Goal: Task Accomplishment & Management: Manage account settings

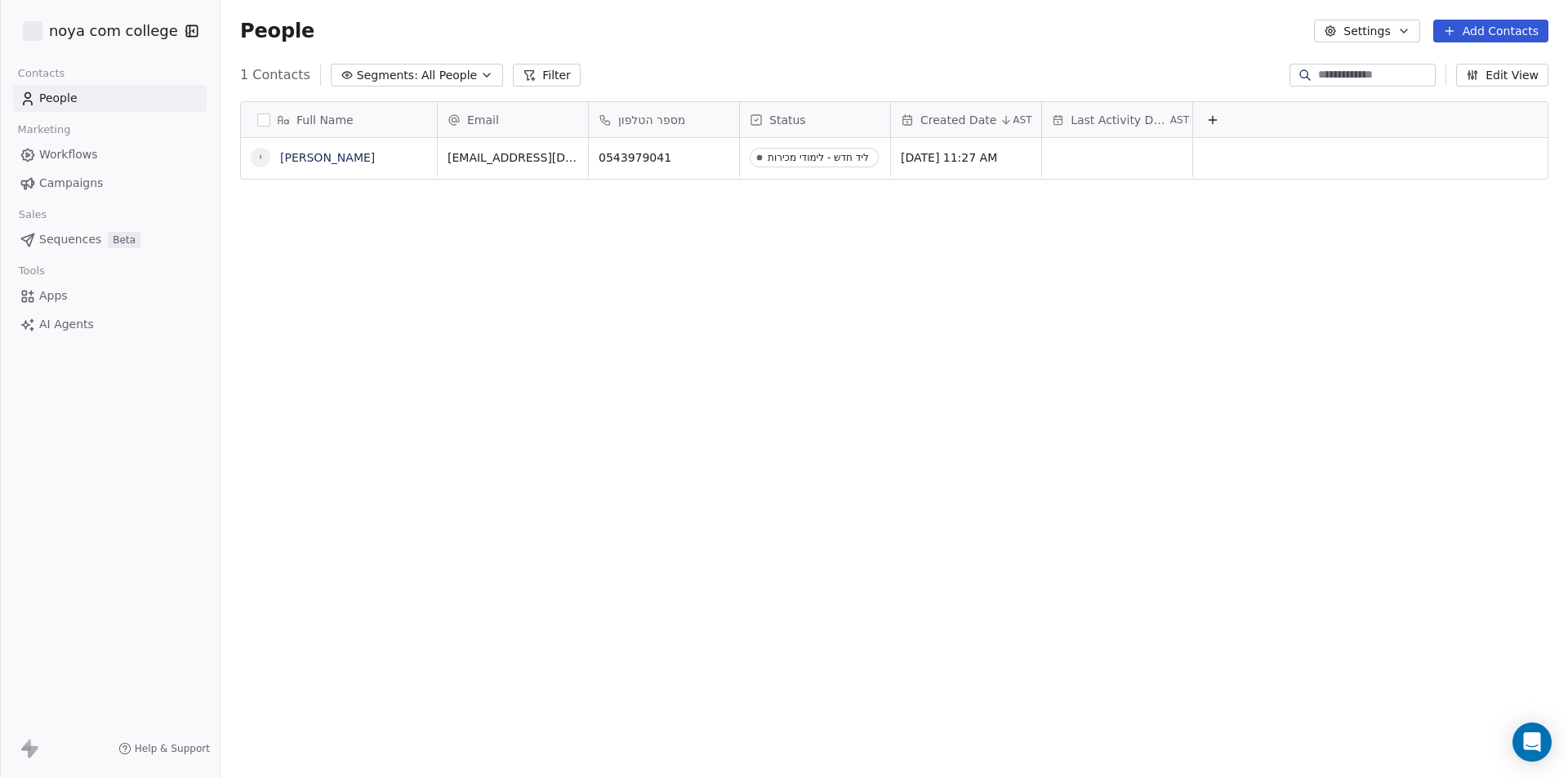
scroll to position [672, 1335]
click at [108, 139] on div "Marketing" at bounding box center [110, 130] width 193 height 23
click at [110, 159] on link "Workflows" at bounding box center [110, 155] width 193 height 27
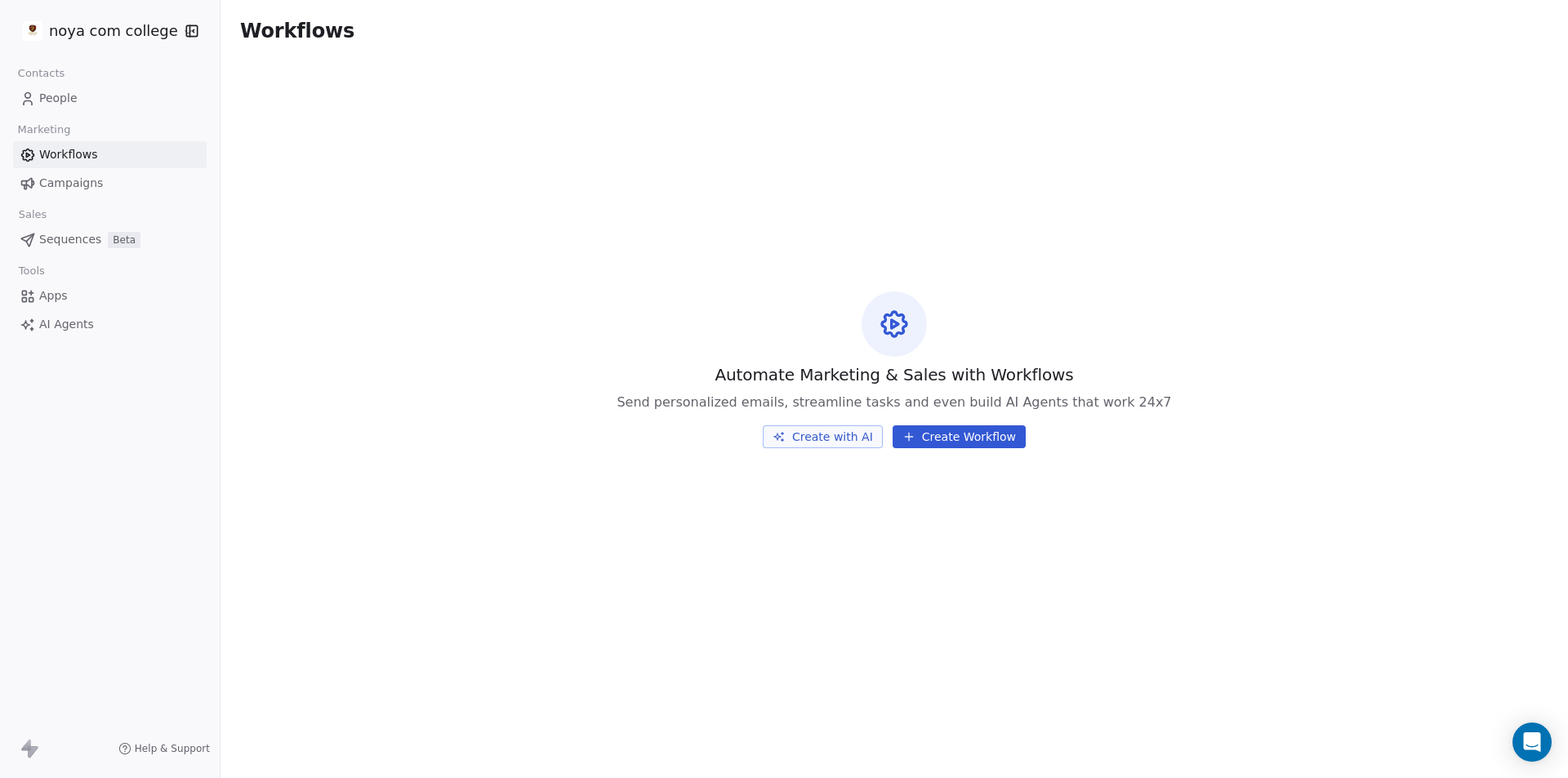
click at [924, 369] on span "Automate Marketing & Sales with Workflows" at bounding box center [894, 375] width 358 height 23
click at [924, 368] on span "Automate Marketing & Sales with Workflows" at bounding box center [894, 375] width 358 height 23
click at [128, 180] on link "Campaigns" at bounding box center [110, 184] width 193 height 27
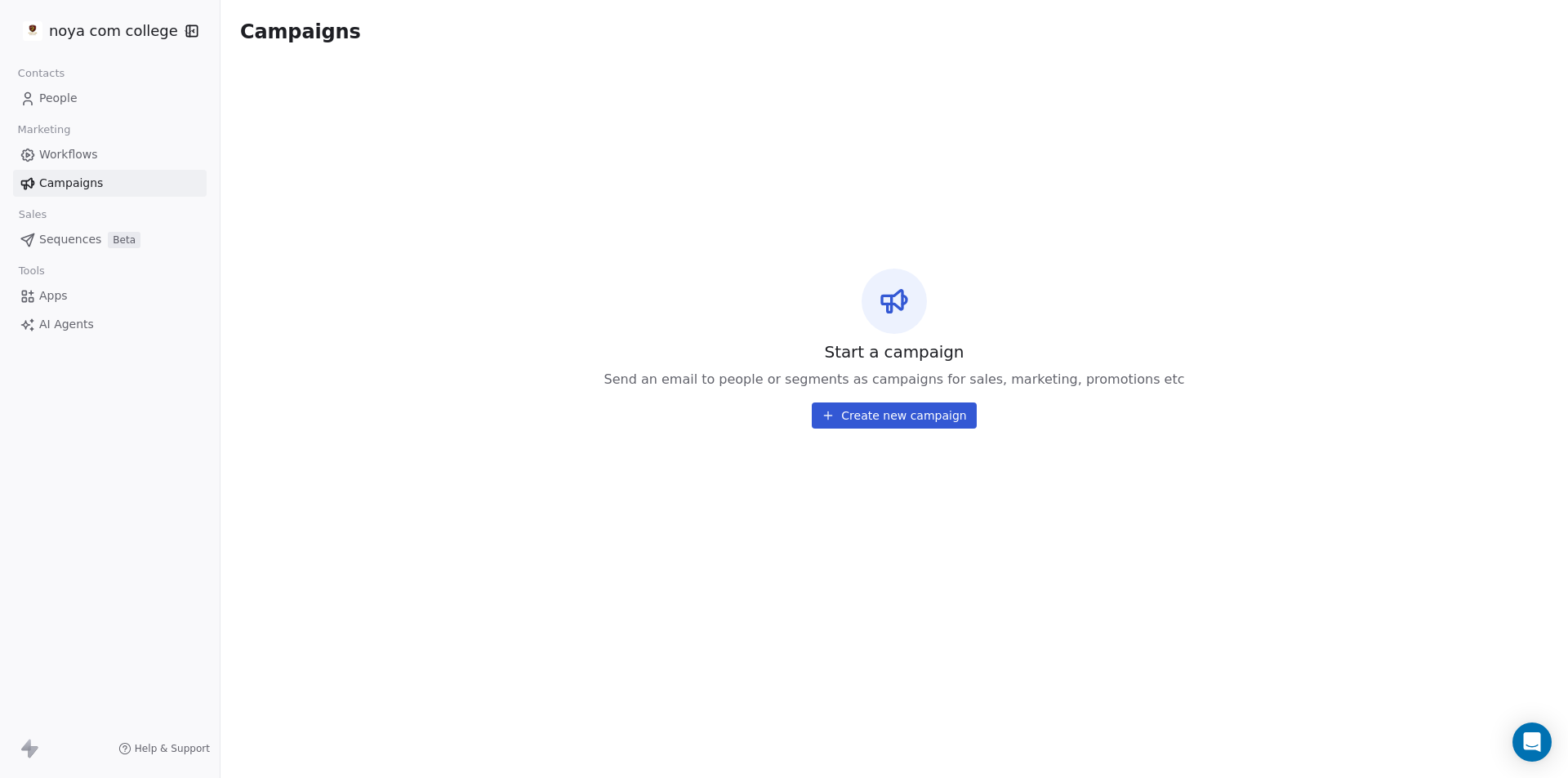
click at [141, 105] on link "People" at bounding box center [110, 98] width 193 height 27
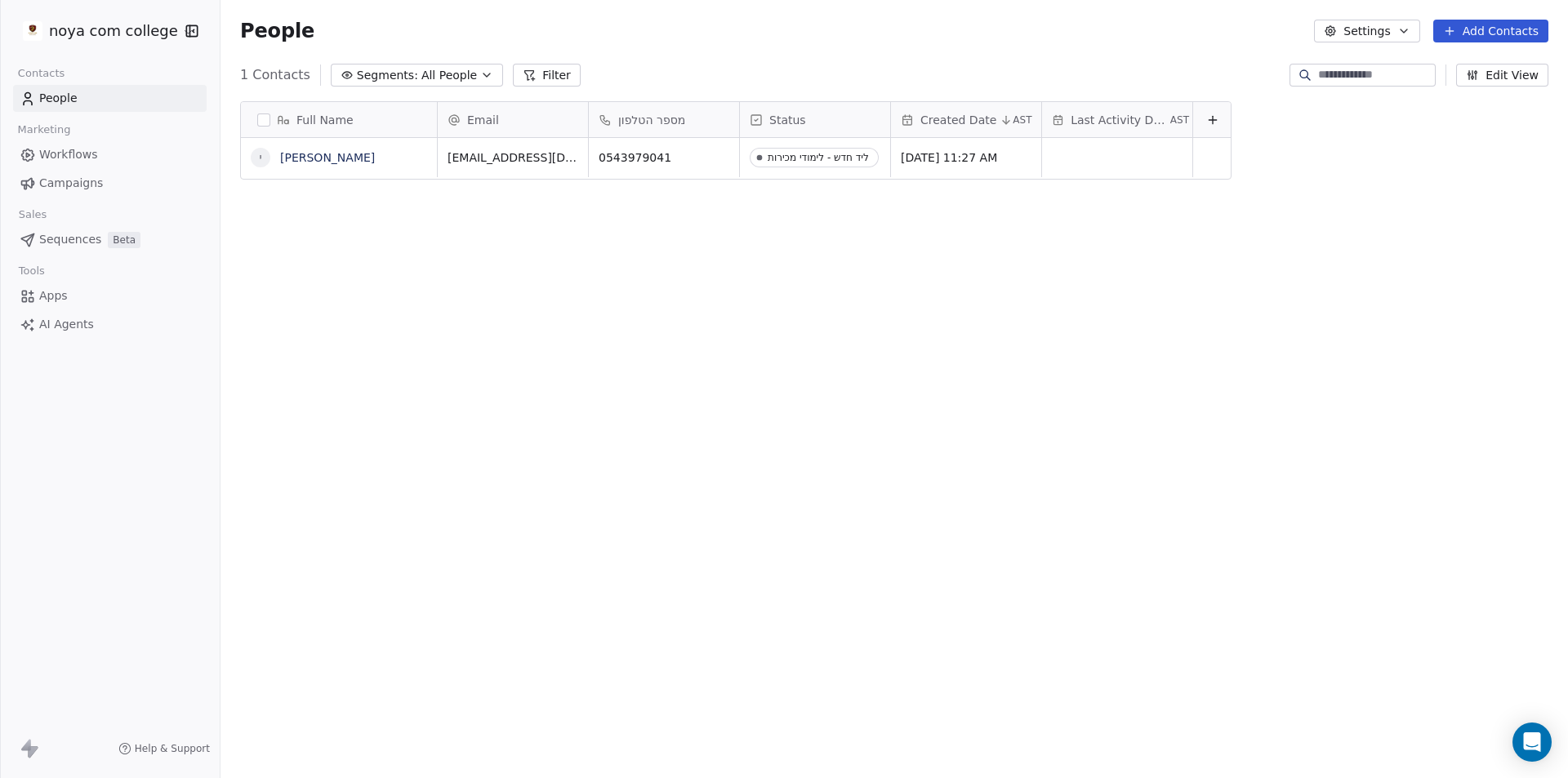
scroll to position [672, 1335]
click at [1466, 33] on button "Add Contacts" at bounding box center [1490, 31] width 115 height 23
click at [1498, 94] on span "Import from CSV" at bounding box center [1490, 92] width 94 height 17
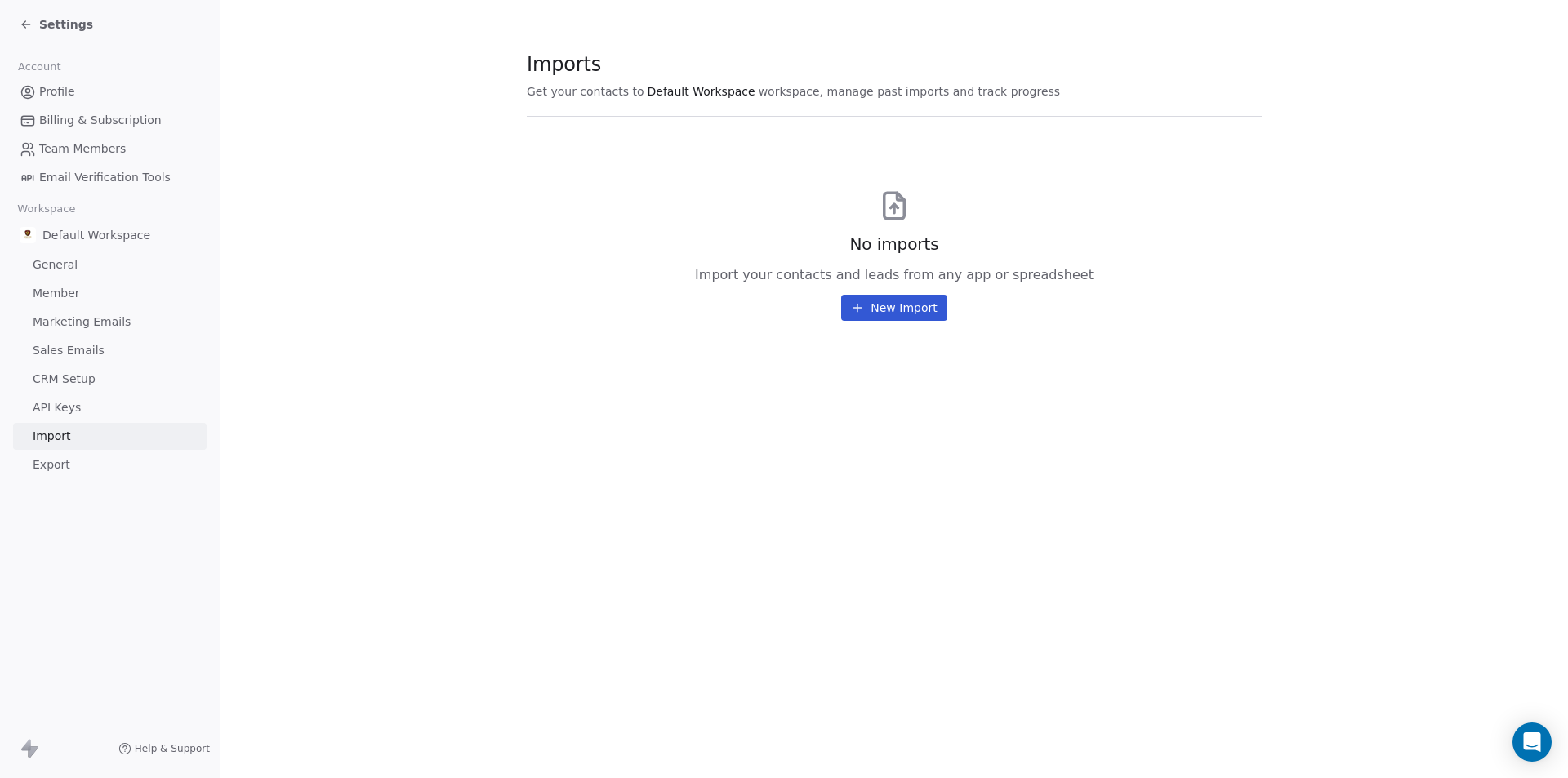
click at [905, 297] on button "New Import" at bounding box center [894, 307] width 105 height 26
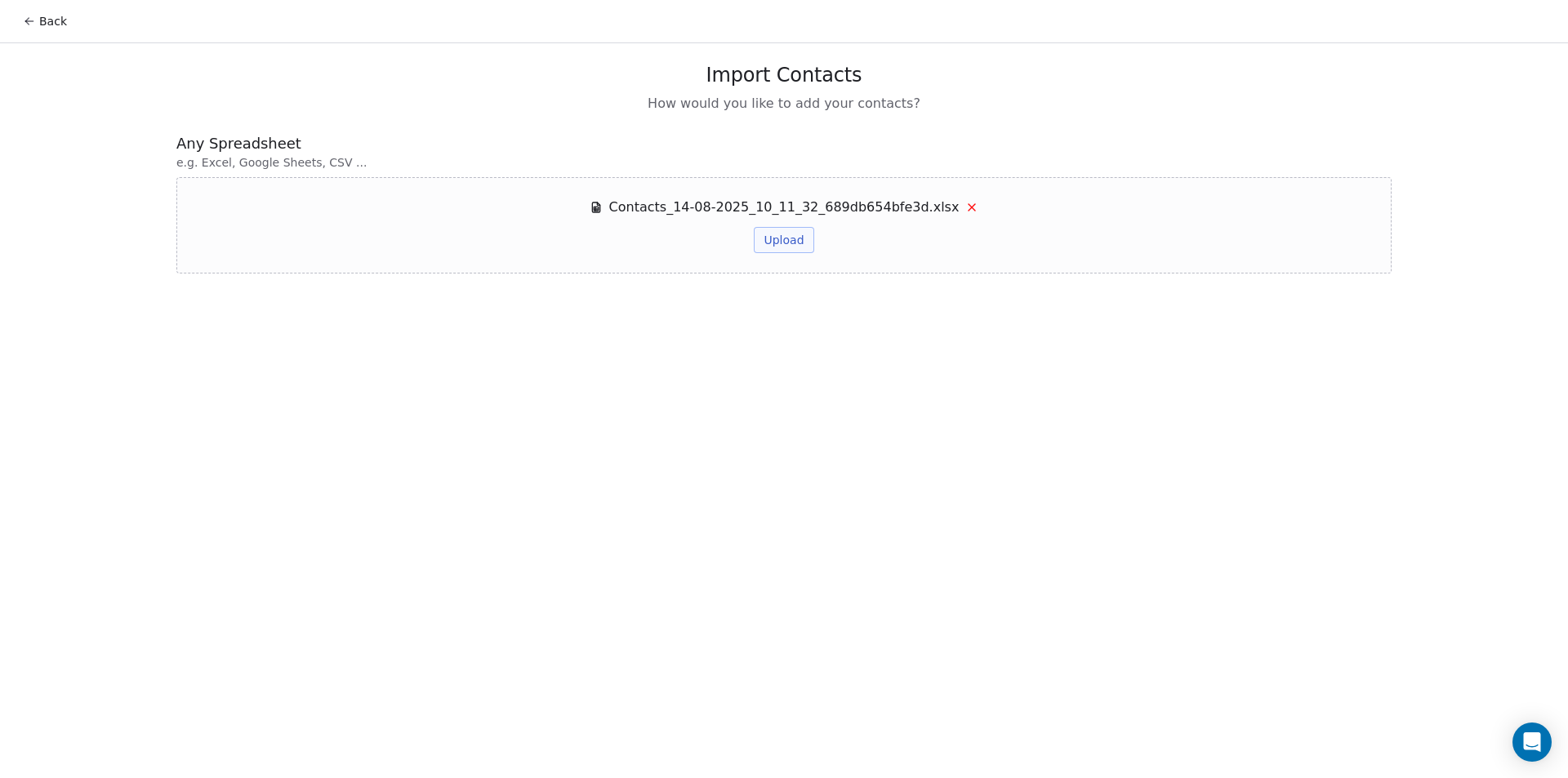
drag, startPoint x: 446, startPoint y: 93, endPoint x: 443, endPoint y: 101, distance: 8.5
click at [443, 96] on div "Import Contacts How would you like to add your contacts?" at bounding box center [784, 88] width 1215 height 51
click at [788, 246] on button "Upload" at bounding box center [783, 240] width 60 height 26
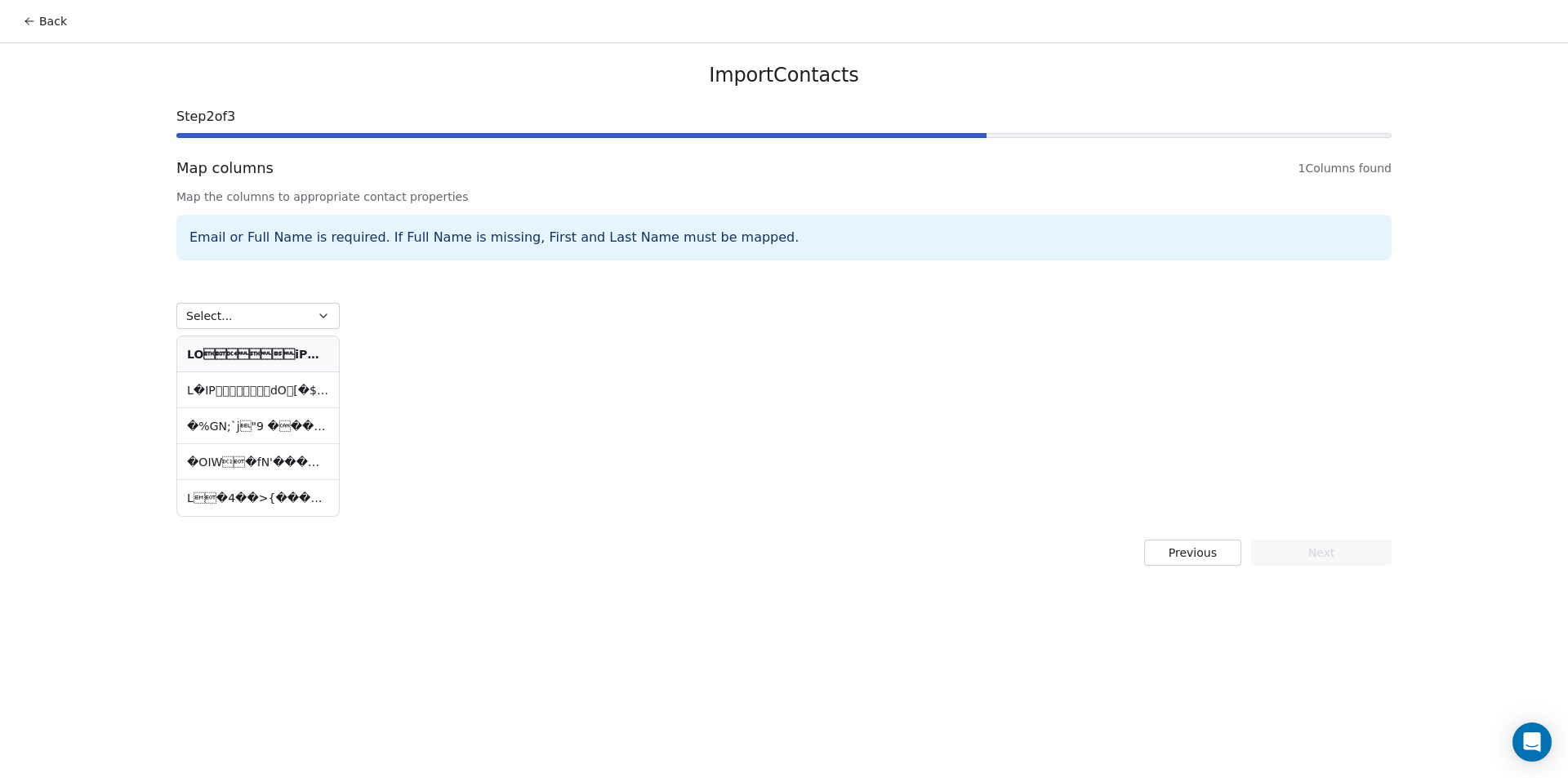
click at [1025, 254] on div "Email or Full Name is required. If Full Name is missing, First and Last Name mu…" at bounding box center [784, 237] width 1215 height 45
click at [244, 319] on button "Select..." at bounding box center [257, 315] width 163 height 26
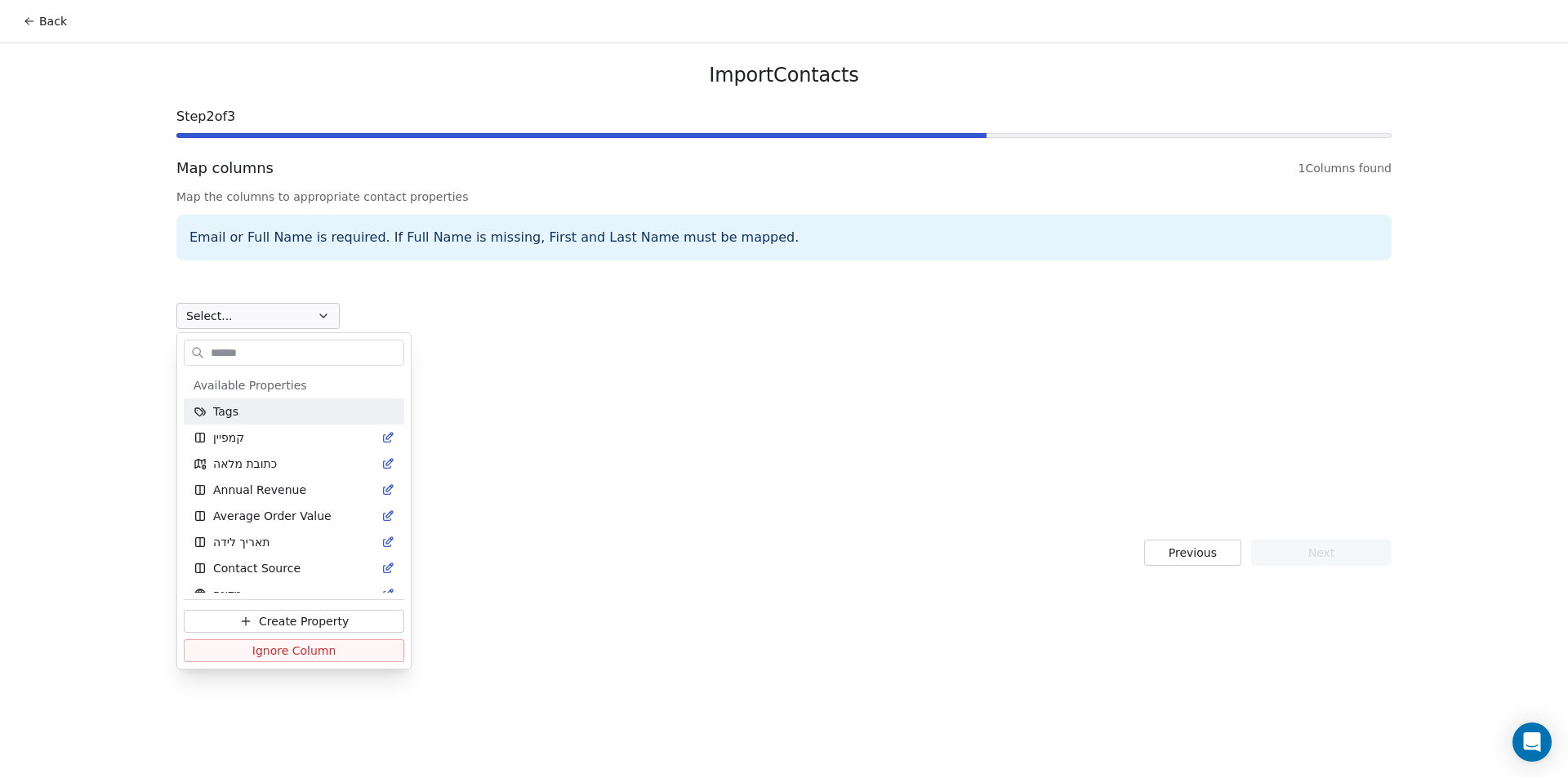
click at [244, 319] on html "Back Import Contacts Step 2 of 3 Map columns 1 Columns found Map the columns to…" at bounding box center [784, 389] width 1568 height 778
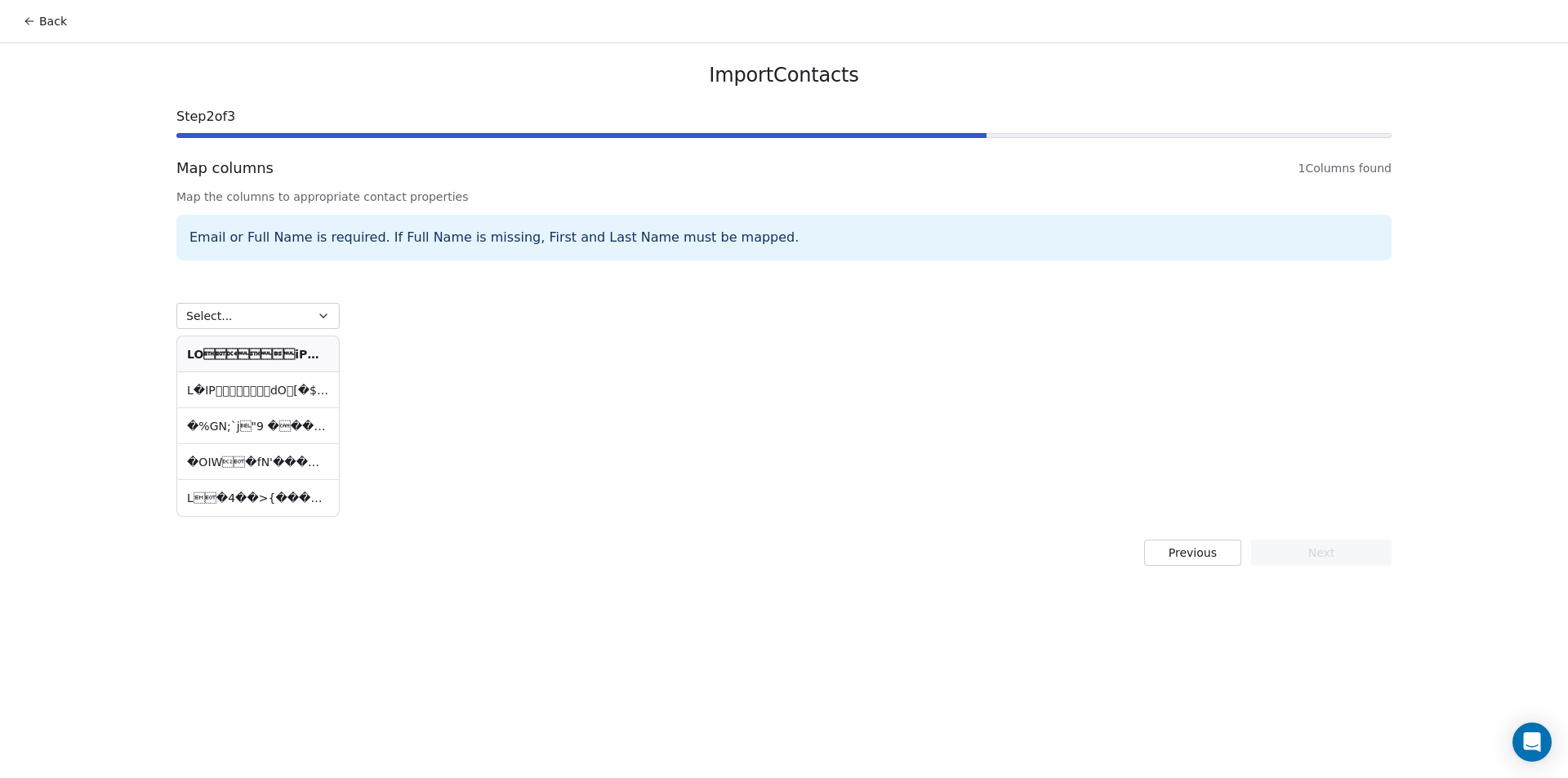
click at [262, 358] on th at bounding box center [257, 355] width 161 height 36
drag, startPoint x: 404, startPoint y: 238, endPoint x: 900, endPoint y: 273, distance: 497.2
click at [900, 273] on div "Map columns 1 Columns found Map the columns to appropriate contact properties E…" at bounding box center [784, 339] width 1215 height 363
click at [894, 278] on div "Select... �%GN;`j"9 ����U � j��i6��)��j���|K� [F���{5��5��g�u��WM��…" at bounding box center [784, 395] width 1215 height 250
click at [281, 389] on td at bounding box center [257, 390] width 161 height 36
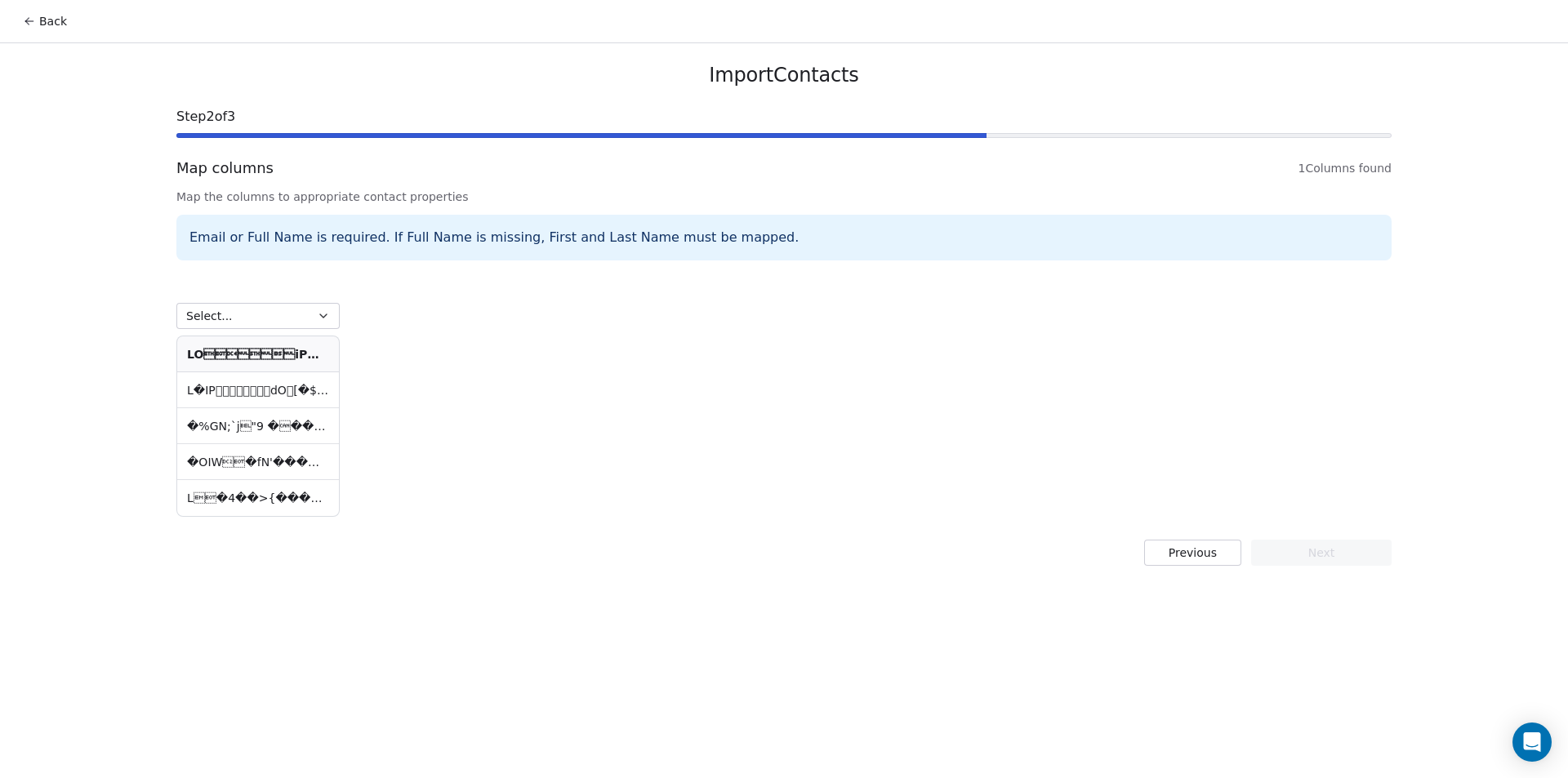
click at [1205, 556] on button "Previous" at bounding box center [1192, 553] width 97 height 26
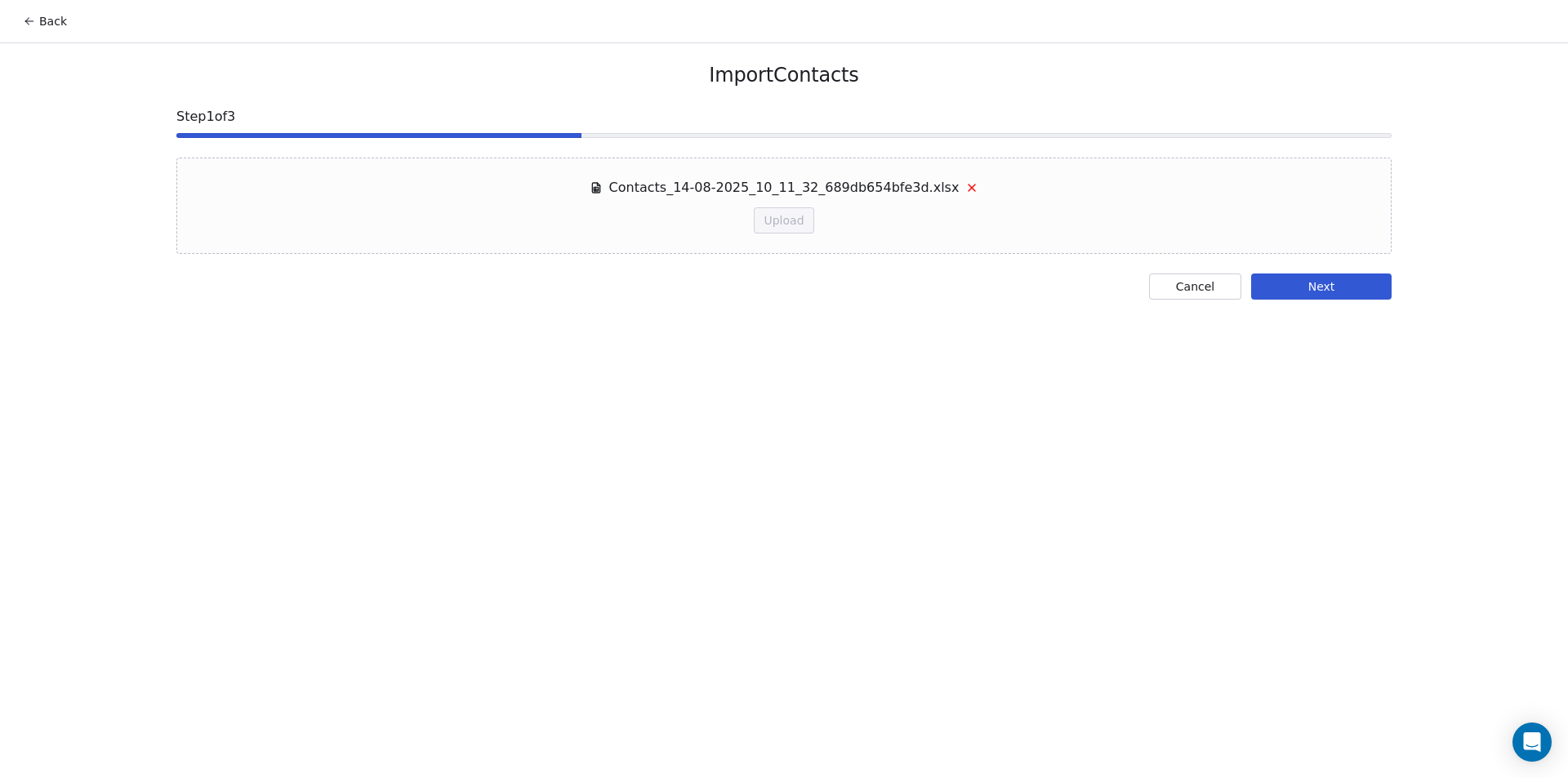
click at [1208, 296] on button "Cancel" at bounding box center [1196, 286] width 93 height 26
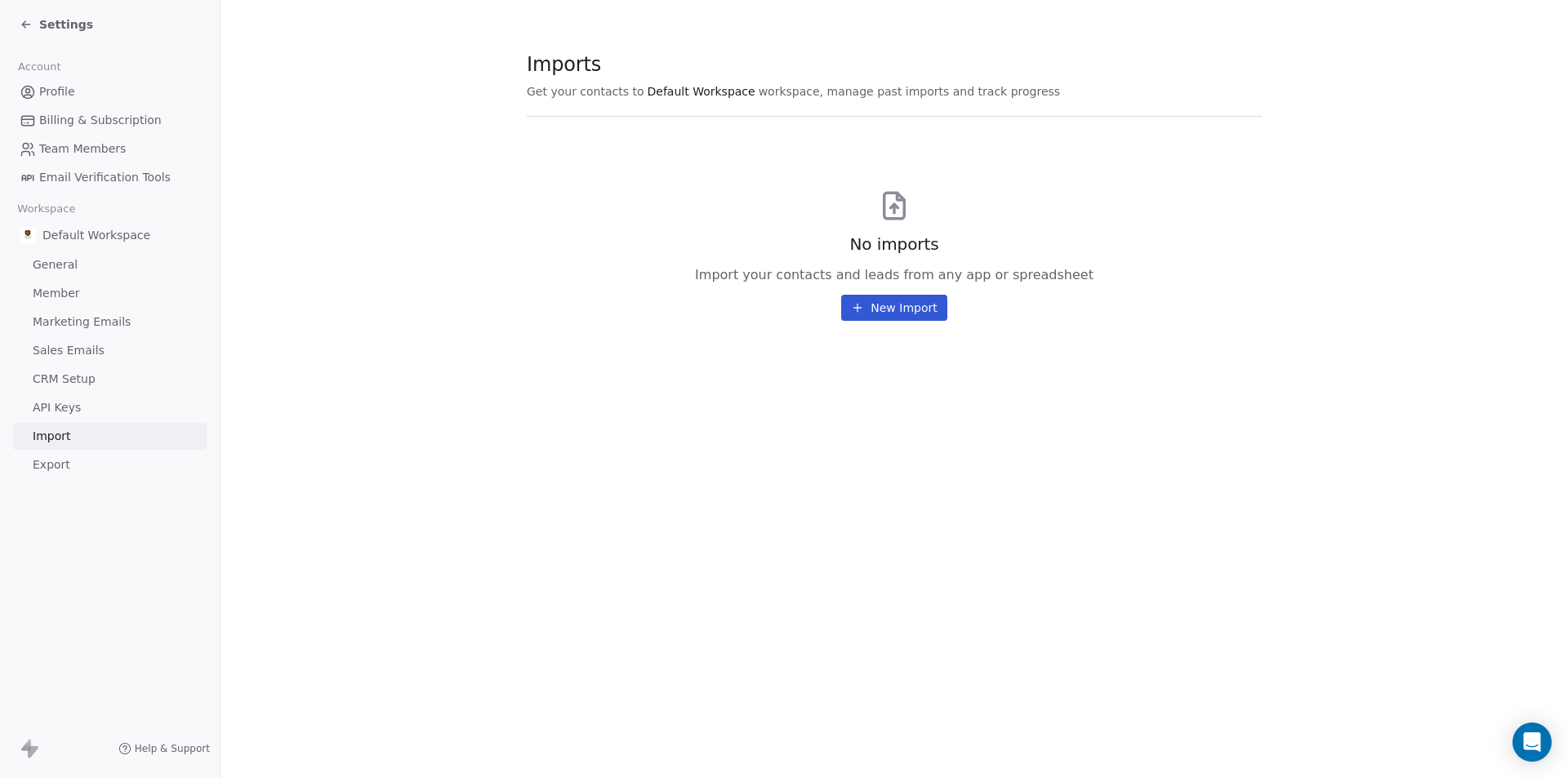
click at [589, 210] on div "No imports Import your contacts and leads from any app or spreadsheet New Import" at bounding box center [894, 228] width 735 height 184
click at [897, 313] on button "New Import" at bounding box center [894, 307] width 105 height 26
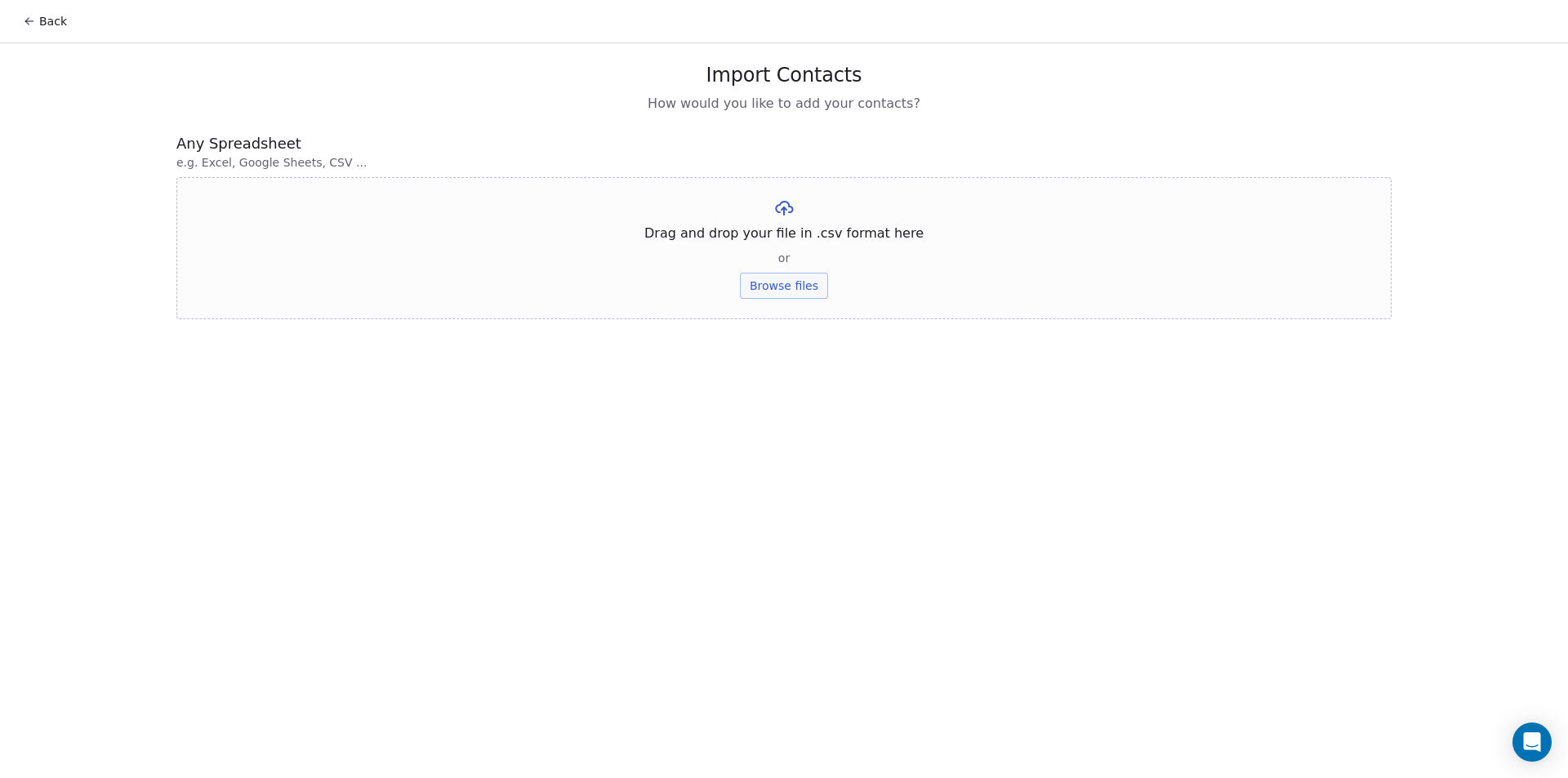
click at [816, 290] on button "Browse files" at bounding box center [783, 285] width 88 height 26
click at [782, 251] on button "Upload" at bounding box center [783, 240] width 60 height 26
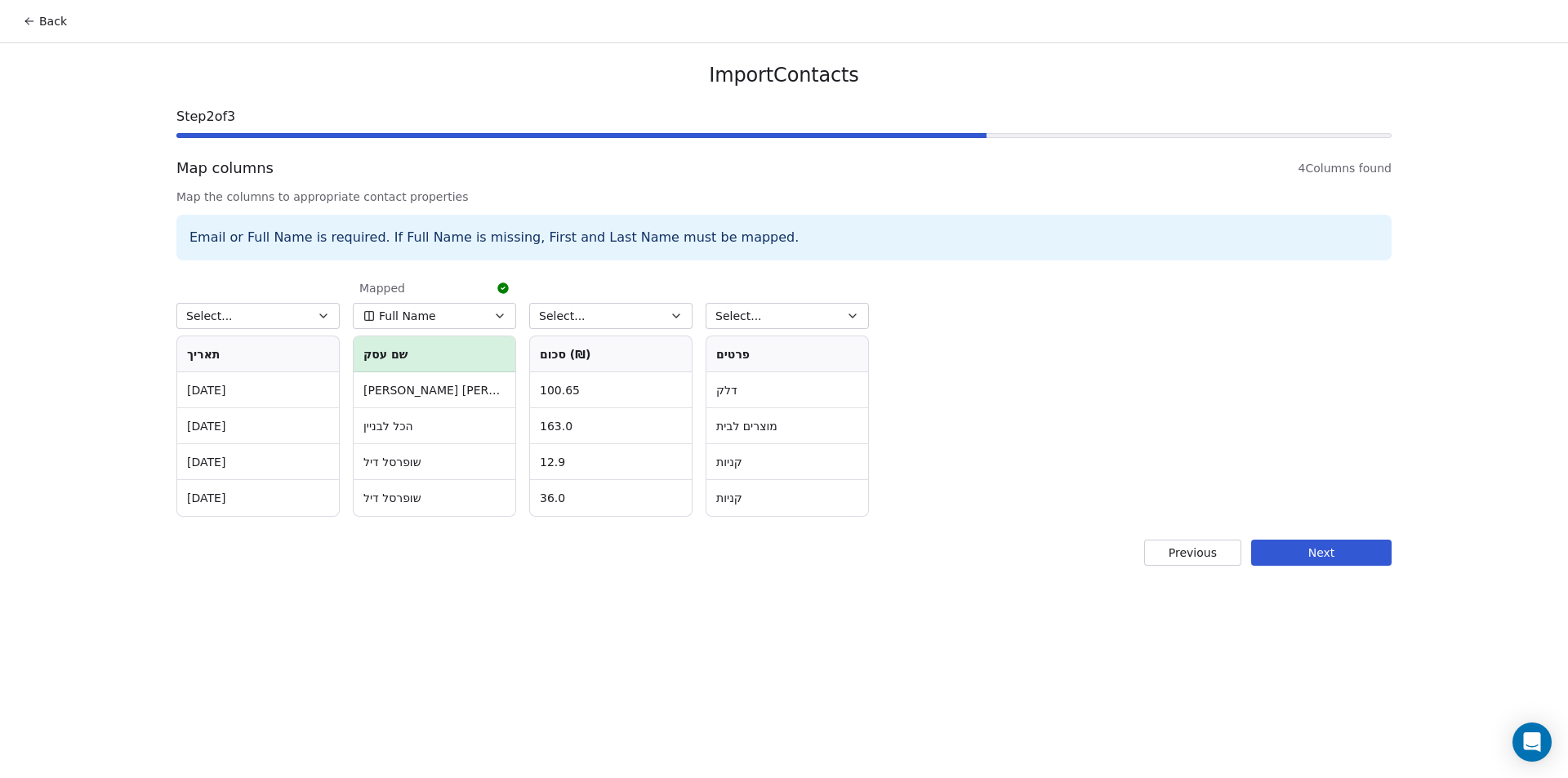
click at [443, 346] on th "שם עסק" at bounding box center [434, 355] width 161 height 36
click at [437, 348] on th "שם עסק" at bounding box center [434, 355] width 161 height 36
click at [436, 348] on th "שם עסק" at bounding box center [434, 355] width 161 height 36
click at [405, 348] on th "שם עסק" at bounding box center [434, 355] width 161 height 36
click at [377, 319] on div "Full Name" at bounding box center [399, 316] width 73 height 16
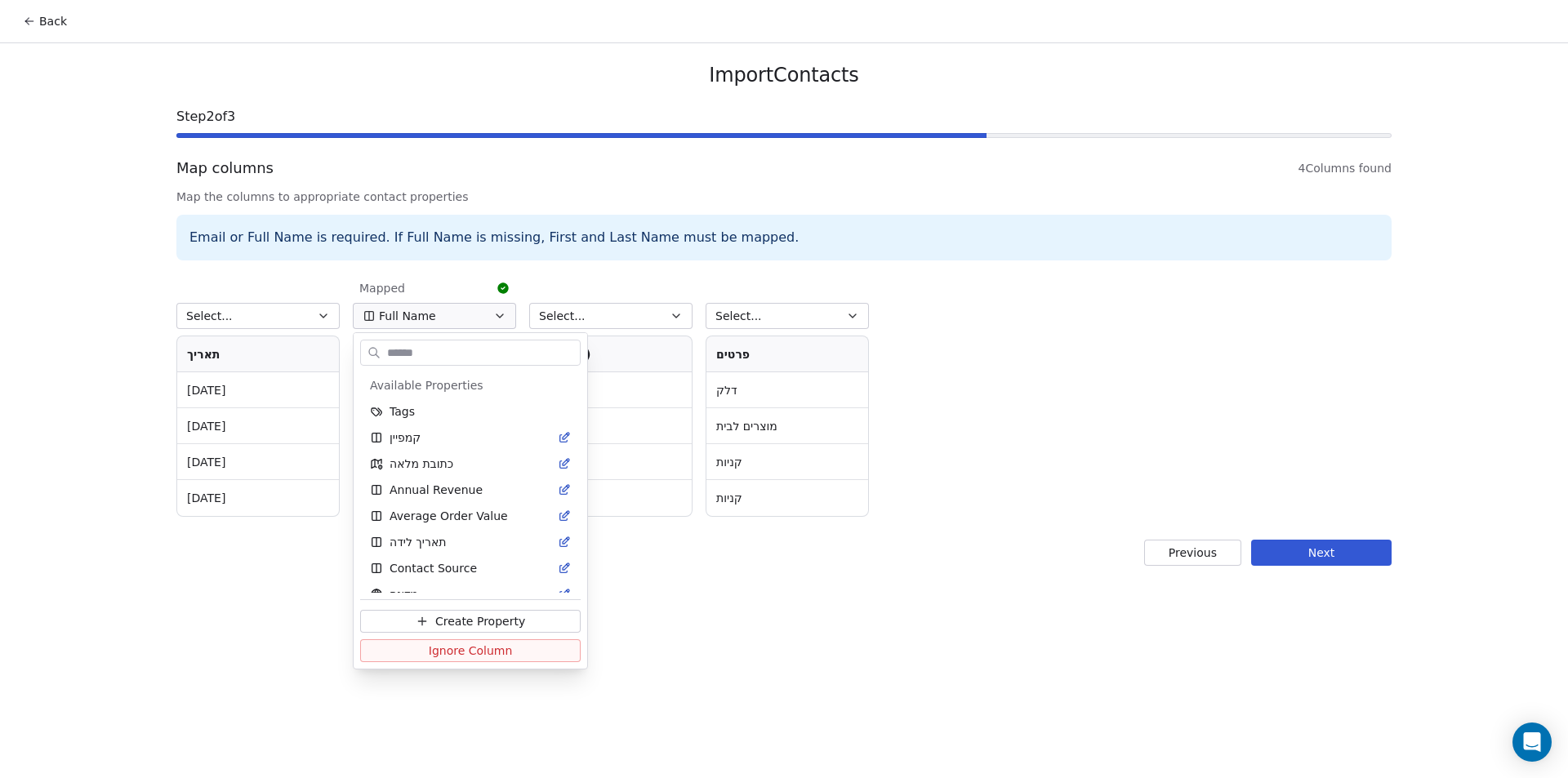
scroll to position [224, 0]
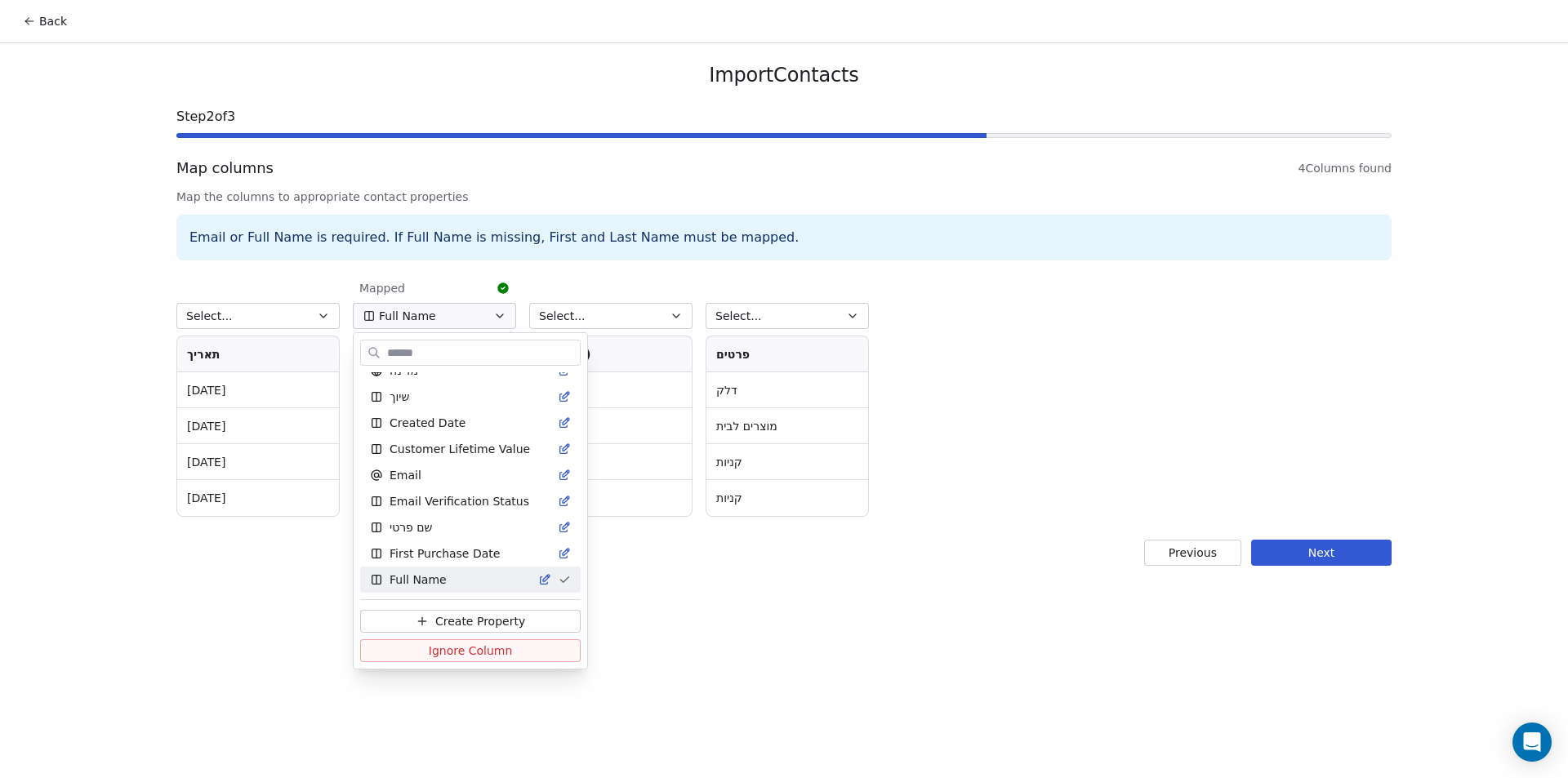
click at [383, 315] on html "Back Import Contacts Step 2 of 3 Map columns 4 Columns found Map the columns to…" at bounding box center [784, 389] width 1568 height 778
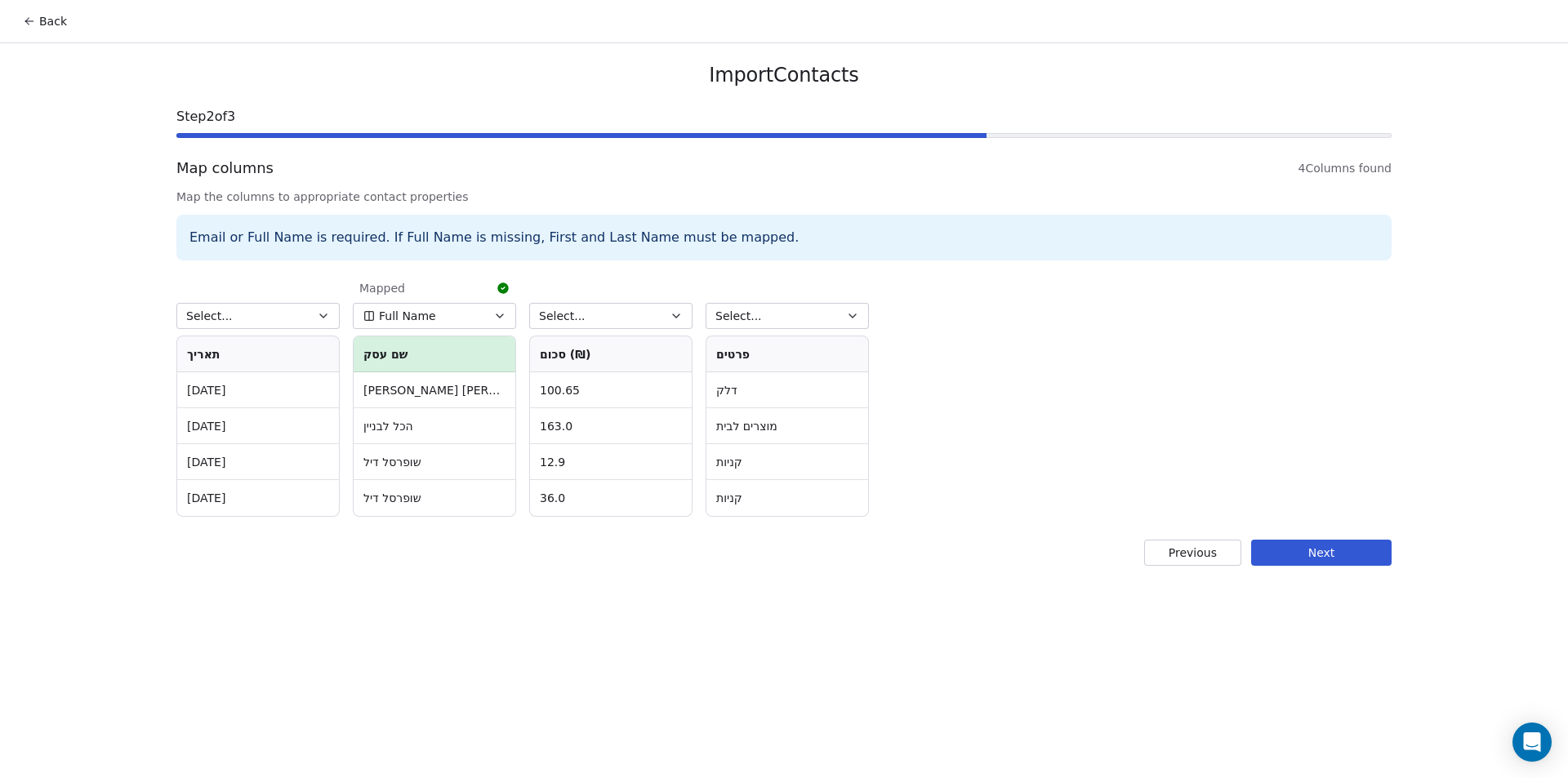
click at [44, 53] on div "Back Import Contacts Step 2 of 3 Map columns 4 Columns found Map the columns to…" at bounding box center [784, 389] width 1568 height 778
click at [69, 24] on button "Back" at bounding box center [45, 20] width 63 height 29
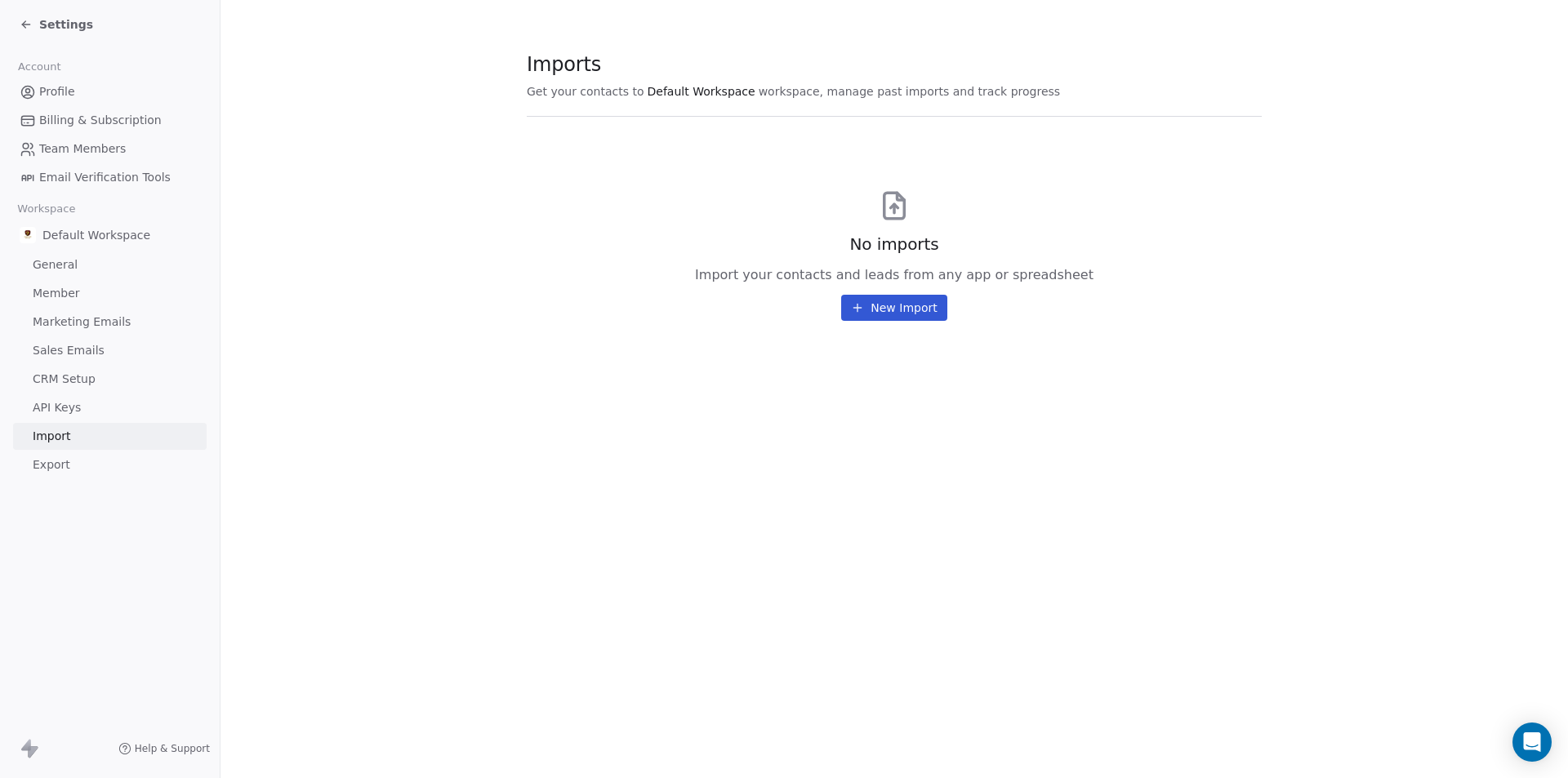
click at [73, 90] on span "Profile" at bounding box center [57, 91] width 36 height 17
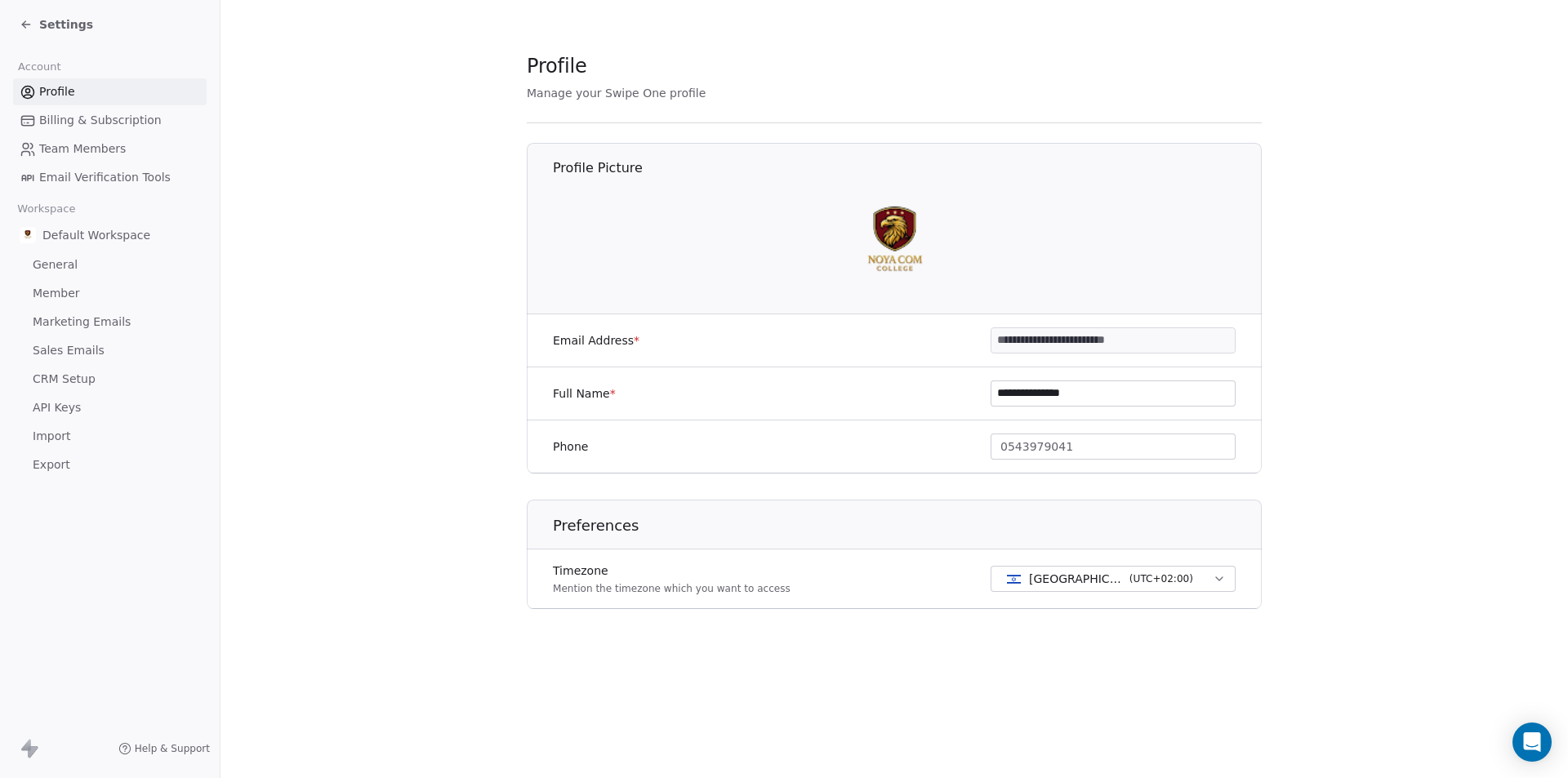
click at [115, 127] on span "Billing & Subscription" at bounding box center [100, 120] width 122 height 17
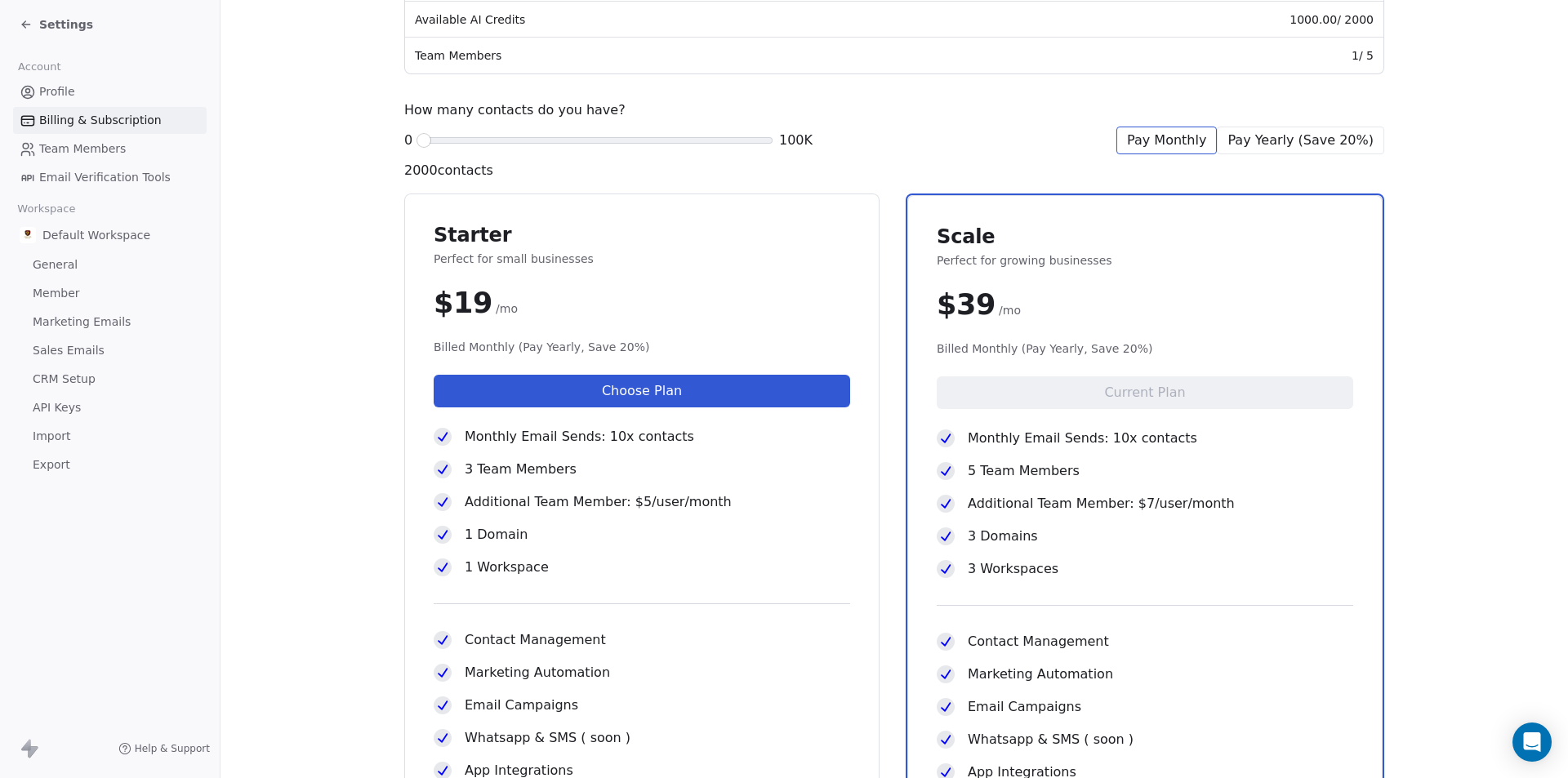
scroll to position [418, 0]
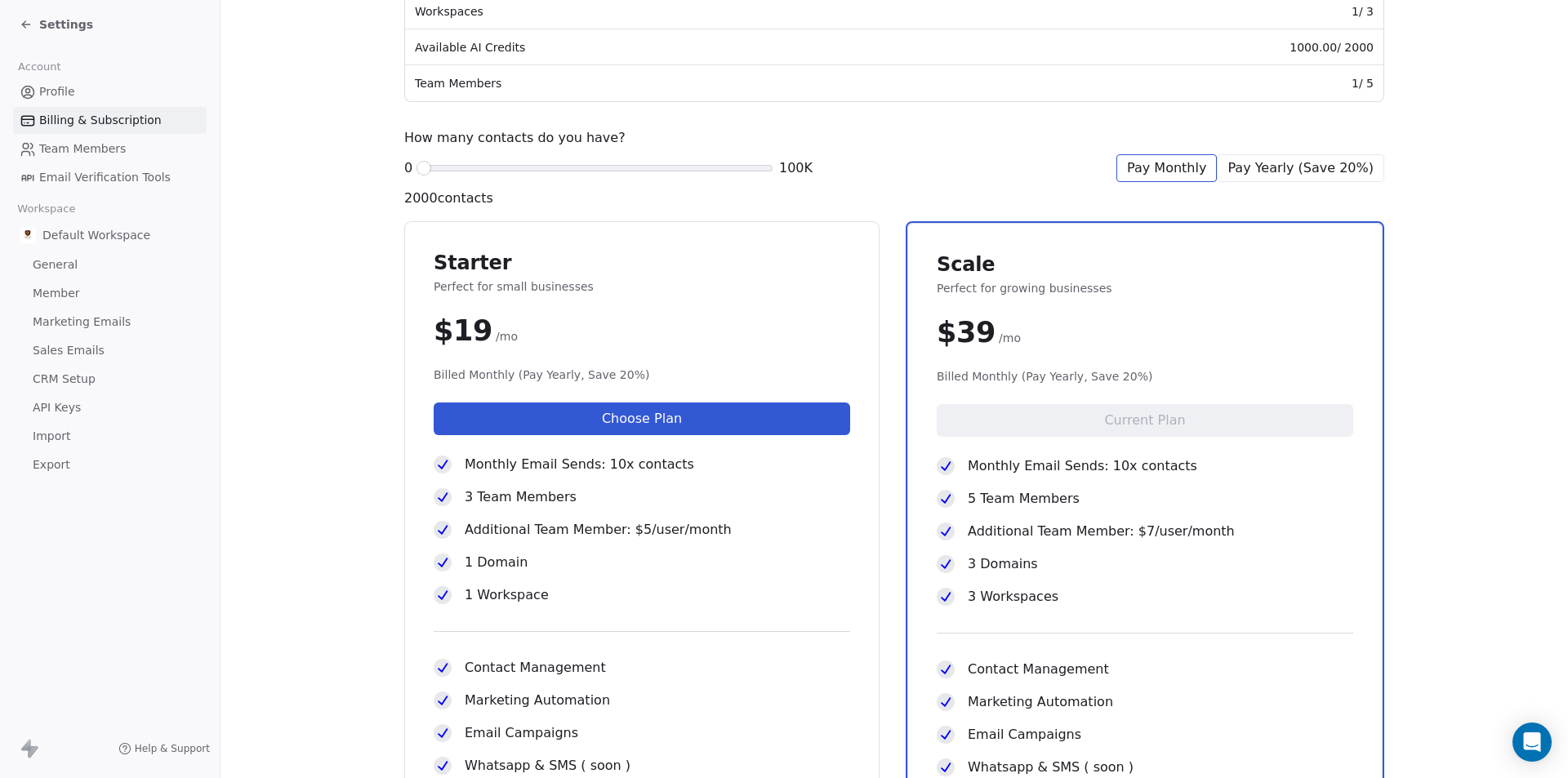
click at [70, 149] on span "Team Members" at bounding box center [82, 149] width 86 height 17
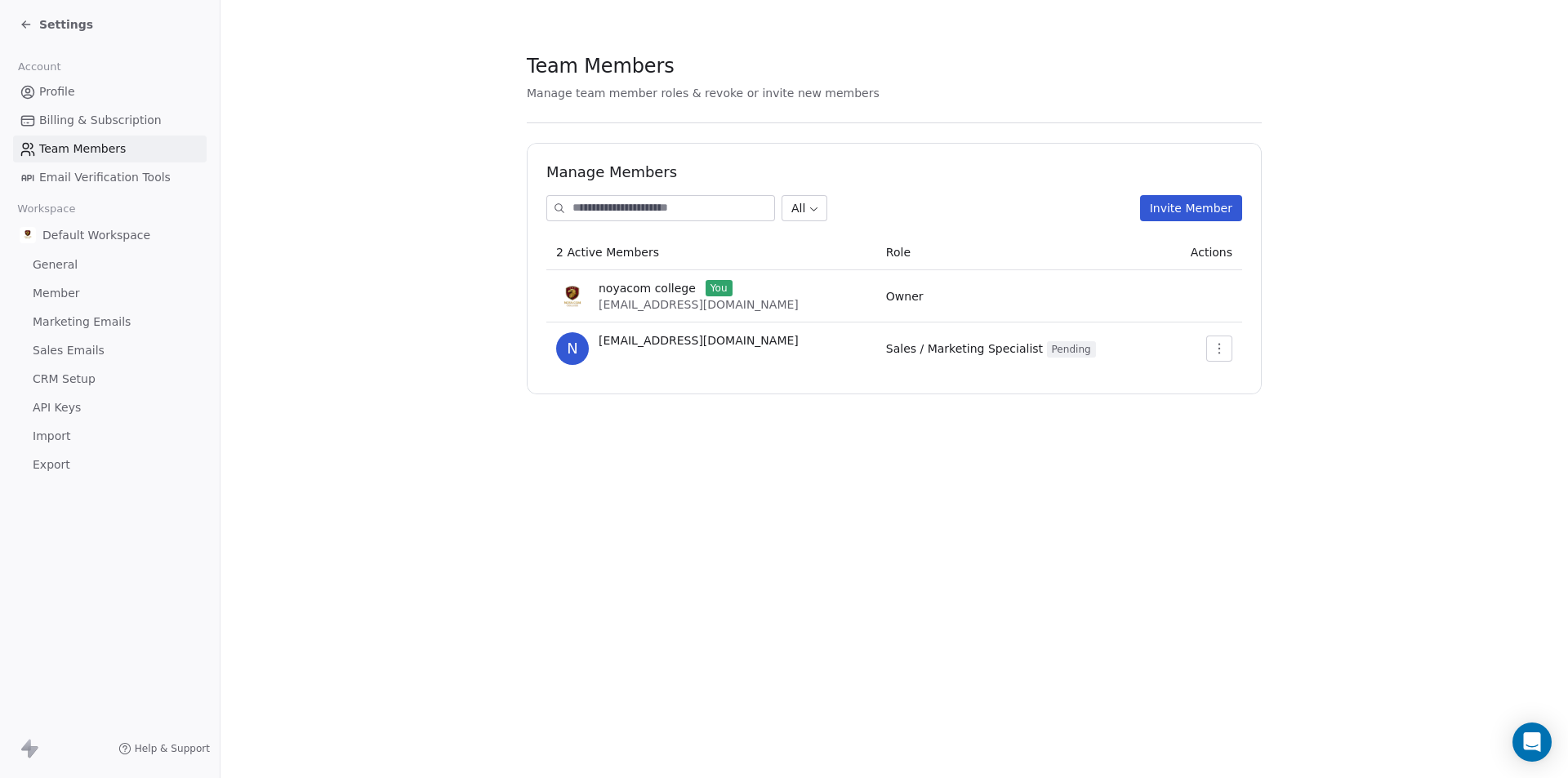
click at [91, 178] on span "Email Verification Tools" at bounding box center [105, 177] width 132 height 17
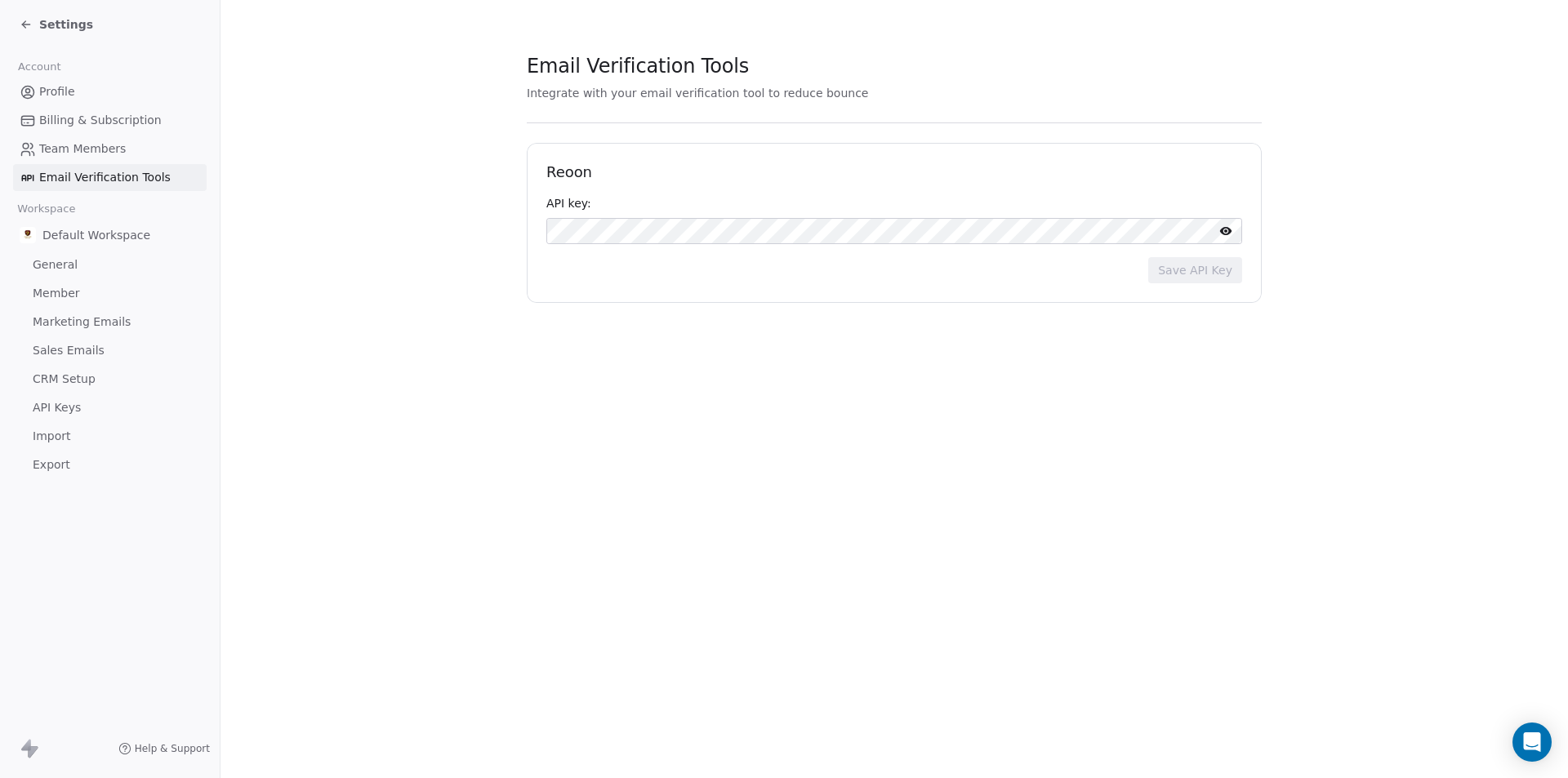
click at [93, 94] on link "Profile" at bounding box center [110, 92] width 193 height 27
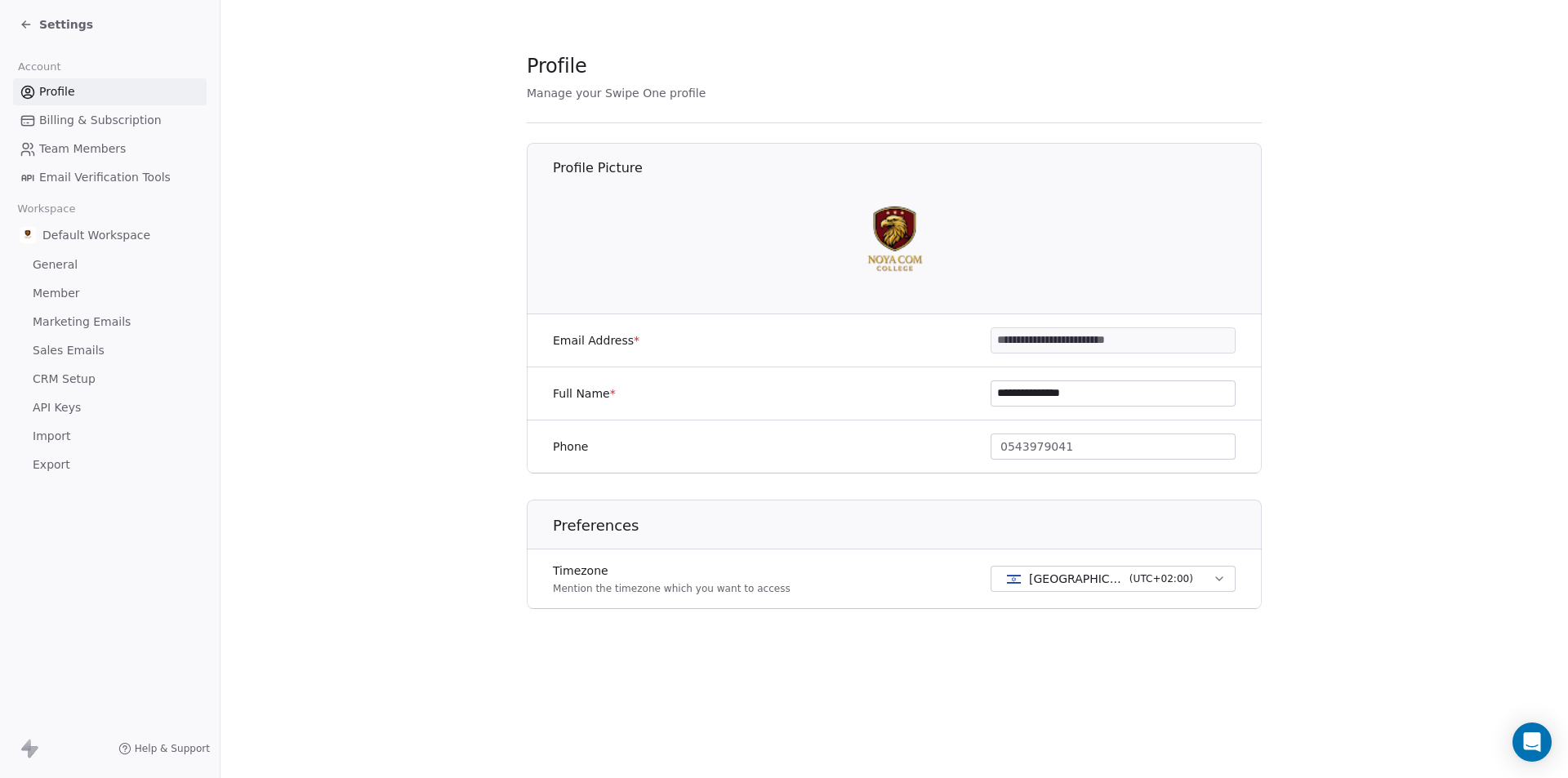
click at [78, 124] on span "Billing & Subscription" at bounding box center [100, 120] width 122 height 17
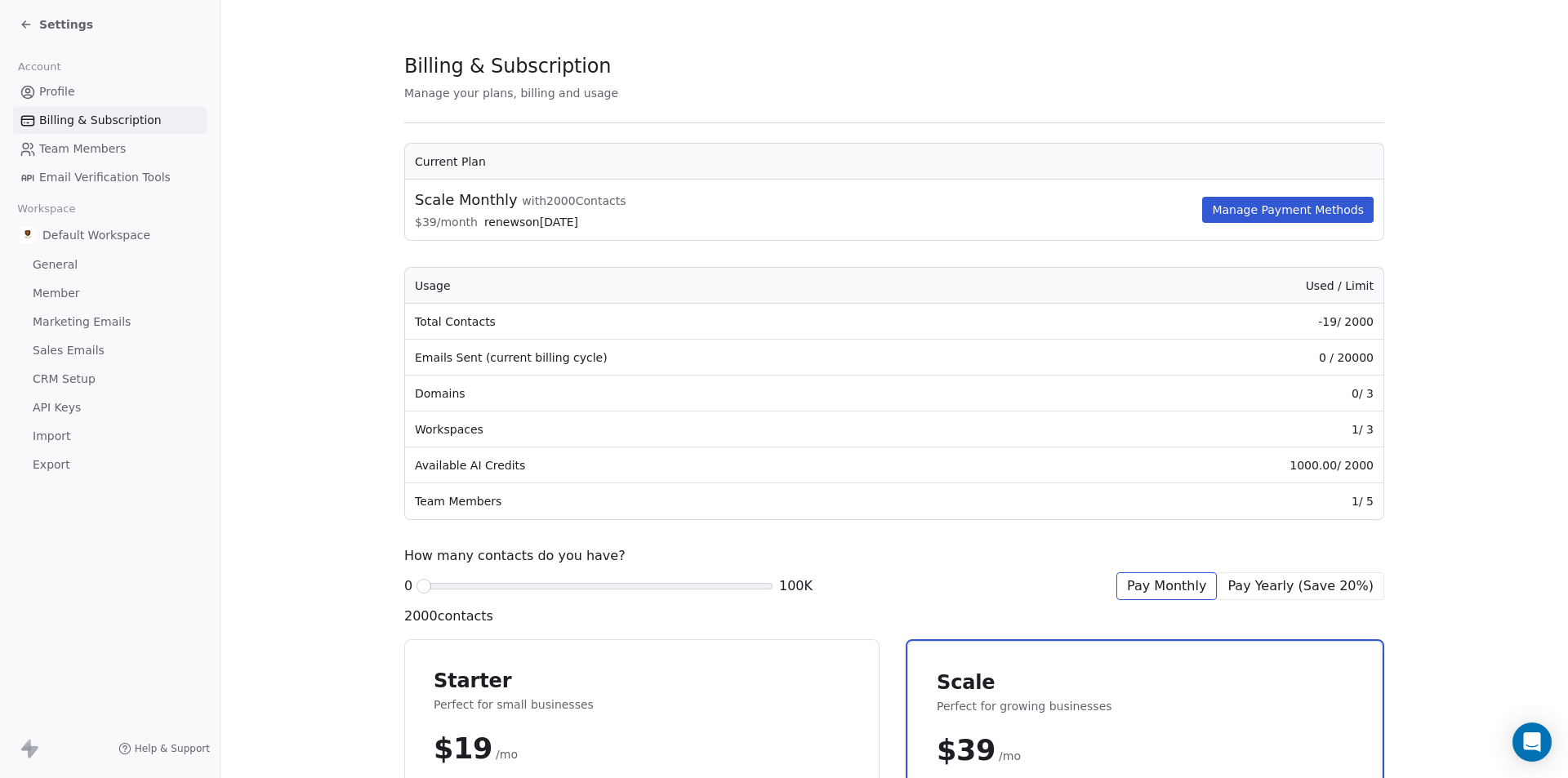
click at [94, 142] on span "Team Members" at bounding box center [82, 149] width 86 height 17
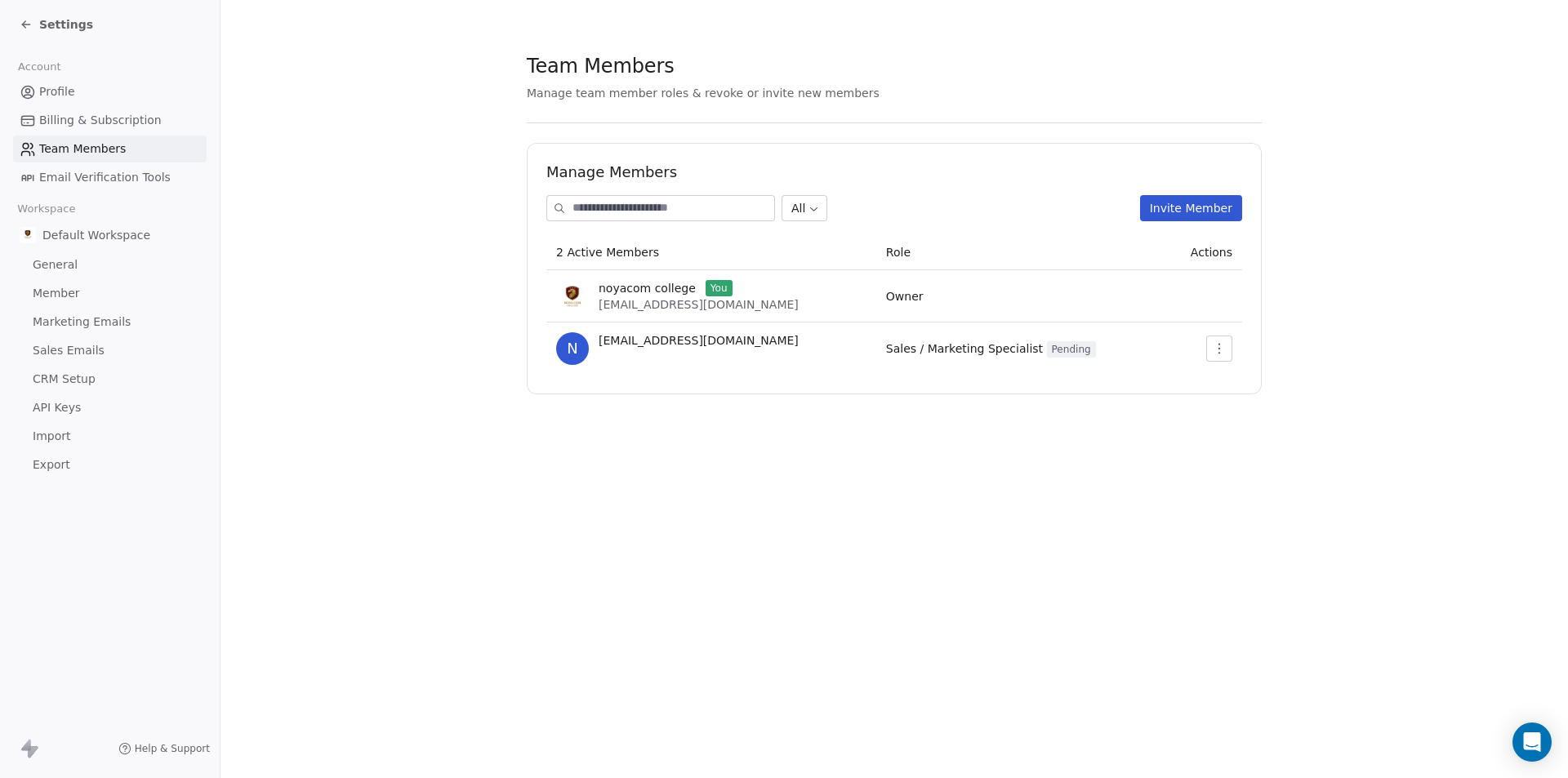
click at [44, 94] on span "Profile" at bounding box center [57, 91] width 36 height 17
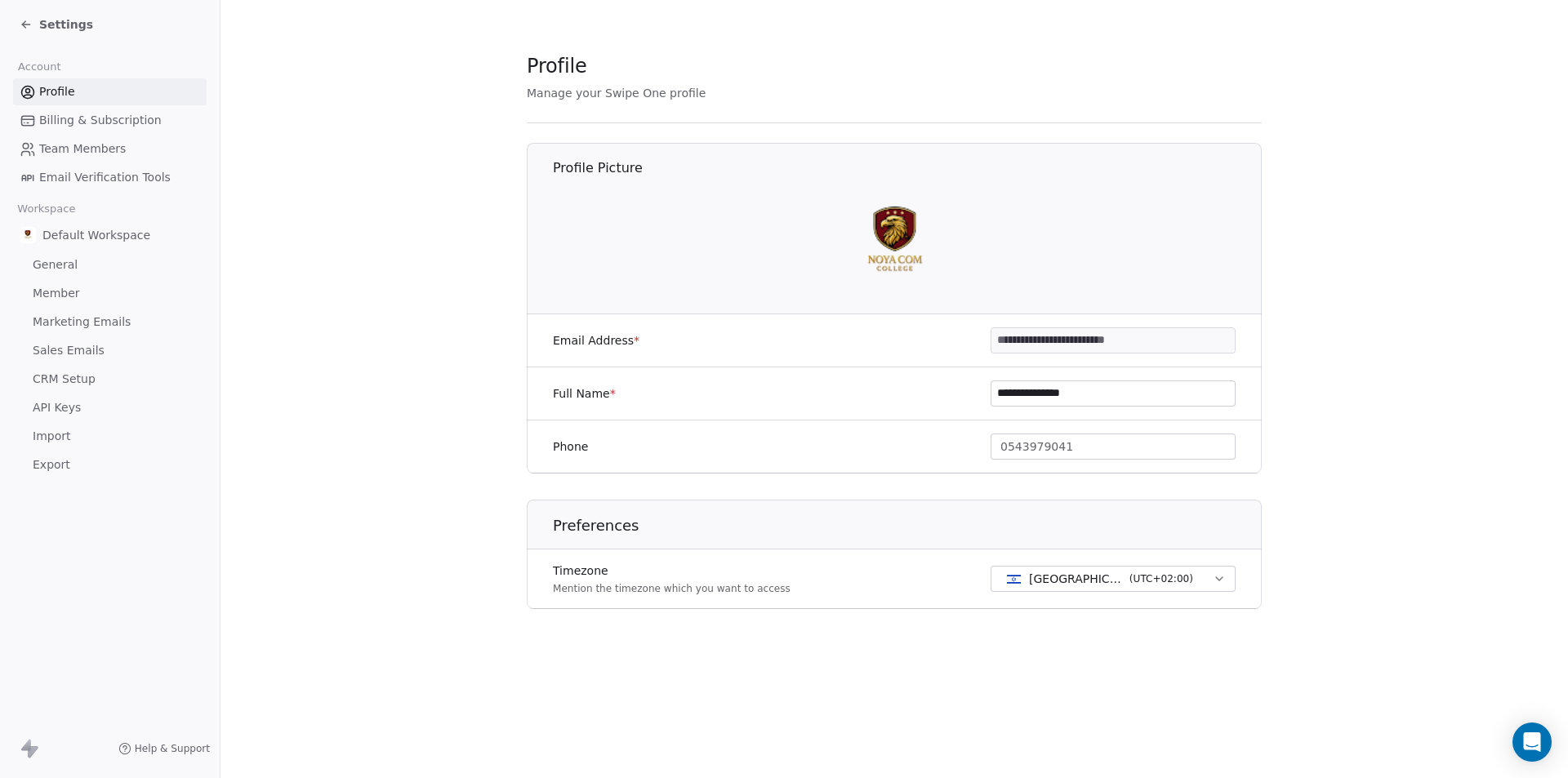
click at [1043, 403] on input "**********" at bounding box center [1113, 393] width 243 height 24
click at [79, 121] on span "Billing & Subscription" at bounding box center [100, 120] width 122 height 17
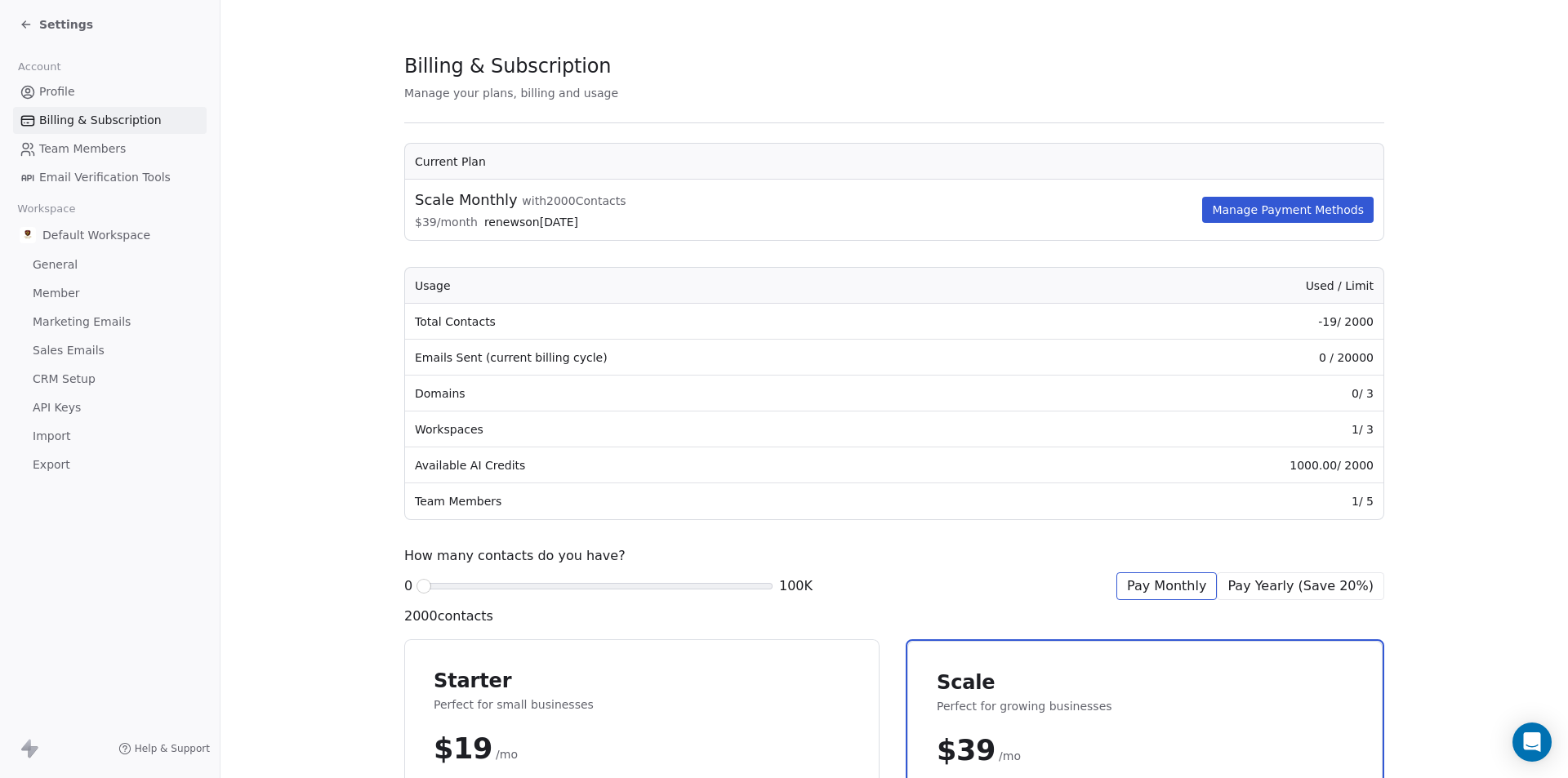
click at [133, 240] on span "Default Workspace" at bounding box center [96, 235] width 108 height 16
click at [102, 258] on link "General" at bounding box center [110, 265] width 193 height 27
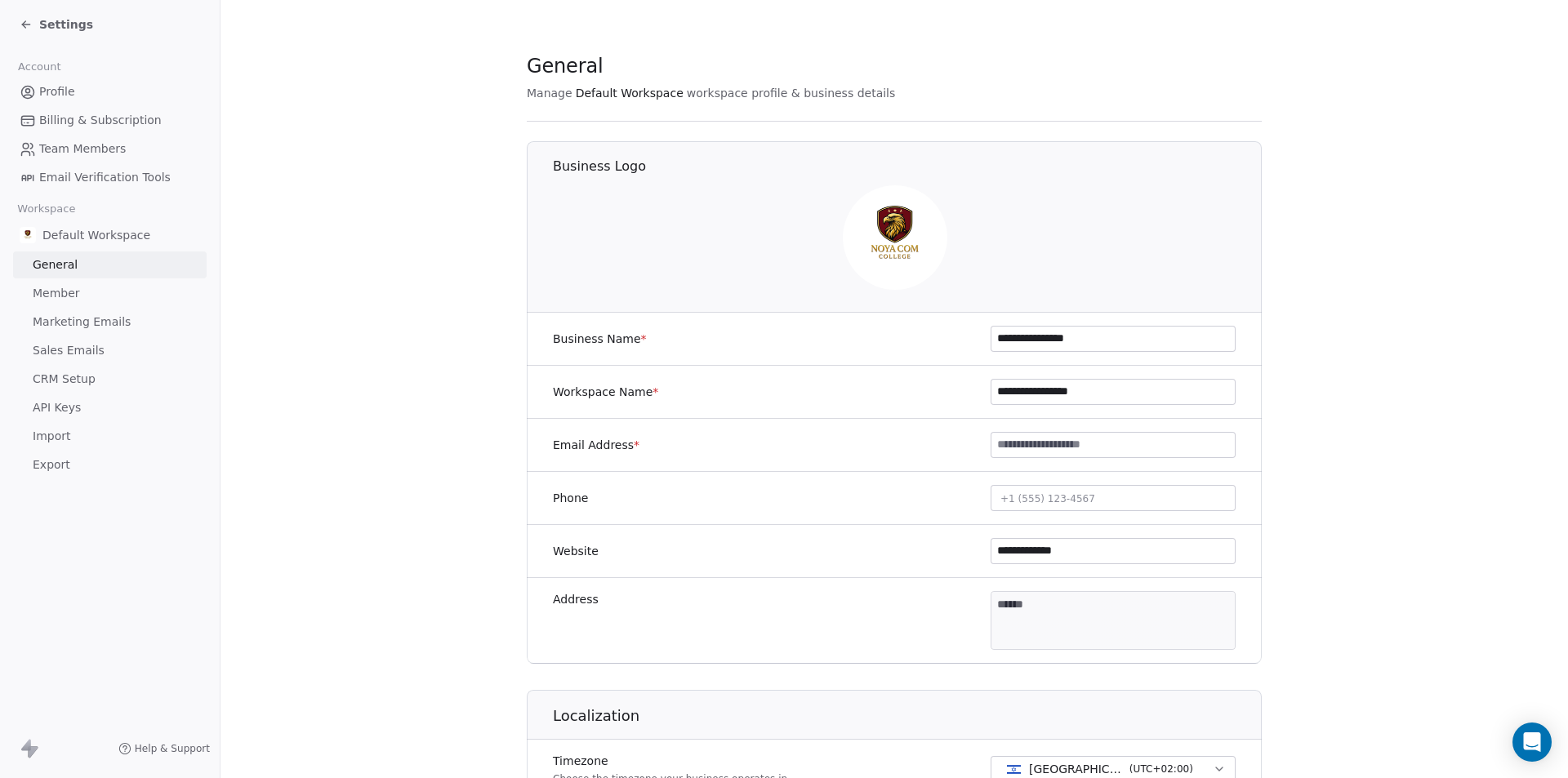
click at [108, 276] on link "General" at bounding box center [110, 265] width 193 height 27
click at [111, 288] on link "Member" at bounding box center [110, 293] width 193 height 27
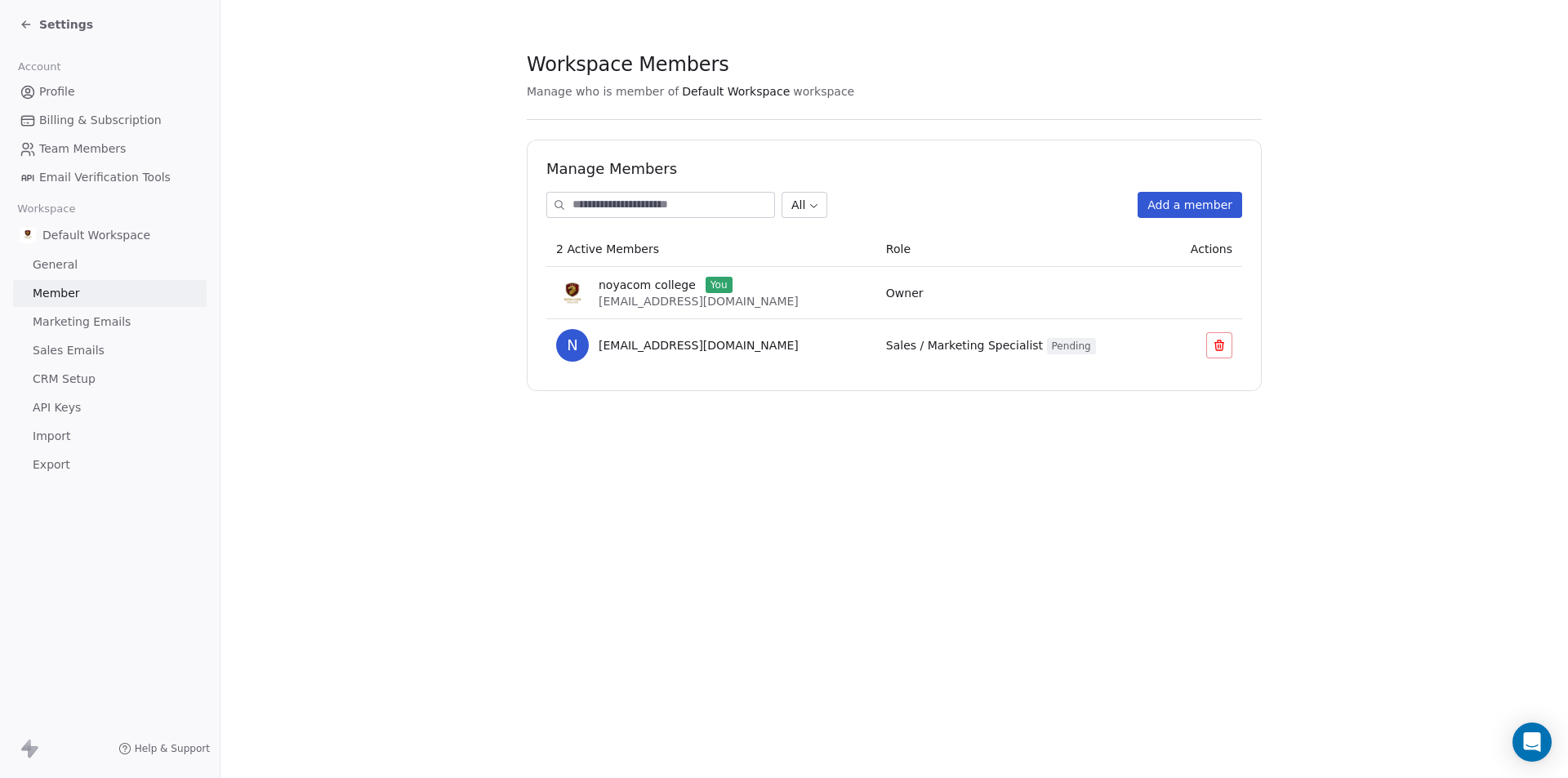
click at [139, 105] on div "Profile Billing & Subscription Team Members Email Verification Tools" at bounding box center [110, 135] width 193 height 112
click at [136, 121] on span "Billing & Subscription" at bounding box center [100, 120] width 122 height 17
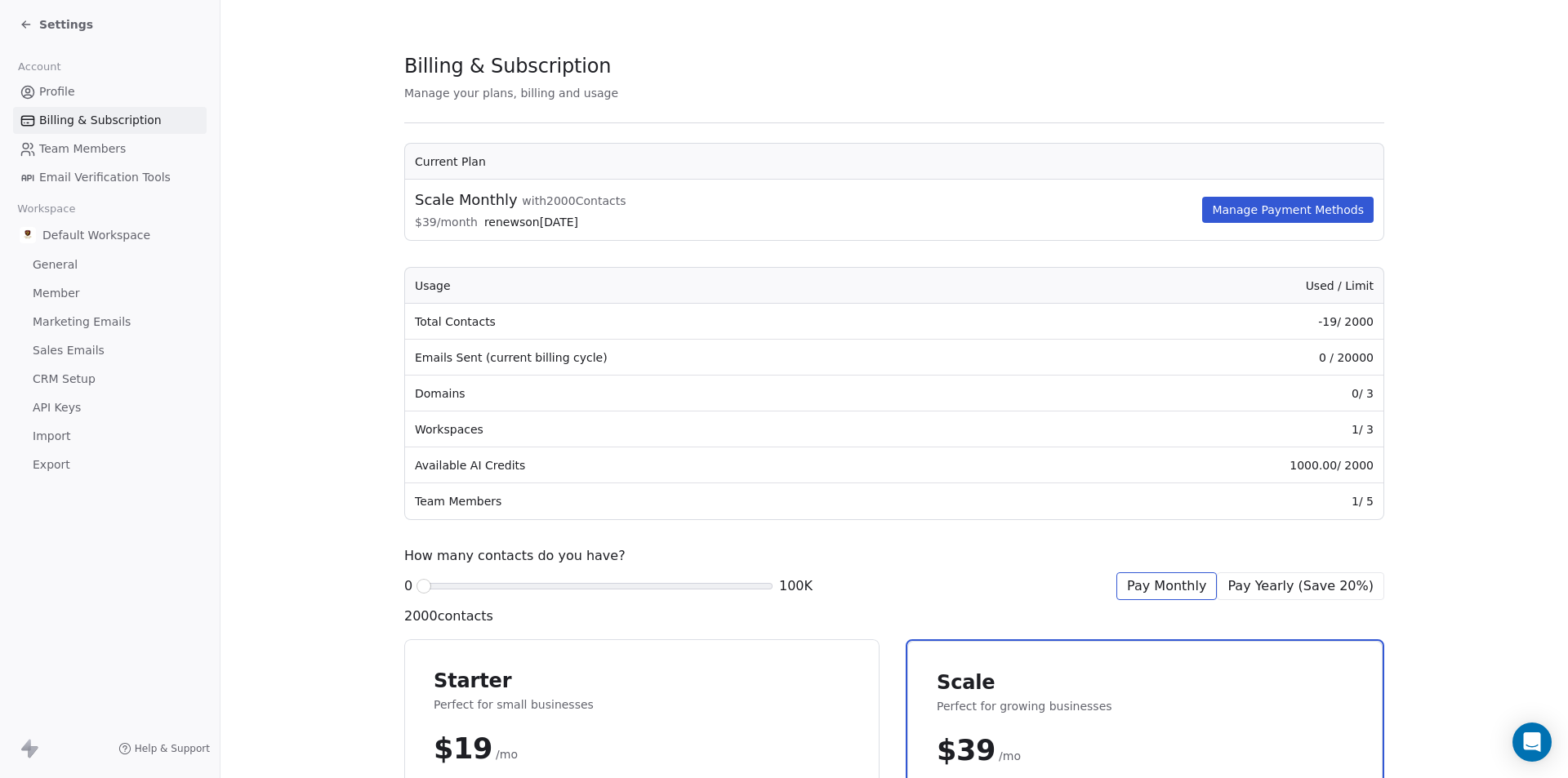
click at [109, 93] on link "Profile" at bounding box center [110, 92] width 193 height 27
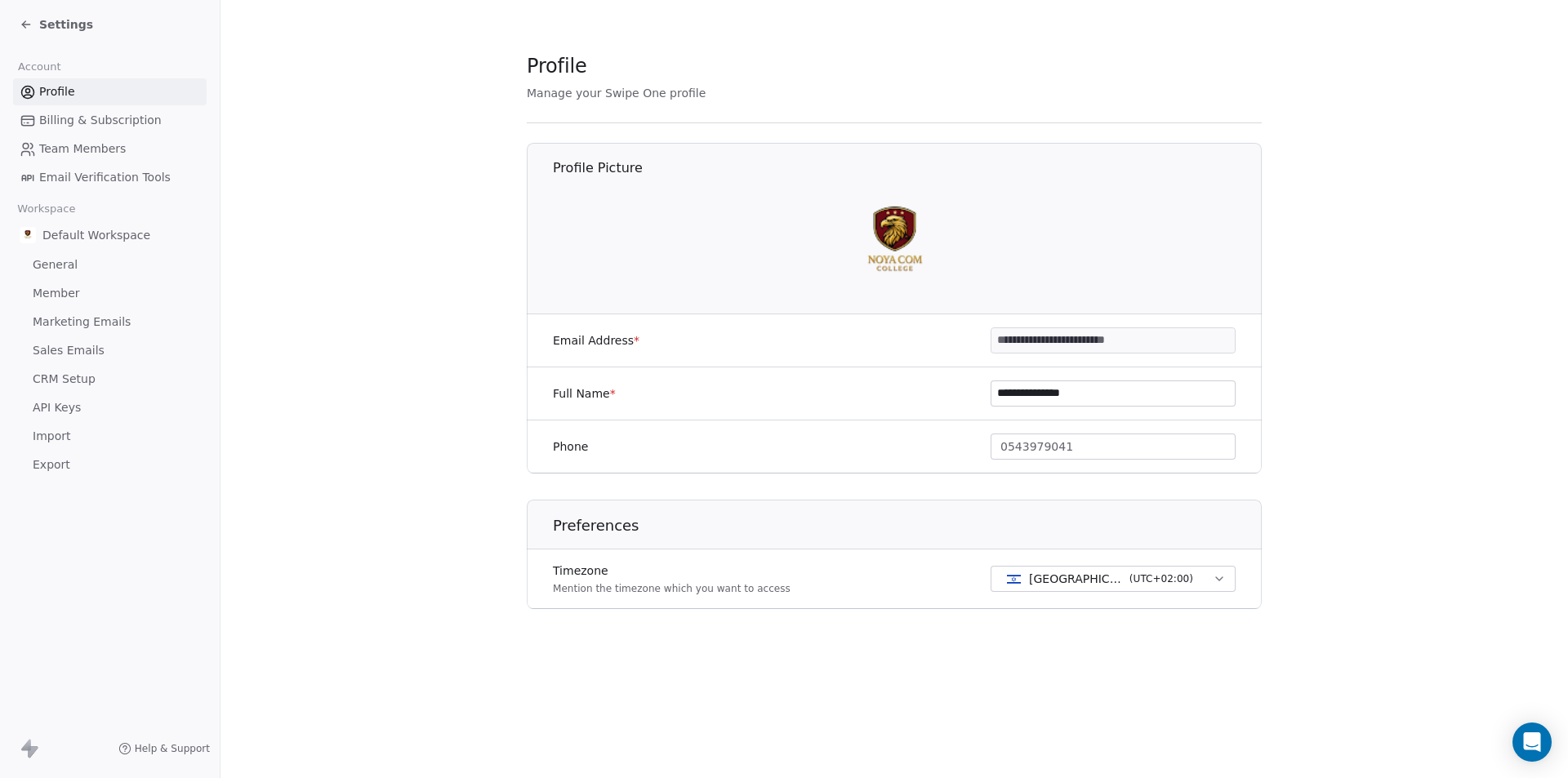
click at [31, 30] on icon at bounding box center [26, 24] width 13 height 13
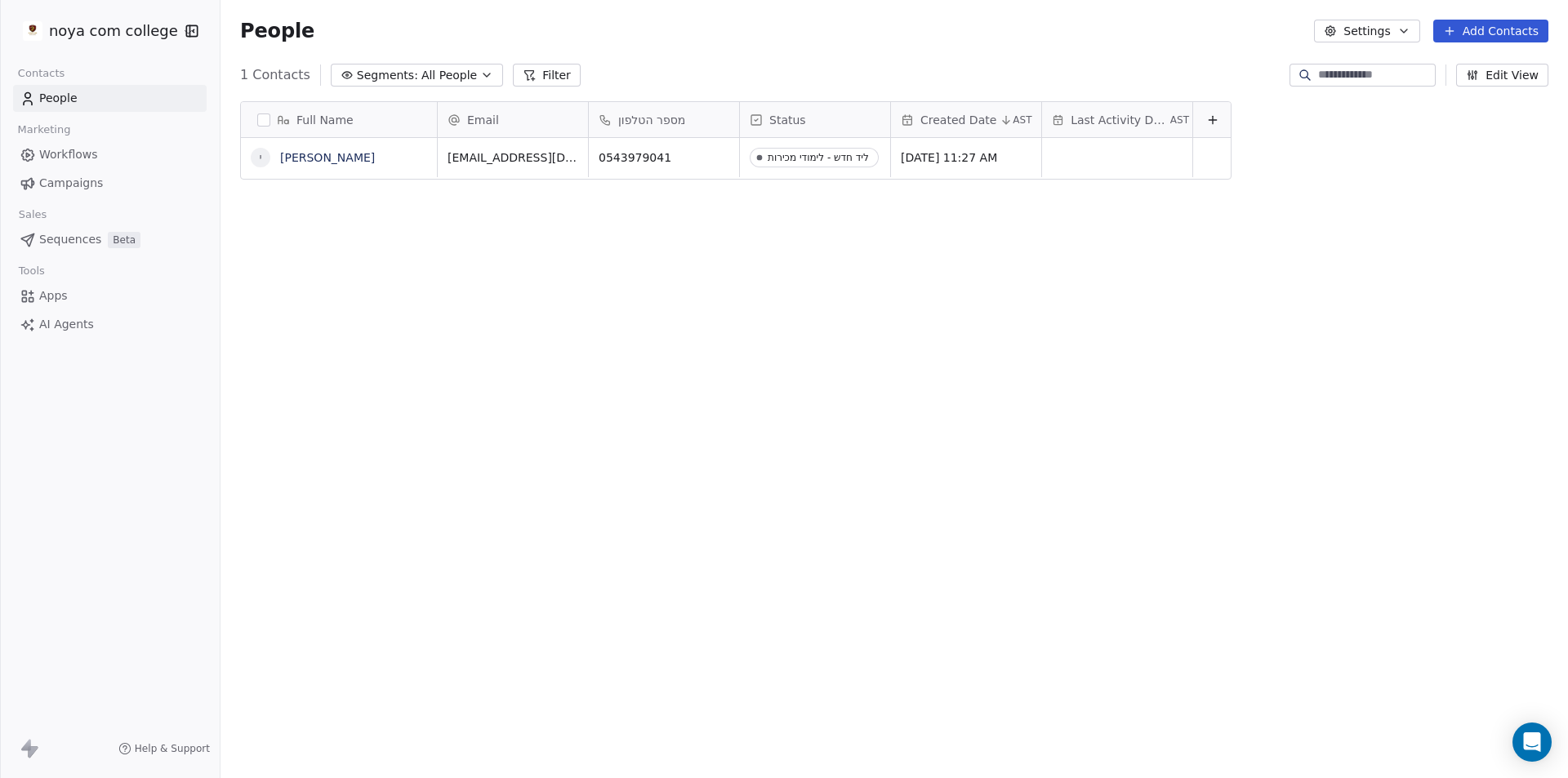
scroll to position [672, 1335]
click at [61, 308] on link "Apps" at bounding box center [110, 296] width 193 height 27
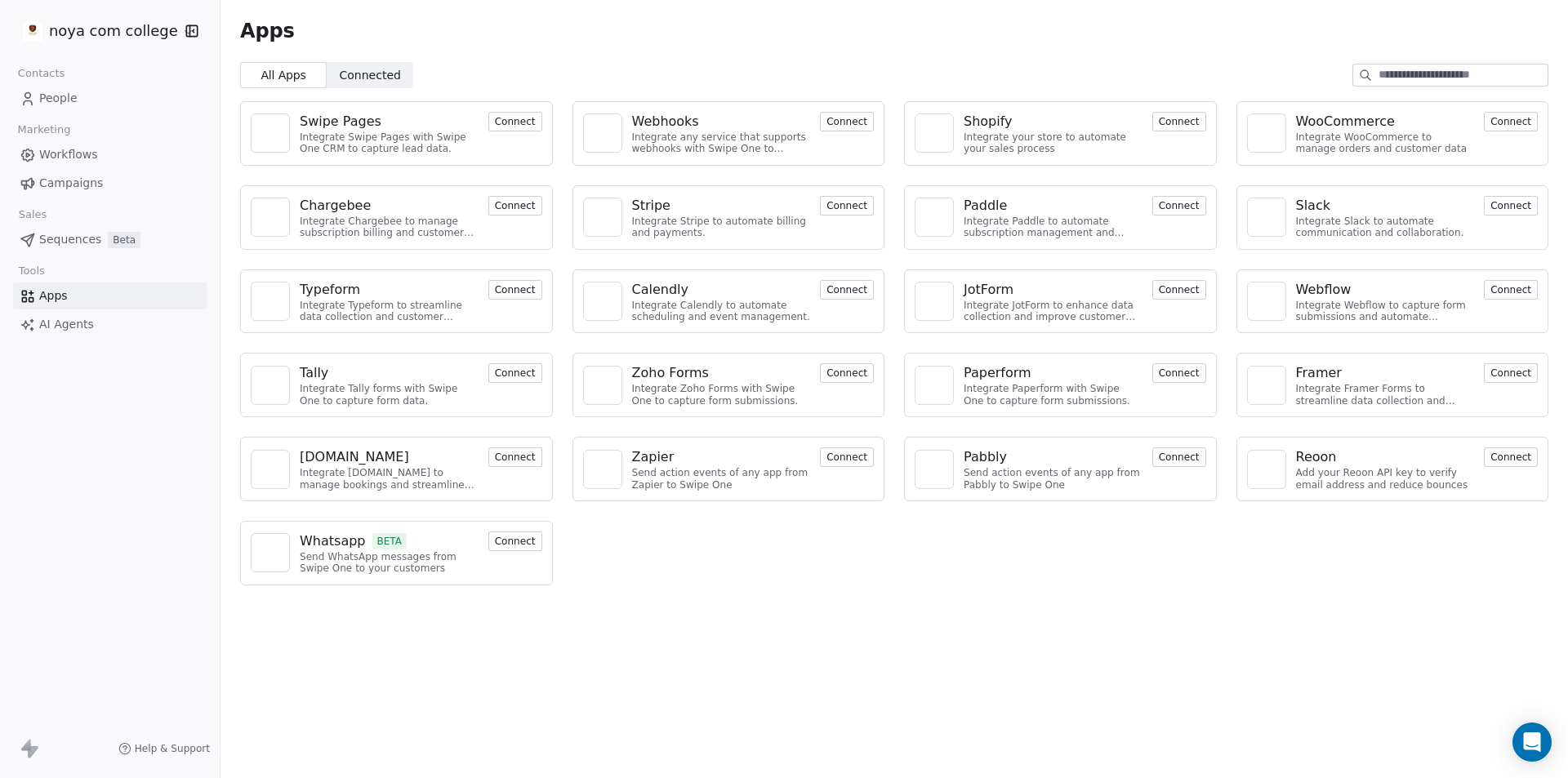
click at [102, 97] on link "People" at bounding box center [110, 98] width 193 height 27
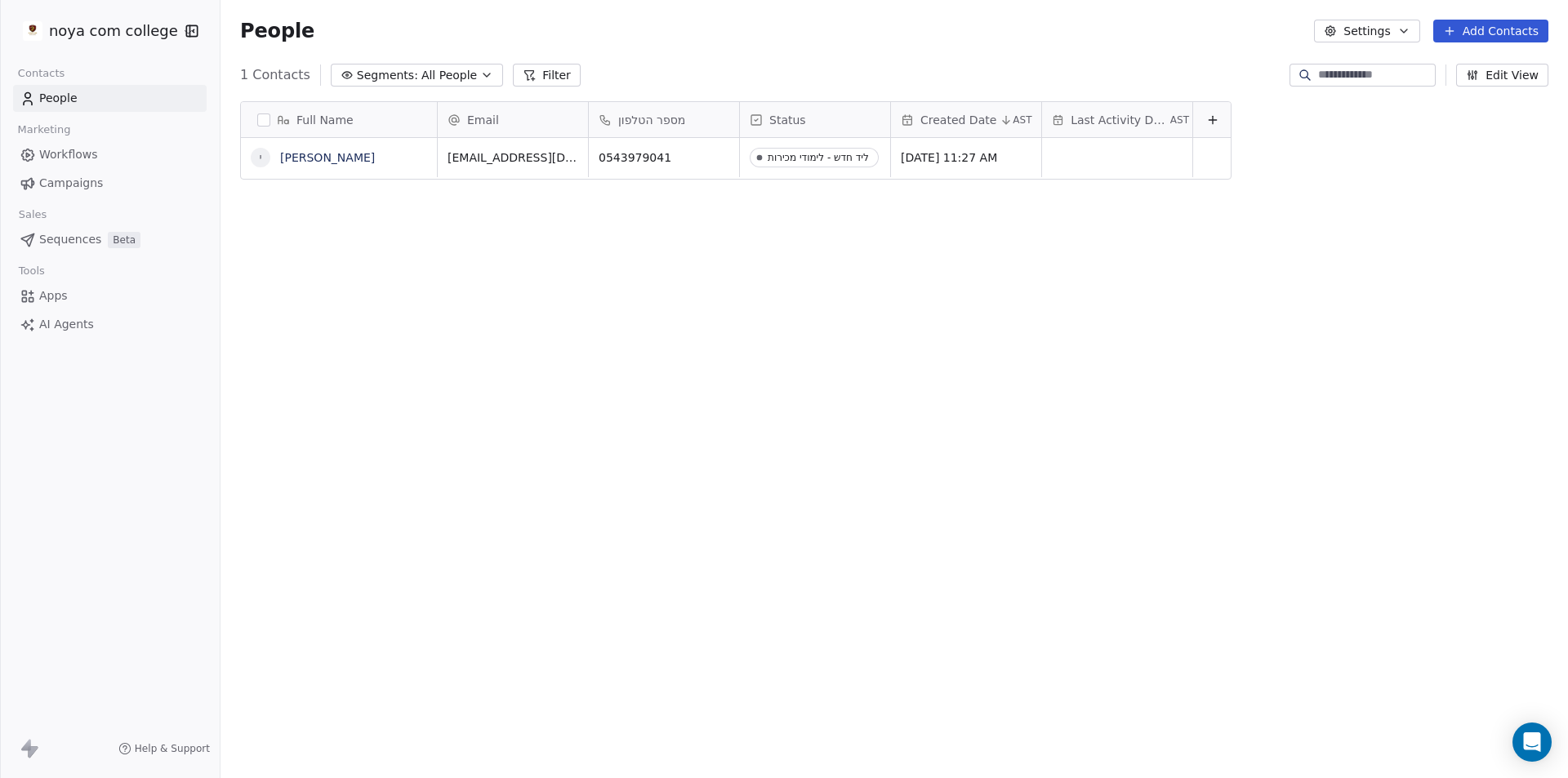
scroll to position [672, 1335]
click at [118, 145] on link "Workflows" at bounding box center [110, 155] width 193 height 27
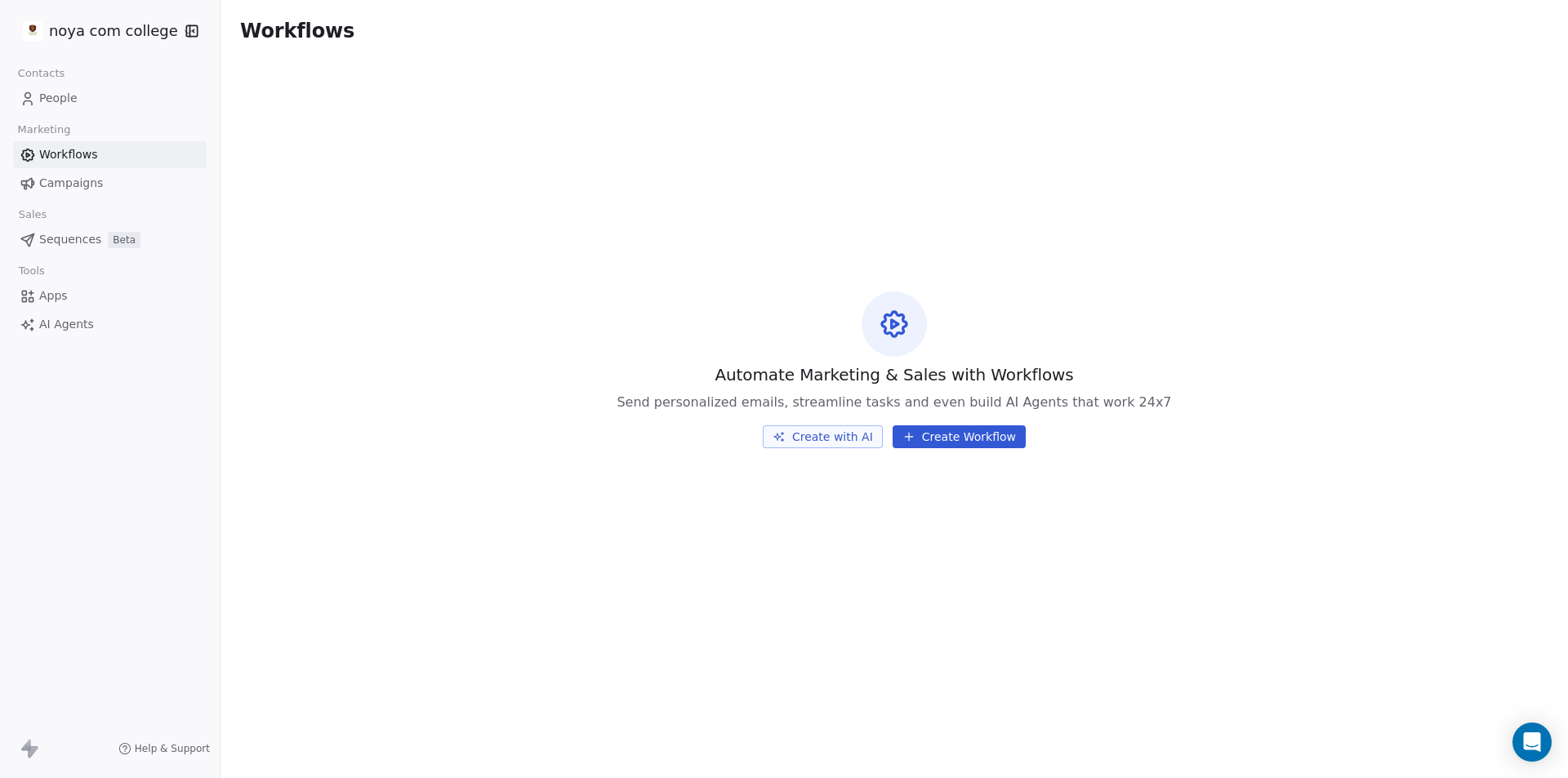
click at [79, 102] on link "People" at bounding box center [110, 98] width 193 height 27
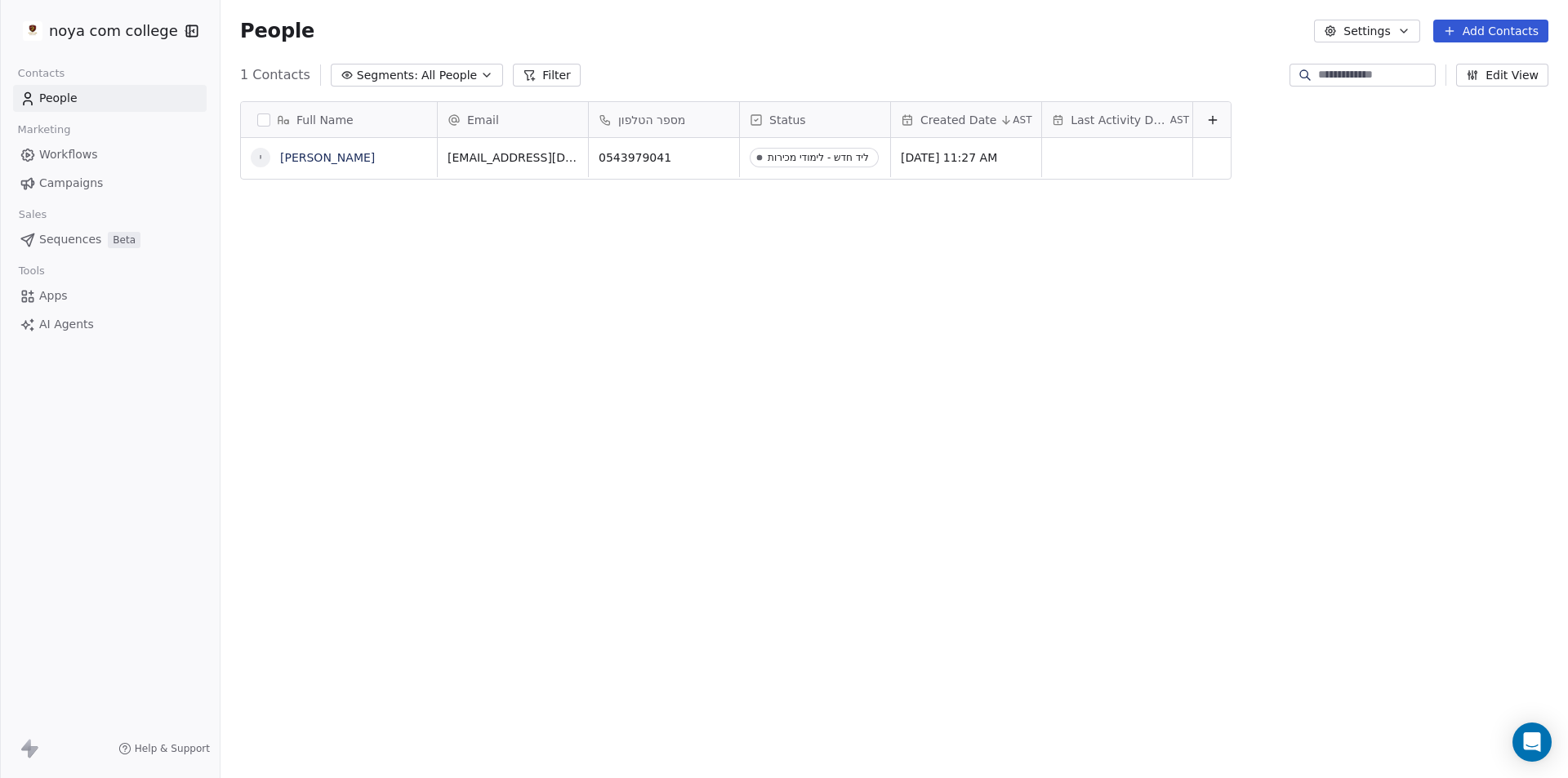
scroll to position [672, 1335]
click at [1455, 33] on icon at bounding box center [1450, 30] width 13 height 13
click at [1448, 95] on span "Import from CSV" at bounding box center [1490, 92] width 94 height 17
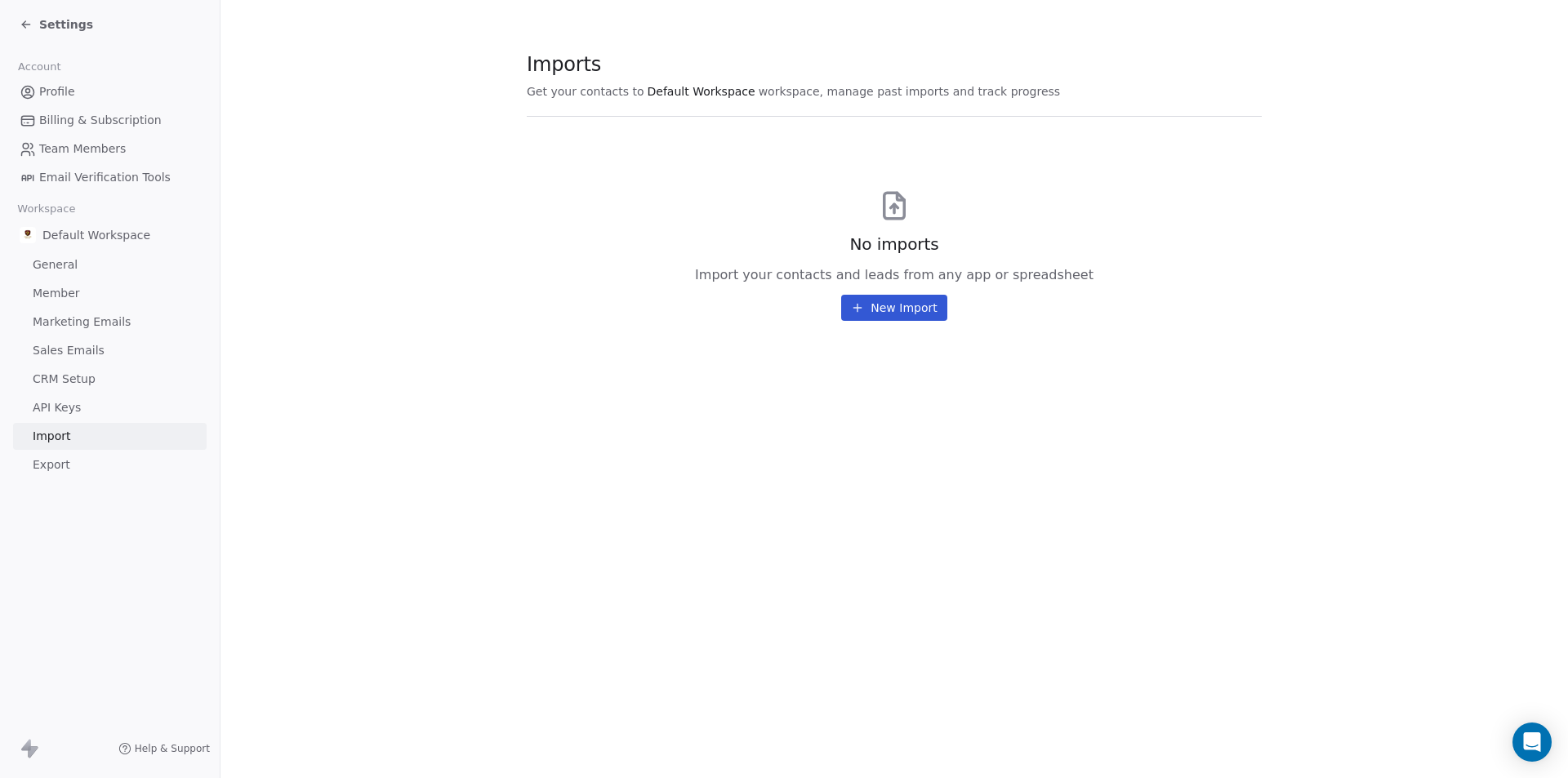
click at [870, 310] on button "New Import" at bounding box center [894, 307] width 105 height 26
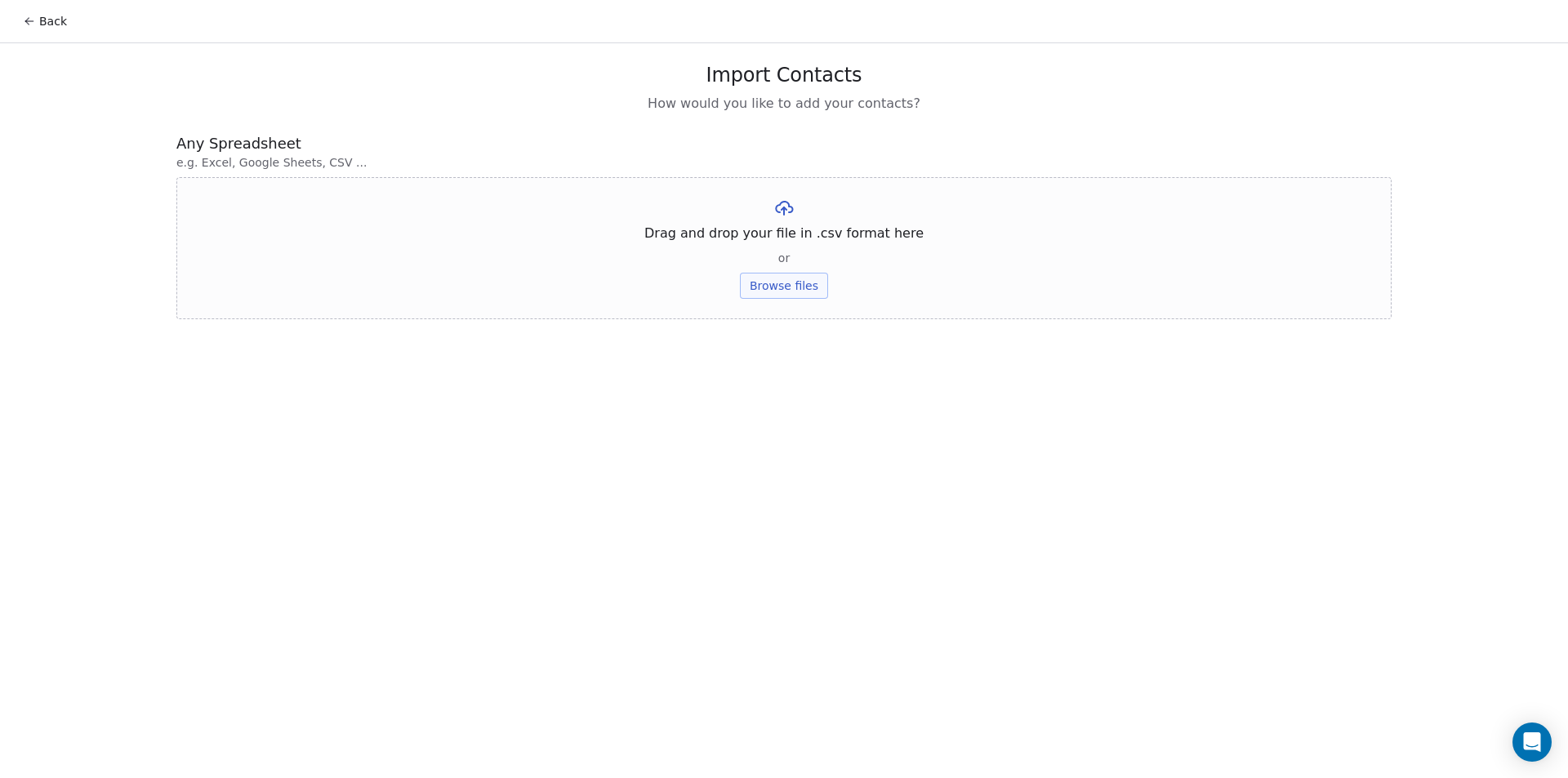
click at [788, 295] on button "Browse files" at bounding box center [783, 285] width 88 height 26
click at [770, 240] on button "Upload" at bounding box center [783, 240] width 60 height 26
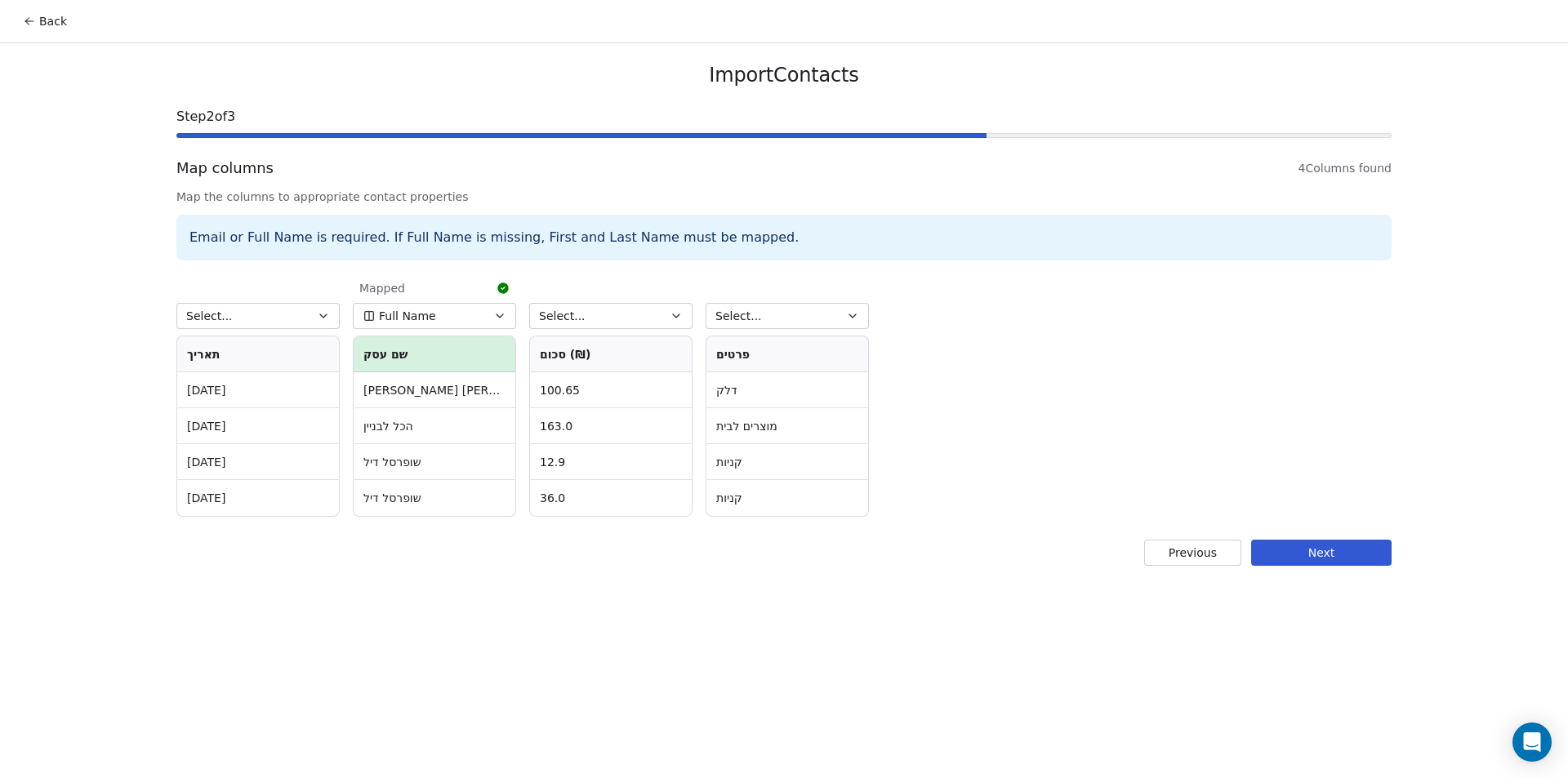
click at [45, 30] on button "Back" at bounding box center [45, 20] width 63 height 29
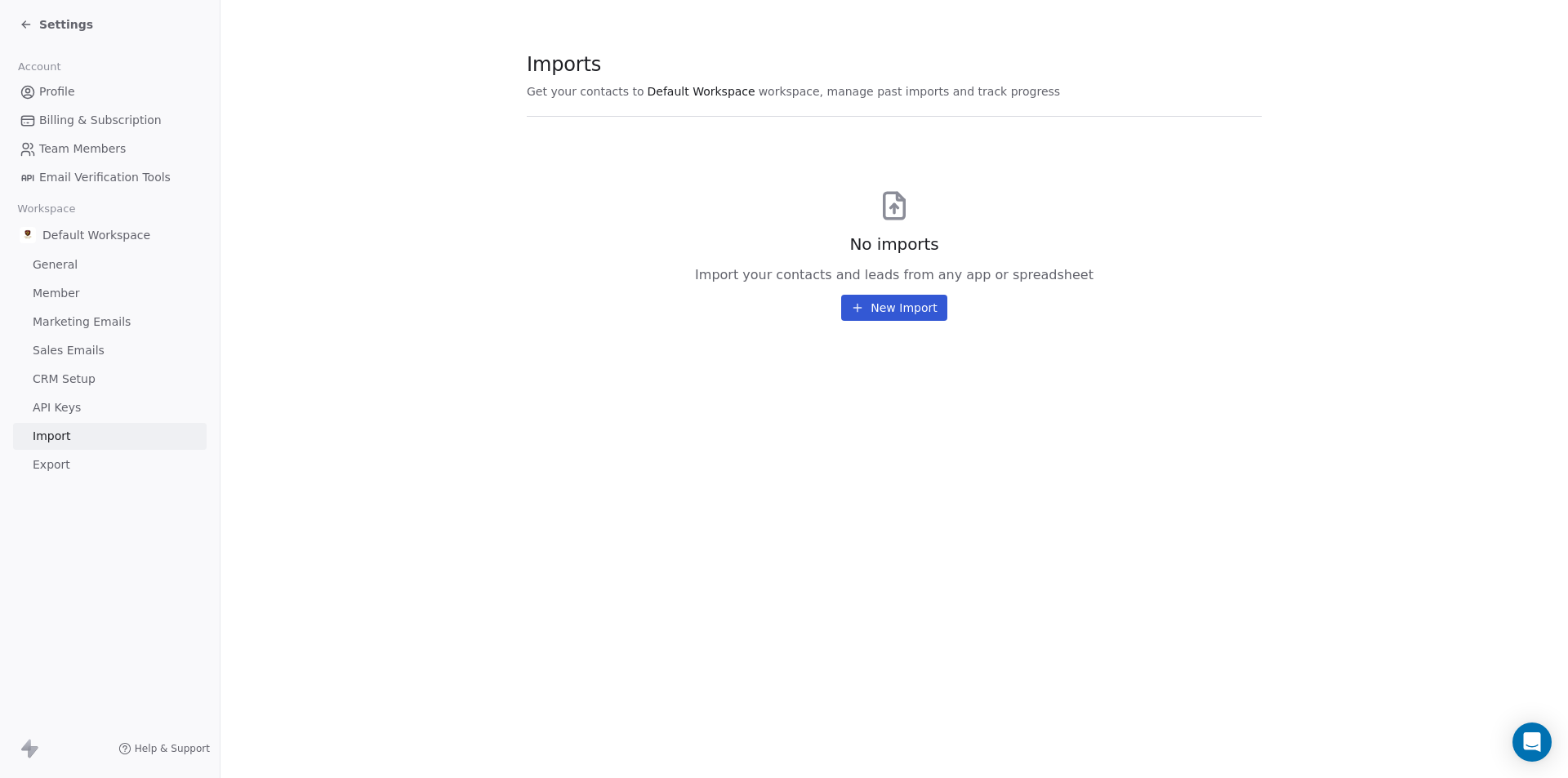
click at [68, 91] on span "Profile" at bounding box center [57, 91] width 36 height 17
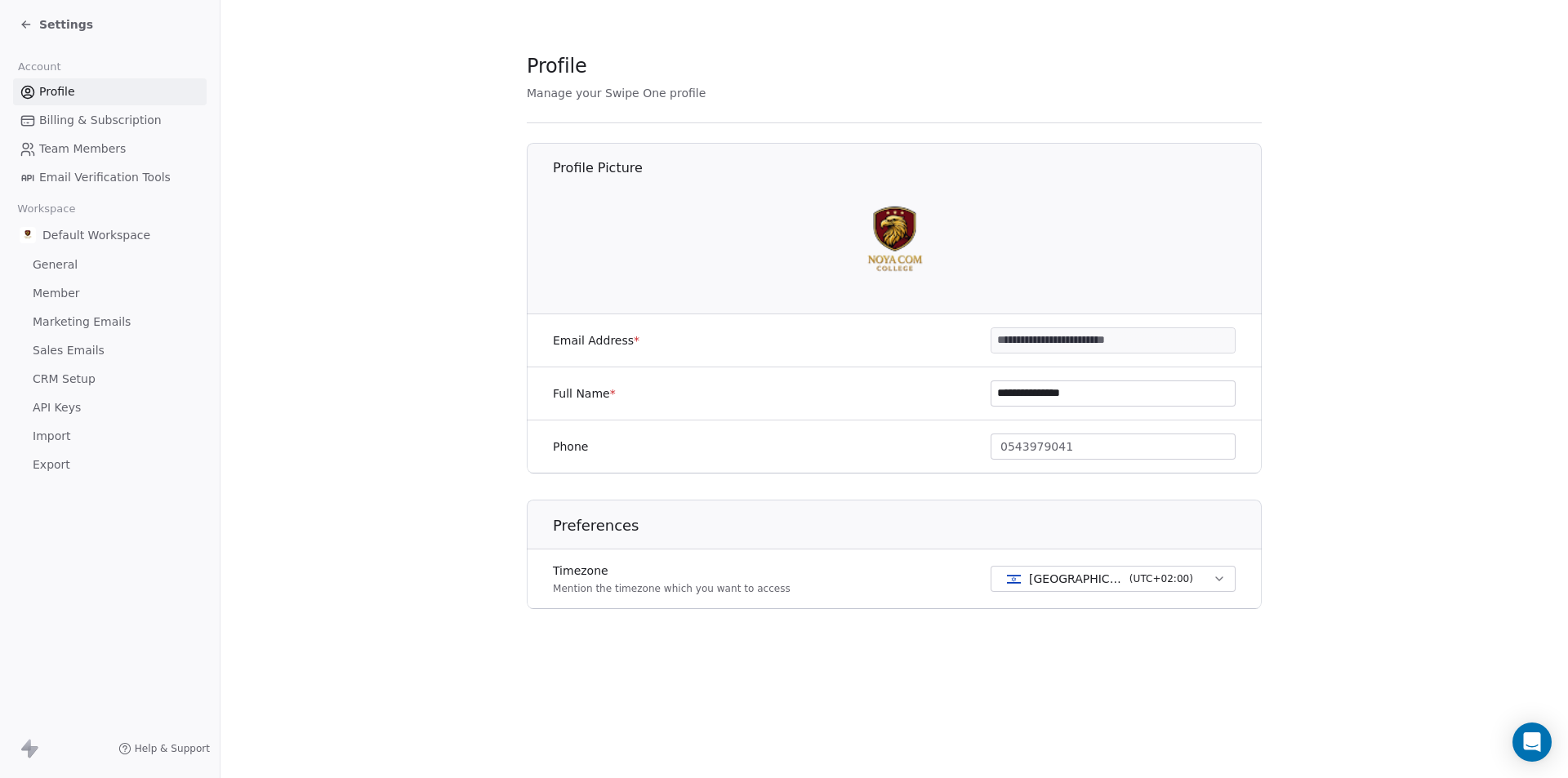
click at [57, 128] on span "Billing & Subscription" at bounding box center [100, 120] width 122 height 17
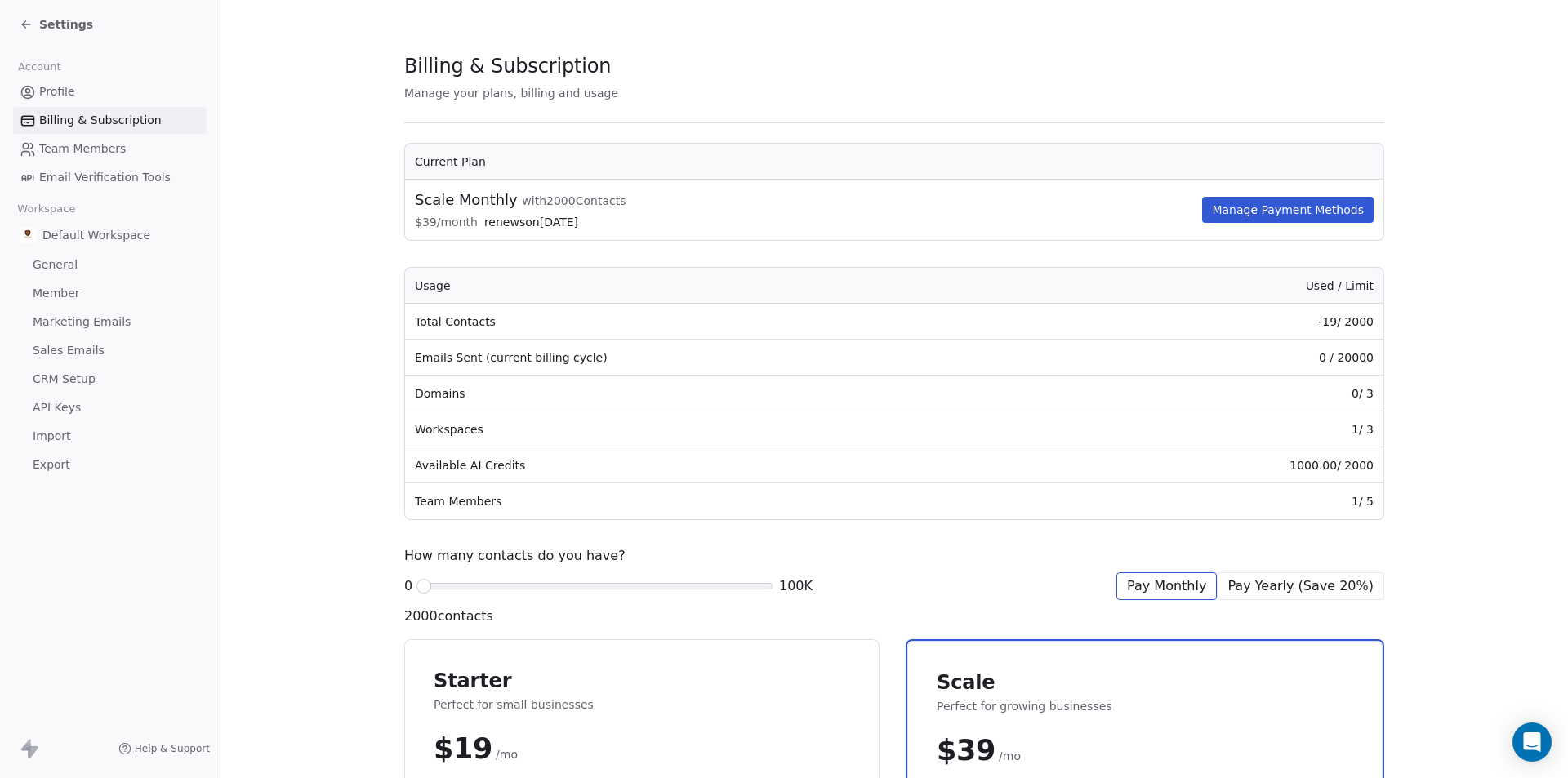
click at [64, 145] on span "Team Members" at bounding box center [82, 149] width 86 height 17
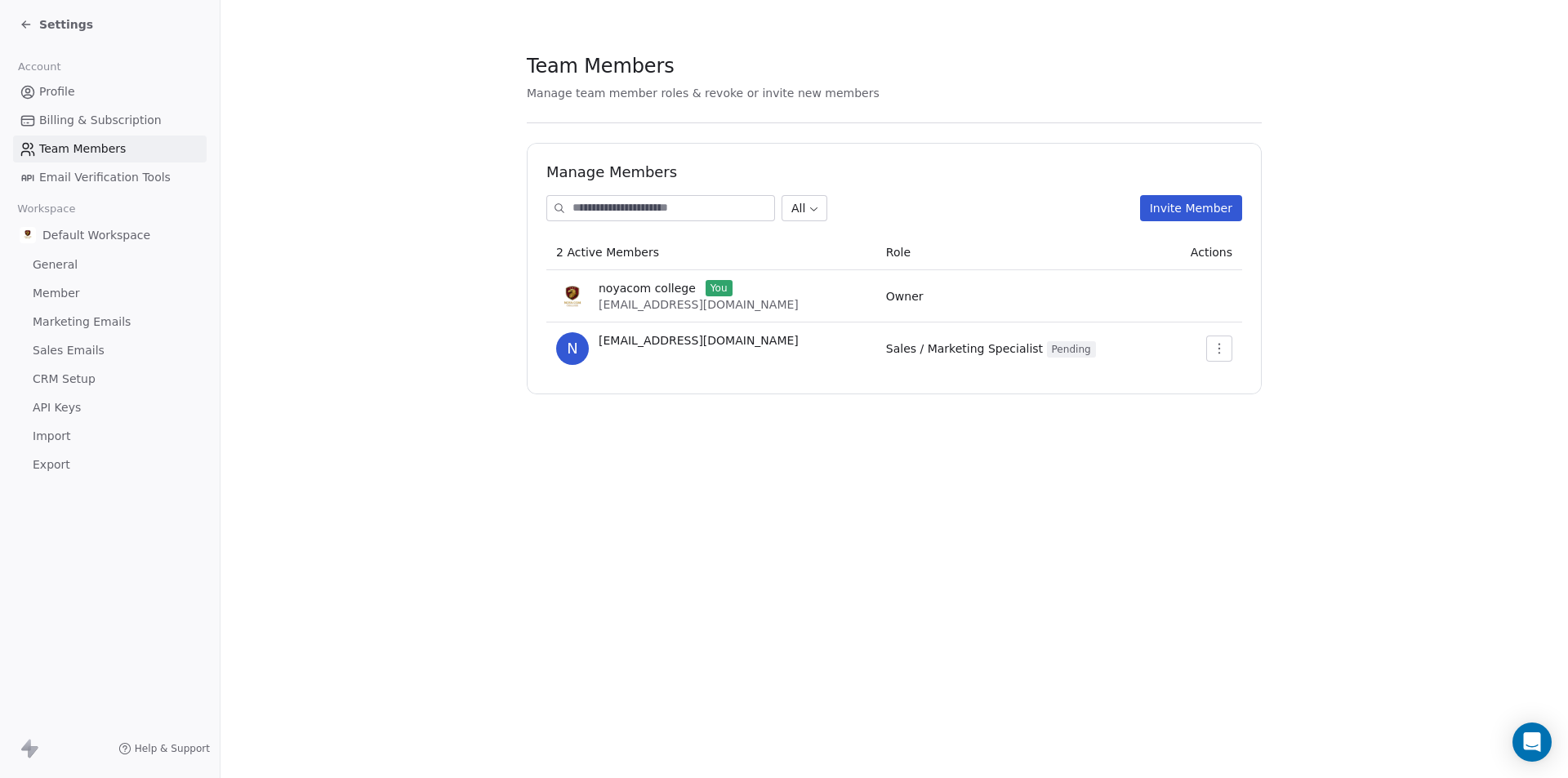
click at [83, 163] on div "Profile Billing & Subscription Team Members Email Verification Tools" at bounding box center [110, 135] width 193 height 112
click at [89, 186] on link "Email Verification Tools" at bounding box center [110, 177] width 193 height 27
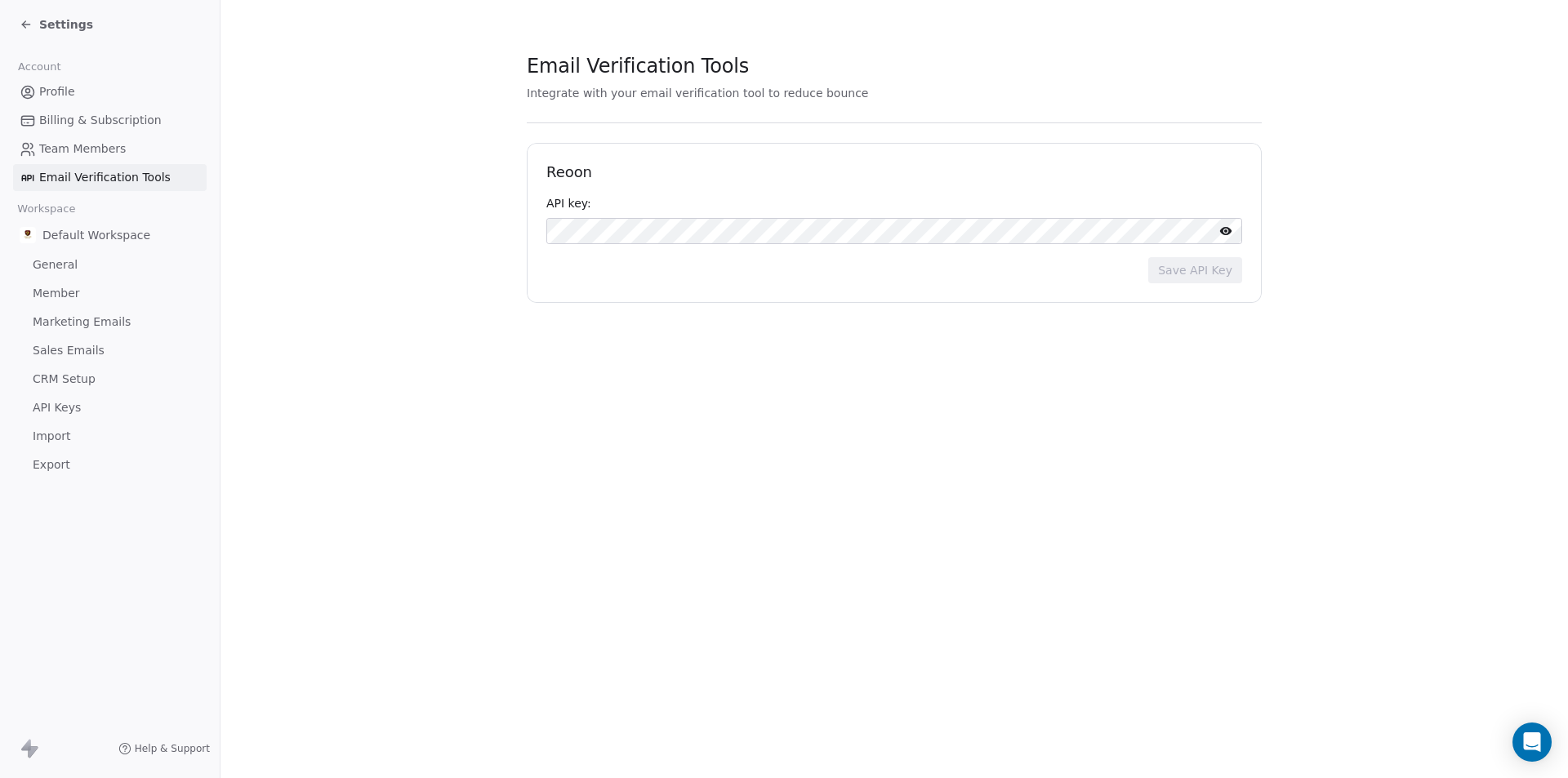
click at [101, 228] on span "Default Workspace" at bounding box center [96, 235] width 108 height 16
click at [62, 266] on span "General" at bounding box center [55, 265] width 45 height 17
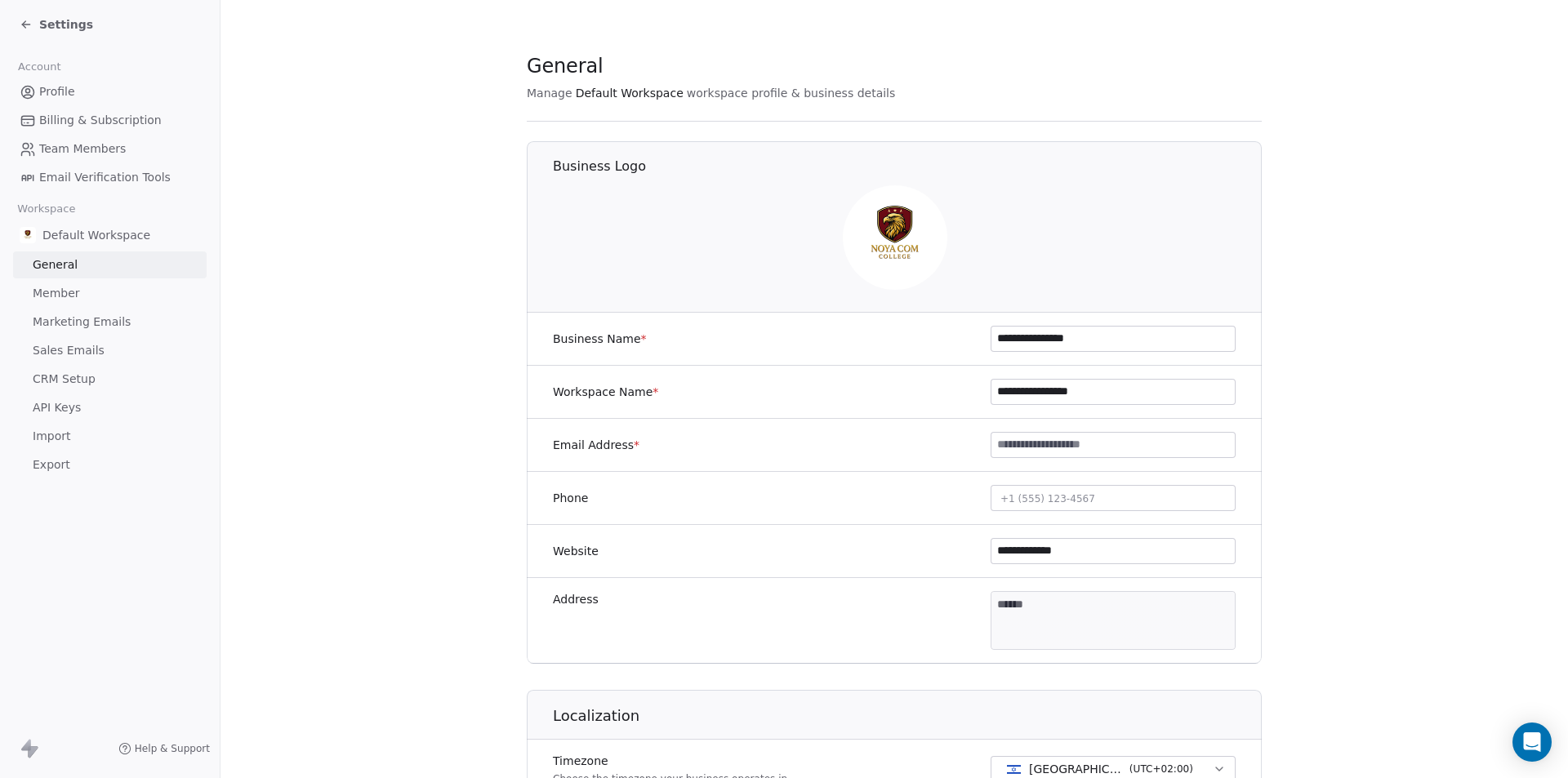
click at [69, 289] on span "Member" at bounding box center [56, 293] width 47 height 17
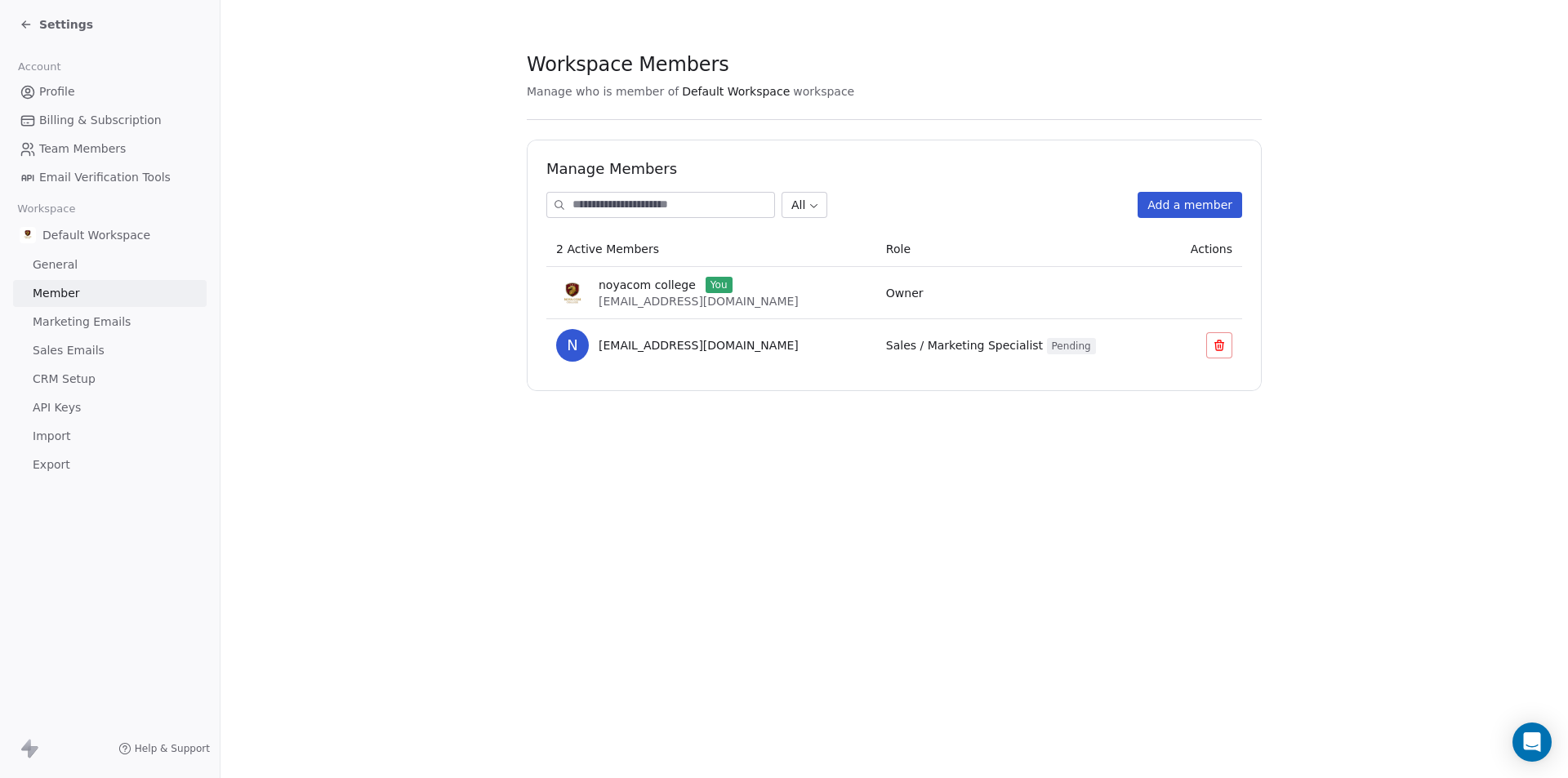
click at [75, 311] on link "Marketing Emails" at bounding box center [110, 322] width 193 height 27
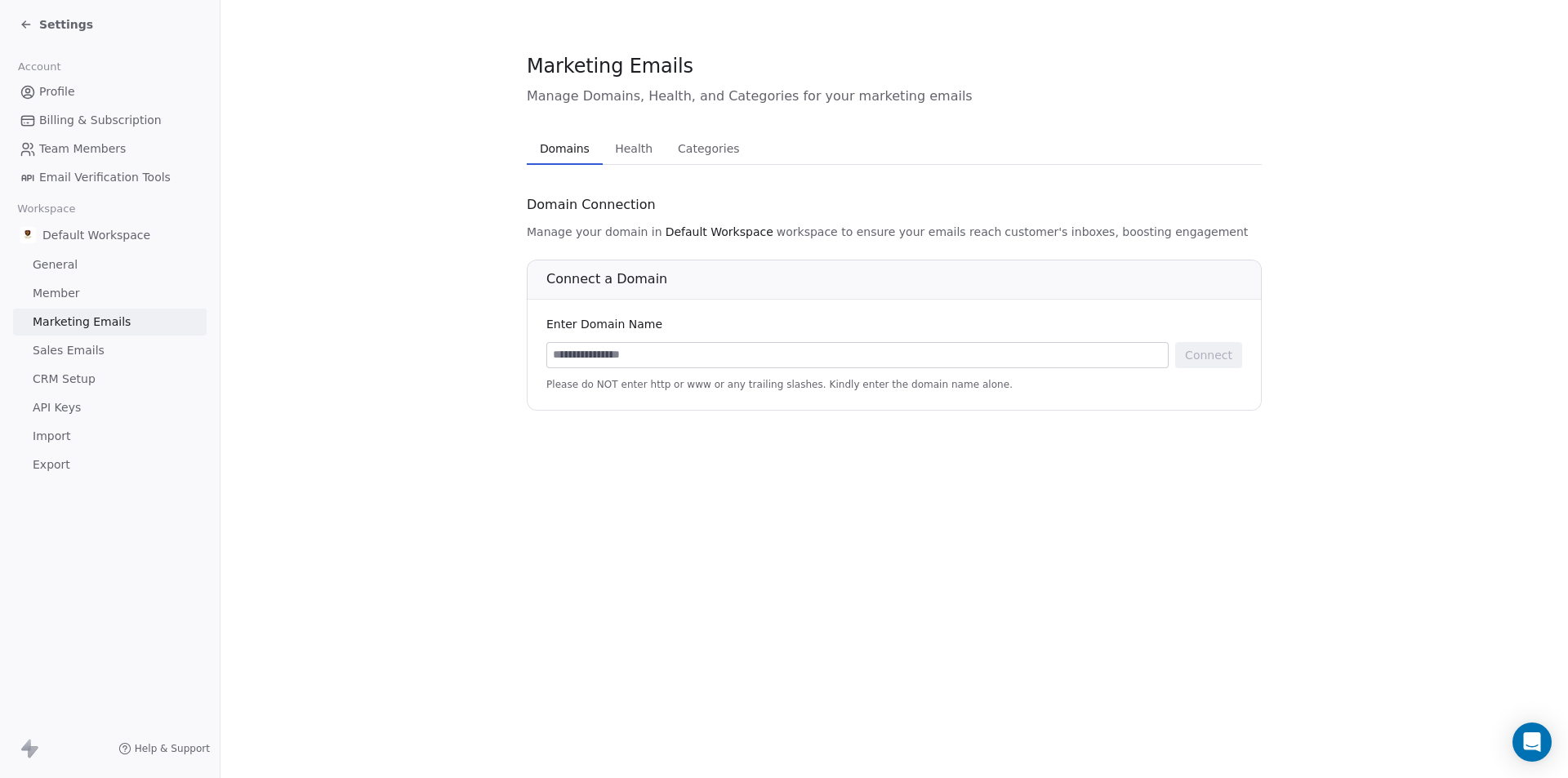
click at [613, 146] on span "Health" at bounding box center [633, 149] width 51 height 23
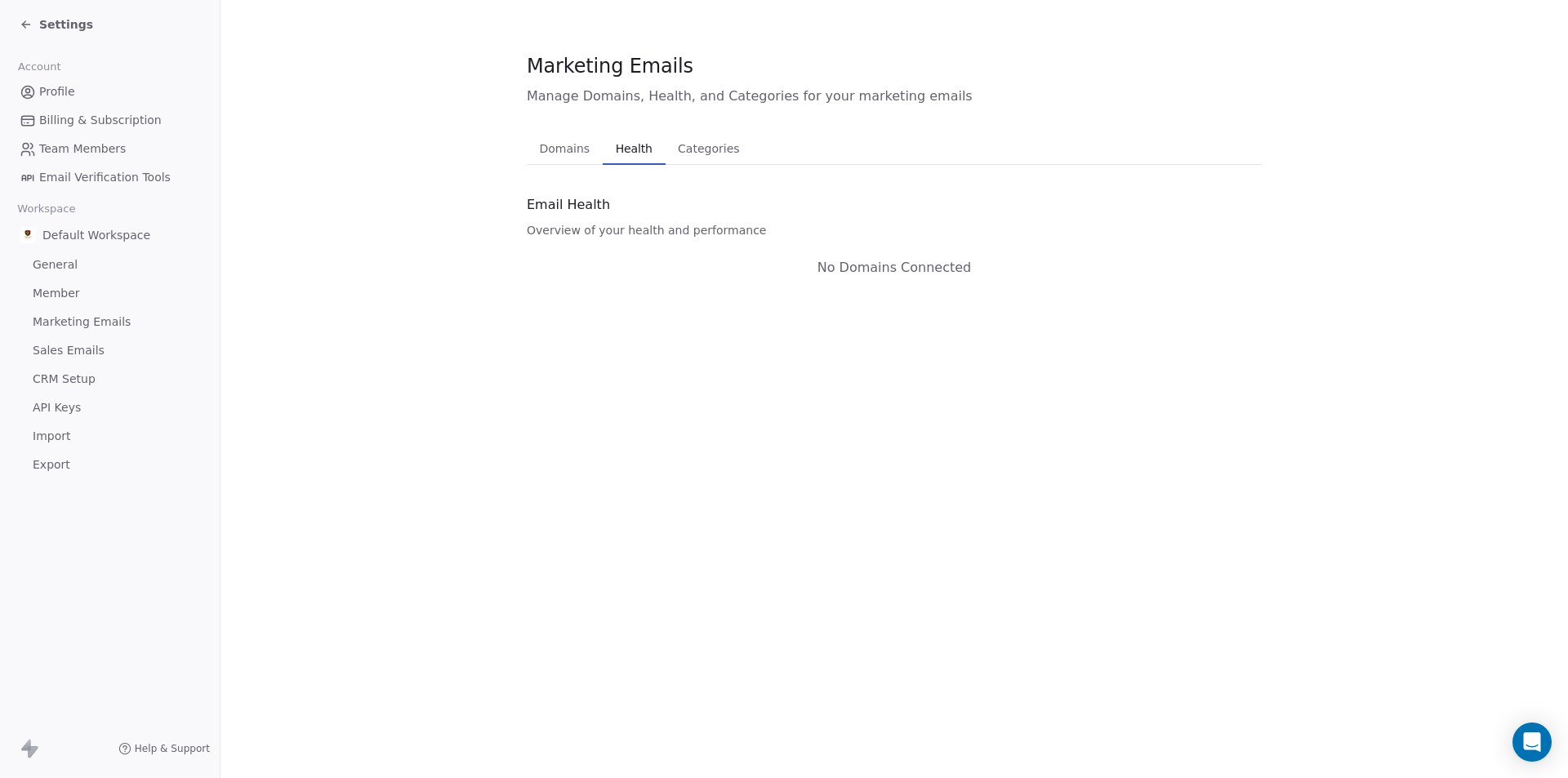
click at [683, 162] on button "Categories Categories" at bounding box center [708, 148] width 86 height 33
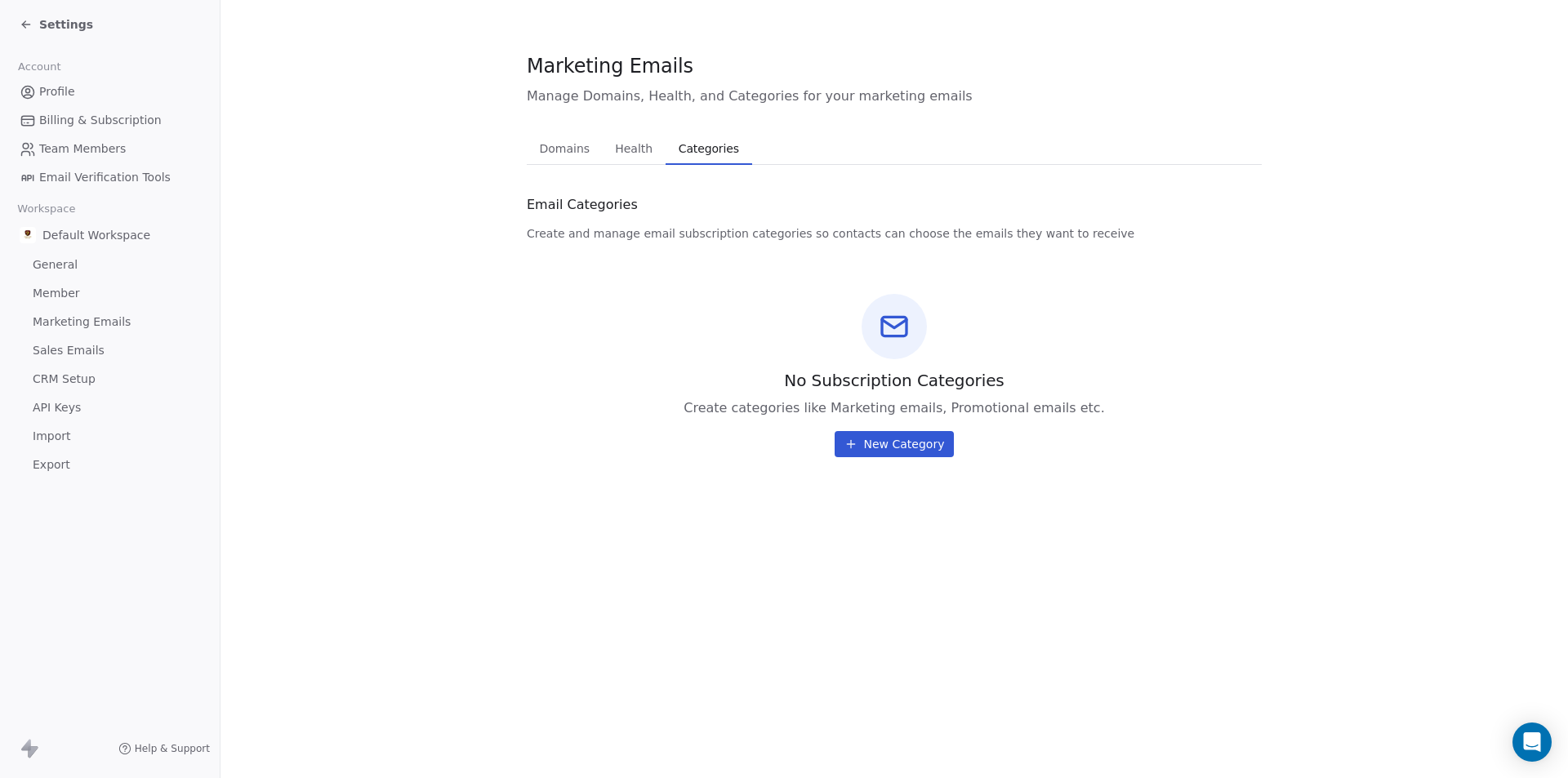
click at [133, 327] on link "Marketing Emails" at bounding box center [110, 322] width 193 height 27
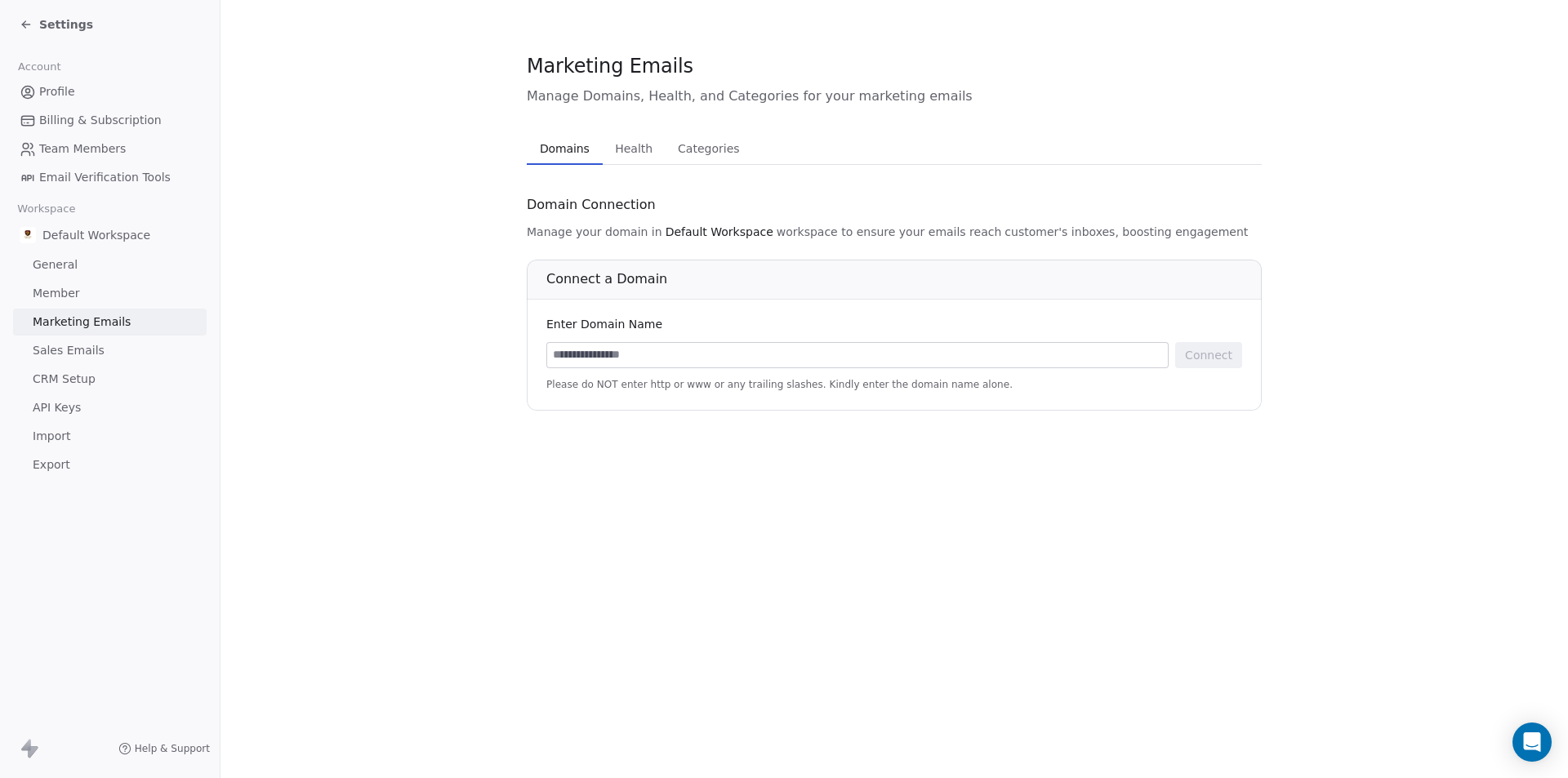
click at [143, 358] on link "Sales Emails" at bounding box center [110, 351] width 193 height 27
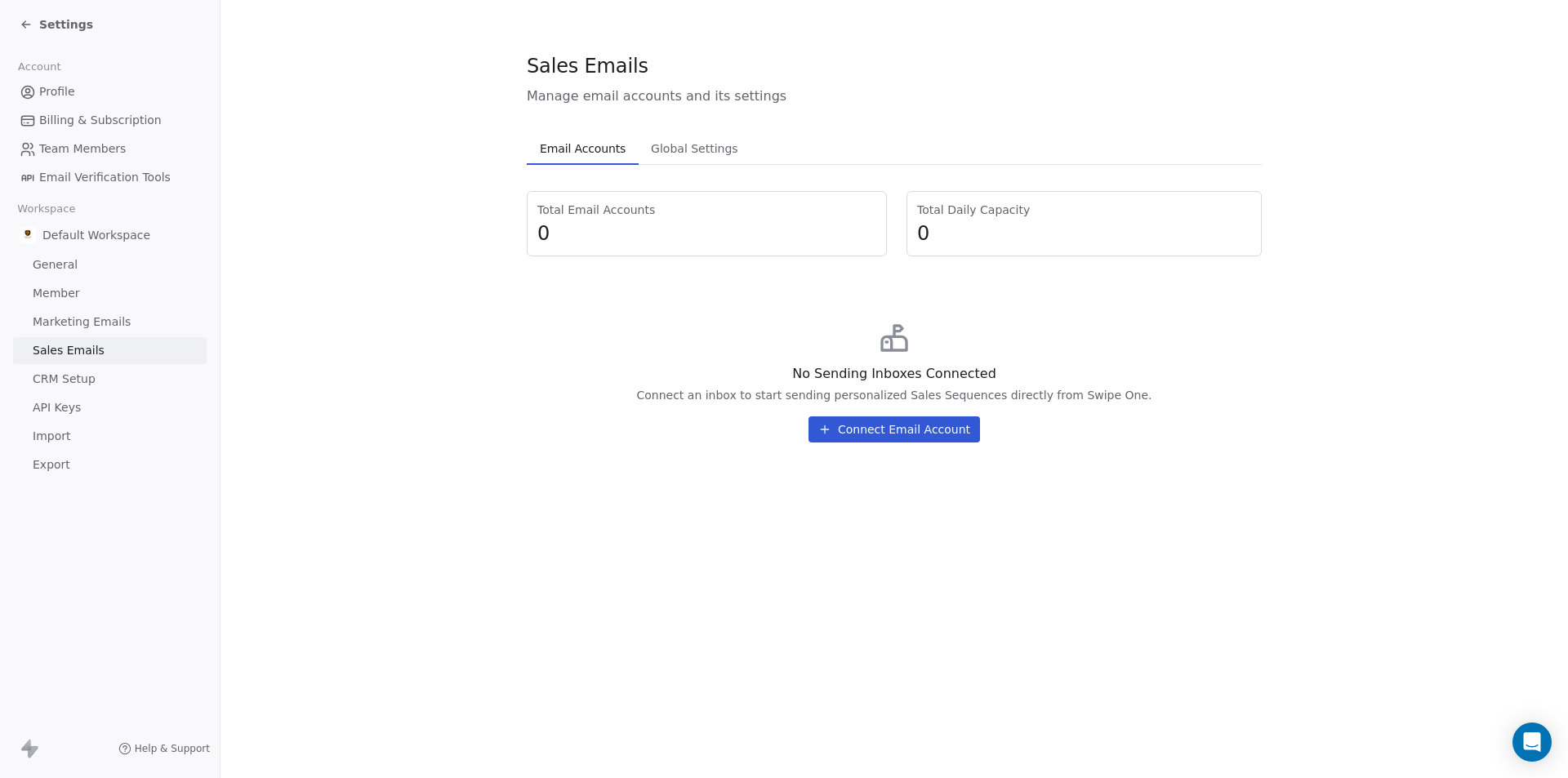
click at [139, 382] on link "CRM Setup" at bounding box center [110, 380] width 193 height 27
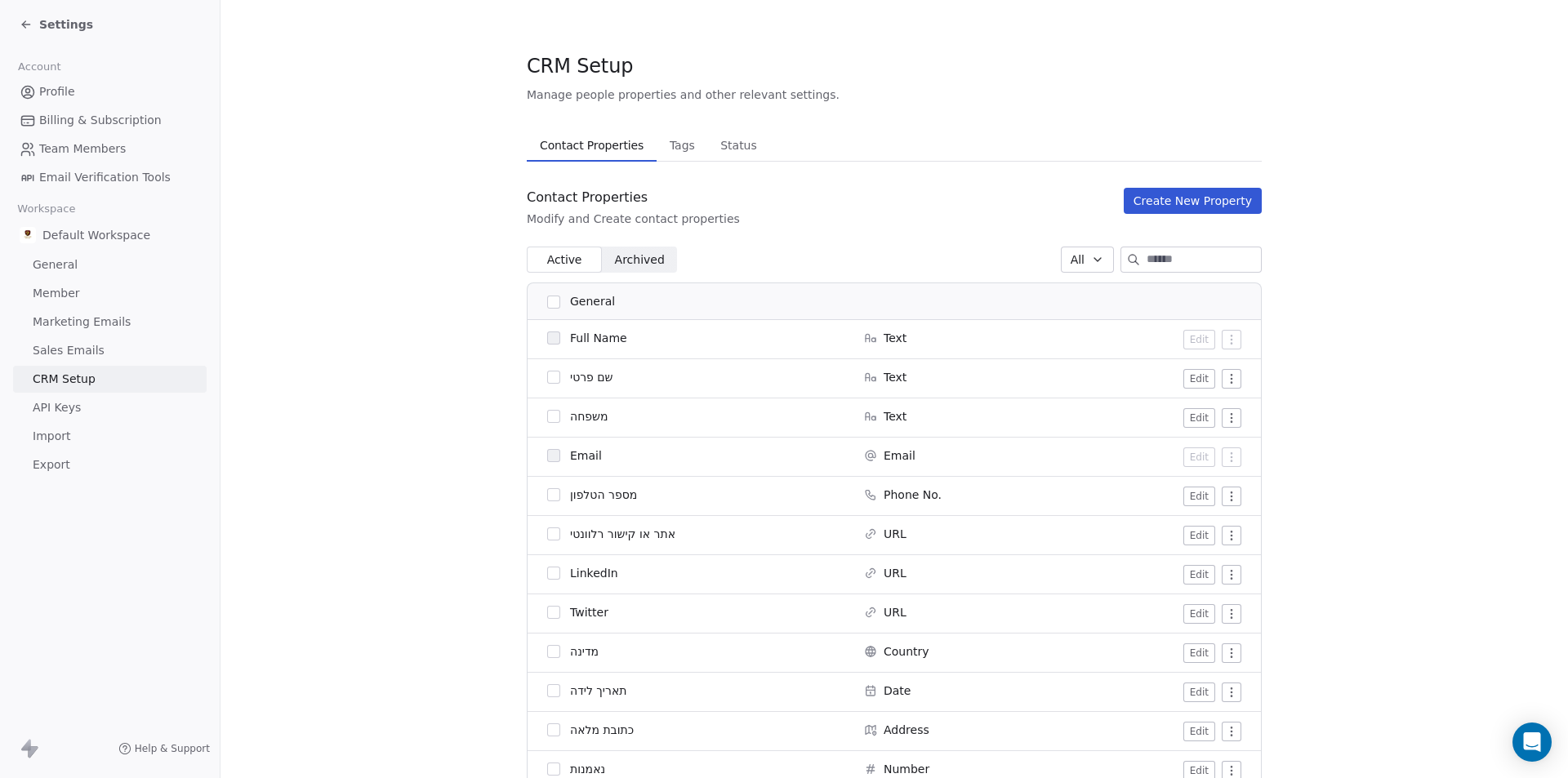
click at [40, 410] on span "API Keys" at bounding box center [57, 407] width 48 height 17
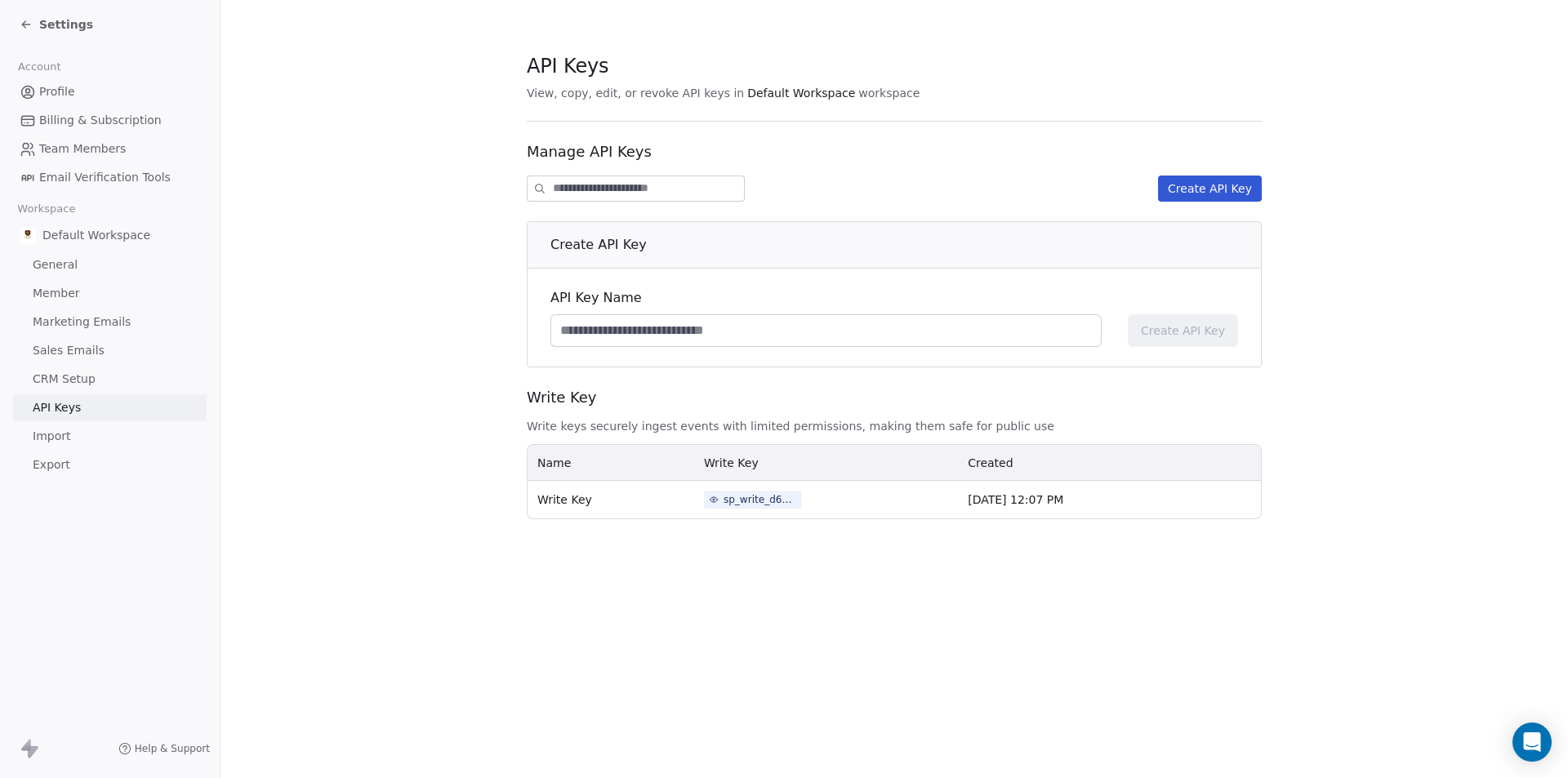
click at [112, 426] on link "Import" at bounding box center [110, 437] width 193 height 27
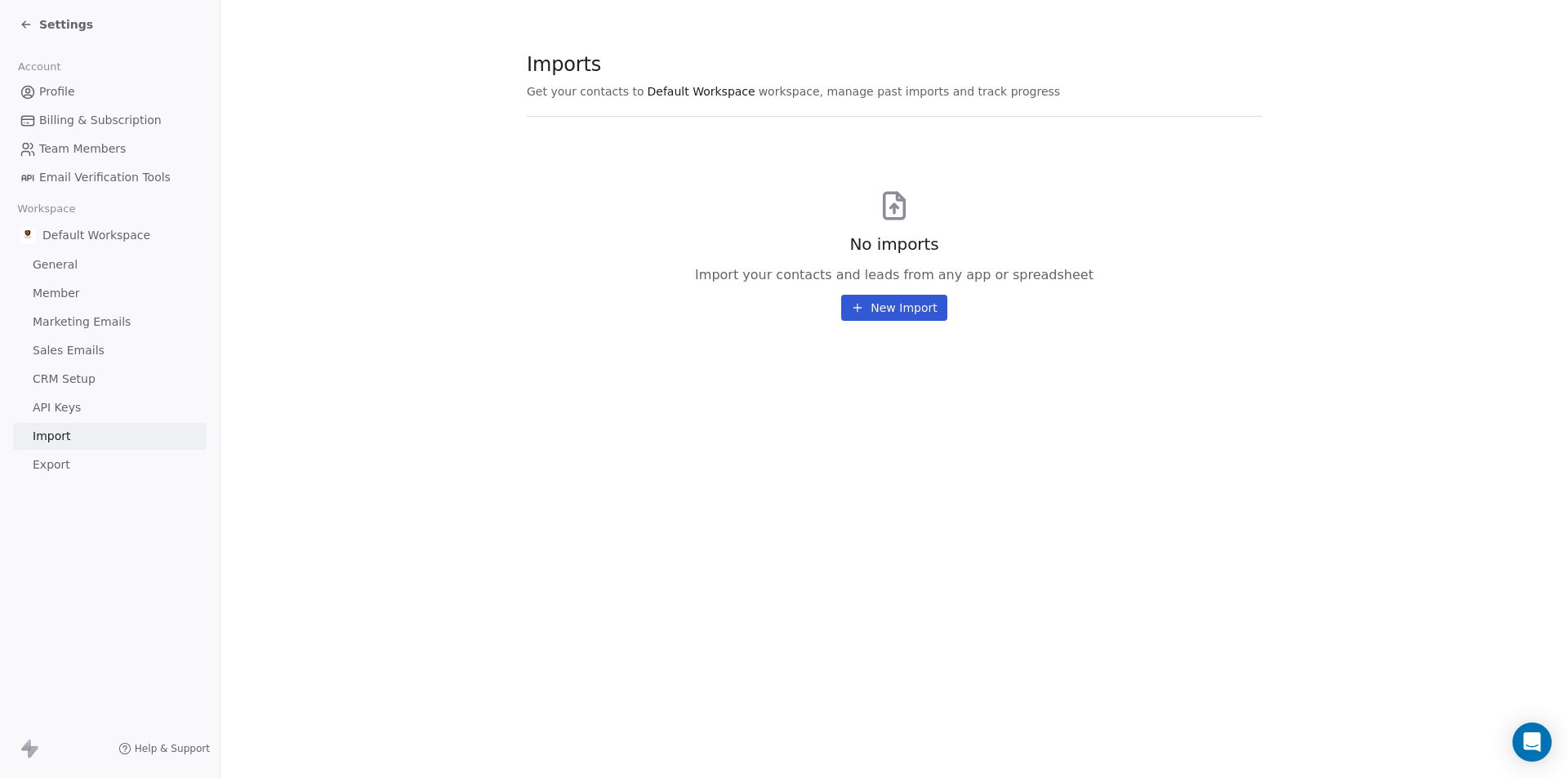
click at [94, 455] on link "Export" at bounding box center [110, 465] width 193 height 27
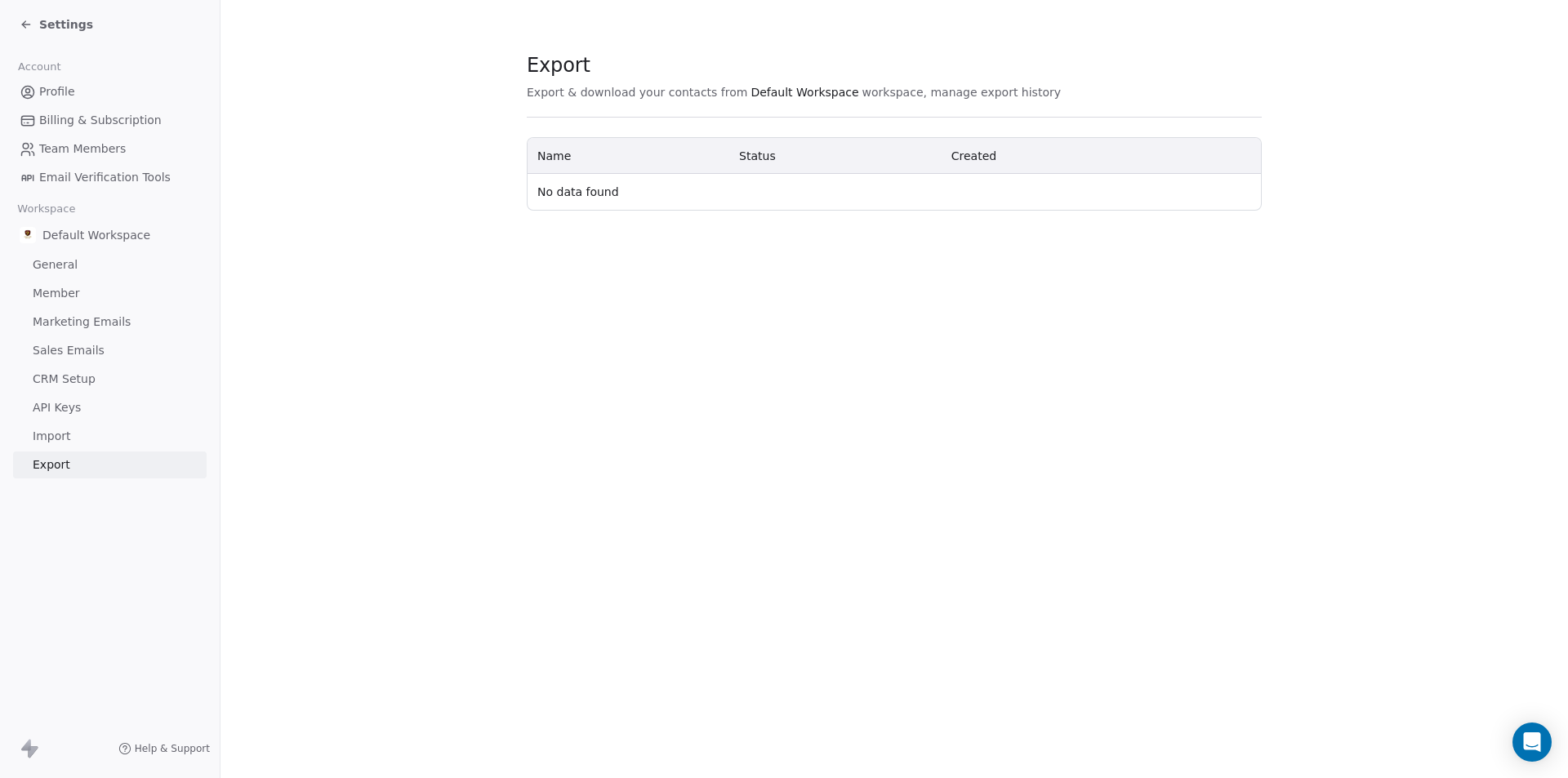
click at [98, 438] on link "Import" at bounding box center [110, 437] width 193 height 27
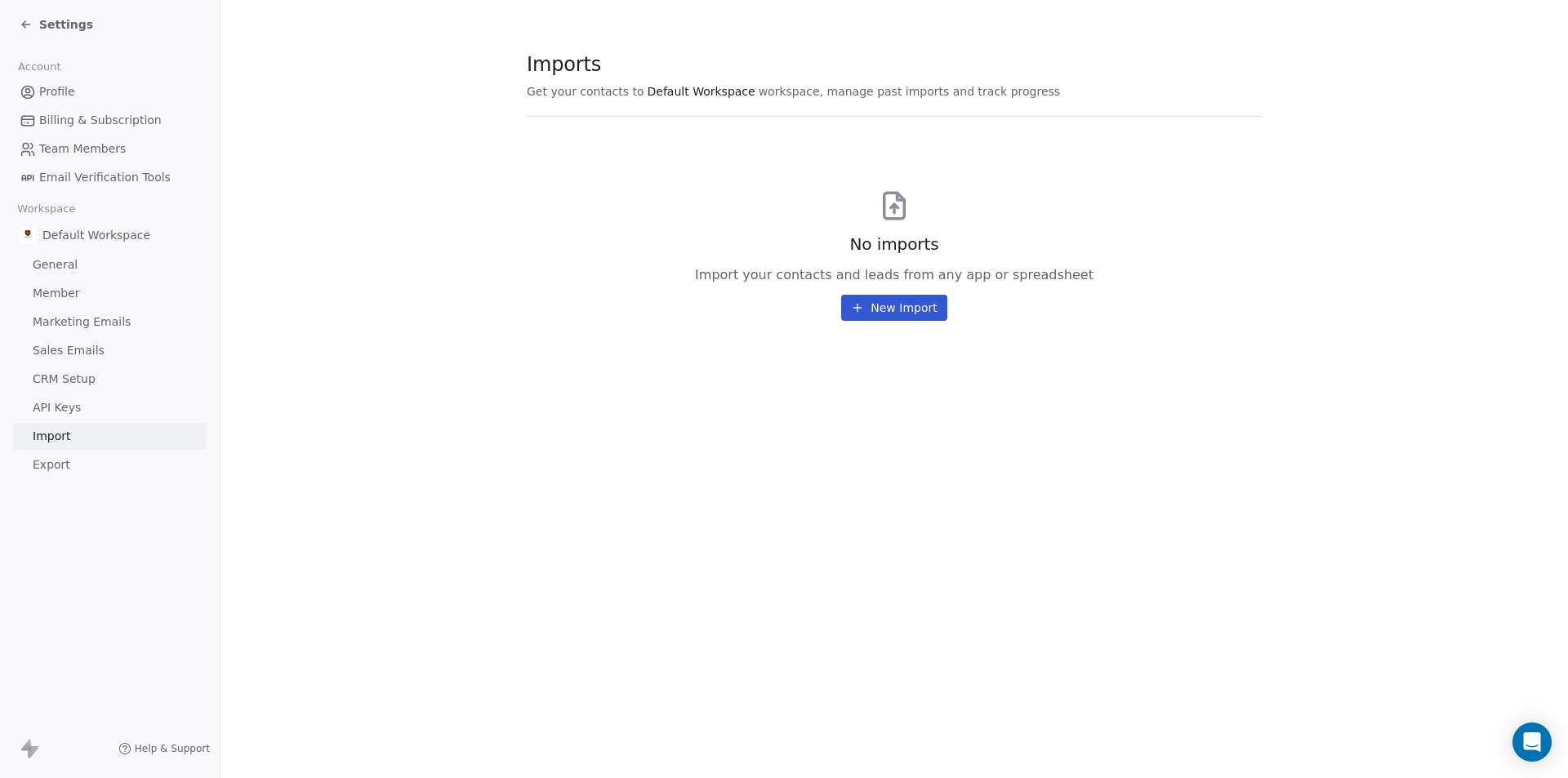
click at [919, 325] on section "Imports Get your contacts to Default Workspace workspace, manage past imports a…" at bounding box center [894, 186] width 1347 height 373
click at [931, 313] on button "New Import" at bounding box center [894, 307] width 105 height 26
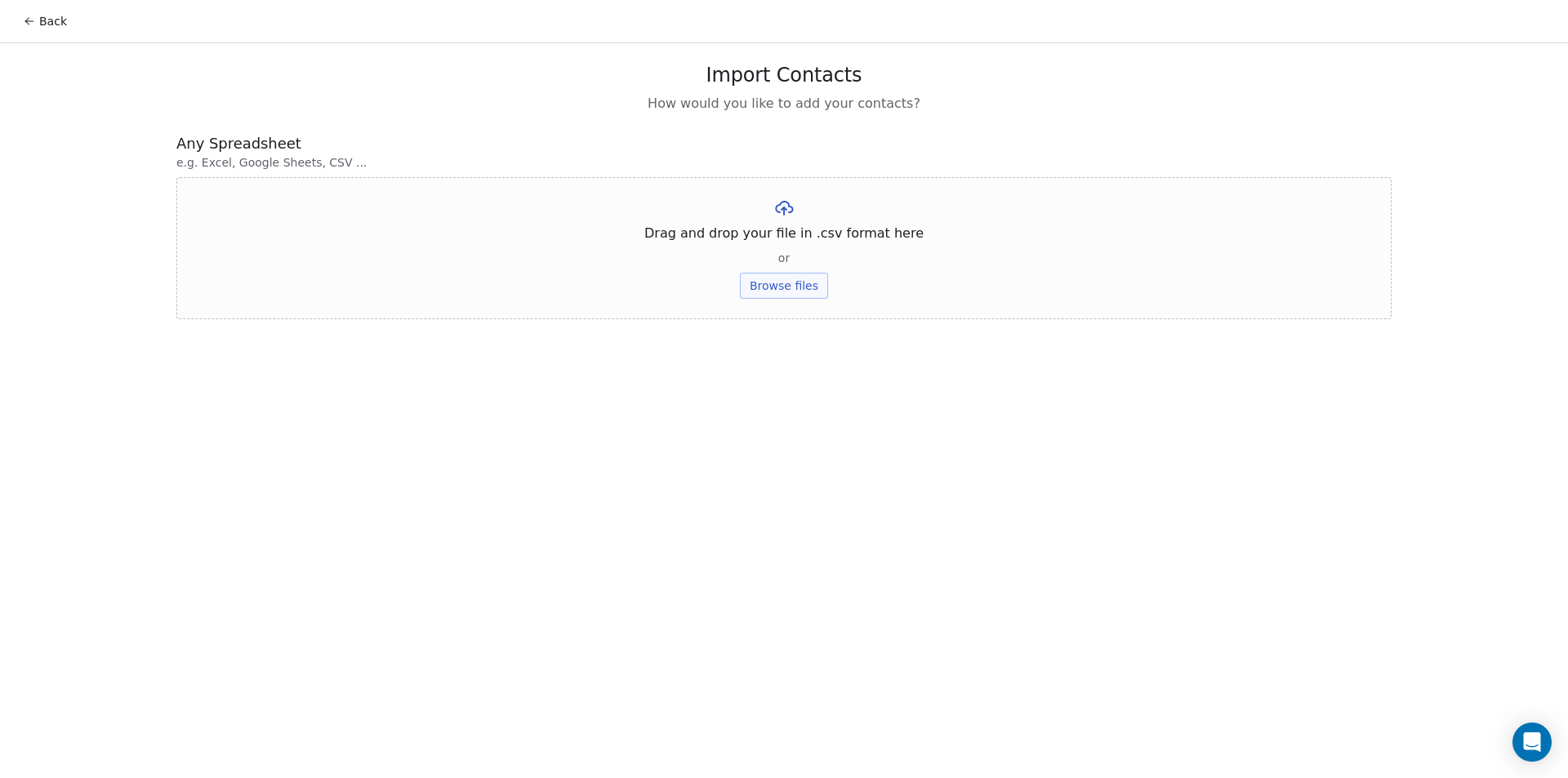
click at [789, 299] on button "Browse files" at bounding box center [783, 285] width 88 height 26
click at [792, 250] on button "Upload" at bounding box center [783, 240] width 60 height 26
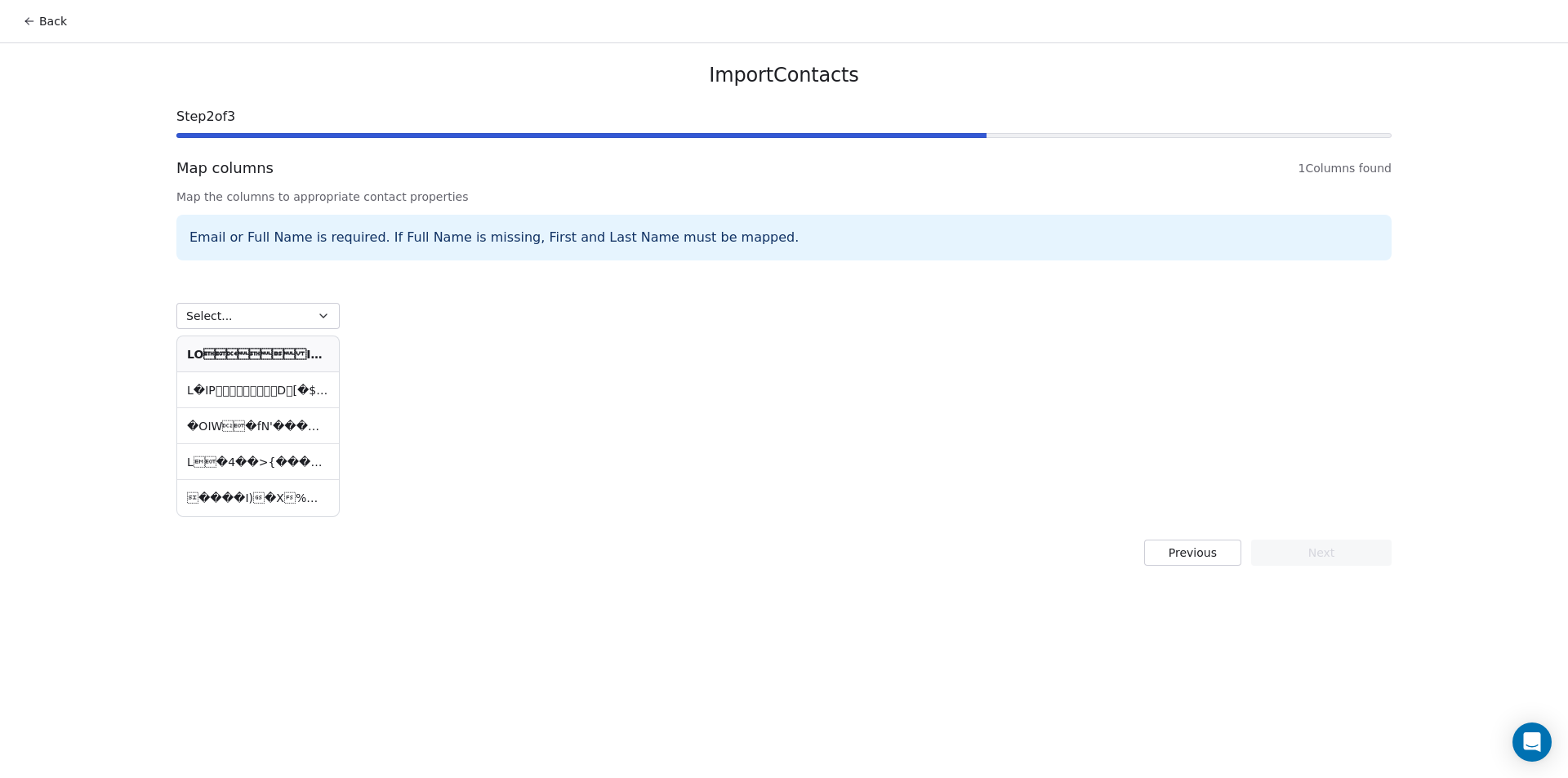
click at [322, 319] on icon "button" at bounding box center [323, 315] width 13 height 13
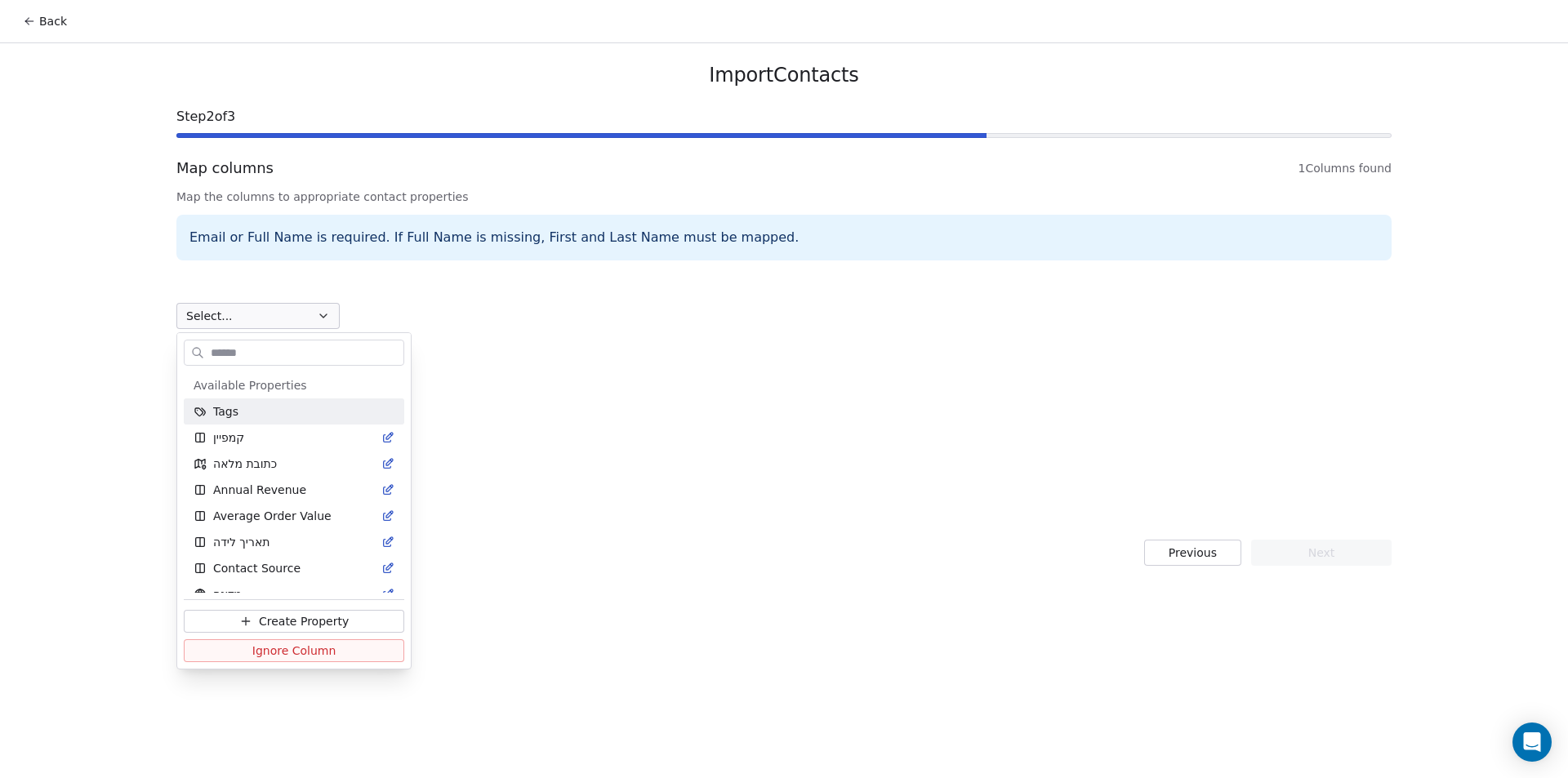
click at [322, 320] on html "Back Import Contacts Step 2 of 3 Map columns 1 Columns found Map the columns to…" at bounding box center [784, 389] width 1568 height 778
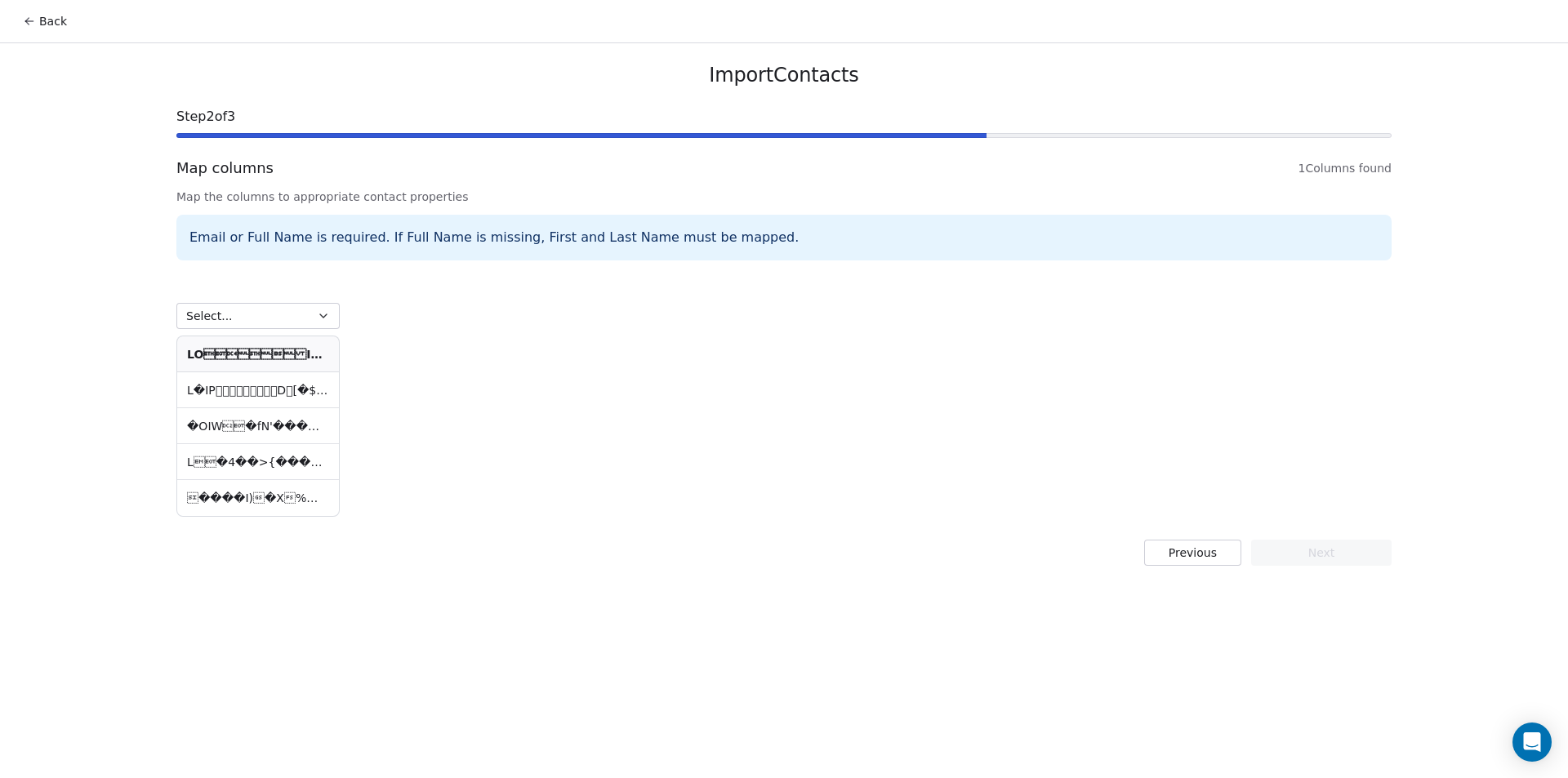
click at [289, 345] on th at bounding box center [257, 355] width 161 height 36
click at [289, 361] on th at bounding box center [257, 355] width 161 height 36
click at [293, 383] on td at bounding box center [257, 390] width 161 height 36
click at [307, 330] on div "Select... �OIW�fN'�����v����U�`0��%��} ����I)�X%��L>_W�s�V��=��{N…" at bounding box center [257, 395] width 163 height 243
click at [309, 325] on button "Select..." at bounding box center [257, 315] width 163 height 26
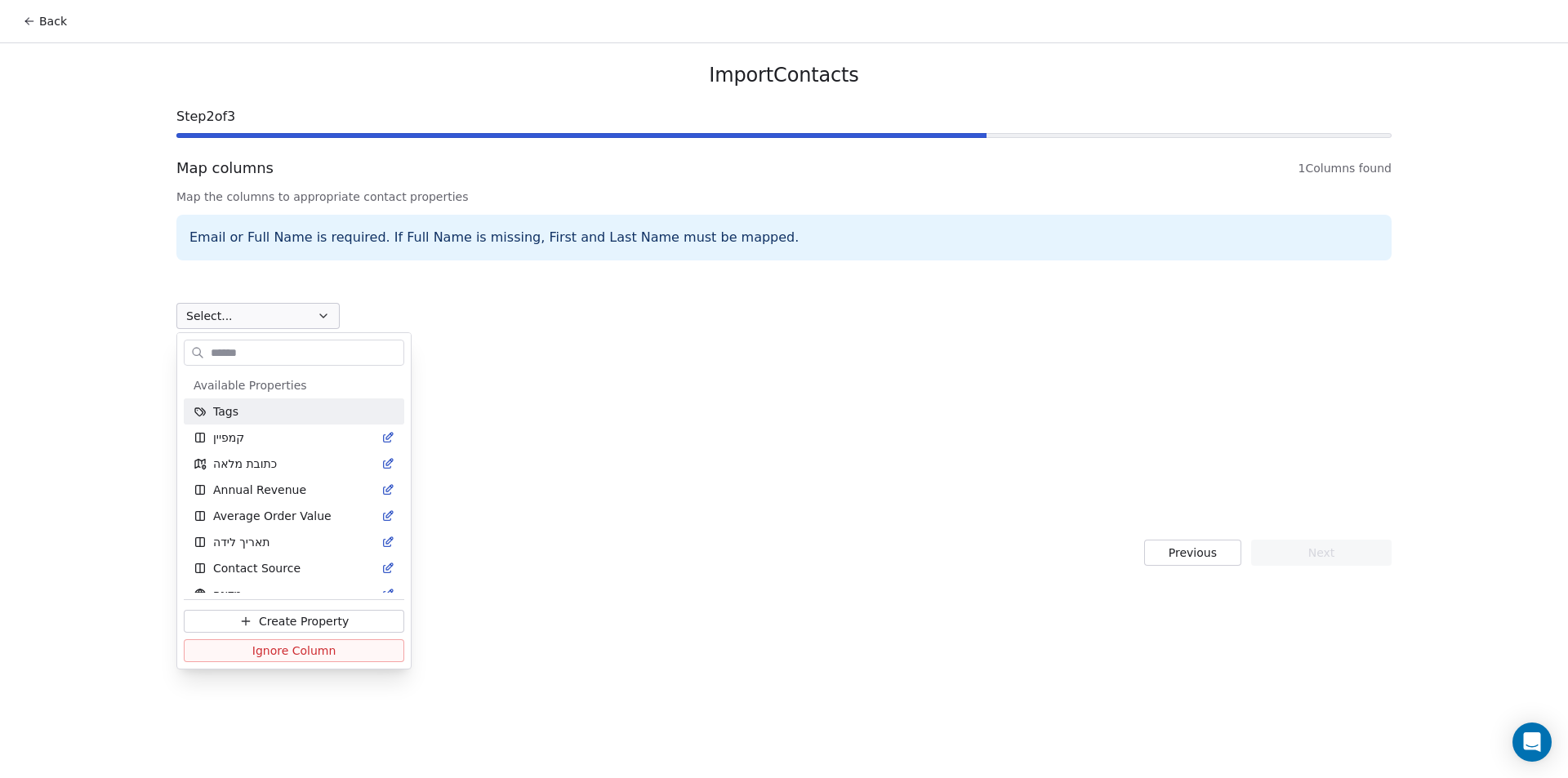
click at [935, 399] on html "Back Import Contacts Step 2 of 3 Map columns 1 Columns found Map the columns to…" at bounding box center [784, 389] width 1568 height 778
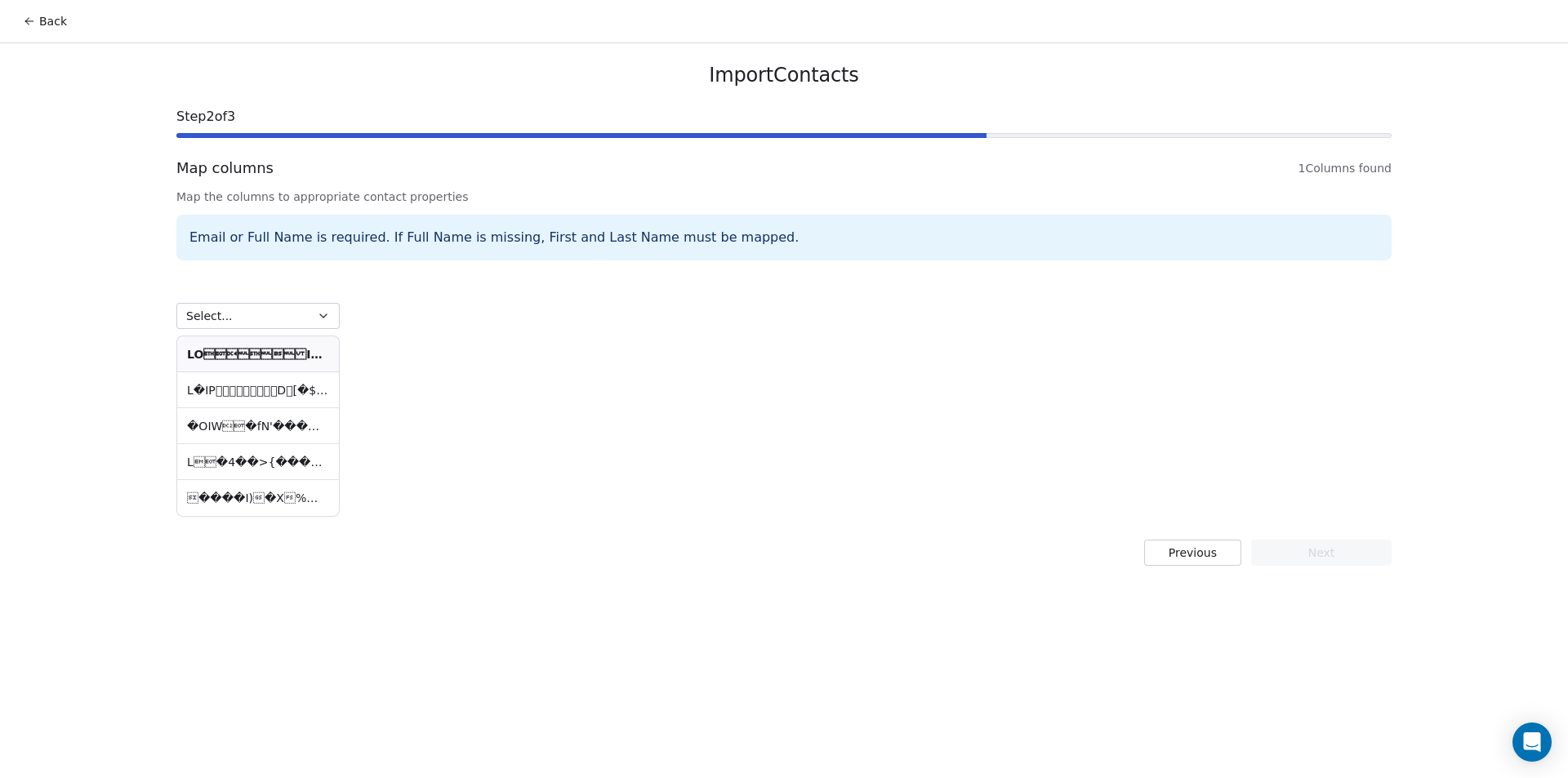
click at [257, 327] on button "Select..." at bounding box center [257, 315] width 163 height 26
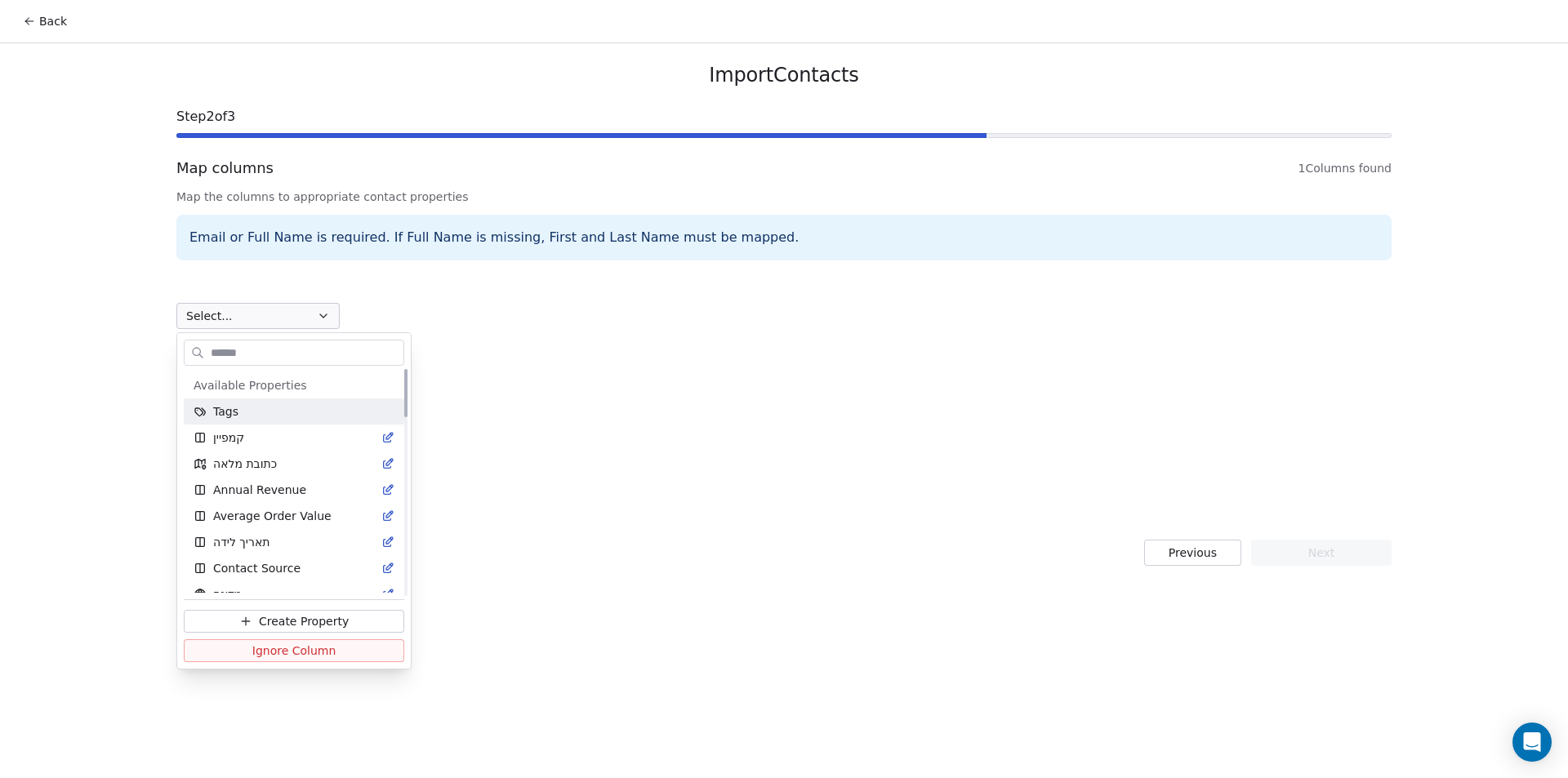
click at [297, 323] on html "Back Import Contacts Step 2 of 3 Map columns 1 Columns found Map the columns to…" at bounding box center [784, 389] width 1568 height 778
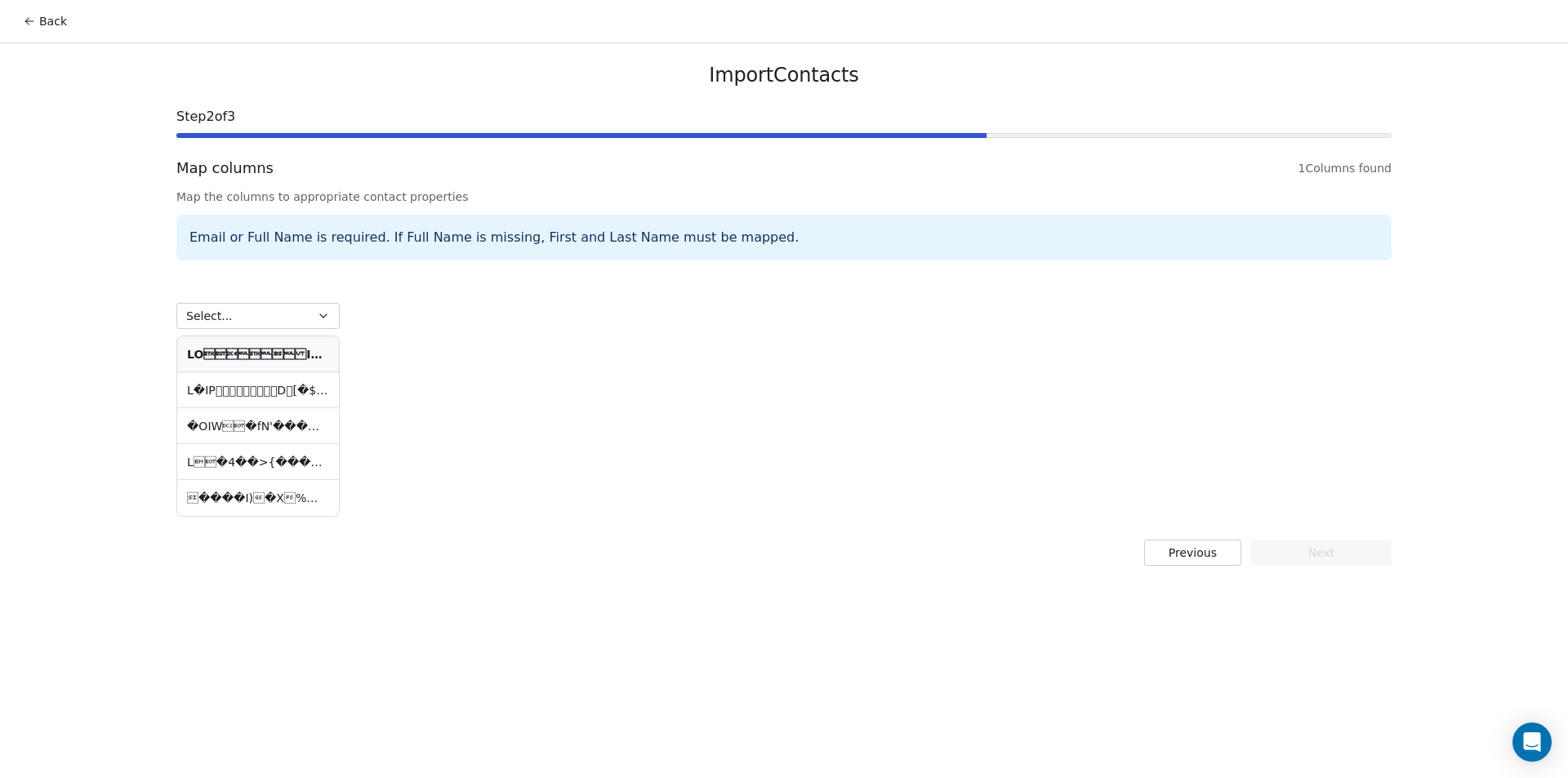
click at [295, 366] on th at bounding box center [257, 355] width 161 height 36
click at [290, 387] on td at bounding box center [257, 390] width 161 height 36
click at [290, 387] on td at bounding box center [257, 390] width 161 height 36
click at [296, 416] on td "�OIW�fN'�����v����U�`0��%��}" at bounding box center [257, 426] width 161 height 36
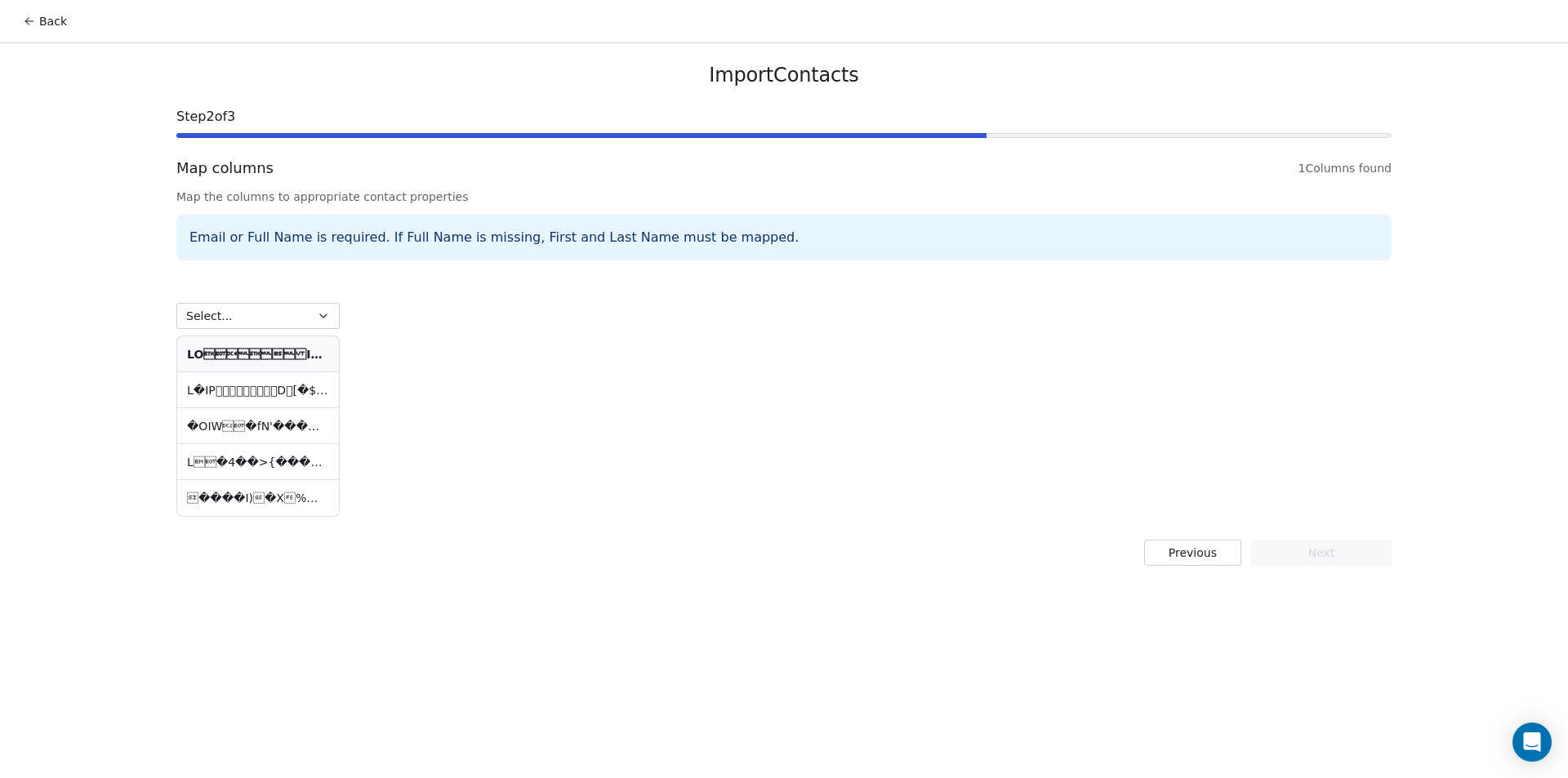
click at [296, 416] on td "�OIW�fN'�����v����U�`0��%��}" at bounding box center [257, 426] width 161 height 36
click at [297, 416] on td "�OIW�fN'�����v����U�`0��%��}" at bounding box center [257, 426] width 161 height 36
click at [280, 319] on button "Select..." at bounding box center [257, 315] width 163 height 26
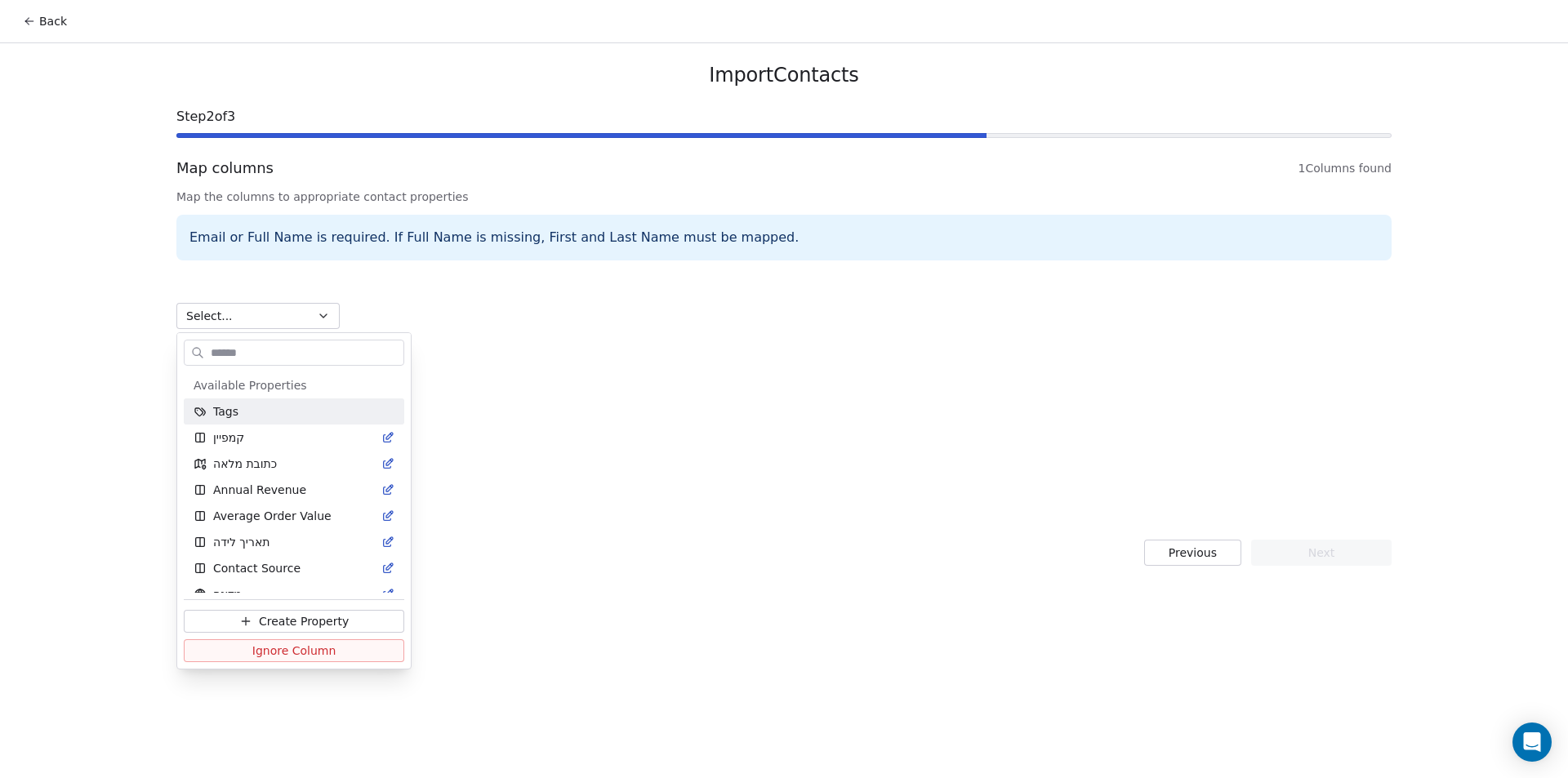
click at [309, 330] on html "Back Import Contacts Step 2 of 3 Map columns 1 Columns found Map the columns to…" at bounding box center [784, 389] width 1568 height 778
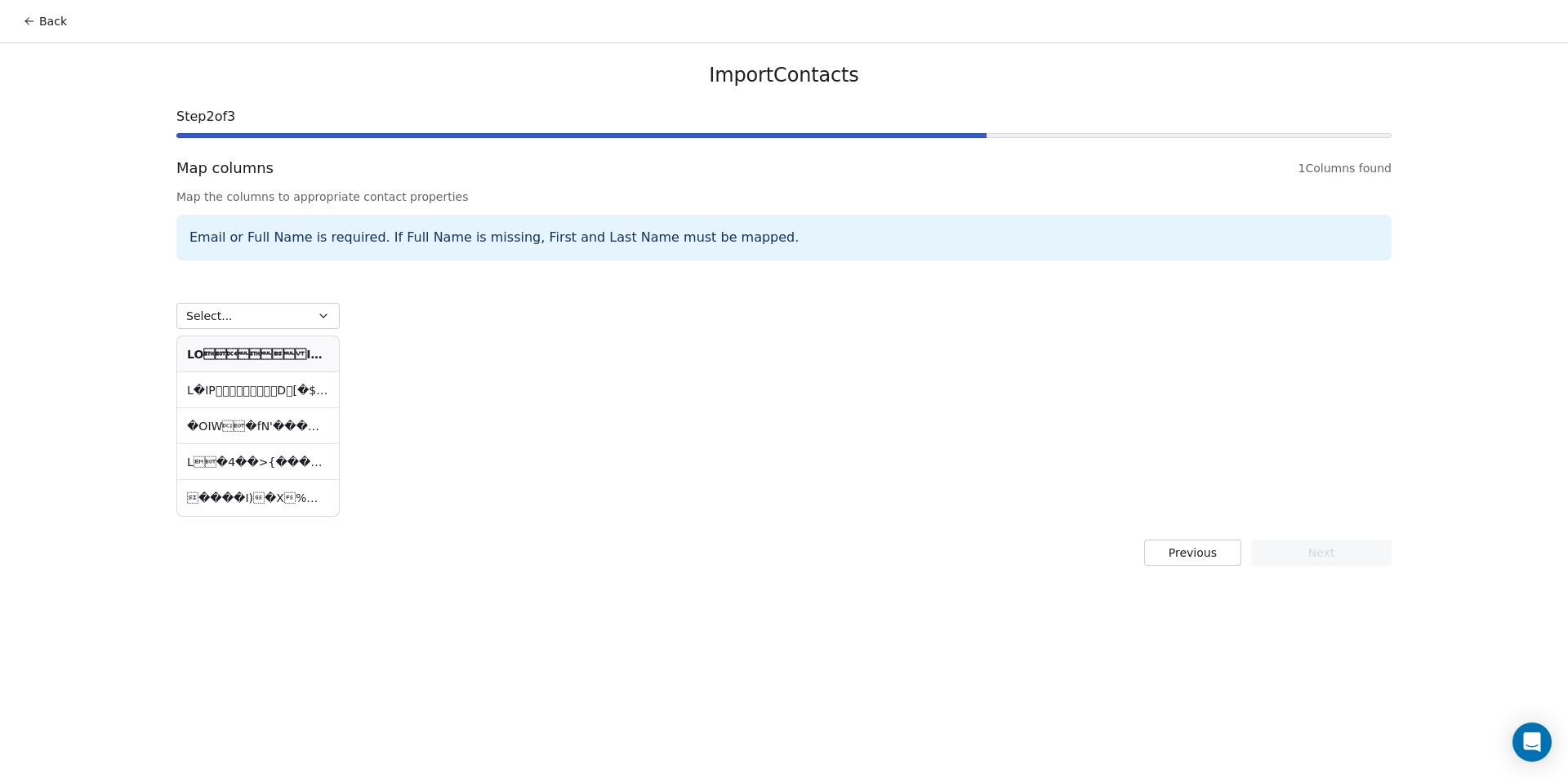
click at [319, 367] on th at bounding box center [257, 355] width 161 height 36
click at [311, 380] on td at bounding box center [257, 390] width 161 height 36
click at [312, 417] on td "�OIW�fN'�����v����U�`0��%��}" at bounding box center [257, 426] width 161 height 36
click at [303, 471] on td at bounding box center [257, 463] width 161 height 36
drag, startPoint x: 303, startPoint y: 471, endPoint x: 298, endPoint y: 483, distance: 13.0
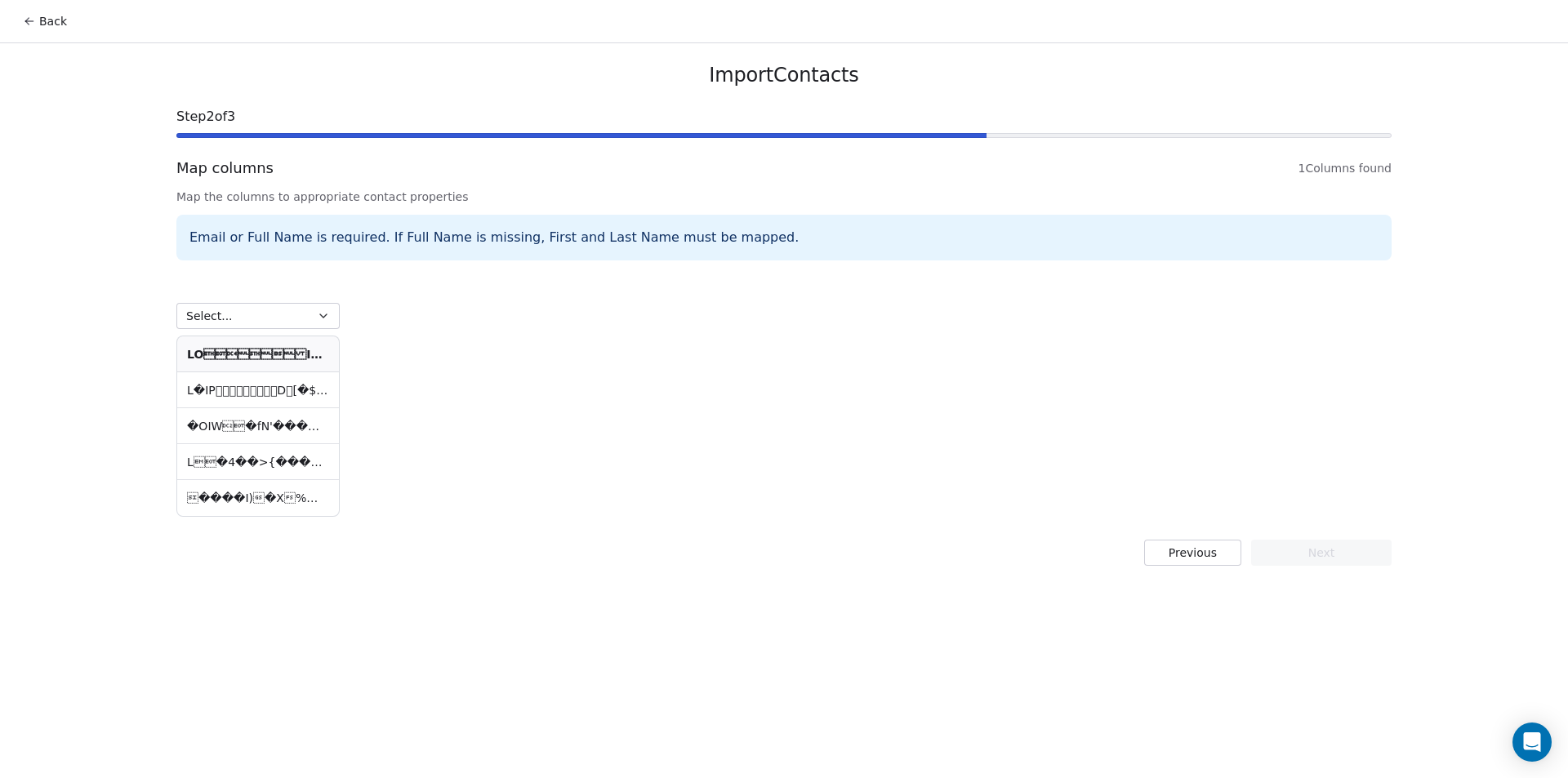
click at [301, 482] on tbody "�OIW�fN'�����v����U�`0��%��} ����I)�X%��L>_W�s�V��=��{Nʃ$N����5��…" at bounding box center [257, 444] width 161 height 143
click at [346, 525] on div "Import Contacts Step 2 of 3 Map columns 1 Columns found Map the columns to appr…" at bounding box center [784, 315] width 1254 height 543
click at [312, 270] on div "Select... �OIW�fN'�����v����U�`0��%��} ����I)�X%��L>_W�s�V��=��{N…" at bounding box center [784, 395] width 1215 height 250
click at [1202, 550] on button "Previous" at bounding box center [1192, 553] width 97 height 26
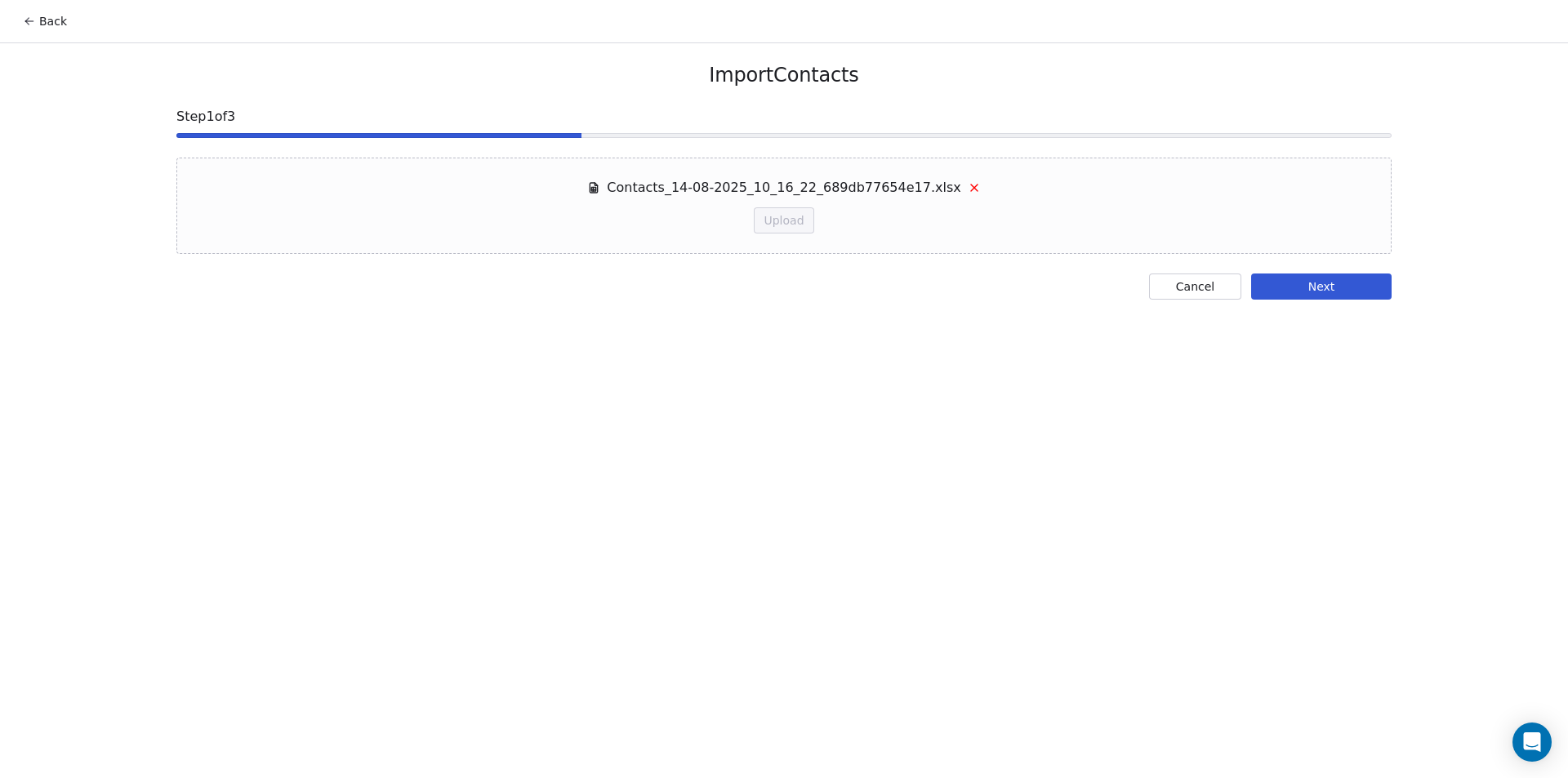
click at [1335, 287] on button "Next" at bounding box center [1321, 286] width 141 height 26
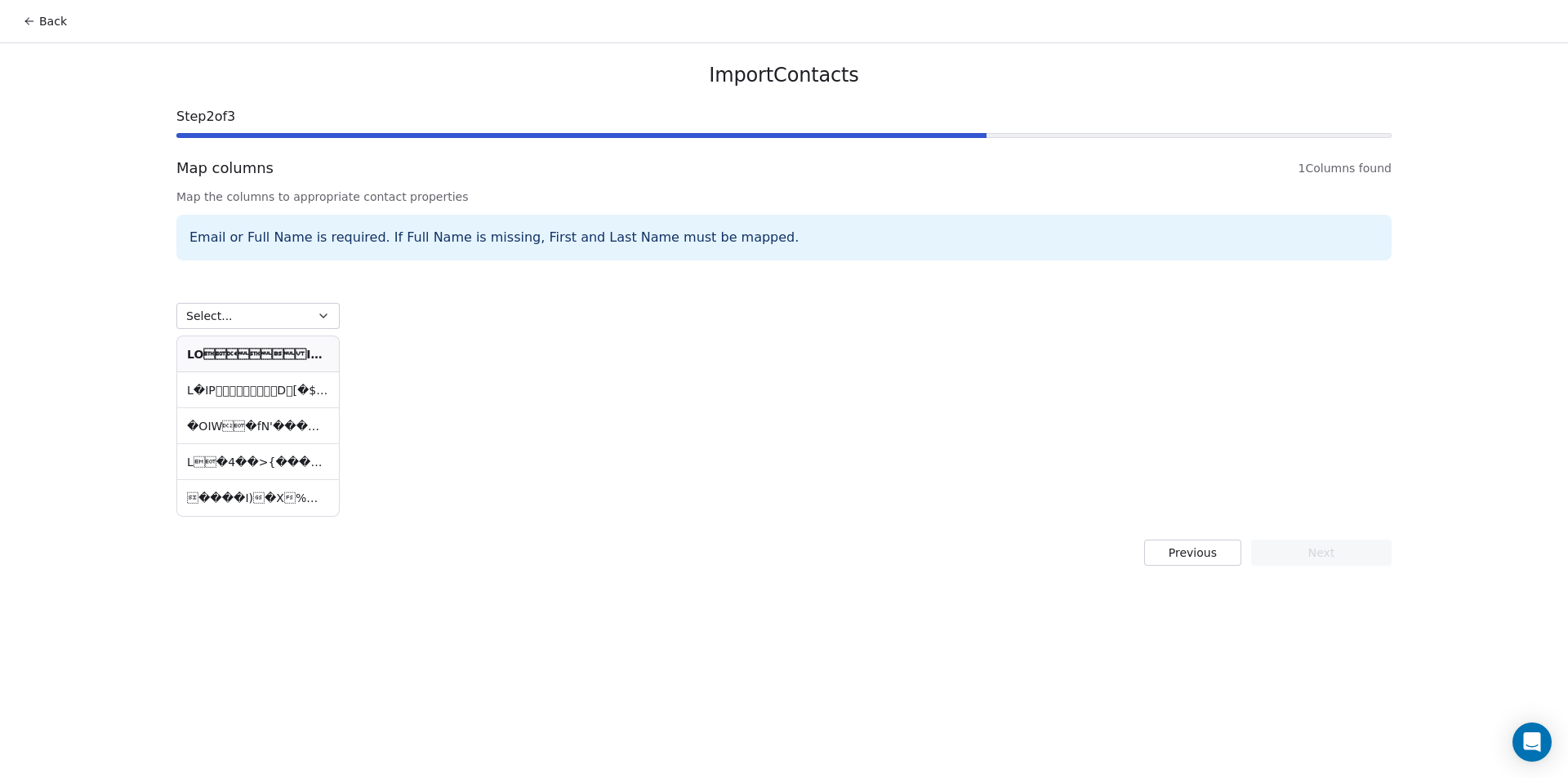
click at [1347, 165] on span "1 Columns found" at bounding box center [1344, 168] width 93 height 16
click at [223, 366] on th at bounding box center [257, 355] width 161 height 36
click at [243, 386] on td at bounding box center [257, 390] width 161 height 36
click at [249, 417] on td "�OIW�fN'�����v����U�`0��%��}" at bounding box center [257, 426] width 161 height 36
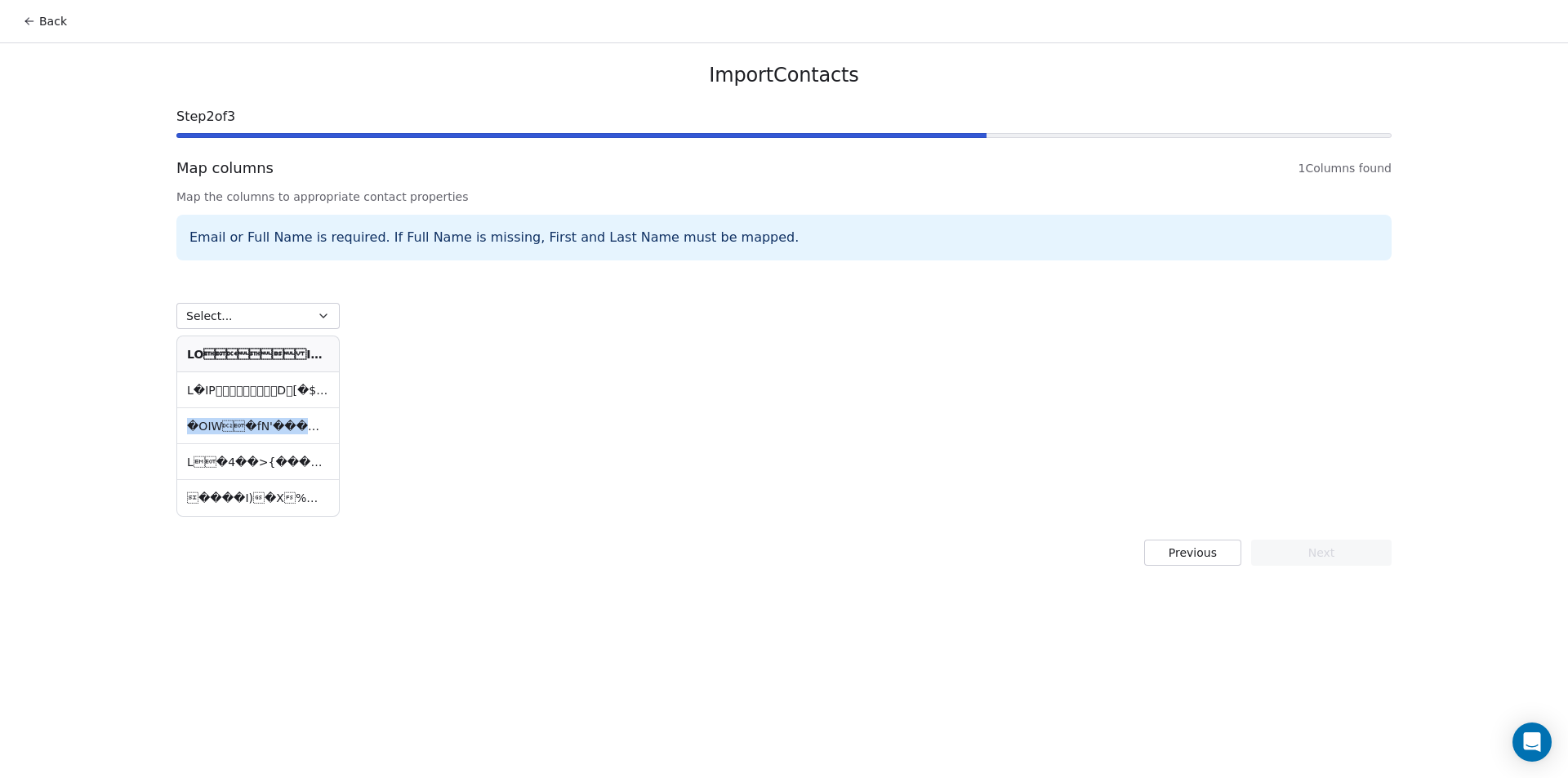
click at [249, 417] on td "�OIW�fN'�����v����U�`0��%��}" at bounding box center [257, 426] width 161 height 36
click at [296, 326] on button "Select..." at bounding box center [257, 315] width 163 height 26
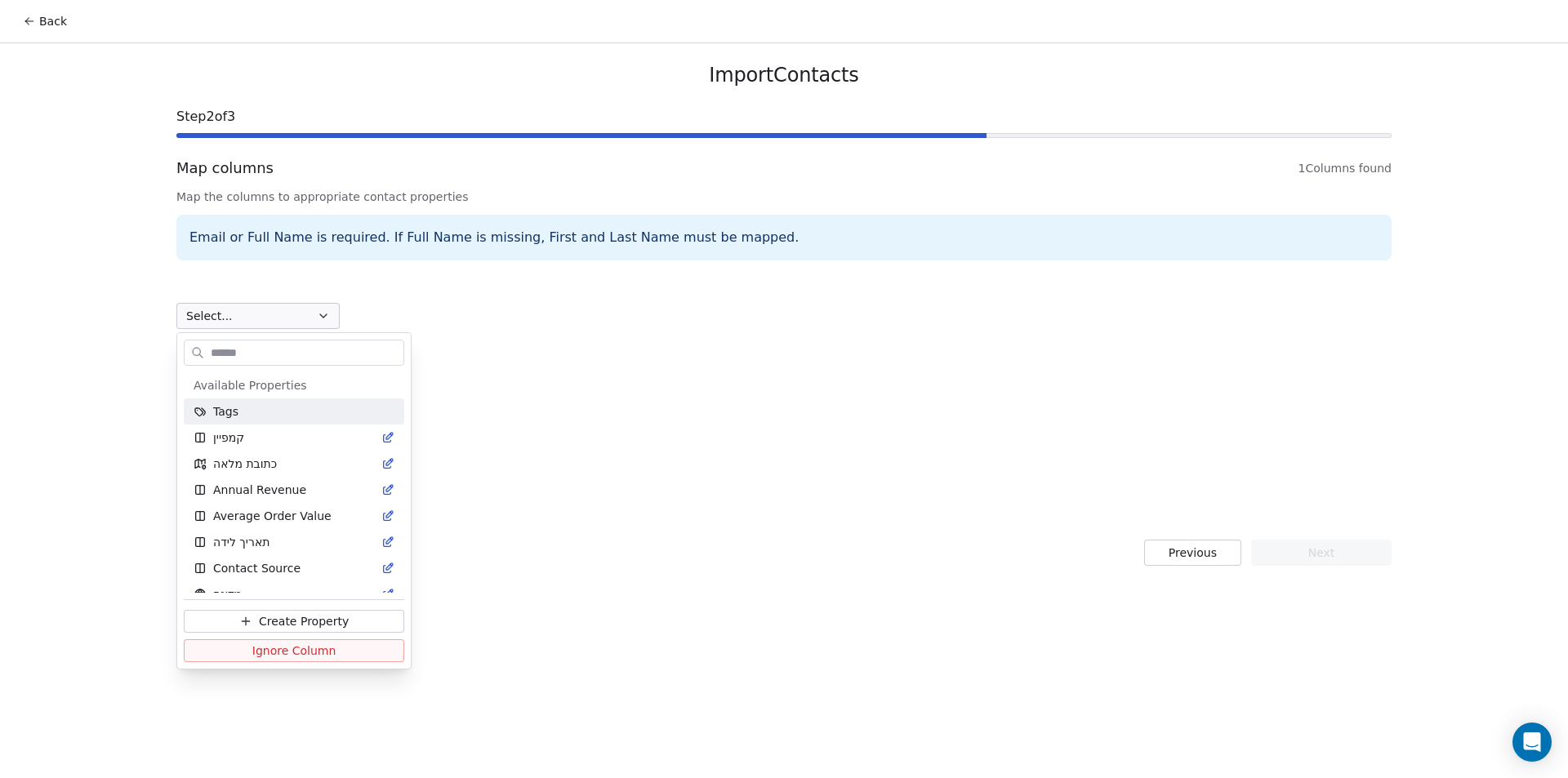
click at [327, 306] on html "Back Import Contacts Step 2 of 3 Map columns 1 Columns found Map the columns to…" at bounding box center [784, 389] width 1568 height 778
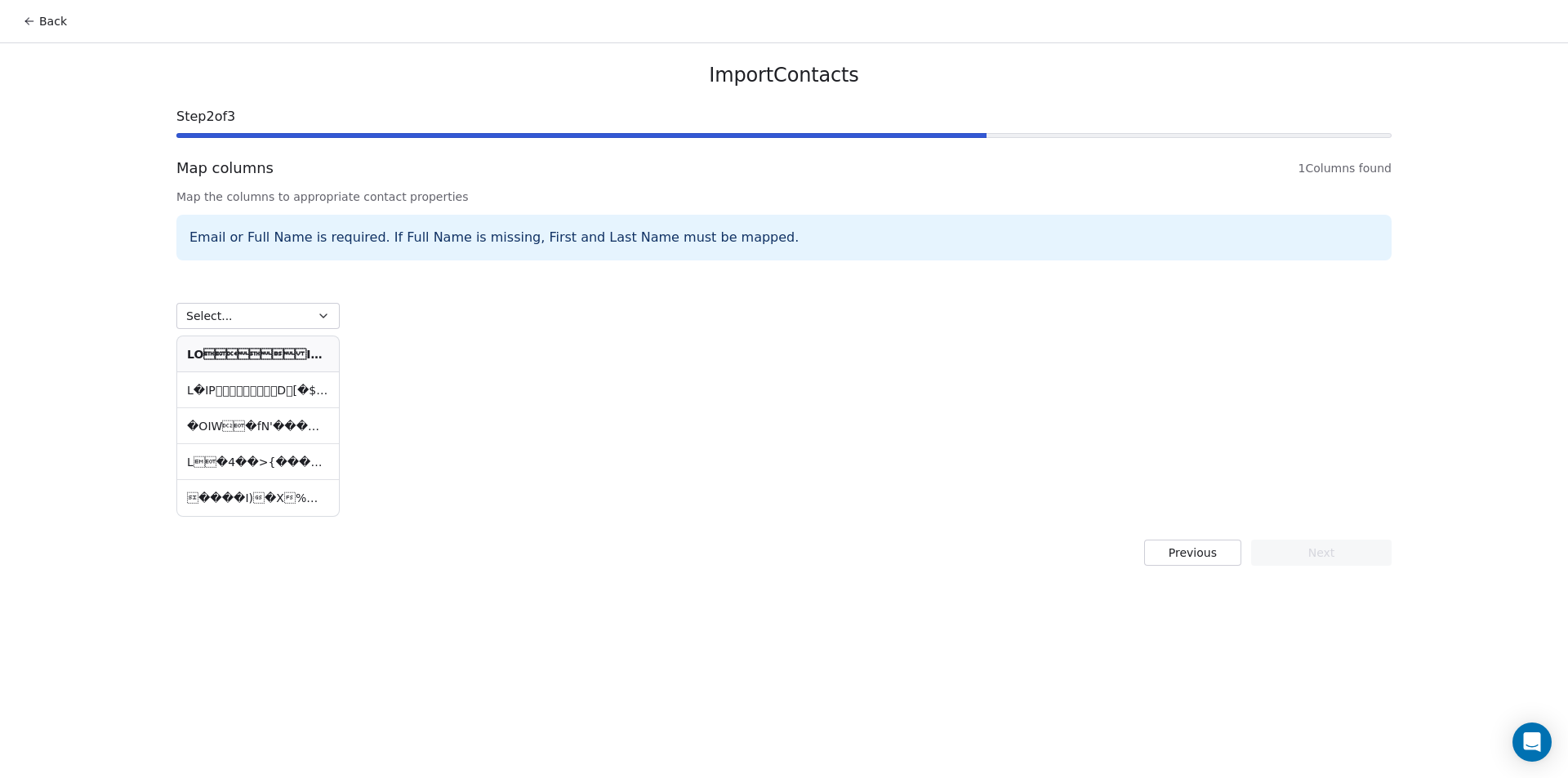
click at [307, 387] on td at bounding box center [257, 390] width 161 height 36
click at [296, 427] on td "�OIW�fN'�����v����U�`0��%��}" at bounding box center [257, 426] width 161 height 36
click at [283, 492] on td "����I)�X%��L>_W�s�V��=��{Nʃ$N����5��s��" at bounding box center [257, 498] width 161 height 36
click at [285, 491] on td "����I)�X%��L>_W�s�V��=��{Nʃ$N����5��s��" at bounding box center [257, 498] width 161 height 36
click at [286, 490] on td "����I)�X%��L>_W�s�V��=��{Nʃ$N����5��s��" at bounding box center [257, 498] width 161 height 36
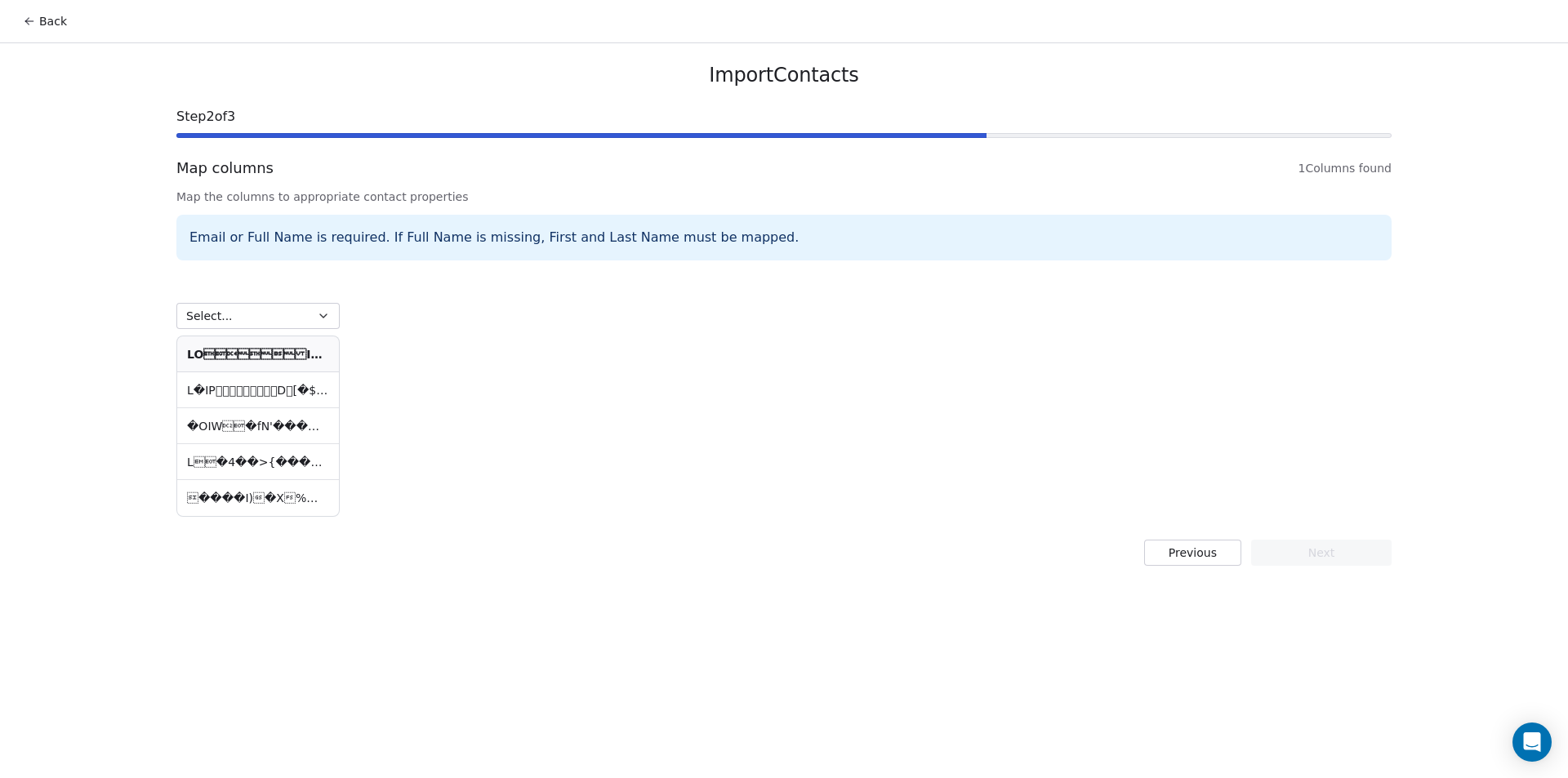
click at [286, 490] on td "����I)�X%��L>_W�s�V��=��{Nʃ$N����5��s��" at bounding box center [257, 498] width 161 height 36
click at [286, 475] on td at bounding box center [257, 463] width 161 height 36
click at [301, 462] on td at bounding box center [257, 463] width 161 height 36
click at [818, 248] on div "Email or Full Name is required. If Full Name is missing, First and Last Name mu…" at bounding box center [784, 237] width 1215 height 45
click at [819, 246] on div "Email or Full Name is required. If Full Name is missing, First and Last Name mu…" at bounding box center [784, 237] width 1215 height 45
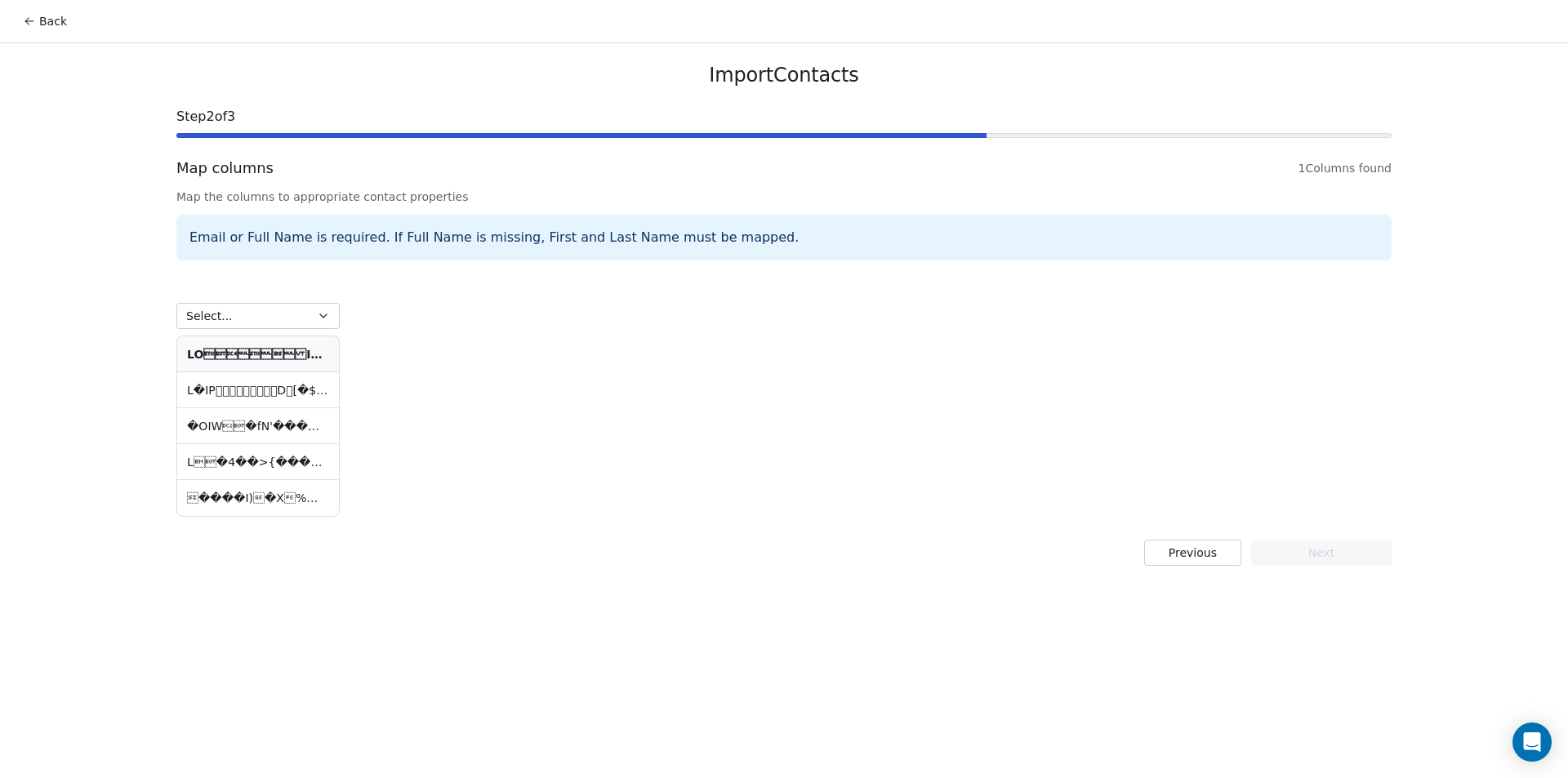
click at [821, 244] on div "Email or Full Name is required. If Full Name is missing, First and Last Name mu…" at bounding box center [784, 237] width 1215 height 45
click at [718, 241] on div "Email or Full Name is required. If Full Name is missing, First and Last Name mu…" at bounding box center [784, 237] width 1215 height 45
click at [717, 241] on div "Email or Full Name is required. If Full Name is missing, First and Last Name mu…" at bounding box center [784, 237] width 1215 height 45
click at [715, 241] on div "Email or Full Name is required. If Full Name is missing, First and Last Name mu…" at bounding box center [784, 237] width 1215 height 45
click at [681, 271] on div "Select... �OIW�fN'�����v����U�`0��%��} ����I)�X%��L>_W�s�V��=��{N…" at bounding box center [784, 395] width 1215 height 250
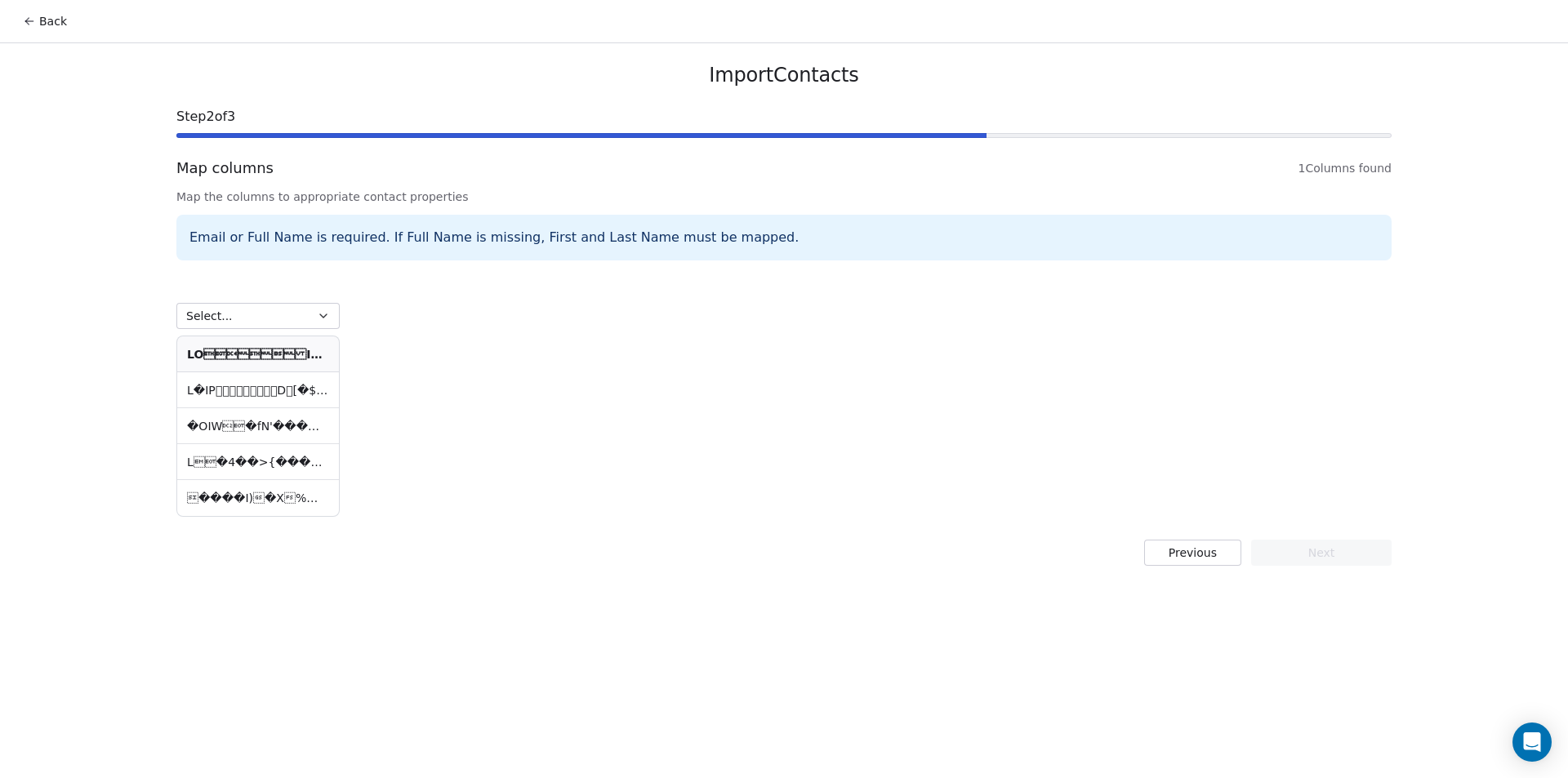
click at [706, 227] on div "Email or Full Name is required. If Full Name is missing, First and Last Name mu…" at bounding box center [784, 237] width 1215 height 45
click at [699, 223] on div "Email or Full Name is required. If Full Name is missing, First and Last Name mu…" at bounding box center [784, 237] width 1215 height 45
click at [698, 220] on div "Email or Full Name is required. If Full Name is missing, First and Last Name mu…" at bounding box center [784, 237] width 1215 height 45
click at [680, 240] on div "Email or Full Name is required. If Full Name is missing, First and Last Name mu…" at bounding box center [784, 237] width 1215 height 45
click at [681, 239] on div "Email or Full Name is required. If Full Name is missing, First and Last Name mu…" at bounding box center [784, 237] width 1215 height 45
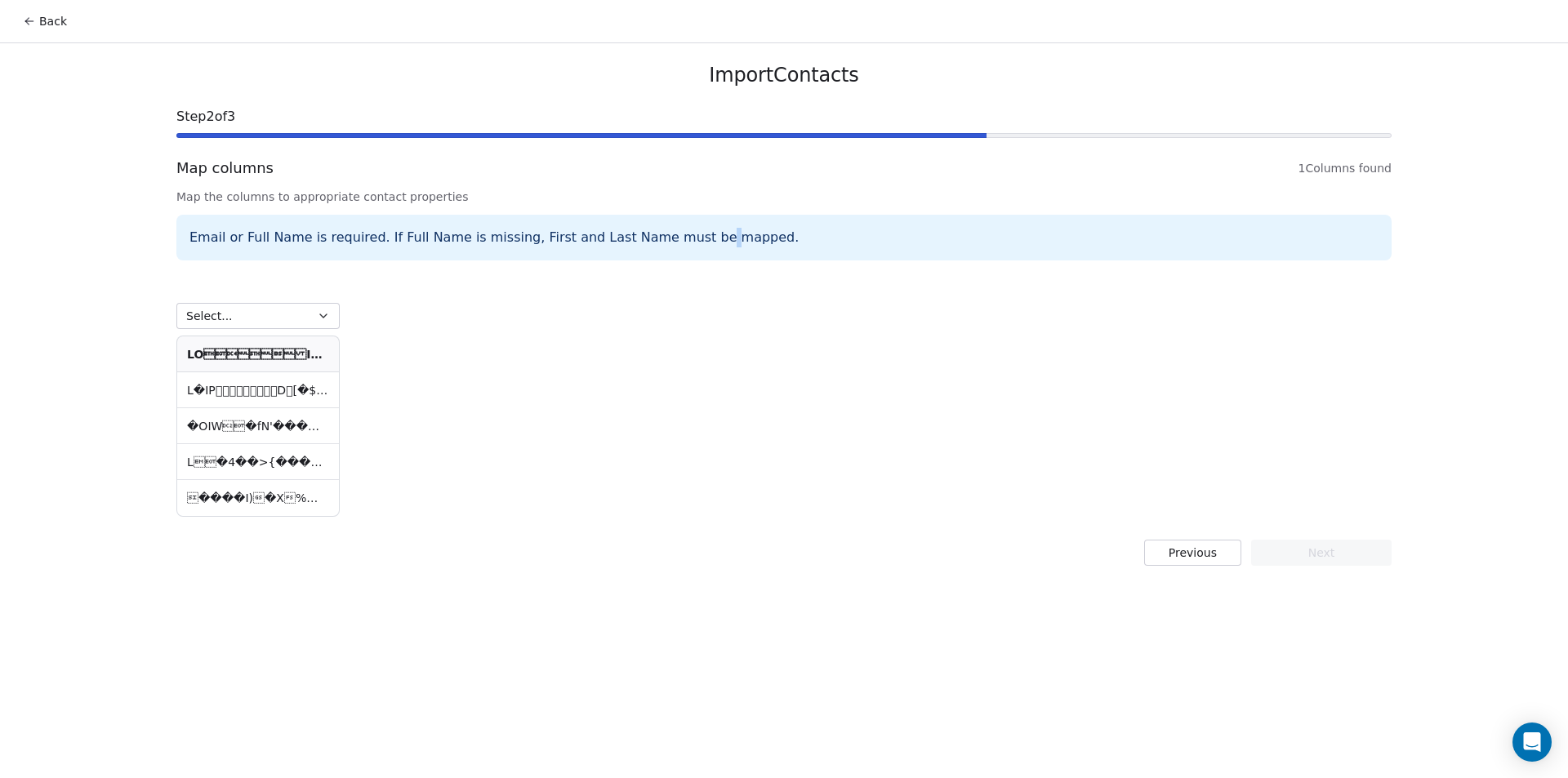
click at [685, 237] on div "Email or Full Name is required. If Full Name is missing, First and Last Name mu…" at bounding box center [784, 237] width 1215 height 45
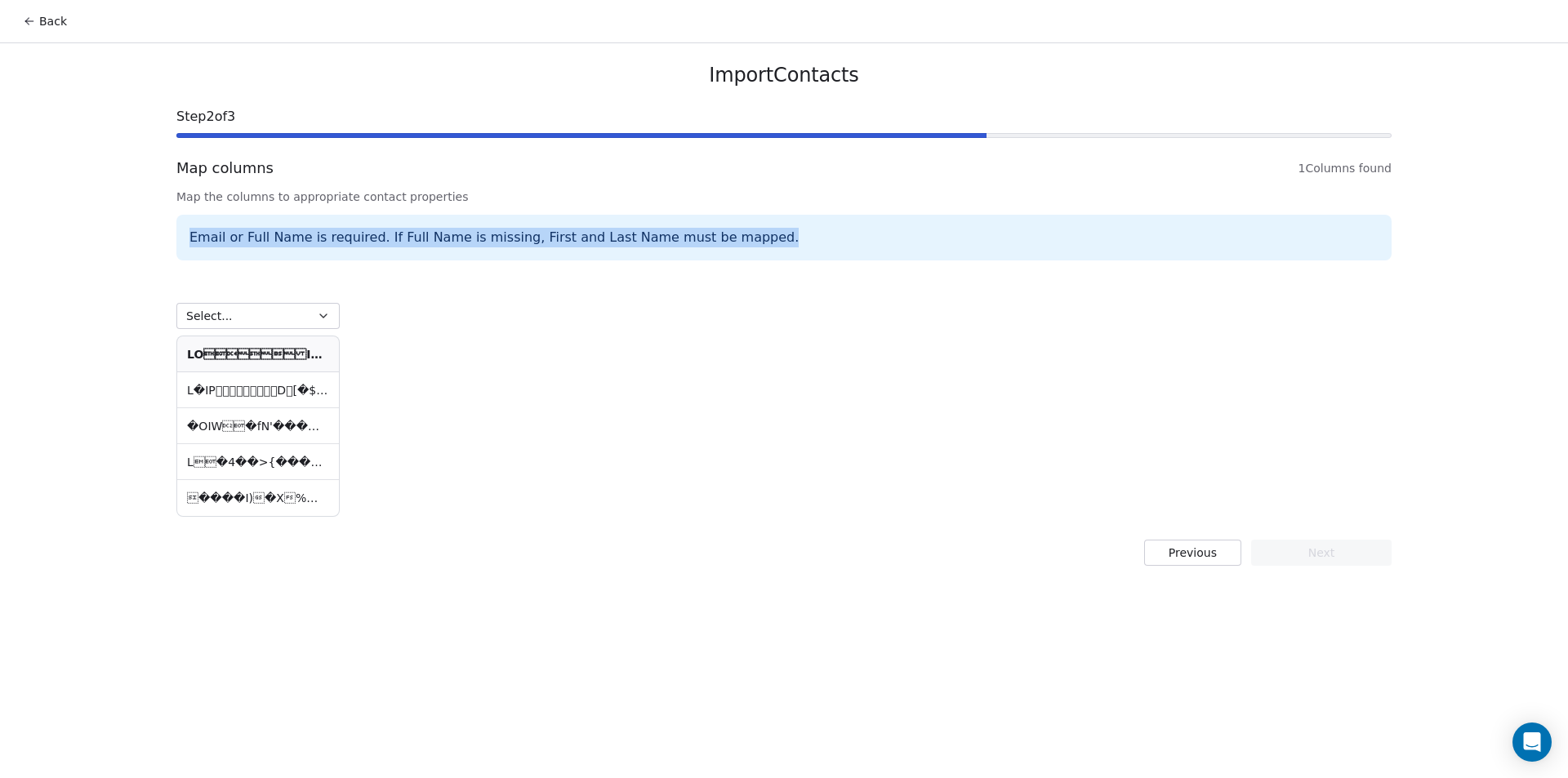
click at [686, 237] on div "Email or Full Name is required. If Full Name is missing, First and Last Name mu…" at bounding box center [784, 237] width 1215 height 45
click at [680, 237] on div "Email or Full Name is required. If Full Name is missing, First and Last Name mu…" at bounding box center [784, 237] width 1215 height 45
click at [678, 237] on div "Email or Full Name is required. If Full Name is missing, First and Last Name mu…" at bounding box center [784, 237] width 1215 height 45
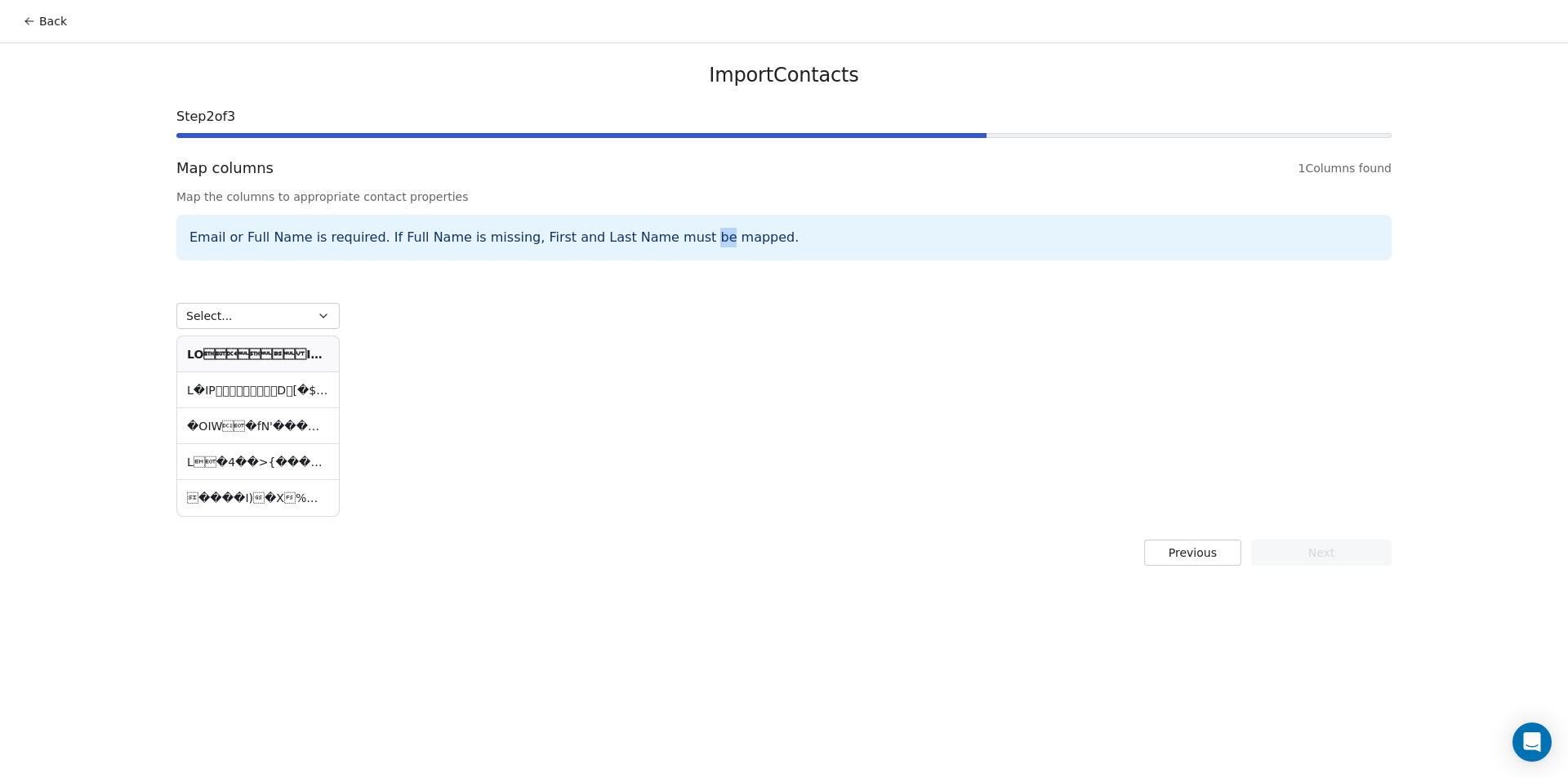
click at [677, 238] on div "Email or Full Name is required. If Full Name is missing, First and Last Name mu…" at bounding box center [784, 237] width 1215 height 45
click at [371, 425] on div "Select... �OIW�fN'�����v����U�`0��%��} ����I)�X%��L>_W�s�V��=��{N…" at bounding box center [784, 395] width 1215 height 250
click at [308, 401] on td at bounding box center [257, 390] width 161 height 36
click at [305, 357] on th at bounding box center [257, 355] width 161 height 36
click at [310, 315] on button "Select..." at bounding box center [257, 315] width 163 height 26
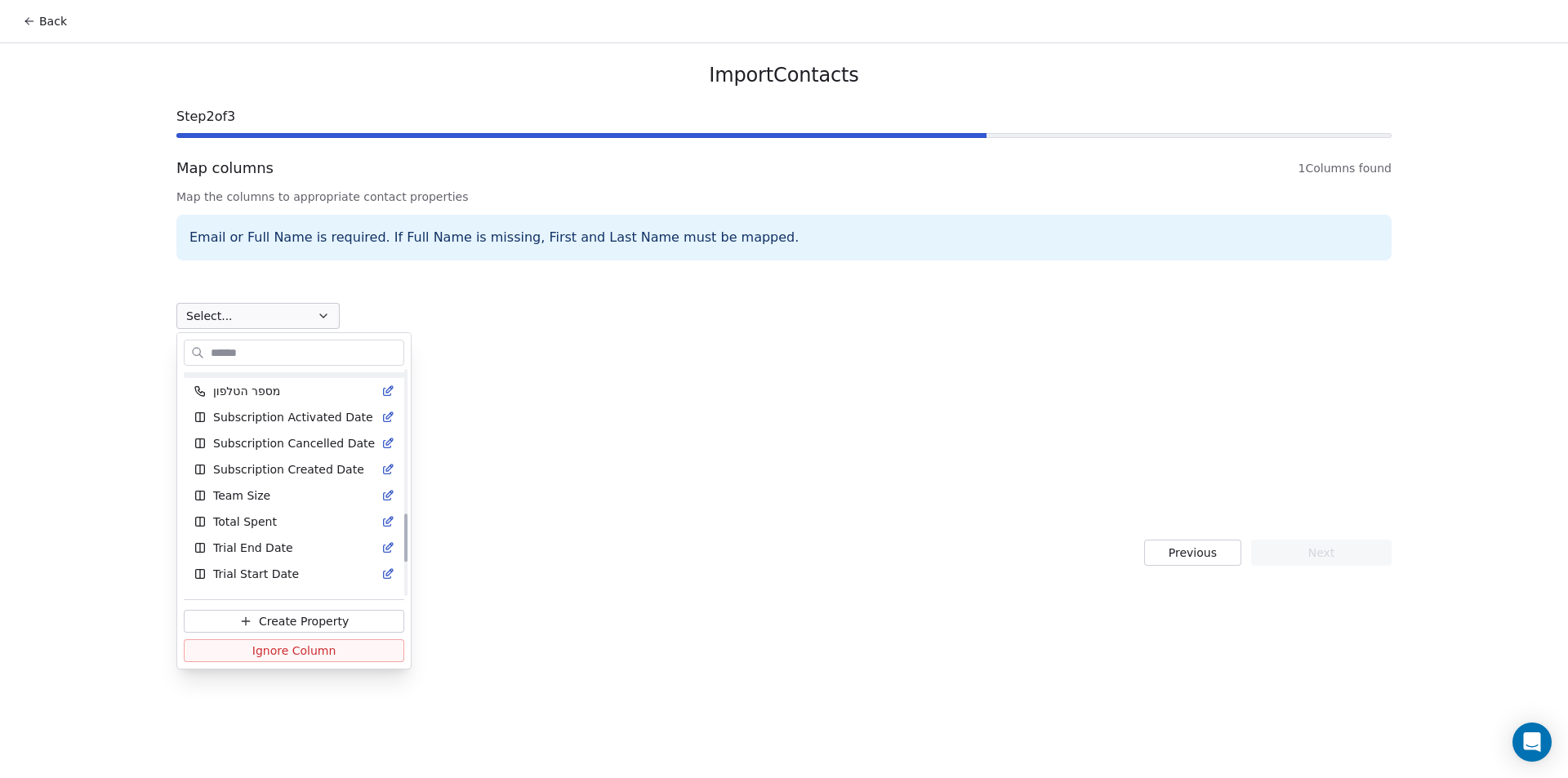
scroll to position [825, 0]
click at [345, 321] on html "Back Import Contacts Step 2 of 3 Map columns 1 Columns found Map the columns to…" at bounding box center [784, 389] width 1568 height 778
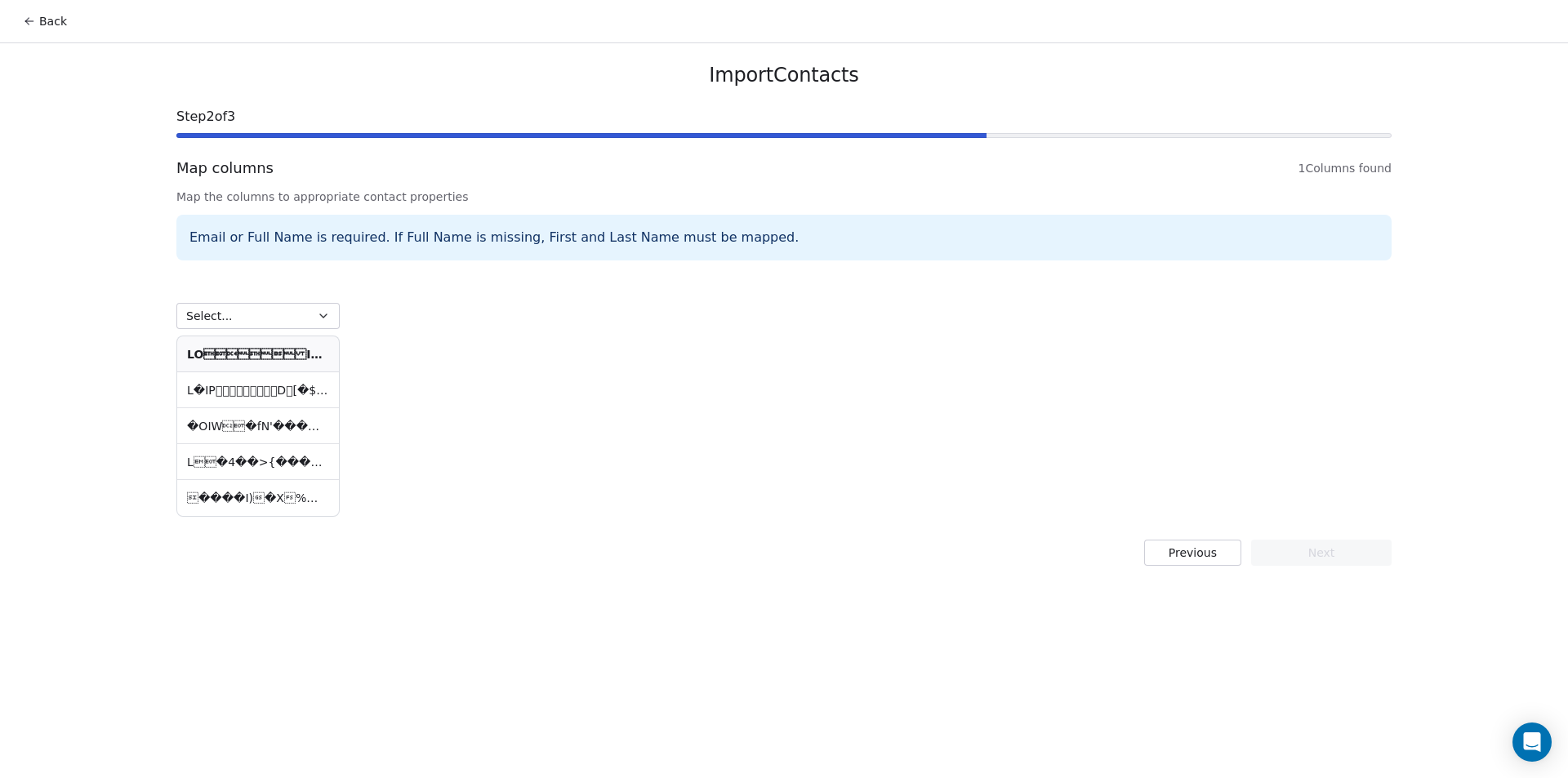
click at [240, 469] on td at bounding box center [257, 463] width 161 height 36
click at [241, 469] on td at bounding box center [257, 463] width 161 height 36
click at [242, 469] on td at bounding box center [257, 463] width 161 height 36
click at [289, 323] on button "Select..." at bounding box center [257, 315] width 163 height 26
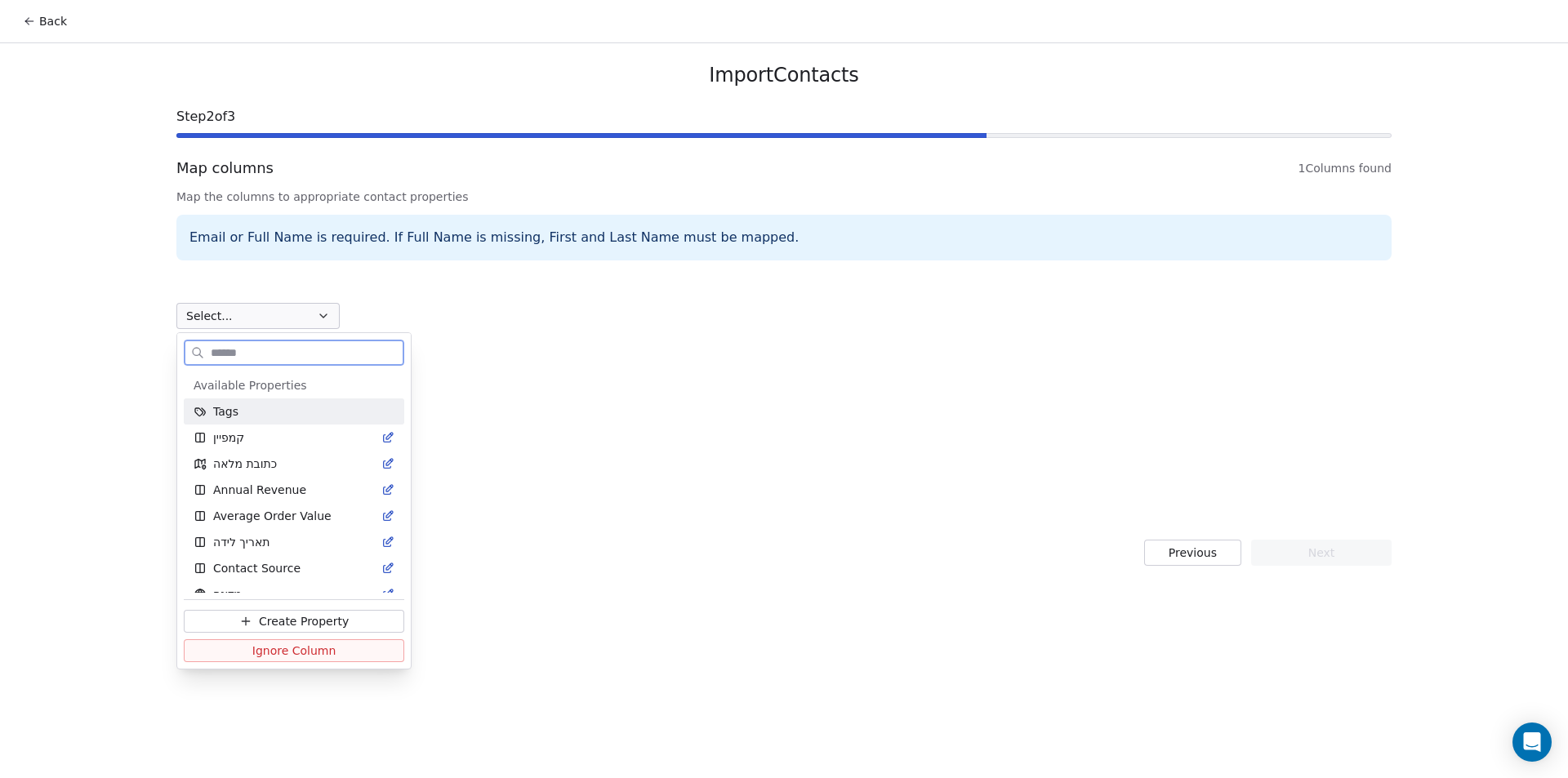
click at [306, 414] on div "Tags" at bounding box center [293, 412] width 200 height 16
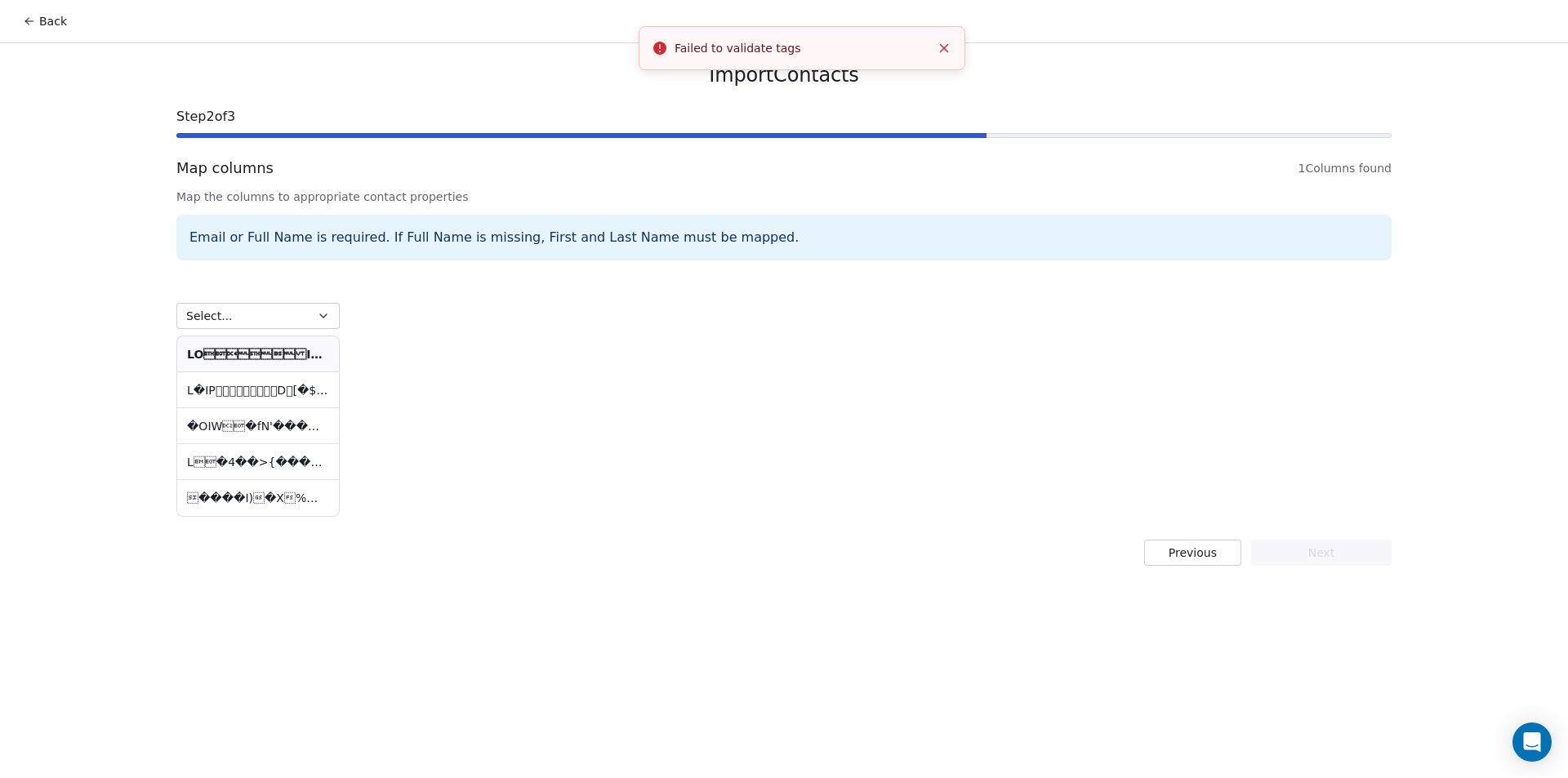
click at [1199, 554] on button "Previous" at bounding box center [1192, 553] width 97 height 26
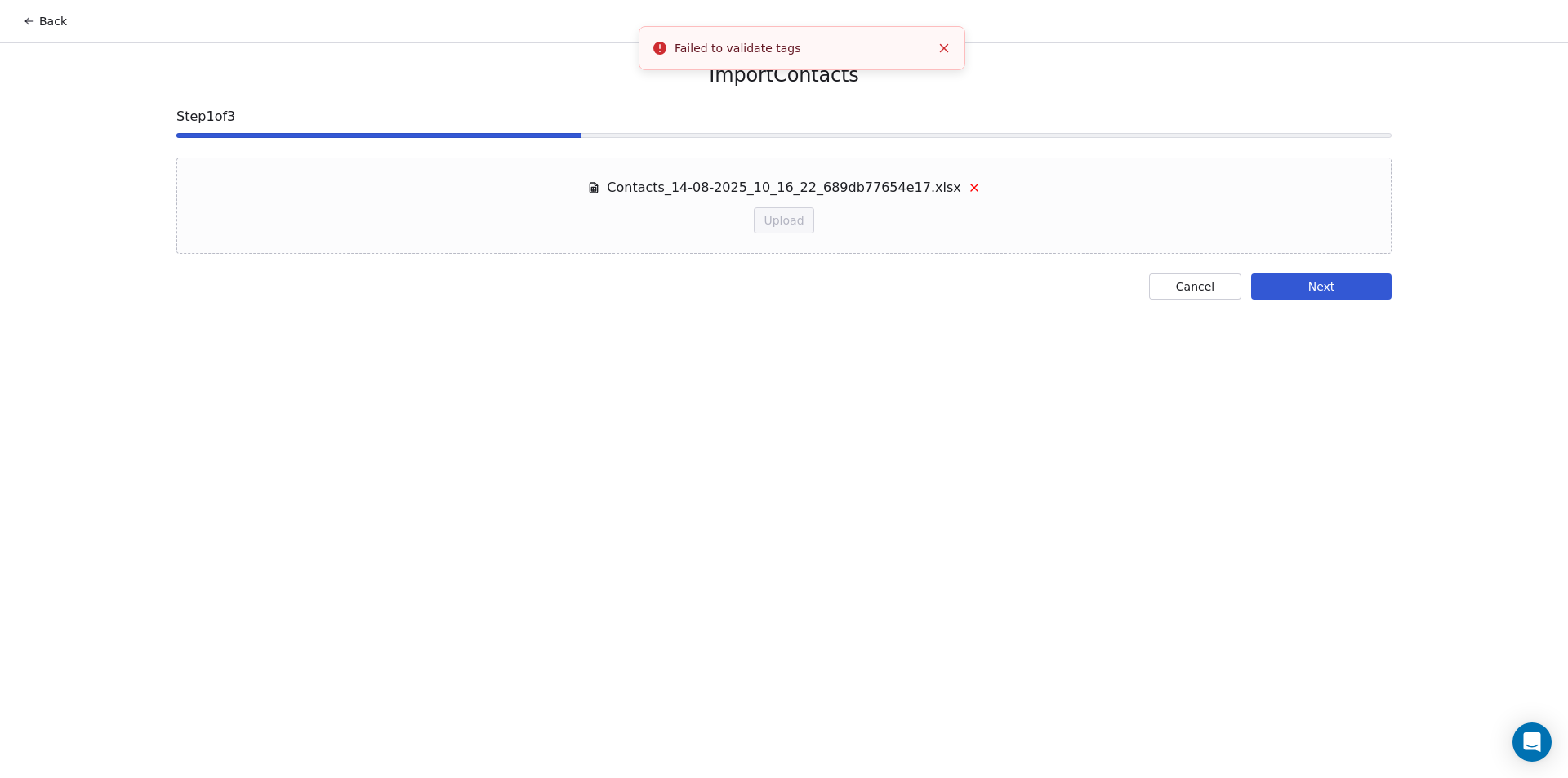
click at [1188, 277] on button "Cancel" at bounding box center [1196, 286] width 93 height 26
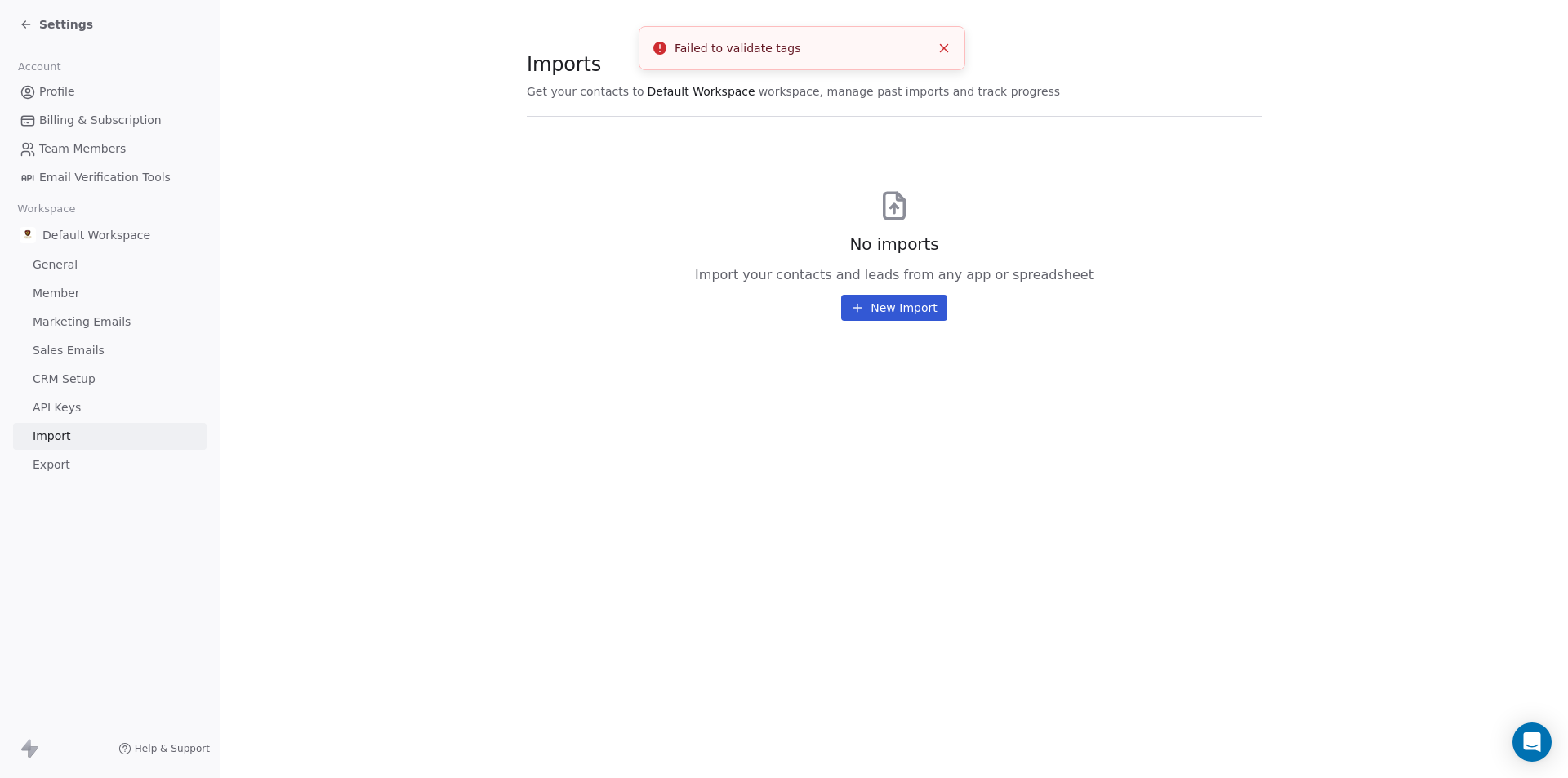
click at [124, 417] on link "API Keys" at bounding box center [110, 408] width 193 height 27
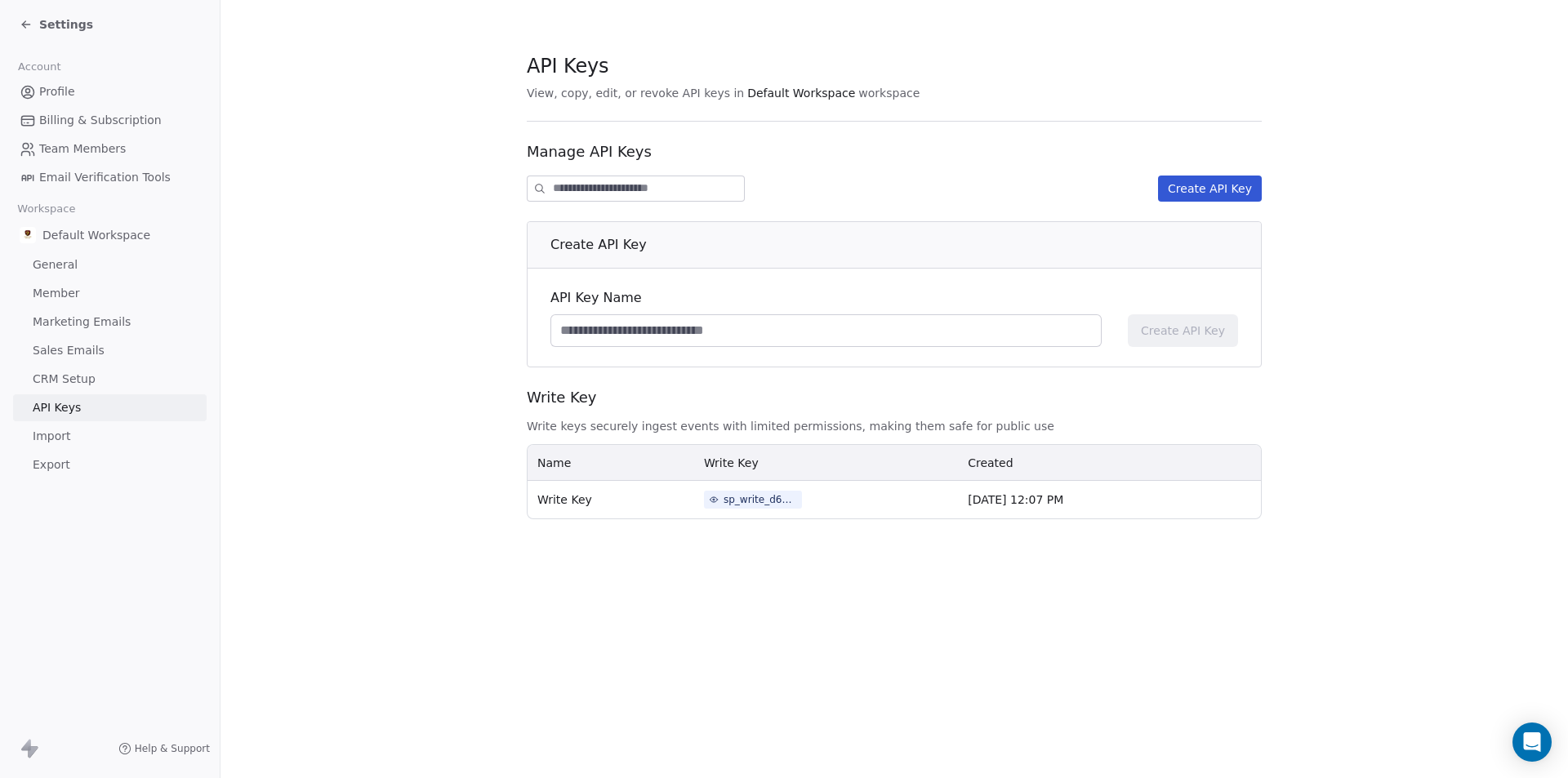
click at [108, 377] on link "CRM Setup" at bounding box center [110, 380] width 193 height 27
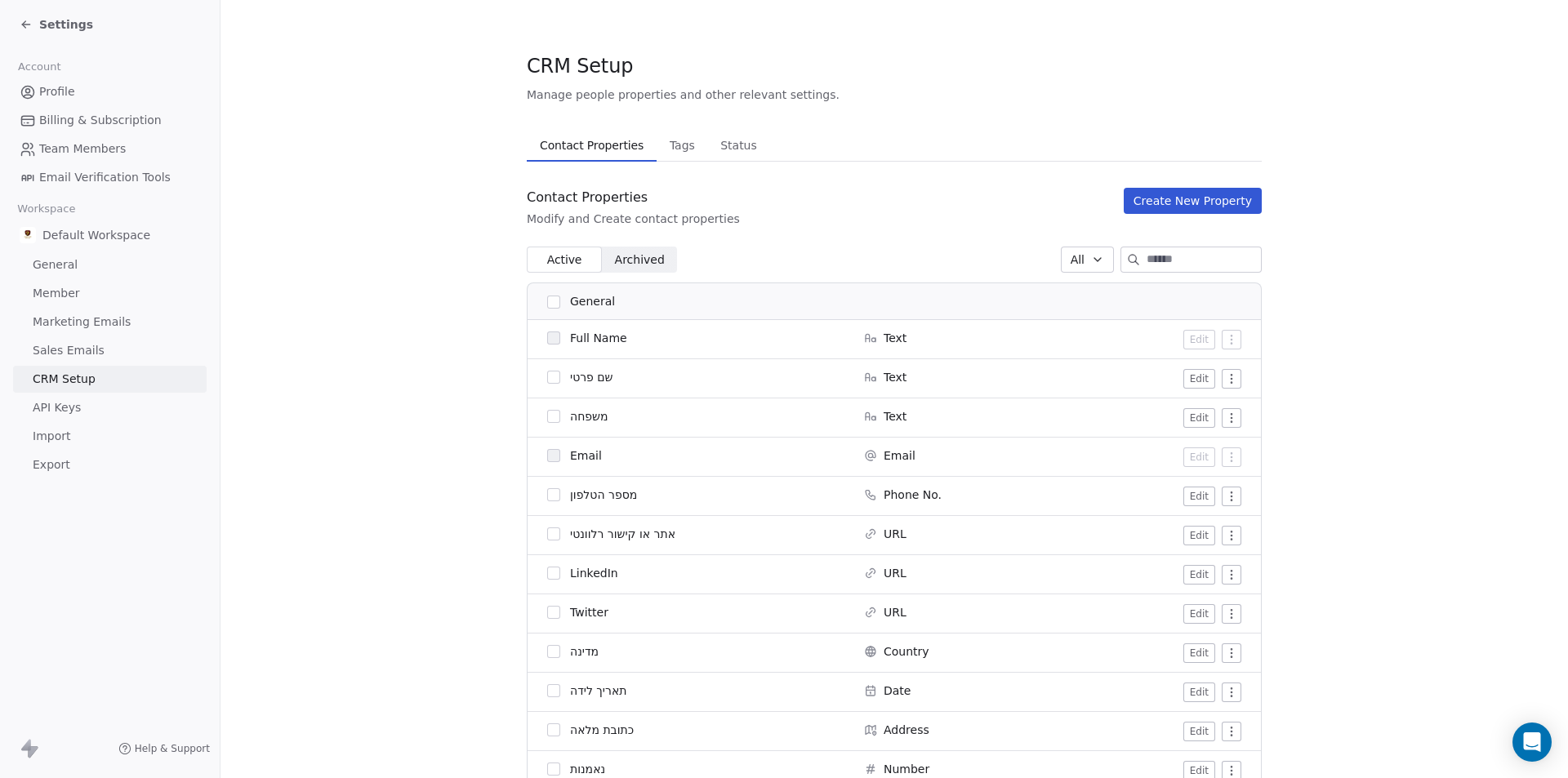
click at [1247, 207] on button "Create New Property" at bounding box center [1192, 201] width 138 height 26
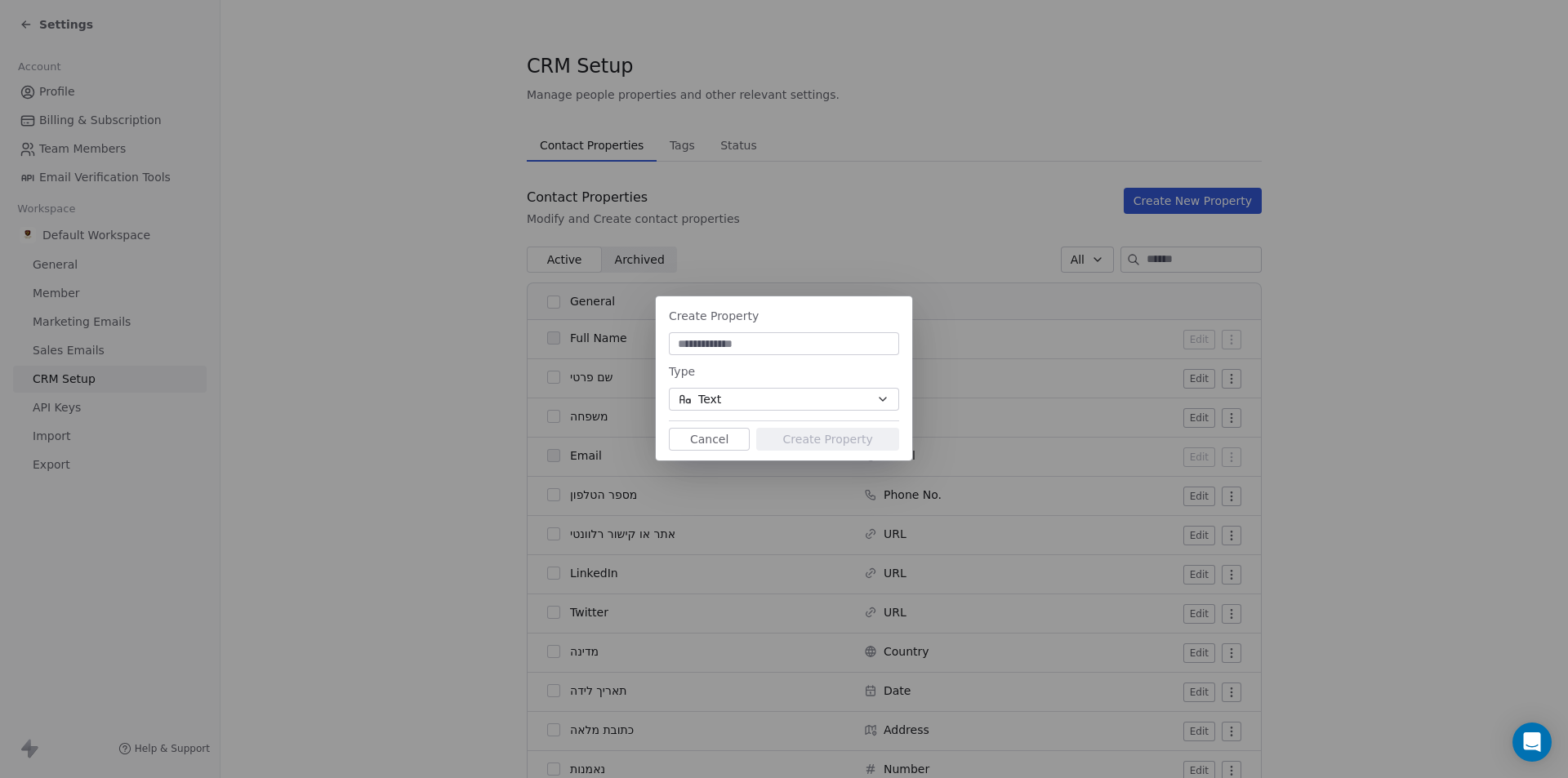
click at [713, 416] on div "Create Property Type Text Cancel Create Property" at bounding box center [784, 378] width 257 height 158
click at [709, 441] on button "Cancel" at bounding box center [709, 439] width 81 height 23
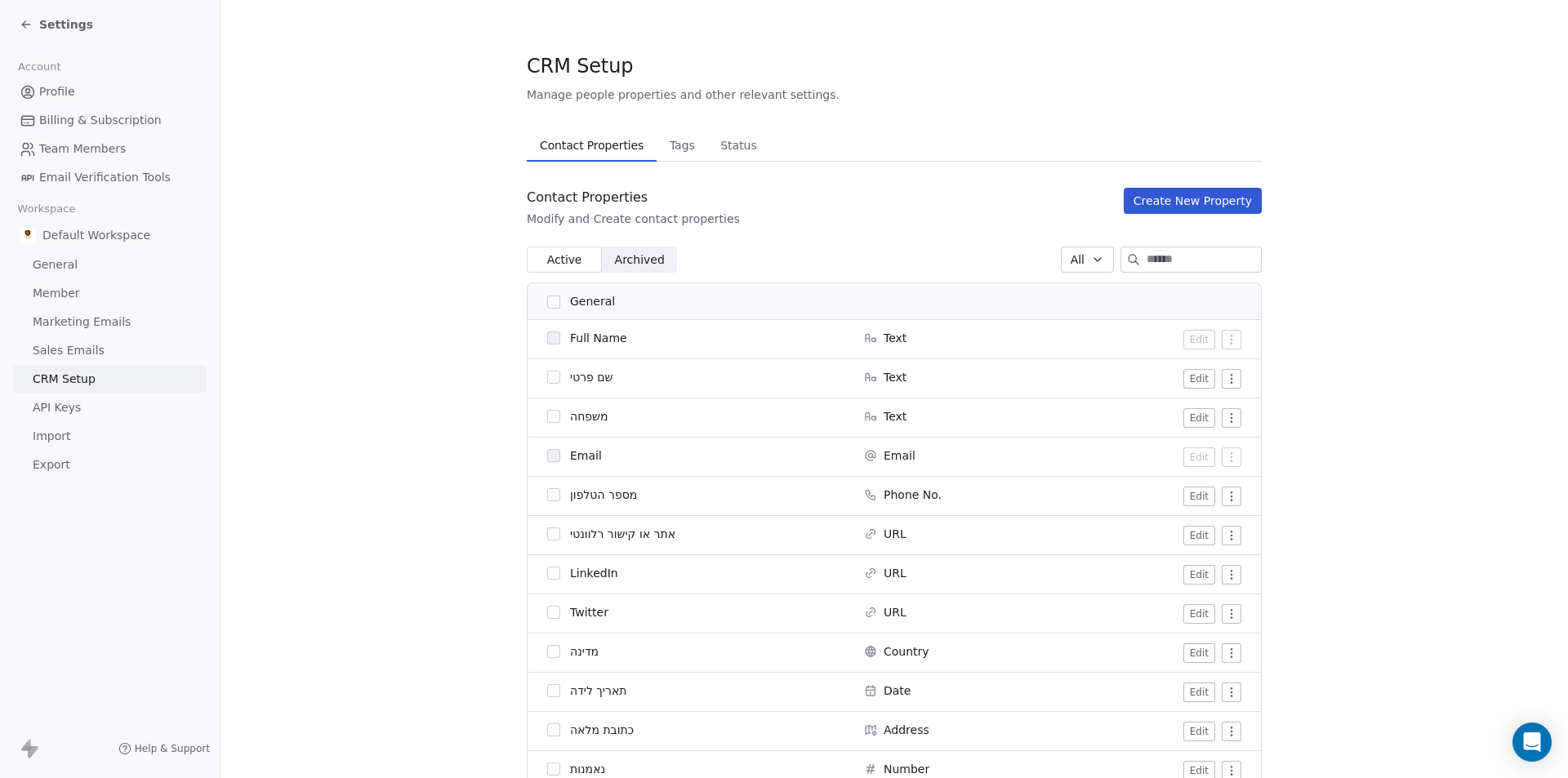
click at [615, 264] on span "Archived" at bounding box center [640, 259] width 50 height 17
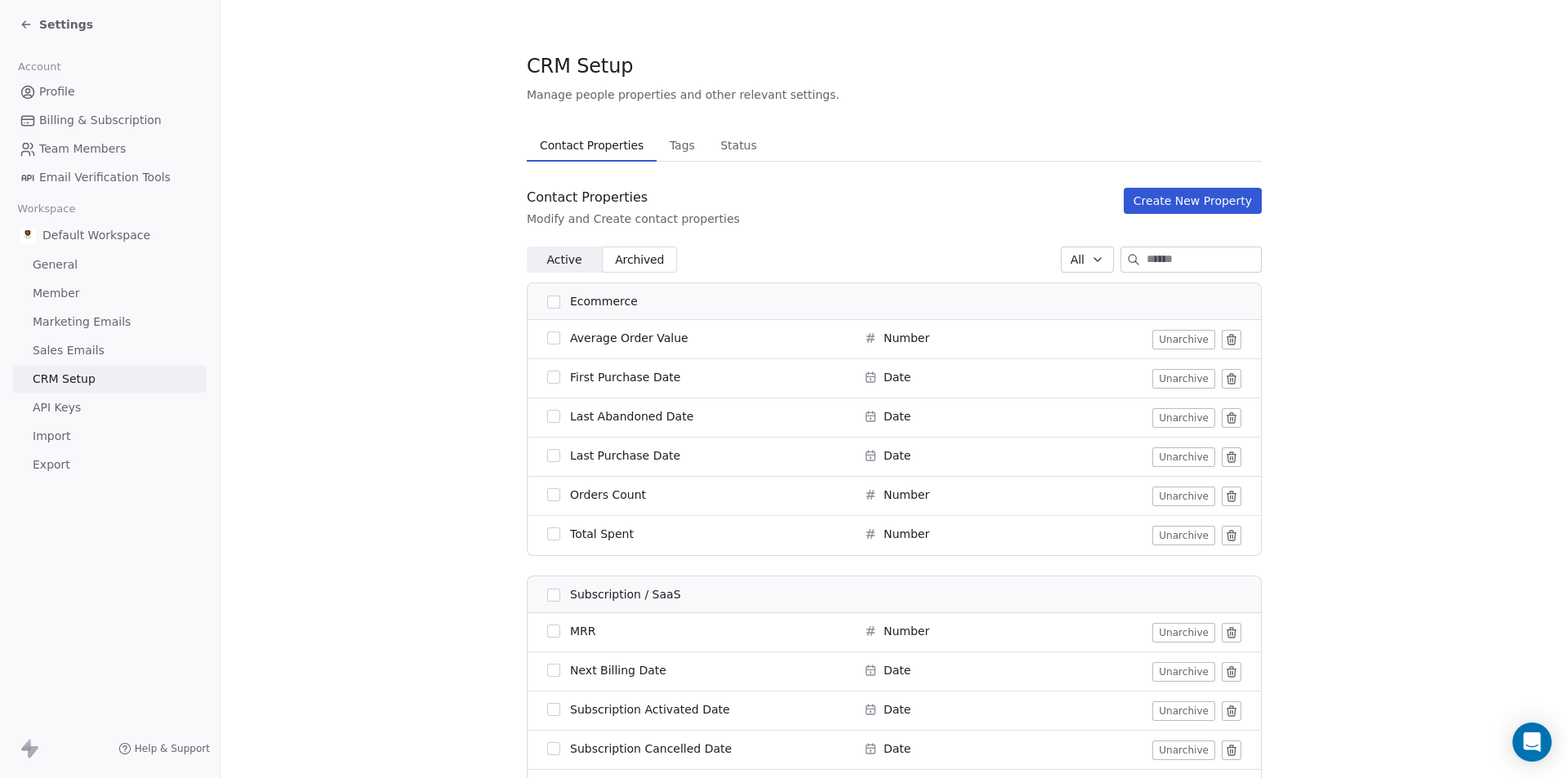
click at [575, 283] on div "Contact Properties Modify and Create contact properties Create New Property Act…" at bounding box center [894, 538] width 735 height 700
drag, startPoint x: 660, startPoint y: 143, endPoint x: 660, endPoint y: 134, distance: 9.0
click at [663, 137] on span "Tags" at bounding box center [682, 145] width 38 height 23
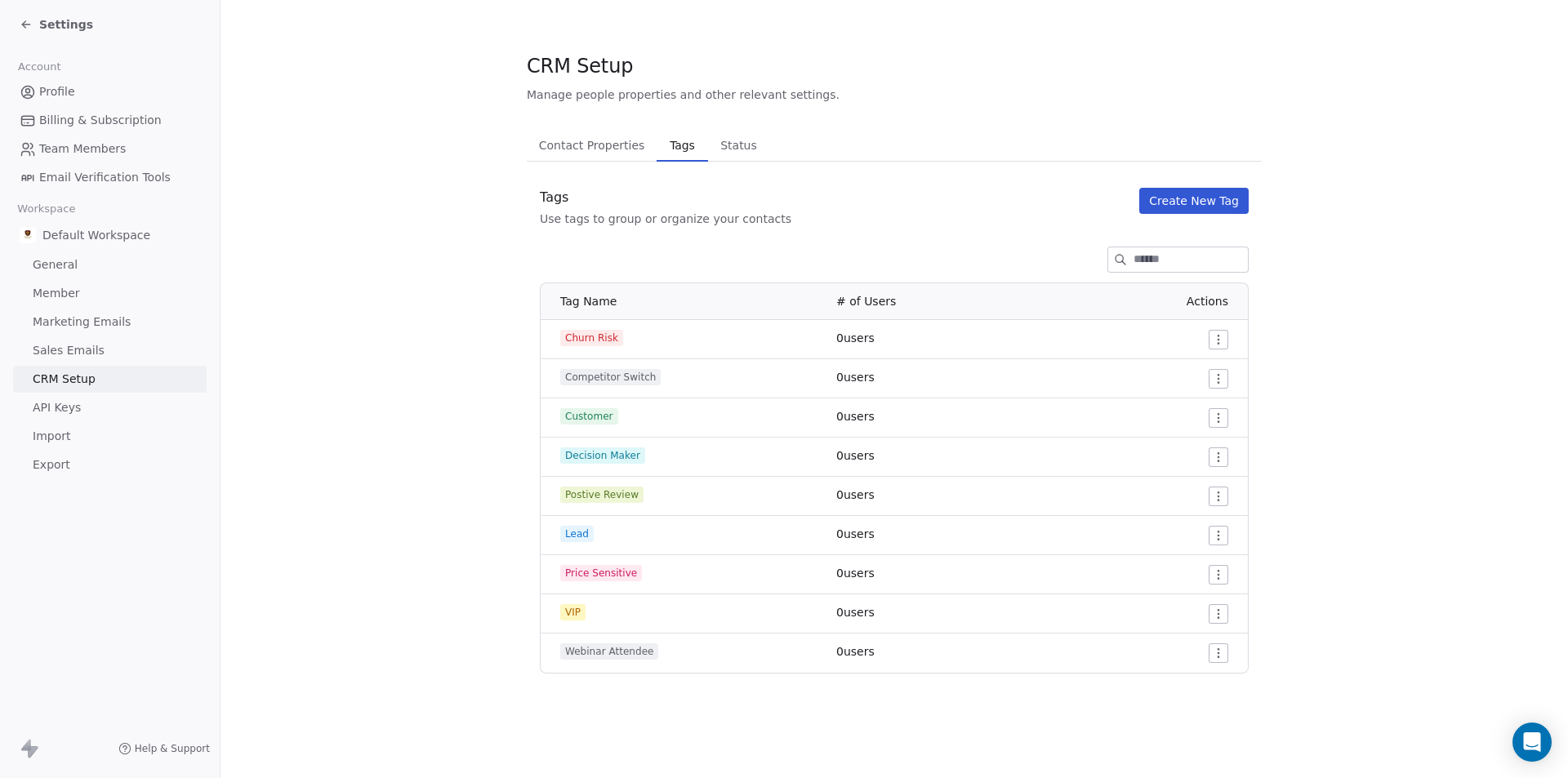
click at [687, 145] on span "Tags" at bounding box center [682, 145] width 37 height 23
click at [714, 149] on span "Status" at bounding box center [739, 145] width 50 height 23
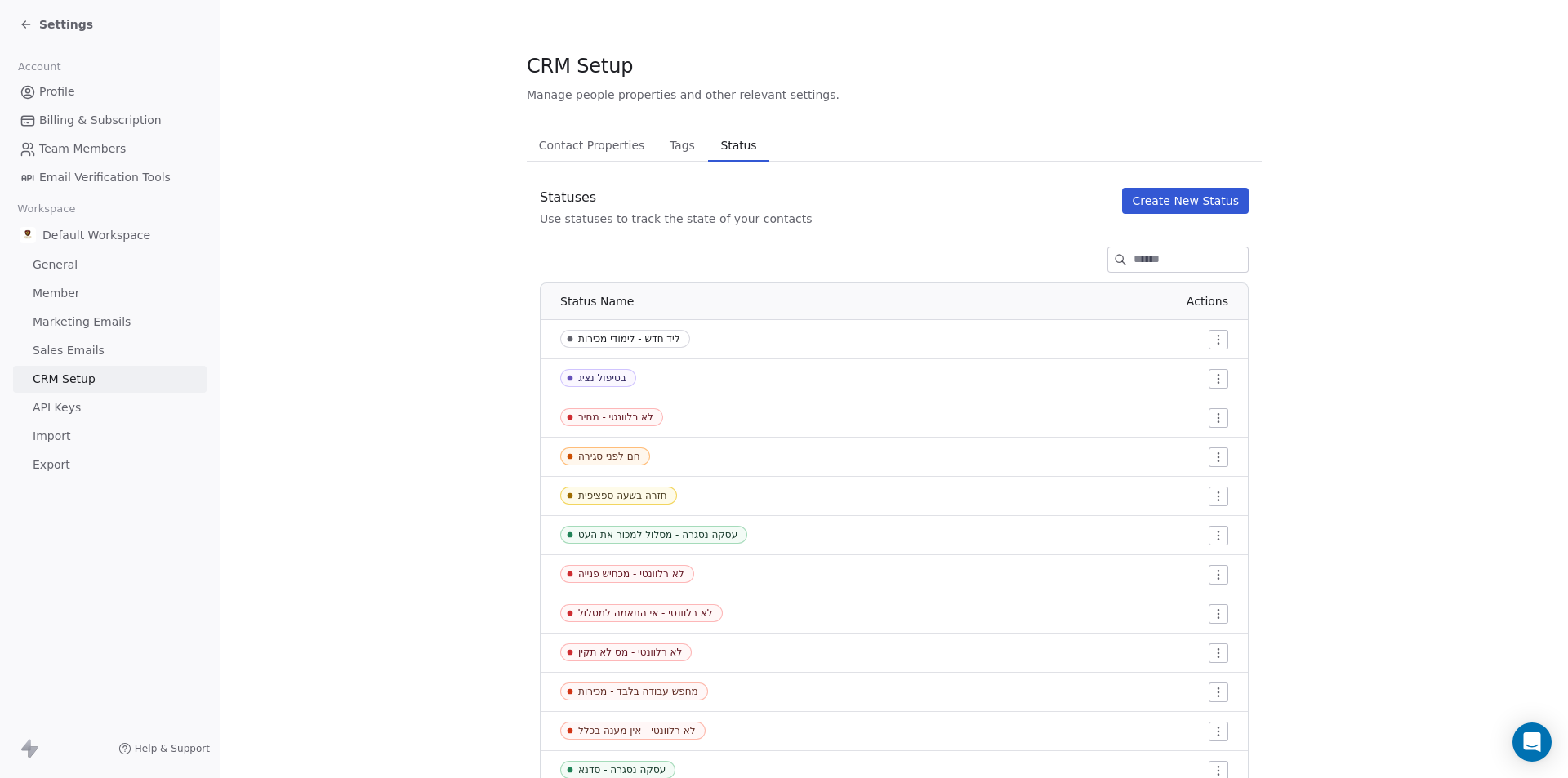
click at [601, 159] on button "Contact Properties Contact Properties" at bounding box center [592, 145] width 130 height 33
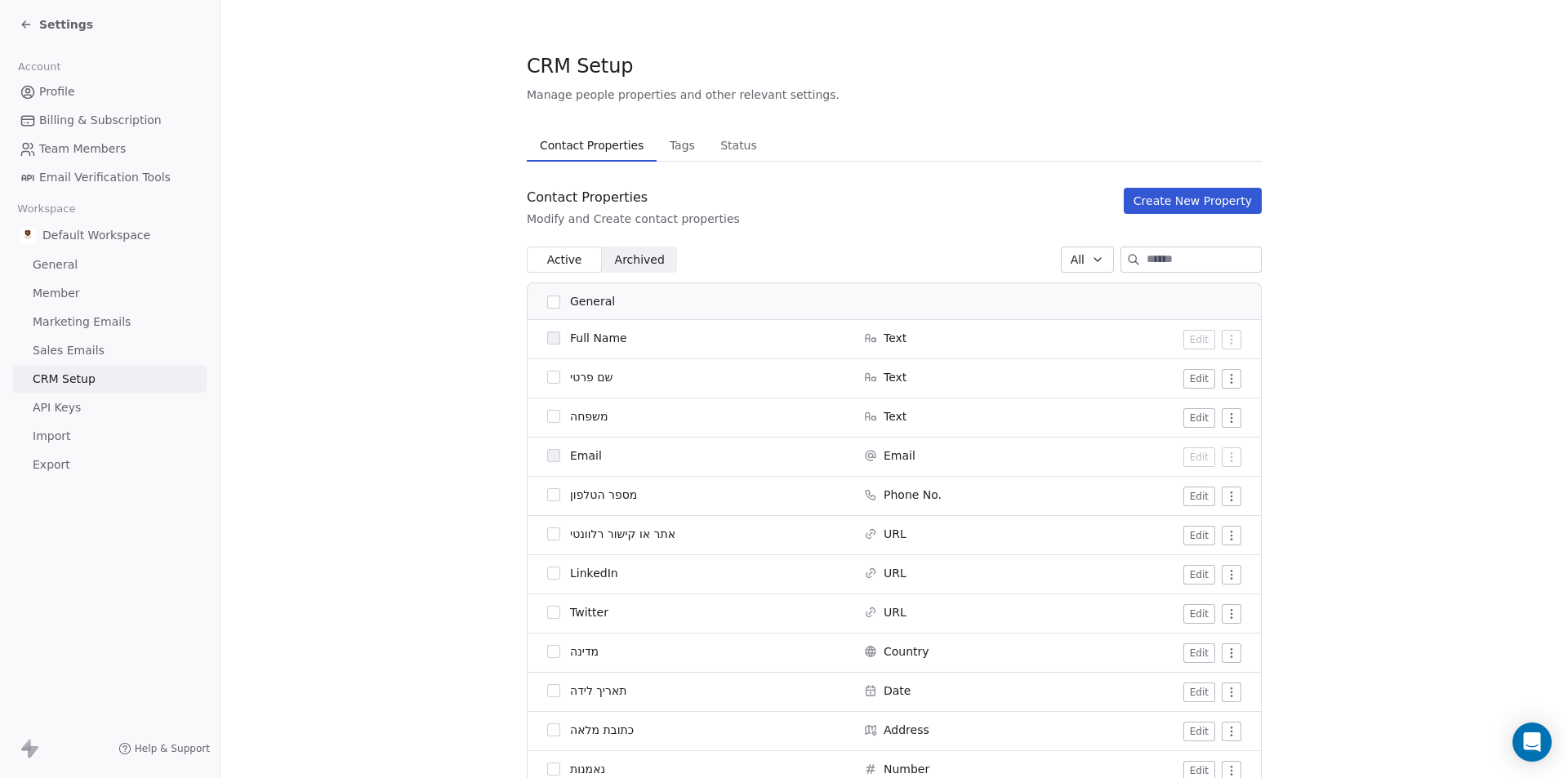
click at [716, 154] on span "Status" at bounding box center [739, 145] width 50 height 23
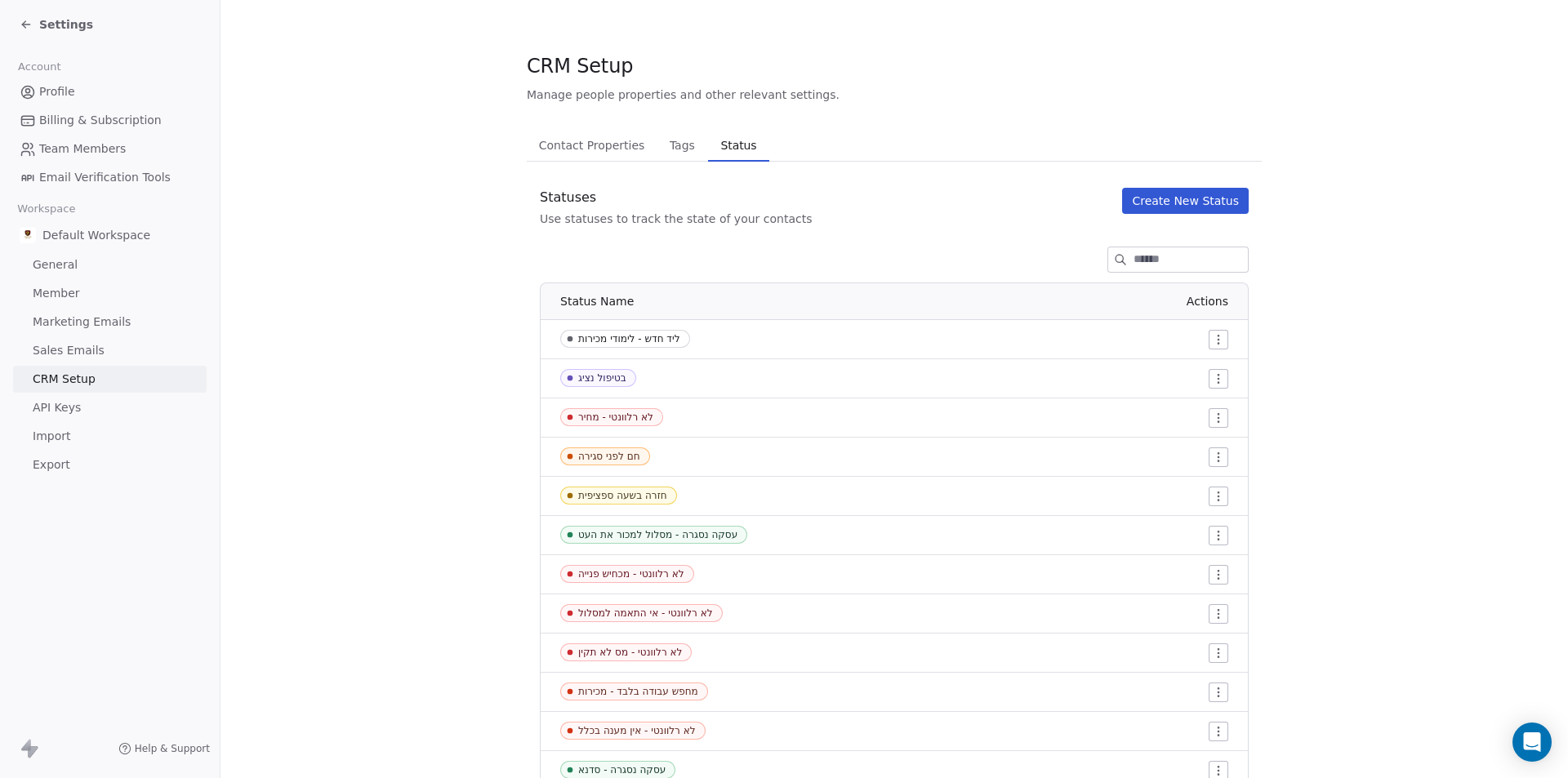
click at [544, 137] on span "Contact Properties" at bounding box center [592, 145] width 119 height 23
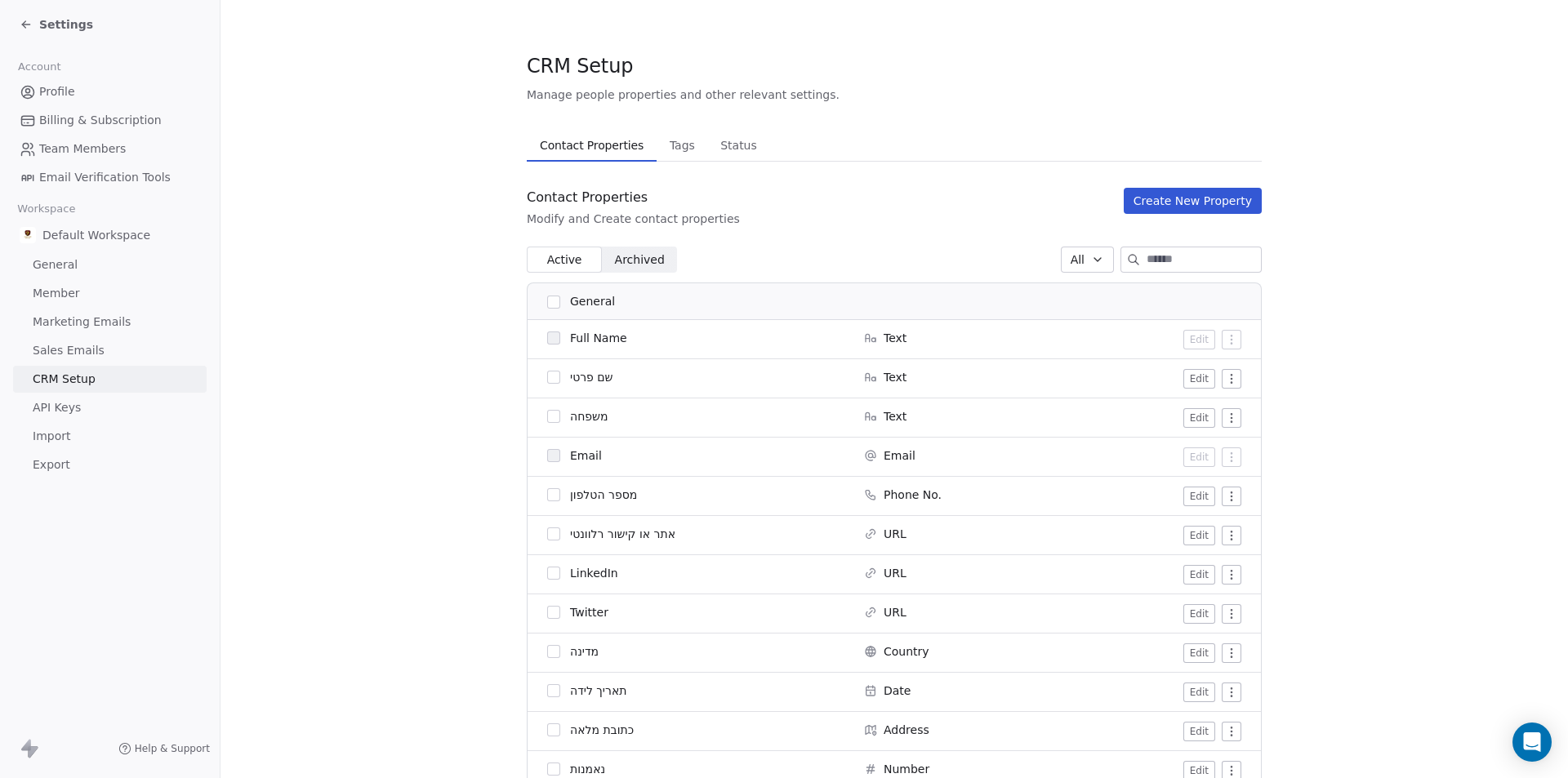
click at [547, 377] on button "button" at bounding box center [553, 377] width 13 height 13
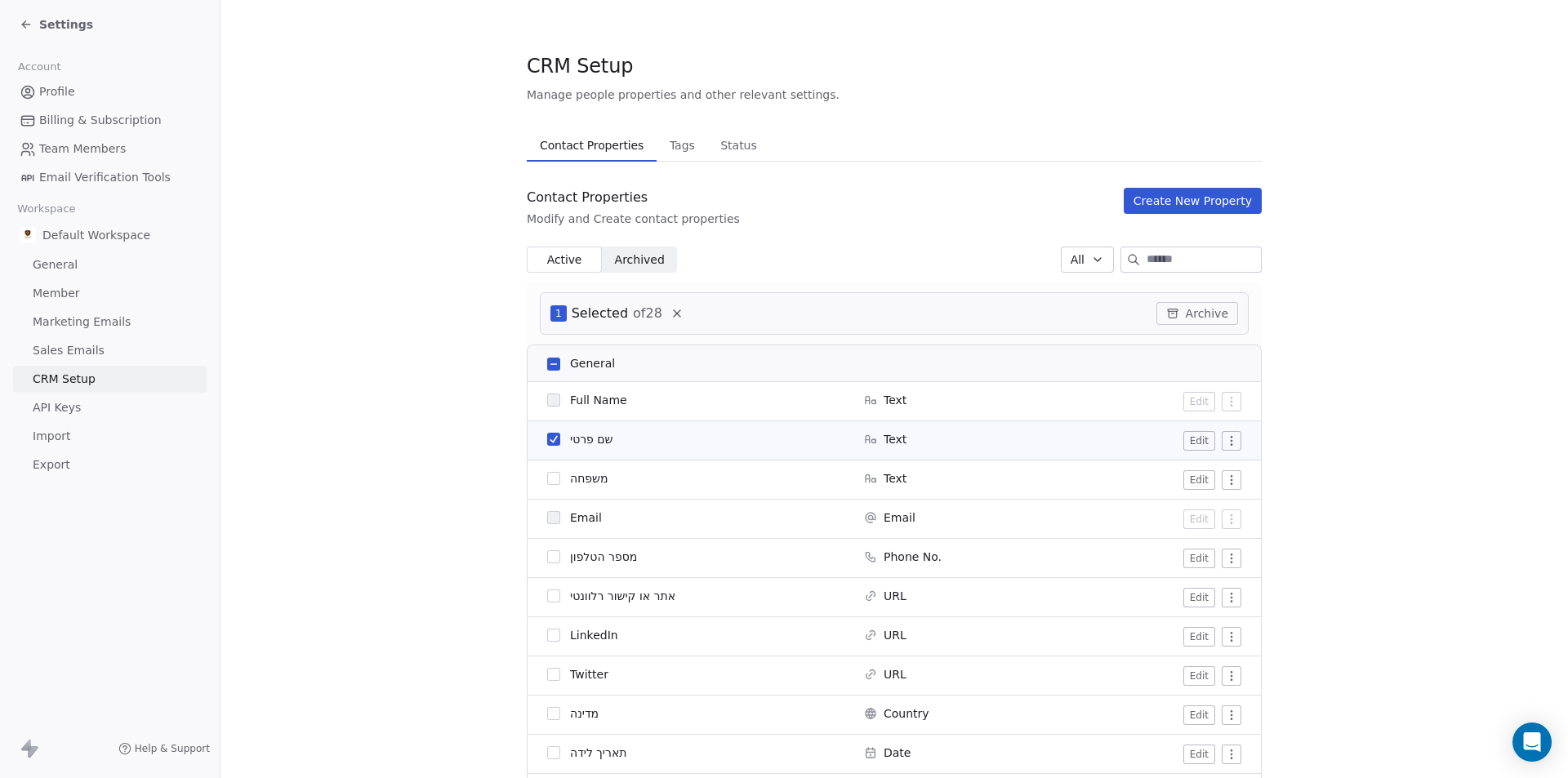
click at [547, 441] on button "button" at bounding box center [553, 439] width 13 height 13
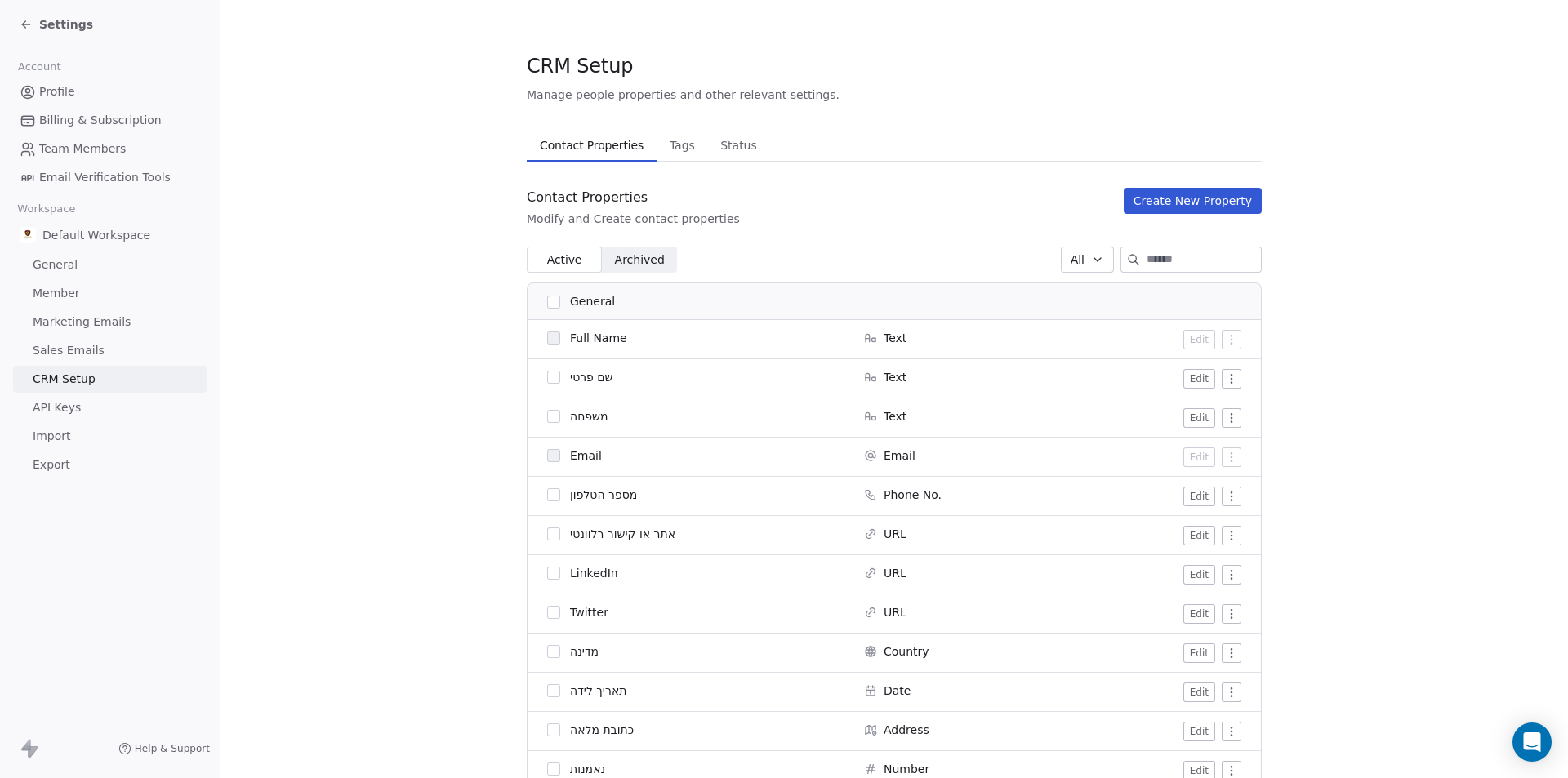
click at [1240, 196] on button "Create New Property" at bounding box center [1192, 201] width 138 height 26
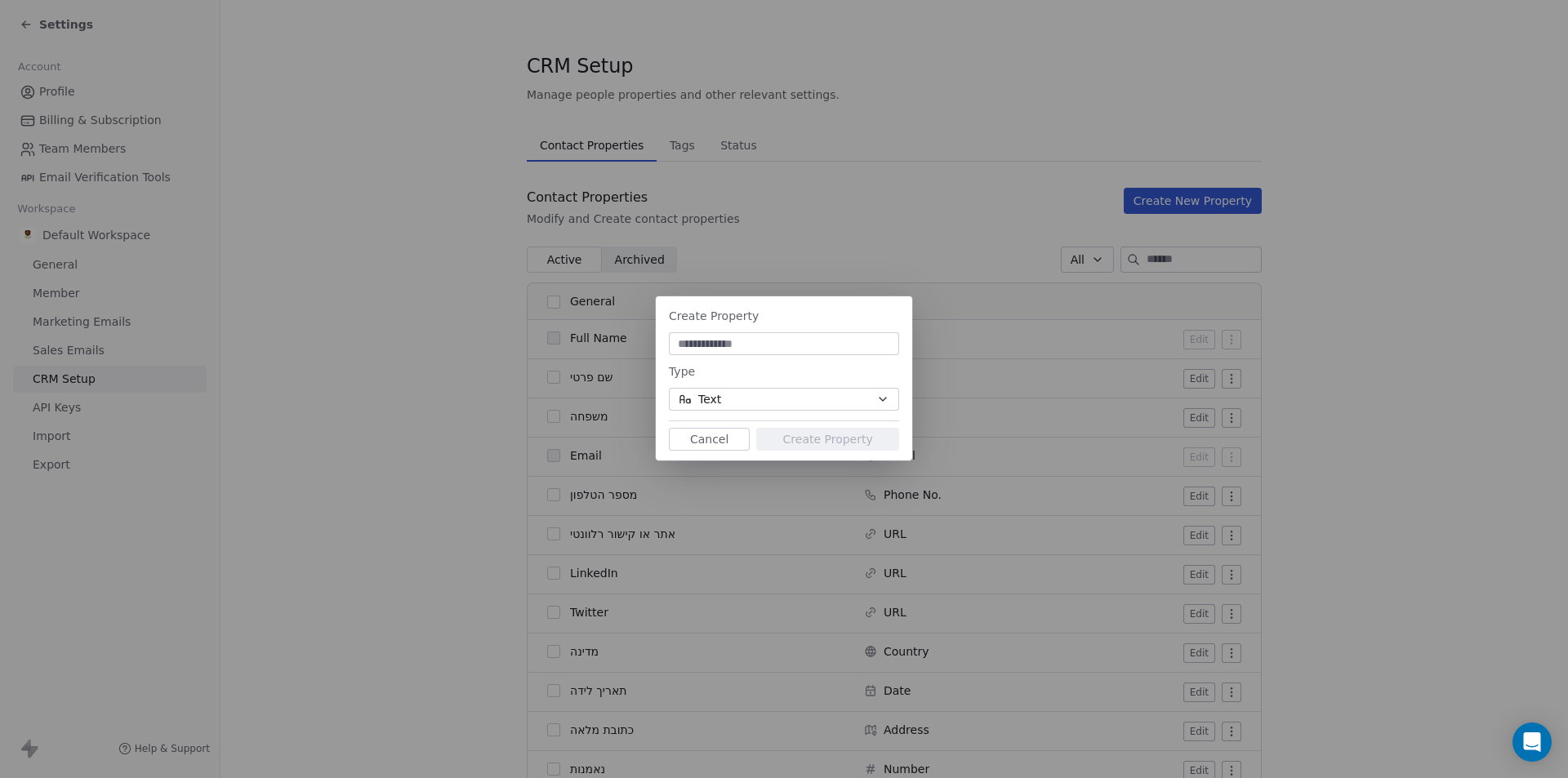
click at [801, 406] on button "Text" at bounding box center [784, 399] width 230 height 23
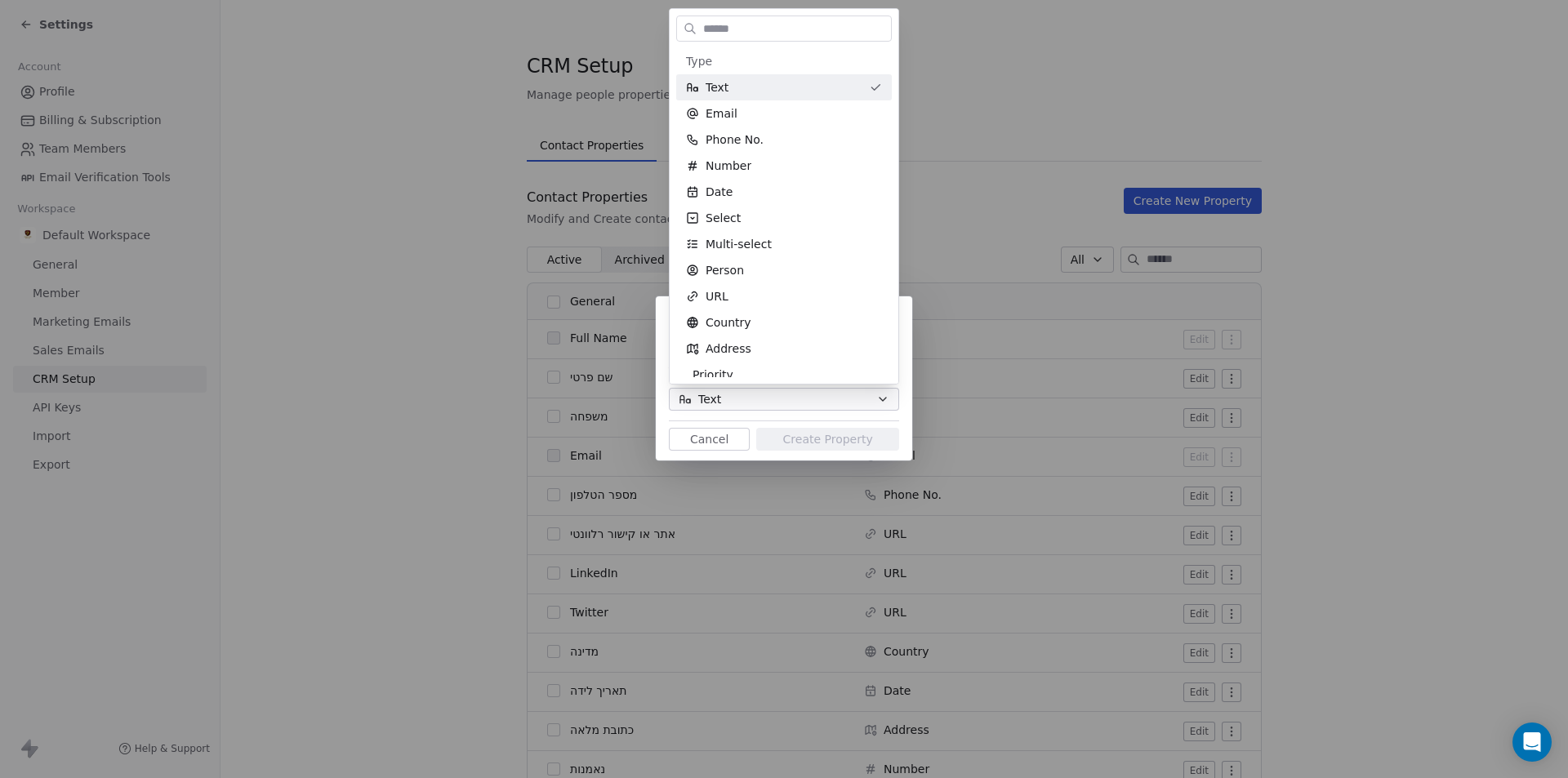
click at [810, 406] on div "Create Property Type Text Cancel Create Property" at bounding box center [784, 389] width 1568 height 237
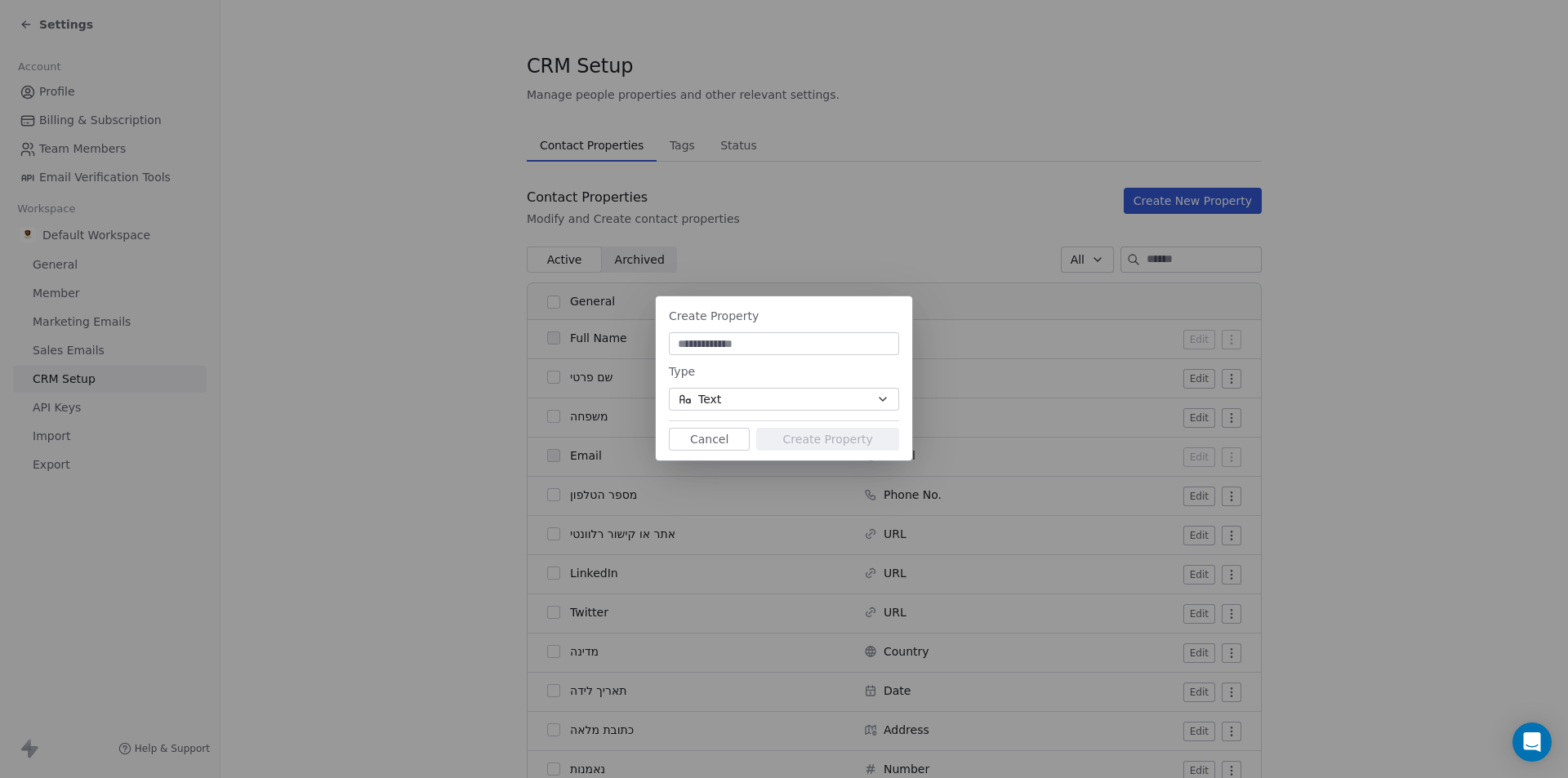
click at [728, 443] on button "Cancel" at bounding box center [709, 439] width 81 height 23
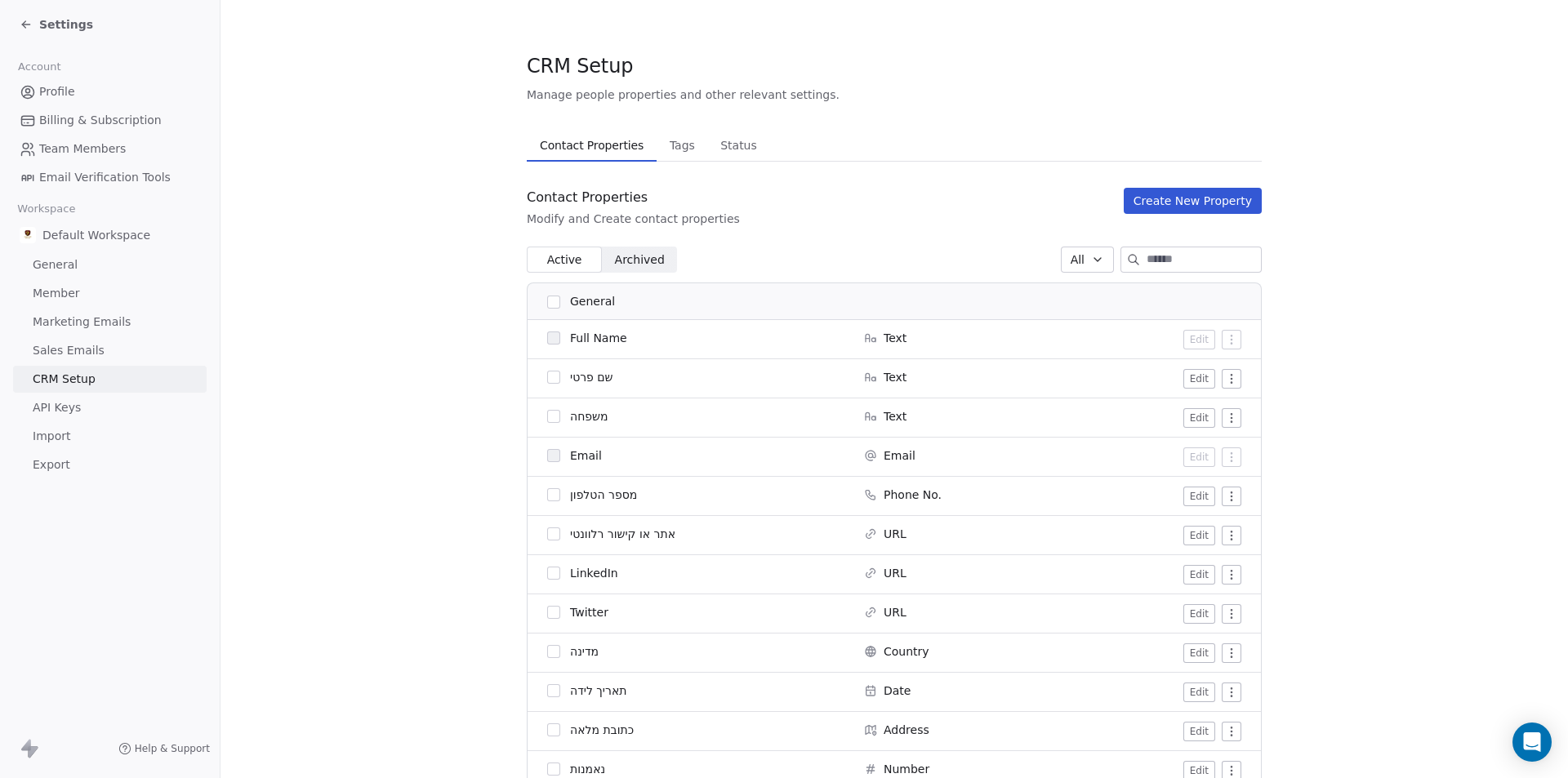
click at [719, 152] on span "Status" at bounding box center [739, 145] width 50 height 23
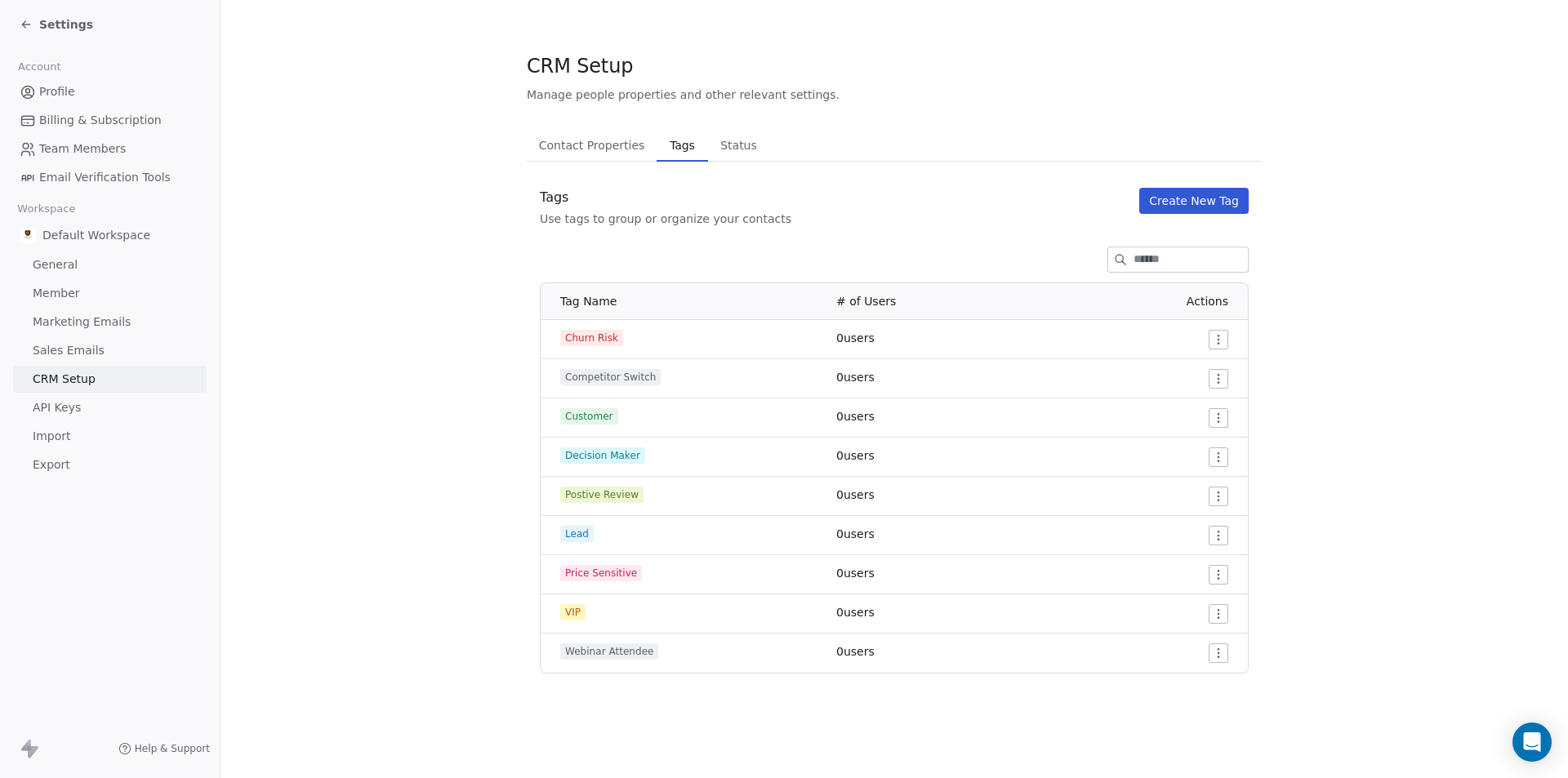
click at [674, 150] on span "Tags" at bounding box center [682, 145] width 37 height 23
click at [97, 362] on link "Sales Emails" at bounding box center [110, 351] width 193 height 27
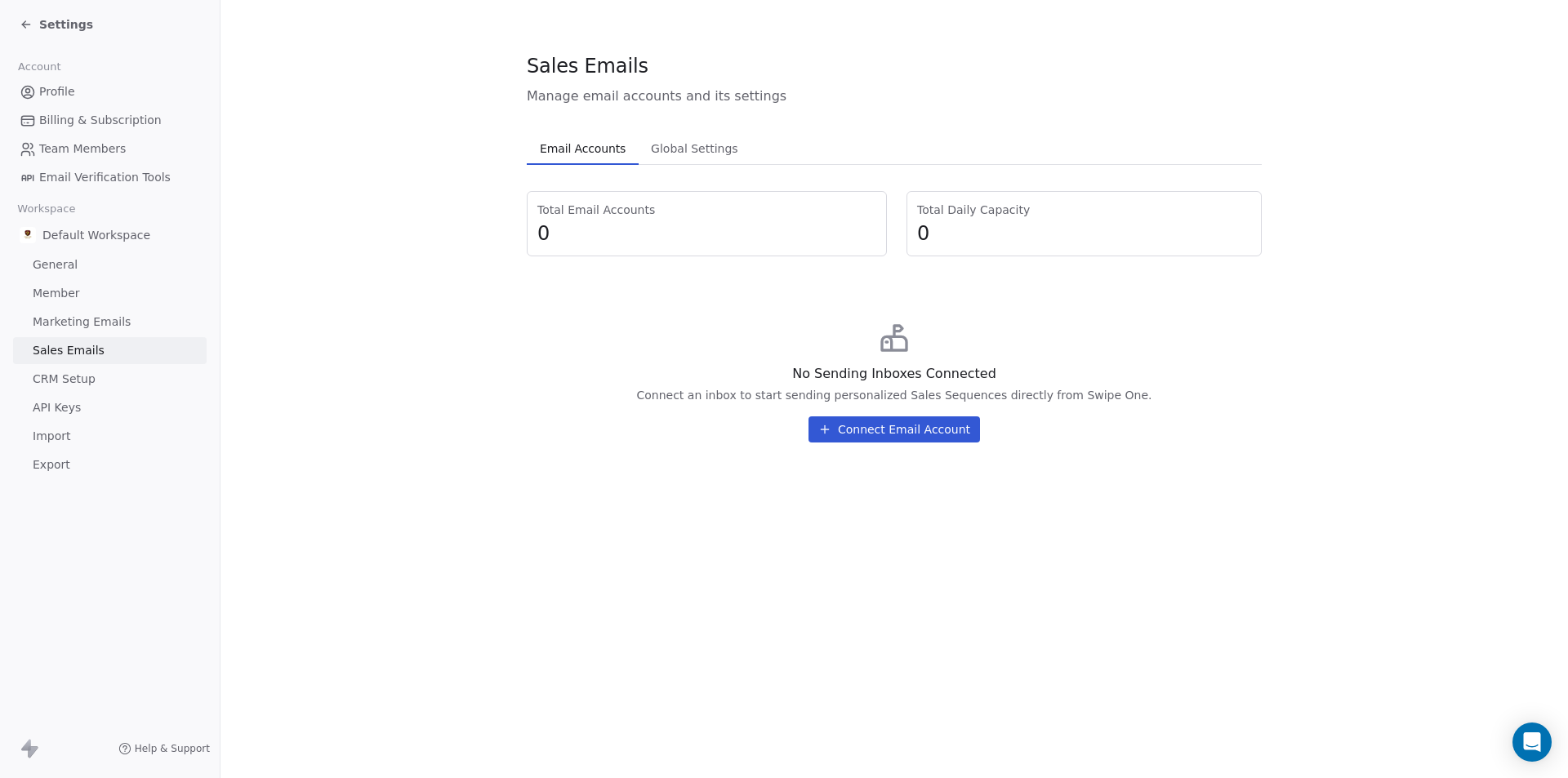
click at [108, 373] on link "CRM Setup" at bounding box center [110, 380] width 193 height 27
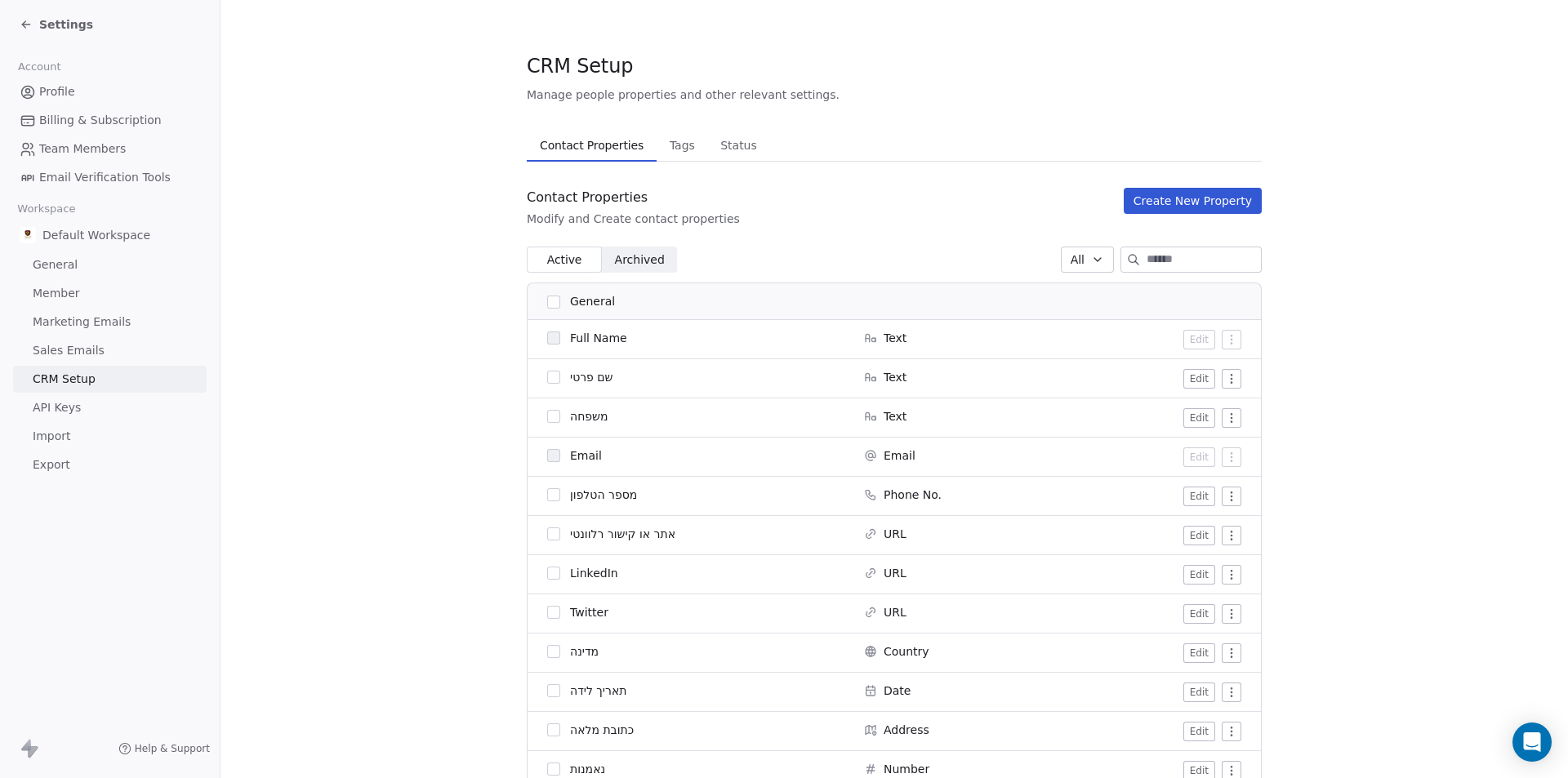
click at [102, 314] on span "Marketing Emails" at bounding box center [82, 322] width 98 height 17
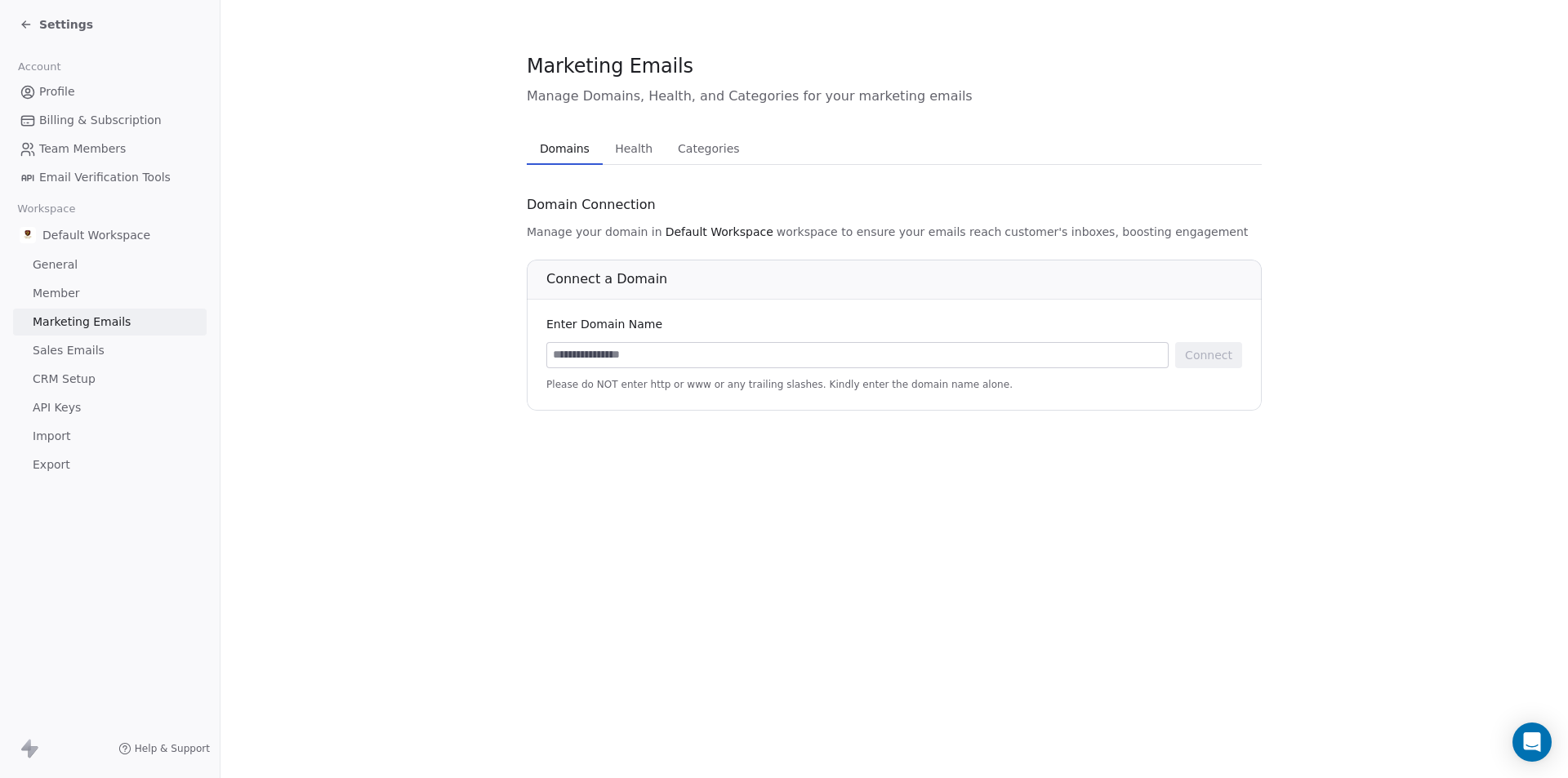
click at [115, 369] on link "CRM Setup" at bounding box center [110, 380] width 193 height 27
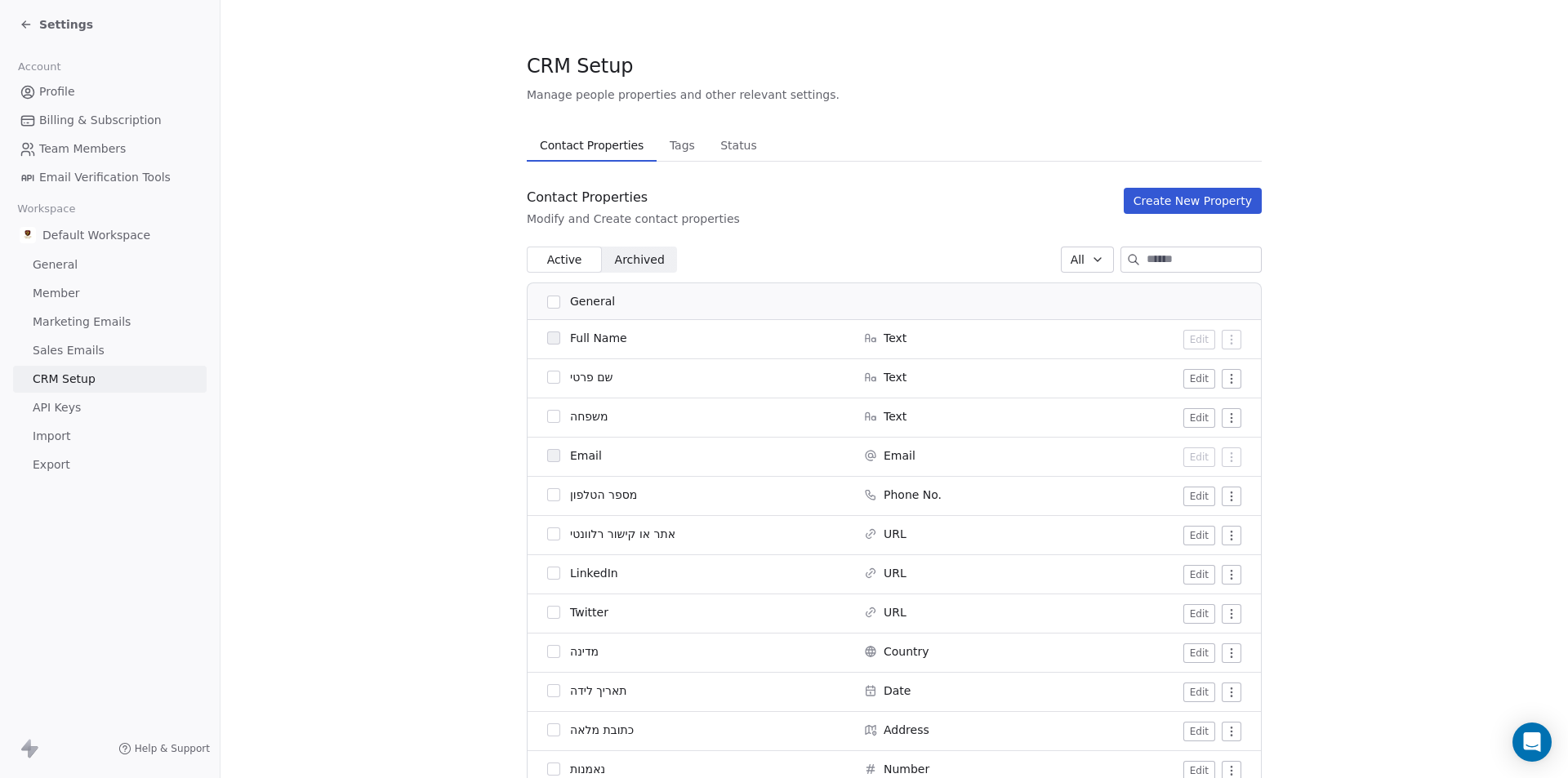
click at [84, 350] on span "Sales Emails" at bounding box center [69, 350] width 72 height 17
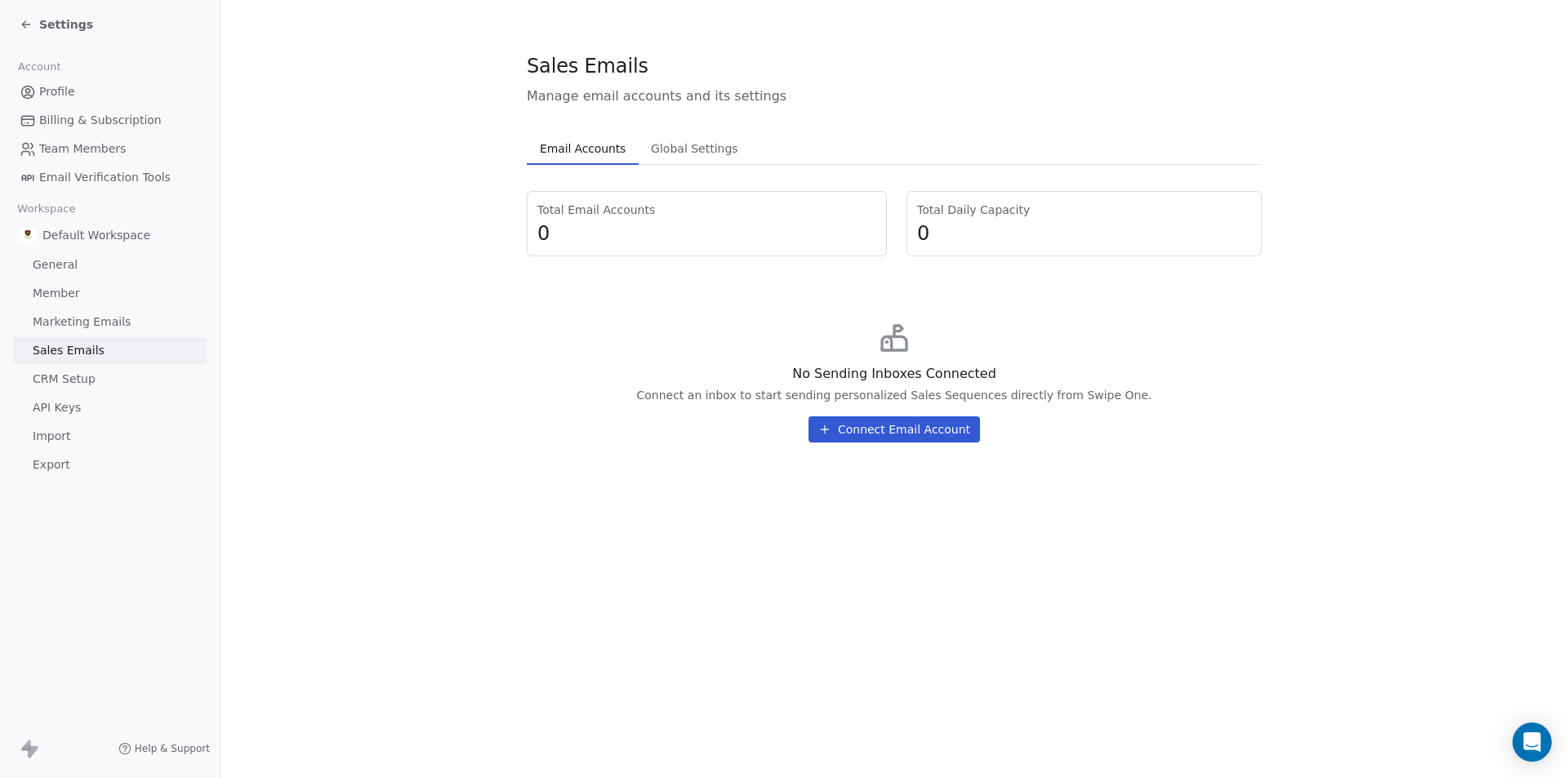
click at [85, 373] on span "CRM Setup" at bounding box center [64, 379] width 63 height 17
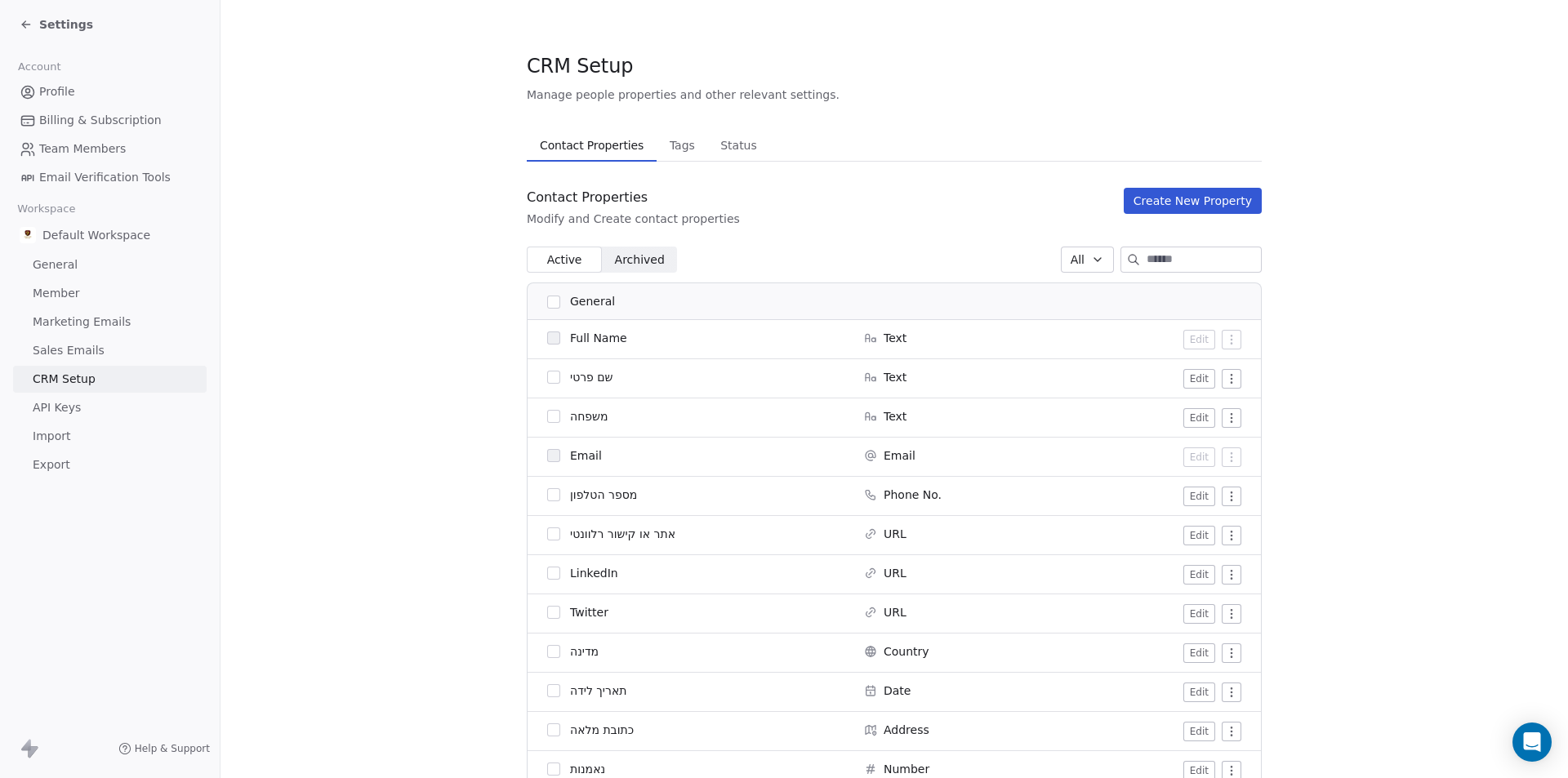
click at [90, 414] on link "API Keys" at bounding box center [110, 408] width 193 height 27
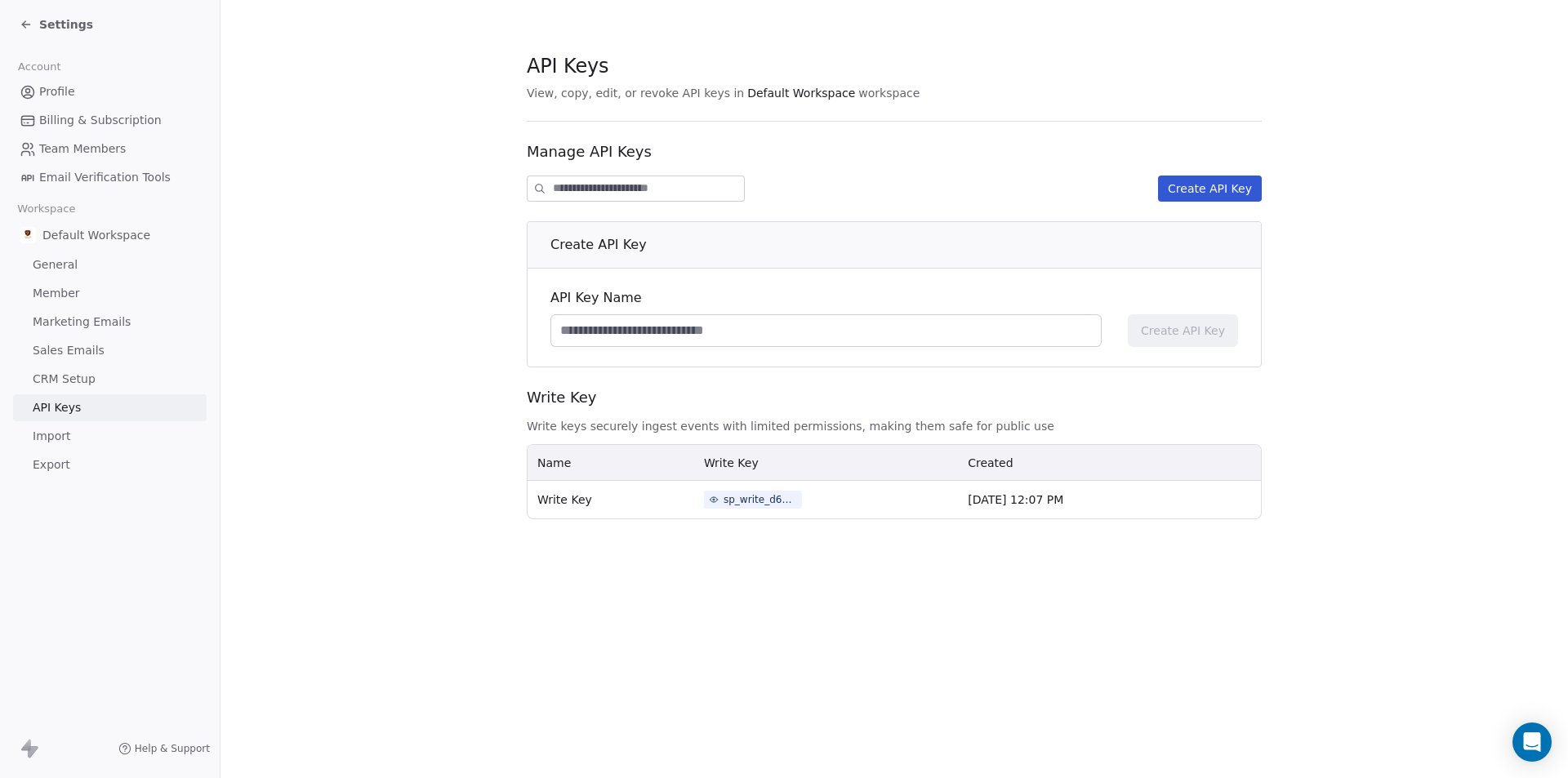
click at [97, 437] on link "Import" at bounding box center [110, 437] width 193 height 27
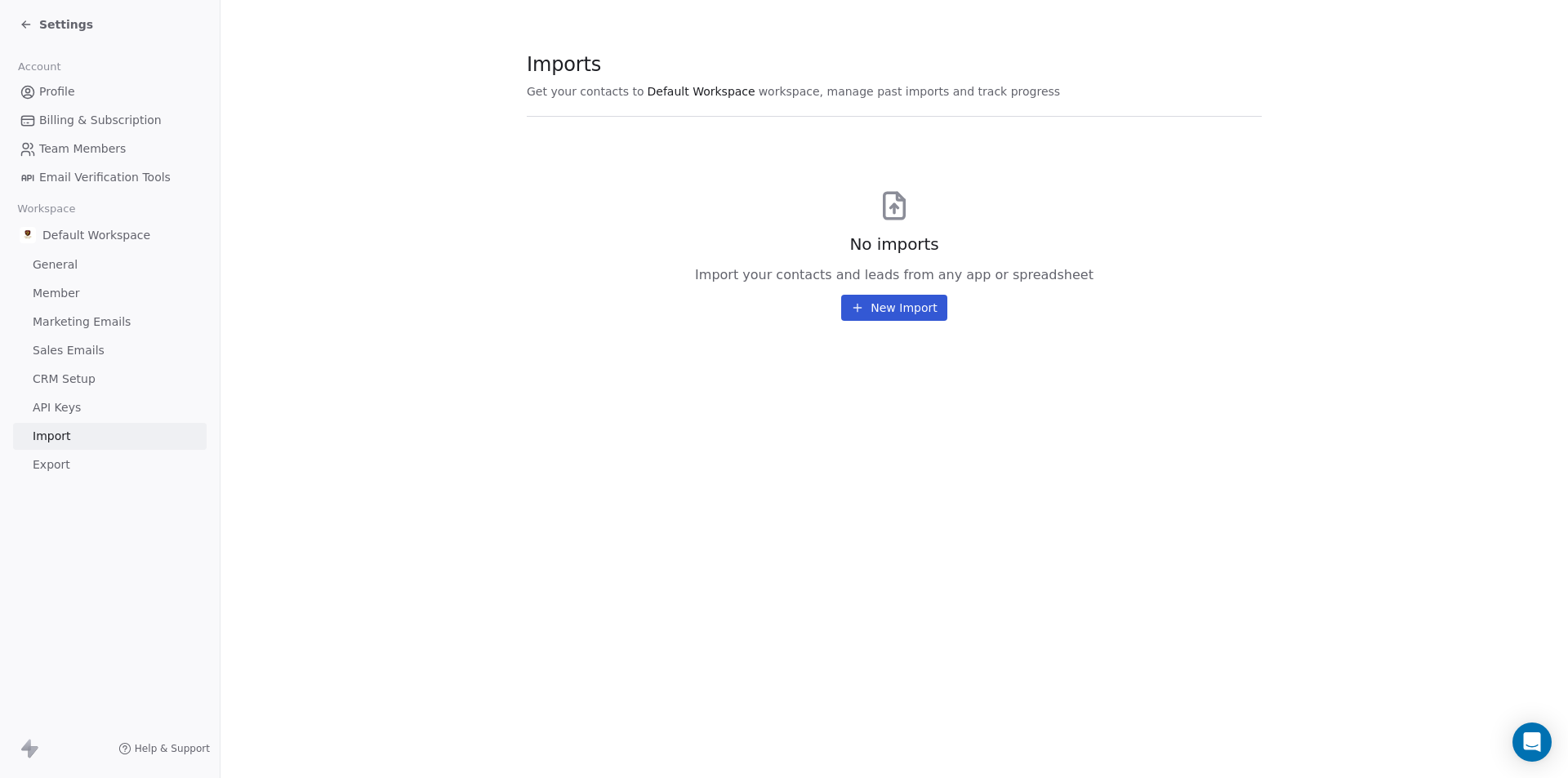
click at [98, 447] on link "Import" at bounding box center [110, 437] width 193 height 27
click at [91, 406] on link "API Keys" at bounding box center [110, 408] width 193 height 27
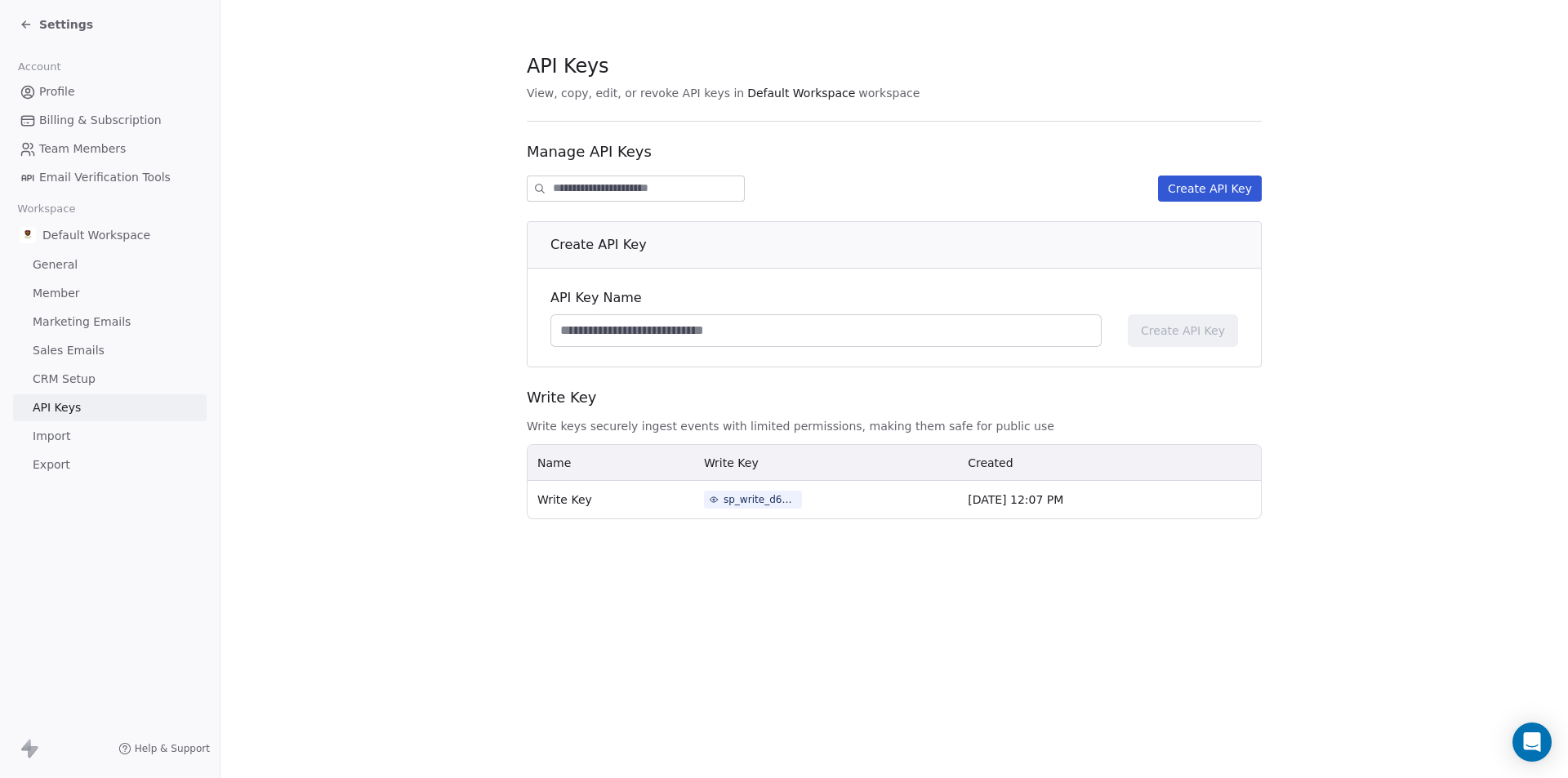
click at [83, 429] on link "Import" at bounding box center [110, 437] width 193 height 27
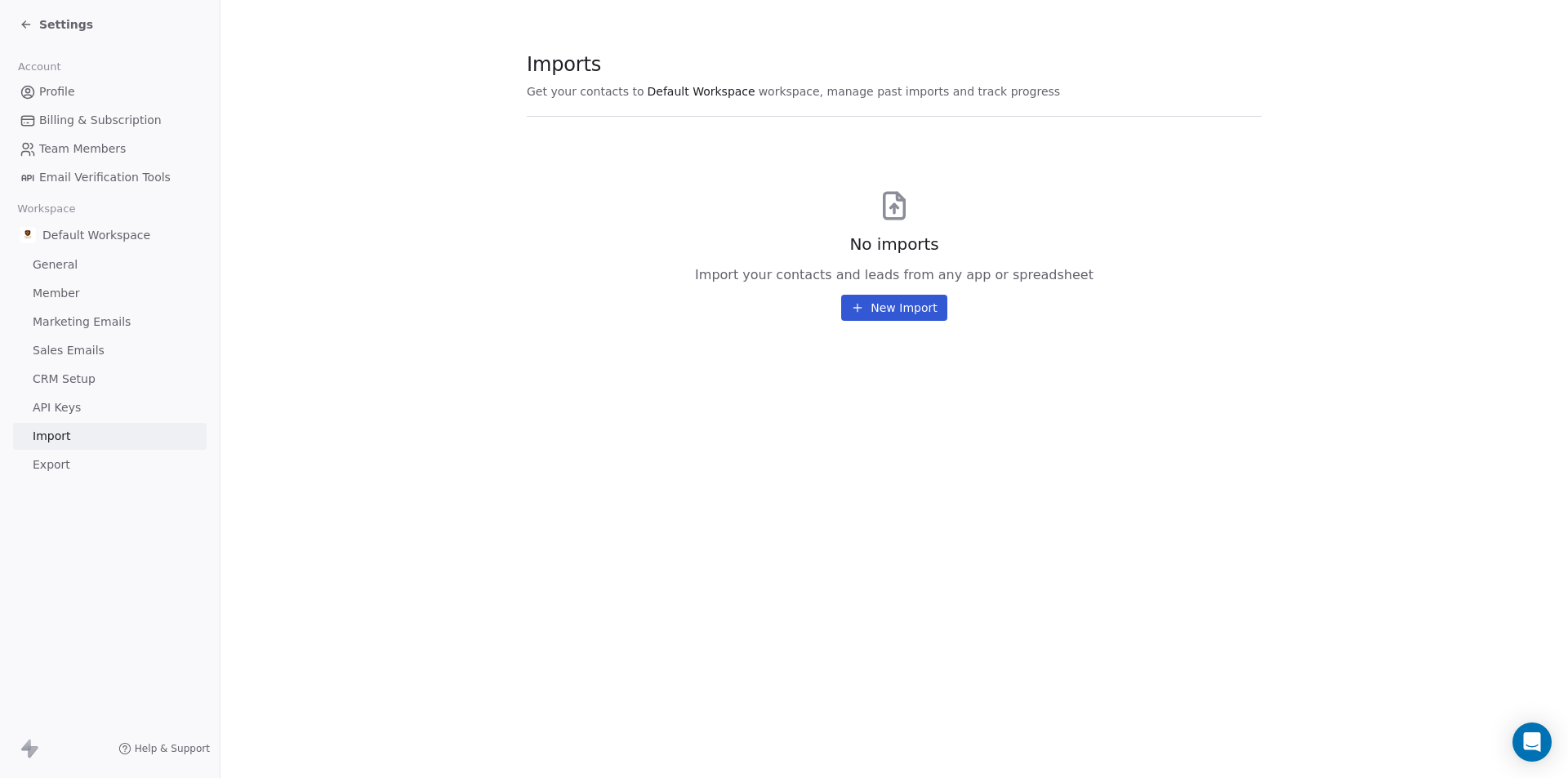
click at [96, 289] on link "Member" at bounding box center [110, 293] width 193 height 27
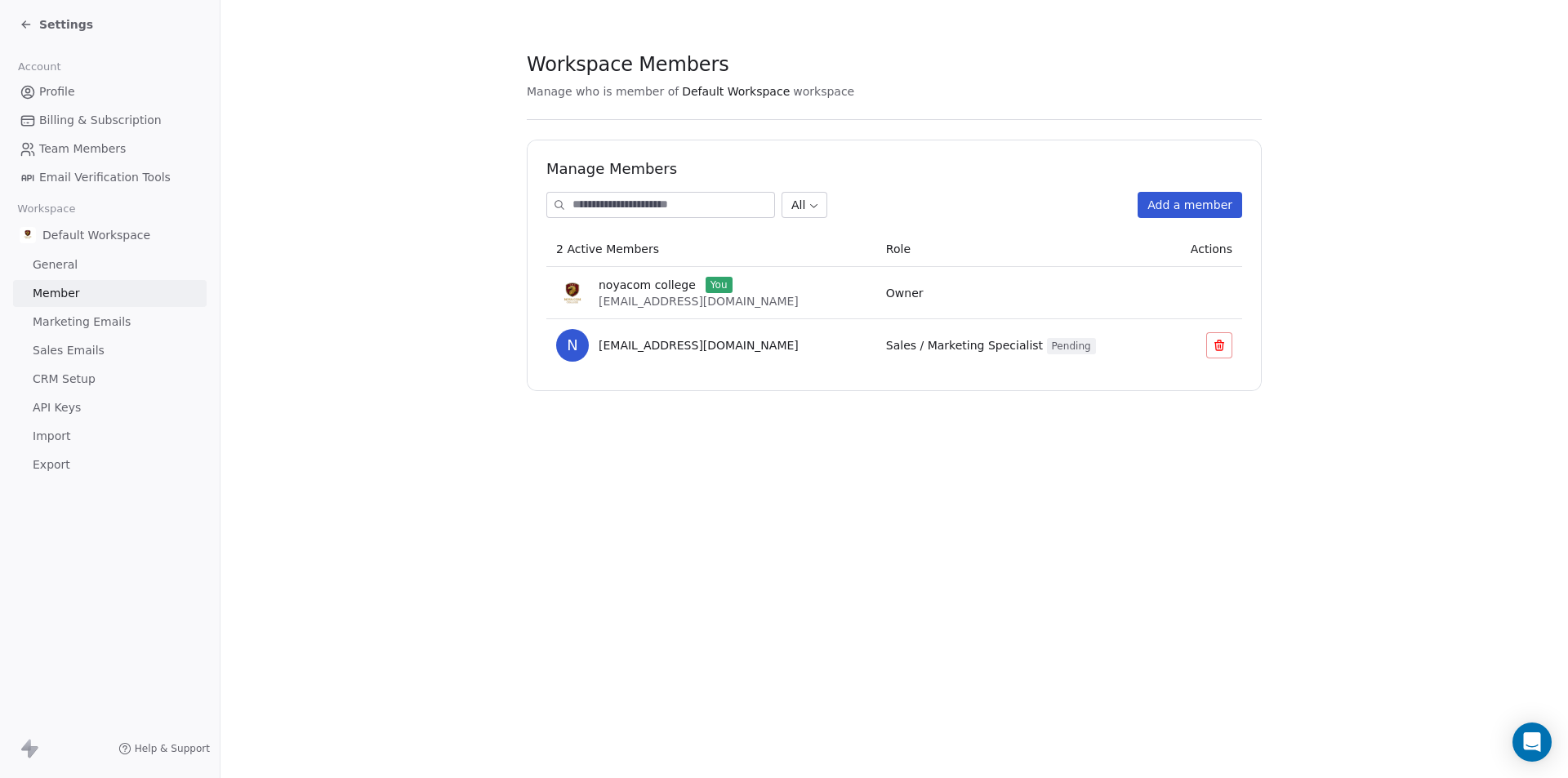
click at [891, 298] on span "Owner" at bounding box center [904, 293] width 37 height 13
click at [890, 296] on span "Owner" at bounding box center [904, 293] width 37 height 13
click at [889, 294] on span "Owner" at bounding box center [904, 293] width 37 height 13
click at [105, 268] on link "General" at bounding box center [110, 265] width 193 height 27
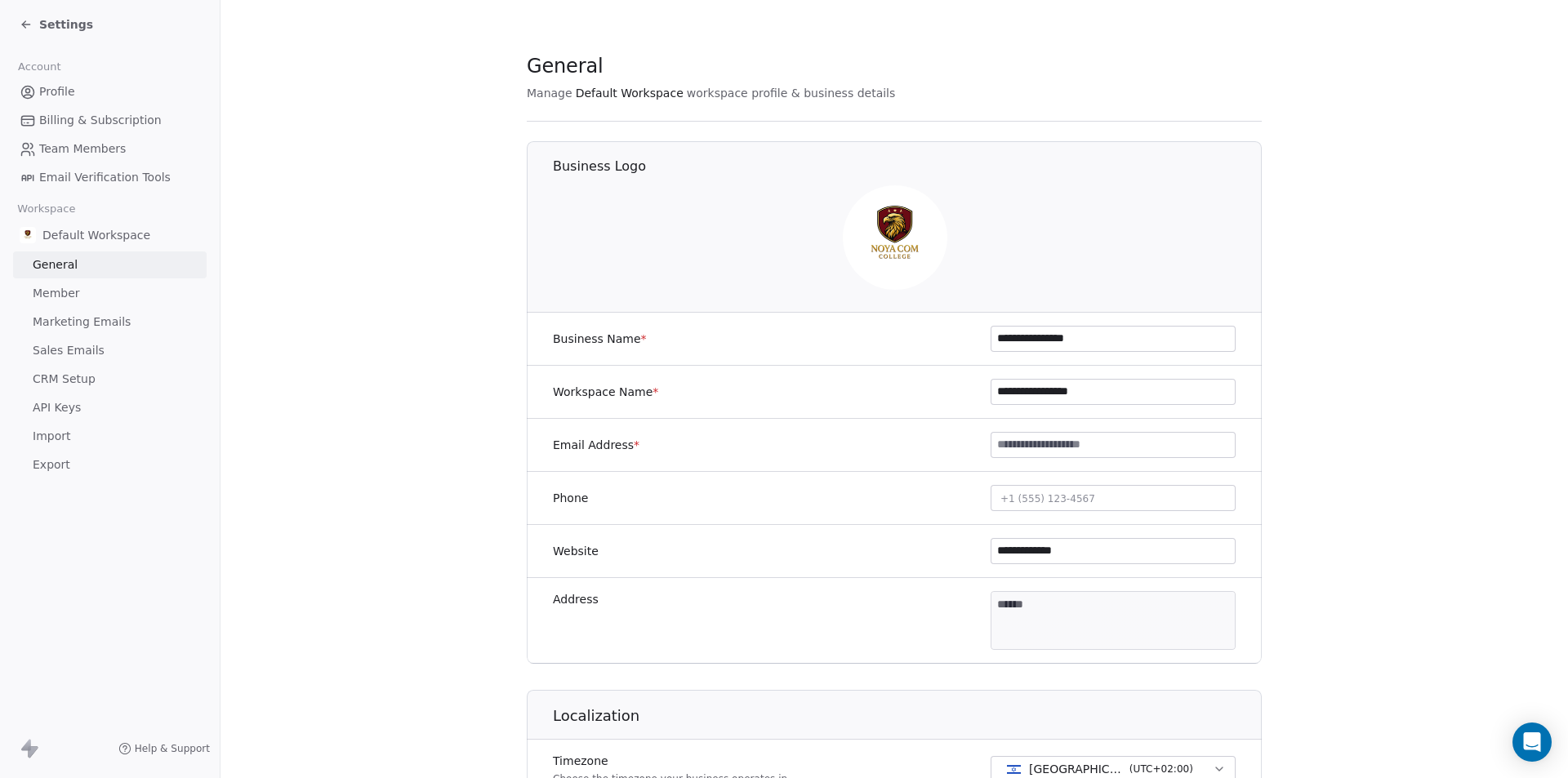
click at [126, 252] on link "General" at bounding box center [110, 265] width 193 height 27
click at [131, 240] on span "Default Workspace" at bounding box center [96, 235] width 108 height 16
click at [95, 288] on link "Member" at bounding box center [110, 293] width 193 height 27
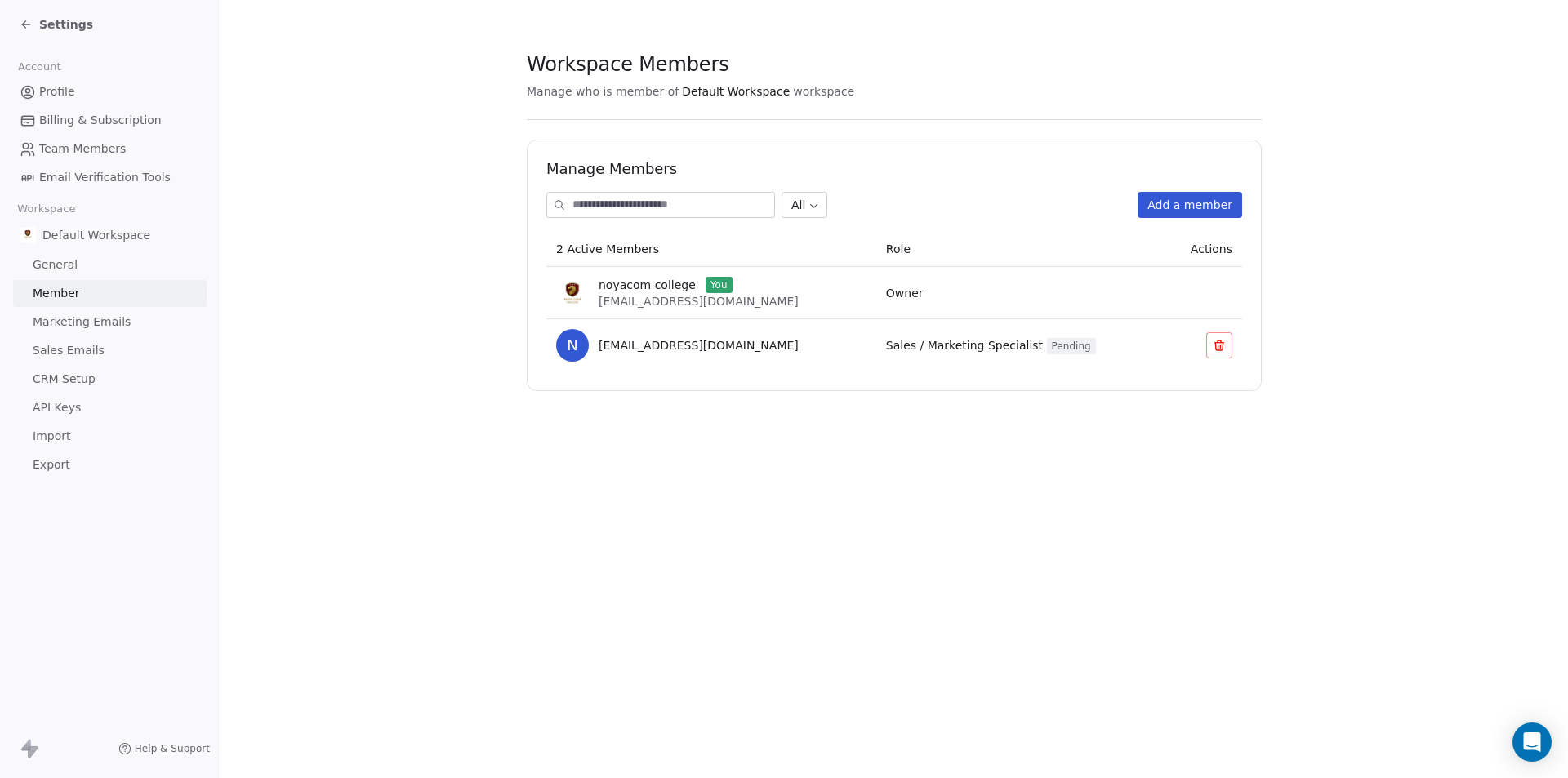
click at [98, 318] on span "Marketing Emails" at bounding box center [82, 322] width 98 height 17
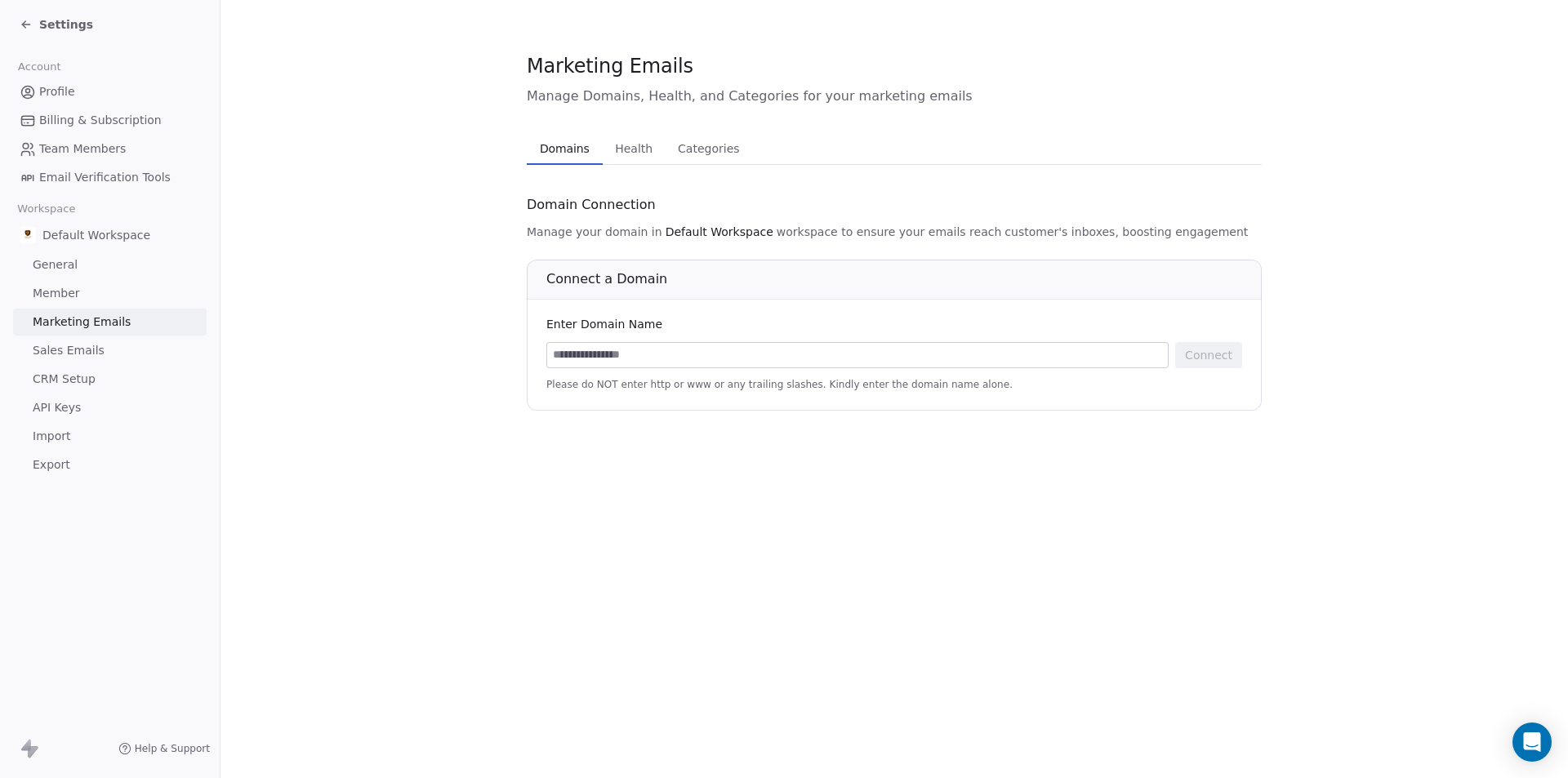
click at [120, 345] on link "Sales Emails" at bounding box center [110, 351] width 193 height 27
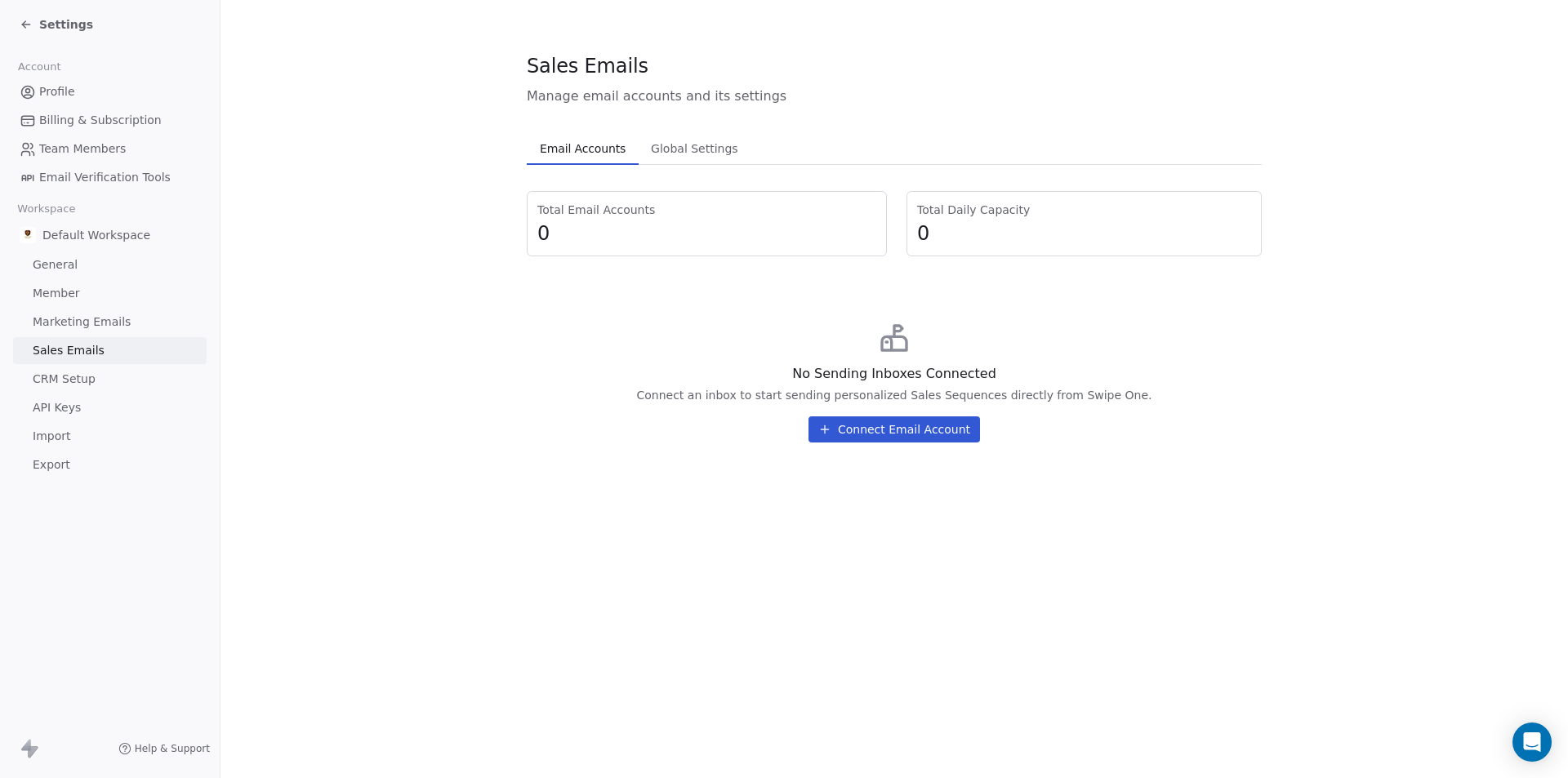
click at [110, 318] on span "Marketing Emails" at bounding box center [82, 322] width 98 height 17
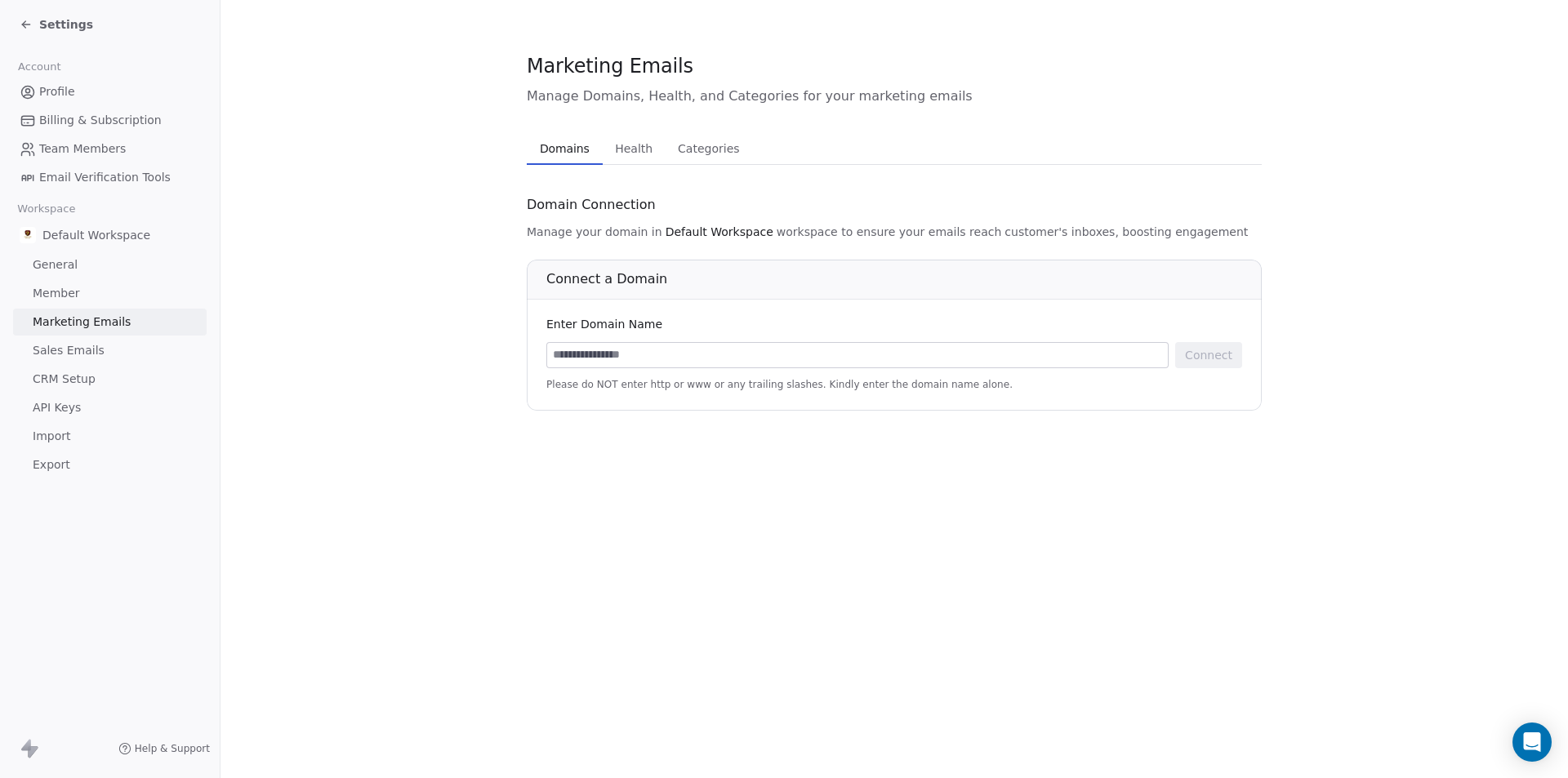
click at [93, 381] on span "CRM Setup" at bounding box center [64, 379] width 63 height 17
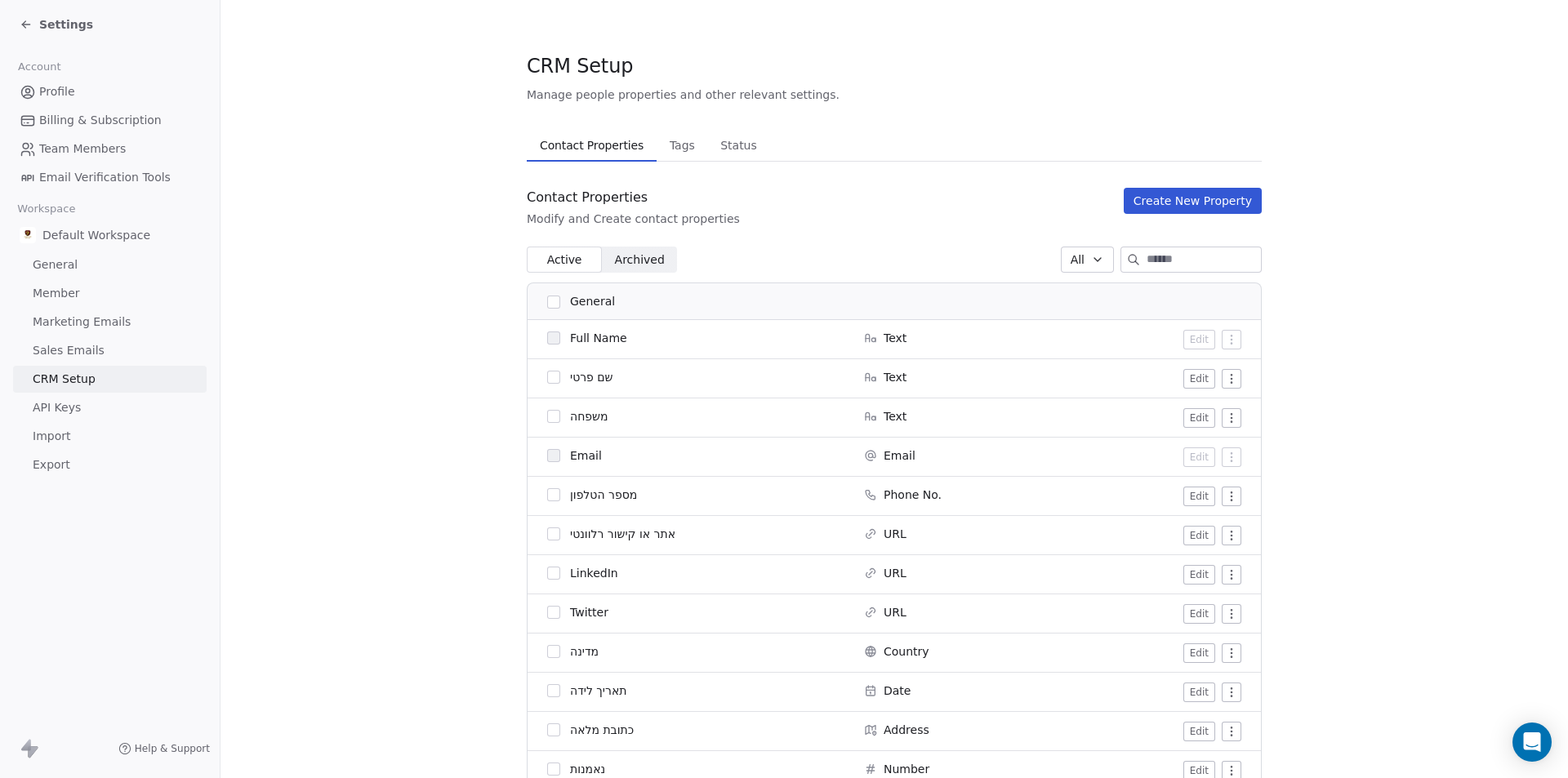
click at [89, 399] on link "API Keys" at bounding box center [110, 408] width 193 height 27
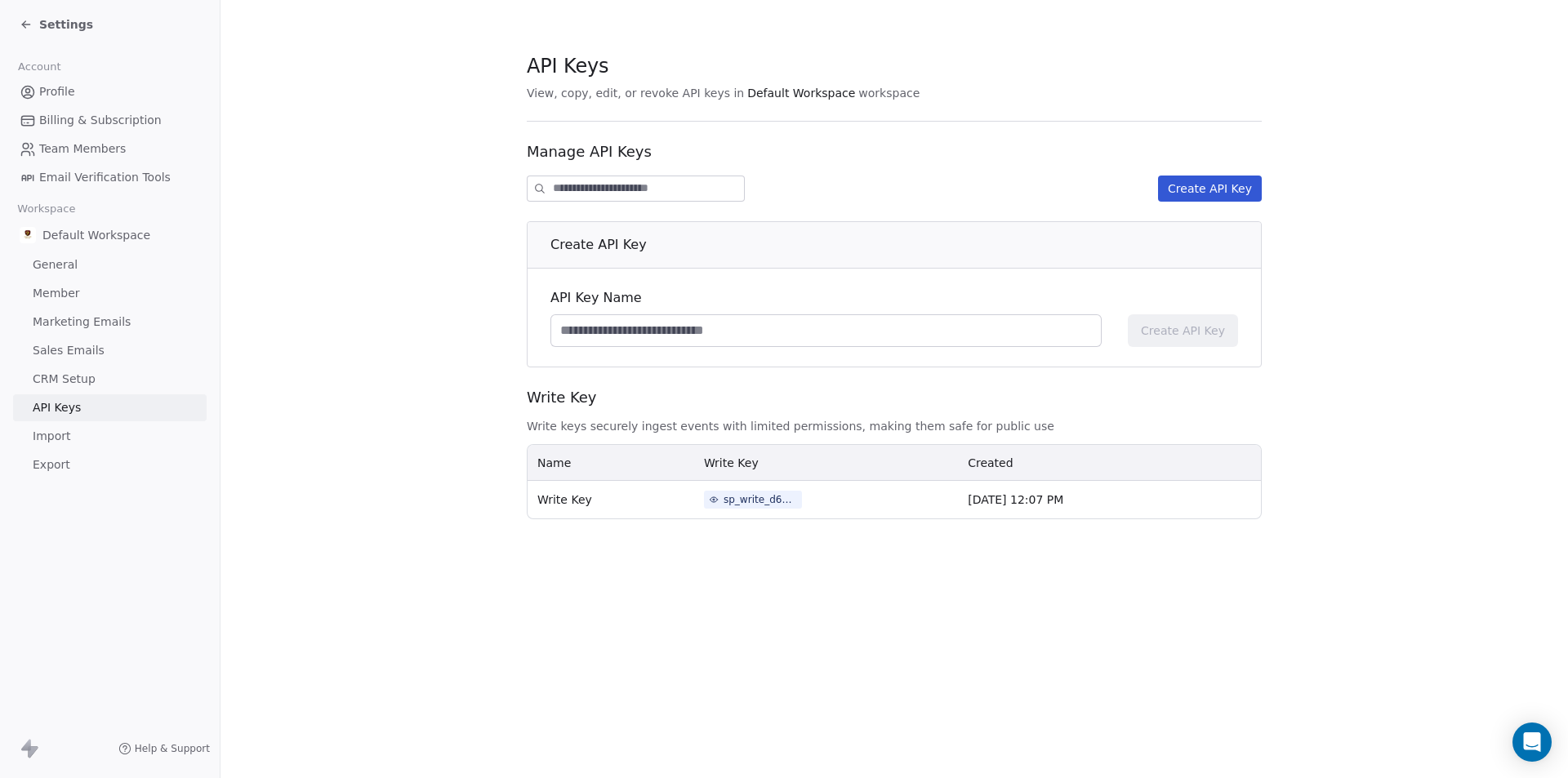
click at [104, 424] on link "Import" at bounding box center [110, 437] width 193 height 27
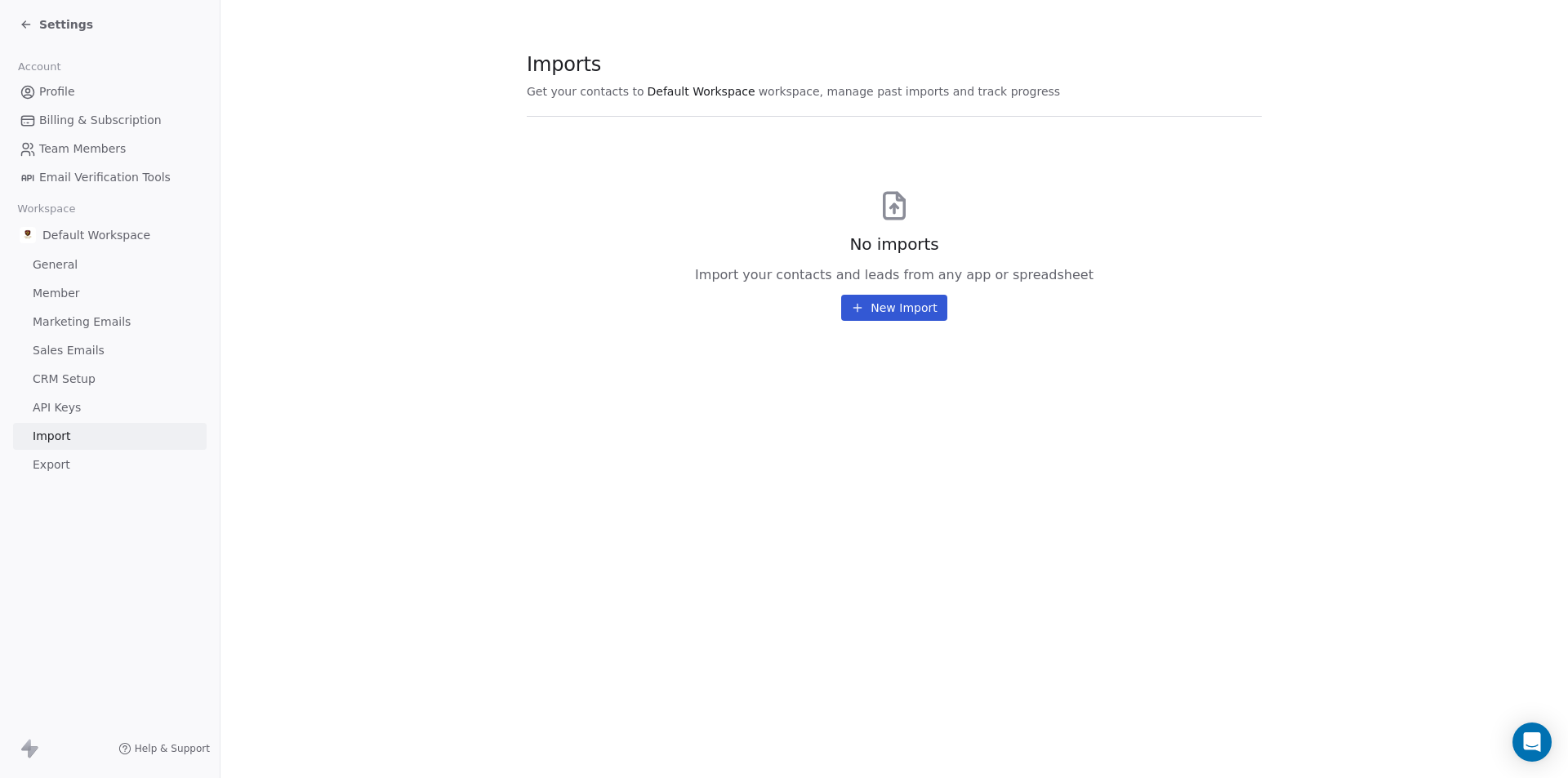
click at [98, 357] on link "Sales Emails" at bounding box center [110, 351] width 193 height 27
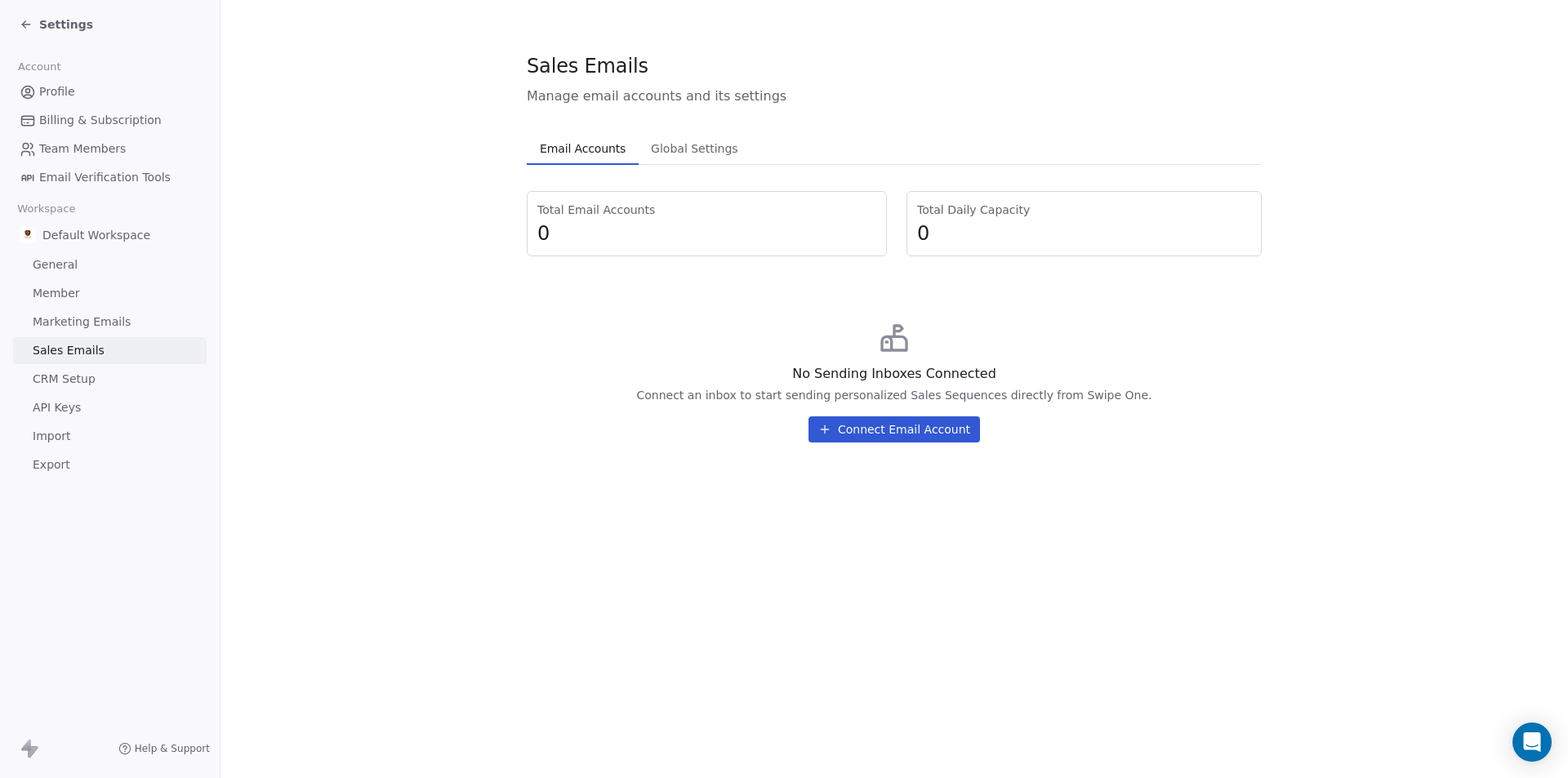
click at [88, 374] on span "CRM Setup" at bounding box center [64, 379] width 63 height 17
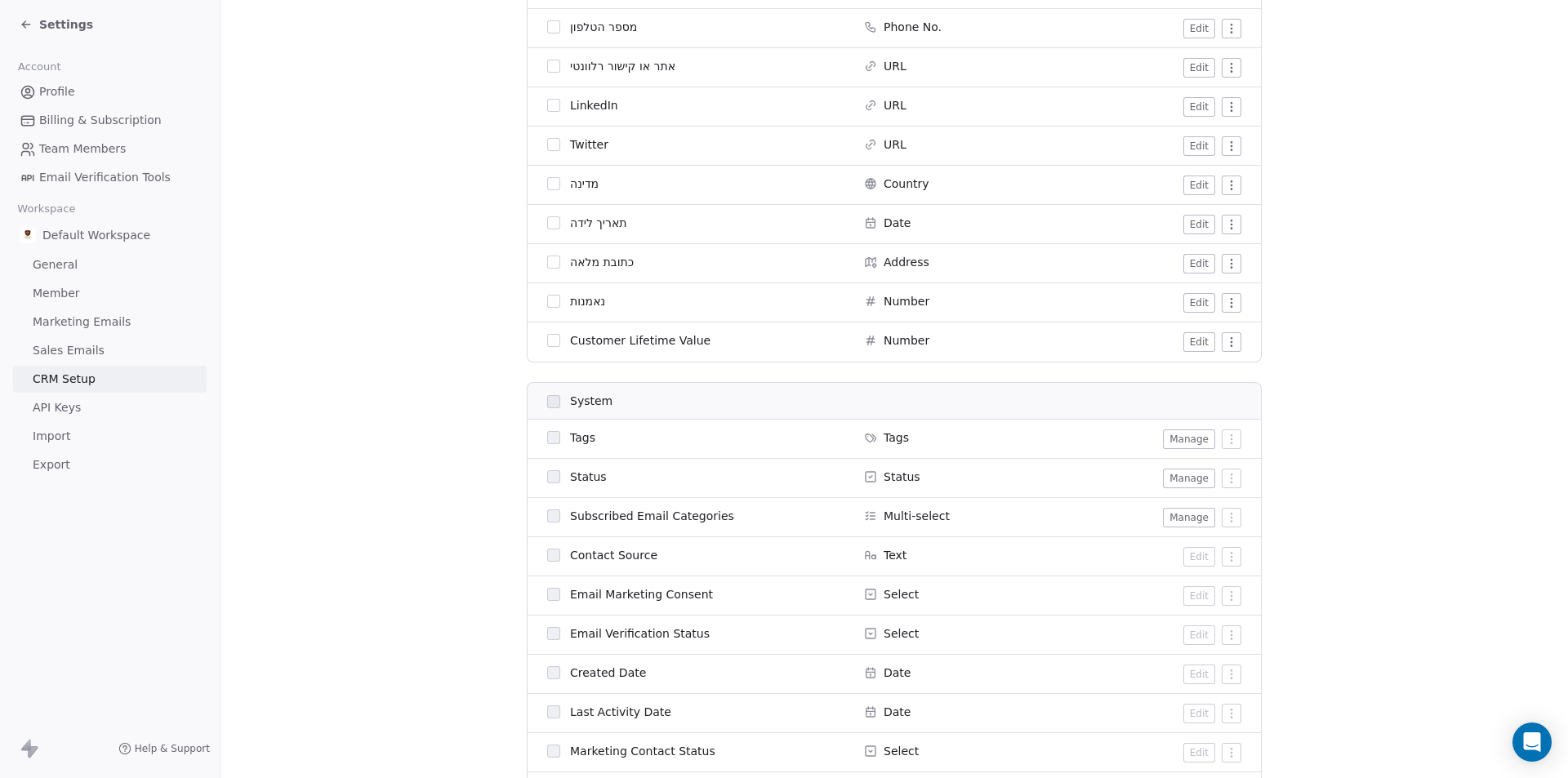
scroll to position [886, 0]
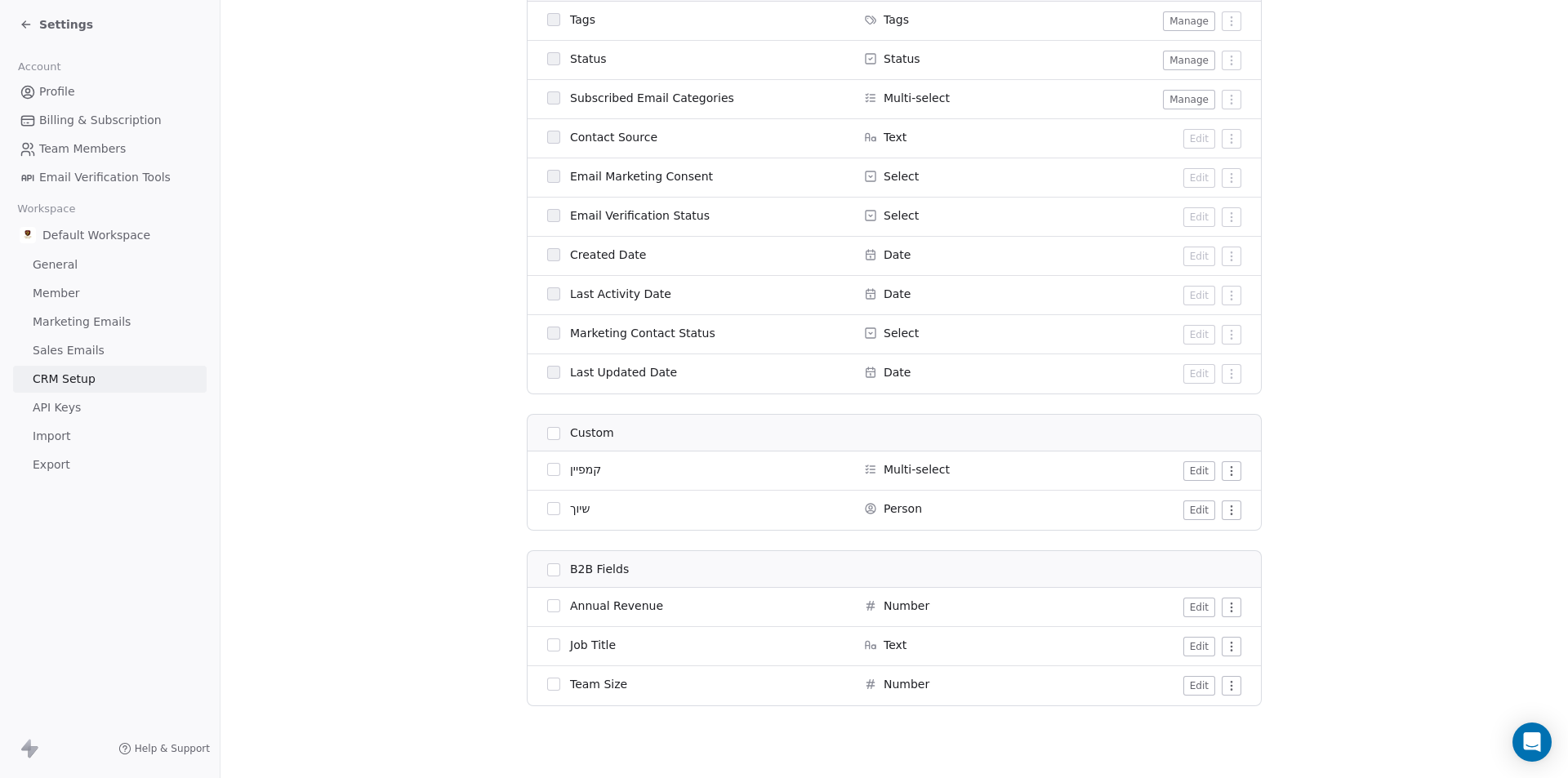
click at [55, 26] on span "Settings" at bounding box center [66, 24] width 53 height 16
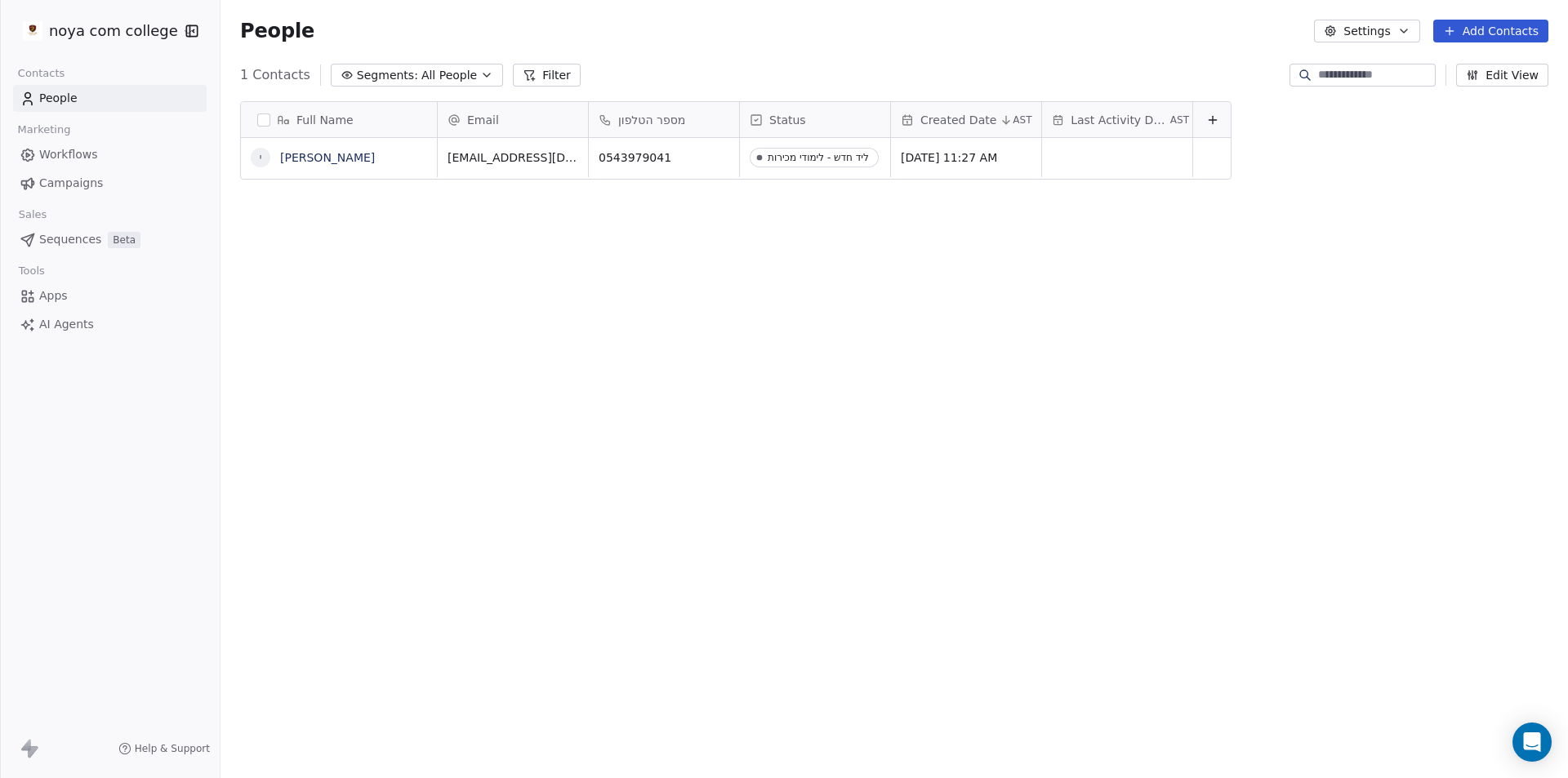
scroll to position [672, 1335]
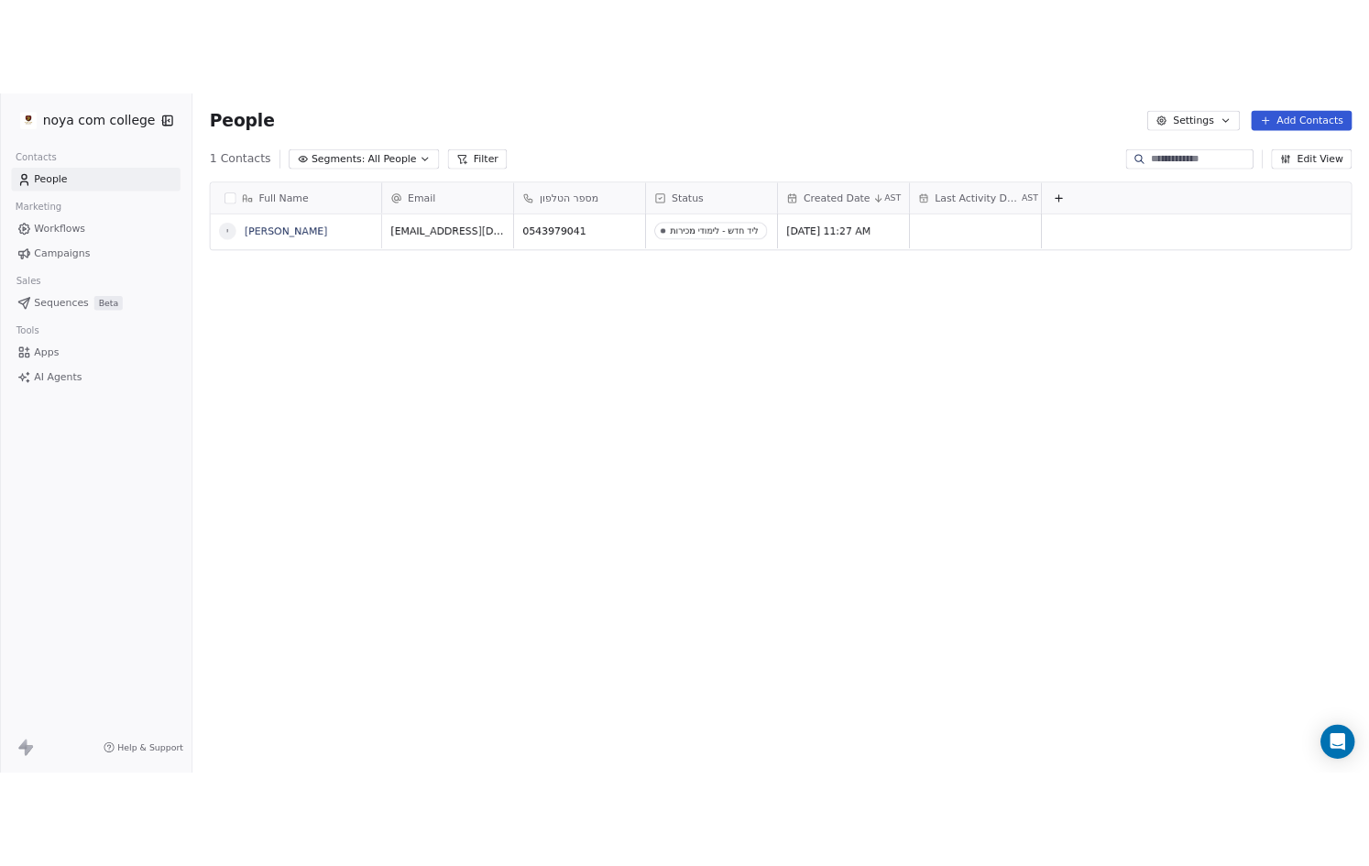
scroll to position [754, 1499]
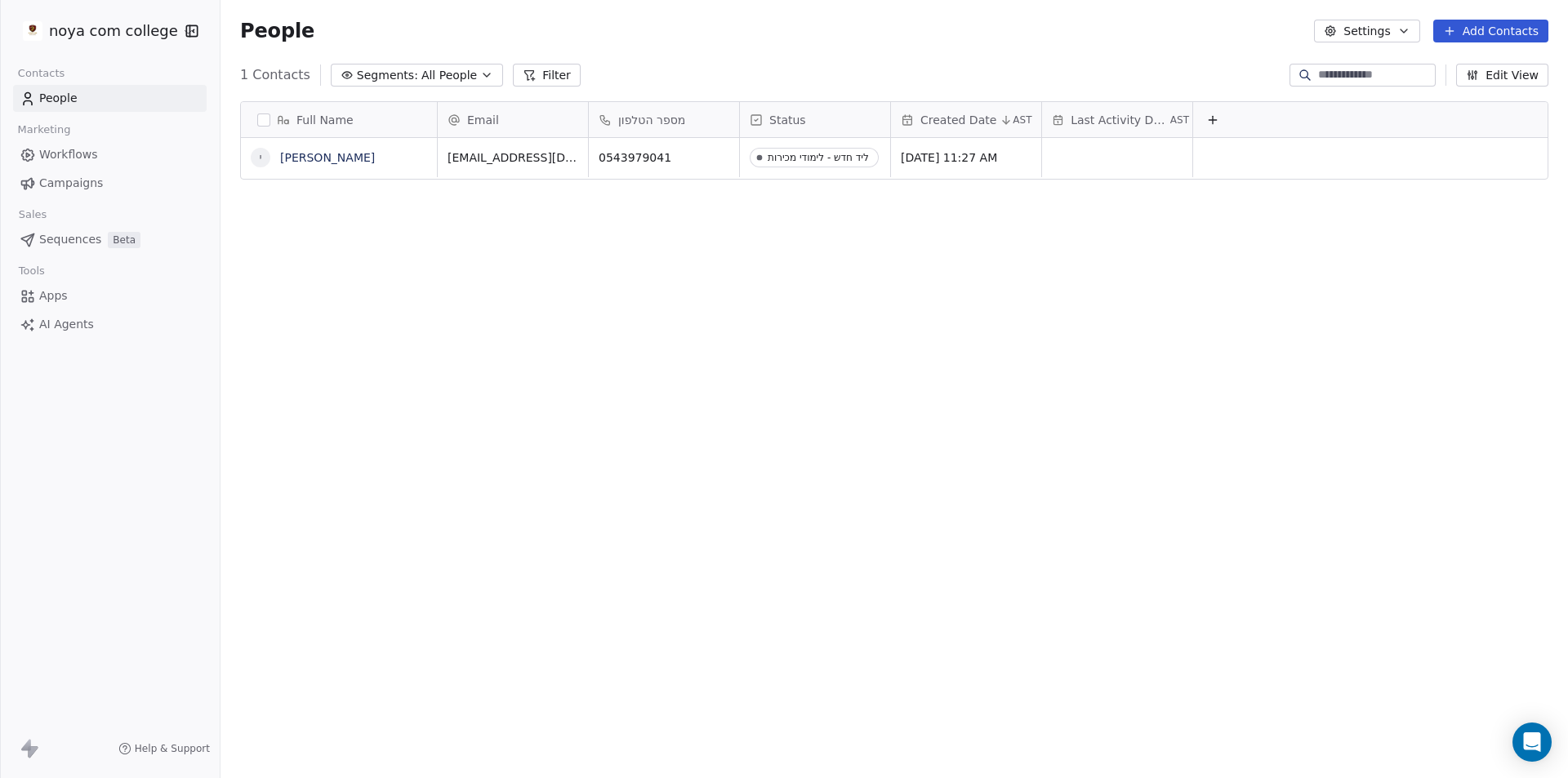
click at [1410, 34] on icon "button" at bounding box center [1403, 30] width 13 height 13
click at [1394, 122] on div "Import" at bounding box center [1368, 118] width 77 height 26
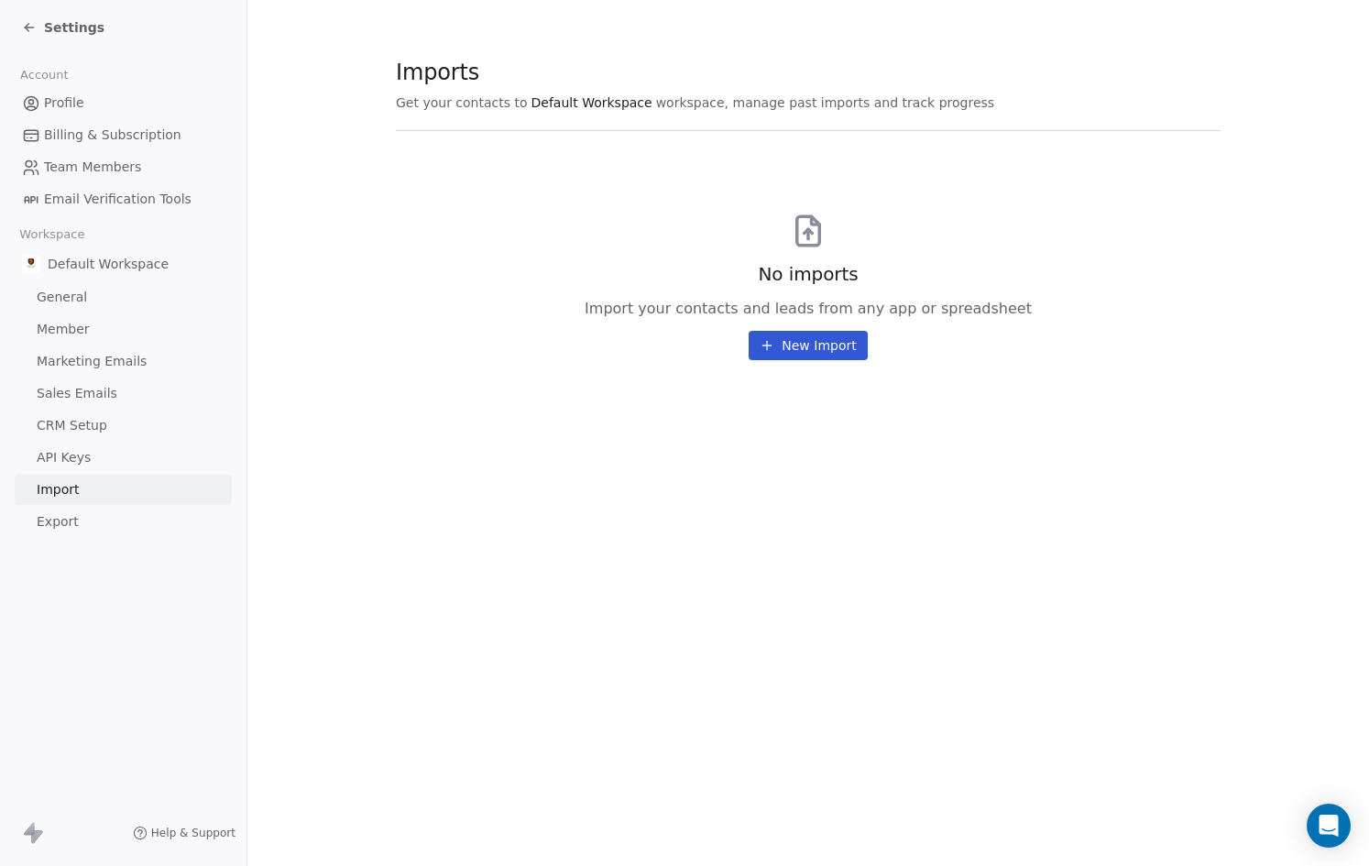
click at [805, 346] on button "New Import" at bounding box center [808, 345] width 118 height 29
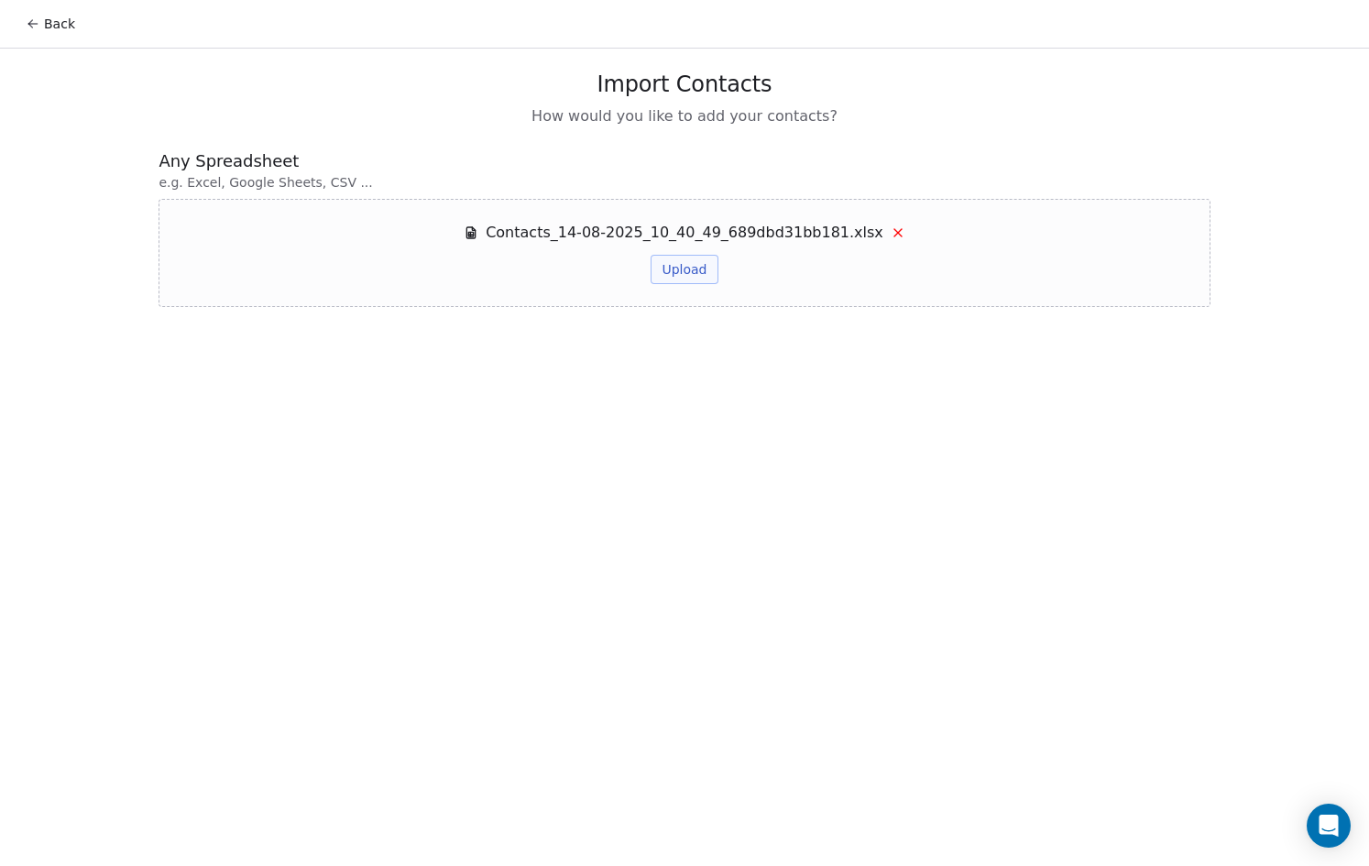
click at [690, 269] on button "Upload" at bounding box center [684, 269] width 67 height 29
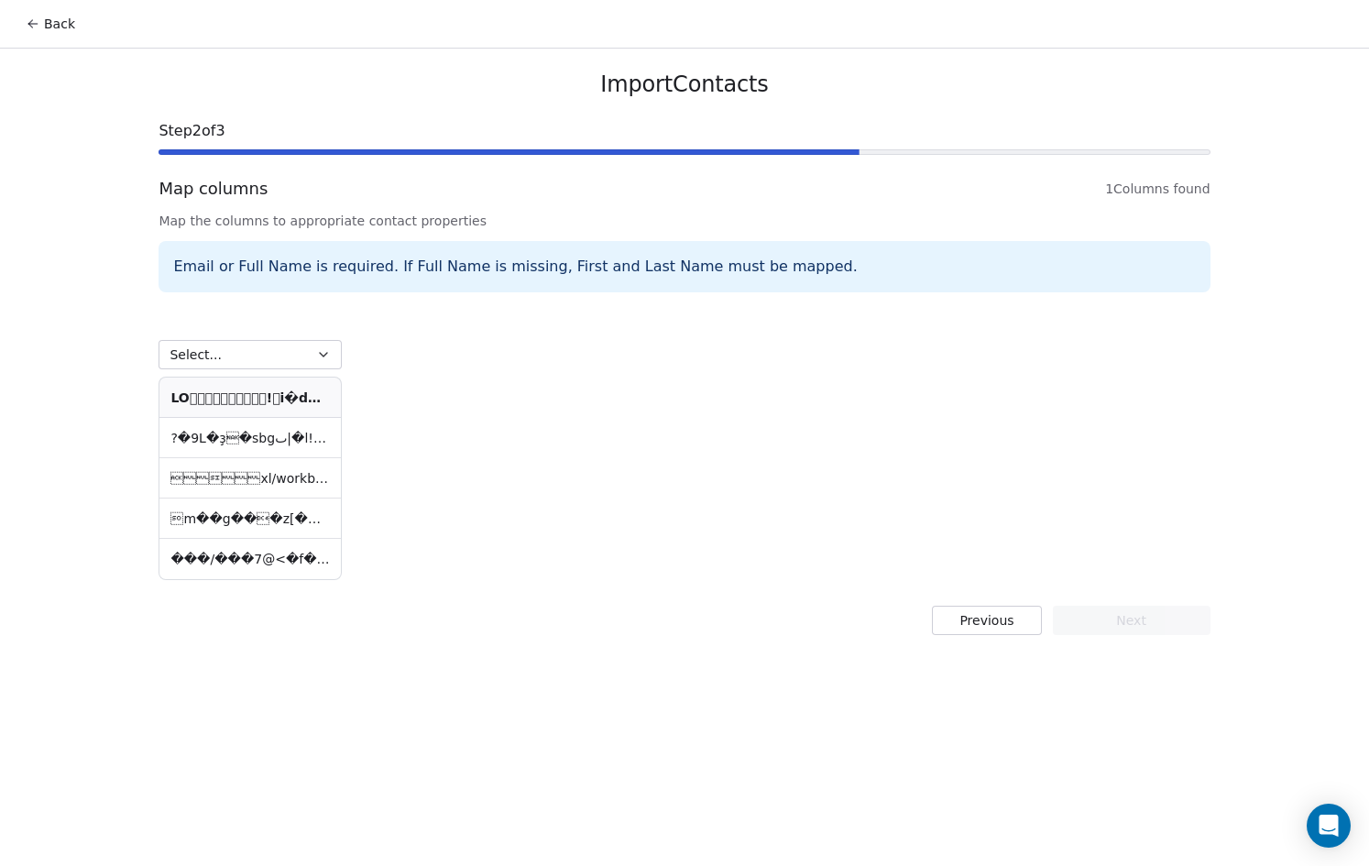
click at [270, 359] on button "Select..." at bounding box center [250, 354] width 183 height 29
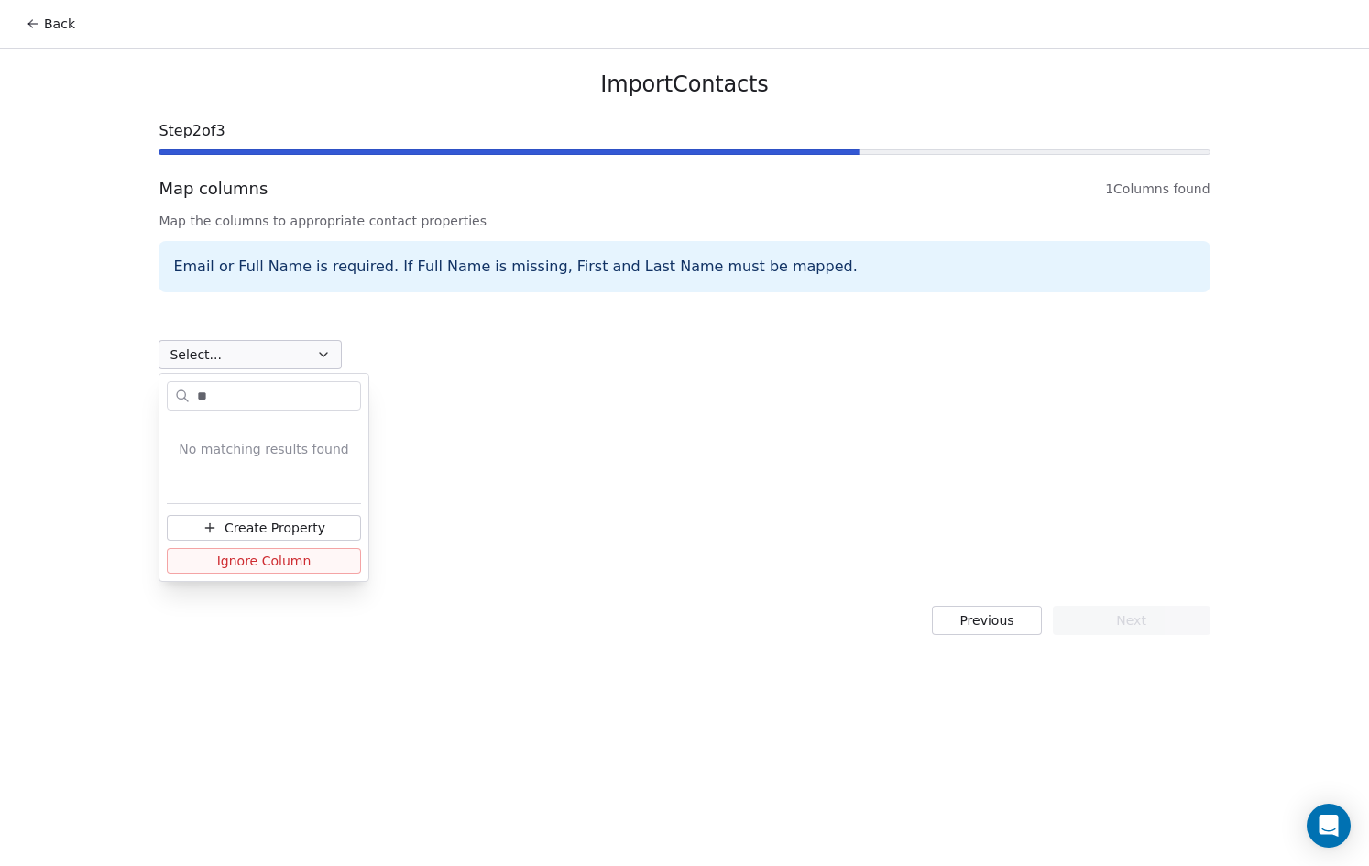
type input "*"
type input "*******"
click at [307, 529] on span "Create Property" at bounding box center [275, 528] width 101 height 18
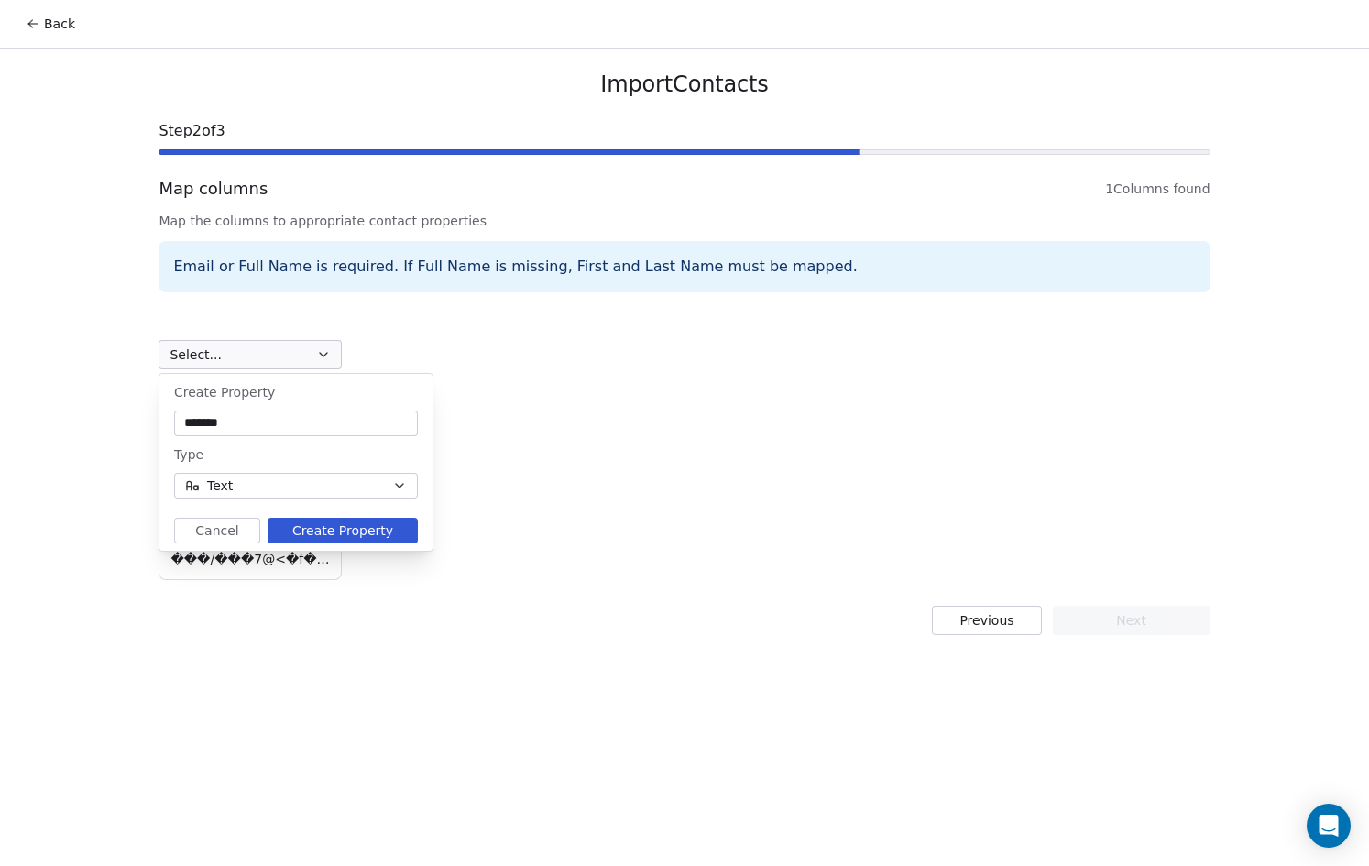
click at [352, 534] on button "Create Property" at bounding box center [343, 531] width 150 height 26
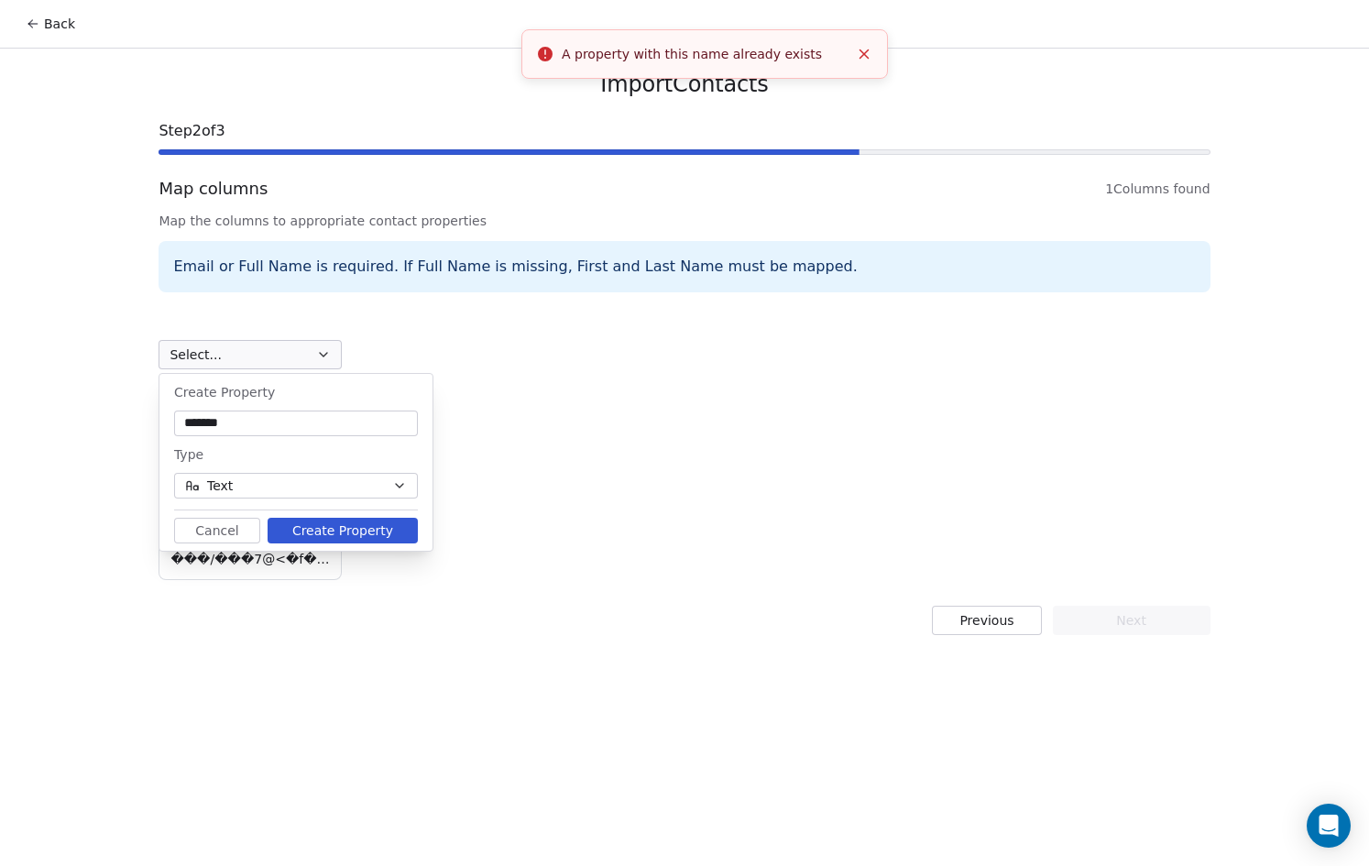
click at [355, 522] on button "Create Property" at bounding box center [343, 531] width 150 height 26
click at [290, 530] on button "Create Property" at bounding box center [343, 531] width 150 height 26
click at [602, 357] on div "Select... ?�9L�ҙ�sbgٮ|�l!��USh9i�b�r:"y_dl��D���|-N��R"4�2�G�%��Z�4�˝y�7 ë…" at bounding box center [684, 443] width 1051 height 280
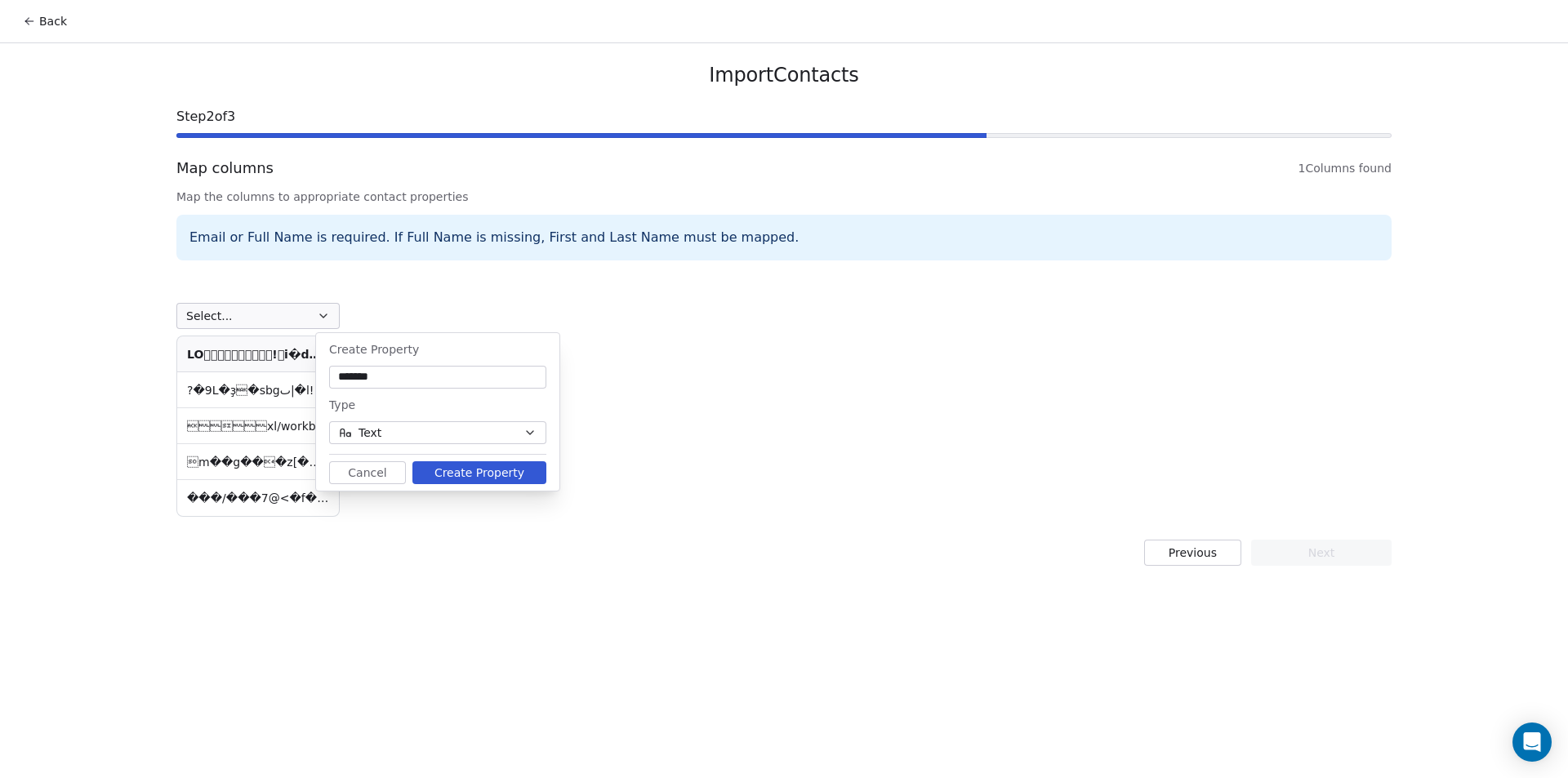
click at [368, 464] on button "Cancel" at bounding box center [367, 473] width 77 height 23
drag, startPoint x: 380, startPoint y: 546, endPoint x: 810, endPoint y: 475, distance: 435.8
click at [810, 475] on div "Import Contacts Step 2 of 3 Map columns 1 Columns found Map the columns to appr…" at bounding box center [784, 315] width 1254 height 543
click at [810, 476] on div "Select... ?�9L�ҙ�sbgٮ|�l!��USh9i�b�r:"y_dl��D���|-N��R"4�2�G�%��Z�4�˝y�7 ë…" at bounding box center [784, 395] width 1215 height 250
click at [1199, 556] on button "Previous" at bounding box center [1192, 553] width 97 height 26
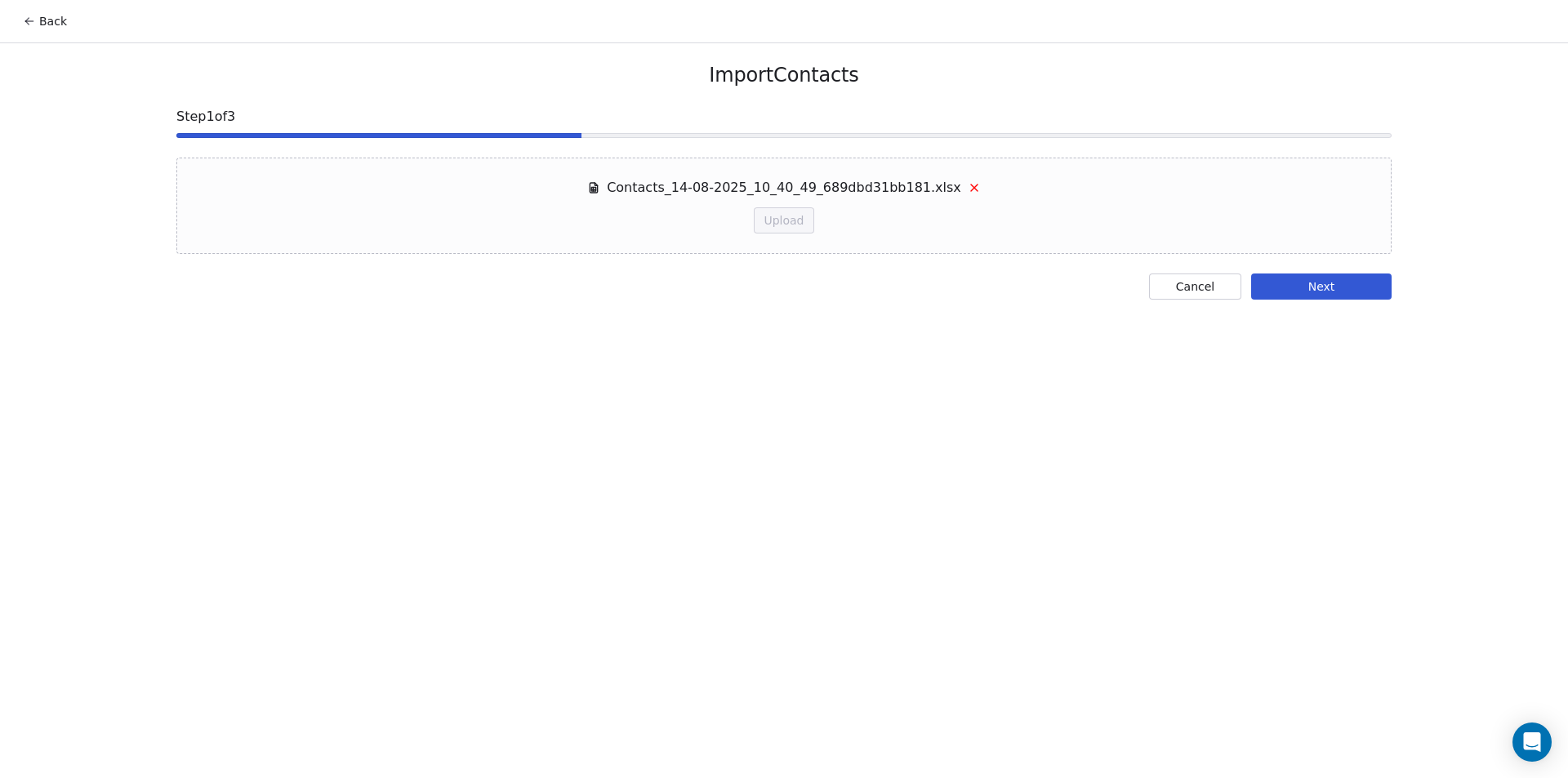
click at [1352, 280] on button "Next" at bounding box center [1321, 286] width 141 height 26
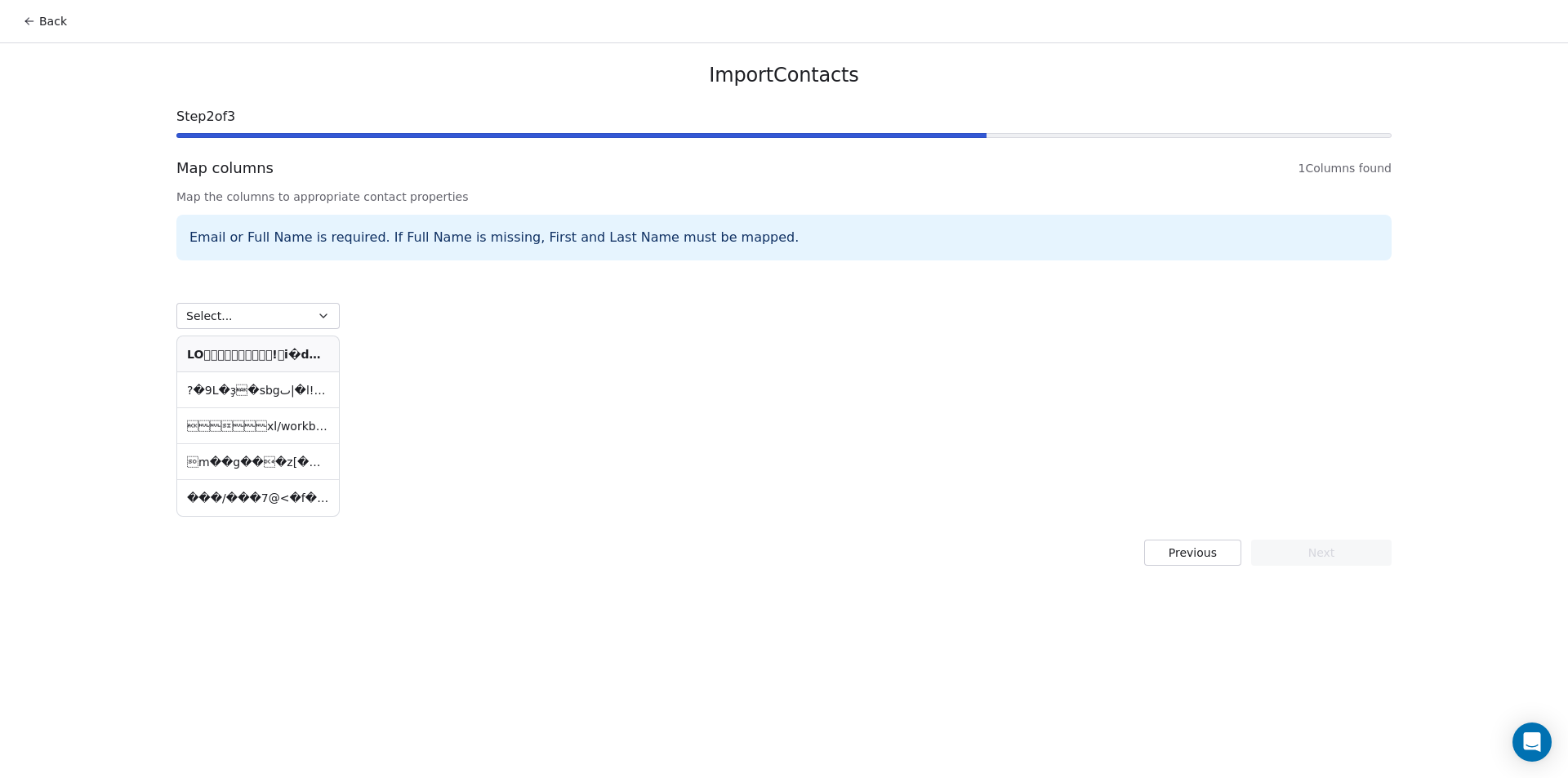
click at [294, 305] on button "Select..." at bounding box center [257, 315] width 163 height 26
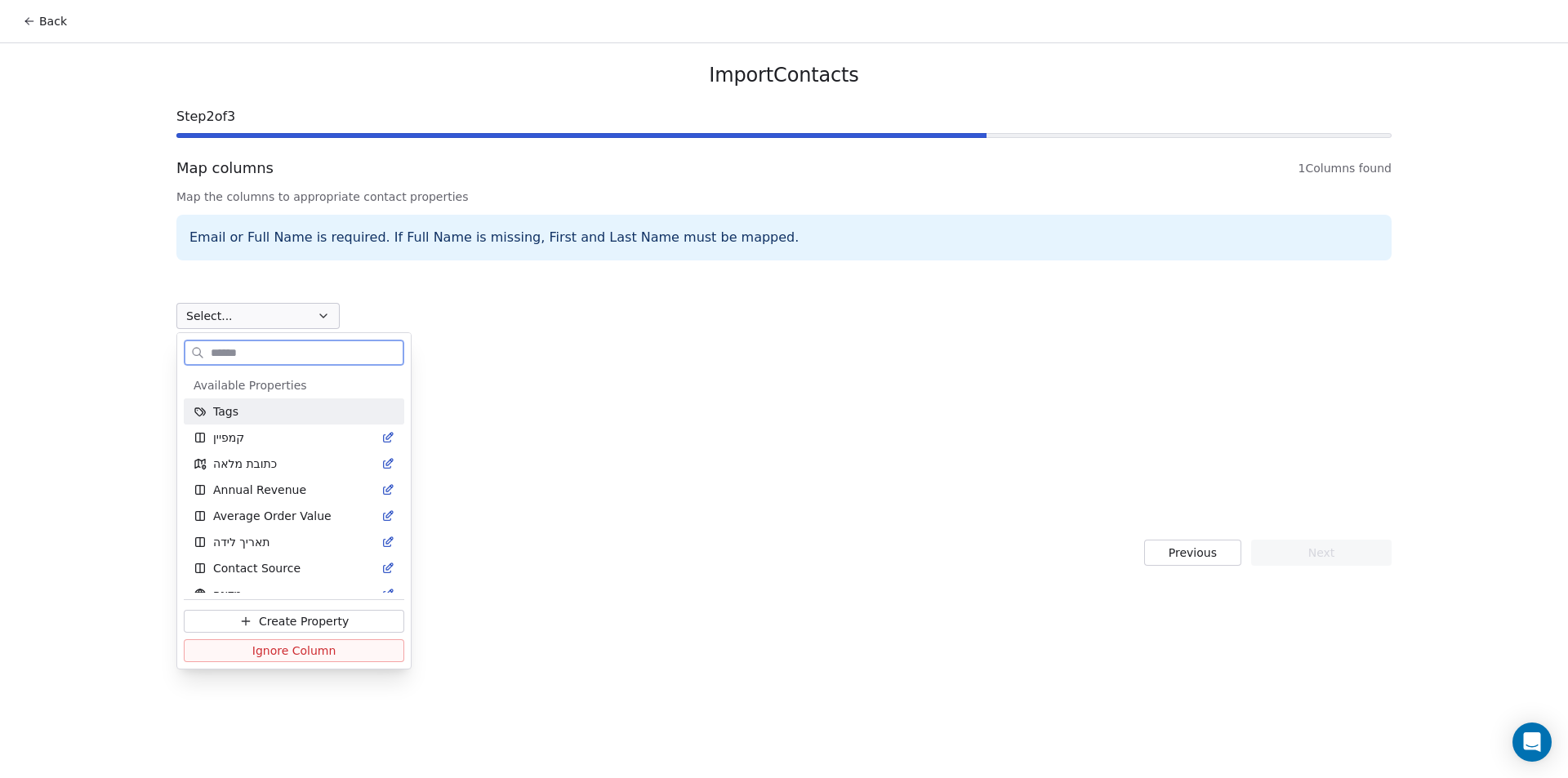
click at [292, 414] on div "Tags" at bounding box center [293, 412] width 200 height 16
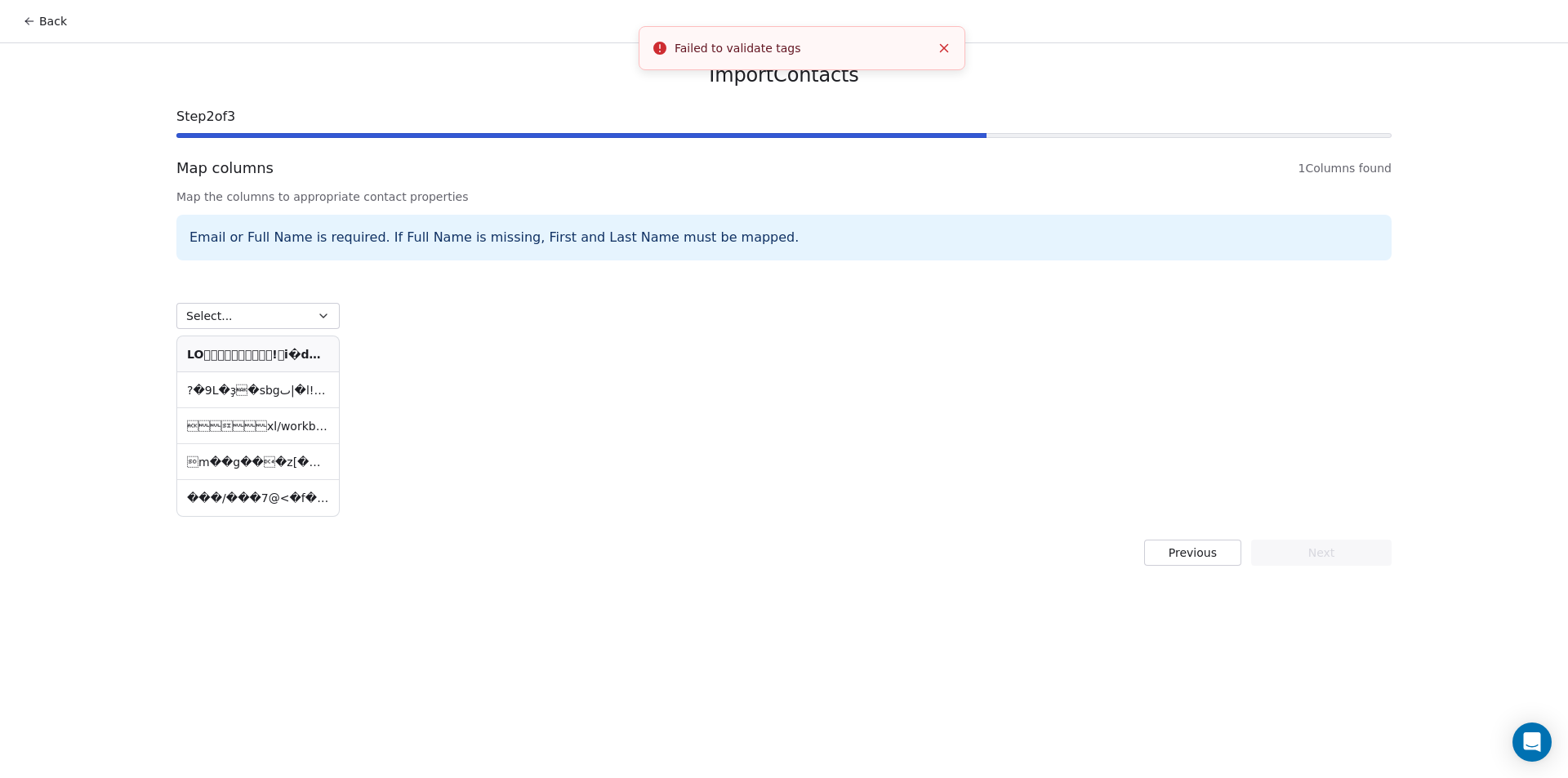
click at [1205, 566] on div "Import Contacts Step 2 of 3 Map columns 1 Columns found Map the columns to appr…" at bounding box center [784, 315] width 1254 height 543
click at [1205, 561] on button "Previous" at bounding box center [1192, 553] width 97 height 26
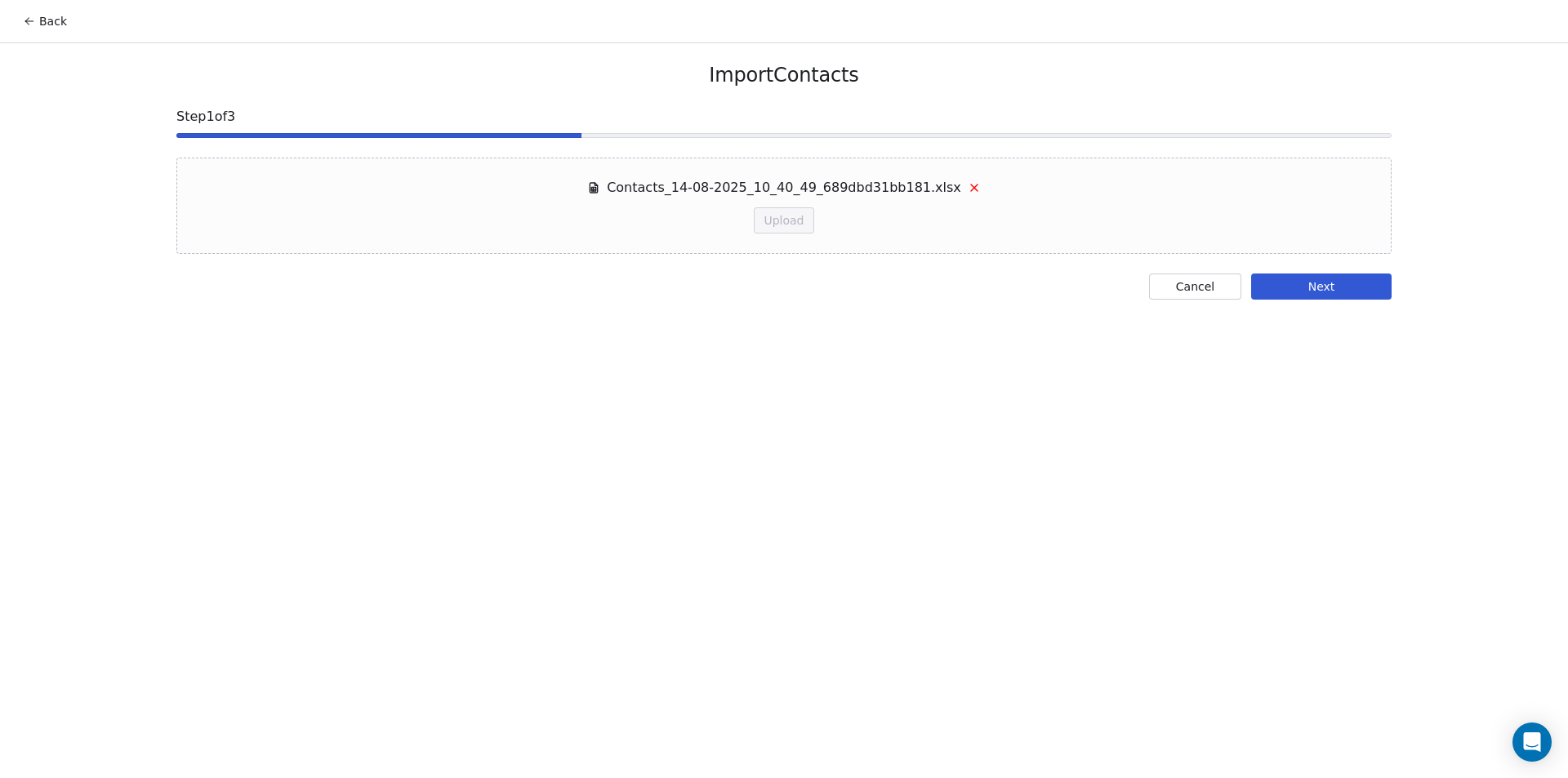
click at [1318, 279] on button "Next" at bounding box center [1321, 286] width 141 height 26
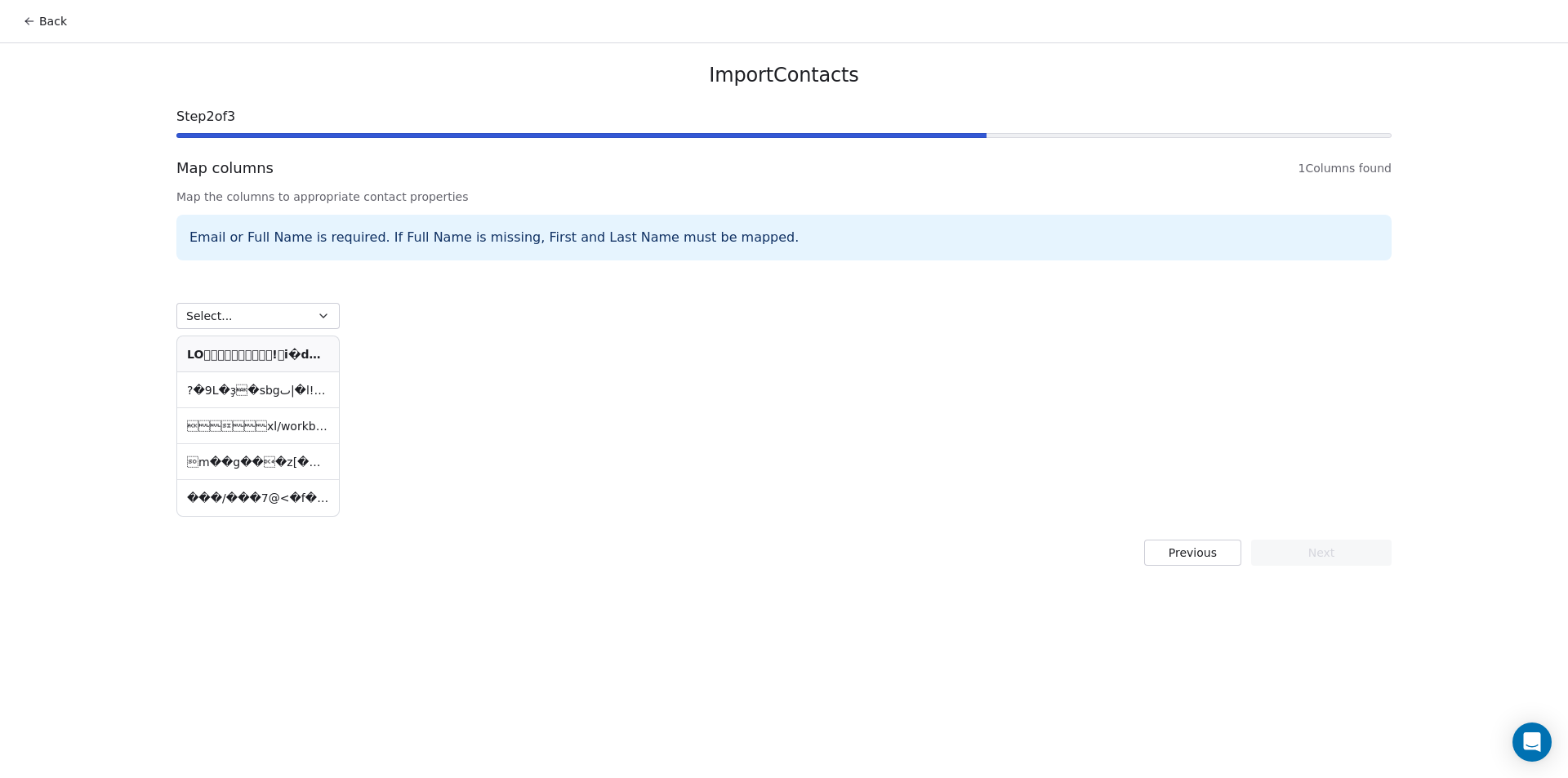
click at [1222, 553] on button "Previous" at bounding box center [1192, 553] width 97 height 26
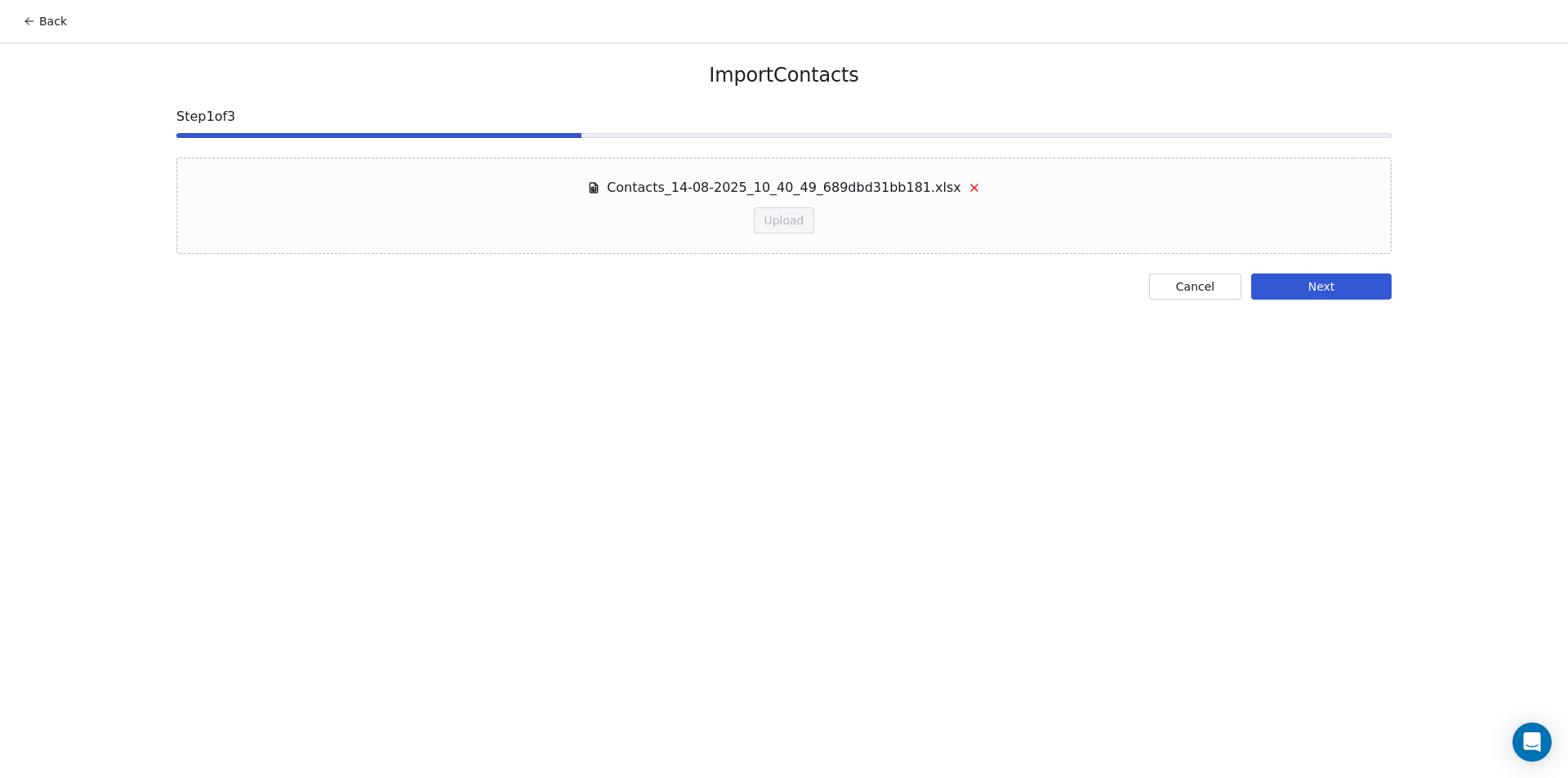
click at [1197, 286] on button "Cancel" at bounding box center [1196, 286] width 93 height 26
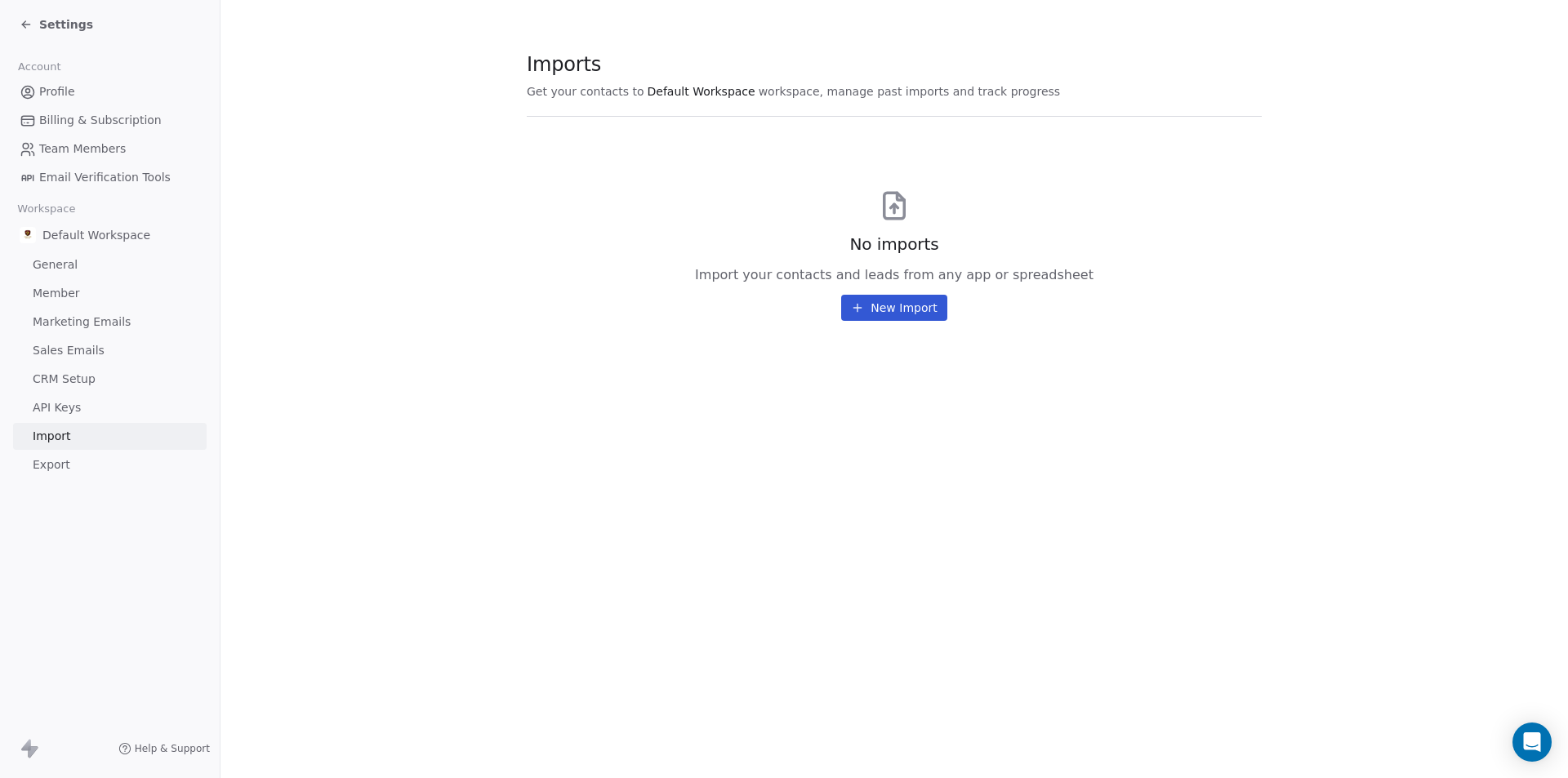
click at [79, 102] on link "Profile" at bounding box center [110, 92] width 193 height 27
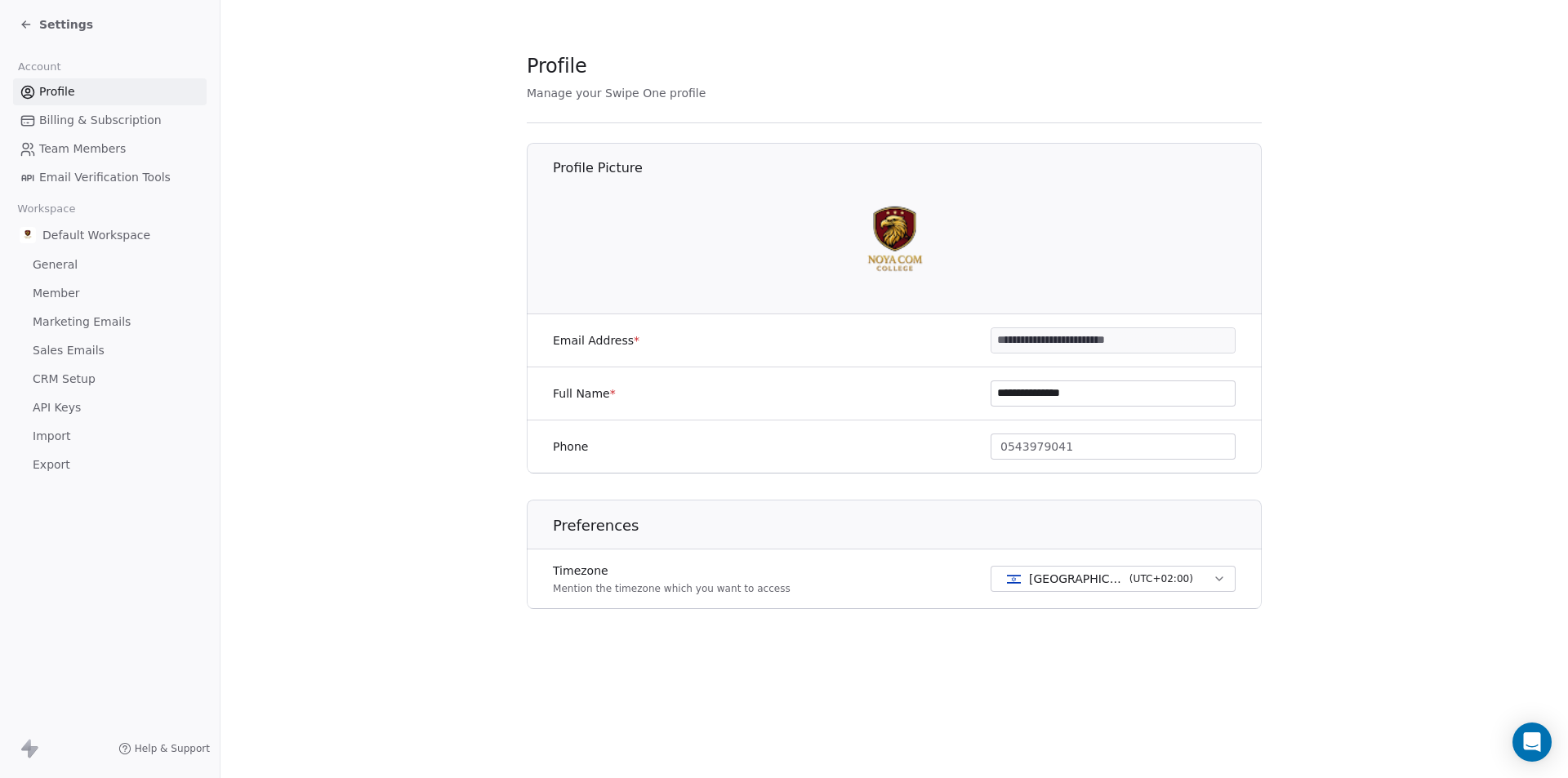
click at [69, 144] on span "Team Members" at bounding box center [82, 149] width 86 height 17
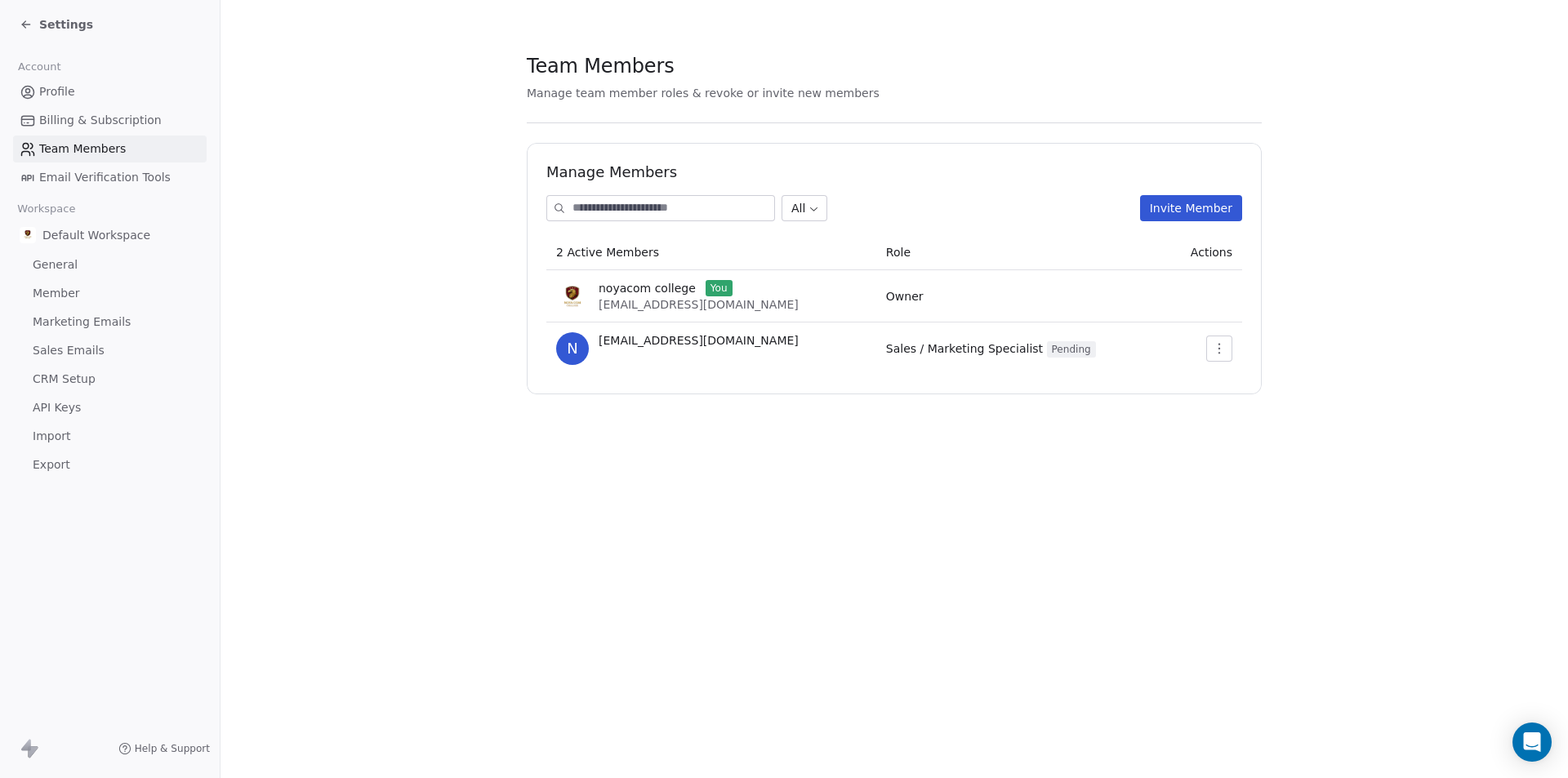
click at [82, 164] on link "Email Verification Tools" at bounding box center [110, 177] width 193 height 27
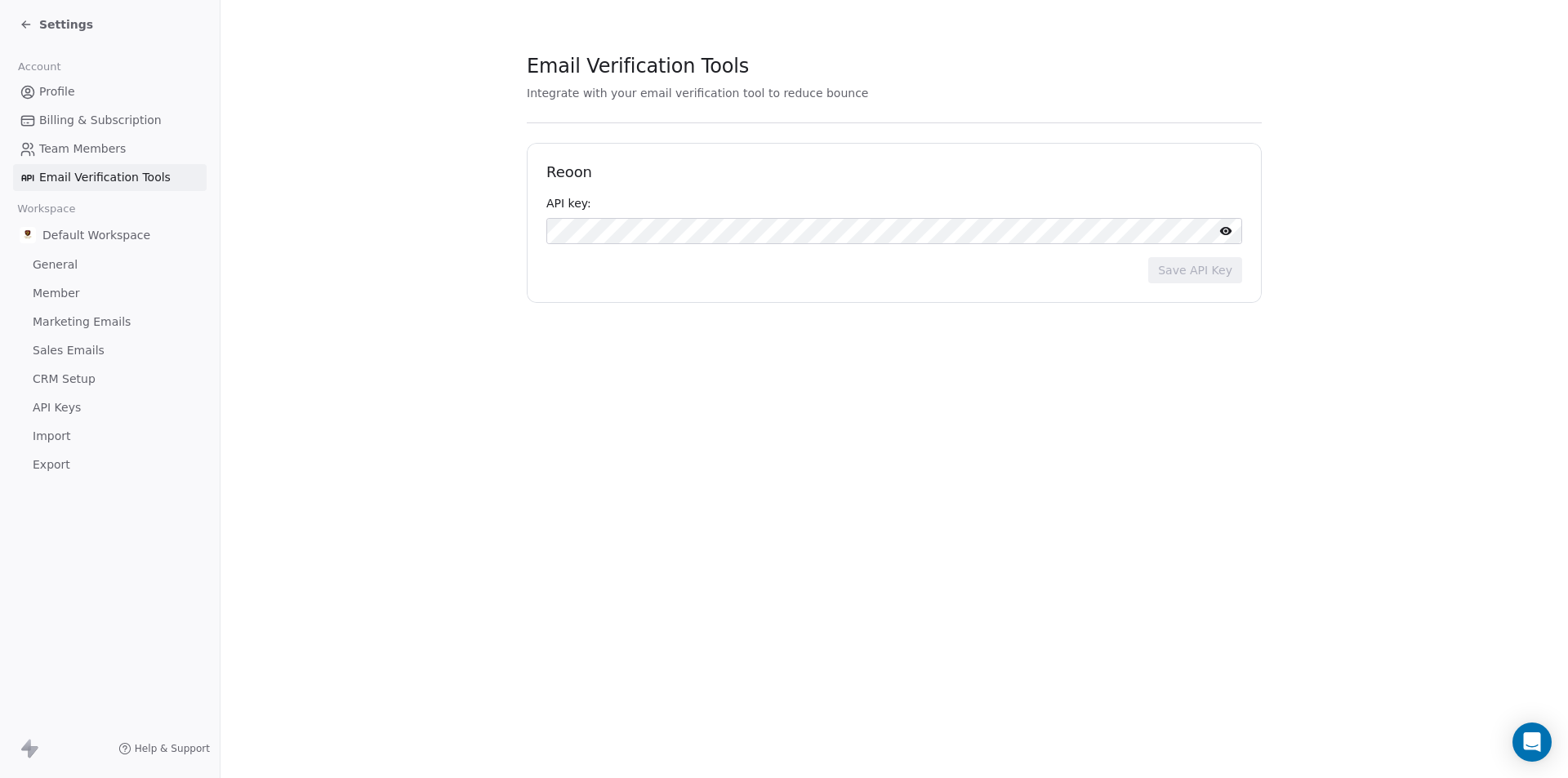
click at [93, 237] on span "Default Workspace" at bounding box center [96, 235] width 108 height 16
click at [56, 245] on div "Default Workspace" at bounding box center [110, 234] width 193 height 29
click at [86, 240] on span "Default Workspace" at bounding box center [96, 235] width 108 height 16
click at [132, 231] on span "Default Workspace" at bounding box center [96, 235] width 108 height 16
click at [151, 234] on div "Default Workspace" at bounding box center [110, 234] width 193 height 29
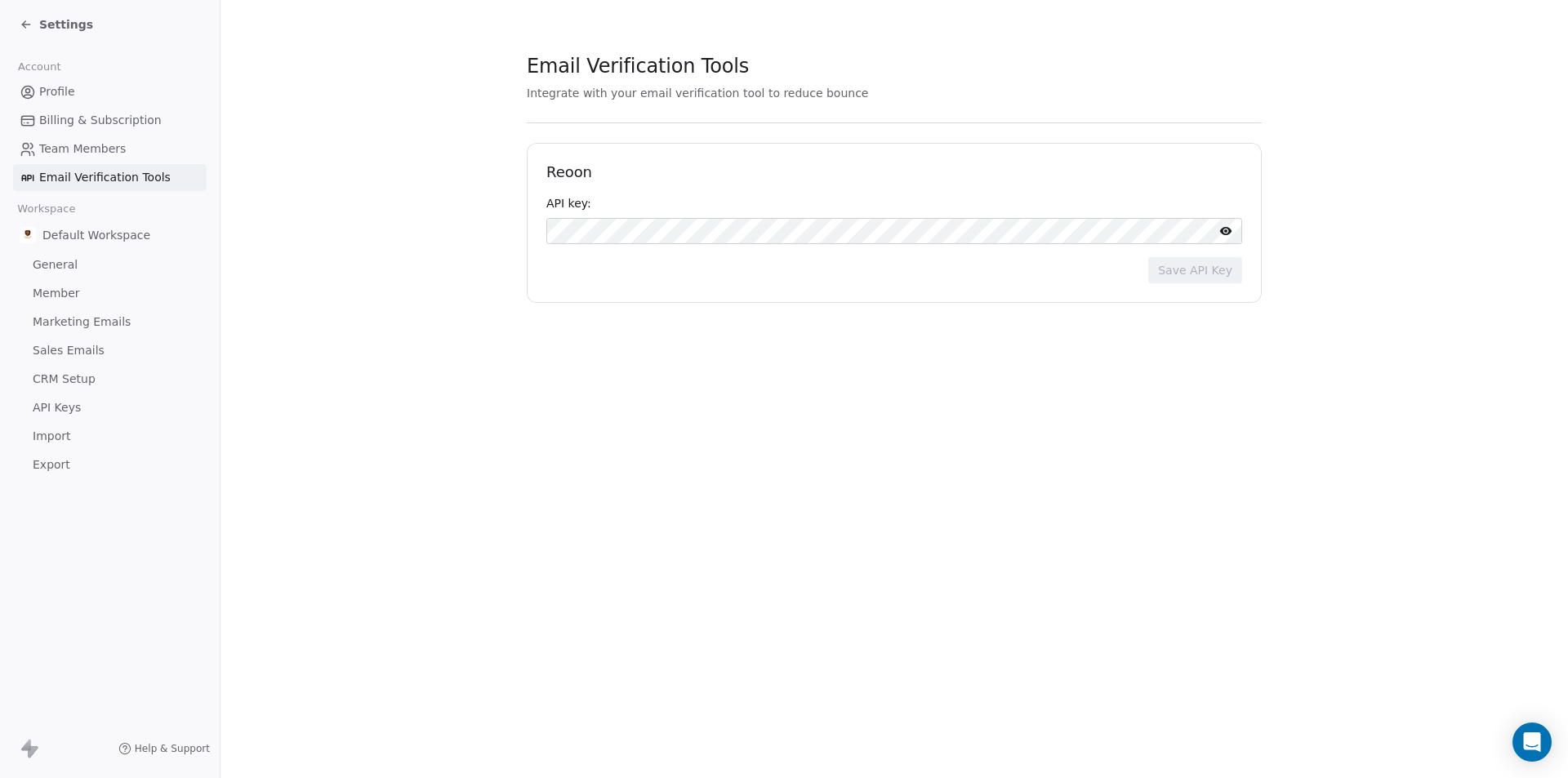
click at [58, 250] on div "Default Workspace General Member Marketing Emails Sales Emails CRM Setup API Ke…" at bounding box center [110, 349] width 193 height 258
click at [60, 269] on span "General" at bounding box center [55, 265] width 45 height 17
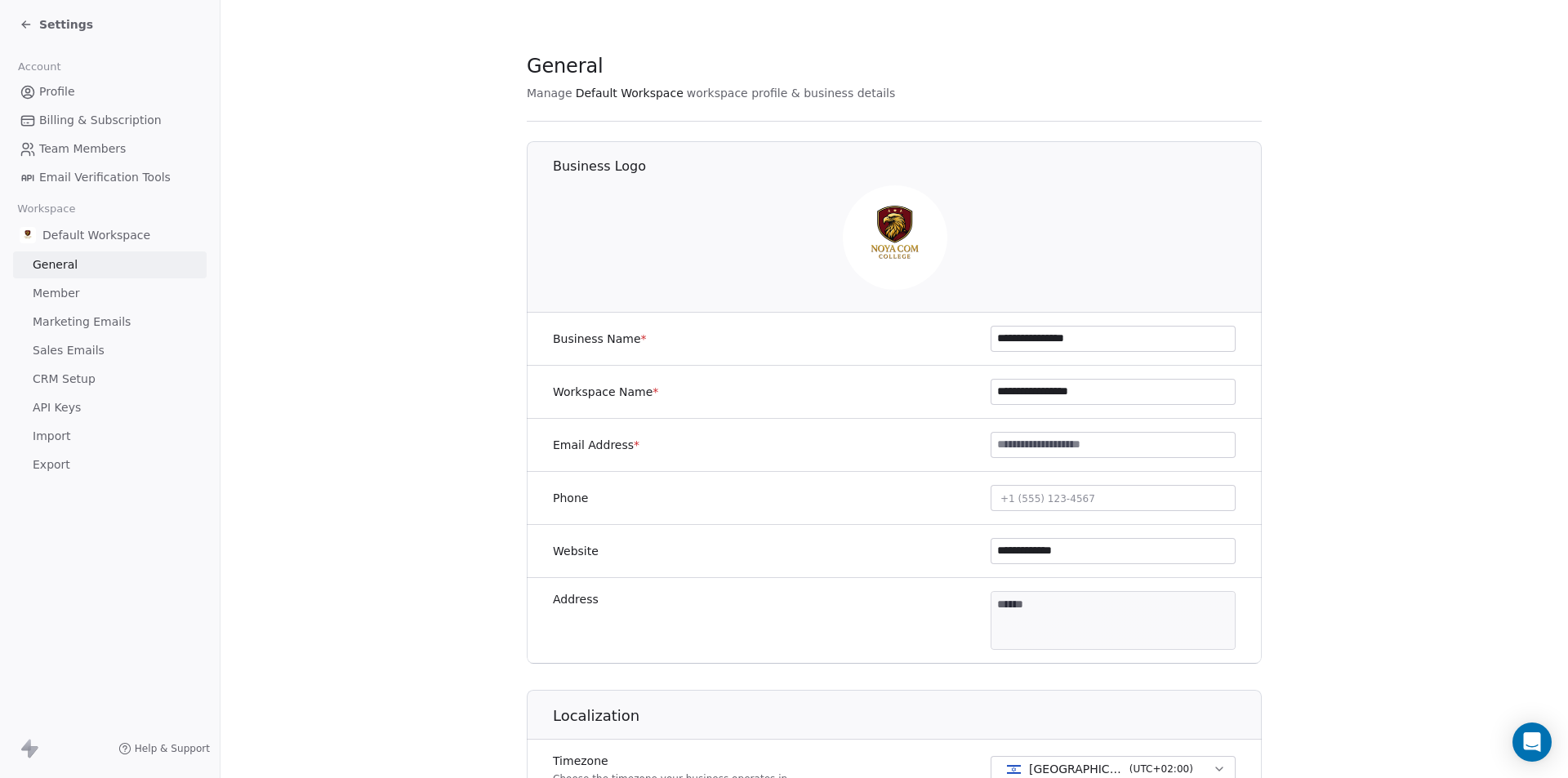
click at [67, 306] on link "Member" at bounding box center [110, 293] width 193 height 27
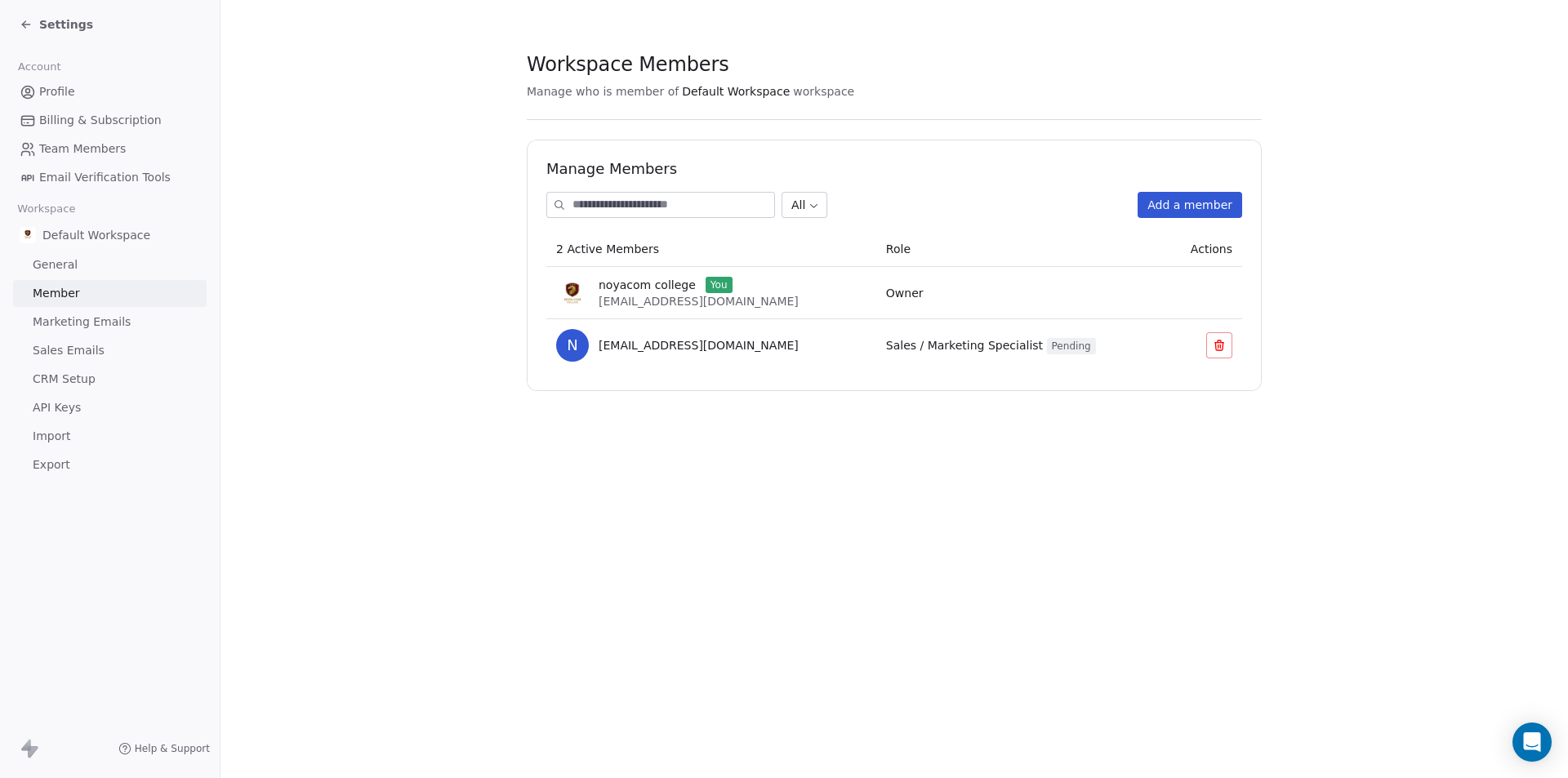
click at [88, 336] on div "Default Workspace General Member Marketing Emails Sales Emails CRM Setup API Ke…" at bounding box center [110, 349] width 193 height 258
click at [108, 328] on span "Marketing Emails" at bounding box center [82, 322] width 98 height 17
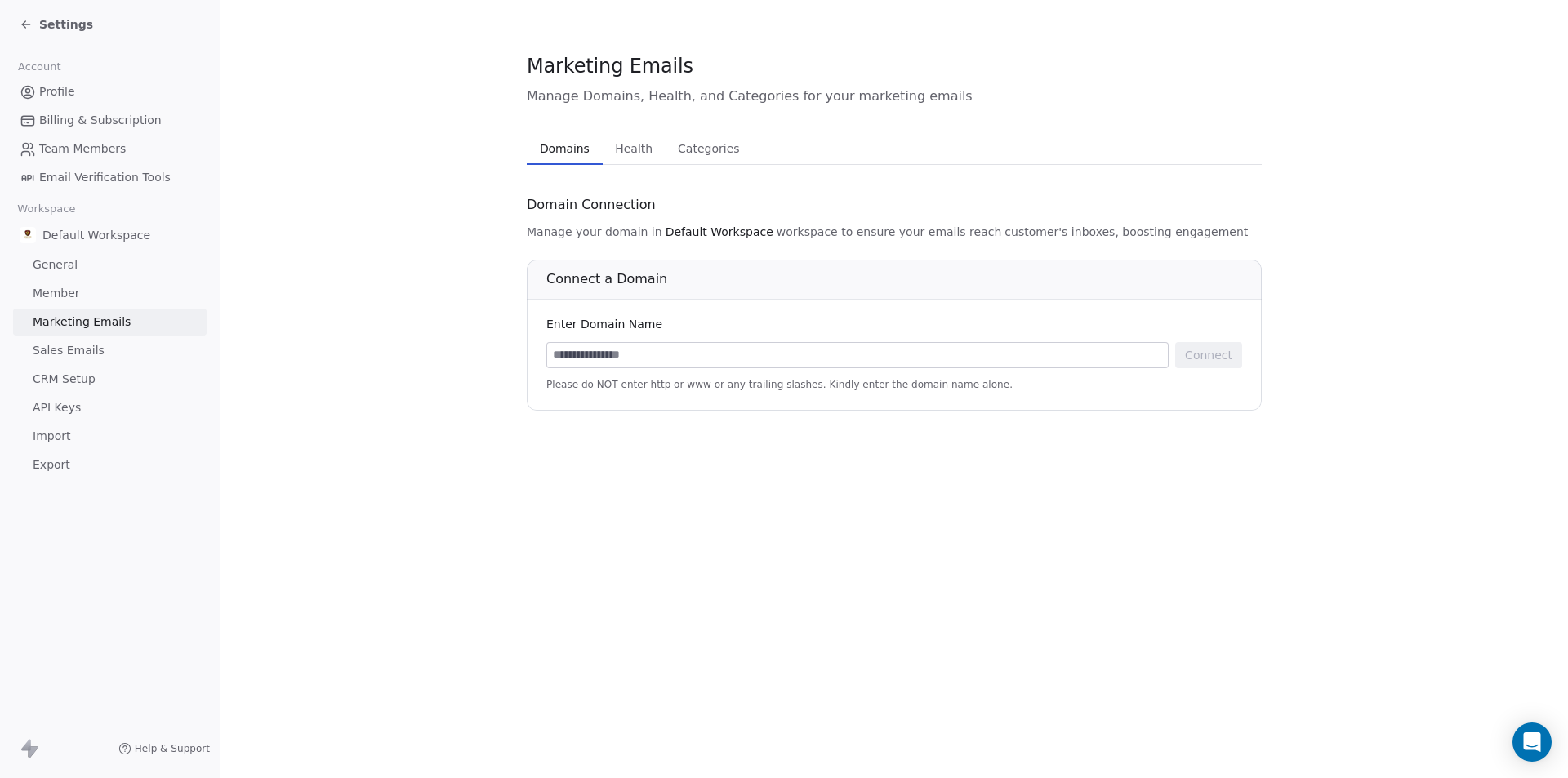
click at [86, 356] on span "Sales Emails" at bounding box center [69, 350] width 72 height 17
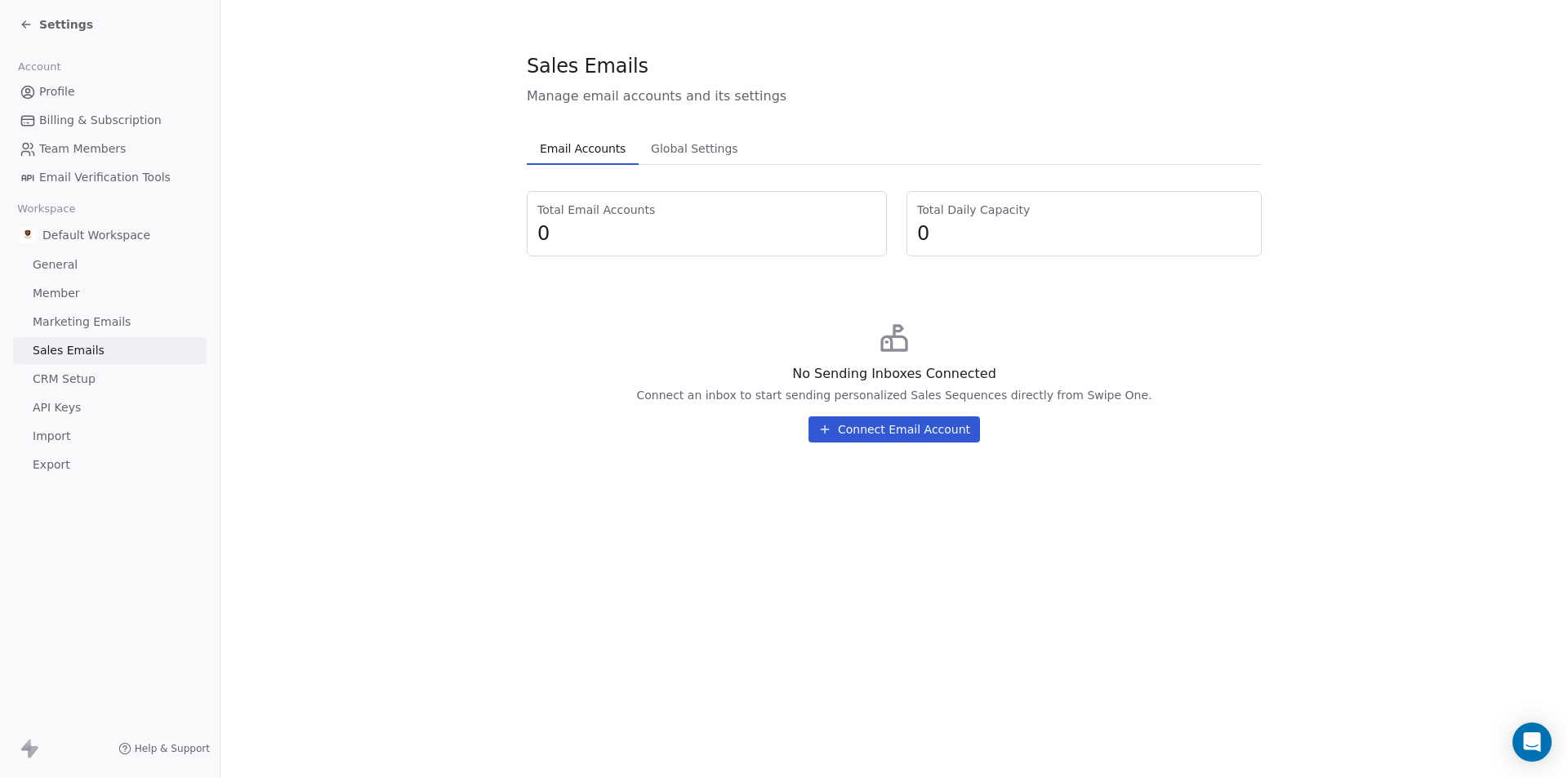
click at [93, 379] on span "CRM Setup" at bounding box center [64, 379] width 63 height 17
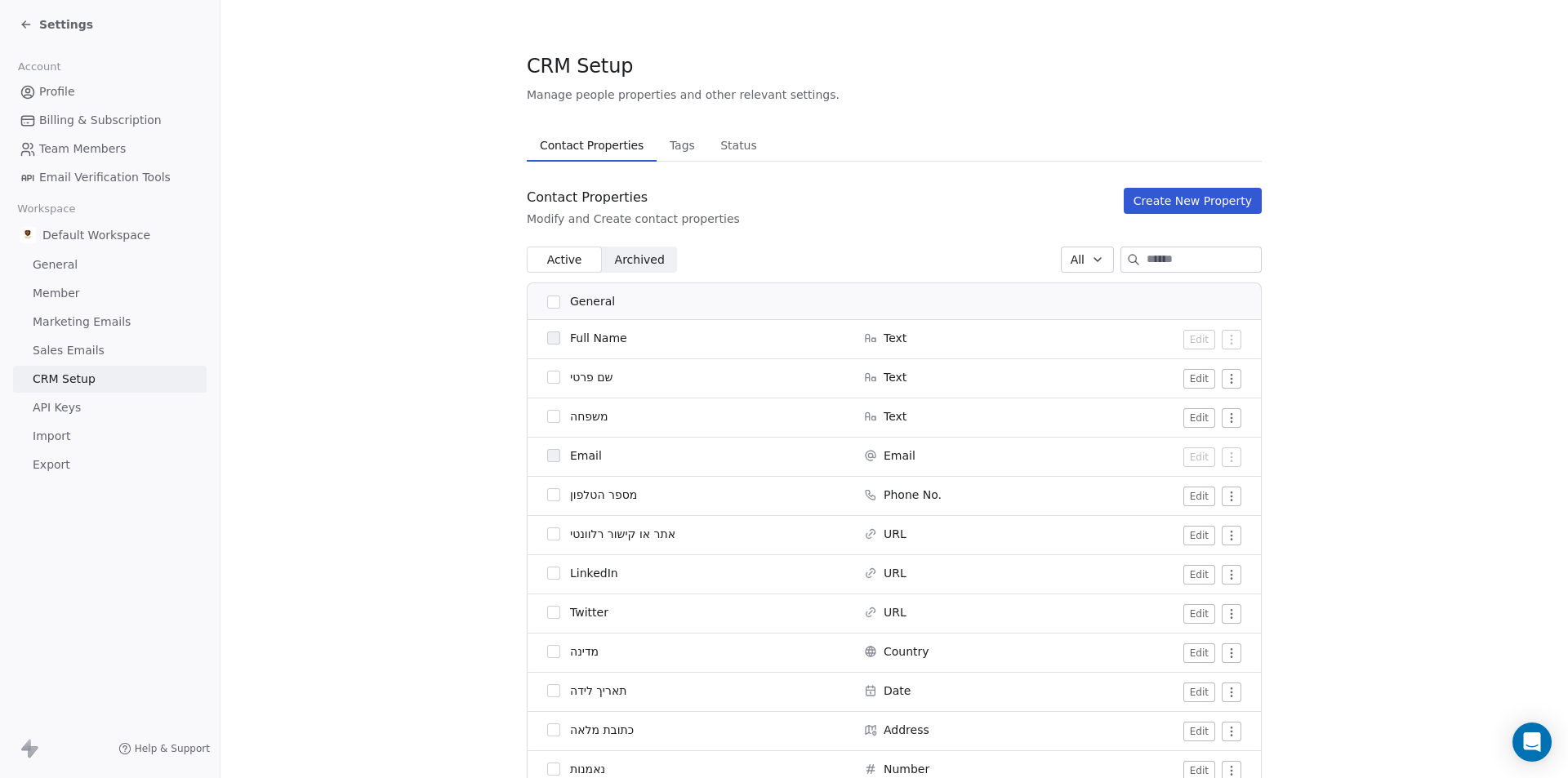
click at [126, 430] on link "Import" at bounding box center [110, 437] width 193 height 27
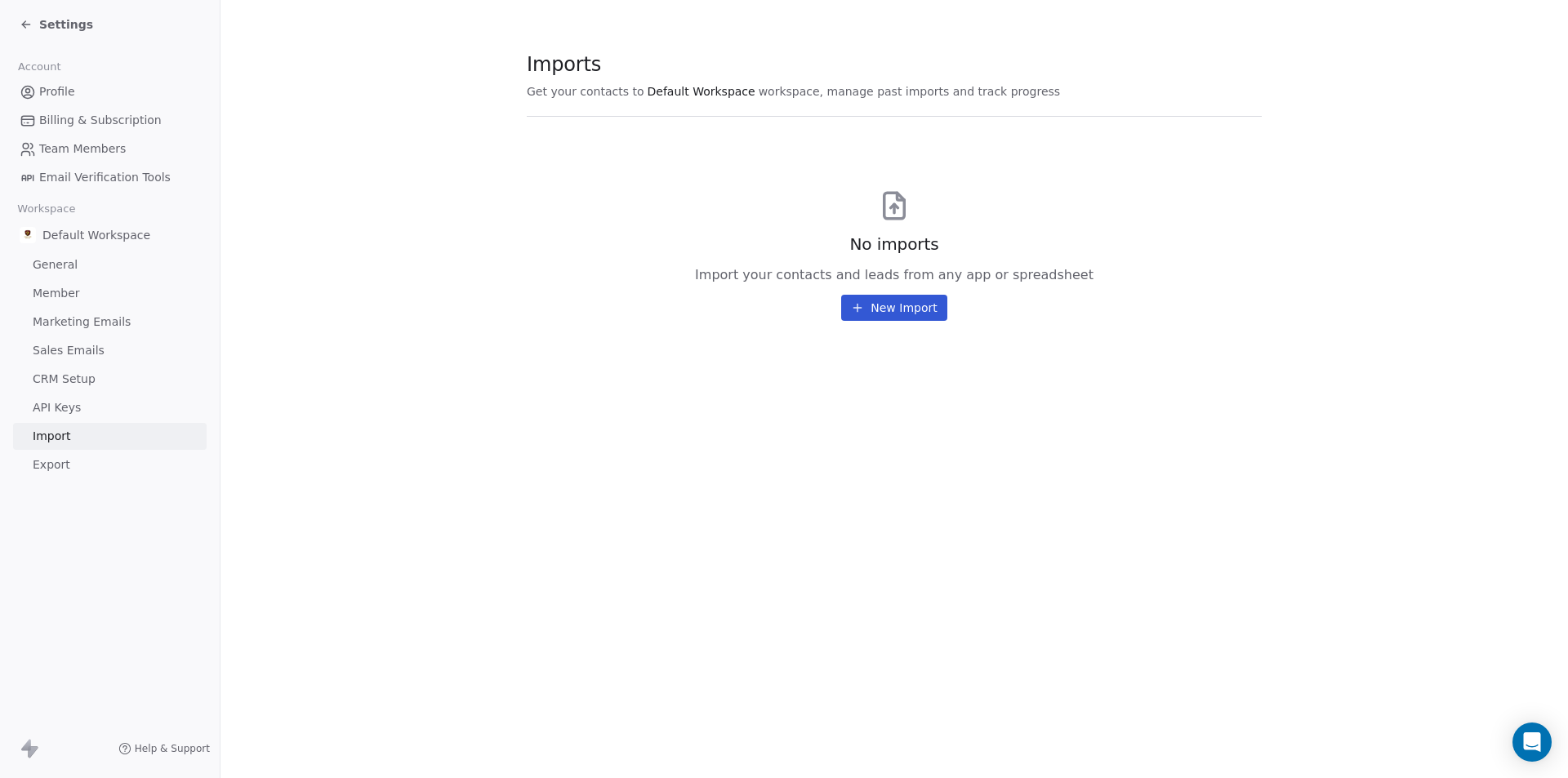
click at [125, 416] on link "API Keys" at bounding box center [110, 408] width 193 height 27
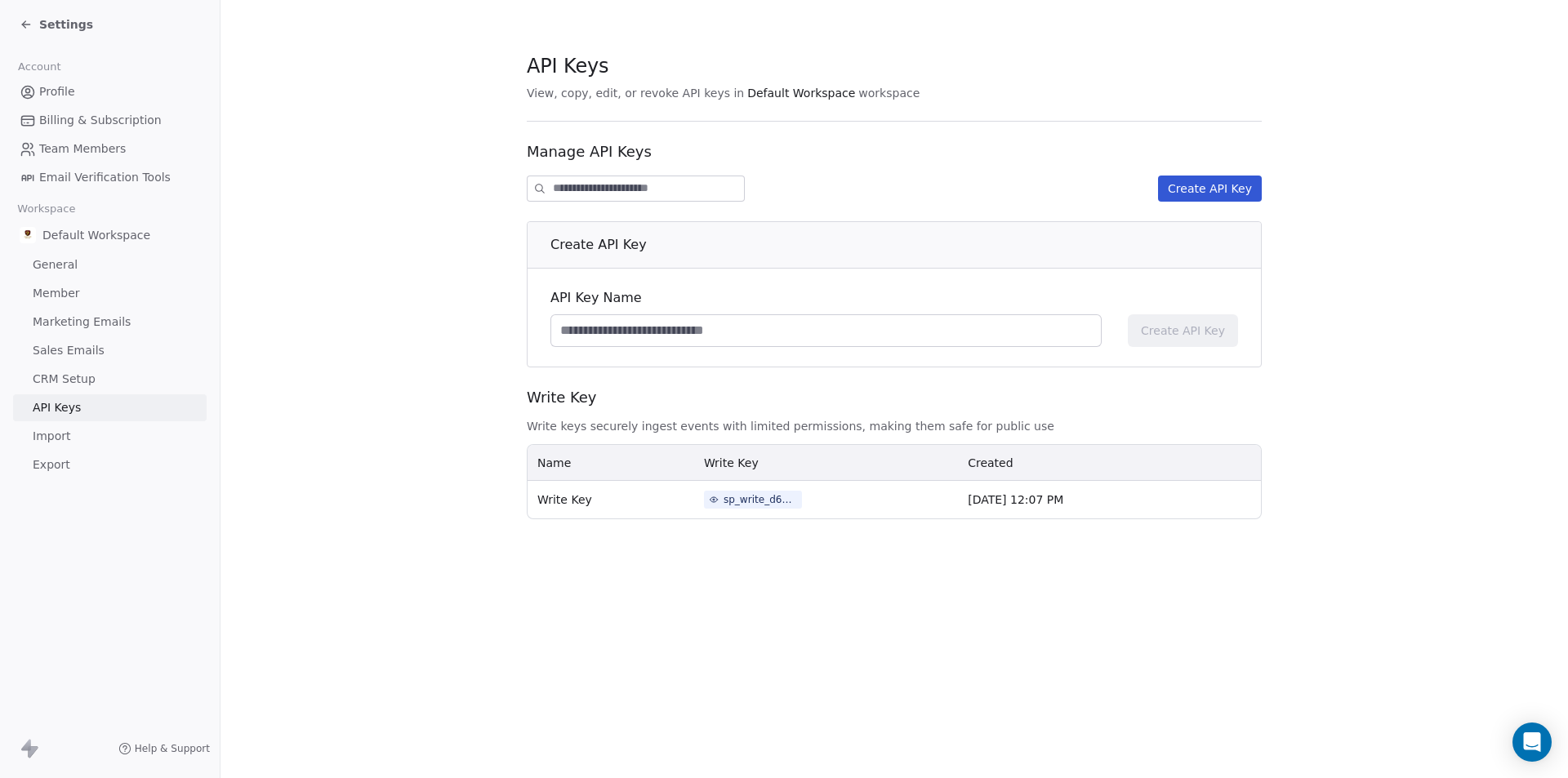
click at [127, 426] on link "Import" at bounding box center [110, 437] width 193 height 27
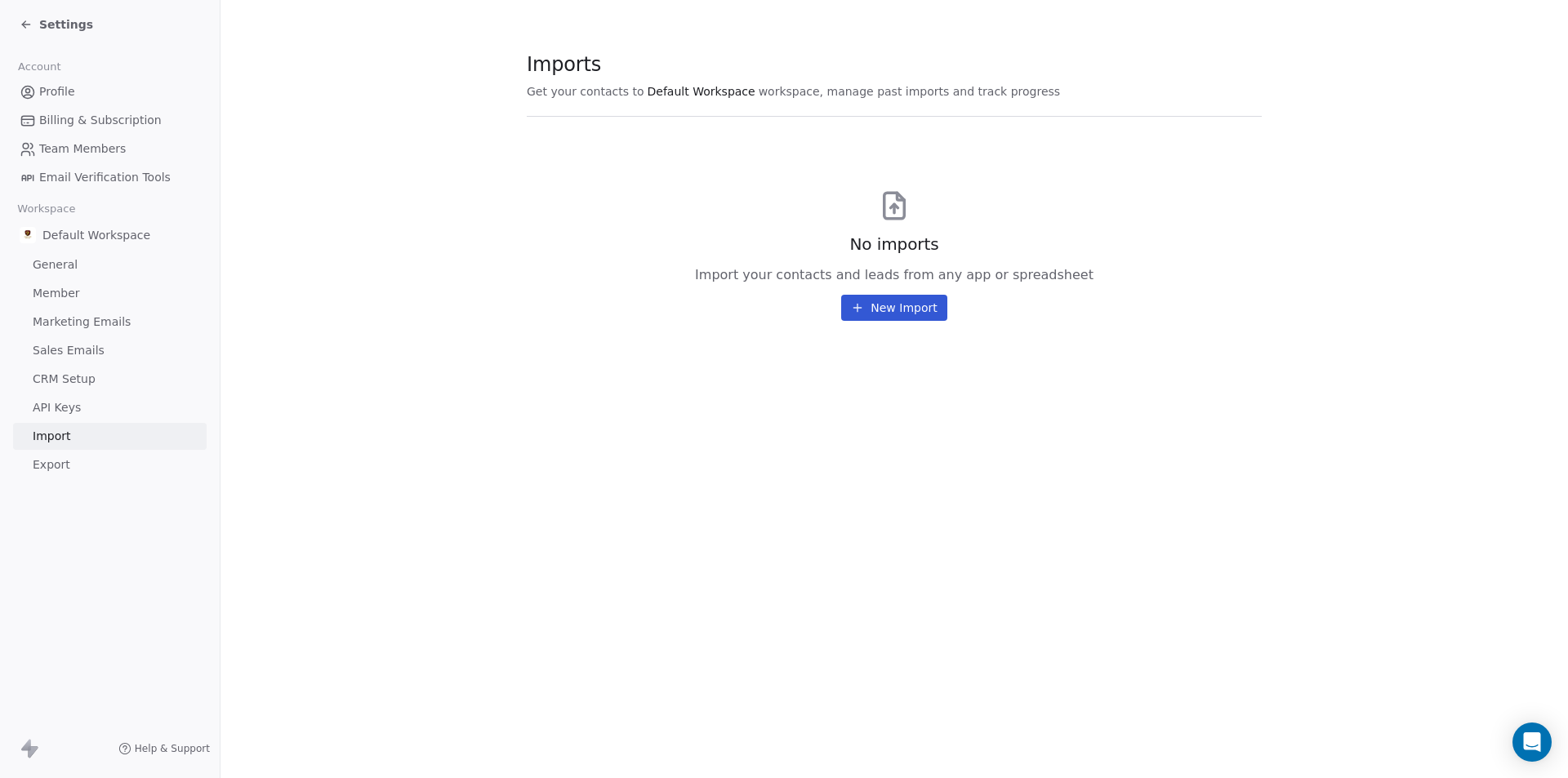
click at [886, 296] on button "New Import" at bounding box center [894, 307] width 105 height 26
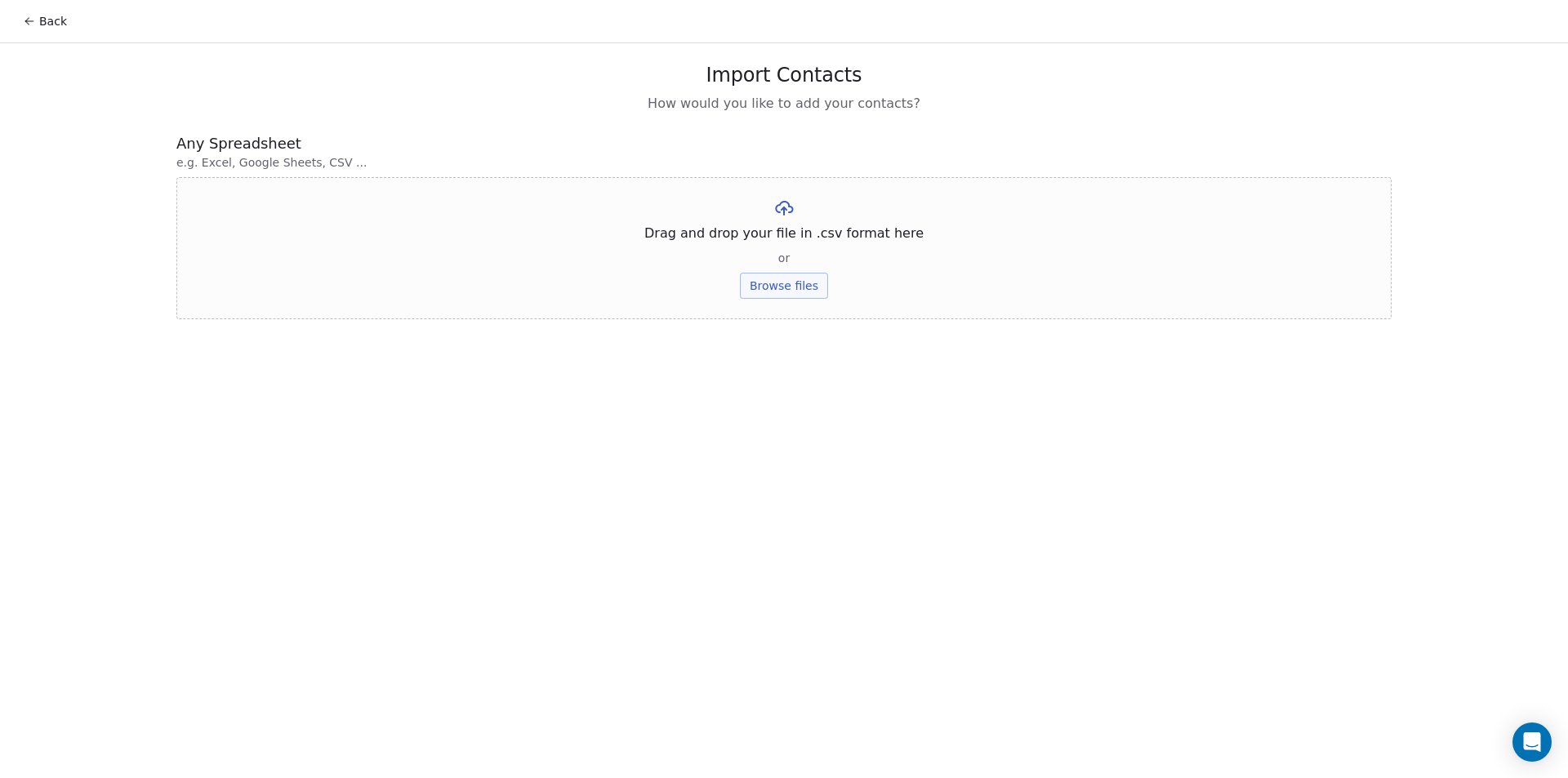
click at [807, 280] on button "Browse files" at bounding box center [783, 285] width 88 height 26
click at [811, 242] on button "Upload" at bounding box center [783, 240] width 60 height 26
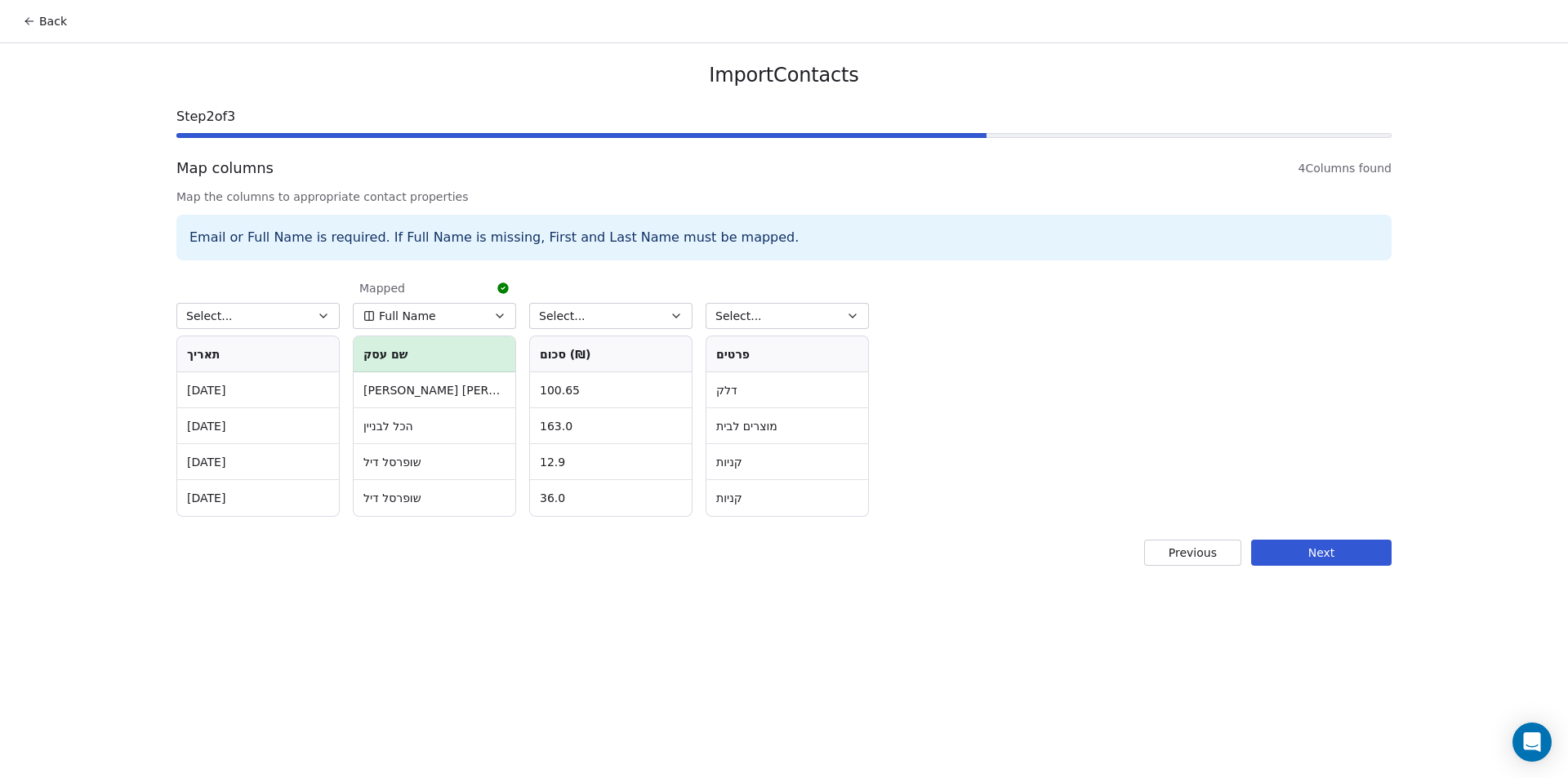
click at [1213, 555] on button "Previous" at bounding box center [1192, 553] width 97 height 26
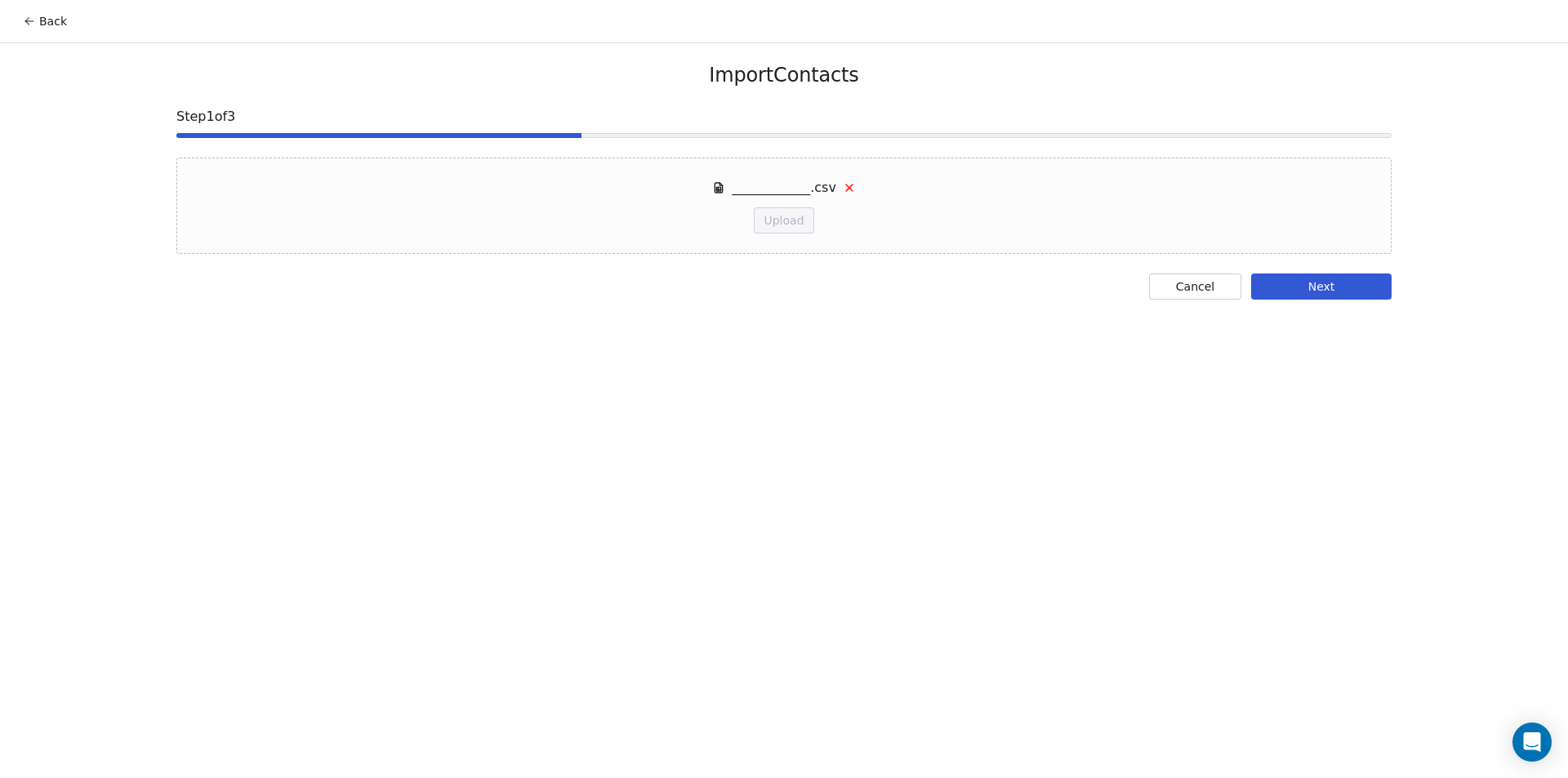
click at [1188, 278] on button "Cancel" at bounding box center [1196, 286] width 93 height 26
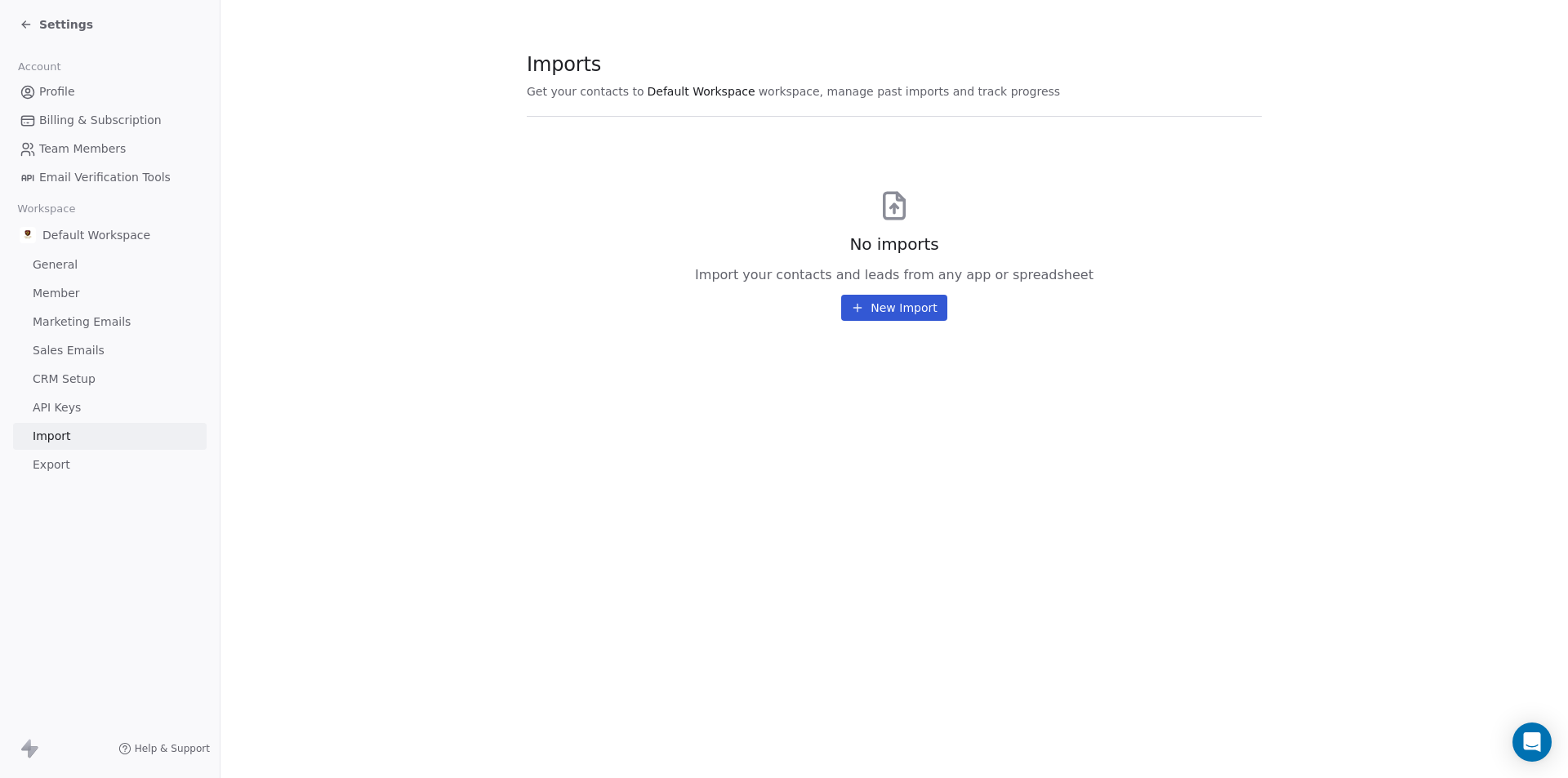
click at [107, 414] on link "API Keys" at bounding box center [110, 408] width 193 height 27
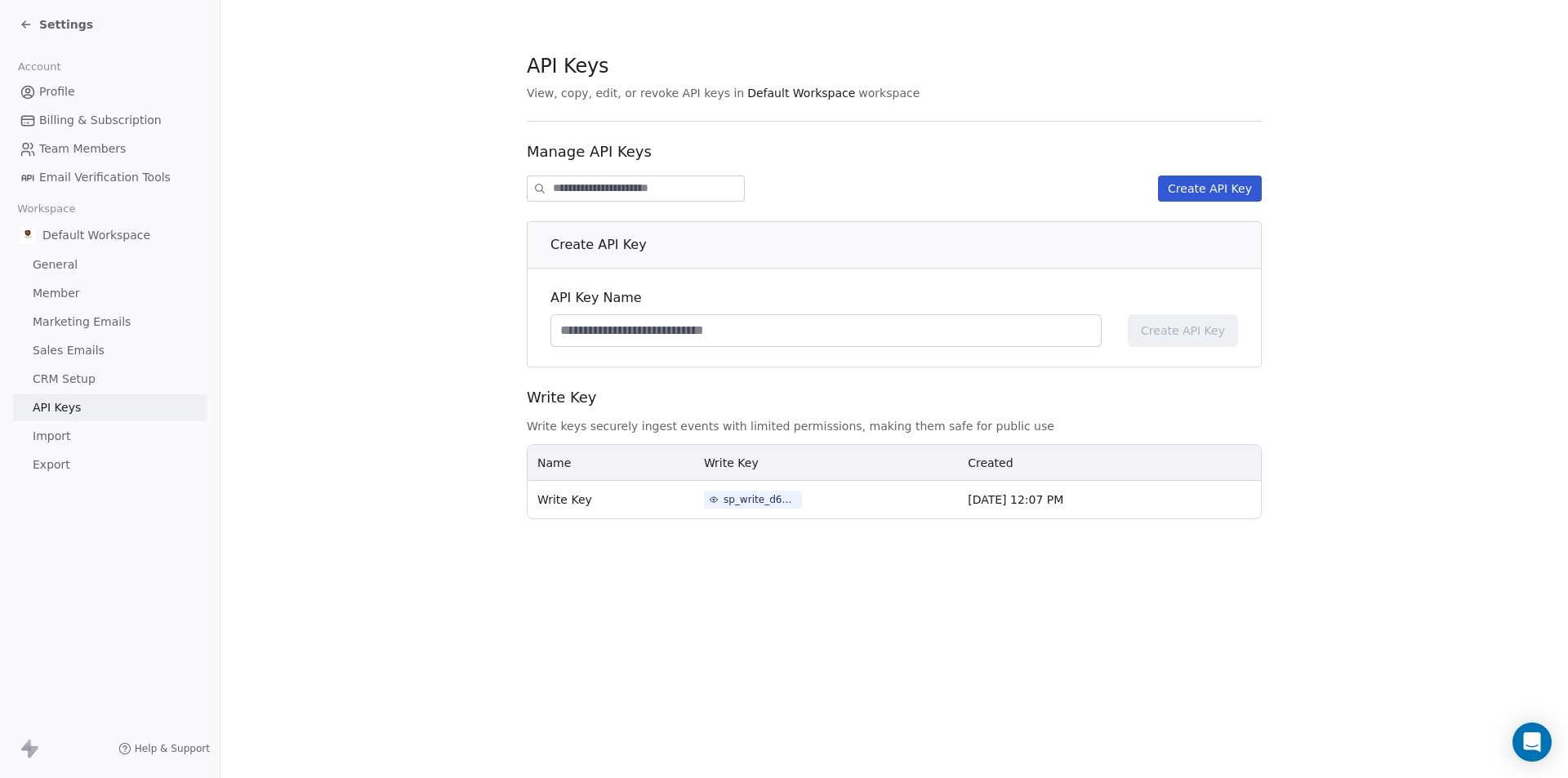
click at [136, 379] on link "CRM Setup" at bounding box center [110, 380] width 193 height 27
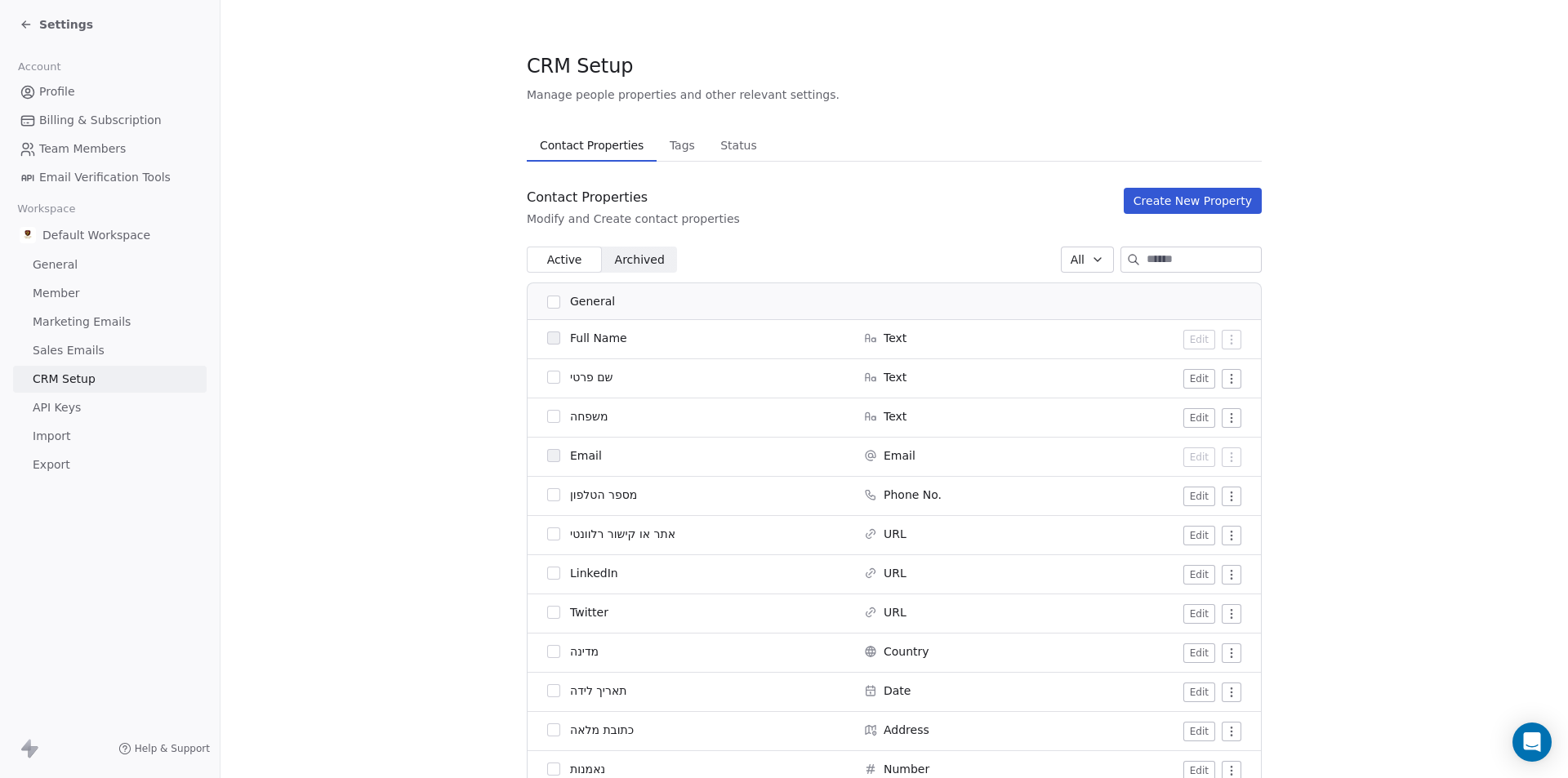
click at [145, 347] on link "Sales Emails" at bounding box center [110, 351] width 193 height 27
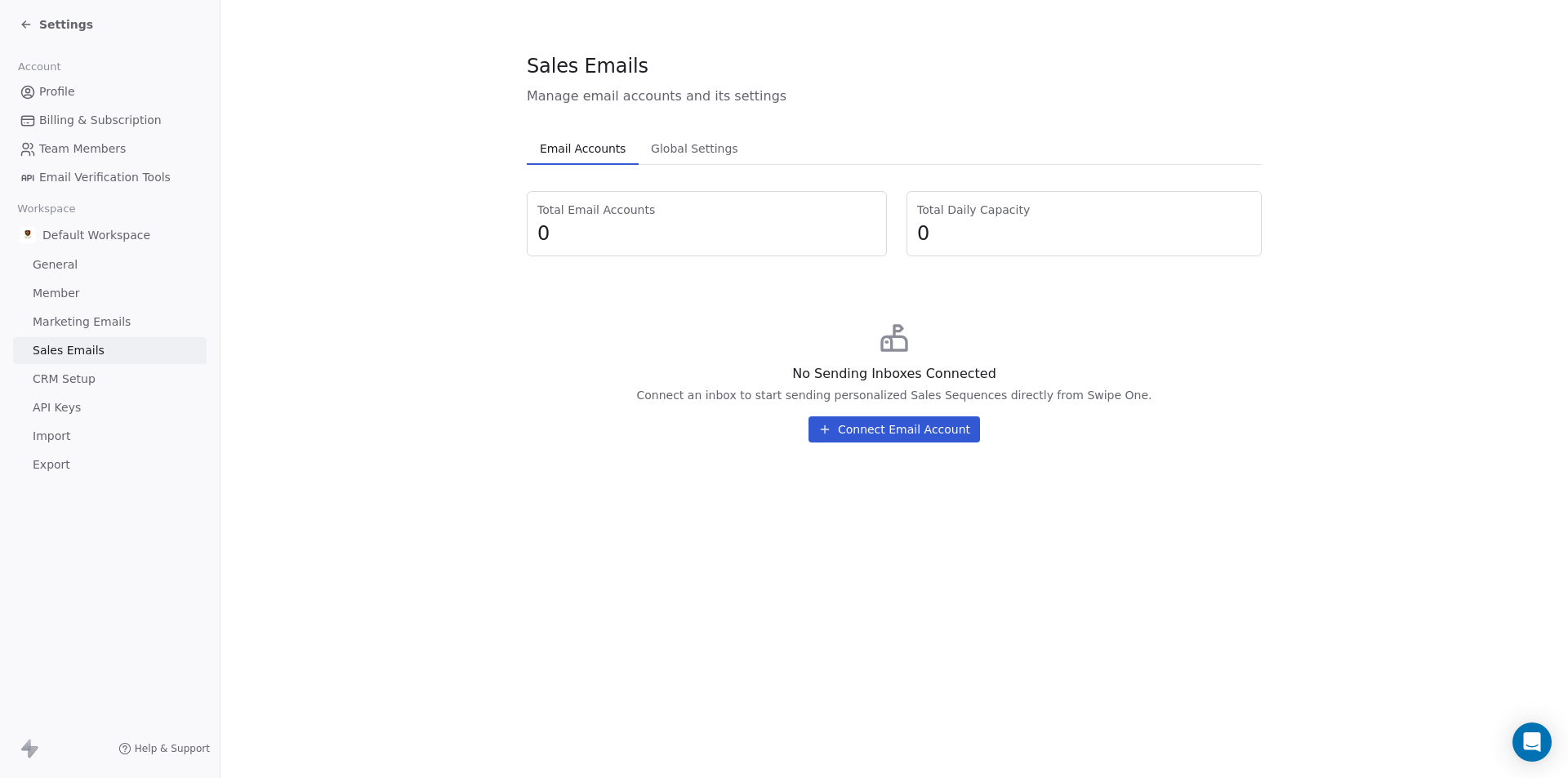
click at [145, 312] on link "Marketing Emails" at bounding box center [110, 322] width 193 height 27
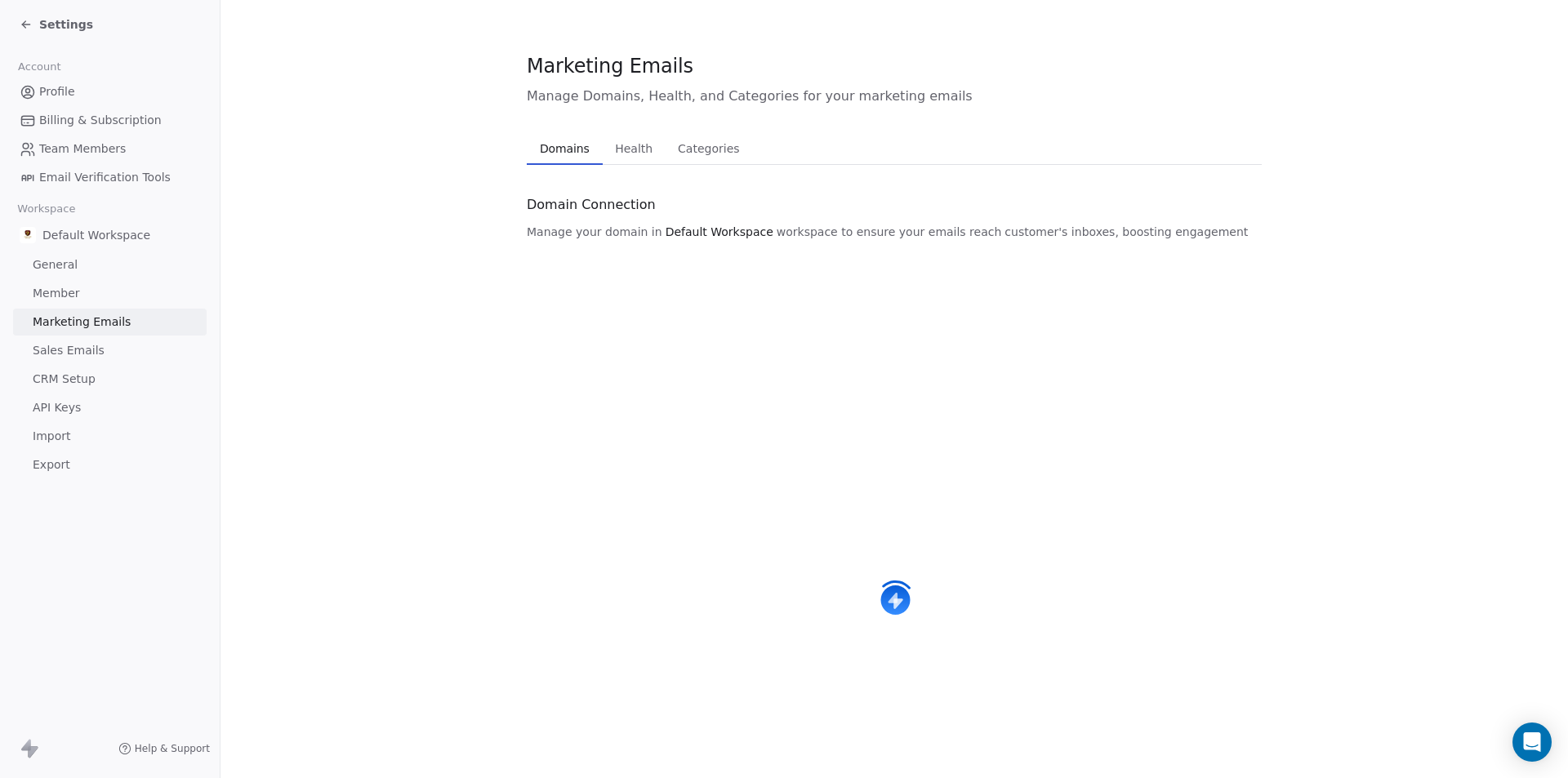
click at [146, 286] on link "Member" at bounding box center [110, 293] width 193 height 27
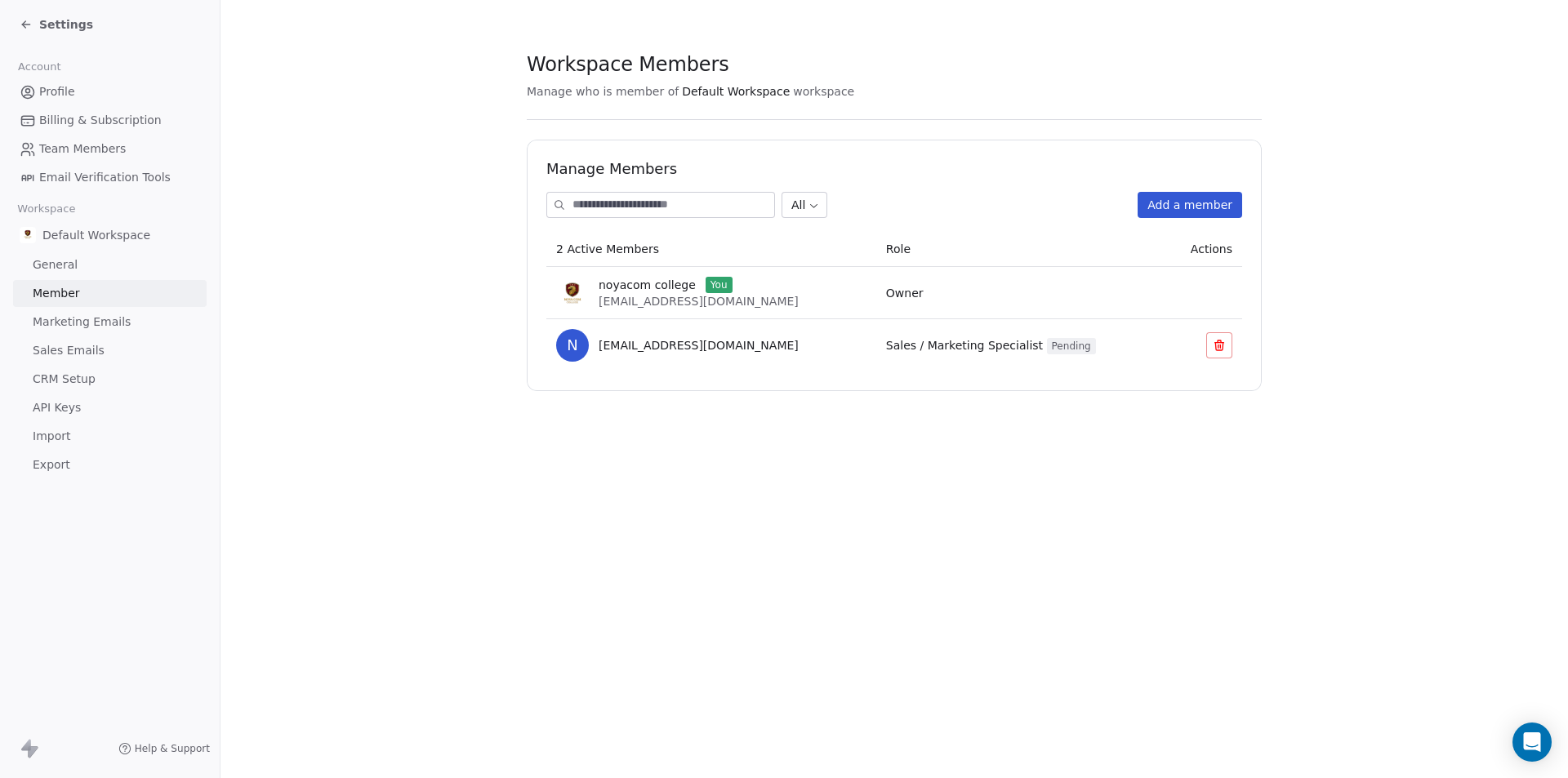
click at [145, 259] on link "General" at bounding box center [110, 265] width 193 height 27
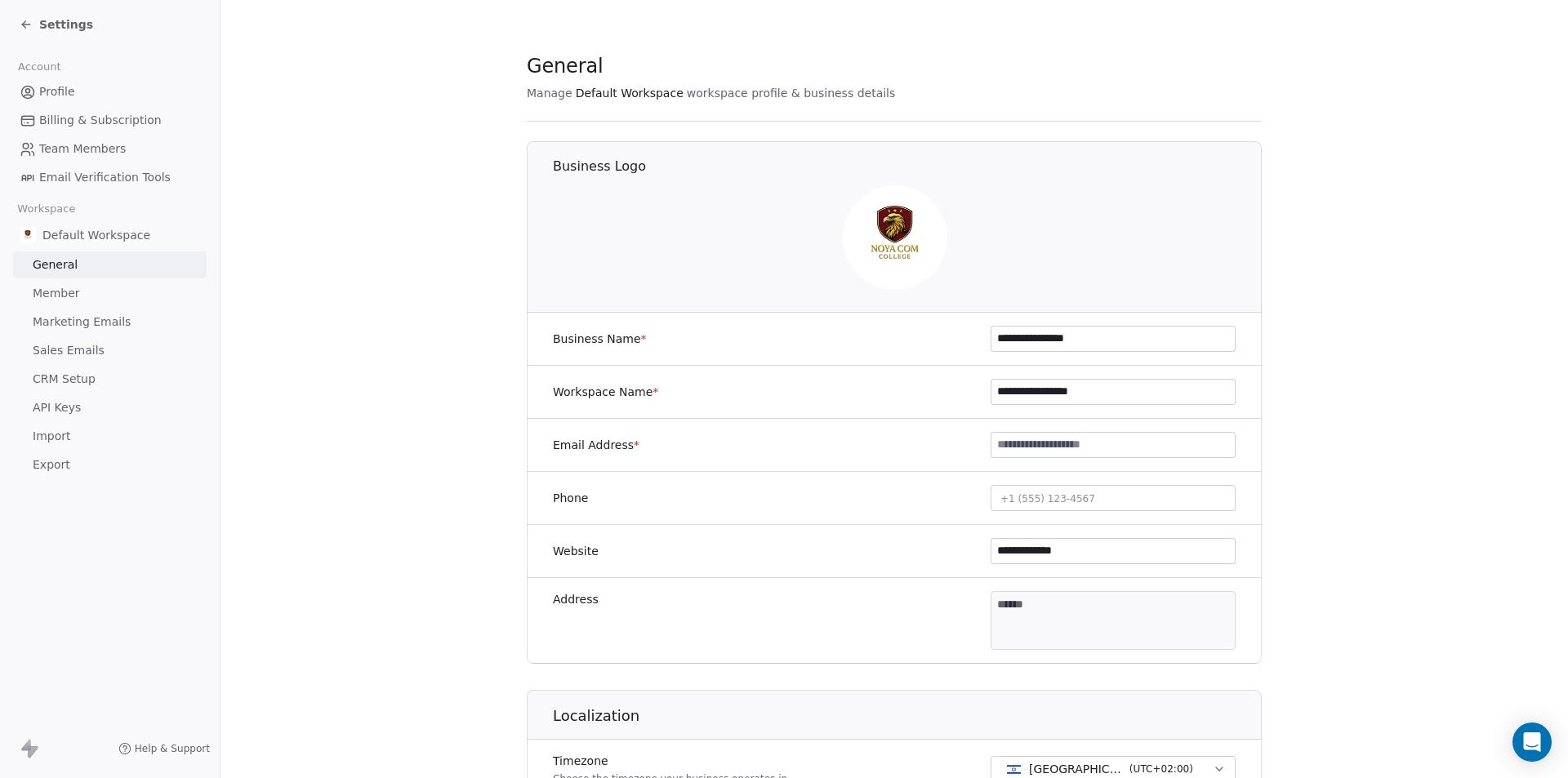
click at [143, 240] on div "Default Workspace" at bounding box center [110, 234] width 193 height 29
click at [92, 240] on span "Default Workspace" at bounding box center [96, 235] width 108 height 16
click at [167, 236] on div "Default Workspace" at bounding box center [110, 234] width 193 height 29
click at [127, 177] on span "Email Verification Tools" at bounding box center [105, 177] width 132 height 17
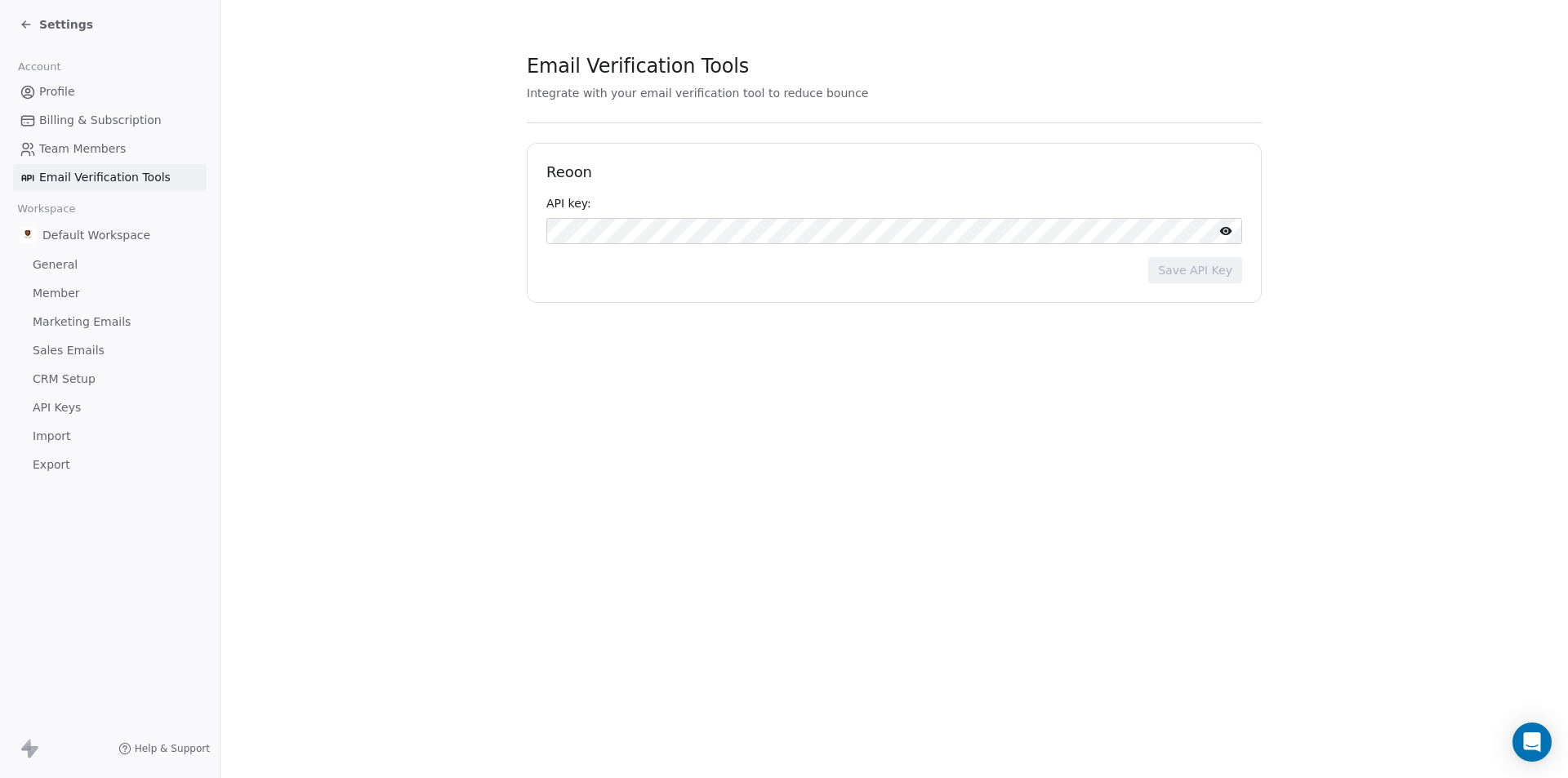
click at [136, 156] on link "Team Members" at bounding box center [110, 149] width 193 height 27
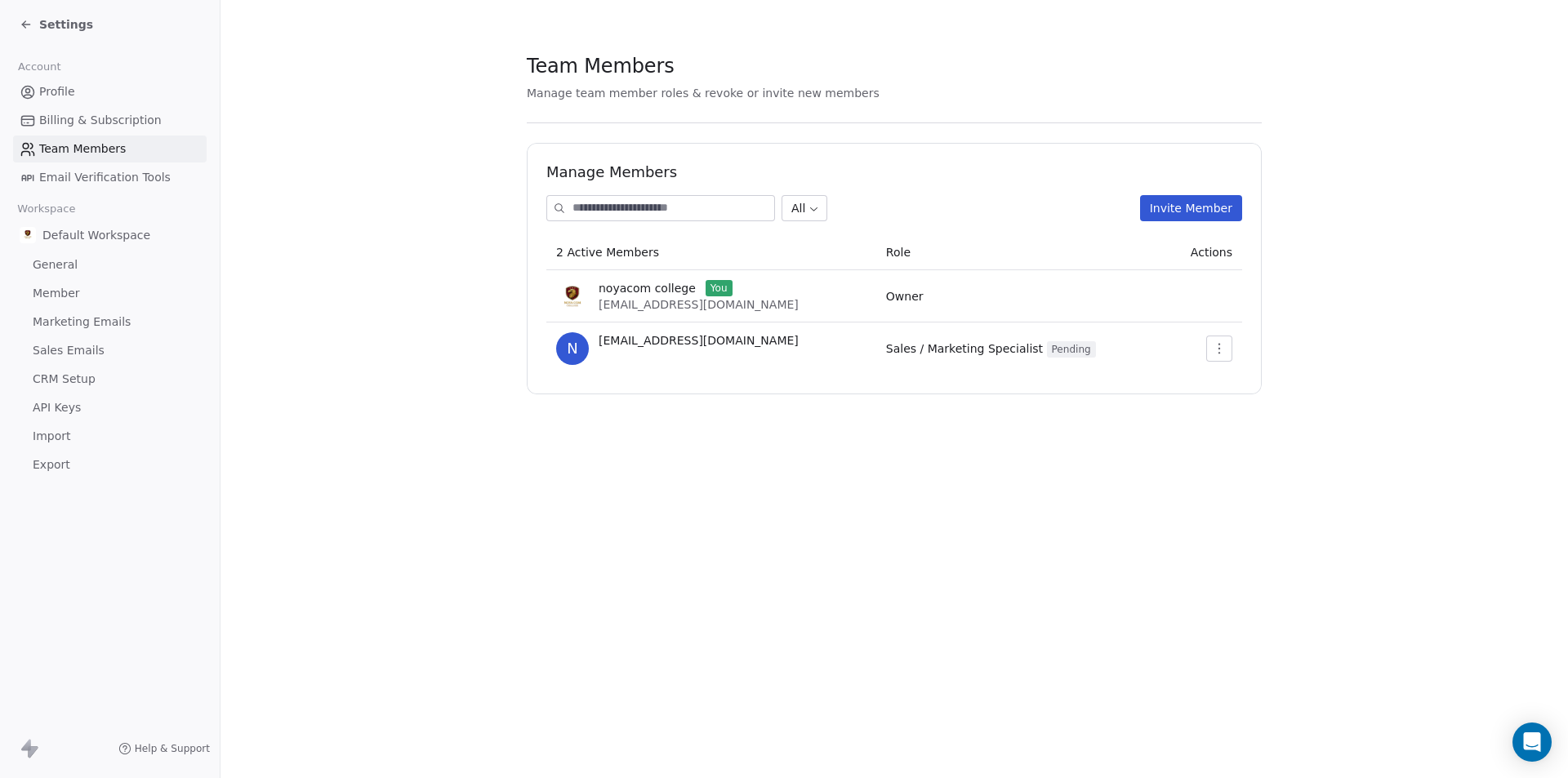
click at [163, 119] on link "Billing & Subscription" at bounding box center [110, 120] width 193 height 27
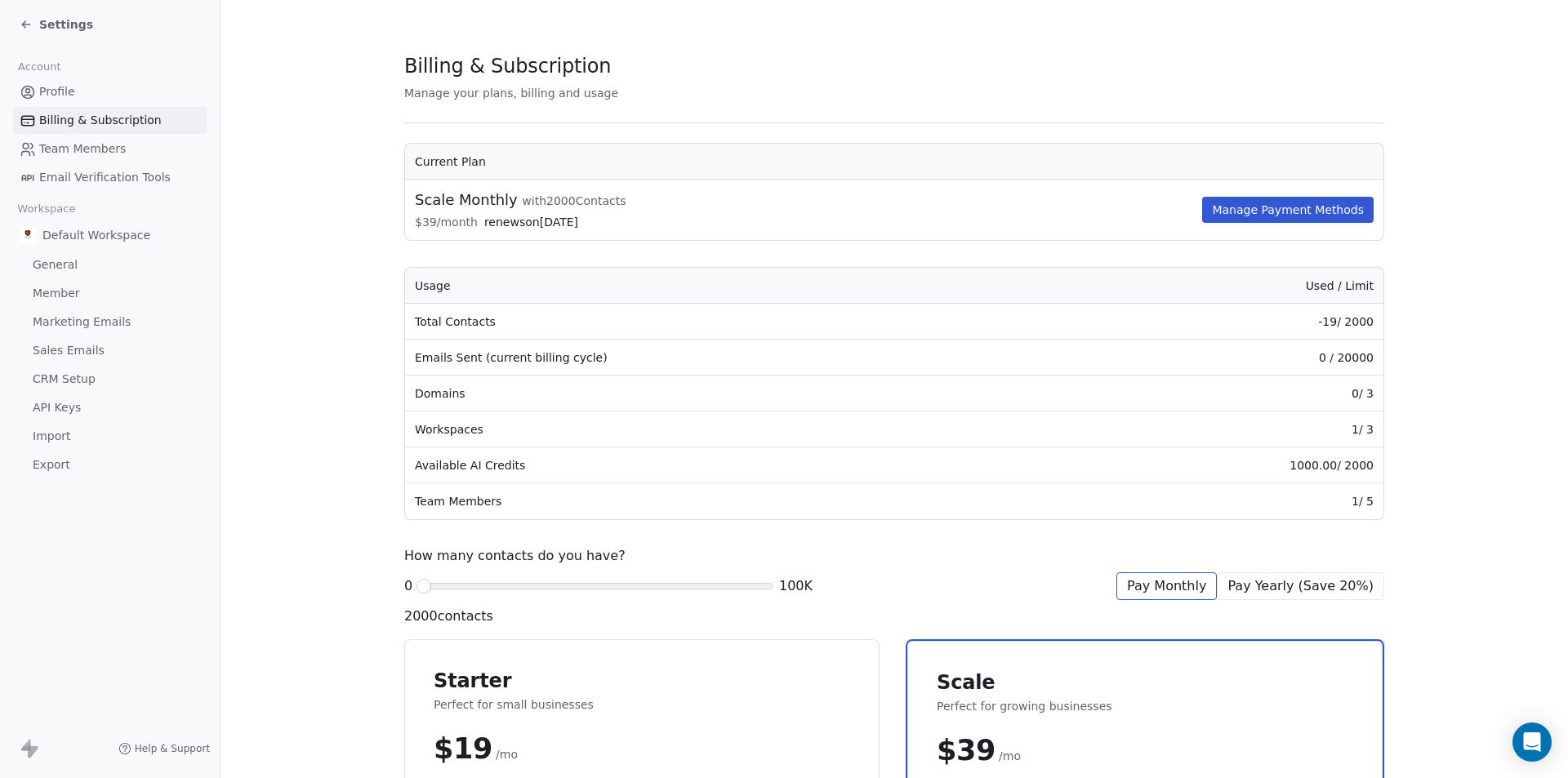
click at [160, 106] on div "Profile Billing & Subscription Team Members Email Verification Tools" at bounding box center [110, 135] width 193 height 112
click at [162, 102] on link "Profile" at bounding box center [110, 92] width 193 height 27
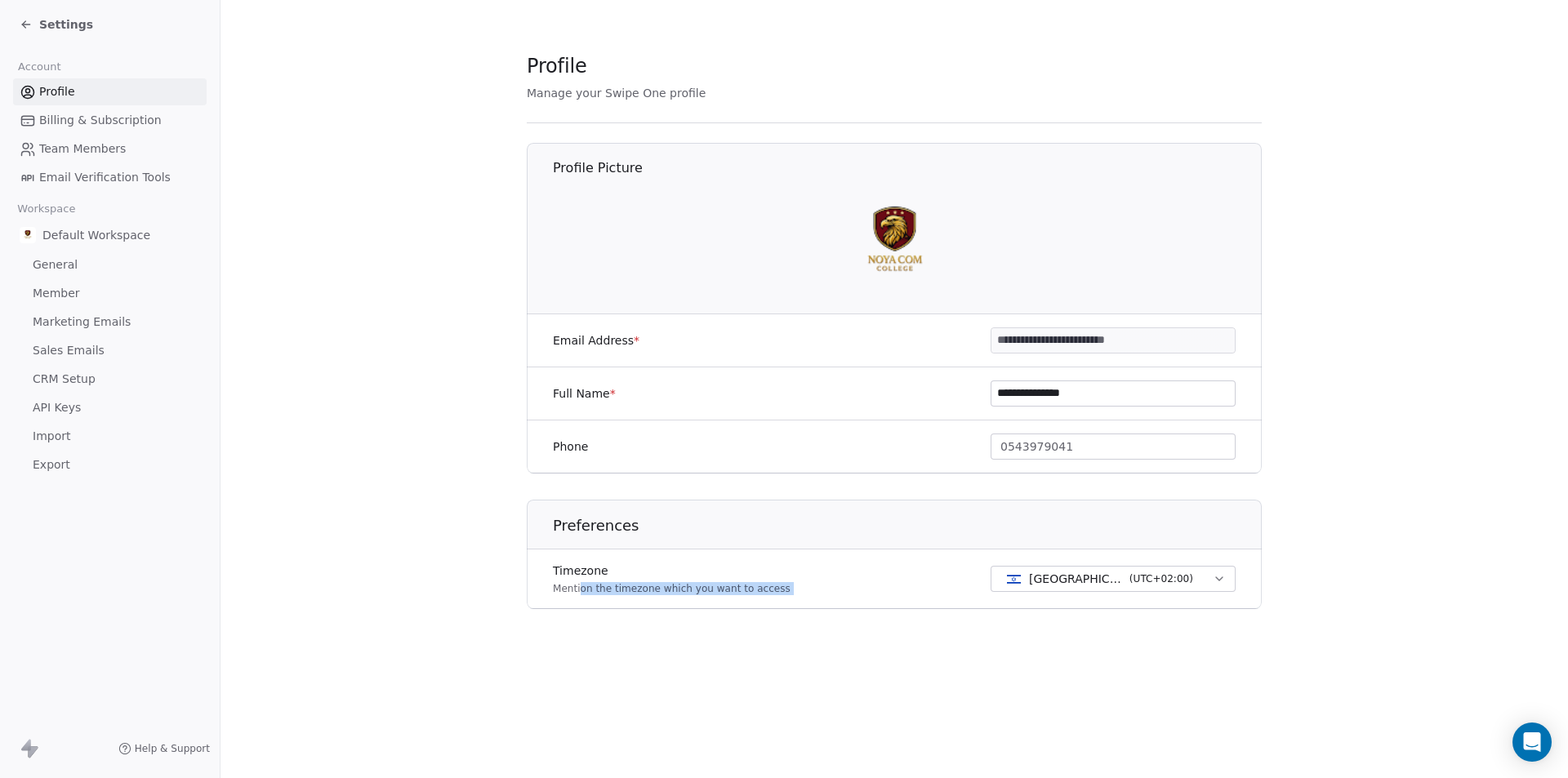
drag, startPoint x: 591, startPoint y: 638, endPoint x: 863, endPoint y: 710, distance: 281.4
click at [881, 737] on div "**********" at bounding box center [894, 389] width 1347 height 778
click at [843, 681] on section "**********" at bounding box center [894, 344] width 1347 height 688
click at [819, 609] on div "Timezone Mention the timezone which you want to access [GEOGRAPHIC_DATA] - IST …" at bounding box center [894, 579] width 735 height 60
drag, startPoint x: 816, startPoint y: 576, endPoint x: 727, endPoint y: 624, distance: 101.1
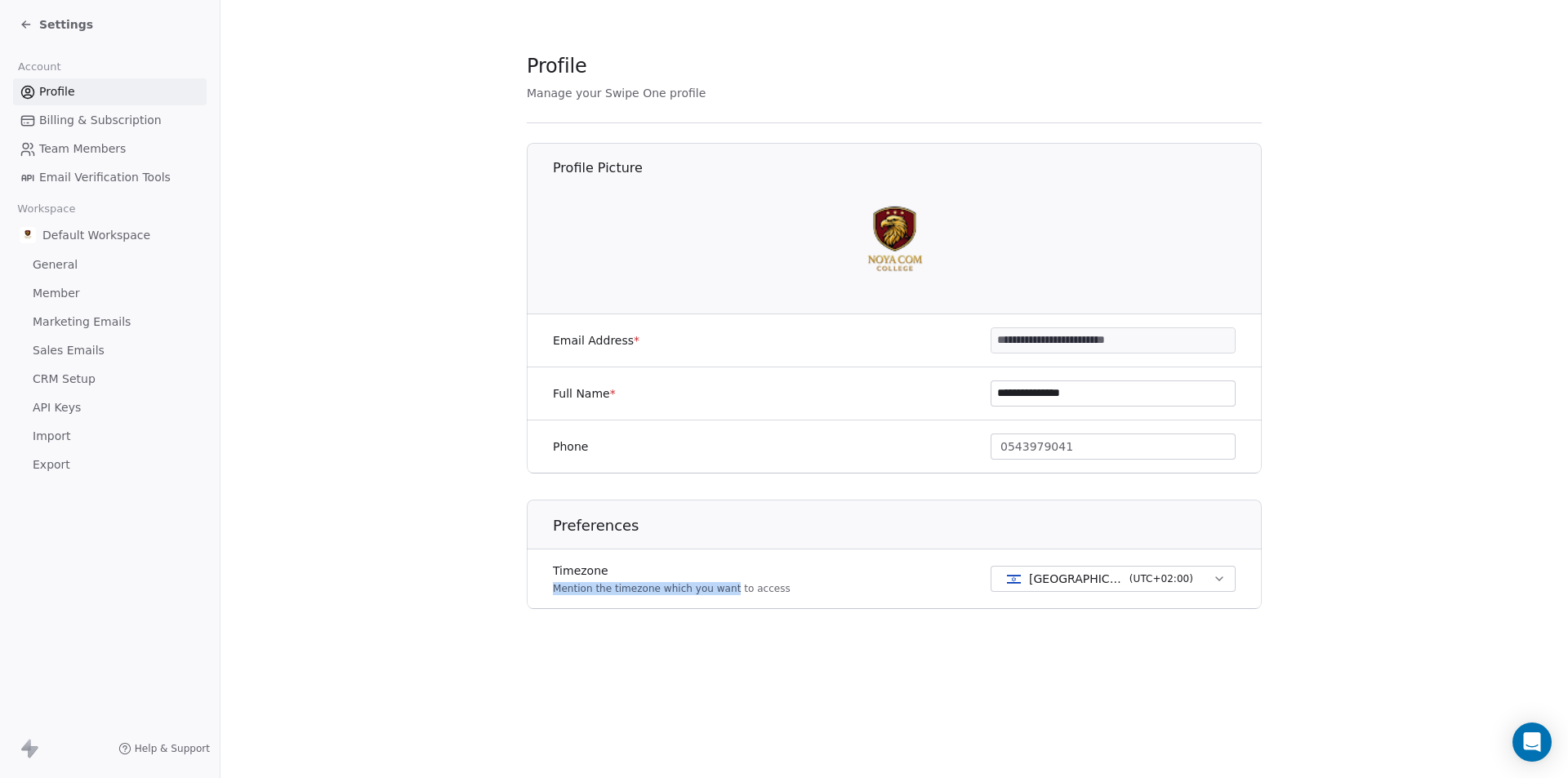
click at [726, 626] on div "**********" at bounding box center [894, 389] width 735 height 493
click at [781, 572] on div "Timezone Mention the timezone which you want to access [GEOGRAPHIC_DATA] - IST …" at bounding box center [894, 579] width 735 height 60
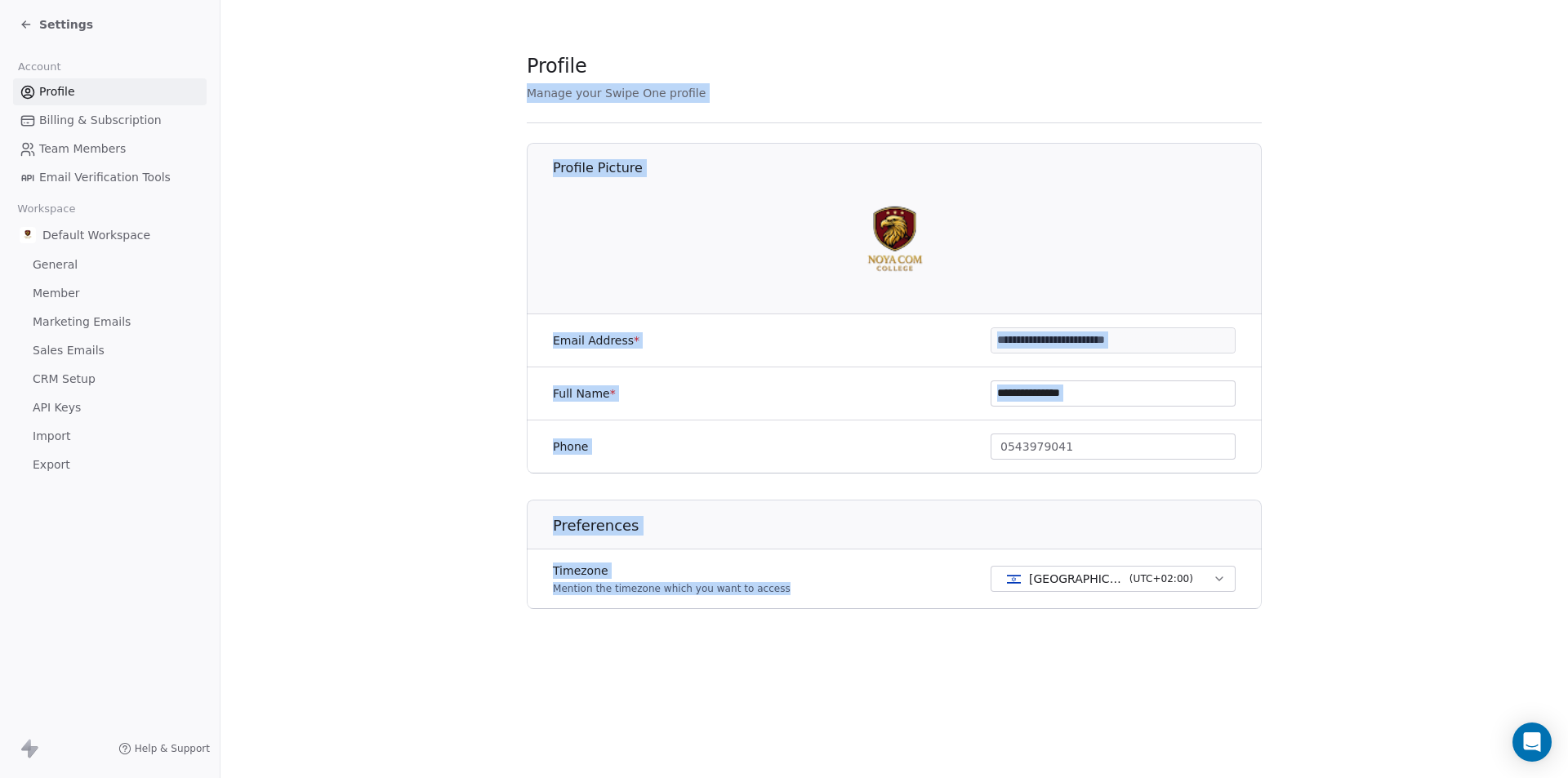
drag, startPoint x: 784, startPoint y: 587, endPoint x: 447, endPoint y: 99, distance: 593.1
click at [447, 99] on section "**********" at bounding box center [894, 344] width 1347 height 688
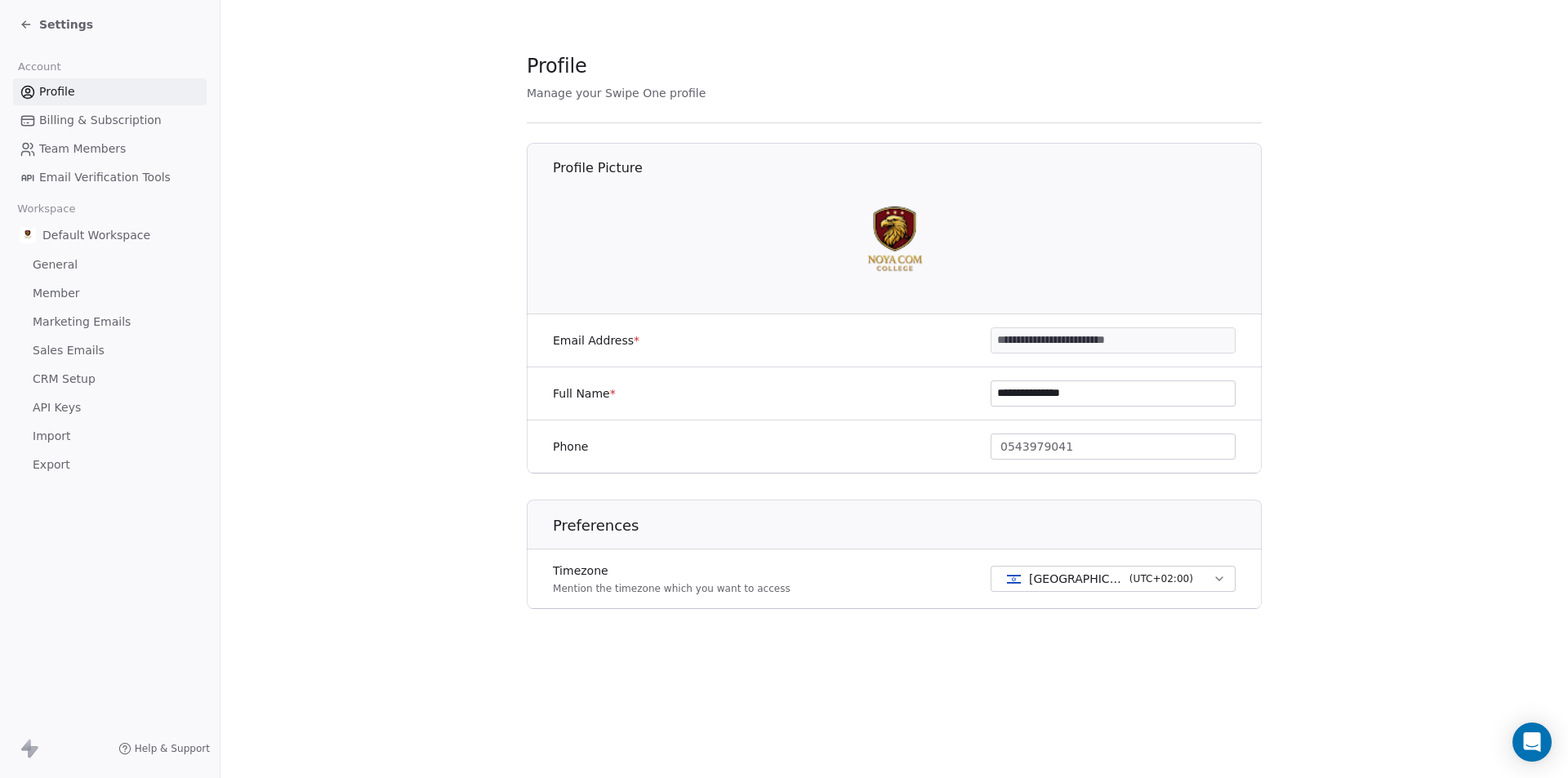
click at [893, 225] on img at bounding box center [894, 239] width 104 height 104
click at [149, 122] on span "Billing & Subscription" at bounding box center [100, 120] width 122 height 17
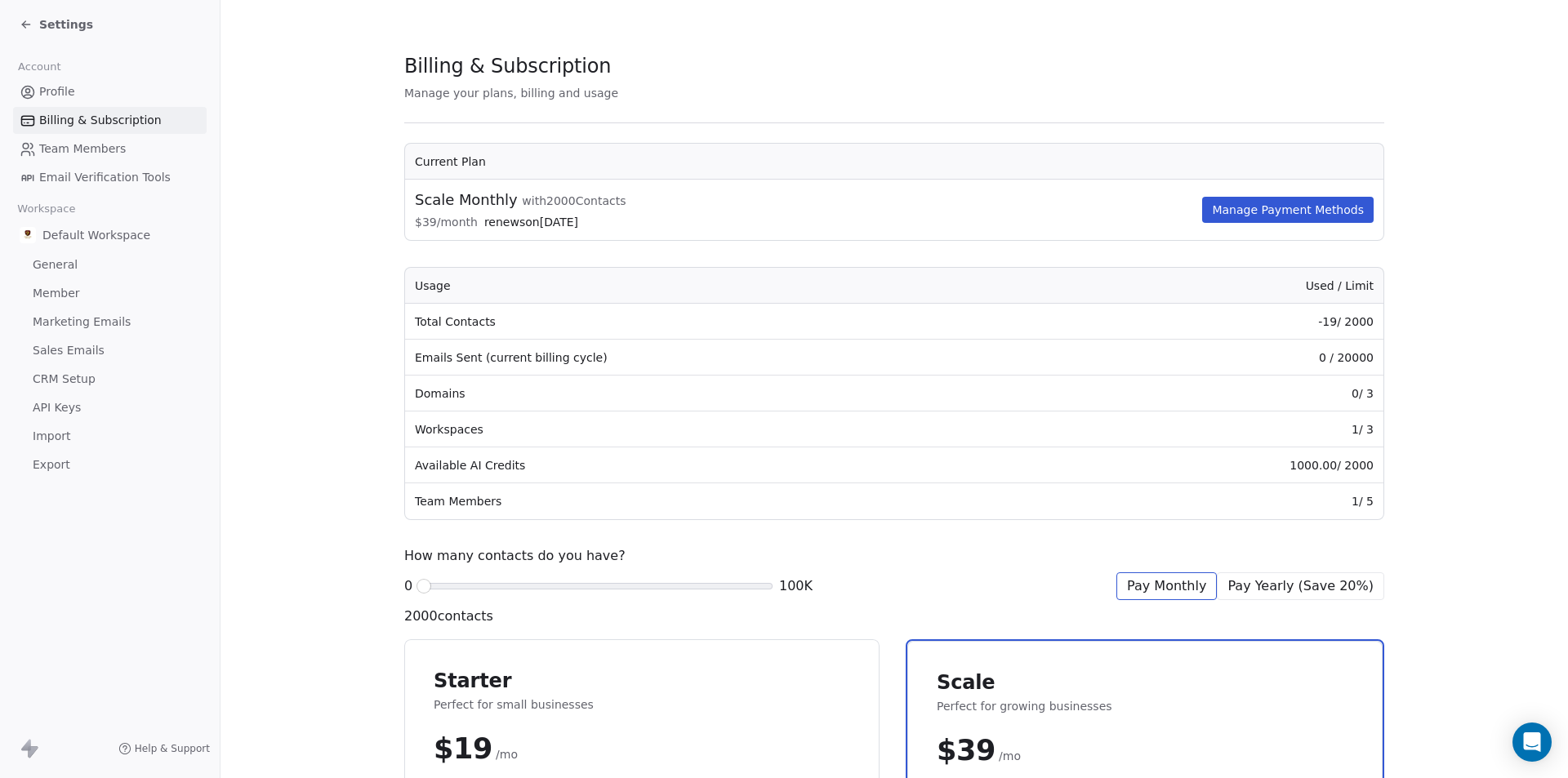
click at [58, 89] on span "Profile" at bounding box center [57, 91] width 36 height 17
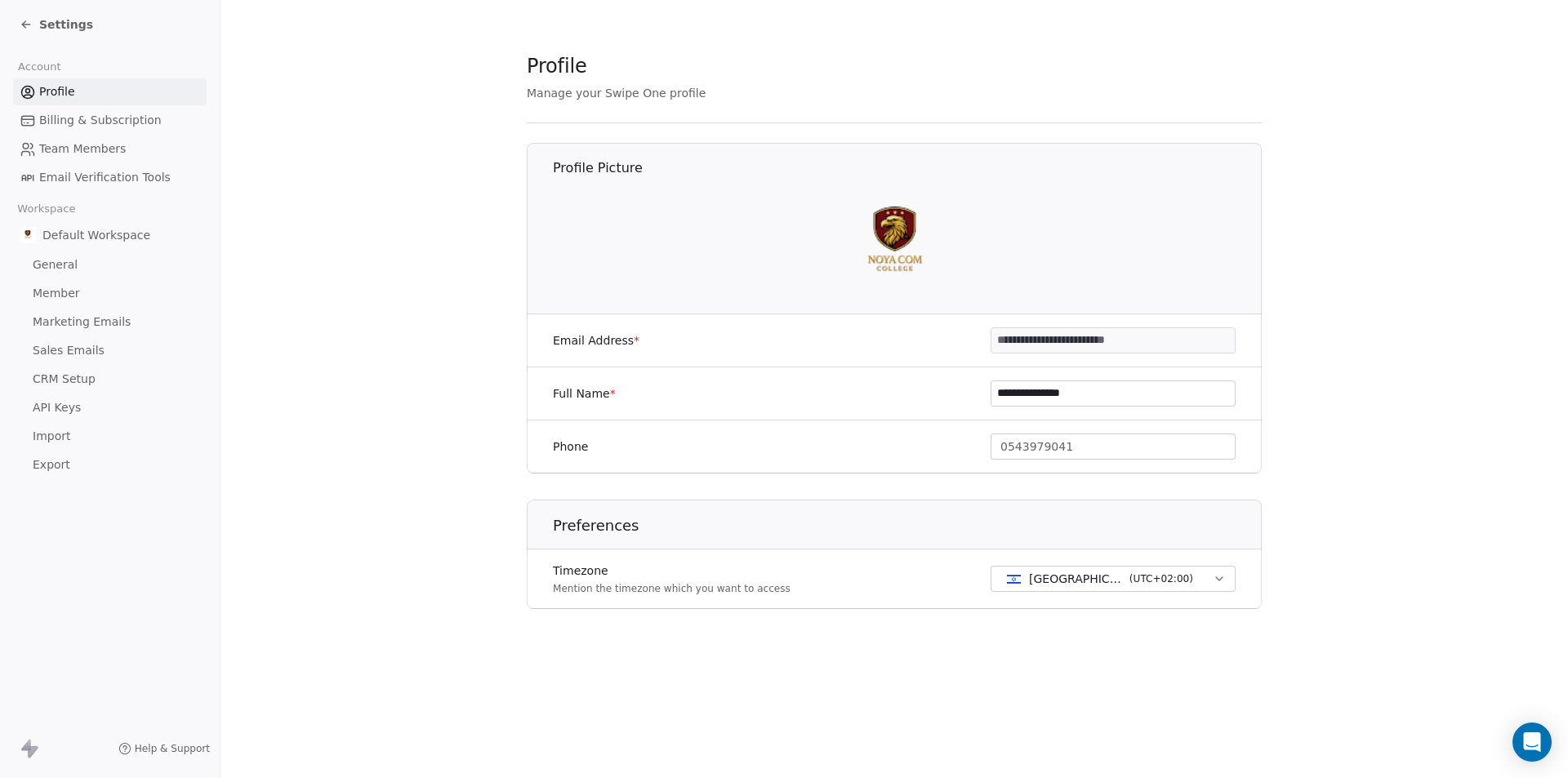
click at [81, 112] on span "Billing & Subscription" at bounding box center [100, 120] width 122 height 17
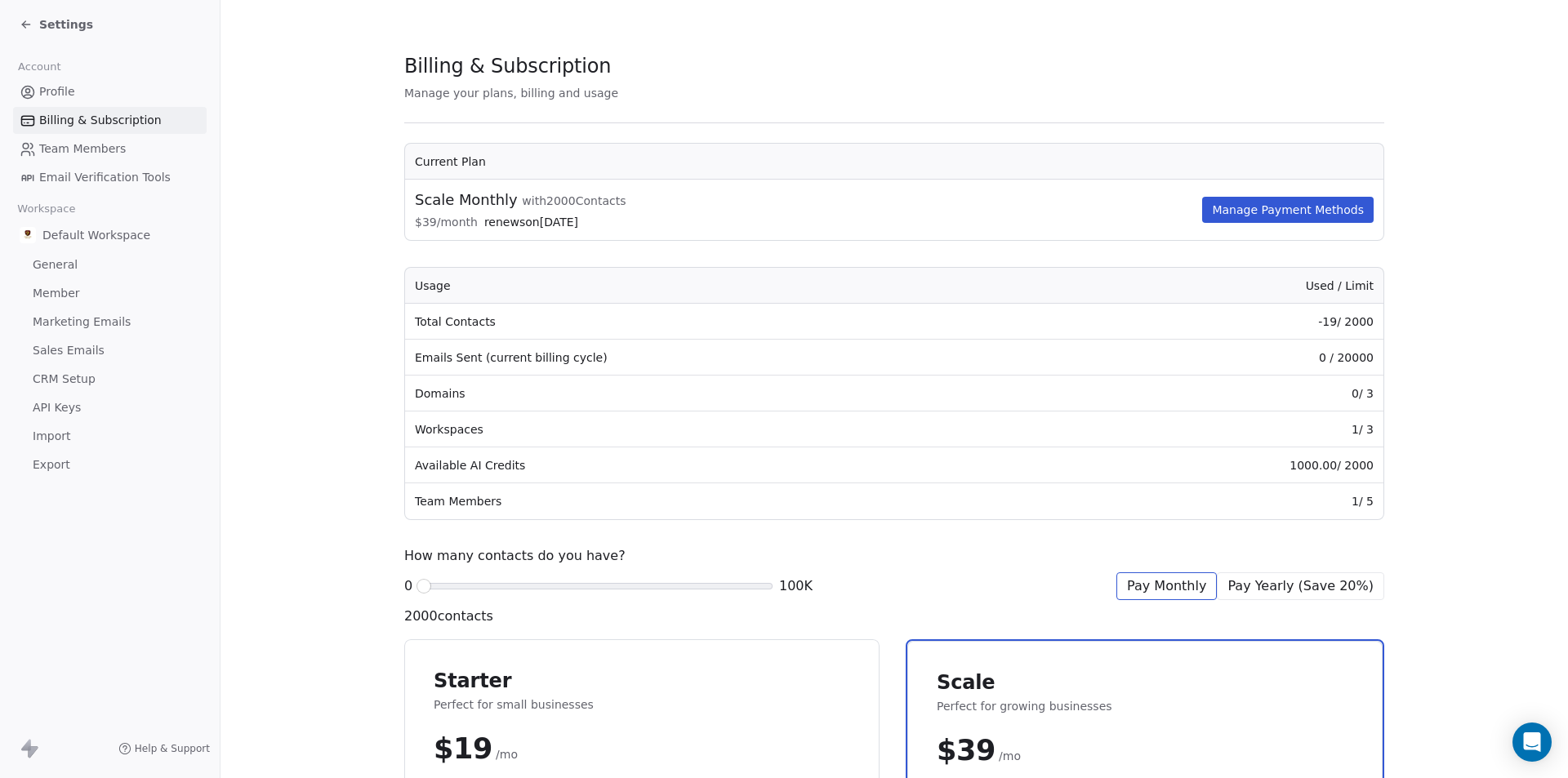
click at [88, 158] on link "Team Members" at bounding box center [110, 149] width 193 height 27
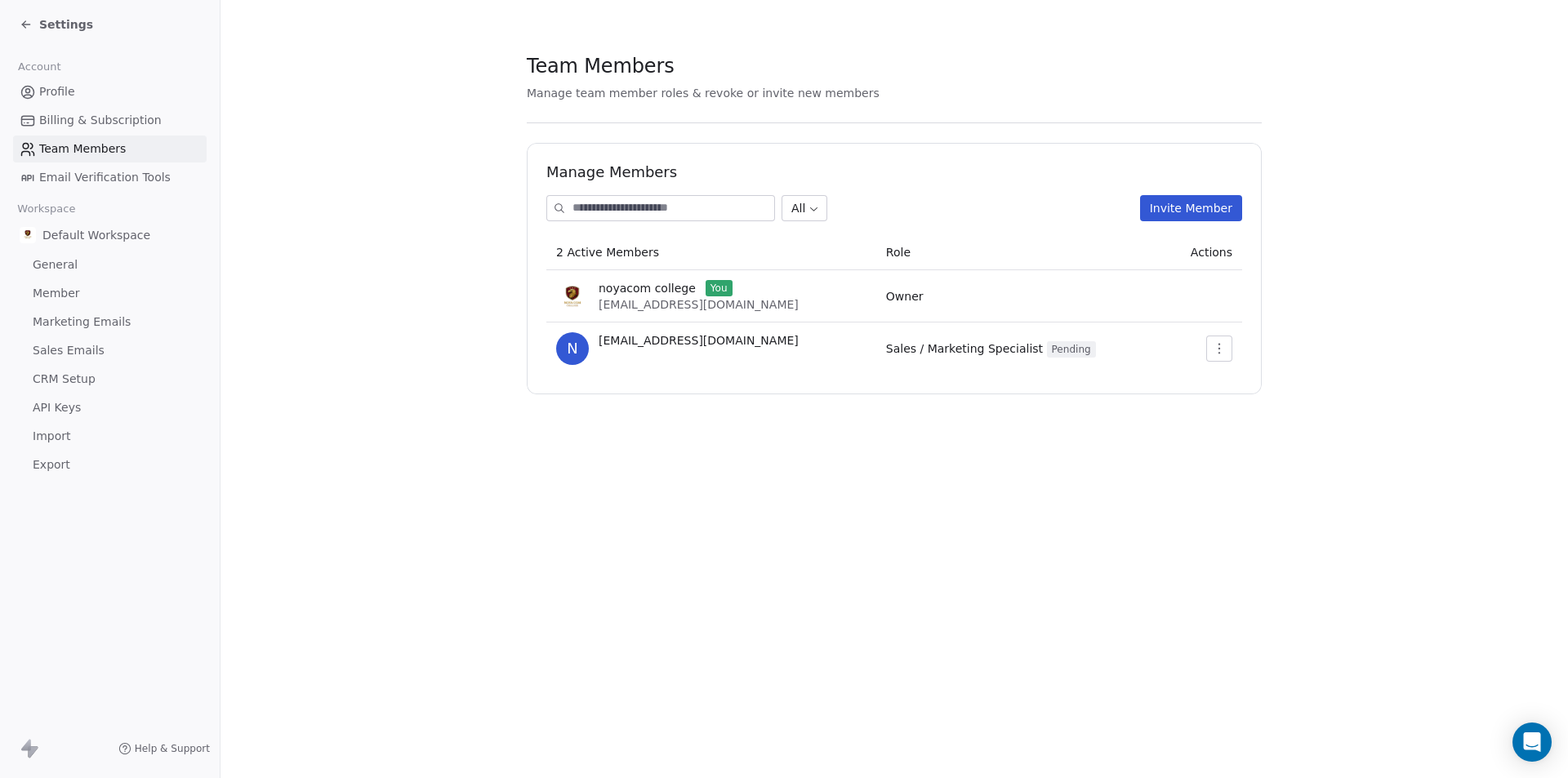
click at [112, 293] on link "Member" at bounding box center [110, 293] width 193 height 27
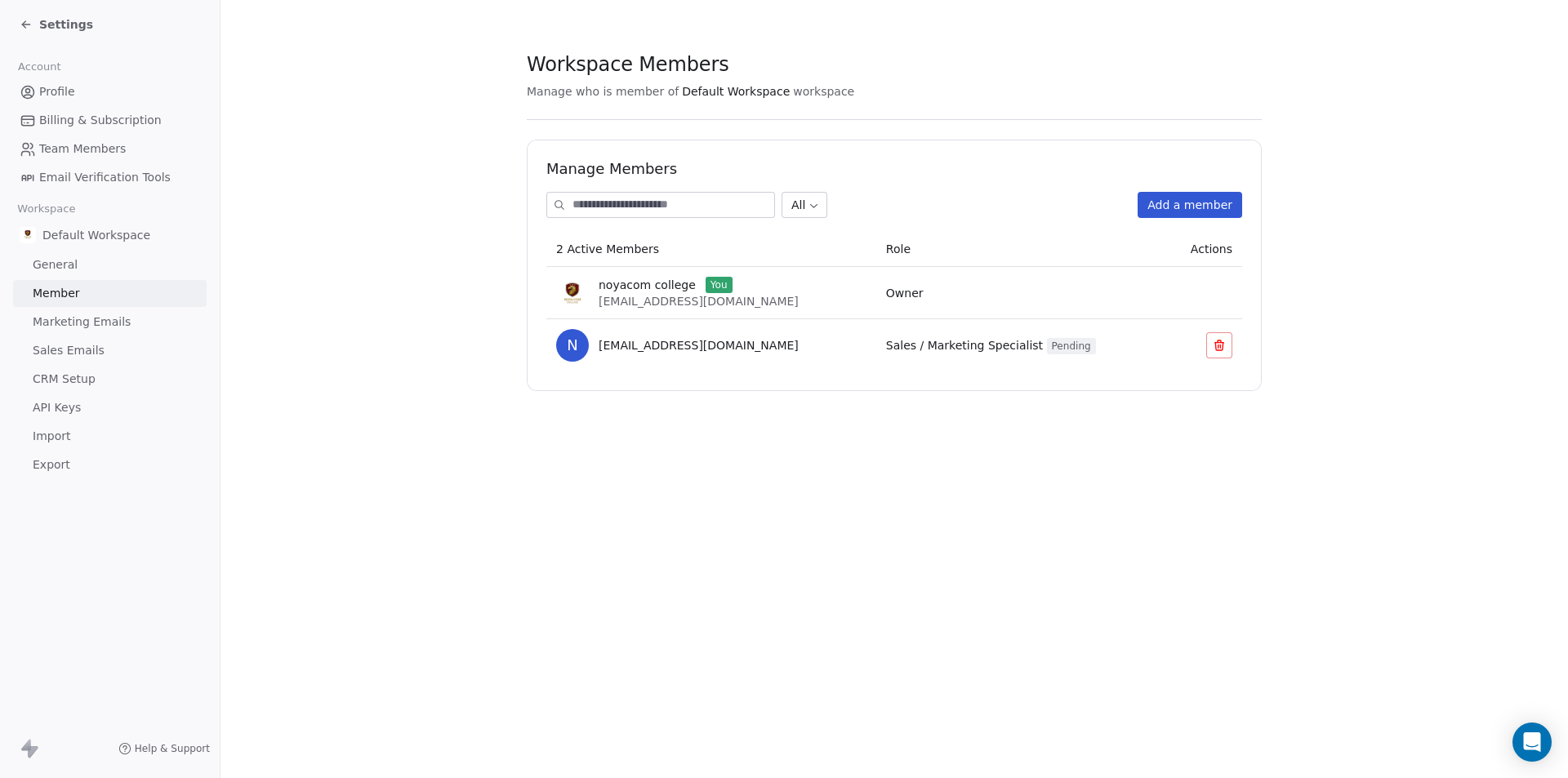
click at [102, 269] on link "General" at bounding box center [110, 265] width 193 height 27
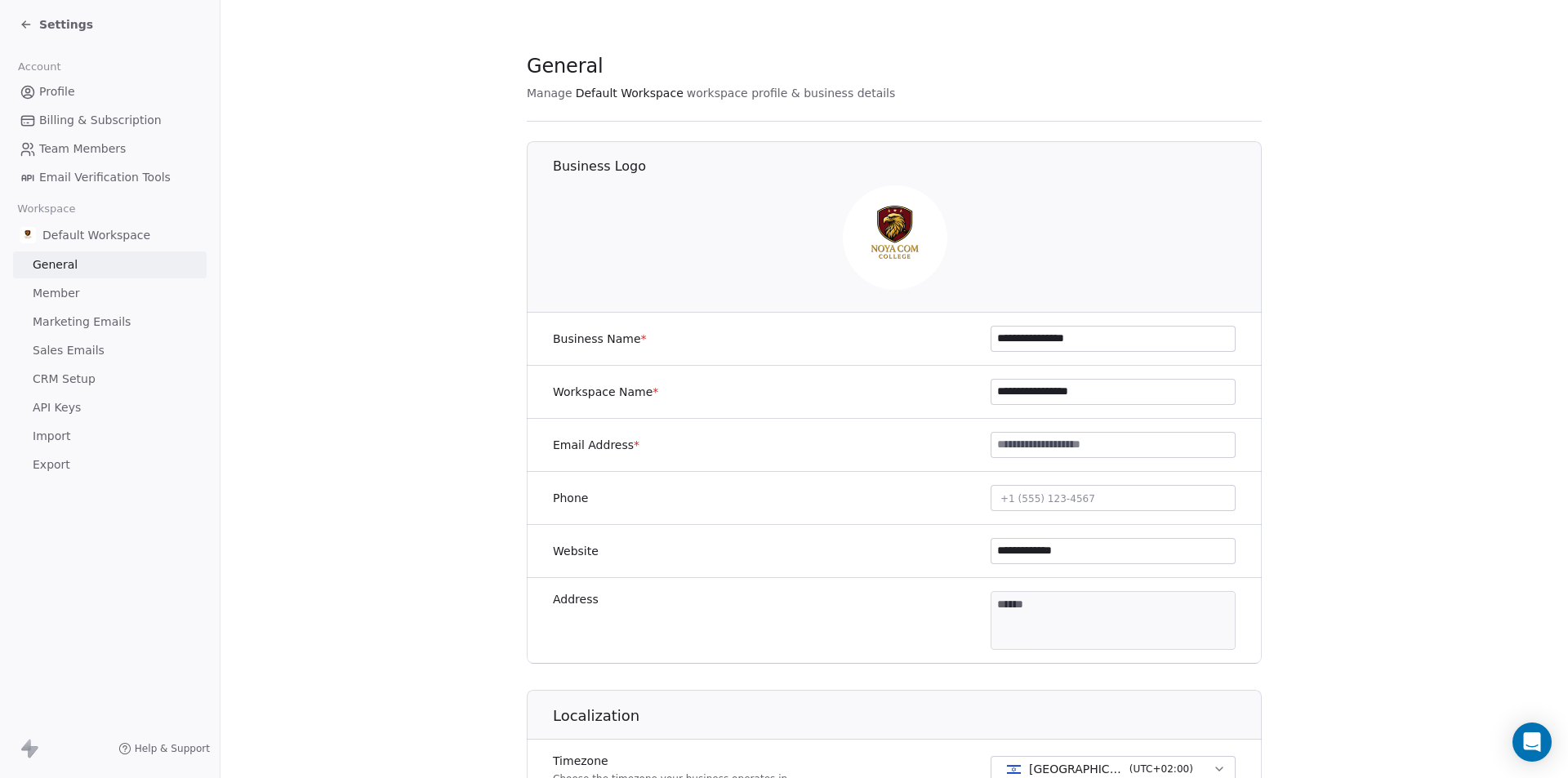
click at [131, 313] on link "Marketing Emails" at bounding box center [110, 322] width 193 height 27
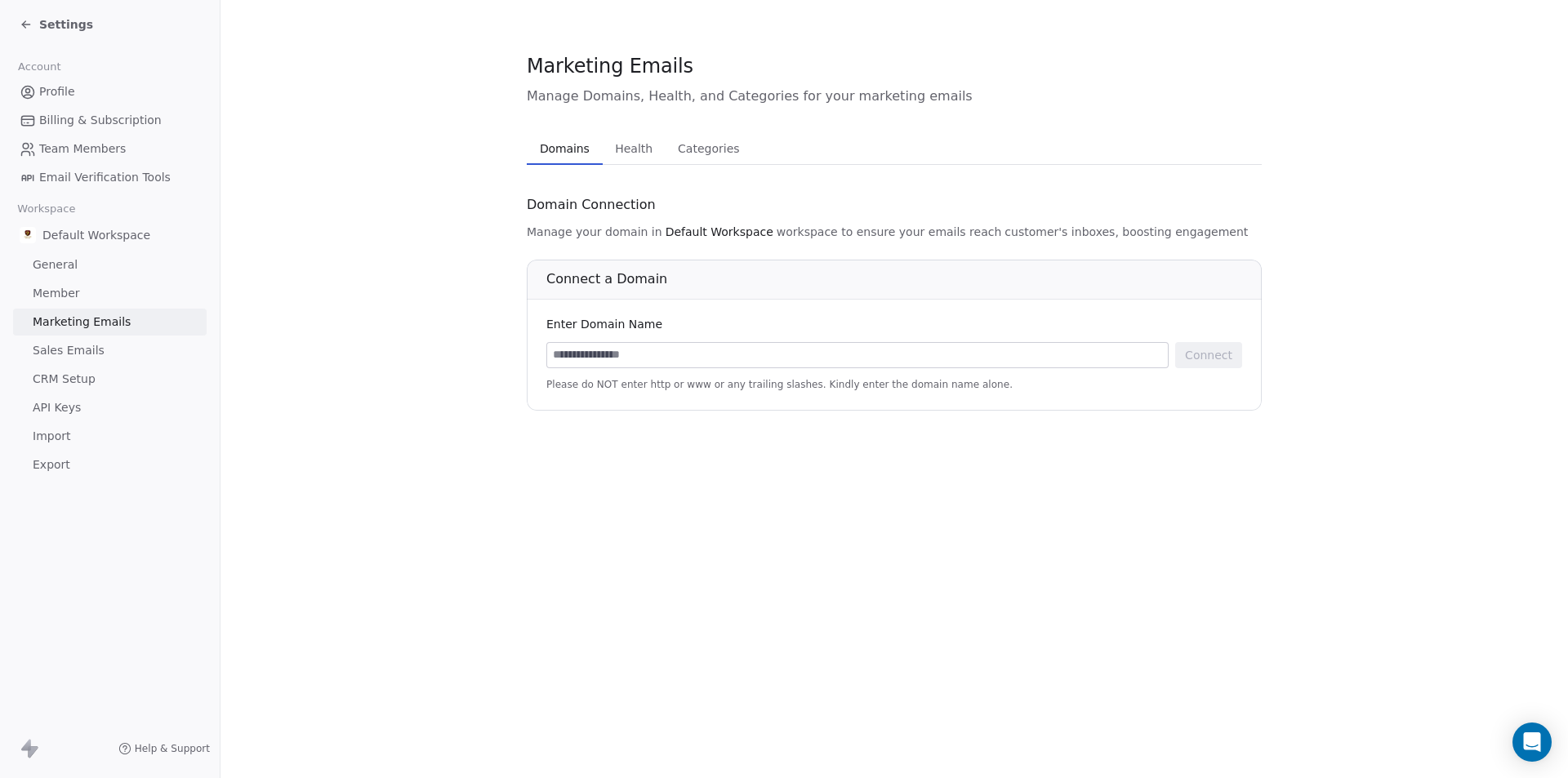
click at [145, 347] on link "Sales Emails" at bounding box center [110, 351] width 193 height 27
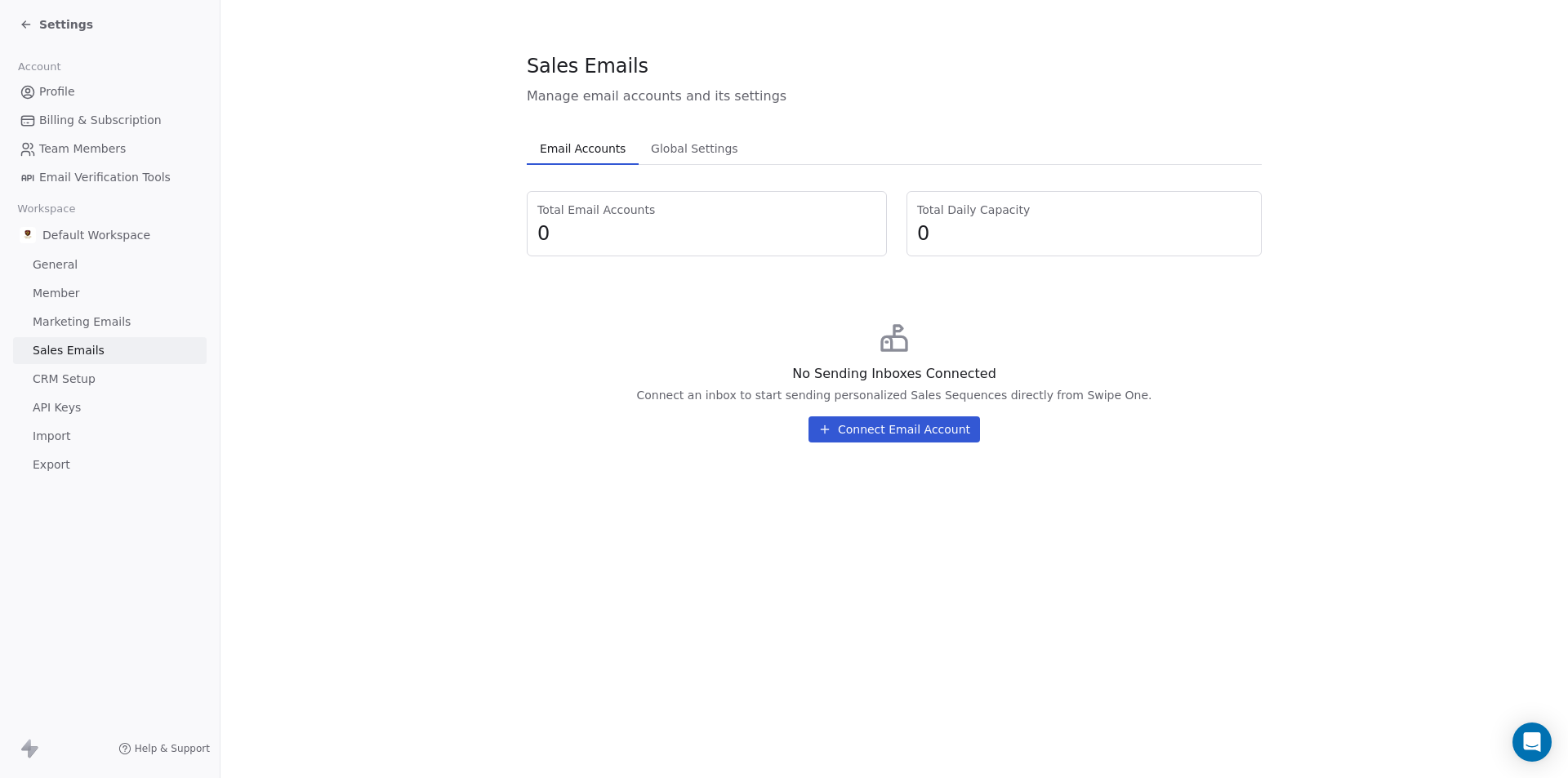
click at [143, 378] on link "CRM Setup" at bounding box center [110, 380] width 193 height 27
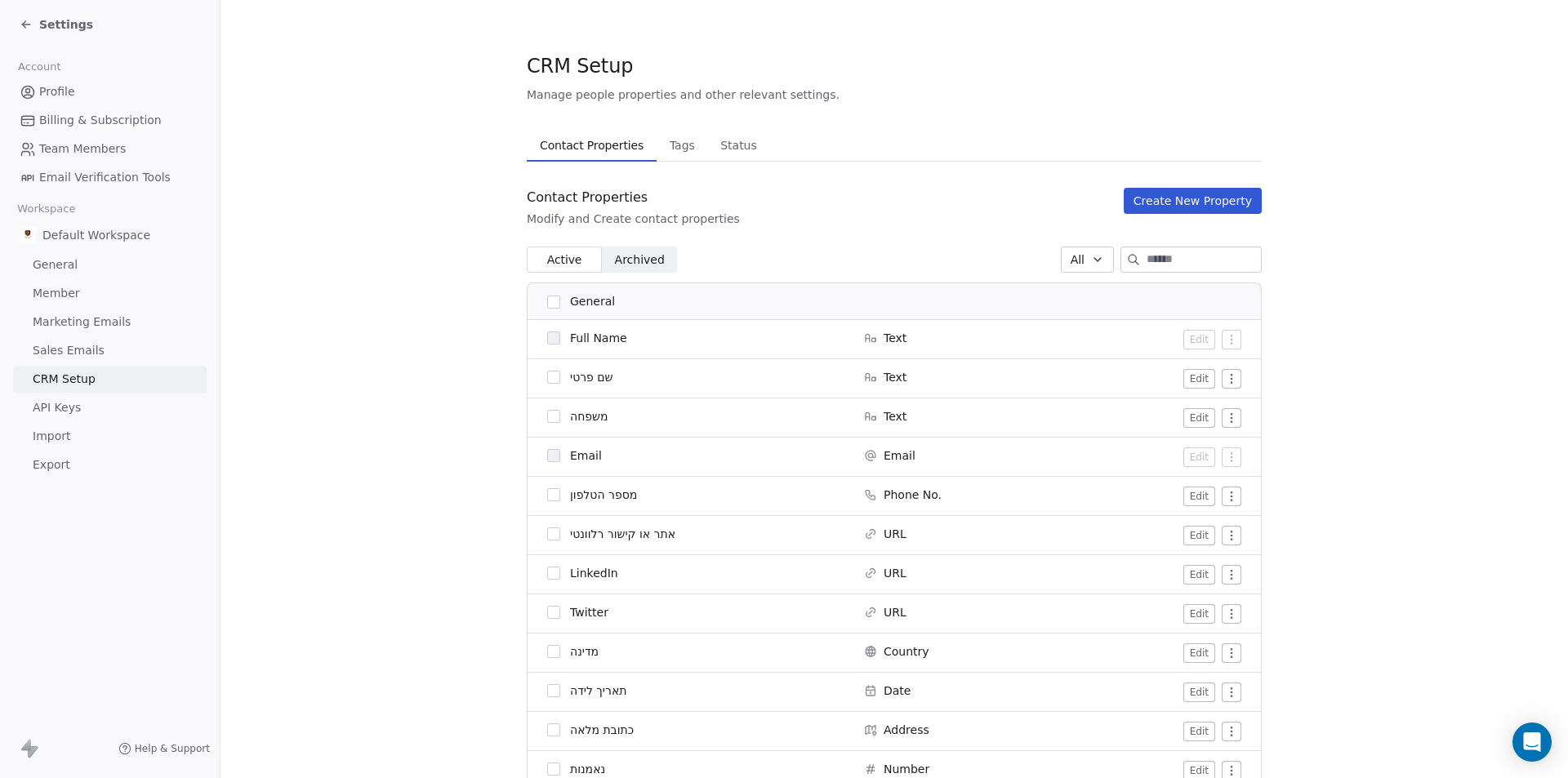
click at [145, 399] on link "API Keys" at bounding box center [110, 408] width 193 height 27
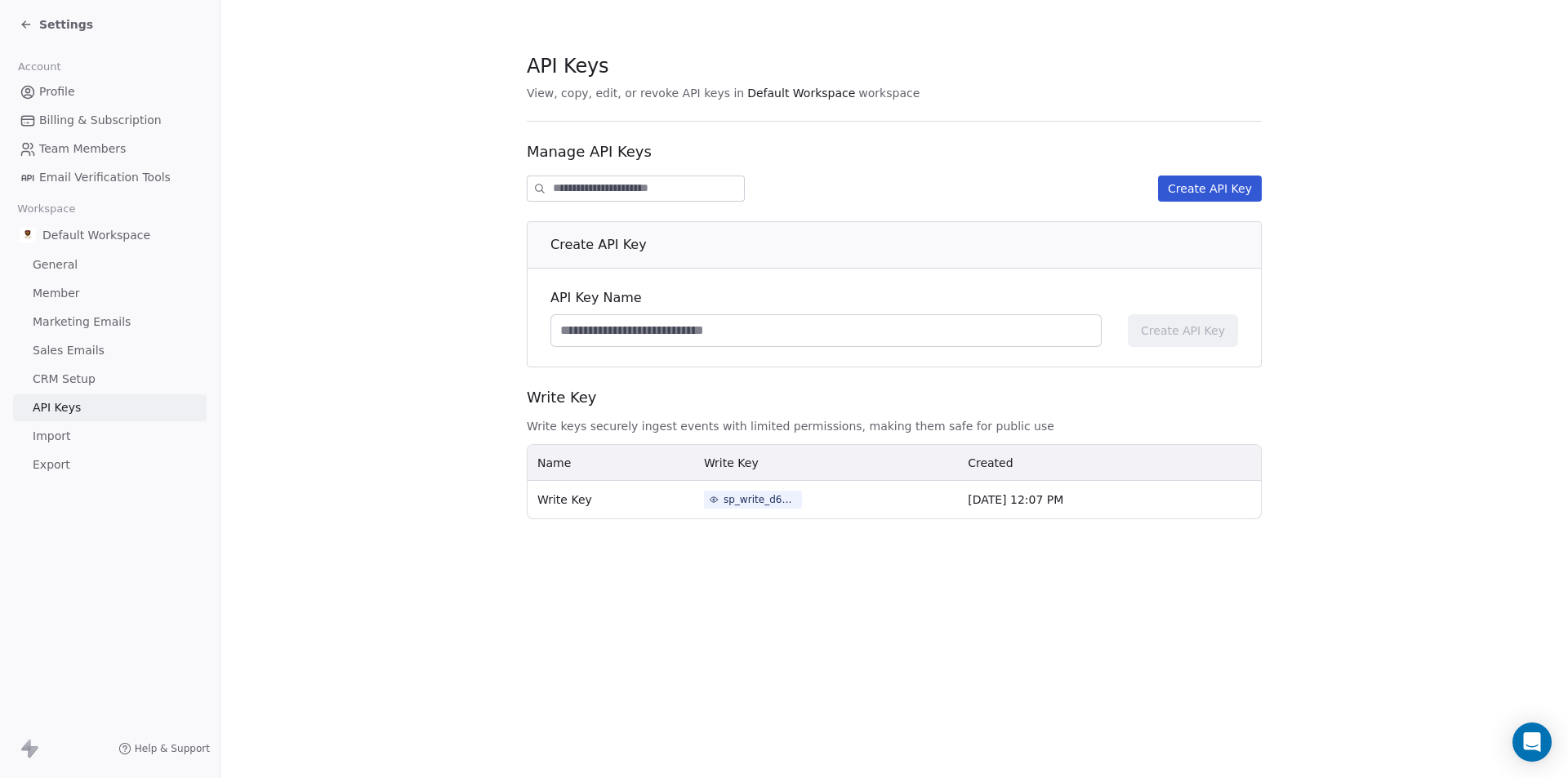
click at [148, 433] on link "Import" at bounding box center [110, 437] width 193 height 27
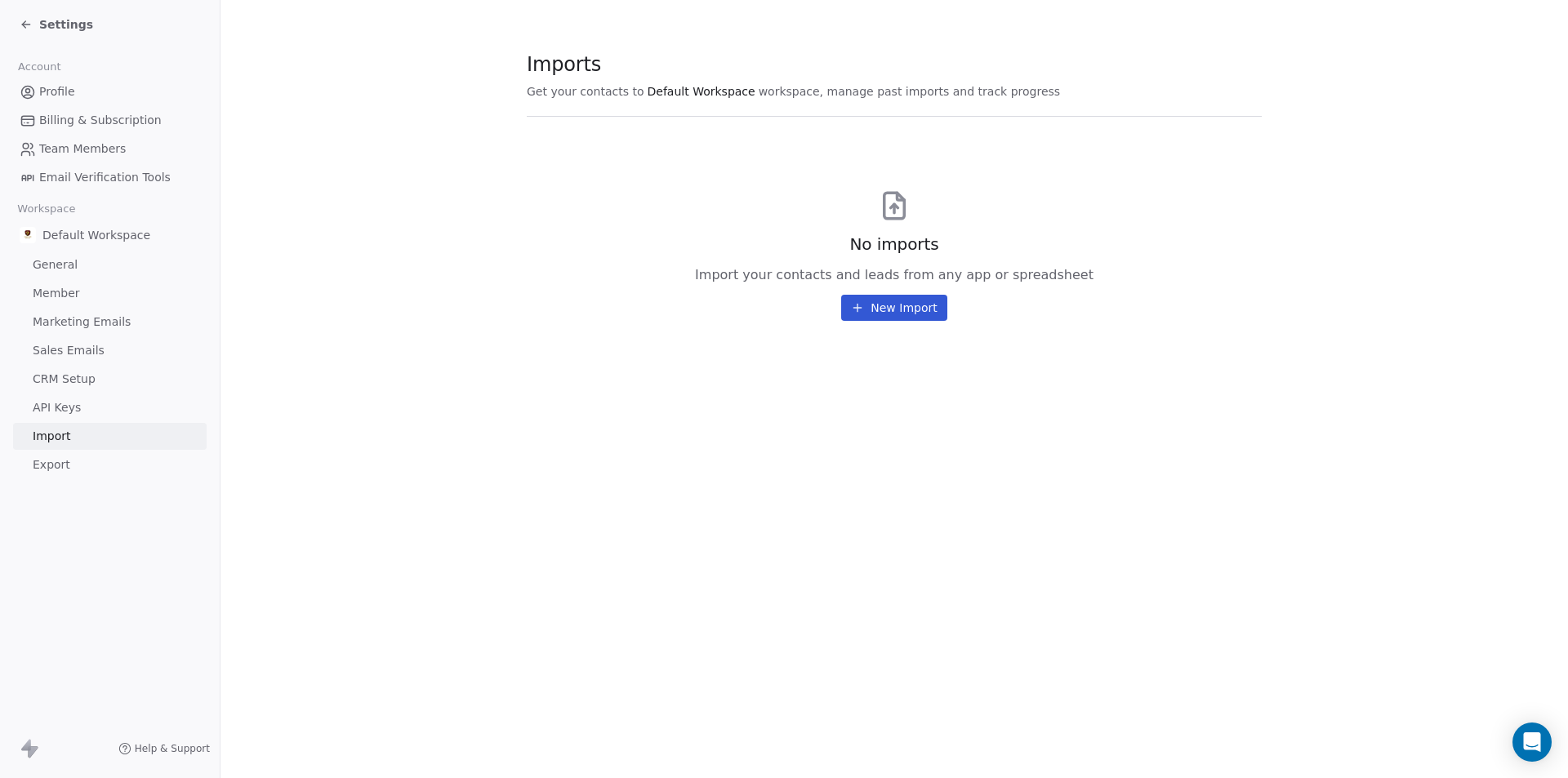
click at [147, 479] on div "Settings Account Profile Billing & Subscription Team Members Email Verification…" at bounding box center [110, 389] width 220 height 778
click at [140, 471] on link "Export" at bounding box center [110, 465] width 193 height 27
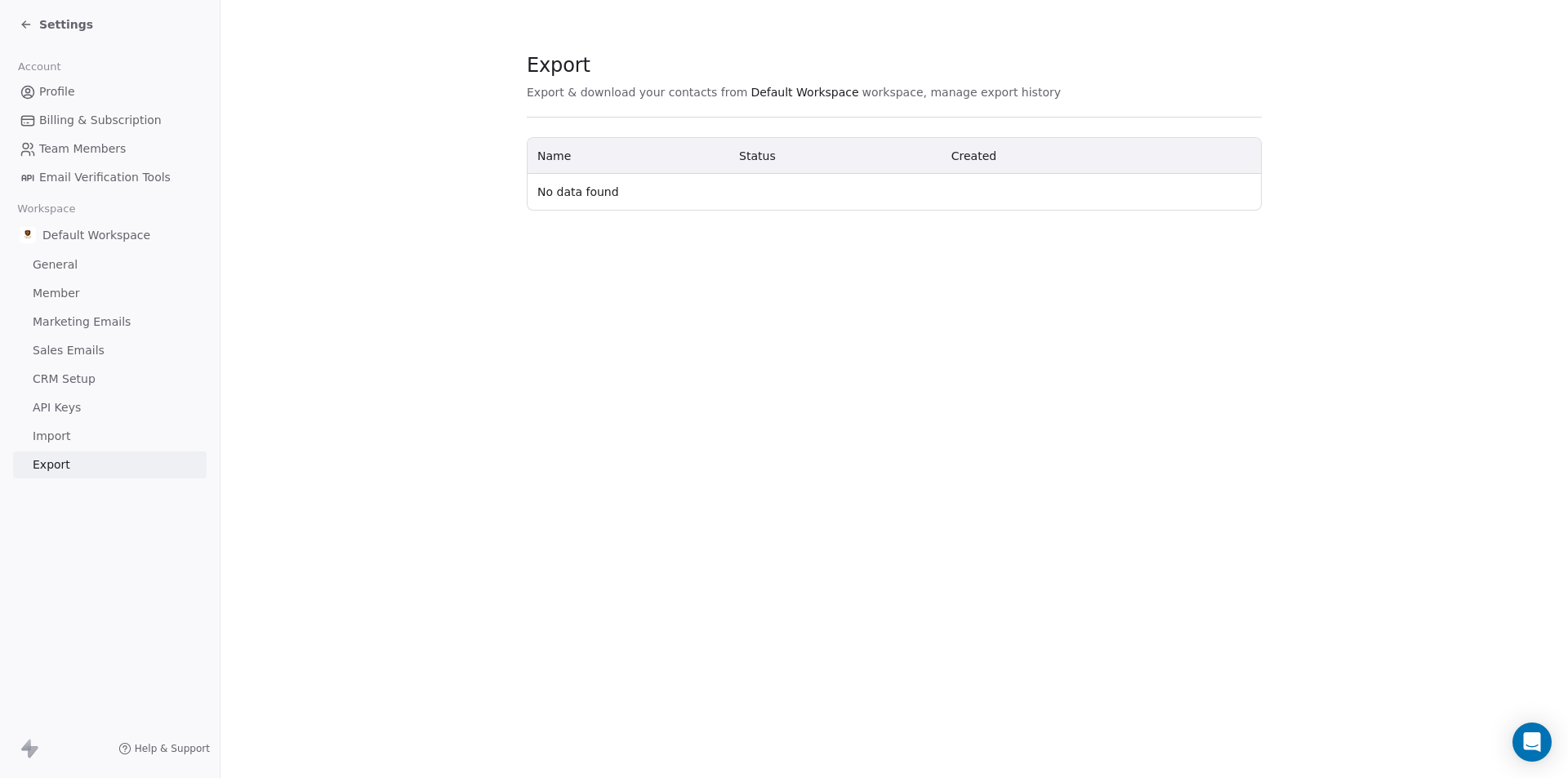
click at [85, 273] on link "General" at bounding box center [110, 265] width 193 height 27
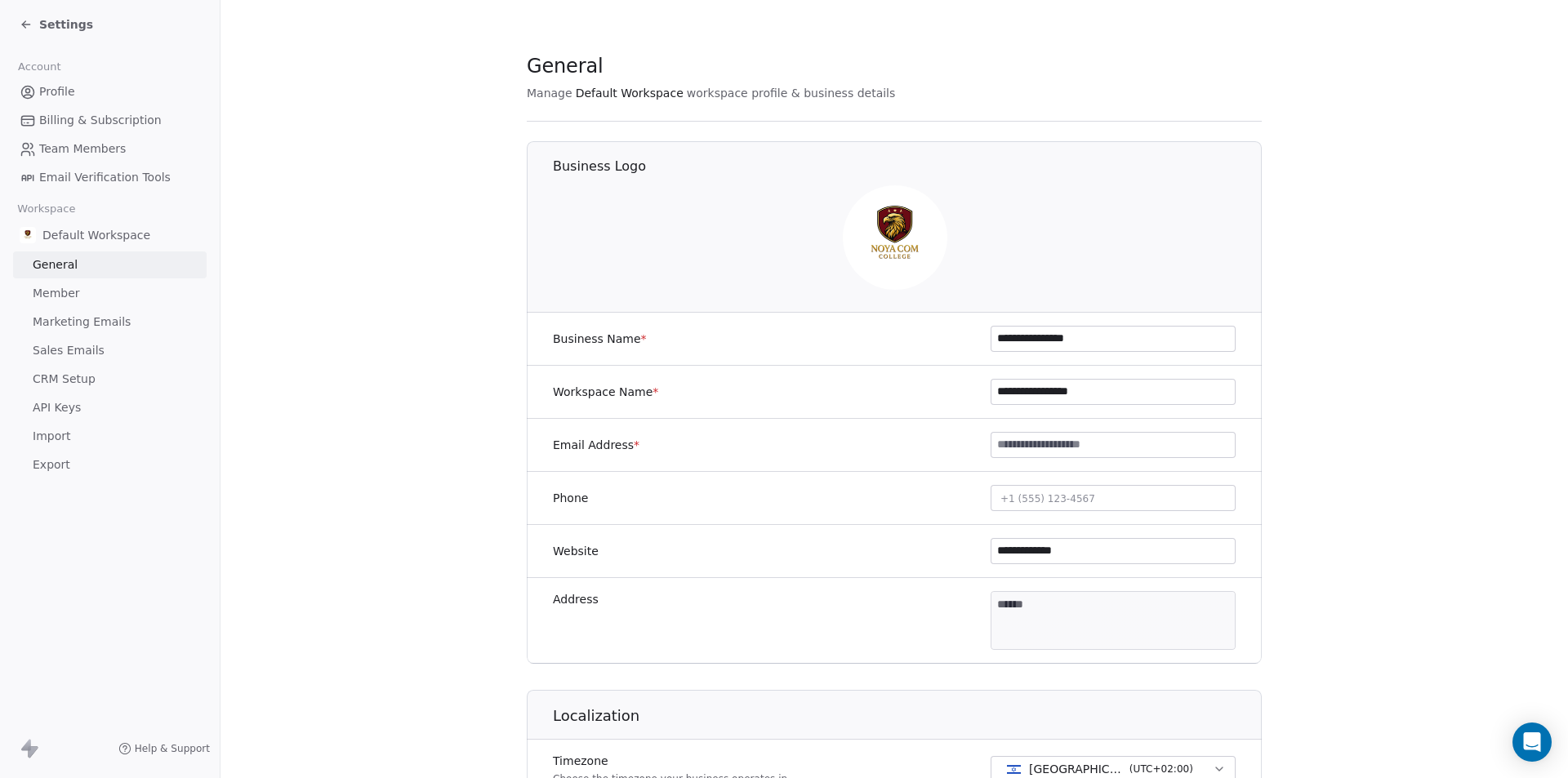
click at [93, 118] on span "Billing & Subscription" at bounding box center [100, 120] width 122 height 17
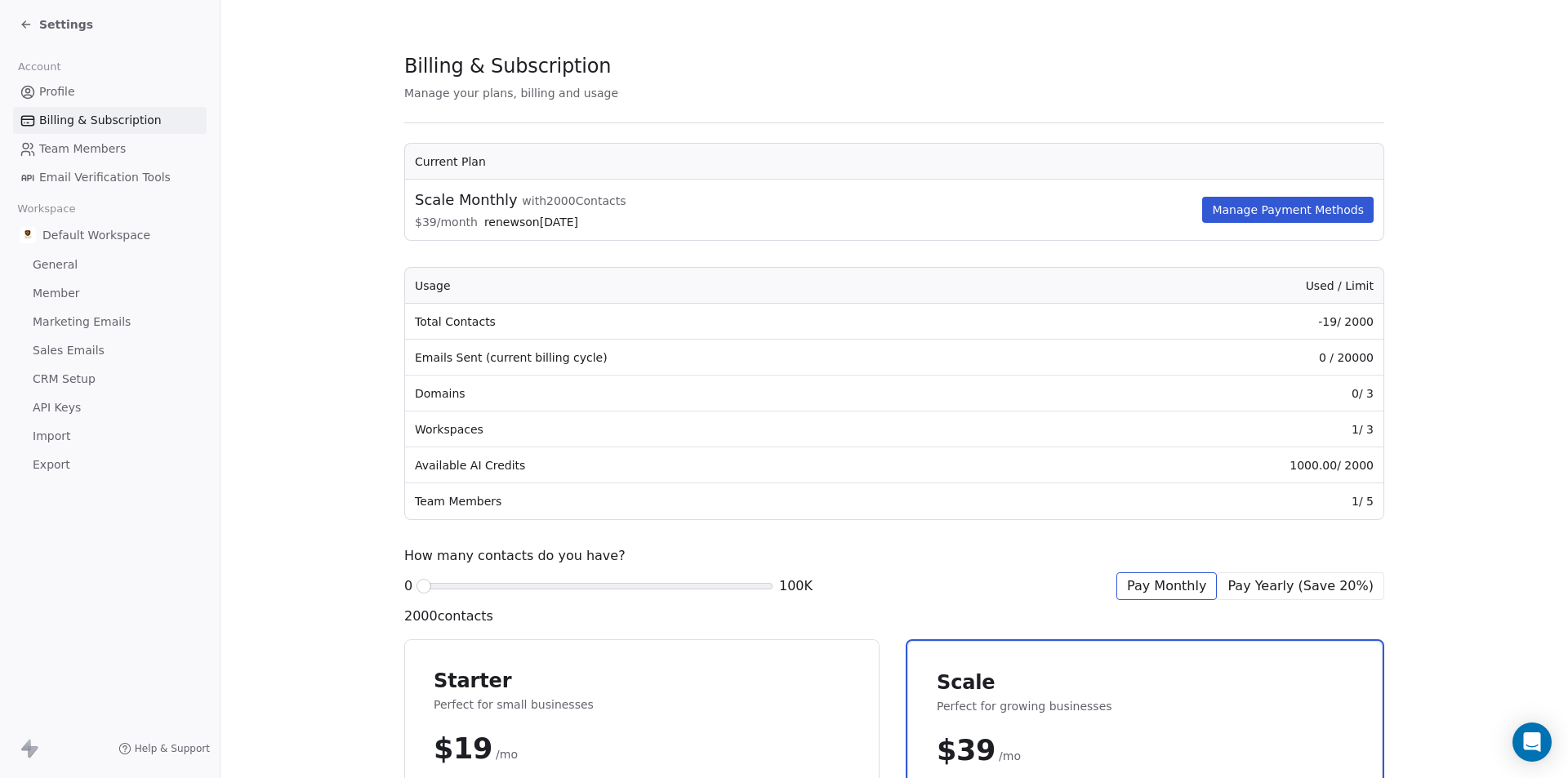
click at [83, 94] on link "Profile" at bounding box center [110, 92] width 193 height 27
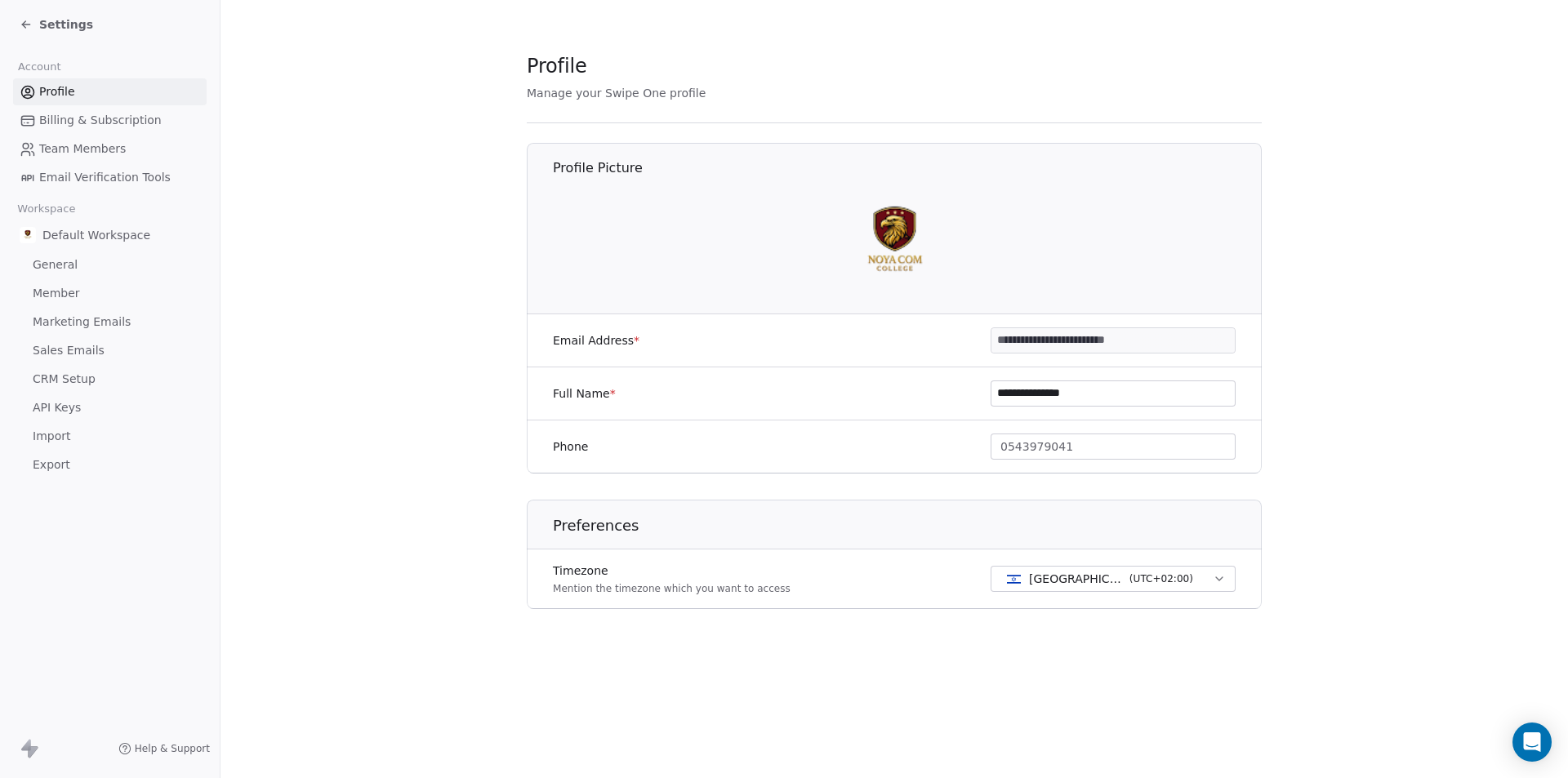
click at [379, 267] on section "**********" at bounding box center [894, 344] width 1347 height 688
click at [28, 91] on icon at bounding box center [28, 92] width 16 height 16
click at [20, 25] on icon at bounding box center [26, 24] width 13 height 13
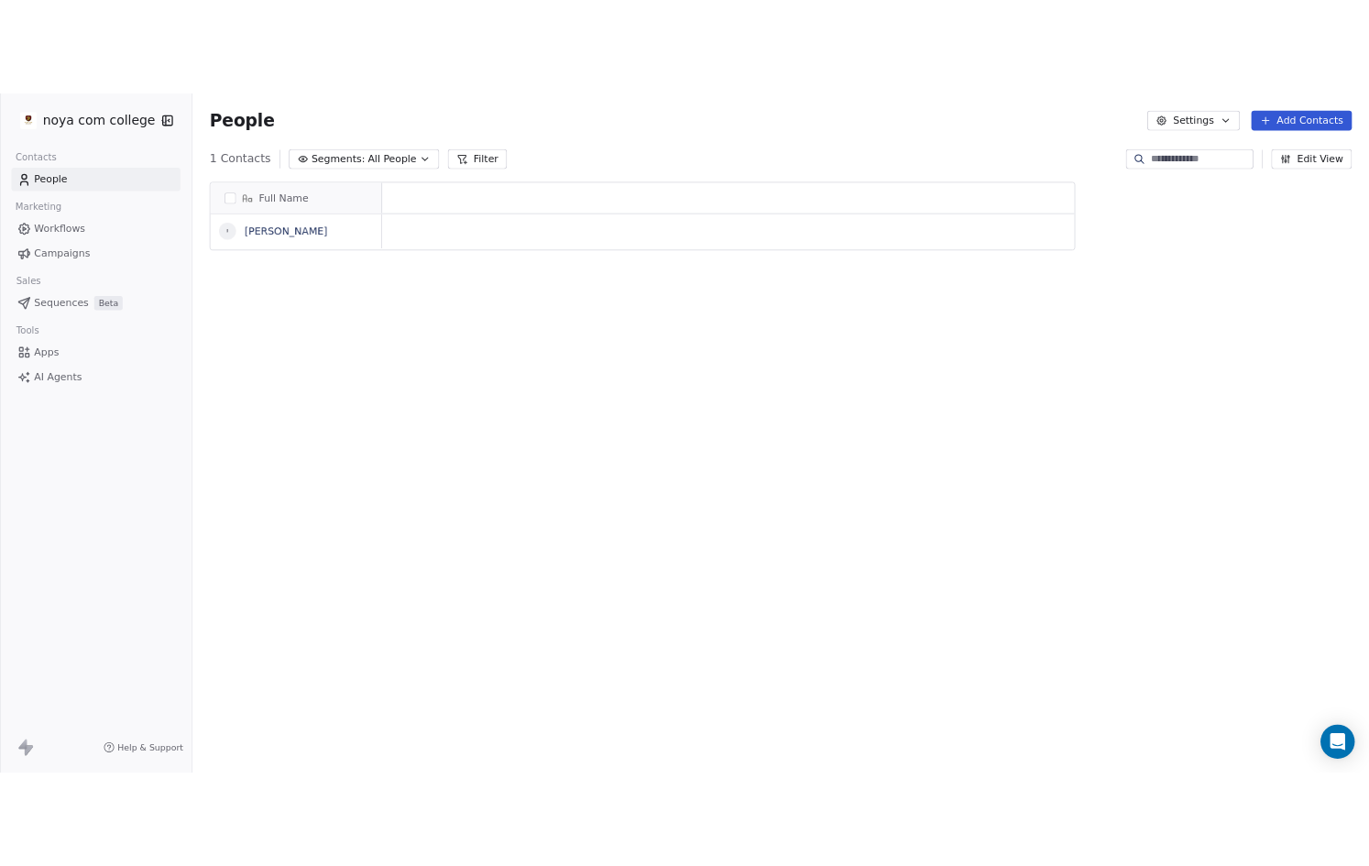
scroll to position [754, 1499]
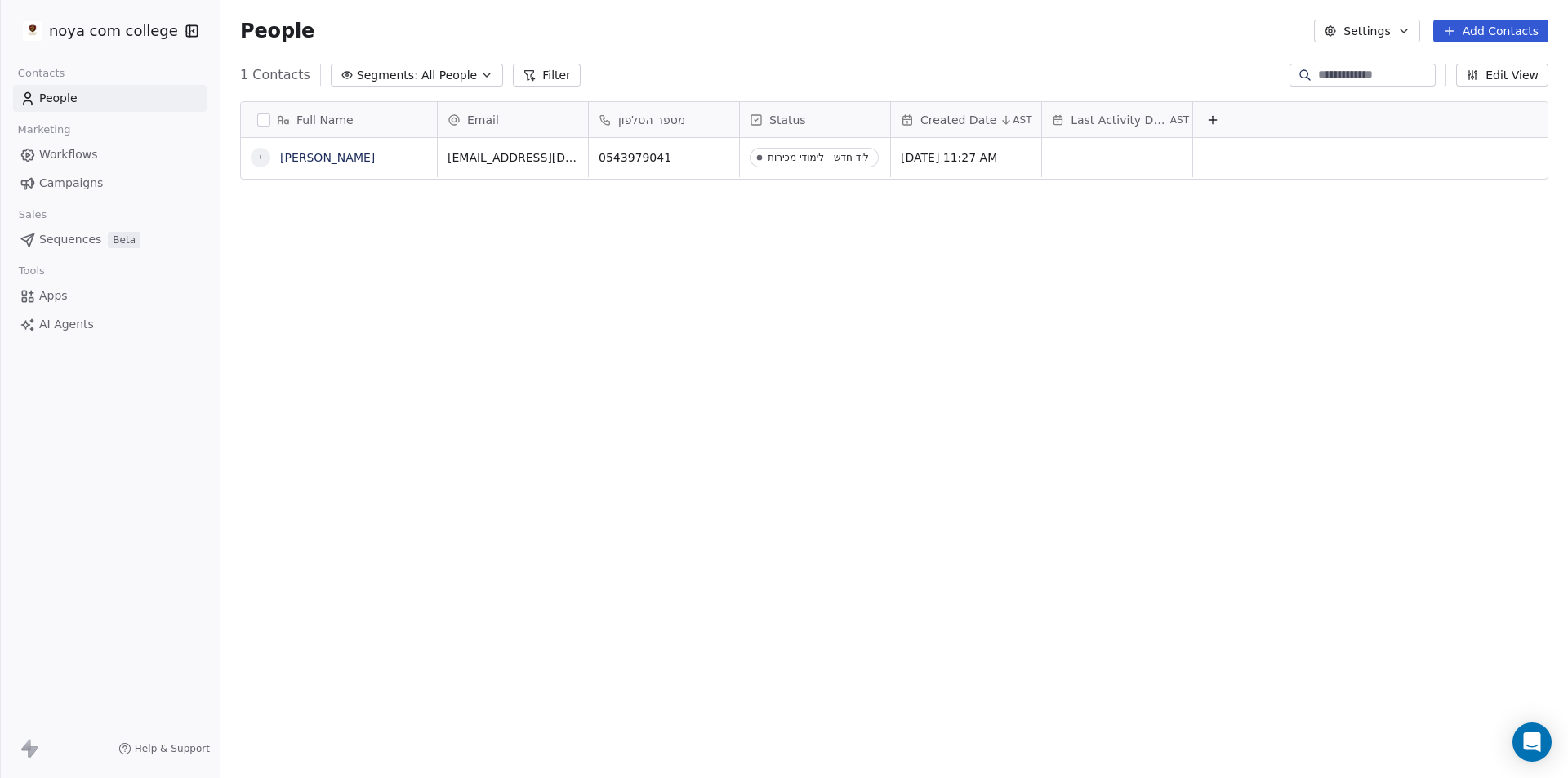
click at [1366, 34] on button "Settings" at bounding box center [1367, 31] width 105 height 23
click at [1390, 118] on span "Import" at bounding box center [1377, 119] width 37 height 17
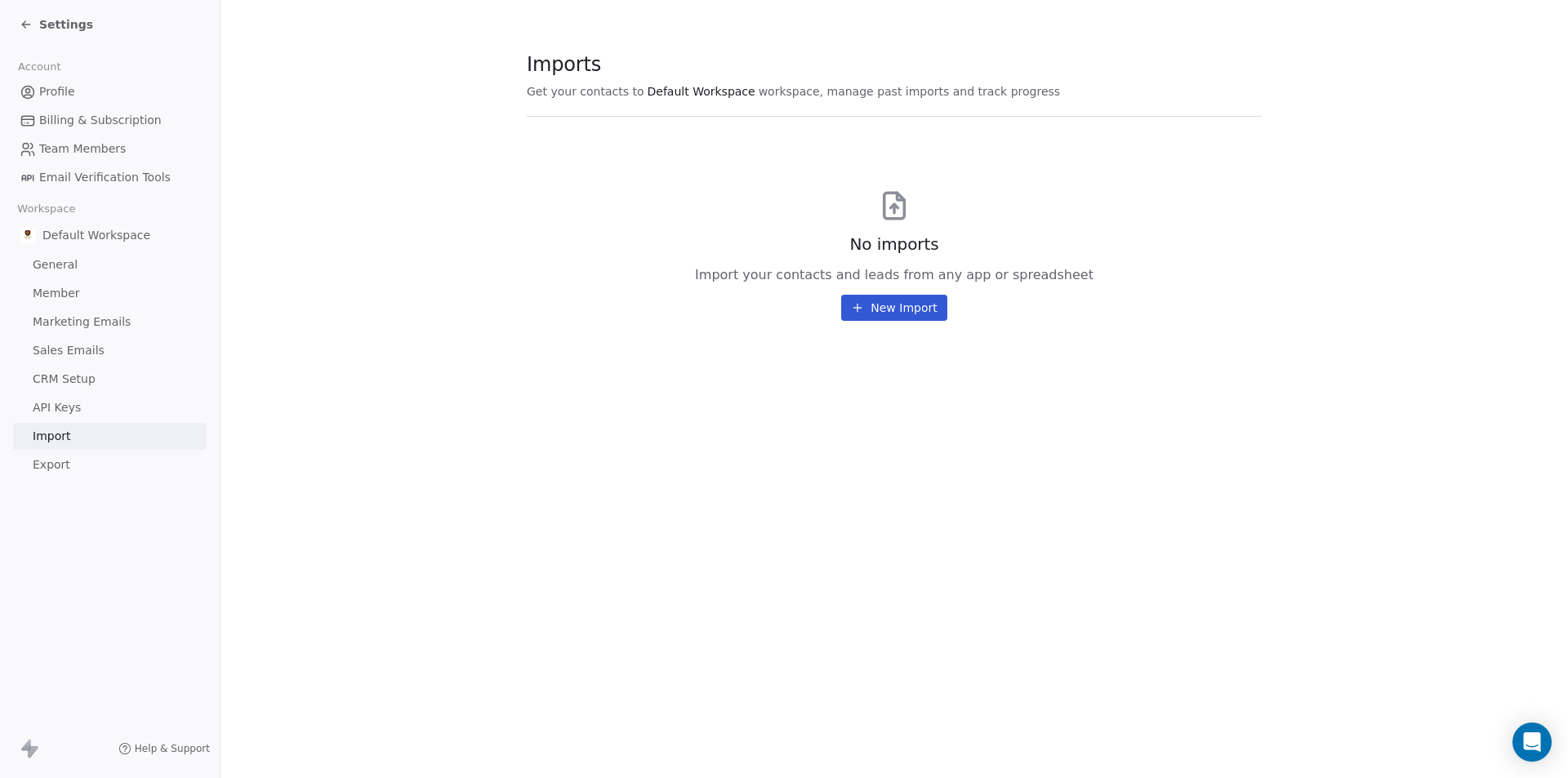
click at [878, 299] on button "New Import" at bounding box center [894, 307] width 105 height 26
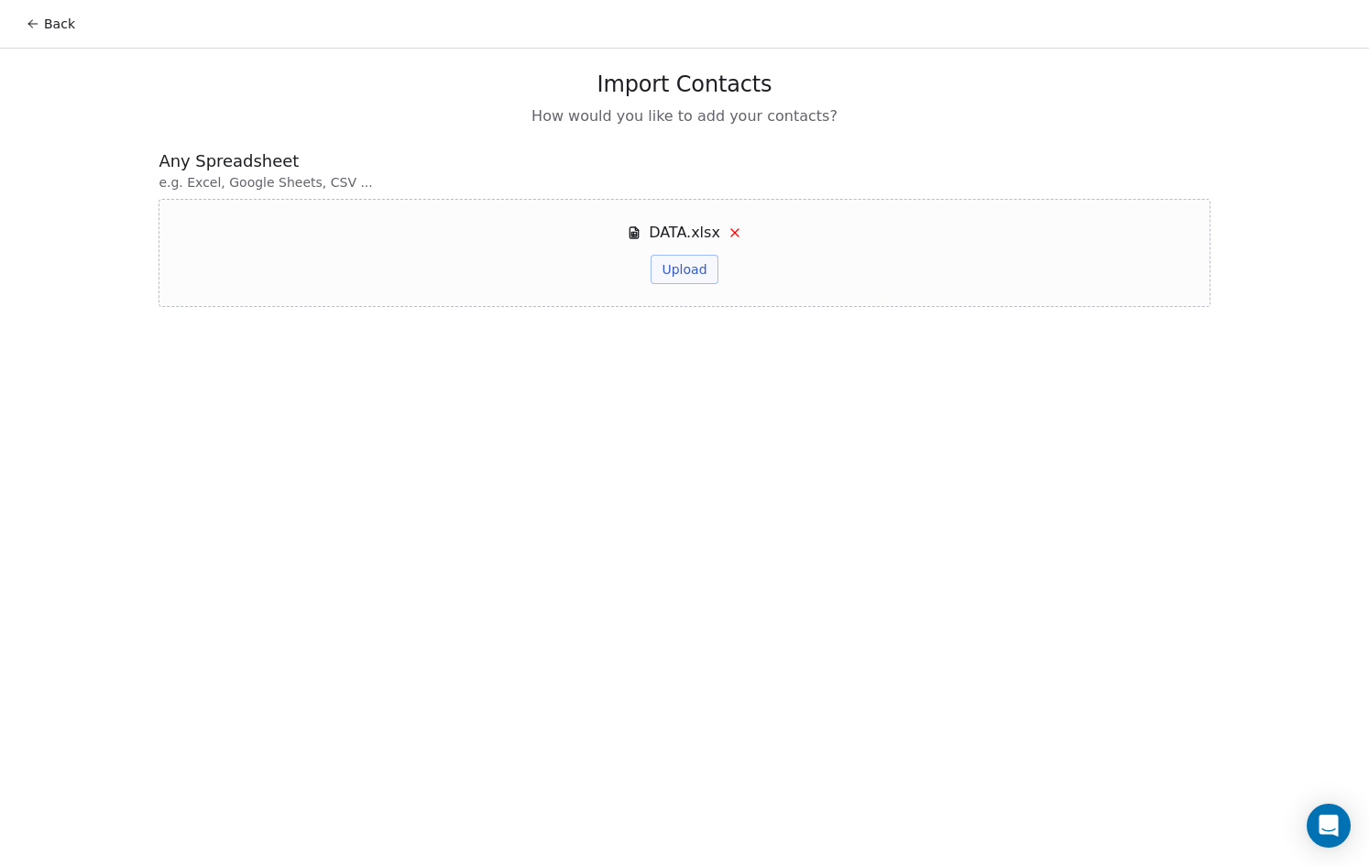
click at [661, 265] on button "Upload" at bounding box center [684, 269] width 67 height 29
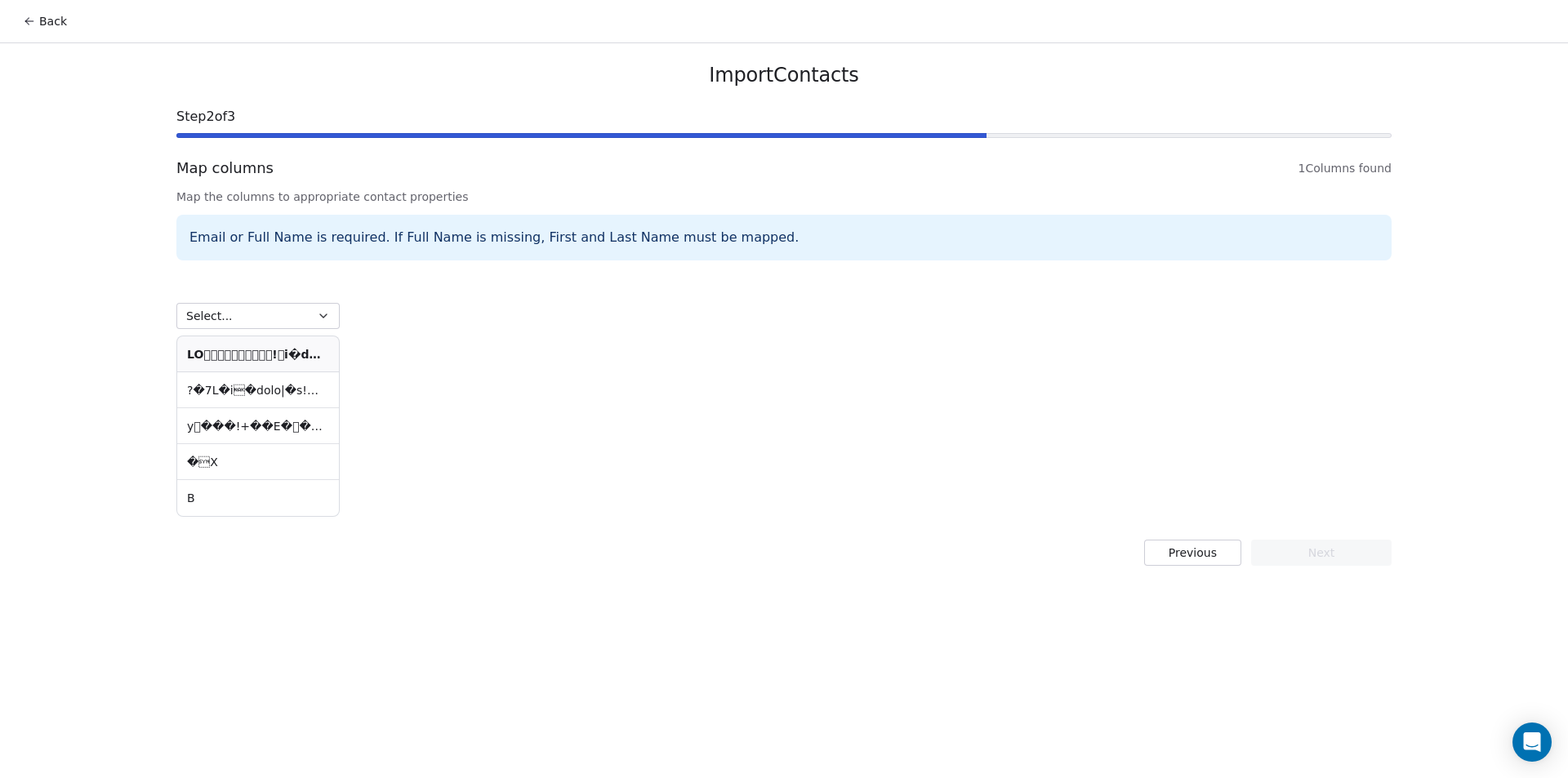
click at [1196, 561] on button "Previous" at bounding box center [1192, 553] width 97 height 26
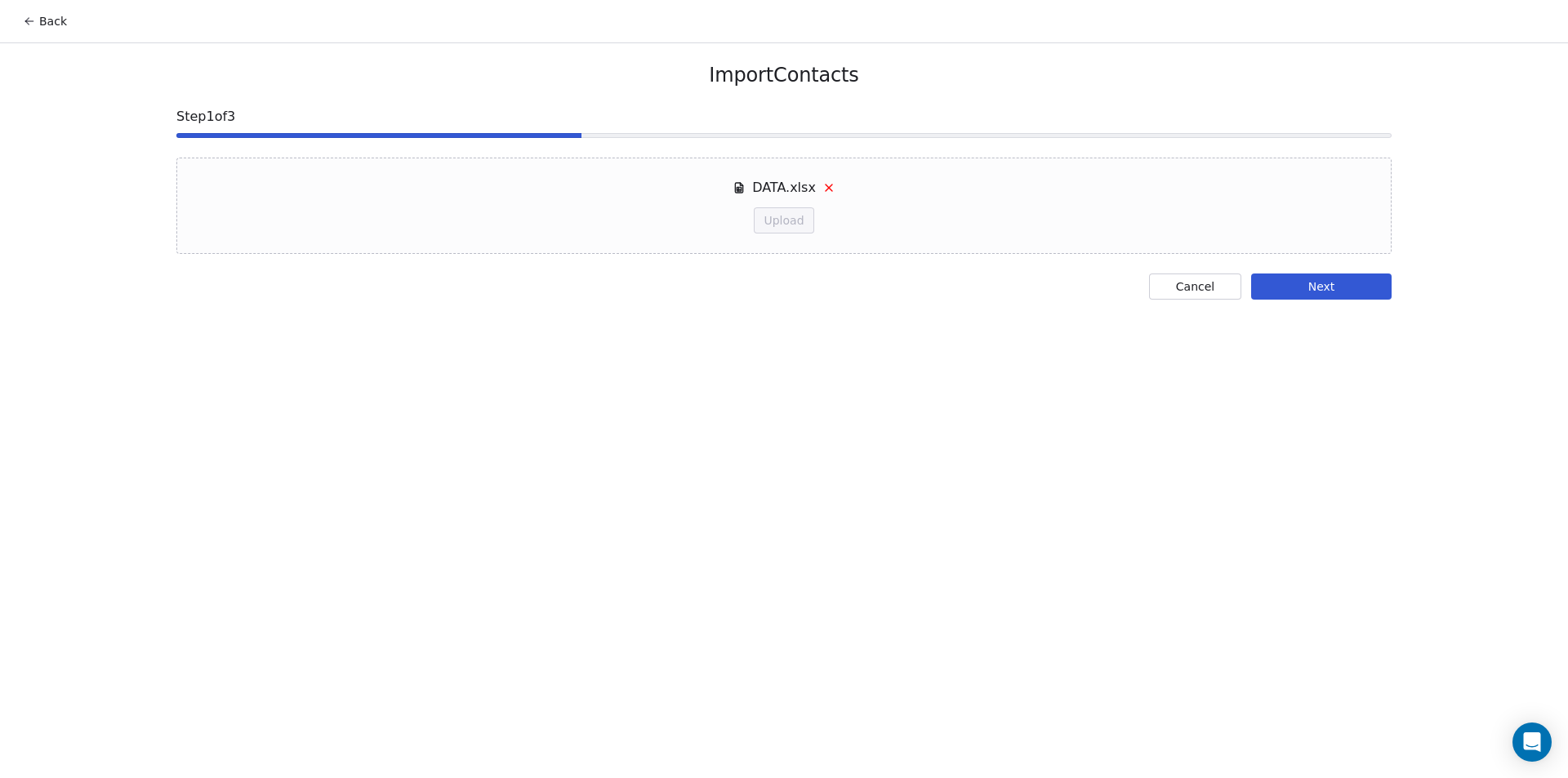
click at [1209, 292] on button "Cancel" at bounding box center [1196, 286] width 93 height 26
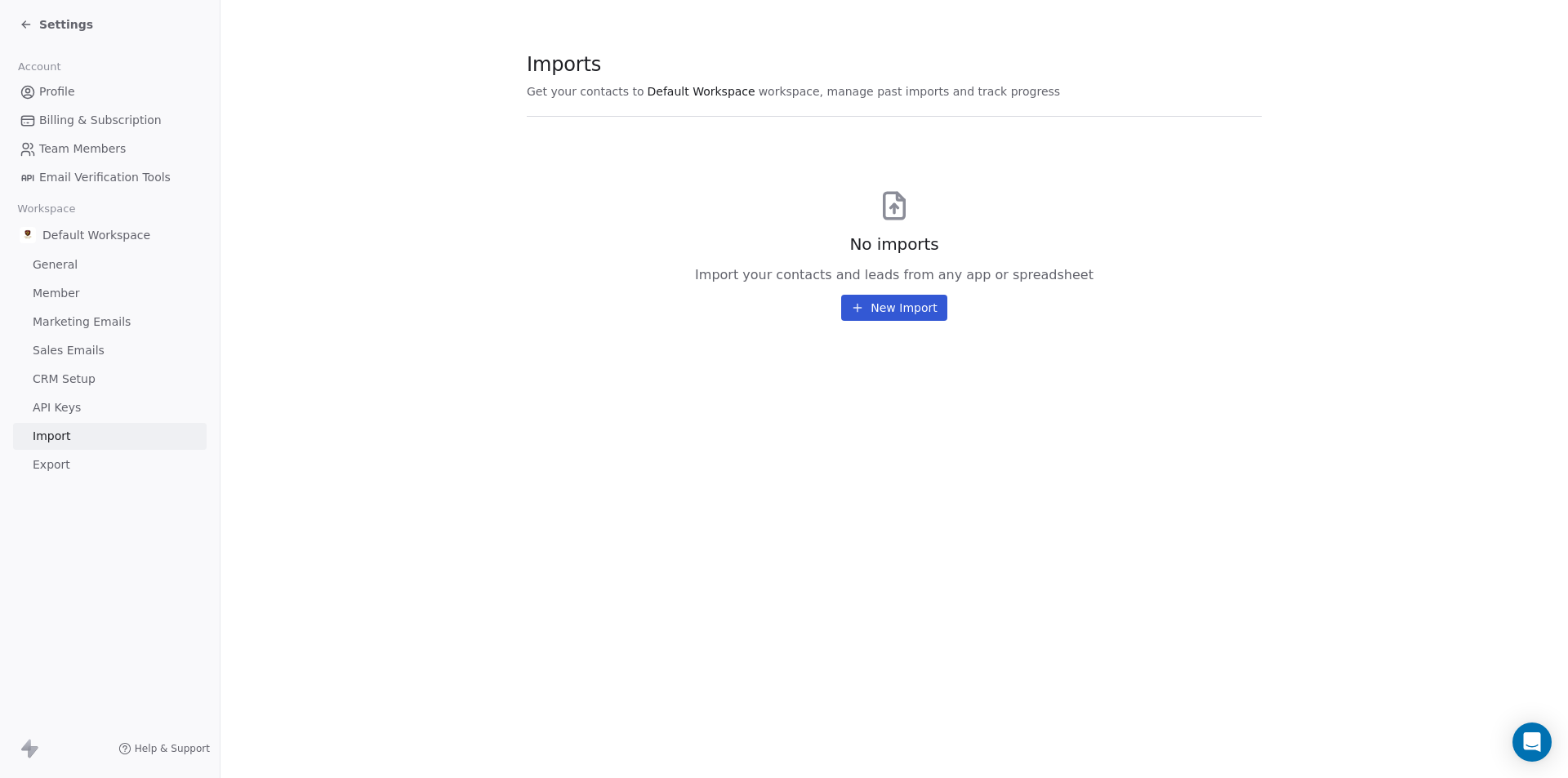
click at [893, 302] on button "New Import" at bounding box center [894, 307] width 105 height 26
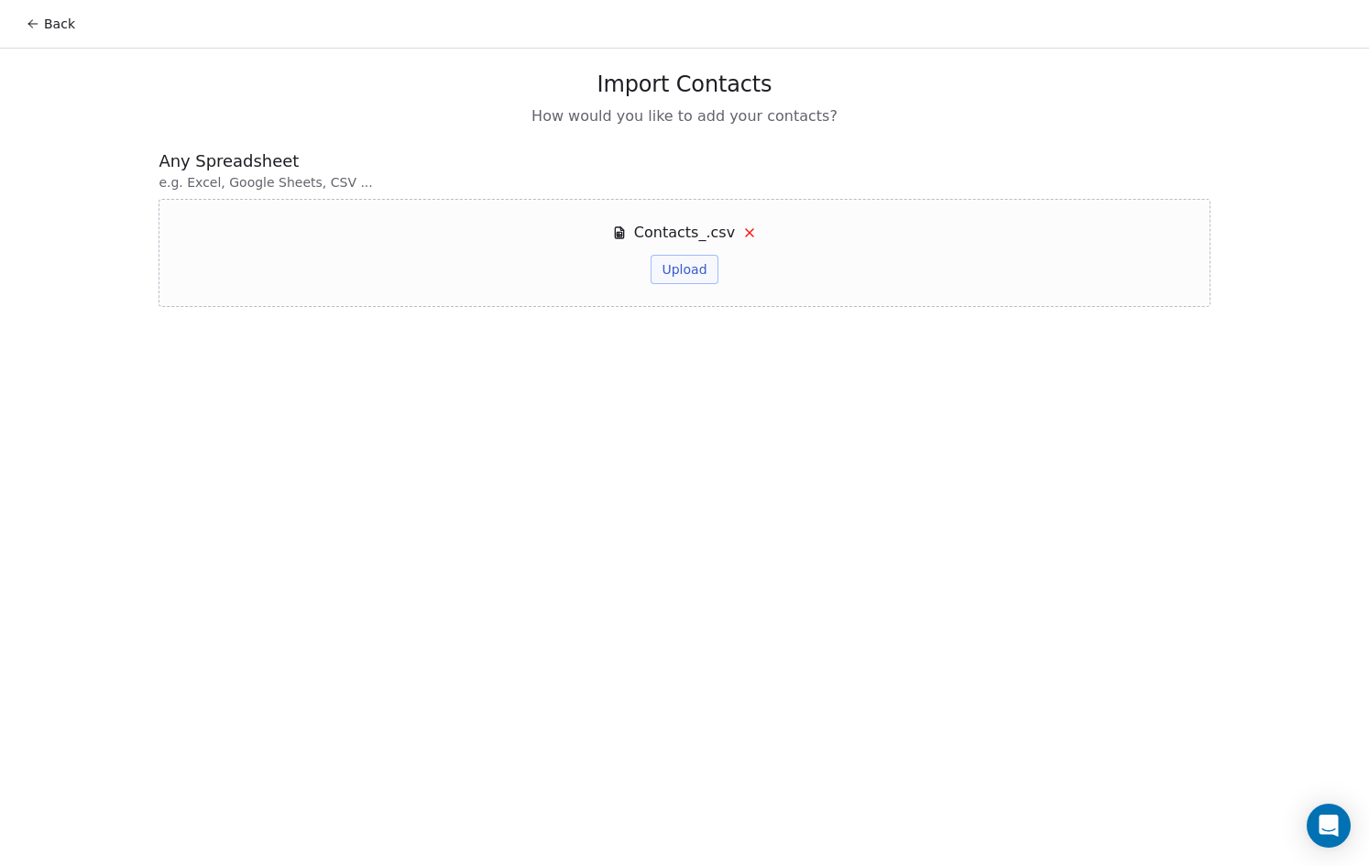
click at [703, 232] on span "Contacts_.csv" at bounding box center [684, 233] width 101 height 22
click at [702, 231] on span "Contacts_.csv" at bounding box center [684, 233] width 101 height 22
click at [694, 270] on button "Upload" at bounding box center [684, 269] width 67 height 29
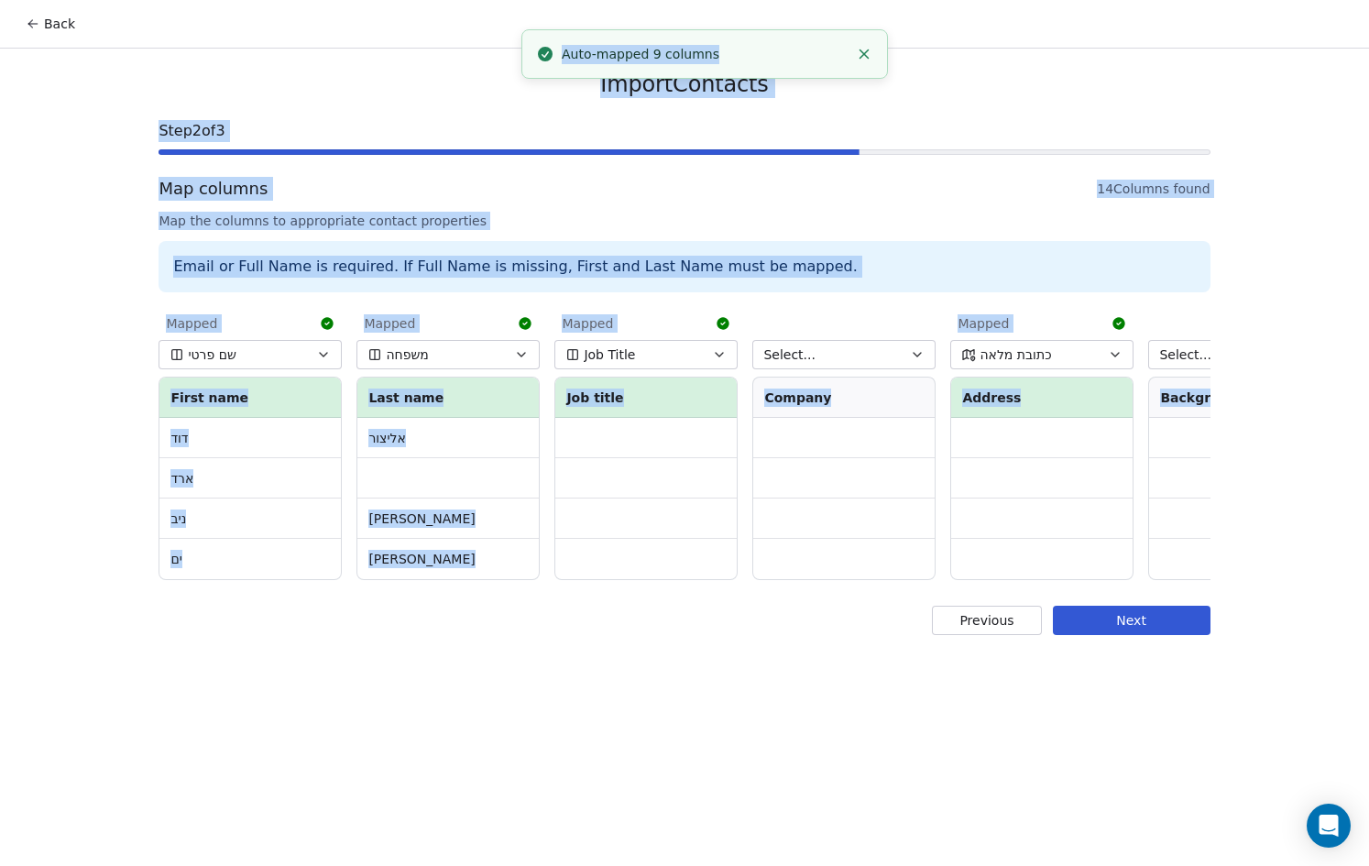
click at [888, 246] on div "Email or Full Name is required. If Full Name is missing, First and Last Name mu…" at bounding box center [684, 266] width 1051 height 51
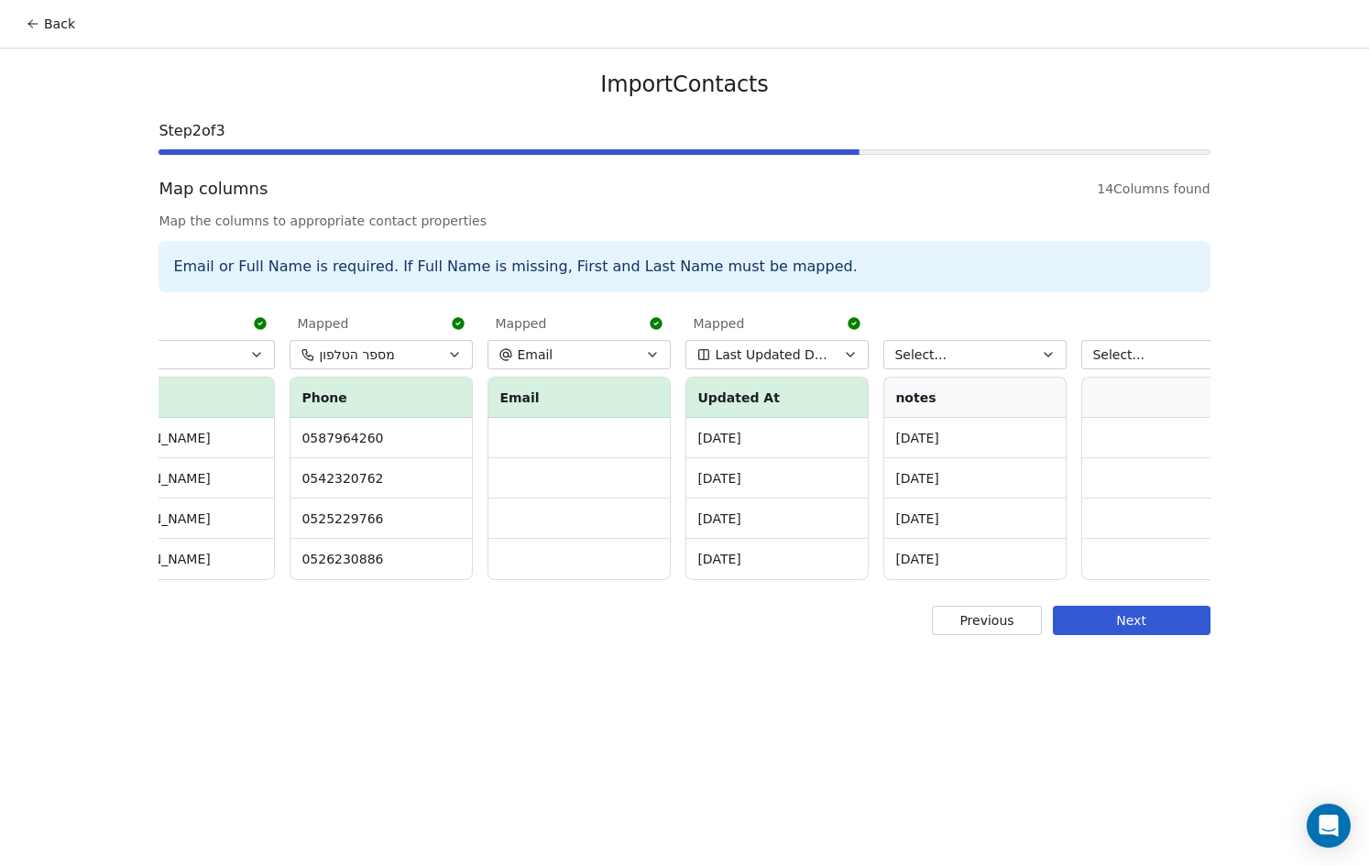
scroll to position [0, 1705]
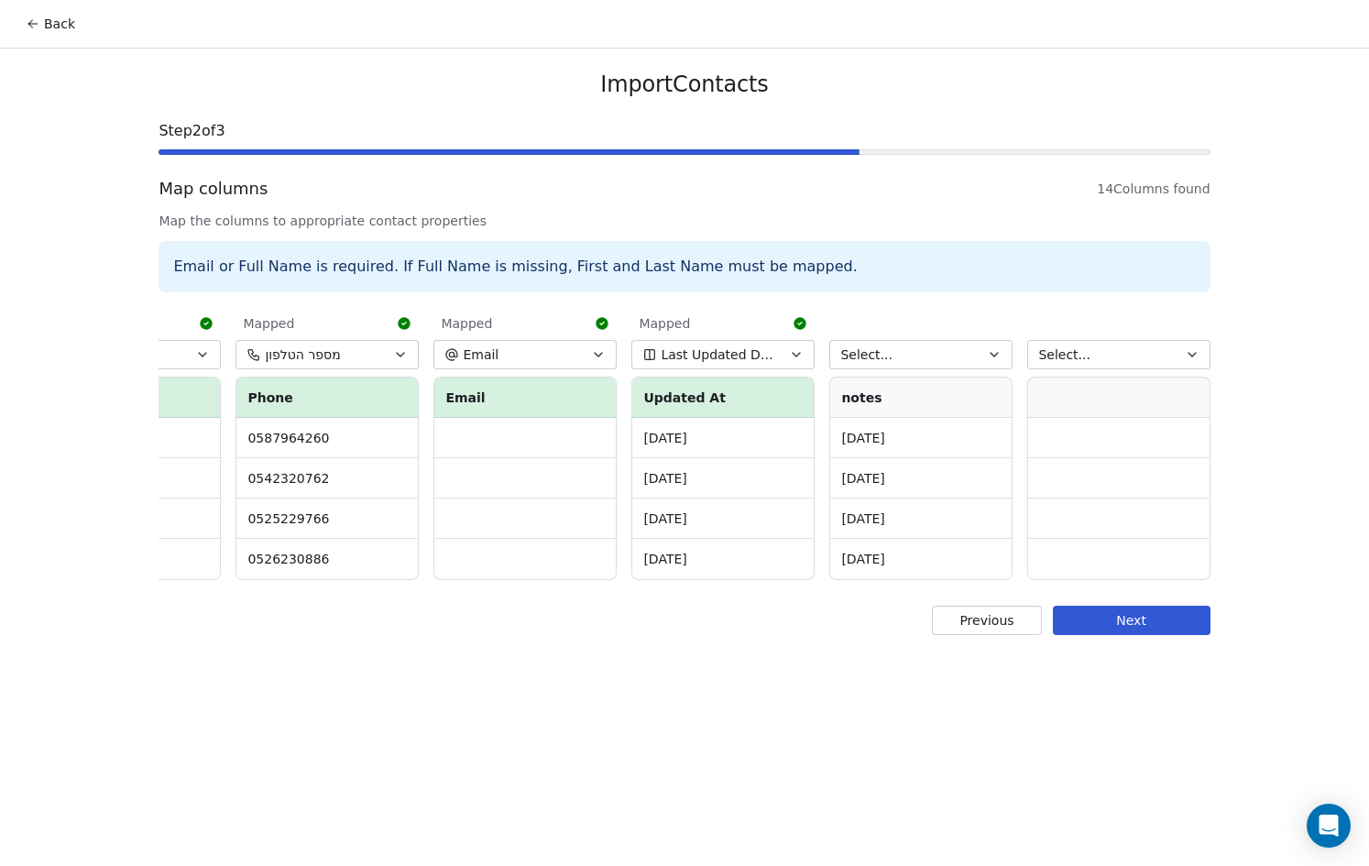
drag, startPoint x: 998, startPoint y: 600, endPoint x: 845, endPoint y: 598, distance: 153.1
click at [845, 598] on div "Import Contacts Step 2 of 3 Map columns 14 Columns found Map the columns to app…" at bounding box center [684, 353] width 1095 height 609
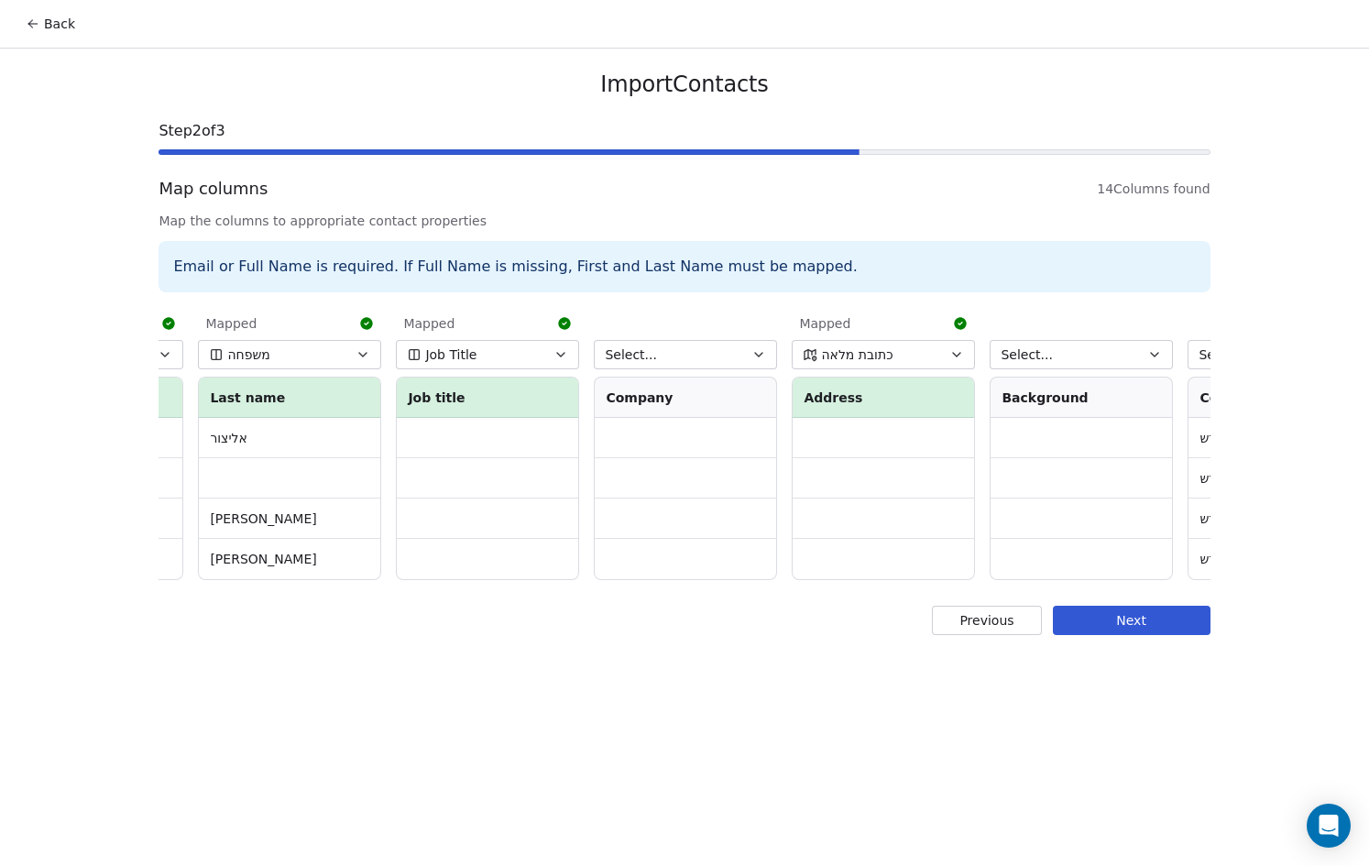
scroll to position [0, 0]
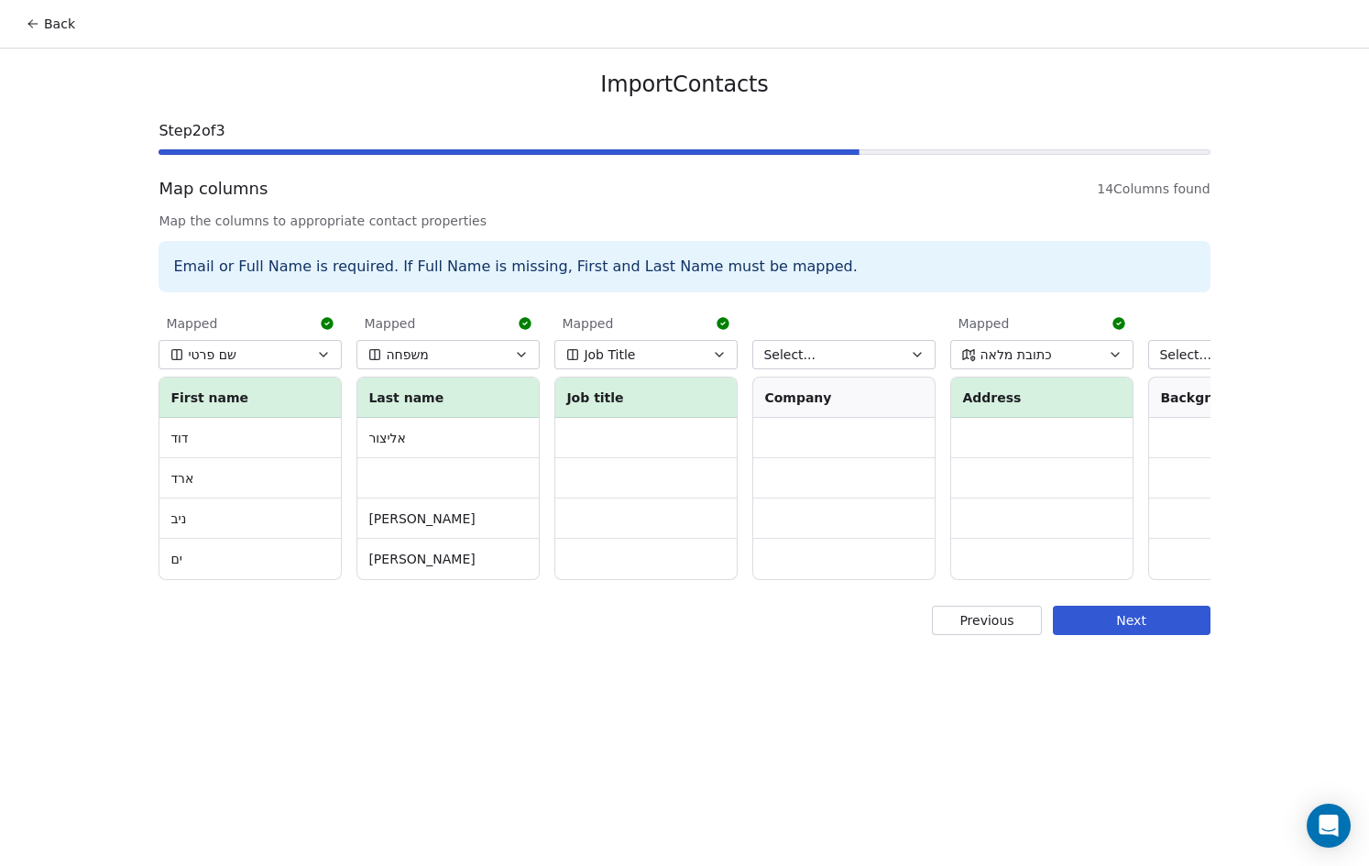
click at [1087, 635] on button "Next" at bounding box center [1132, 620] width 158 height 29
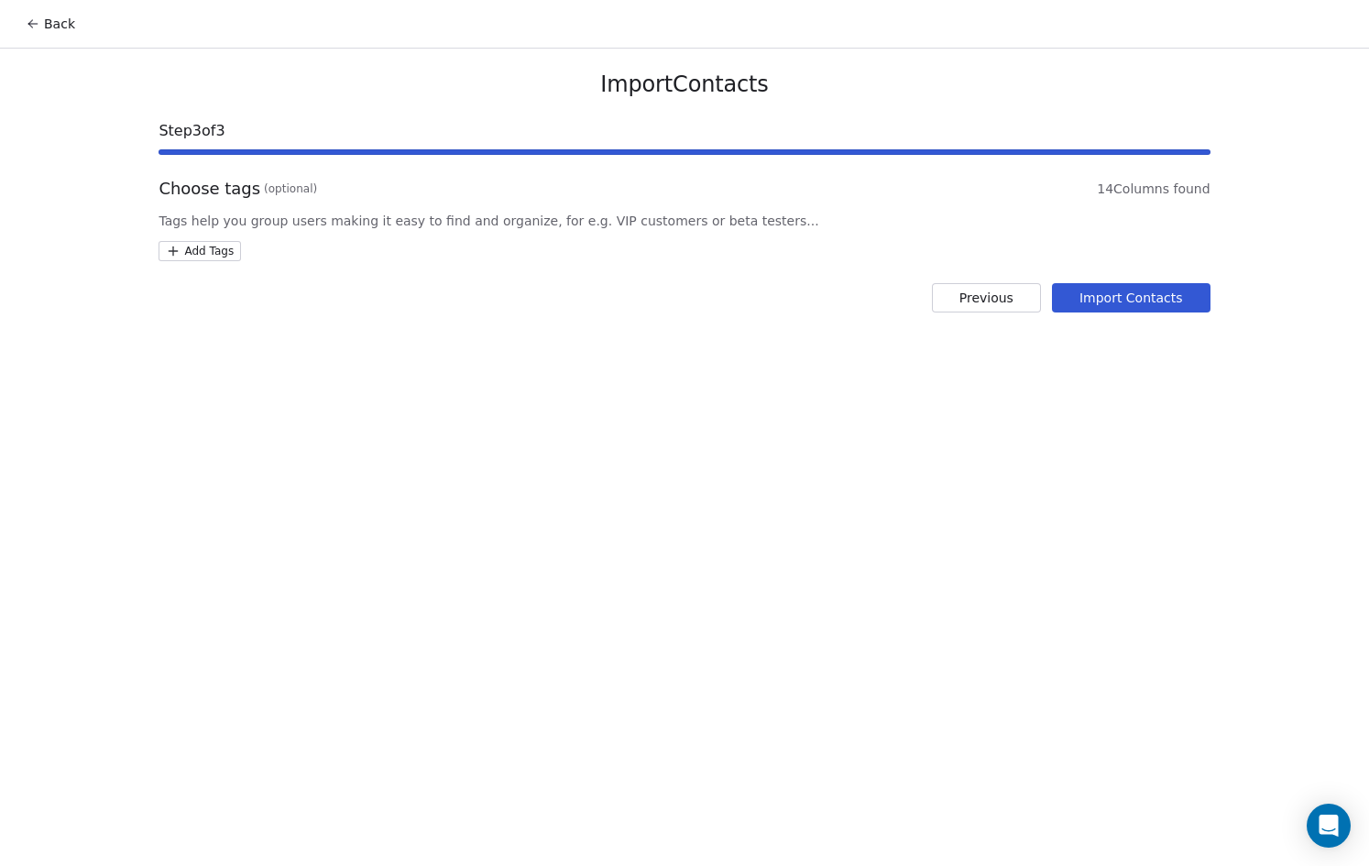
click at [1137, 302] on button "Import Contacts" at bounding box center [1131, 297] width 159 height 29
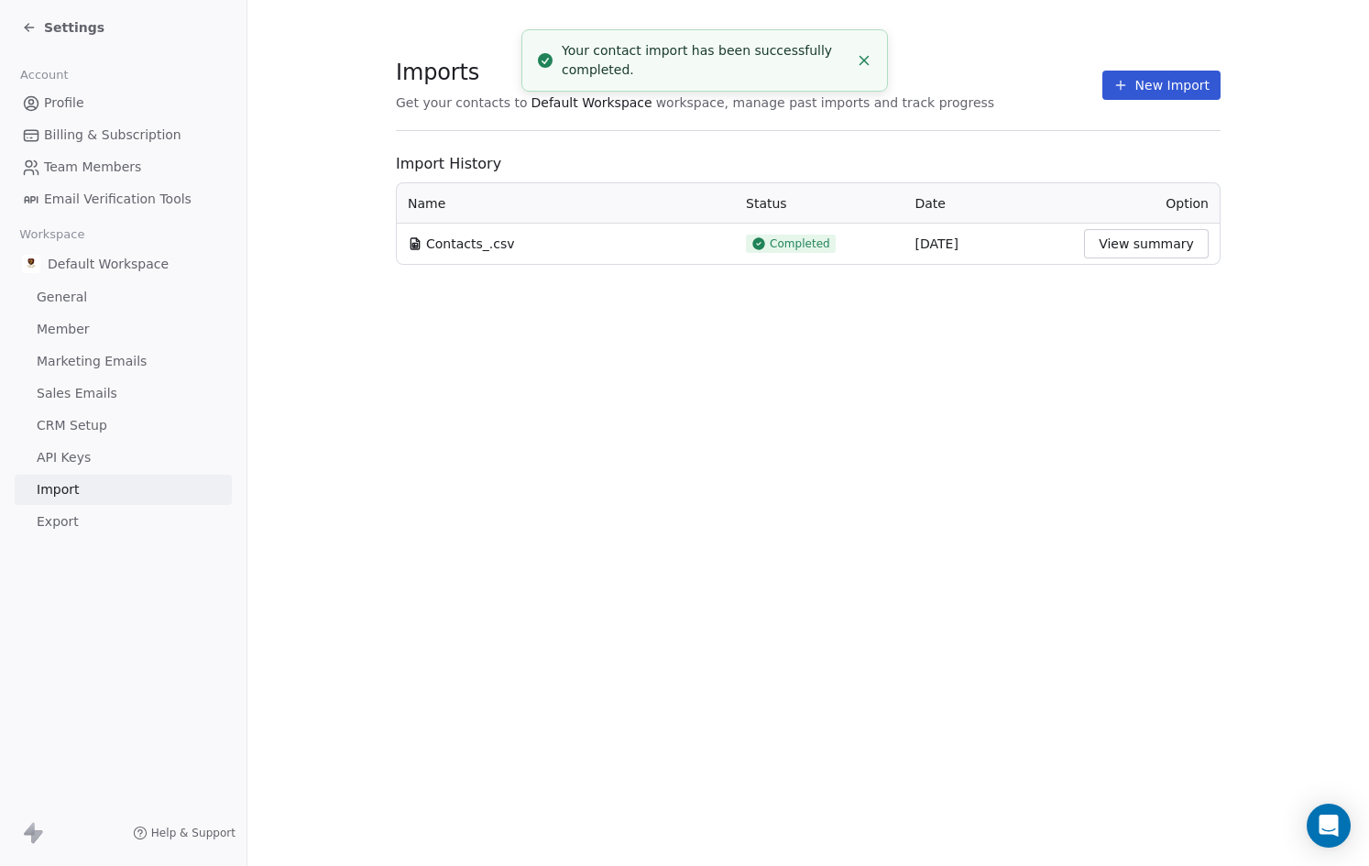
click at [1133, 239] on button "View summary" at bounding box center [1146, 243] width 125 height 29
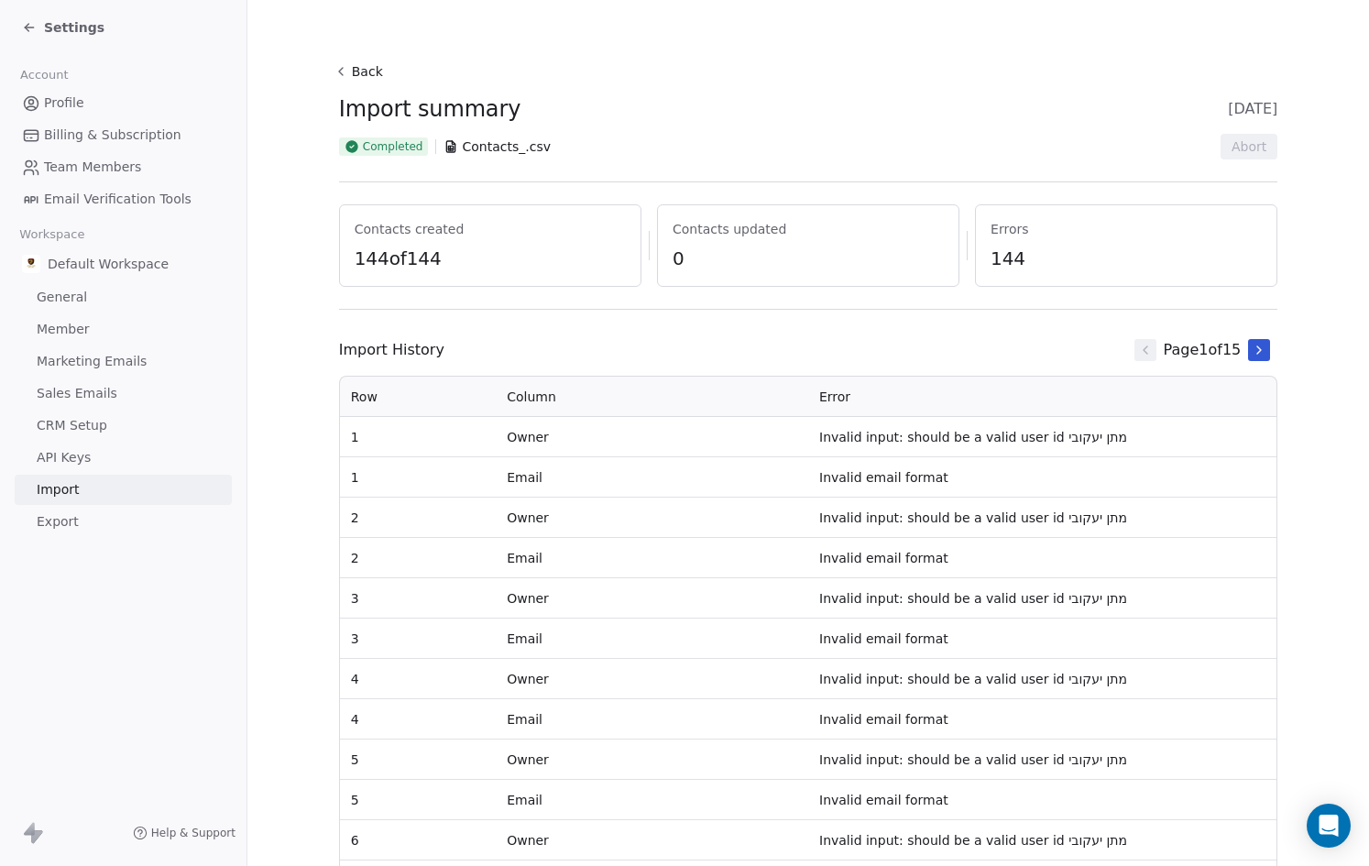
click at [1248, 350] on button at bounding box center [1259, 350] width 22 height 22
click at [1252, 350] on icon at bounding box center [1259, 350] width 15 height 15
click at [1135, 358] on button at bounding box center [1146, 350] width 22 height 22
click at [1135, 356] on button at bounding box center [1146, 350] width 22 height 22
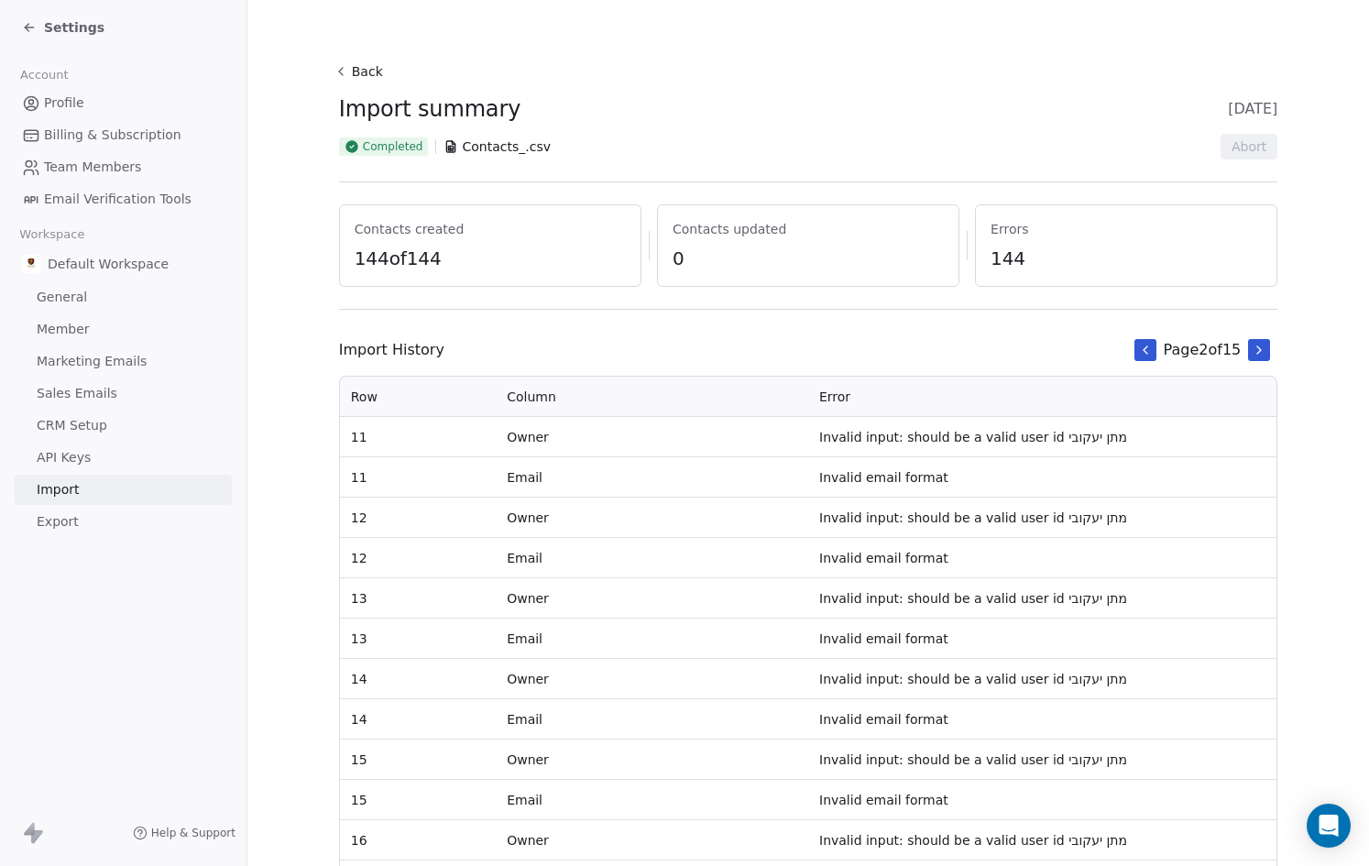
click at [1135, 355] on button at bounding box center [1146, 350] width 22 height 22
click at [58, 102] on span "Profile" at bounding box center [64, 102] width 40 height 19
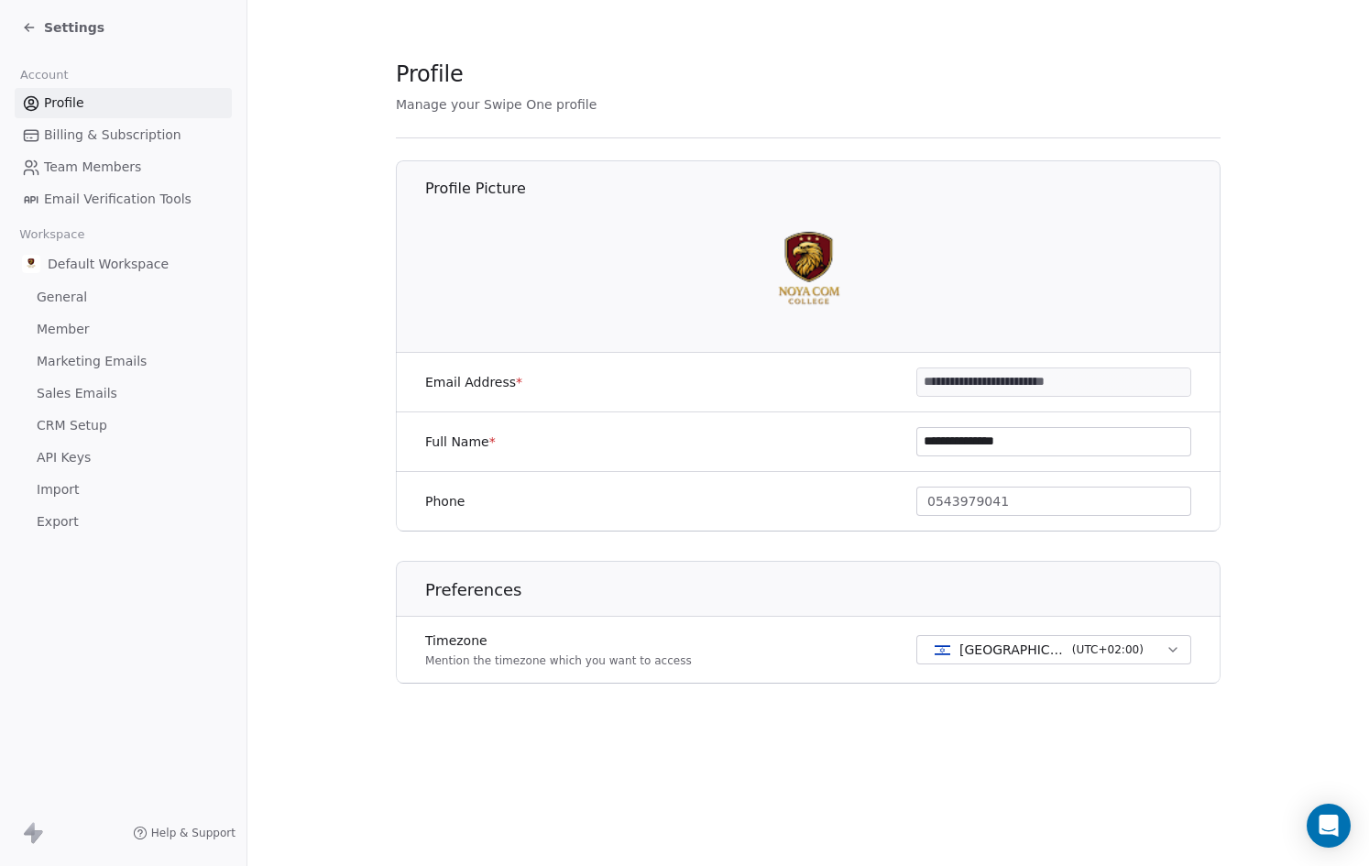
click at [111, 270] on span "Default Workspace" at bounding box center [108, 264] width 121 height 18
click at [68, 292] on span "General" at bounding box center [62, 297] width 50 height 19
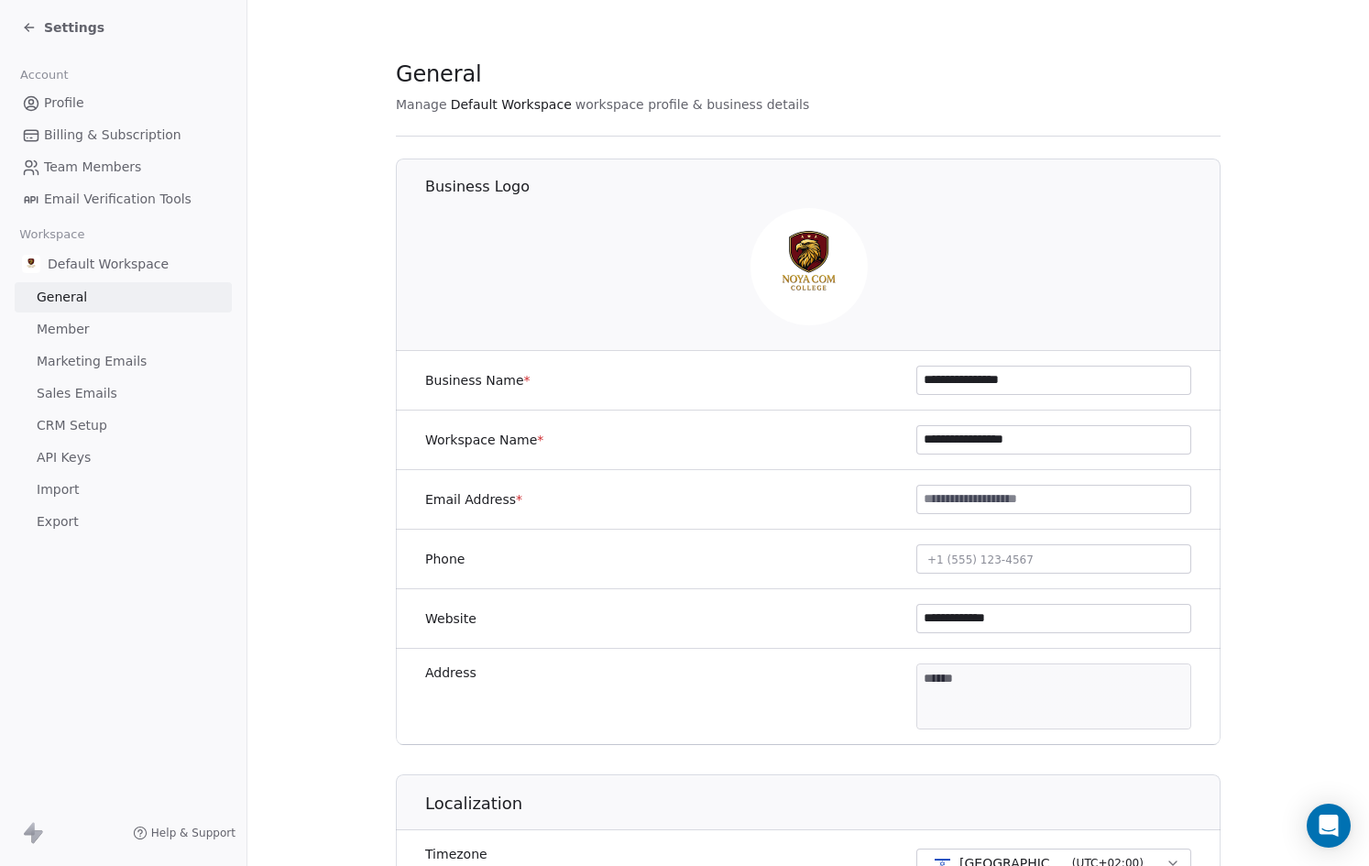
click at [28, 19] on div "Settings" at bounding box center [63, 27] width 82 height 18
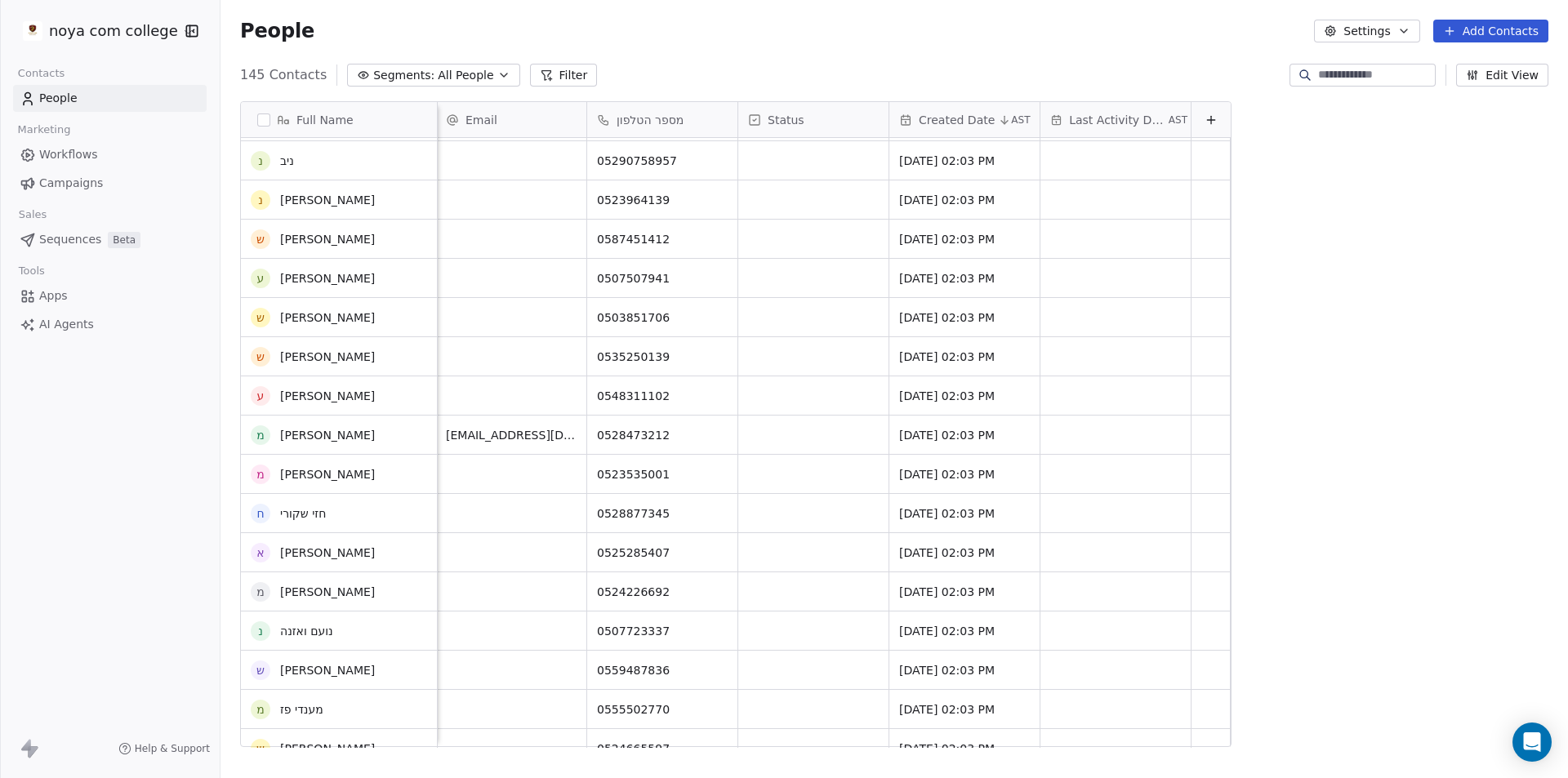
drag, startPoint x: 837, startPoint y: 279, endPoint x: 830, endPoint y: 348, distance: 69.4
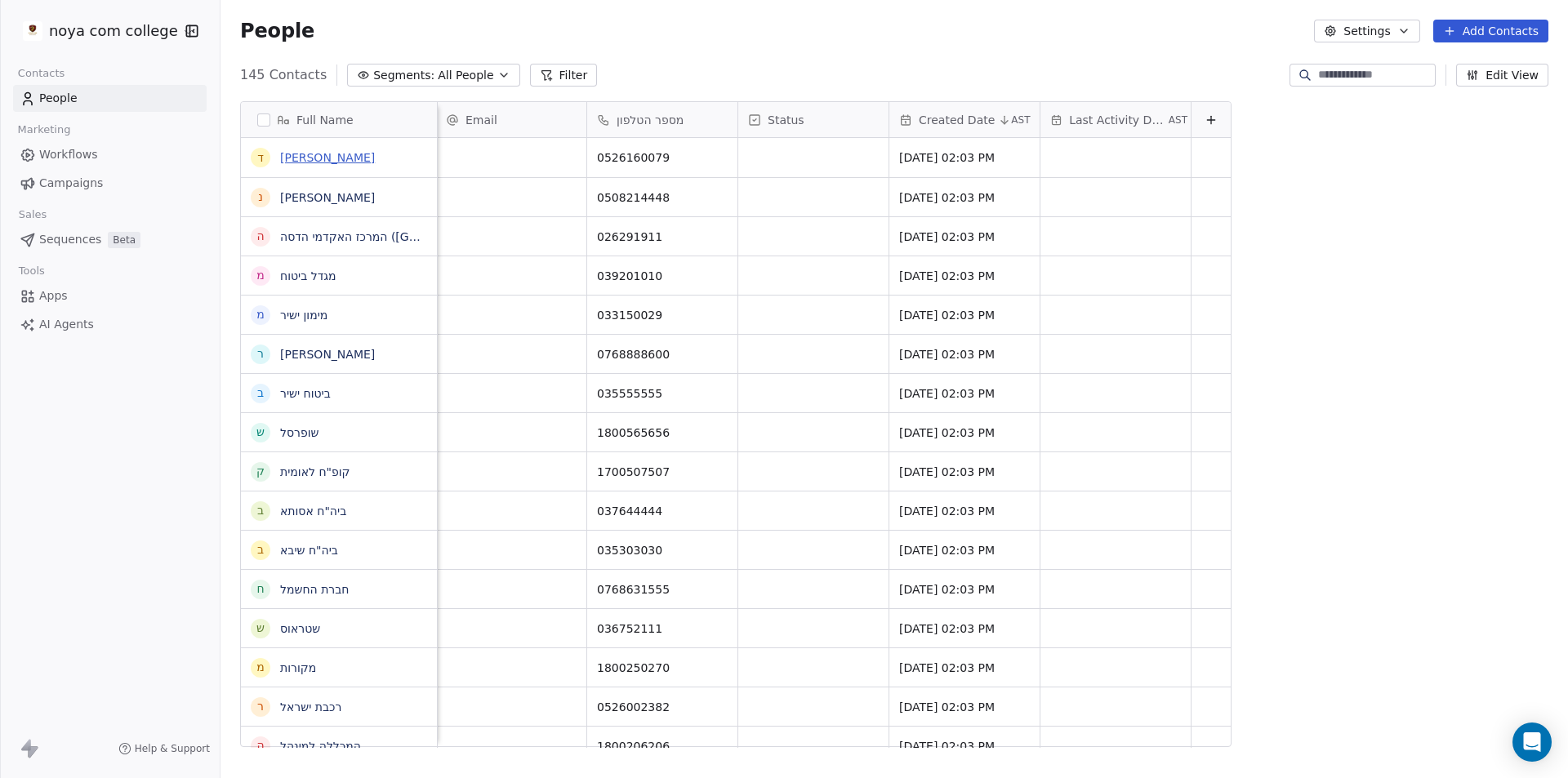
click at [315, 158] on link "[PERSON_NAME]" at bounding box center [327, 158] width 94 height 13
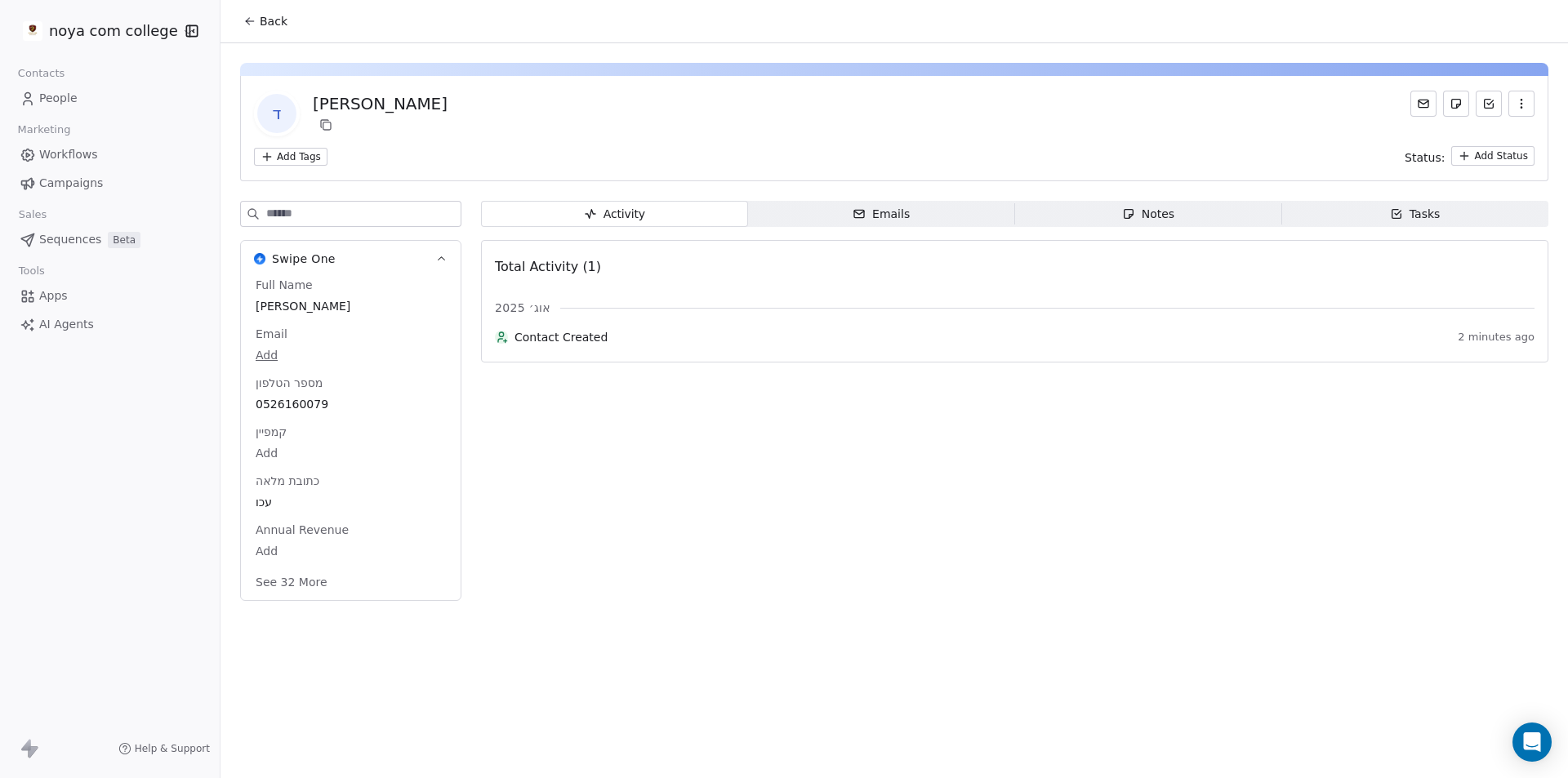
click at [276, 157] on html "noya com college Contacts People Marketing Workflows Campaigns Sales Sequences …" at bounding box center [784, 389] width 1568 height 778
type input "***"
click at [578, 130] on html "noya com college Contacts People Marketing Workflows Campaigns Sales Sequences …" at bounding box center [784, 389] width 1568 height 778
click at [71, 93] on span "People" at bounding box center [58, 98] width 38 height 17
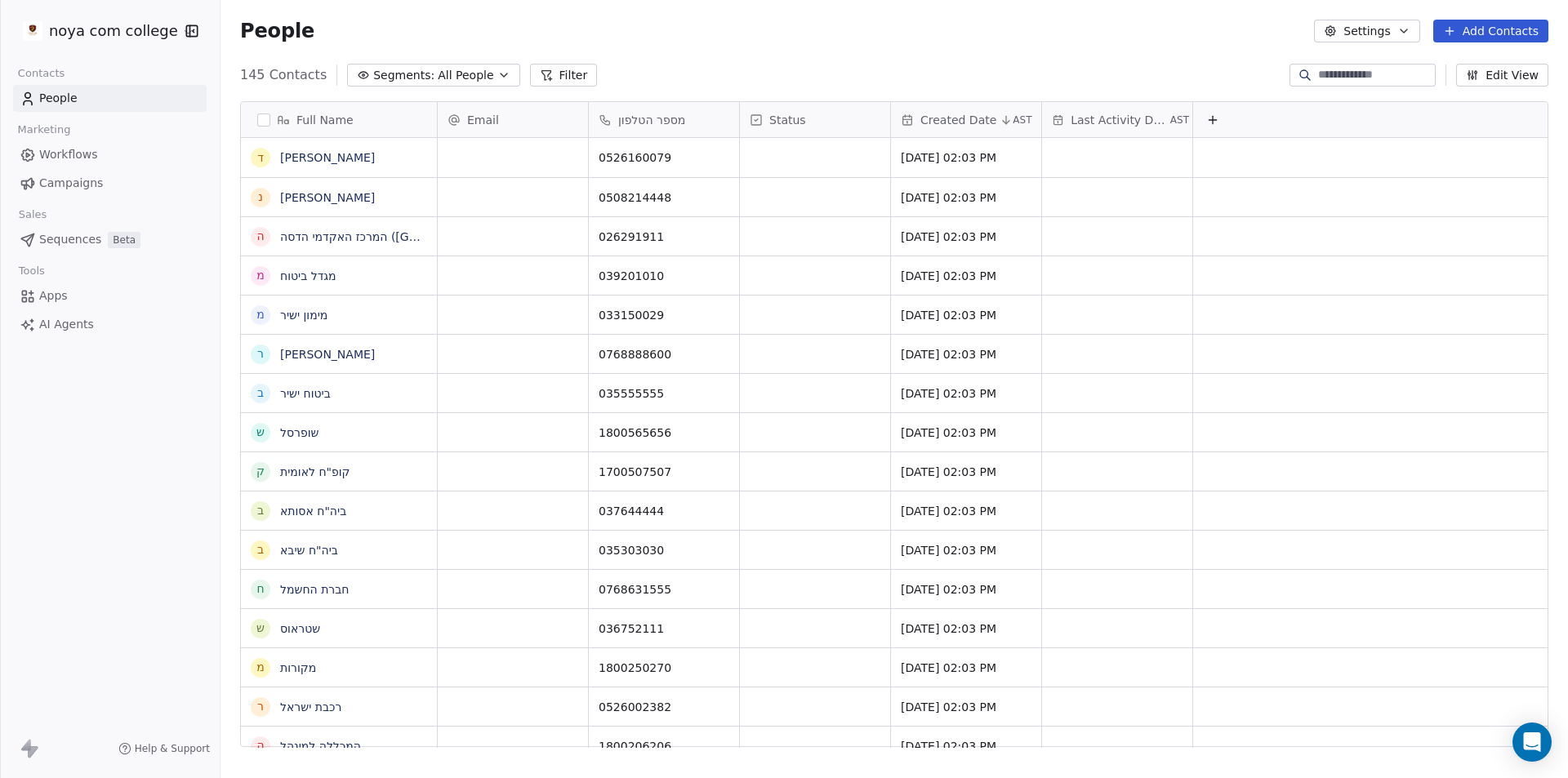
scroll to position [672, 1335]
click at [305, 158] on link "[PERSON_NAME]" at bounding box center [327, 158] width 94 height 13
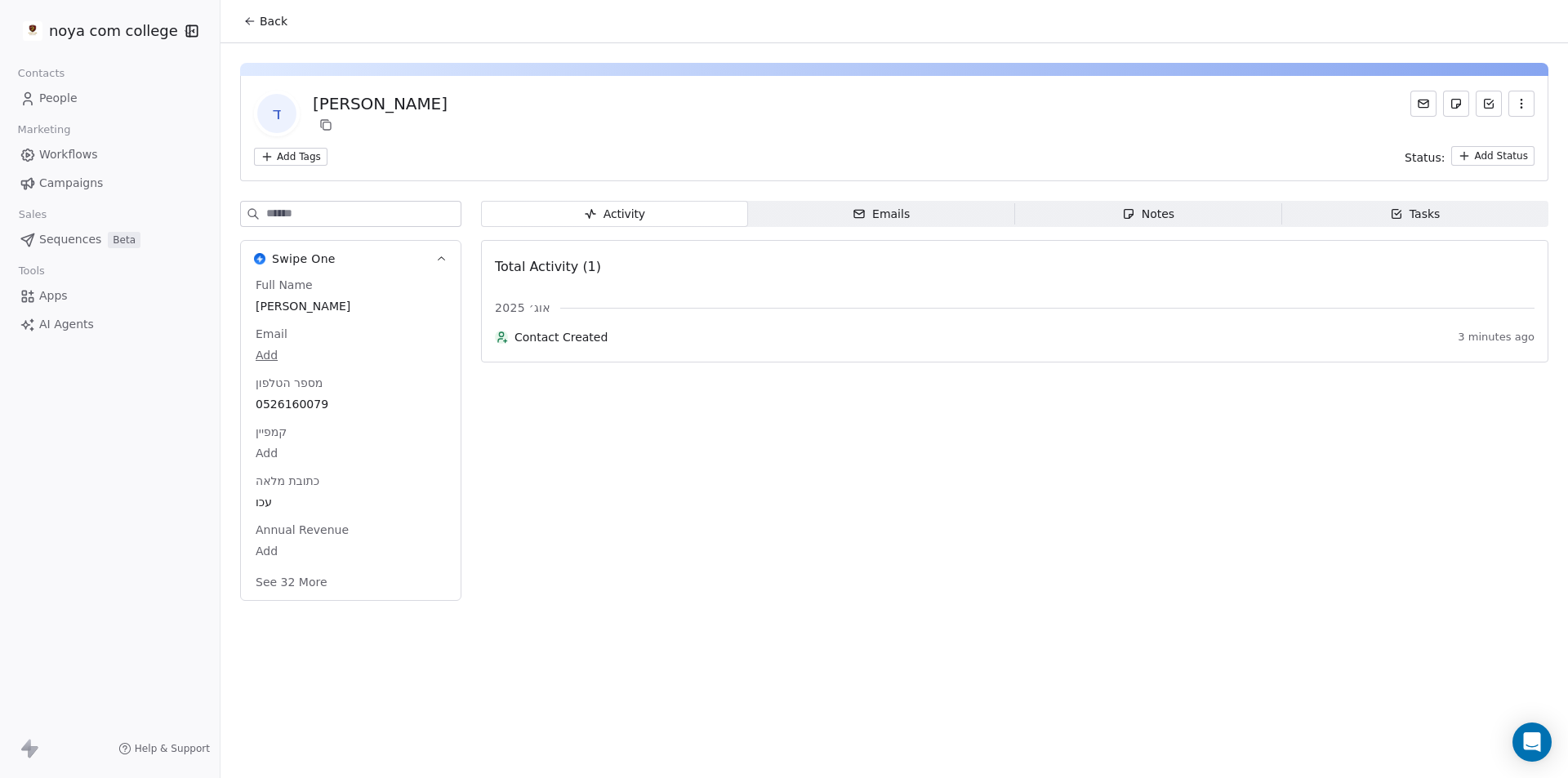
click at [299, 159] on html "noya com college Contacts People Marketing Workflows Campaigns Sales Sequences …" at bounding box center [784, 389] width 1568 height 778
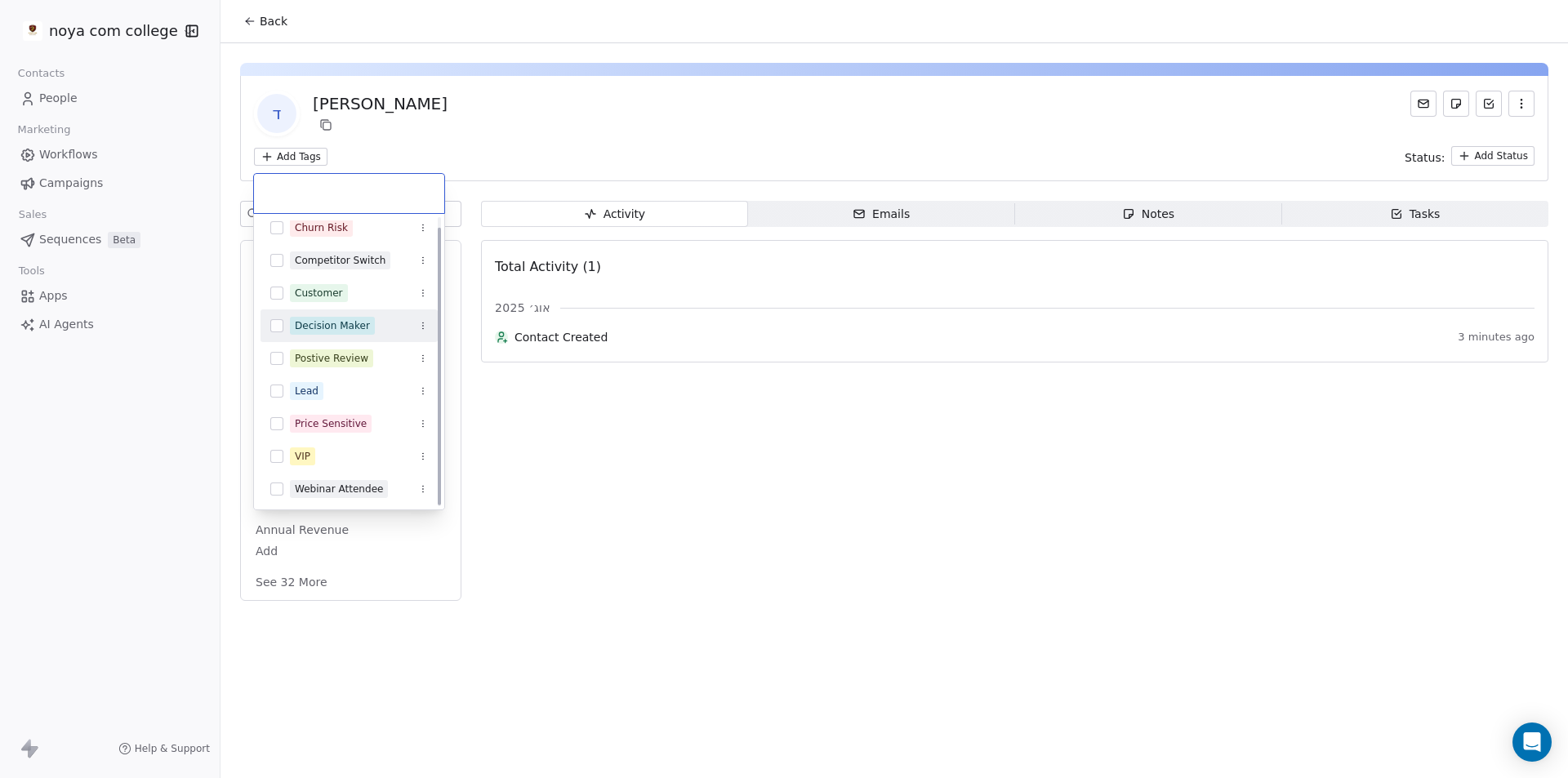
scroll to position [12, 0]
click at [297, 152] on html "noya com college Contacts People Marketing Workflows Campaigns Sales Sequences …" at bounding box center [784, 389] width 1568 height 778
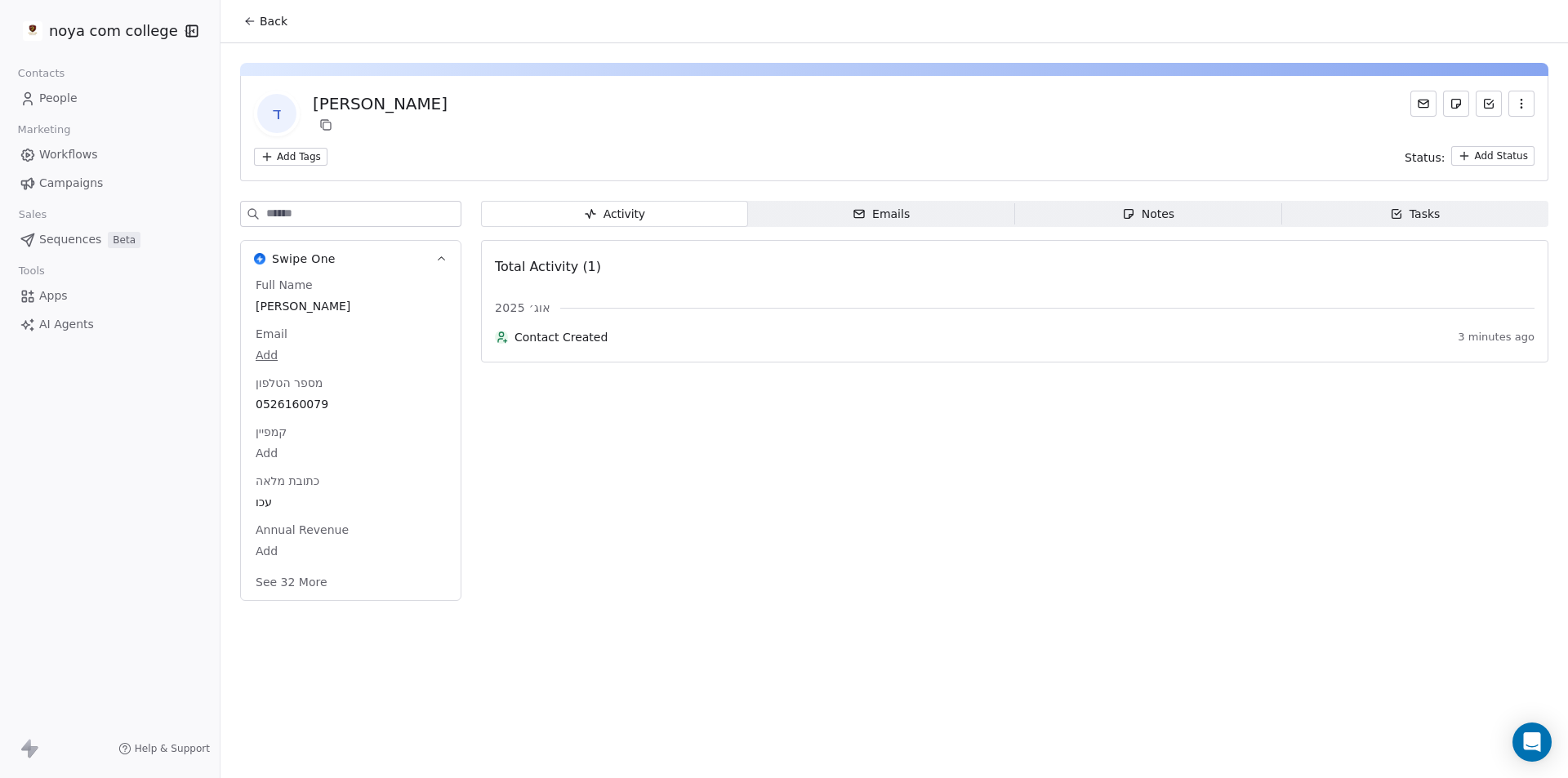
click at [296, 152] on html "noya com college Contacts People Marketing Workflows Campaigns Sales Sequences …" at bounding box center [784, 389] width 1568 height 778
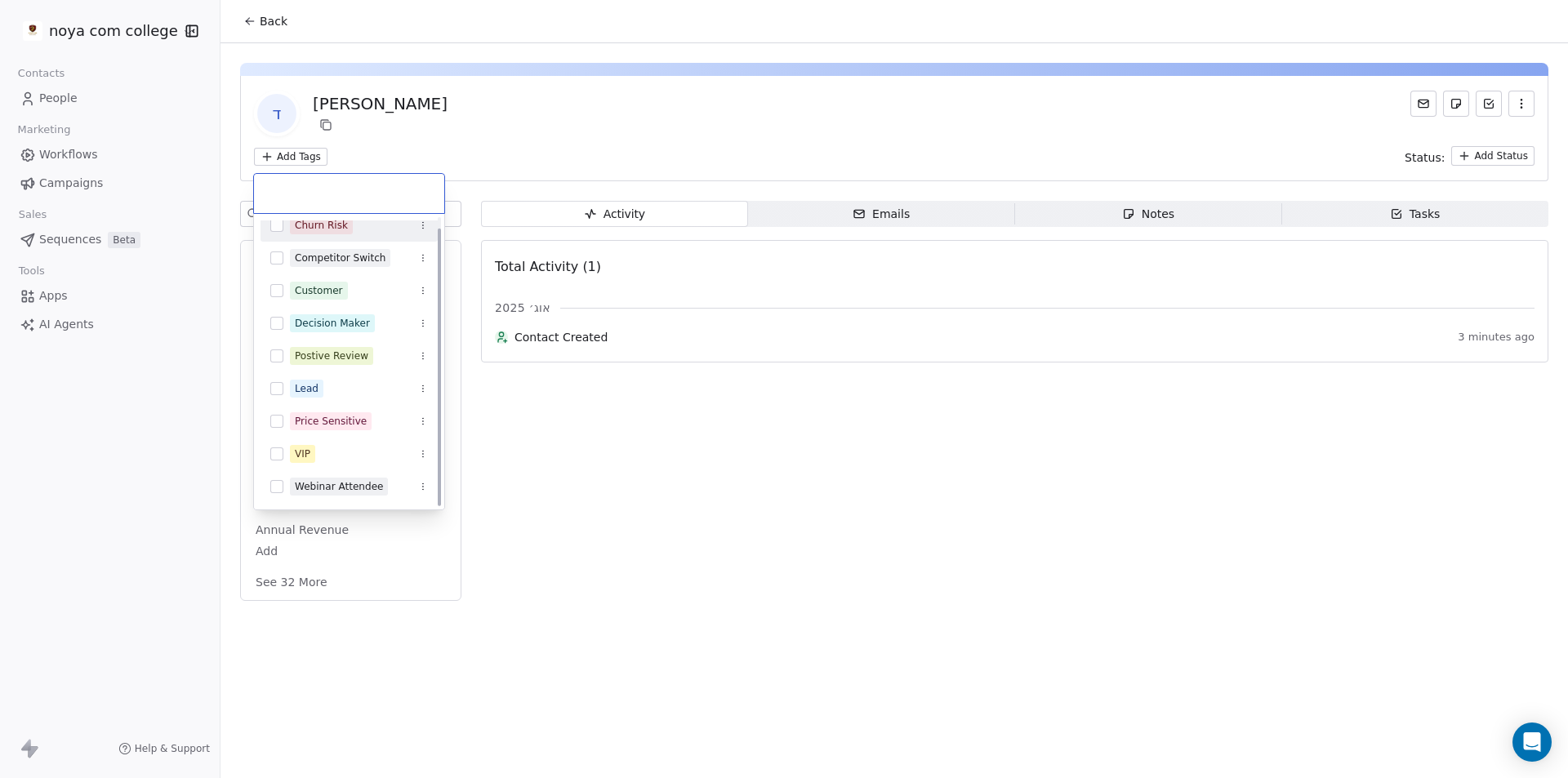
click at [312, 199] on input "text" at bounding box center [349, 193] width 171 height 18
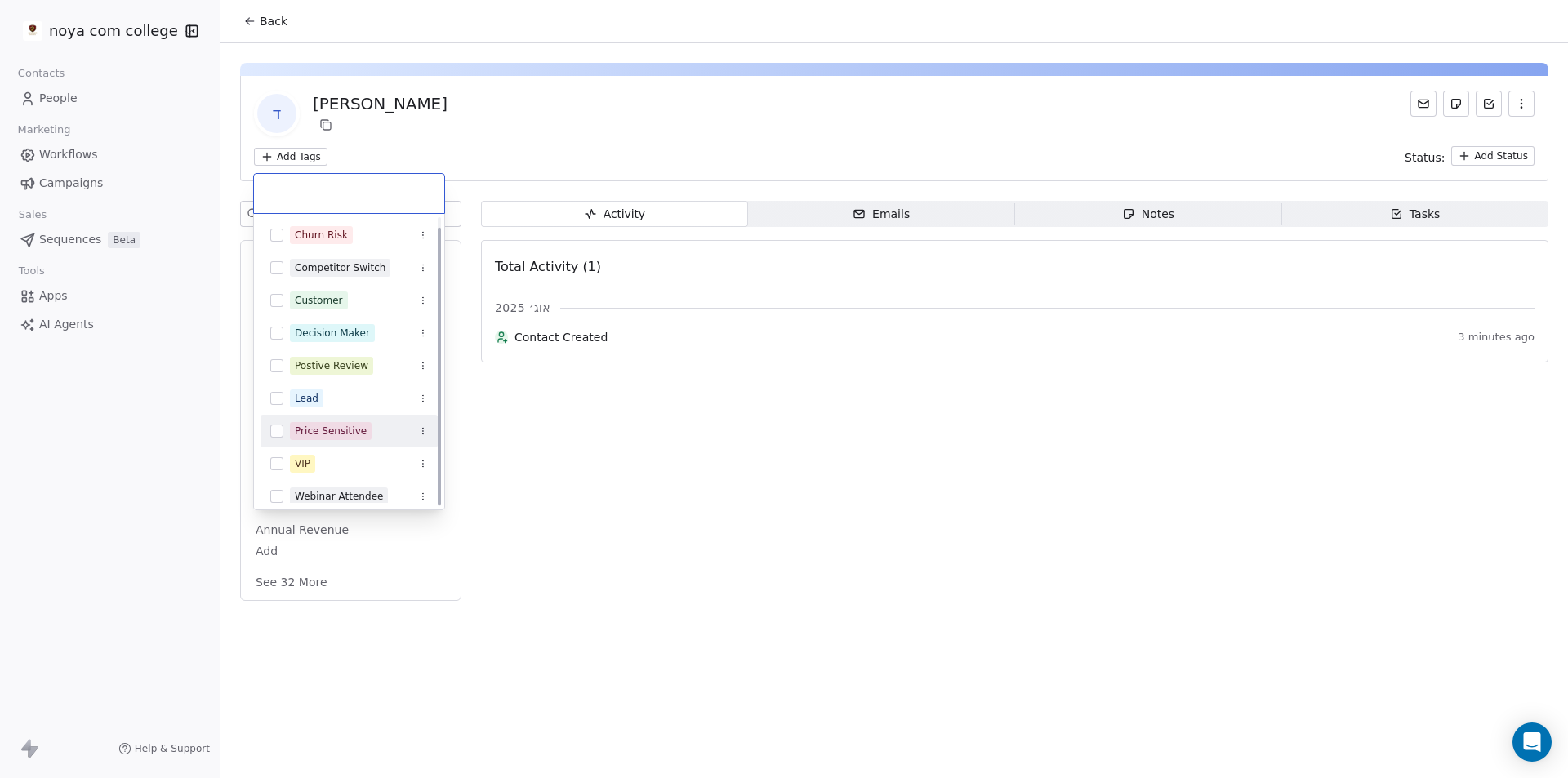
scroll to position [0, 0]
click at [306, 154] on html "noya com college Contacts People Marketing Workflows Campaigns Sales Sequences …" at bounding box center [784, 389] width 1568 height 778
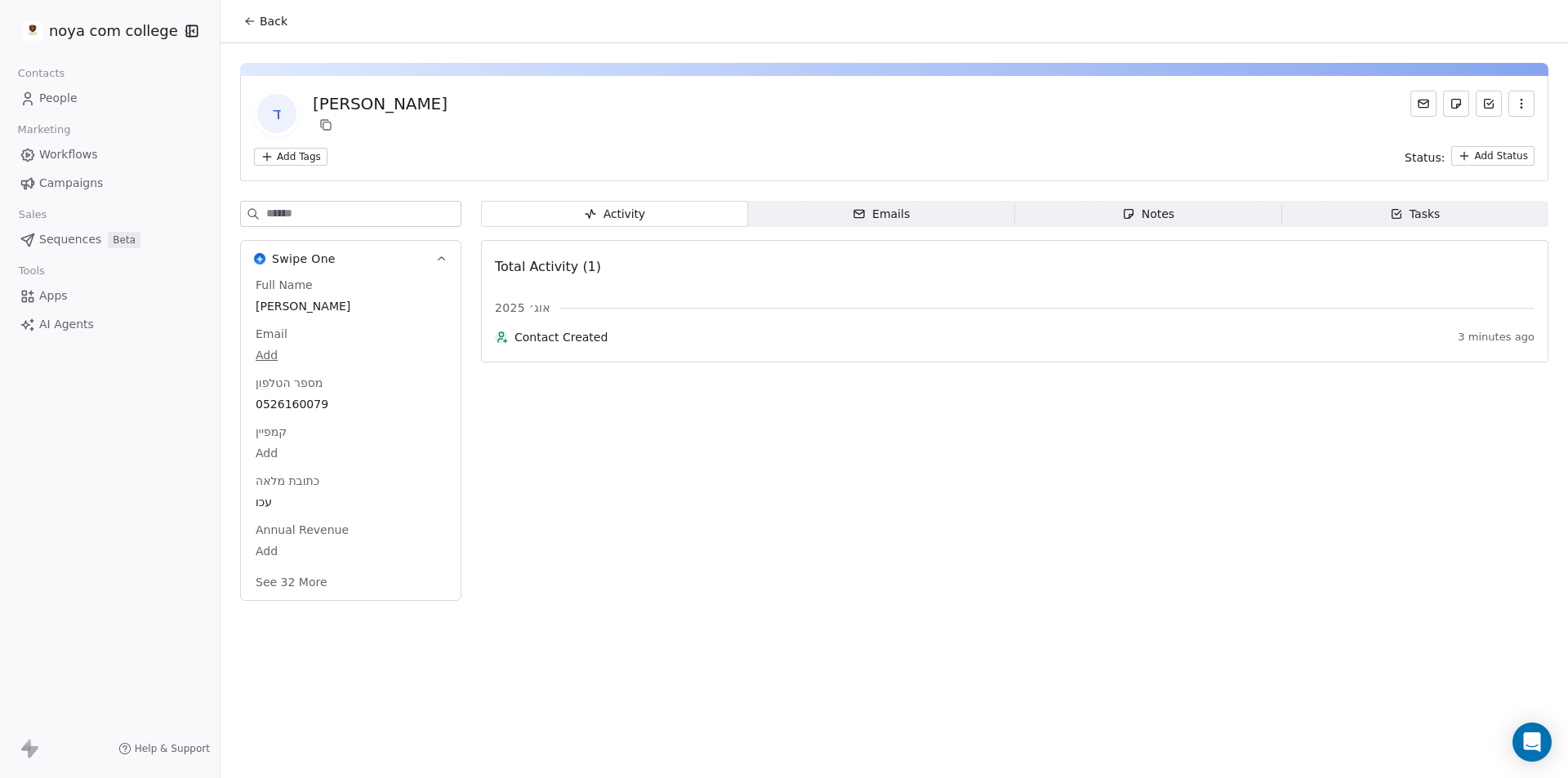
click at [305, 152] on html "noya com college Contacts People Marketing Workflows Campaigns Sales Sequences …" at bounding box center [784, 389] width 1568 height 778
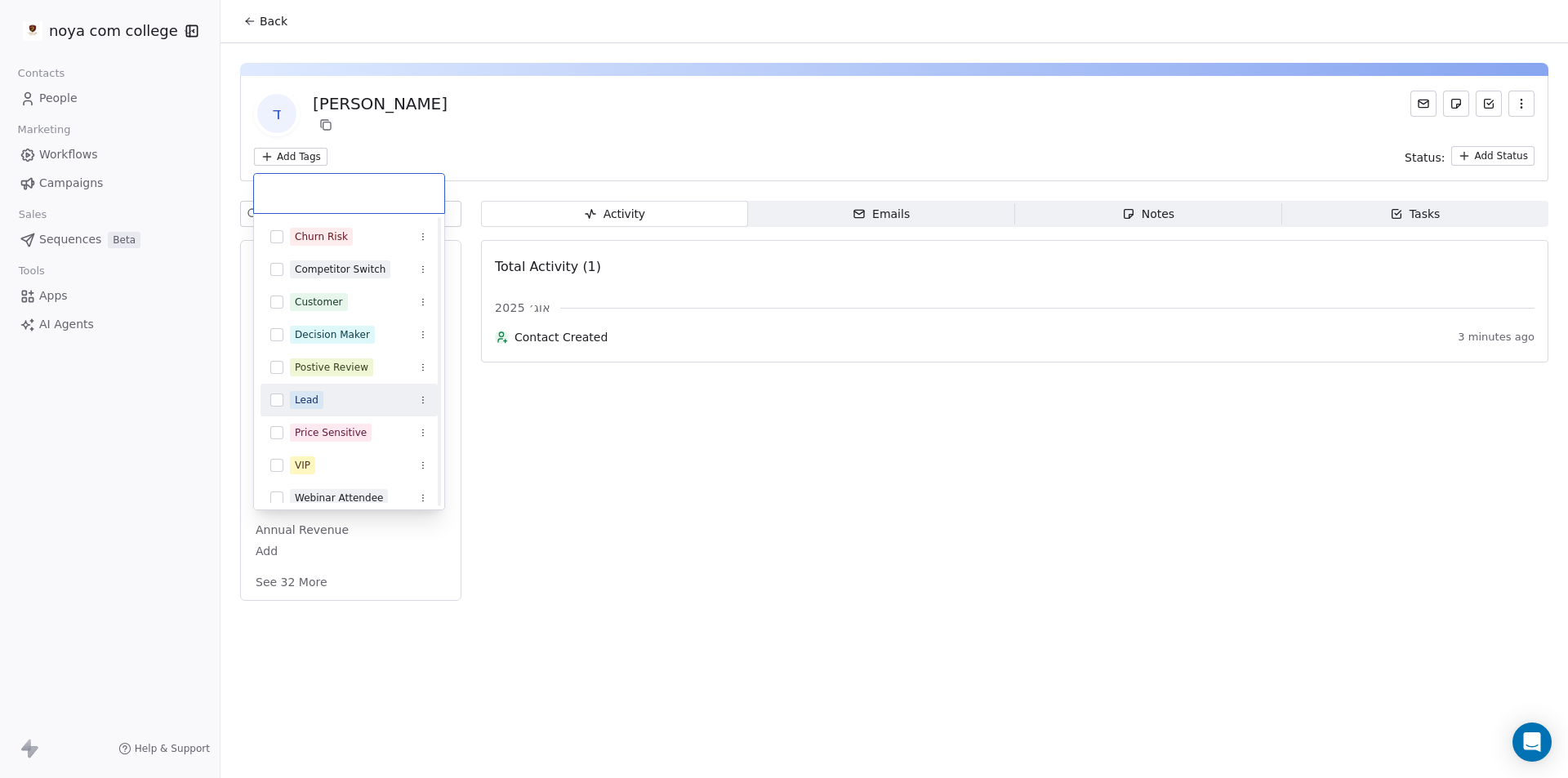
scroll to position [12, 0]
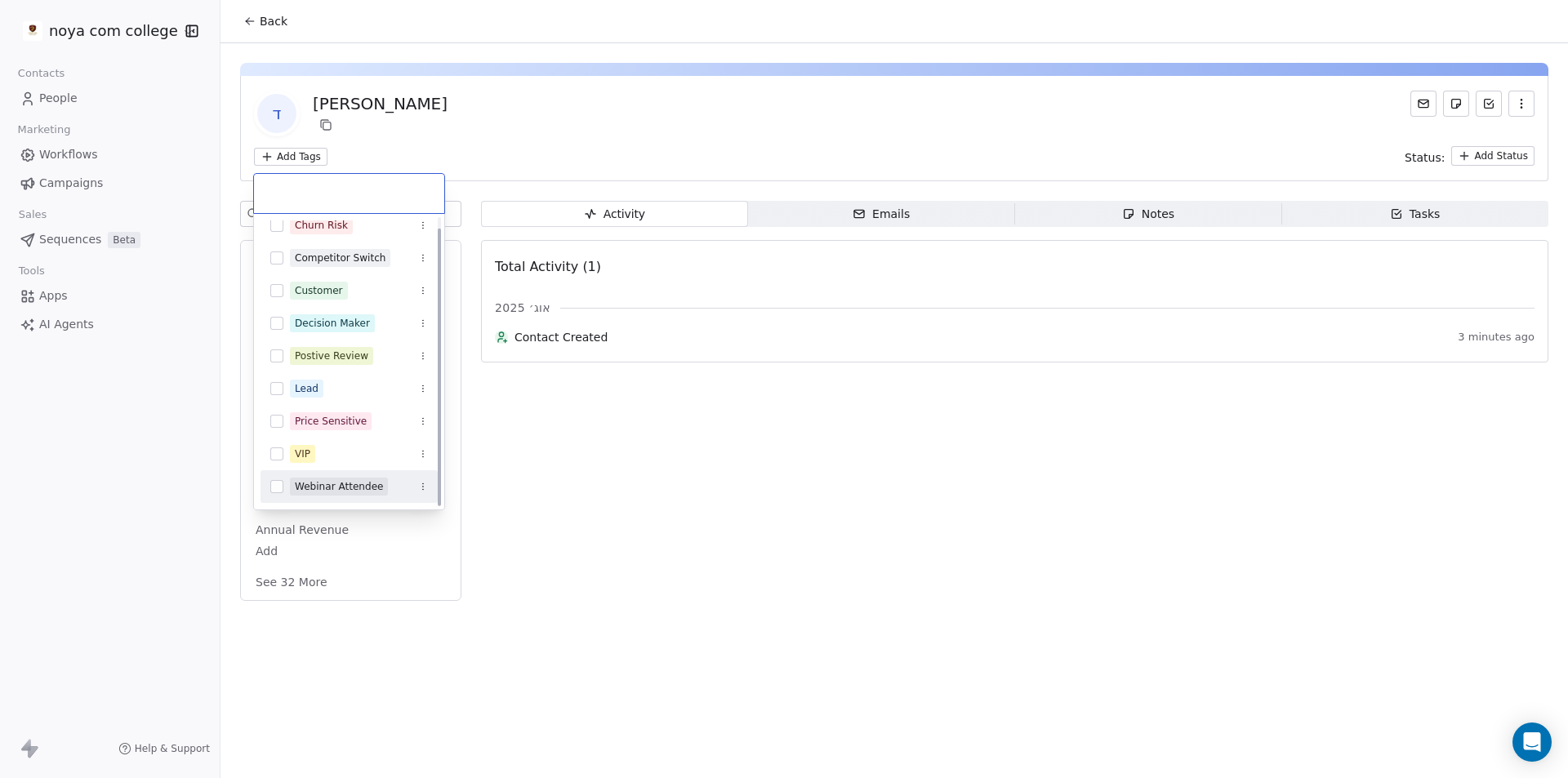
click at [644, 475] on html "noya com college Contacts People Marketing Workflows Campaigns Sales Sequences …" at bounding box center [784, 389] width 1568 height 778
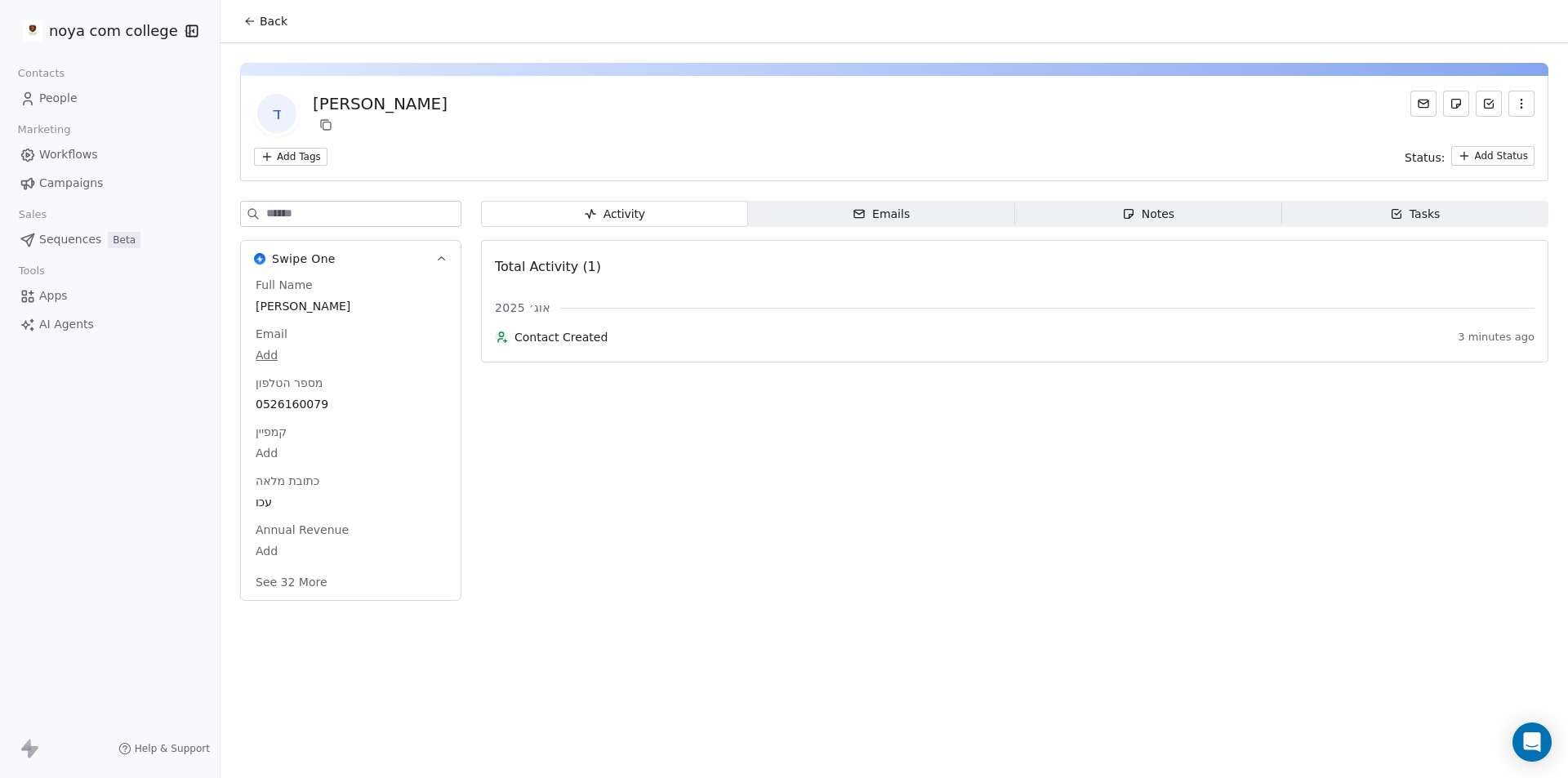
click at [1507, 155] on html "noya com college Contacts People Marketing Workflows Campaigns Sales Sequences …" at bounding box center [784, 389] width 1568 height 778
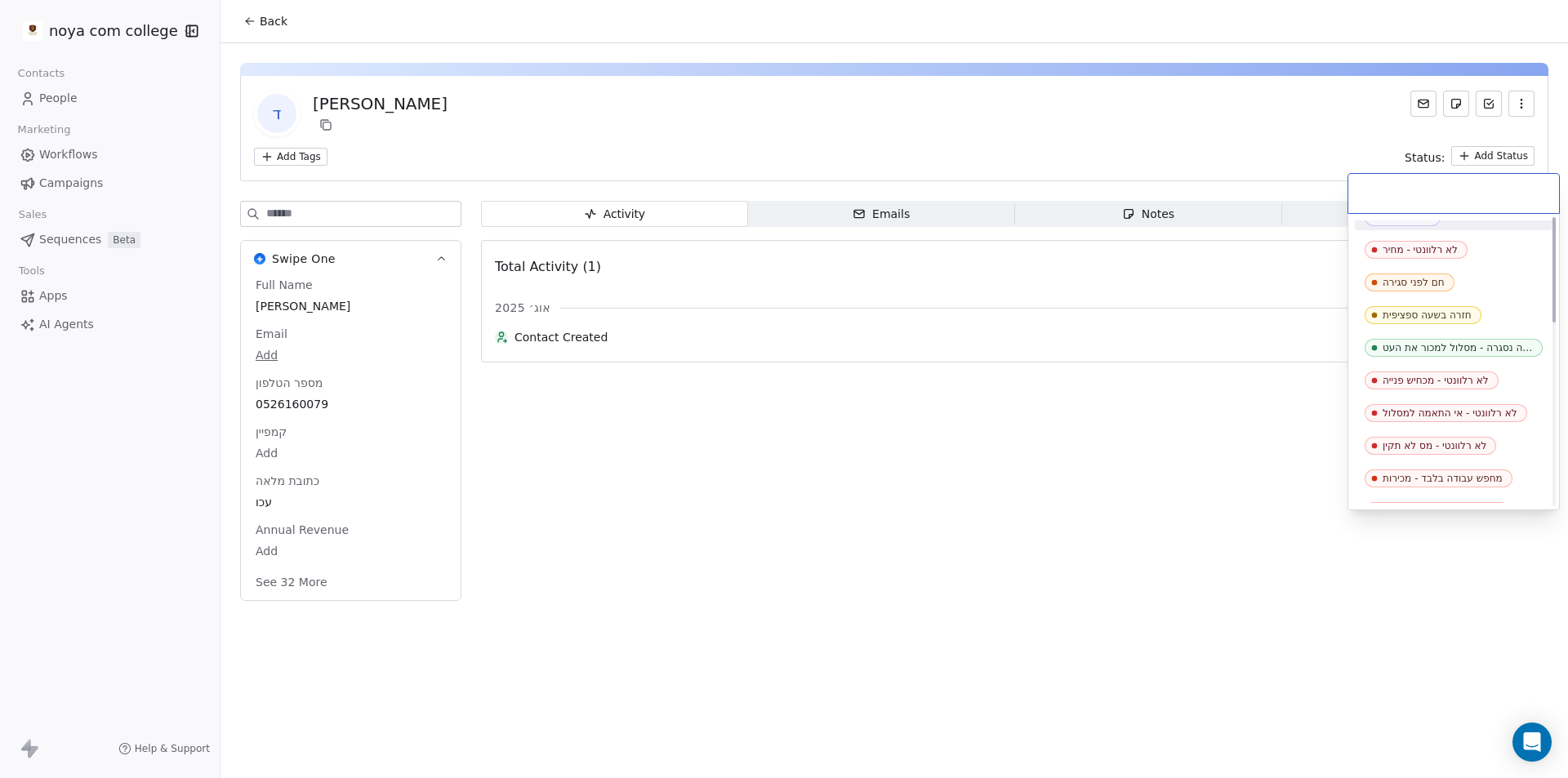
scroll to position [0, 0]
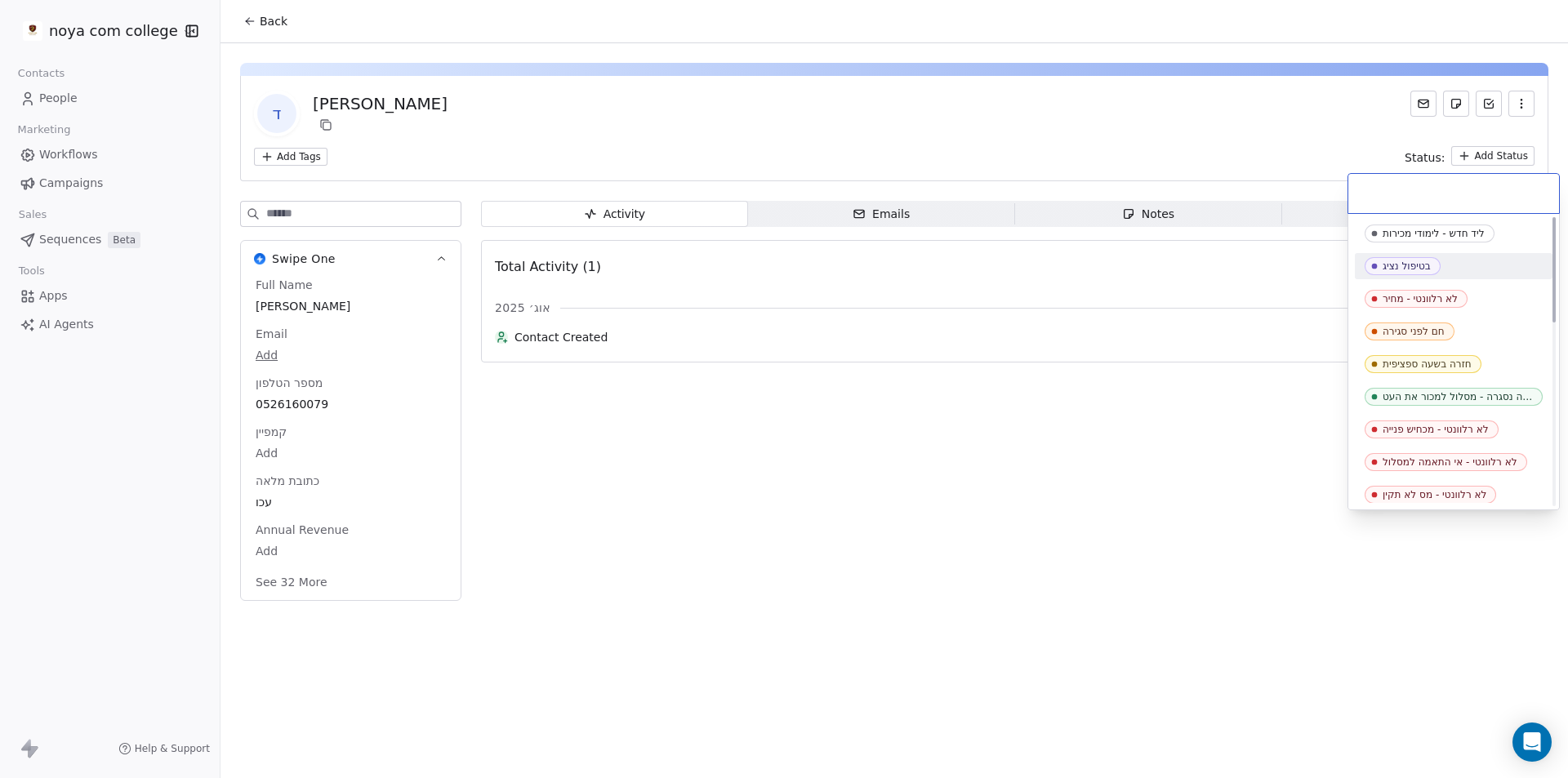
click at [1163, 123] on html "noya com college Contacts People Marketing Workflows Campaigns Sales Sequences …" at bounding box center [784, 389] width 1568 height 778
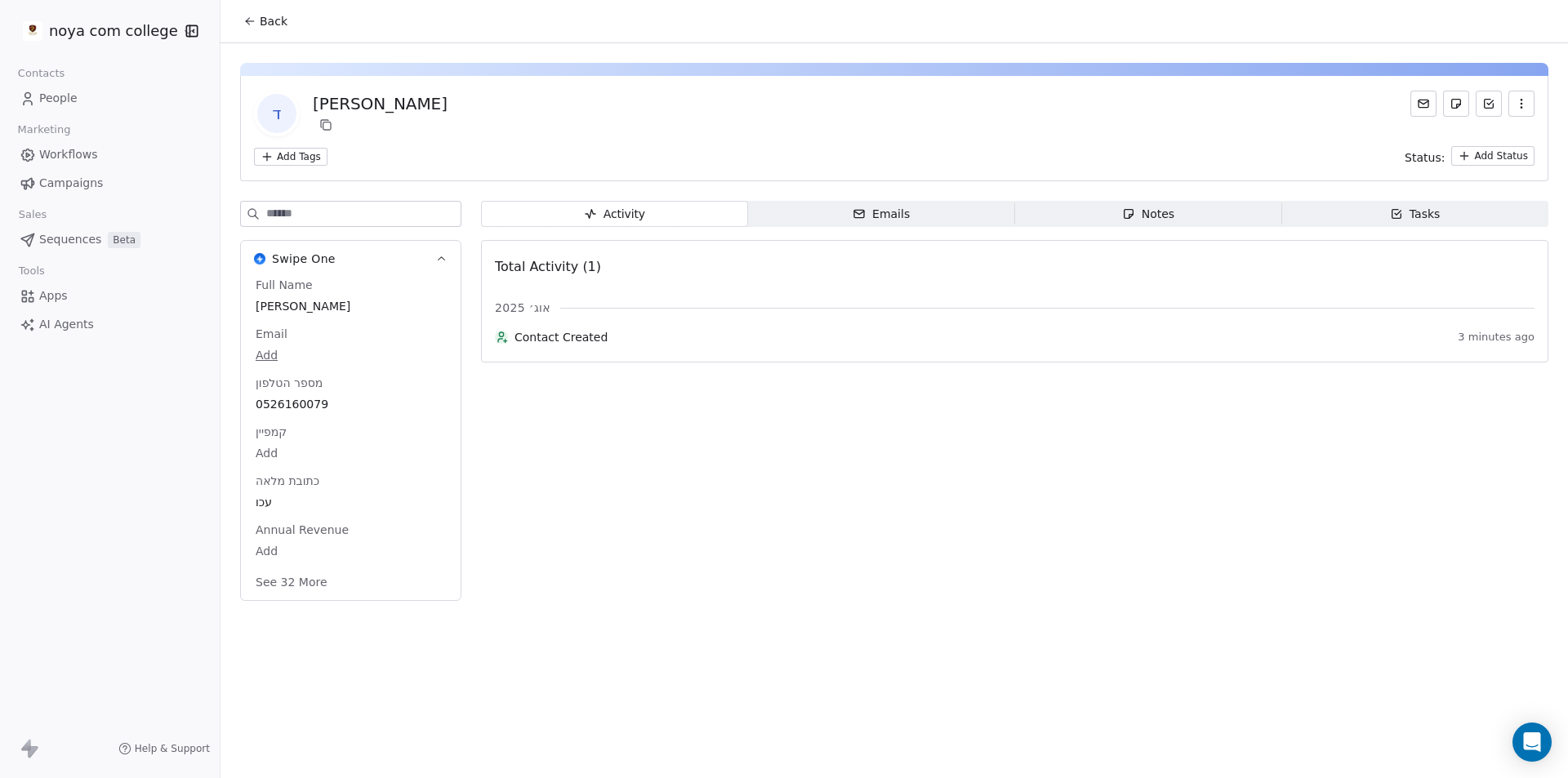
click at [1499, 161] on html "noya com college Contacts People Marketing Workflows Campaigns Sales Sequences …" at bounding box center [784, 389] width 1568 height 778
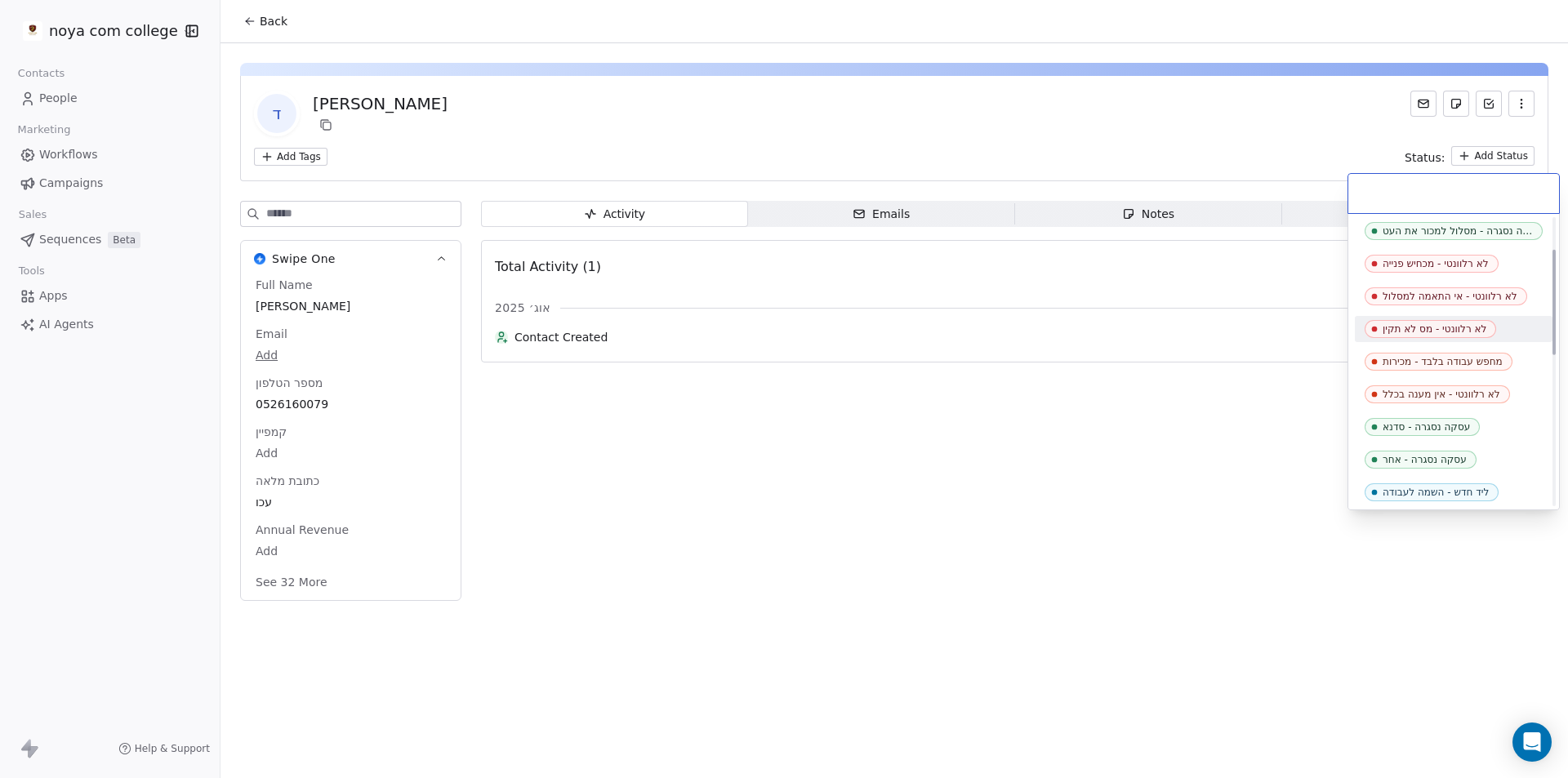
scroll to position [408, 0]
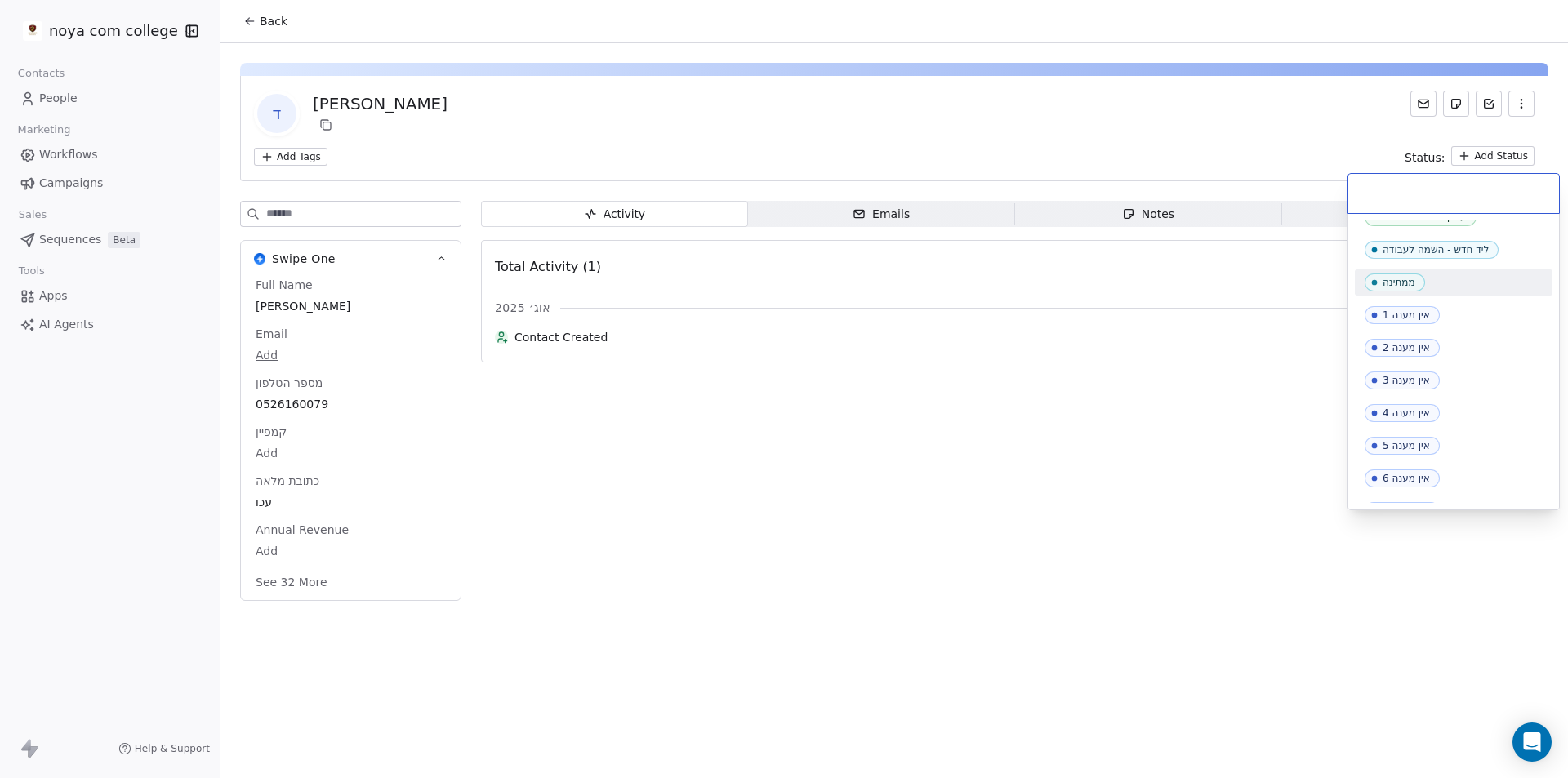
click at [1266, 119] on html "noya com college Contacts People Marketing Workflows Campaigns Sales Sequences …" at bounding box center [784, 389] width 1568 height 778
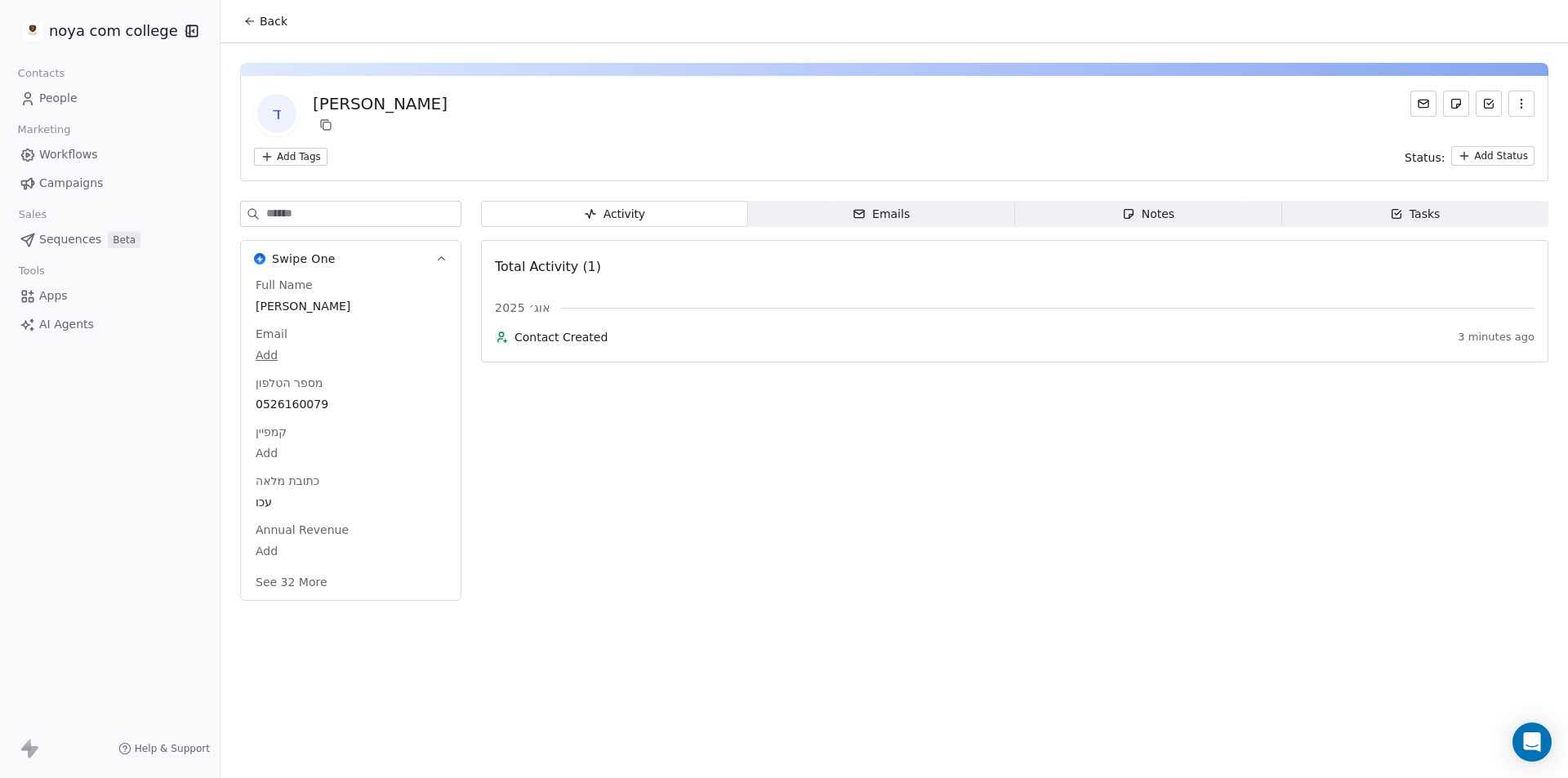
click at [317, 156] on html "noya com college Contacts People Marketing Workflows Campaigns Sales Sequences …" at bounding box center [784, 389] width 1568 height 778
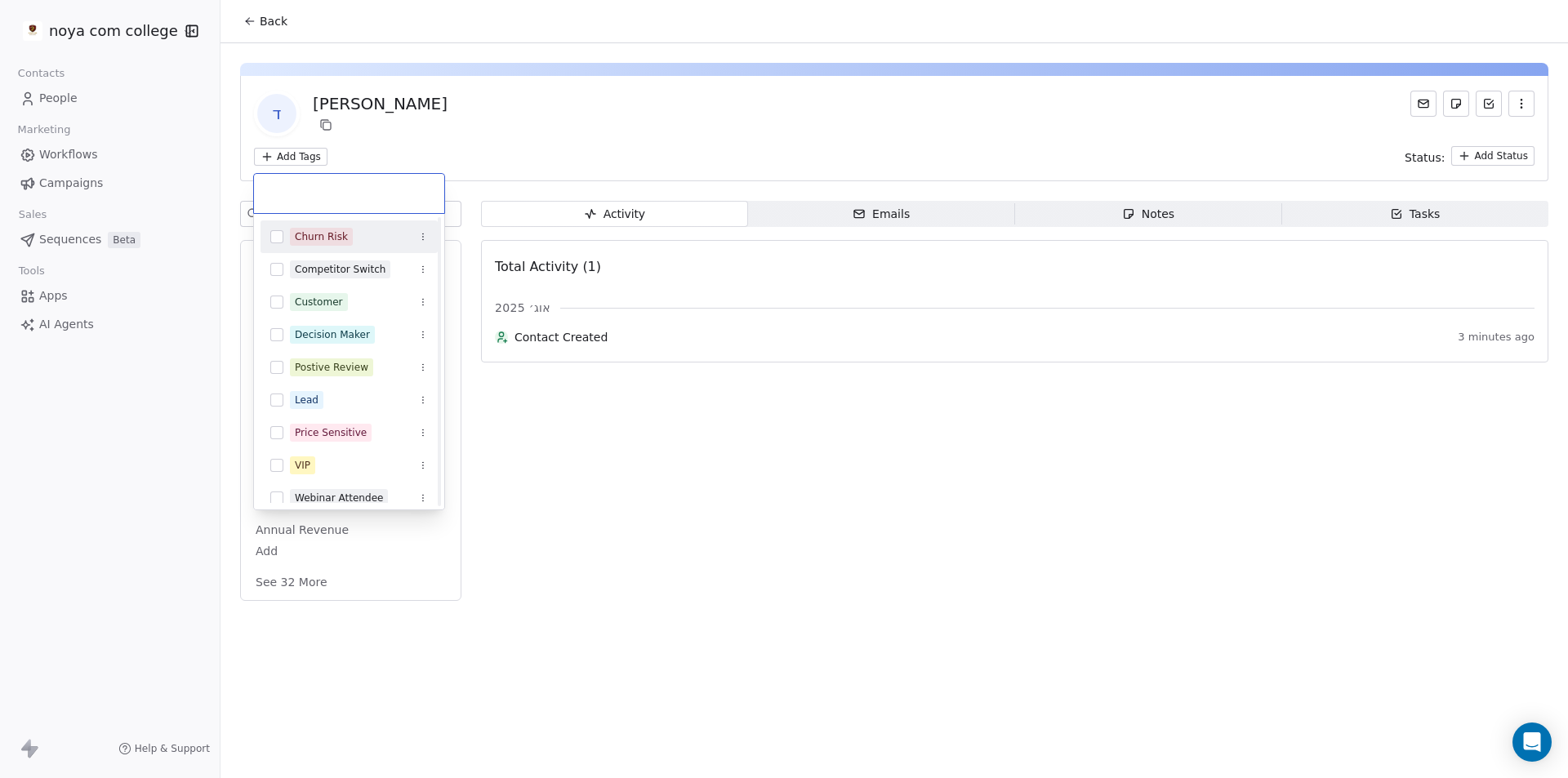
scroll to position [12, 0]
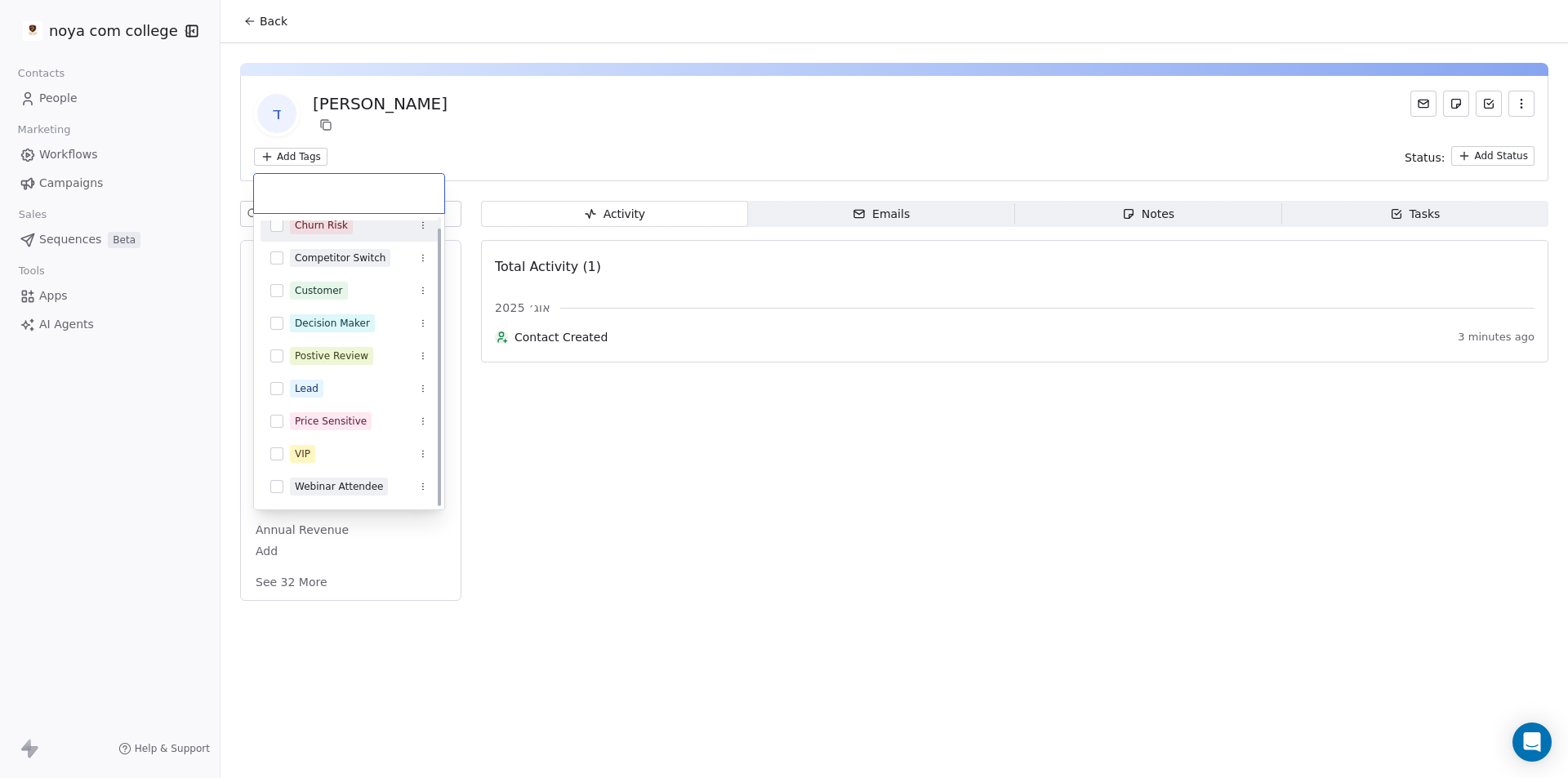
click at [267, 157] on html "noya com college Contacts People Marketing Workflows Campaigns Sales Sequences …" at bounding box center [784, 389] width 1568 height 778
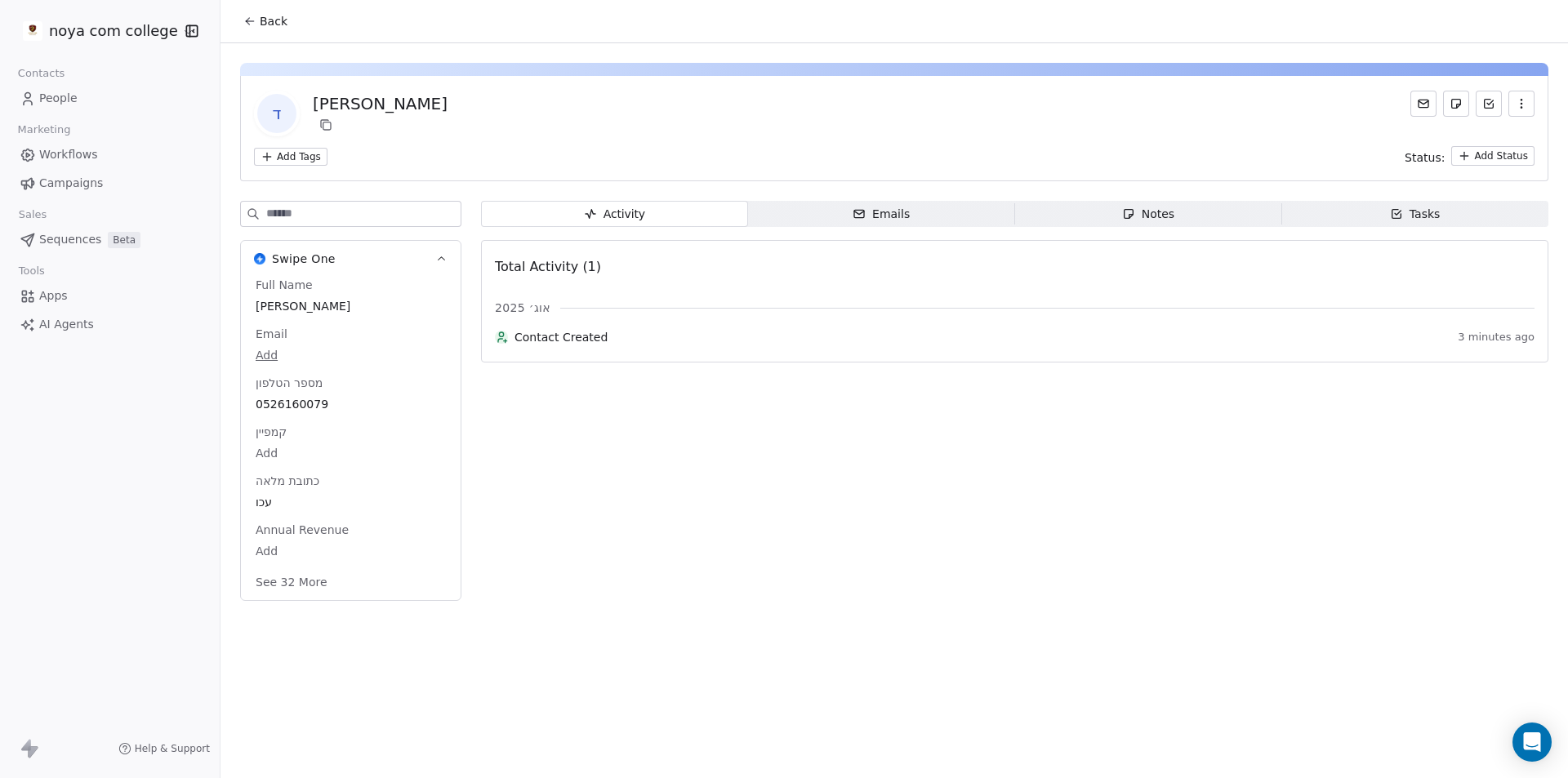
click at [267, 157] on html "noya com college Contacts People Marketing Workflows Campaigns Sales Sequences …" at bounding box center [784, 389] width 1568 height 778
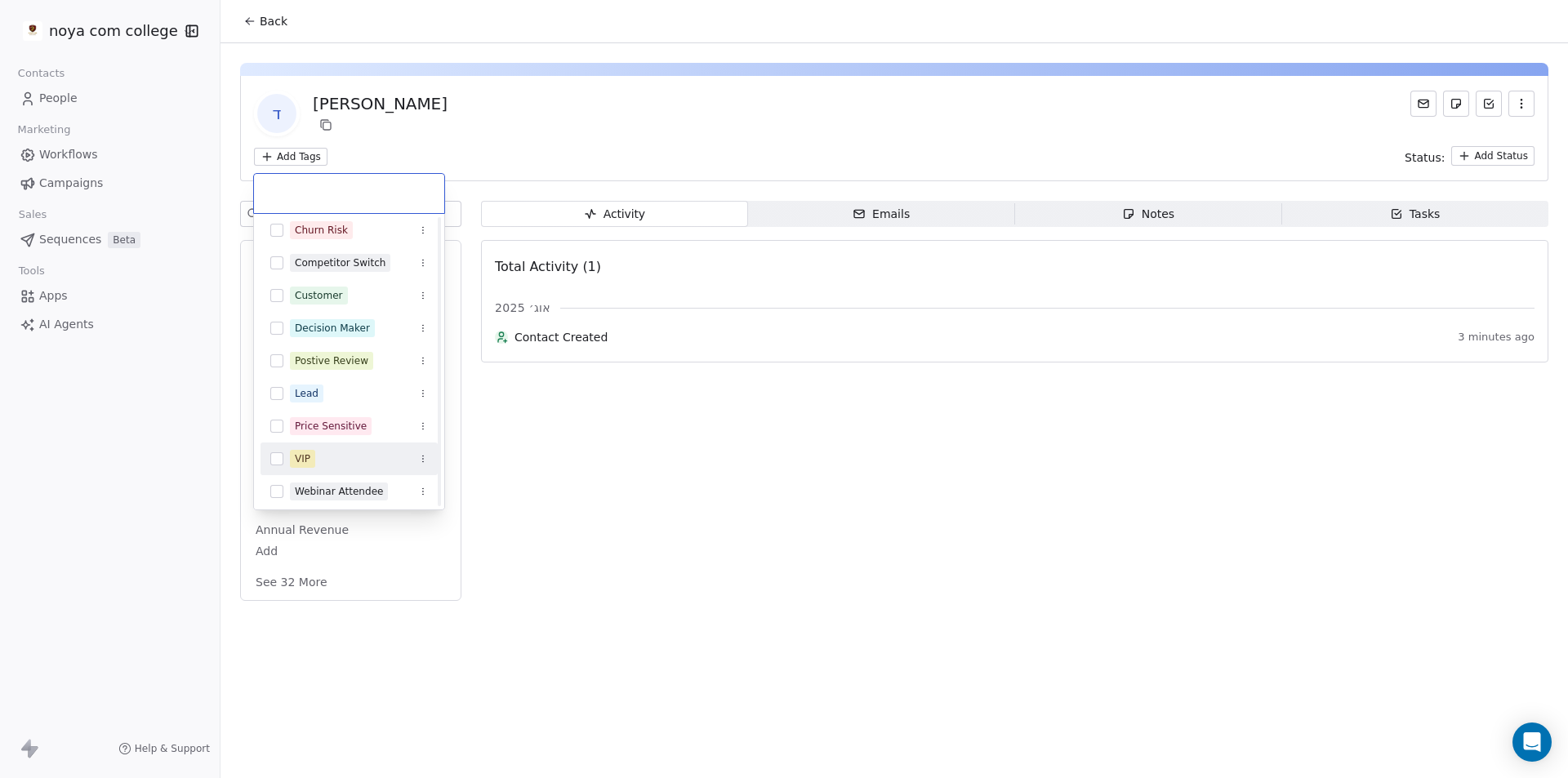
scroll to position [0, 0]
click at [664, 482] on html "noya com college Contacts People Marketing Workflows Campaigns Sales Sequences …" at bounding box center [784, 389] width 1568 height 778
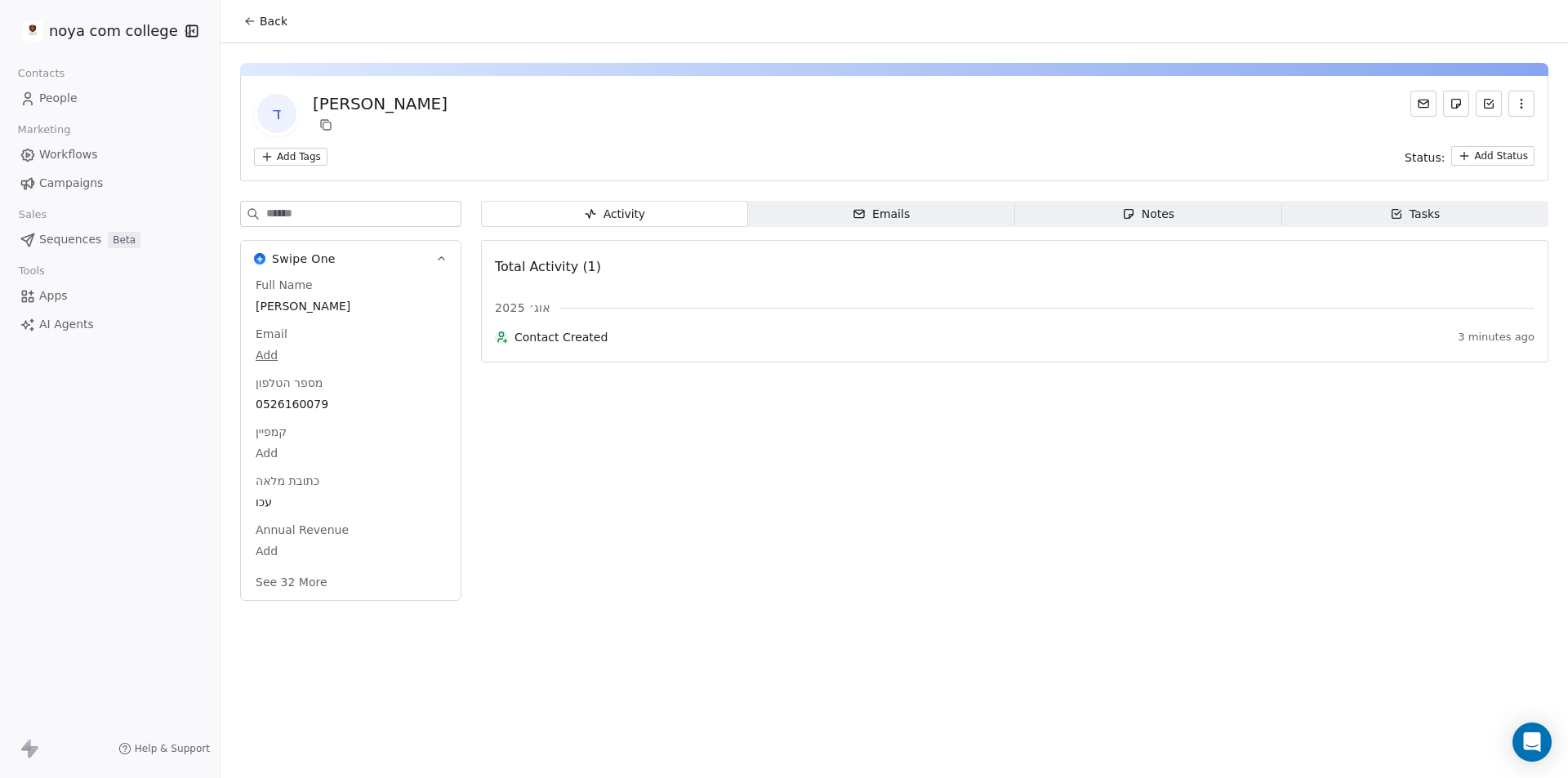
click at [244, 17] on icon at bounding box center [249, 20] width 13 height 13
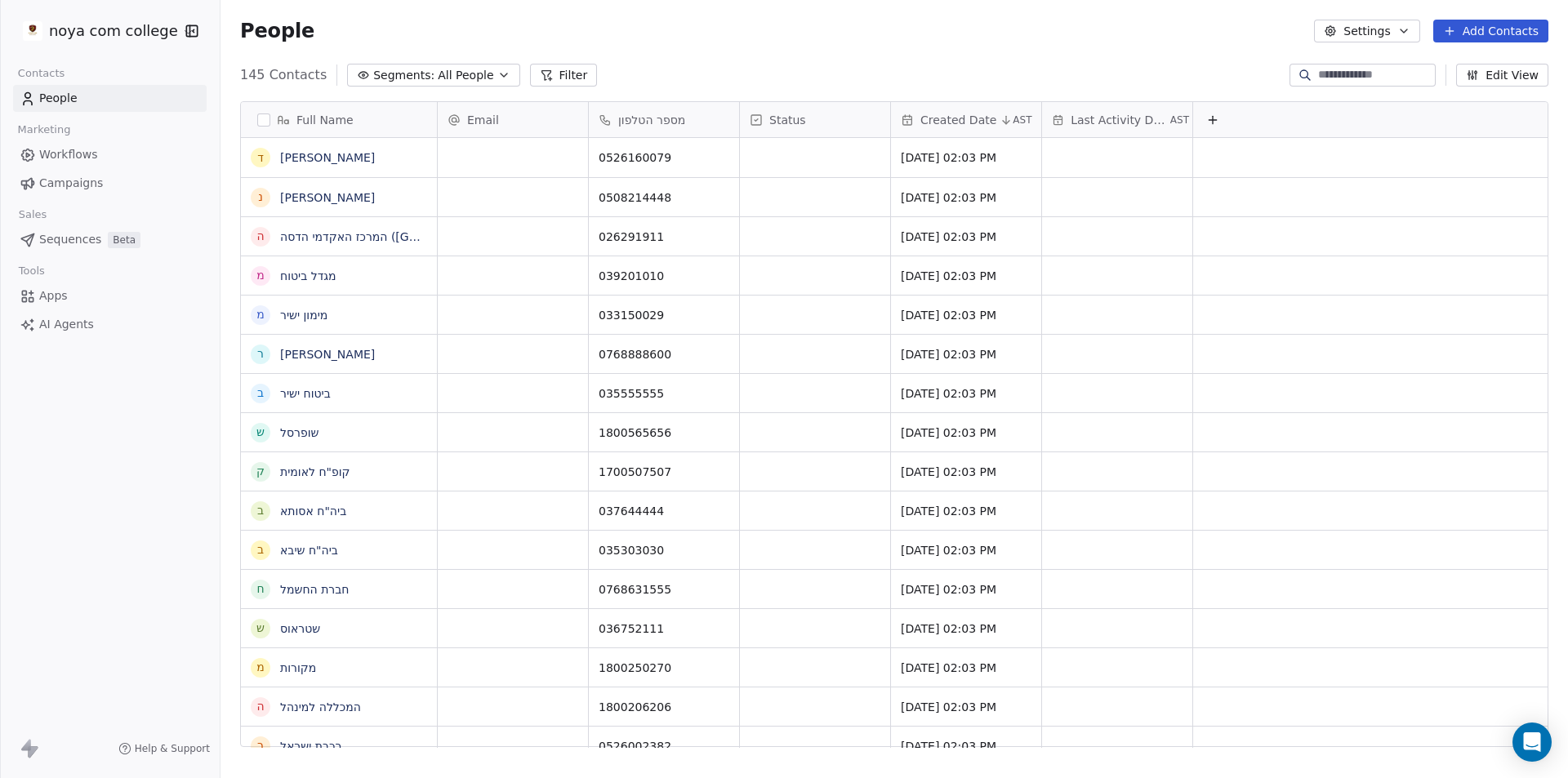
scroll to position [672, 1335]
click at [1383, 33] on button "Settings" at bounding box center [1367, 31] width 105 height 23
click at [1383, 89] on div "Tags" at bounding box center [1361, 92] width 64 height 26
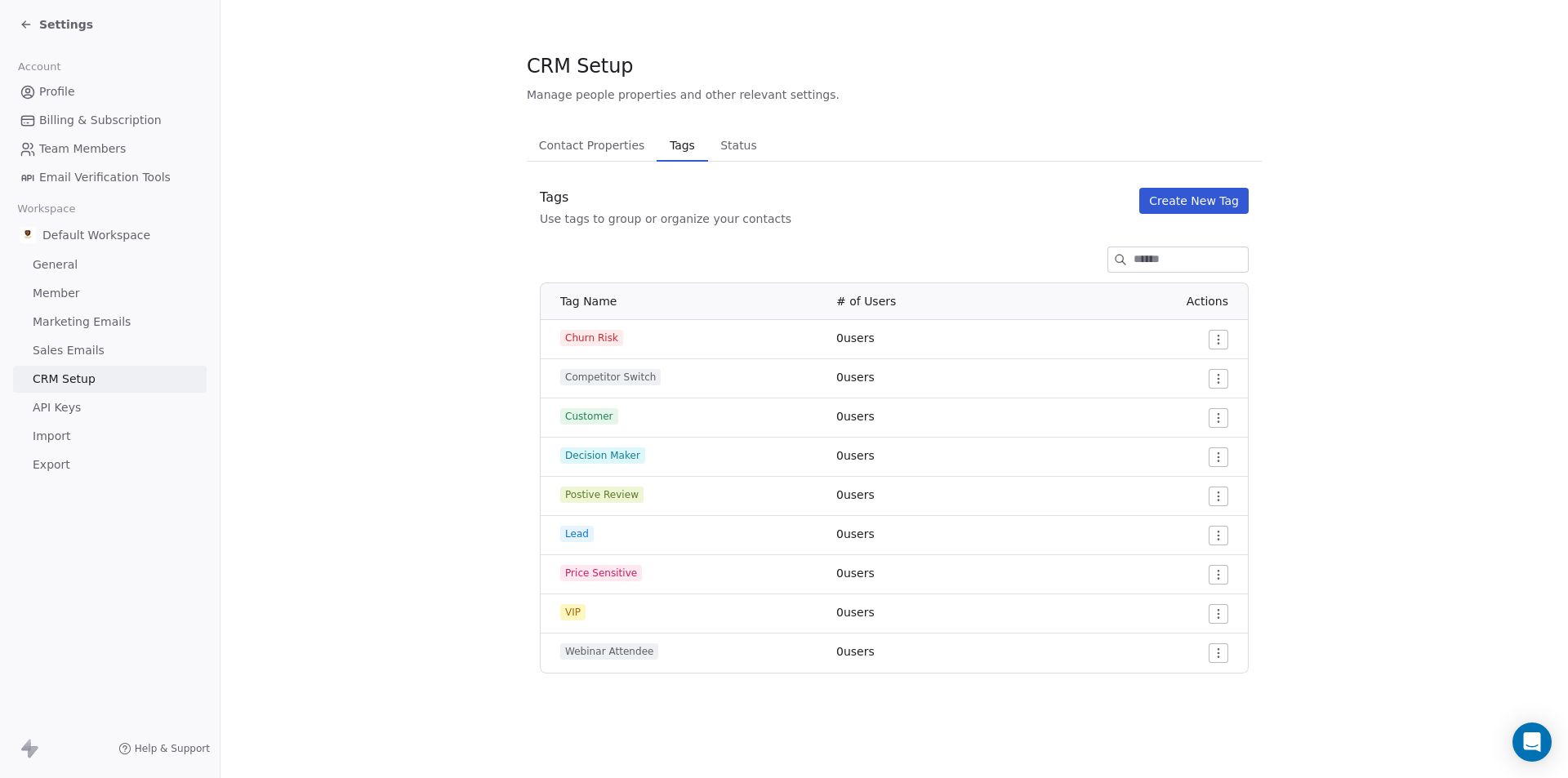
click at [1222, 340] on html "Settings Account Profile Billing & Subscription Team Members Email Verification…" at bounding box center [784, 389] width 1568 height 778
click at [1198, 377] on div "Edit" at bounding box center [1188, 372] width 77 height 26
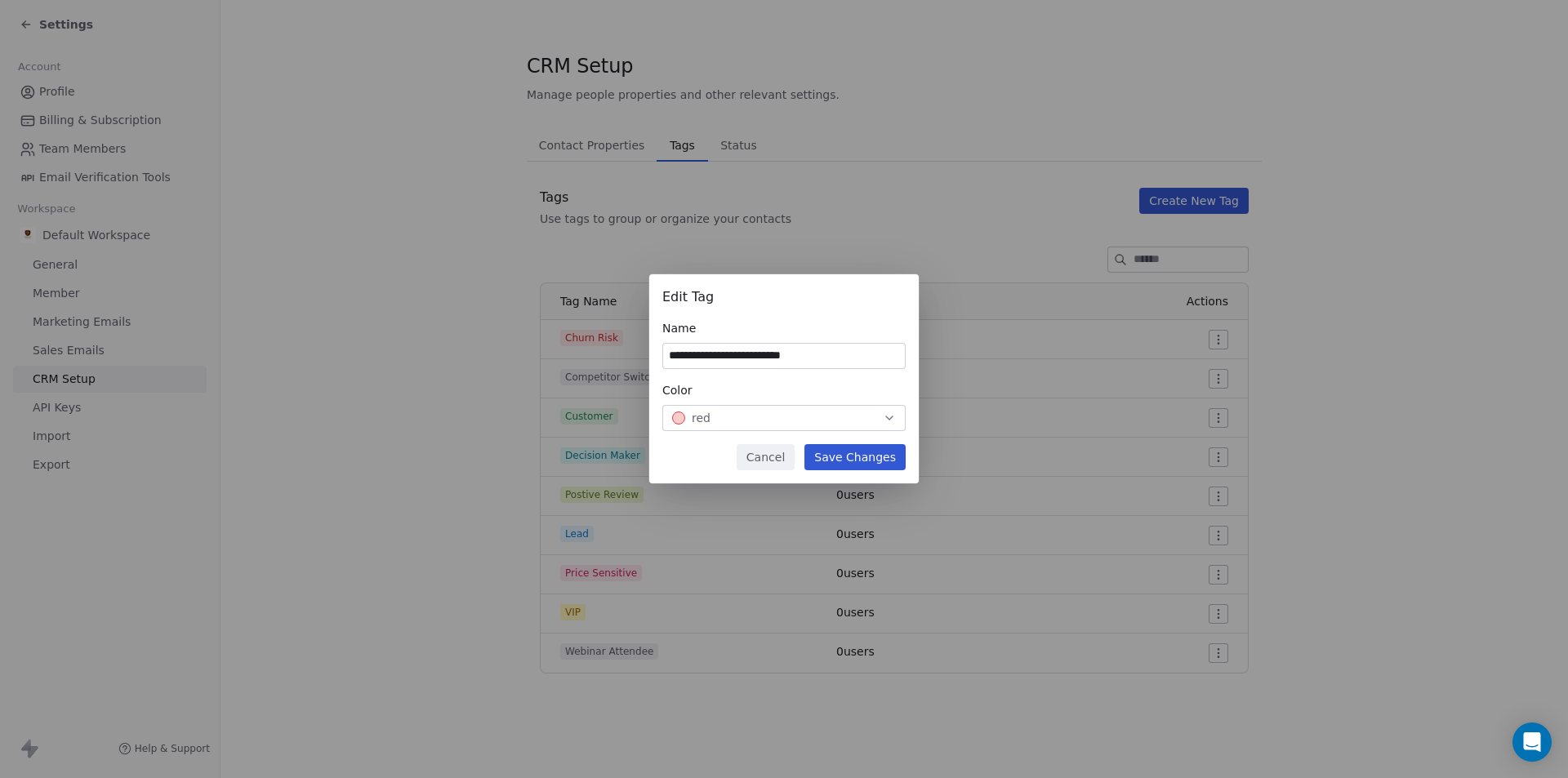
type input "**********"
click at [862, 464] on button "Save Changes" at bounding box center [855, 457] width 102 height 26
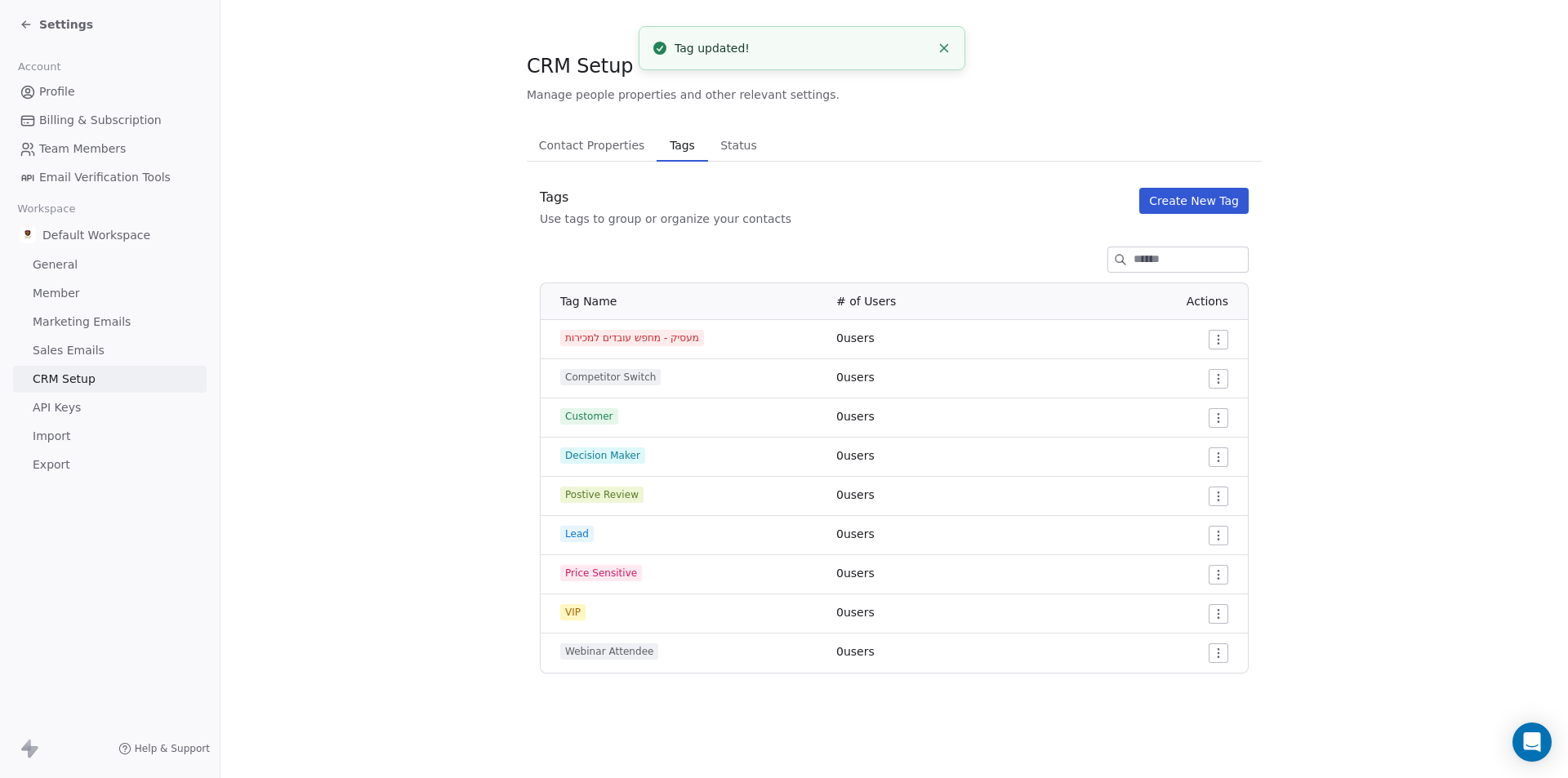
click at [701, 343] on span "מעסיק - מחפש עובדים למכירות" at bounding box center [632, 338] width 143 height 16
click at [1213, 334] on html "Settings Account Profile Billing & Subscription Team Members Email Verification…" at bounding box center [784, 389] width 1568 height 778
click at [1203, 406] on div "Delete" at bounding box center [1188, 398] width 77 height 26
click at [1224, 348] on html "Settings Account Profile Billing & Subscription Team Members Email Verification…" at bounding box center [784, 389] width 1568 height 778
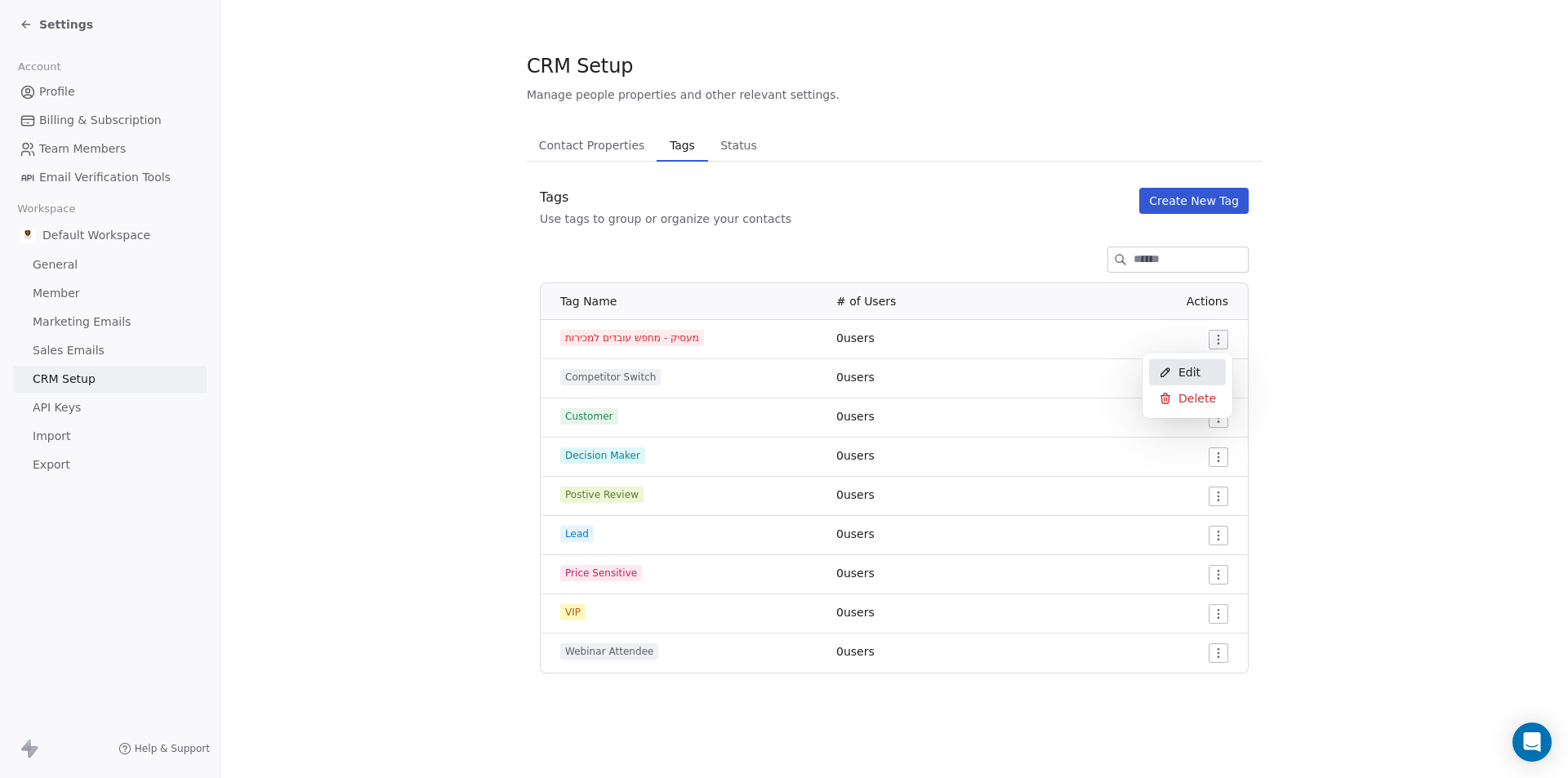
click at [1198, 367] on div "Edit" at bounding box center [1188, 372] width 77 height 26
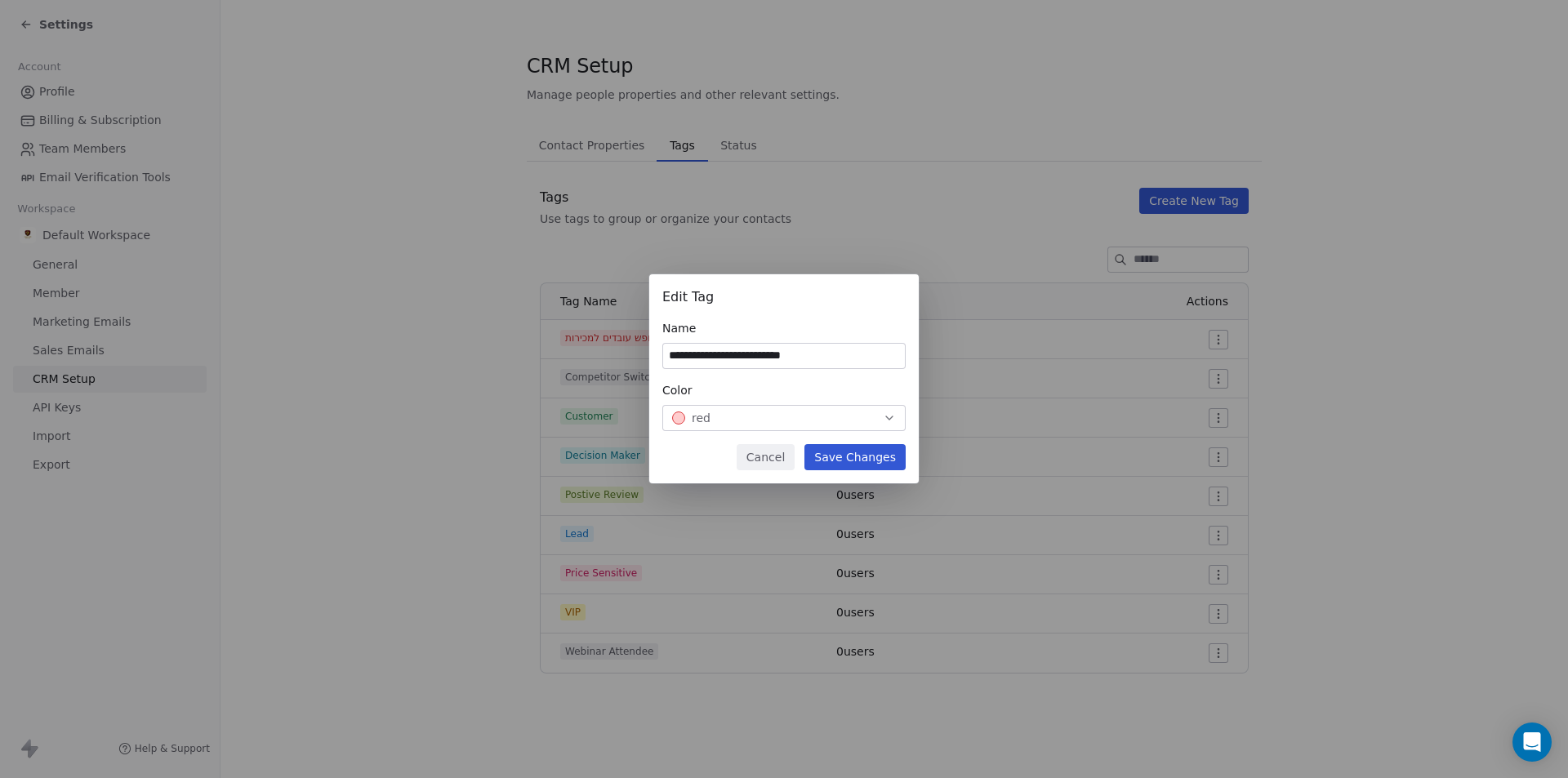
click at [819, 421] on div "red" at bounding box center [783, 418] width 224 height 16
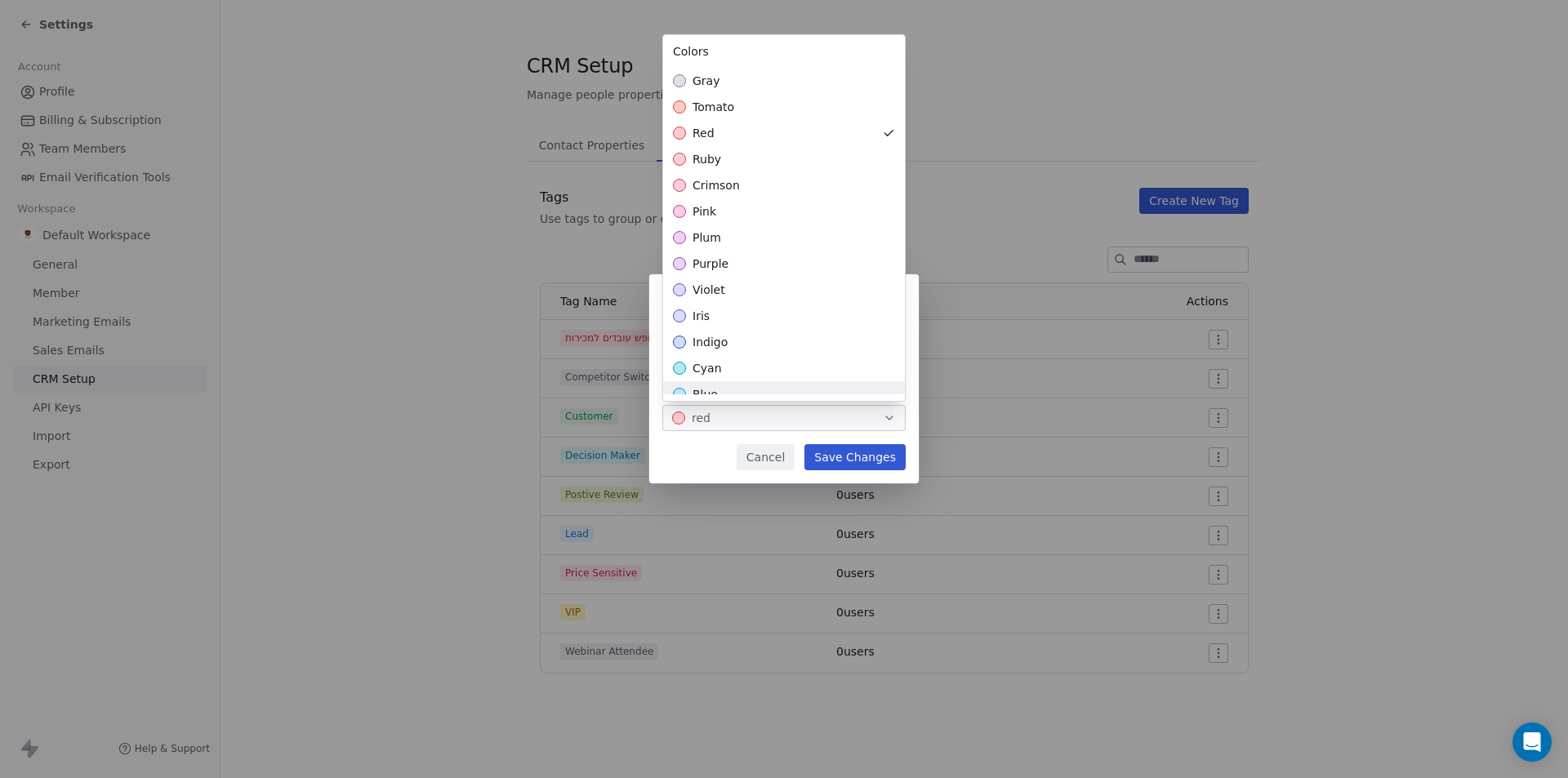
click at [719, 370] on div "cyan" at bounding box center [783, 368] width 241 height 26
click at [848, 460] on div "**********" at bounding box center [784, 389] width 1568 height 282
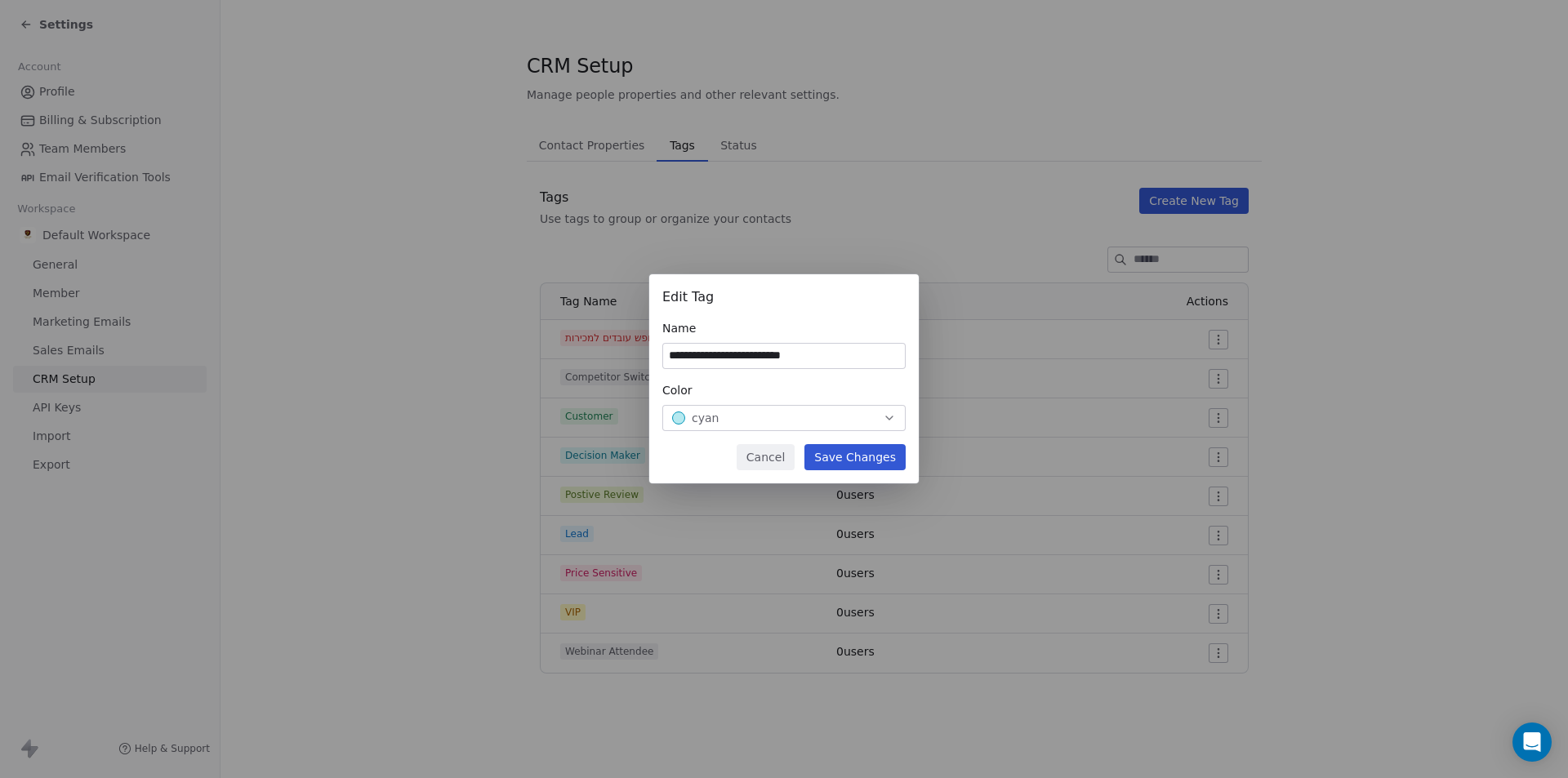
click at [861, 460] on button "Save Changes" at bounding box center [855, 457] width 102 height 26
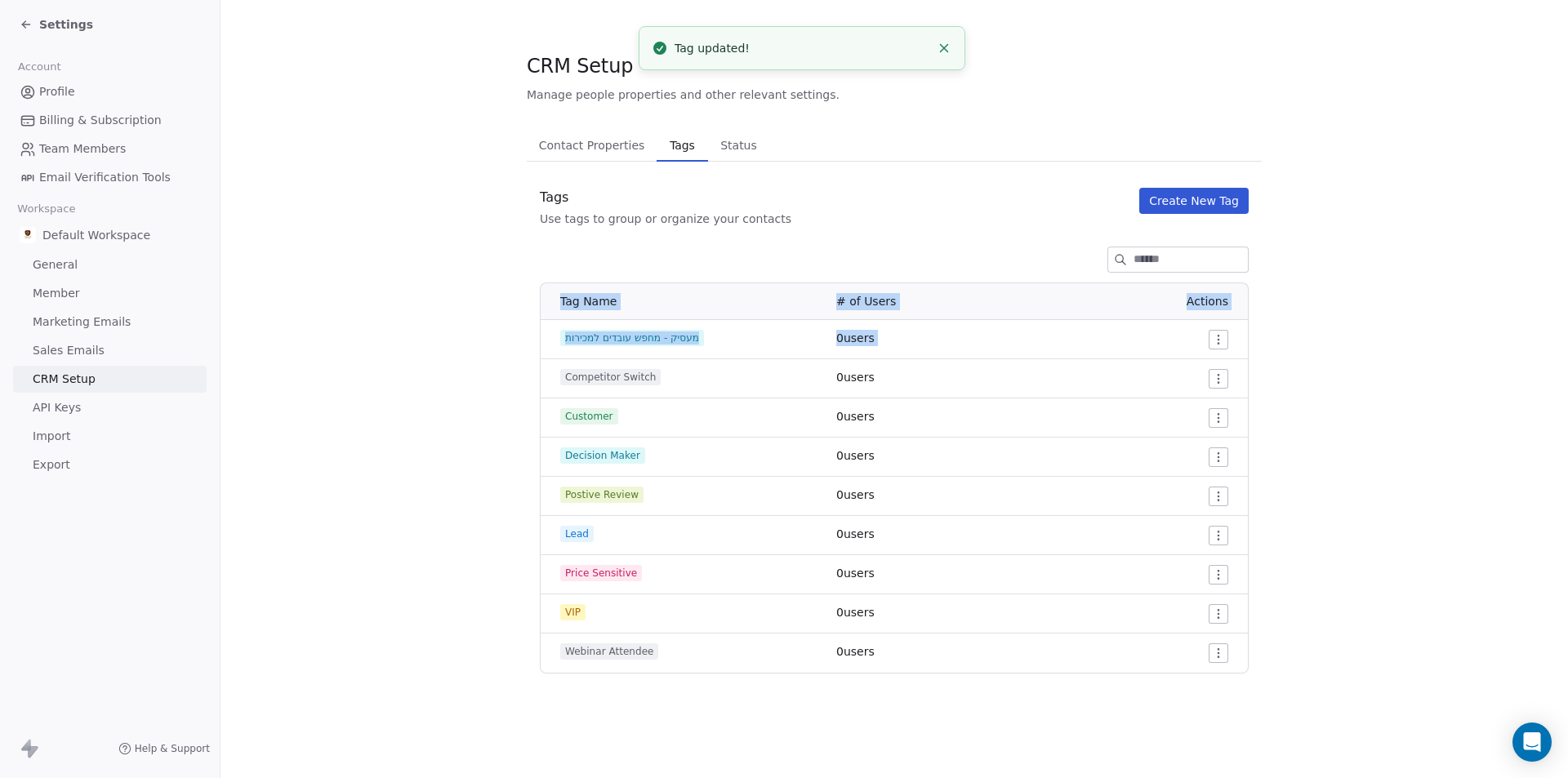
drag, startPoint x: 567, startPoint y: 382, endPoint x: 481, endPoint y: 389, distance: 86.3
click at [481, 389] on section "CRM Setup Manage people properties and other relevant settings. Contact Propert…" at bounding box center [894, 363] width 1347 height 726
click at [479, 389] on section "CRM Setup Manage people properties and other relevant settings. Contact Propert…" at bounding box center [894, 363] width 1347 height 726
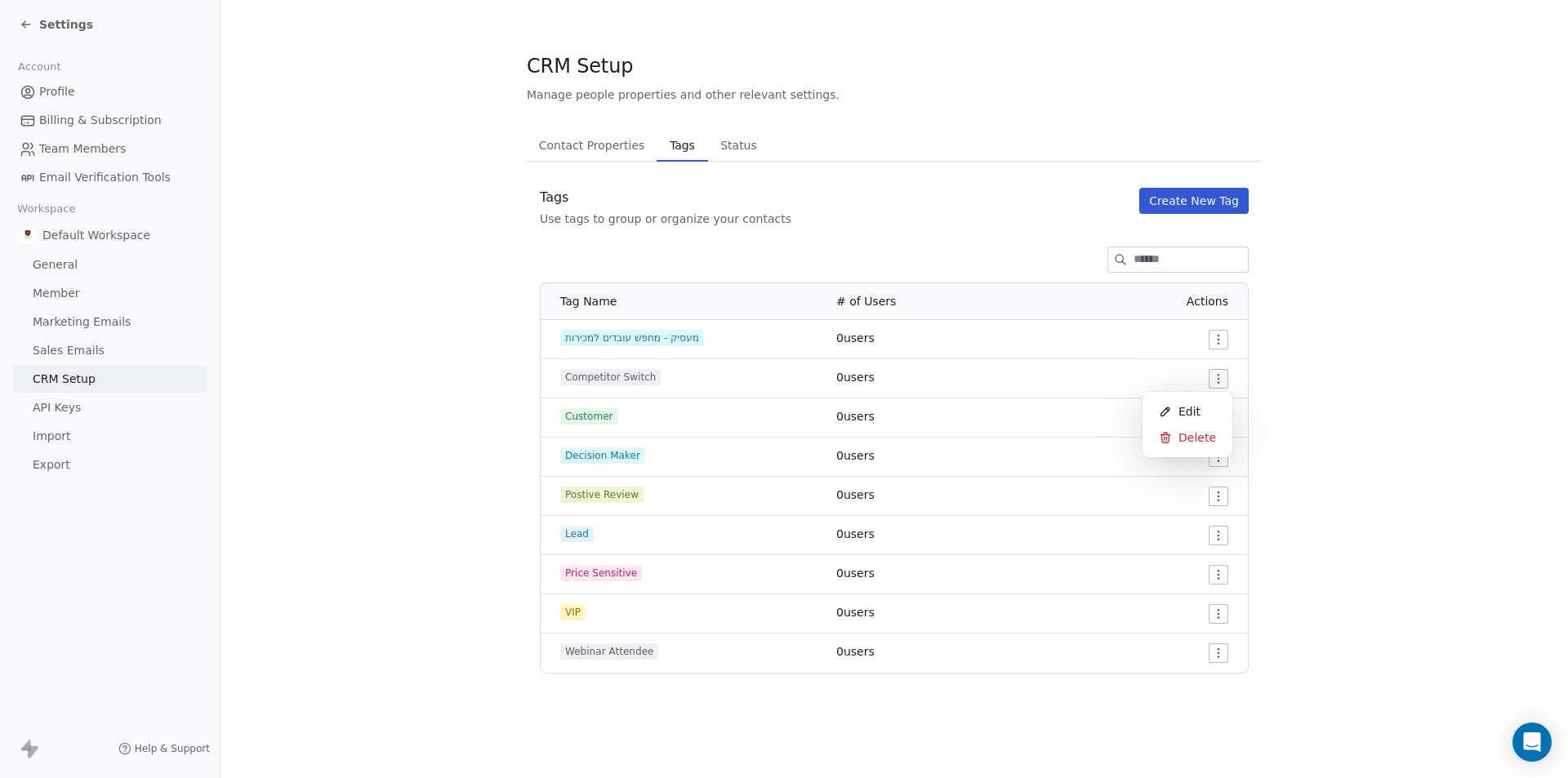
click at [1225, 381] on html "Settings Account Profile Billing & Subscription Team Members Email Verification…" at bounding box center [784, 389] width 1568 height 778
click at [1202, 416] on div "Edit" at bounding box center [1188, 411] width 77 height 26
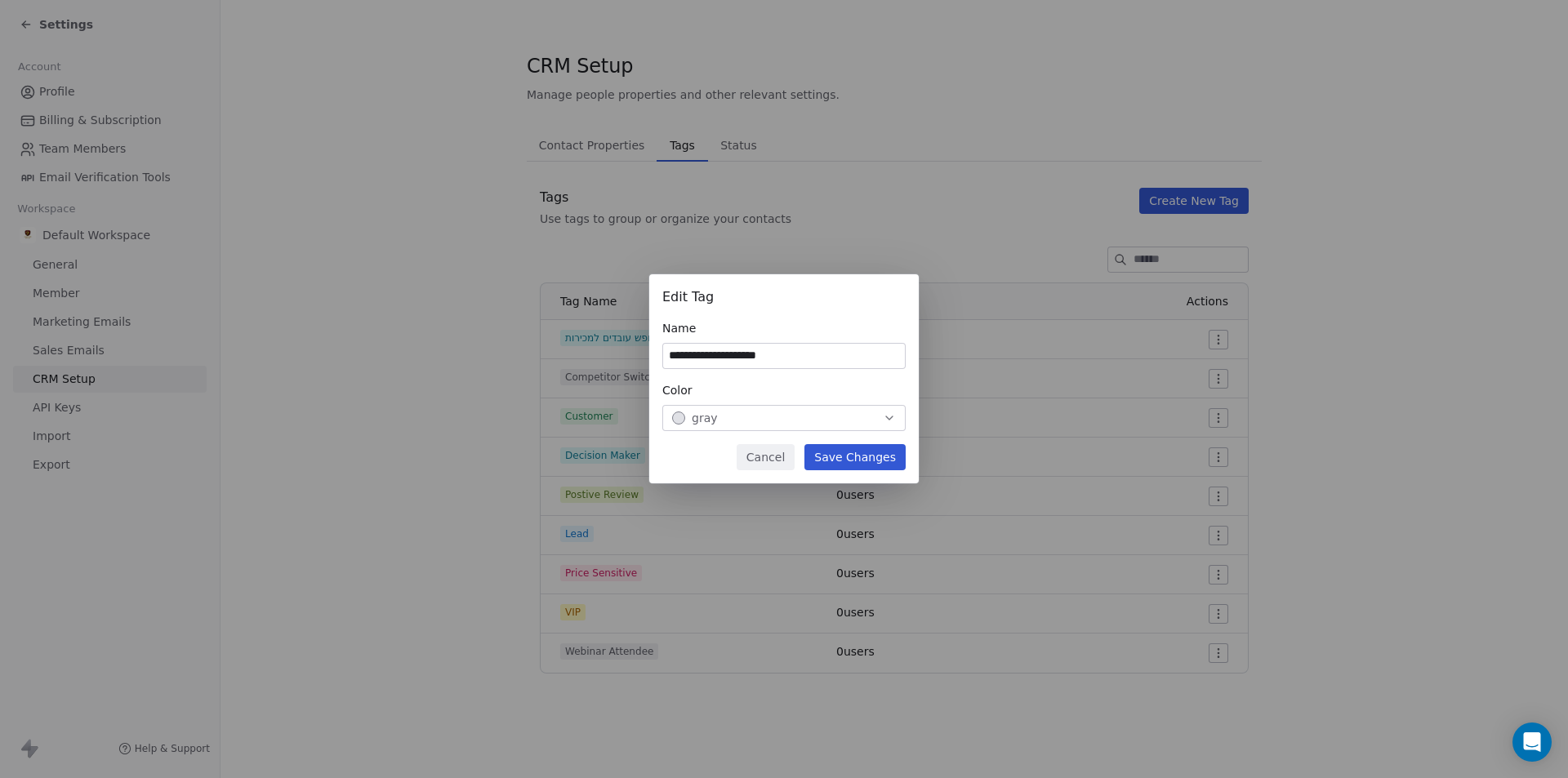
type input "**********"
click at [869, 455] on button "Save Changes" at bounding box center [855, 457] width 102 height 26
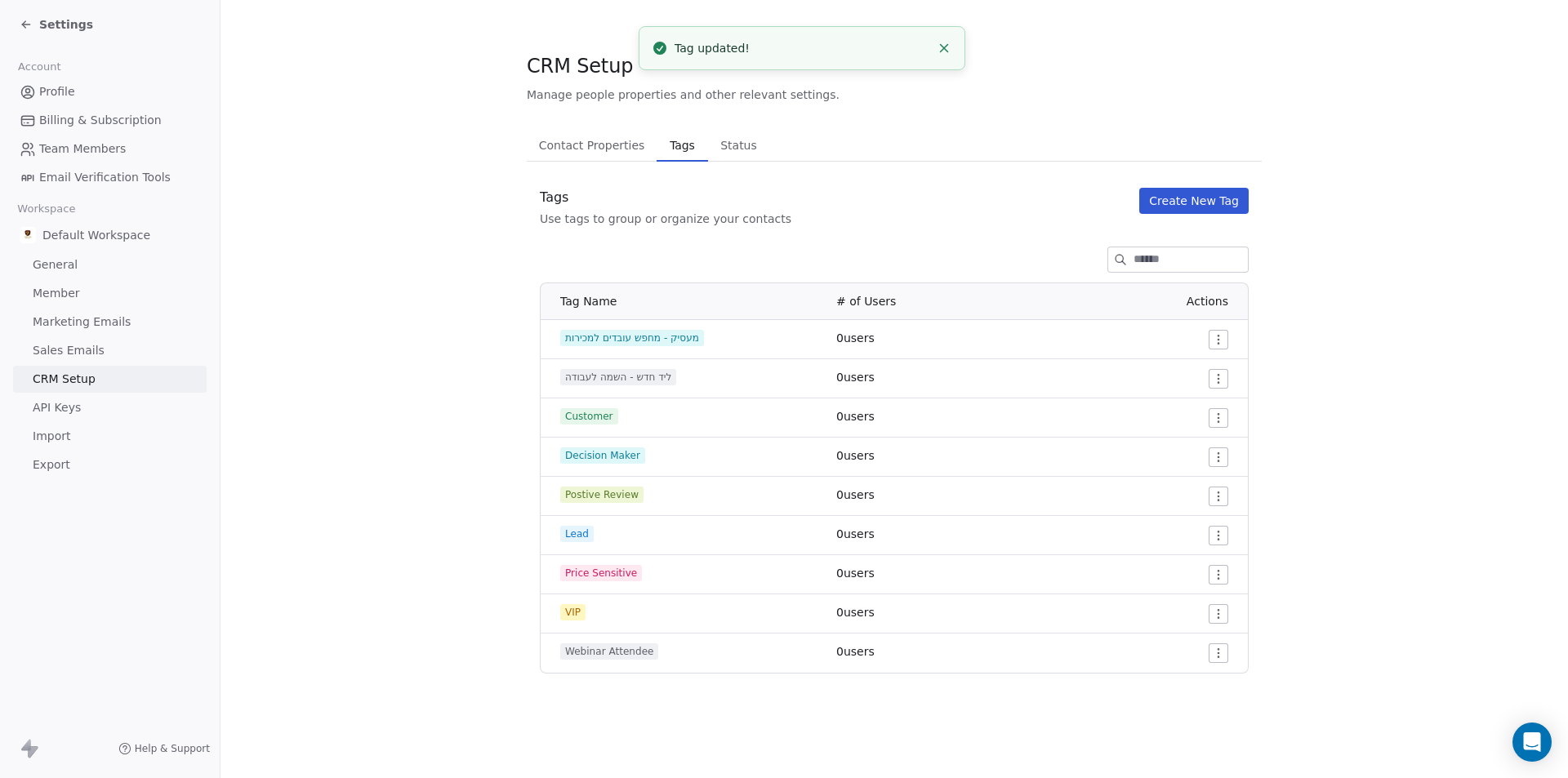
click at [584, 415] on span "Customer" at bounding box center [589, 416] width 58 height 16
click at [1216, 418] on html "Settings Account Profile Billing & Subscription Team Members Email Verification…" at bounding box center [784, 389] width 1568 height 778
click at [1198, 450] on div "Edit" at bounding box center [1188, 450] width 77 height 26
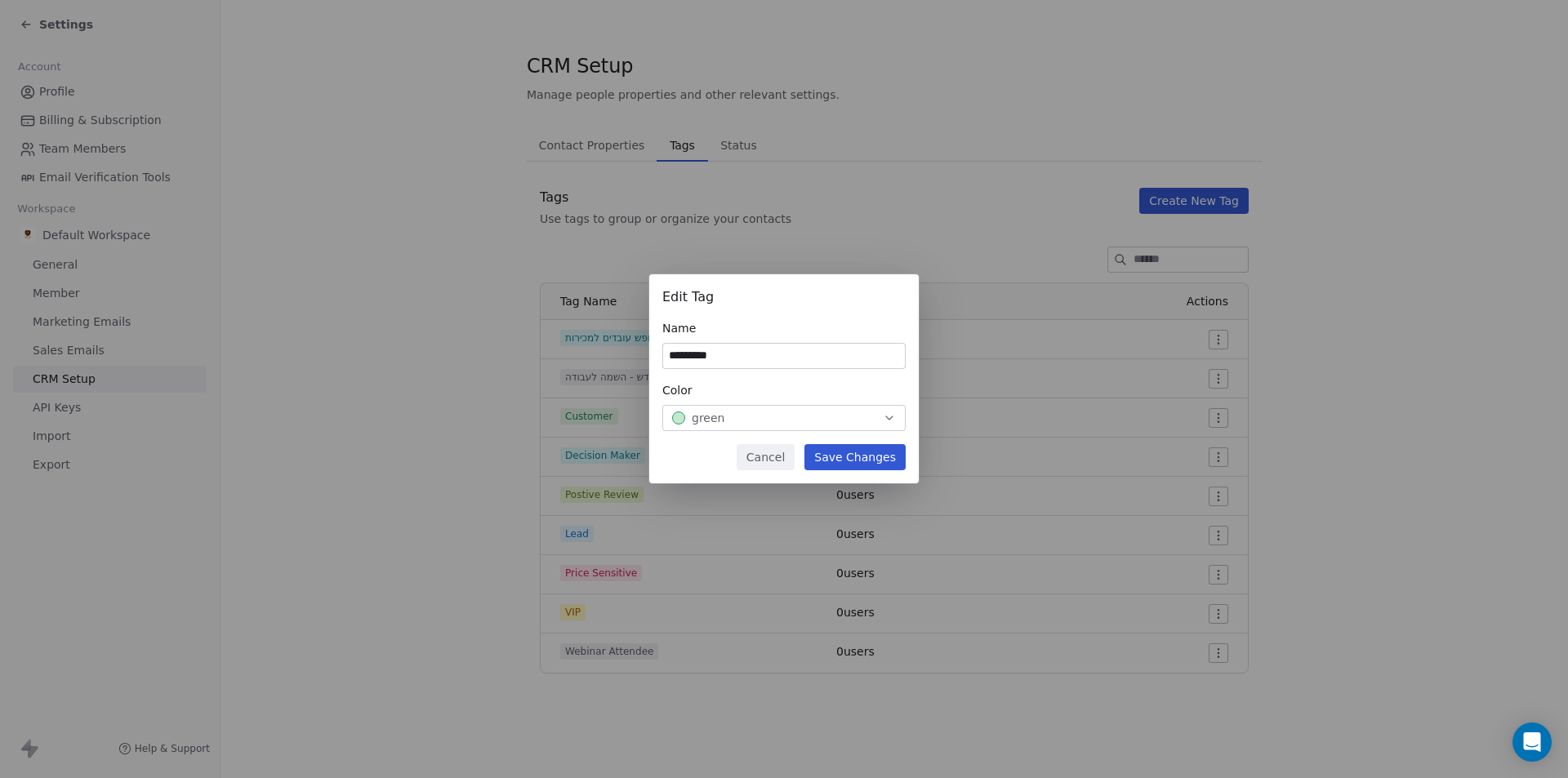
type input "*********"
click at [870, 451] on button "Save Changes" at bounding box center [855, 457] width 102 height 26
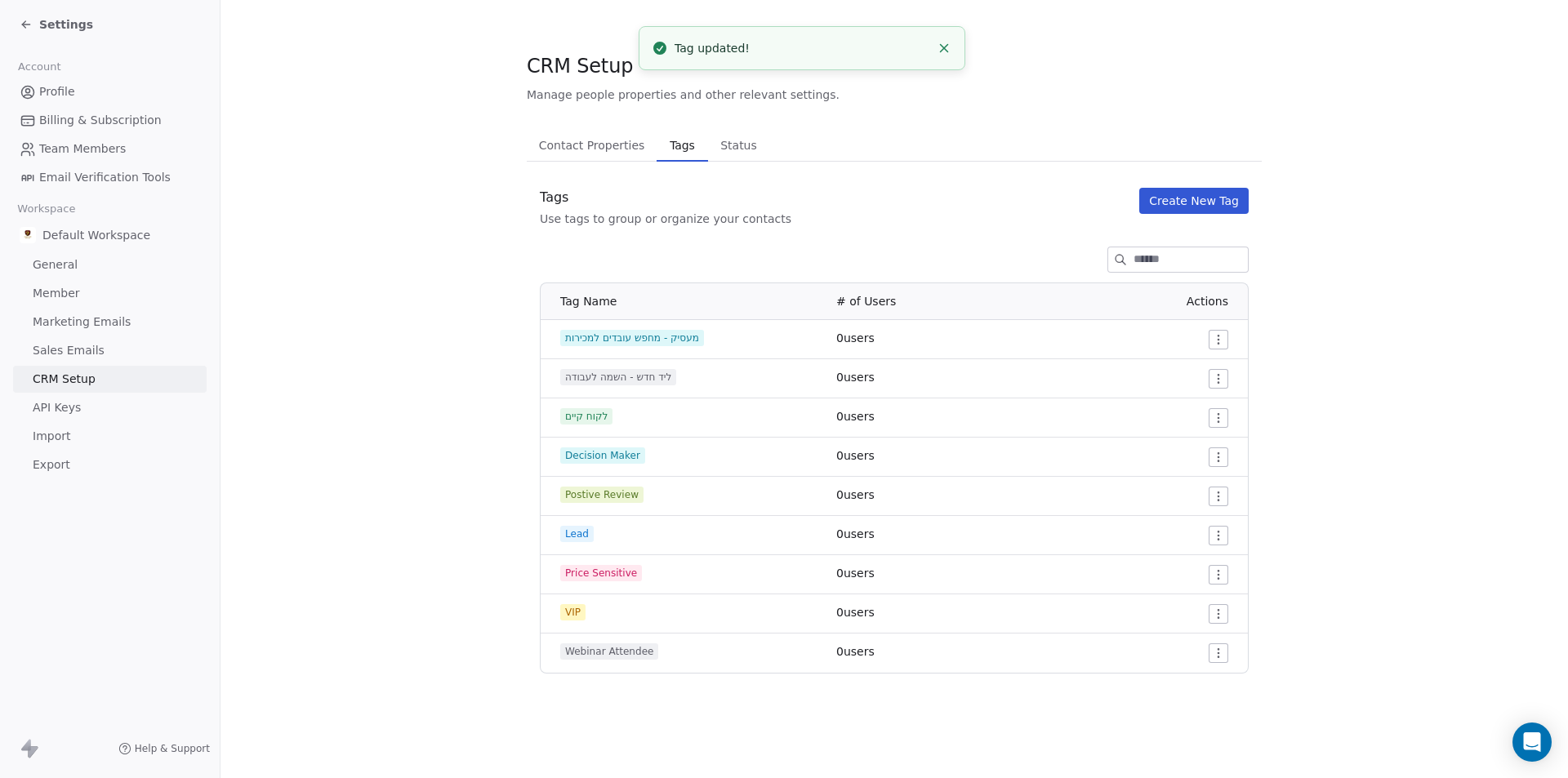
click at [1208, 457] on div at bounding box center [1143, 457] width 170 height 20
click at [1214, 468] on td at bounding box center [1148, 457] width 200 height 39
click at [273, 474] on section "CRM Setup Manage people properties and other relevant settings. Contact Propert…" at bounding box center [894, 363] width 1347 height 726
click at [732, 153] on span "Status" at bounding box center [739, 145] width 50 height 23
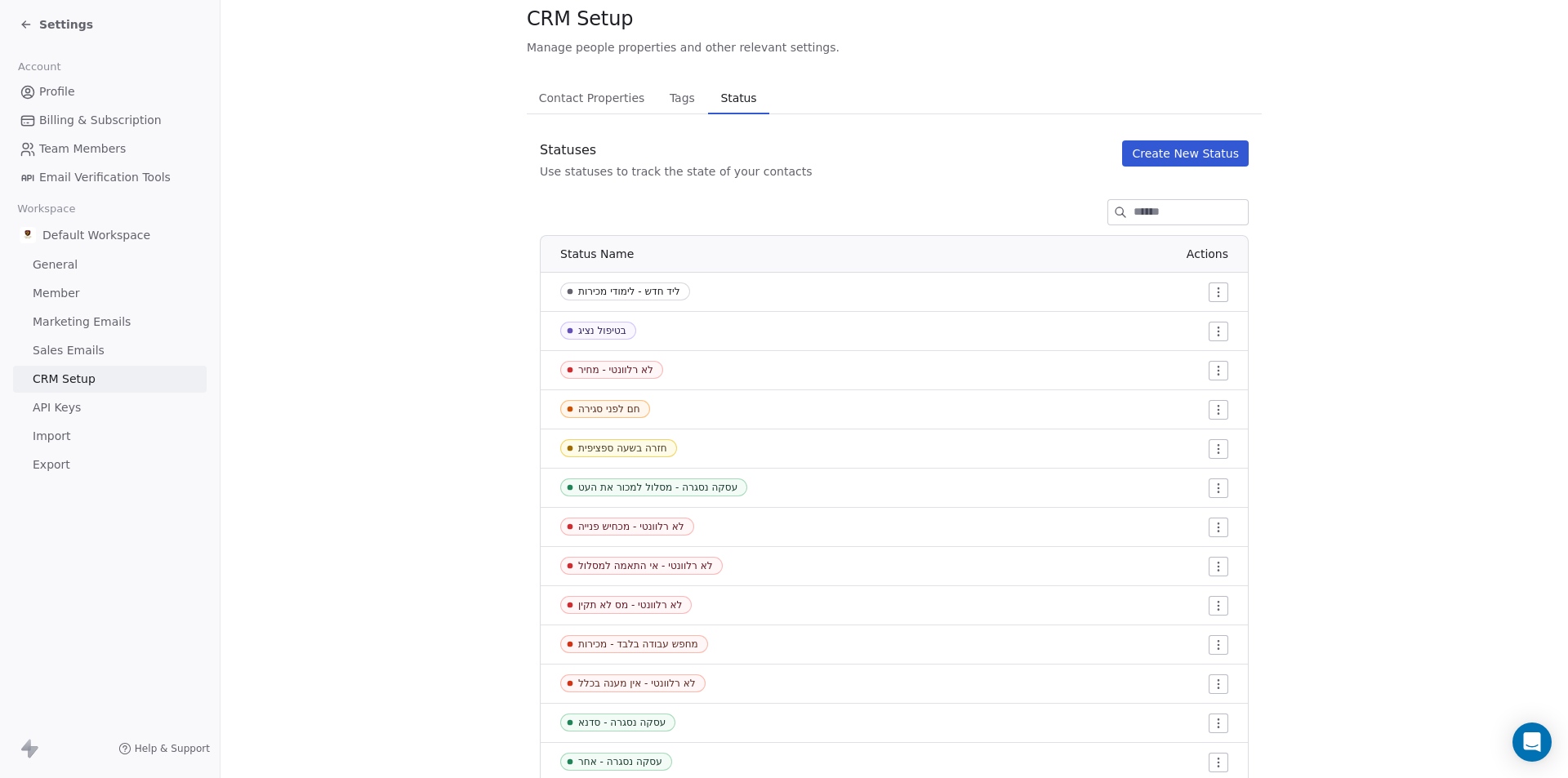
scroll to position [45, 0]
click at [657, 86] on button "Tags Tags" at bounding box center [682, 99] width 51 height 33
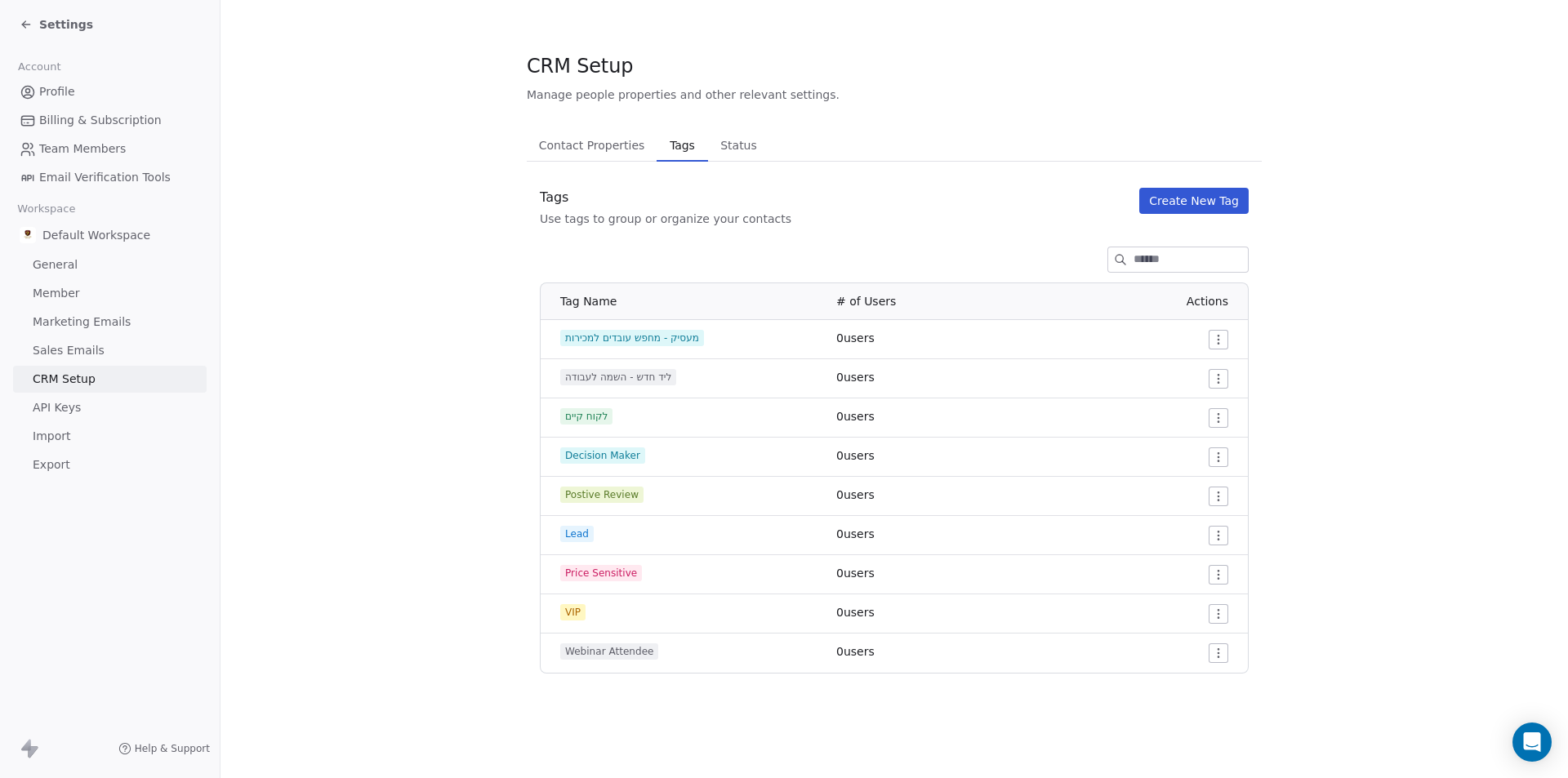
click at [591, 142] on span "Contact Properties" at bounding box center [592, 145] width 119 height 23
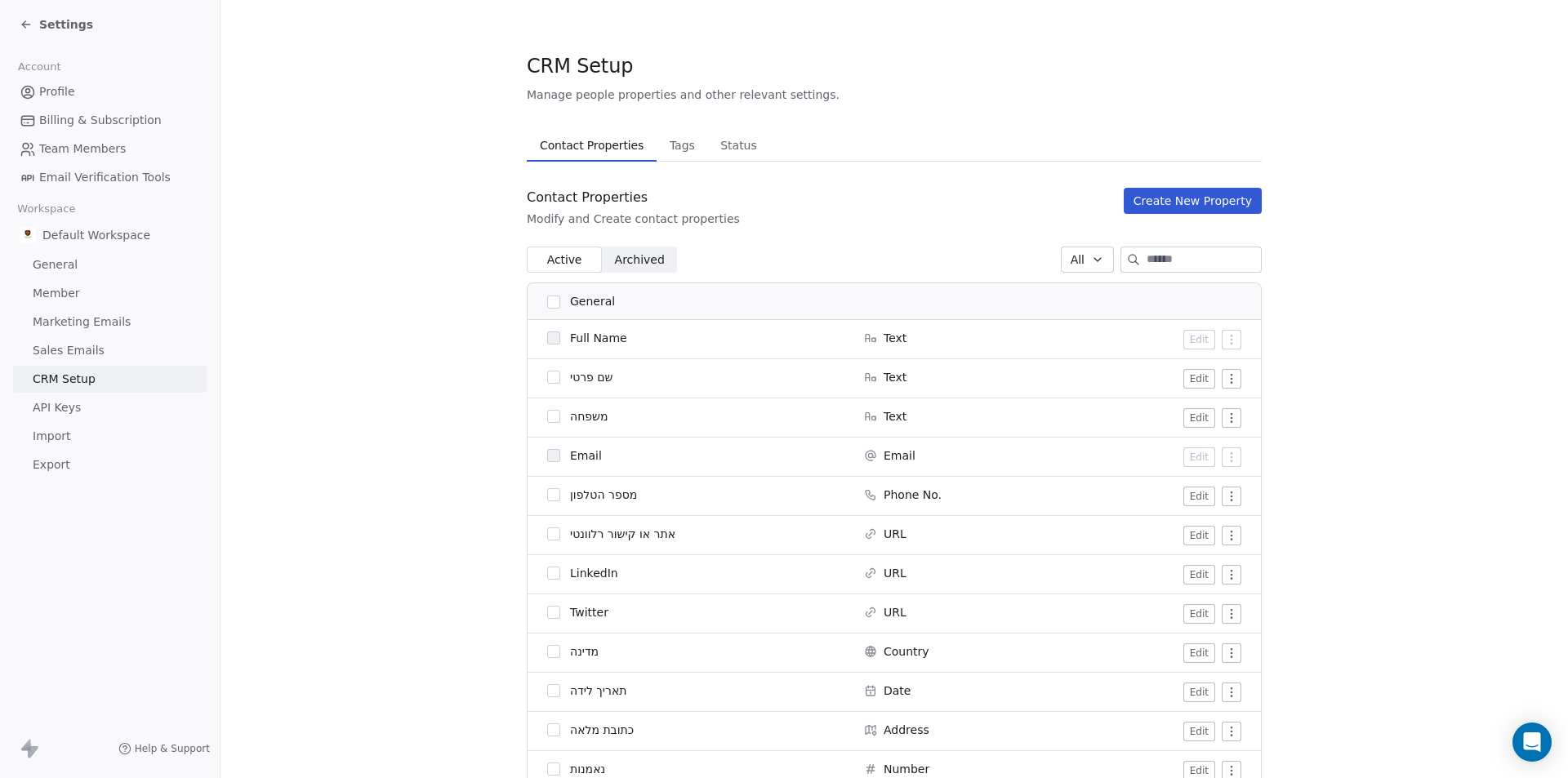
click at [636, 267] on span "Archived" at bounding box center [640, 259] width 50 height 17
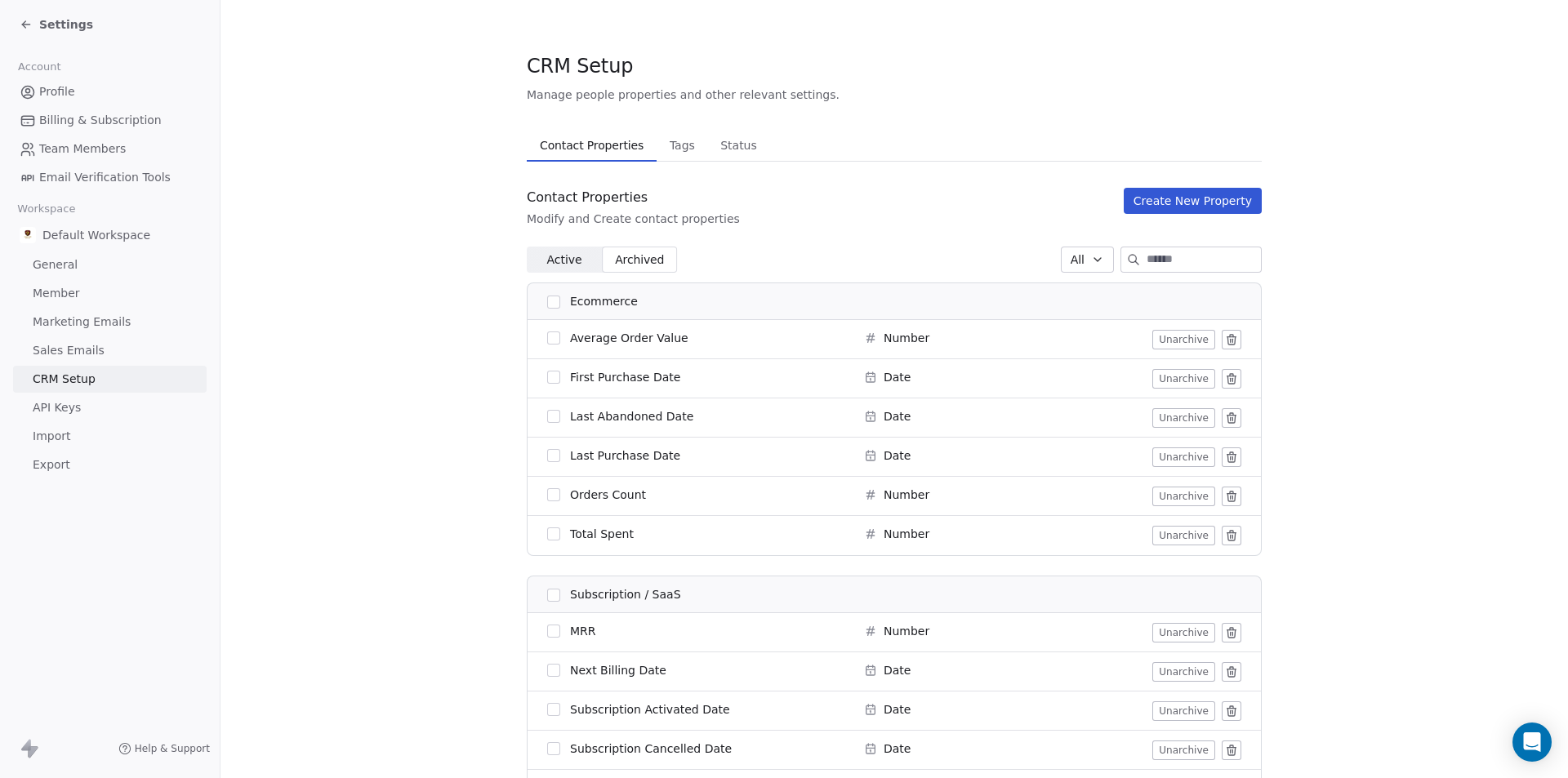
click at [583, 271] on span "Active Active" at bounding box center [564, 259] width 75 height 26
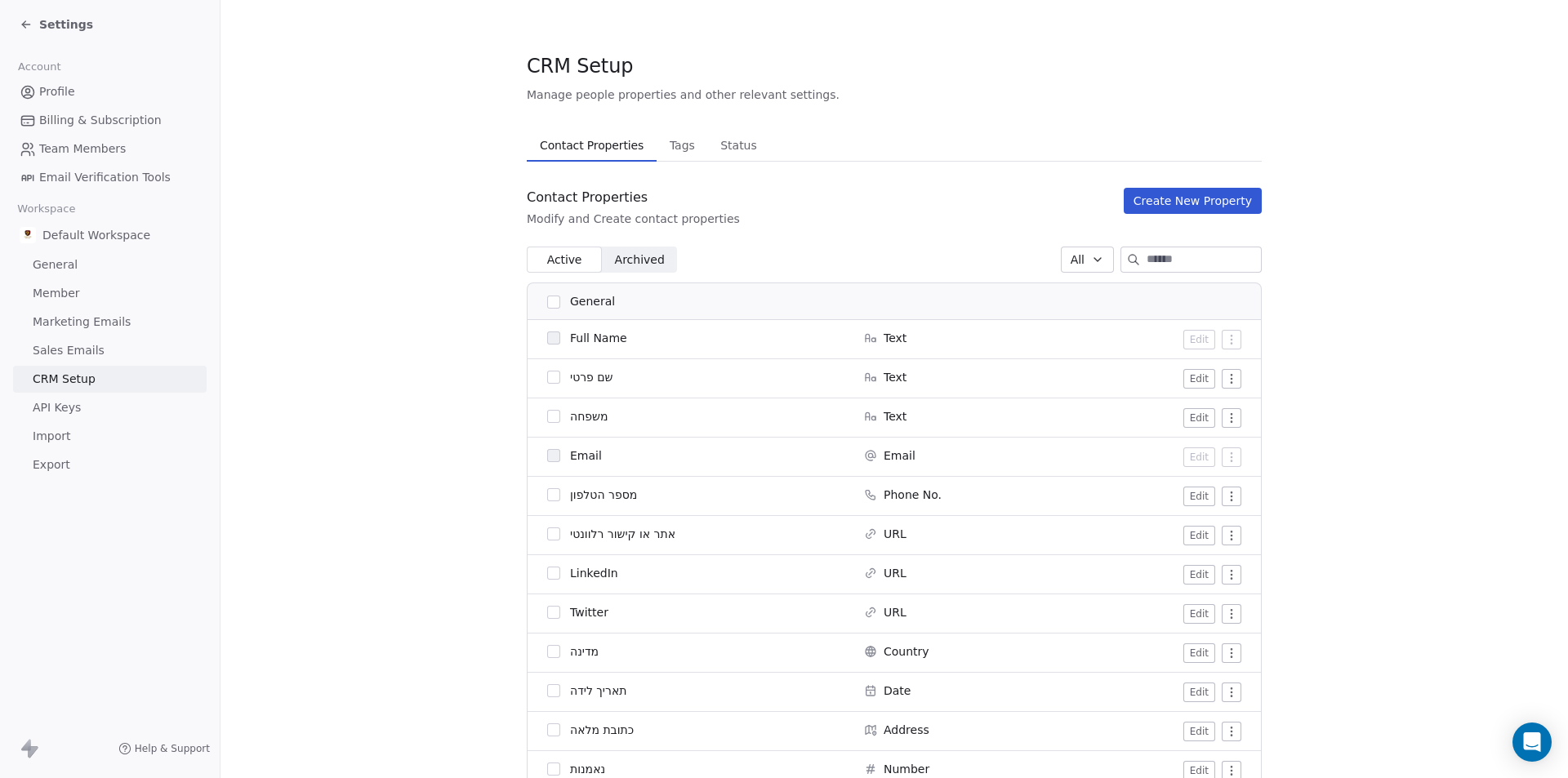
click at [64, 95] on span "Profile" at bounding box center [57, 91] width 36 height 17
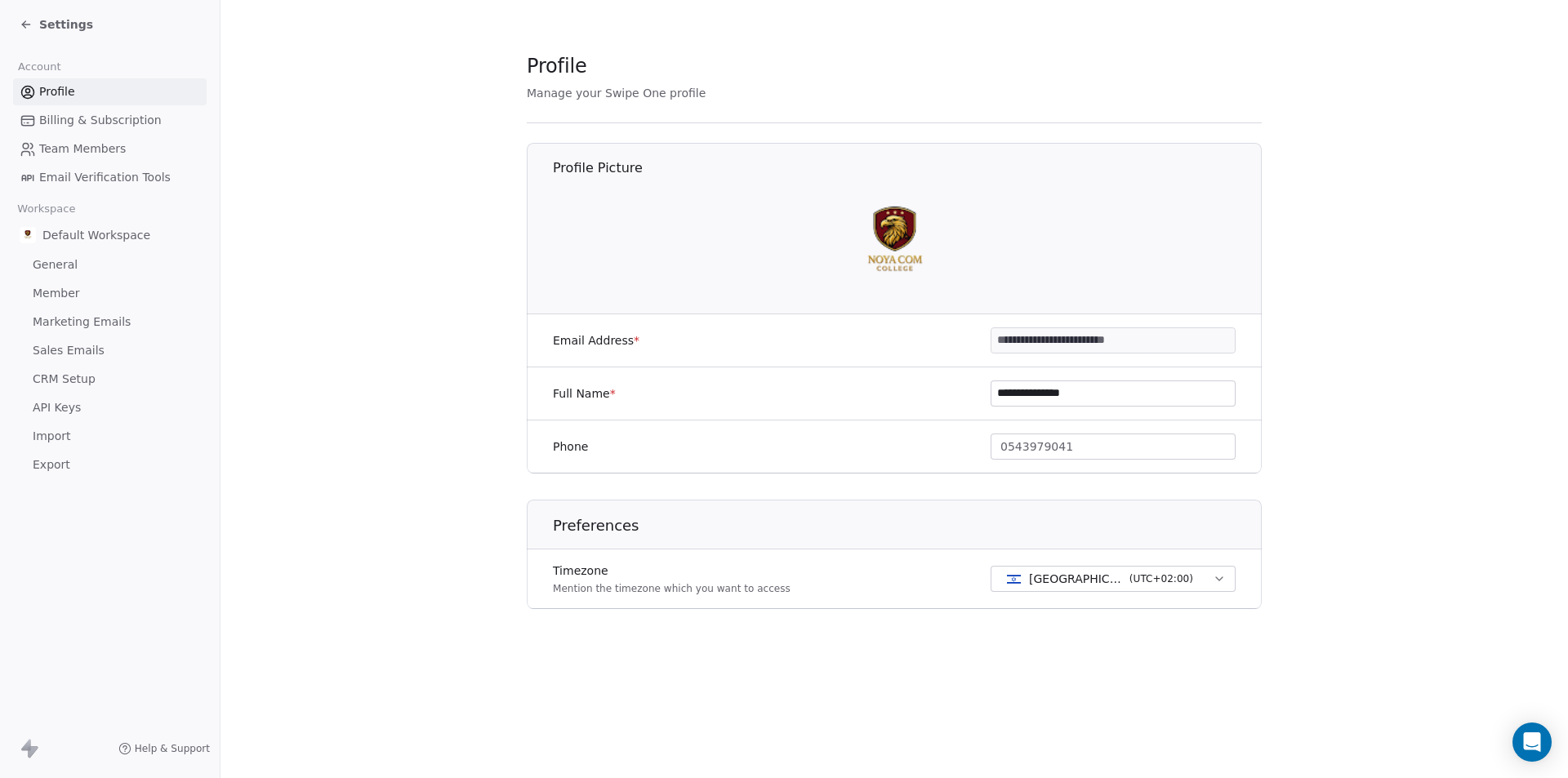
click at [20, 18] on icon at bounding box center [26, 24] width 13 height 13
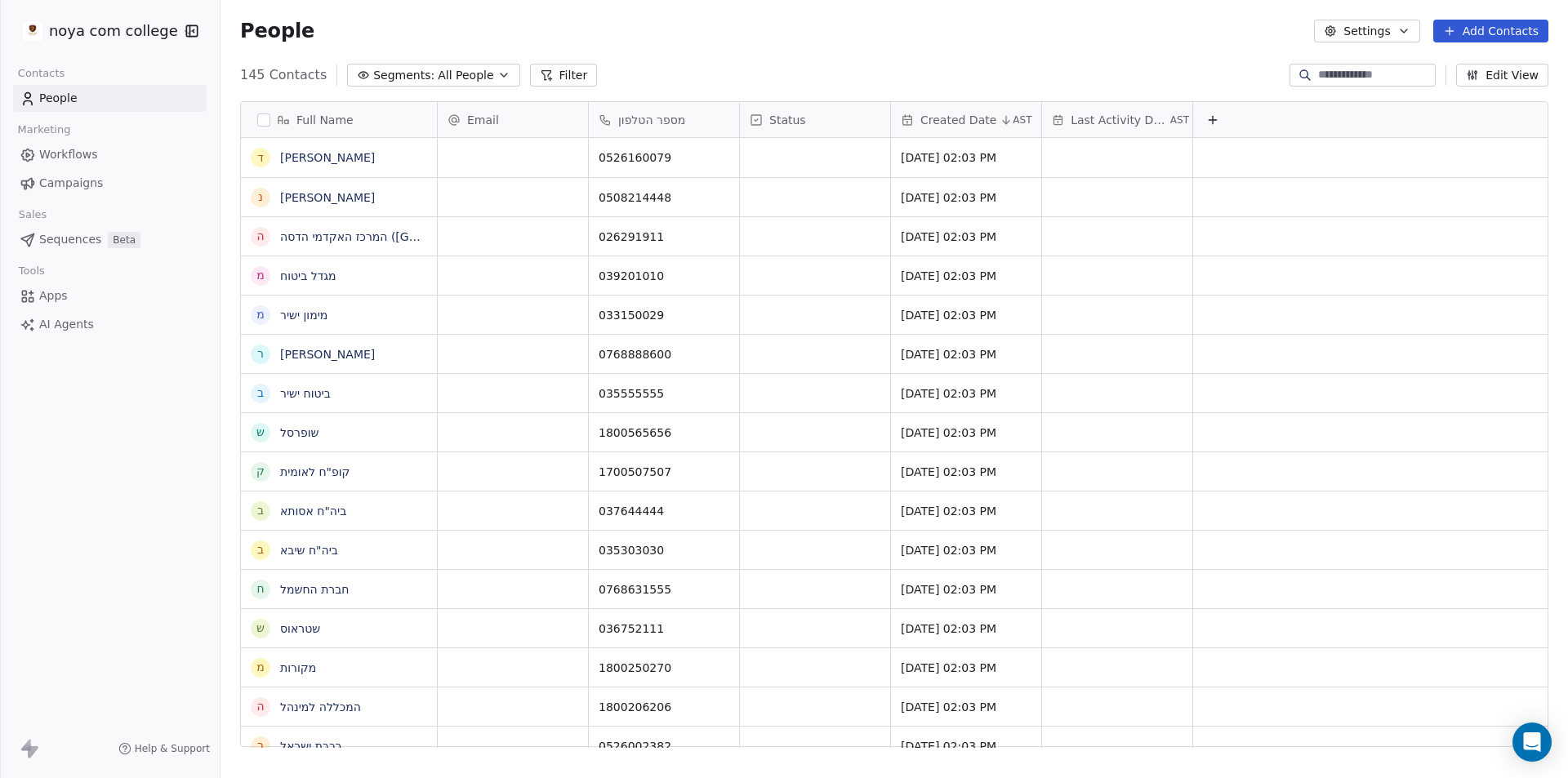
scroll to position [672, 1335]
click at [90, 102] on link "People" at bounding box center [110, 98] width 193 height 27
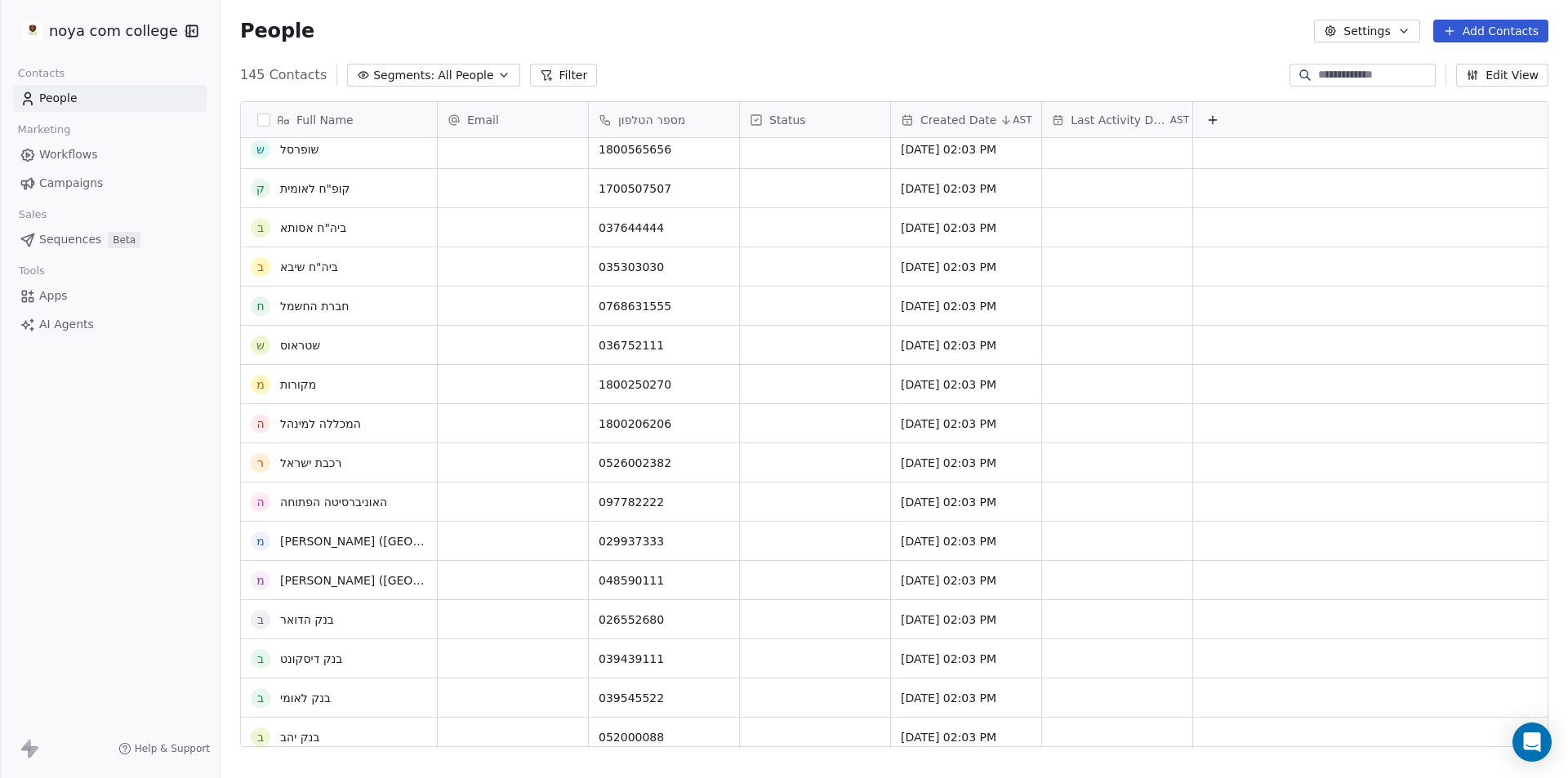
scroll to position [0, 0]
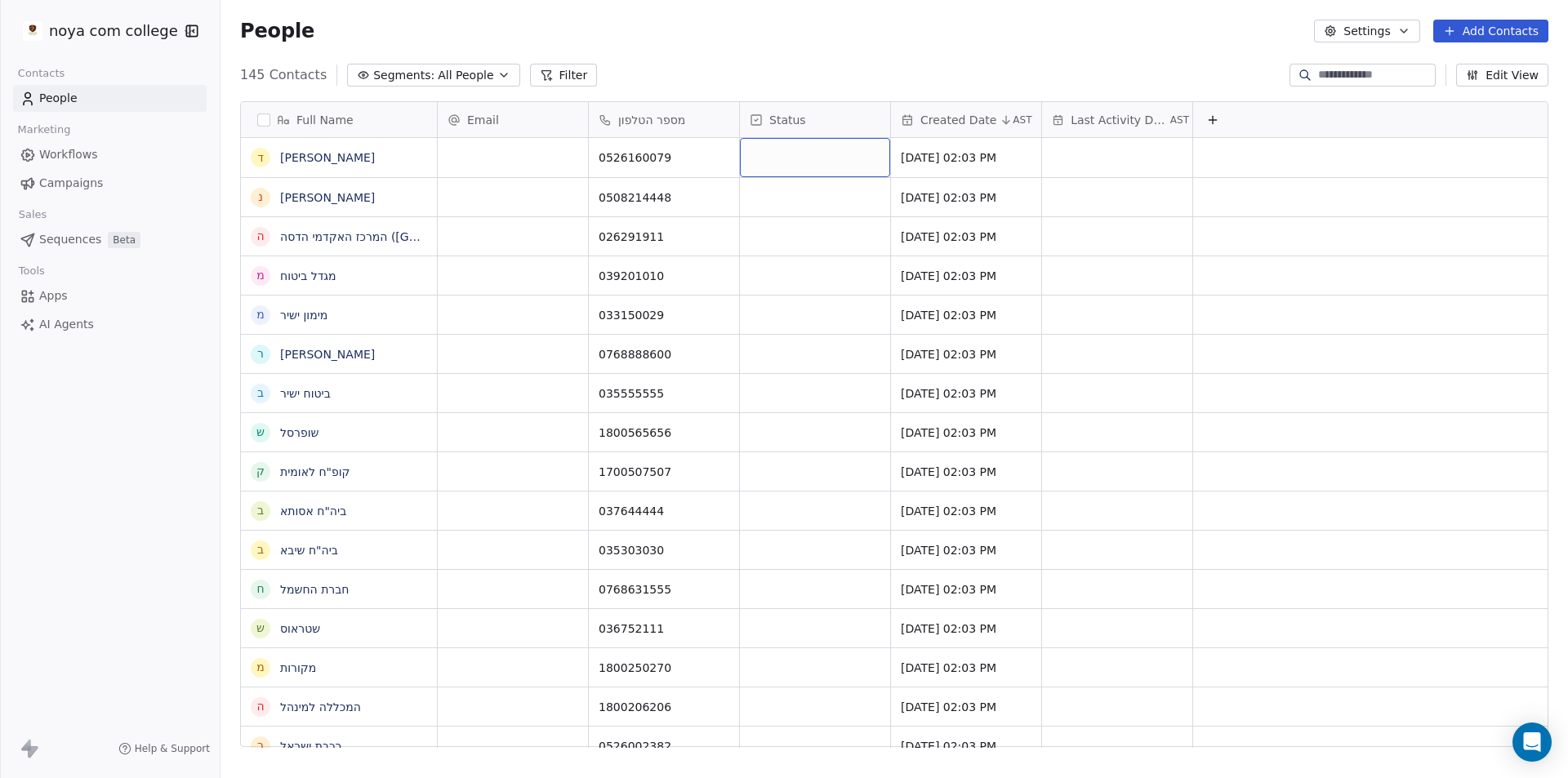
click at [796, 171] on div "grid" at bounding box center [814, 158] width 151 height 39
click at [759, 119] on icon at bounding box center [755, 119] width 13 height 13
click at [783, 135] on html "noya com college Contacts People Marketing Workflows Campaigns Sales Sequences …" at bounding box center [784, 389] width 1568 height 778
click at [830, 164] on div "grid" at bounding box center [814, 158] width 151 height 39
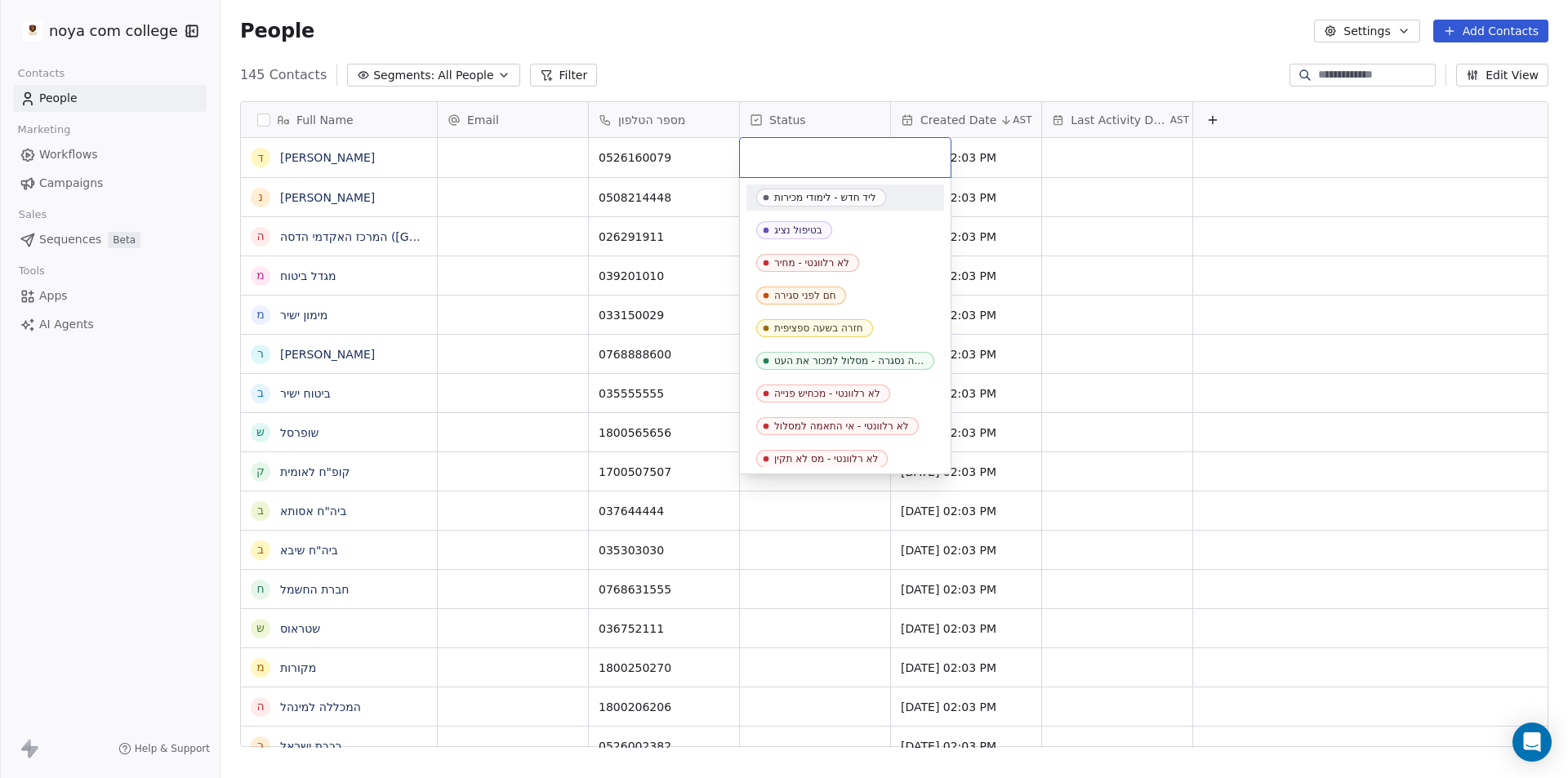
click at [819, 160] on input "text" at bounding box center [845, 158] width 191 height 18
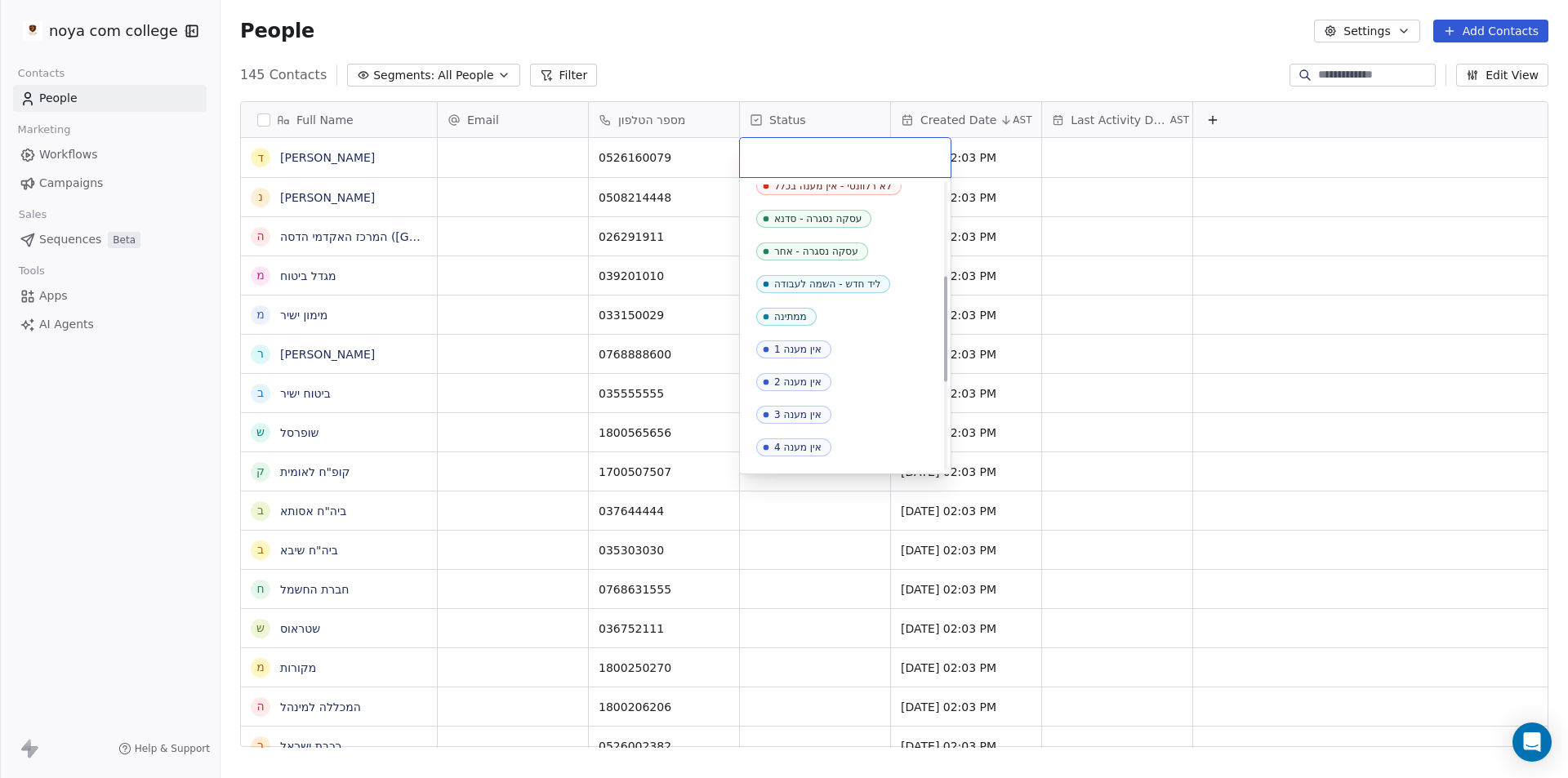
scroll to position [495, 0]
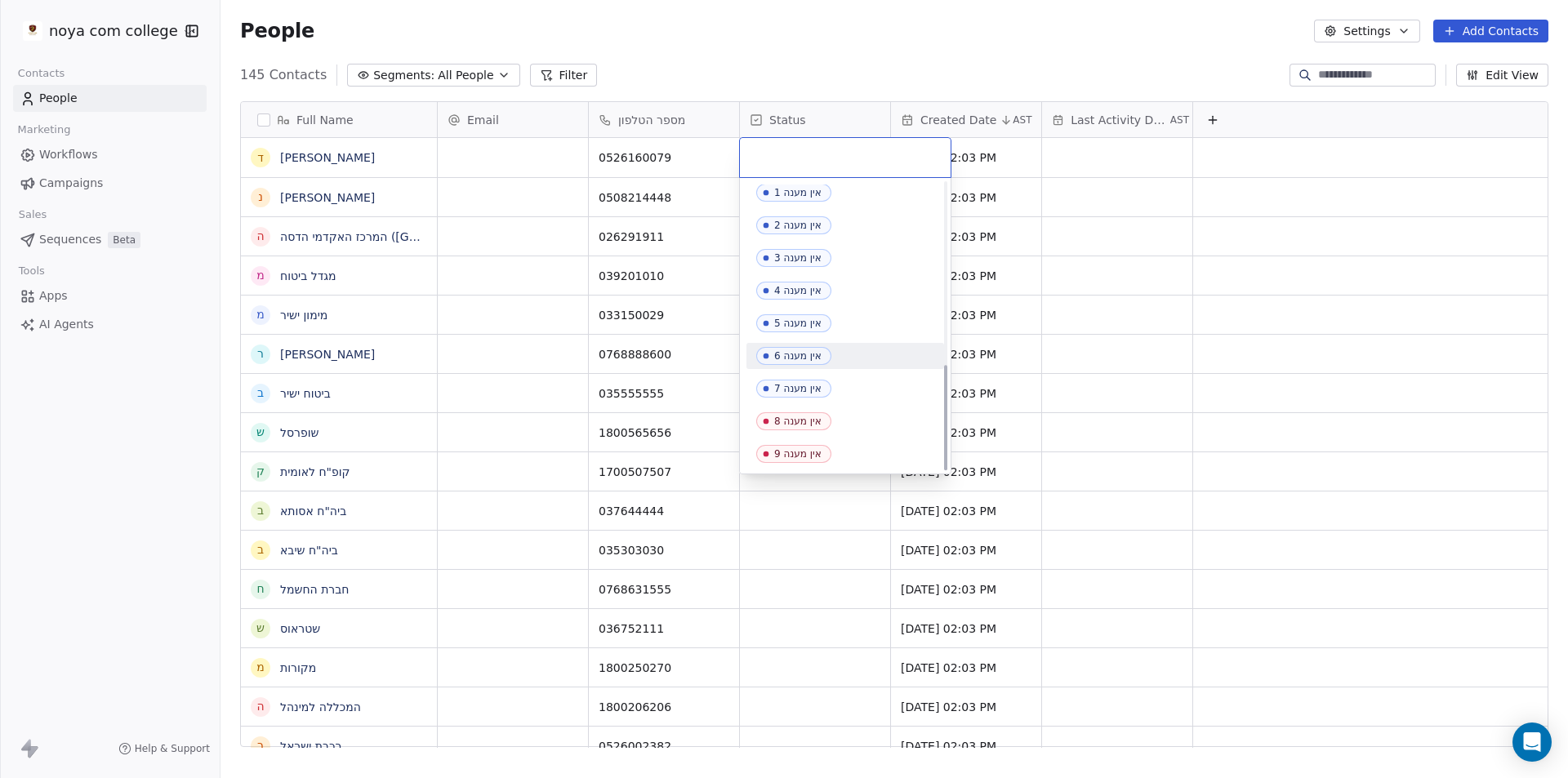
click at [1307, 327] on html "noya com college Contacts People Marketing Workflows Campaigns Sales Sequences …" at bounding box center [784, 389] width 1568 height 778
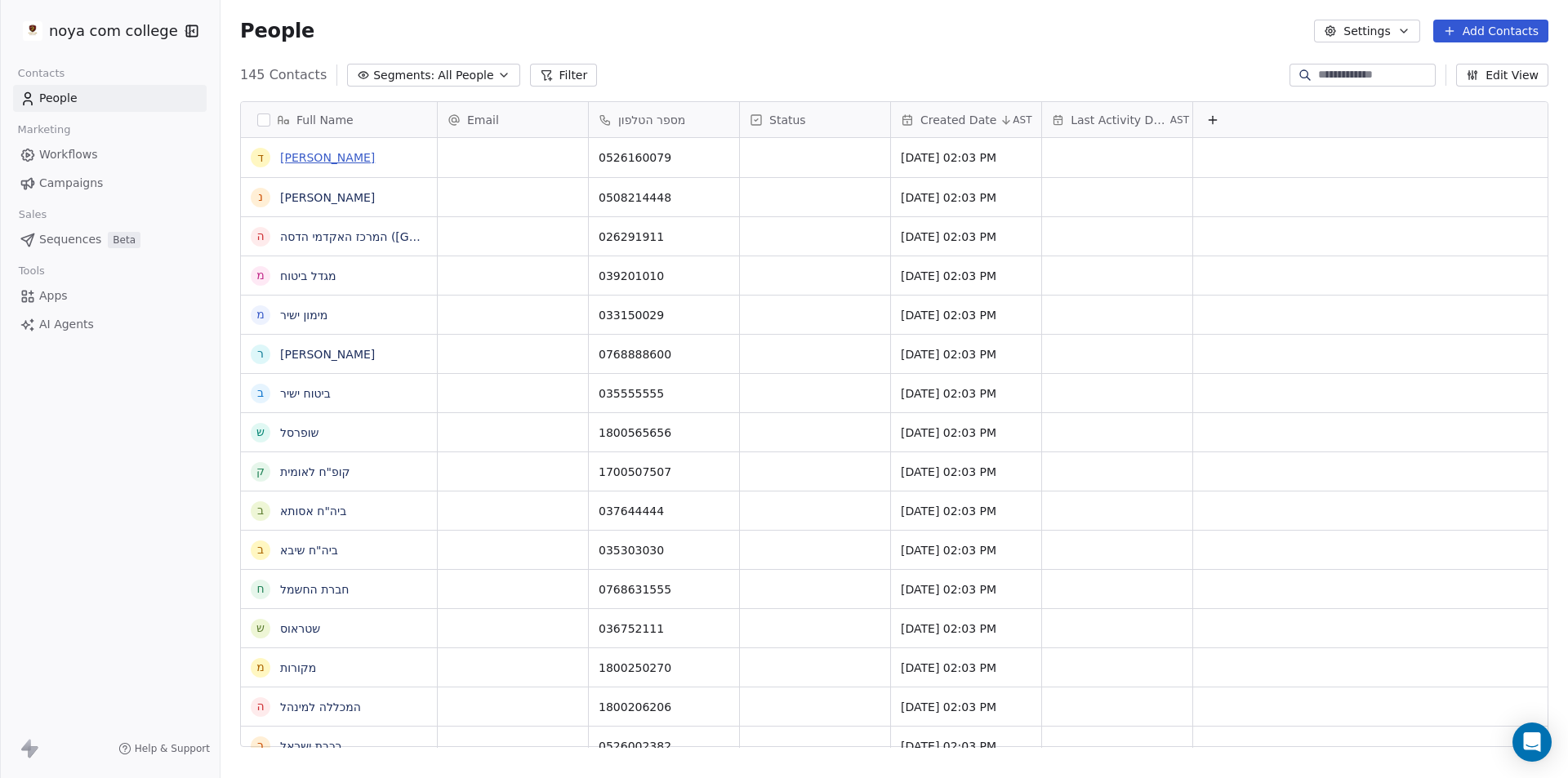
click at [309, 158] on link "[PERSON_NAME]" at bounding box center [327, 158] width 94 height 13
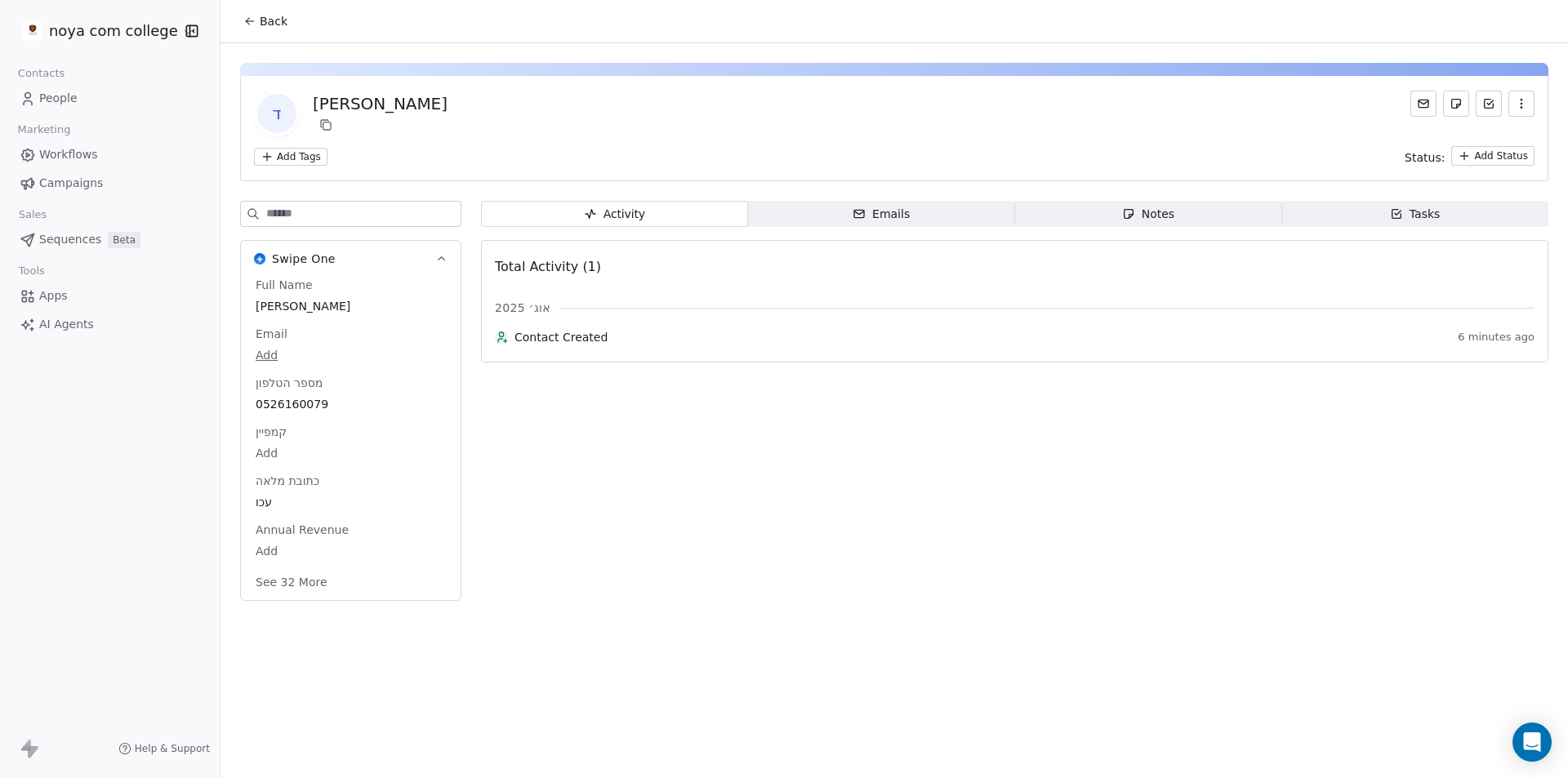
click at [301, 157] on html "noya com college Contacts People Marketing Workflows Campaigns Sales Sequences …" at bounding box center [784, 389] width 1568 height 778
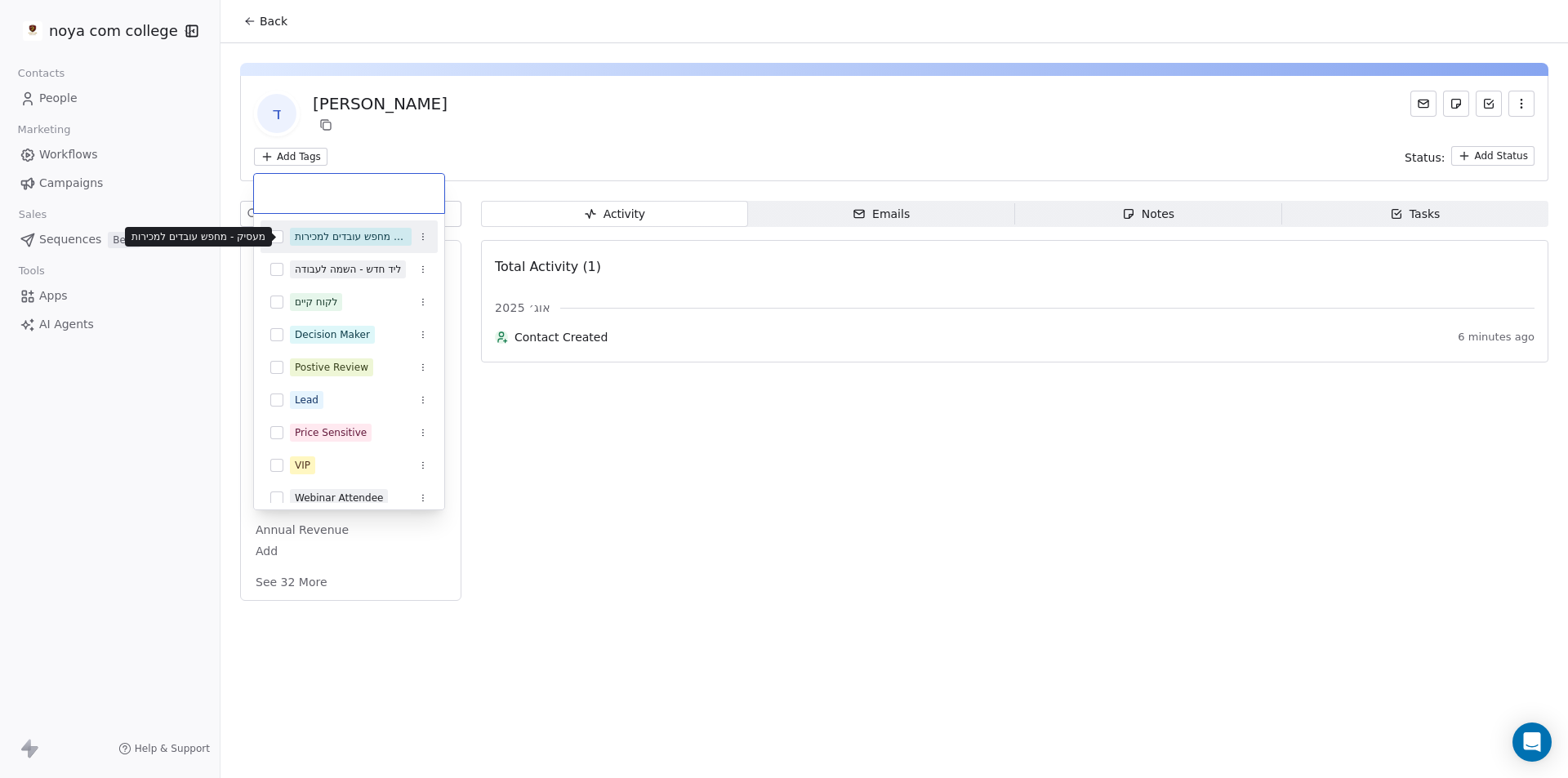
click at [315, 240] on div "מעסיק - מחפש עובדים למכירות" at bounding box center [351, 237] width 112 height 14
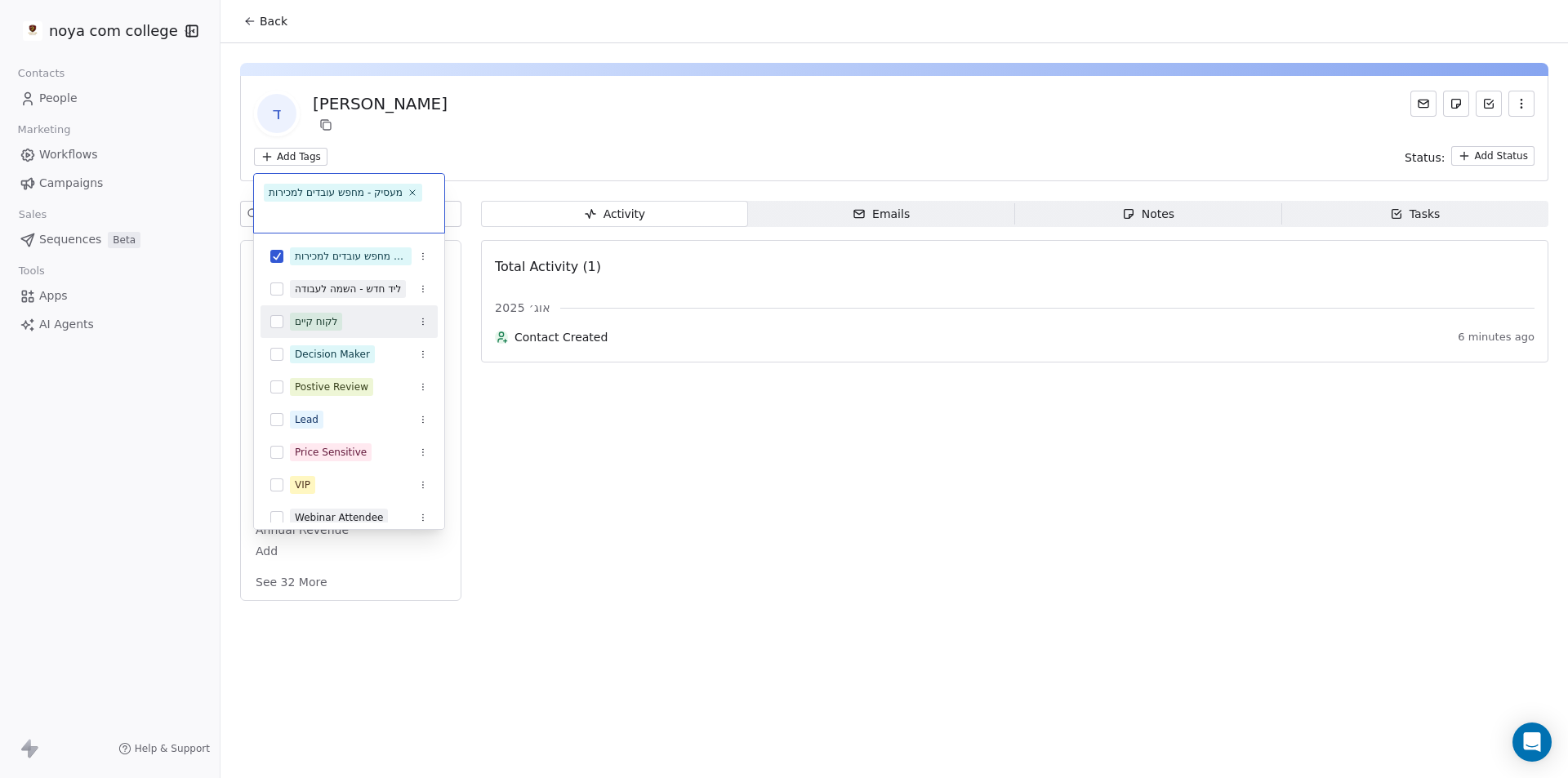
click at [552, 459] on html "noya com college Contacts People Marketing Workflows Campaigns Sales Sequences …" at bounding box center [784, 389] width 1568 height 778
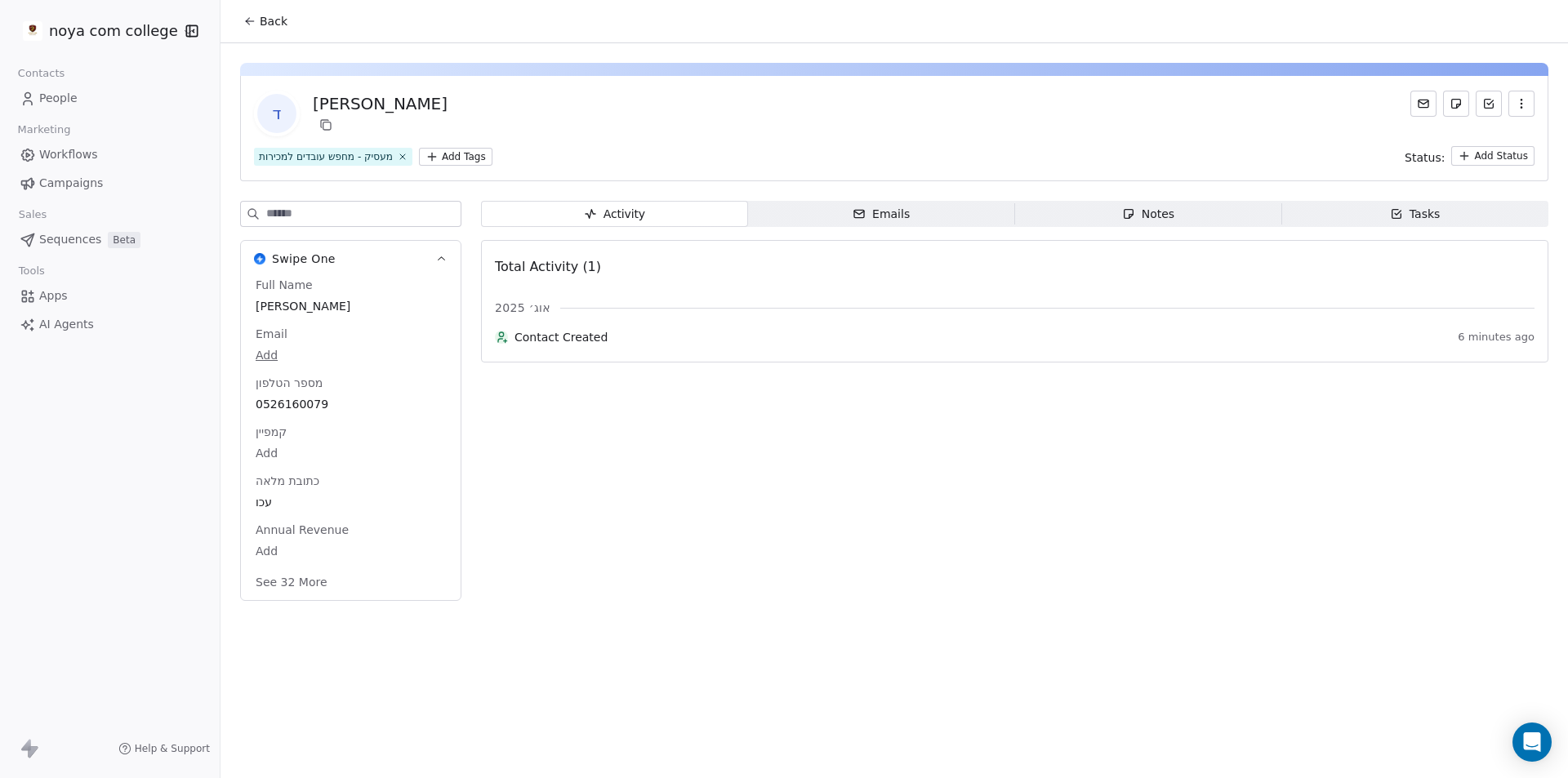
click at [457, 160] on html "noya com college Contacts People Marketing Workflows Campaigns Sales Sequences …" at bounding box center [784, 389] width 1568 height 778
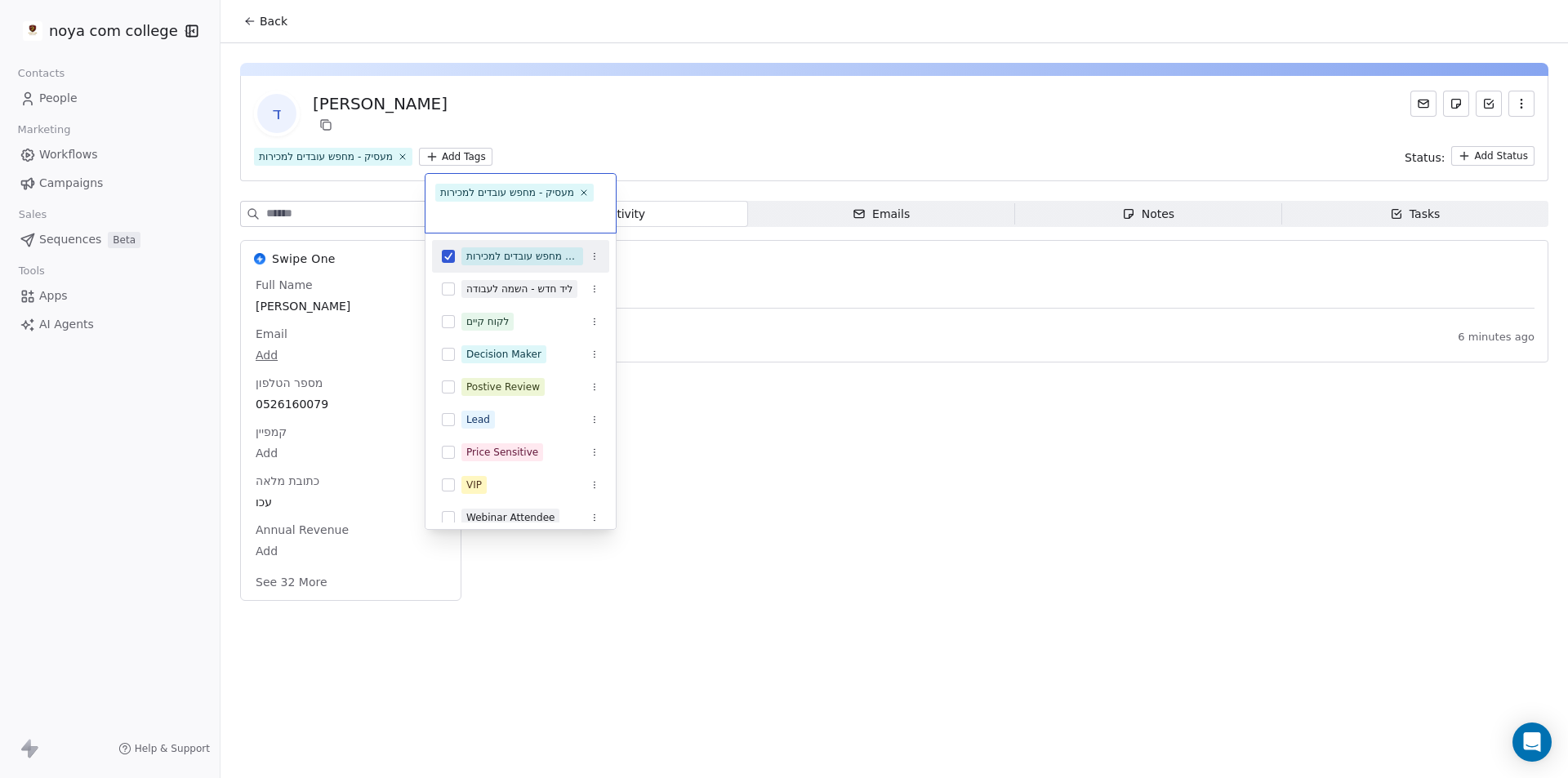
click at [677, 111] on html "noya com college Contacts People Marketing Workflows Campaigns Sales Sequences …" at bounding box center [784, 389] width 1568 height 778
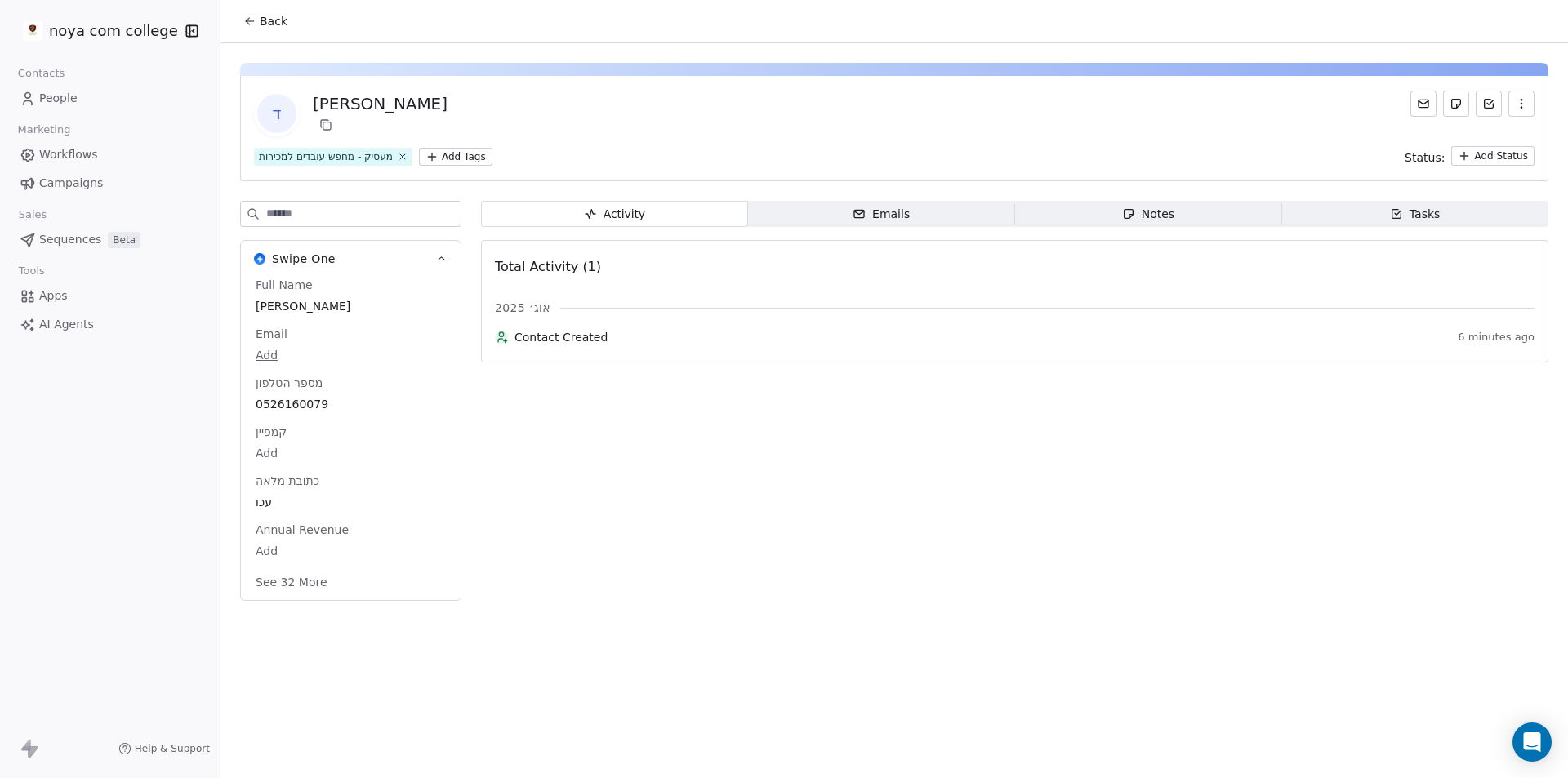
click at [1484, 160] on html "noya com college Contacts People Marketing Workflows Campaigns Sales Sequences …" at bounding box center [784, 389] width 1568 height 778
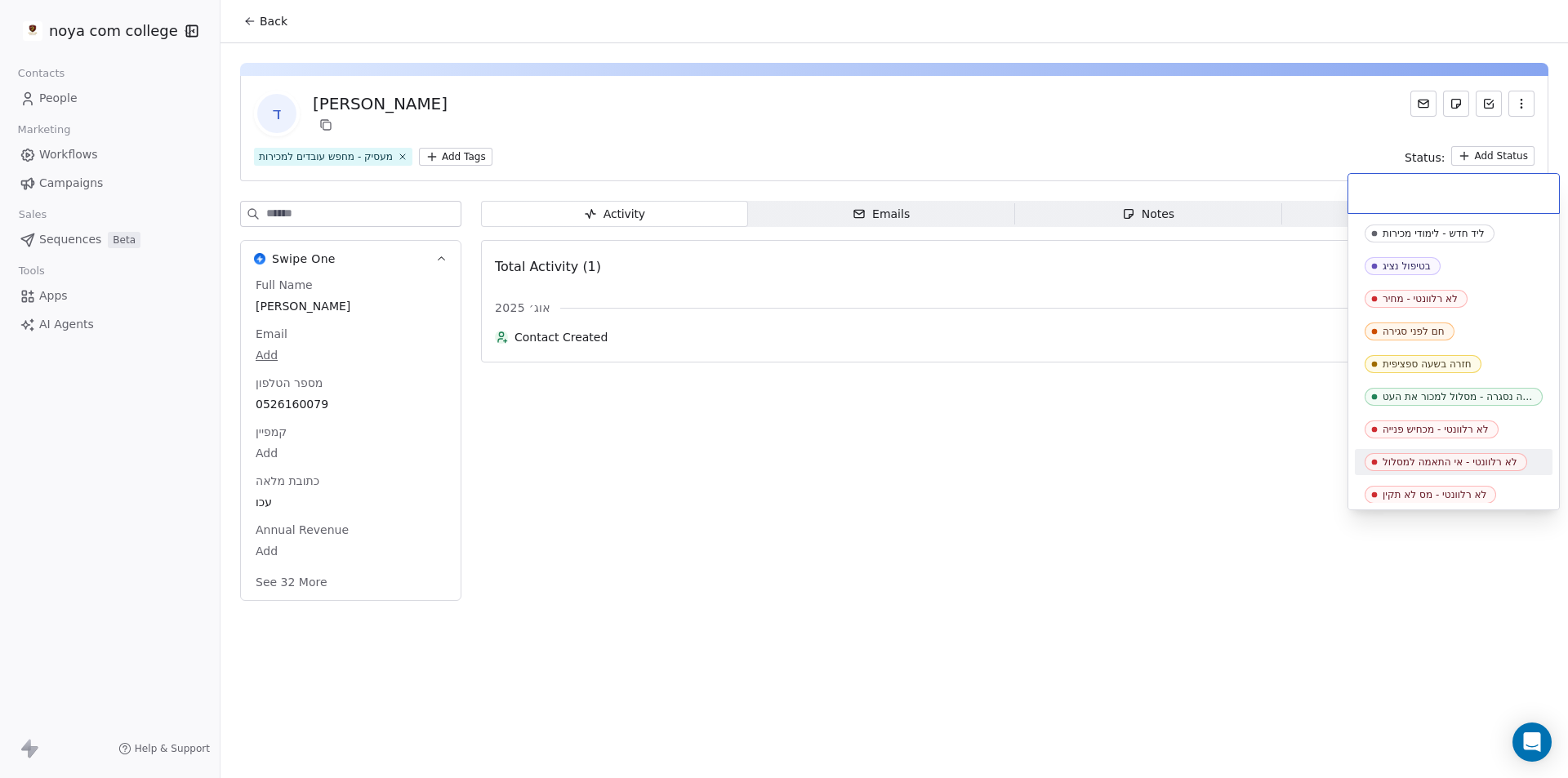
click at [898, 700] on html "noya com college Contacts People Marketing Workflows Campaigns Sales Sequences …" at bounding box center [784, 389] width 1568 height 778
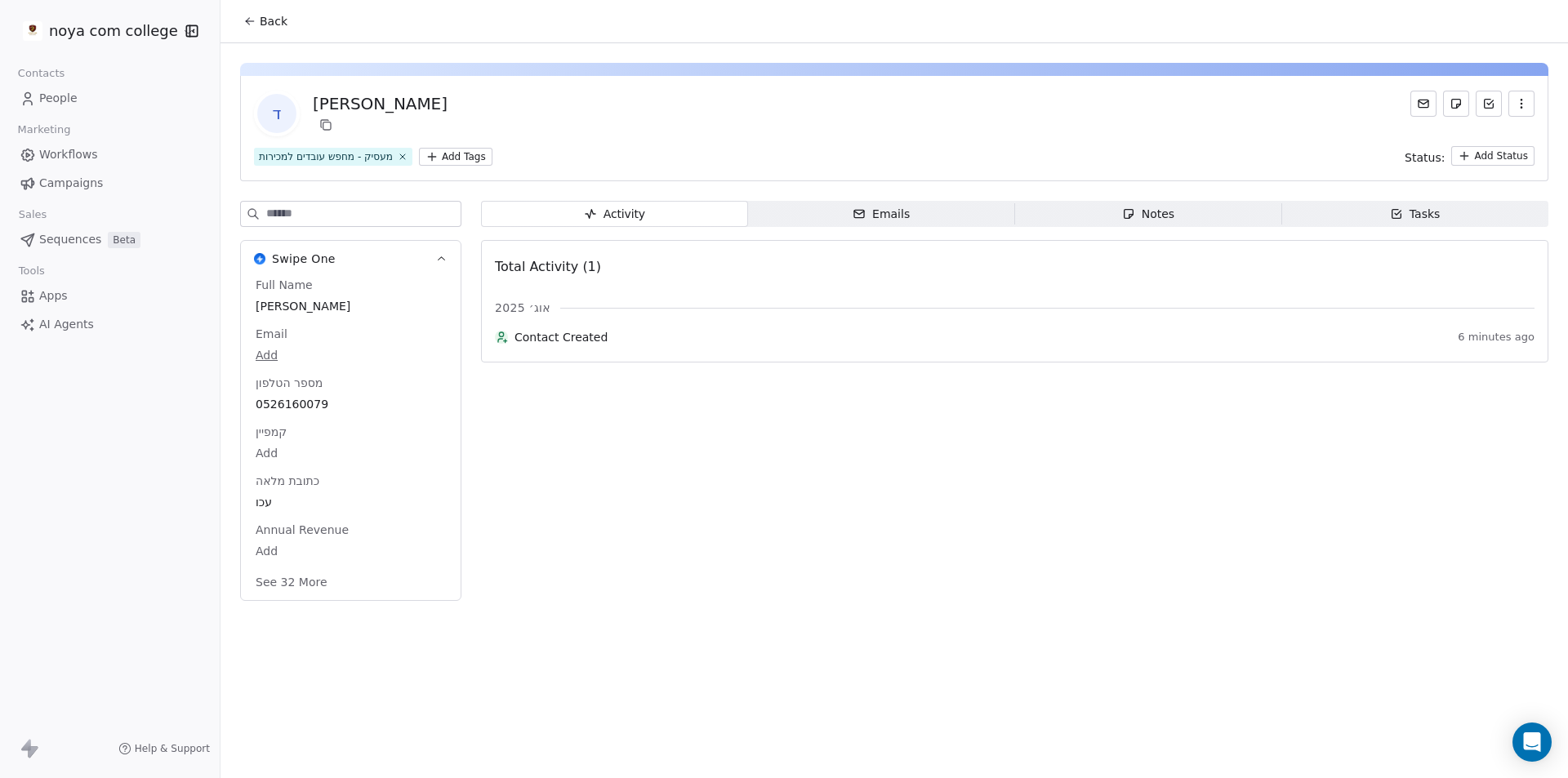
click at [1183, 215] on span "Notes Notes" at bounding box center [1148, 213] width 267 height 26
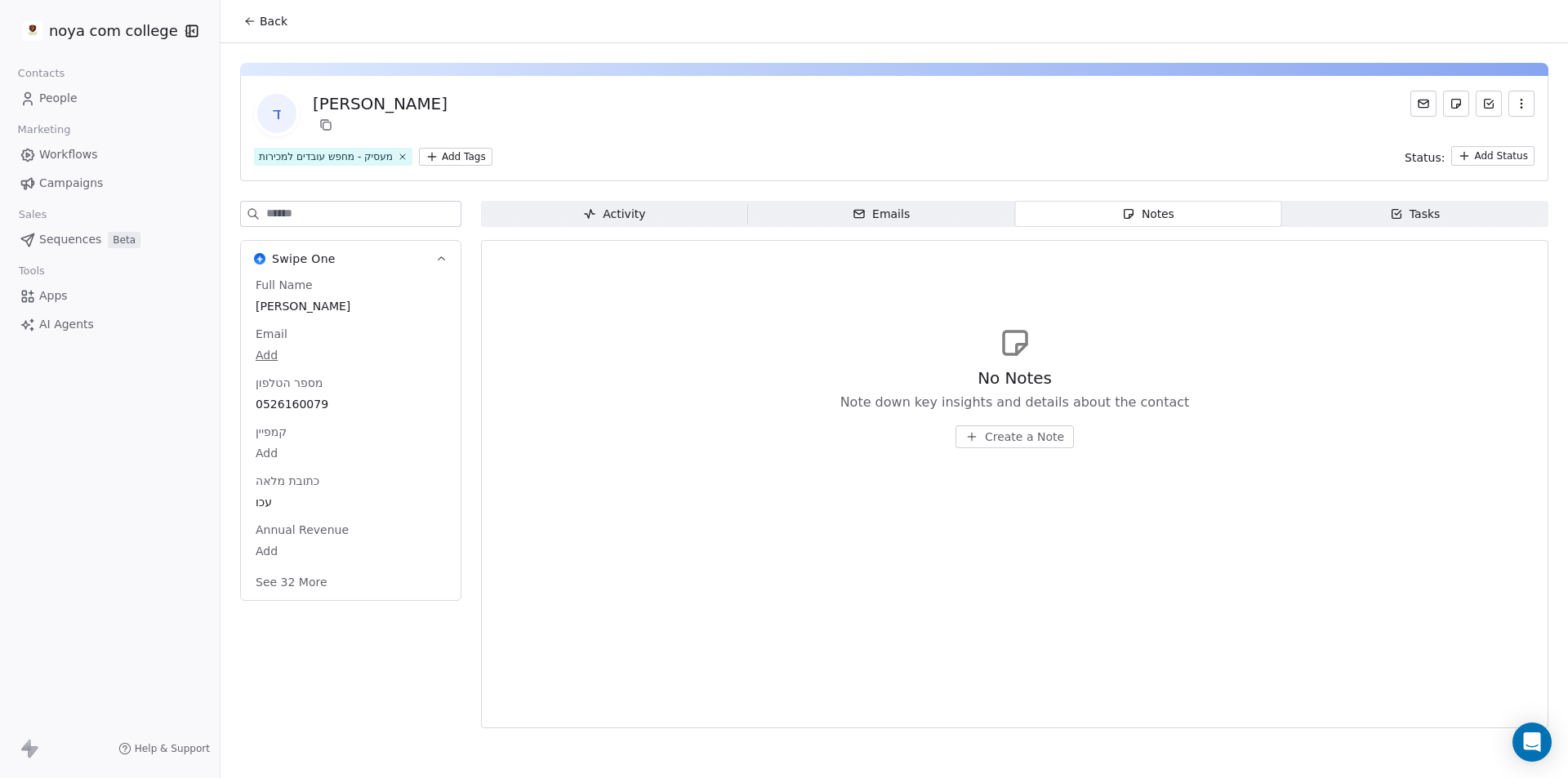
click at [1037, 433] on span "Create a Note" at bounding box center [1024, 437] width 79 height 16
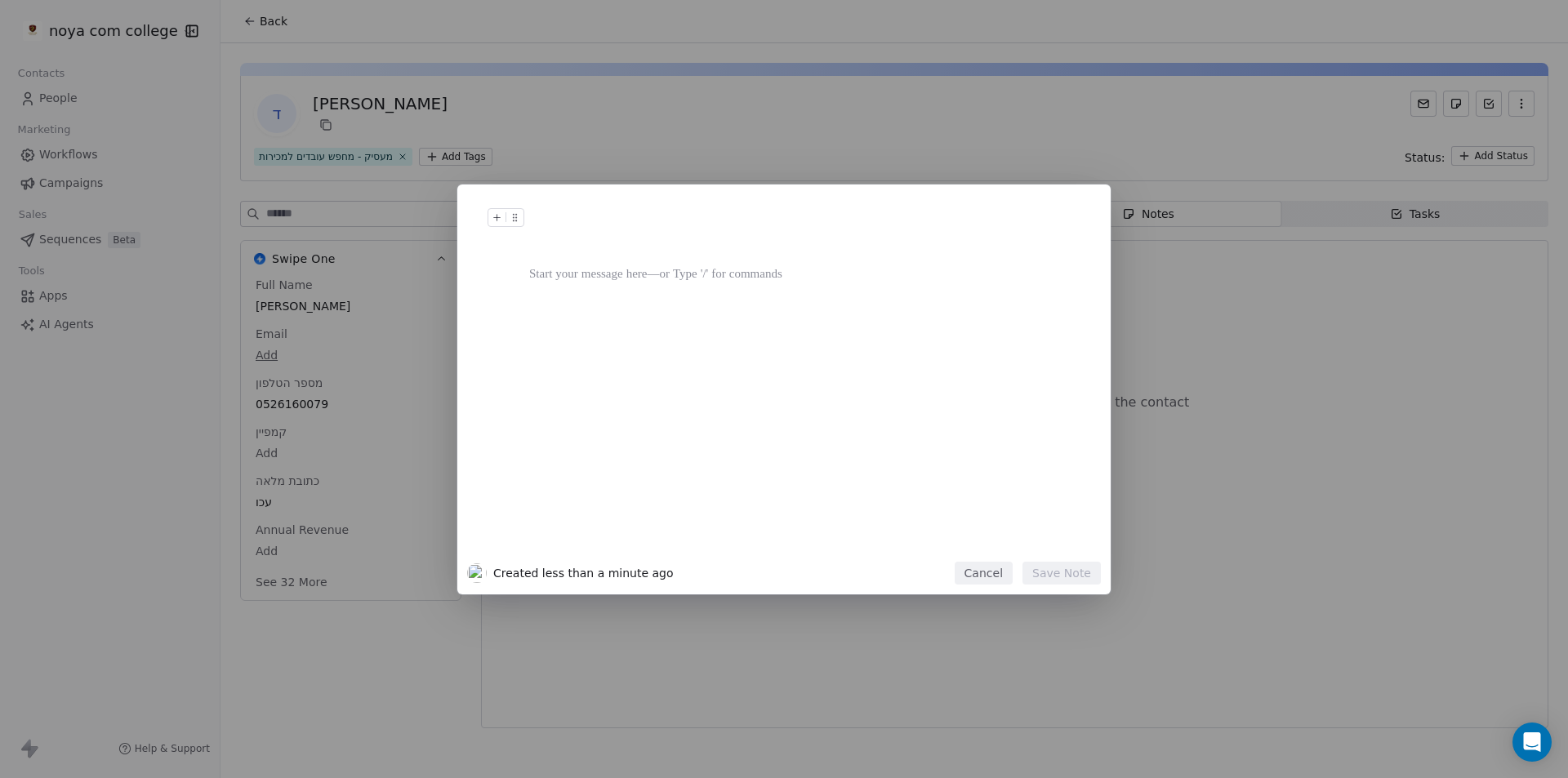
click at [816, 290] on div at bounding box center [808, 382] width 559 height 348
click at [822, 269] on div at bounding box center [808, 274] width 559 height 20
click at [824, 242] on div at bounding box center [808, 234] width 559 height 39
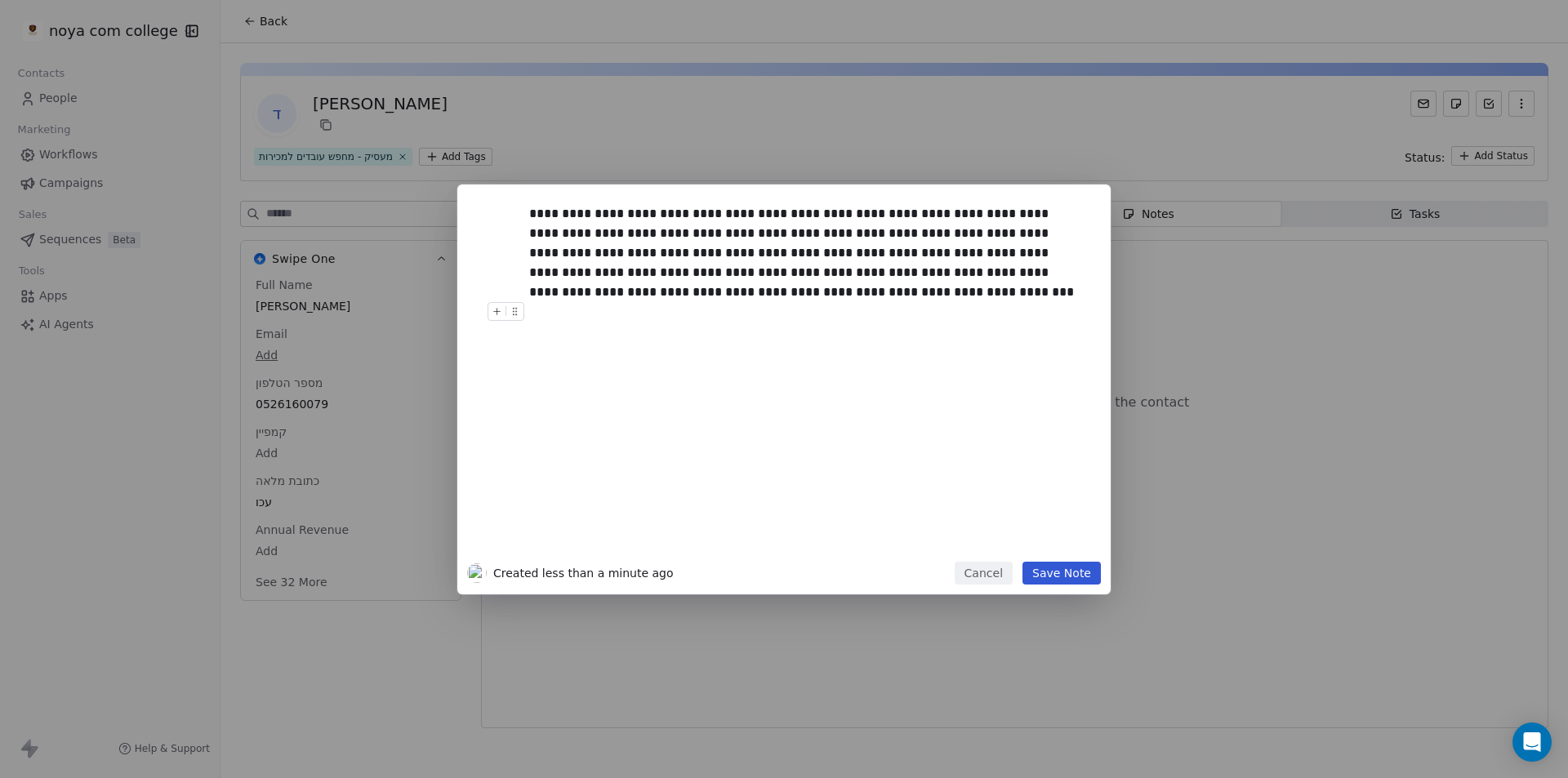
click at [1071, 563] on button "Save Note" at bounding box center [1062, 574] width 78 height 23
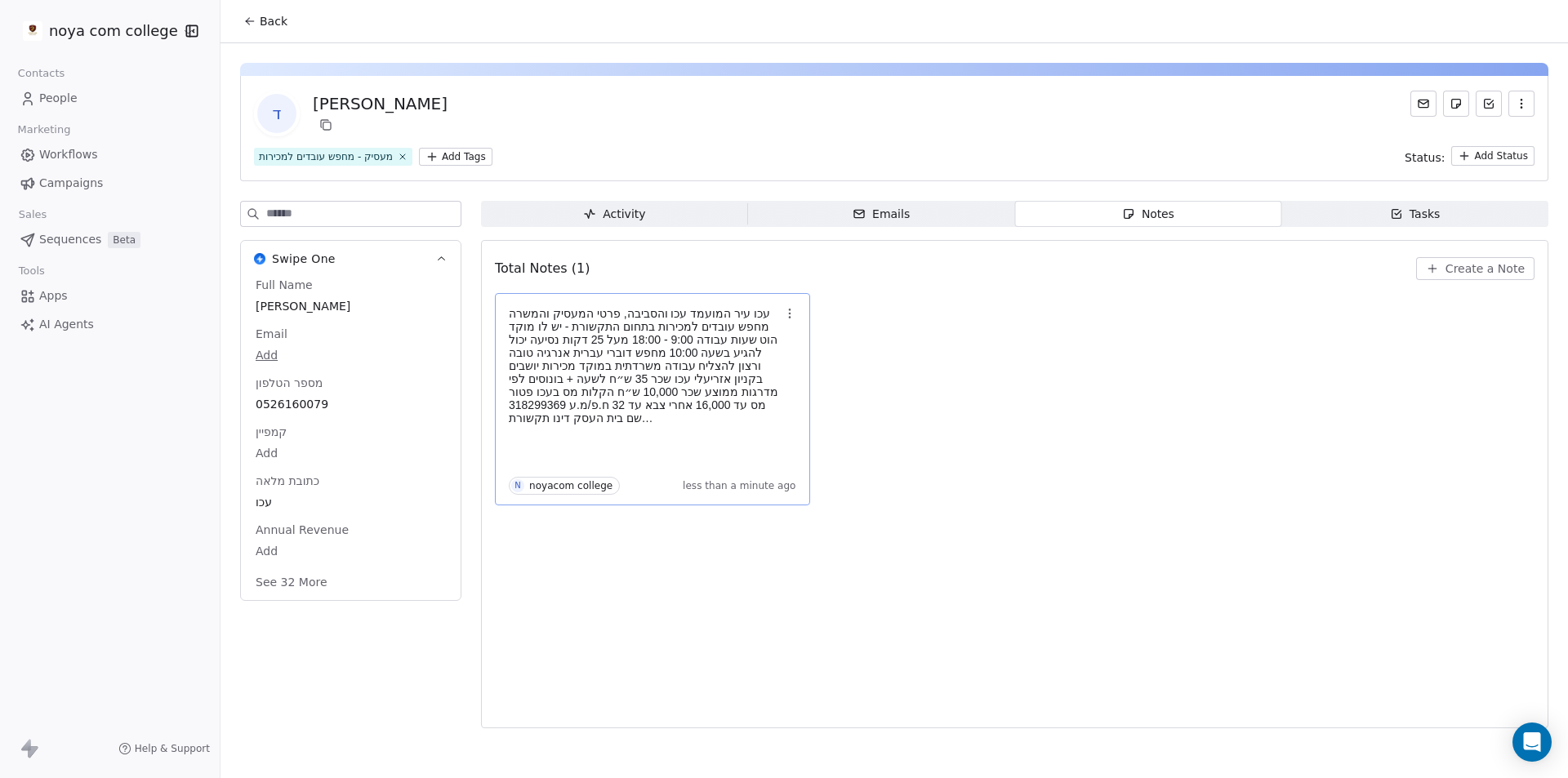
click at [607, 436] on div "עכו עיר המועמד עכו והסביבה, פרטי המעסיק והמשרה מחפש עובדים למכירות בתחום התקשור…" at bounding box center [652, 399] width 288 height 191
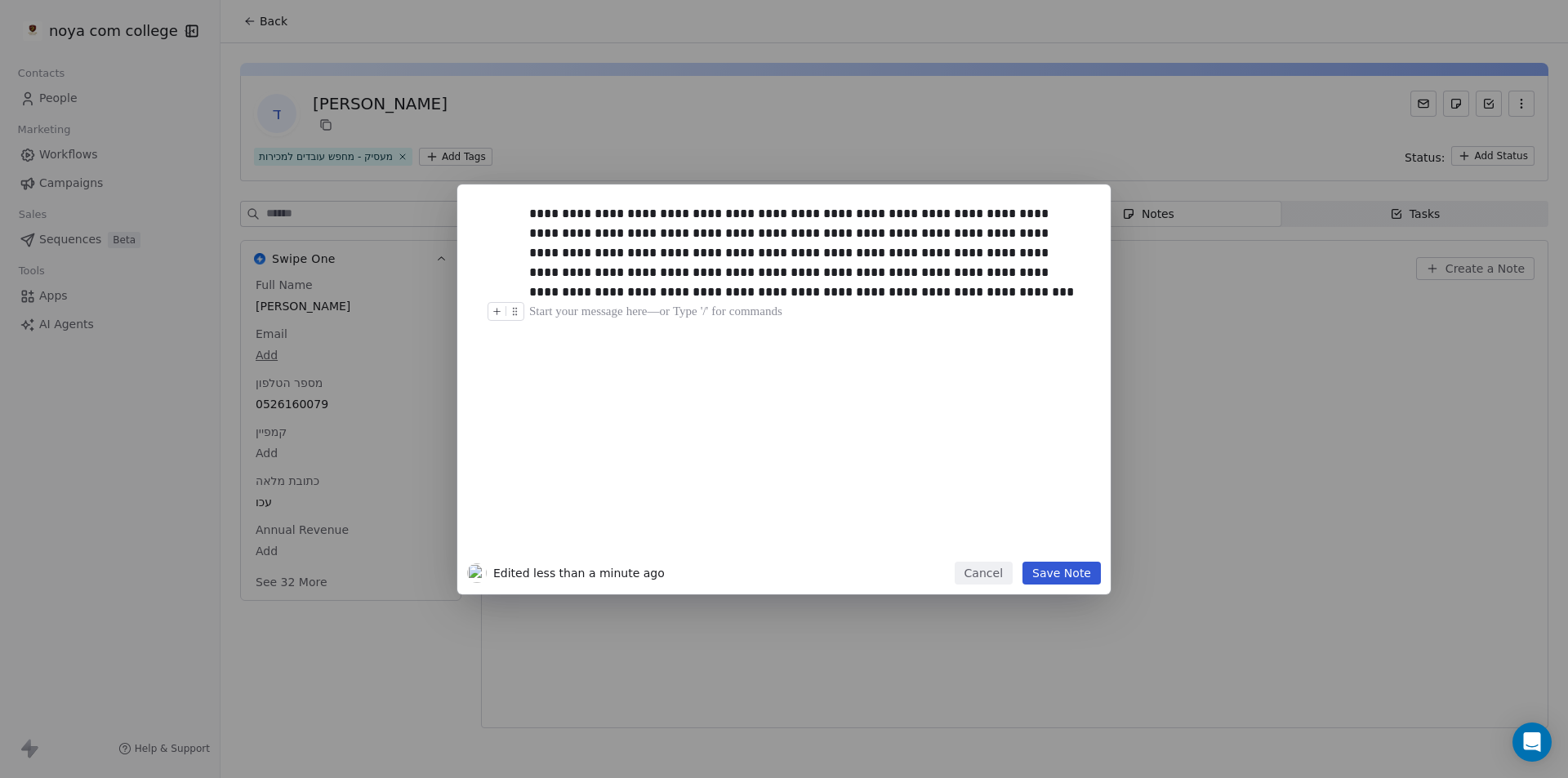
click at [864, 347] on div "**********" at bounding box center [808, 378] width 559 height 348
click at [1058, 576] on button "Save Note" at bounding box center [1062, 574] width 78 height 23
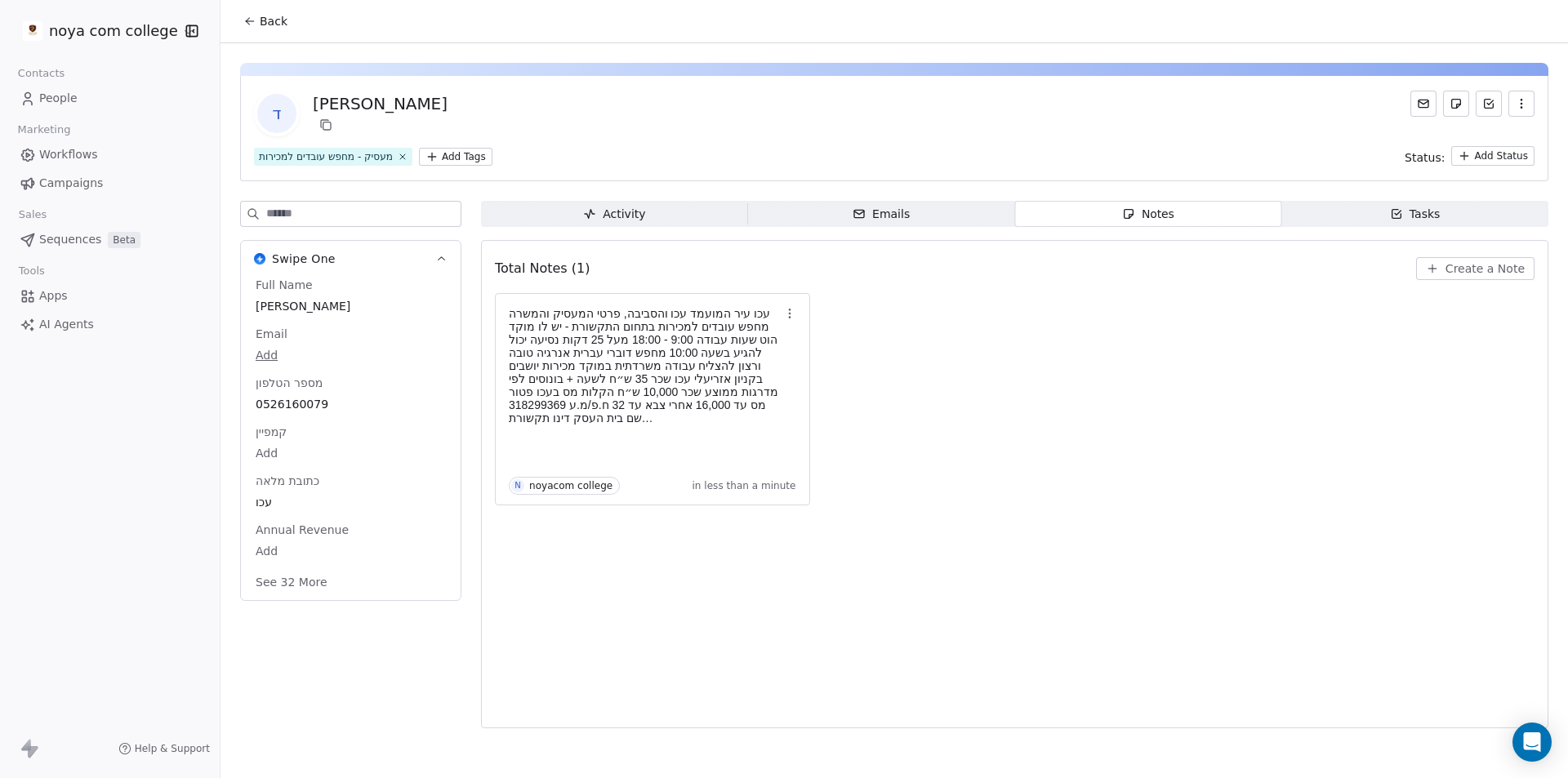
click at [680, 576] on div "Total Notes (1) Create a Note עכו עיר המועמד עכו והסביבה, פרטי המעסיק והמשרה מח…" at bounding box center [1014, 484] width 1040 height 467
click at [1483, 158] on html "noya com college Contacts People Marketing Workflows Campaigns Sales Sequences …" at bounding box center [784, 389] width 1568 height 778
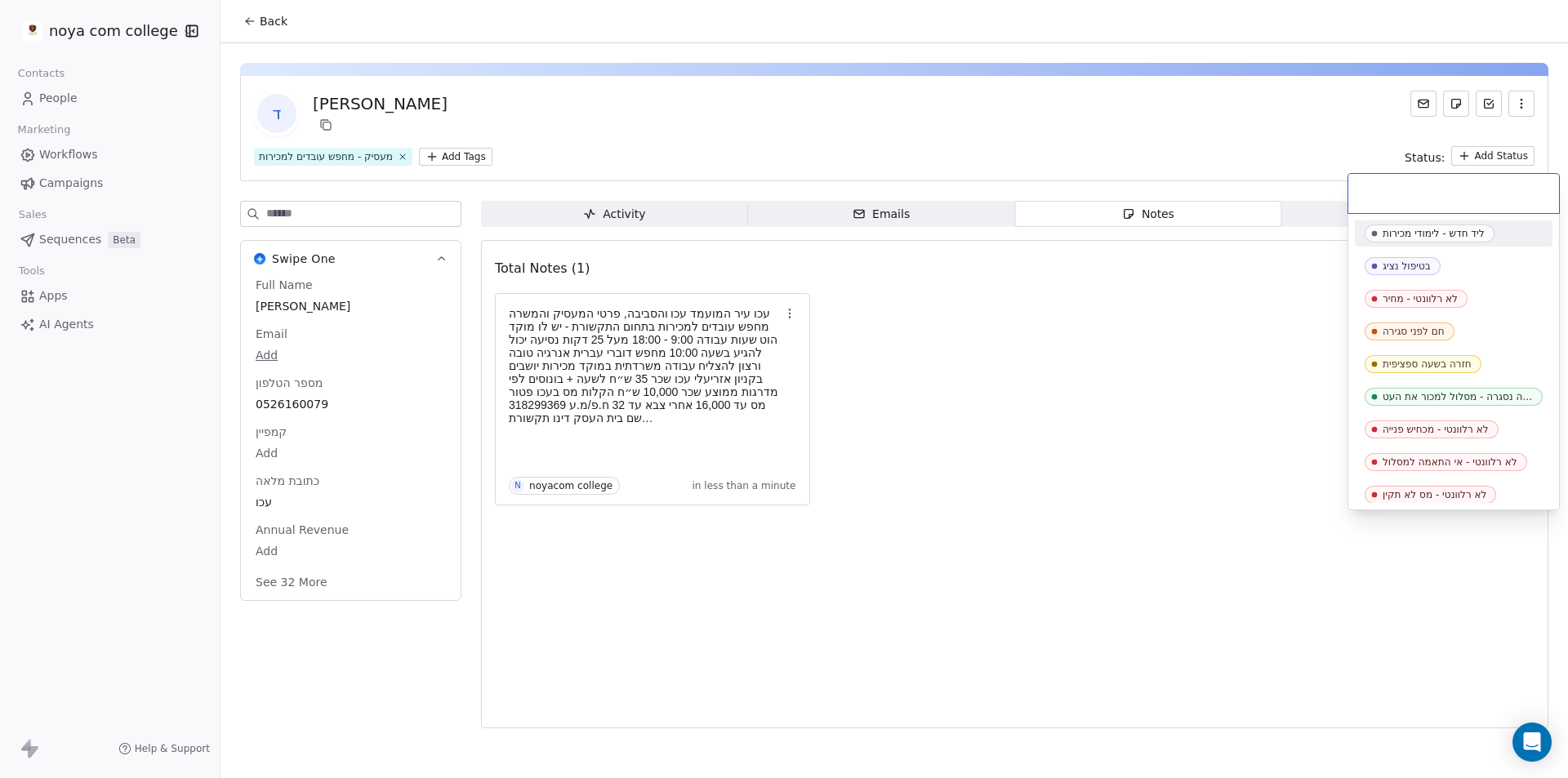
click at [1468, 149] on html "noya com college Contacts People Marketing Workflows Campaigns Sales Sequences …" at bounding box center [784, 389] width 1568 height 778
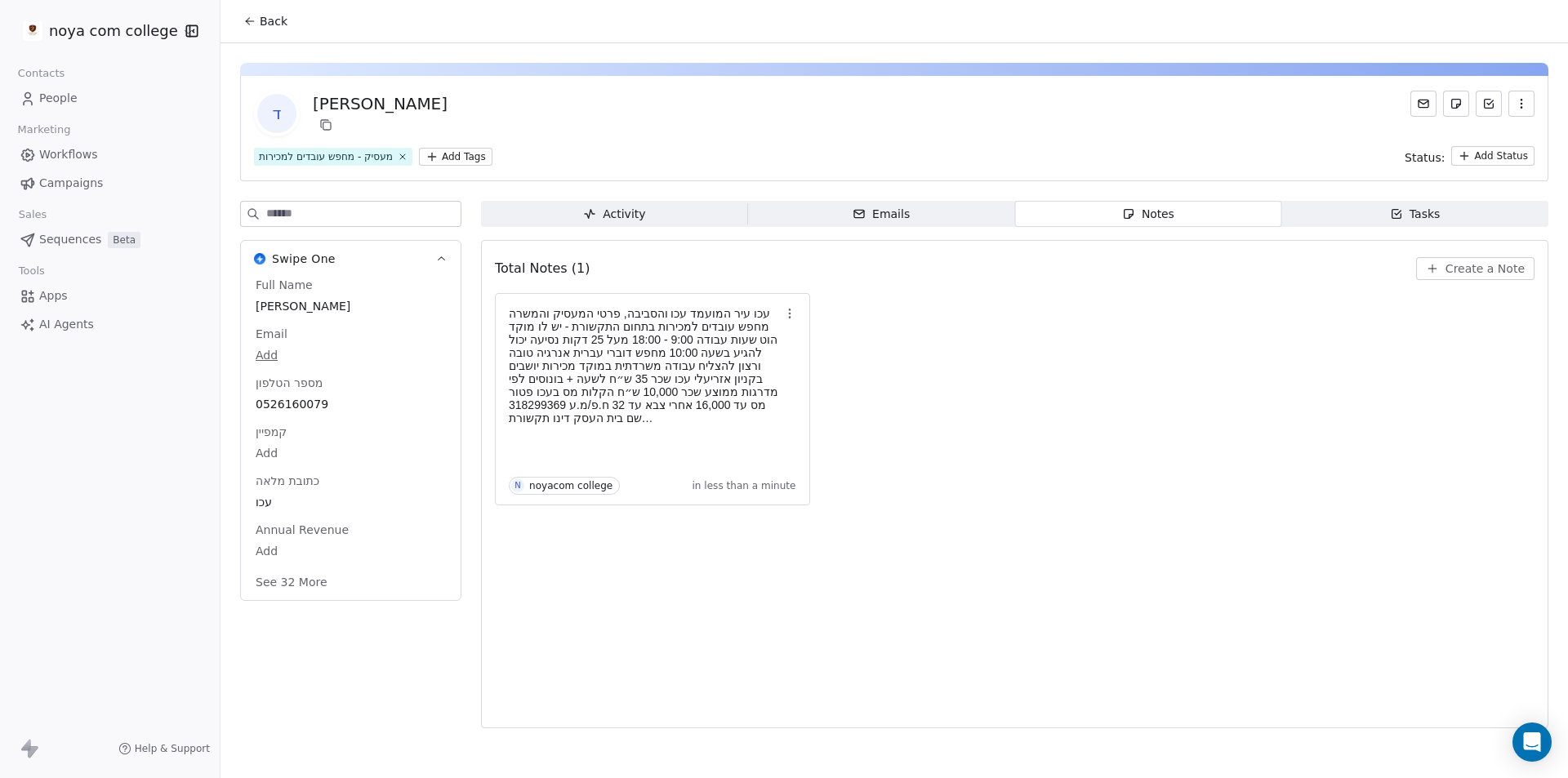
click at [1033, 472] on div "עכו עיר המועמד עכו והסביבה, פרטי המעסיק והמשרה מחפש עובדים למכירות בתחום התקשור…" at bounding box center [1014, 399] width 1040 height 212
click at [989, 522] on div "Total Notes (1) Create a Note עכו עיר המועמד עכו והסביבה, פרטי המעסיק והמשרה מח…" at bounding box center [1014, 484] width 1040 height 467
click at [51, 94] on span "People" at bounding box center [58, 98] width 38 height 17
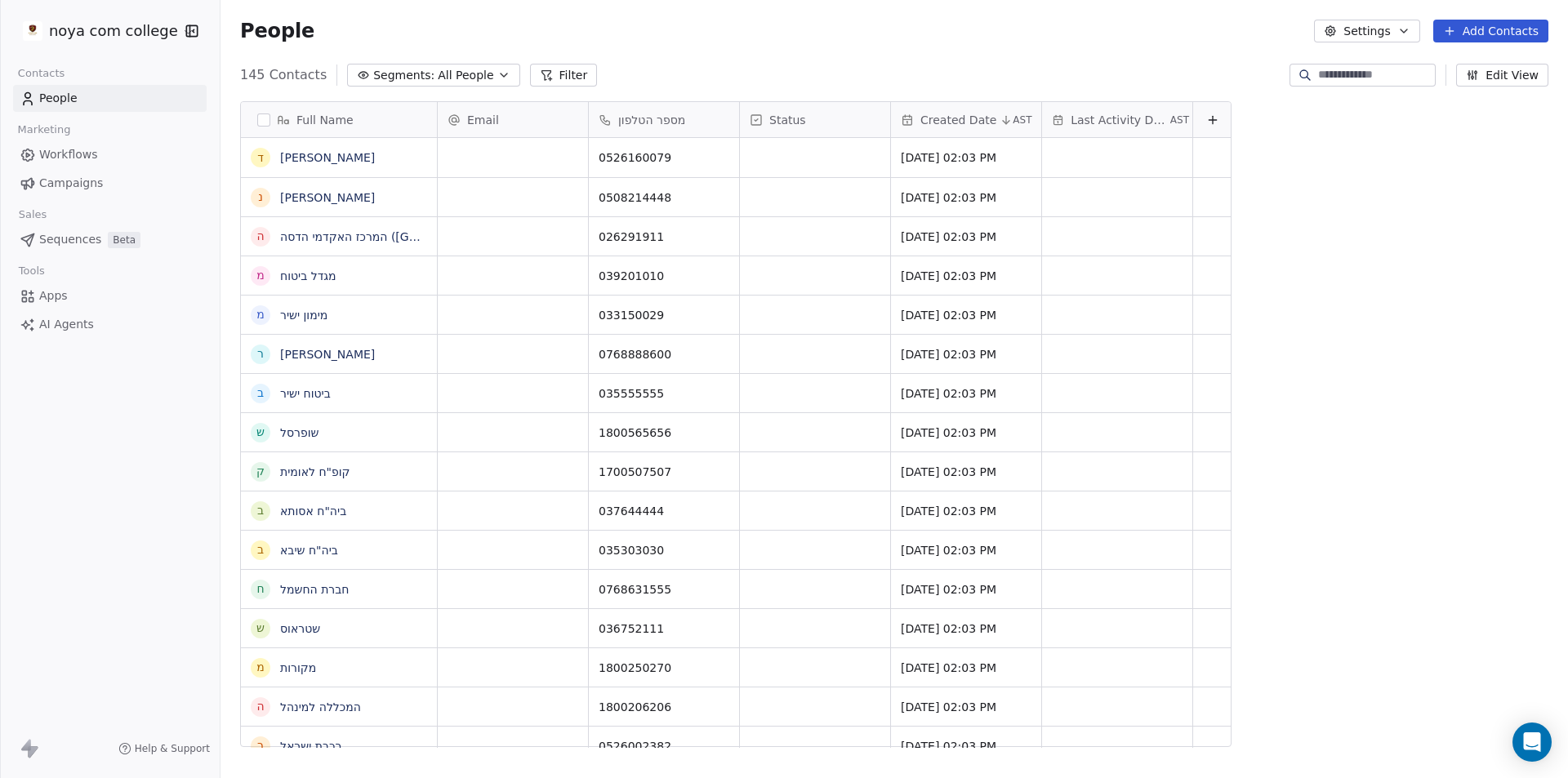
scroll to position [672, 1335]
click at [794, 148] on div "grid" at bounding box center [814, 158] width 151 height 39
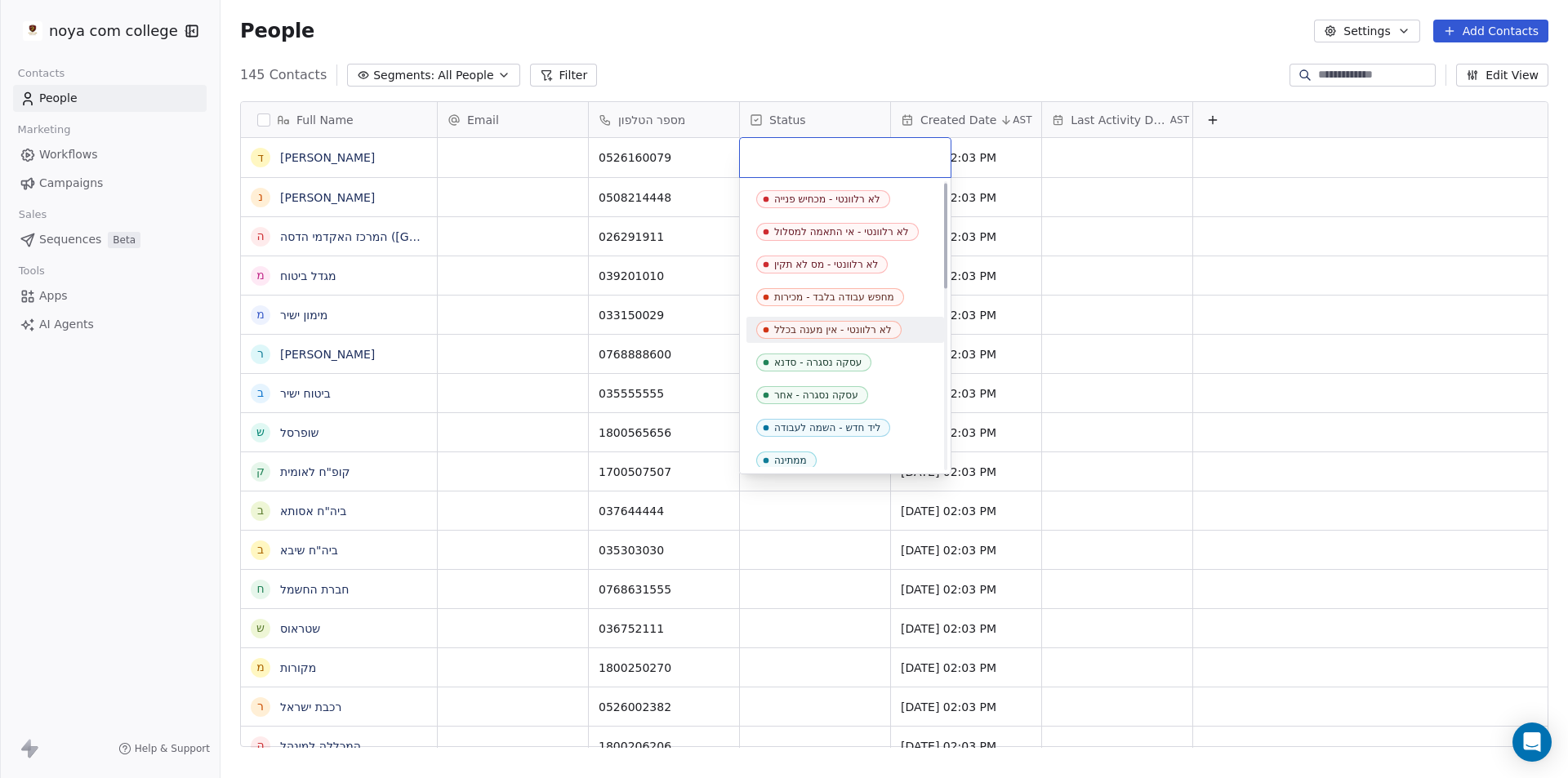
scroll to position [0, 0]
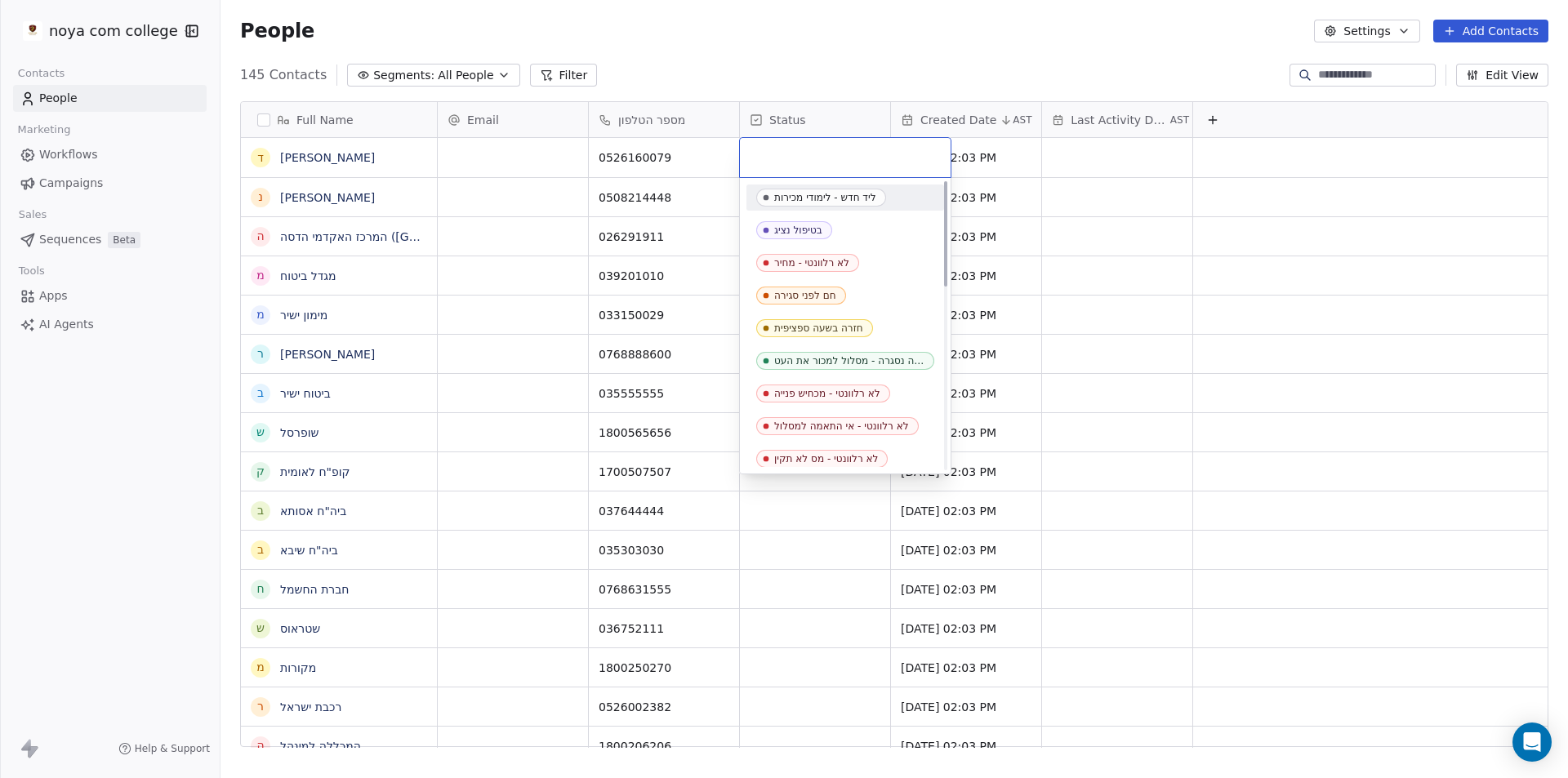
click at [900, 24] on html "noya com college Contacts People Marketing Workflows Campaigns Sales Sequences …" at bounding box center [784, 389] width 1568 height 778
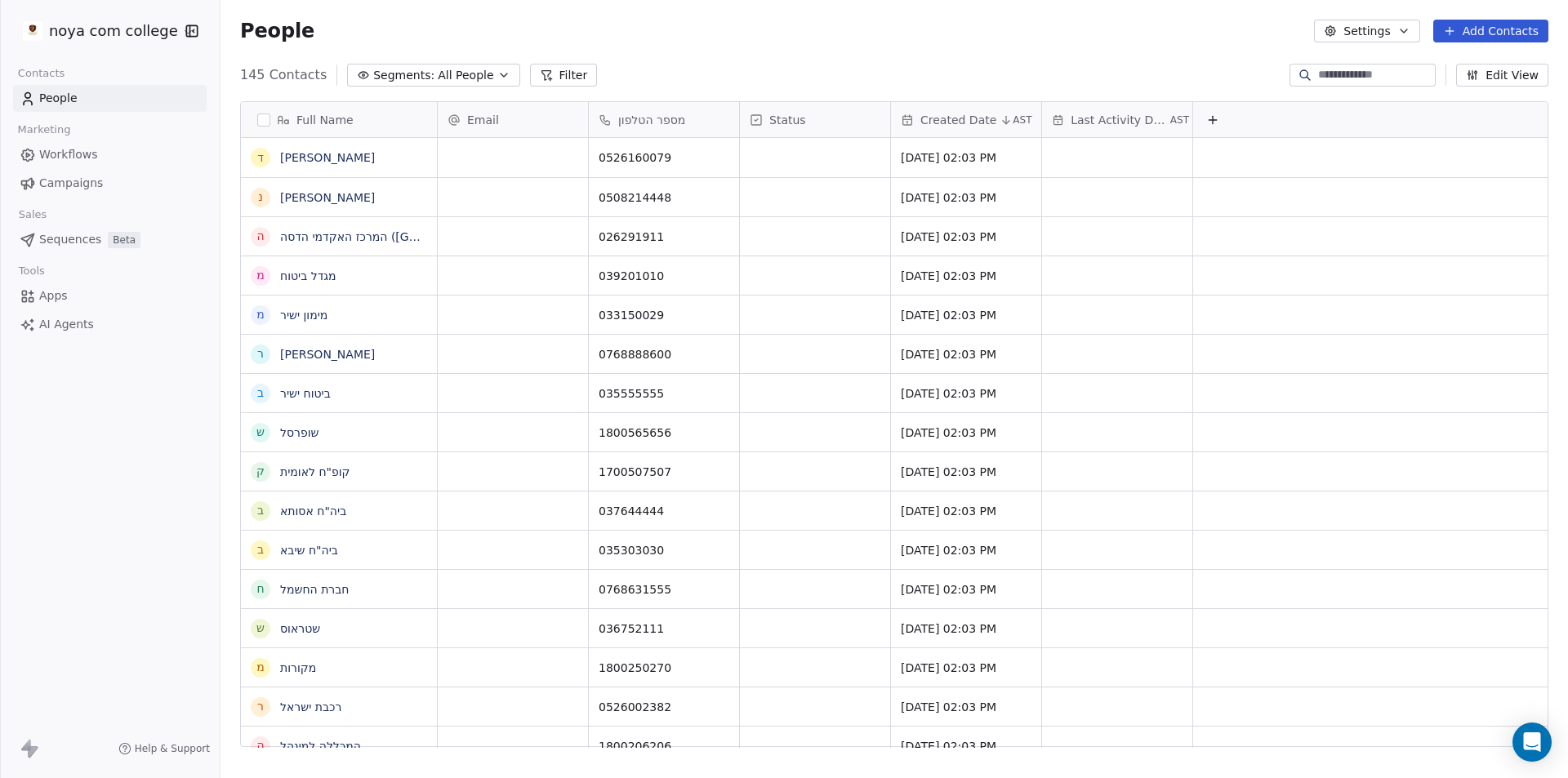
click at [1377, 26] on button "Settings" at bounding box center [1367, 31] width 105 height 23
click at [1400, 93] on div "Tags" at bounding box center [1401, 92] width 145 height 26
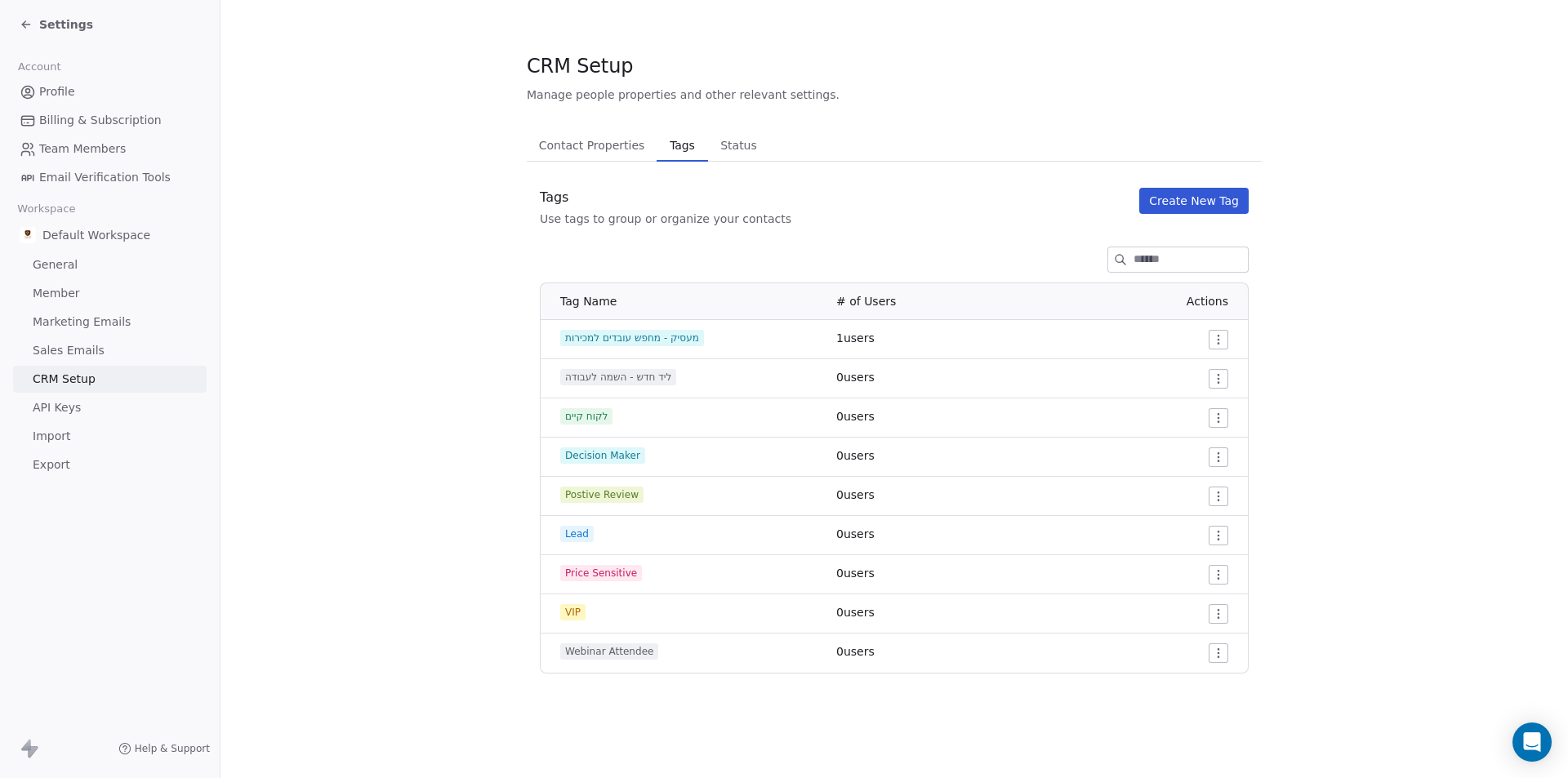
click at [715, 142] on span "Status" at bounding box center [739, 145] width 50 height 23
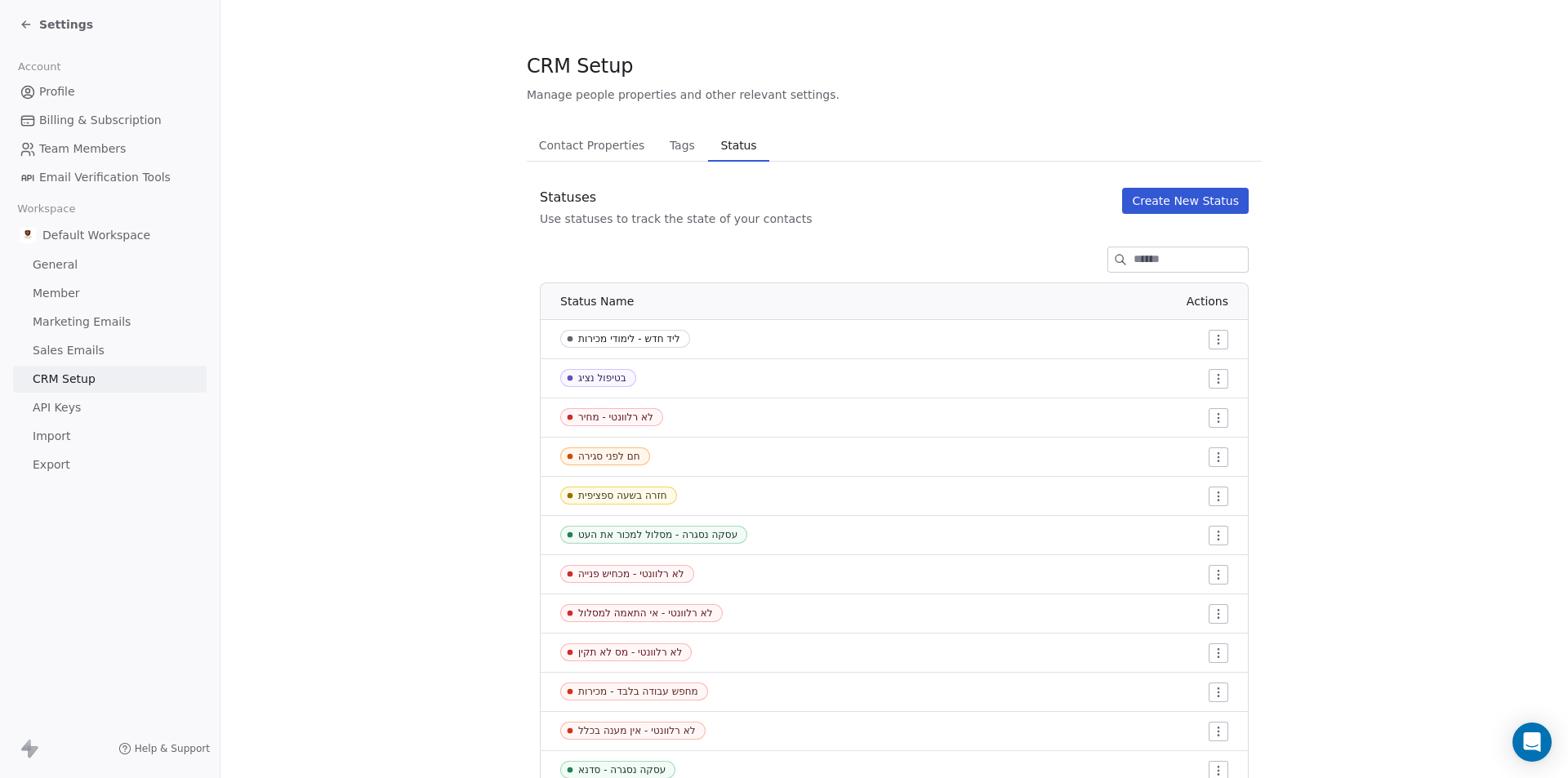
click at [1198, 197] on button "Create New Status" at bounding box center [1185, 201] width 127 height 26
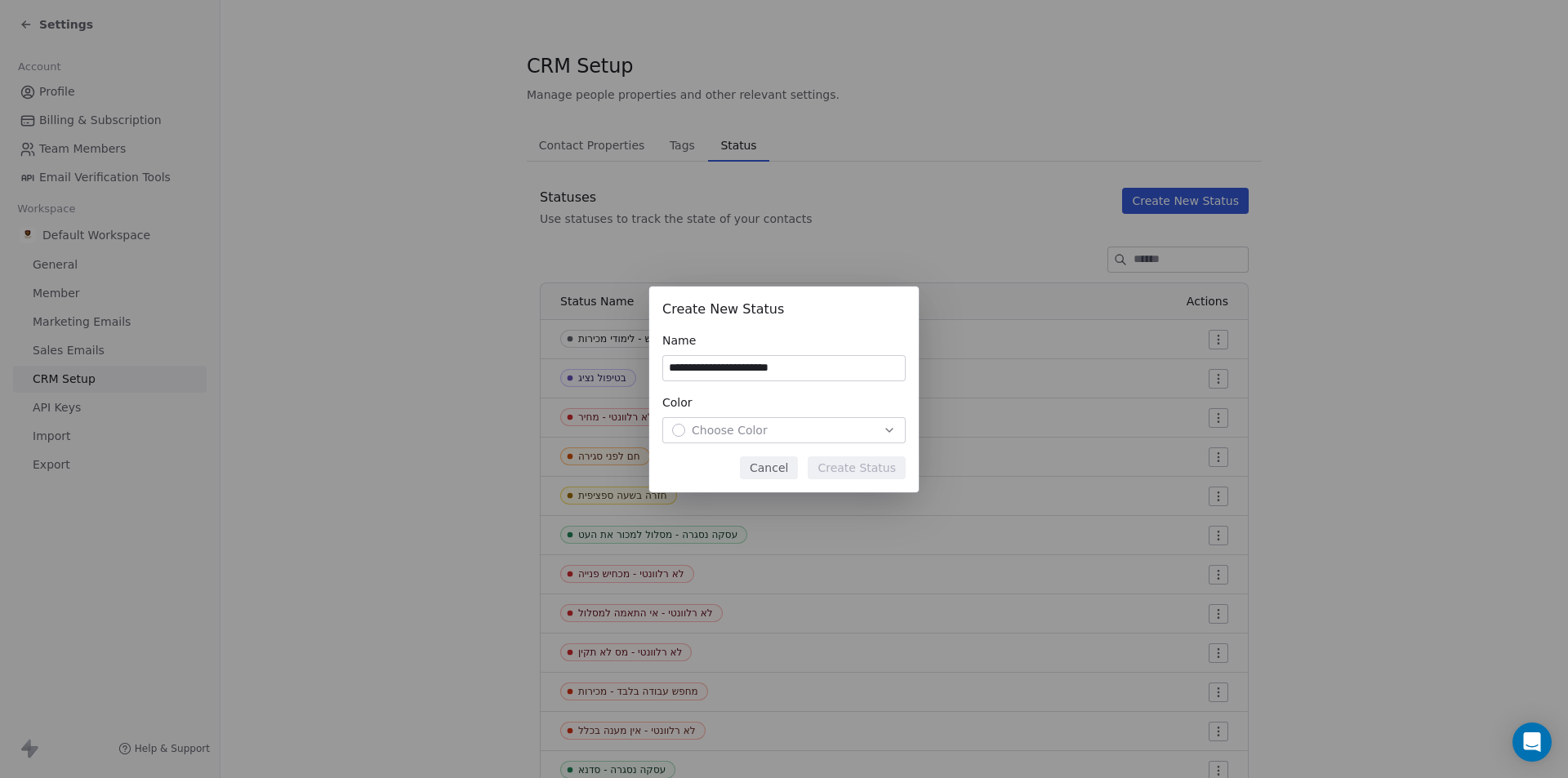
type input "**********"
click at [804, 431] on div "Choose Color" at bounding box center [783, 430] width 224 height 16
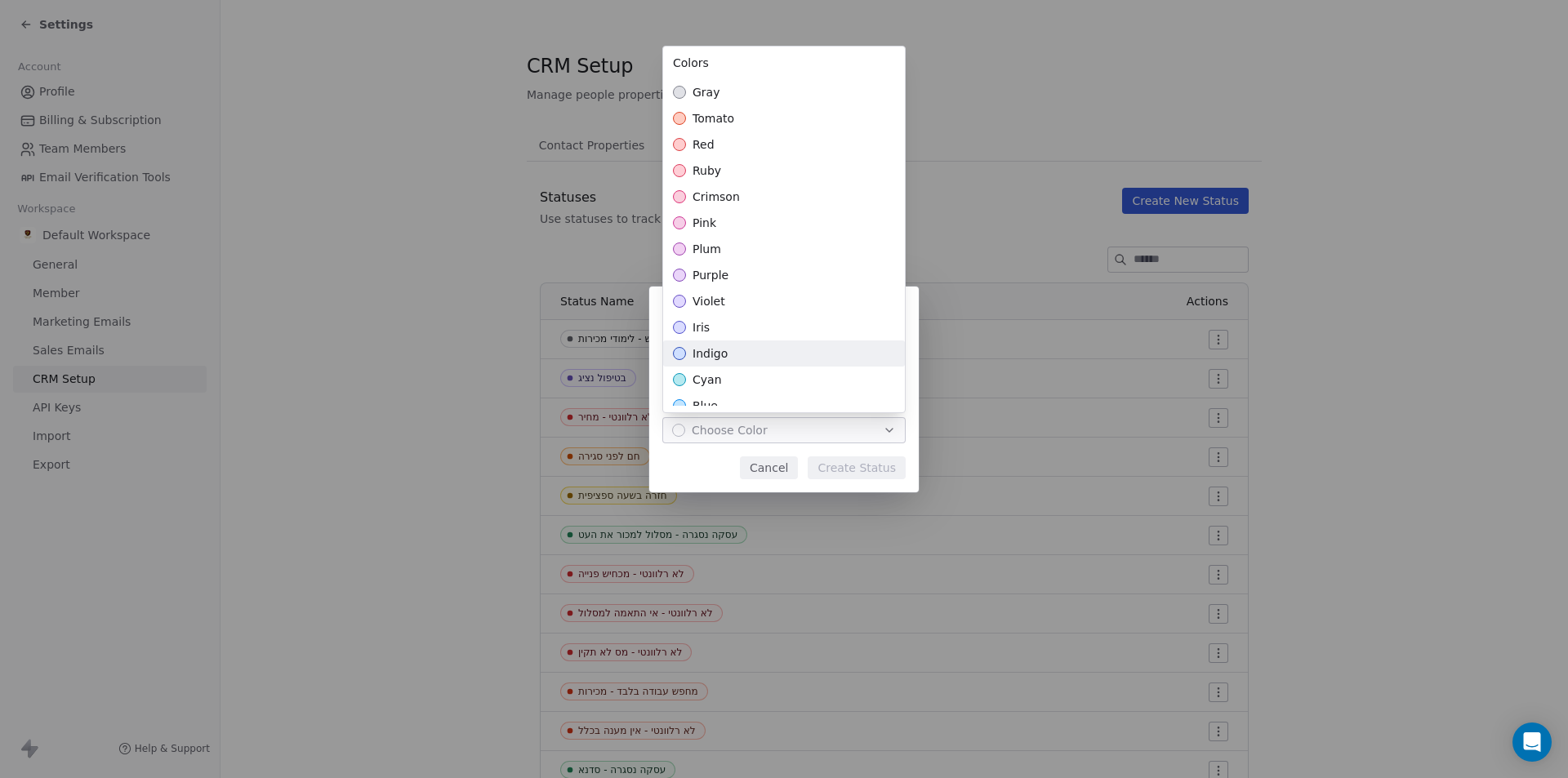
click at [790, 358] on div "indigo" at bounding box center [783, 353] width 241 height 26
click at [839, 465] on div "**********" at bounding box center [784, 389] width 1568 height 206
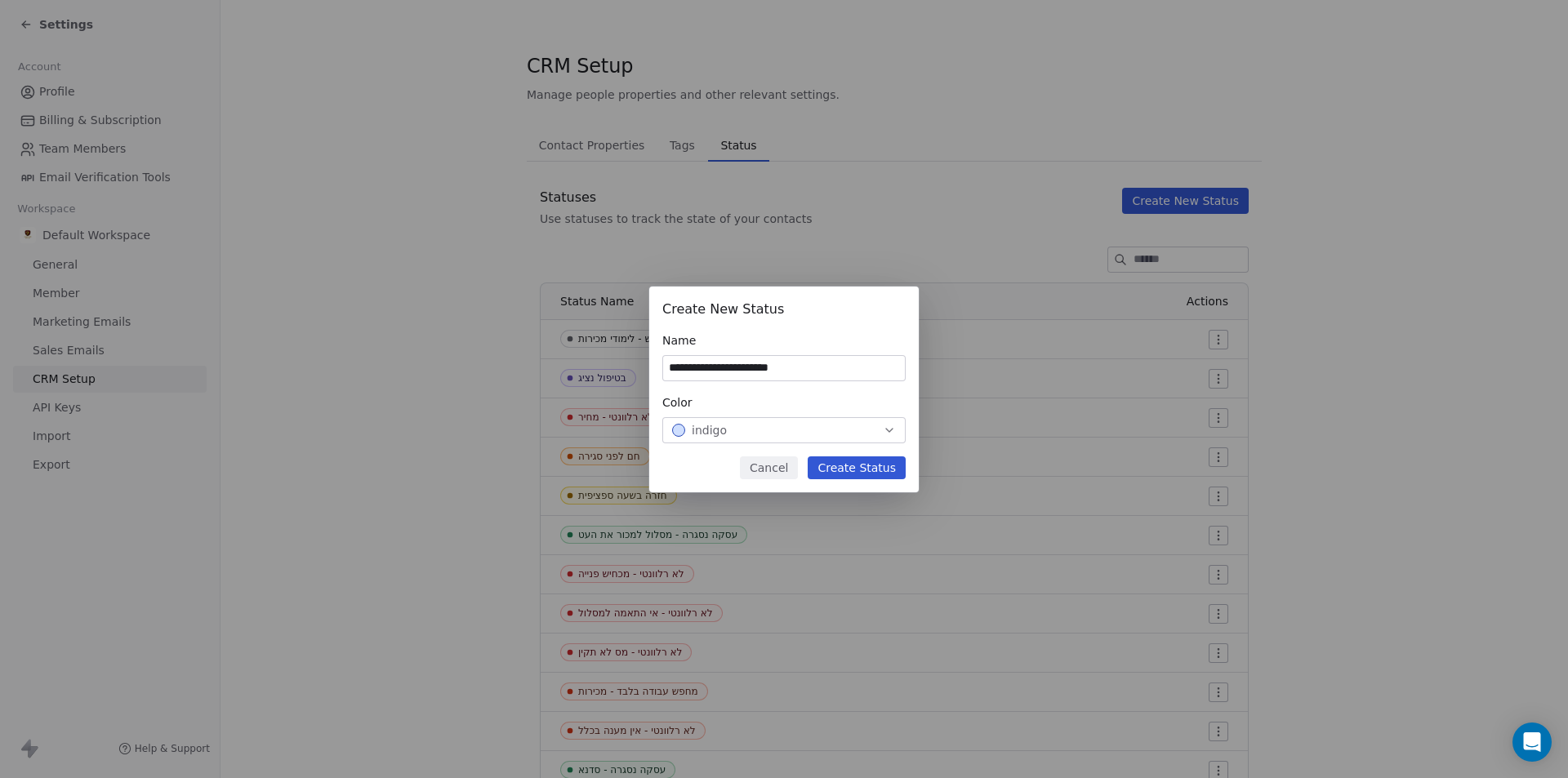
click at [840, 466] on button "Create Status" at bounding box center [856, 468] width 98 height 23
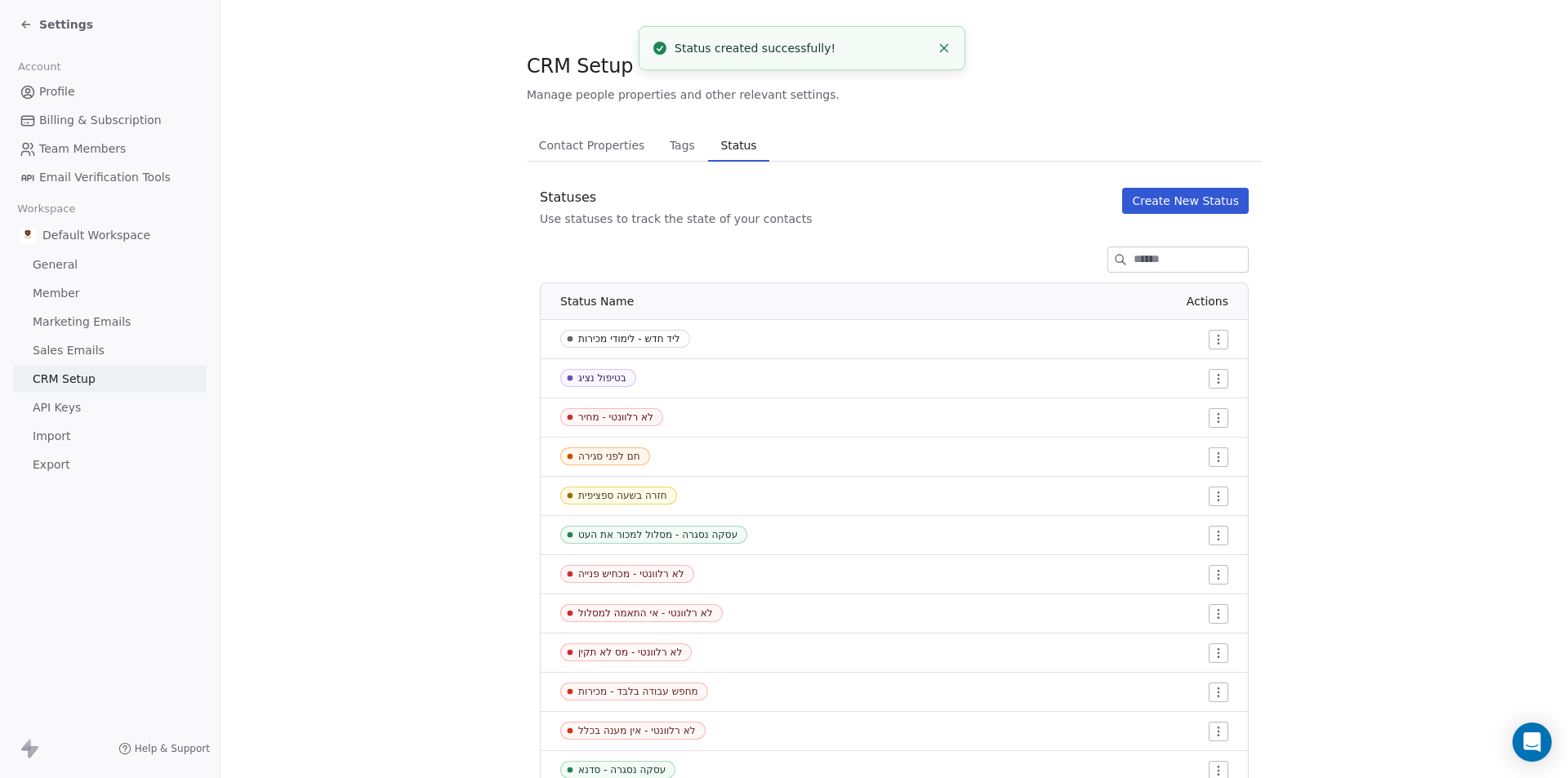
click at [1172, 201] on button "Create New Status" at bounding box center [1185, 201] width 127 height 26
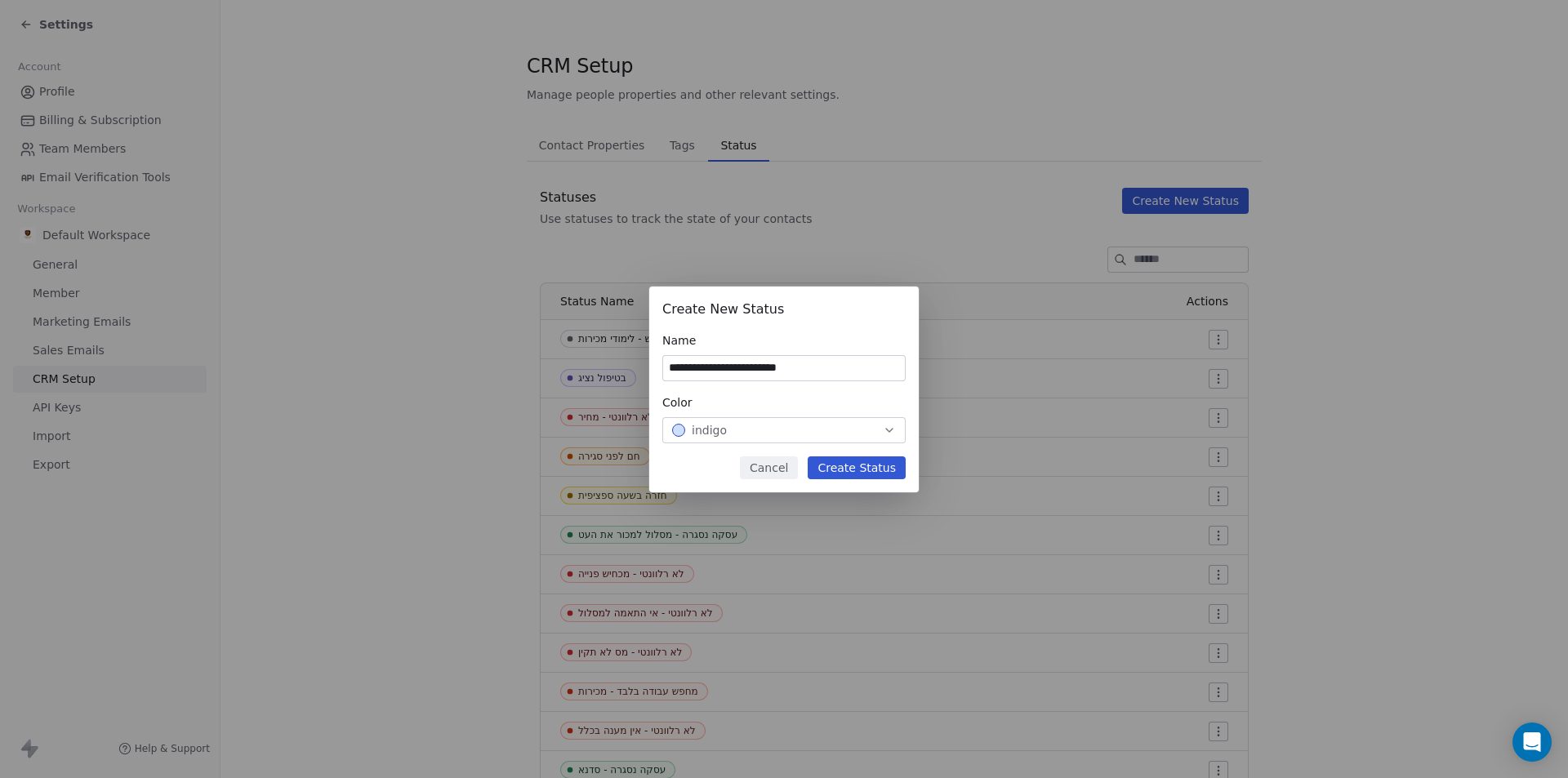
type input "**********"
click at [806, 439] on button "indigo" at bounding box center [783, 430] width 243 height 26
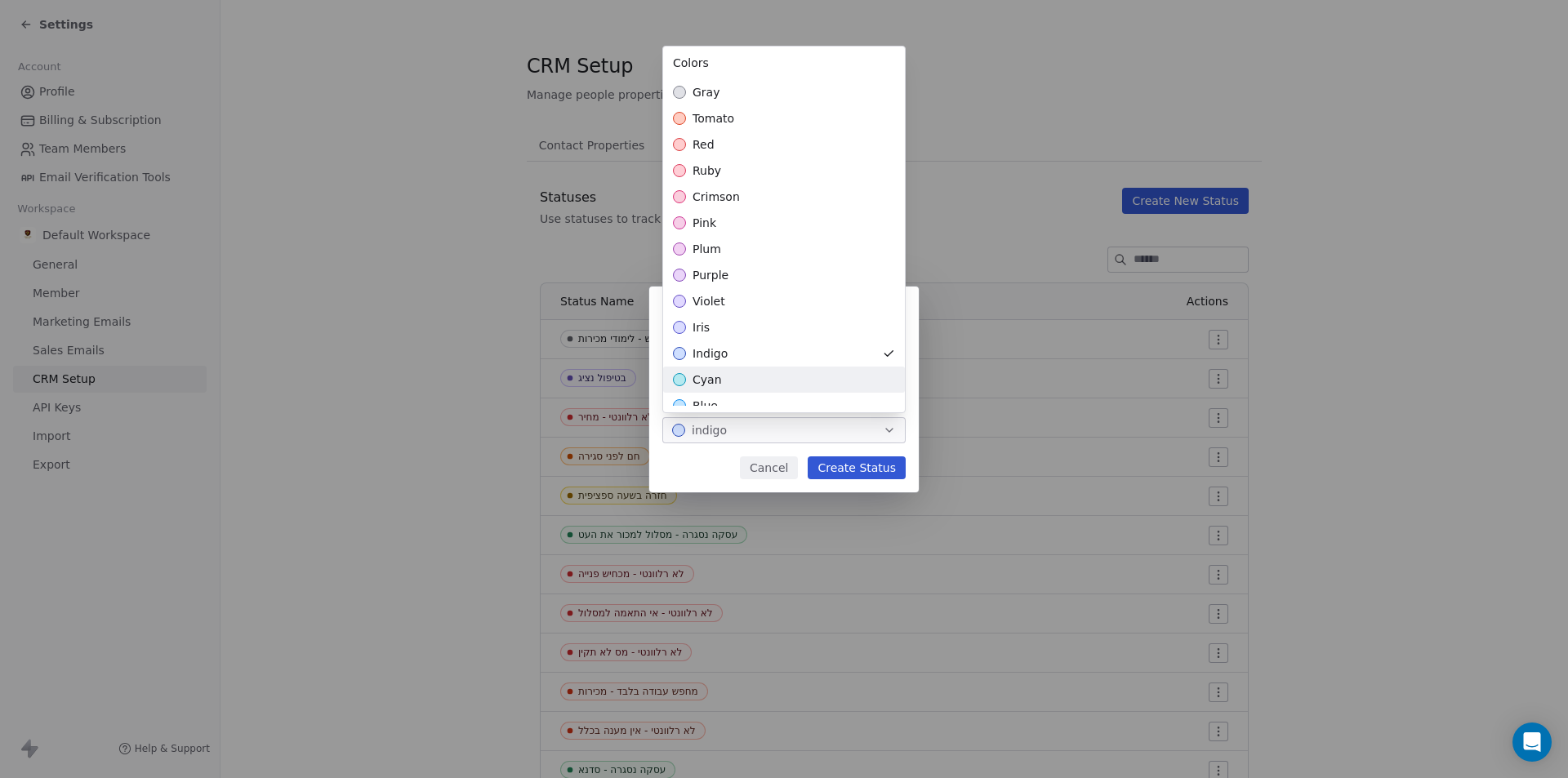
click at [770, 380] on div "cyan" at bounding box center [783, 380] width 241 height 26
click at [838, 458] on div "**********" at bounding box center [784, 389] width 1568 height 206
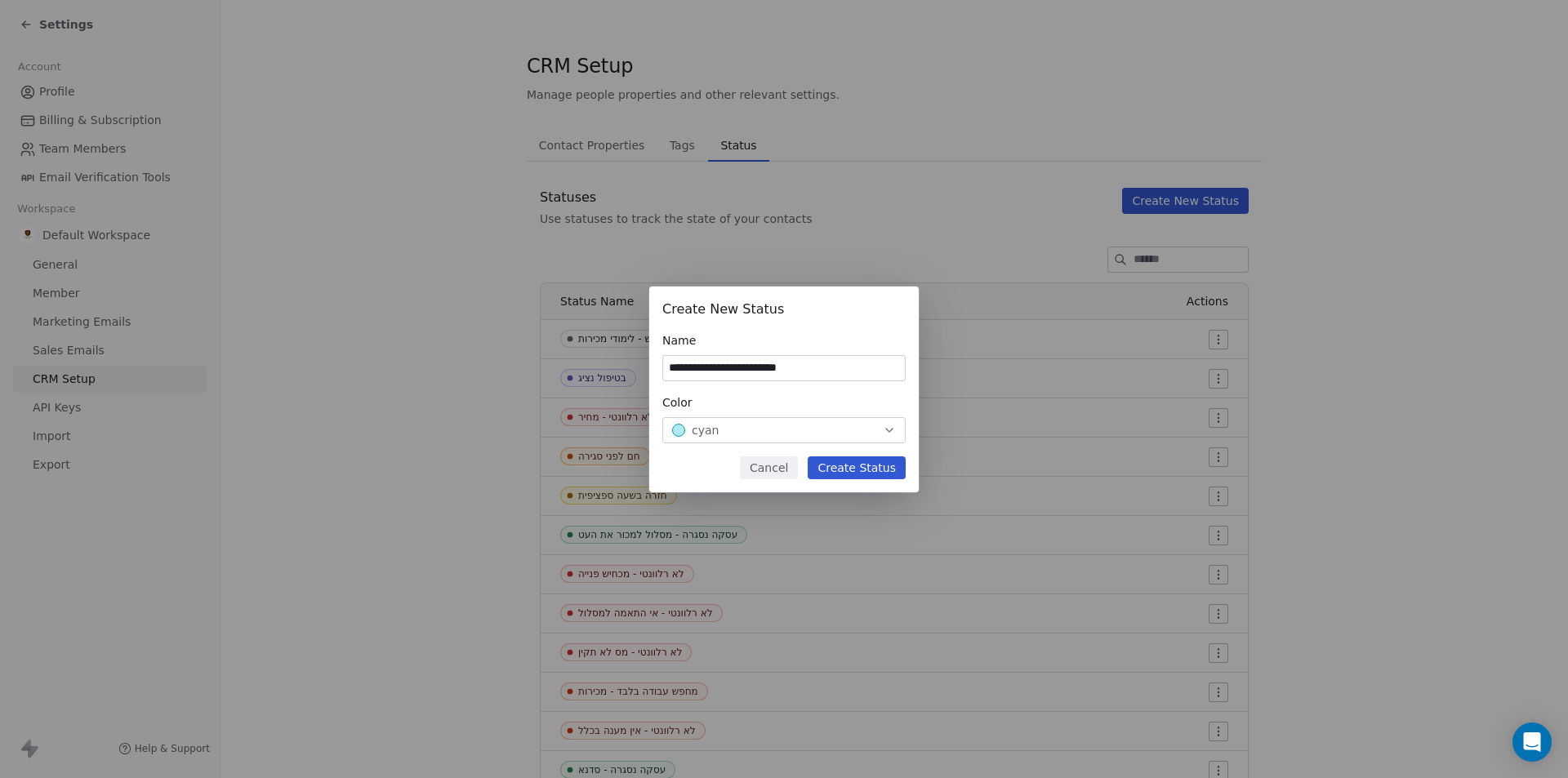
click at [825, 431] on div "cyan" at bounding box center [783, 430] width 224 height 16
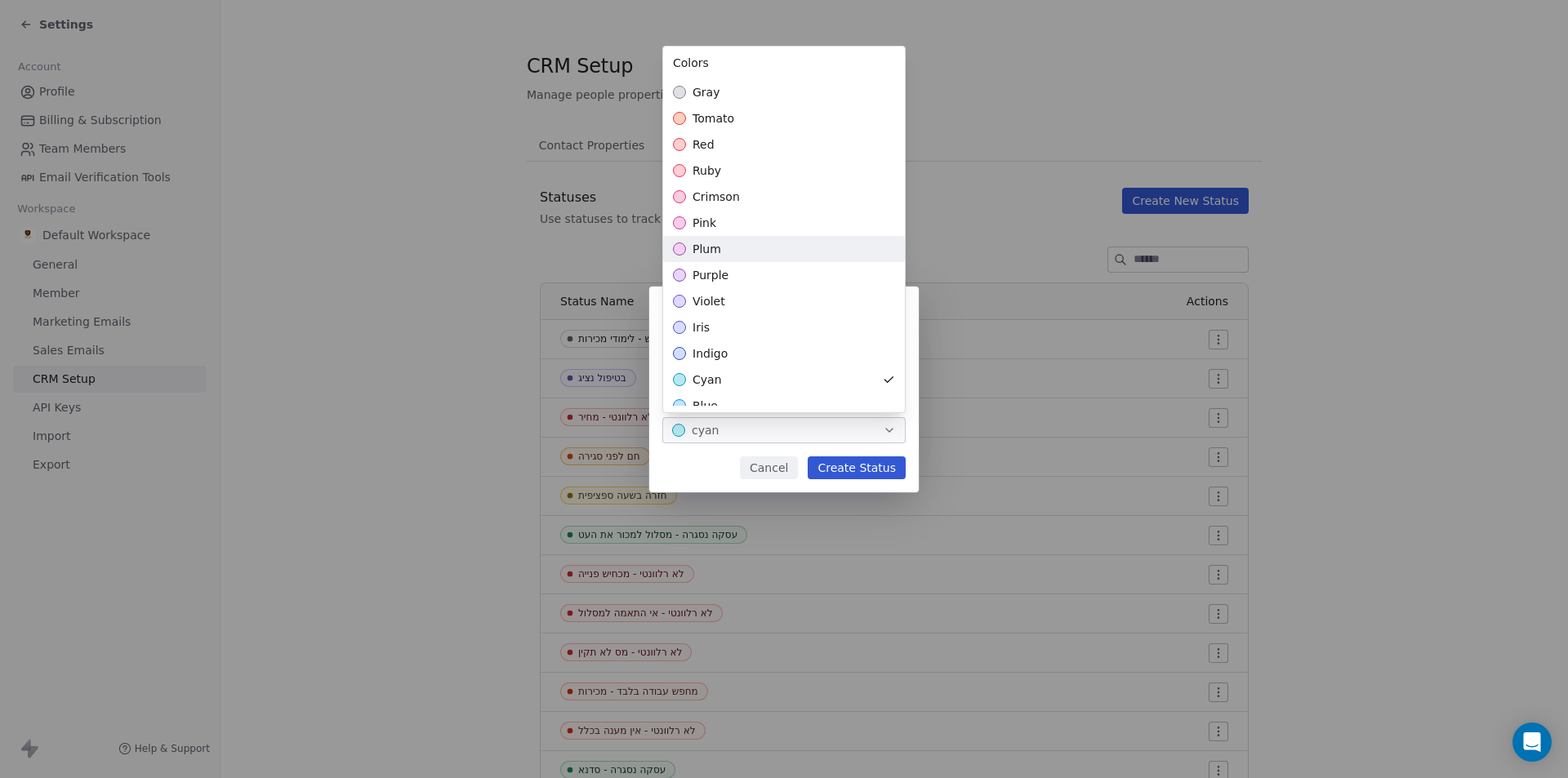
click at [745, 242] on div "plum" at bounding box center [783, 249] width 241 height 26
click at [797, 263] on div "purple" at bounding box center [783, 274] width 241 height 26
click at [658, 456] on div "**********" at bounding box center [784, 389] width 1568 height 206
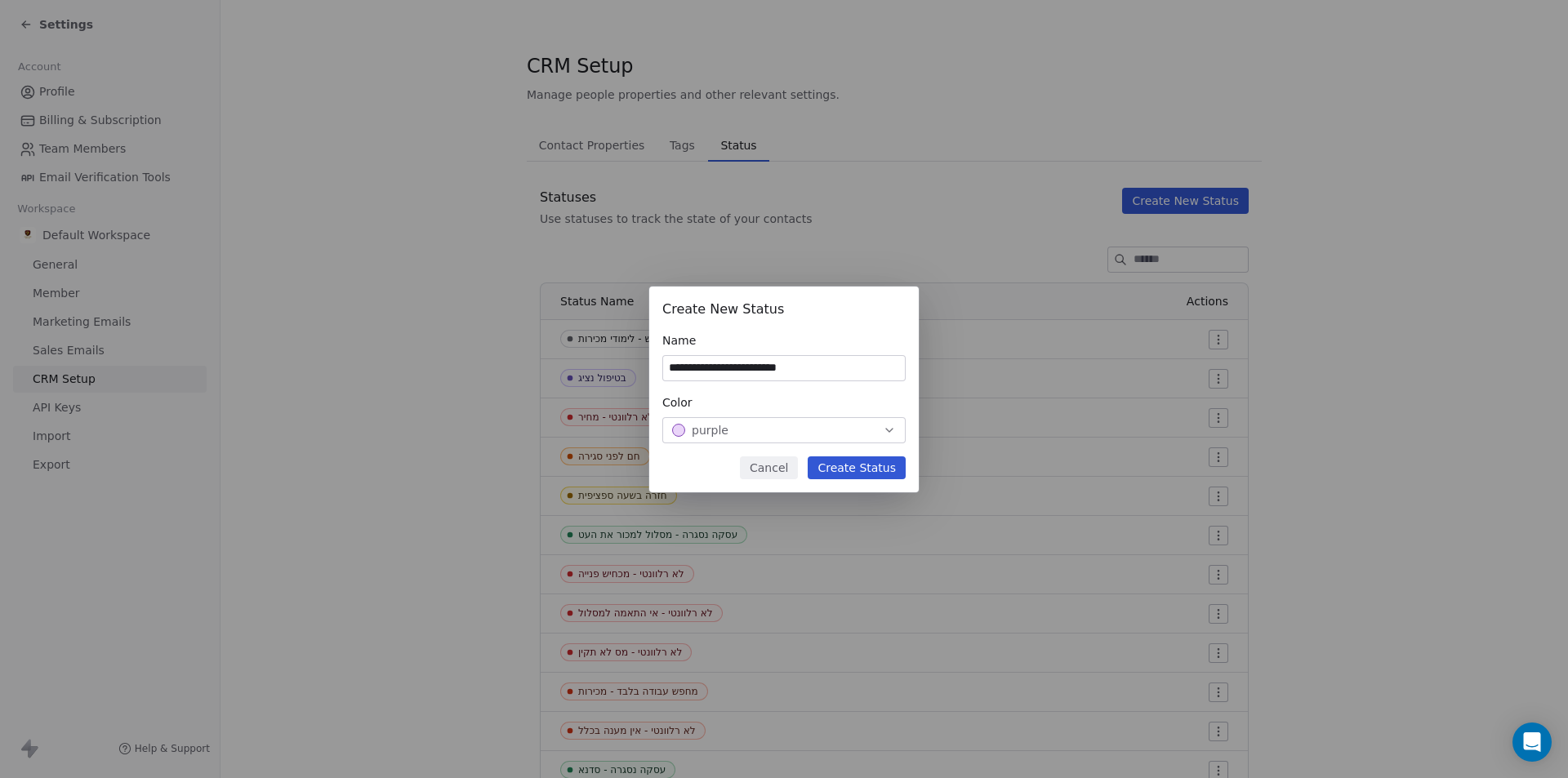
click at [874, 472] on button "Create Status" at bounding box center [856, 468] width 98 height 23
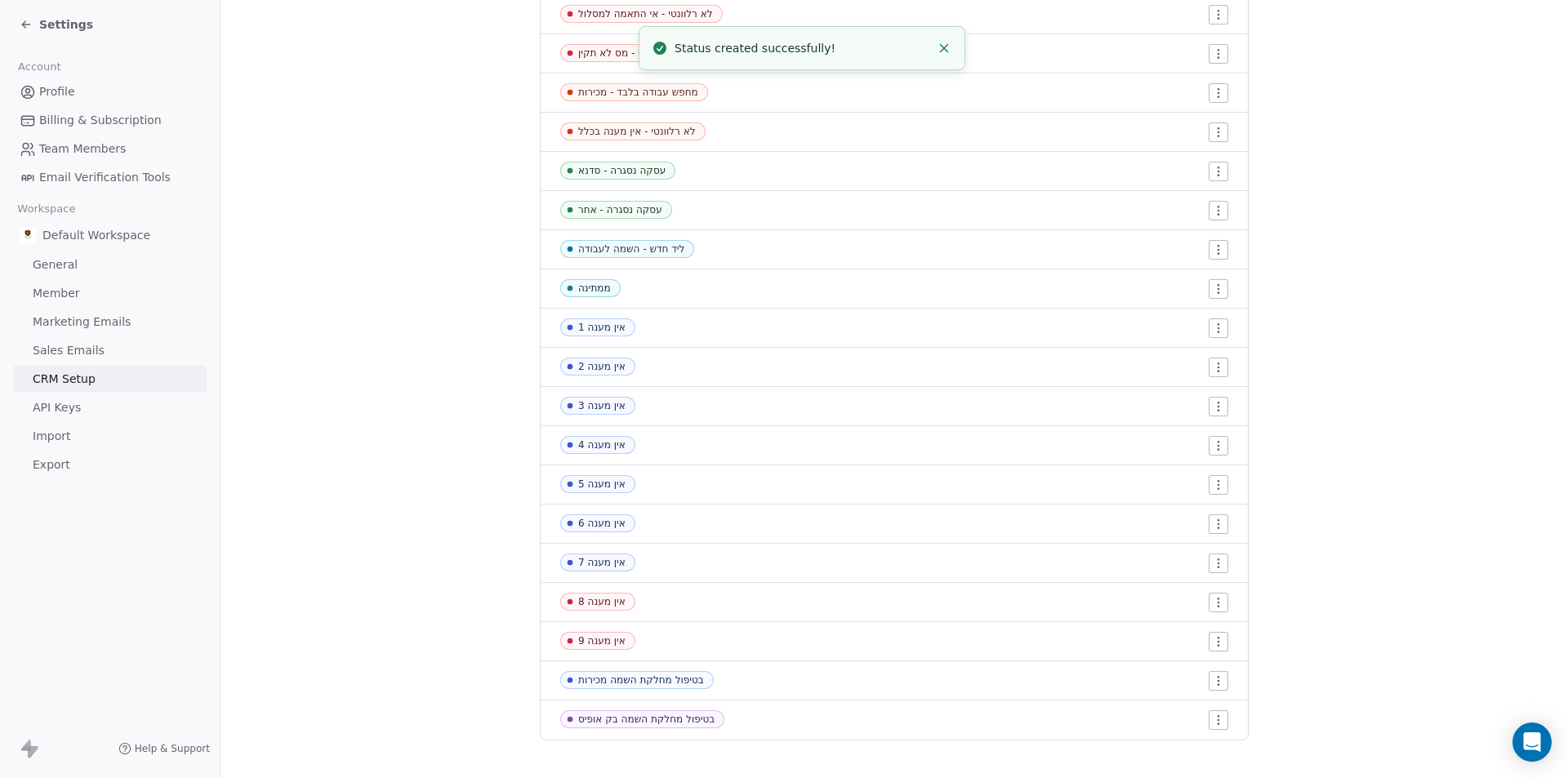
scroll to position [614, 0]
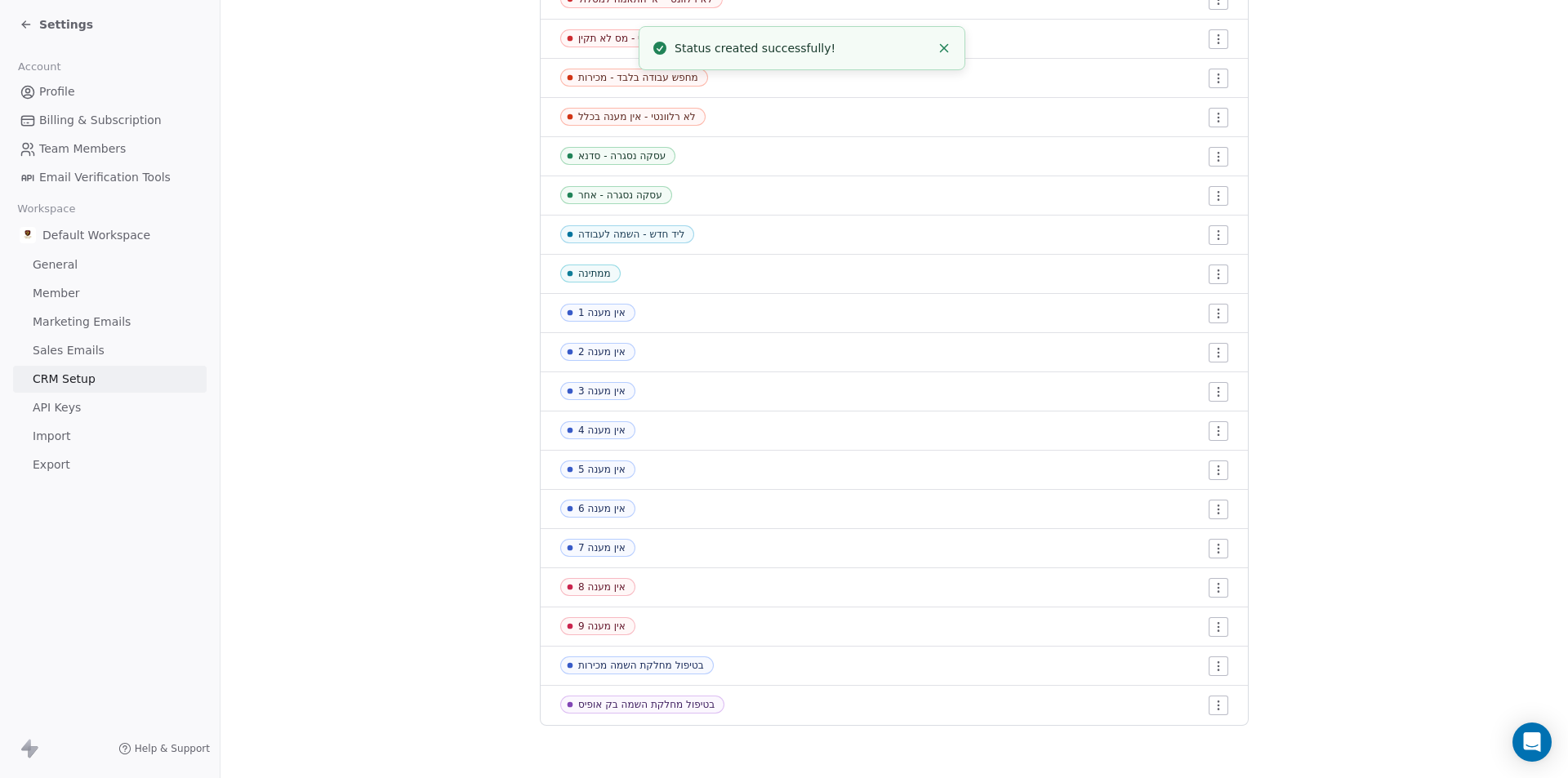
drag, startPoint x: 659, startPoint y: 736, endPoint x: 502, endPoint y: 719, distance: 157.9
click at [502, 719] on section "CRM Setup Manage people properties and other relevant settings. Contact Propert…" at bounding box center [894, 82] width 1347 height 1393
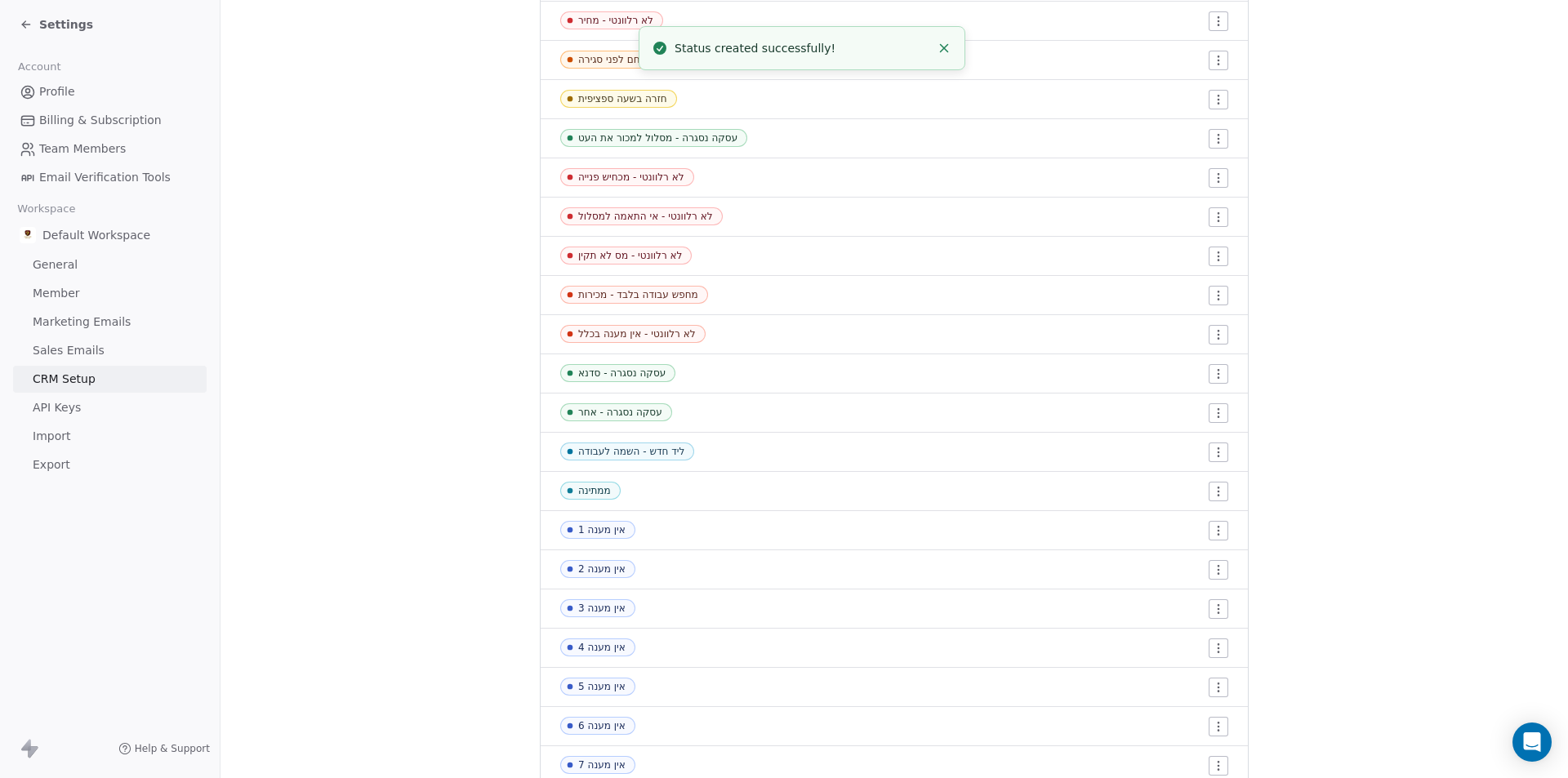
scroll to position [0, 0]
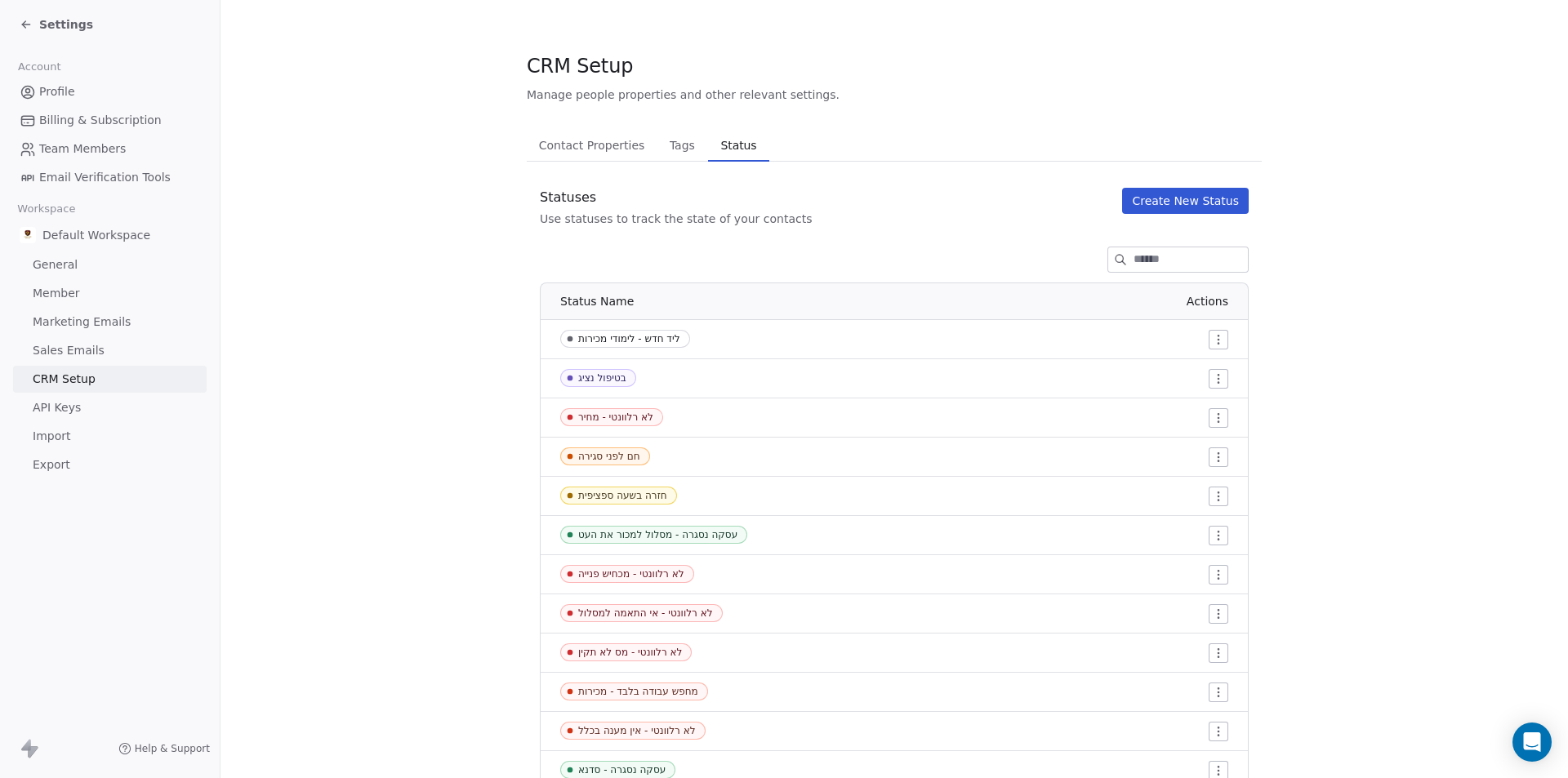
click at [663, 135] on span "Tags" at bounding box center [682, 145] width 38 height 23
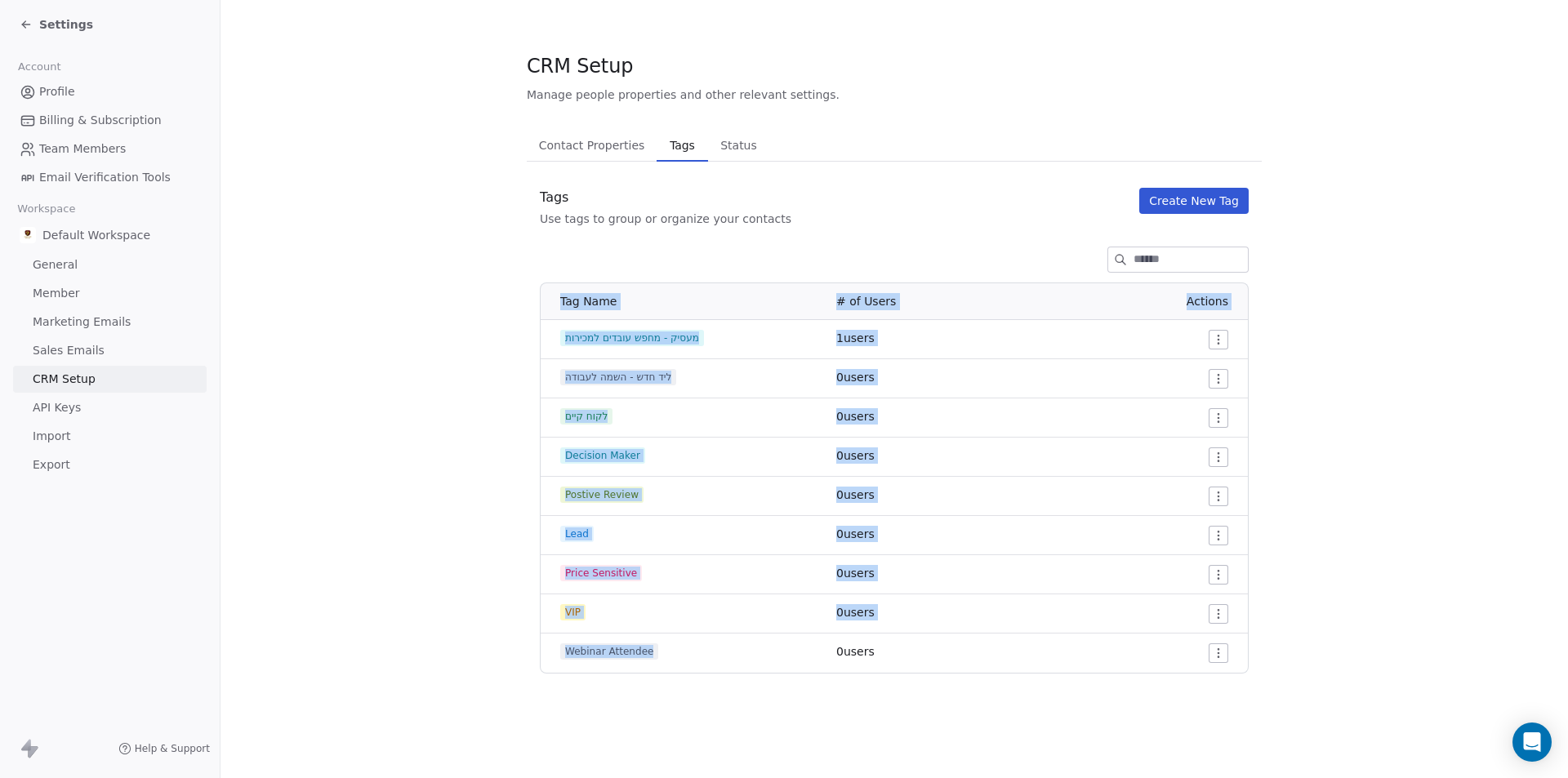
drag, startPoint x: 725, startPoint y: 723, endPoint x: 699, endPoint y: 725, distance: 26.1
click at [695, 650] on section "CRM Setup Manage people properties and other relevant settings. Contact Propert…" at bounding box center [894, 363] width 1347 height 726
click at [702, 725] on section "CRM Setup Manage people properties and other relevant settings. Contact Propert…" at bounding box center [894, 363] width 1347 height 726
click at [608, 626] on td "VIP" at bounding box center [683, 614] width 286 height 39
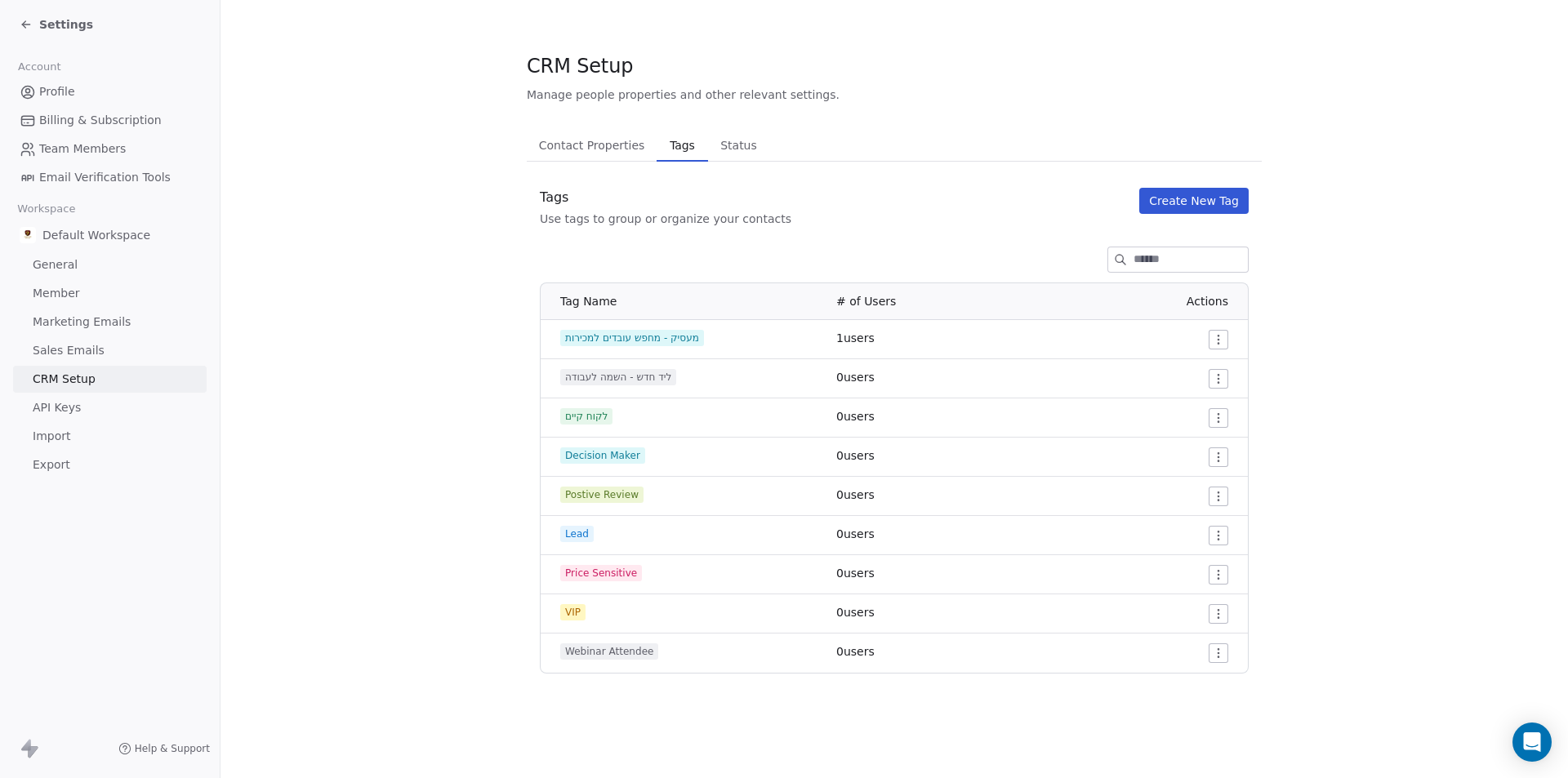
click at [396, 548] on section "CRM Setup Manage people properties and other relevant settings. Contact Propert…" at bounding box center [894, 363] width 1347 height 726
drag, startPoint x: 449, startPoint y: 503, endPoint x: 473, endPoint y: 502, distance: 24.0
click at [473, 502] on section "CRM Setup Manage people properties and other relevant settings. Contact Propert…" at bounding box center [894, 363] width 1347 height 726
click at [603, 148] on span "Contact Properties" at bounding box center [592, 145] width 119 height 23
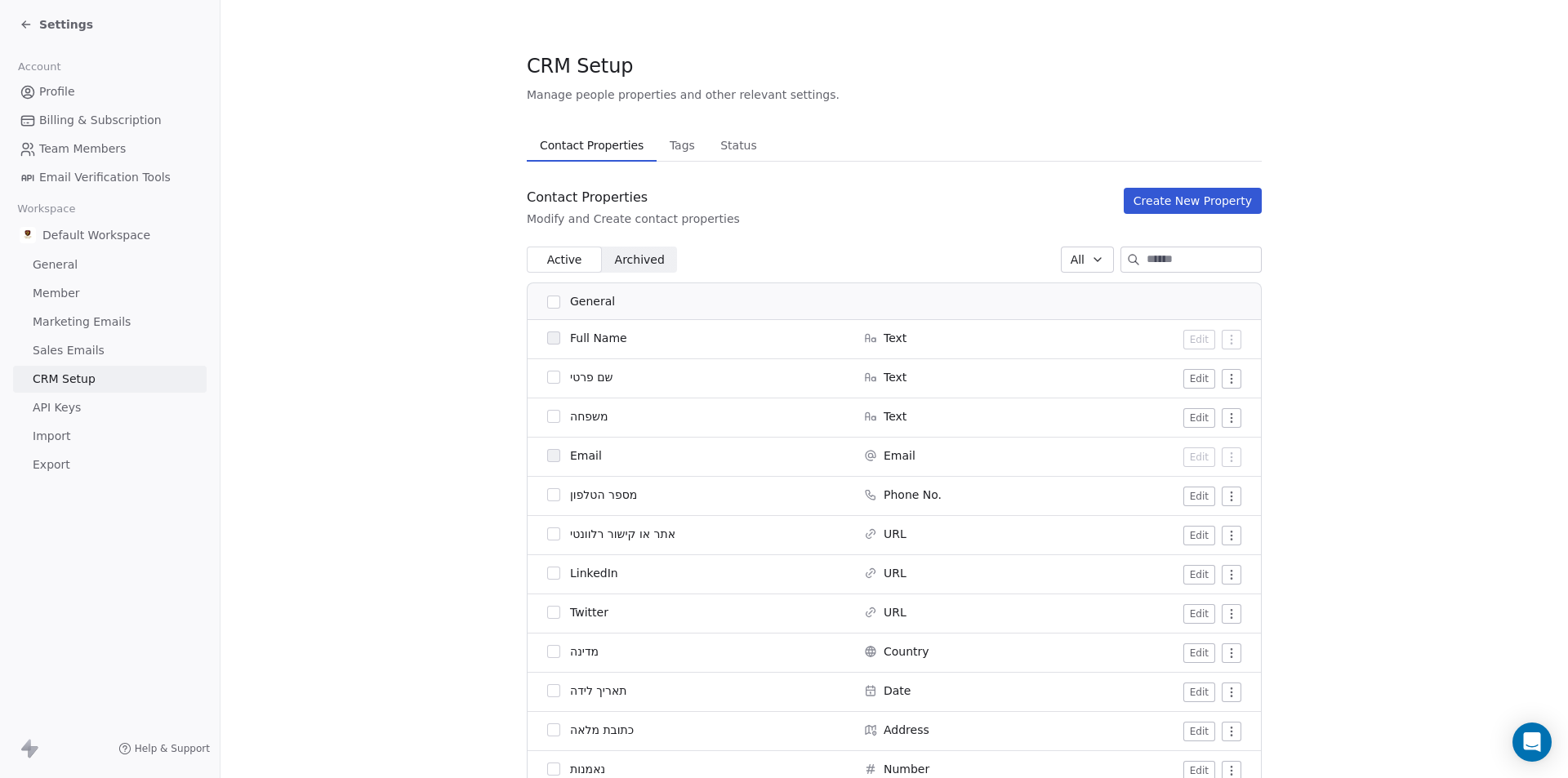
click at [1090, 253] on icon "button" at bounding box center [1097, 259] width 13 height 13
click at [952, 201] on html "Settings Account Profile Billing & Subscription Team Members Email Verification…" at bounding box center [784, 389] width 1568 height 778
click at [72, 98] on span "Profile" at bounding box center [57, 91] width 36 height 17
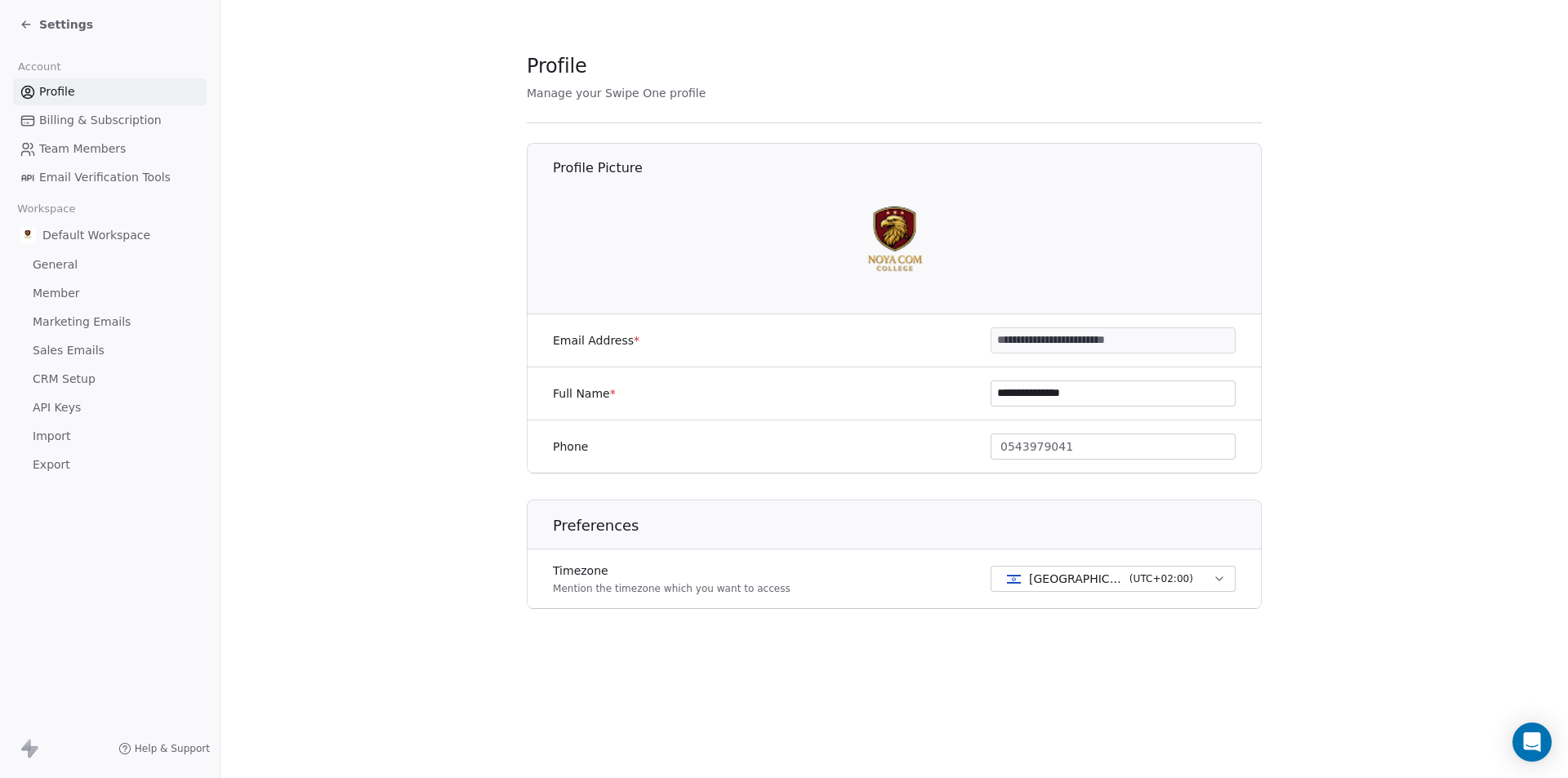
click at [161, 119] on link "Billing & Subscription" at bounding box center [110, 120] width 193 height 27
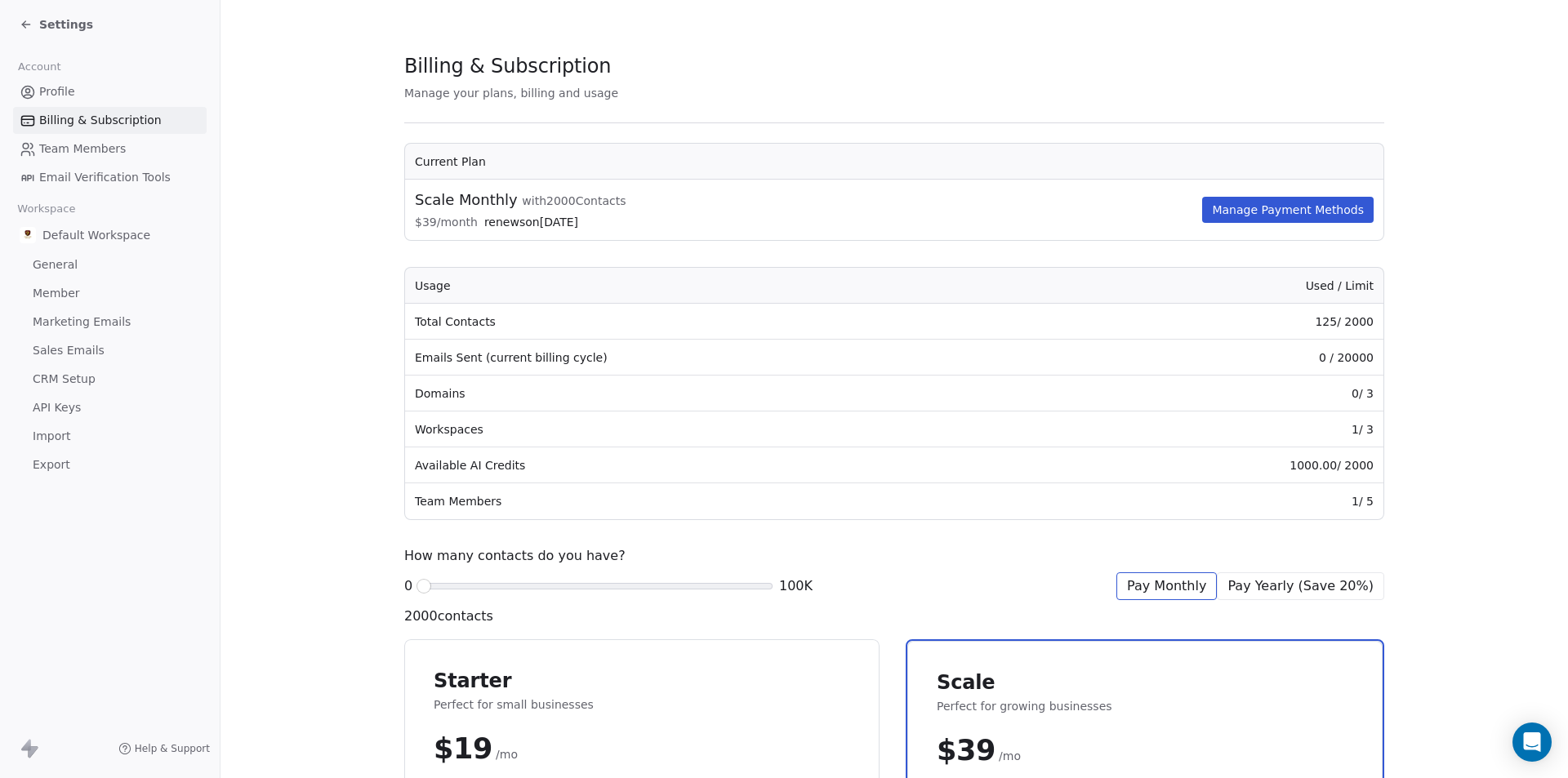
click at [118, 143] on span "Team Members" at bounding box center [82, 149] width 86 height 17
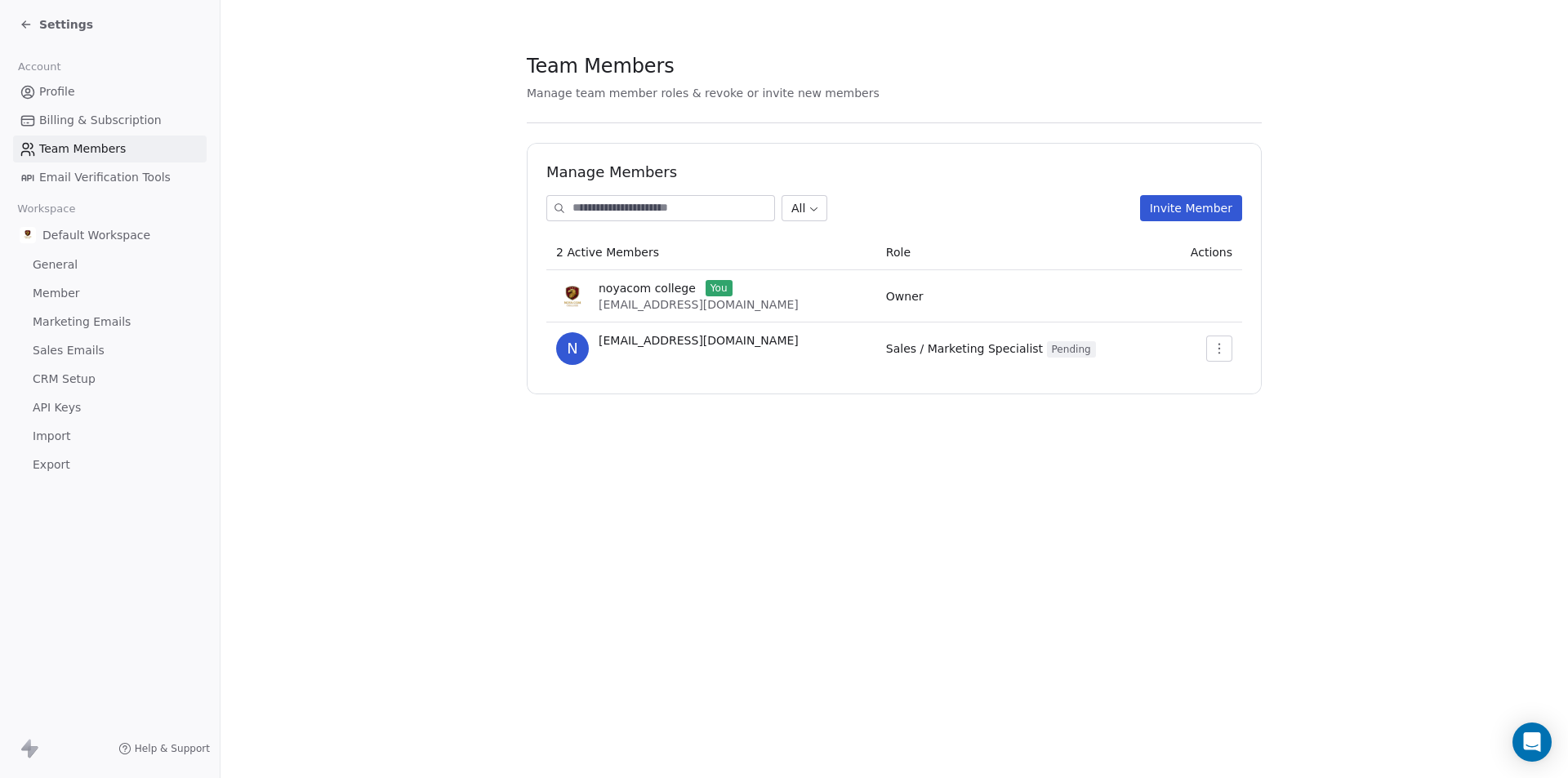
click at [81, 325] on span "Marketing Emails" at bounding box center [82, 322] width 98 height 17
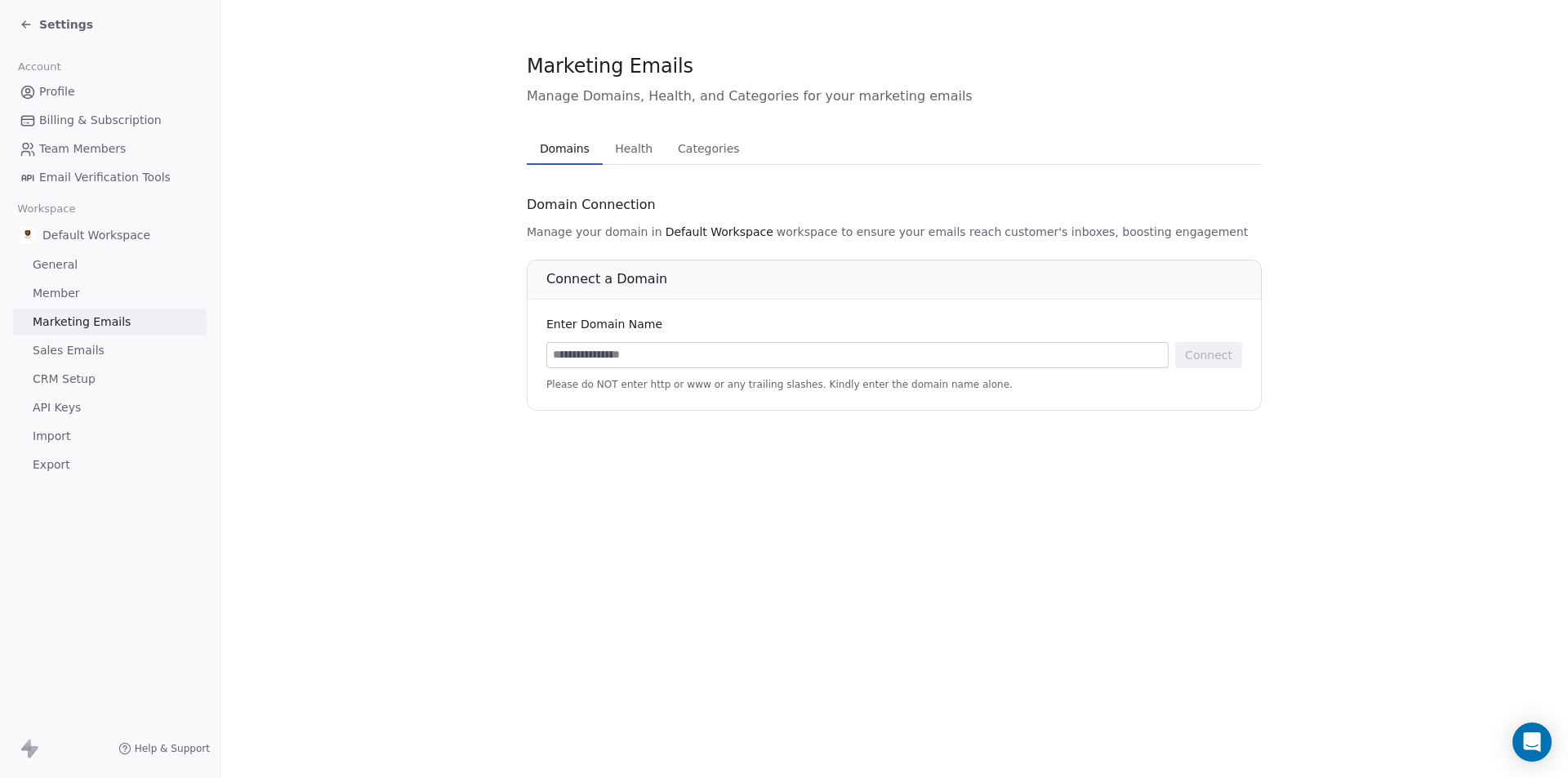
click at [91, 295] on link "Member" at bounding box center [110, 293] width 193 height 27
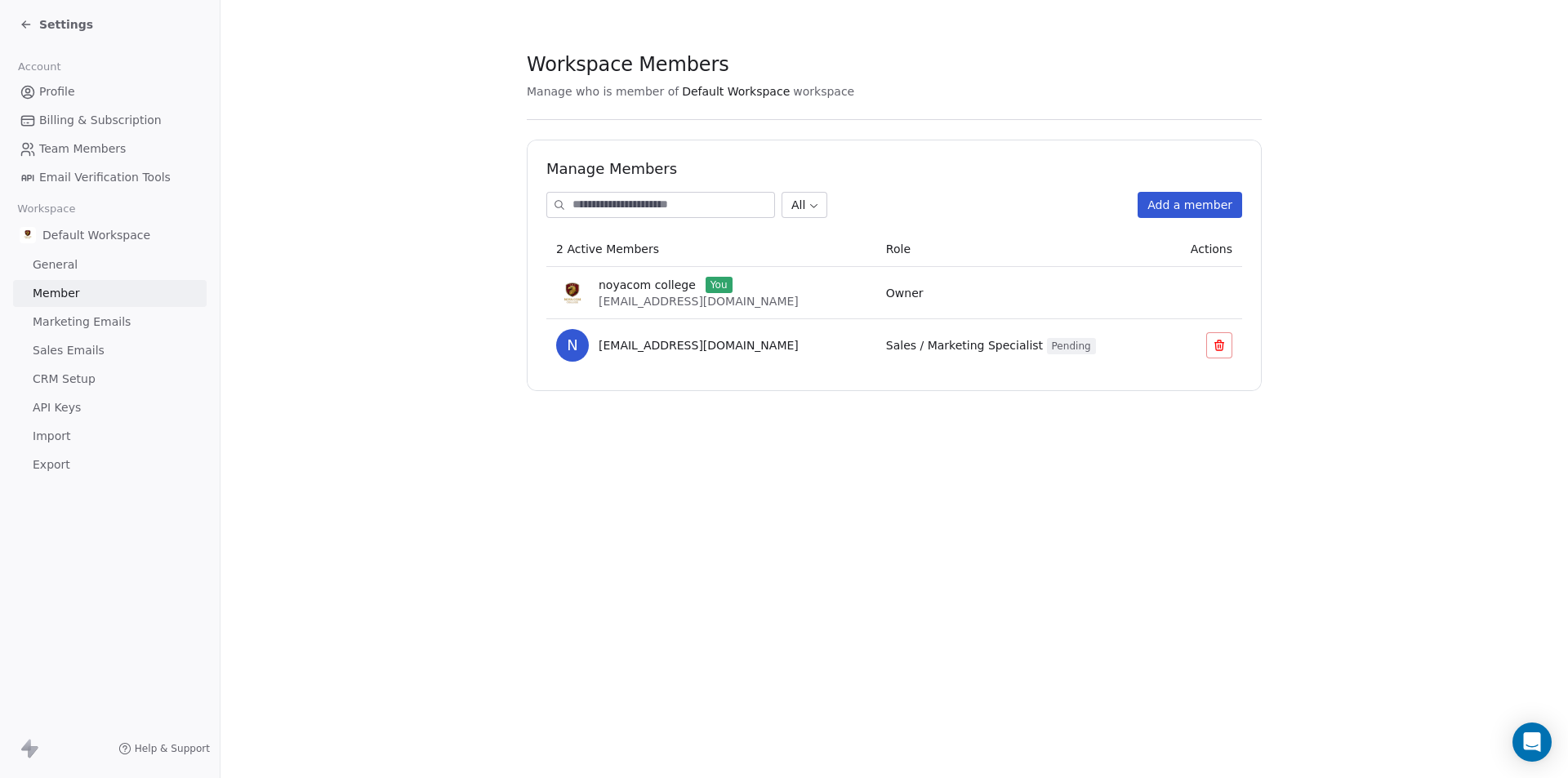
click at [99, 112] on span "Billing & Subscription" at bounding box center [100, 120] width 122 height 17
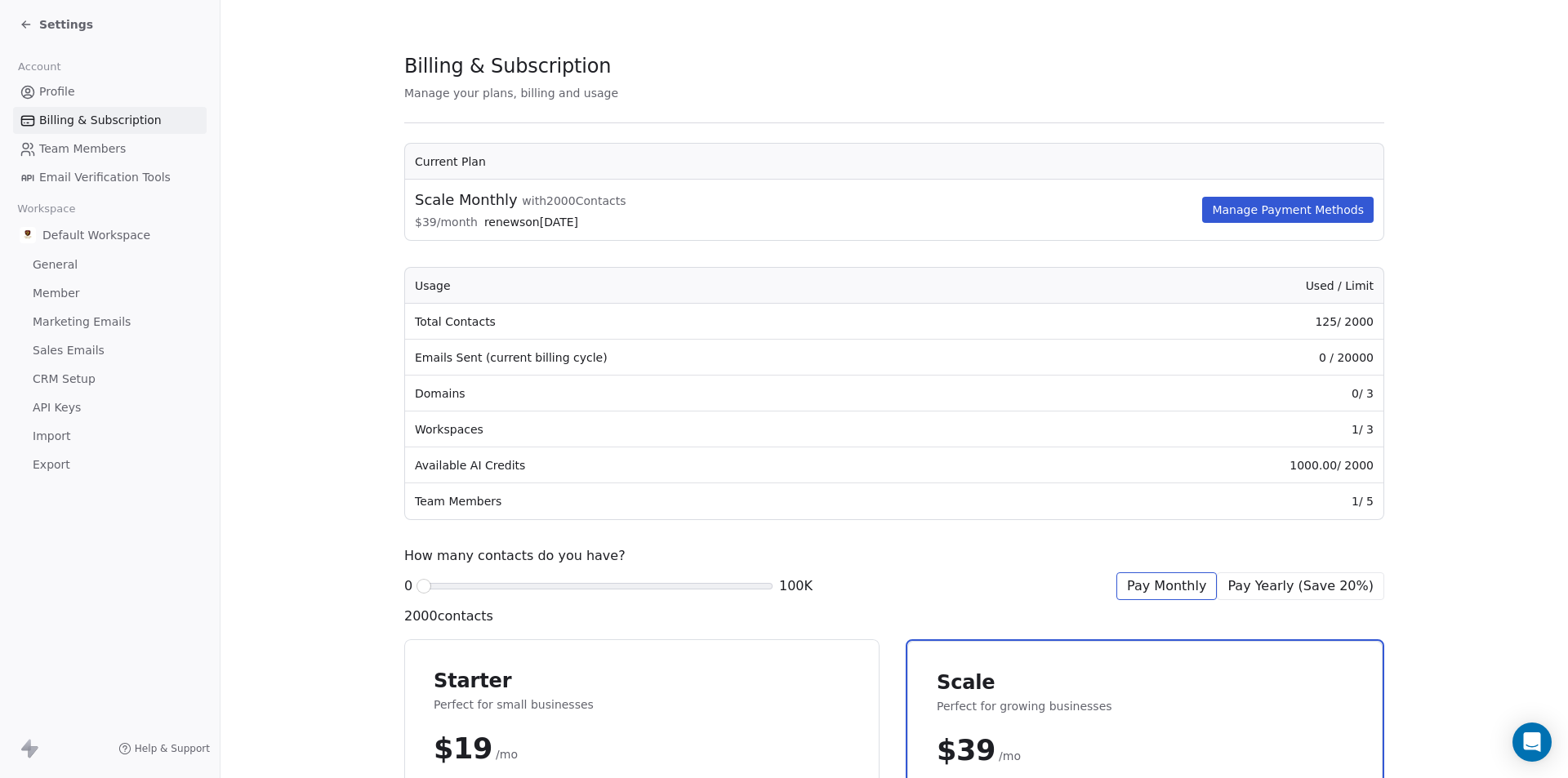
click at [95, 94] on link "Profile" at bounding box center [110, 92] width 193 height 27
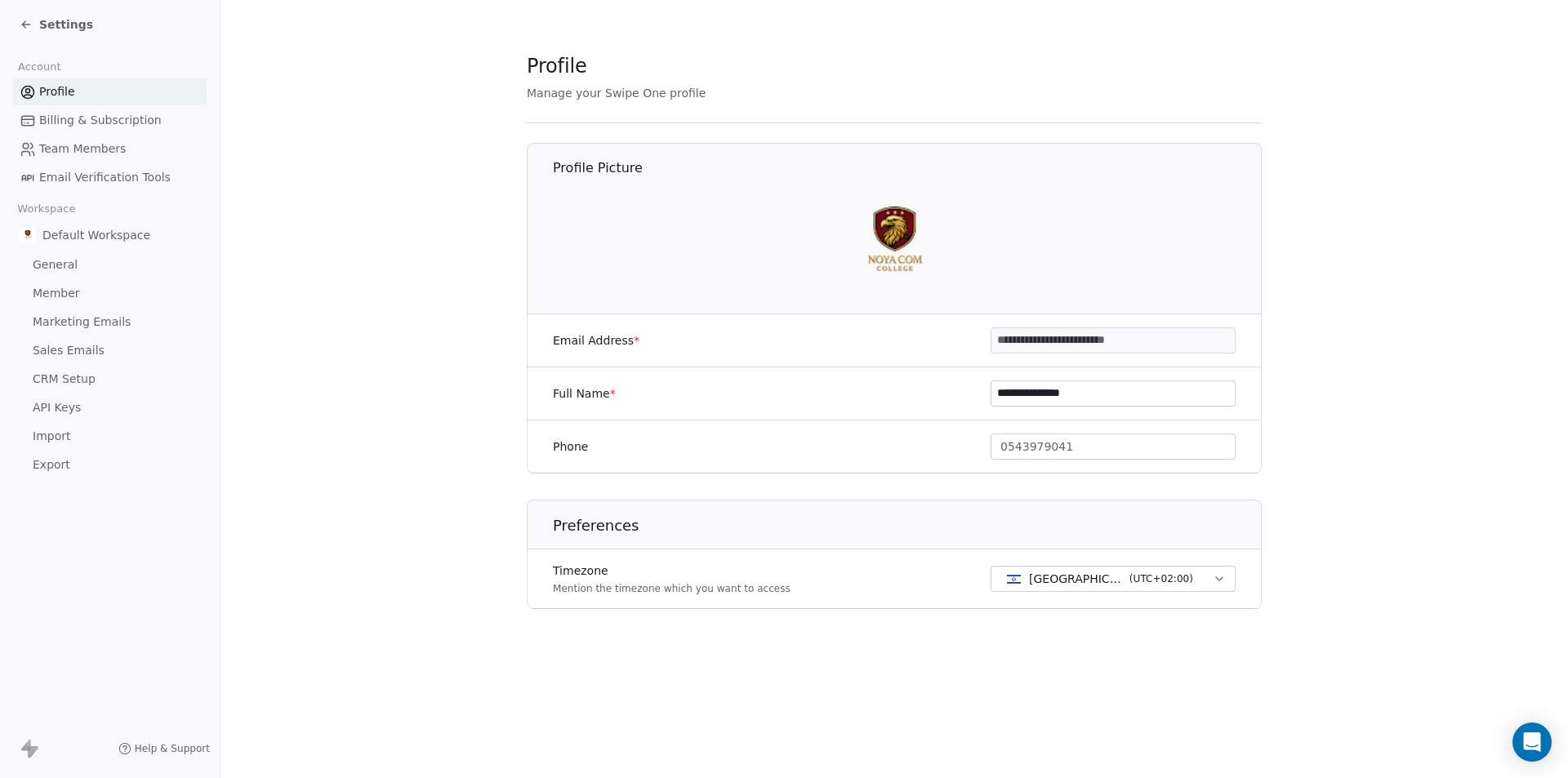
click at [30, 20] on icon at bounding box center [26, 24] width 13 height 13
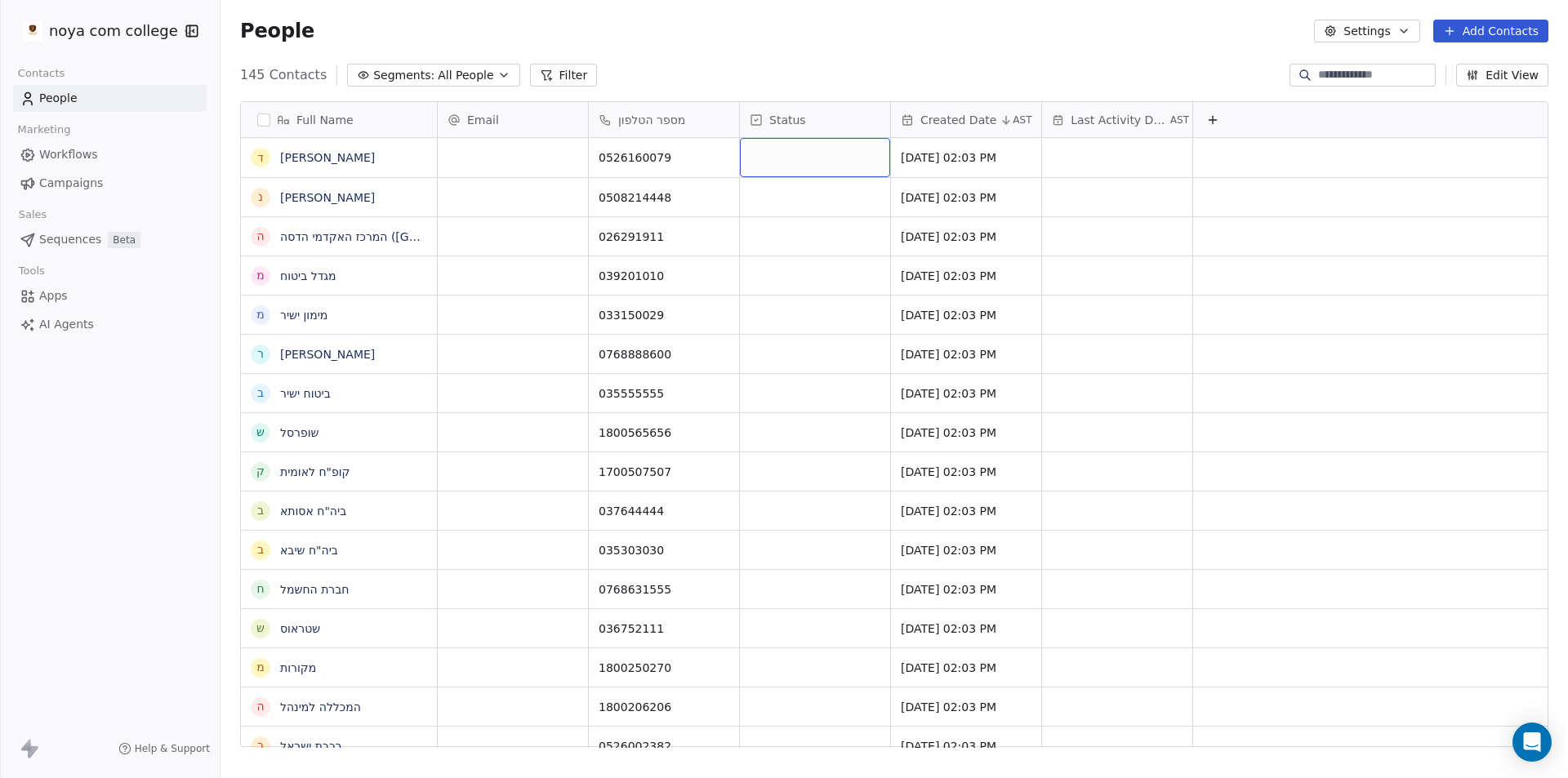
click at [801, 160] on div "grid" at bounding box center [814, 158] width 151 height 39
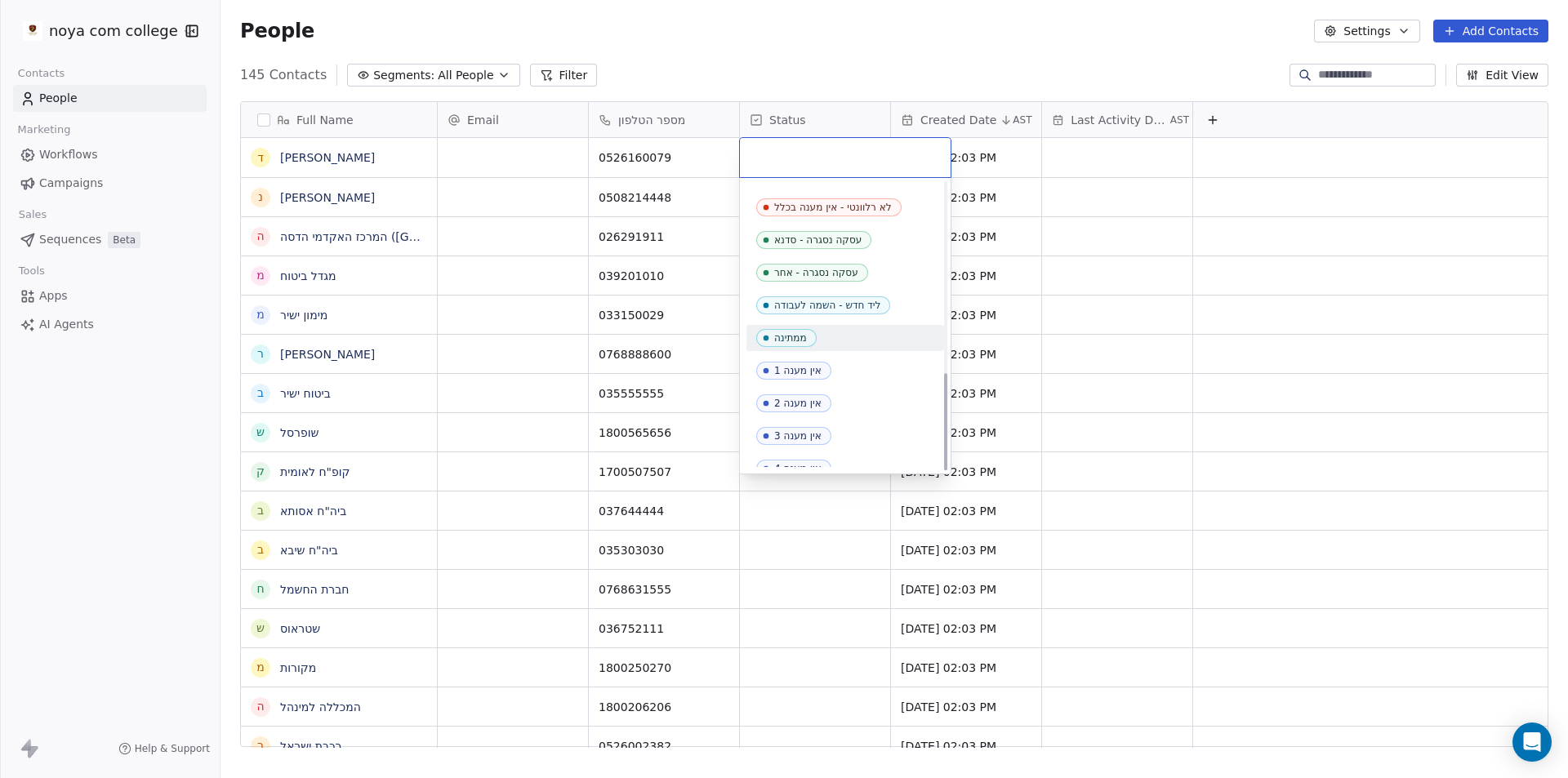
scroll to position [561, 0]
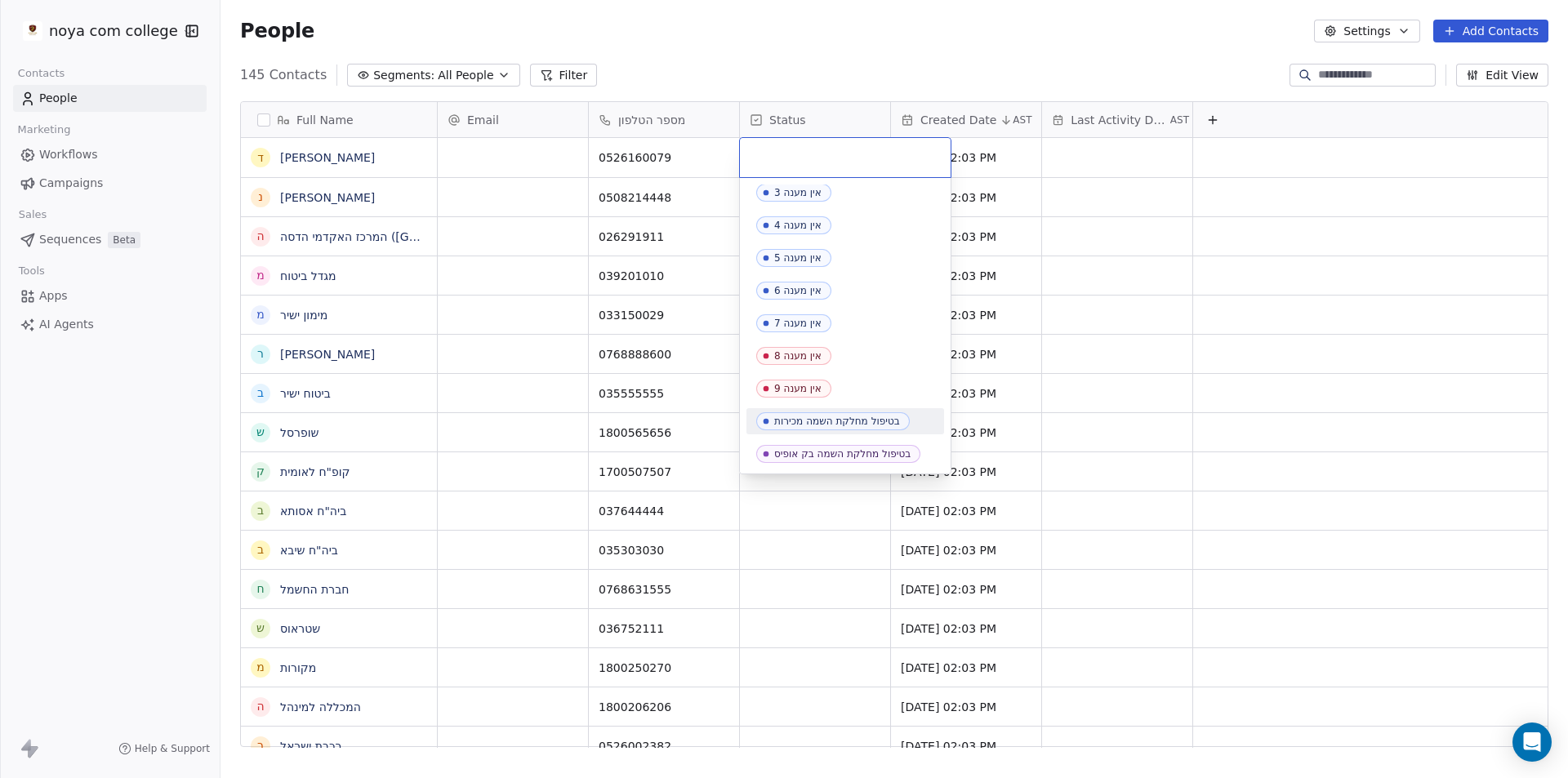
click at [895, 421] on div "בטיפול מחלקת השמה מכירות" at bounding box center [837, 422] width 126 height 12
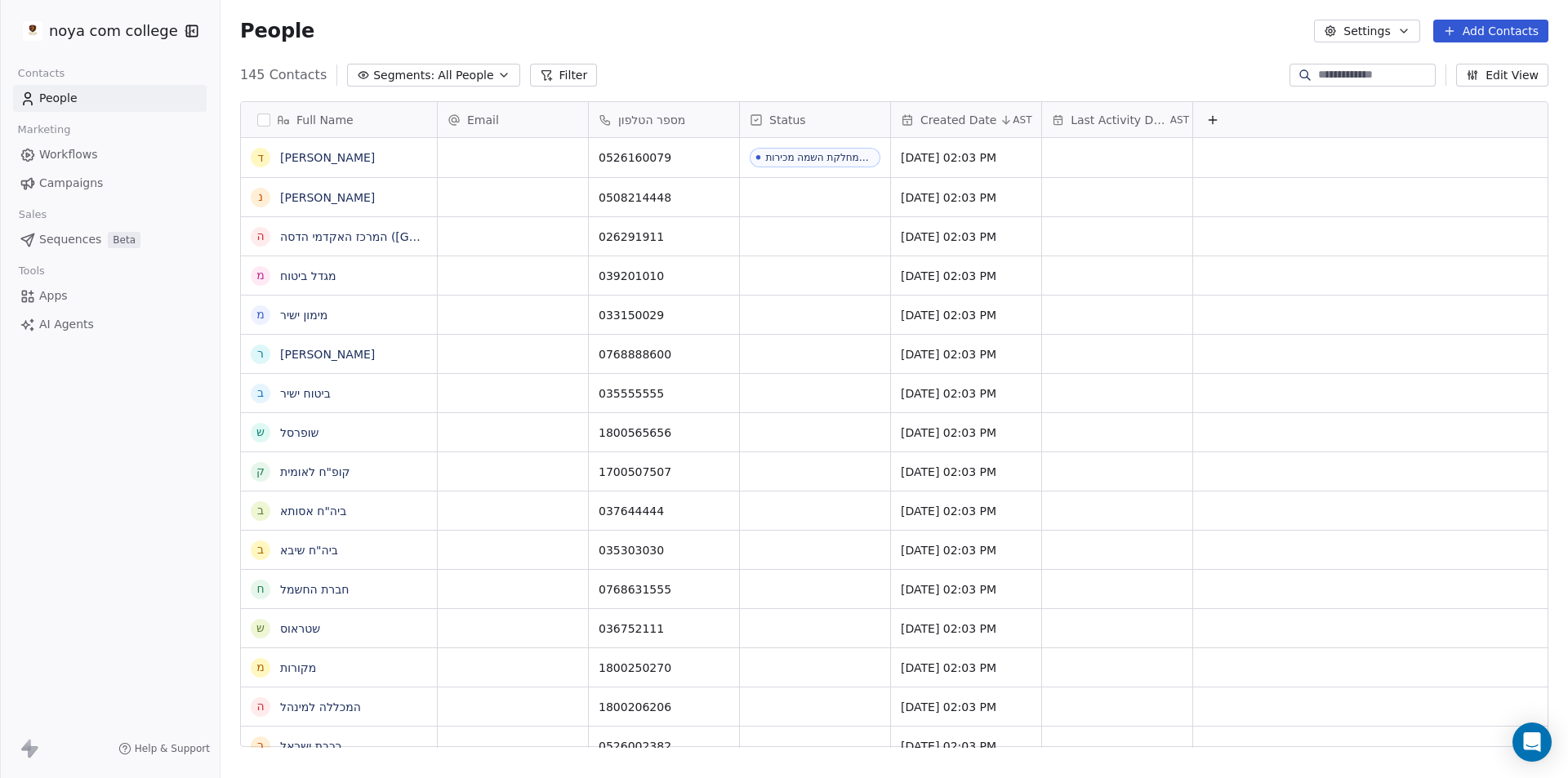
click at [539, 74] on button "Filter" at bounding box center [564, 75] width 68 height 23
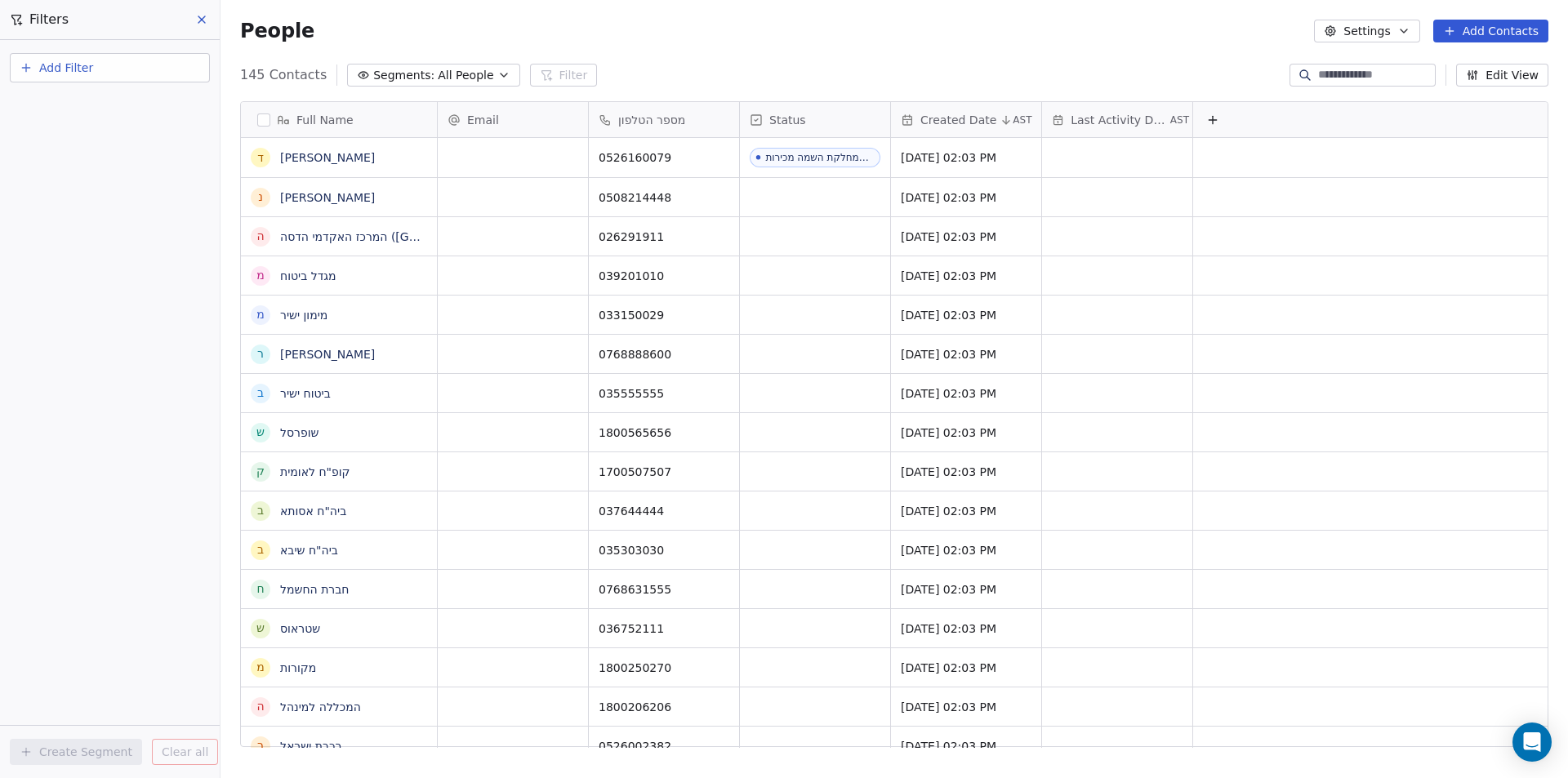
click at [208, 13] on button at bounding box center [202, 20] width 24 height 23
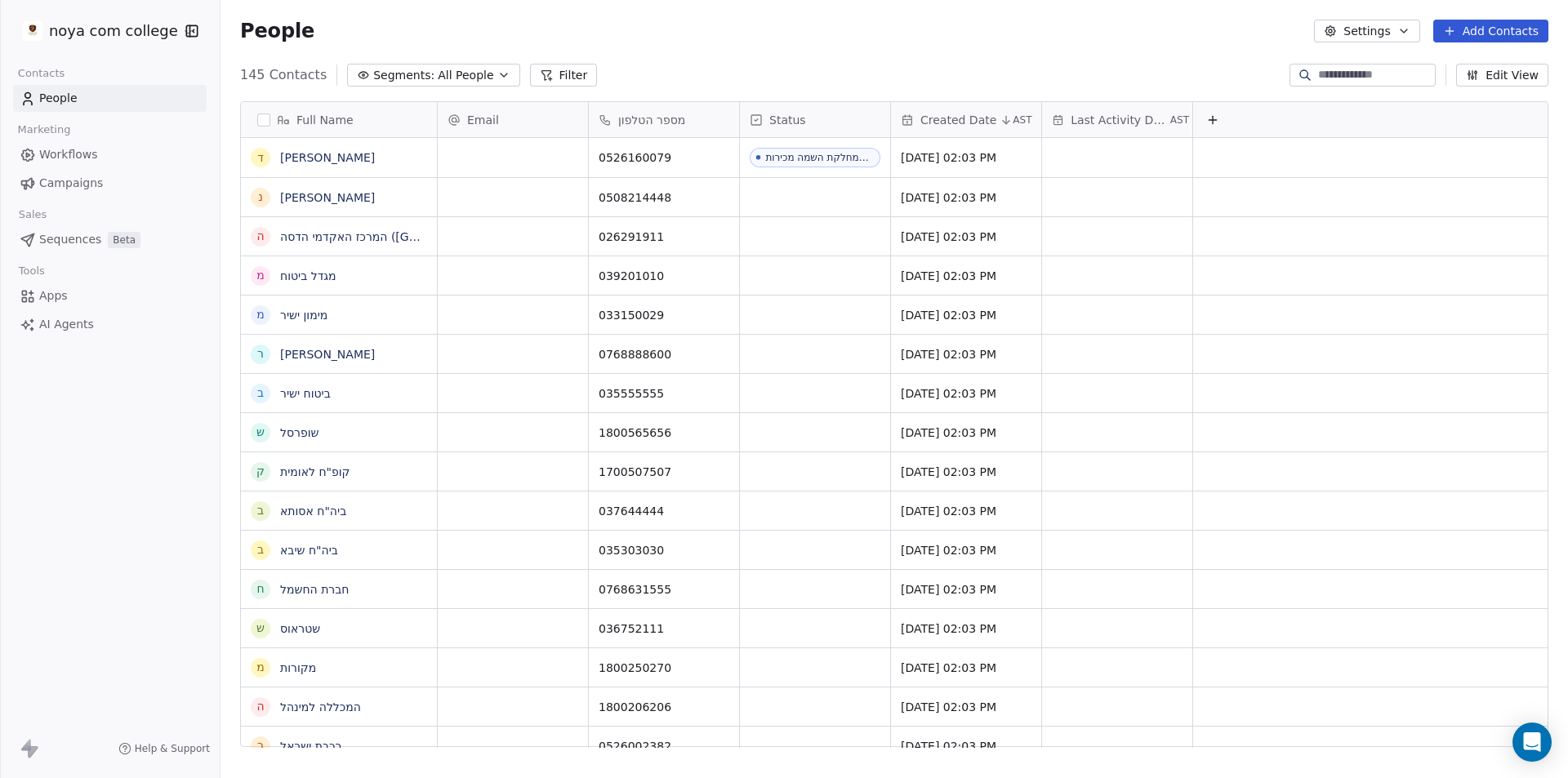
click at [1490, 81] on button "Edit View" at bounding box center [1502, 75] width 93 height 23
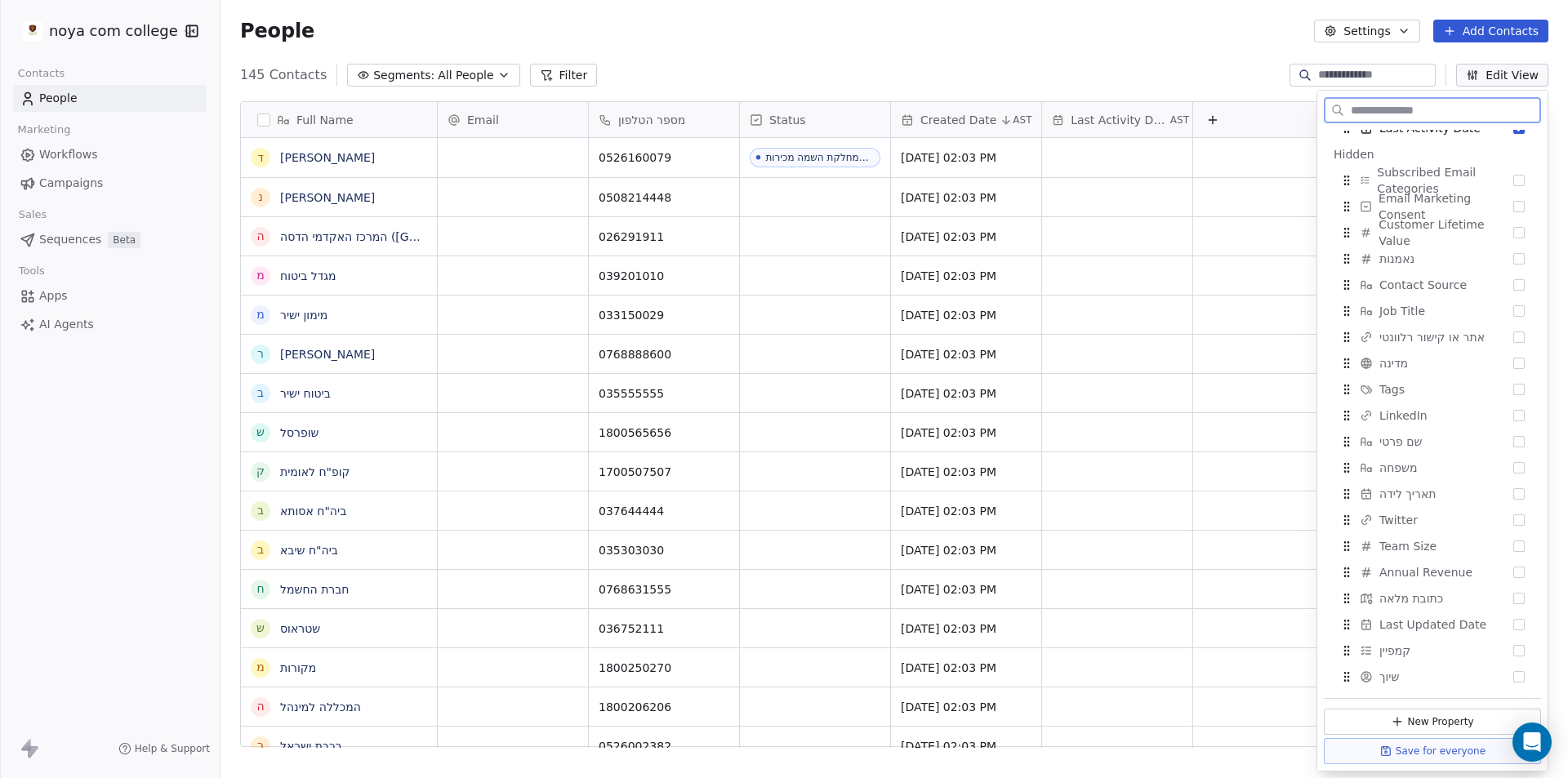
scroll to position [0, 0]
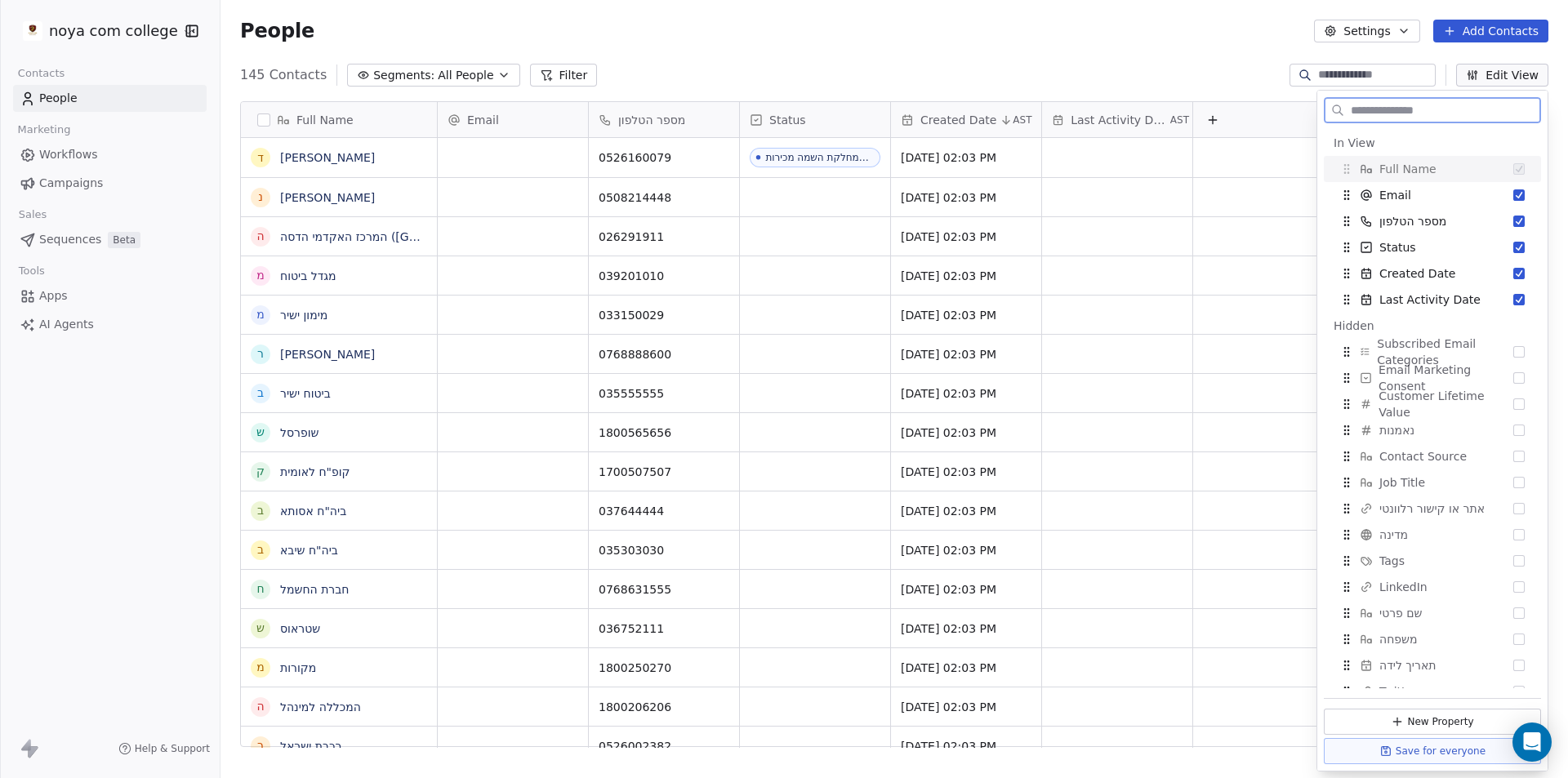
drag, startPoint x: 1451, startPoint y: 422, endPoint x: 1463, endPoint y: 93, distance: 329.2
click at [1463, 93] on div at bounding box center [1432, 111] width 230 height 39
click at [1425, 111] on input "text" at bounding box center [1443, 111] width 192 height 24
click at [572, 67] on button "Filter" at bounding box center [564, 75] width 68 height 23
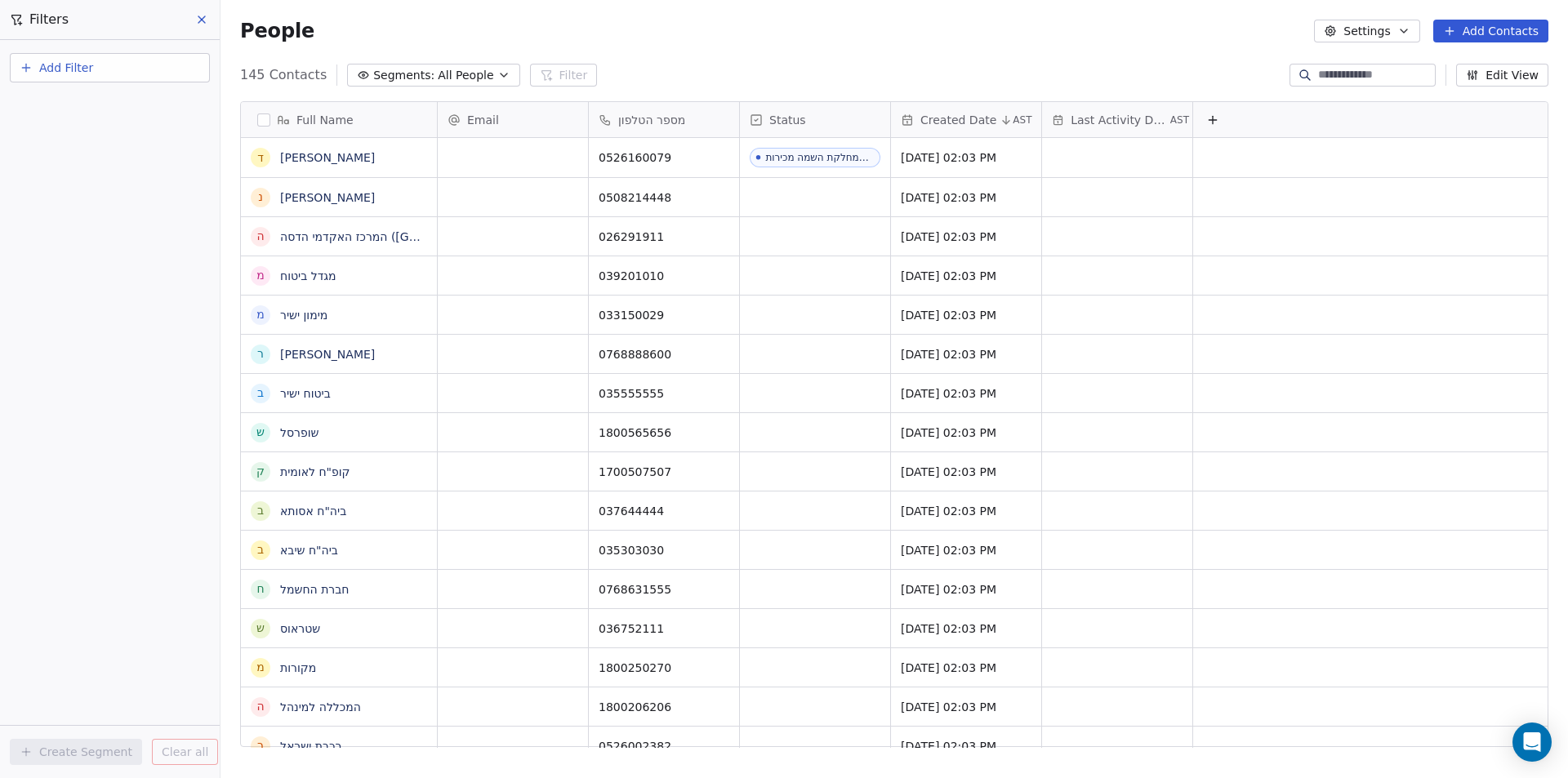
click at [151, 82] on button "Add Filter" at bounding box center [110, 68] width 200 height 29
click at [207, 20] on html "noya com college Contacts People Marketing Workflows Campaigns Sales Sequences …" at bounding box center [784, 389] width 1568 height 778
click at [206, 19] on icon at bounding box center [201, 20] width 13 height 13
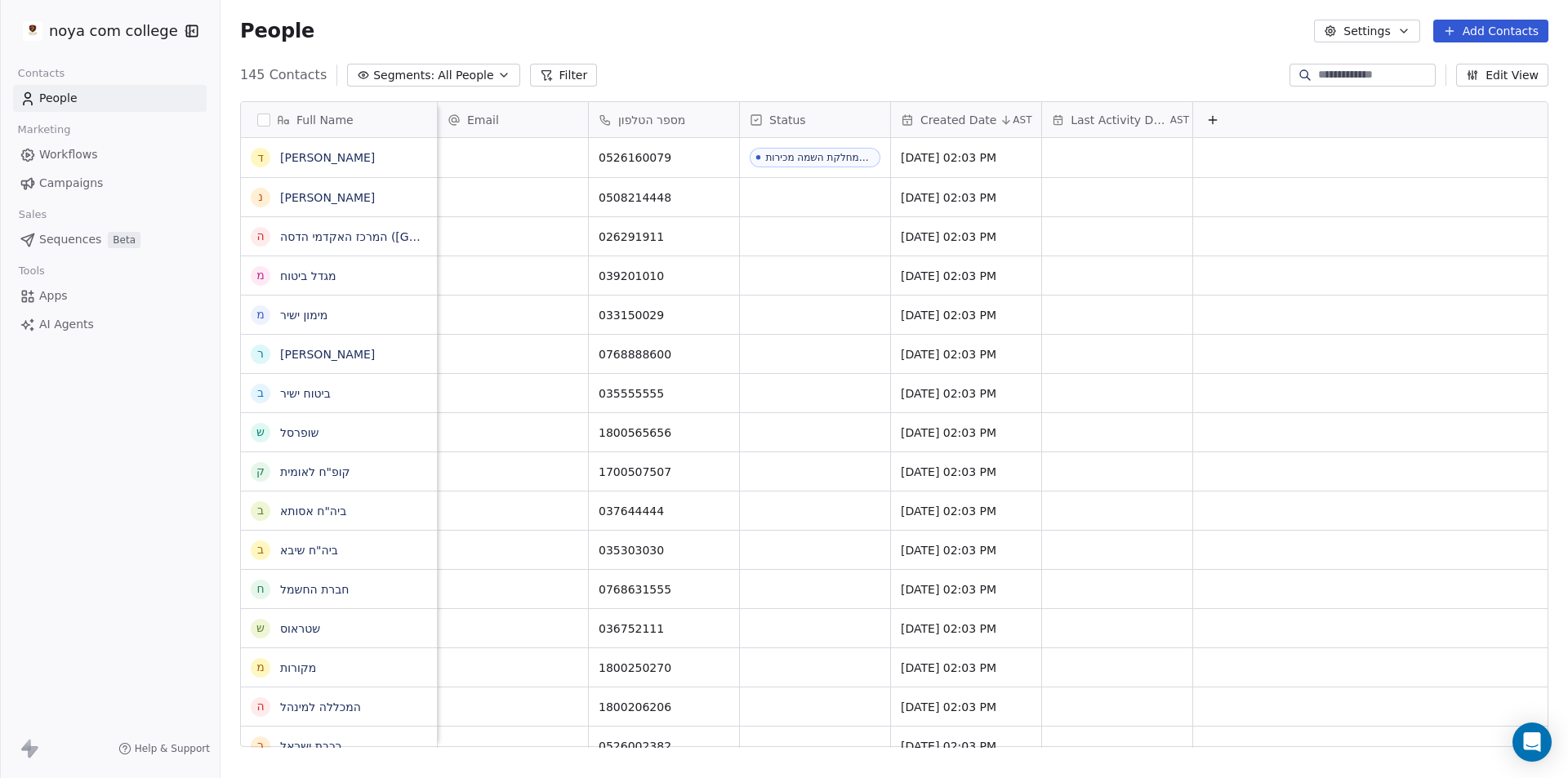
scroll to position [0, 14]
click at [1213, 123] on div at bounding box center [1369, 119] width 356 height 35
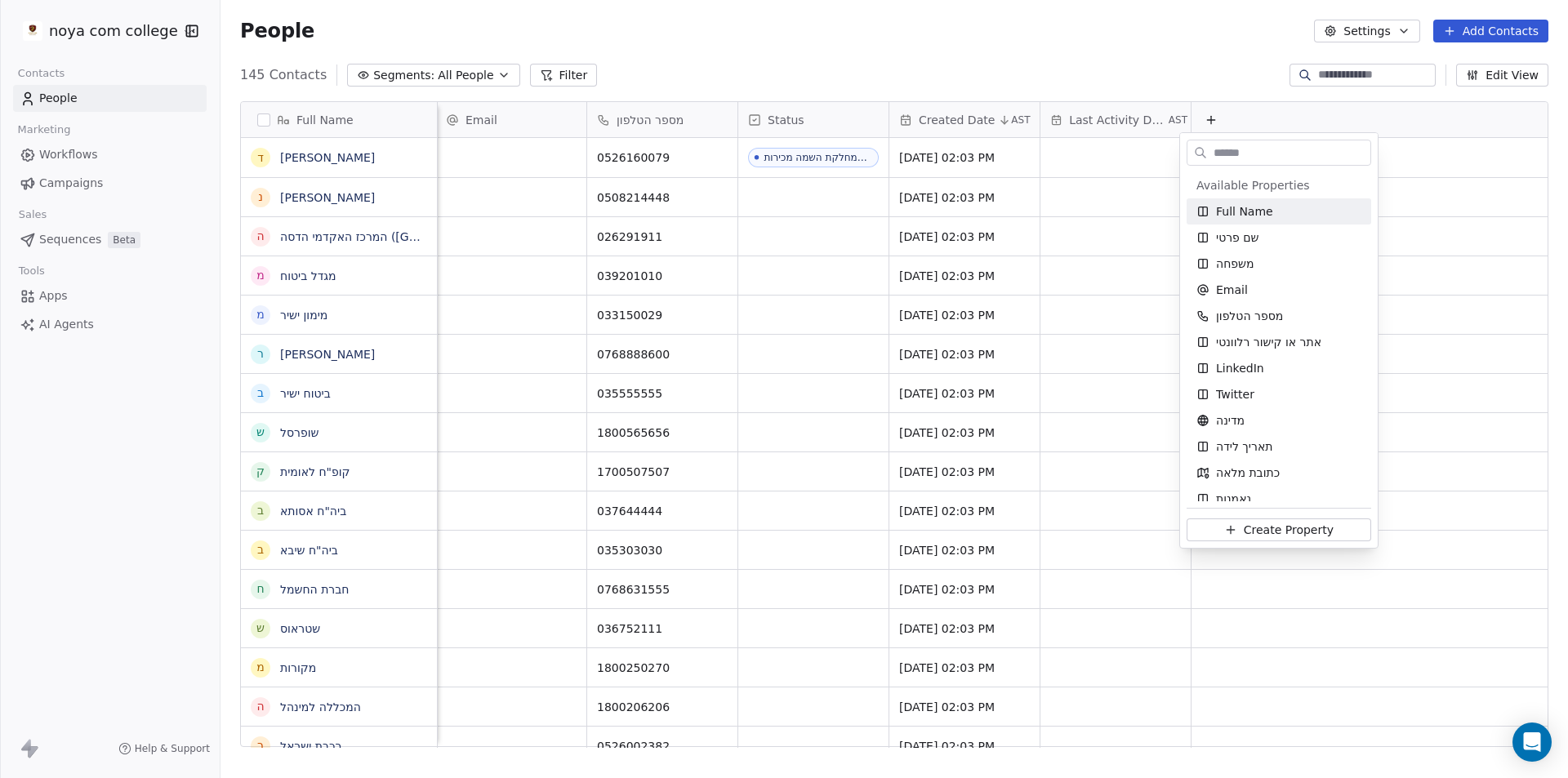
click at [1207, 124] on html "noya com college Contacts People Marketing Workflows Campaigns Sales Sequences …" at bounding box center [784, 389] width 1568 height 778
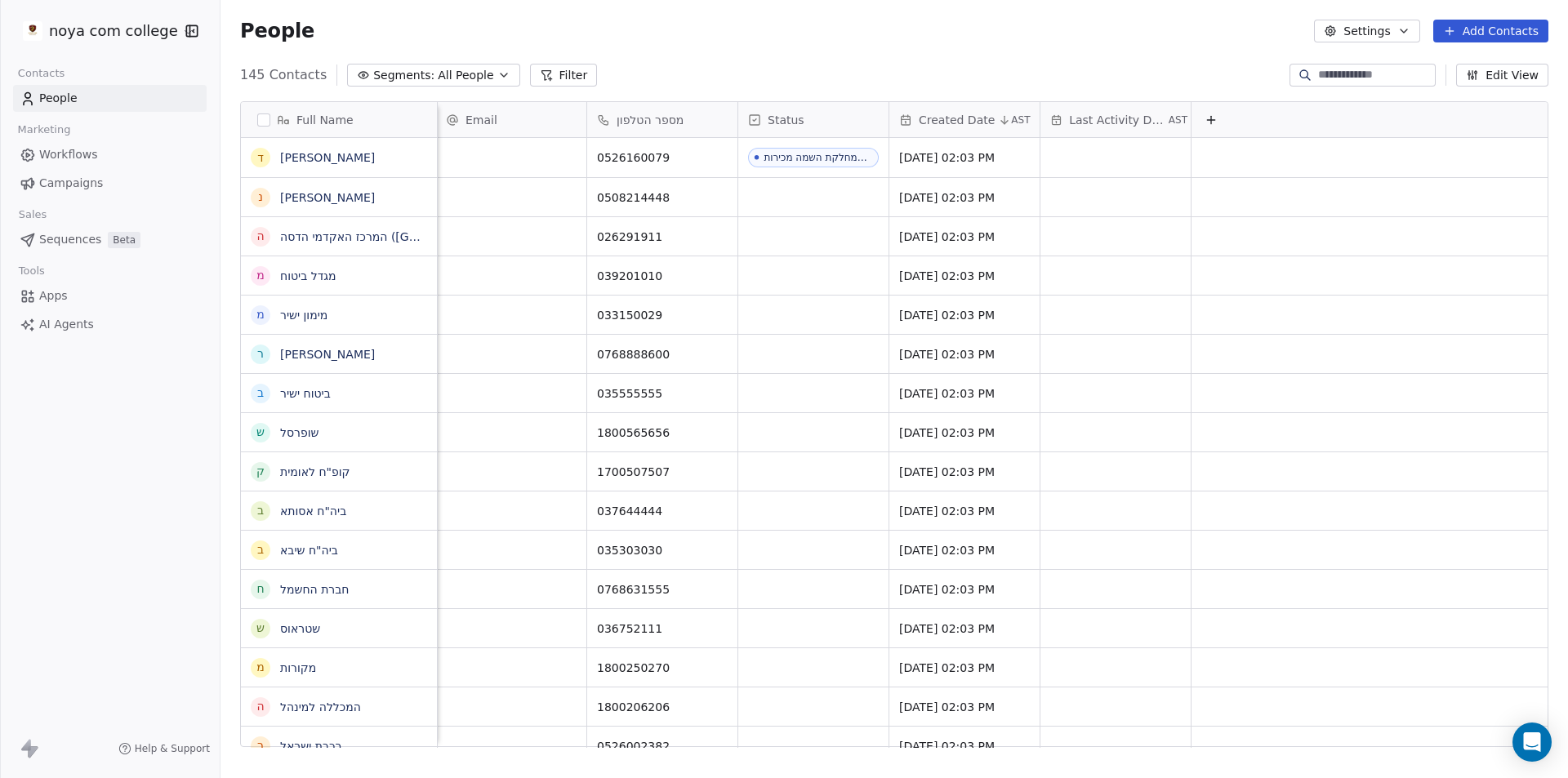
click at [1205, 123] on icon at bounding box center [1211, 119] width 13 height 13
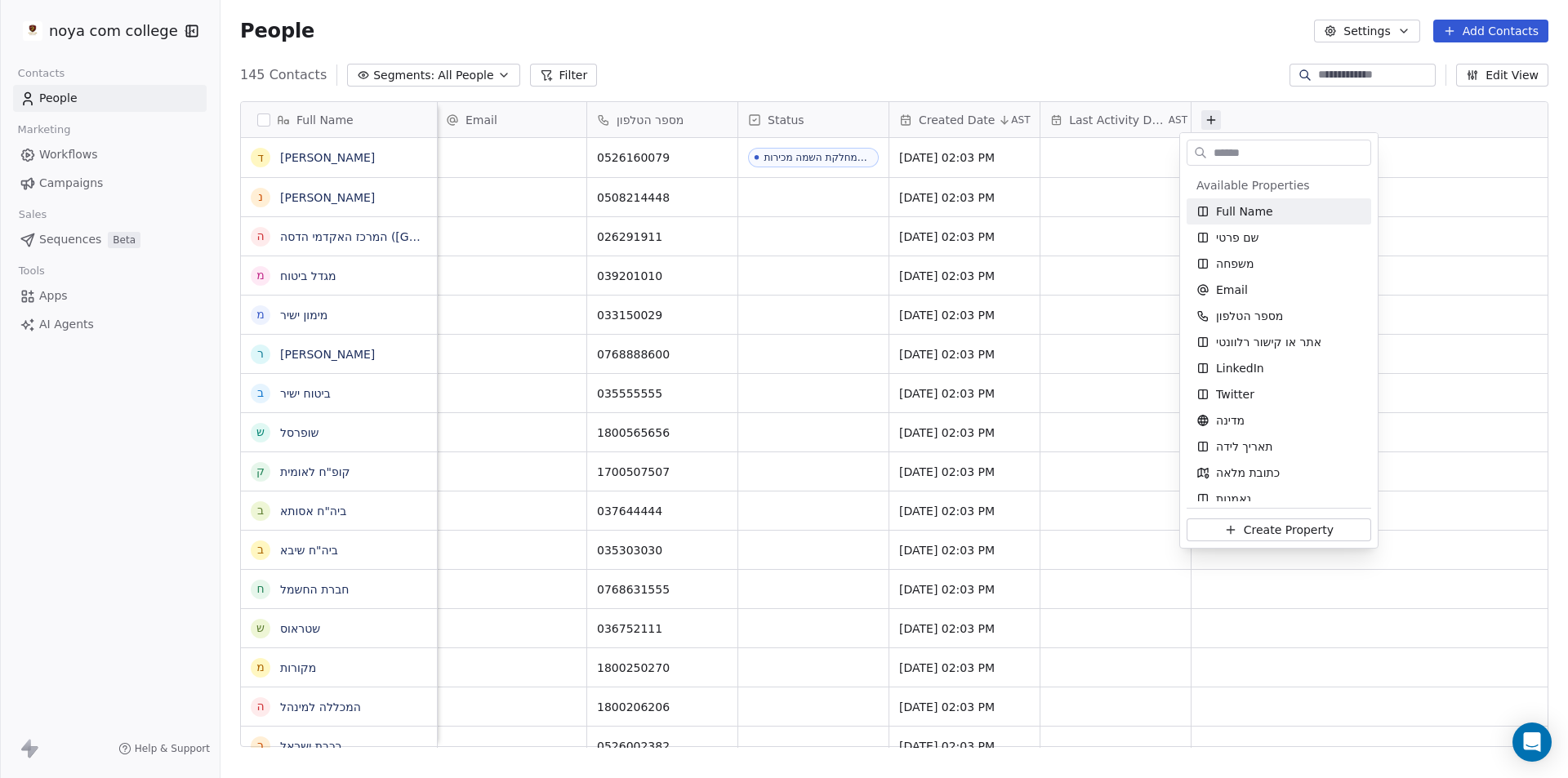
click at [1198, 122] on html "noya com college Contacts People Marketing Workflows Campaigns Sales Sequences …" at bounding box center [784, 389] width 1568 height 778
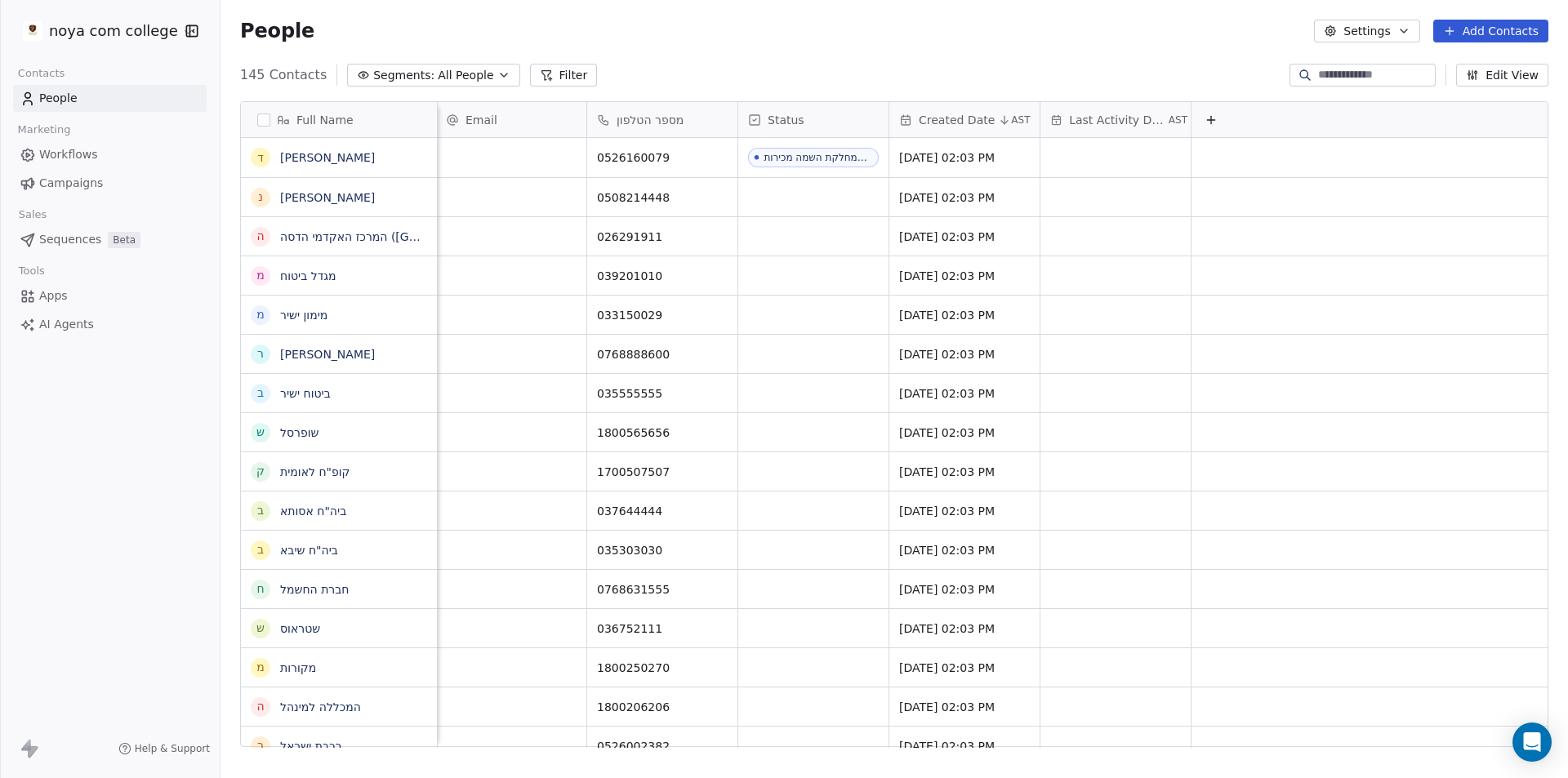
click at [1207, 120] on icon at bounding box center [1211, 120] width 7 height 0
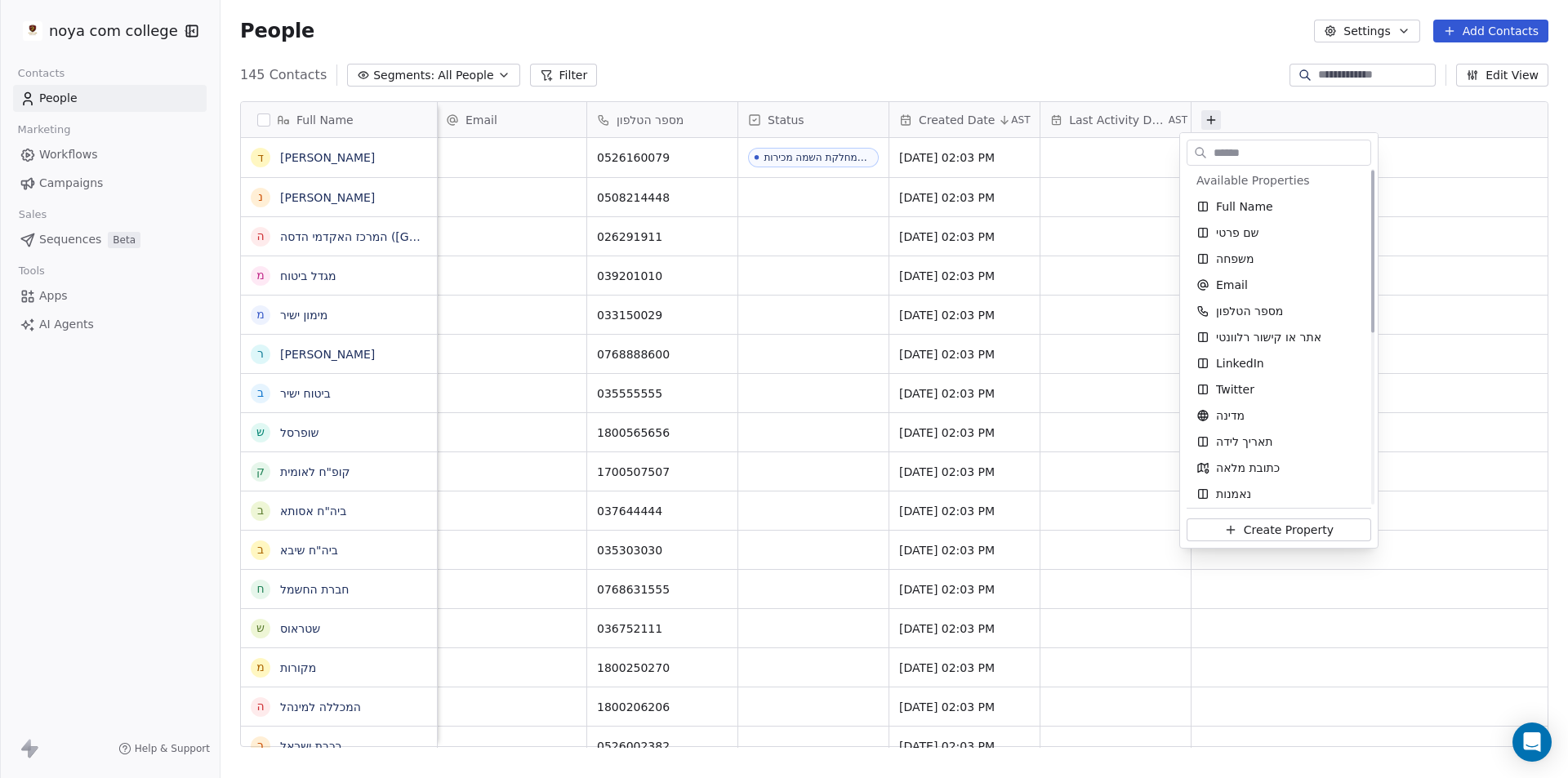
scroll to position [0, 0]
click at [1284, 154] on input "text" at bounding box center [1290, 153] width 160 height 24
click at [357, 118] on html "noya com college Contacts People Marketing Workflows Campaigns Sales Sequences …" at bounding box center [784, 389] width 1568 height 778
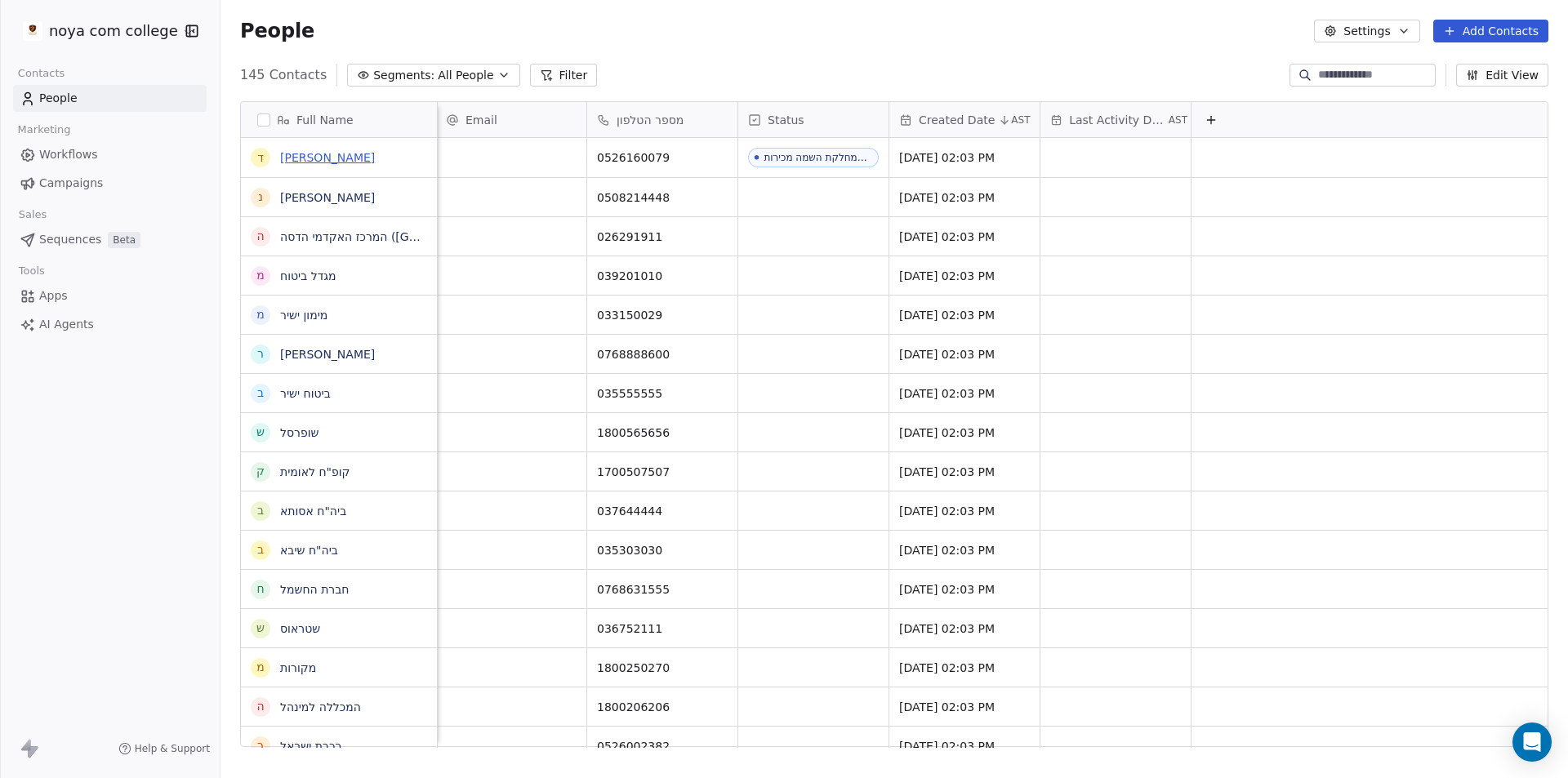
click at [314, 160] on link "[PERSON_NAME]" at bounding box center [327, 158] width 94 height 13
click at [1335, 73] on input at bounding box center [1375, 75] width 114 height 16
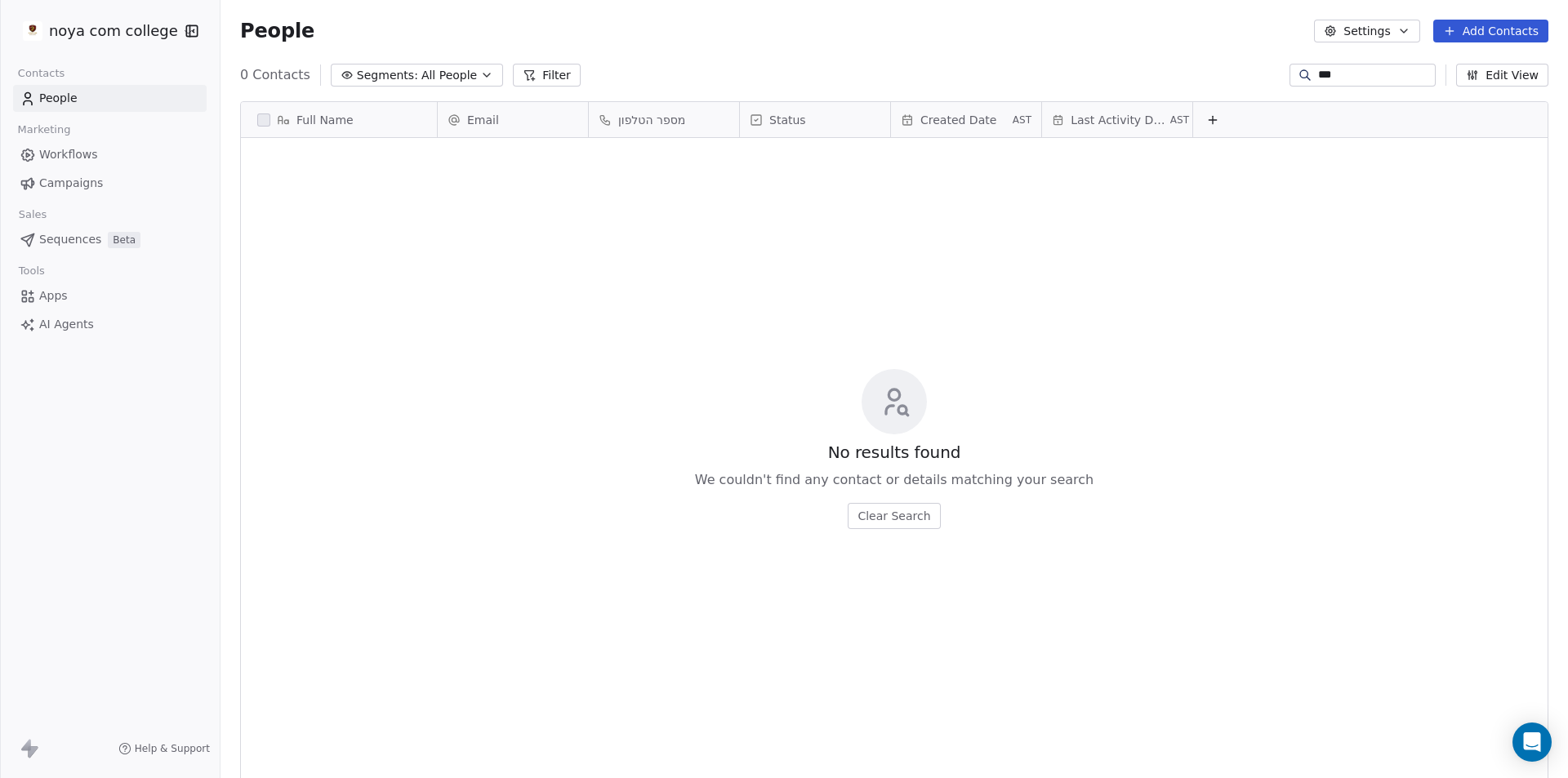
type input "****"
click at [1343, 79] on input "****" at bounding box center [1375, 75] width 114 height 16
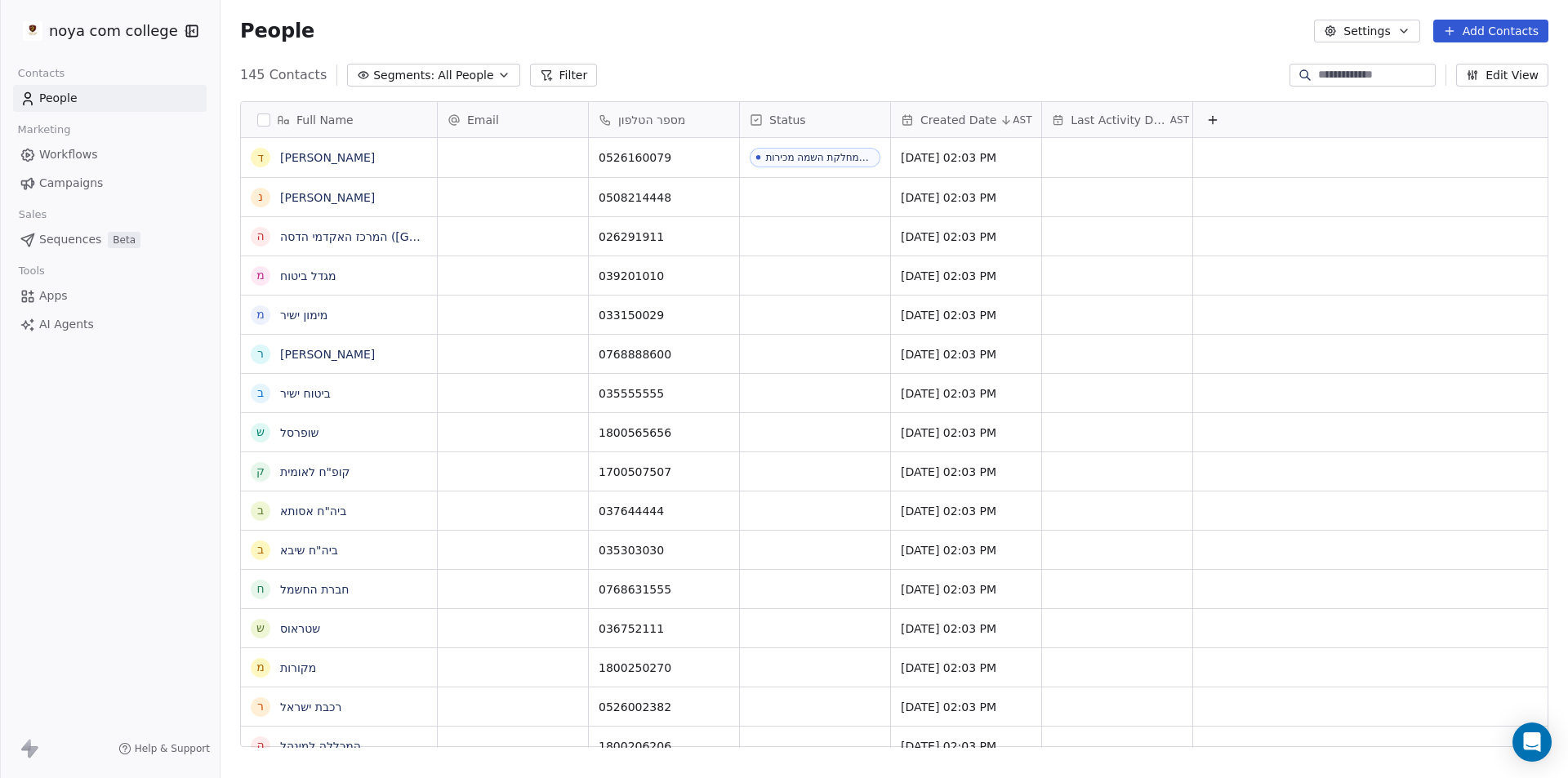
click at [1218, 120] on icon at bounding box center [1213, 119] width 13 height 13
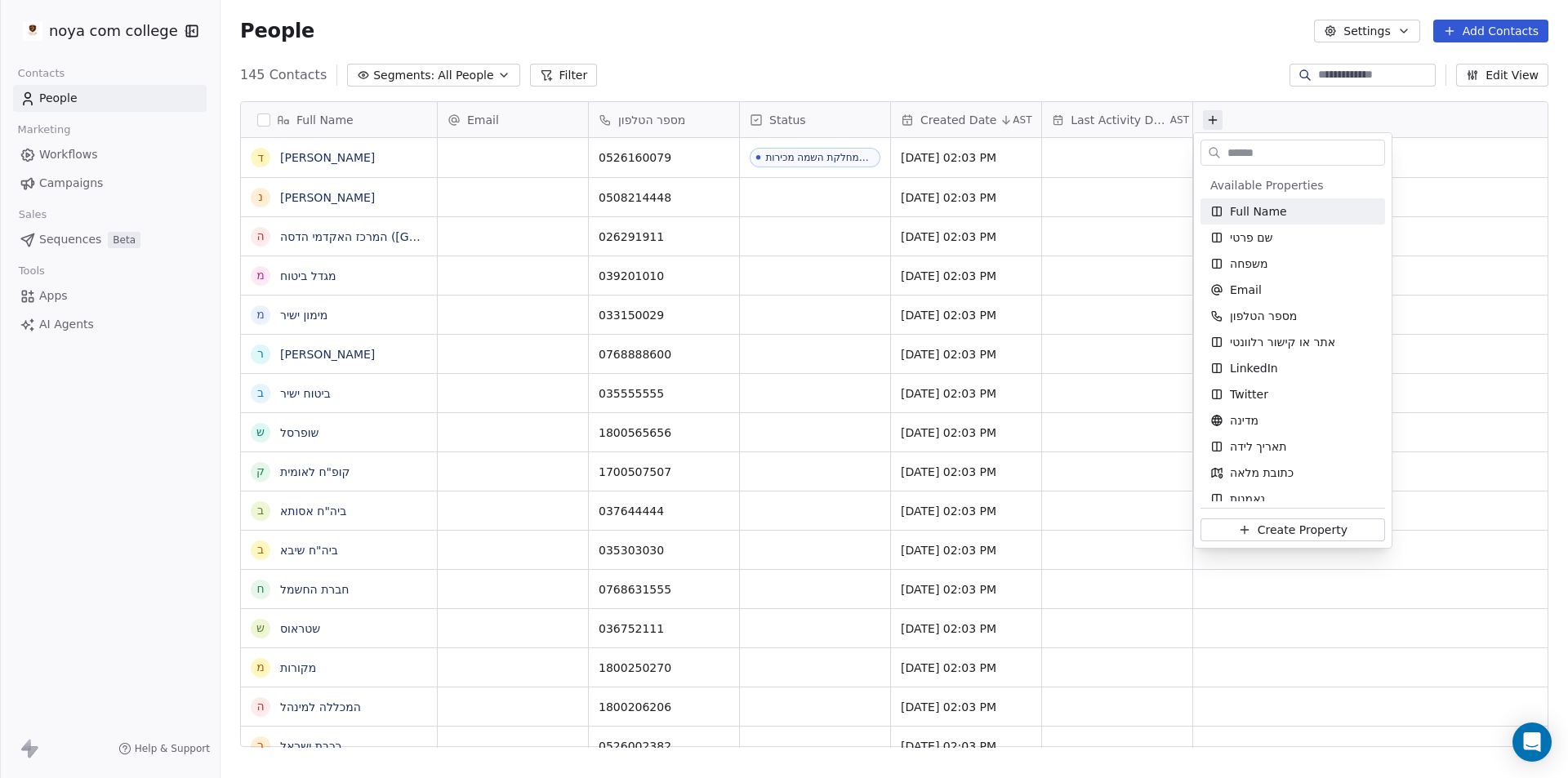
type input "*"
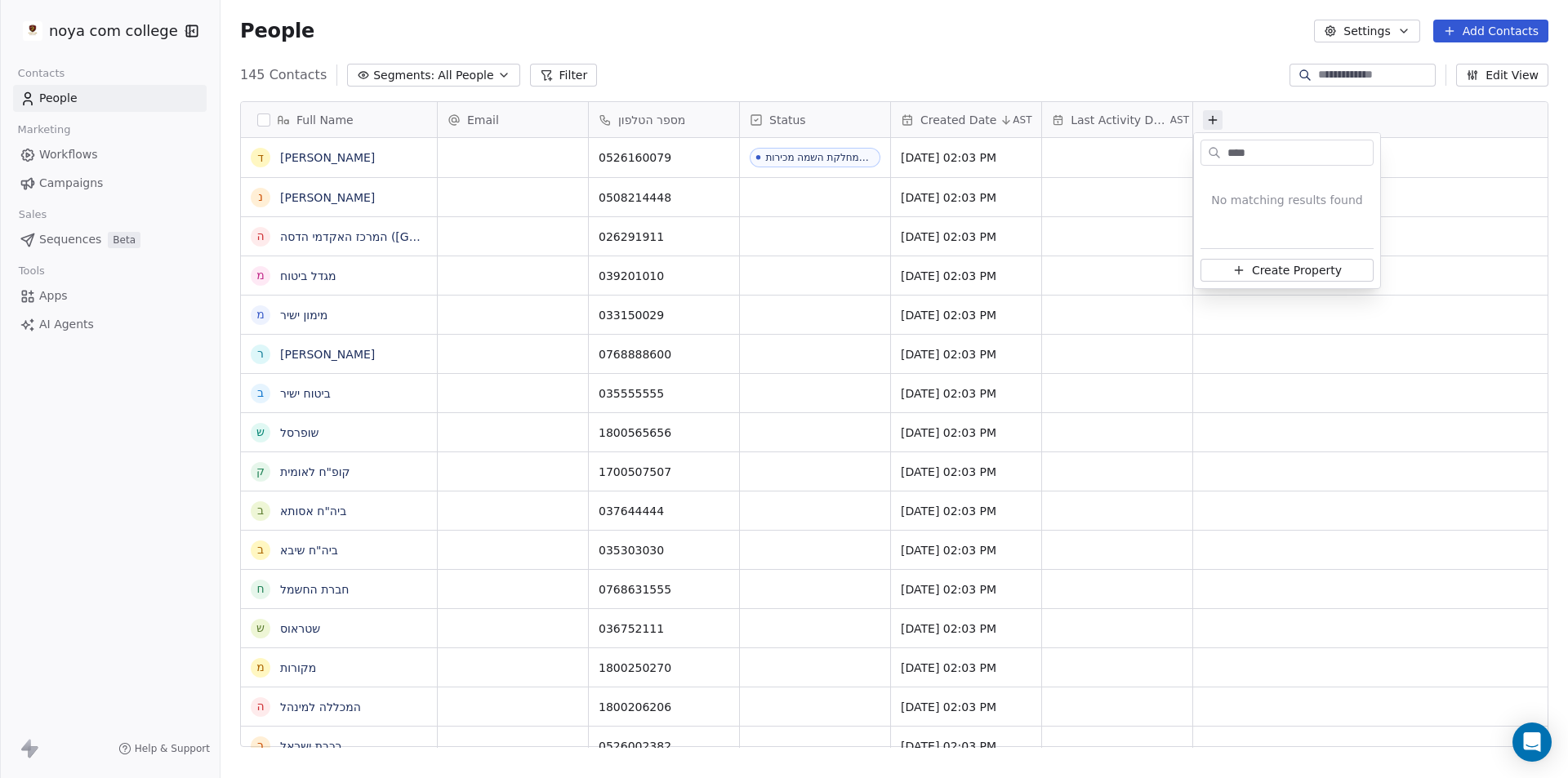
type input "****"
click at [1262, 281] on button "Create Property" at bounding box center [1286, 271] width 173 height 23
click at [1296, 227] on button "Text" at bounding box center [1316, 233] width 217 height 23
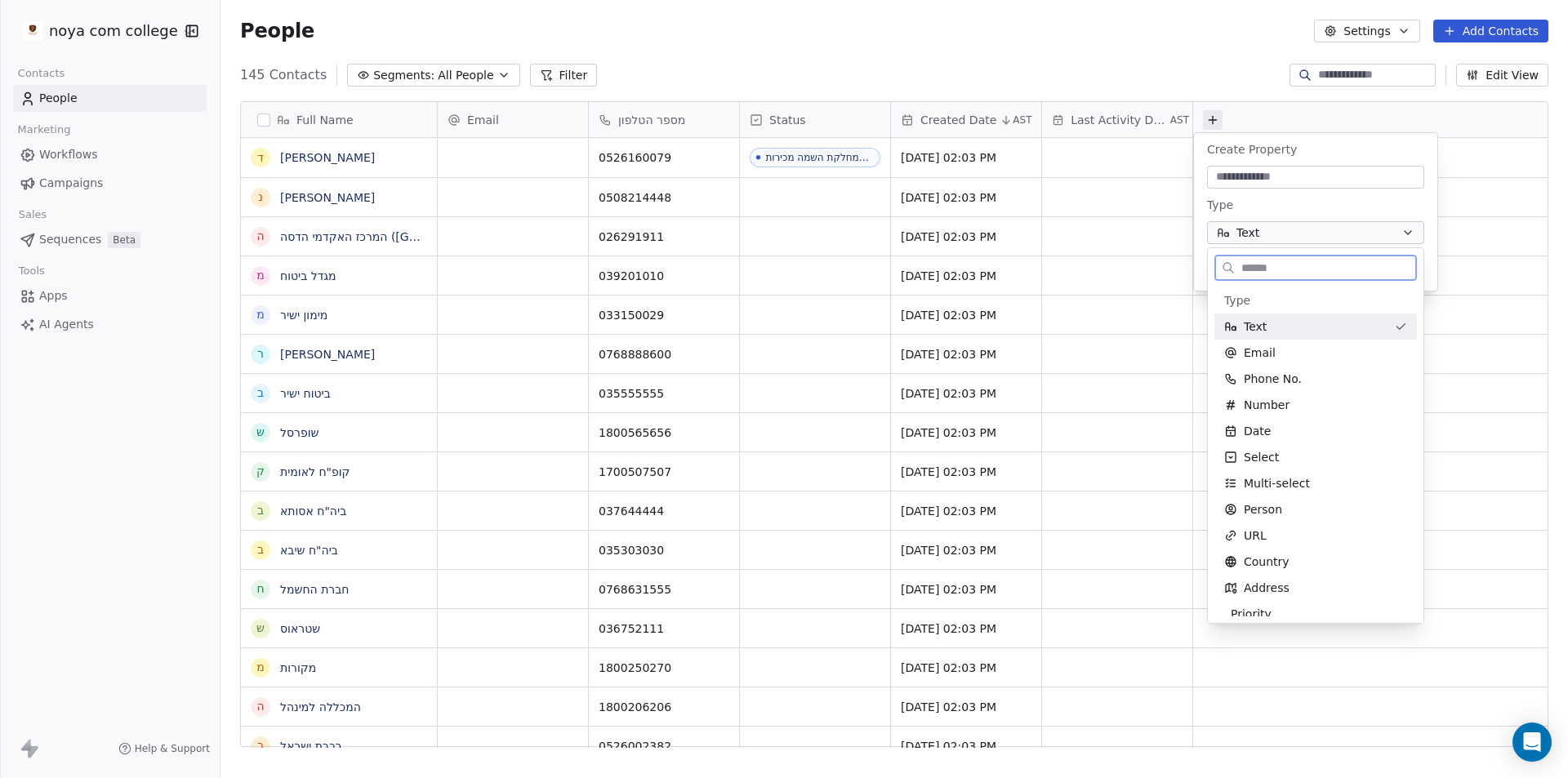
drag, startPoint x: 1330, startPoint y: 246, endPoint x: 1368, endPoint y: 266, distance: 42.9
click at [1368, 266] on input "text" at bounding box center [1327, 268] width 178 height 24
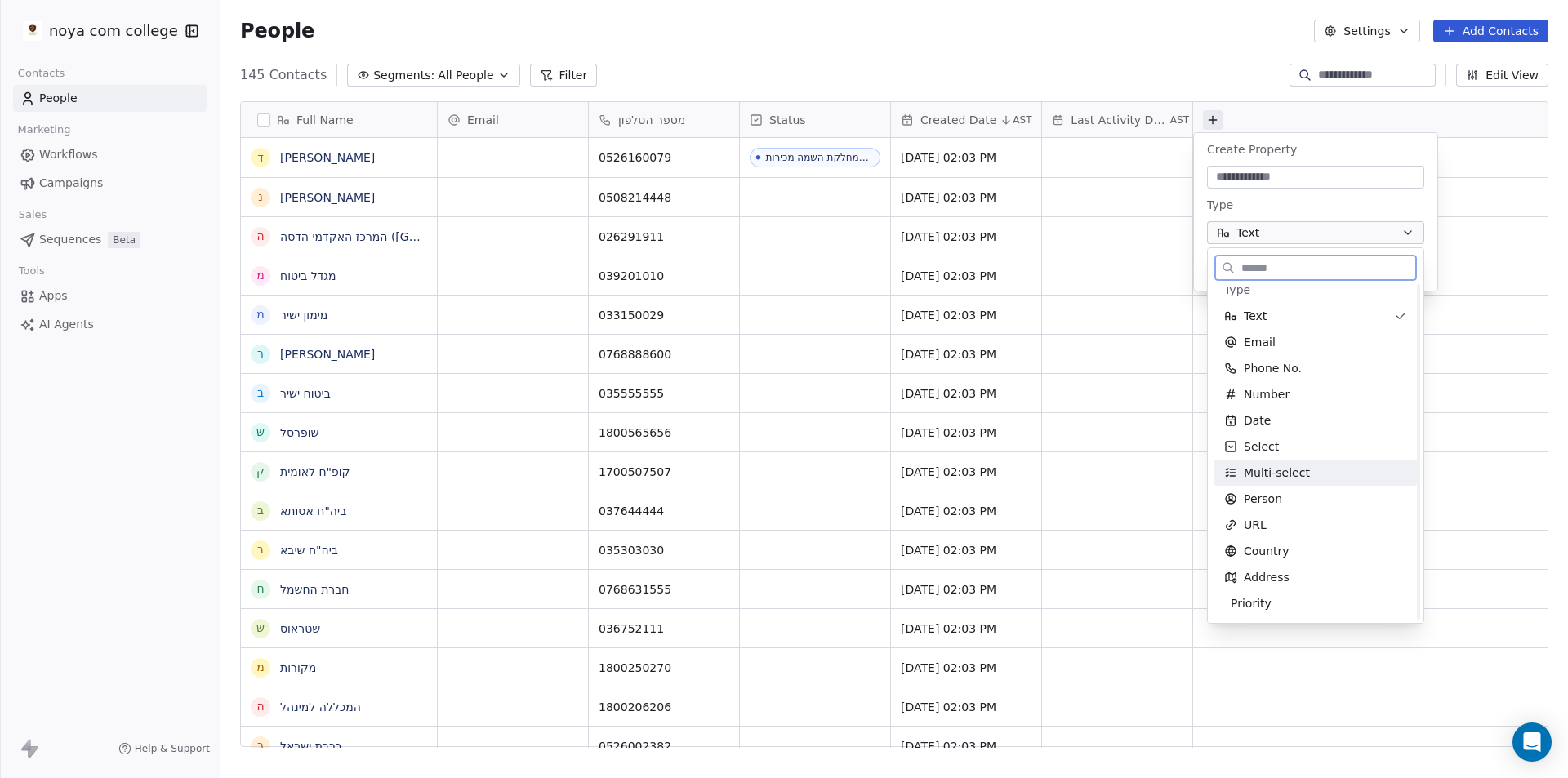
scroll to position [0, 0]
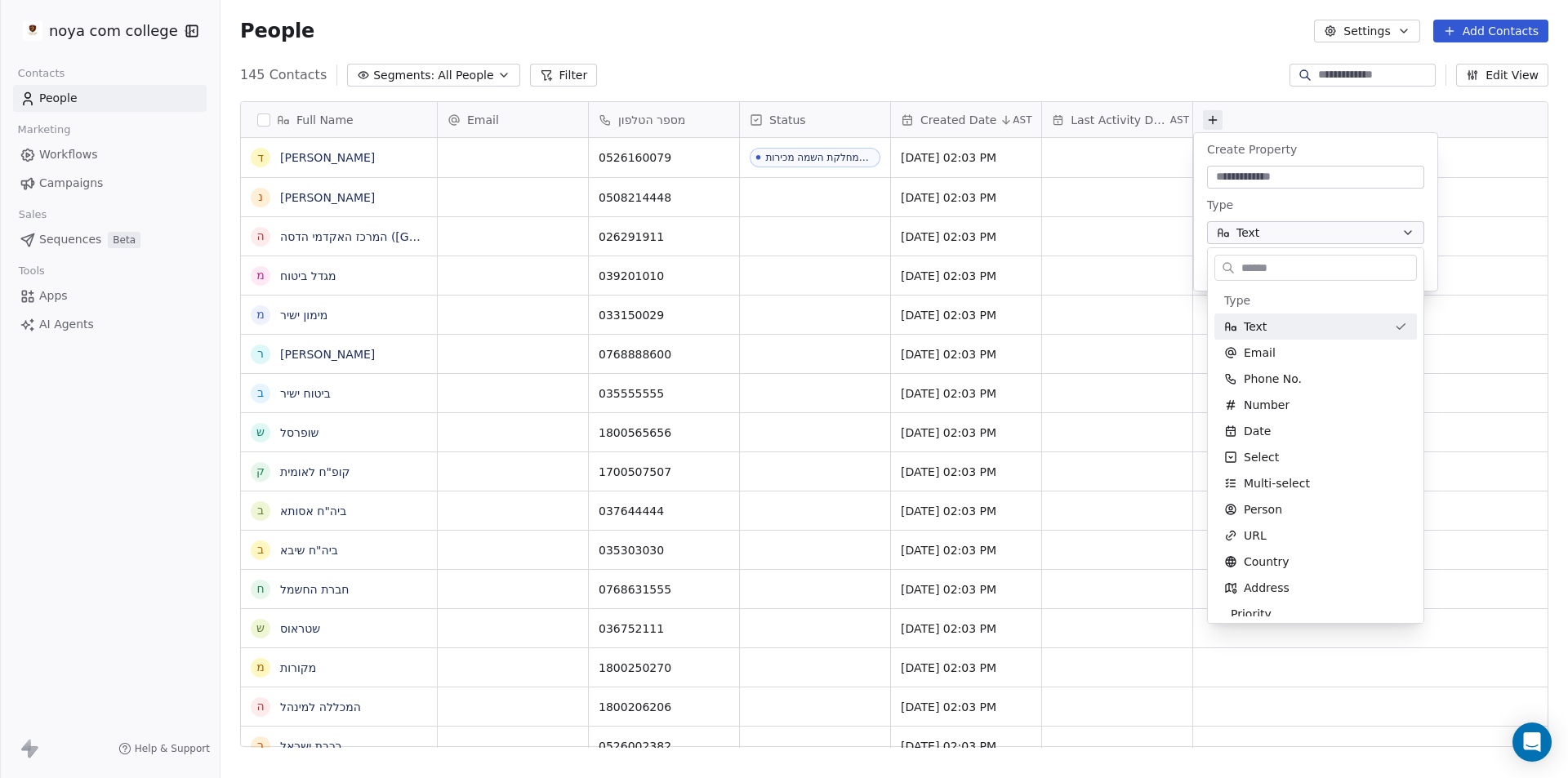
click at [1280, 230] on html "noya com college Contacts People Marketing Workflows Campaigns Sales Sequences …" at bounding box center [784, 389] width 1568 height 778
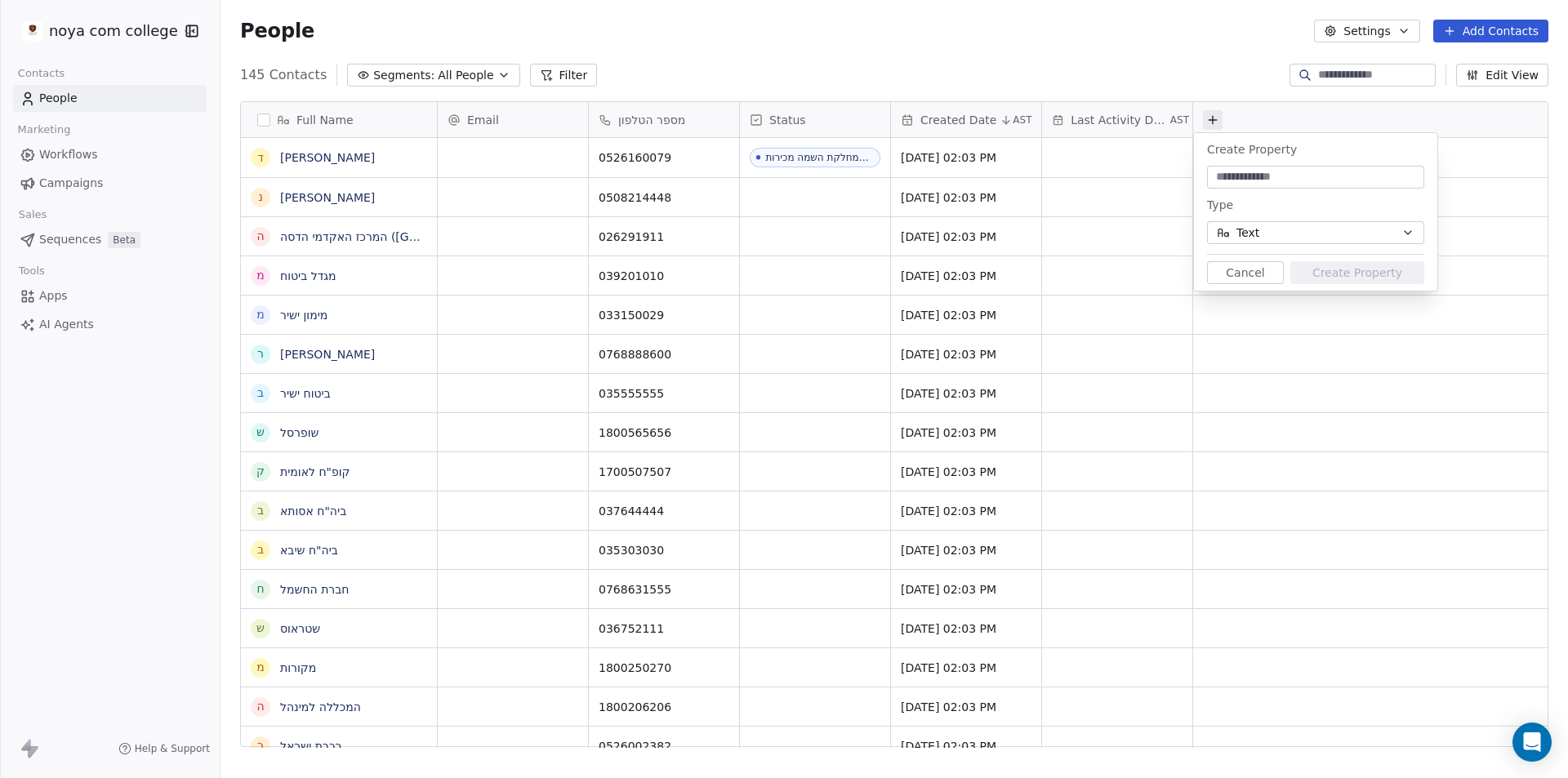
click at [1280, 230] on button "Text" at bounding box center [1316, 233] width 217 height 23
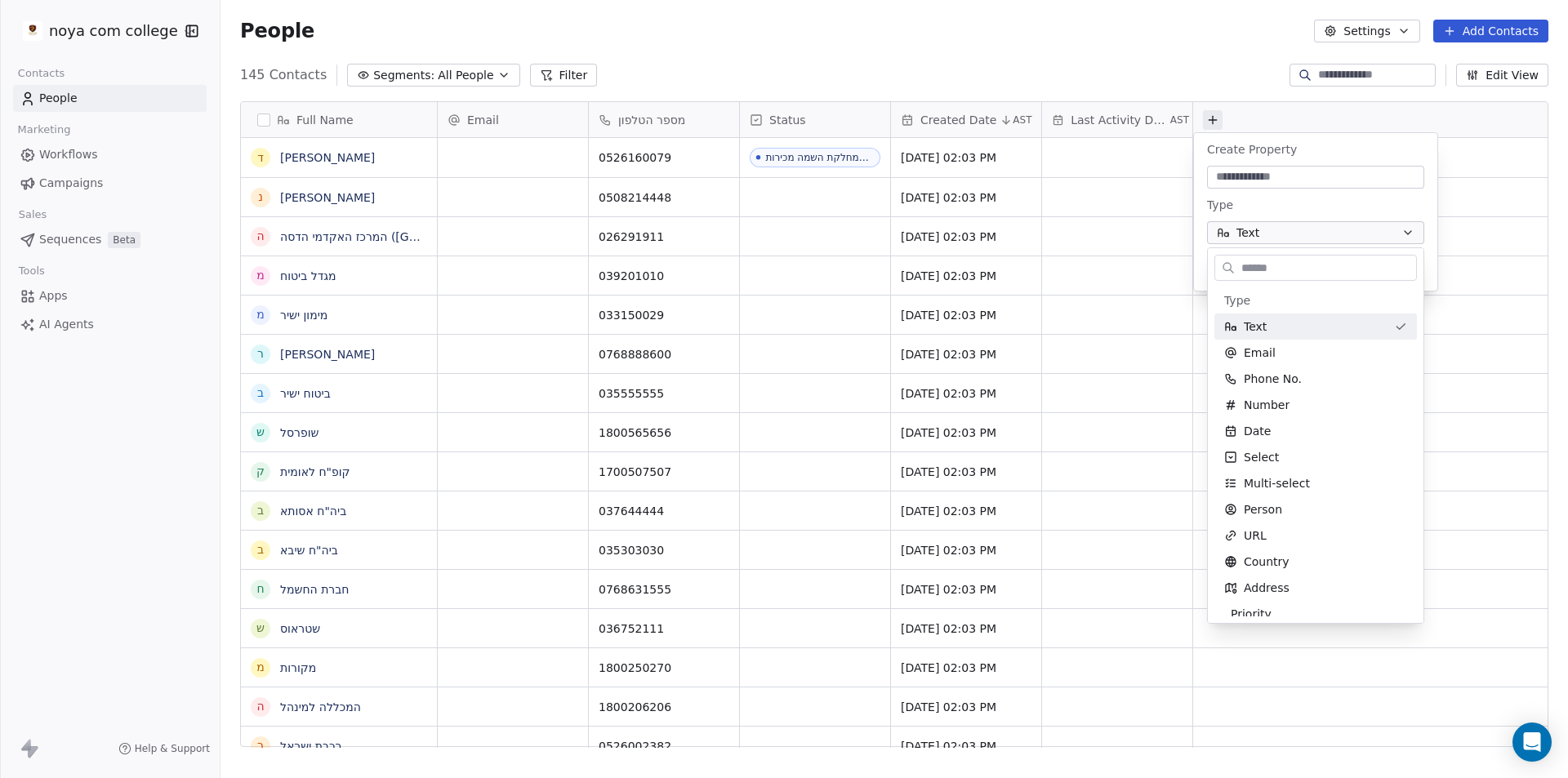
click at [1162, 220] on html "noya com college Contacts People Marketing Workflows Campaigns Sales Sequences …" at bounding box center [784, 389] width 1568 height 778
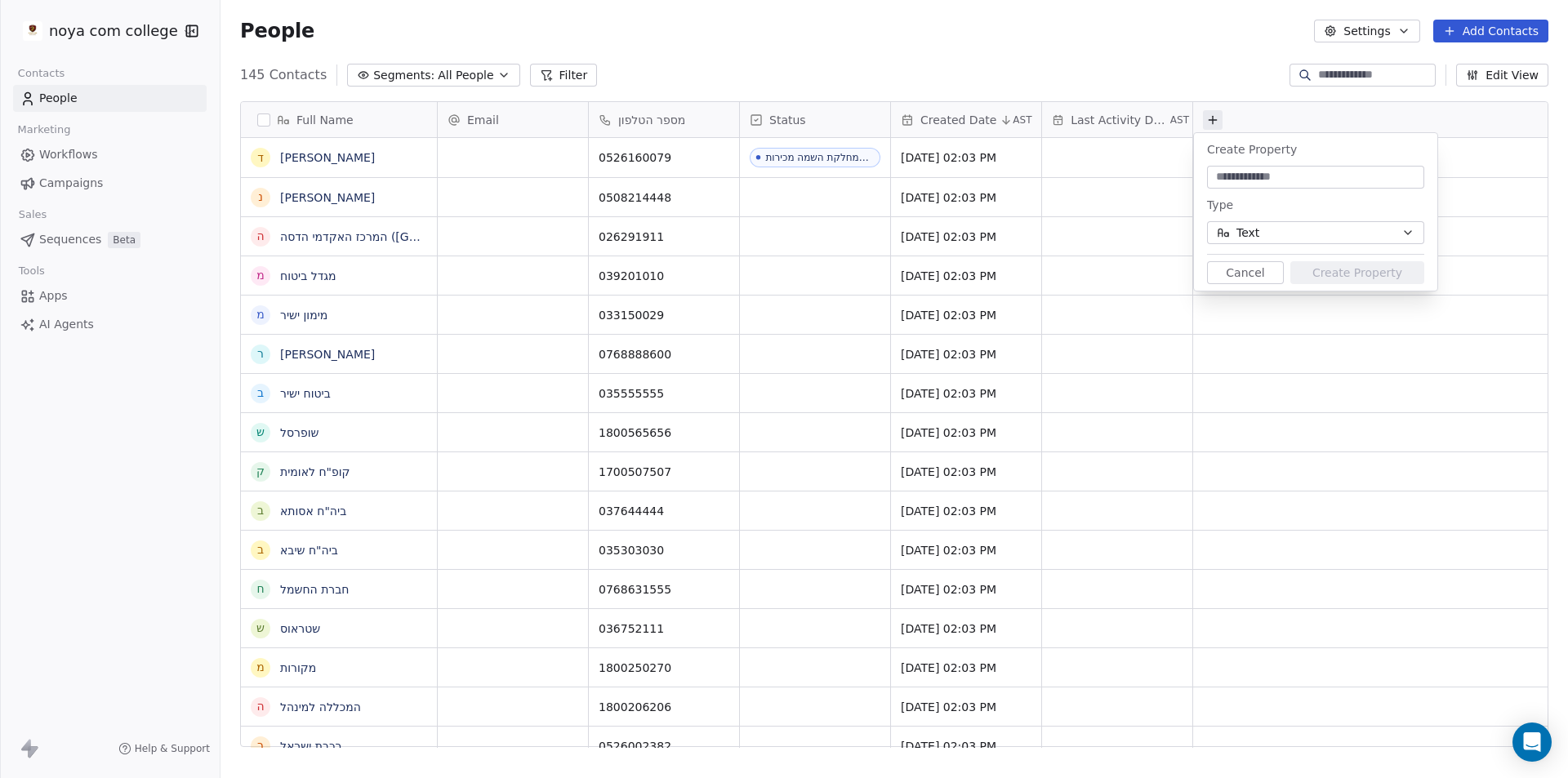
click at [1302, 84] on div at bounding box center [1362, 75] width 146 height 23
click at [1176, 56] on div "People Settings Add Contacts" at bounding box center [894, 31] width 1347 height 62
drag, startPoint x: 1267, startPoint y: 75, endPoint x: 1369, endPoint y: 19, distance: 116.4
click at [1369, 19] on div "People Settings Add Contacts" at bounding box center [894, 31] width 1347 height 62
drag, startPoint x: 1392, startPoint y: 30, endPoint x: 1404, endPoint y: 20, distance: 15.6
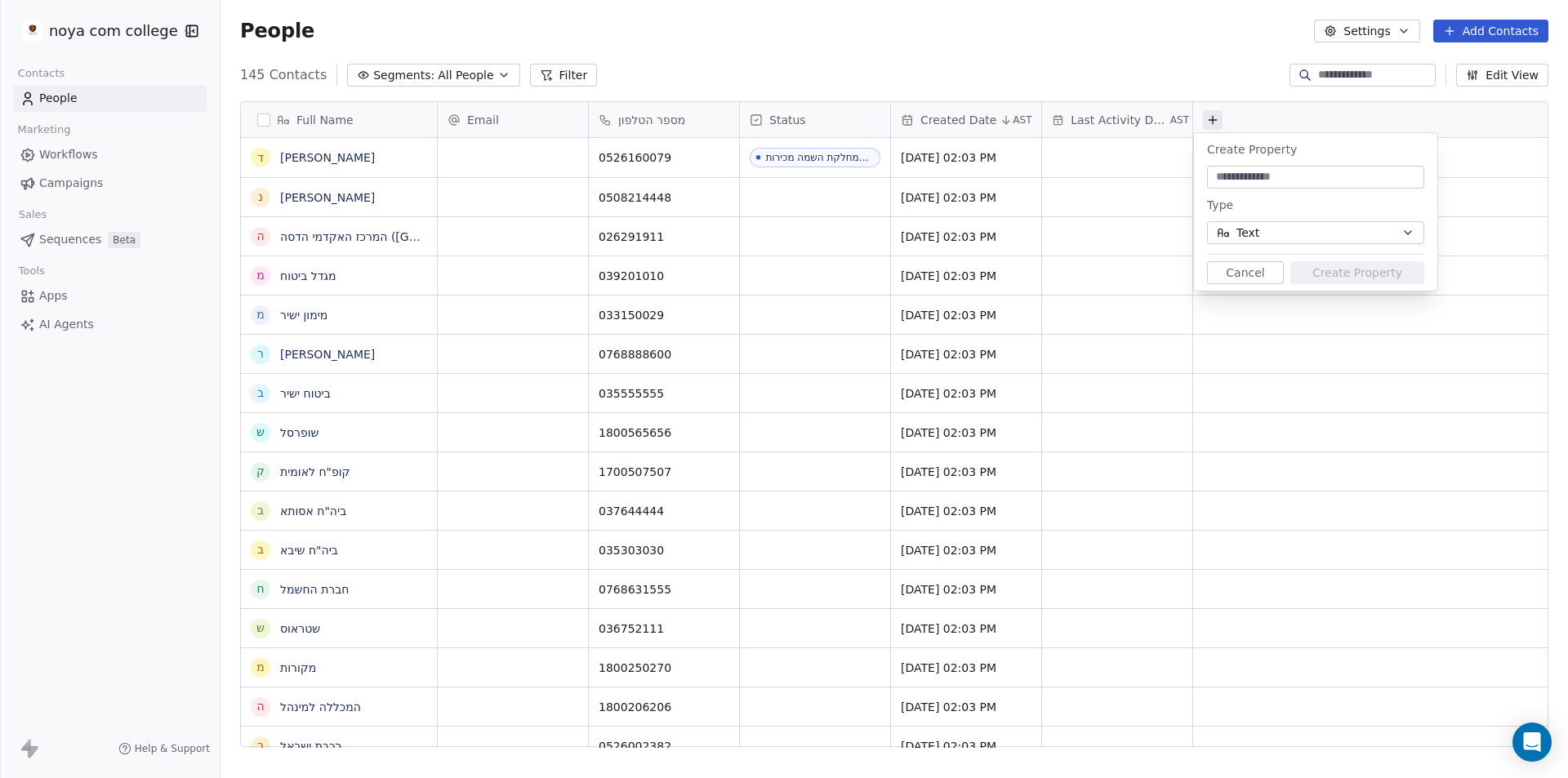
click at [1392, 29] on button "Settings" at bounding box center [1367, 31] width 105 height 23
click at [1398, 90] on div "Tags" at bounding box center [1401, 92] width 145 height 26
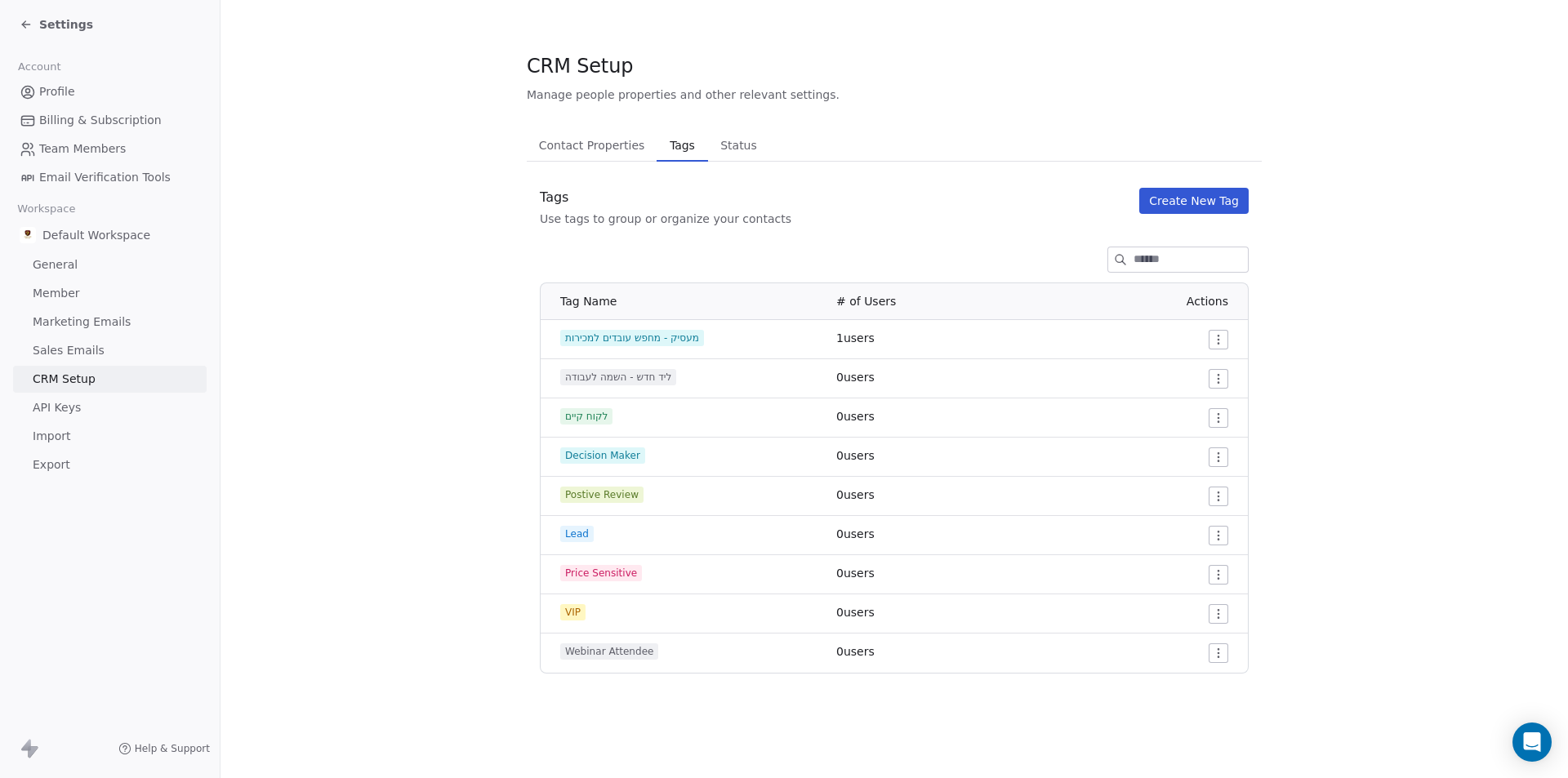
click at [607, 220] on div "Use tags to group or organize your contacts" at bounding box center [666, 218] width 251 height 16
drag, startPoint x: 621, startPoint y: 220, endPoint x: 703, endPoint y: 242, distance: 84.9
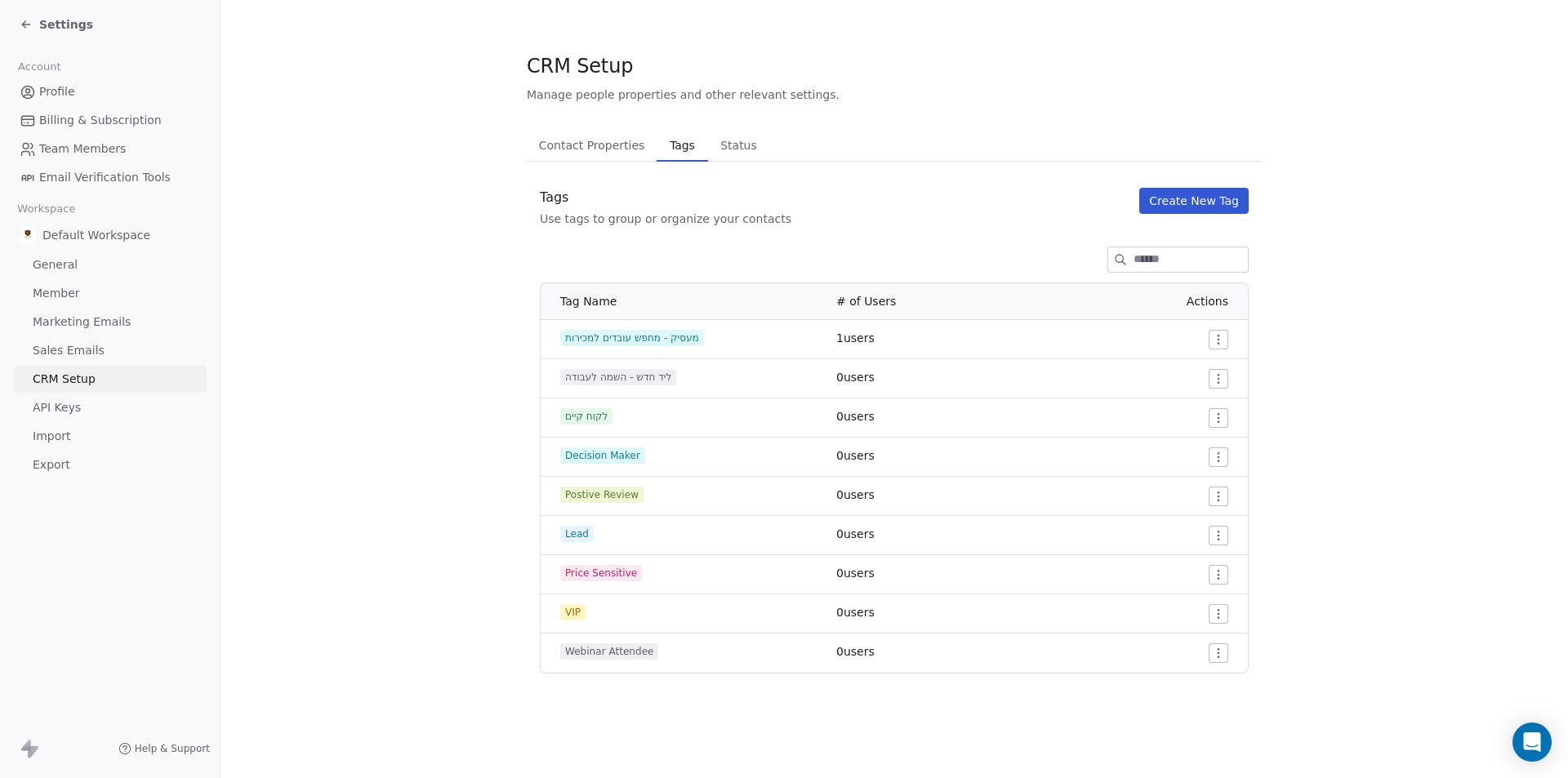
click at [703, 242] on div "Tags Use tags to group or organize your contacts Create New Tag Tag Name # of U…" at bounding box center [894, 430] width 735 height 486
click at [92, 274] on link "General" at bounding box center [110, 265] width 193 height 27
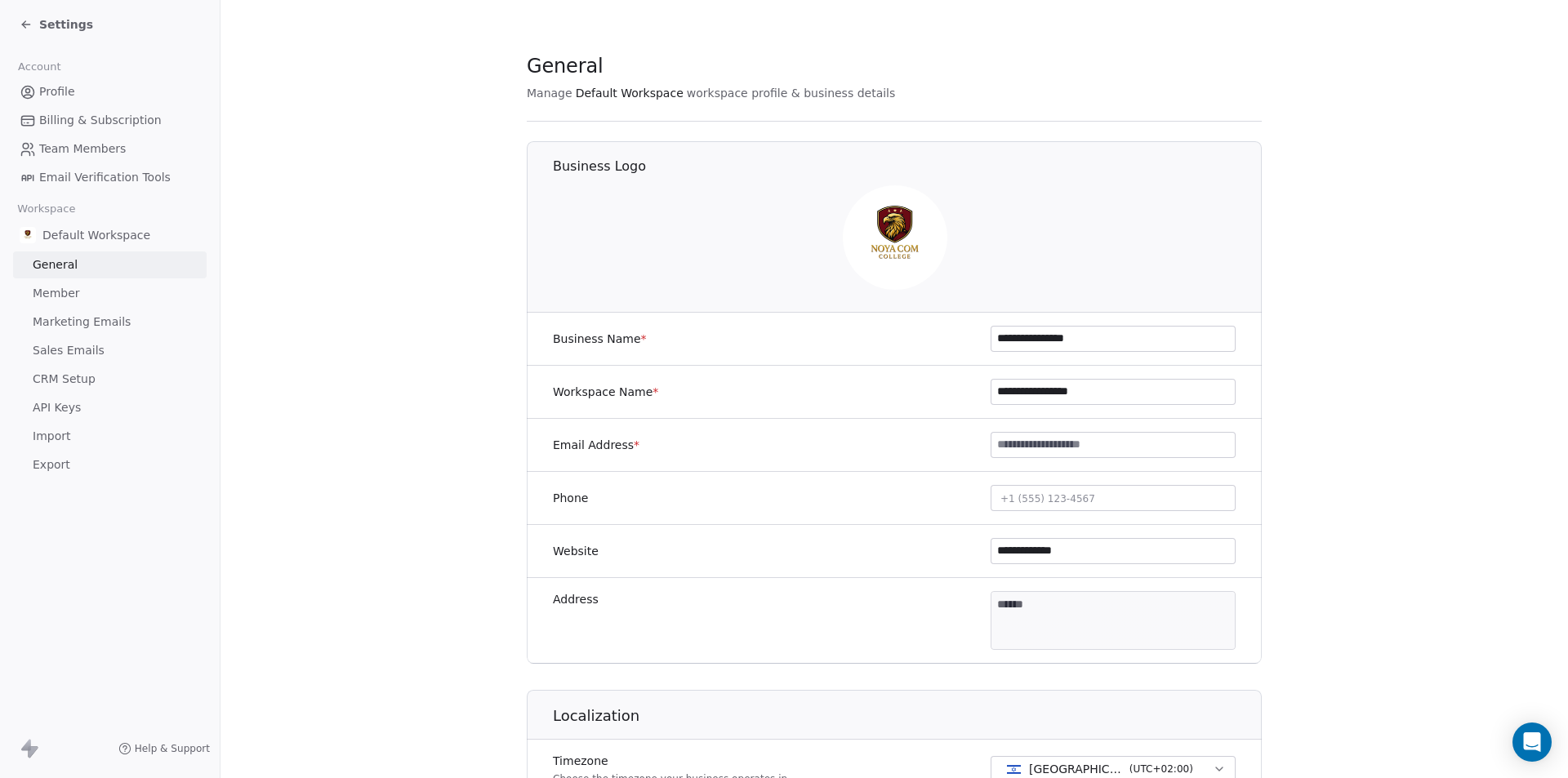
click at [86, 294] on link "Member" at bounding box center [110, 293] width 193 height 27
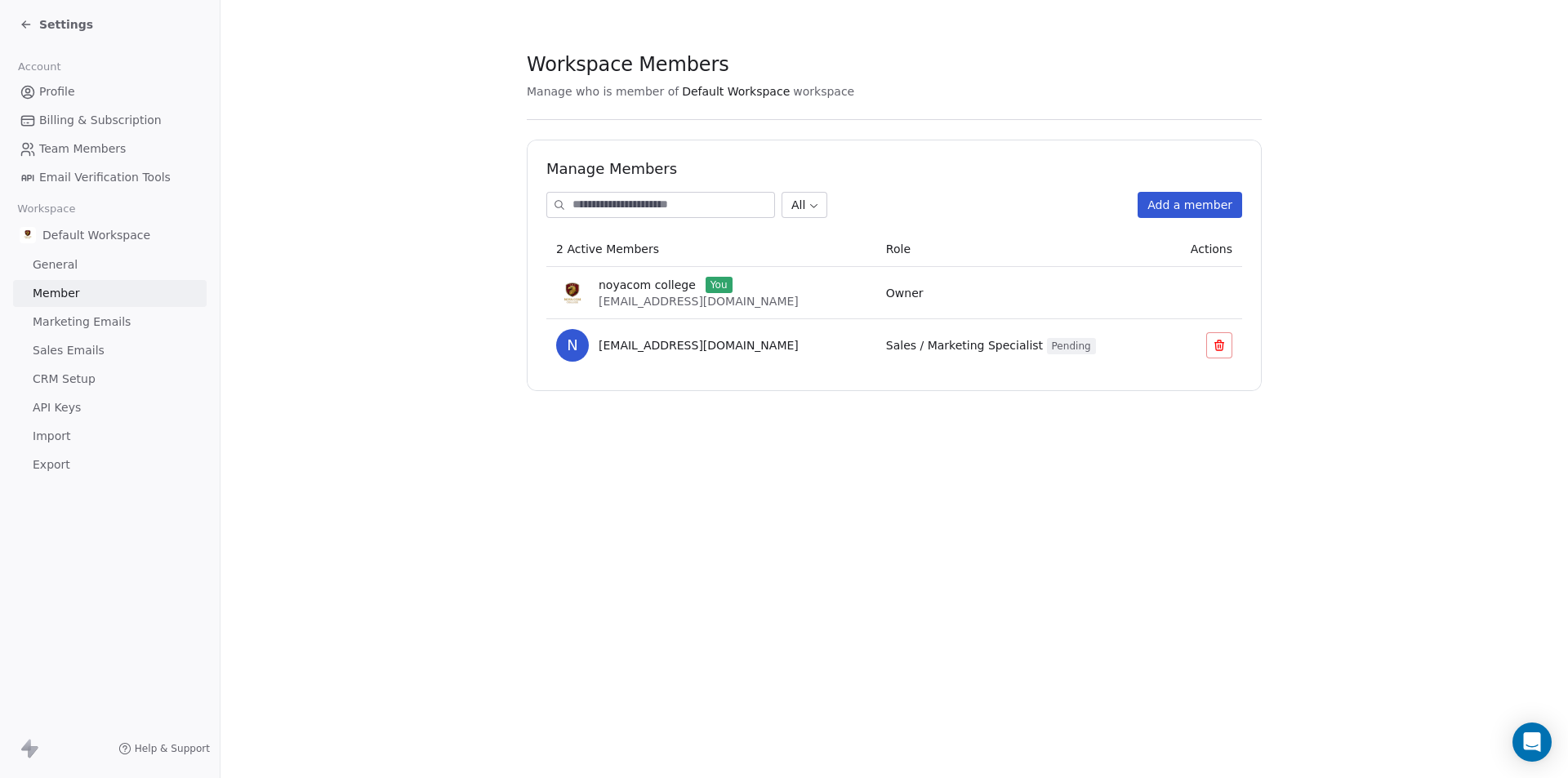
click at [94, 323] on span "Marketing Emails" at bounding box center [82, 322] width 98 height 17
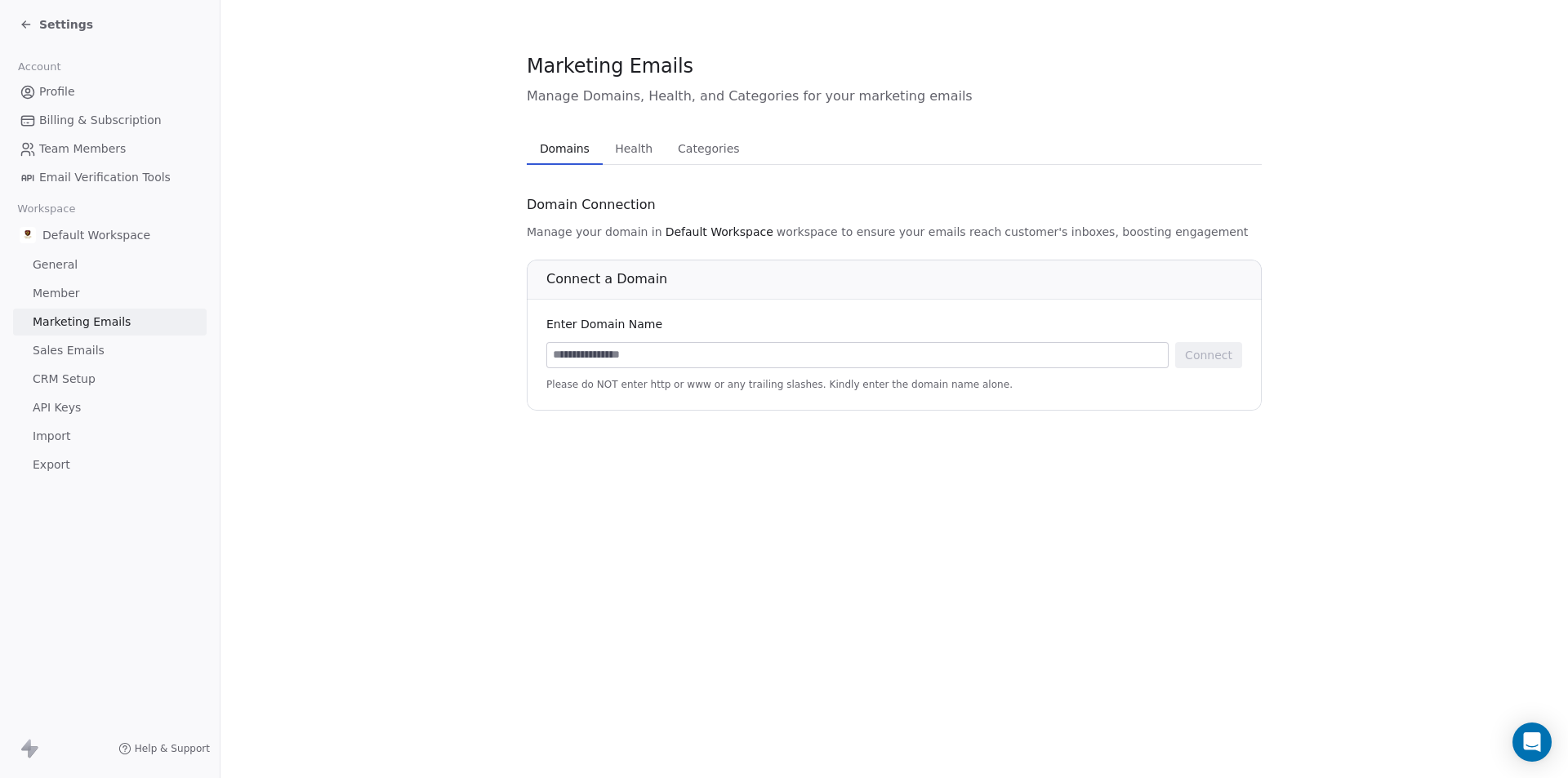
click at [53, 148] on span "Team Members" at bounding box center [82, 149] width 86 height 17
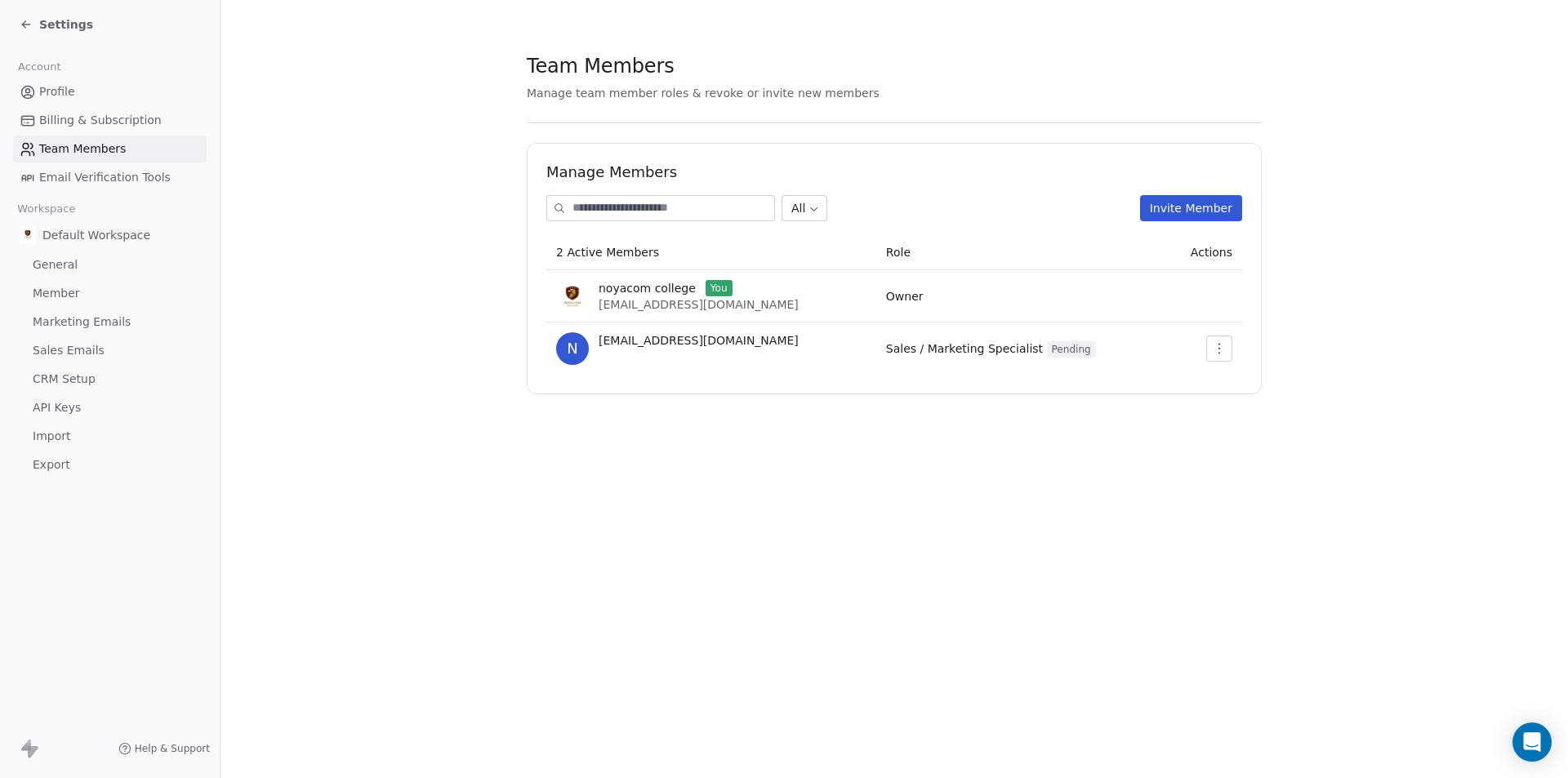
click at [113, 115] on span "Billing & Subscription" at bounding box center [100, 120] width 122 height 17
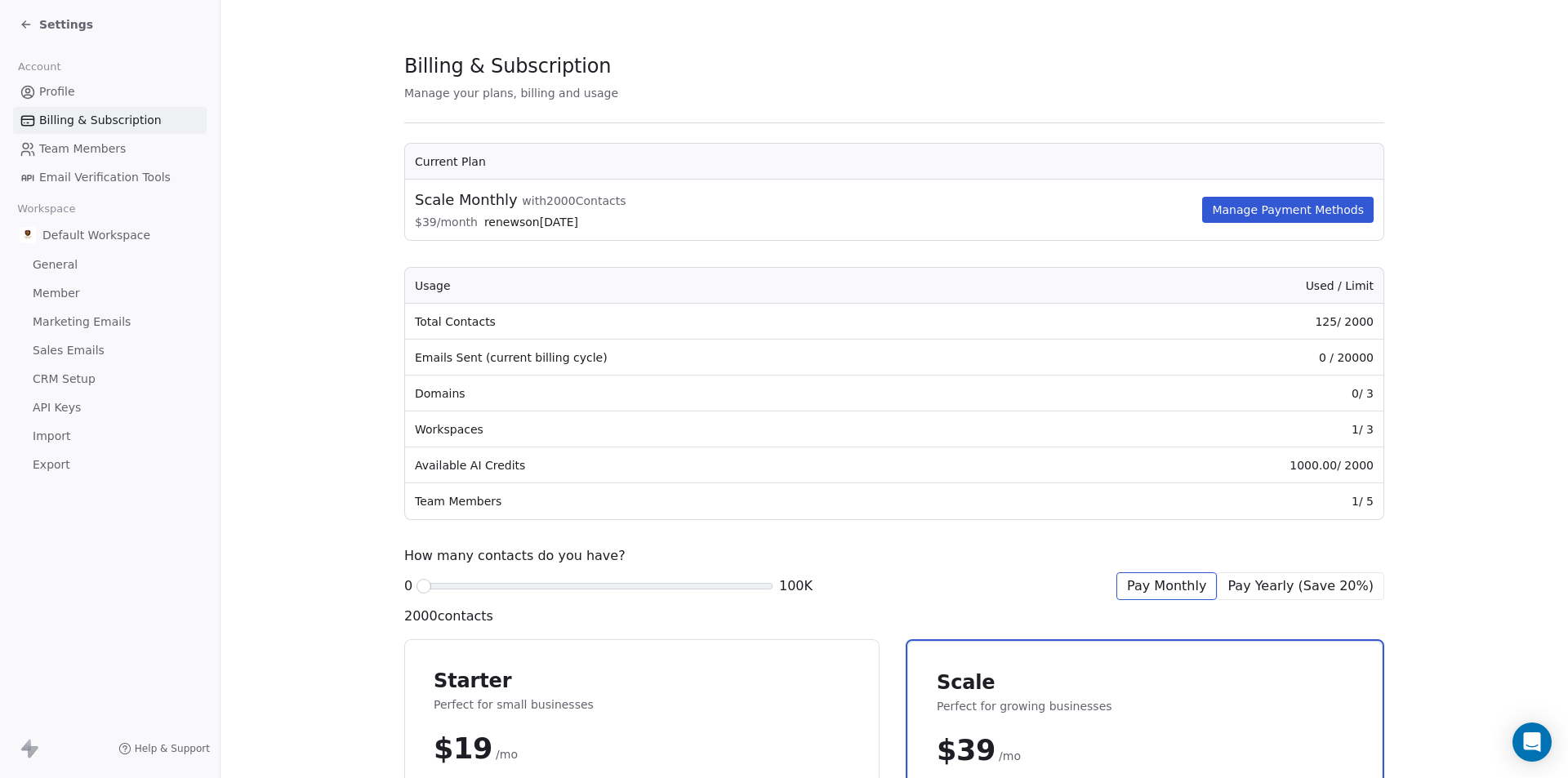
click at [110, 78] on link "Profile" at bounding box center [110, 92] width 193 height 27
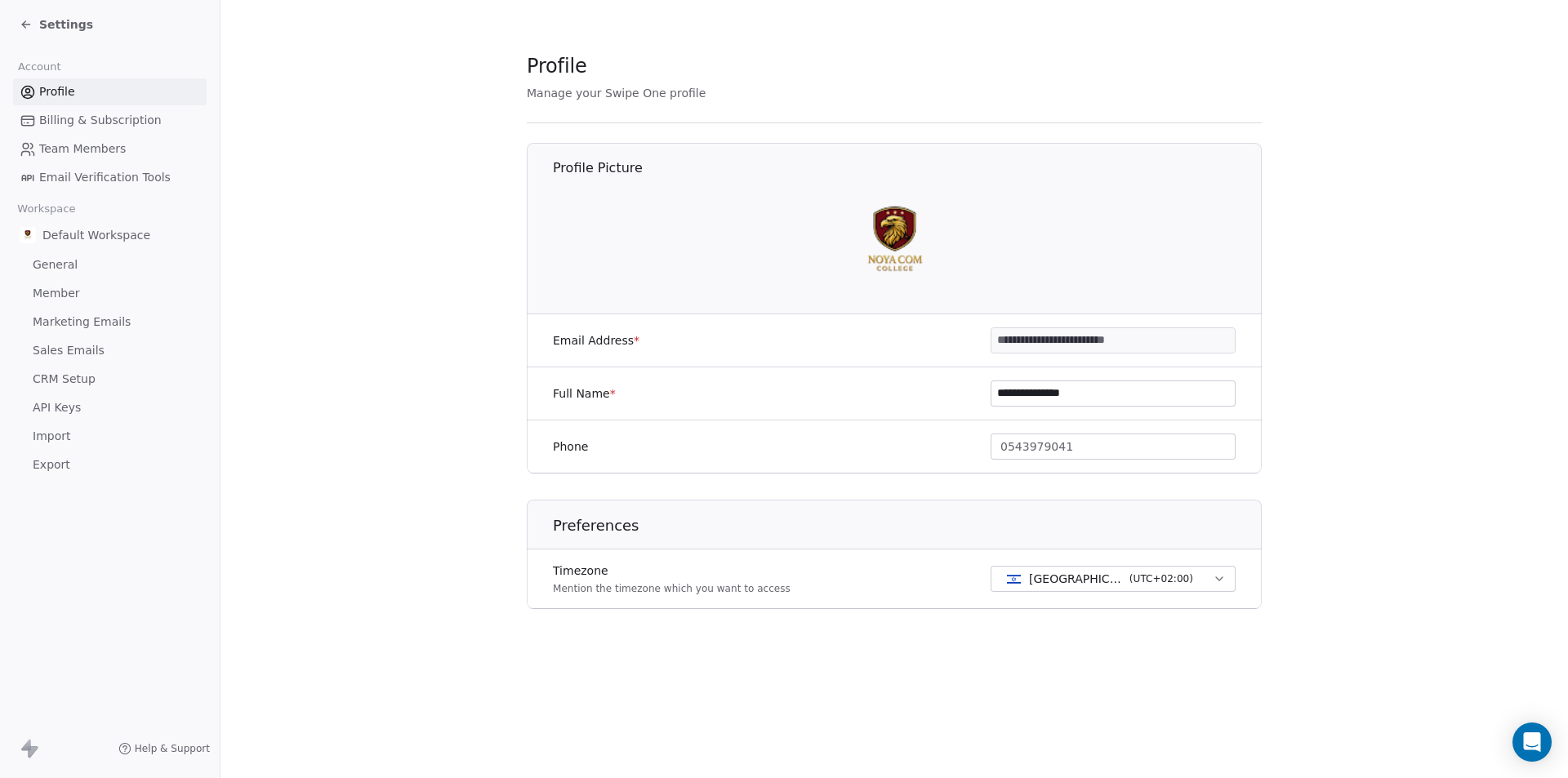
click at [16, 31] on div "Settings" at bounding box center [110, 24] width 220 height 49
click at [25, 24] on icon at bounding box center [26, 24] width 7 height 0
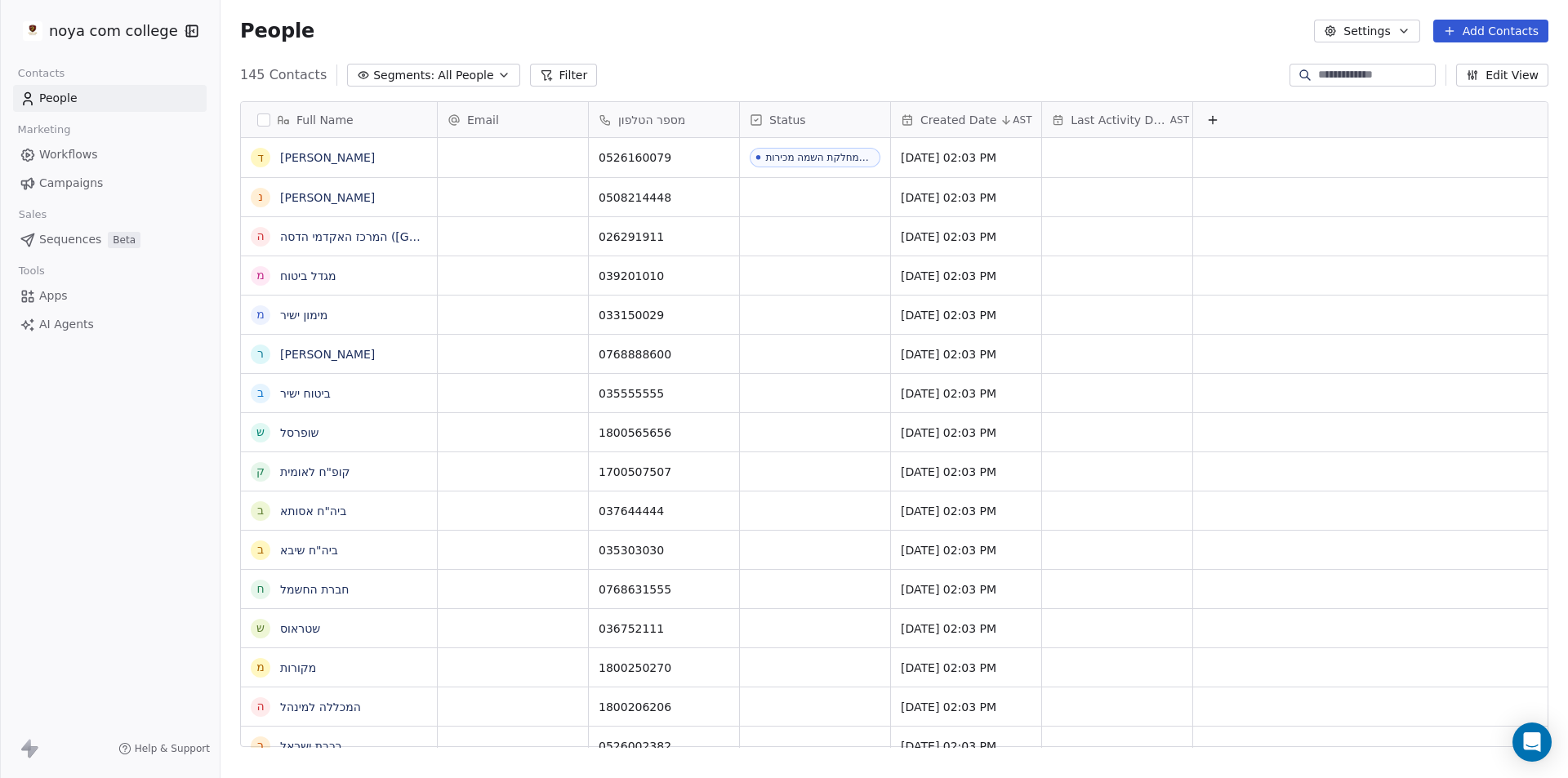
scroll to position [672, 1335]
click at [383, 86] on div "145 Contacts Segments: All People Filter Edit View" at bounding box center [894, 75] width 1347 height 26
click at [396, 72] on span "Segments:" at bounding box center [404, 75] width 61 height 17
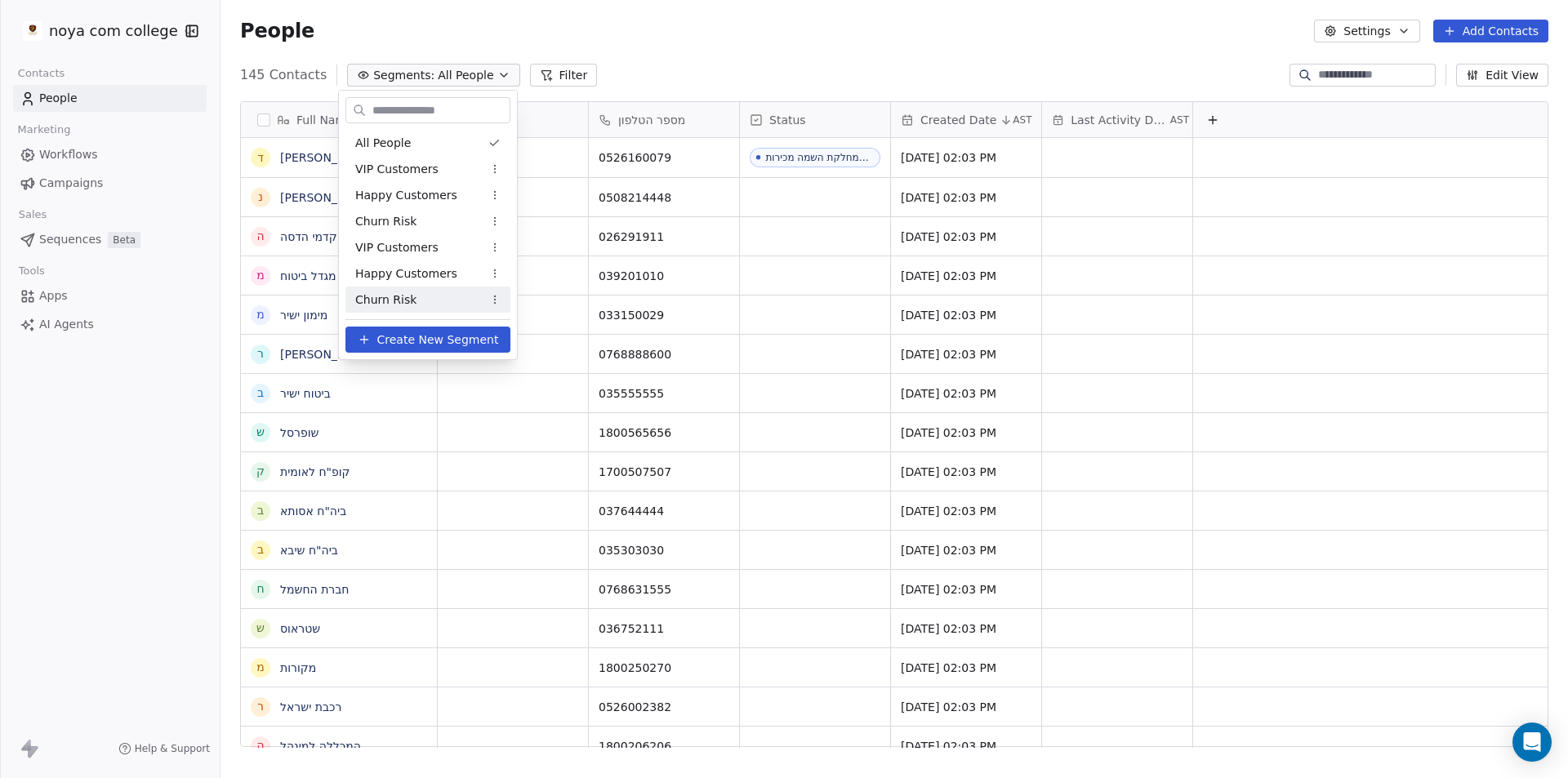
click at [462, 345] on span "Create New Segment" at bounding box center [437, 340] width 122 height 17
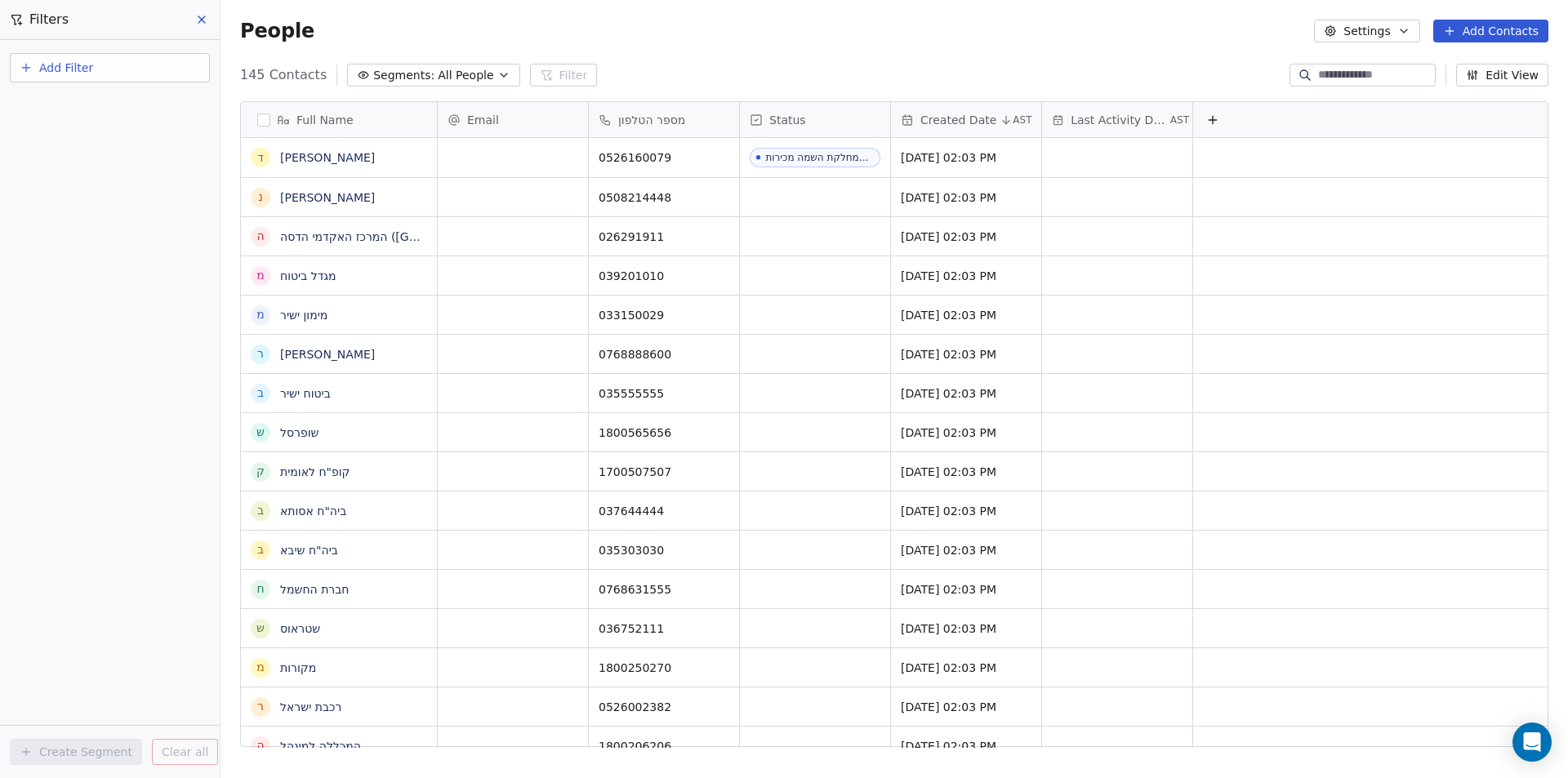
click at [120, 74] on button "Add Filter" at bounding box center [110, 68] width 200 height 29
click at [126, 103] on div "Contact properties" at bounding box center [110, 106] width 166 height 17
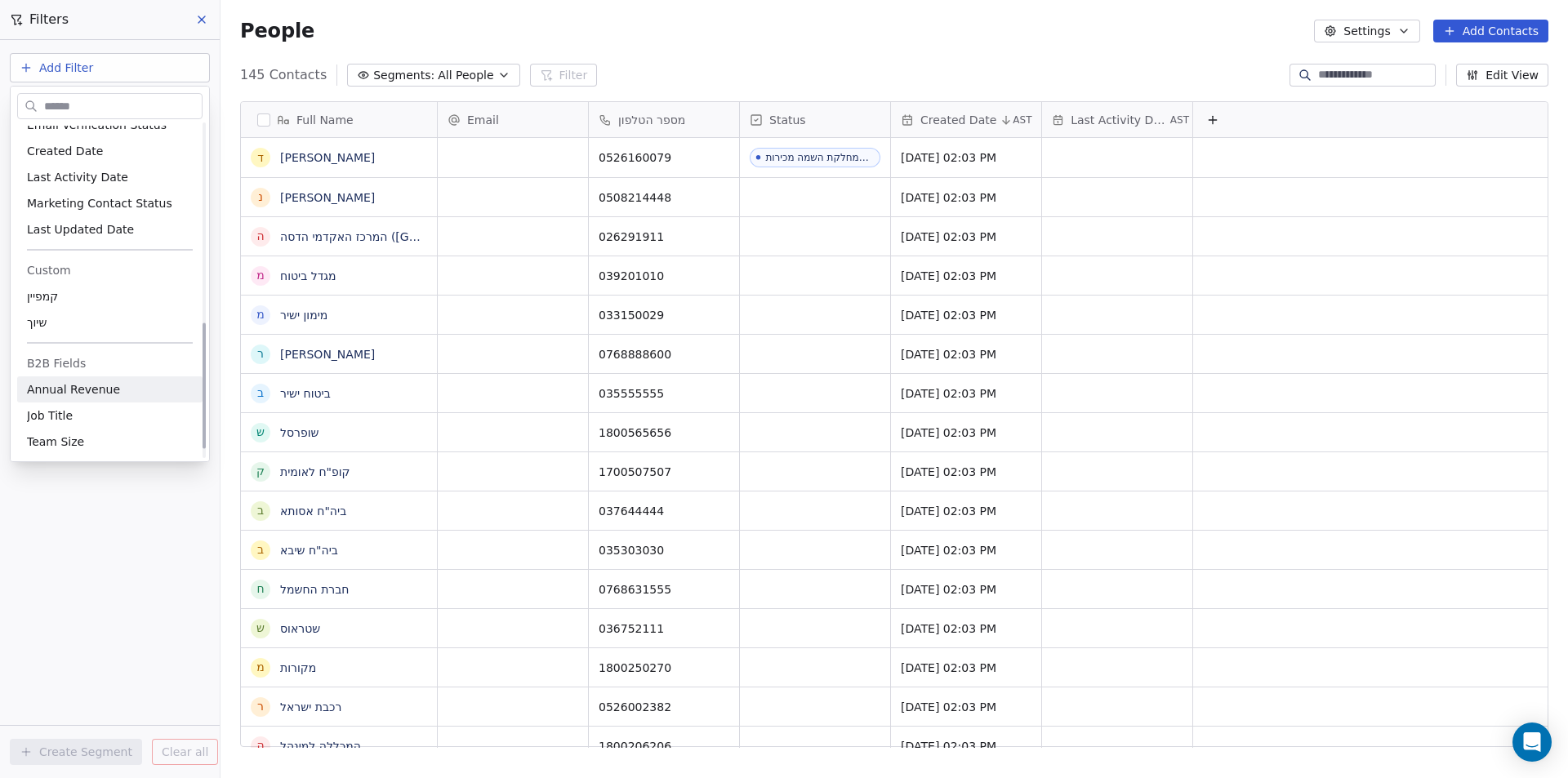
scroll to position [388, 0]
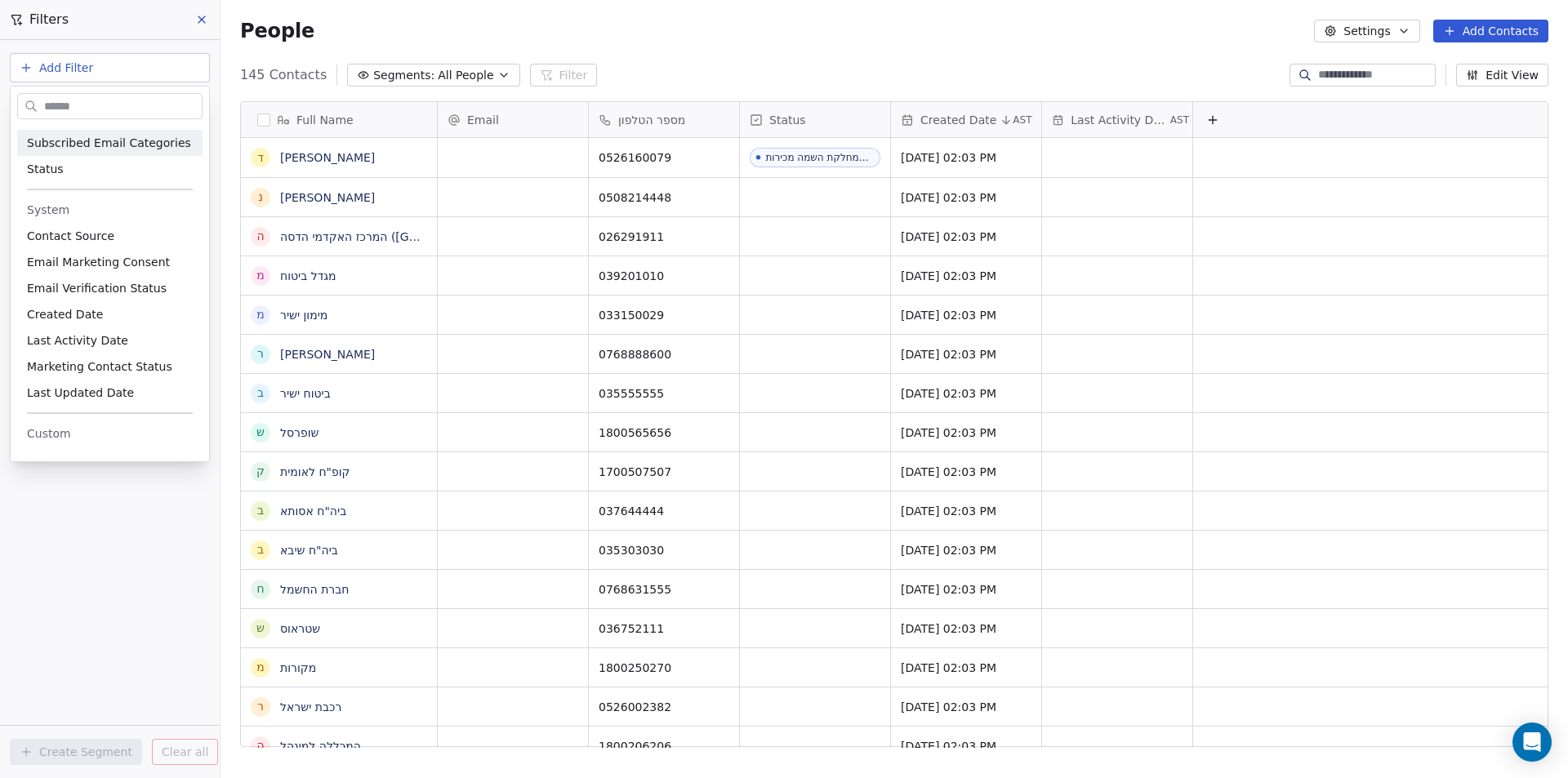
type input "*"
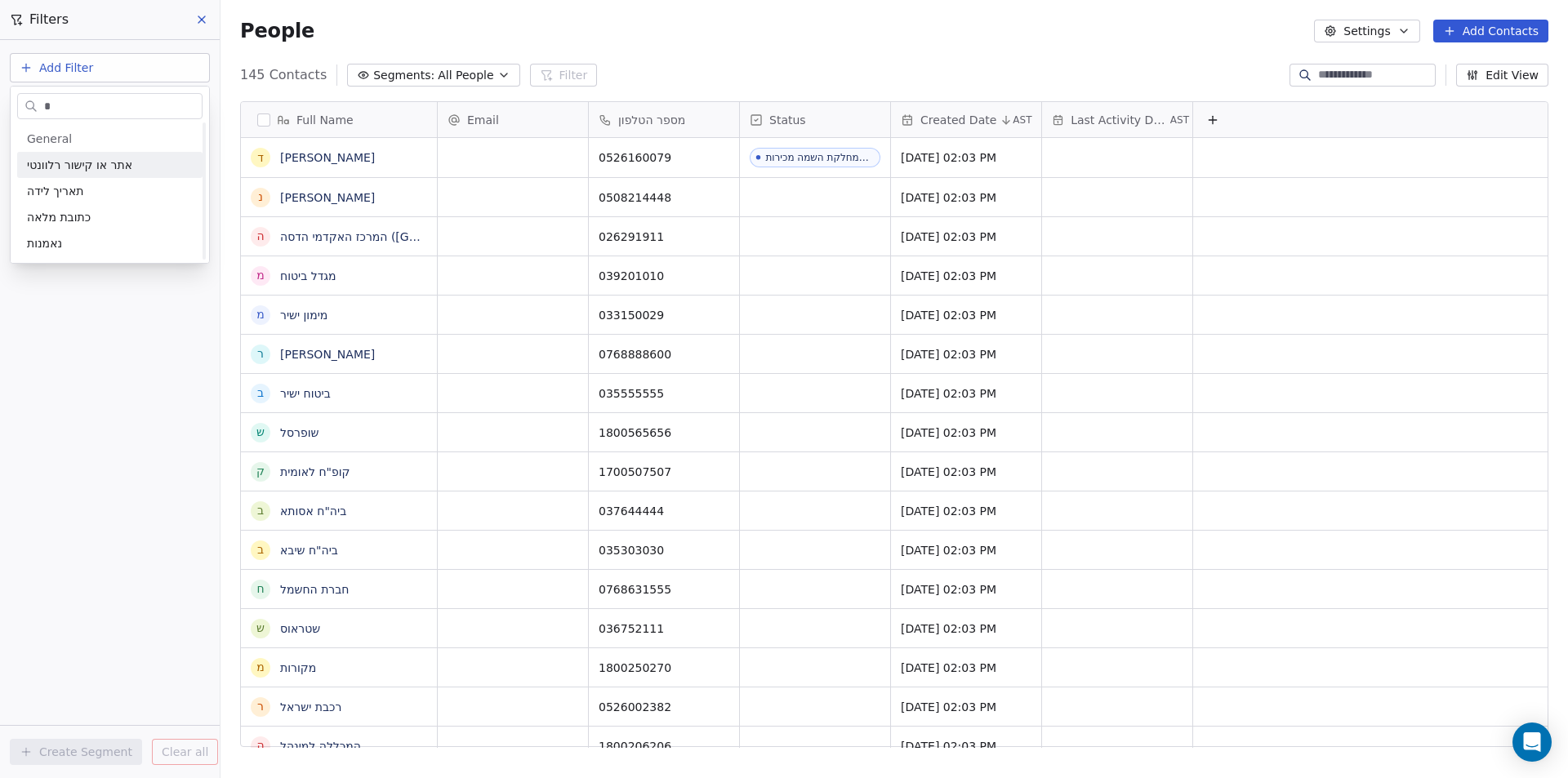
scroll to position [0, 0]
type input "**"
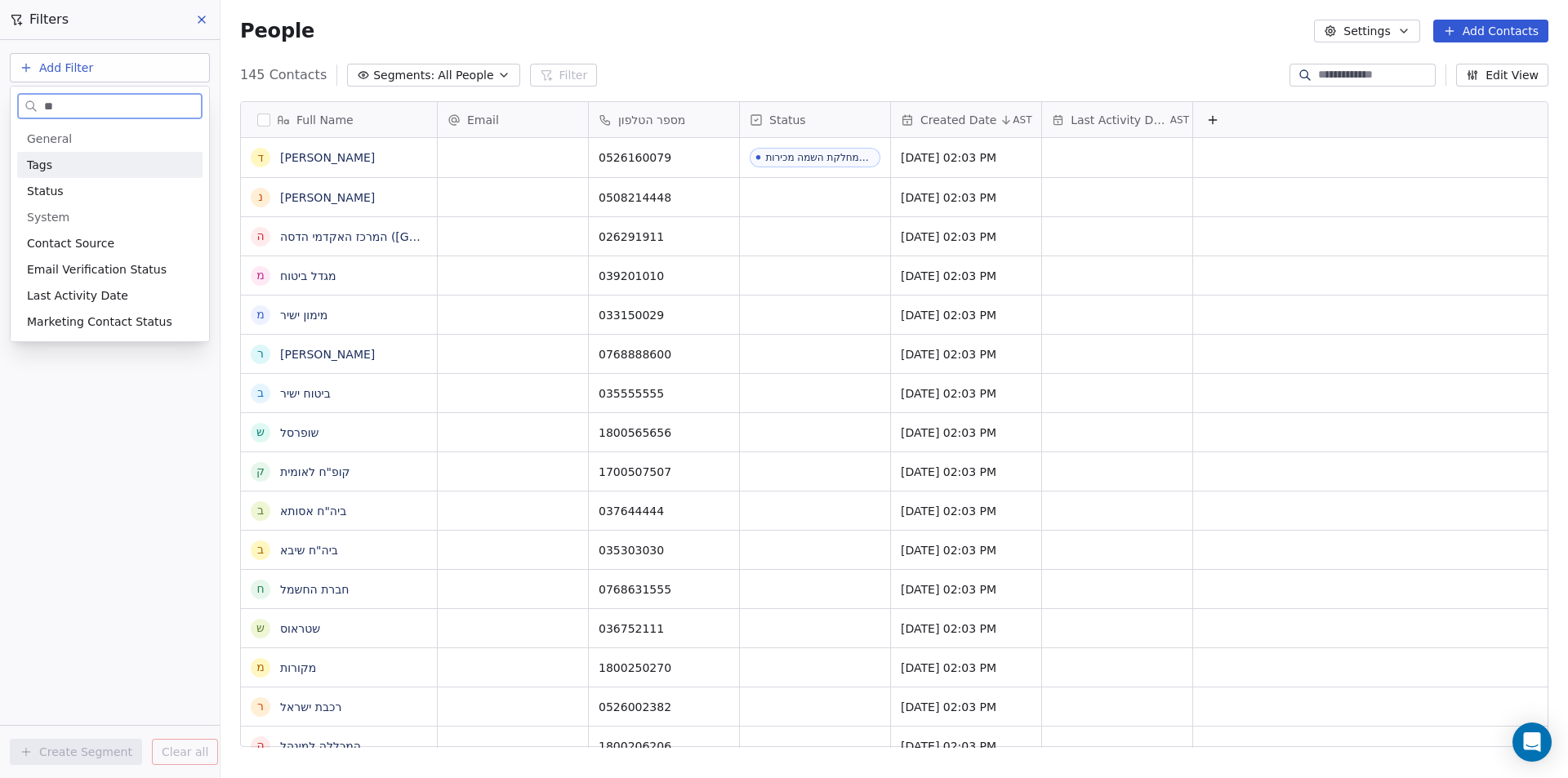
click at [53, 159] on div "Tags" at bounding box center [110, 165] width 166 height 16
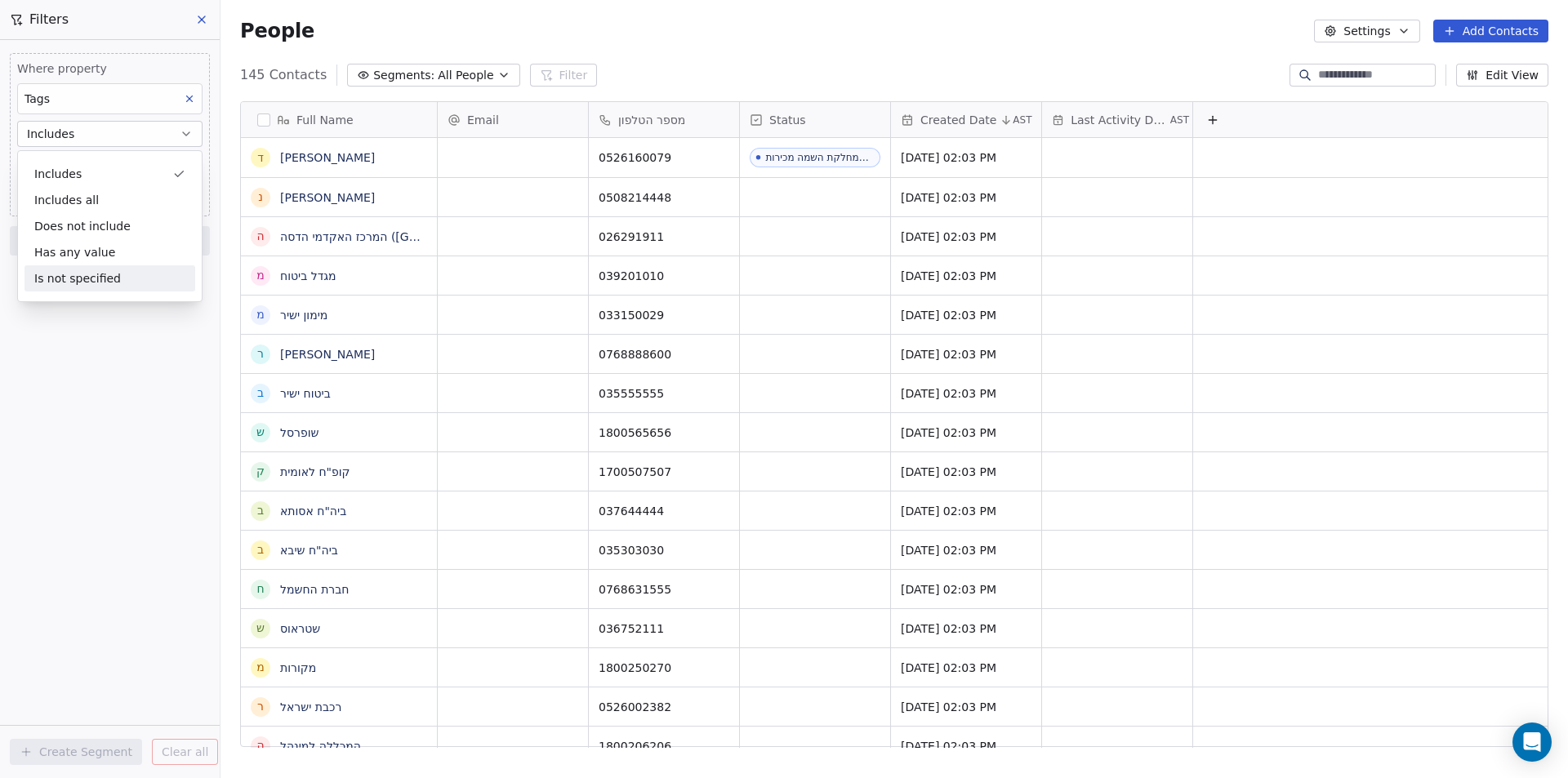
click at [162, 440] on div "Where property Tags Includes Select Tags Add filter to this group Add another f…" at bounding box center [110, 409] width 220 height 739
click at [101, 168] on body "noya com college Contacts People Marketing Workflows Campaigns Sales Sequences …" at bounding box center [784, 389] width 1568 height 778
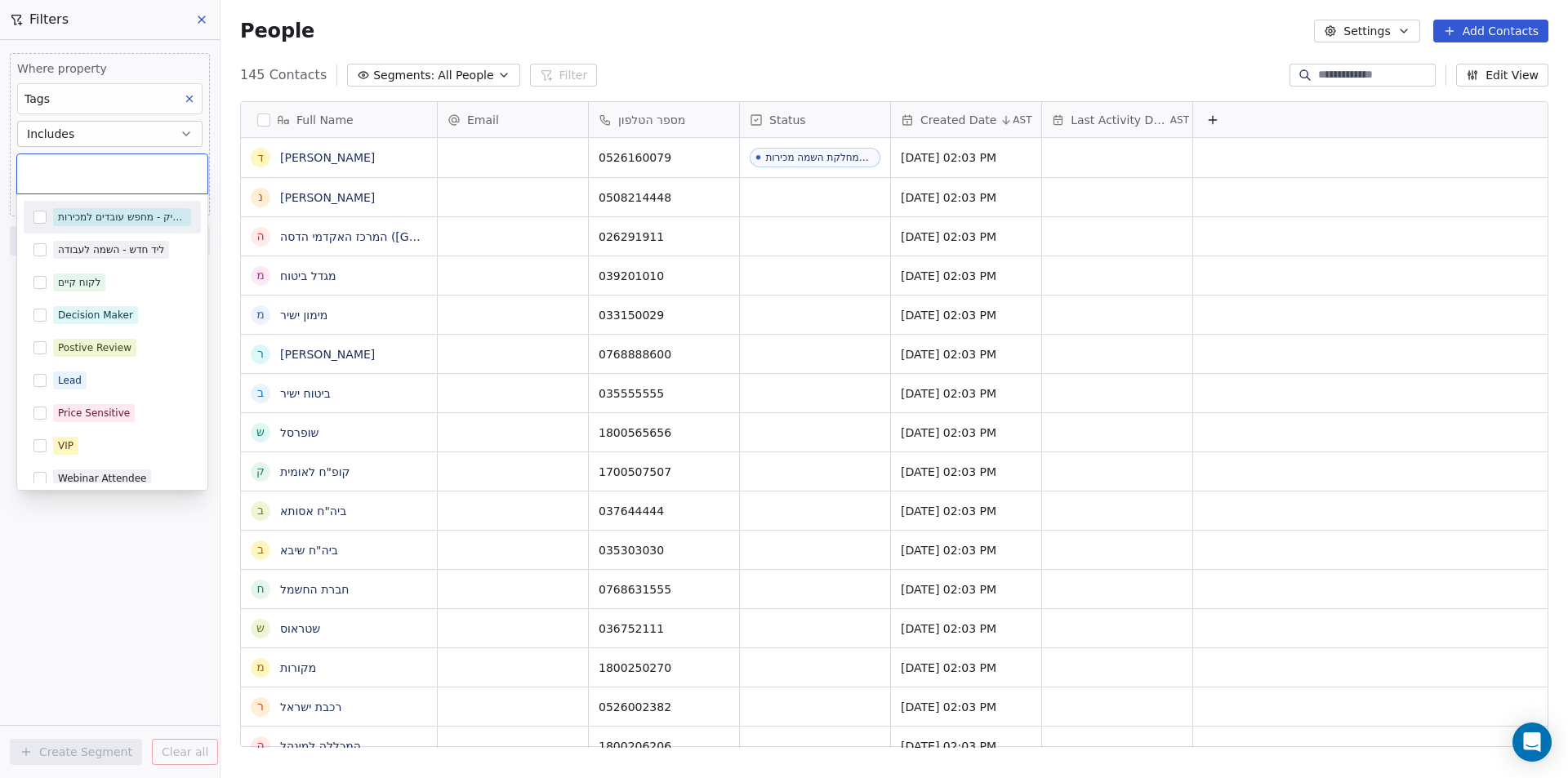
click at [45, 219] on button "Suggestions" at bounding box center [40, 217] width 13 height 13
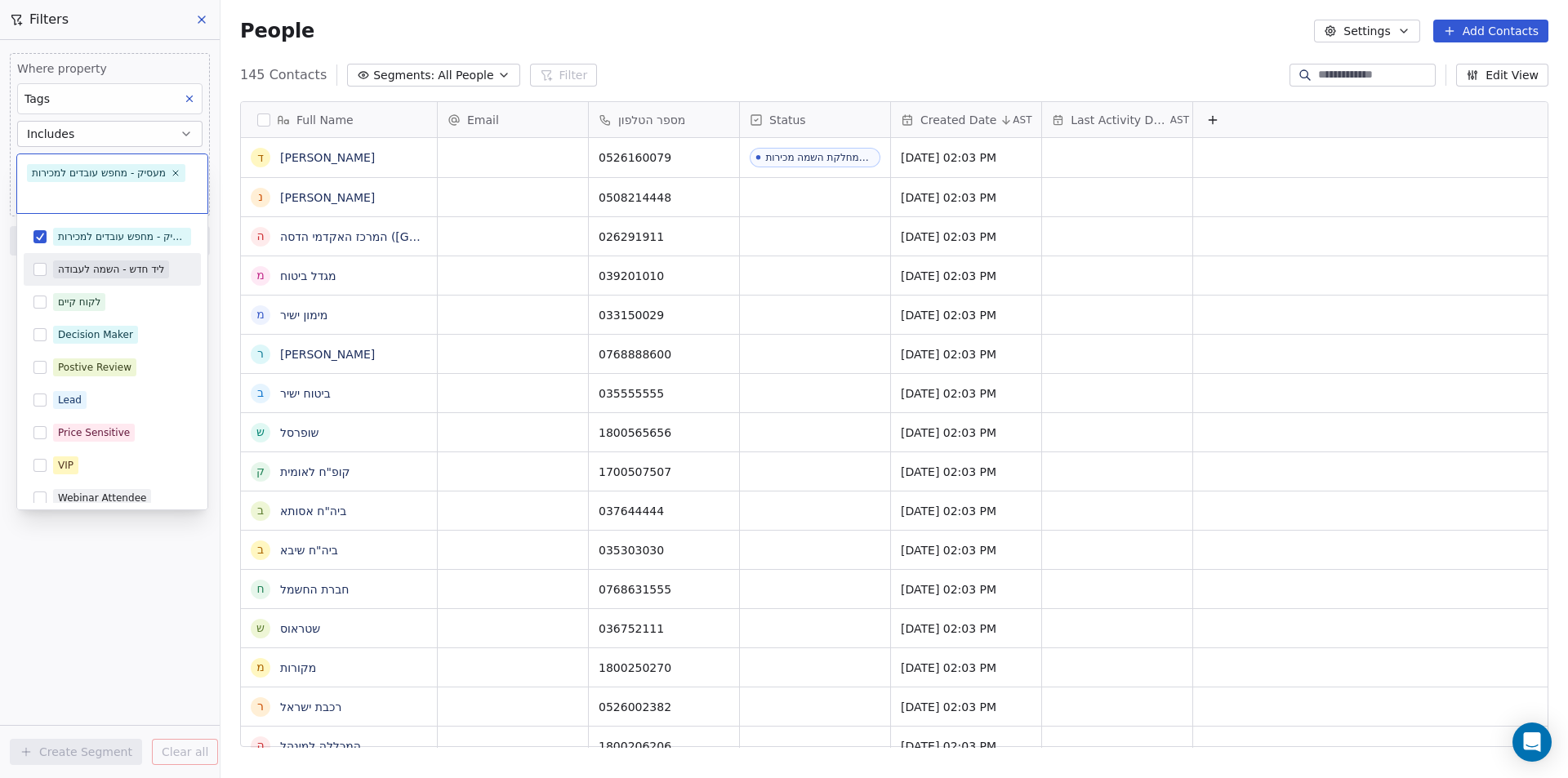
click at [37, 269] on button "Suggestions" at bounding box center [40, 269] width 13 height 13
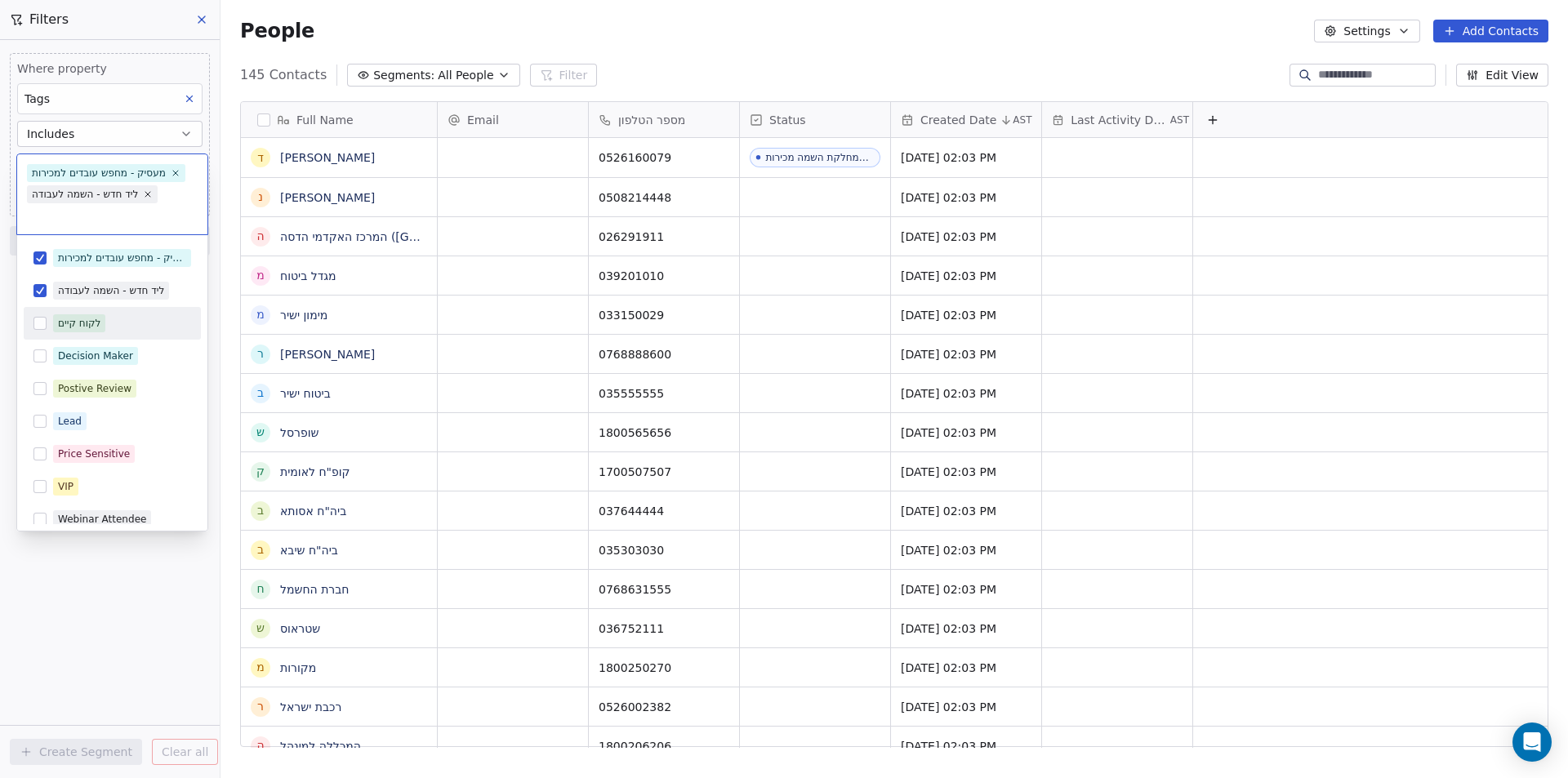
click at [66, 331] on span "לקוח קיים" at bounding box center [79, 323] width 53 height 18
click at [76, 358] on div "Decision Maker" at bounding box center [95, 356] width 75 height 14
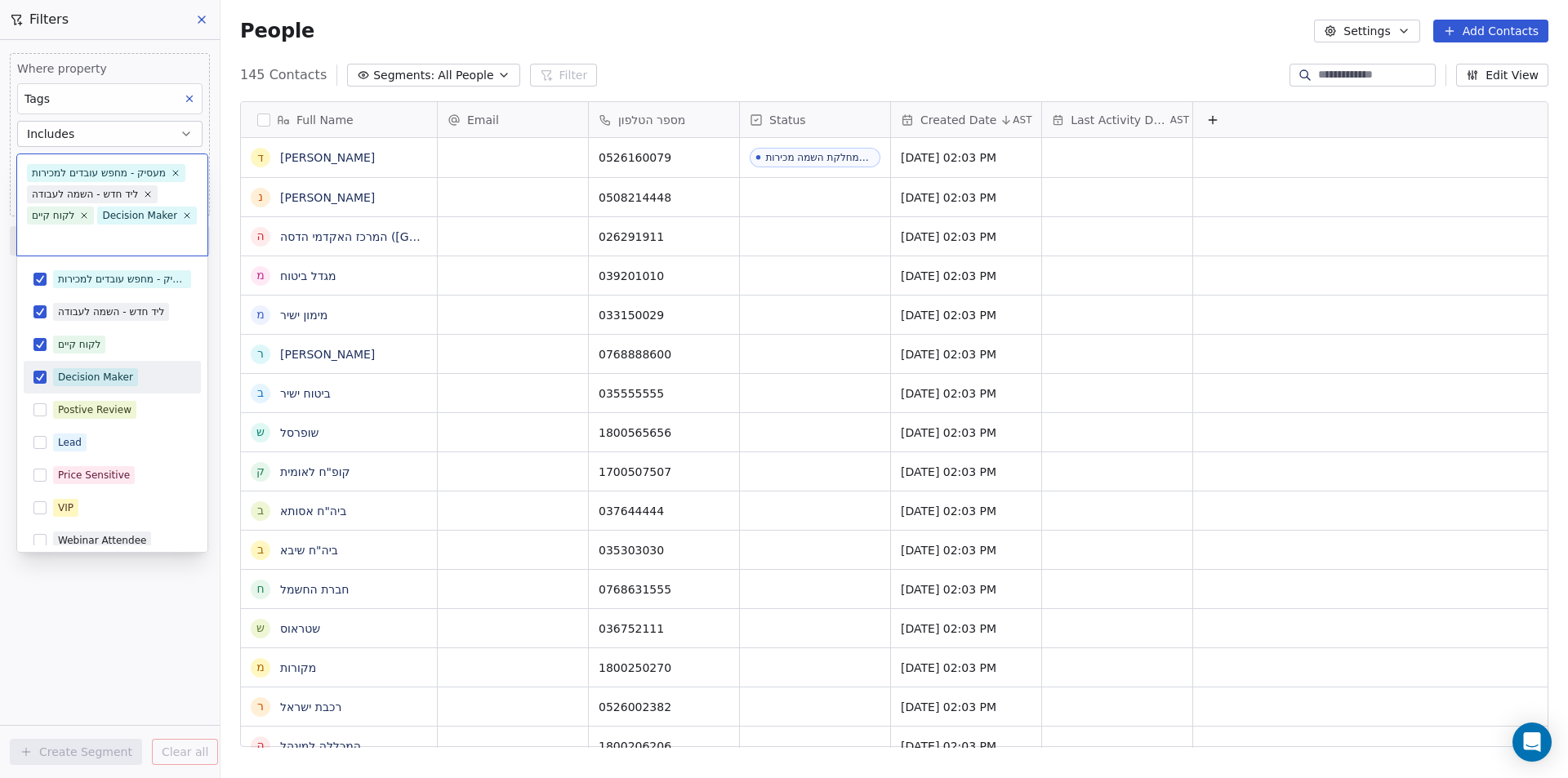
click at [81, 372] on div "Decision Maker" at bounding box center [95, 377] width 75 height 14
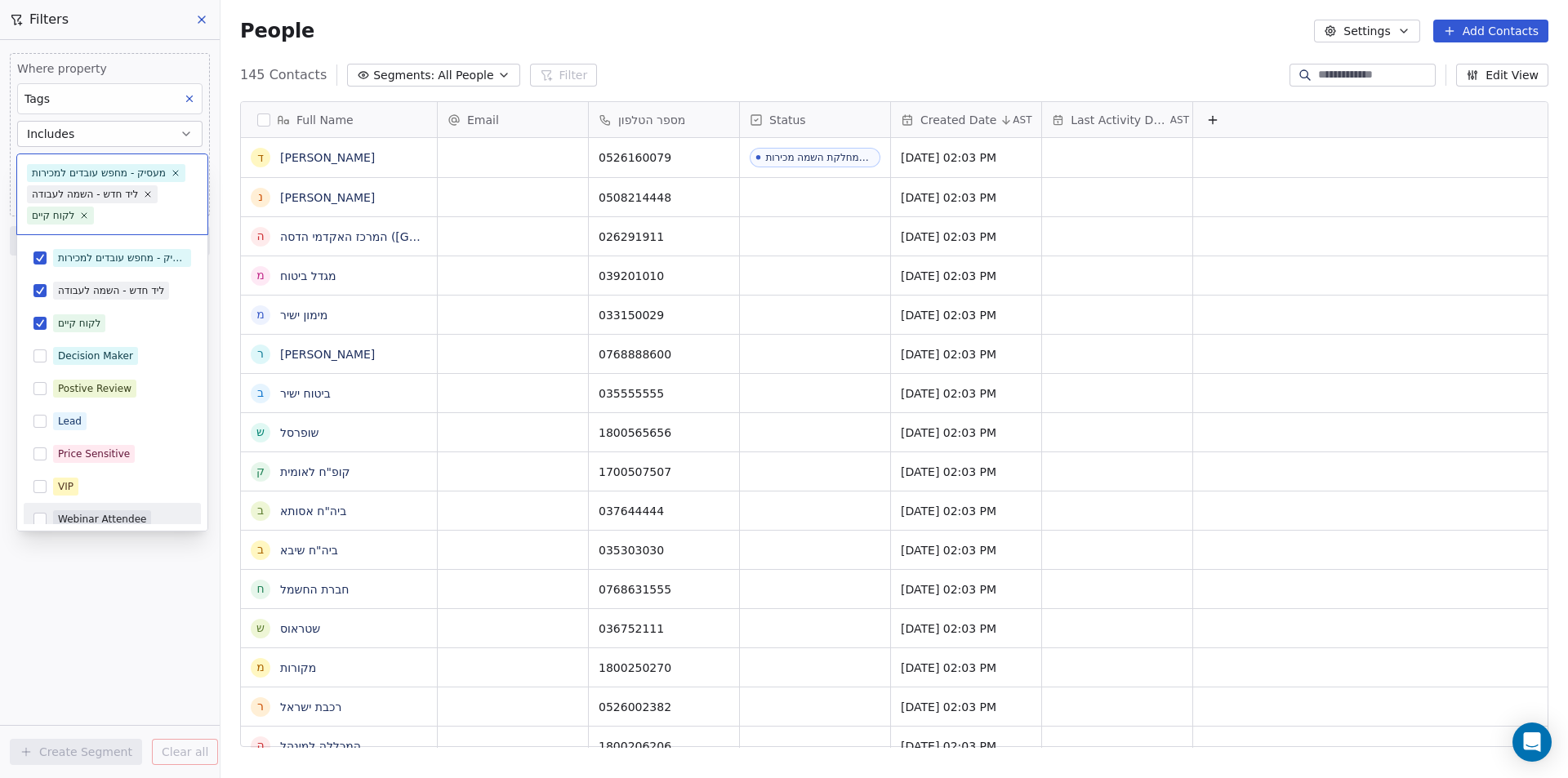
click at [118, 650] on html "noya com college Contacts People Marketing Workflows Campaigns Sales Sequences …" at bounding box center [784, 389] width 1568 height 778
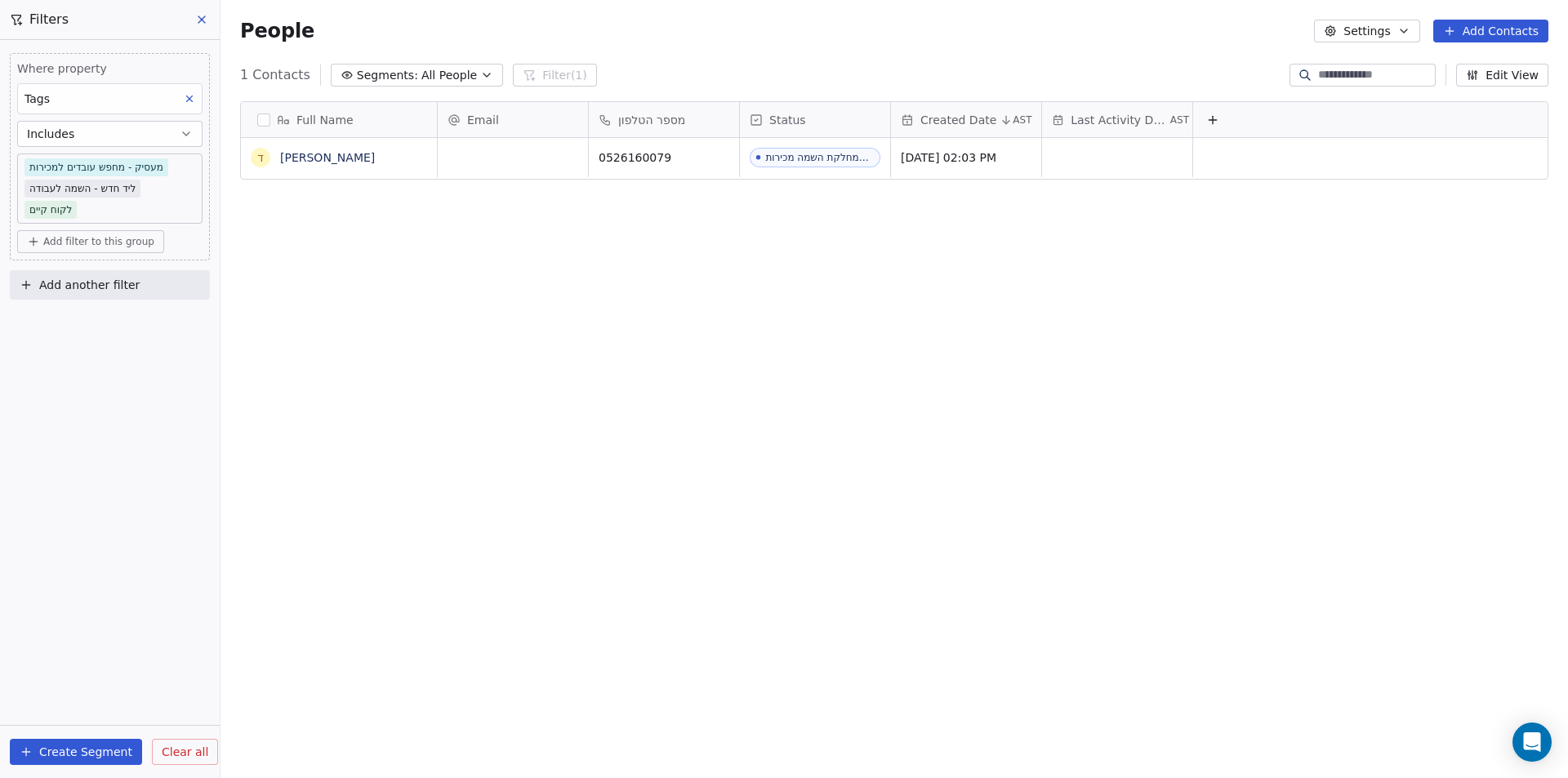
scroll to position [672, 1335]
click at [200, 21] on icon at bounding box center [201, 19] width 6 height 6
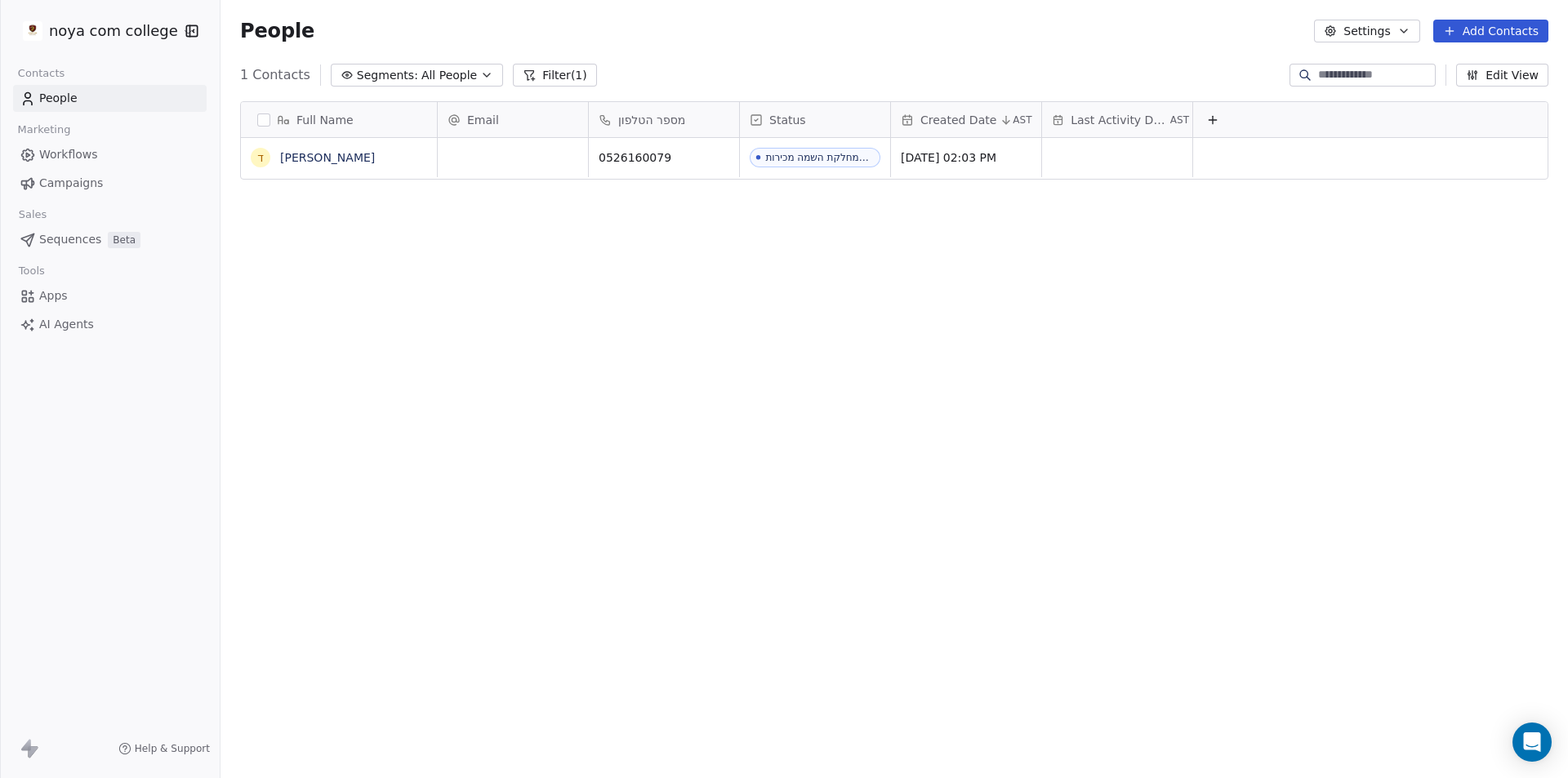
click at [1412, 44] on div "People Settings Add Contacts" at bounding box center [894, 31] width 1347 height 62
click at [1410, 27] on icon "button" at bounding box center [1403, 30] width 13 height 13
click at [1392, 224] on html "noya com college Contacts People Marketing Workflows Campaigns Sales Sequences …" at bounding box center [784, 389] width 1568 height 778
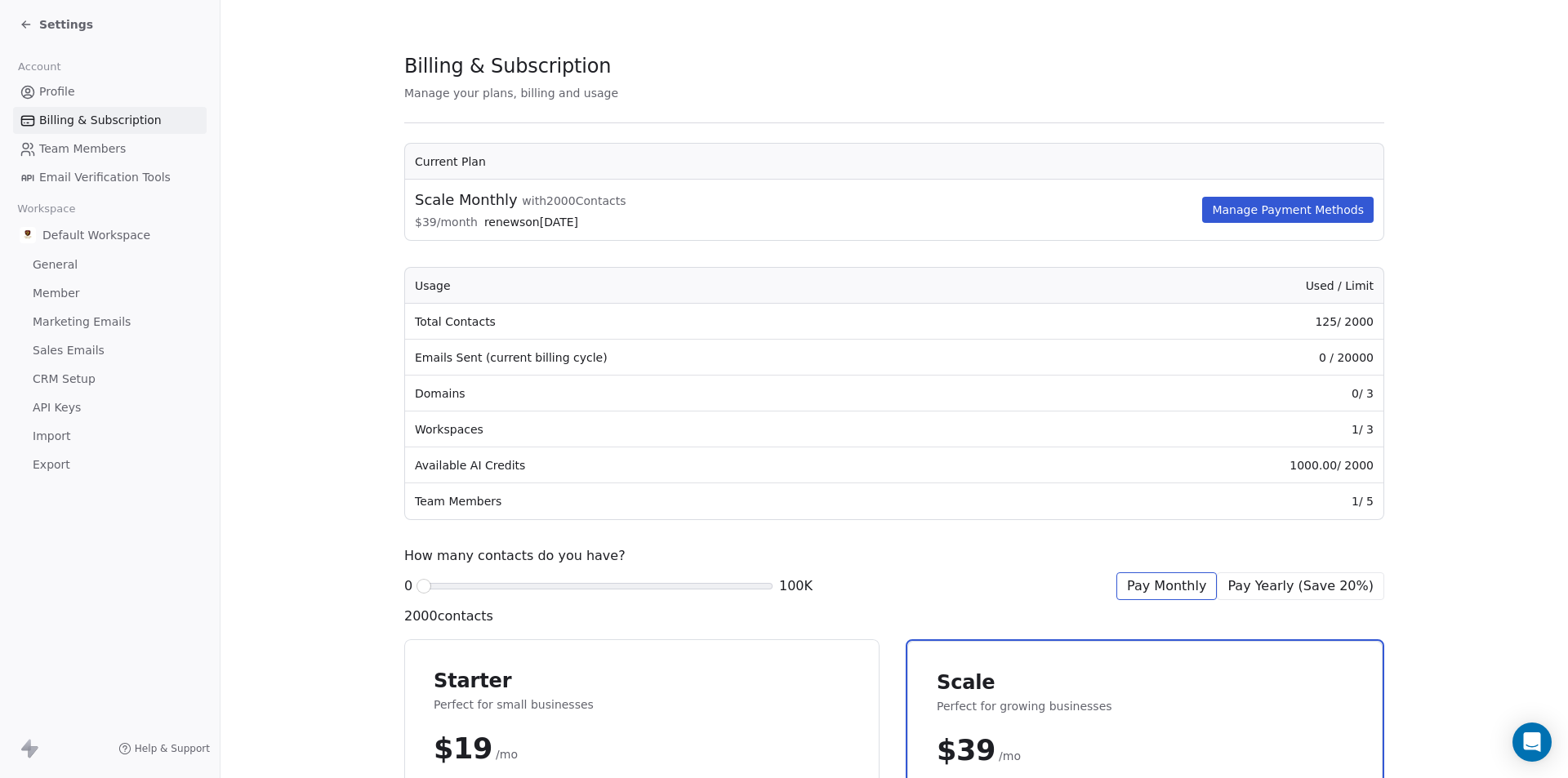
click at [26, 24] on icon at bounding box center [26, 24] width 7 height 0
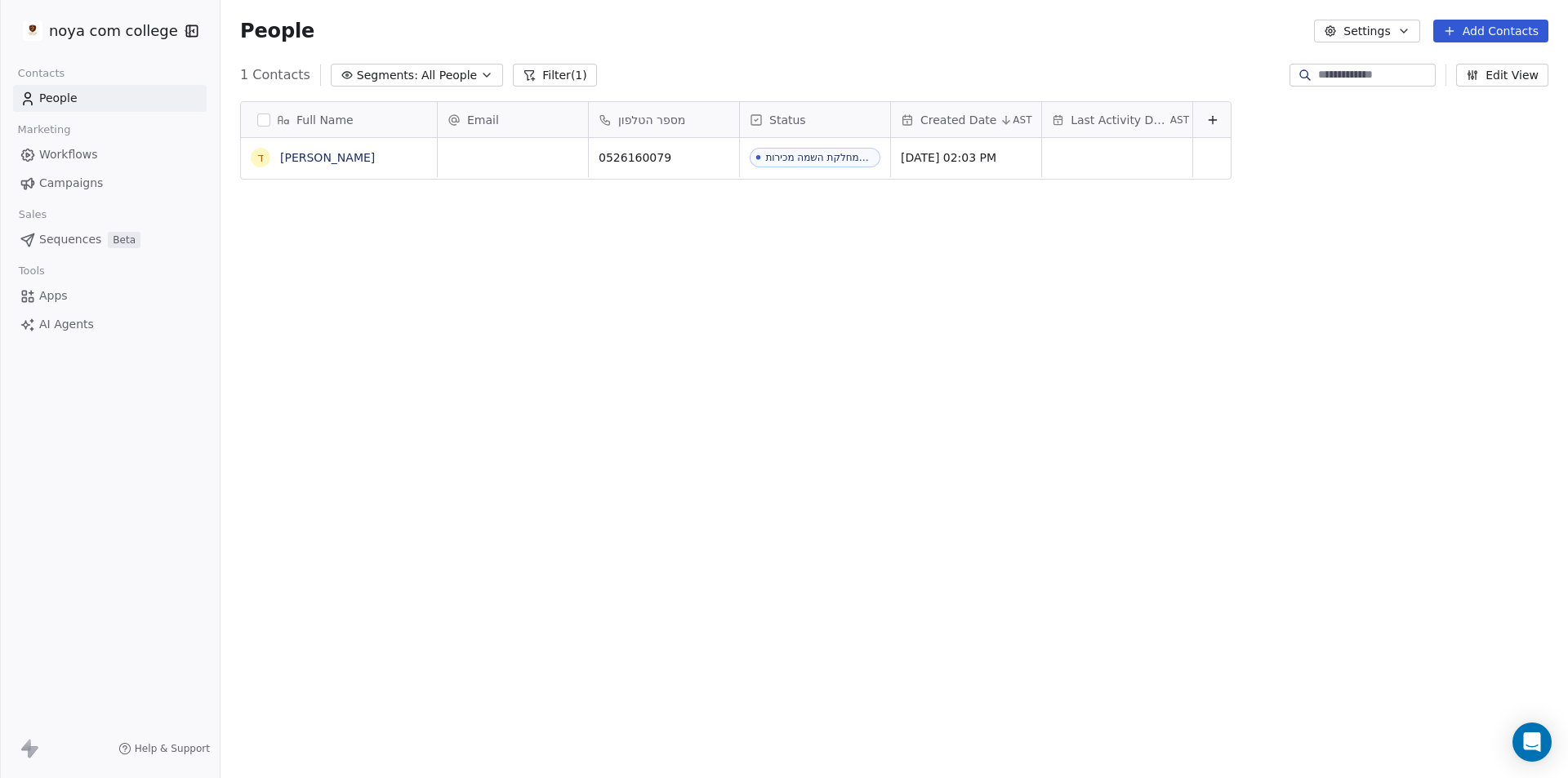
scroll to position [672, 1335]
click at [59, 106] on span "People" at bounding box center [58, 98] width 38 height 17
click at [536, 63] on button "Filter (1)" at bounding box center [555, 75] width 84 height 23
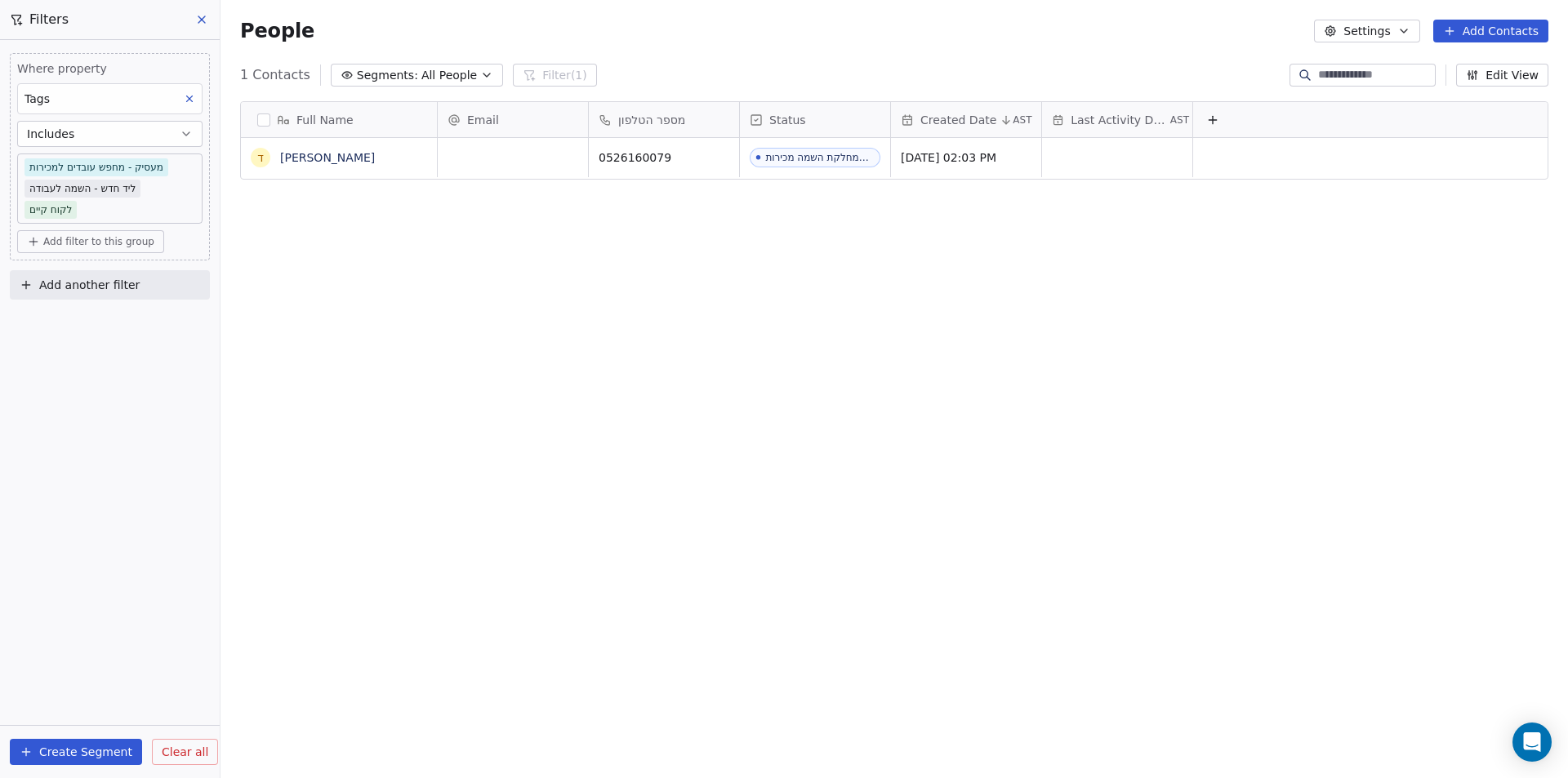
click at [186, 96] on icon at bounding box center [189, 98] width 12 height 12
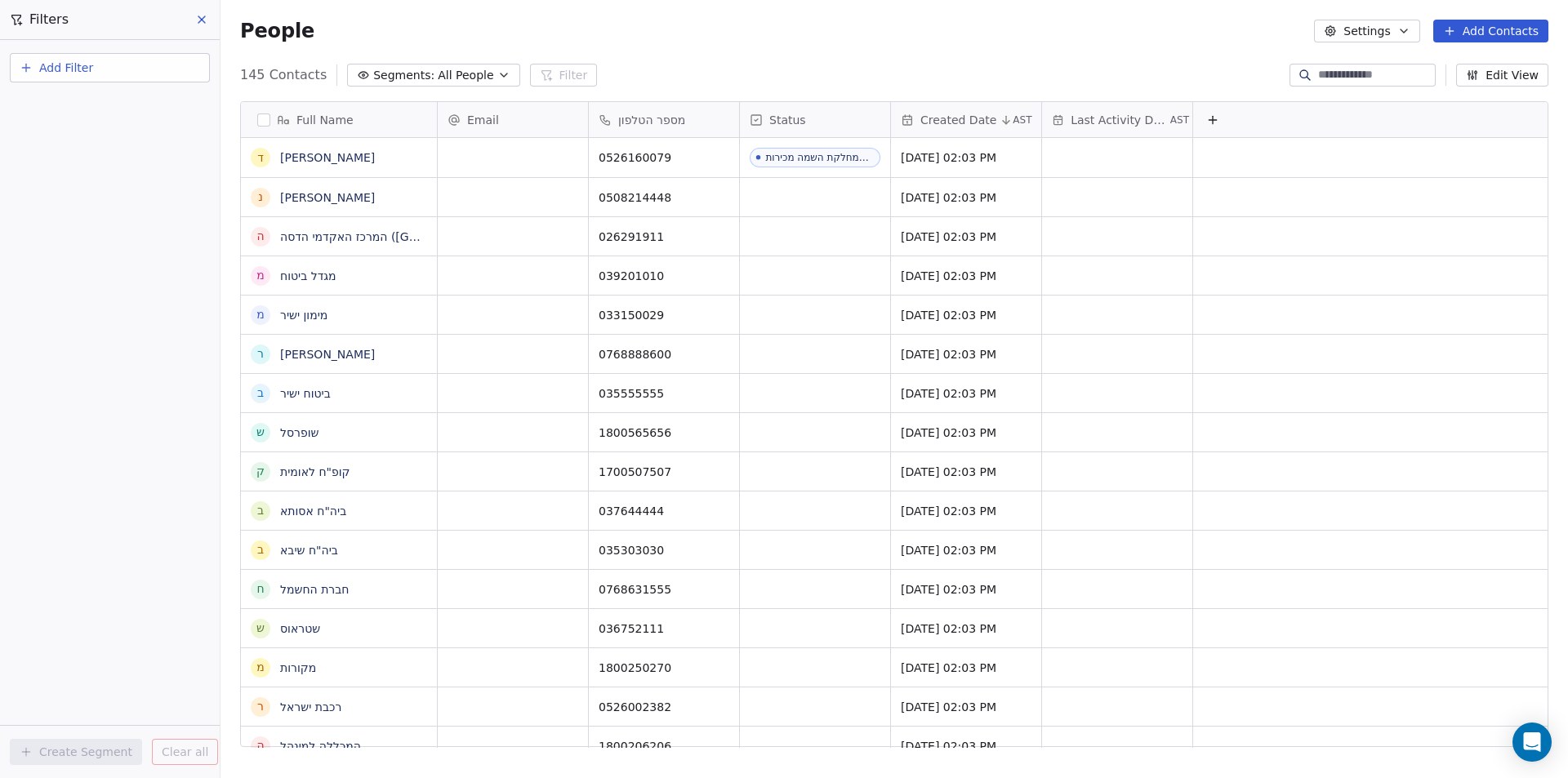
click at [201, 22] on icon at bounding box center [201, 20] width 13 height 13
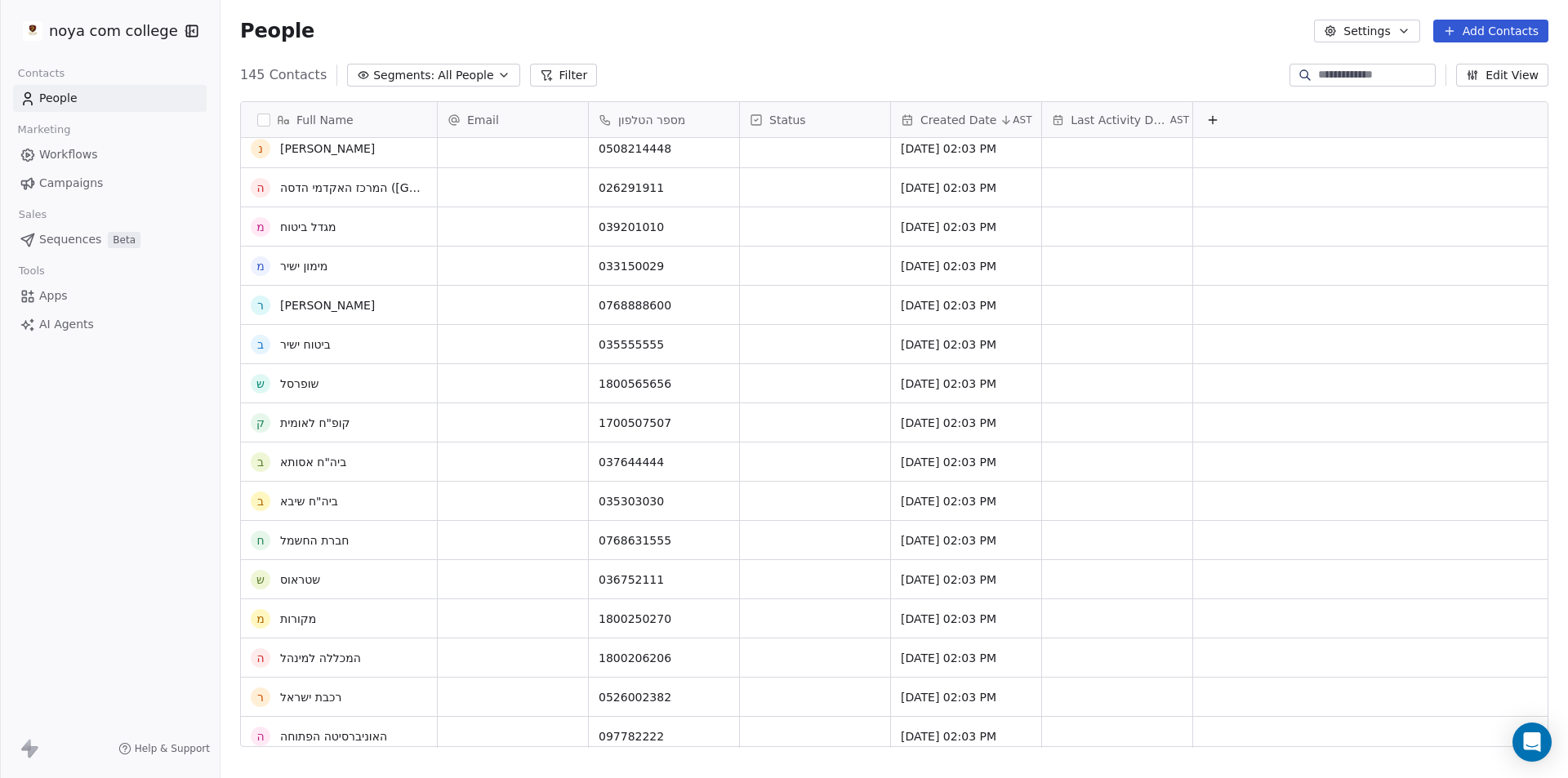
scroll to position [0, 0]
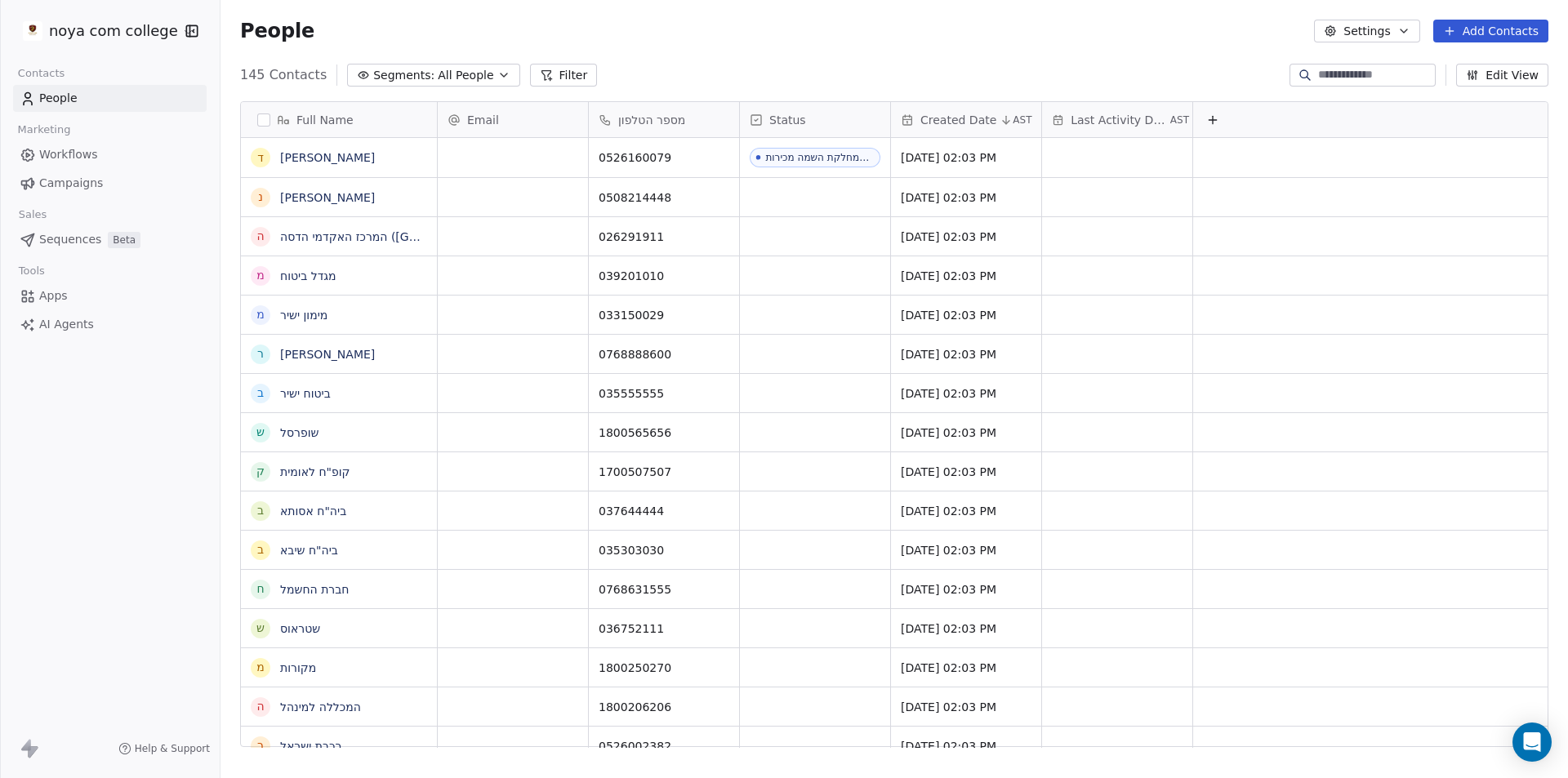
drag, startPoint x: 437, startPoint y: 108, endPoint x: 577, endPoint y: 121, distance: 140.6
click at [439, 121] on div at bounding box center [437, 119] width 4 height 35
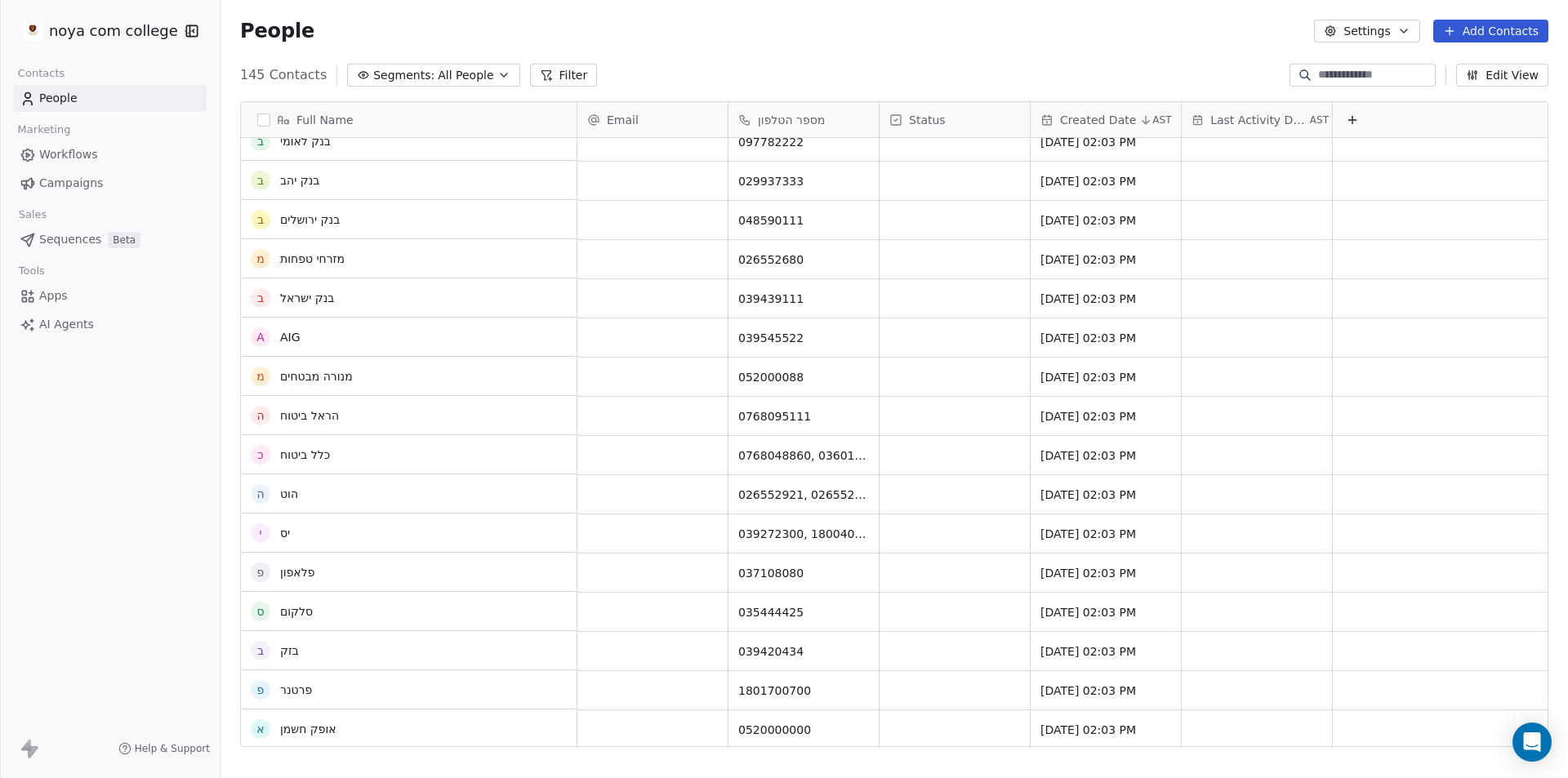
scroll to position [490, 0]
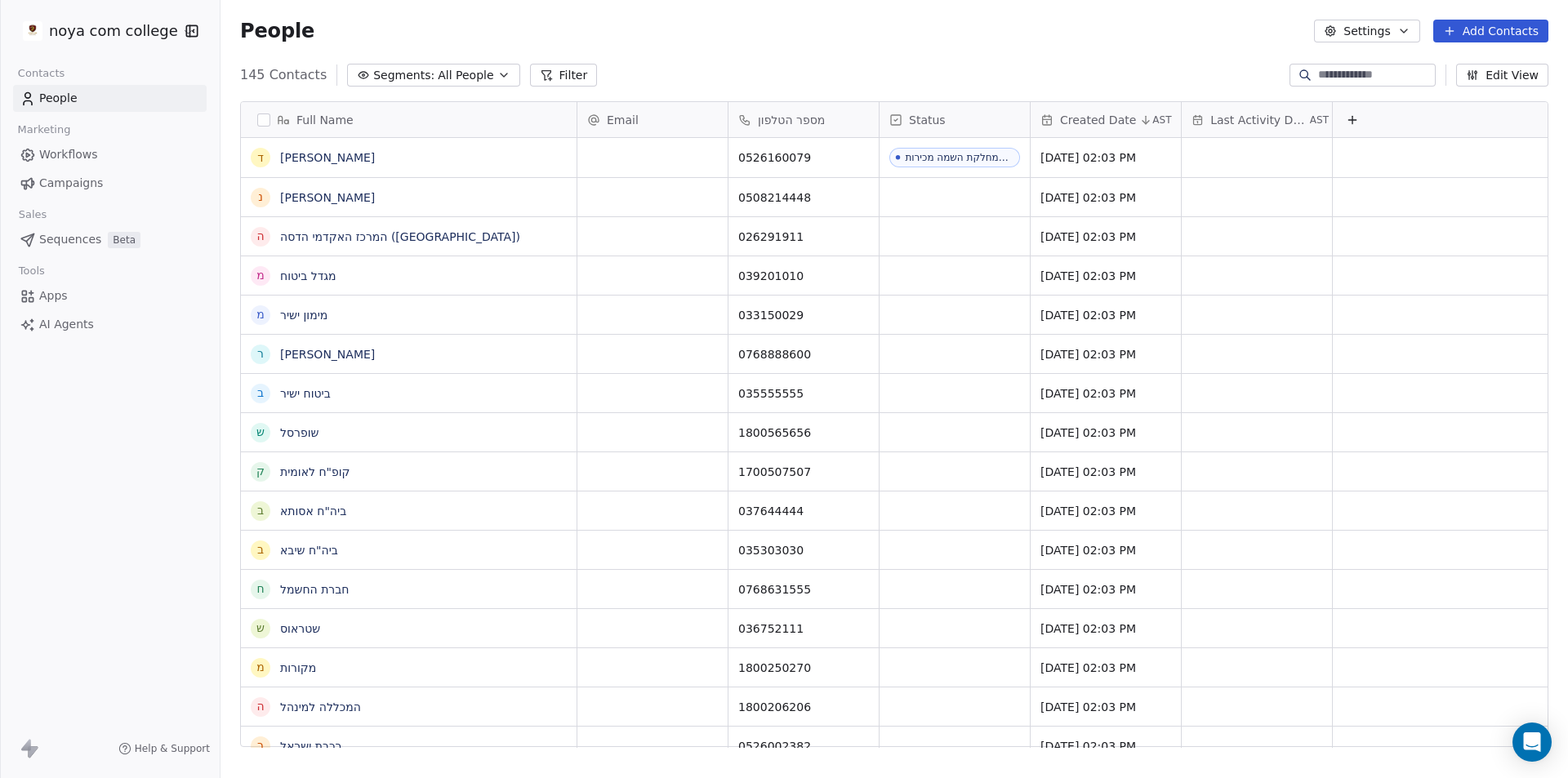
click at [76, 189] on span "Campaigns" at bounding box center [70, 183] width 63 height 17
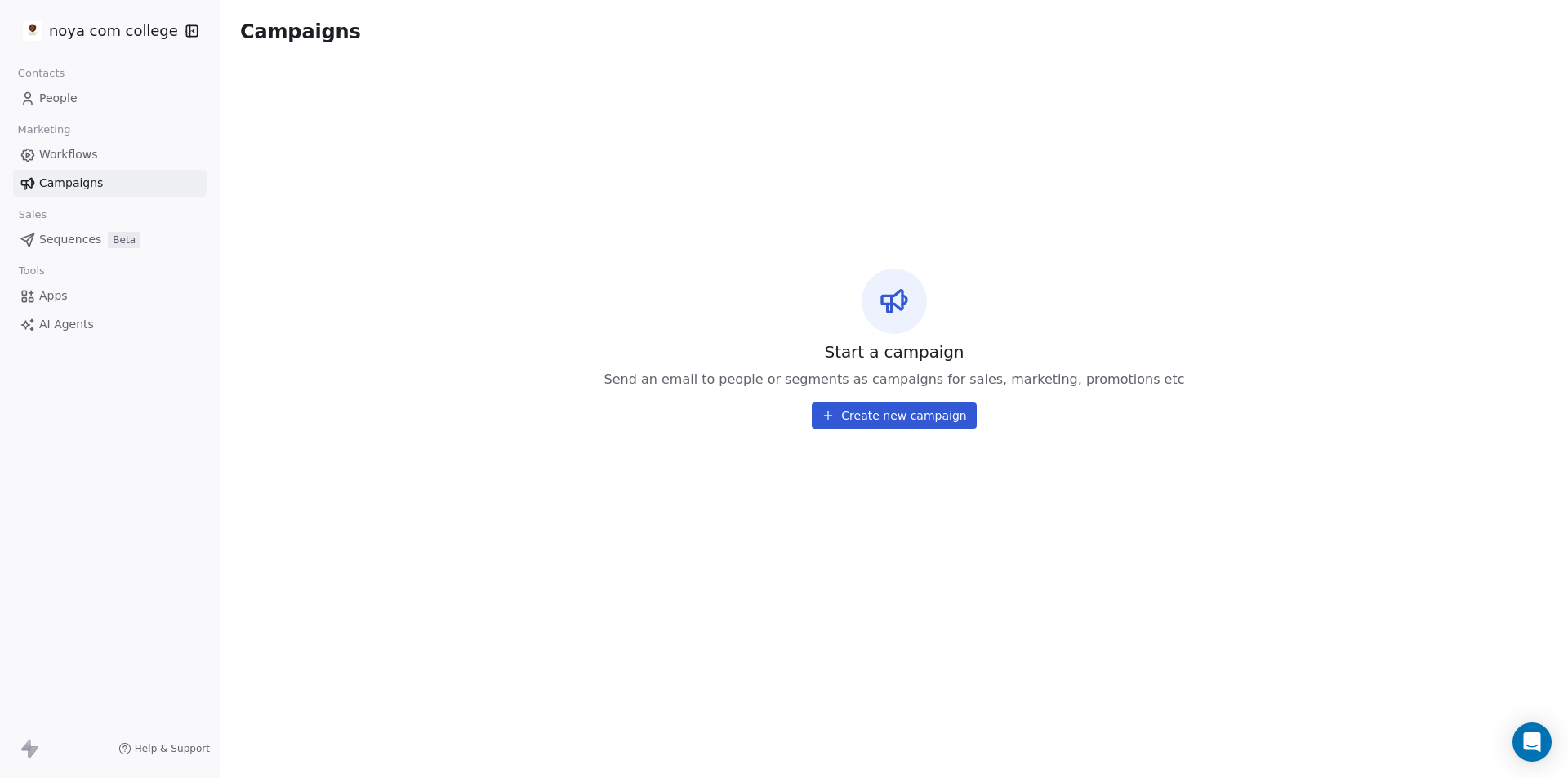
click at [92, 166] on link "Workflows" at bounding box center [110, 155] width 193 height 27
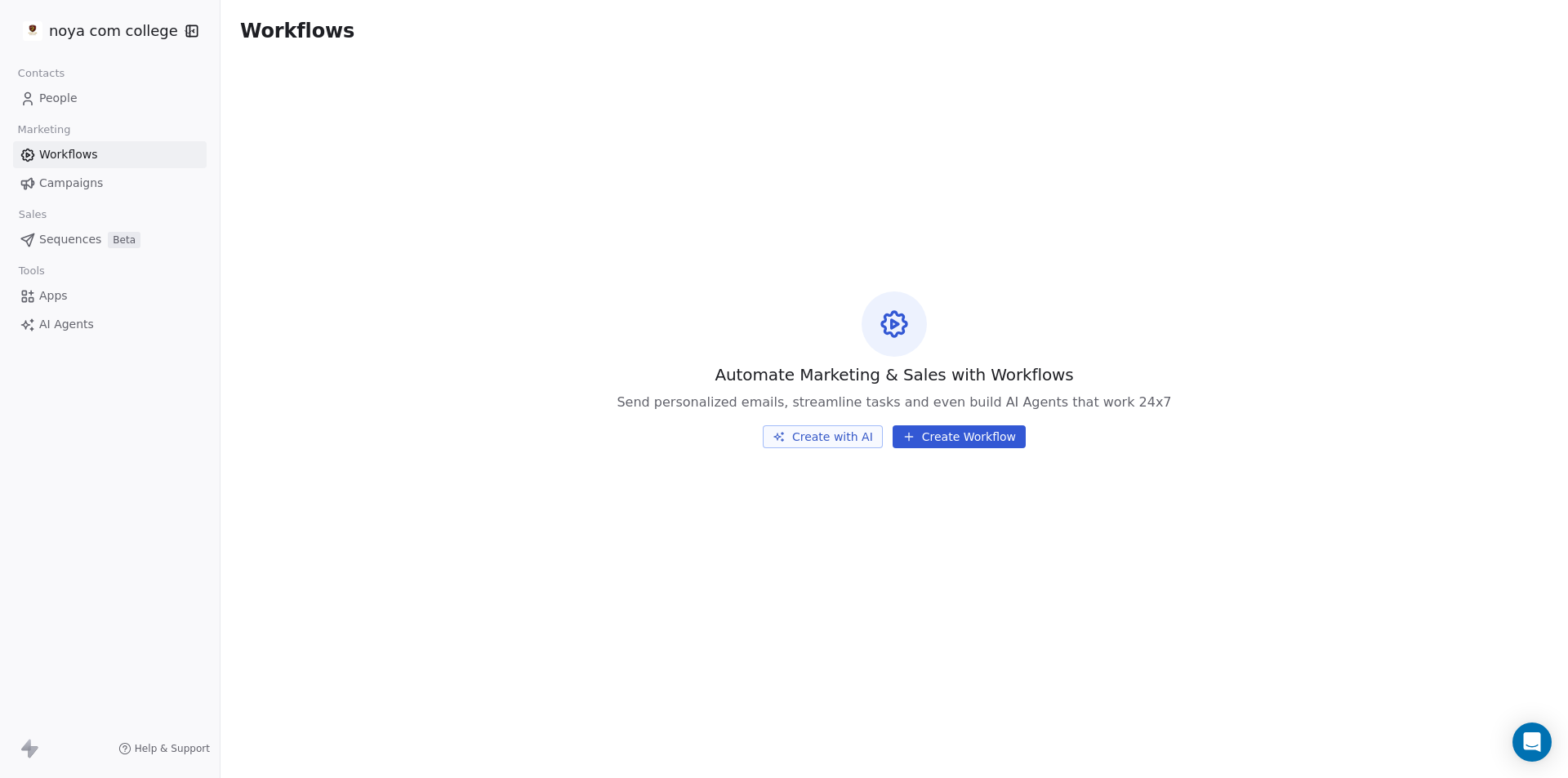
click at [83, 93] on link "People" at bounding box center [110, 98] width 193 height 27
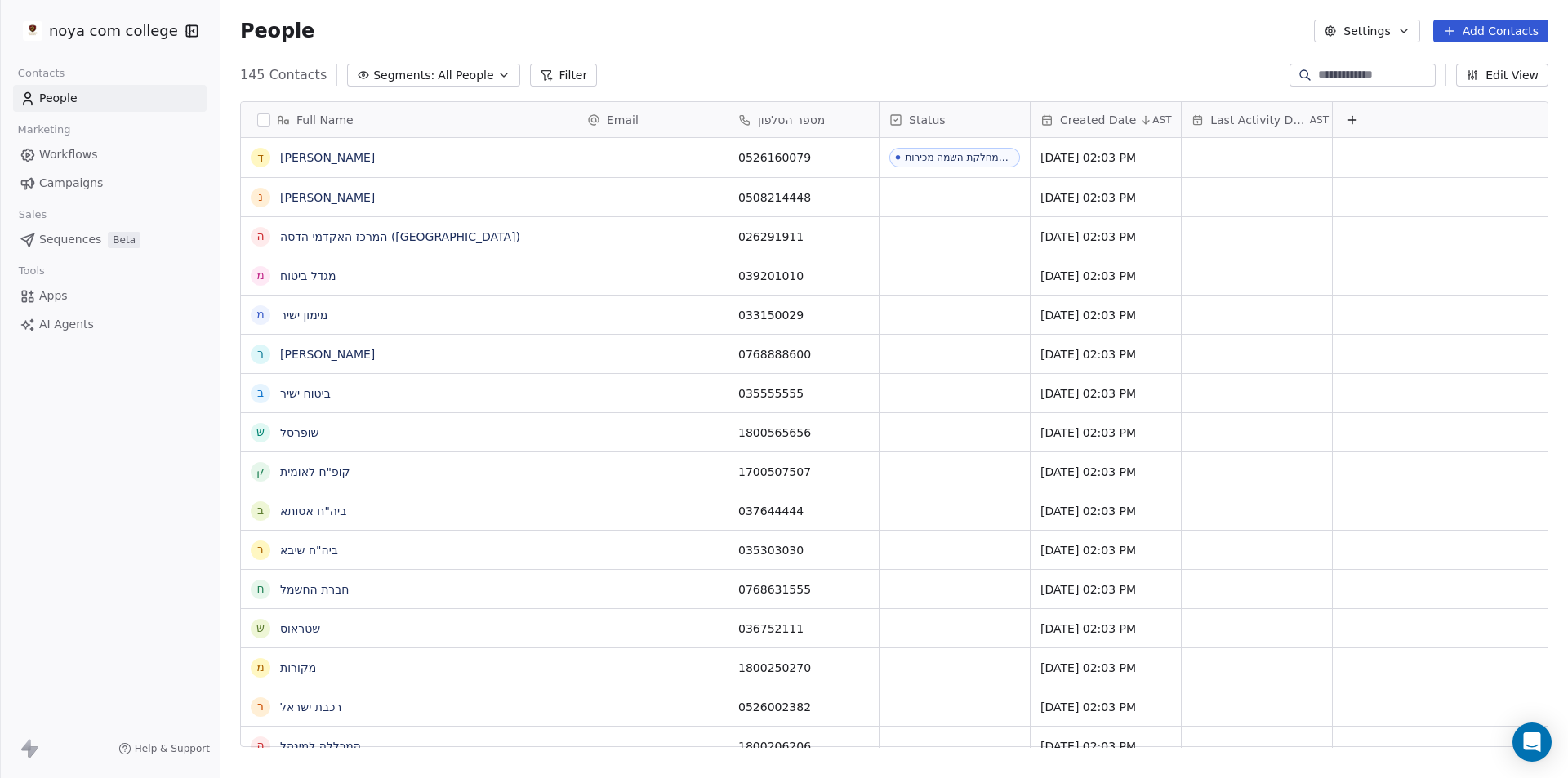
click at [48, 321] on span "AI Agents" at bounding box center [66, 324] width 54 height 17
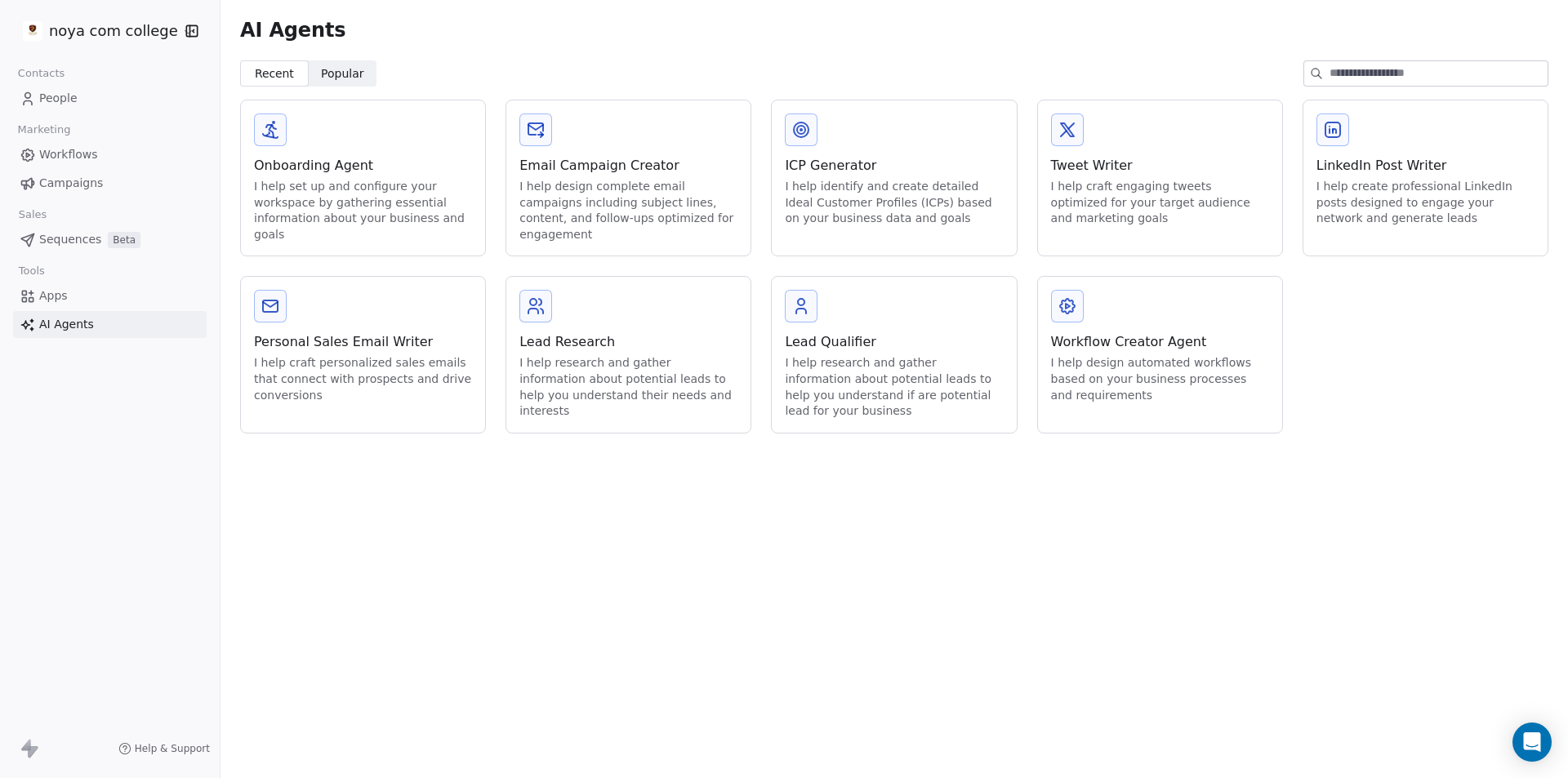
drag, startPoint x: 1511, startPoint y: 467, endPoint x: 1409, endPoint y: 563, distance: 140.1
click at [1413, 566] on div "AI Agents Recent Recent Popular Popular Onboarding Agent I help set up and conf…" at bounding box center [894, 389] width 1347 height 778
click at [53, 94] on span "People" at bounding box center [58, 98] width 38 height 17
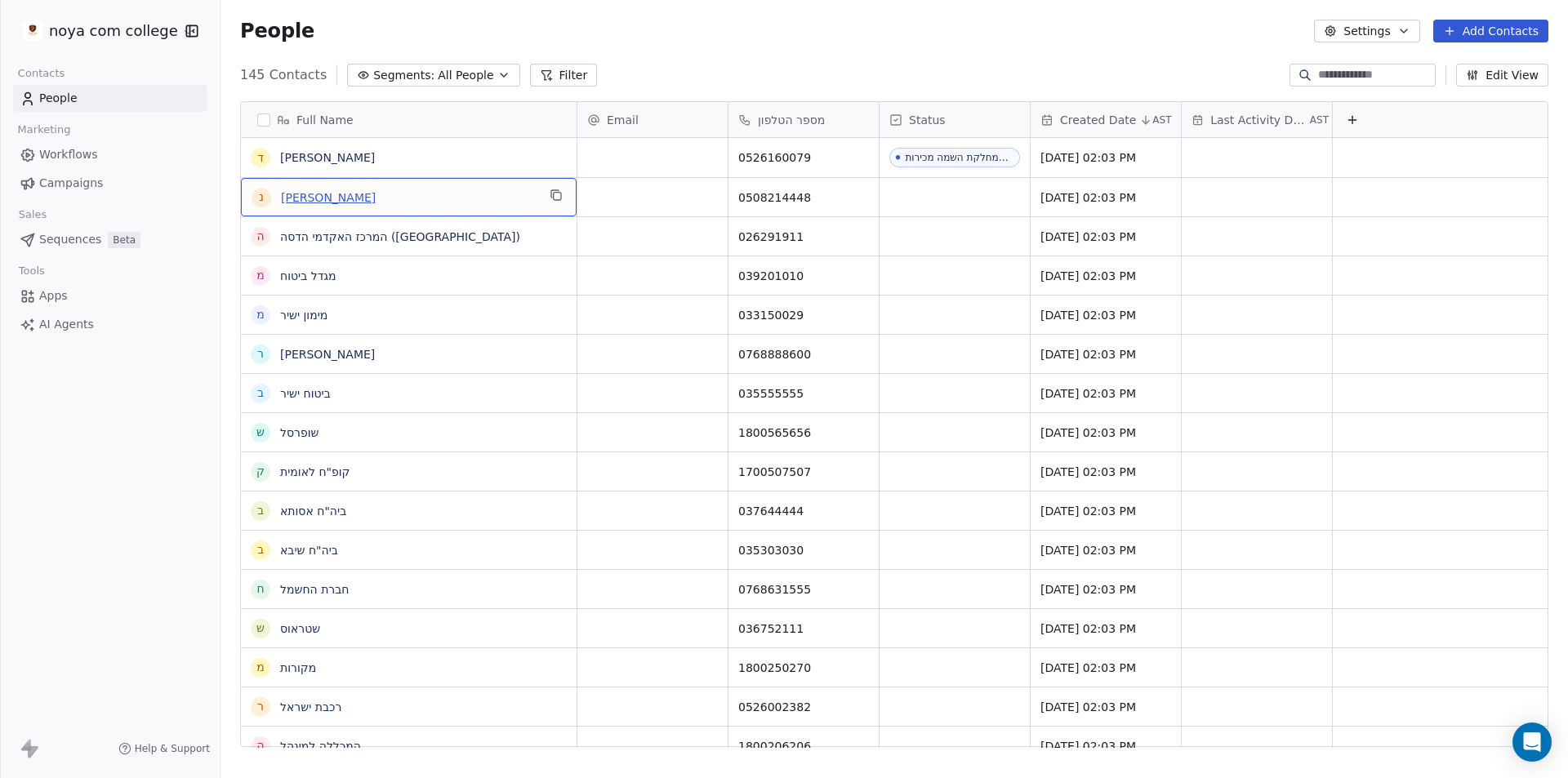
drag, startPoint x: 341, startPoint y: 191, endPoint x: 329, endPoint y: 194, distance: 12.4
click at [322, 201] on link "[PERSON_NAME]" at bounding box center [327, 197] width 94 height 13
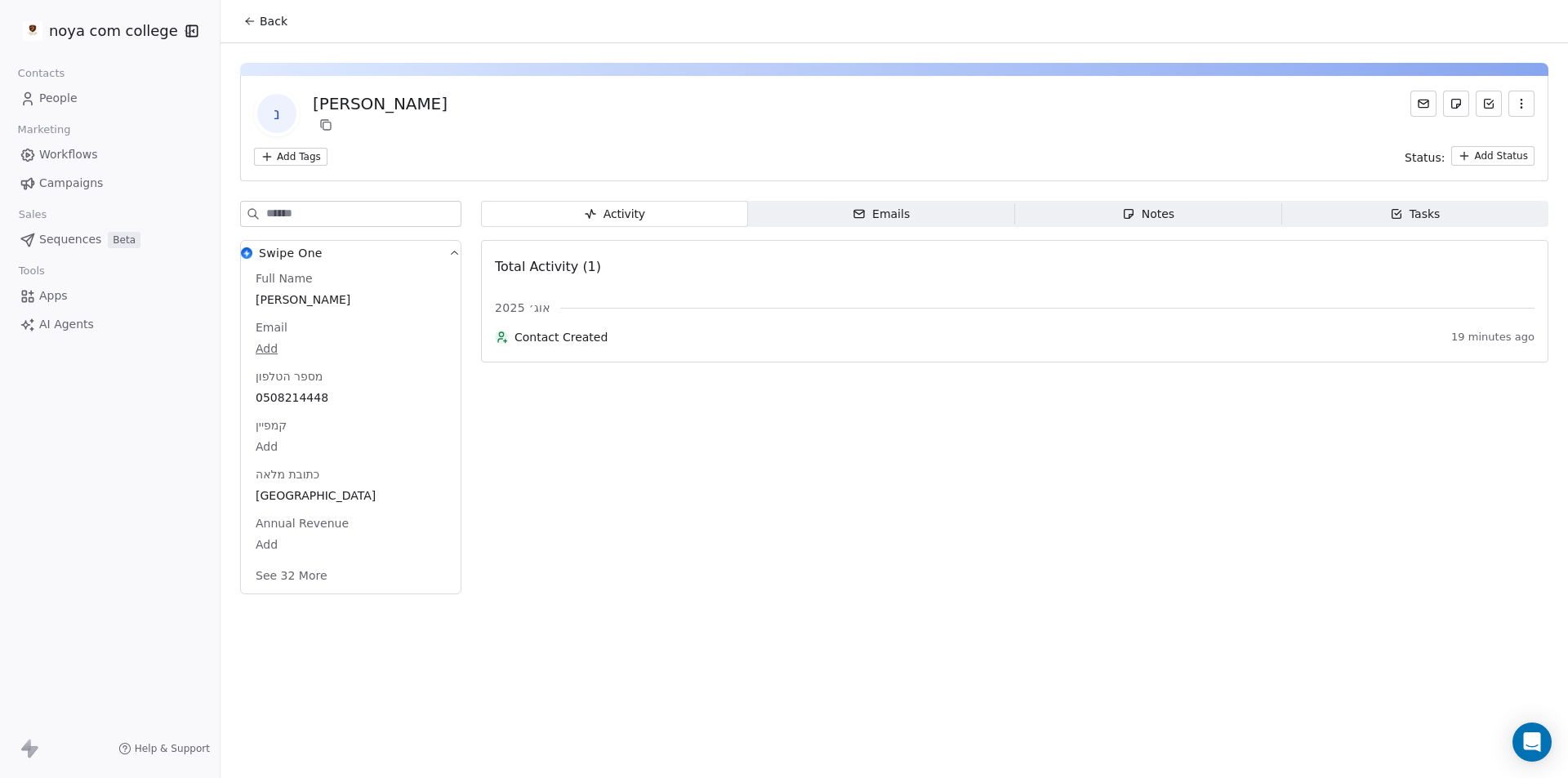
click at [298, 153] on html "noya com college Contacts People Marketing Workflows Campaigns Sales Sequences …" at bounding box center [784, 389] width 1568 height 778
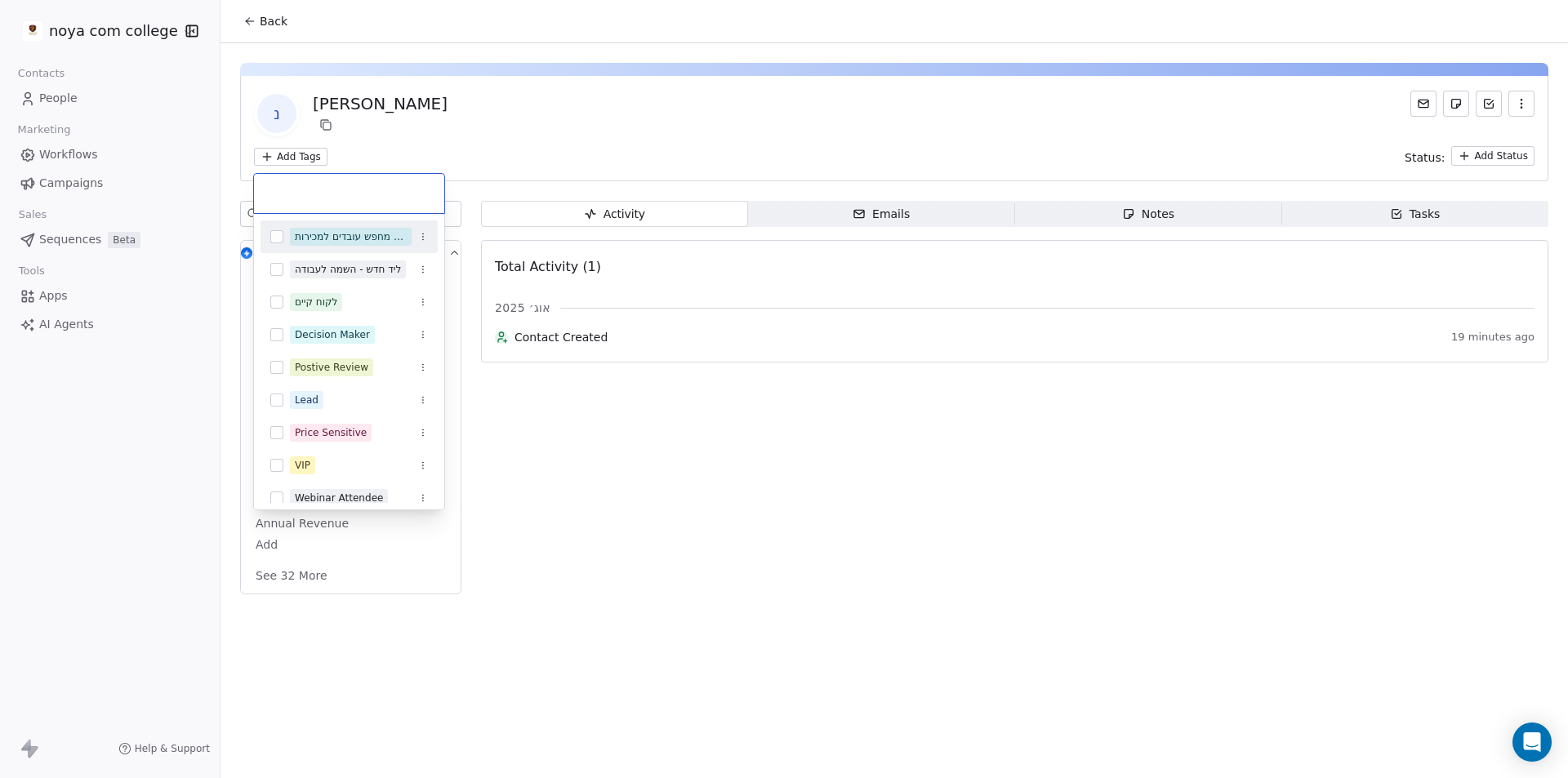
click at [298, 153] on html "noya com college Contacts People Marketing Workflows Campaigns Sales Sequences …" at bounding box center [784, 389] width 1568 height 778
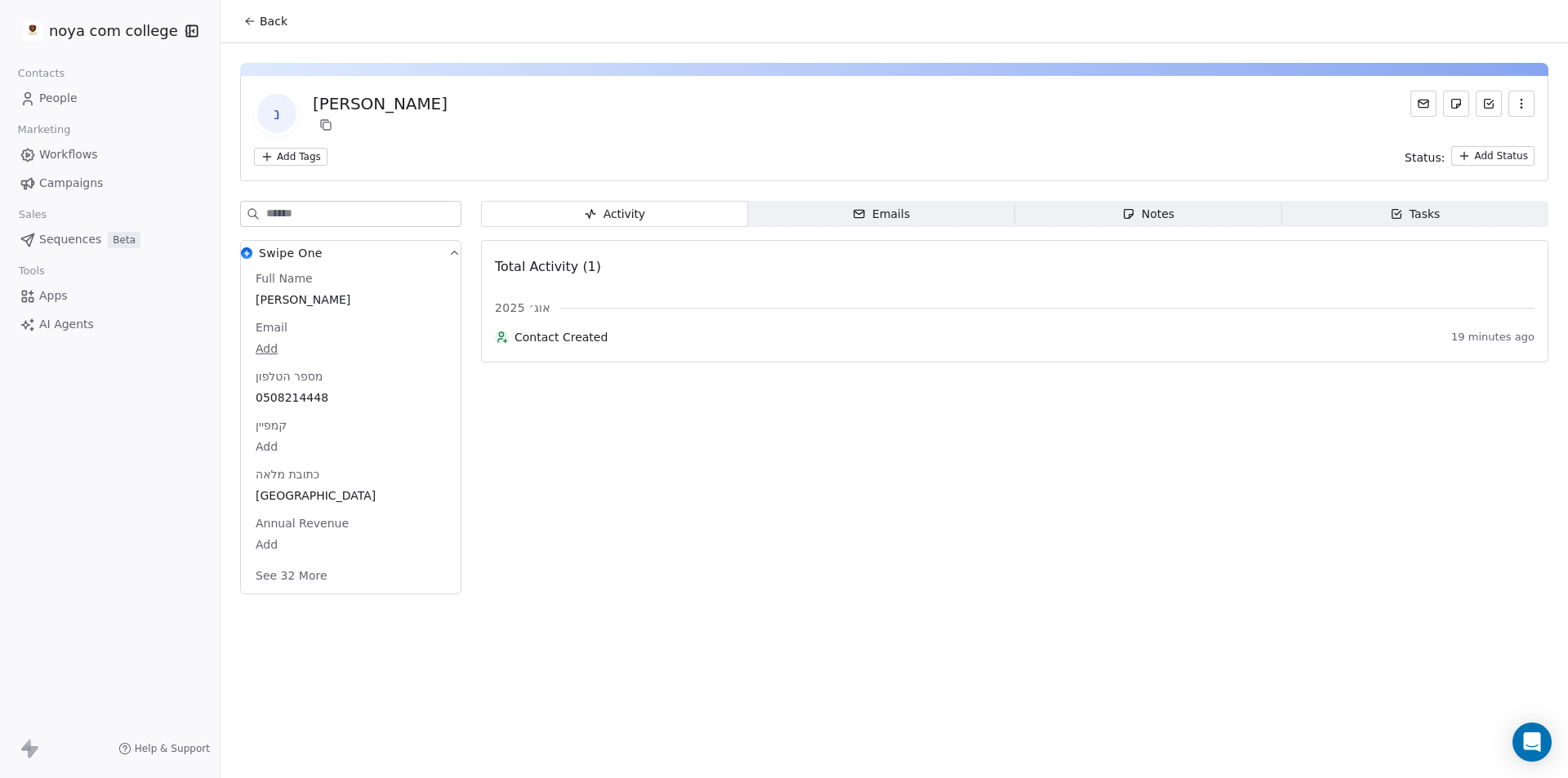
click at [294, 160] on html "noya com college Contacts People Marketing Workflows Campaigns Sales Sequences …" at bounding box center [784, 389] width 1568 height 778
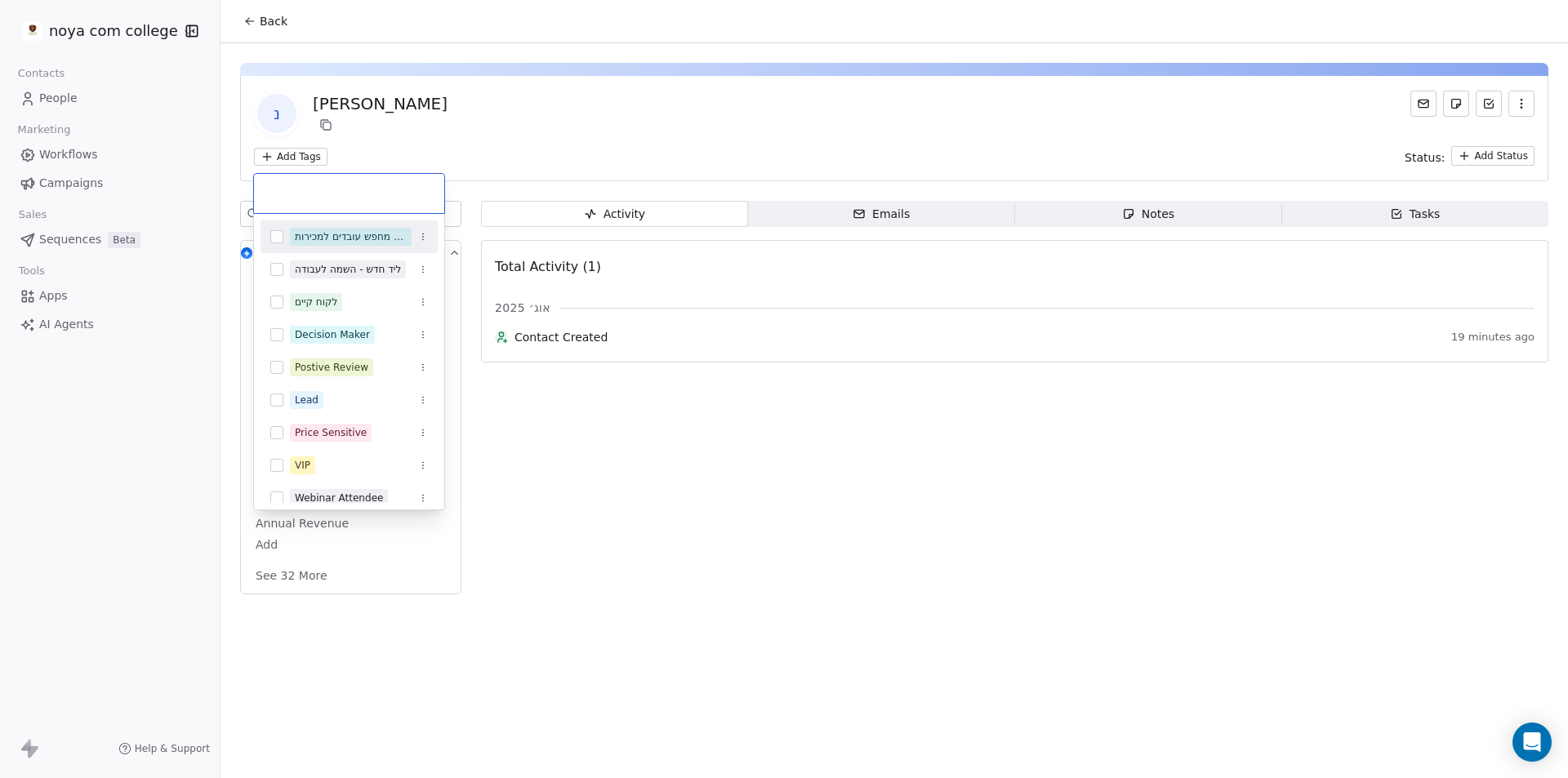
click at [277, 239] on button "Suggestions" at bounding box center [276, 236] width 13 height 13
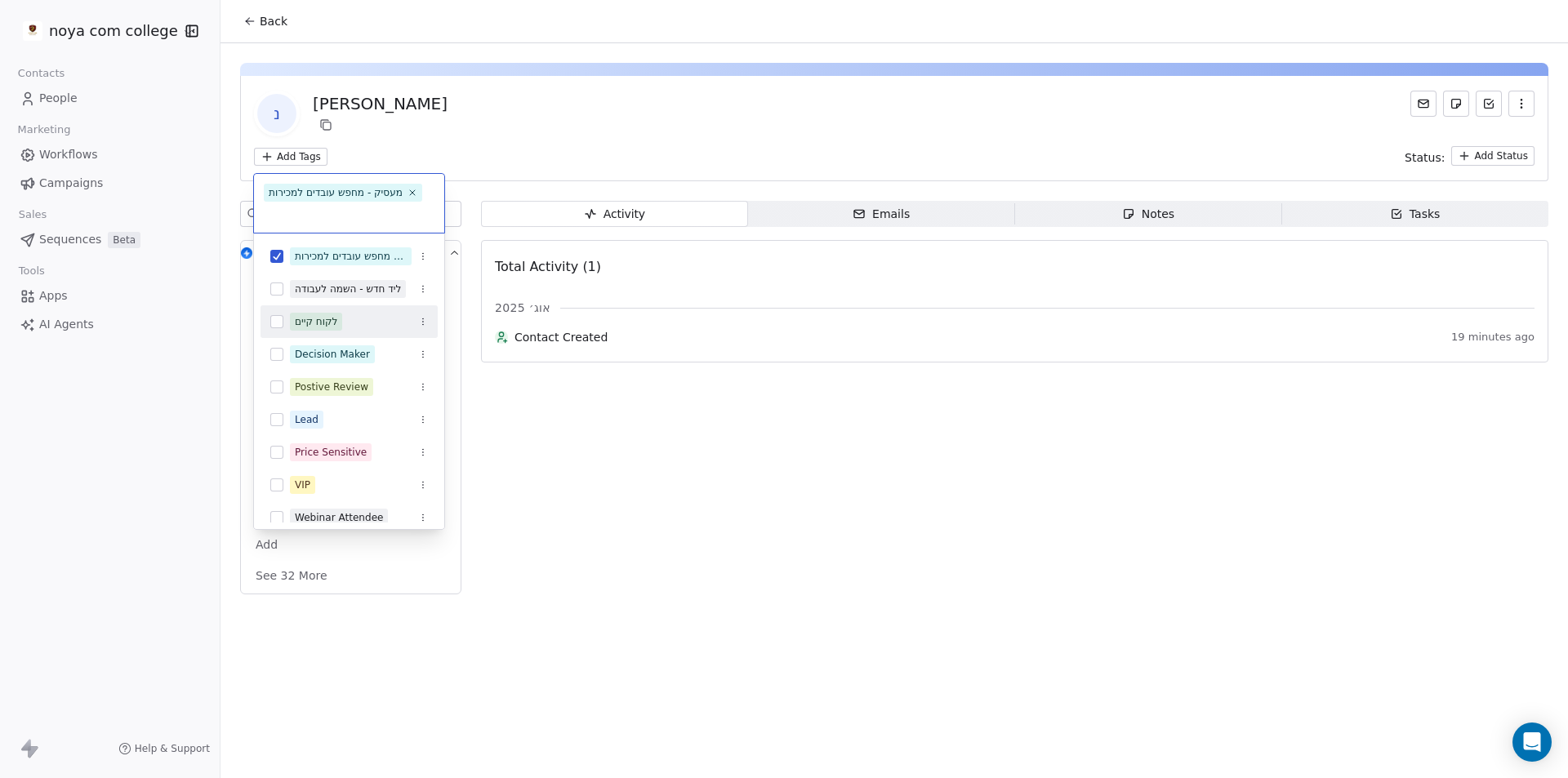
click at [735, 455] on html "noya com college Contacts People Marketing Workflows Campaigns Sales Sequences …" at bounding box center [784, 389] width 1568 height 778
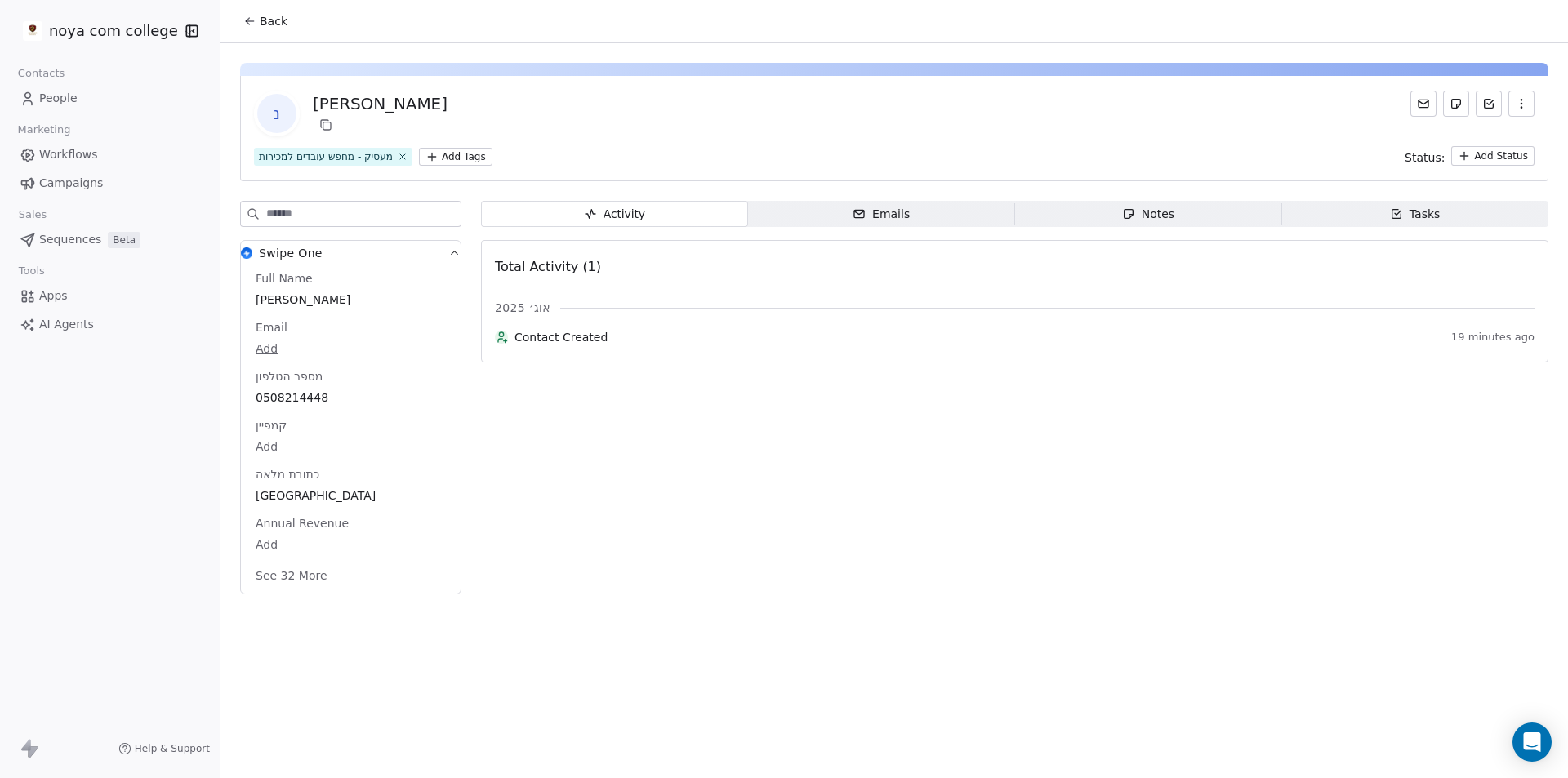
click at [1474, 153] on html "noya com college Contacts People Marketing Workflows Campaigns Sales Sequences …" at bounding box center [784, 389] width 1568 height 778
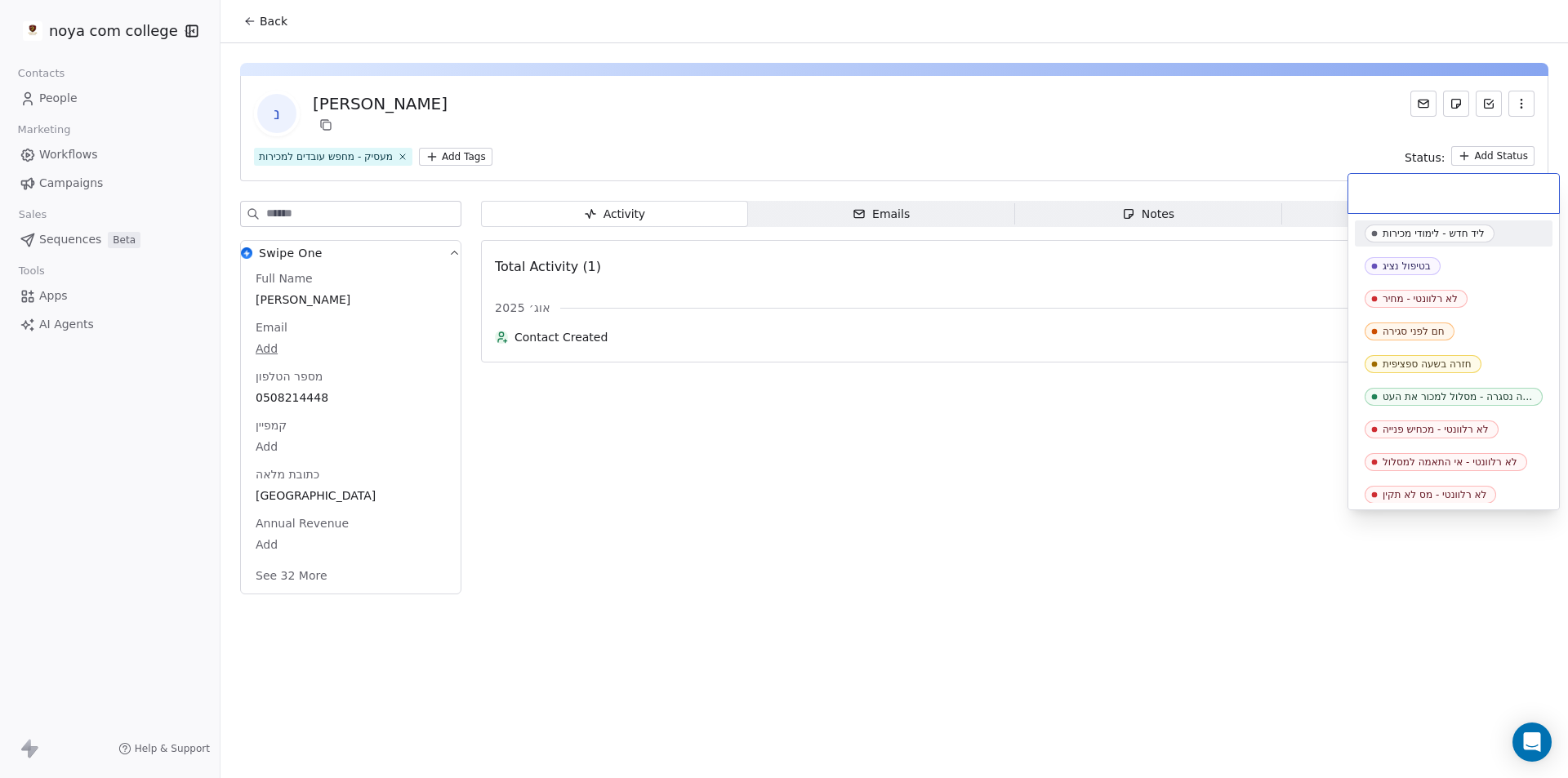
click at [1269, 387] on html "noya com college Contacts People Marketing Workflows Campaigns Sales Sequences …" at bounding box center [784, 389] width 1568 height 778
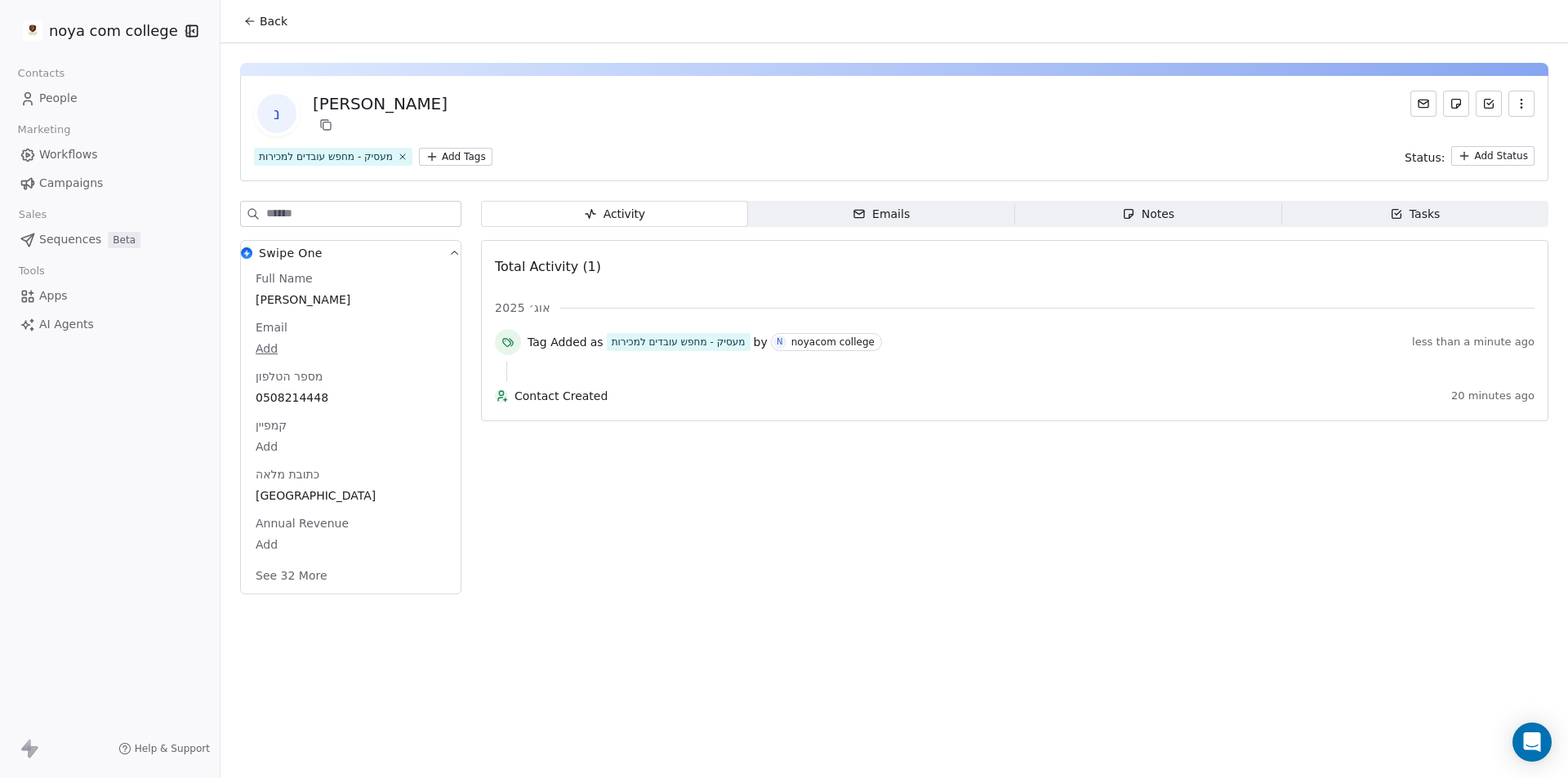
click at [244, 250] on img "button" at bounding box center [246, 253] width 12 height 12
click at [652, 393] on span "Contact Created" at bounding box center [979, 396] width 930 height 16
click at [1487, 160] on html "noya com college Contacts People Marketing Workflows Campaigns Sales Sequences …" at bounding box center [784, 389] width 1568 height 778
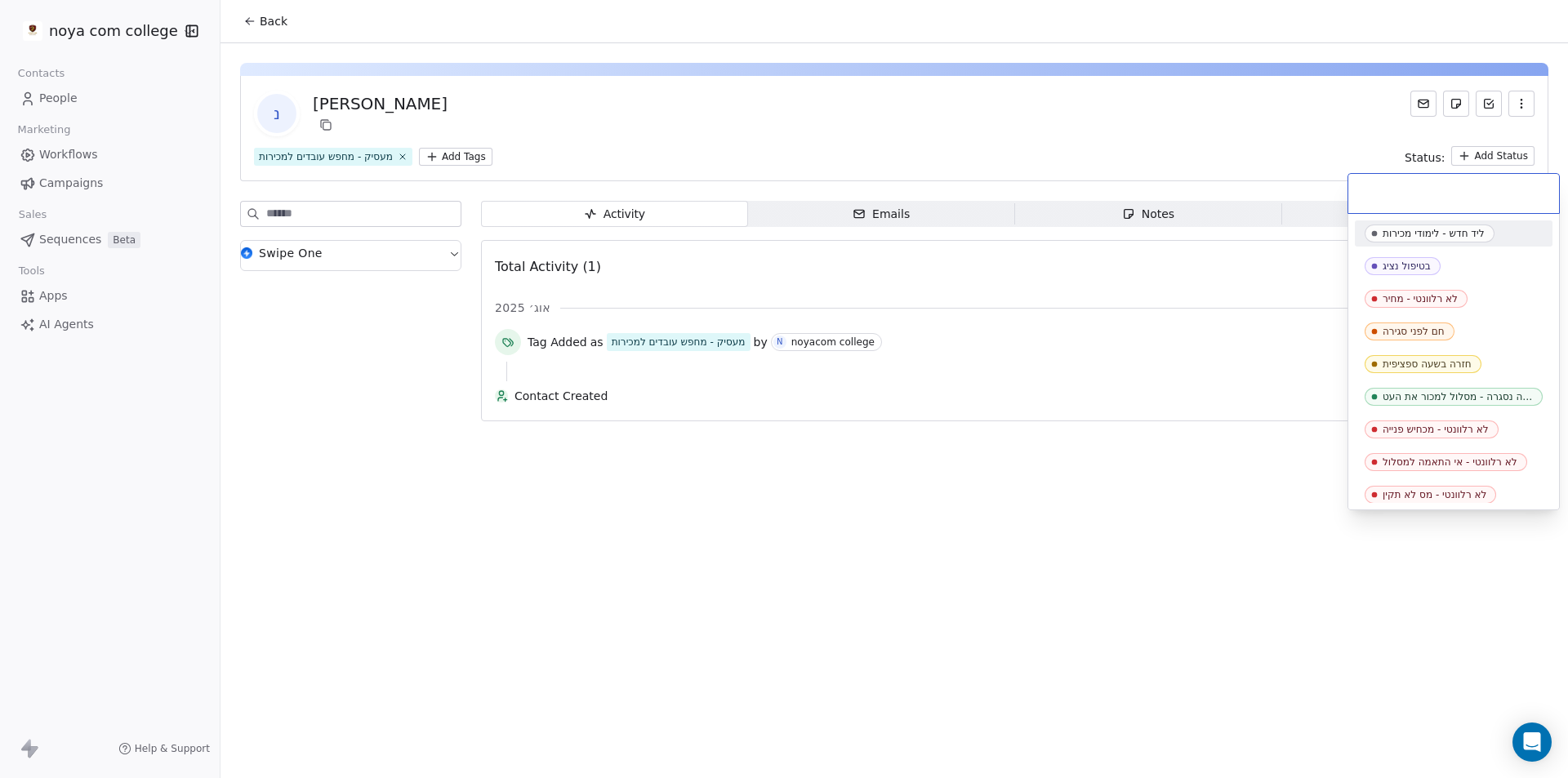
click at [1492, 150] on html "noya com college Contacts People Marketing Workflows Campaigns Sales Sequences …" at bounding box center [784, 389] width 1568 height 778
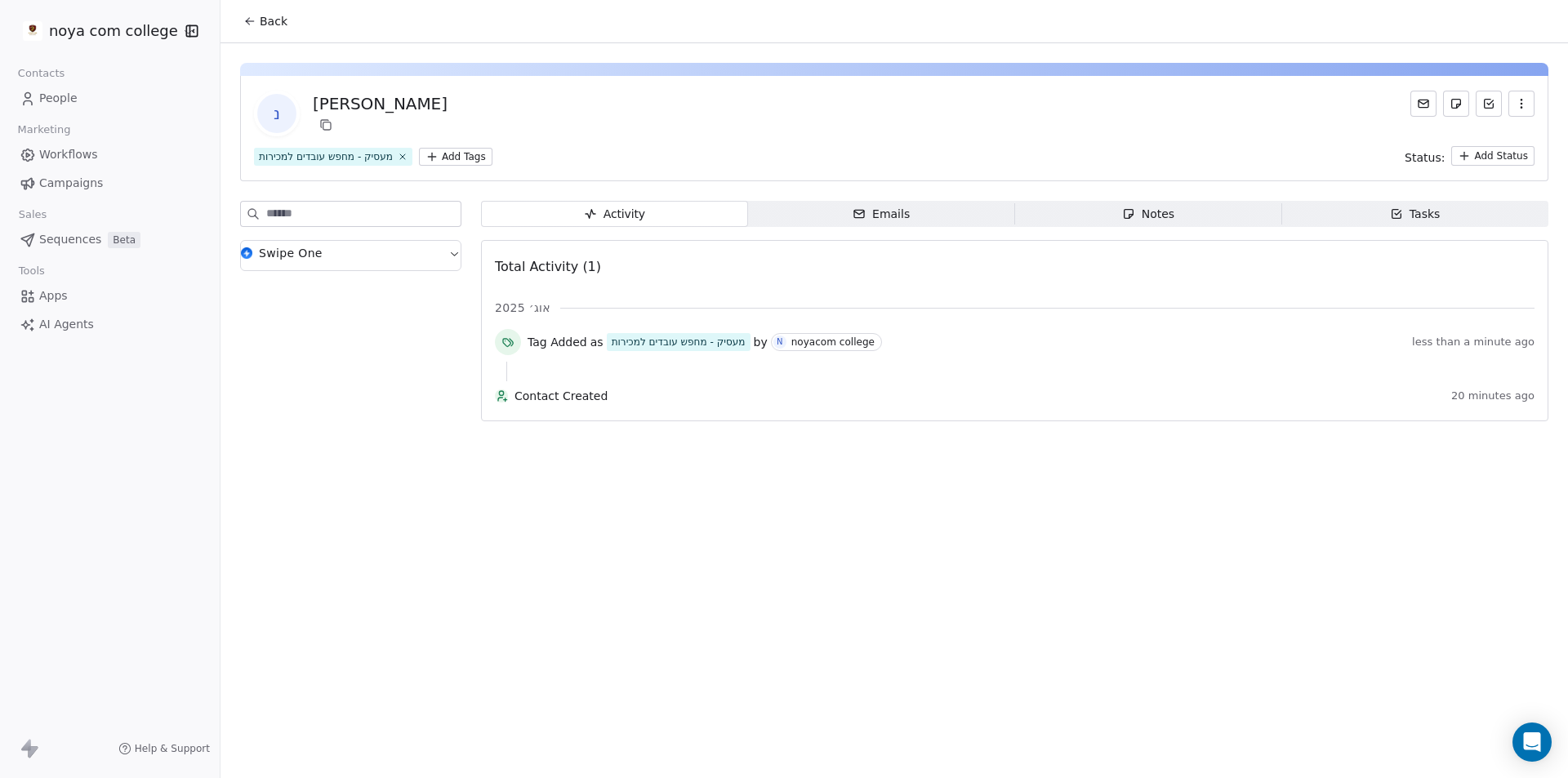
click at [1531, 98] on button "button" at bounding box center [1521, 103] width 26 height 26
click at [681, 308] on span at bounding box center [1047, 308] width 974 height 1
click at [670, 321] on div "אוג׳ 2025 Tag Added as מעסיק - מחפש עובדים למכירות by N noyacom college less th…" at bounding box center [1014, 355] width 1040 height 111
click at [1523, 411] on div "Contact Created 20 minutes ago" at bounding box center [1014, 399] width 1040 height 23
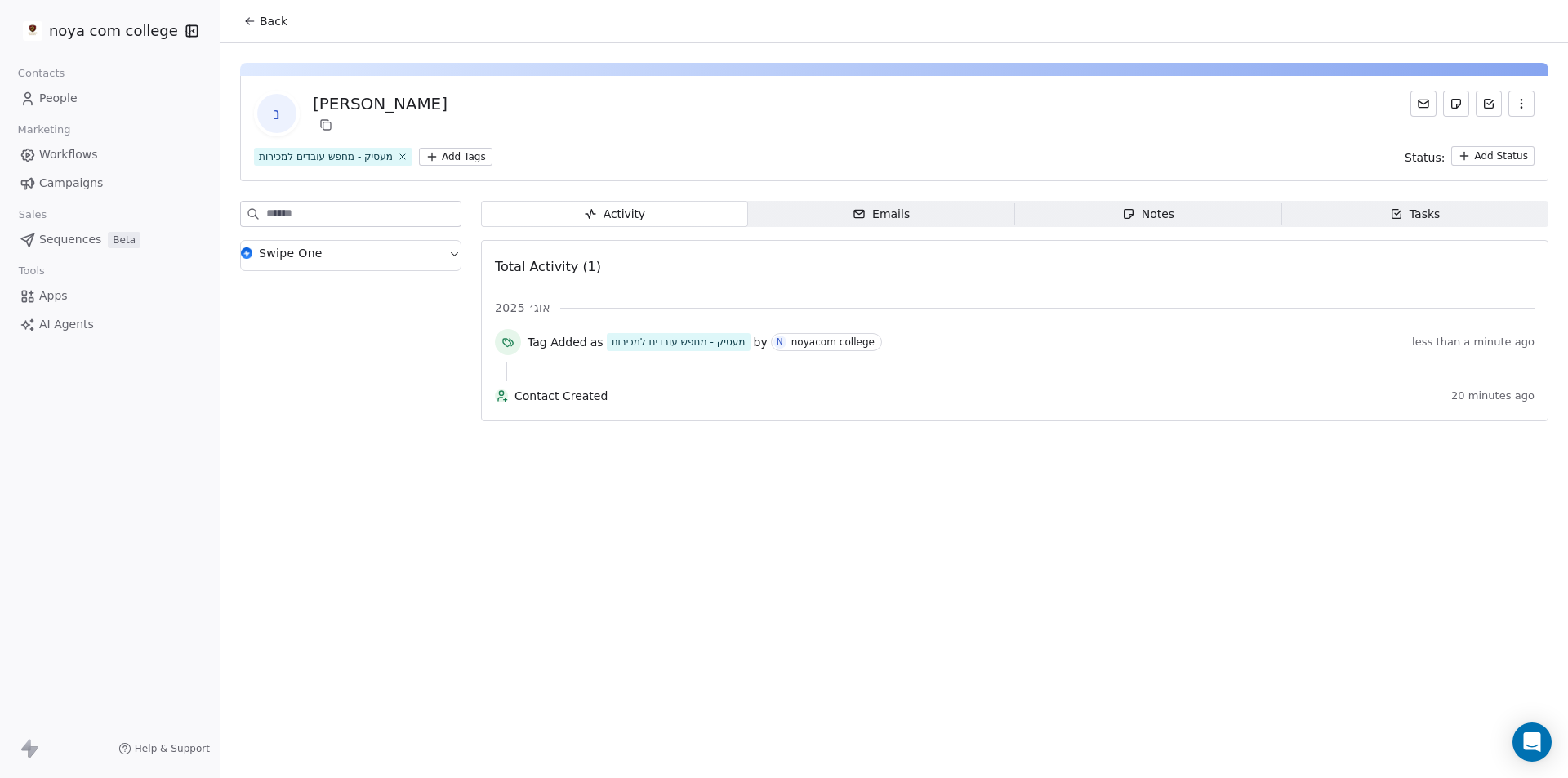
click at [899, 357] on div "Tag Added as מעסיק - מחפש עובדים למכירות by N noyacom college less than a minut…" at bounding box center [1014, 345] width 1040 height 33
click at [886, 218] on div "Emails" at bounding box center [881, 214] width 57 height 17
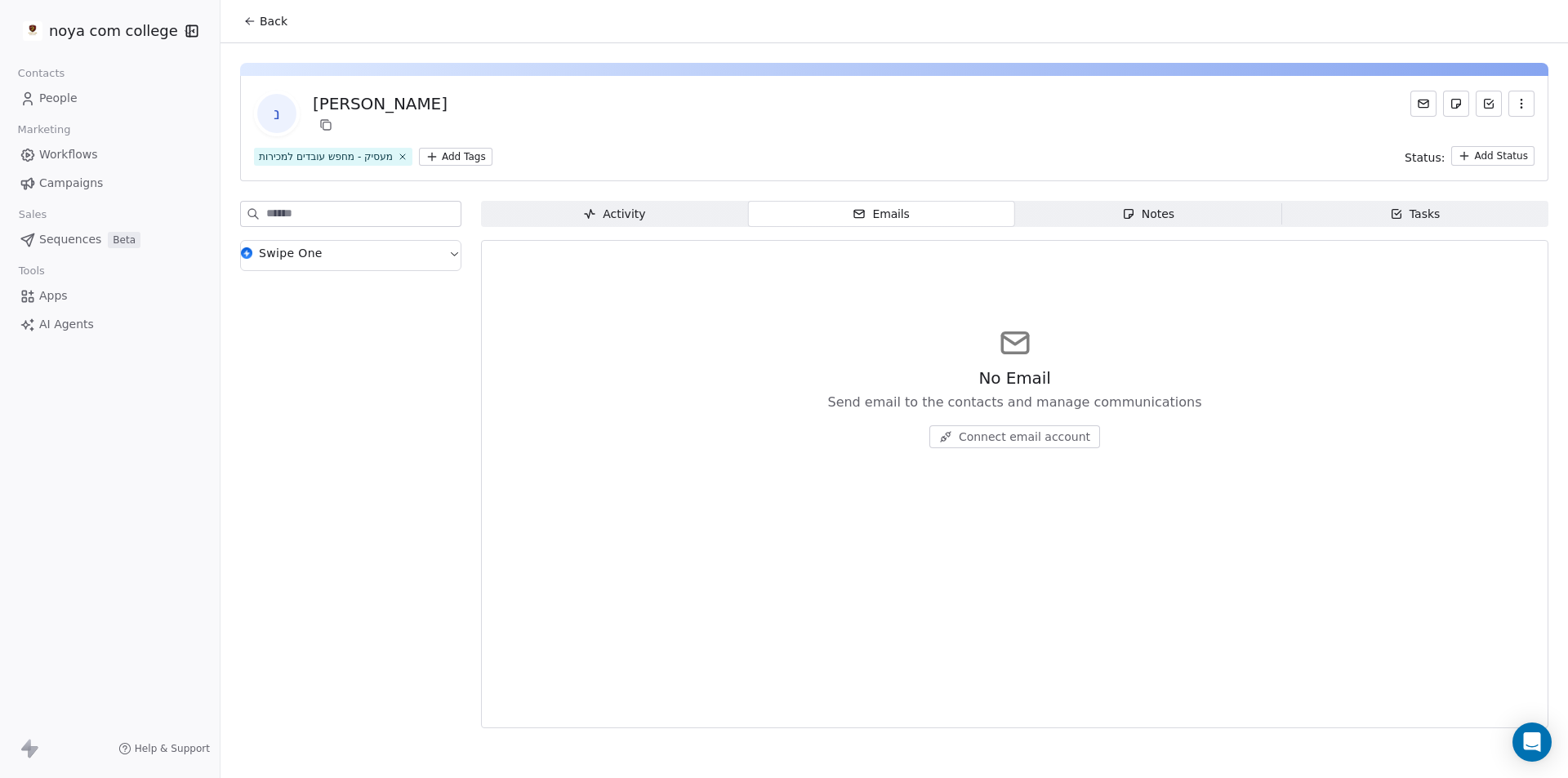
click at [1048, 438] on span "Connect email account" at bounding box center [1025, 437] width 132 height 16
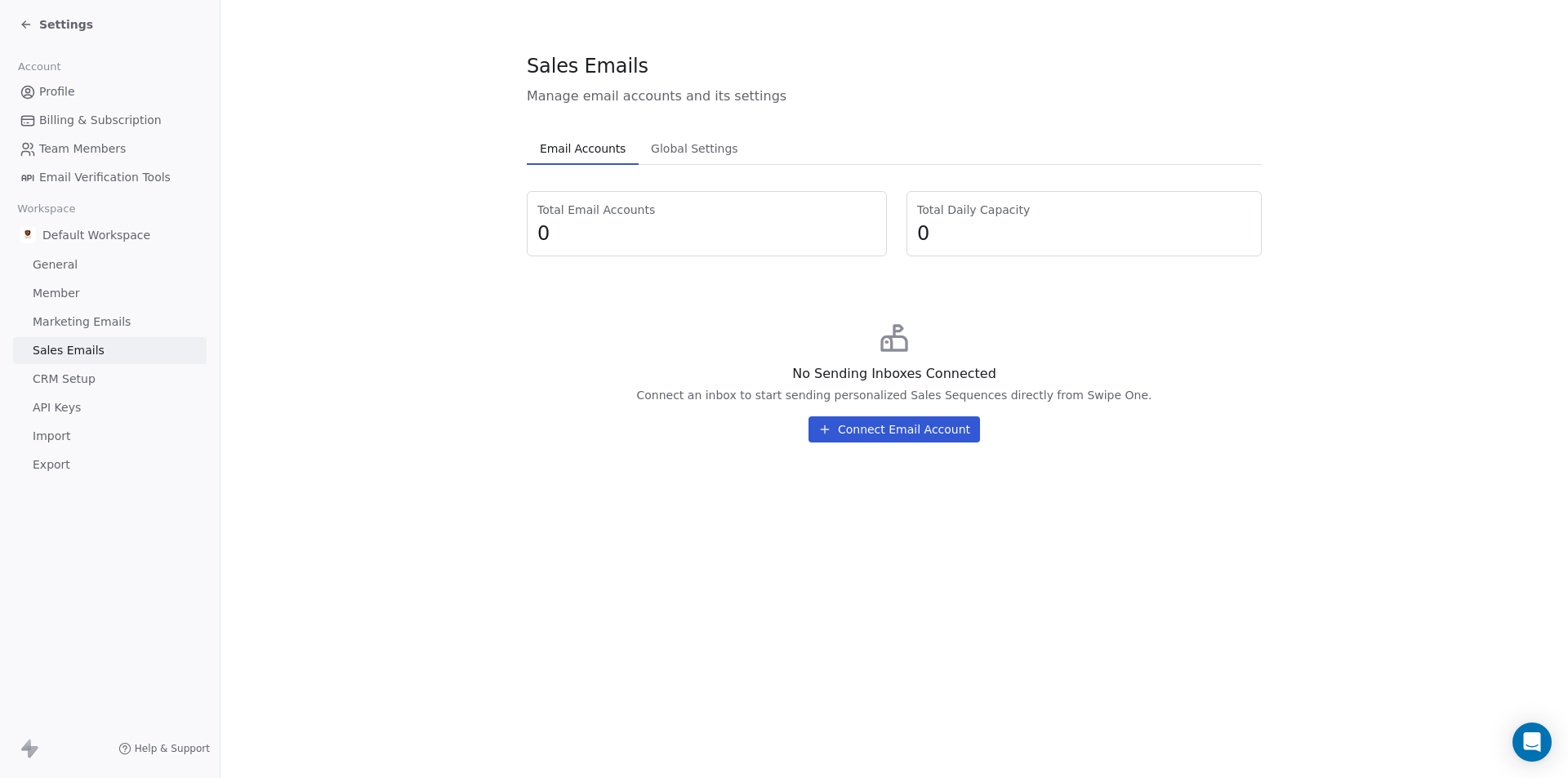
click at [866, 426] on button "Connect Email Account" at bounding box center [894, 429] width 171 height 26
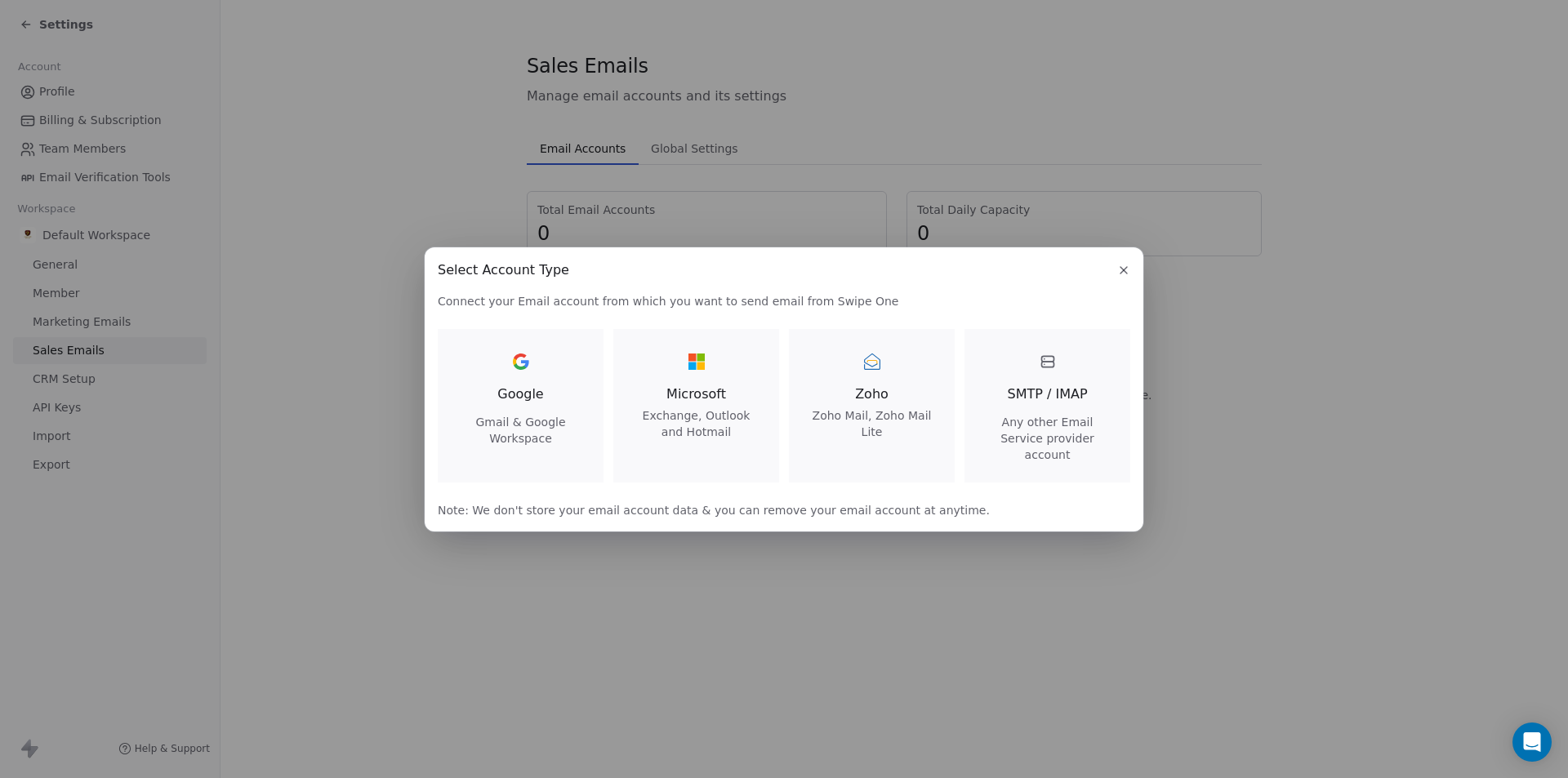
click at [1117, 276] on button "button" at bounding box center [1123, 270] width 20 height 20
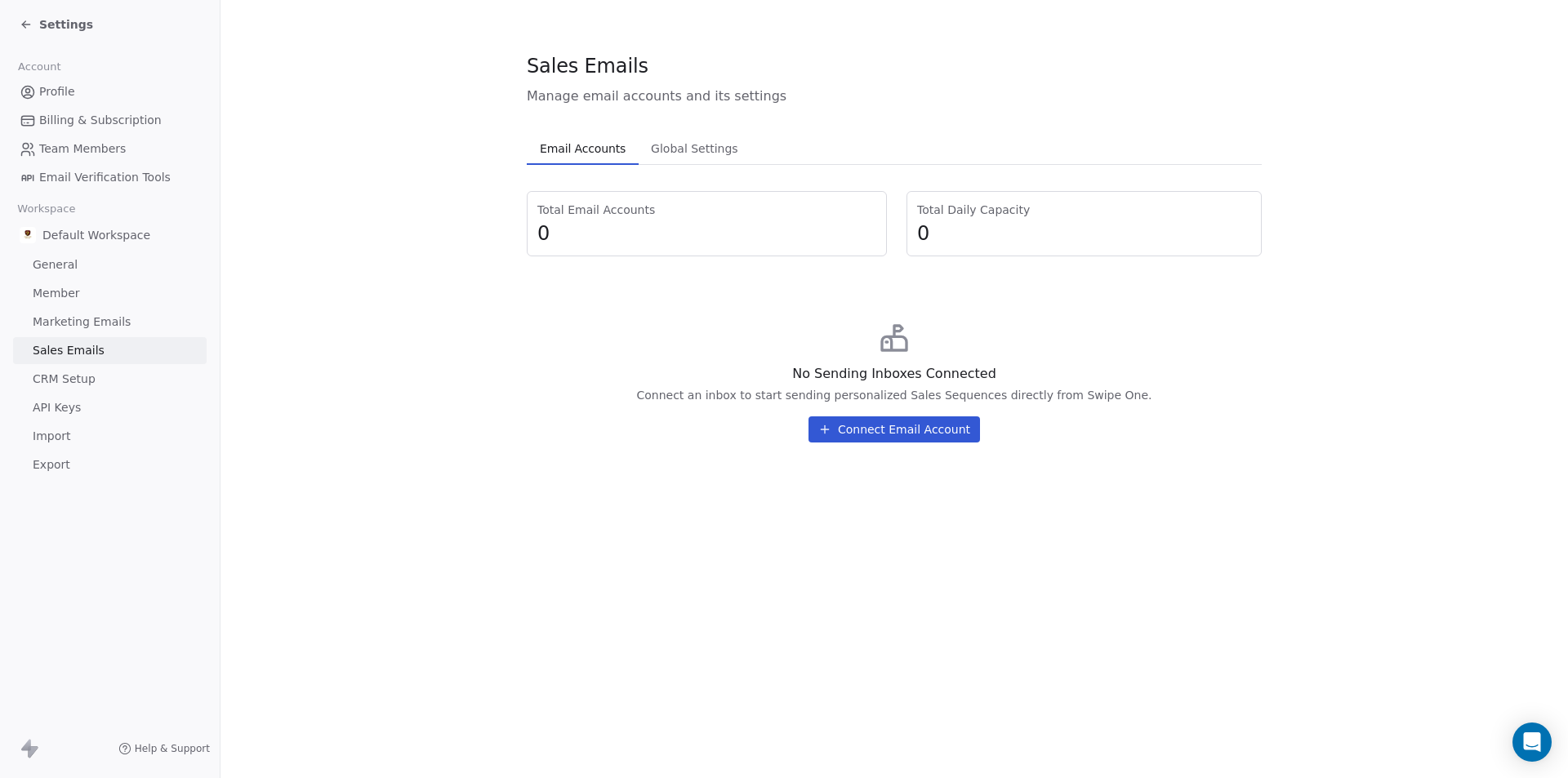
click at [775, 217] on span "Total Email Accounts" at bounding box center [706, 209] width 339 height 16
drag, startPoint x: 711, startPoint y: 160, endPoint x: 714, endPoint y: 143, distance: 17.3
click at [714, 143] on span "Global Settings" at bounding box center [694, 149] width 101 height 23
click at [592, 163] on button "Email Accounts Email Accounts" at bounding box center [583, 148] width 112 height 33
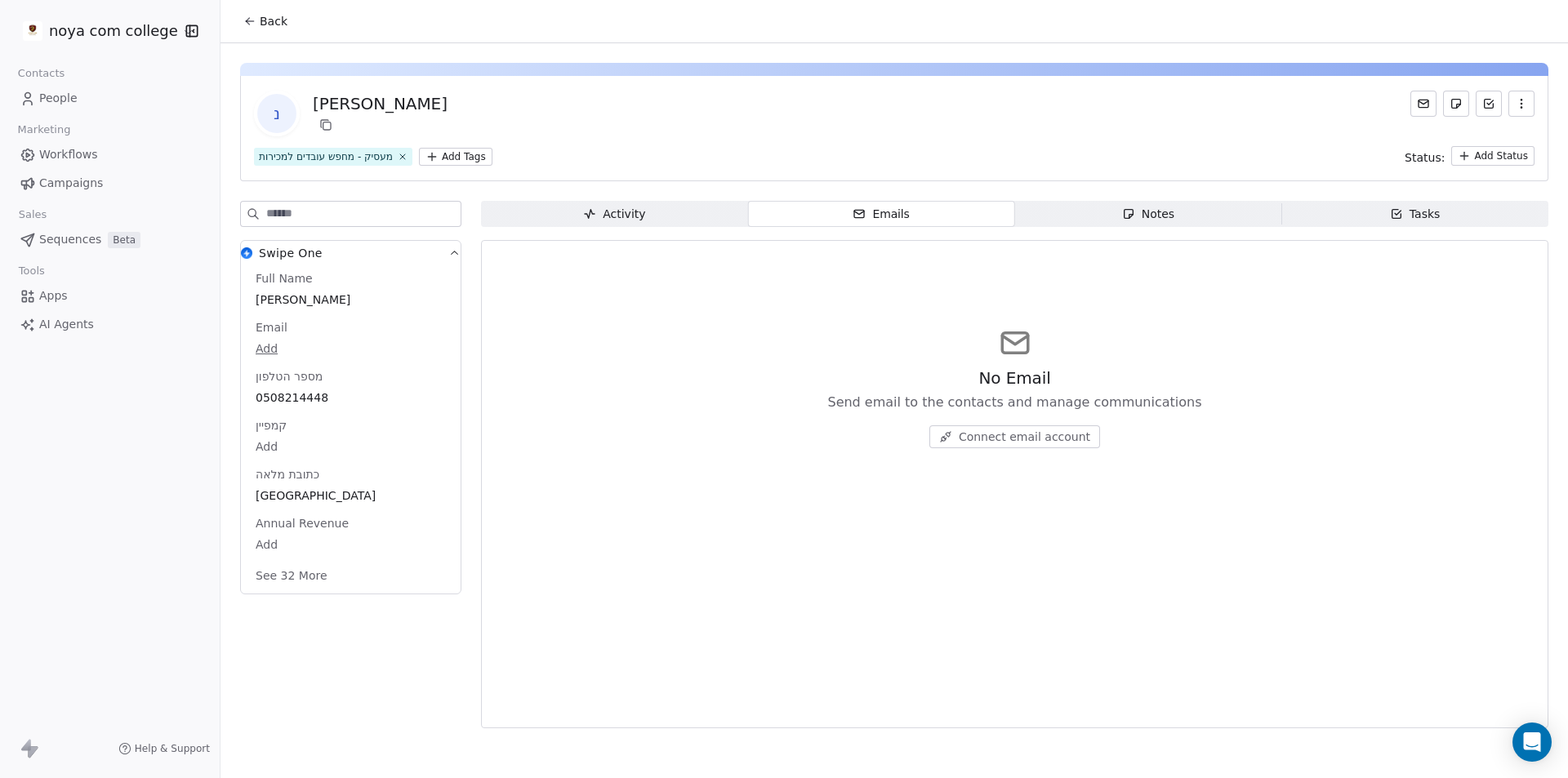
click at [783, 451] on div "No Email Send email to the contacts and manage communications Connect email acc…" at bounding box center [1014, 387] width 1040 height 201
click at [662, 226] on span "Activity Activity" at bounding box center [615, 213] width 267 height 26
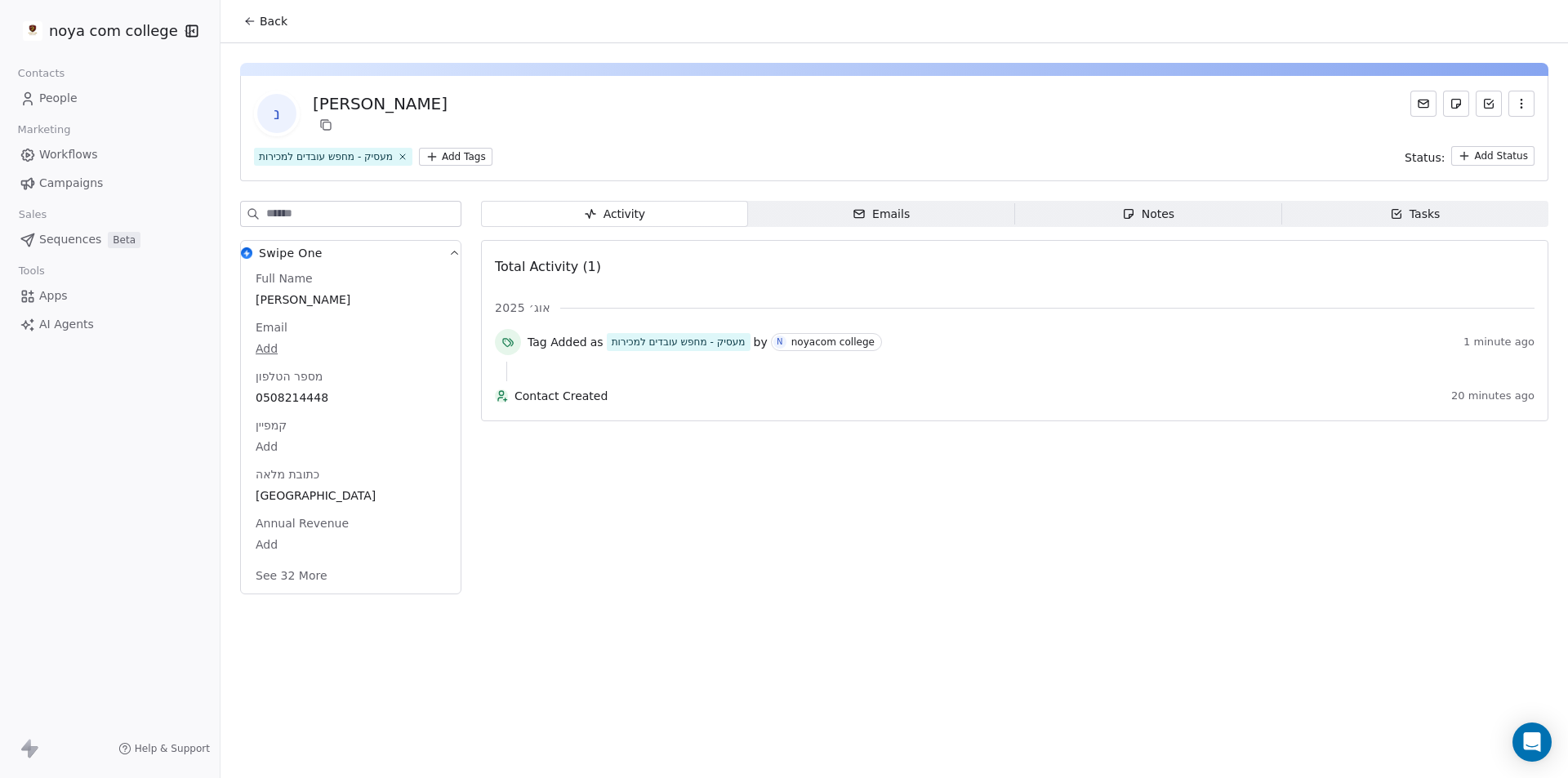
click at [1394, 221] on div "Tasks" at bounding box center [1415, 214] width 51 height 17
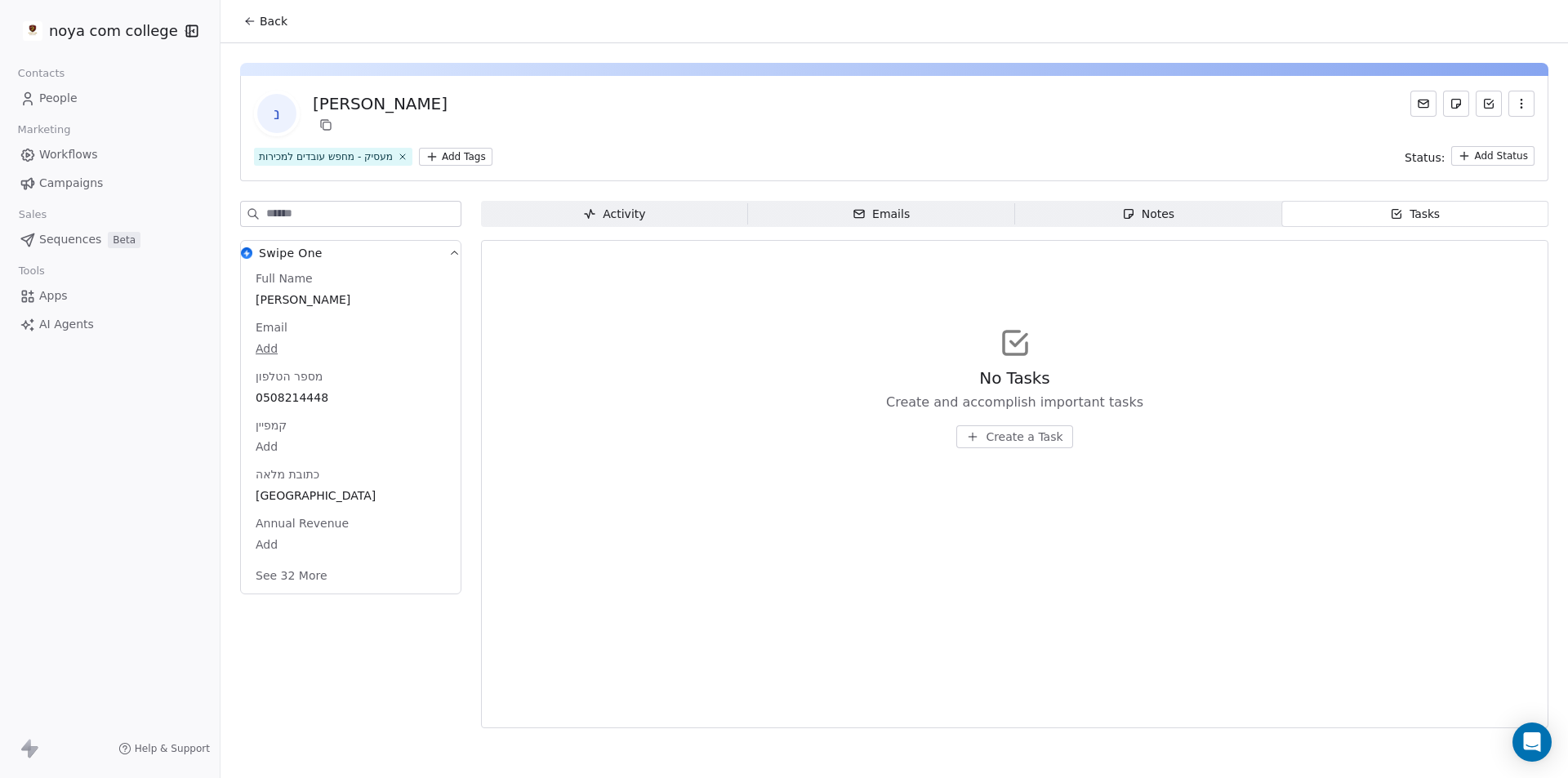
click at [1197, 208] on span "Notes Notes" at bounding box center [1148, 213] width 267 height 26
click at [994, 436] on span "Create a Note" at bounding box center [1024, 437] width 79 height 16
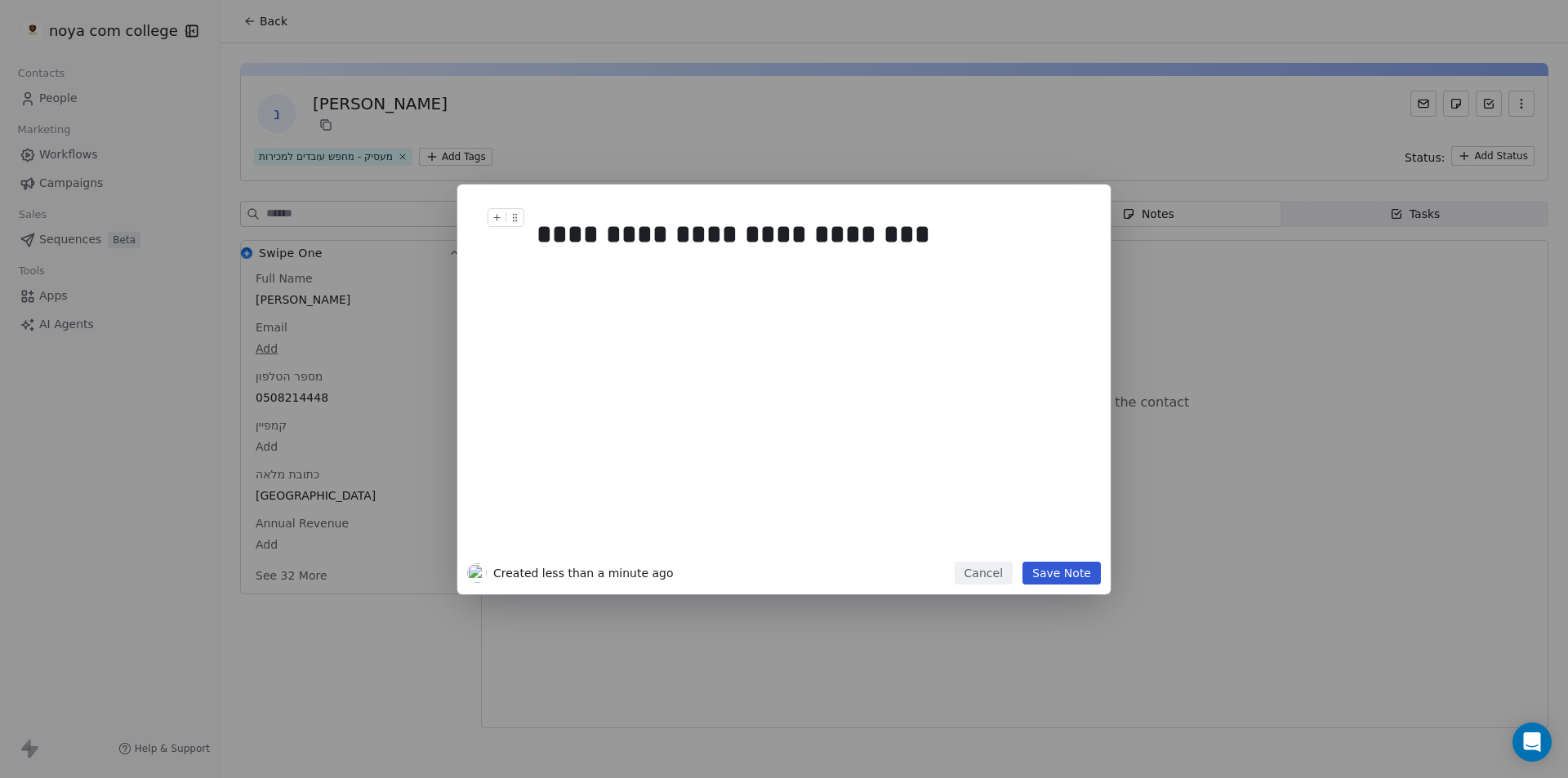
click at [1070, 572] on button "Save Note" at bounding box center [1062, 574] width 78 height 23
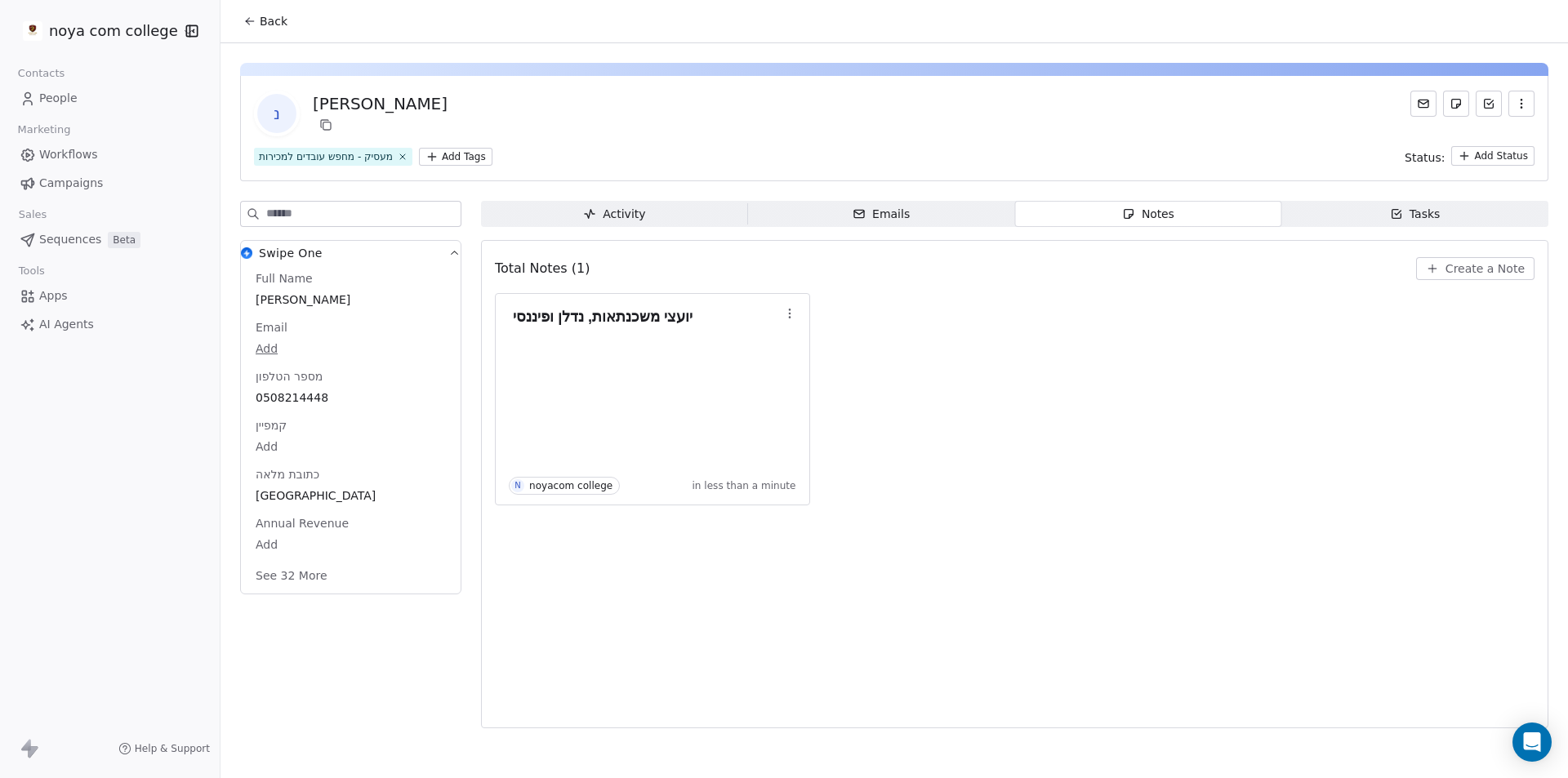
click at [1490, 219] on span "Tasks Tasks" at bounding box center [1415, 213] width 267 height 26
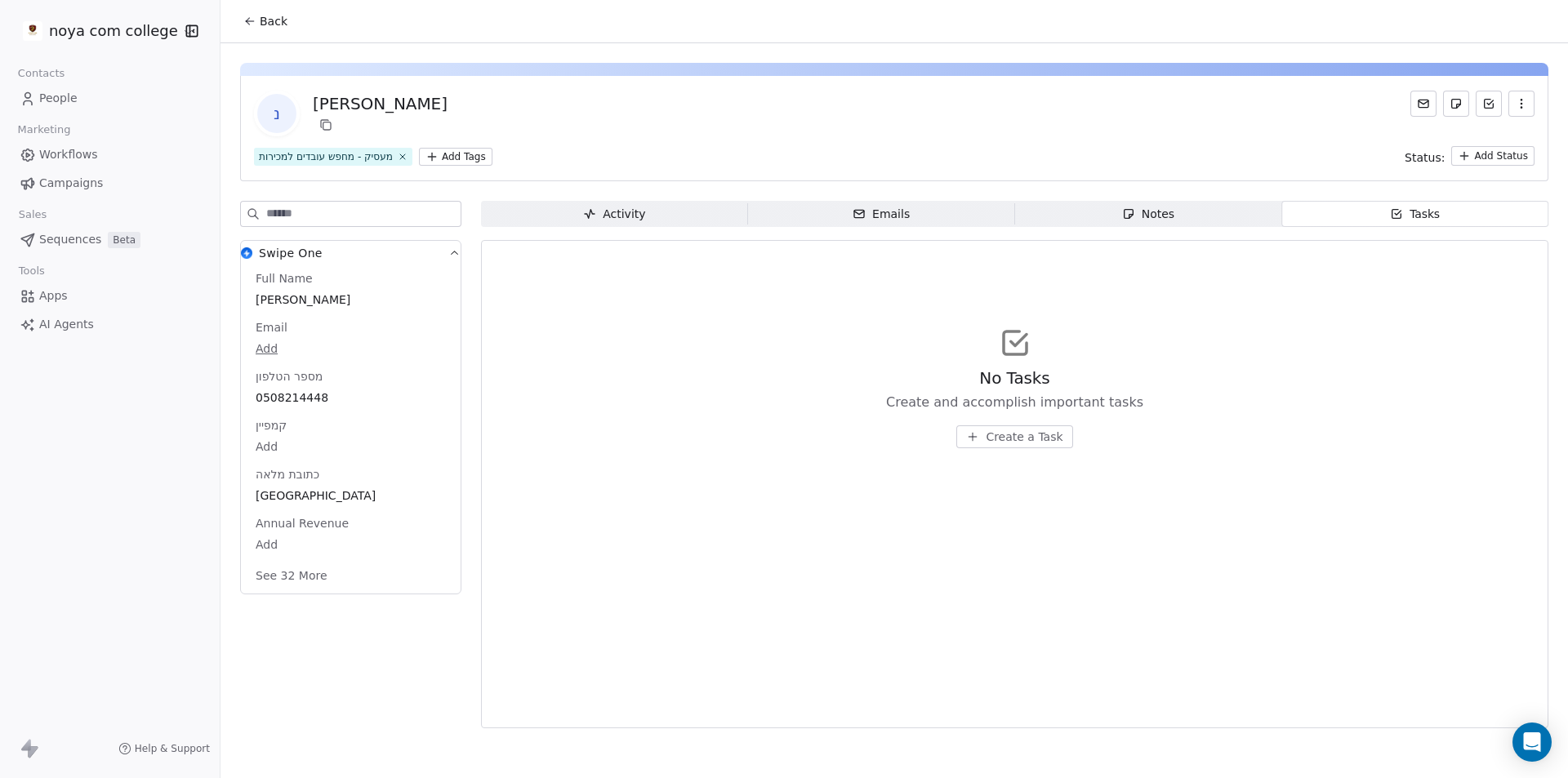
click at [935, 225] on span "Emails Emails" at bounding box center [882, 213] width 267 height 26
click at [617, 226] on span "Activity Activity" at bounding box center [615, 213] width 267 height 26
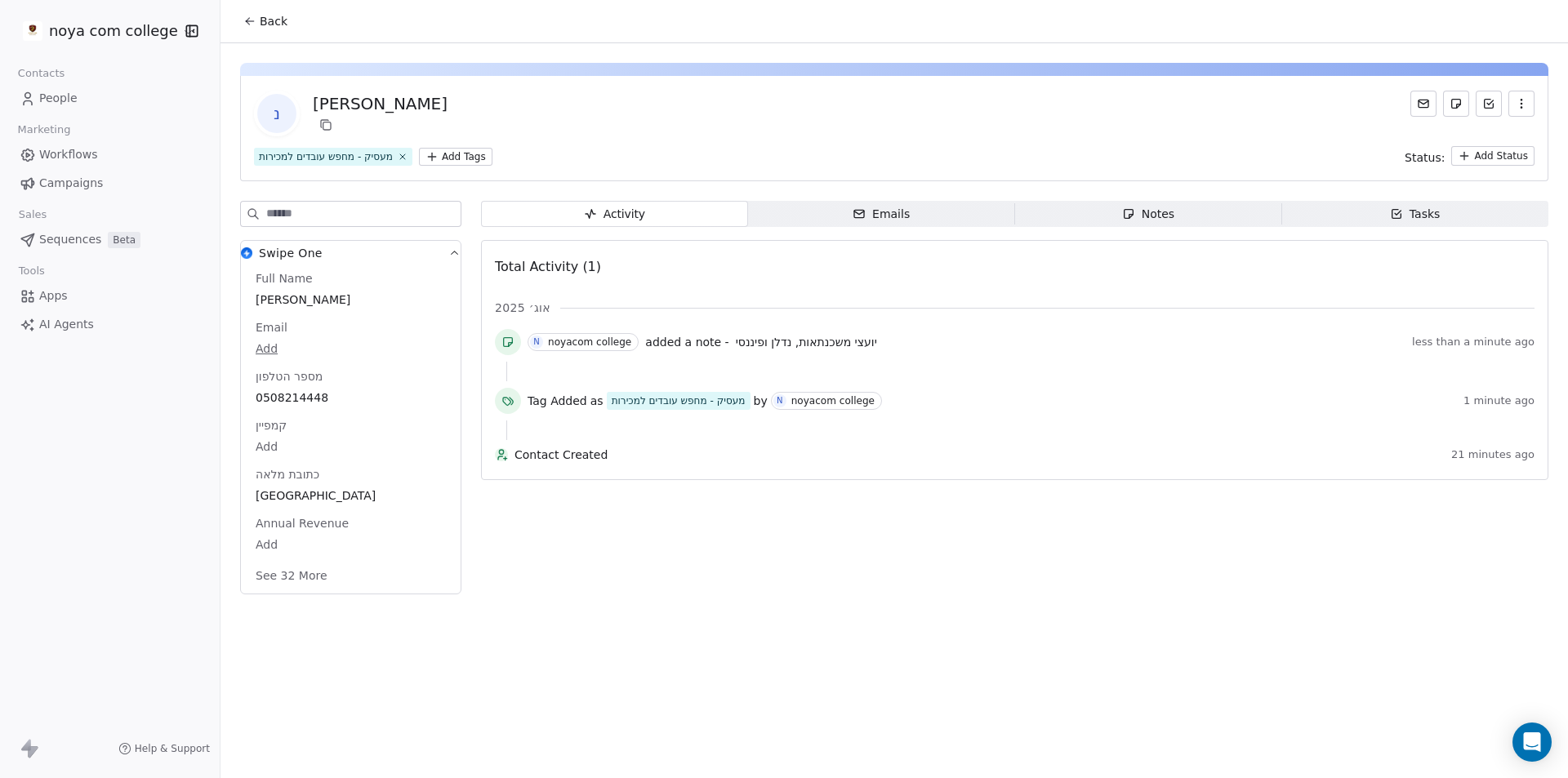
click at [1490, 100] on icon at bounding box center [1489, 104] width 9 height 9
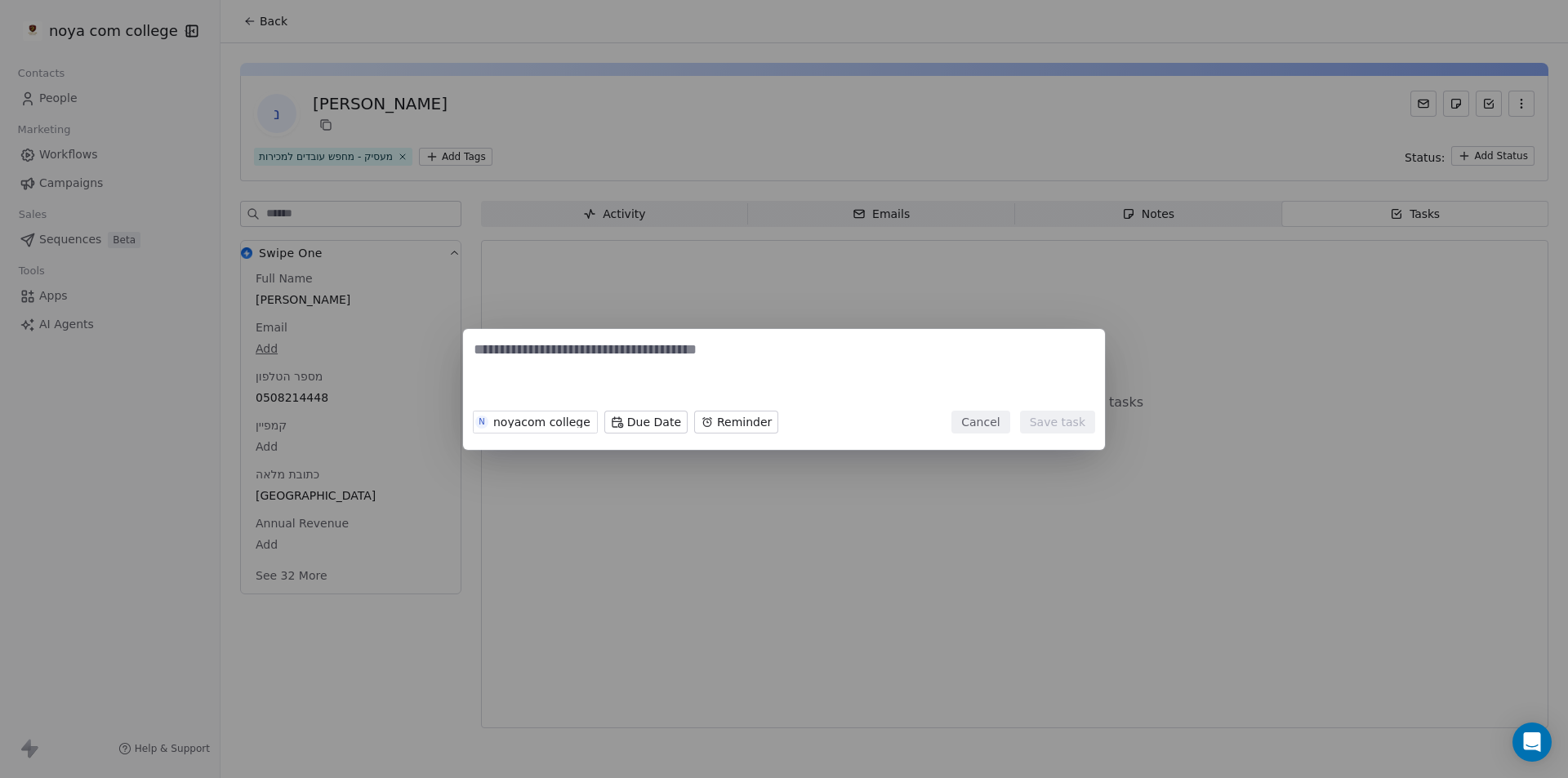
click at [987, 427] on button "Cancel" at bounding box center [980, 422] width 58 height 23
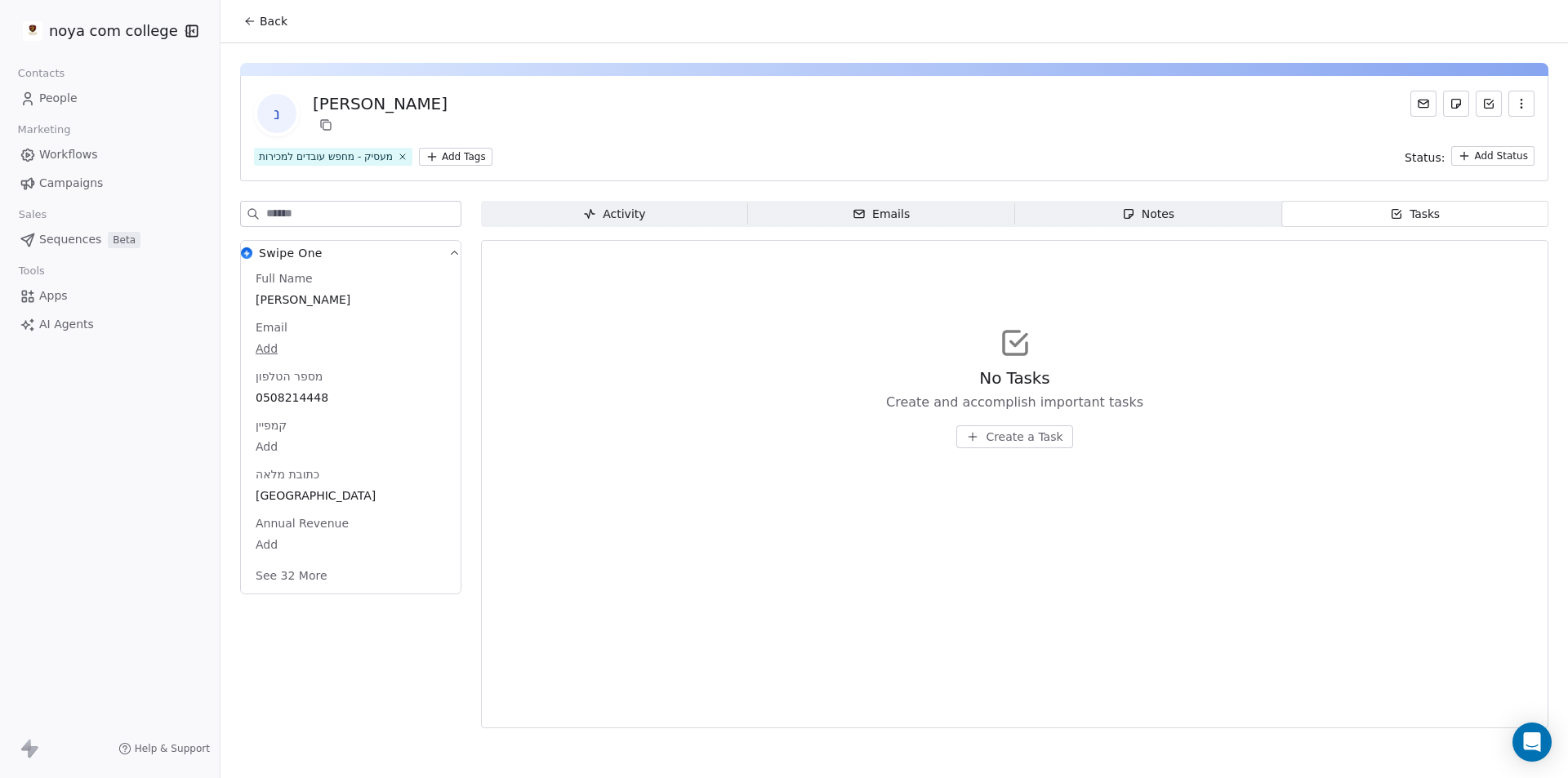
click at [279, 24] on span "Back" at bounding box center [273, 21] width 28 height 16
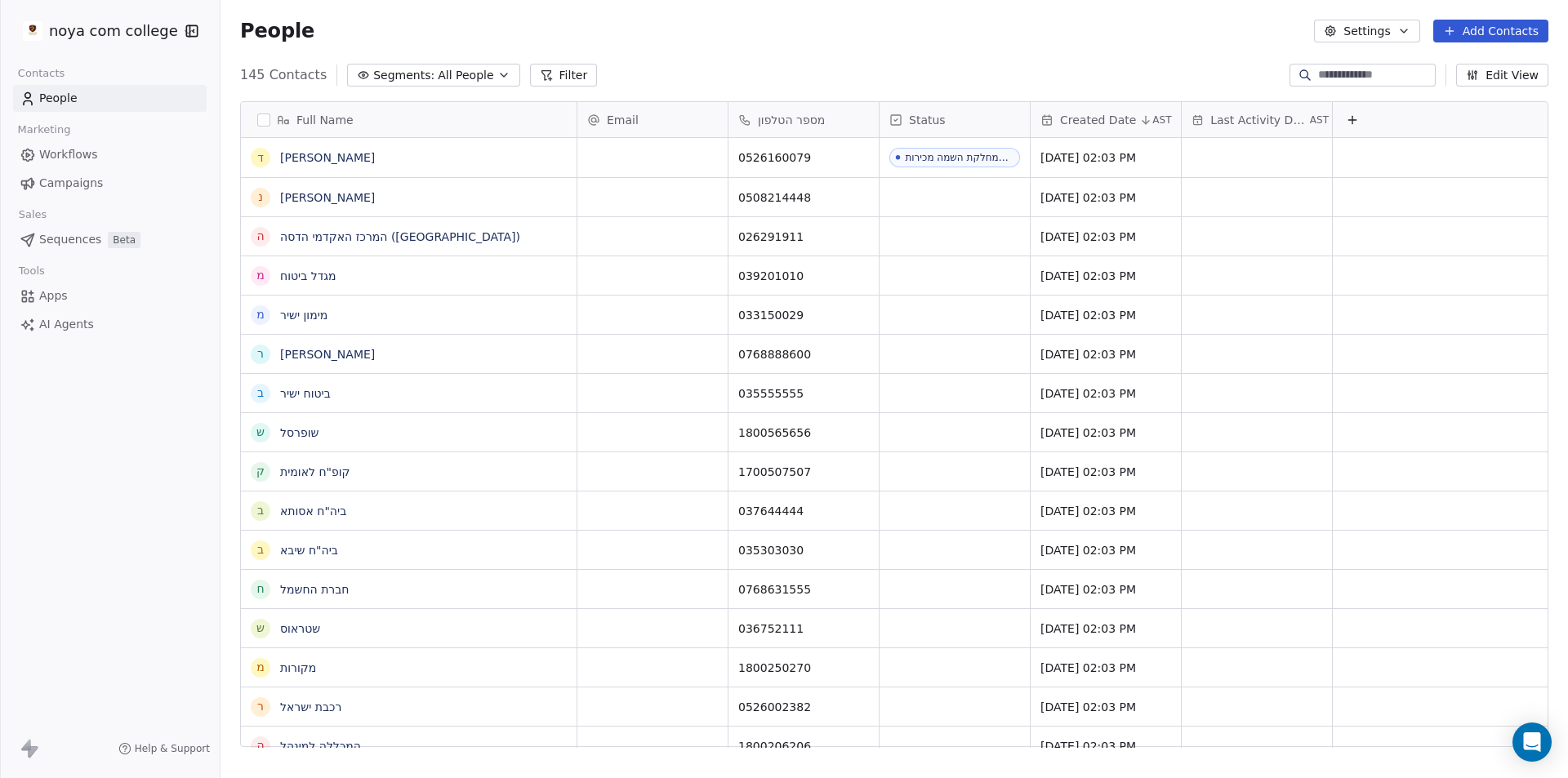
scroll to position [672, 1335]
click at [918, 191] on div "grid" at bounding box center [954, 197] width 151 height 38
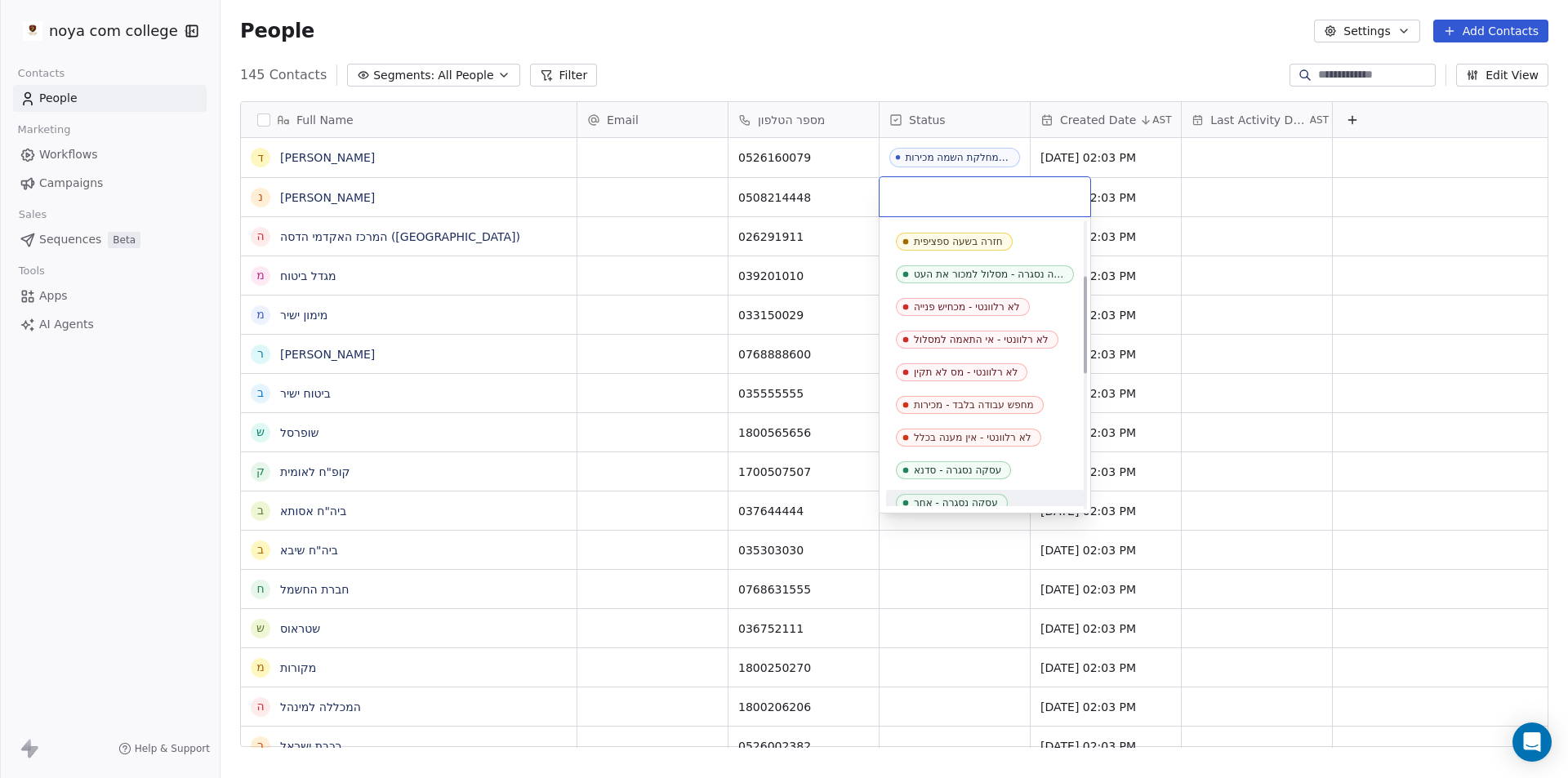
scroll to position [0, 0]
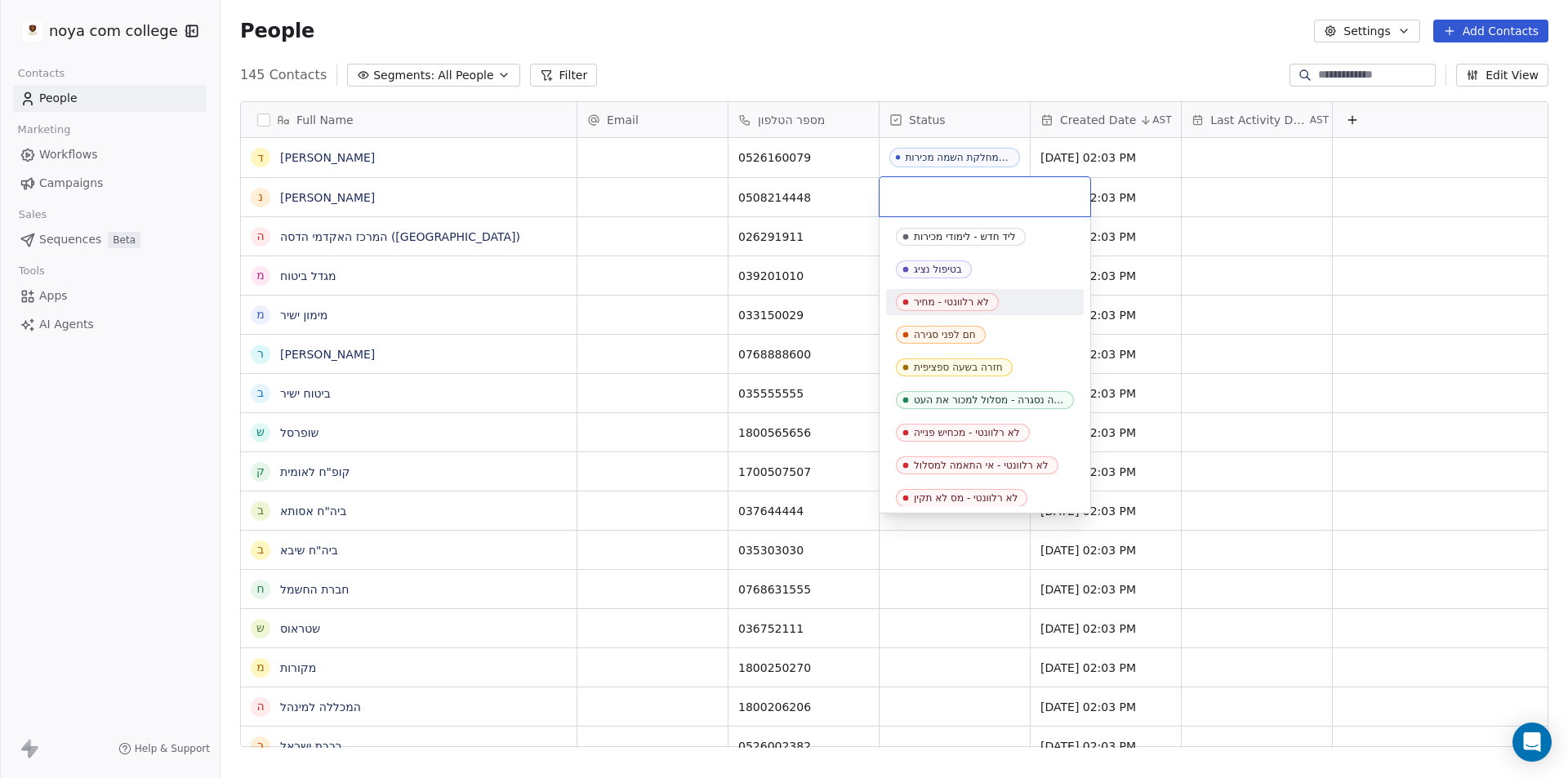
click at [1073, 30] on html "noya com college Contacts People Marketing Workflows Campaigns Sales Sequences …" at bounding box center [784, 389] width 1568 height 778
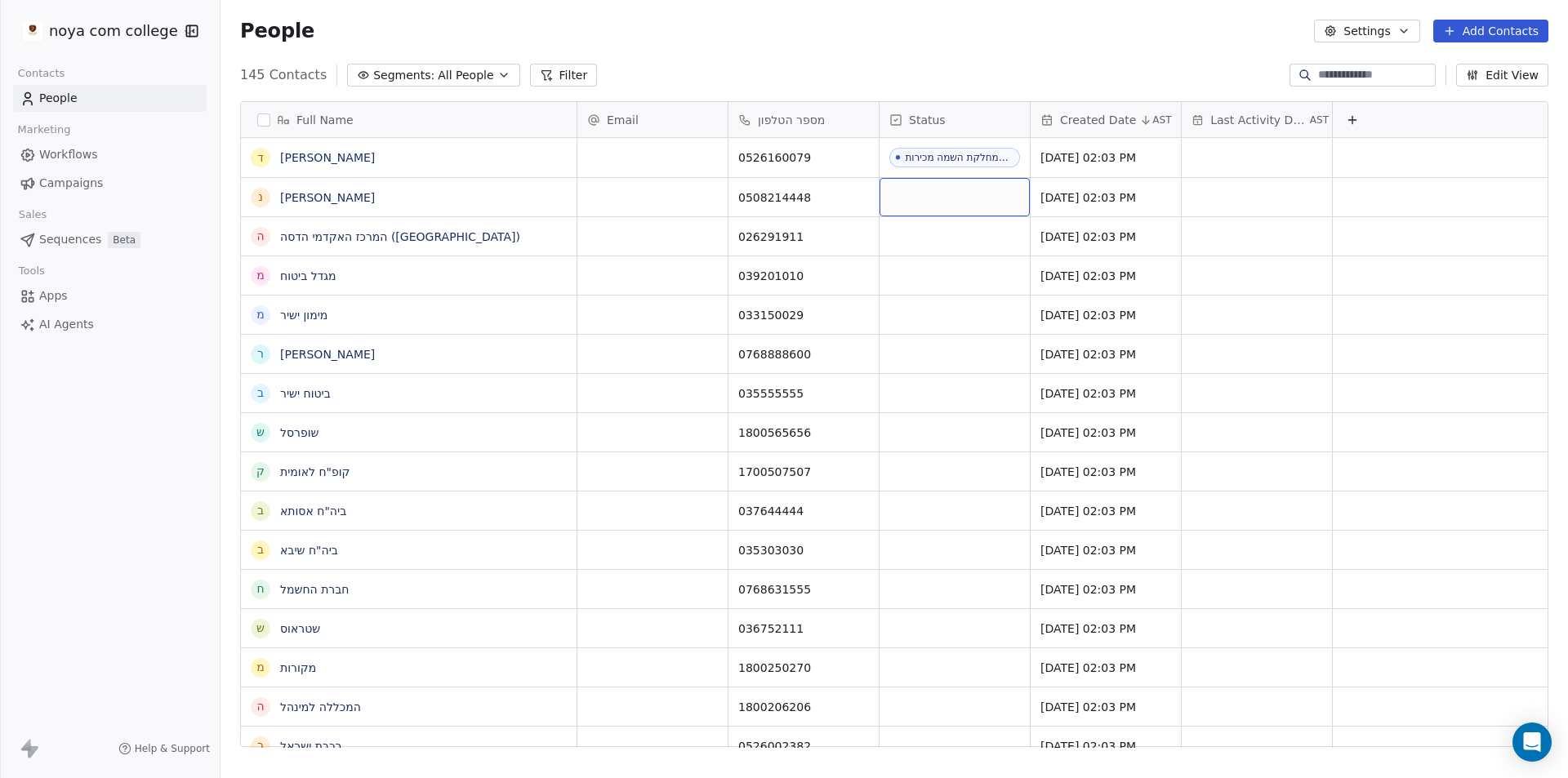
click at [953, 195] on div "grid" at bounding box center [954, 197] width 151 height 38
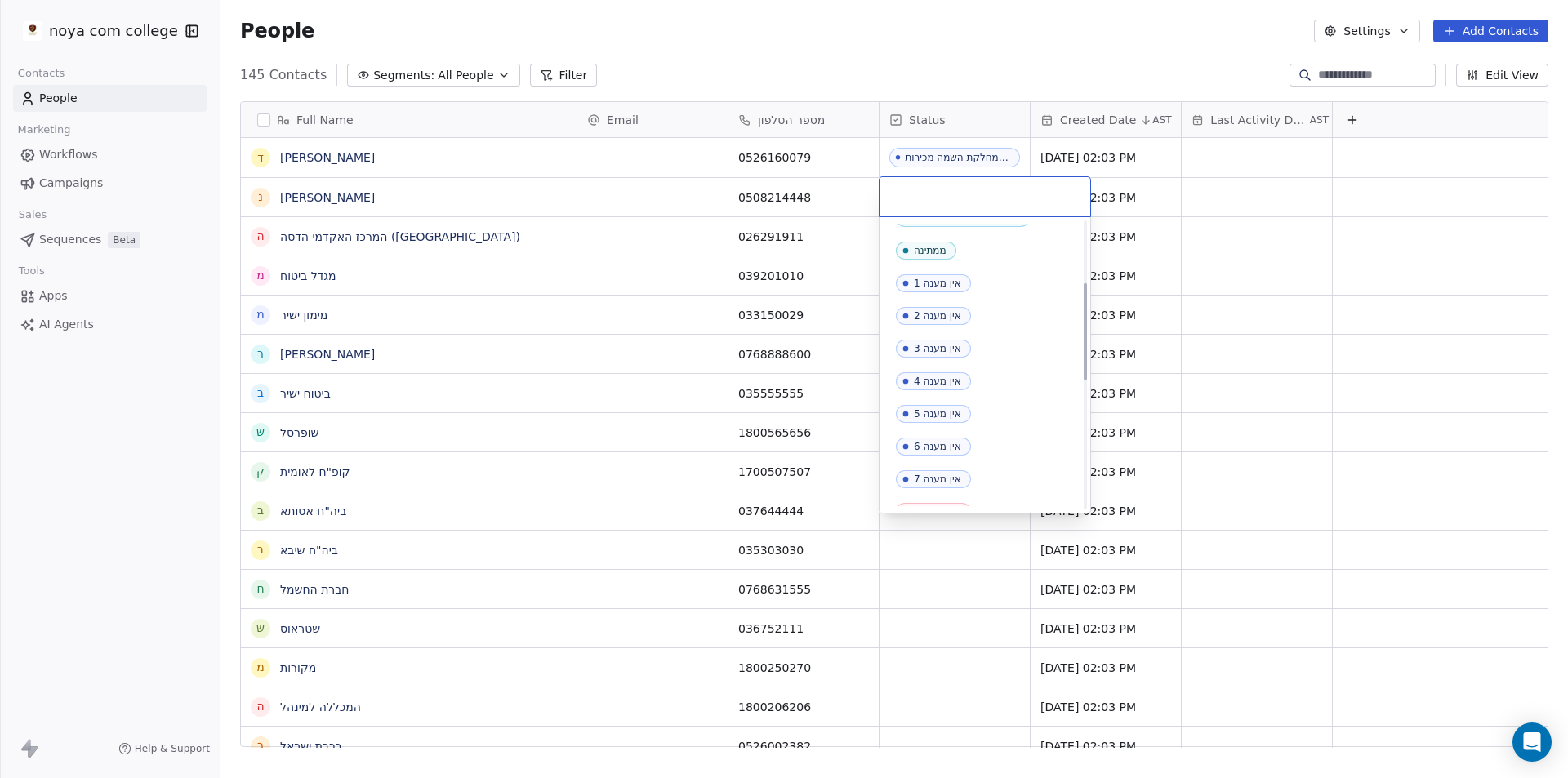
scroll to position [561, 0]
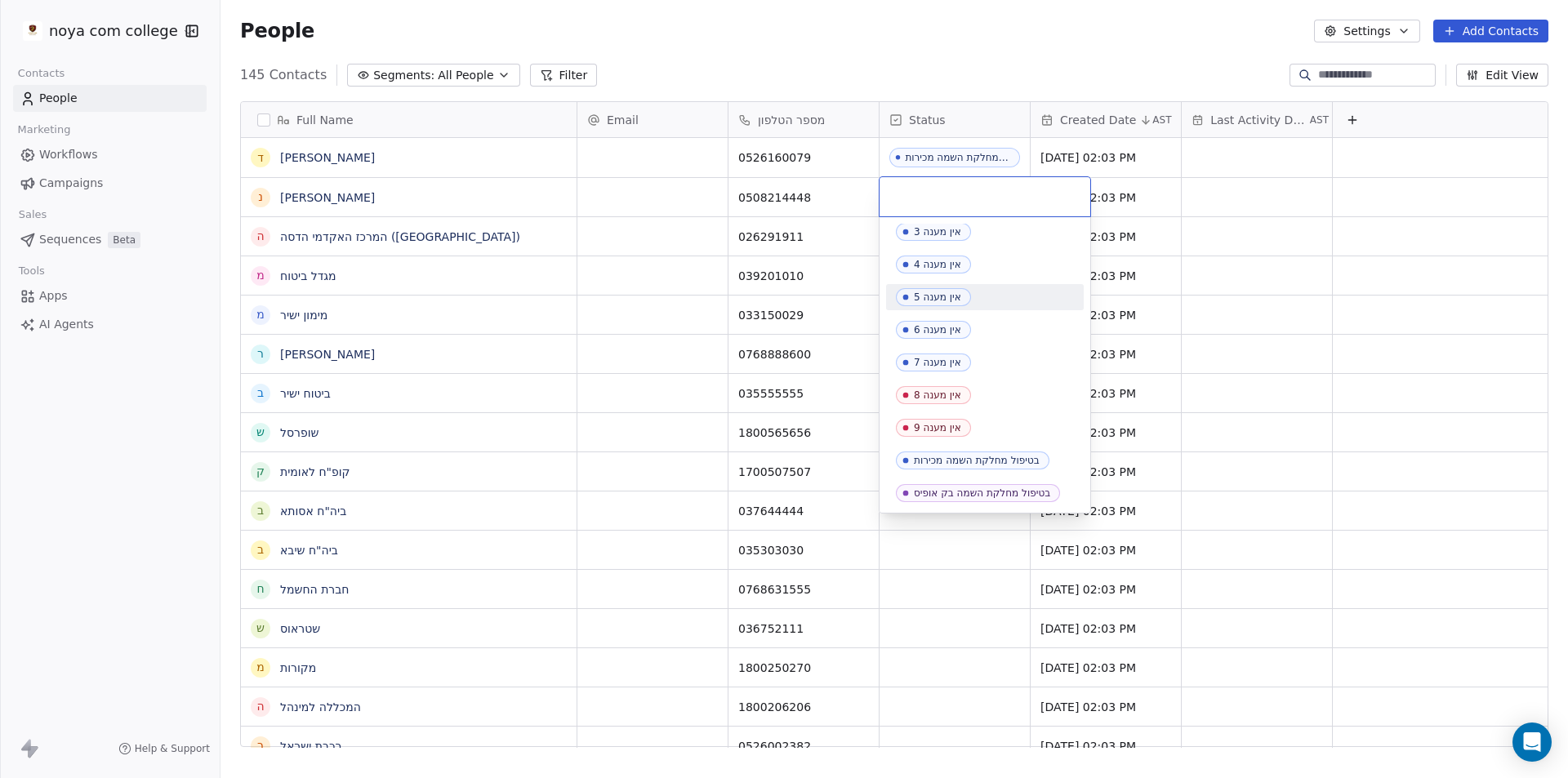
click at [1266, 44] on html "noya com college Contacts People Marketing Workflows Campaigns Sales Sequences …" at bounding box center [784, 389] width 1568 height 778
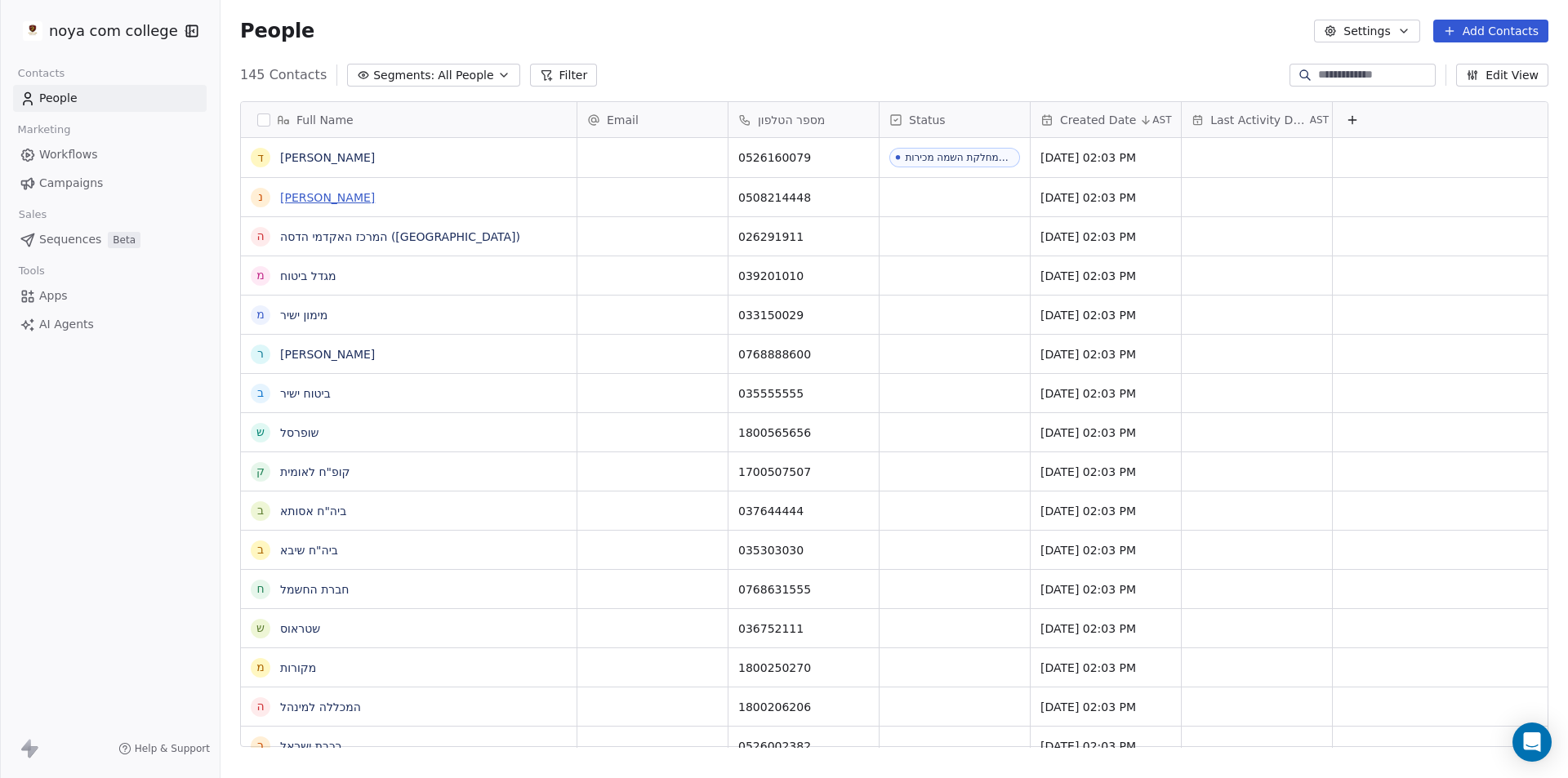
click at [298, 199] on link "[PERSON_NAME]" at bounding box center [327, 197] width 94 height 13
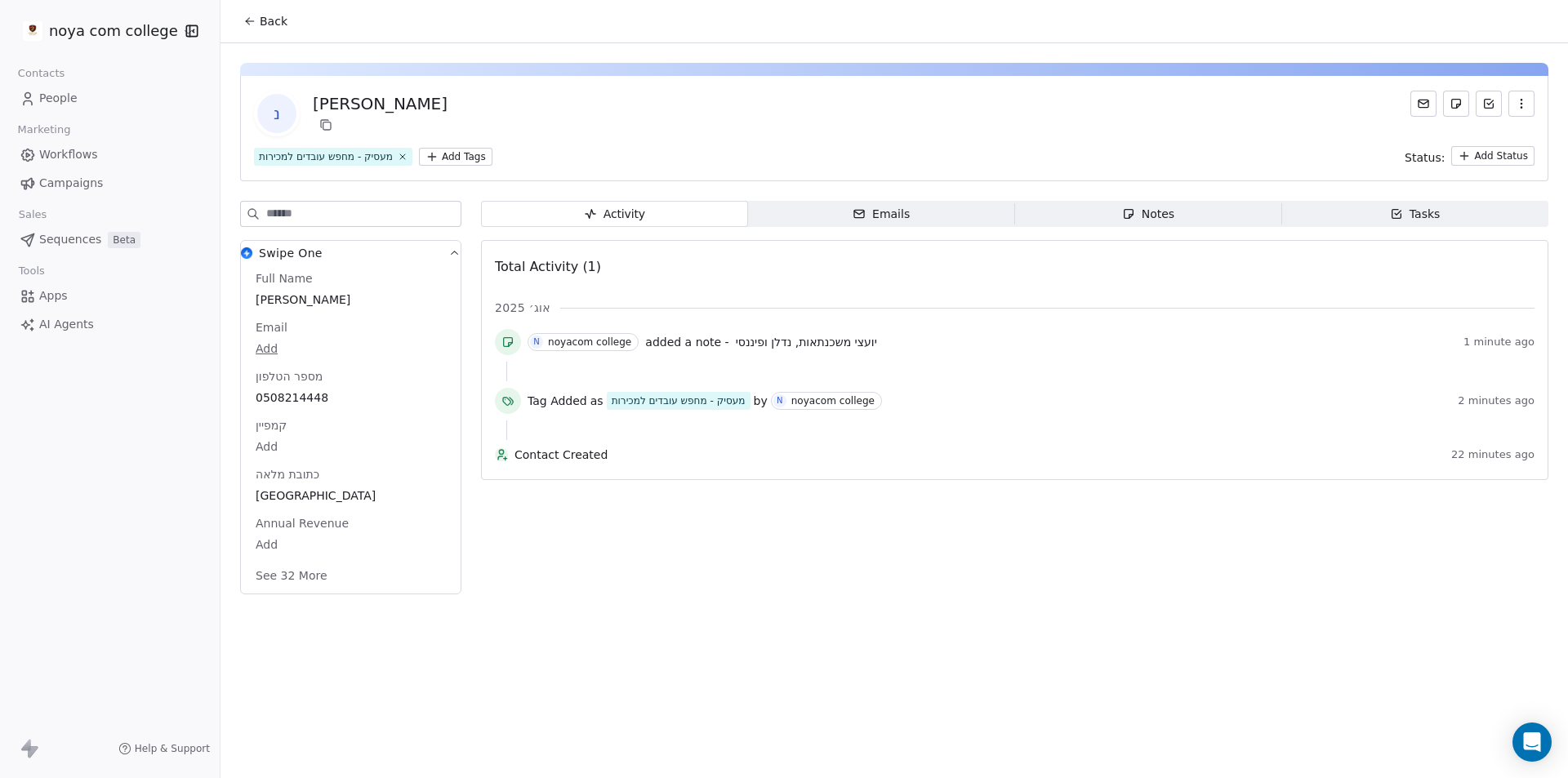
click at [468, 158] on html "noya com college Contacts People Marketing Workflows Campaigns Sales Sequences …" at bounding box center [784, 389] width 1568 height 778
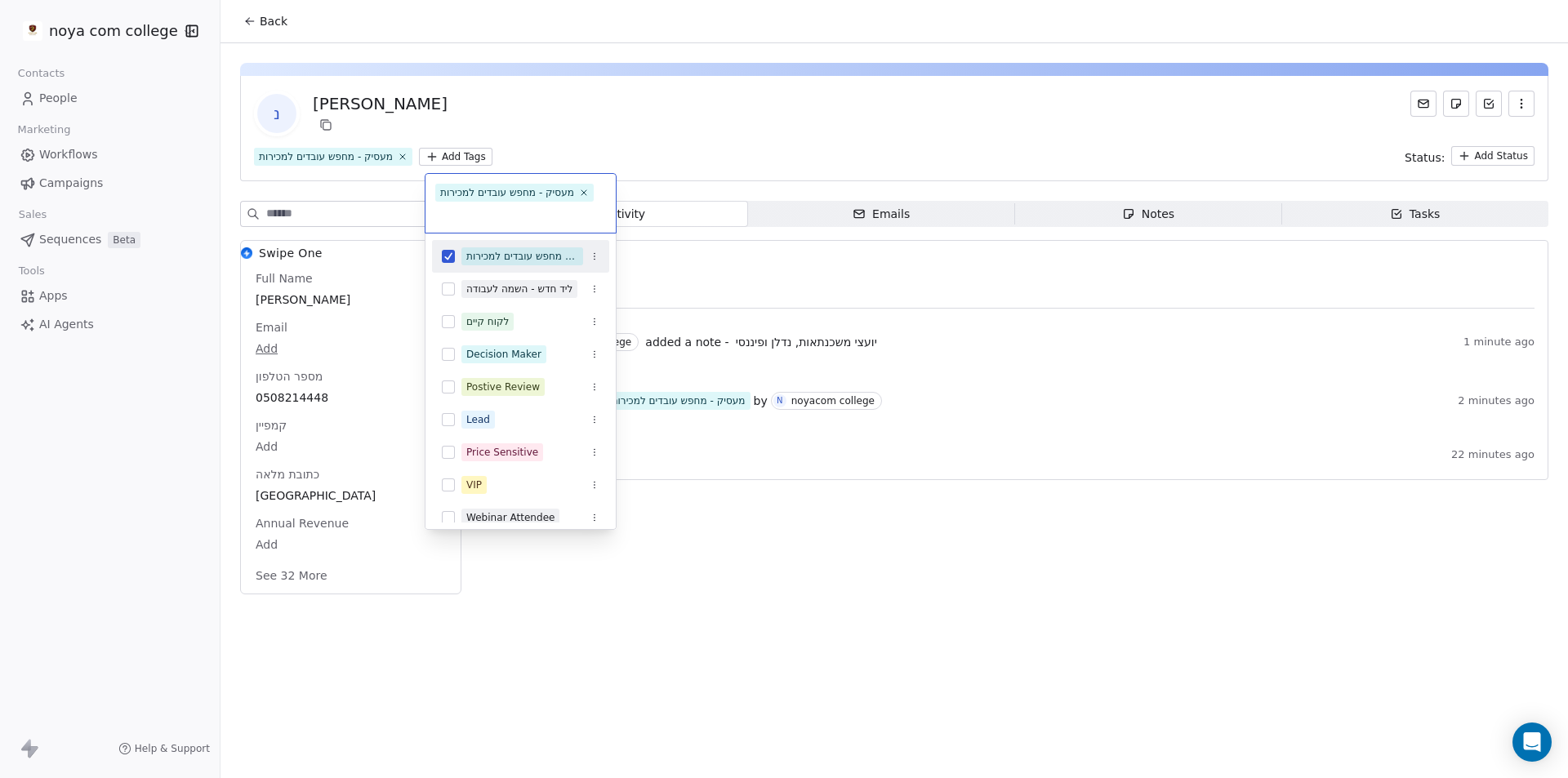
click at [731, 143] on html "noya com college Contacts People Marketing Workflows Campaigns Sales Sequences …" at bounding box center [784, 389] width 1568 height 778
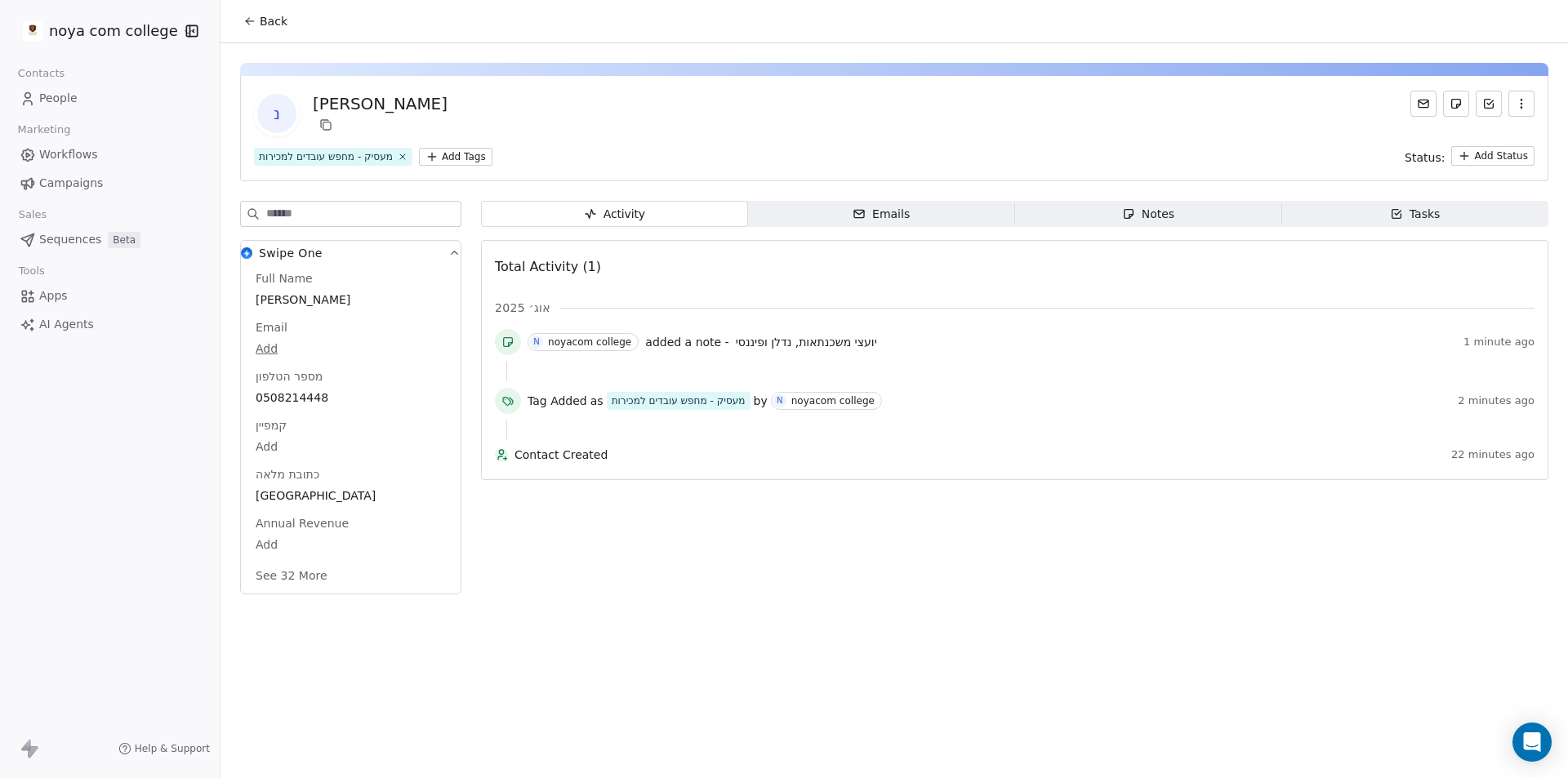
click at [1510, 163] on html "noya com college Contacts People Marketing Workflows Campaigns Sales Sequences …" at bounding box center [784, 389] width 1568 height 778
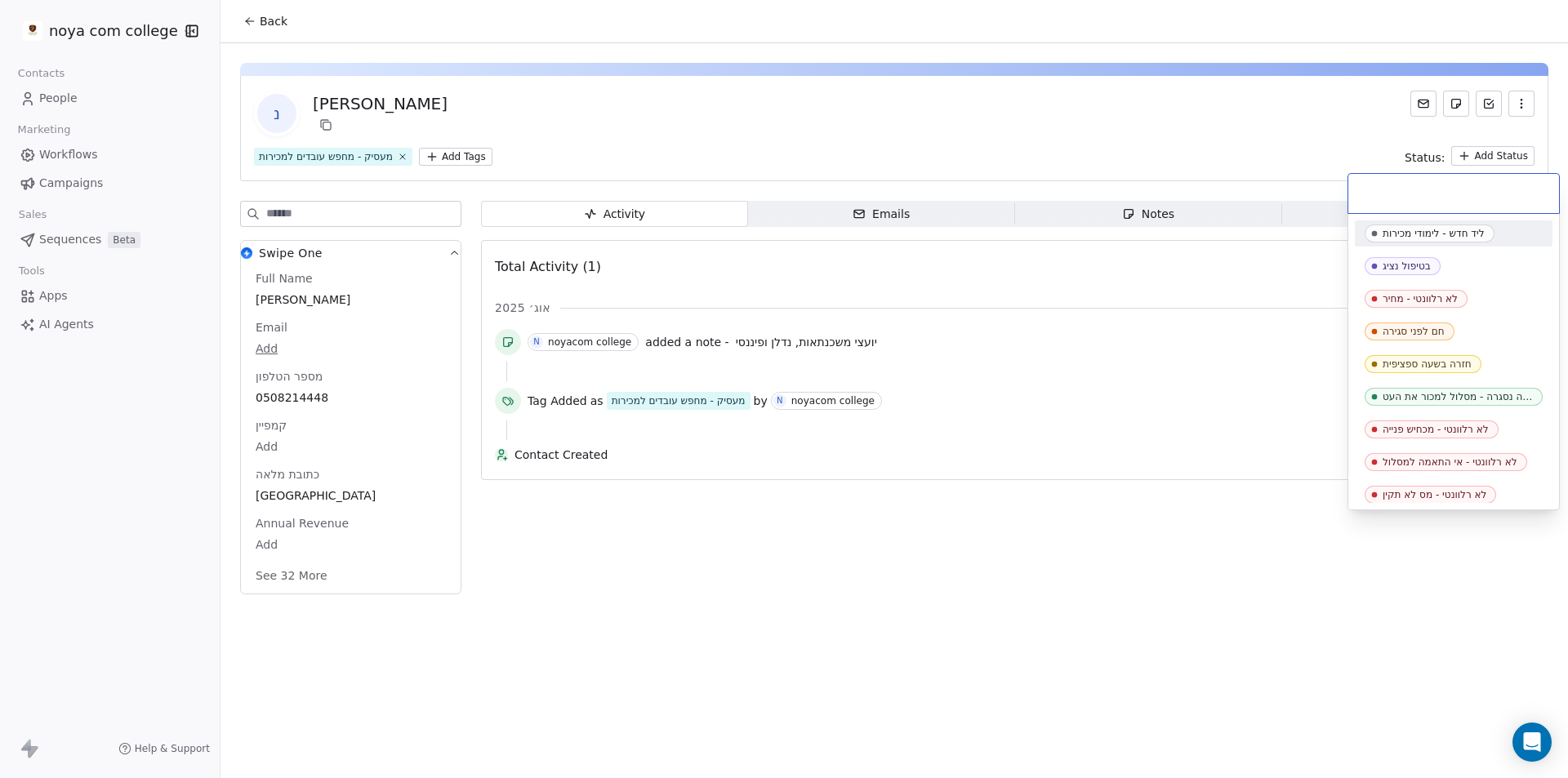
click at [1477, 188] on input "text" at bounding box center [1453, 193] width 191 height 18
click at [1514, 104] on html "noya com college Contacts People Marketing Workflows Campaigns Sales Sequences …" at bounding box center [784, 389] width 1568 height 778
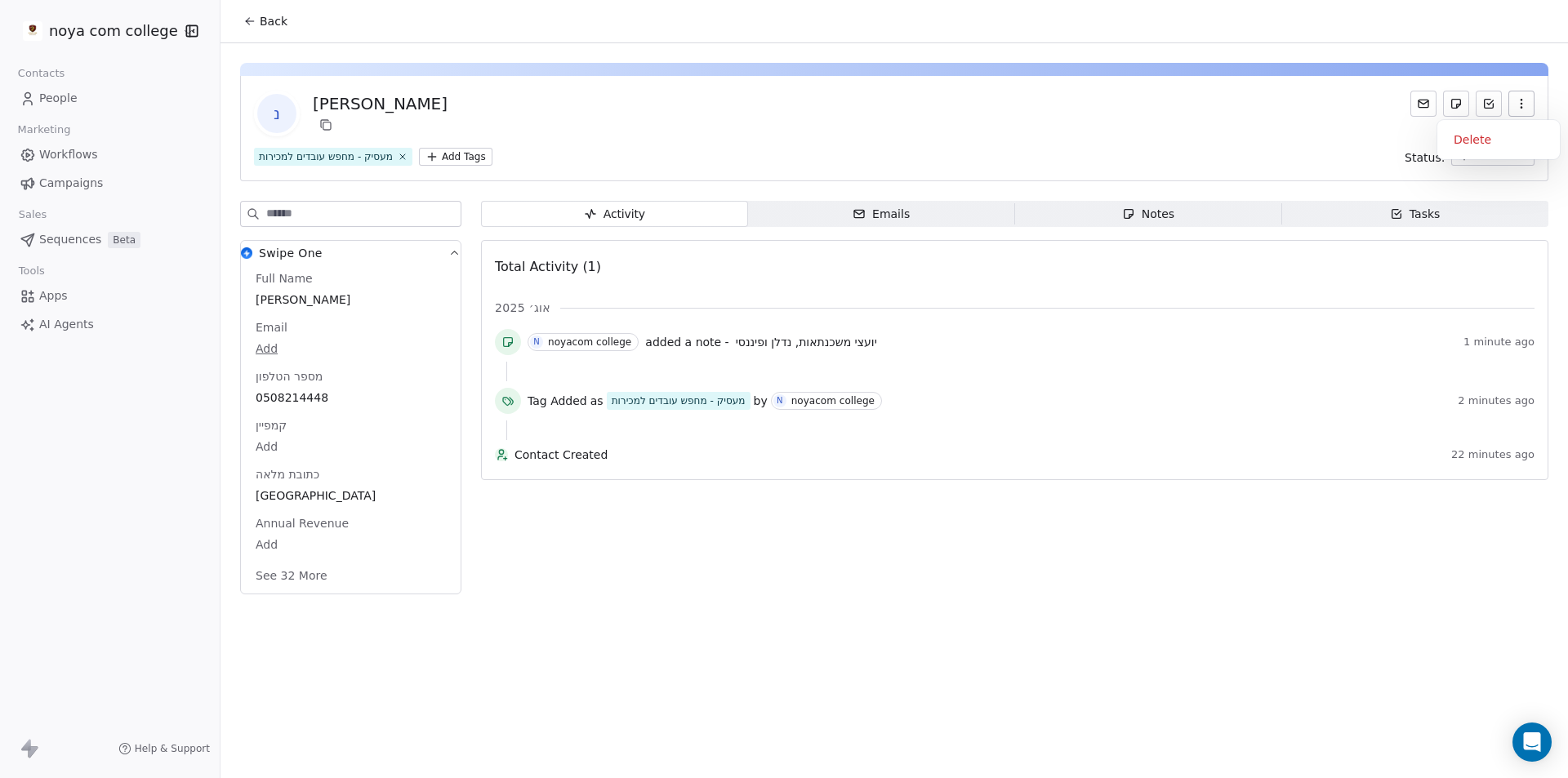
click at [1514, 103] on button "button" at bounding box center [1521, 103] width 26 height 26
click at [1515, 103] on icon "button" at bounding box center [1521, 103] width 13 height 13
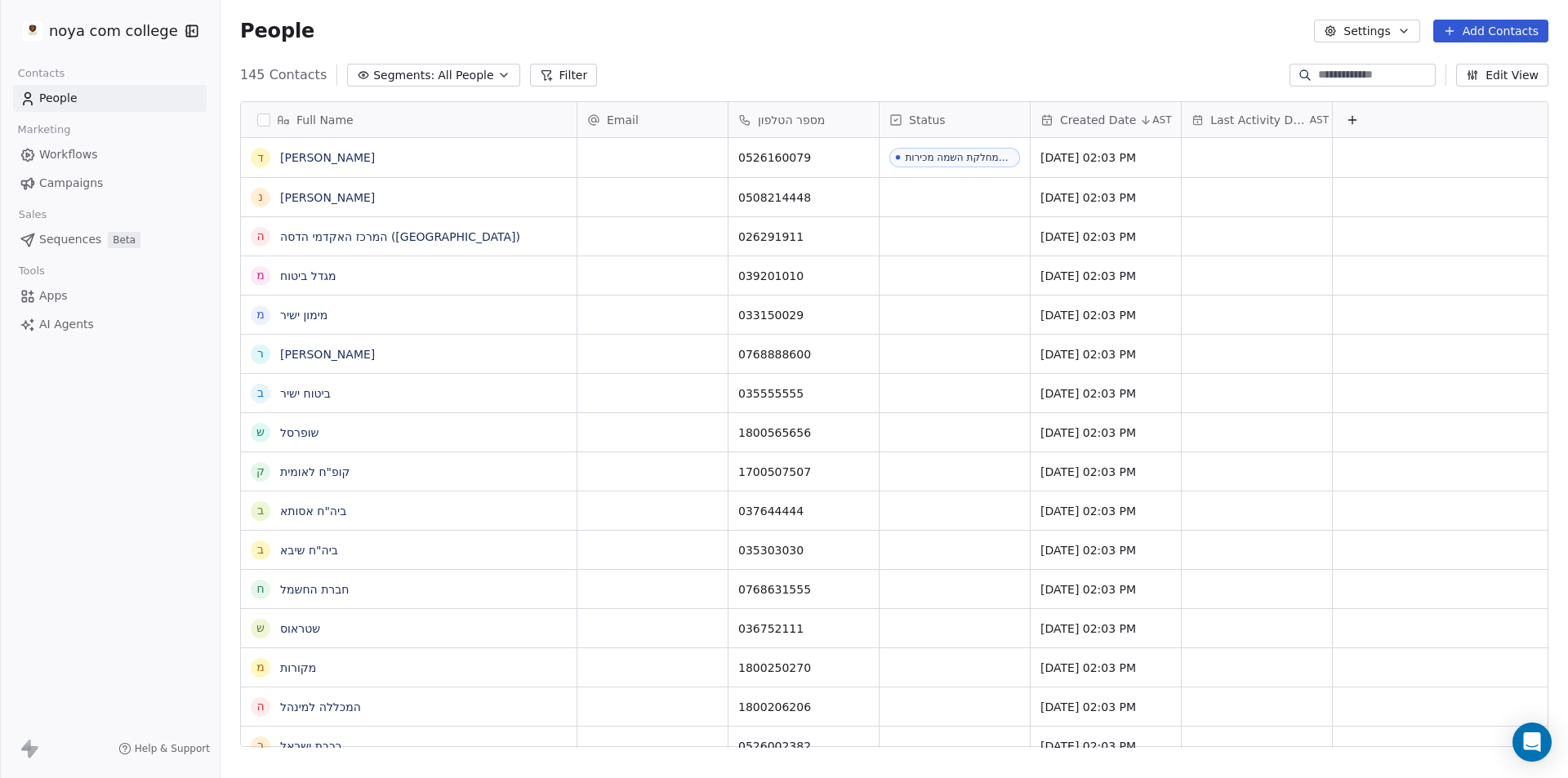
scroll to position [672, 1335]
click at [1417, 20] on button "Settings" at bounding box center [1367, 31] width 105 height 23
click at [1396, 92] on div "Tags" at bounding box center [1401, 92] width 145 height 26
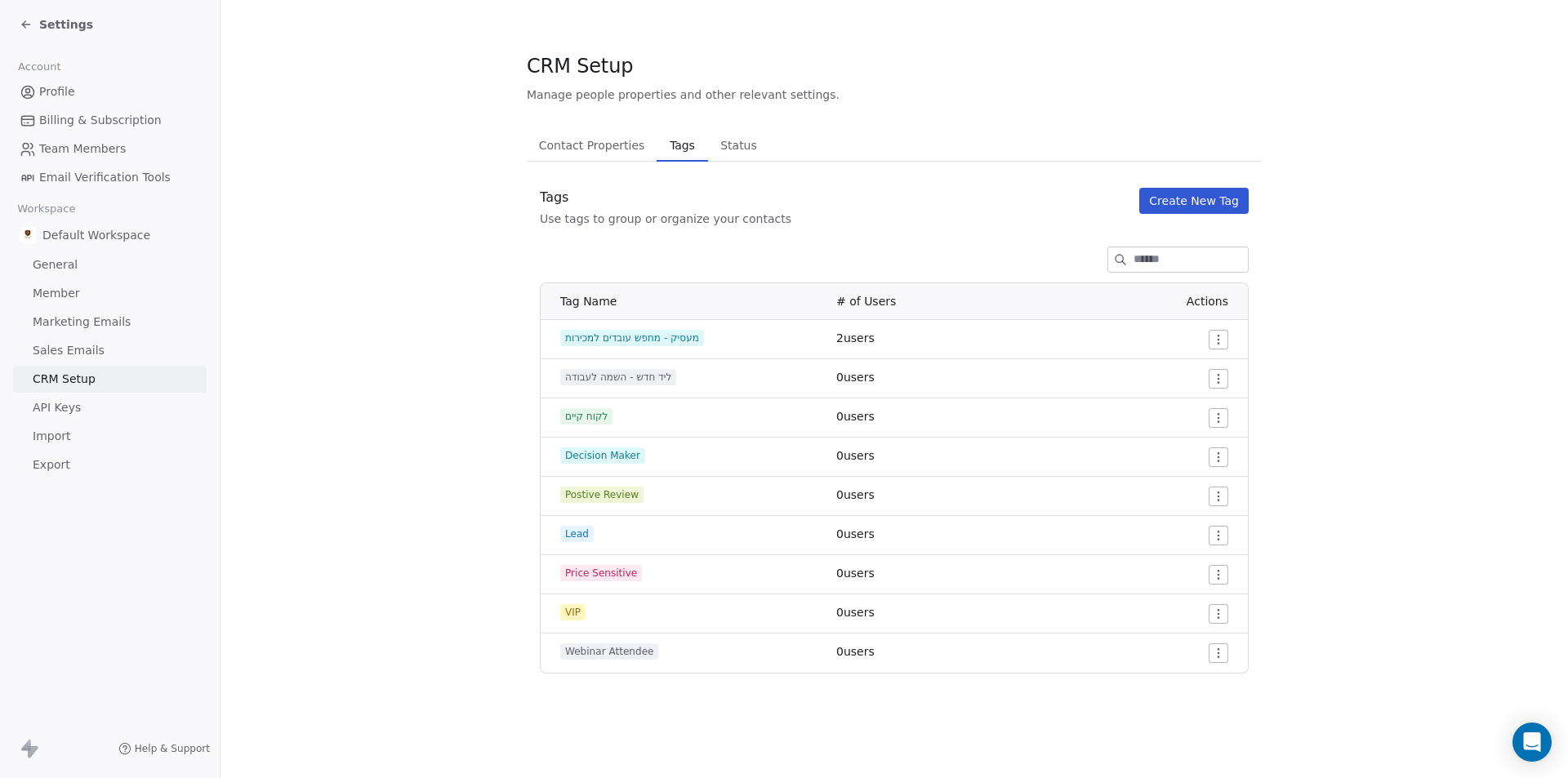
click at [716, 141] on span "Status" at bounding box center [739, 145] width 50 height 23
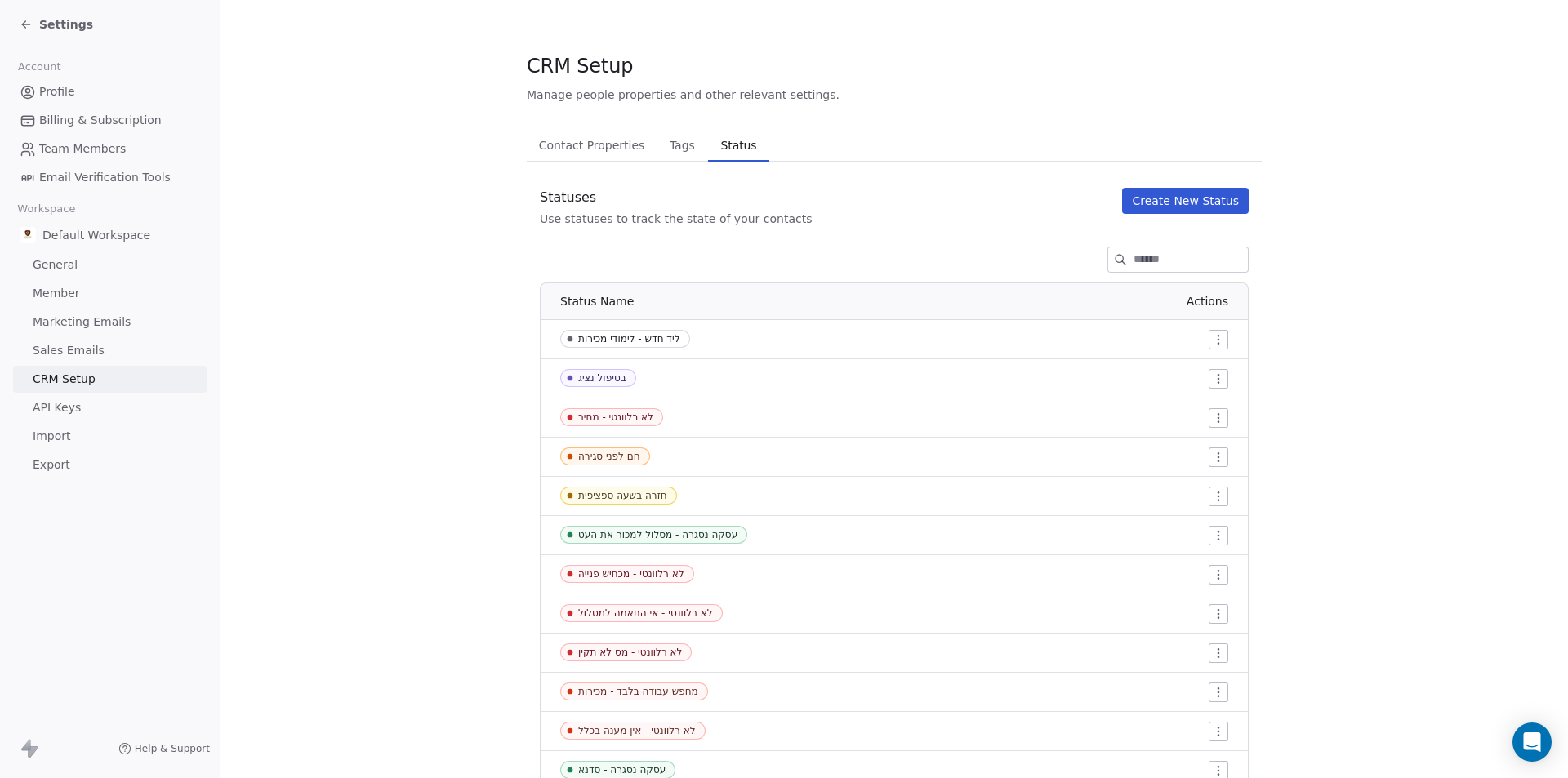
click at [1206, 207] on button "Create New Status" at bounding box center [1185, 201] width 127 height 26
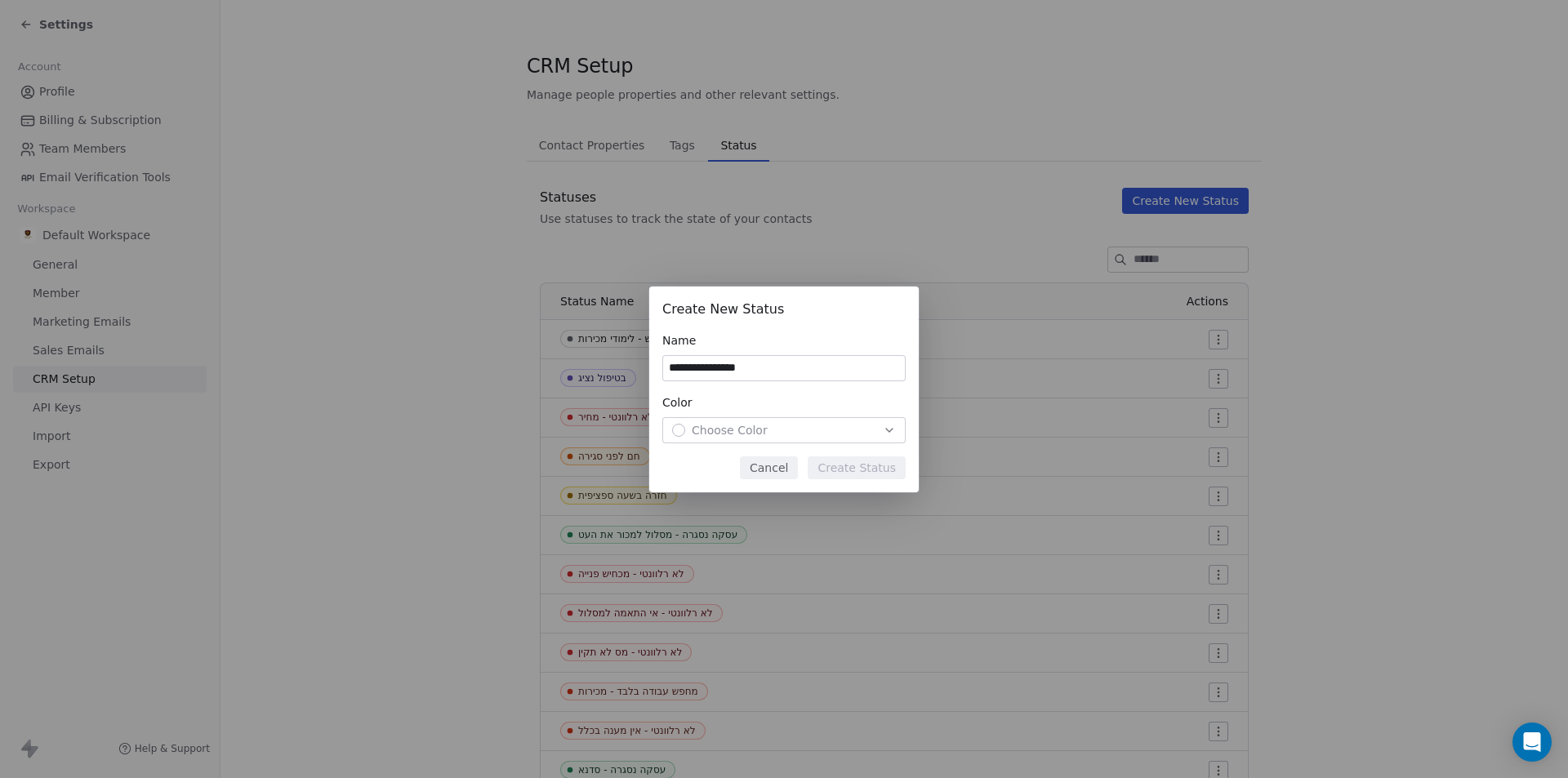
type input "**********"
click at [853, 434] on div "Choose Color" at bounding box center [783, 430] width 224 height 16
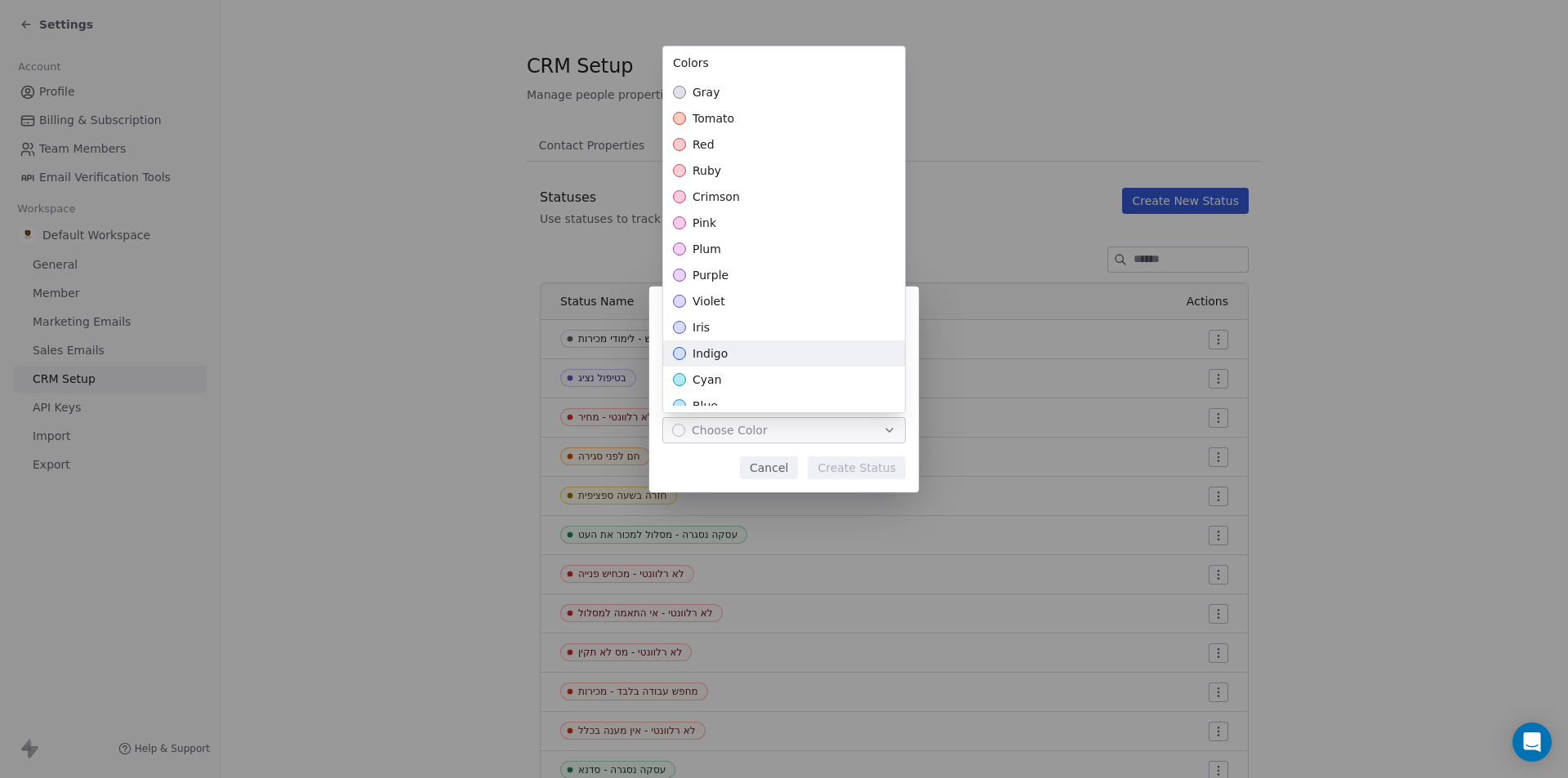
click at [758, 362] on div "indigo" at bounding box center [783, 353] width 241 height 26
click at [883, 472] on div "**********" at bounding box center [784, 389] width 1568 height 206
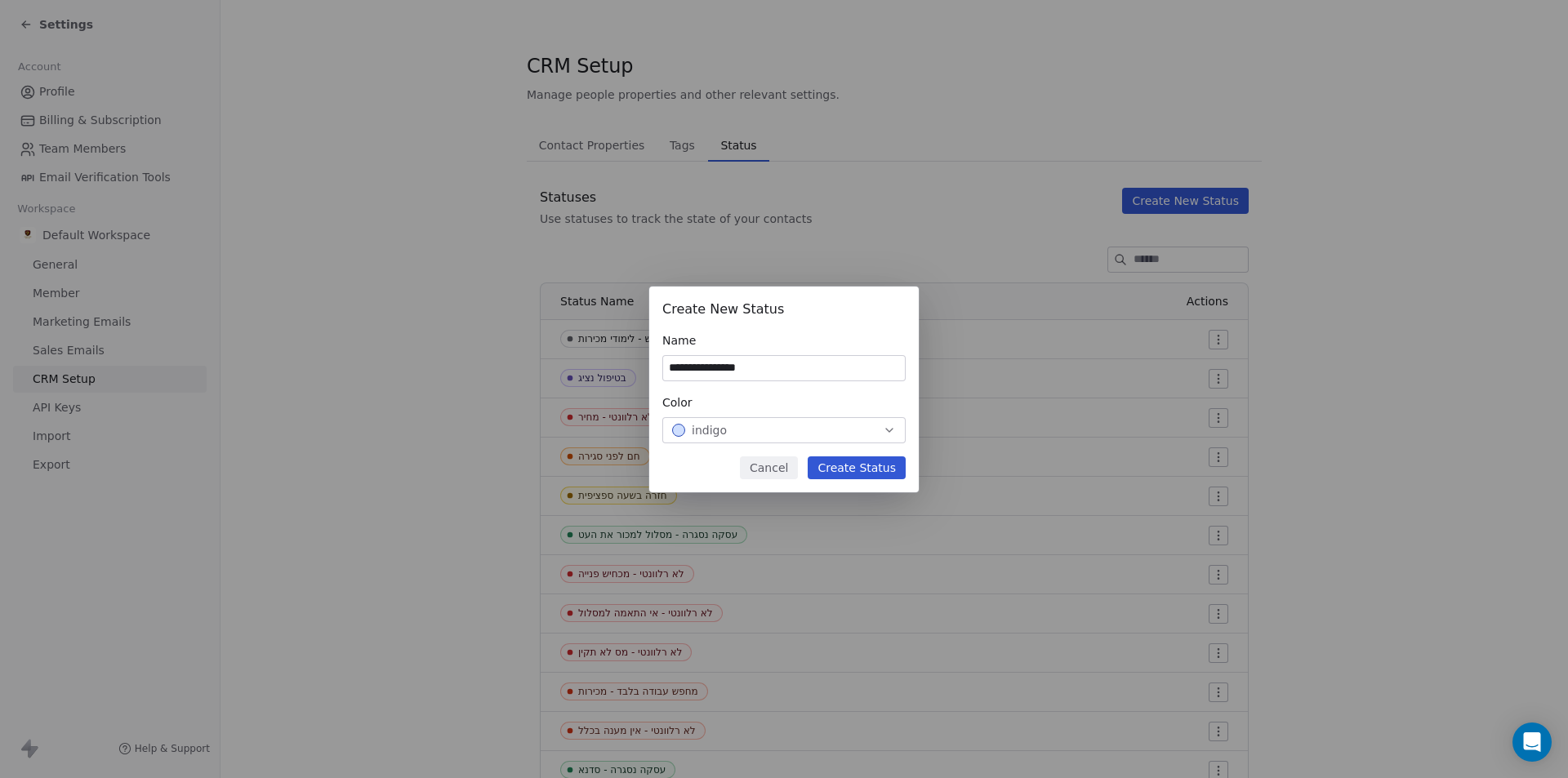
click at [883, 472] on button "Create Status" at bounding box center [856, 468] width 98 height 23
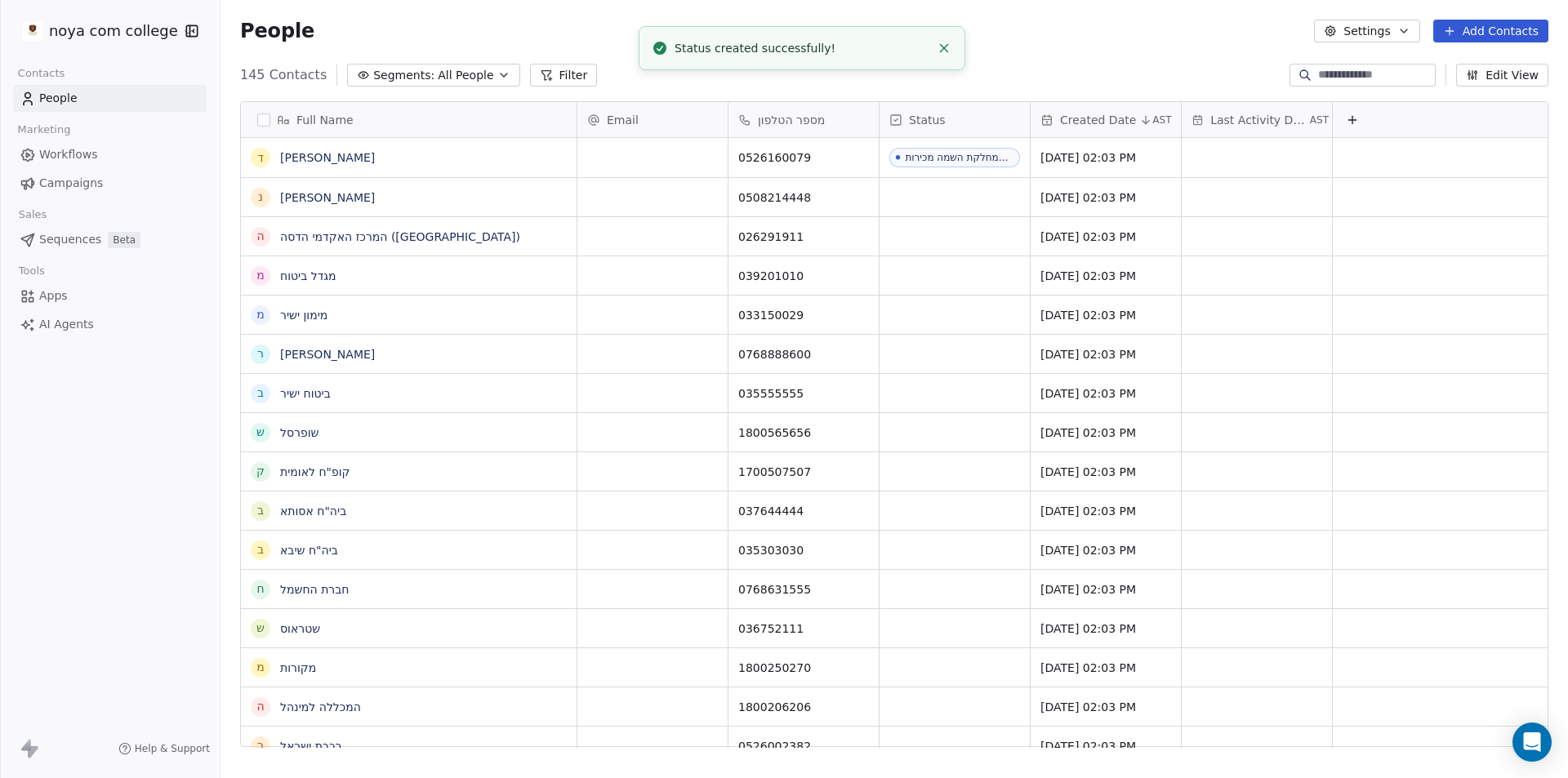
scroll to position [672, 1335]
click at [946, 194] on div "grid" at bounding box center [954, 197] width 151 height 38
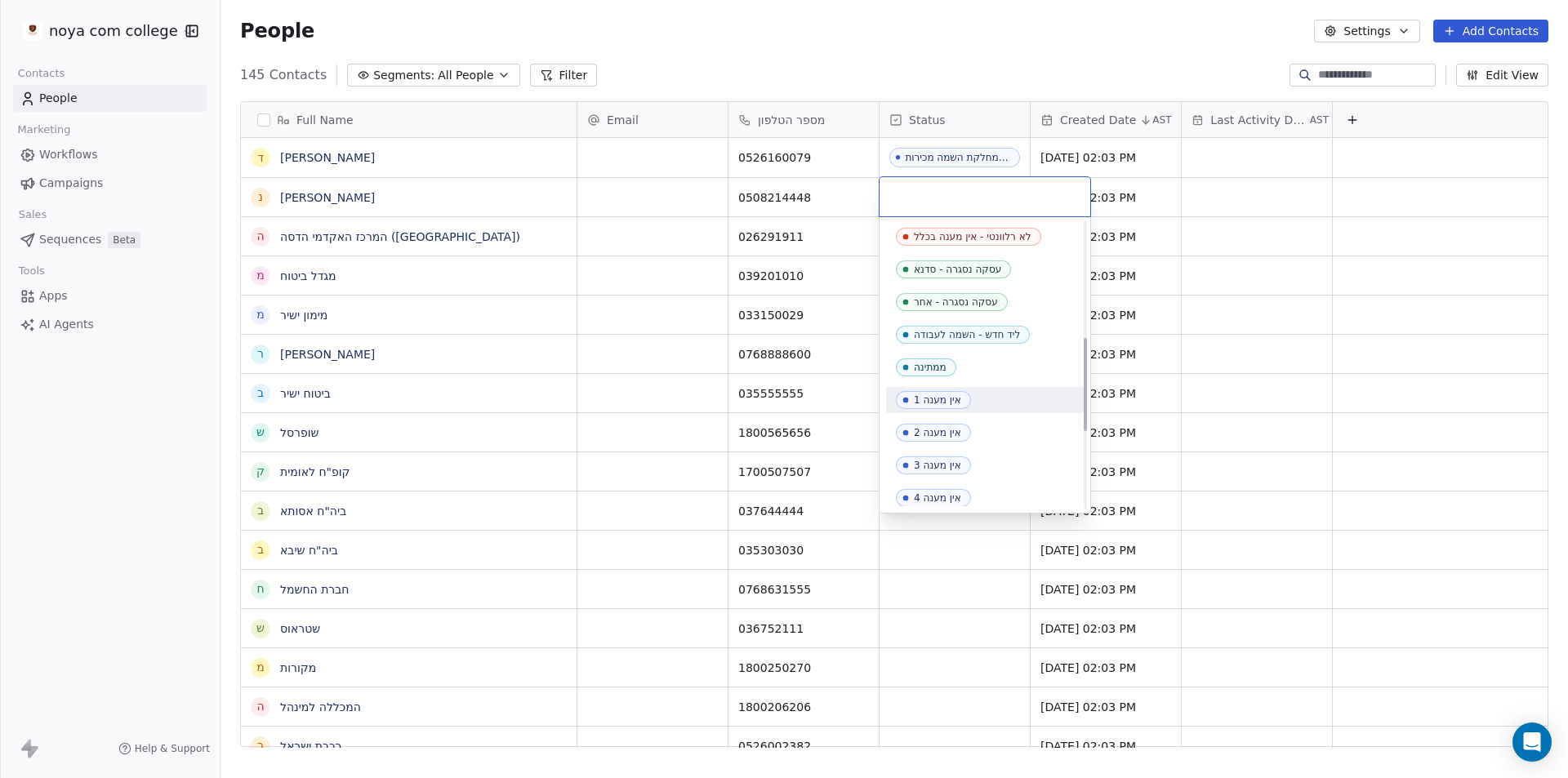
scroll to position [593, 0]
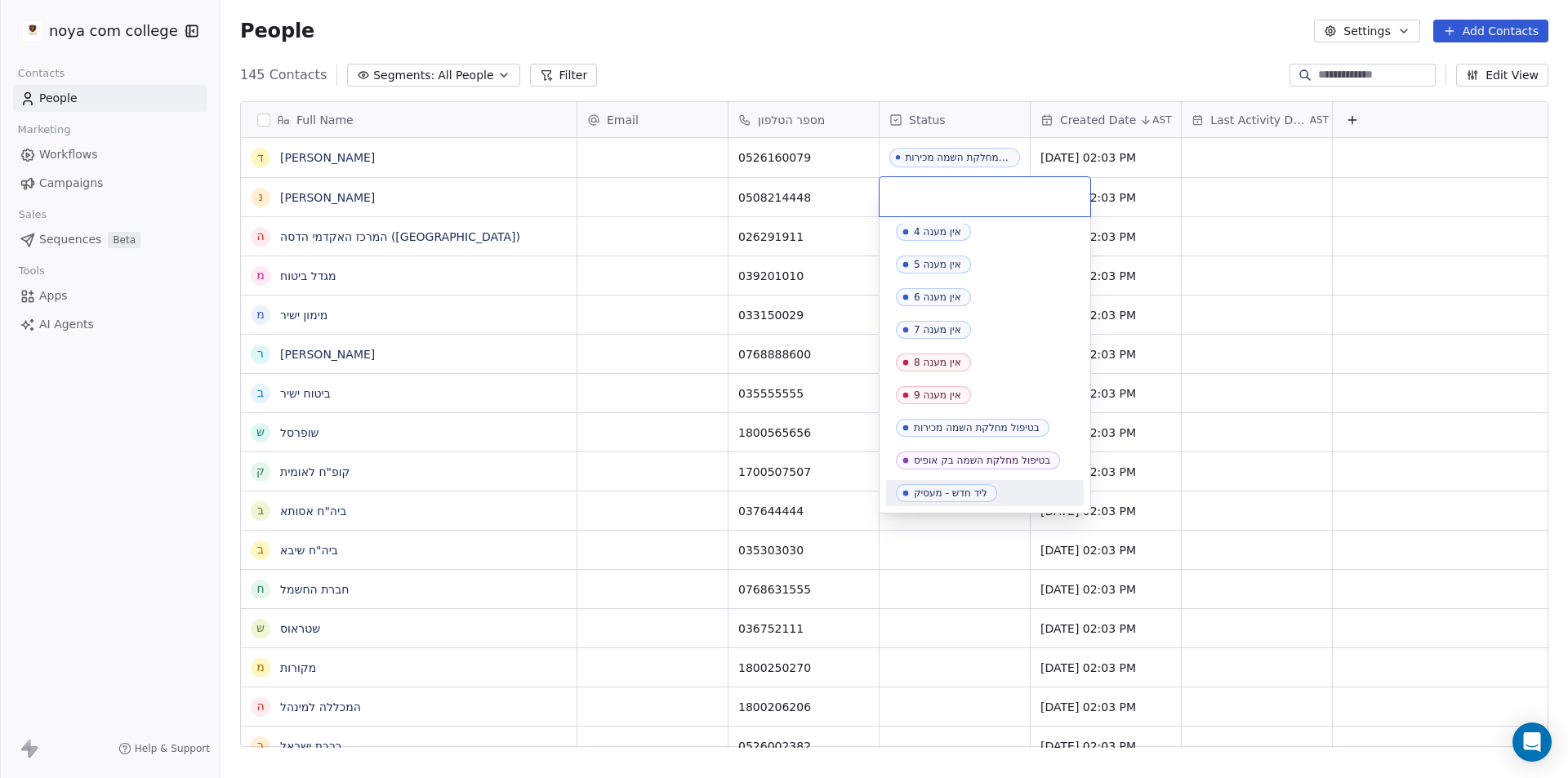
click at [975, 489] on div "ליד חדש - מעסיק" at bounding box center [951, 493] width 73 height 12
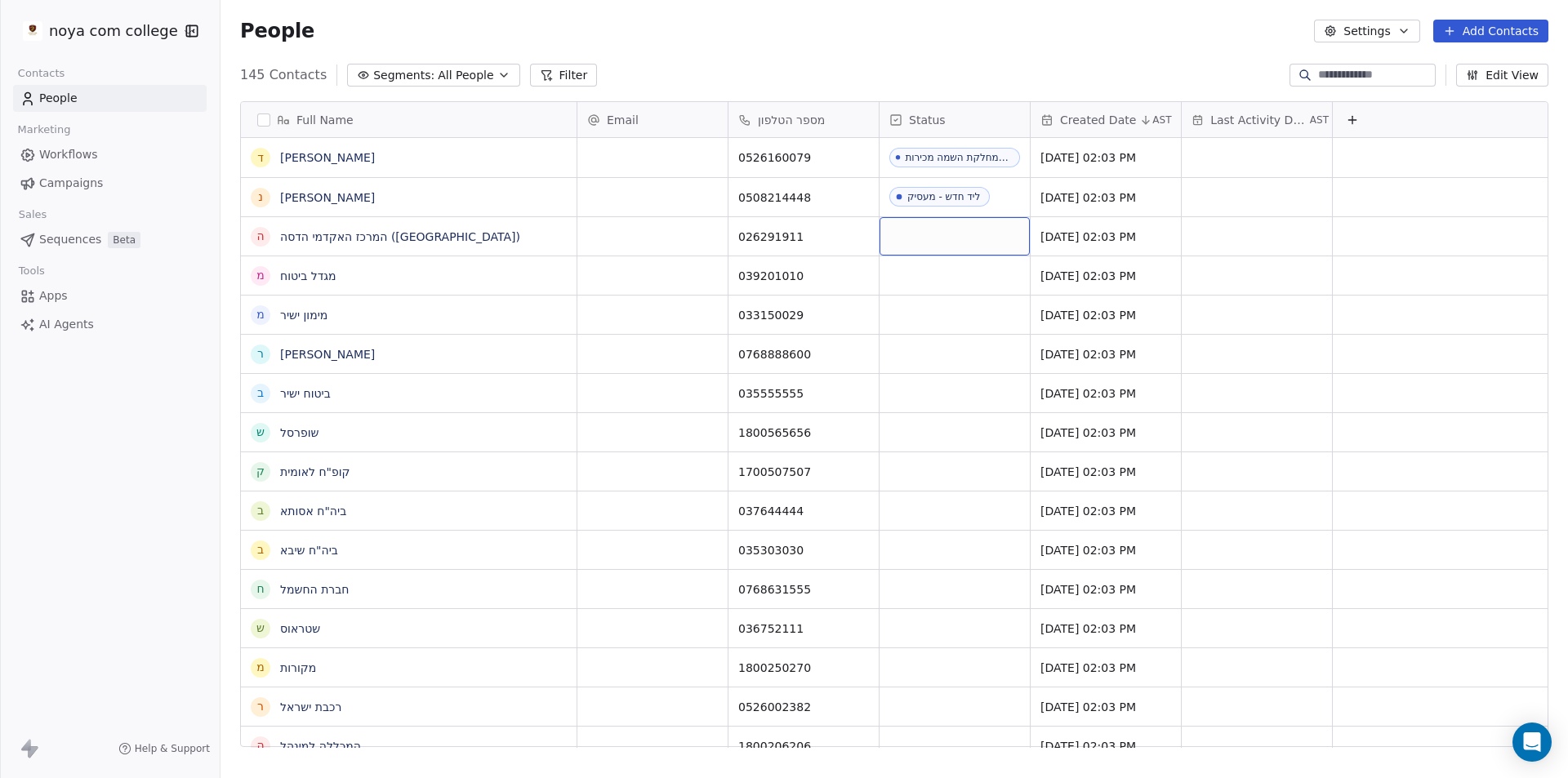
click at [962, 231] on div "grid" at bounding box center [954, 236] width 151 height 38
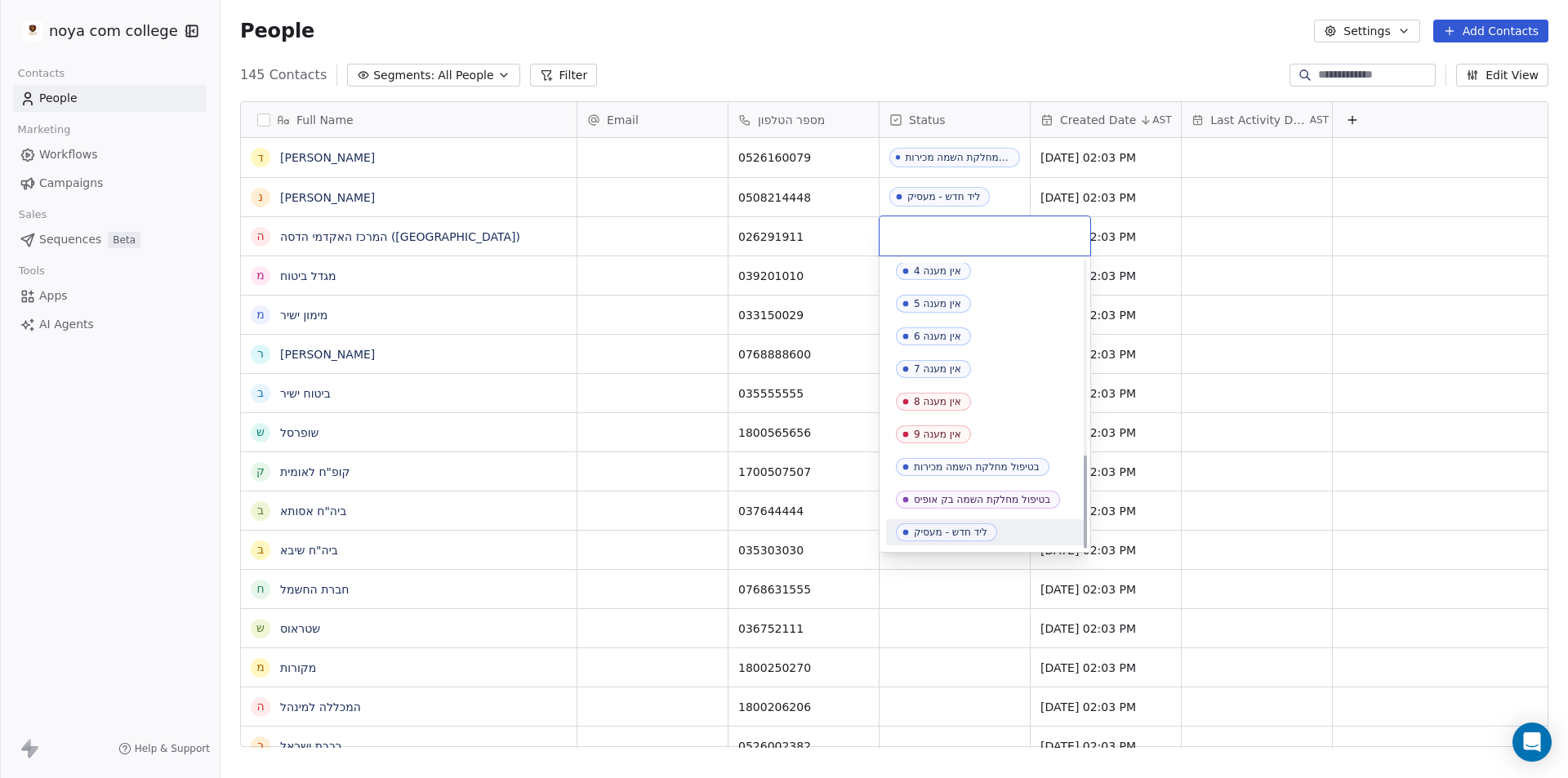
click at [937, 538] on span "ליד חדש - מעסיק" at bounding box center [946, 533] width 102 height 18
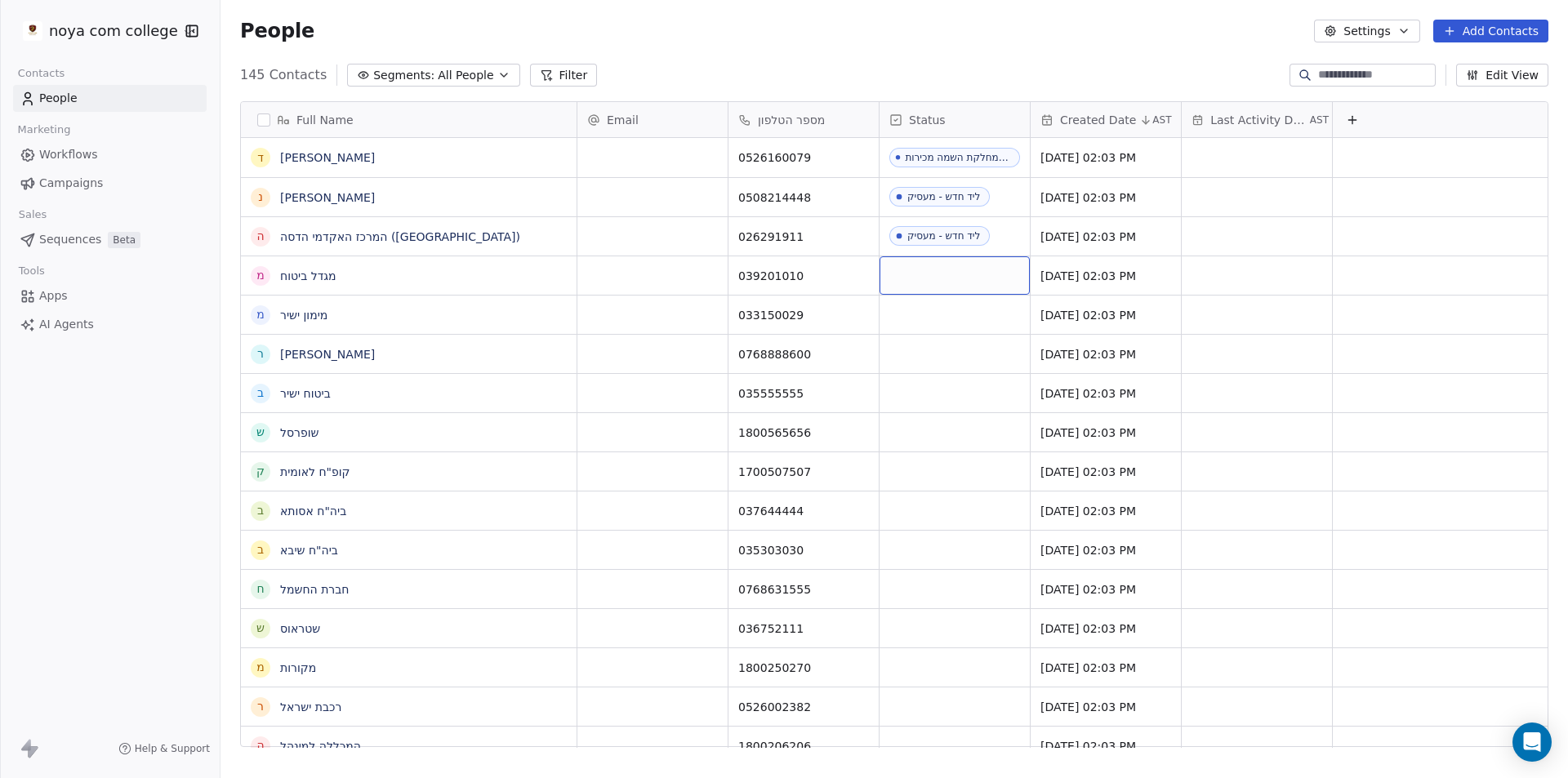
click at [949, 283] on div "grid" at bounding box center [954, 275] width 151 height 38
click at [945, 286] on div "grid" at bounding box center [954, 275] width 151 height 38
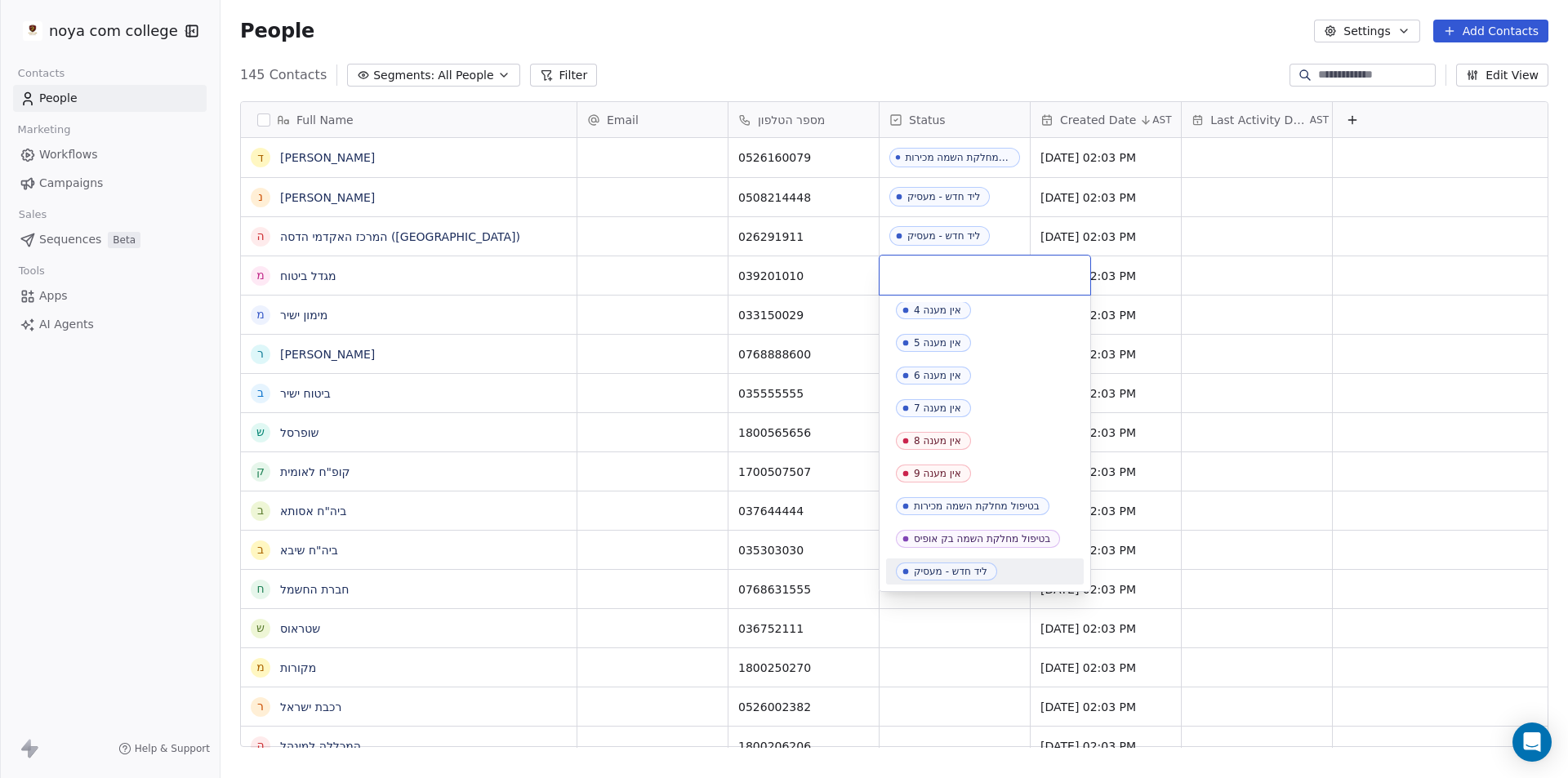
click at [960, 573] on div "ליד חדש - מעסיק" at bounding box center [951, 571] width 73 height 12
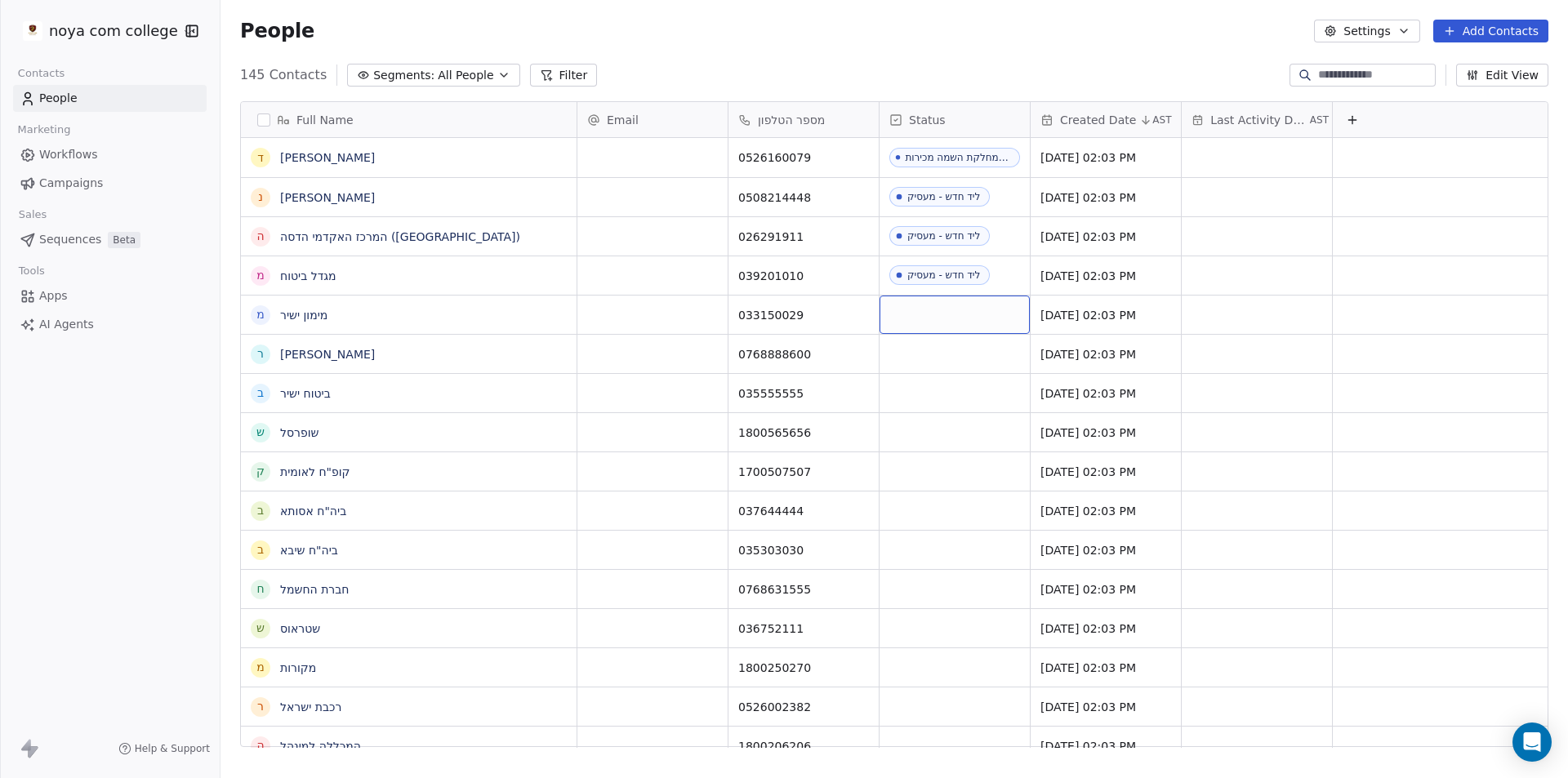
click at [947, 317] on div "grid" at bounding box center [954, 315] width 151 height 38
click at [998, 318] on div "grid" at bounding box center [954, 315] width 151 height 38
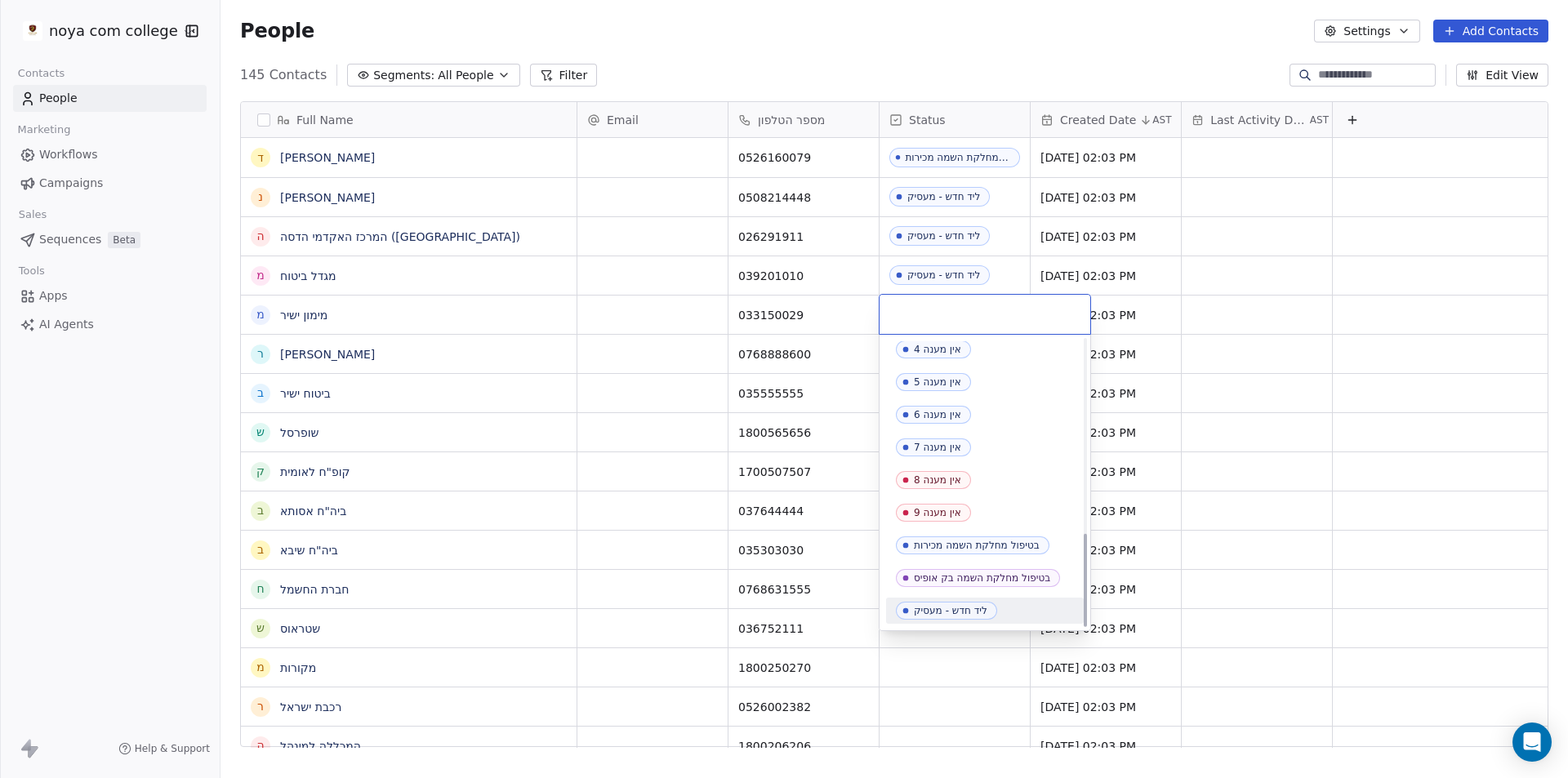
click at [964, 608] on div "ליד חדש - מעסיק" at bounding box center [951, 610] width 73 height 12
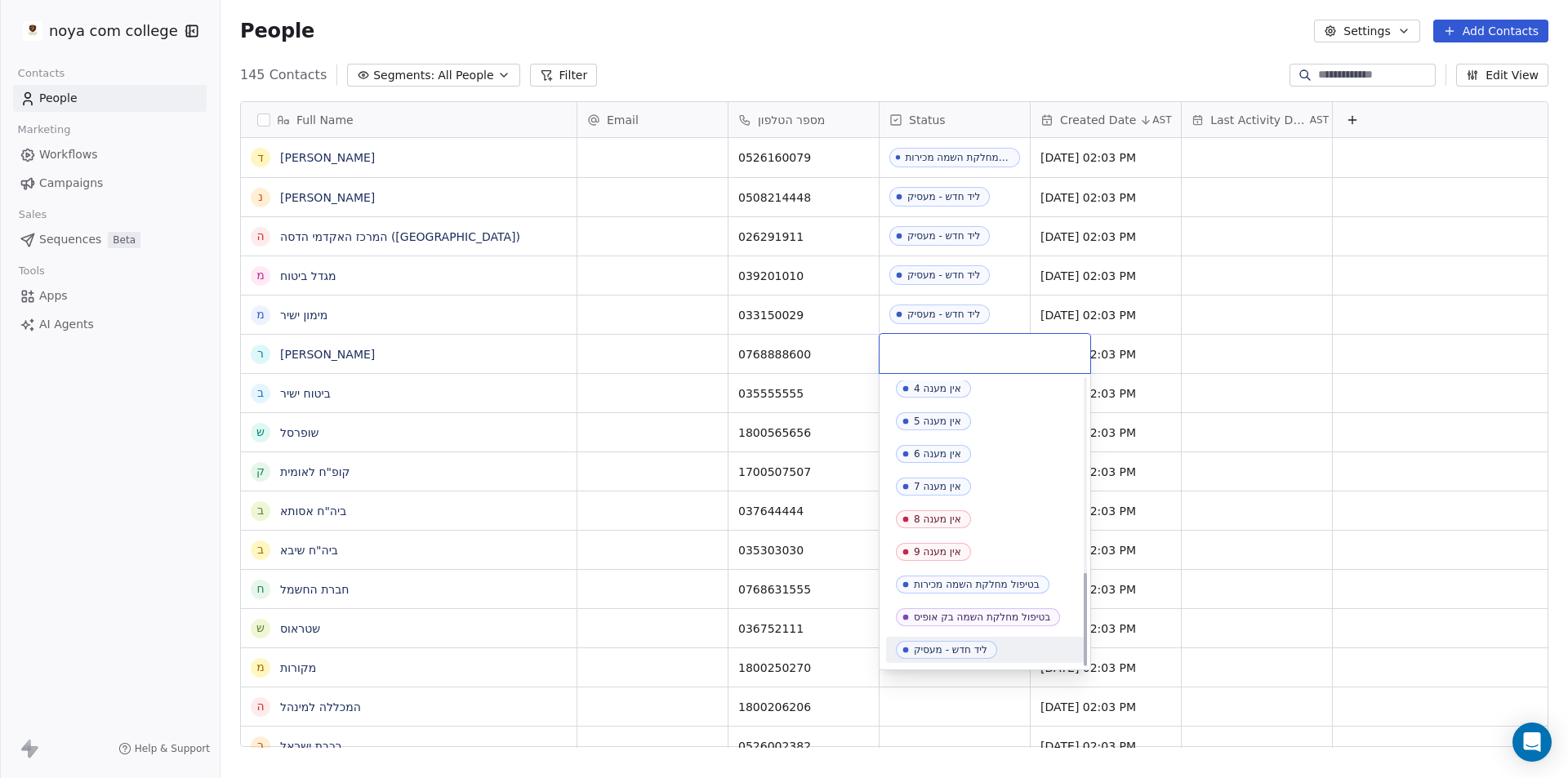
click at [964, 649] on div "ליד חדש - מעסיק" at bounding box center [951, 650] width 73 height 12
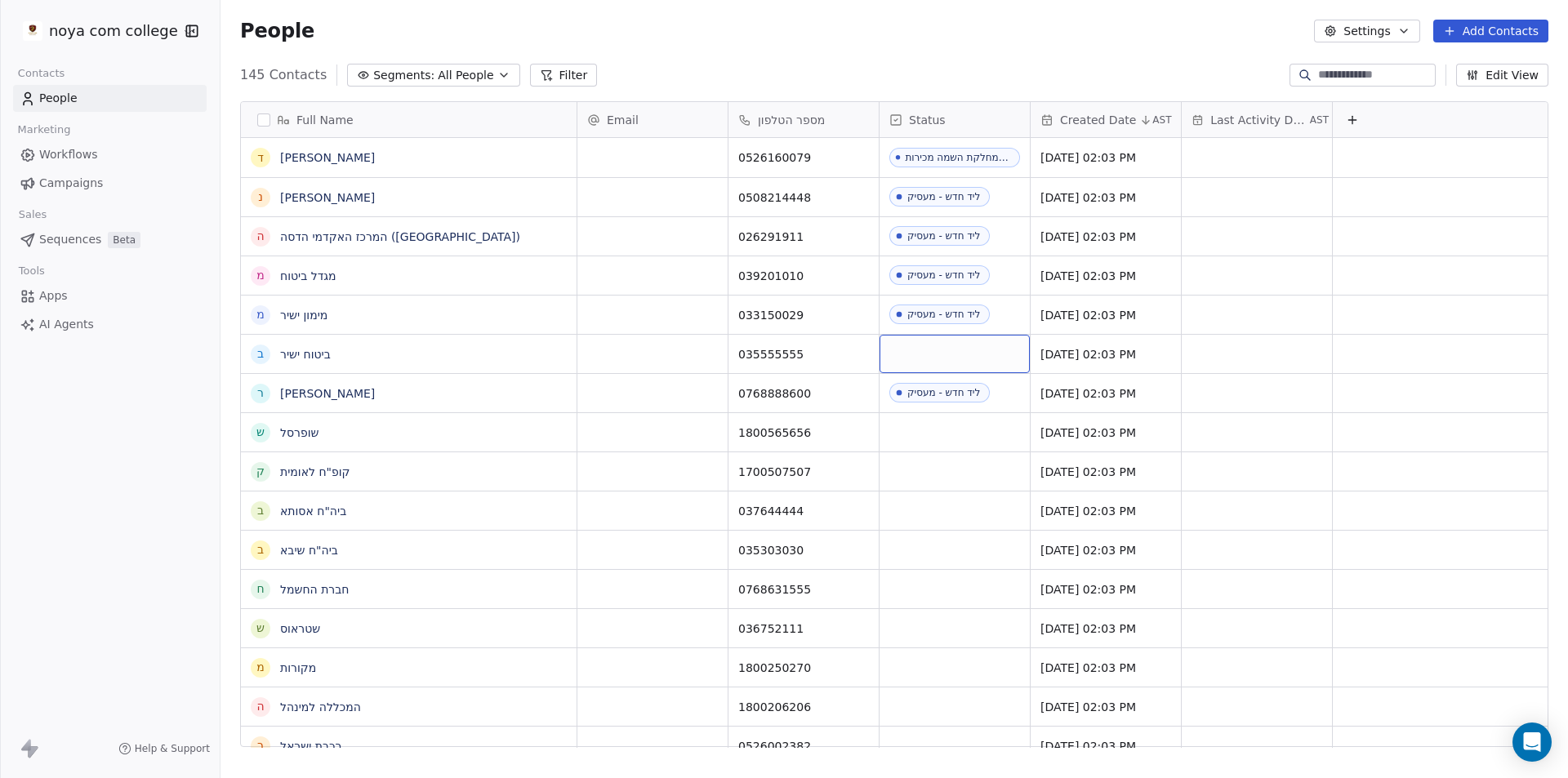
click at [952, 357] on div "grid" at bounding box center [954, 354] width 151 height 38
click at [953, 356] on div "grid" at bounding box center [954, 354] width 151 height 38
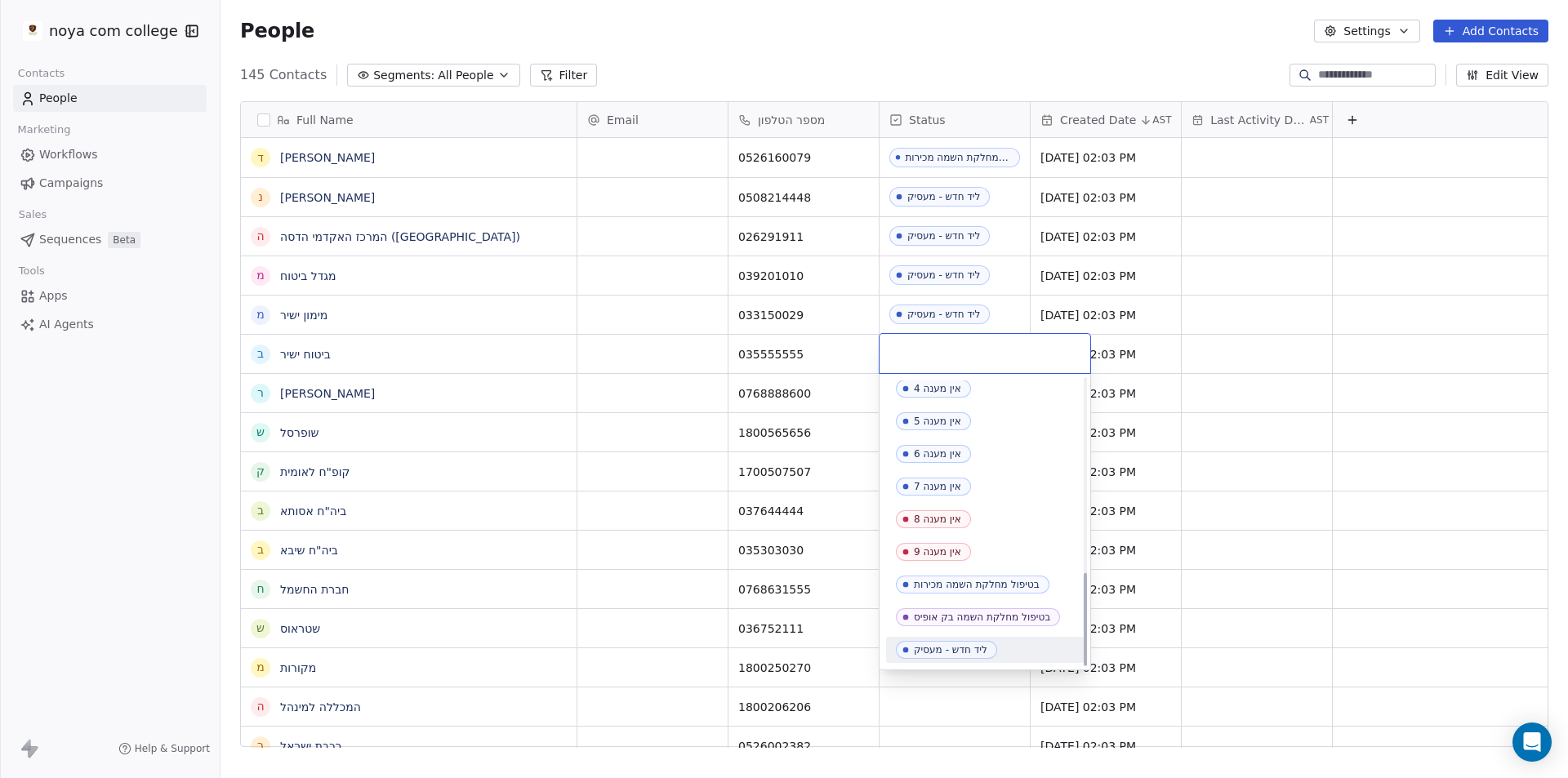
click at [957, 651] on div "ליד חדש - מעסיק" at bounding box center [951, 650] width 73 height 12
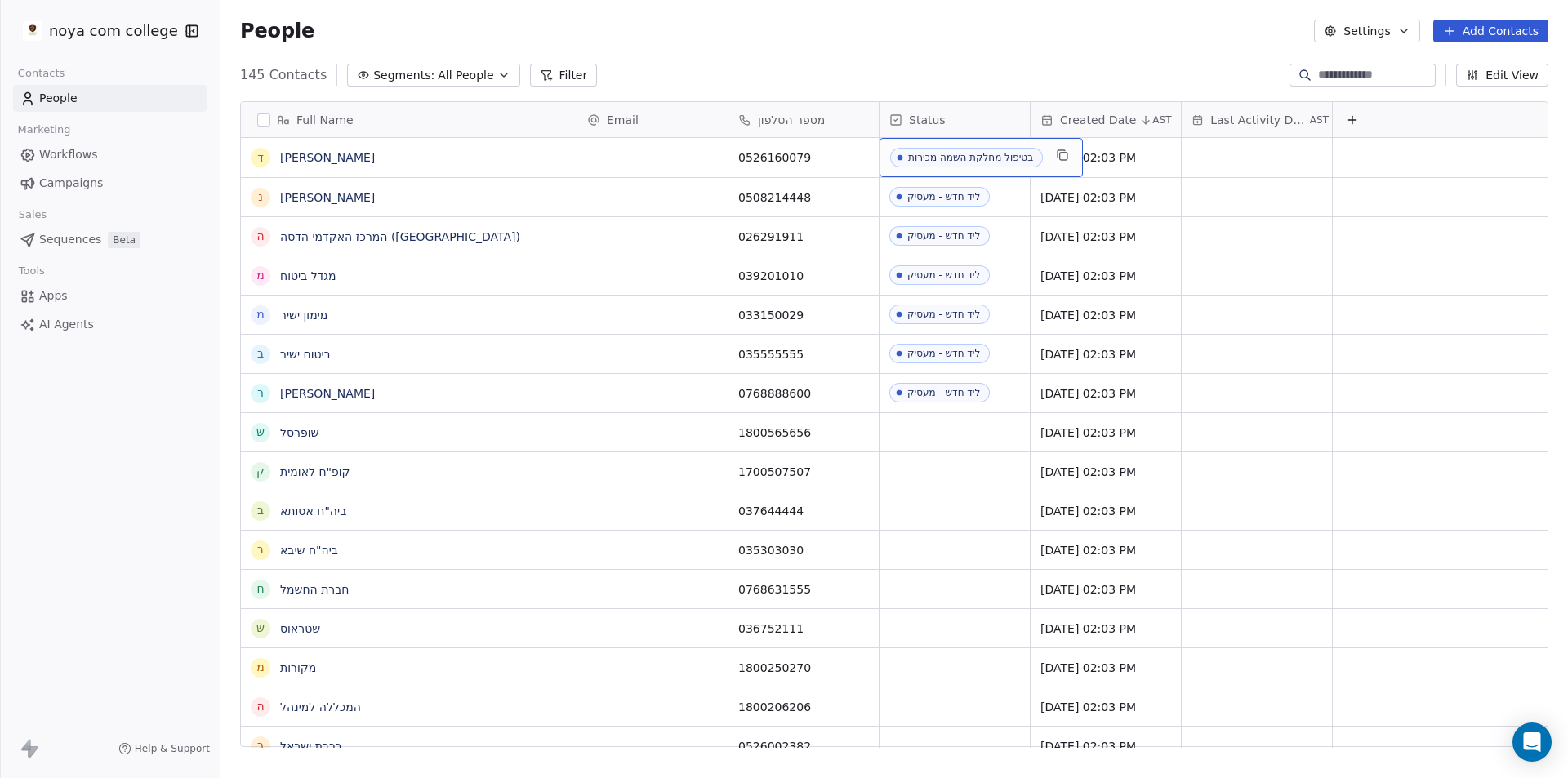
click at [986, 155] on div "בטיפול מחלקת השמה מכירות" at bounding box center [970, 157] width 125 height 12
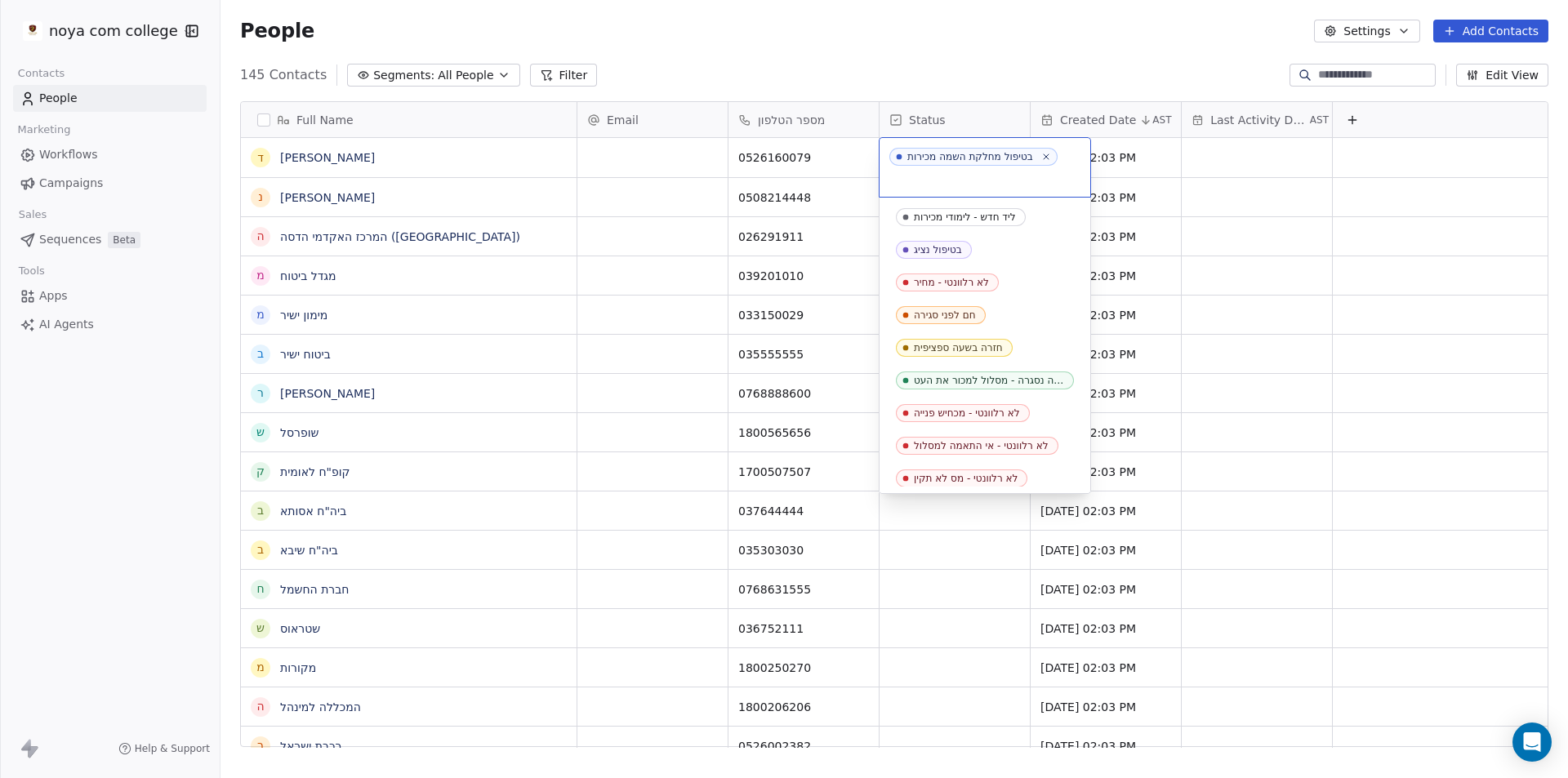
scroll to position [528, 0]
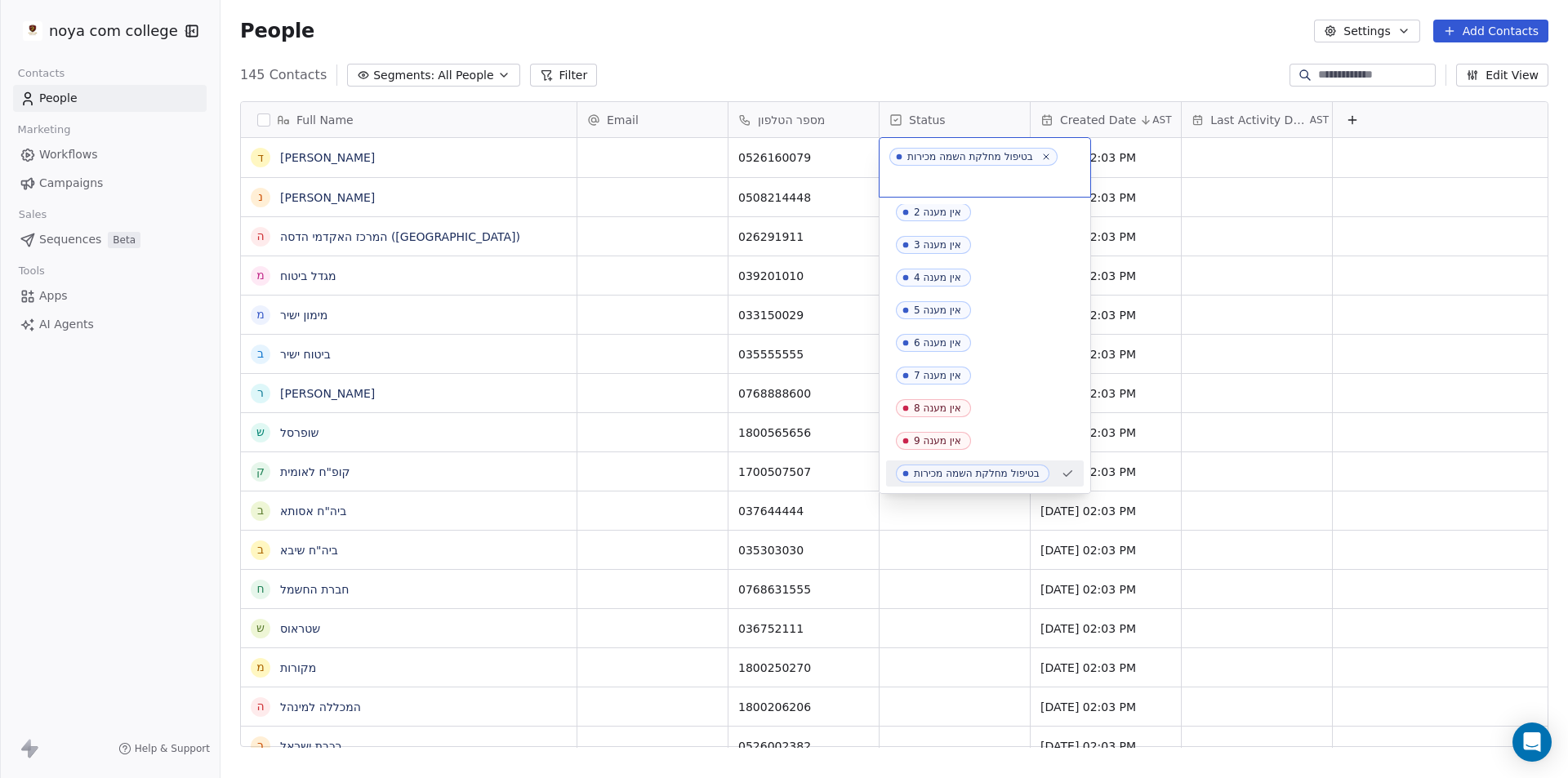
click at [986, 155] on div "בטיפול מחלקת השמה מכירות" at bounding box center [969, 157] width 126 height 12
click at [980, 69] on html "noya com college Contacts People Marketing Workflows Campaigns Sales Sequences …" at bounding box center [784, 389] width 1568 height 778
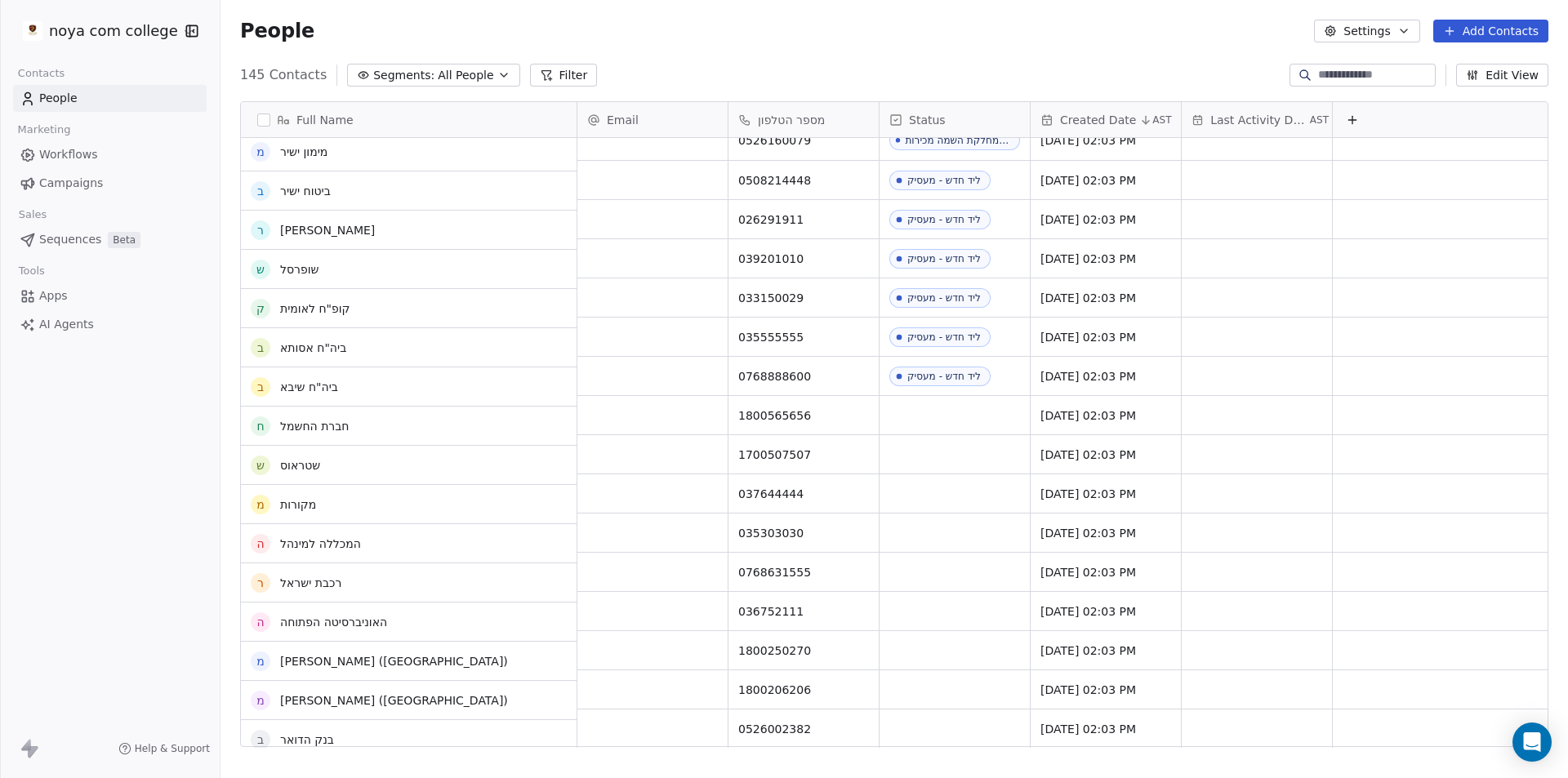
scroll to position [0, 0]
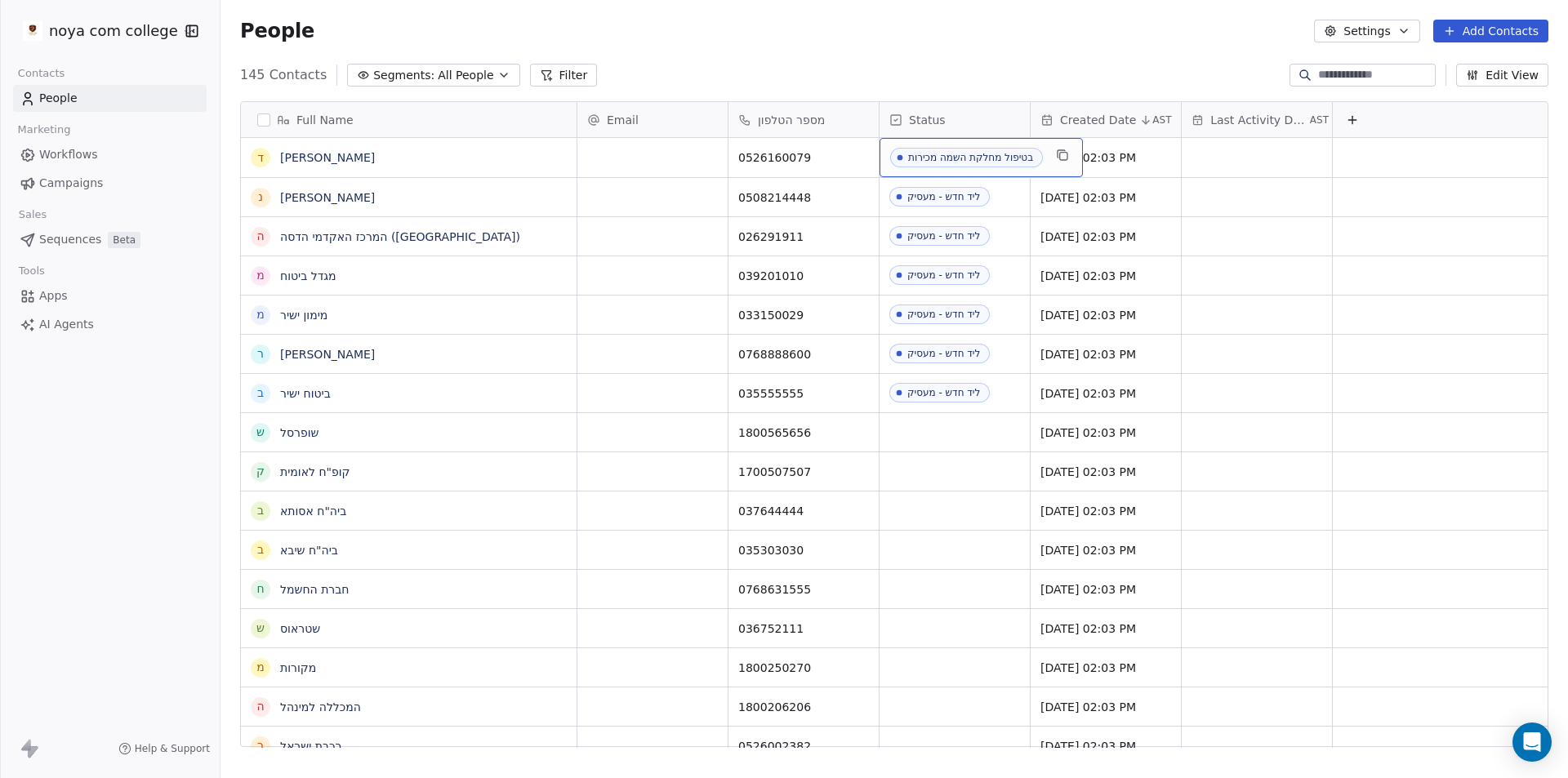
click at [984, 70] on div "145 Contacts Segments: All People Filter Edit View" at bounding box center [894, 75] width 1347 height 26
click at [919, 431] on div "grid" at bounding box center [954, 432] width 151 height 38
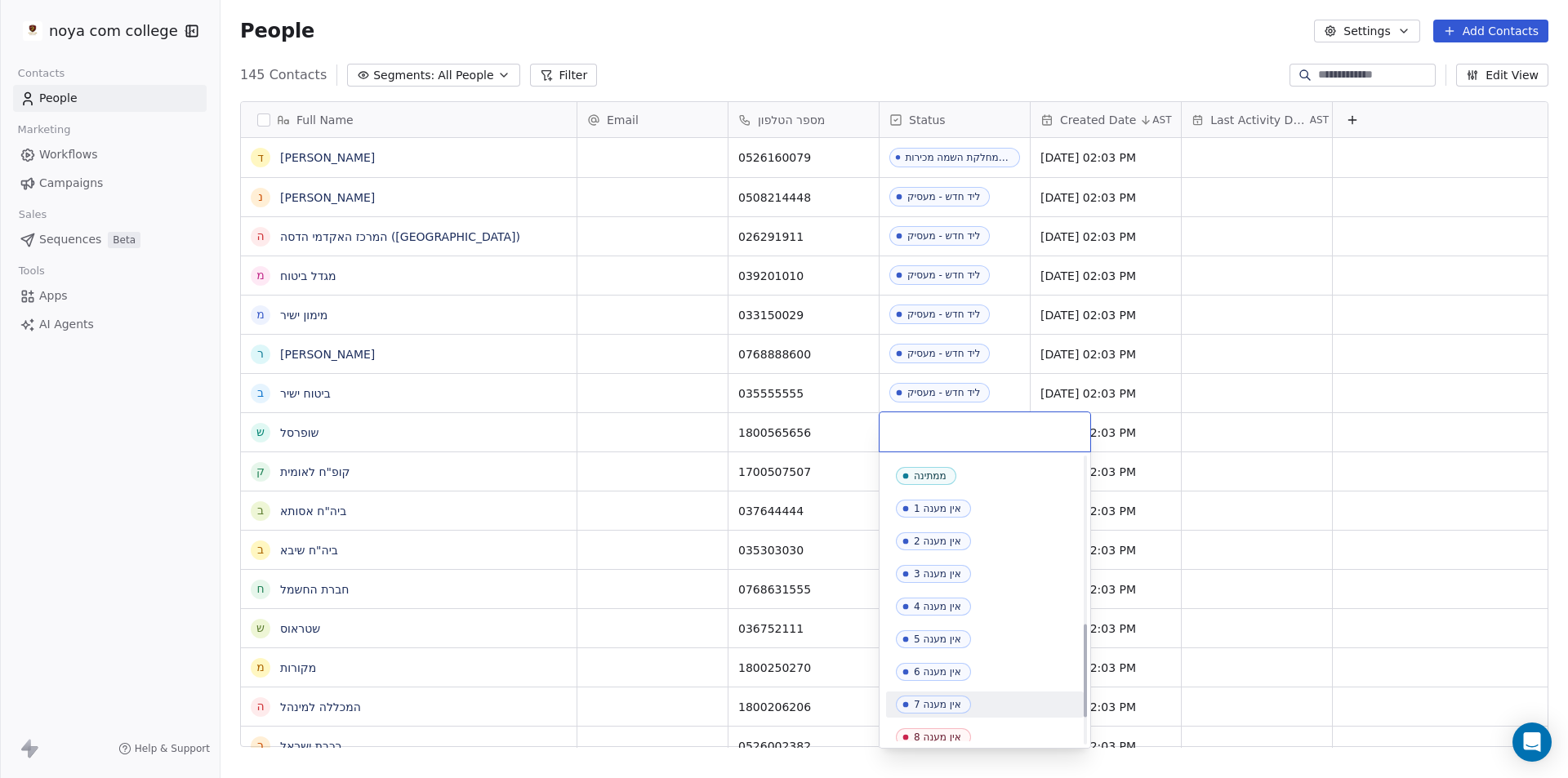
scroll to position [593, 0]
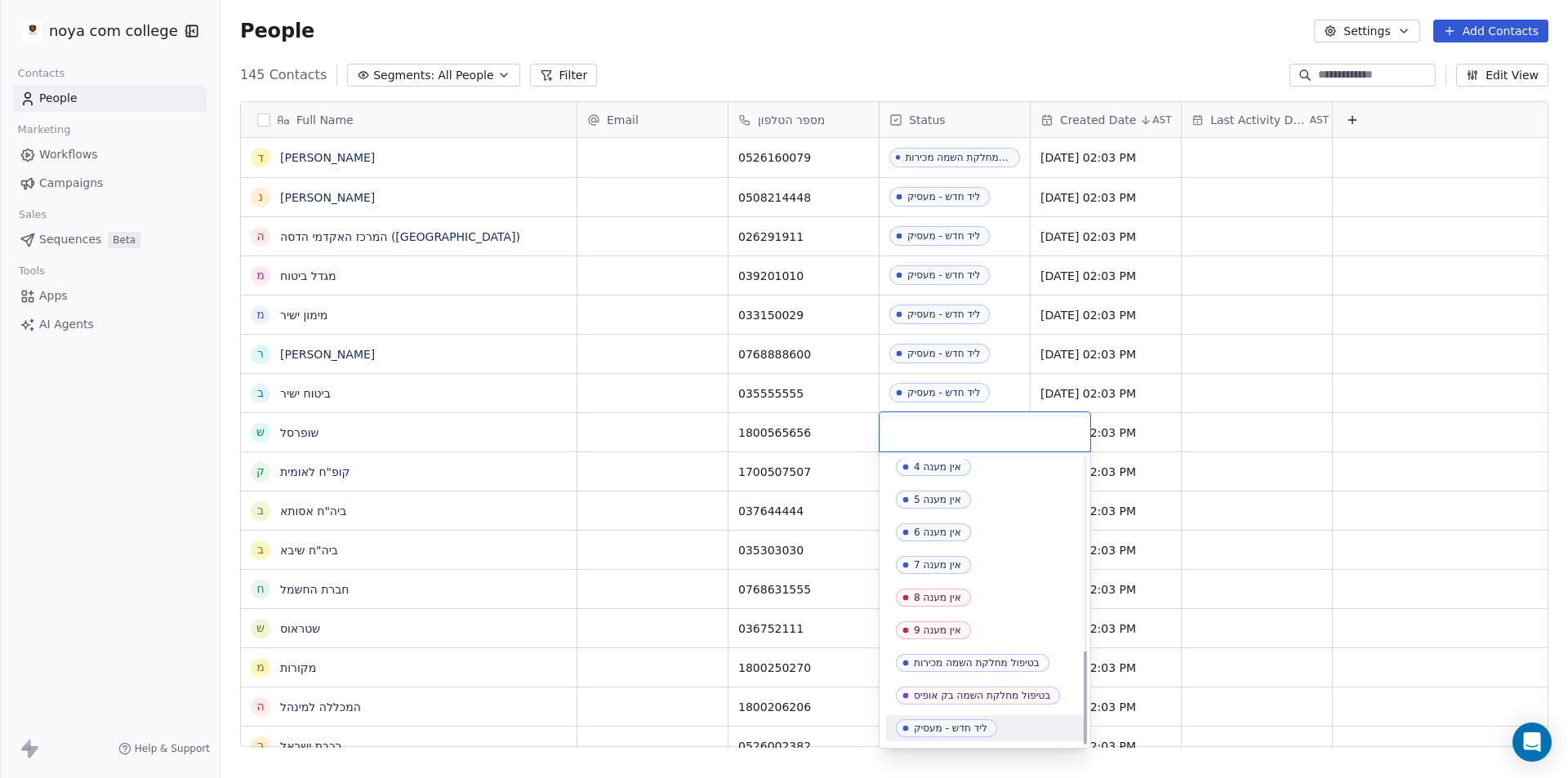
click at [970, 732] on div "ליד חדש - מעסיק" at bounding box center [951, 728] width 73 height 12
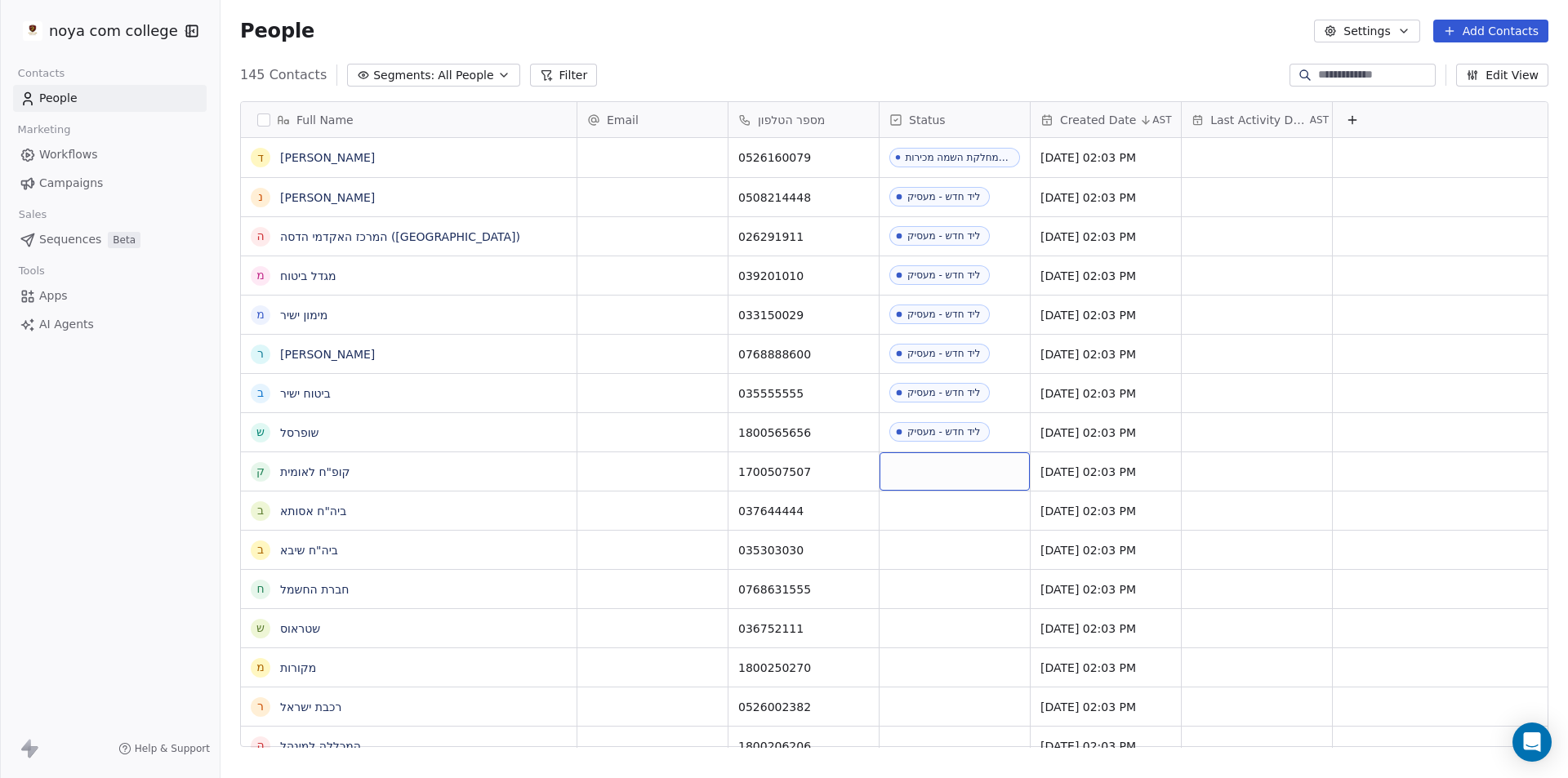
click at [955, 469] on div "grid" at bounding box center [954, 471] width 151 height 38
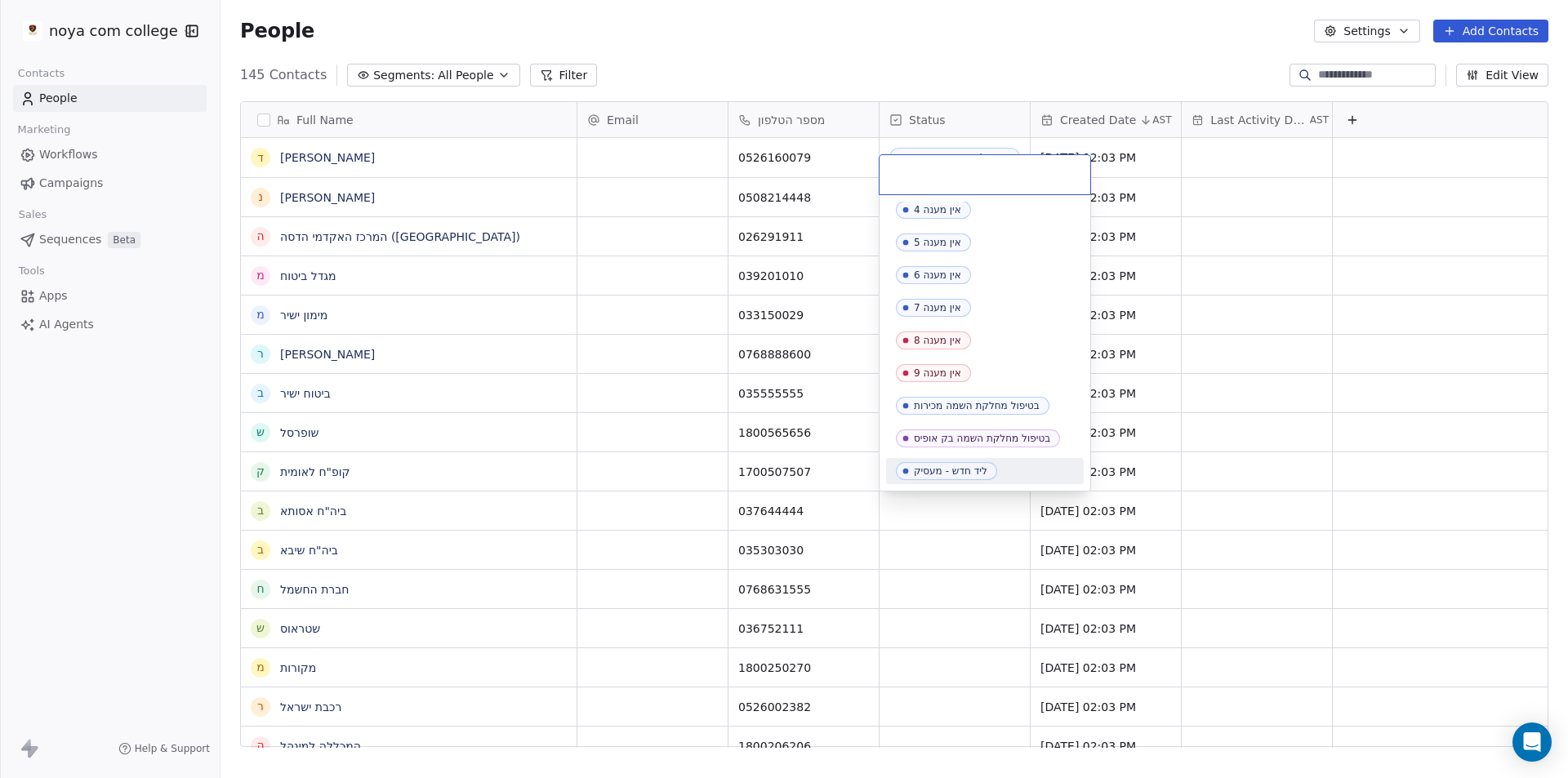
click at [968, 475] on div "ליד חדש - מעסיק" at bounding box center [951, 471] width 73 height 12
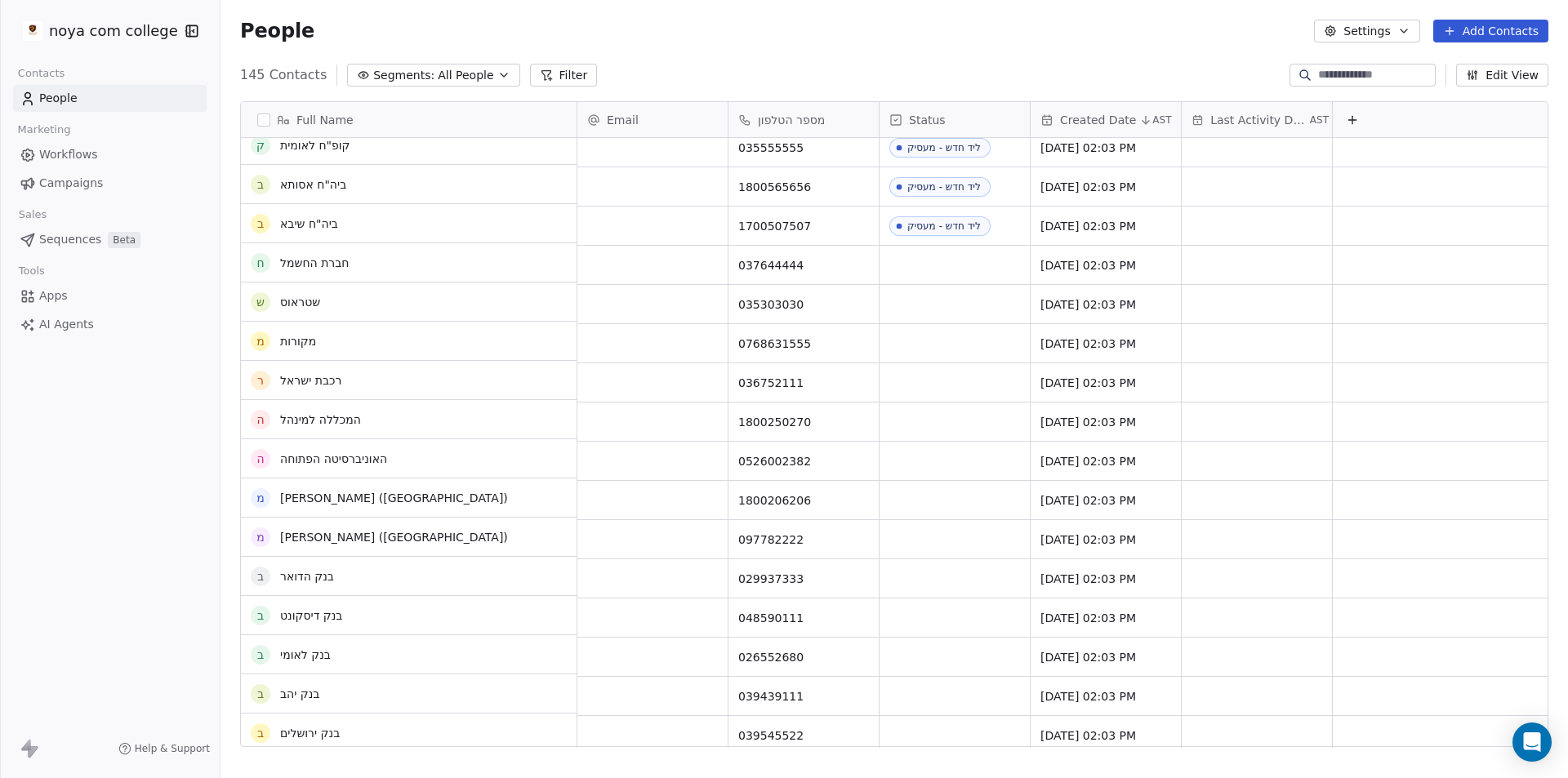
scroll to position [245, 0]
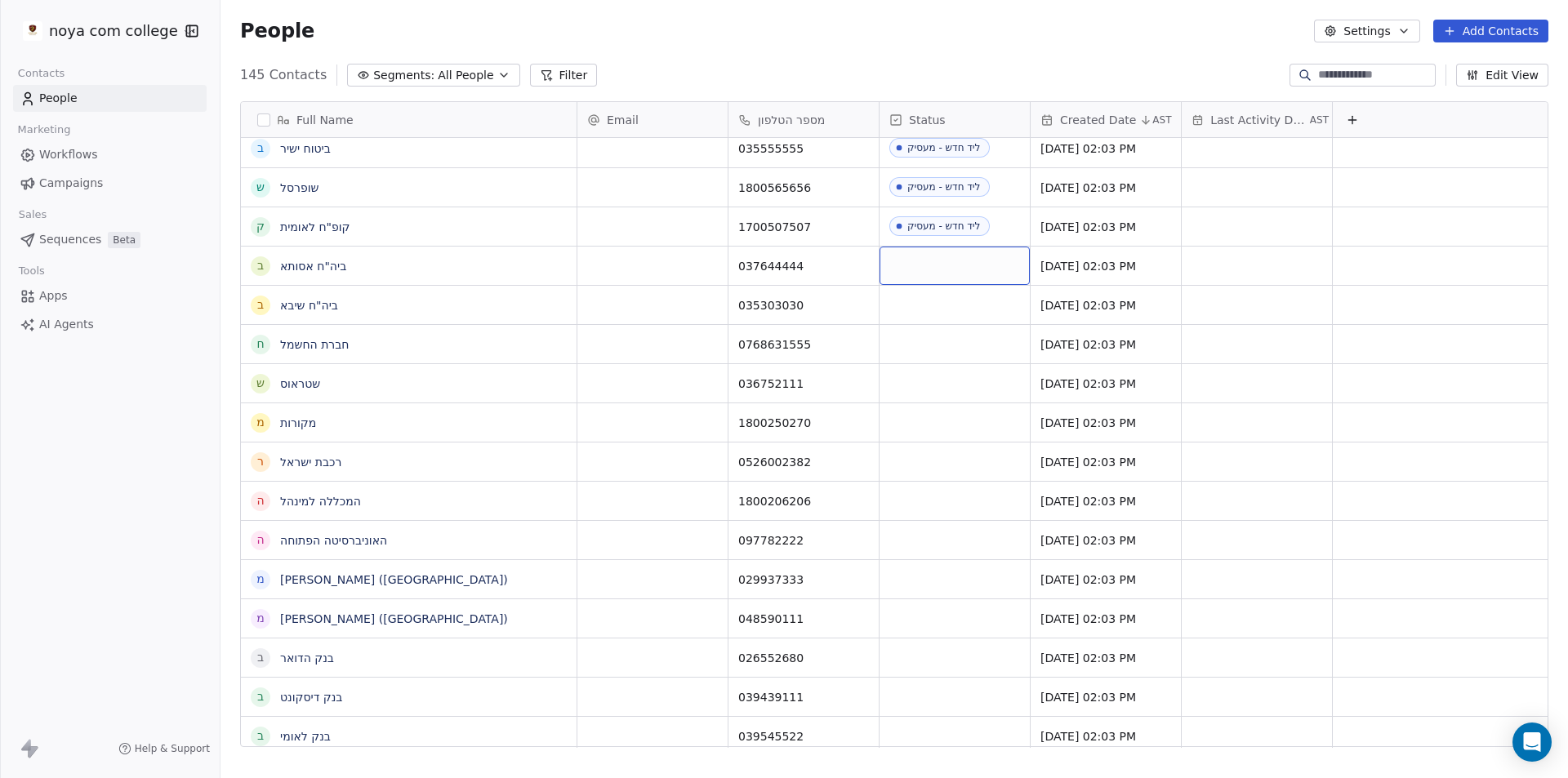
click at [927, 269] on div "grid" at bounding box center [954, 266] width 151 height 38
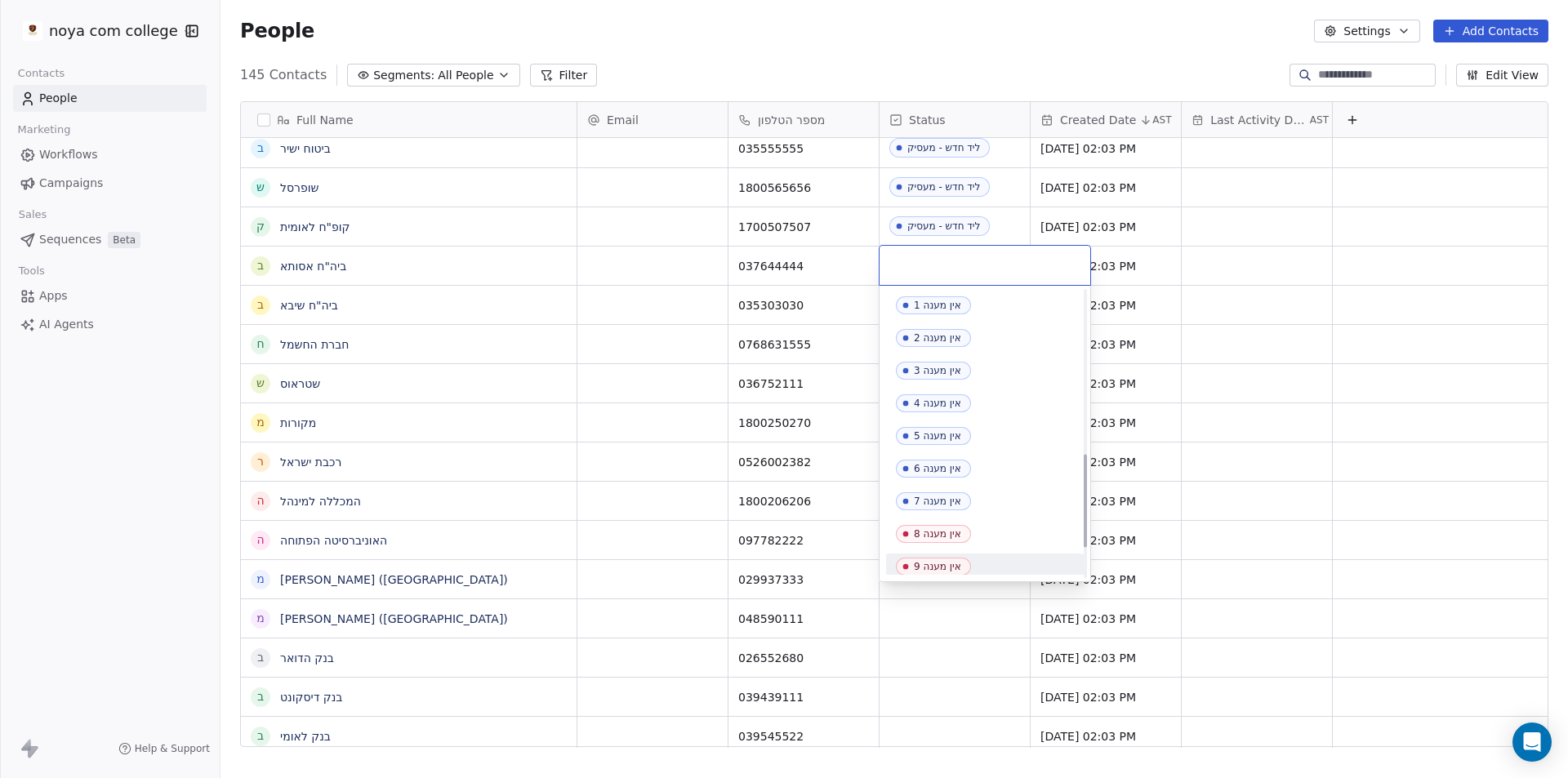
scroll to position [593, 0]
click at [976, 561] on div "ליד חדש - מעסיק" at bounding box center [951, 561] width 73 height 12
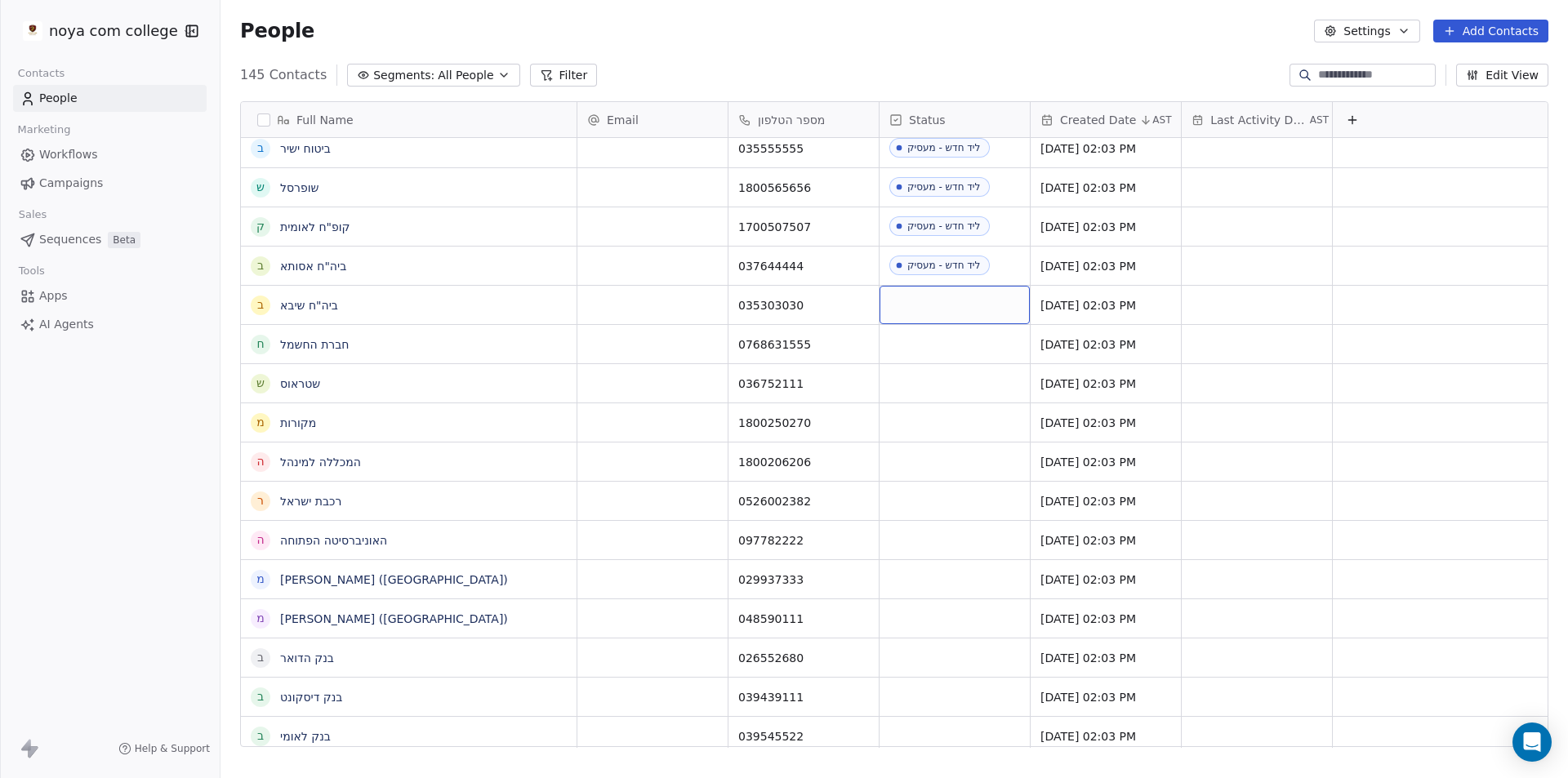
click at [968, 317] on div "grid" at bounding box center [954, 305] width 151 height 38
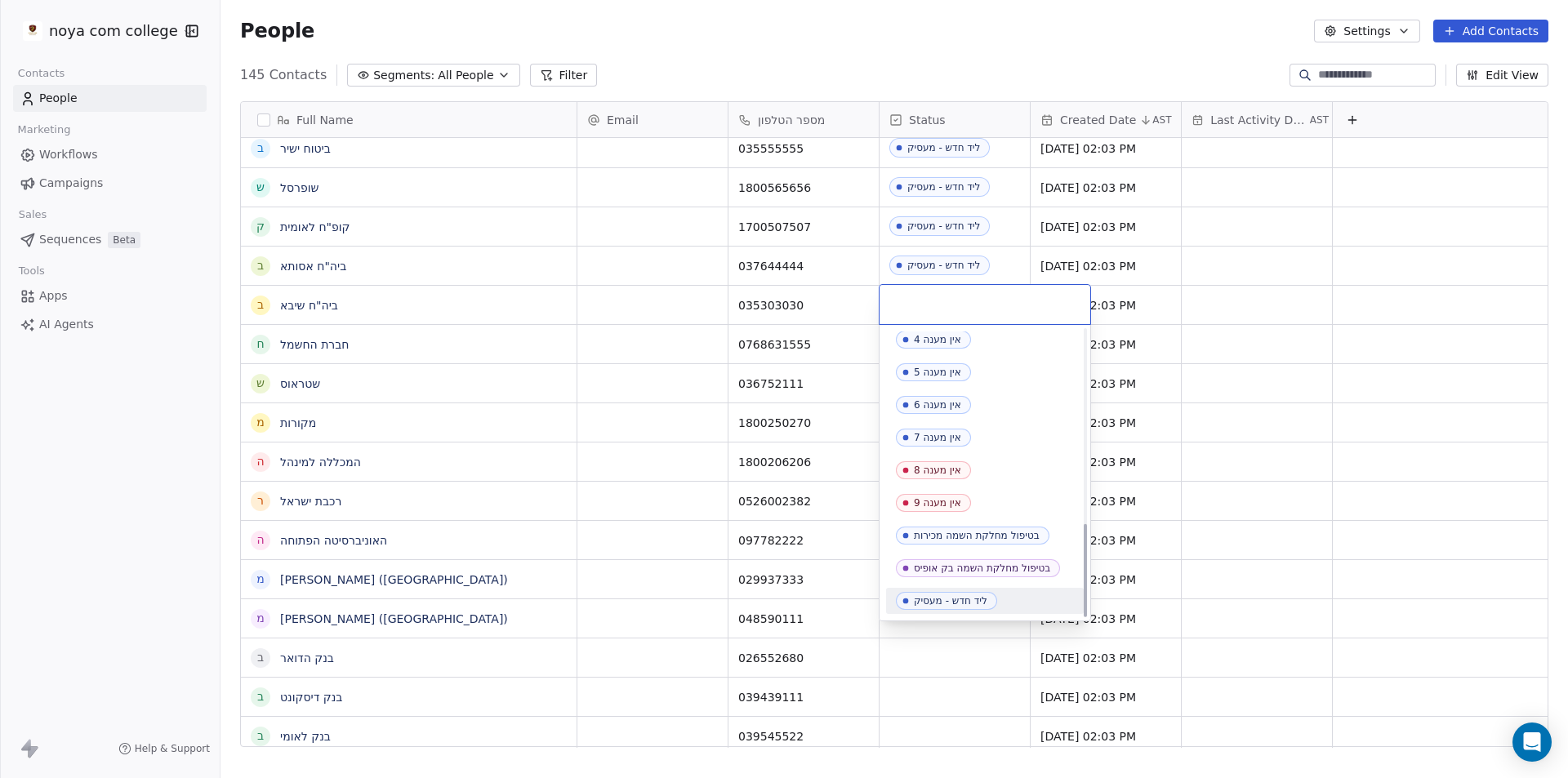
click at [992, 599] on span "ליד חדש - מעסיק" at bounding box center [946, 601] width 102 height 18
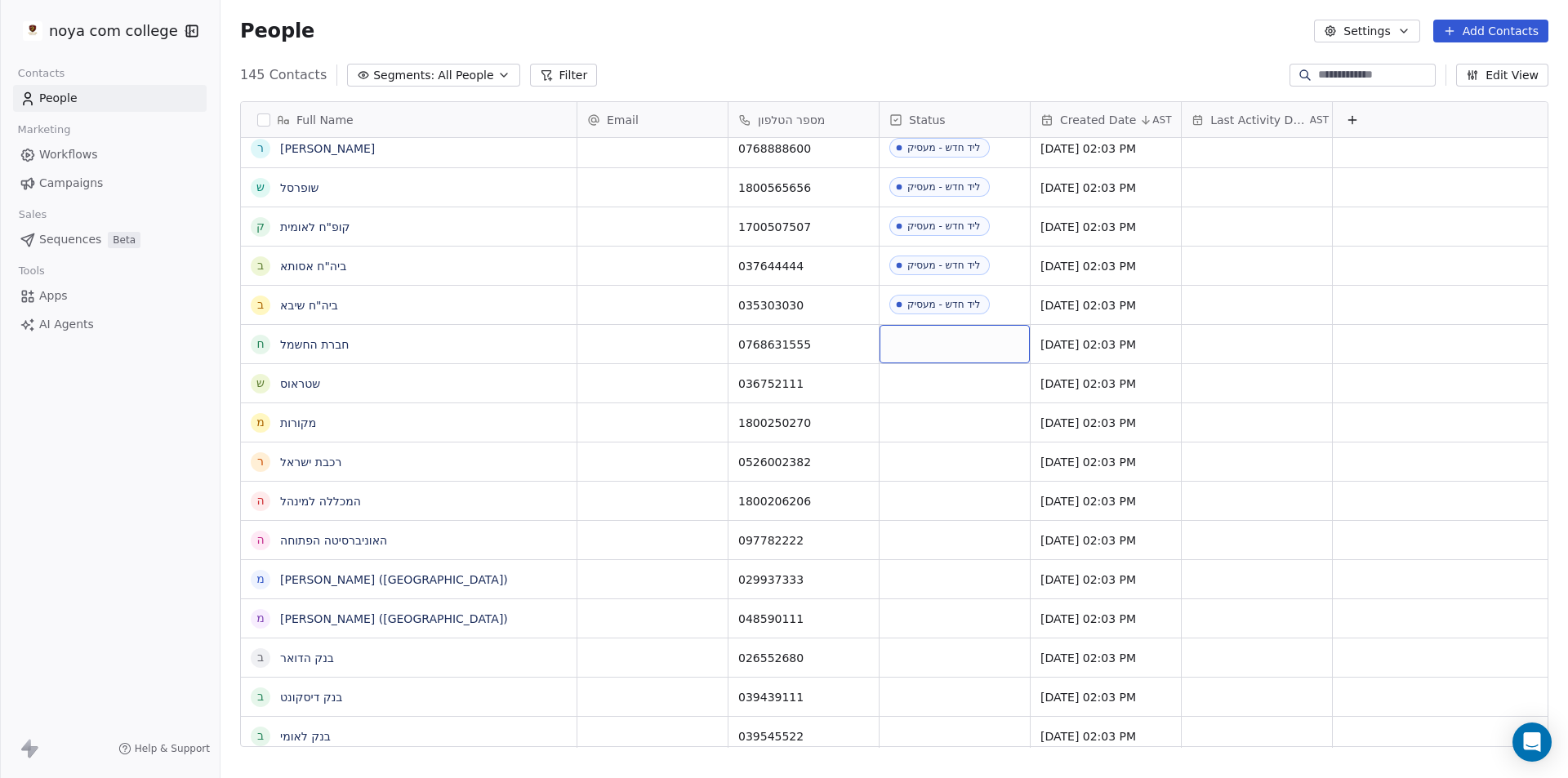
click at [977, 332] on div "grid" at bounding box center [954, 344] width 151 height 38
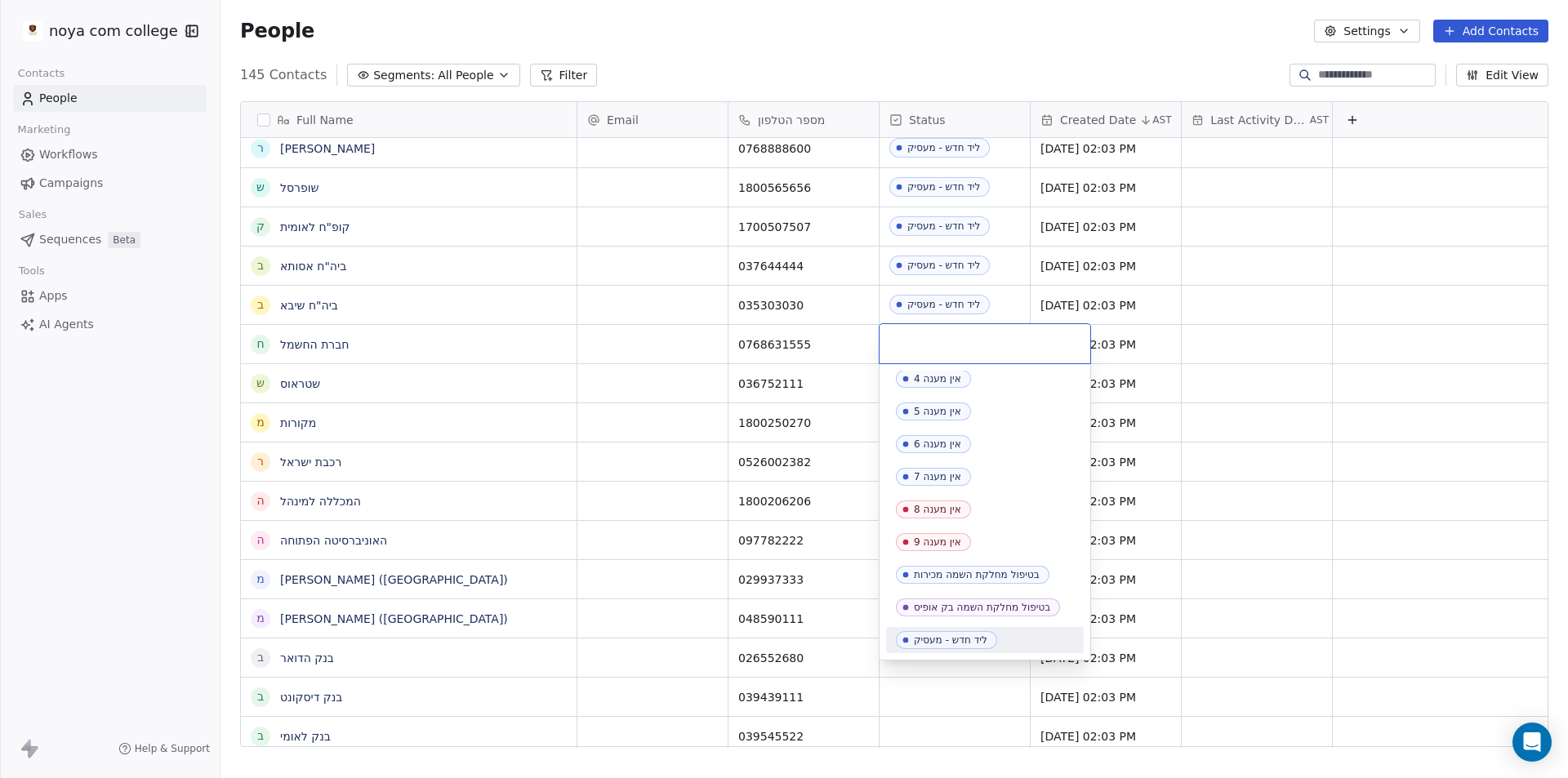
click at [987, 636] on div "ליד חדש - מעסיק" at bounding box center [951, 640] width 73 height 12
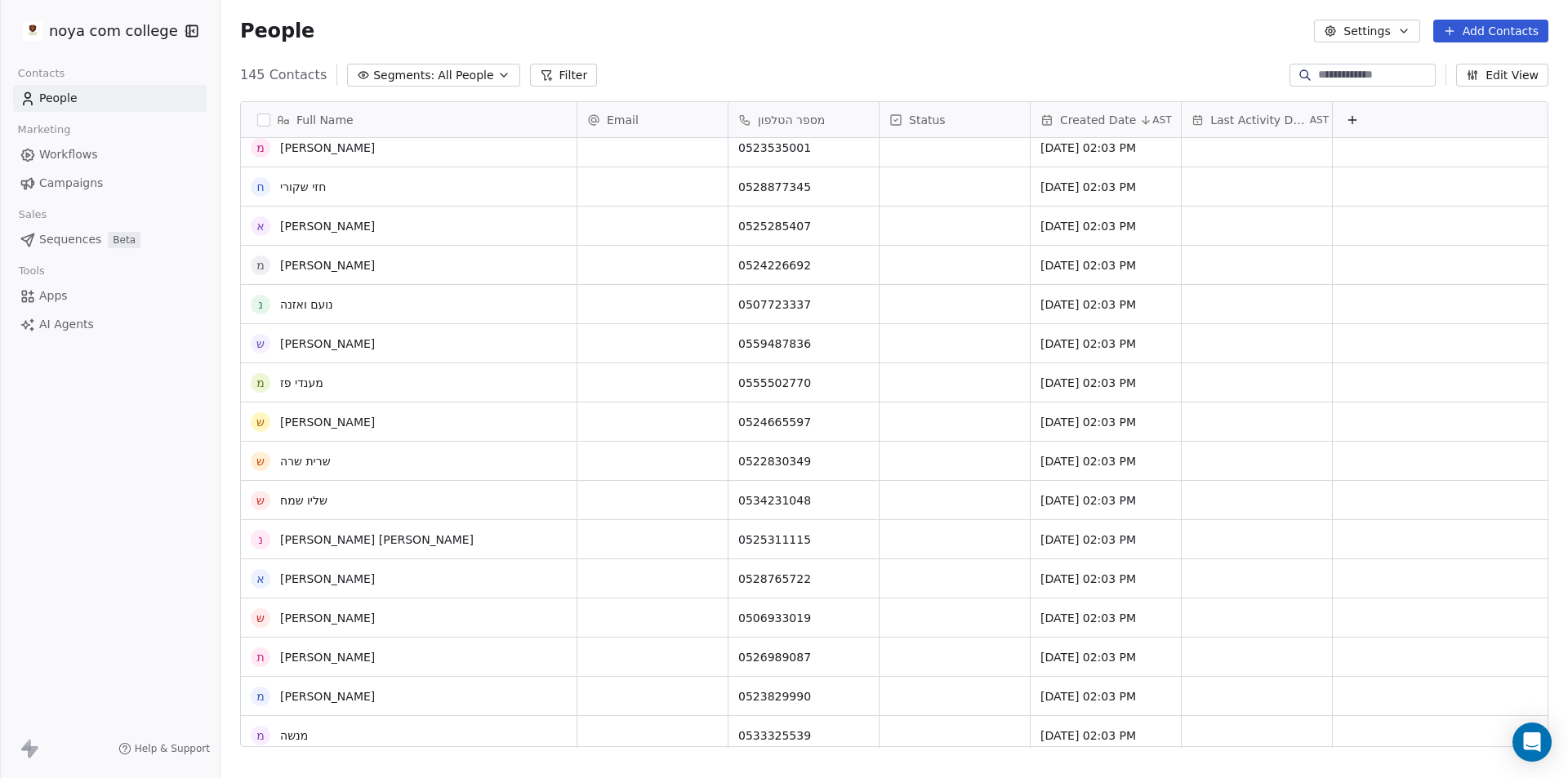
scroll to position [3831, 0]
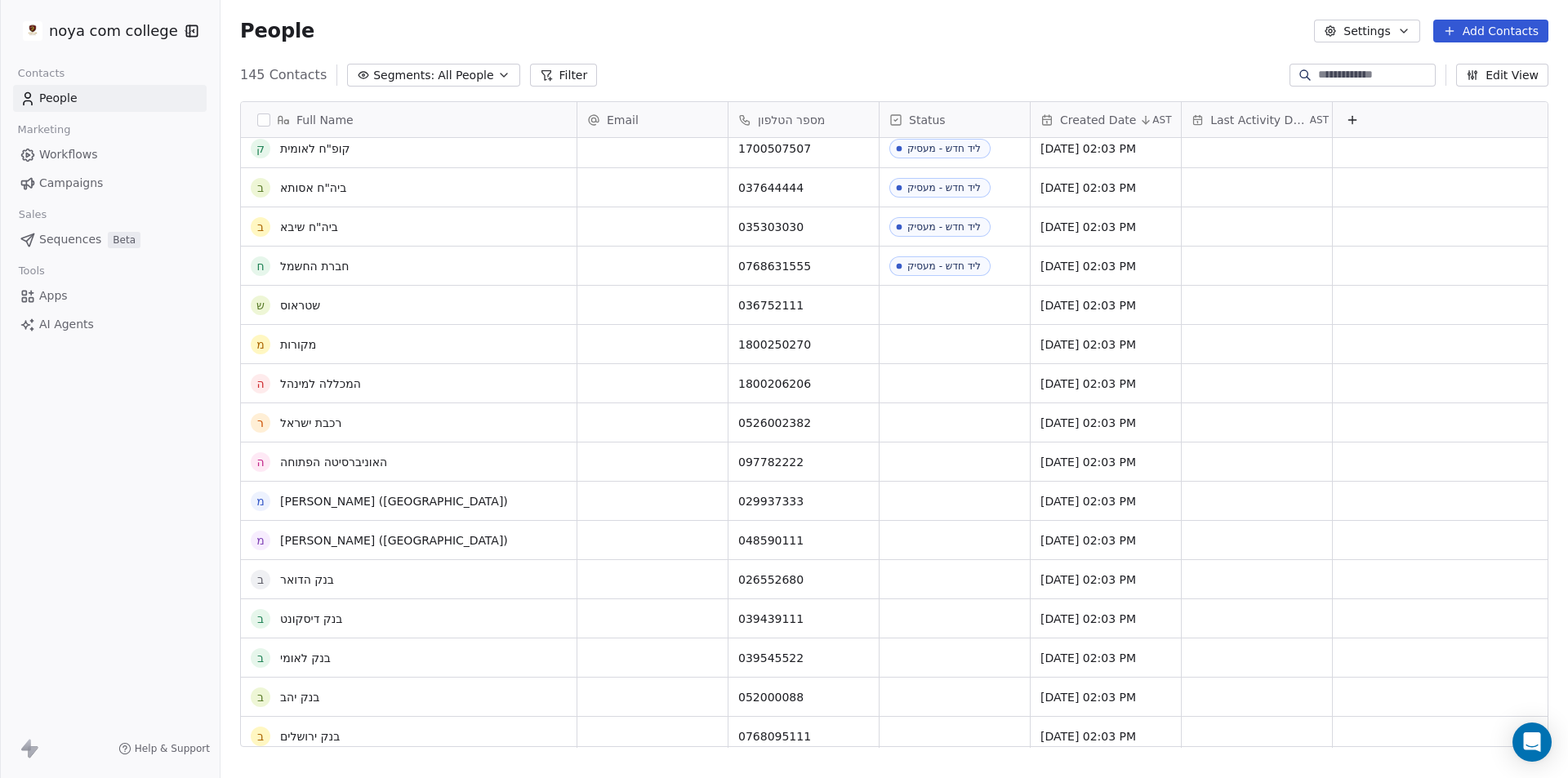
scroll to position [327, 0]
click at [929, 284] on div "grid" at bounding box center [954, 301] width 151 height 38
click at [930, 299] on div "grid" at bounding box center [954, 301] width 151 height 38
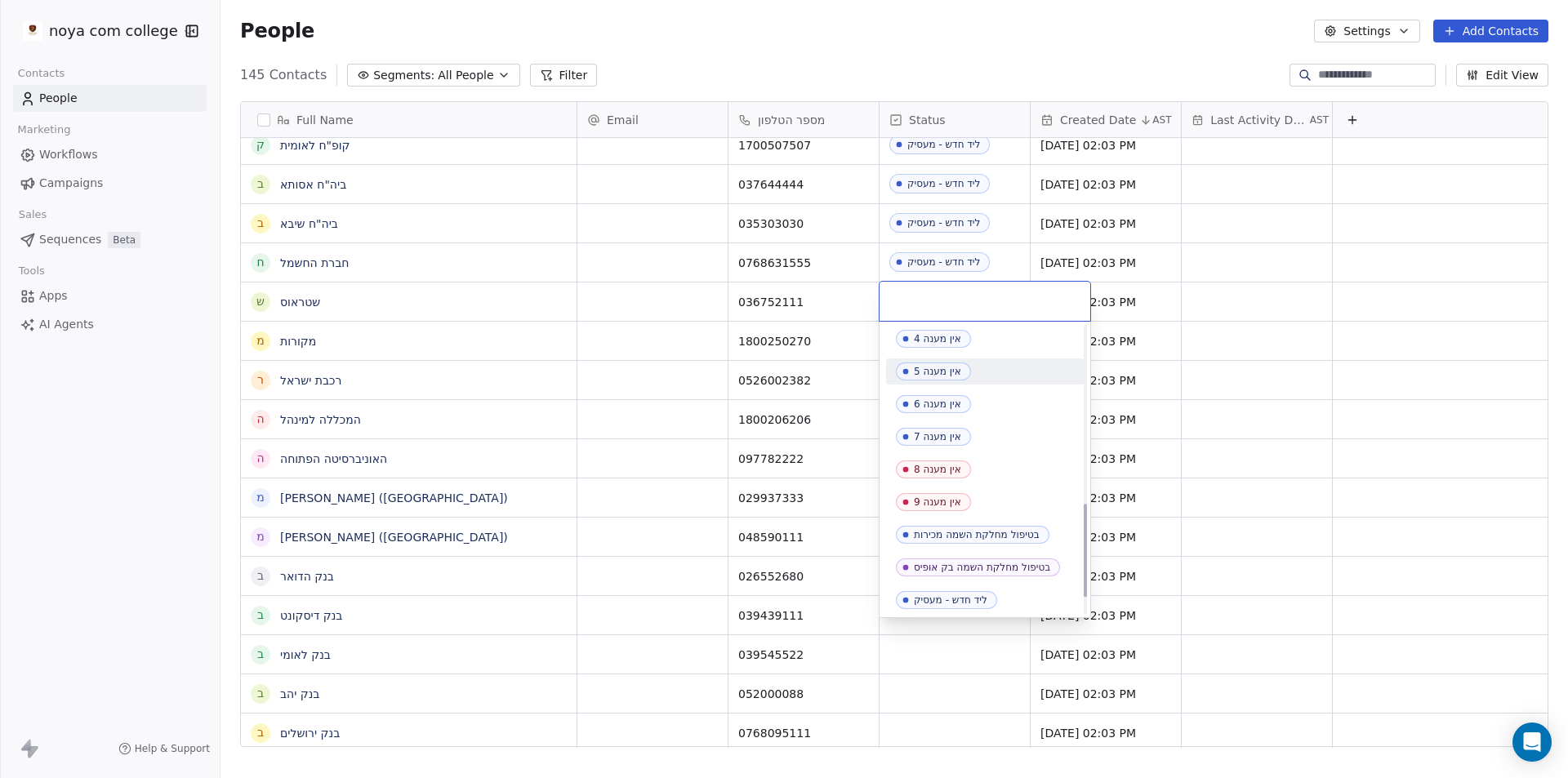
scroll to position [593, 0]
click at [946, 592] on span "ליד חדש - מעסיק" at bounding box center [946, 598] width 102 height 18
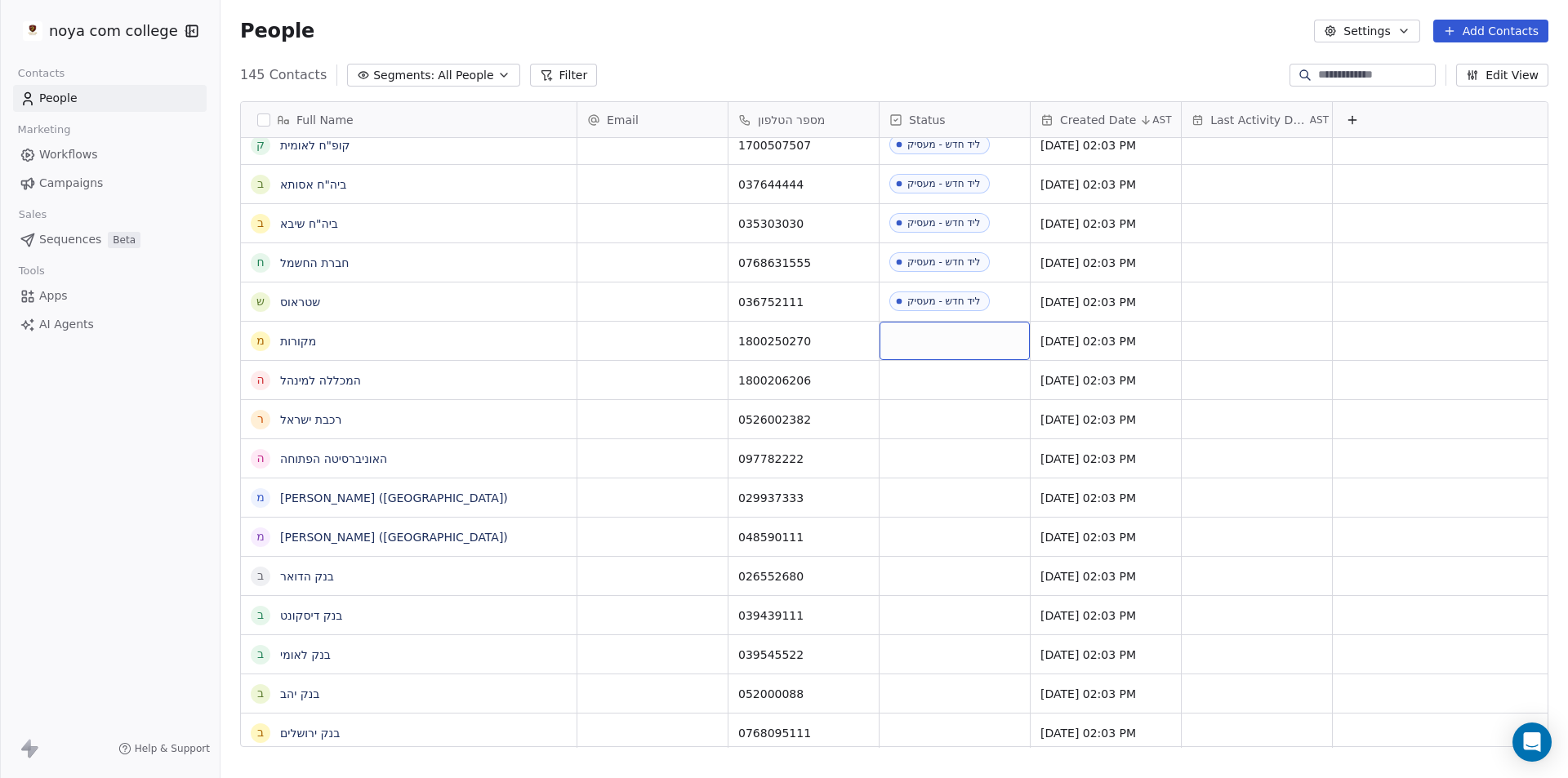
click at [936, 342] on div "grid" at bounding box center [954, 340] width 151 height 38
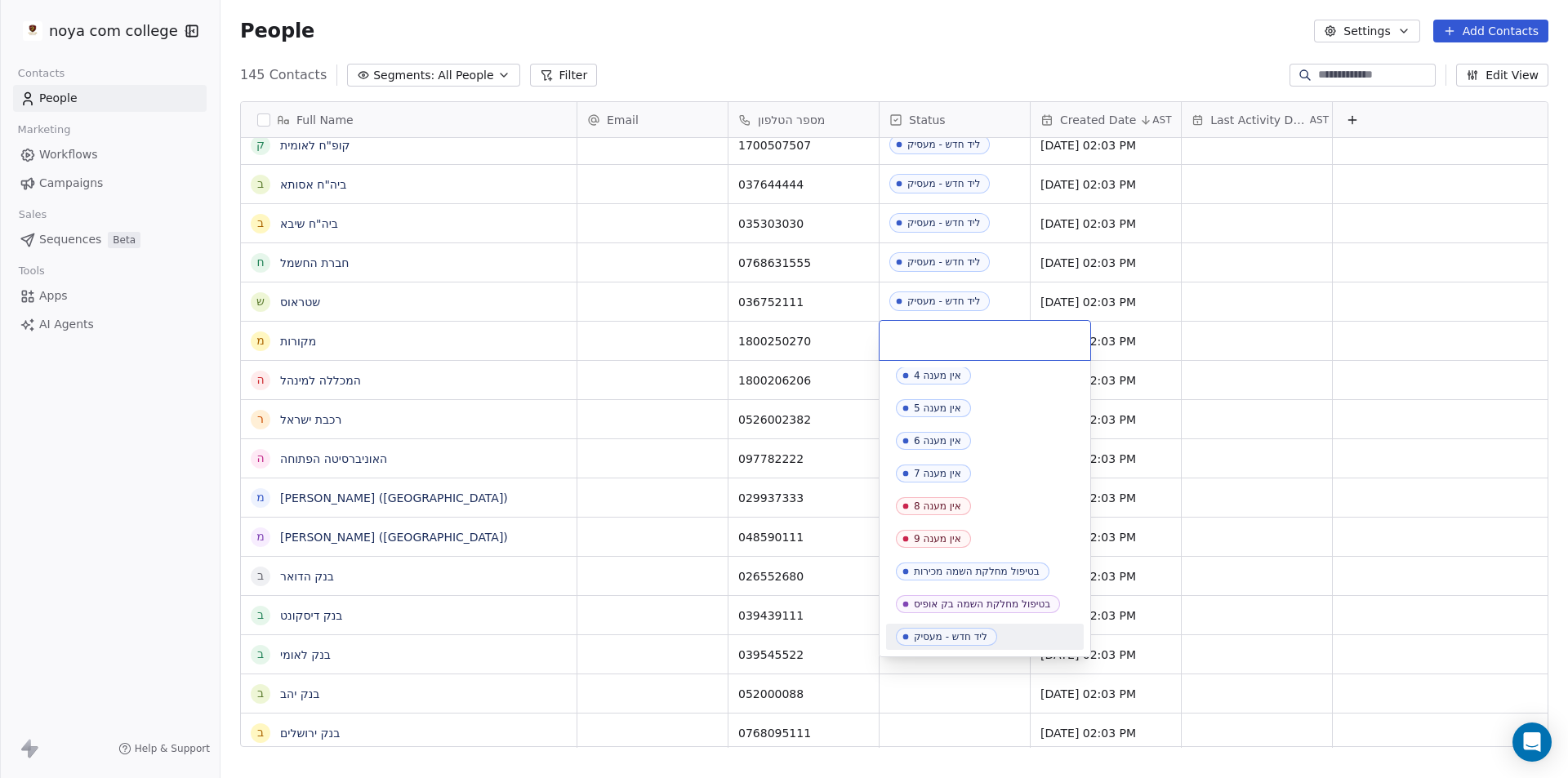
click at [968, 646] on div "ליד חדש - מעסיק" at bounding box center [984, 636] width 198 height 26
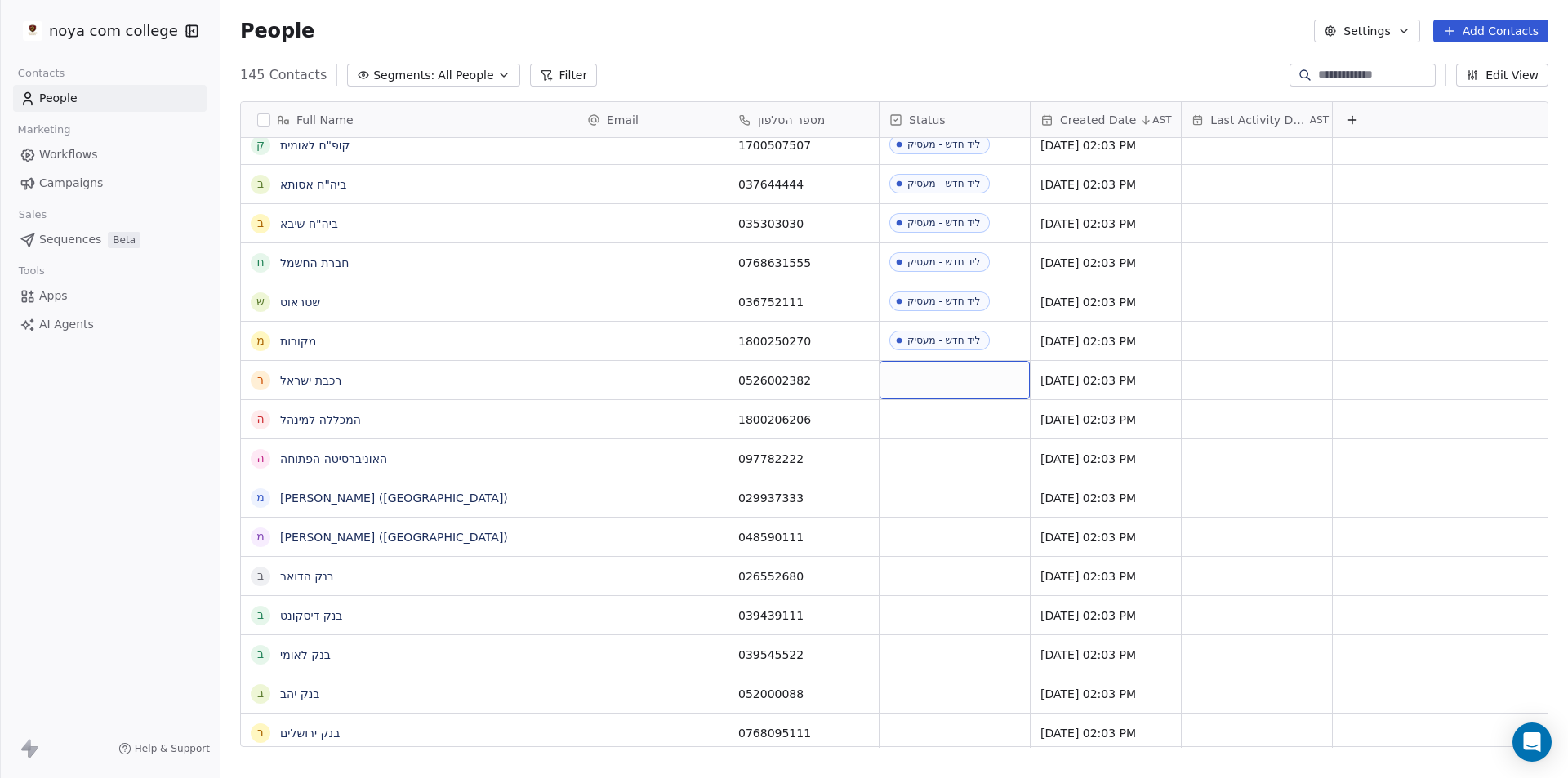
click at [944, 383] on div "grid" at bounding box center [954, 380] width 151 height 38
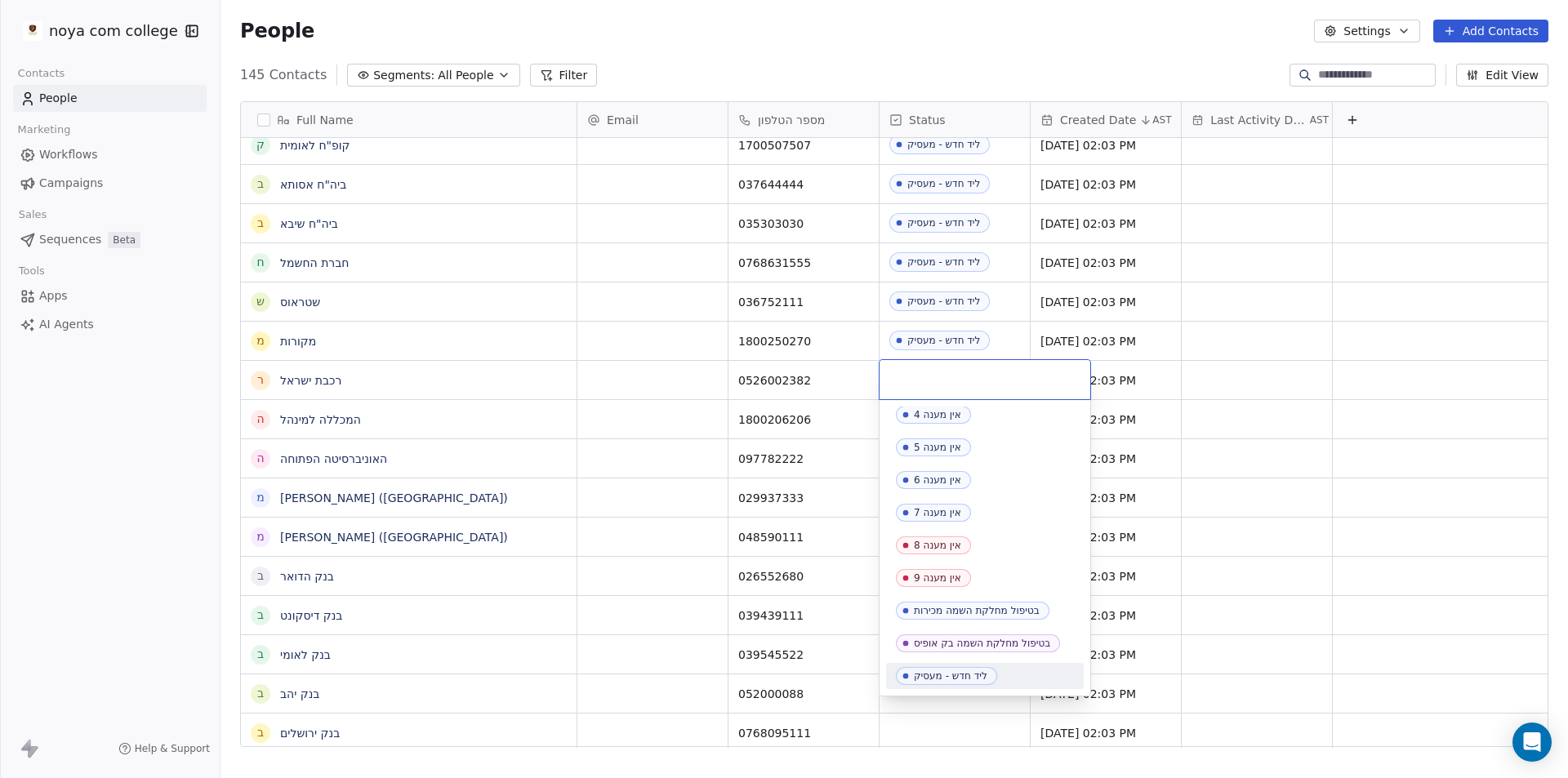
click at [954, 678] on div "ליד חדש - מעסיק" at bounding box center [951, 676] width 73 height 12
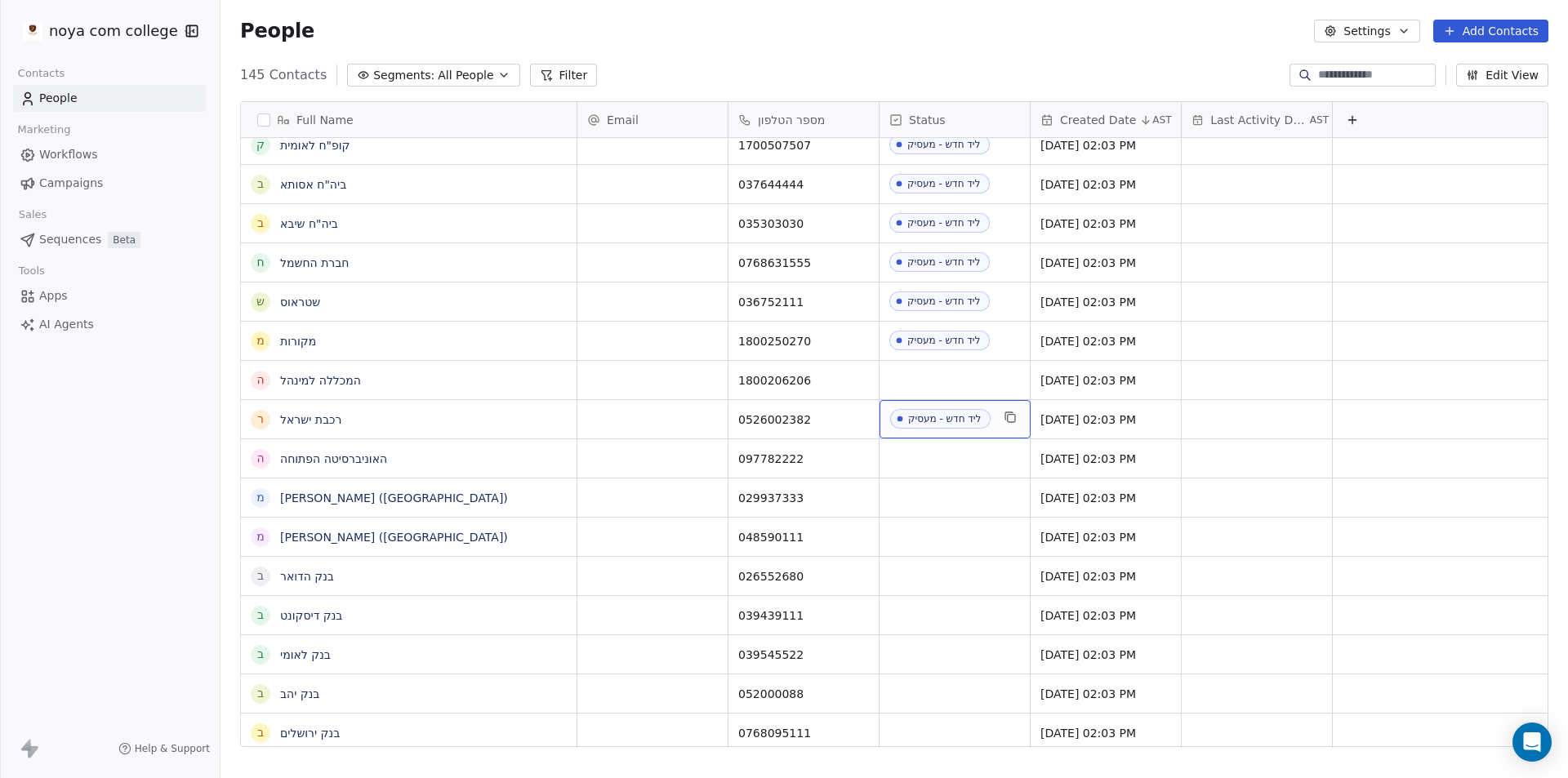
click at [901, 419] on icon "grid" at bounding box center [900, 419] width 5 height 5
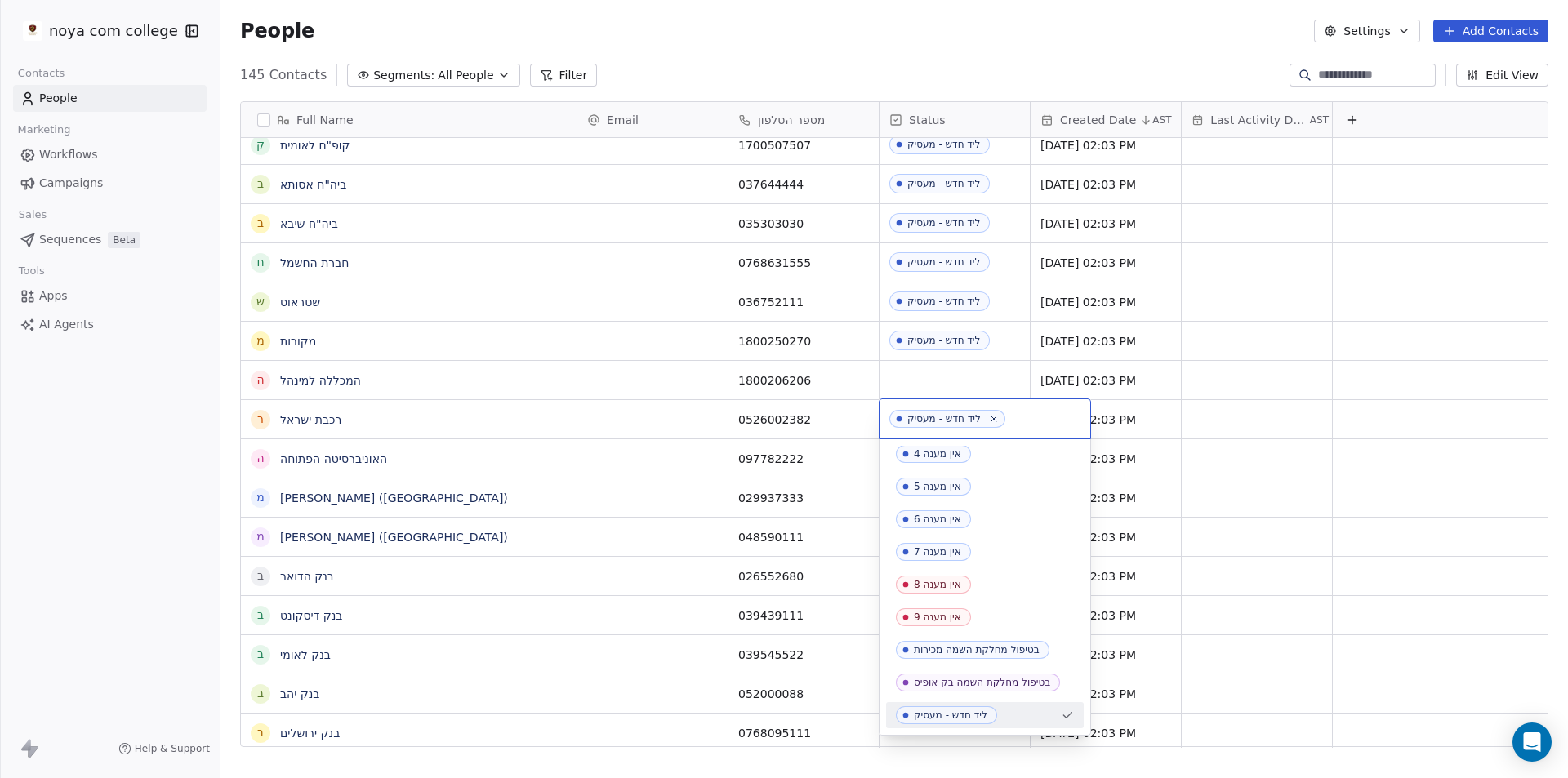
click at [959, 371] on html "noya com college Contacts People Marketing Workflows Campaigns Sales Sequences …" at bounding box center [784, 389] width 1568 height 778
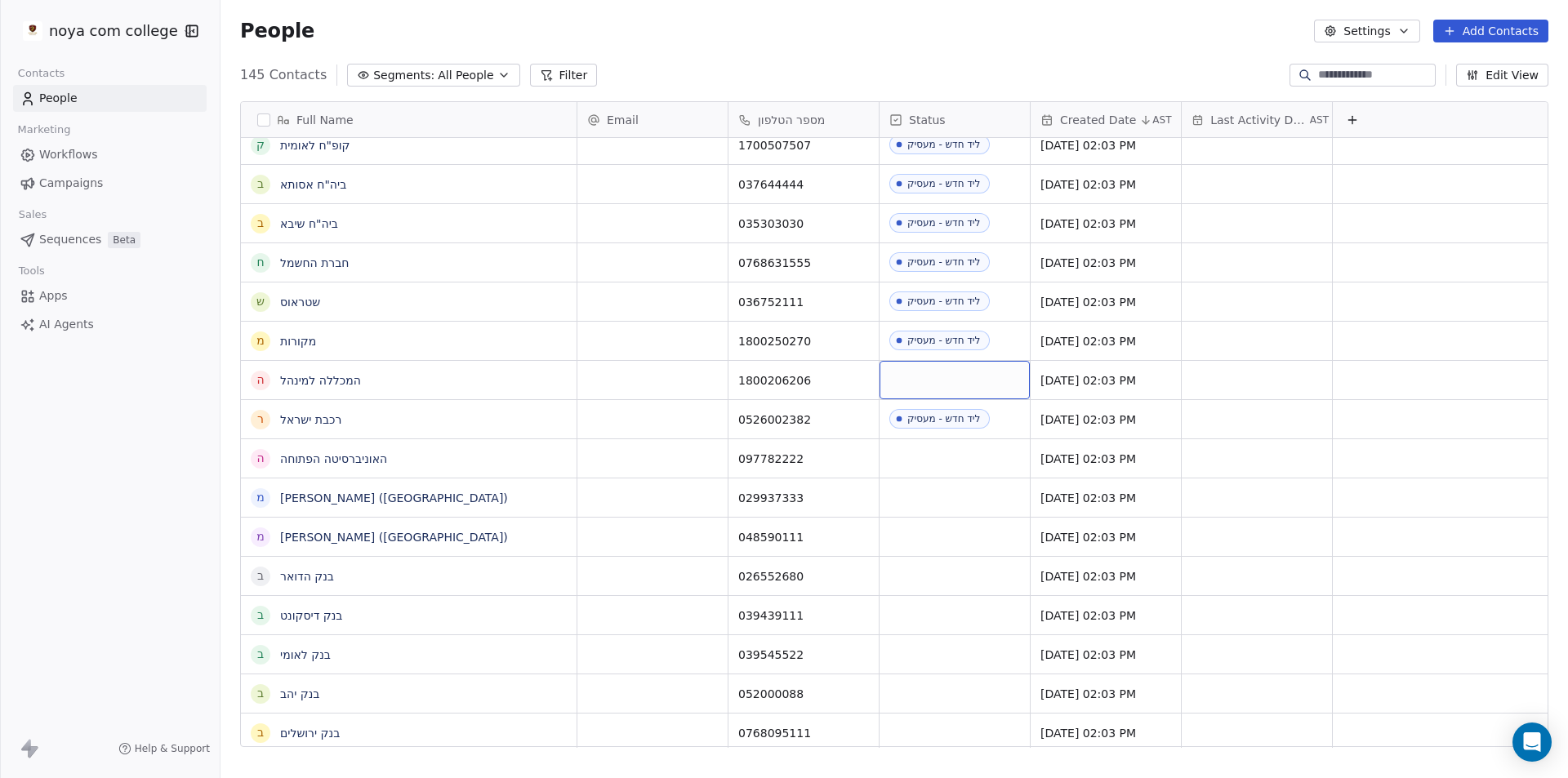
click at [953, 380] on div "grid" at bounding box center [954, 380] width 151 height 38
click at [953, 381] on div "grid" at bounding box center [954, 380] width 151 height 38
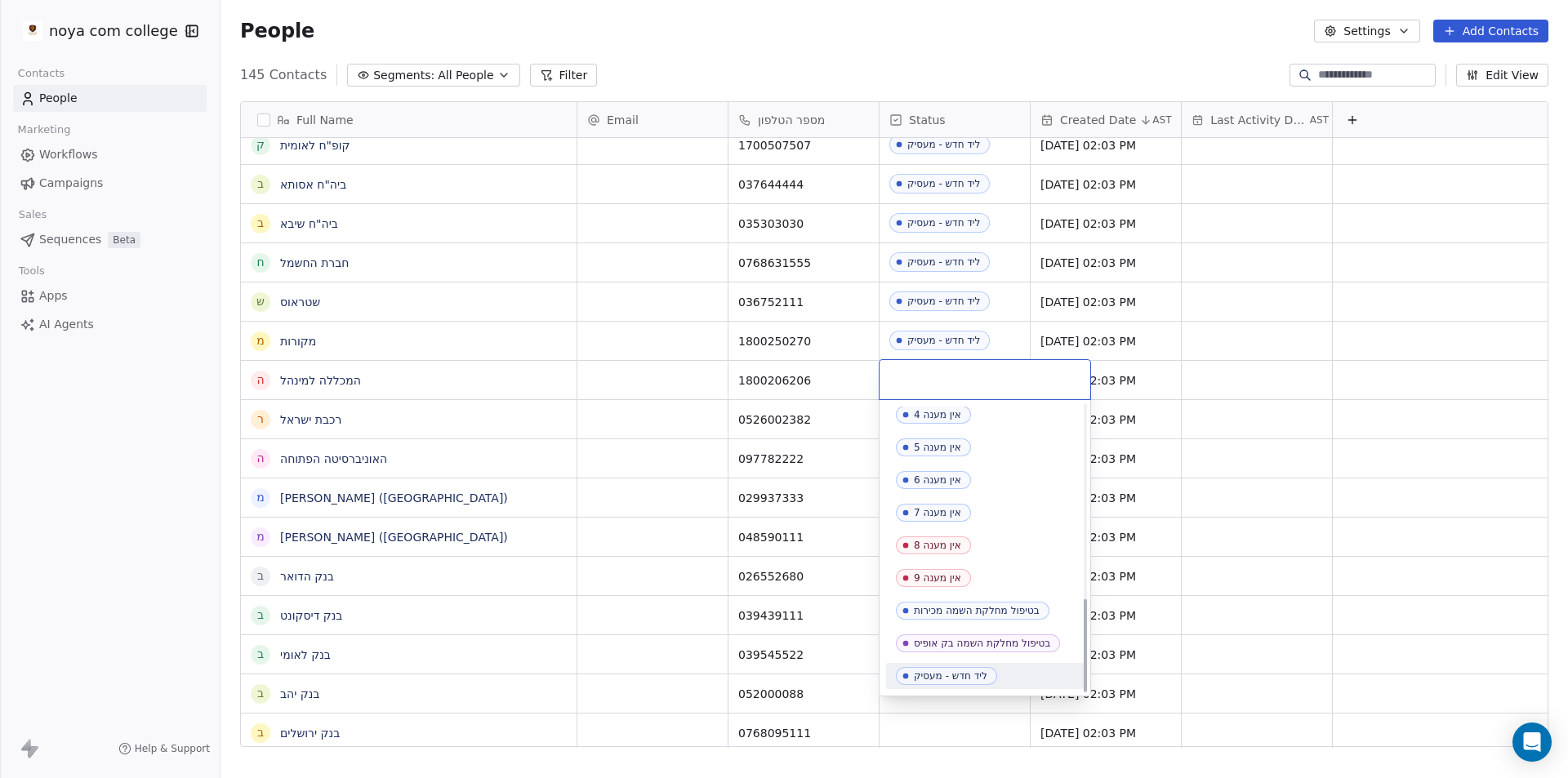
click at [976, 667] on div "ליד חדש - מעסיק" at bounding box center [984, 676] width 198 height 26
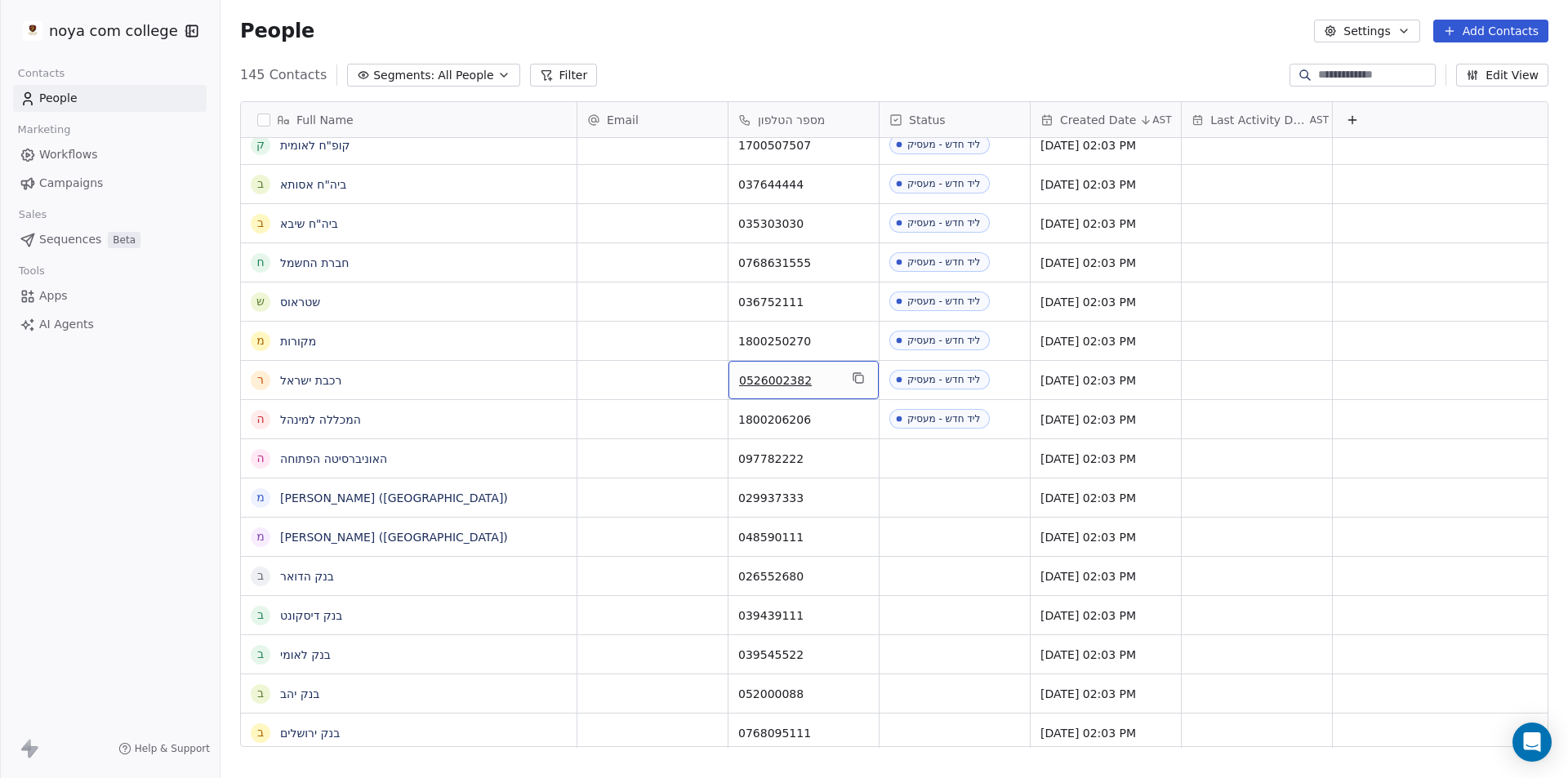
click at [809, 380] on span "0526002382" at bounding box center [788, 381] width 100 height 16
click at [813, 380] on input "**********" at bounding box center [803, 381] width 143 height 33
click at [714, 379] on html "noya com college Contacts People Marketing Workflows Campaigns Sales Sequences …" at bounding box center [784, 389] width 1568 height 778
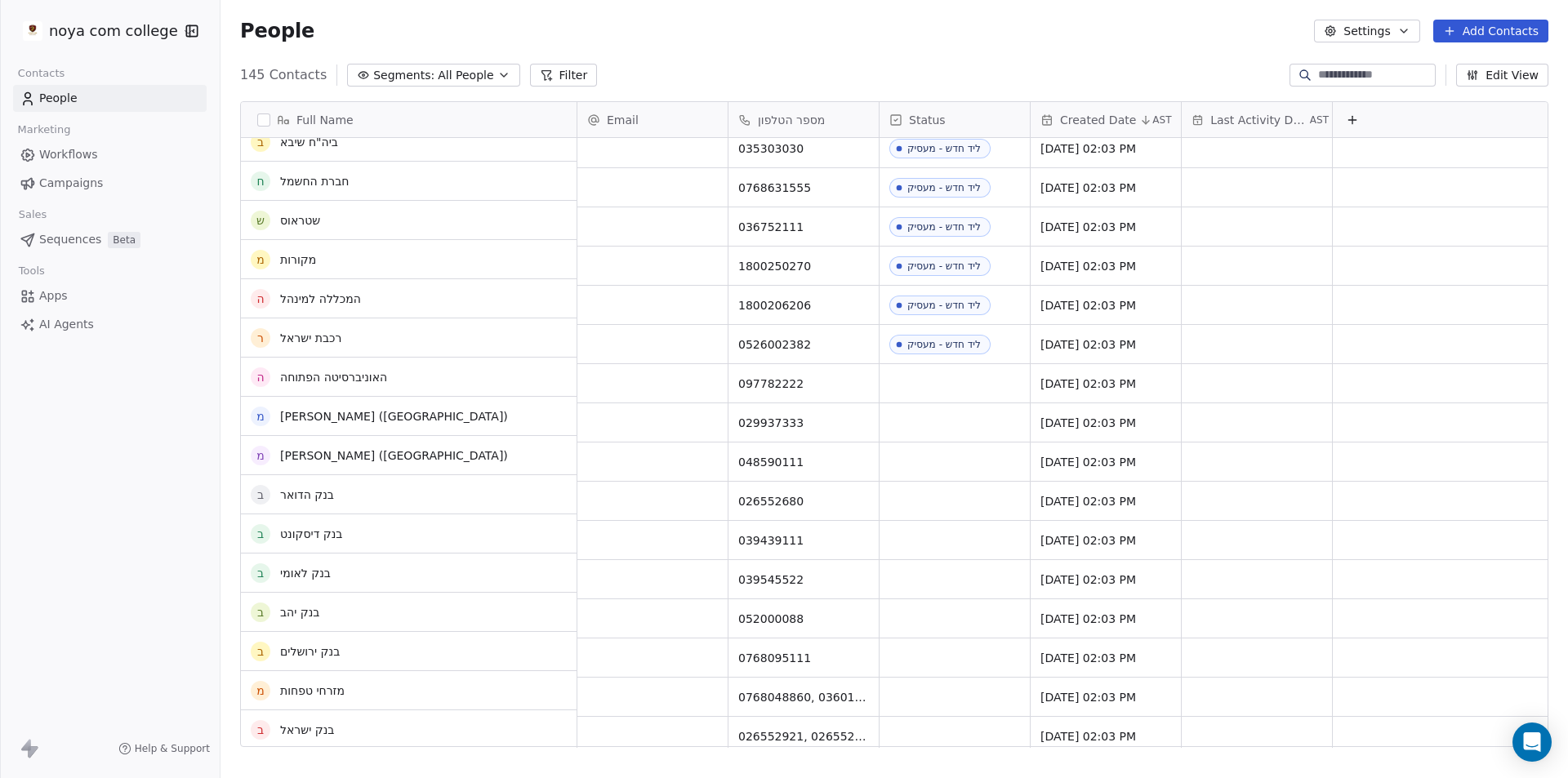
scroll to position [408, 0]
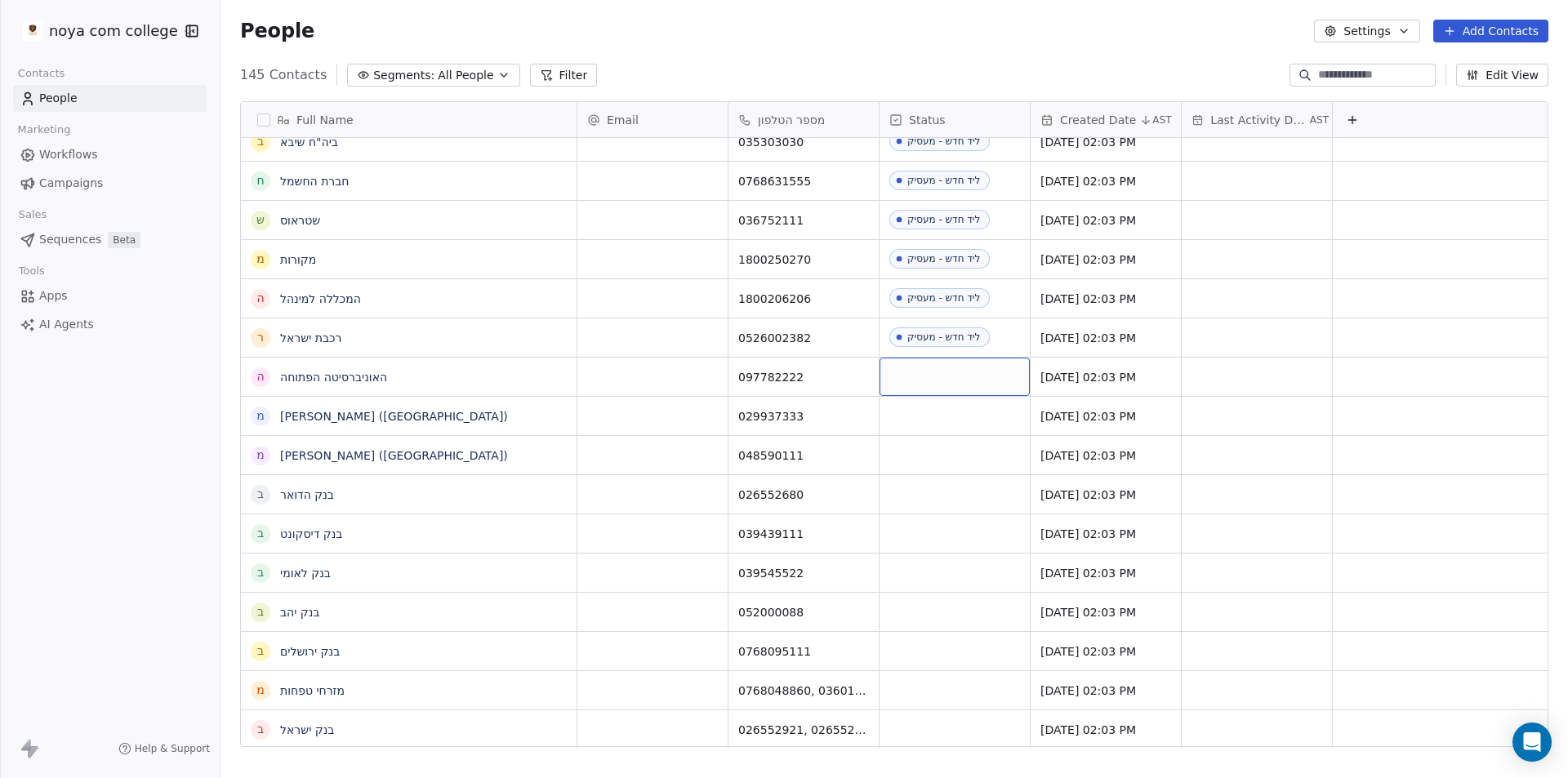
click at [911, 374] on div "grid" at bounding box center [954, 376] width 151 height 38
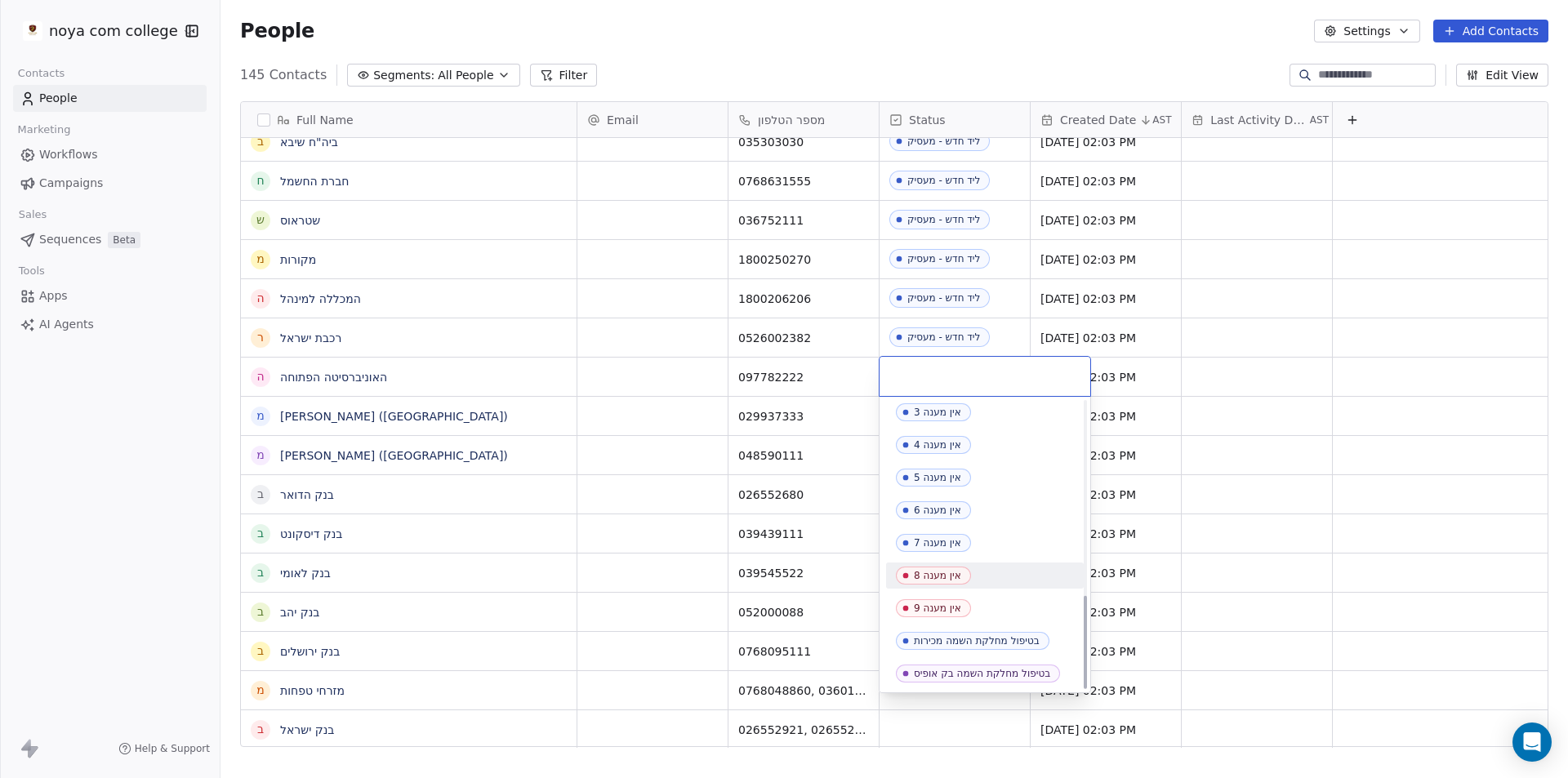
scroll to position [593, 0]
click at [944, 675] on div "ליד חדש - מעסיק" at bounding box center [951, 673] width 73 height 12
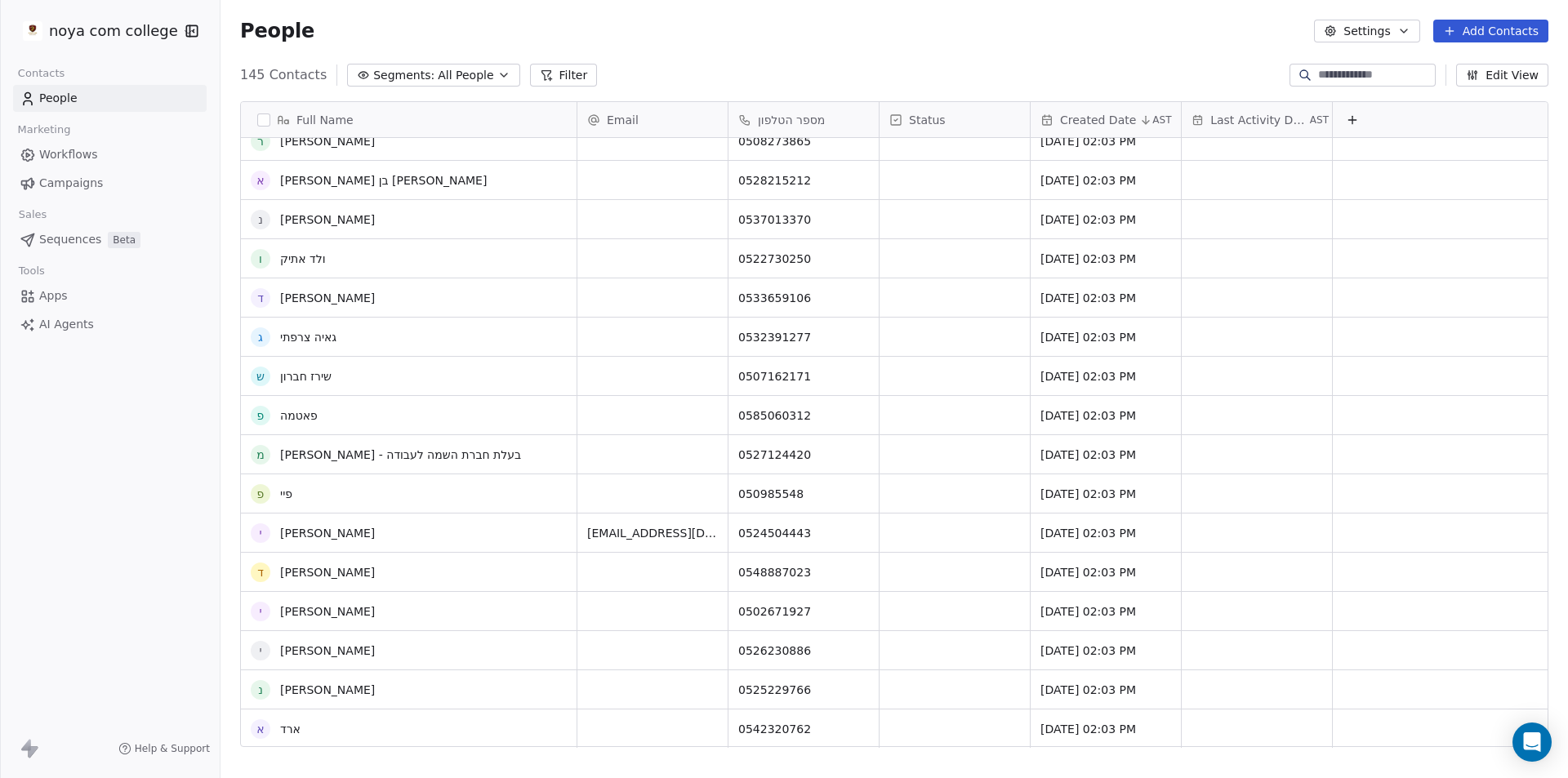
scroll to position [4598, 0]
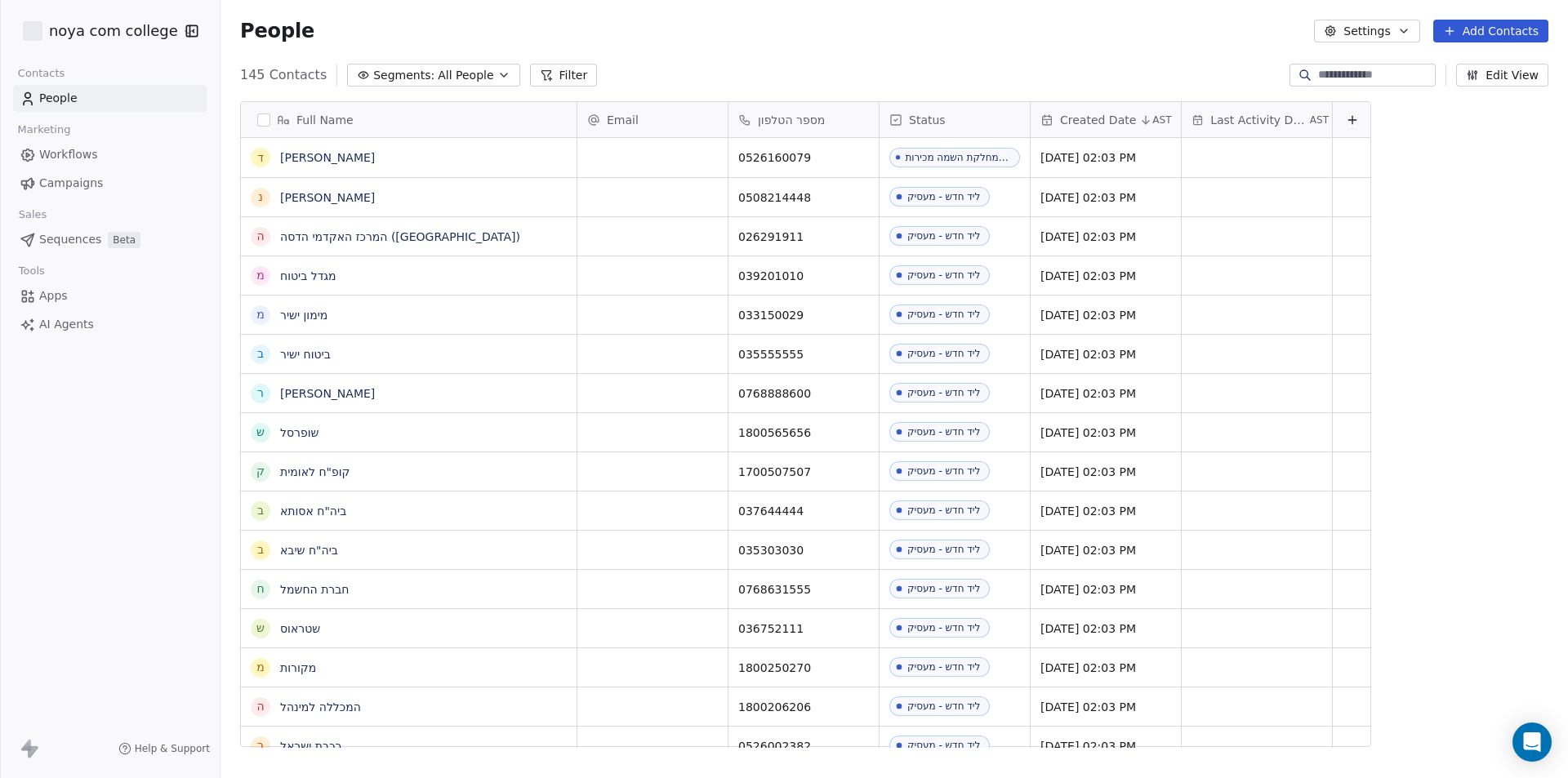
scroll to position [672, 1335]
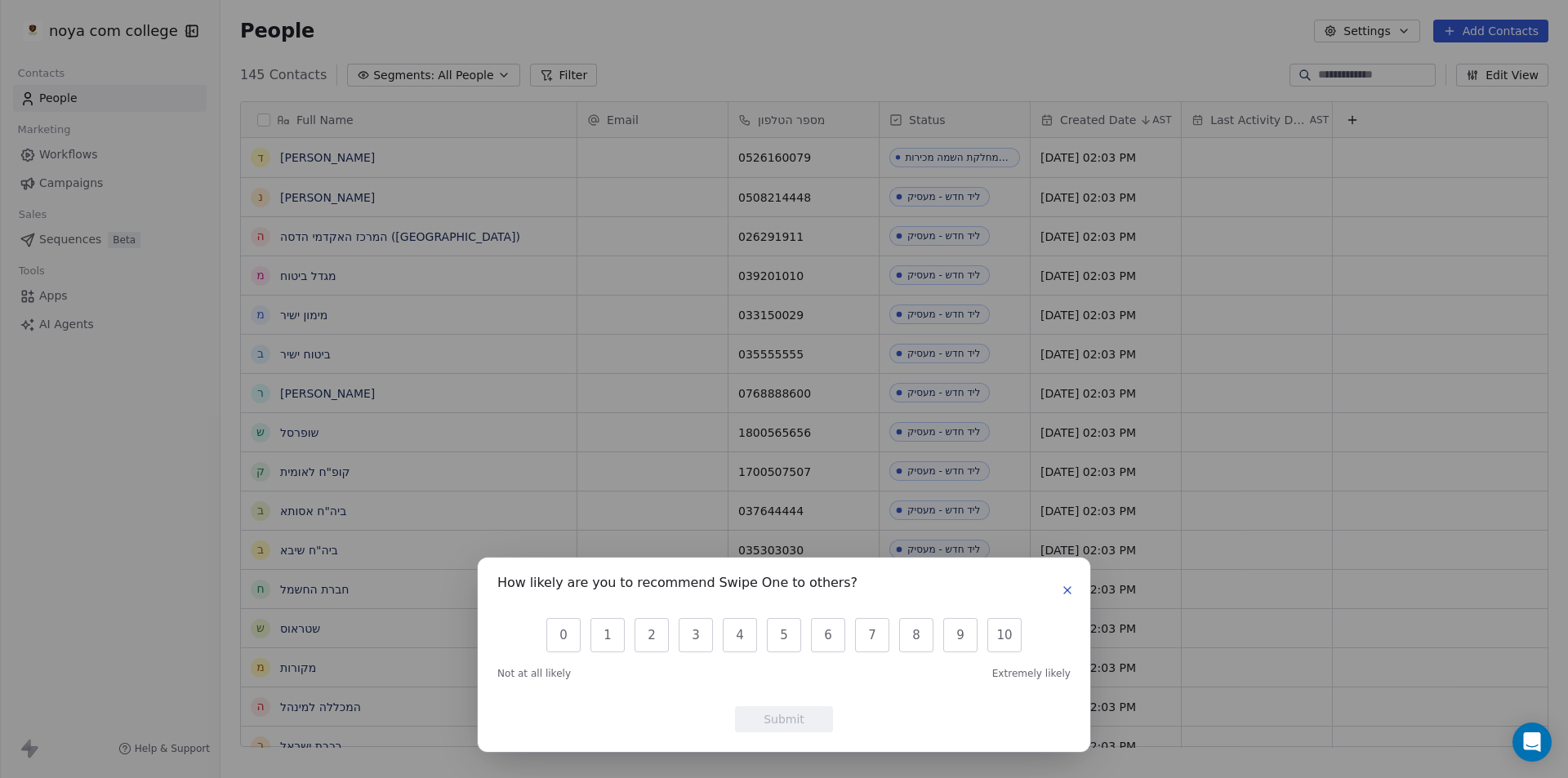
click at [1062, 595] on icon "button" at bounding box center [1067, 590] width 13 height 13
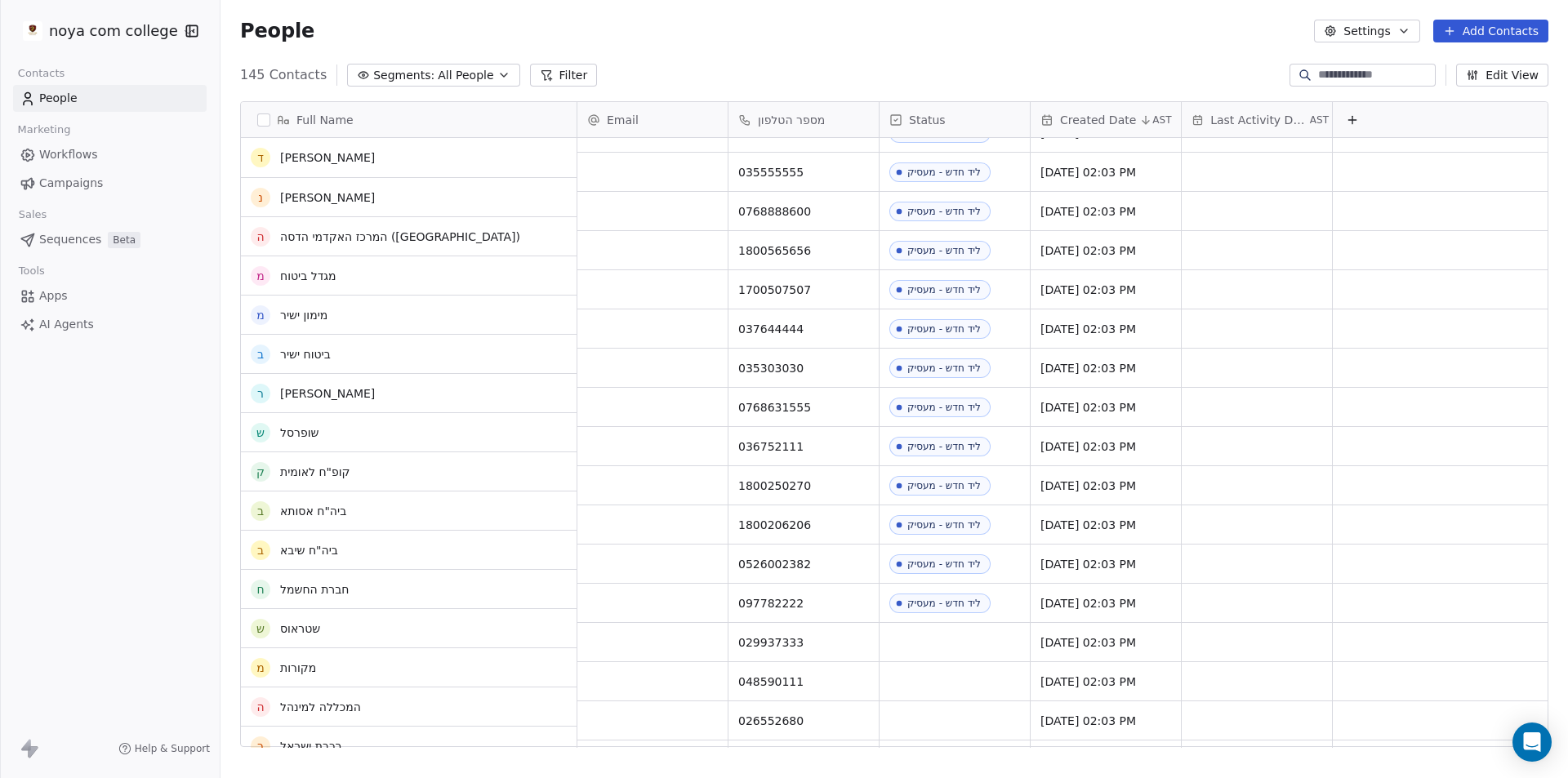
scroll to position [245, 0]
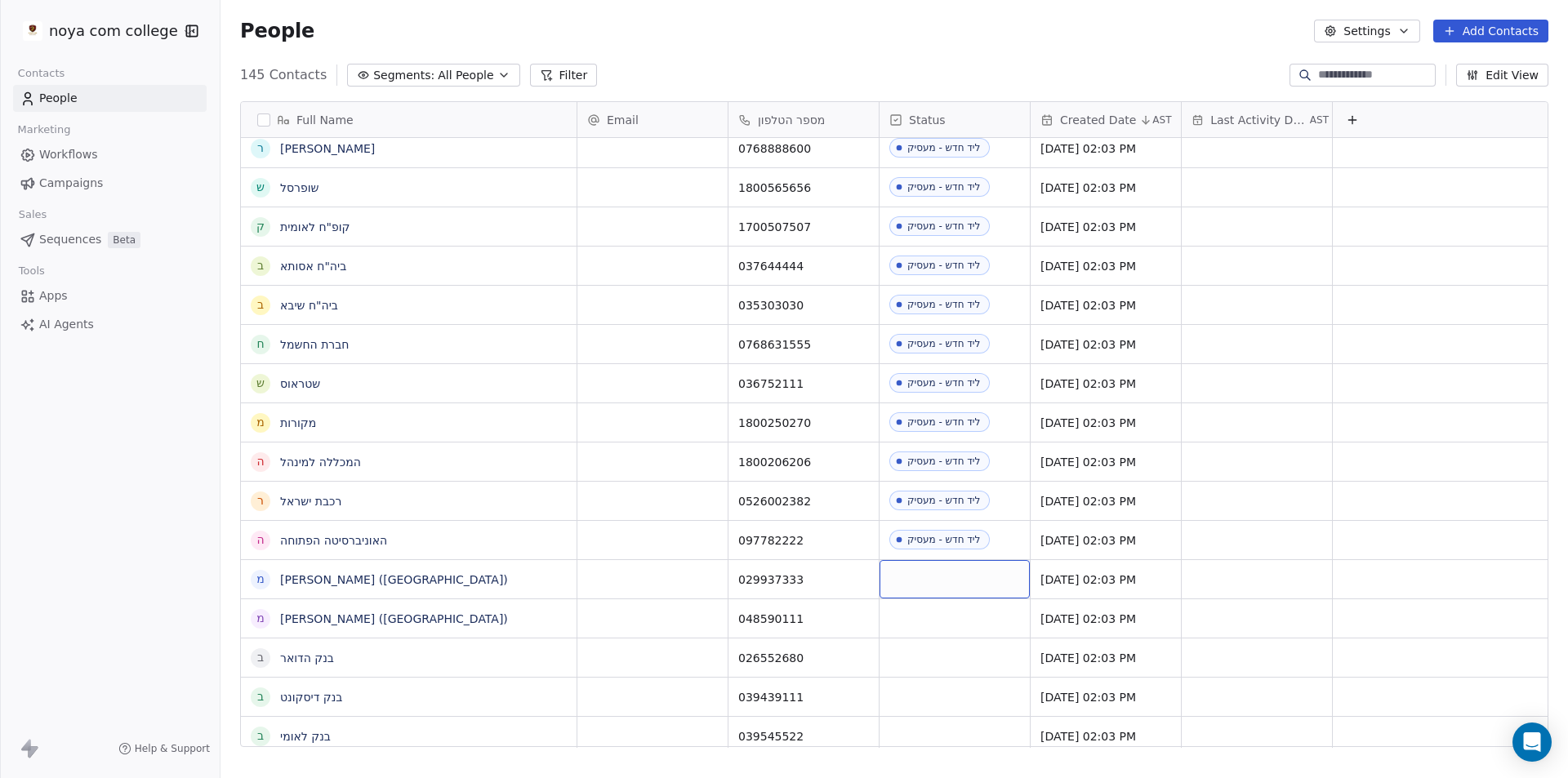
click at [955, 594] on div "grid" at bounding box center [954, 579] width 151 height 38
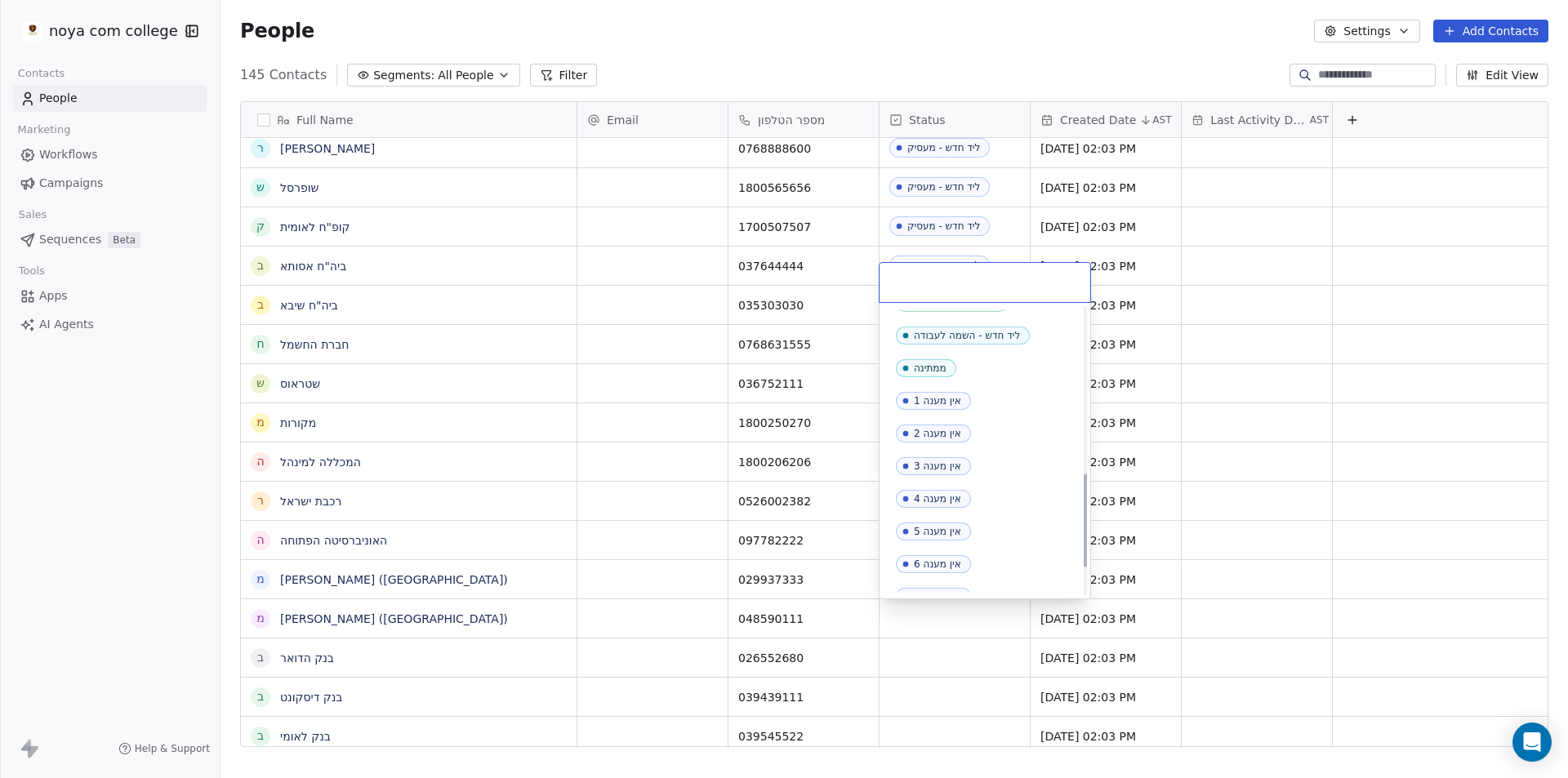
scroll to position [593, 0]
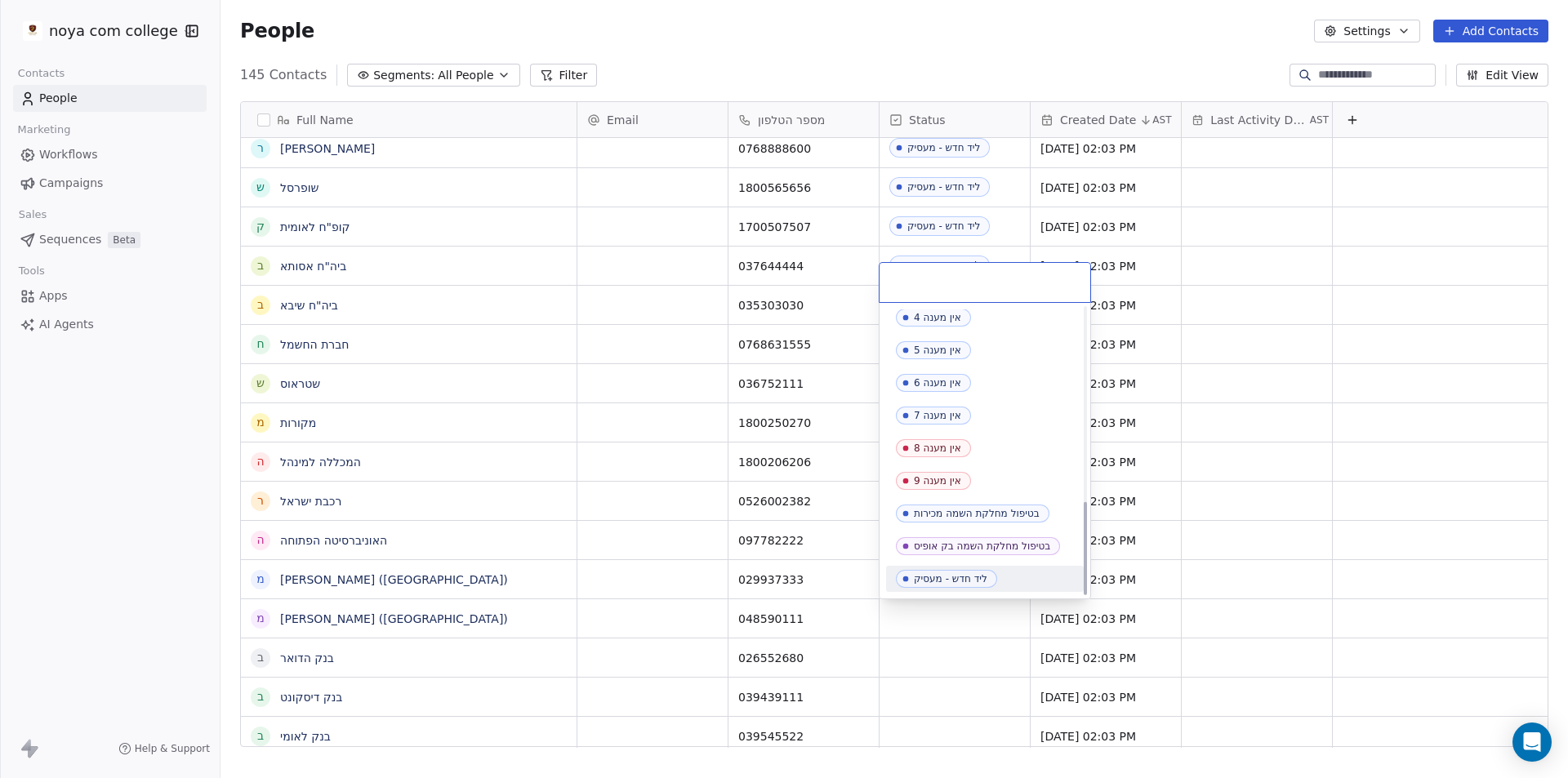
click at [956, 578] on div "ליד חדש - מעסיק" at bounding box center [951, 578] width 73 height 12
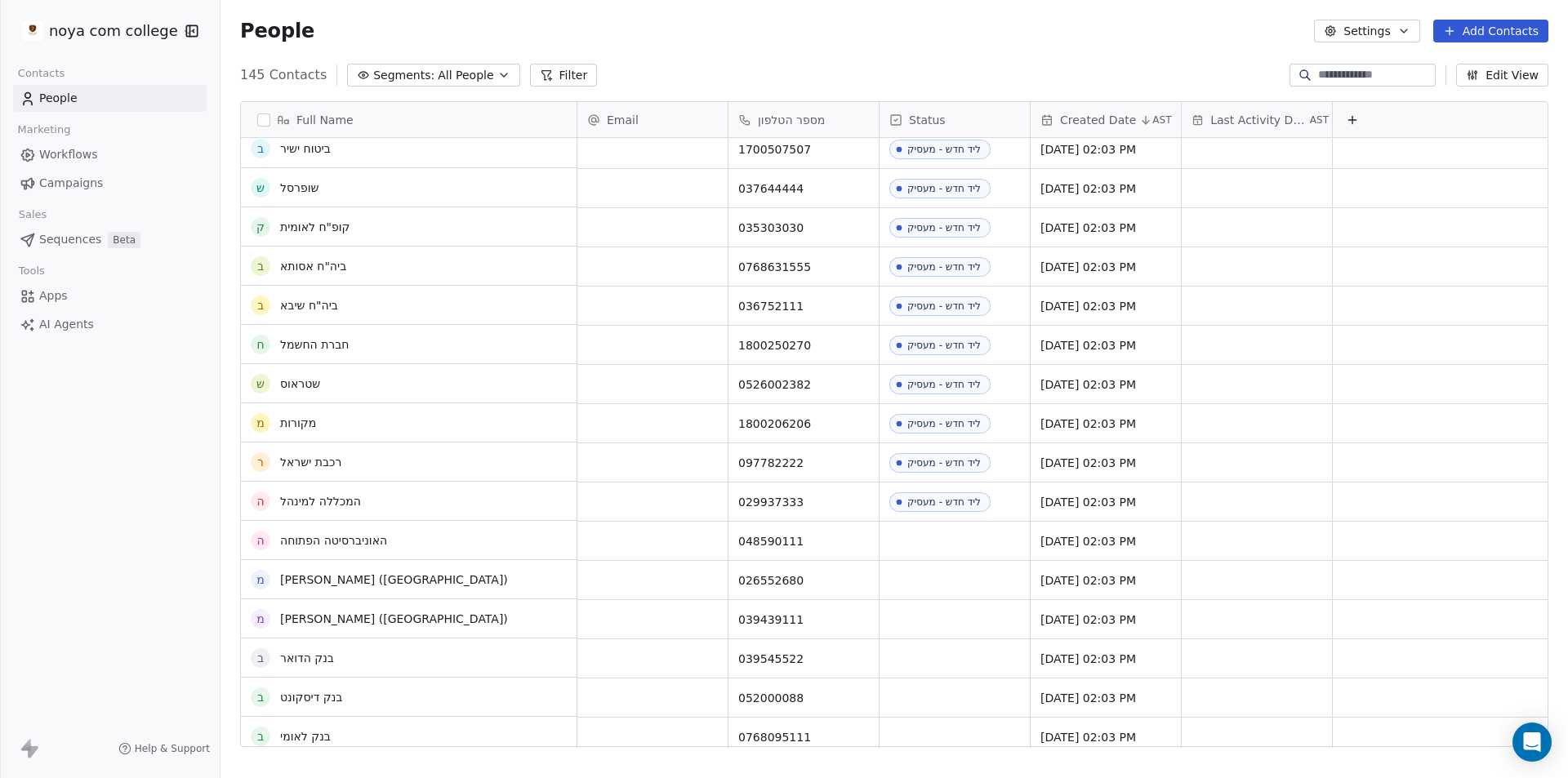
scroll to position [327, 0]
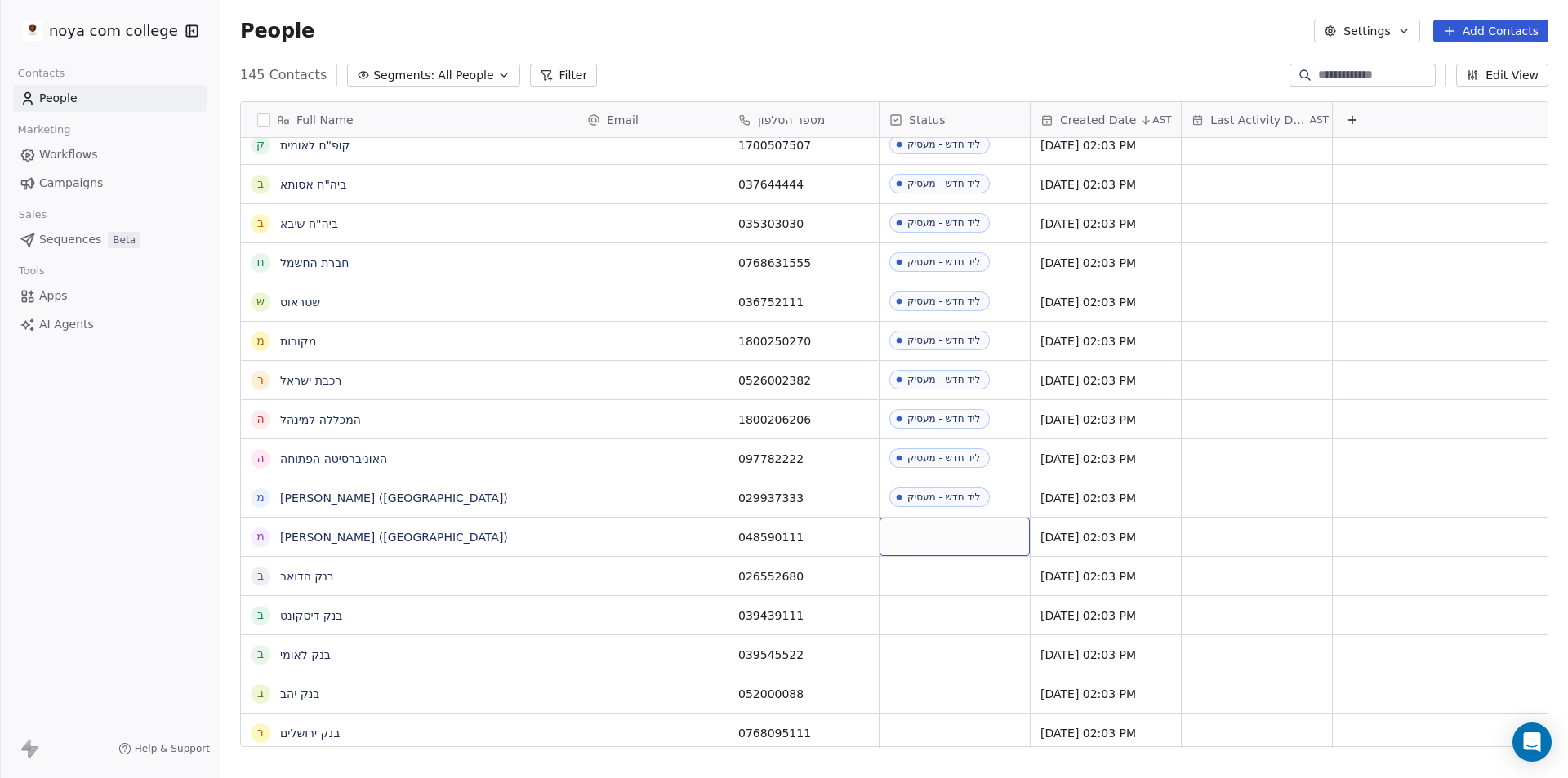
click at [960, 545] on div "grid" at bounding box center [954, 536] width 151 height 38
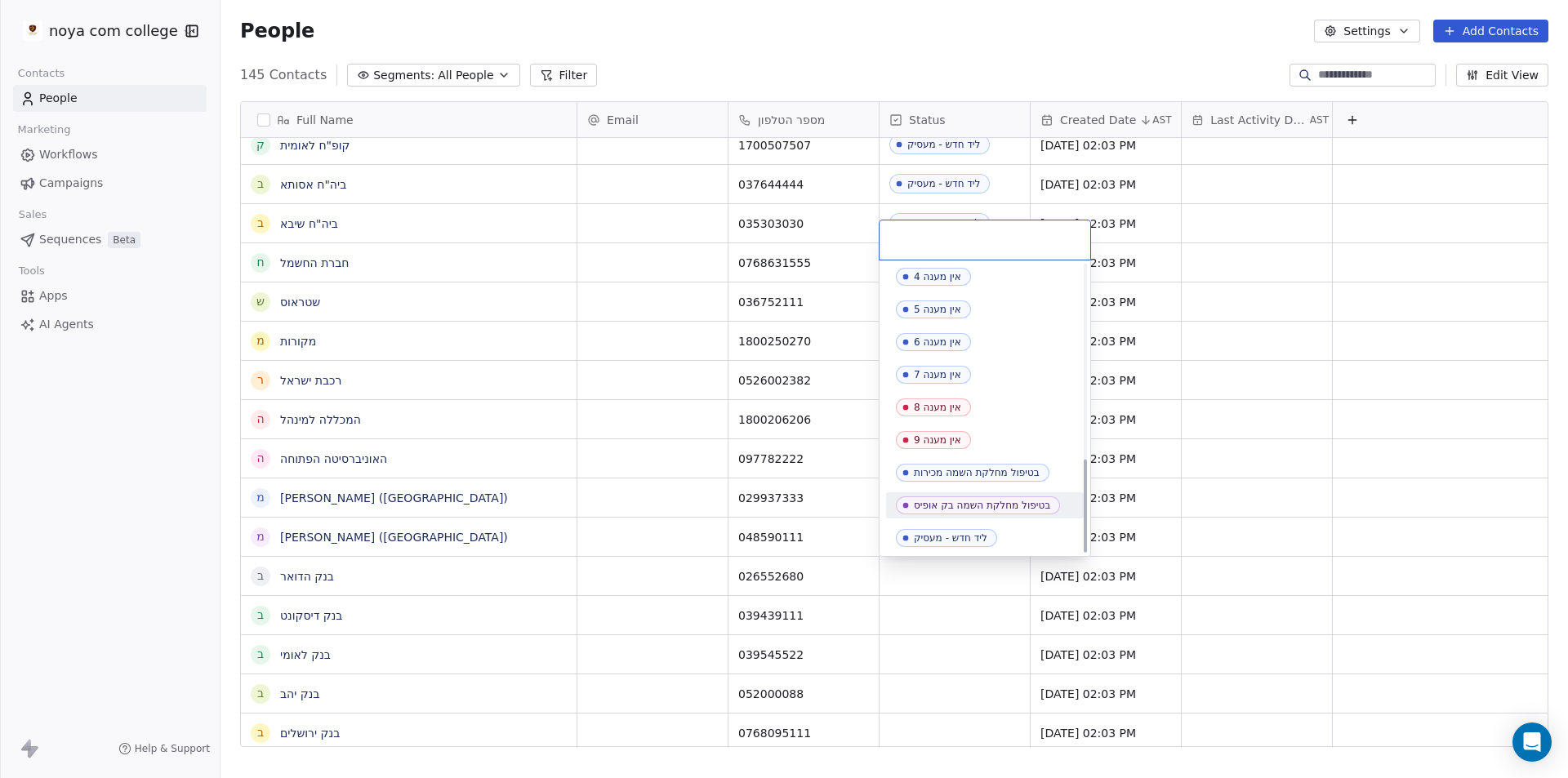
scroll to position [593, 0]
click at [983, 528] on span "ליד חדש - מעסיק" at bounding box center [946, 536] width 102 height 18
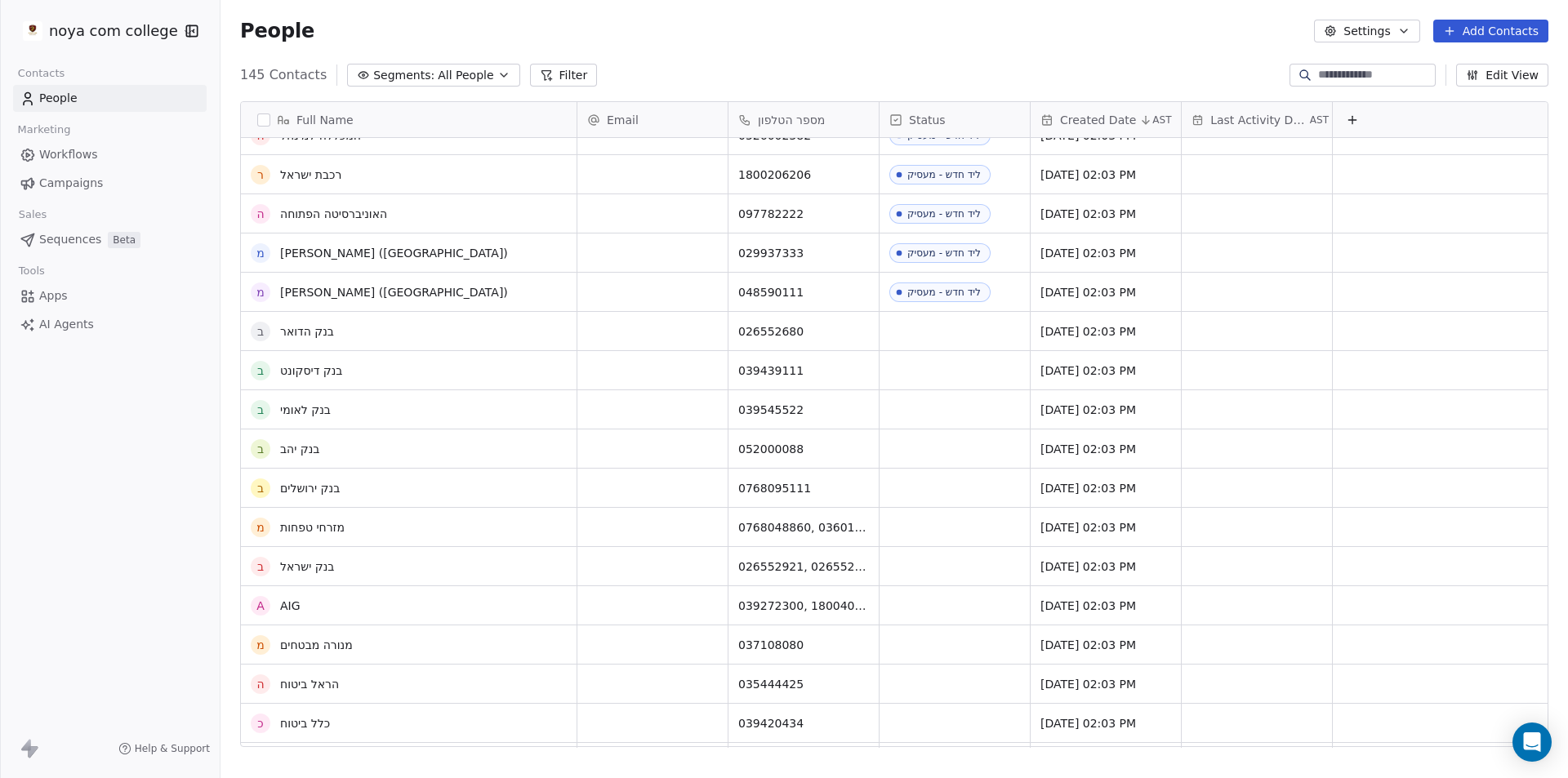
scroll to position [572, 0]
click at [943, 338] on div "grid" at bounding box center [954, 331] width 151 height 38
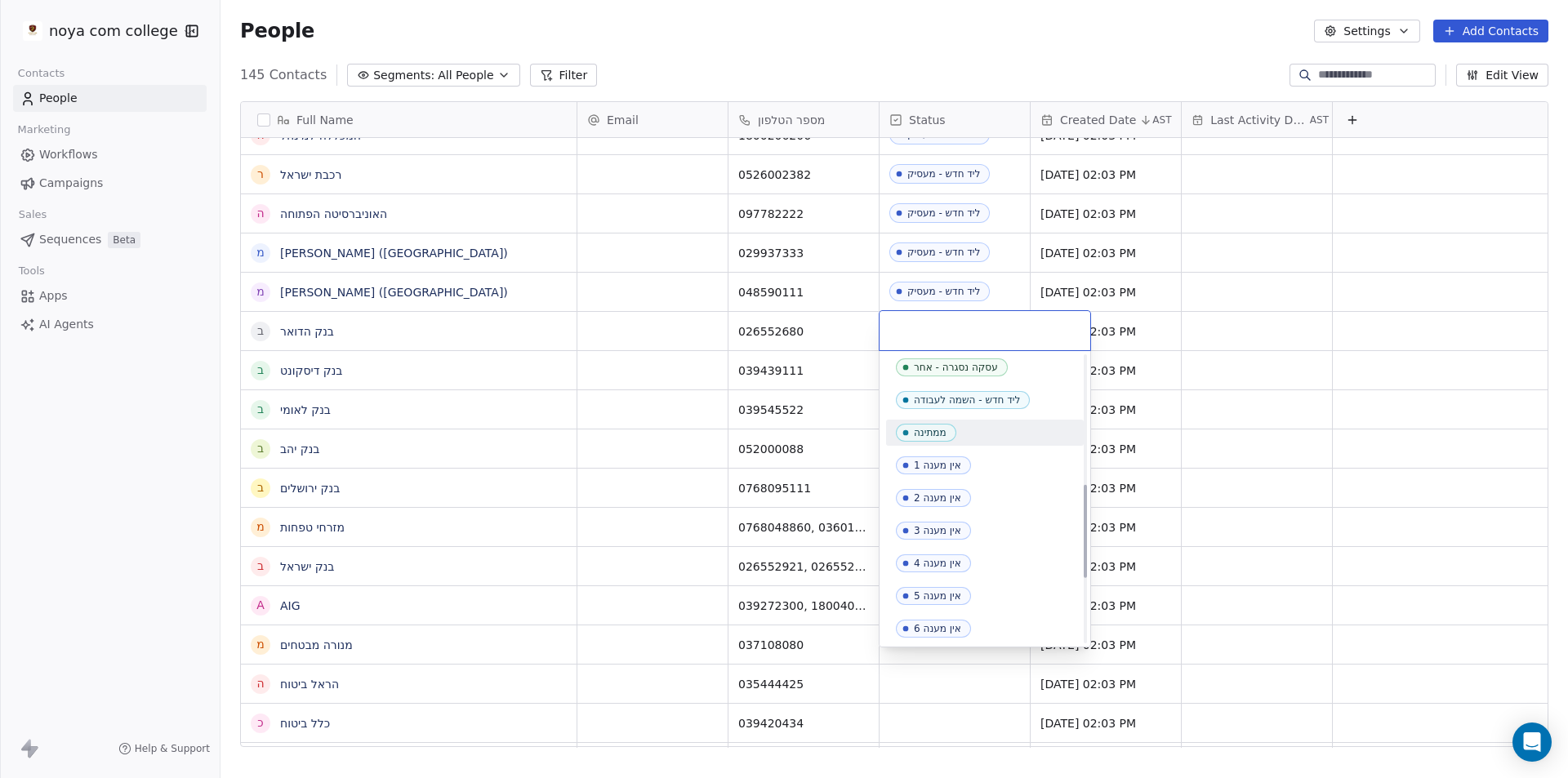
scroll to position [593, 0]
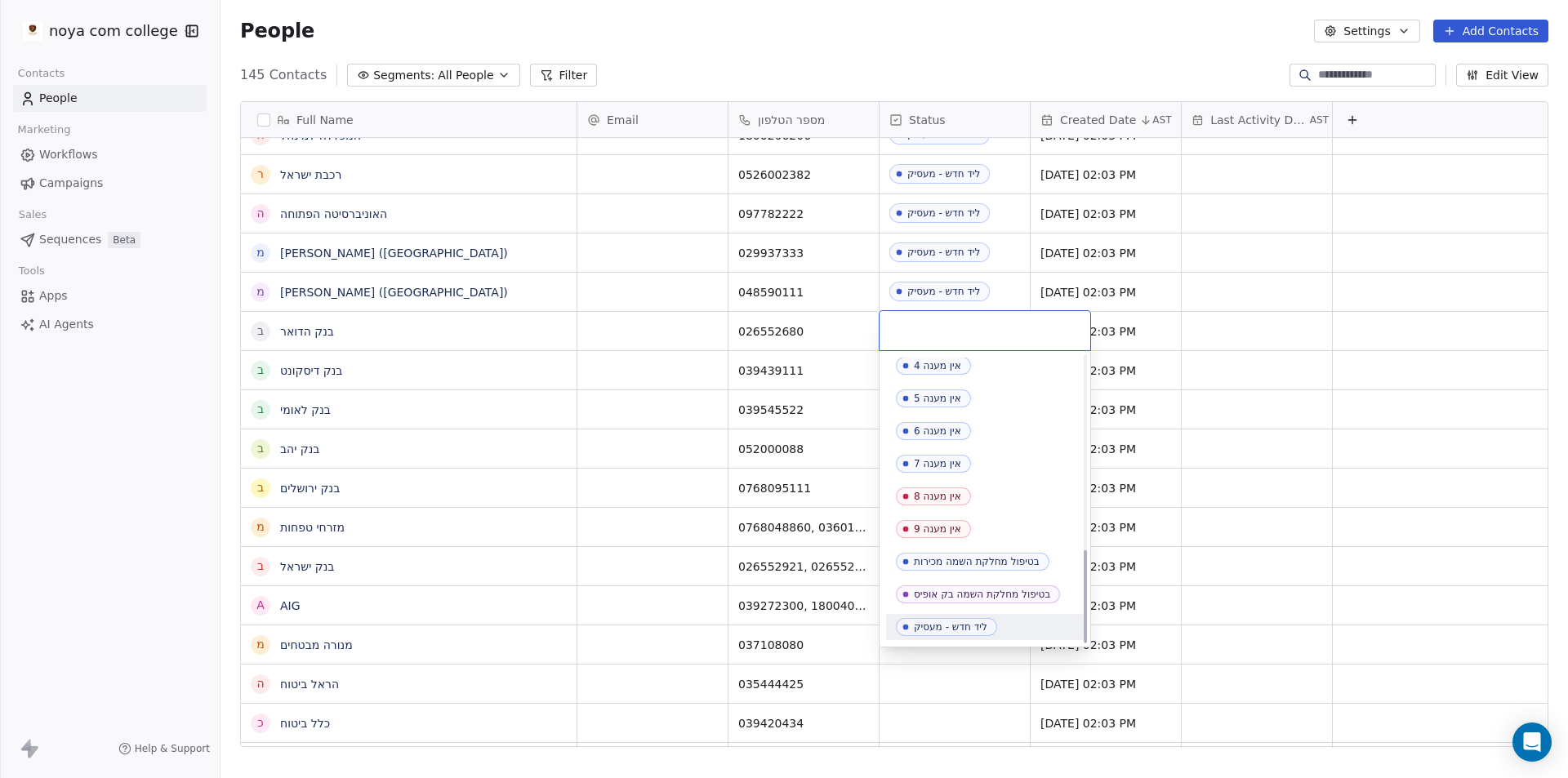
click at [982, 629] on div "ליד חדש - מעסיק" at bounding box center [951, 626] width 73 height 12
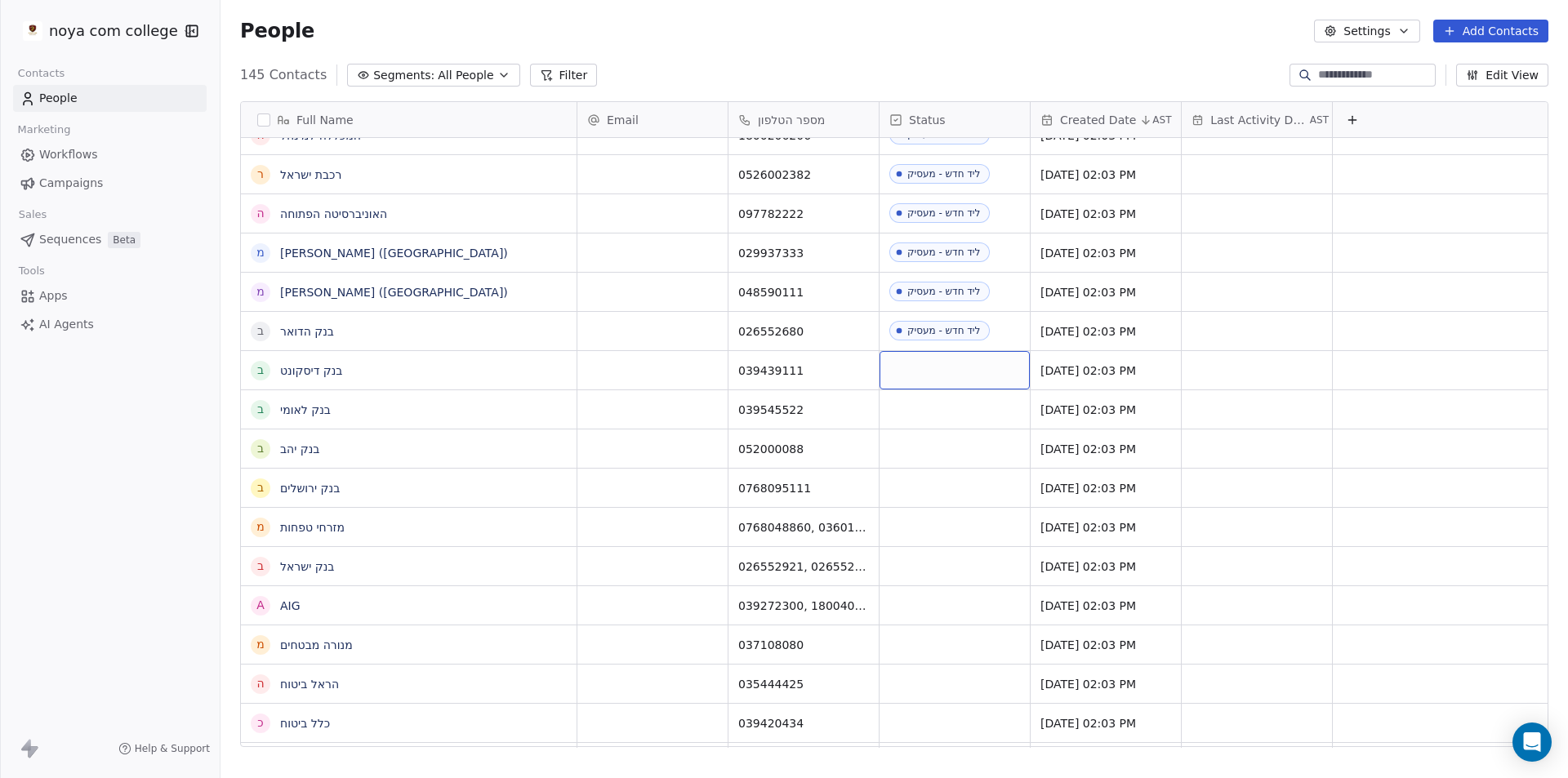
click at [919, 370] on div "grid" at bounding box center [954, 370] width 151 height 38
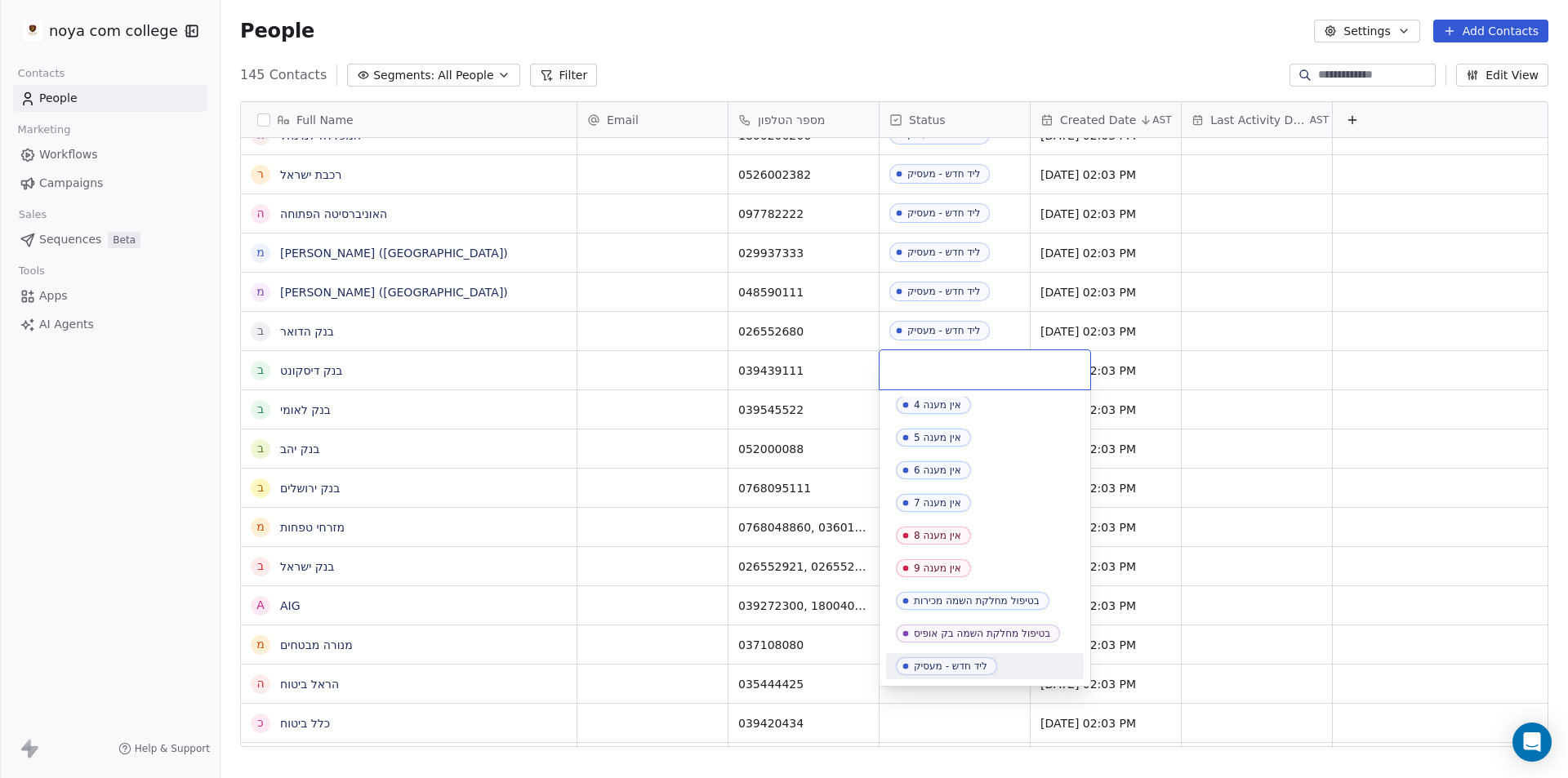
click at [935, 660] on span "ליד חדש - מעסיק" at bounding box center [946, 667] width 102 height 18
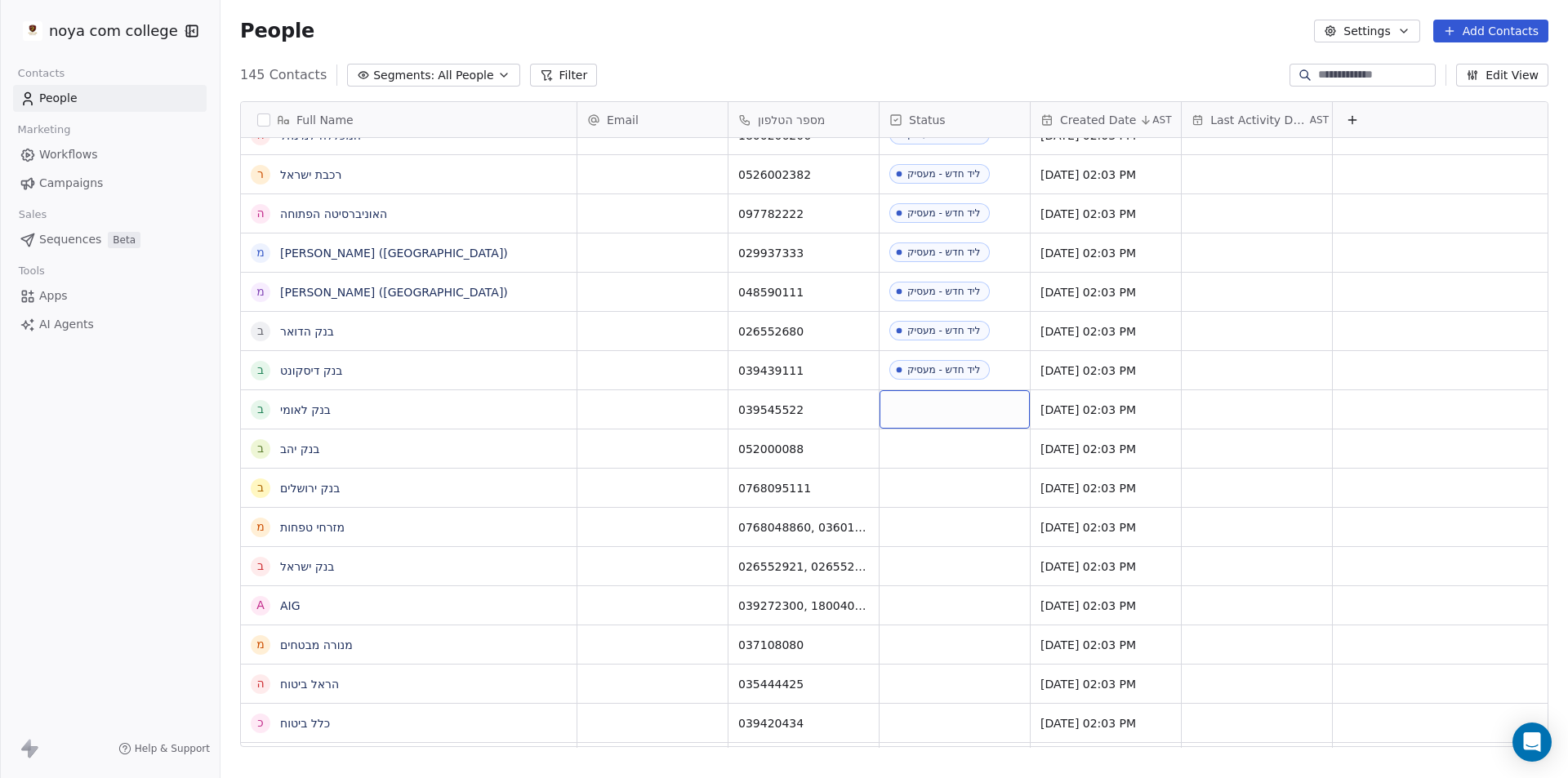
click at [972, 410] on div "grid" at bounding box center [954, 409] width 151 height 38
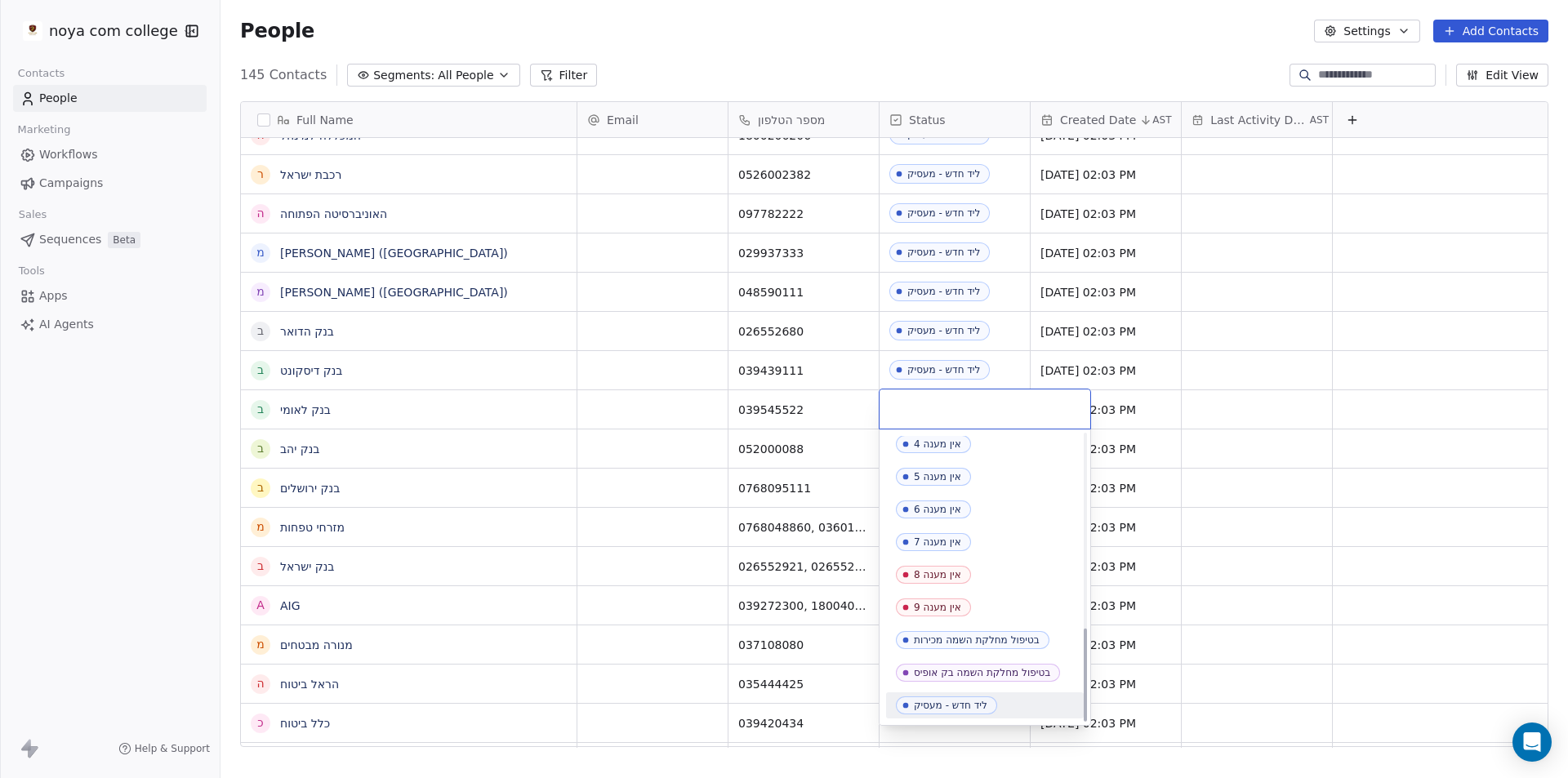
click at [981, 701] on div "ליד חדש - מעסיק" at bounding box center [951, 705] width 73 height 12
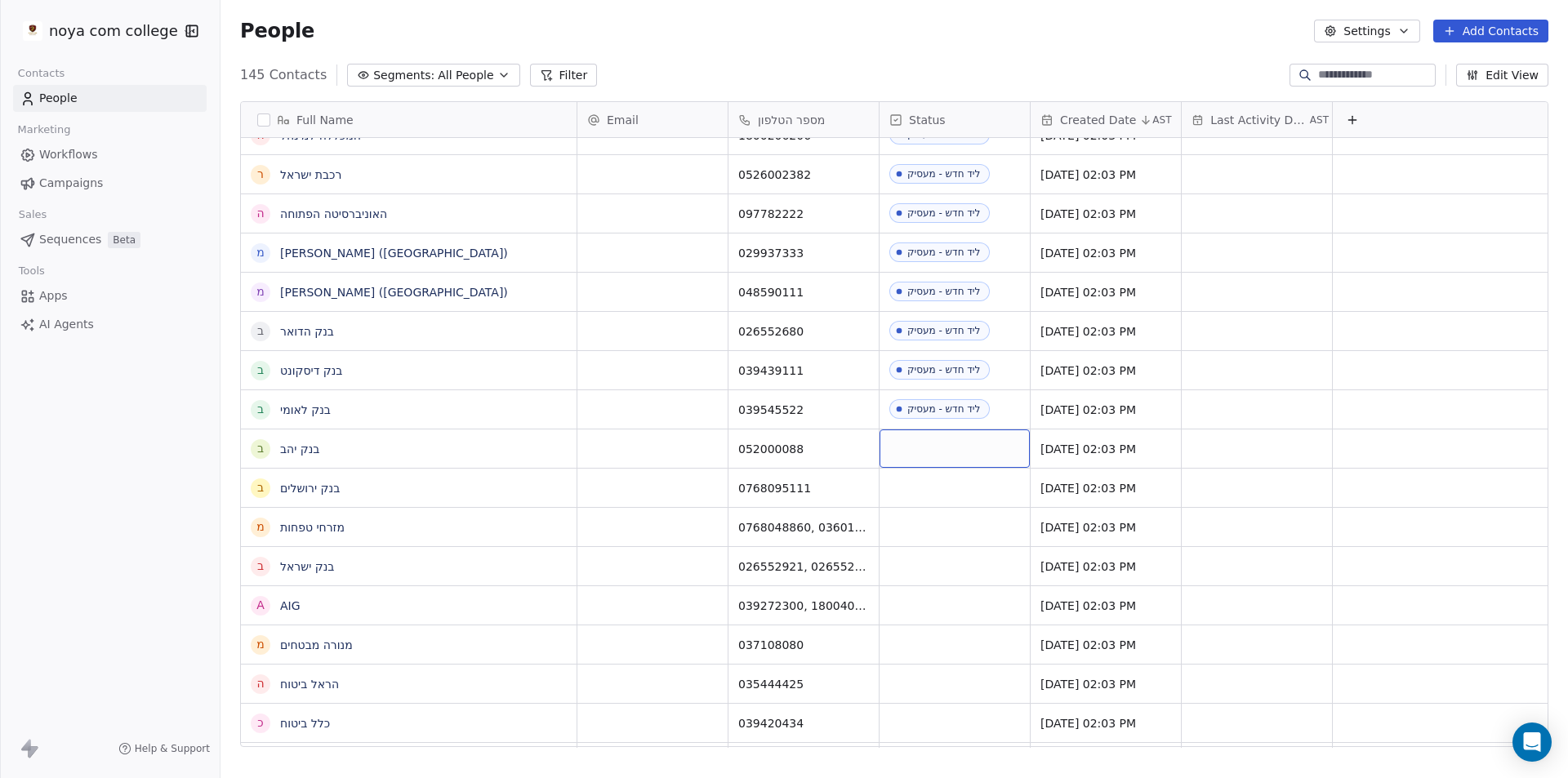
click at [949, 446] on div "grid" at bounding box center [954, 448] width 151 height 38
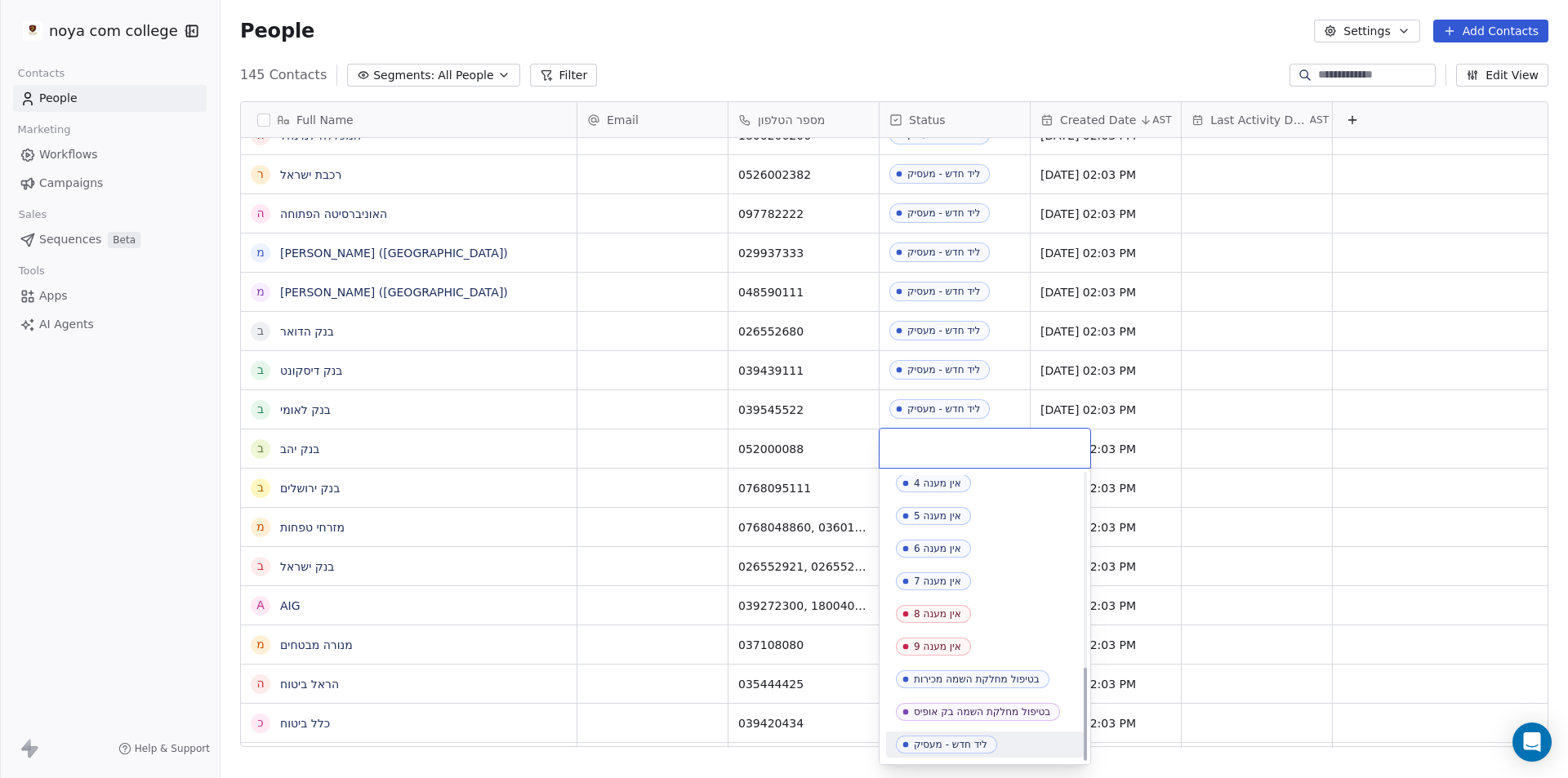
click at [984, 743] on div "ליד חדש - מעסיק" at bounding box center [951, 744] width 73 height 12
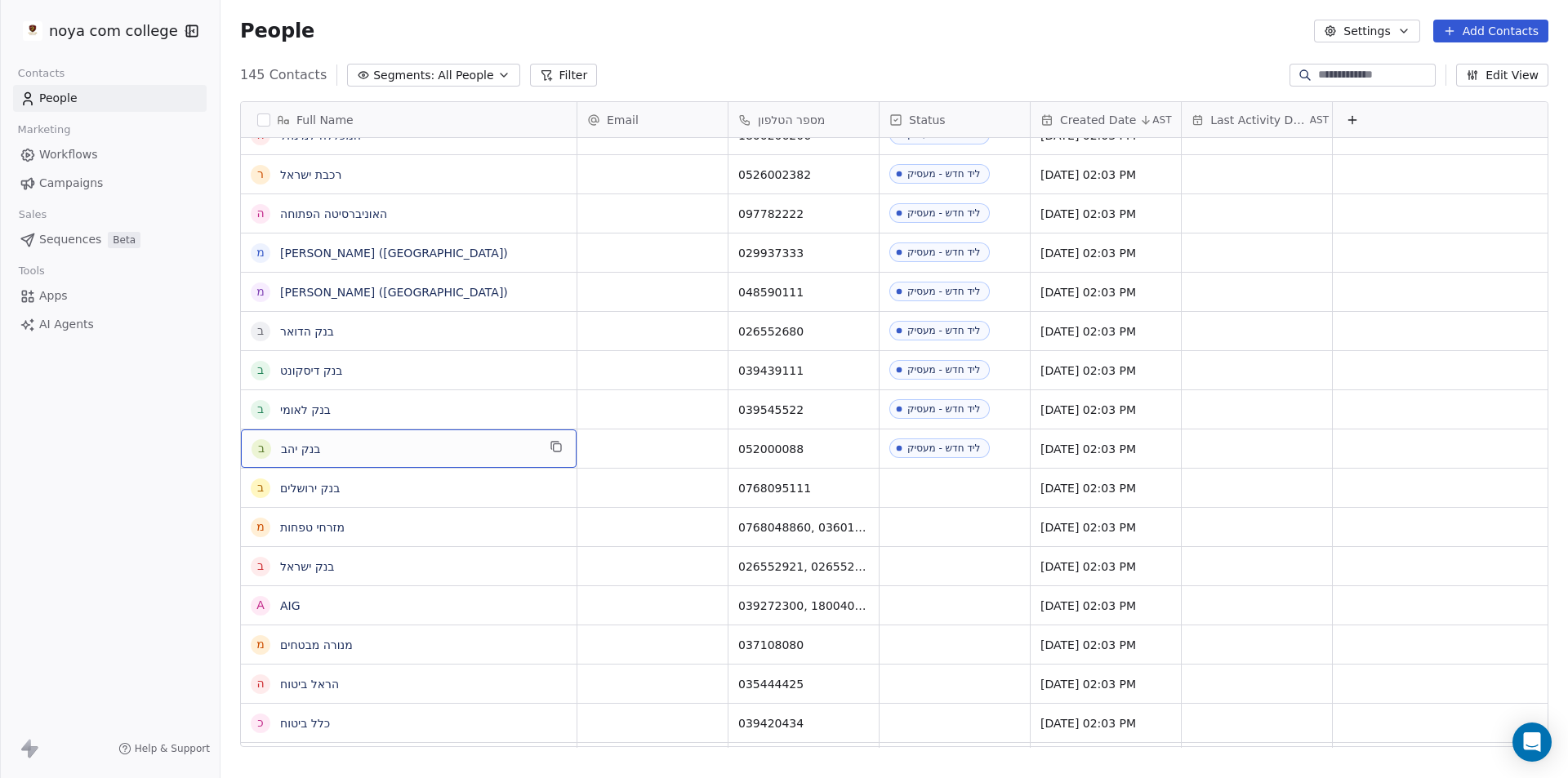
click at [360, 438] on div "ב בנק יהב" at bounding box center [408, 448] width 336 height 38
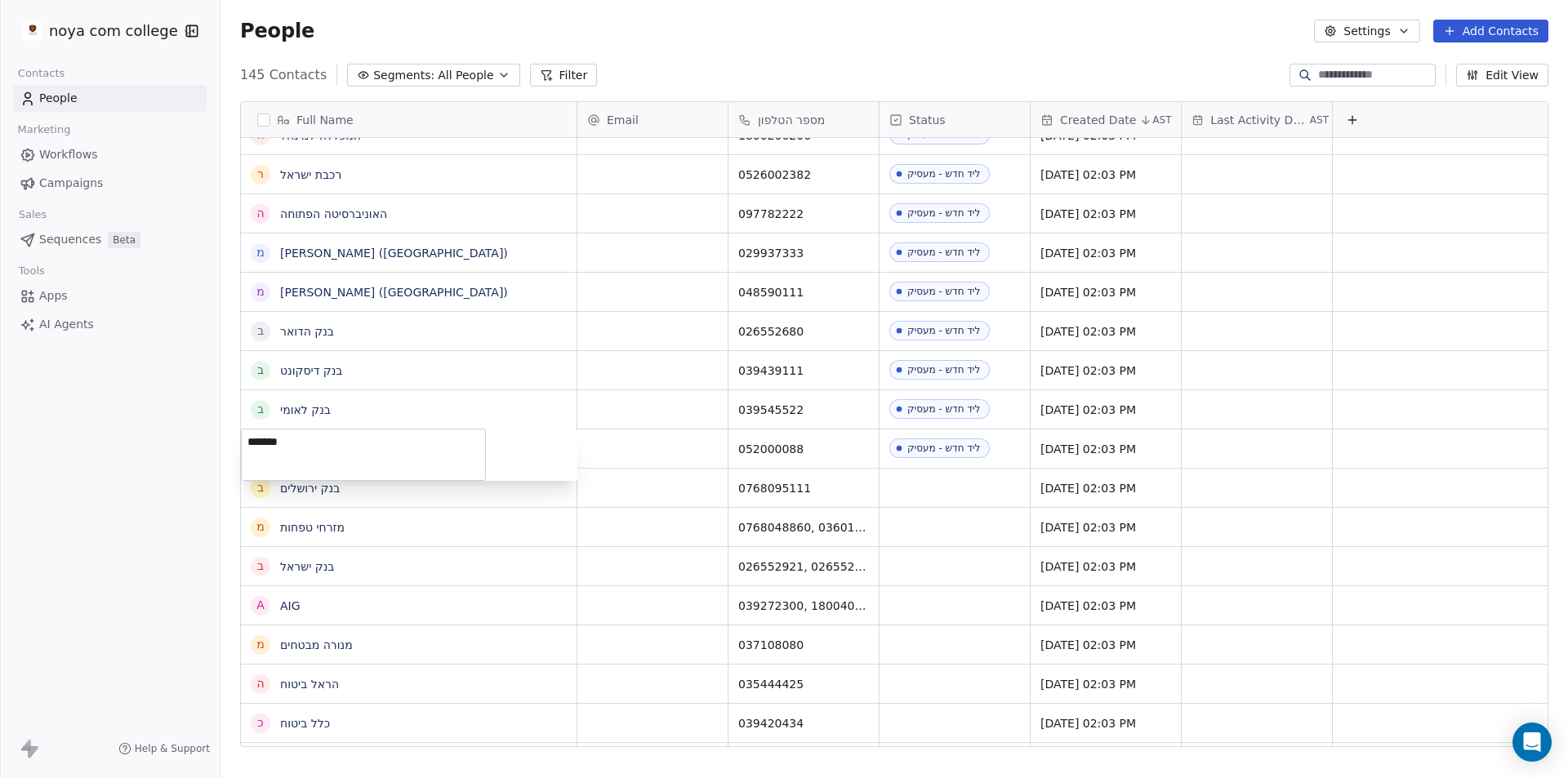
click at [649, 448] on html "noya com college Contacts People Marketing Workflows Campaigns Sales Sequences …" at bounding box center [784, 389] width 1568 height 778
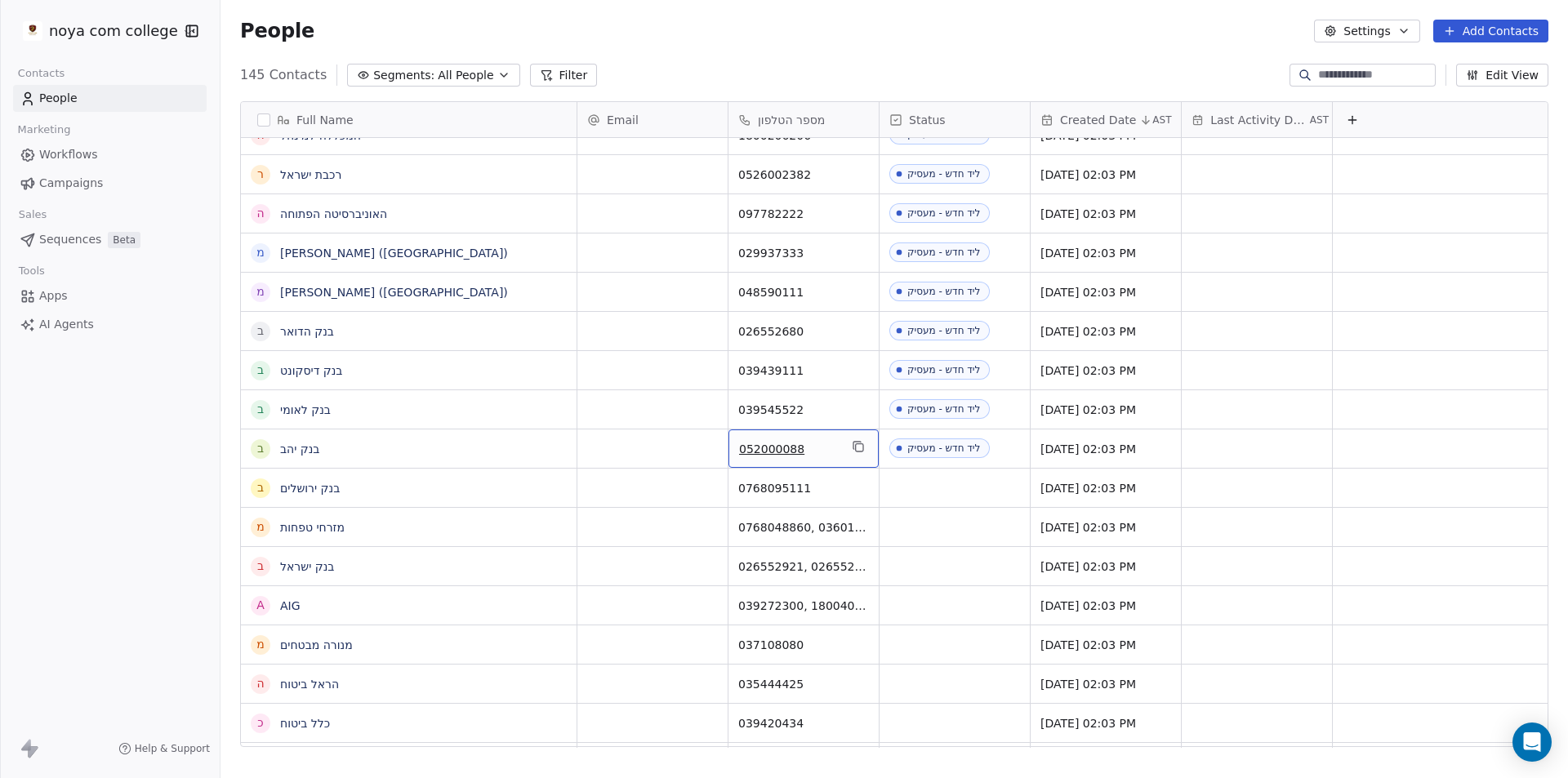
click at [815, 449] on span "052000088" at bounding box center [788, 449] width 100 height 16
click at [1420, 463] on div "grid" at bounding box center [1439, 448] width 216 height 38
click at [298, 446] on html "noya com college Contacts People Marketing Workflows Campaigns Sales Sequences …" at bounding box center [784, 389] width 1568 height 778
click at [311, 451] on link "בנק יהב" at bounding box center [299, 449] width 39 height 13
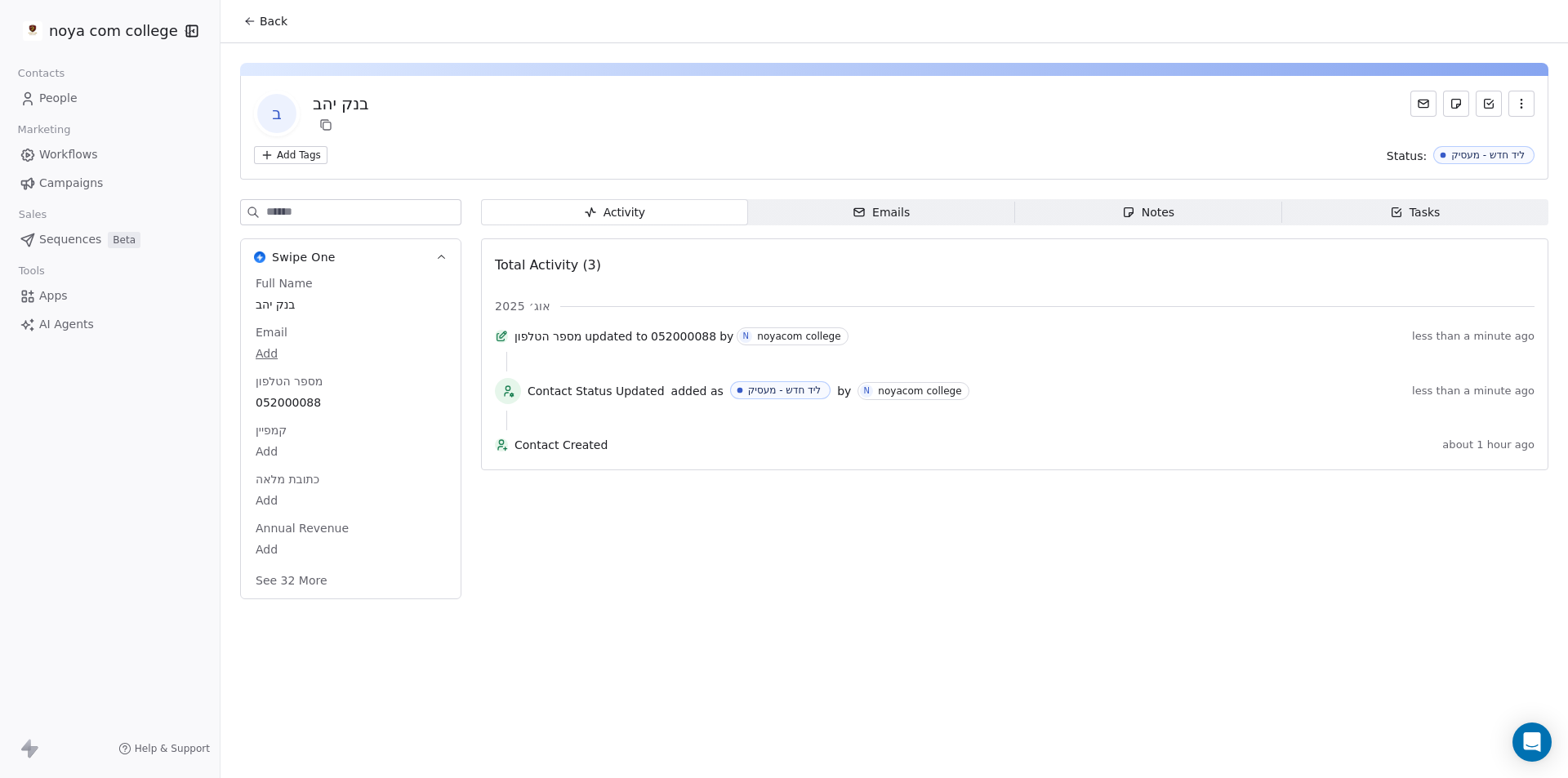
click at [1468, 199] on div "ב בנק יהב Add Tags Status: ליד חדש - מעסיק Swipe One Full Name בנק יהב Email Ad…" at bounding box center [894, 326] width 1347 height 566
click at [1171, 216] on div "Notes" at bounding box center [1147, 212] width 53 height 17
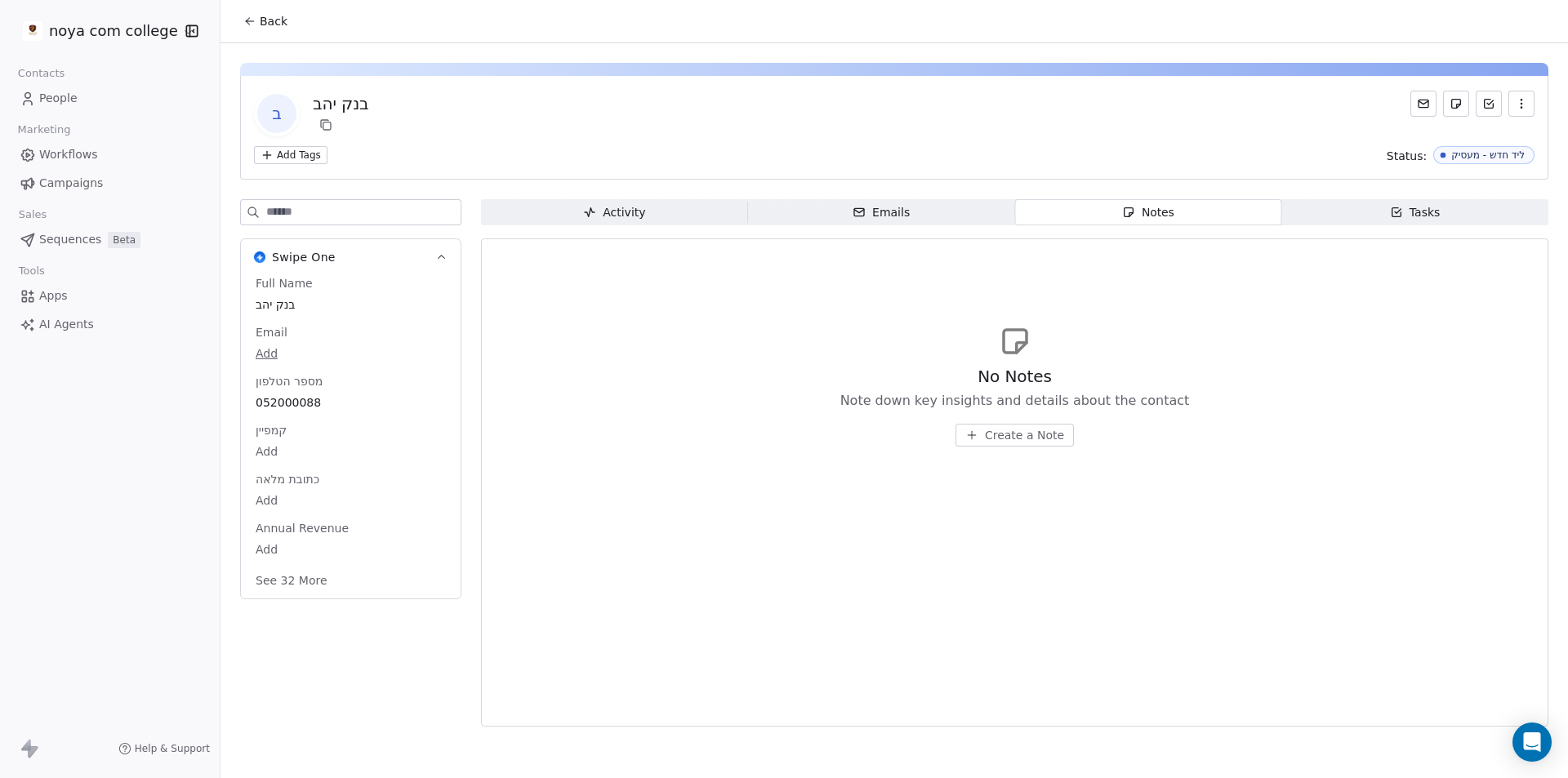
click at [1033, 445] on button "Create a Note" at bounding box center [1014, 436] width 118 height 23
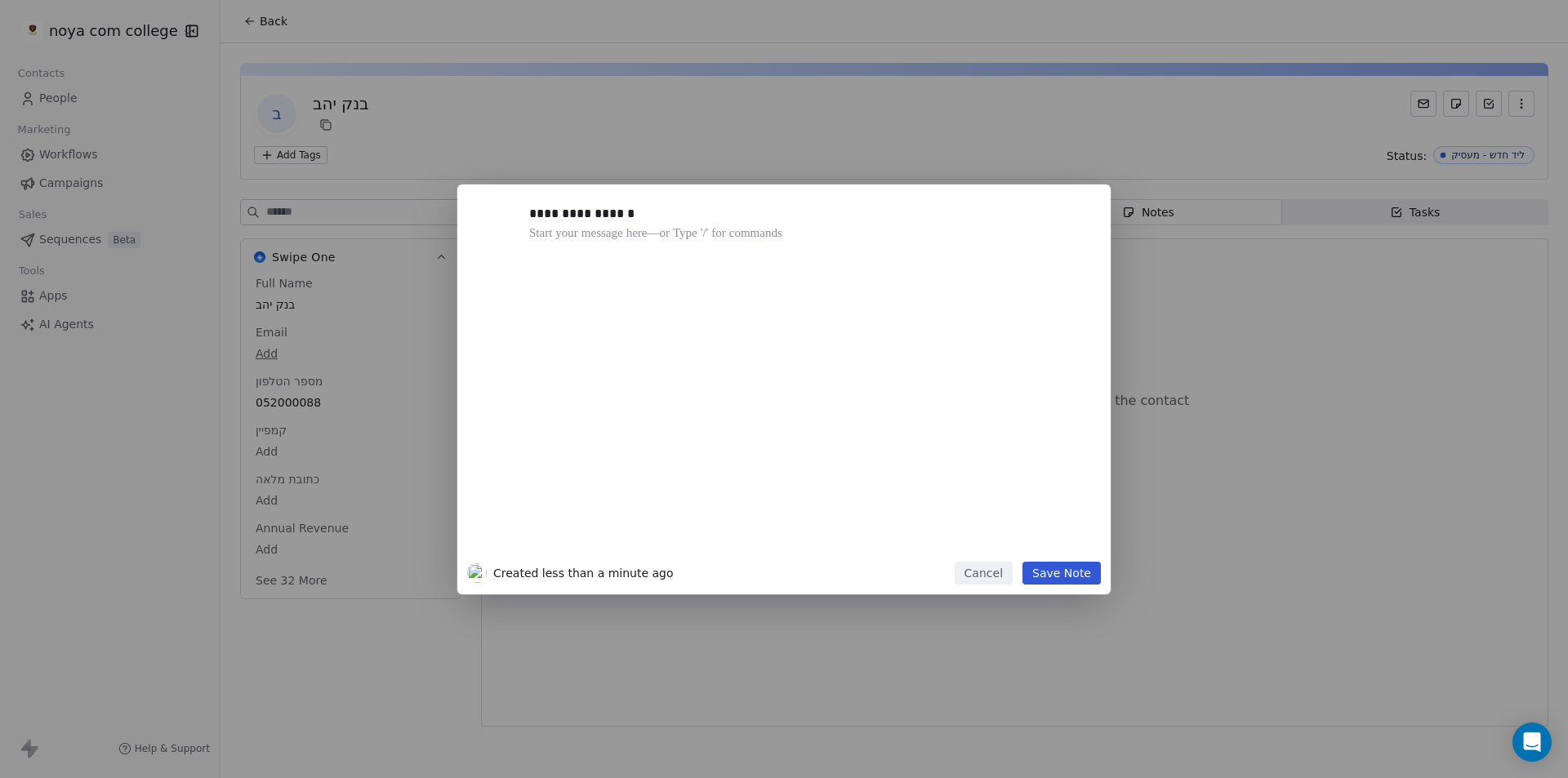
click at [1072, 569] on button "Save Note" at bounding box center [1062, 574] width 78 height 23
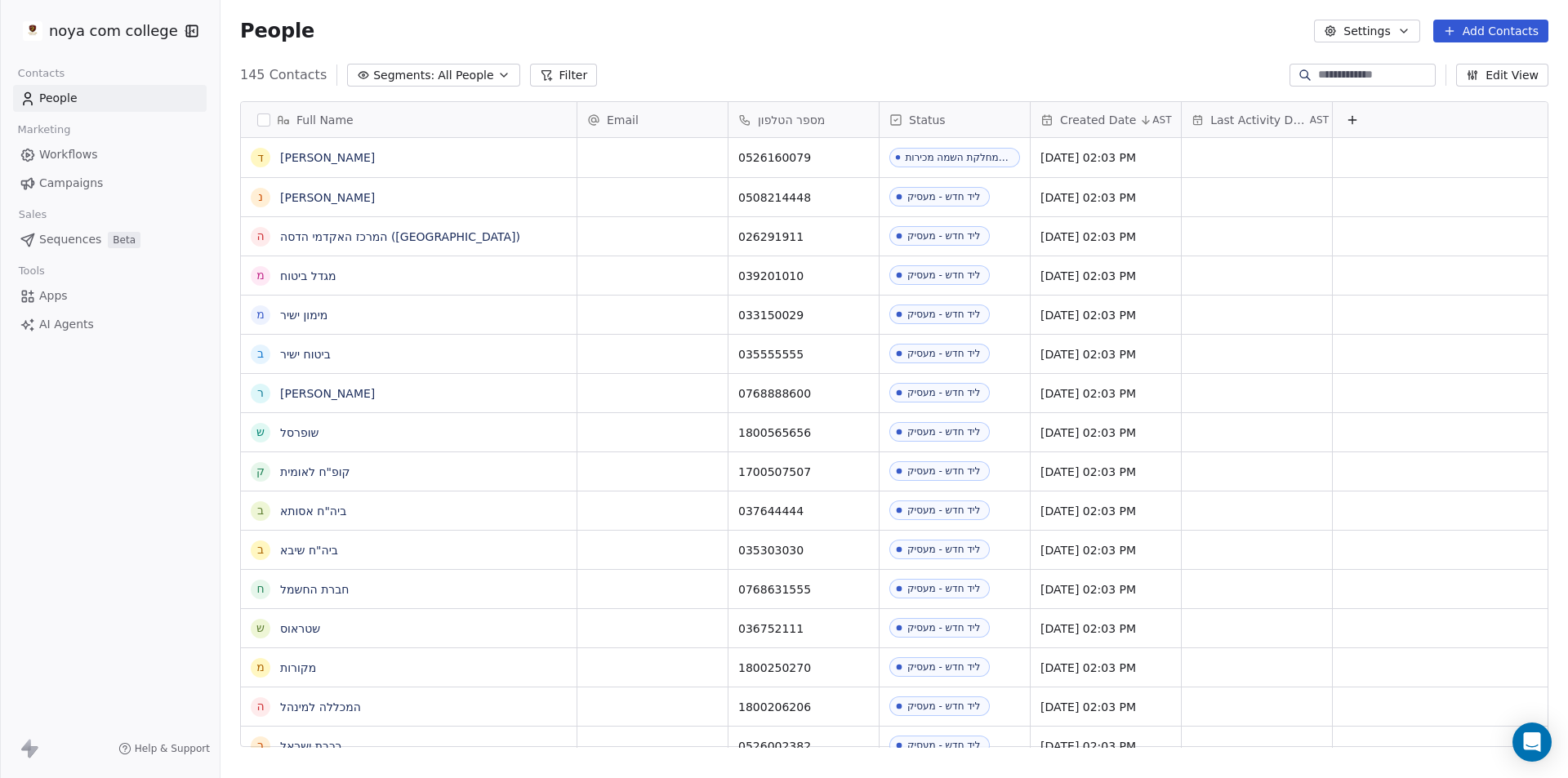
scroll to position [672, 1335]
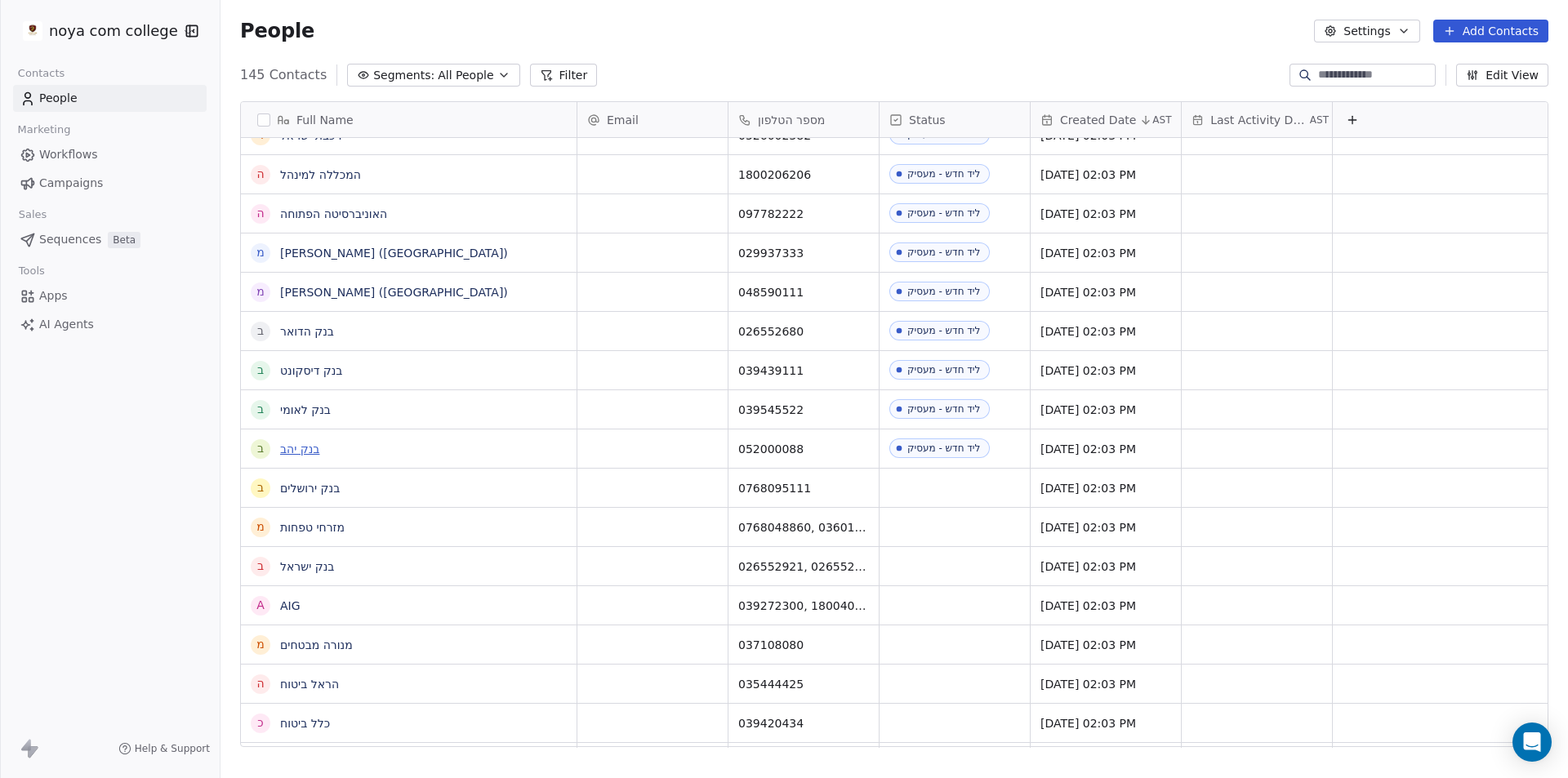
click at [304, 453] on link "בנק יהב" at bounding box center [299, 449] width 39 height 13
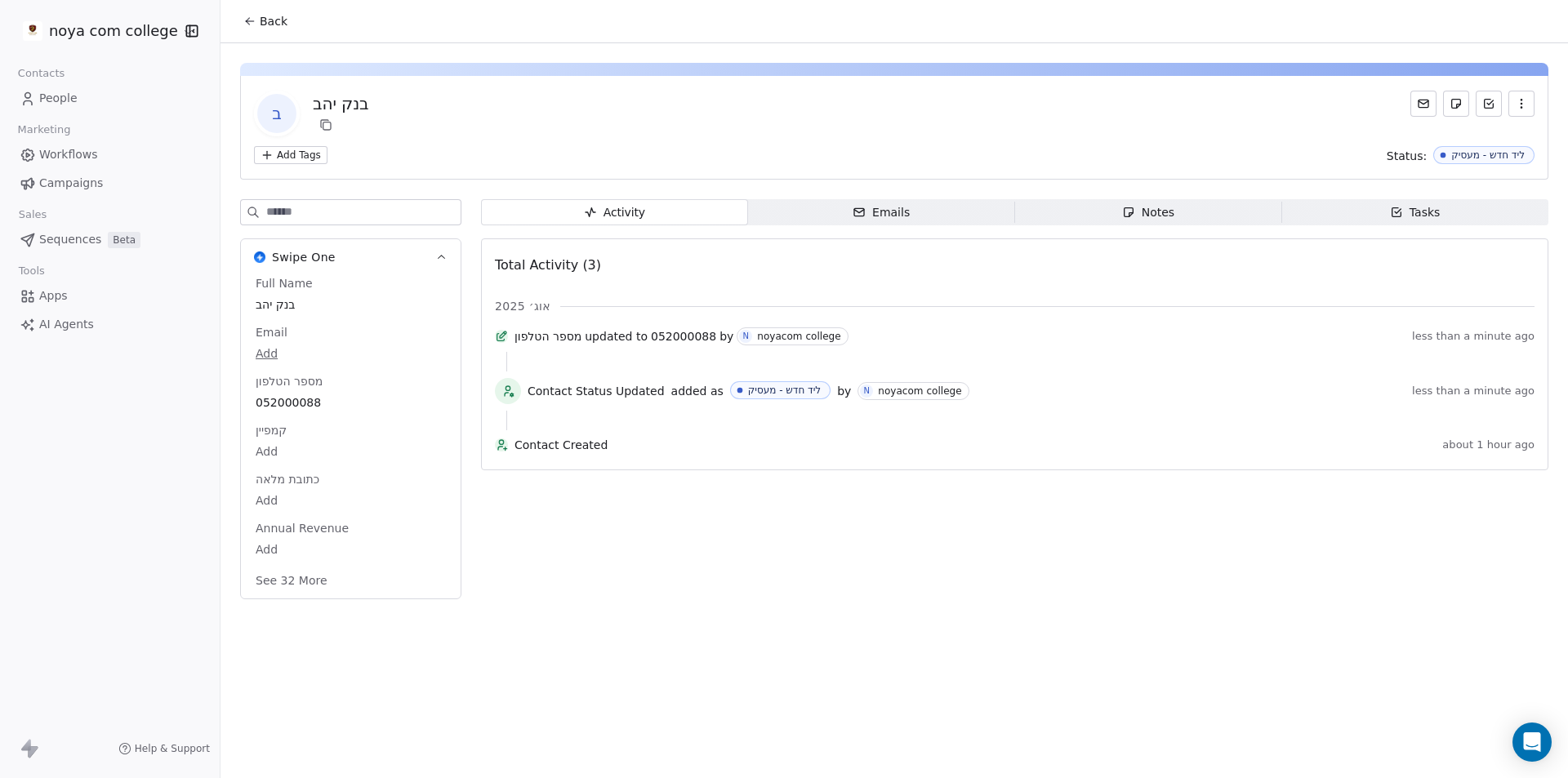
click at [1209, 220] on span "Notes Notes" at bounding box center [1148, 212] width 267 height 26
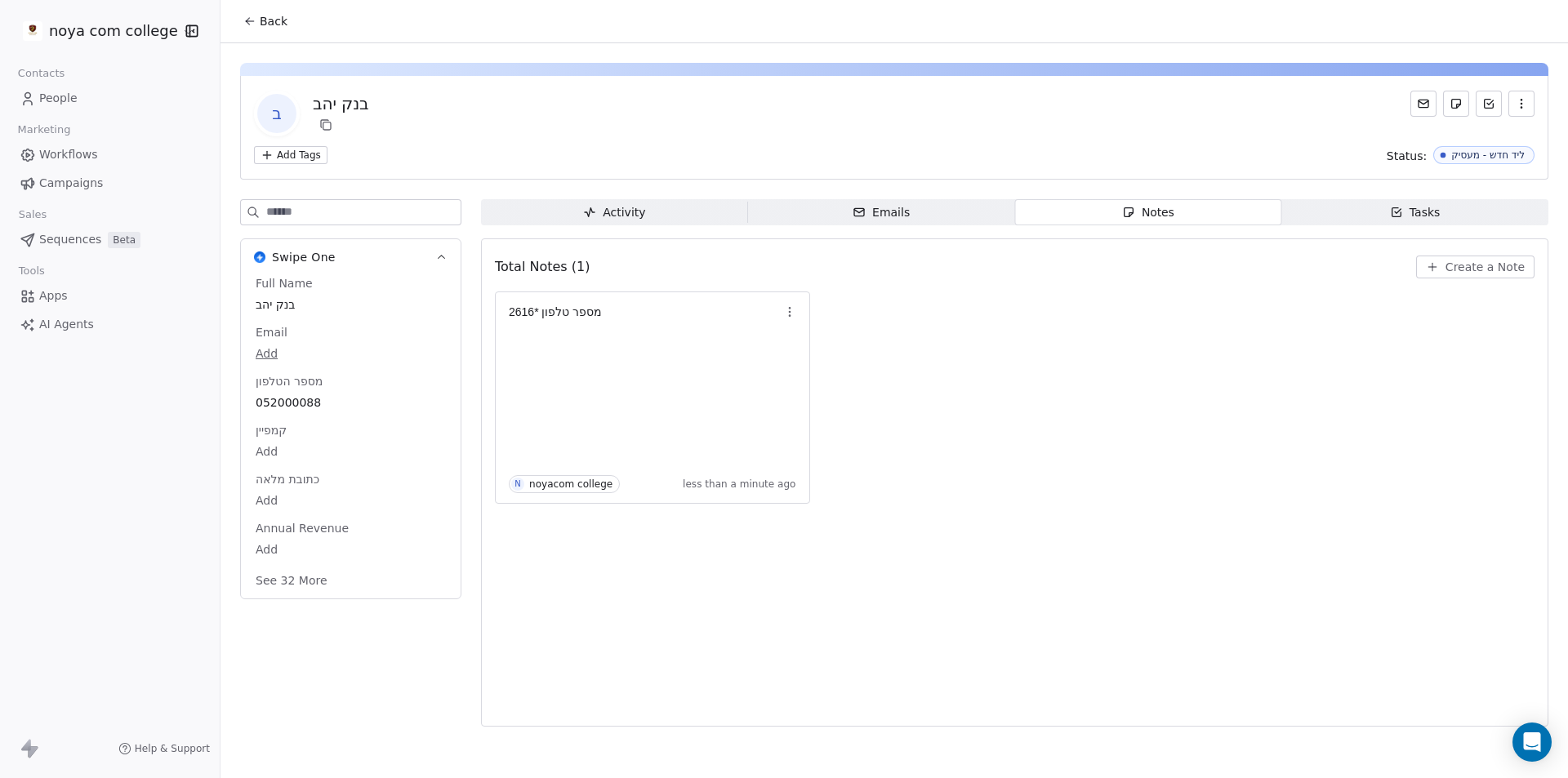
click at [642, 200] on span "Activity Activity" at bounding box center [615, 212] width 267 height 26
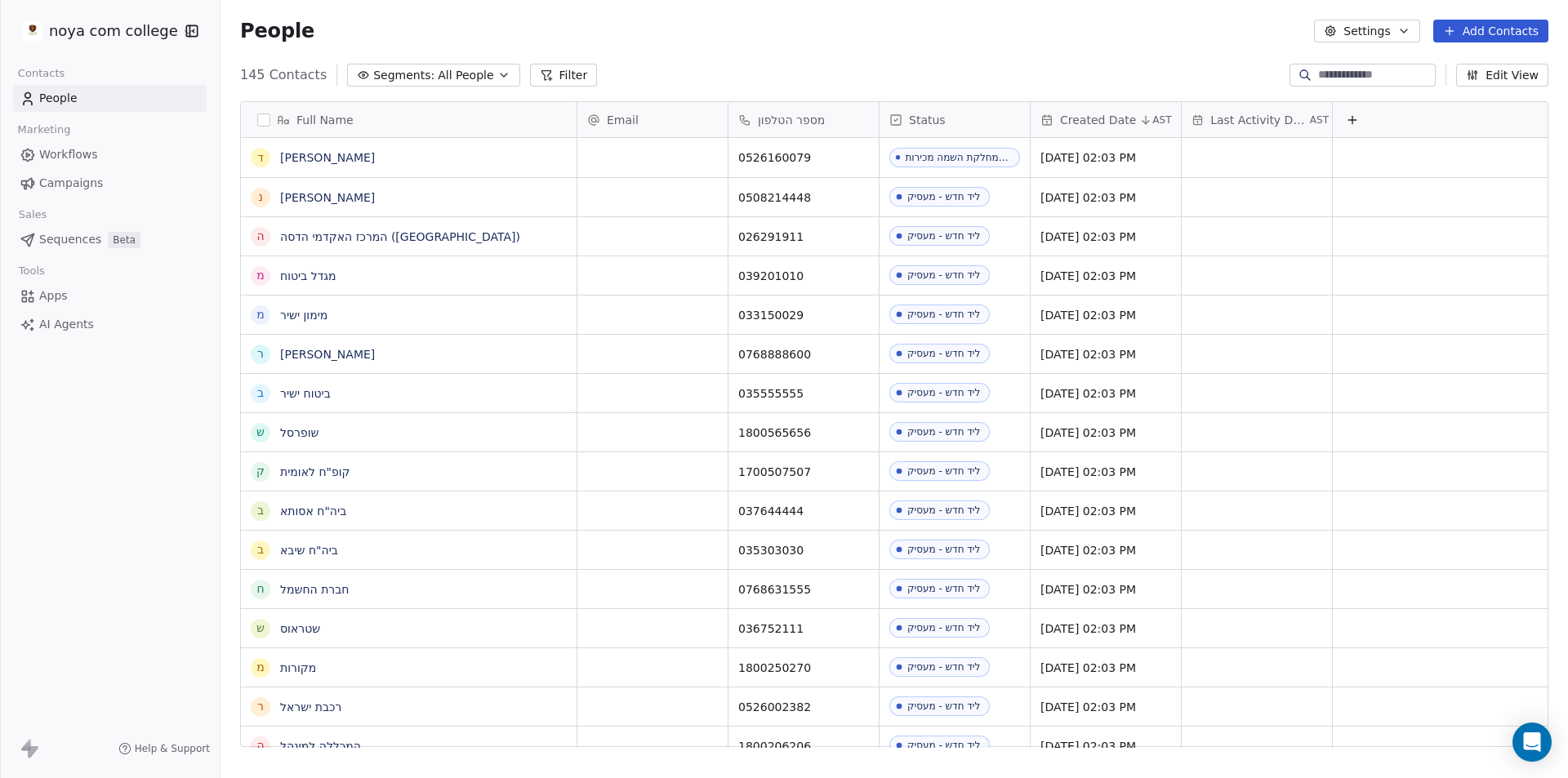
scroll to position [672, 1335]
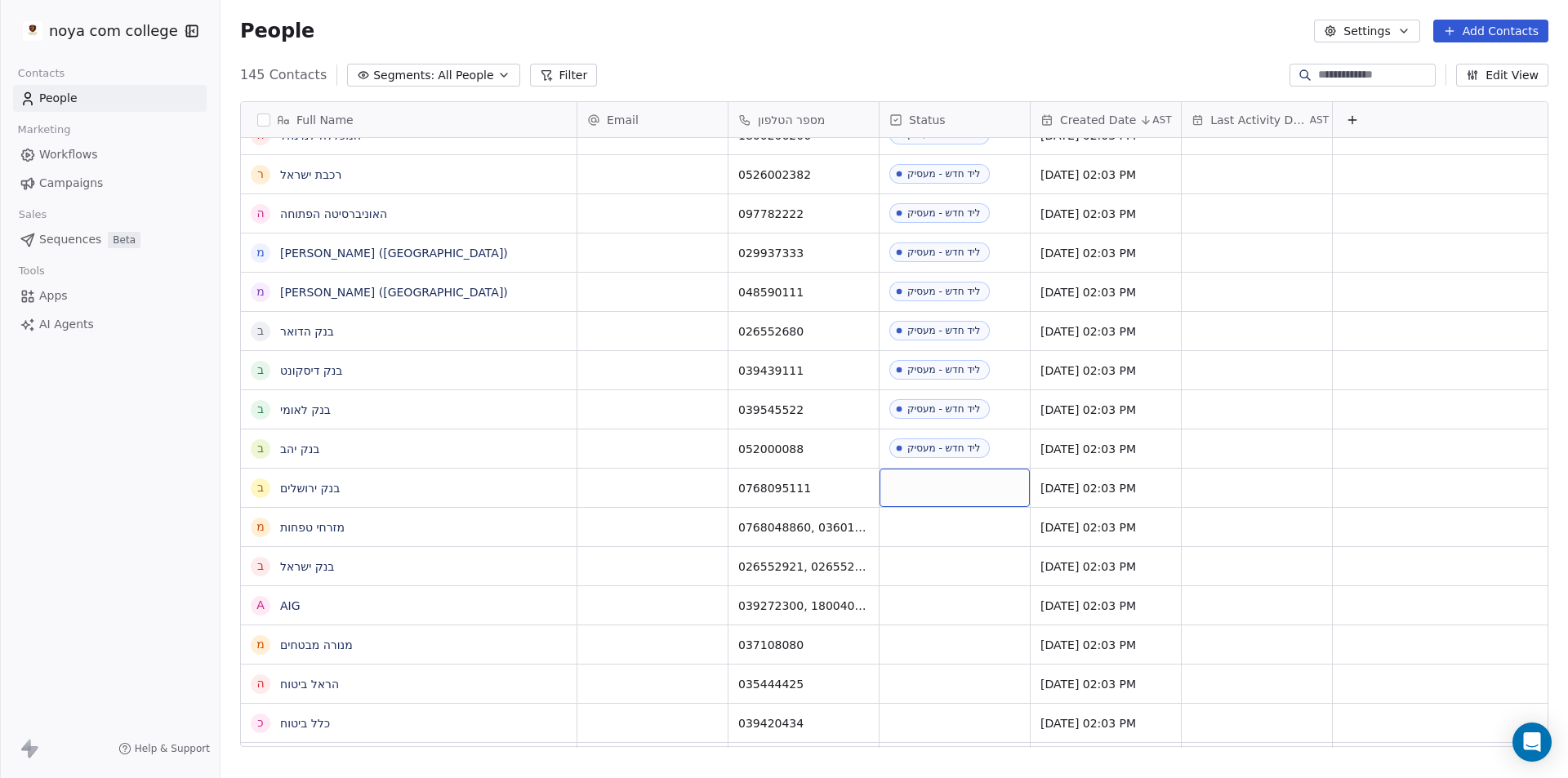
click at [952, 495] on div "grid" at bounding box center [954, 487] width 151 height 38
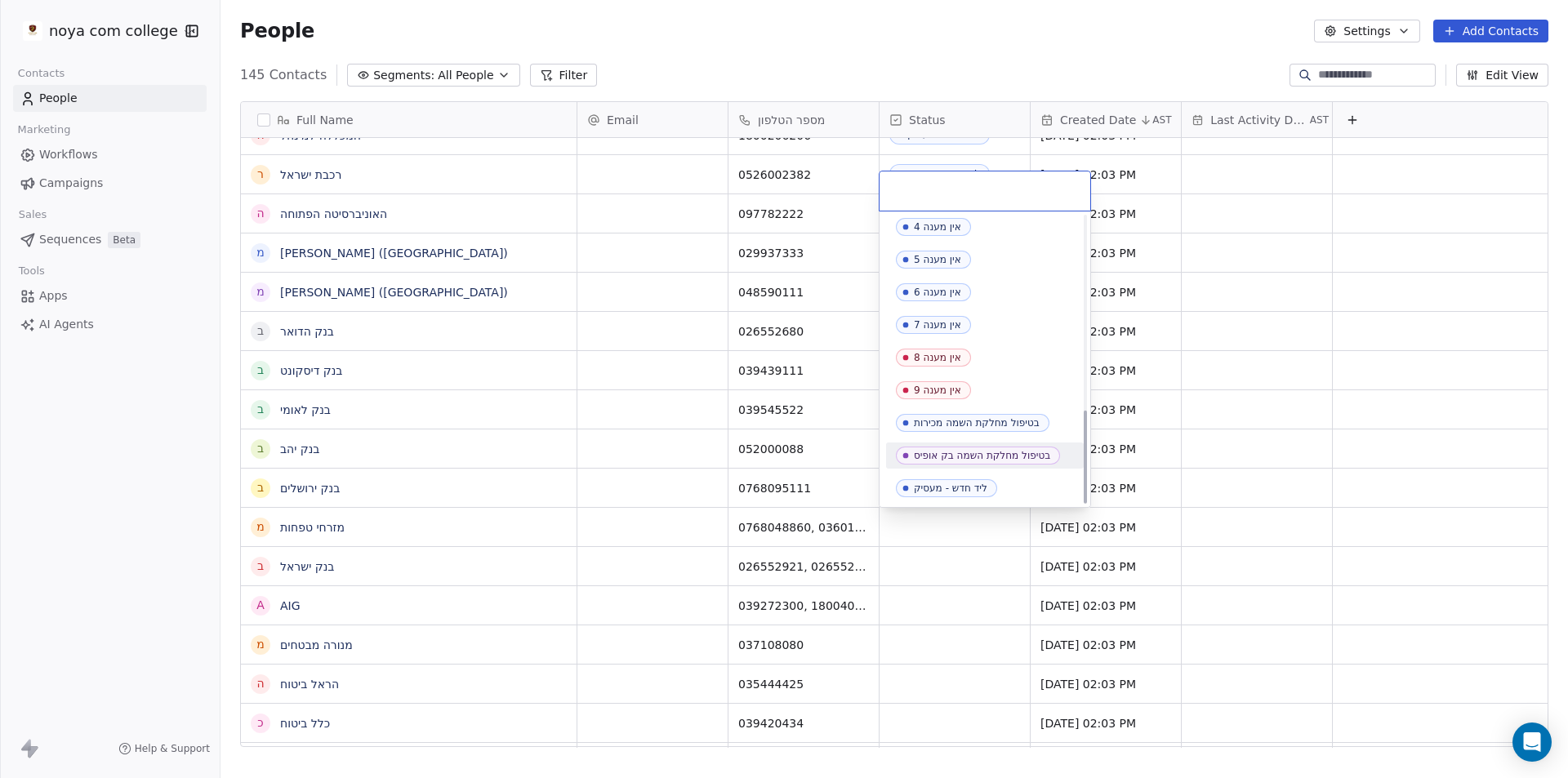
scroll to position [593, 0]
click at [975, 487] on div "ליד חדש - מעסיק" at bounding box center [951, 487] width 73 height 12
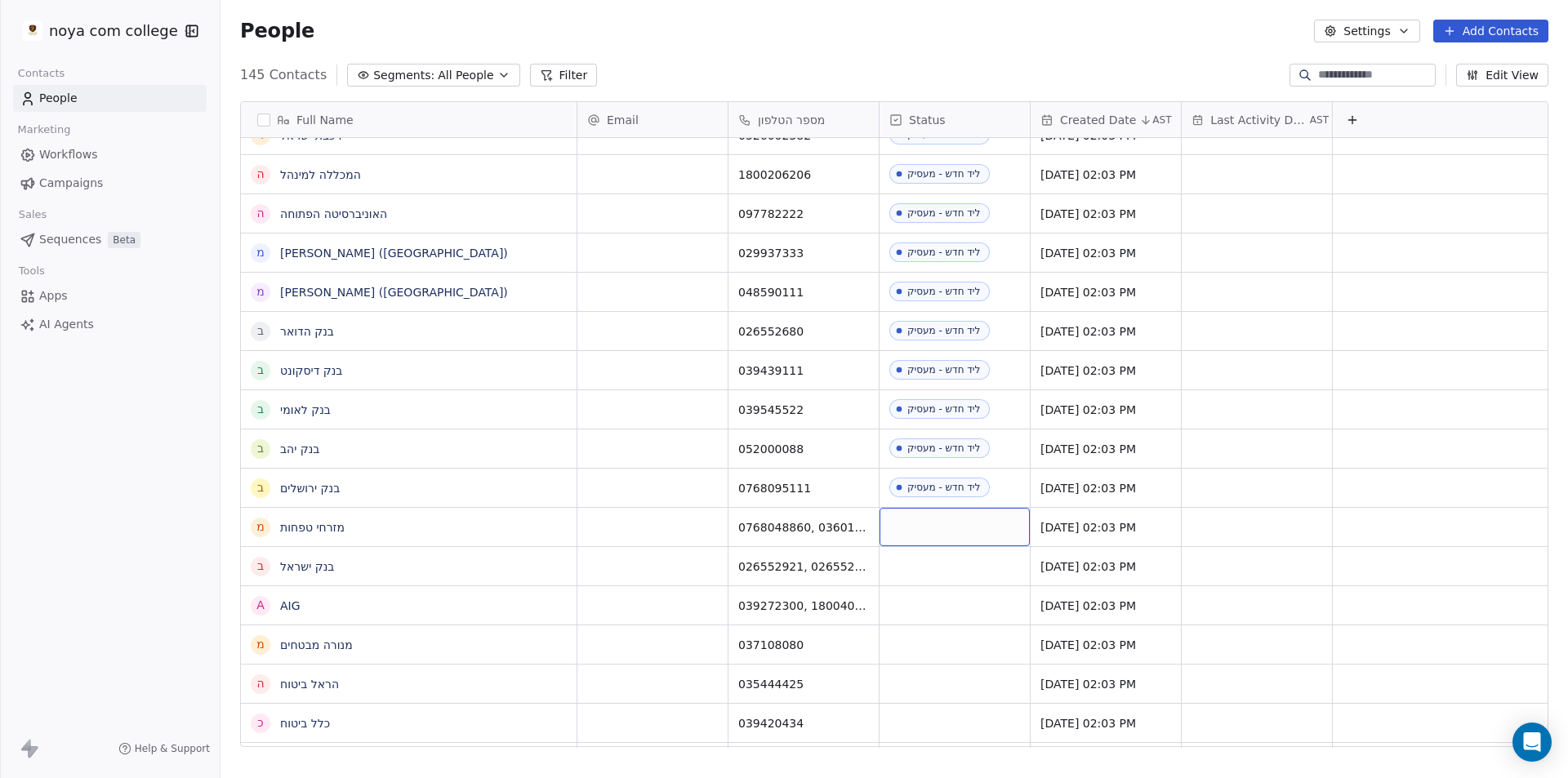
click at [944, 524] on div "grid" at bounding box center [954, 527] width 151 height 38
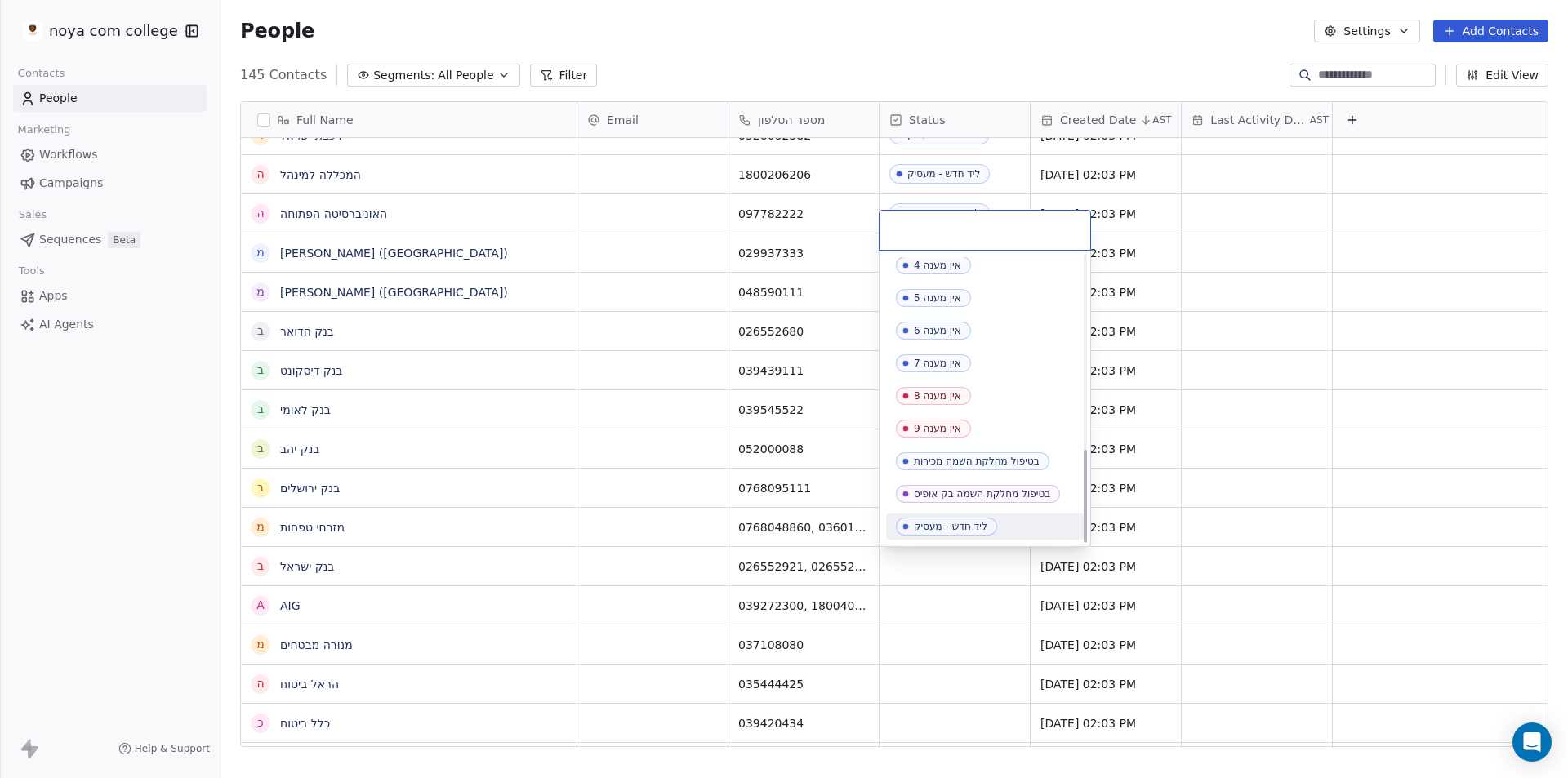
click at [982, 524] on div "ליד חדש - מעסיק" at bounding box center [951, 527] width 73 height 12
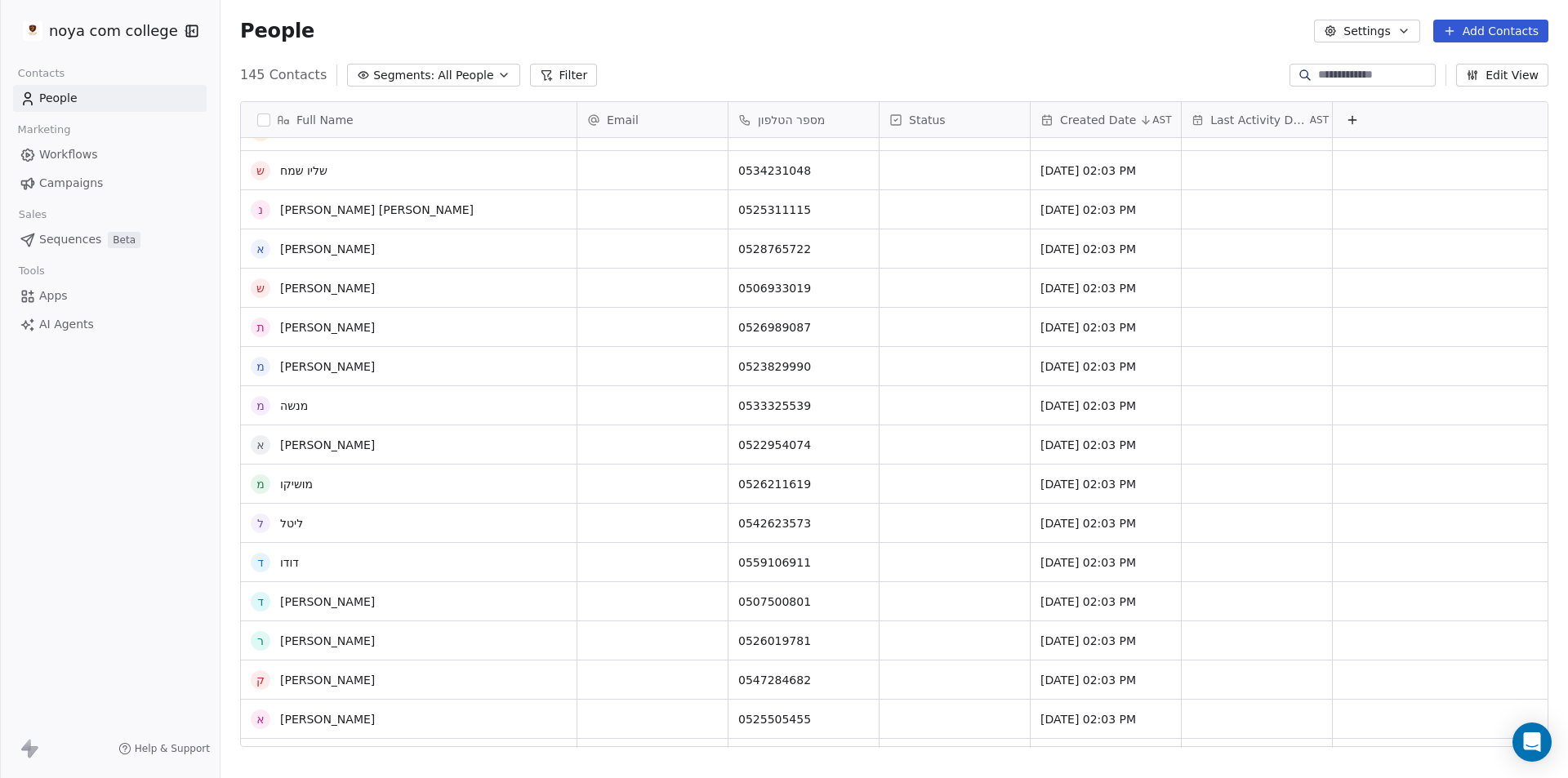
scroll to position [0, 0]
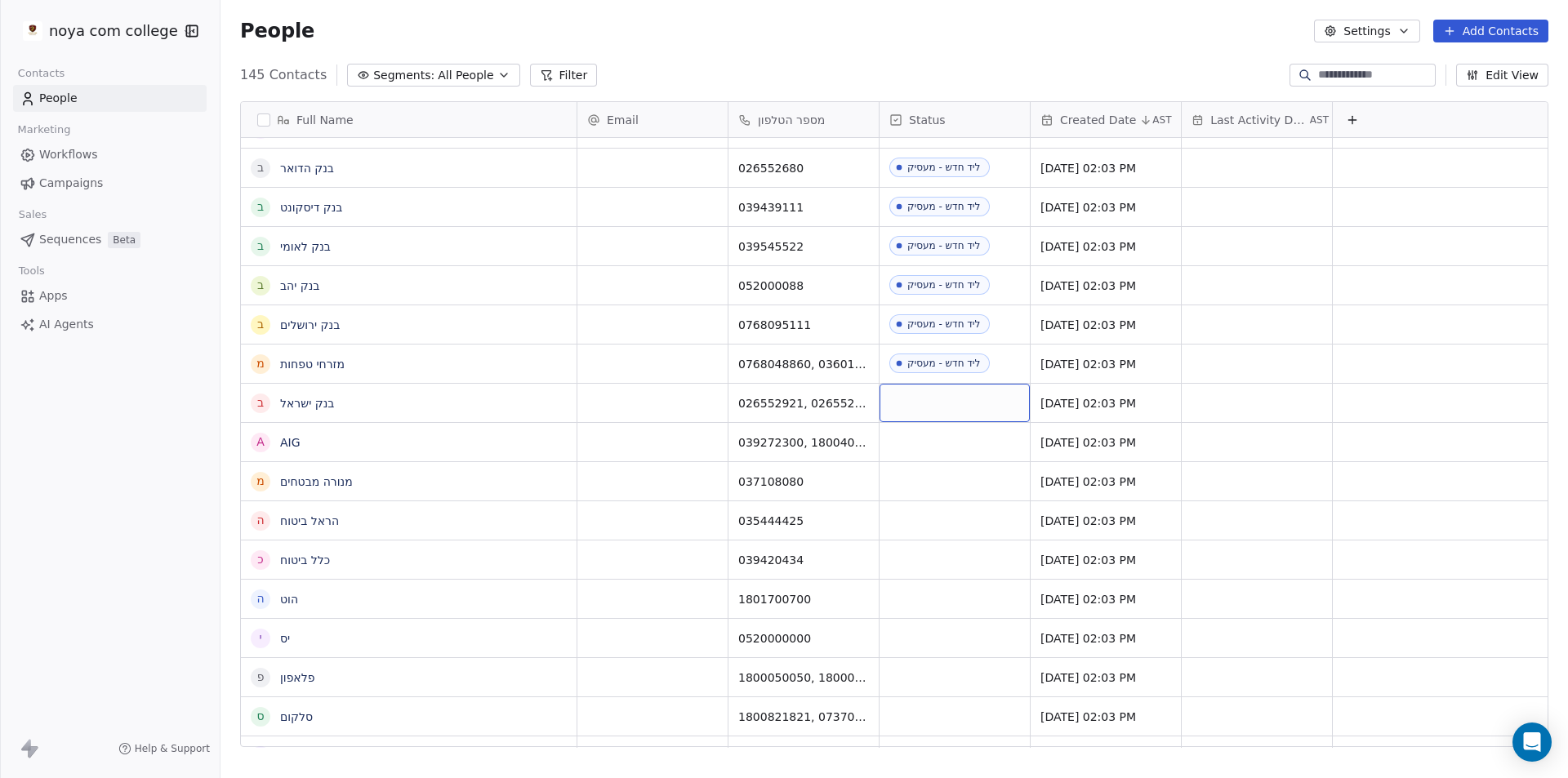
click at [925, 384] on div "grid" at bounding box center [954, 403] width 151 height 38
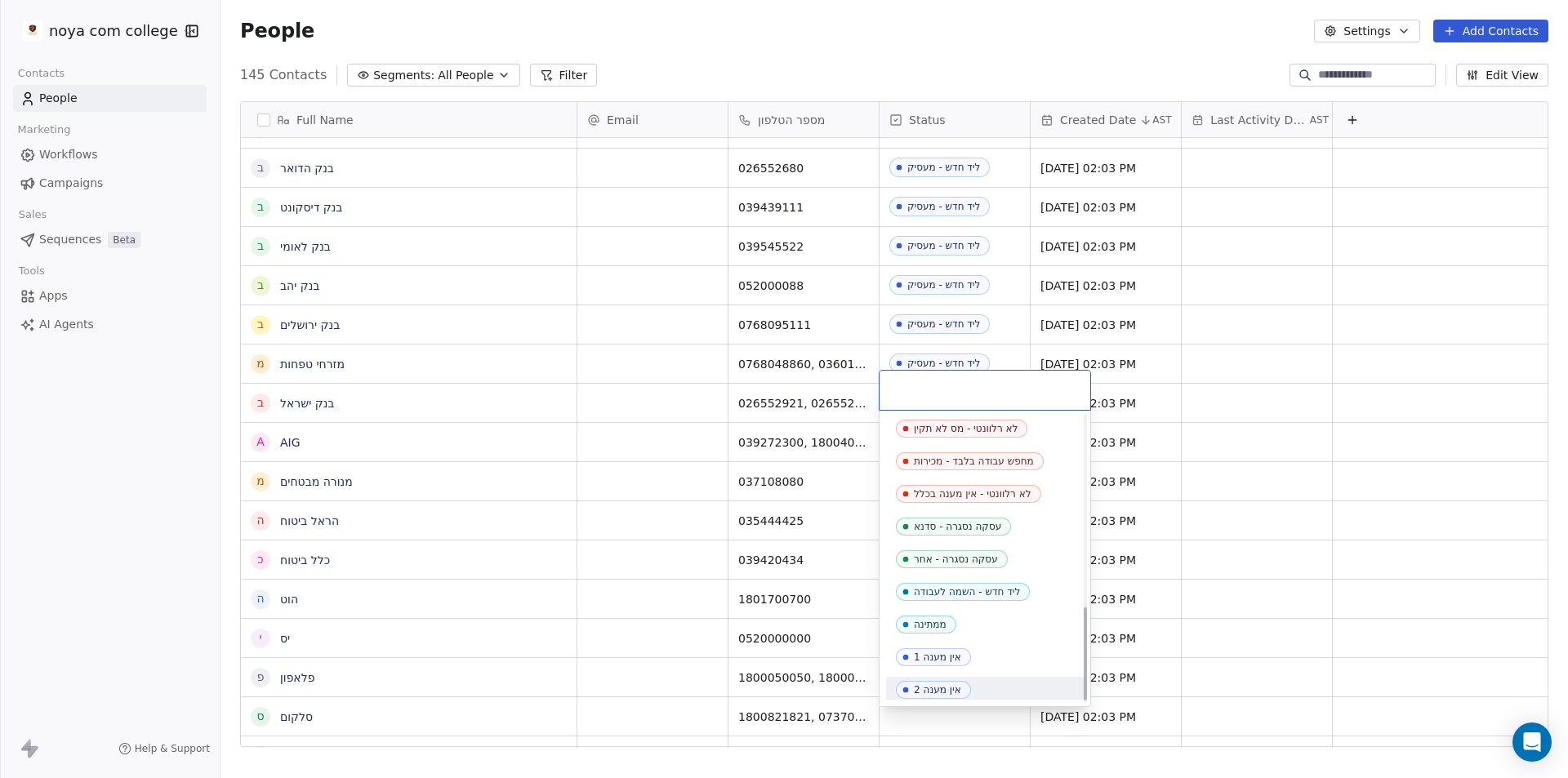
scroll to position [593, 0]
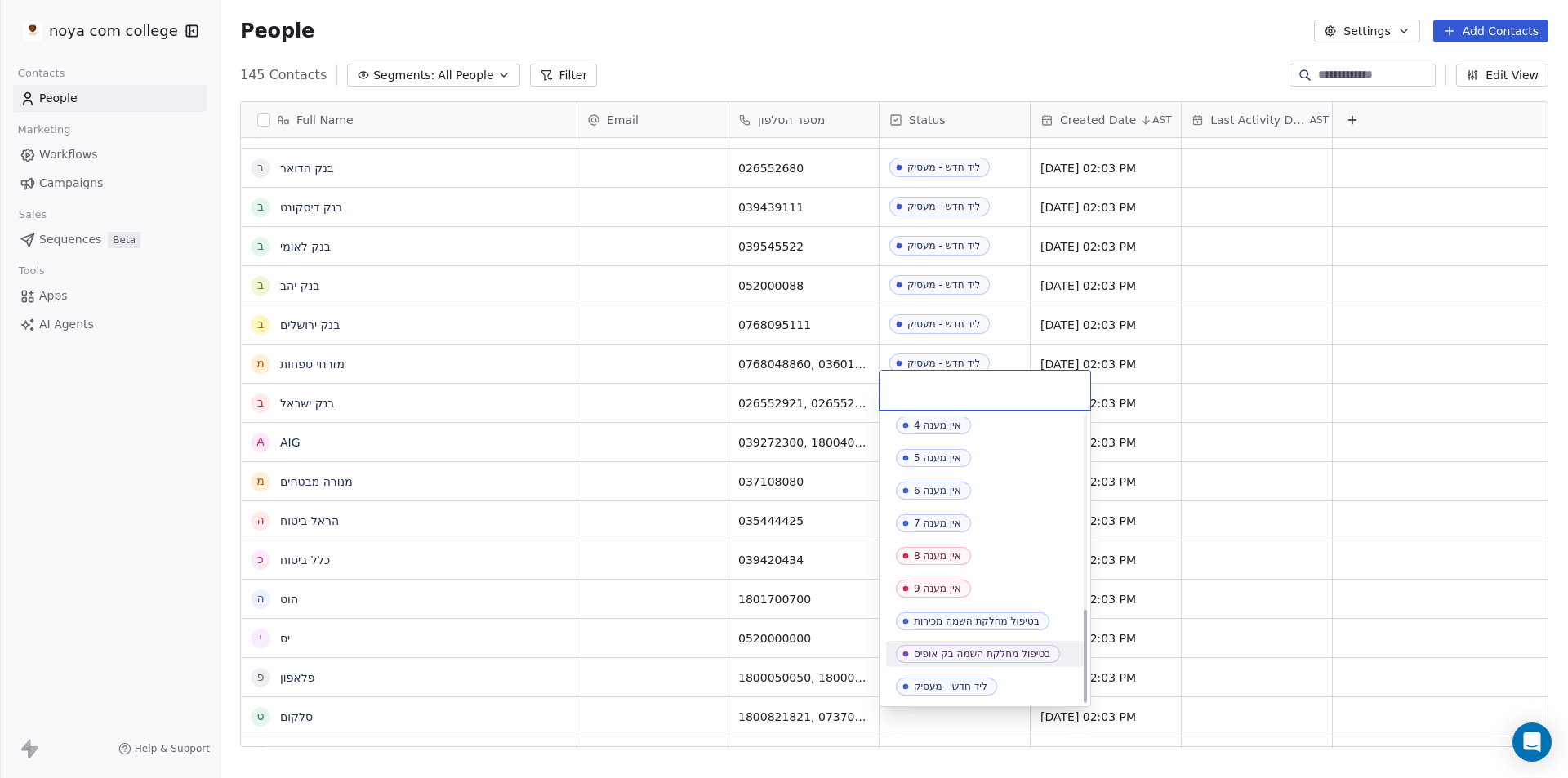
click at [961, 676] on div "ליד חדש - מעסיק" at bounding box center [984, 686] width 198 height 26
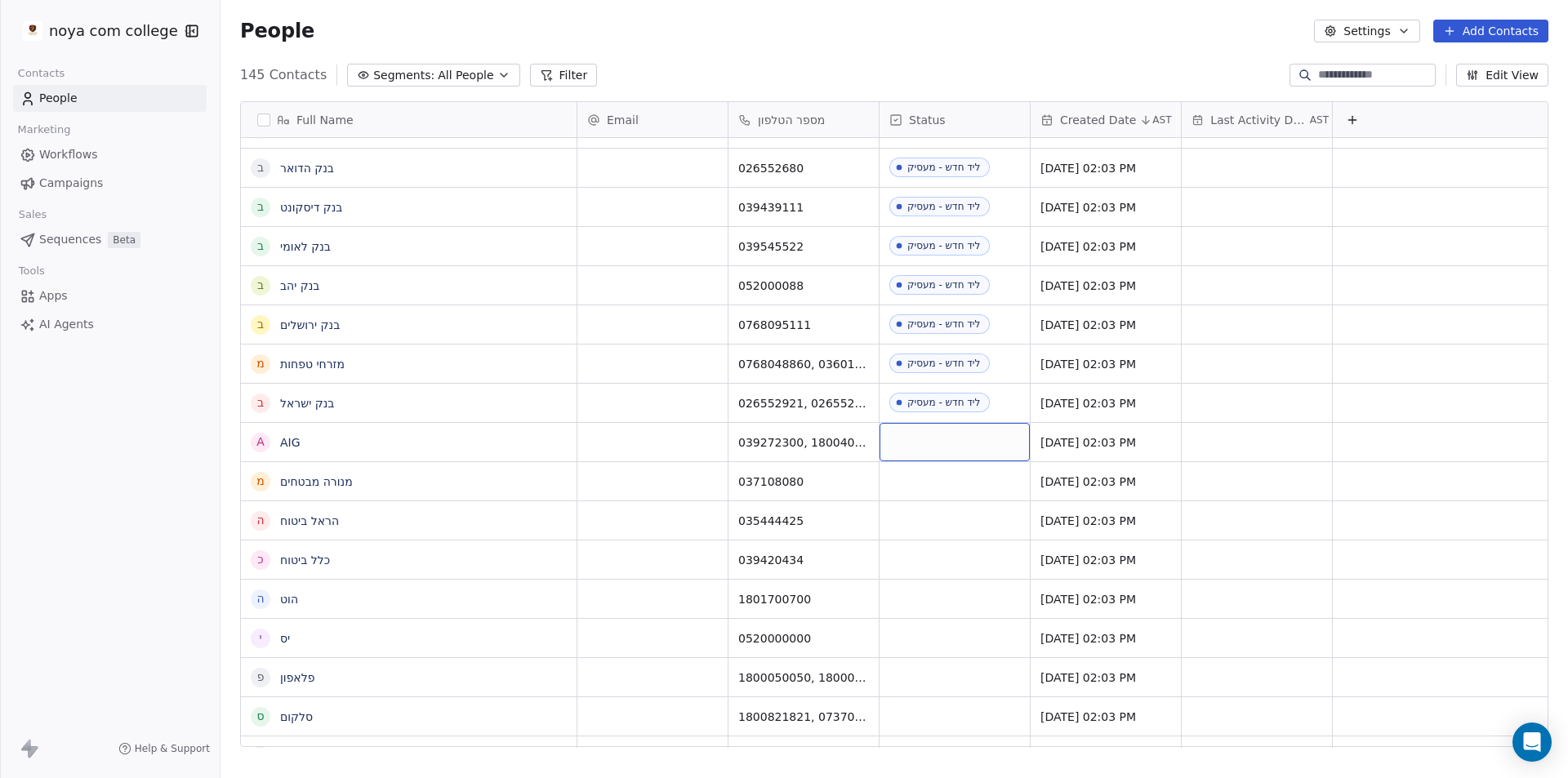
click at [924, 436] on div "grid" at bounding box center [954, 442] width 151 height 38
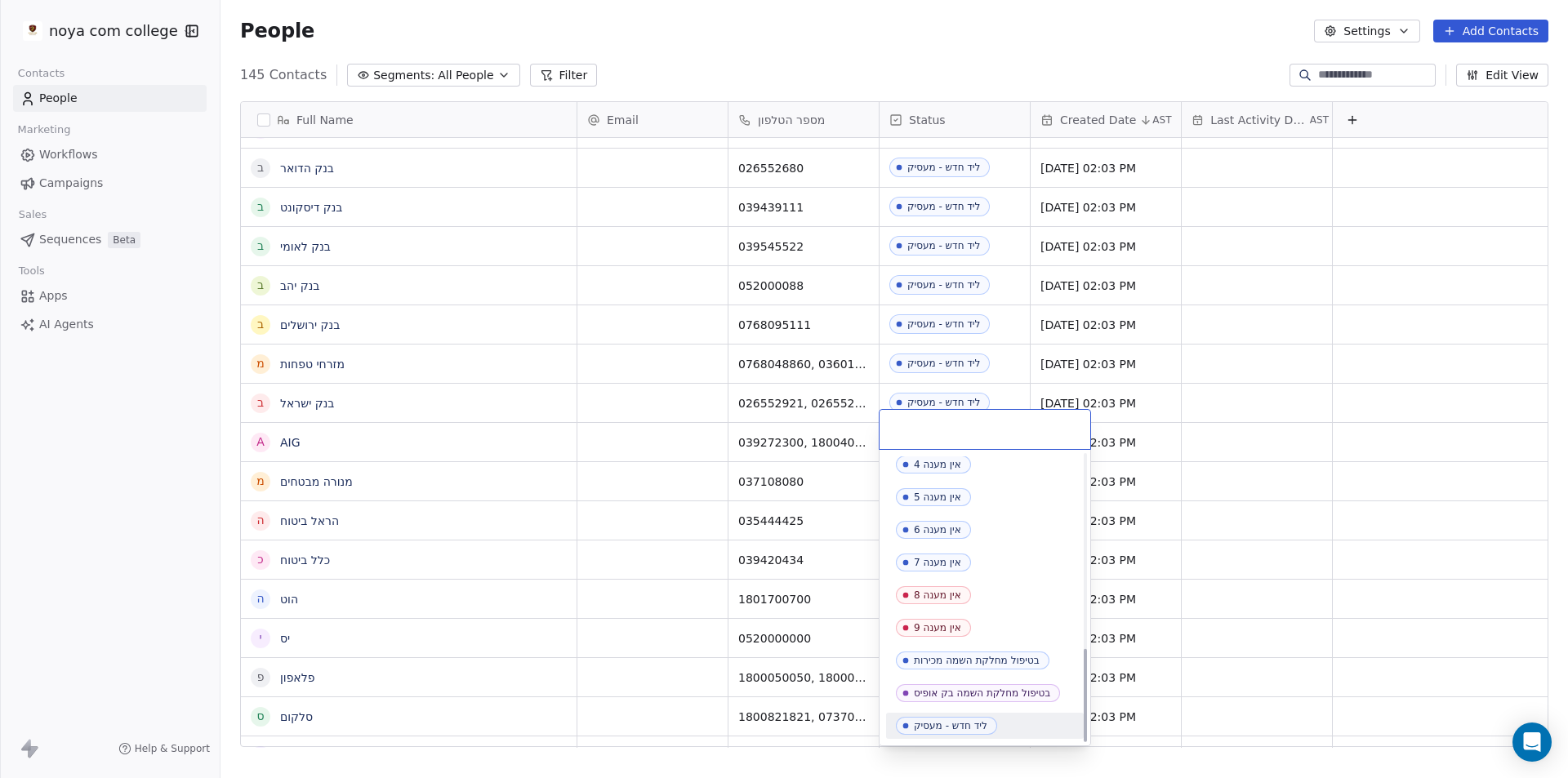
click at [968, 728] on div "ליד חדש - מעסיק" at bounding box center [951, 725] width 73 height 12
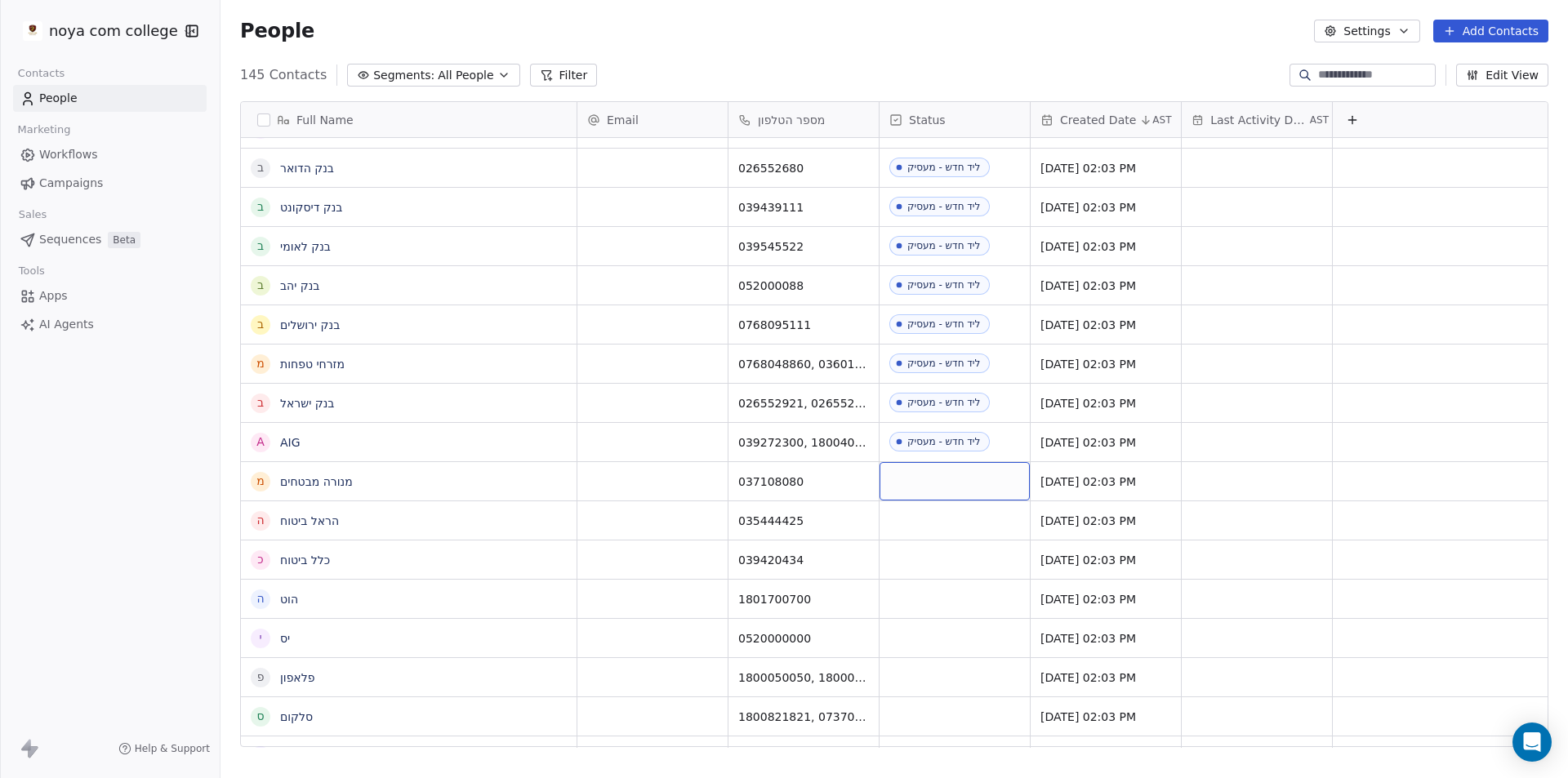
click at [947, 465] on div "grid" at bounding box center [954, 481] width 151 height 38
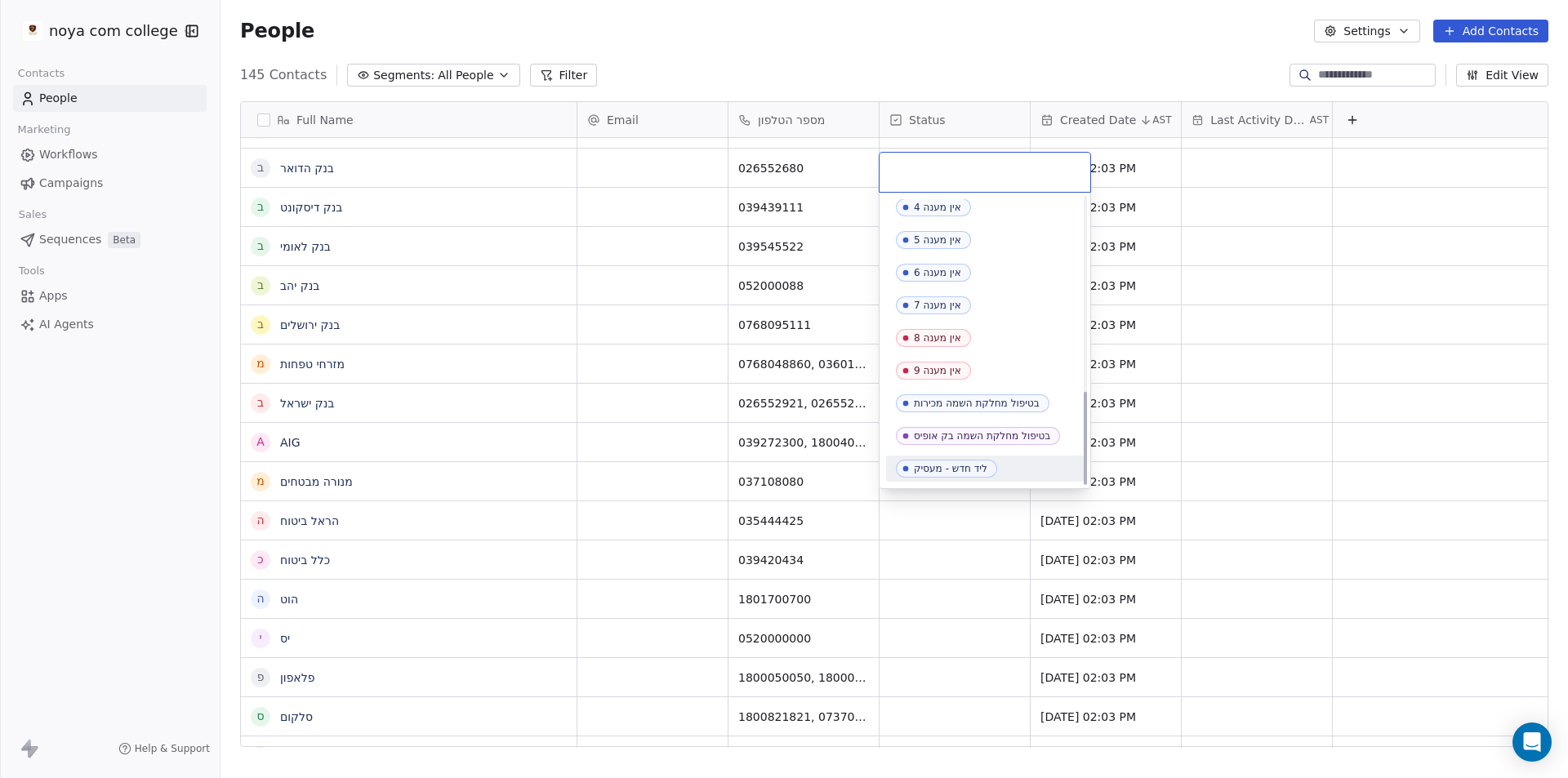
click at [954, 456] on div "ליד חדש - מעסיק" at bounding box center [984, 468] width 198 height 26
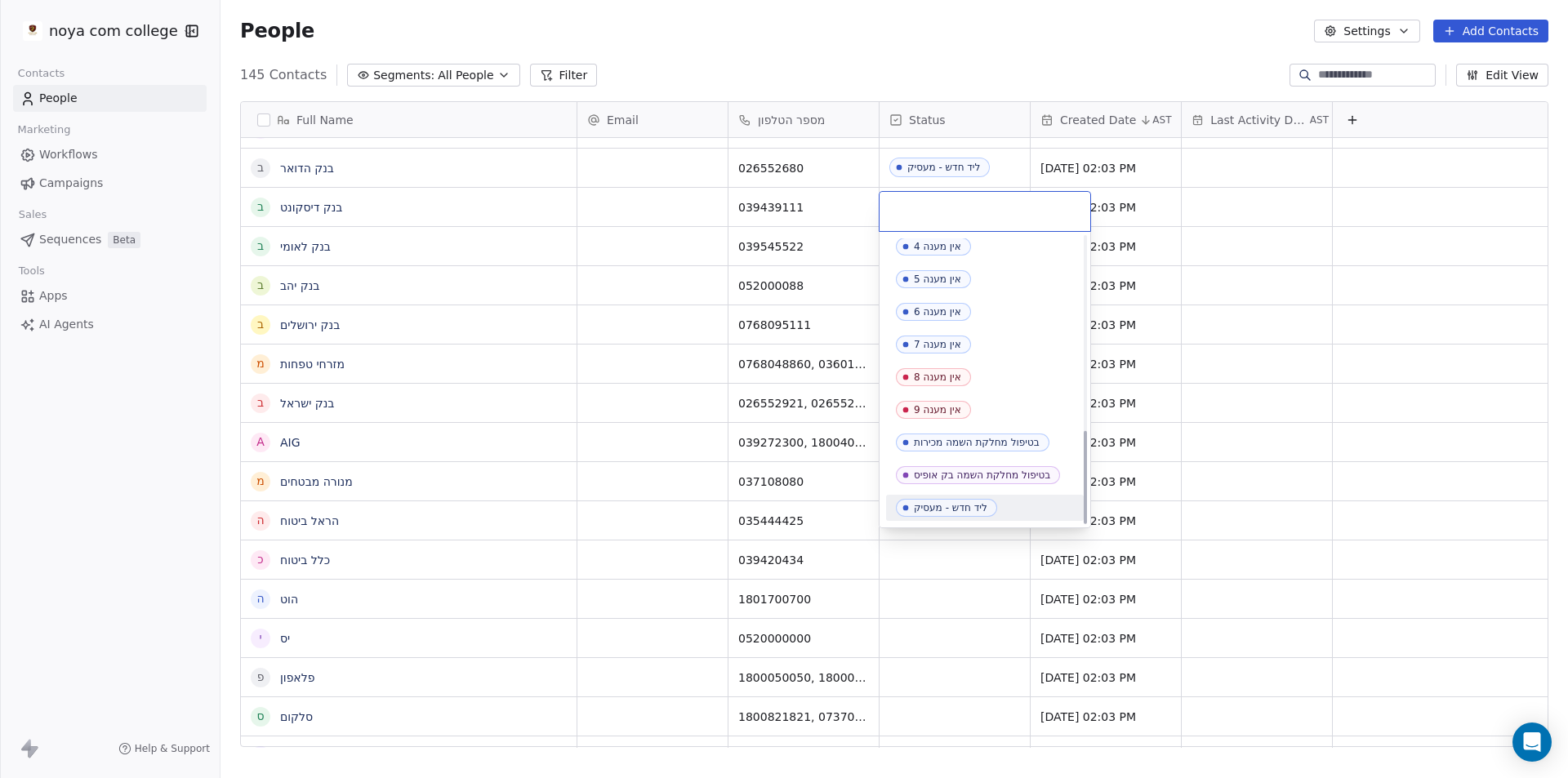
click at [959, 506] on div "ליד חדש - מעסיק" at bounding box center [951, 508] width 73 height 12
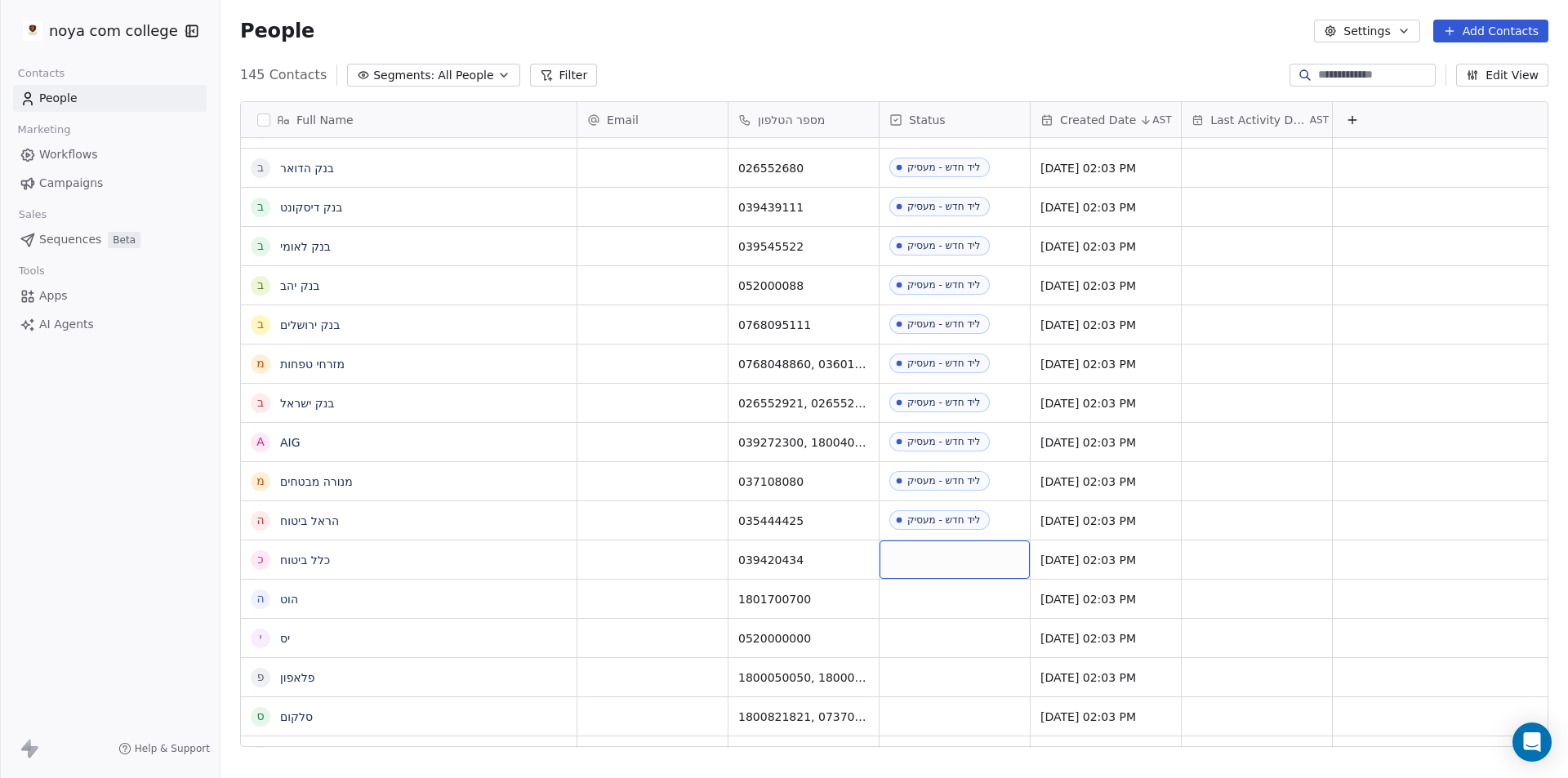
click at [948, 541] on div "grid" at bounding box center [954, 560] width 151 height 38
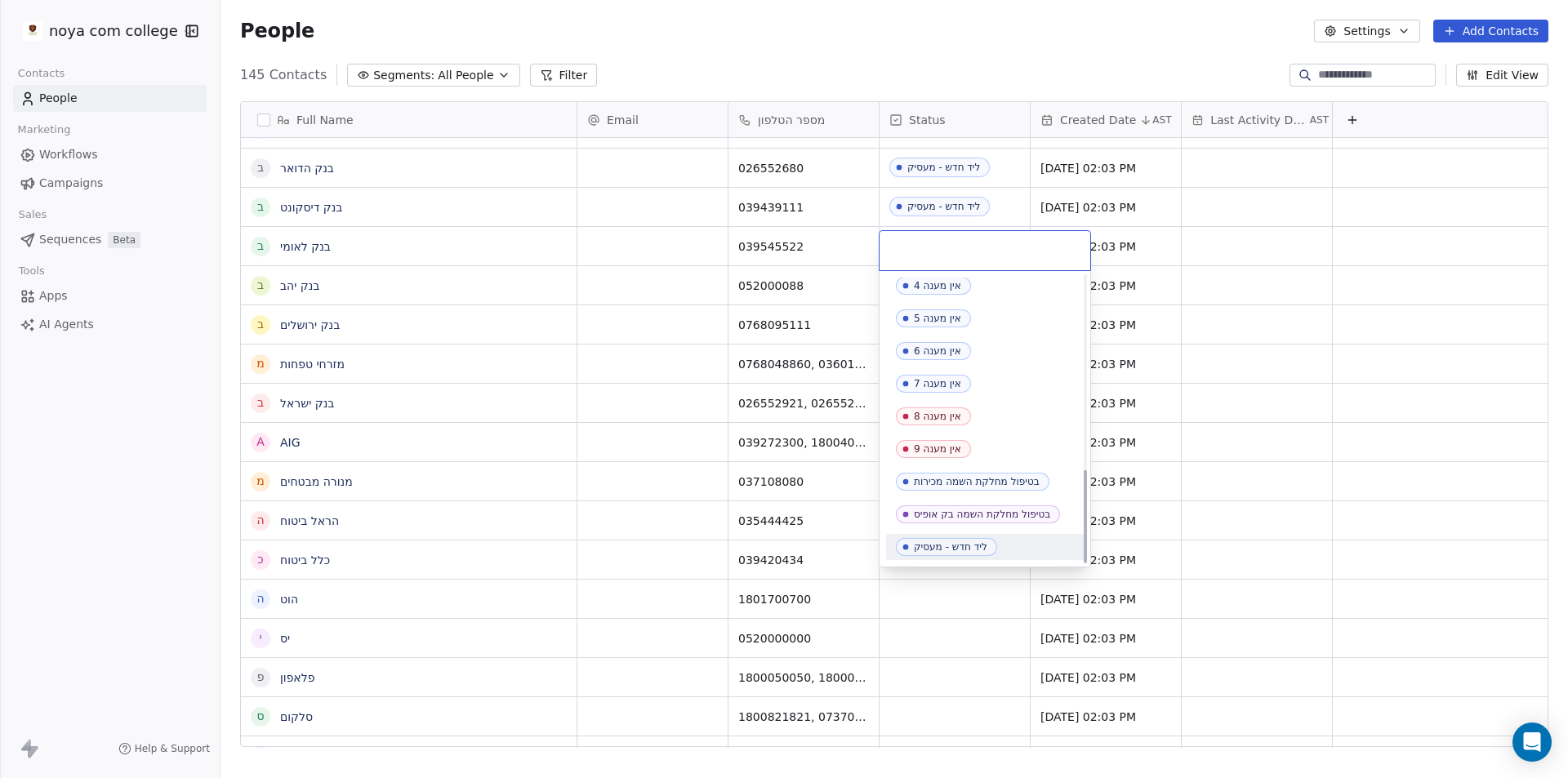
click at [984, 548] on div "ליד חדש - מעסיק" at bounding box center [951, 547] width 73 height 12
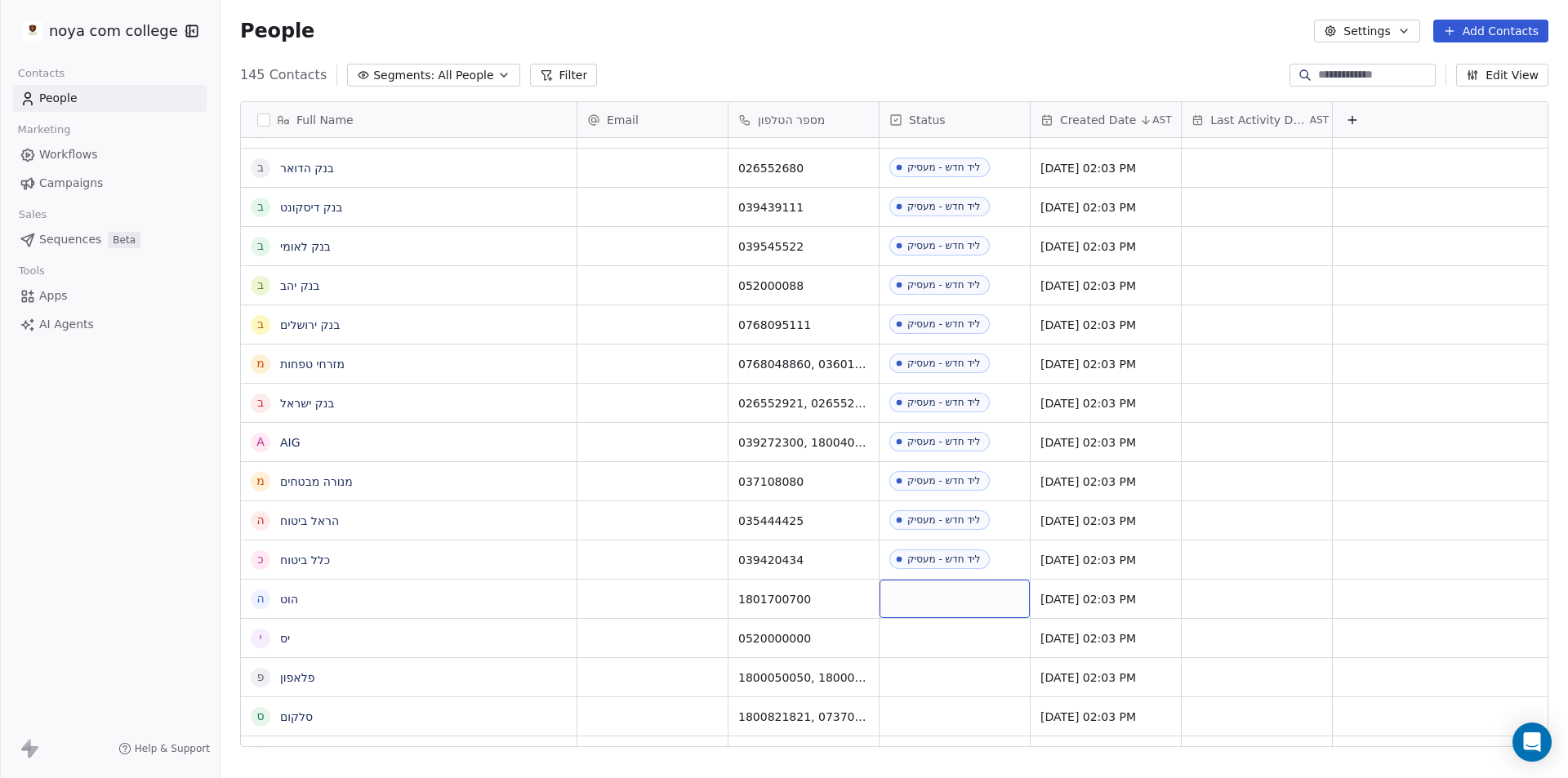
click at [927, 594] on div "grid" at bounding box center [954, 599] width 151 height 38
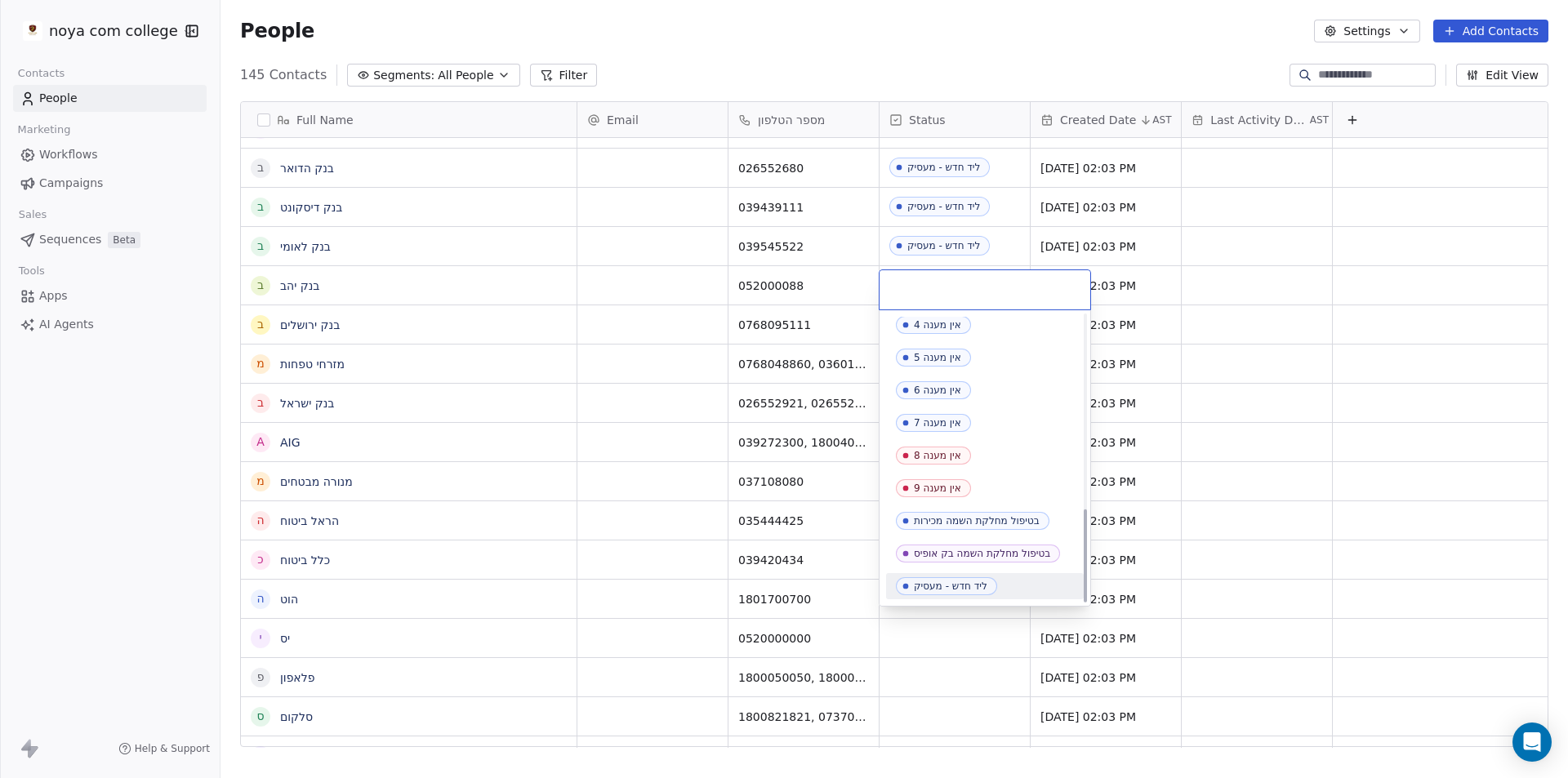
click at [964, 581] on div "ליד חדש - מעסיק" at bounding box center [951, 586] width 73 height 12
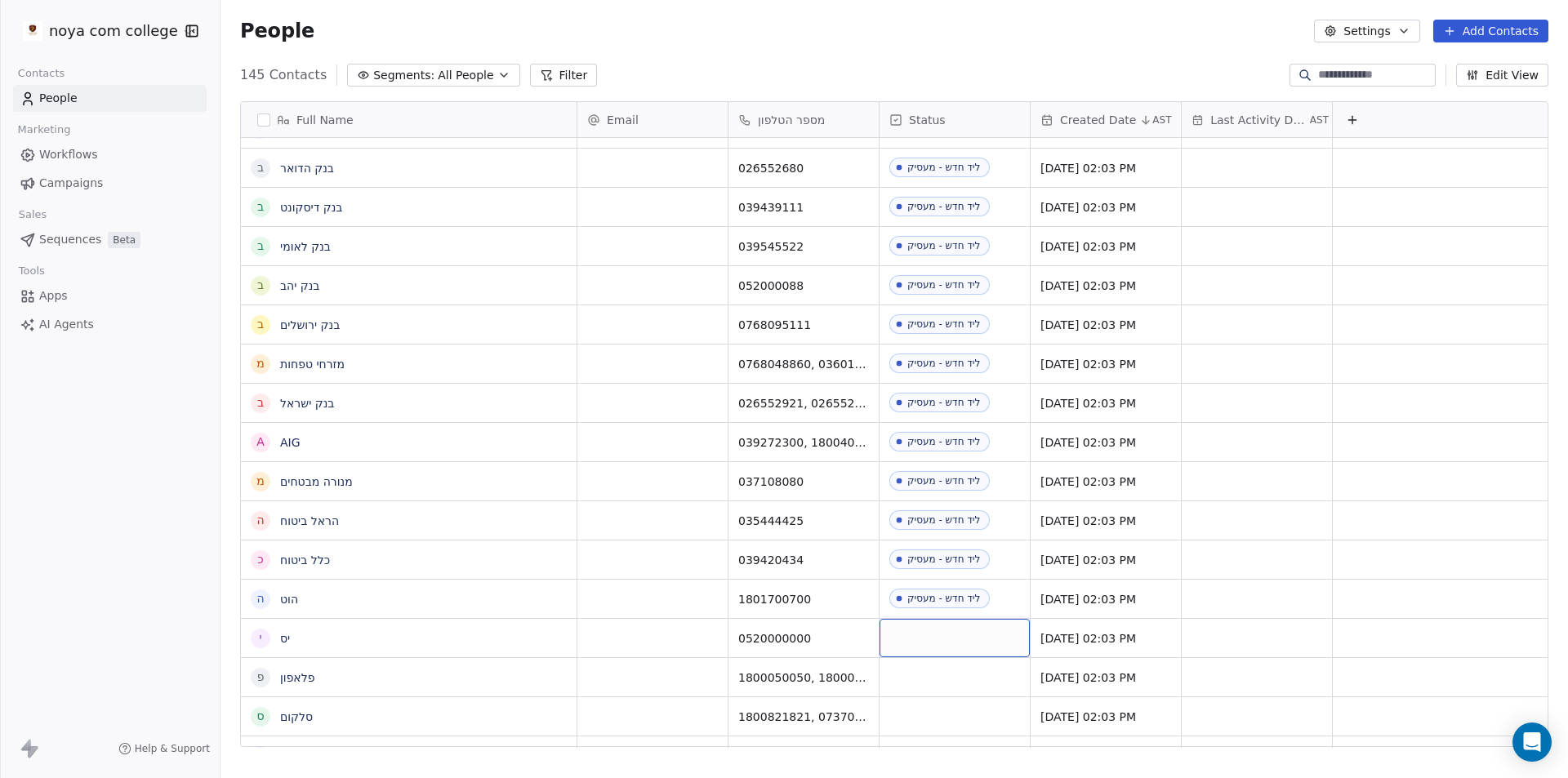
click at [928, 619] on div "grid" at bounding box center [954, 638] width 151 height 38
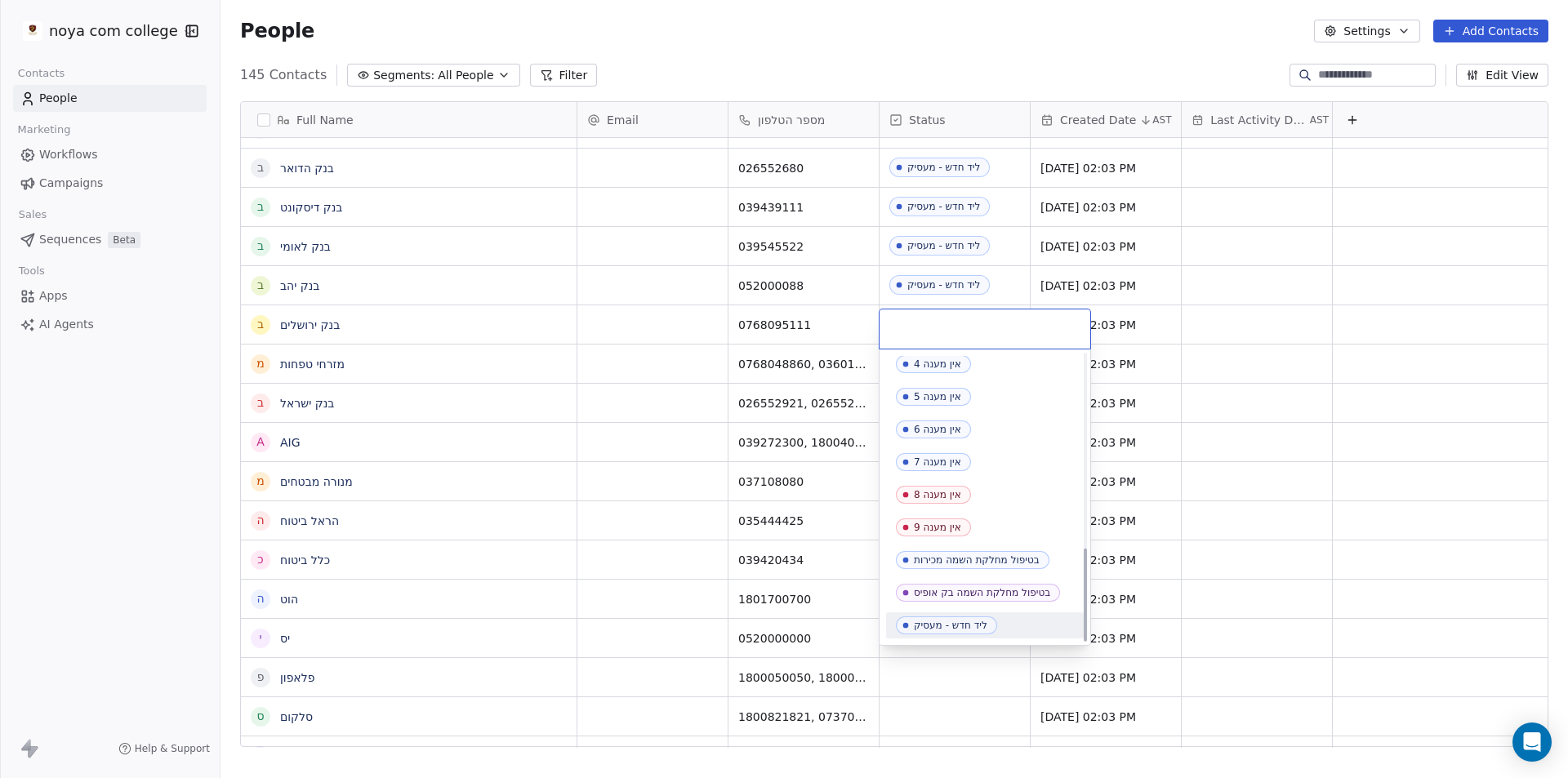
click at [936, 629] on div "ליד חדש - מעסיק" at bounding box center [951, 626] width 73 height 12
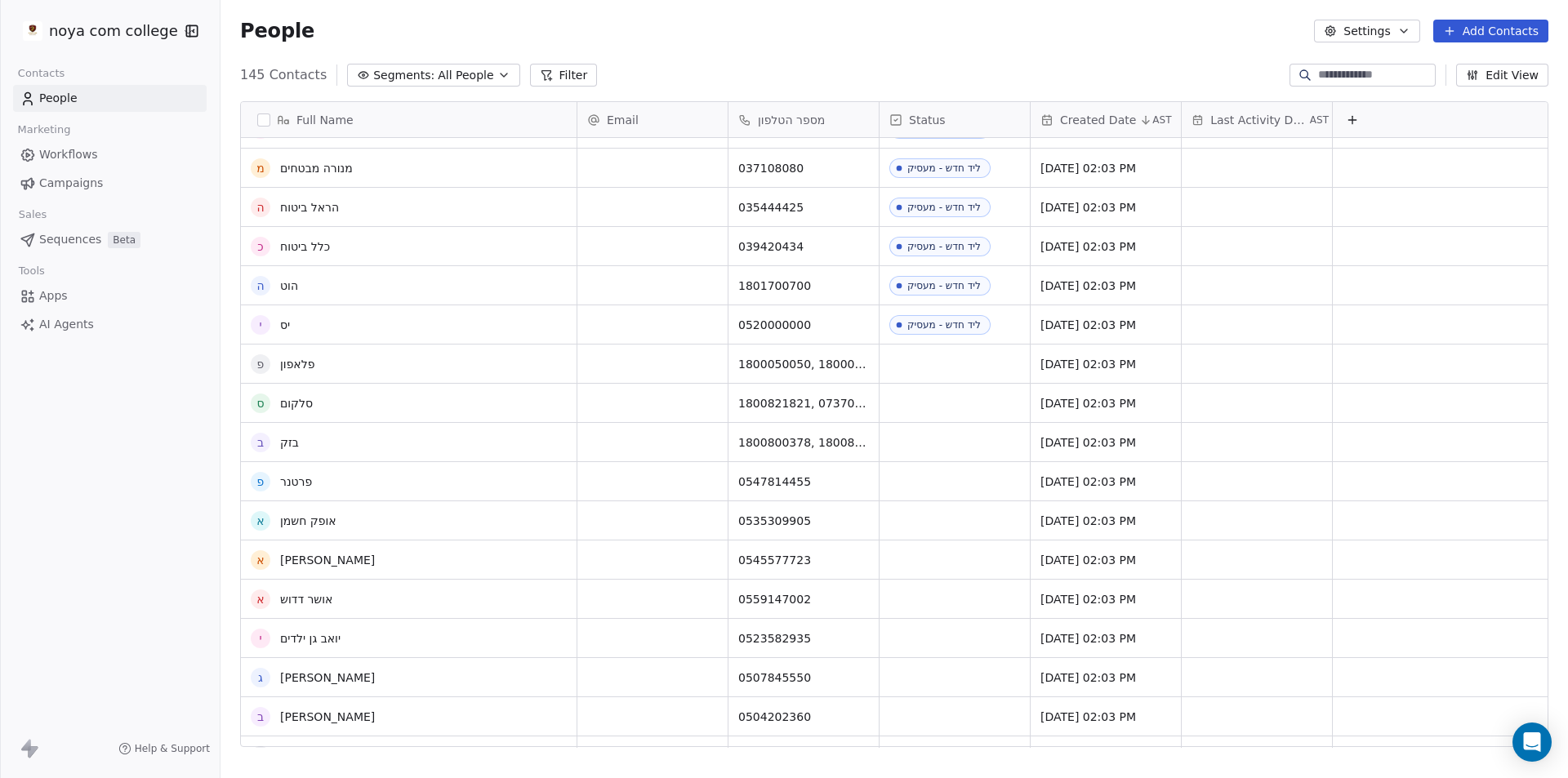
scroll to position [1062, 0]
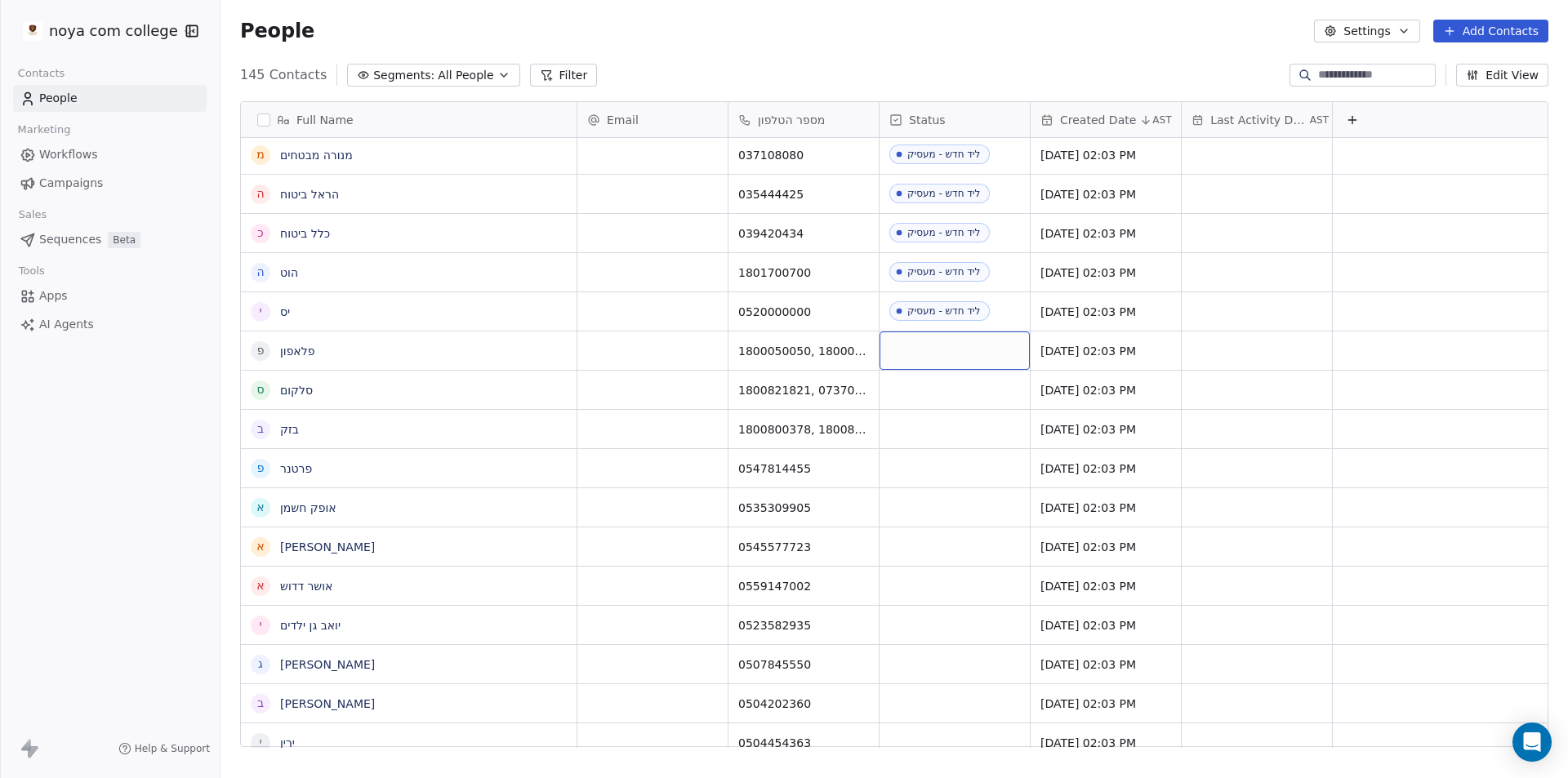
click at [963, 332] on div "grid" at bounding box center [954, 350] width 151 height 38
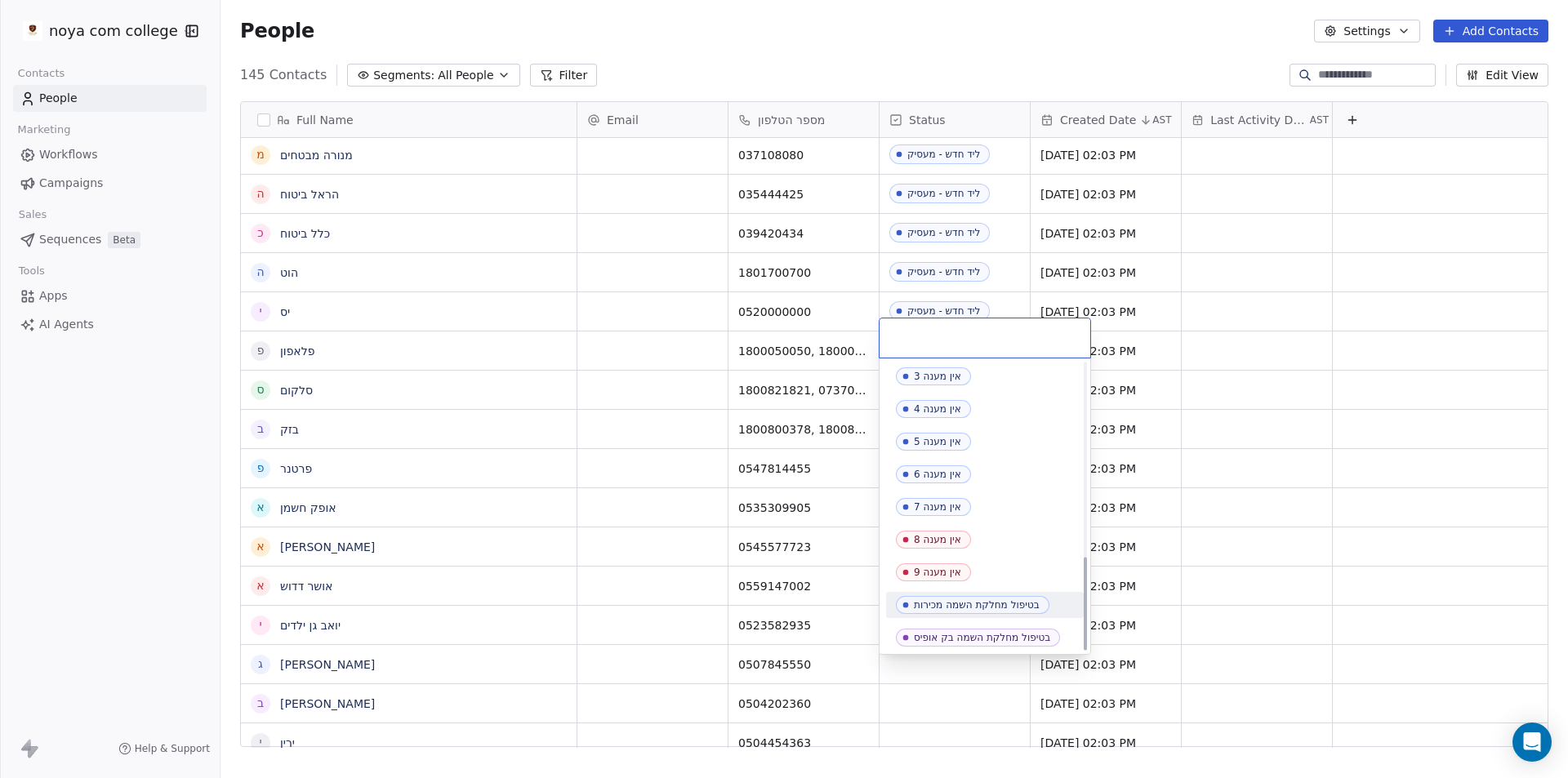
scroll to position [593, 0]
click at [954, 635] on div "ליד חדש - מעסיק" at bounding box center [951, 635] width 73 height 12
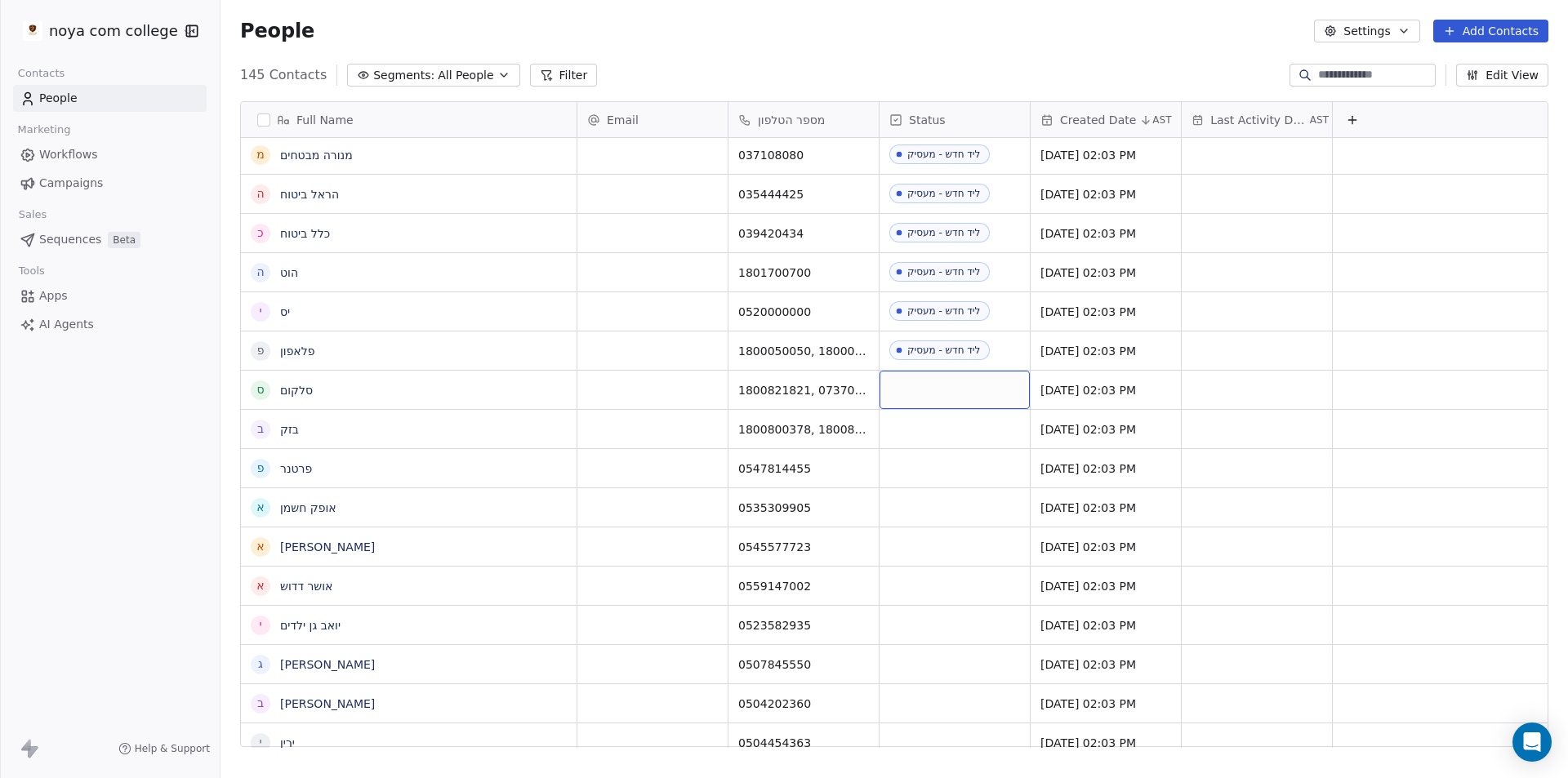
click at [974, 379] on div "grid" at bounding box center [954, 389] width 151 height 38
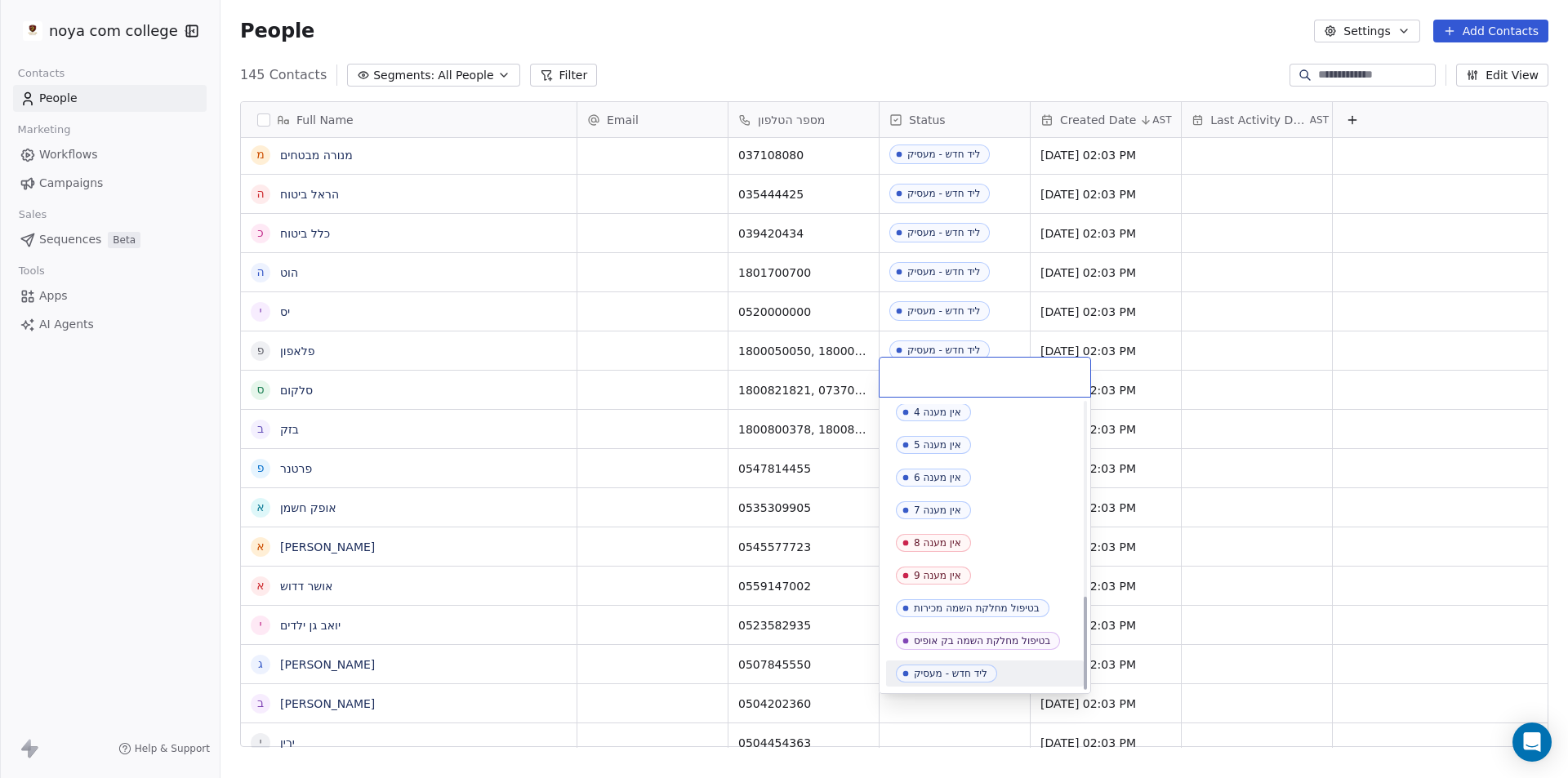
click at [924, 667] on span "ליד חדש - מעסיק" at bounding box center [946, 674] width 102 height 18
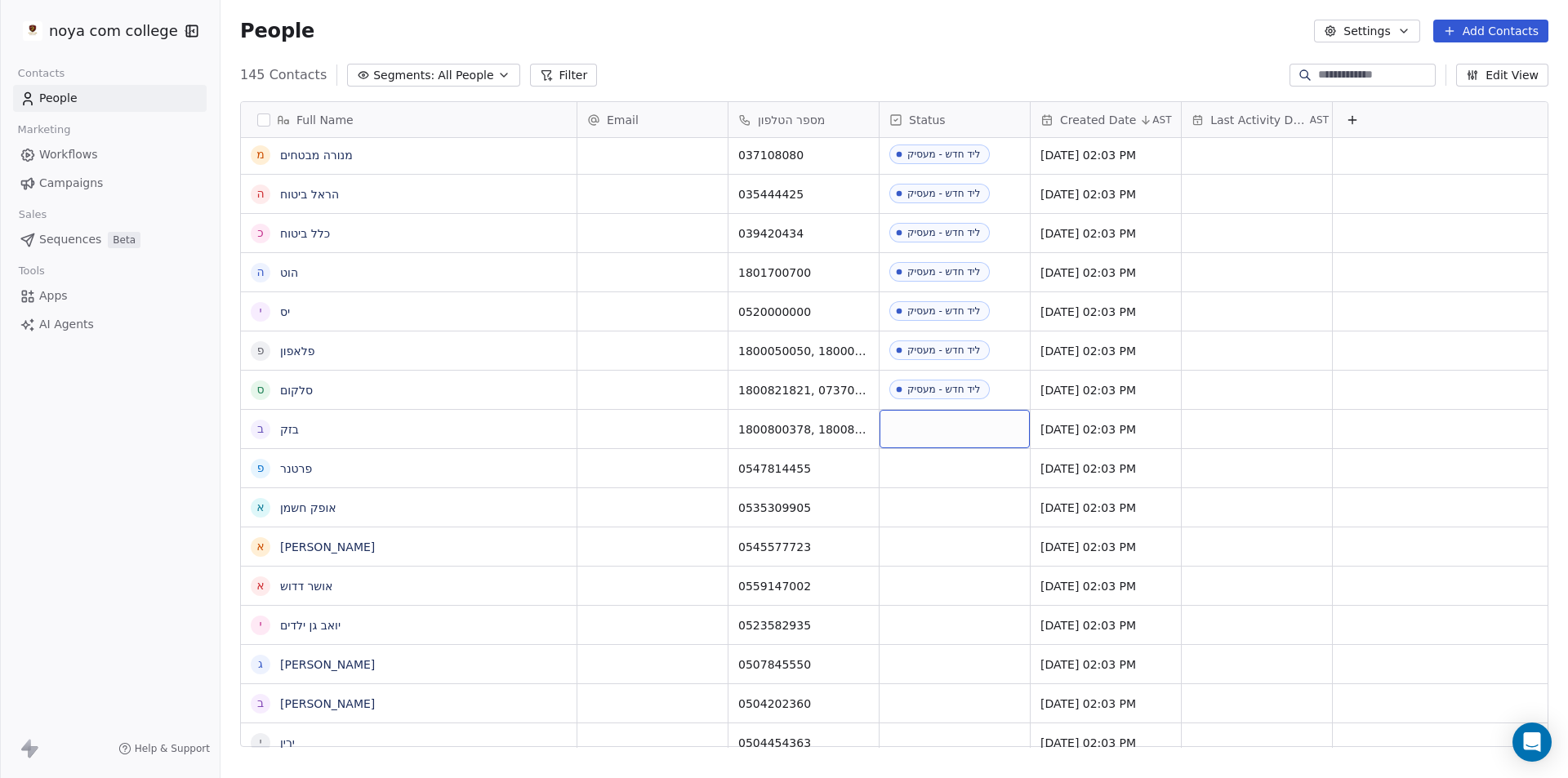
click at [958, 416] on div "grid" at bounding box center [954, 429] width 151 height 38
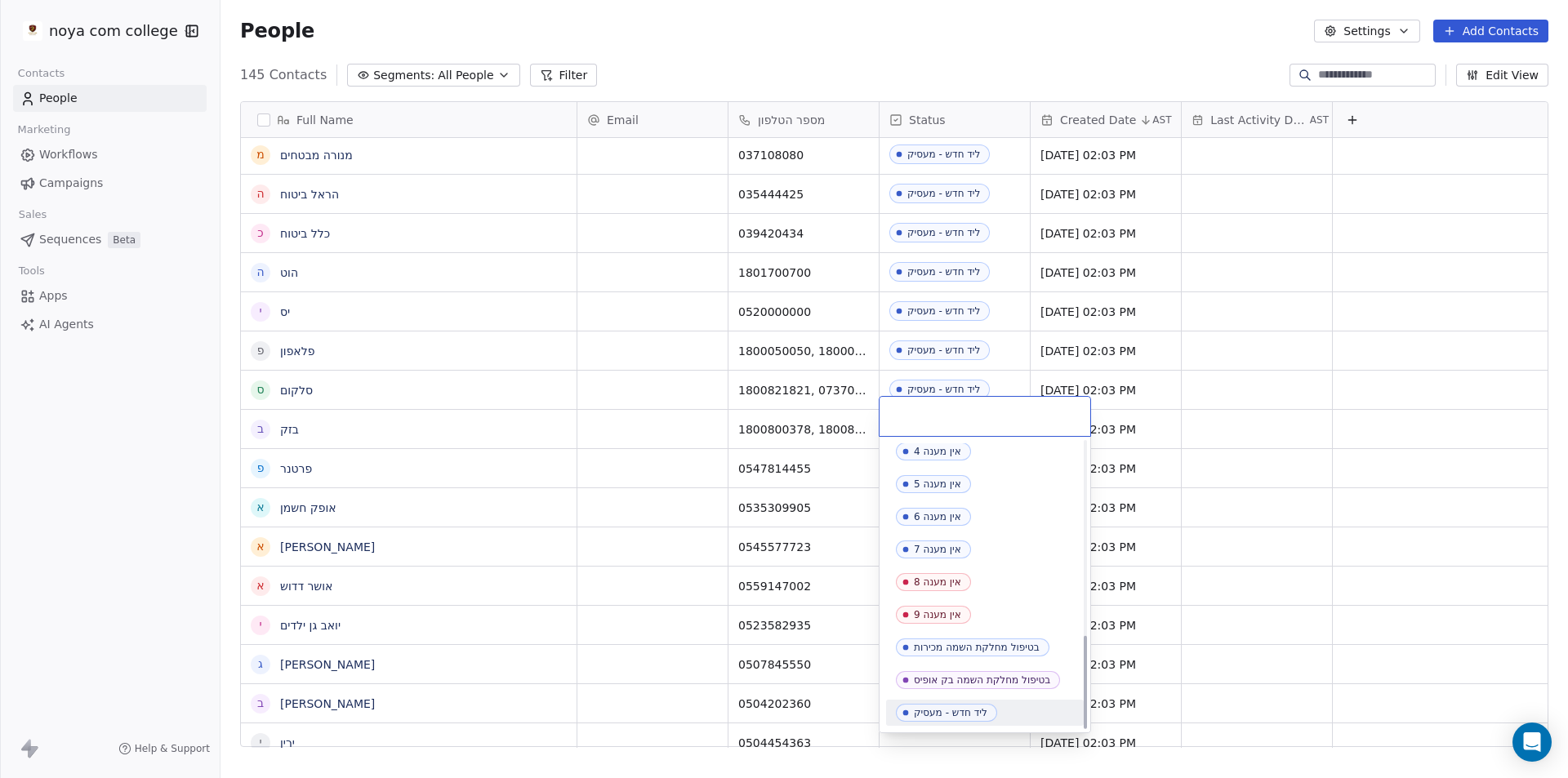
click at [961, 713] on div "ליד חדש - מעסיק" at bounding box center [951, 713] width 73 height 12
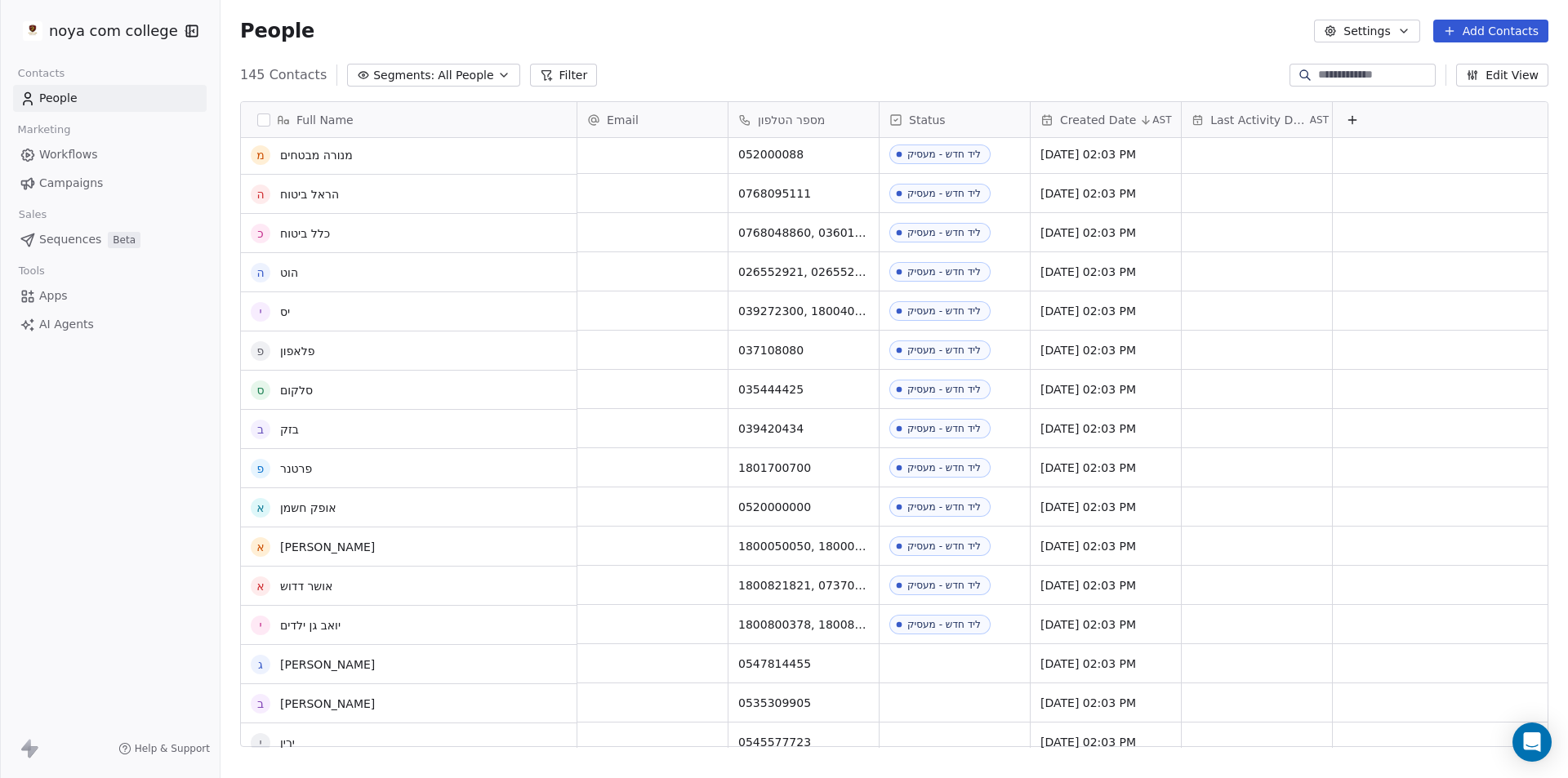
scroll to position [1062, 0]
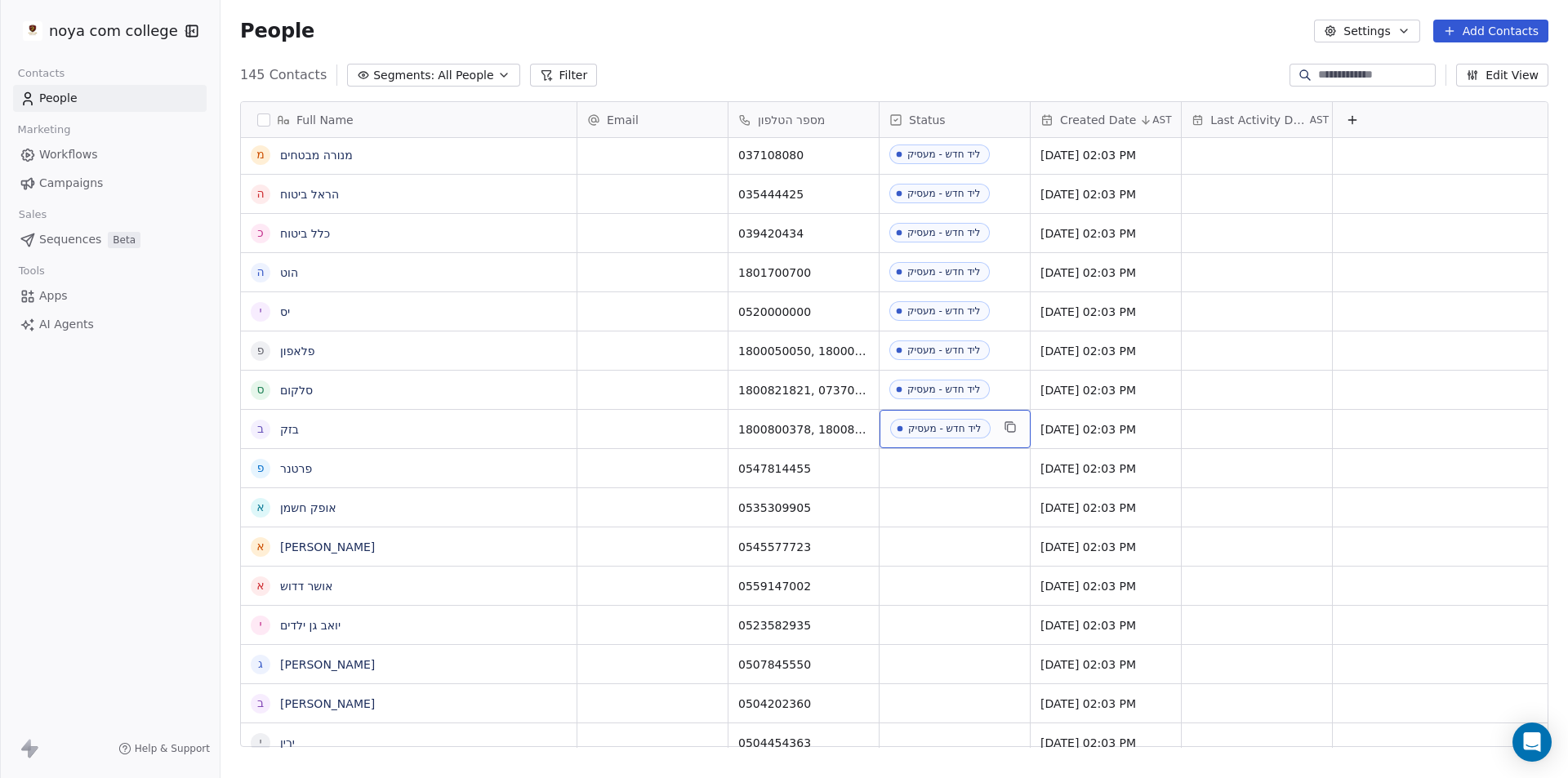
click at [951, 423] on div "ליד חדש - מעסיק" at bounding box center [944, 429] width 73 height 12
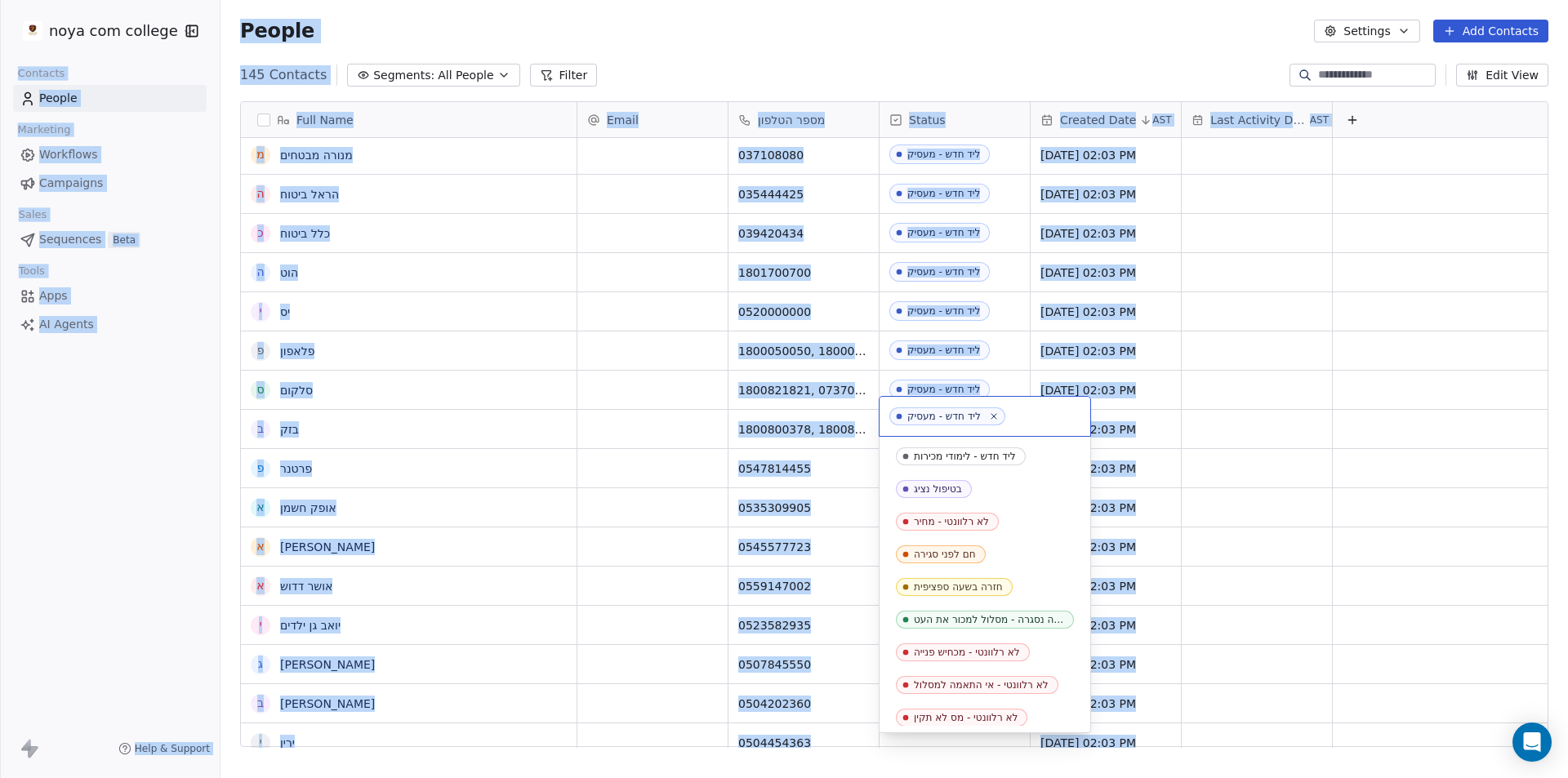
scroll to position [593, 0]
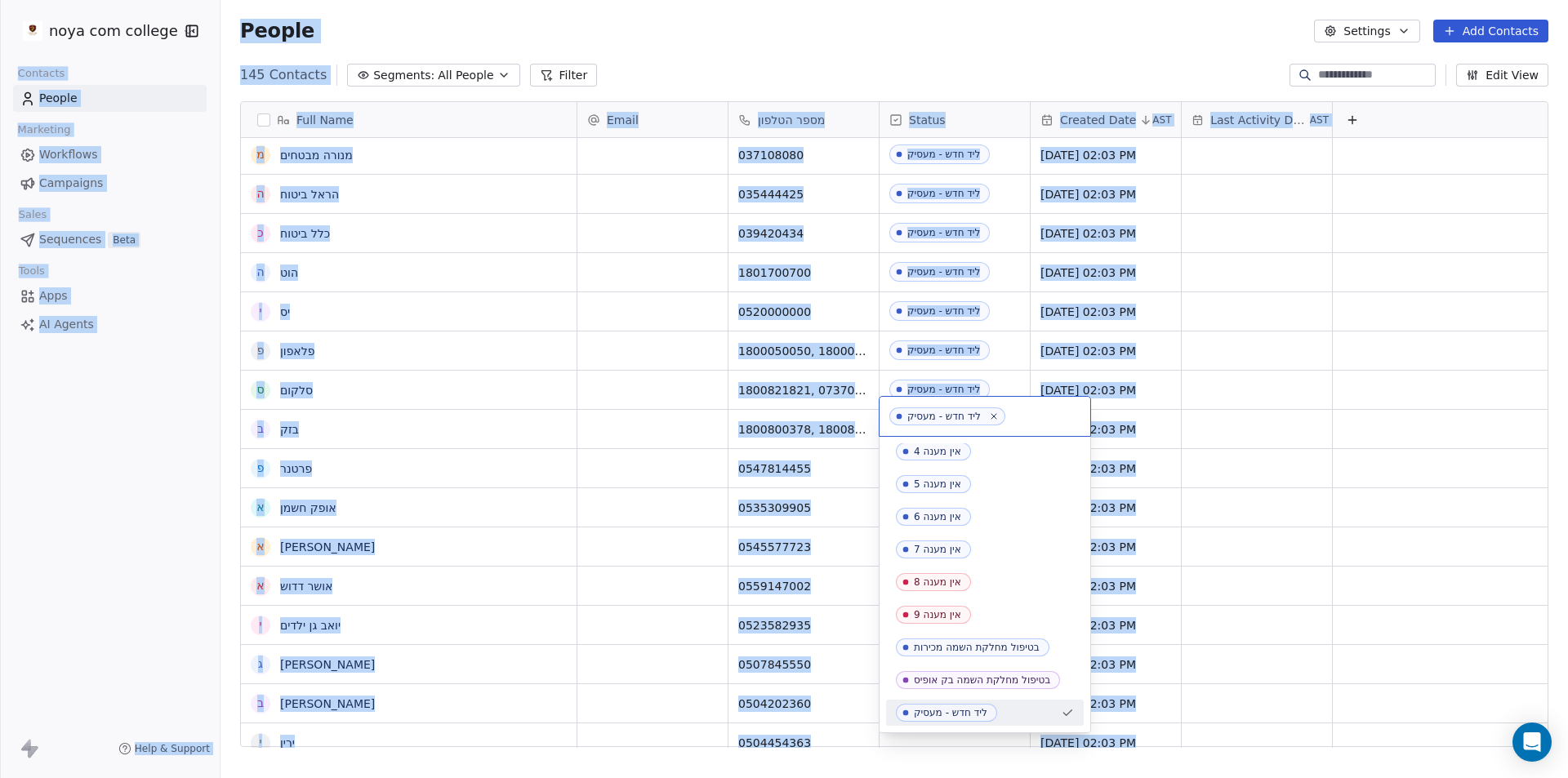
click at [922, 418] on div "ליד חדש - מעסיק" at bounding box center [943, 416] width 73 height 12
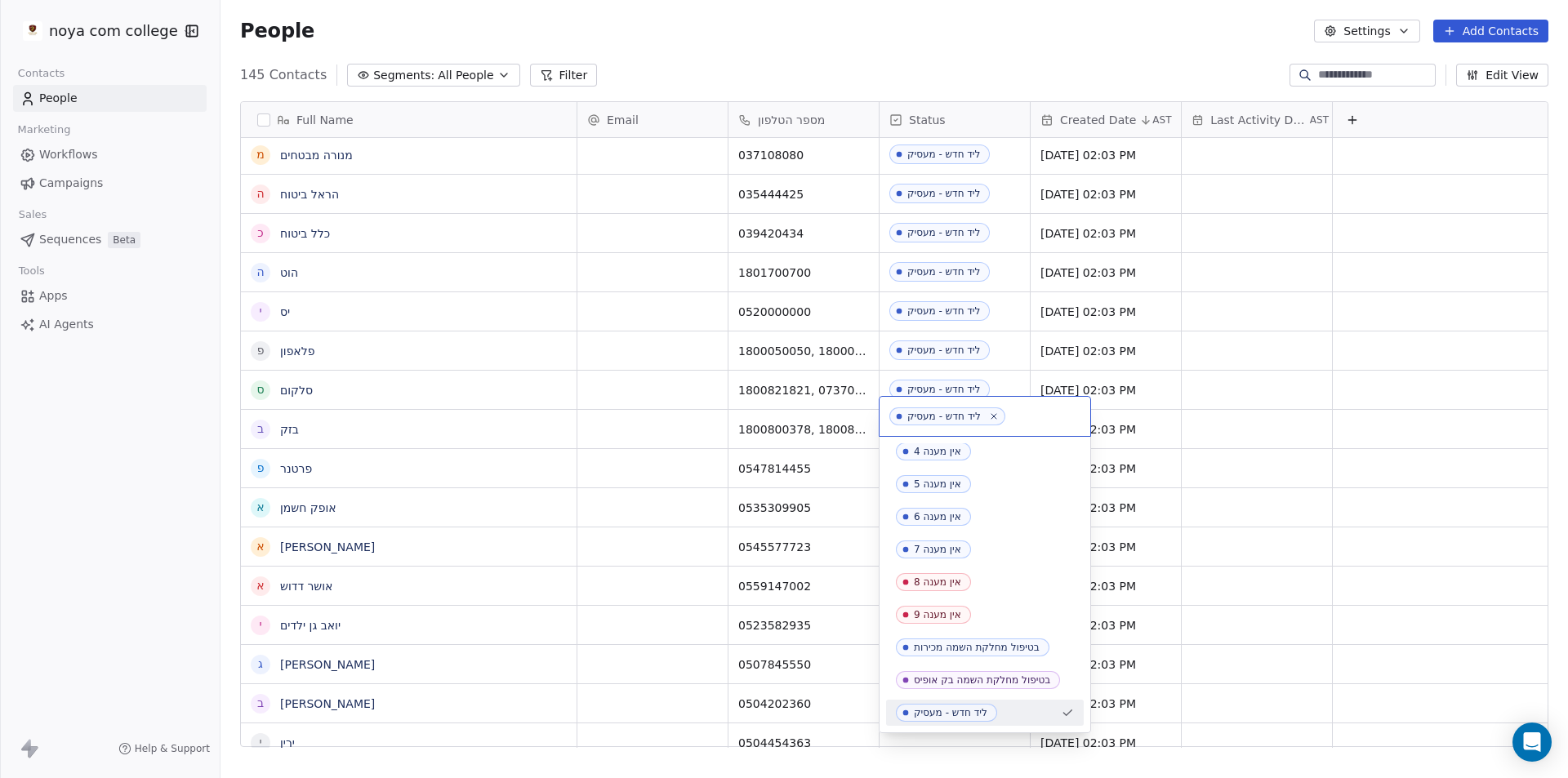
click at [1008, 381] on html "noya com college Contacts People Marketing Workflows Campaigns Sales Sequences …" at bounding box center [784, 389] width 1568 height 778
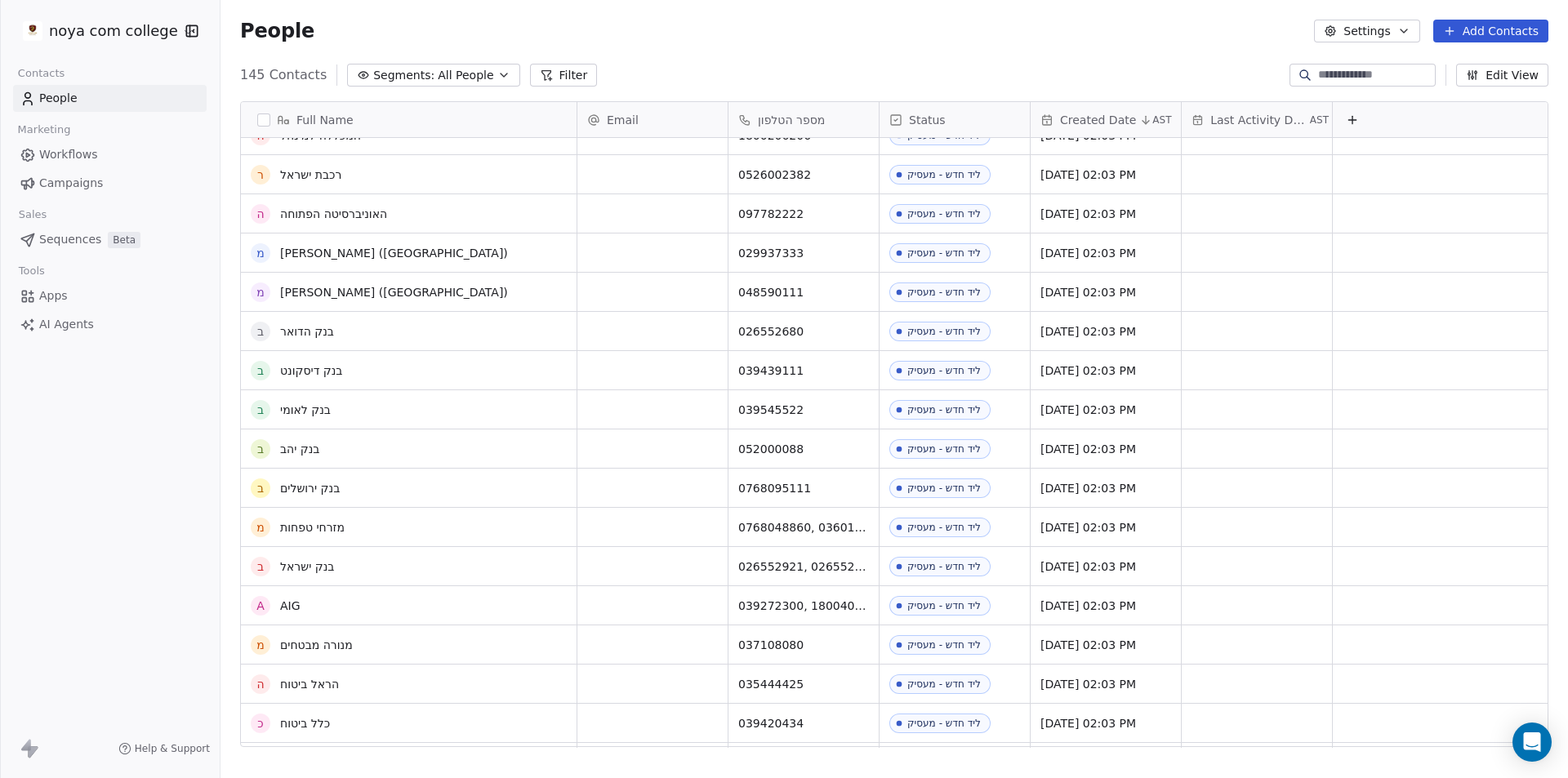
scroll to position [0, 0]
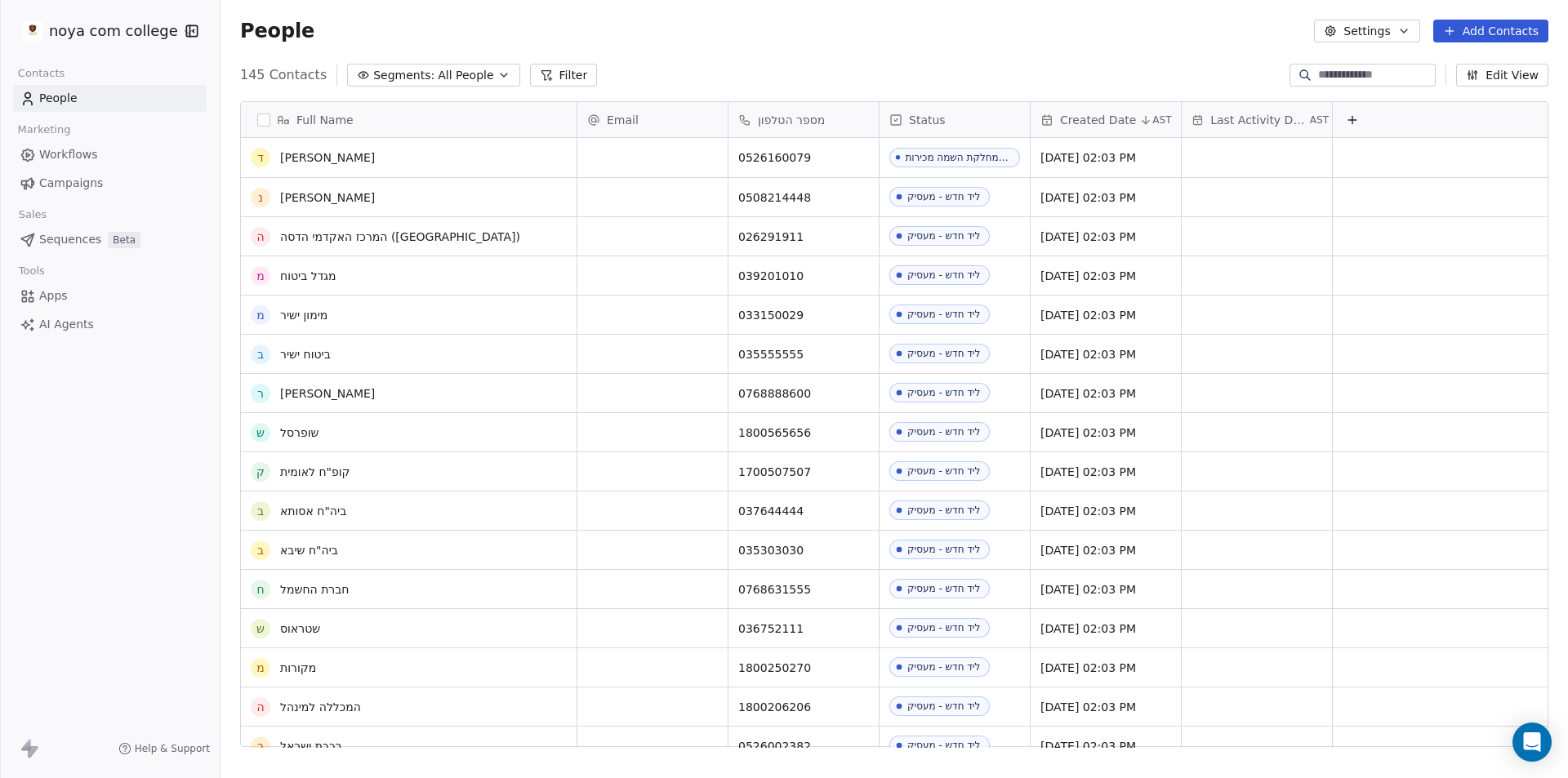
click at [1359, 18] on div "People Settings Add Contacts" at bounding box center [894, 31] width 1347 height 62
click at [1360, 24] on button "Settings" at bounding box center [1367, 31] width 105 height 23
click at [1392, 96] on div "Tags" at bounding box center [1401, 92] width 145 height 26
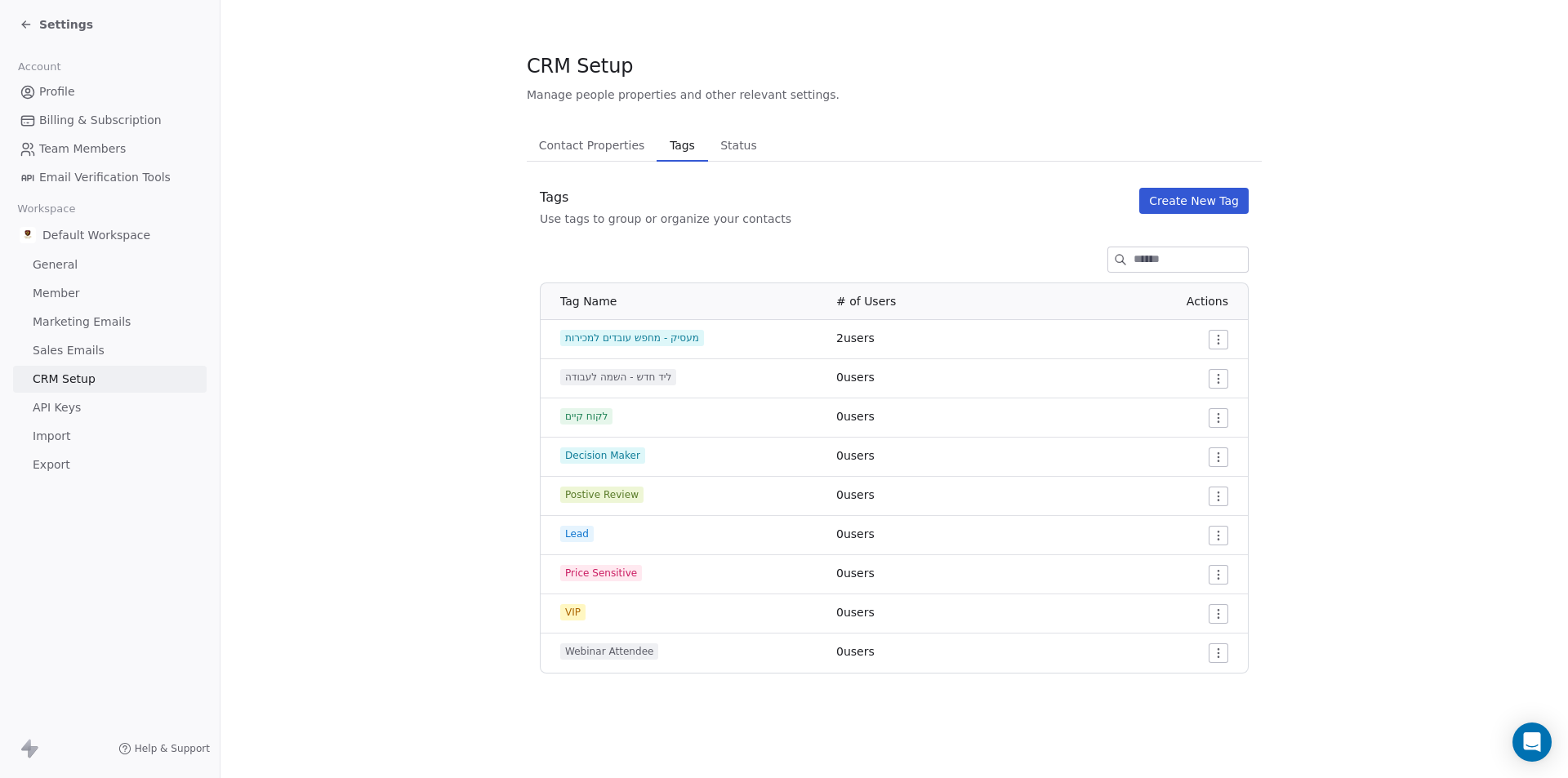
click at [725, 148] on span "Status" at bounding box center [739, 145] width 50 height 23
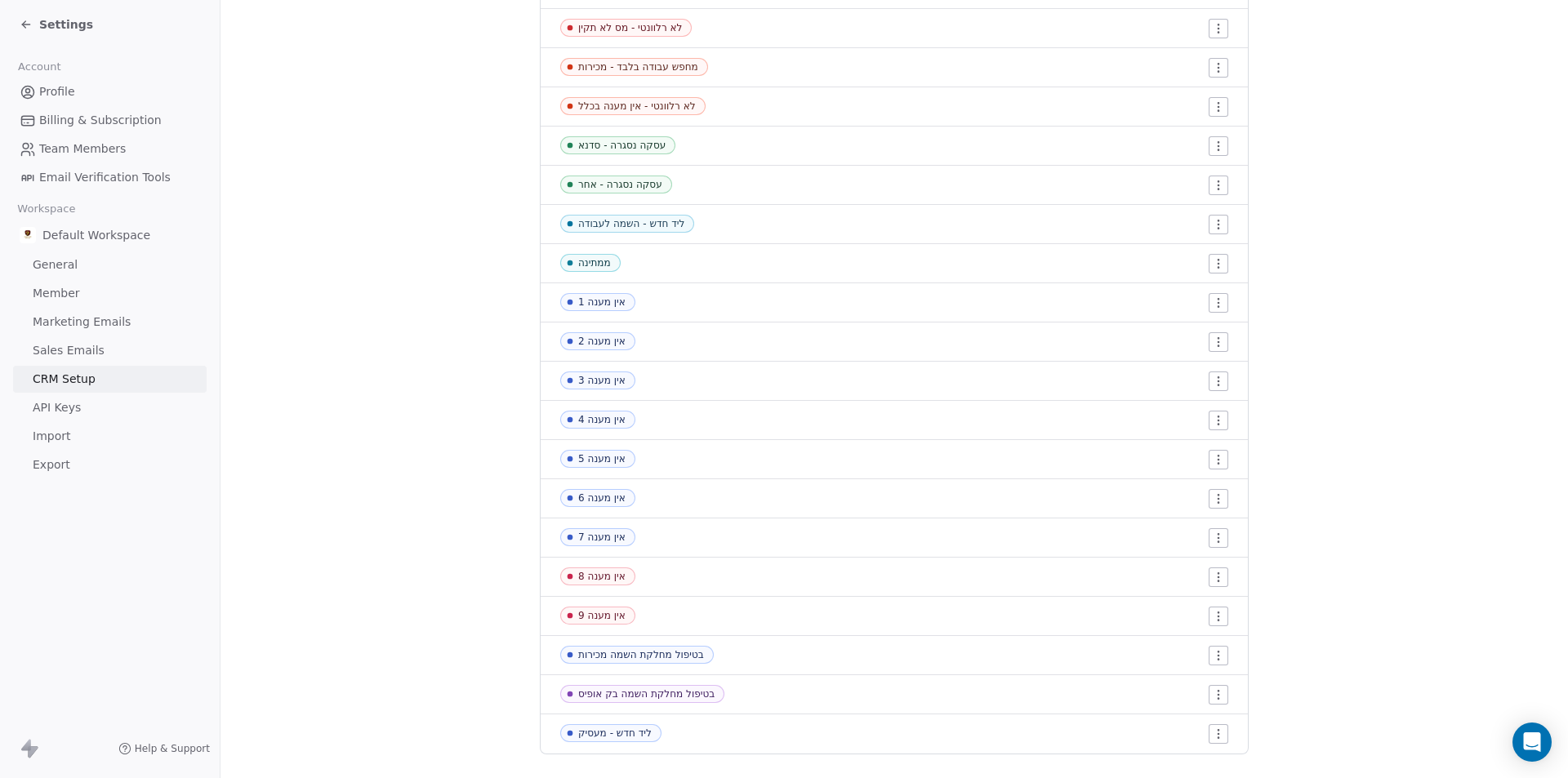
scroll to position [653, 0]
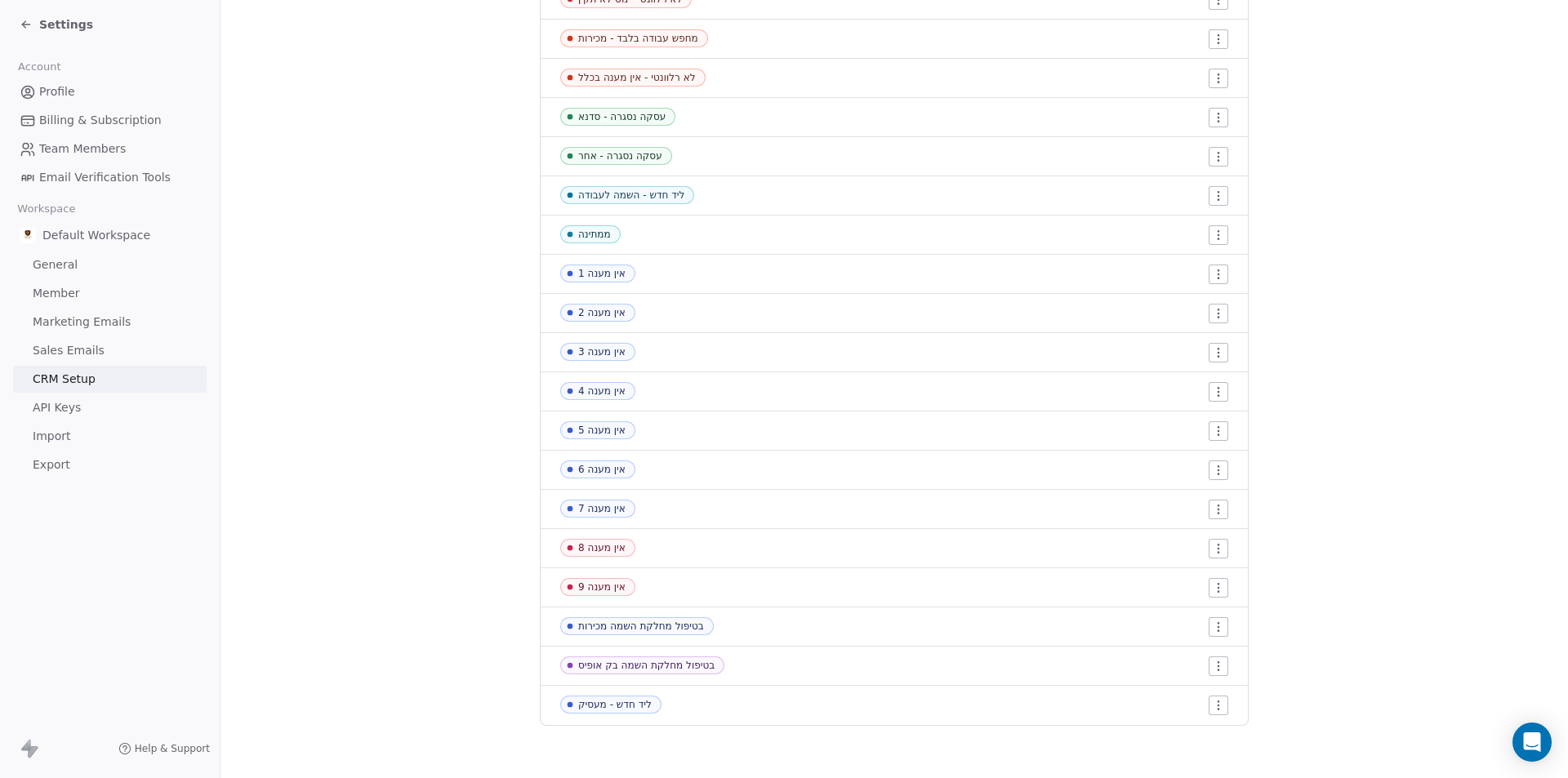
click at [629, 712] on span "ליד חדש - מעסיק" at bounding box center [611, 705] width 102 height 18
click at [1218, 708] on html "Settings Account Profile Billing & Subscription Team Members Email Verification…" at bounding box center [784, 389] width 1568 height 778
click at [1177, 647] on span "Edit" at bounding box center [1182, 647] width 22 height 16
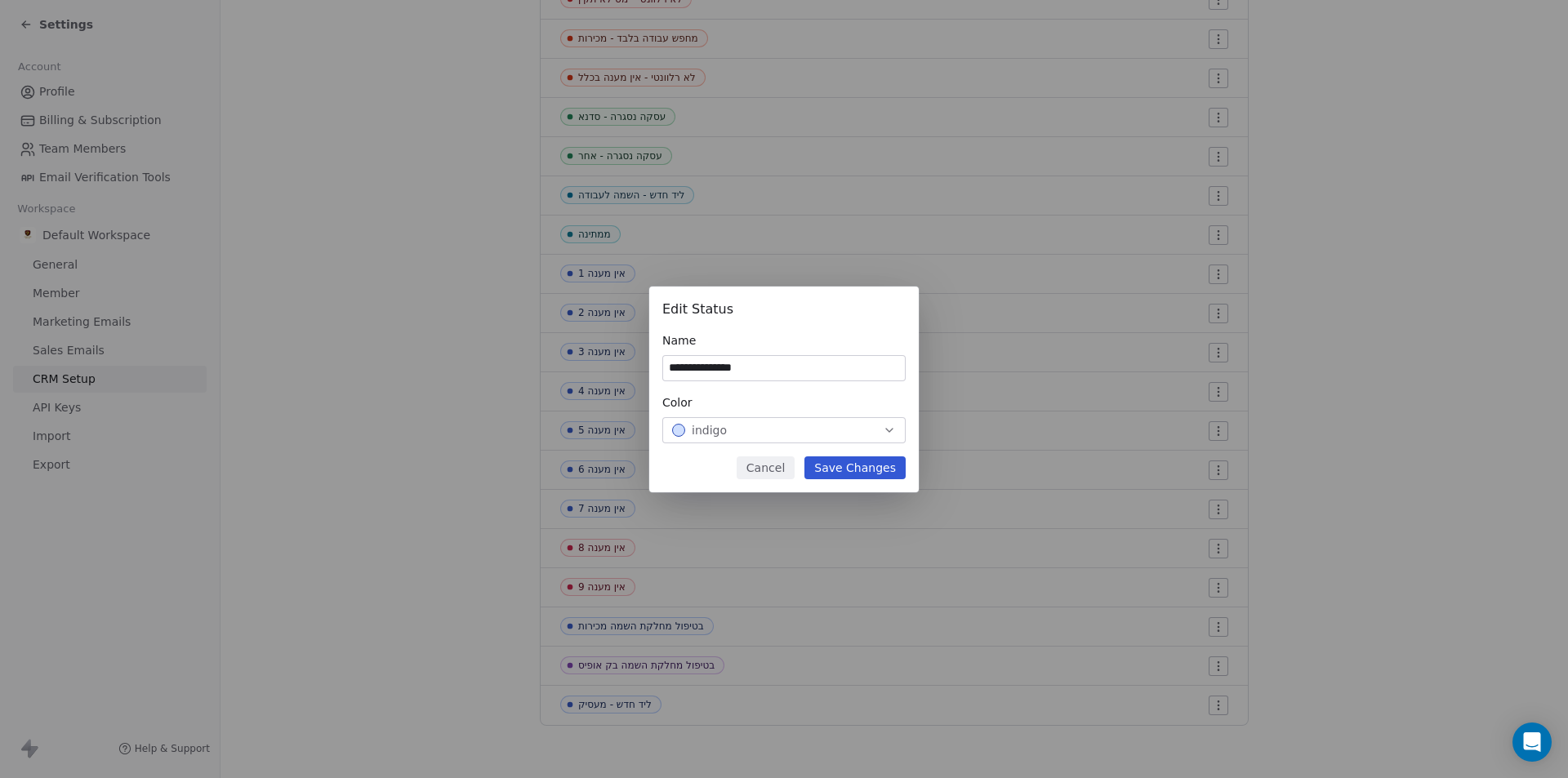
click at [771, 414] on div "Color indigo" at bounding box center [783, 419] width 243 height 49
click at [752, 432] on div "indigo" at bounding box center [783, 430] width 224 height 16
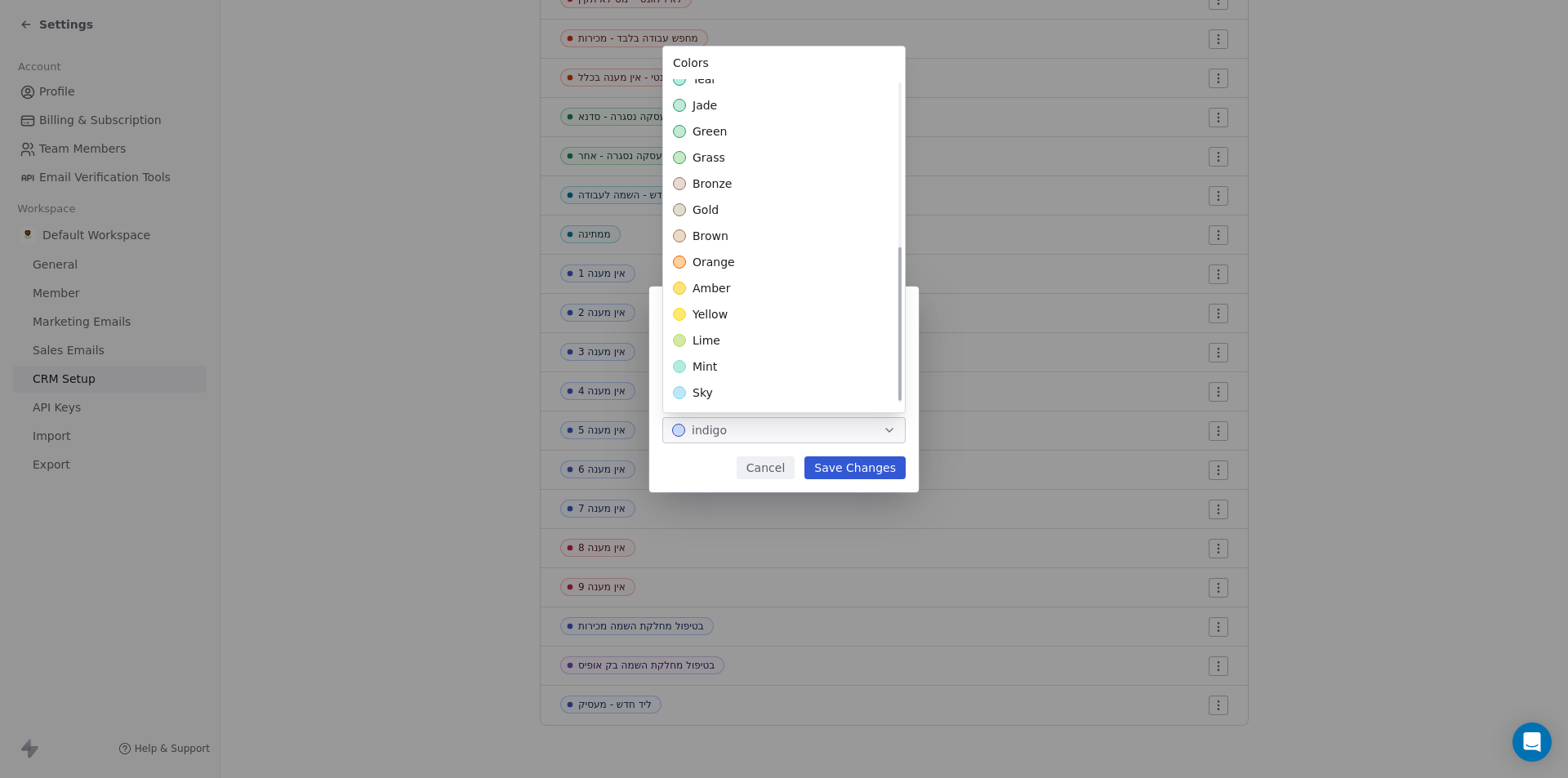
scroll to position [26, 0]
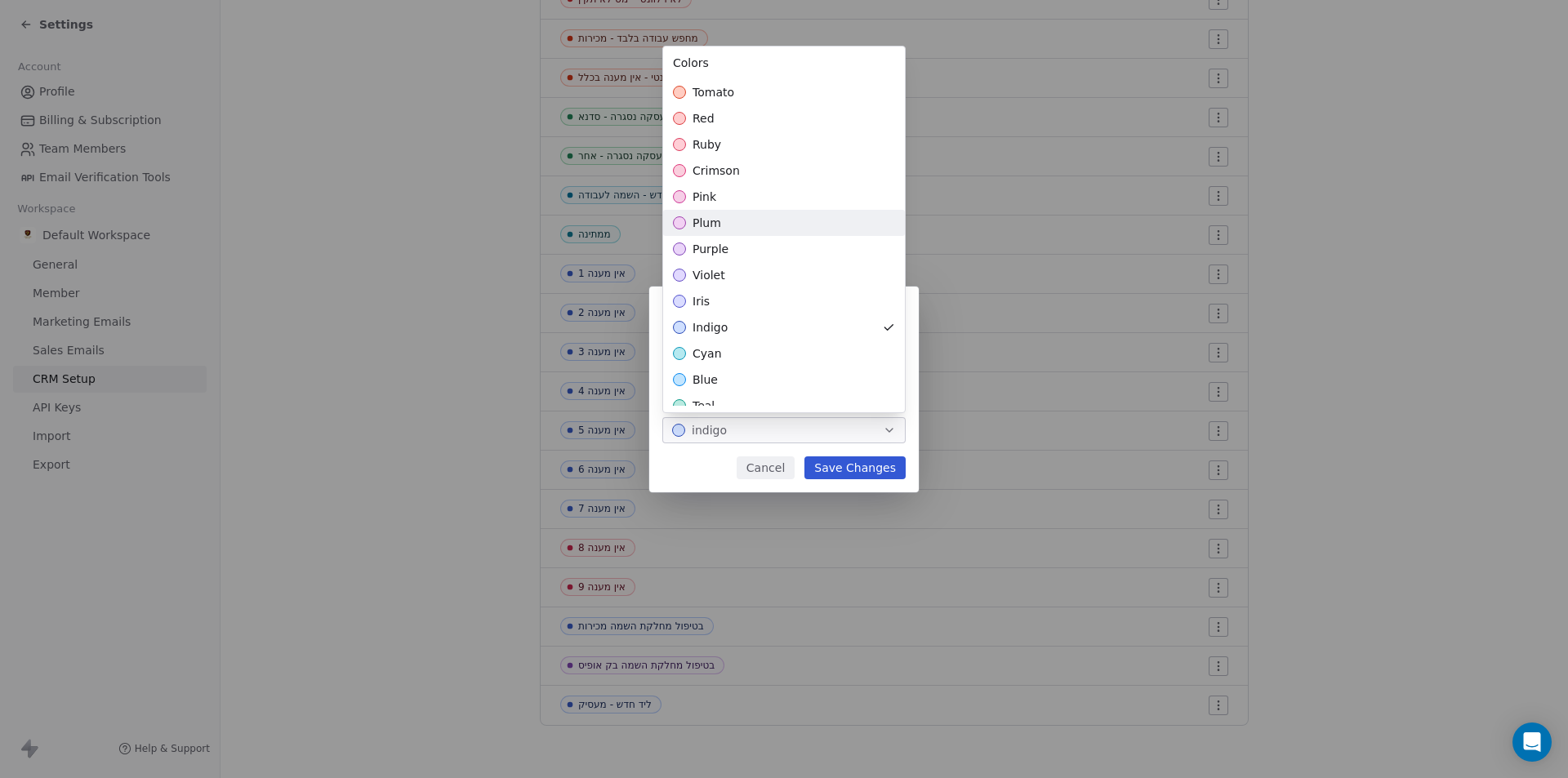
click at [720, 224] on div "plum" at bounding box center [783, 223] width 241 height 26
click at [864, 462] on div "**********" at bounding box center [784, 389] width 1568 height 206
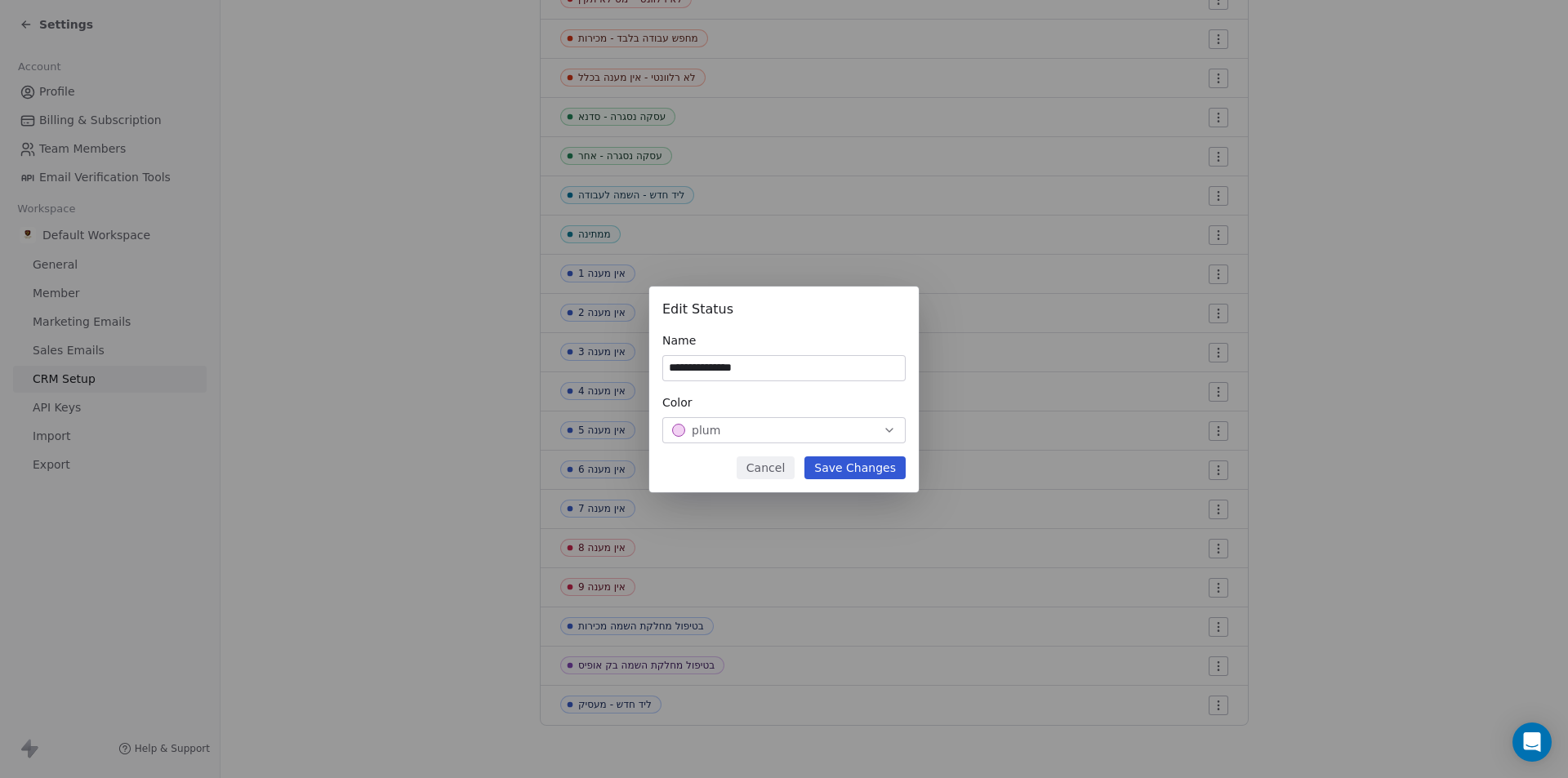
click at [891, 463] on button "Save Changes" at bounding box center [855, 468] width 102 height 23
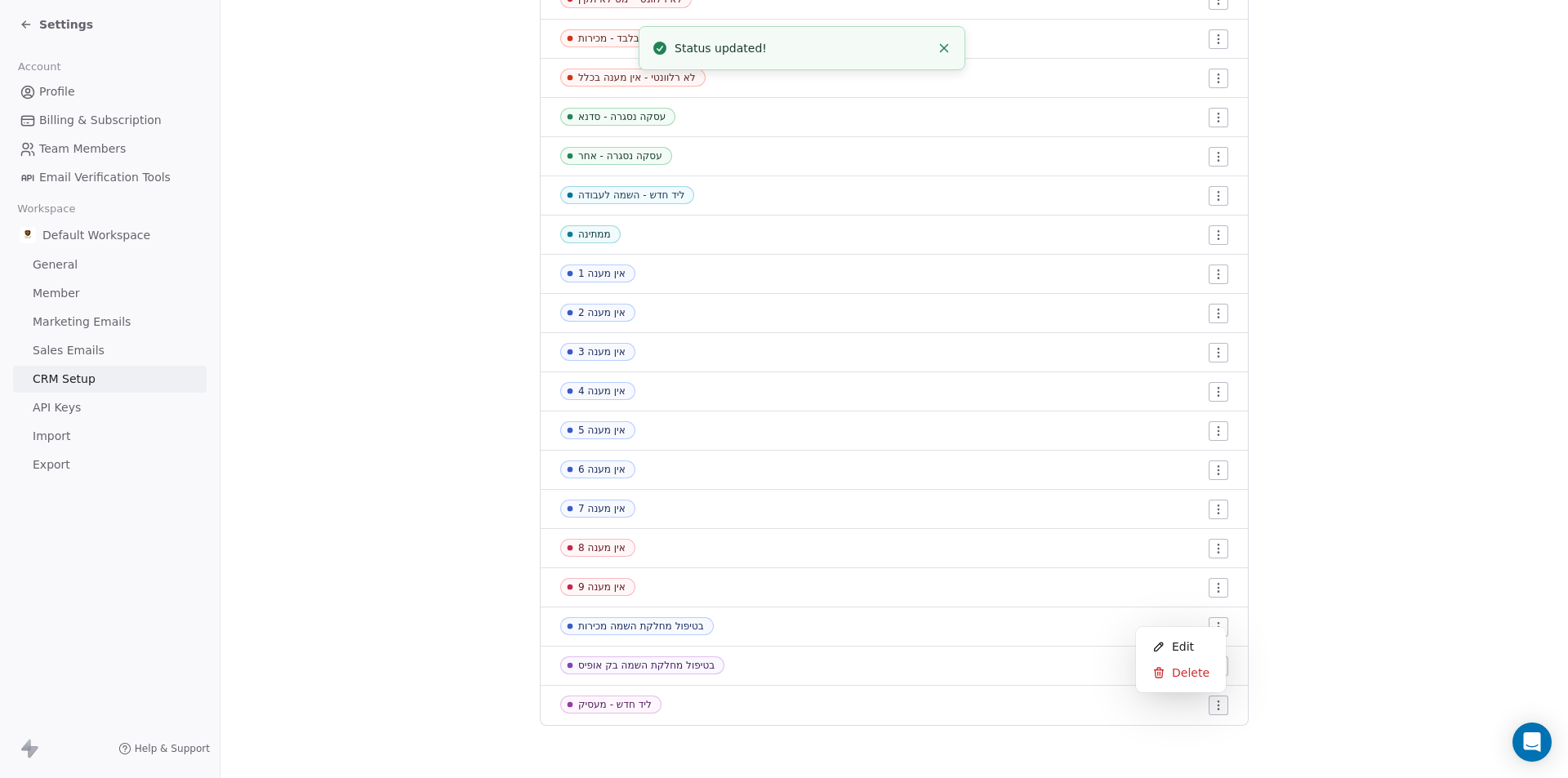
click at [1213, 710] on html "Settings Account Profile Billing & Subscription Team Members Email Verification…" at bounding box center [784, 389] width 1568 height 778
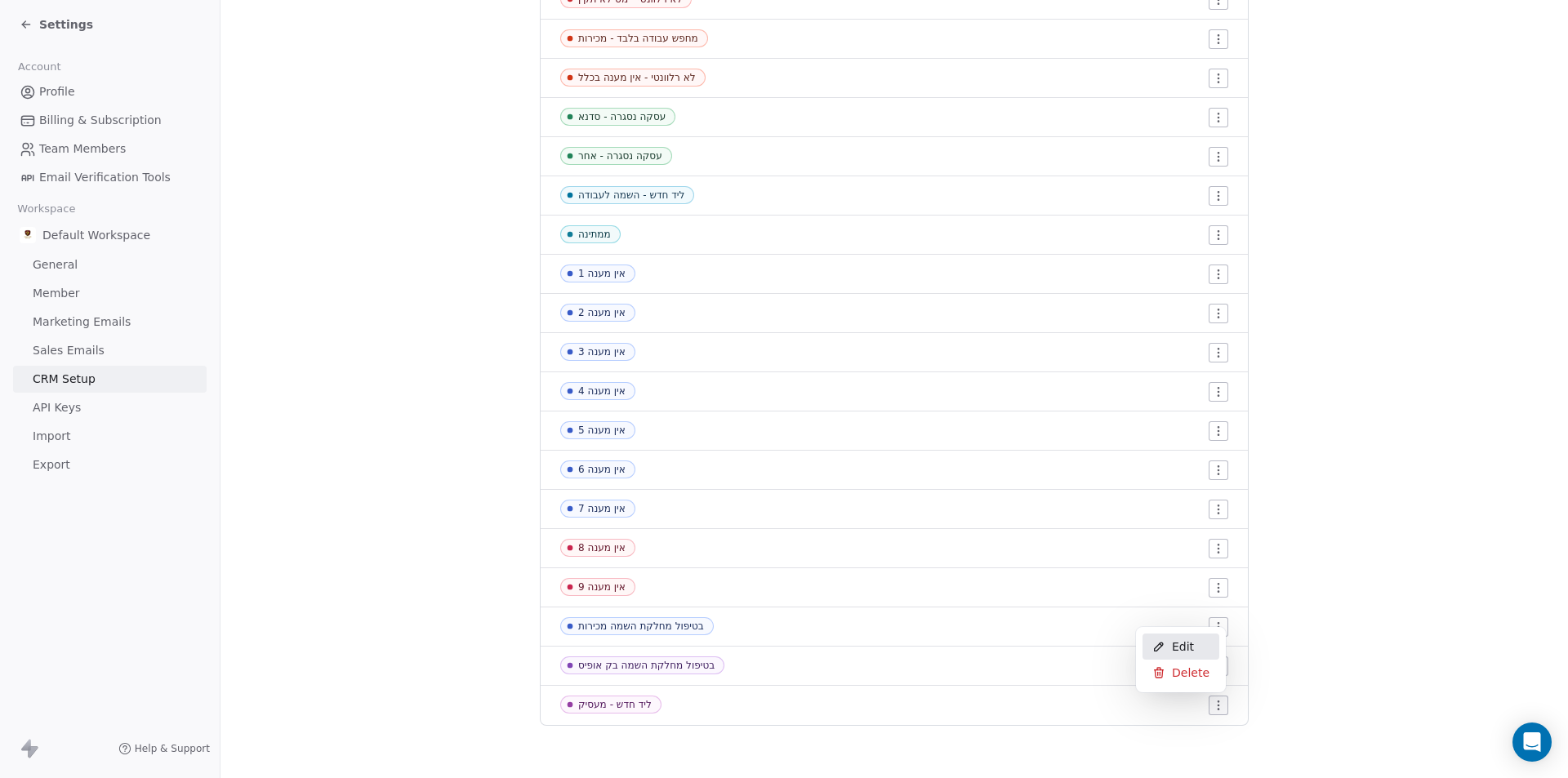
click at [1186, 655] on div "Edit" at bounding box center [1180, 646] width 77 height 26
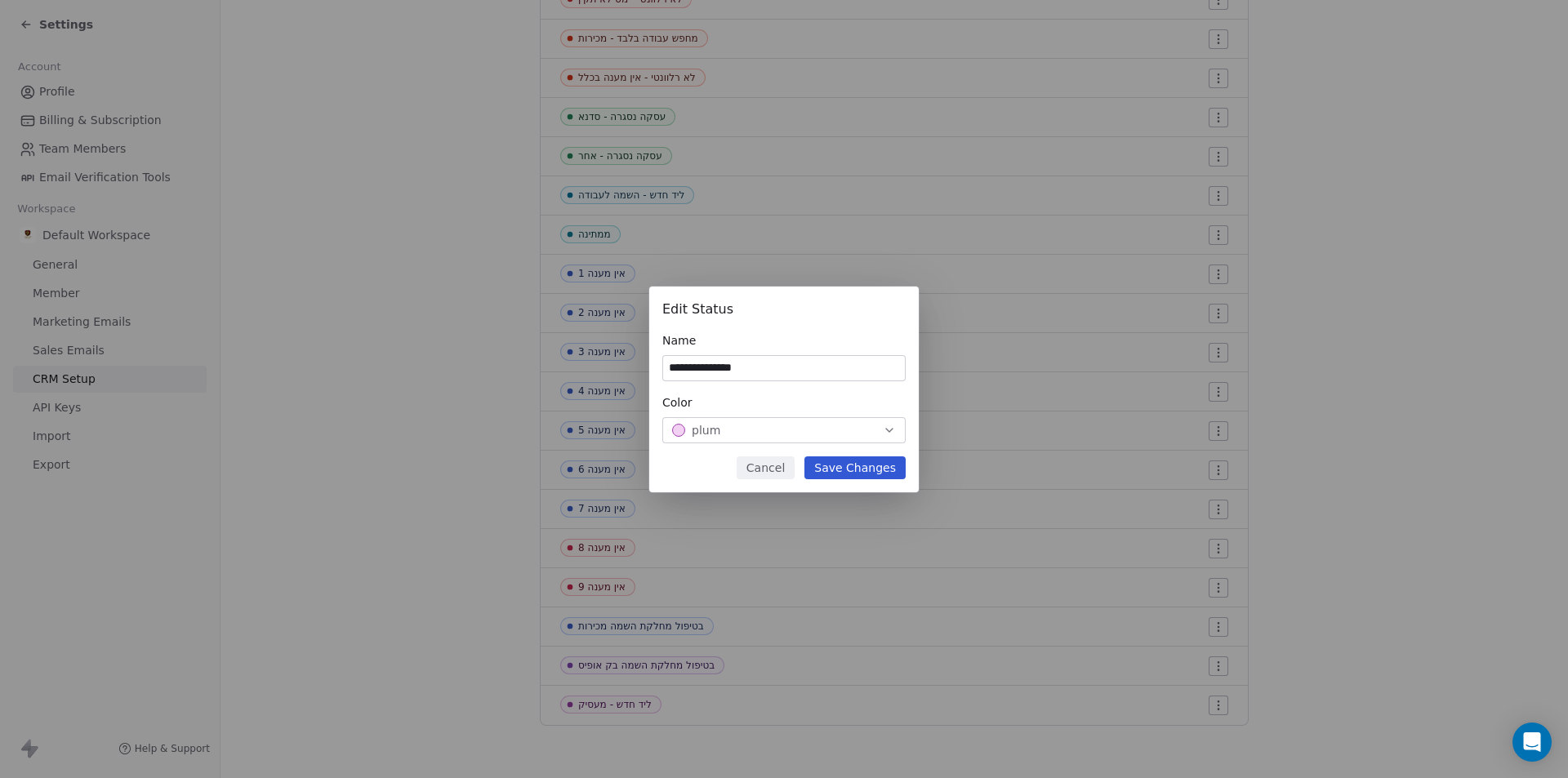
click at [858, 428] on div "plum" at bounding box center [783, 430] width 224 height 16
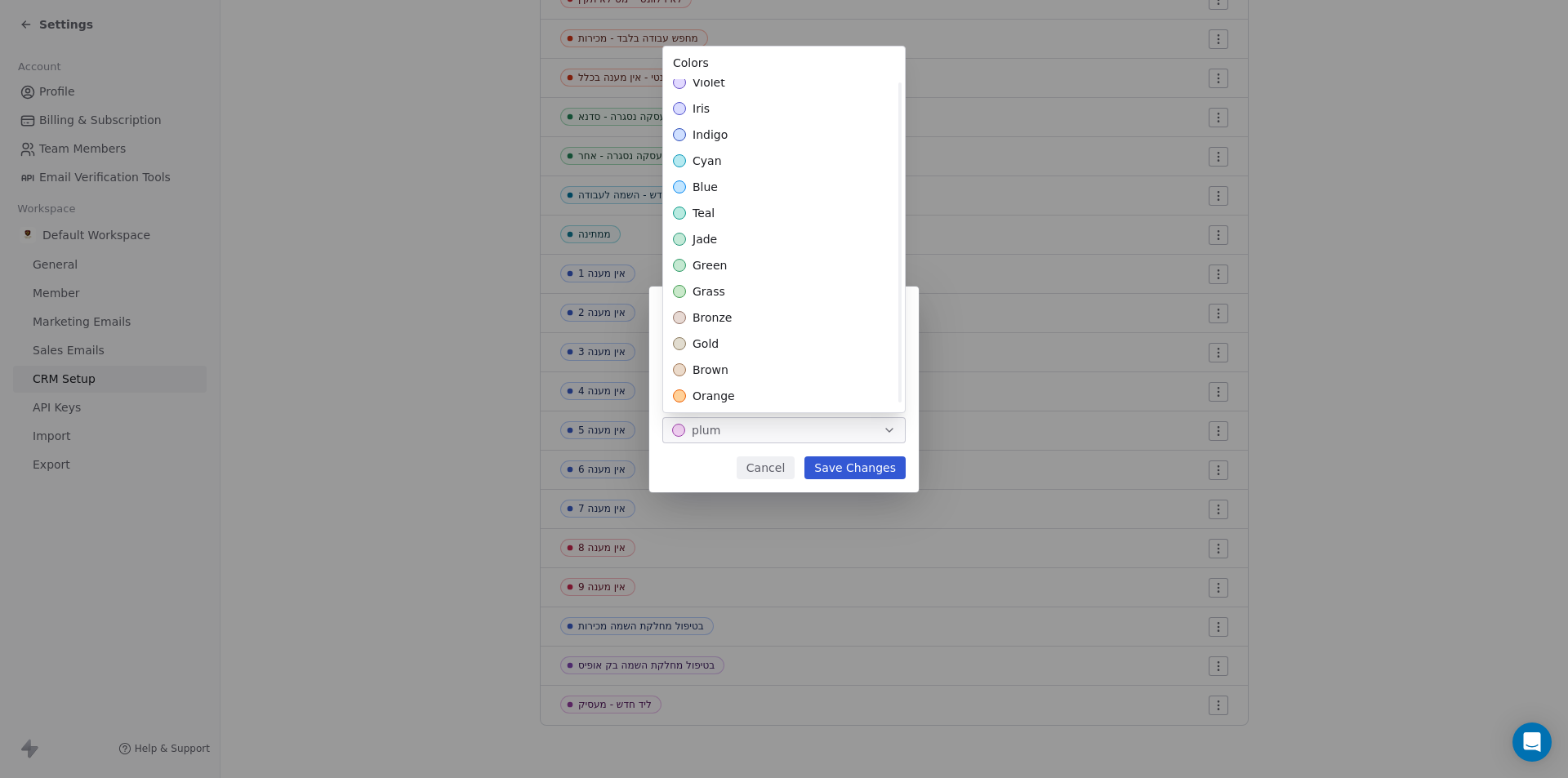
scroll to position [353, 0]
click at [721, 312] on span "yellow" at bounding box center [709, 315] width 35 height 16
click at [888, 472] on div "**********" at bounding box center [784, 389] width 1568 height 206
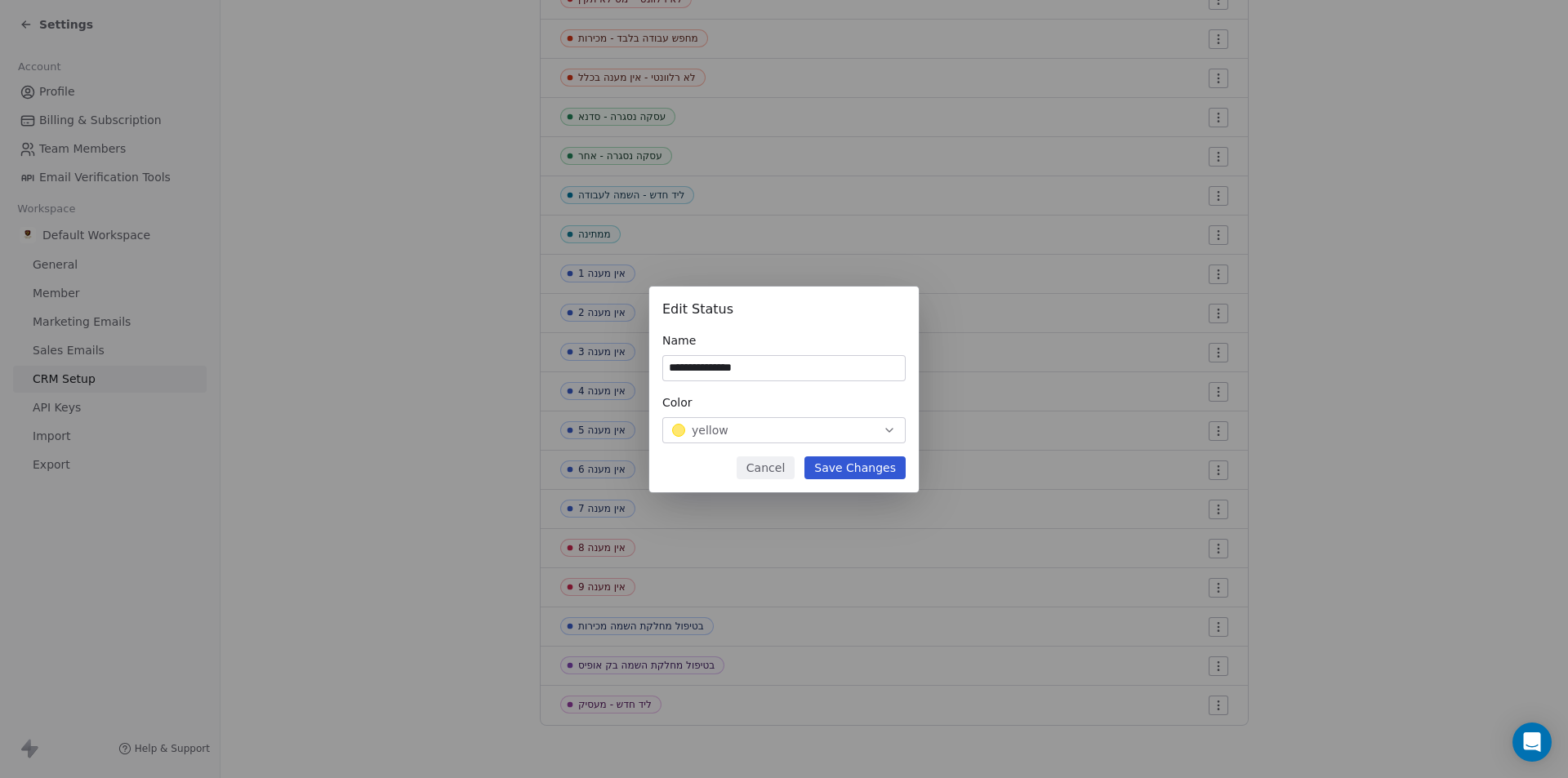
click at [865, 427] on div "yellow" at bounding box center [783, 430] width 224 height 16
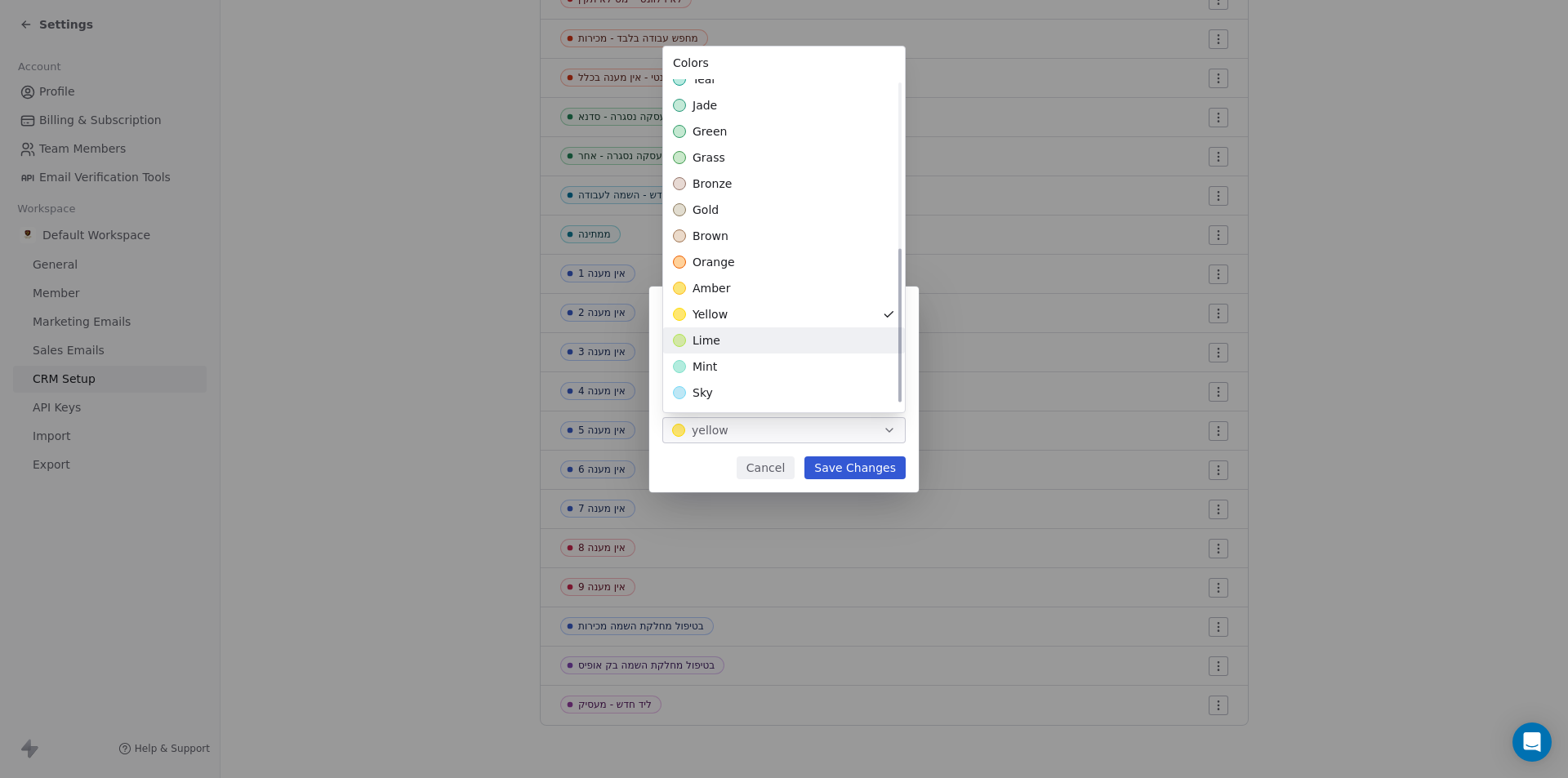
click at [736, 338] on div "lime" at bounding box center [783, 340] width 241 height 26
click at [867, 470] on div "**********" at bounding box center [784, 389] width 1568 height 206
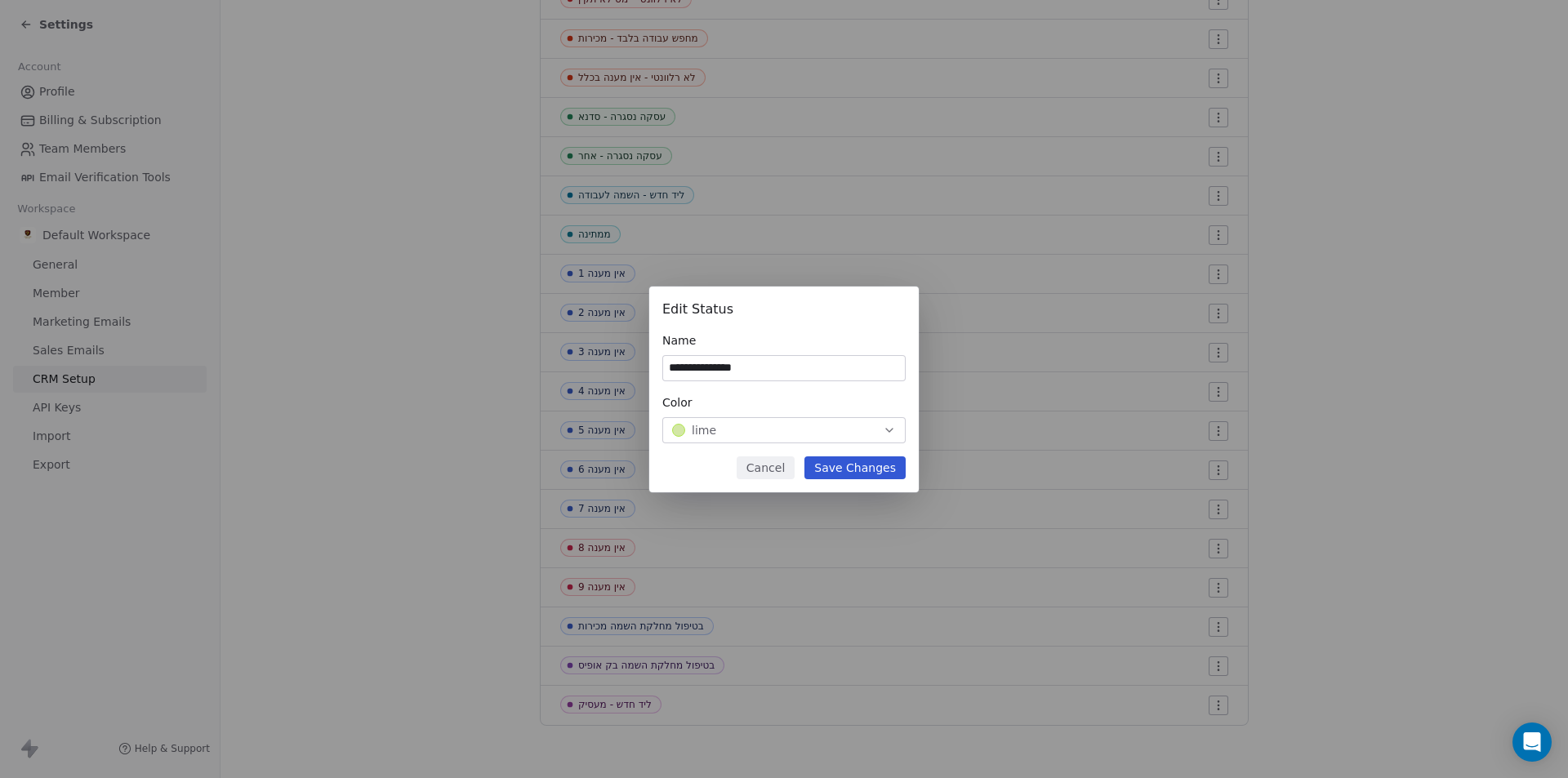
click at [867, 470] on button "Save Changes" at bounding box center [855, 468] width 102 height 23
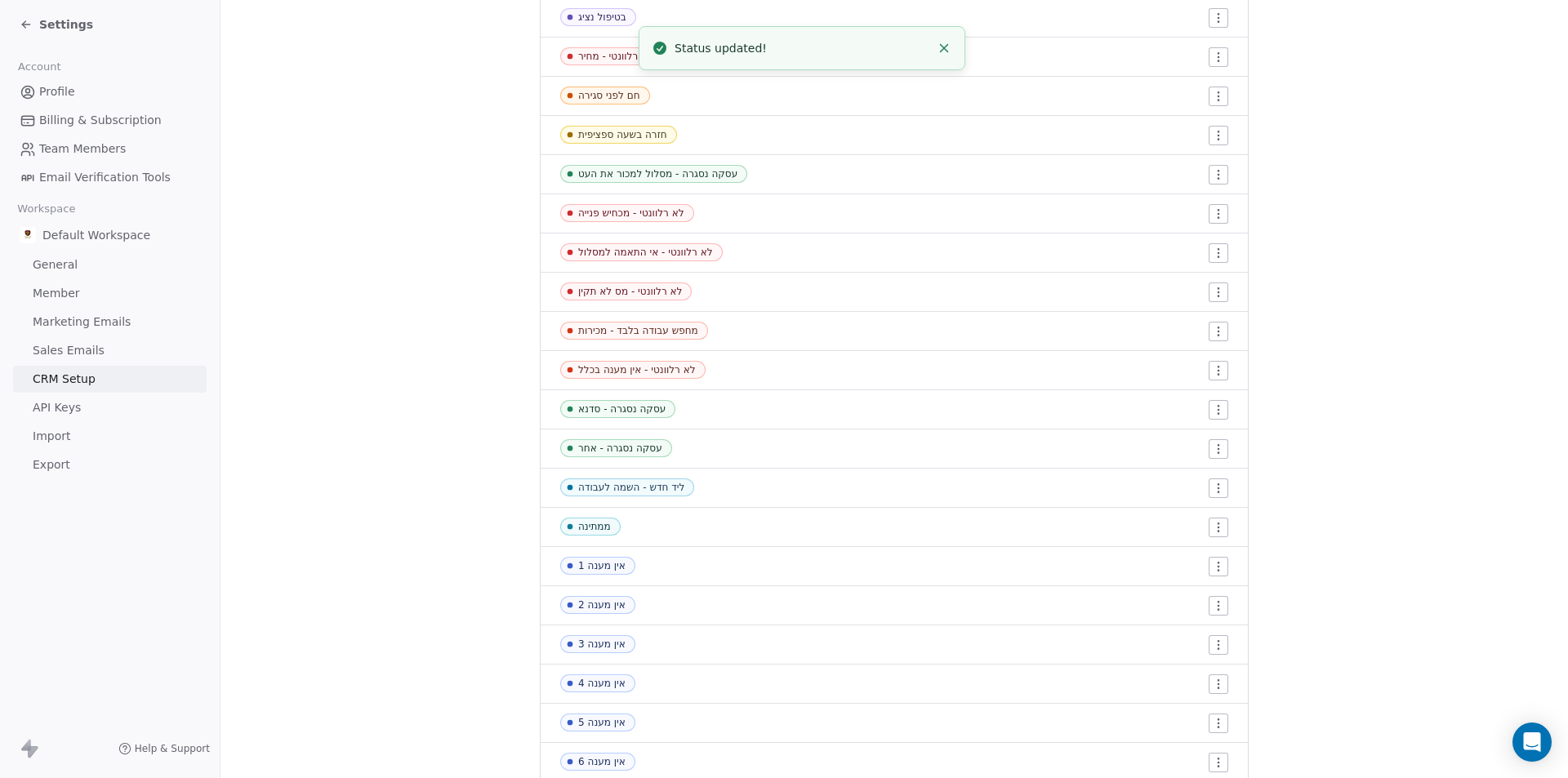
scroll to position [327, 0]
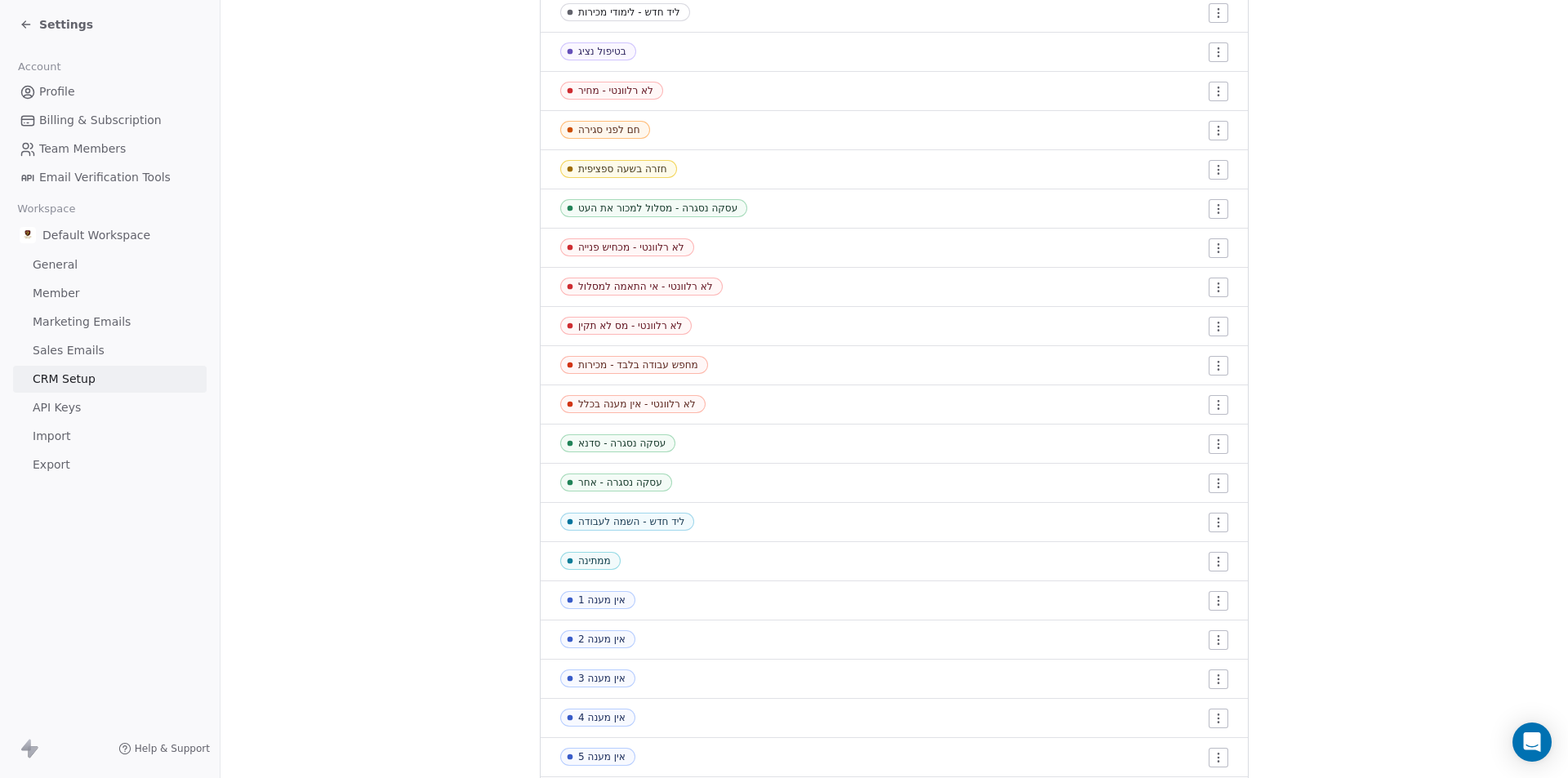
click at [635, 436] on td "עסקה נסגרה - סדנא" at bounding box center [683, 445] width 286 height 39
click at [1203, 443] on html "Settings Account Profile Billing & Subscription Team Members Email Verification…" at bounding box center [784, 389] width 1568 height 778
click at [1182, 471] on span "Edit" at bounding box center [1182, 477] width 22 height 16
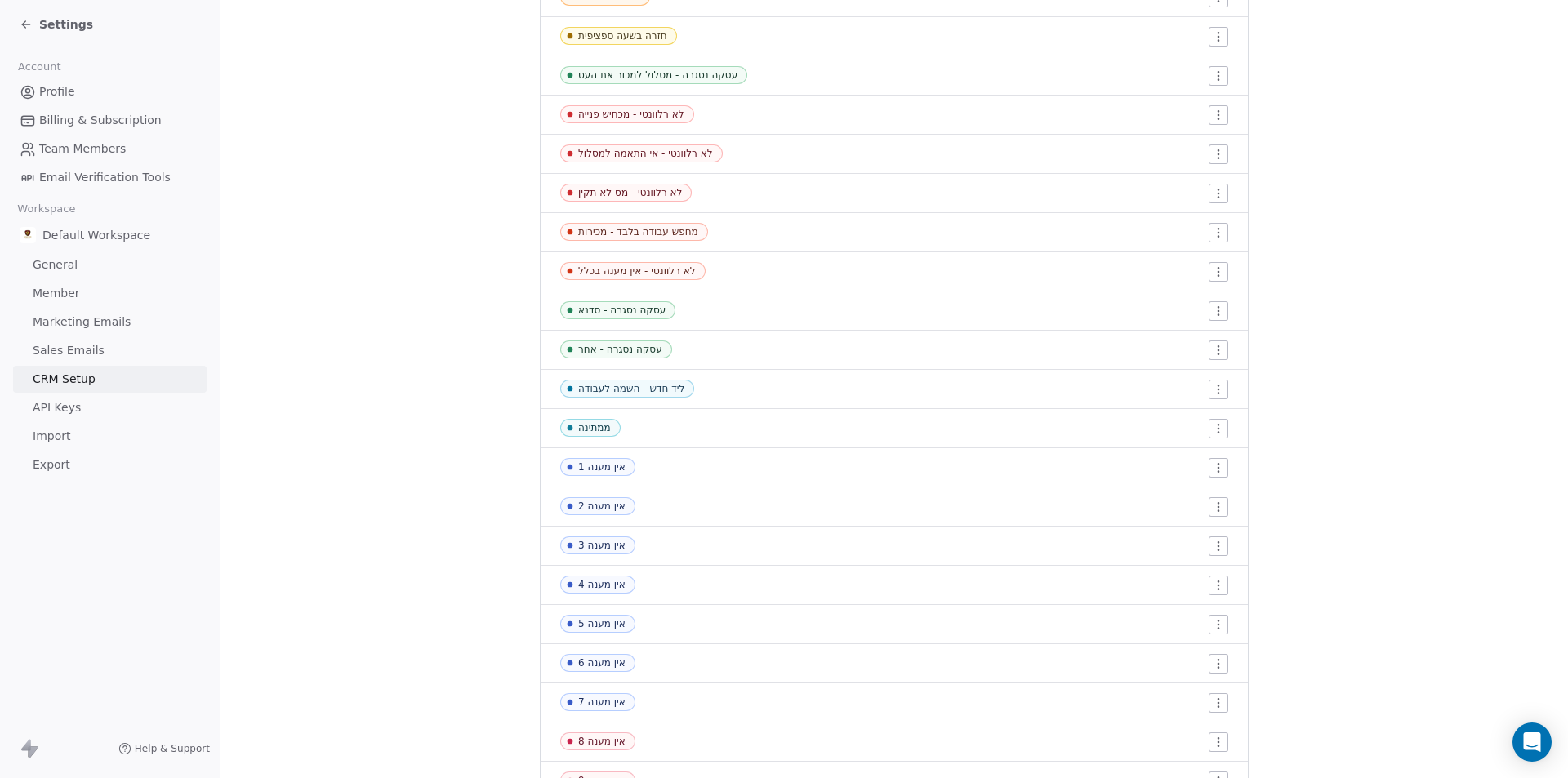
scroll to position [653, 0]
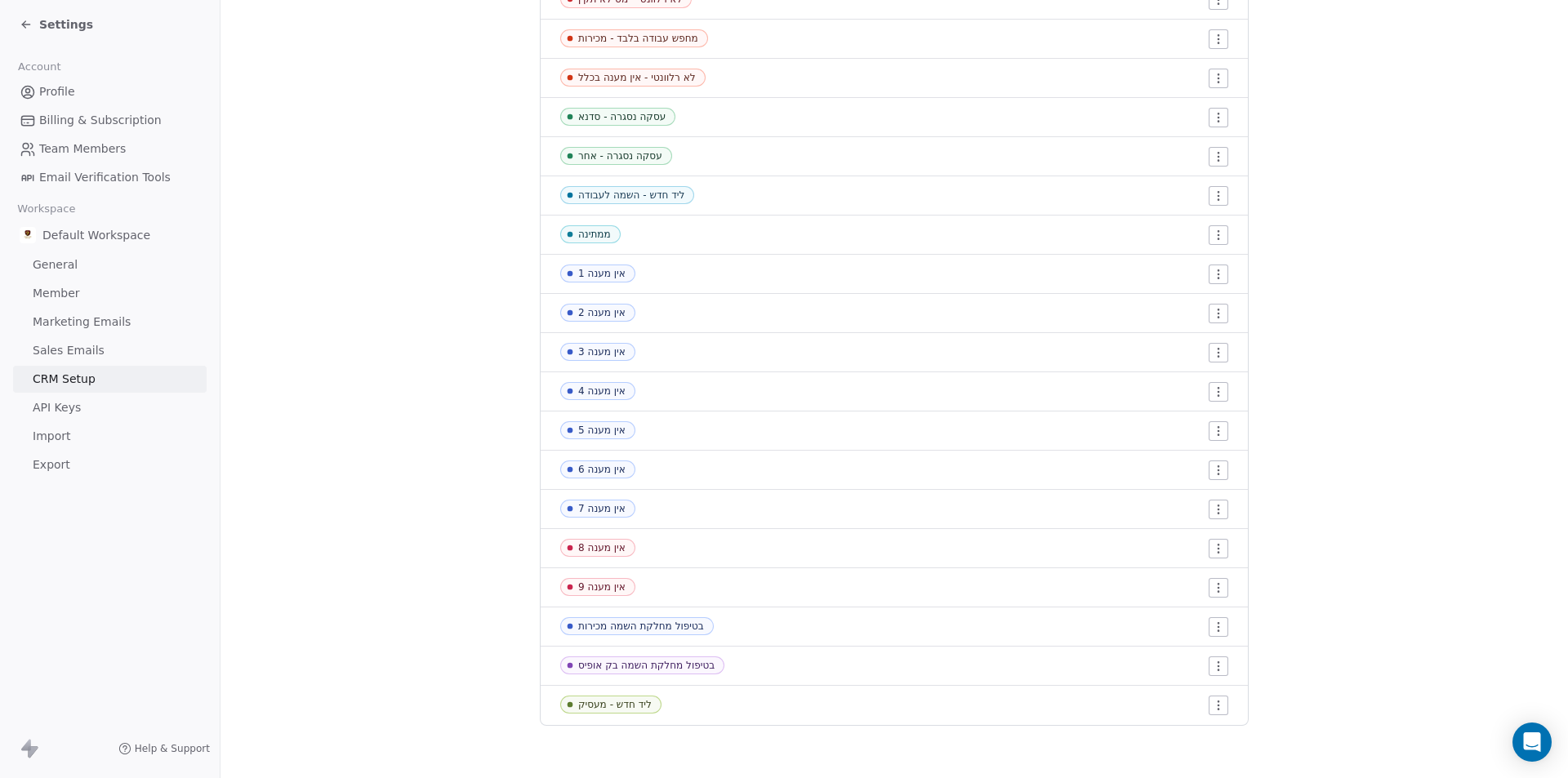
click at [1222, 706] on td at bounding box center [1037, 706] width 421 height 39
click at [1218, 706] on html "Settings Account Profile Billing & Subscription Team Members Email Verification…" at bounding box center [784, 389] width 1568 height 778
click at [1188, 651] on span "Edit" at bounding box center [1182, 647] width 22 height 16
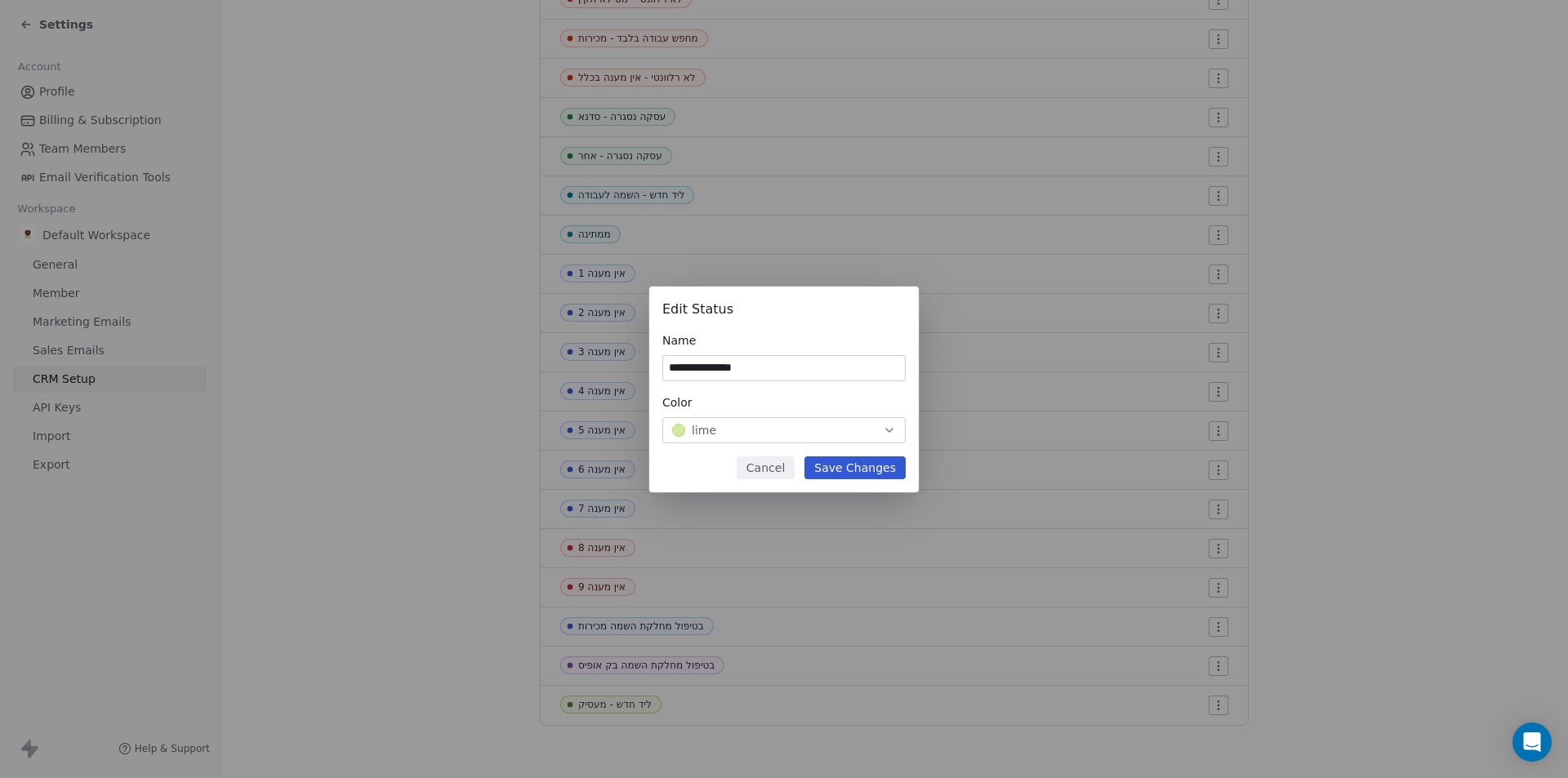
click at [849, 414] on div "Color lime" at bounding box center [783, 419] width 243 height 49
click at [846, 427] on div "lime" at bounding box center [783, 430] width 224 height 16
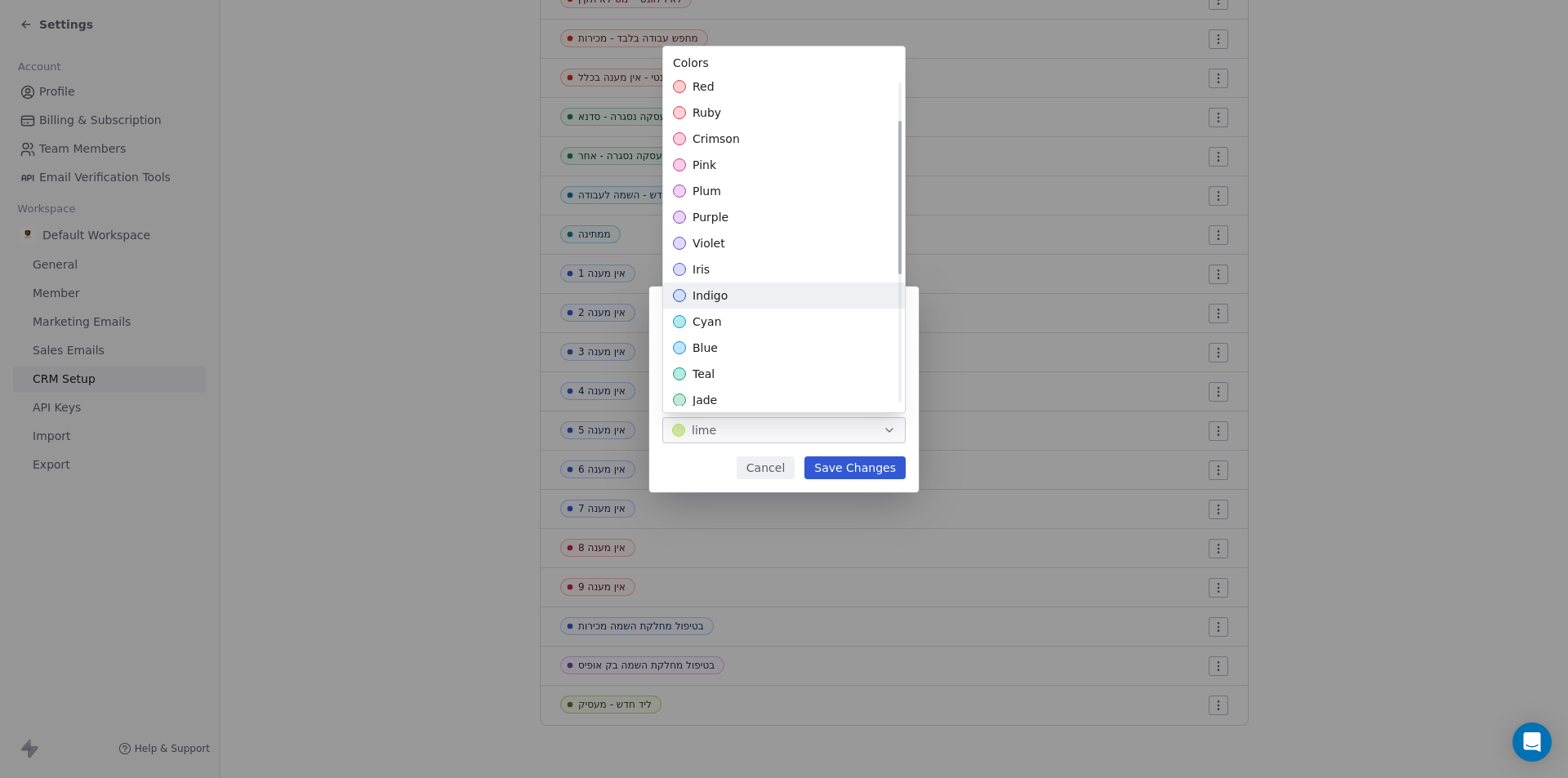
scroll to position [82, 0]
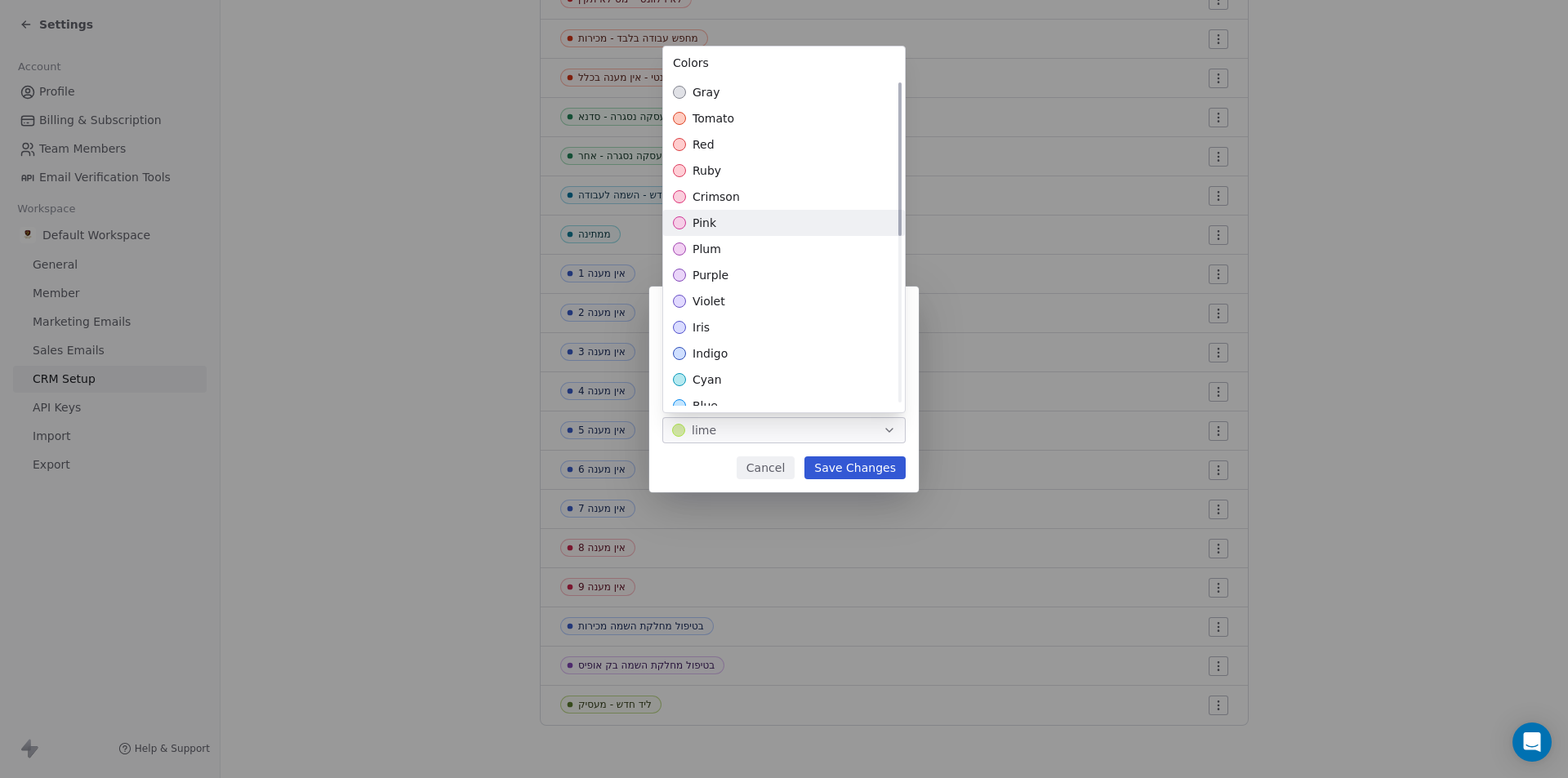
click at [729, 215] on div "pink" at bounding box center [783, 223] width 241 height 26
click at [865, 462] on div "**********" at bounding box center [784, 389] width 1568 height 206
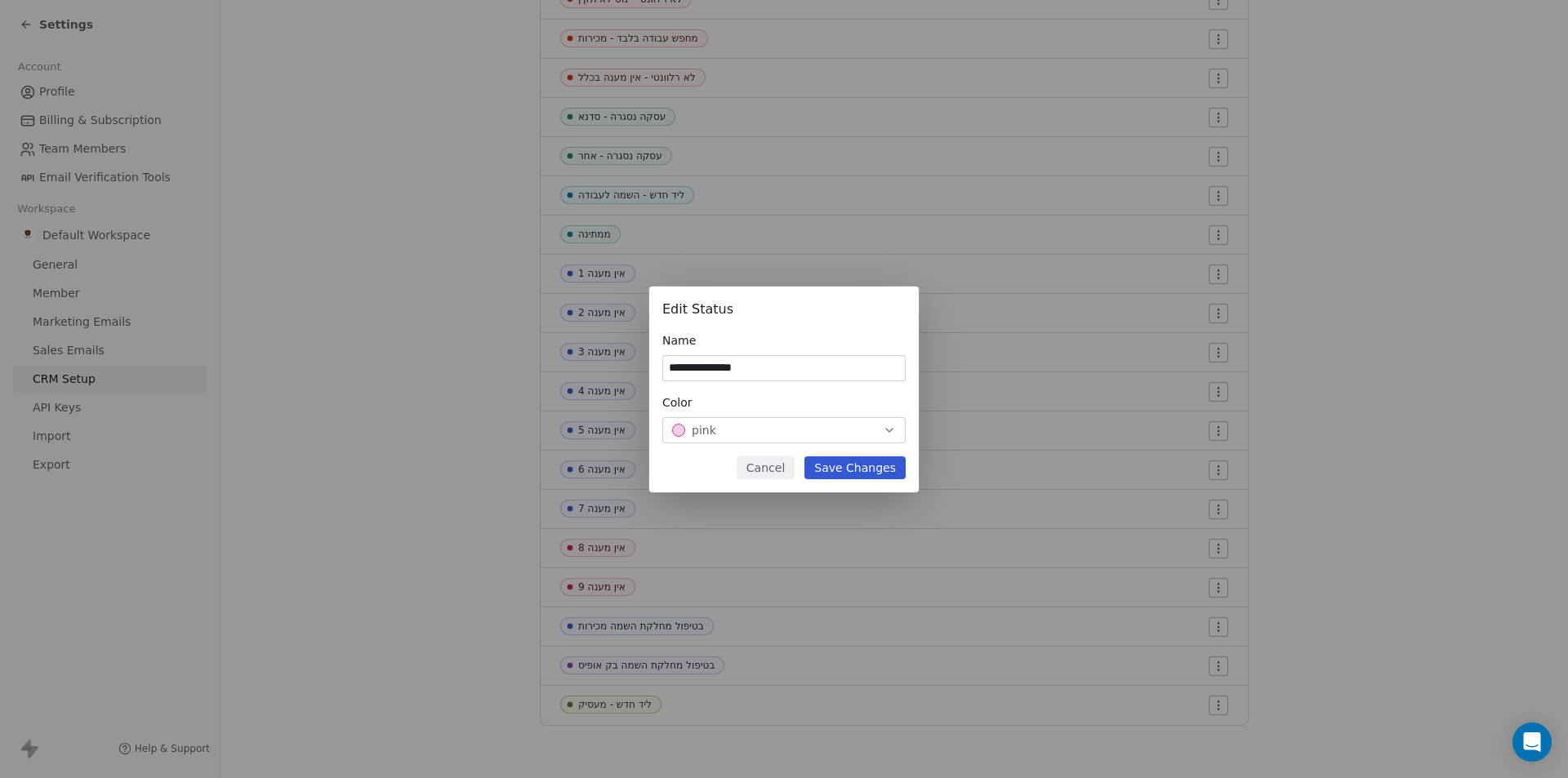
click at [862, 471] on button "Save Changes" at bounding box center [855, 468] width 102 height 23
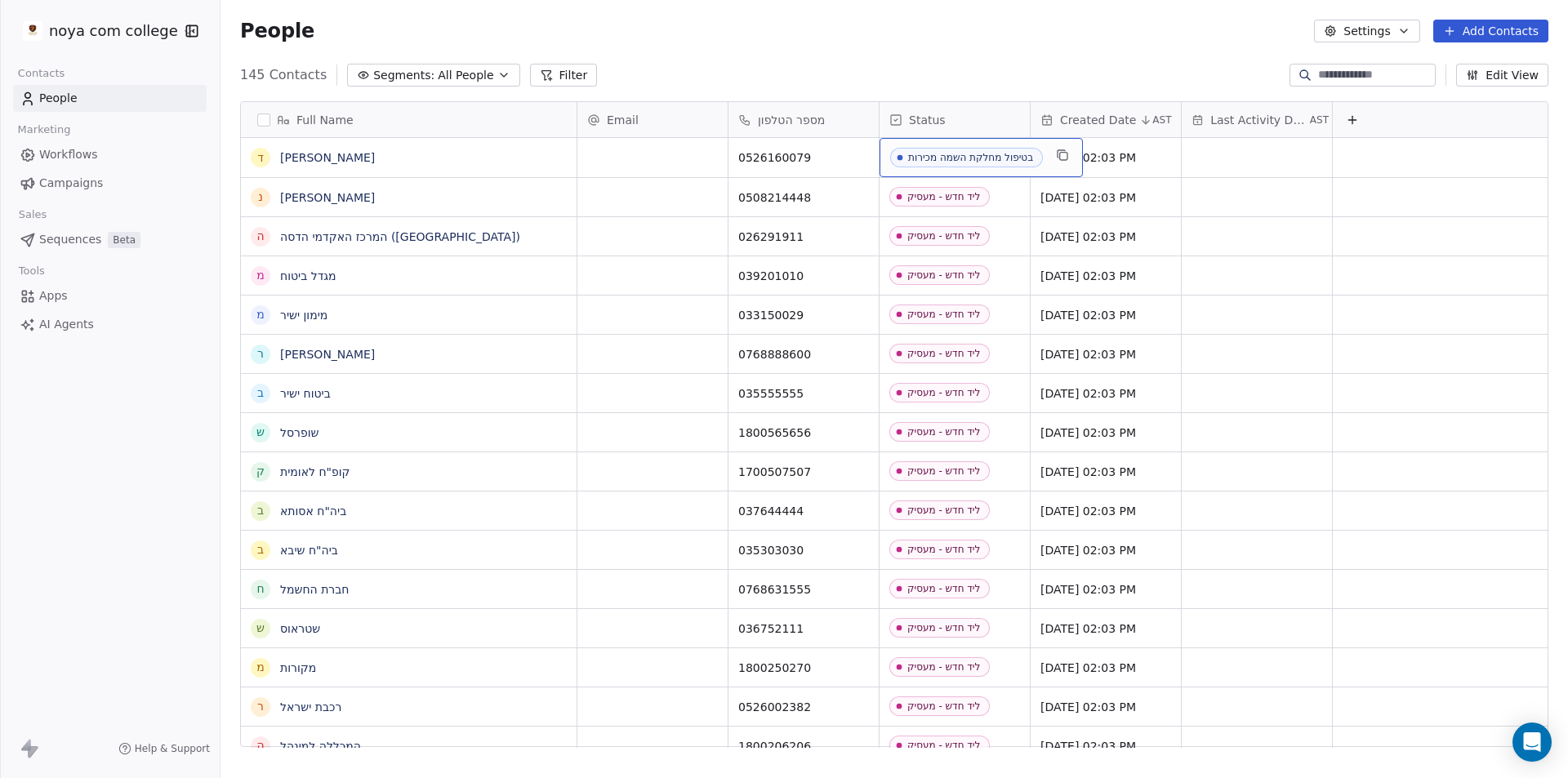
click at [1016, 159] on div "בטיפול מחלקת השמה מכירות" at bounding box center [970, 157] width 125 height 12
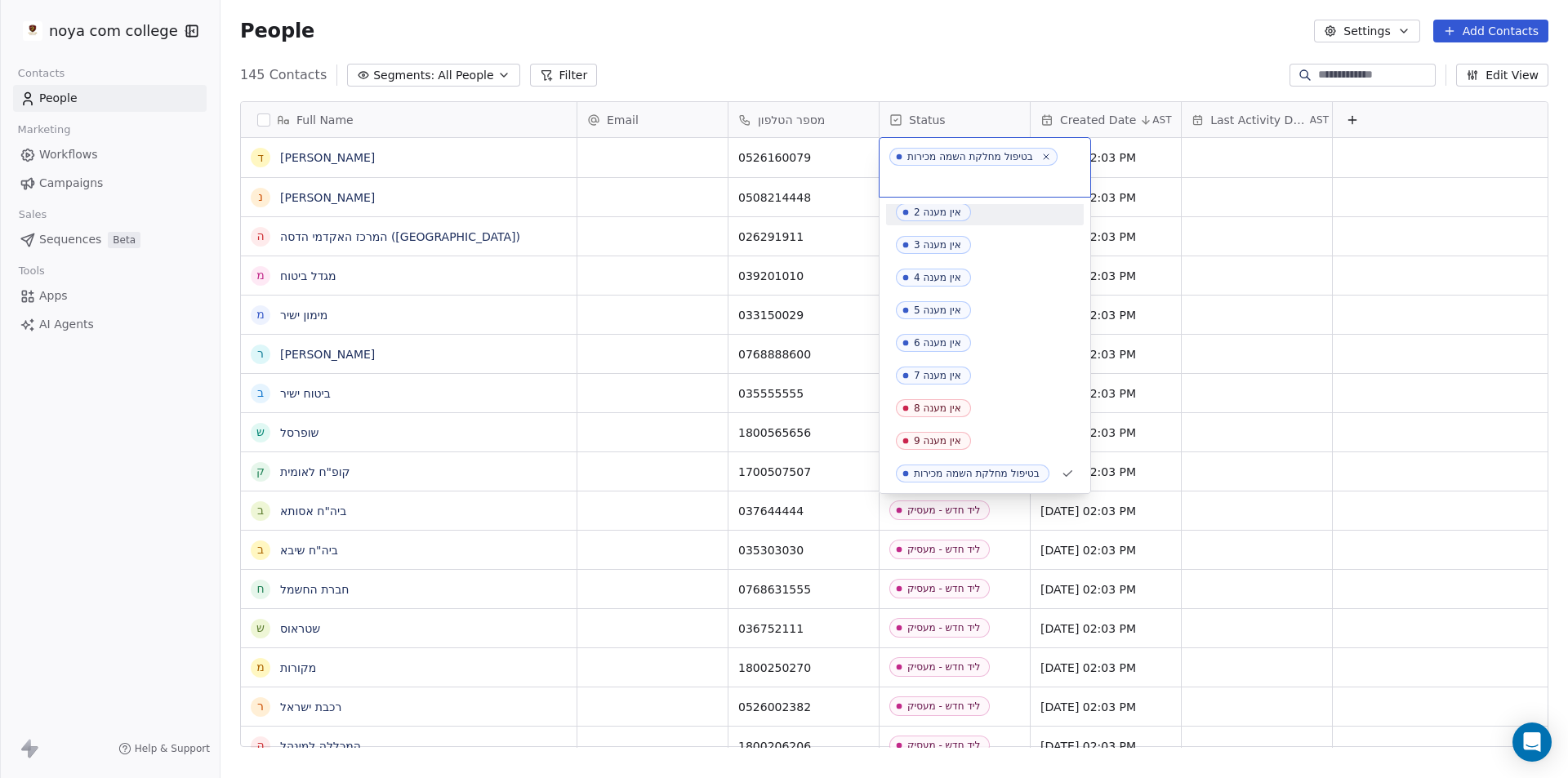
click at [1035, 66] on html "noya com college Contacts People Marketing Workflows Campaigns Sales Sequences …" at bounding box center [784, 389] width 1568 height 778
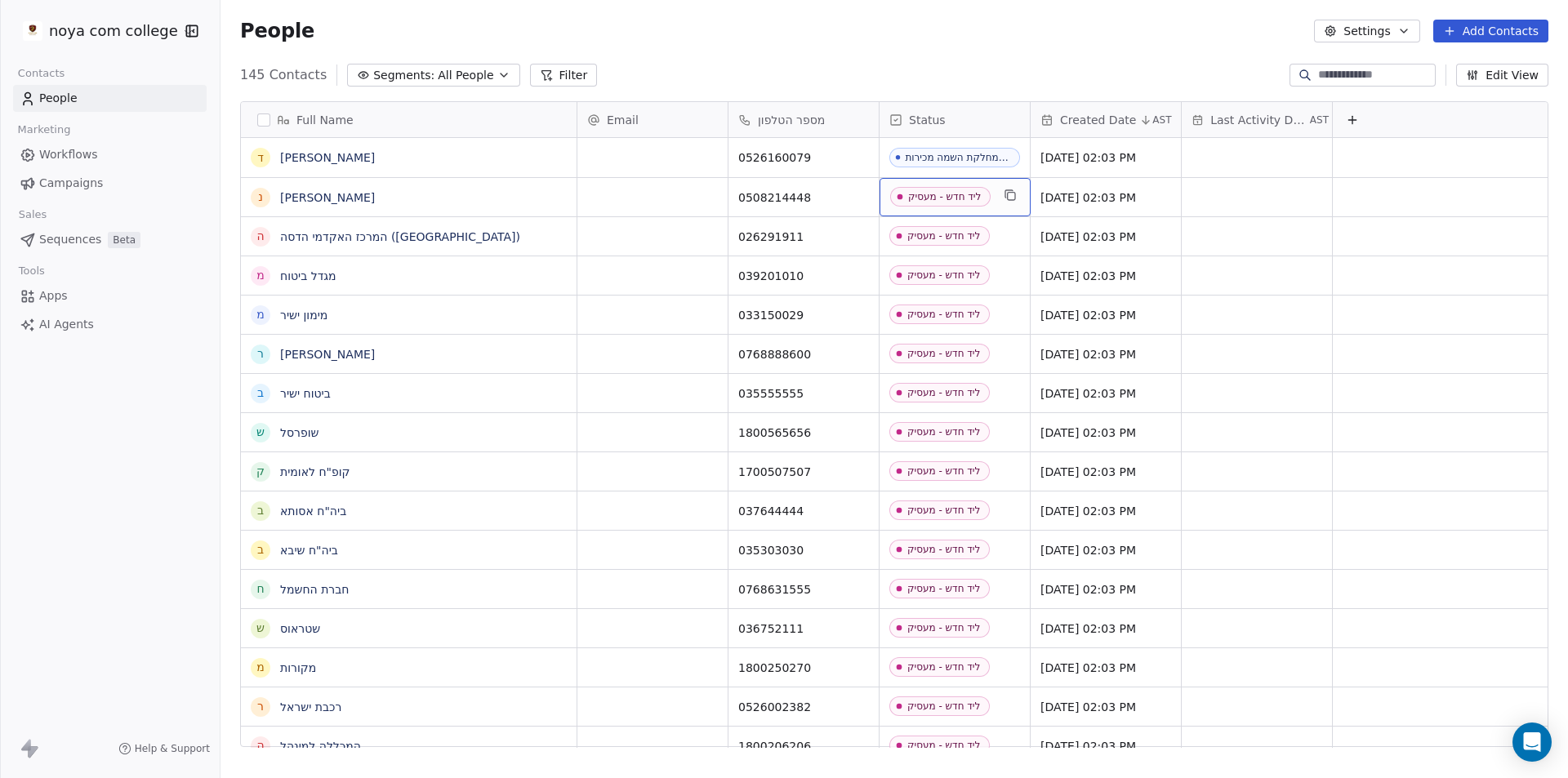
click at [938, 190] on span "ליד חדש - מעסיק" at bounding box center [940, 197] width 101 height 20
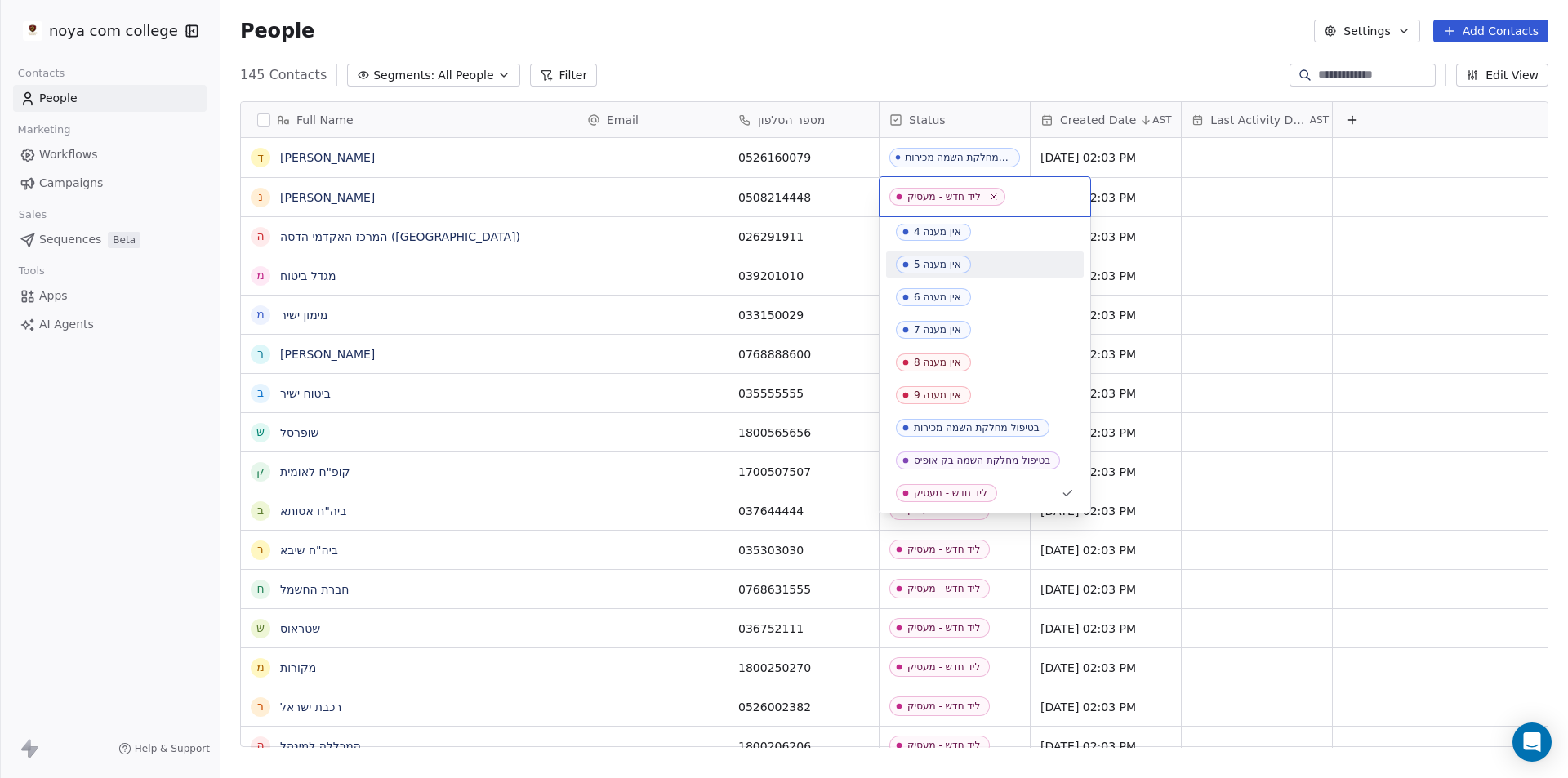
click at [971, 42] on html "noya com college Contacts People Marketing Workflows Campaigns Sales Sequences …" at bounding box center [784, 389] width 1568 height 778
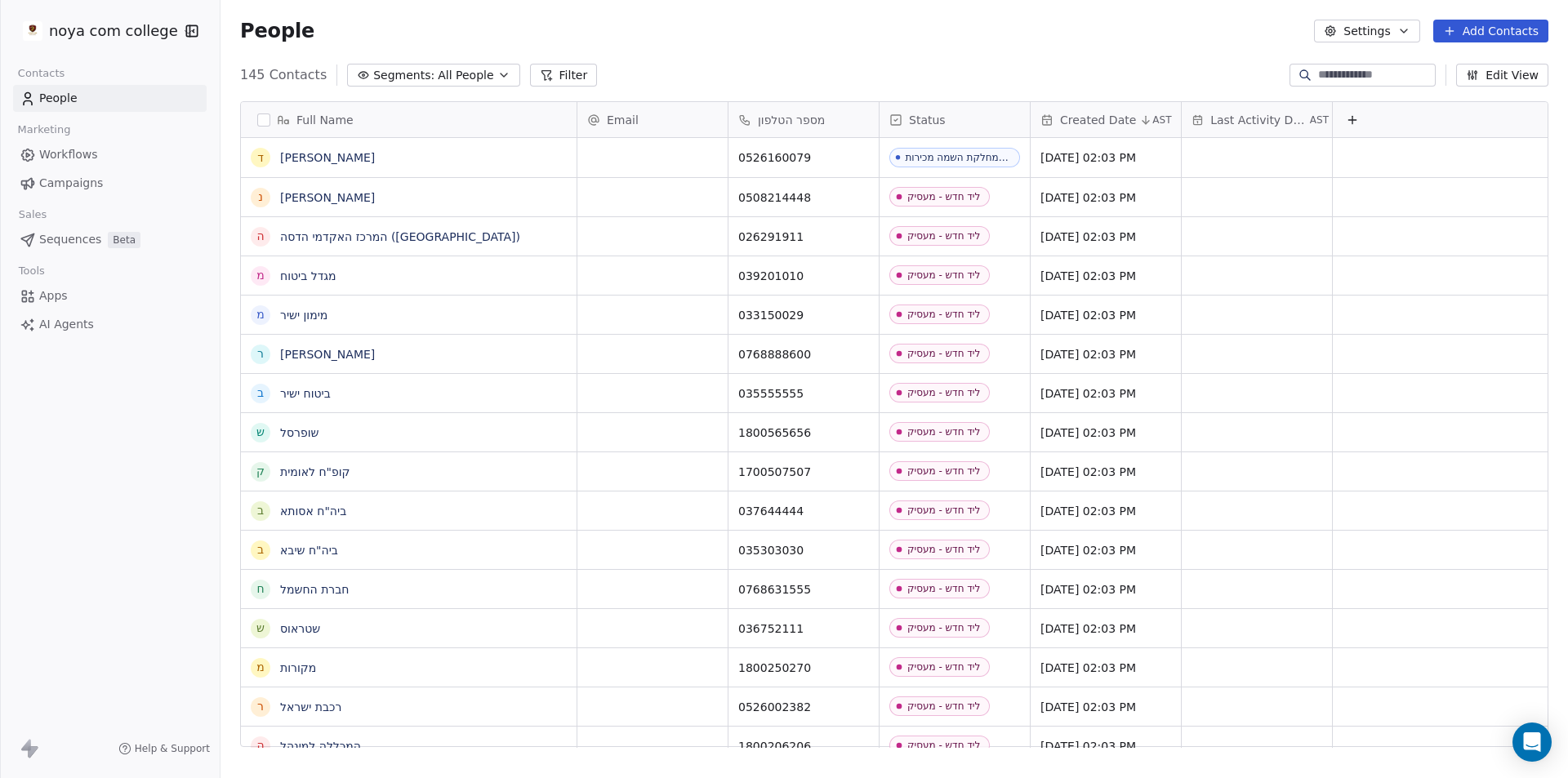
click at [1382, 22] on button "Settings" at bounding box center [1367, 31] width 105 height 23
drag, startPoint x: 984, startPoint y: 34, endPoint x: 985, endPoint y: 50, distance: 16.0
click at [987, 37] on html "noya com college Contacts People Marketing Workflows Campaigns Sales Sequences …" at bounding box center [784, 389] width 1568 height 778
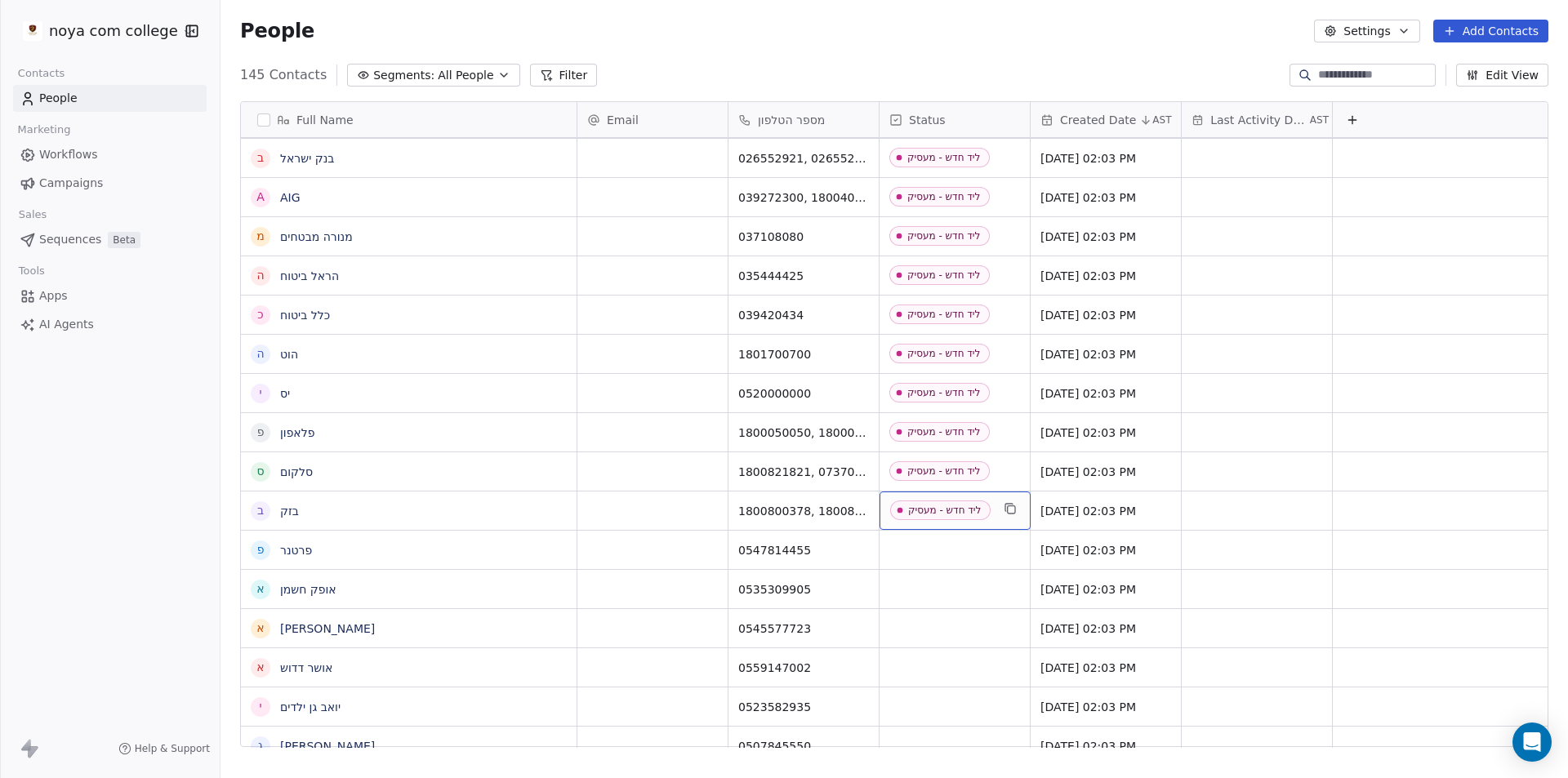
click at [933, 510] on div "ליד חדש - מעסיק" at bounding box center [944, 510] width 73 height 12
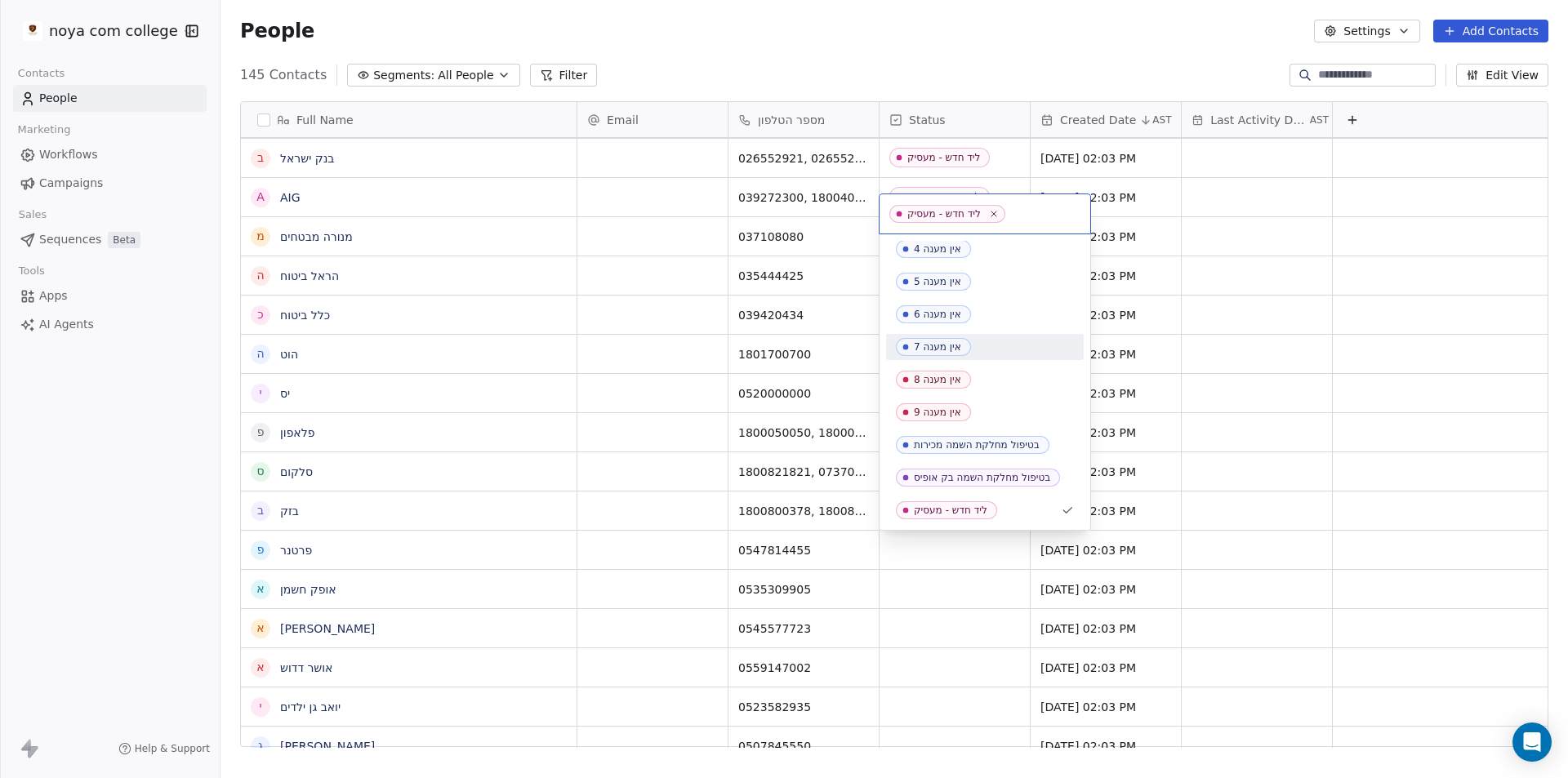
click at [1233, 27] on html "noya com college Contacts People Marketing Workflows Campaigns Sales Sequences …" at bounding box center [784, 389] width 1568 height 778
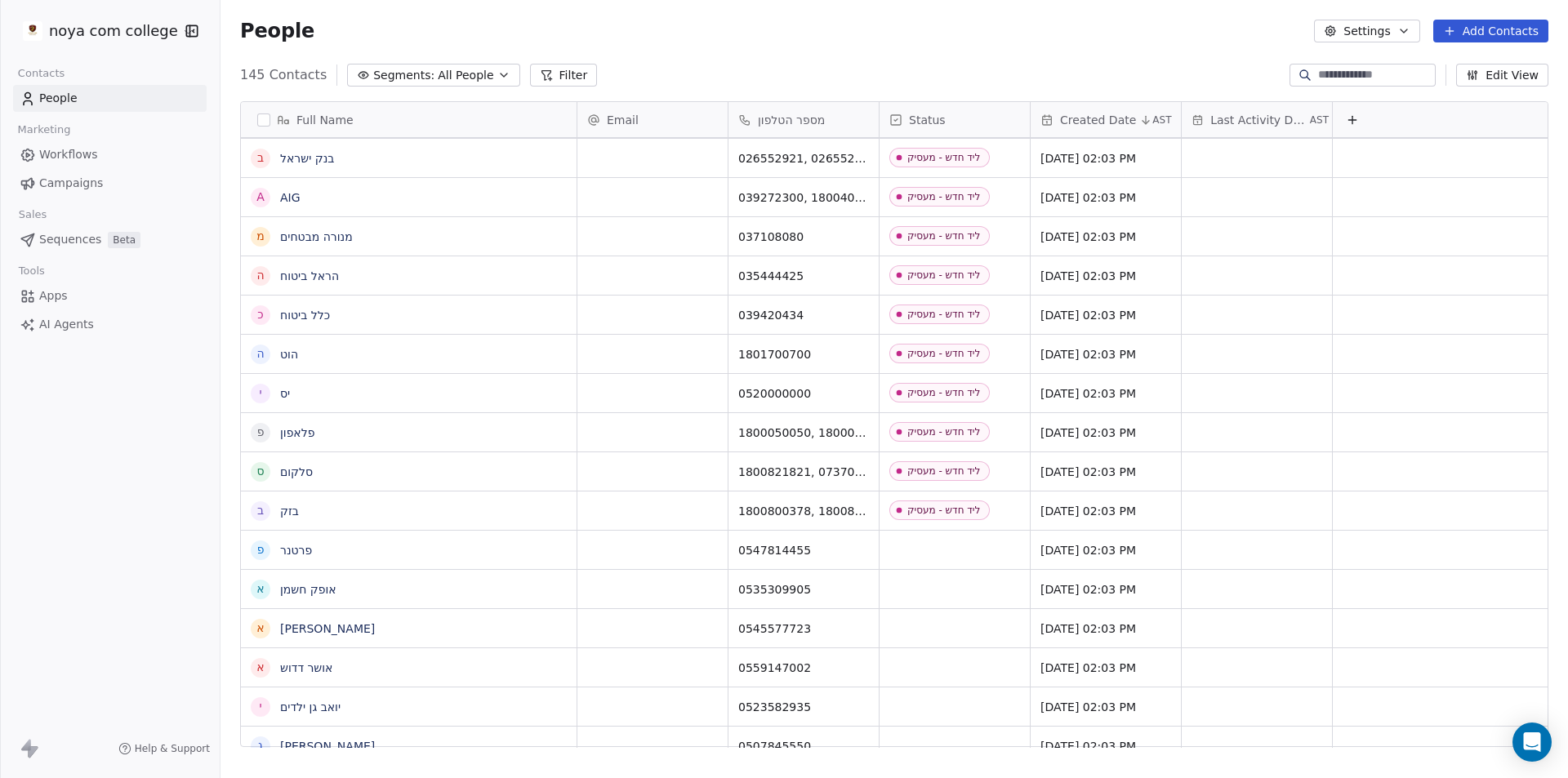
click at [1336, 26] on icon "button" at bounding box center [1330, 30] width 13 height 13
click at [1380, 92] on span "Tags" at bounding box center [1371, 92] width 25 height 17
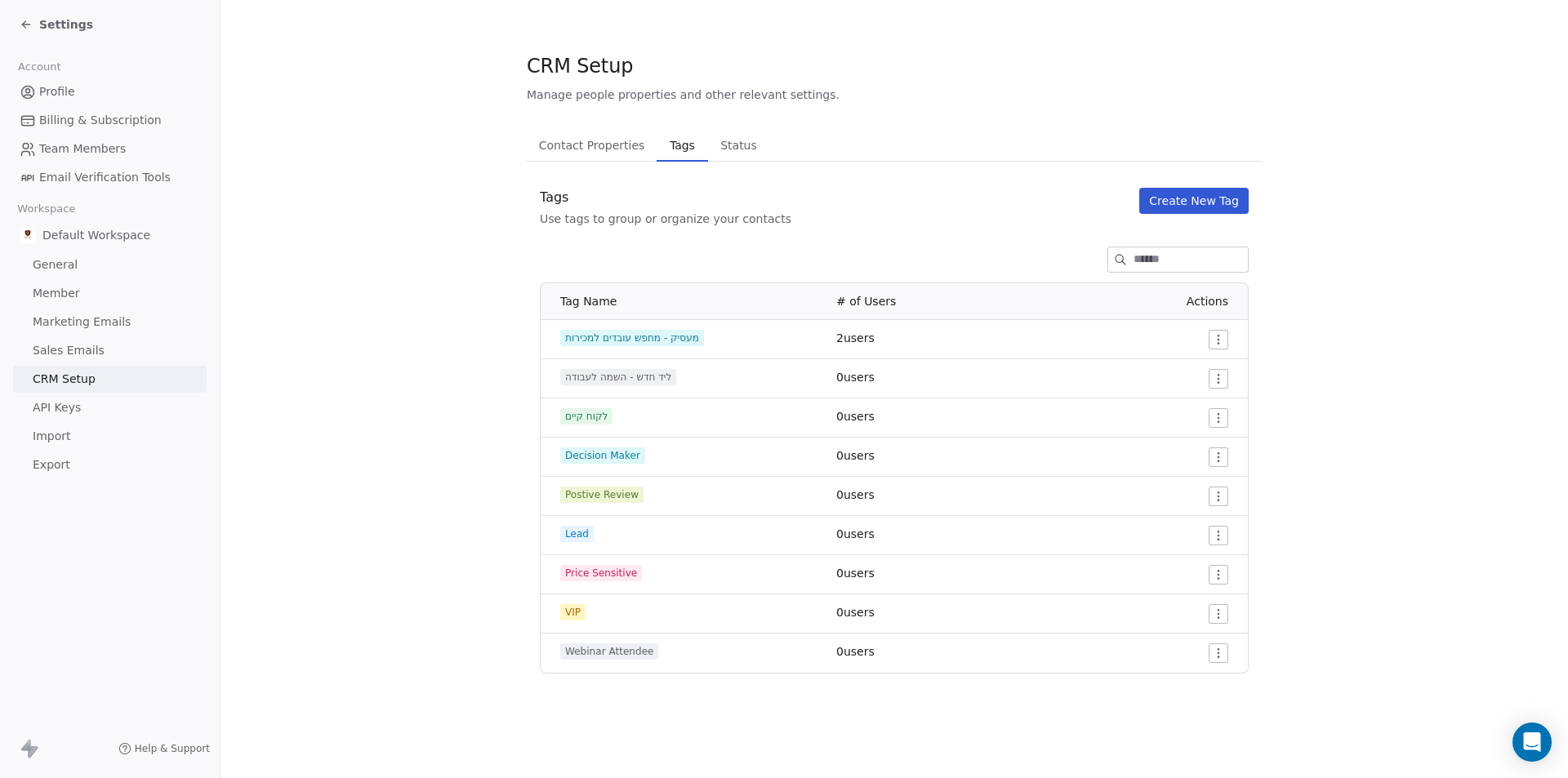
click at [641, 377] on span "ליד חדש - השמה לעבודה" at bounding box center [618, 377] width 116 height 16
click at [739, 140] on span "Status" at bounding box center [739, 145] width 50 height 23
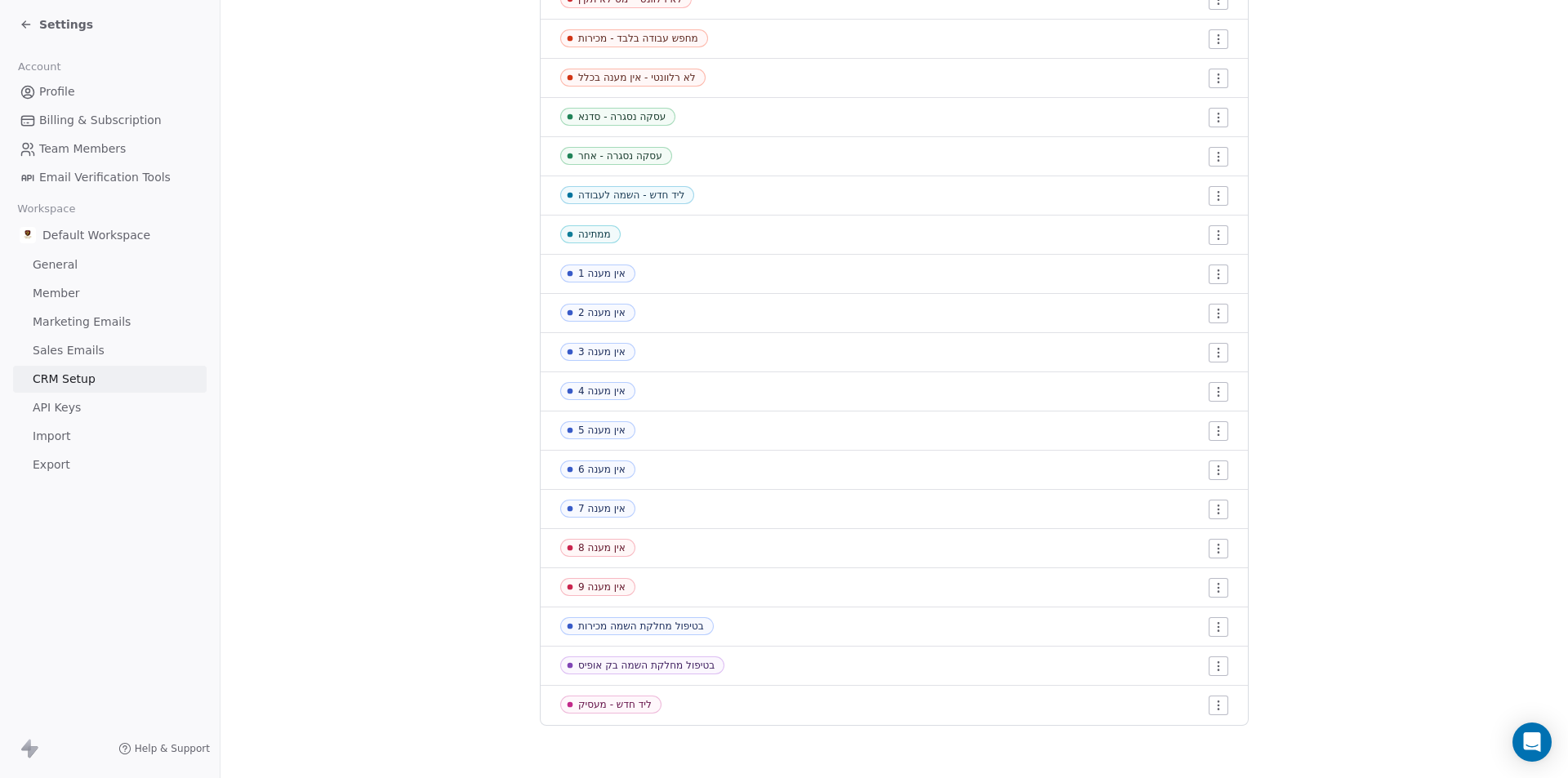
click at [632, 712] on span "ליד חדש - מעסיק" at bounding box center [611, 705] width 102 height 18
click at [629, 705] on div "ליד חדש - מעסיק" at bounding box center [615, 705] width 73 height 12
click at [1208, 709] on html "Settings Account Profile Billing & Subscription Team Members Email Verification…" at bounding box center [784, 389] width 1568 height 778
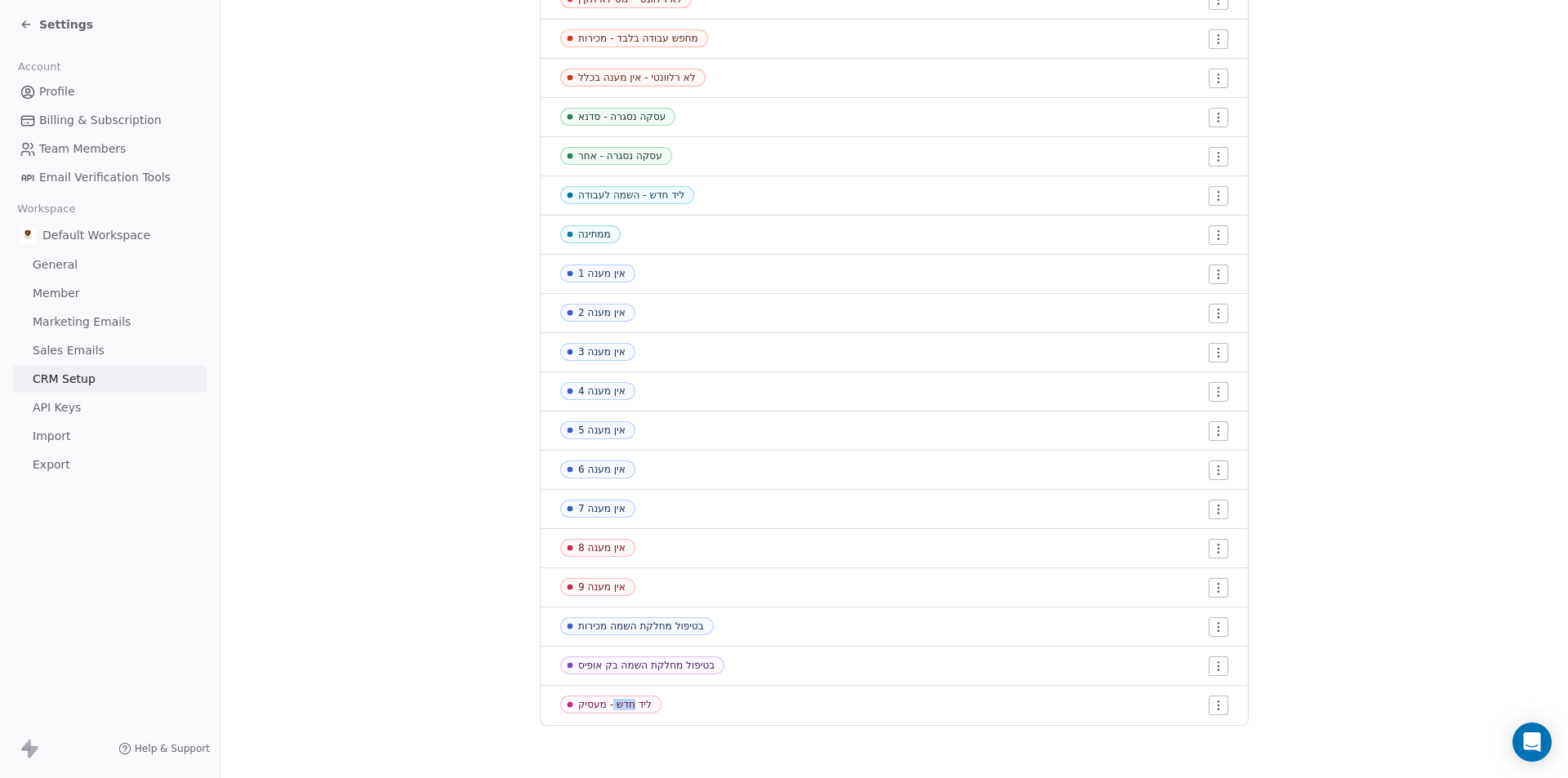
click at [1208, 708] on html "Settings Account Profile Billing & Subscription Team Members Email Verification…" at bounding box center [784, 389] width 1568 height 778
click at [1188, 651] on span "Edit" at bounding box center [1182, 647] width 22 height 16
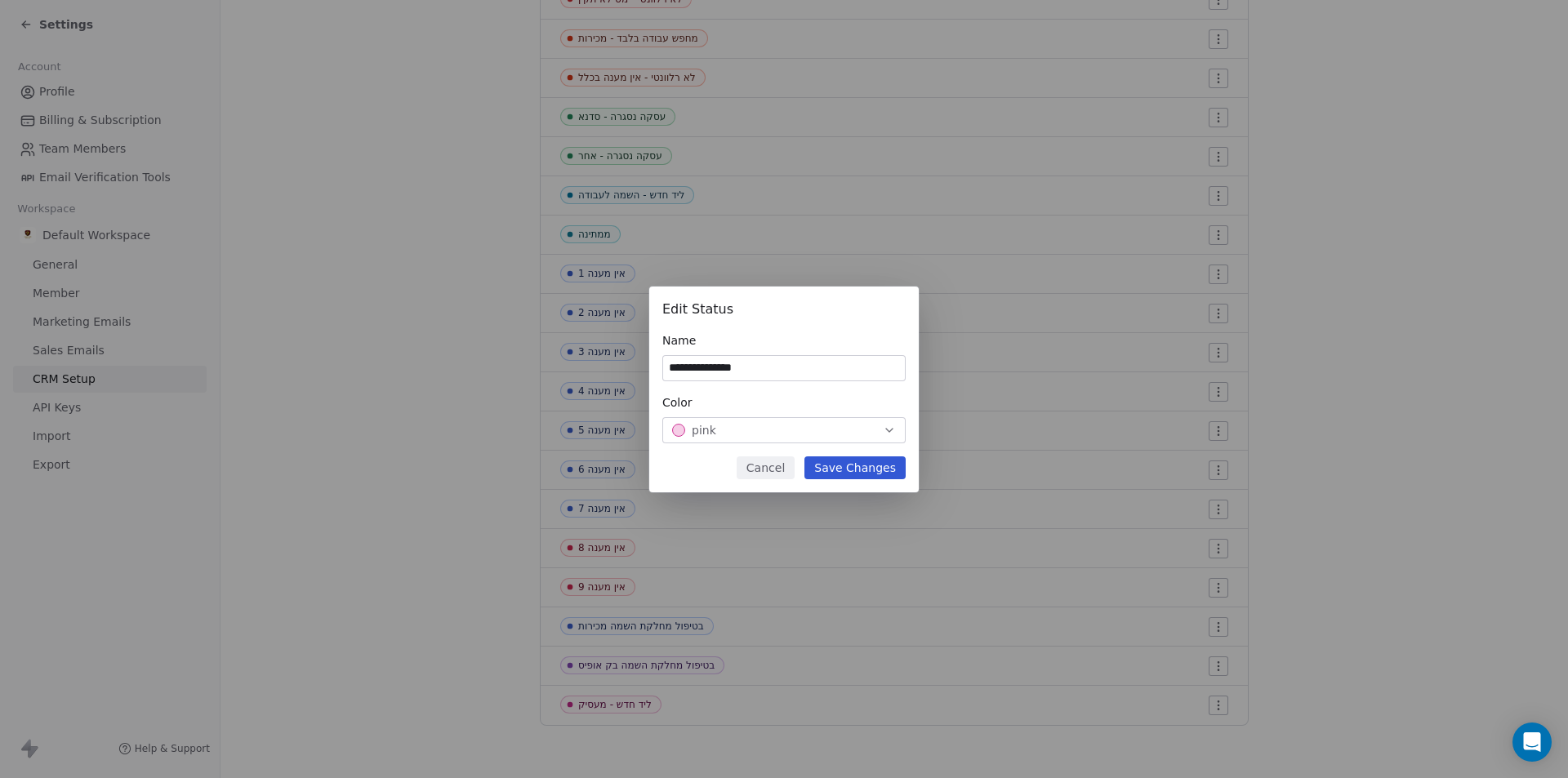
click at [778, 408] on div "Color" at bounding box center [783, 403] width 243 height 16
click at [778, 425] on div "pink" at bounding box center [783, 430] width 224 height 16
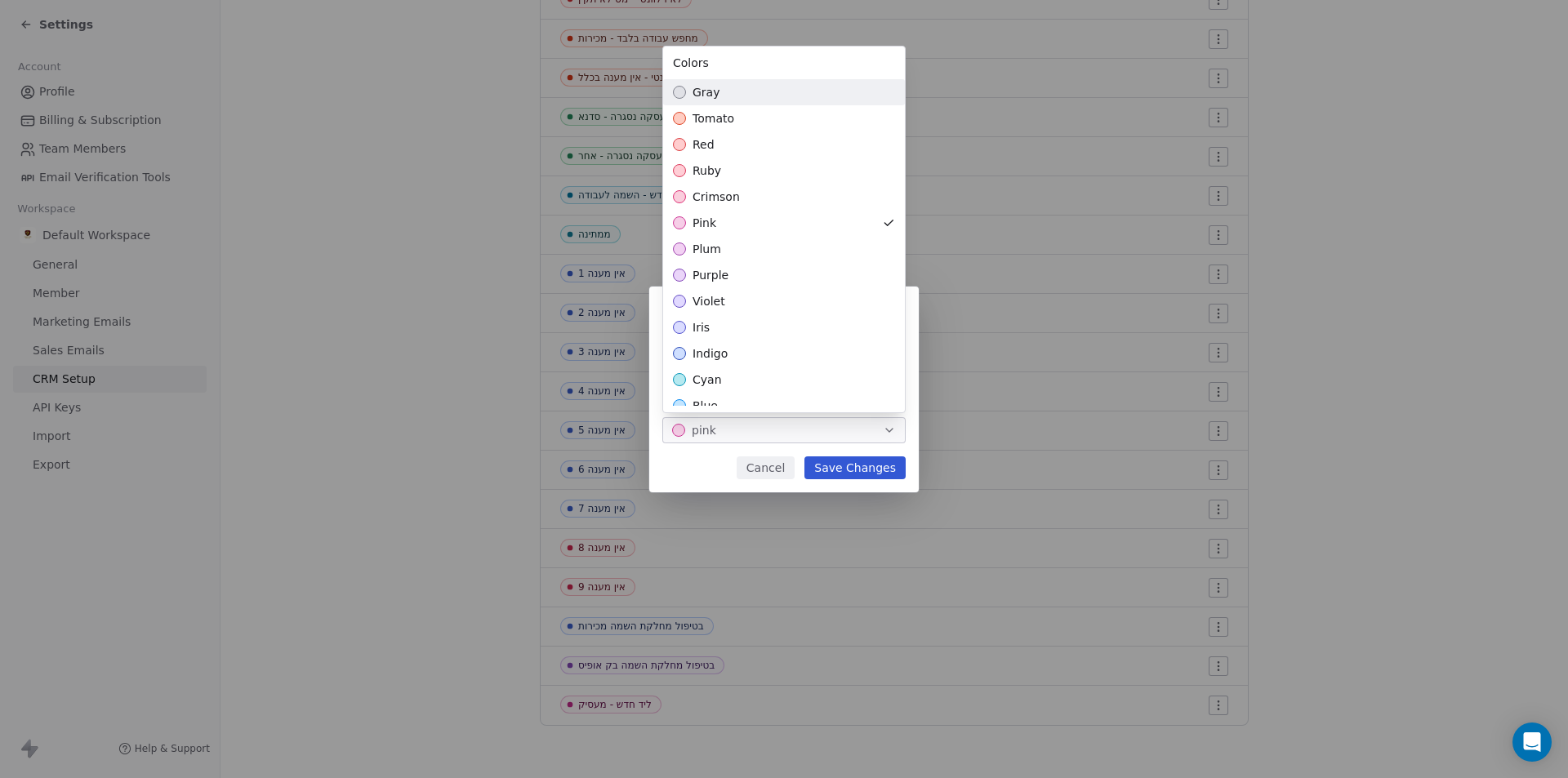
click at [778, 425] on div "**********" at bounding box center [784, 389] width 1568 height 206
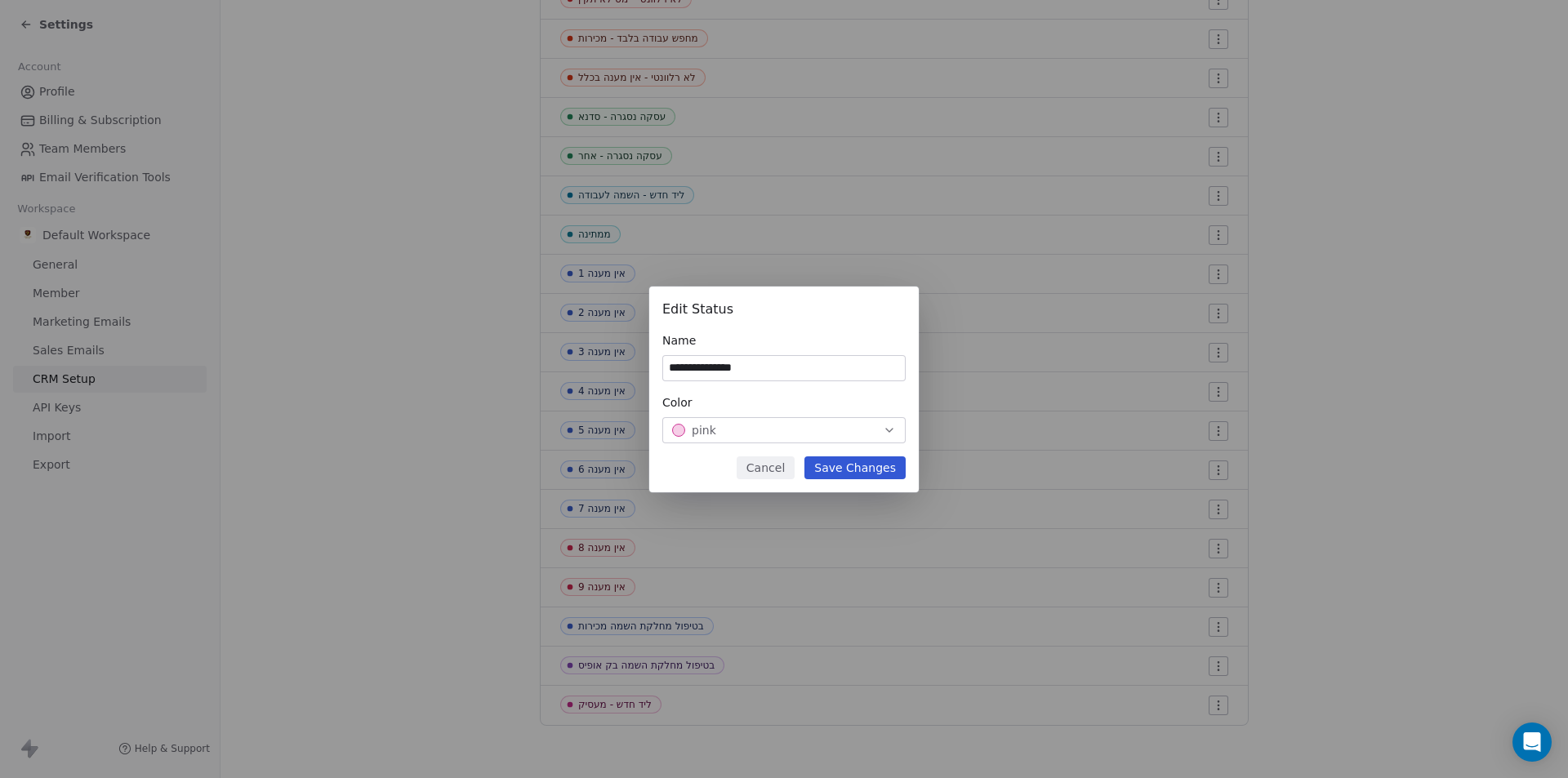
click at [778, 425] on div "pink" at bounding box center [783, 430] width 224 height 16
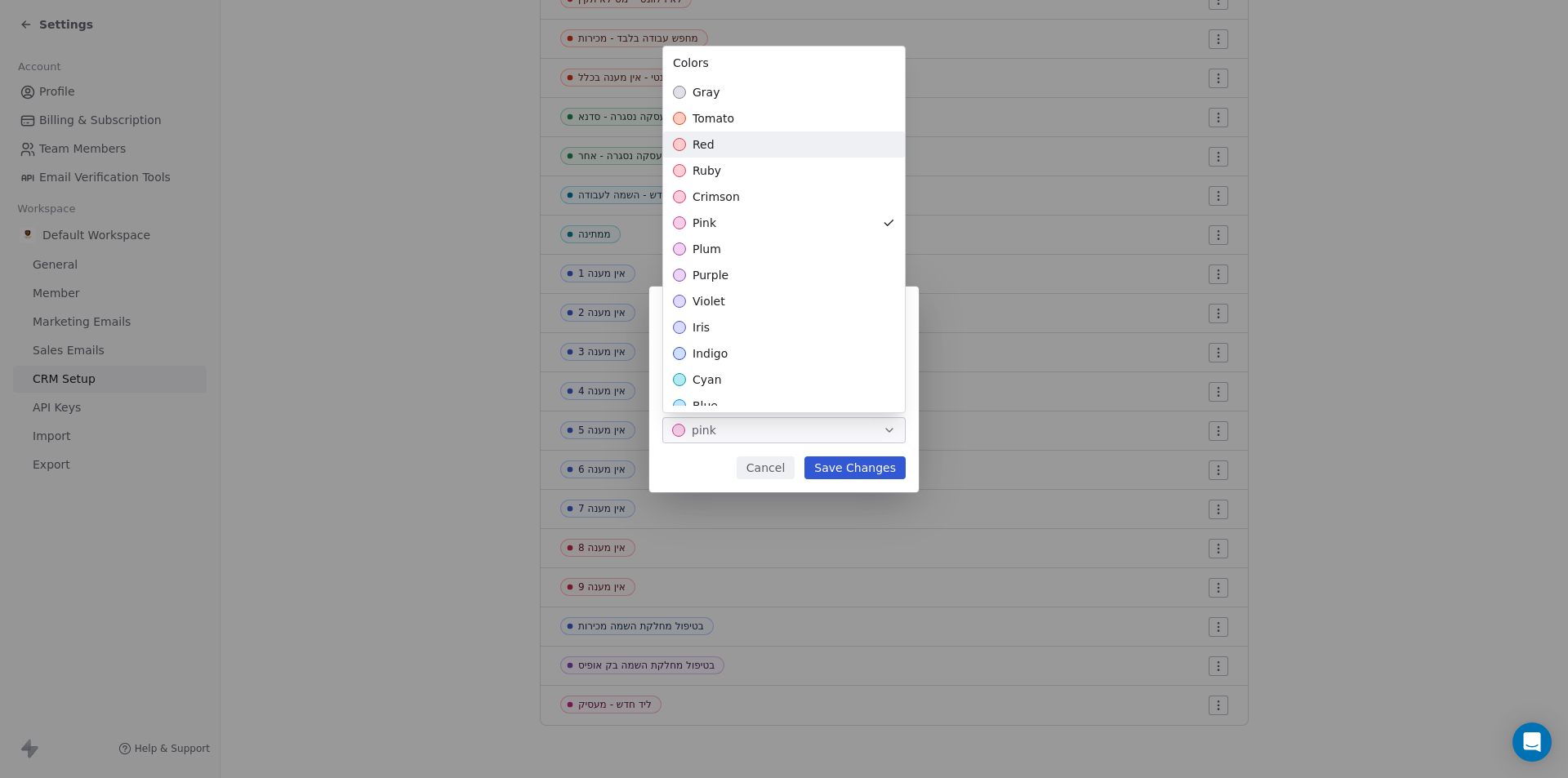
click at [735, 138] on div "red" at bounding box center [783, 144] width 241 height 26
click at [854, 471] on div "**********" at bounding box center [784, 389] width 1568 height 206
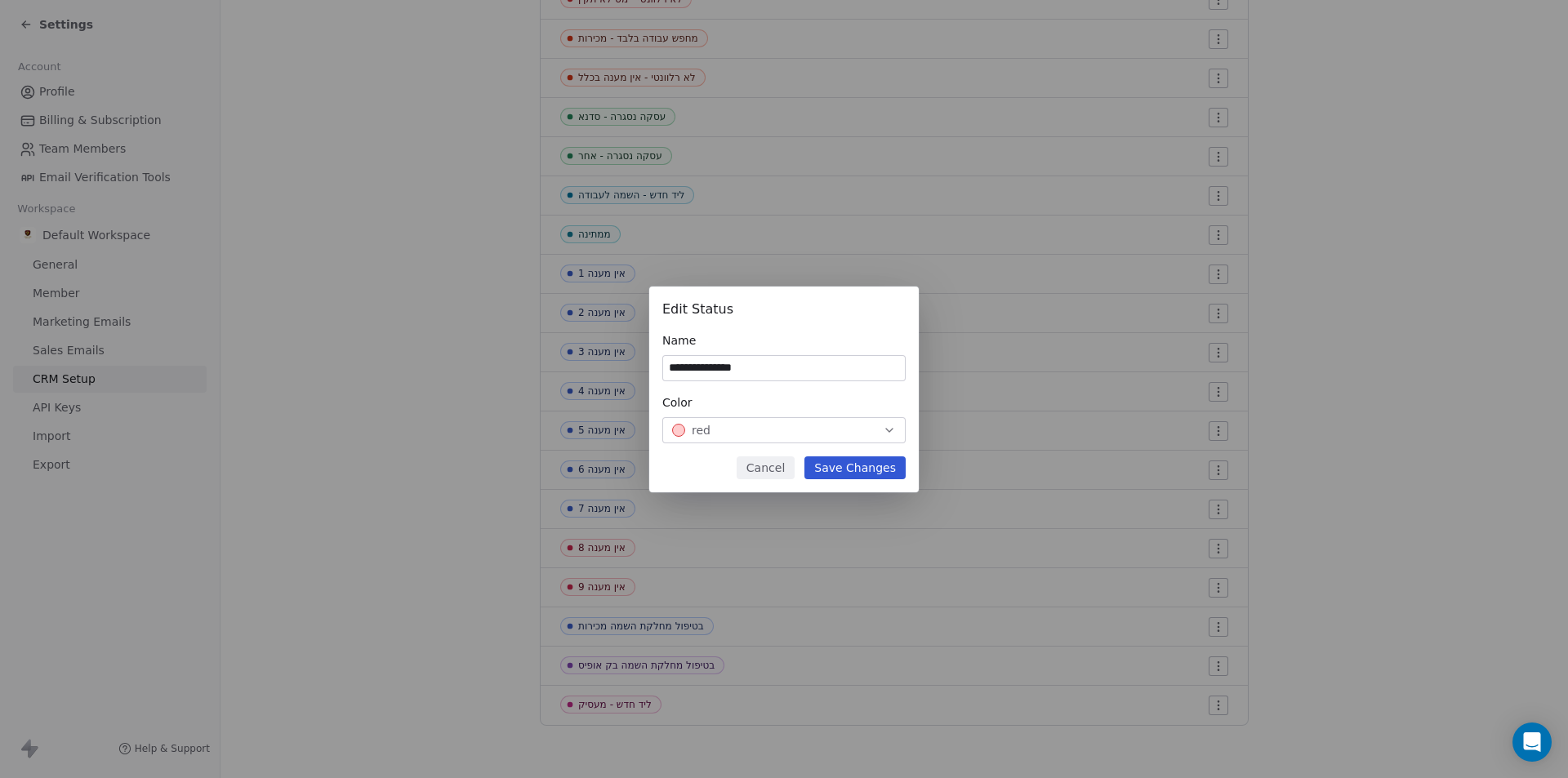
click at [808, 432] on div "red" at bounding box center [783, 430] width 224 height 16
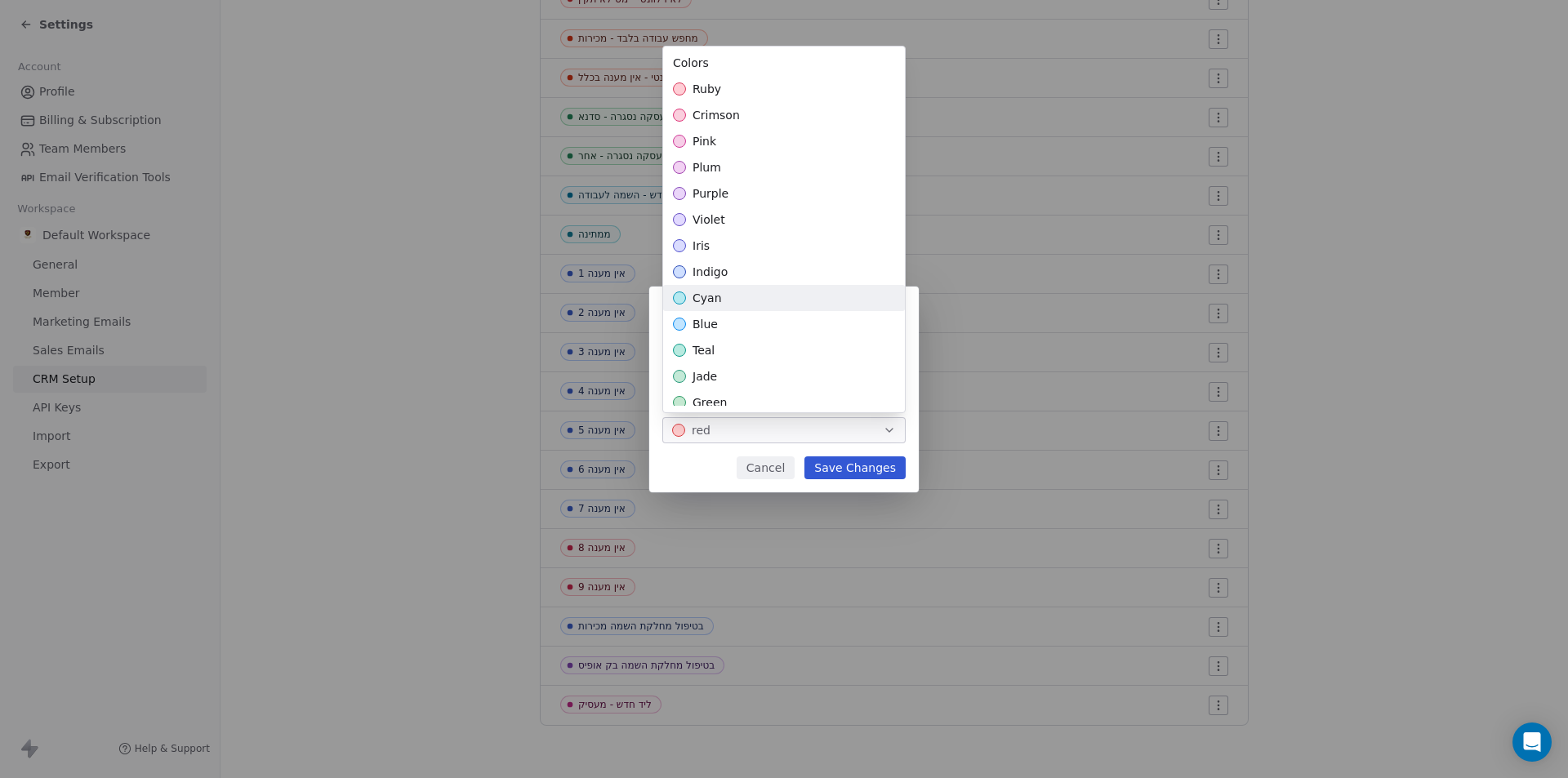
click at [727, 298] on div "cyan" at bounding box center [783, 298] width 241 height 26
click at [869, 474] on div "**********" at bounding box center [784, 389] width 1568 height 206
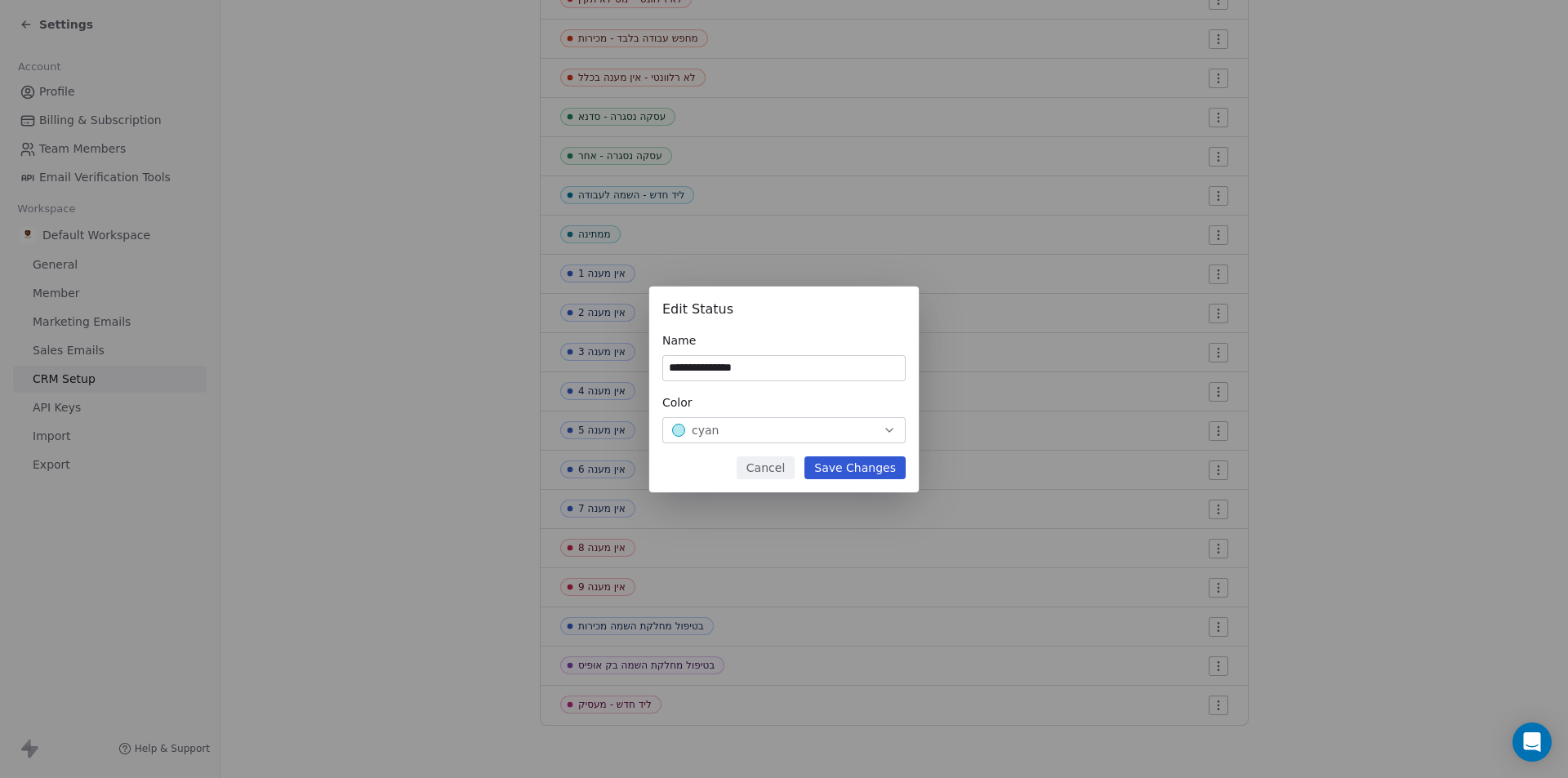
click at [869, 473] on button "Save Changes" at bounding box center [855, 468] width 102 height 23
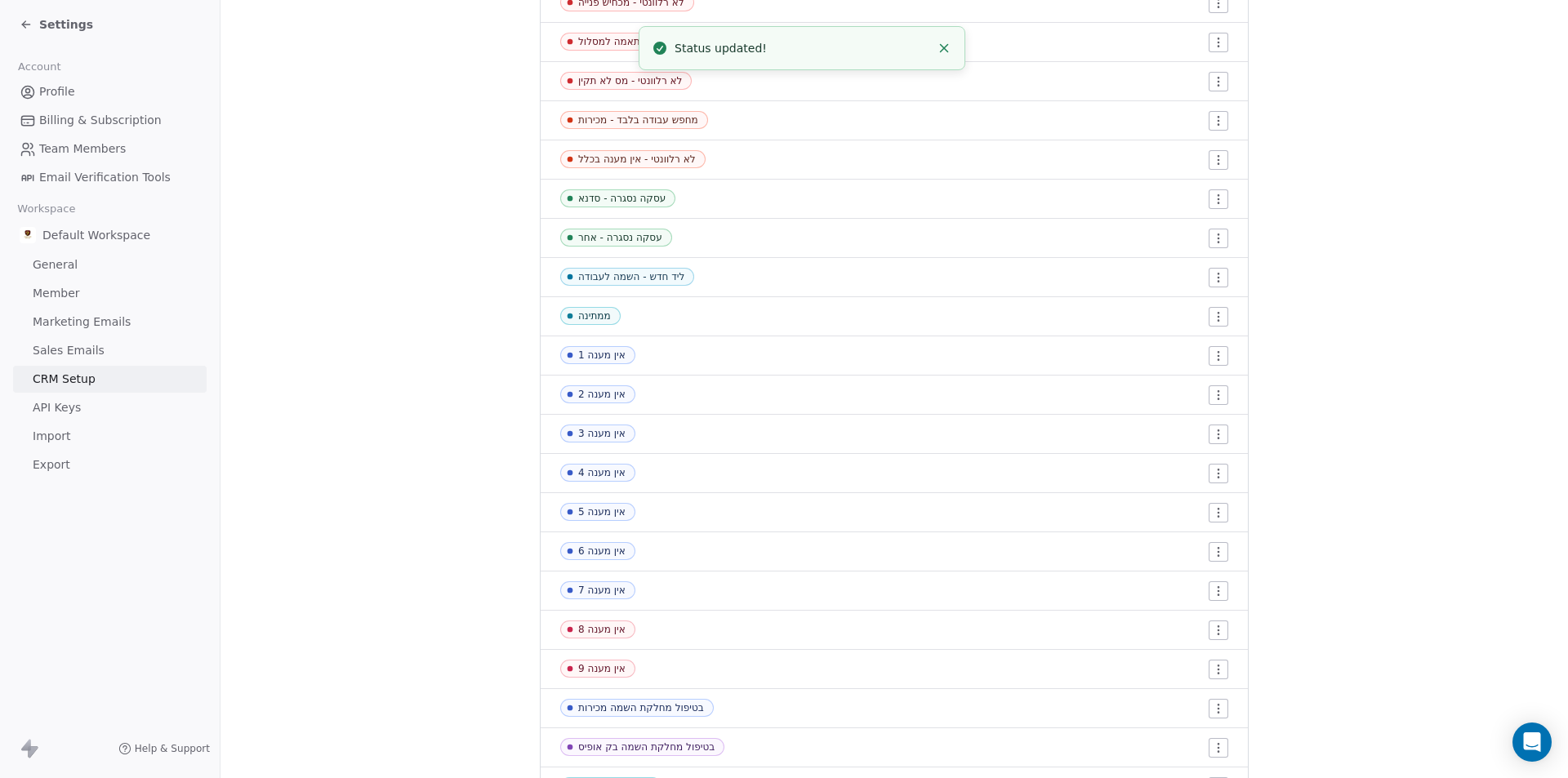
click at [647, 279] on div "ליד חדש - השמה לעבודה" at bounding box center [631, 276] width 106 height 12
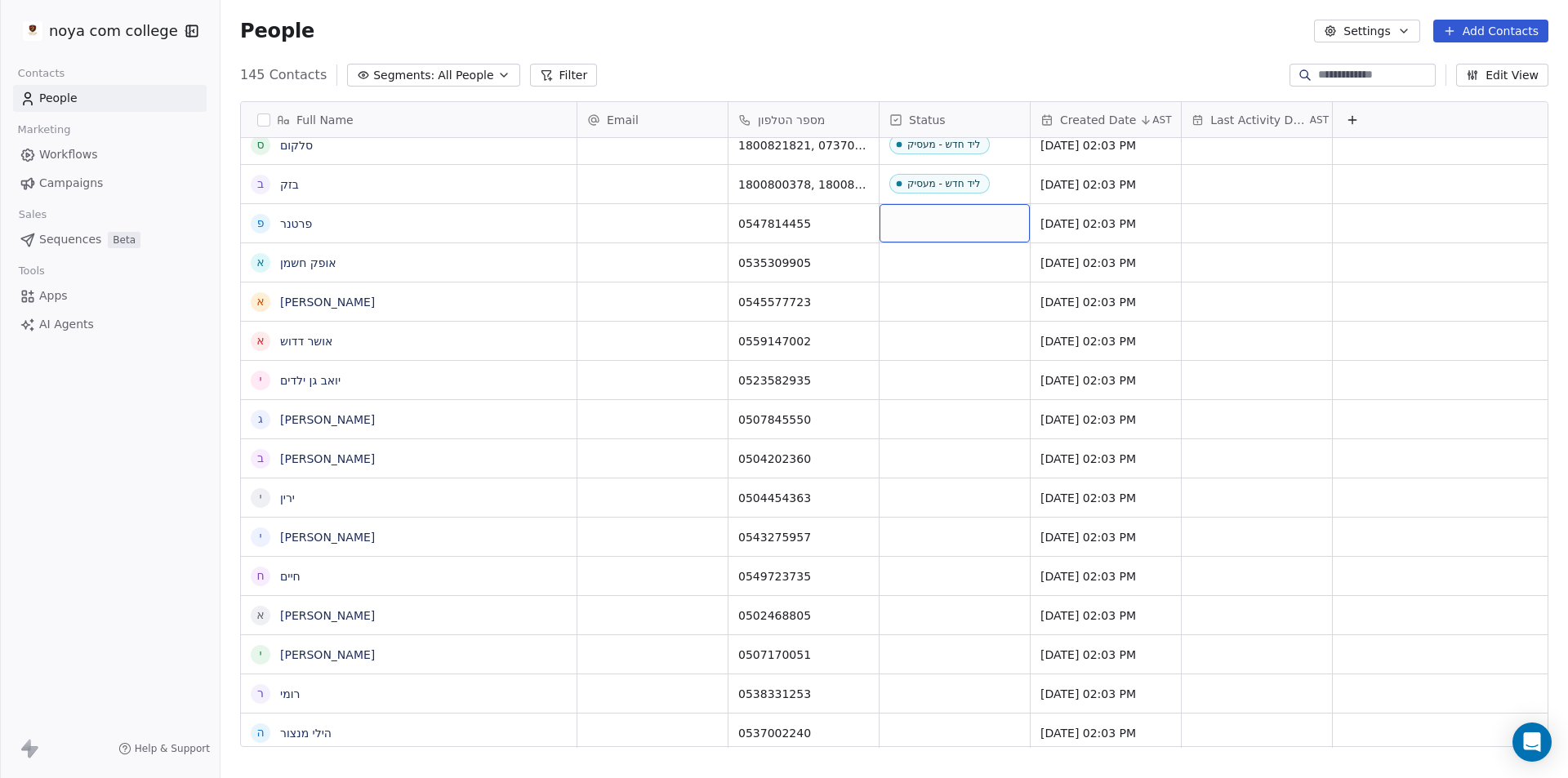
click at [966, 224] on div "grid" at bounding box center [954, 223] width 151 height 38
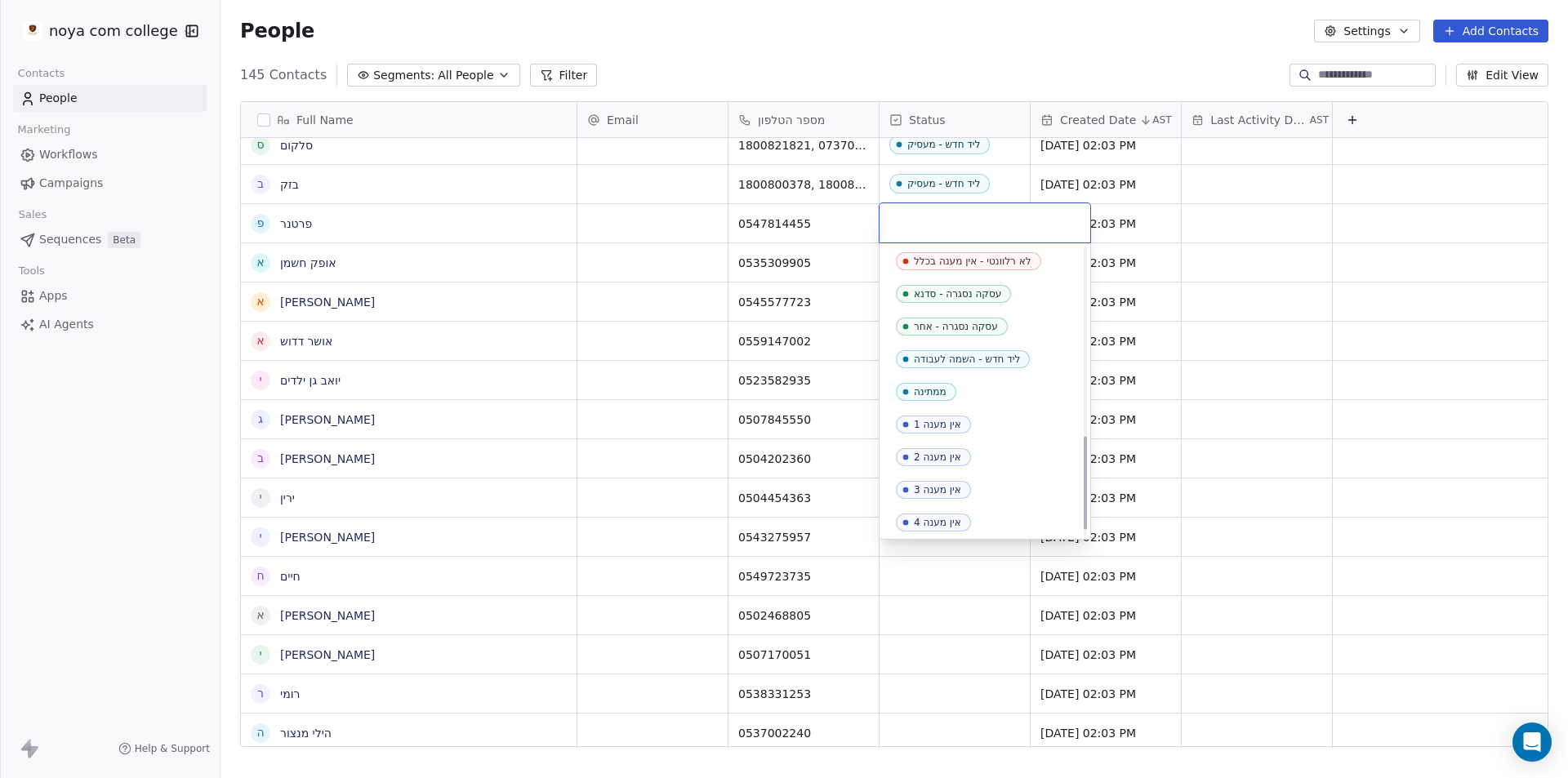
scroll to position [593, 0]
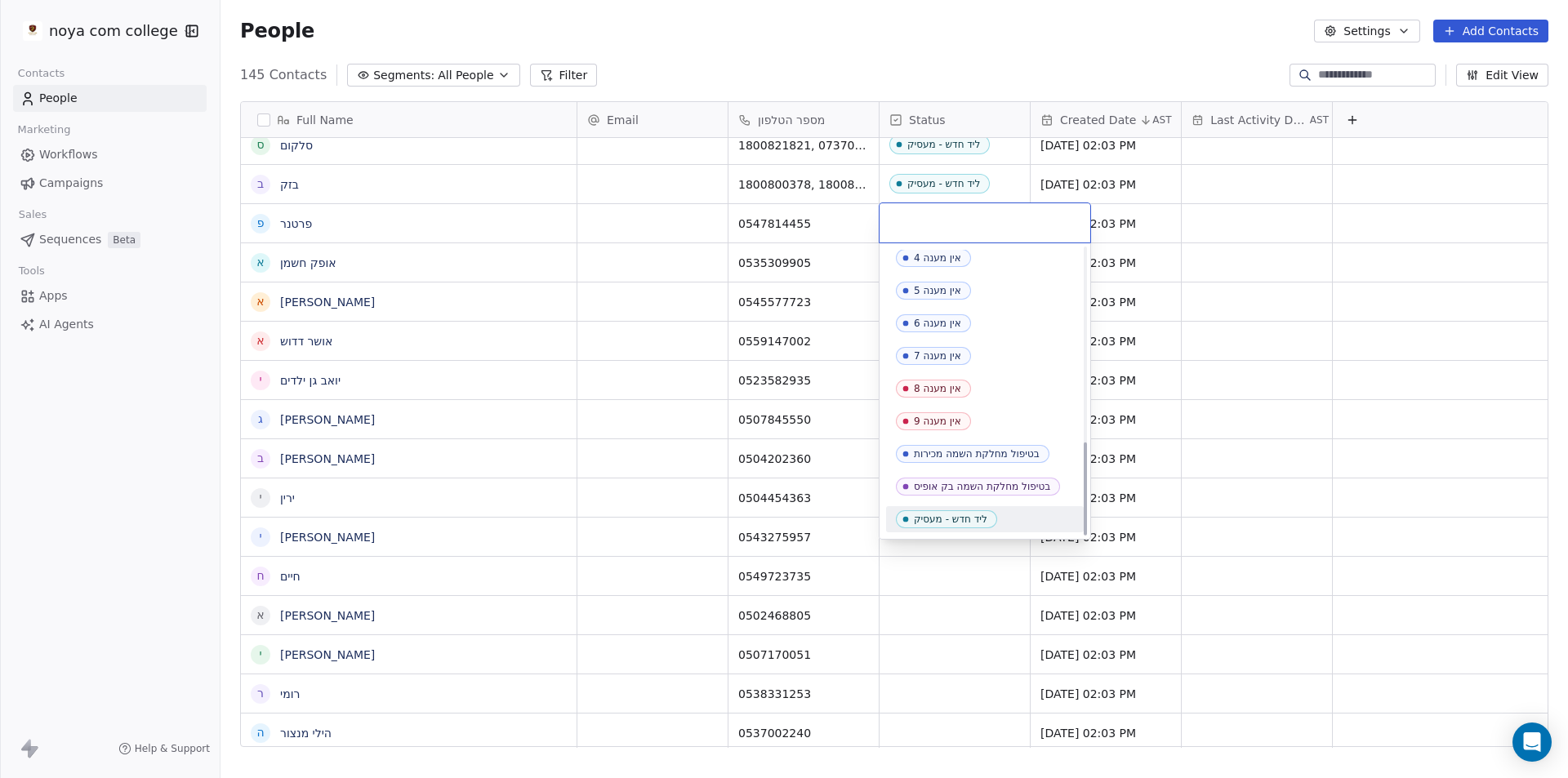
click at [959, 520] on div "ליד חדש - מעסיק" at bounding box center [951, 520] width 73 height 12
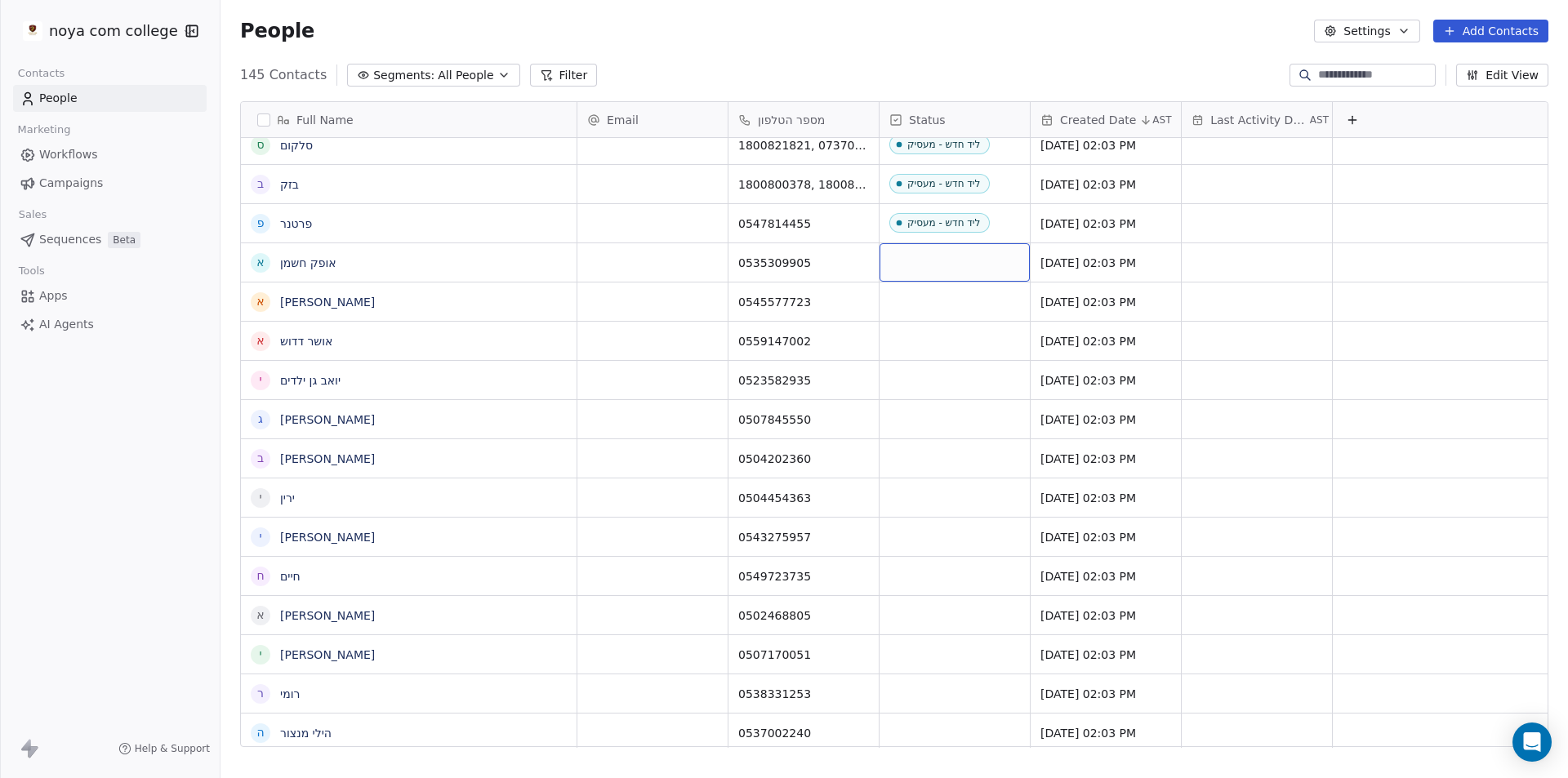
click at [957, 251] on div "grid" at bounding box center [954, 262] width 151 height 38
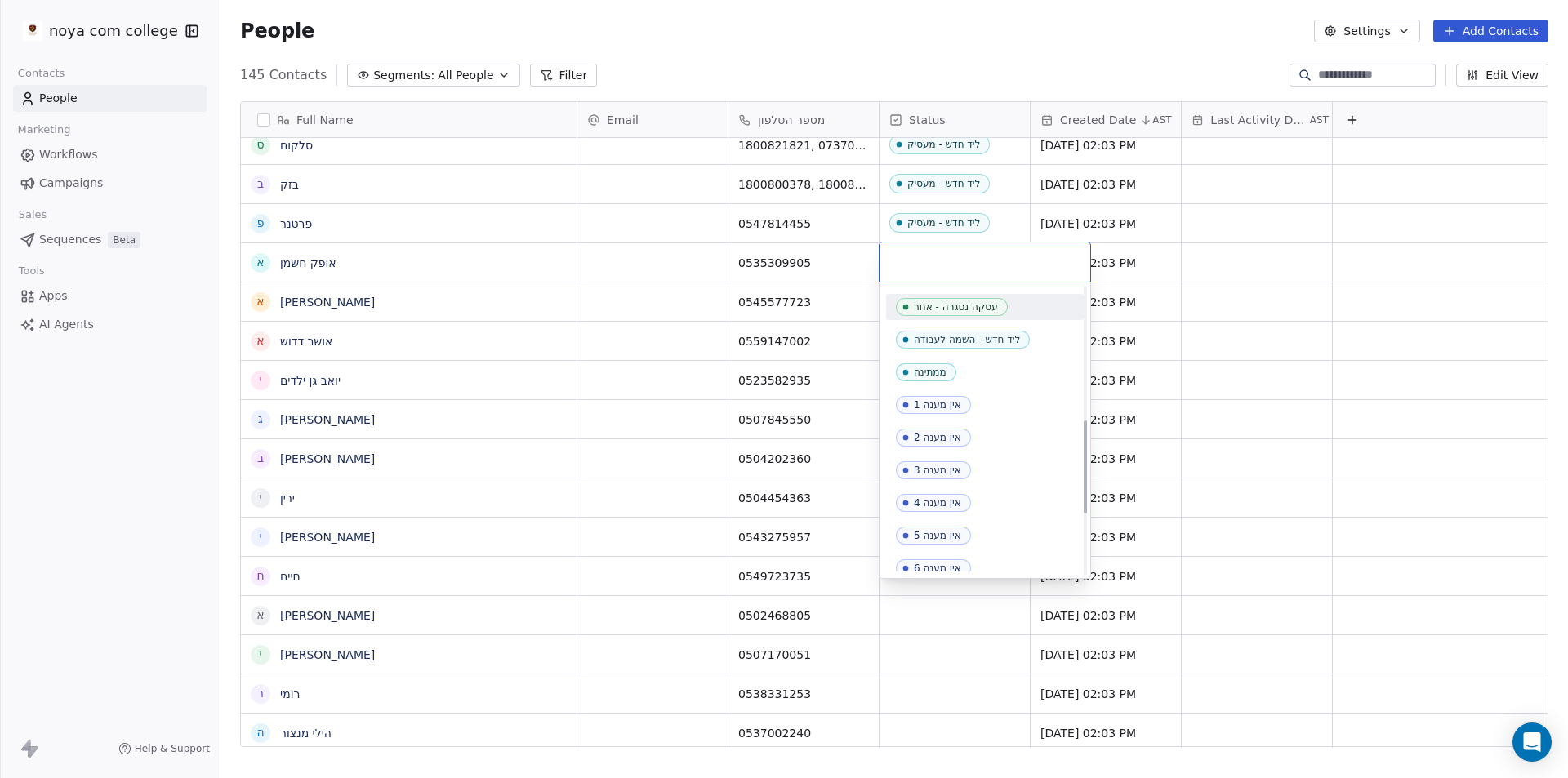
scroll to position [408, 0]
click at [955, 414] on div "אין מענה 2" at bounding box center [937, 416] width 47 height 12
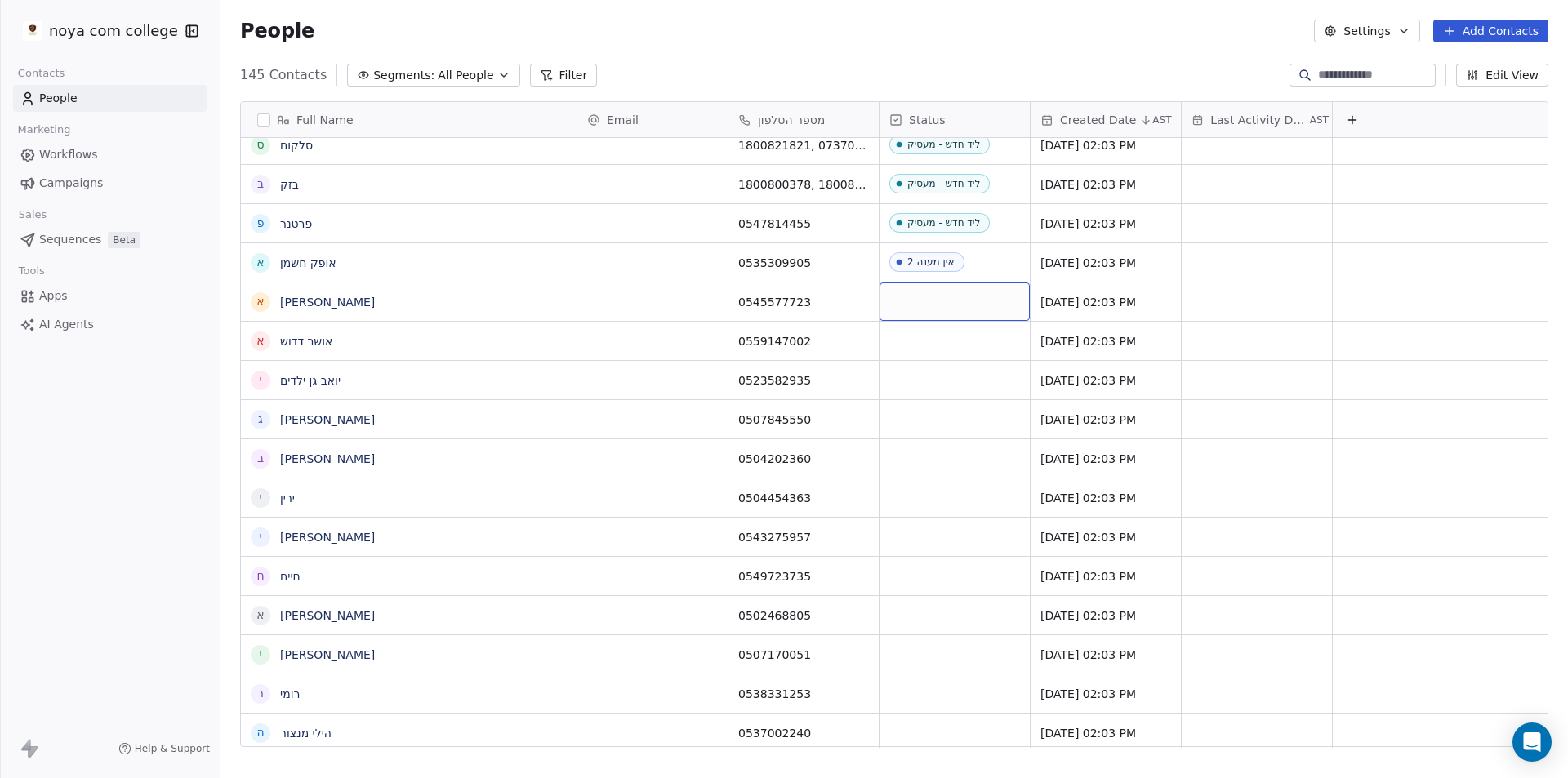
click at [943, 295] on div "grid" at bounding box center [954, 301] width 151 height 38
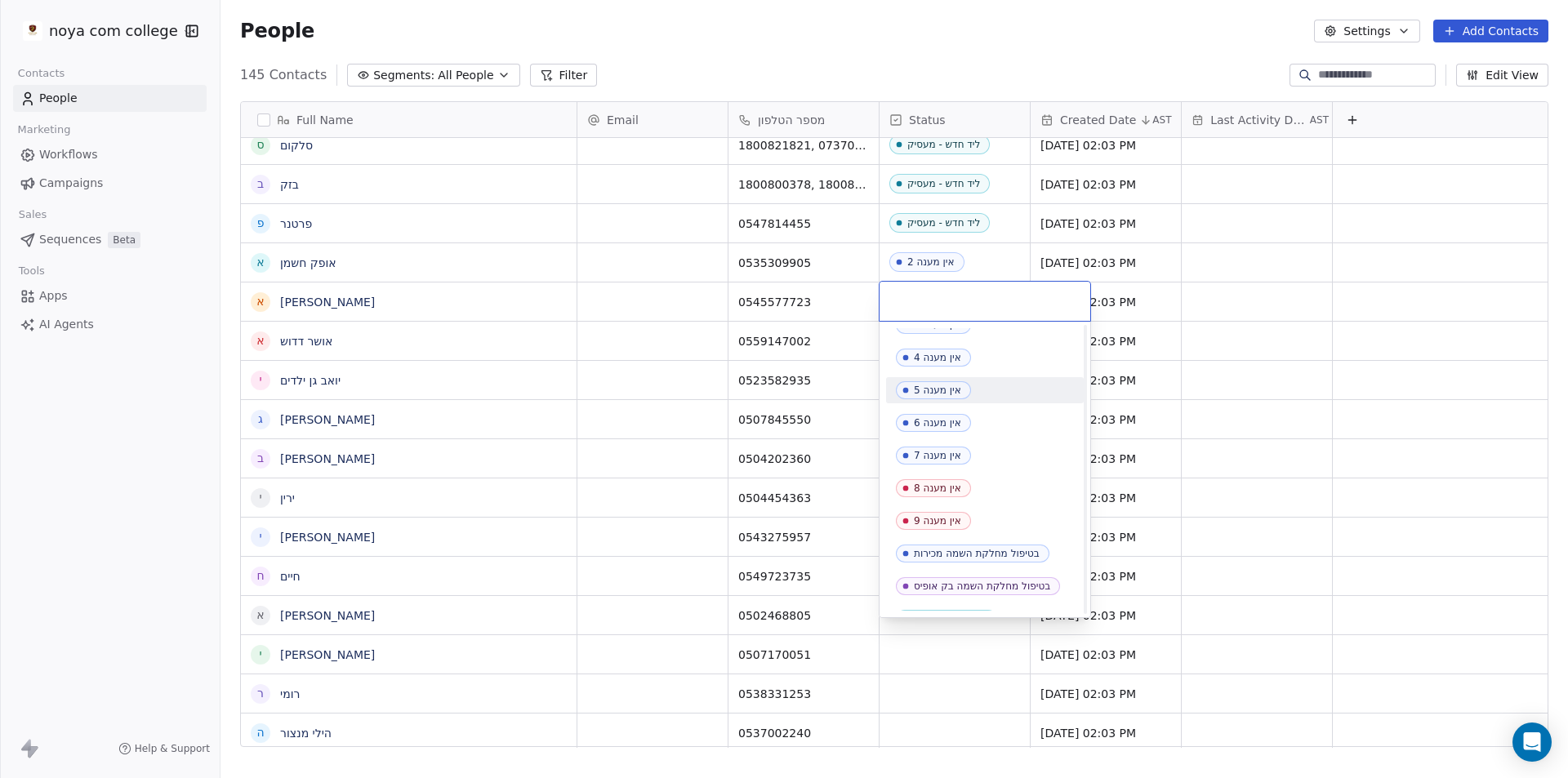
scroll to position [490, 0]
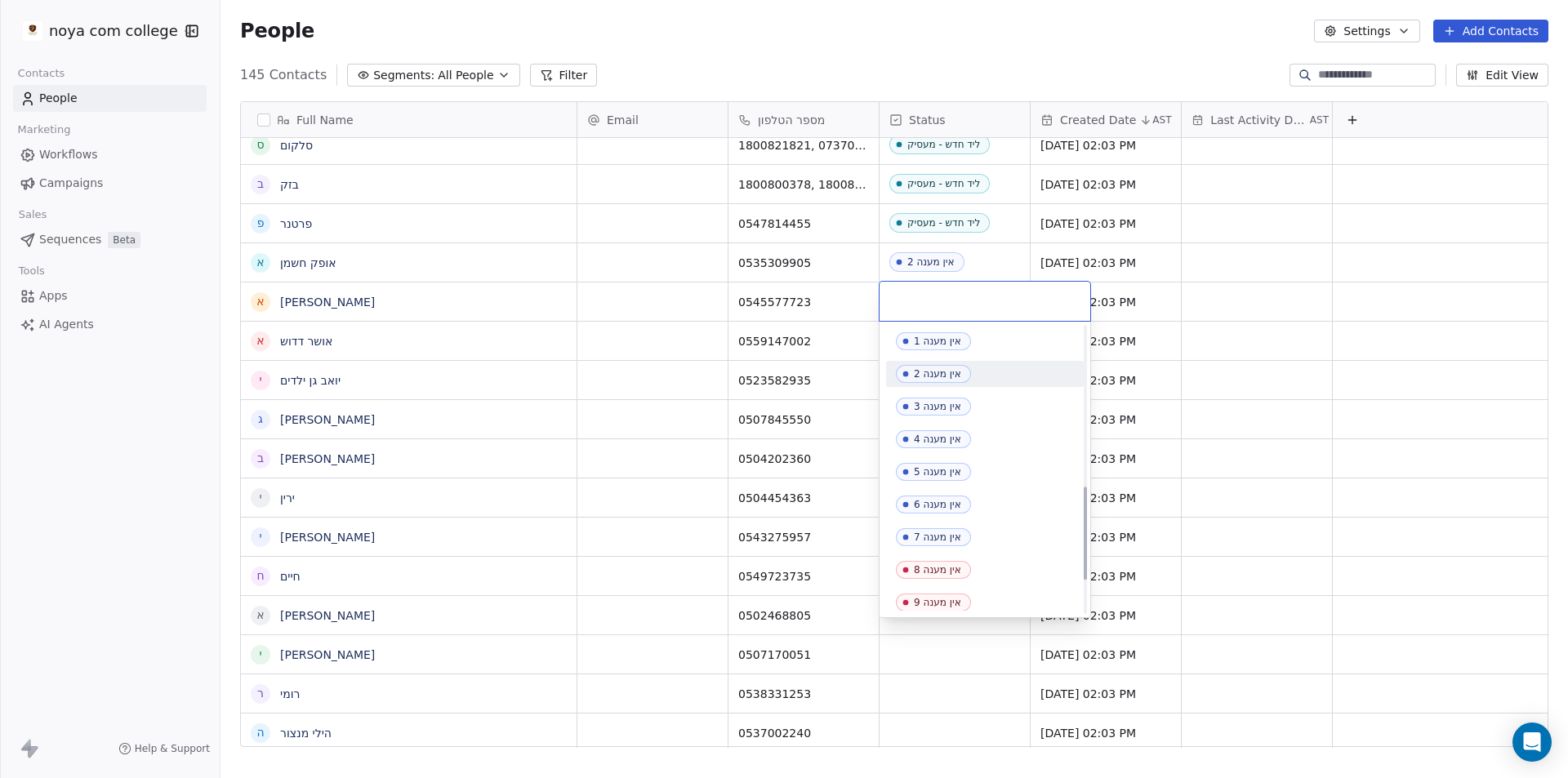
click at [944, 375] on div "אין מענה 2" at bounding box center [937, 373] width 47 height 12
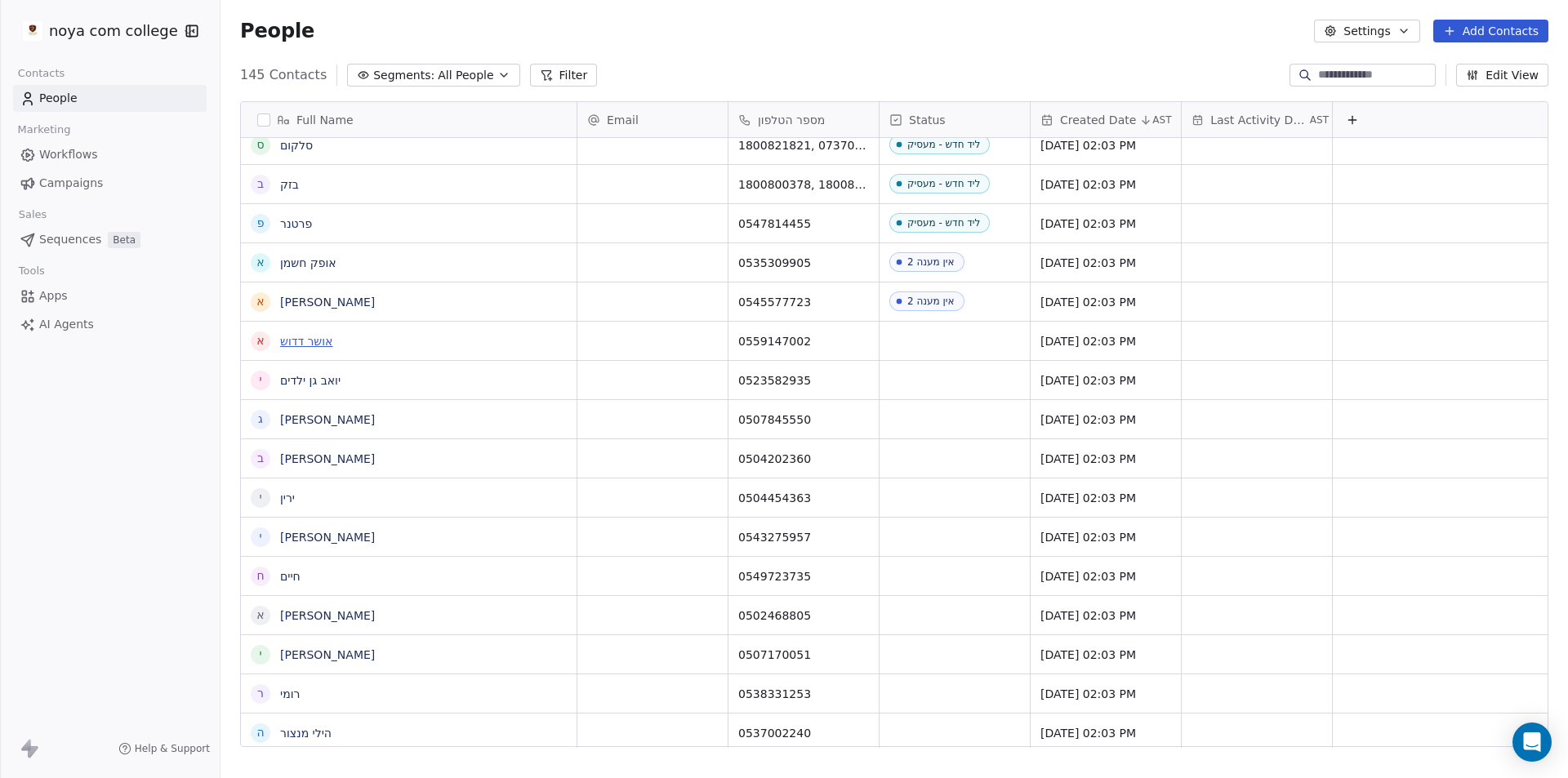
click at [323, 345] on link "אושר דדוש" at bounding box center [306, 341] width 53 height 13
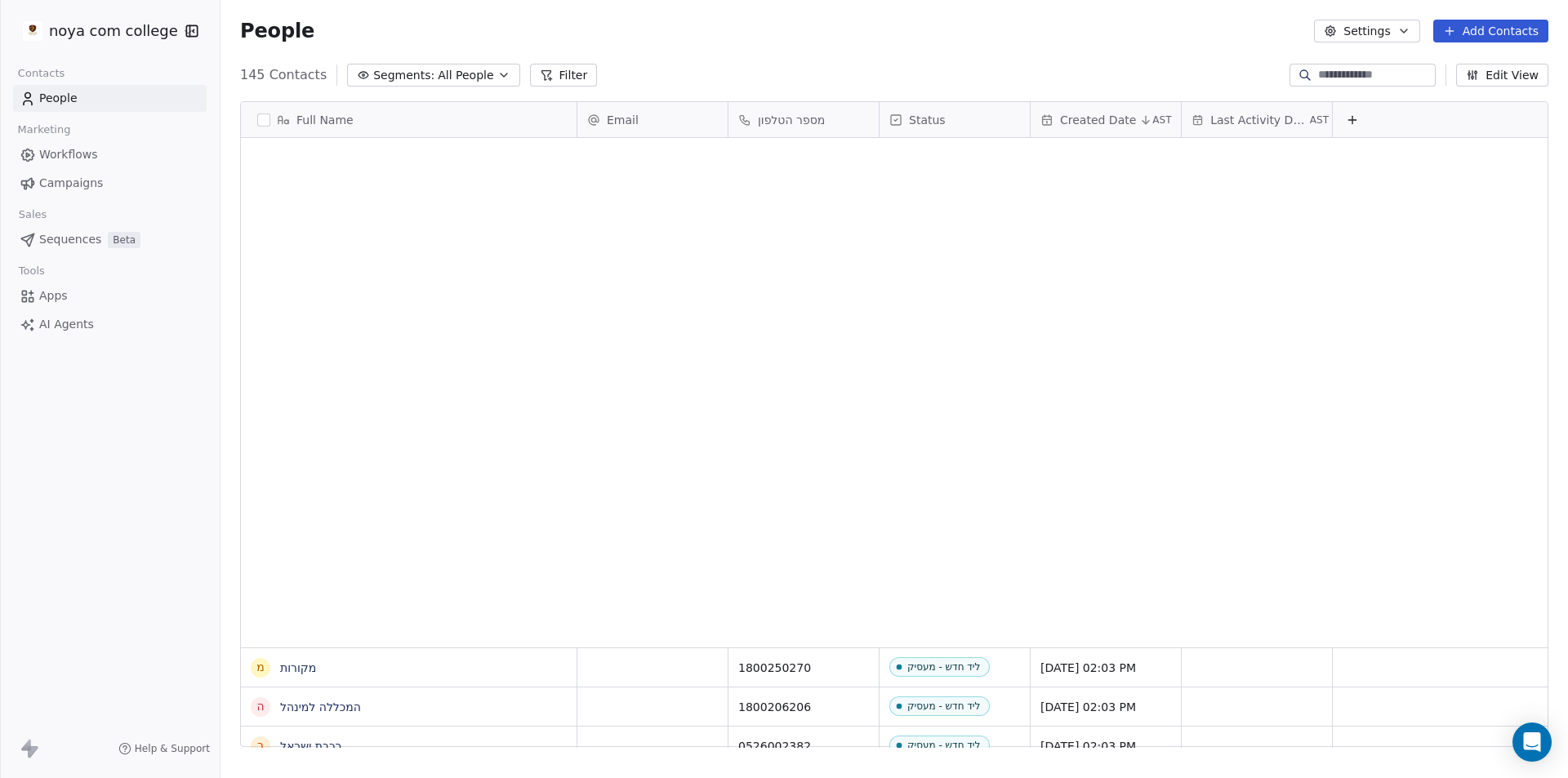
scroll to position [672, 1335]
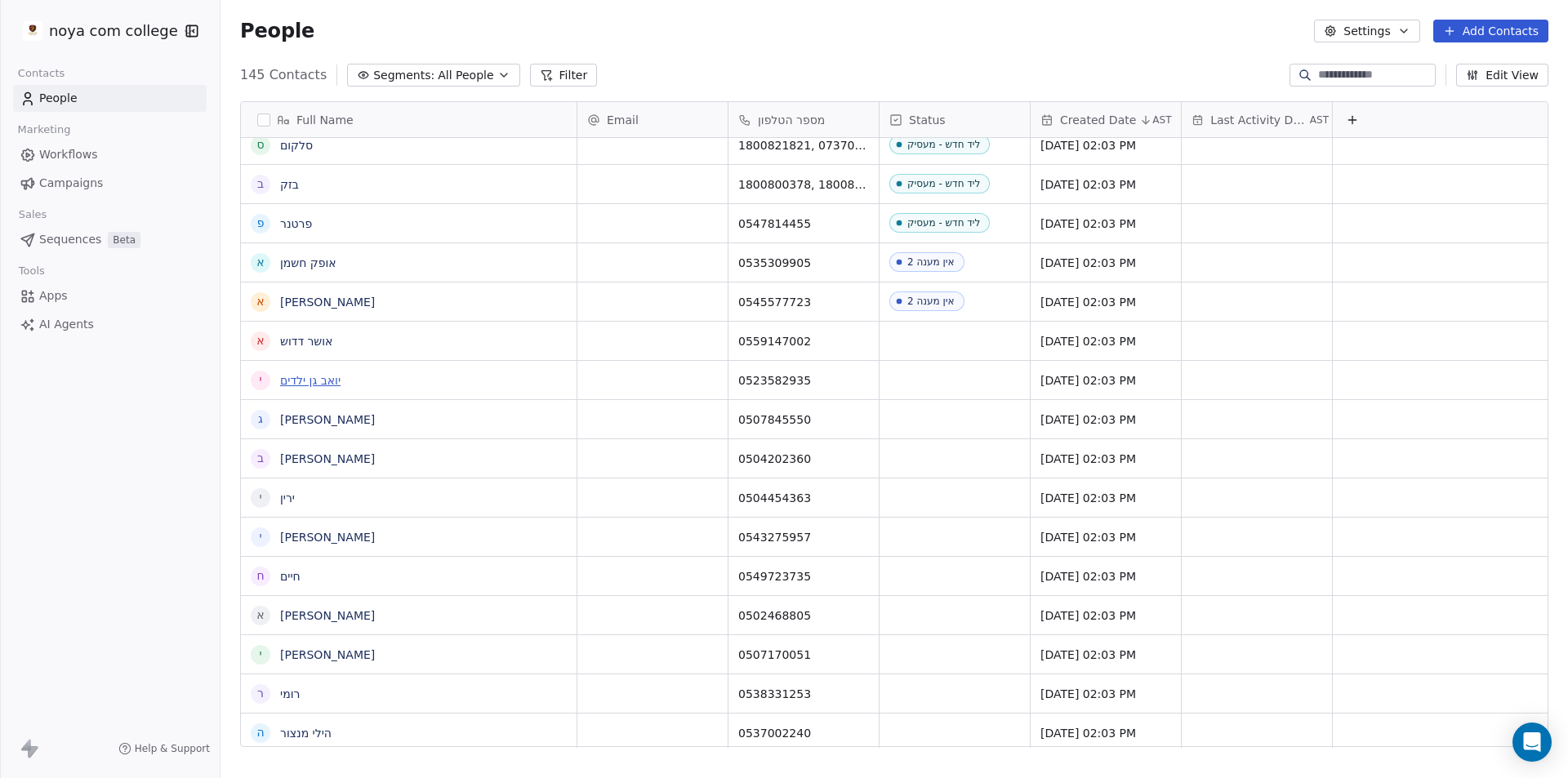
click at [311, 380] on link "יואב גן ילדים" at bounding box center [310, 381] width 61 height 13
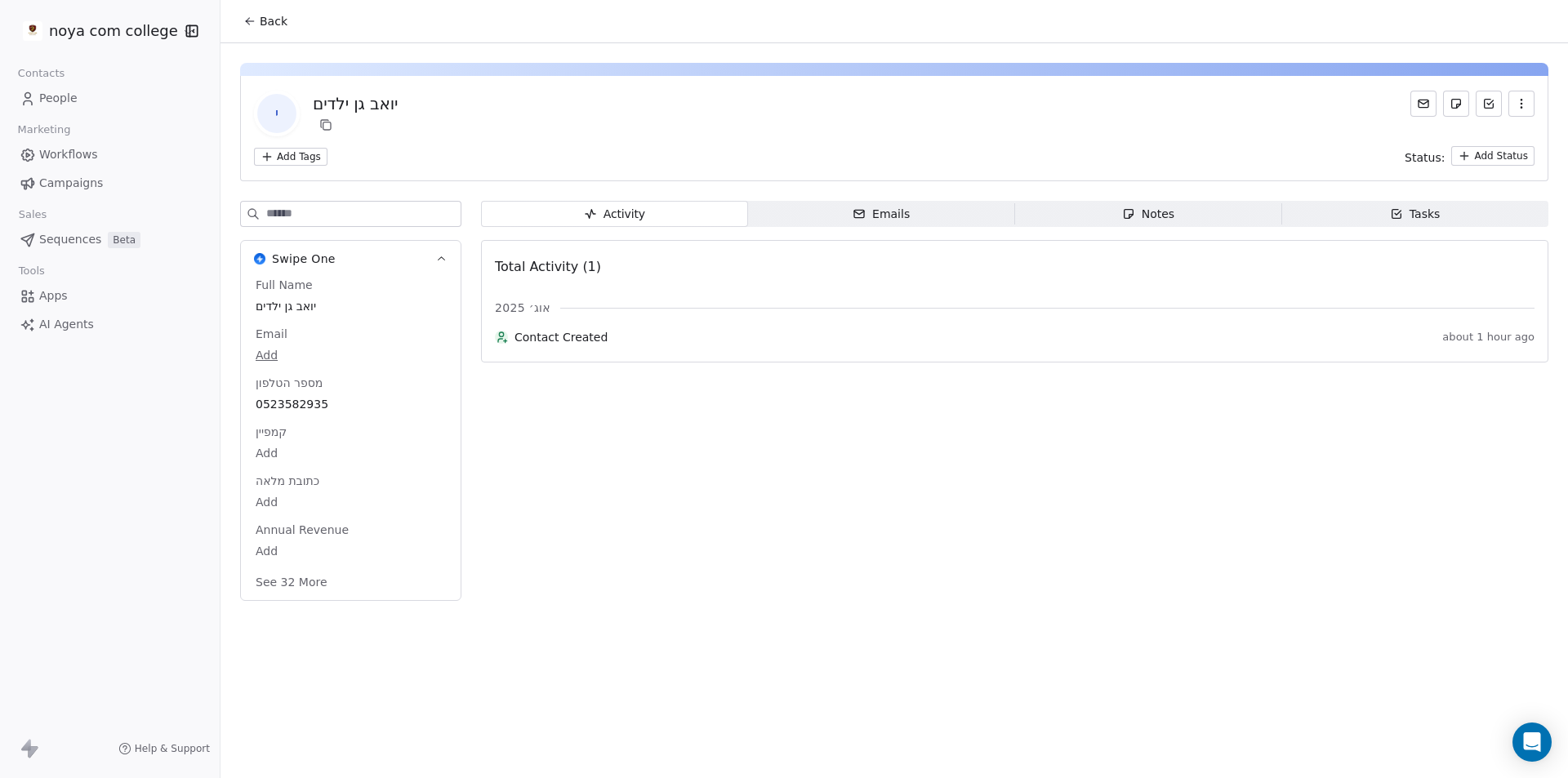
click at [1171, 225] on span "Notes Notes" at bounding box center [1148, 213] width 267 height 26
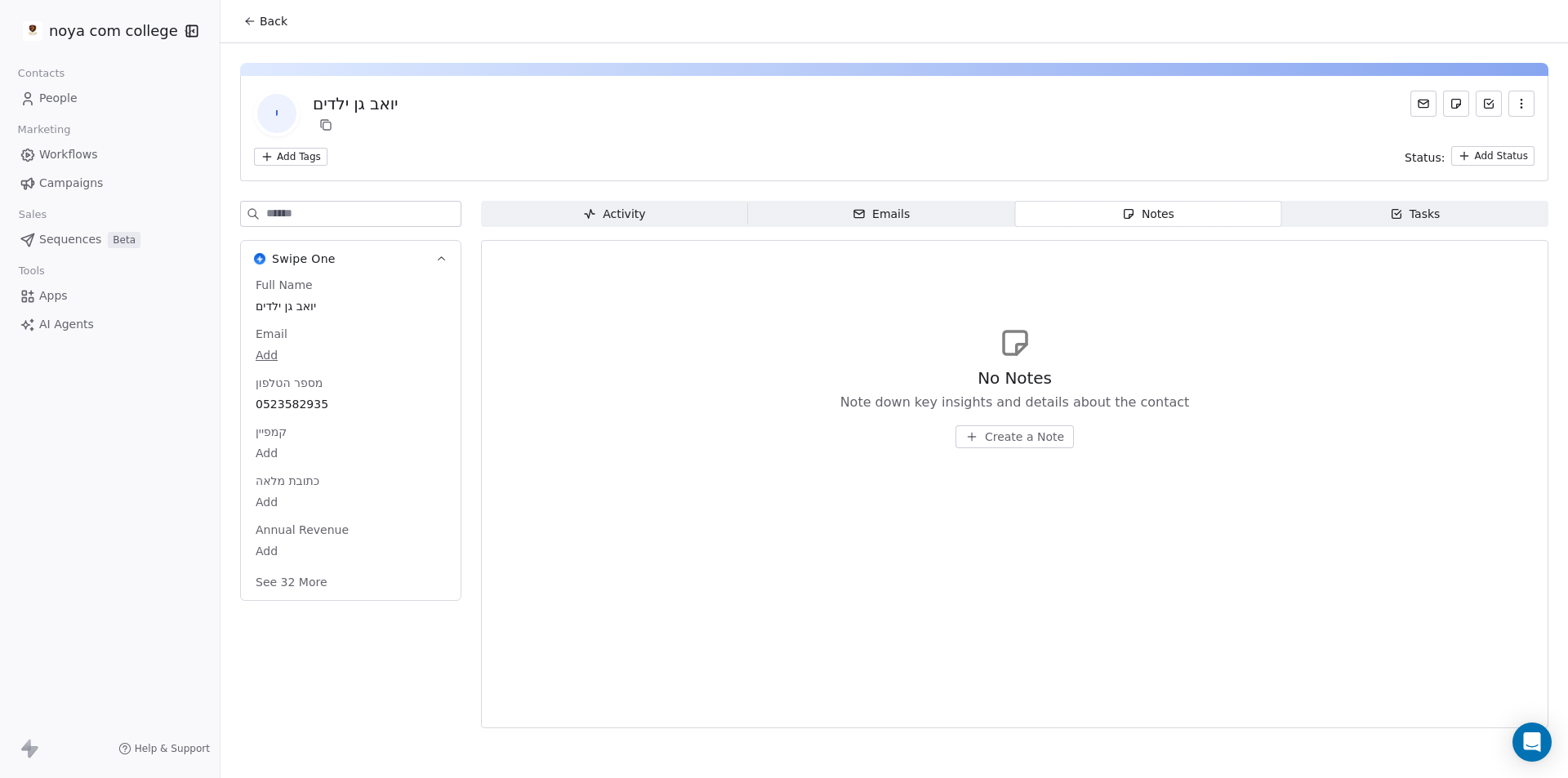
click at [1028, 444] on span "Create a Note" at bounding box center [1024, 437] width 79 height 16
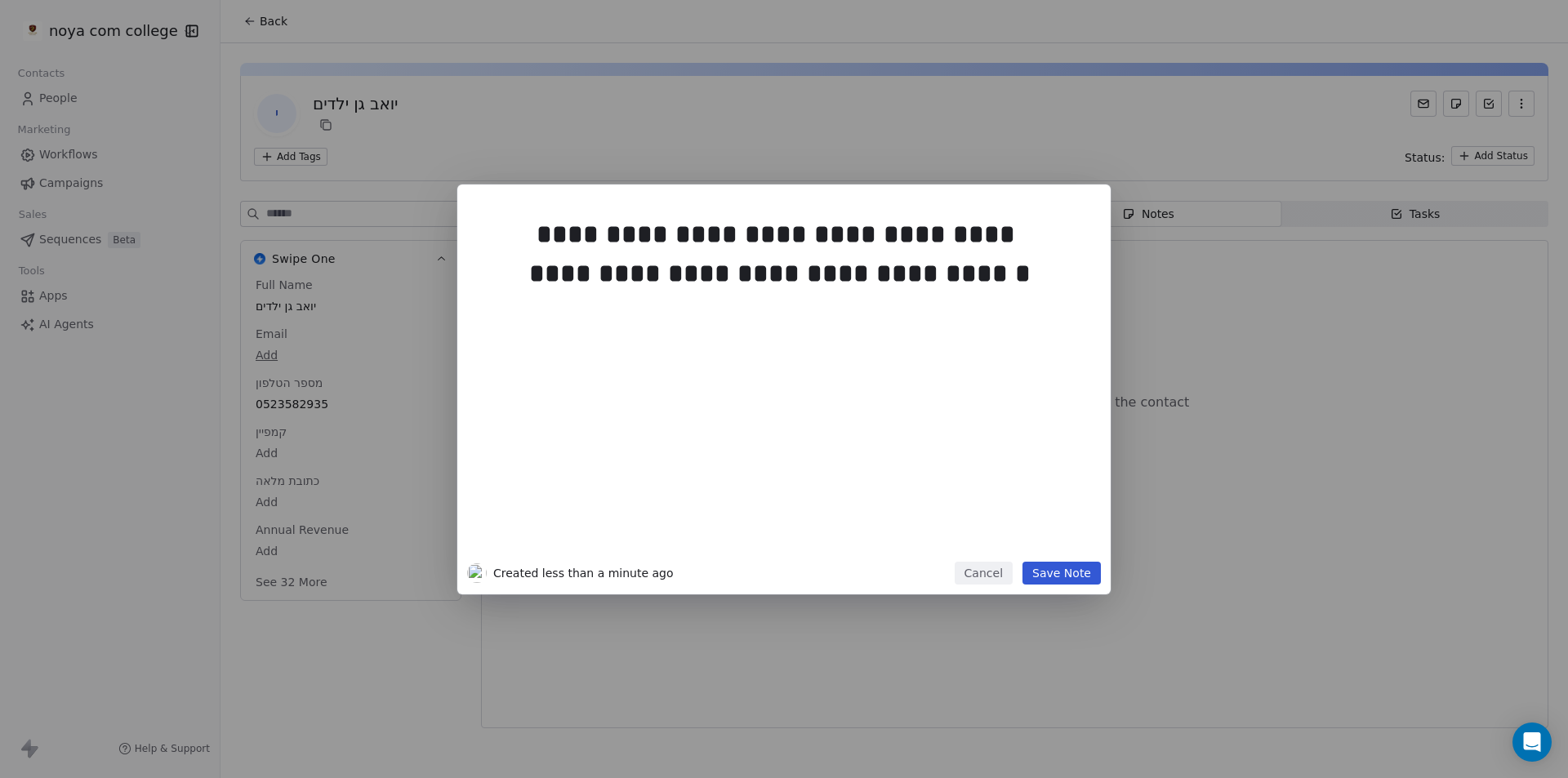
click at [1065, 567] on button "Save Note" at bounding box center [1062, 574] width 78 height 23
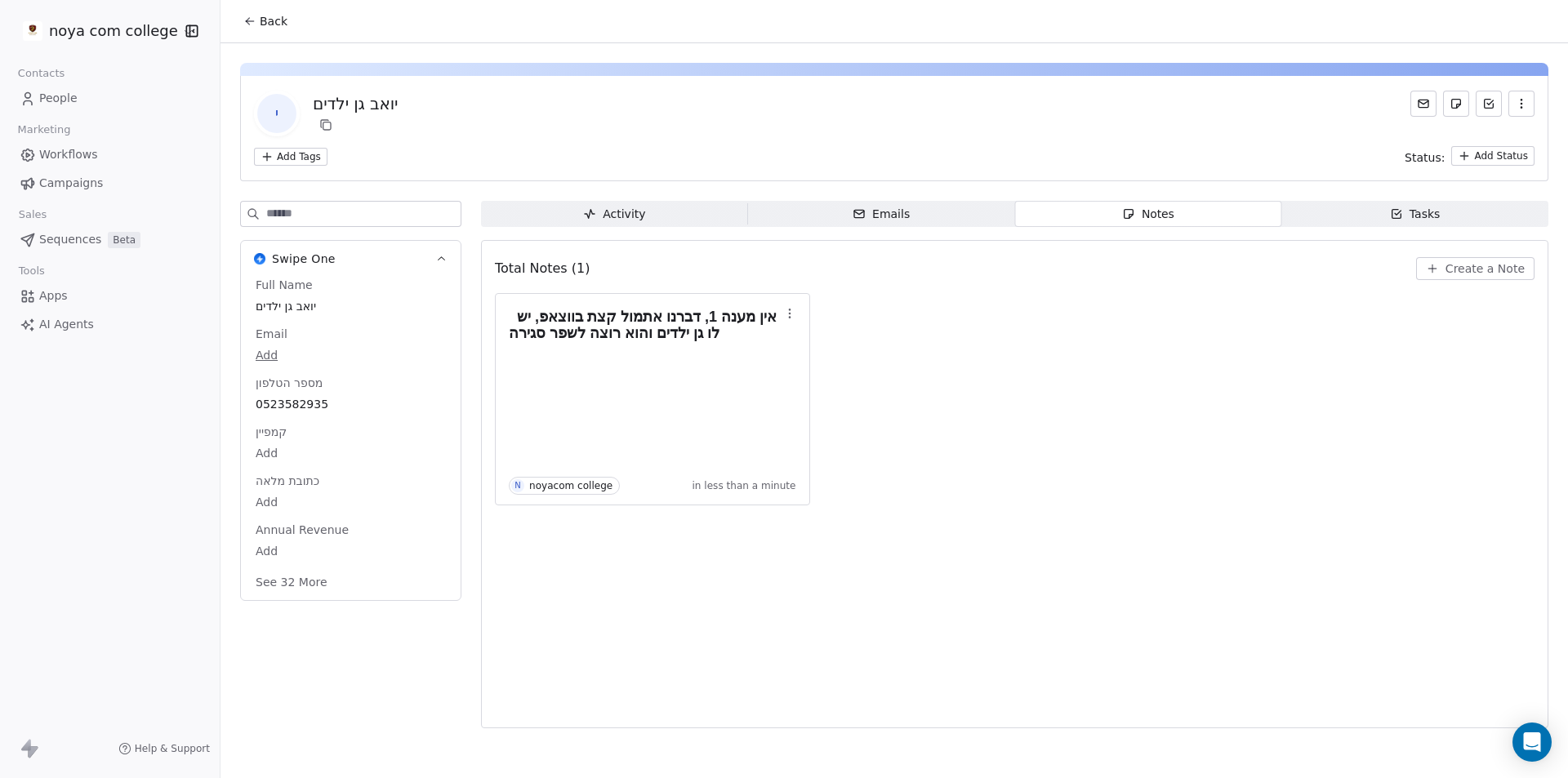
click at [382, 105] on div "יואב גן ילדים" at bounding box center [355, 104] width 85 height 23
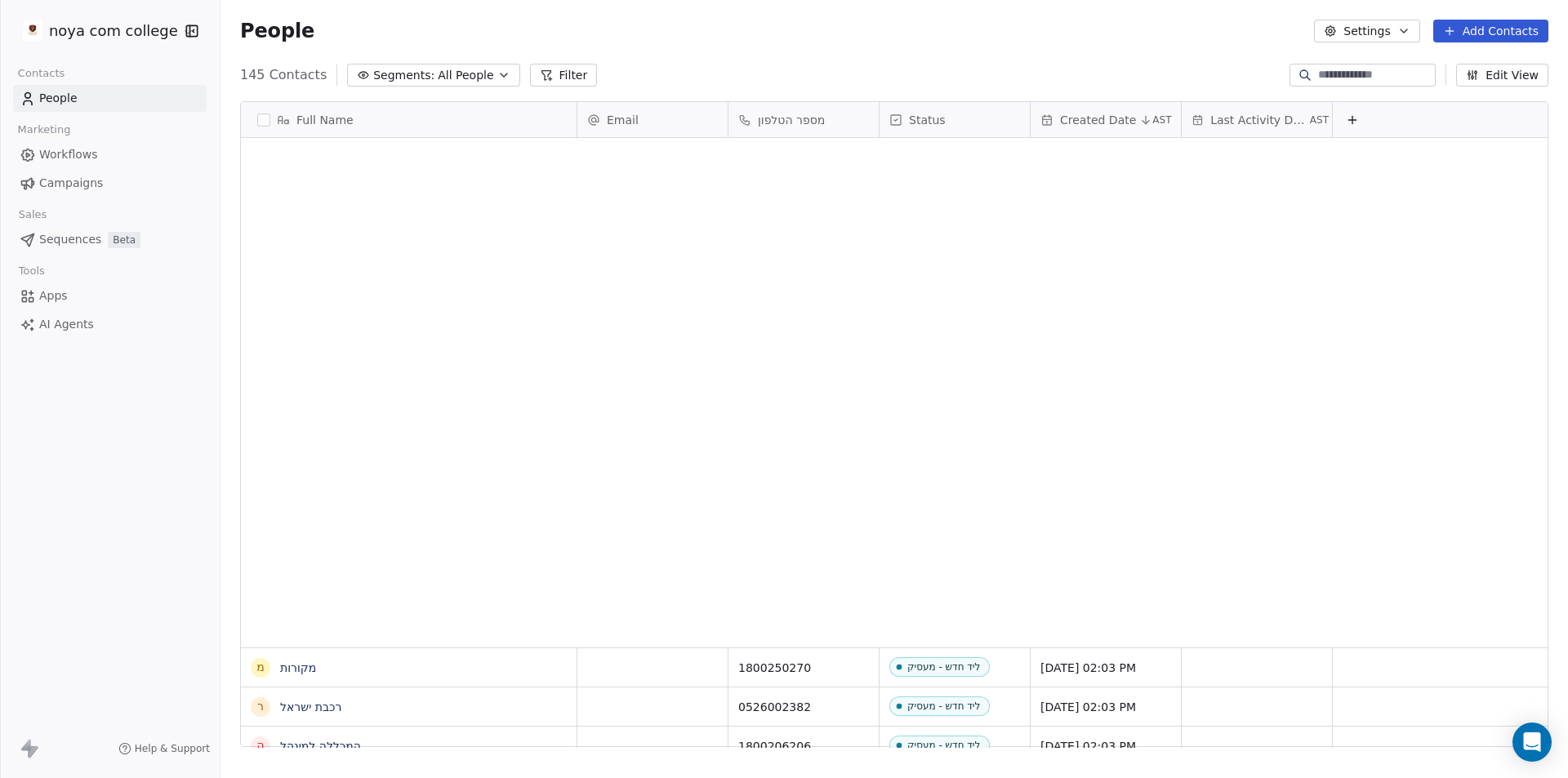
scroll to position [672, 1335]
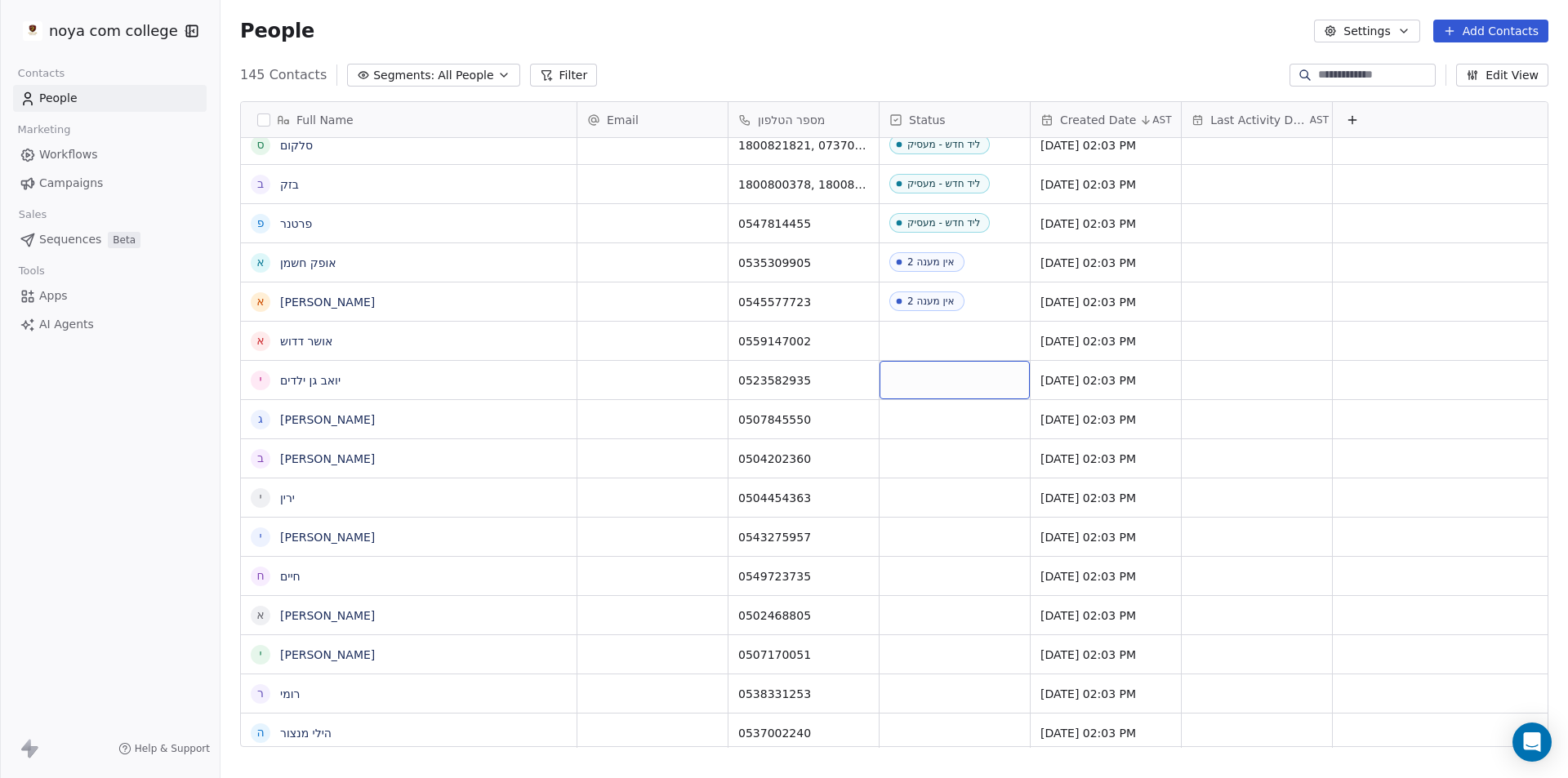
click at [955, 389] on div "grid" at bounding box center [954, 380] width 151 height 38
click at [956, 389] on div "grid" at bounding box center [954, 380] width 151 height 38
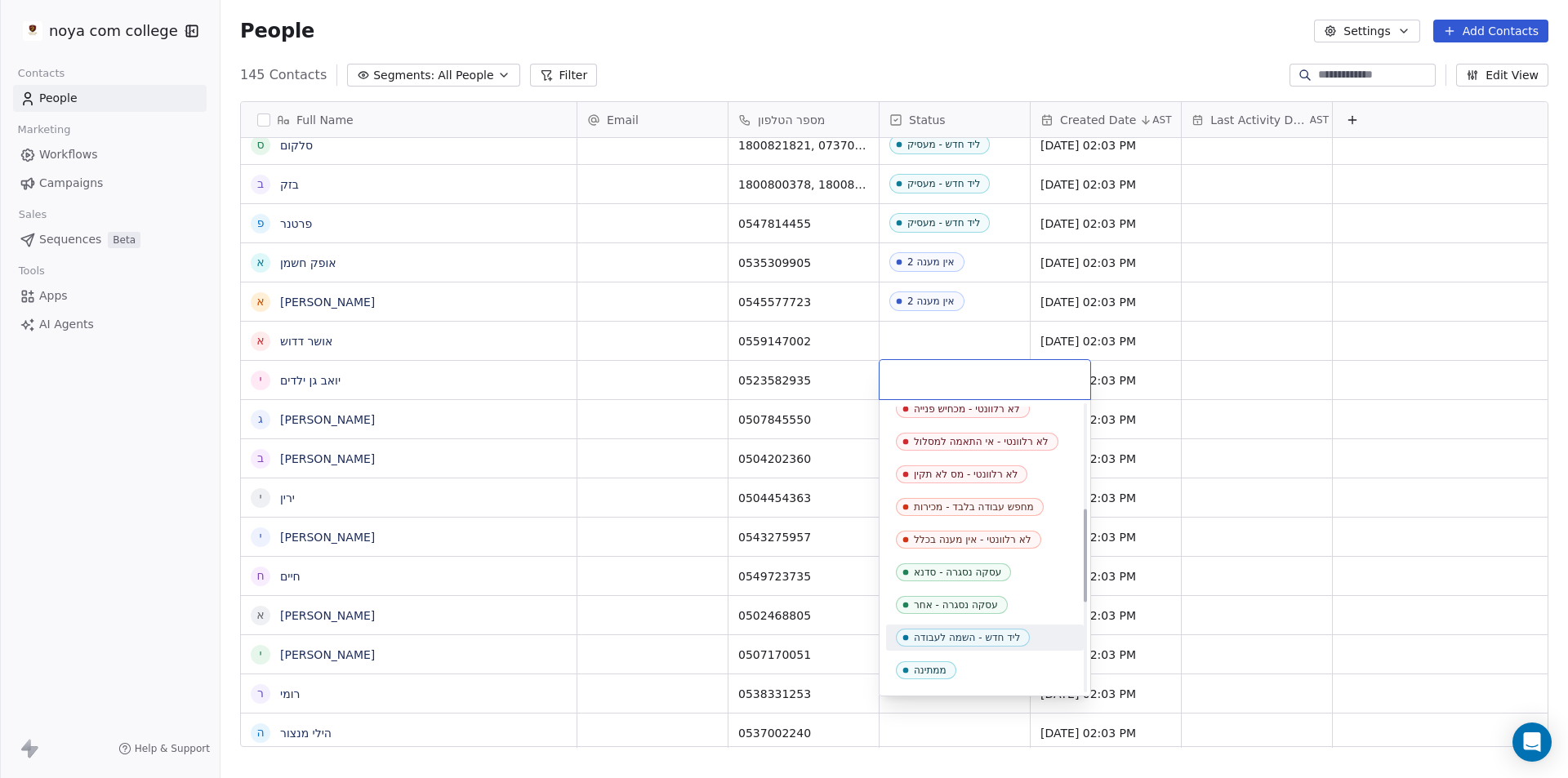
scroll to position [408, 0]
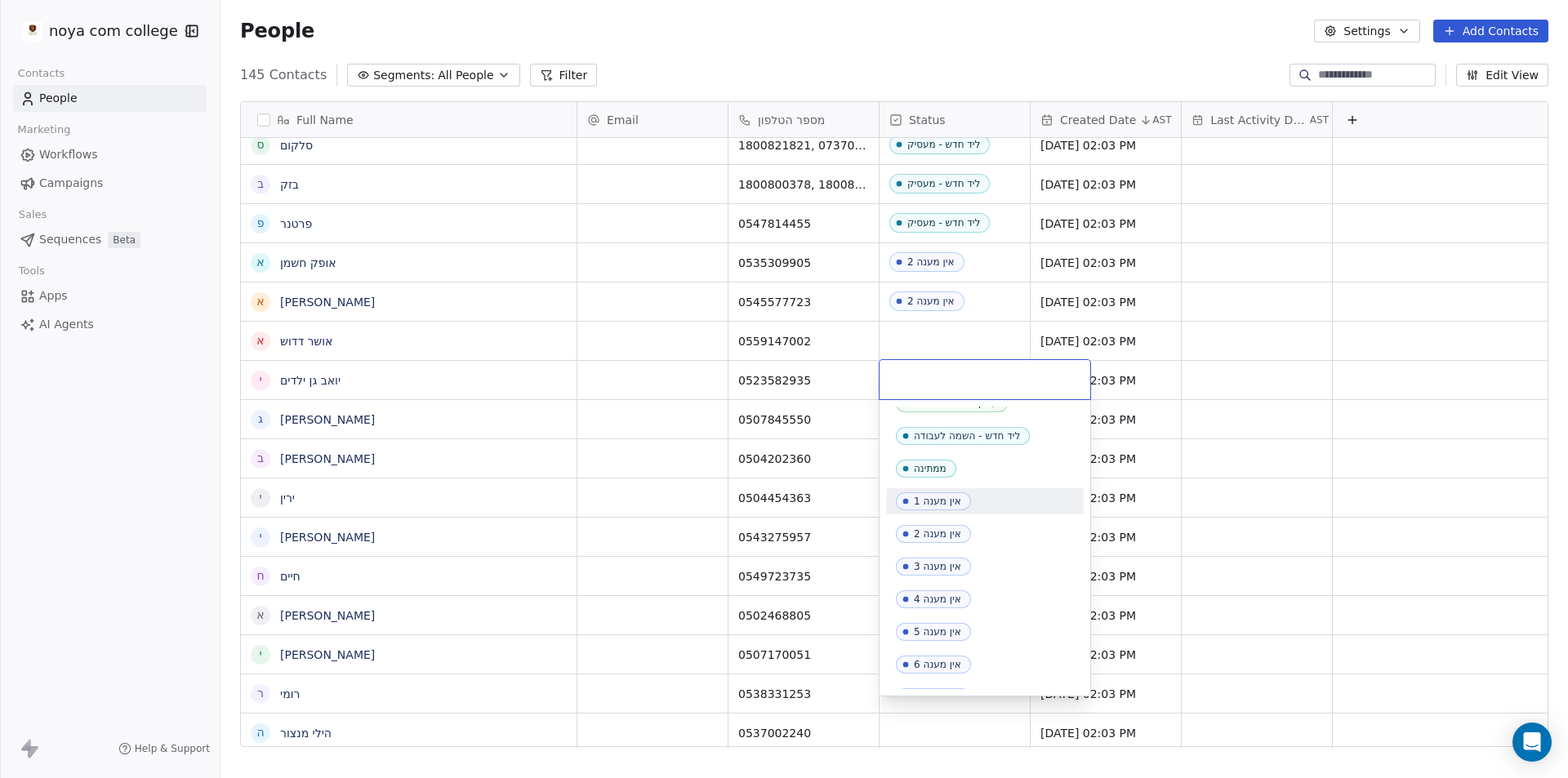
click at [948, 504] on div "אין מענה 1" at bounding box center [937, 501] width 47 height 12
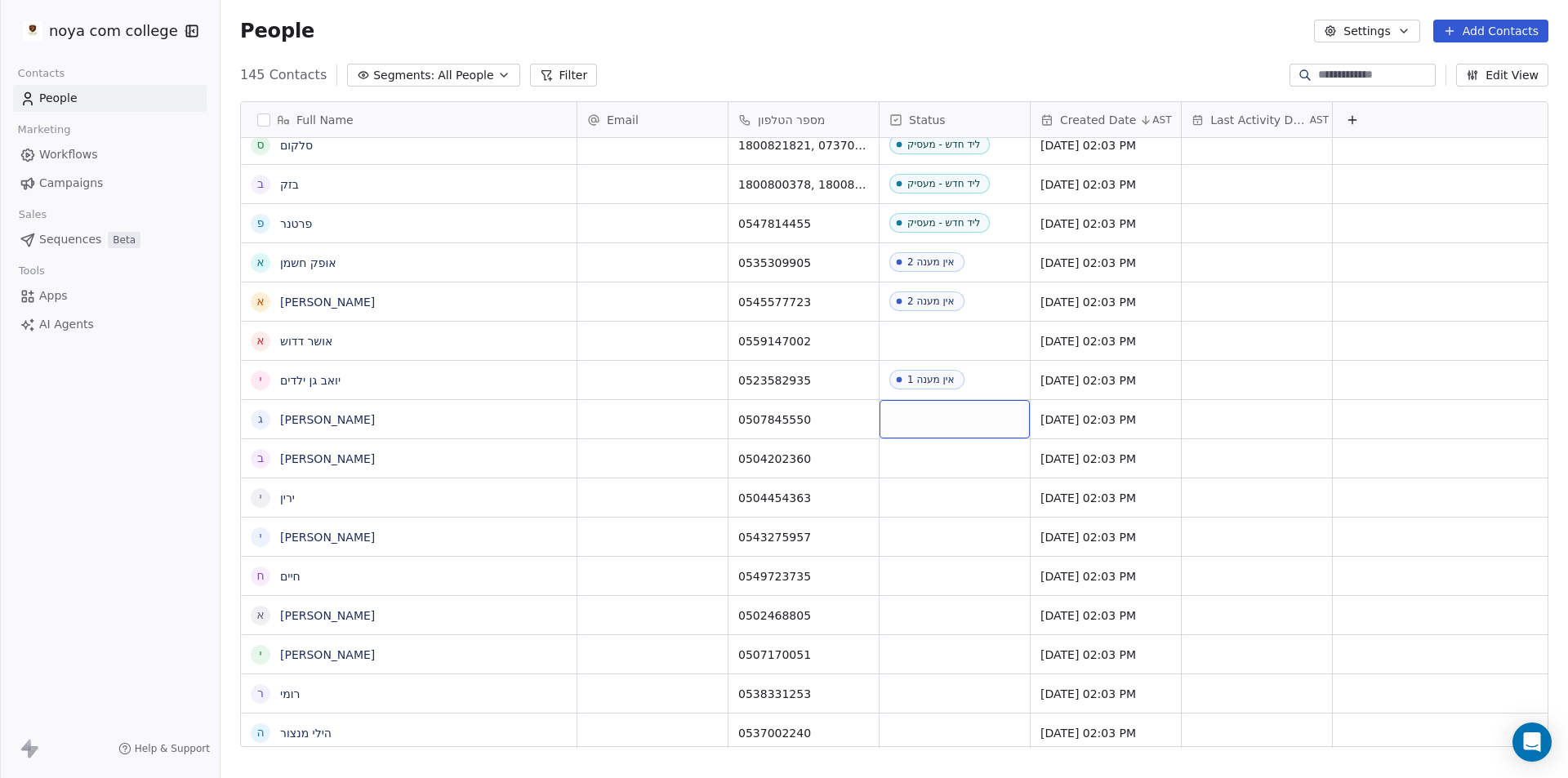
click at [955, 429] on div "grid" at bounding box center [954, 419] width 151 height 38
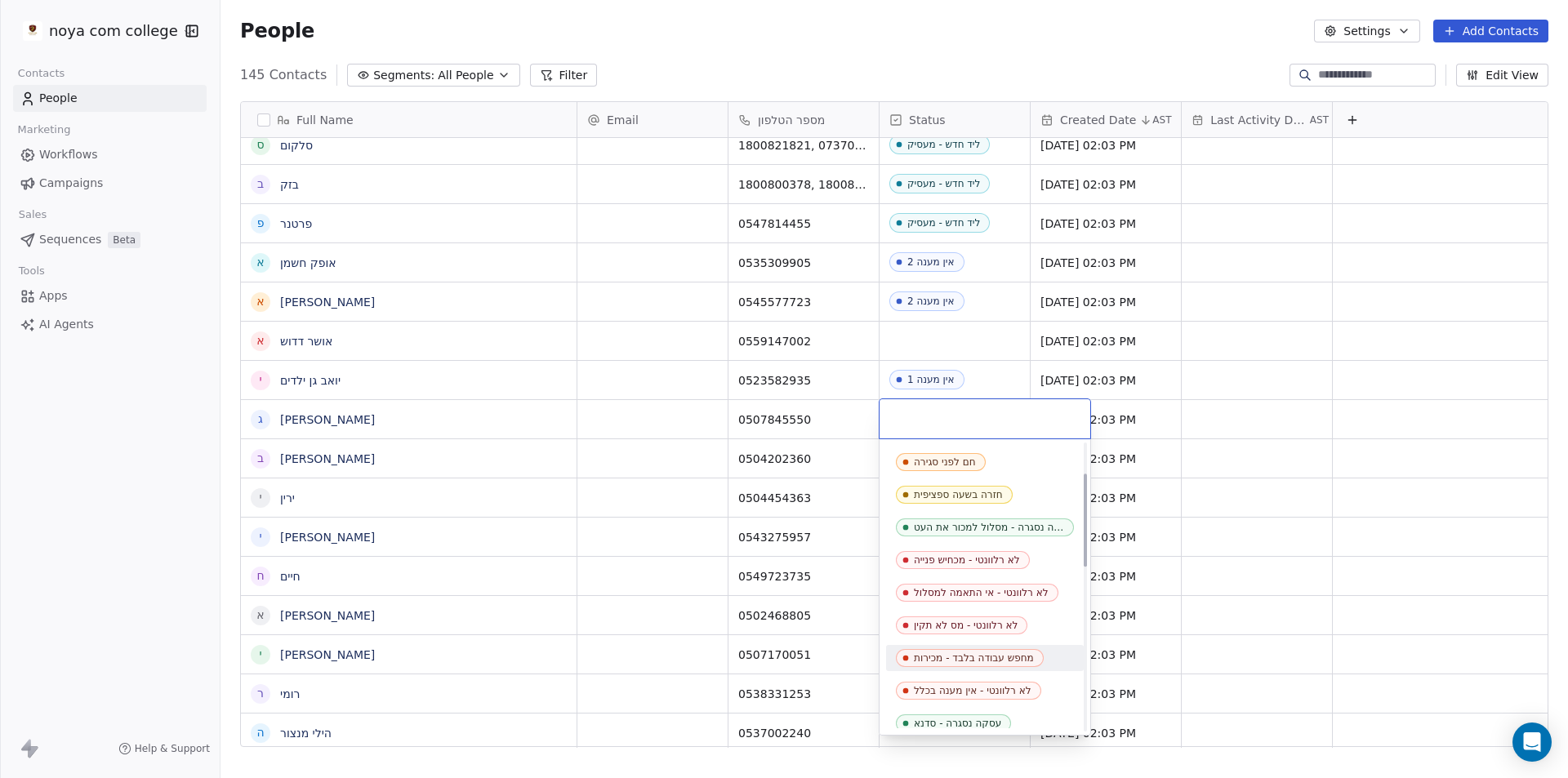
scroll to position [327, 0]
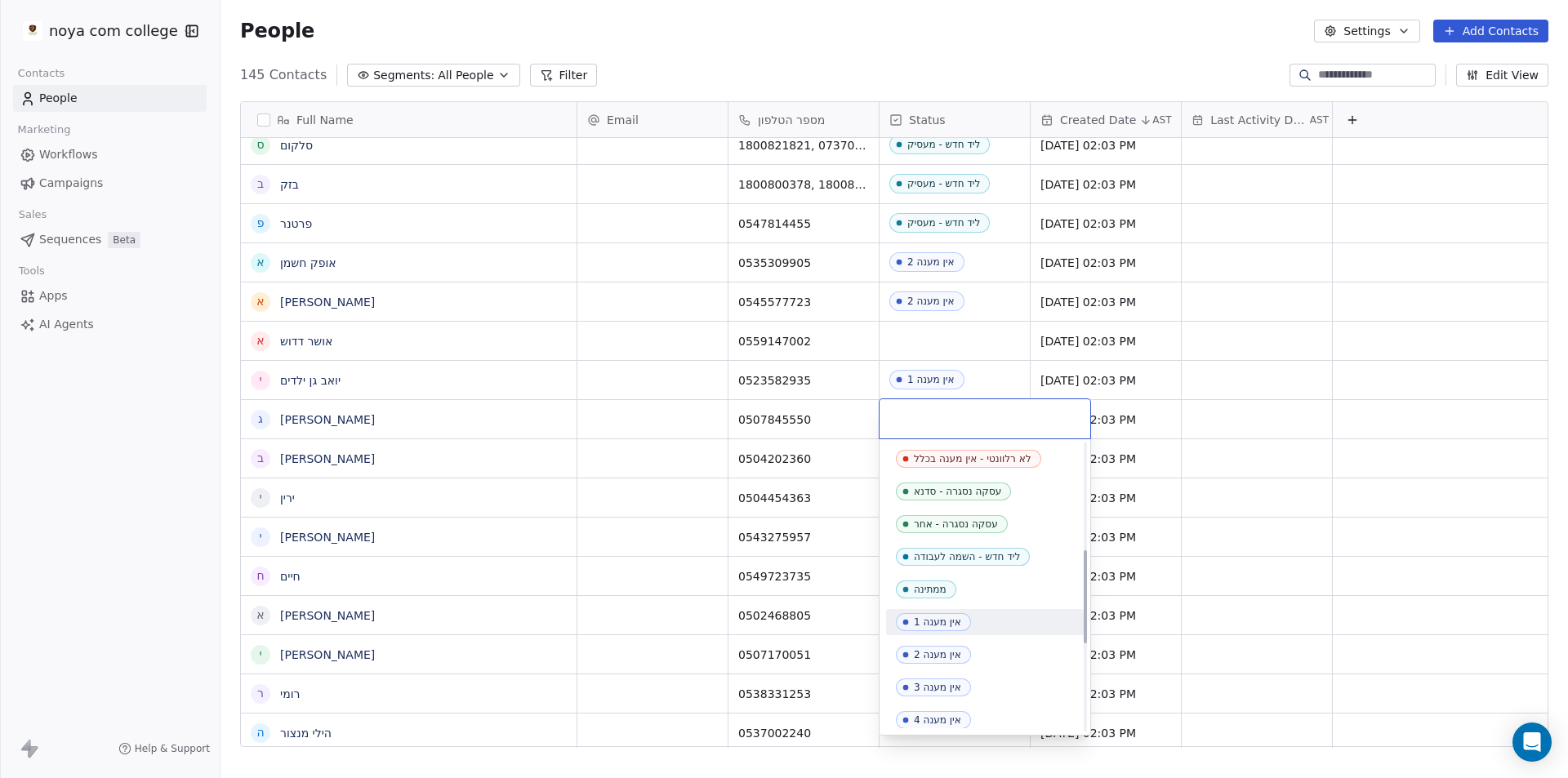
click at [962, 621] on span "אין מענה 1" at bounding box center [933, 622] width 75 height 18
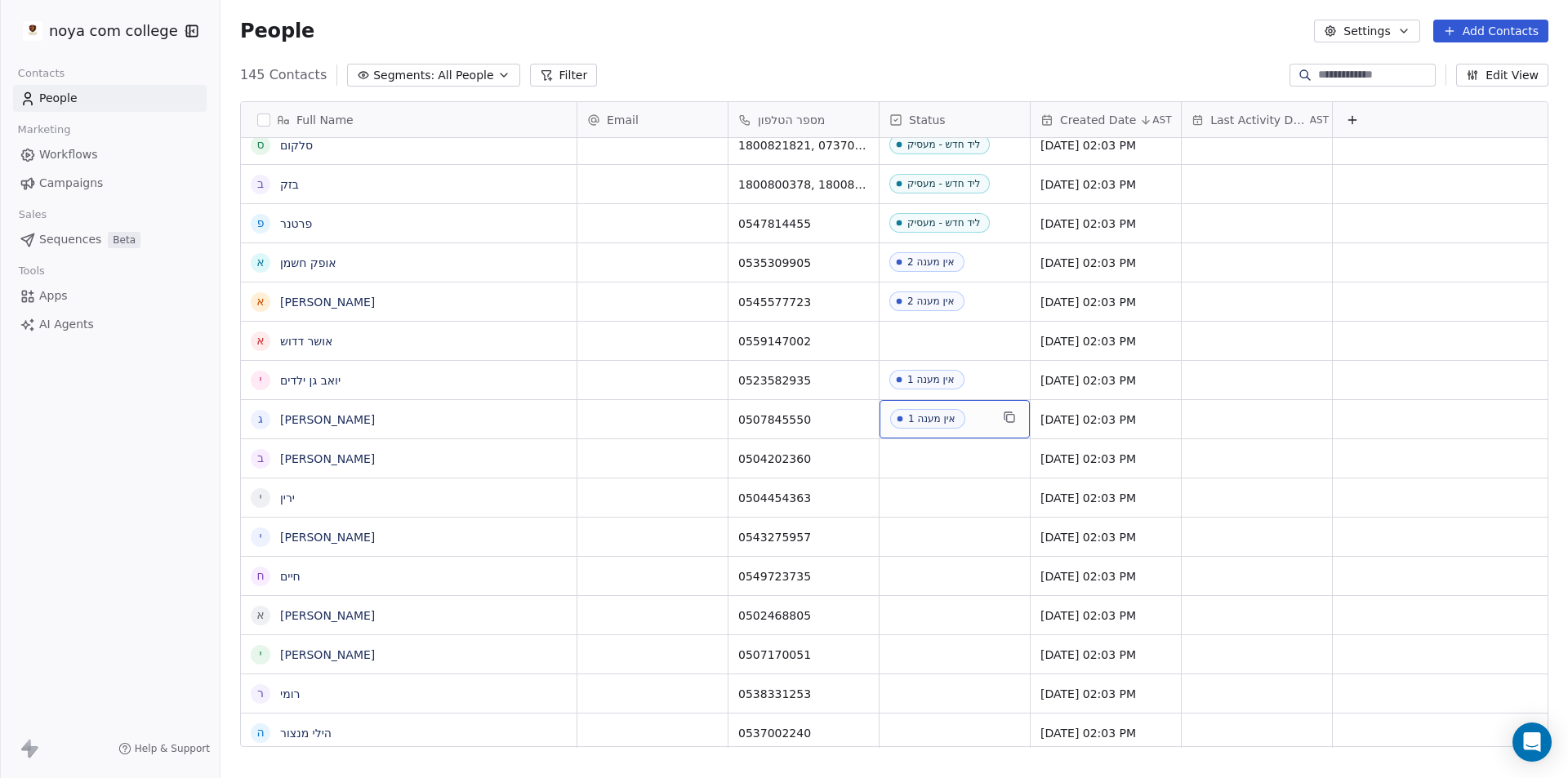
click at [915, 416] on div "אין מענה 1" at bounding box center [931, 419] width 47 height 12
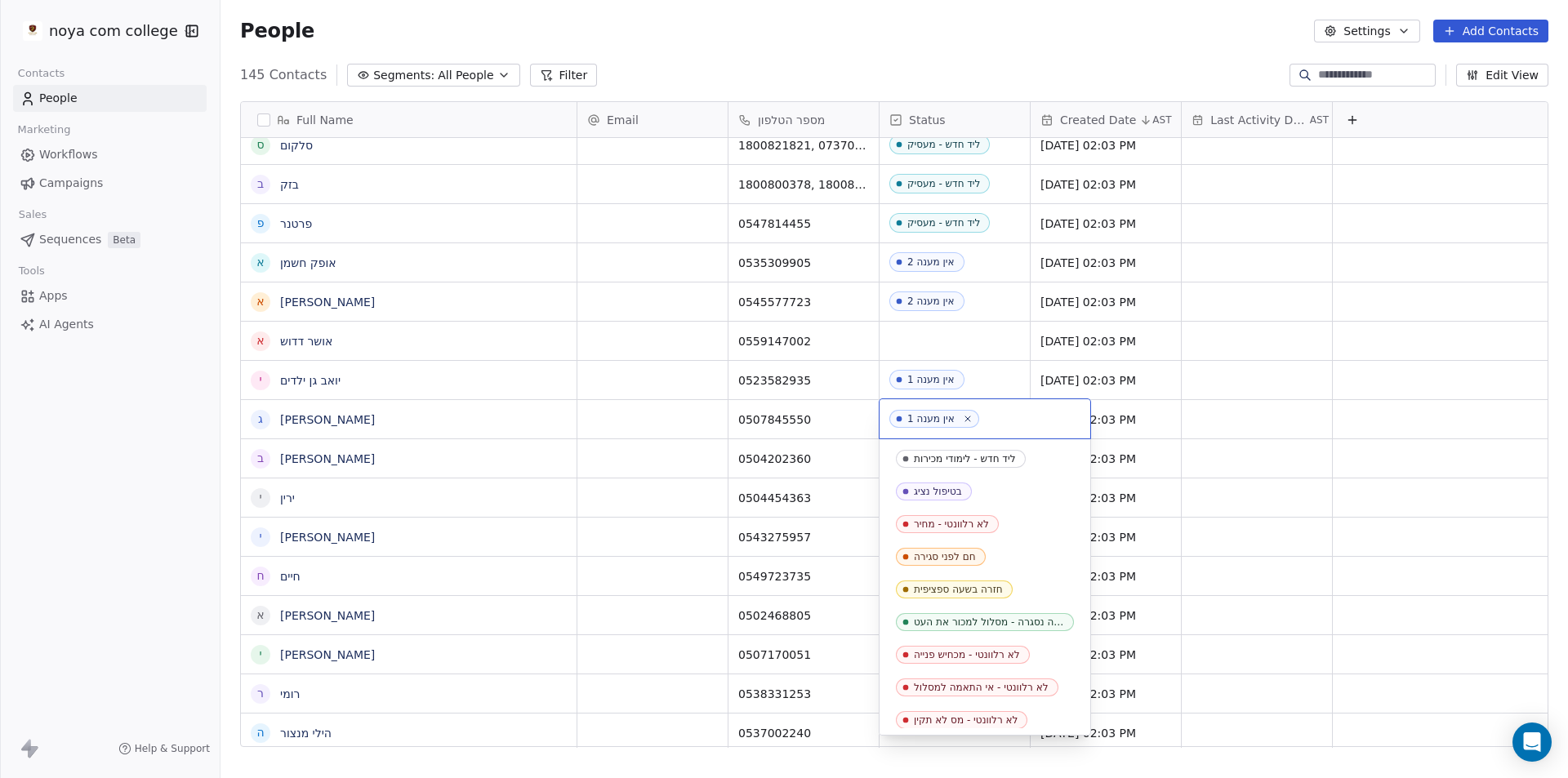
scroll to position [233, 0]
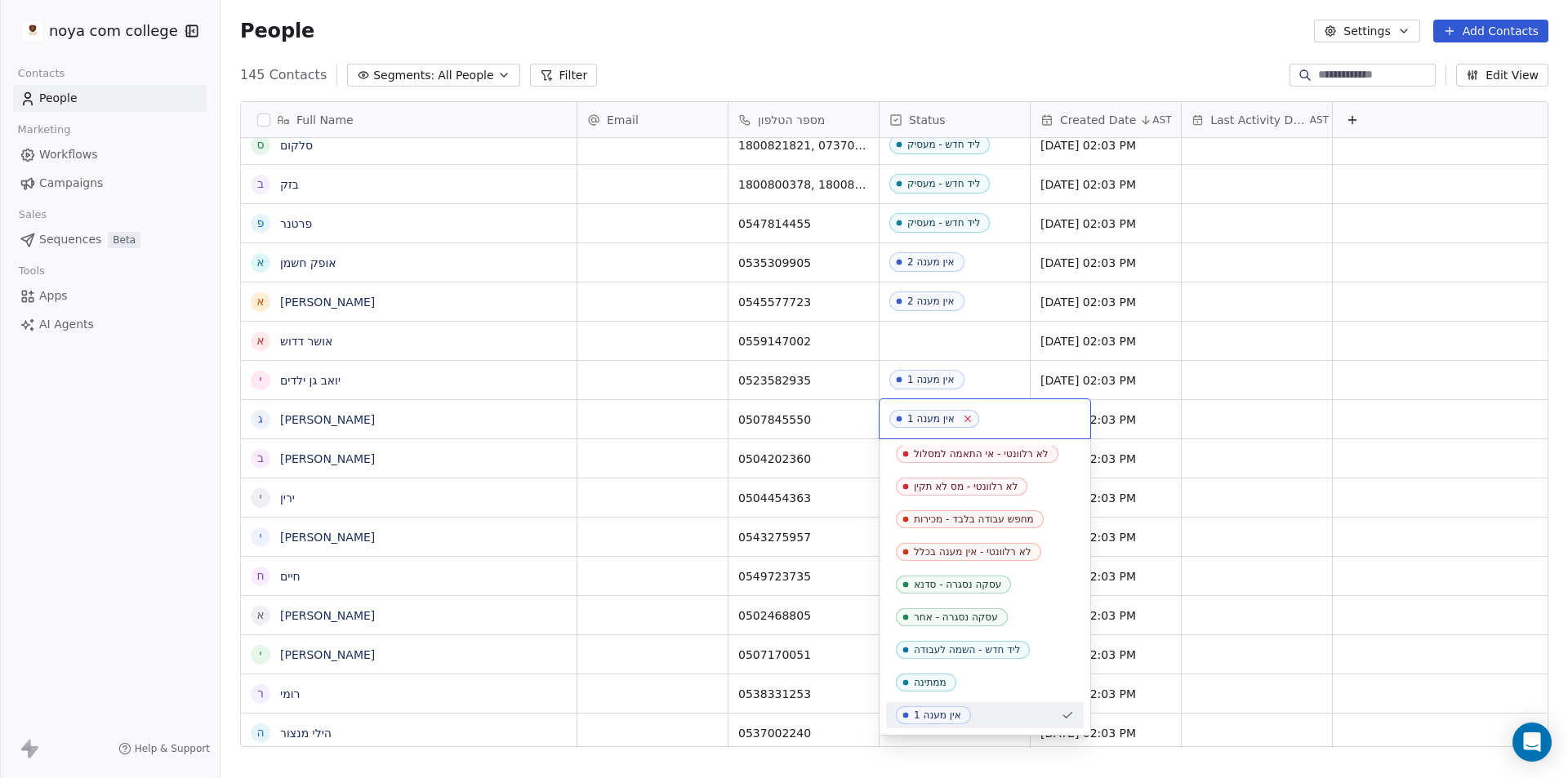
click at [966, 420] on icon at bounding box center [968, 419] width 11 height 11
click at [939, 345] on html "noya com college Contacts People Marketing Workflows Campaigns Sales Sequences …" at bounding box center [784, 389] width 1568 height 778
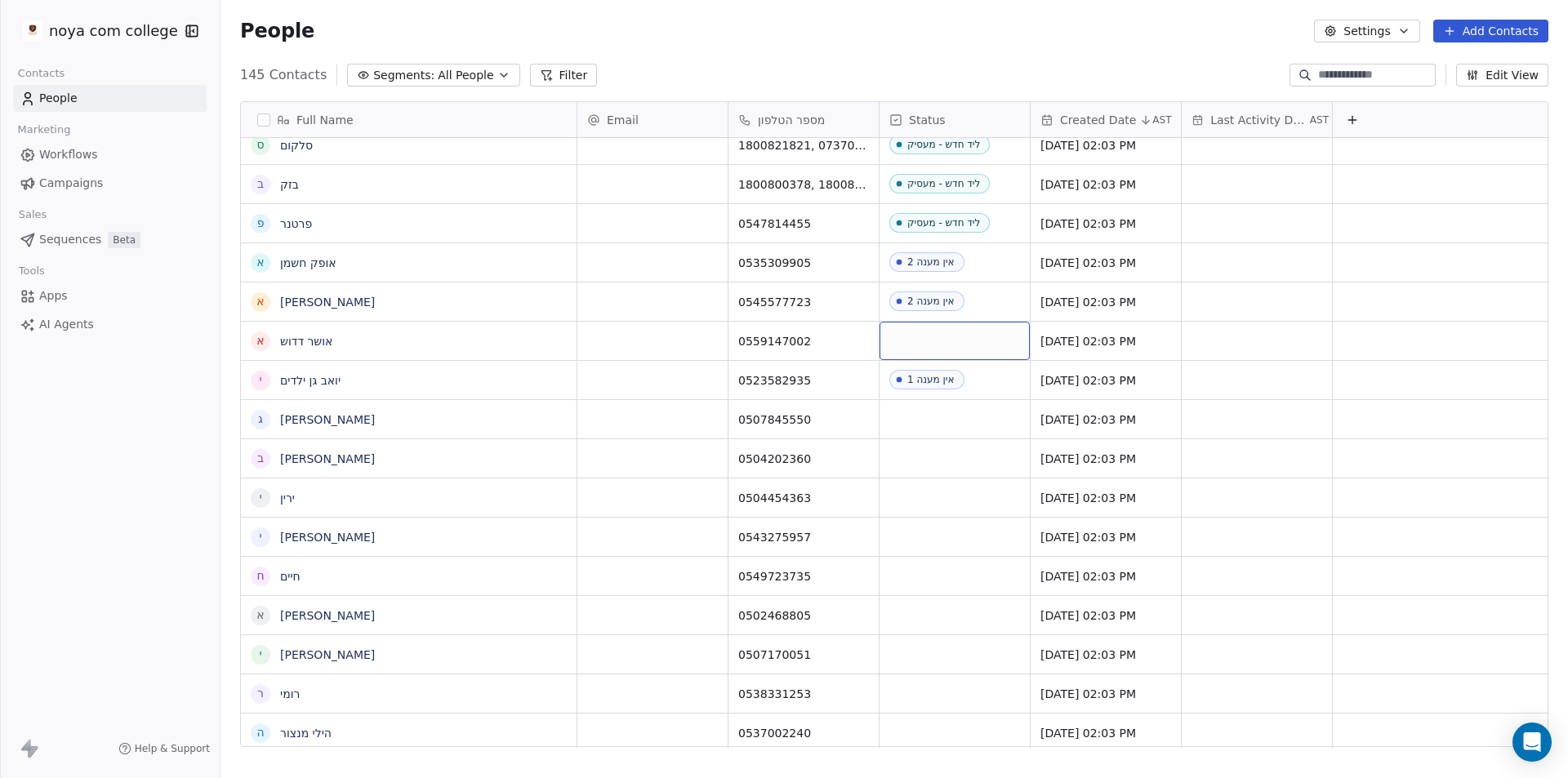
click at [939, 345] on div "grid" at bounding box center [954, 340] width 151 height 38
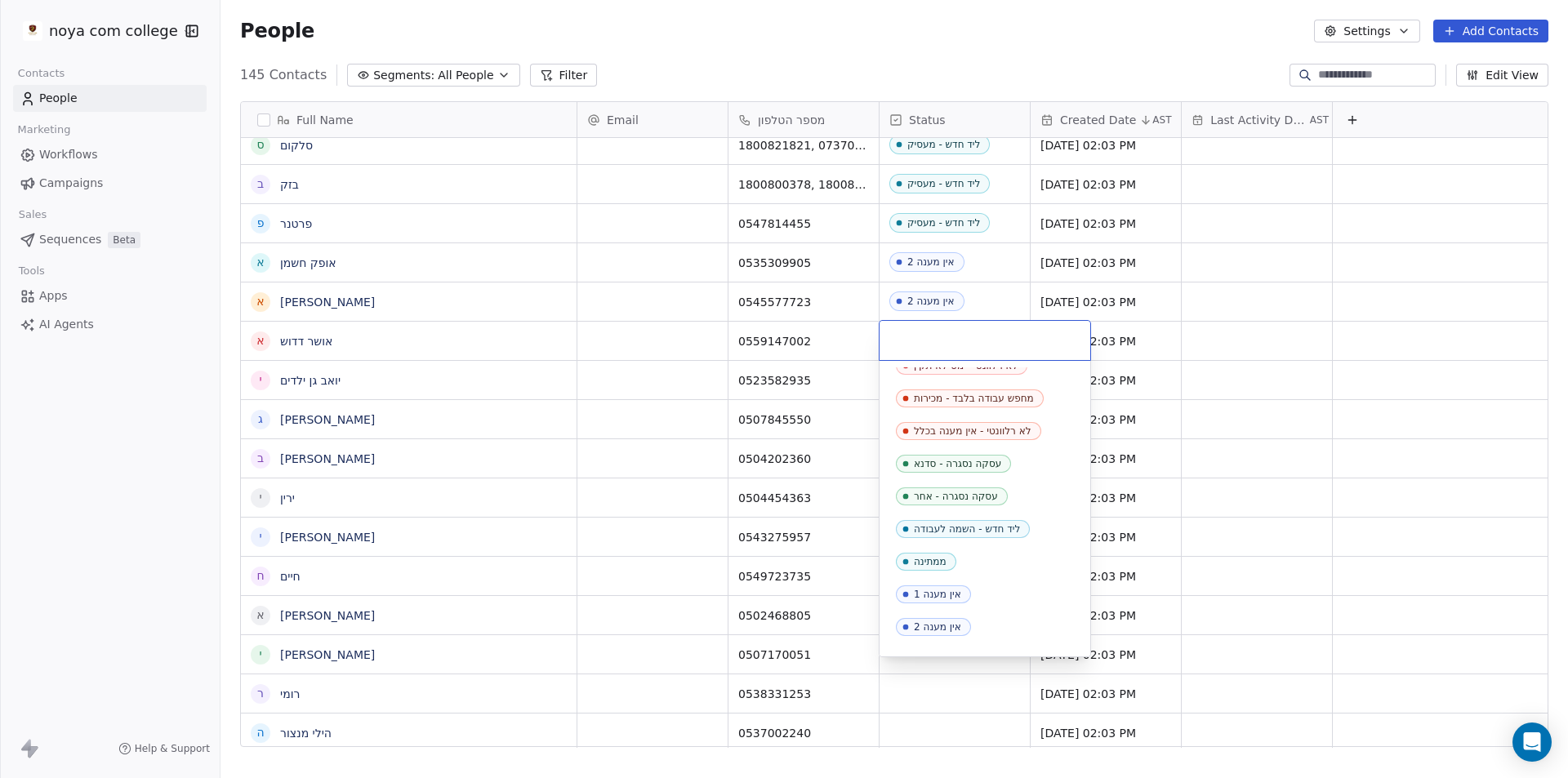
scroll to position [490, 0]
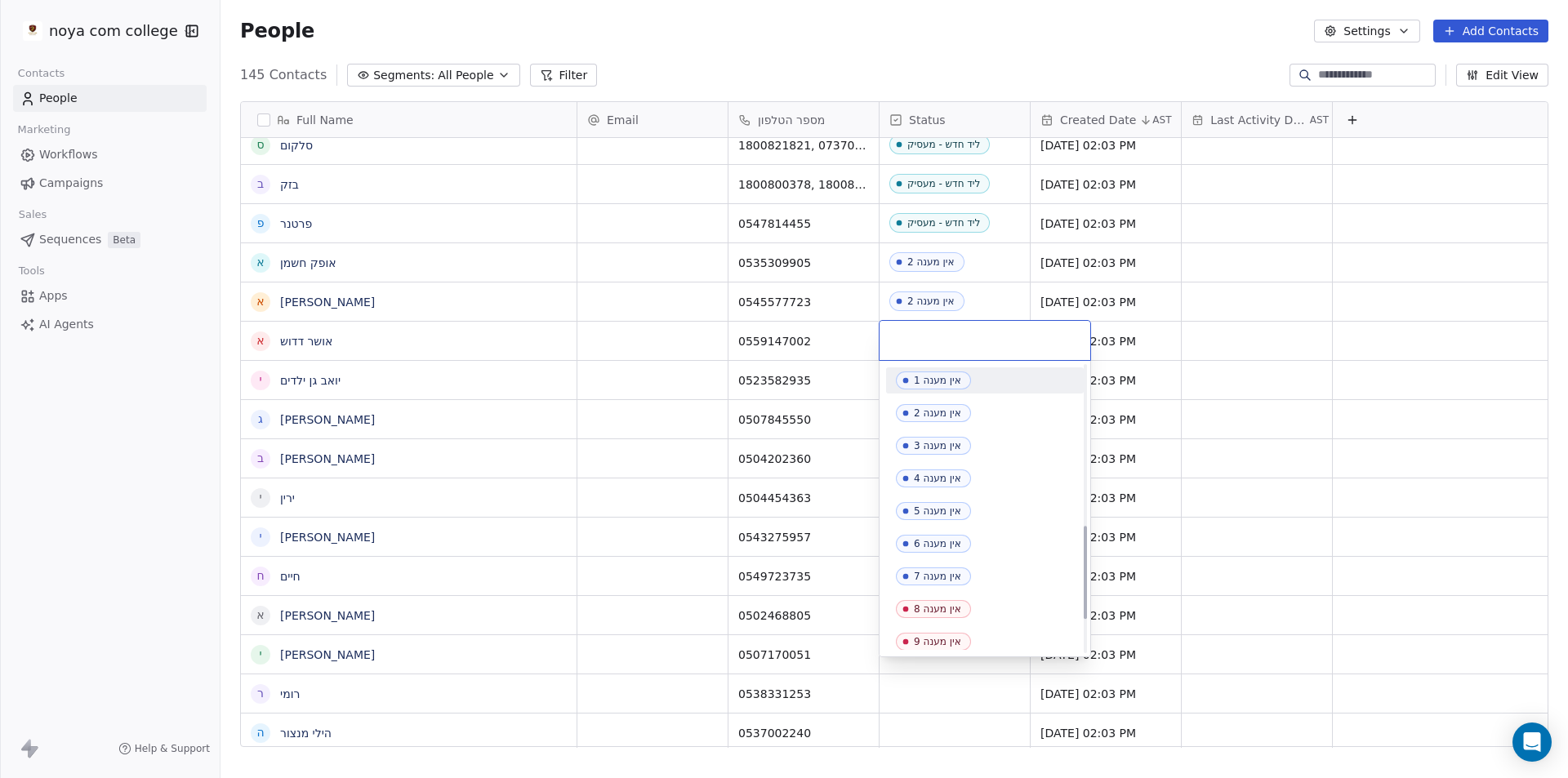
click at [948, 382] on div "אין מענה 1" at bounding box center [937, 381] width 47 height 12
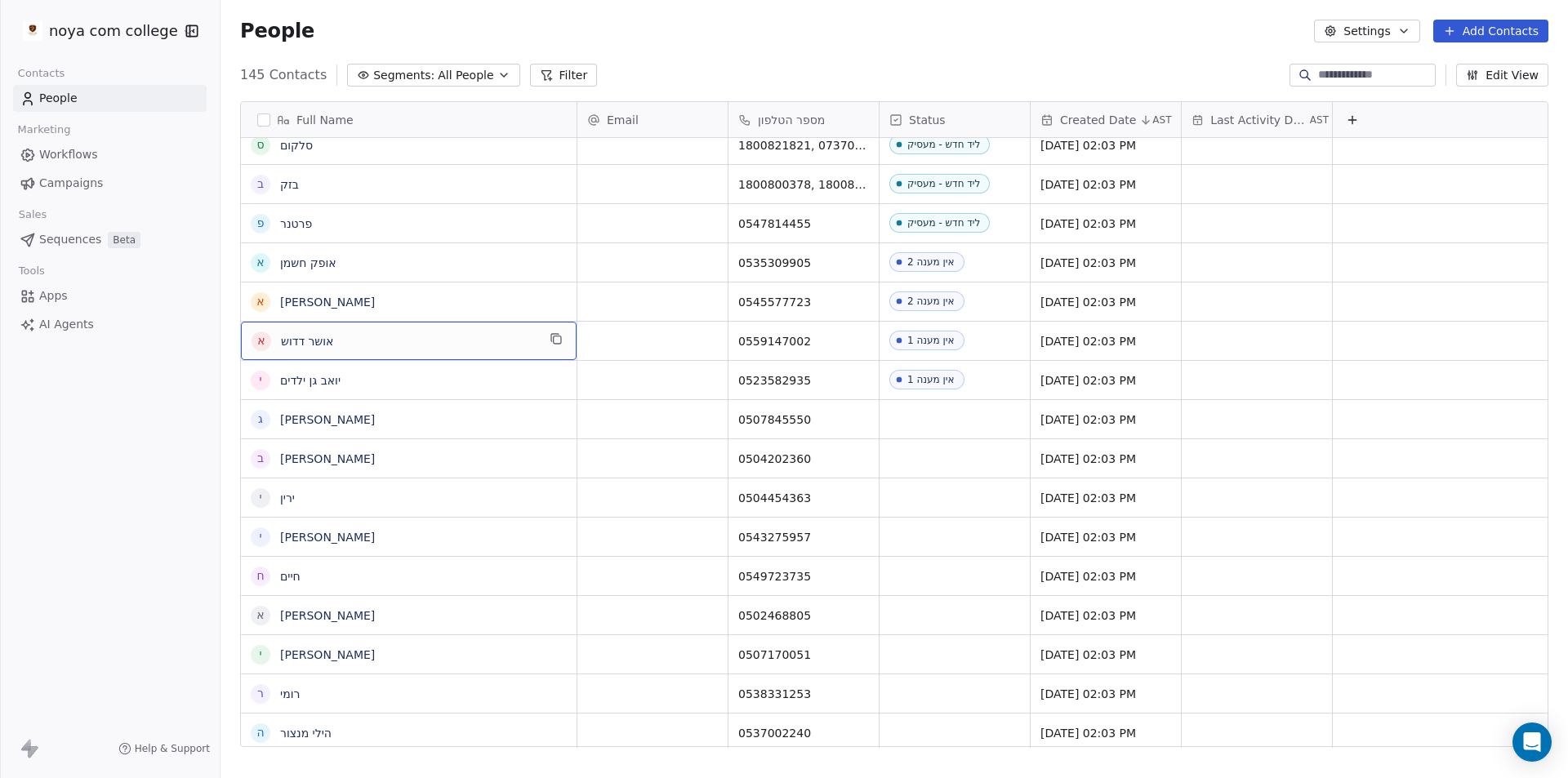
click at [515, 340] on span "אושר דדוש" at bounding box center [408, 341] width 256 height 16
click at [595, 355] on html "noya com college Contacts People Marketing Workflows Campaigns Sales Sequences …" at bounding box center [784, 389] width 1568 height 778
click at [298, 341] on link "אושר דדוש" at bounding box center [306, 341] width 53 height 13
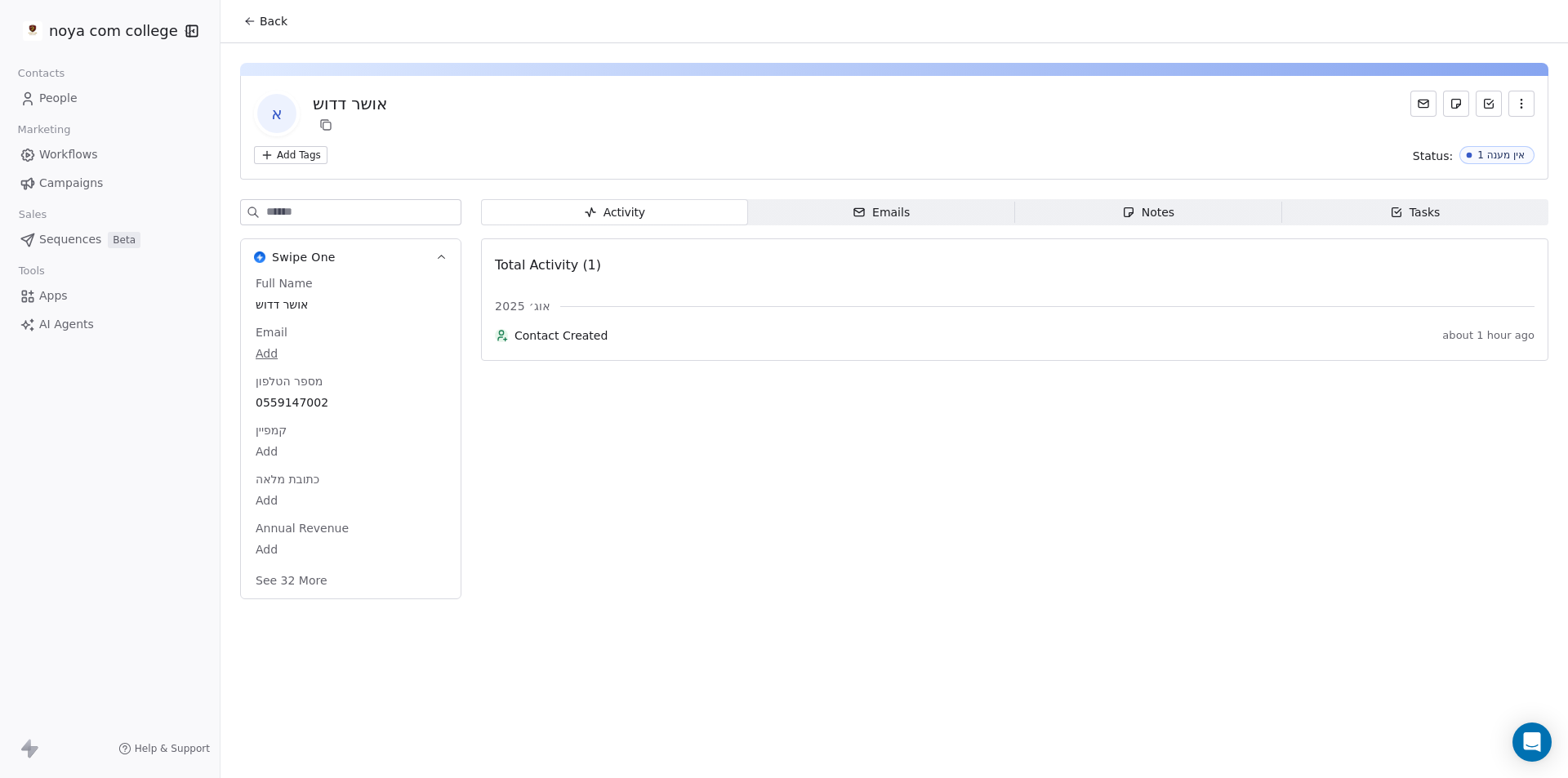
click at [1167, 209] on div "Notes" at bounding box center [1147, 212] width 53 height 17
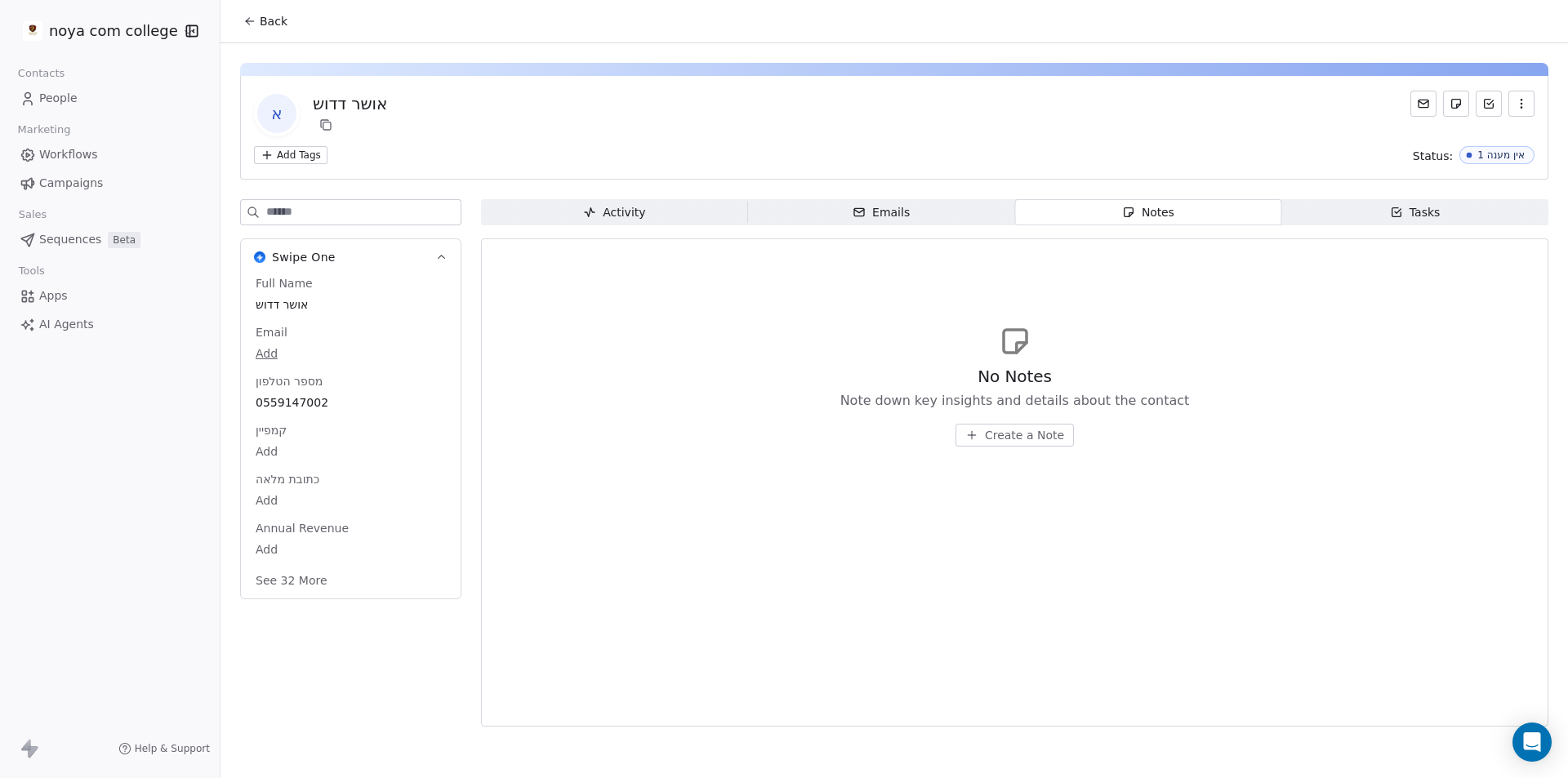
click at [1056, 439] on span "Create a Note" at bounding box center [1024, 435] width 79 height 16
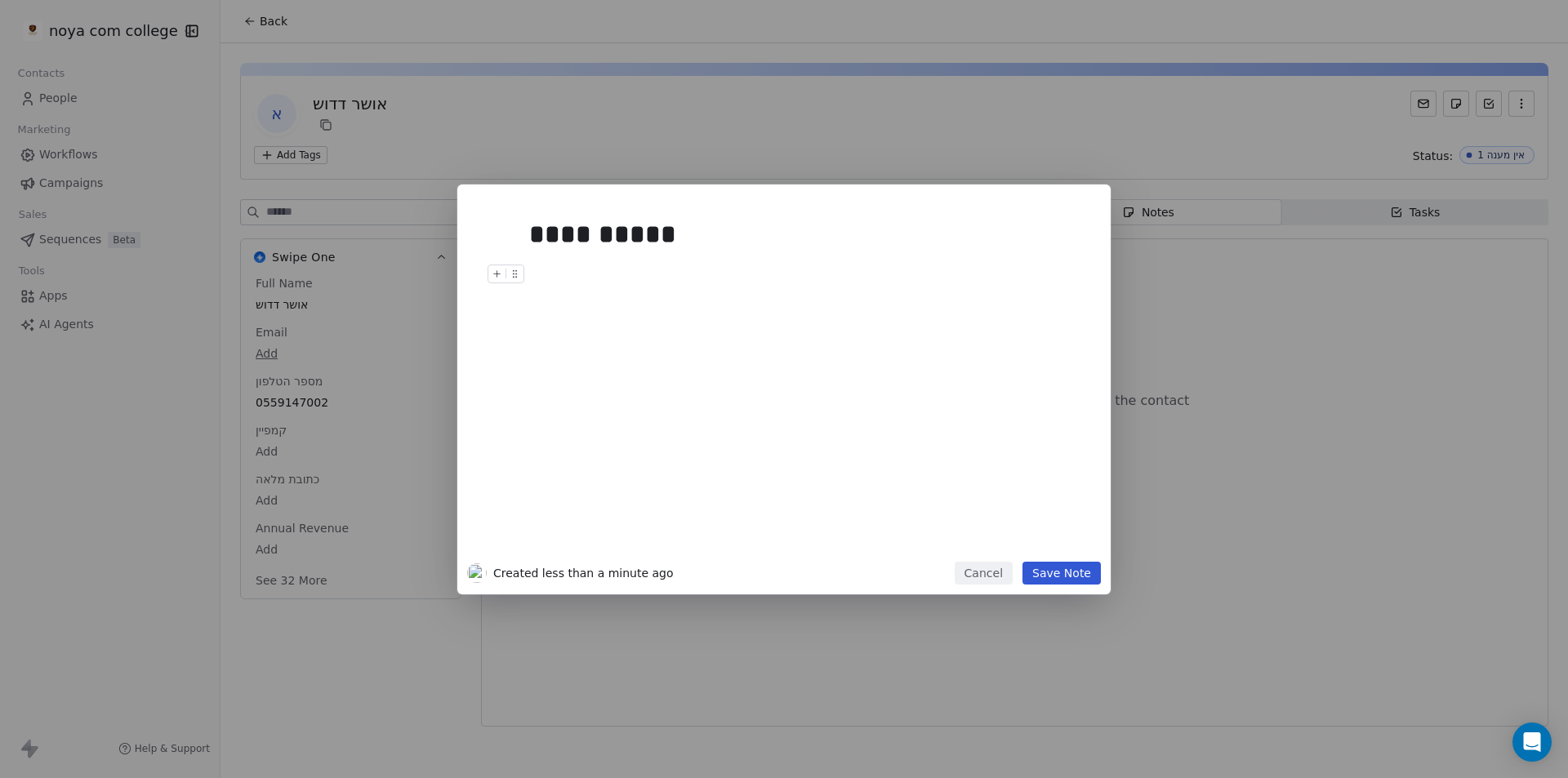
click at [1040, 576] on button "Save Note" at bounding box center [1062, 574] width 78 height 23
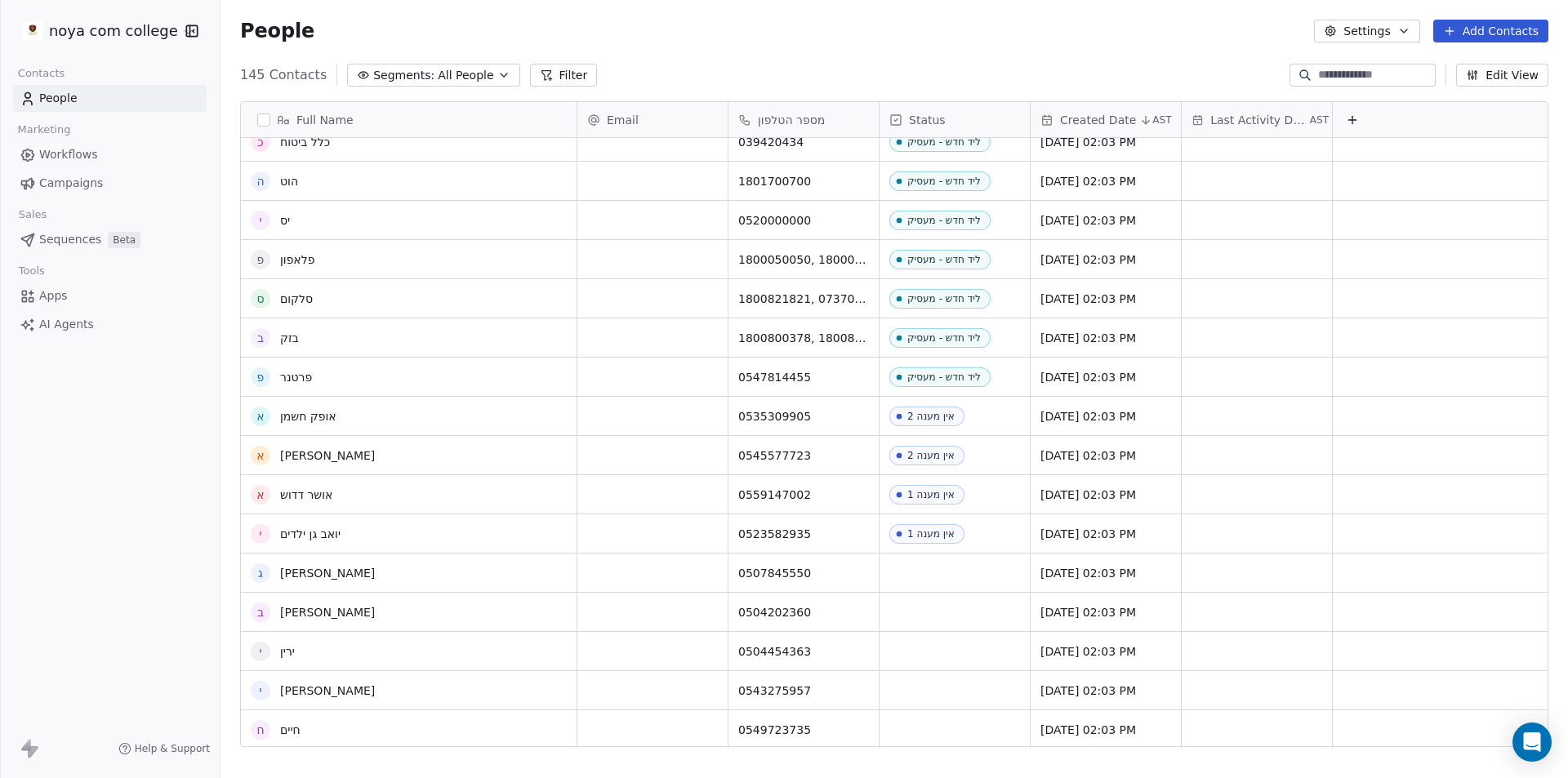
scroll to position [1154, 0]
click at [971, 553] on div "grid" at bounding box center [954, 571] width 151 height 38
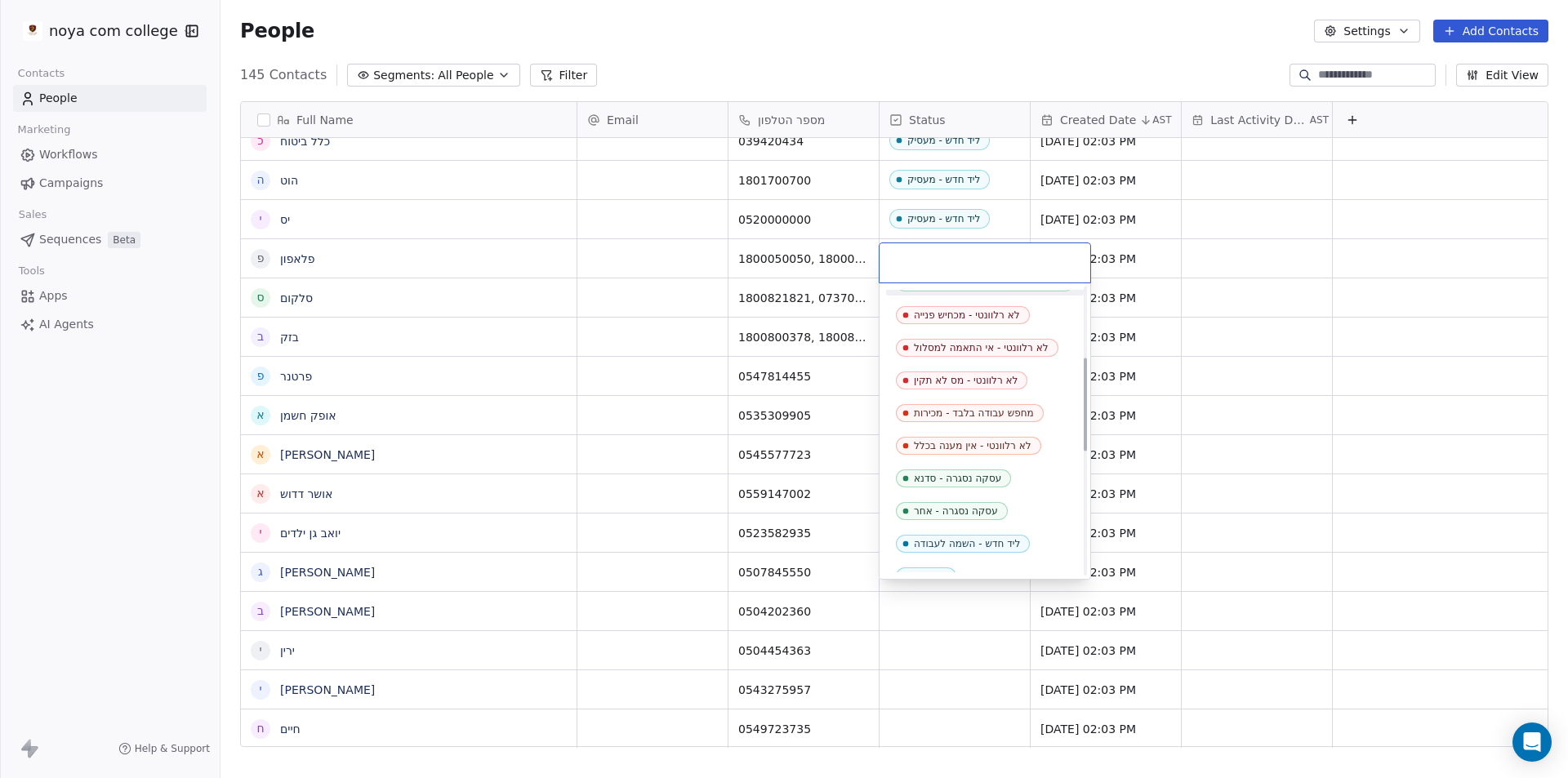
scroll to position [327, 0]
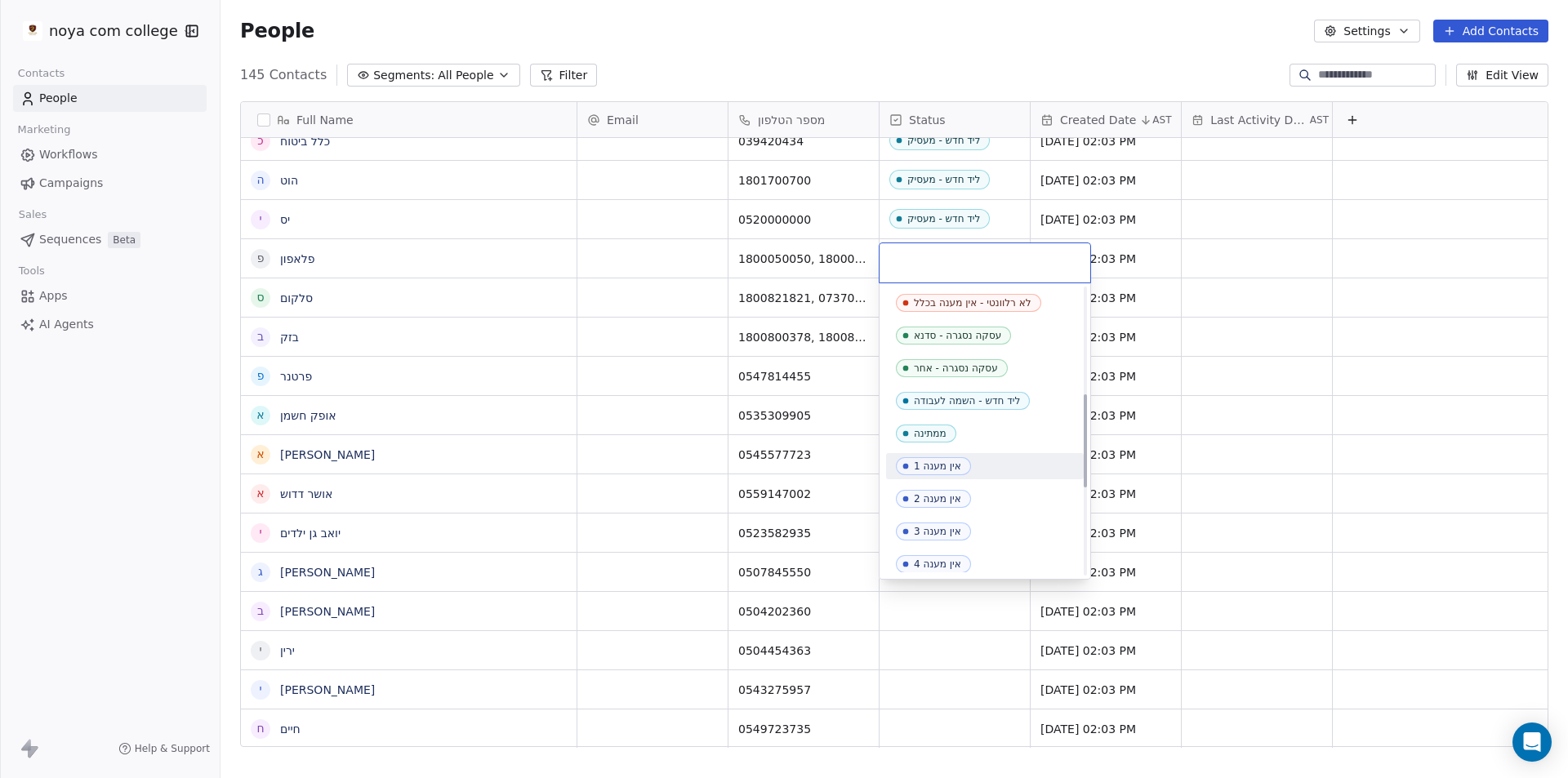
click at [940, 471] on div "אין מענה 1" at bounding box center [937, 466] width 47 height 12
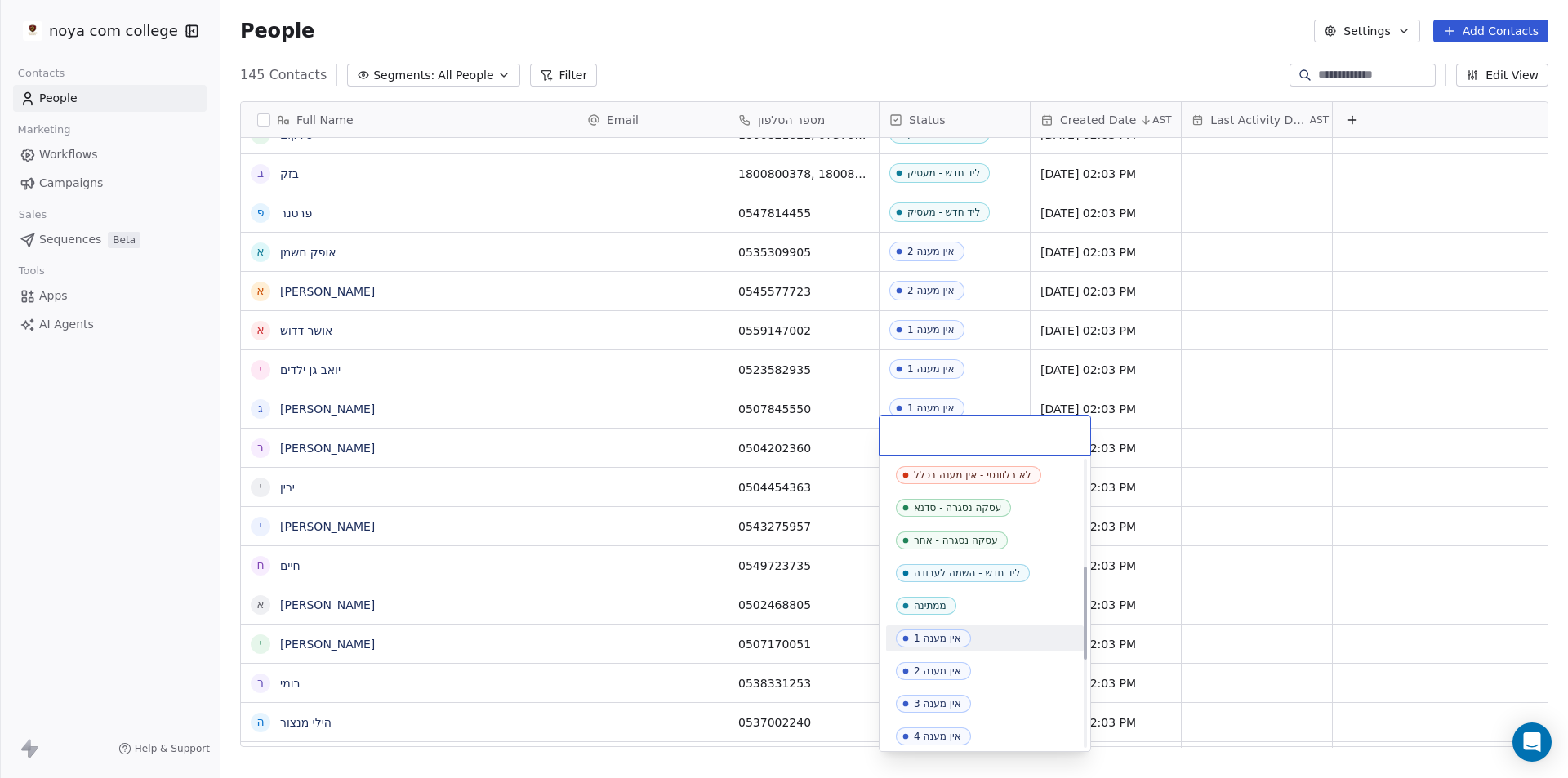
drag, startPoint x: 952, startPoint y: 634, endPoint x: 959, endPoint y: 618, distance: 17.5
click at [951, 635] on div "אין מענה 1" at bounding box center [937, 638] width 47 height 12
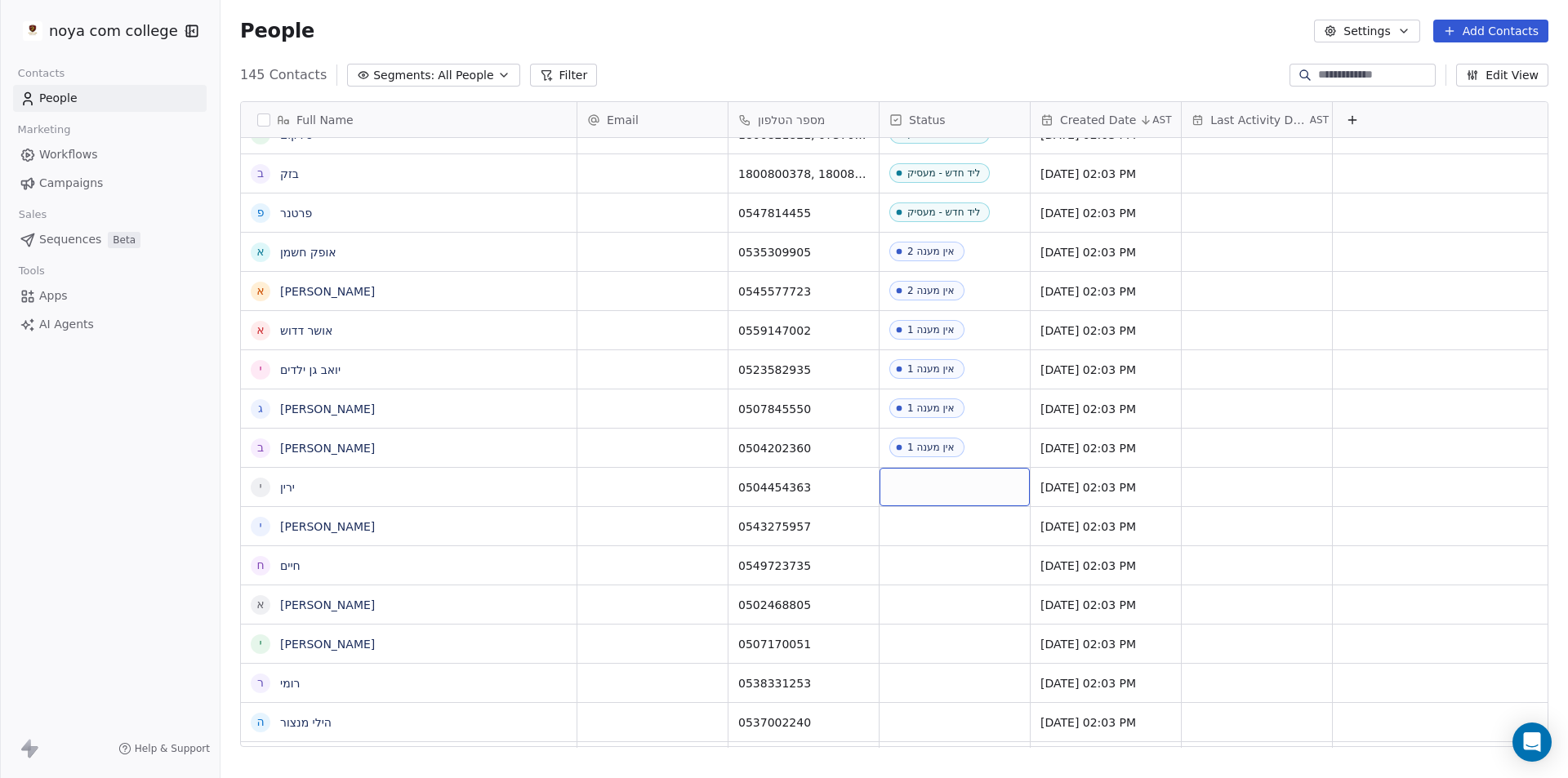
click at [957, 468] on div "grid" at bounding box center [954, 487] width 151 height 38
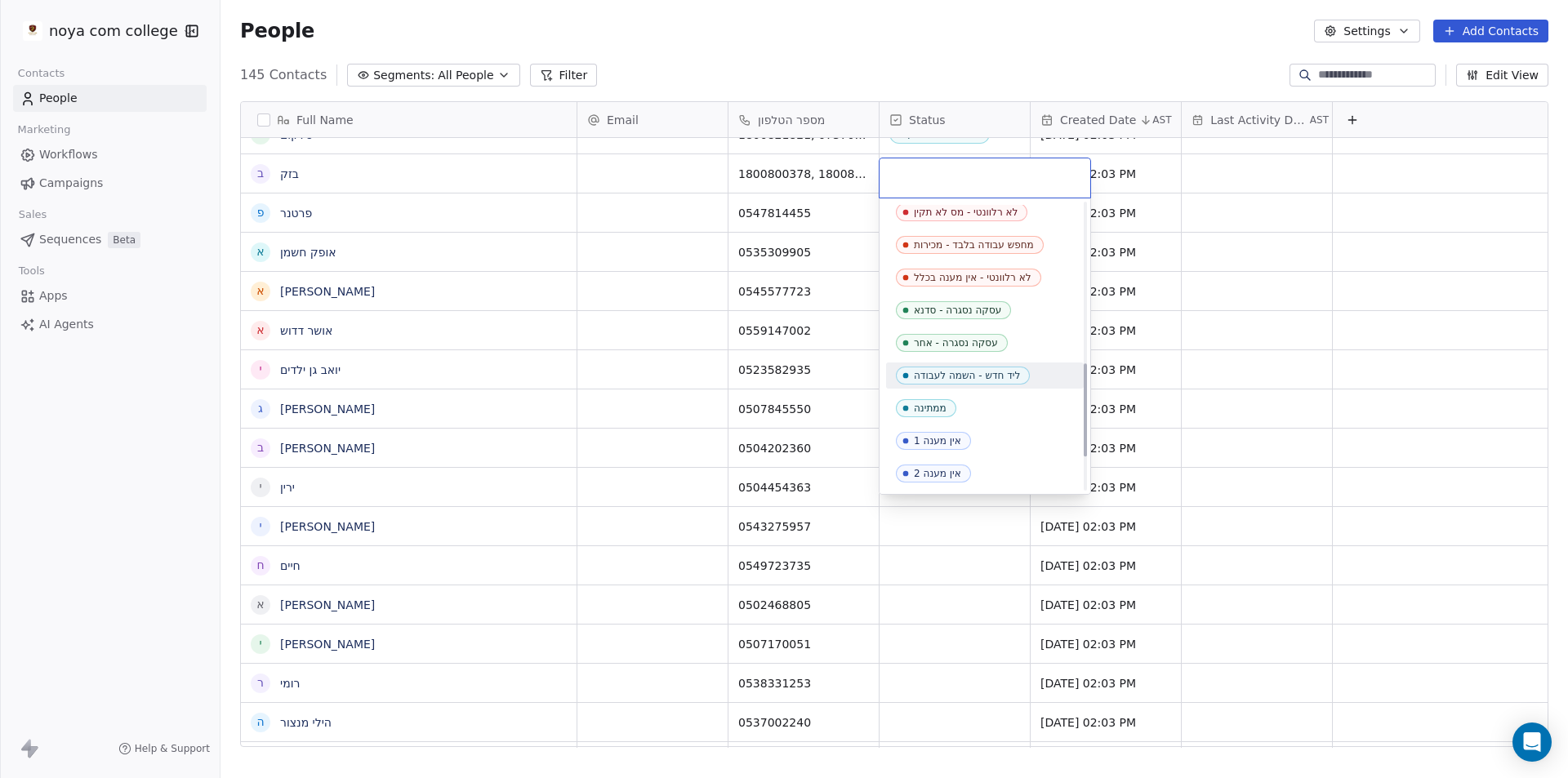
scroll to position [490, 0]
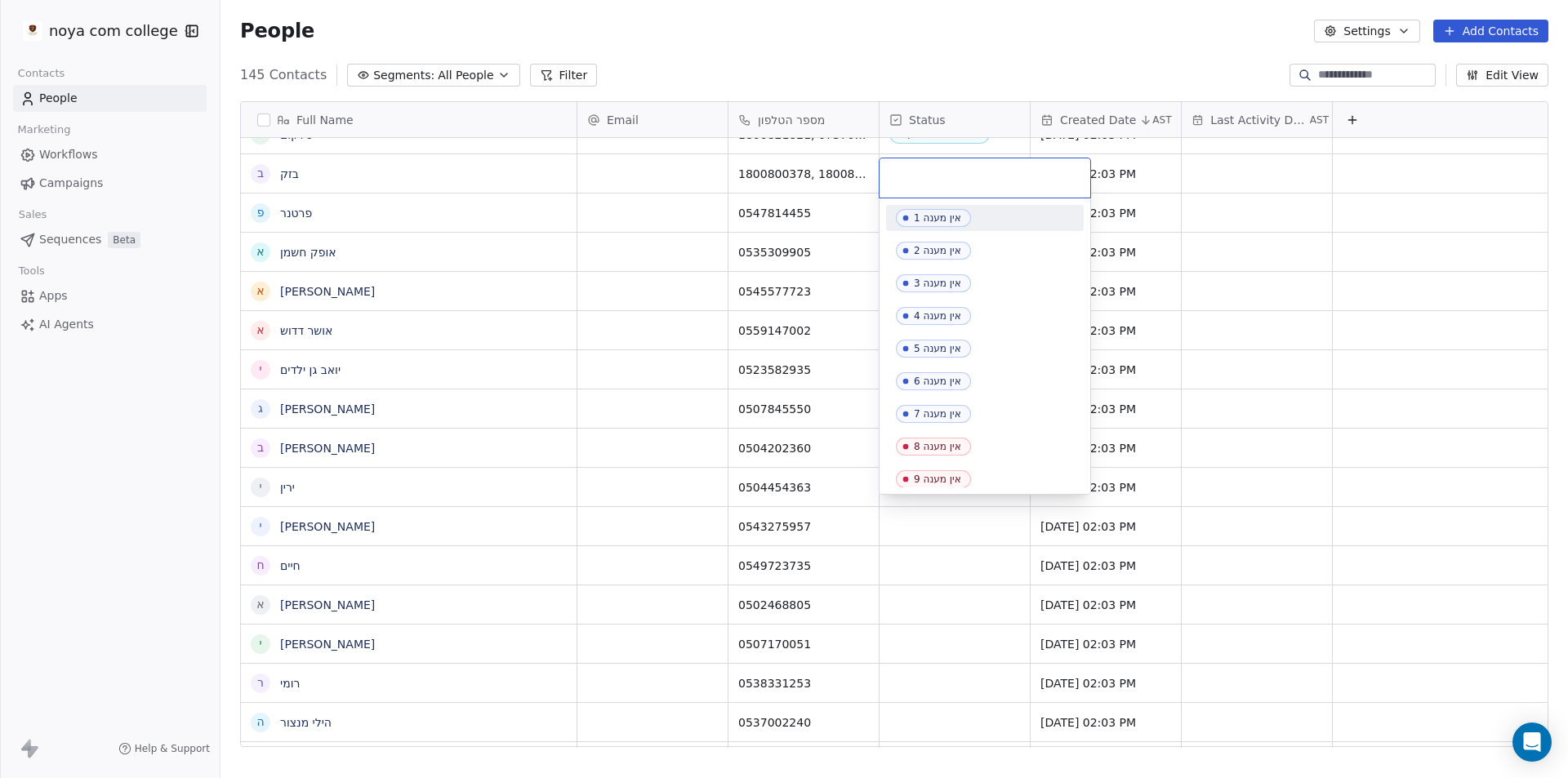
click at [934, 214] on div "אין מענה 1" at bounding box center [937, 217] width 47 height 12
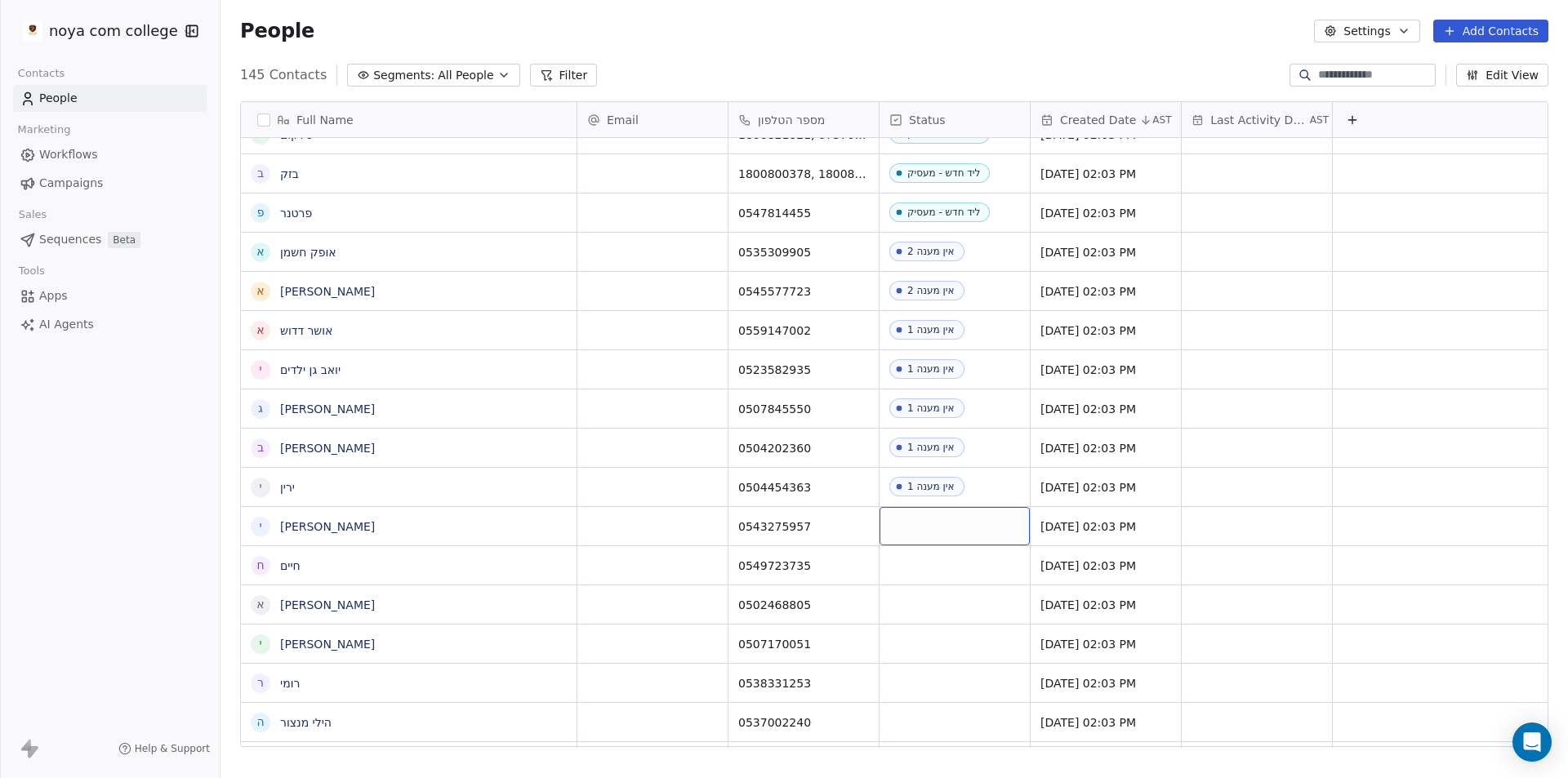
click at [915, 512] on div "grid" at bounding box center [954, 526] width 151 height 38
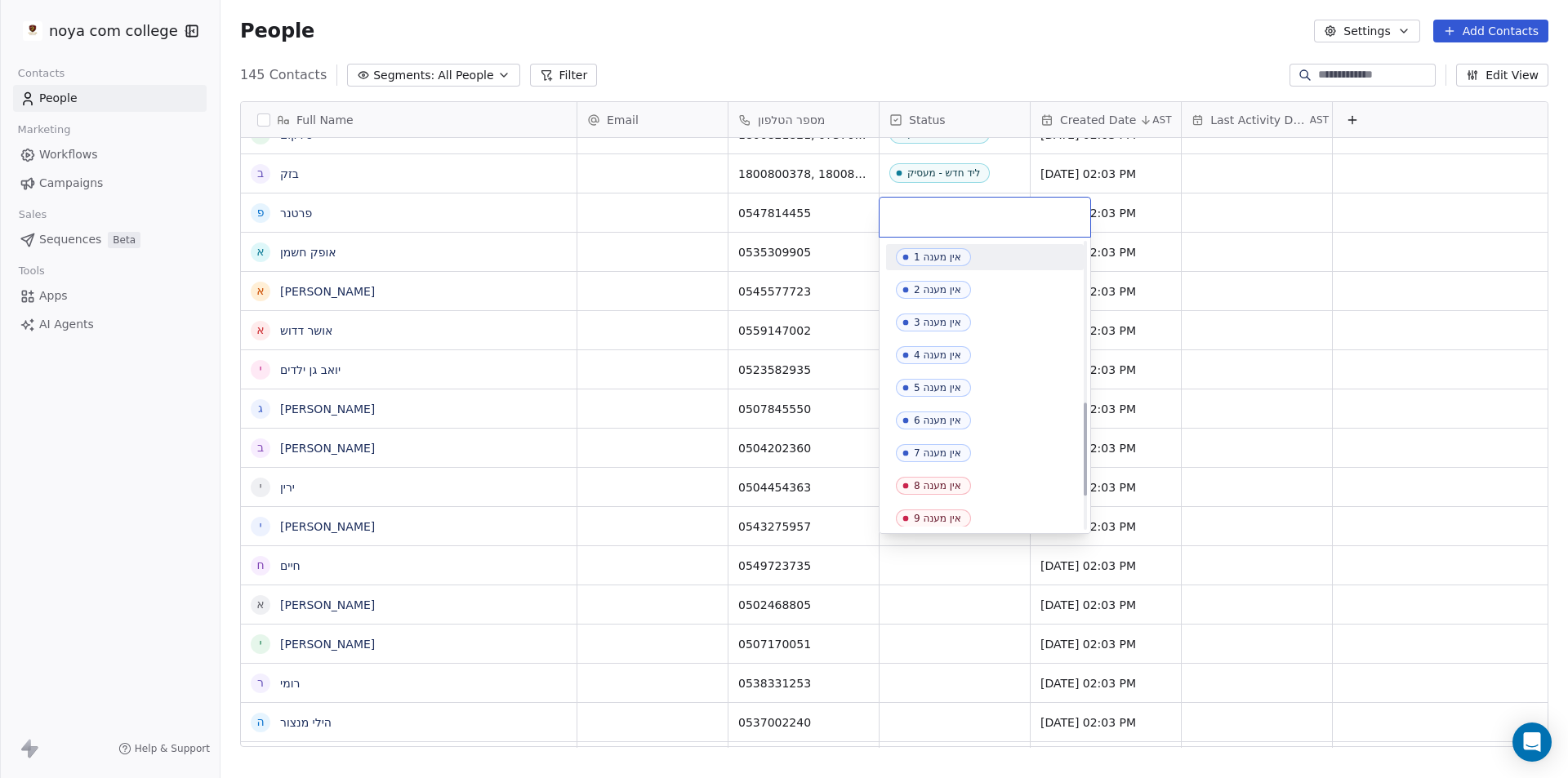
click at [940, 261] on div "אין מענה 1" at bounding box center [937, 257] width 47 height 12
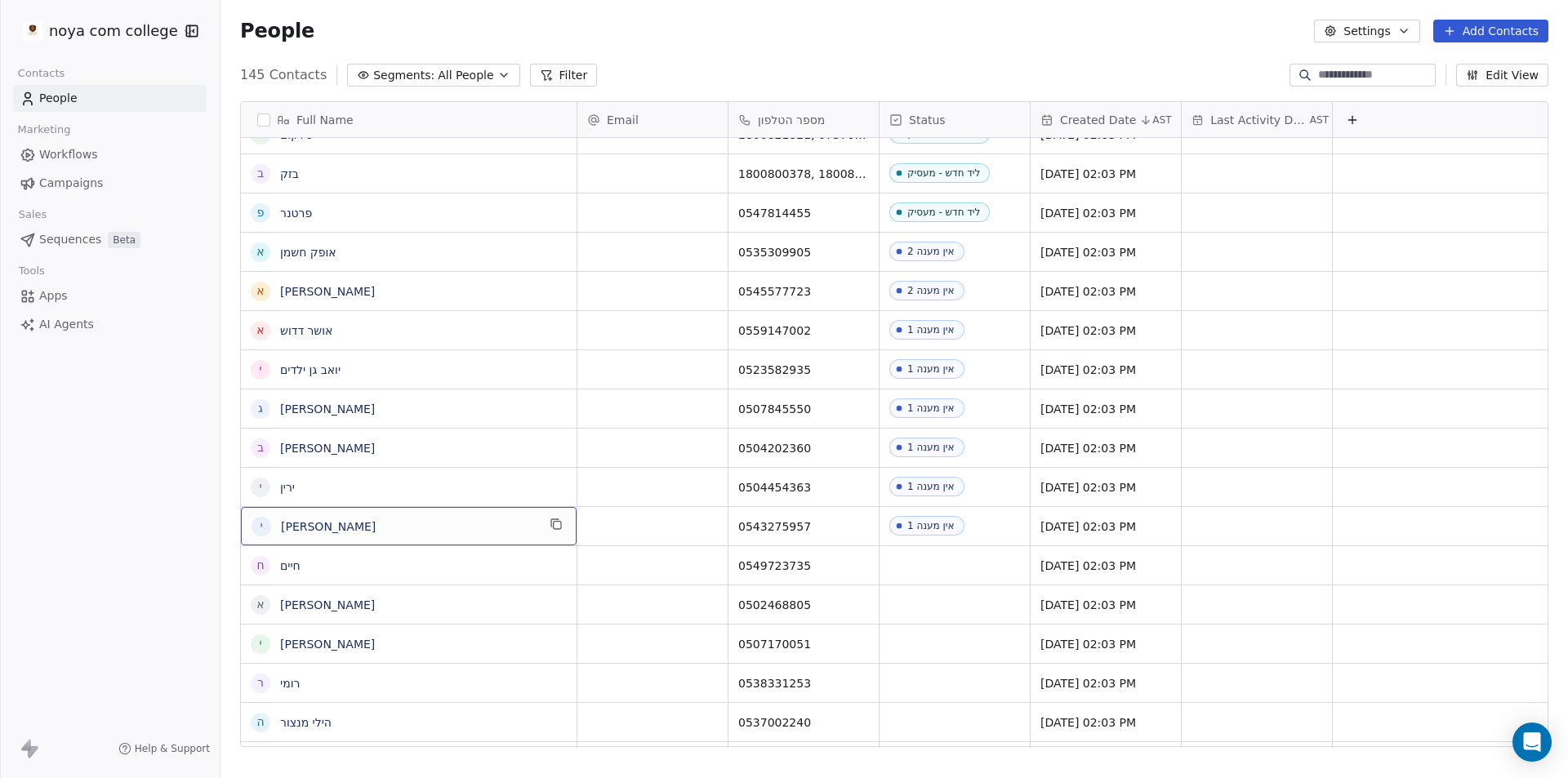
click at [403, 521] on span "[PERSON_NAME]" at bounding box center [408, 527] width 256 height 16
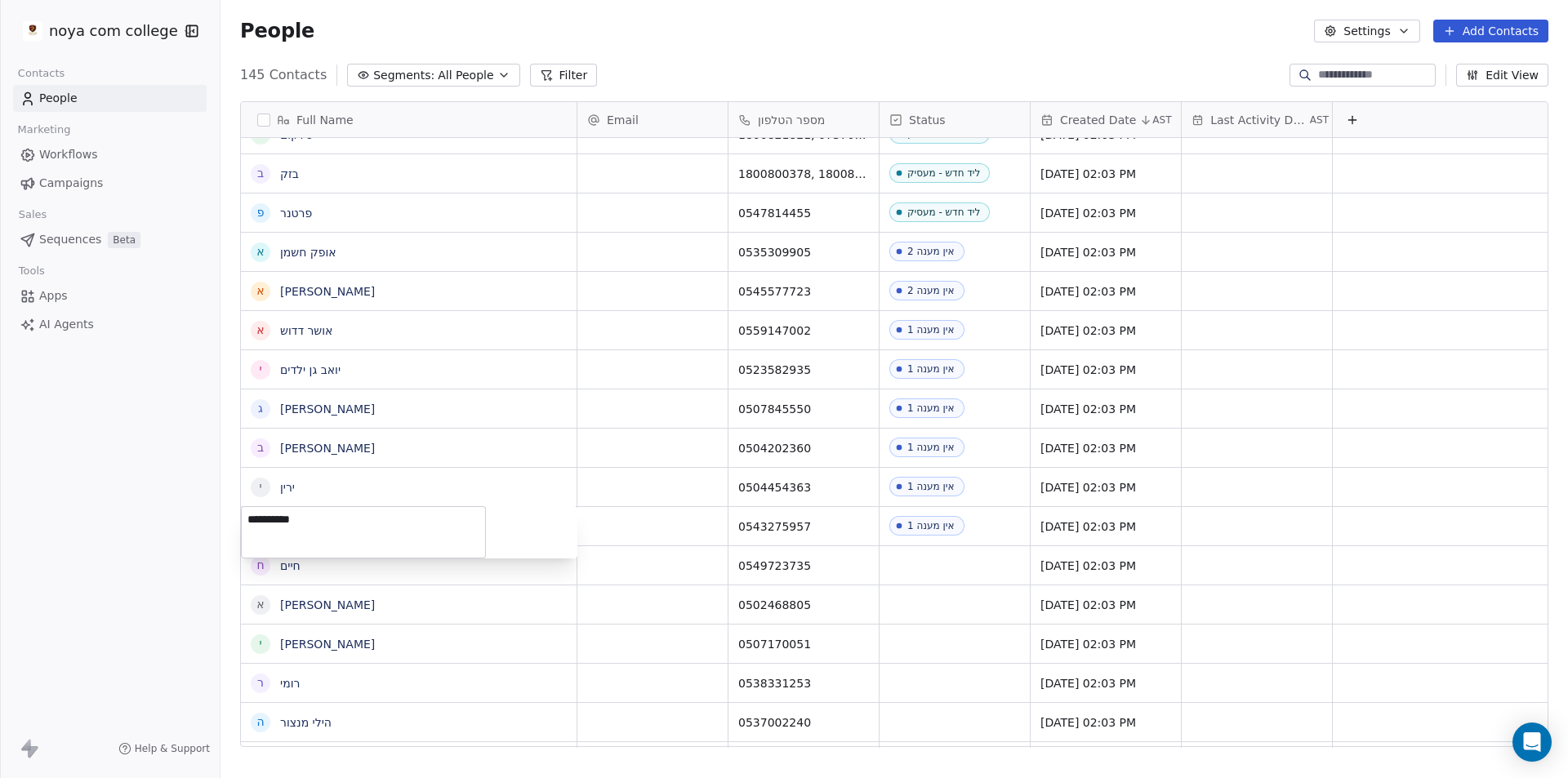
click at [277, 519] on textarea "**********" at bounding box center [363, 532] width 243 height 51
click at [544, 526] on div "**********" at bounding box center [409, 532] width 337 height 53
click at [135, 558] on html "noya com college Contacts People Marketing Workflows Campaigns Sales Sequences …" at bounding box center [784, 389] width 1568 height 778
click at [306, 527] on link "[PERSON_NAME]" at bounding box center [327, 527] width 94 height 13
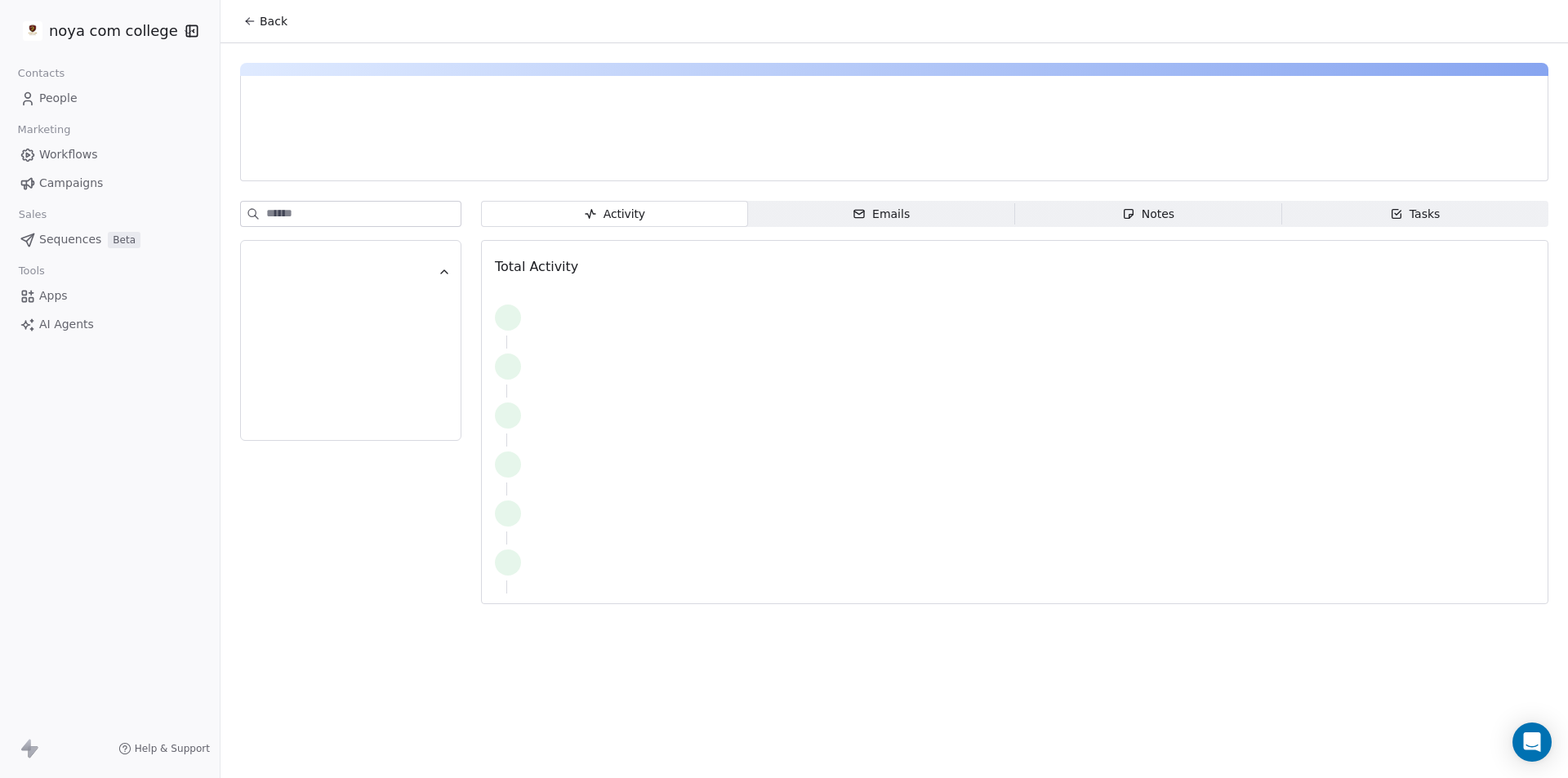
click at [1203, 214] on span "Notes Notes" at bounding box center [1148, 213] width 267 height 26
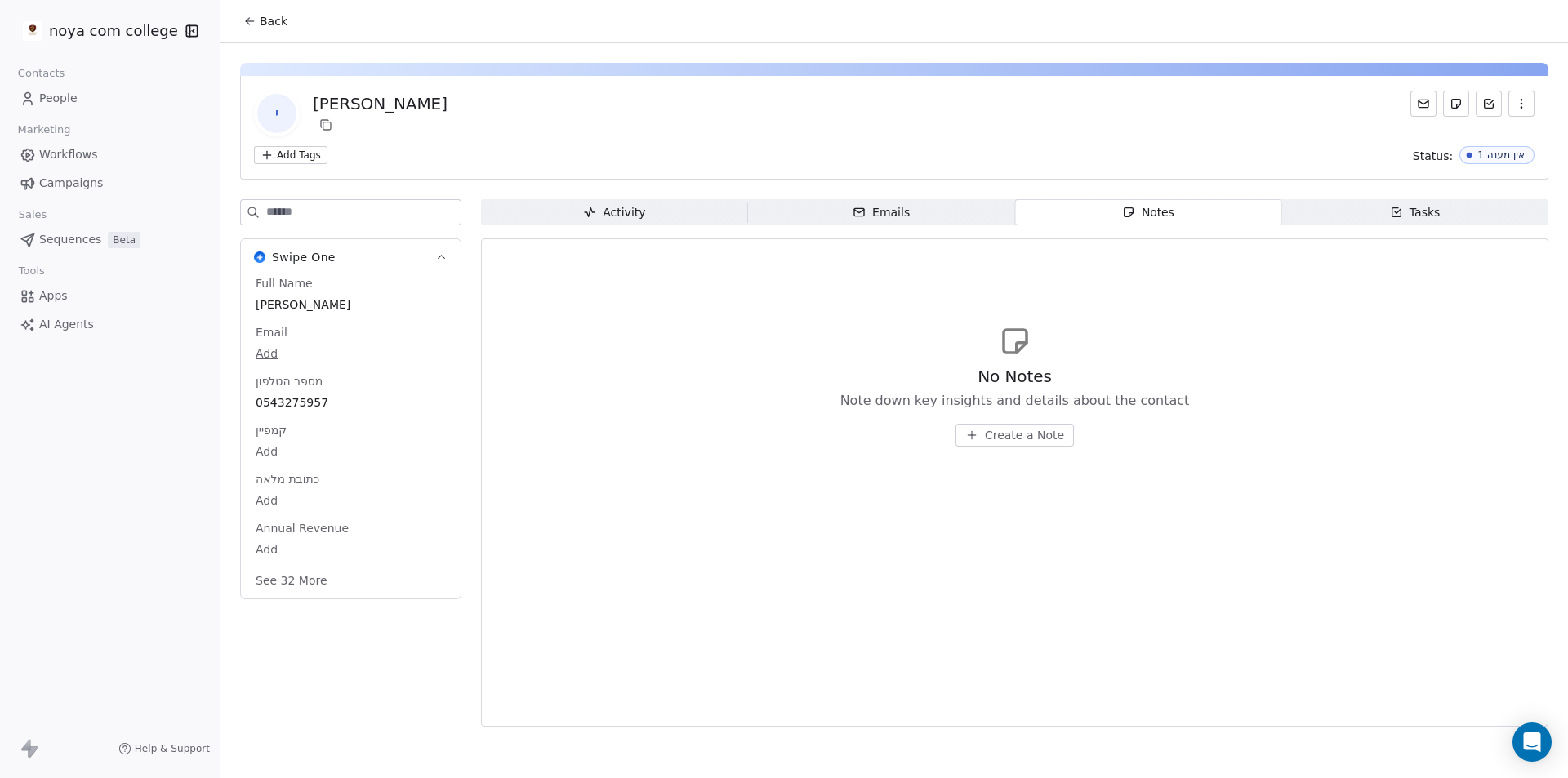
click at [1060, 436] on span "Create a Note" at bounding box center [1024, 435] width 79 height 16
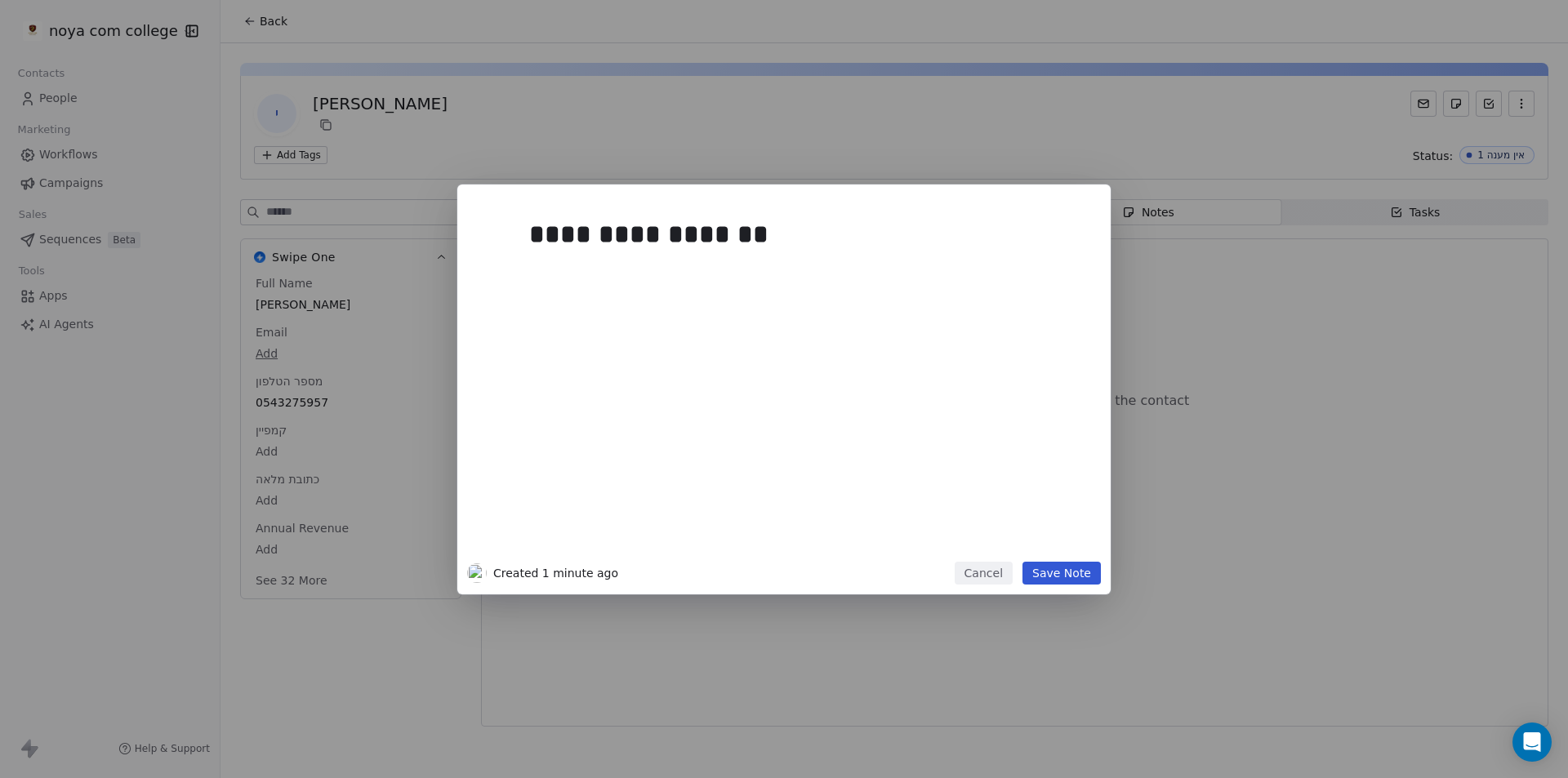
click at [1047, 575] on button "Save Note" at bounding box center [1062, 574] width 78 height 23
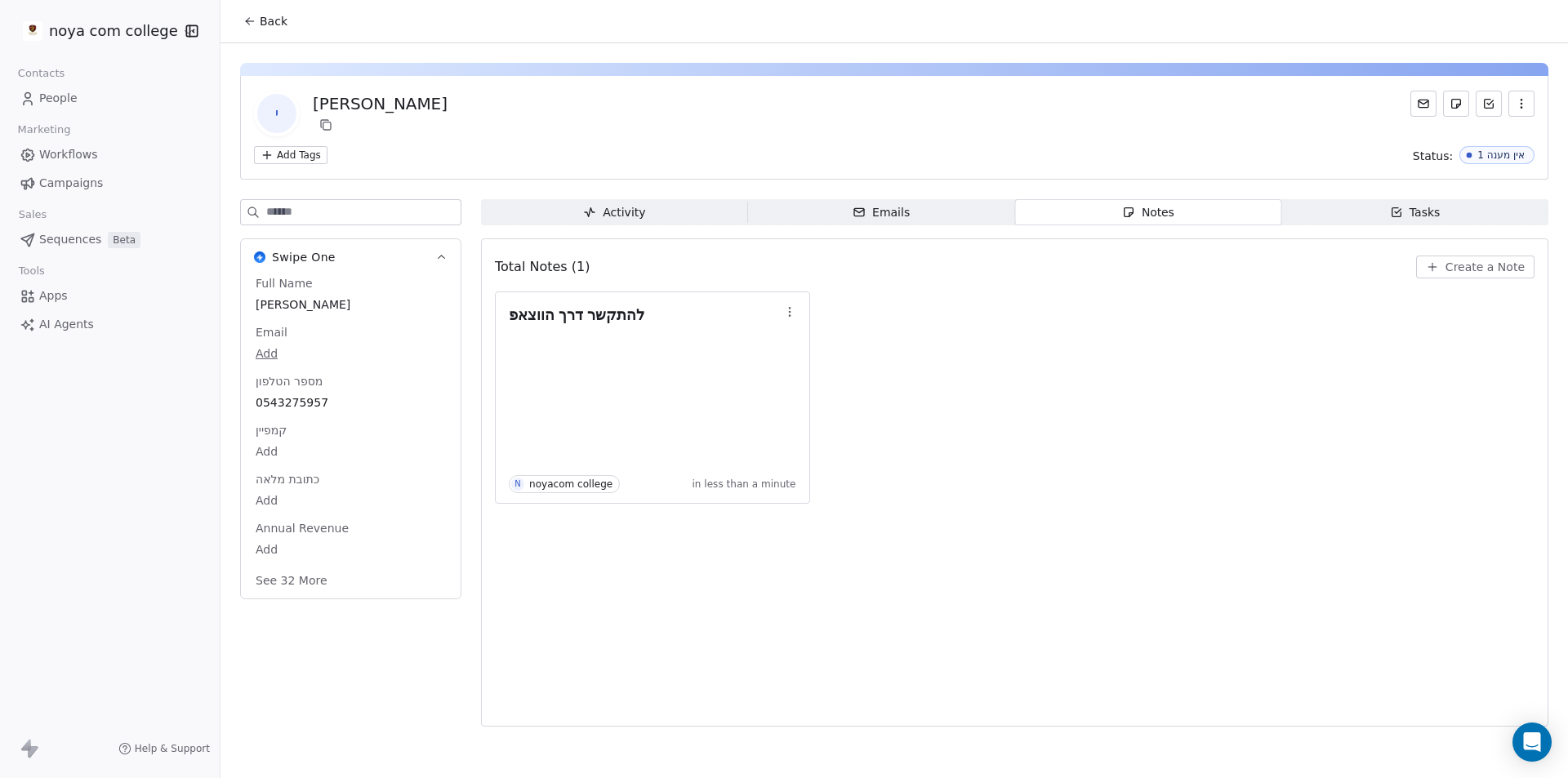
click at [136, 24] on html "noya com college Contacts People Marketing Workflows Campaigns Sales Sequences …" at bounding box center [784, 389] width 1568 height 778
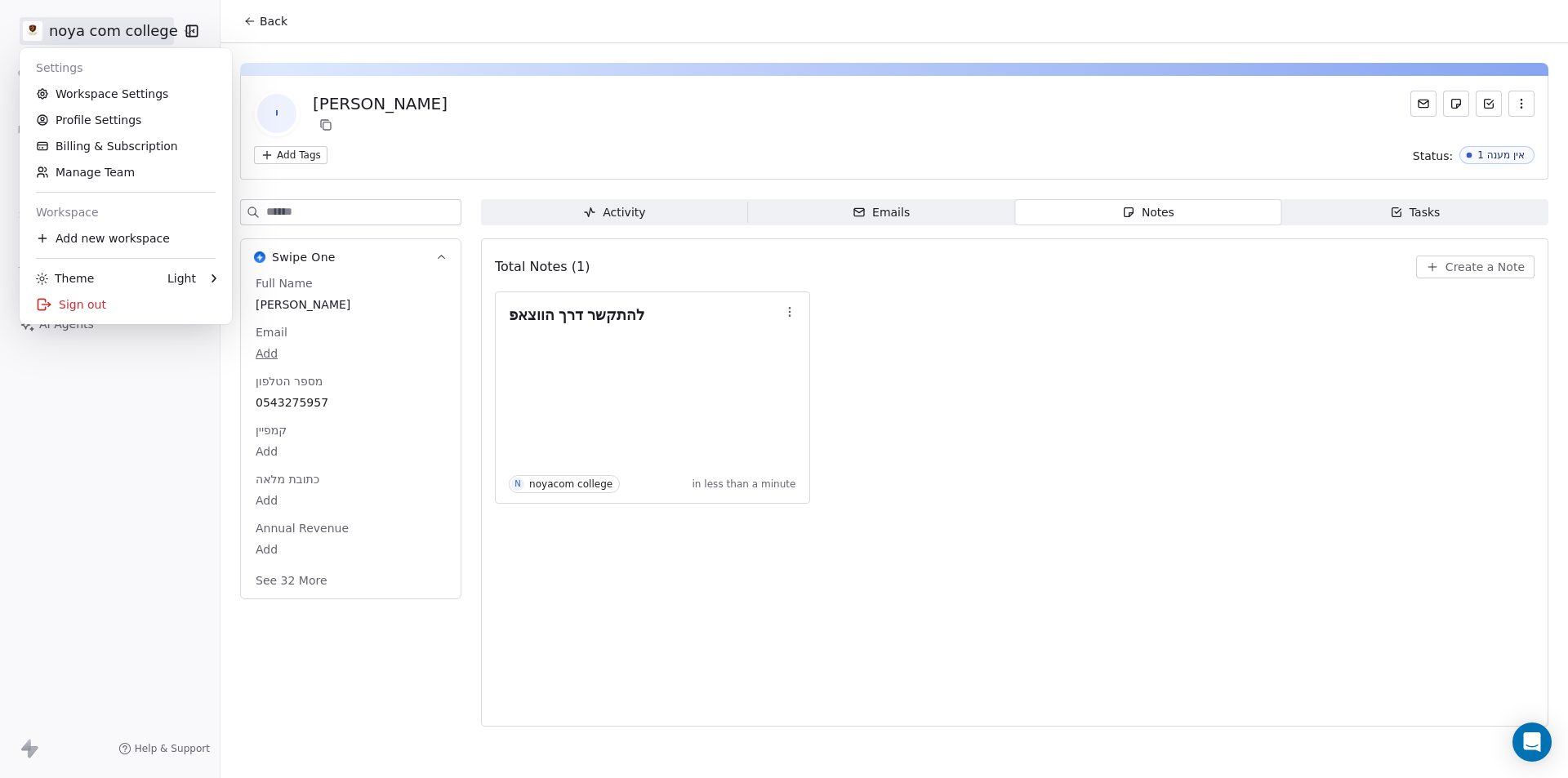
click at [265, 19] on html "noya com college Contacts People Marketing Workflows Campaigns Sales Sequences …" at bounding box center [784, 389] width 1568 height 778
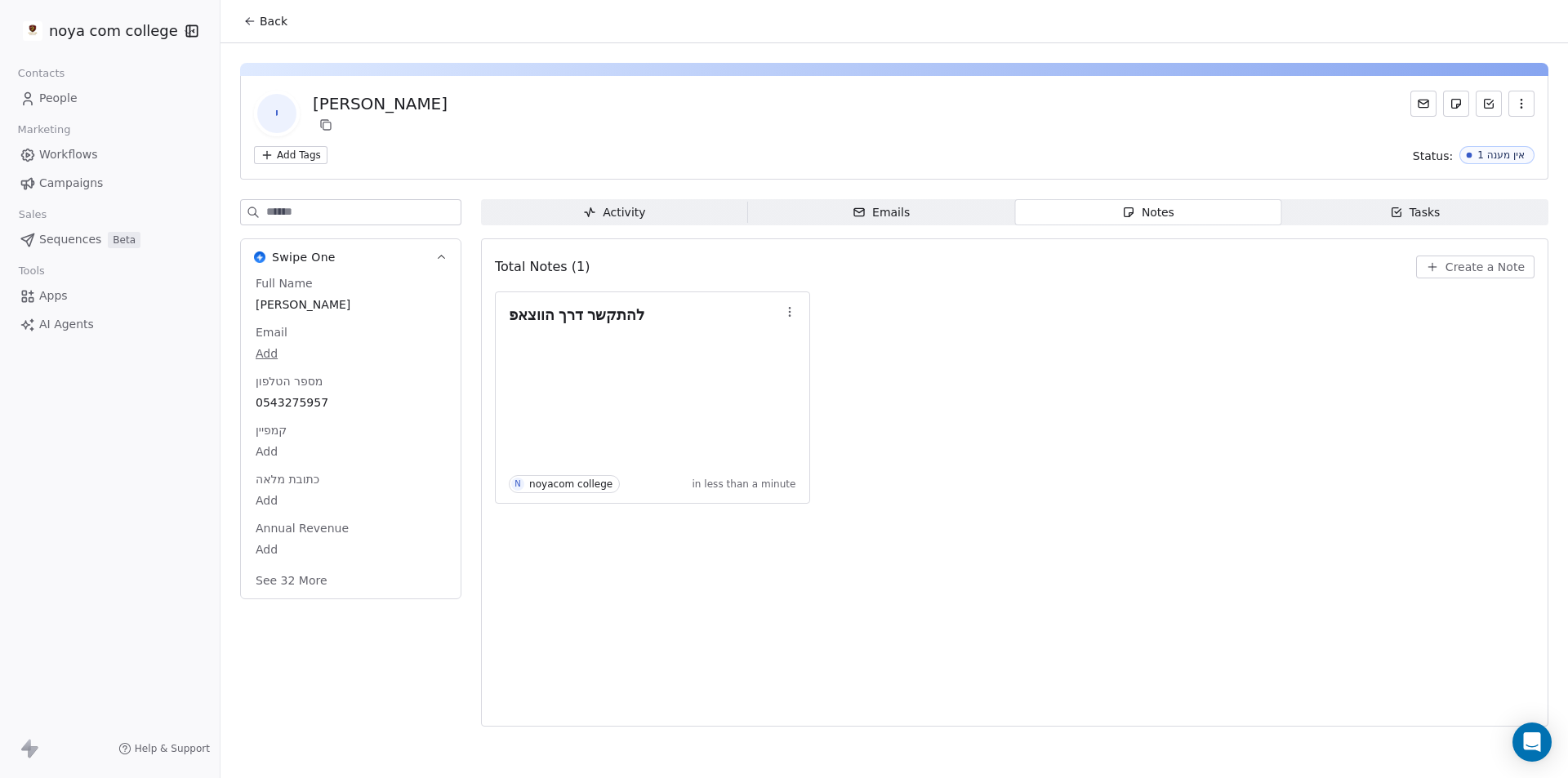
click at [276, 27] on span "Back" at bounding box center [273, 21] width 28 height 16
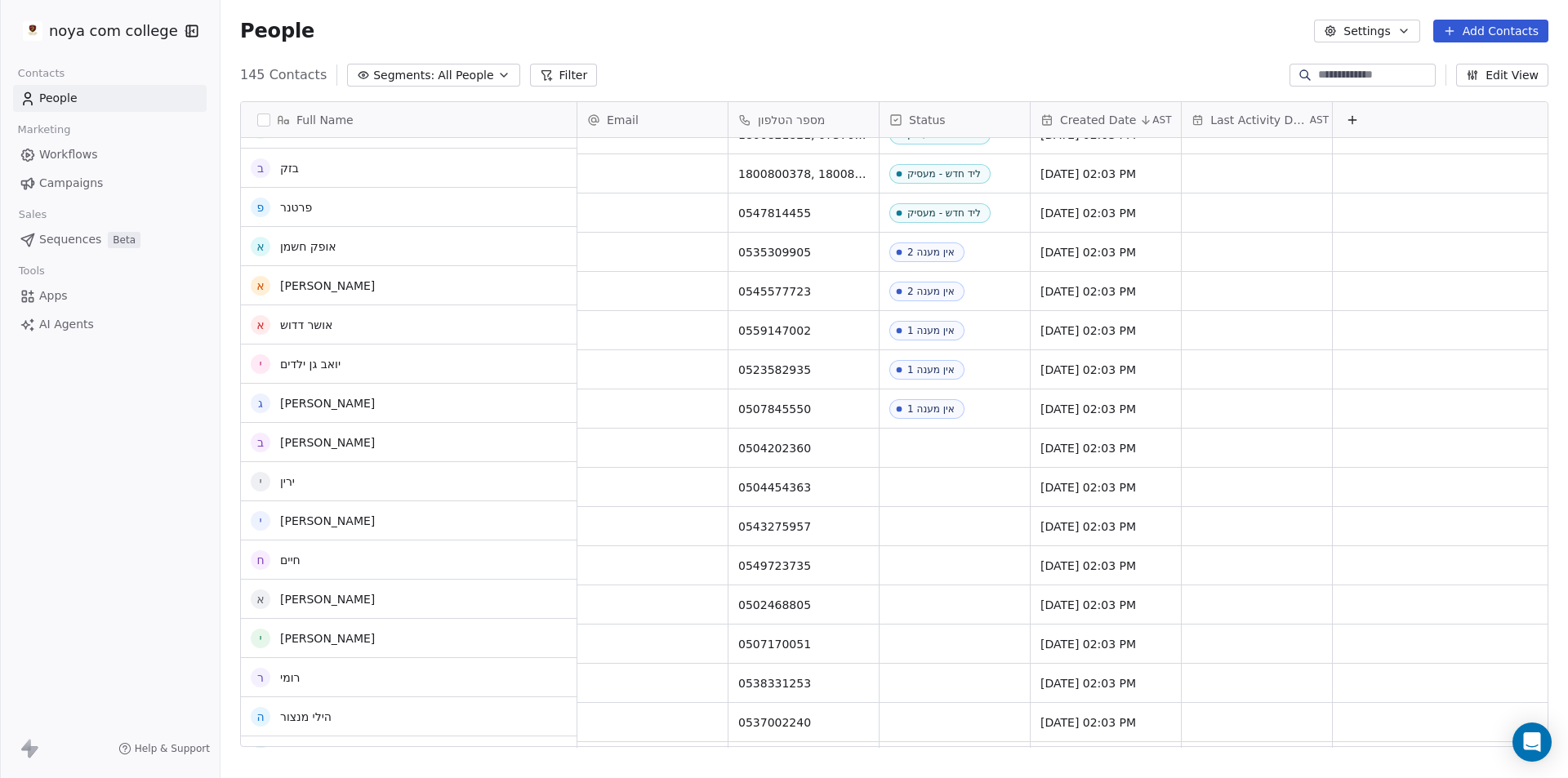
scroll to position [1399, 0]
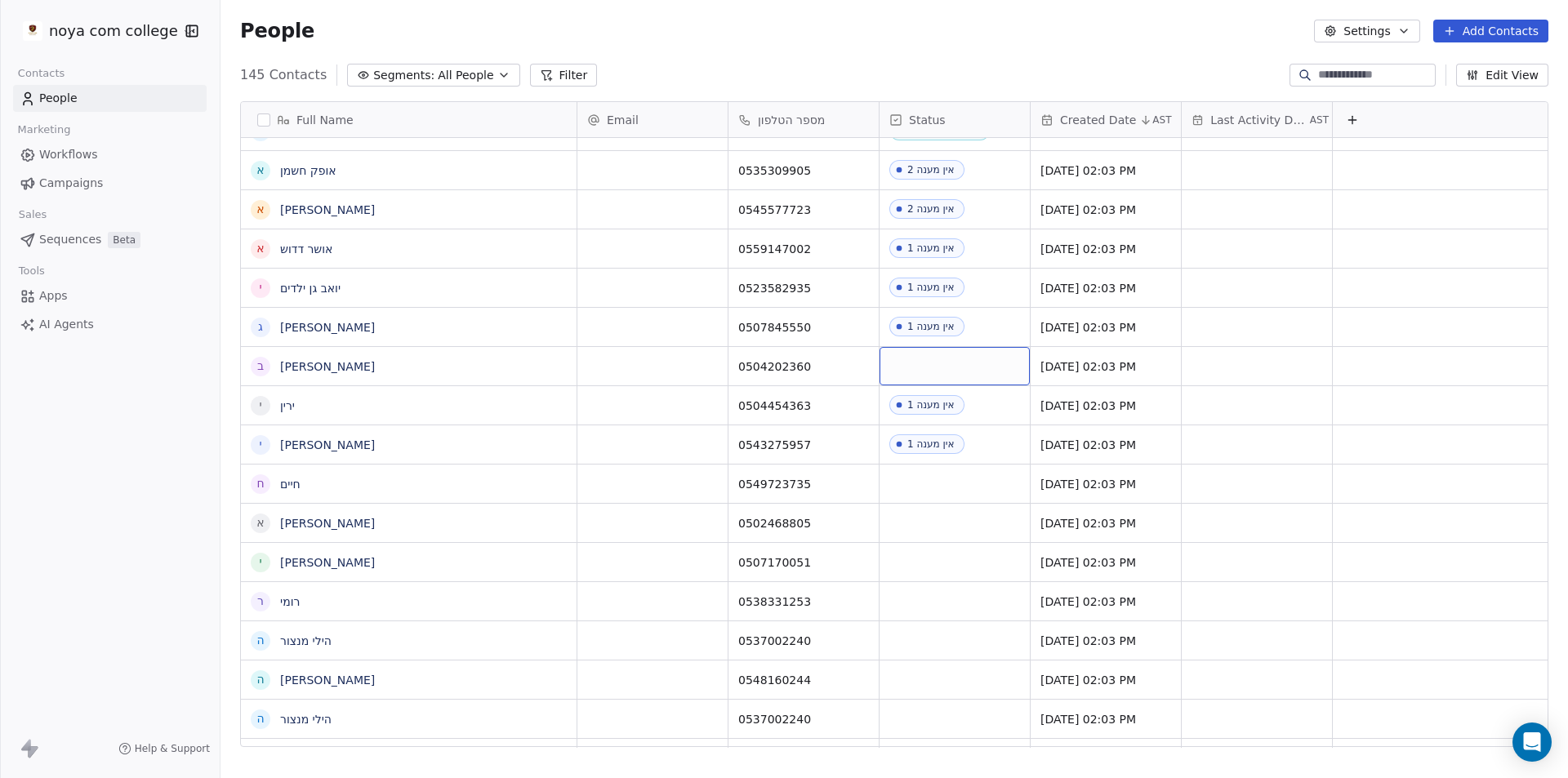
click at [941, 364] on div "grid" at bounding box center [954, 366] width 151 height 38
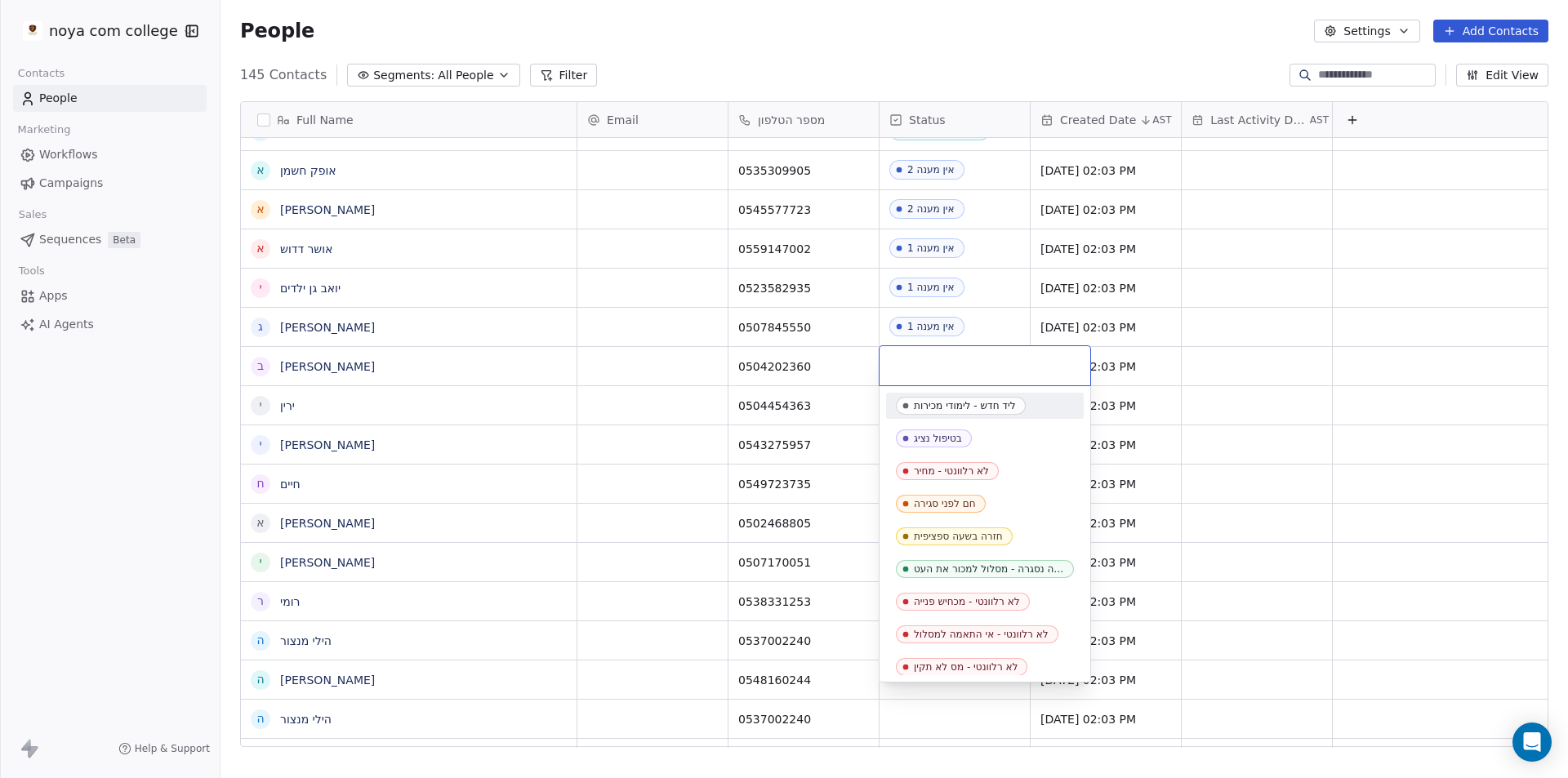
click at [21, 524] on html "noya com college Contacts People Marketing Workflows Campaigns Sales Sequences …" at bounding box center [784, 389] width 1568 height 778
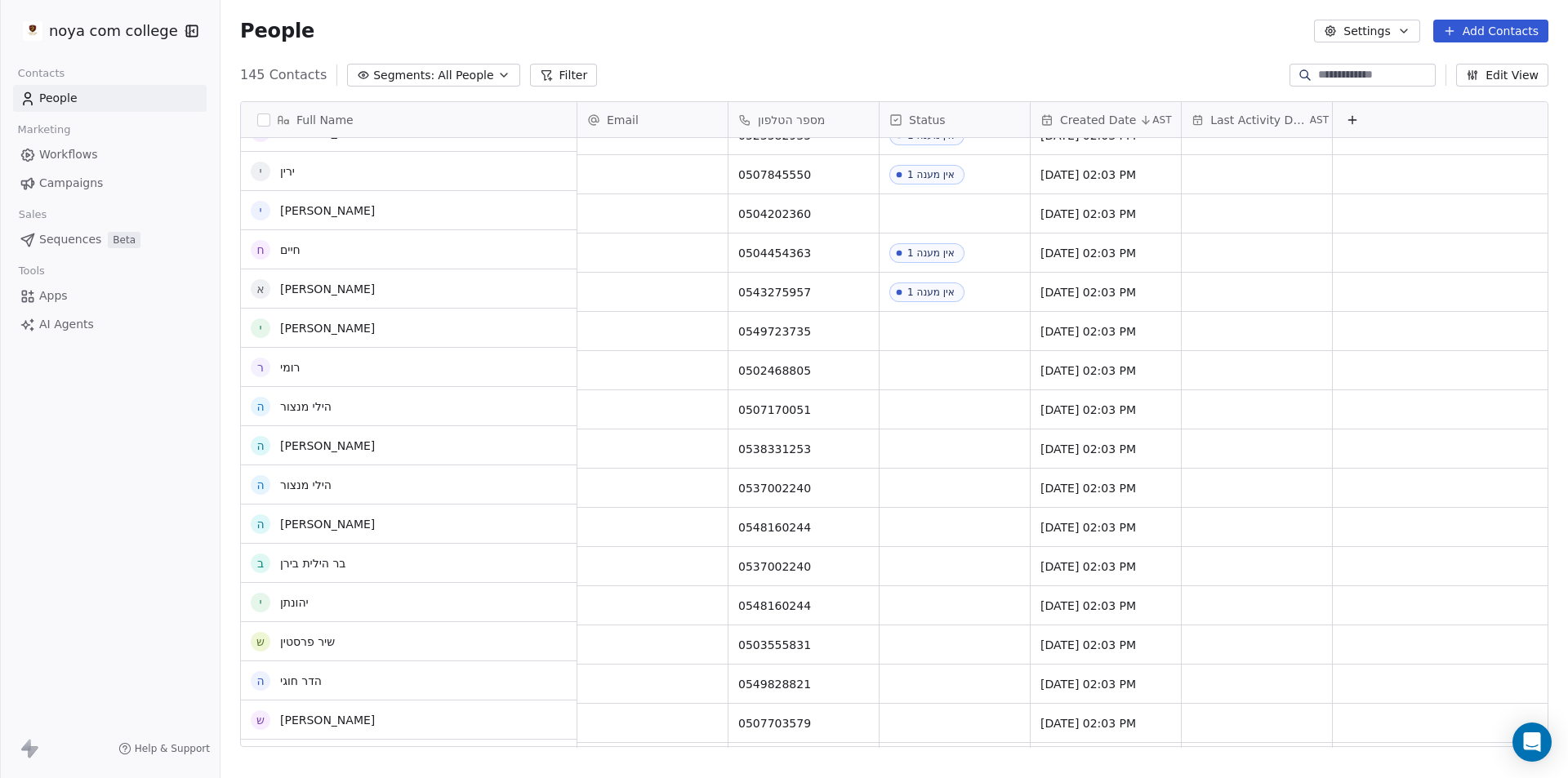
scroll to position [1552, 0]
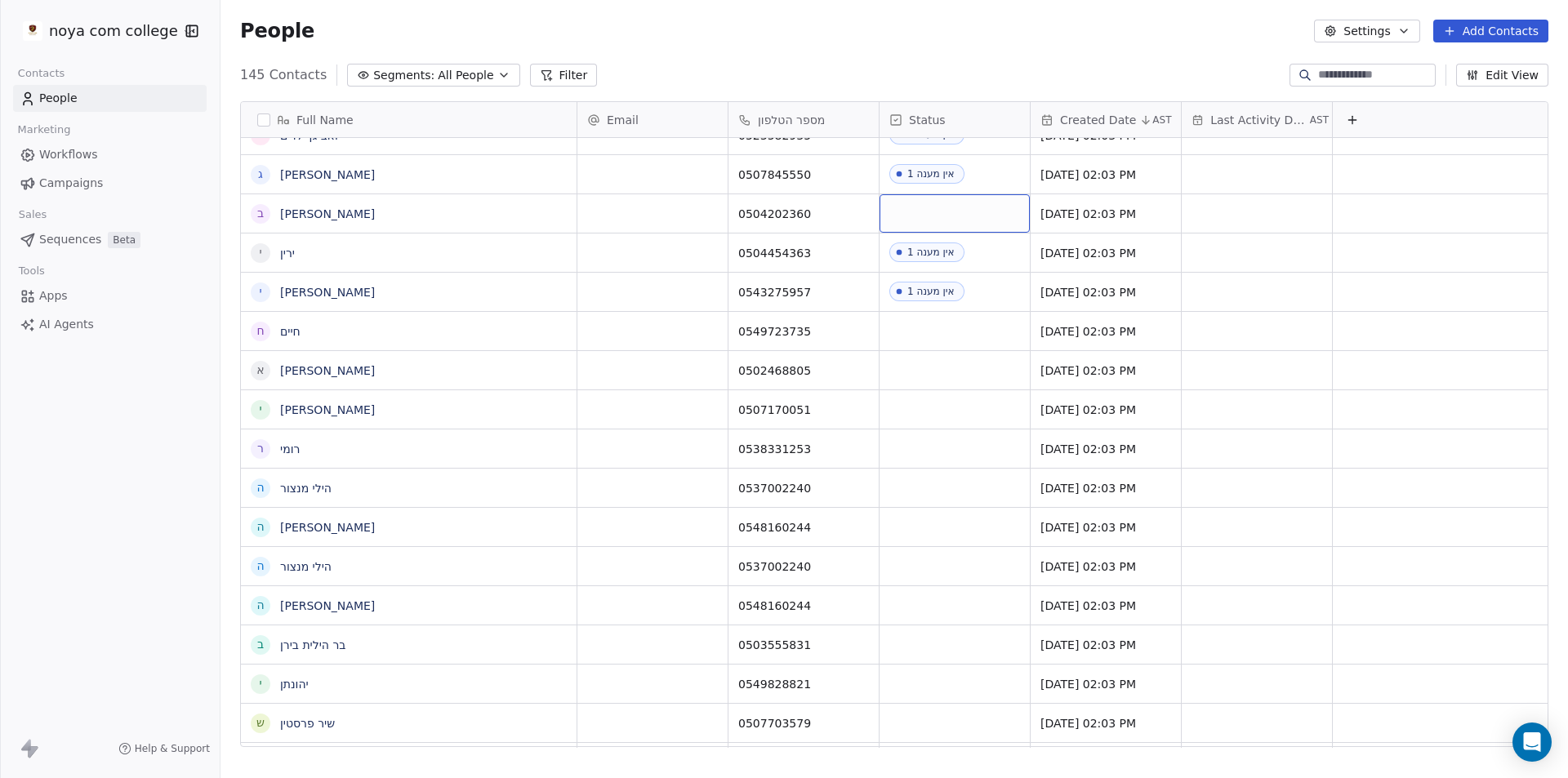
click at [960, 213] on div "grid" at bounding box center [954, 213] width 151 height 38
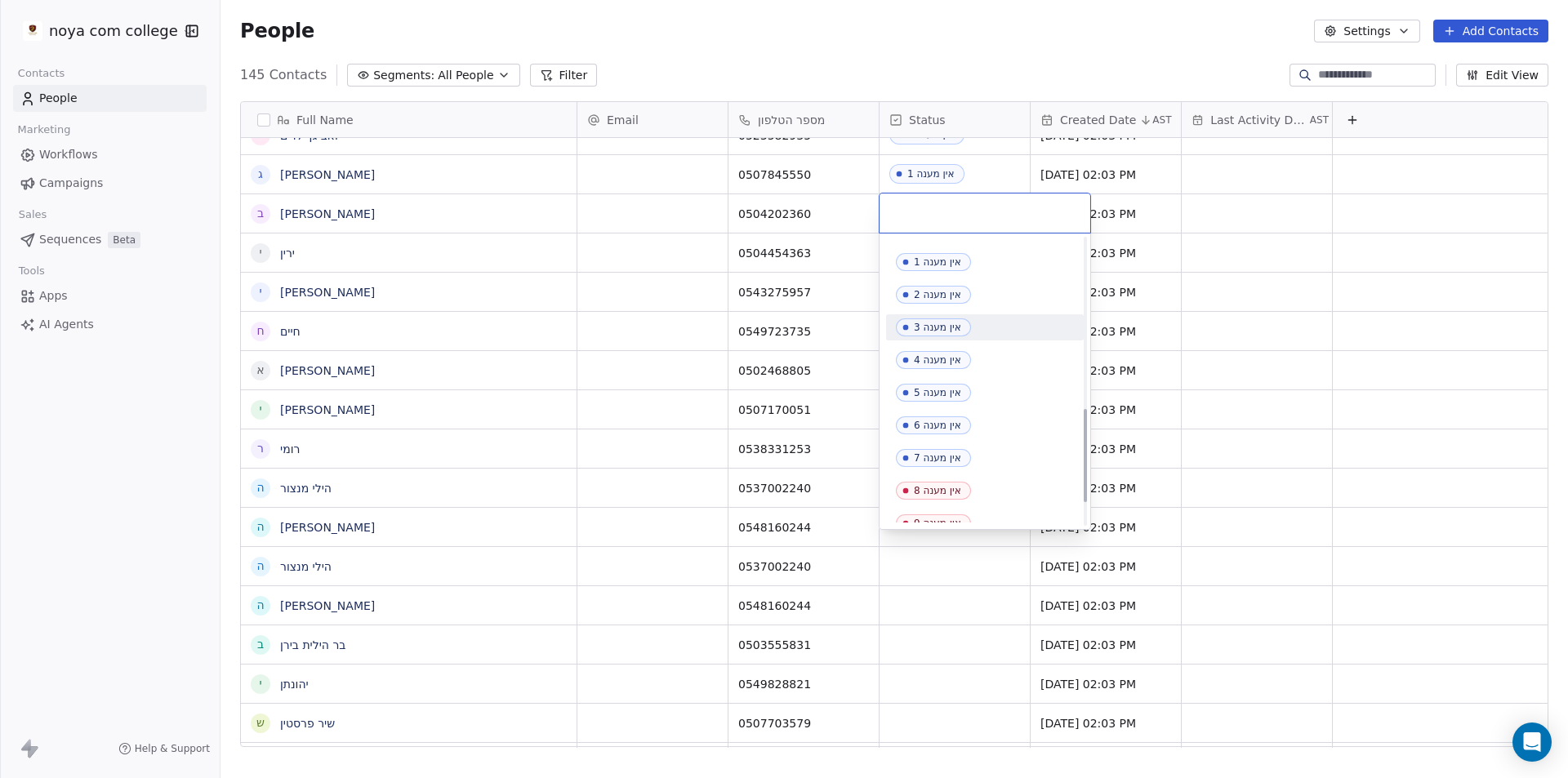
scroll to position [408, 0]
click at [956, 331] on div "אין מענה 1" at bounding box center [937, 334] width 47 height 12
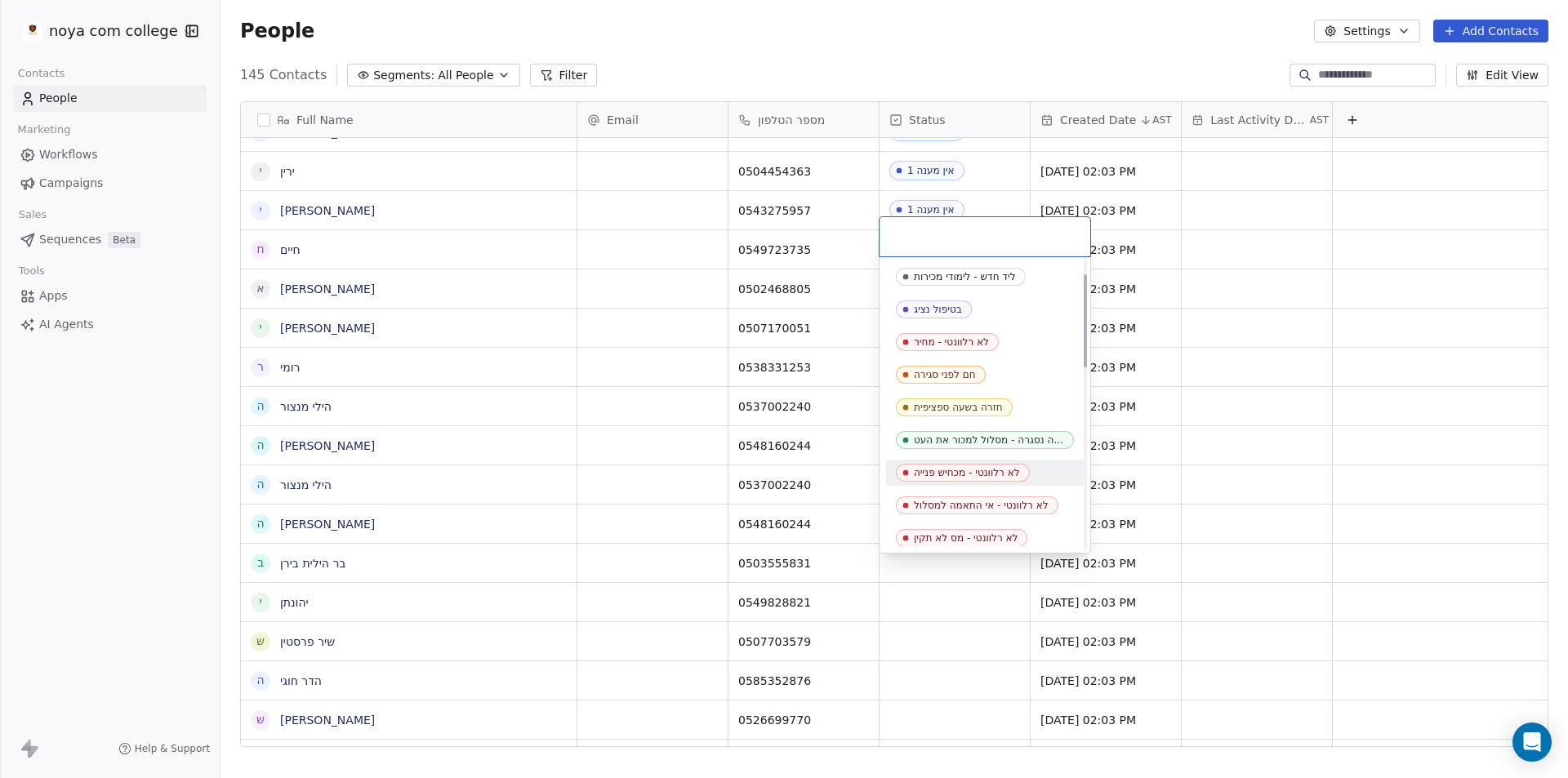
scroll to position [490, 0]
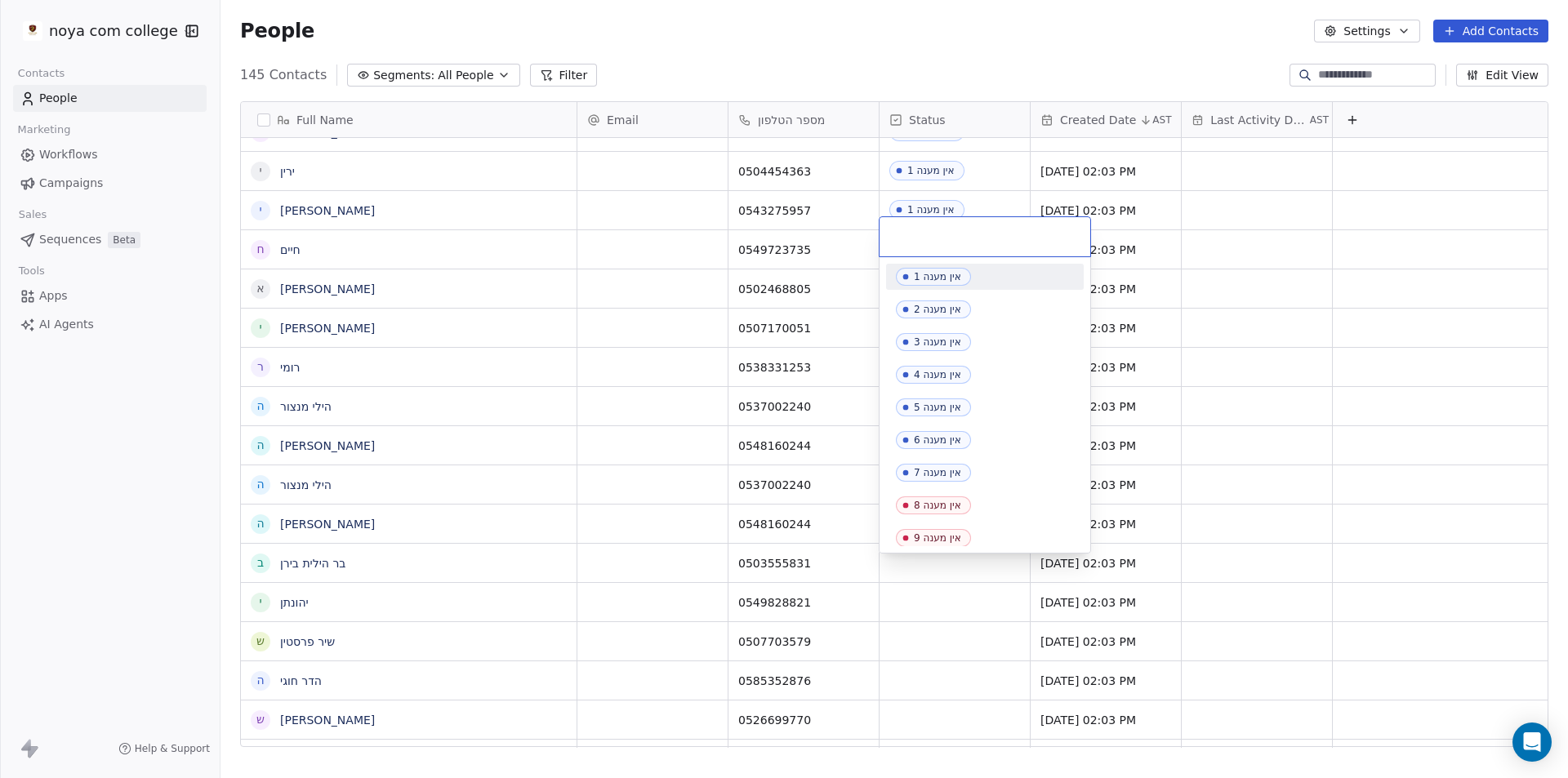
click at [941, 281] on div "אין מענה 1" at bounding box center [937, 276] width 47 height 12
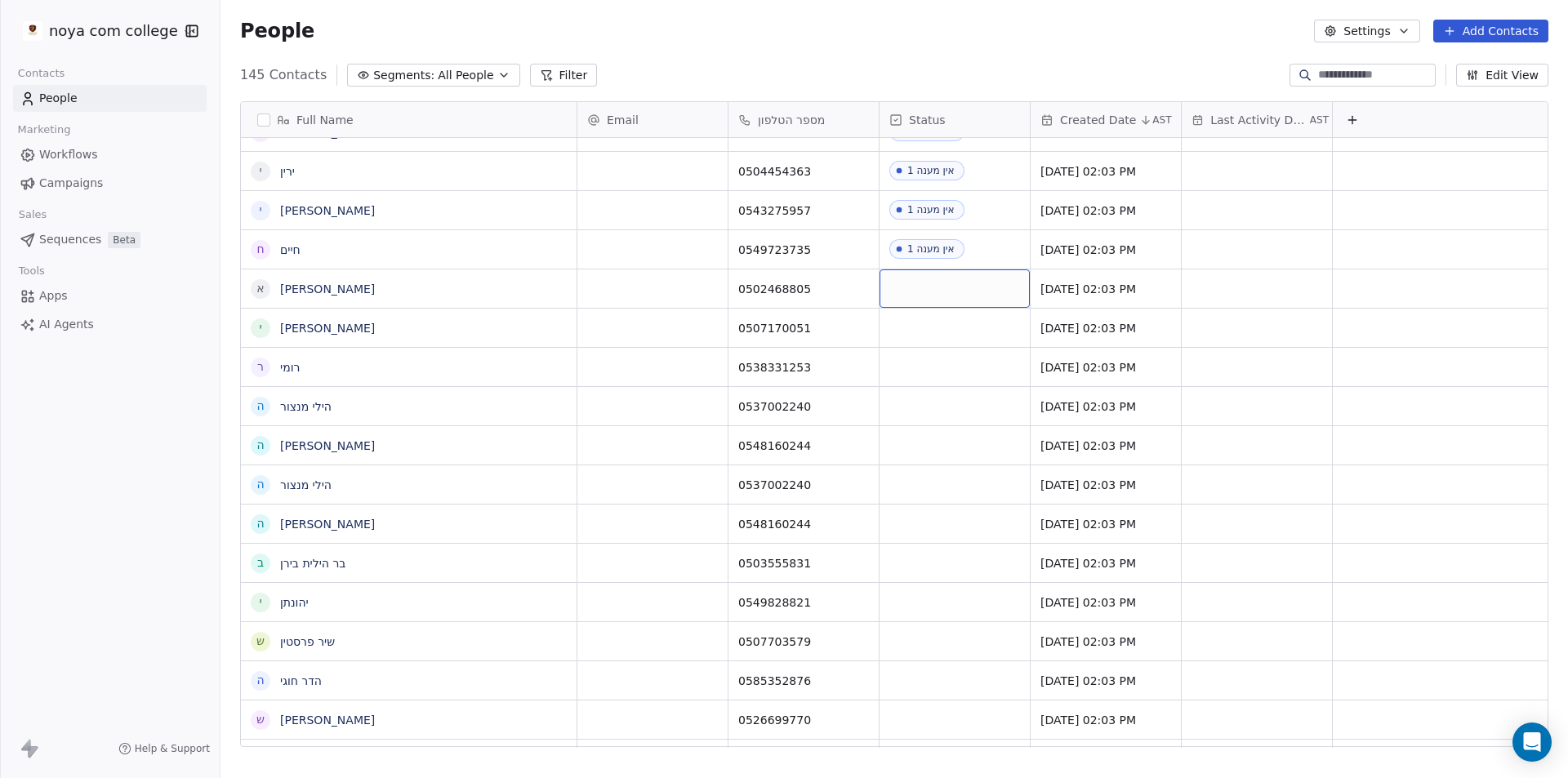
click at [956, 273] on div "grid" at bounding box center [954, 288] width 151 height 38
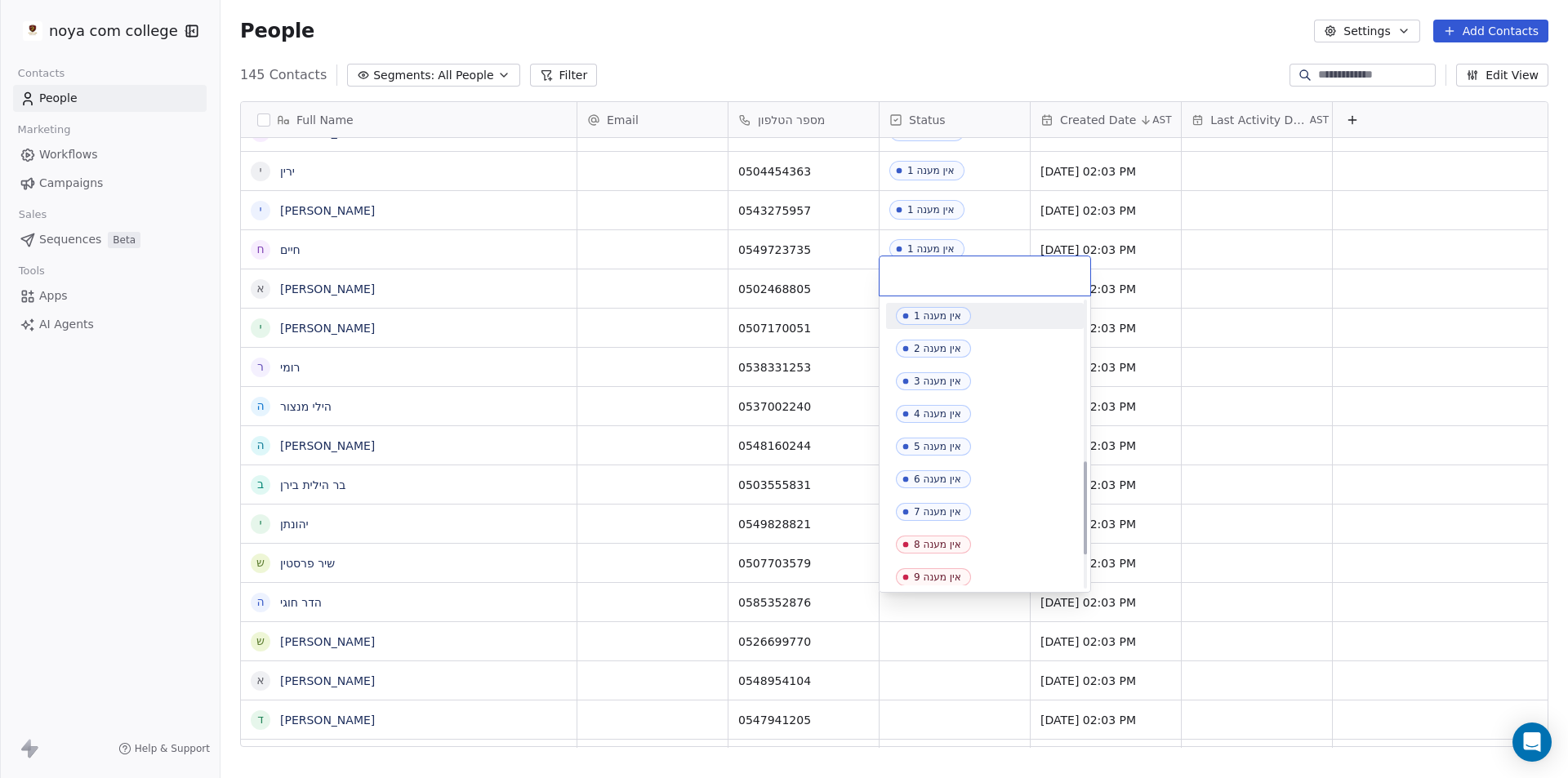
click at [931, 321] on div "אין מענה 1" at bounding box center [937, 315] width 47 height 12
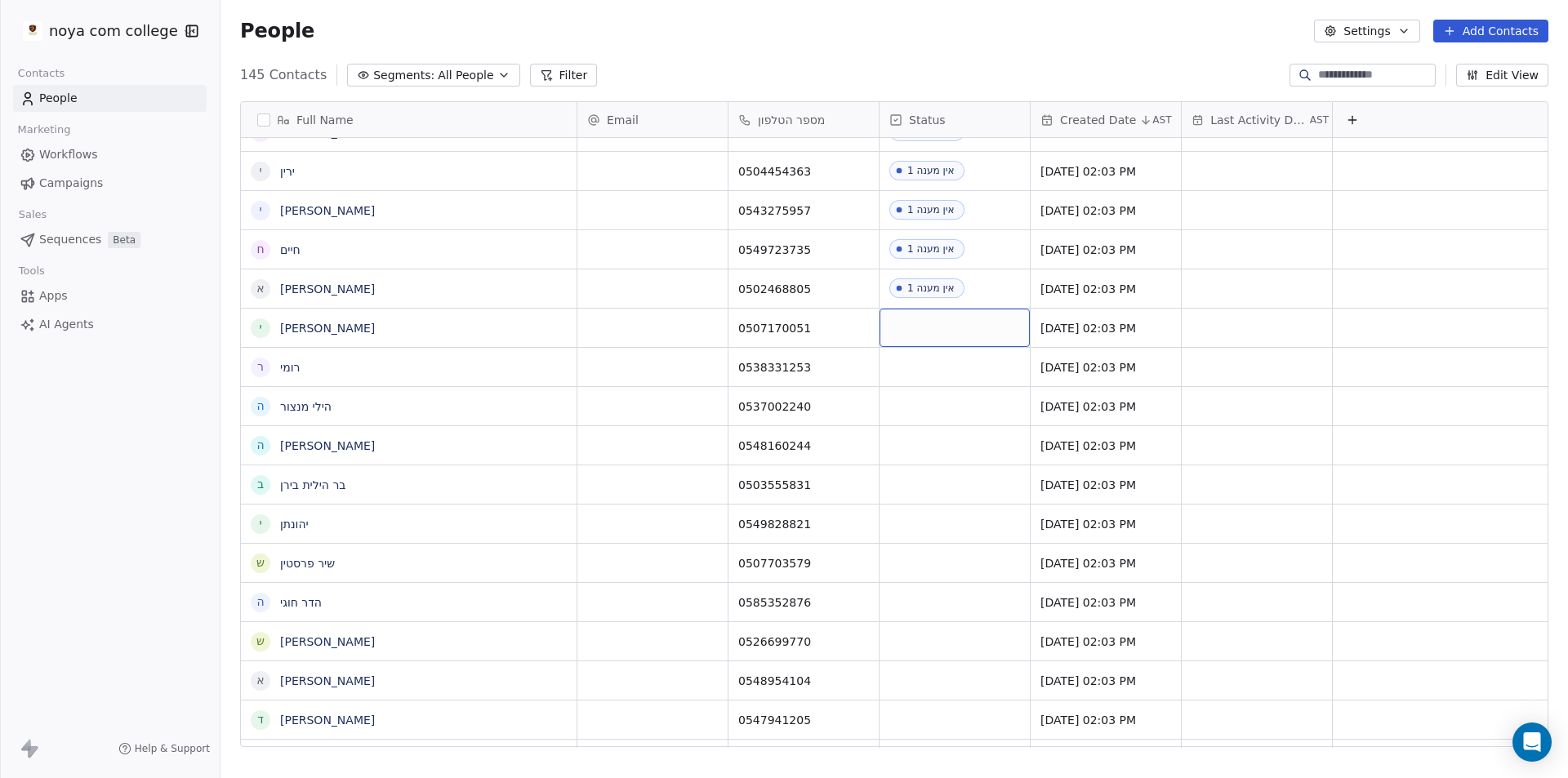
click at [944, 312] on div "grid" at bounding box center [954, 327] width 151 height 38
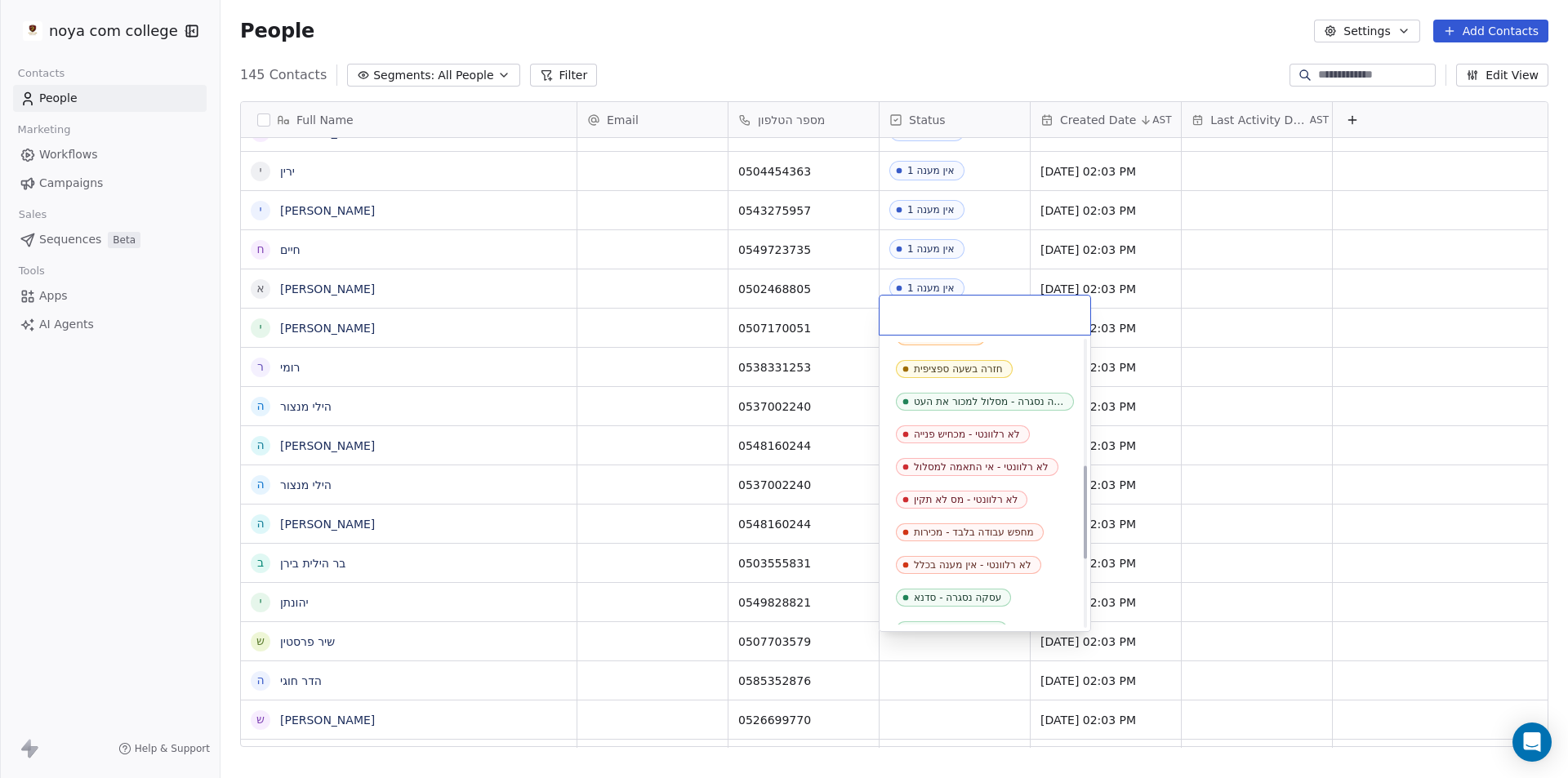
scroll to position [408, 0]
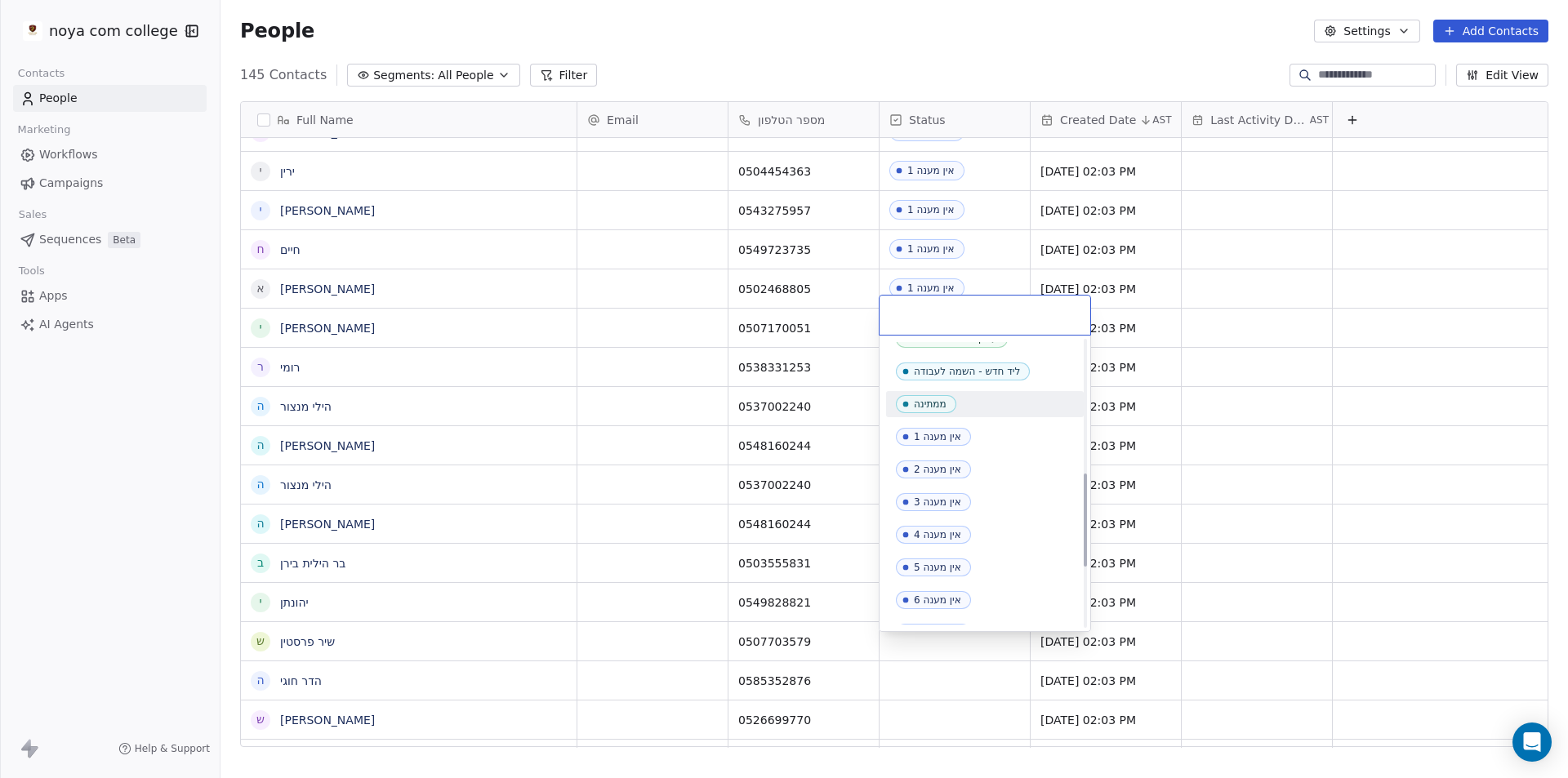
click at [946, 433] on div "אין מענה 1" at bounding box center [937, 437] width 47 height 12
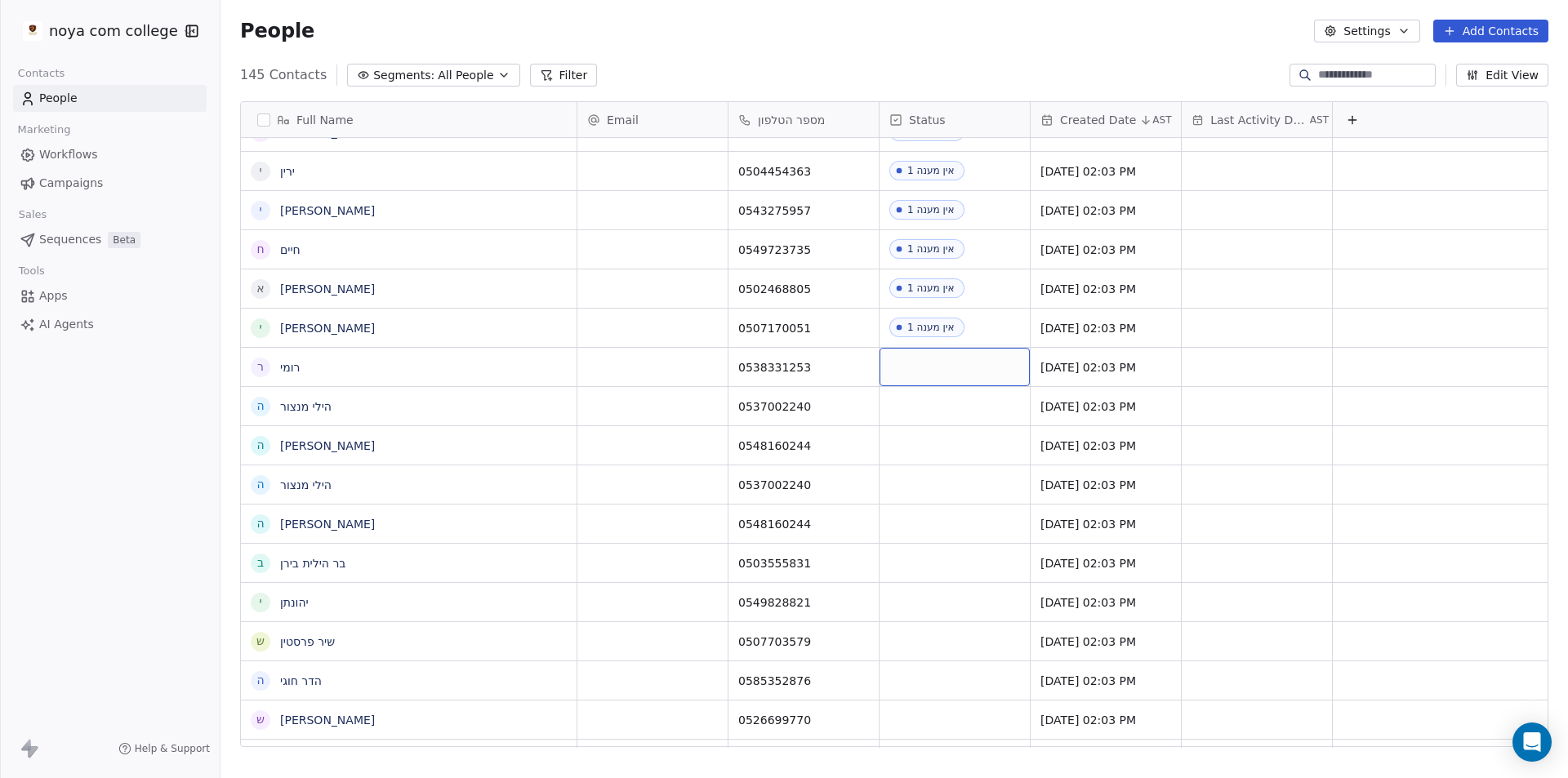
click at [925, 351] on div "grid" at bounding box center [954, 366] width 151 height 38
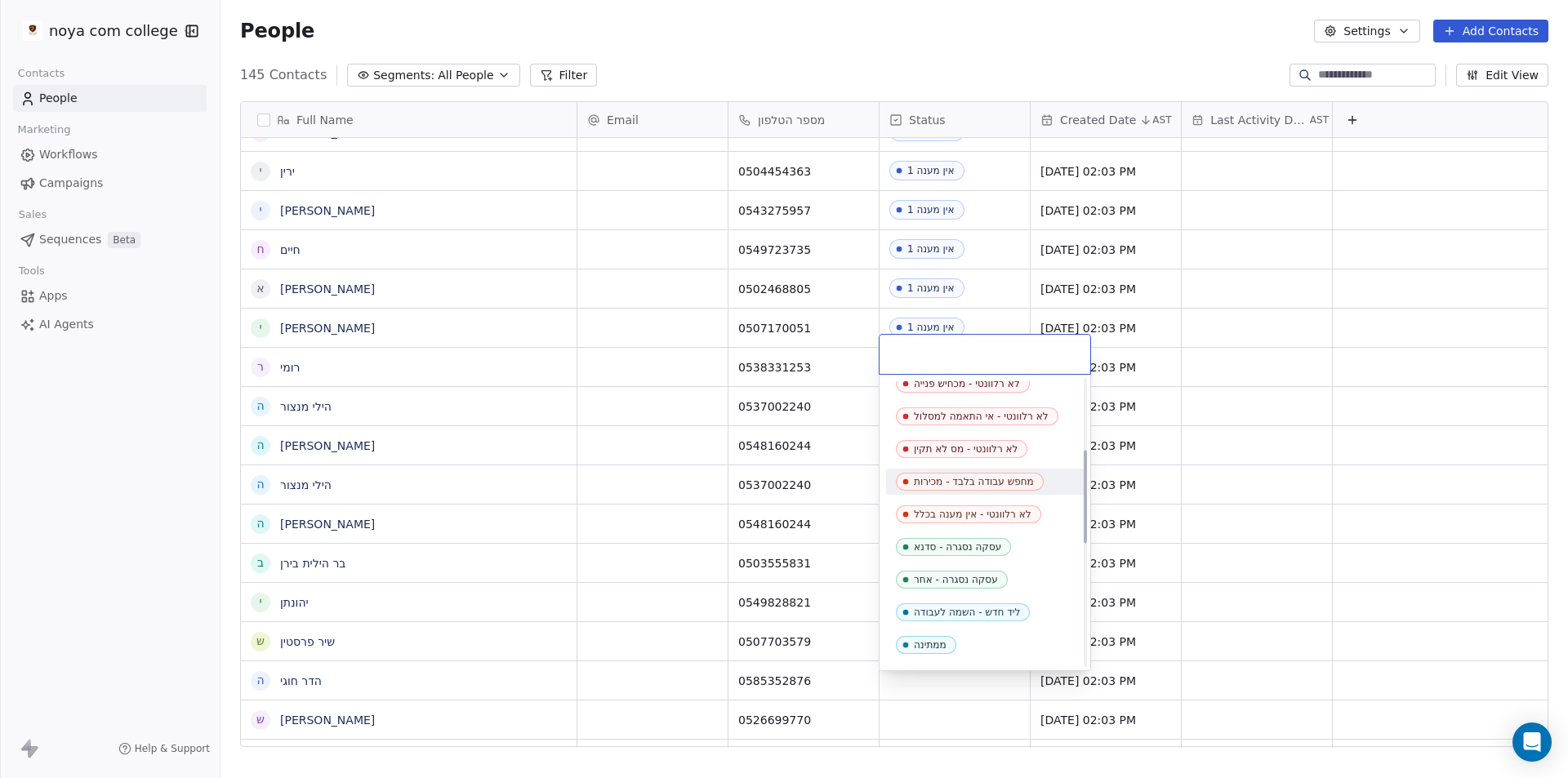
scroll to position [245, 0]
click at [937, 646] on span "אין מענה 1" at bounding box center [933, 640] width 75 height 18
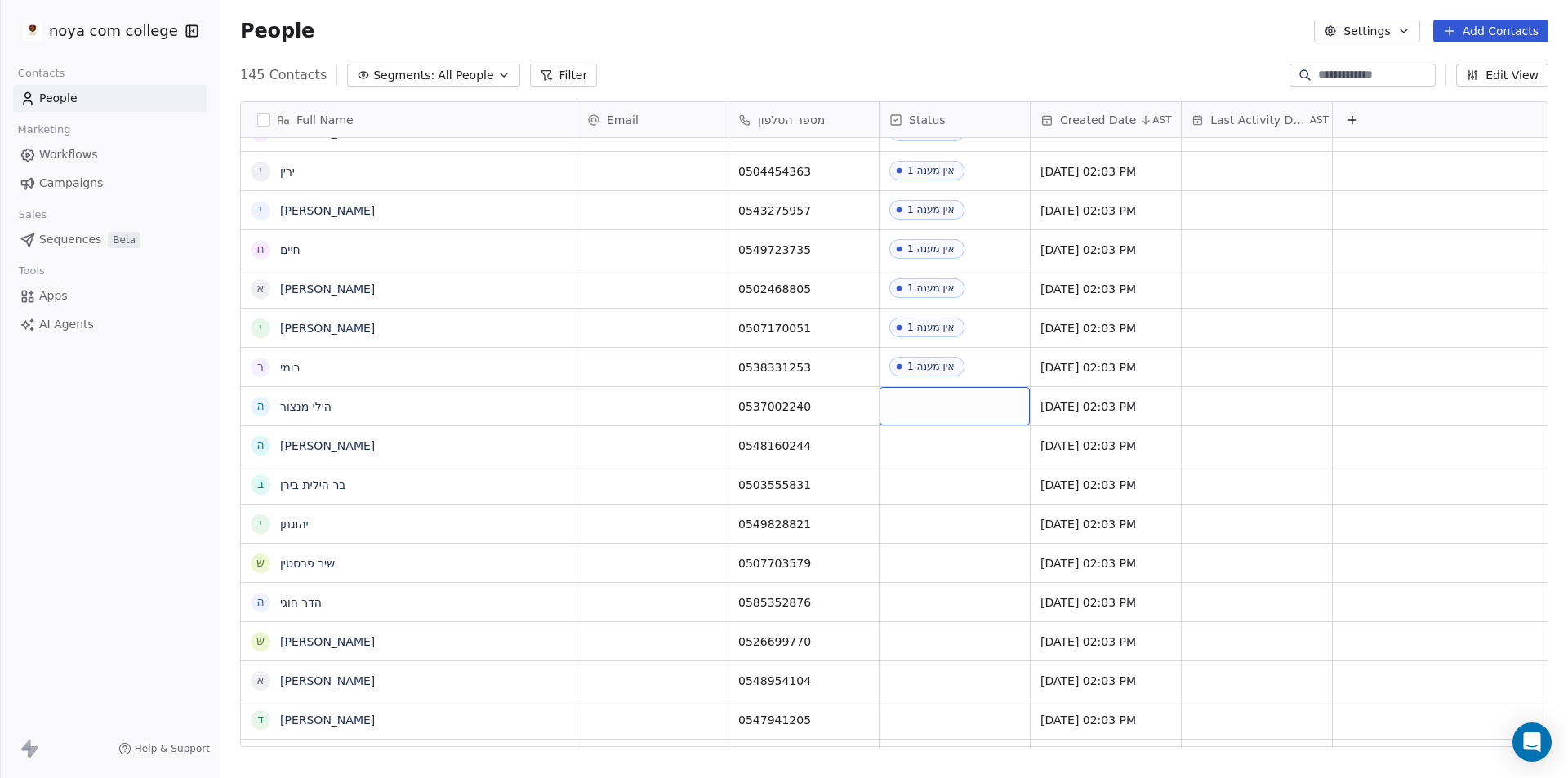
click at [944, 387] on div "grid" at bounding box center [954, 405] width 151 height 38
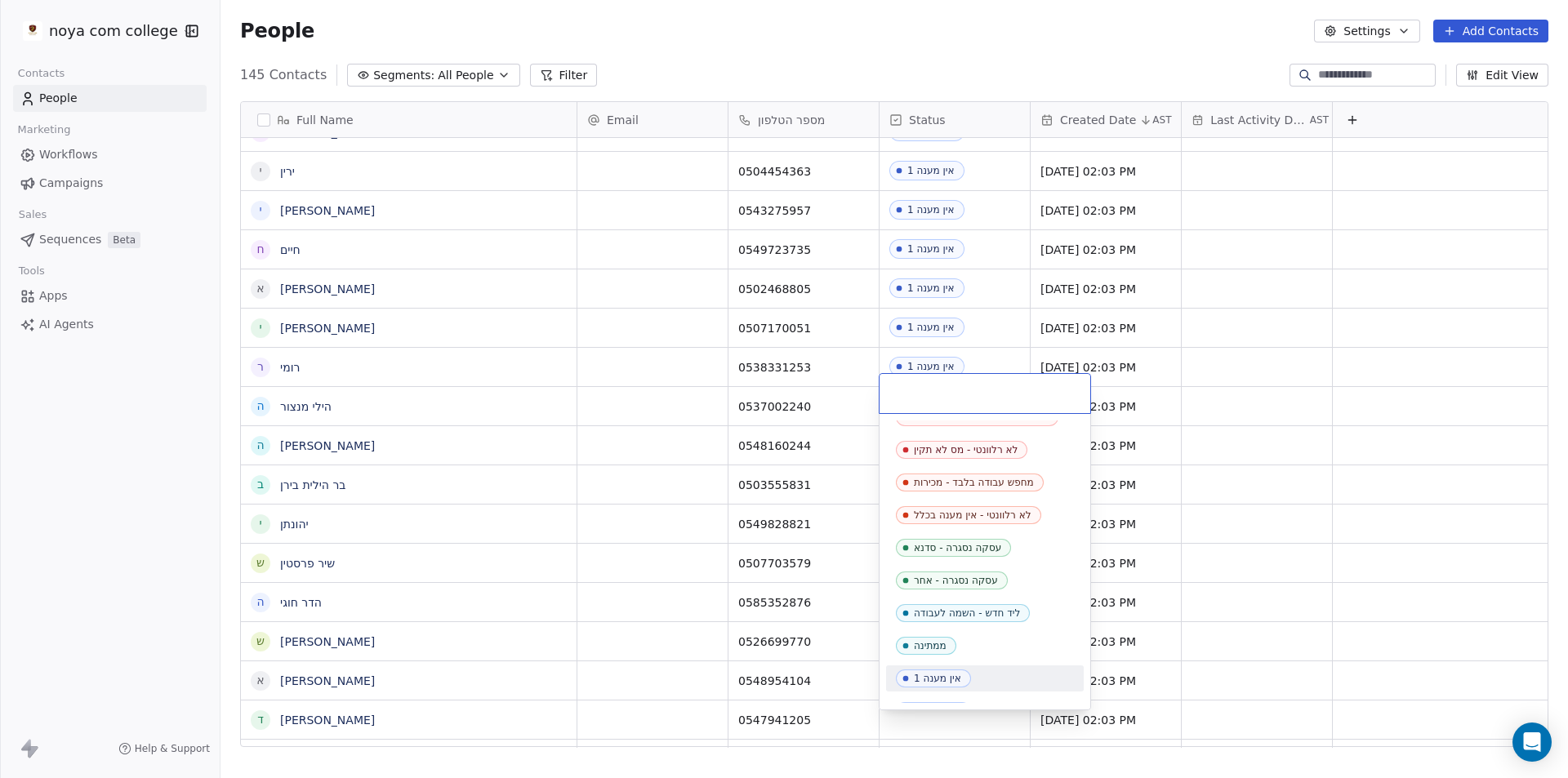
click at [952, 667] on div "אין מענה 1" at bounding box center [984, 678] width 198 height 26
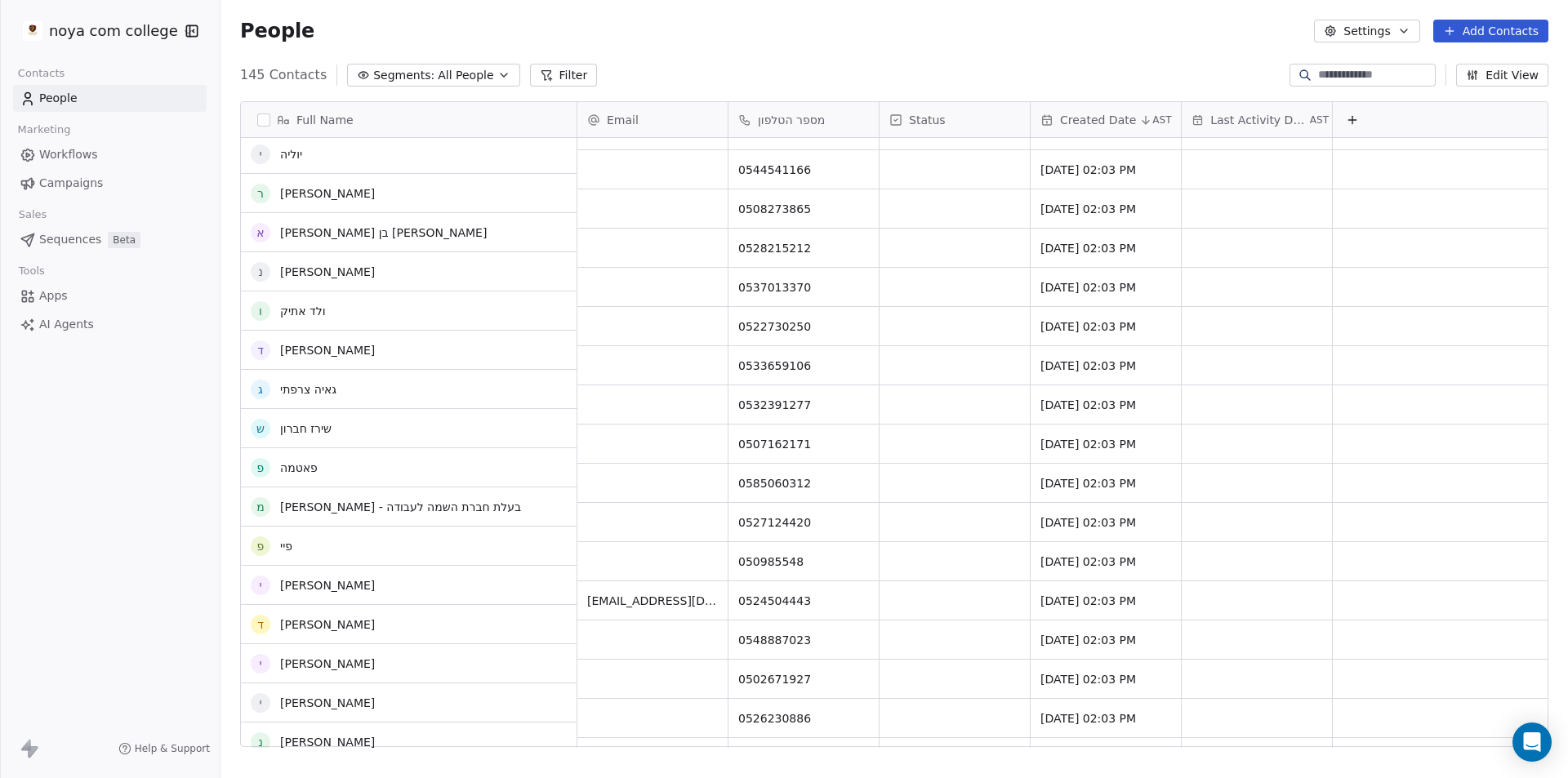
scroll to position [4822, 0]
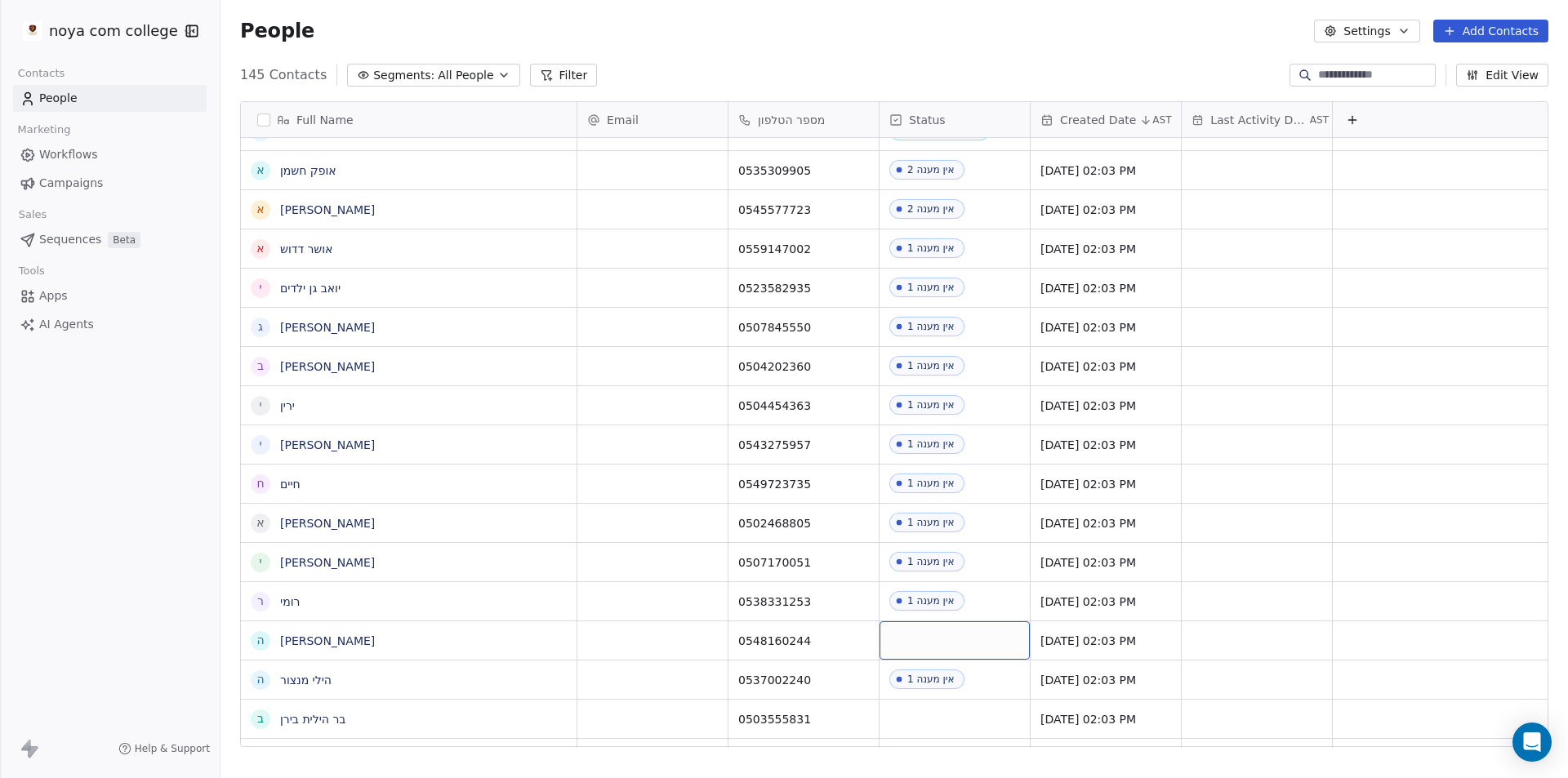
click at [949, 626] on div "grid" at bounding box center [954, 640] width 151 height 38
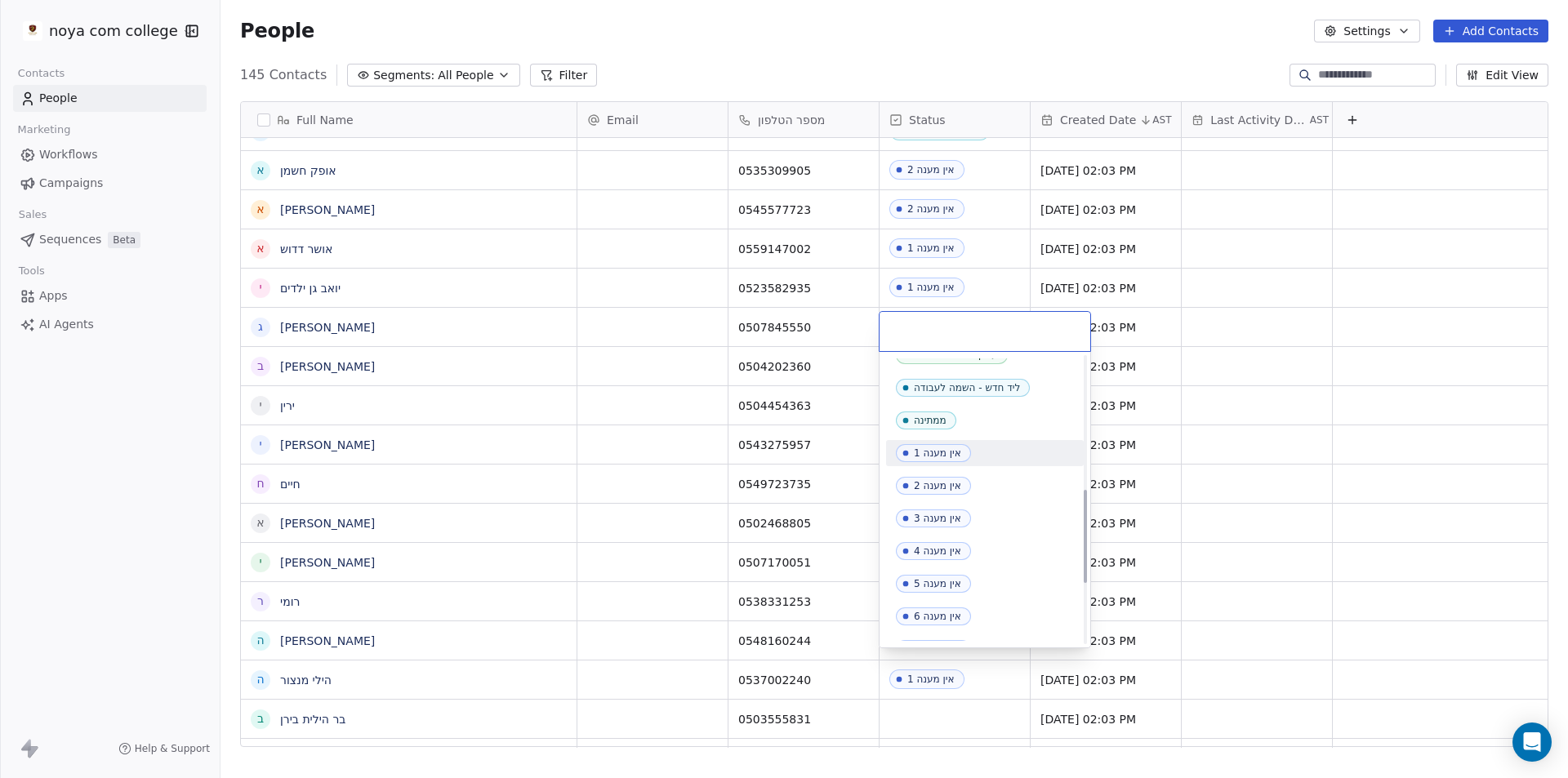
click at [957, 450] on div "אין מענה 1" at bounding box center [937, 453] width 47 height 12
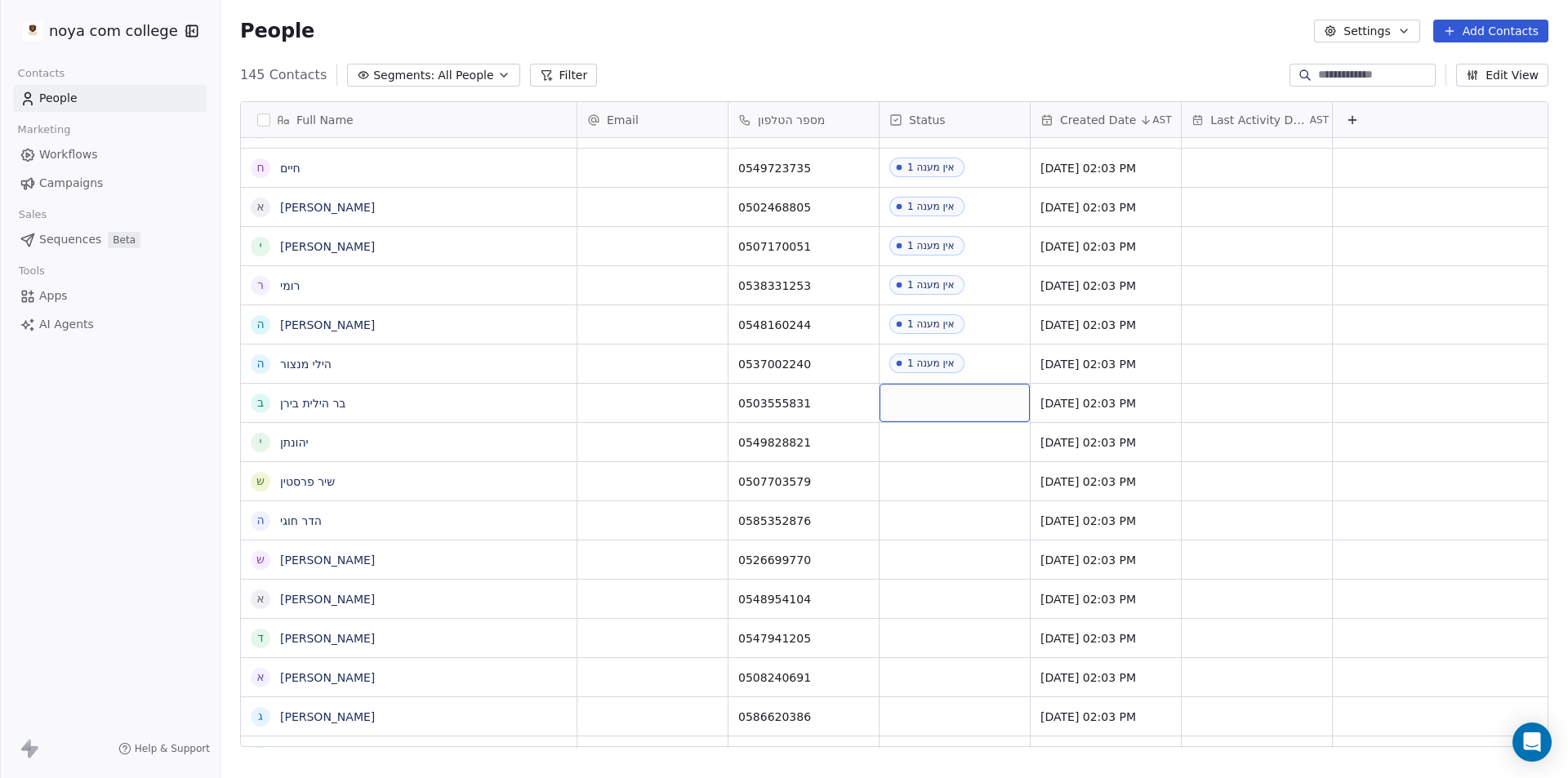
click at [960, 405] on div "grid" at bounding box center [954, 403] width 151 height 38
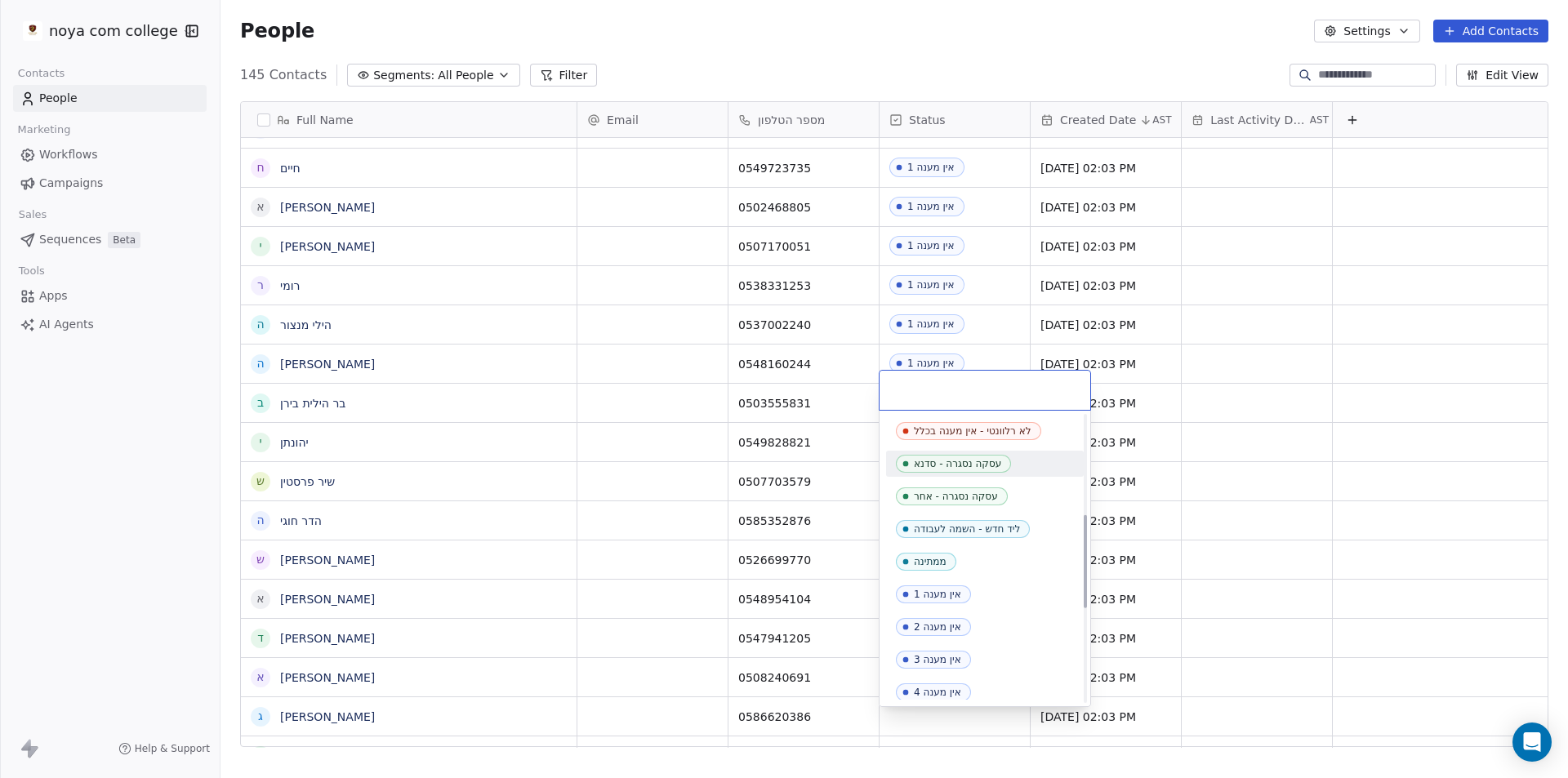
scroll to position [408, 0]
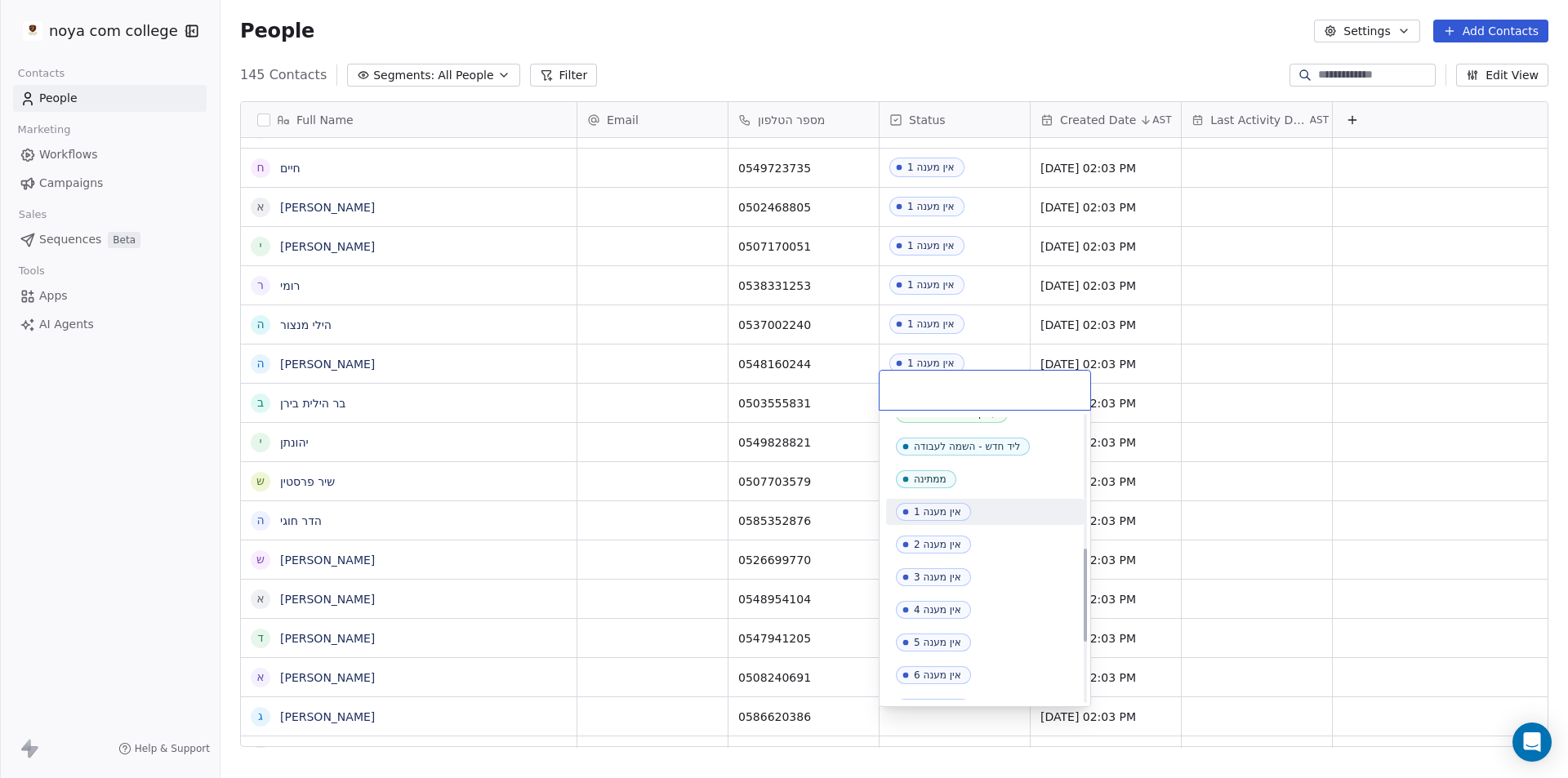
click at [963, 520] on span "אין מענה 1" at bounding box center [933, 512] width 75 height 18
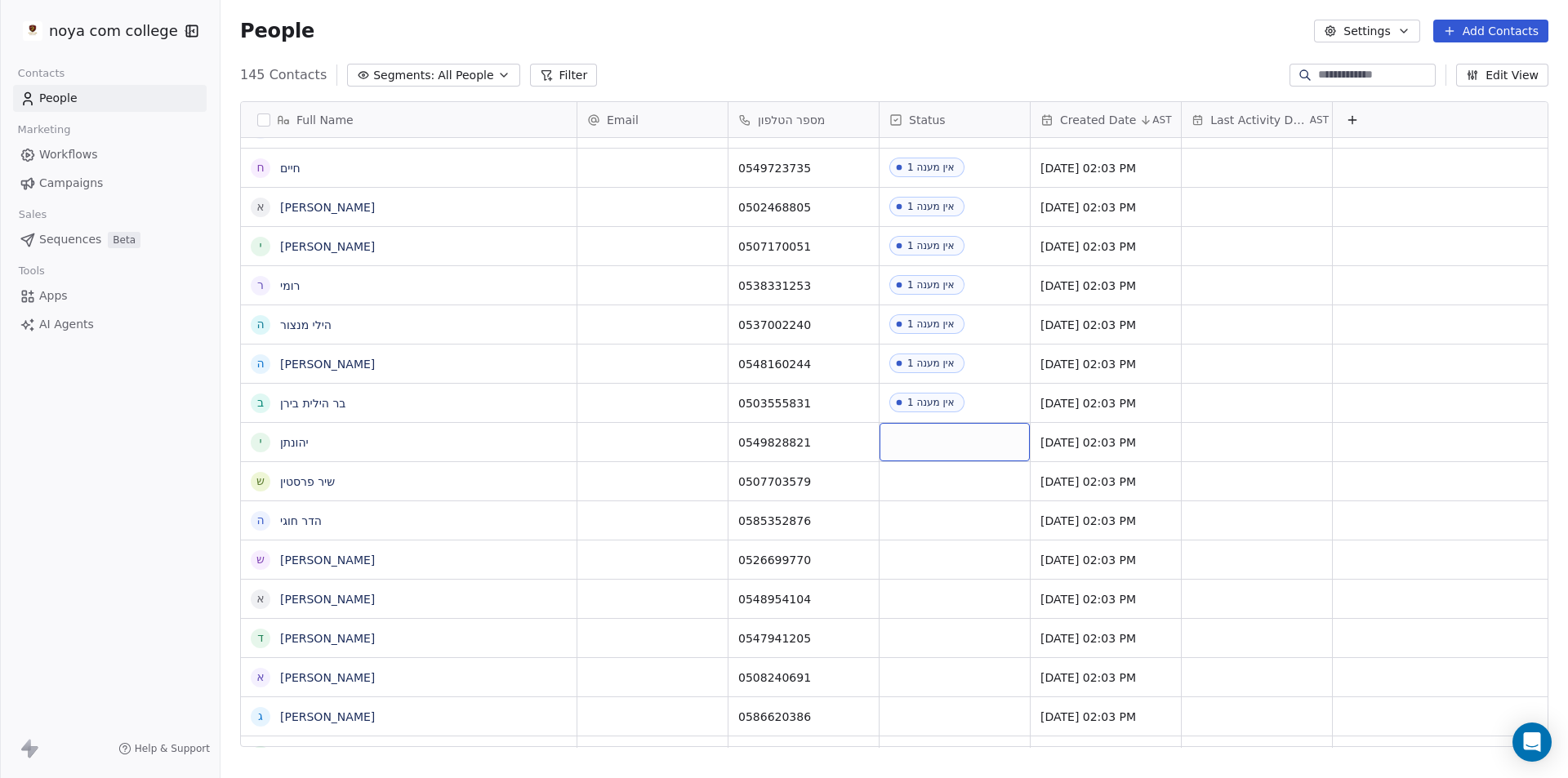
click at [954, 423] on div "grid" at bounding box center [954, 442] width 151 height 38
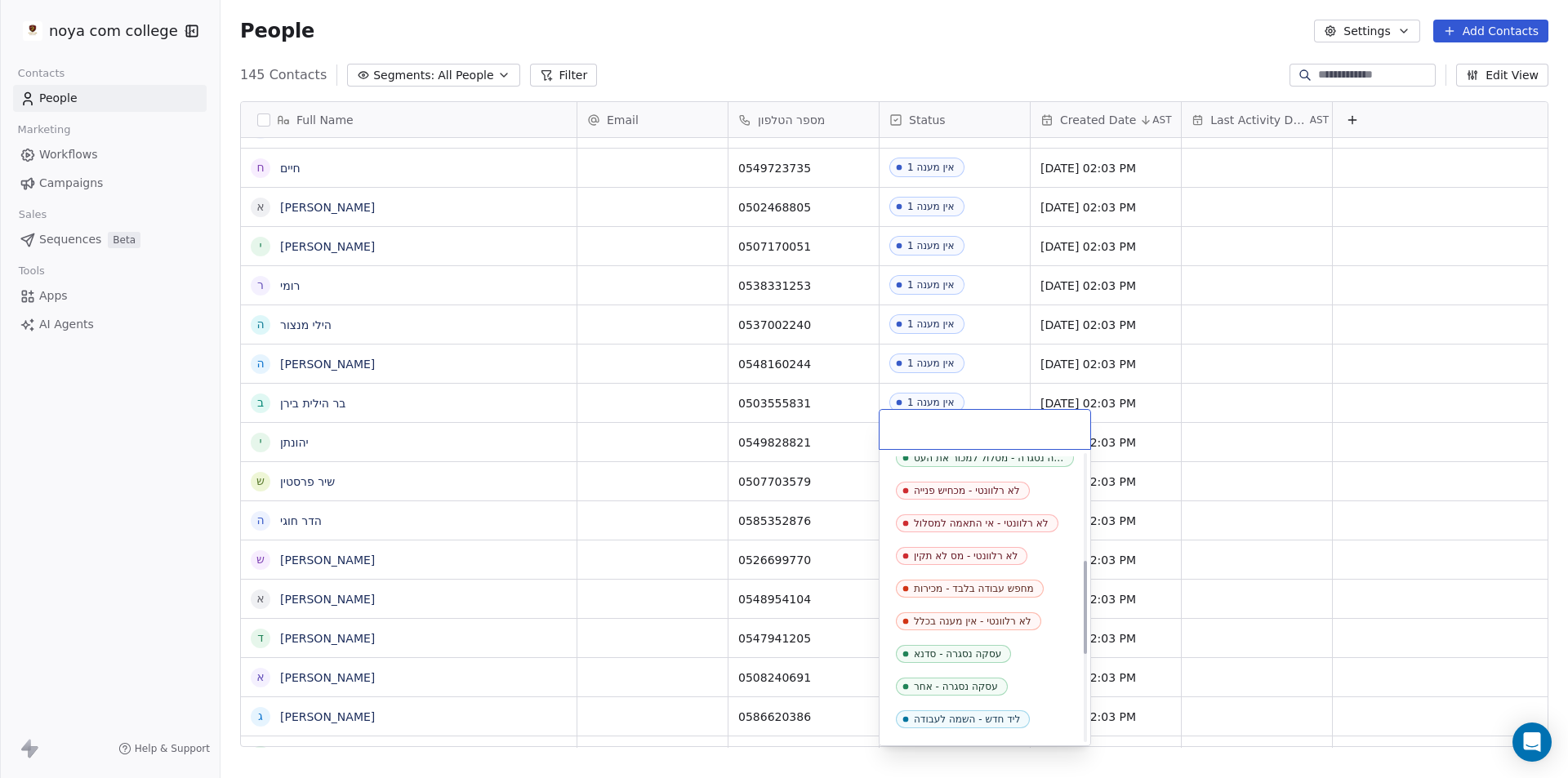
scroll to position [327, 0]
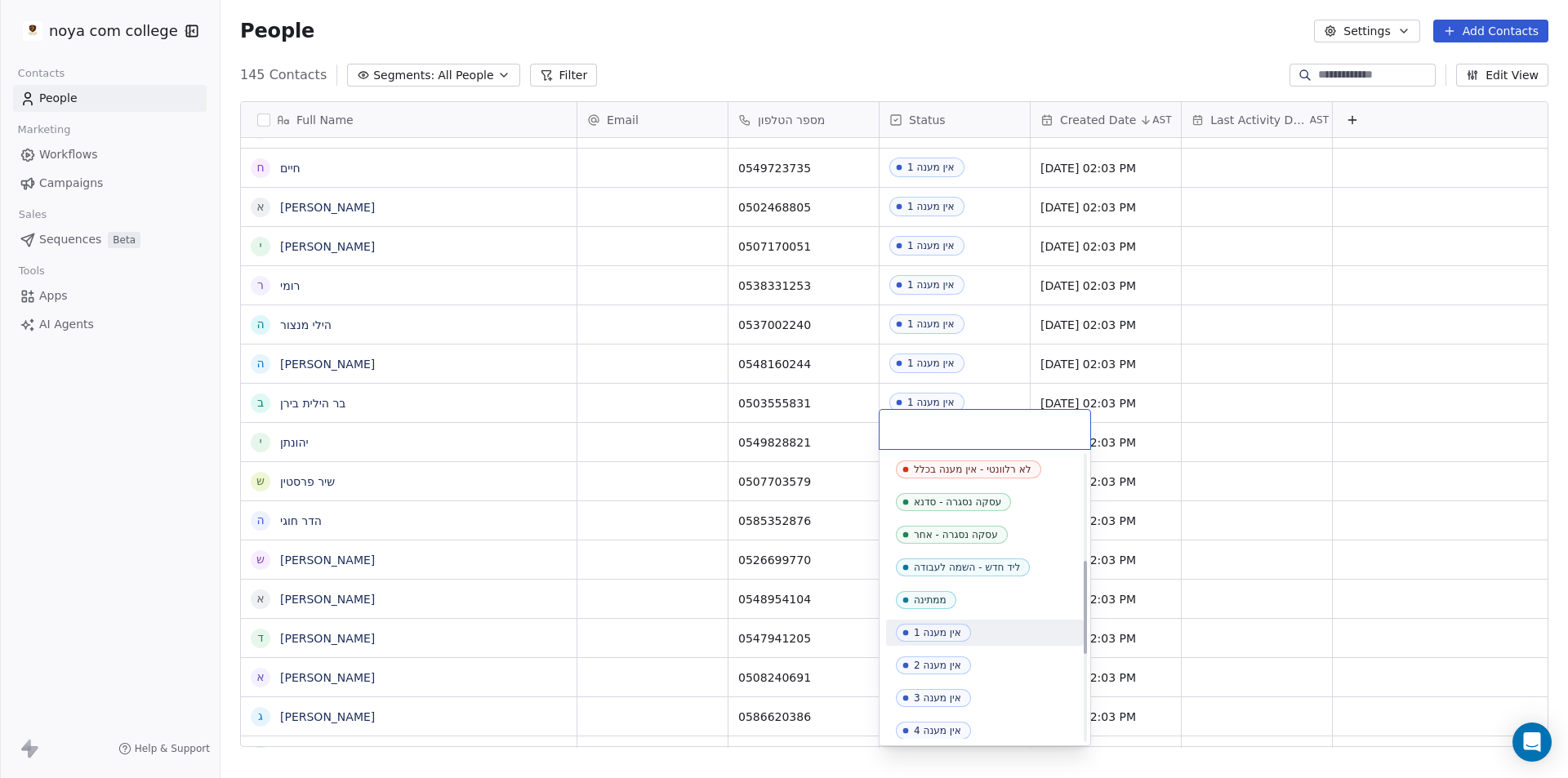
click at [944, 635] on div "אין מענה 1" at bounding box center [937, 633] width 47 height 12
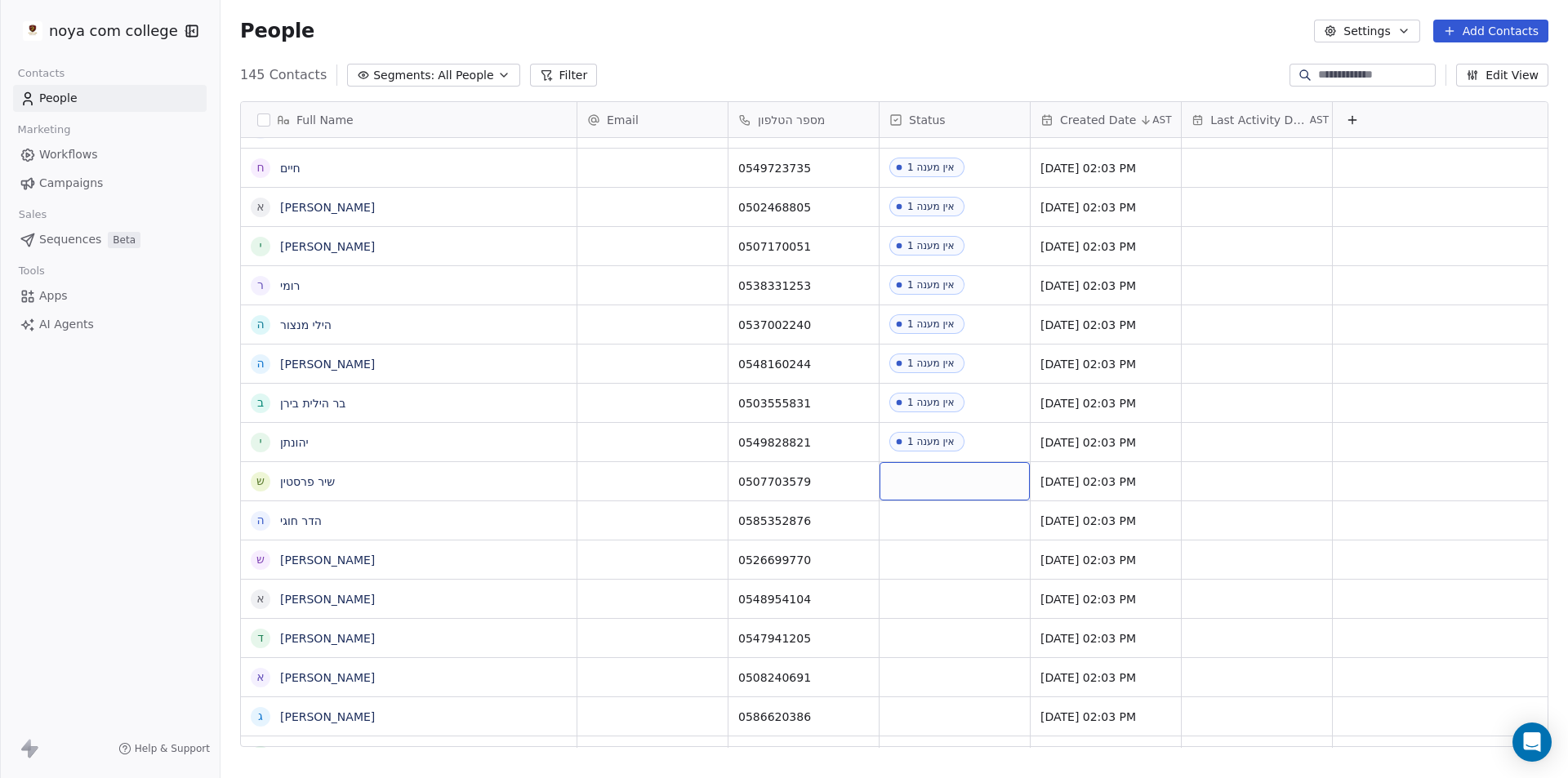
click at [993, 463] on div "grid" at bounding box center [954, 481] width 151 height 38
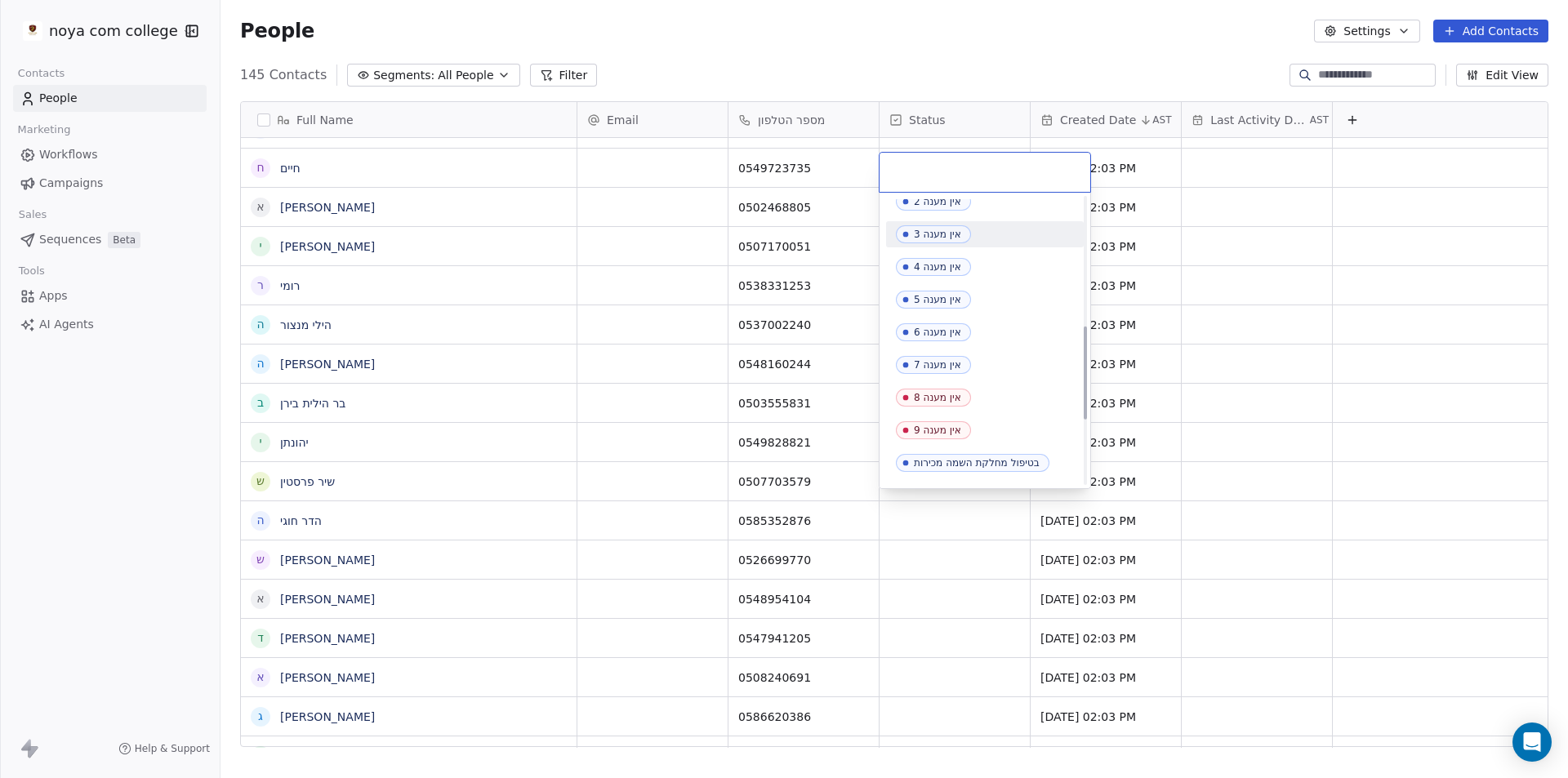
scroll to position [572, 0]
click at [1026, 426] on div "בטיפול מחלקת השמה מכירות" at bounding box center [976, 424] width 126 height 12
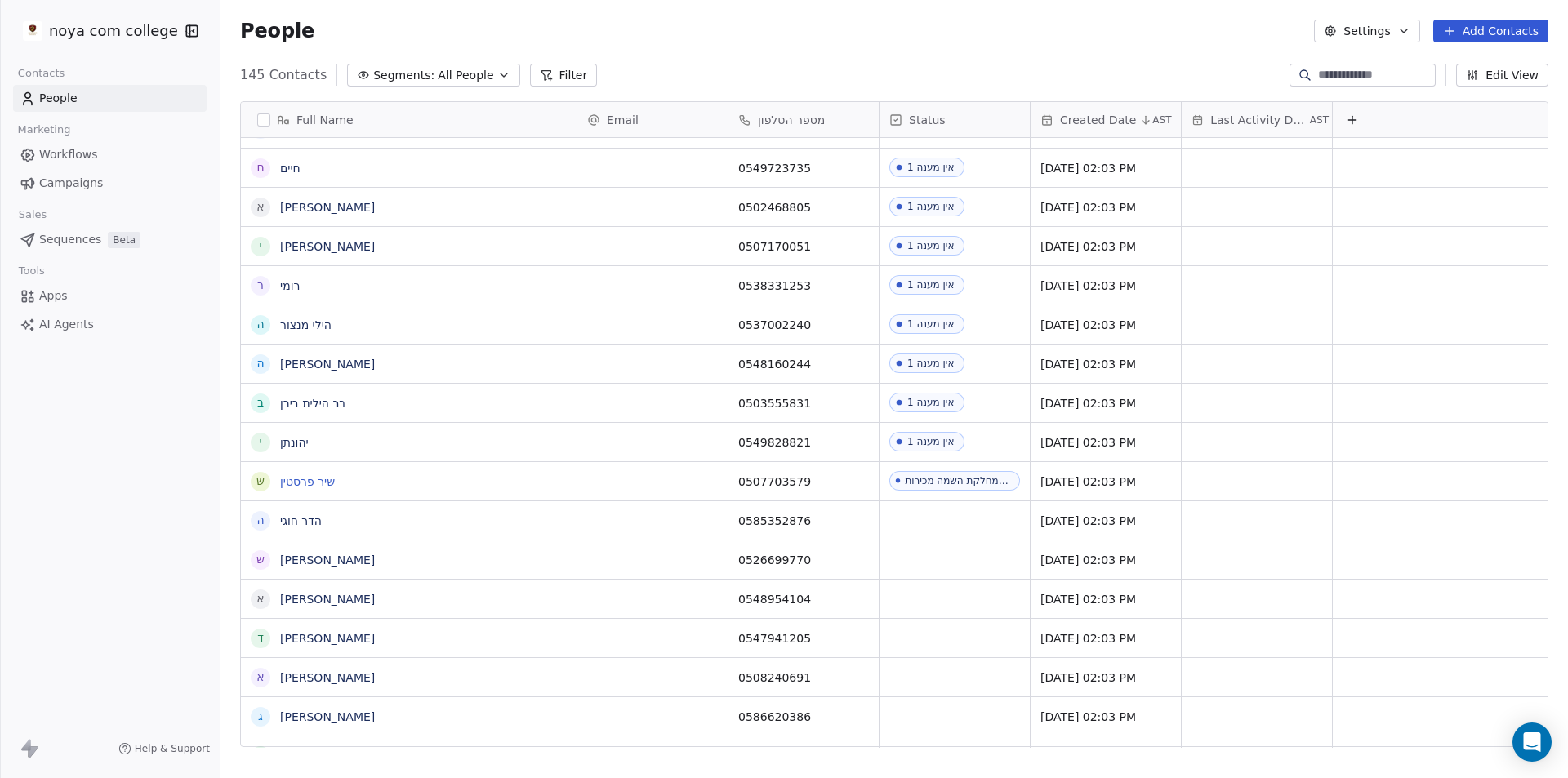
click at [323, 478] on link "שיר פרסטין" at bounding box center [306, 481] width 54 height 13
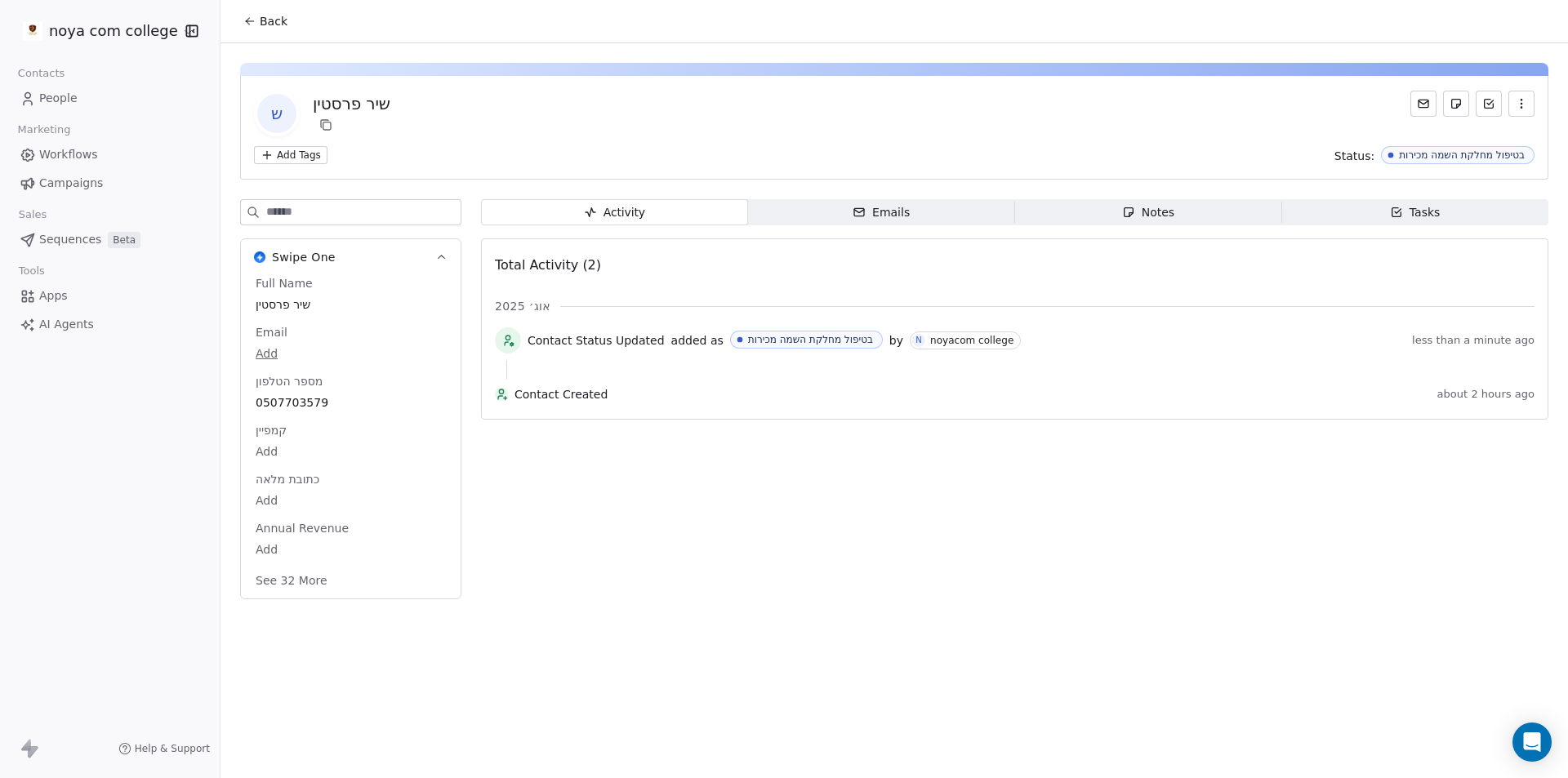
click at [1219, 214] on span "Notes Notes" at bounding box center [1148, 212] width 267 height 26
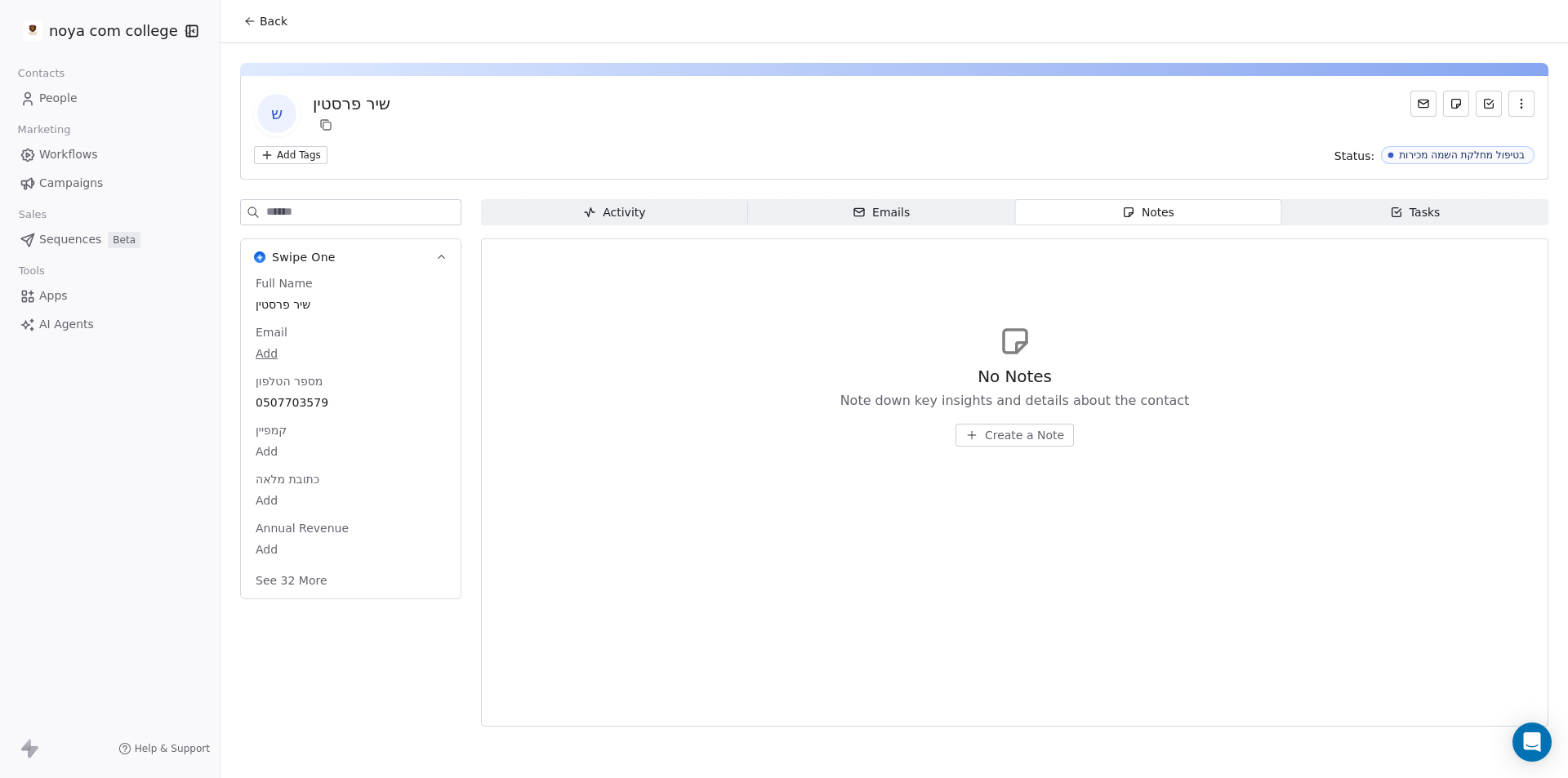
click at [1028, 436] on span "Create a Note" at bounding box center [1024, 435] width 79 height 16
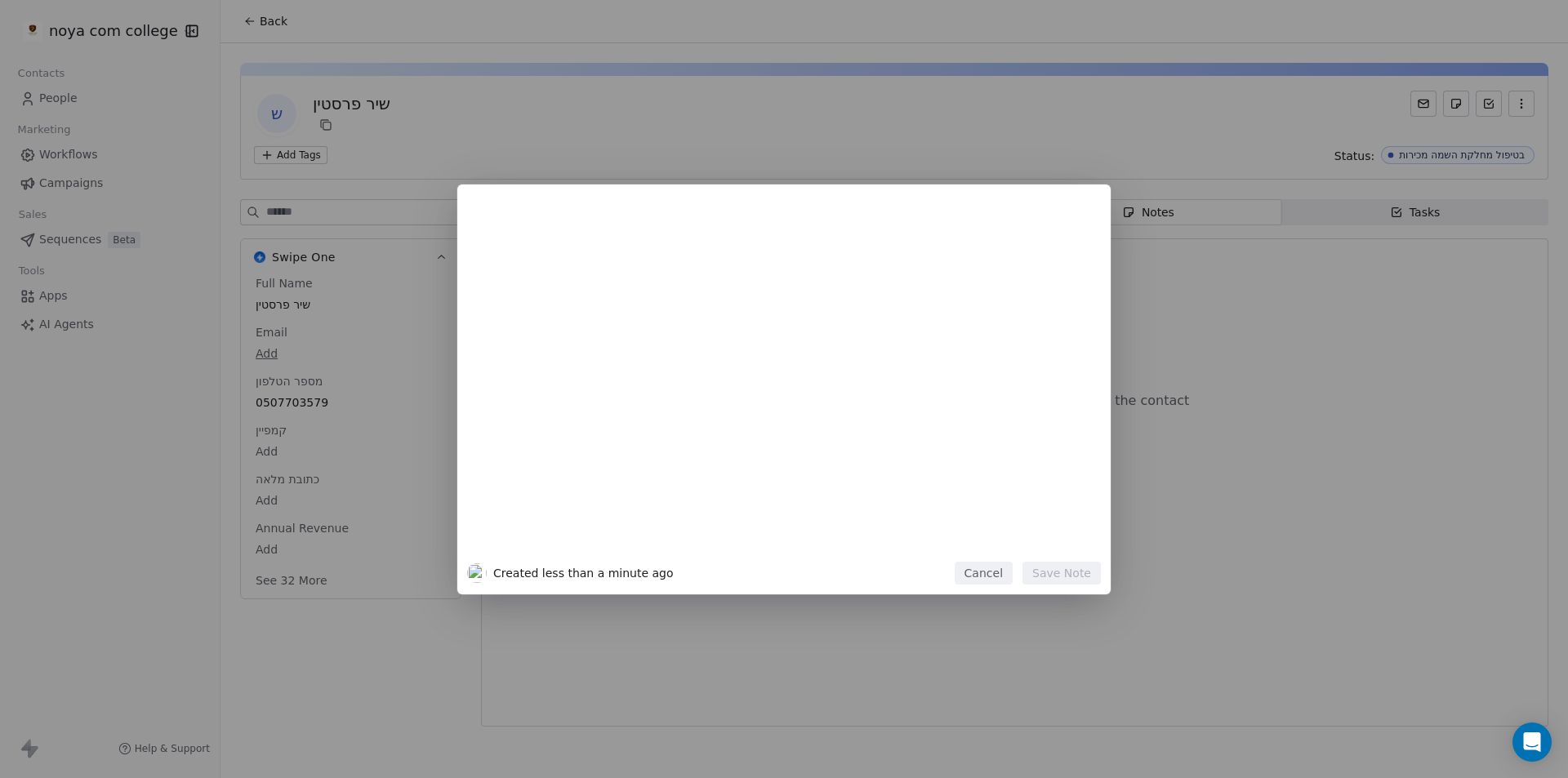
click at [925, 354] on div at bounding box center [808, 382] width 559 height 348
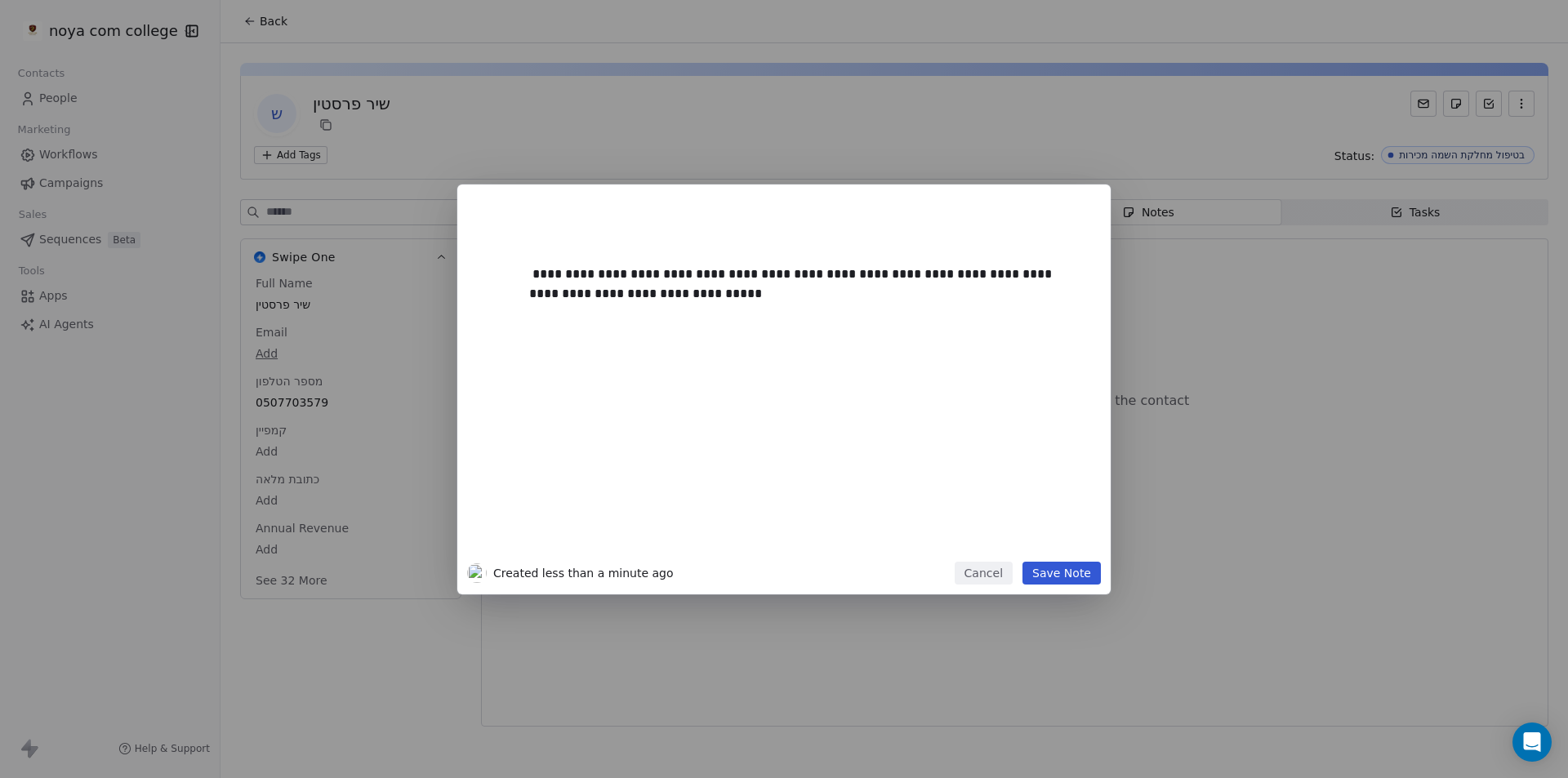
click at [1062, 575] on button "Save Note" at bounding box center [1062, 574] width 78 height 23
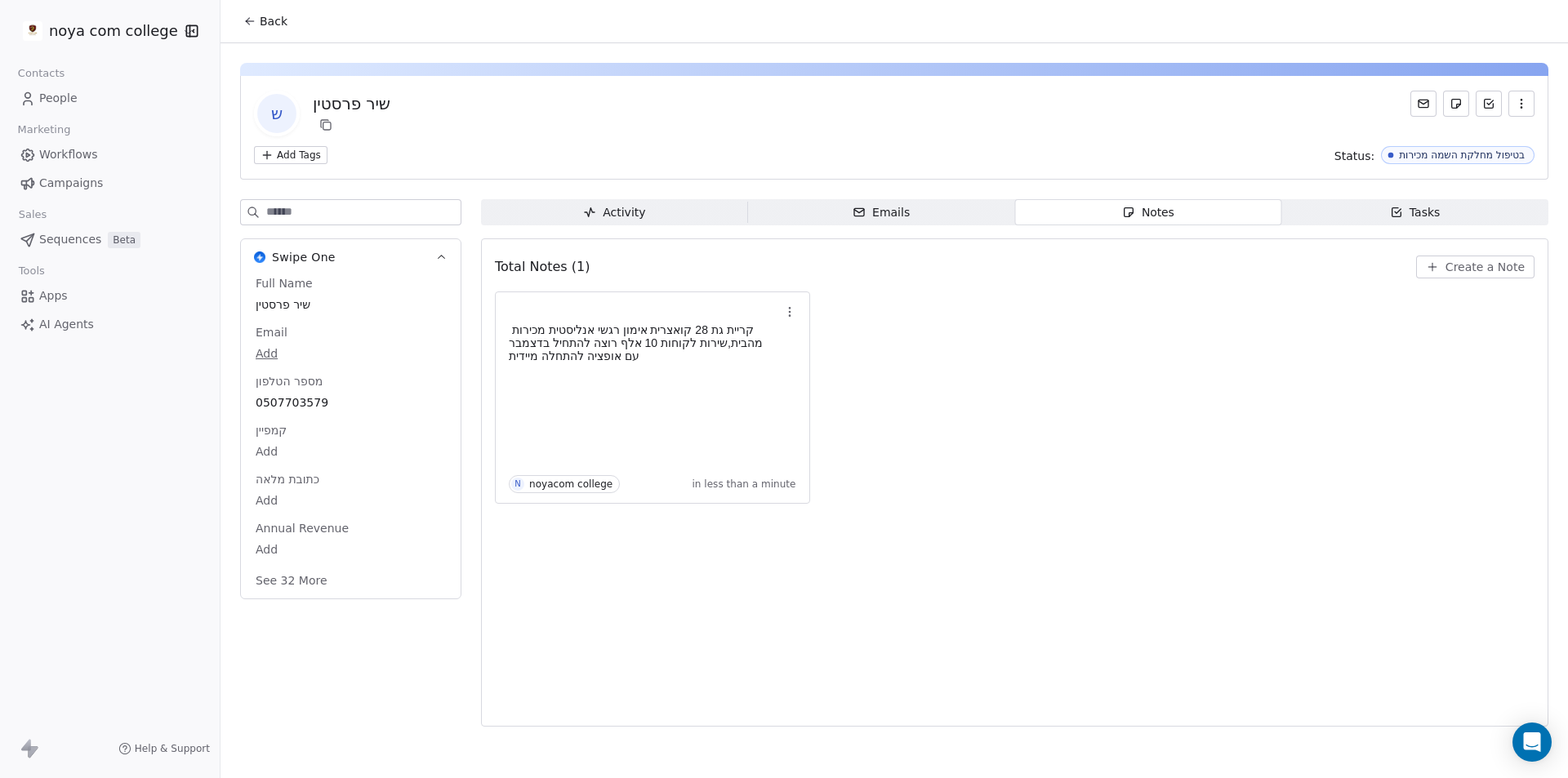
click at [275, 23] on span "Back" at bounding box center [273, 21] width 28 height 16
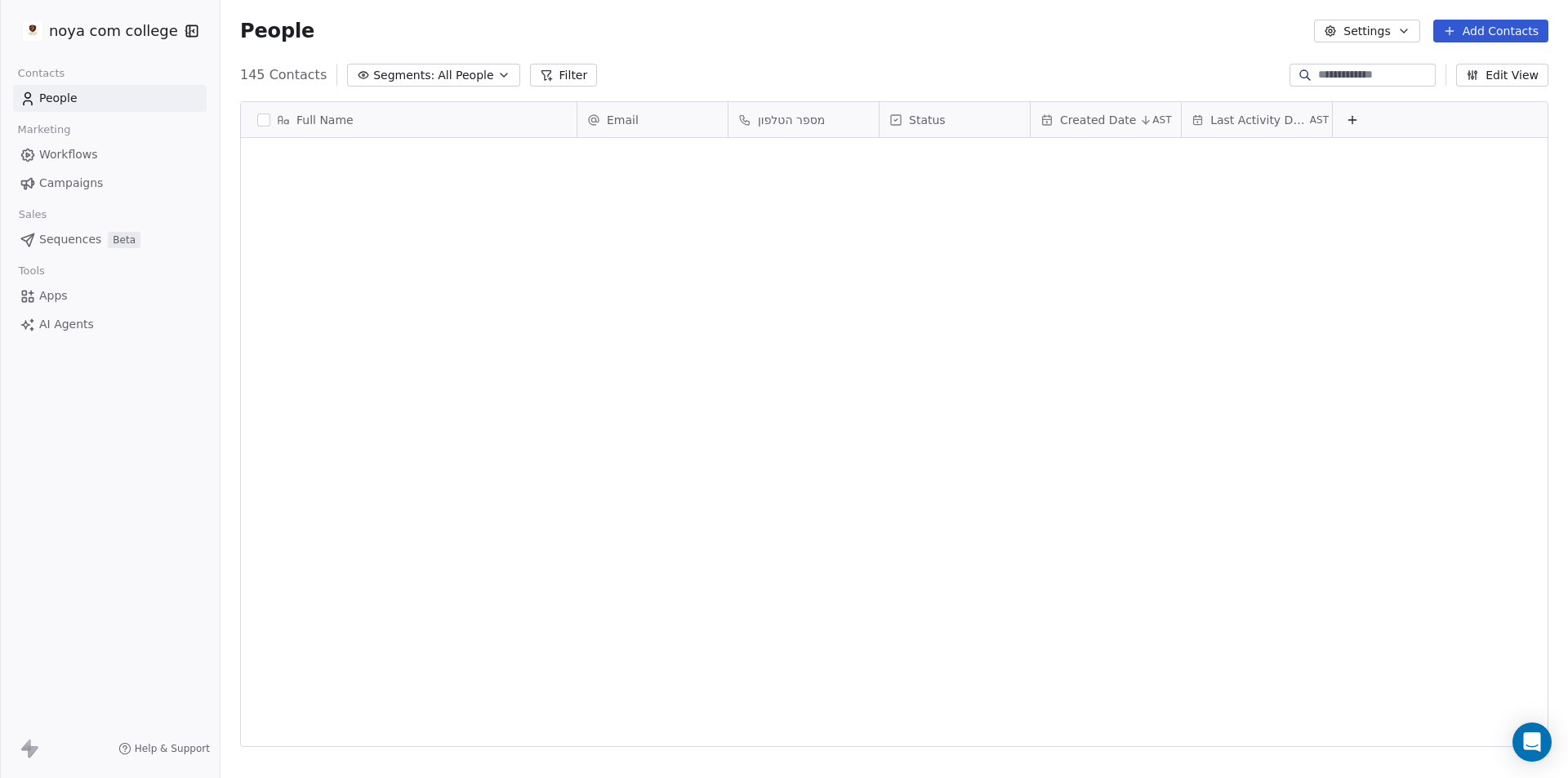
scroll to position [672, 1335]
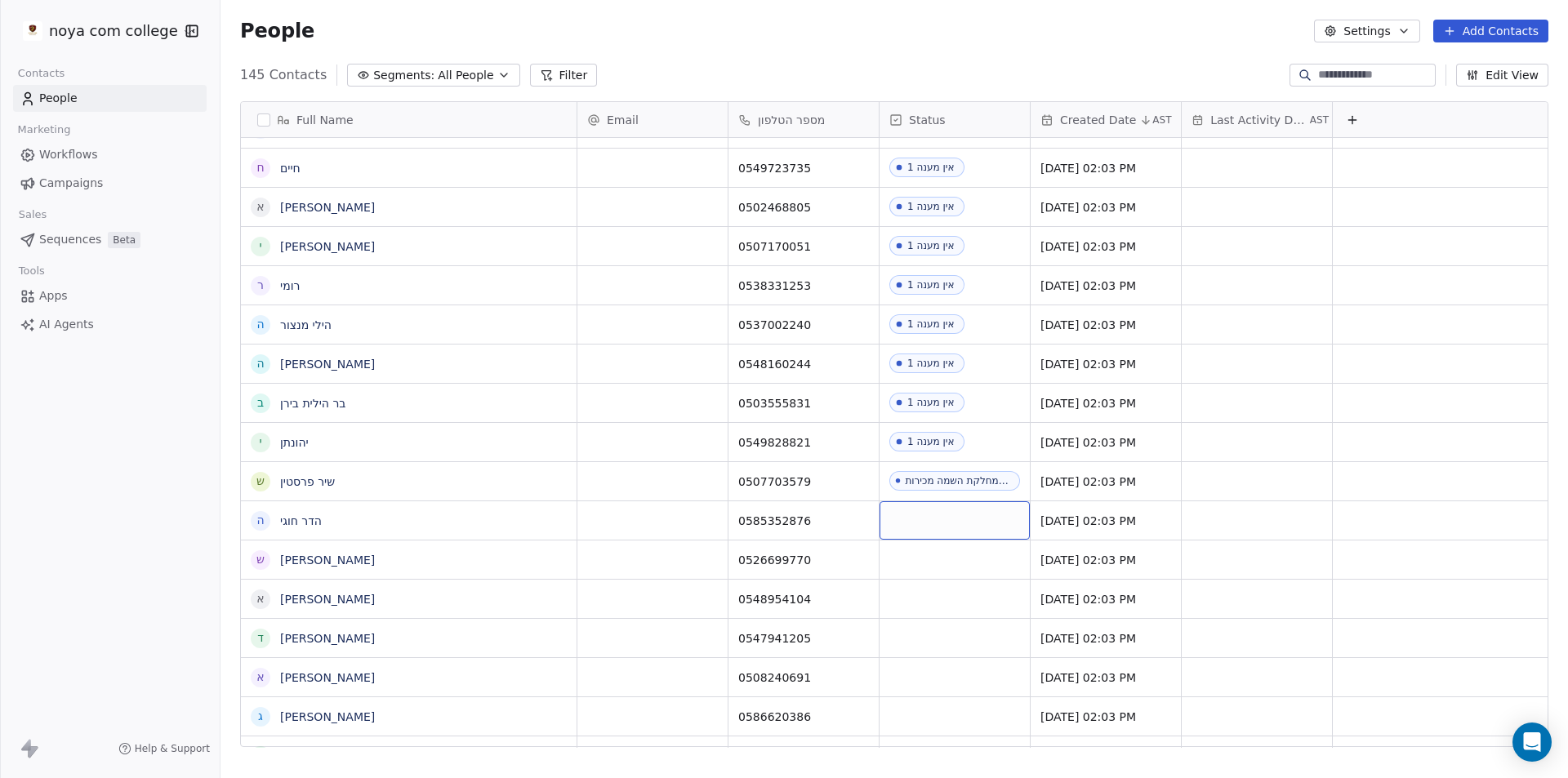
click at [968, 530] on div "grid" at bounding box center [954, 520] width 151 height 38
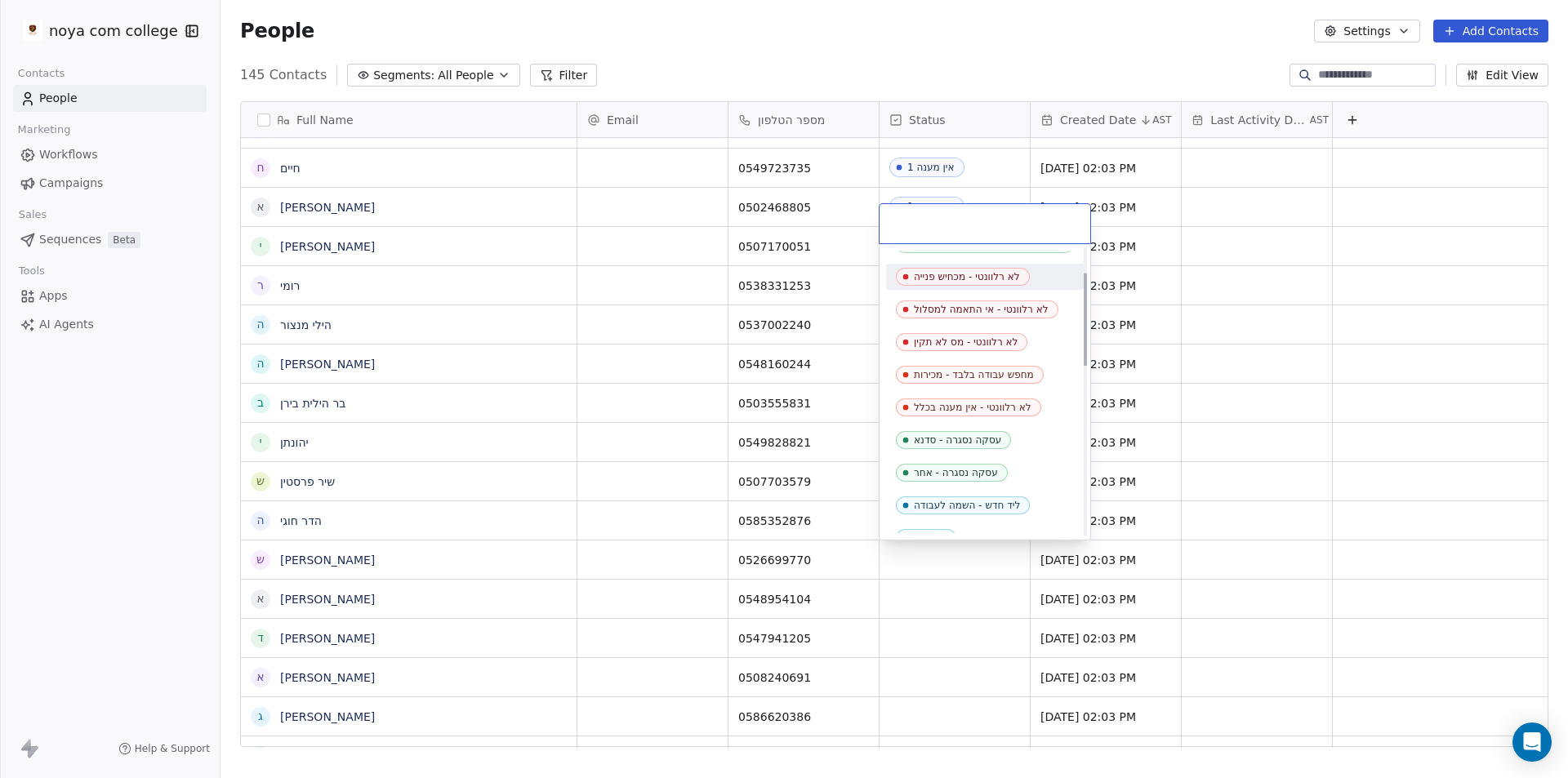
scroll to position [327, 0]
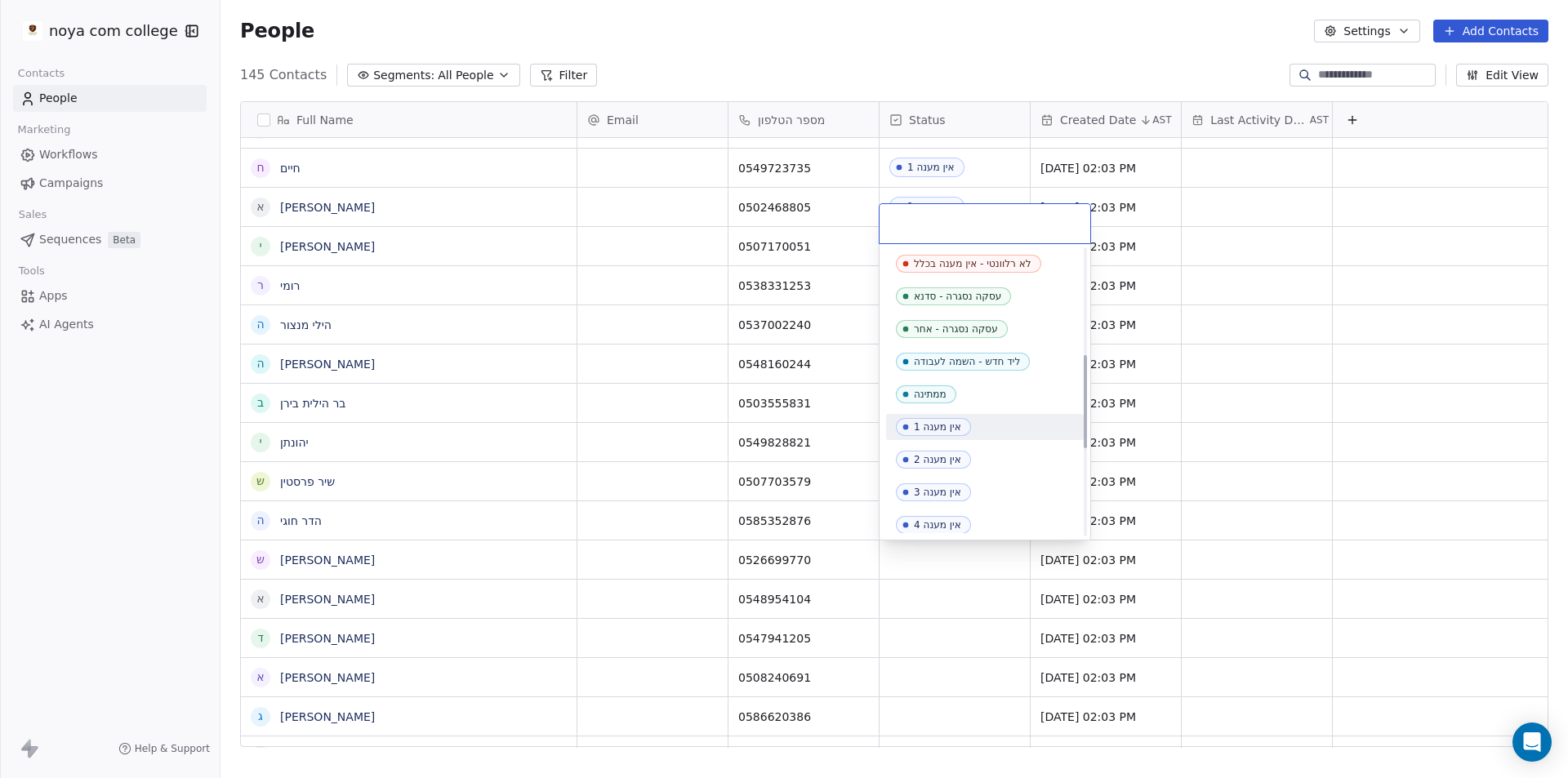
click at [940, 430] on div "אין מענה 1" at bounding box center [937, 427] width 47 height 12
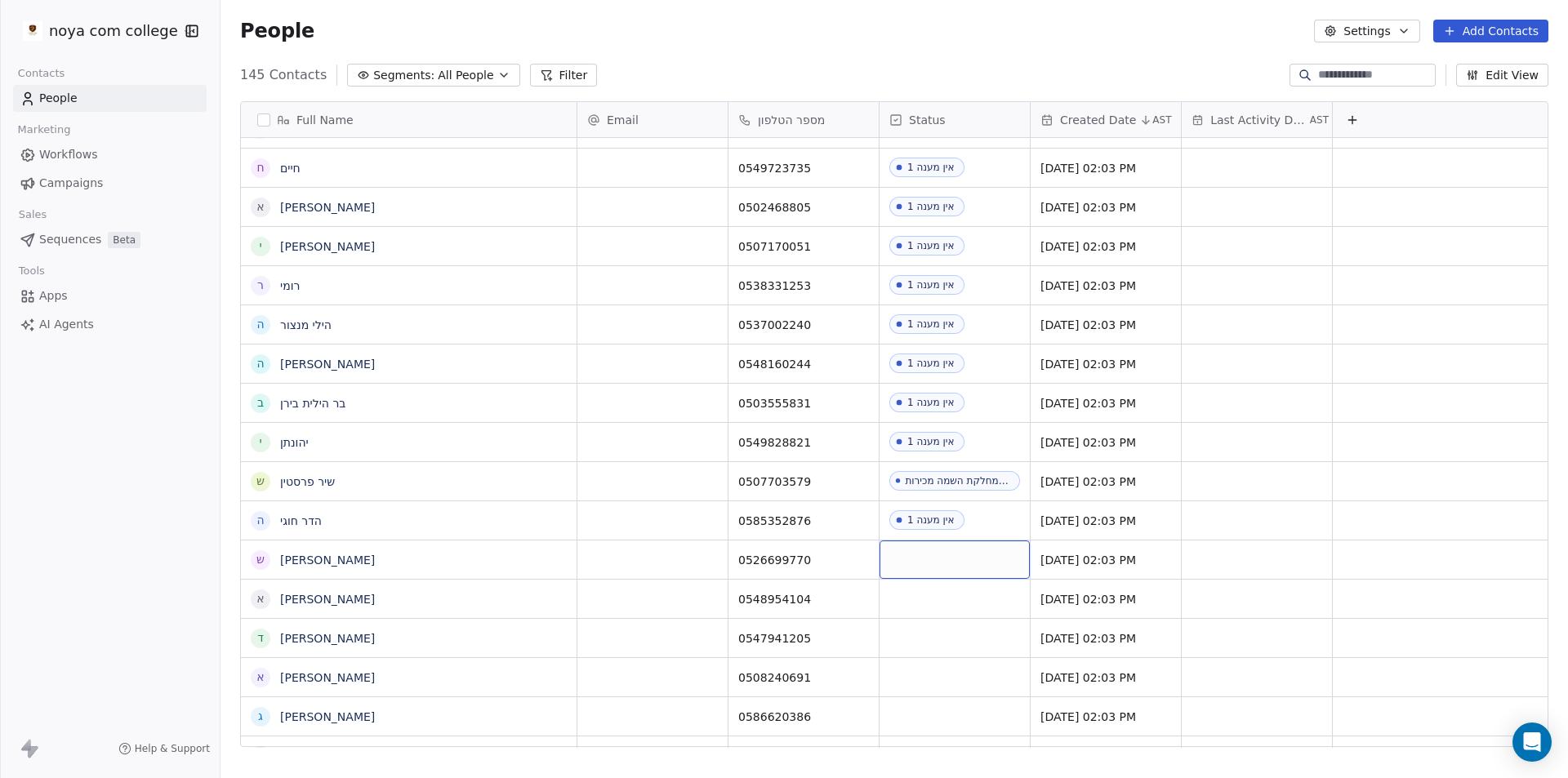
click at [968, 564] on div "grid" at bounding box center [954, 560] width 151 height 38
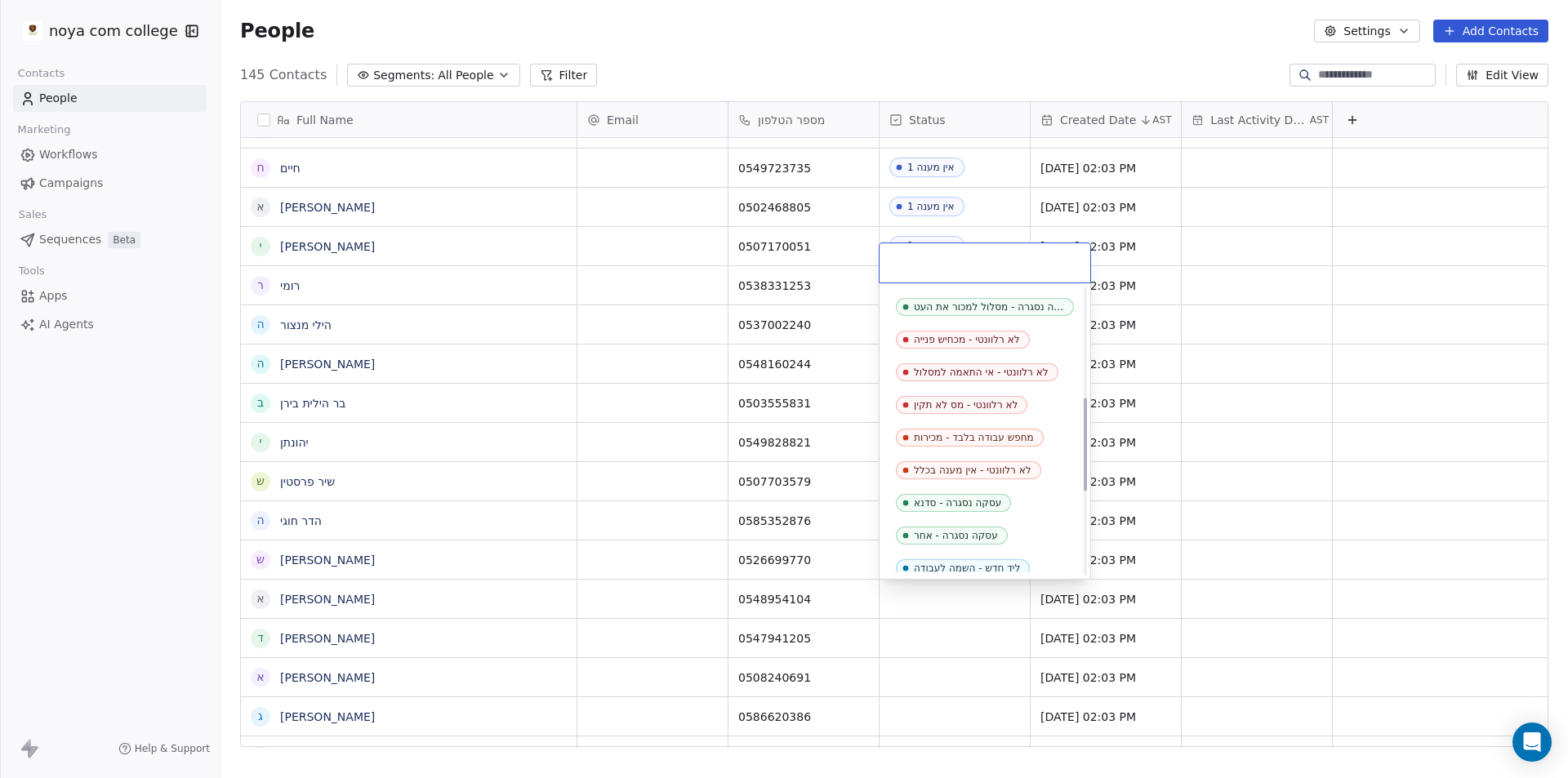
scroll to position [408, 0]
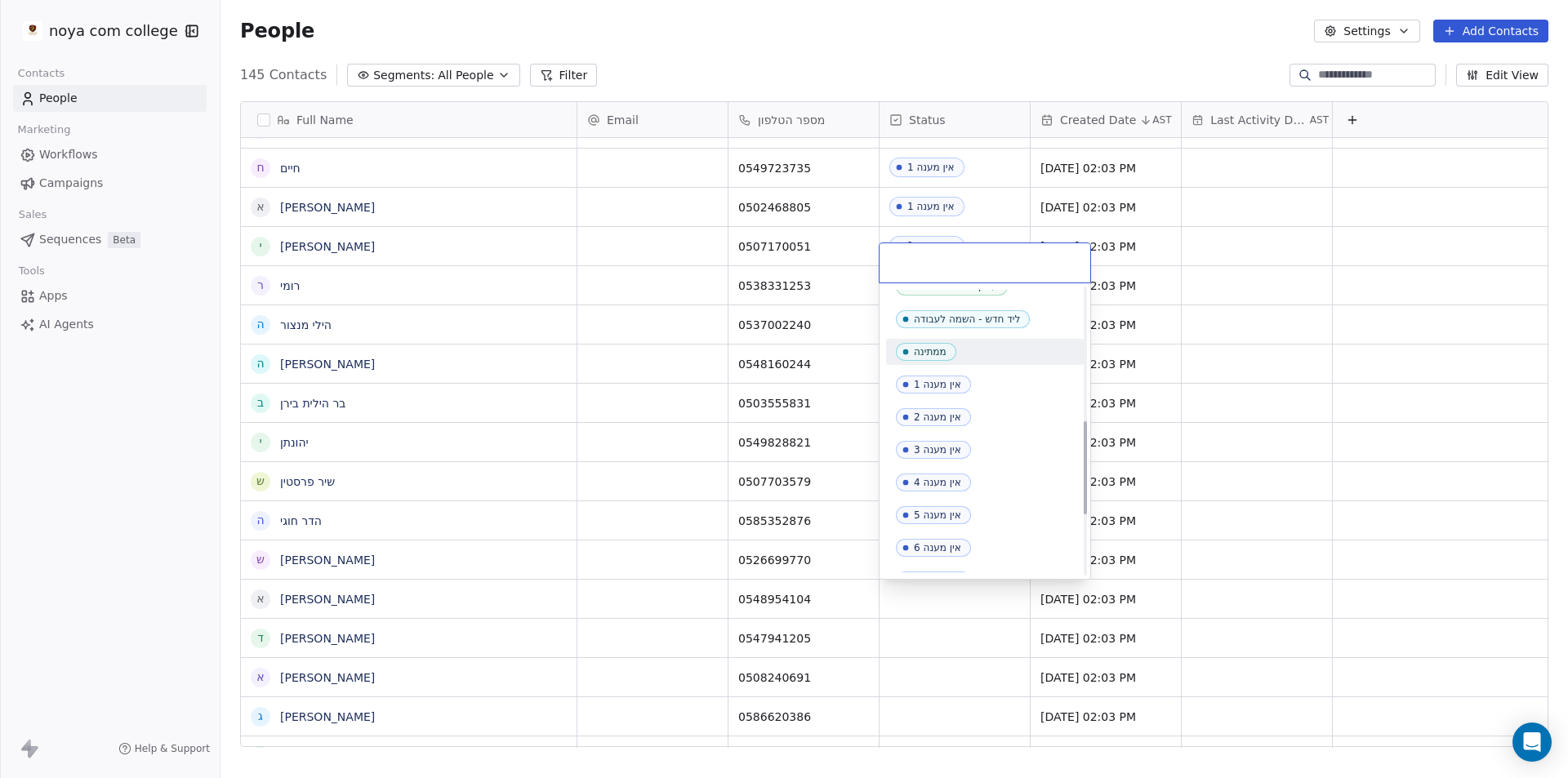
click at [951, 383] on div "אין מענה 1" at bounding box center [937, 384] width 47 height 12
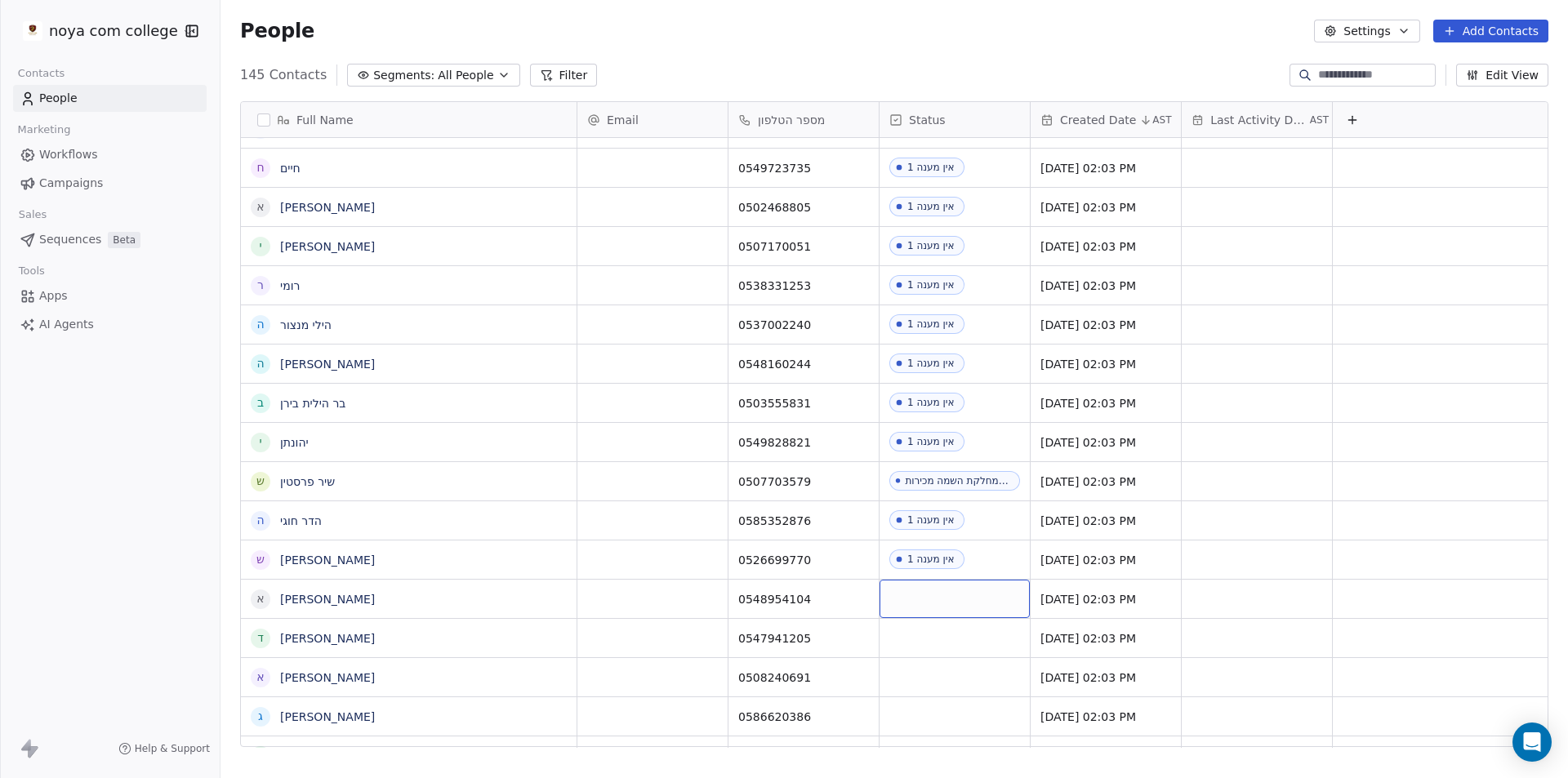
click at [960, 601] on div "grid" at bounding box center [954, 599] width 151 height 38
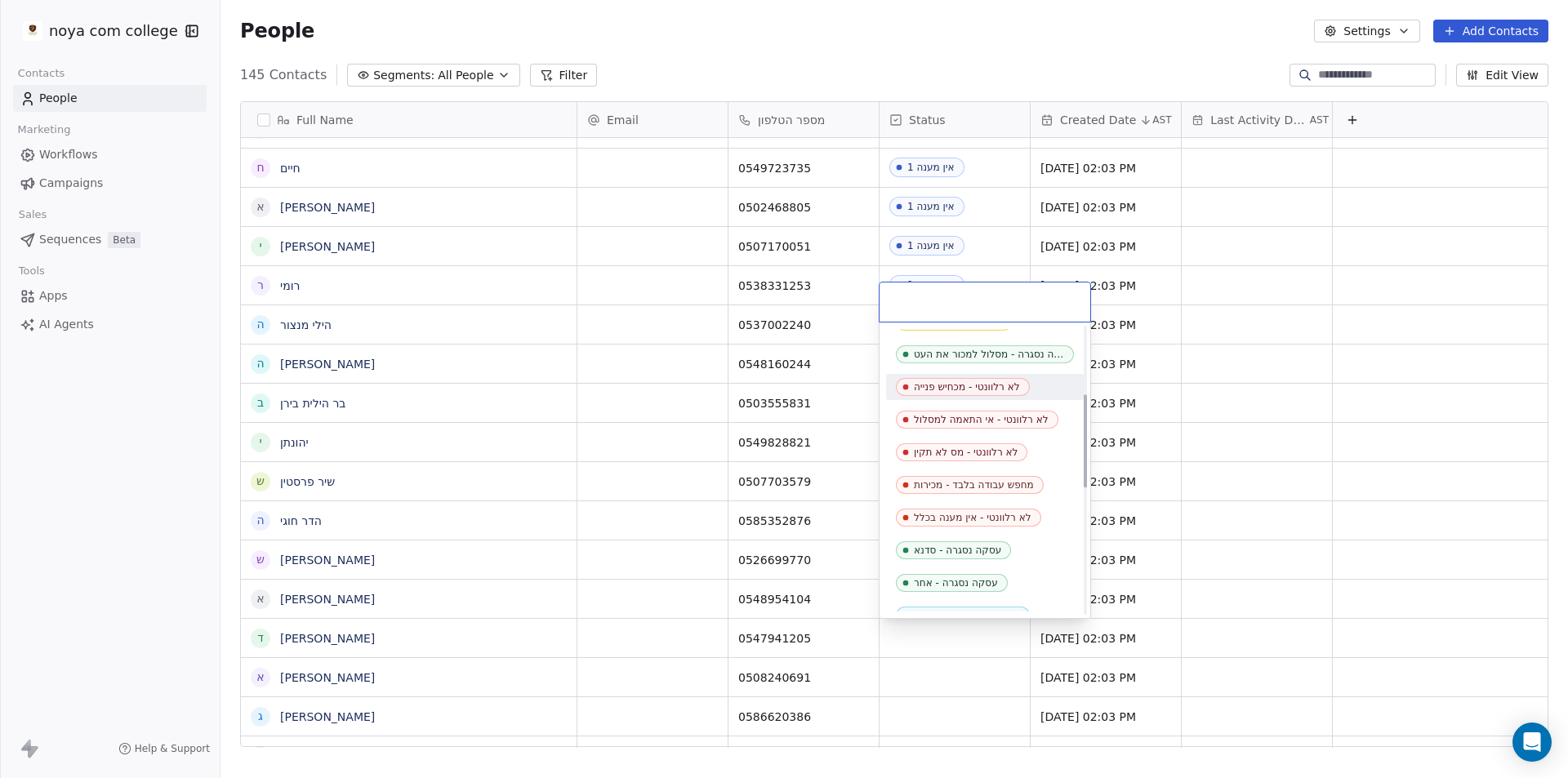
scroll to position [327, 0]
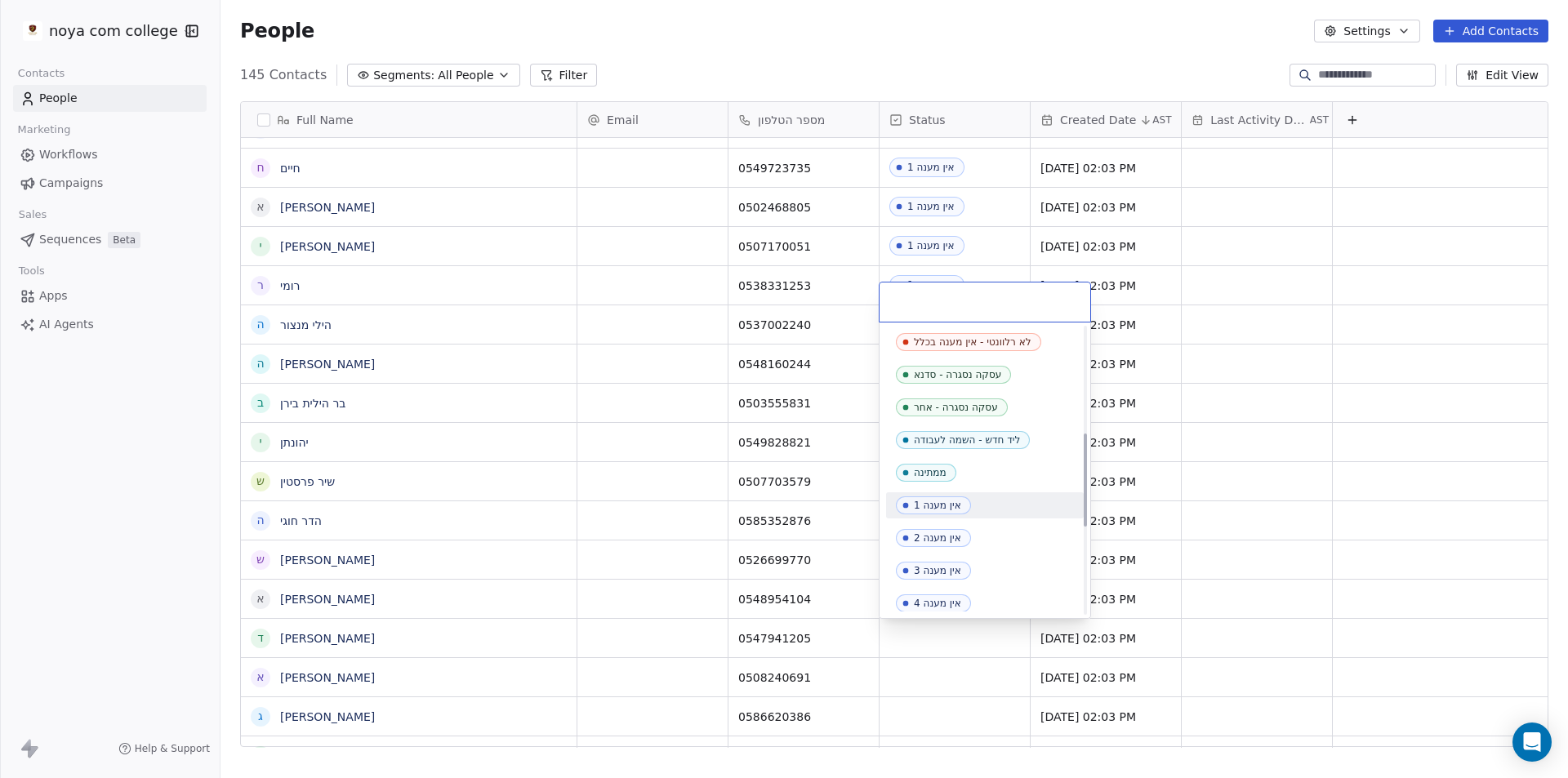
click at [936, 511] on div "אין מענה 1" at bounding box center [937, 505] width 47 height 12
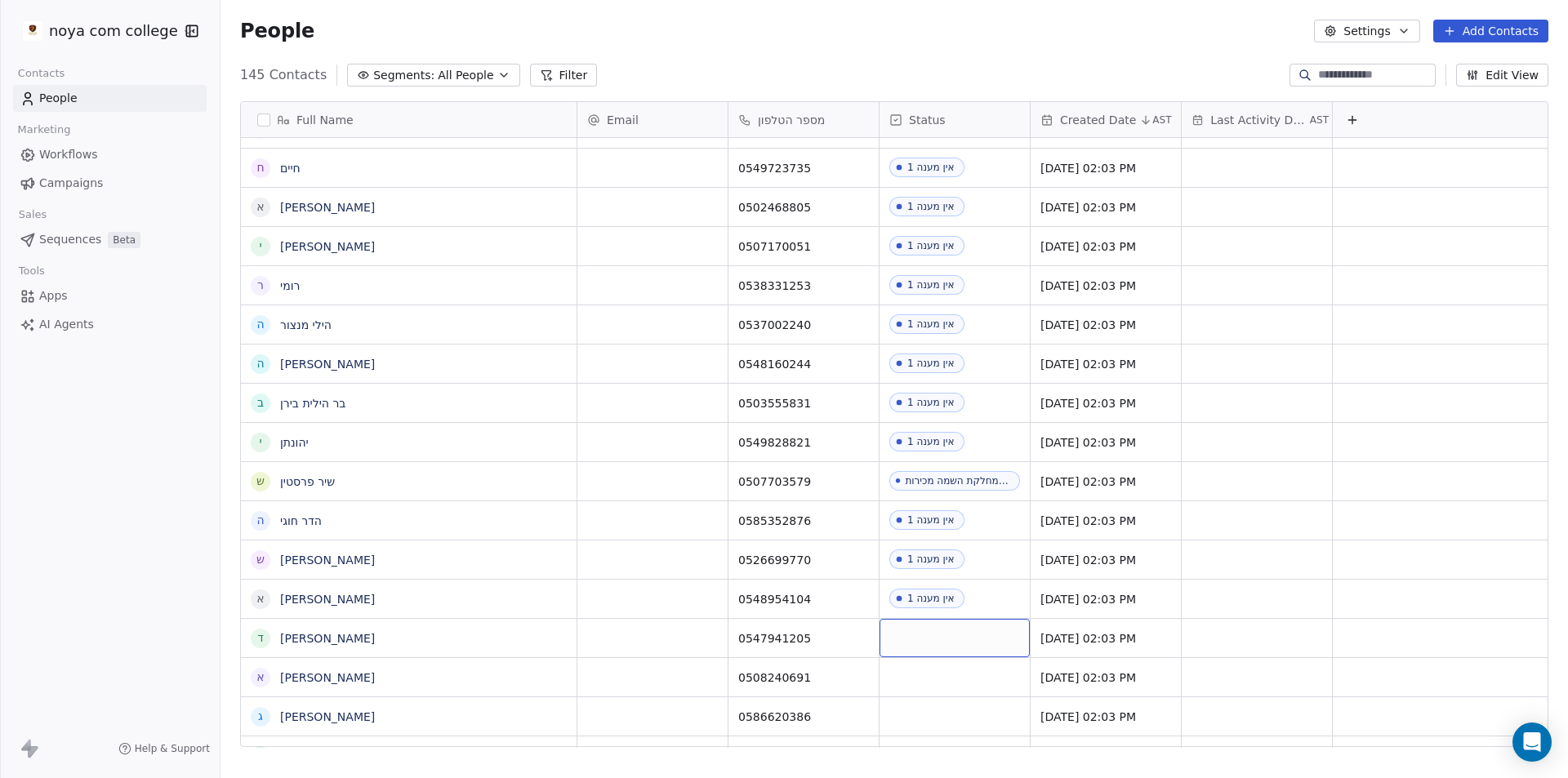
click at [987, 637] on div "grid" at bounding box center [954, 638] width 151 height 38
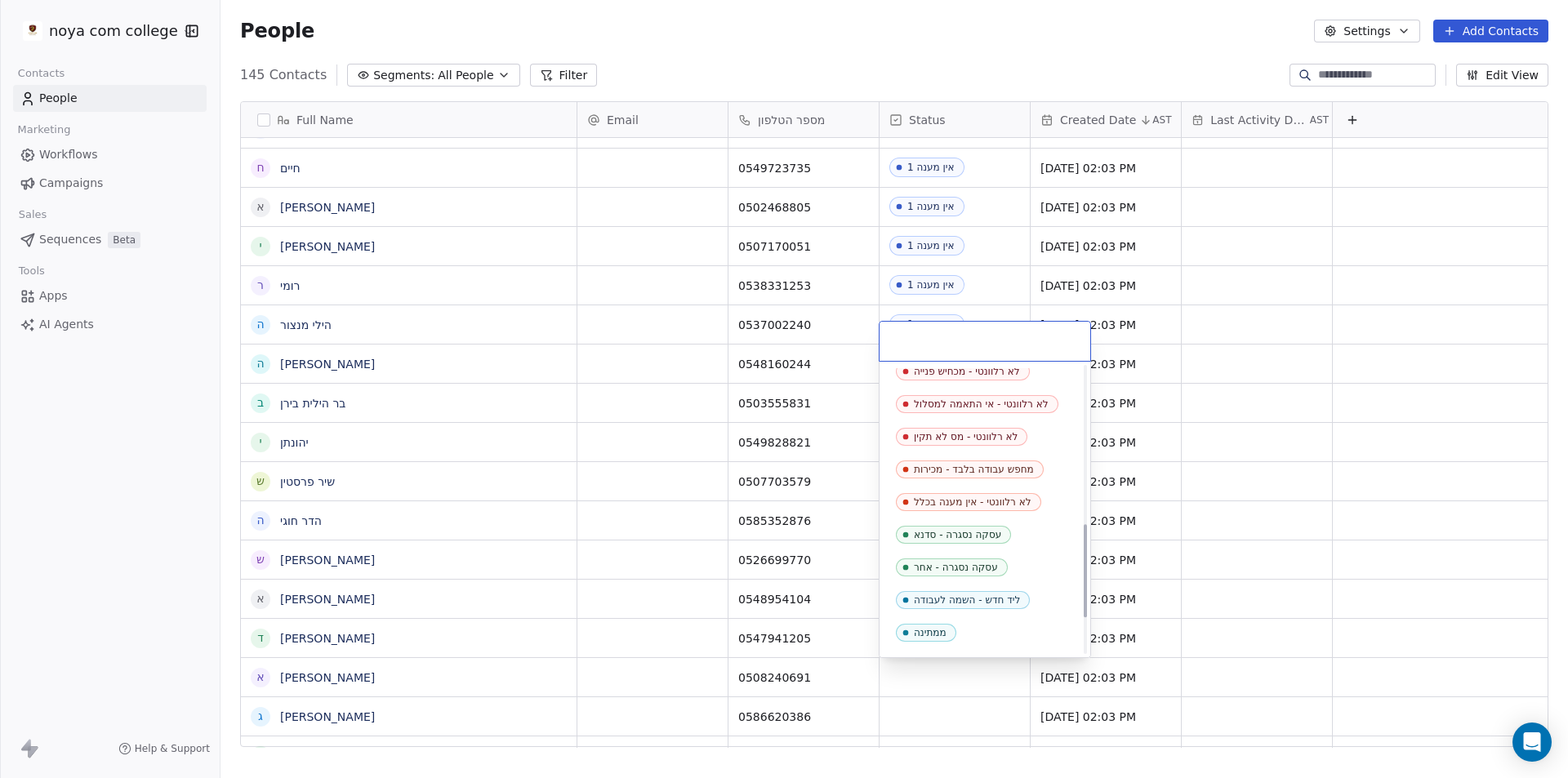
scroll to position [490, 0]
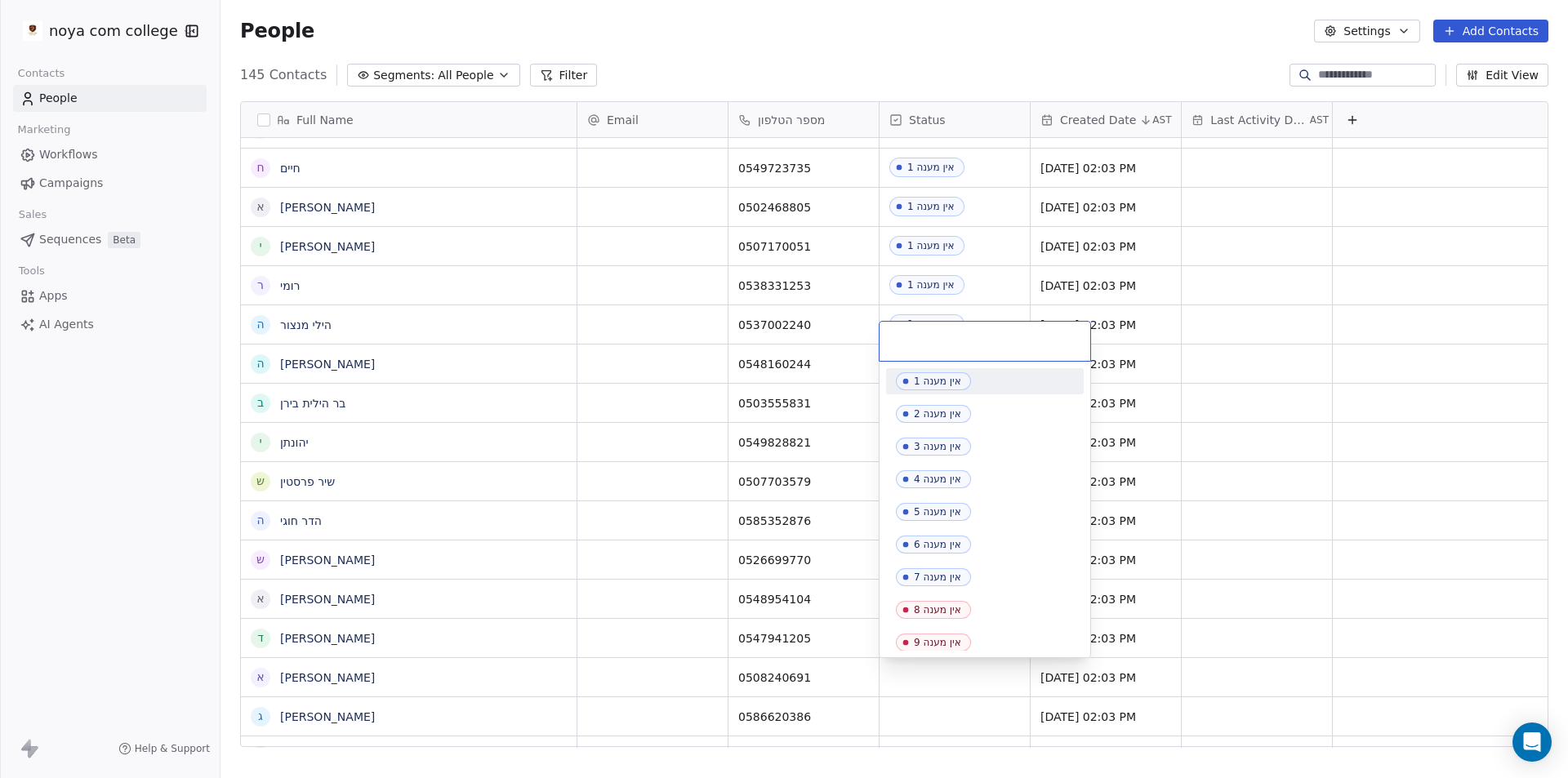
drag, startPoint x: 939, startPoint y: 385, endPoint x: 946, endPoint y: 488, distance: 103.2
click at [940, 385] on div "אין מענה 1" at bounding box center [937, 381] width 47 height 12
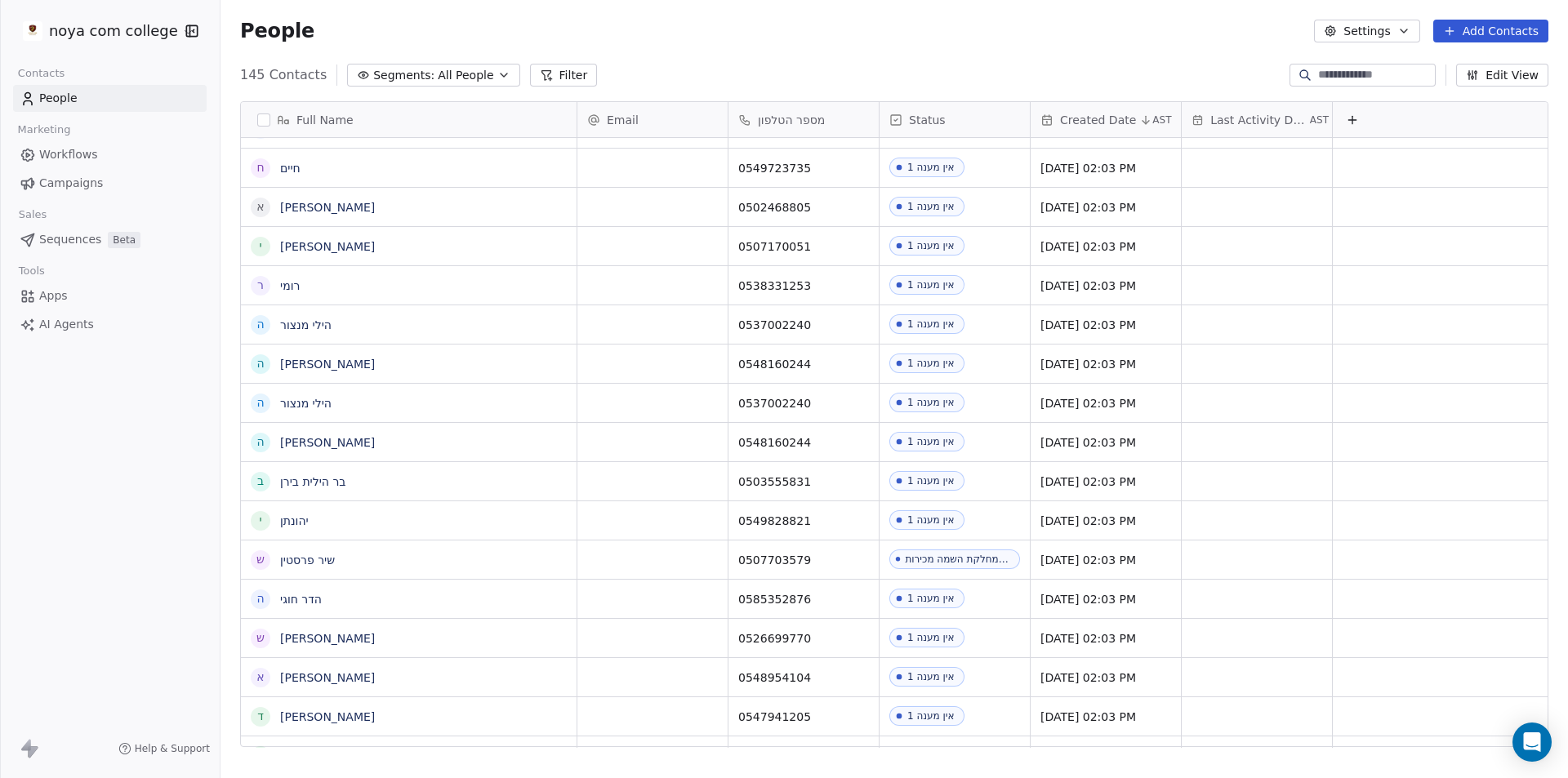
click at [0, 535] on div at bounding box center [0, 389] width 1 height 778
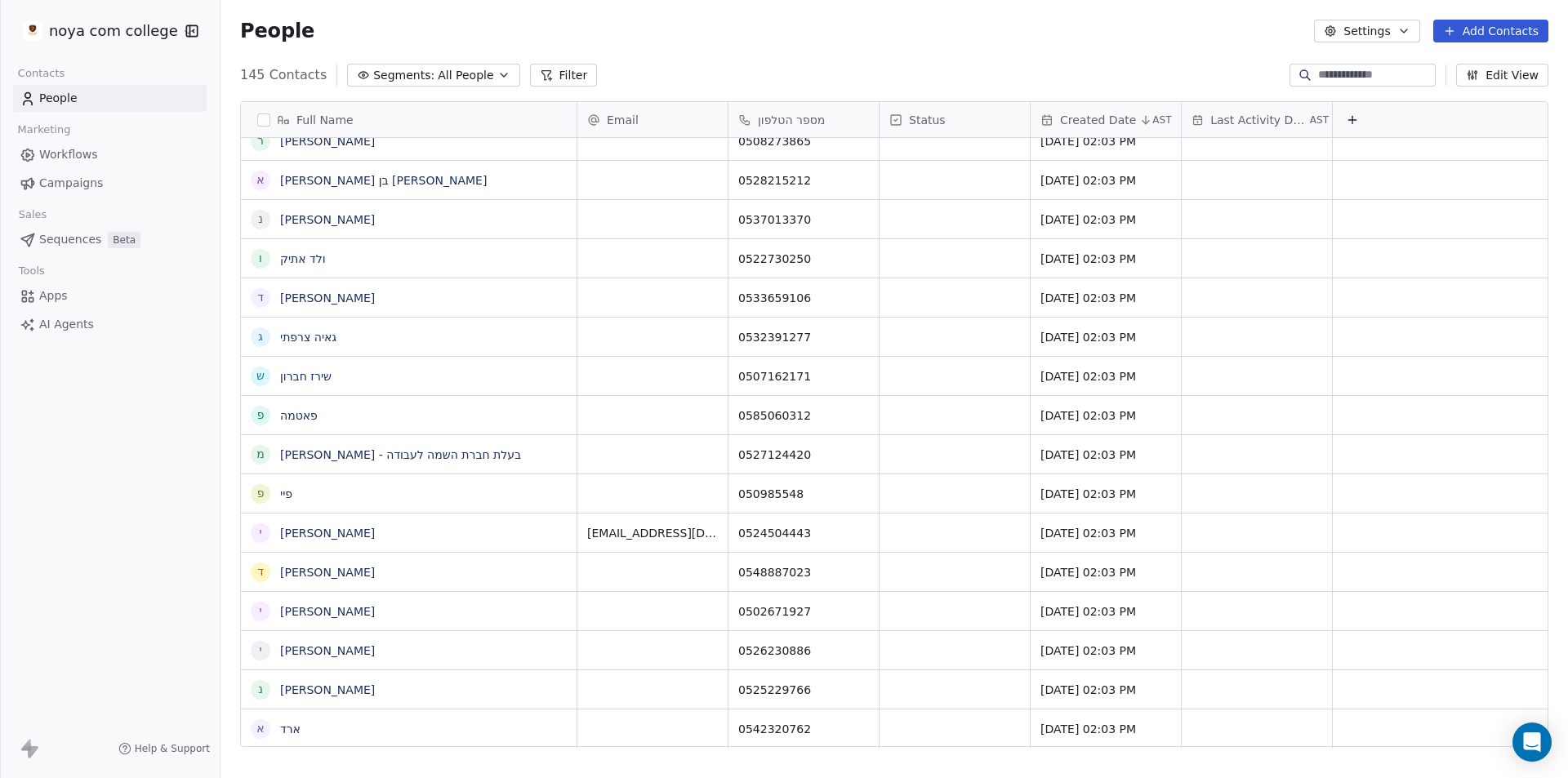
scroll to position [0, 0]
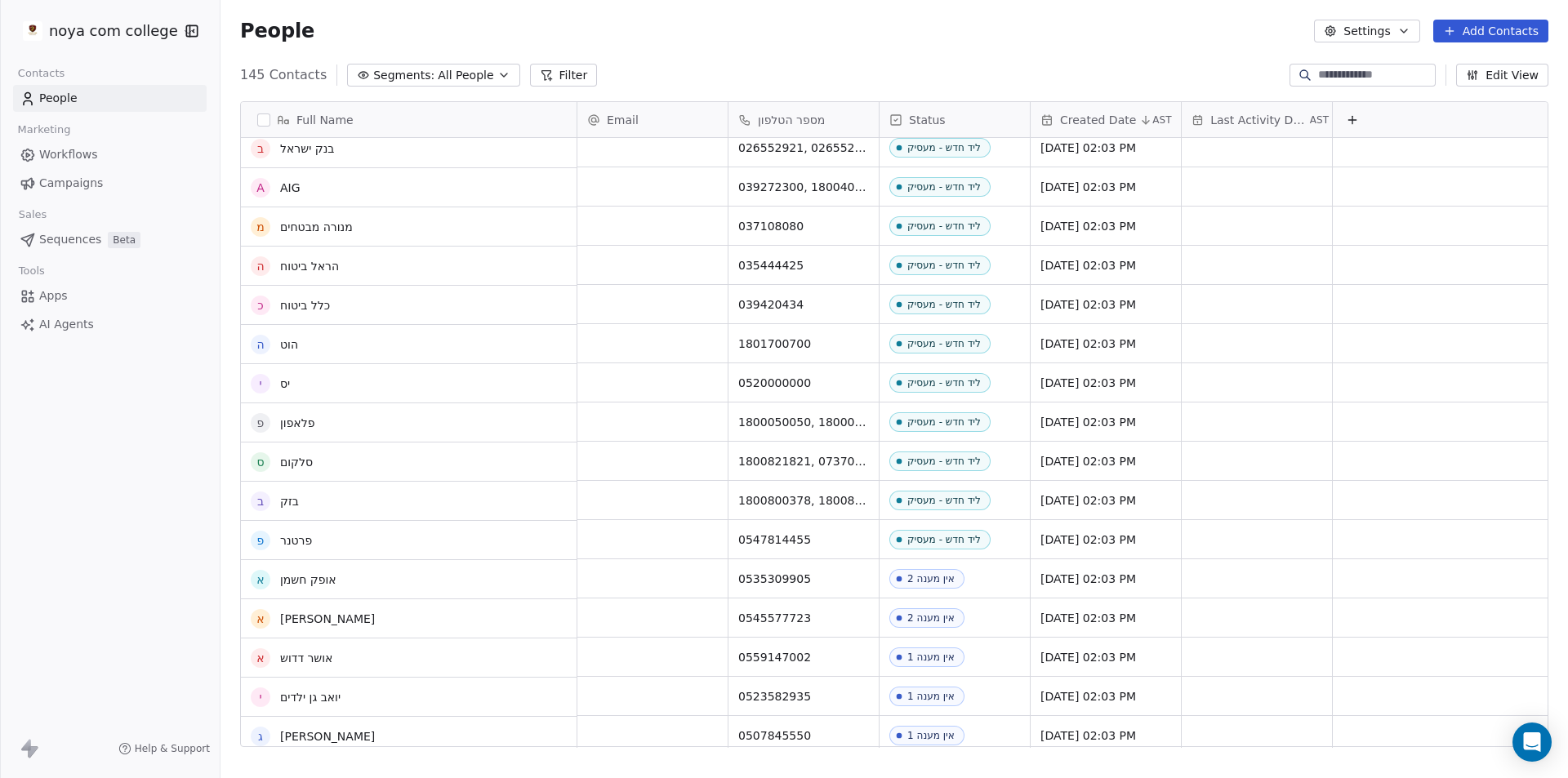
scroll to position [501, 0]
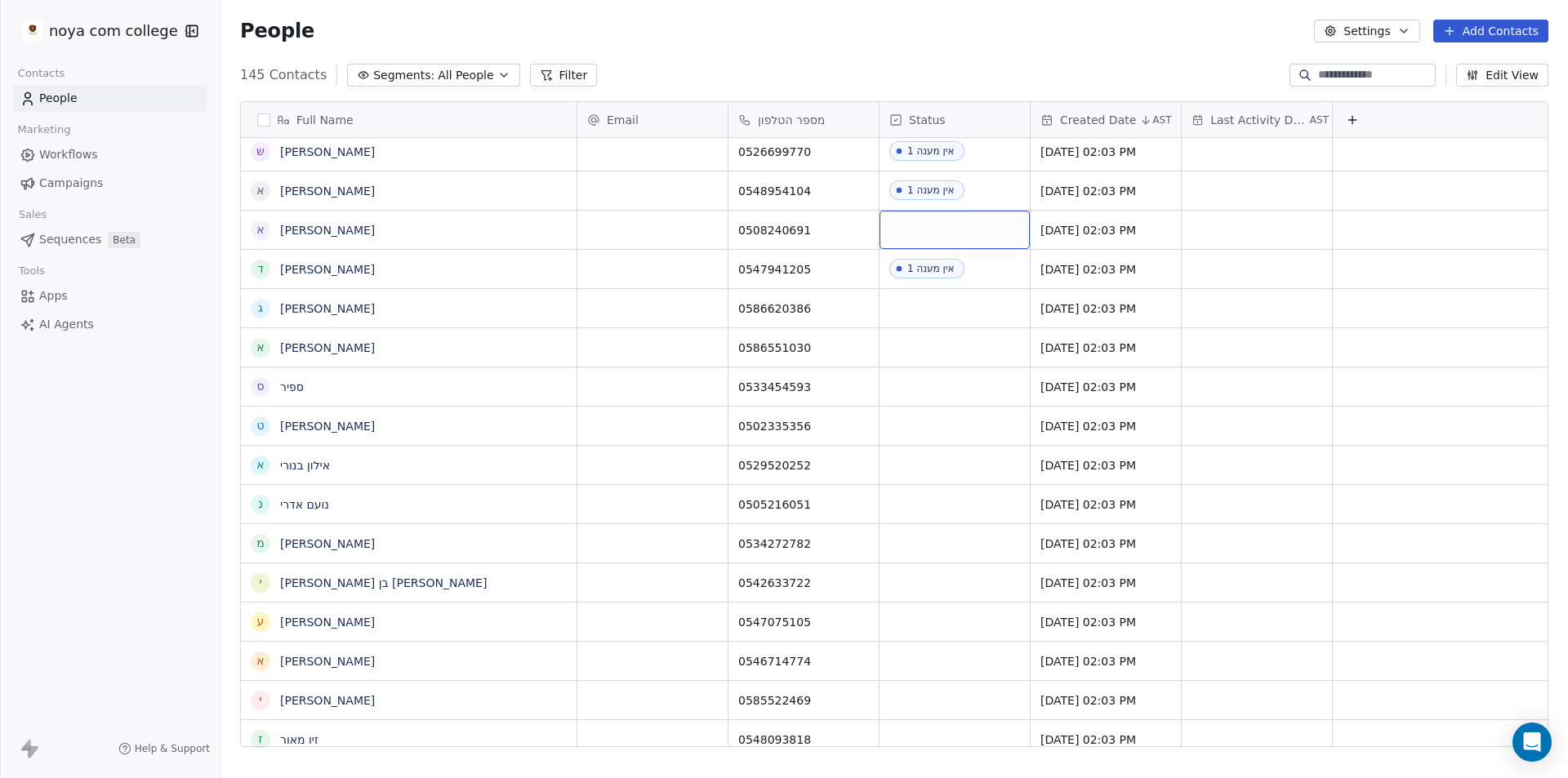
click at [995, 230] on div "grid" at bounding box center [954, 229] width 151 height 38
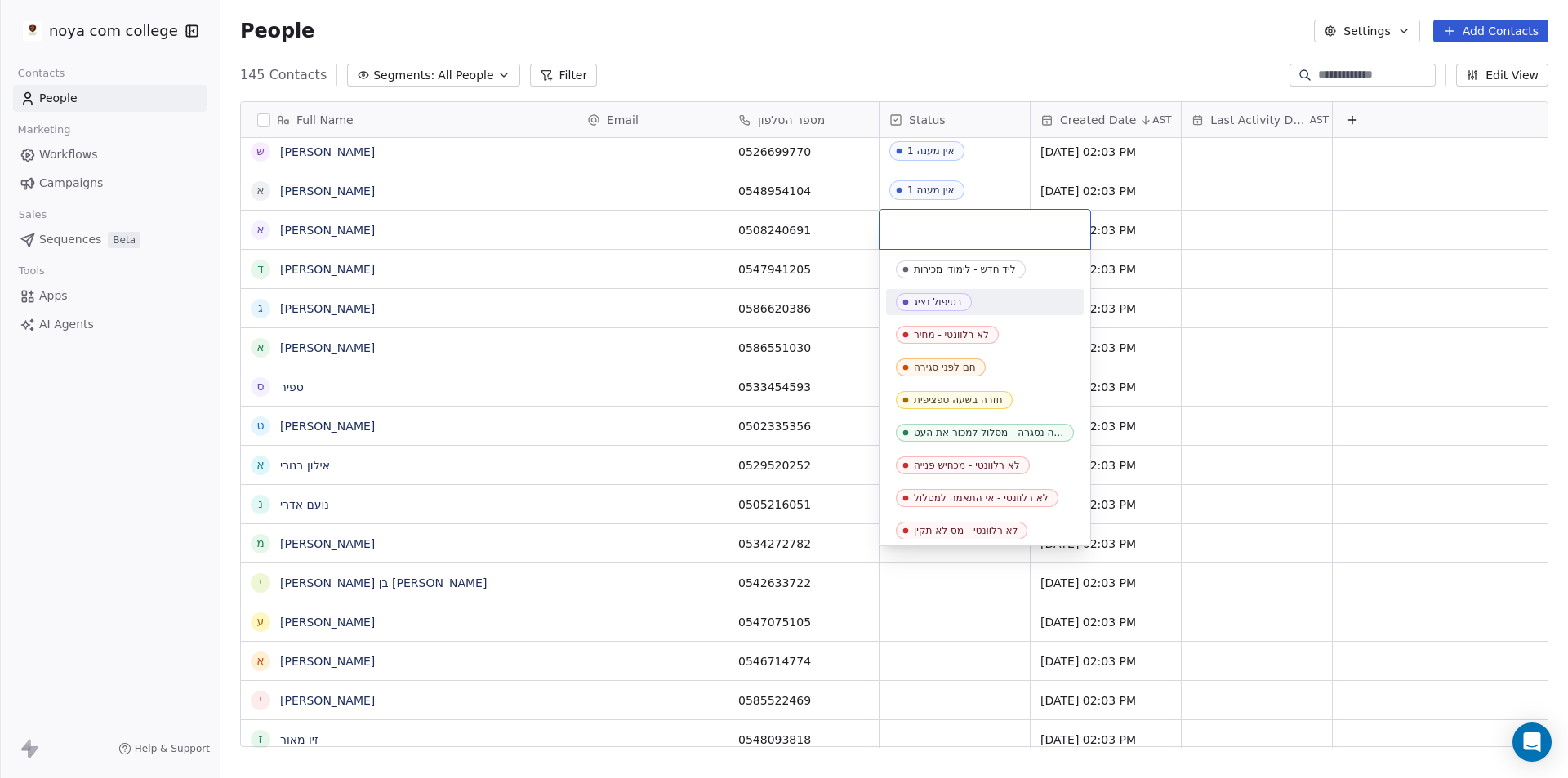
click at [1404, 34] on html "noya com college Contacts People Marketing Workflows Campaigns Sales Sequences …" at bounding box center [784, 389] width 1568 height 778
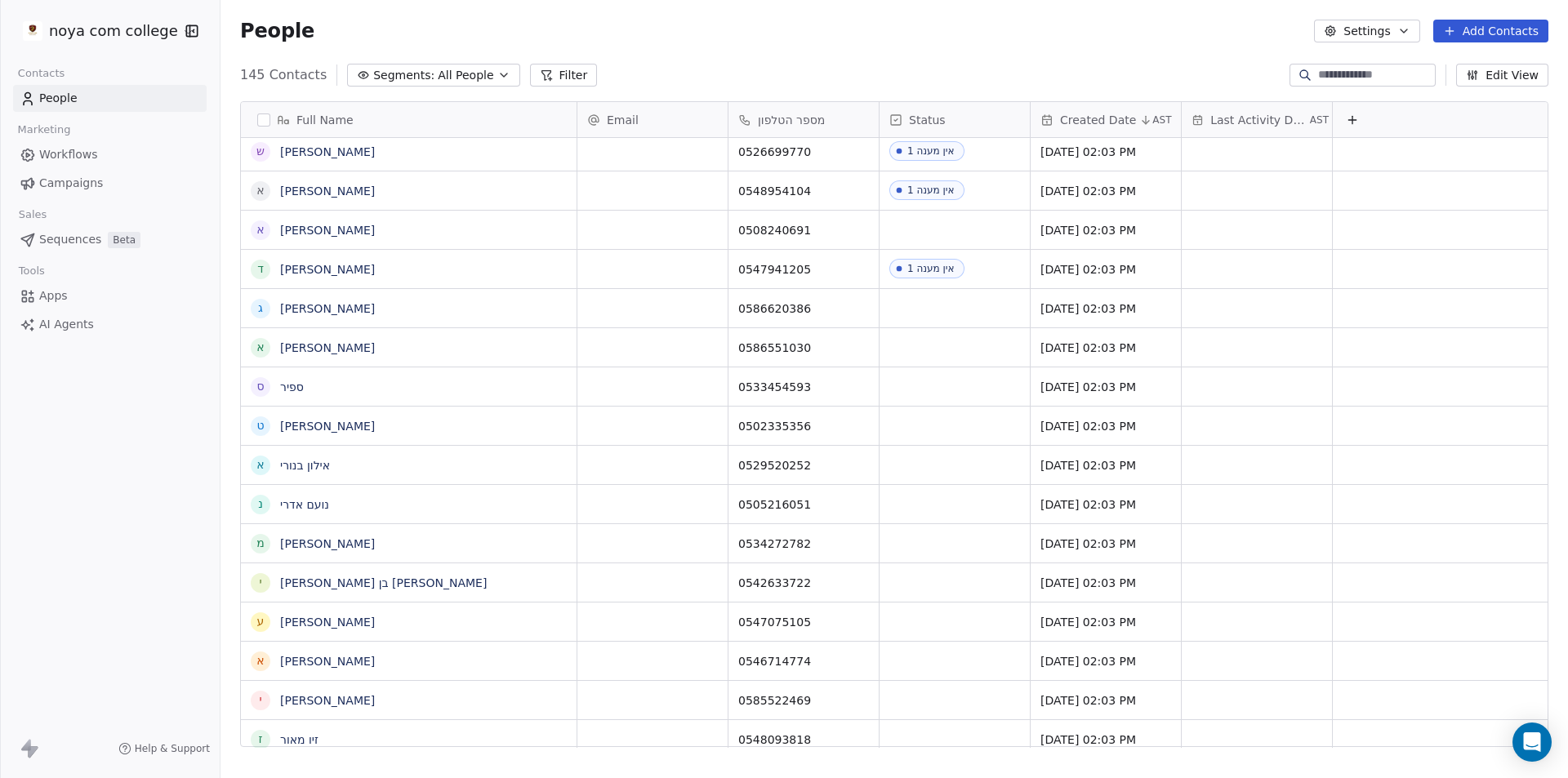
click at [1404, 34] on icon "button" at bounding box center [1403, 30] width 13 height 13
click at [1391, 84] on div "Tags" at bounding box center [1361, 92] width 64 height 26
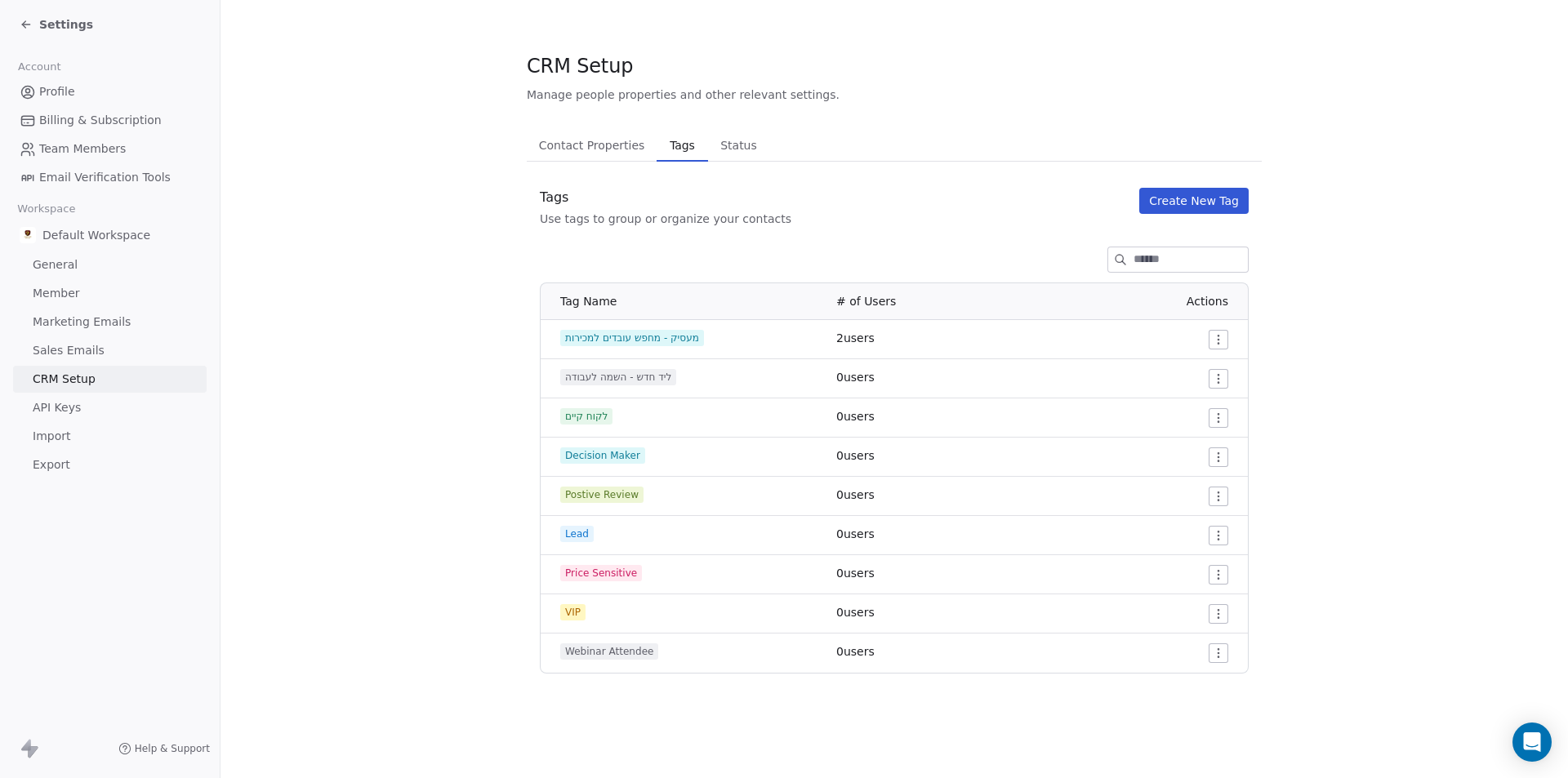
click at [739, 155] on span "Status" at bounding box center [739, 145] width 50 height 23
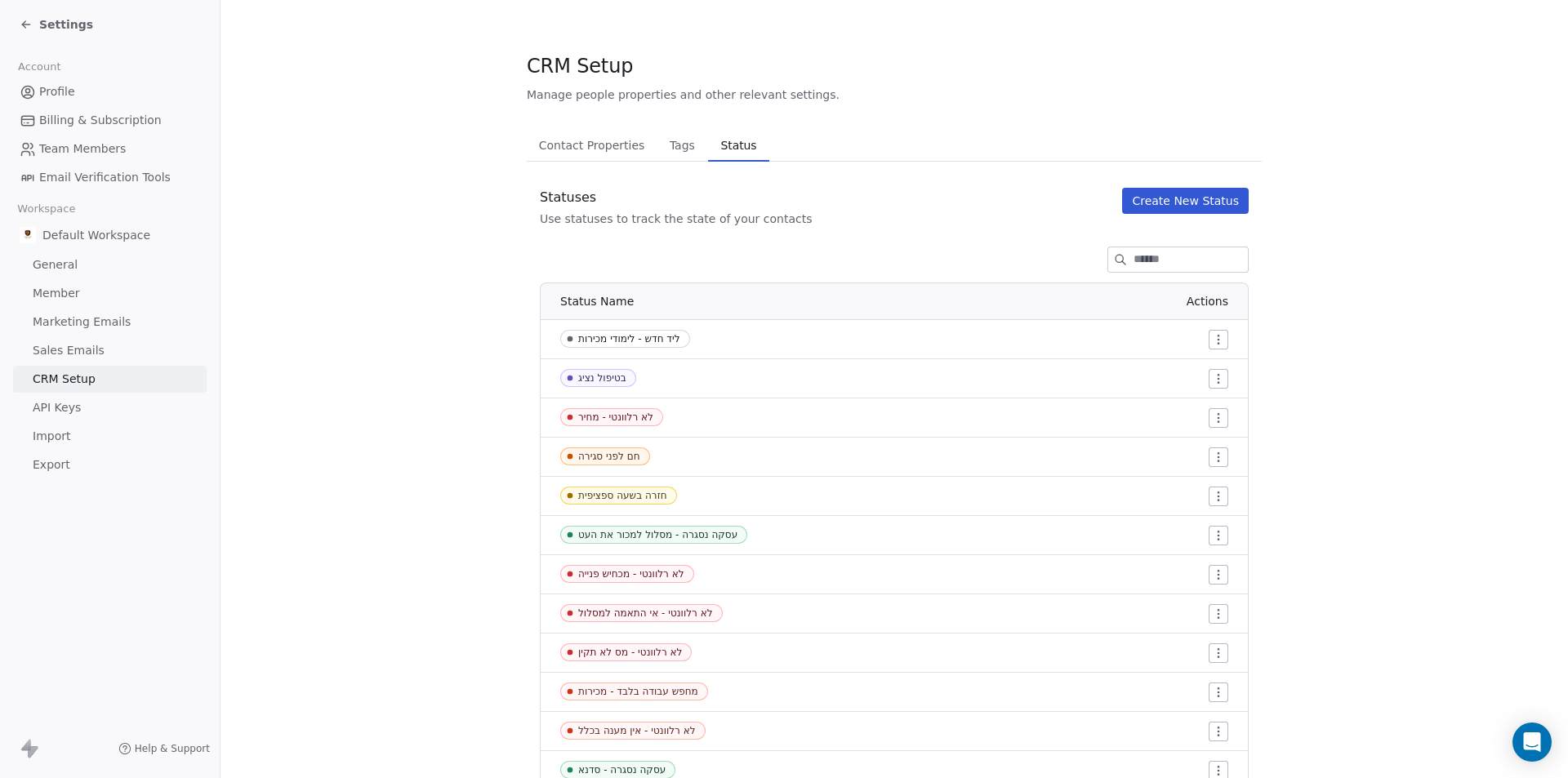
click at [1162, 202] on button "Create New Status" at bounding box center [1185, 201] width 127 height 26
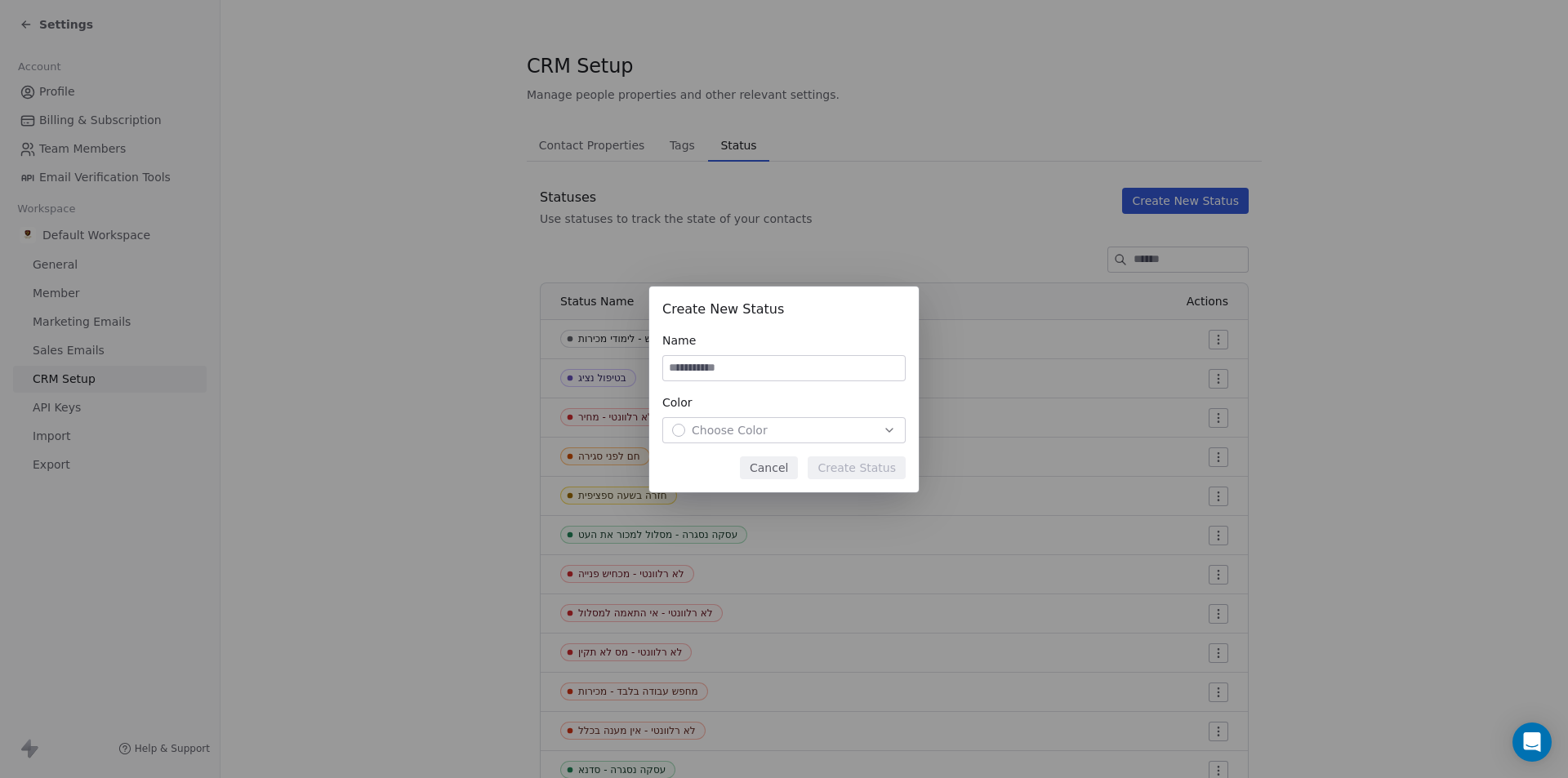
click at [787, 479] on div "Create New Status Name Color Choose Color Cancel Create Status" at bounding box center [784, 389] width 269 height 206
click at [785, 471] on button "Cancel" at bounding box center [768, 468] width 58 height 23
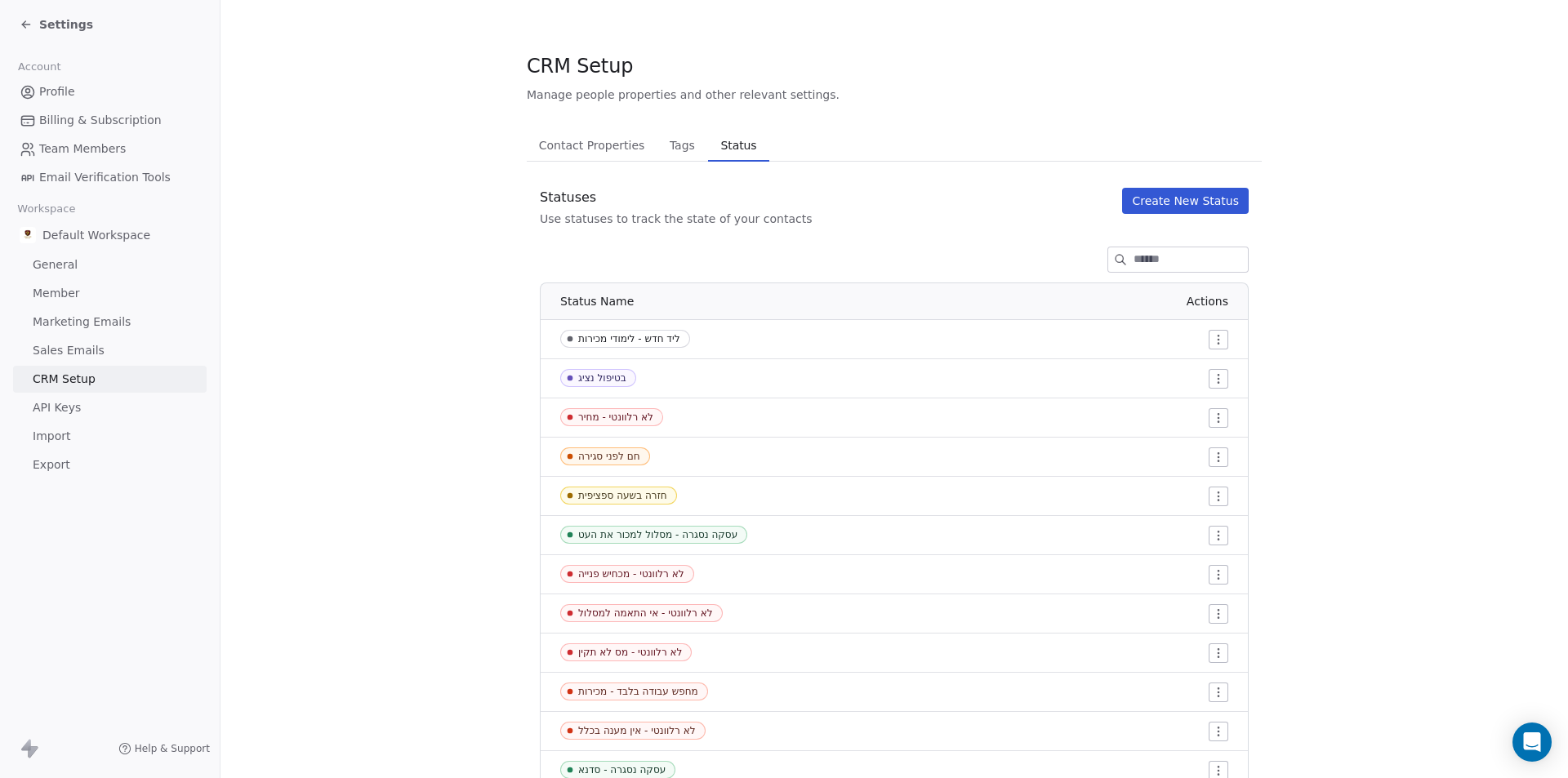
click at [1195, 195] on button "Create New Status" at bounding box center [1185, 201] width 127 height 26
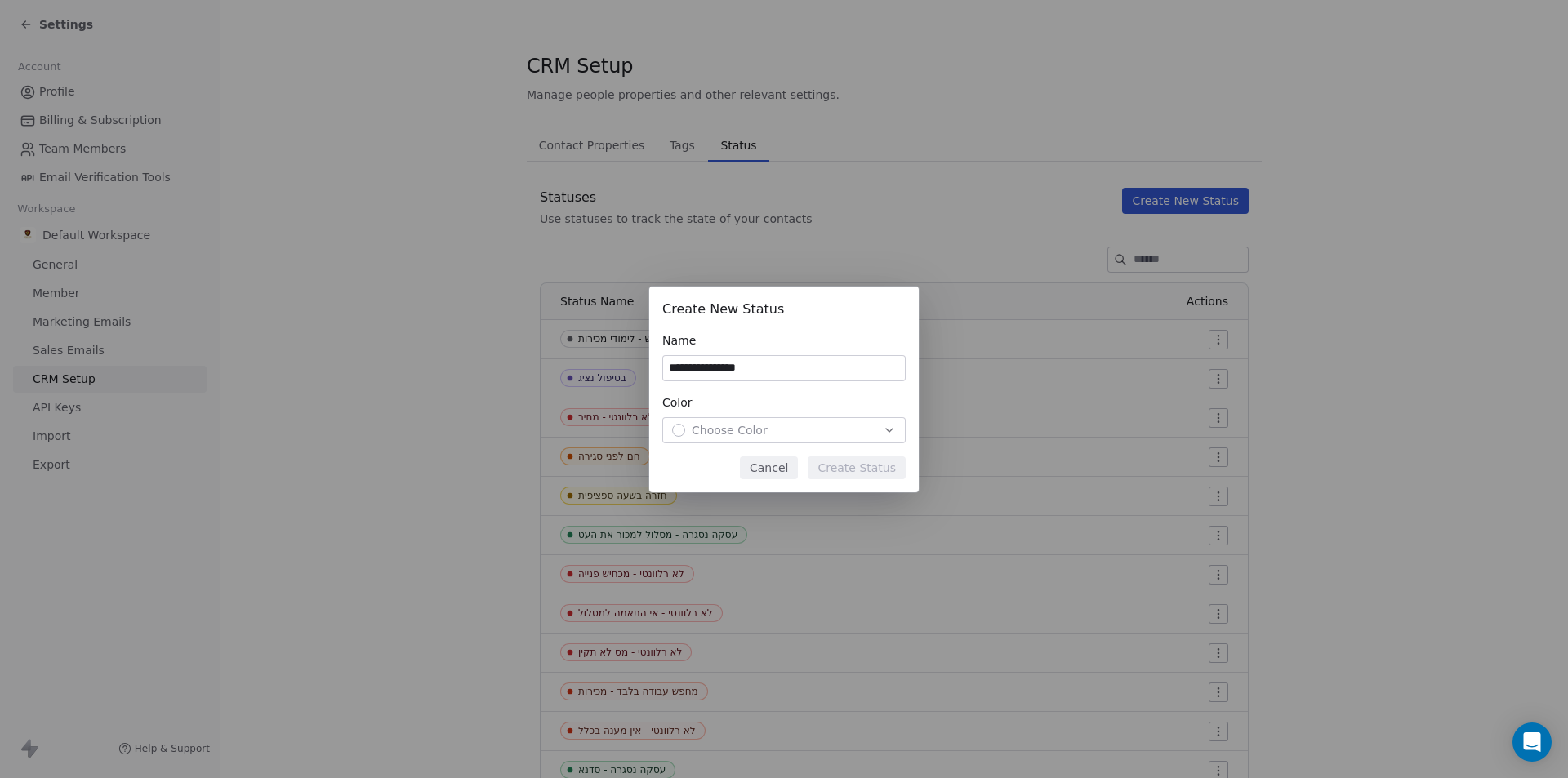
drag, startPoint x: 722, startPoint y: 363, endPoint x: 735, endPoint y: 367, distance: 13.6
click at [722, 364] on input "**********" at bounding box center [783, 368] width 241 height 24
type input "**********"
click at [680, 428] on div "Choose Color" at bounding box center [719, 430] width 95 height 16
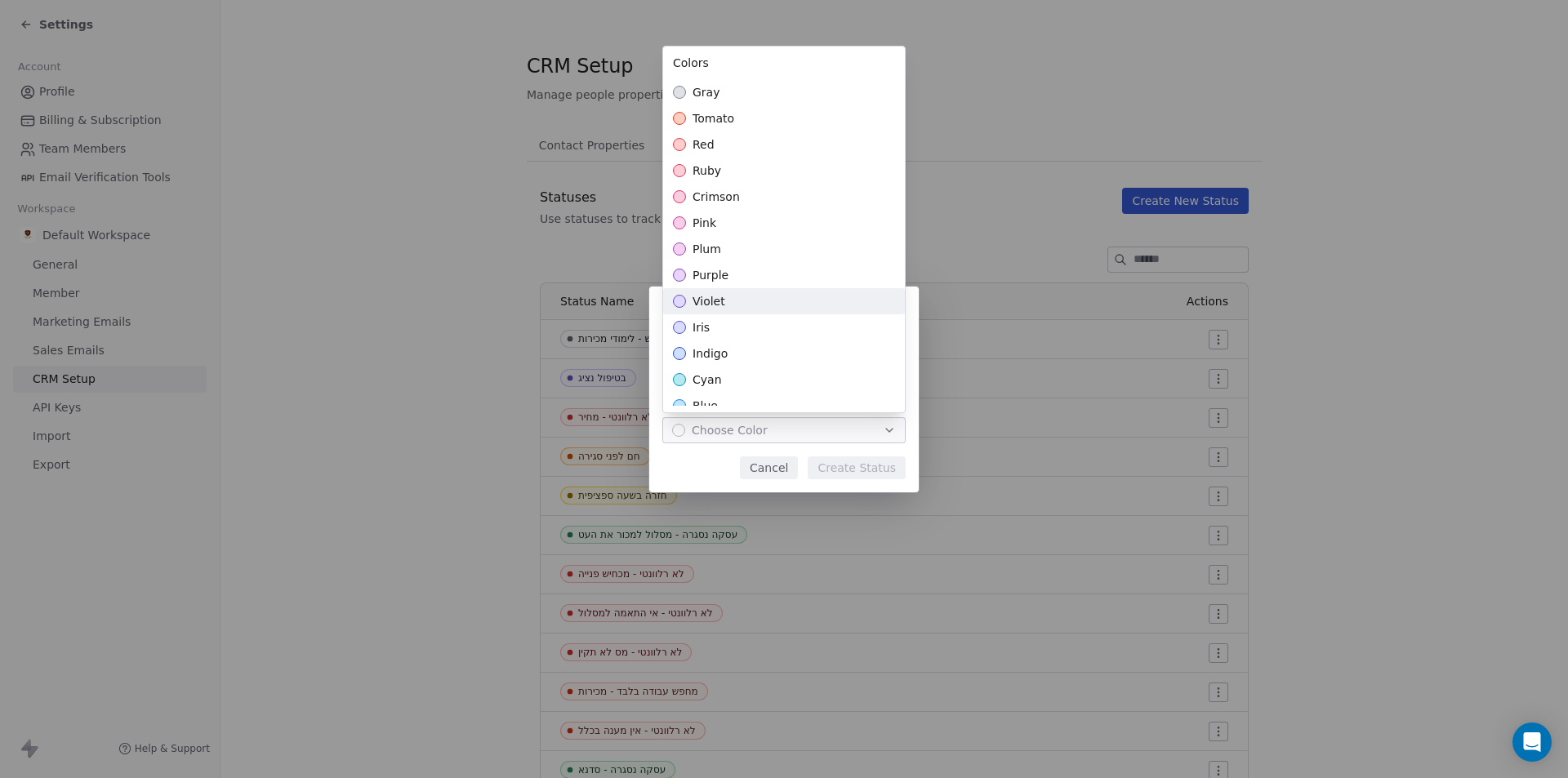
click at [720, 295] on span "violet" at bounding box center [708, 301] width 33 height 16
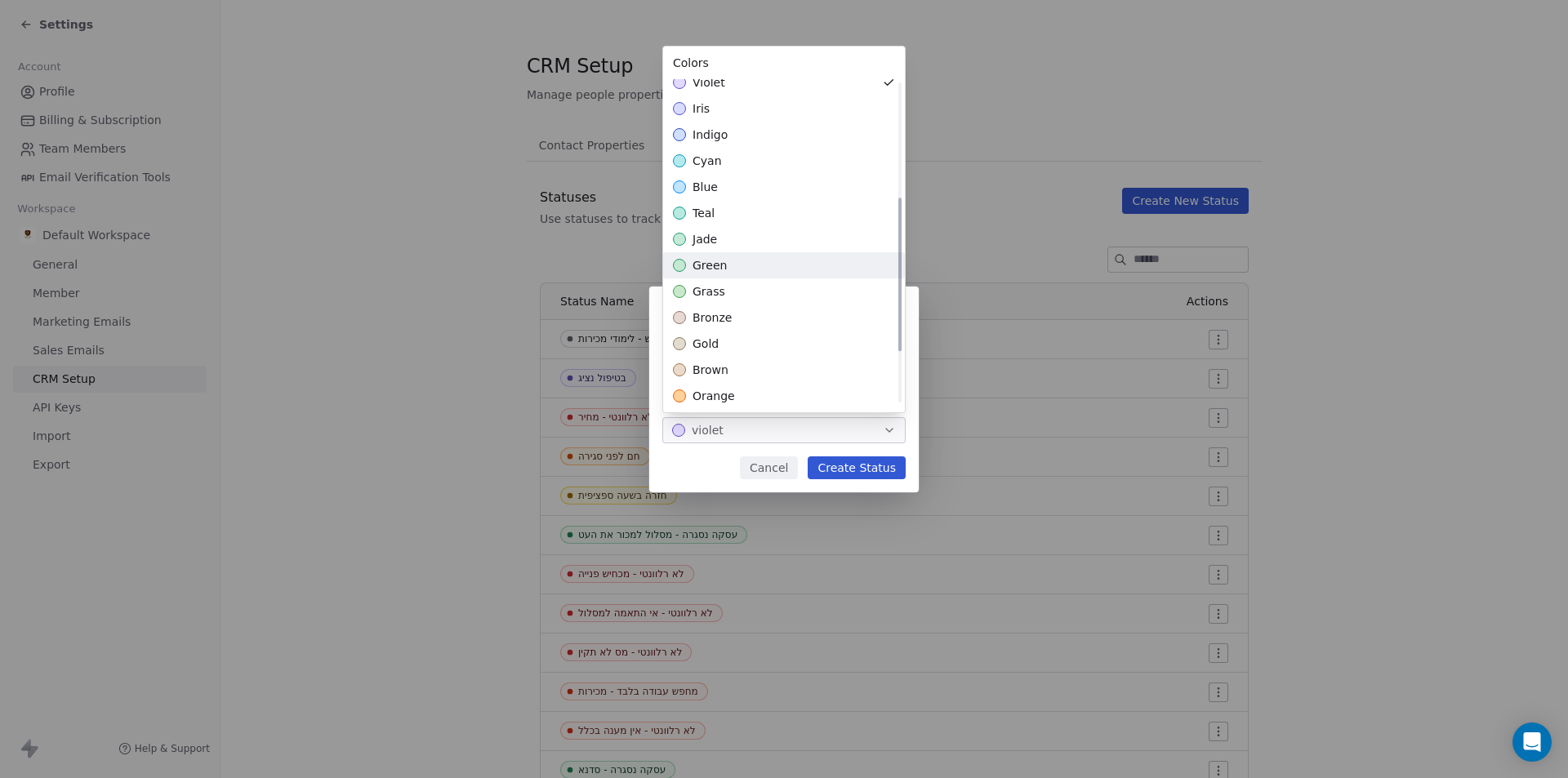
scroll to position [245, 0]
click at [713, 292] on span "bronze" at bounding box center [712, 291] width 39 height 16
click at [859, 465] on div "**********" at bounding box center [784, 389] width 1568 height 206
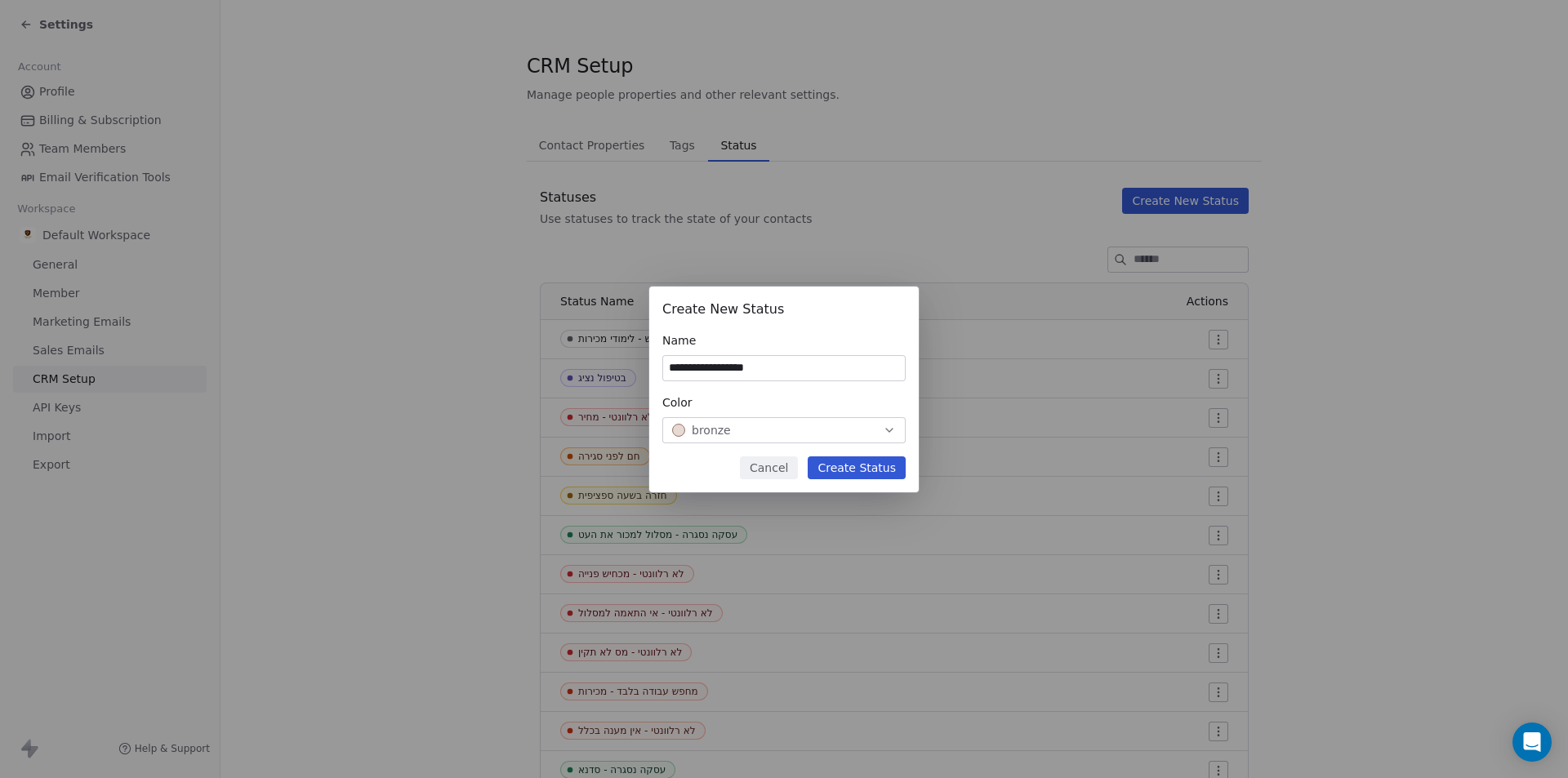
click at [855, 475] on button "Create Status" at bounding box center [856, 468] width 98 height 23
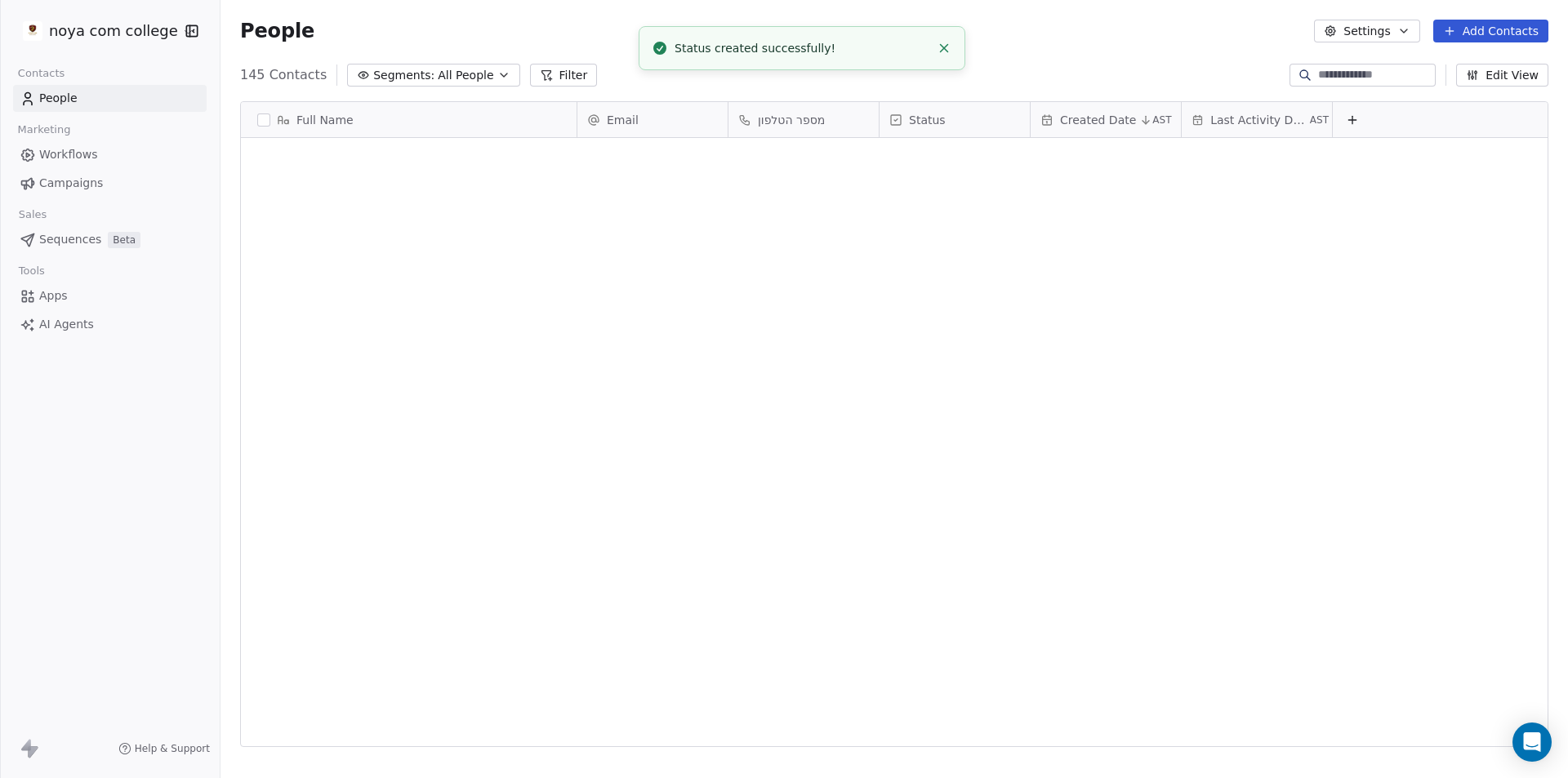
scroll to position [672, 1335]
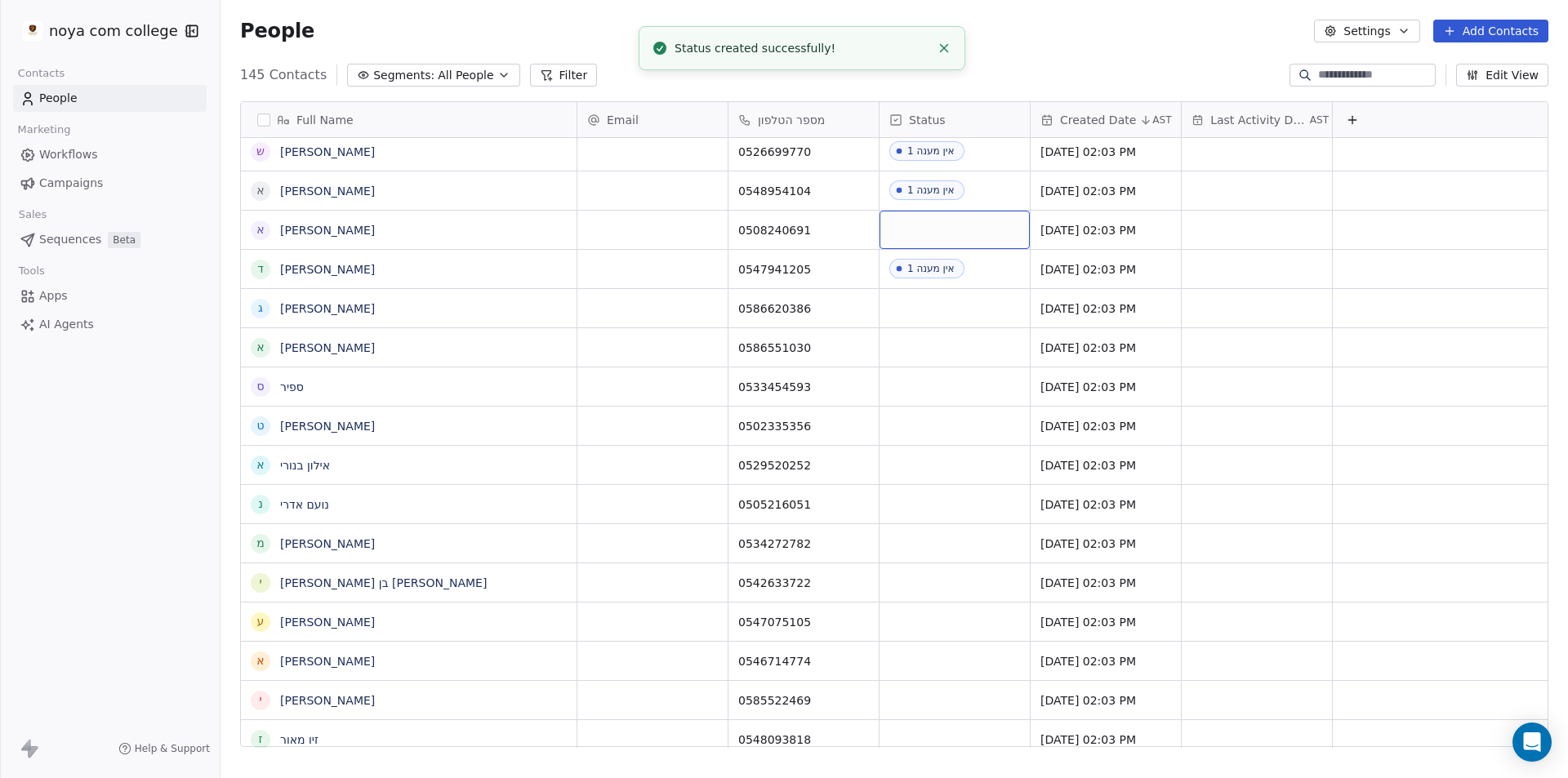
click at [957, 224] on div "grid" at bounding box center [954, 229] width 151 height 38
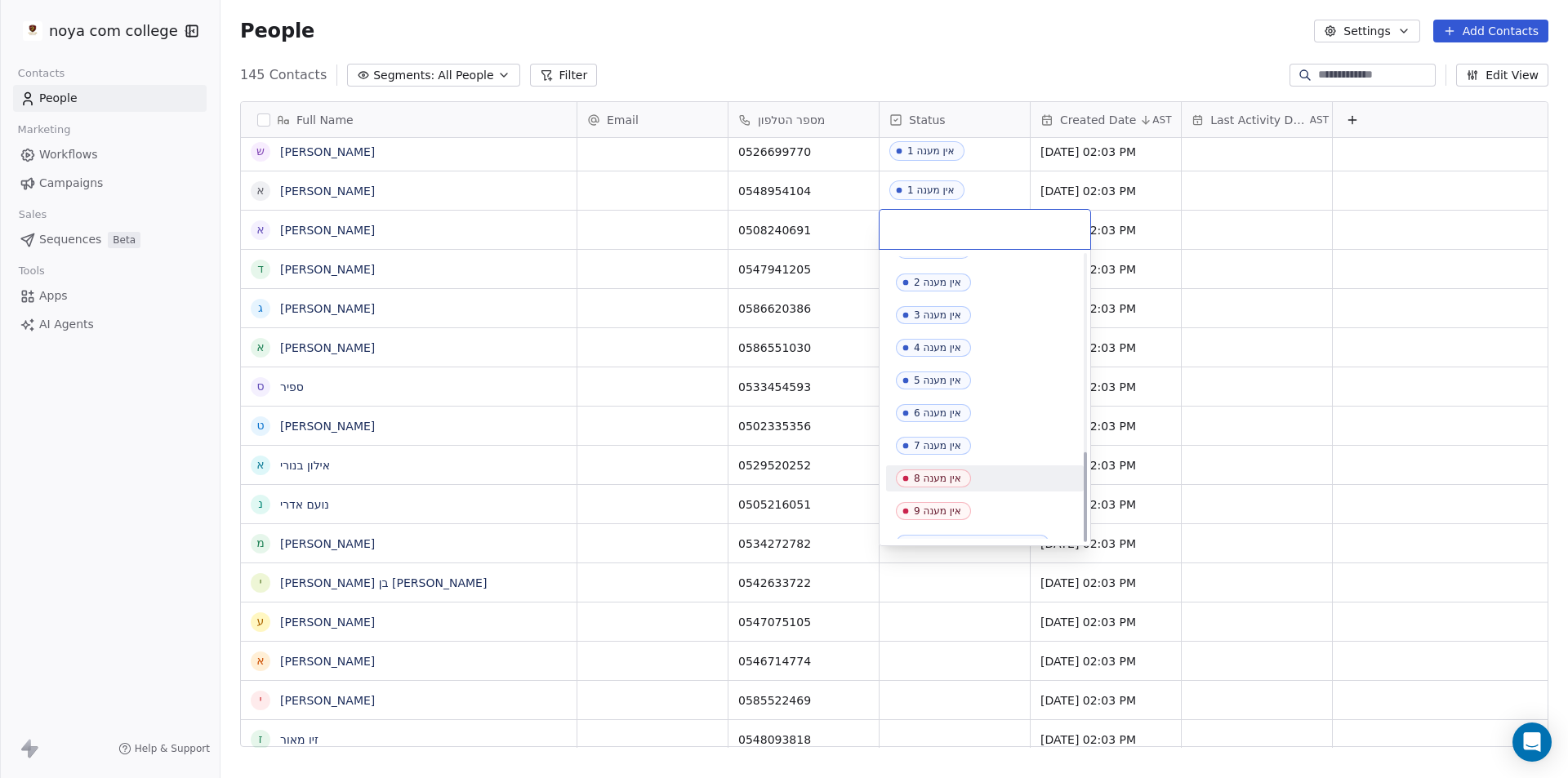
scroll to position [626, 0]
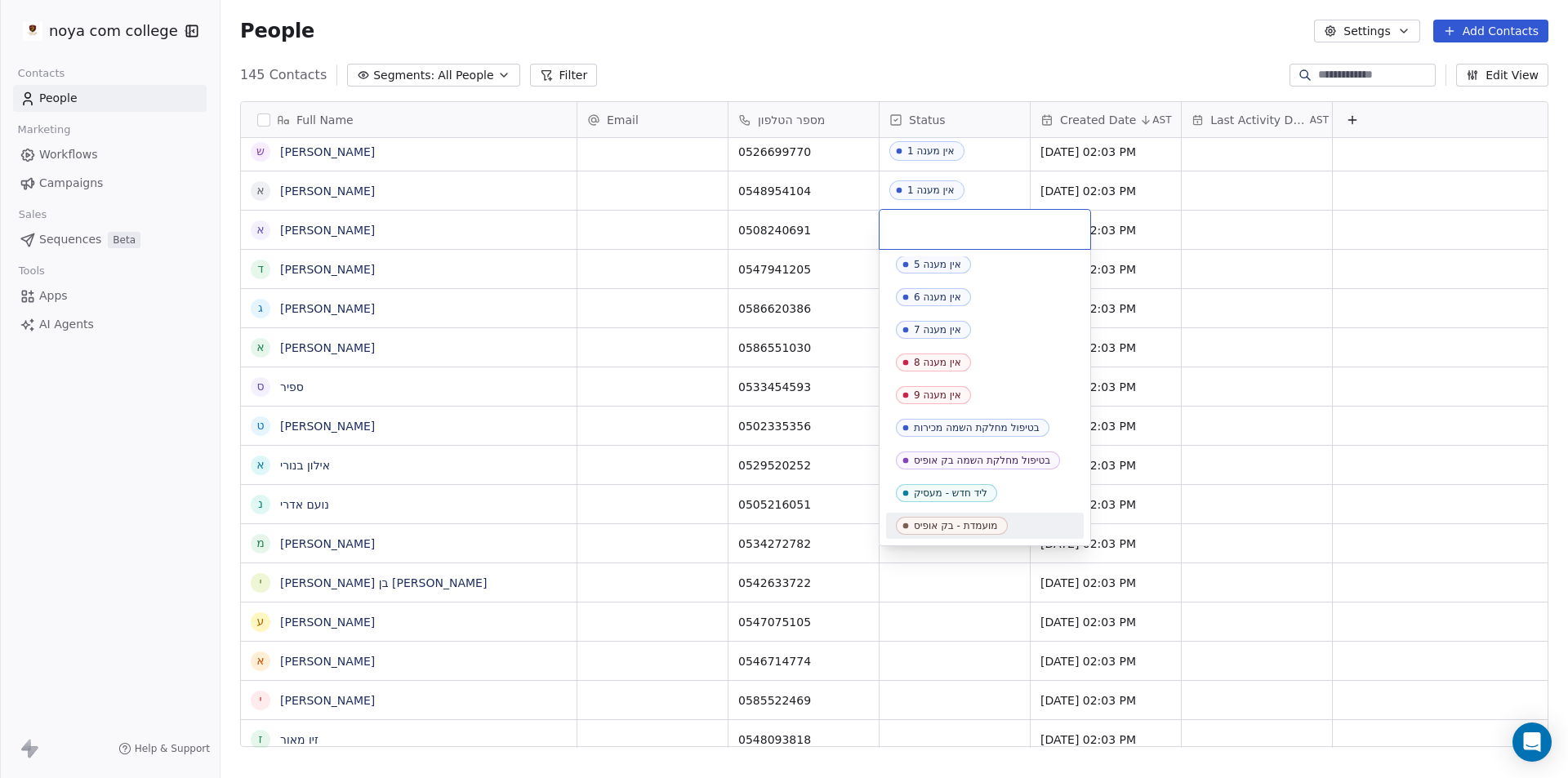
click at [966, 527] on div "מועמדת - בק אופיס" at bounding box center [956, 526] width 84 height 12
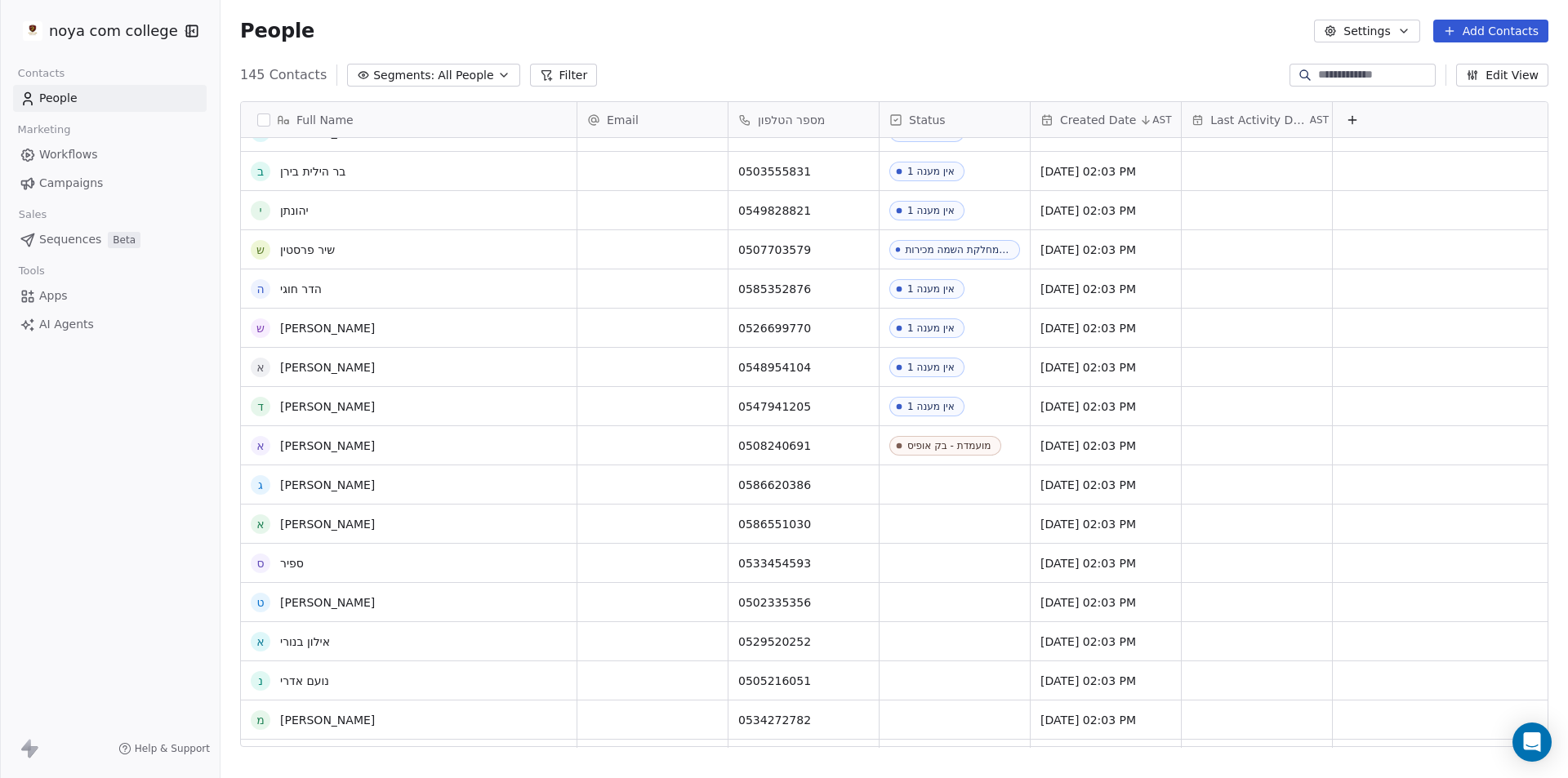
scroll to position [2042, 0]
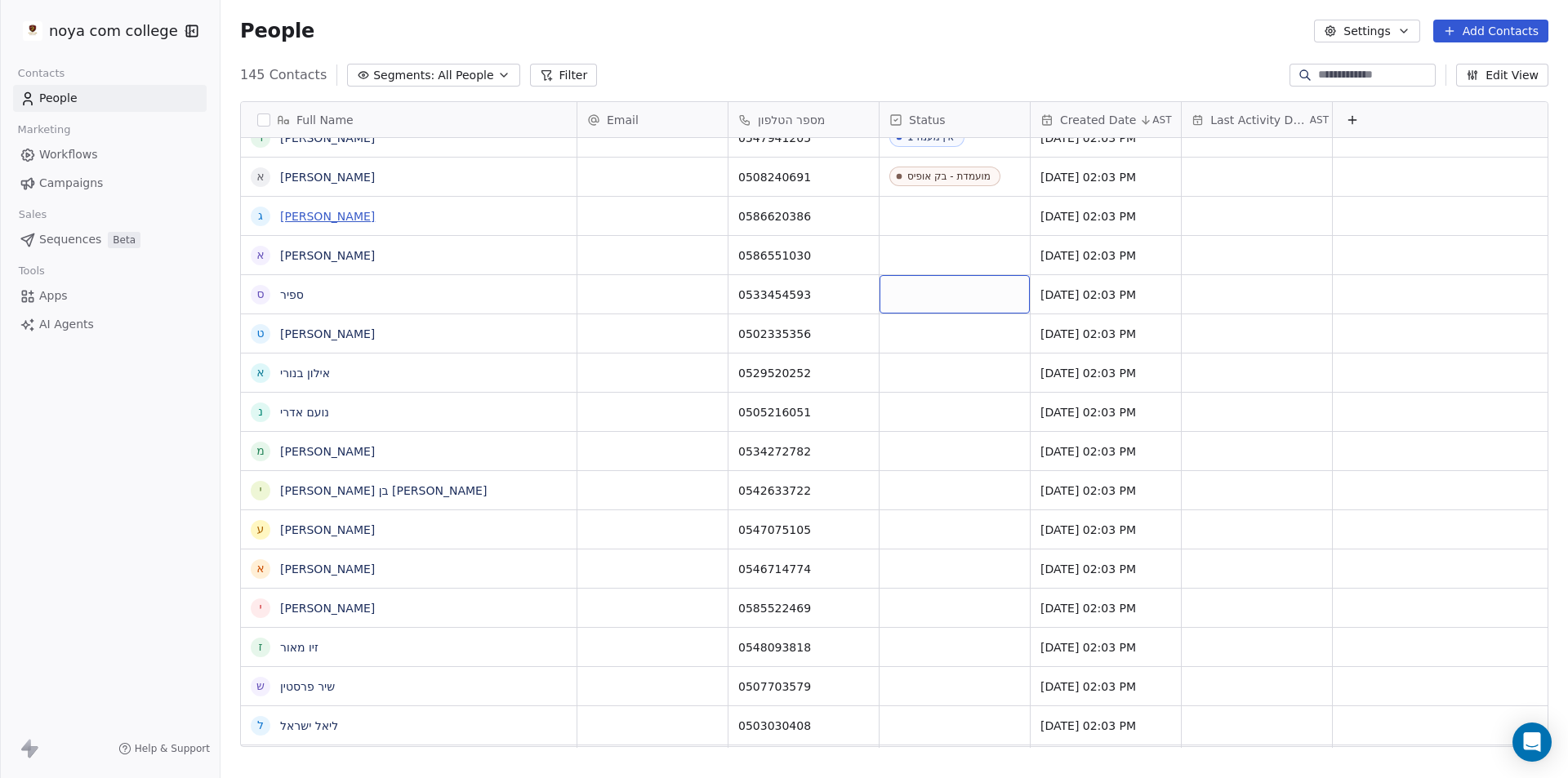
click at [311, 219] on link "[PERSON_NAME]" at bounding box center [327, 217] width 94 height 13
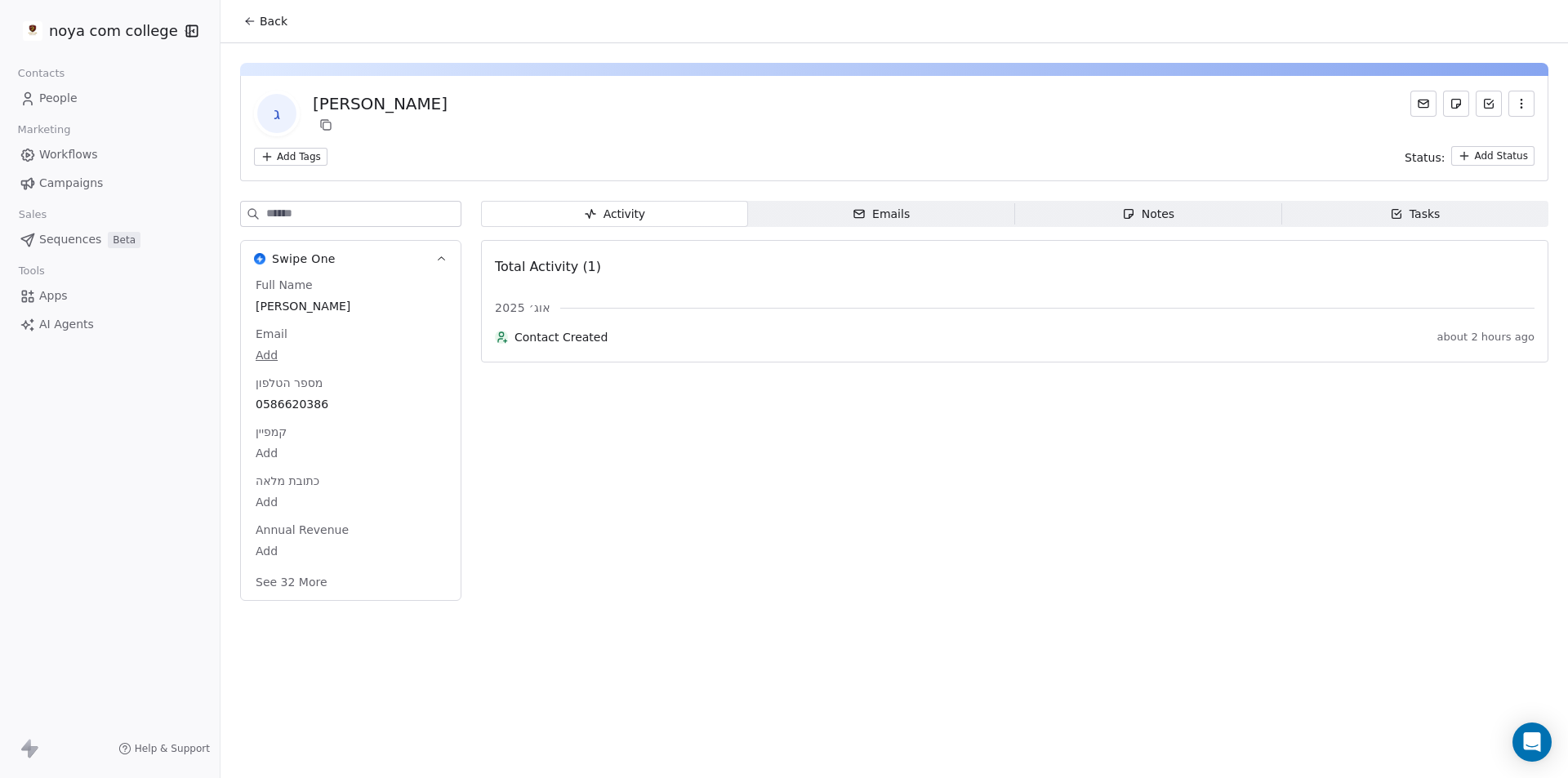
click at [1186, 216] on span "Notes Notes" at bounding box center [1148, 213] width 267 height 26
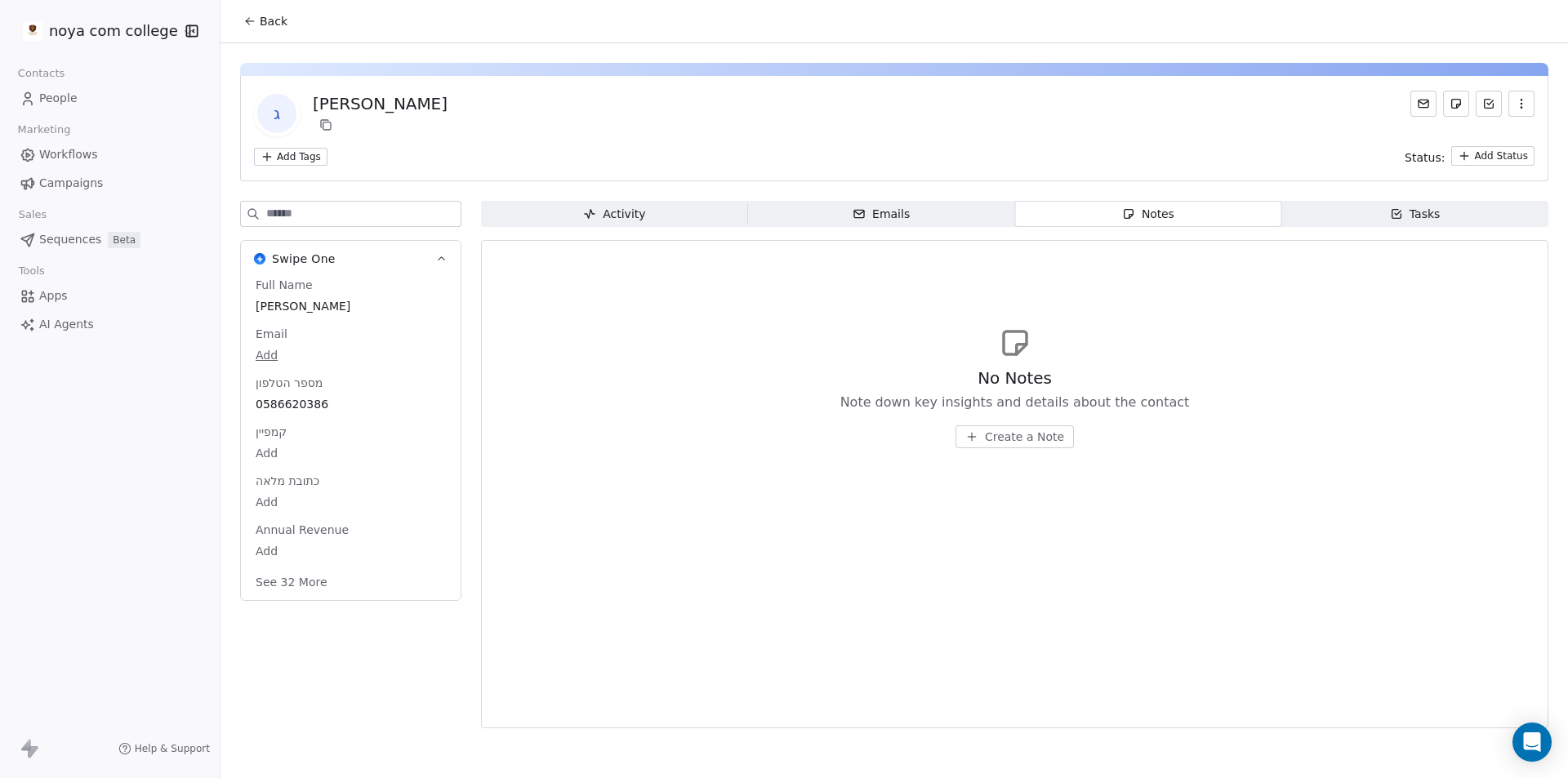
click at [1047, 429] on span "Create a Note" at bounding box center [1024, 437] width 79 height 16
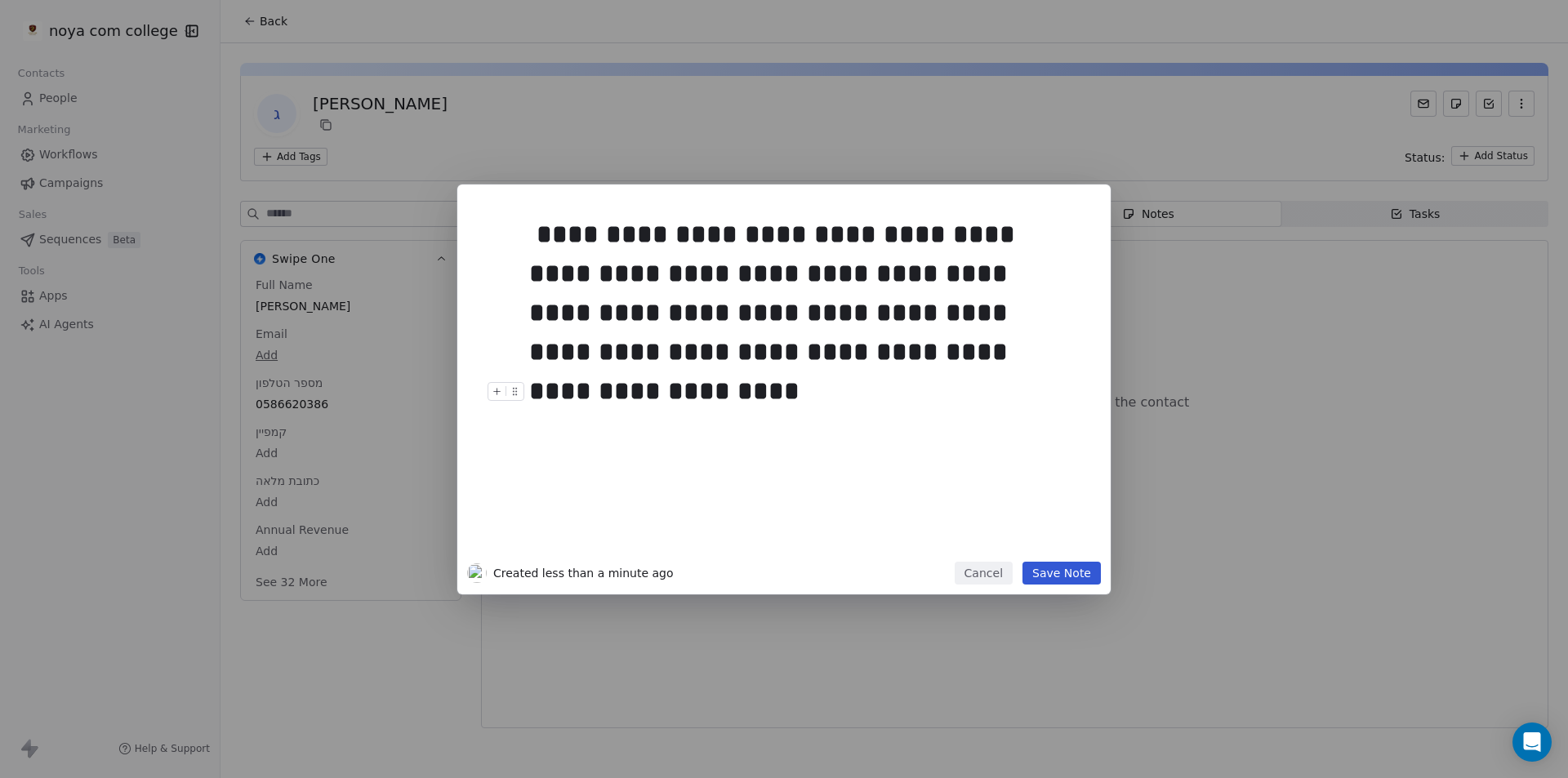
click at [1064, 562] on button "Save Note" at bounding box center [1062, 574] width 78 height 23
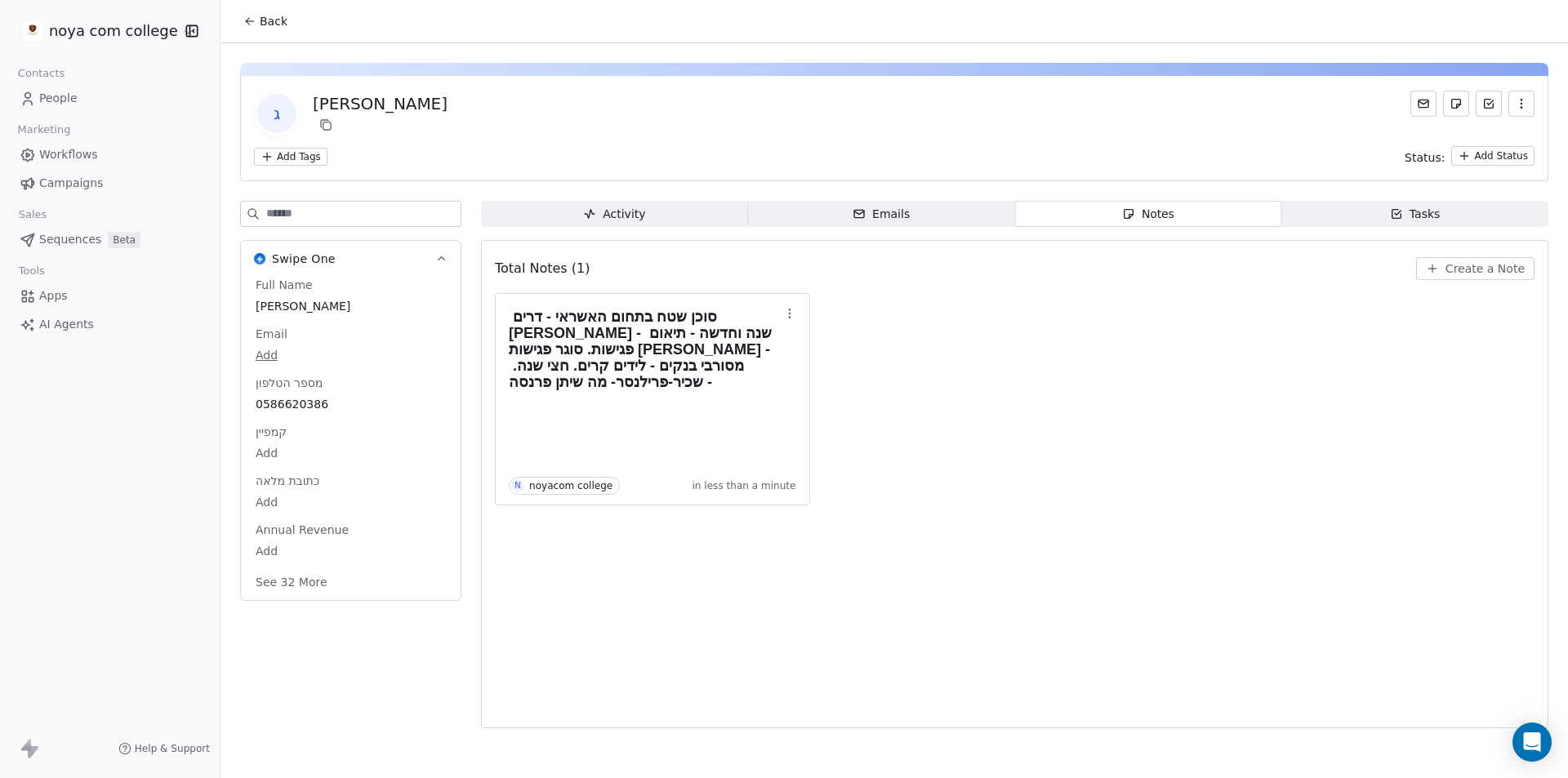
click at [289, 29] on button "Back" at bounding box center [265, 20] width 63 height 29
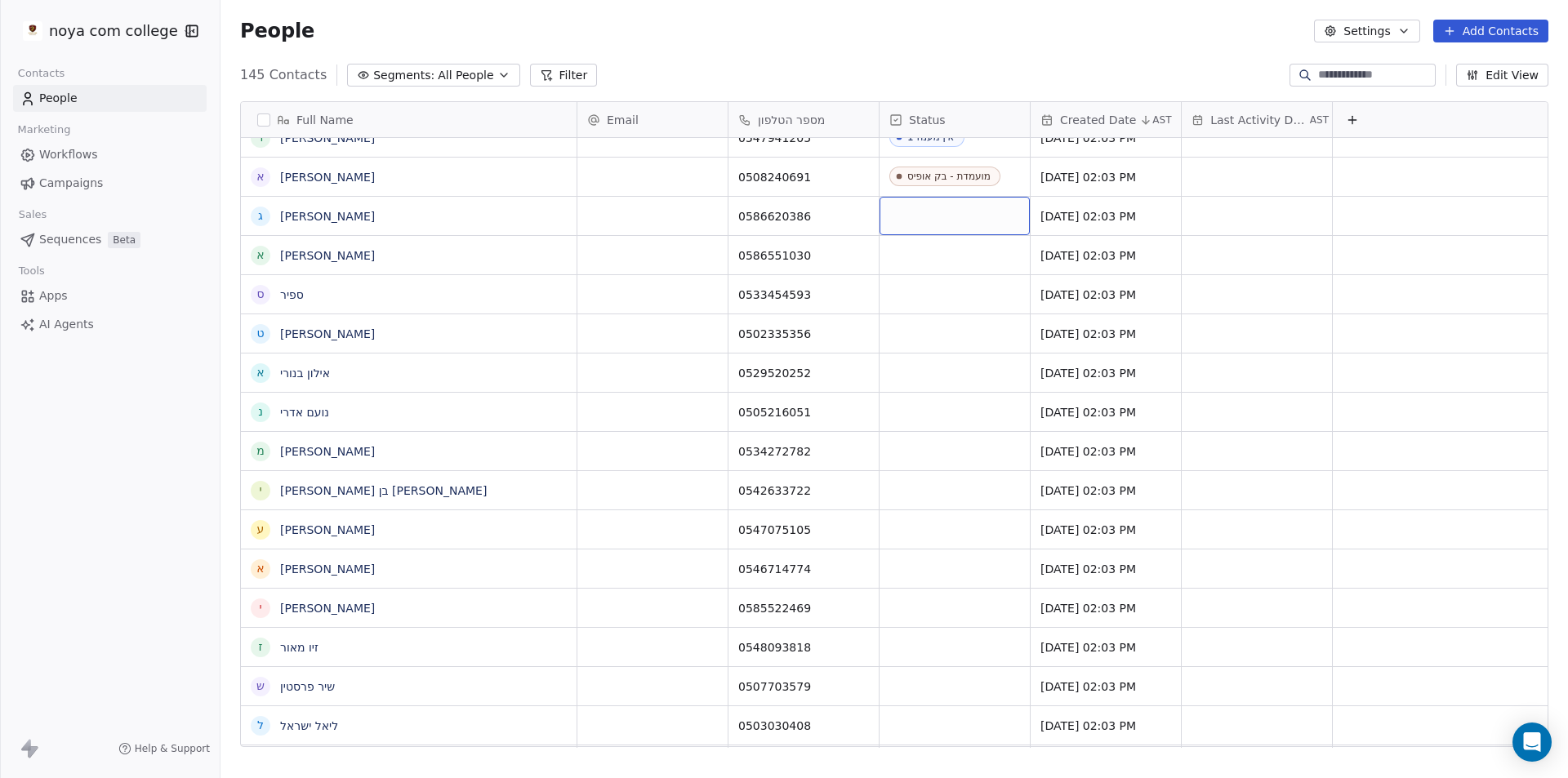
click at [925, 223] on div "grid" at bounding box center [954, 216] width 151 height 38
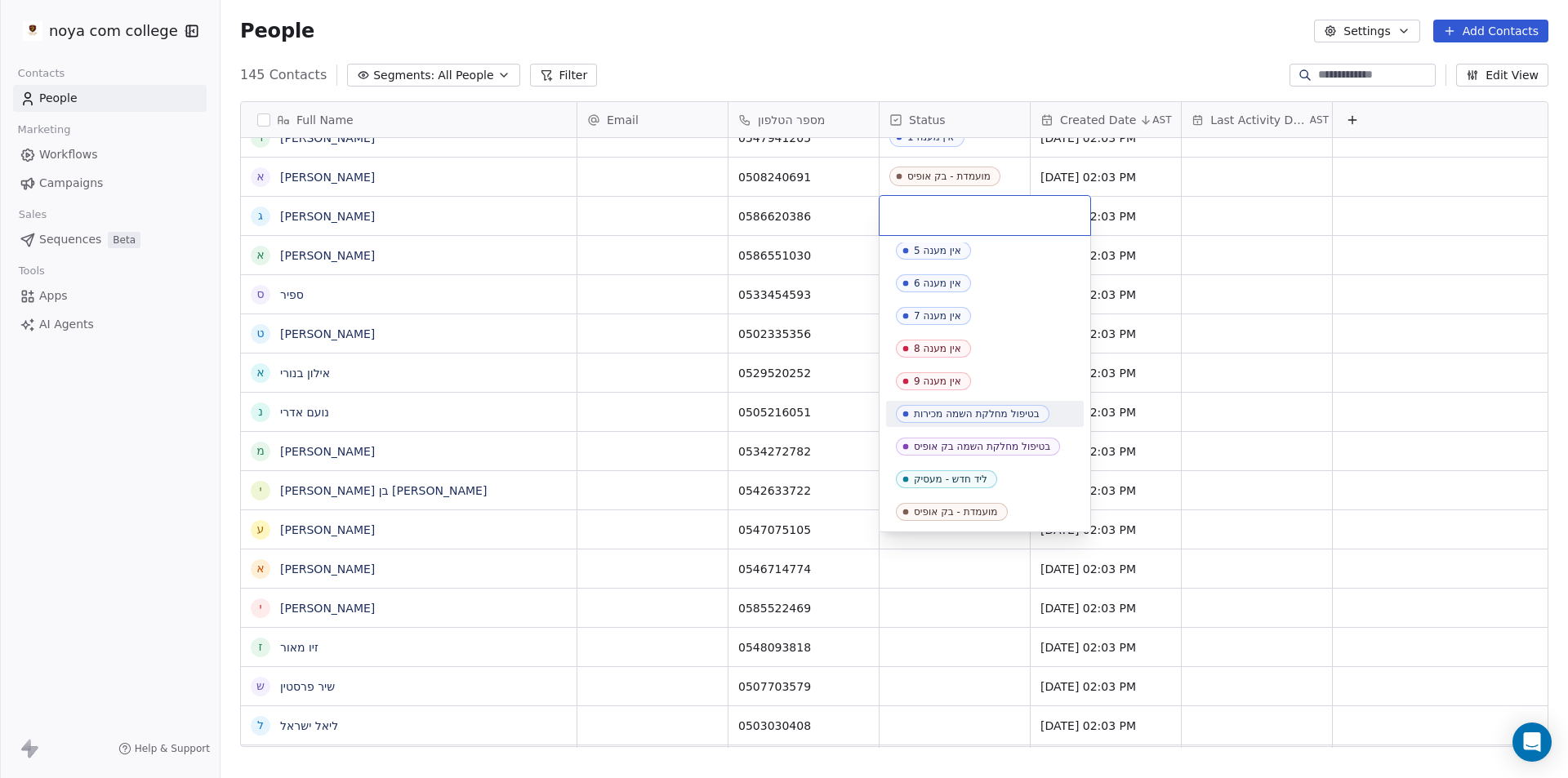
click at [1012, 412] on div "בטיפול מחלקת השמה מכירות" at bounding box center [976, 414] width 126 height 12
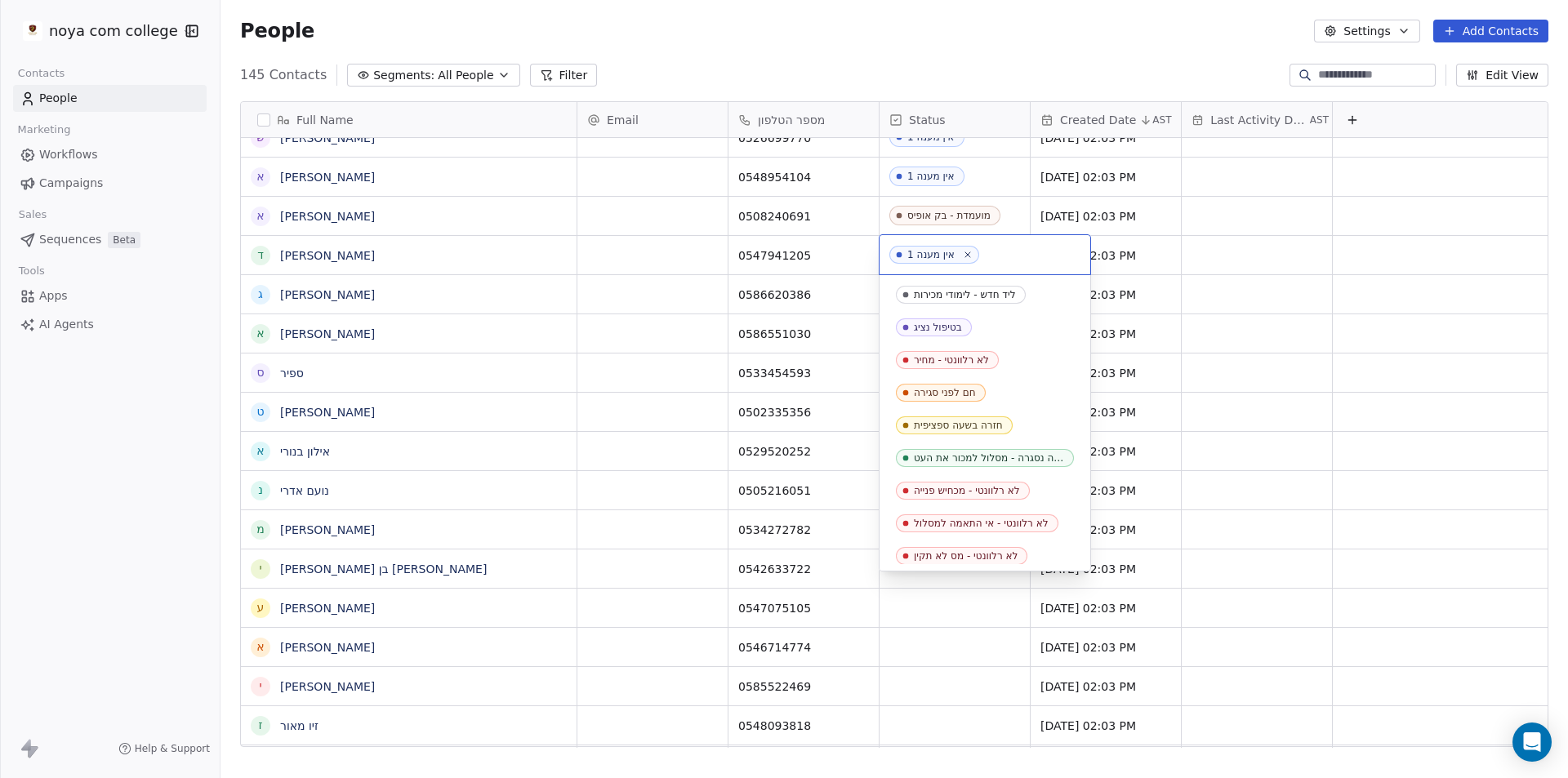
scroll to position [233, 0]
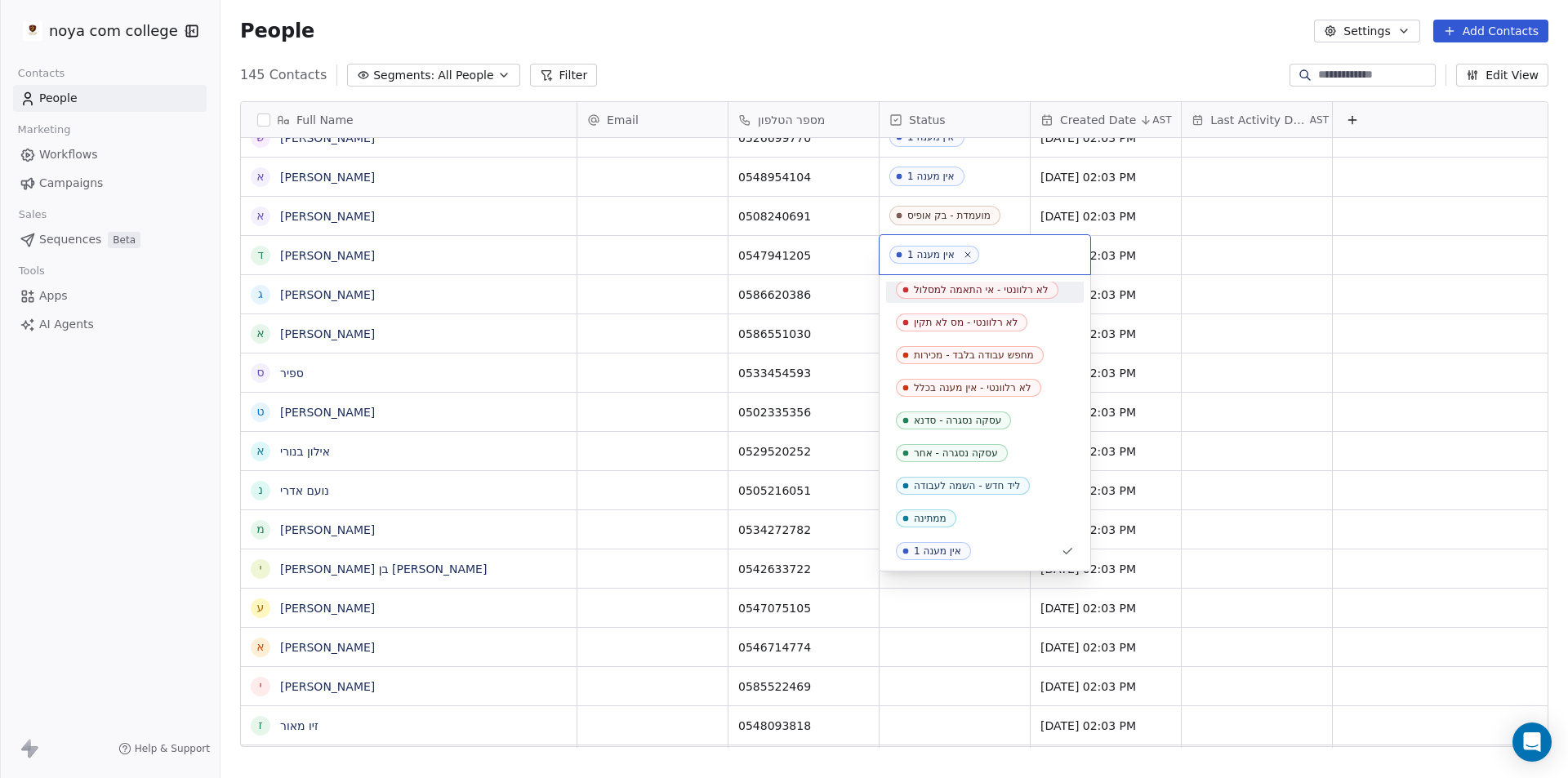
click at [833, 299] on html "noya com college Contacts People Marketing Workflows Campaigns Sales Sequences …" at bounding box center [784, 389] width 1568 height 778
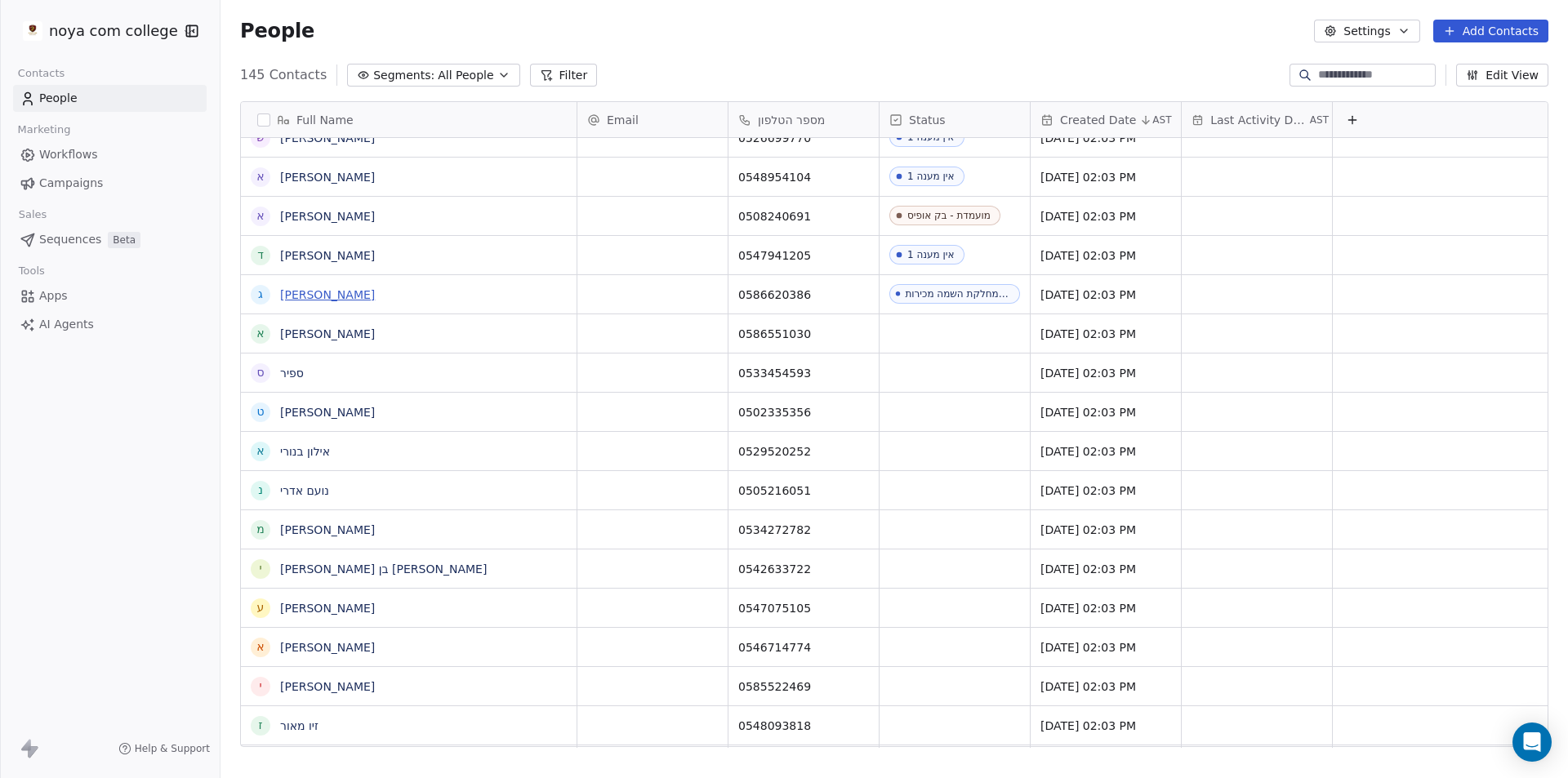
click at [310, 294] on span "[PERSON_NAME]" at bounding box center [423, 295] width 287 height 16
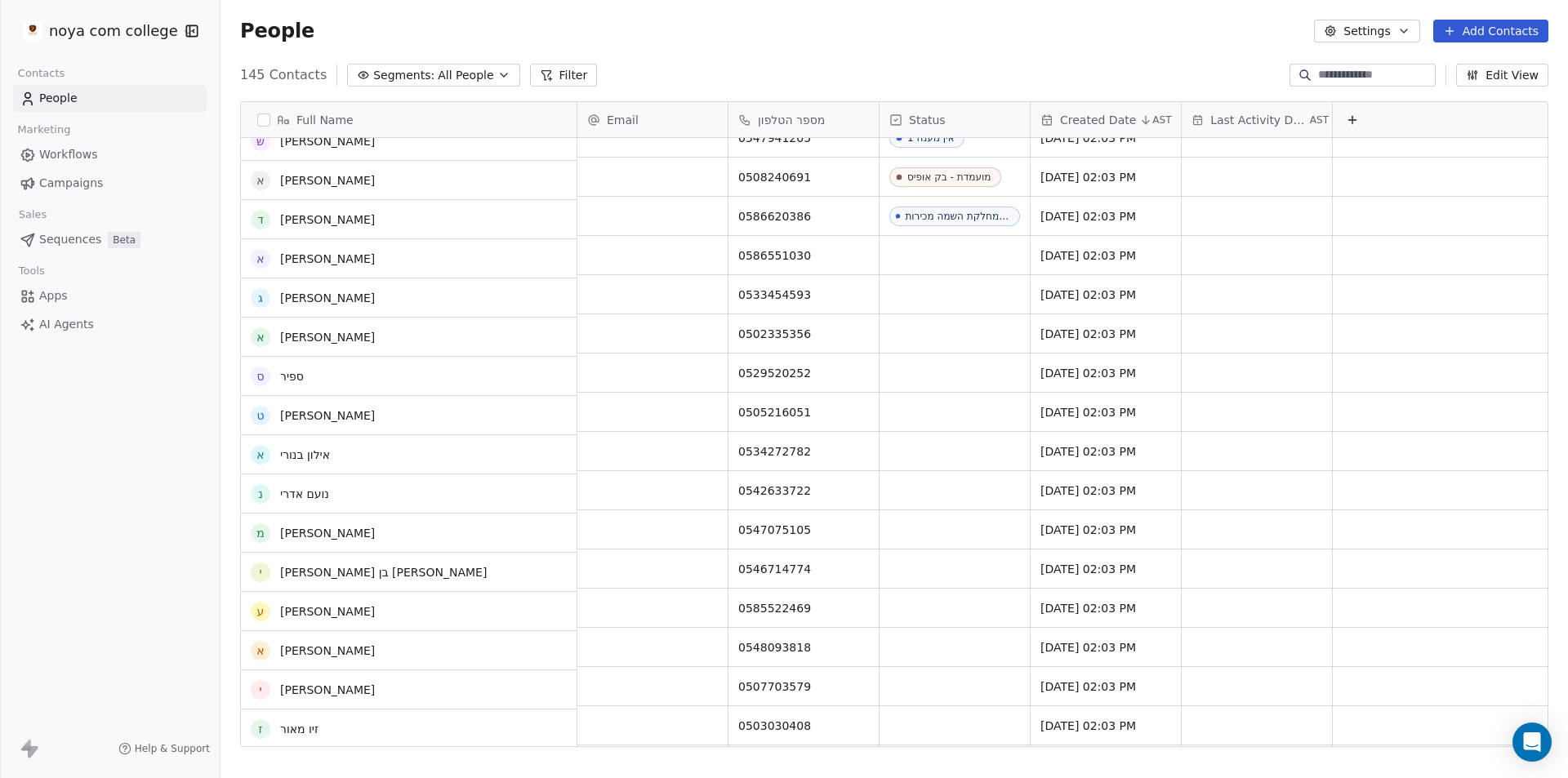
scroll to position [2134, 0]
click at [299, 296] on link "[PERSON_NAME]" at bounding box center [327, 298] width 94 height 13
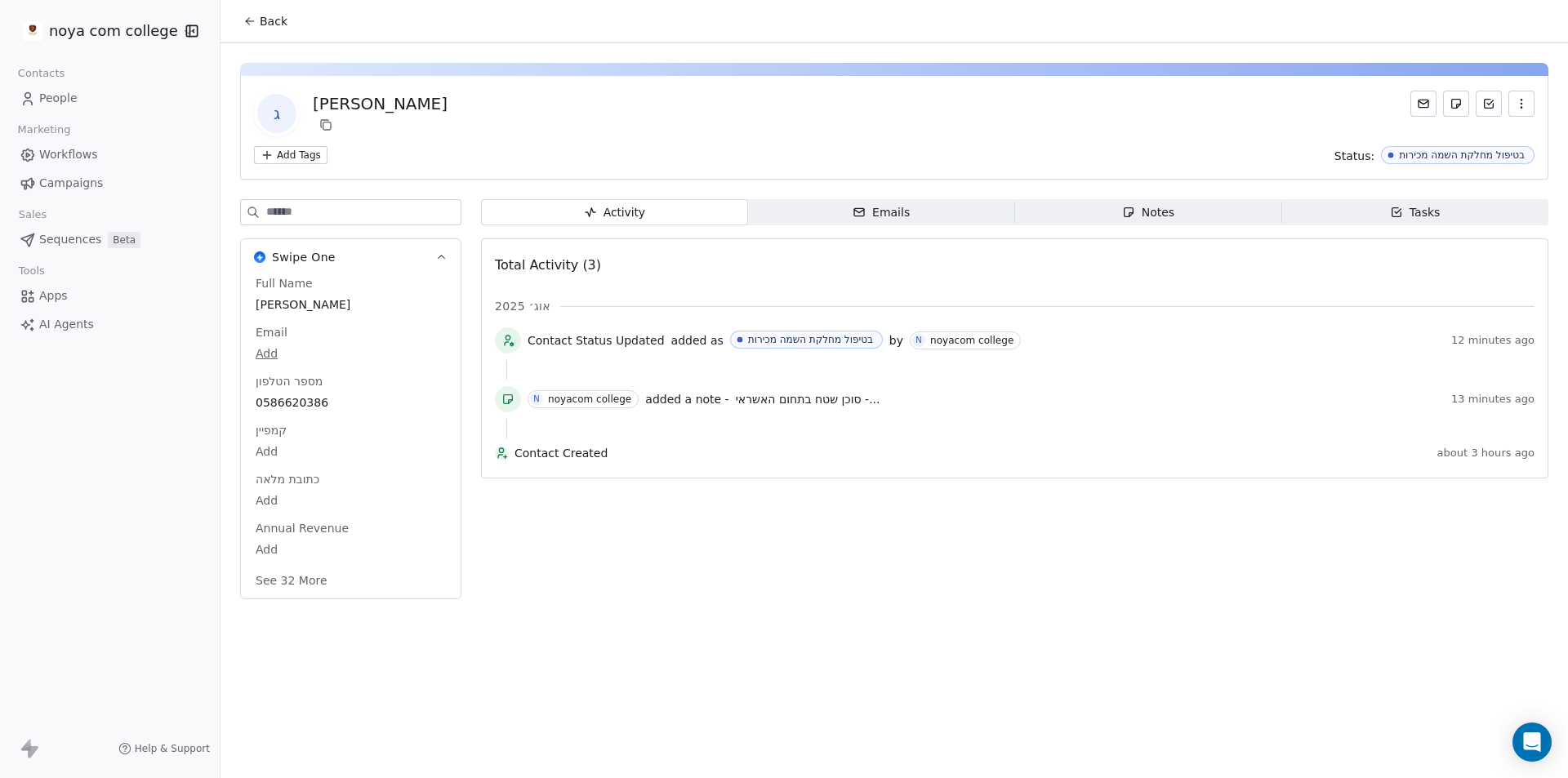
click at [1210, 218] on span "Notes Notes" at bounding box center [1148, 212] width 267 height 26
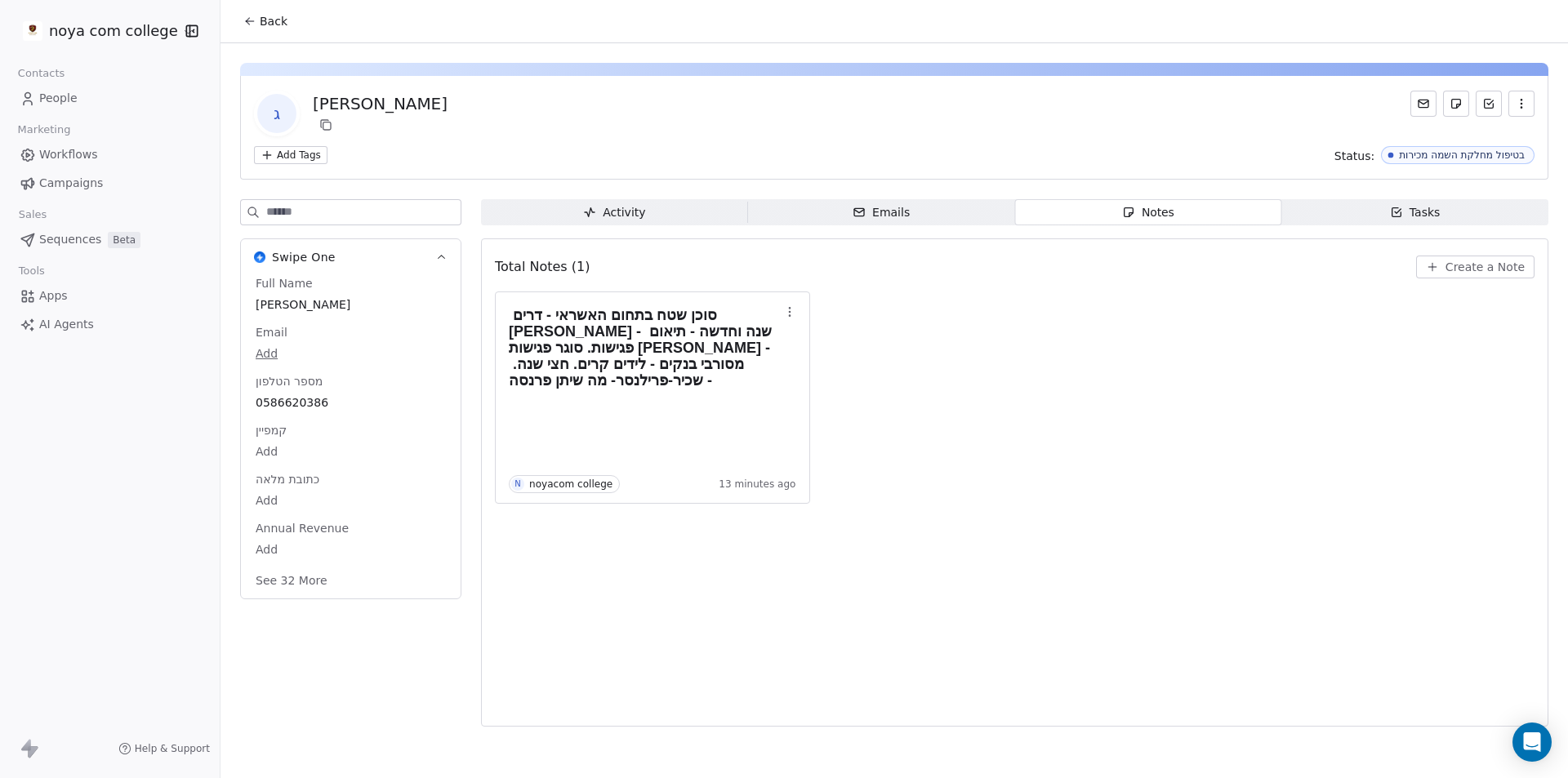
click at [1450, 259] on span "Create a Note" at bounding box center [1484, 267] width 79 height 16
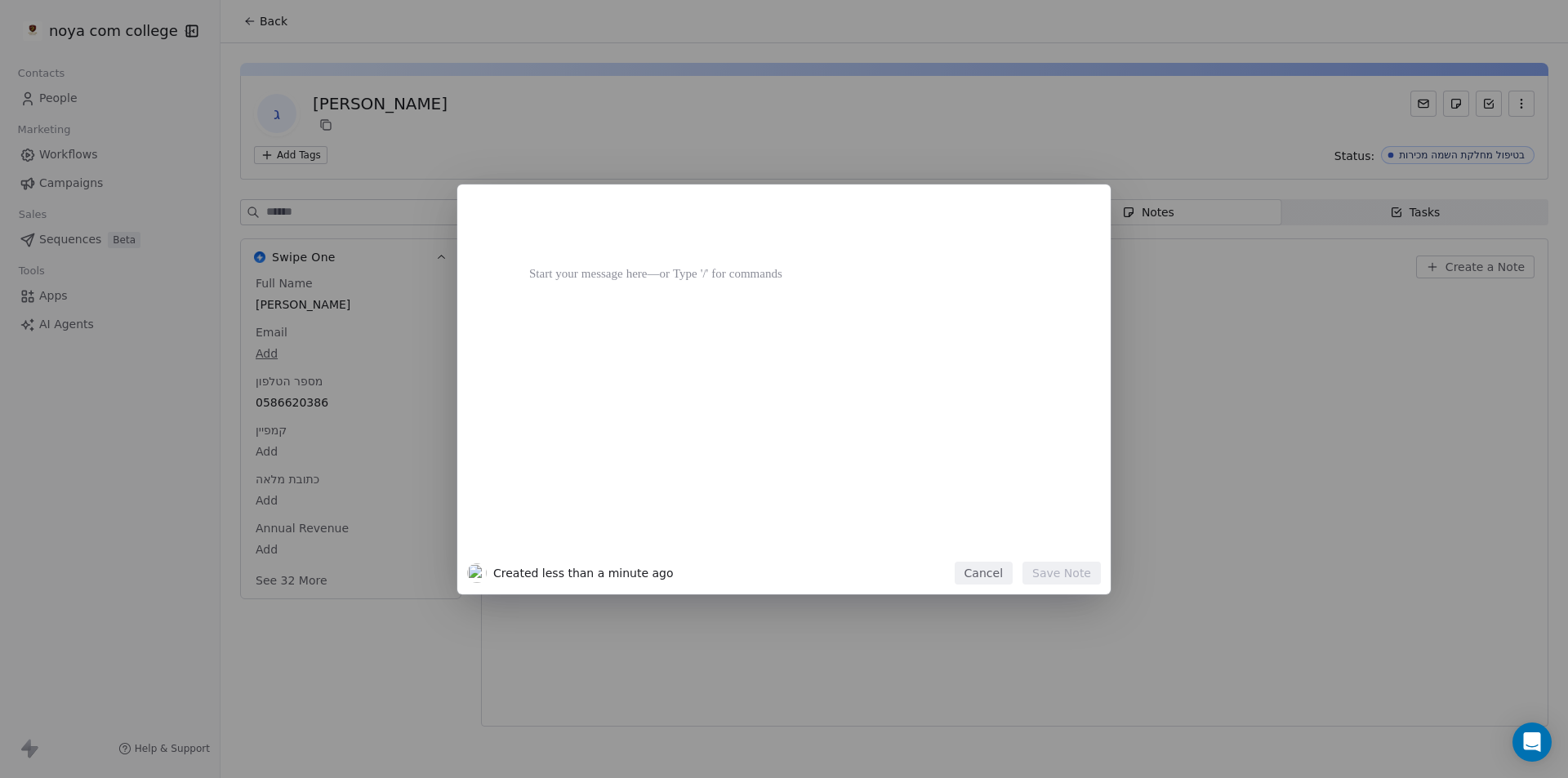
click at [946, 312] on div at bounding box center [808, 382] width 559 height 348
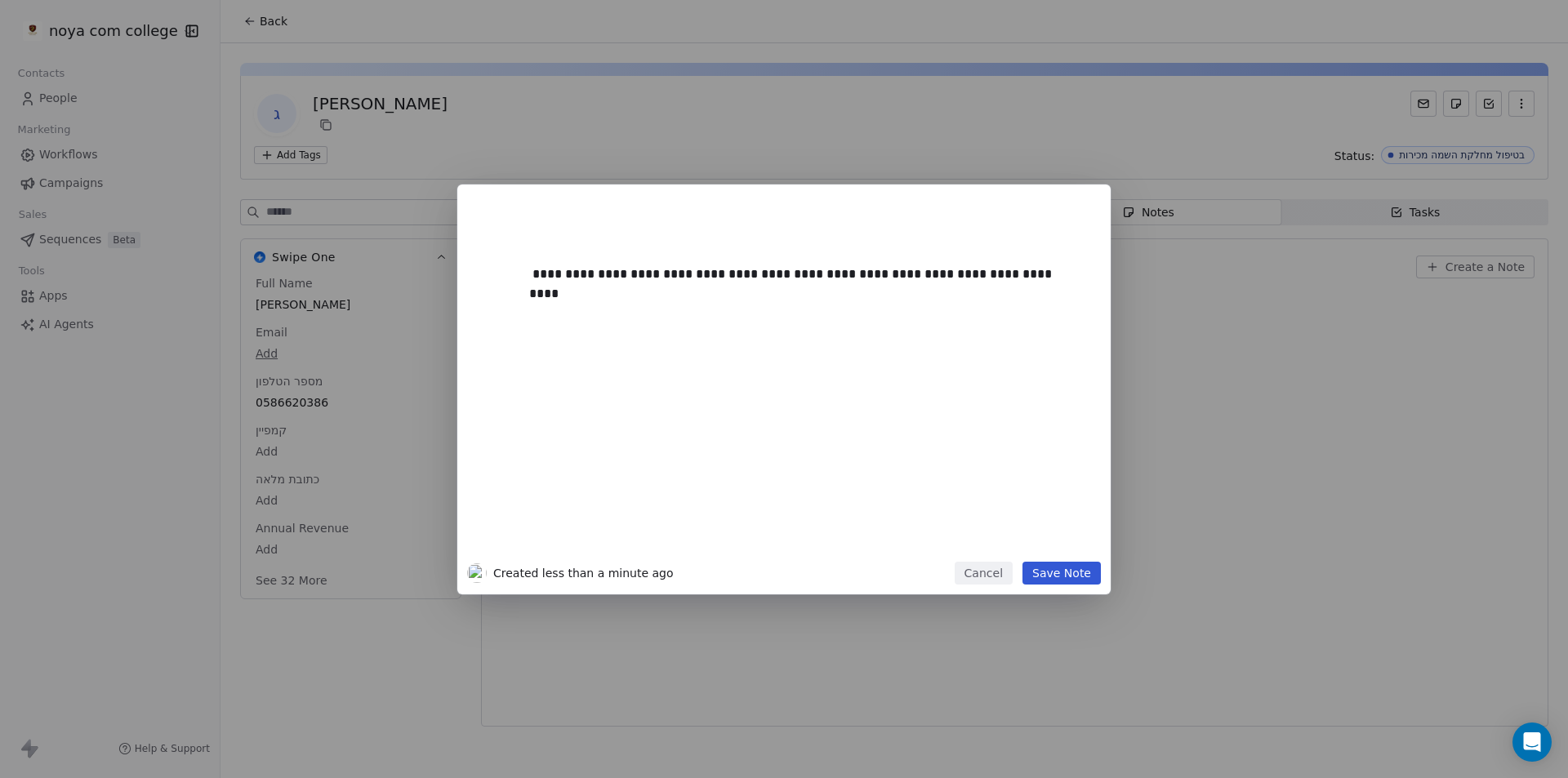
click at [1066, 560] on div "**********" at bounding box center [804, 378] width 568 height 367
click at [1067, 581] on button "Save Note" at bounding box center [1062, 574] width 78 height 23
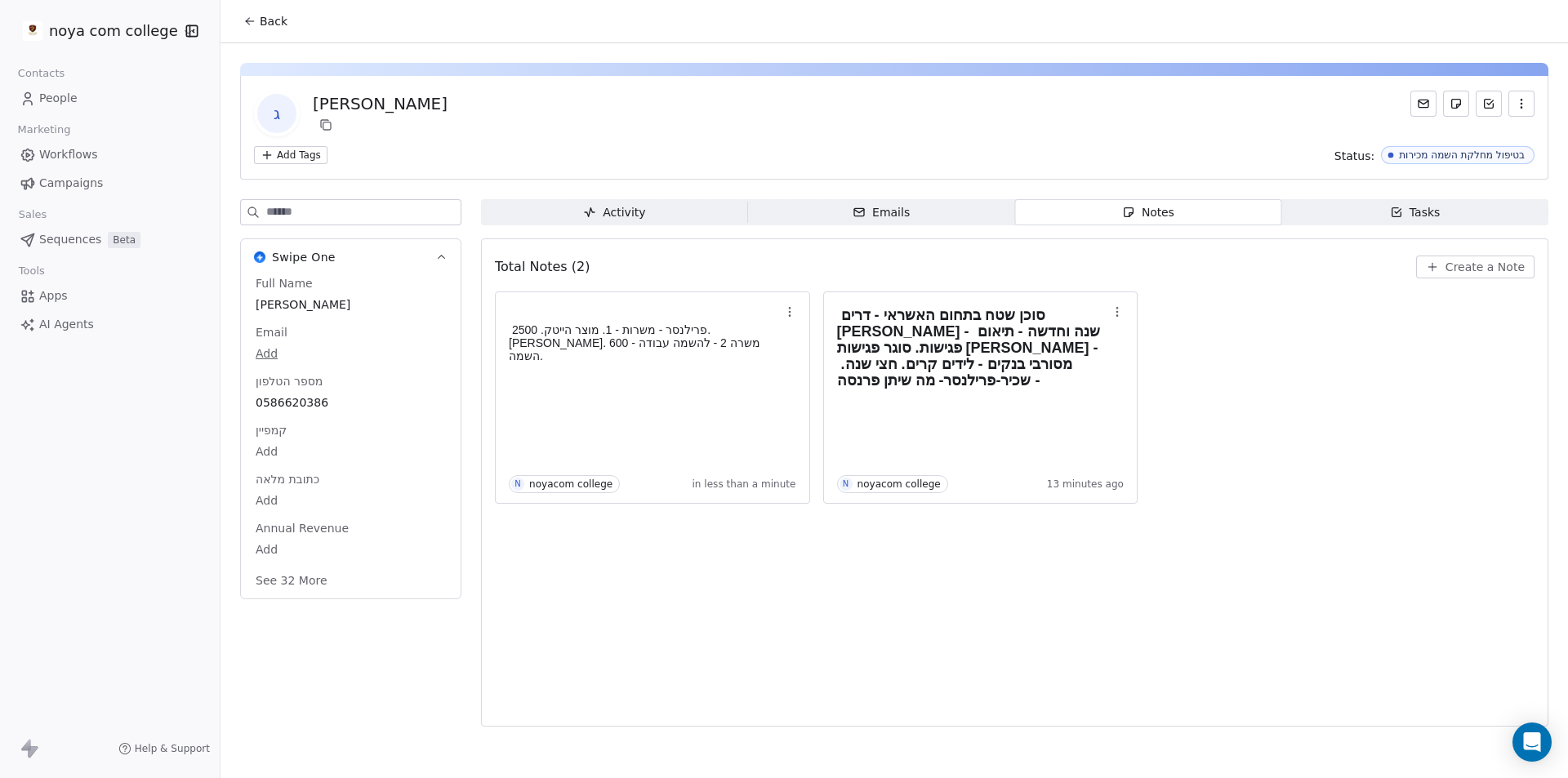
click at [1055, 598] on div "Total Notes (2) Create a Note פרילנסר - משרות - 1. מוצר הייטק. 2500. [PERSON_NA…" at bounding box center [1014, 483] width 1040 height 467
click at [273, 22] on span "Back" at bounding box center [273, 21] width 28 height 16
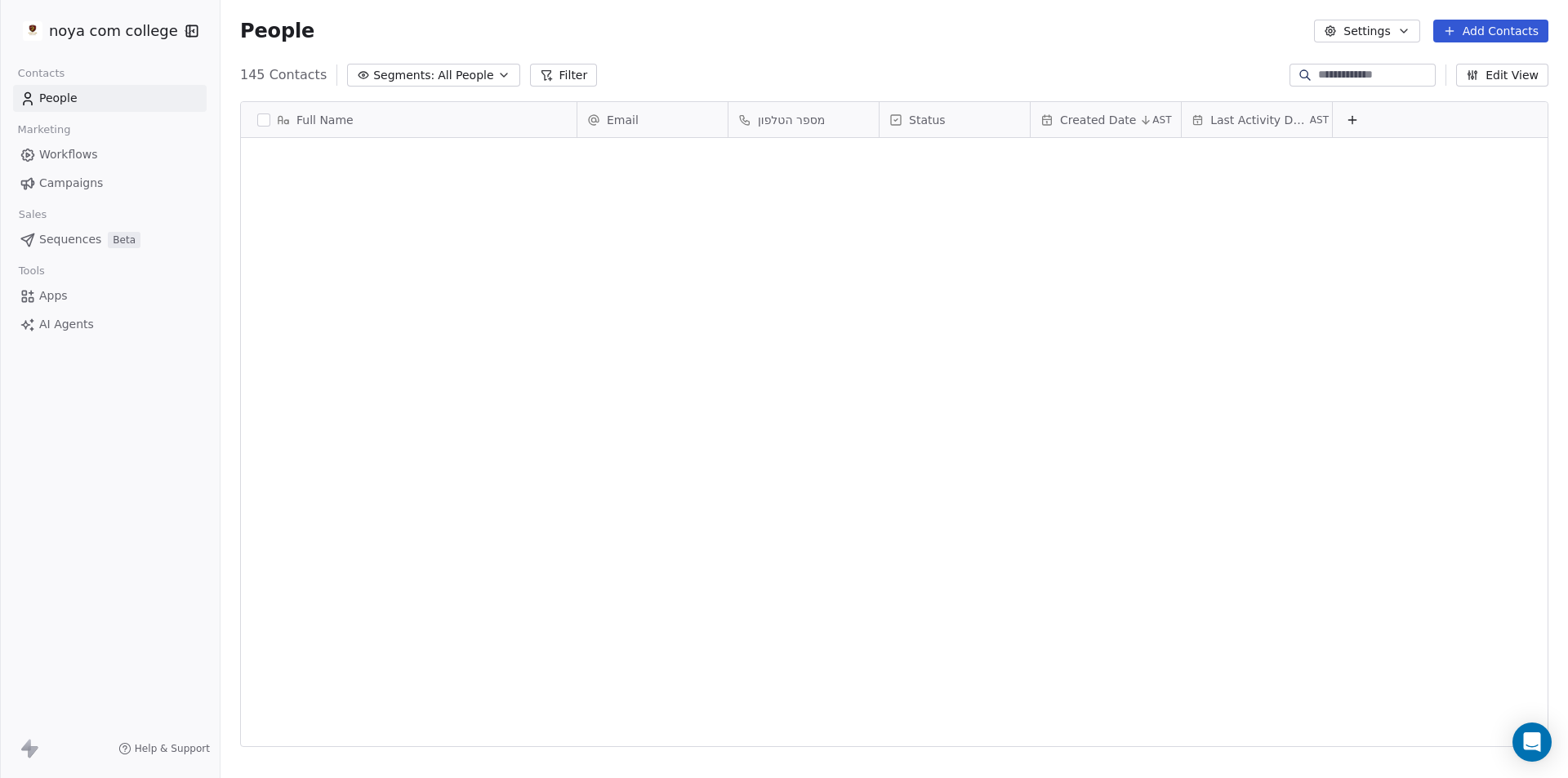
scroll to position [672, 1335]
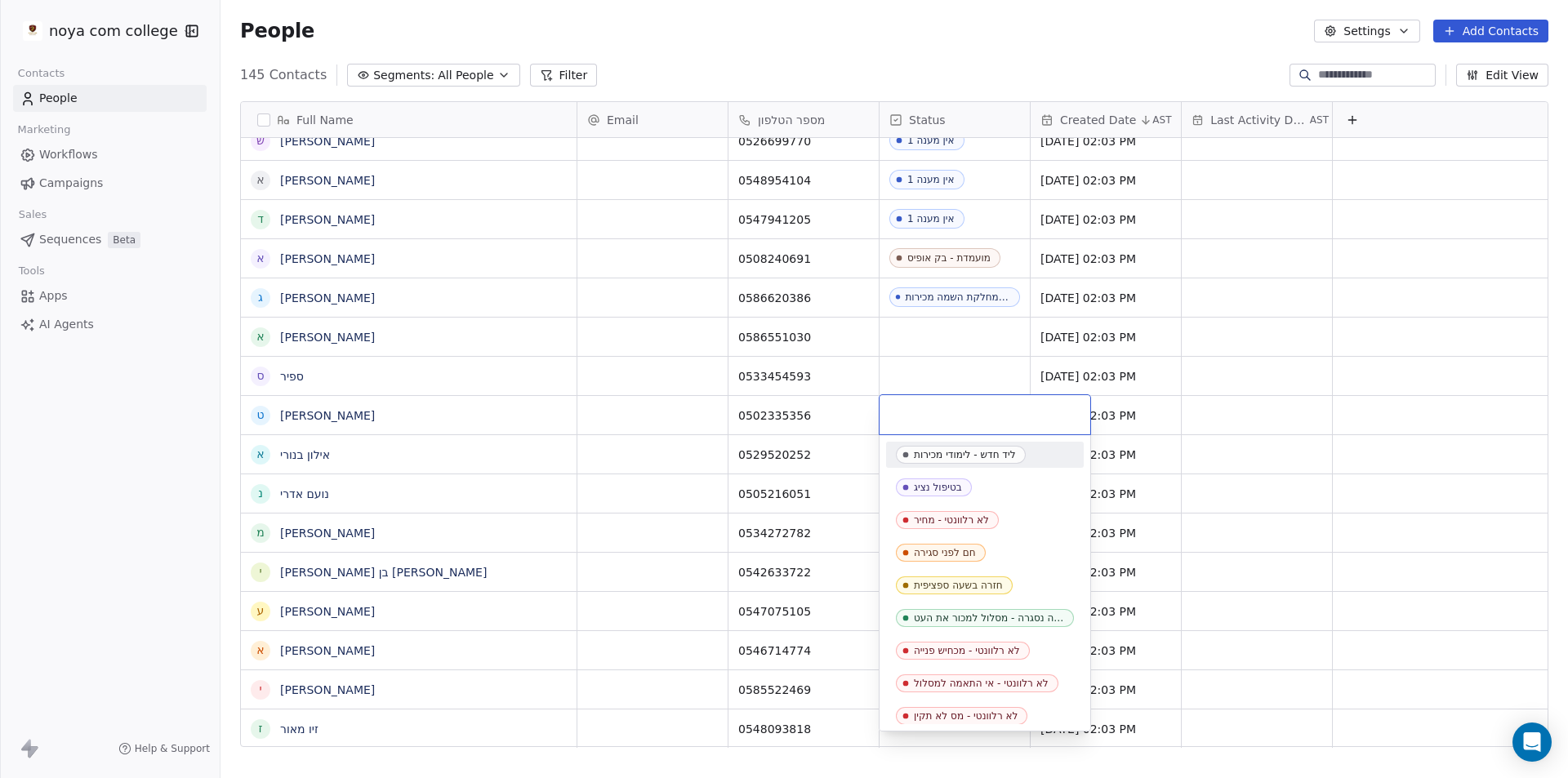
click at [975, 342] on html "noya com college Contacts People Marketing Workflows Campaigns Sales Sequences …" at bounding box center [784, 389] width 1568 height 778
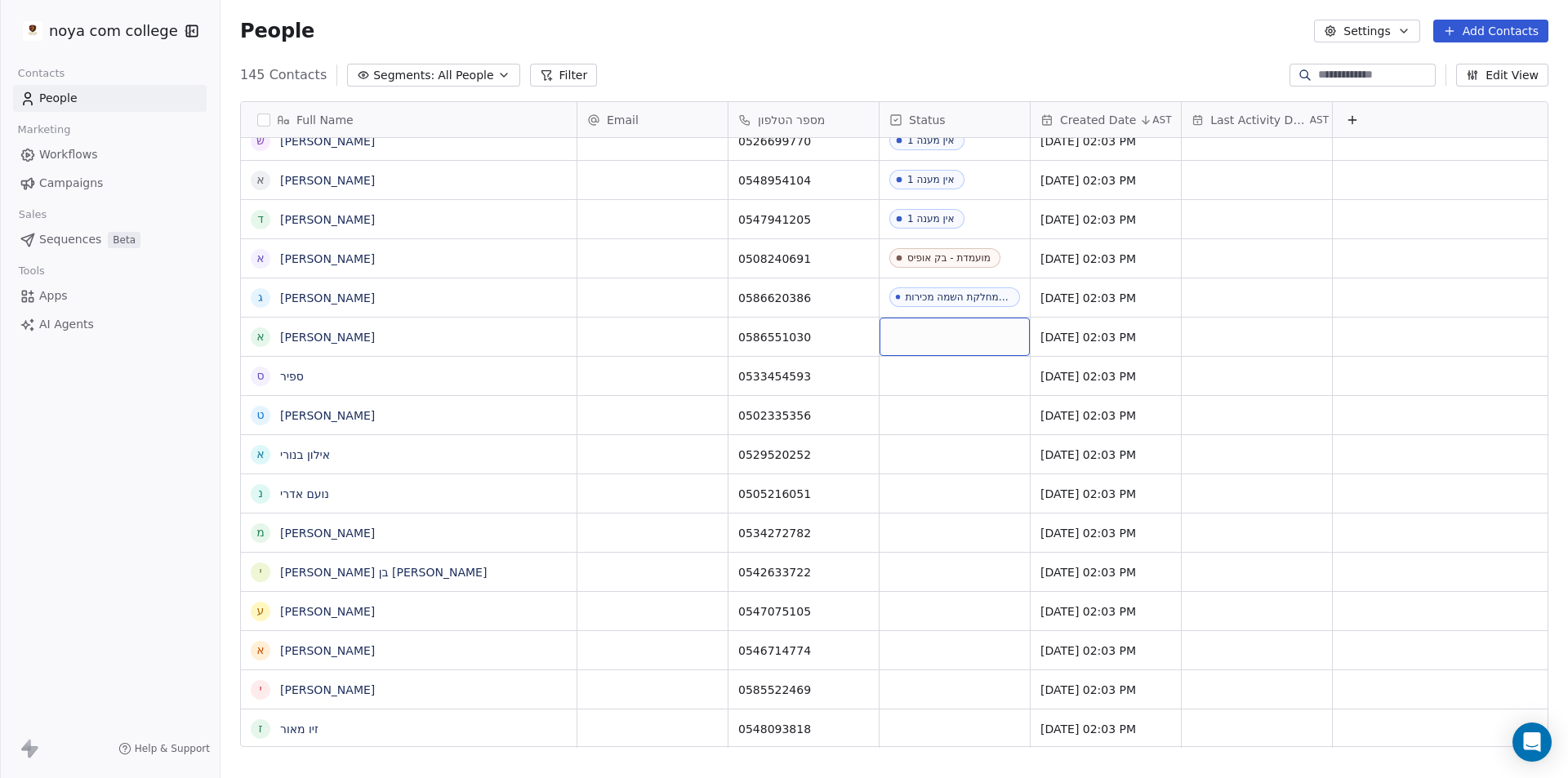
click at [975, 340] on div "grid" at bounding box center [954, 337] width 151 height 38
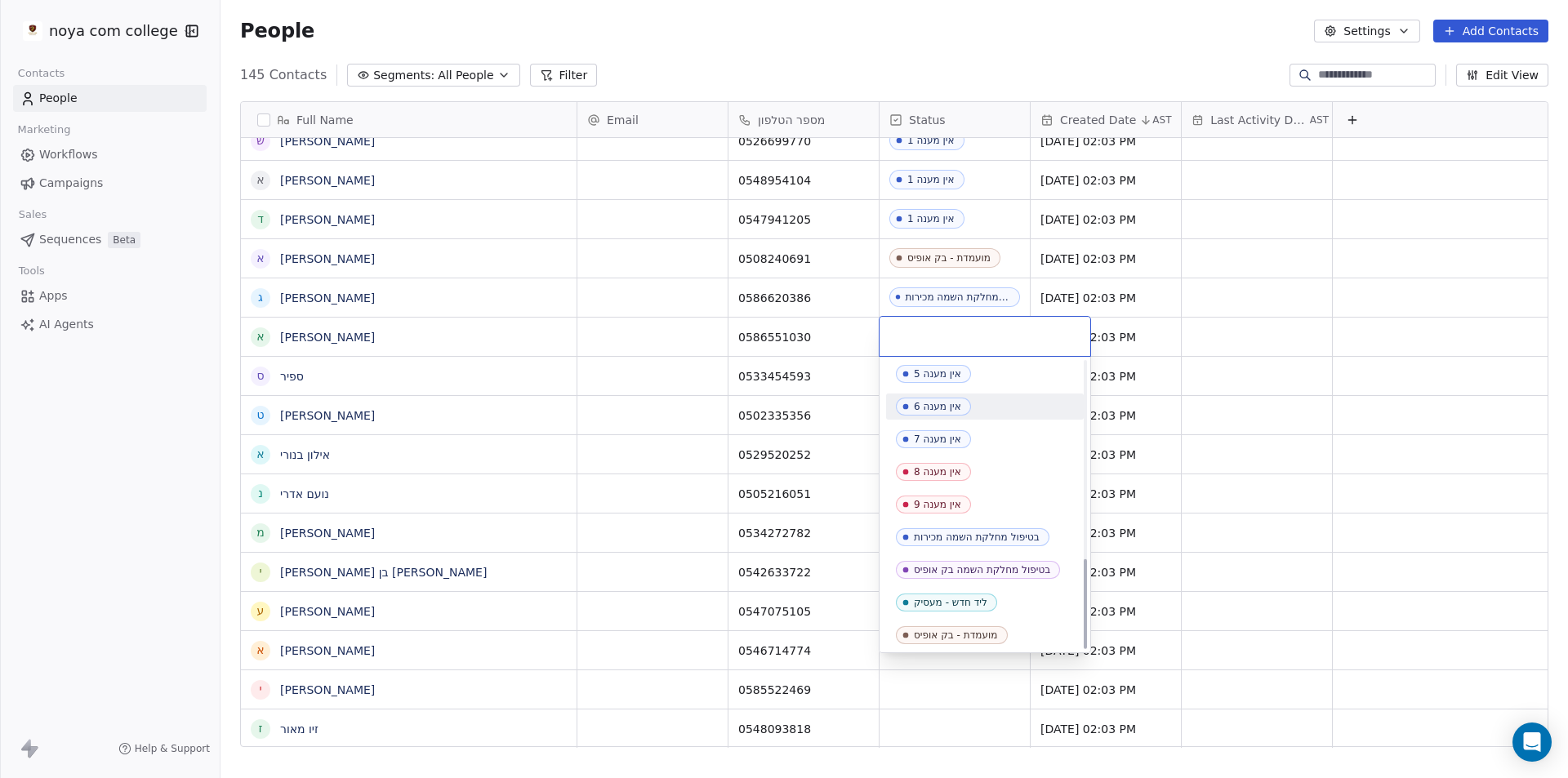
scroll to position [626, 0]
click at [982, 566] on div "בטיפול מחלקת השמה בק אופיס" at bounding box center [982, 568] width 136 height 12
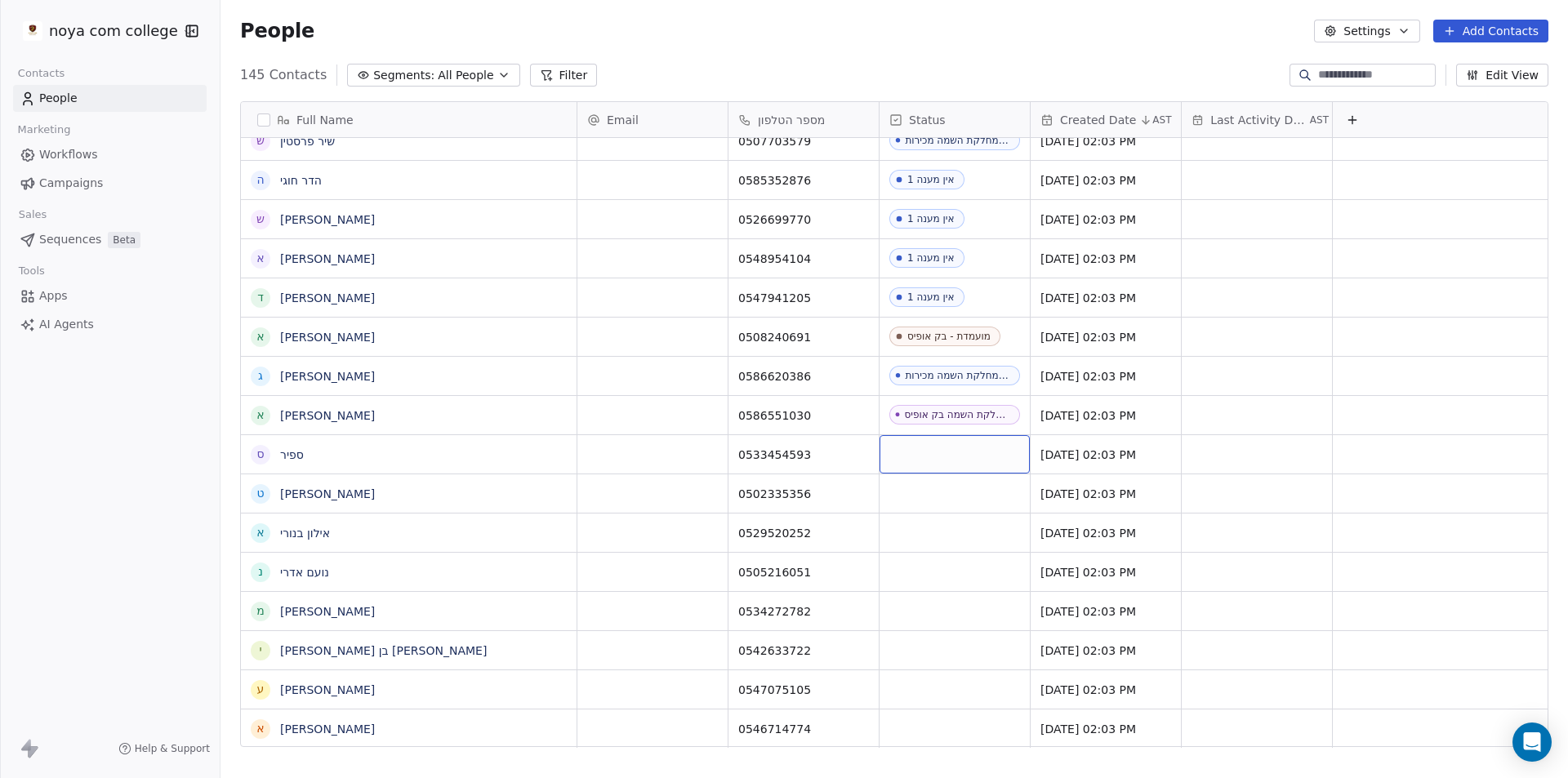
click at [969, 455] on div "grid" at bounding box center [954, 455] width 151 height 38
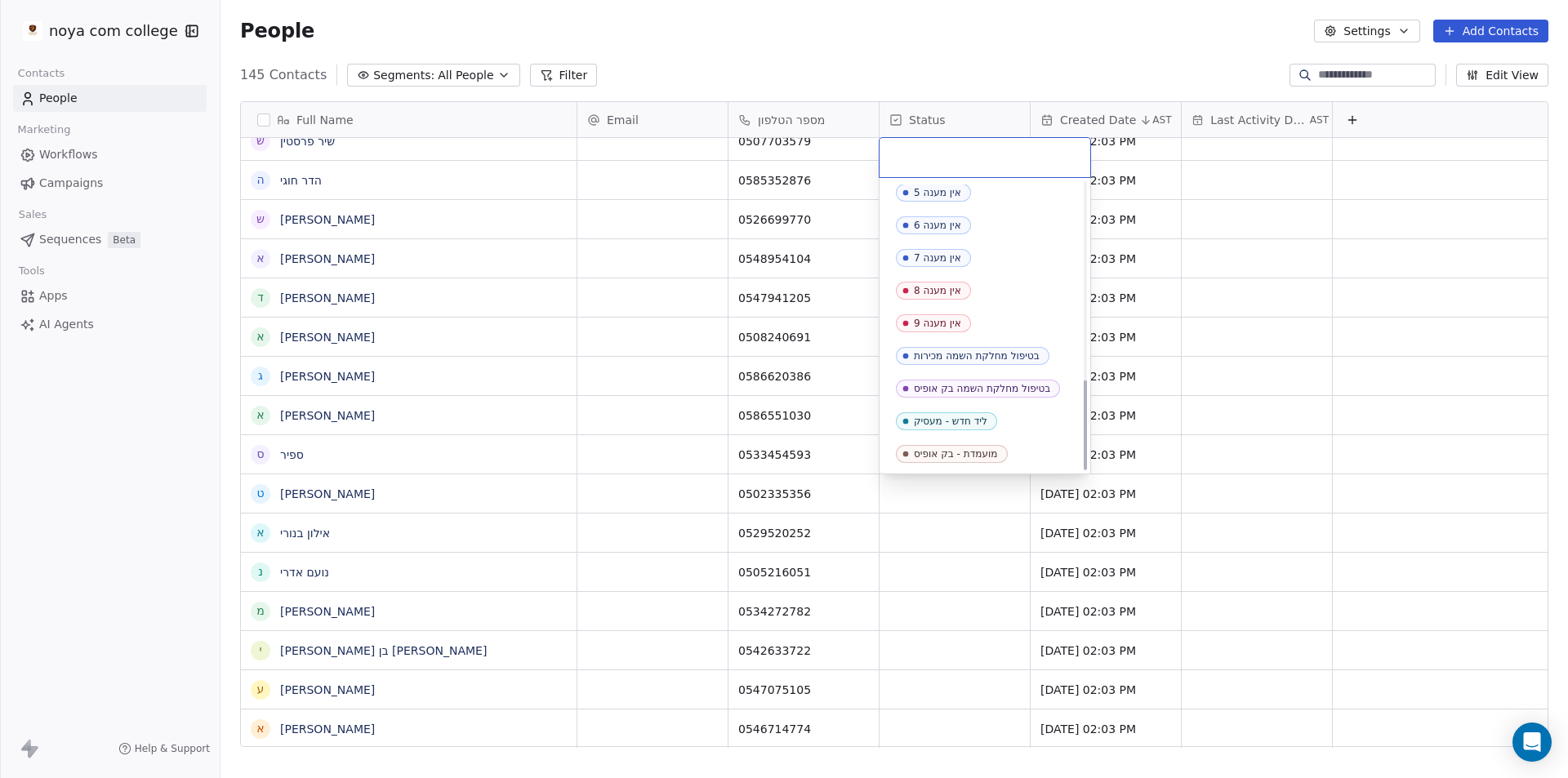
click at [959, 389] on div "בטיפול מחלקת השמה בק אופיס" at bounding box center [982, 389] width 136 height 12
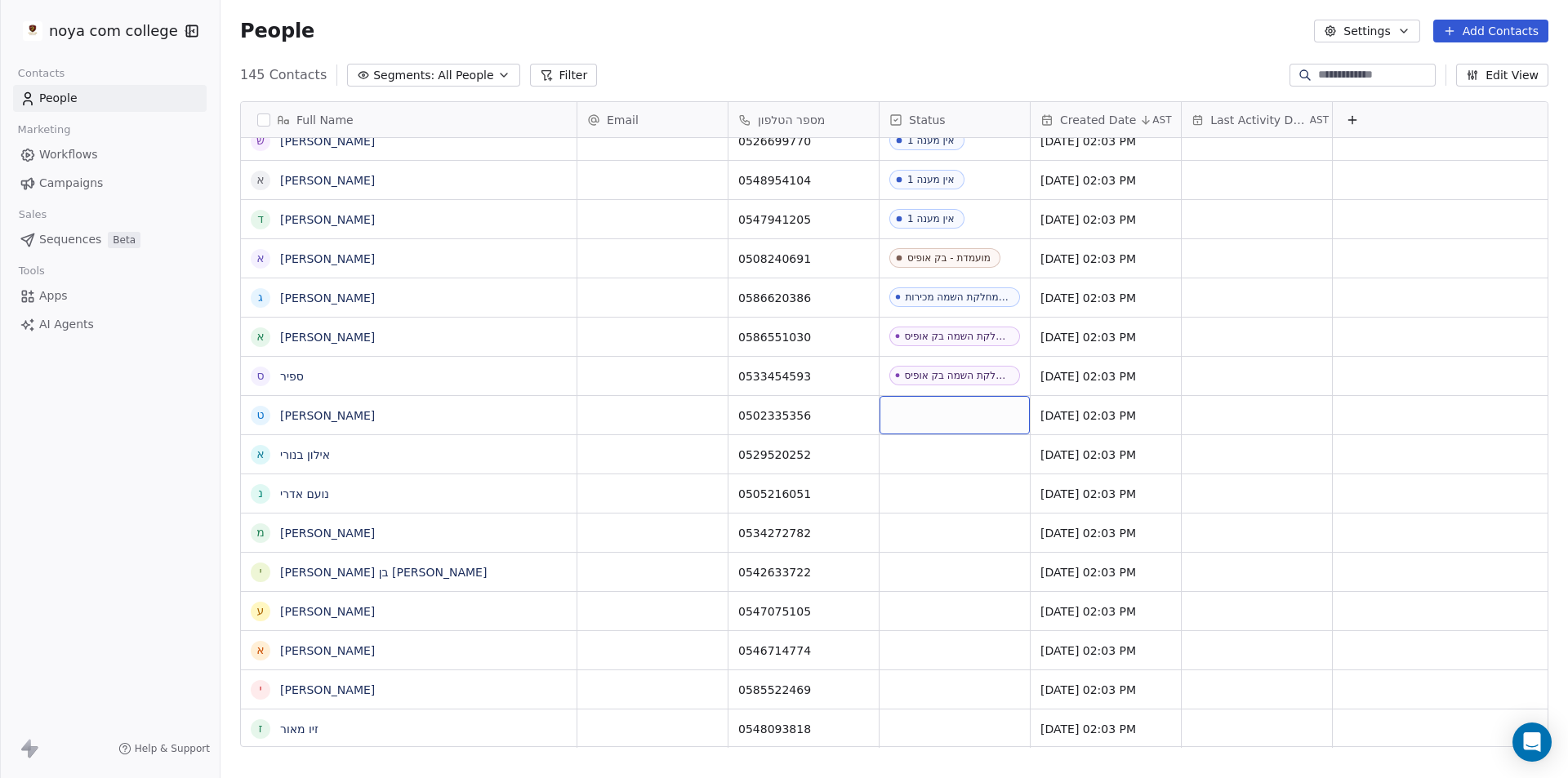
click at [935, 413] on div "grid" at bounding box center [954, 415] width 151 height 38
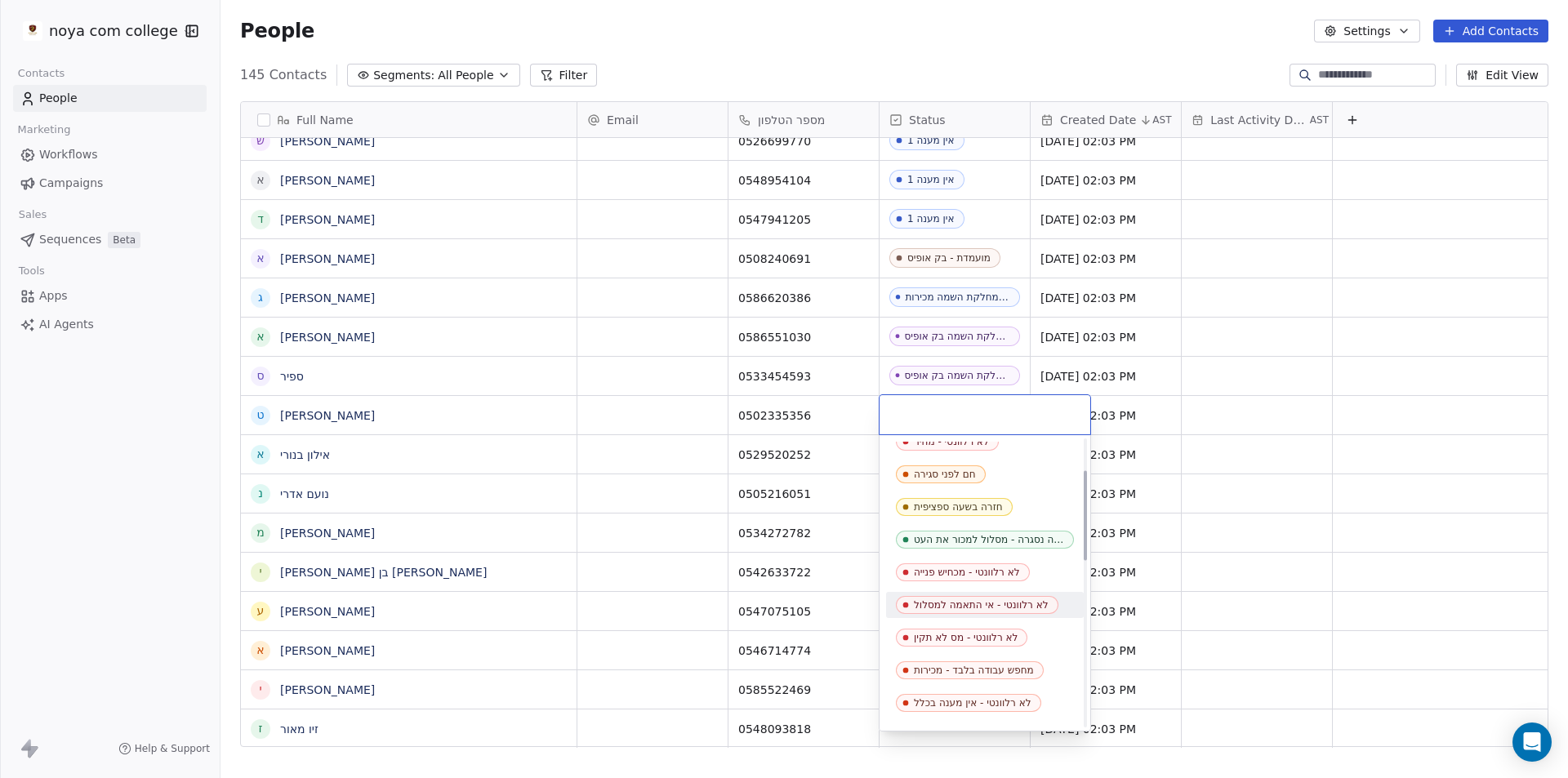
scroll to position [163, 0]
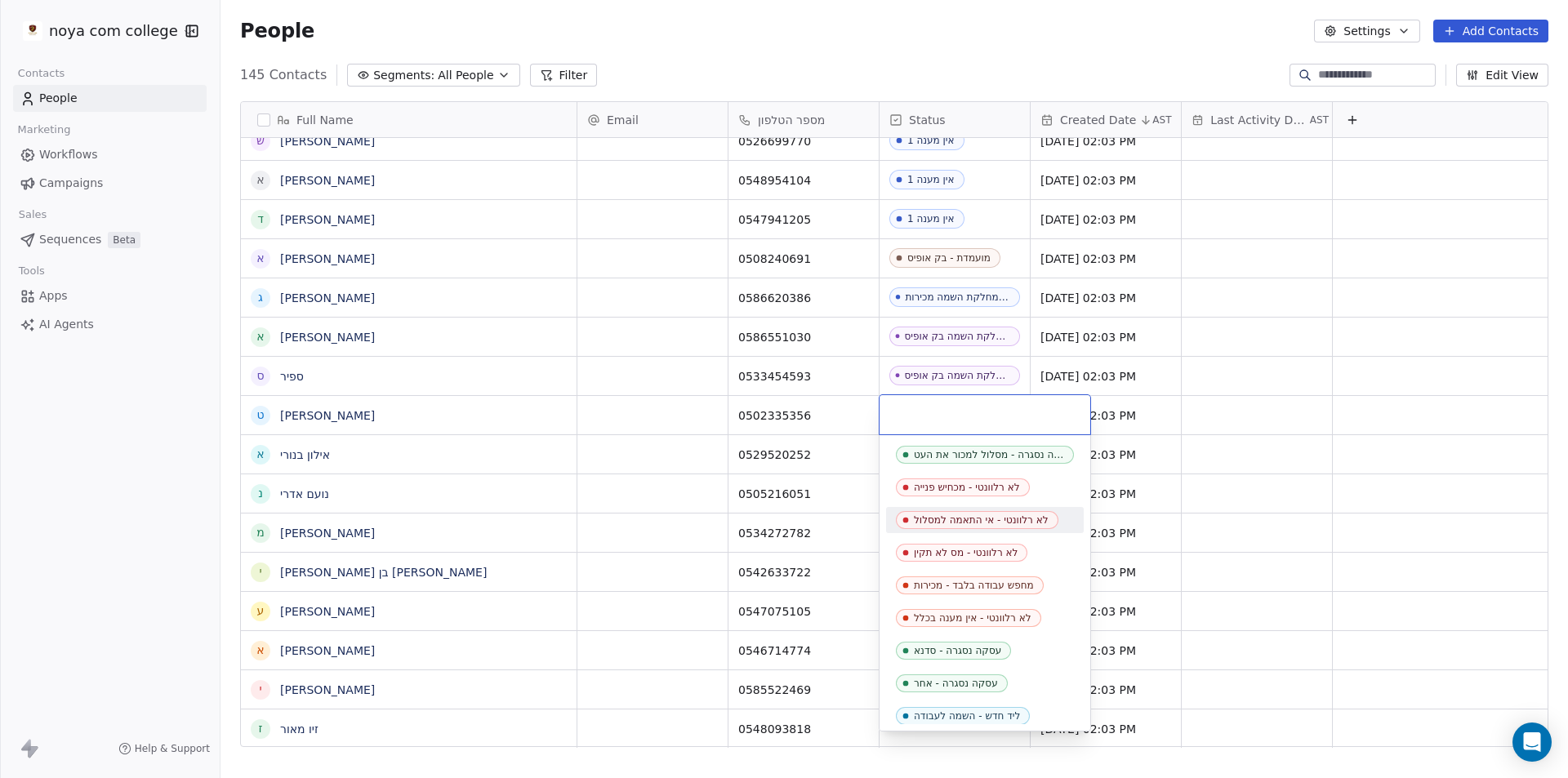
click at [964, 520] on div "לא רלוונטי - אי התאמה למסלול" at bounding box center [981, 520] width 135 height 12
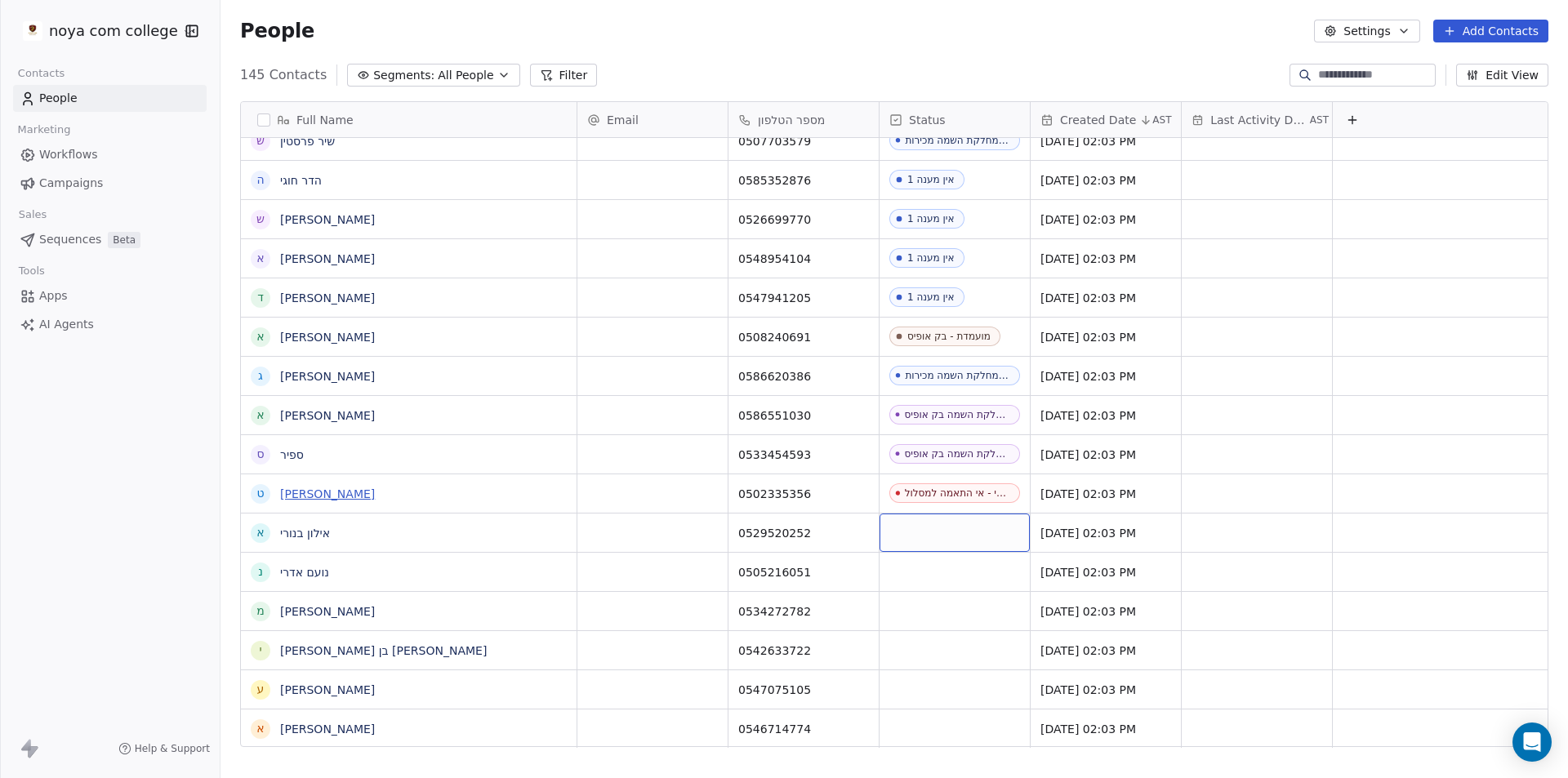
click at [316, 493] on link "[PERSON_NAME]" at bounding box center [327, 494] width 94 height 13
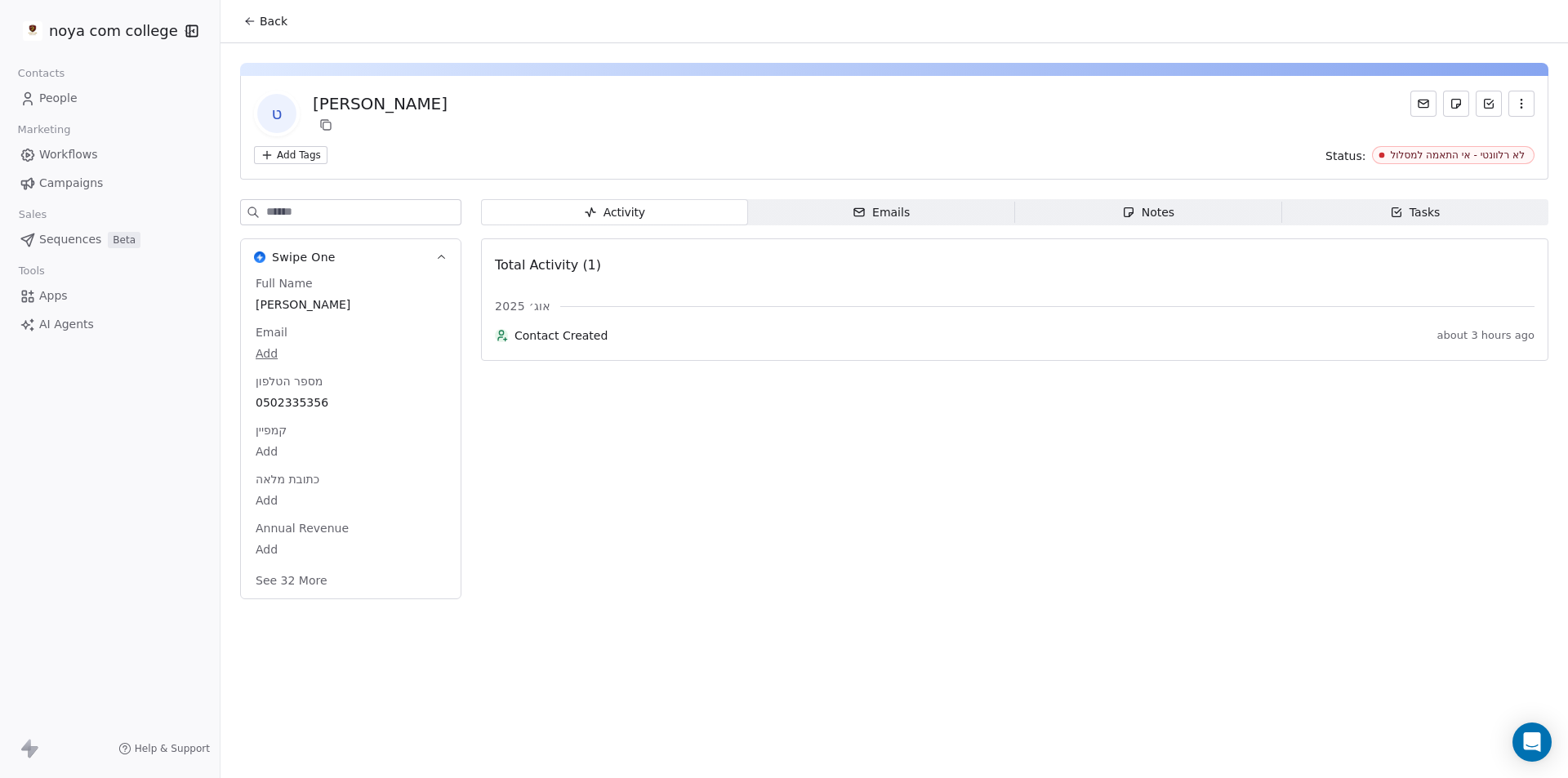
click at [1382, 210] on span "Tasks Tasks" at bounding box center [1415, 212] width 267 height 26
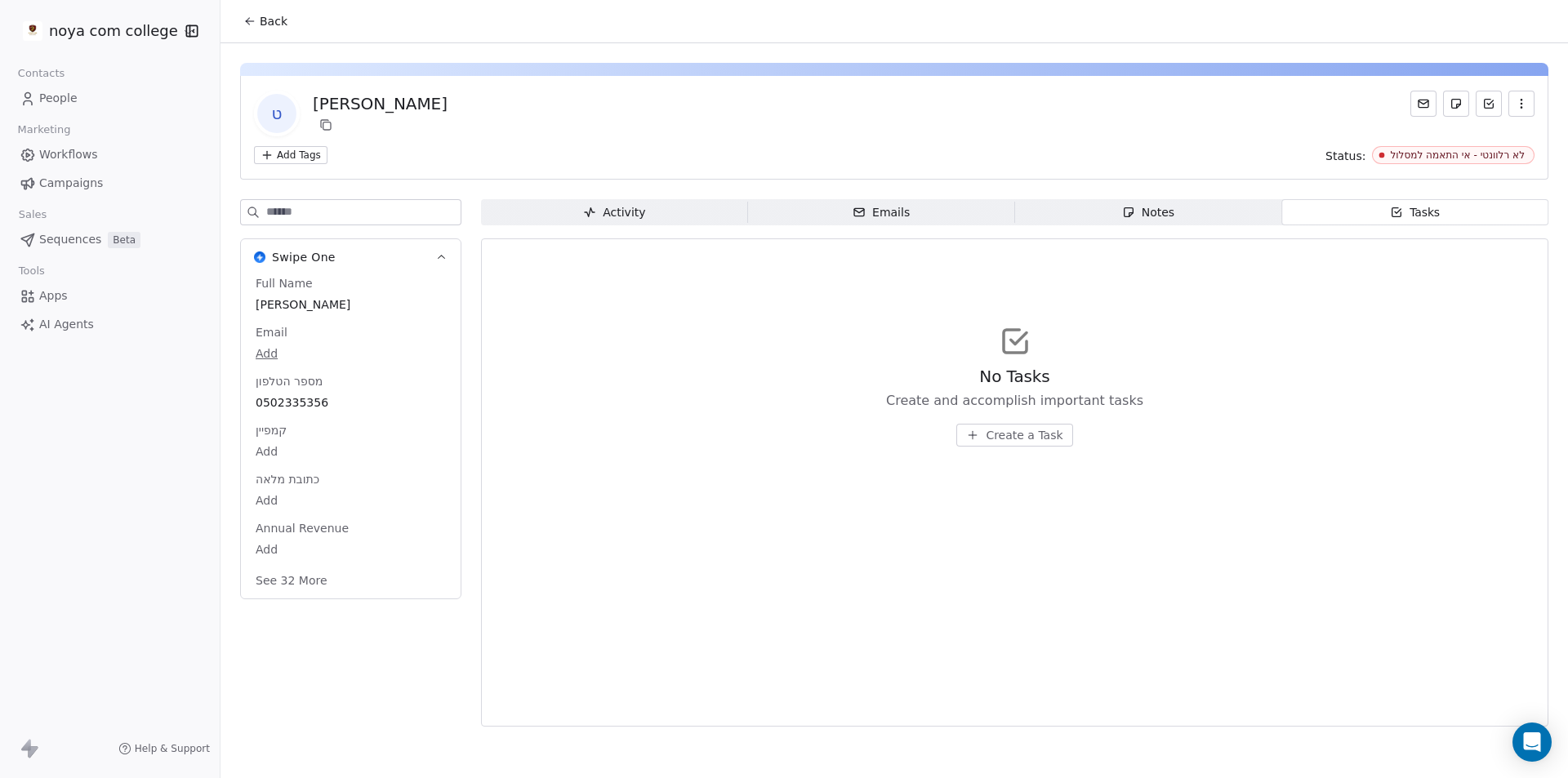
click at [1051, 436] on span "Create a Task" at bounding box center [1024, 435] width 77 height 16
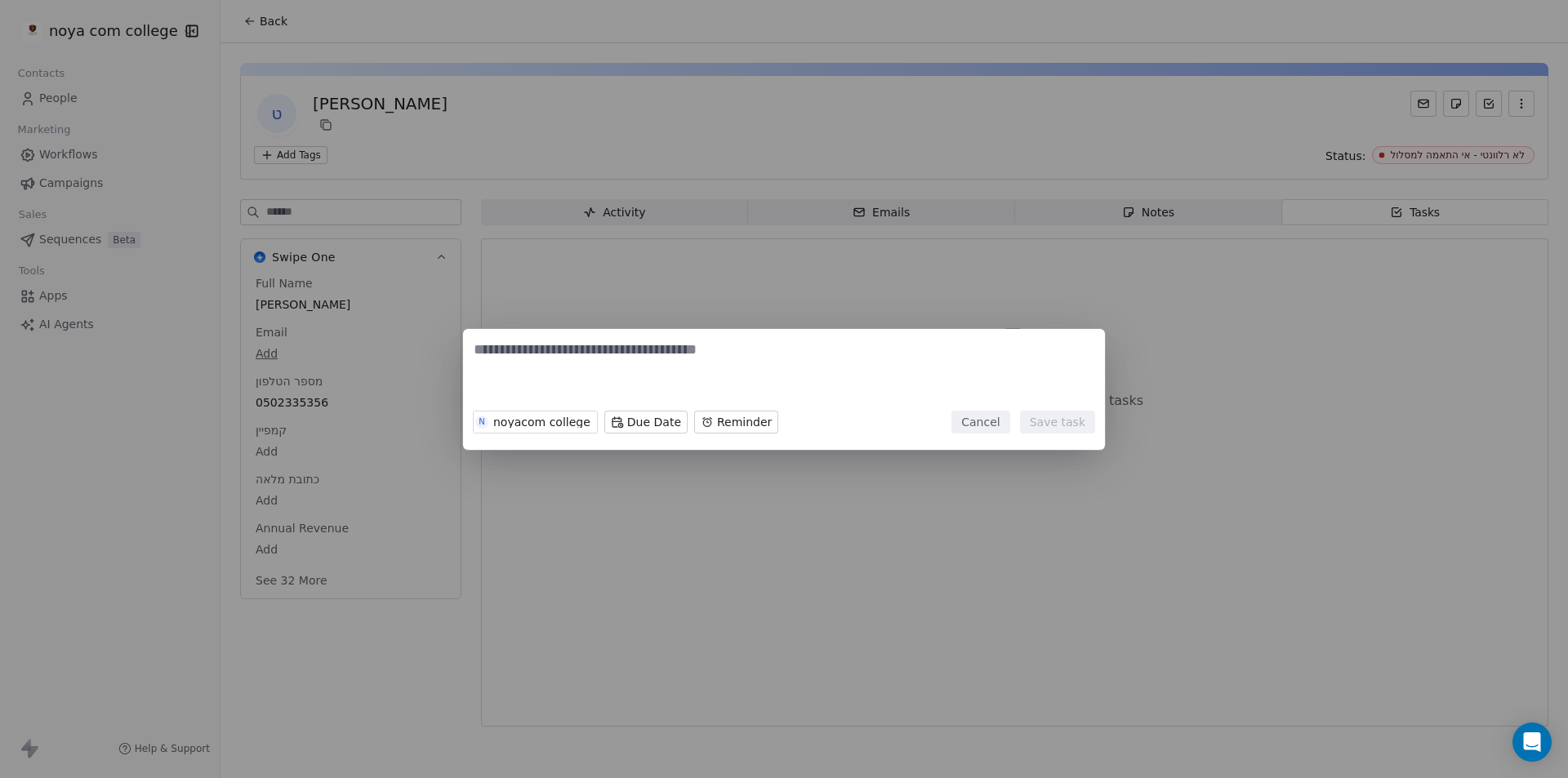
click at [908, 373] on textarea at bounding box center [784, 371] width 621 height 63
type textarea "**********"
click at [1100, 414] on div "**********" at bounding box center [784, 389] width 1568 height 121
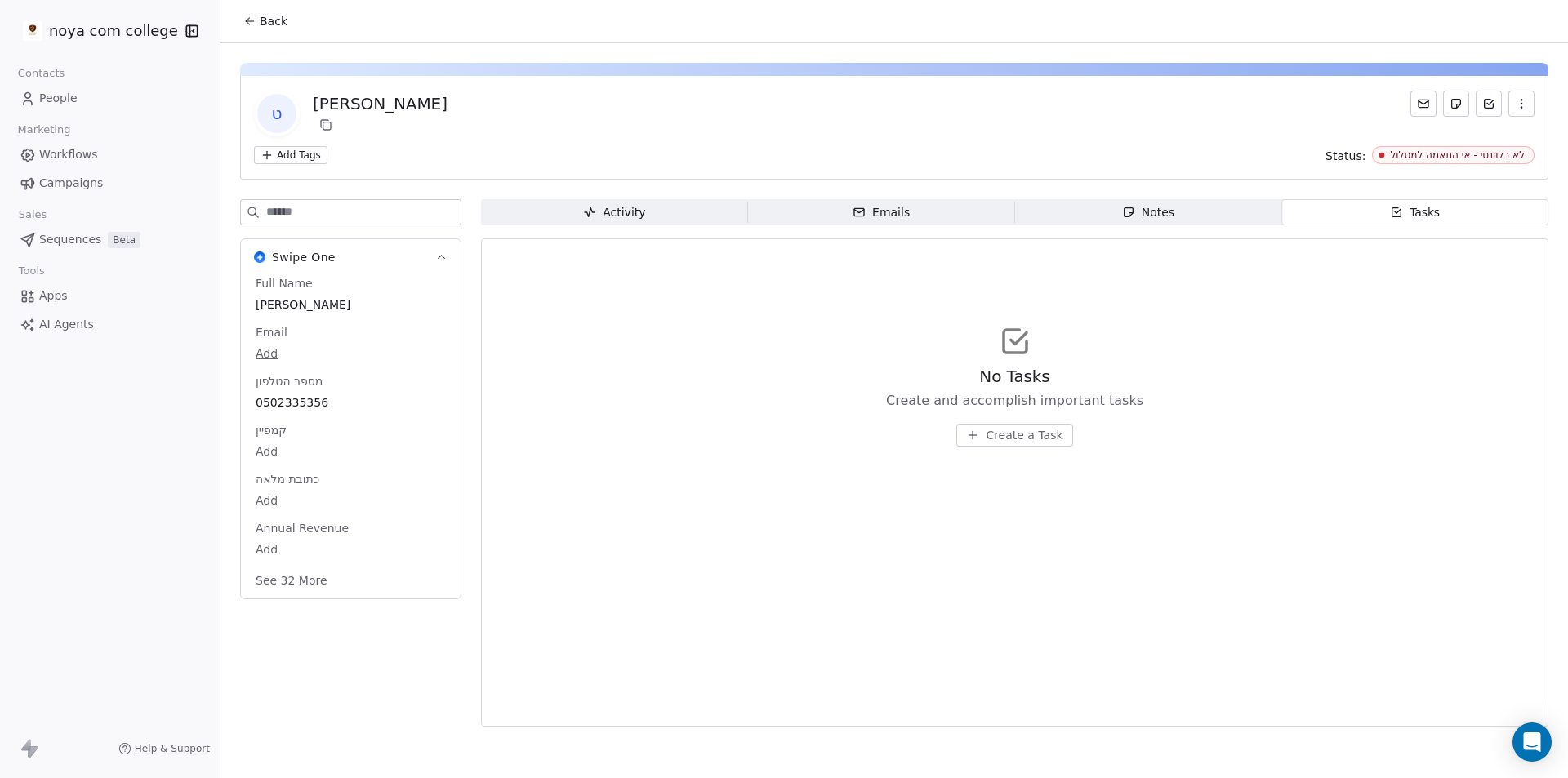
click at [995, 435] on span "Create a Task" at bounding box center [1024, 435] width 77 height 16
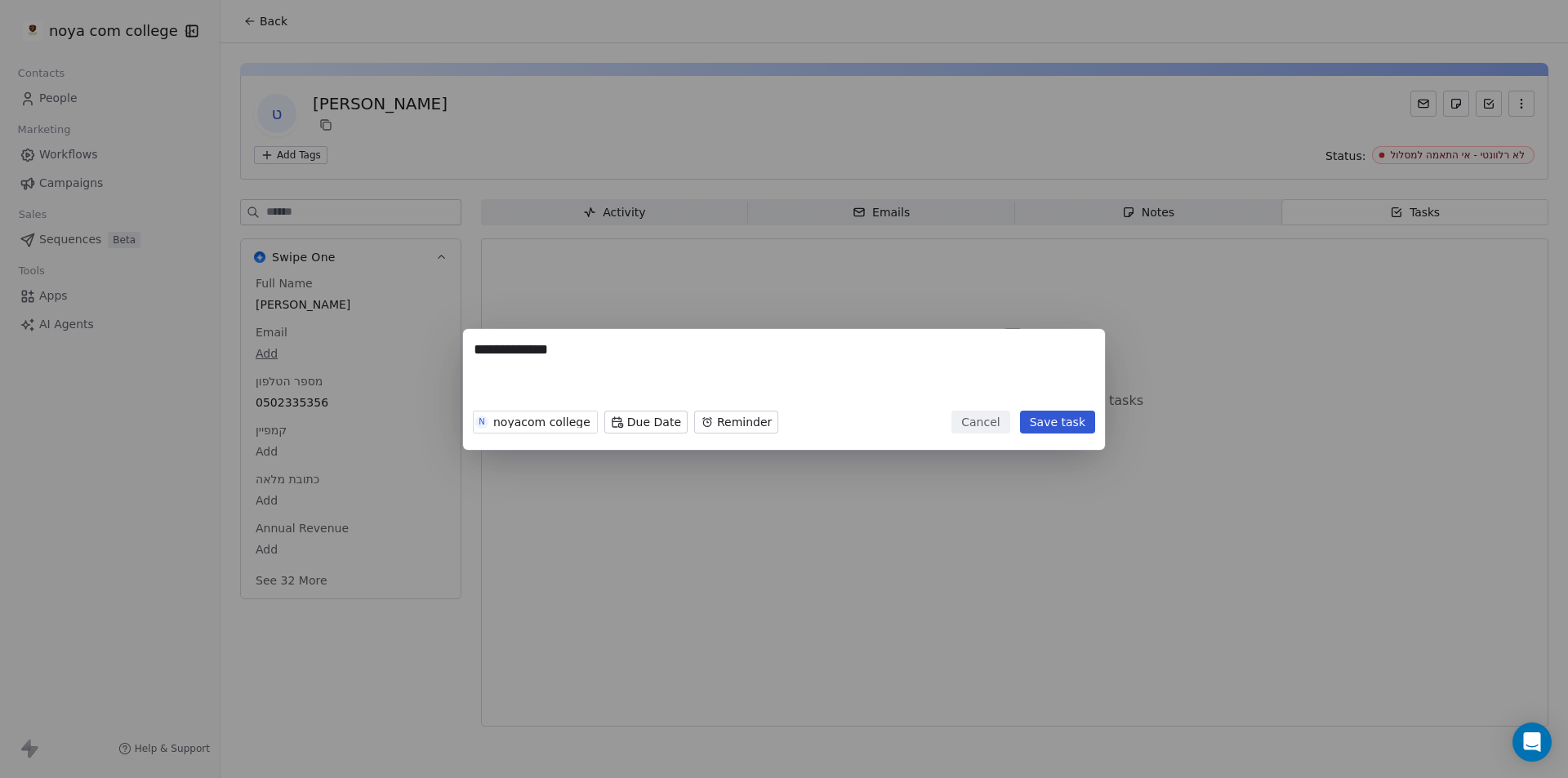
type textarea "**********"
click at [1038, 411] on button "Save task" at bounding box center [1058, 422] width 75 height 23
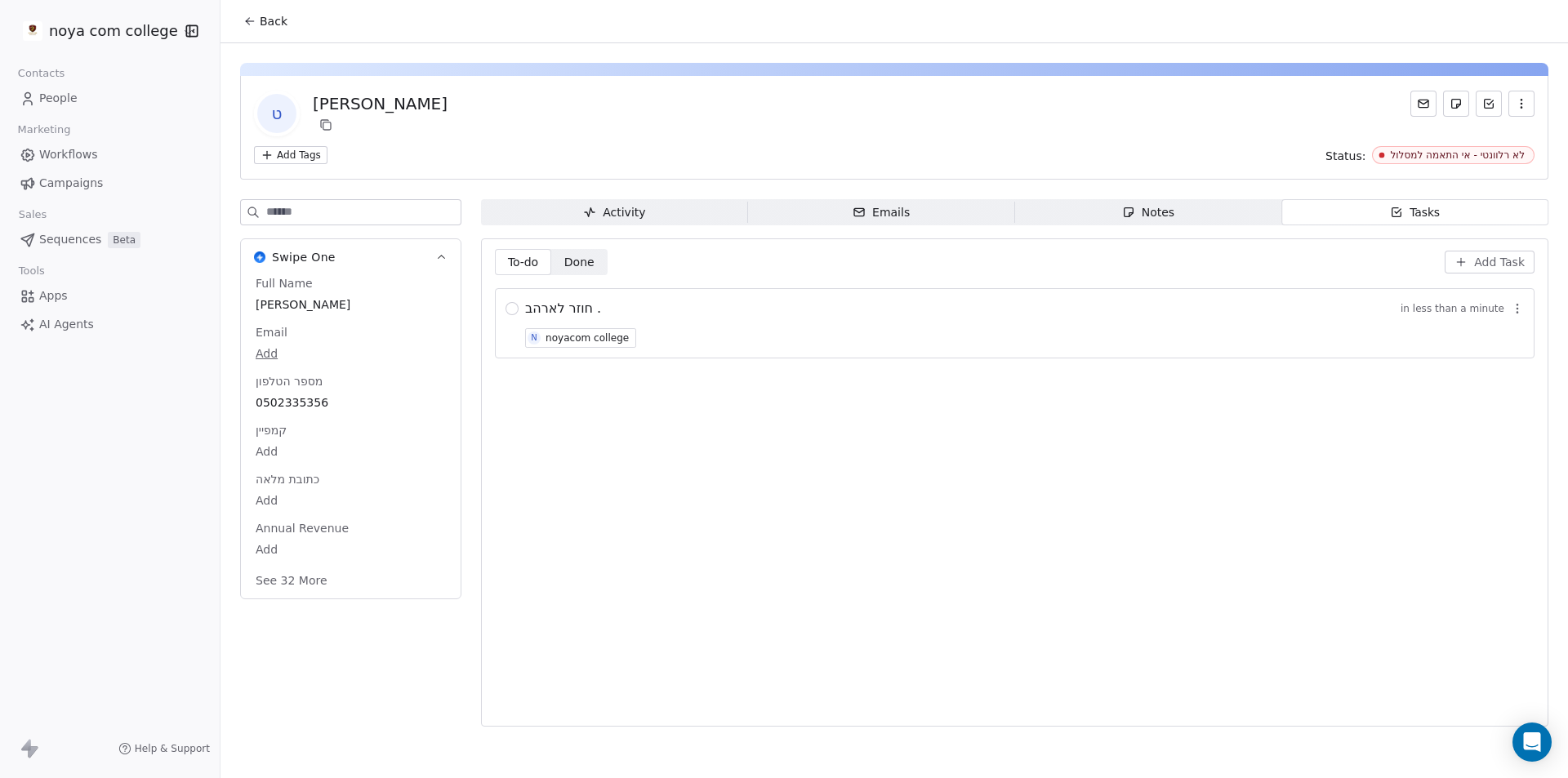
click at [252, 20] on icon at bounding box center [249, 20] width 13 height 13
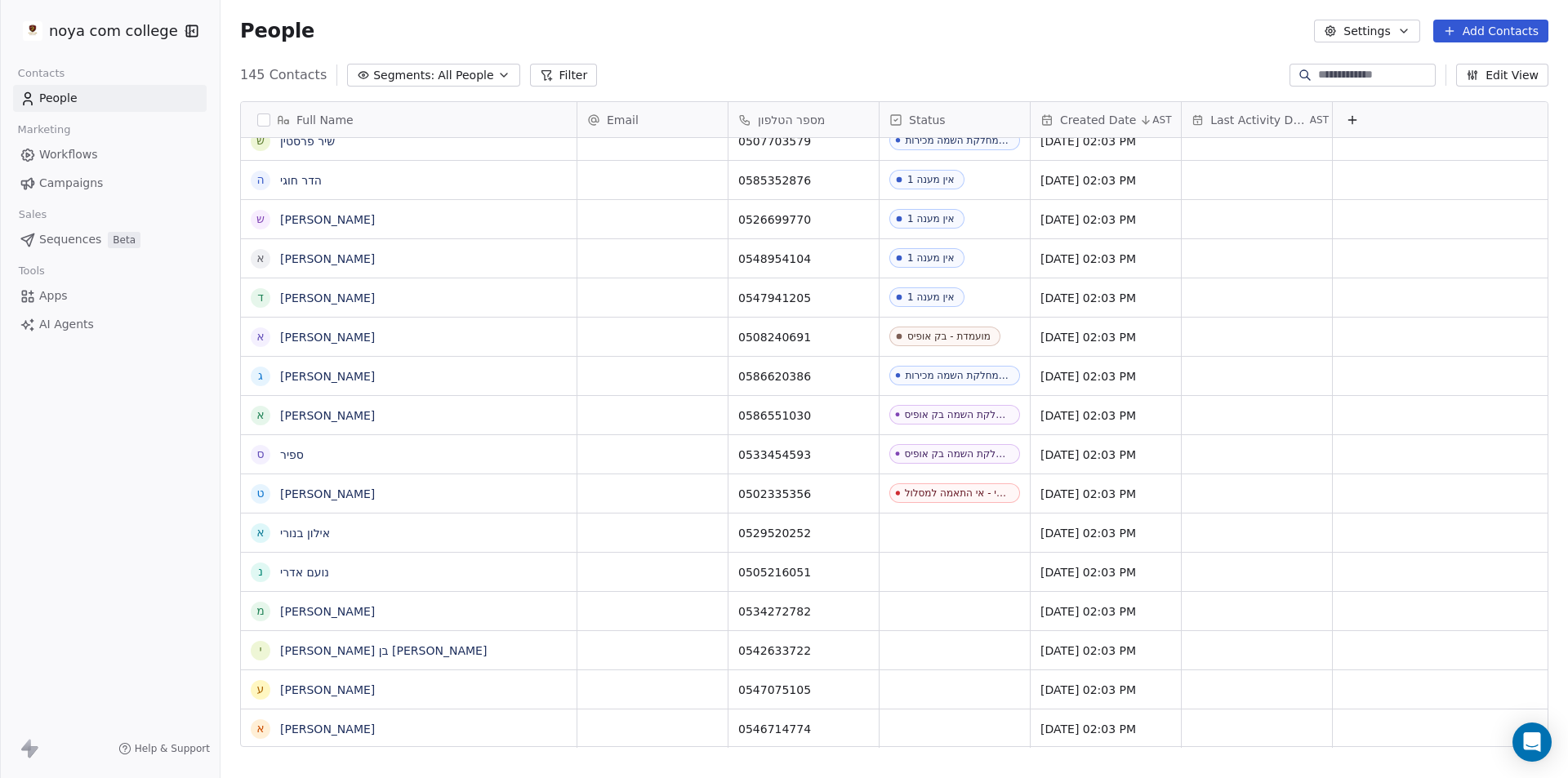
scroll to position [672, 1335]
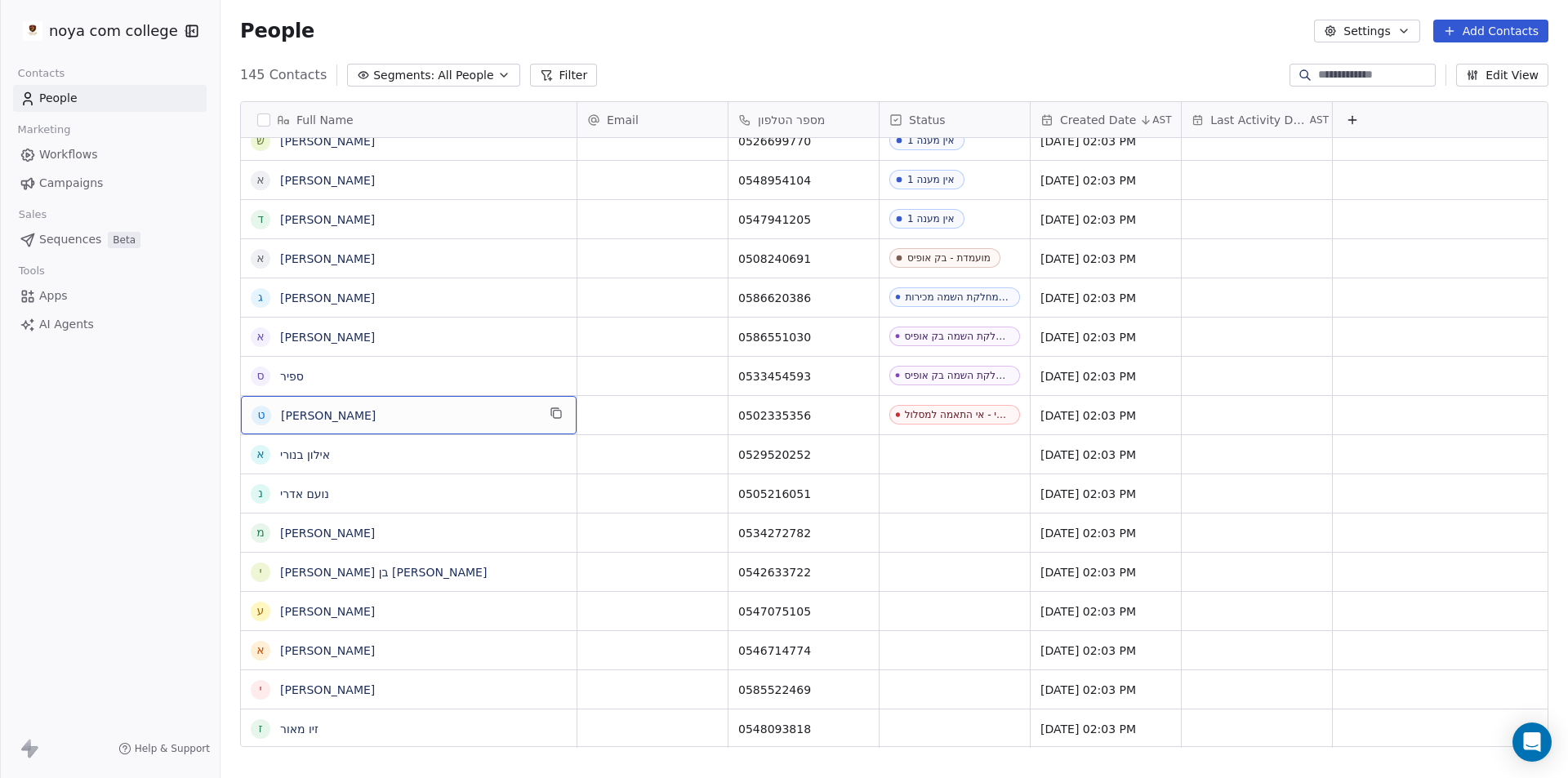
click at [374, 414] on span "[PERSON_NAME]" at bounding box center [408, 415] width 256 height 16
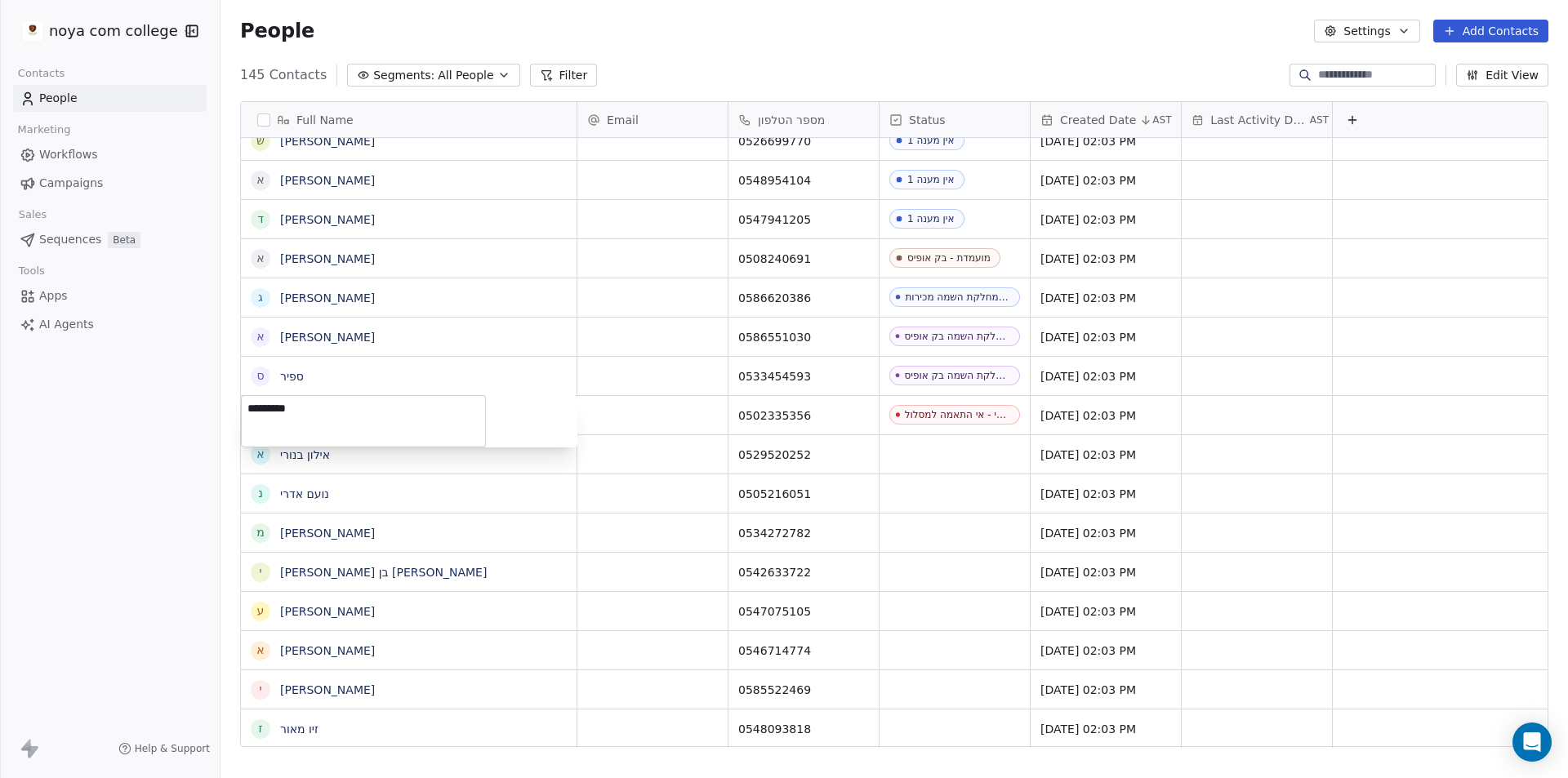
click at [136, 388] on html "noya com college Contacts People Marketing Workflows Campaigns Sales Sequences …" at bounding box center [784, 389] width 1568 height 778
click at [289, 418] on link "[PERSON_NAME]" at bounding box center [327, 415] width 94 height 13
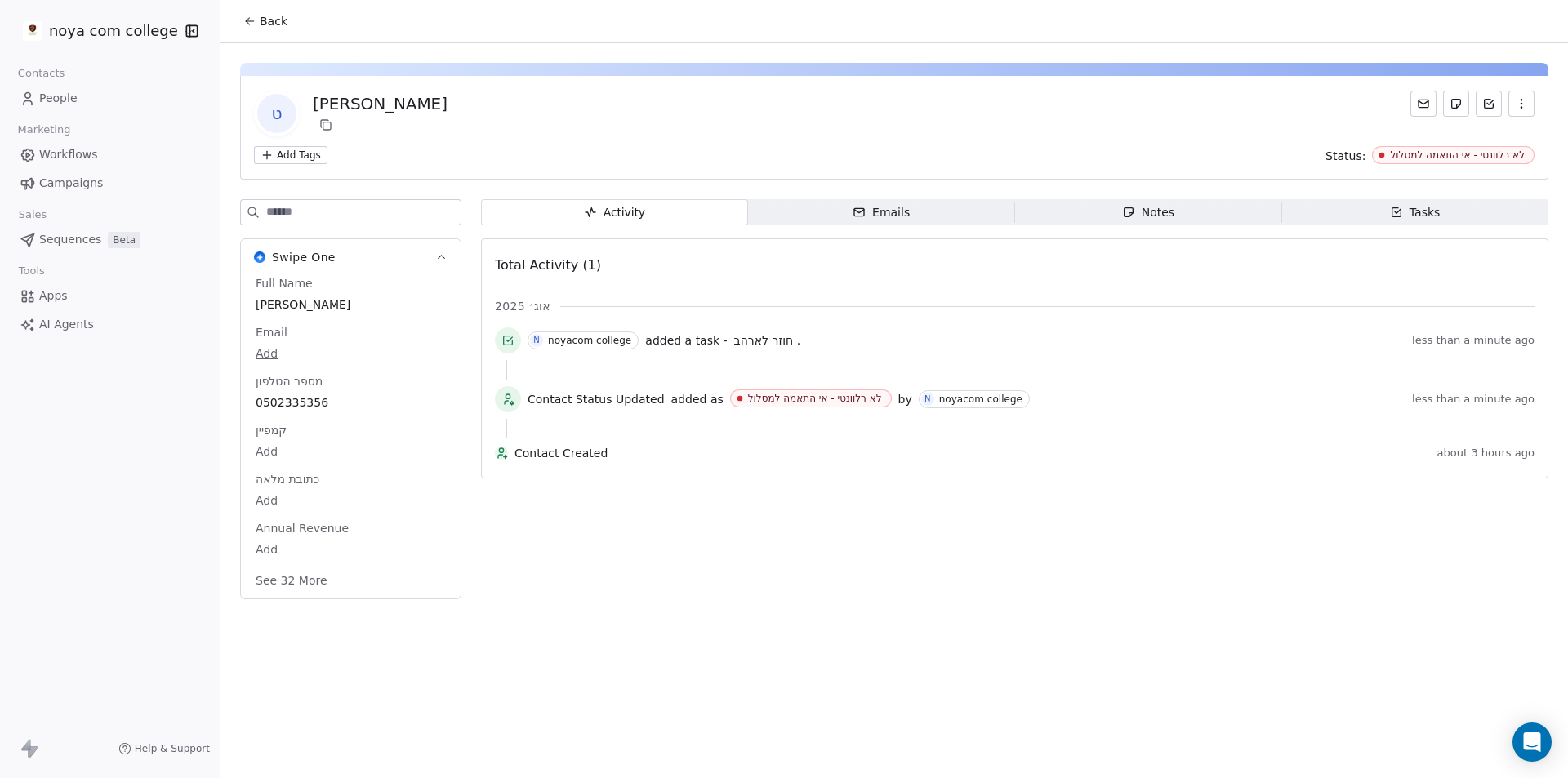
click at [1365, 217] on span "Tasks Tasks" at bounding box center [1415, 212] width 267 height 26
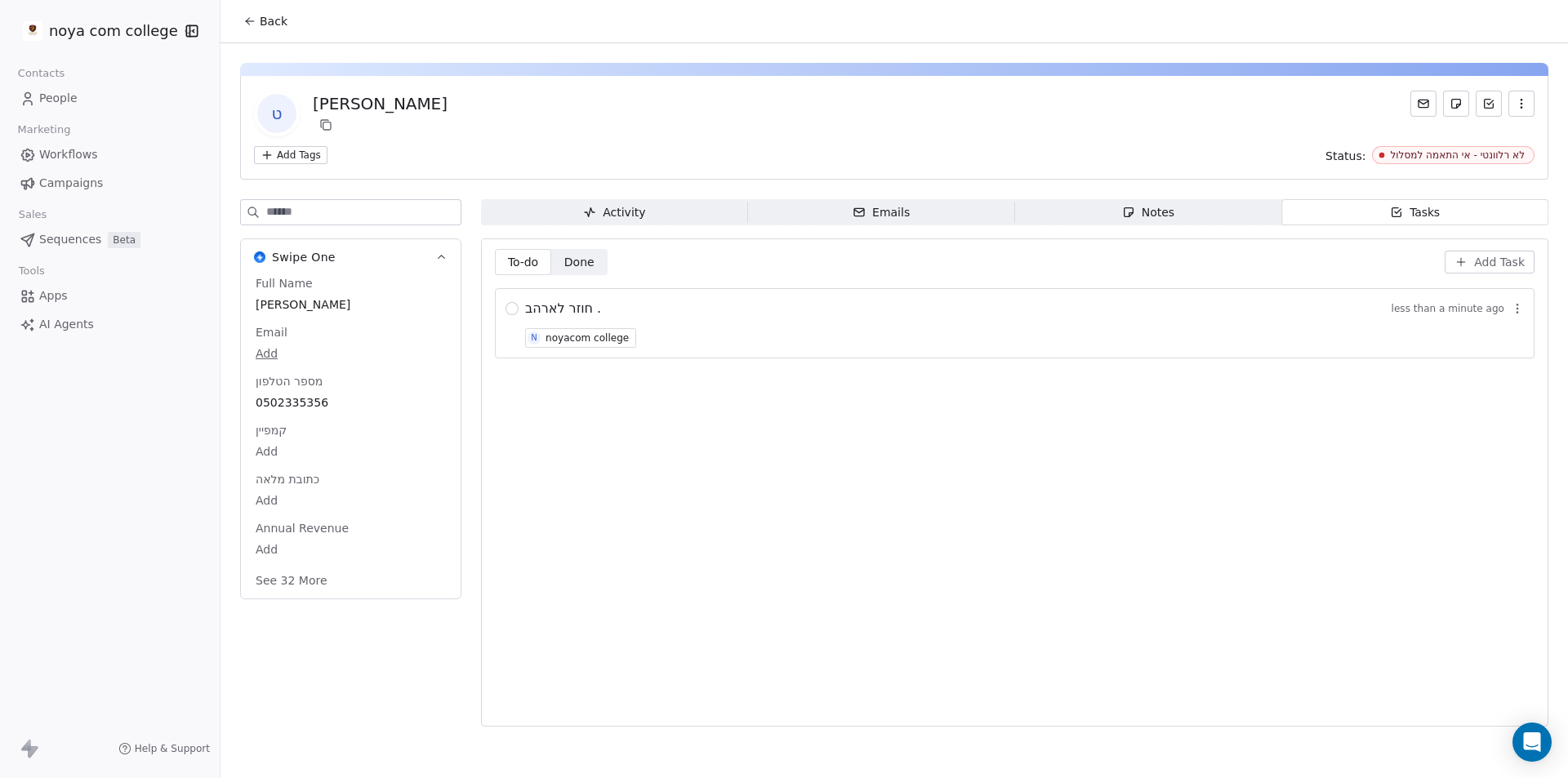
click at [1429, 314] on span "less than a minute ago" at bounding box center [1448, 308] width 112 height 13
drag, startPoint x: 719, startPoint y: 318, endPoint x: 749, endPoint y: 320, distance: 30.1
click at [749, 320] on div "חוזר לארהב . less than a minute ago N noyacom college" at bounding box center [1024, 323] width 999 height 49
click at [748, 321] on div "חוזר לארהב . less than a minute ago N noyacom college" at bounding box center [1024, 323] width 999 height 49
drag, startPoint x: 748, startPoint y: 321, endPoint x: 725, endPoint y: 328, distance: 24.0
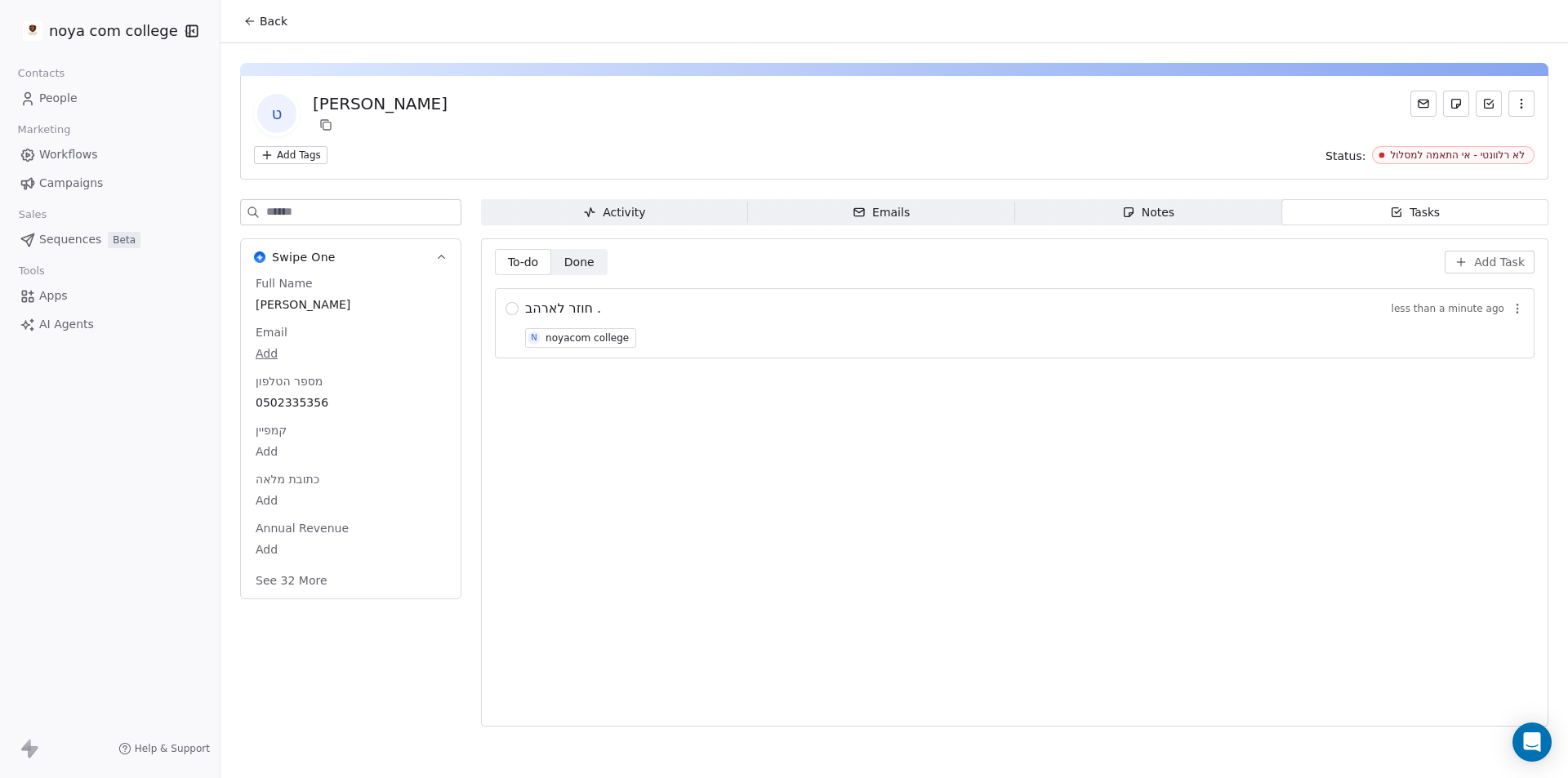
click at [741, 325] on div "חוזר לארהב . less than a minute ago N noyacom college" at bounding box center [1024, 323] width 999 height 49
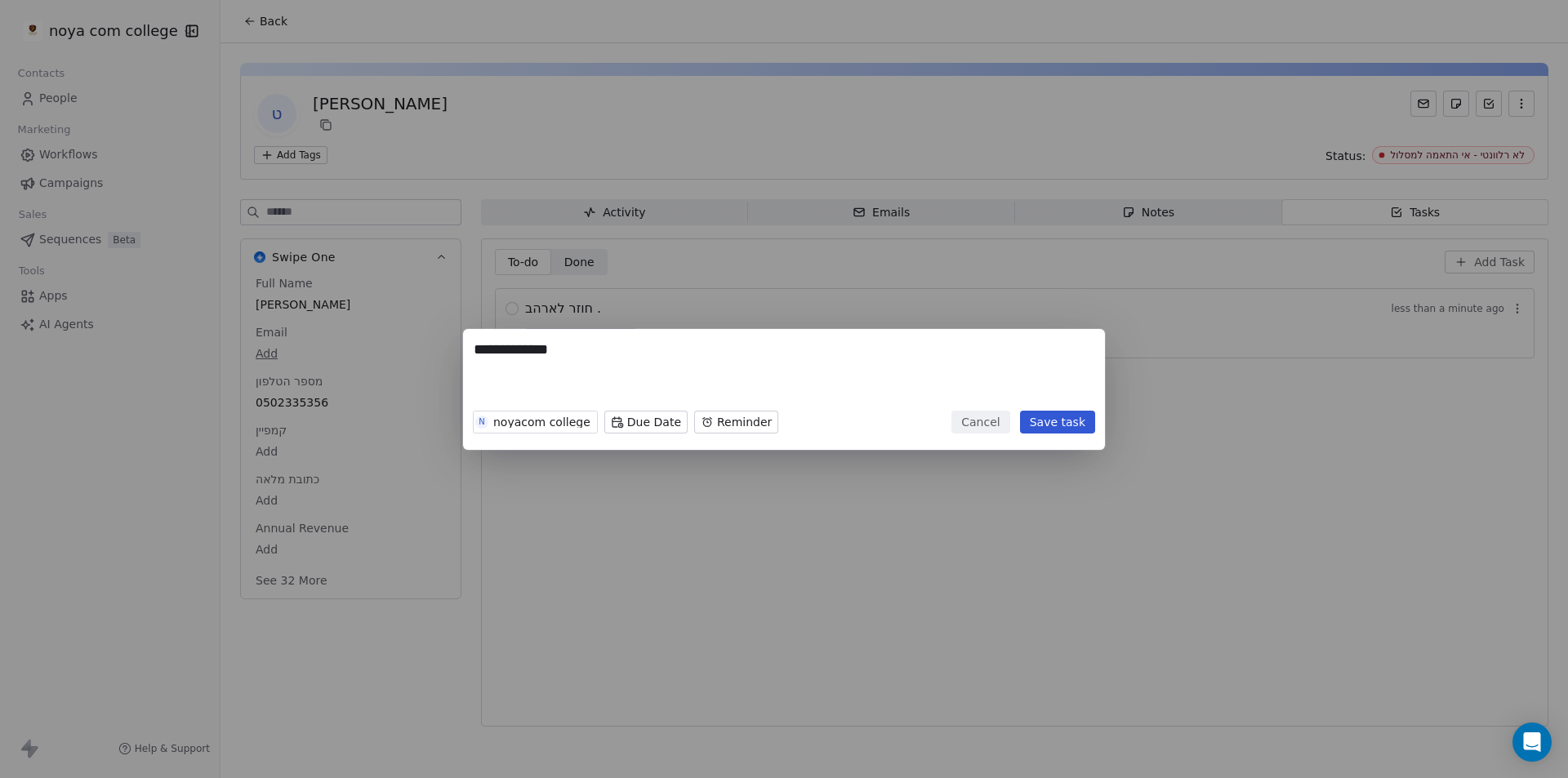
click at [987, 411] on button "Cancel" at bounding box center [980, 422] width 58 height 23
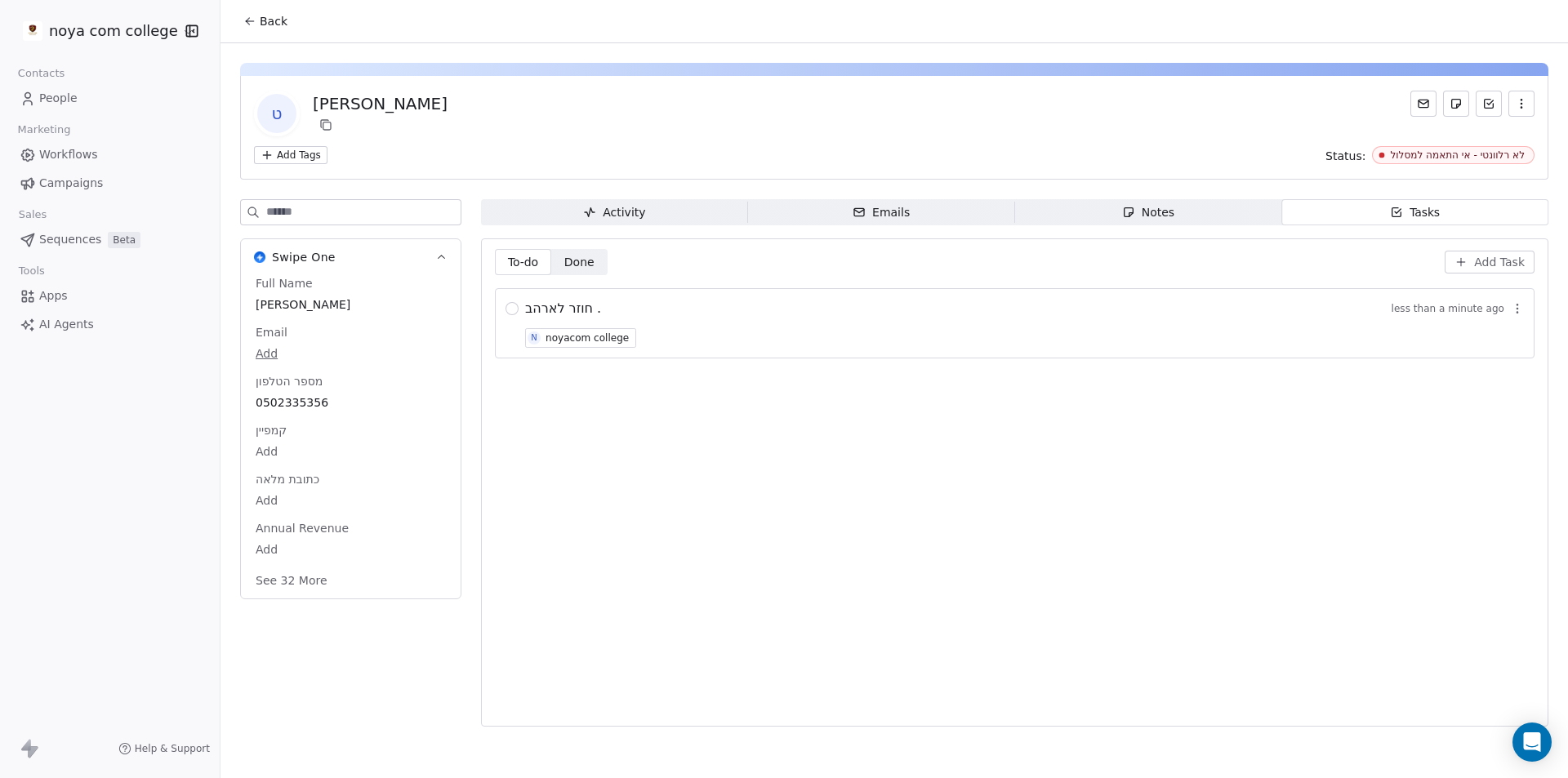
drag, startPoint x: 1033, startPoint y: 309, endPoint x: 1039, endPoint y: 400, distance: 91.2
click at [1039, 400] on div "To-do To-do Done Done Add Task חוזר לארהב . less than a minute ago N noyacom co…" at bounding box center [1014, 483] width 1040 height 467
click at [505, 319] on div "חוזר לארהב . less than a minute ago N noyacom college" at bounding box center [1014, 323] width 1040 height 70
click at [507, 319] on div at bounding box center [511, 312] width 13 height 20
click at [1516, 111] on button "button" at bounding box center [1521, 103] width 26 height 26
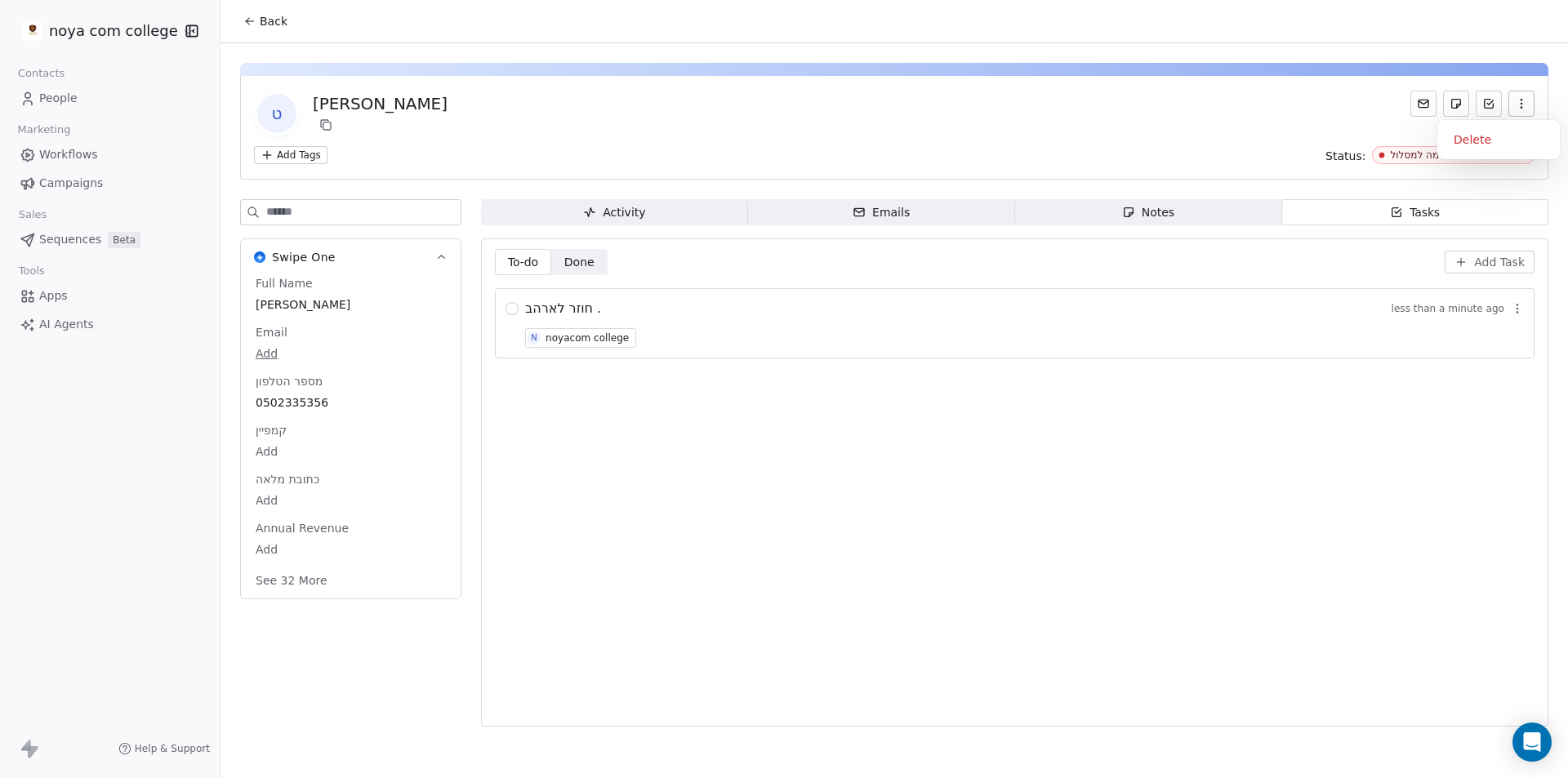
drag, startPoint x: 1438, startPoint y: 314, endPoint x: 1440, endPoint y: 300, distance: 14.1
click at [1434, 316] on div "חוזר לארהב . less than a minute ago" at bounding box center [1024, 308] width 999 height 20
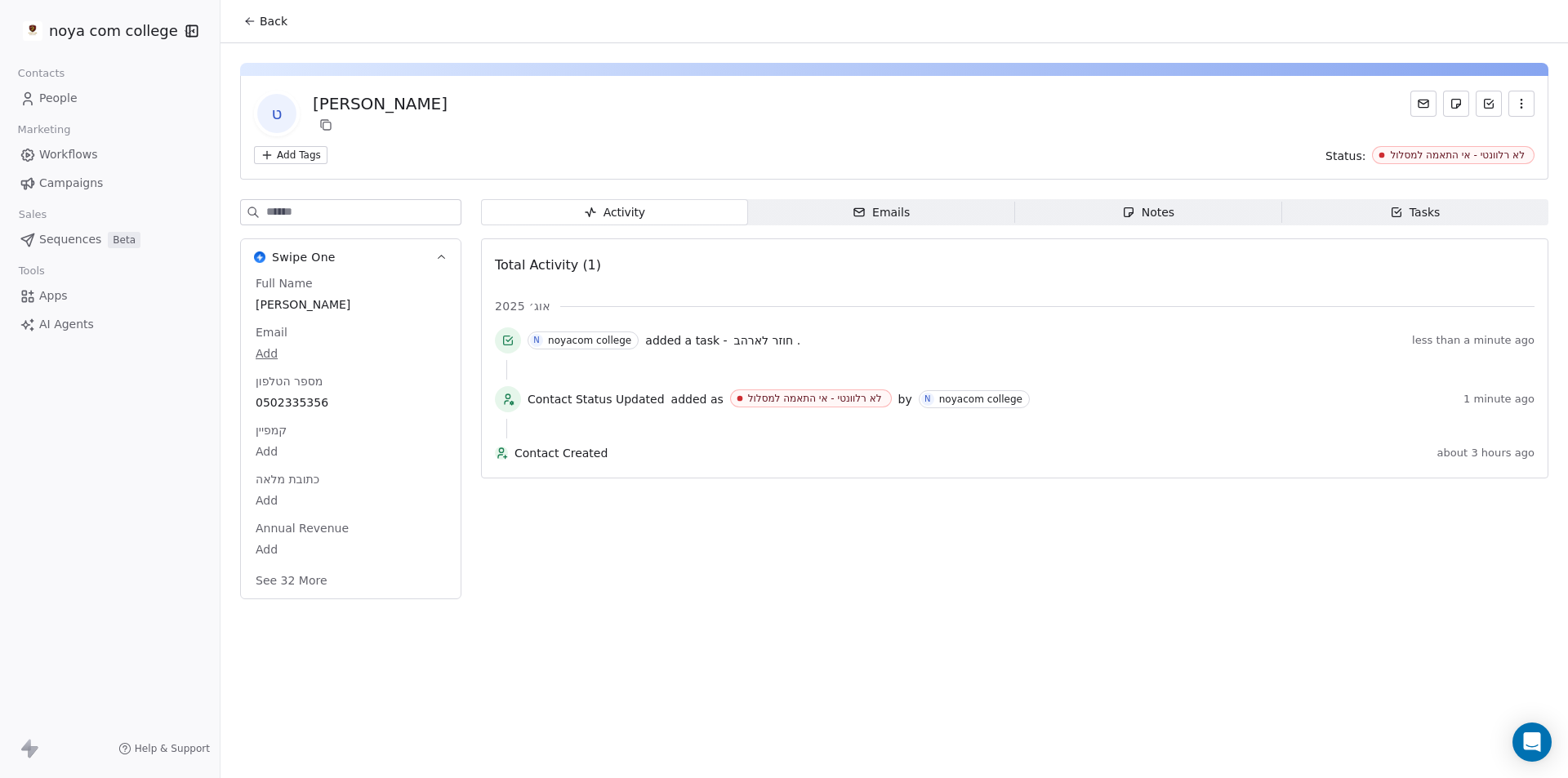
click at [277, 33] on button "Back" at bounding box center [265, 20] width 63 height 29
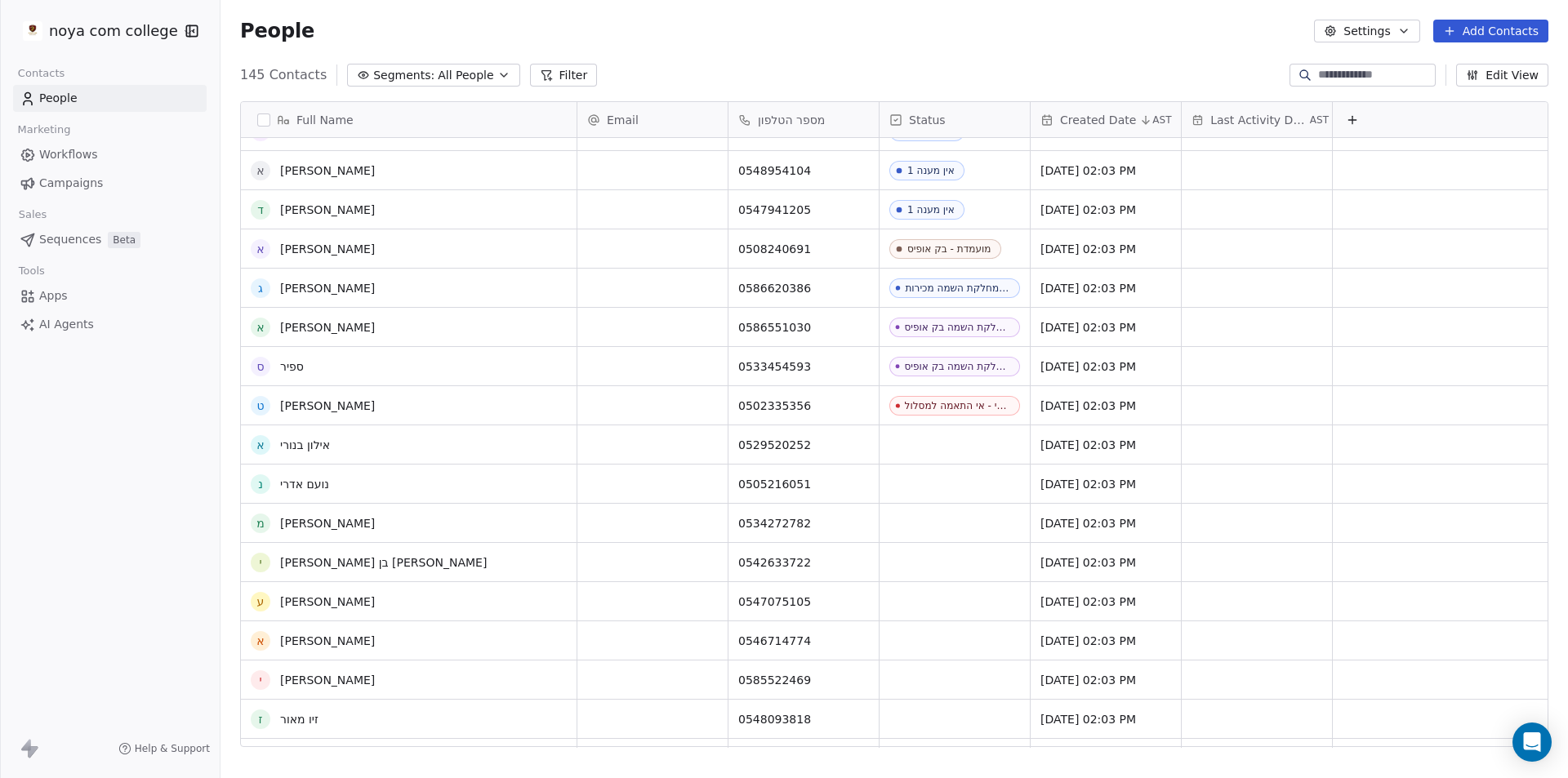
scroll to position [2134, 0]
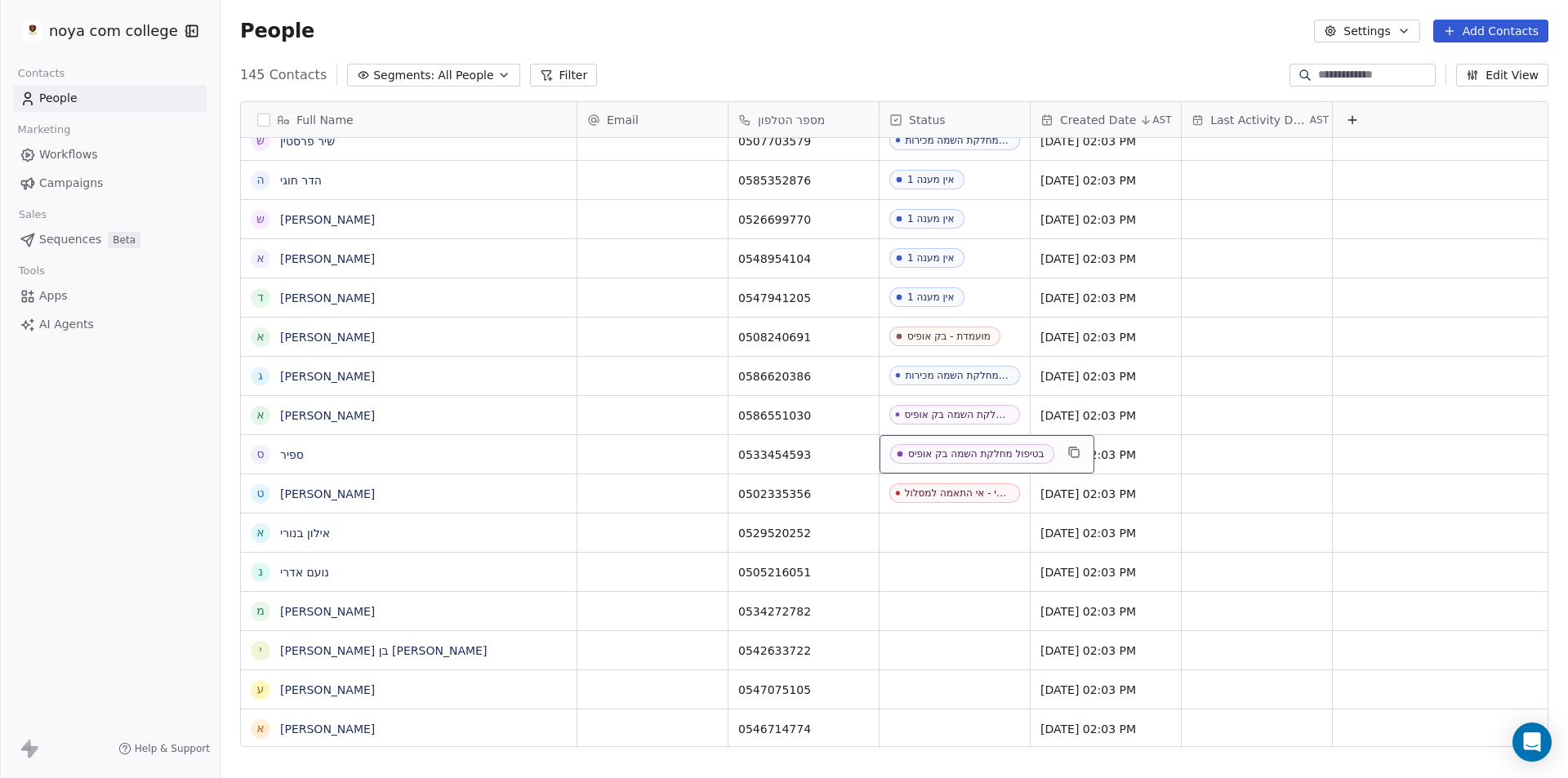
click at [963, 453] on div "בטיפול מחלקת השמה בק אופיס" at bounding box center [976, 454] width 136 height 12
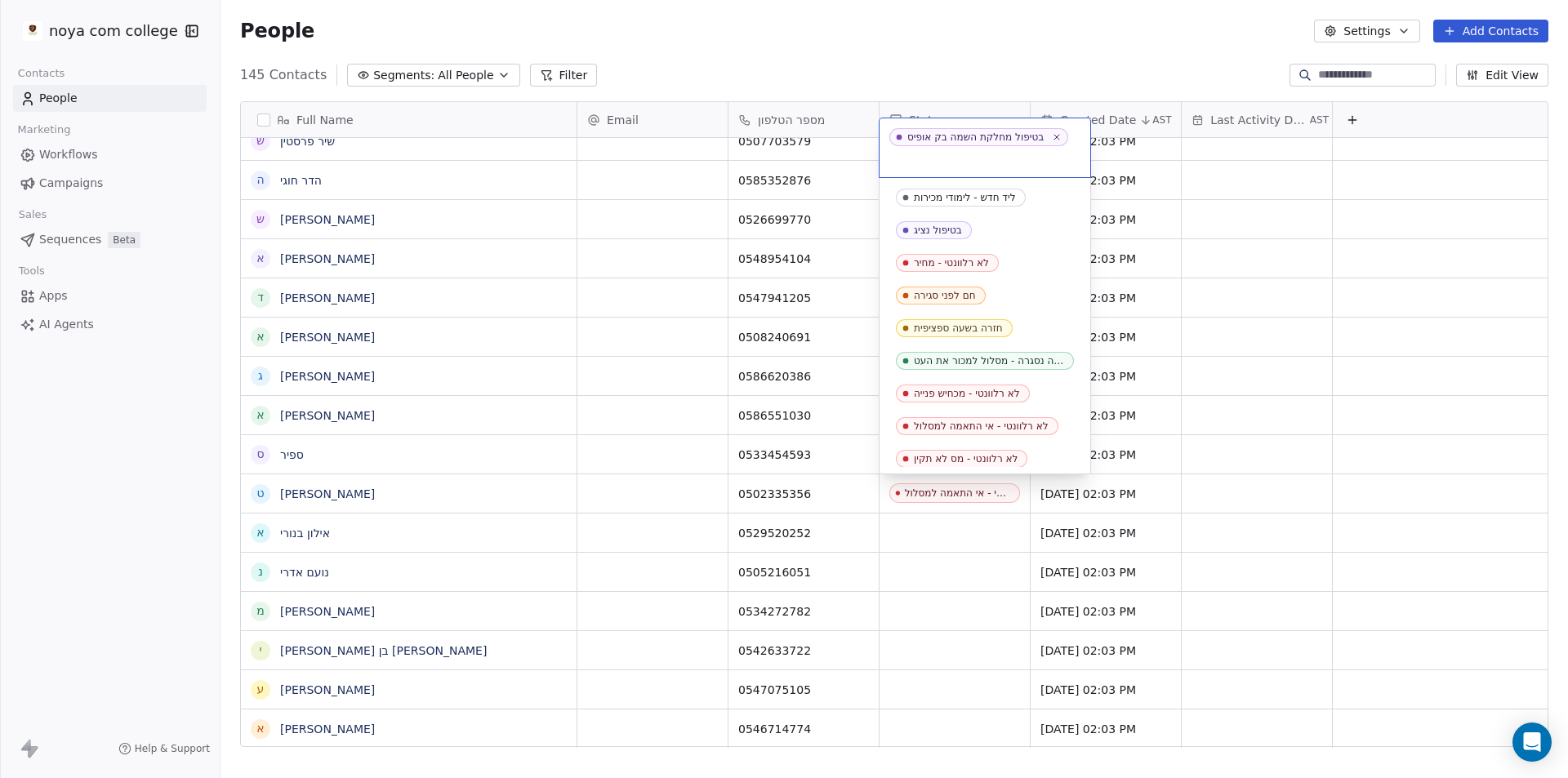
scroll to position [561, 0]
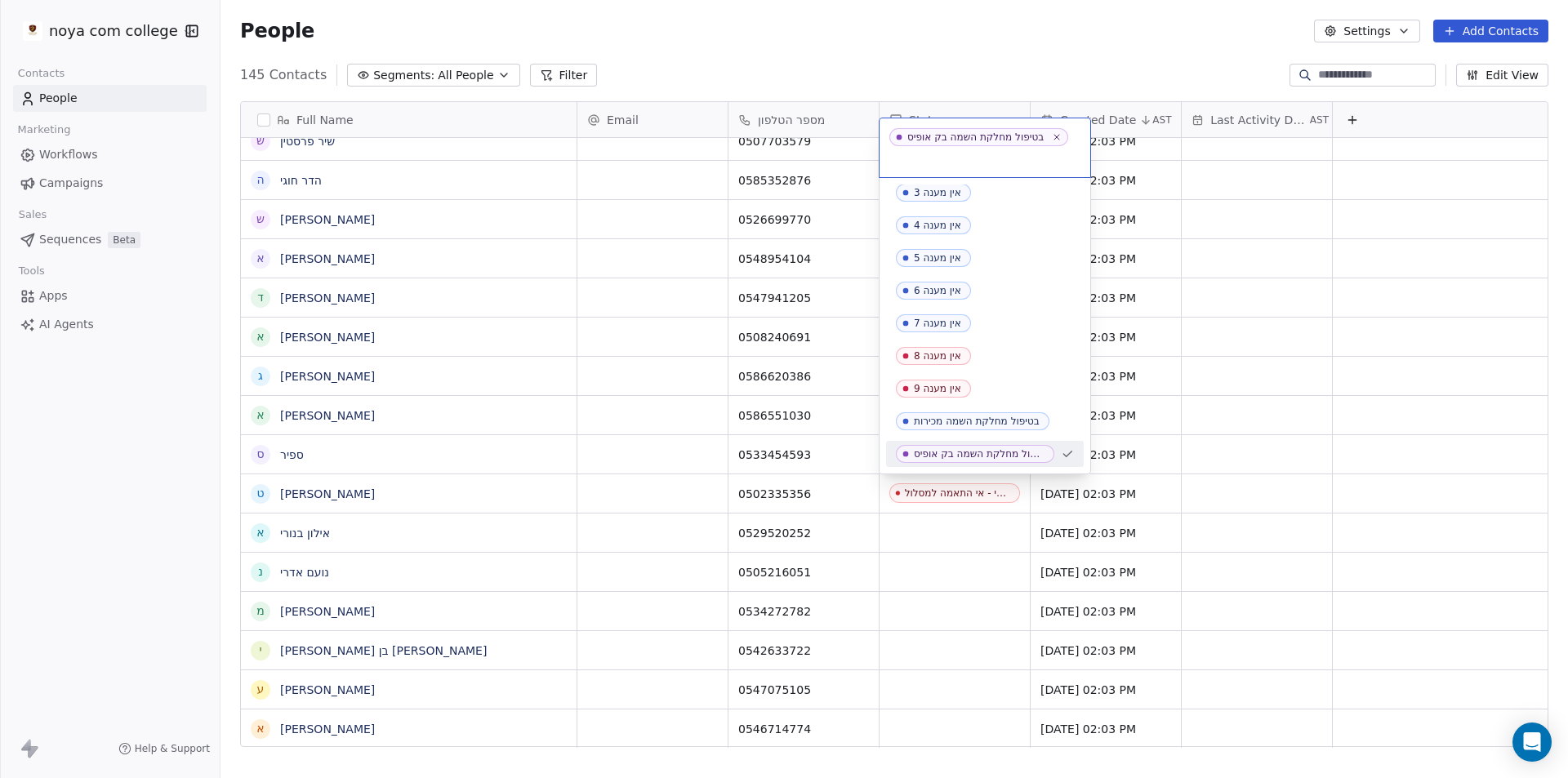
click at [940, 536] on html "noya com college Contacts People Marketing Workflows Campaigns Sales Sequences …" at bounding box center [784, 389] width 1568 height 778
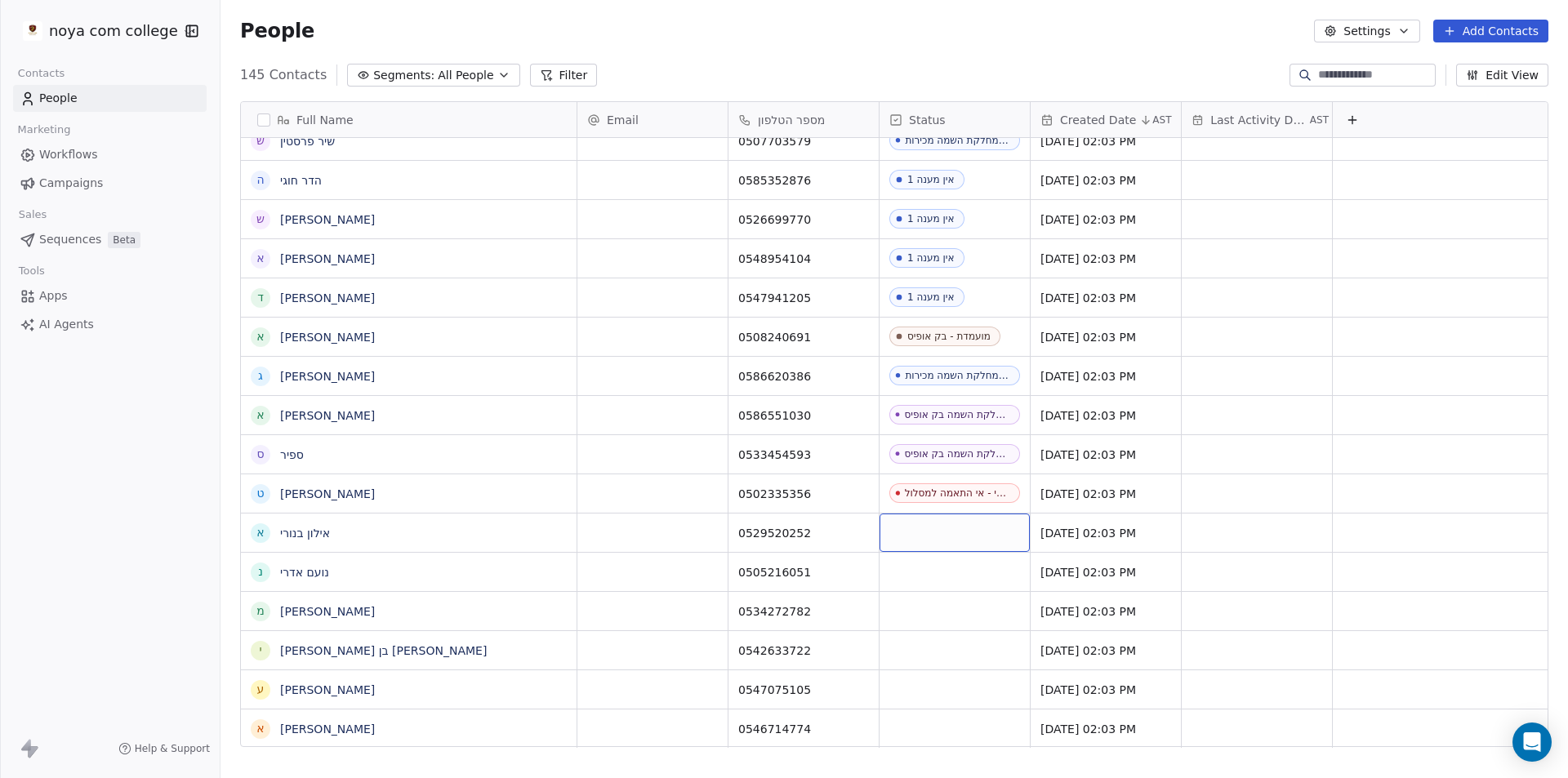
click at [943, 535] on div "grid" at bounding box center [954, 533] width 151 height 38
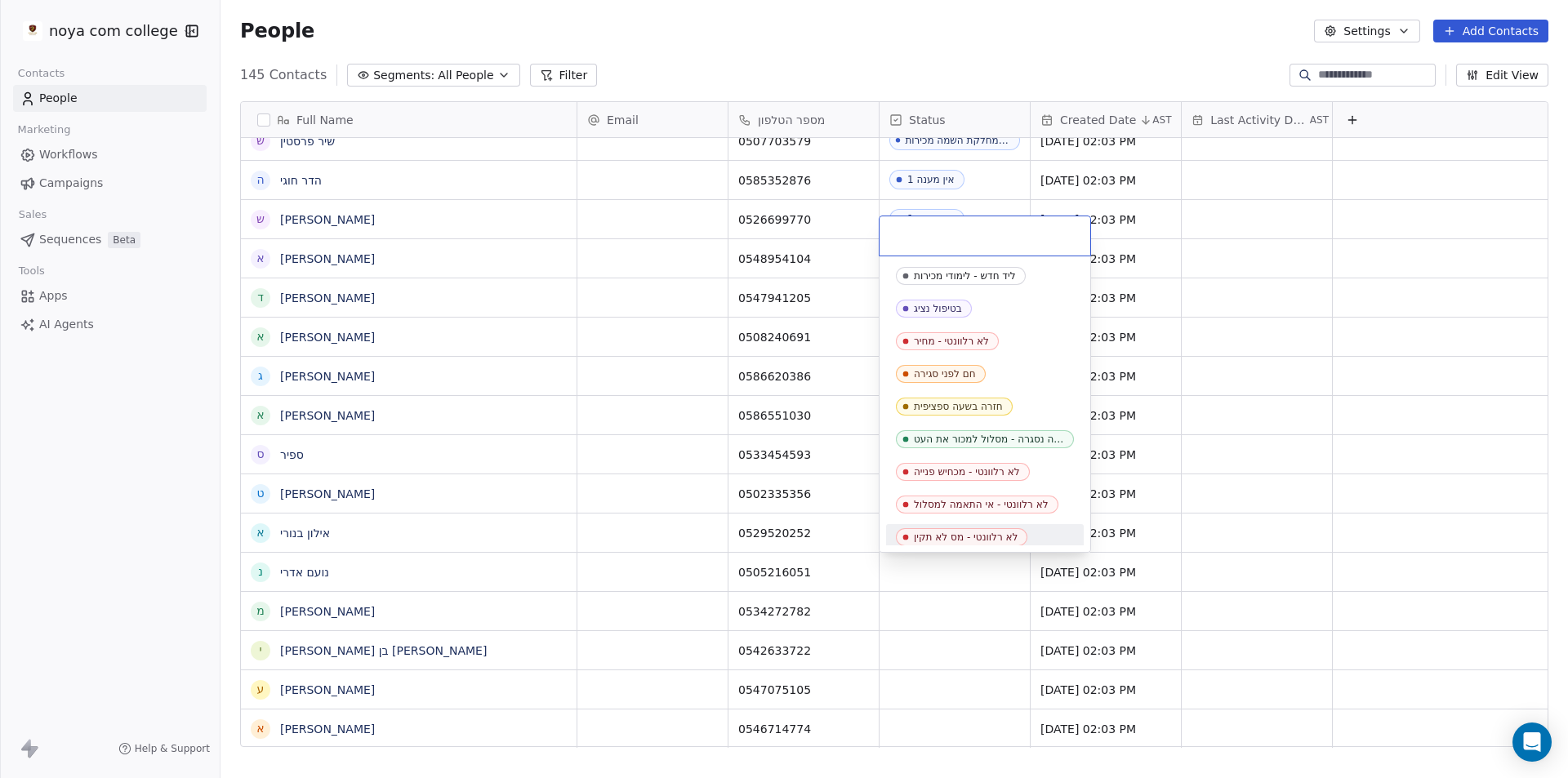
click at [939, 567] on html "noya com college Contacts People Marketing Workflows Campaigns Sales Sequences …" at bounding box center [784, 389] width 1568 height 778
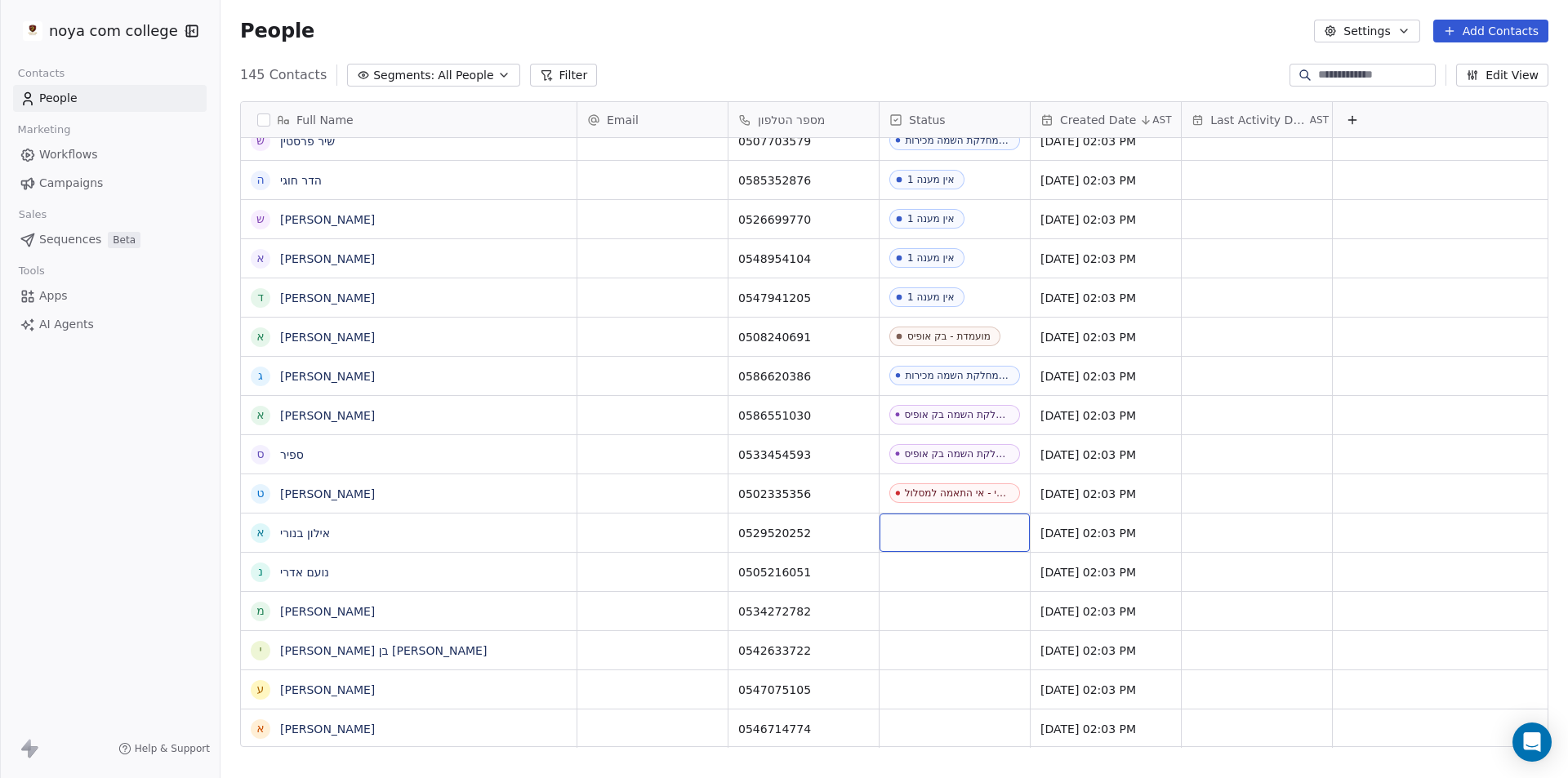
click at [940, 529] on div "grid" at bounding box center [954, 533] width 151 height 38
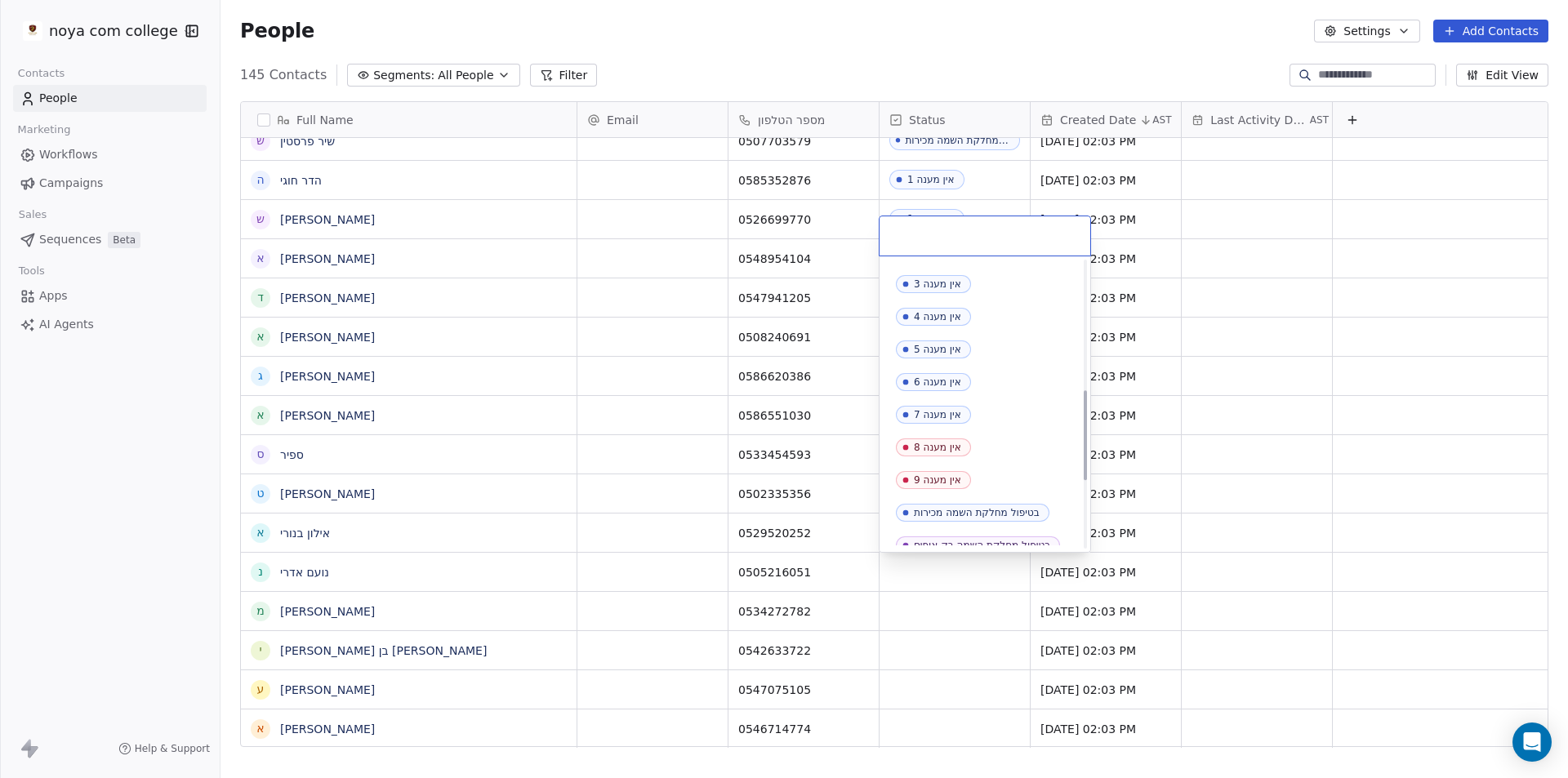
scroll to position [626, 0]
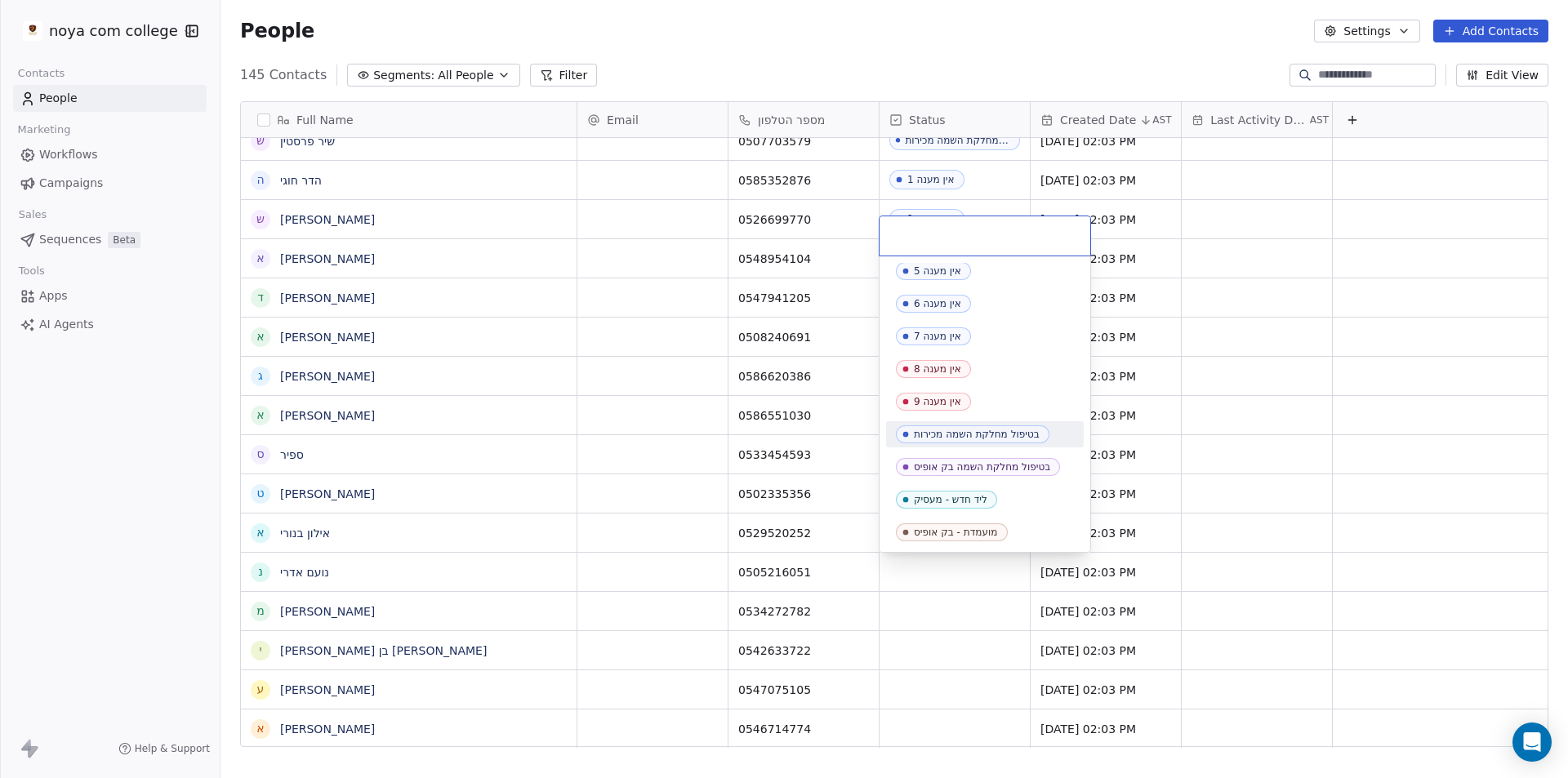
click at [982, 435] on div "בטיפול מחלקת השמה מכירות" at bounding box center [976, 434] width 126 height 12
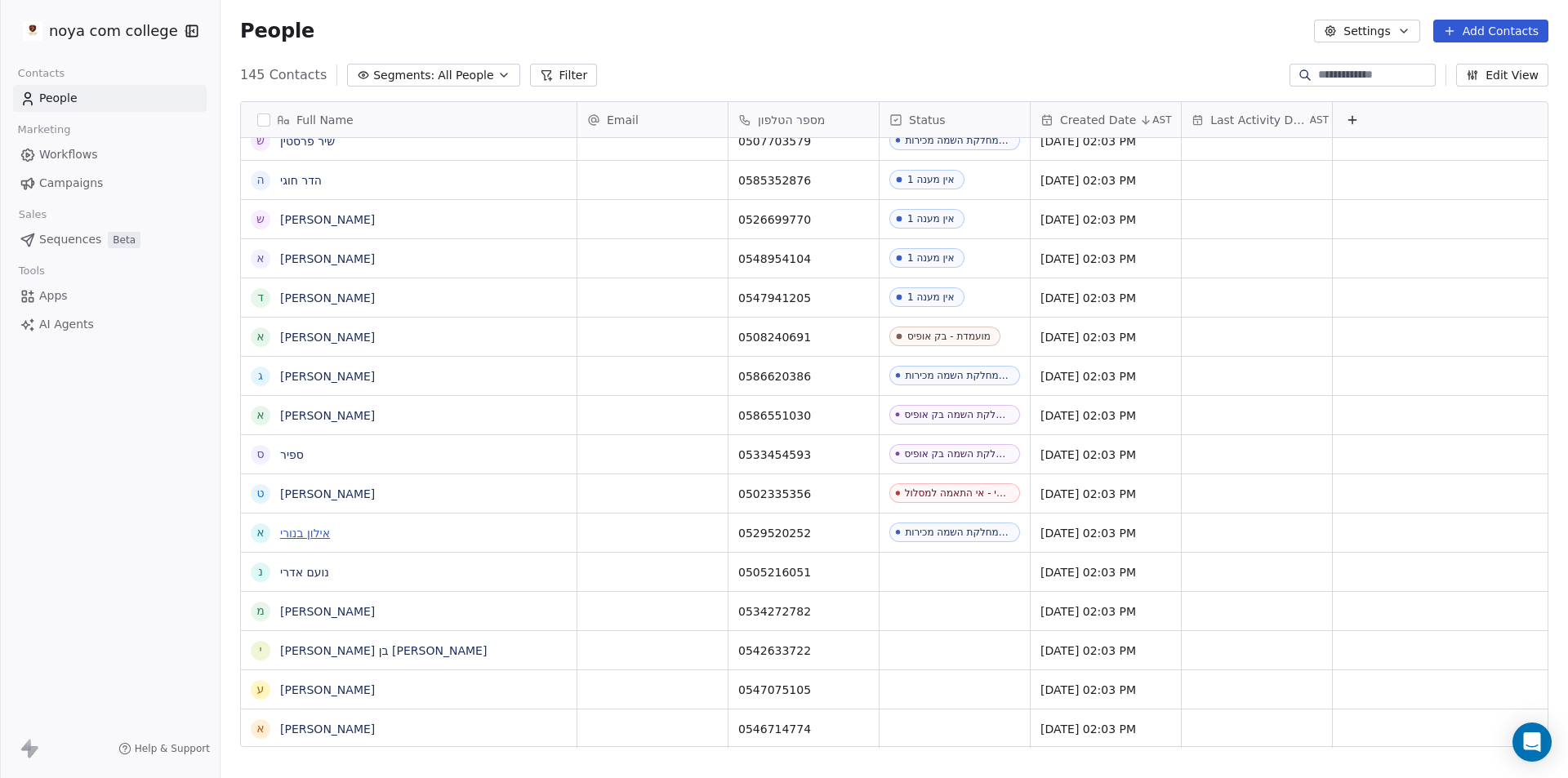
click at [300, 535] on link "אילון בנורי" at bounding box center [305, 533] width 50 height 13
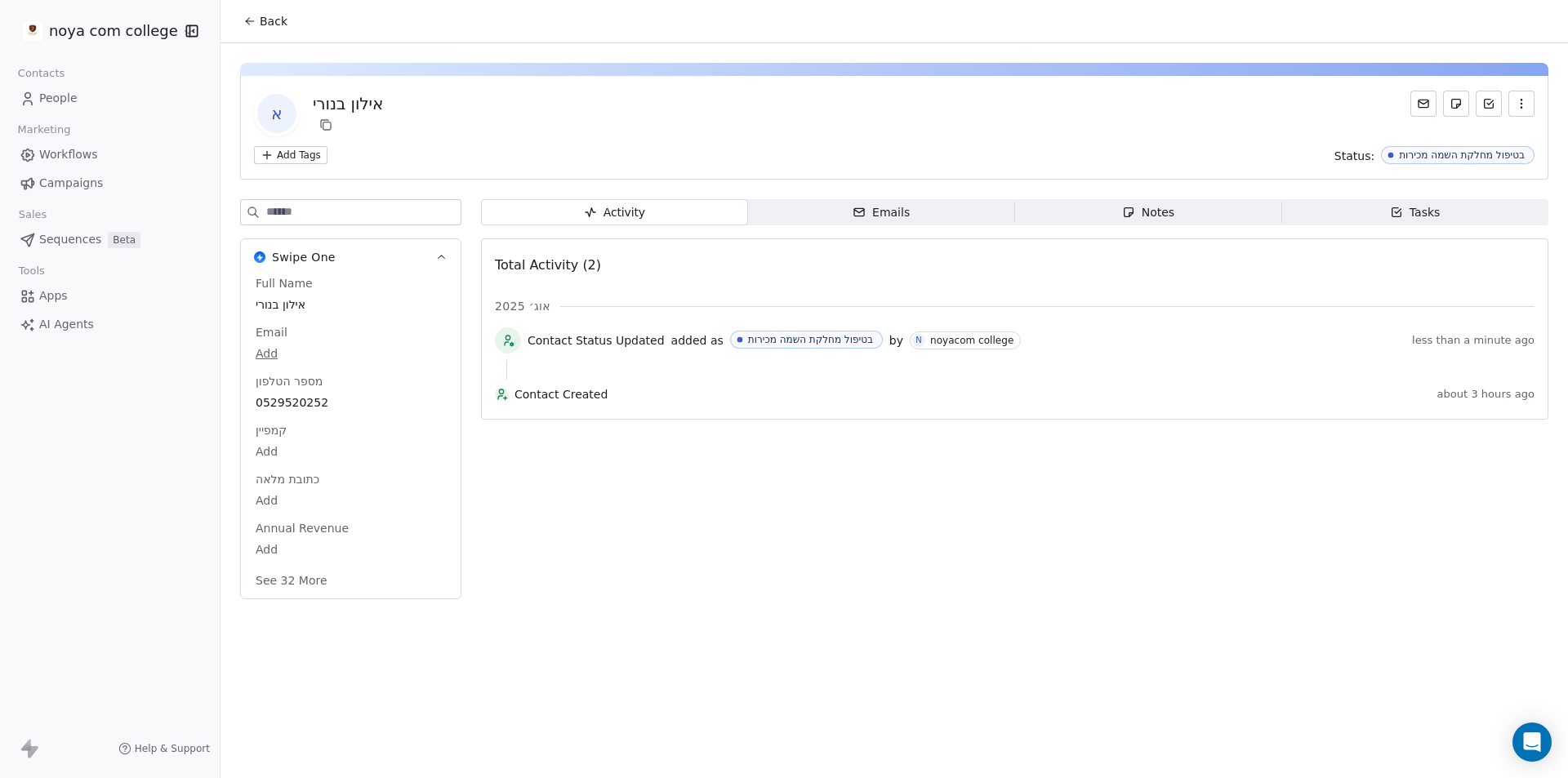
click at [1206, 210] on span "Notes Notes" at bounding box center [1148, 212] width 267 height 26
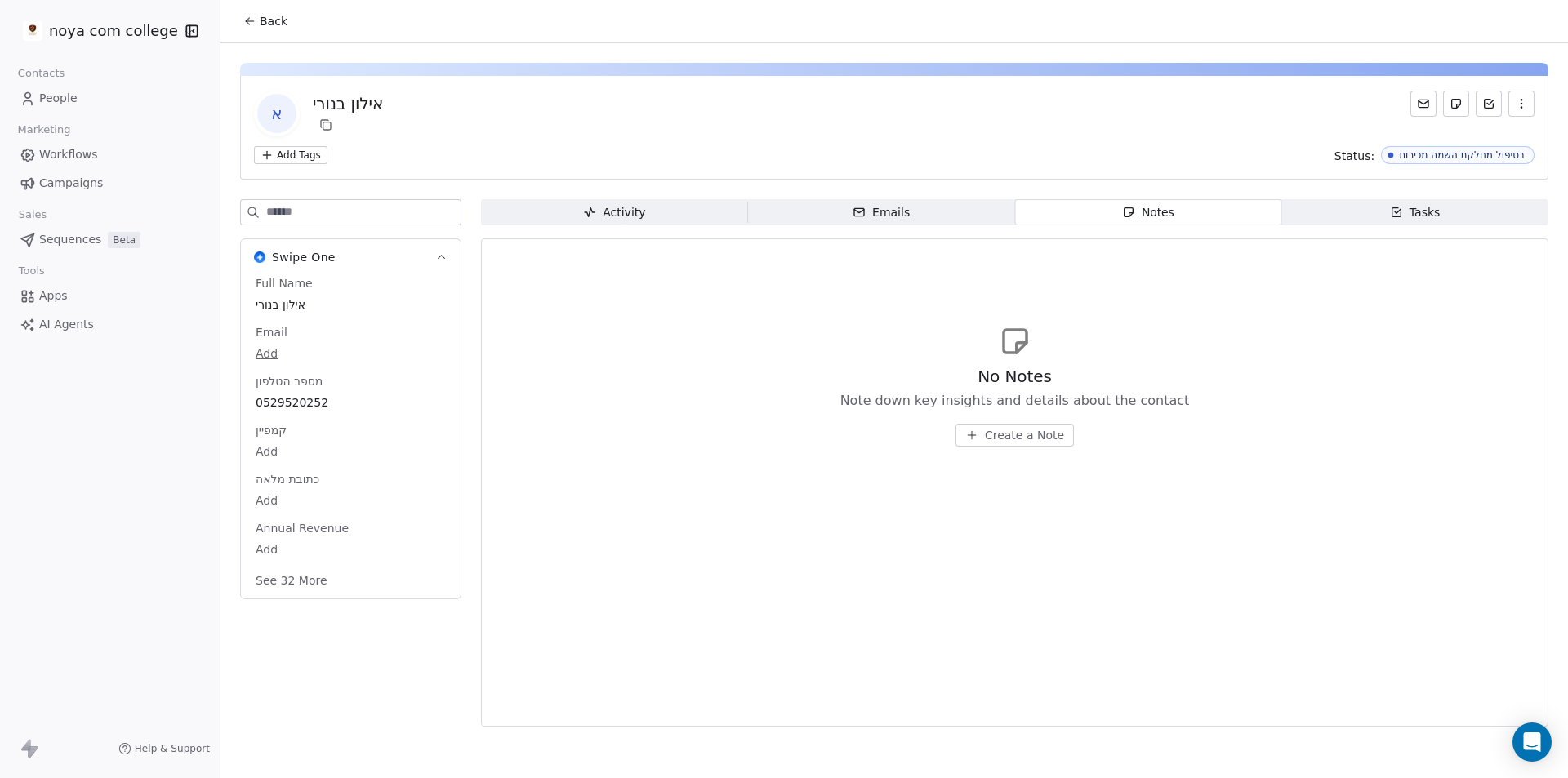
click at [1040, 446] on button "Create a Note" at bounding box center [1014, 436] width 118 height 23
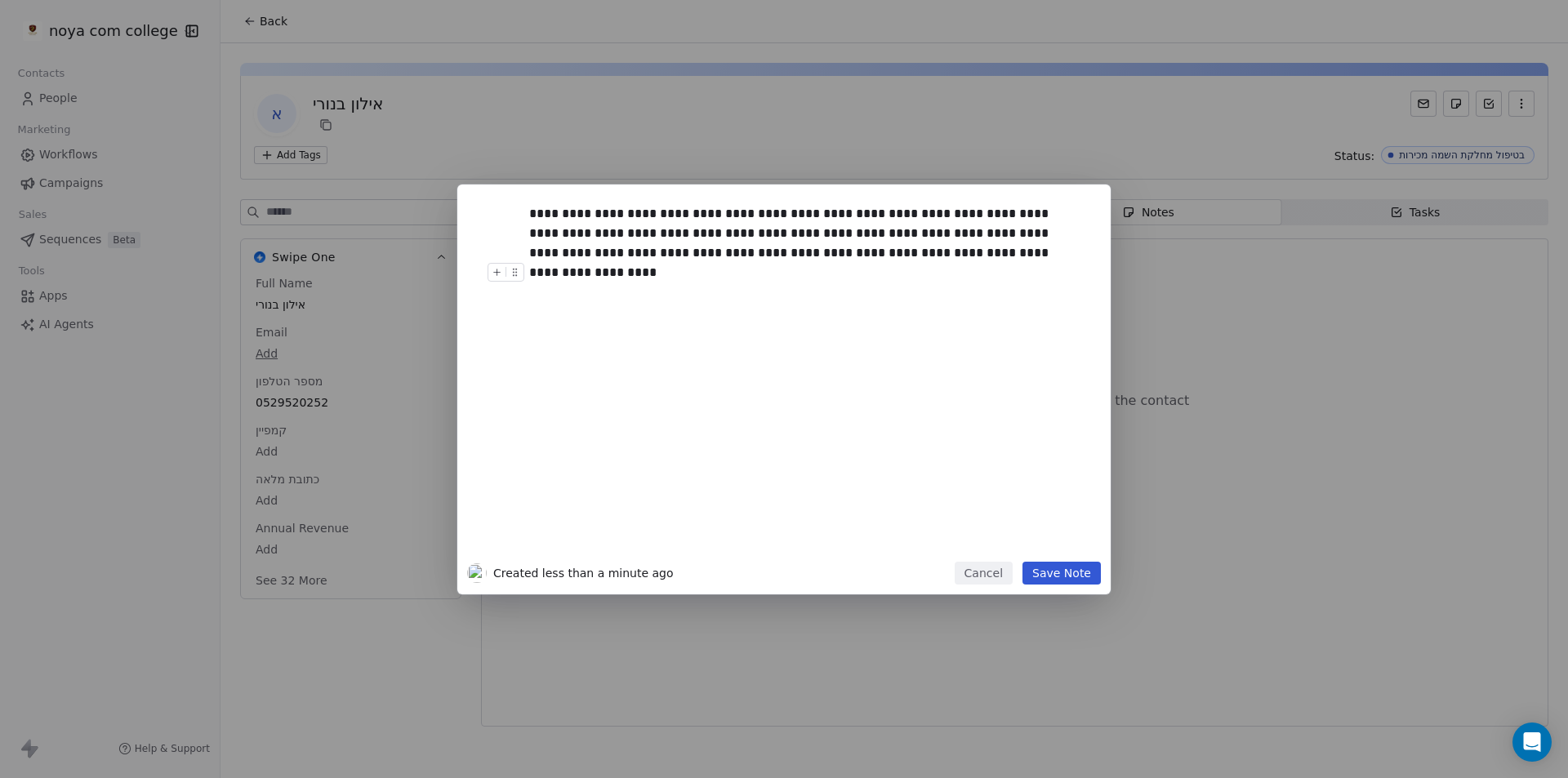
click at [1079, 574] on button "Save Note" at bounding box center [1062, 574] width 78 height 23
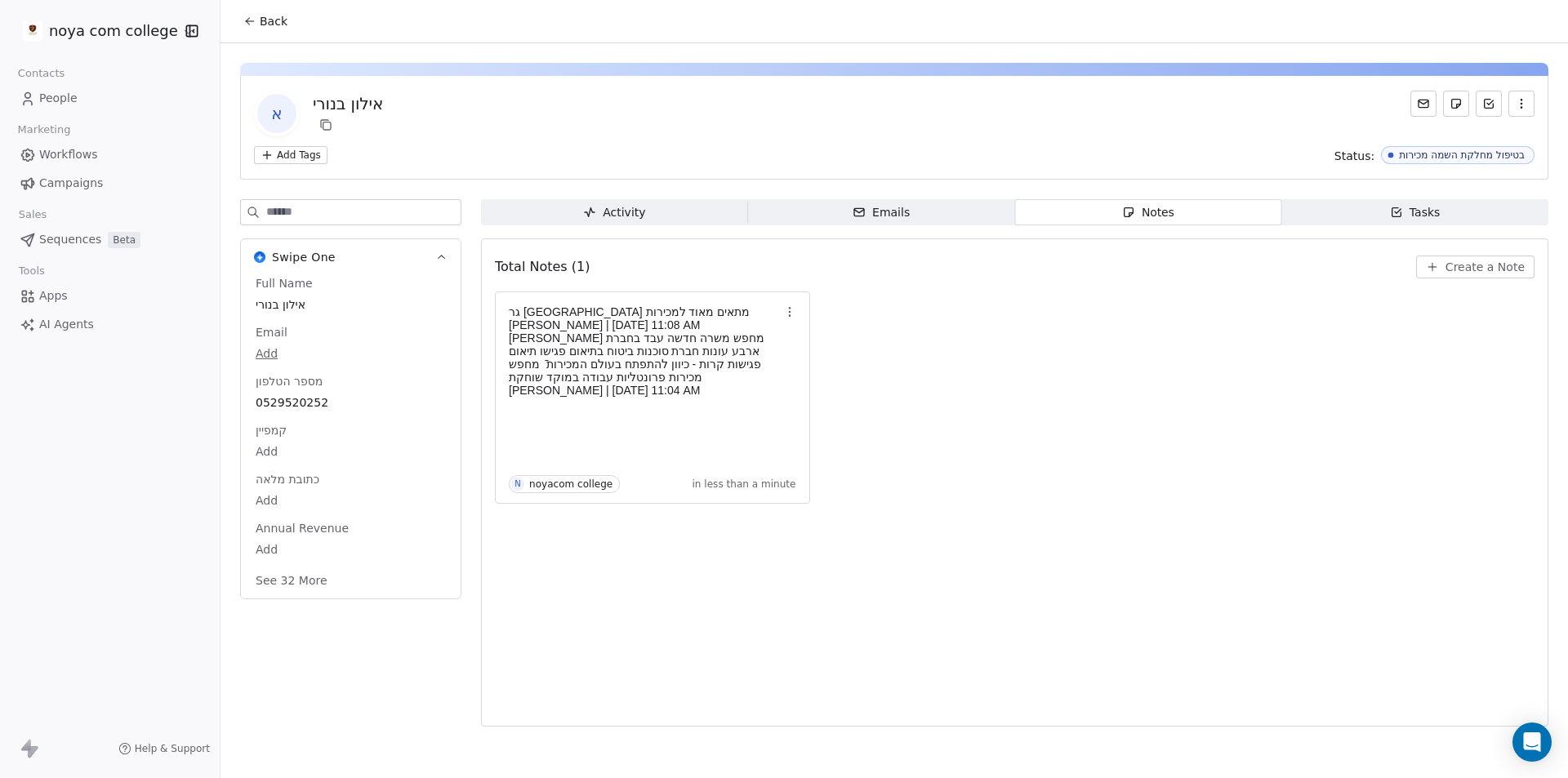
click at [286, 34] on button "Back" at bounding box center [265, 20] width 63 height 29
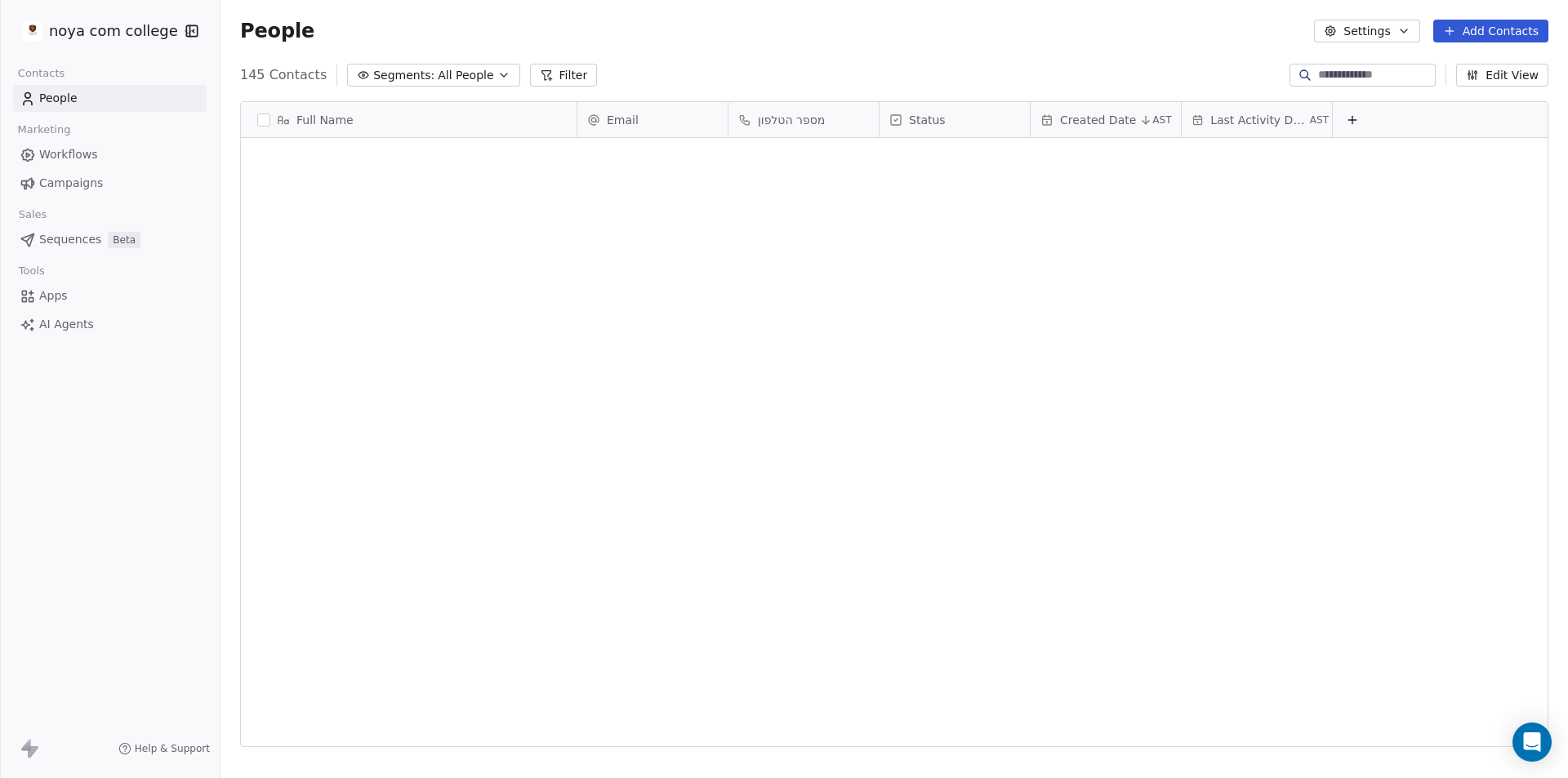
scroll to position [672, 1335]
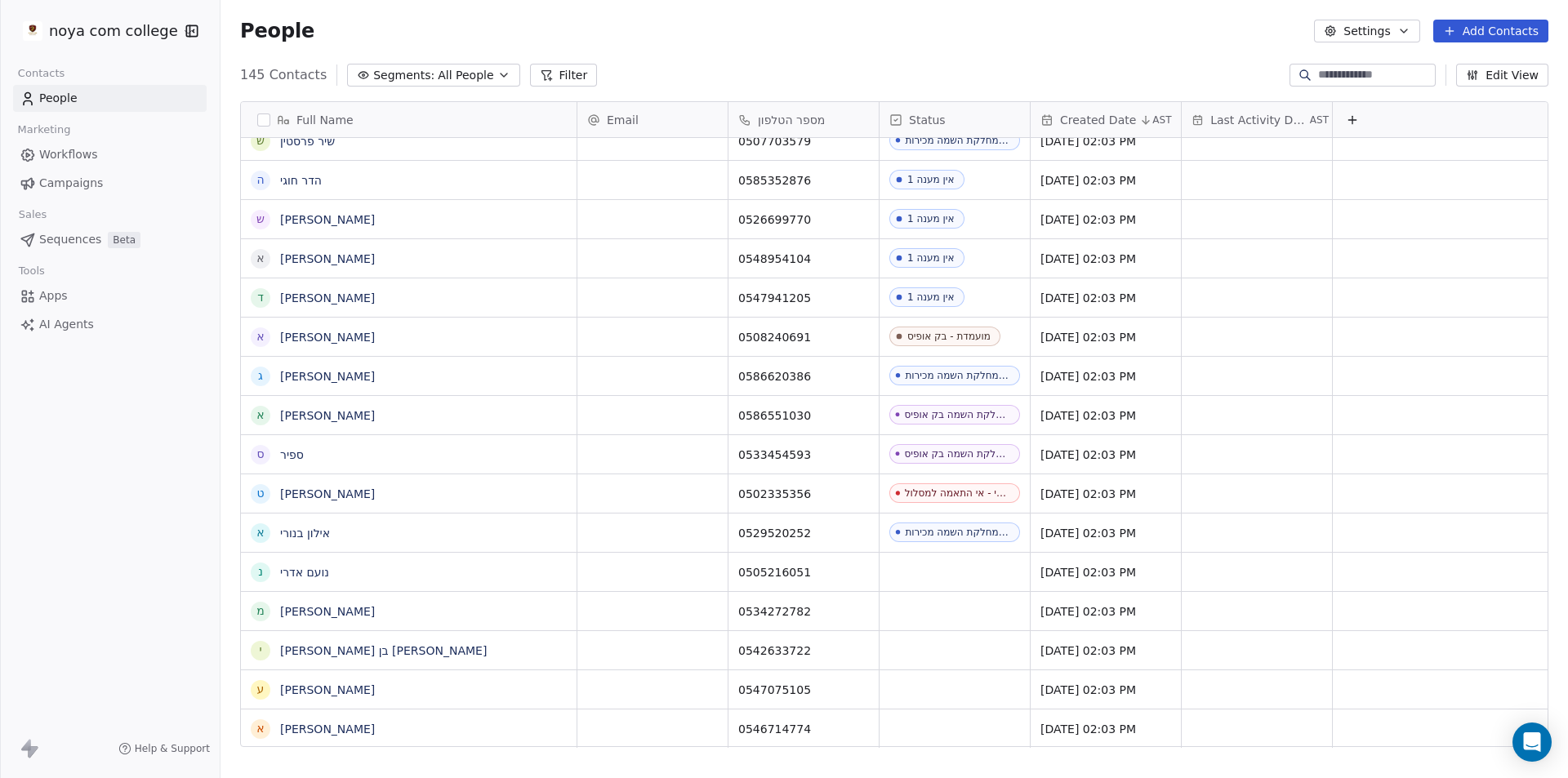
click at [148, 574] on div "noya com college Contacts People Marketing Workflows Campaigns Sales Sequences …" at bounding box center [110, 389] width 220 height 778
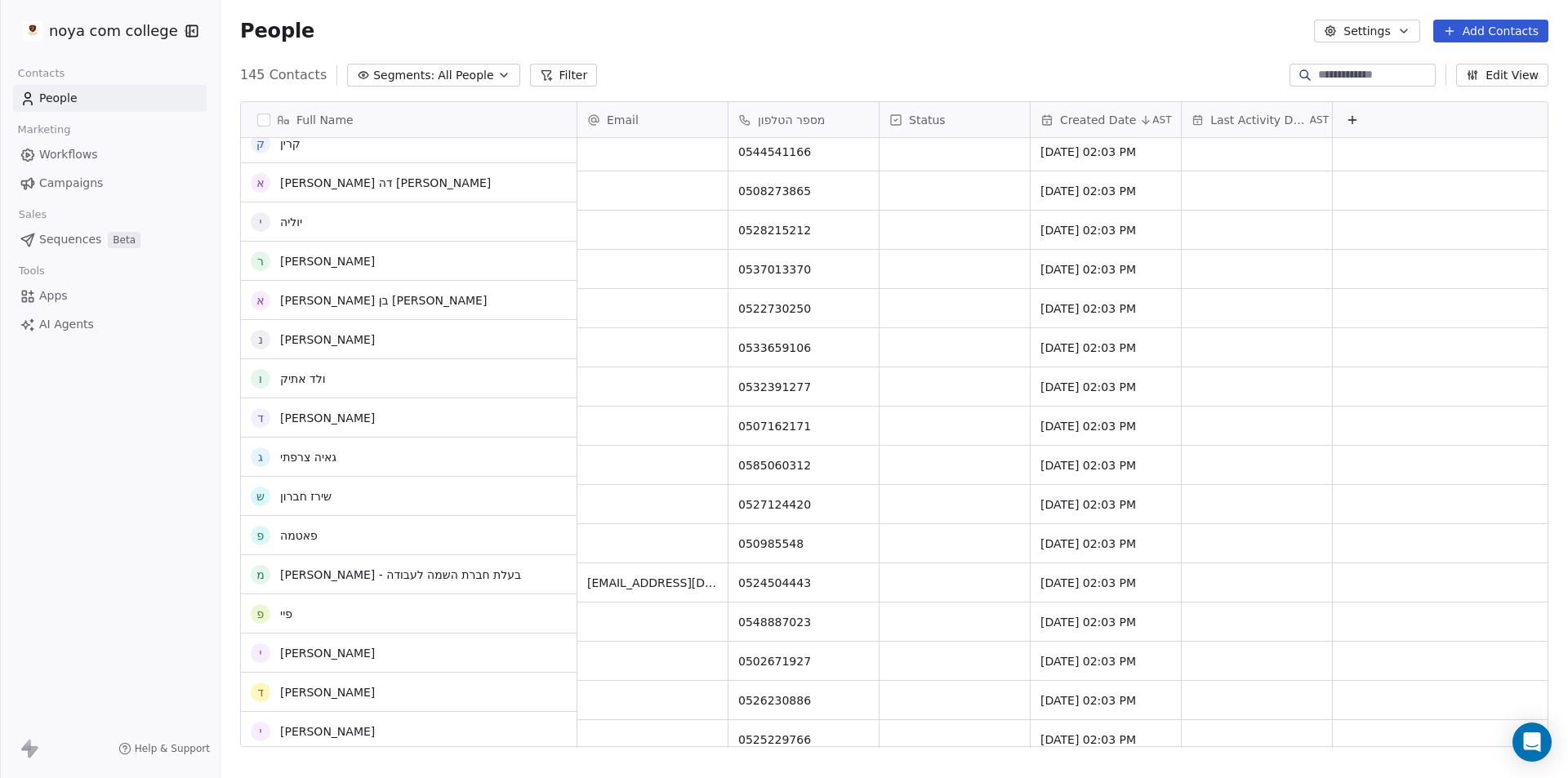
scroll to position [5074, 0]
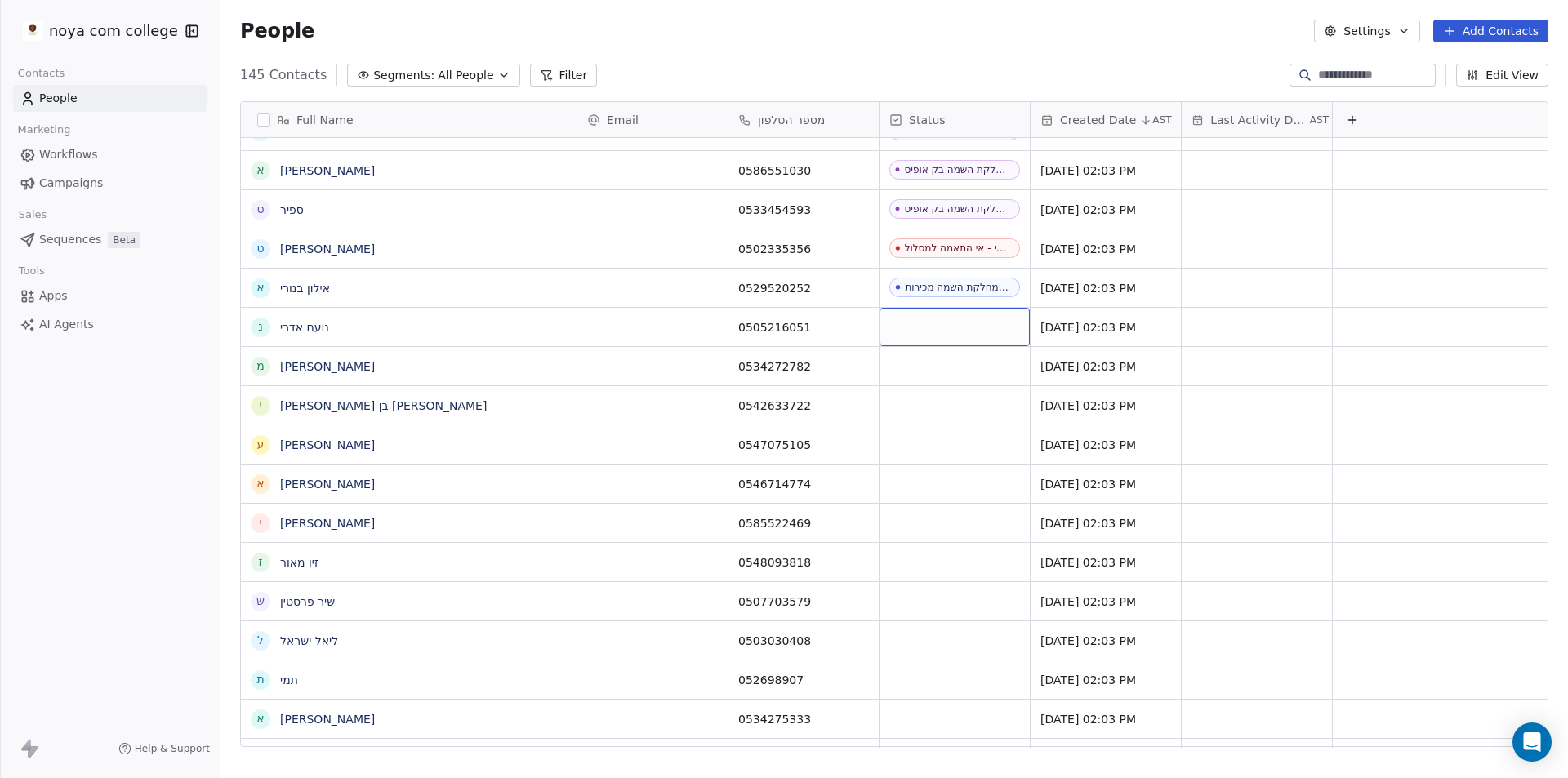
click at [915, 323] on div "grid" at bounding box center [954, 327] width 151 height 38
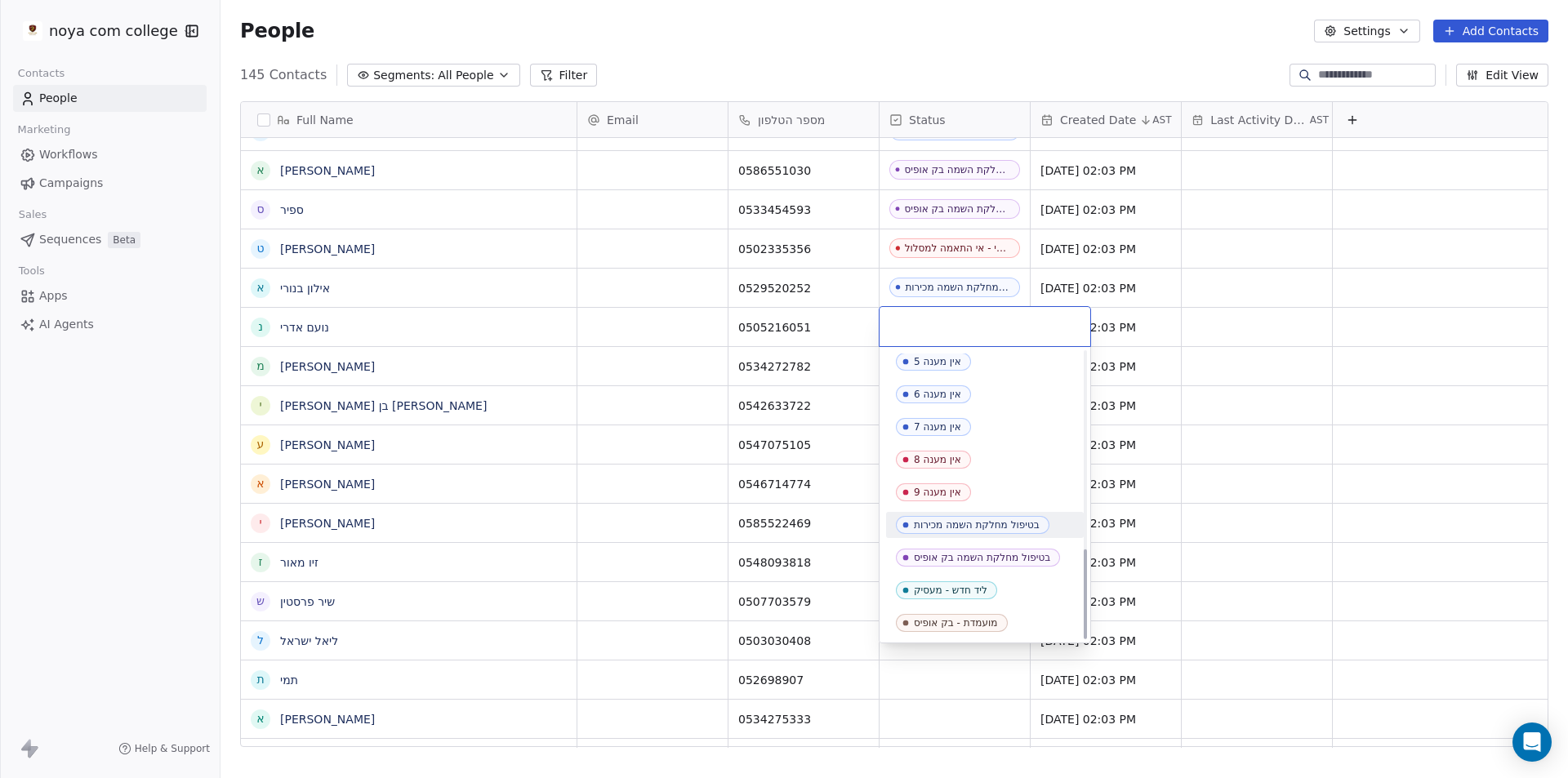
click at [1009, 518] on span "בטיפול מחלקת השמה מכירות" at bounding box center [972, 525] width 153 height 18
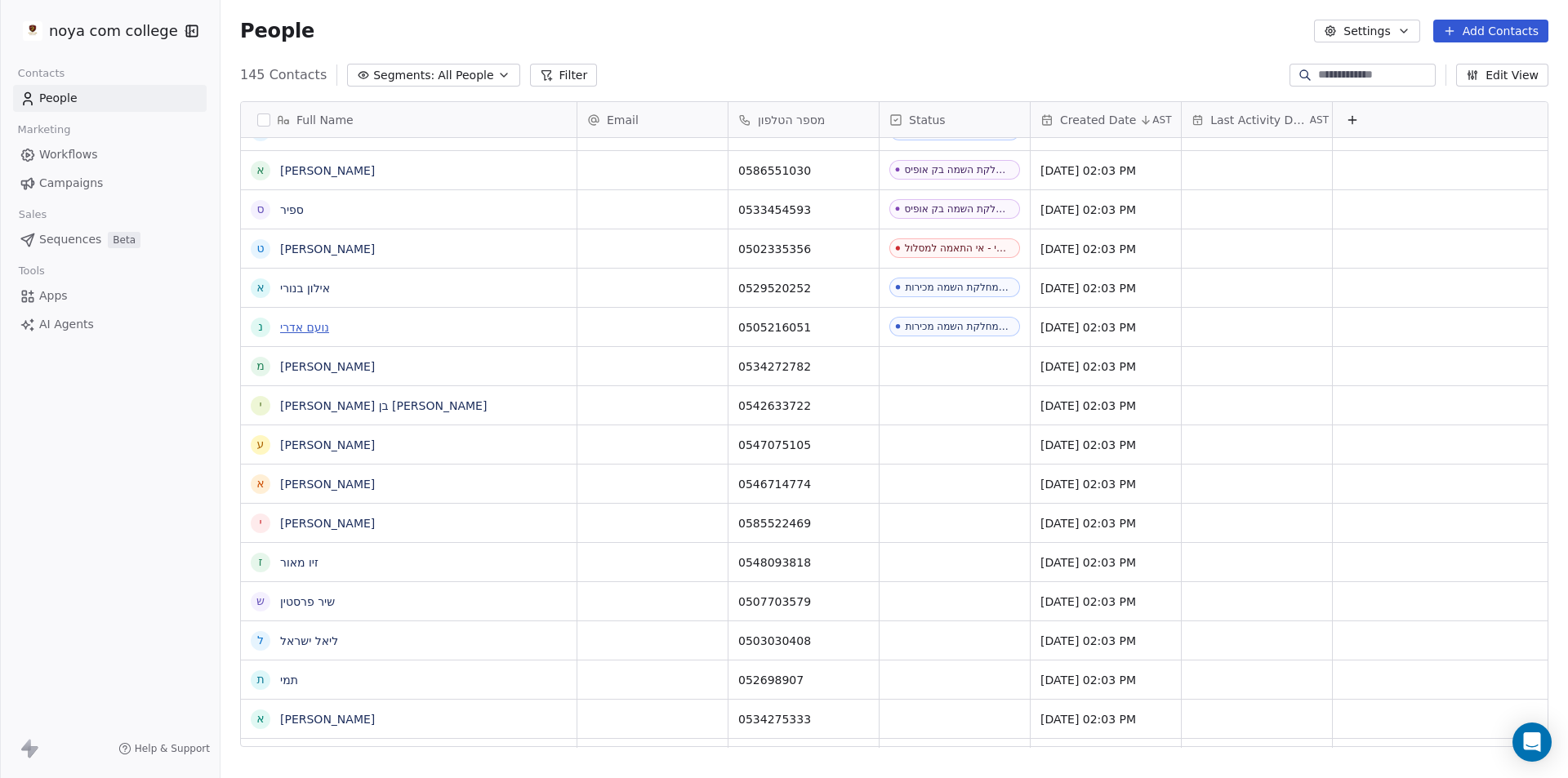
click at [311, 325] on link "נועם אדרי" at bounding box center [304, 327] width 49 height 13
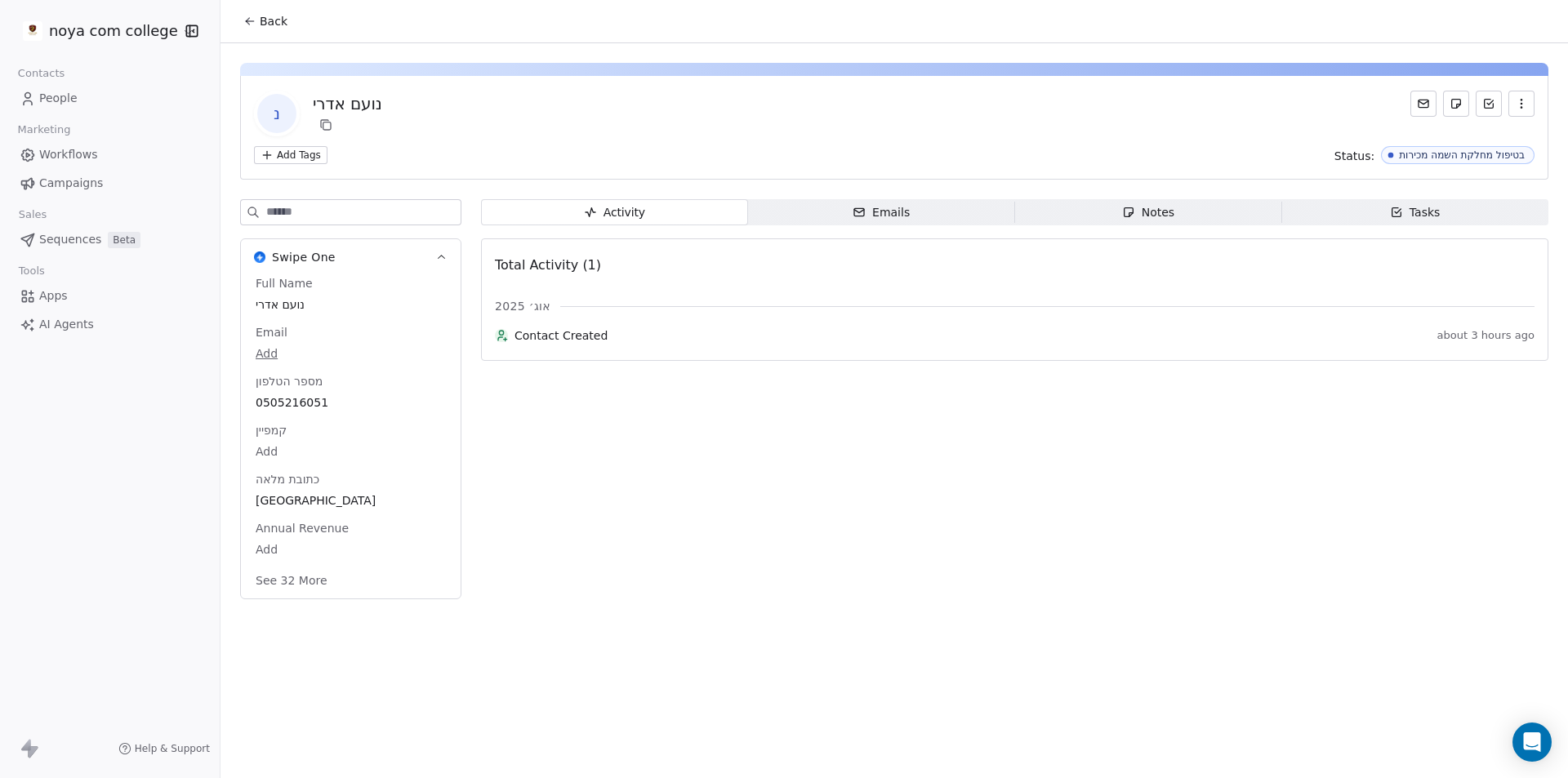
click at [1121, 214] on span "Notes Notes" at bounding box center [1148, 212] width 267 height 26
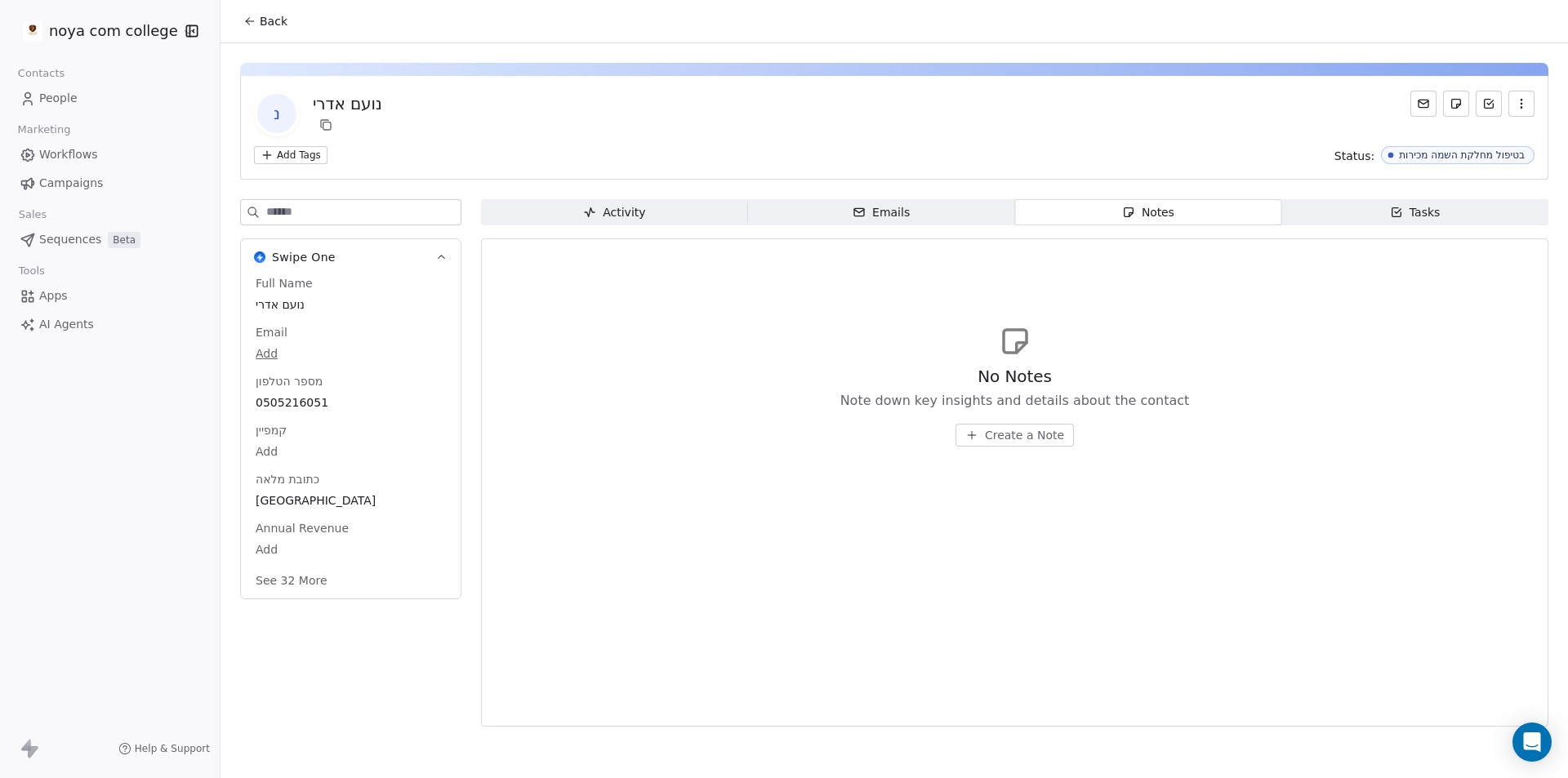
click at [1023, 433] on span "Create a Note" at bounding box center [1024, 435] width 79 height 16
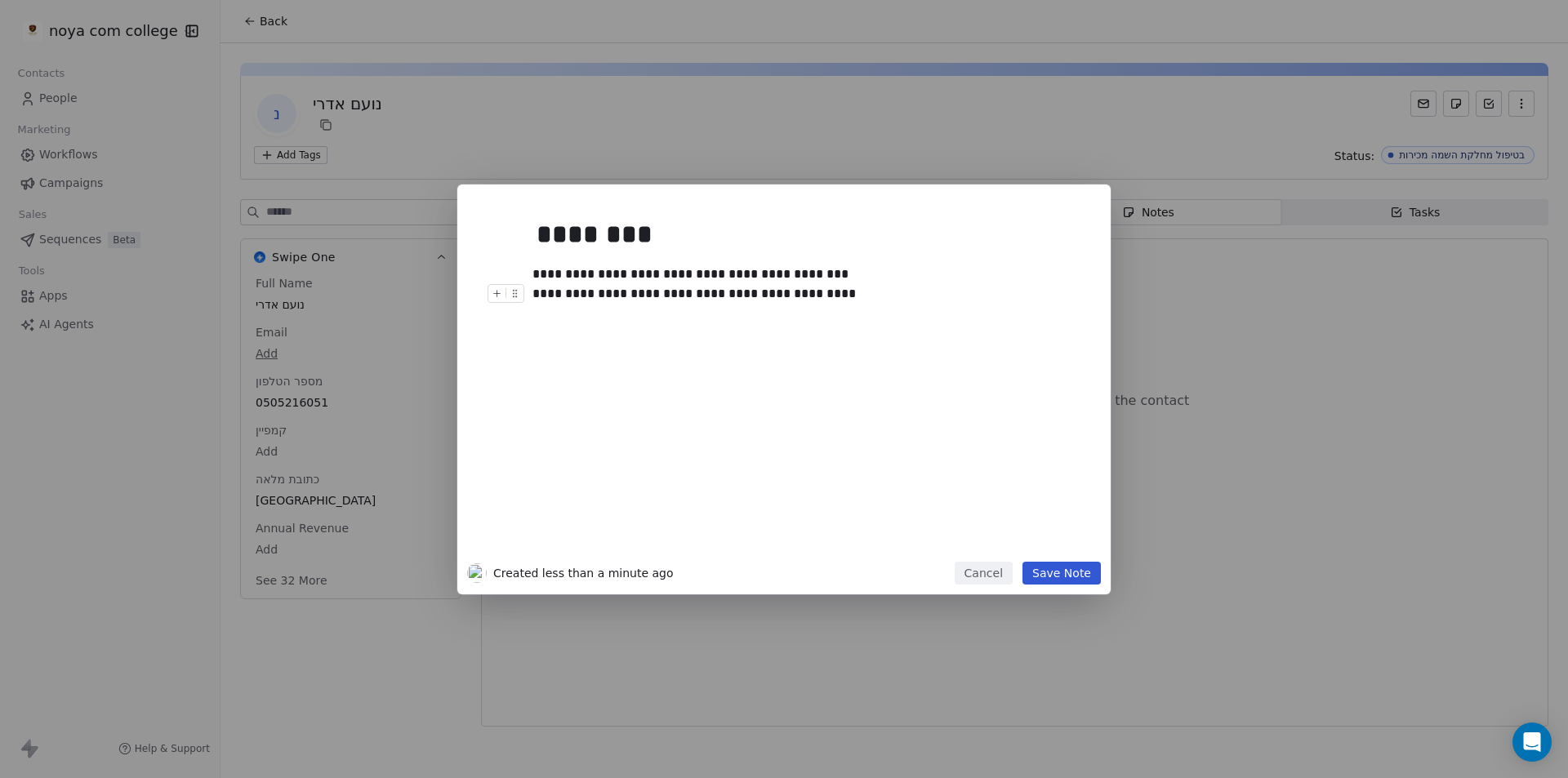
click at [1062, 582] on button "Save Note" at bounding box center [1062, 574] width 78 height 23
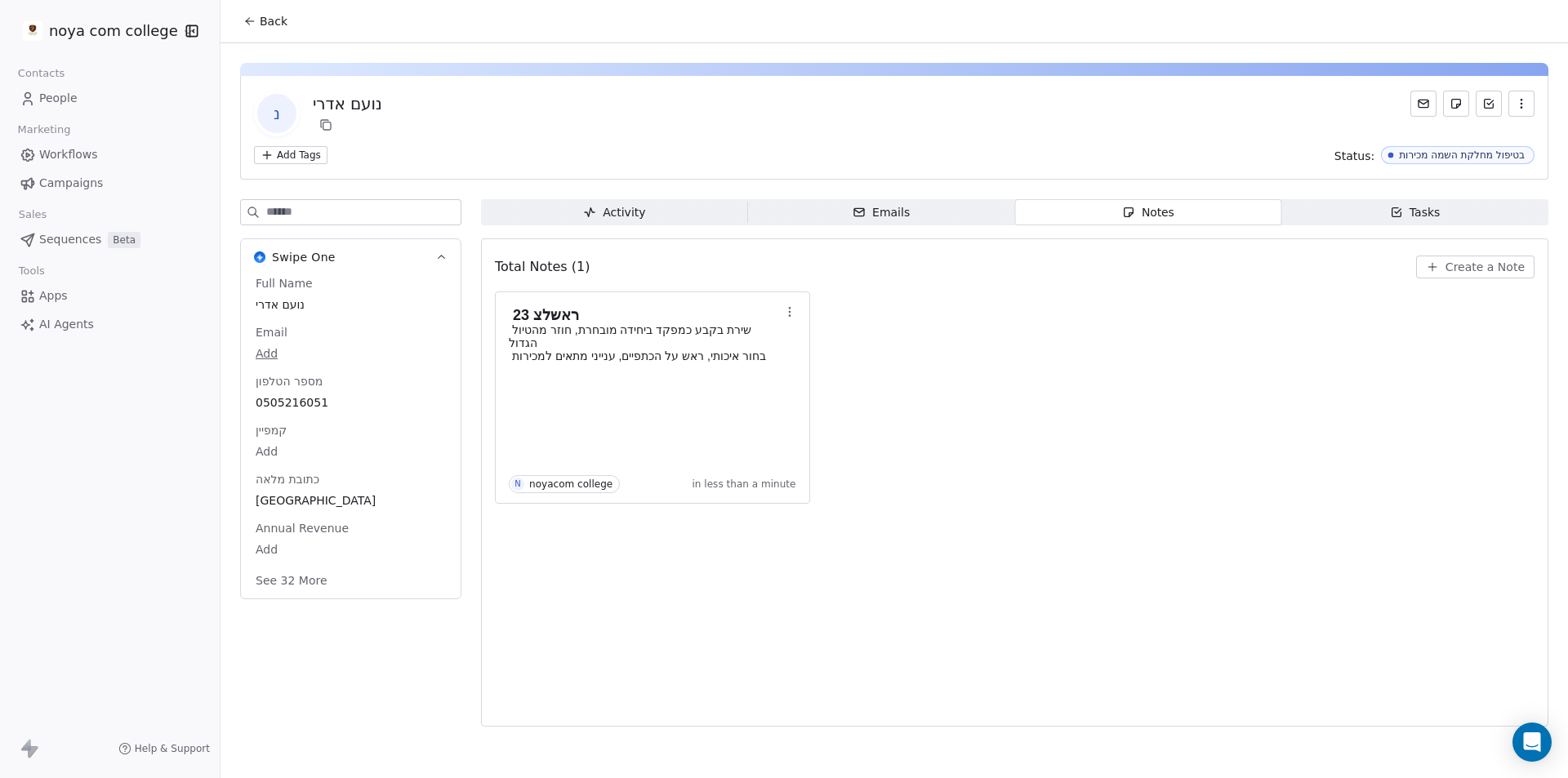
click at [262, 24] on span "Back" at bounding box center [273, 21] width 28 height 16
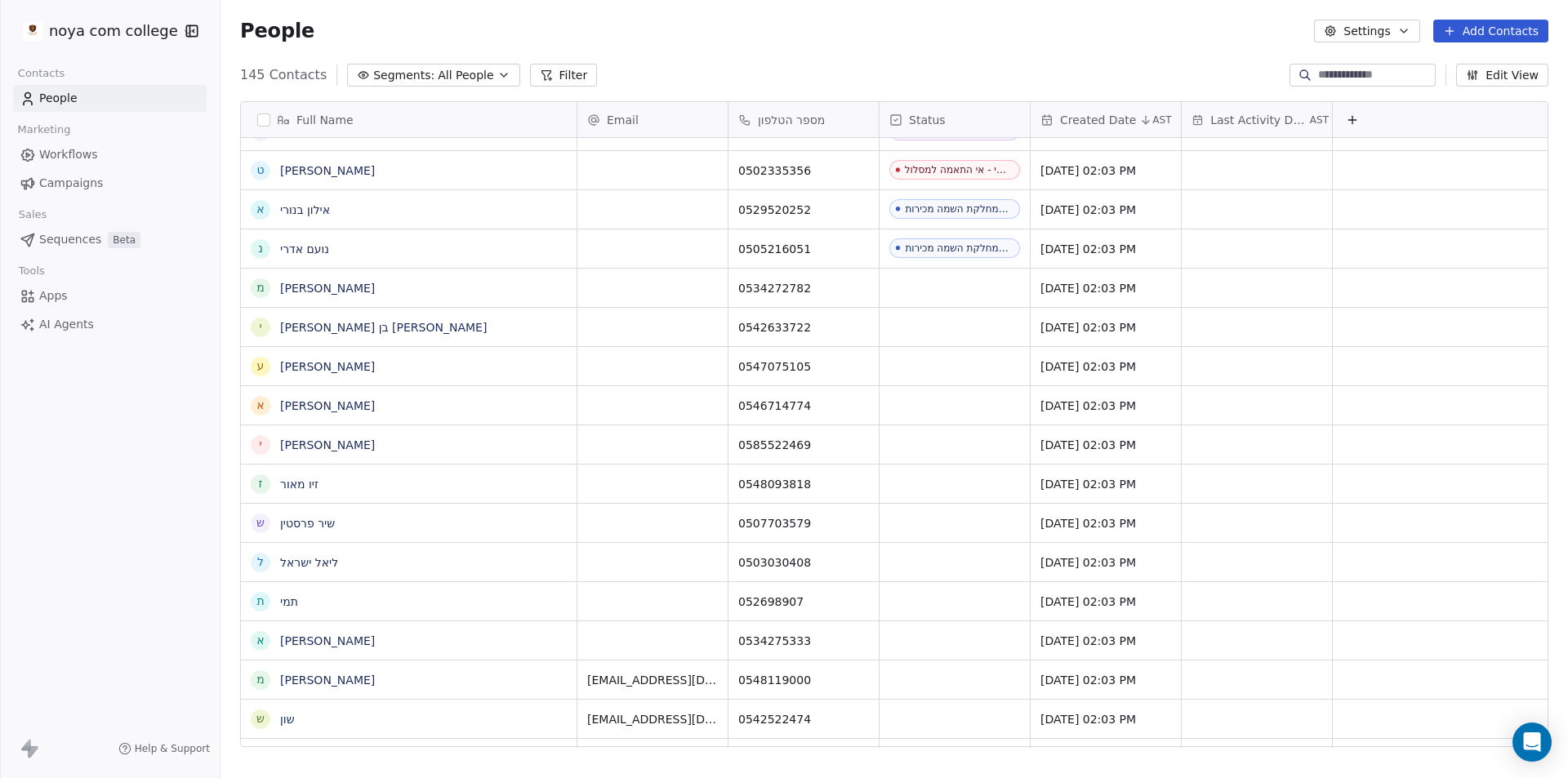
drag, startPoint x: 154, startPoint y: 414, endPoint x: 161, endPoint y: 408, distance: 9.2
click at [161, 408] on div "noya com college Contacts People Marketing Workflows Campaigns Sales Sequences …" at bounding box center [110, 389] width 220 height 778
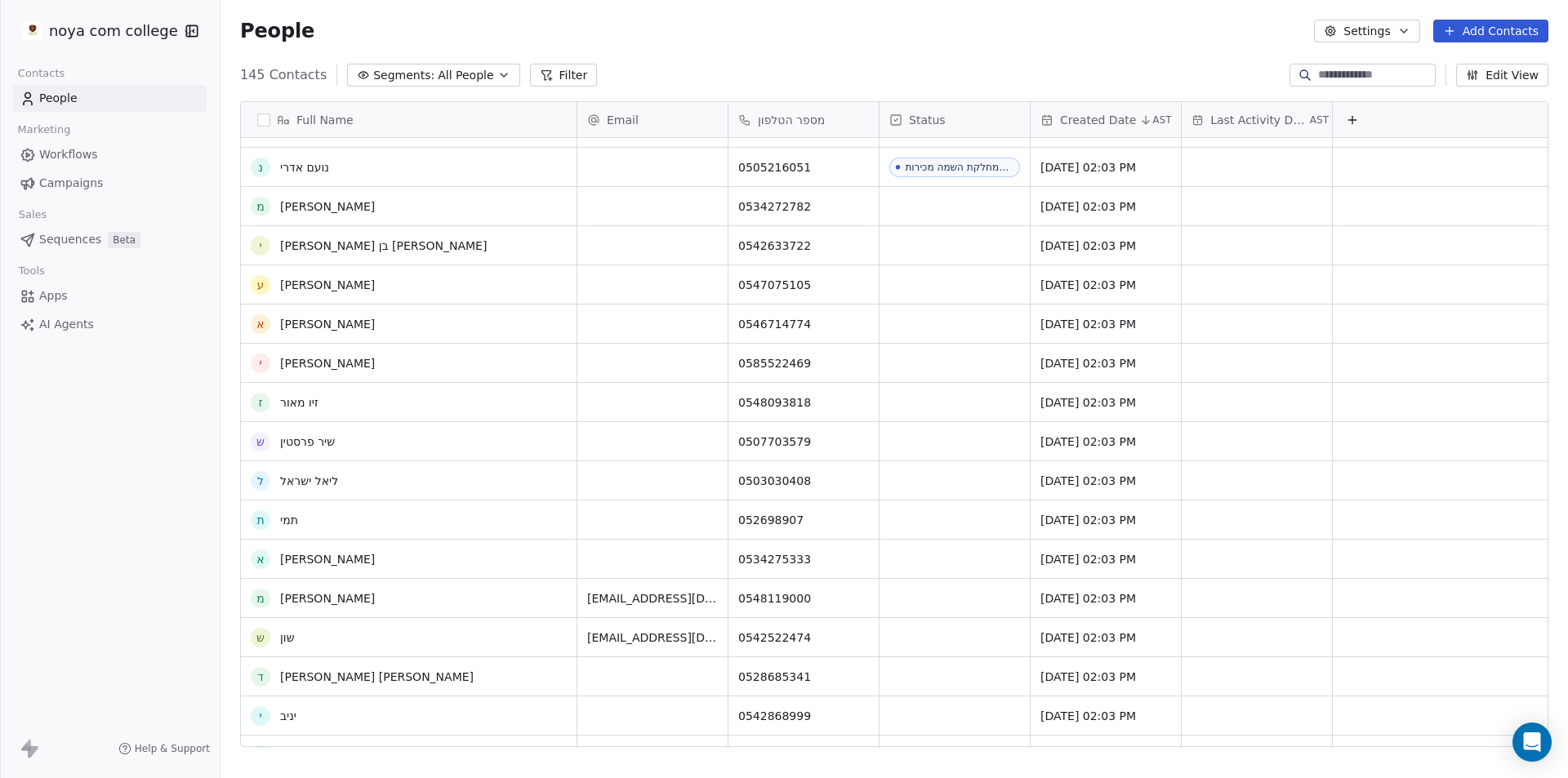
scroll to position [2283, 0]
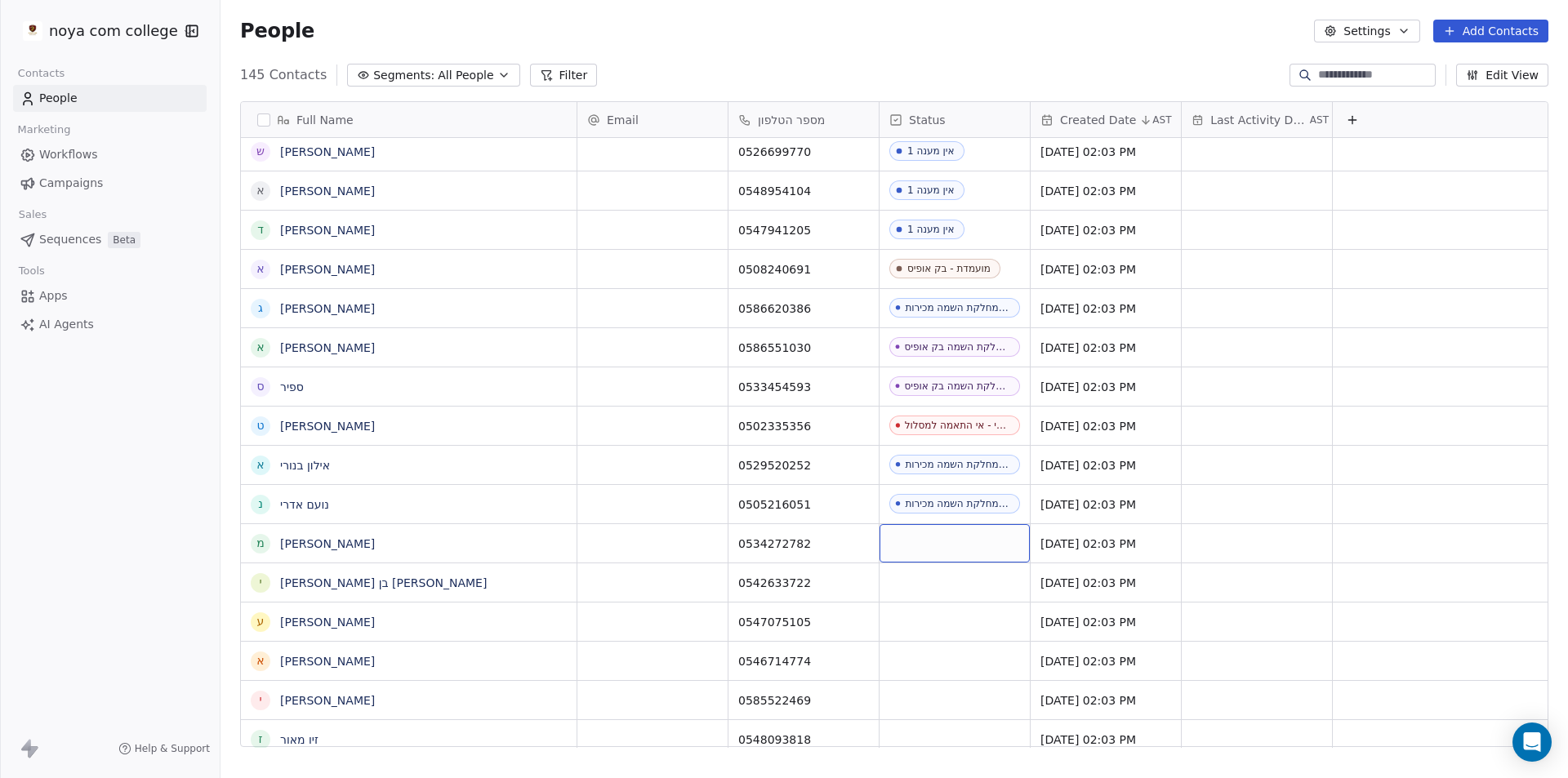
click at [966, 528] on div "grid" at bounding box center [954, 543] width 151 height 38
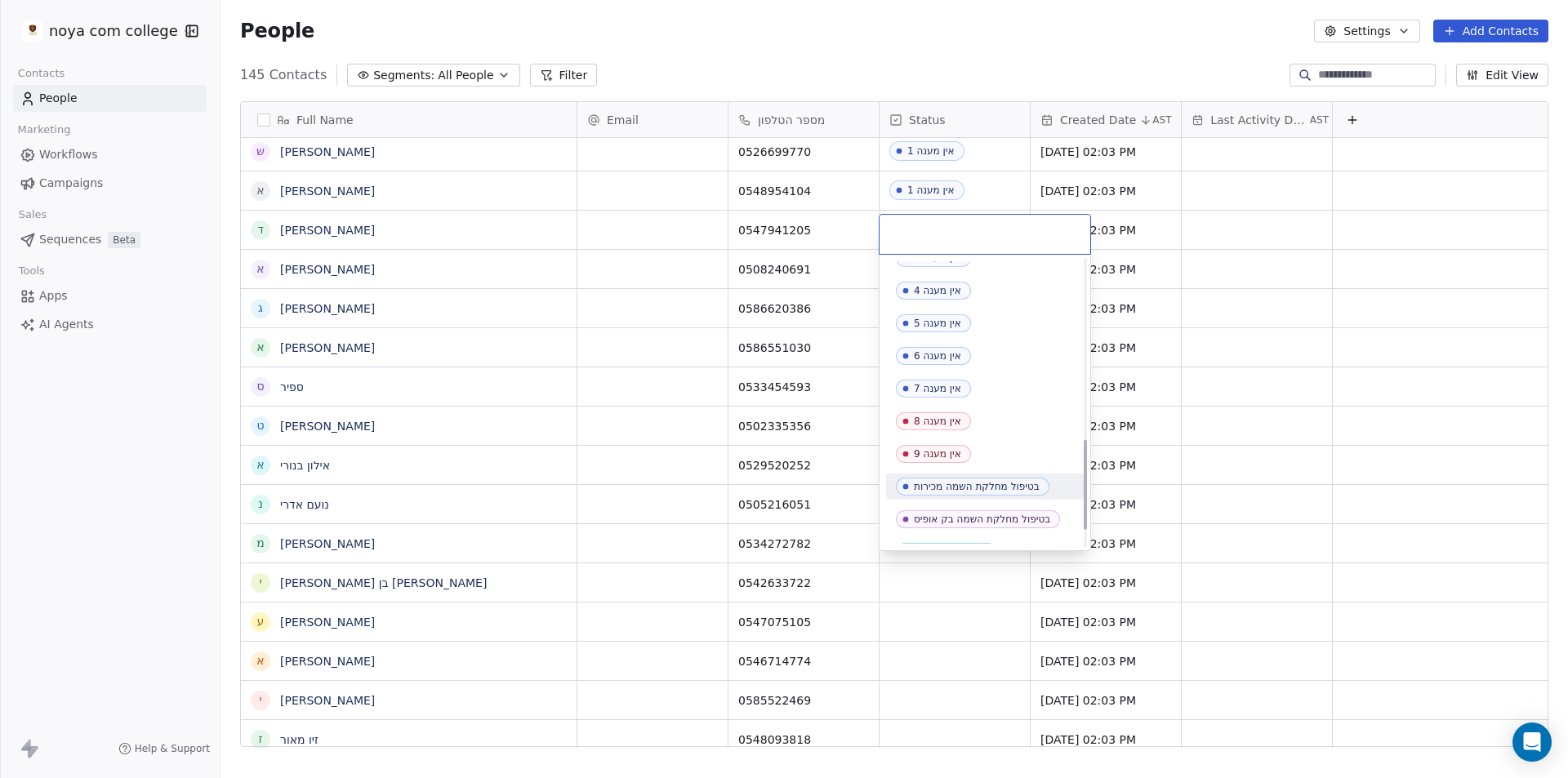
click at [996, 487] on div "בטיפול מחלקת השמה מכירות" at bounding box center [976, 487] width 126 height 12
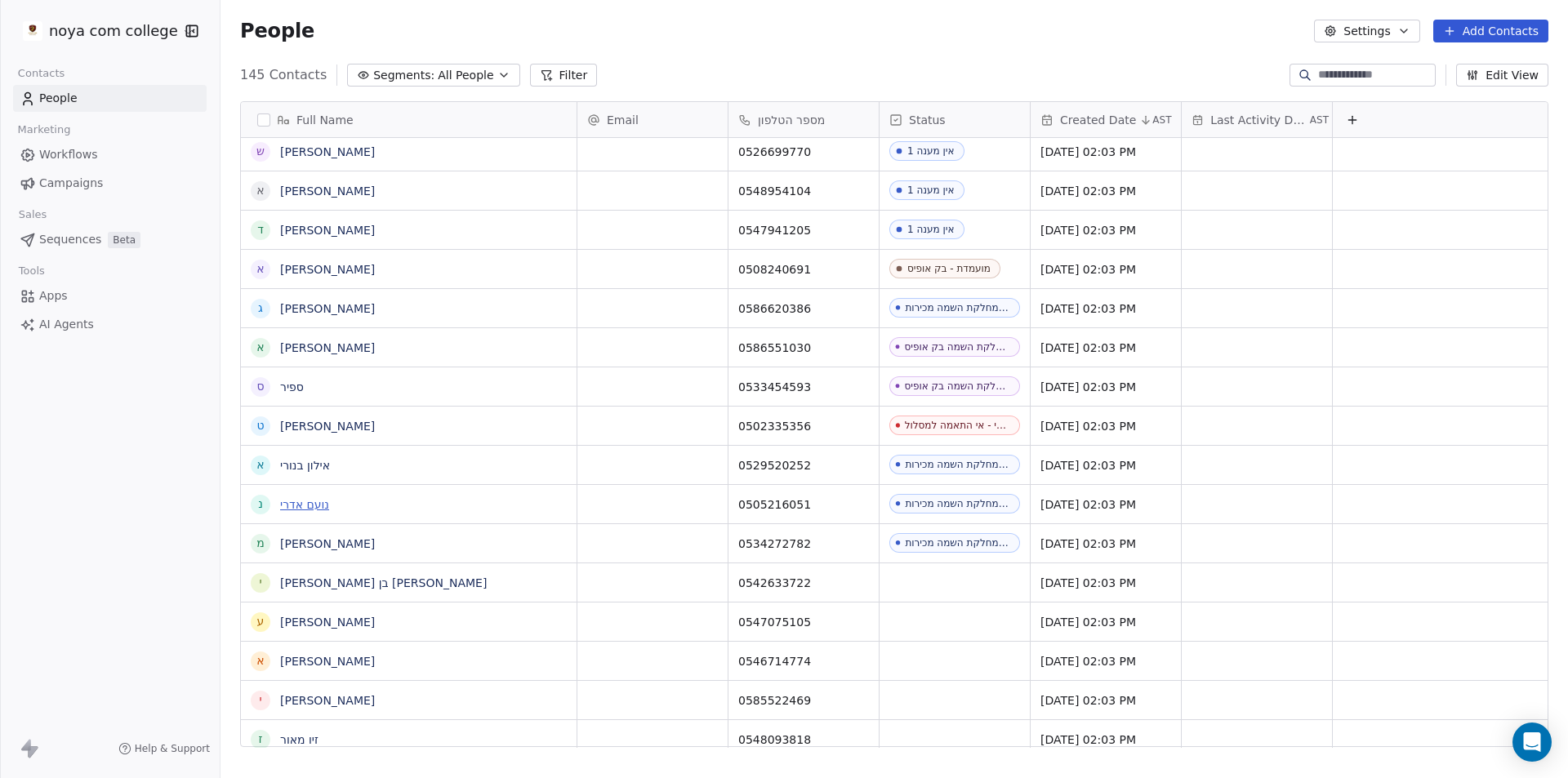
click at [310, 507] on link "נועם אדרי" at bounding box center [304, 504] width 49 height 13
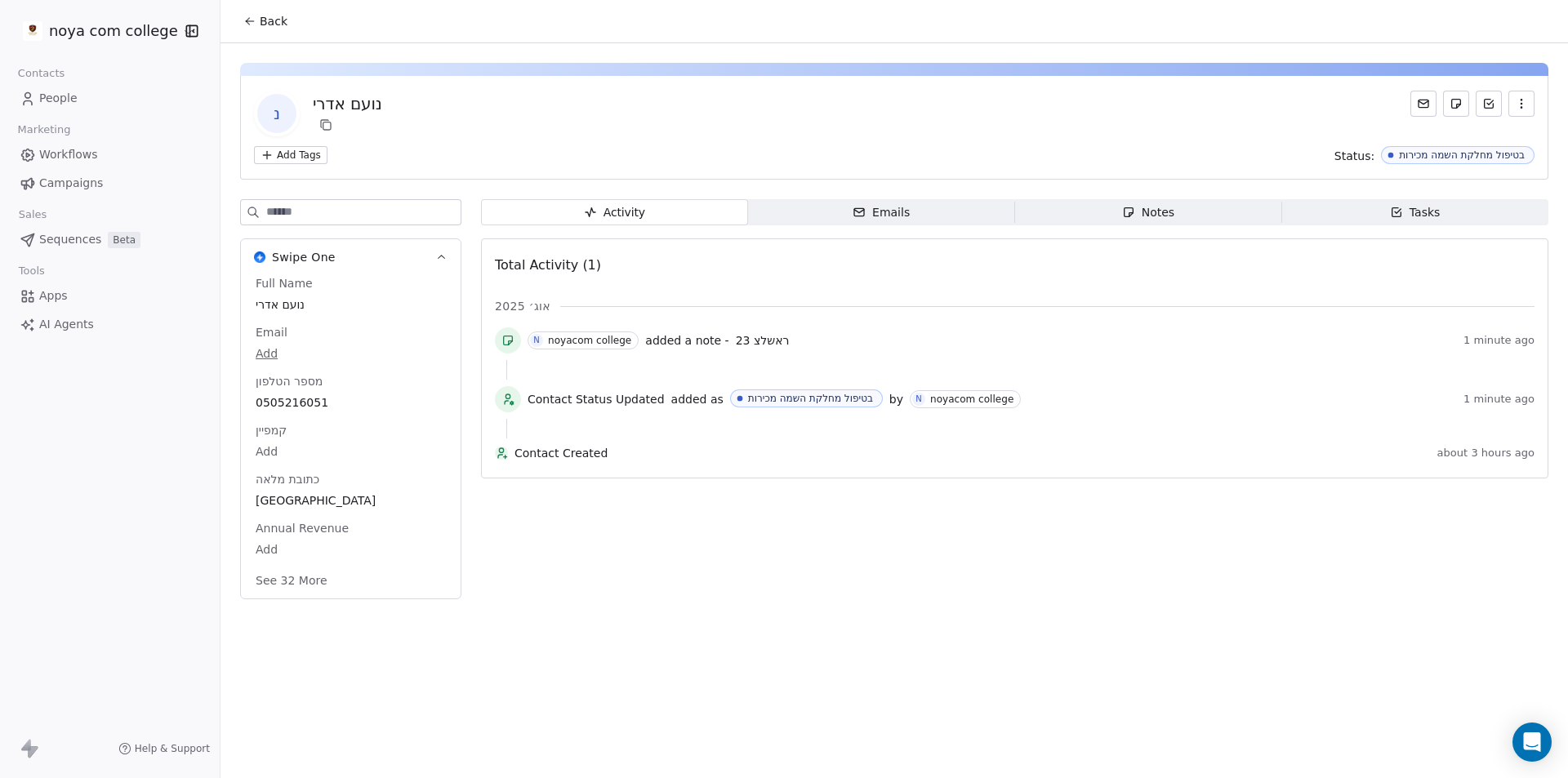
click at [1205, 213] on span "Notes Notes" at bounding box center [1148, 212] width 267 height 26
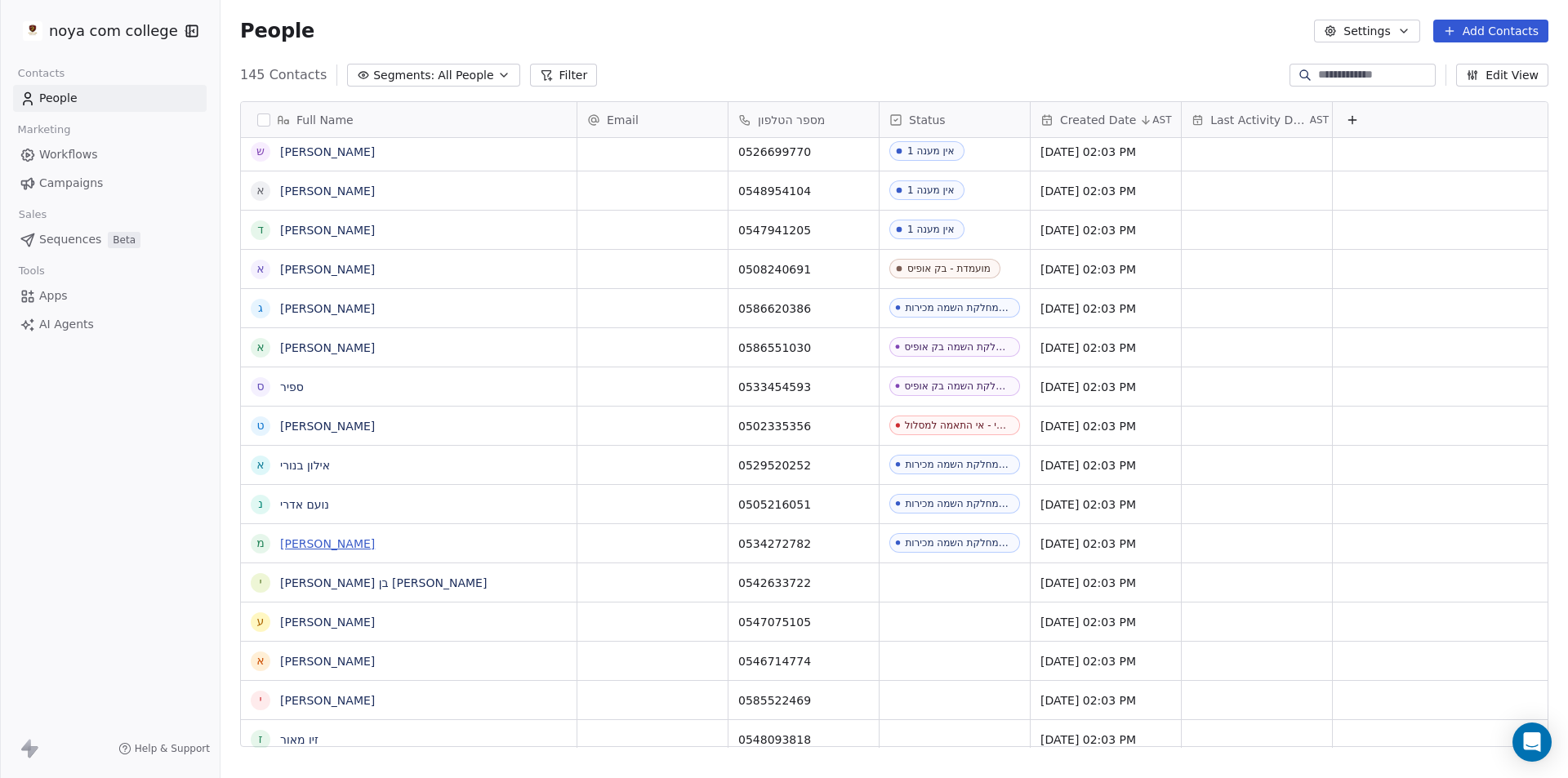
click at [329, 541] on link "[PERSON_NAME]" at bounding box center [327, 544] width 94 height 13
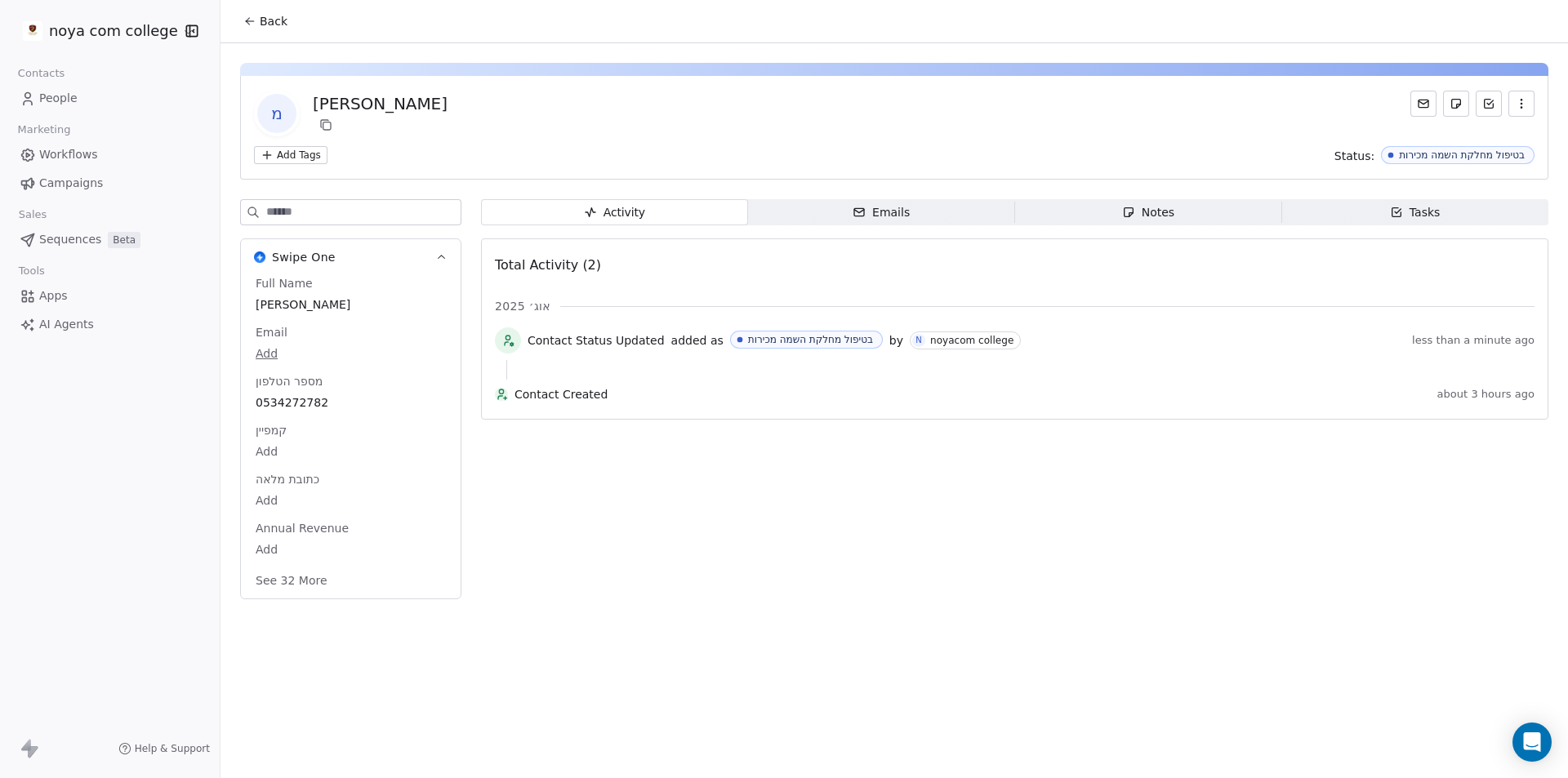
drag, startPoint x: 1164, startPoint y: 211, endPoint x: 1155, endPoint y: 230, distance: 21.0
click at [1164, 213] on div "Notes" at bounding box center [1147, 212] width 53 height 17
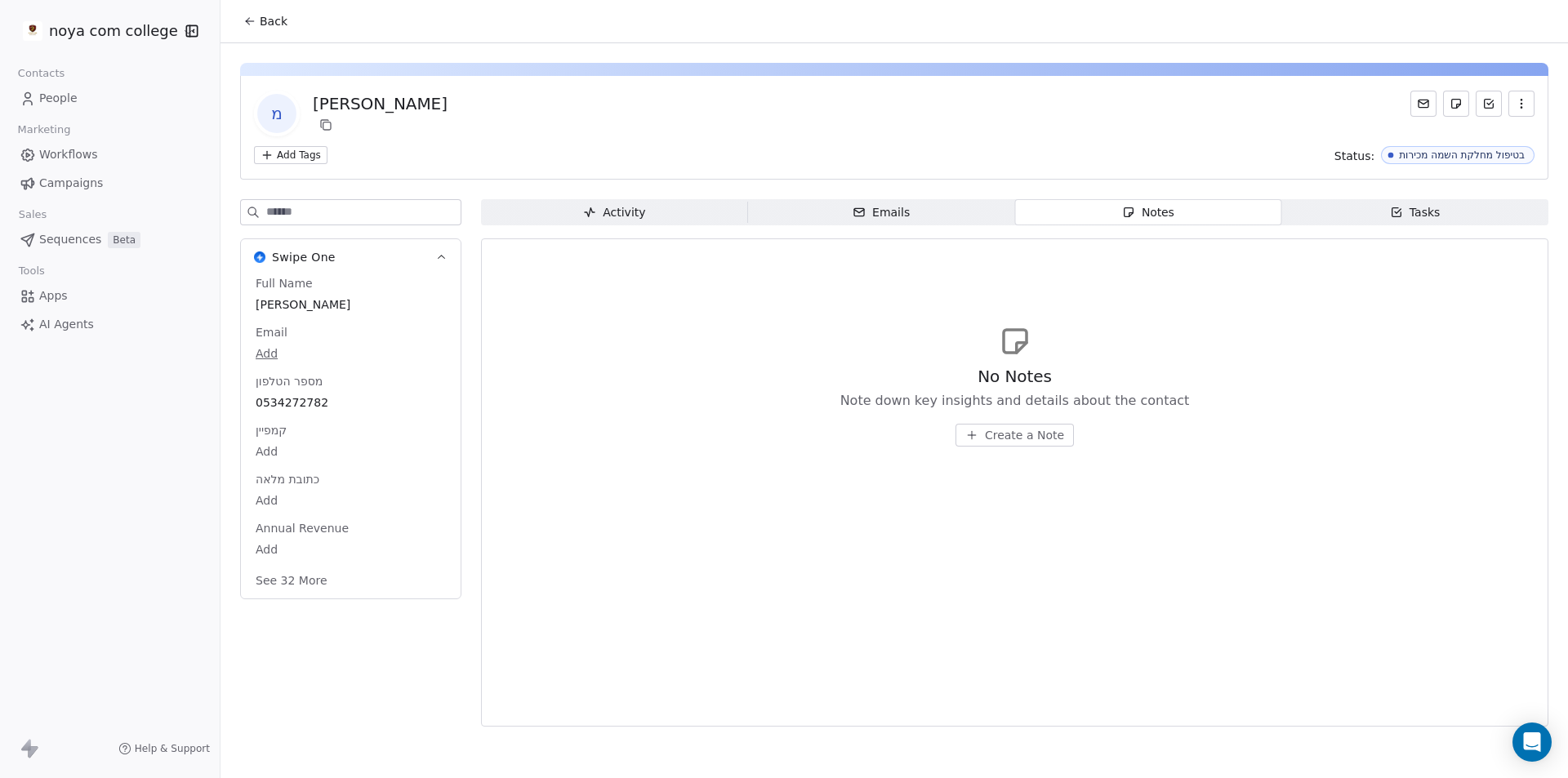
click at [1011, 428] on span "Create a Note" at bounding box center [1024, 435] width 79 height 16
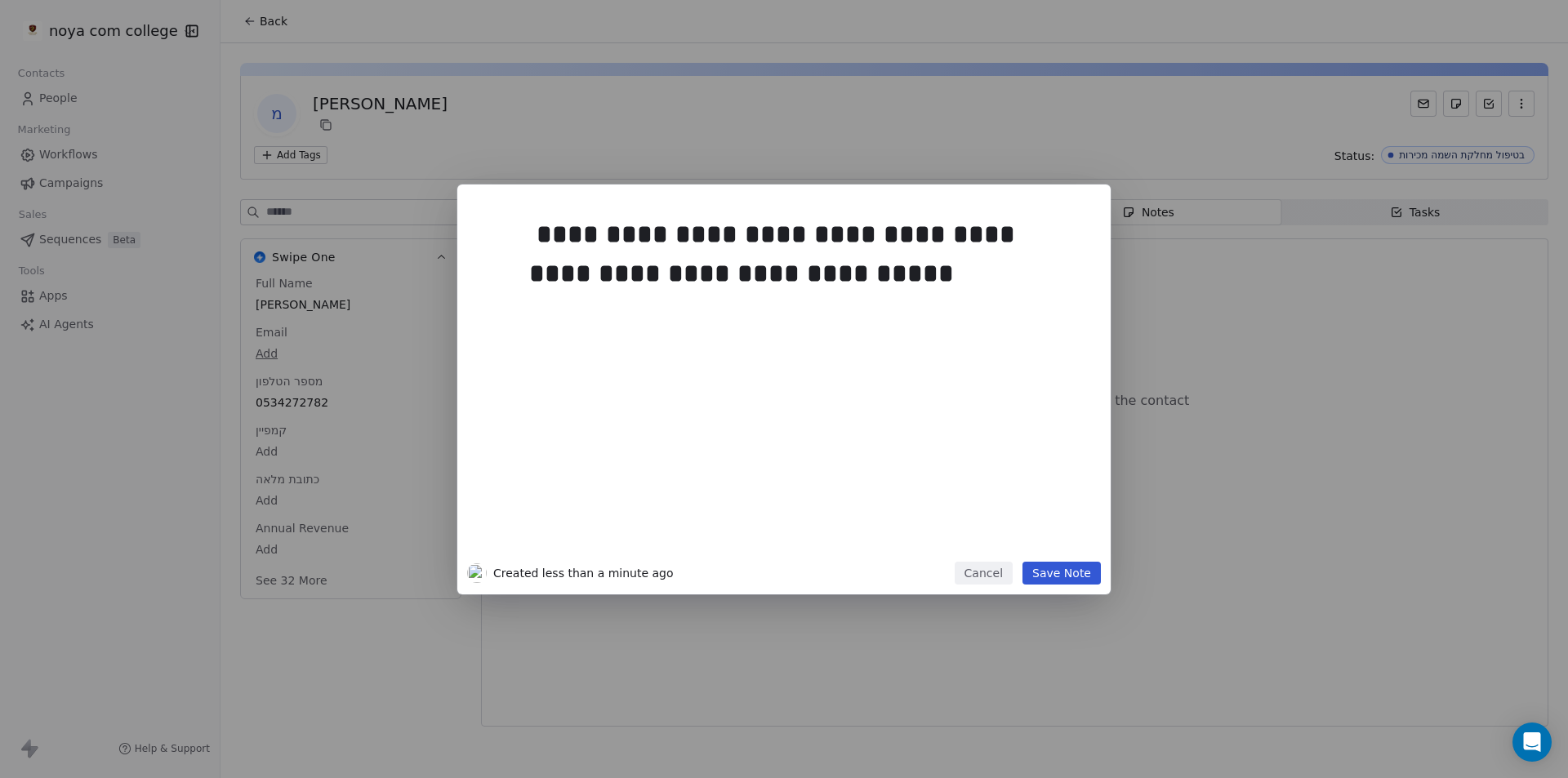
click at [1079, 577] on button "Save Note" at bounding box center [1062, 574] width 78 height 23
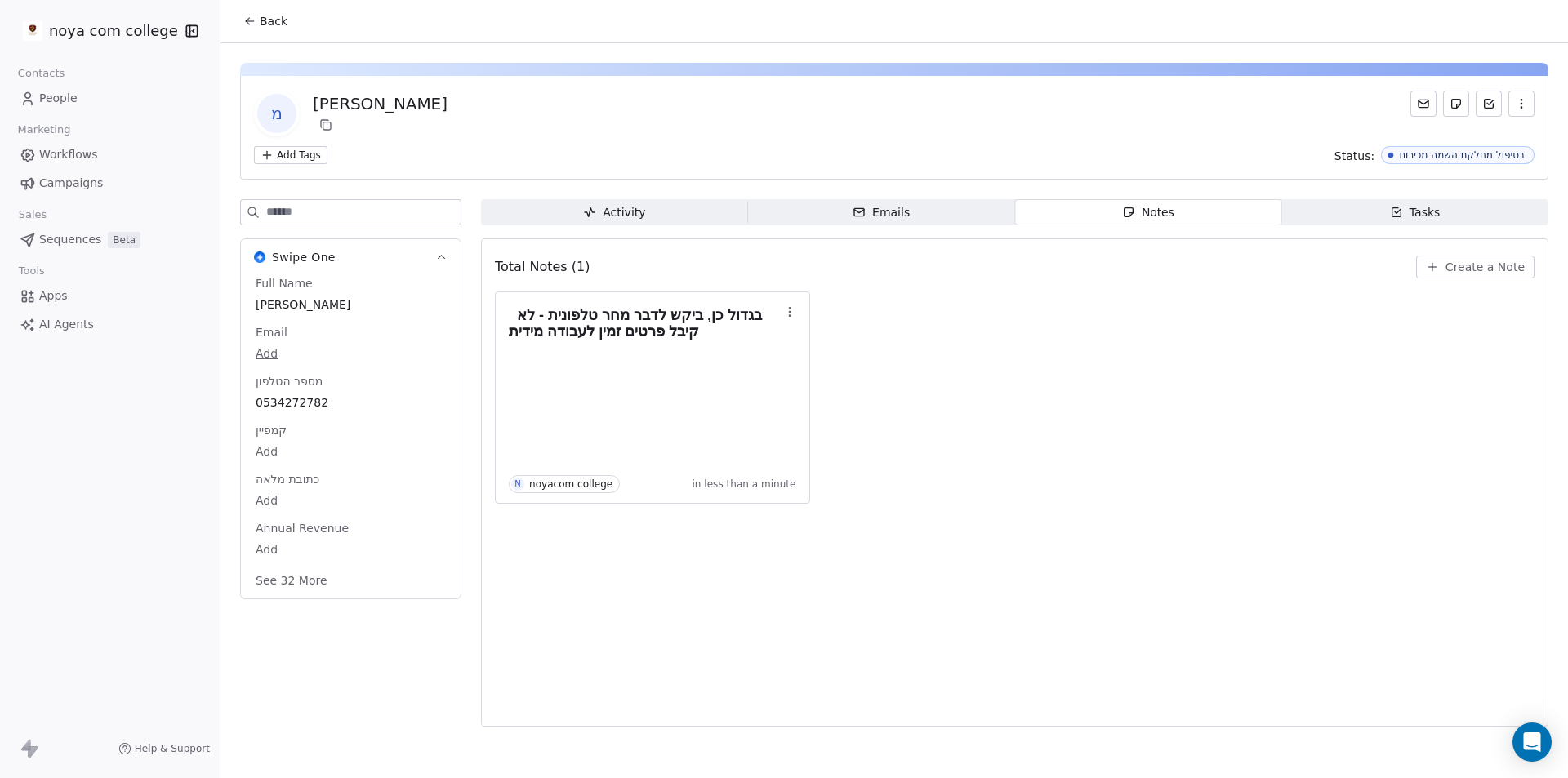
click at [264, 18] on span "Back" at bounding box center [273, 21] width 28 height 16
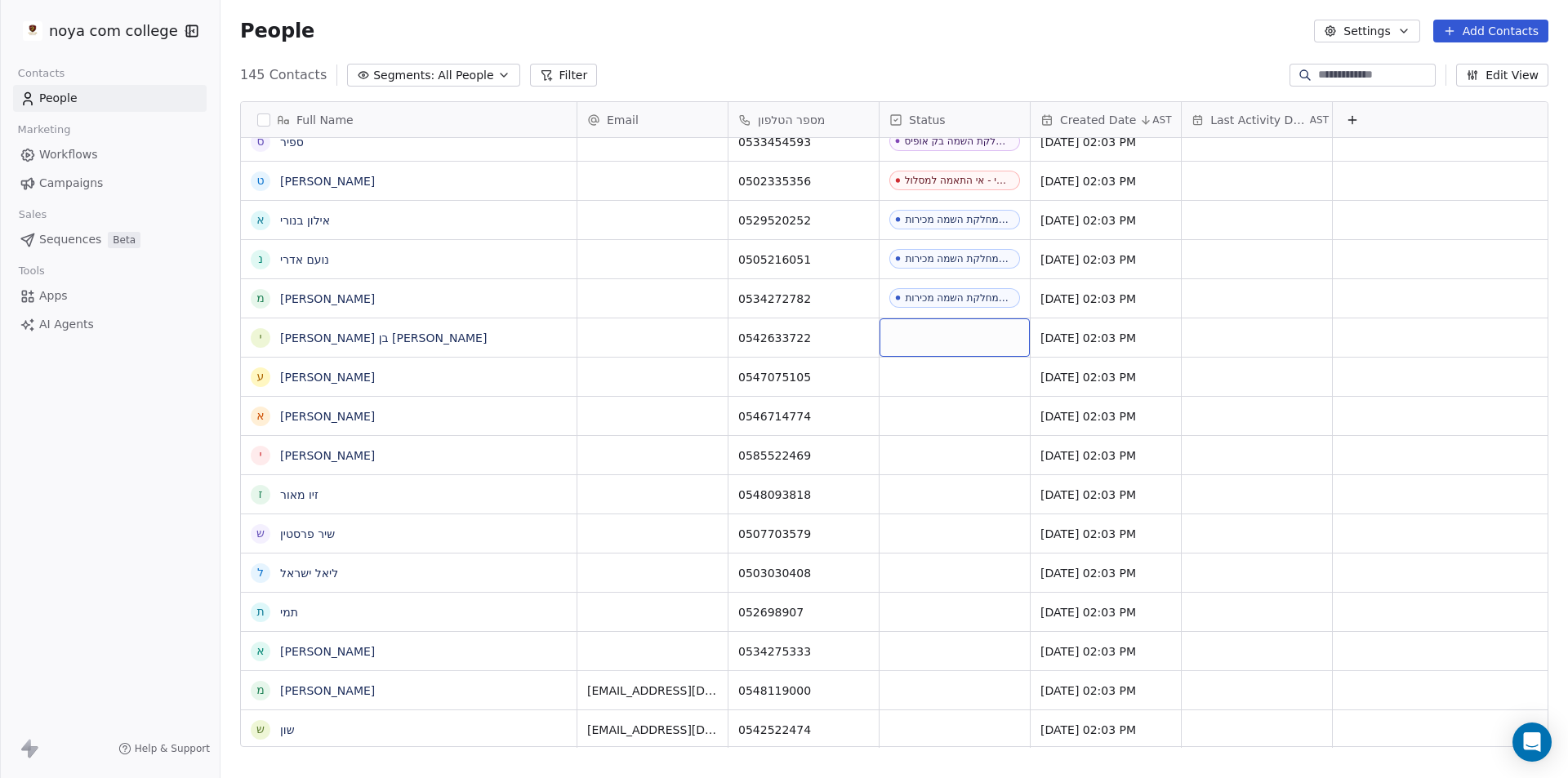
click at [942, 351] on div "grid" at bounding box center [954, 337] width 151 height 38
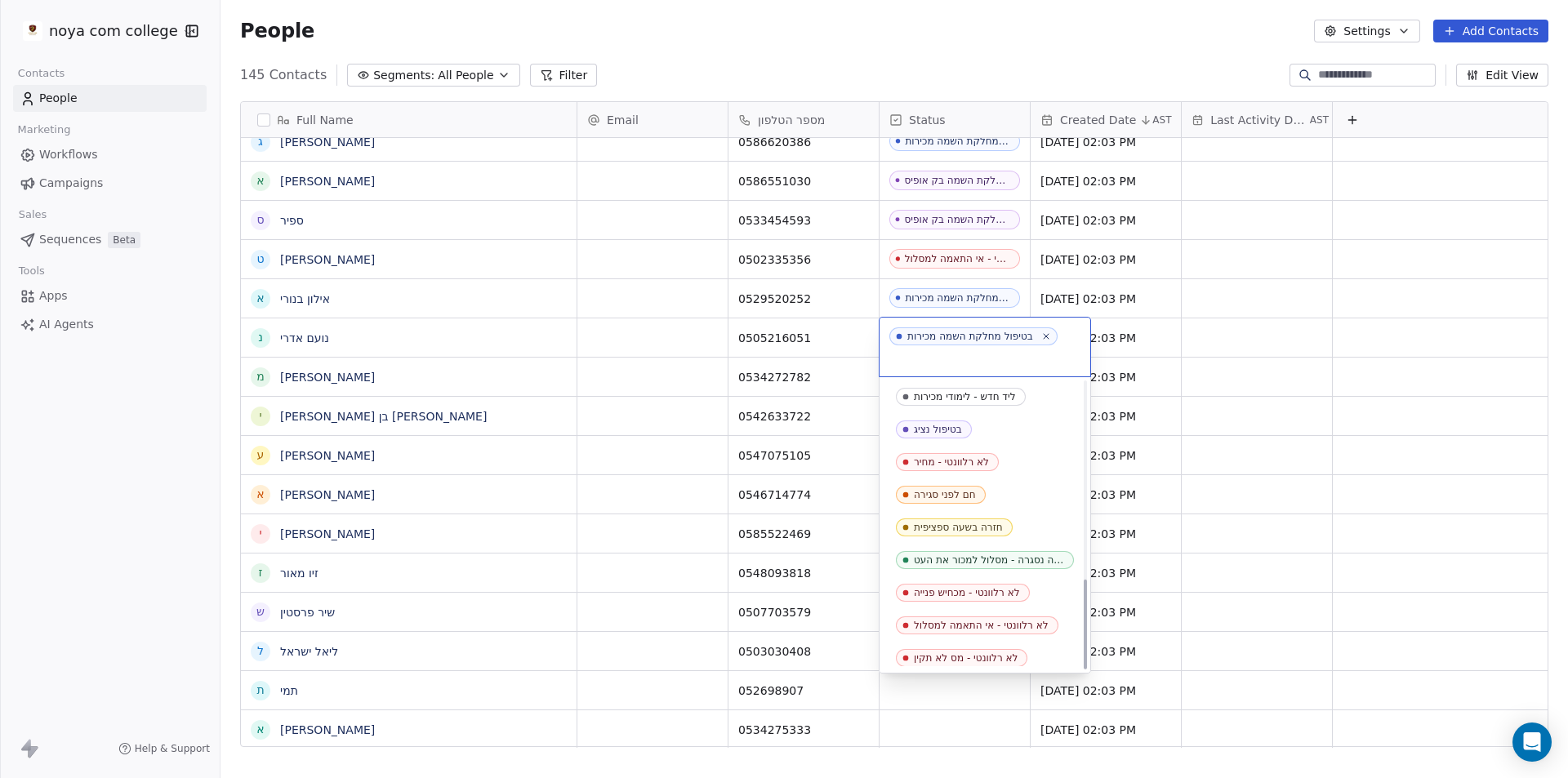
scroll to position [626, 0]
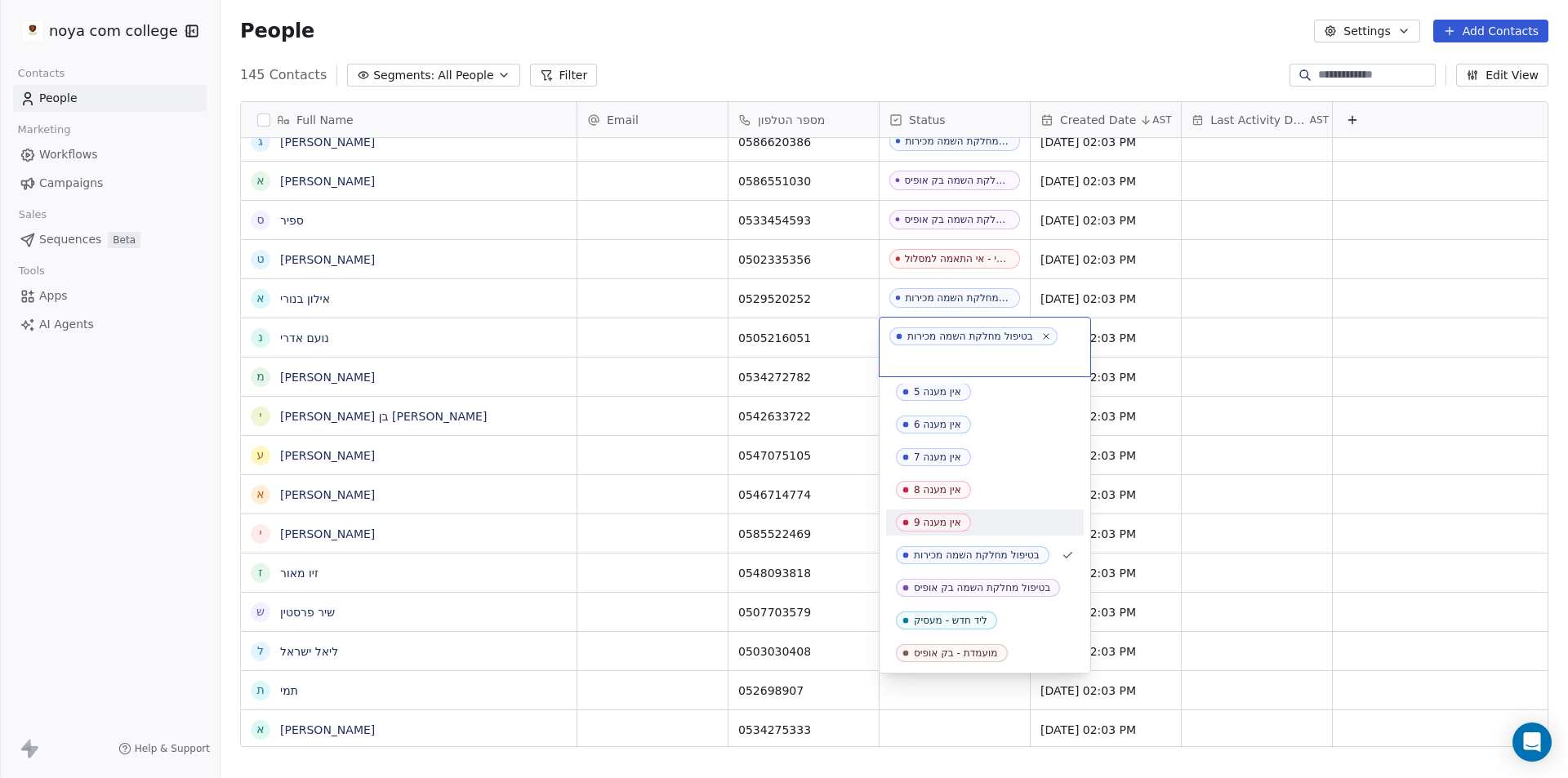
click at [28, 413] on html "noya com college Contacts People Marketing Workflows Campaigns Sales Sequences …" at bounding box center [784, 389] width 1568 height 778
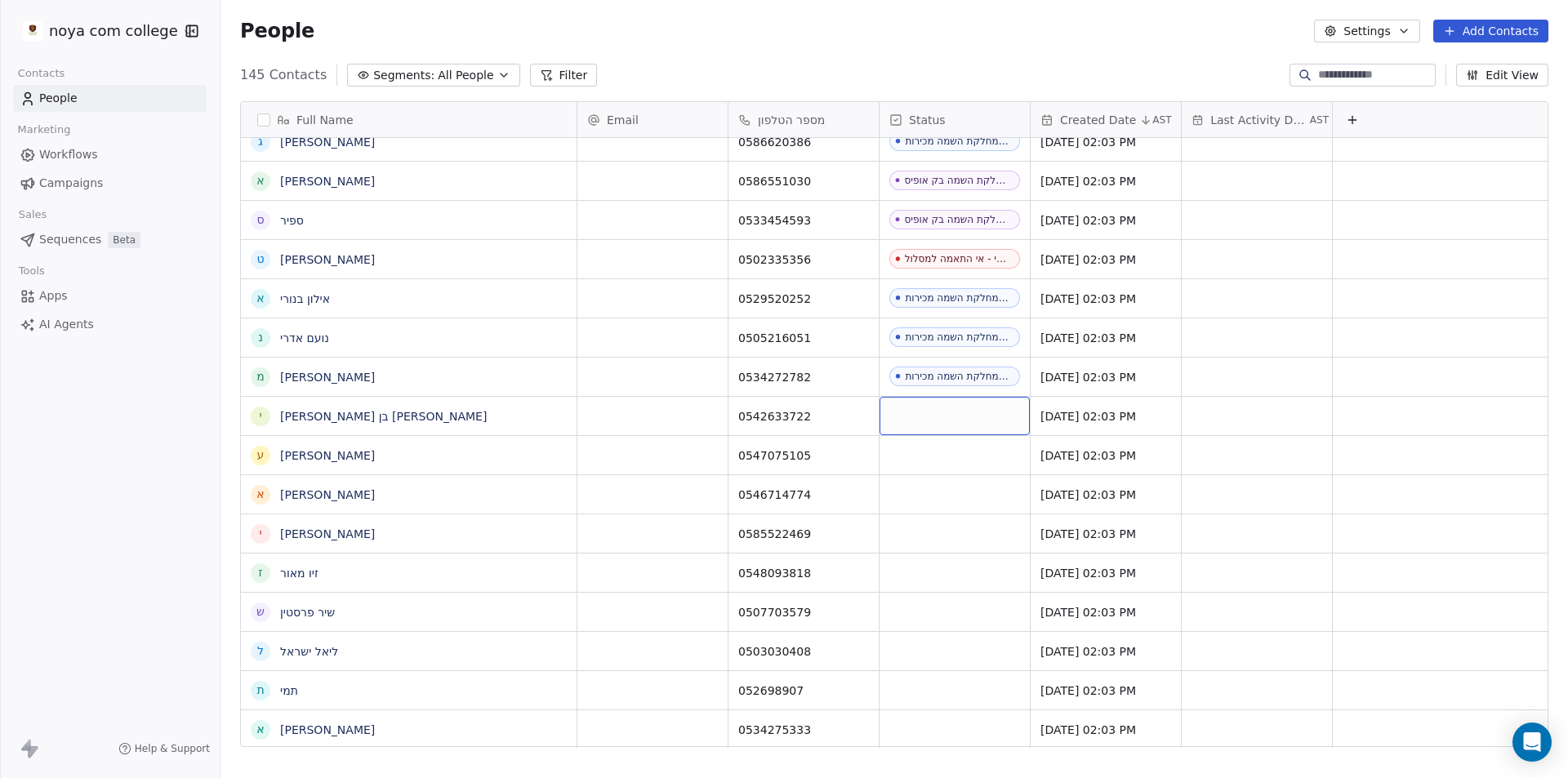
click at [914, 414] on div "grid" at bounding box center [954, 415] width 151 height 38
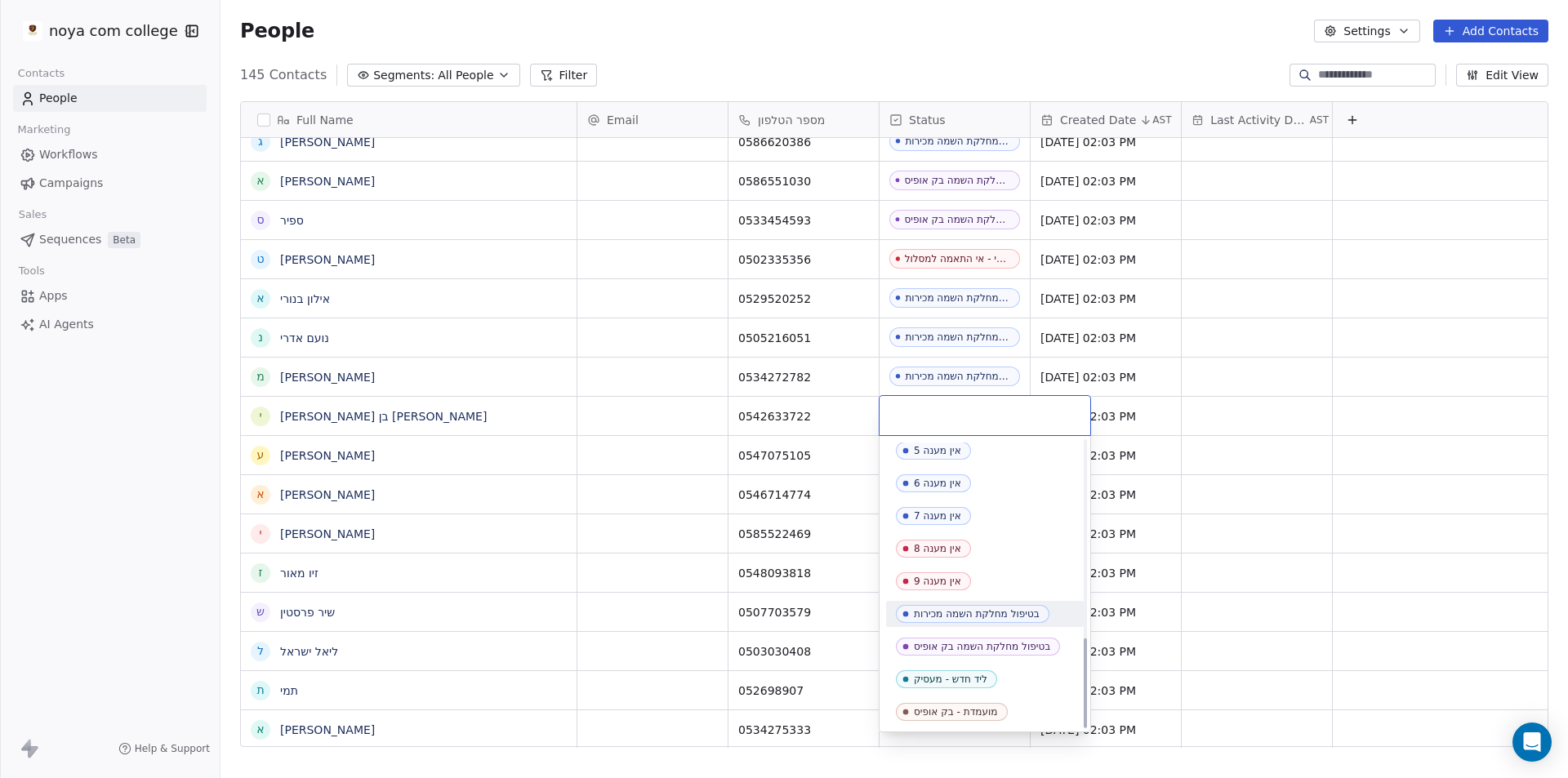
click at [1008, 611] on div "בטיפול מחלקת השמה מכירות" at bounding box center [976, 614] width 126 height 12
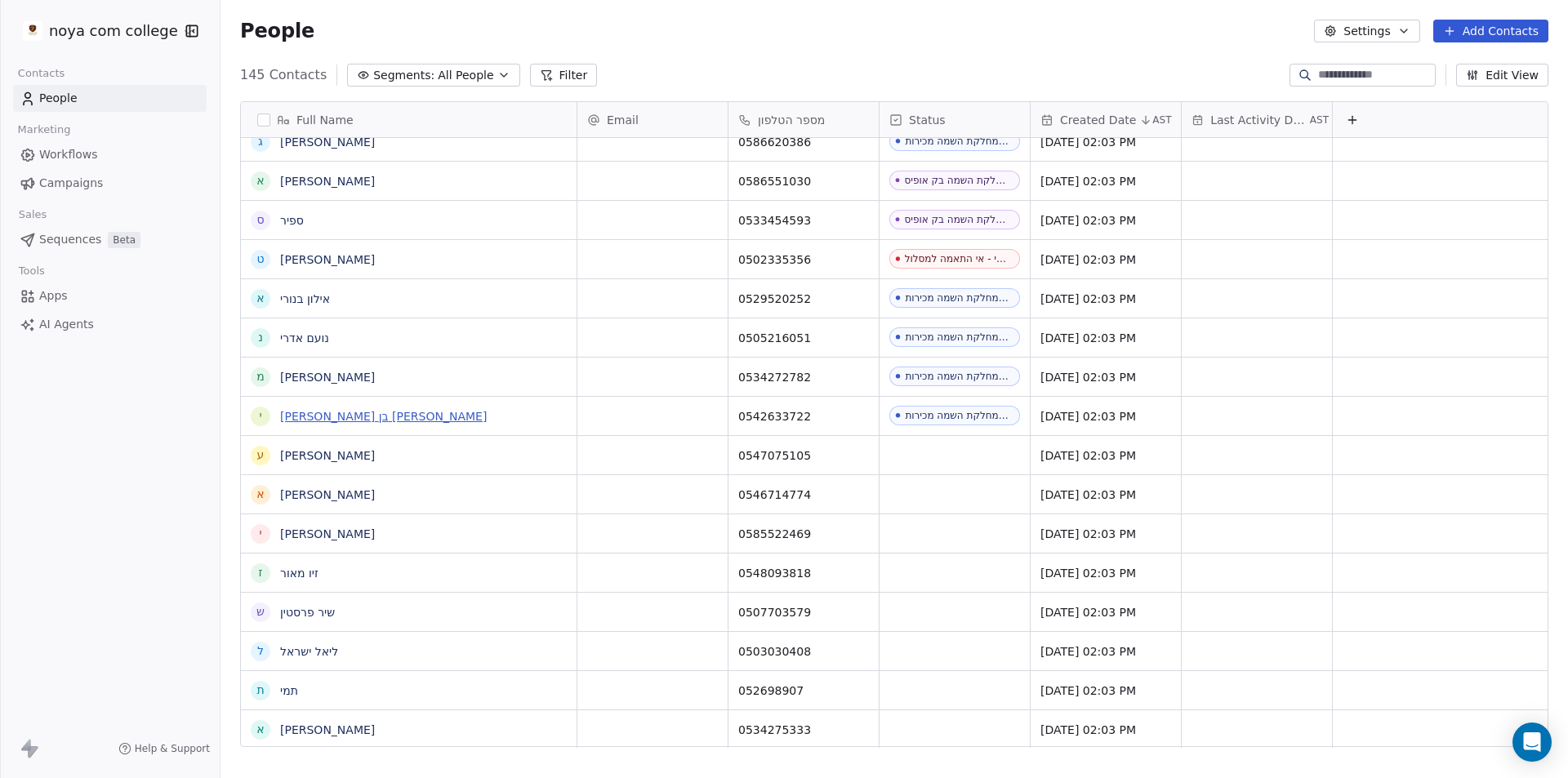
click at [299, 416] on link "[PERSON_NAME] בן [PERSON_NAME]" at bounding box center [383, 416] width 207 height 13
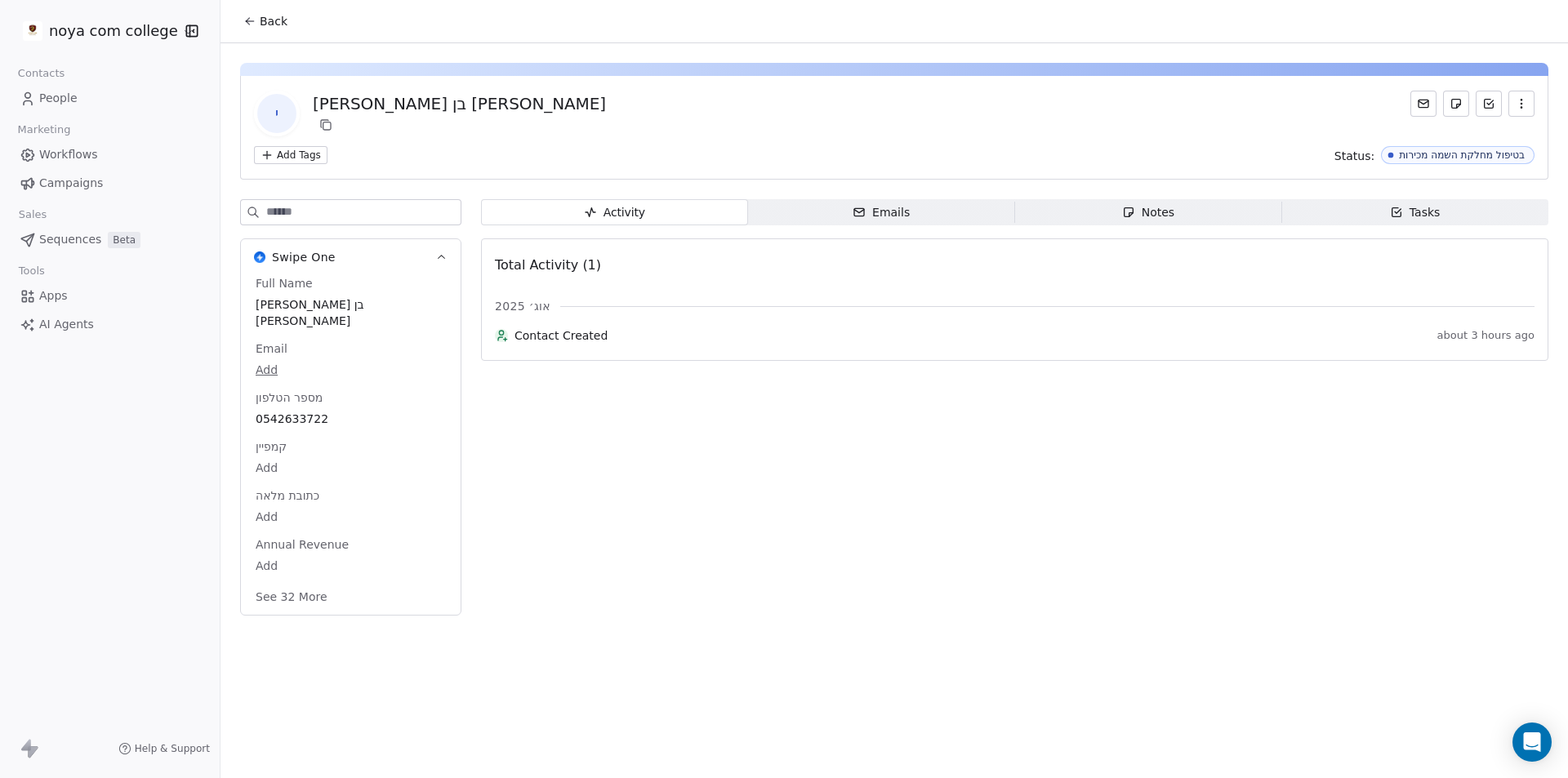
drag, startPoint x: 1151, startPoint y: 211, endPoint x: 1145, endPoint y: 230, distance: 19.9
click at [1152, 212] on div "Notes" at bounding box center [1147, 212] width 53 height 17
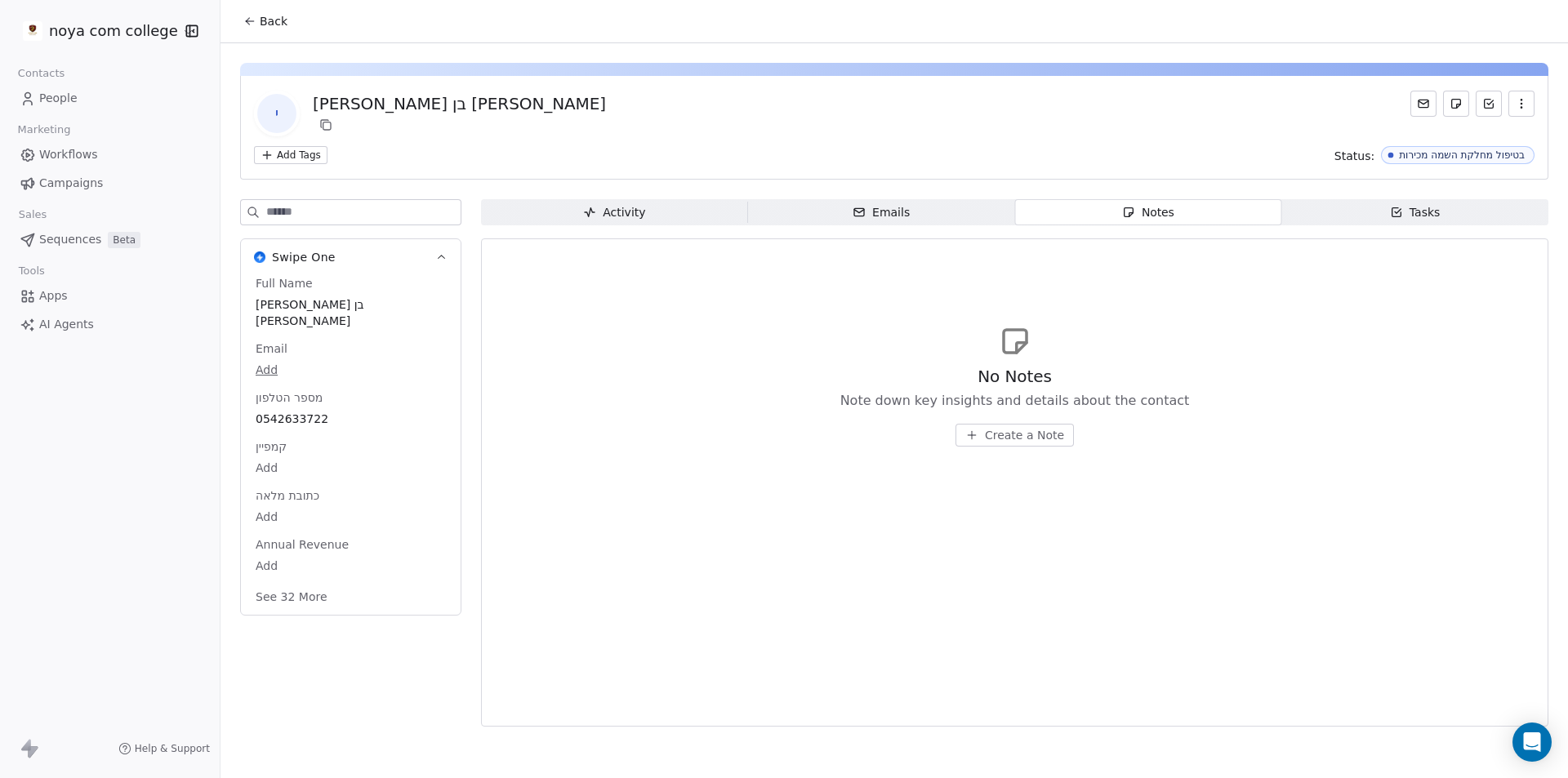
click at [1037, 437] on span "Create a Note" at bounding box center [1024, 435] width 79 height 16
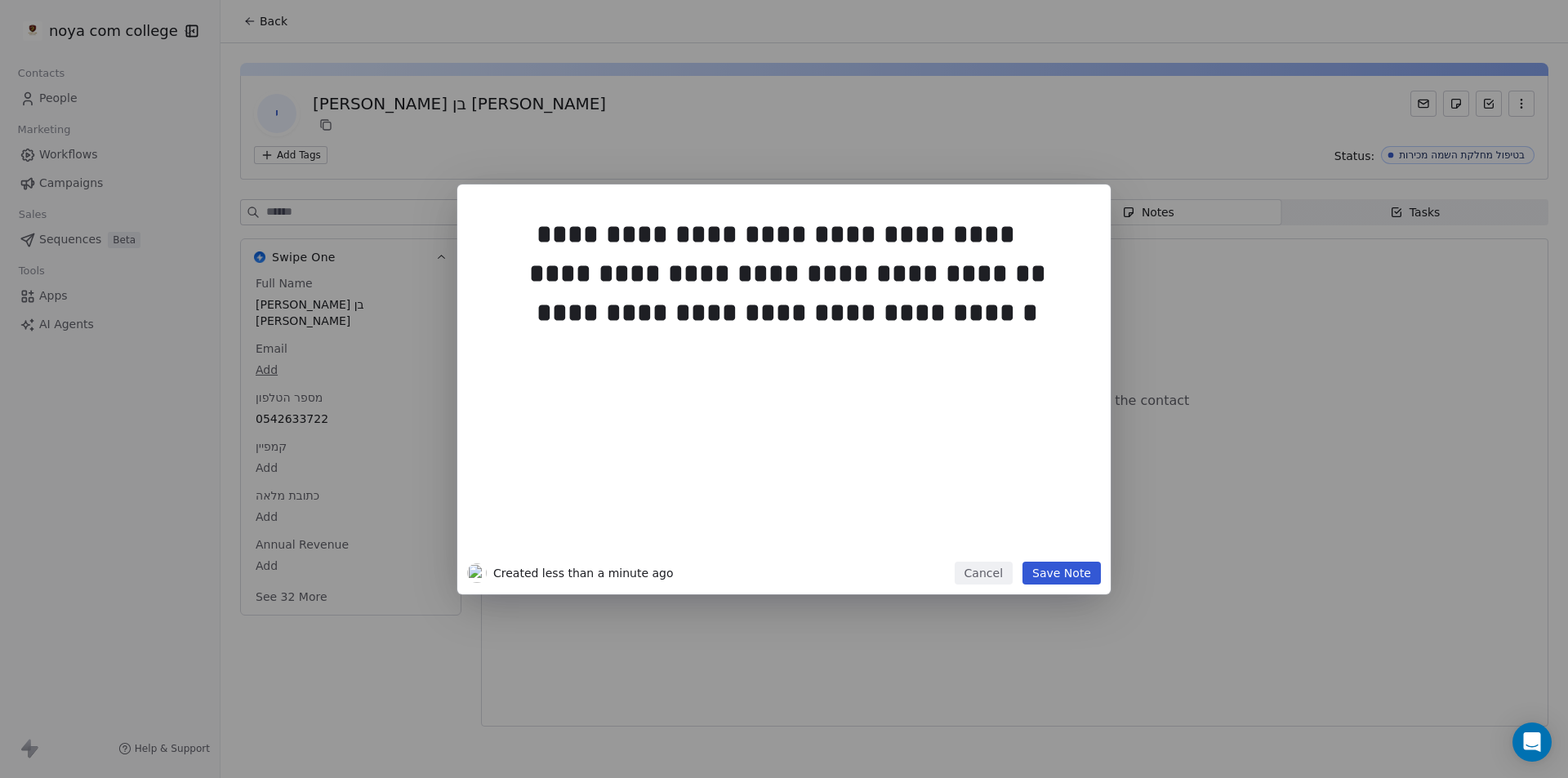
click at [1062, 574] on button "Save Note" at bounding box center [1062, 574] width 78 height 23
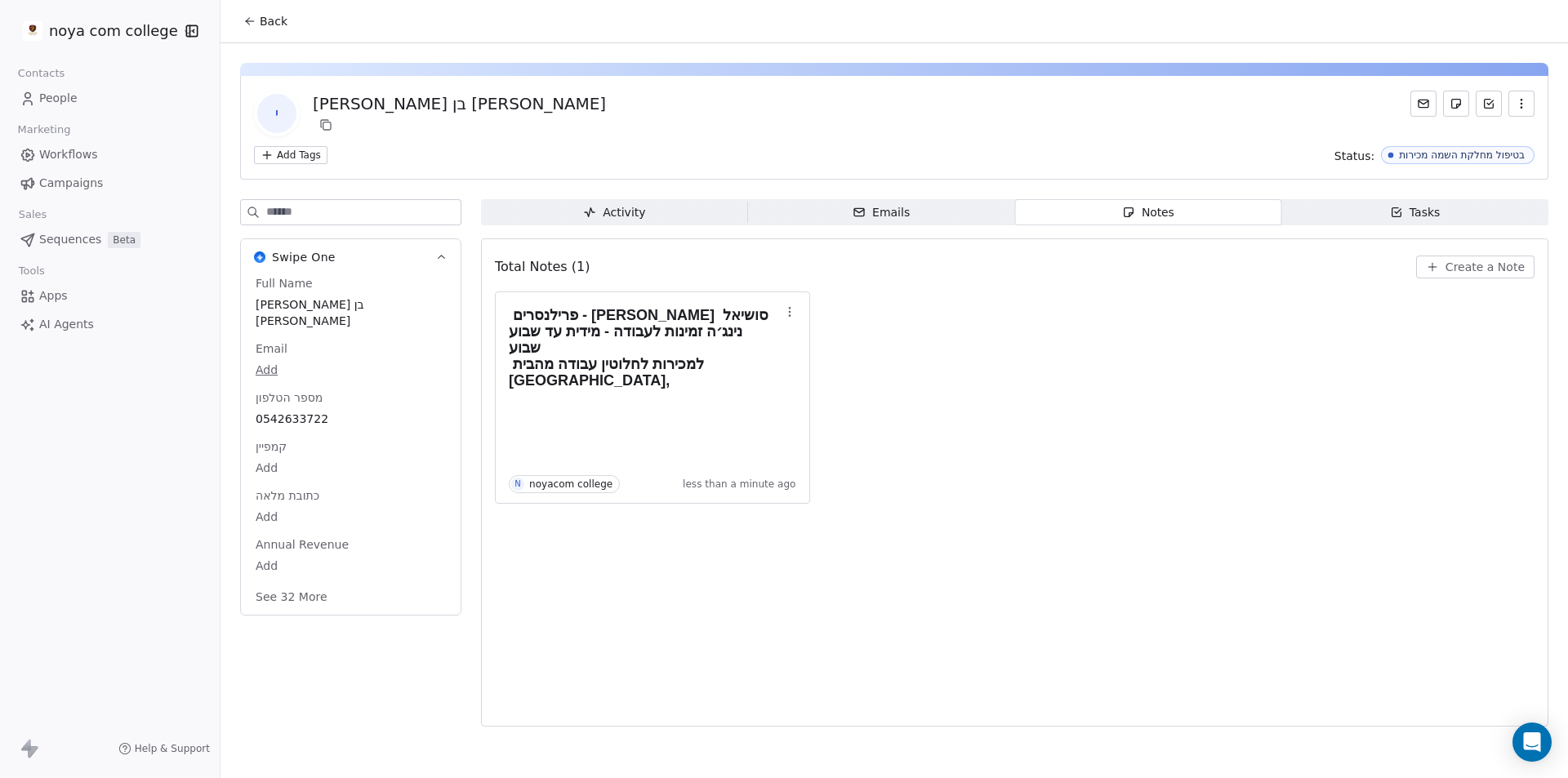
click at [284, 26] on span "Back" at bounding box center [273, 21] width 28 height 16
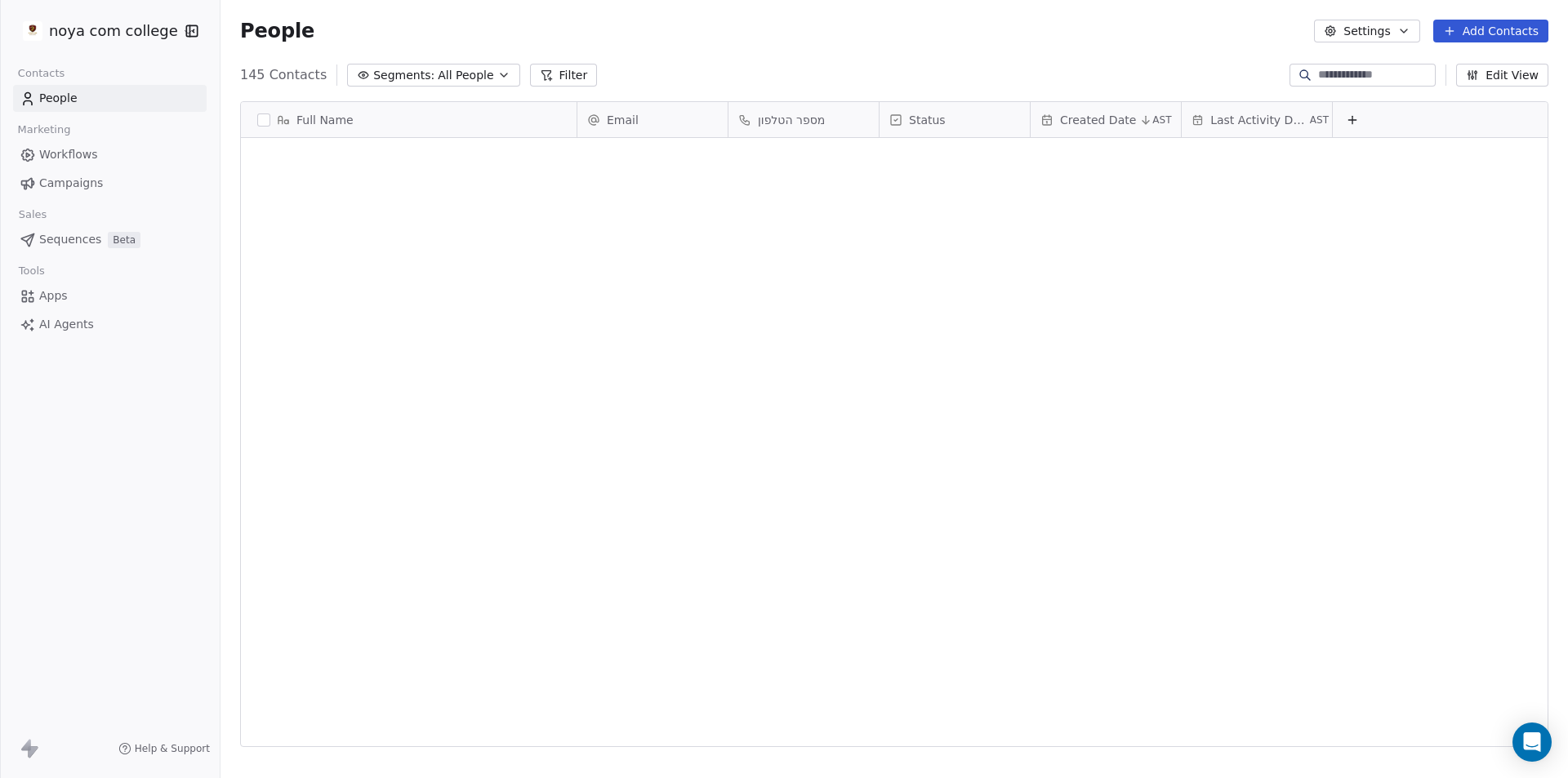
scroll to position [672, 1335]
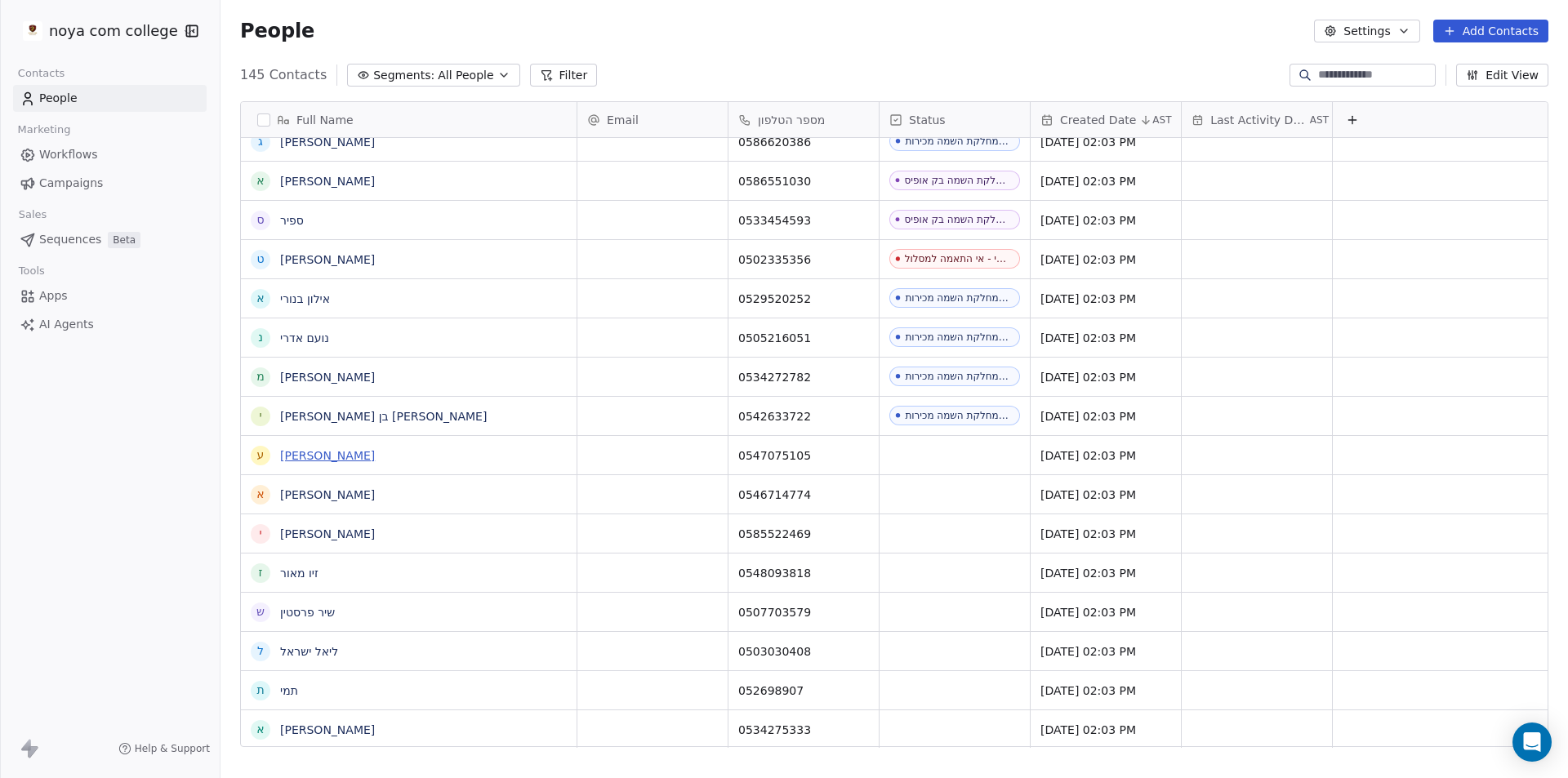
click at [316, 457] on link "[PERSON_NAME]" at bounding box center [327, 455] width 94 height 13
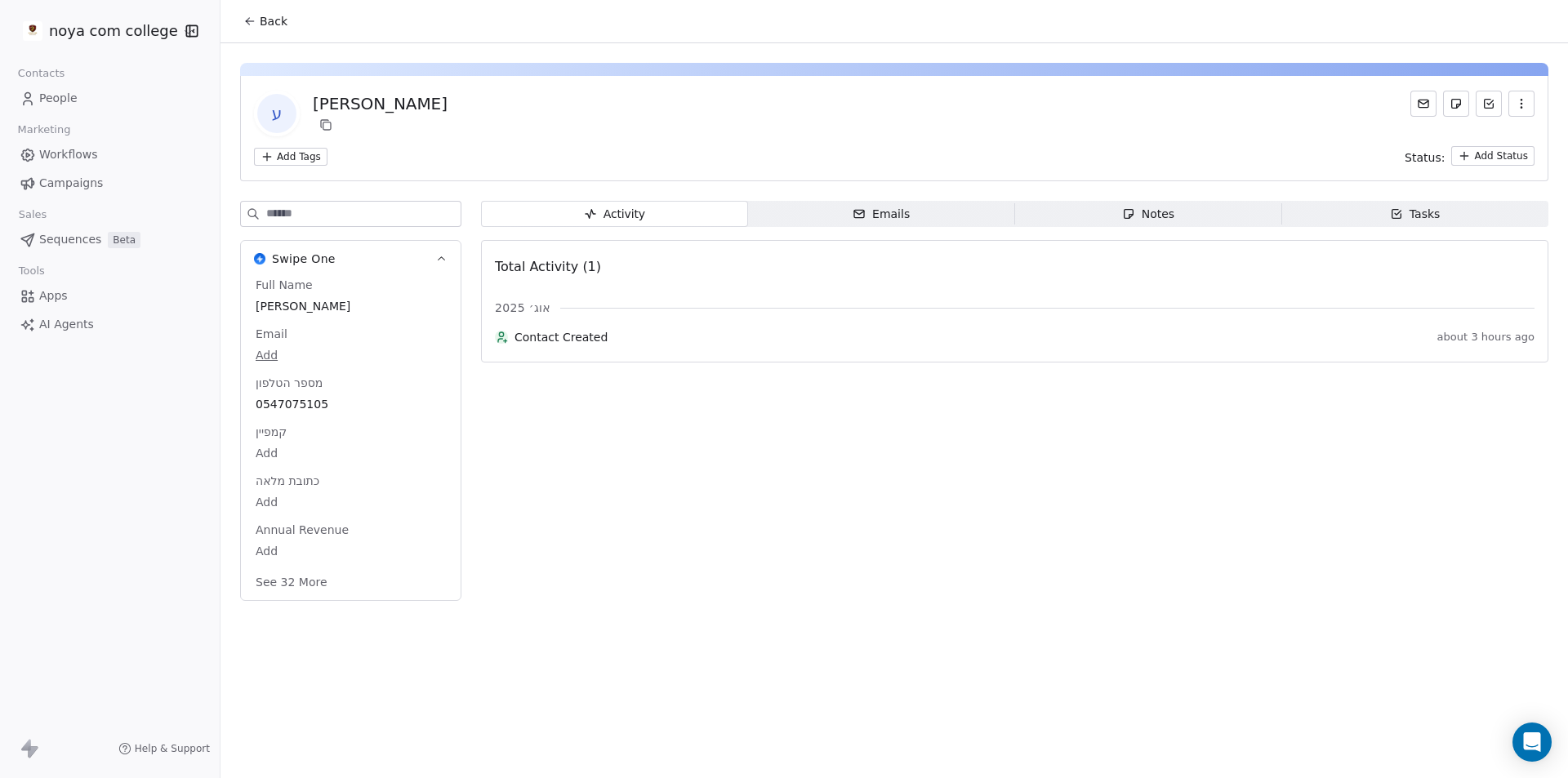
click at [1141, 220] on div "Notes" at bounding box center [1147, 214] width 53 height 17
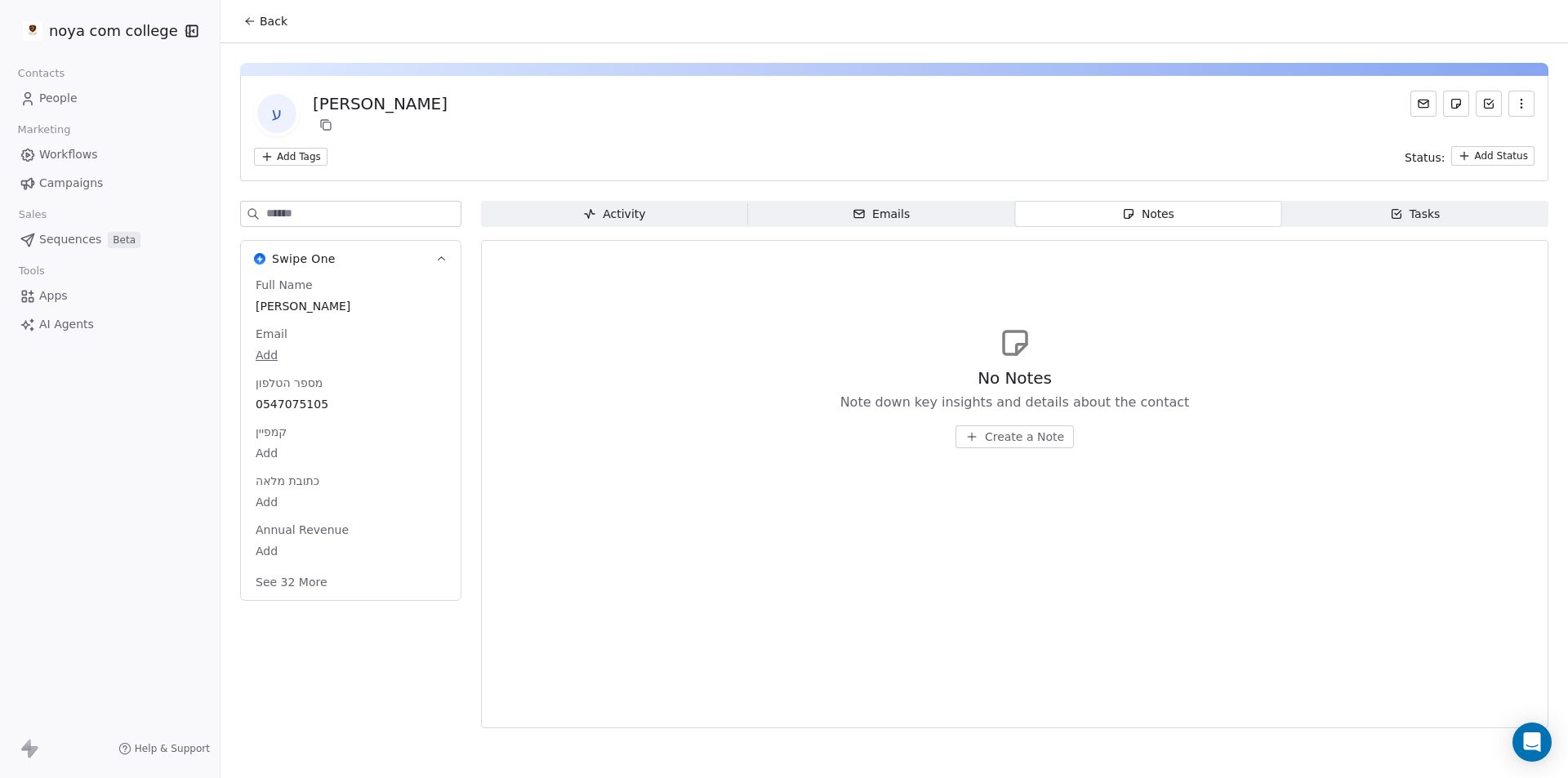
click at [1057, 444] on span "Create a Note" at bounding box center [1024, 437] width 79 height 16
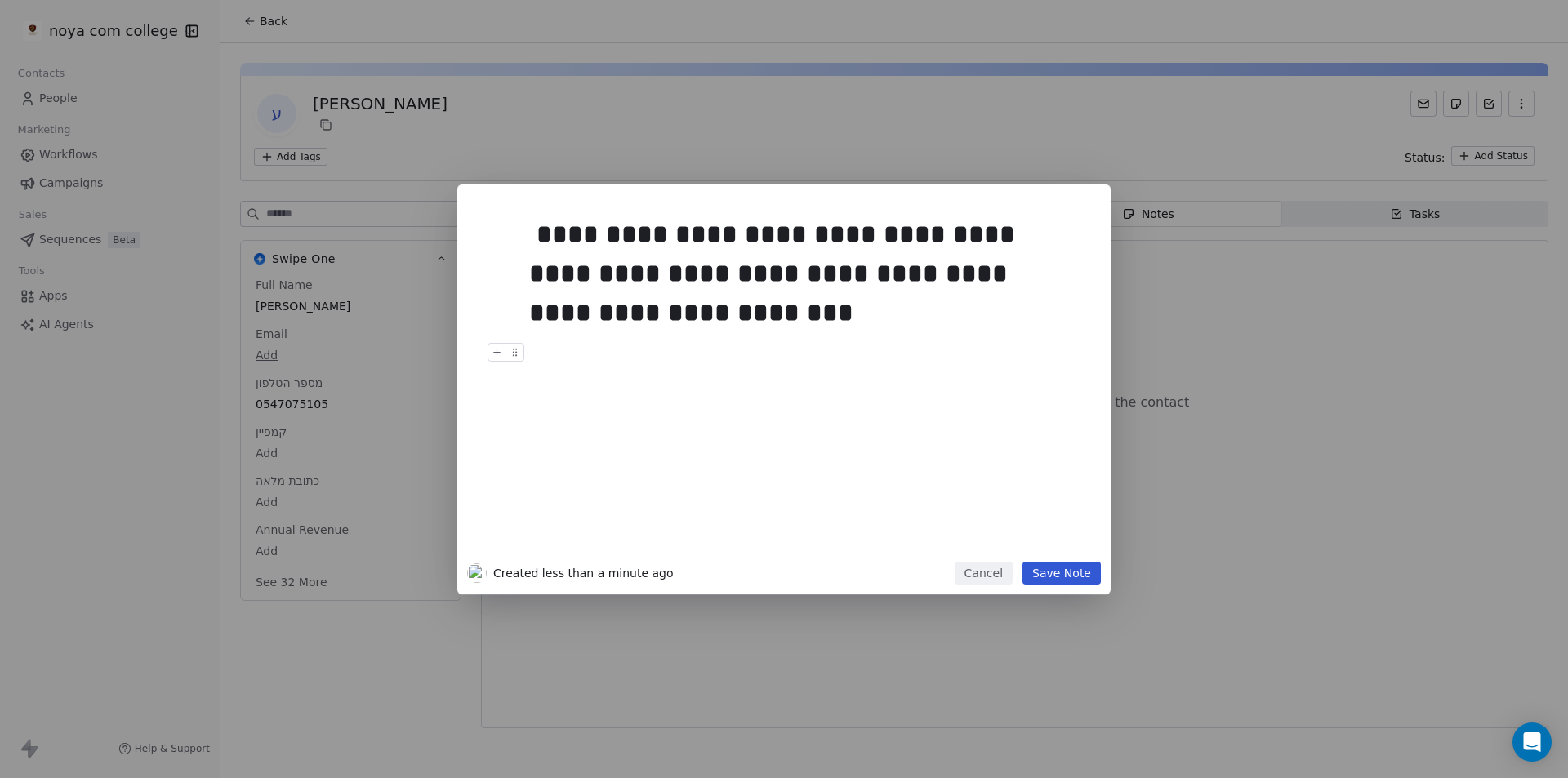
click at [1045, 575] on button "Save Note" at bounding box center [1062, 574] width 78 height 23
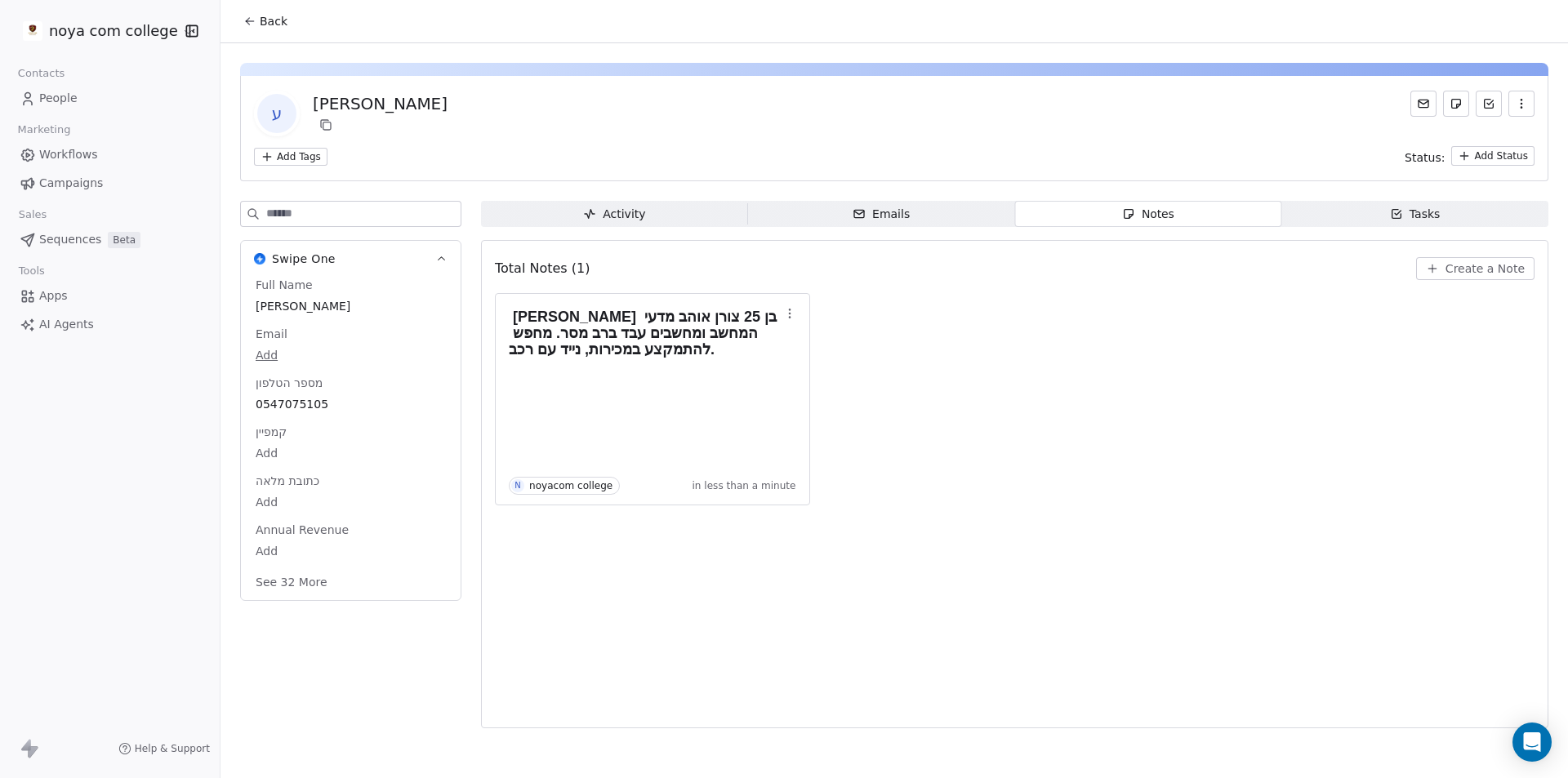
click at [272, 21] on span "Back" at bounding box center [273, 21] width 28 height 16
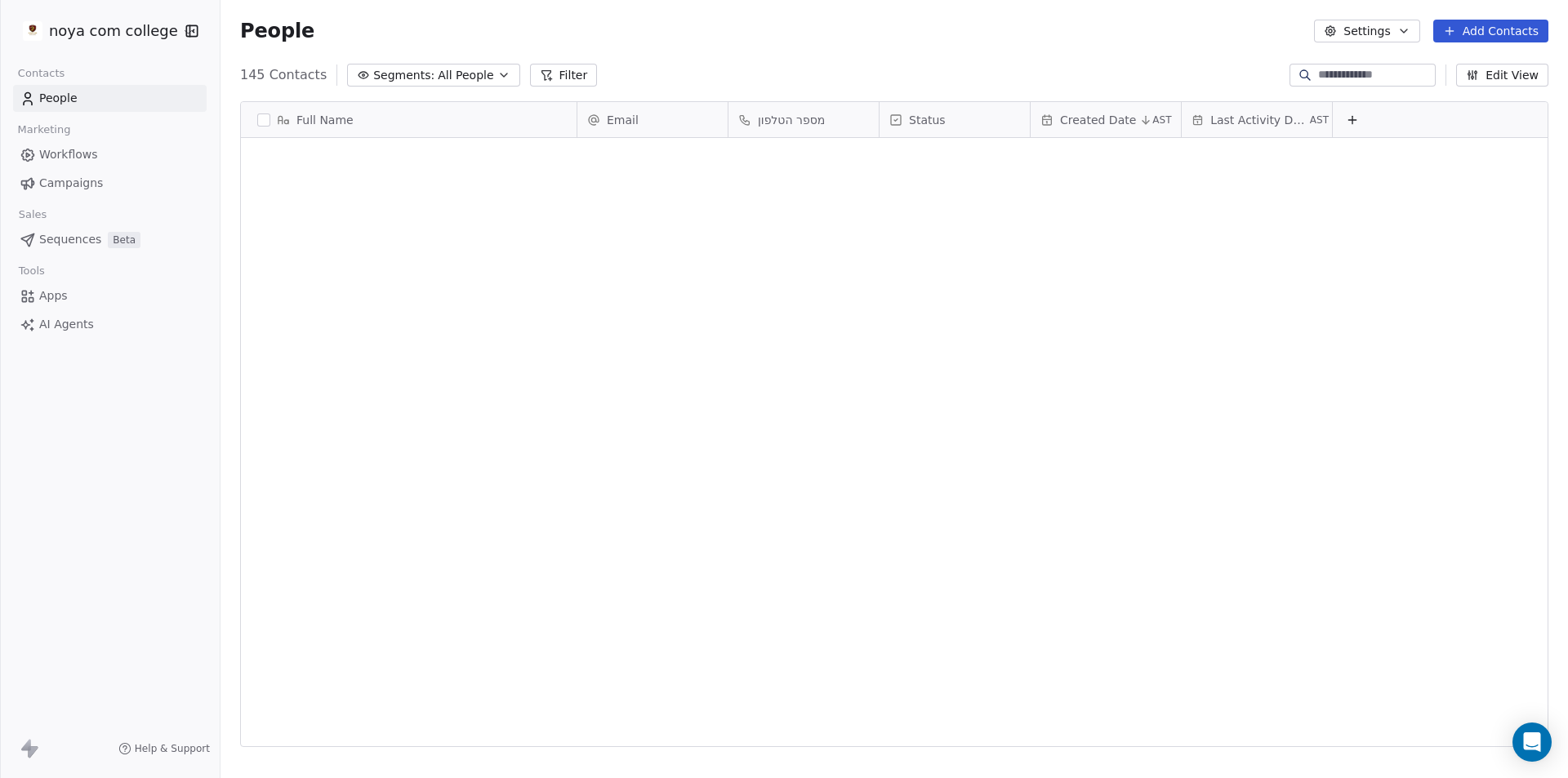
scroll to position [672, 1335]
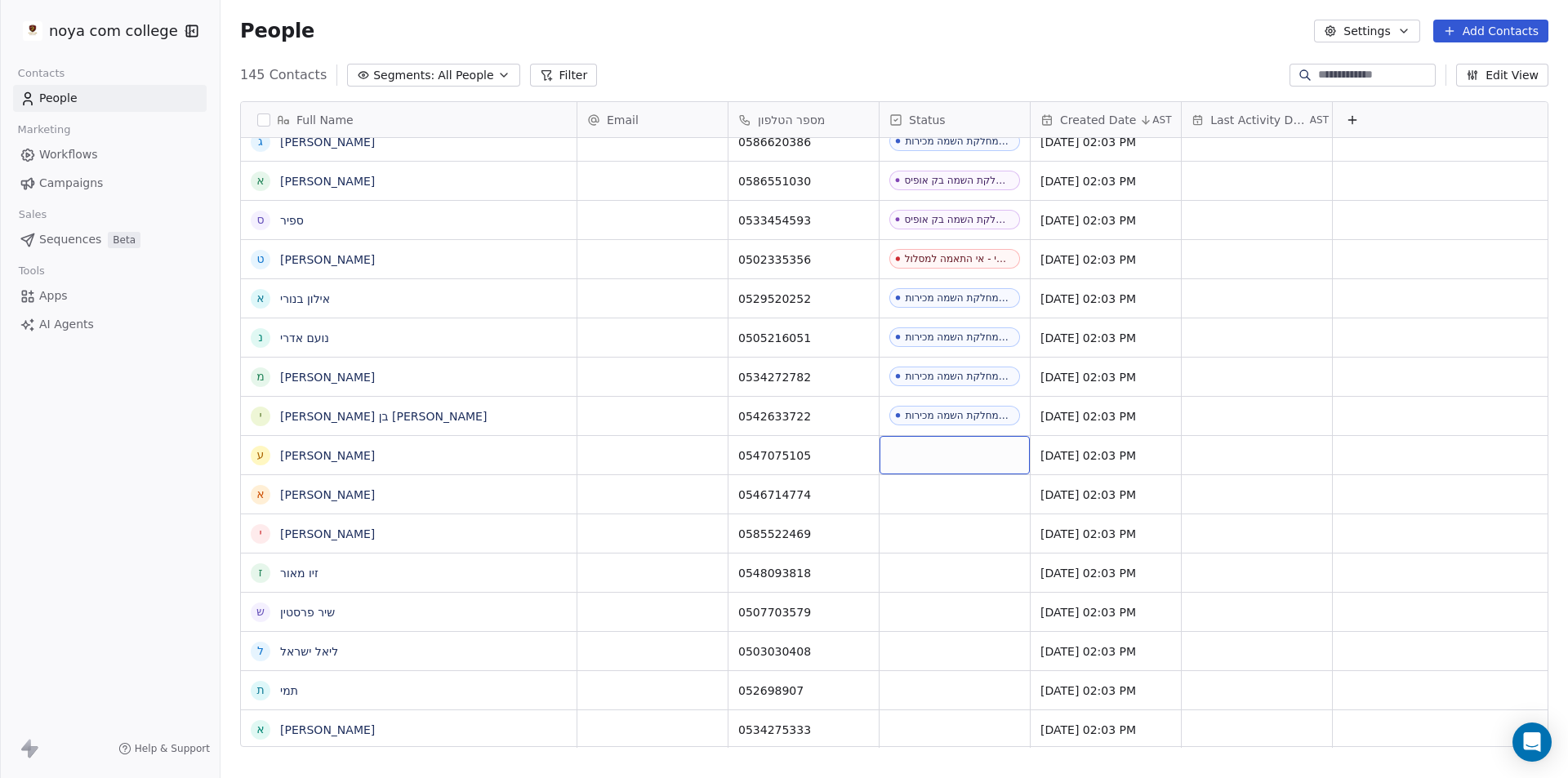
click at [964, 463] on div "grid" at bounding box center [954, 455] width 151 height 38
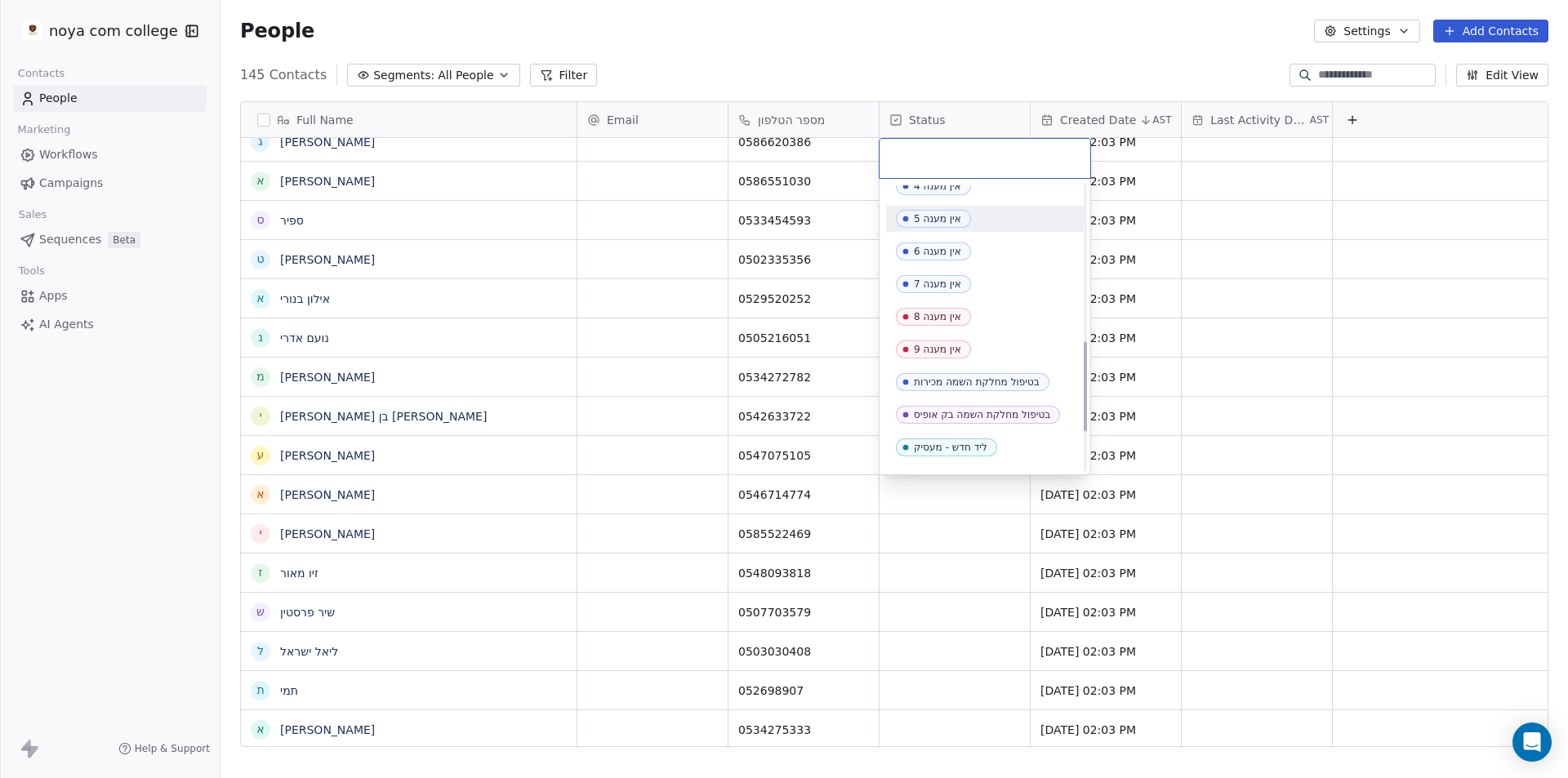
scroll to position [626, 0]
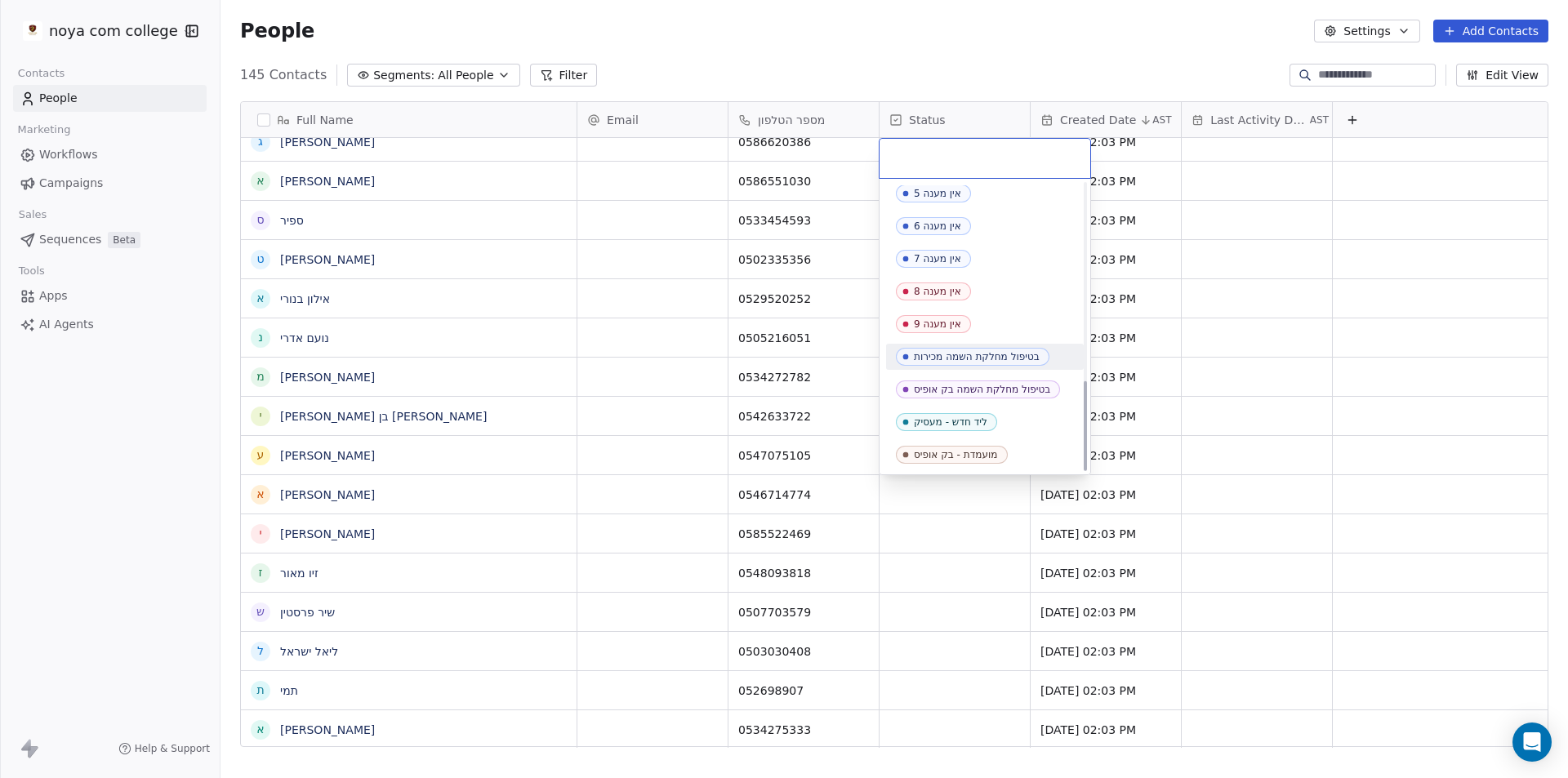
click at [984, 360] on div "בטיפול מחלקת השמה מכירות" at bounding box center [976, 356] width 126 height 12
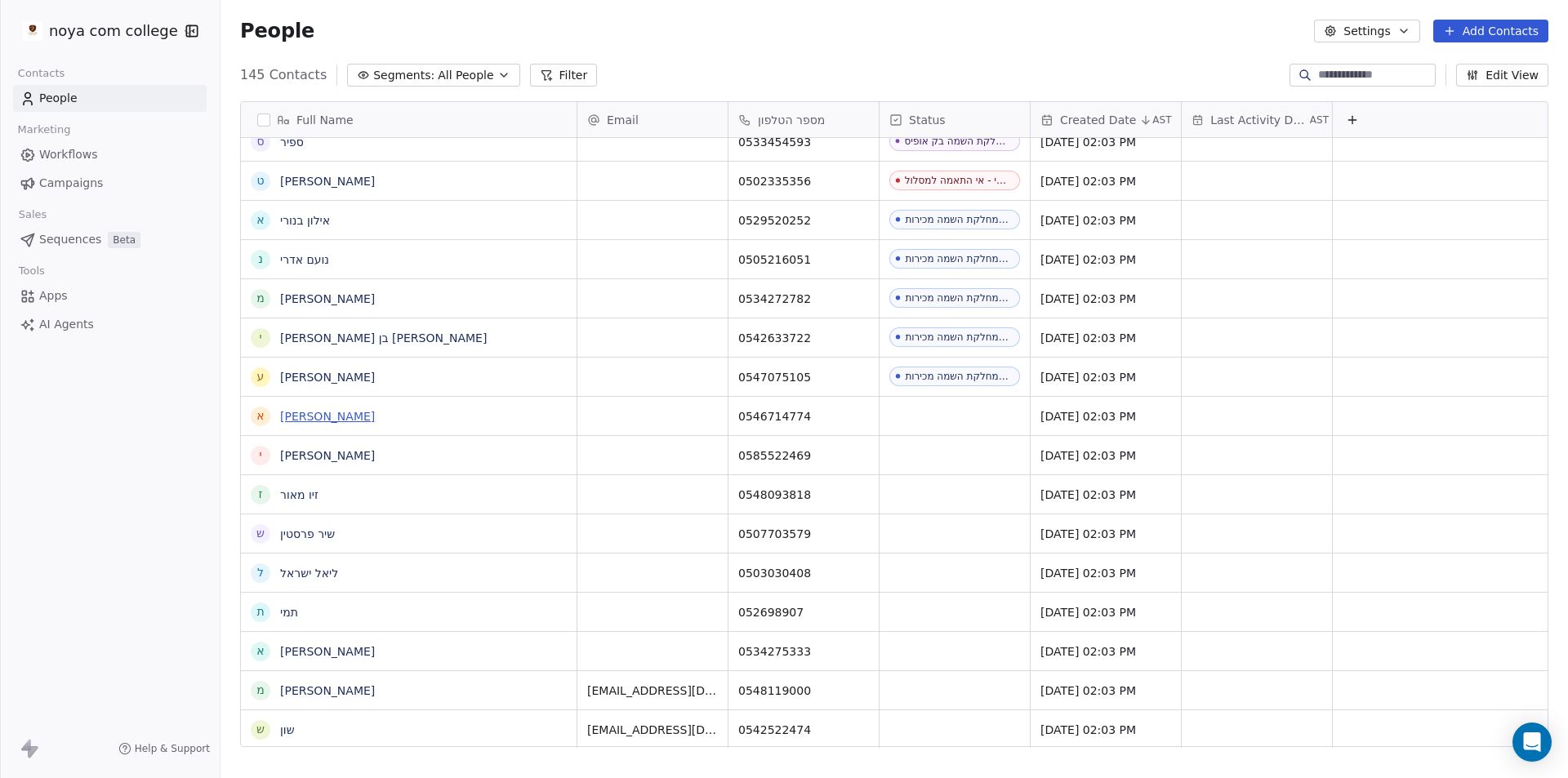
click at [317, 417] on link "[PERSON_NAME]" at bounding box center [327, 416] width 94 height 13
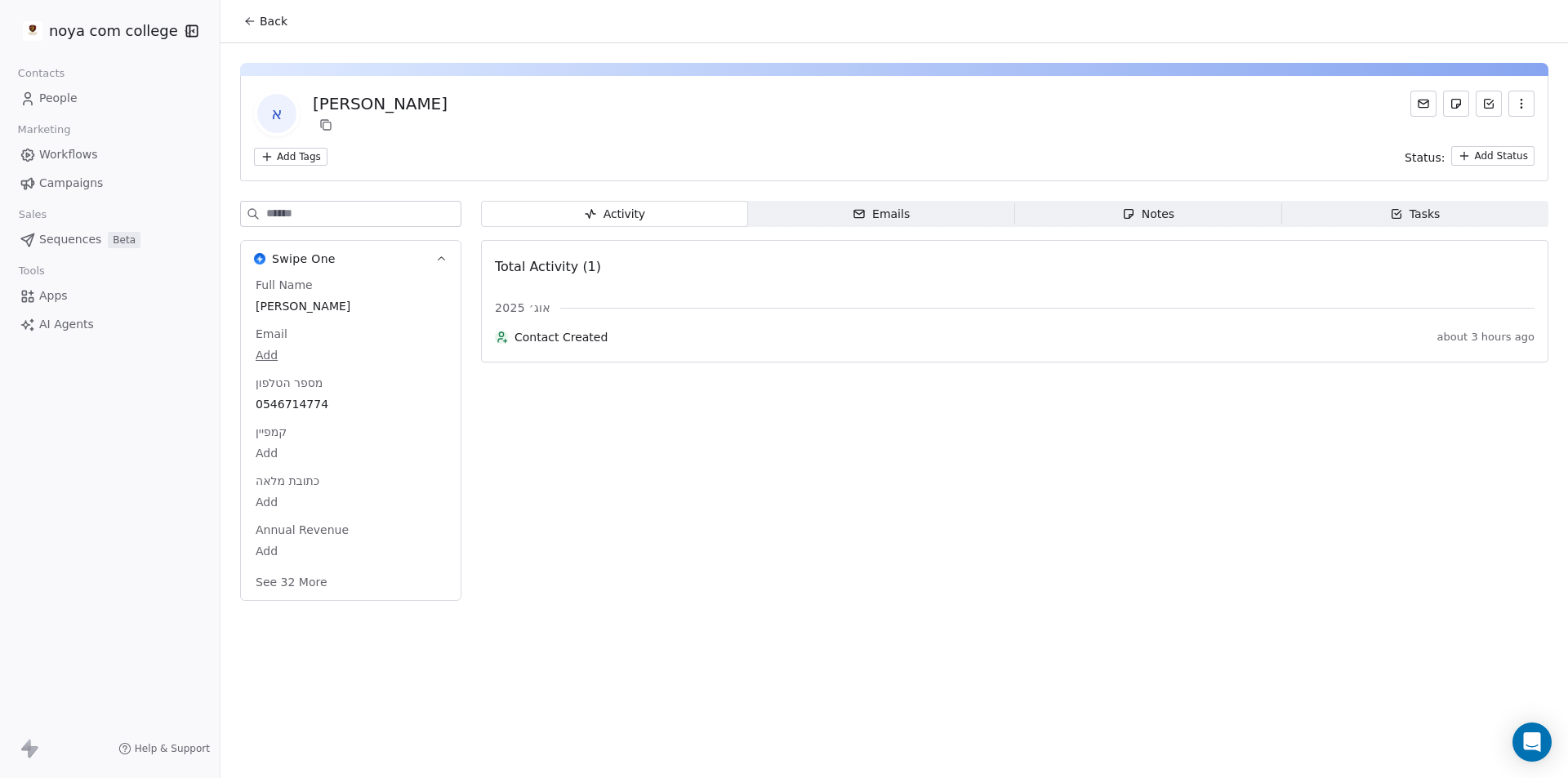
click at [1155, 206] on div "Notes" at bounding box center [1147, 214] width 53 height 17
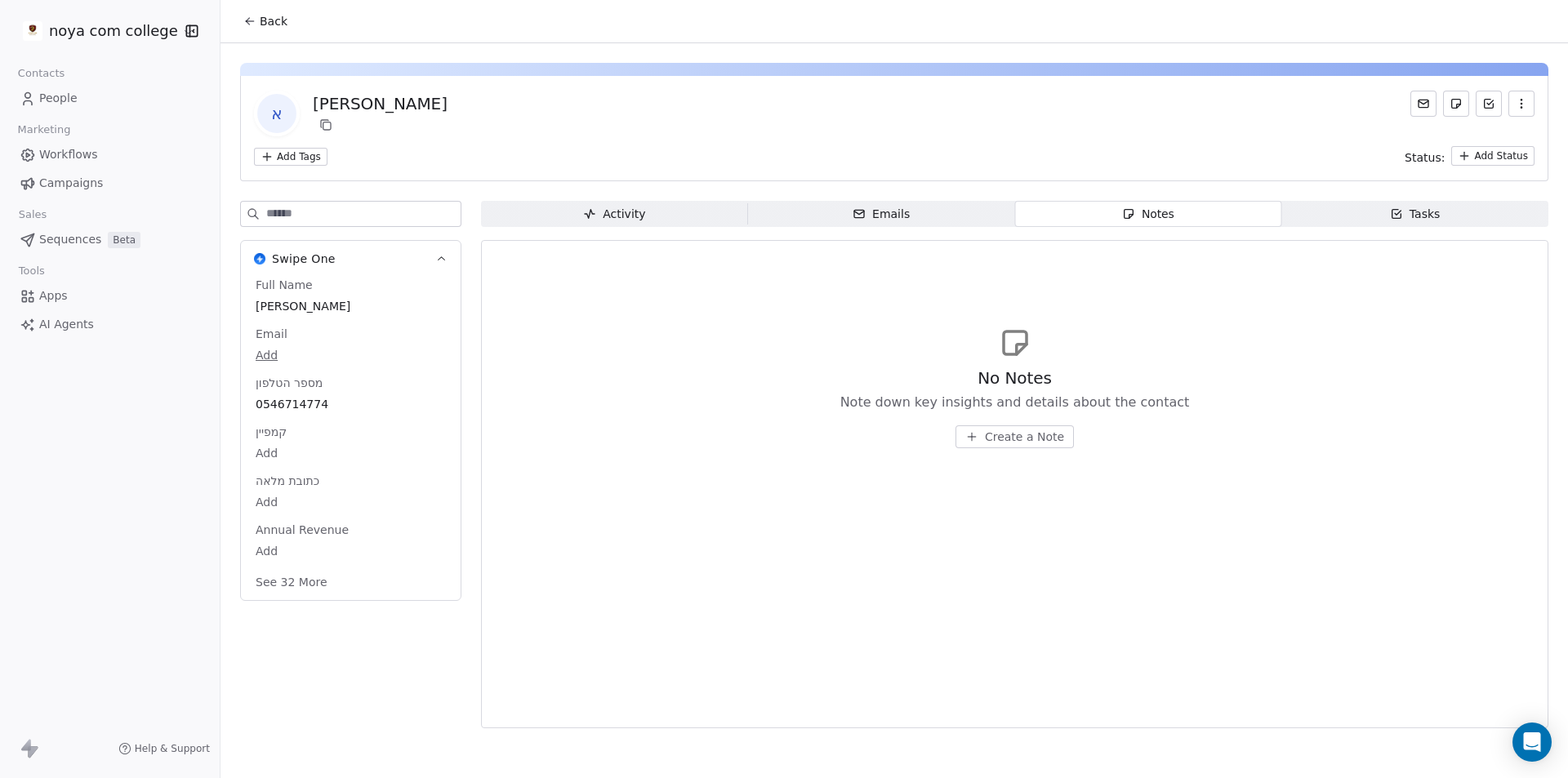
click at [1010, 440] on span "Create a Note" at bounding box center [1024, 437] width 79 height 16
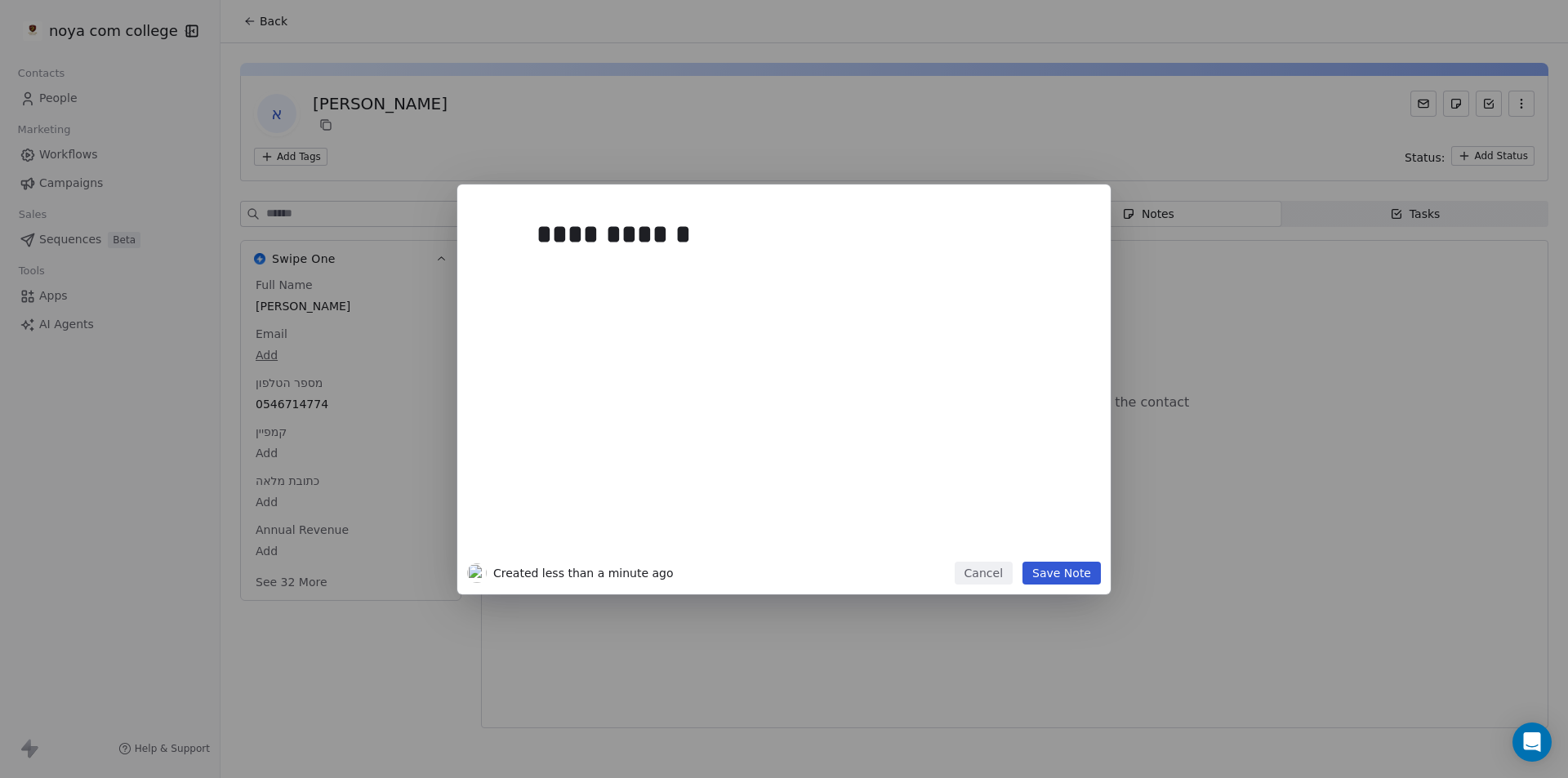
click at [1087, 576] on button "Save Note" at bounding box center [1062, 574] width 78 height 23
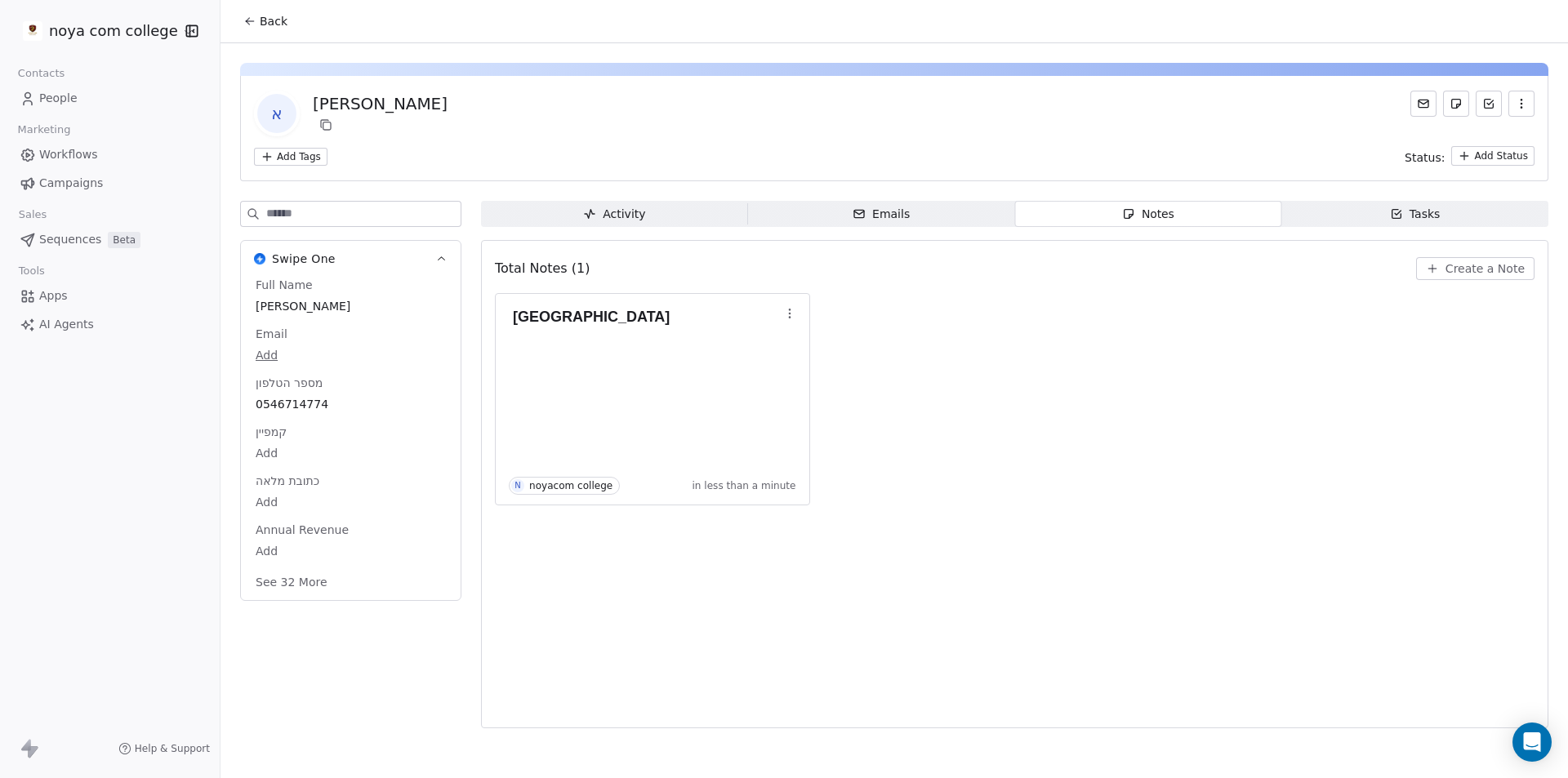
click at [257, 26] on button "Back" at bounding box center [265, 20] width 63 height 29
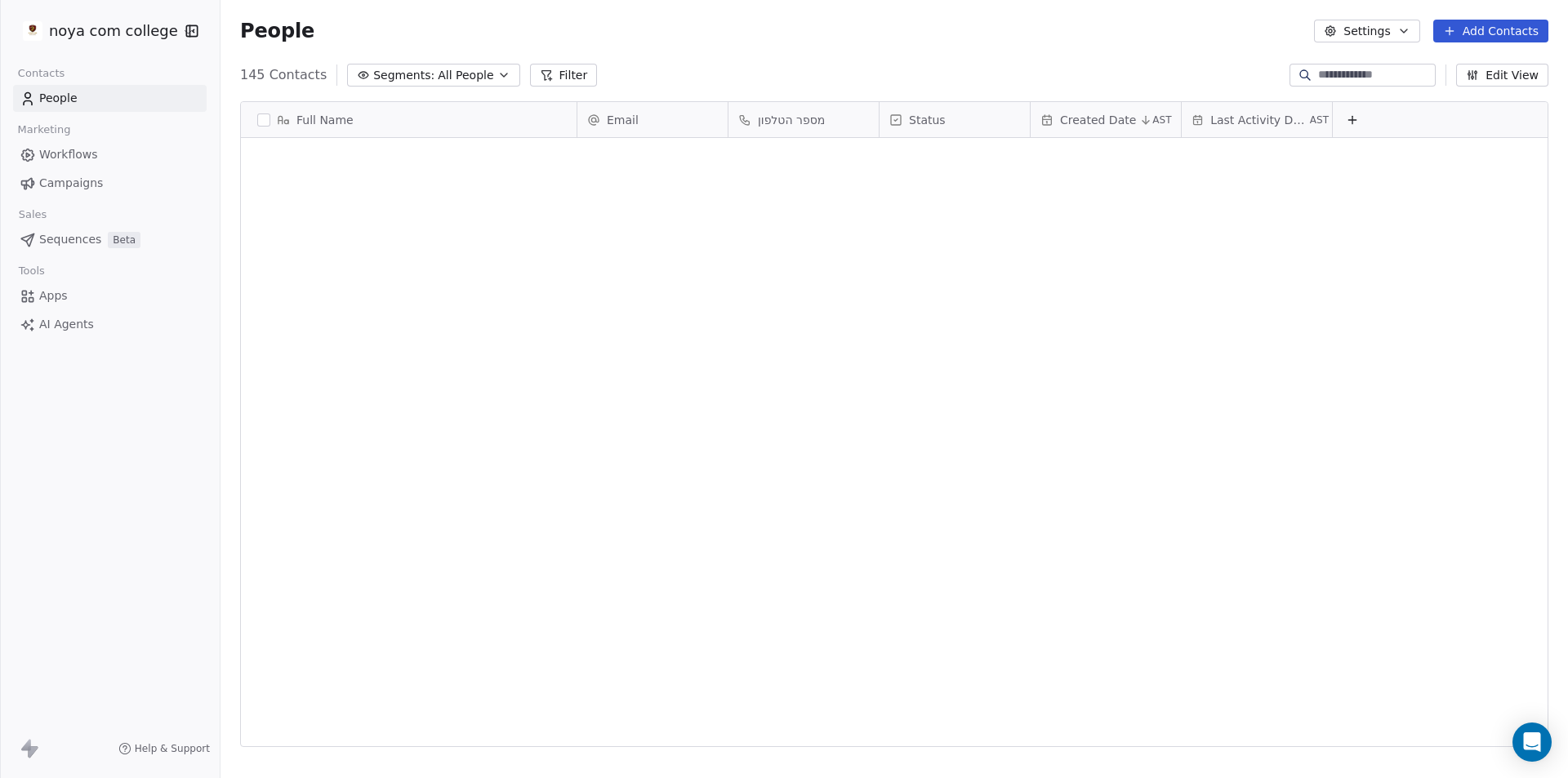
scroll to position [672, 1335]
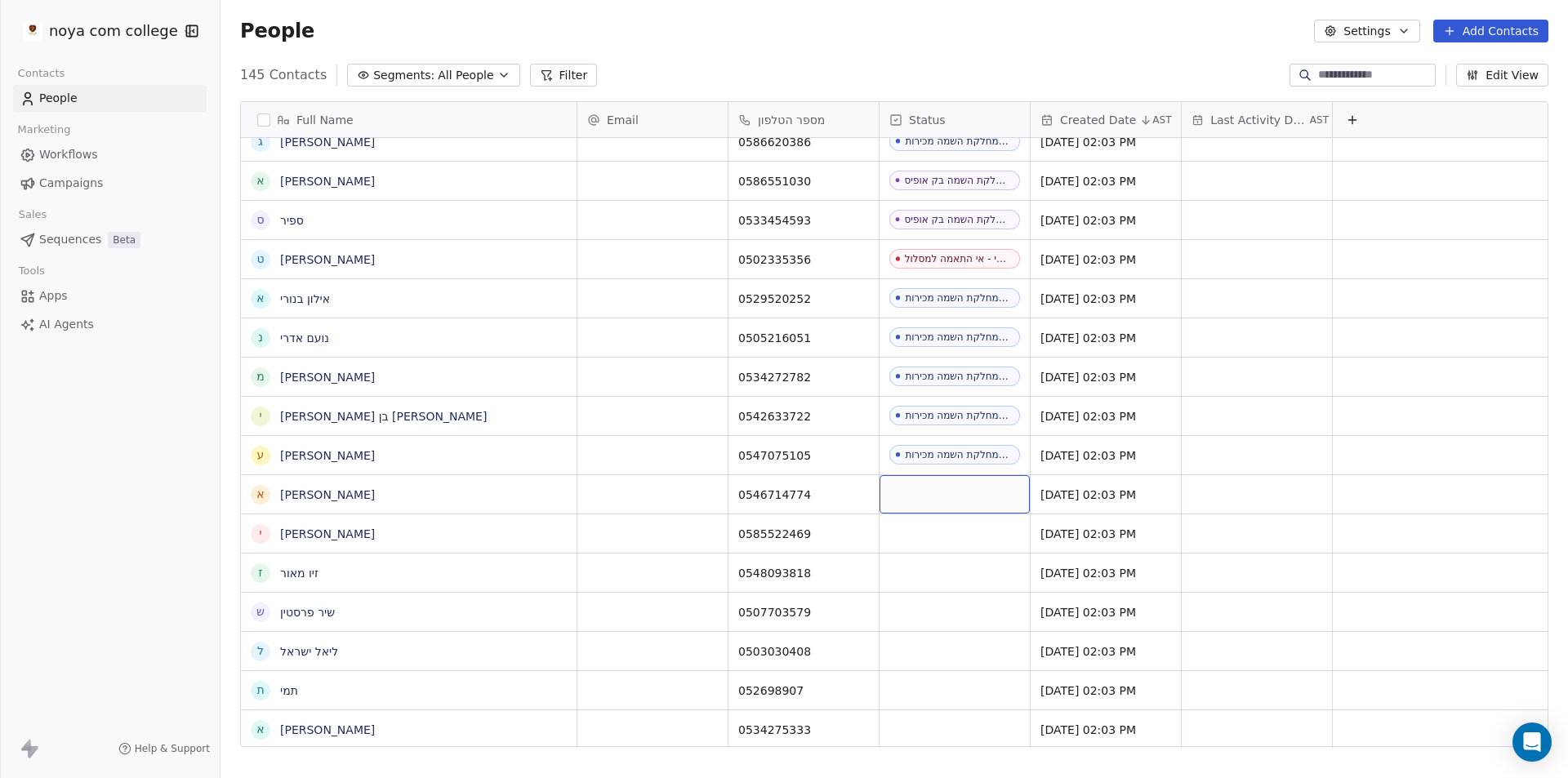
click at [990, 502] on div "grid" at bounding box center [954, 494] width 151 height 38
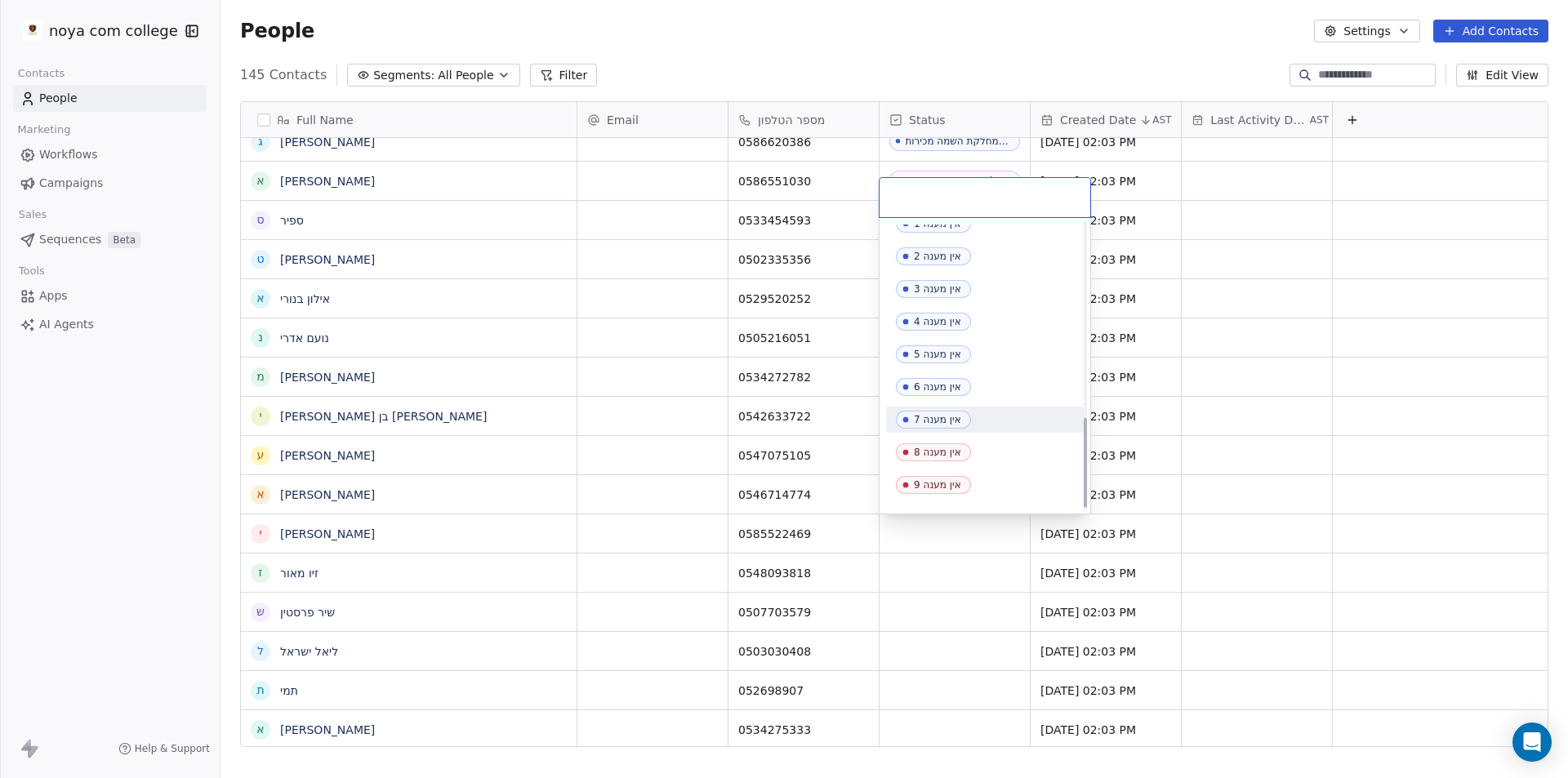
scroll to position [626, 0]
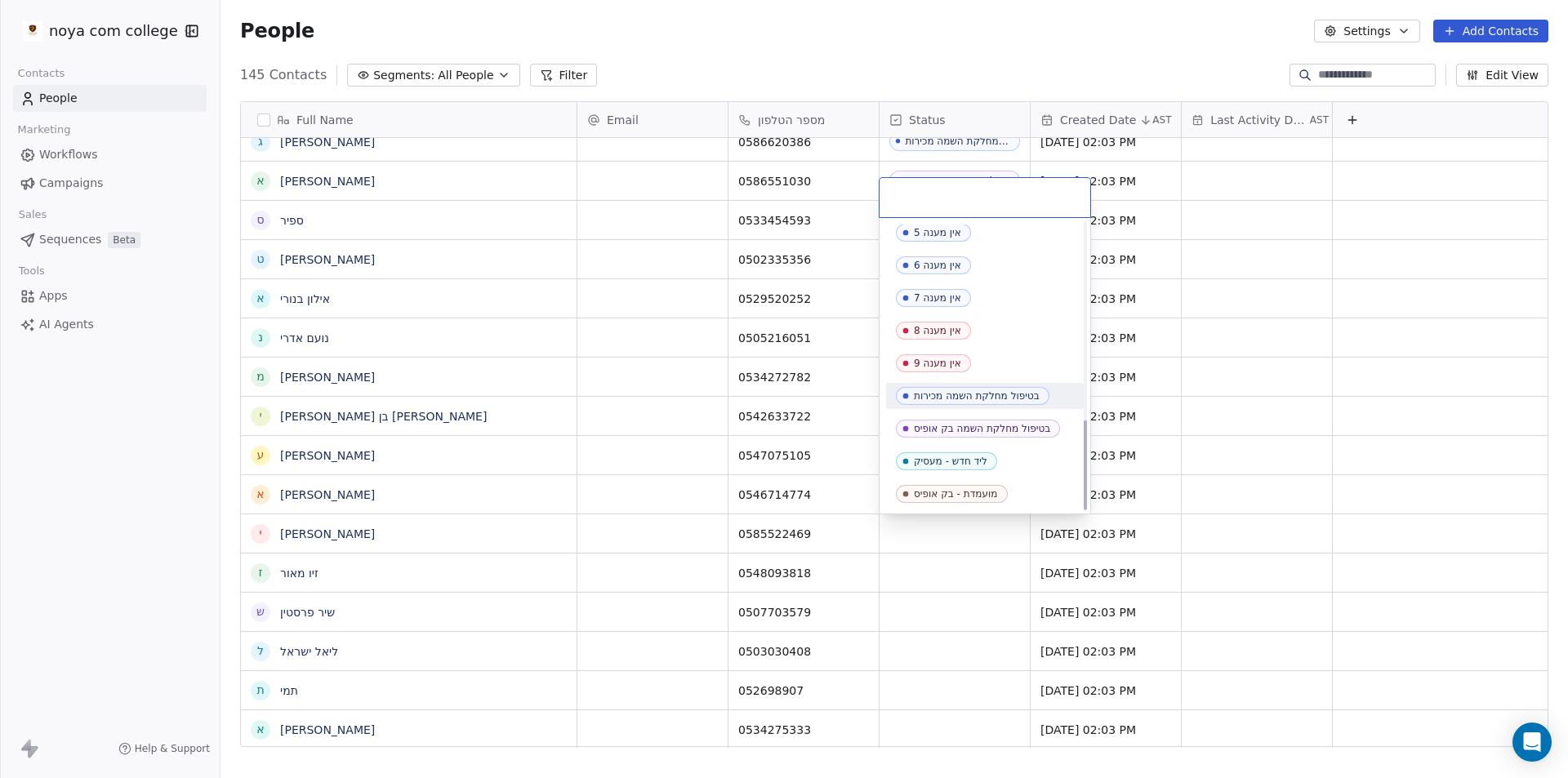
click at [1021, 393] on div "בטיפול מחלקת השמה מכירות" at bounding box center [976, 396] width 126 height 12
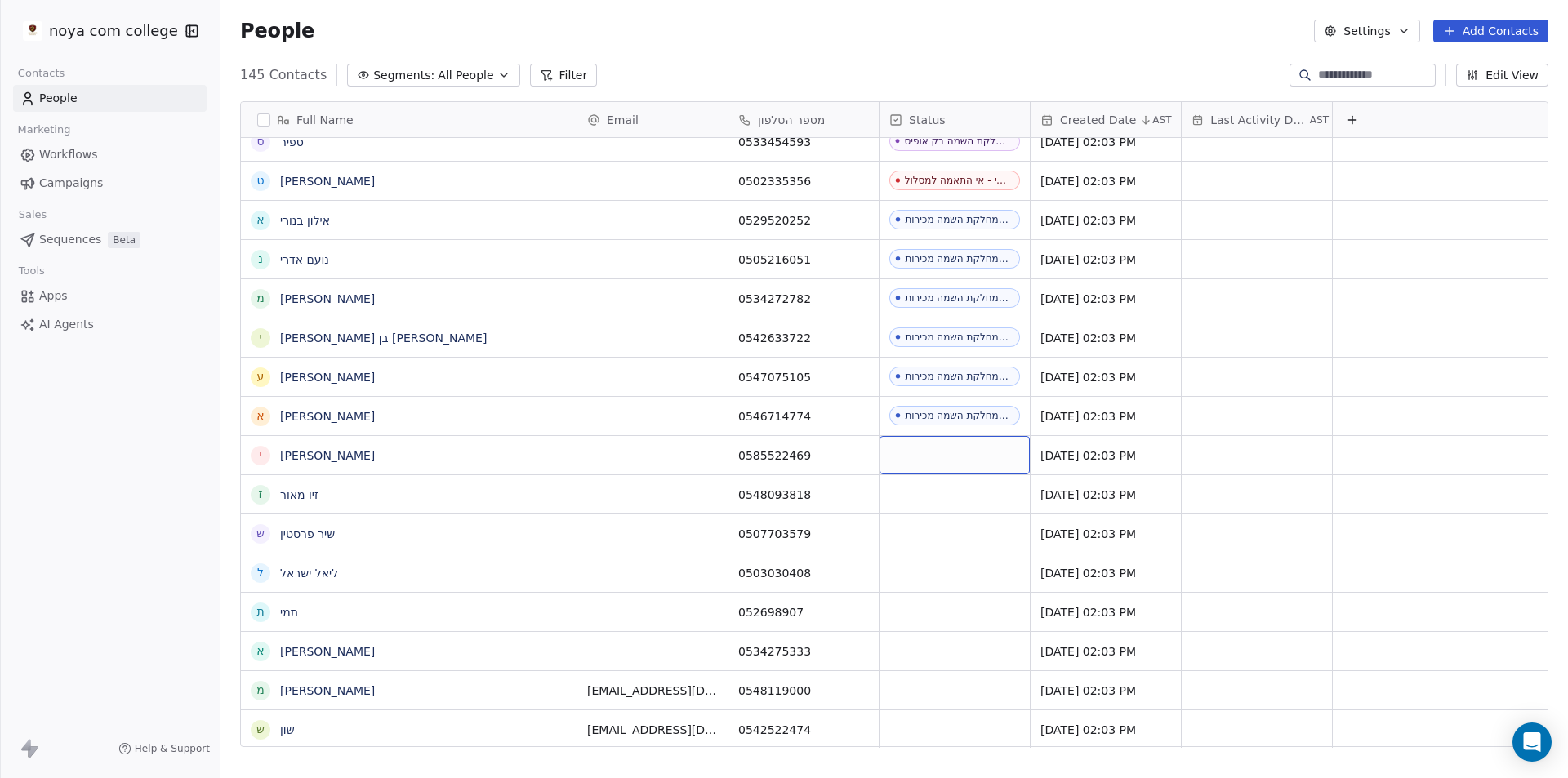
click at [968, 446] on div "grid" at bounding box center [954, 455] width 151 height 38
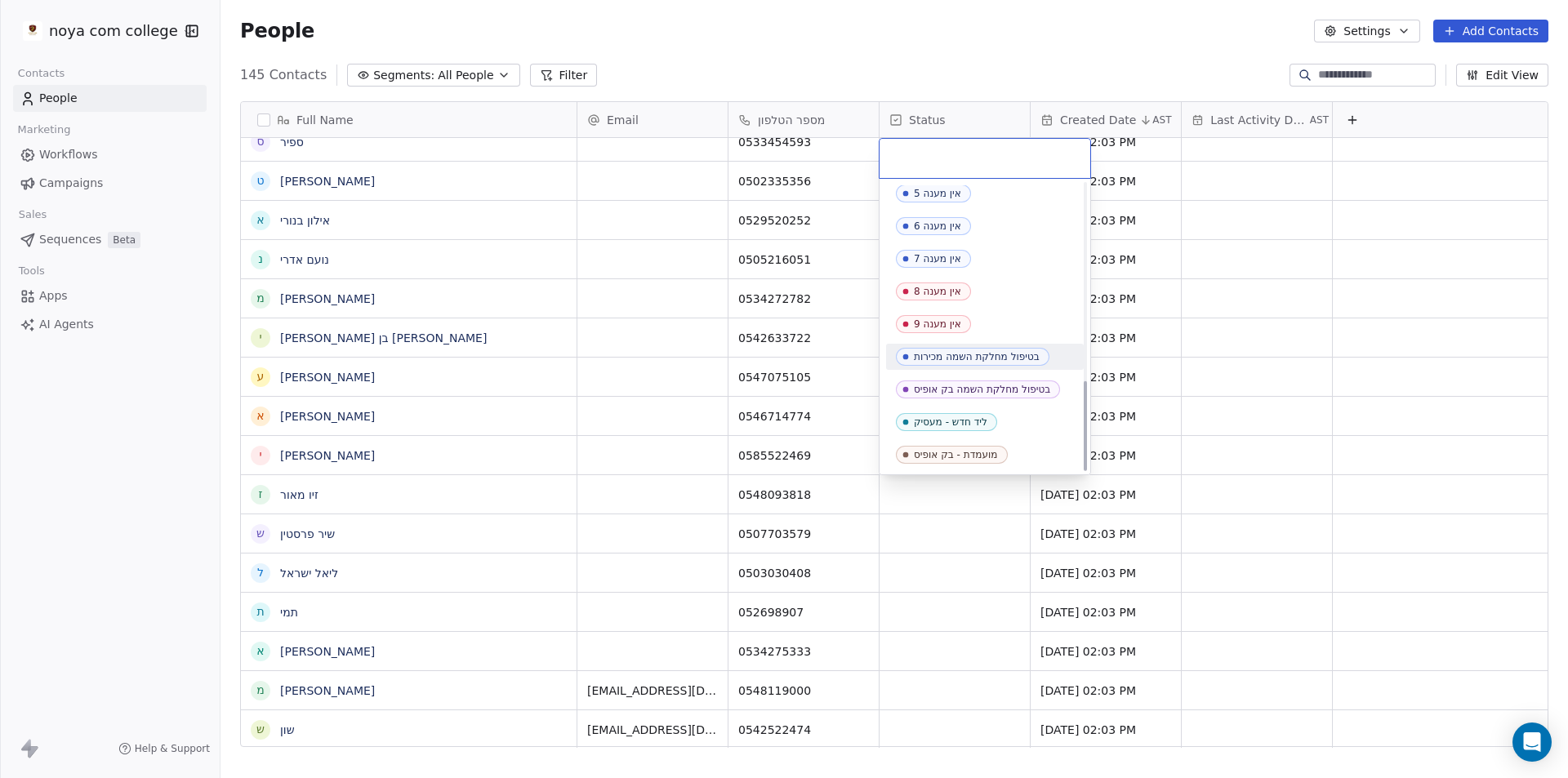
click at [977, 367] on div "בטיפול מחלקת השמה מכירות" at bounding box center [984, 356] width 198 height 26
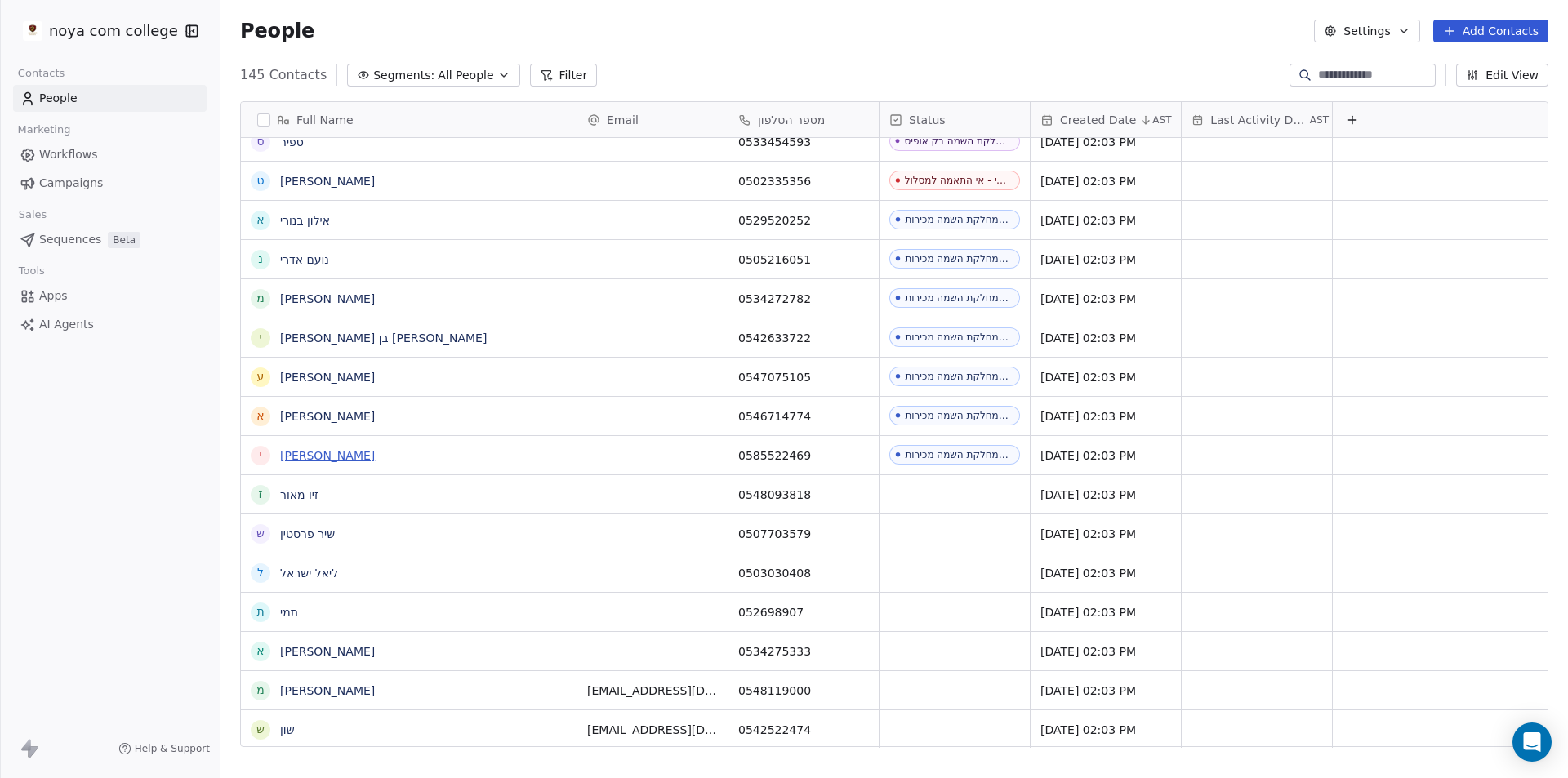
click at [316, 462] on link "[PERSON_NAME]" at bounding box center [327, 455] width 94 height 13
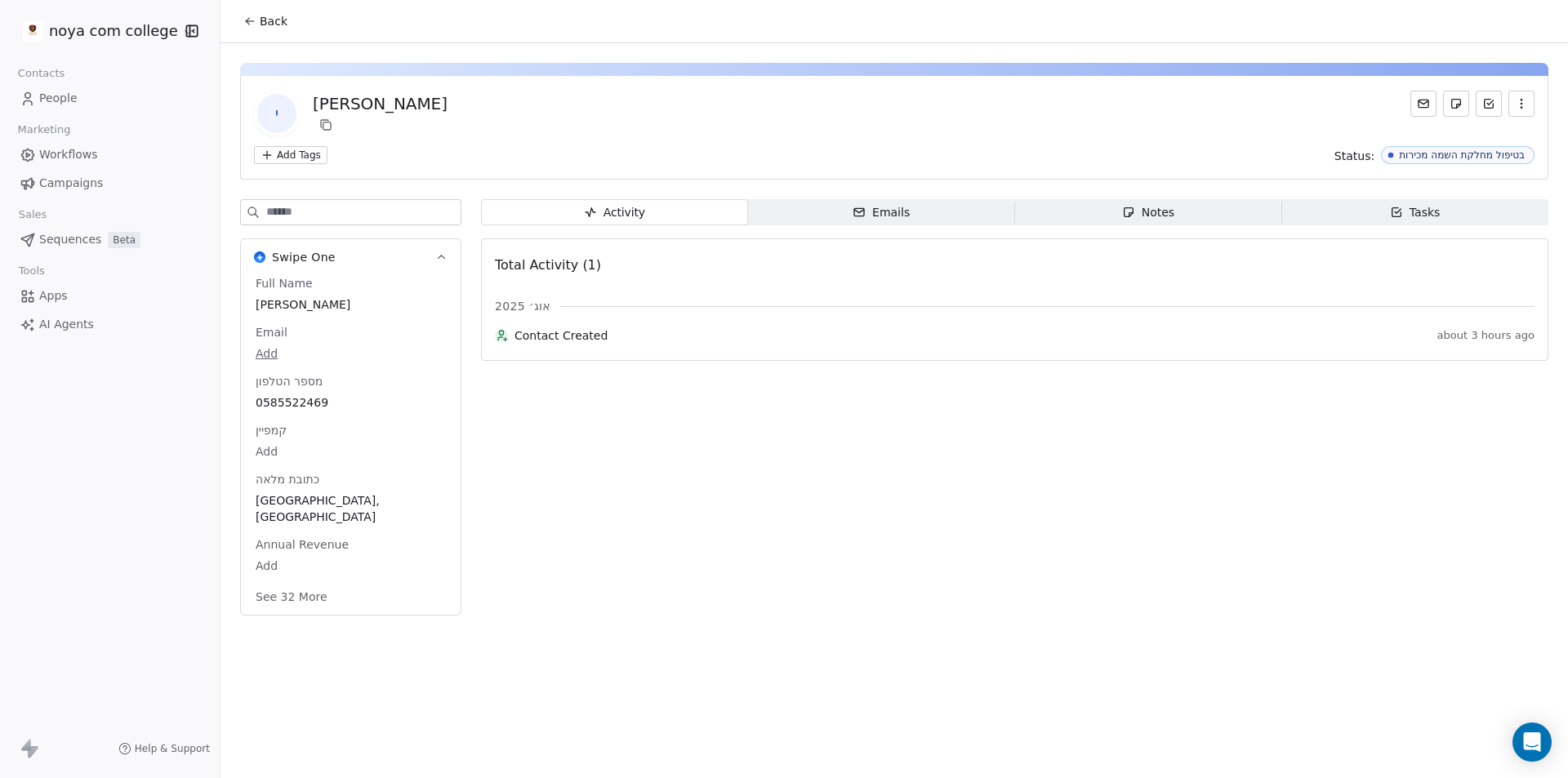
click at [1174, 215] on span "Notes Notes" at bounding box center [1148, 212] width 267 height 26
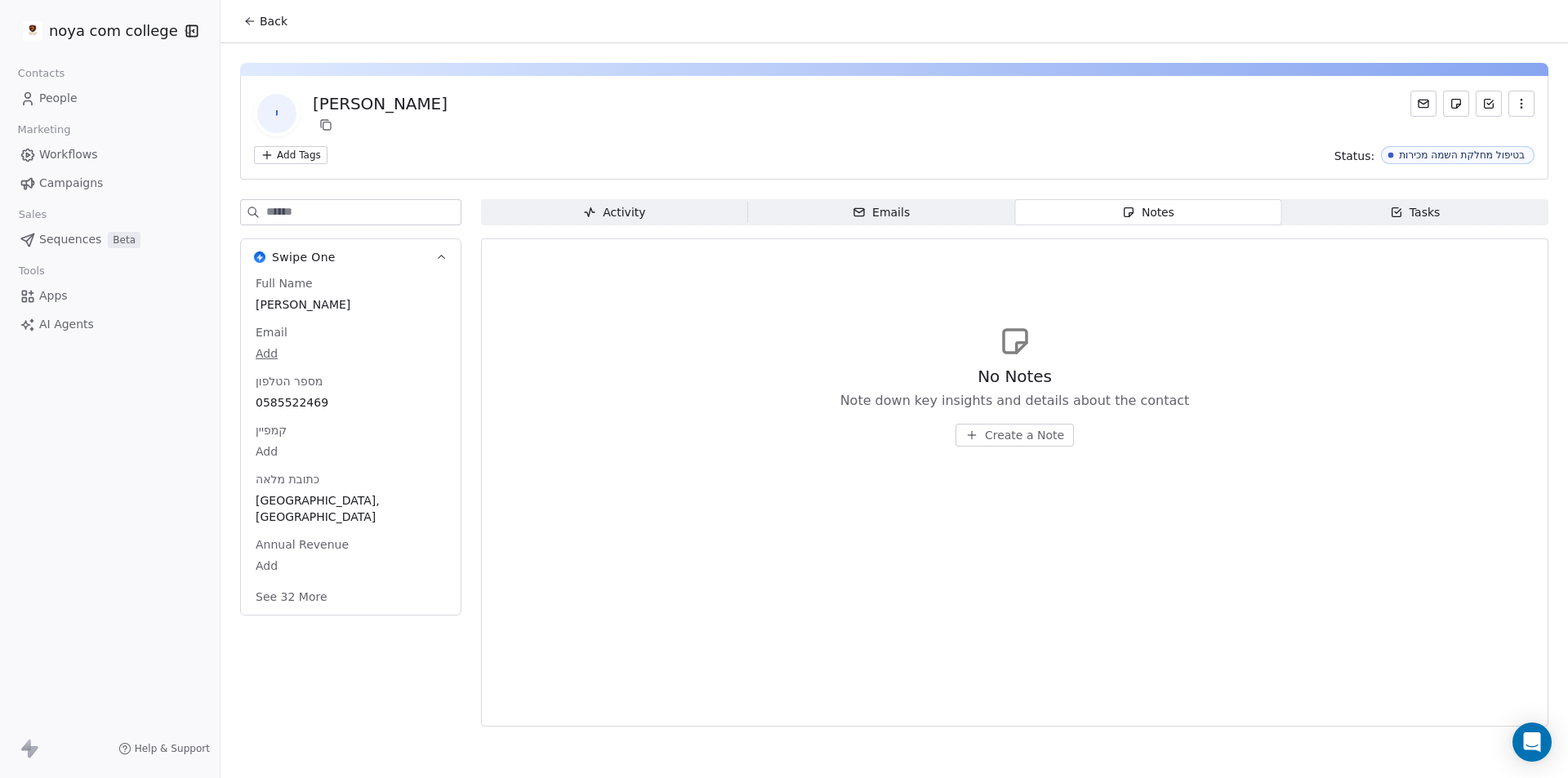
click at [1026, 436] on span "Create a Note" at bounding box center [1024, 435] width 79 height 16
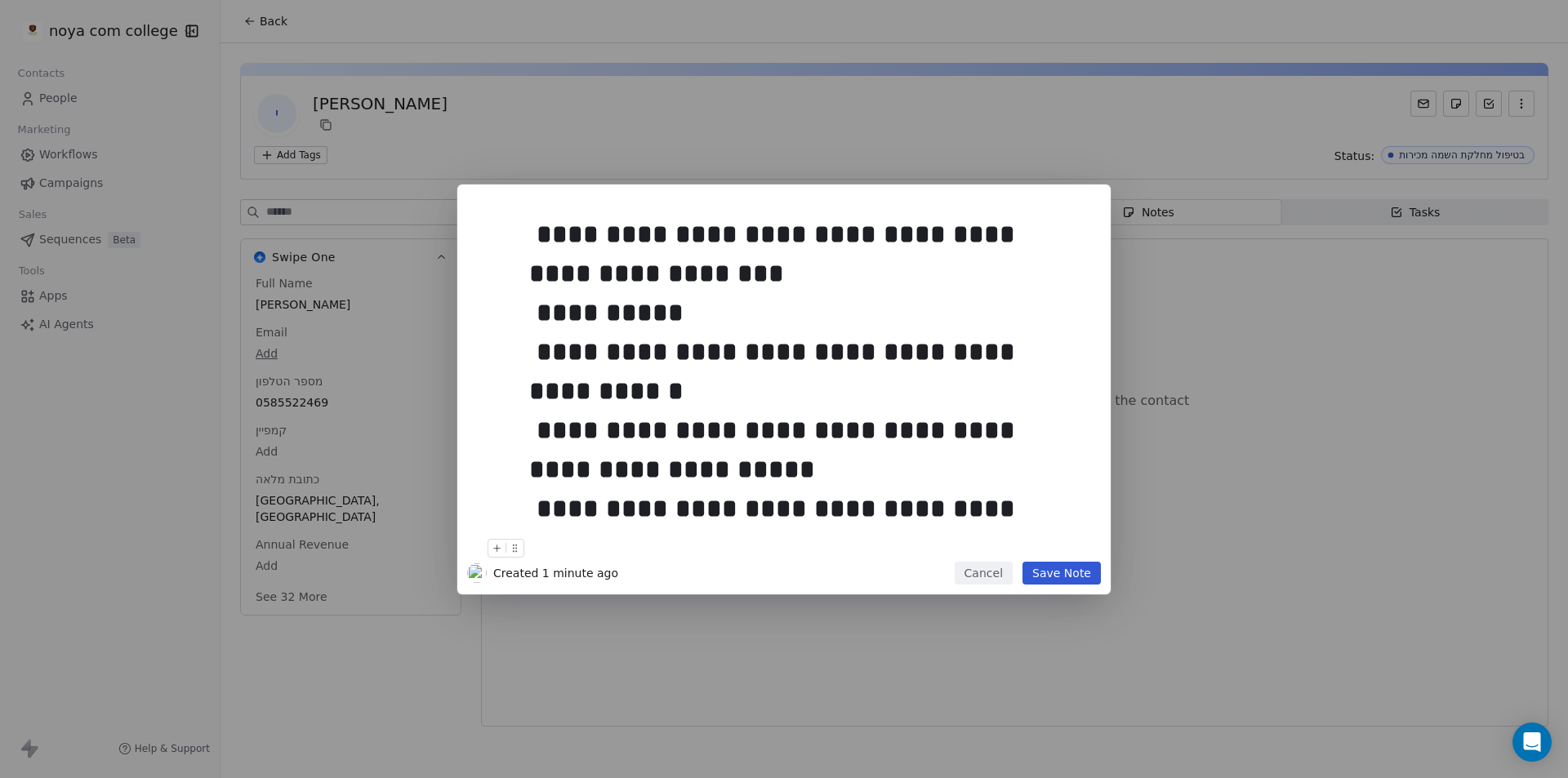
click at [1070, 572] on button "Save Note" at bounding box center [1062, 574] width 78 height 23
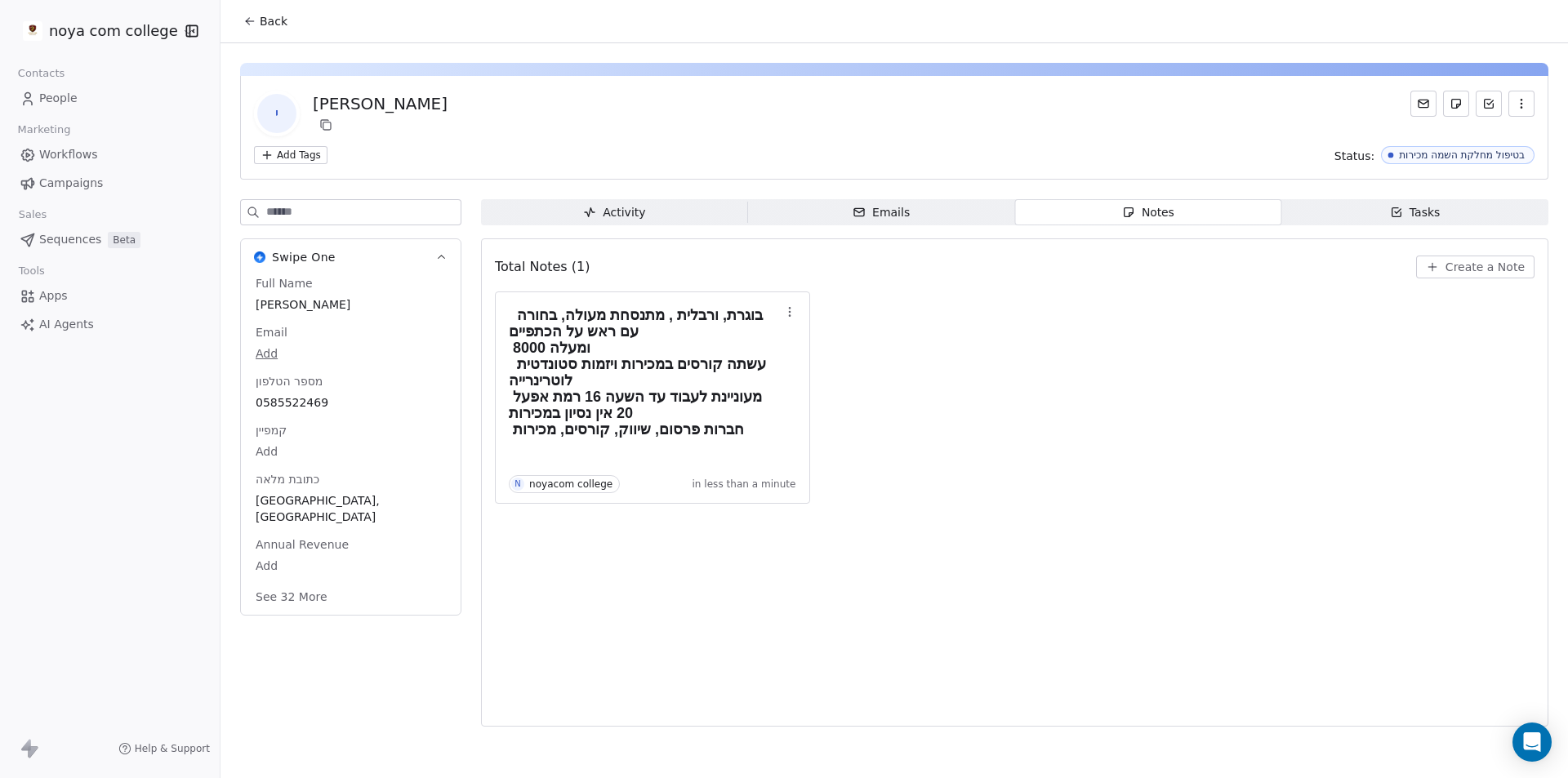
click at [268, 21] on span "Back" at bounding box center [273, 21] width 28 height 16
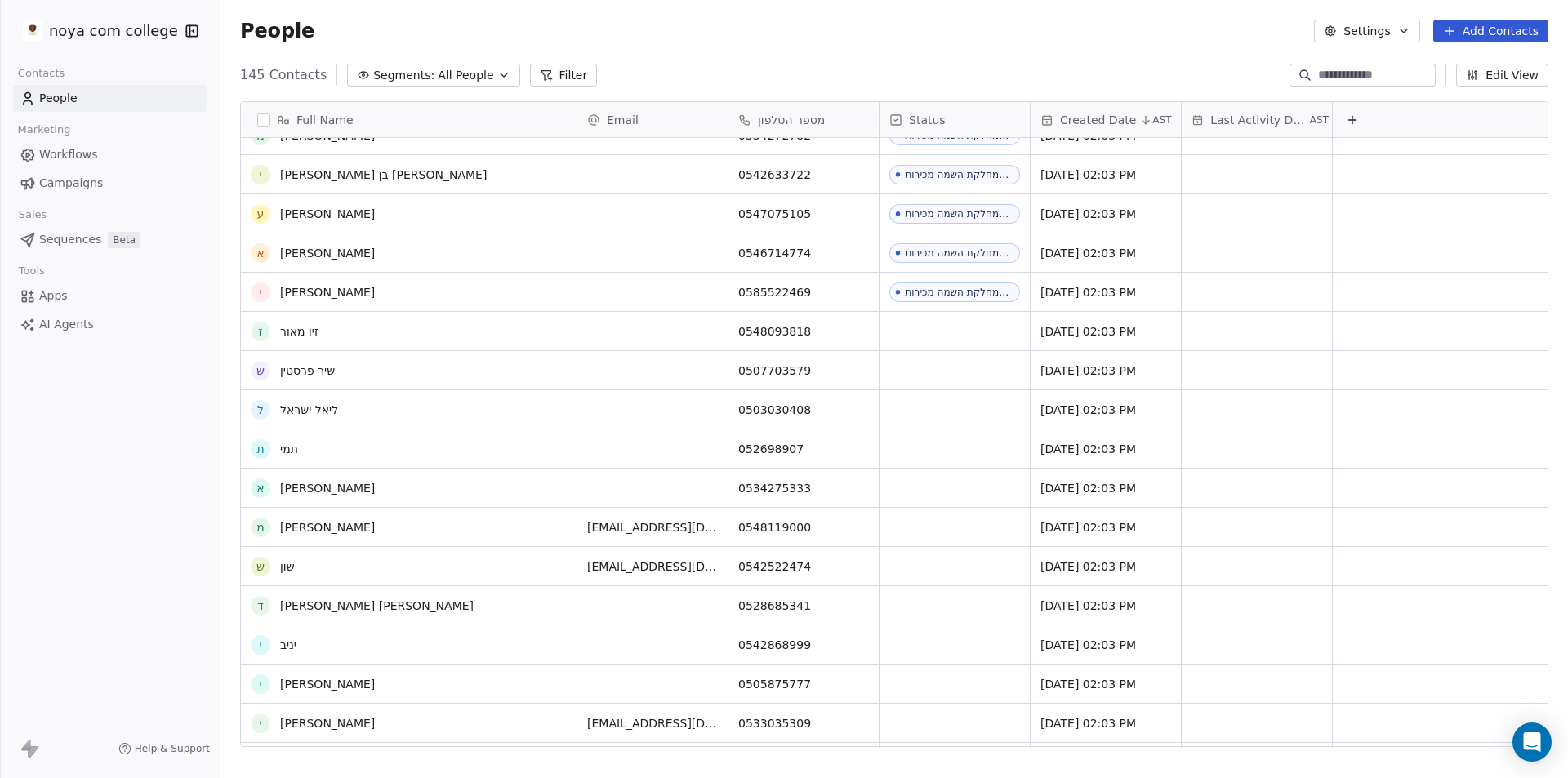
scroll to position [3093, 0]
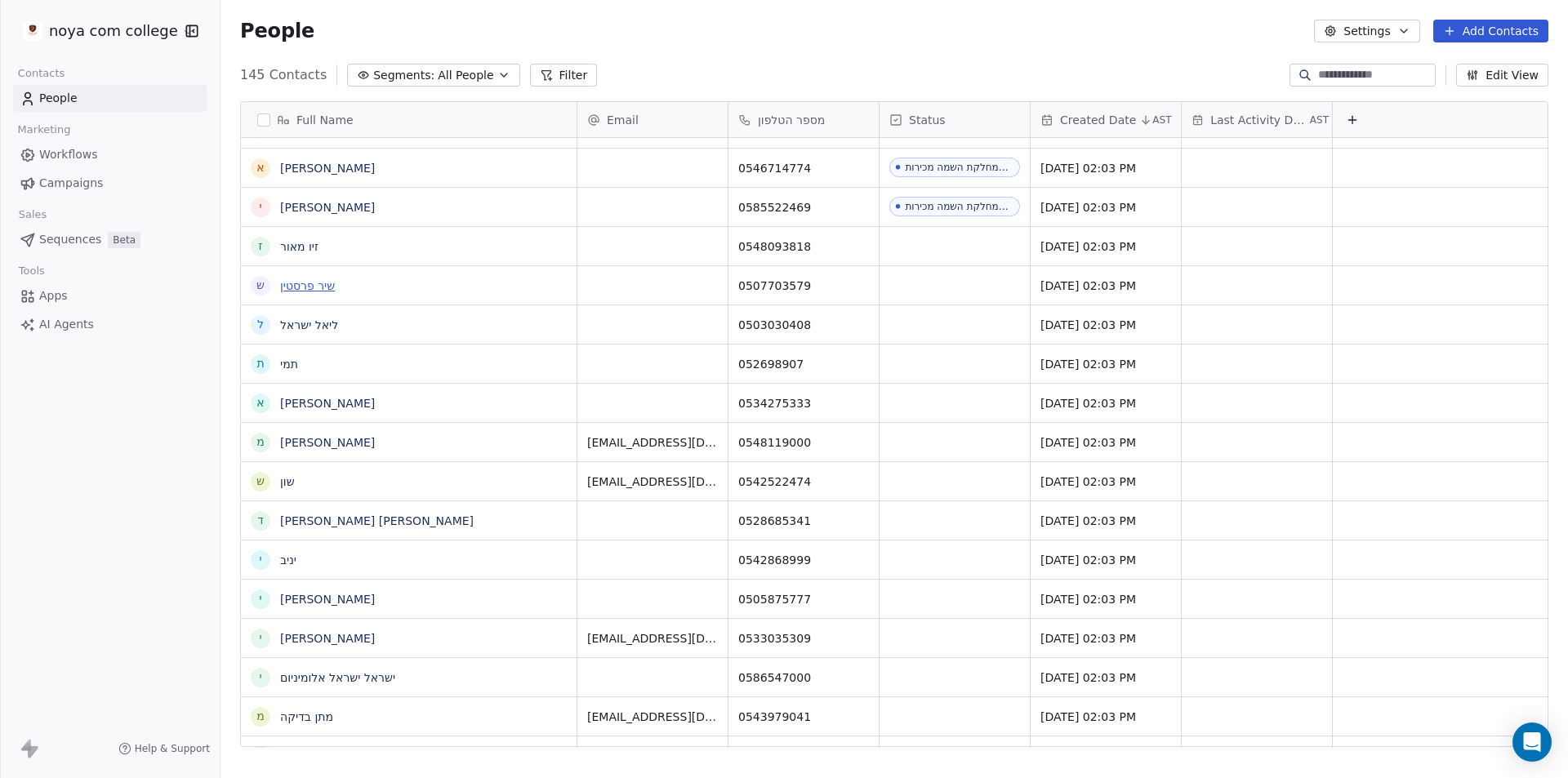
click at [323, 289] on link "שיר פרסטין" at bounding box center [306, 285] width 54 height 13
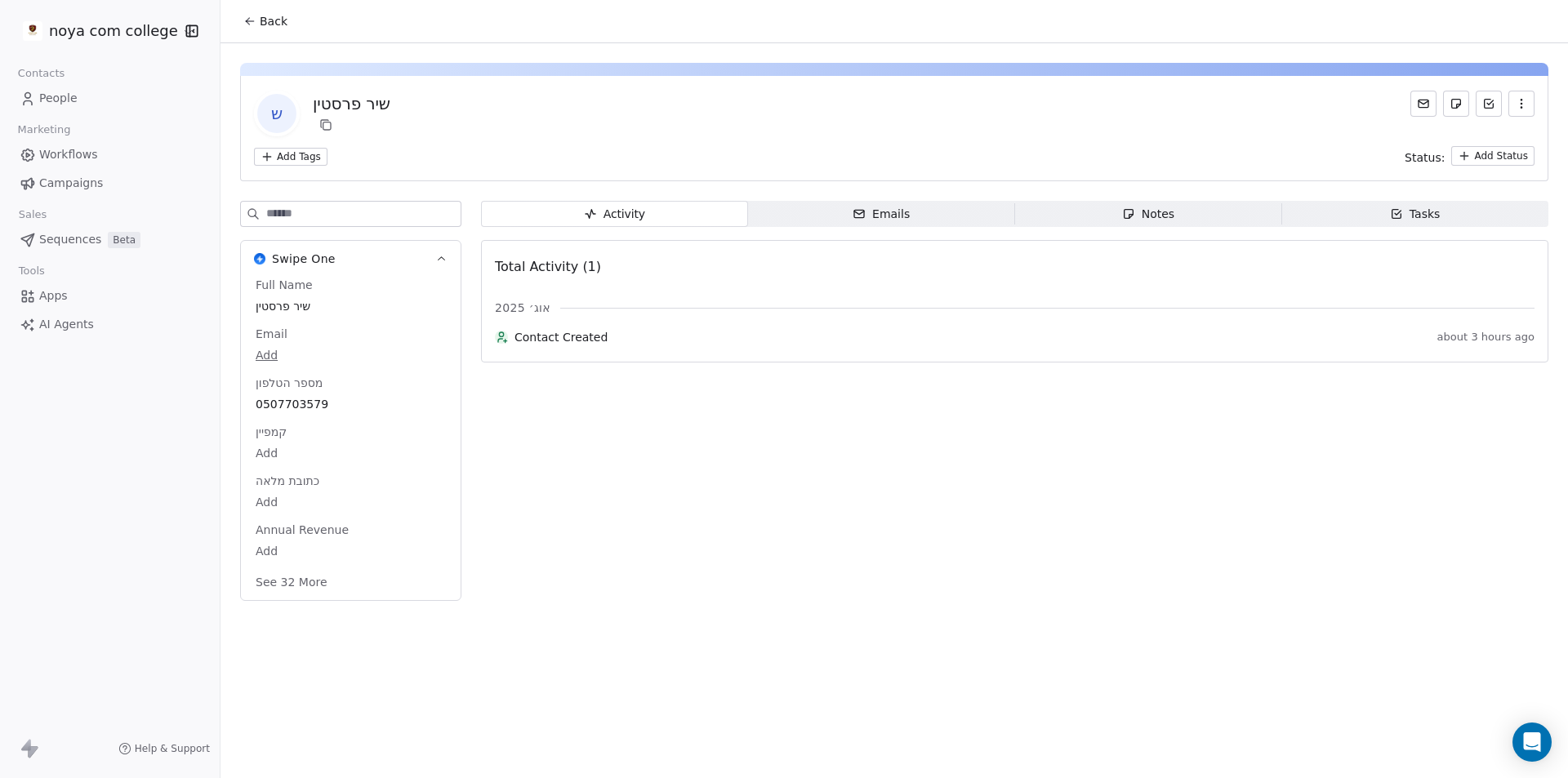
click at [1132, 217] on icon "button" at bounding box center [1128, 214] width 13 height 13
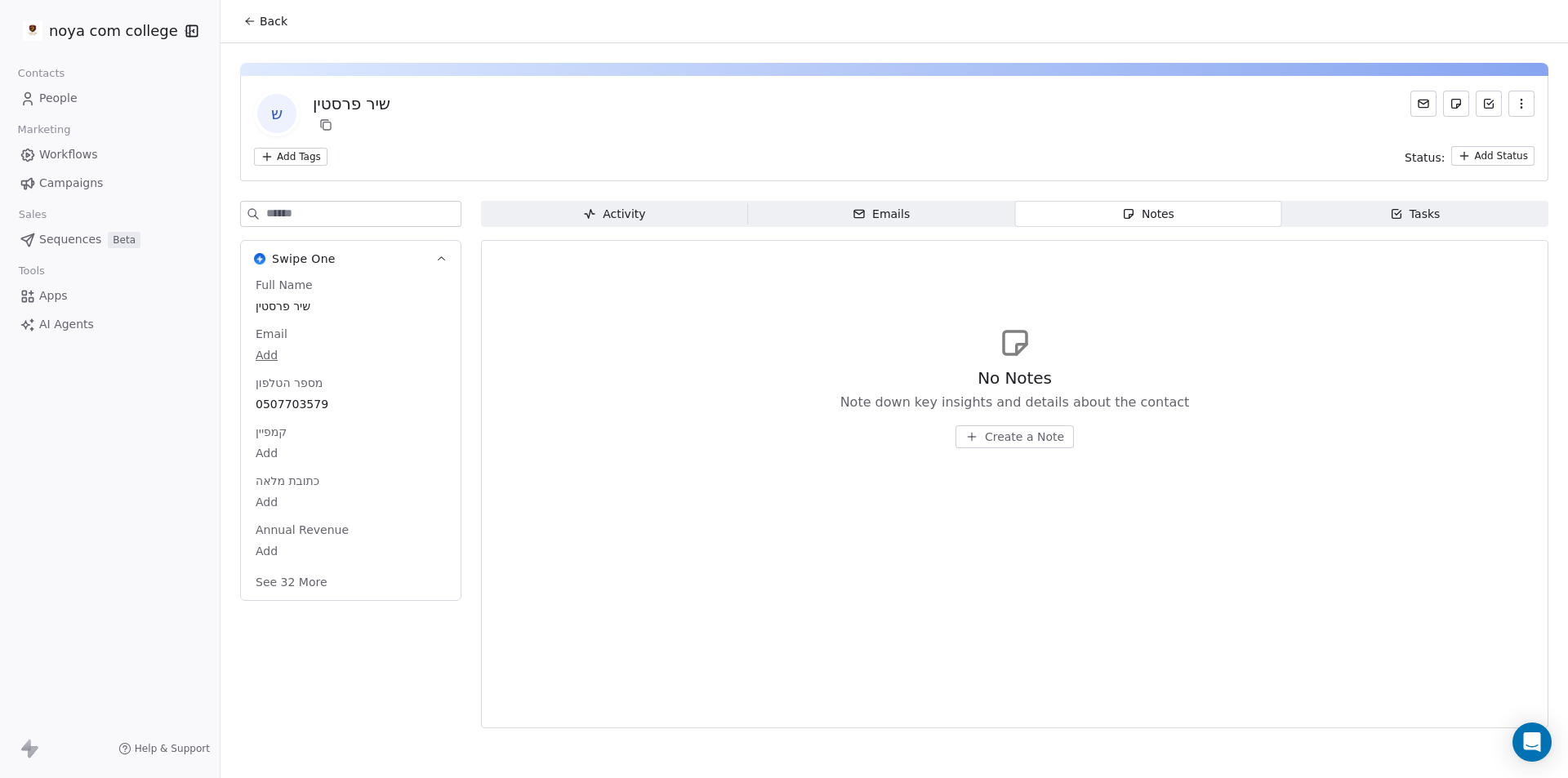
click at [1033, 435] on span "Create a Note" at bounding box center [1024, 437] width 79 height 16
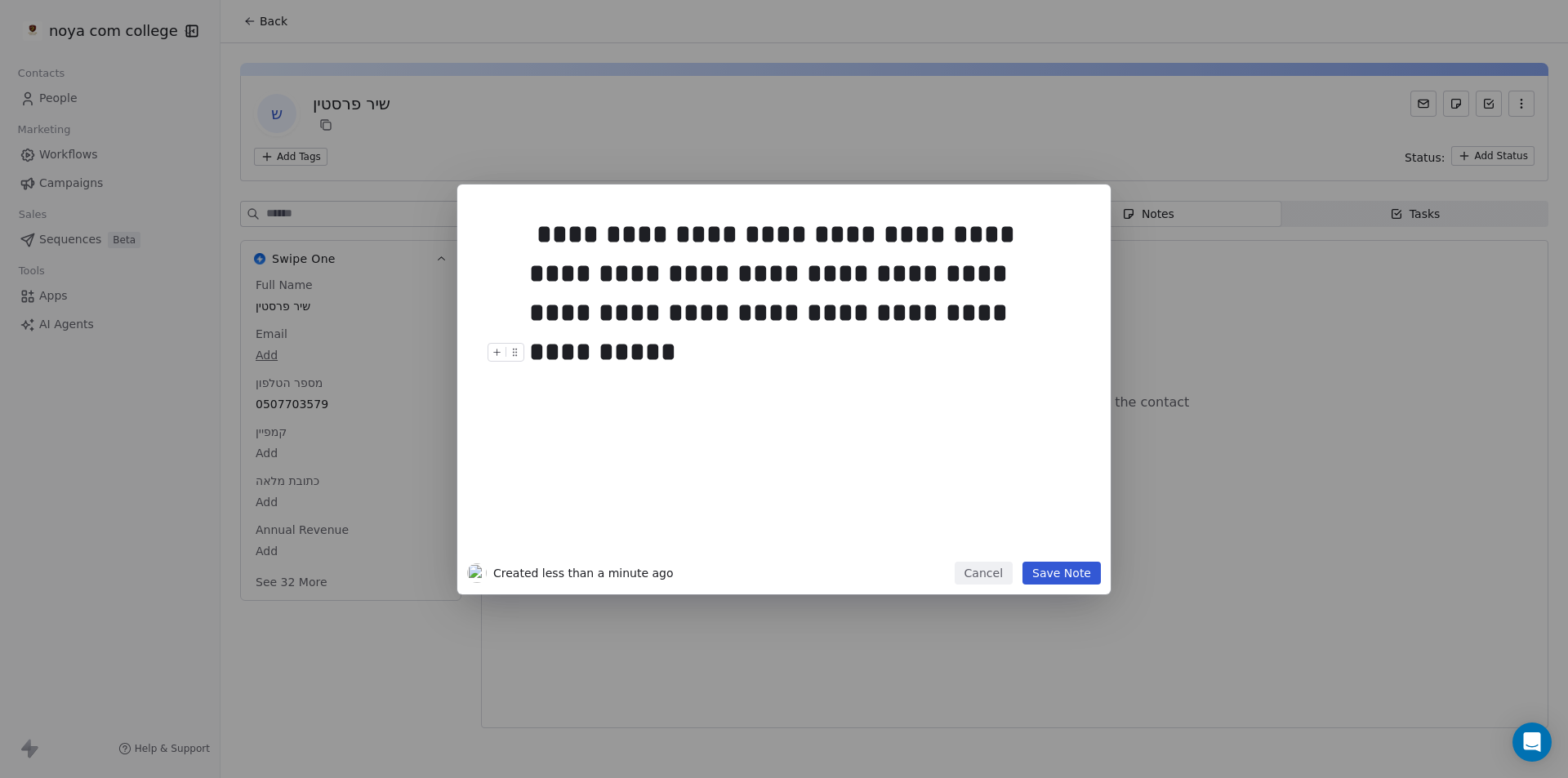
click at [1083, 581] on button "Save Note" at bounding box center [1062, 574] width 78 height 23
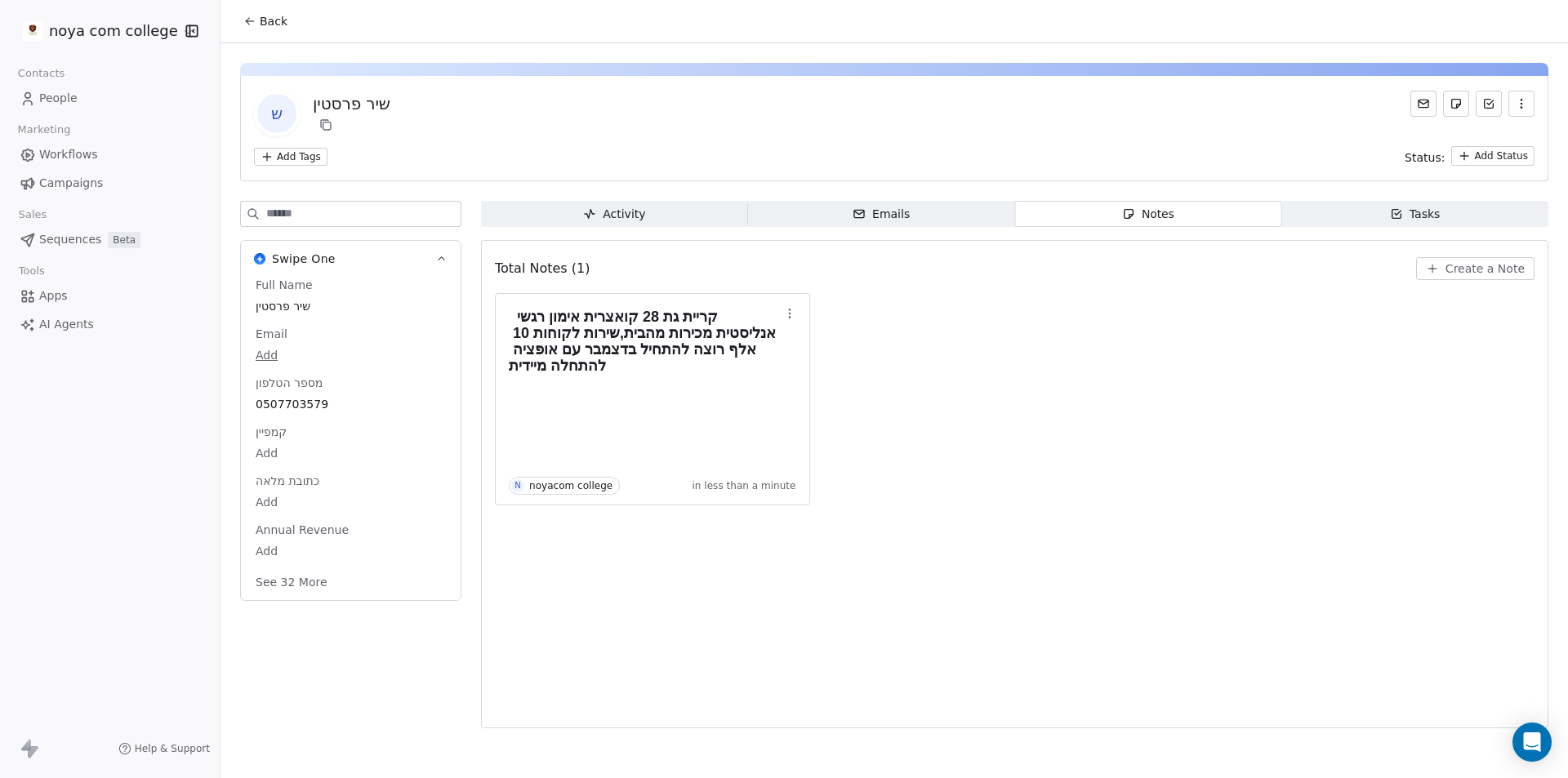
click at [282, 24] on span "Back" at bounding box center [273, 21] width 28 height 16
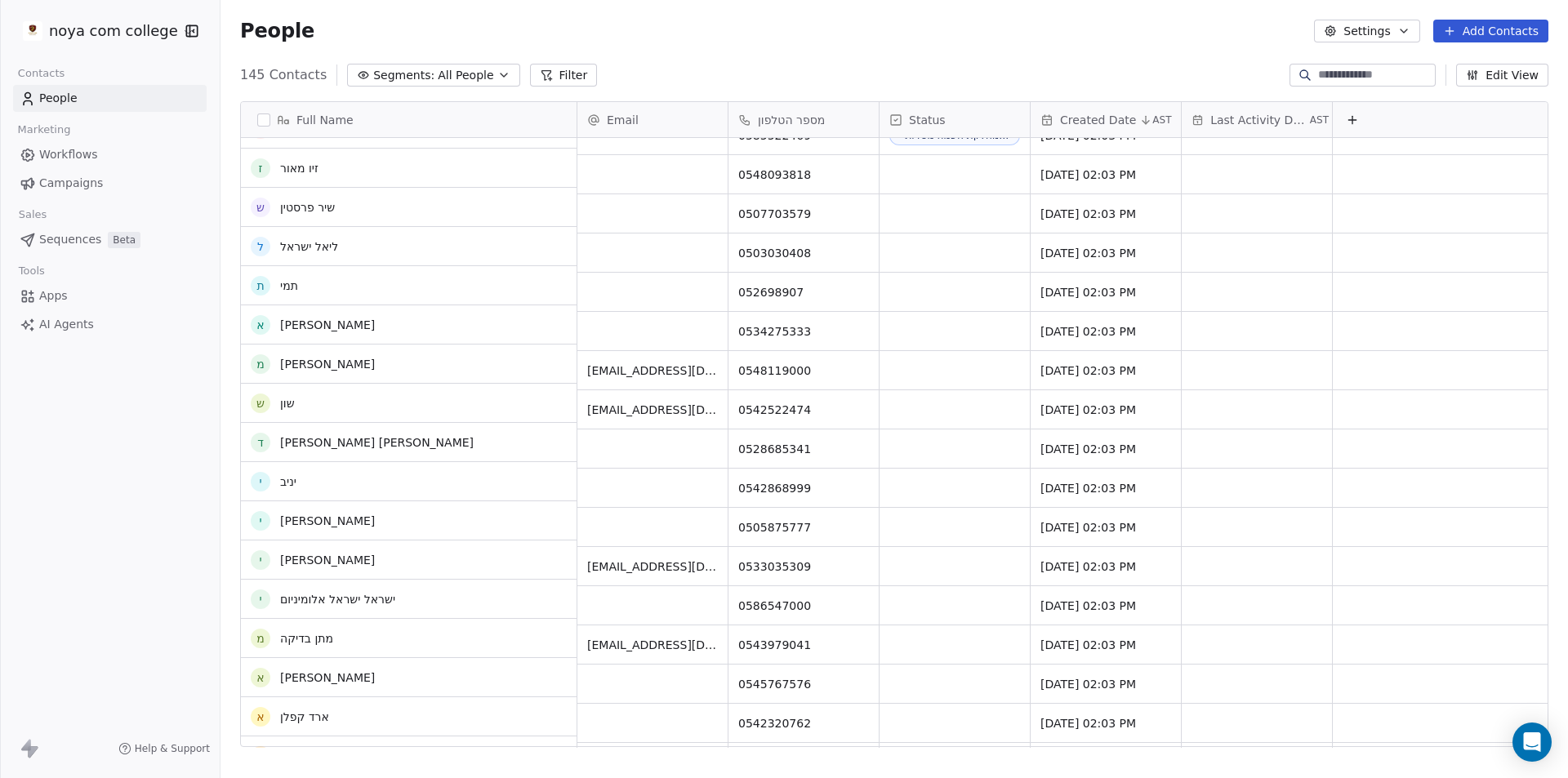
scroll to position [2532, 0]
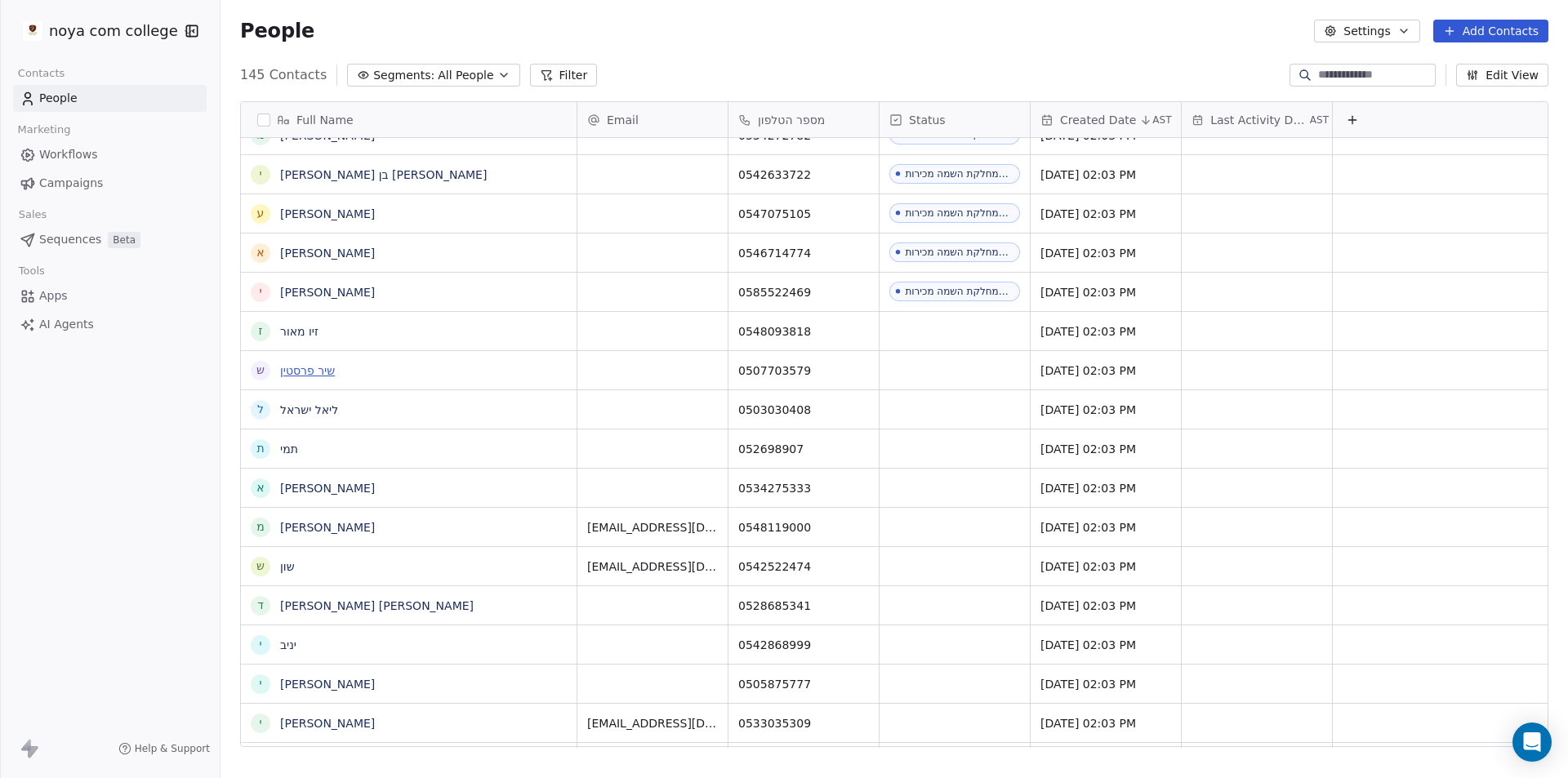
click at [321, 368] on link "שיר פרסטין" at bounding box center [306, 371] width 54 height 13
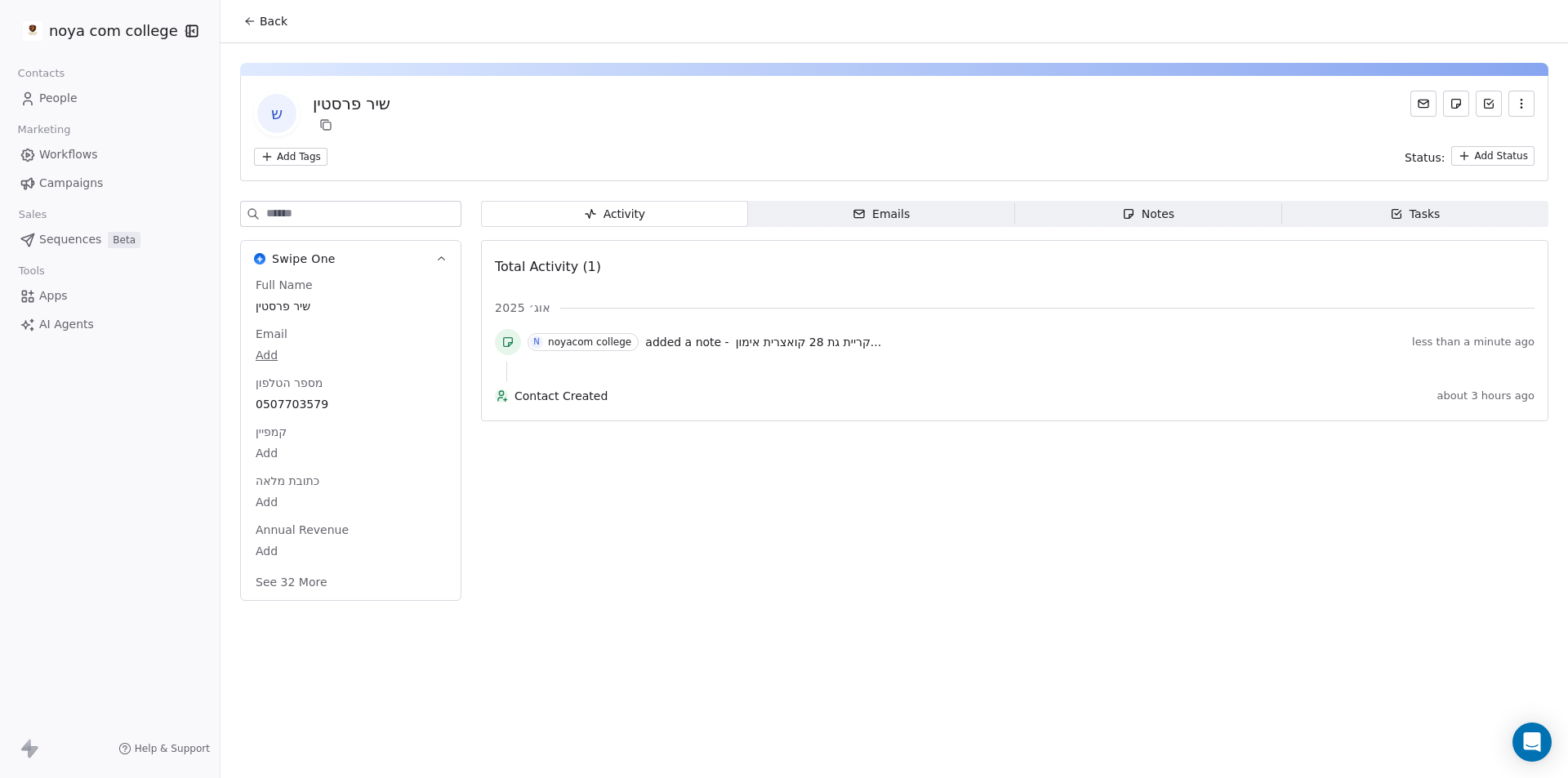
click at [246, 15] on icon at bounding box center [249, 20] width 13 height 13
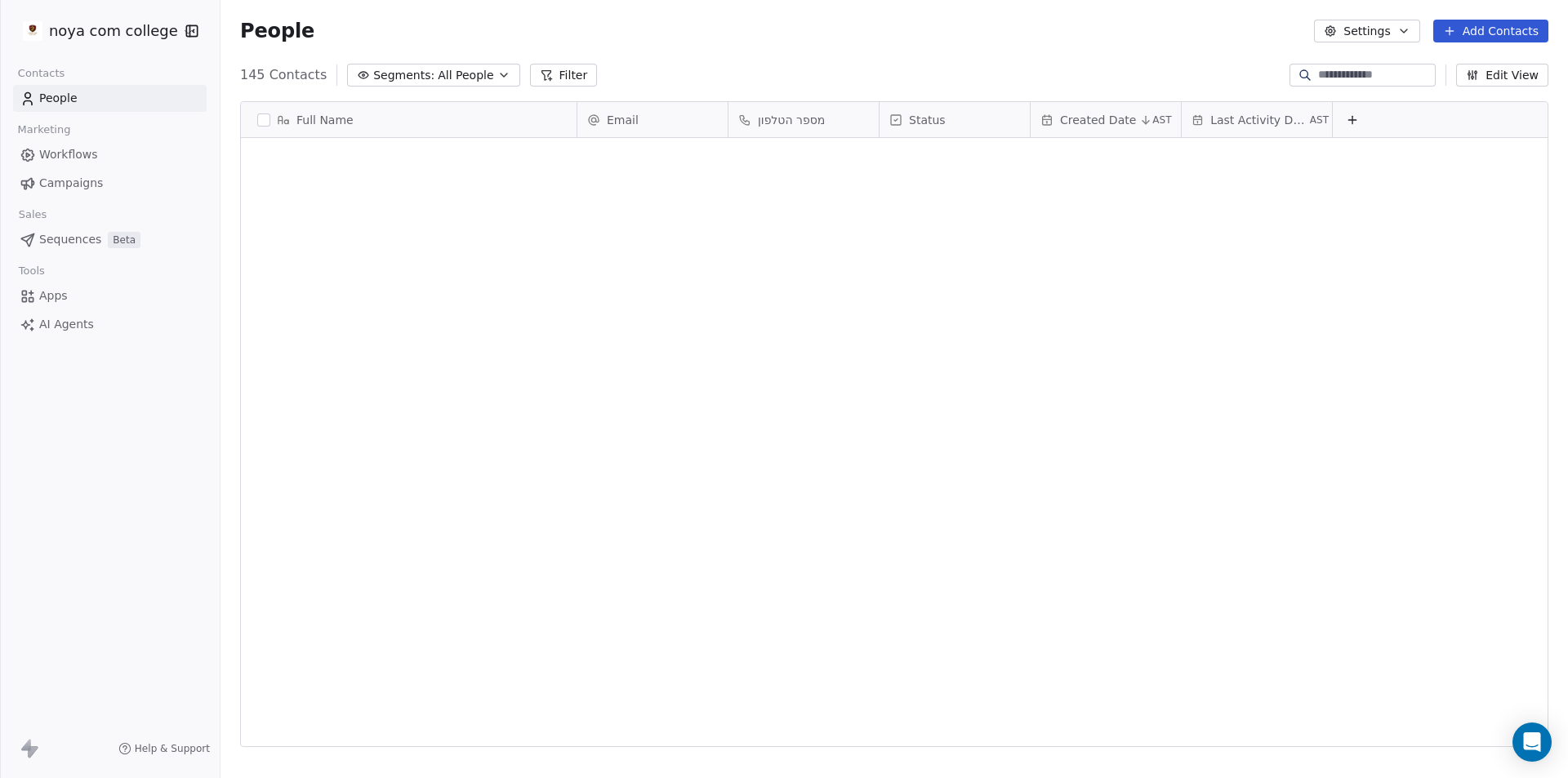
scroll to position [672, 1335]
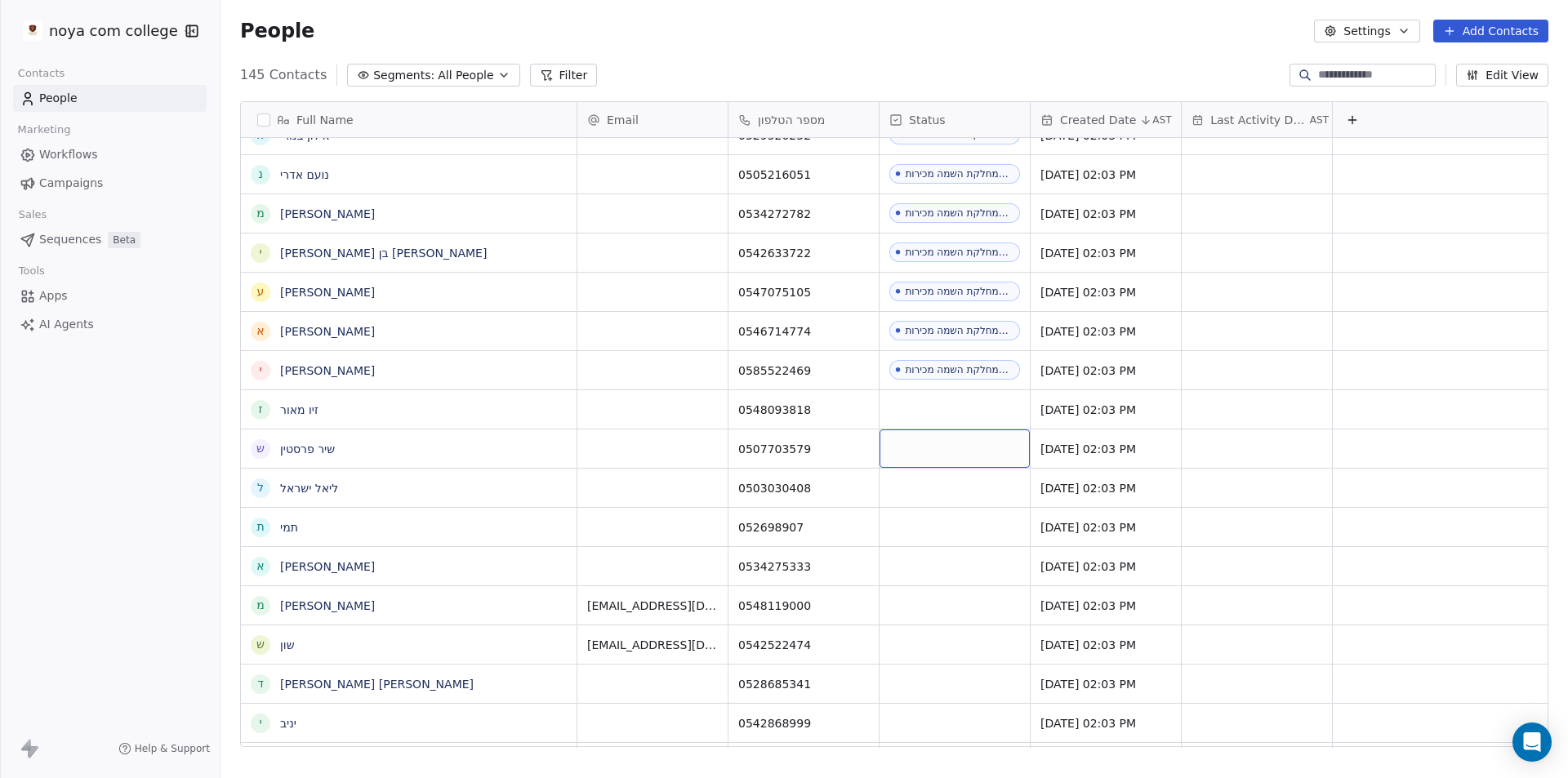
click at [951, 445] on div "grid" at bounding box center [954, 448] width 151 height 38
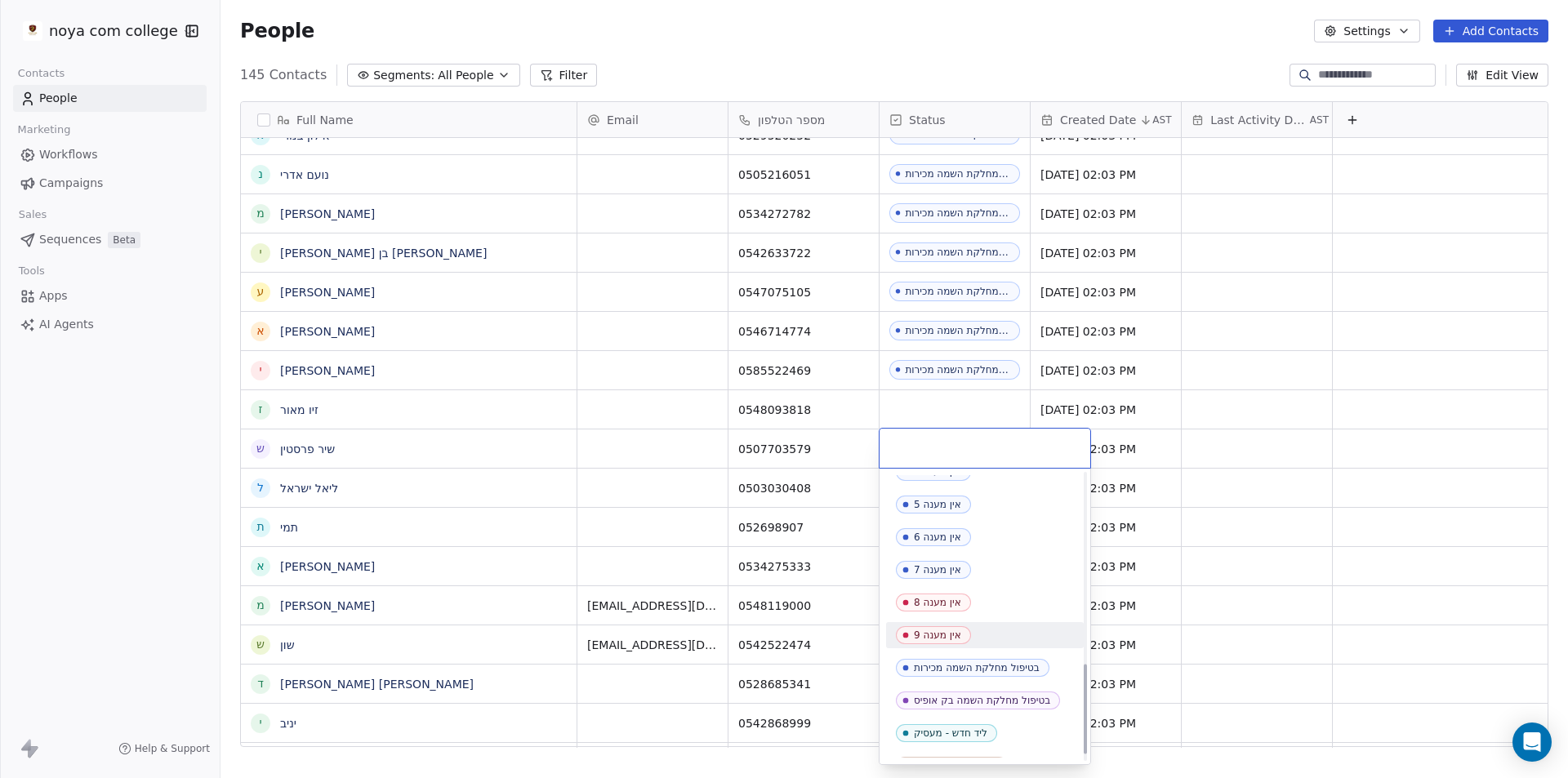
scroll to position [626, 0]
click at [1014, 649] on div "בטיפול מחלקת השמה מכירות" at bounding box center [976, 646] width 126 height 12
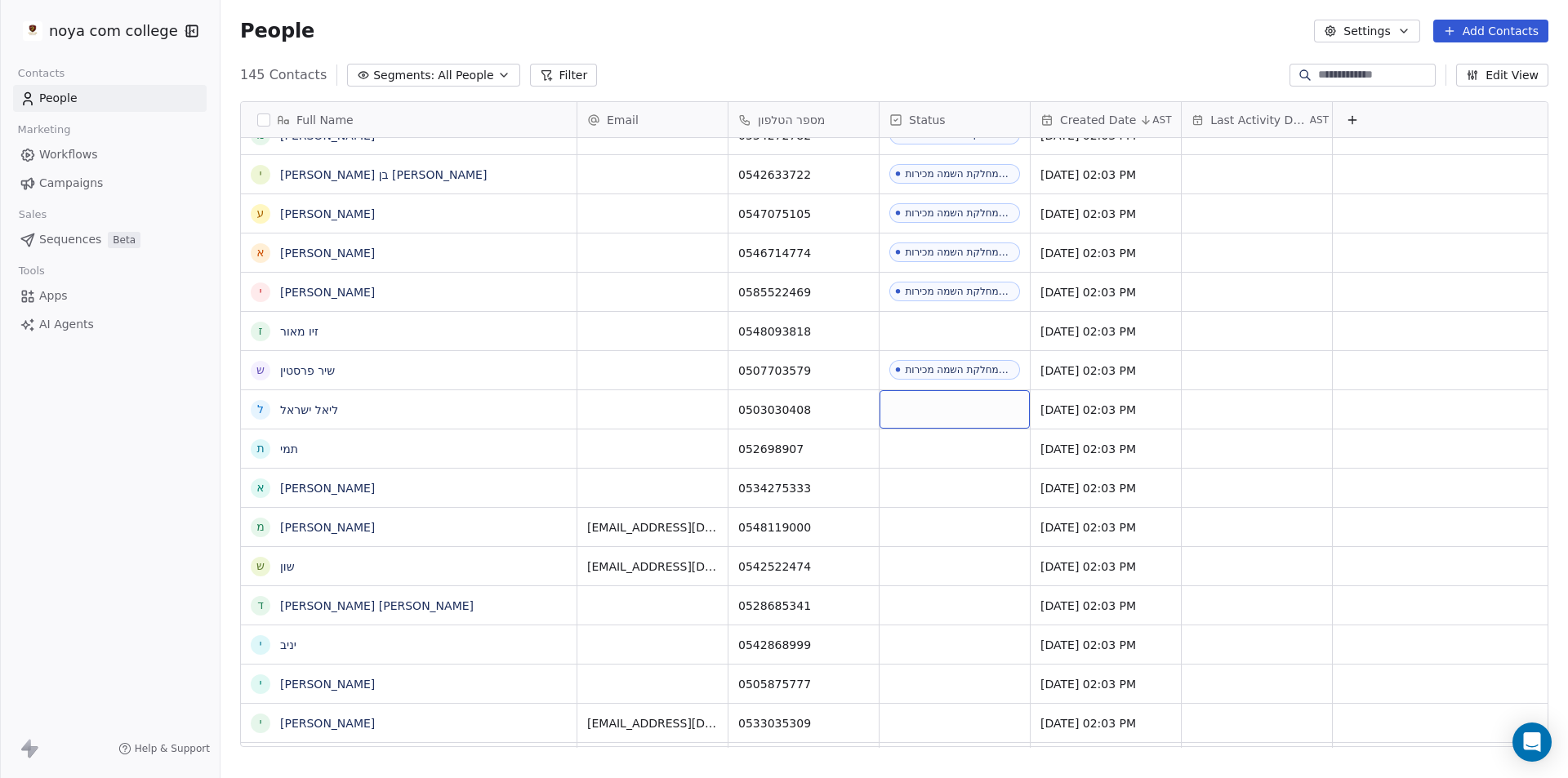
click at [961, 407] on div "grid" at bounding box center [954, 409] width 151 height 38
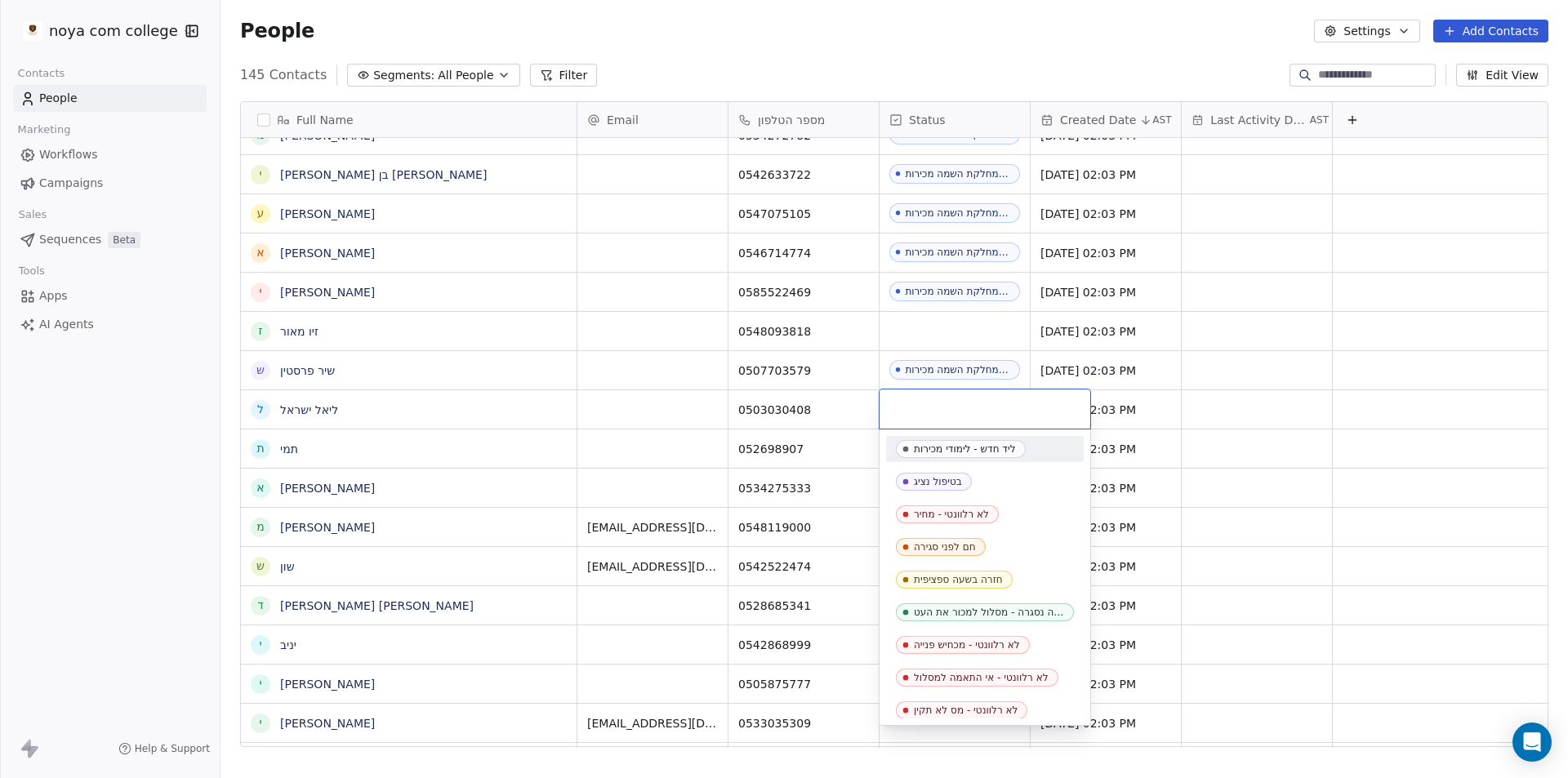
click at [966, 328] on html "noya com college Contacts People Marketing Workflows Campaigns Sales Sequences …" at bounding box center [784, 389] width 1568 height 778
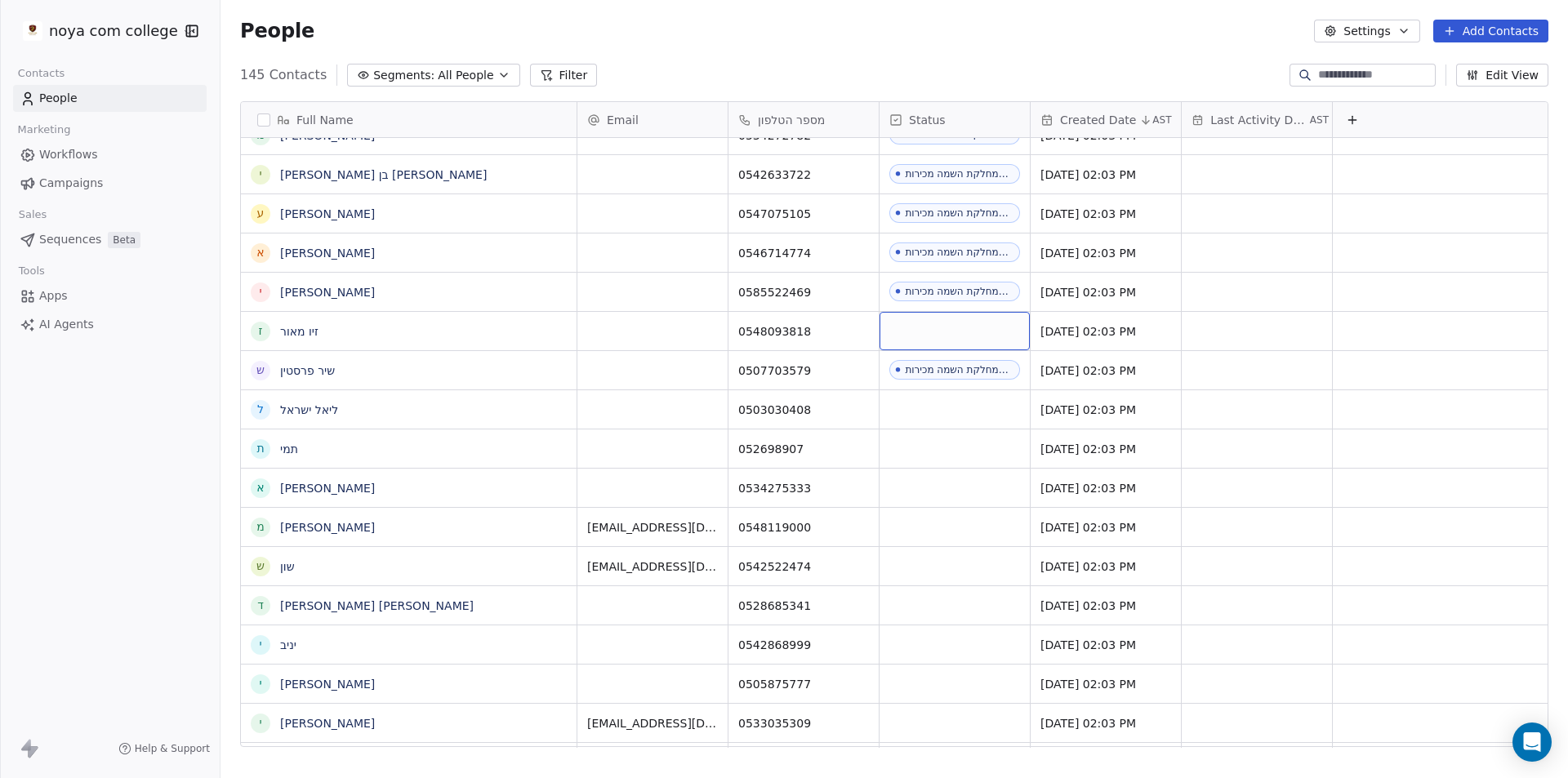
click at [966, 328] on div "grid" at bounding box center [954, 331] width 151 height 38
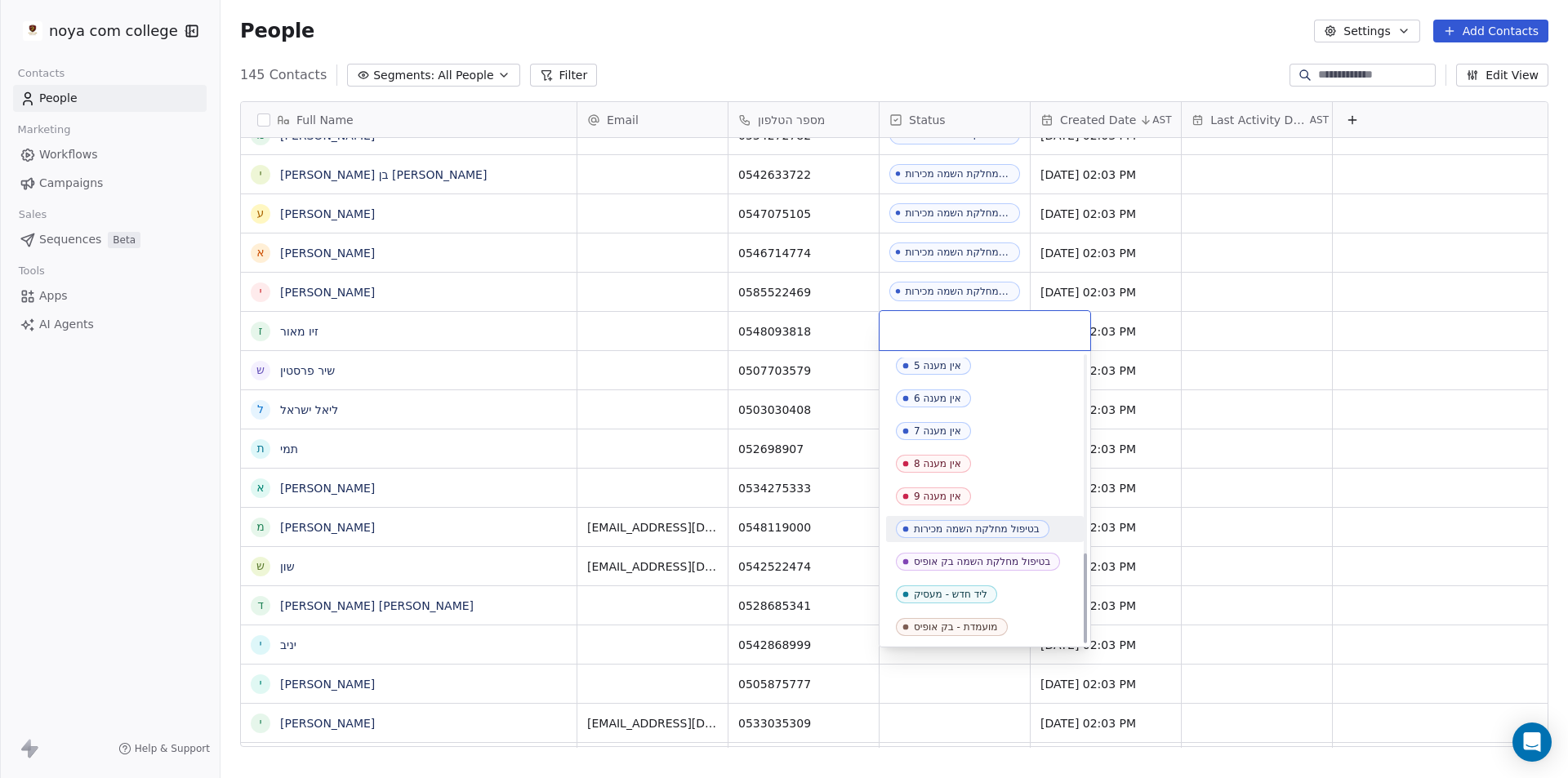
click at [974, 522] on span "בטיפול מחלקת השמה מכירות" at bounding box center [972, 529] width 153 height 18
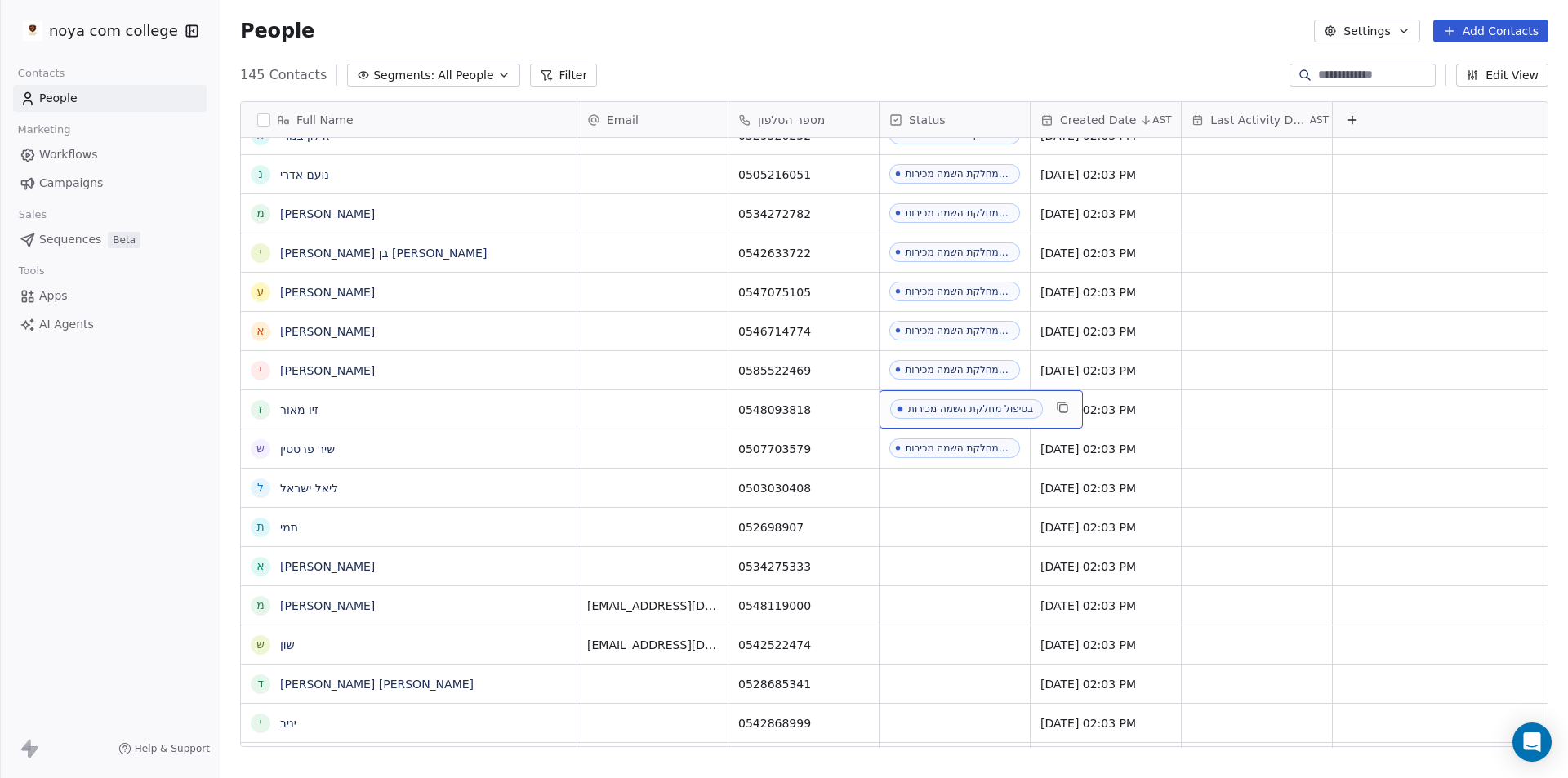
click at [937, 415] on span "בטיפול מחלקת השמה מכירות" at bounding box center [966, 409] width 152 height 20
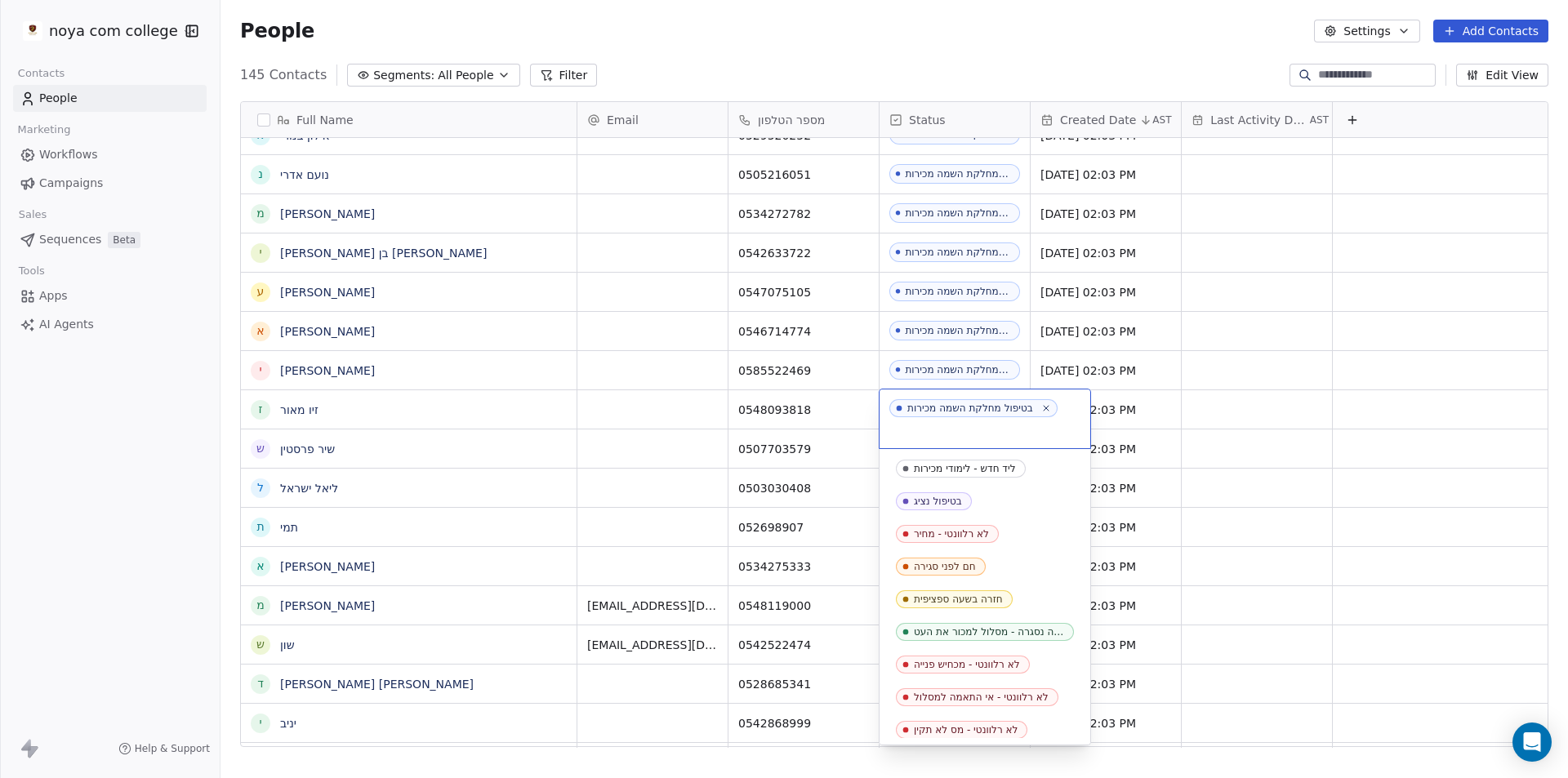
scroll to position [528, 0]
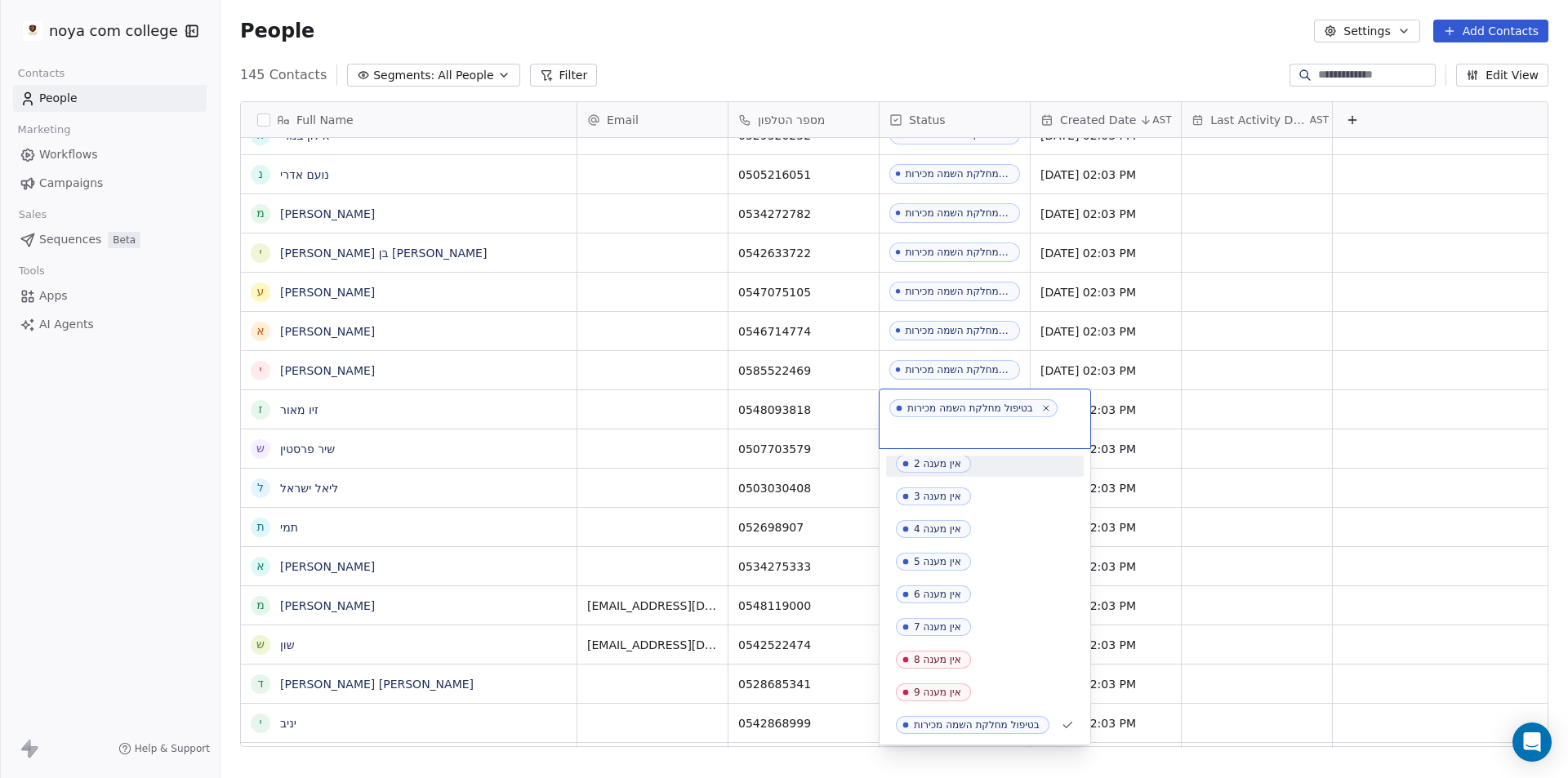
click at [3, 429] on html "noya com college Contacts People Marketing Workflows Campaigns Sales Sequences …" at bounding box center [784, 389] width 1568 height 778
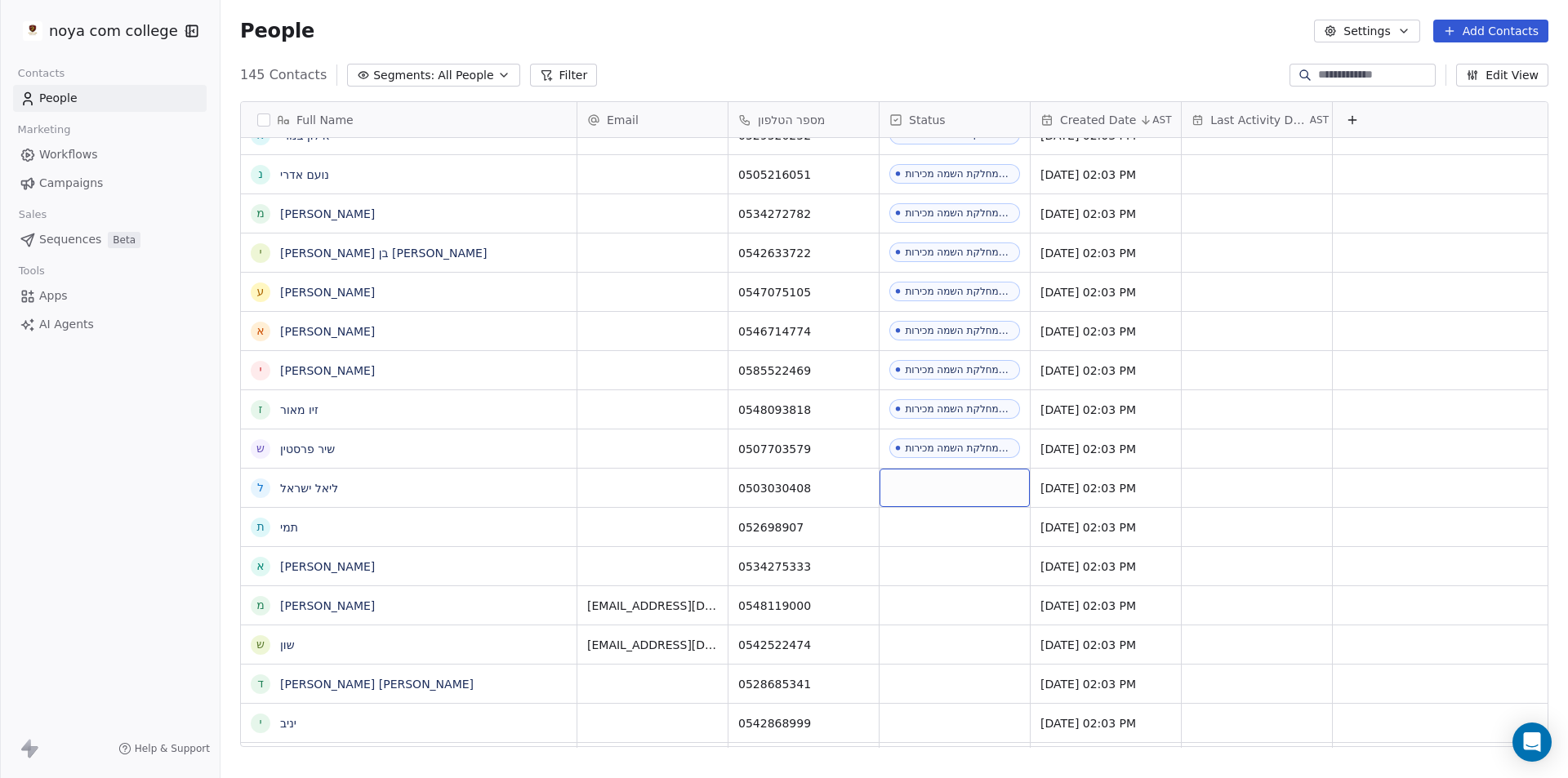
click at [932, 487] on div "grid" at bounding box center [954, 487] width 151 height 38
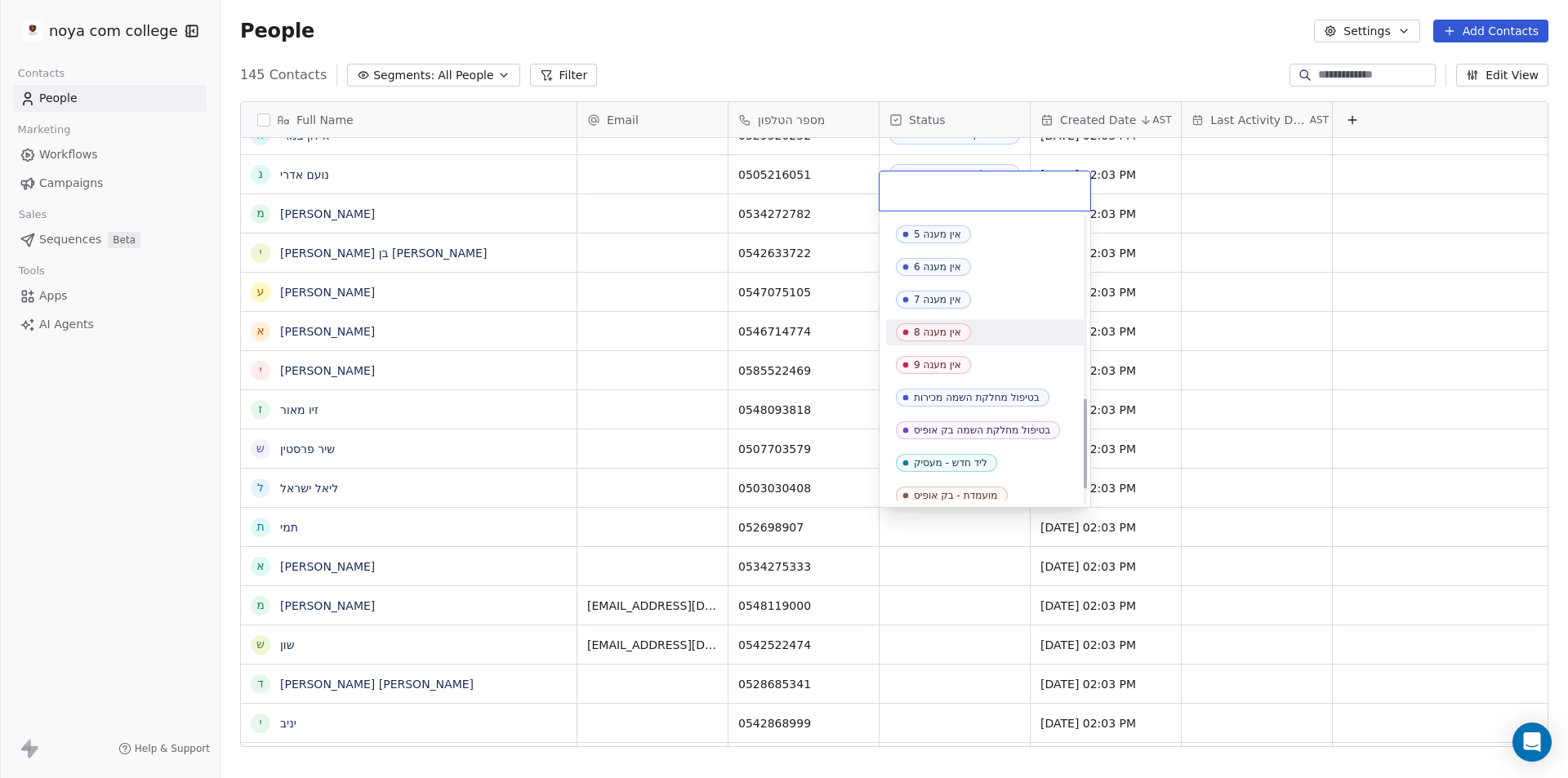
scroll to position [626, 0]
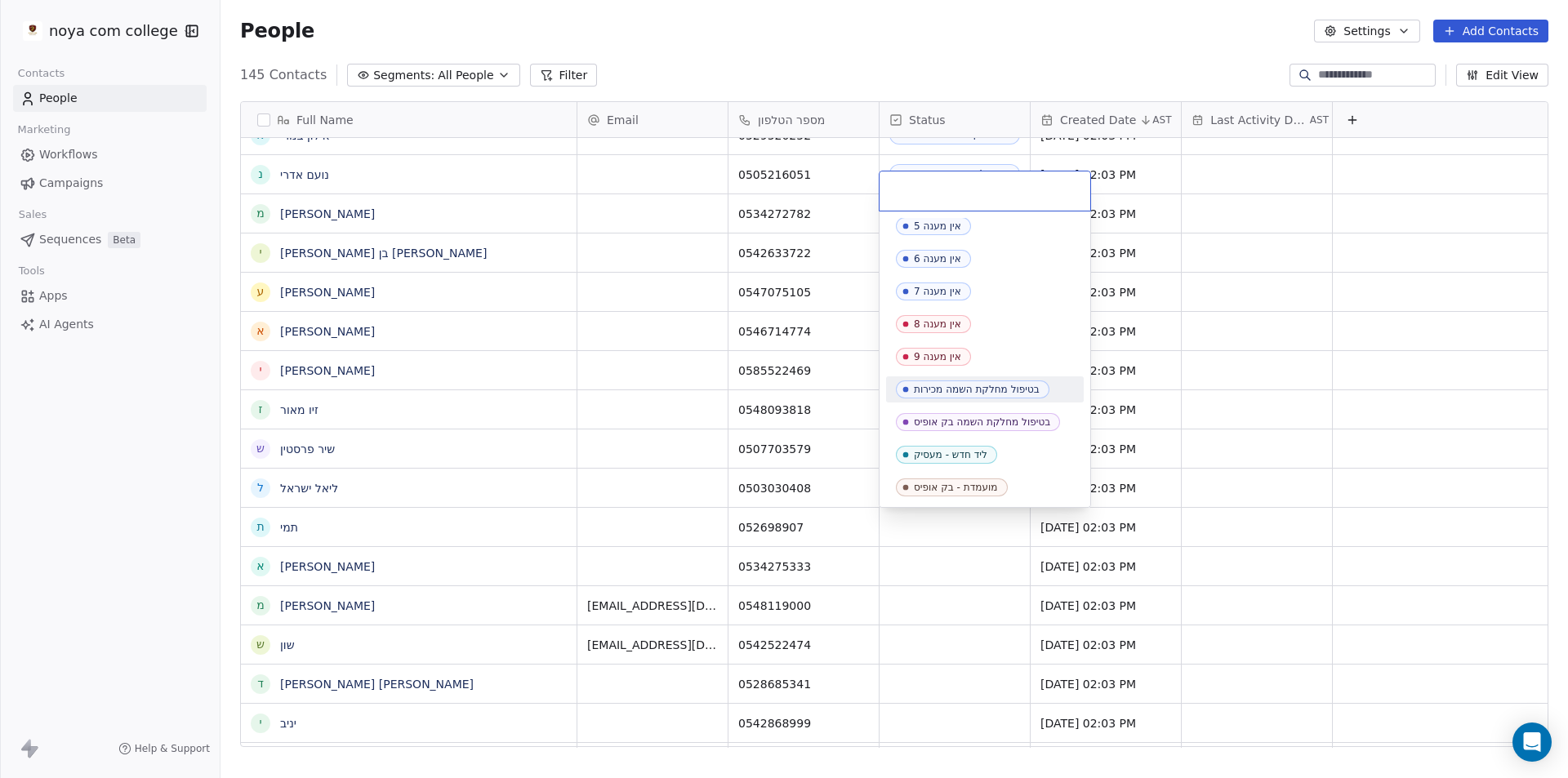
drag, startPoint x: 987, startPoint y: 385, endPoint x: 991, endPoint y: 375, distance: 10.8
click at [991, 375] on div "ליד חדש - לימודי מכירות בטיפול נציג לא רלוונטי - מחיר חם לפני סגירה חזרה בשעה ס…" at bounding box center [984, 46] width 198 height 908
click at [990, 387] on div "בטיפול מחלקת השמה מכירות" at bounding box center [976, 389] width 126 height 12
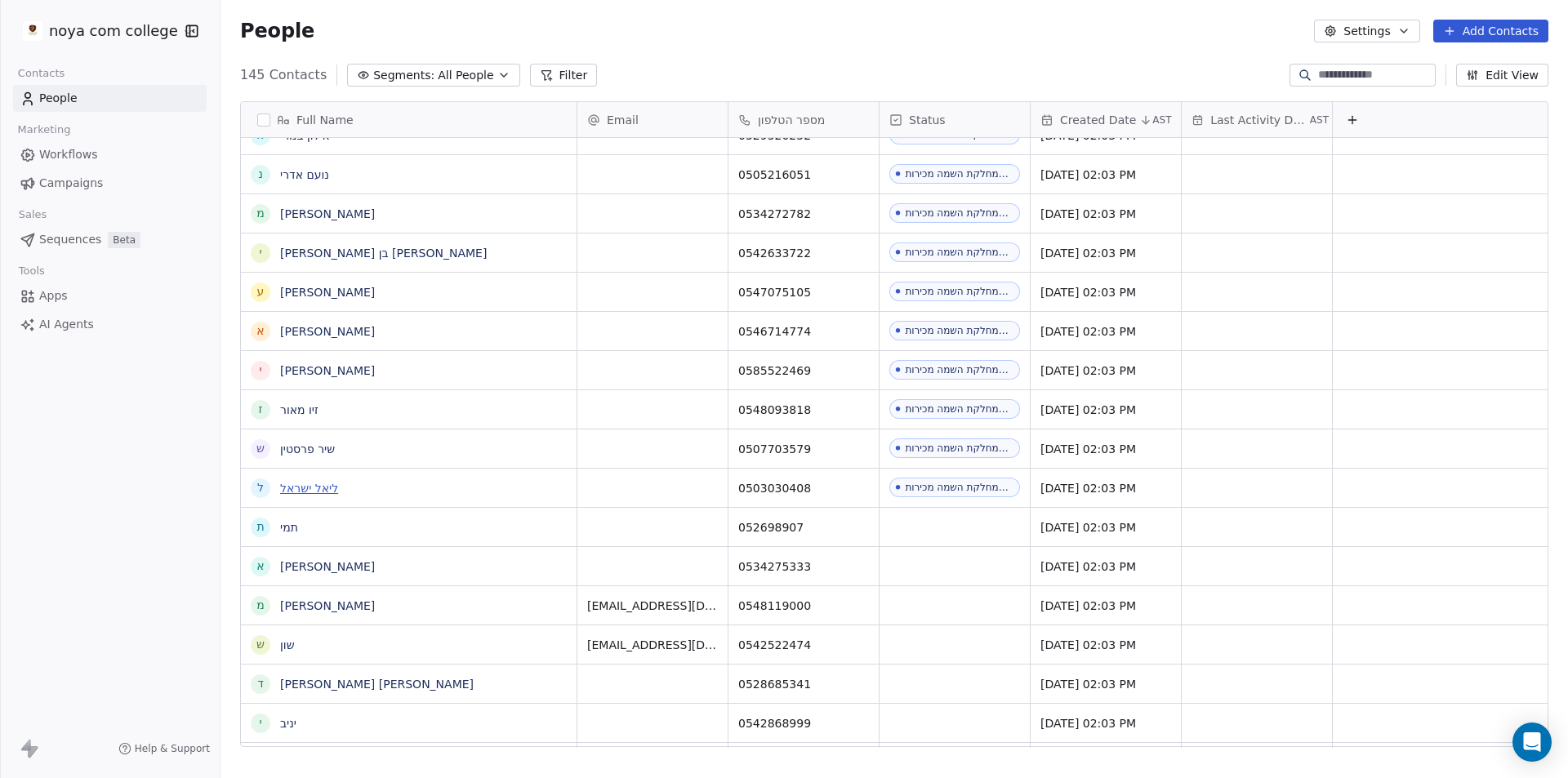
click at [306, 480] on span "ליאל ישראל" at bounding box center [423, 488] width 287 height 16
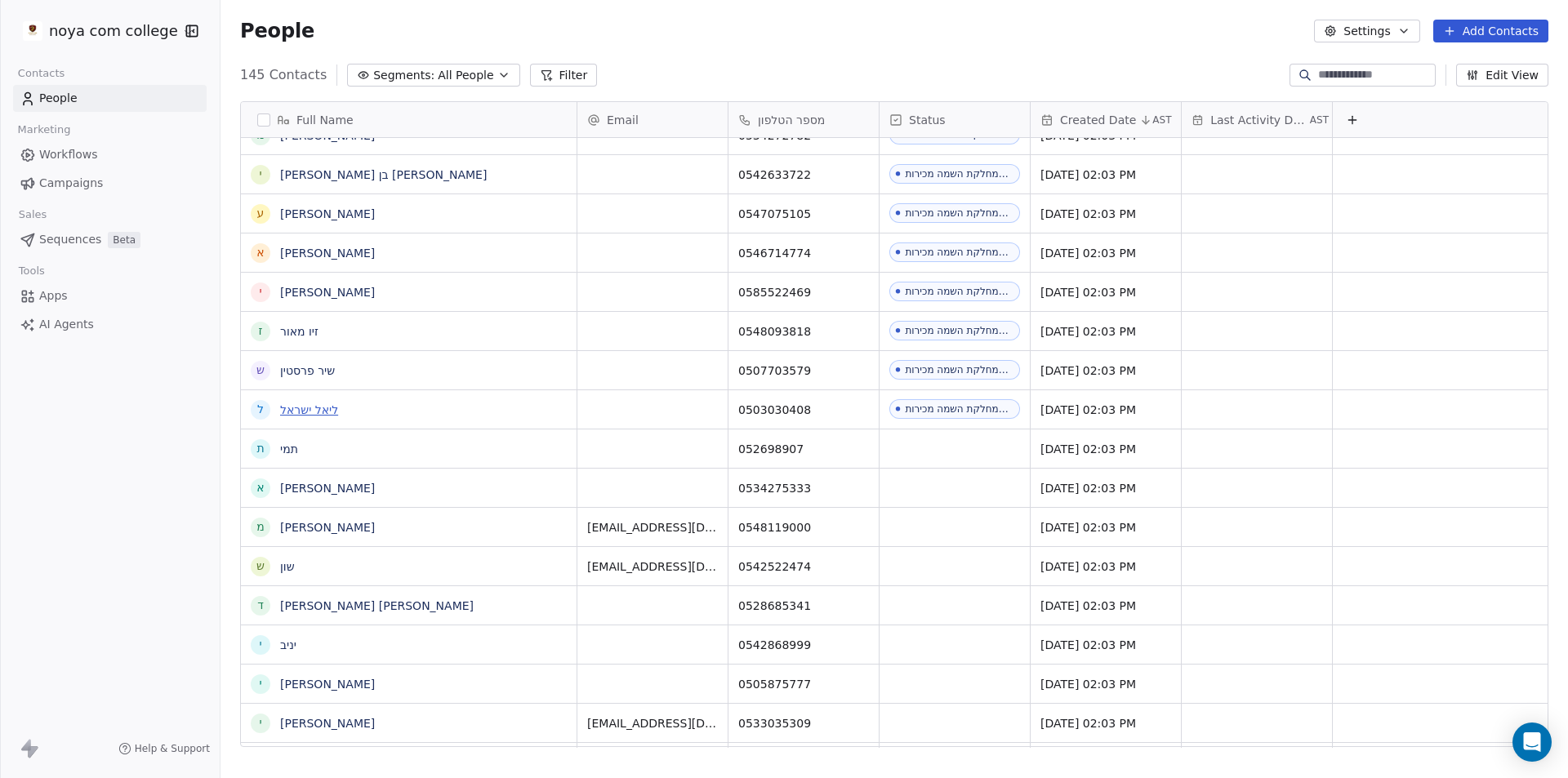
click at [329, 407] on link "ליאל ישראל" at bounding box center [308, 410] width 58 height 13
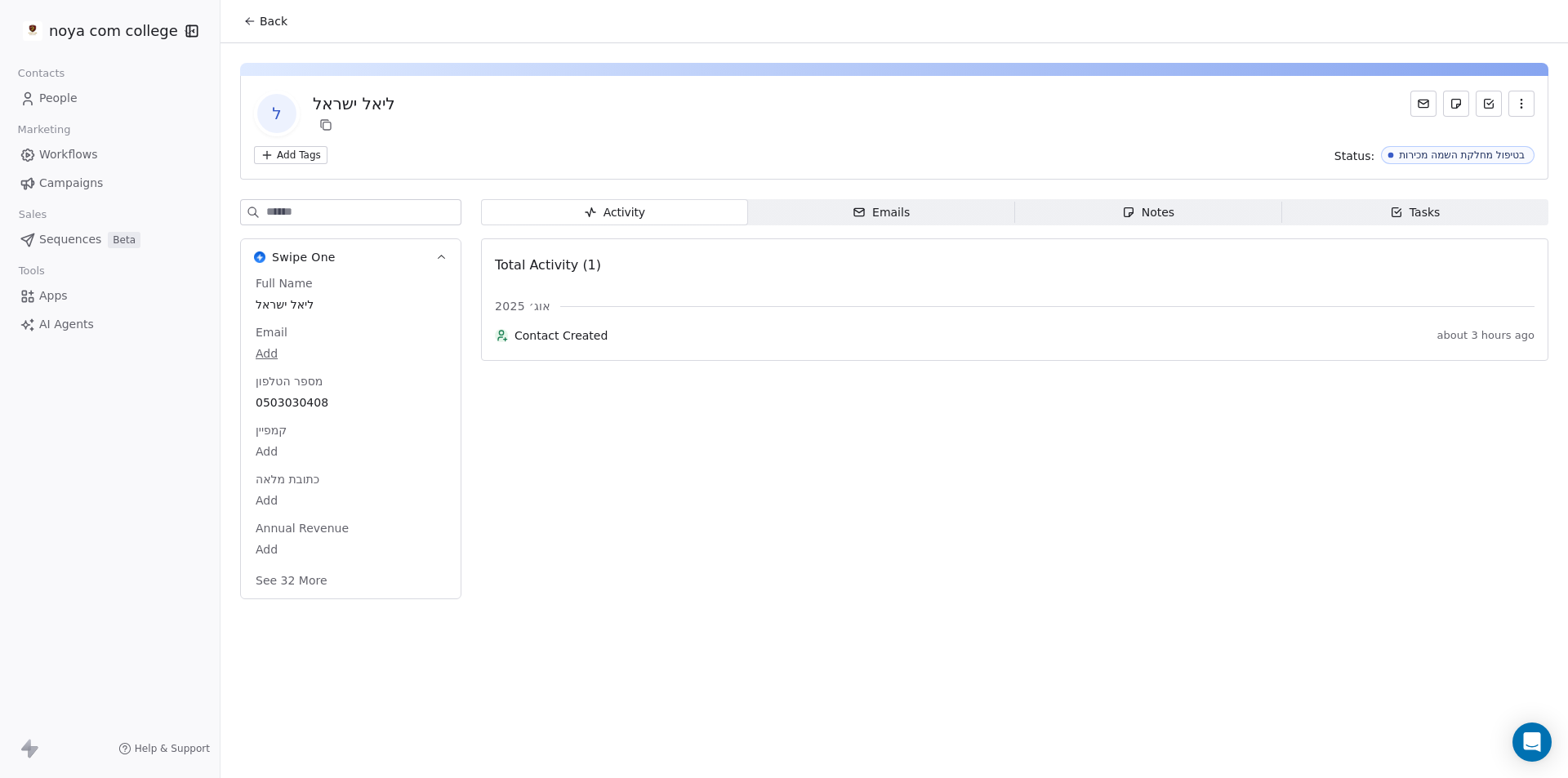
click at [1083, 209] on span "Notes Notes" at bounding box center [1148, 212] width 267 height 26
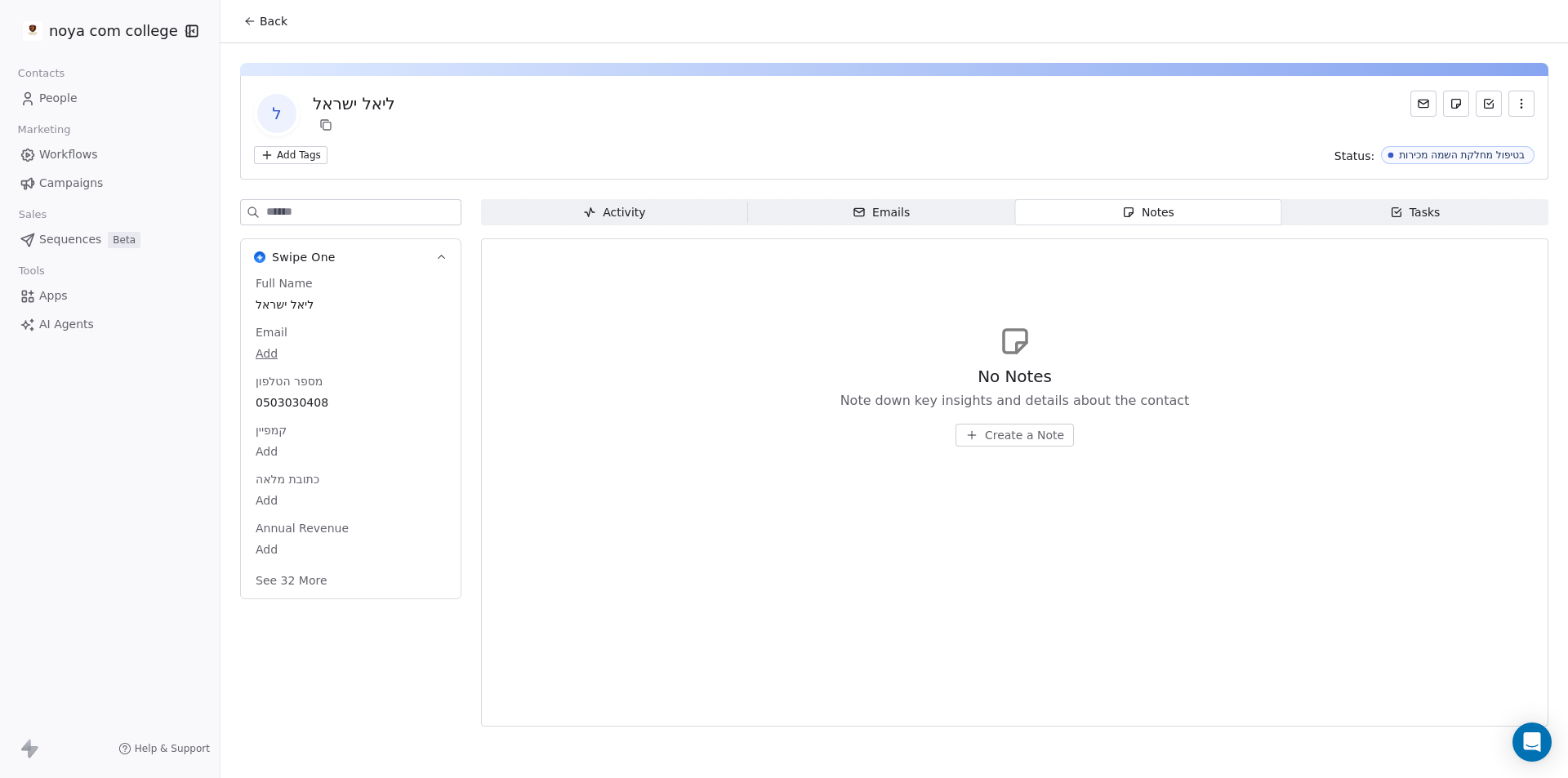
click at [1042, 445] on button "Create a Note" at bounding box center [1014, 436] width 118 height 23
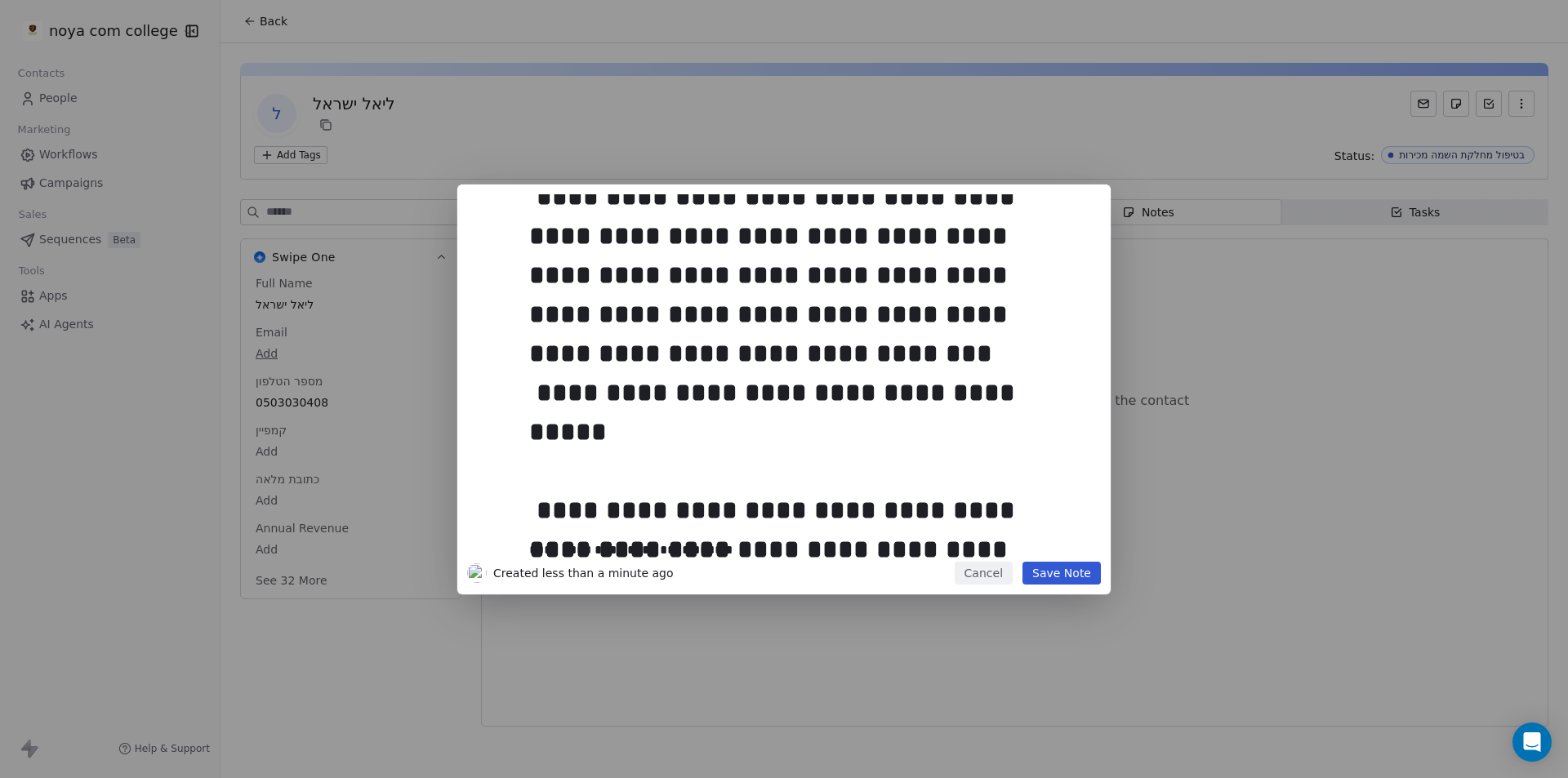
scroll to position [65, 0]
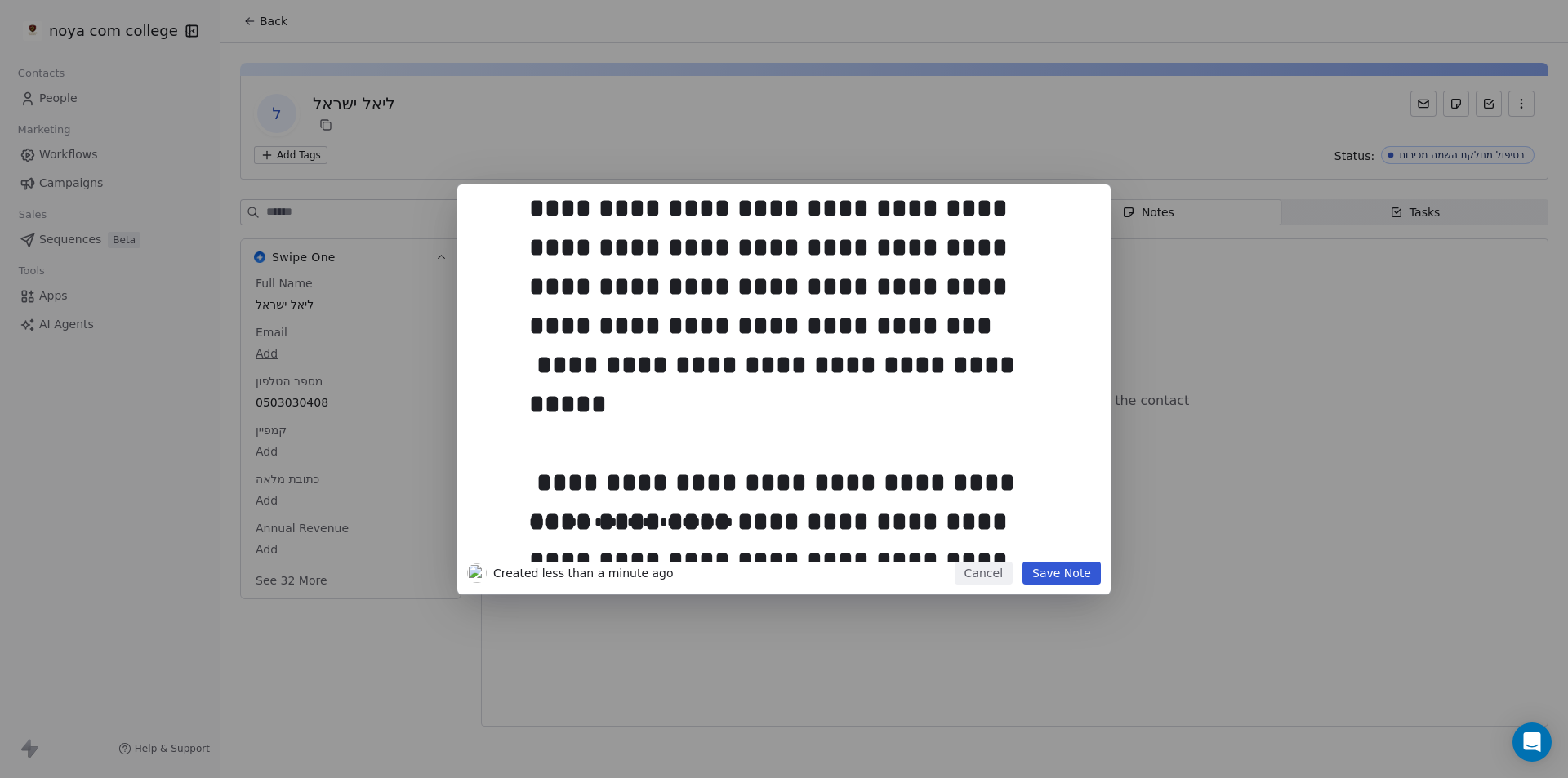
click at [1044, 361] on div "**********" at bounding box center [802, 326] width 546 height 353
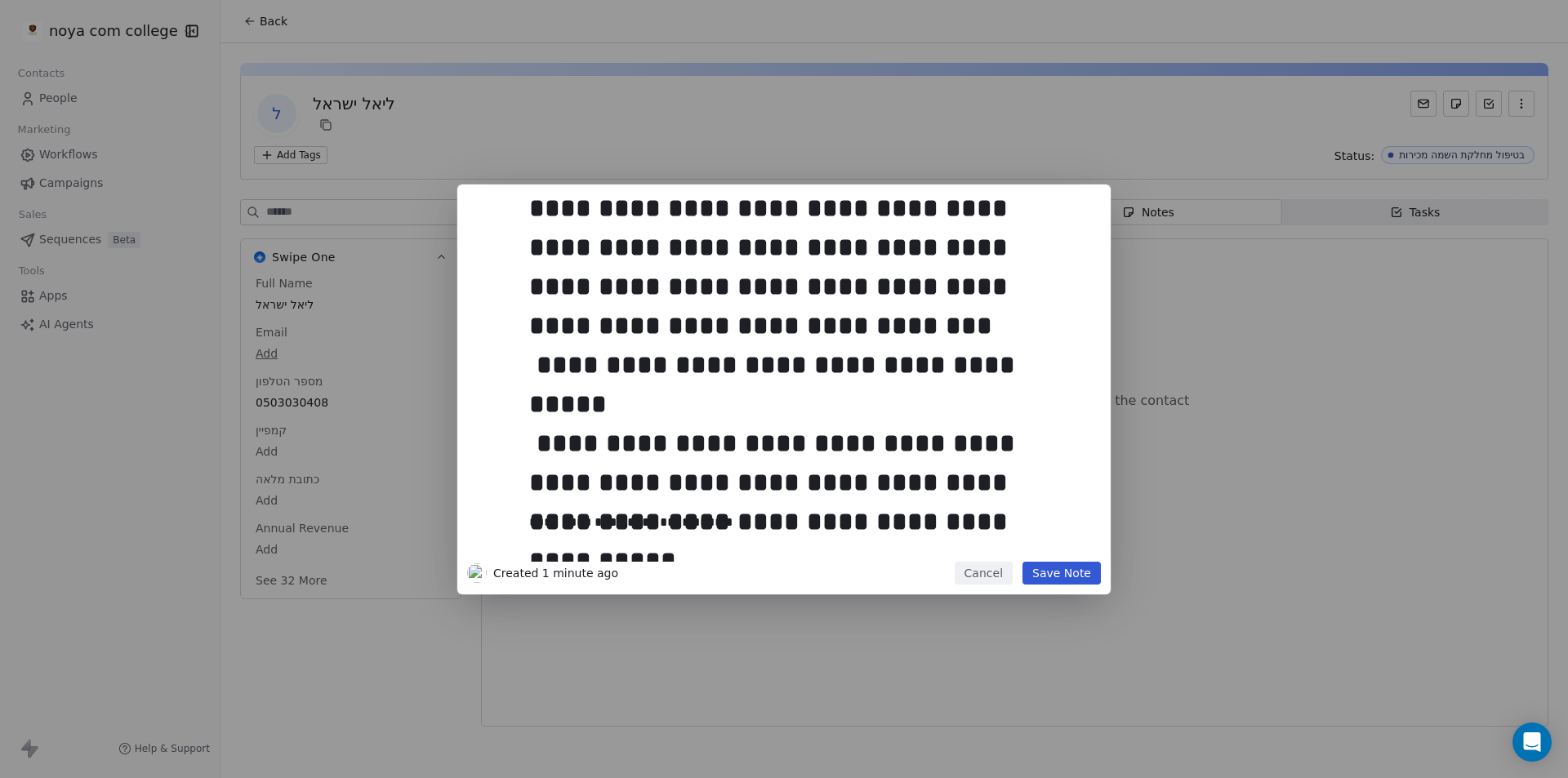
scroll to position [26, 0]
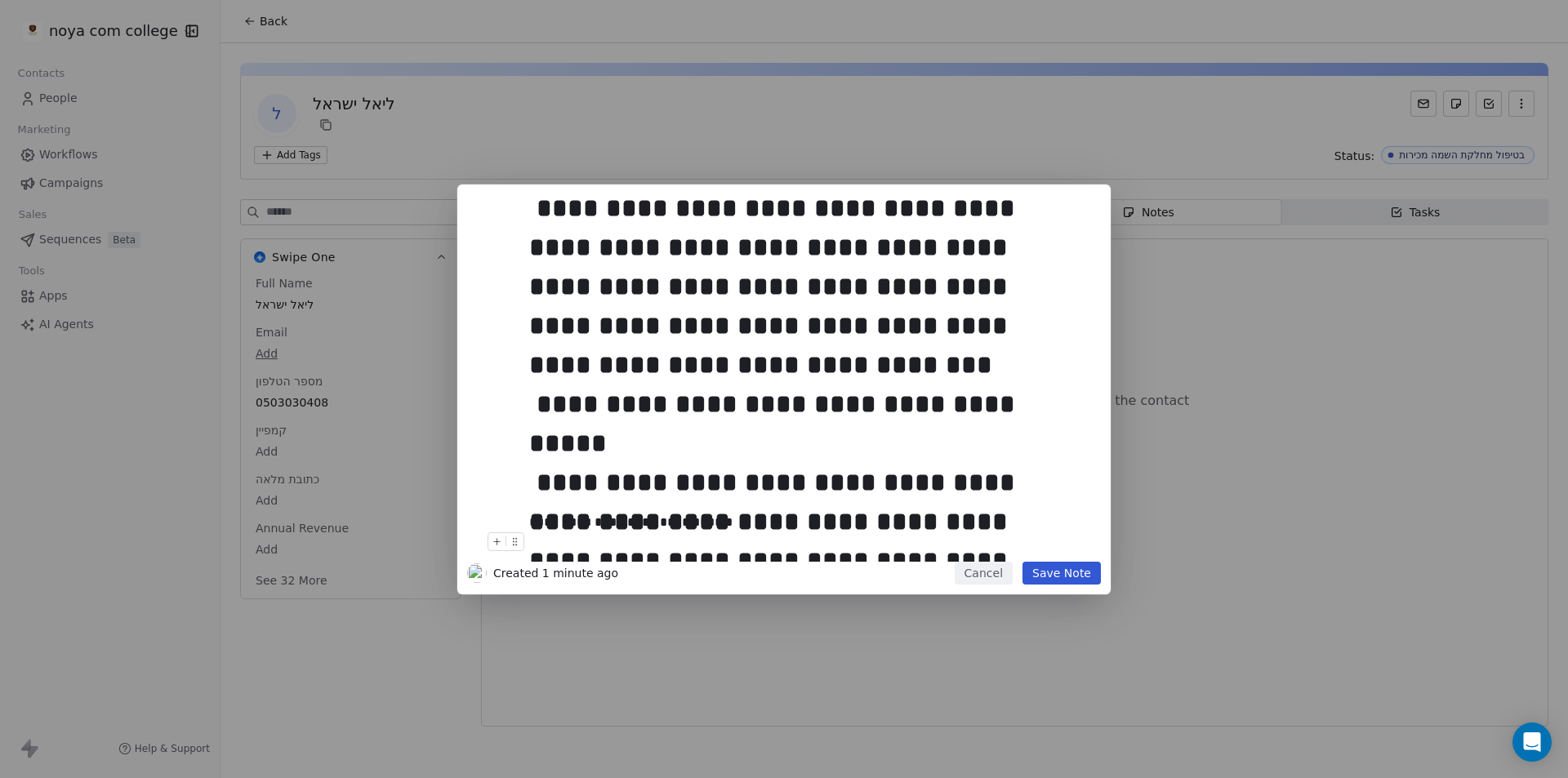
click at [1081, 574] on button "Save Note" at bounding box center [1062, 574] width 78 height 23
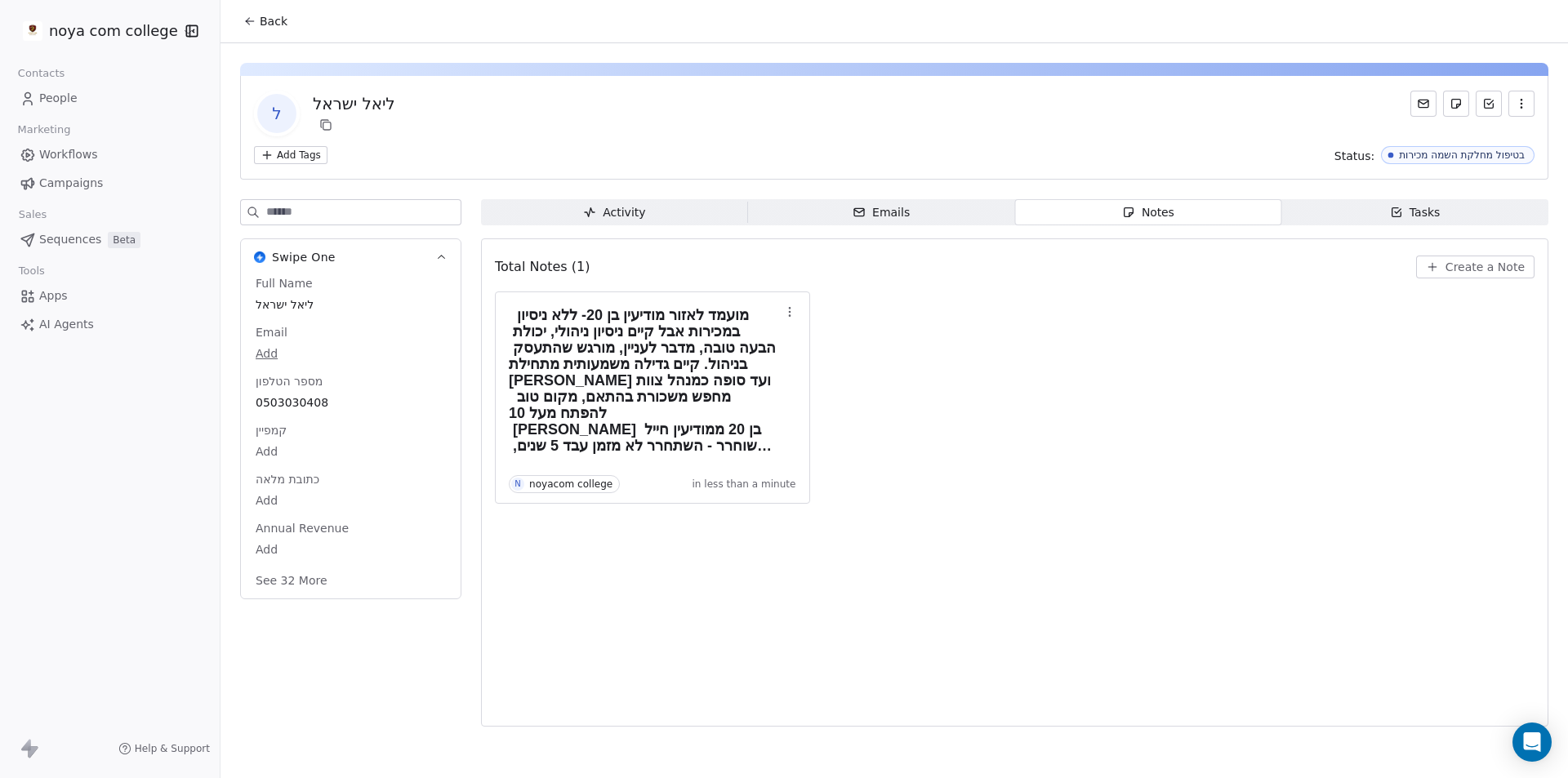
click at [272, 24] on span "Back" at bounding box center [273, 21] width 28 height 16
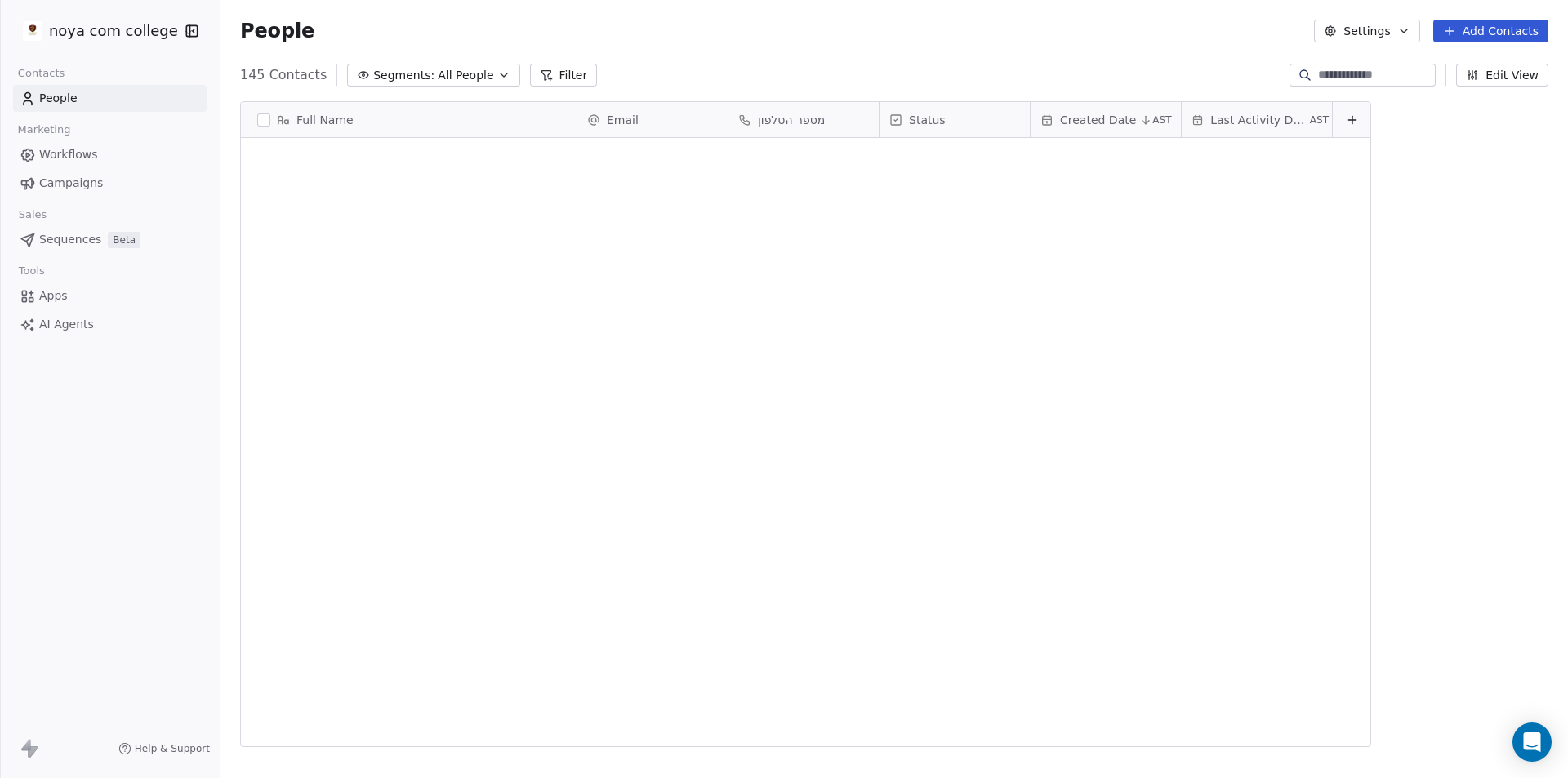
scroll to position [672, 1335]
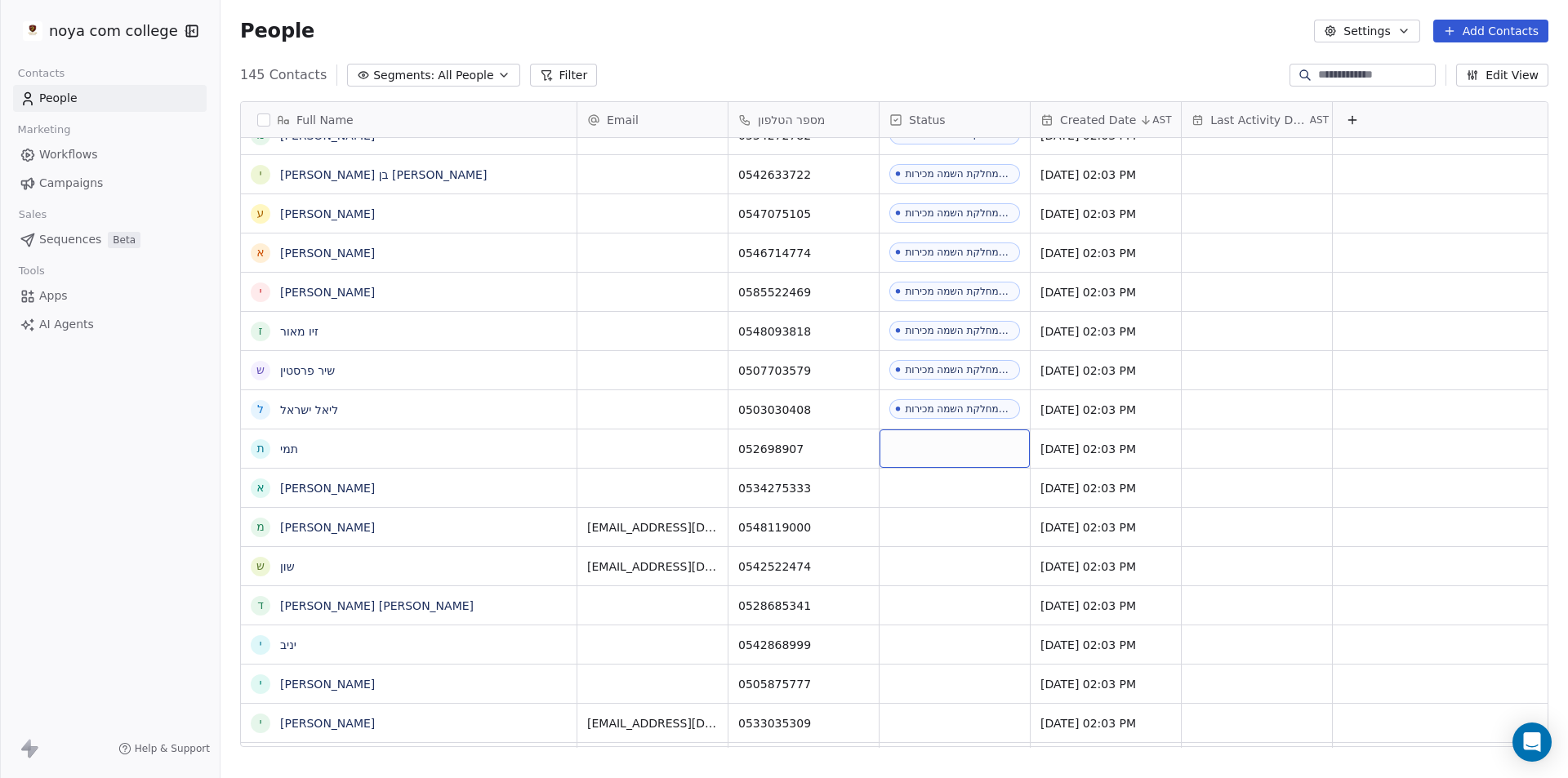
click at [957, 455] on div "grid" at bounding box center [954, 448] width 151 height 38
click at [984, 446] on div "grid" at bounding box center [954, 448] width 151 height 38
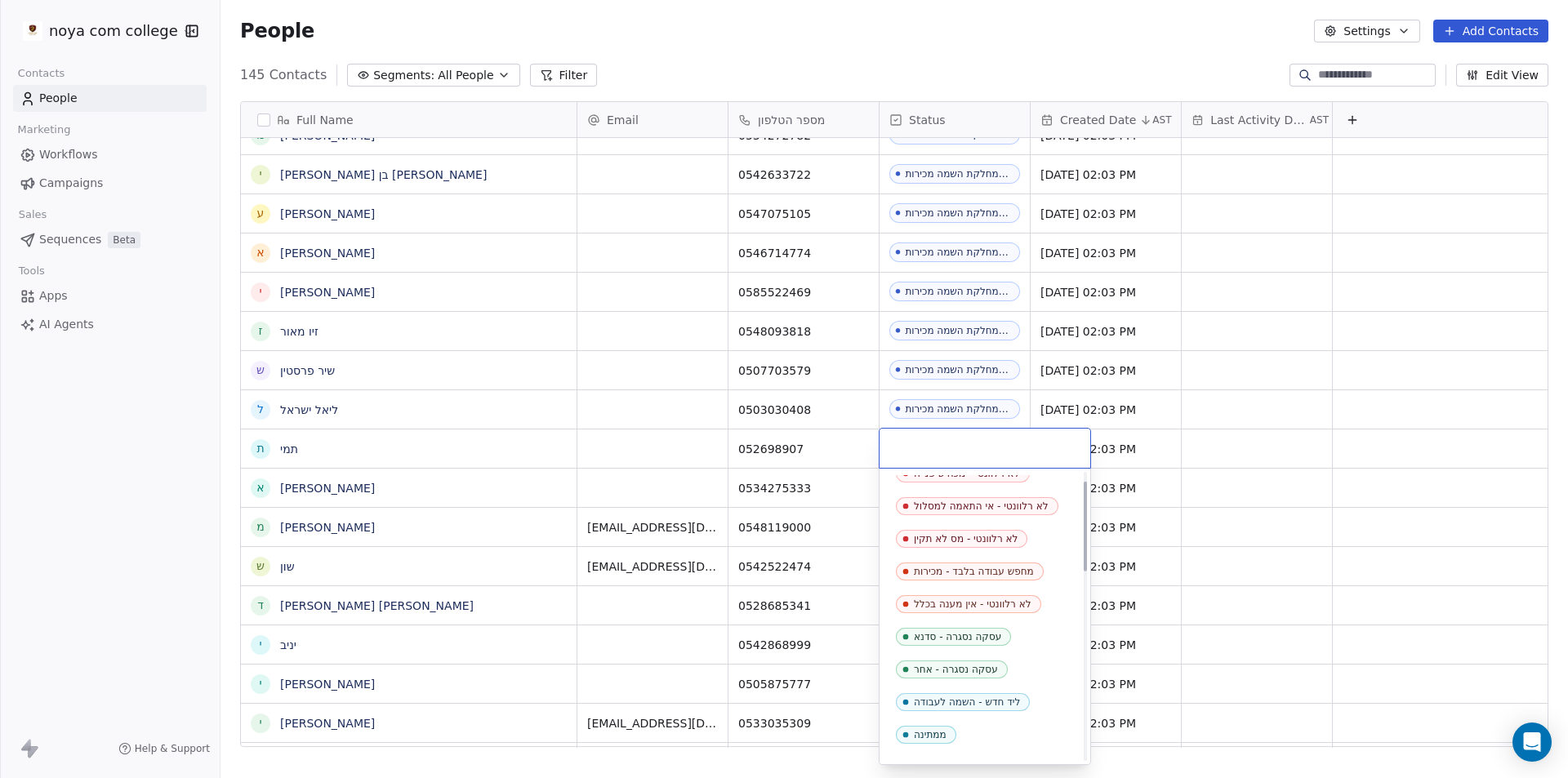
scroll to position [572, 0]
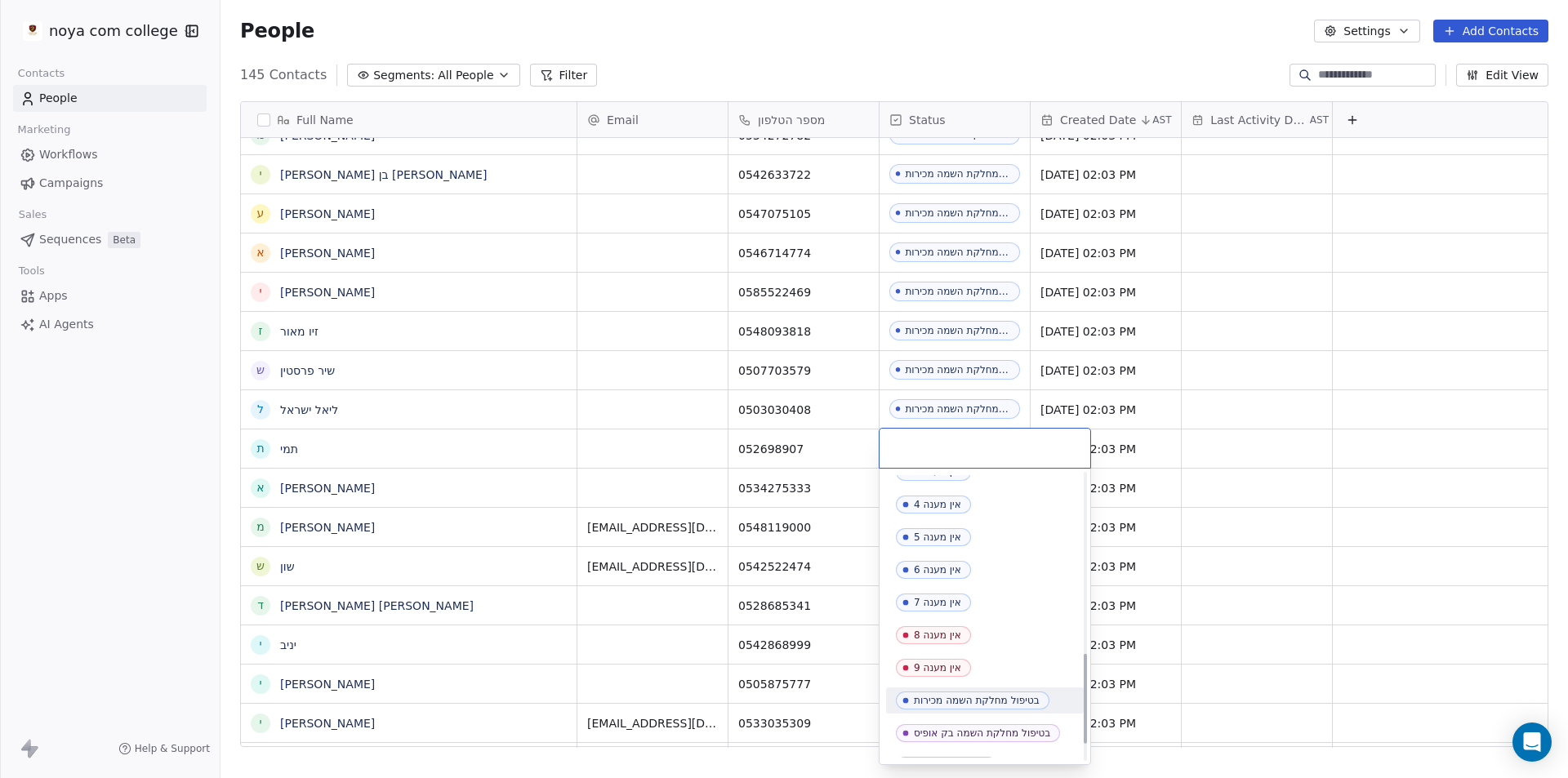
click at [981, 689] on div "בטיפול מחלקת השמה מכירות" at bounding box center [984, 700] width 198 height 26
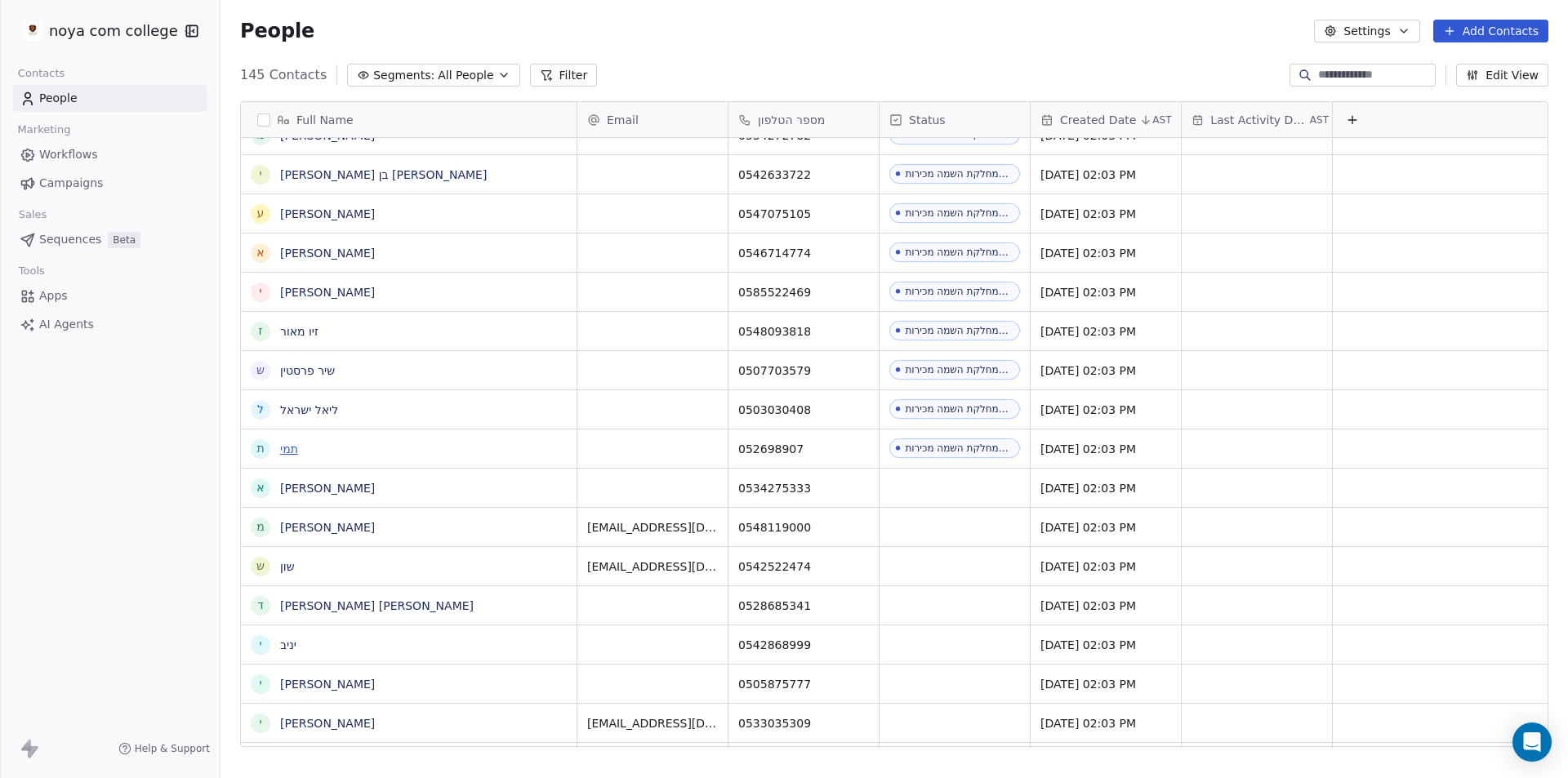
click at [293, 452] on link "תמי" at bounding box center [289, 449] width 18 height 13
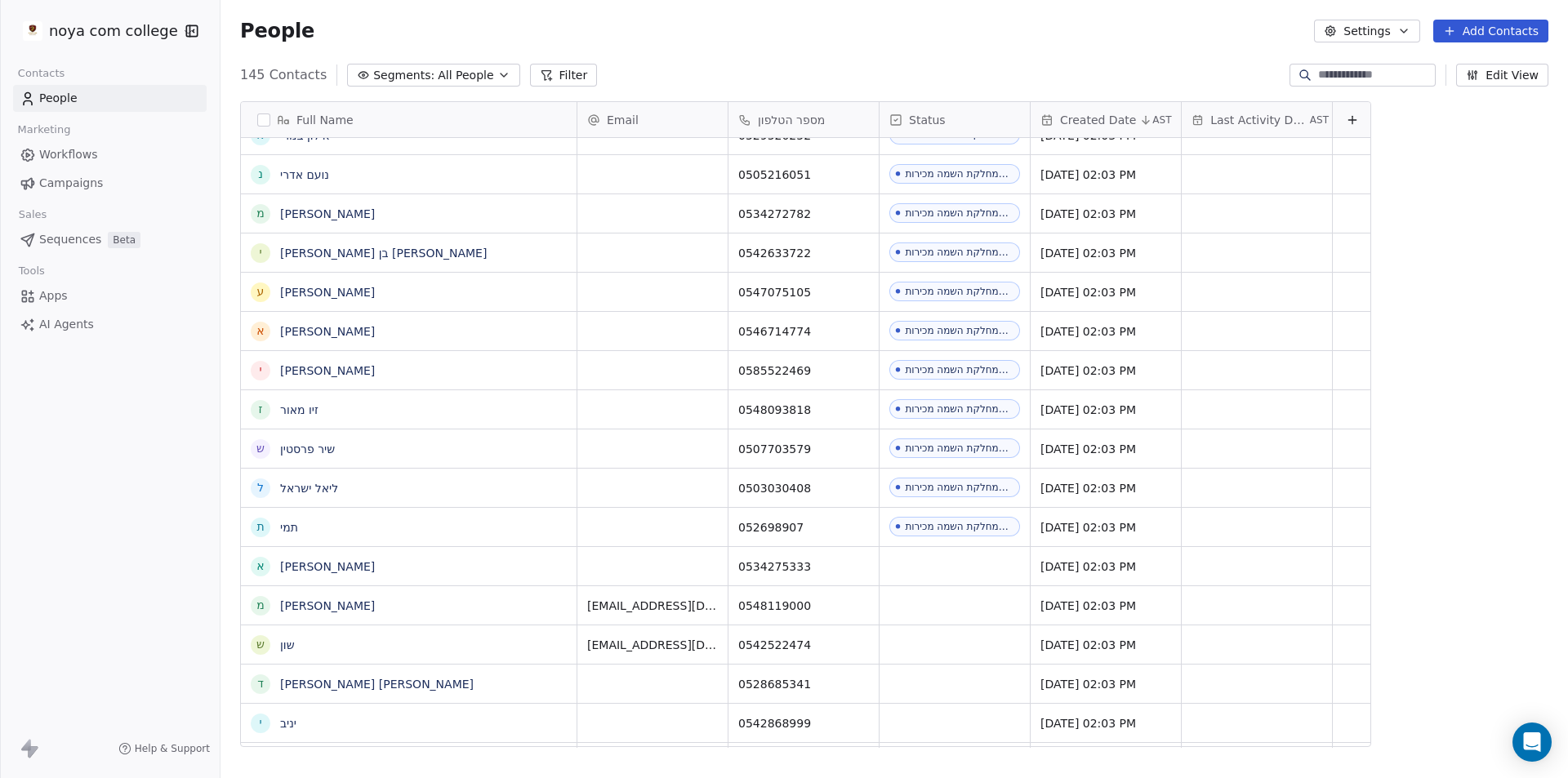
scroll to position [672, 1335]
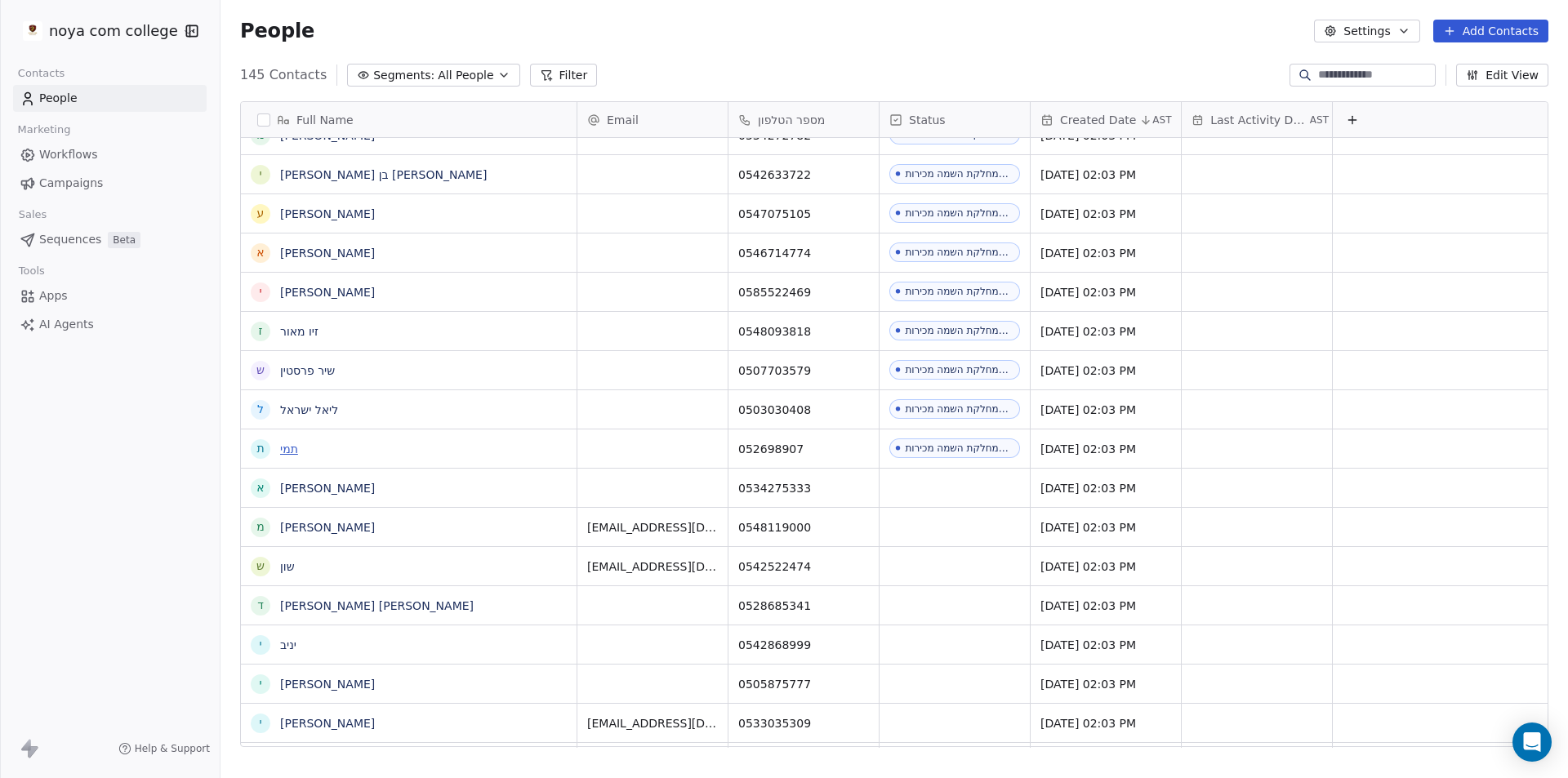
click at [294, 450] on link "תמי" at bounding box center [289, 449] width 18 height 13
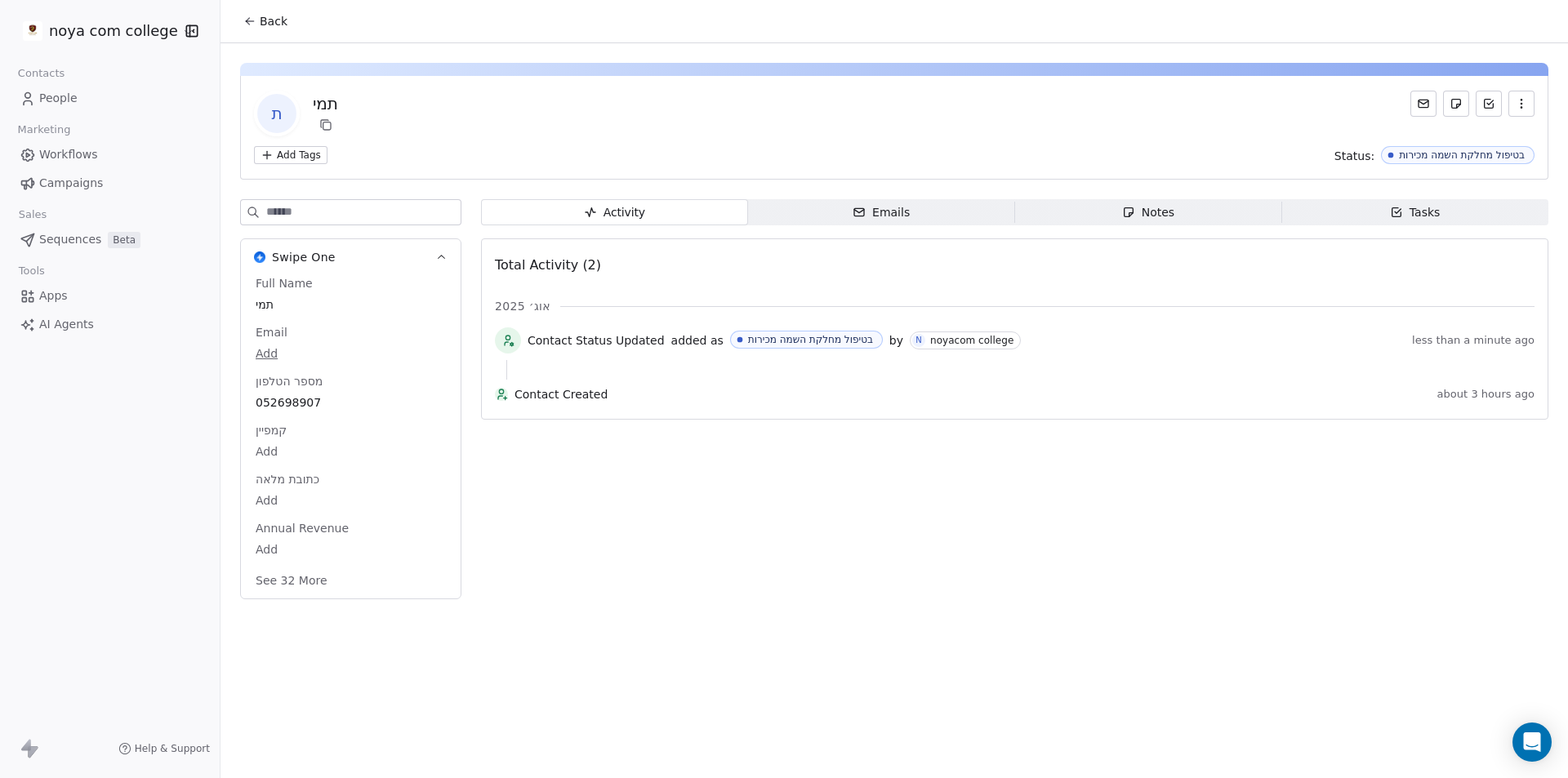
click at [1179, 216] on span "Notes Notes" at bounding box center [1148, 212] width 267 height 26
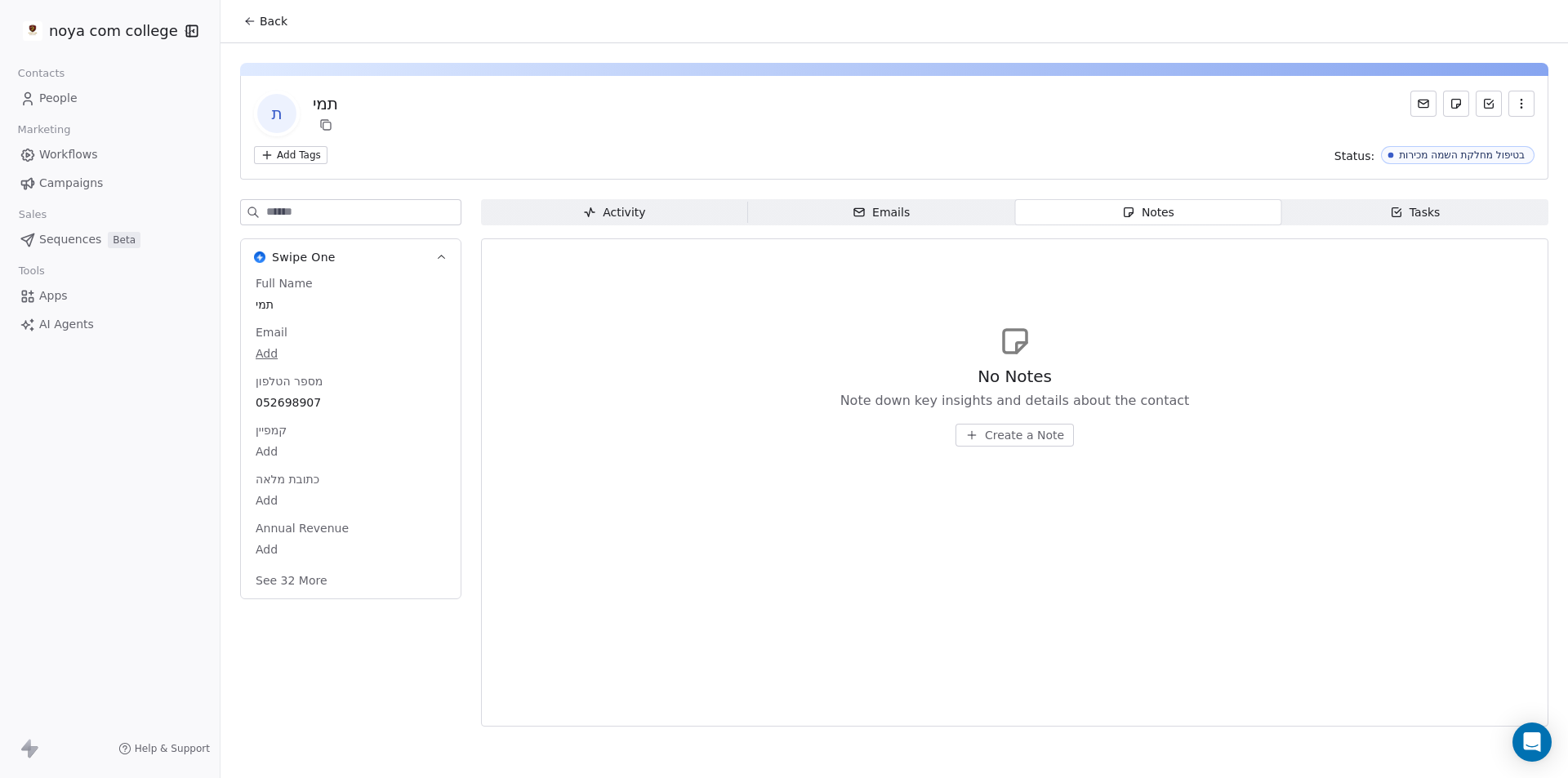
click at [1017, 439] on span "Create a Note" at bounding box center [1024, 435] width 79 height 16
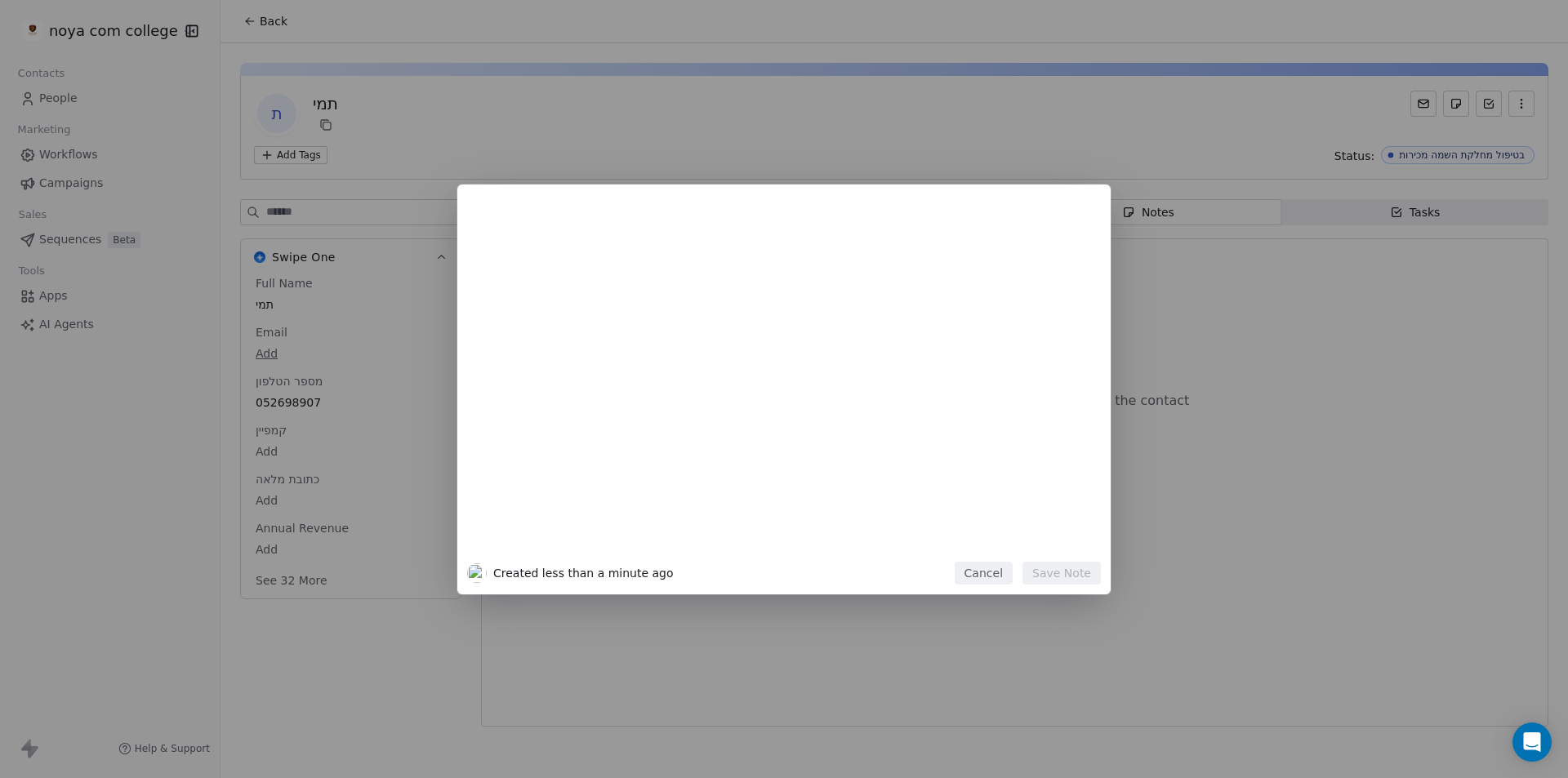
click at [957, 375] on div at bounding box center [808, 382] width 559 height 348
click at [1075, 577] on button "Save Note" at bounding box center [1062, 574] width 78 height 23
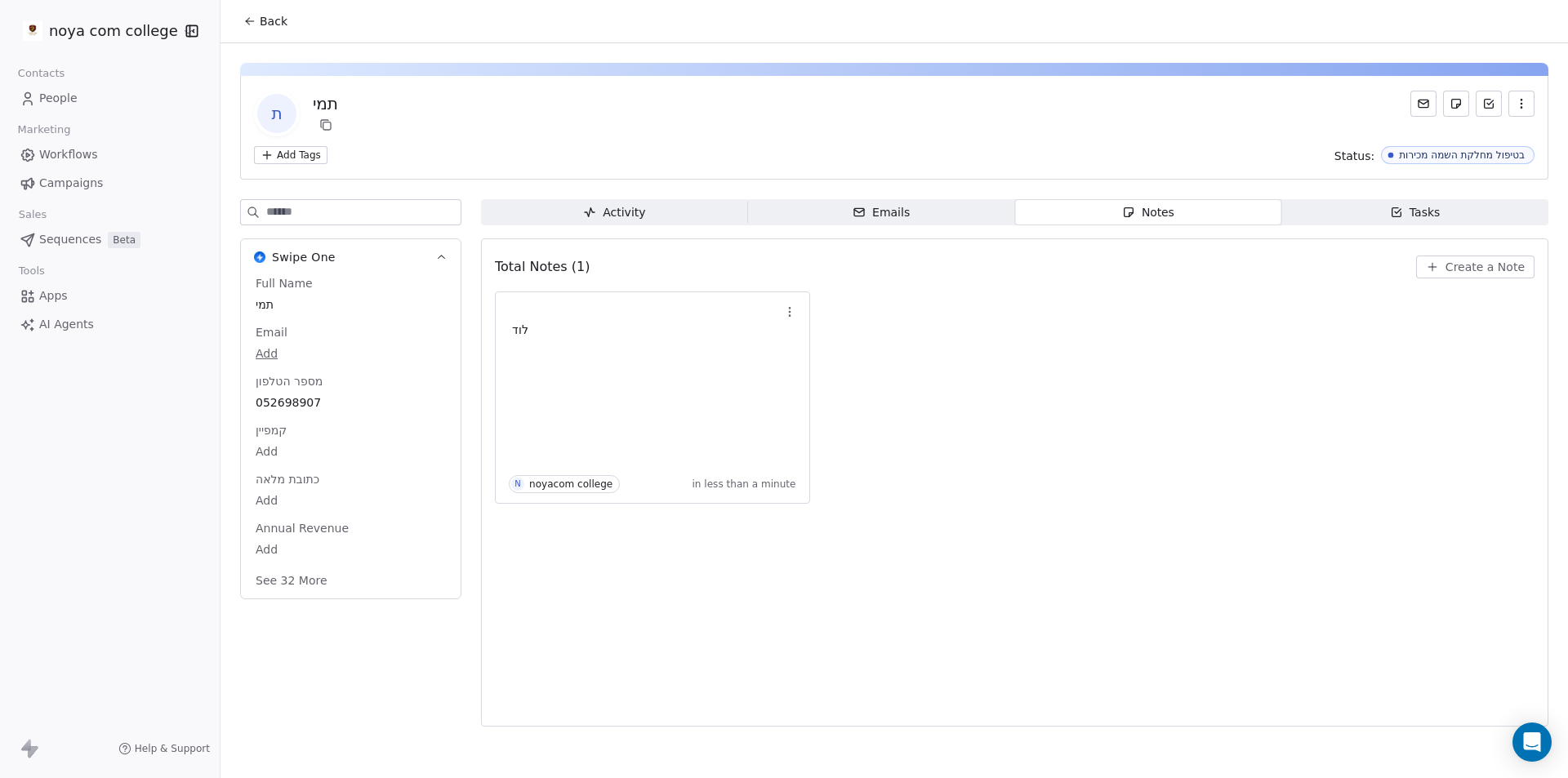
click at [271, 29] on span "Back" at bounding box center [273, 21] width 28 height 16
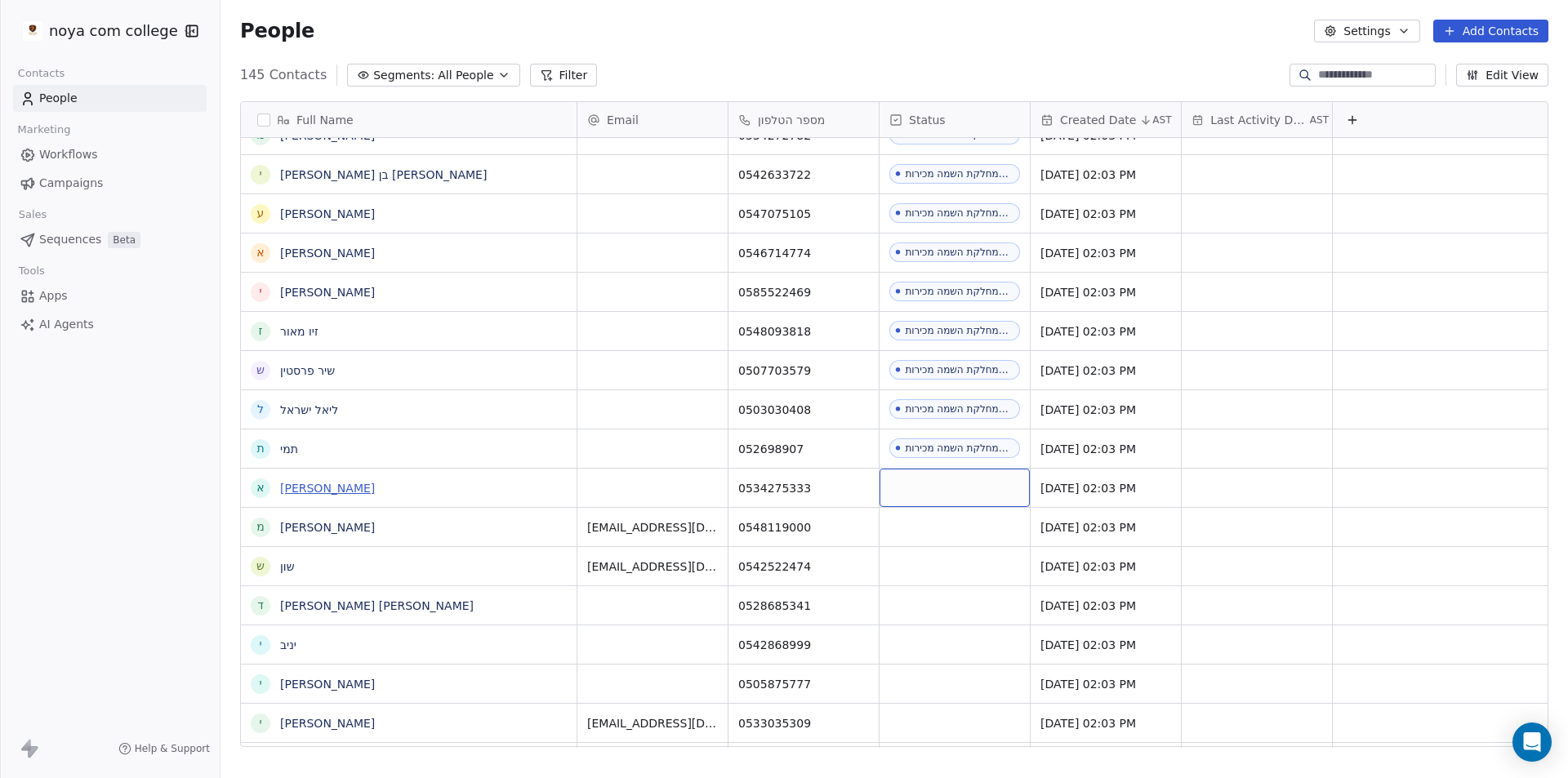
click at [289, 486] on link "[PERSON_NAME]" at bounding box center [327, 488] width 94 height 13
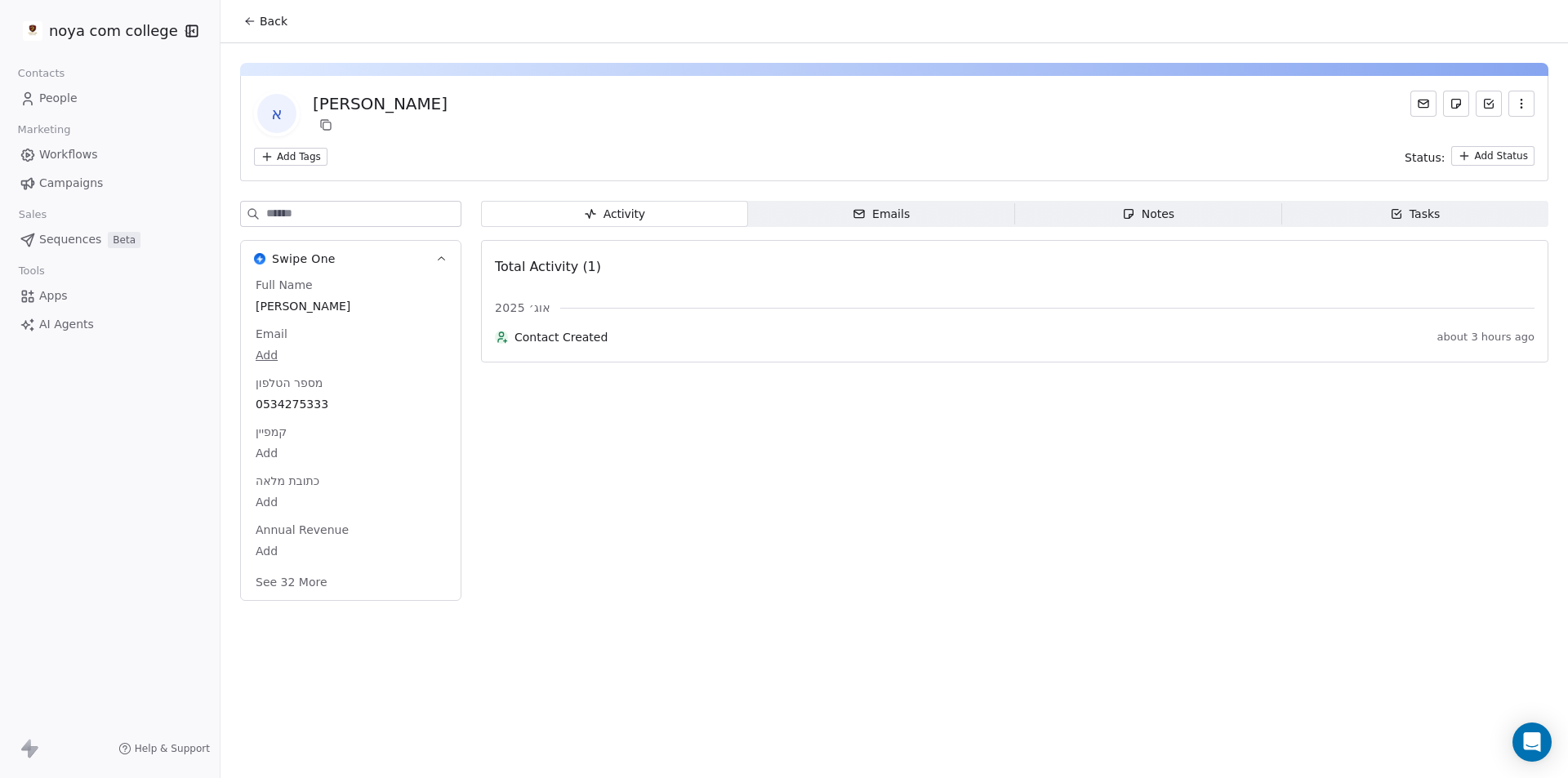
click at [1151, 209] on div "Notes" at bounding box center [1147, 214] width 53 height 17
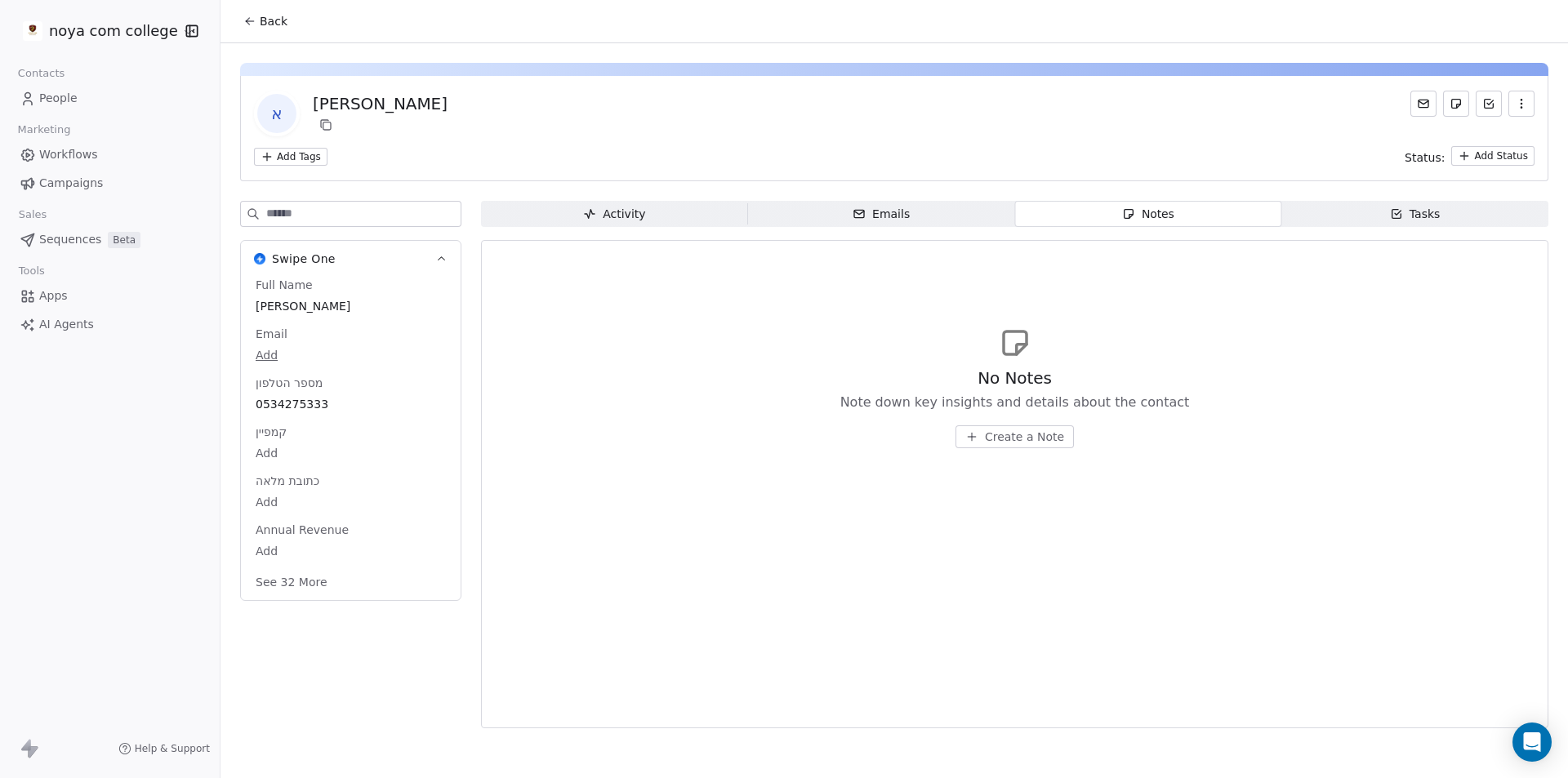
click at [988, 422] on div "No Notes Note down key insights and details about the contact Create a Note" at bounding box center [1015, 408] width 349 height 82
click at [1000, 432] on span "Create a Note" at bounding box center [1024, 437] width 79 height 16
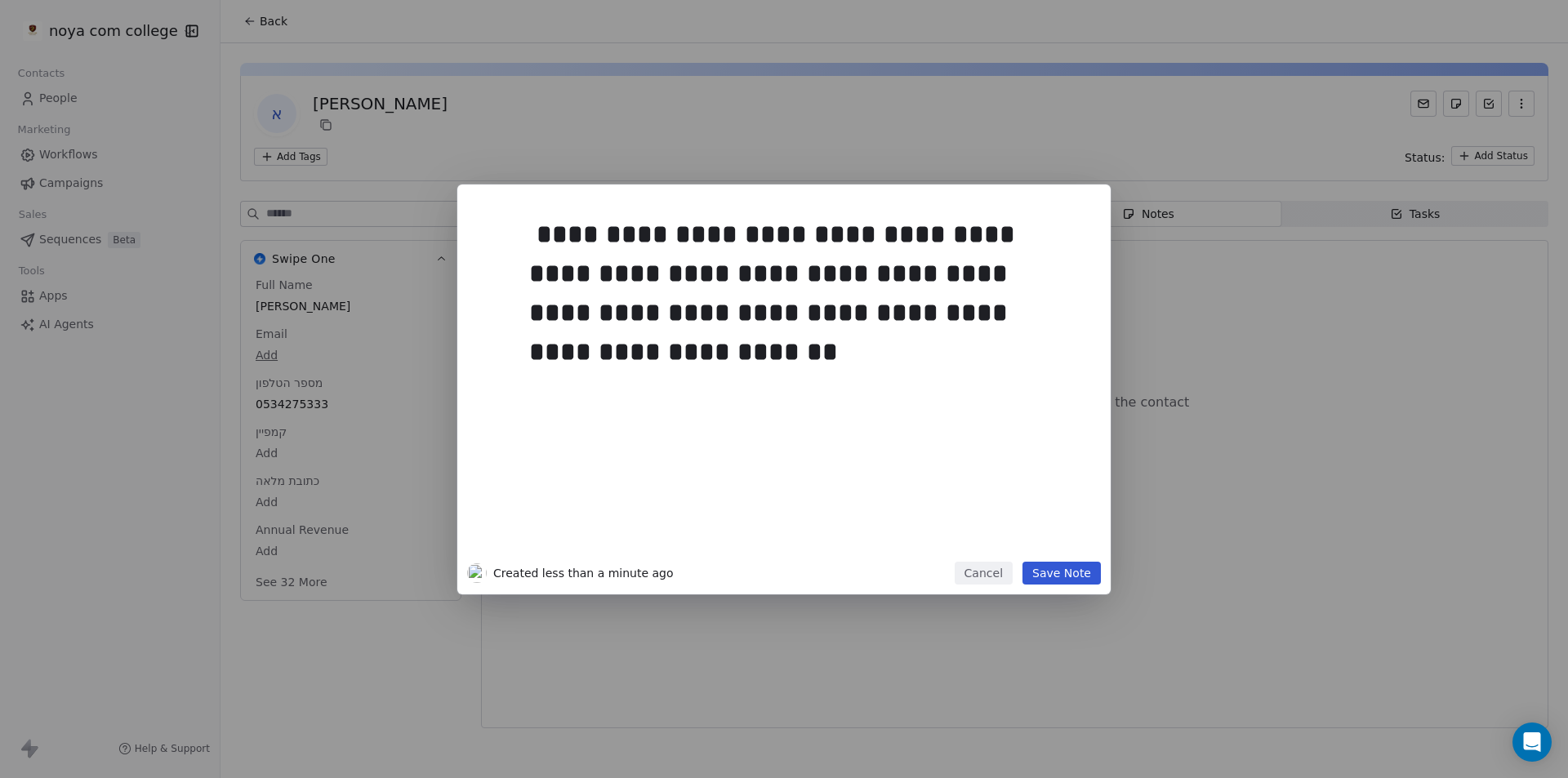
click at [1074, 578] on button "Save Note" at bounding box center [1062, 574] width 78 height 23
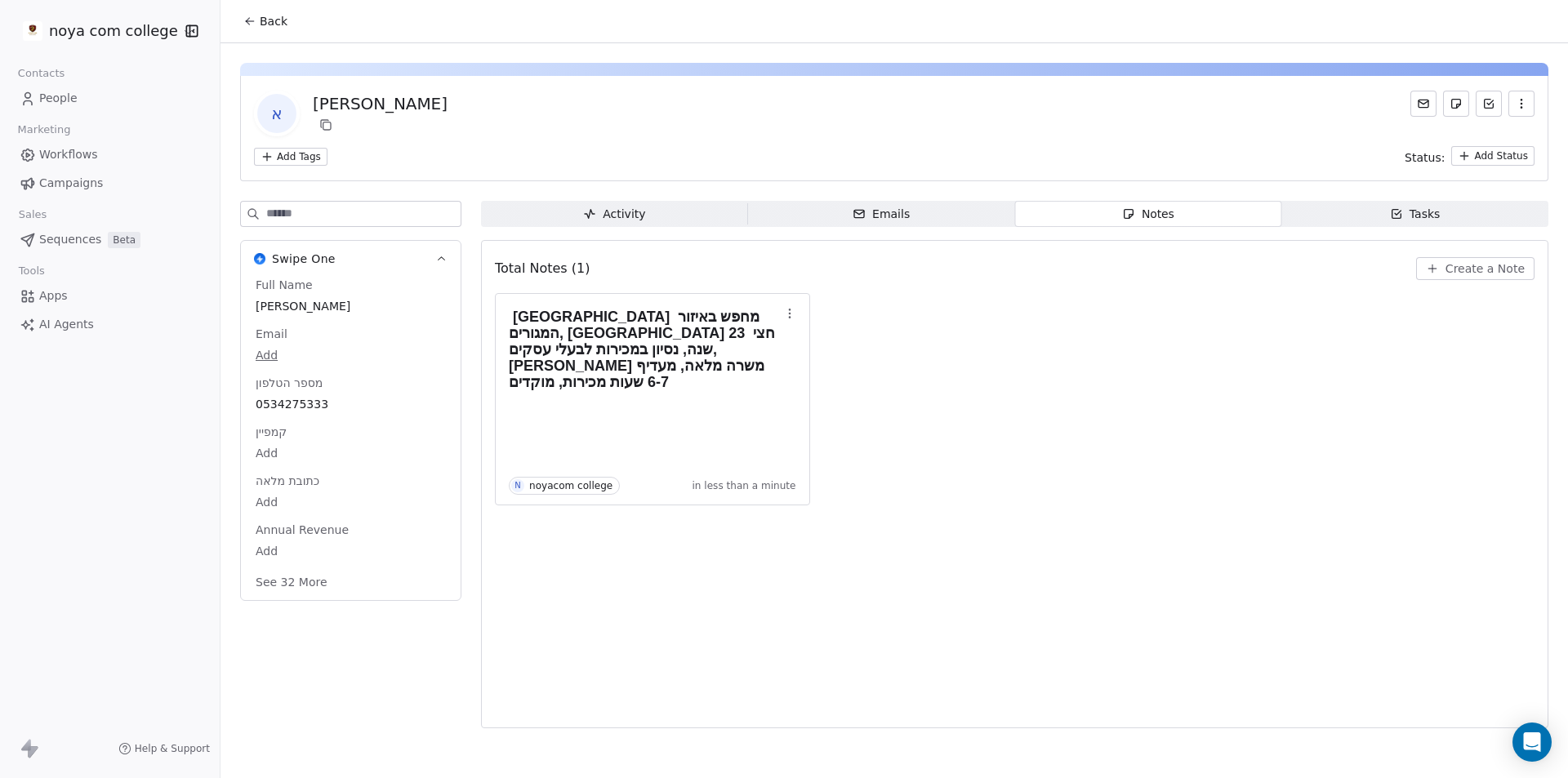
click at [271, 14] on span "Back" at bounding box center [273, 21] width 28 height 16
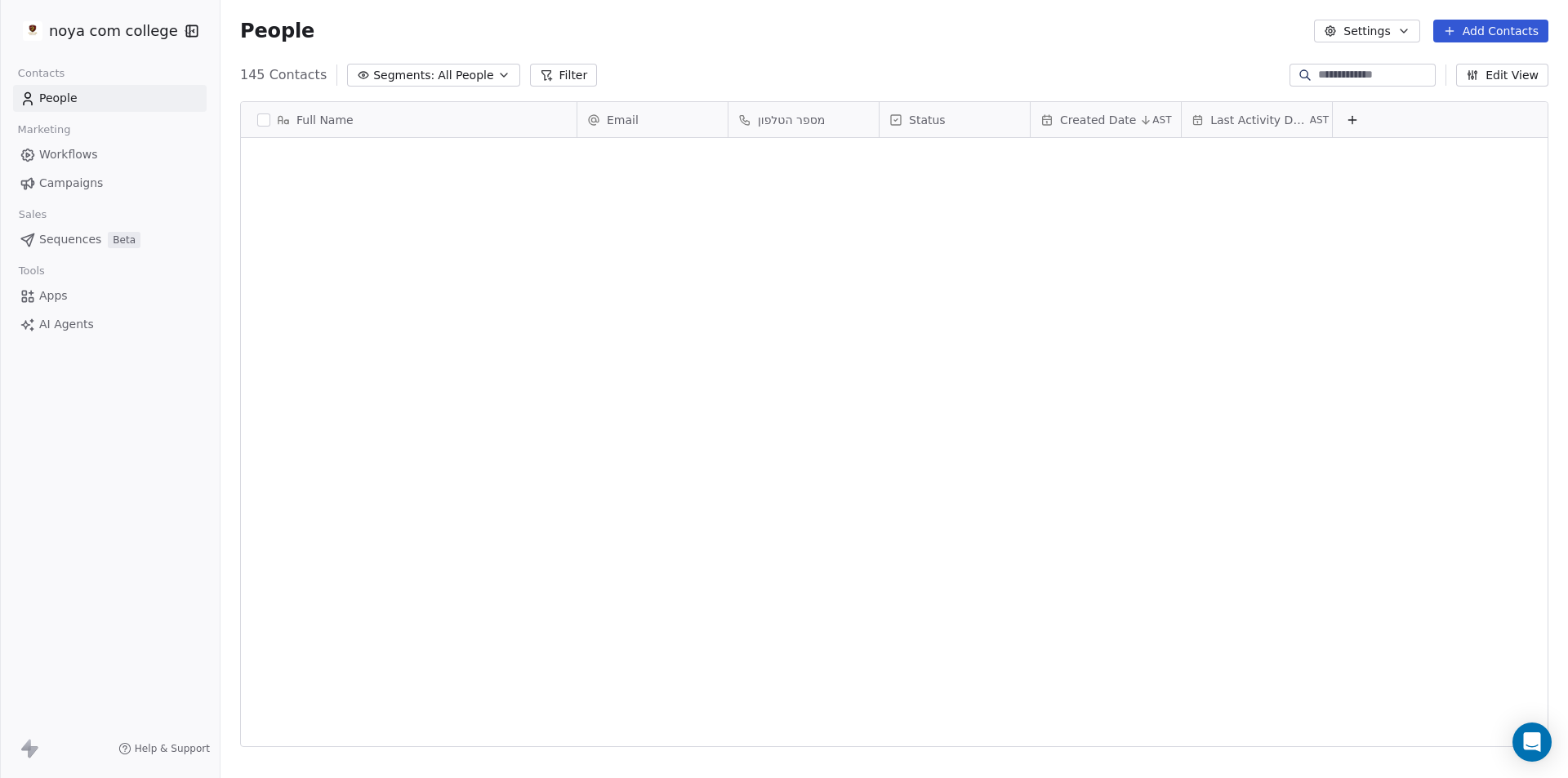
scroll to position [672, 1335]
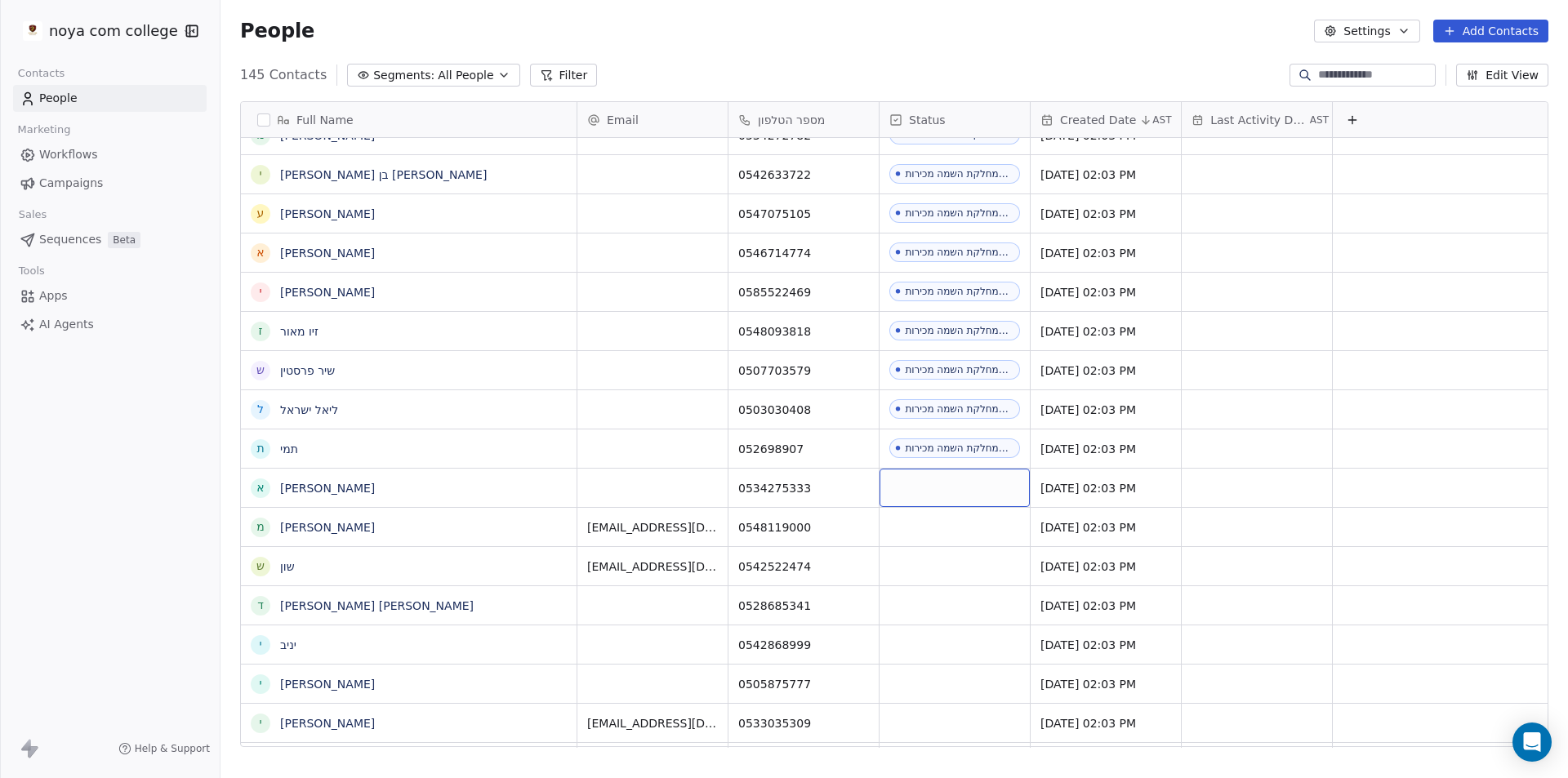
click at [936, 495] on div "grid" at bounding box center [954, 487] width 151 height 38
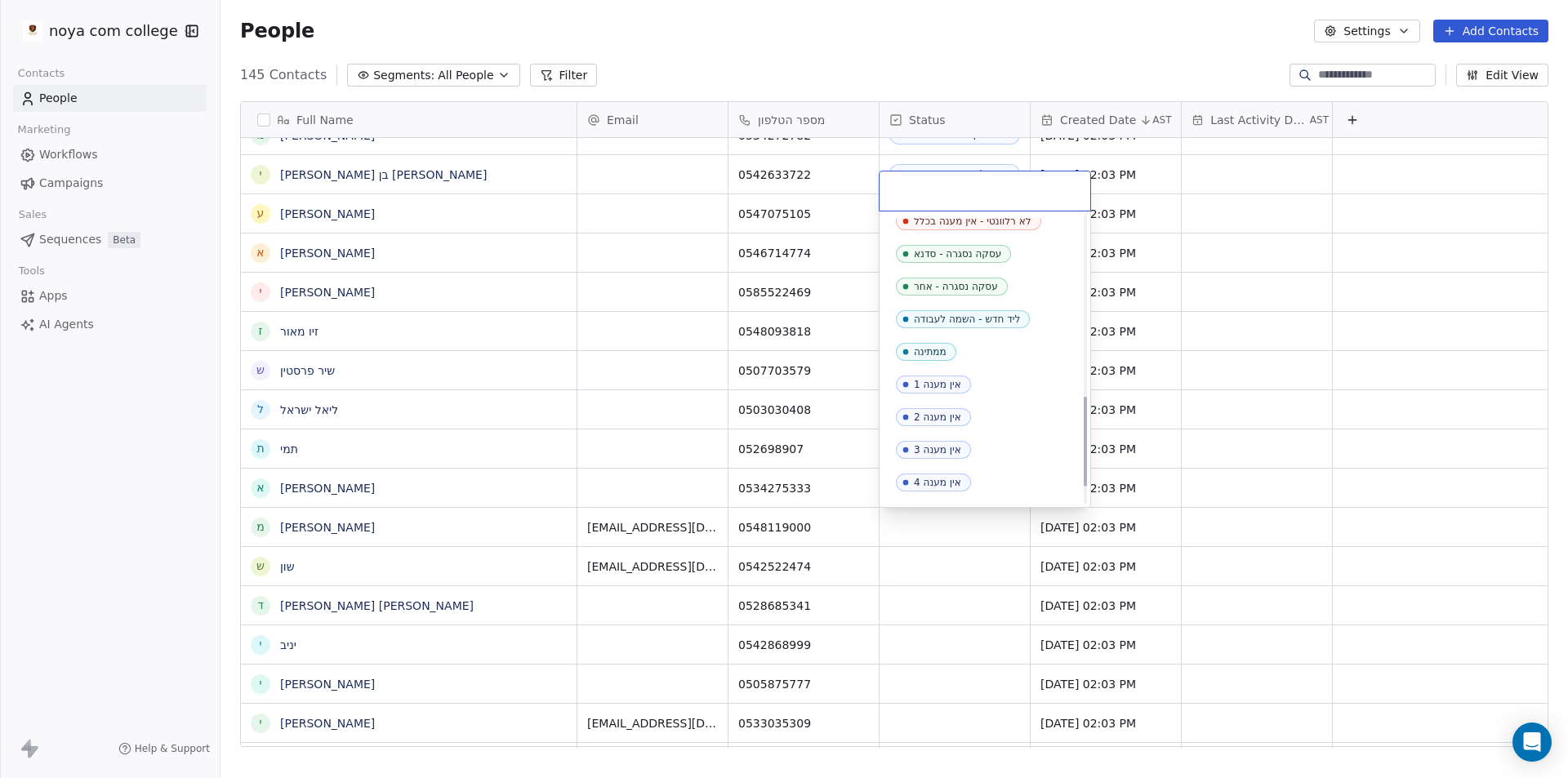
scroll to position [572, 0]
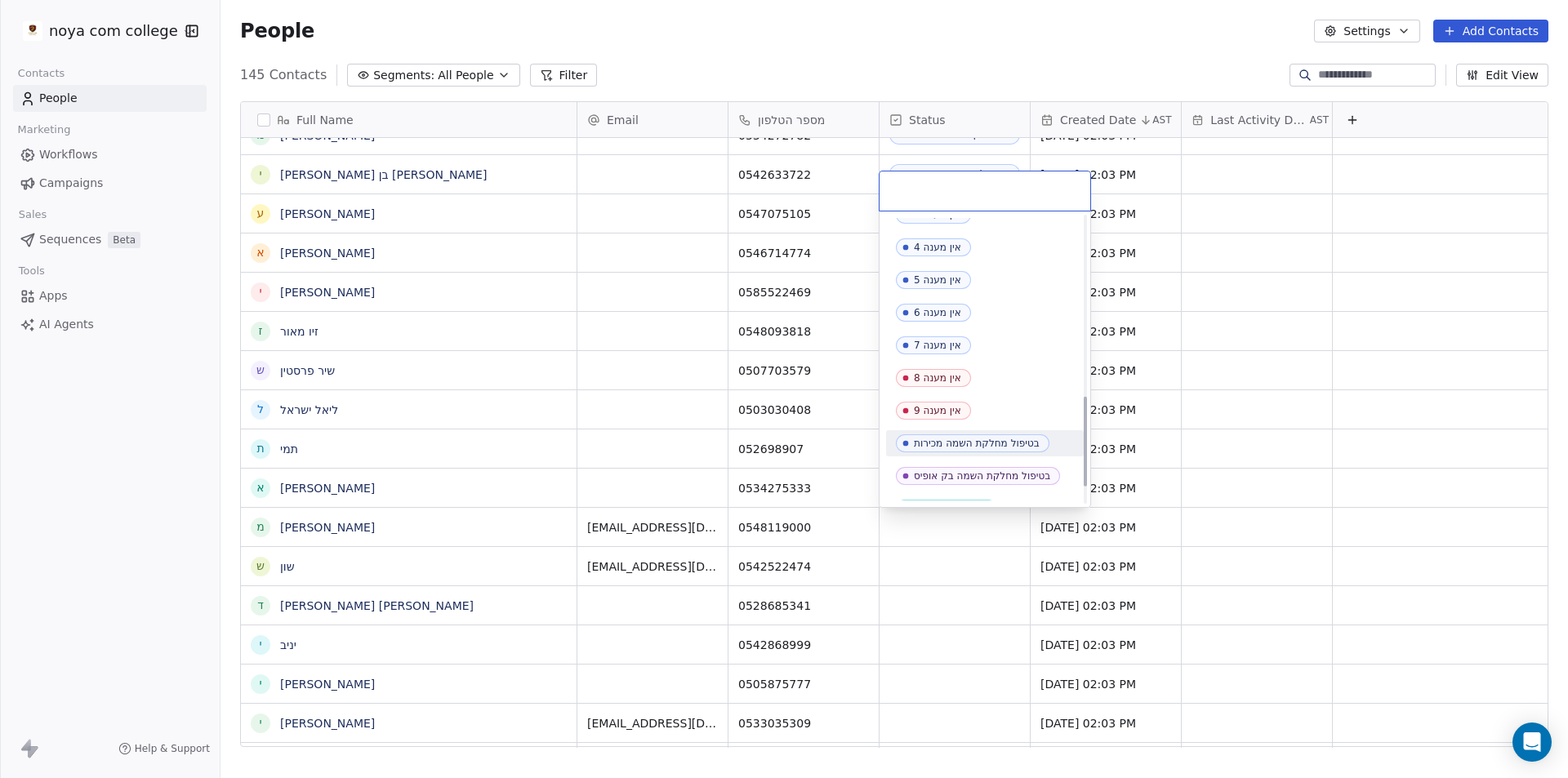
click at [972, 438] on div "בטיפול מחלקת השמה מכירות" at bounding box center [976, 443] width 126 height 12
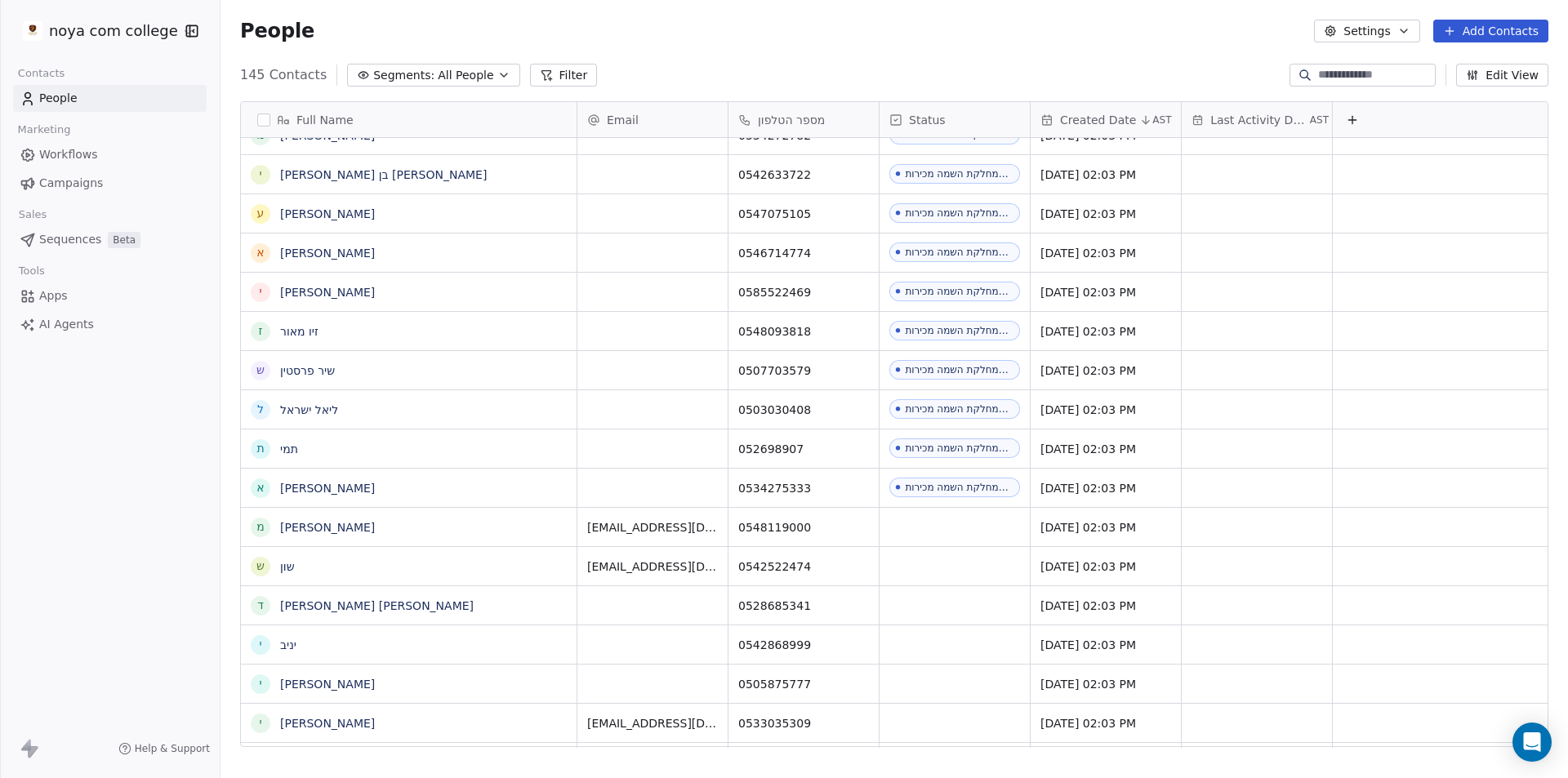
click at [36, 525] on div "noya com college Contacts People Marketing Workflows Campaigns Sales Sequences …" at bounding box center [110, 389] width 220 height 778
click at [317, 530] on link "[PERSON_NAME]" at bounding box center [327, 528] width 94 height 13
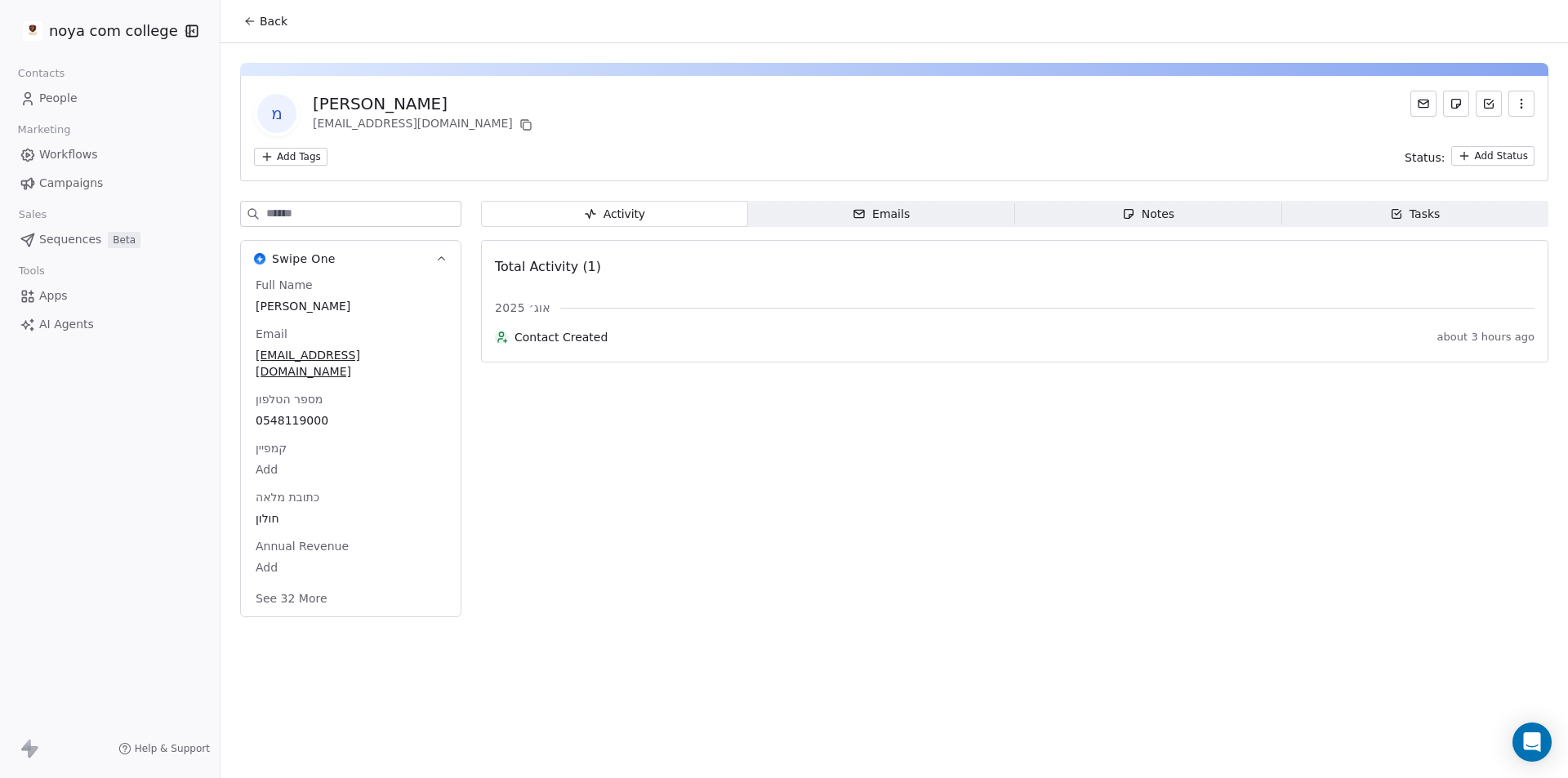
click at [909, 199] on div "מ משה ברוך moshvknin@gmail.com Add Tags Status: Add Status Swipe One Full Name …" at bounding box center [894, 335] width 1347 height 584
click at [908, 200] on div "מ משה ברוך moshvknin@gmail.com Add Tags Status: Add Status Swipe One Full Name …" at bounding box center [894, 335] width 1347 height 584
click at [915, 210] on span "Emails Emails" at bounding box center [882, 213] width 267 height 26
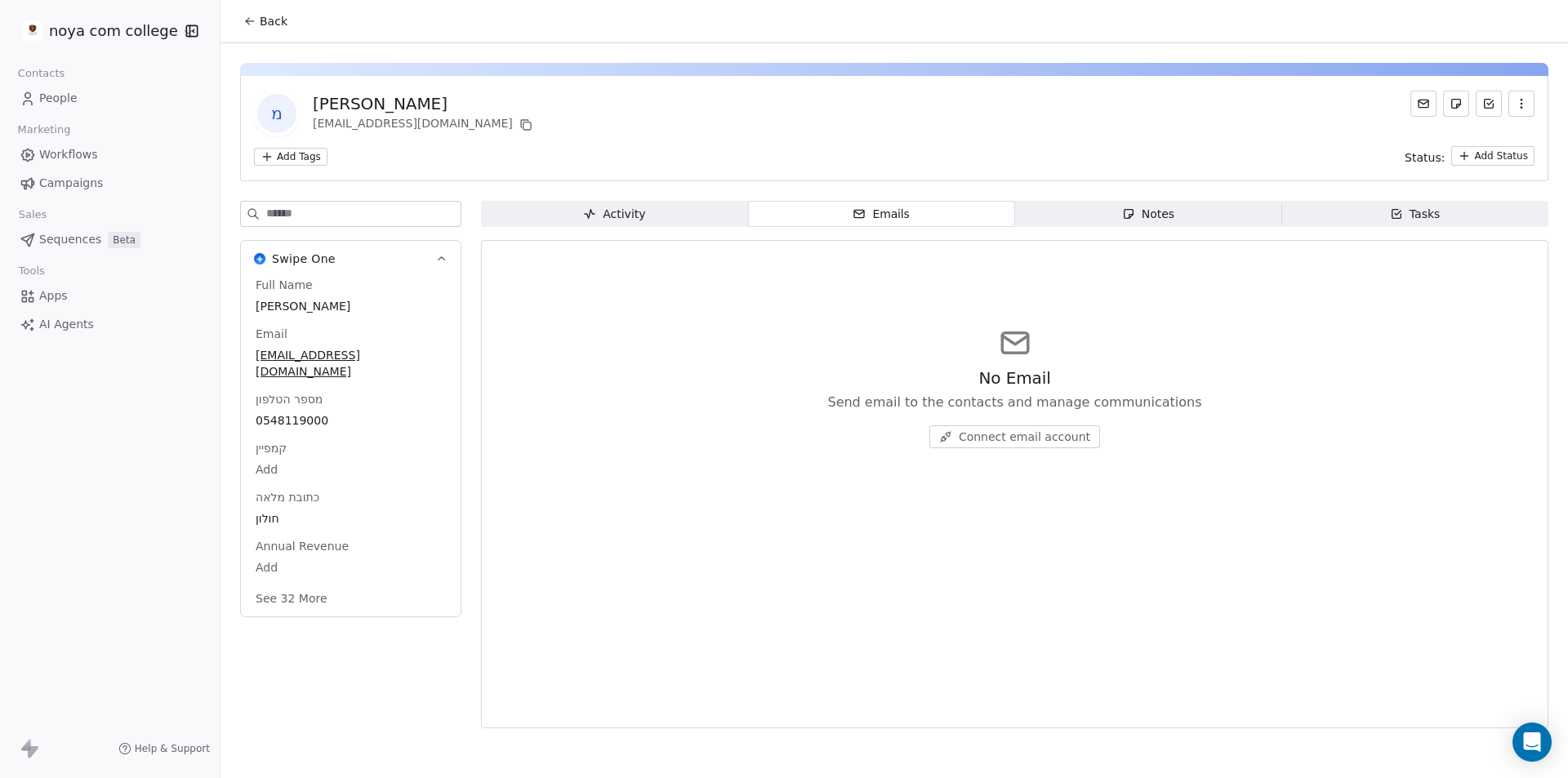
click at [1160, 210] on div "Notes" at bounding box center [1147, 214] width 53 height 17
click at [988, 438] on span "Create a Note" at bounding box center [1024, 437] width 79 height 16
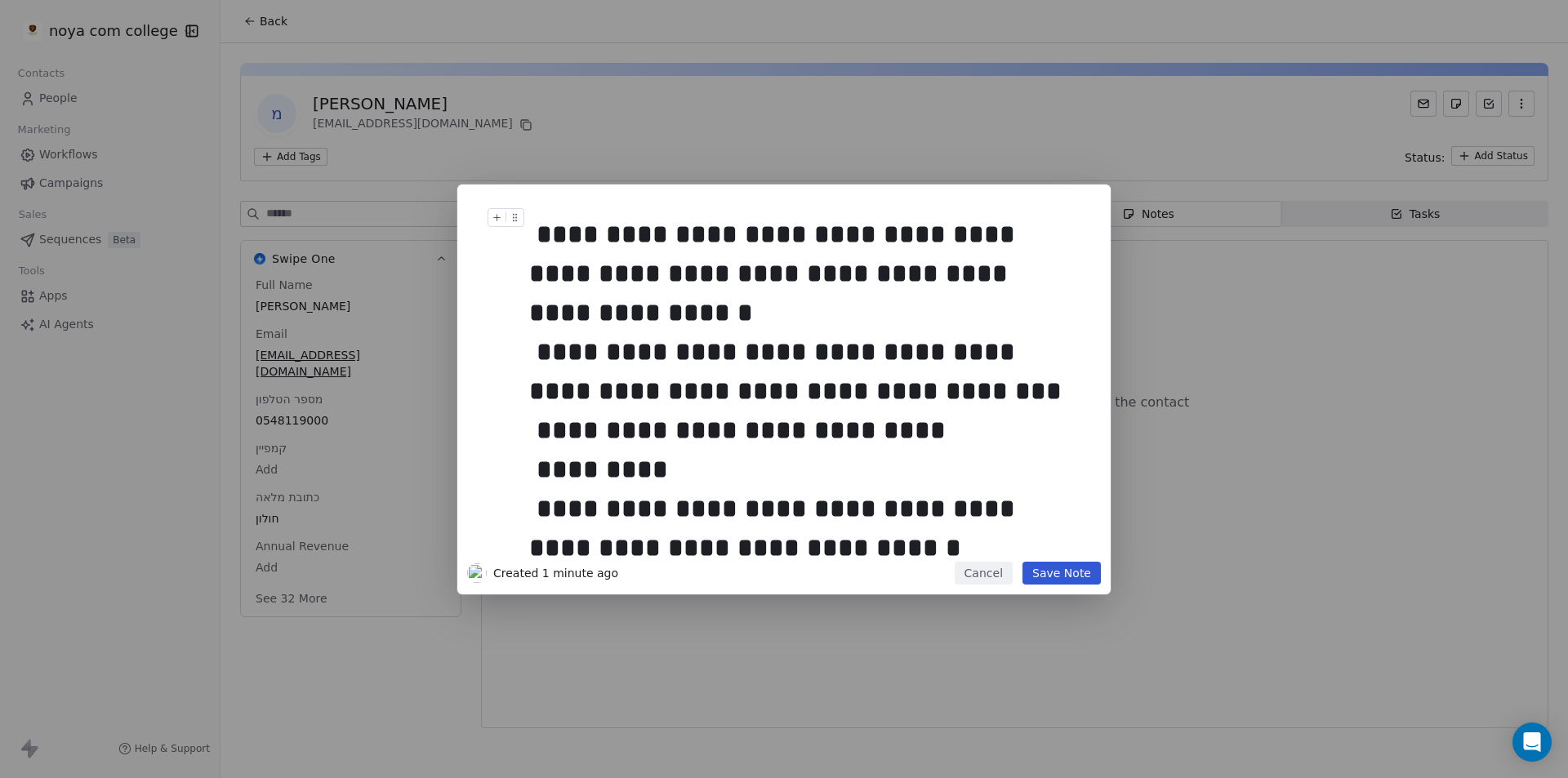
click at [1086, 581] on button "Save Note" at bounding box center [1062, 574] width 78 height 23
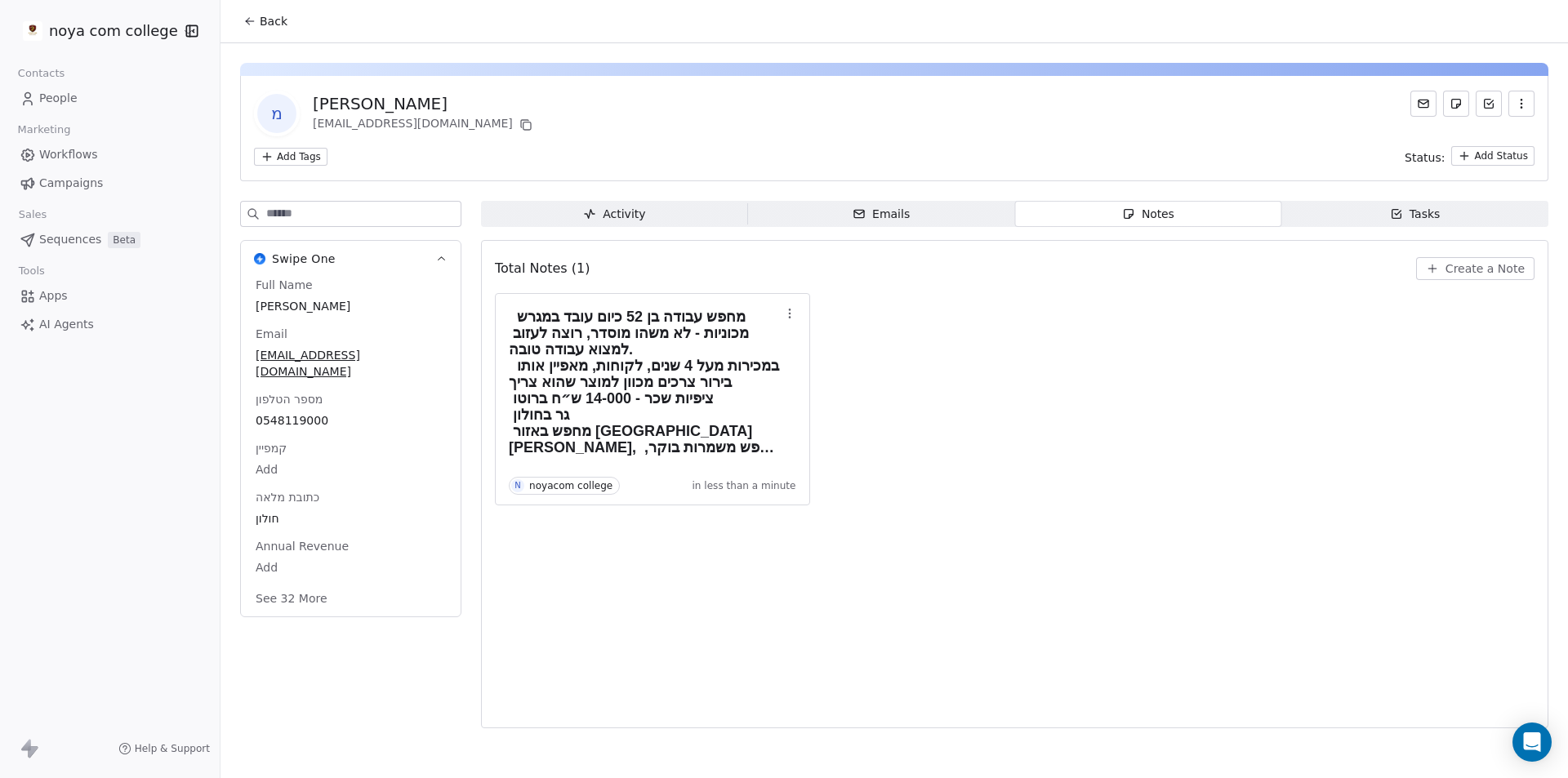
click at [269, 20] on span "Back" at bounding box center [273, 21] width 28 height 16
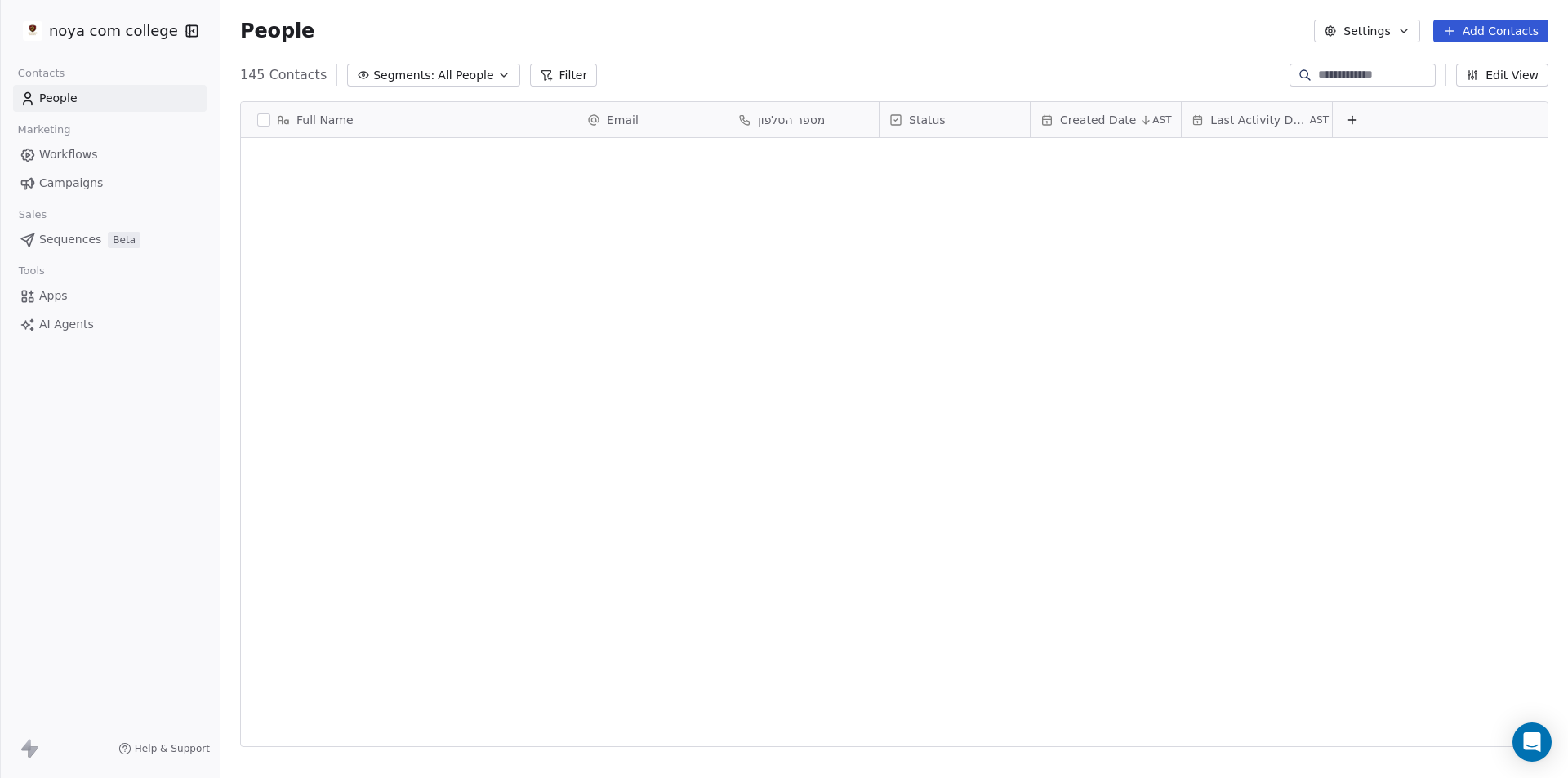
scroll to position [672, 1335]
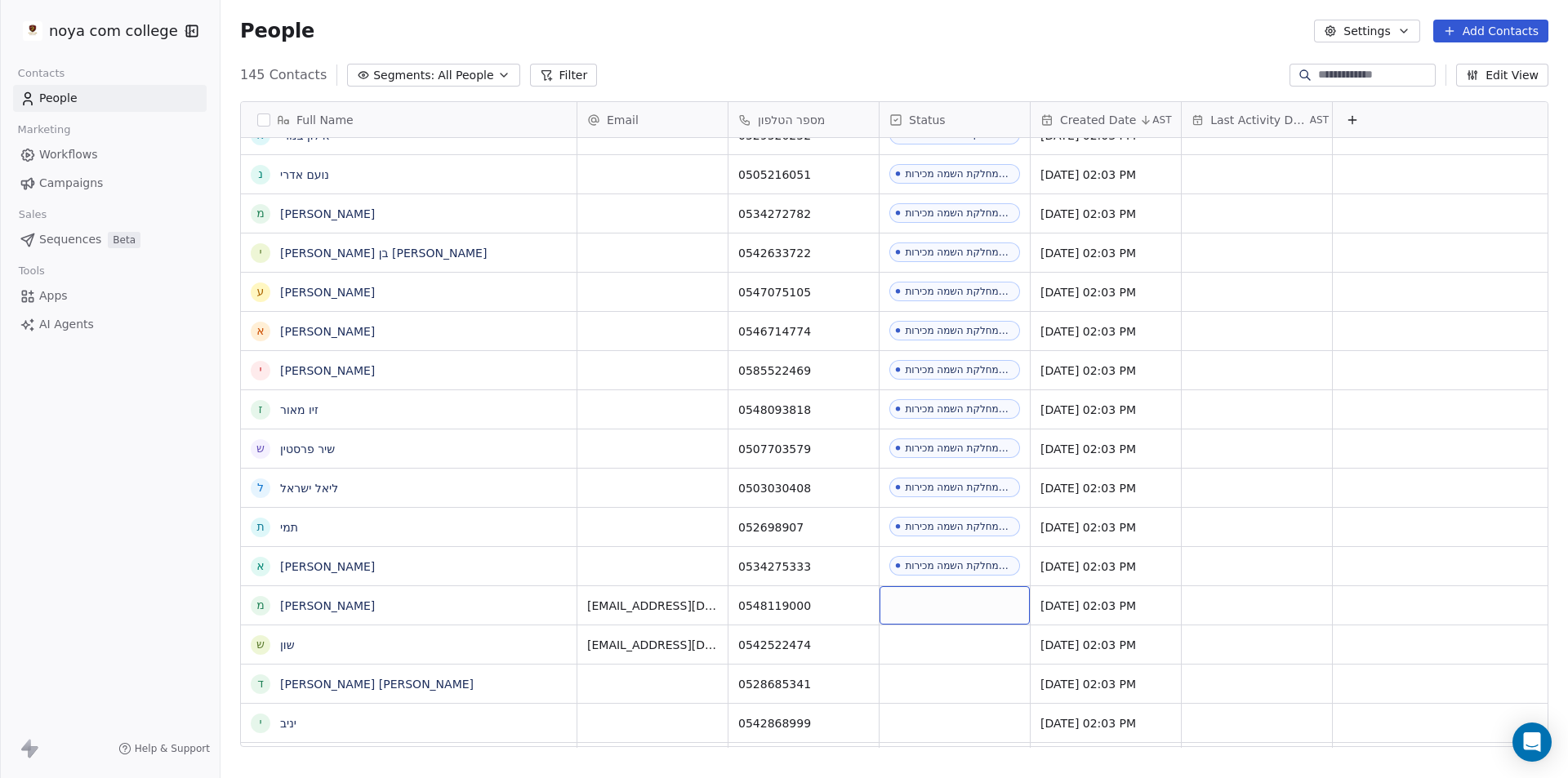
click at [983, 600] on div "grid" at bounding box center [954, 605] width 151 height 38
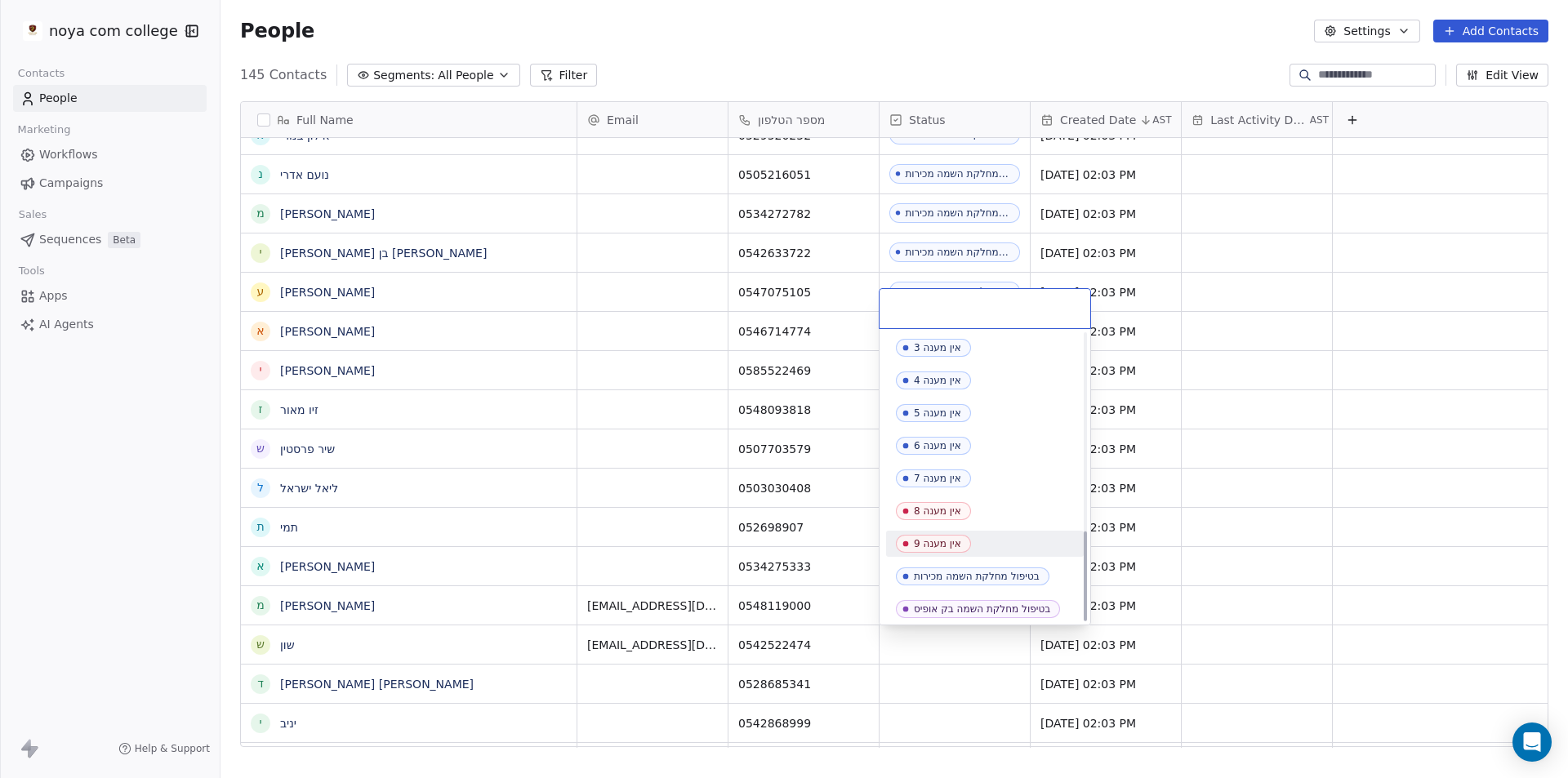
scroll to position [626, 0]
click at [993, 511] on div "בטיפול מחלקת השמה מכירות" at bounding box center [976, 507] width 126 height 12
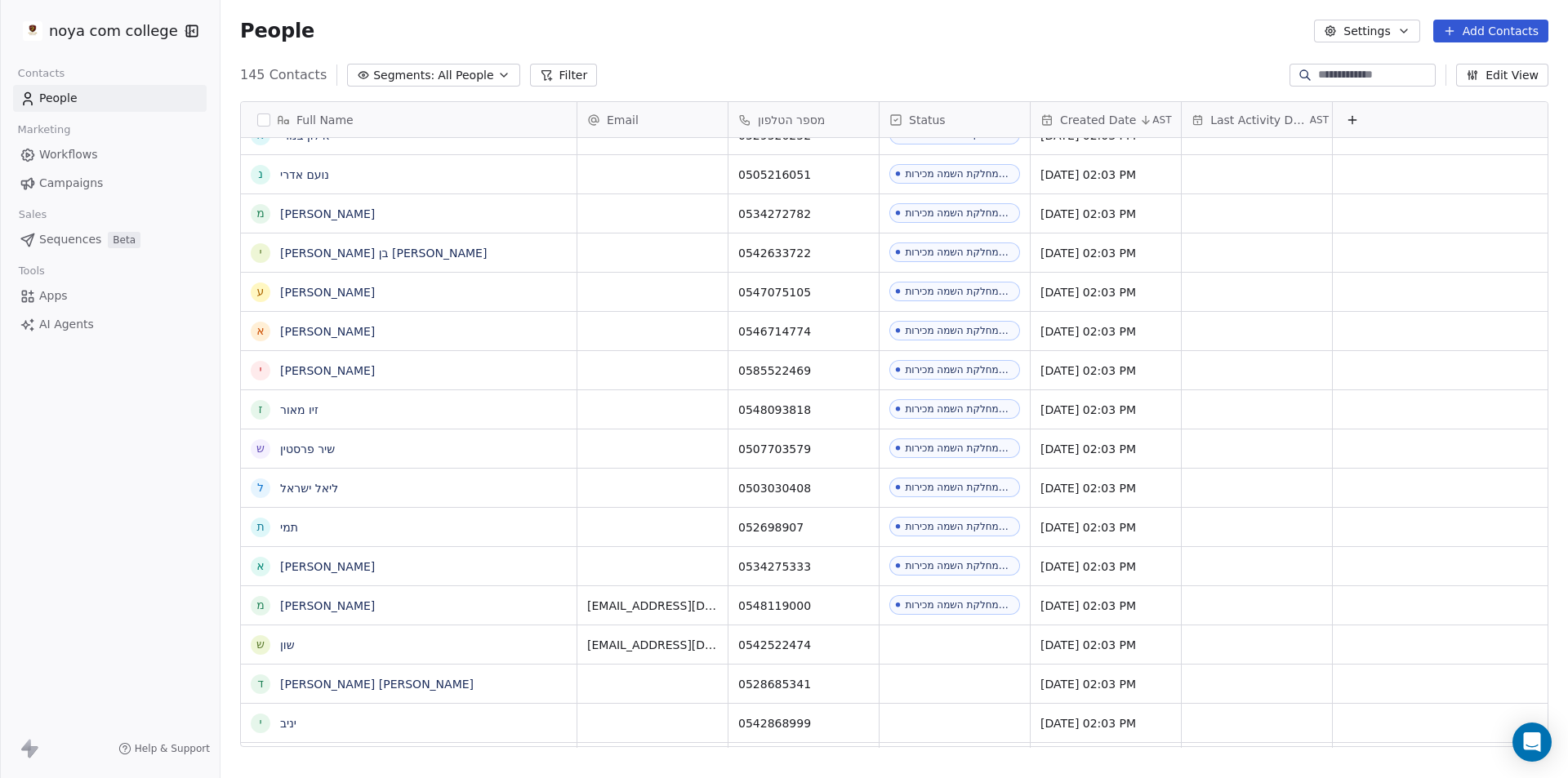
click at [134, 578] on div "noya com college Contacts People Marketing Workflows Campaigns Sales Sequences …" at bounding box center [110, 389] width 220 height 778
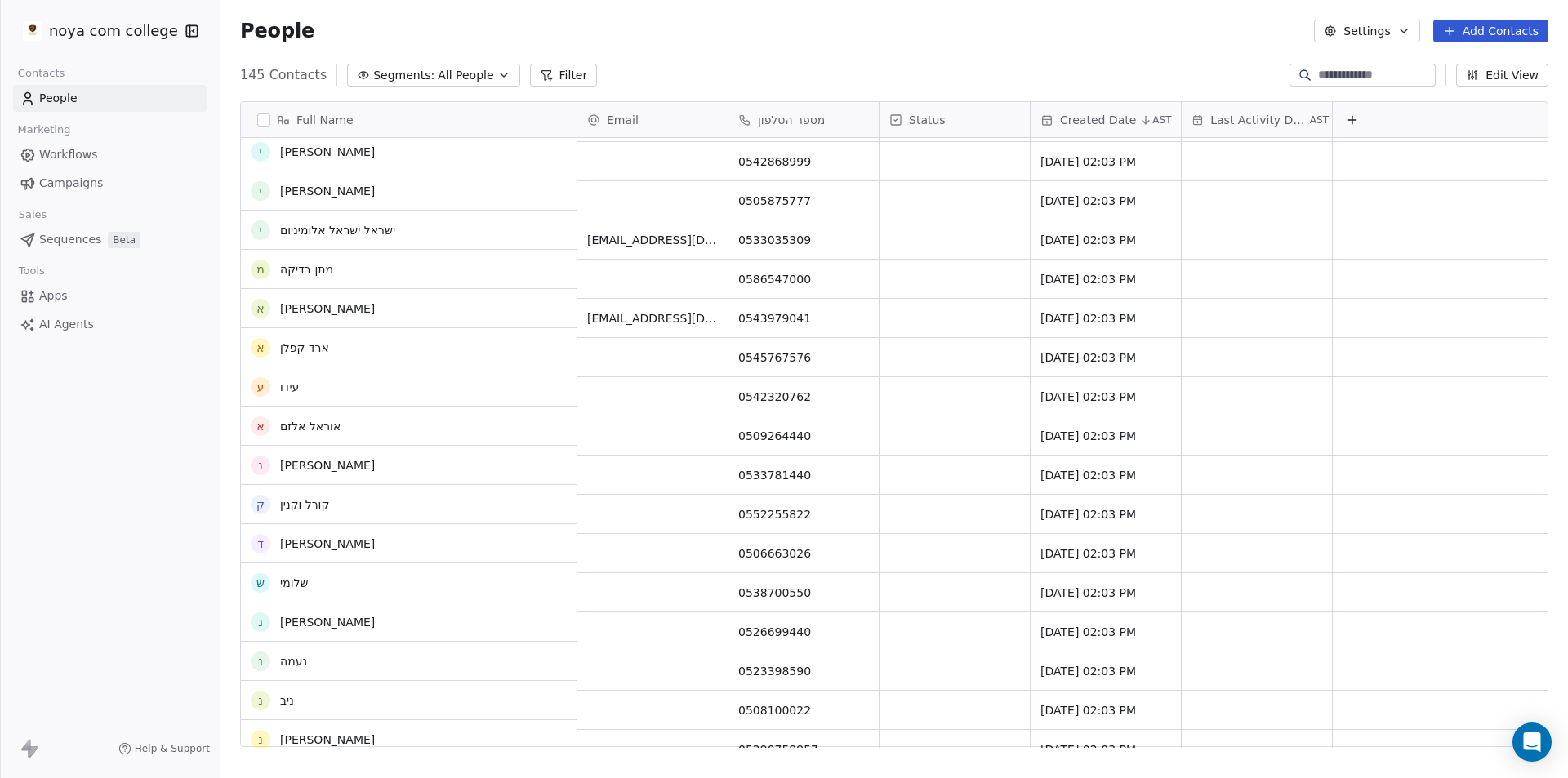
scroll to position [2788, 0]
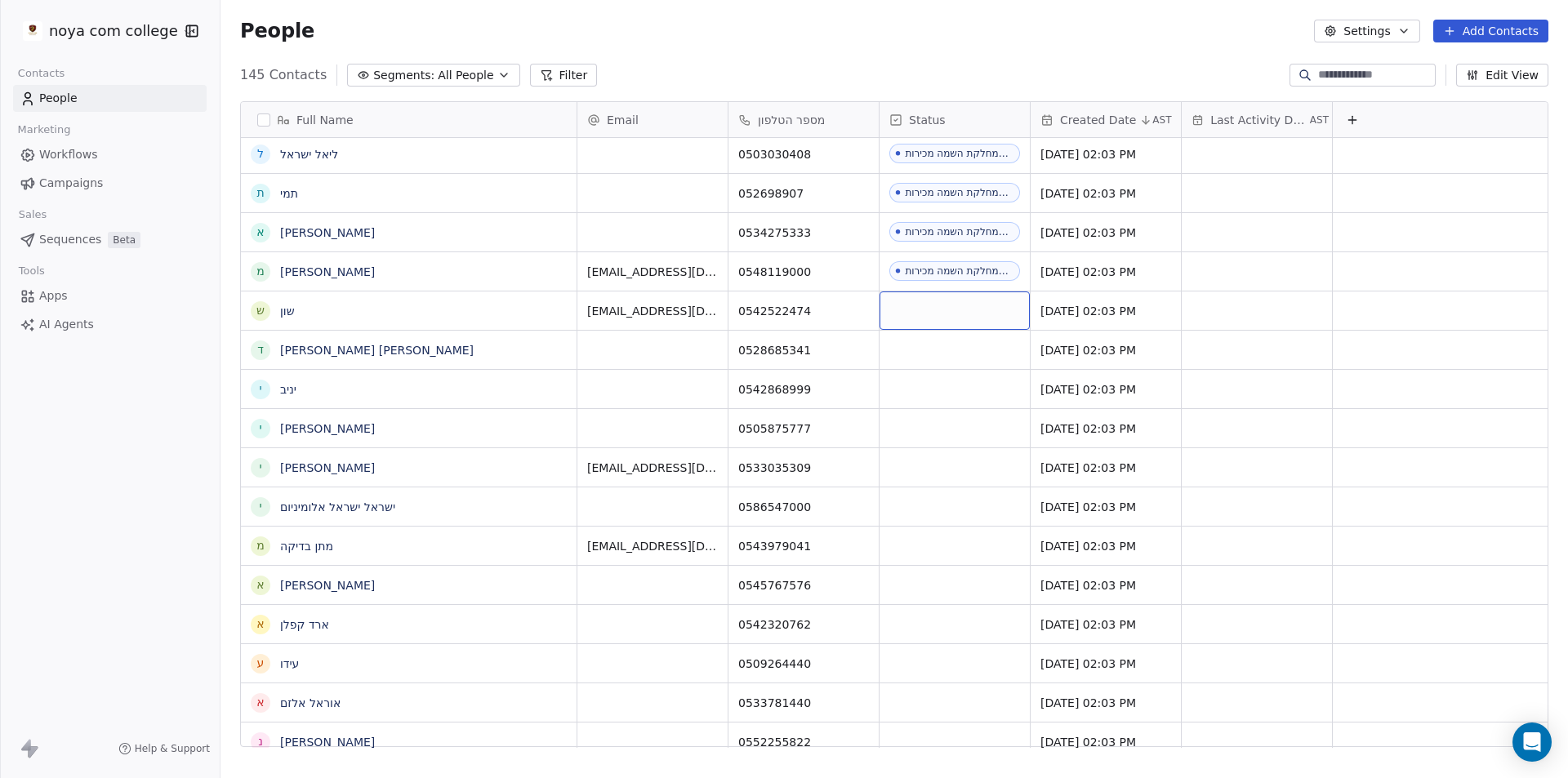
click at [967, 320] on div "grid" at bounding box center [954, 310] width 151 height 38
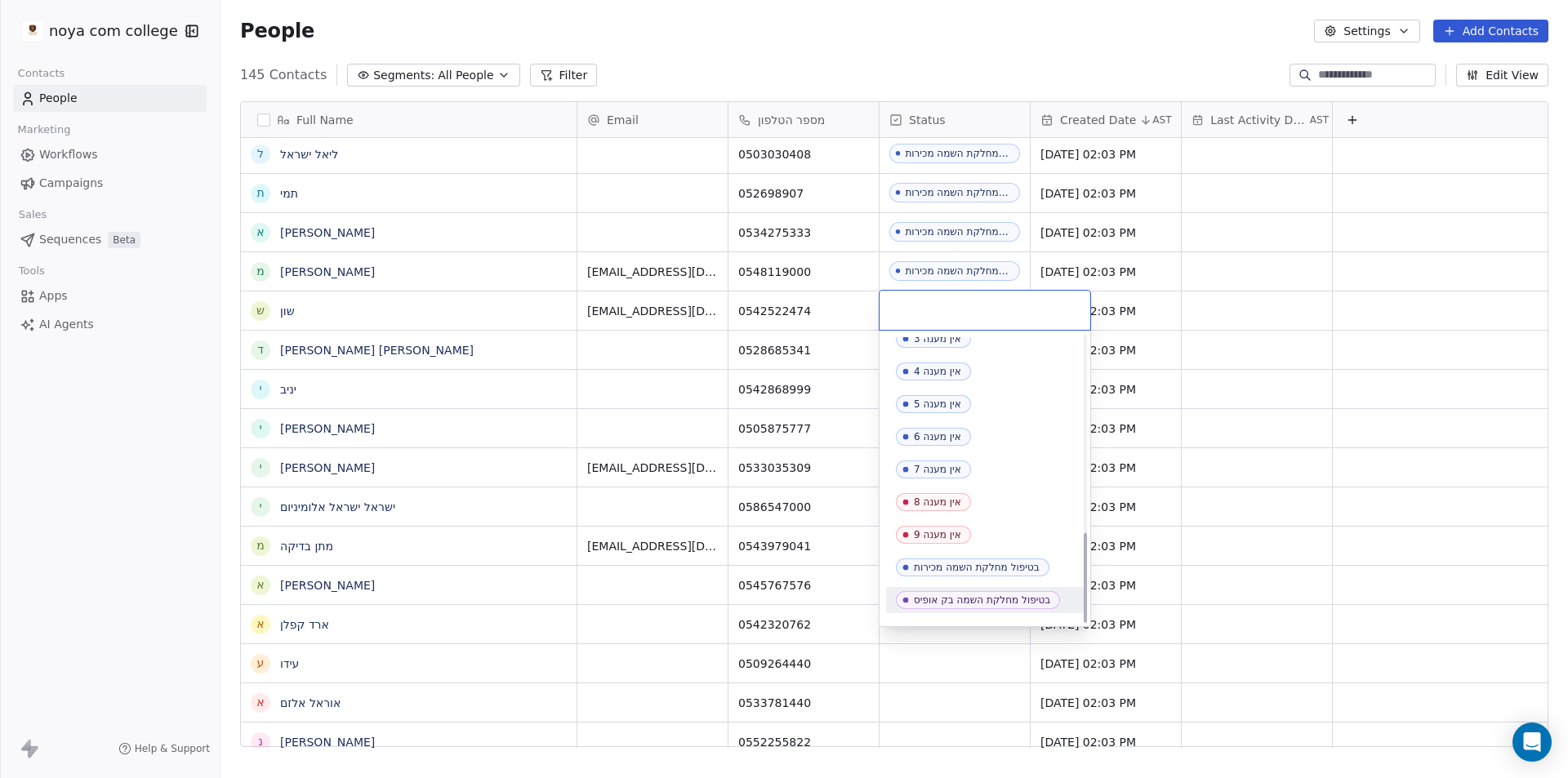
scroll to position [626, 0]
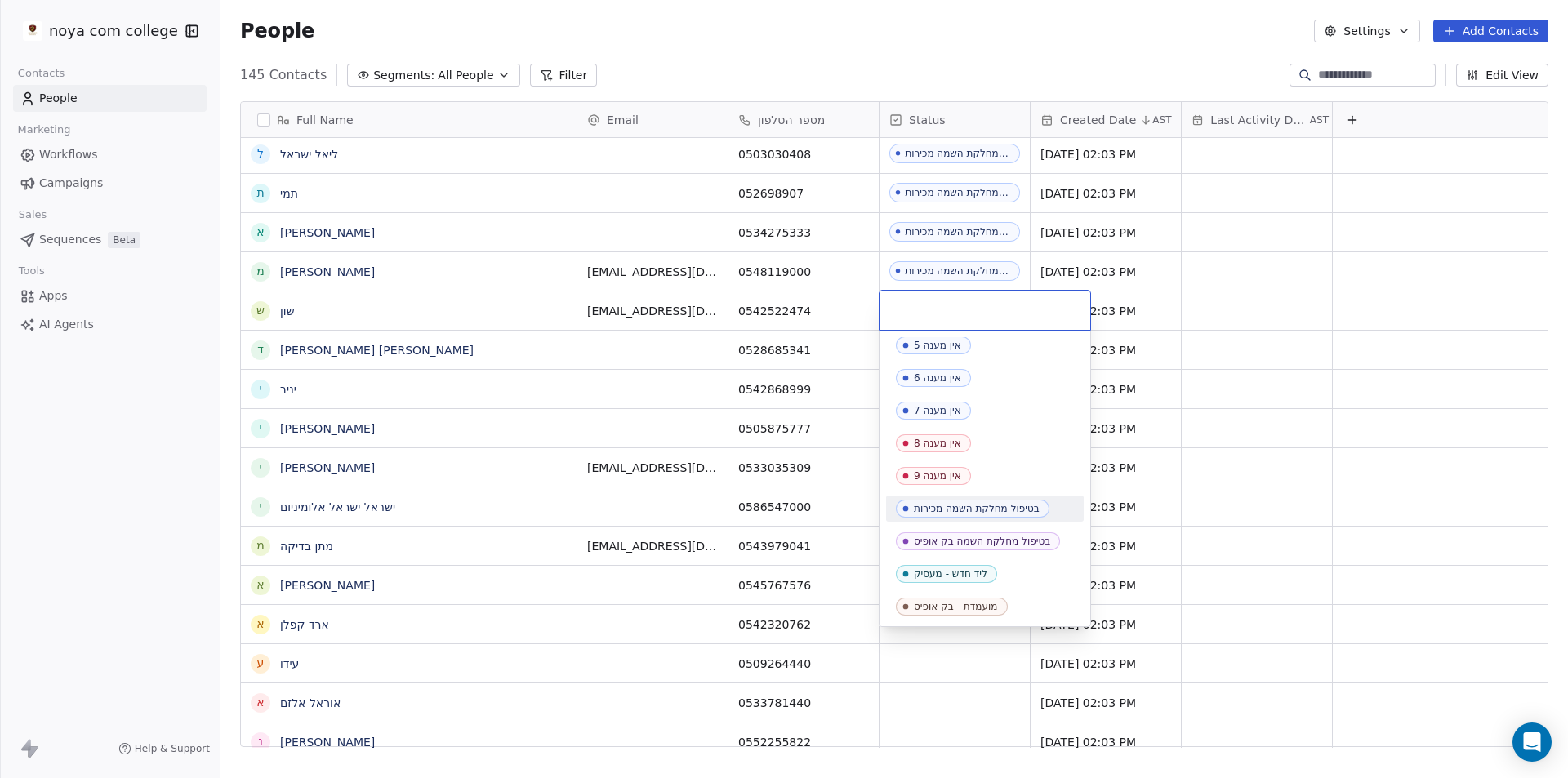
click at [1001, 510] on div "בטיפול מחלקת השמה מכירות" at bounding box center [976, 509] width 126 height 12
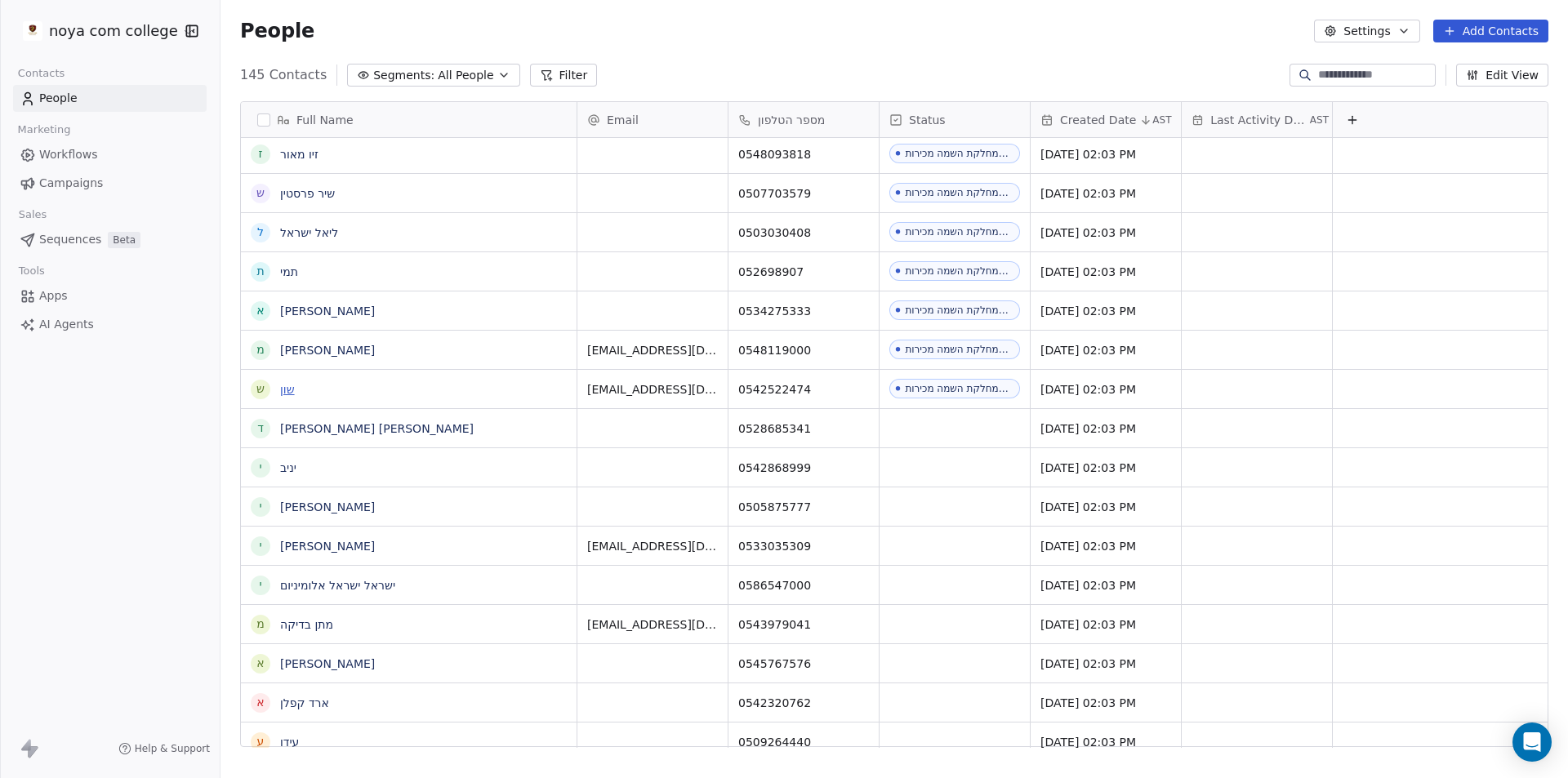
click at [287, 391] on link "שון" at bounding box center [287, 389] width 14 height 13
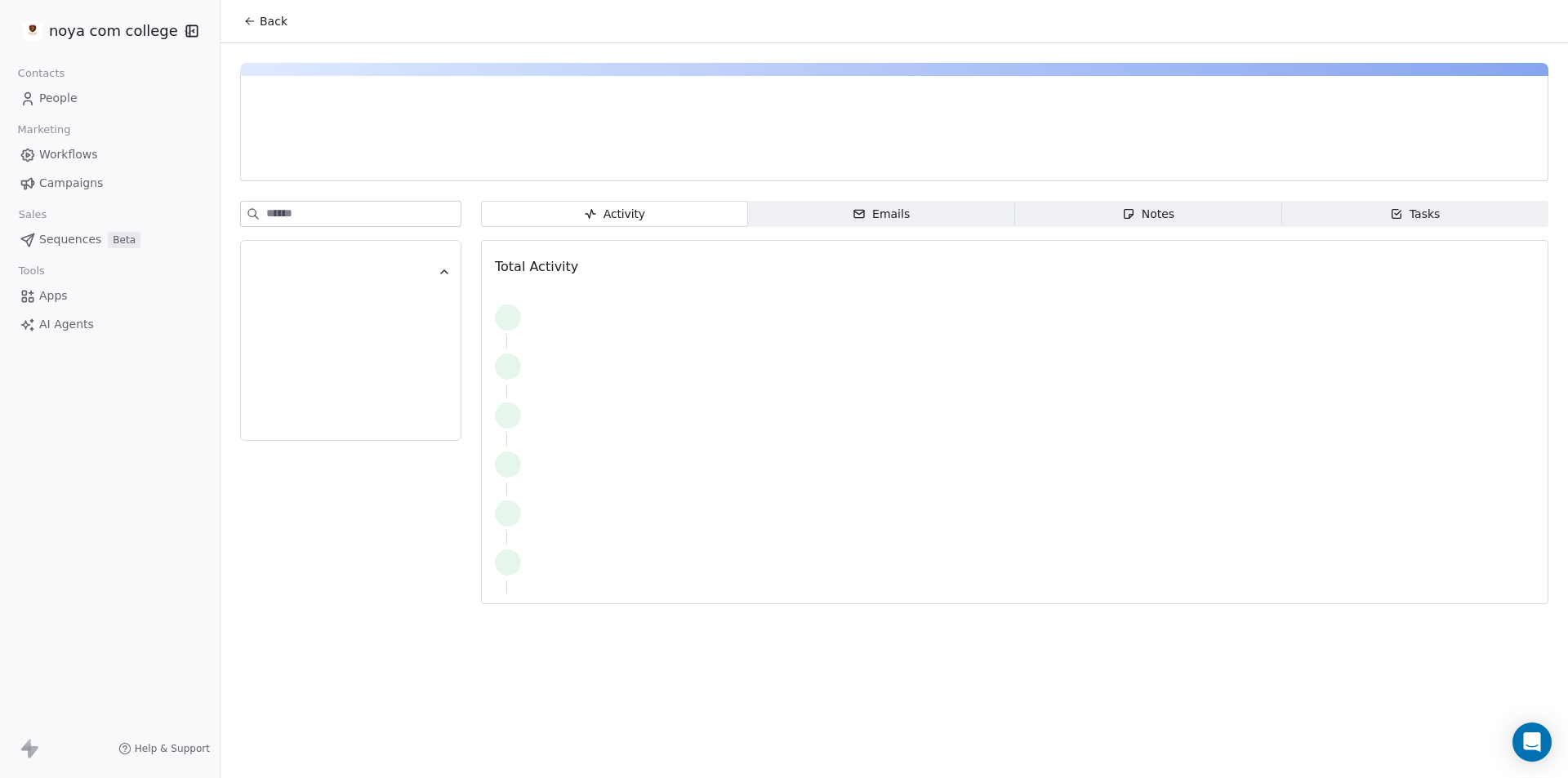
click at [1183, 217] on span "Notes Notes" at bounding box center [1148, 213] width 267 height 26
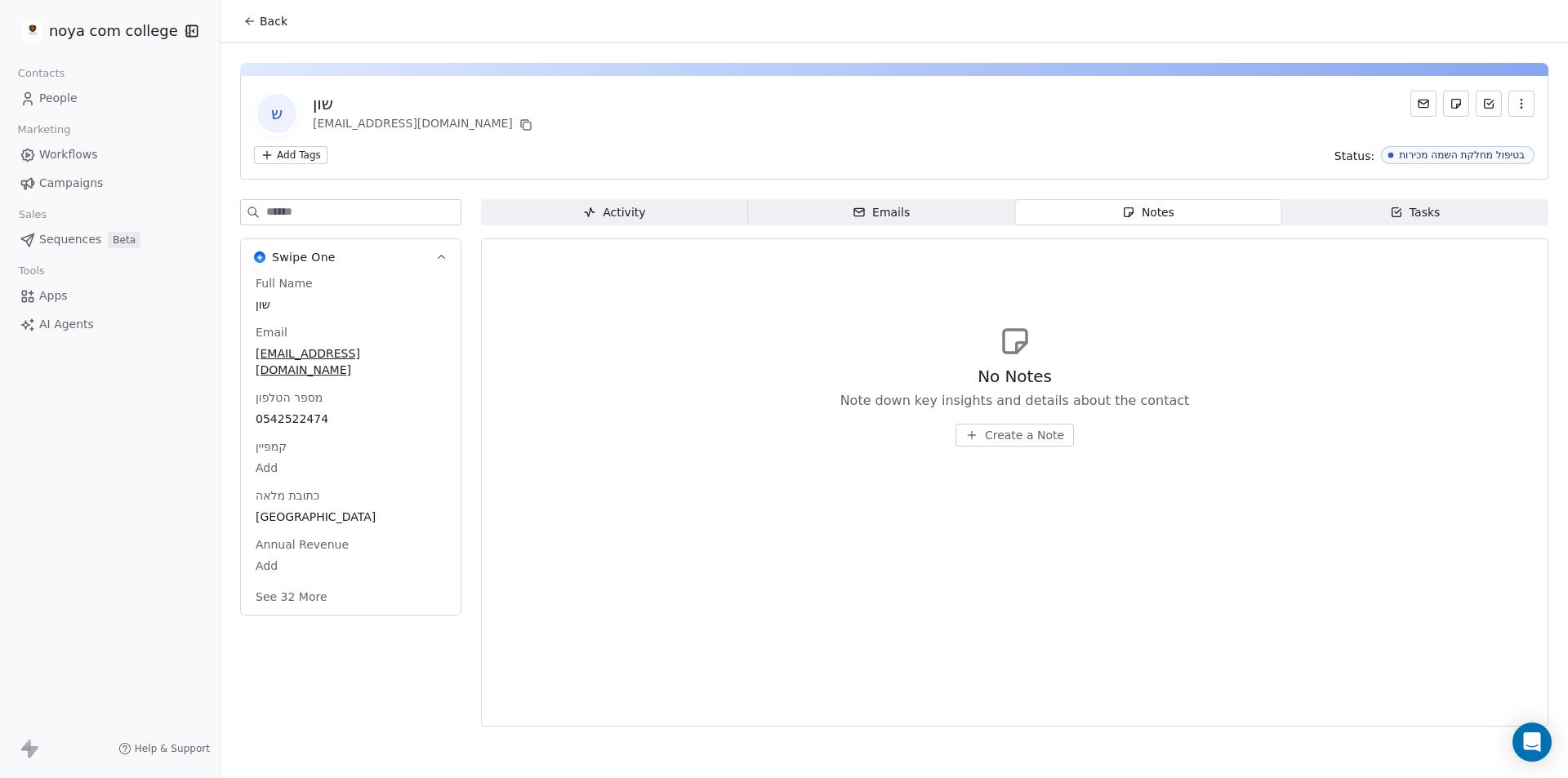
click at [1009, 426] on button "Create a Note" at bounding box center [1014, 436] width 118 height 23
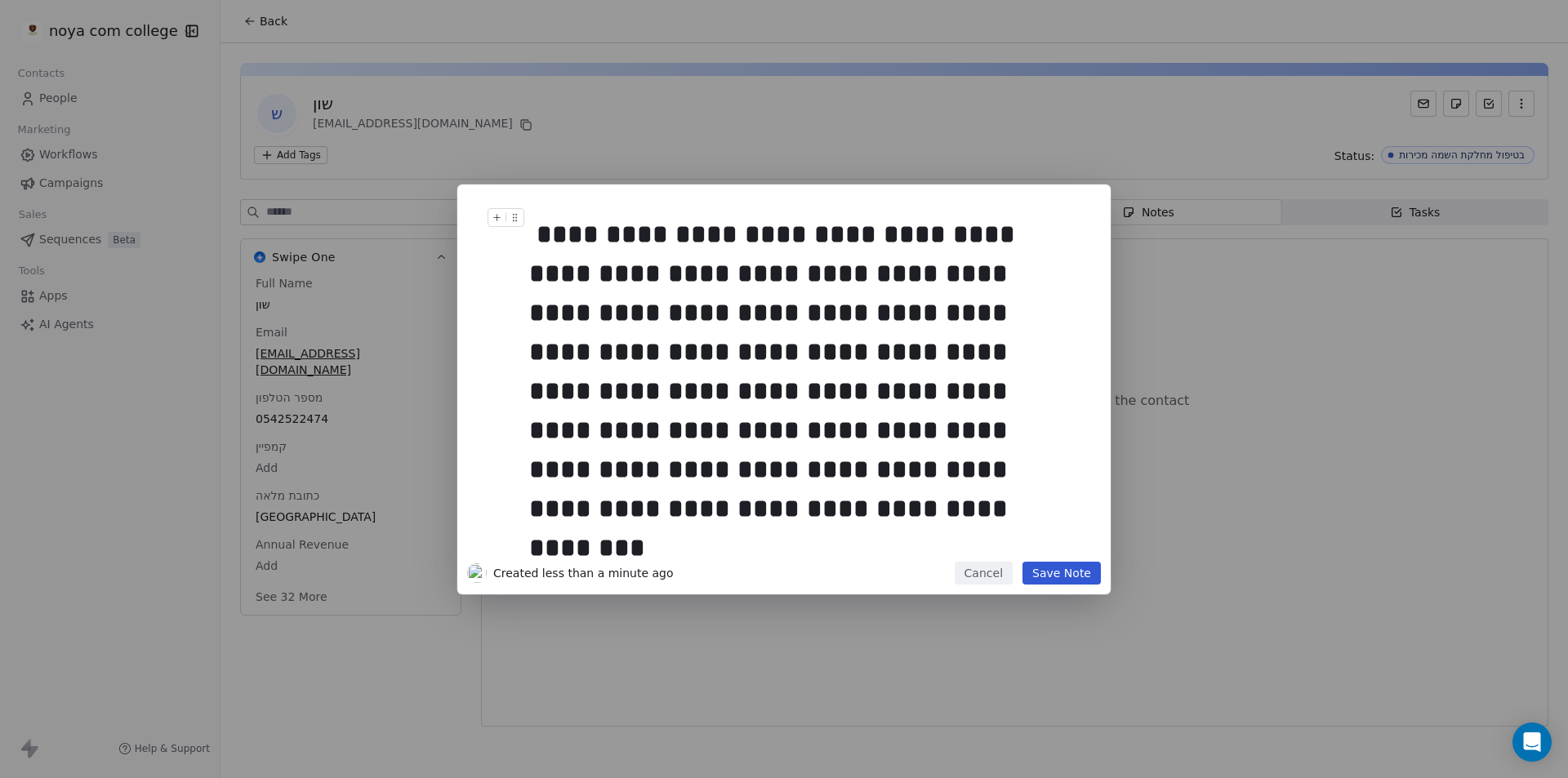
click at [1069, 581] on button "Save Note" at bounding box center [1062, 574] width 78 height 23
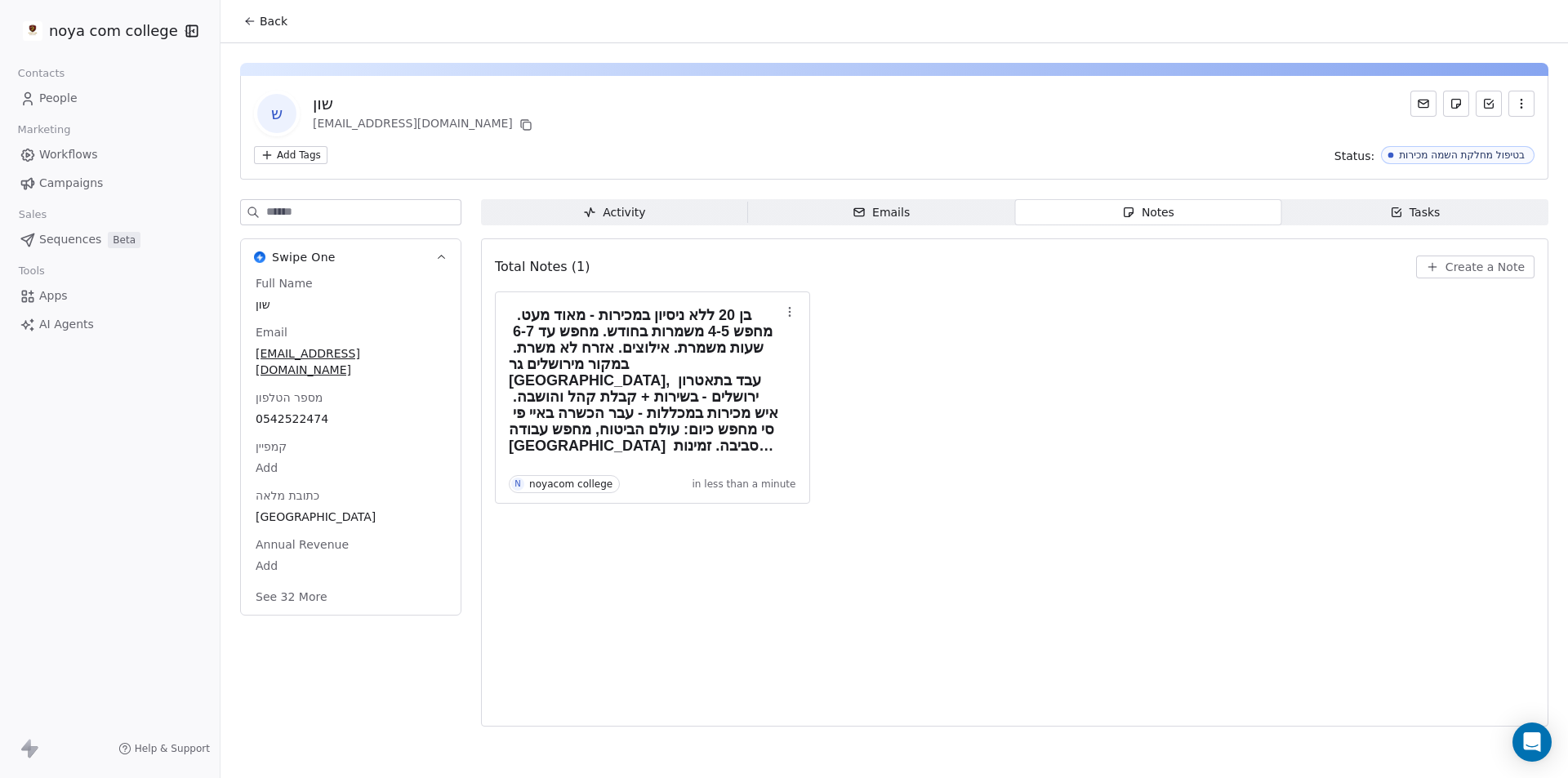
click at [259, 19] on span "Back" at bounding box center [273, 21] width 28 height 16
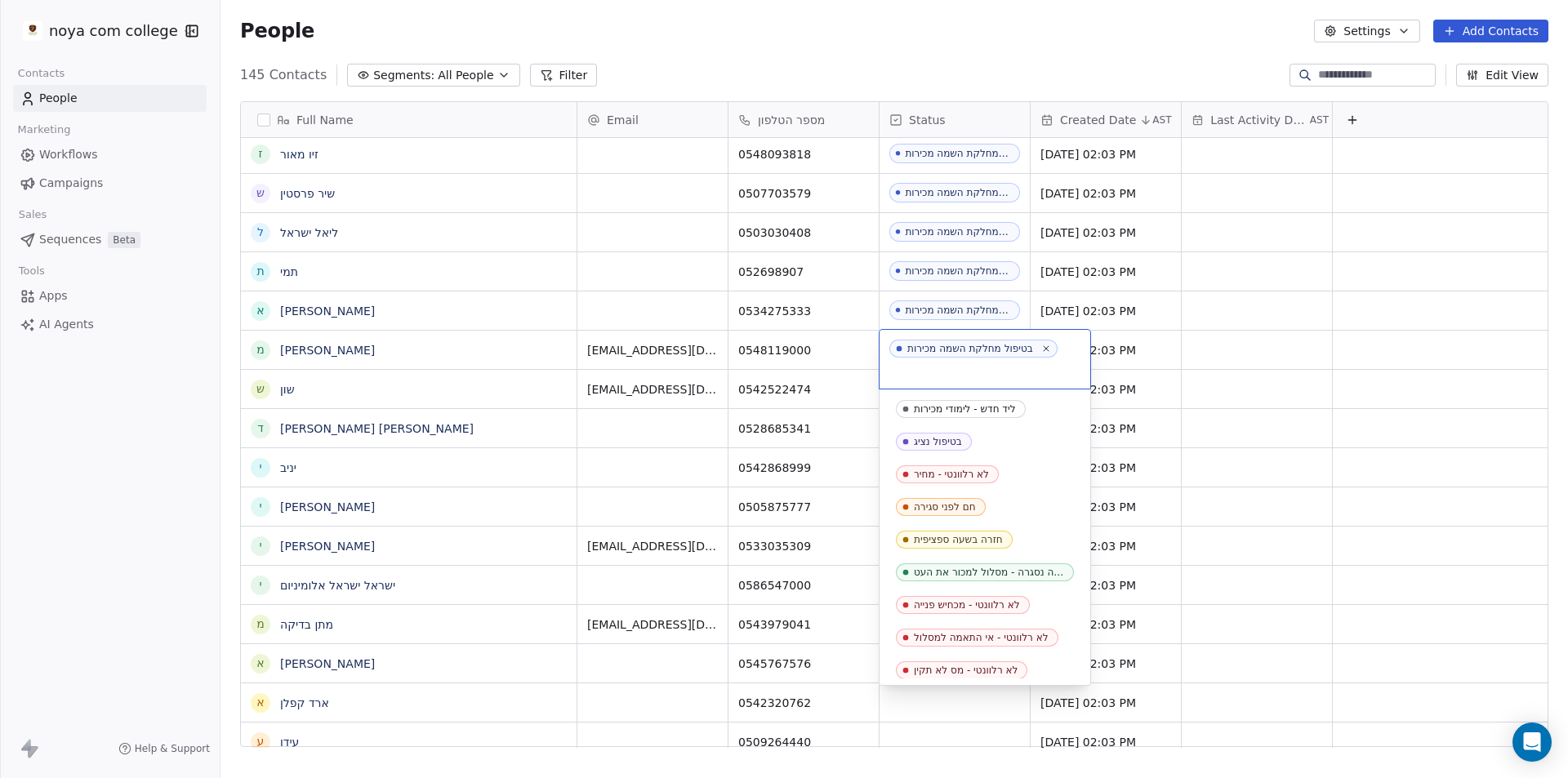
scroll to position [528, 0]
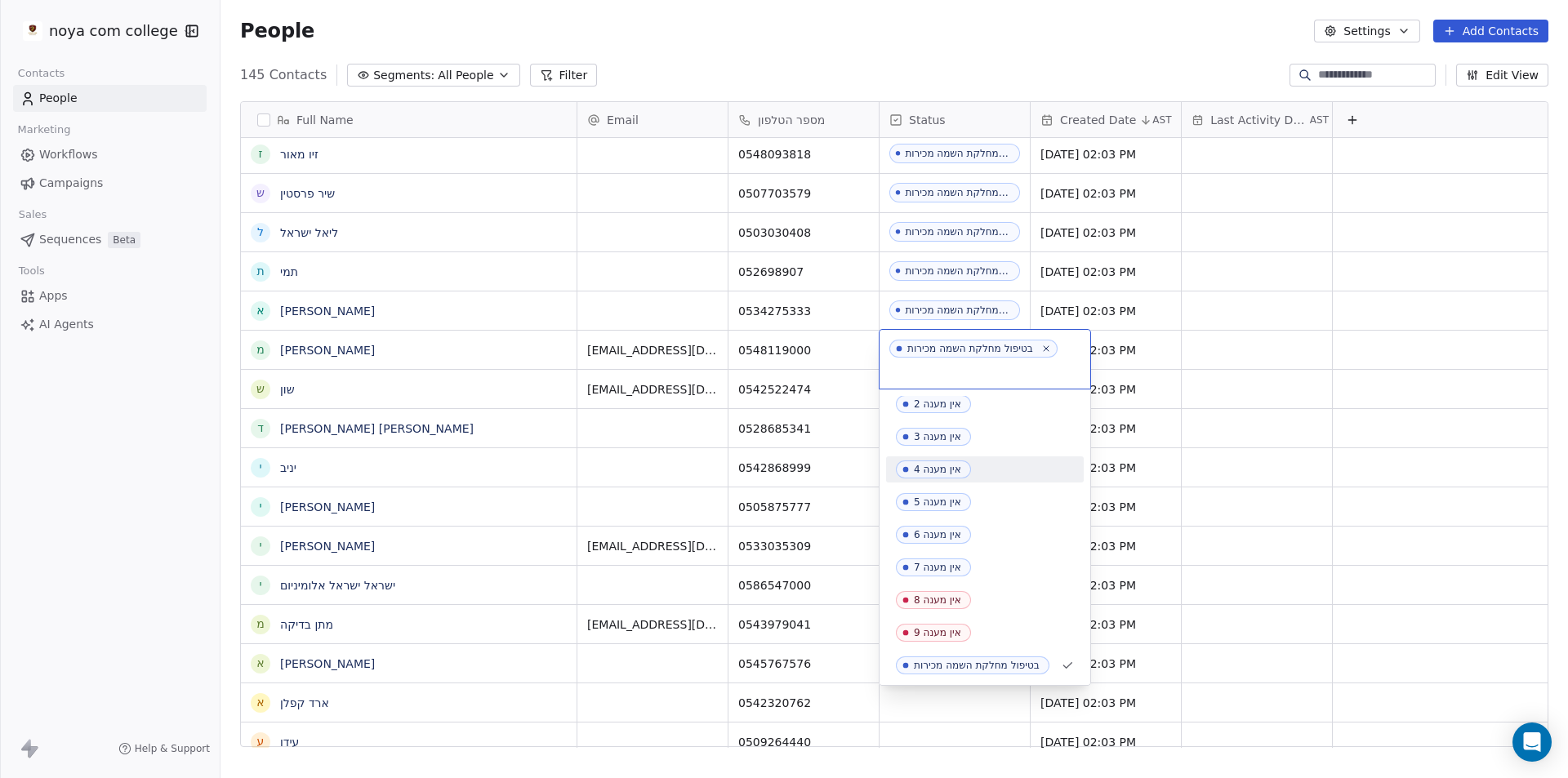
click at [3, 416] on html "noya com college Contacts People Marketing Workflows Campaigns Sales Sequences …" at bounding box center [784, 389] width 1568 height 778
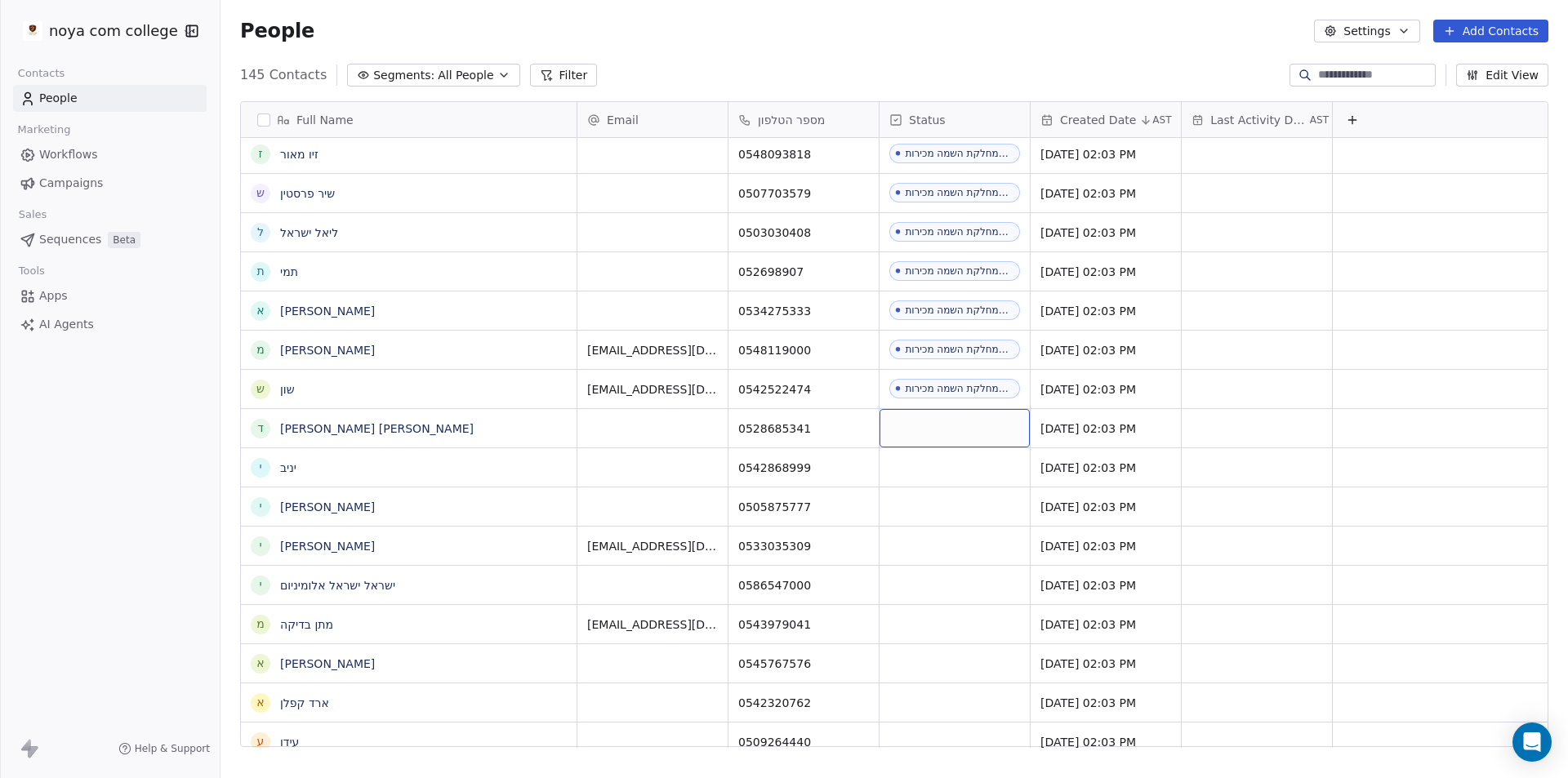
click at [988, 423] on div "grid" at bounding box center [954, 428] width 151 height 38
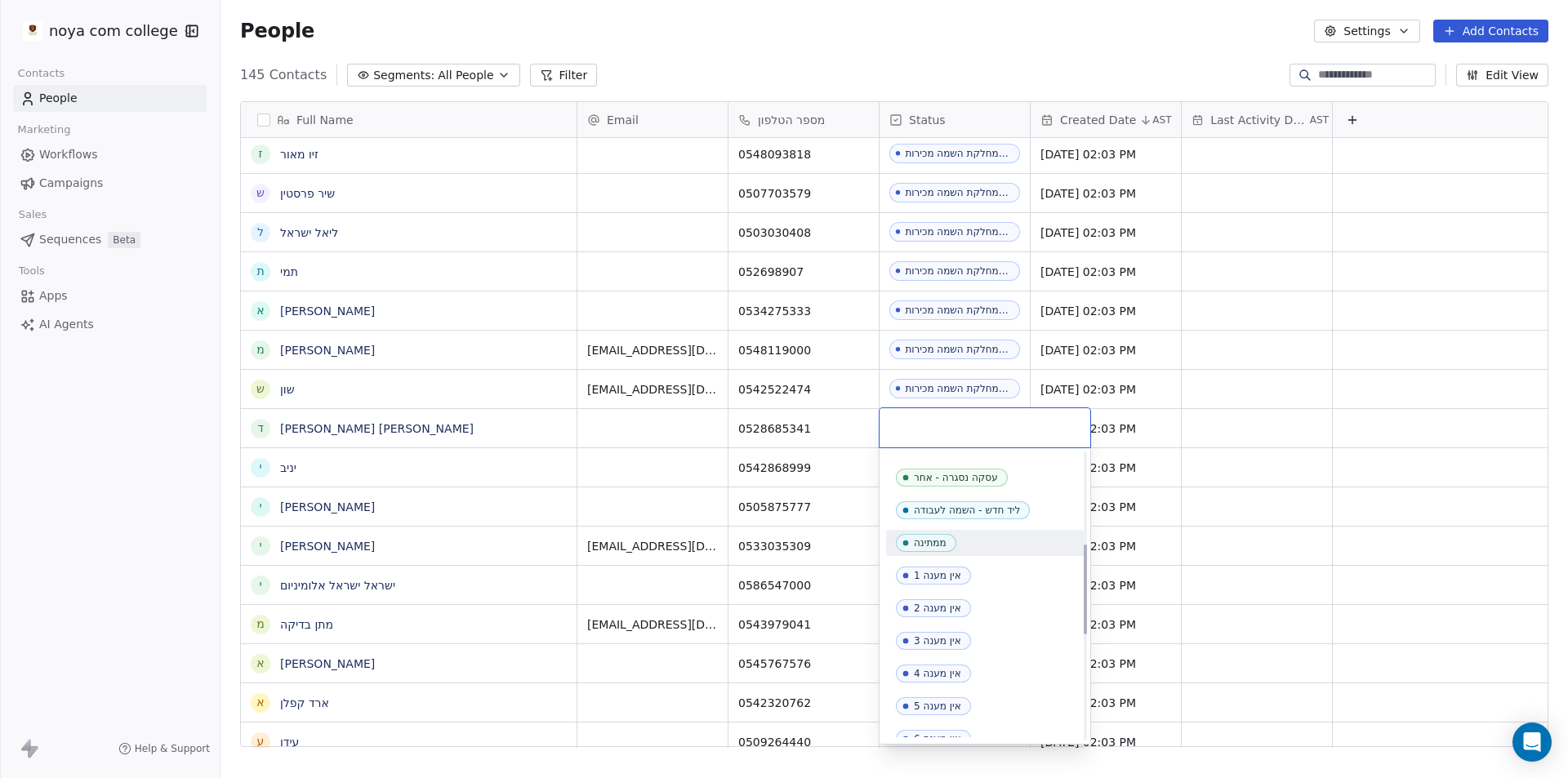
scroll to position [572, 0]
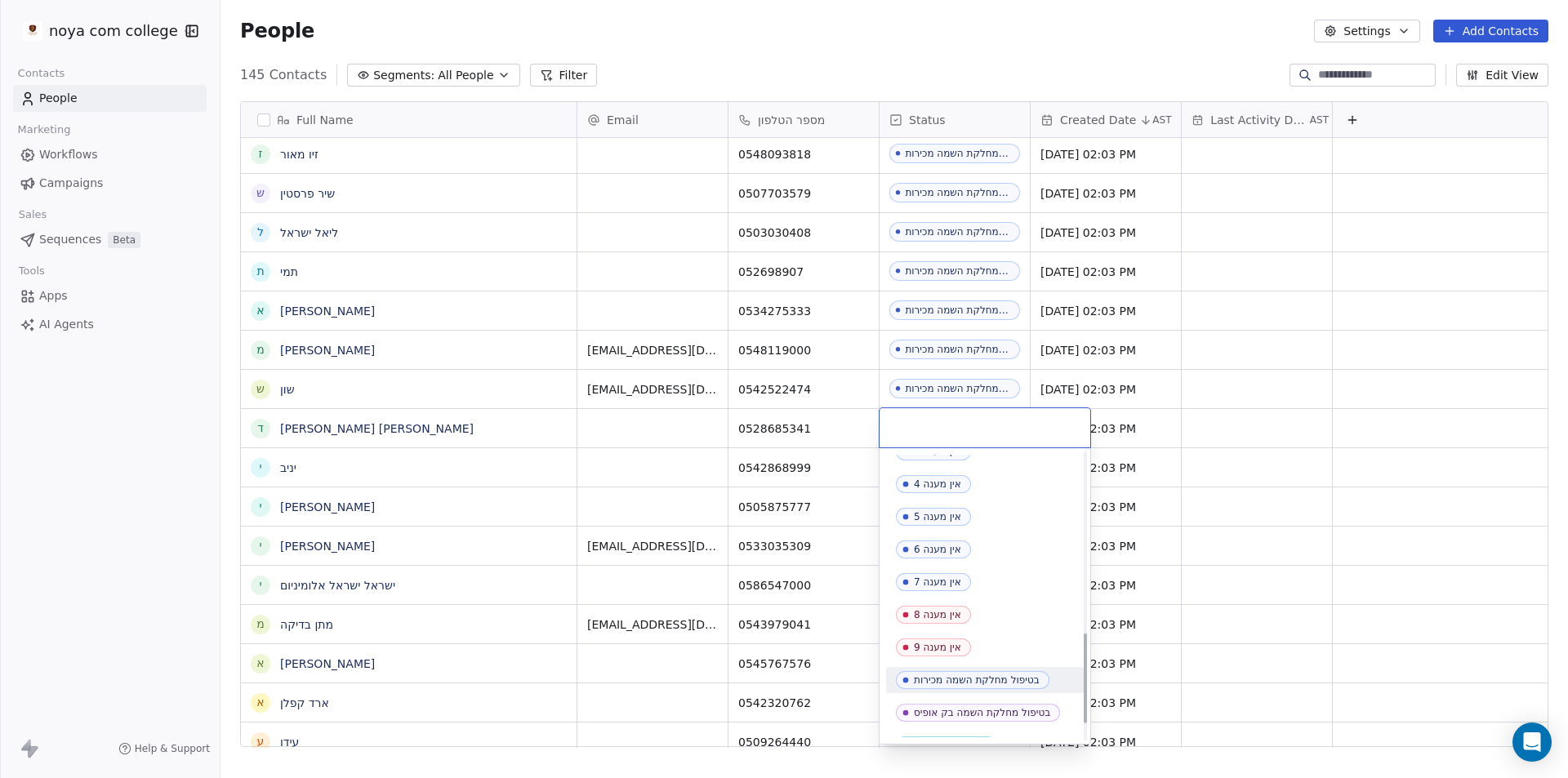
click at [992, 678] on div "בטיפול מחלקת השמה מכירות" at bounding box center [976, 680] width 126 height 12
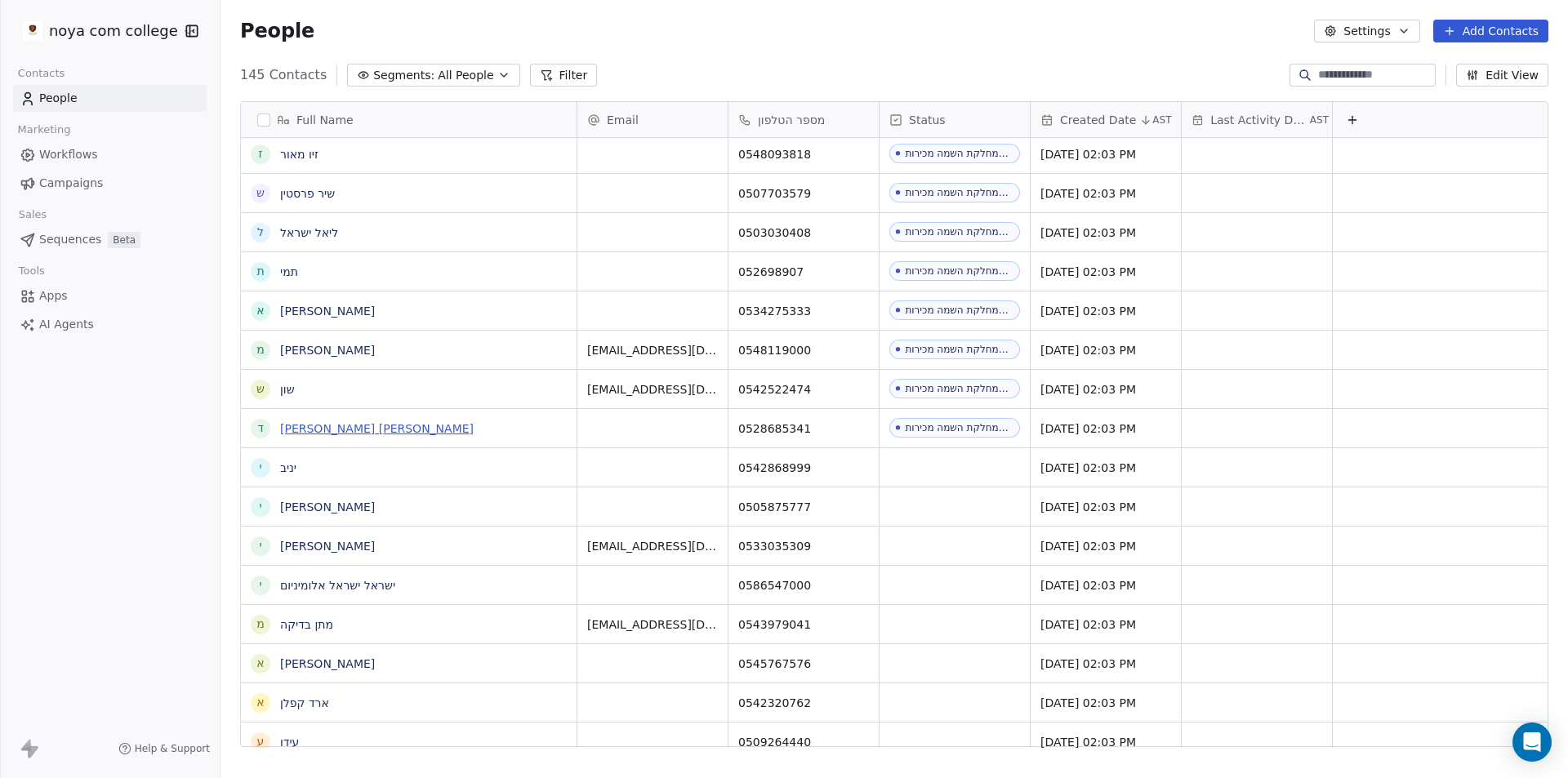
click at [313, 425] on link "[PERSON_NAME] [PERSON_NAME]" at bounding box center [376, 429] width 193 height 13
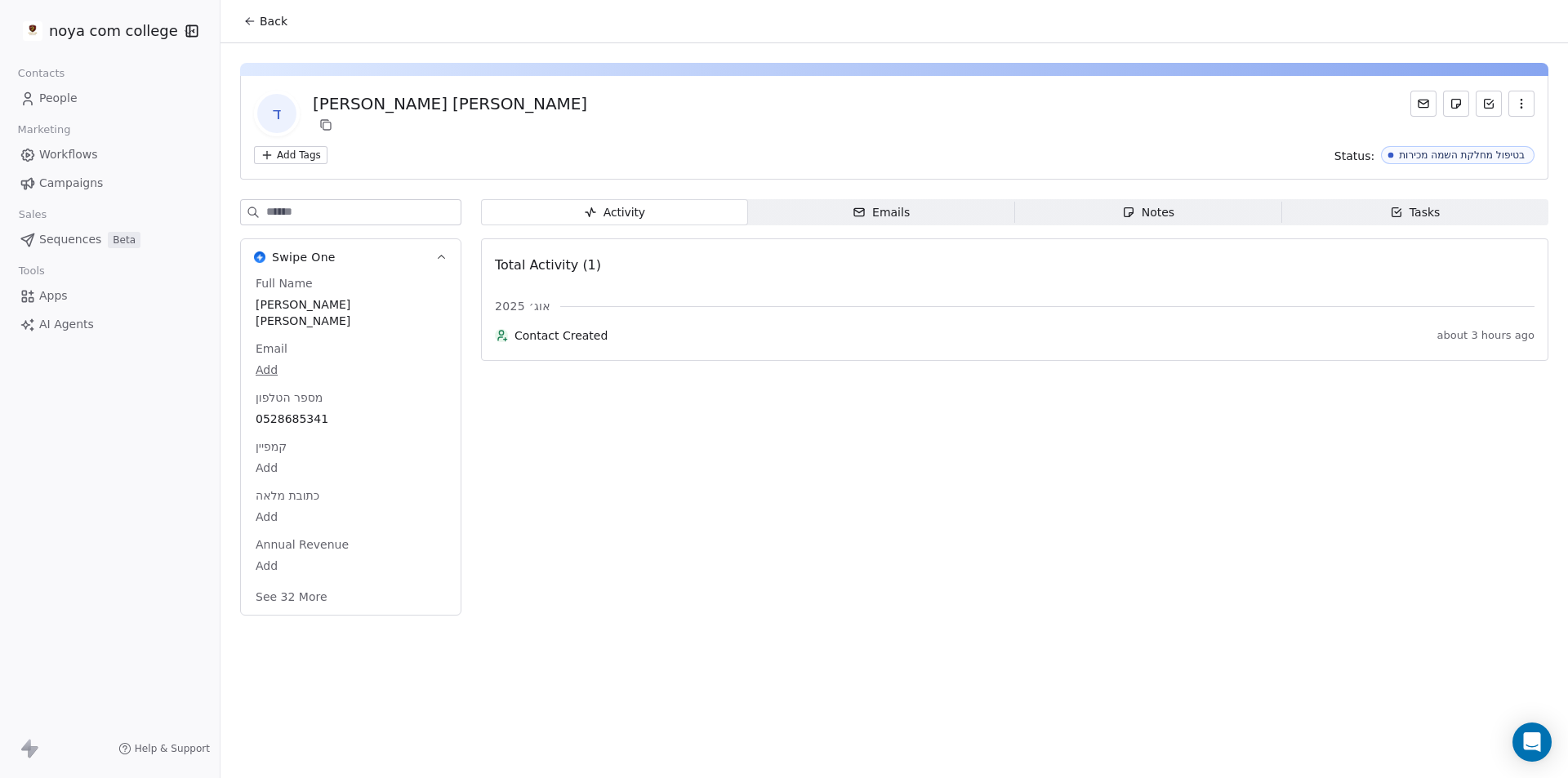
click at [1165, 215] on div "Notes" at bounding box center [1147, 212] width 53 height 17
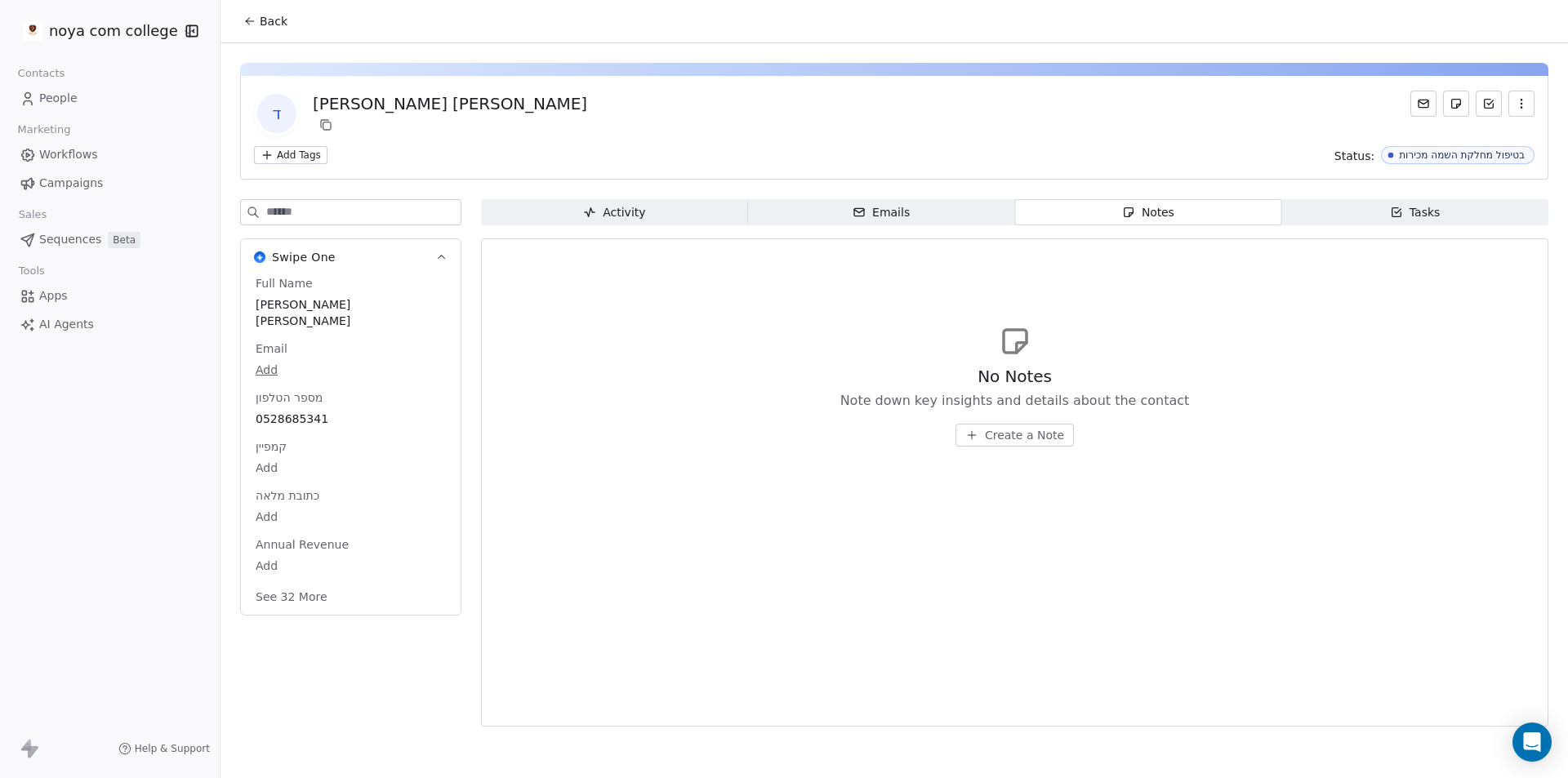
click at [1042, 426] on button "Create a Note" at bounding box center [1014, 436] width 118 height 23
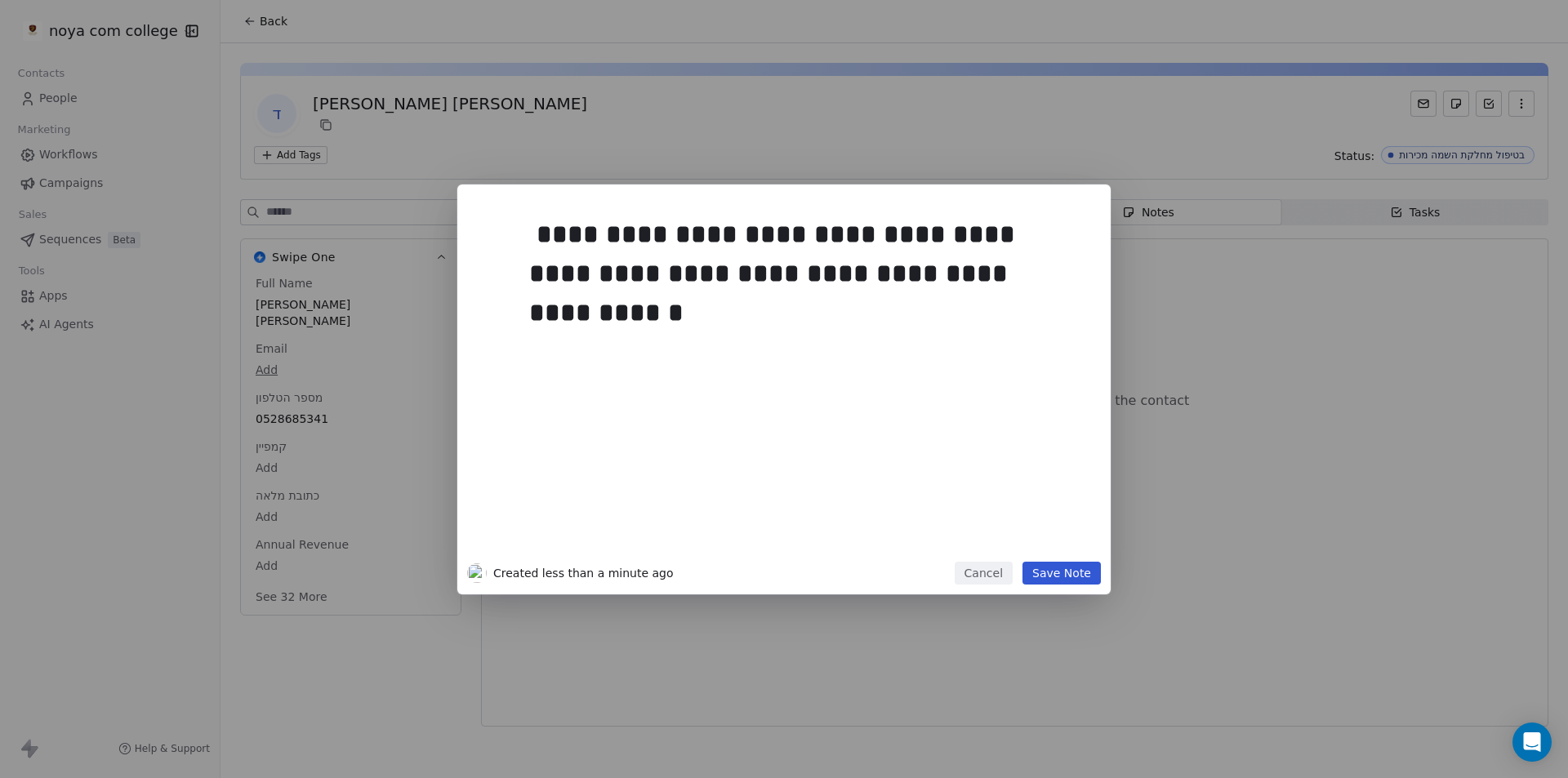
click at [1067, 587] on div "**********" at bounding box center [783, 389] width 653 height 410
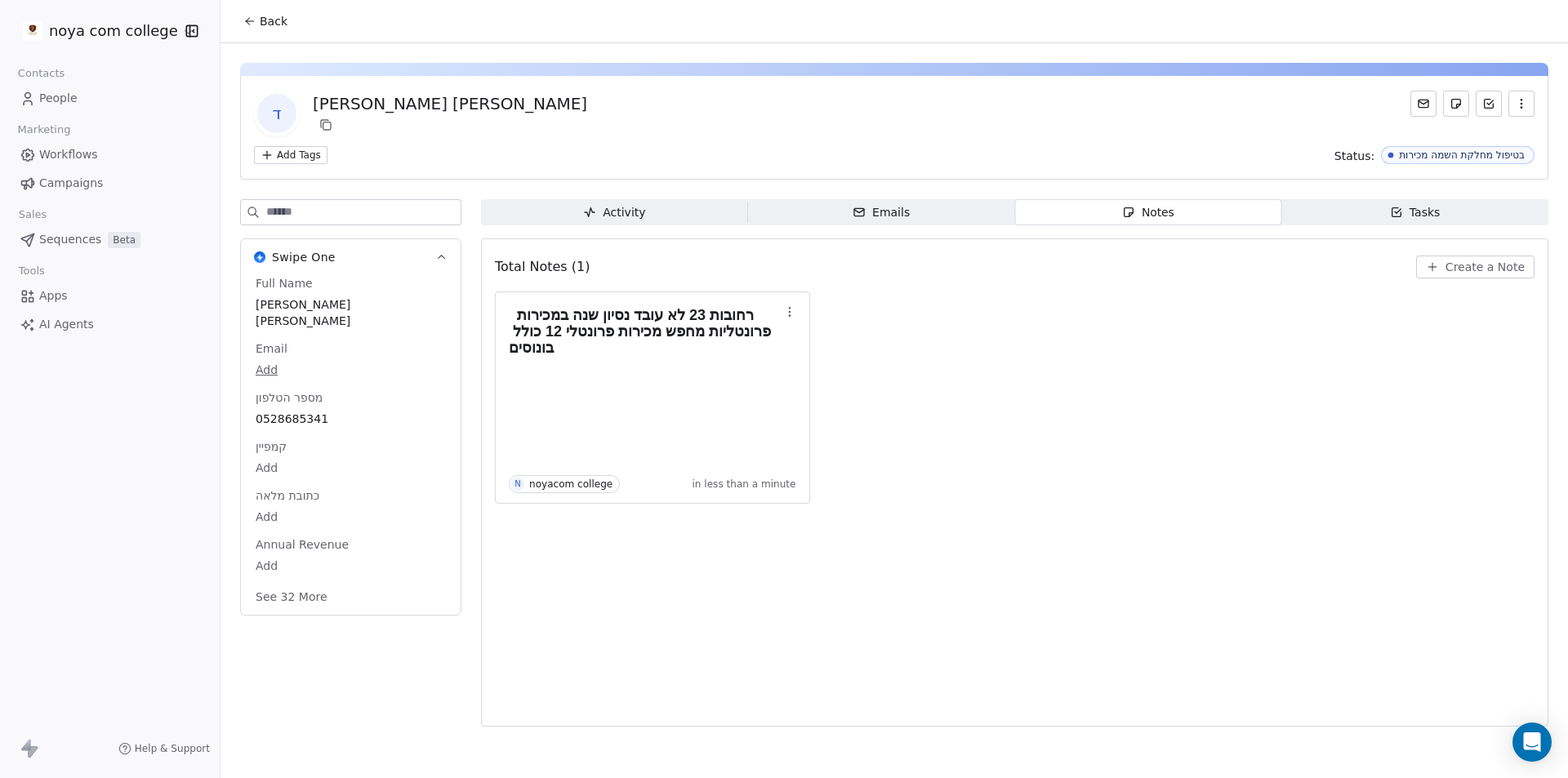
click at [269, 21] on span "Back" at bounding box center [273, 21] width 28 height 16
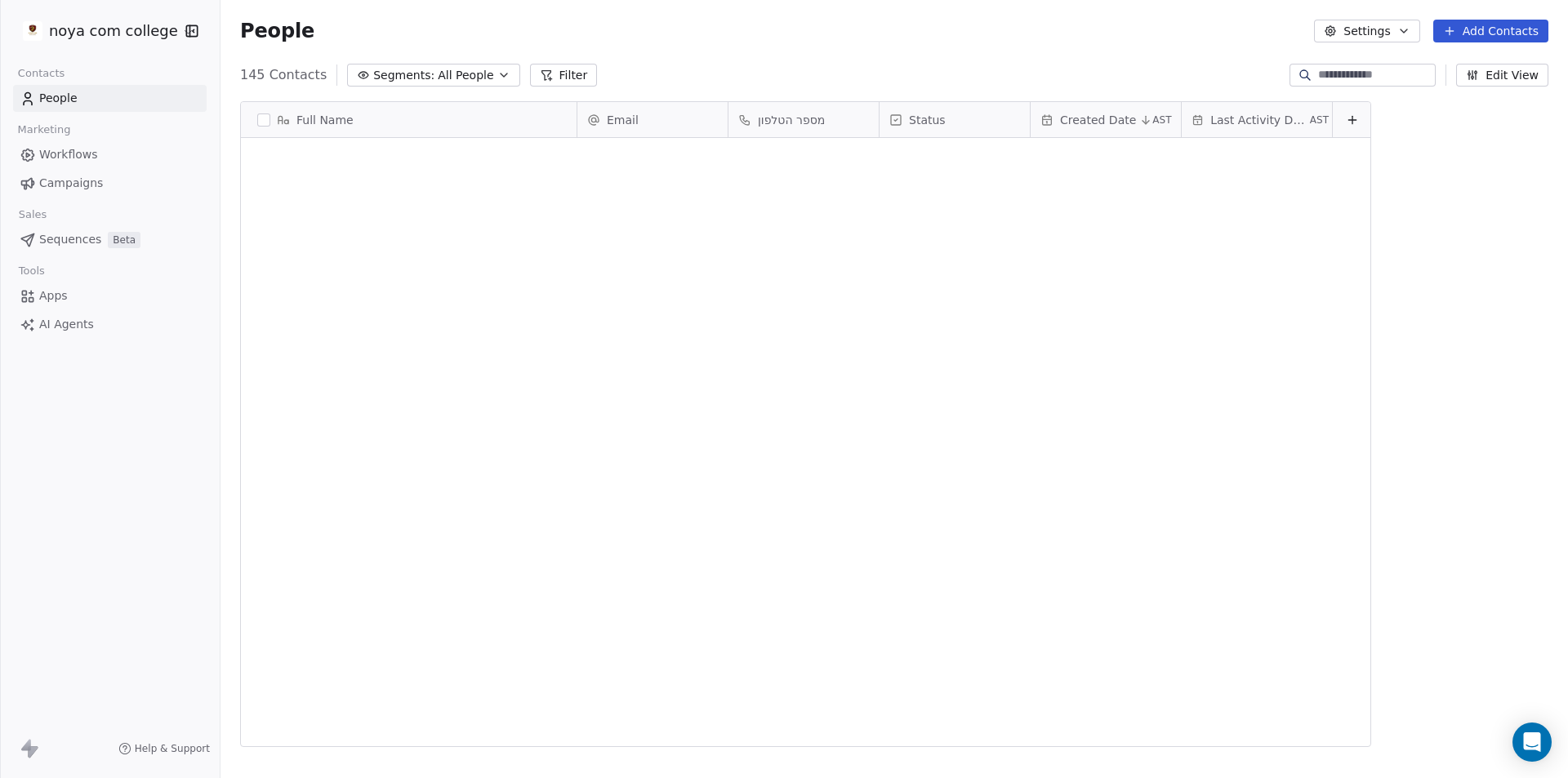
scroll to position [672, 1335]
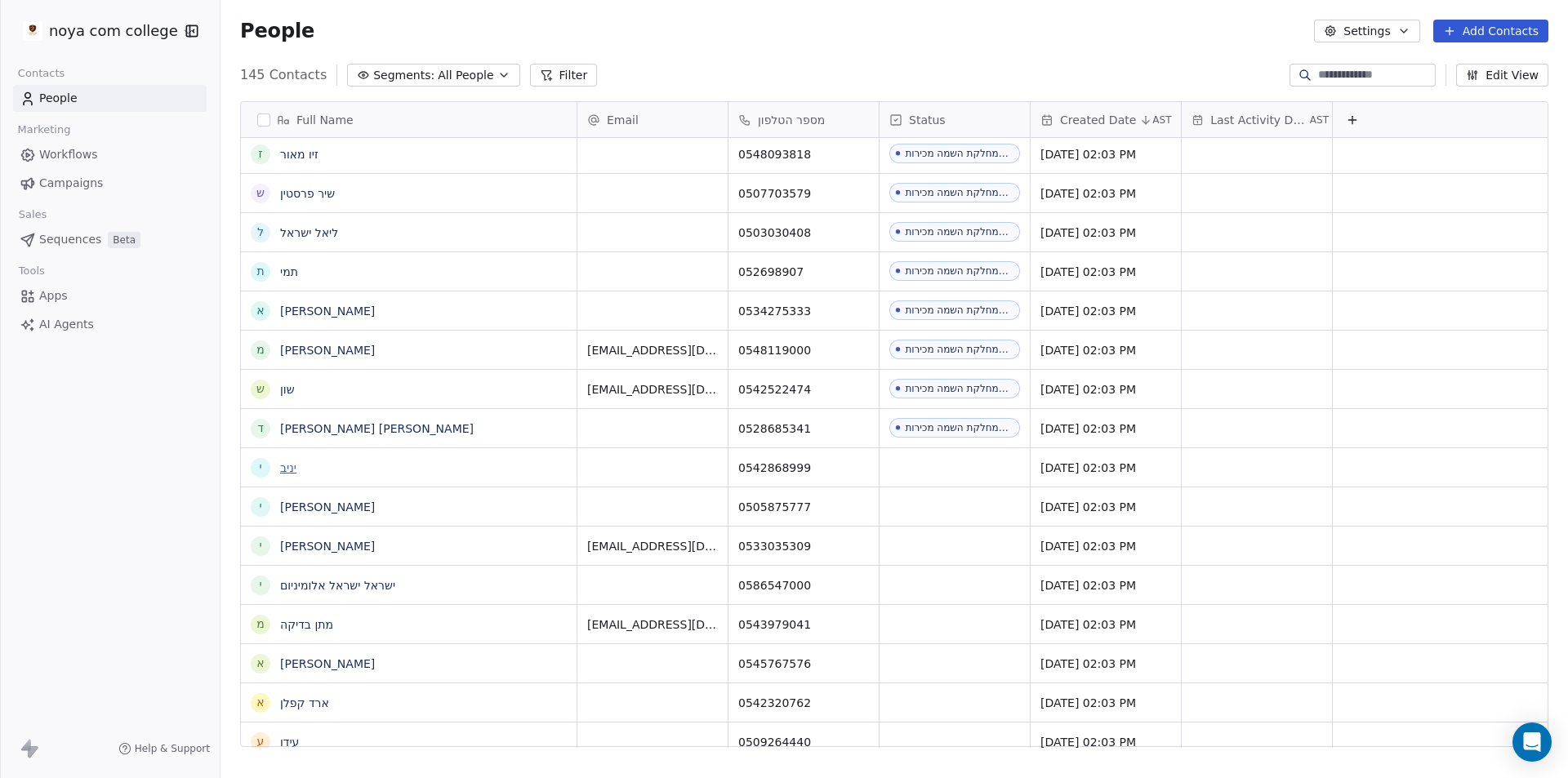
click at [290, 472] on link "יניב" at bounding box center [288, 468] width 16 height 13
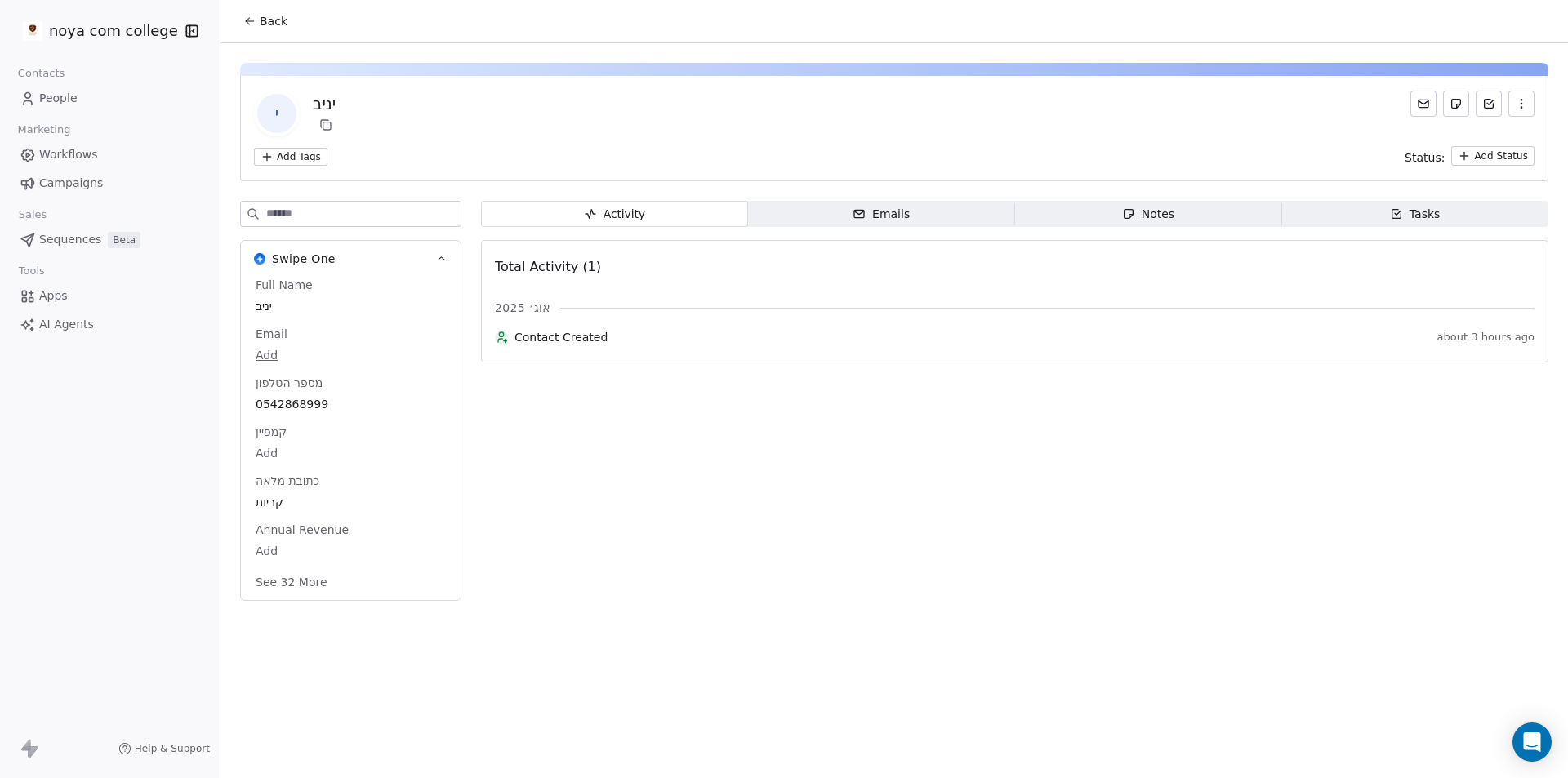
click at [1180, 218] on span "Notes Notes" at bounding box center [1148, 213] width 267 height 26
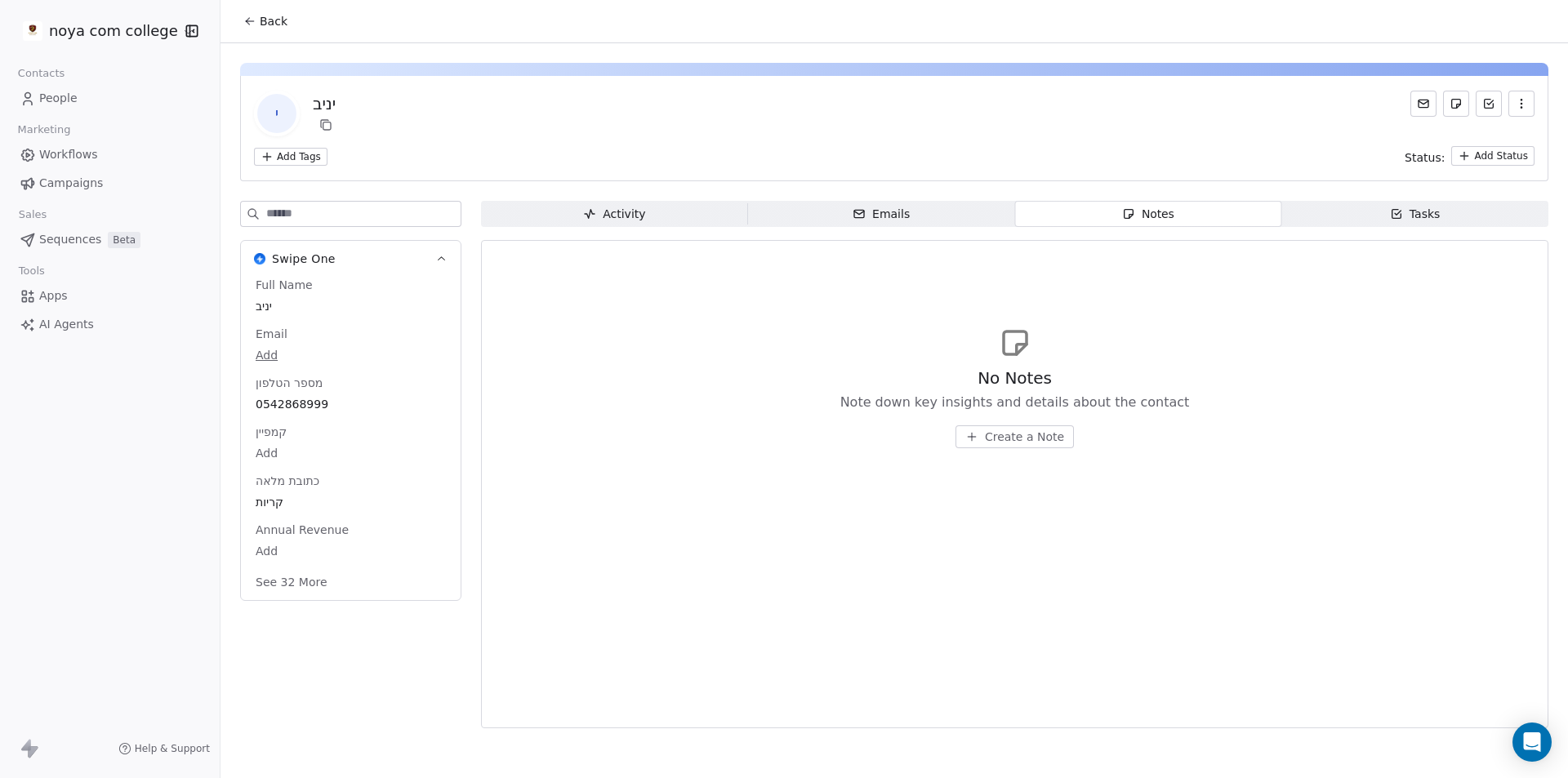
click at [1017, 437] on span "Create a Note" at bounding box center [1024, 437] width 79 height 16
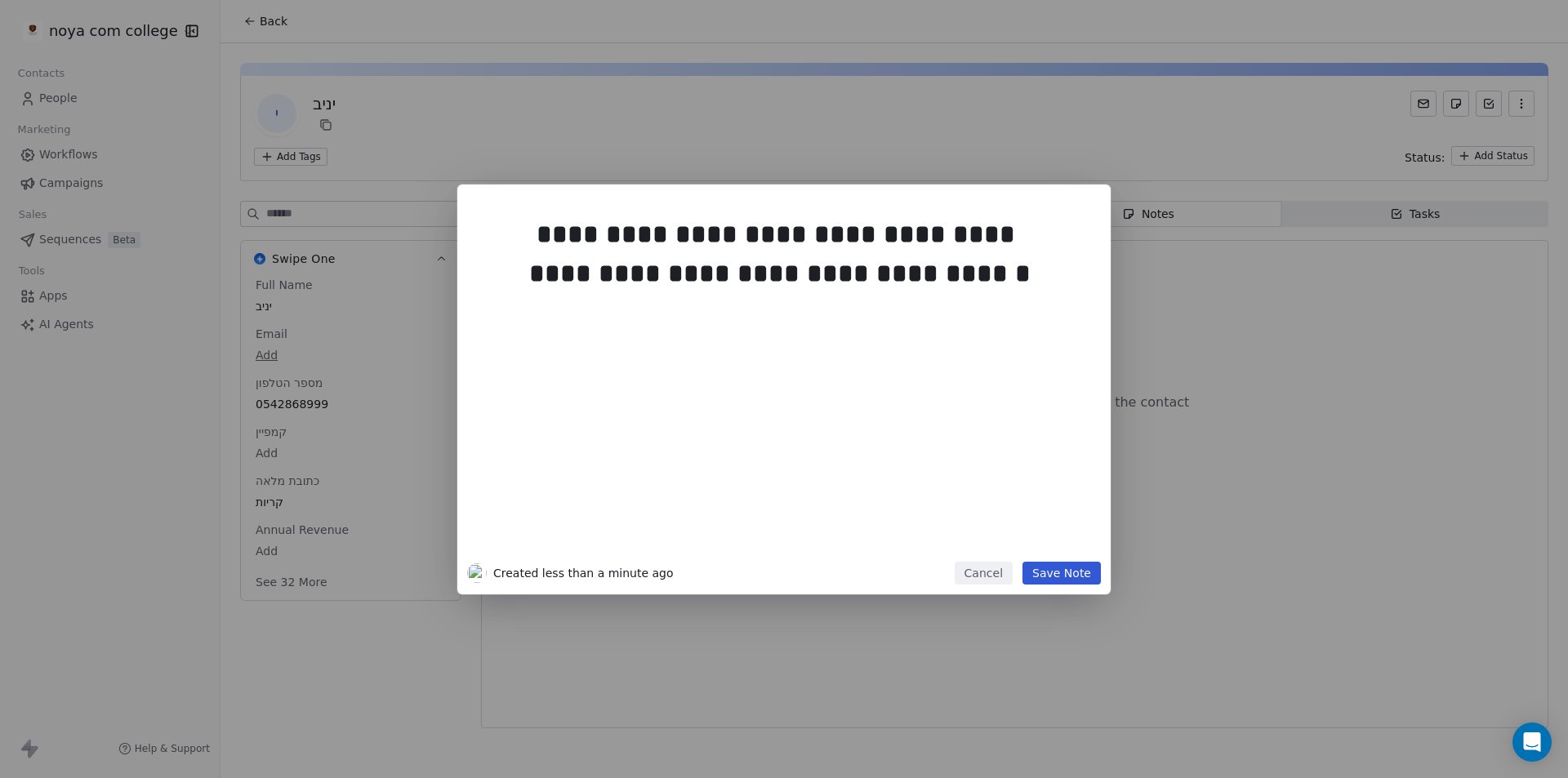
click at [1058, 575] on button "Save Note" at bounding box center [1062, 574] width 78 height 23
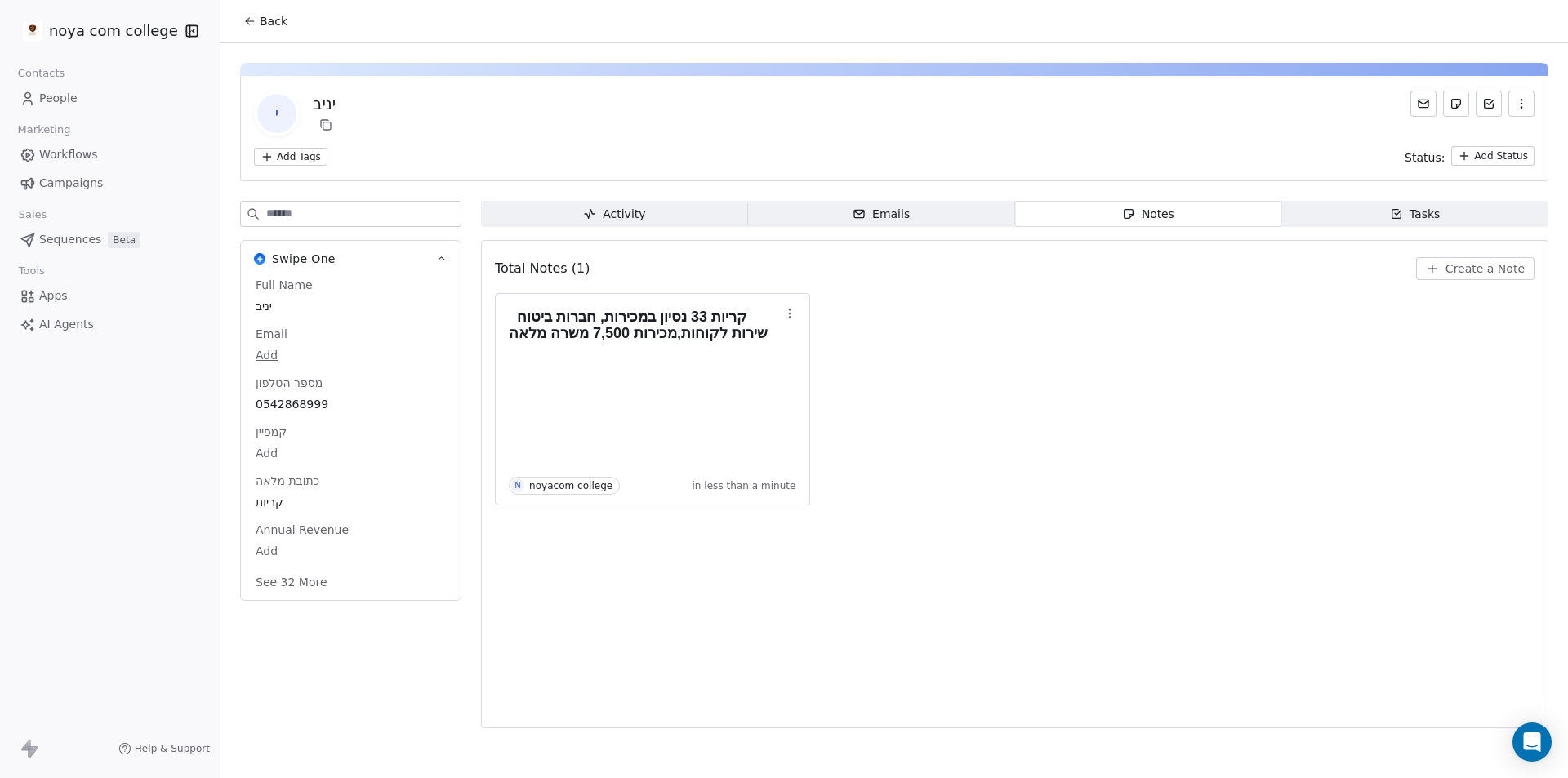
click at [272, 29] on button "Back" at bounding box center [265, 20] width 63 height 29
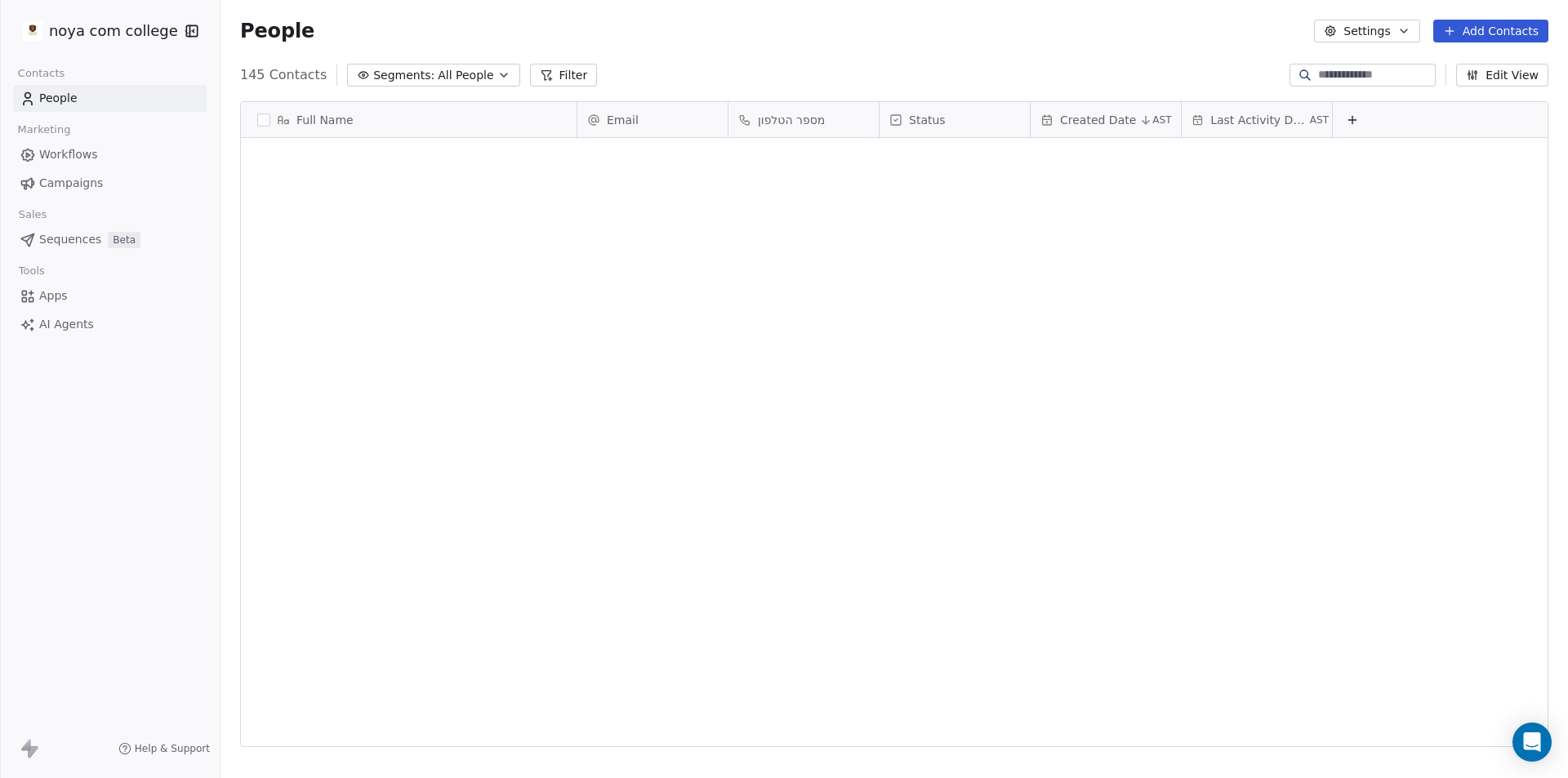
scroll to position [2788, 0]
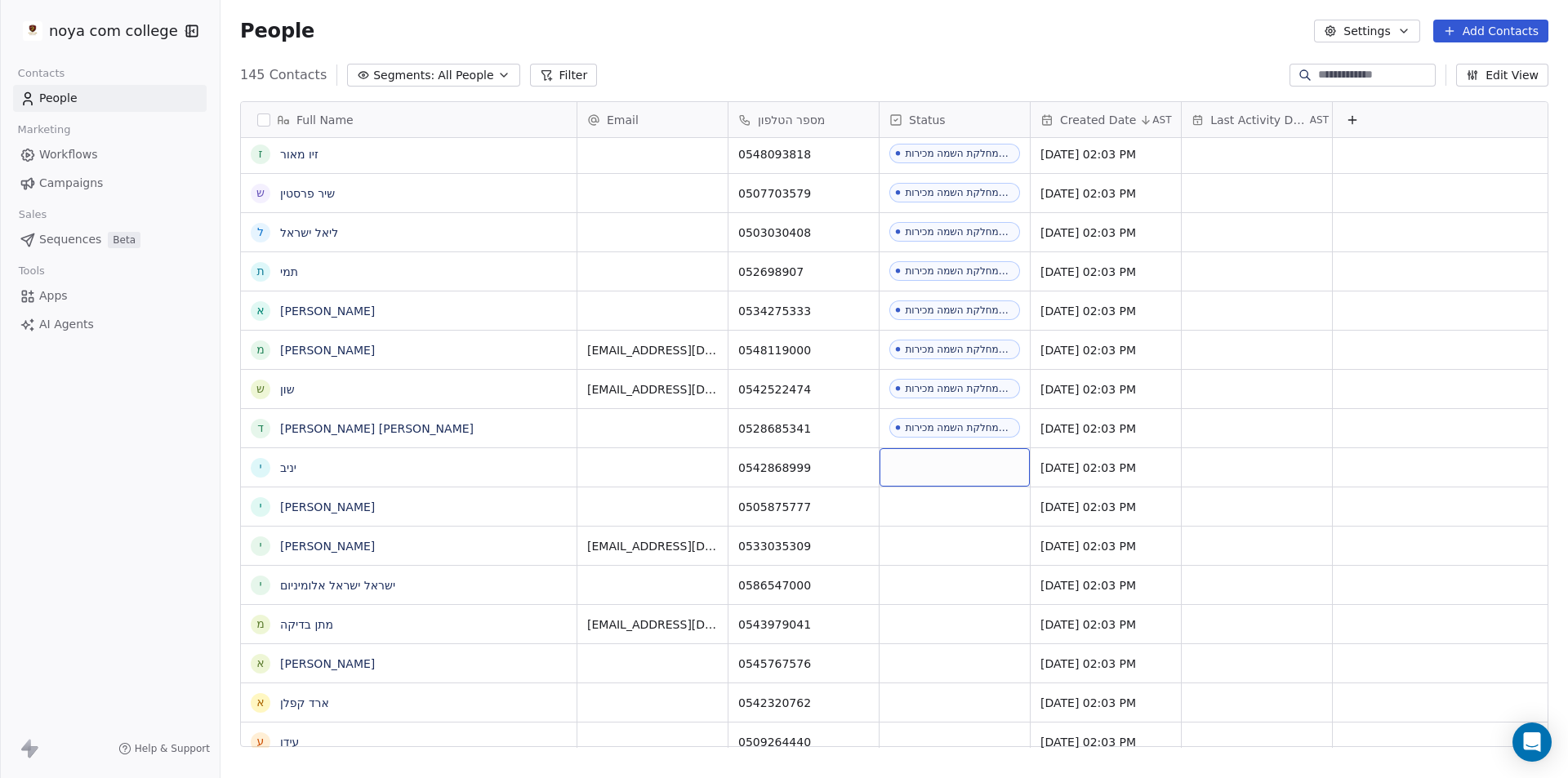
click at [961, 459] on div "grid" at bounding box center [954, 467] width 151 height 38
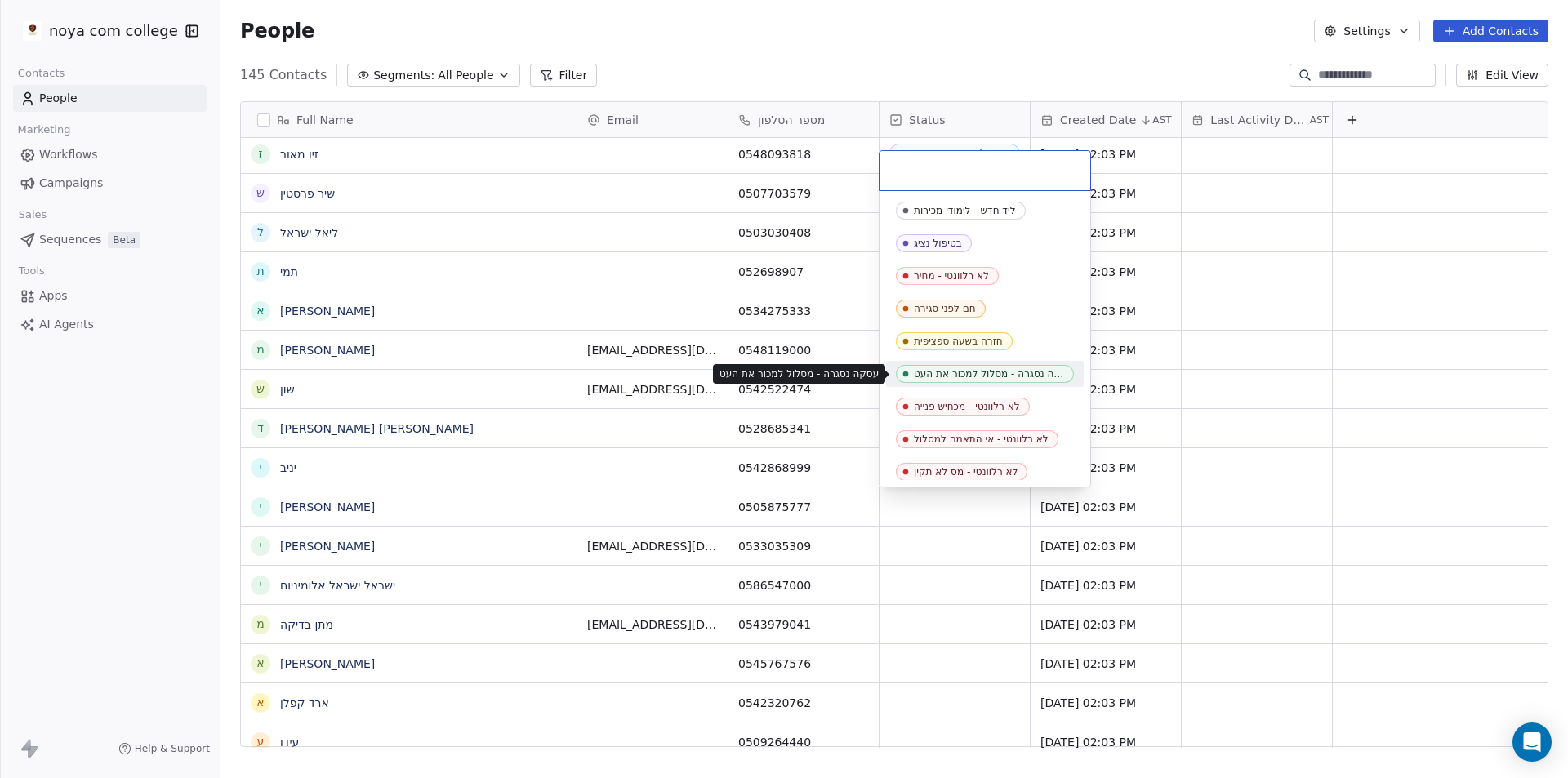
scroll to position [572, 0]
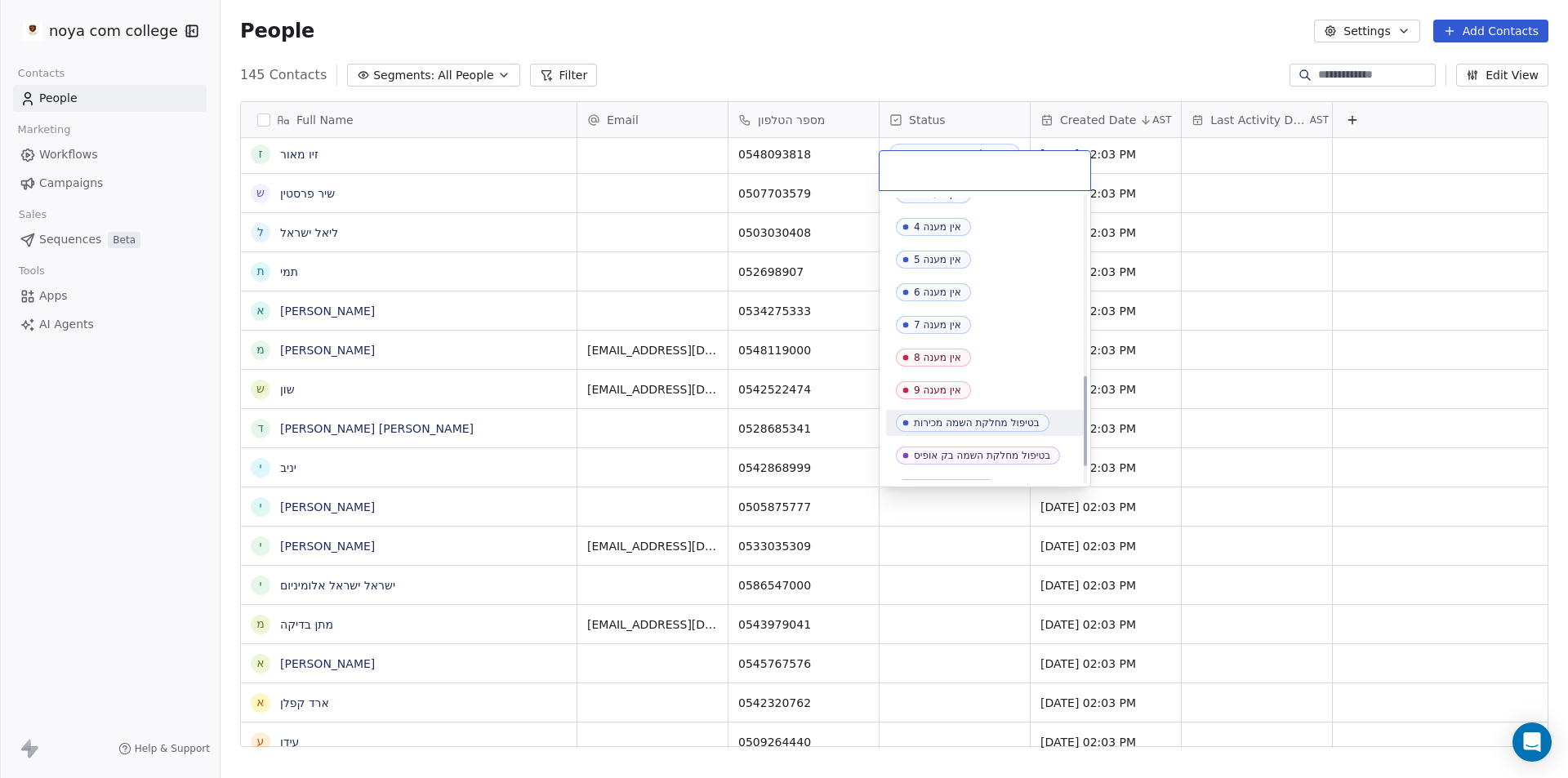
click at [983, 426] on div "בטיפול מחלקת השמה מכירות" at bounding box center [976, 422] width 126 height 12
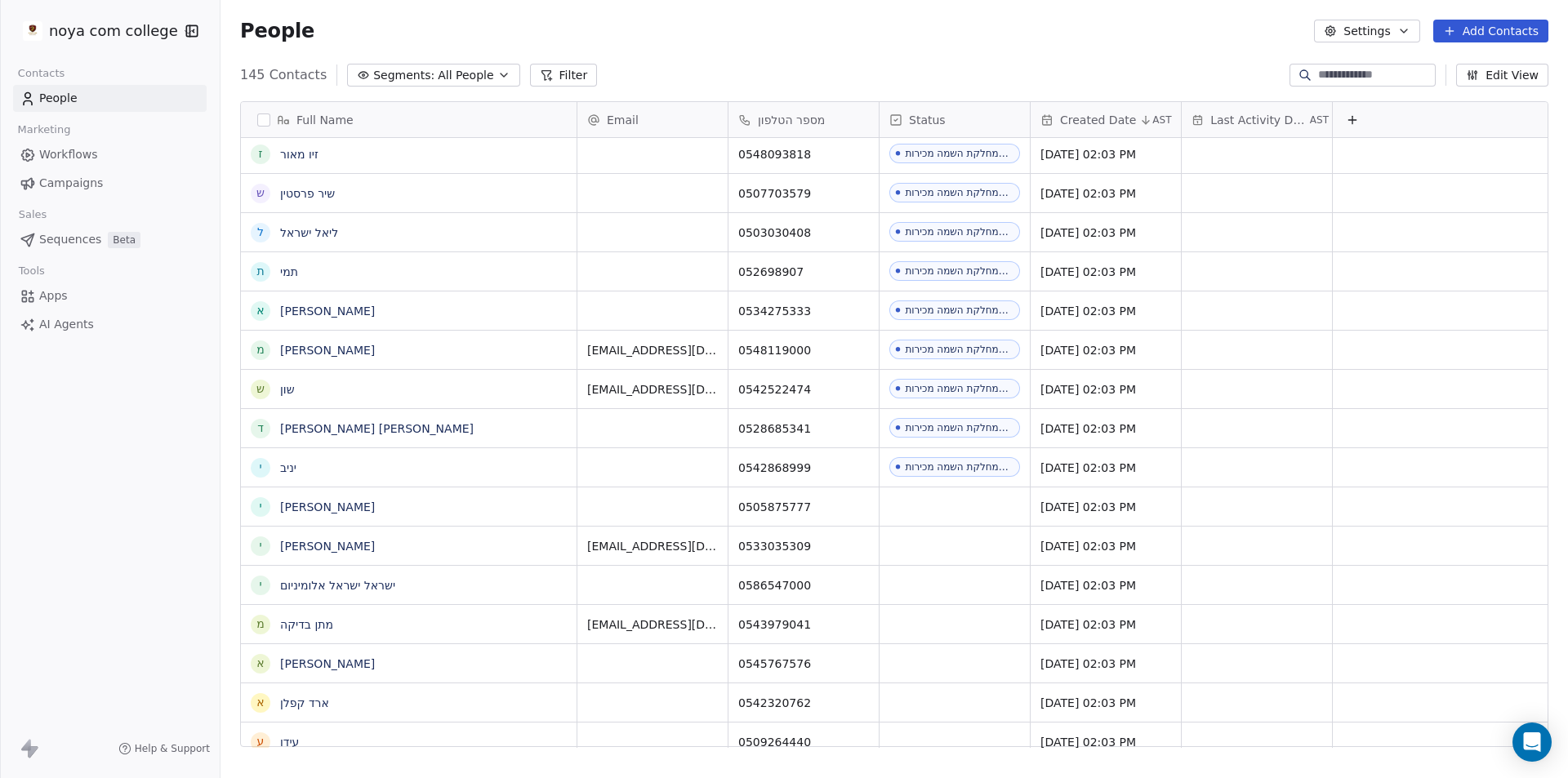
click at [27, 552] on div "noya com college Contacts People Marketing Workflows Campaigns Sales Sequences …" at bounding box center [110, 389] width 220 height 778
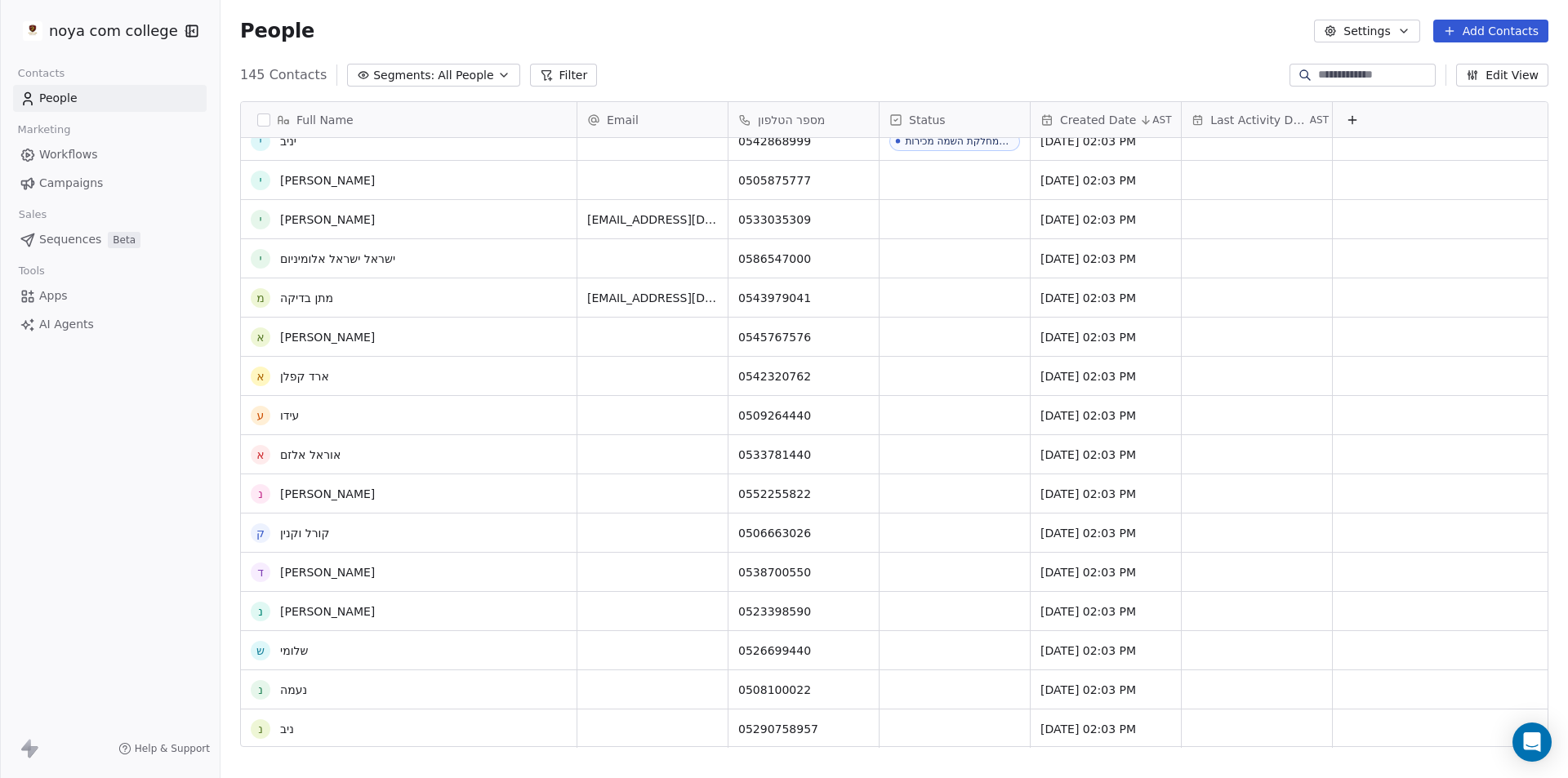
scroll to position [0, 0]
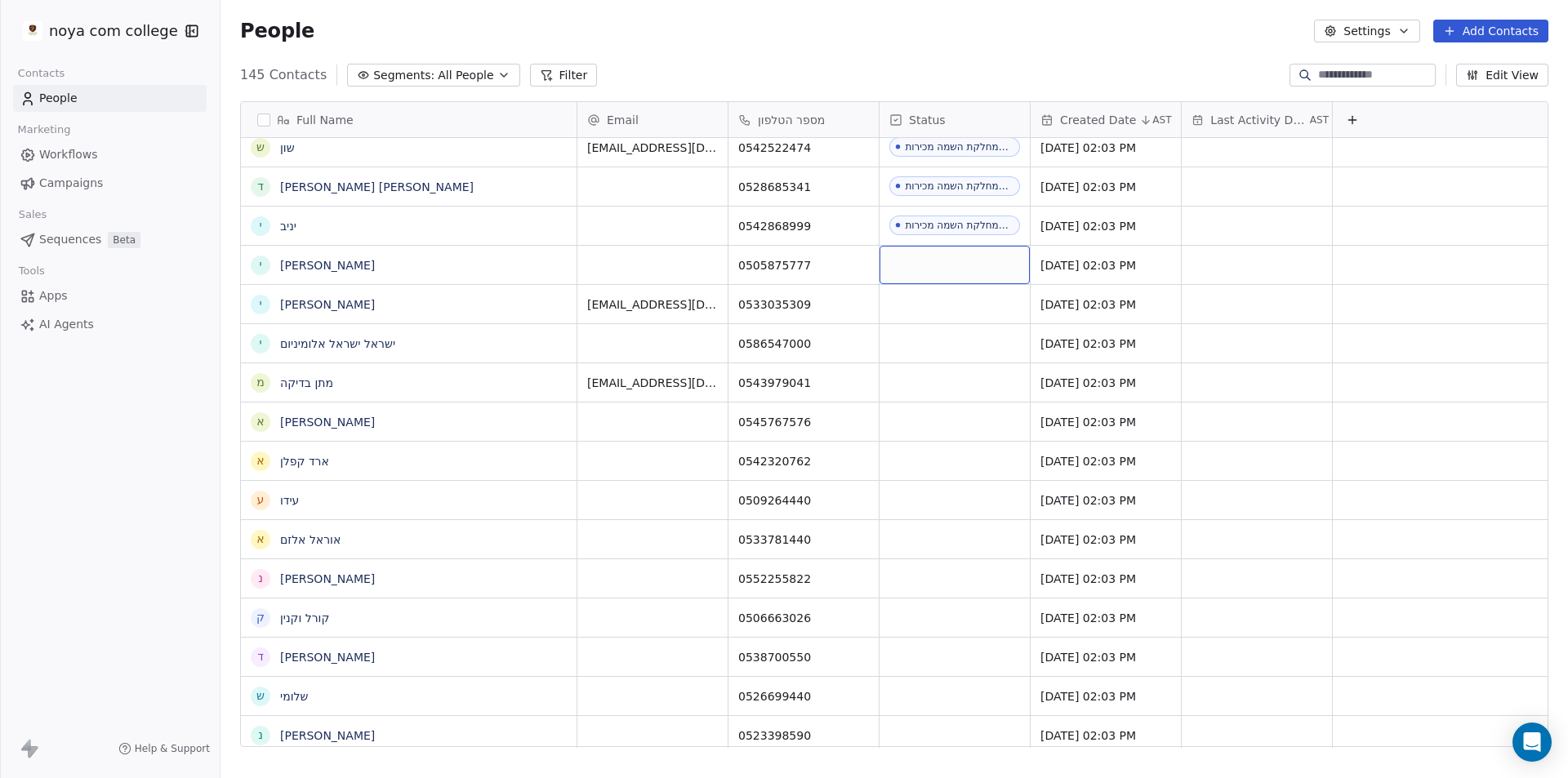
click at [969, 274] on div "grid" at bounding box center [954, 265] width 151 height 38
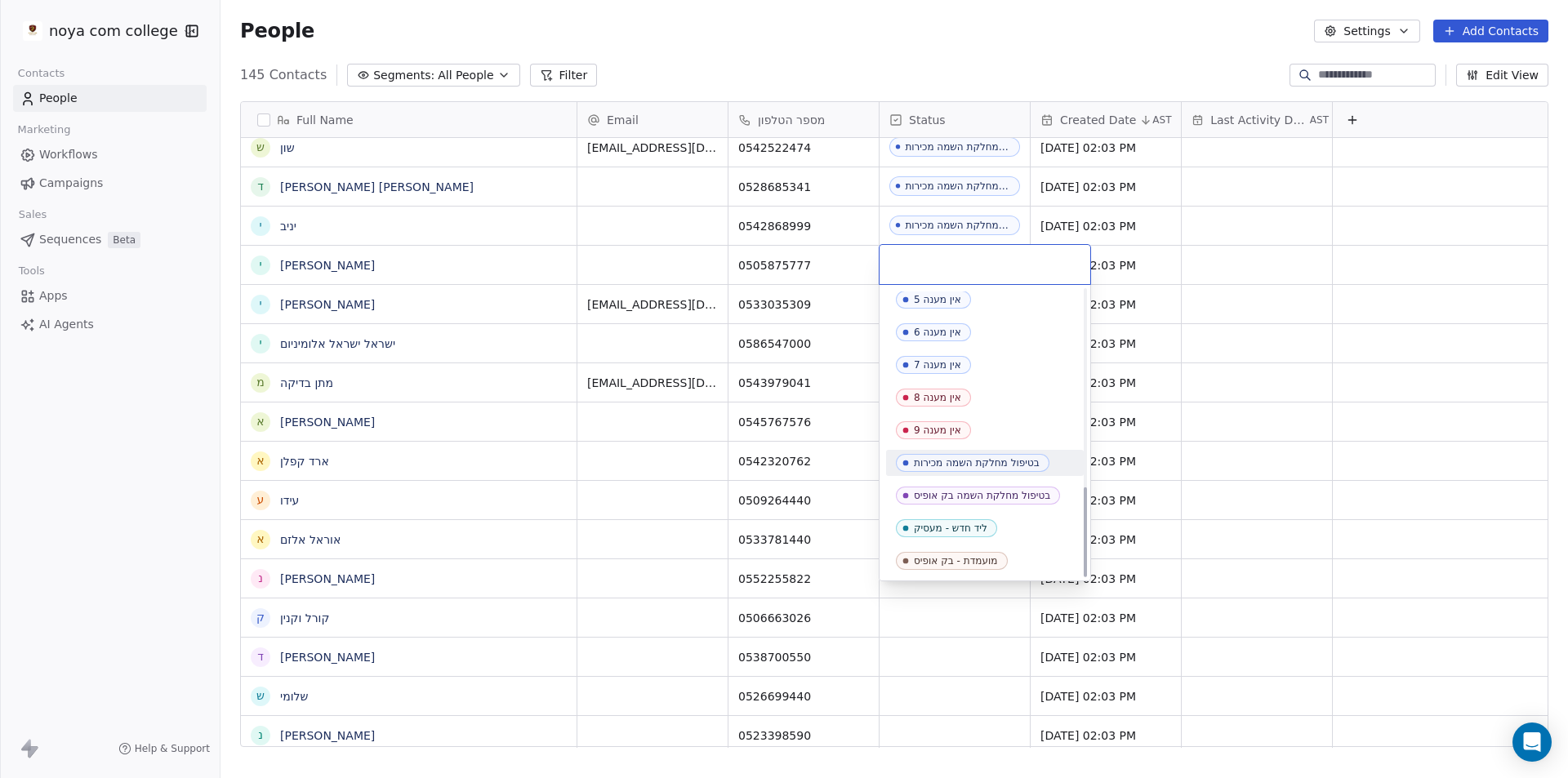
click at [992, 462] on div "בטיפול מחלקת השמה מכירות" at bounding box center [976, 463] width 126 height 12
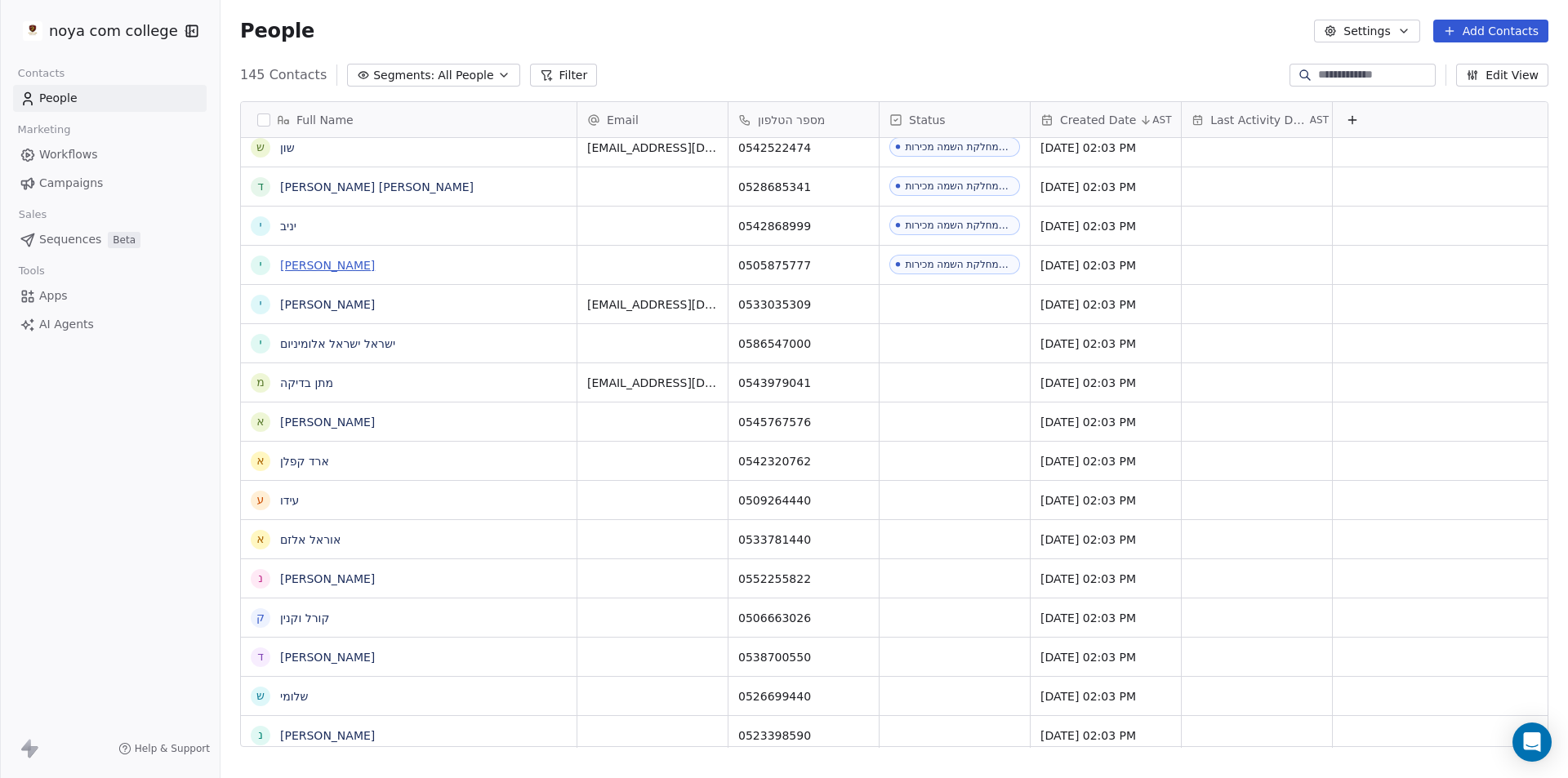
click at [310, 267] on link "[PERSON_NAME]" at bounding box center [327, 266] width 94 height 13
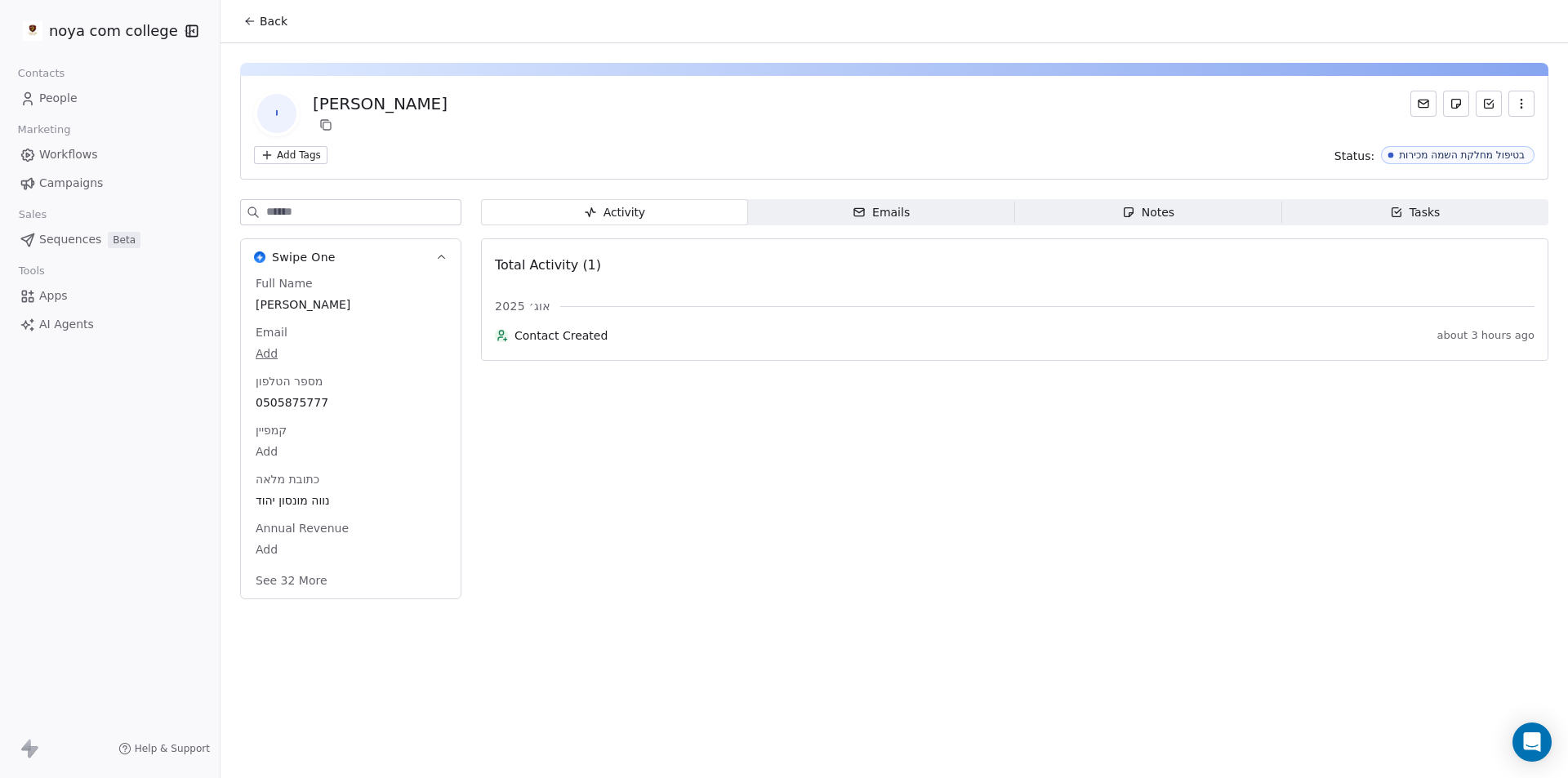
click at [1137, 217] on div "Notes" at bounding box center [1147, 212] width 53 height 17
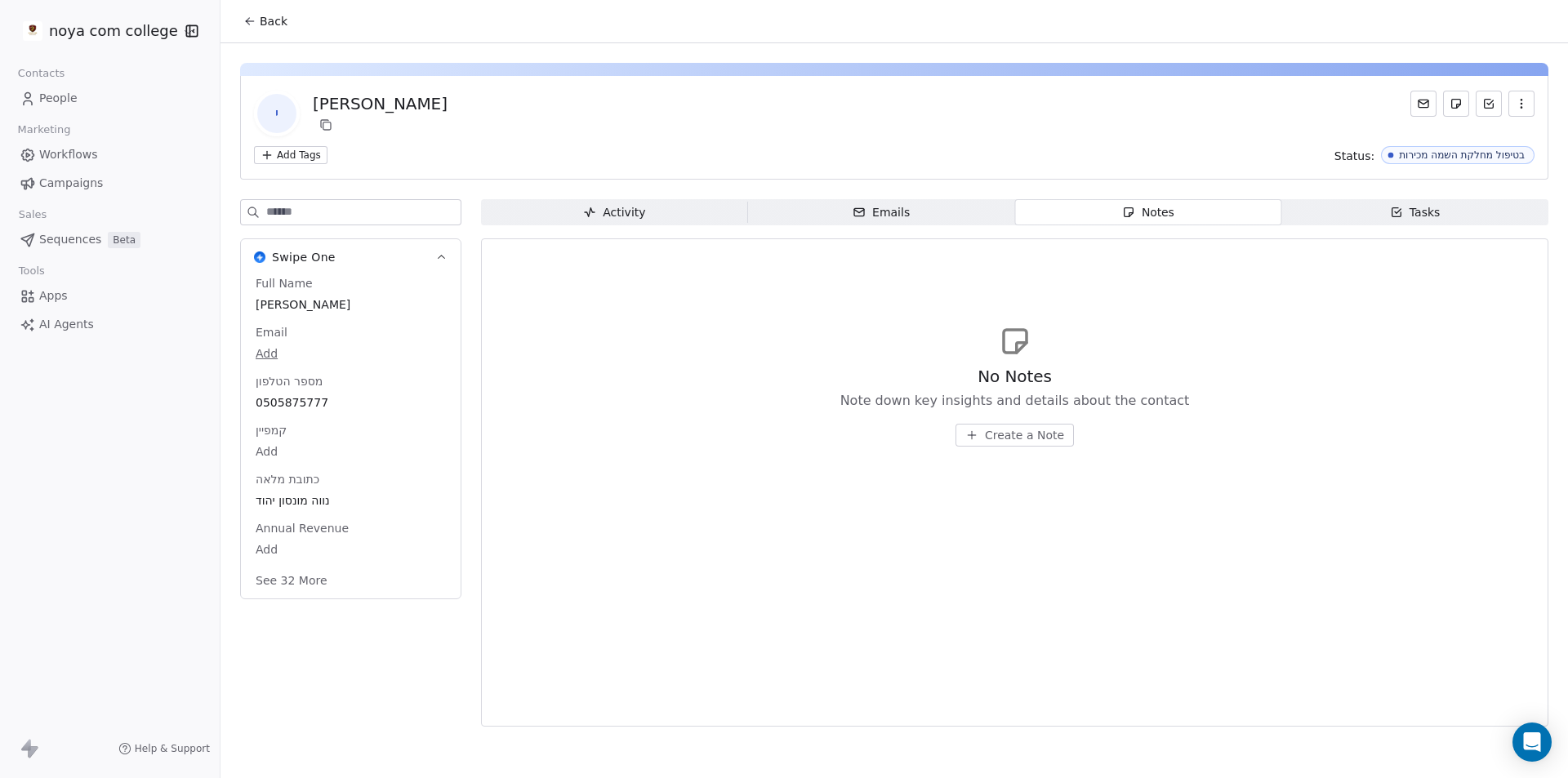
click at [1013, 436] on span "Create a Note" at bounding box center [1024, 435] width 79 height 16
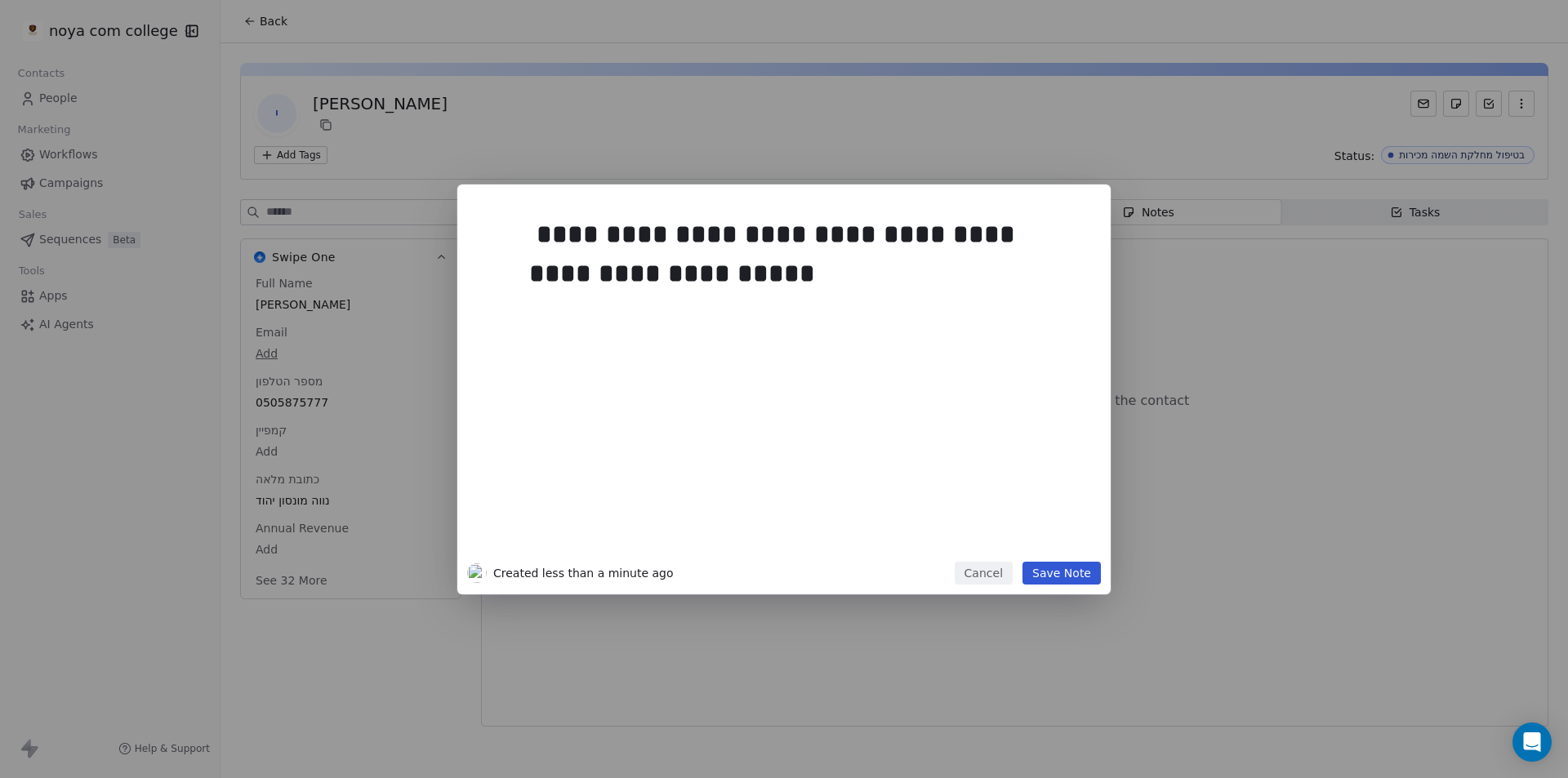
click at [1065, 573] on button "Save Note" at bounding box center [1062, 574] width 78 height 23
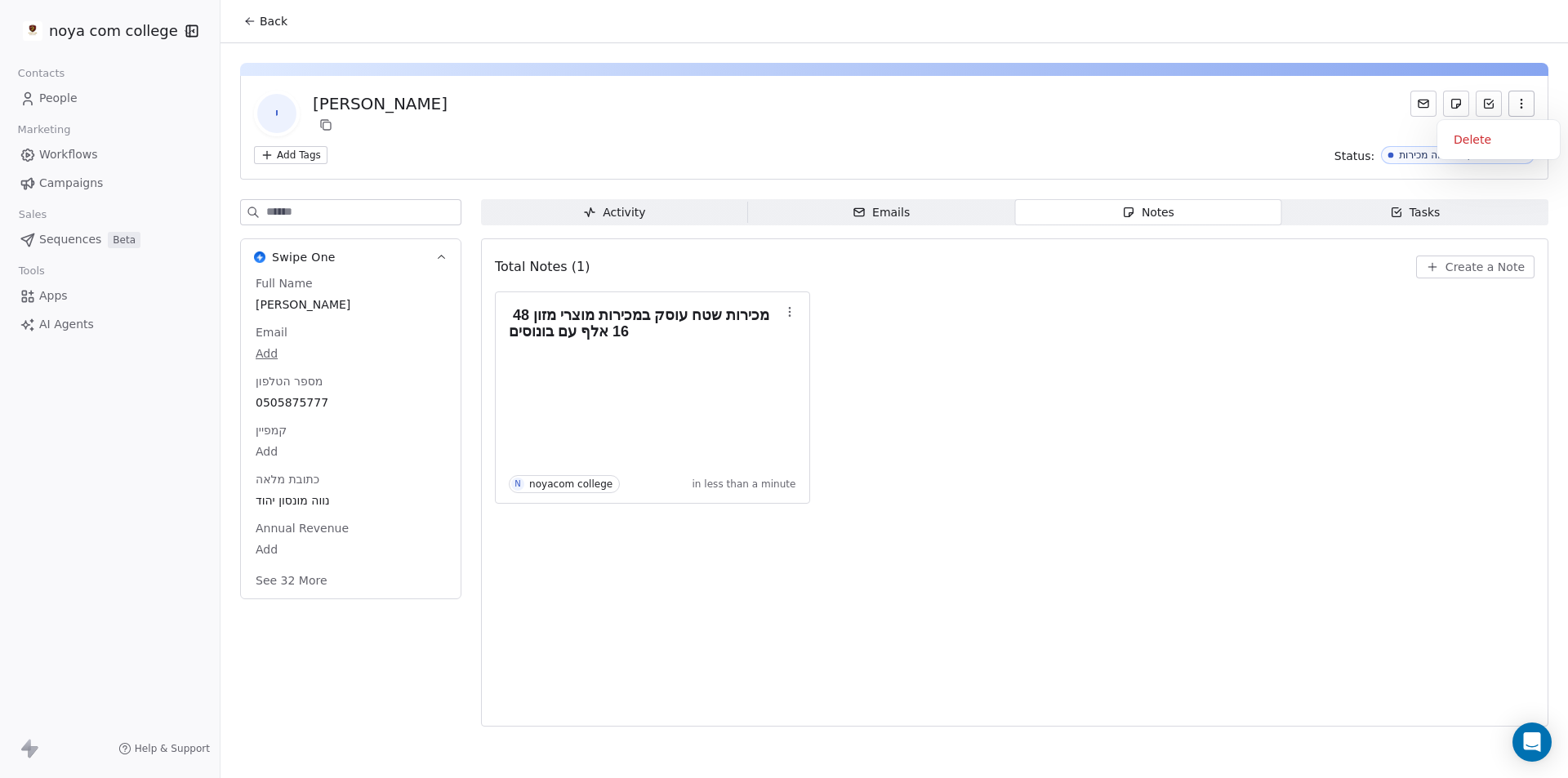
click at [1529, 110] on button "button" at bounding box center [1521, 103] width 26 height 26
click at [270, 553] on body "noya com college Contacts People Marketing Workflows Campaigns Sales Sequences …" at bounding box center [784, 389] width 1568 height 778
click at [136, 614] on html "noya com college Contacts People Marketing Workflows Campaigns Sales Sequences …" at bounding box center [784, 389] width 1568 height 778
click at [319, 639] on div "Swipe One Full Name [PERSON_NAME] Email Add מספר הטלפון 0505875777 קמפיין Add כ…" at bounding box center [350, 468] width 221 height 537
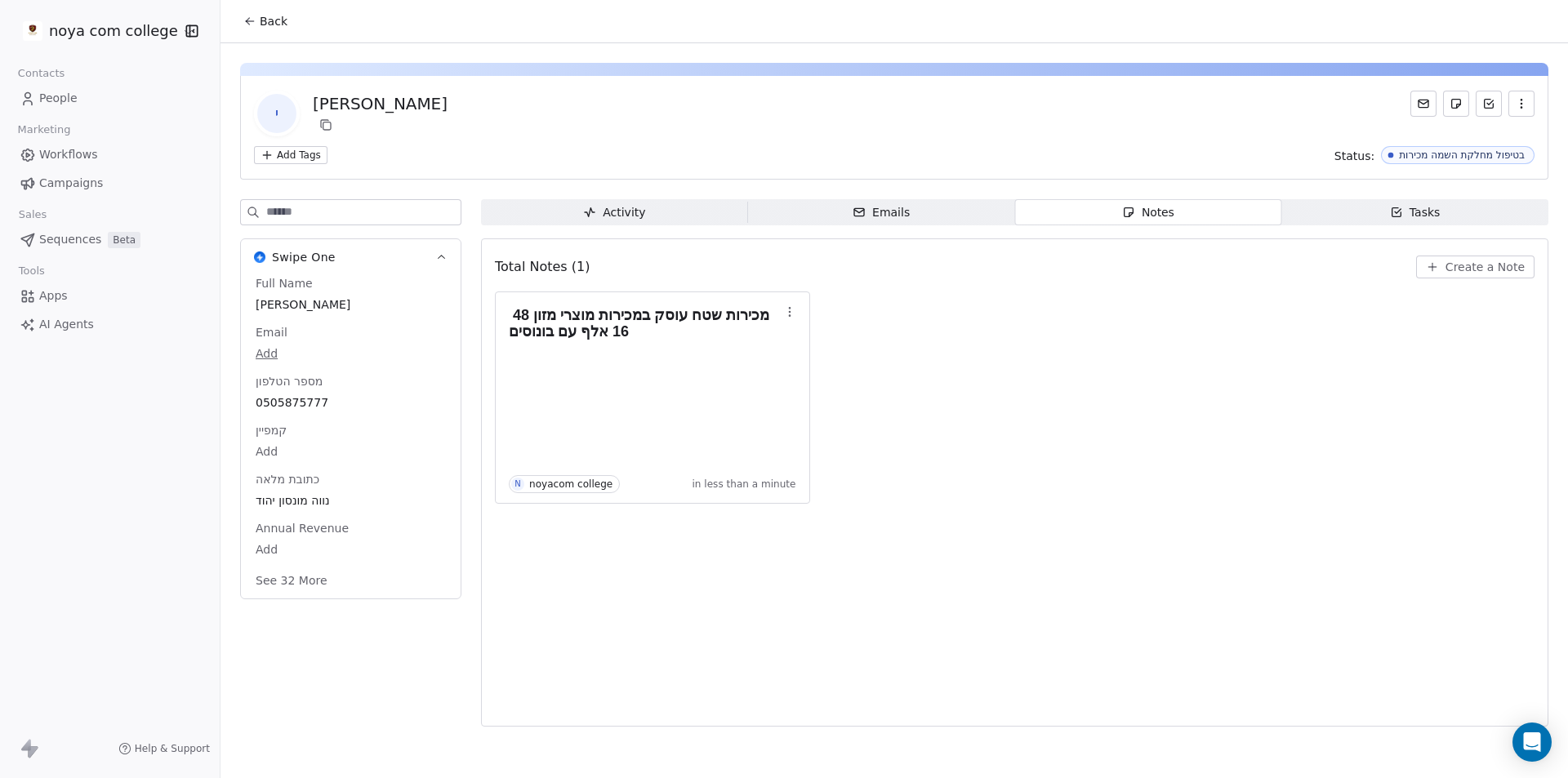
click at [621, 209] on div "Activity" at bounding box center [614, 212] width 62 height 17
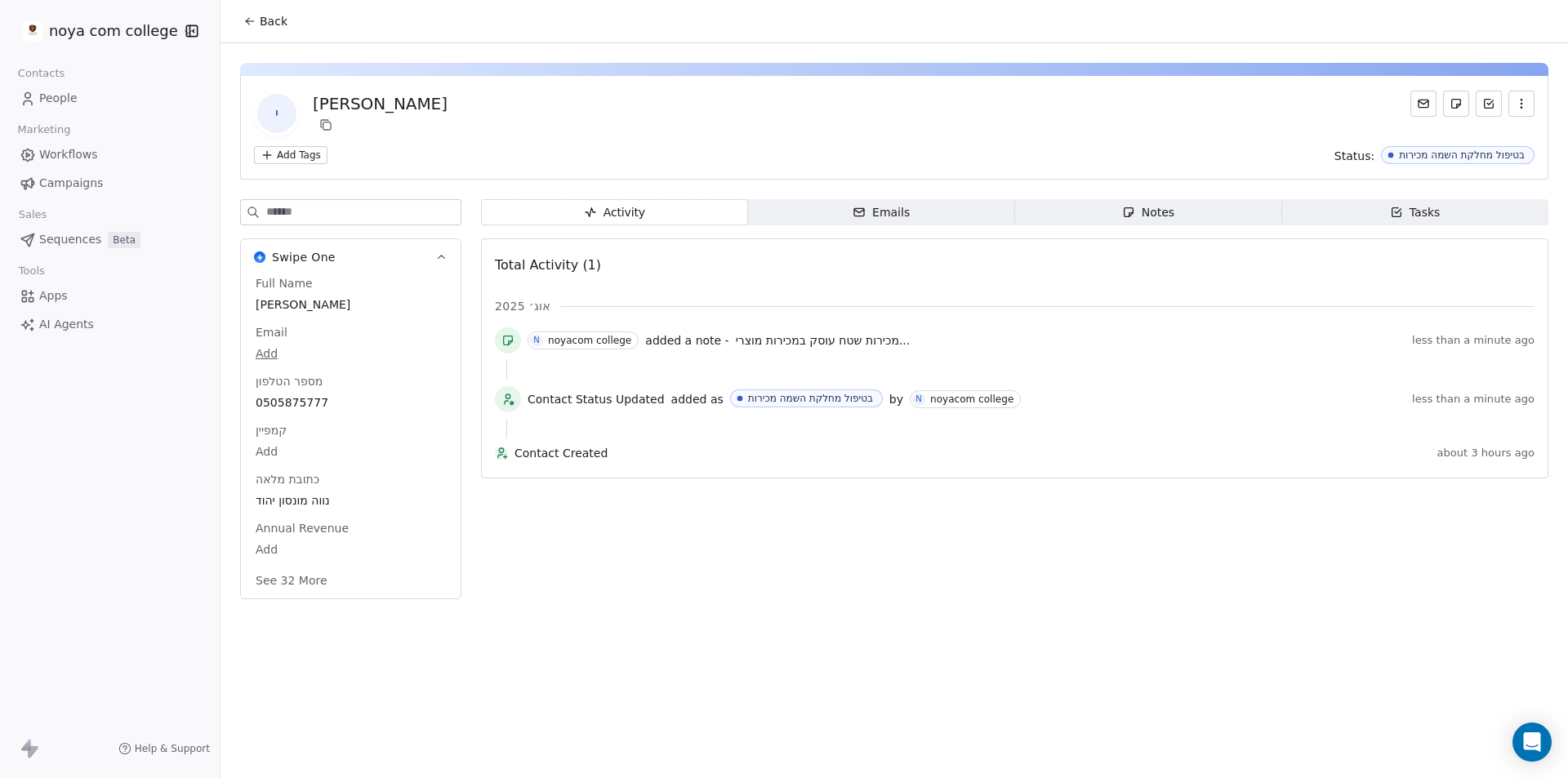
click at [270, 20] on span "Back" at bounding box center [273, 21] width 28 height 16
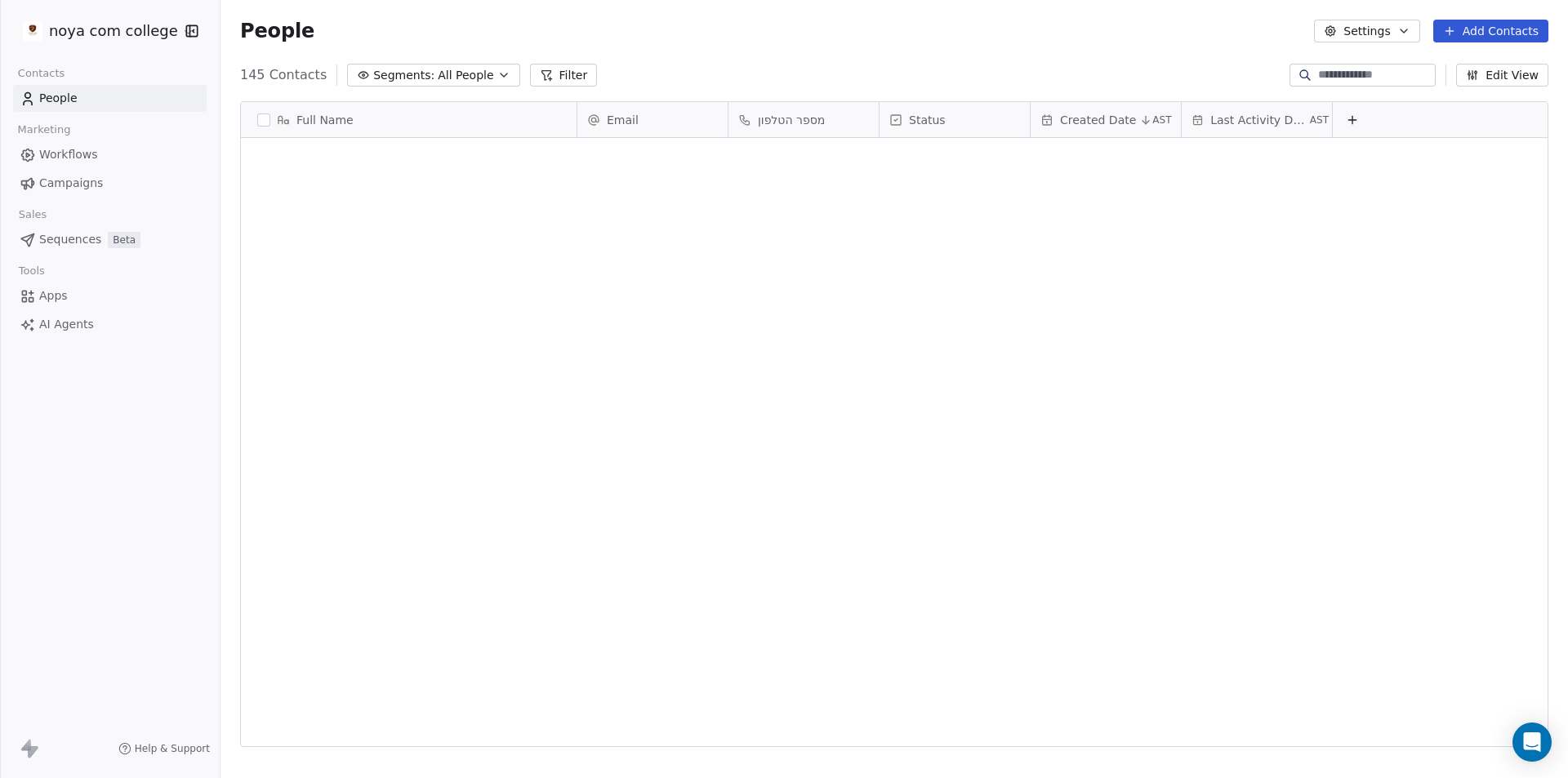
scroll to position [2951, 0]
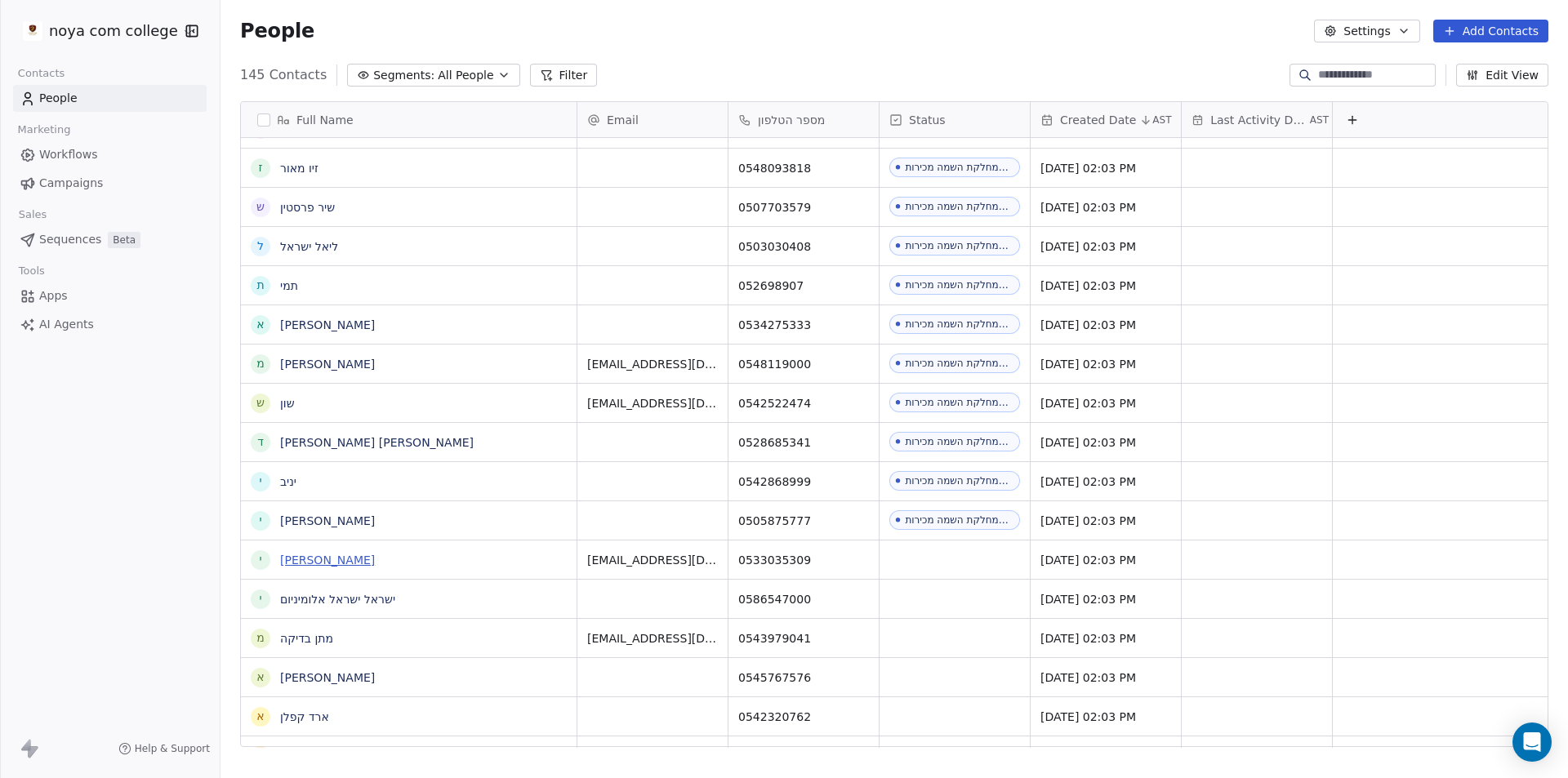
click at [305, 554] on link "[PERSON_NAME]" at bounding box center [327, 560] width 94 height 13
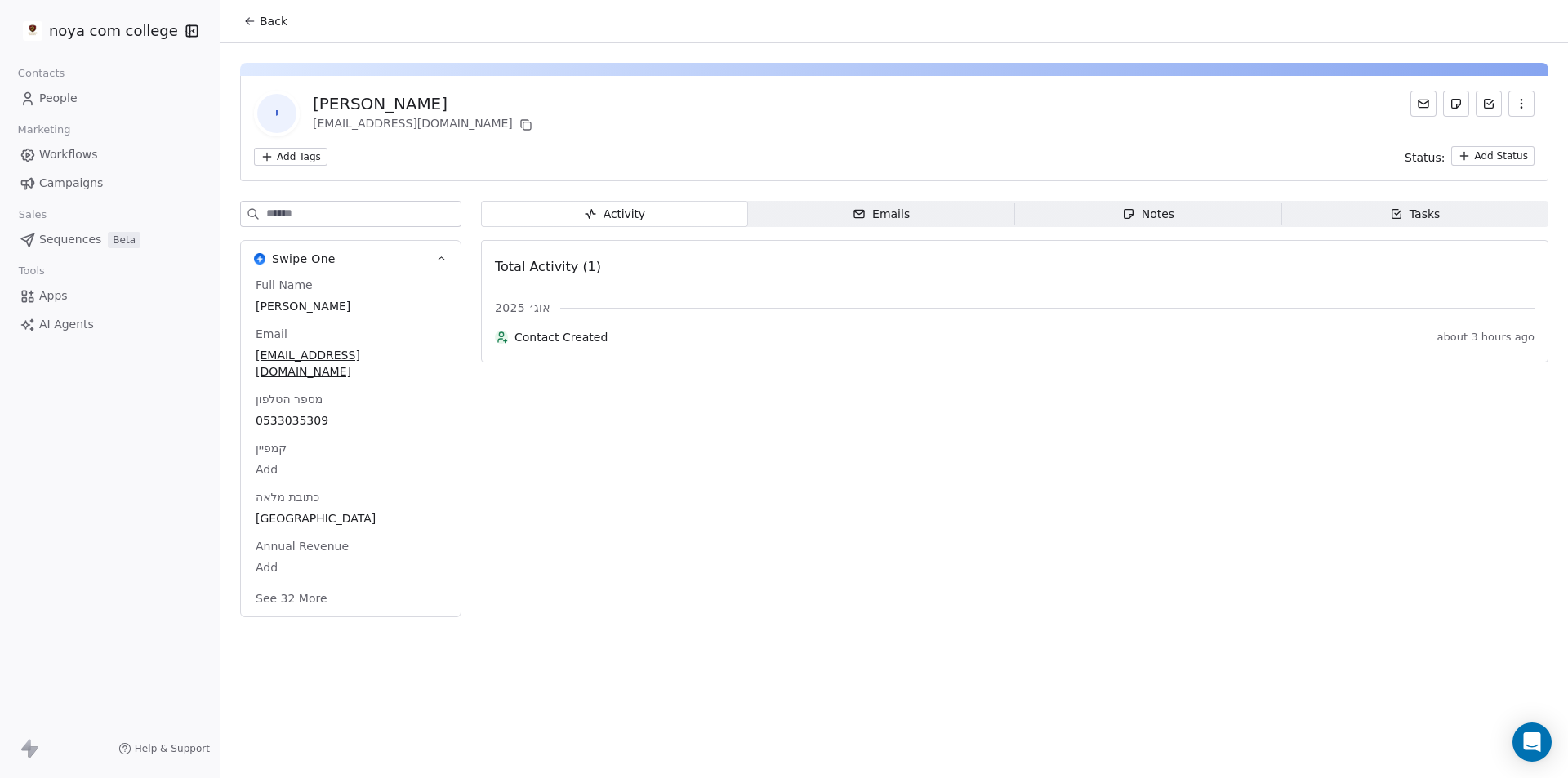
click at [1191, 219] on span "Notes Notes" at bounding box center [1148, 213] width 267 height 26
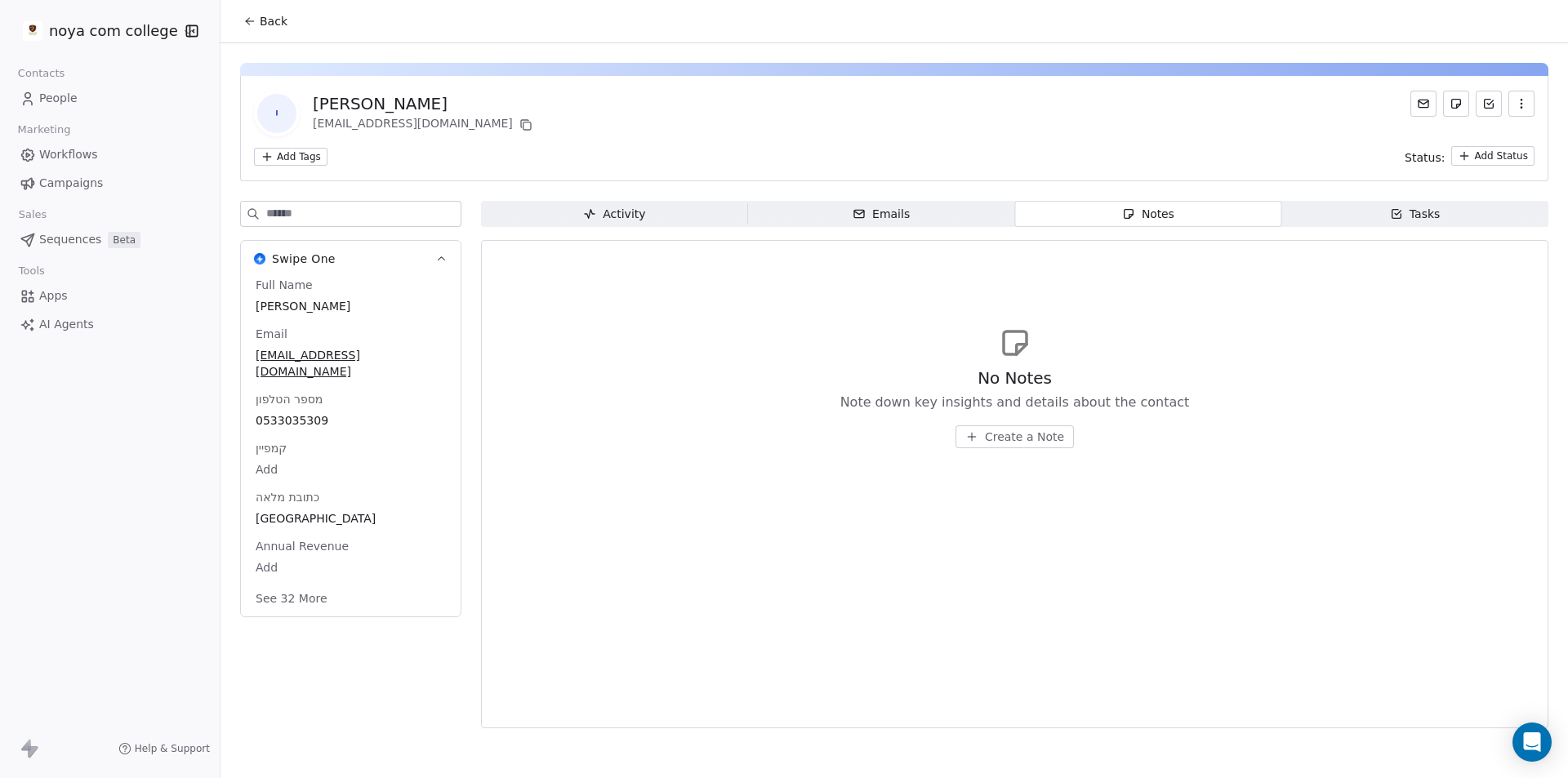
click at [1025, 441] on span "Create a Note" at bounding box center [1024, 437] width 79 height 16
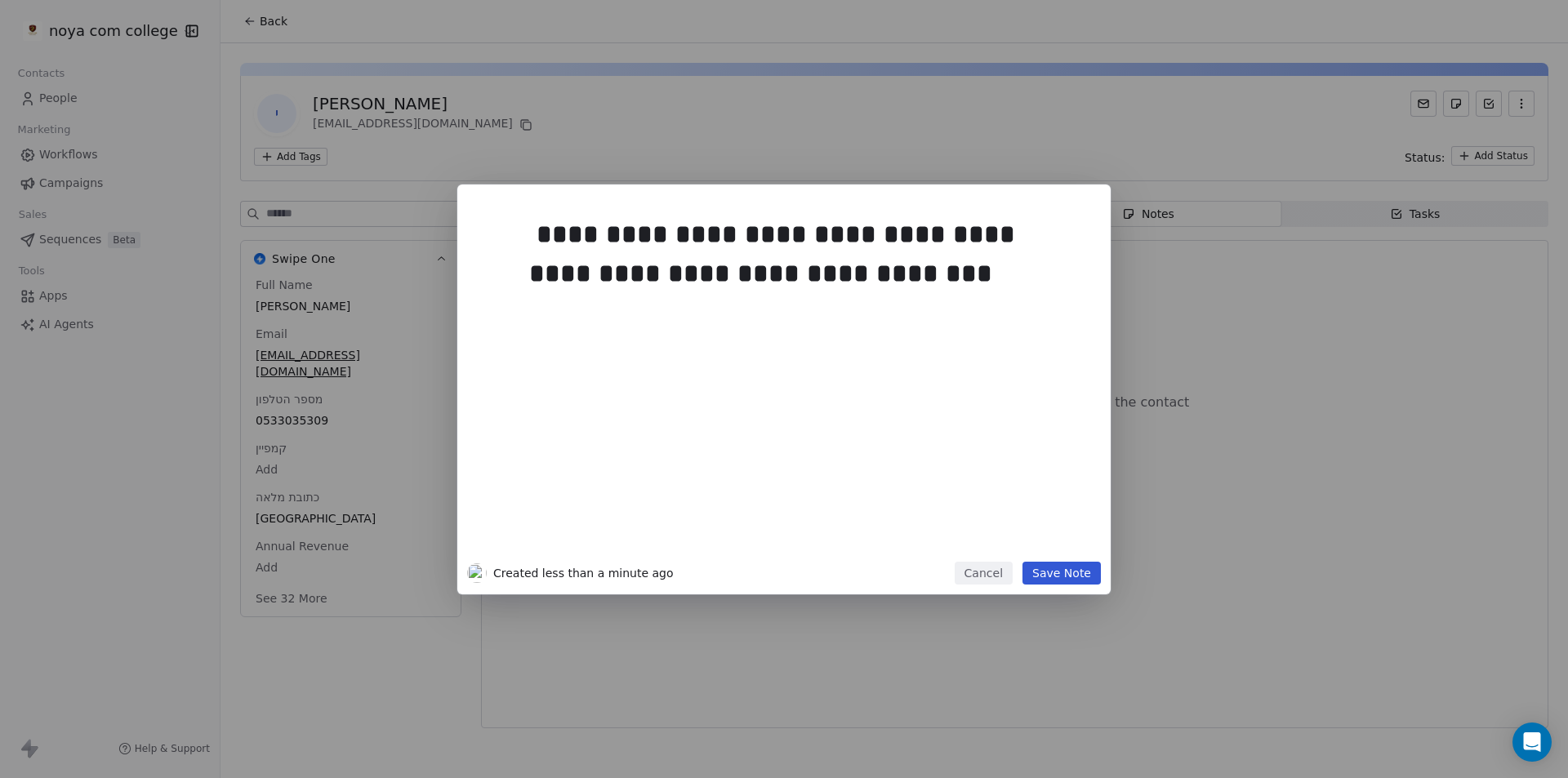
click at [1070, 568] on button "Save Note" at bounding box center [1062, 574] width 78 height 23
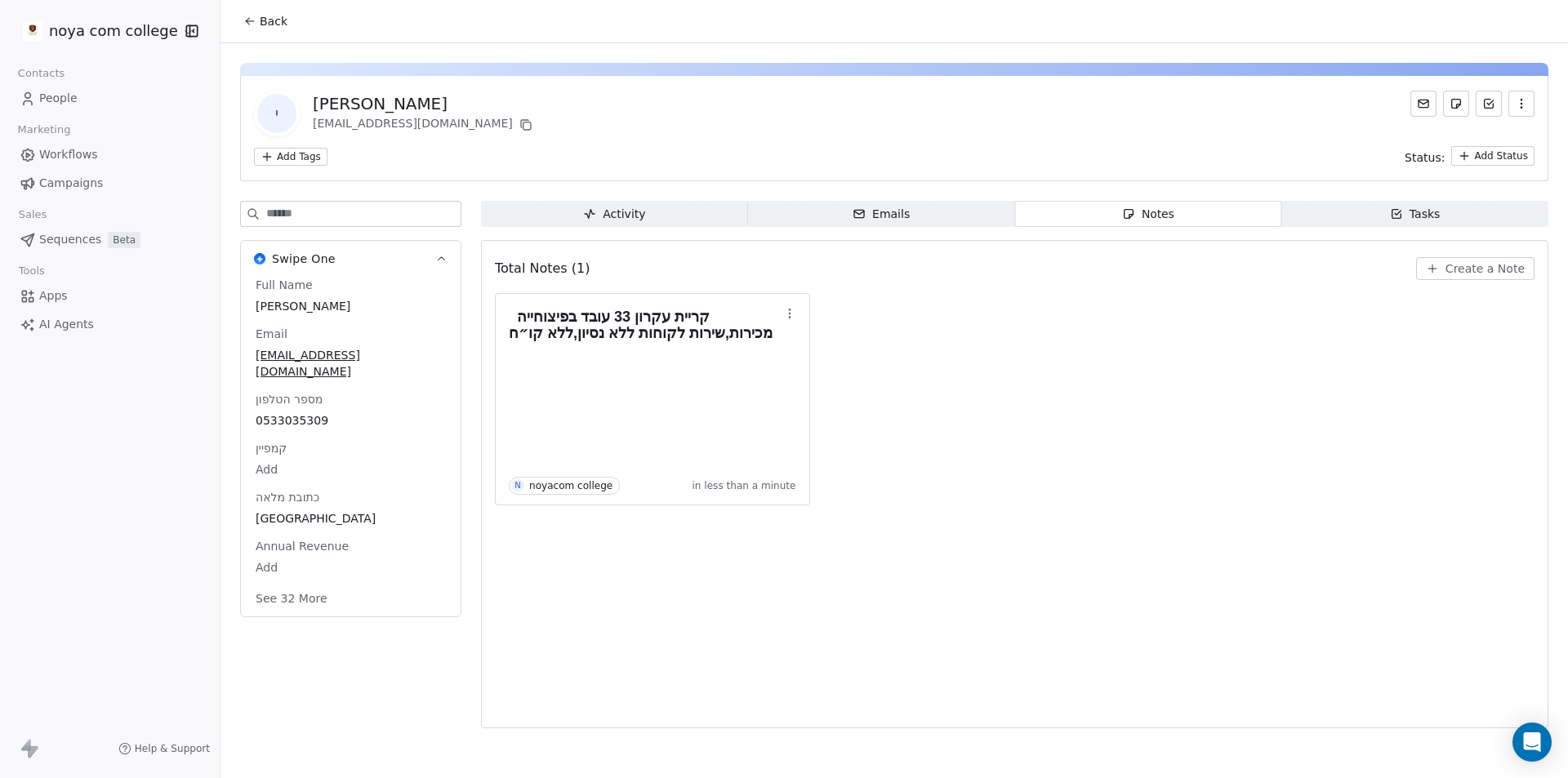
click at [269, 12] on button "Back" at bounding box center [265, 20] width 63 height 29
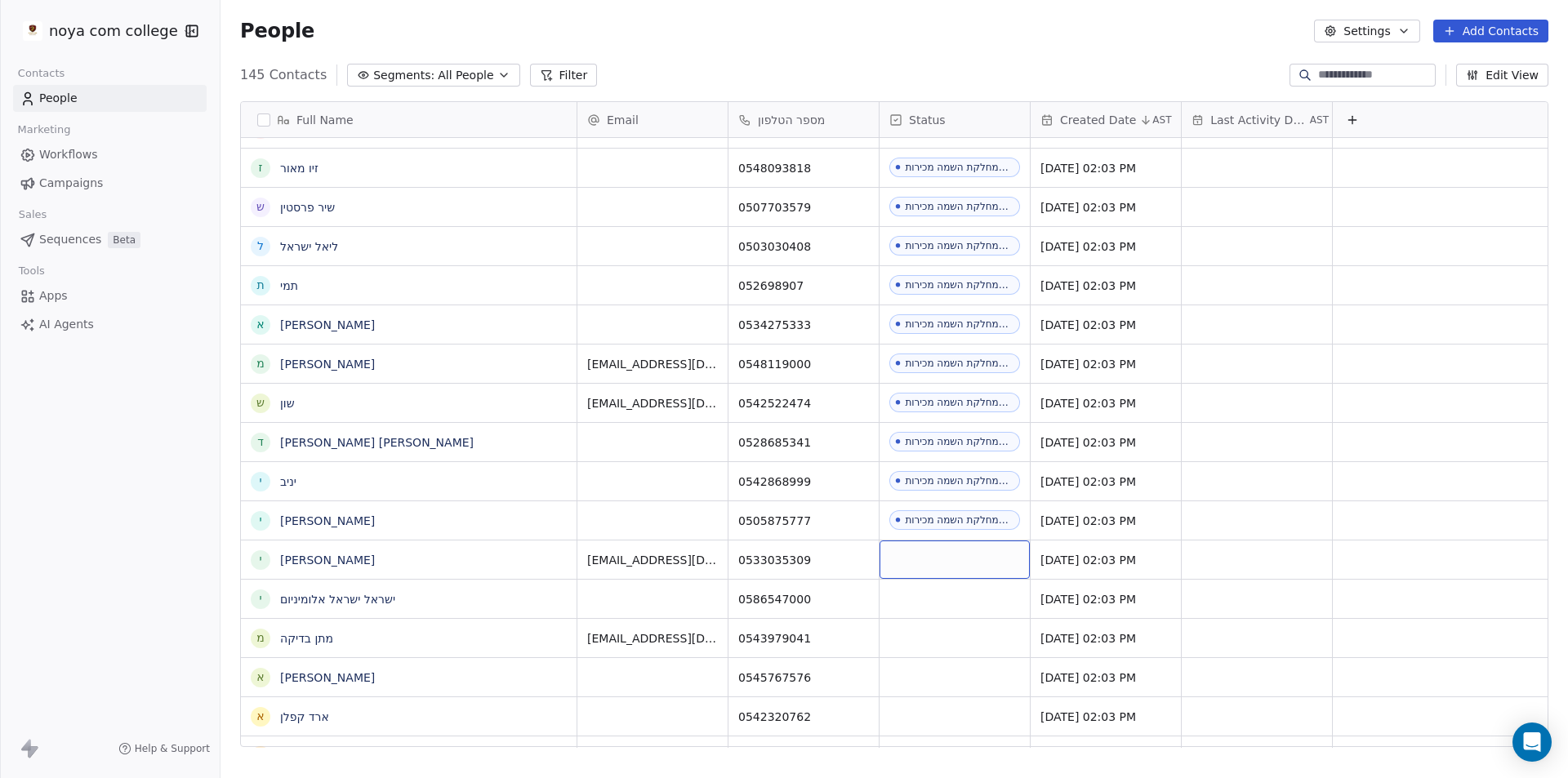
click at [976, 562] on div "grid" at bounding box center [954, 560] width 151 height 38
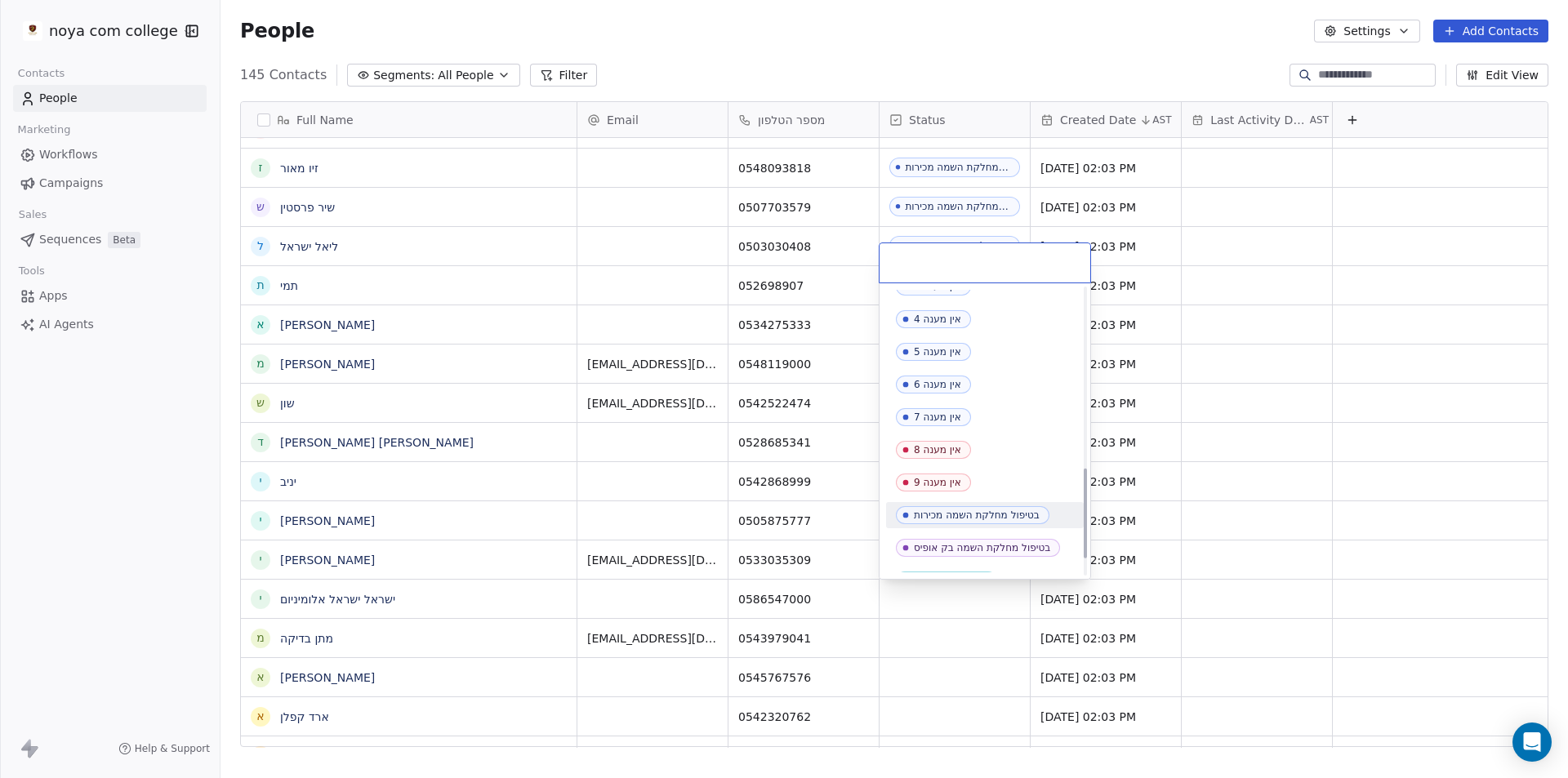
click at [983, 512] on div "בטיפול מחלקת השמה מכירות" at bounding box center [976, 515] width 126 height 12
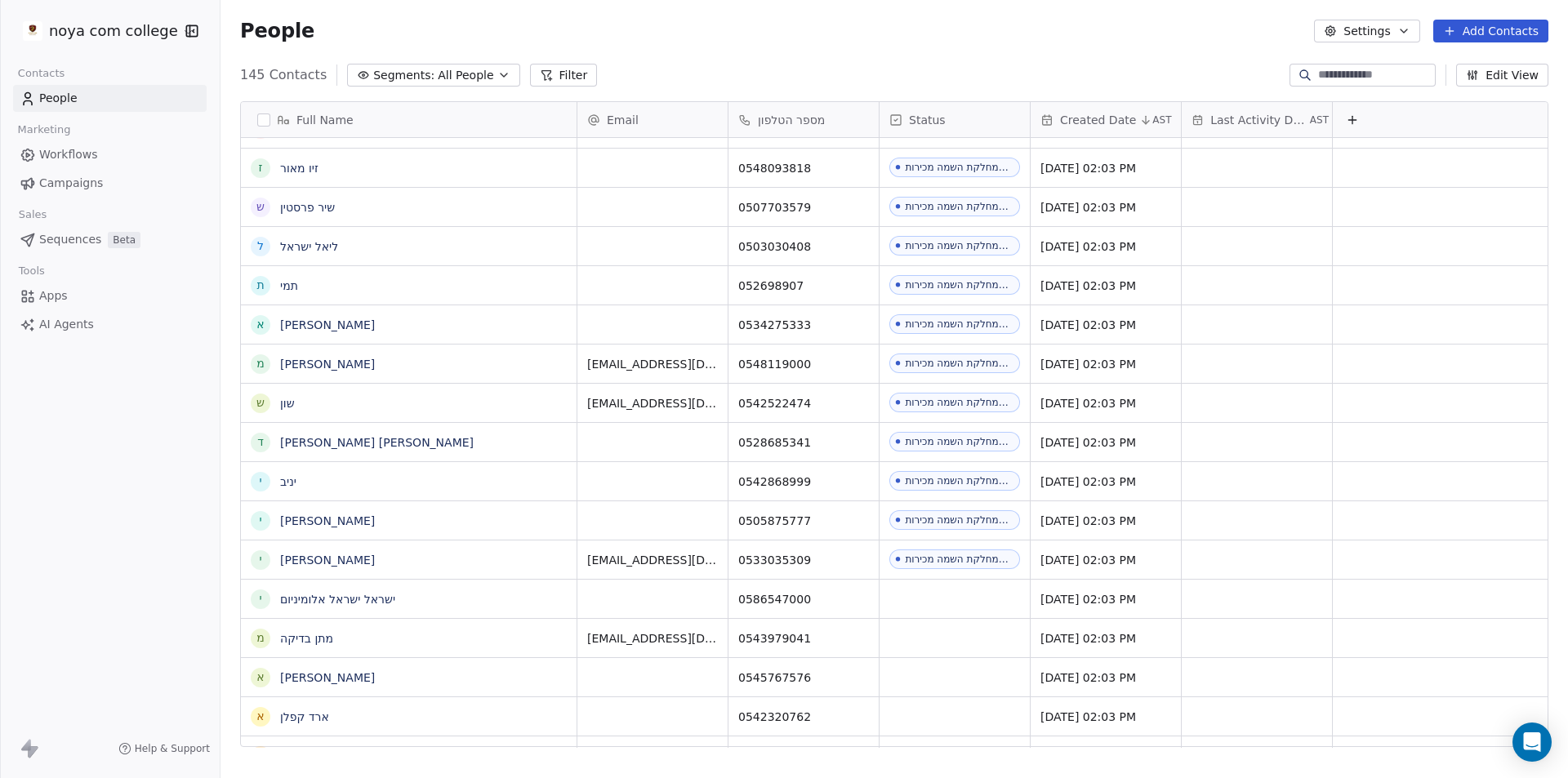
click at [155, 553] on div "noya com college Contacts People Marketing Workflows Campaigns Sales Sequences …" at bounding box center [110, 389] width 220 height 778
click at [330, 598] on link "ישראל ישראל אלומיניום" at bounding box center [337, 599] width 115 height 13
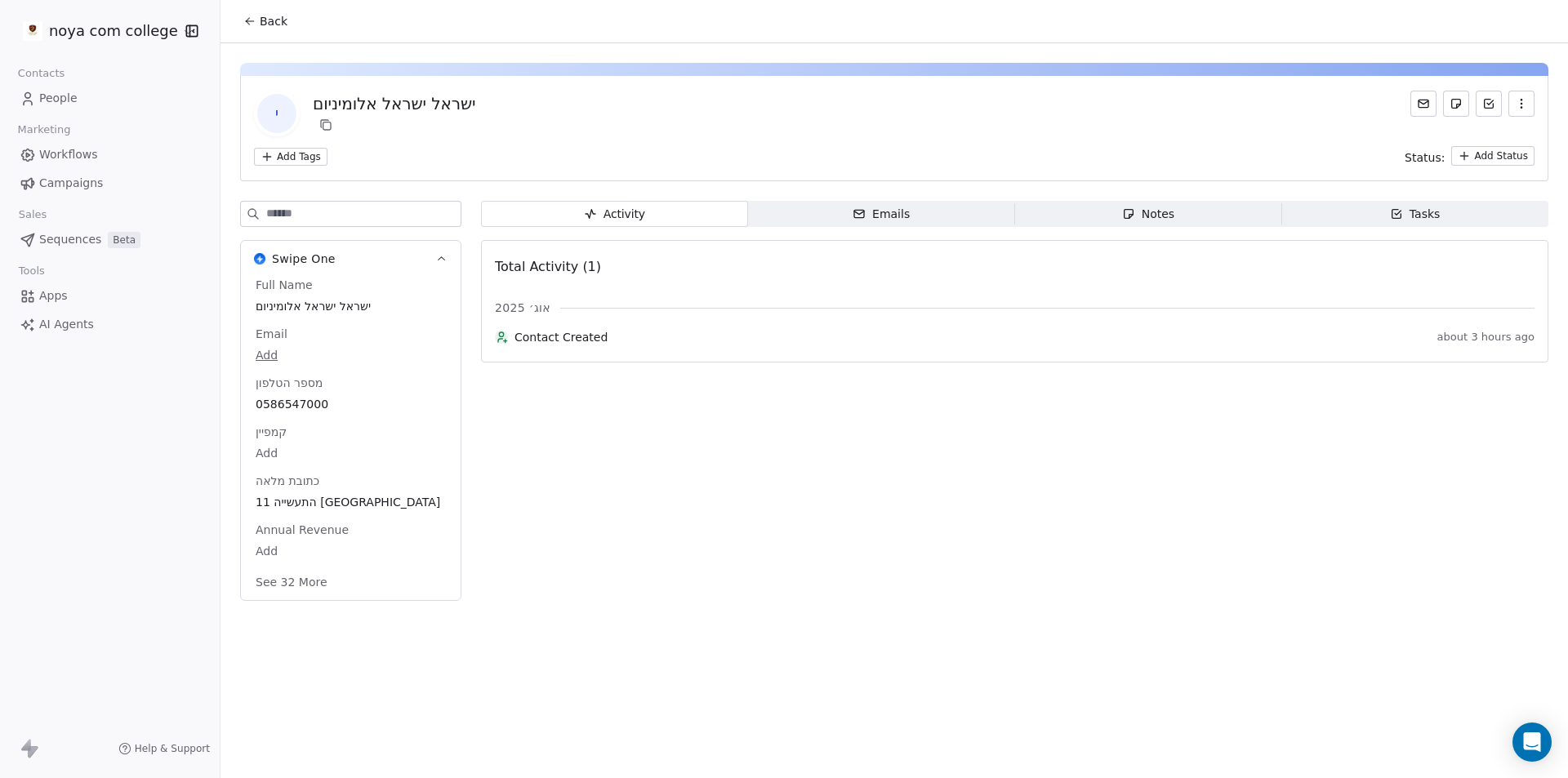
click at [1114, 206] on span "Notes Notes" at bounding box center [1148, 213] width 267 height 26
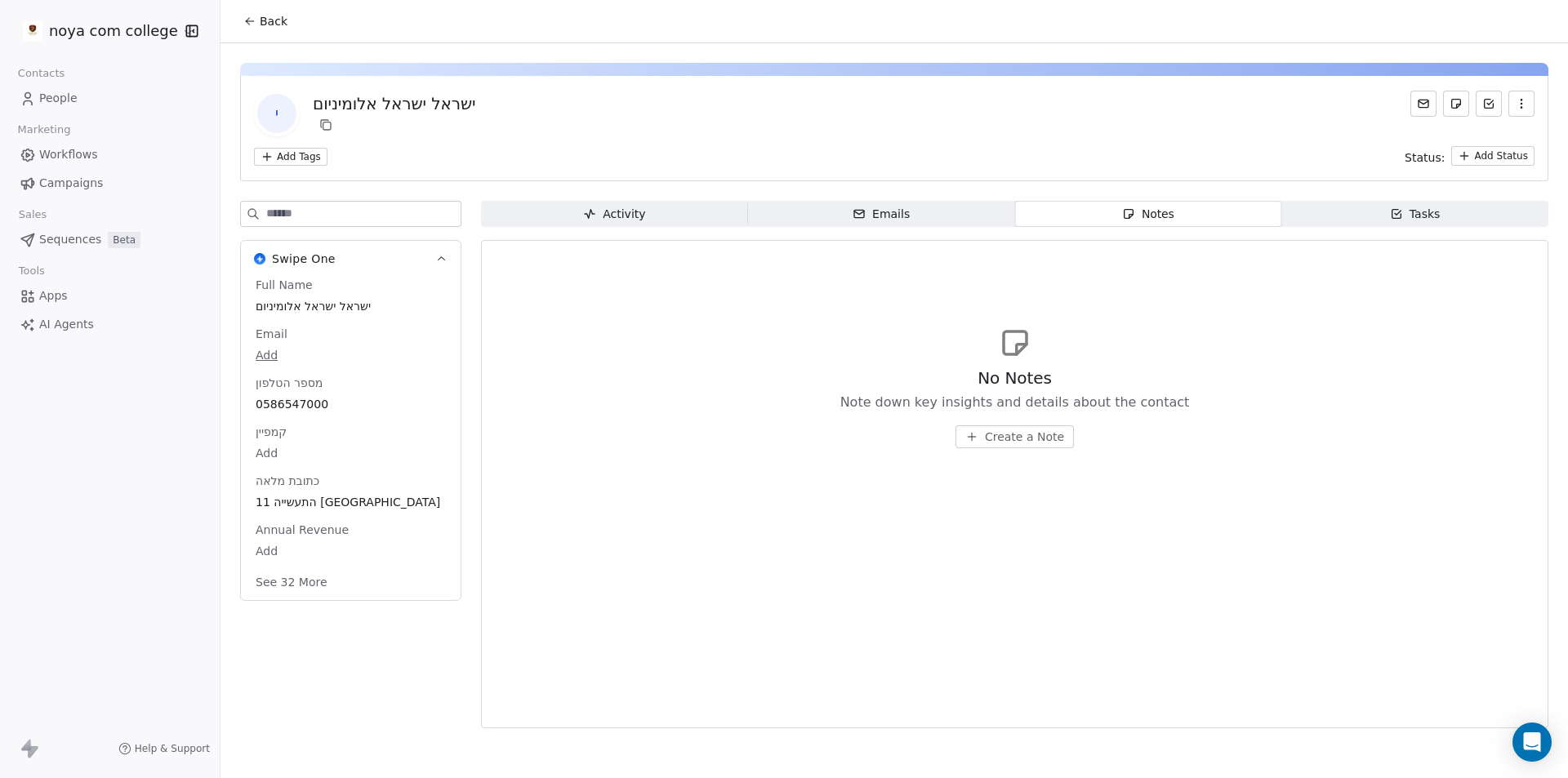
click at [986, 436] on button "Create a Note" at bounding box center [1014, 438] width 118 height 23
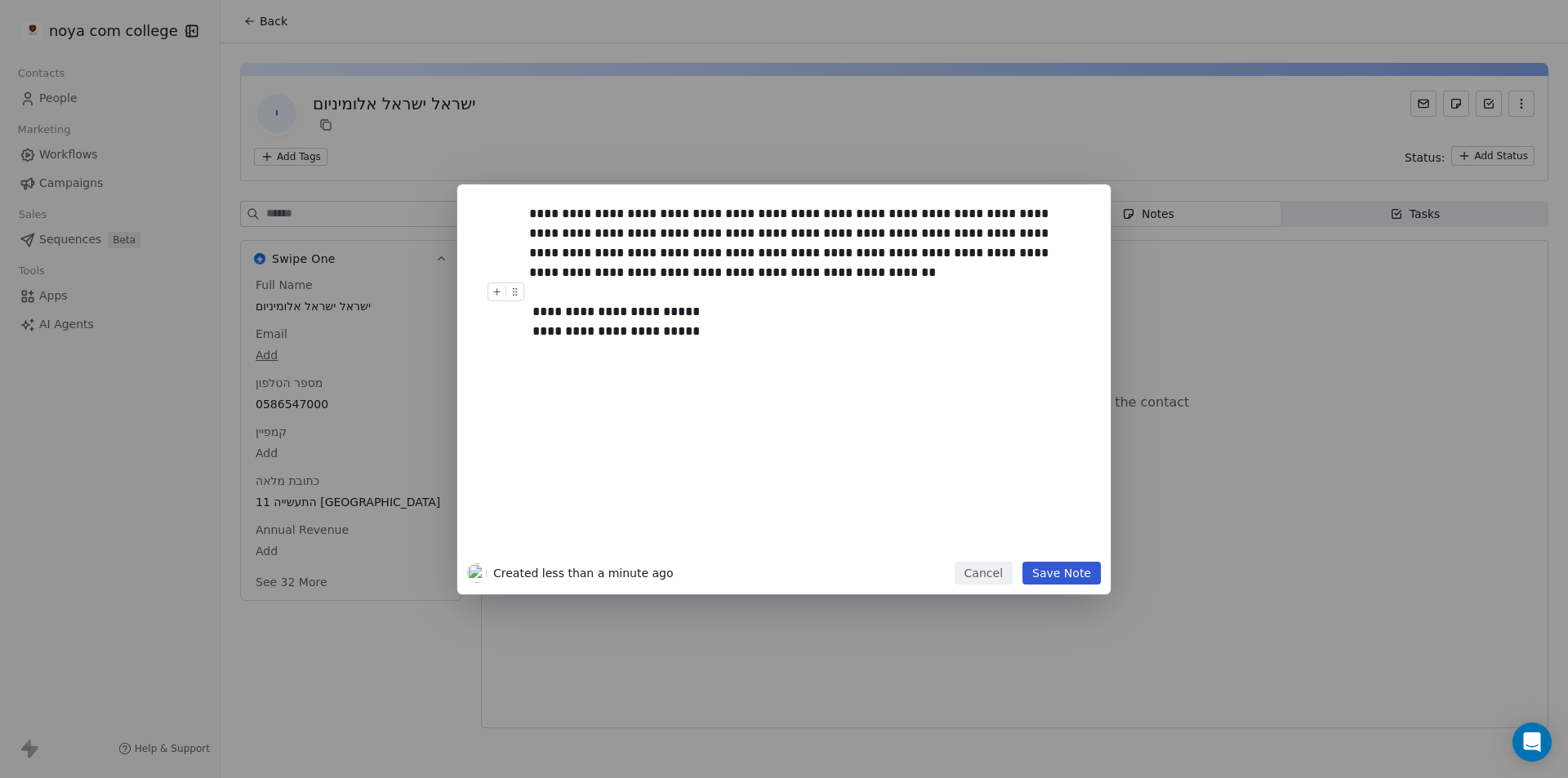
click at [572, 289] on div "**********" at bounding box center [802, 322] width 546 height 78
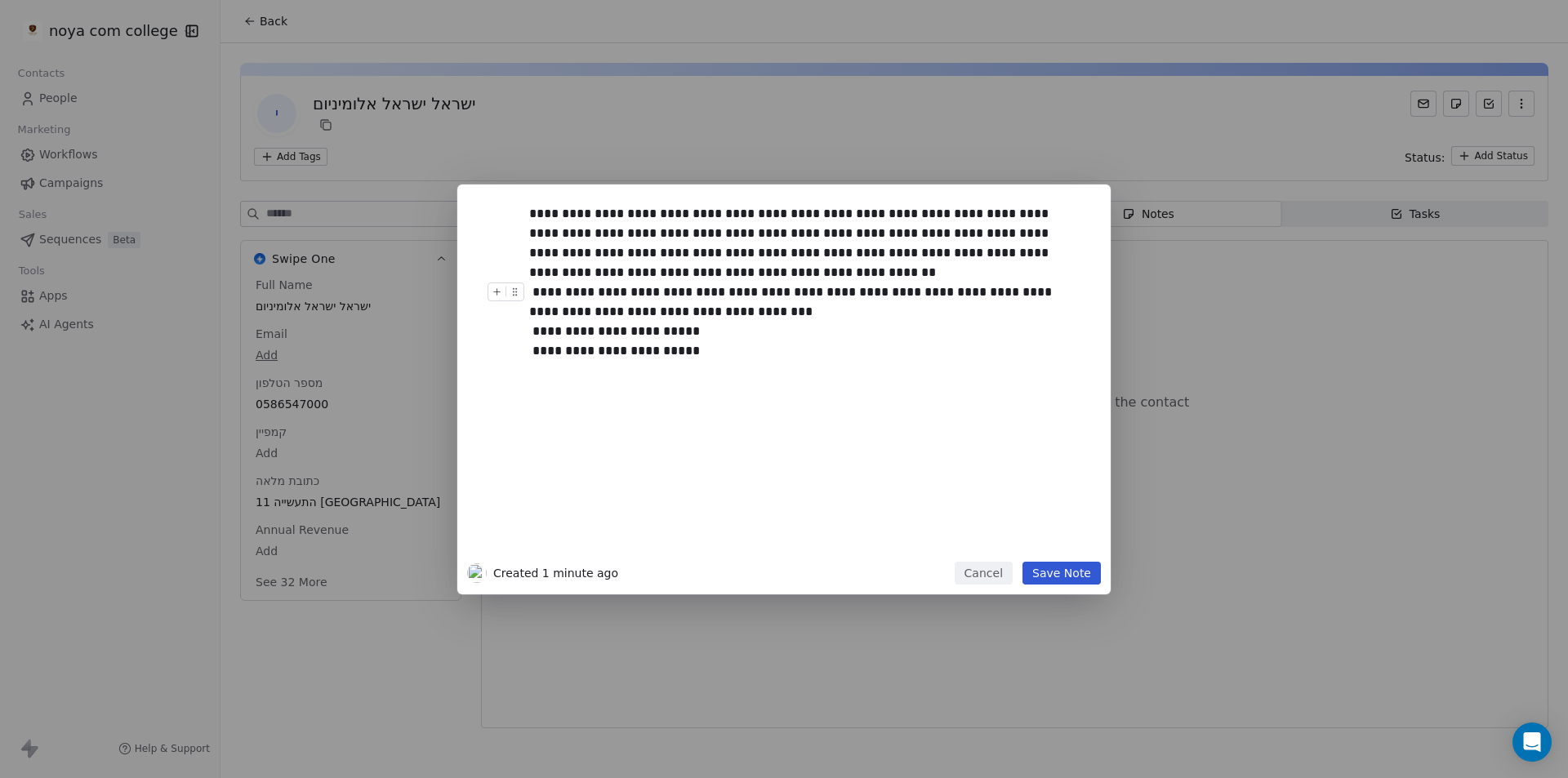
drag, startPoint x: 510, startPoint y: 364, endPoint x: 535, endPoint y: 326, distance: 45.5
click at [509, 364] on div "**********" at bounding box center [783, 378] width 633 height 367
click at [1078, 579] on button "Save Note" at bounding box center [1062, 574] width 78 height 23
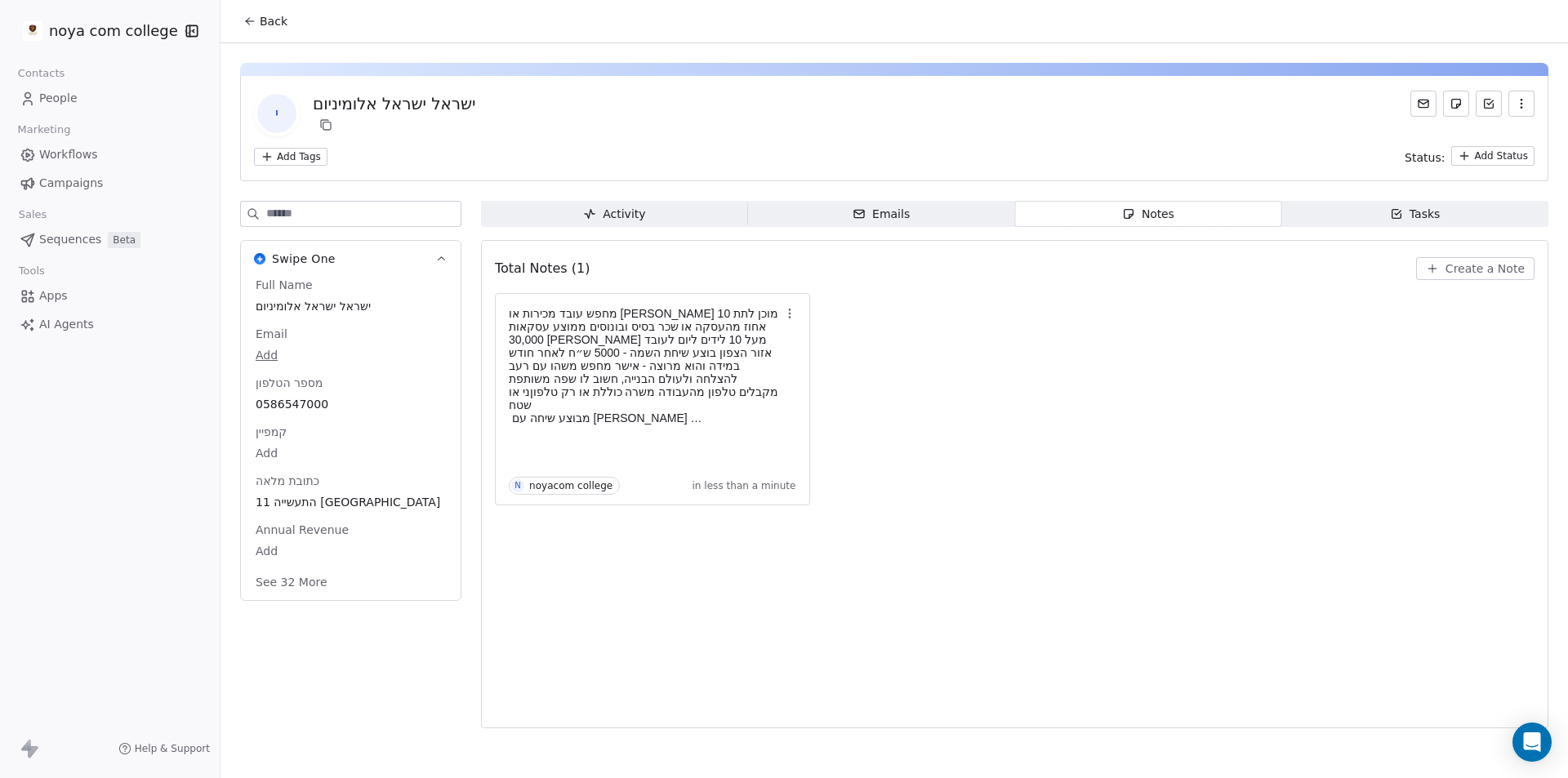
click at [265, 25] on span "Back" at bounding box center [273, 21] width 28 height 16
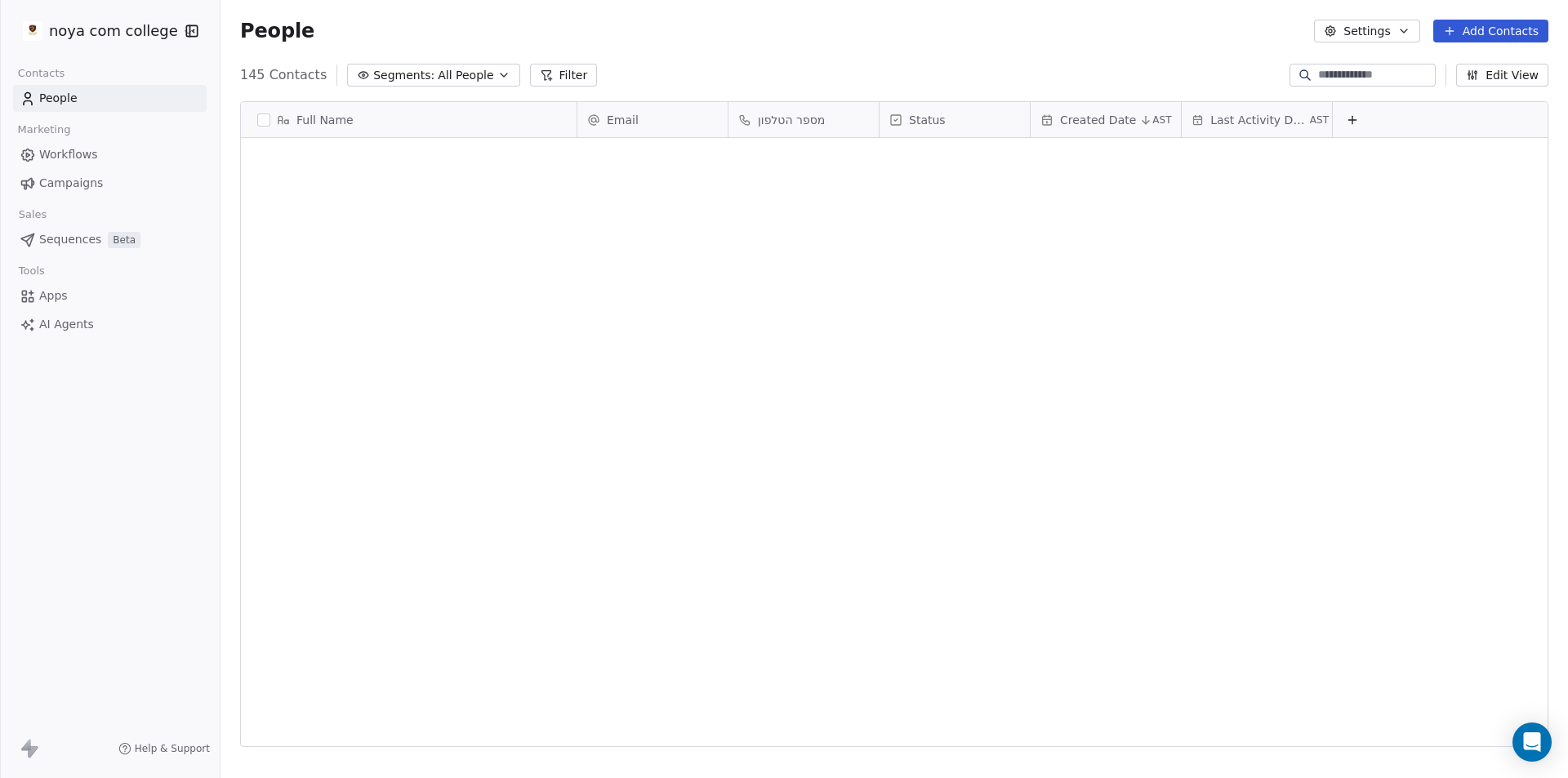
scroll to position [672, 1335]
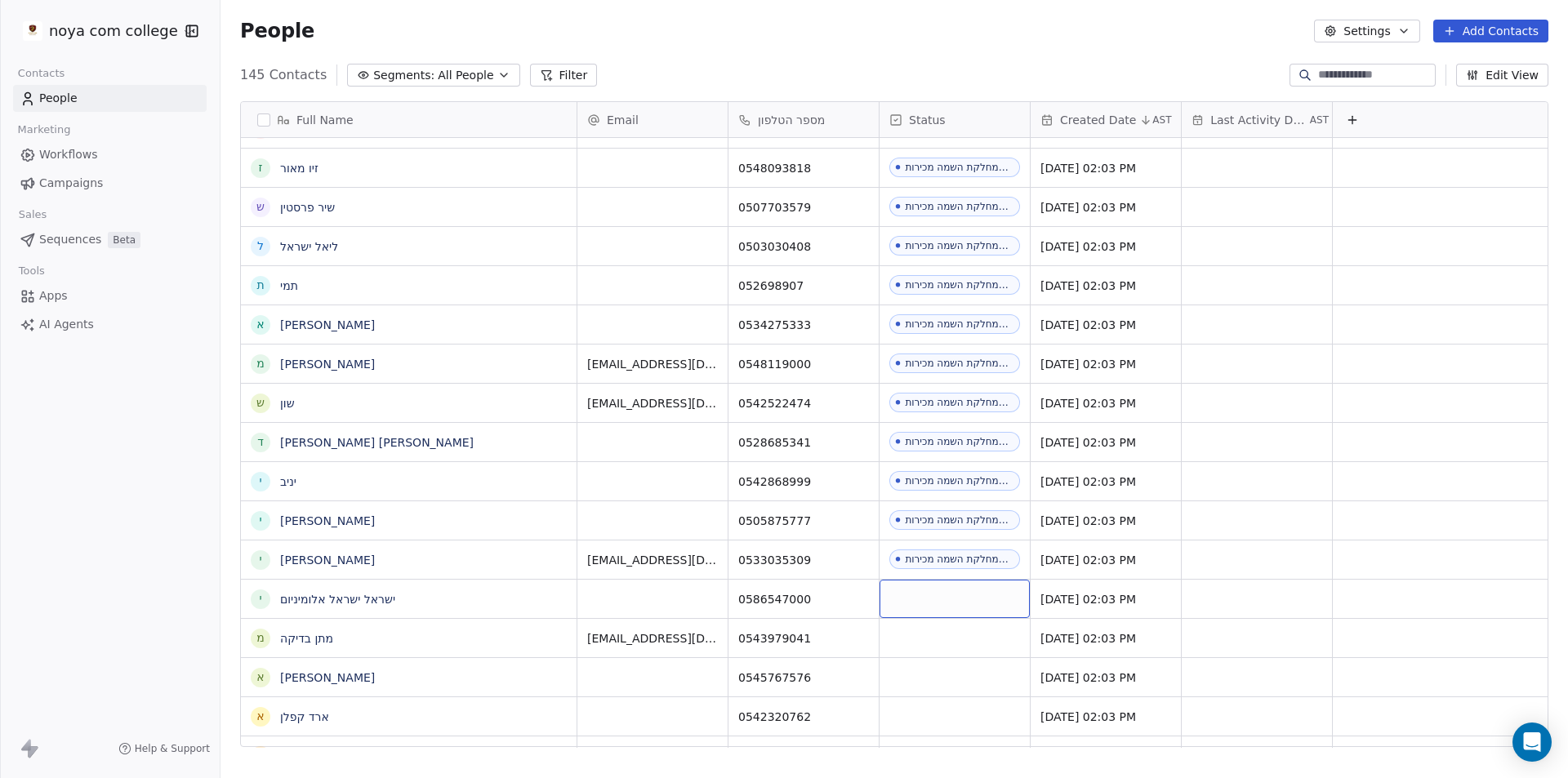
click at [956, 594] on div "grid" at bounding box center [954, 599] width 151 height 38
click at [956, 591] on div "grid" at bounding box center [954, 599] width 151 height 38
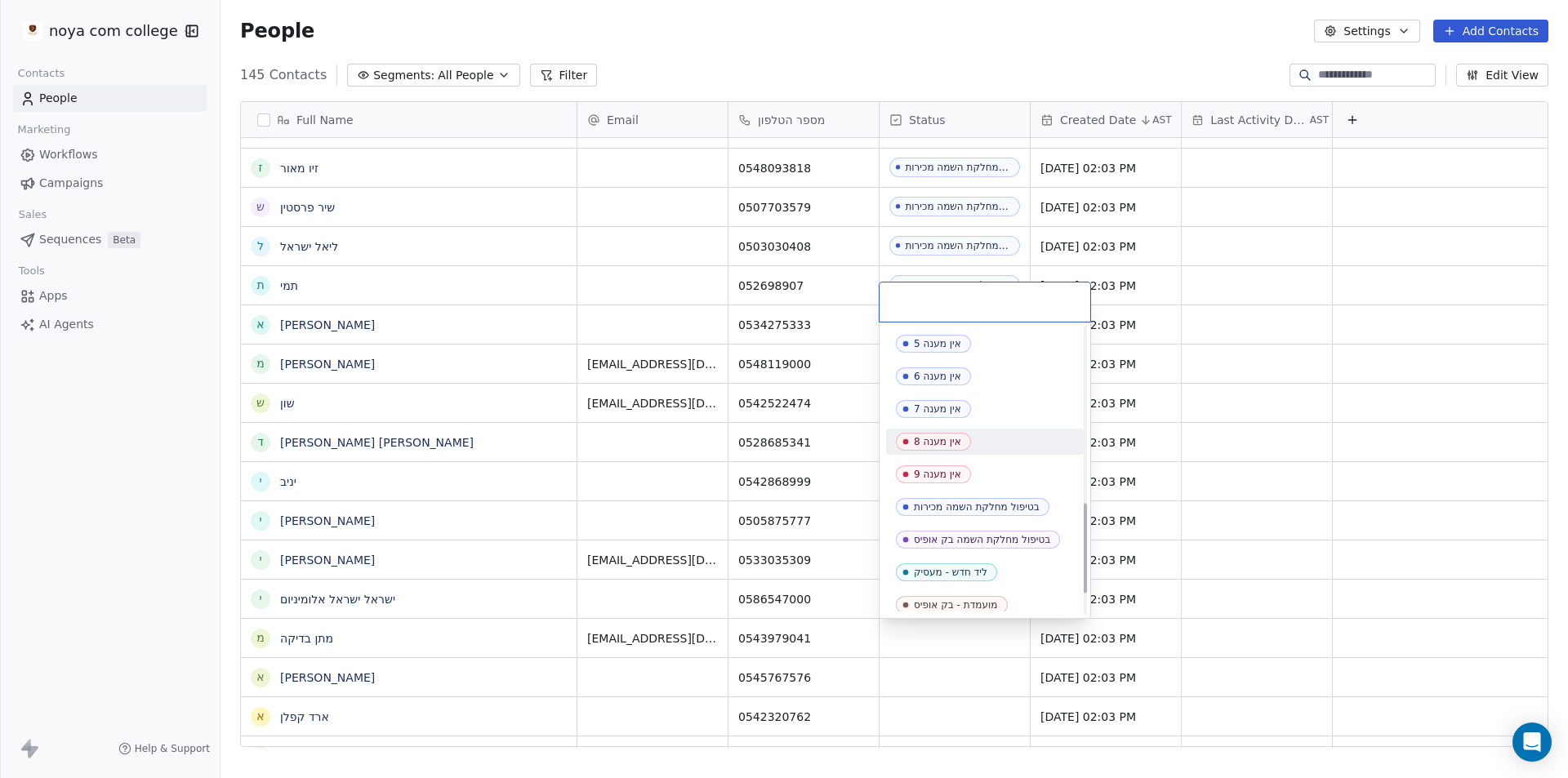
scroll to position [626, 0]
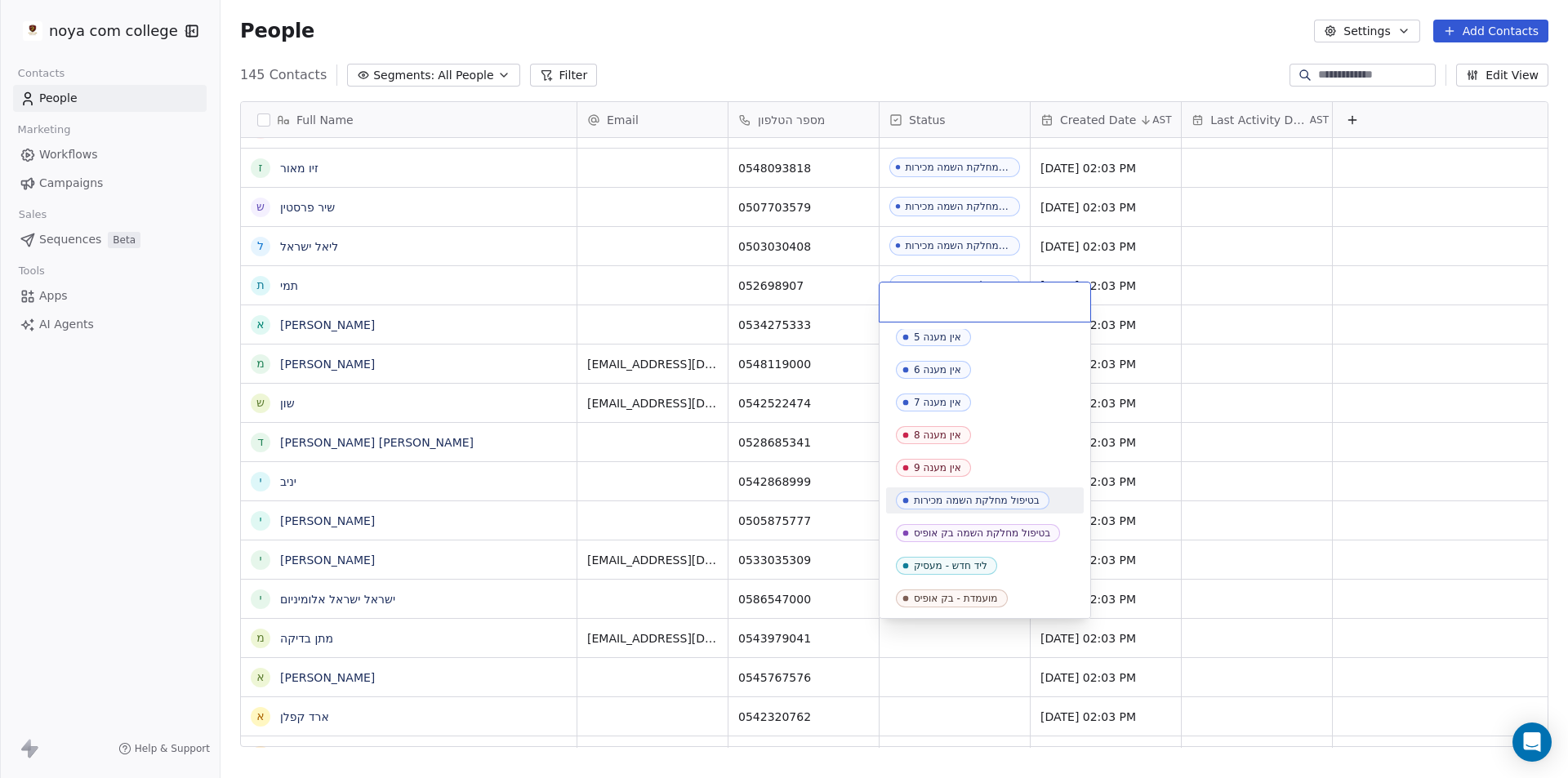
click at [992, 491] on div "בטיפול מחלקת השמה מכירות" at bounding box center [984, 500] width 198 height 26
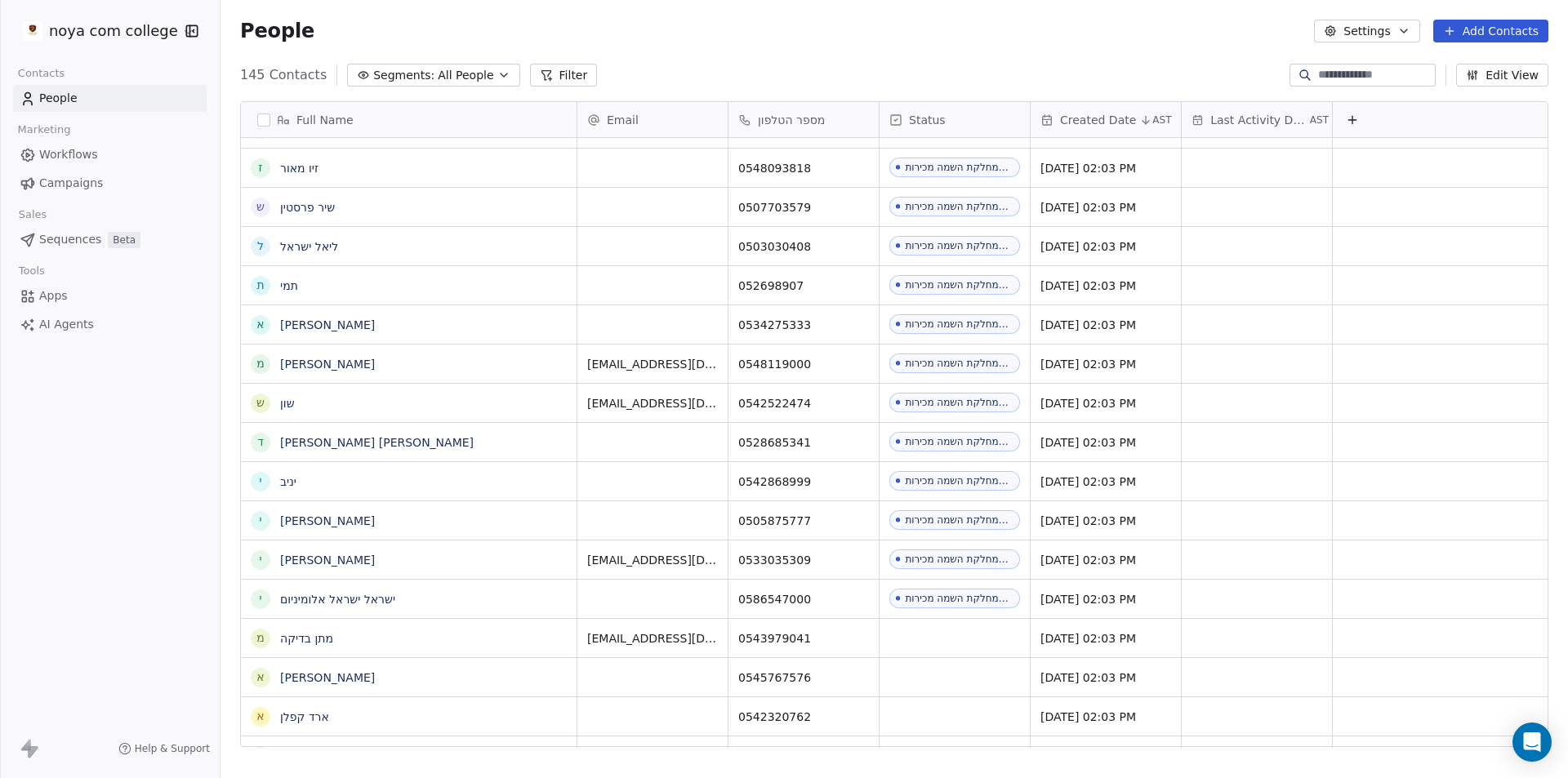
click at [205, 547] on div "noya com college Contacts People Marketing Workflows Campaigns Sales Sequences …" at bounding box center [110, 389] width 220 height 778
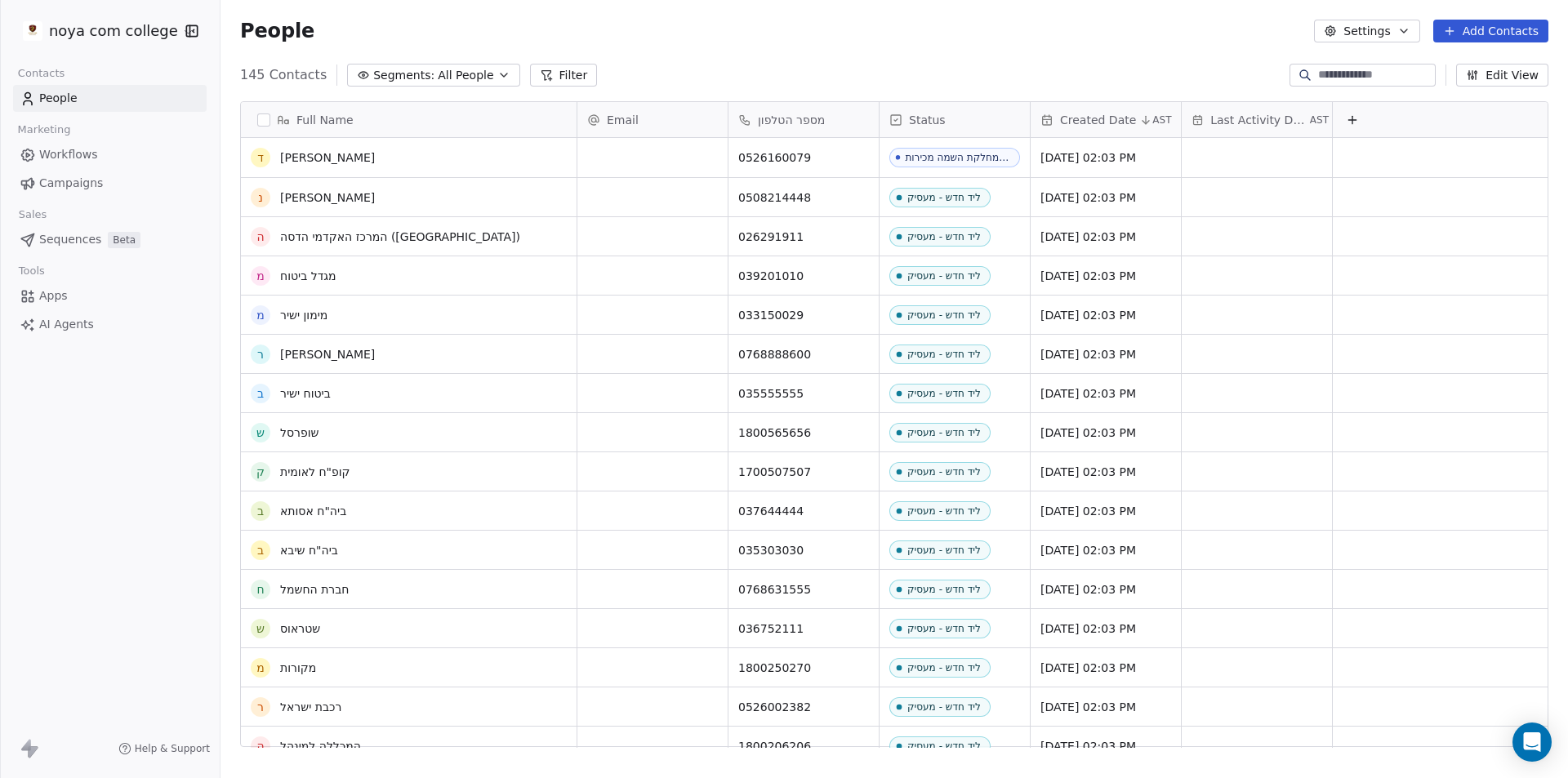
scroll to position [490, 0]
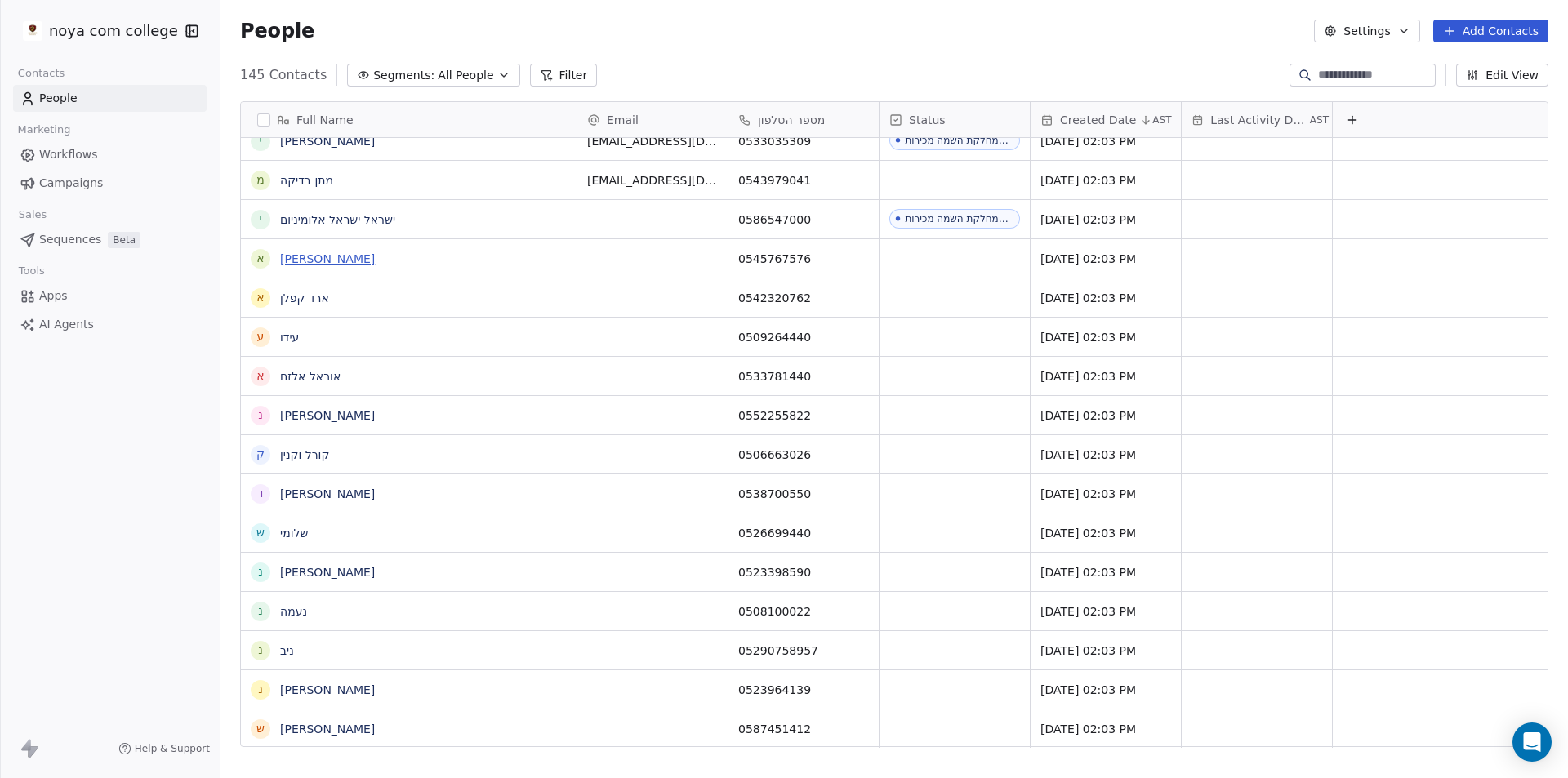
click at [324, 259] on link "[PERSON_NAME]" at bounding box center [327, 258] width 94 height 13
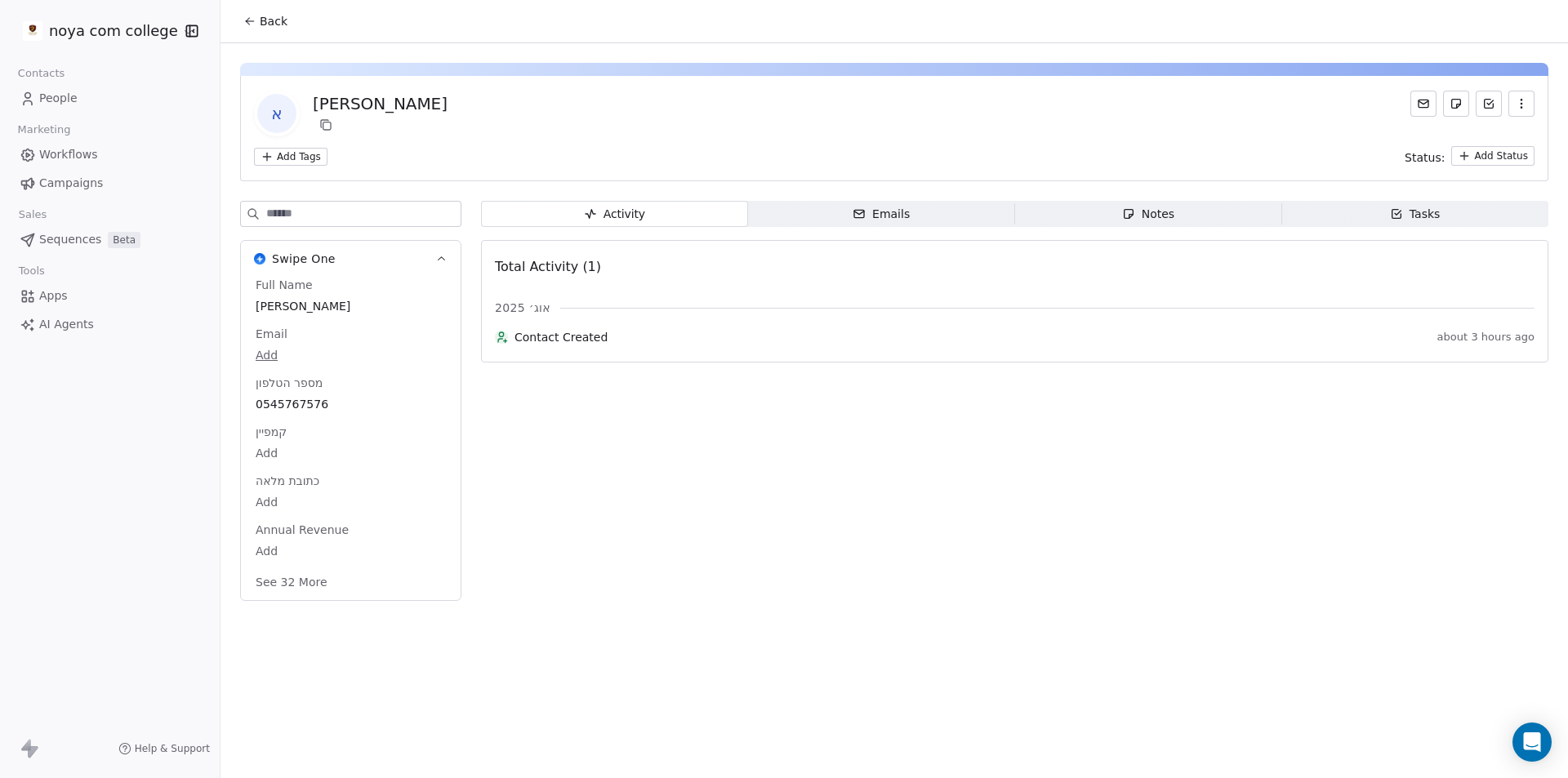
drag, startPoint x: 902, startPoint y: 216, endPoint x: 900, endPoint y: 225, distance: 9.2
click at [902, 216] on div "Emails" at bounding box center [881, 214] width 57 height 17
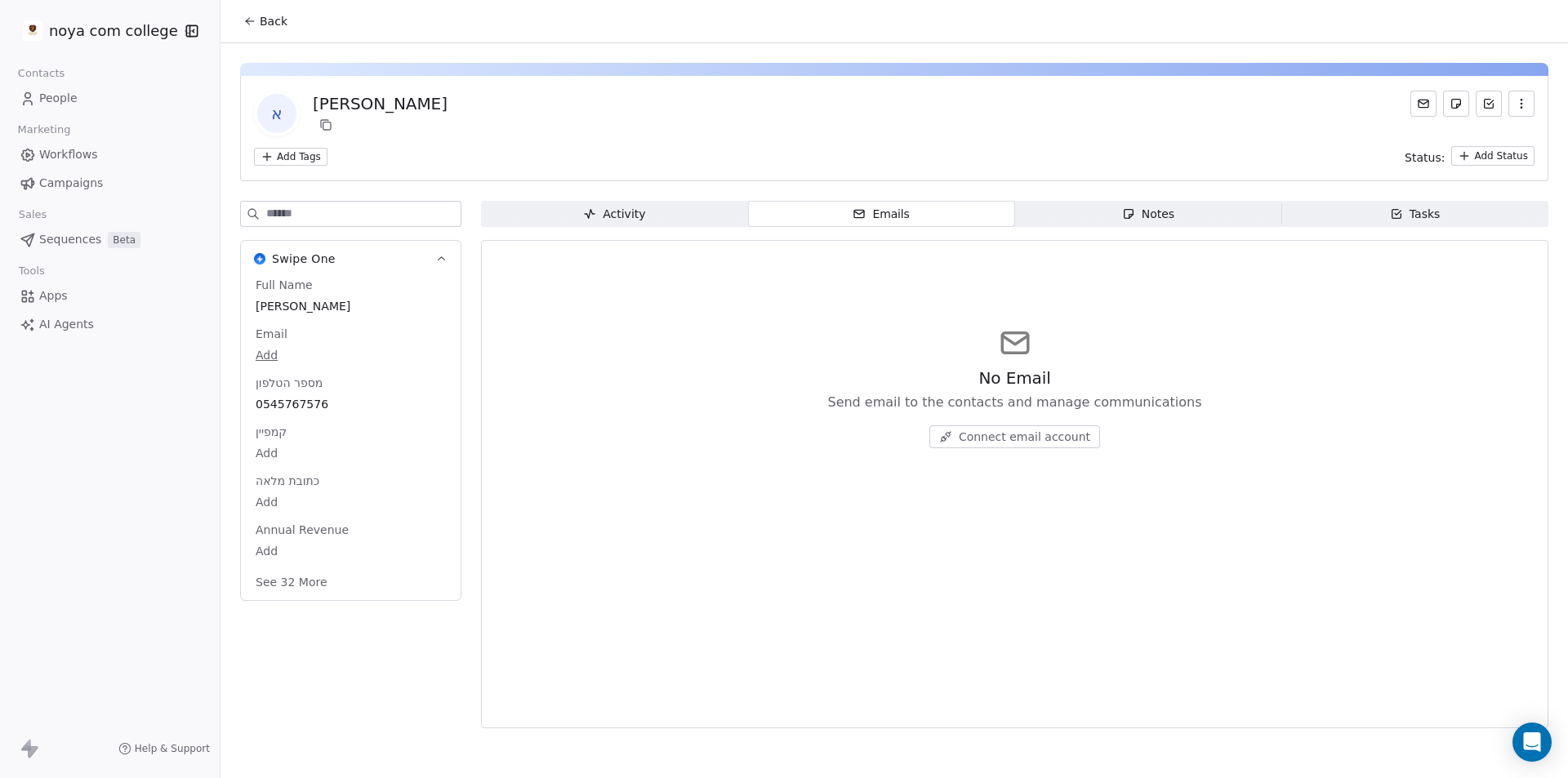
click at [1123, 219] on icon "button" at bounding box center [1128, 214] width 13 height 13
click at [993, 435] on span "Create a Note" at bounding box center [1024, 437] width 79 height 16
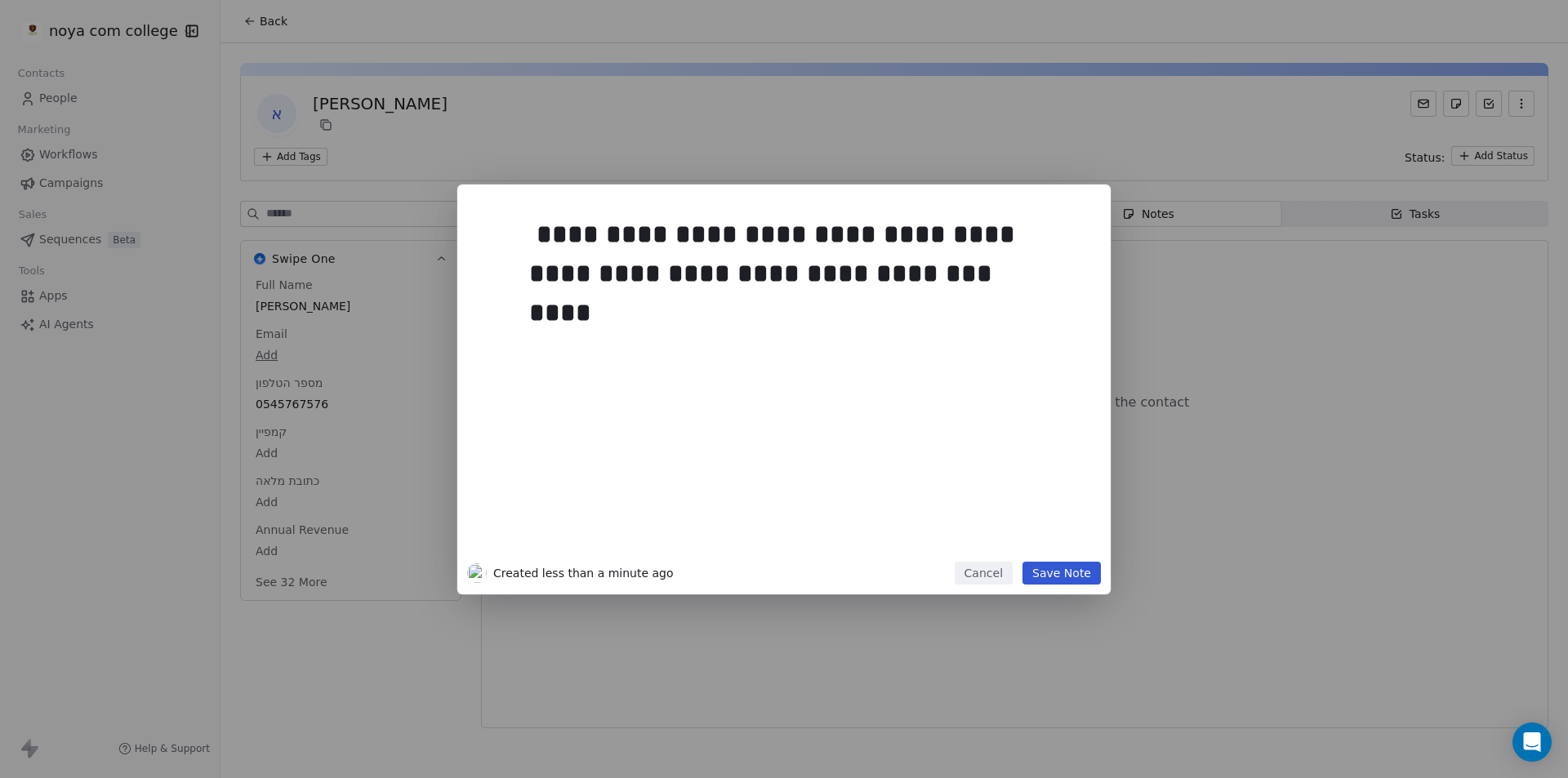
click at [1054, 573] on button "Save Note" at bounding box center [1062, 574] width 78 height 23
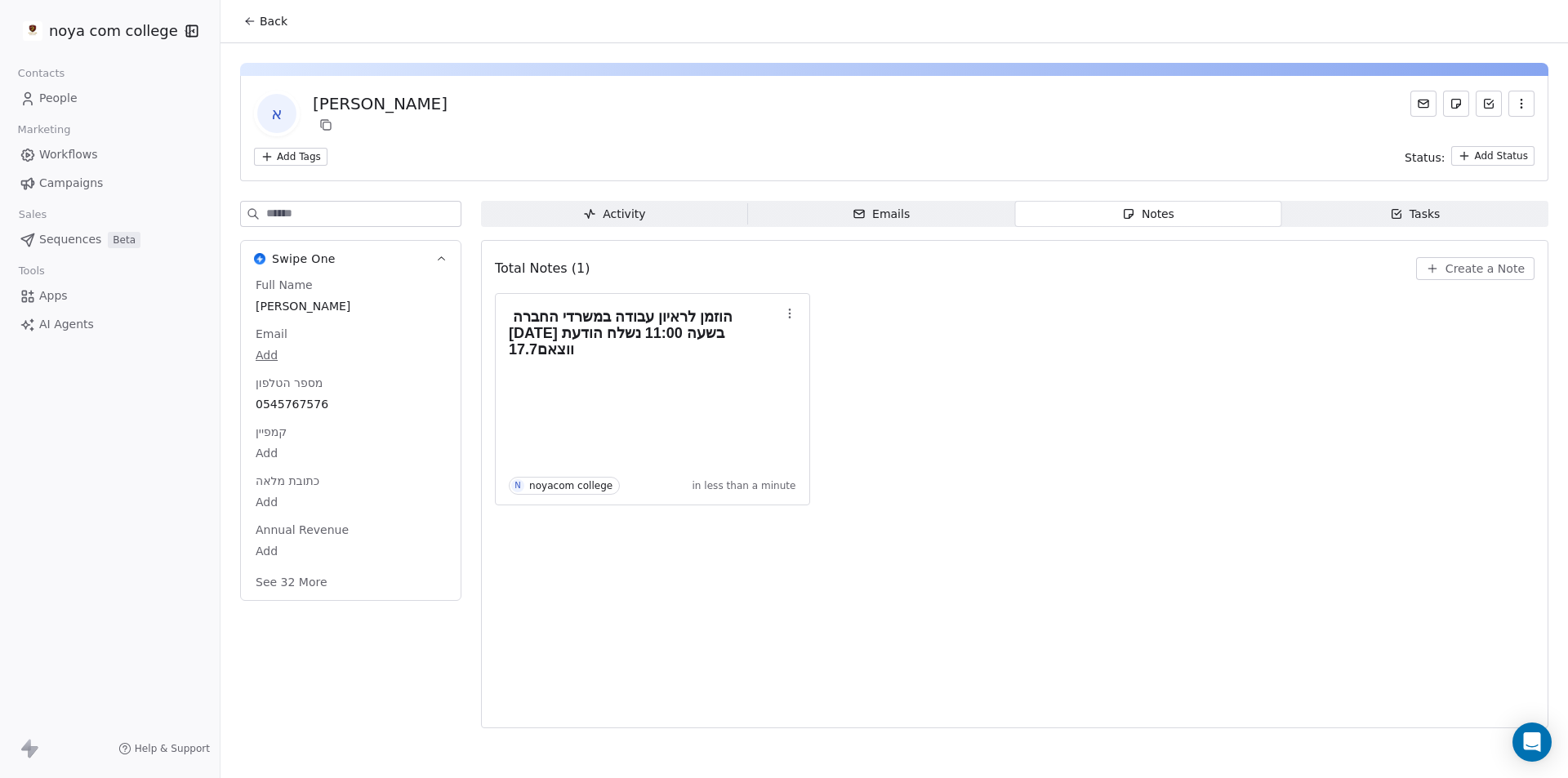
click at [269, 14] on span "Back" at bounding box center [273, 21] width 28 height 16
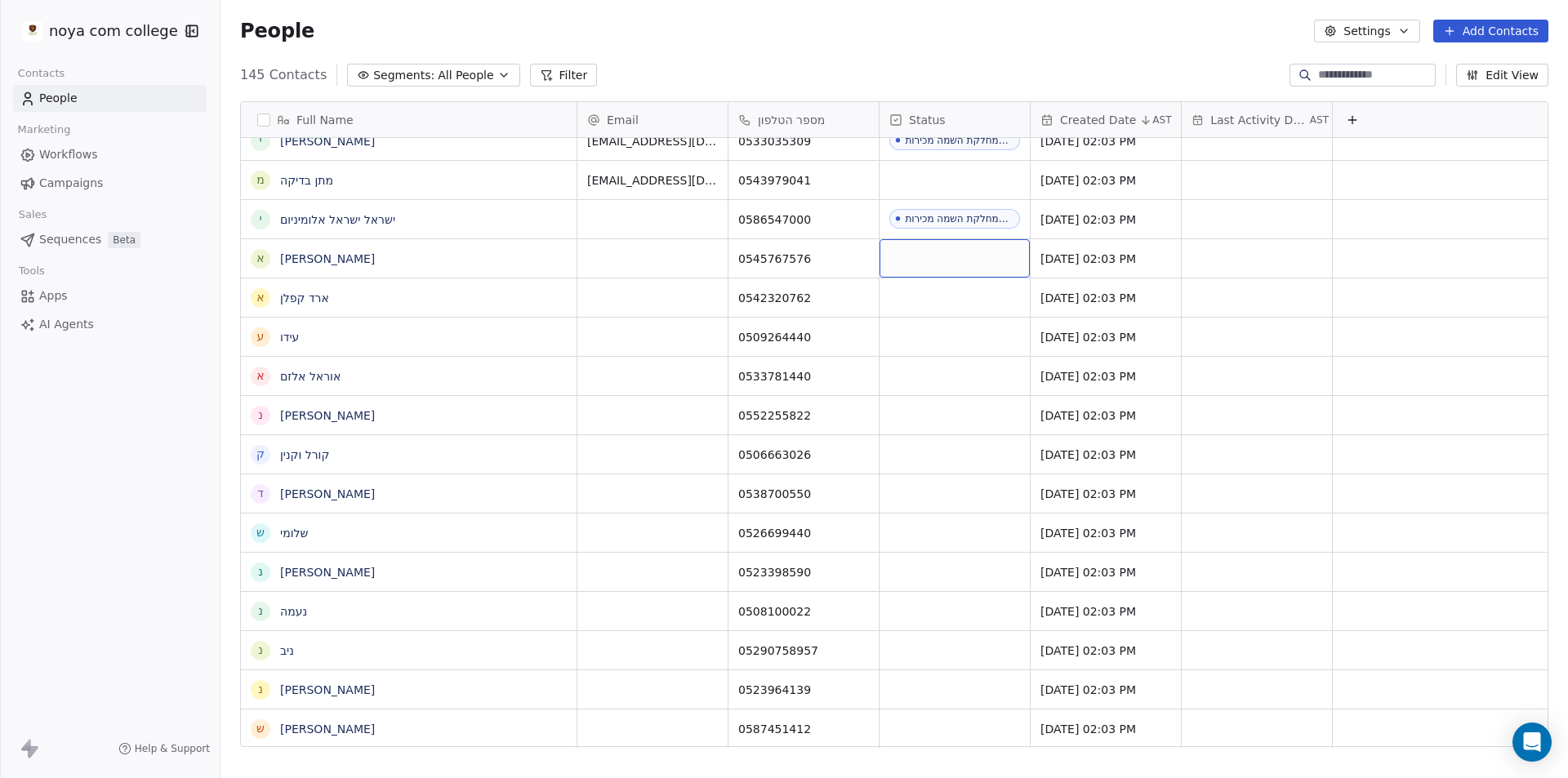
click at [931, 262] on div "grid" at bounding box center [954, 258] width 151 height 38
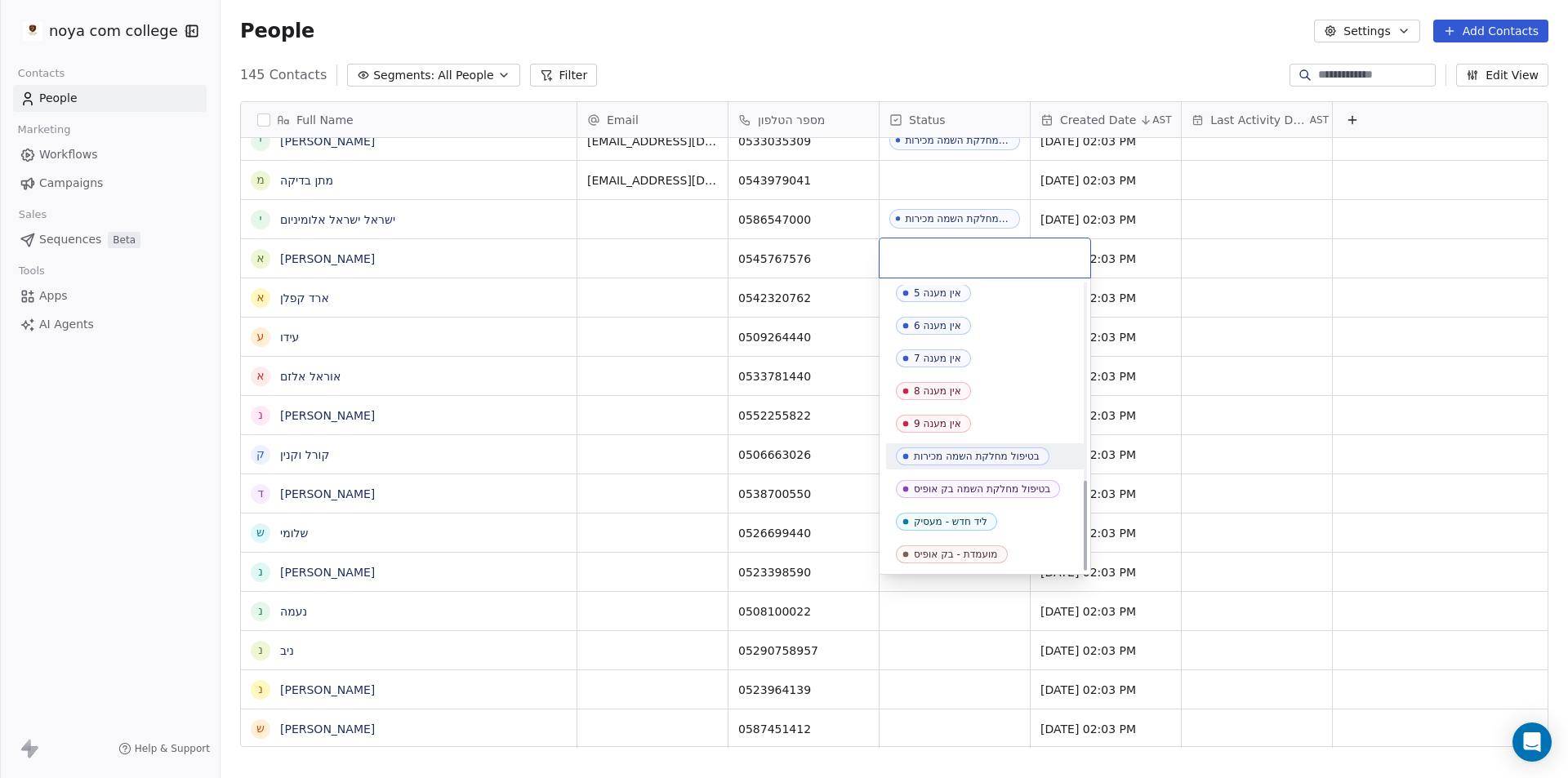
click at [992, 462] on div "בטיפול מחלקת השמה מכירות" at bounding box center [976, 456] width 126 height 12
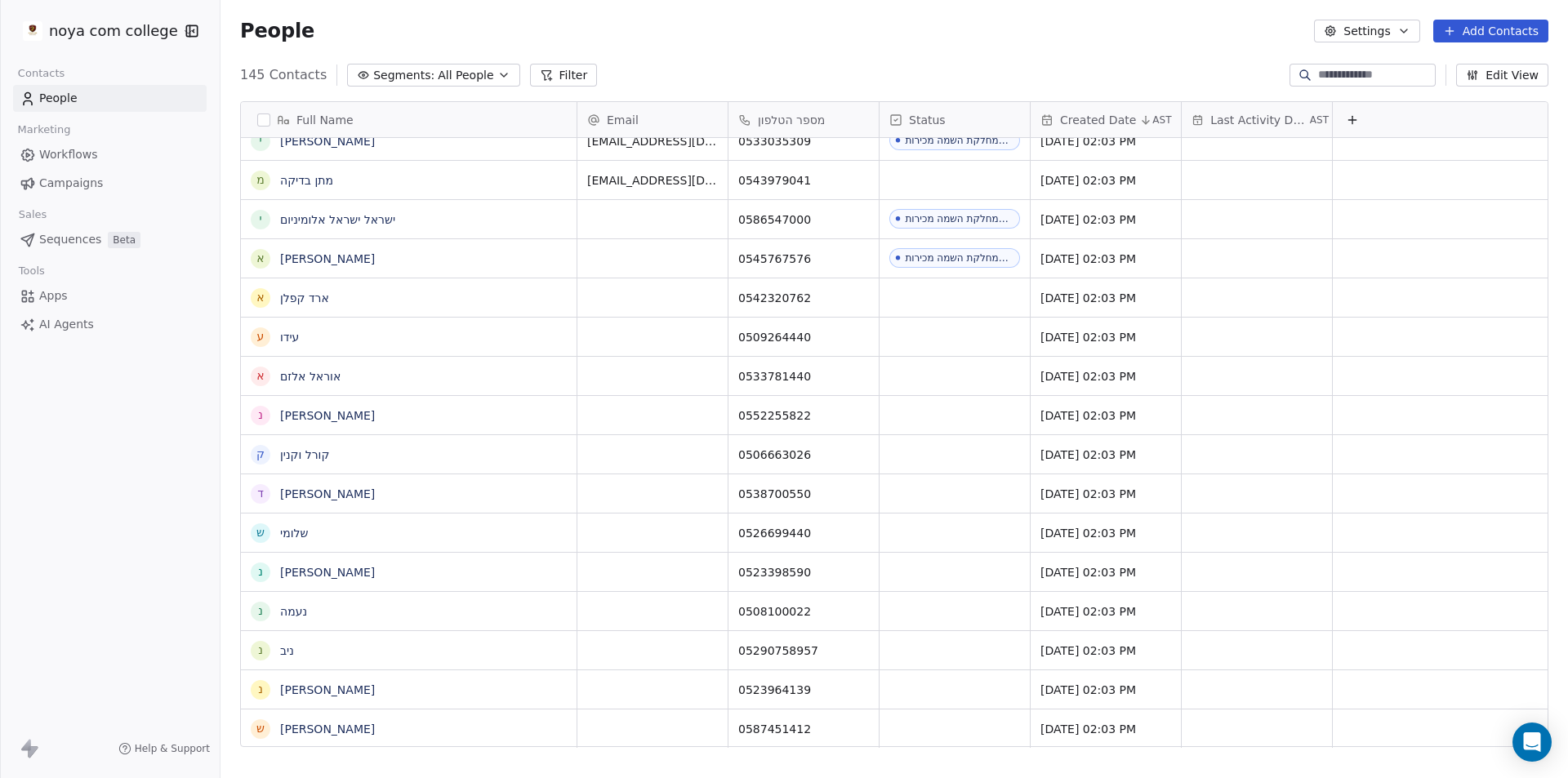
click at [68, 485] on div "noya com college Contacts People Marketing Workflows Campaigns Sales Sequences …" at bounding box center [110, 389] width 220 height 778
click at [954, 312] on div "grid" at bounding box center [954, 298] width 151 height 38
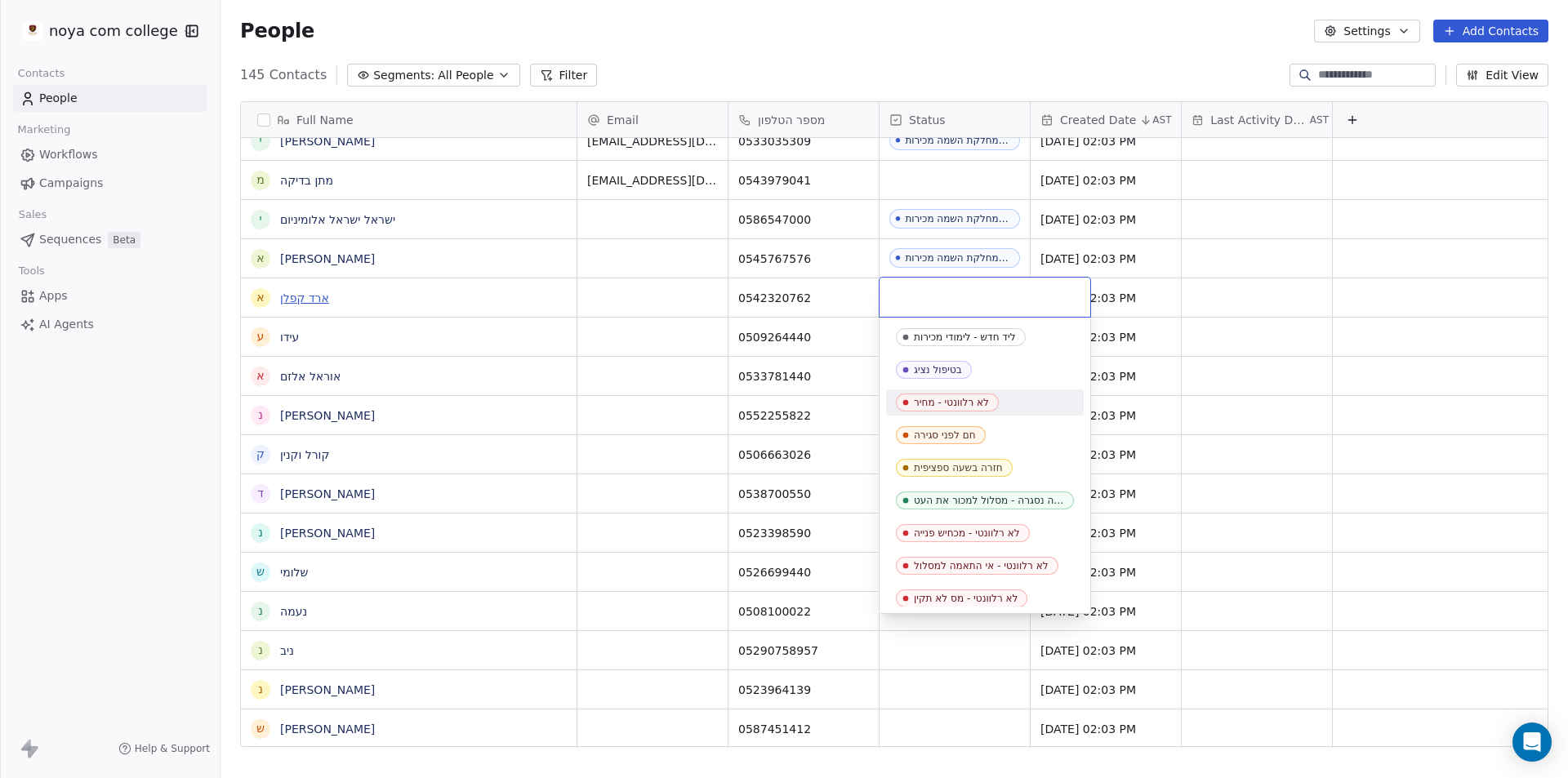
click at [305, 302] on html "noya com college Contacts People Marketing Workflows Campaigns Sales Sequences …" at bounding box center [784, 389] width 1568 height 778
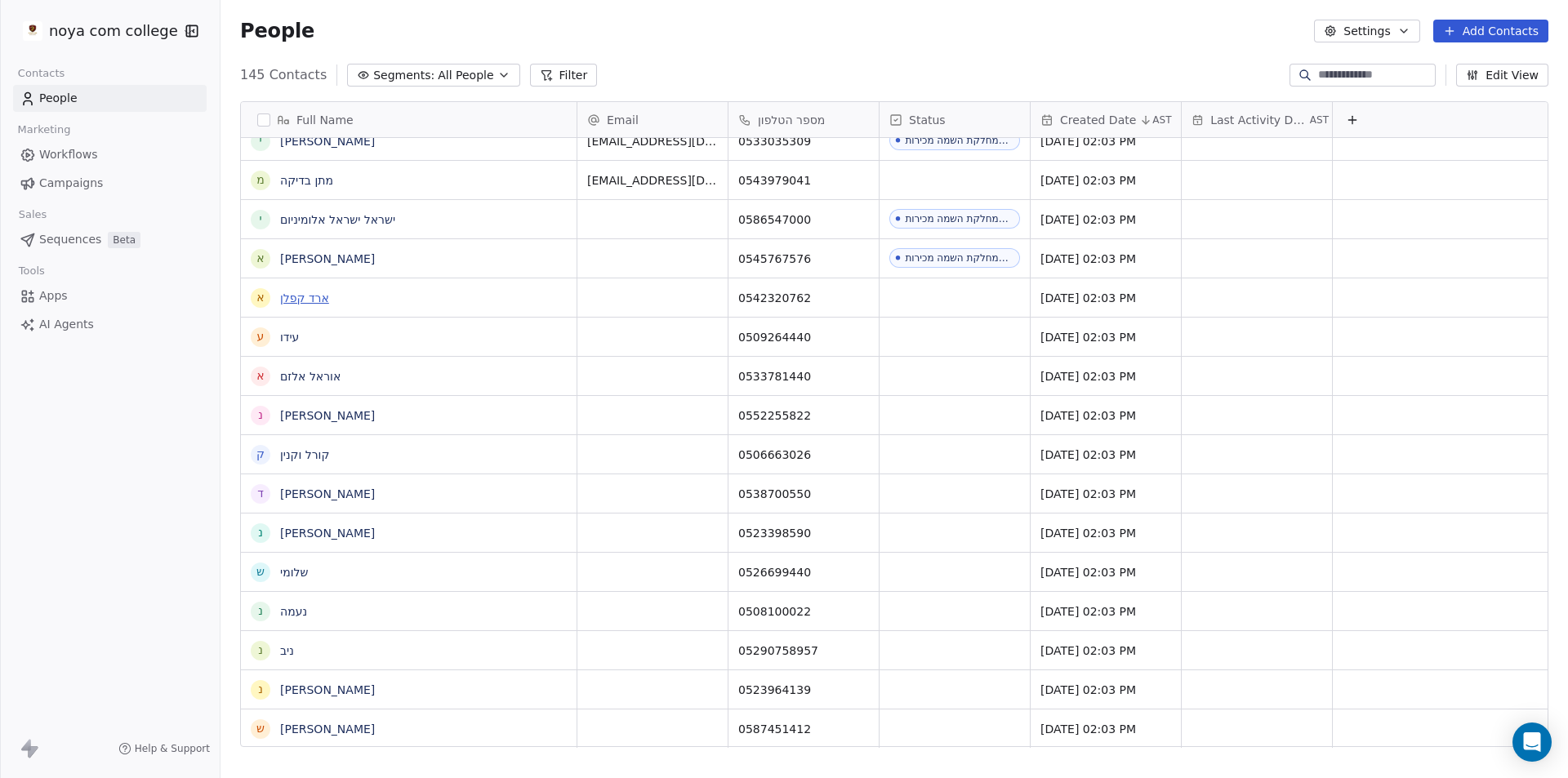
click at [306, 300] on link "ארד קפלן" at bounding box center [304, 298] width 49 height 13
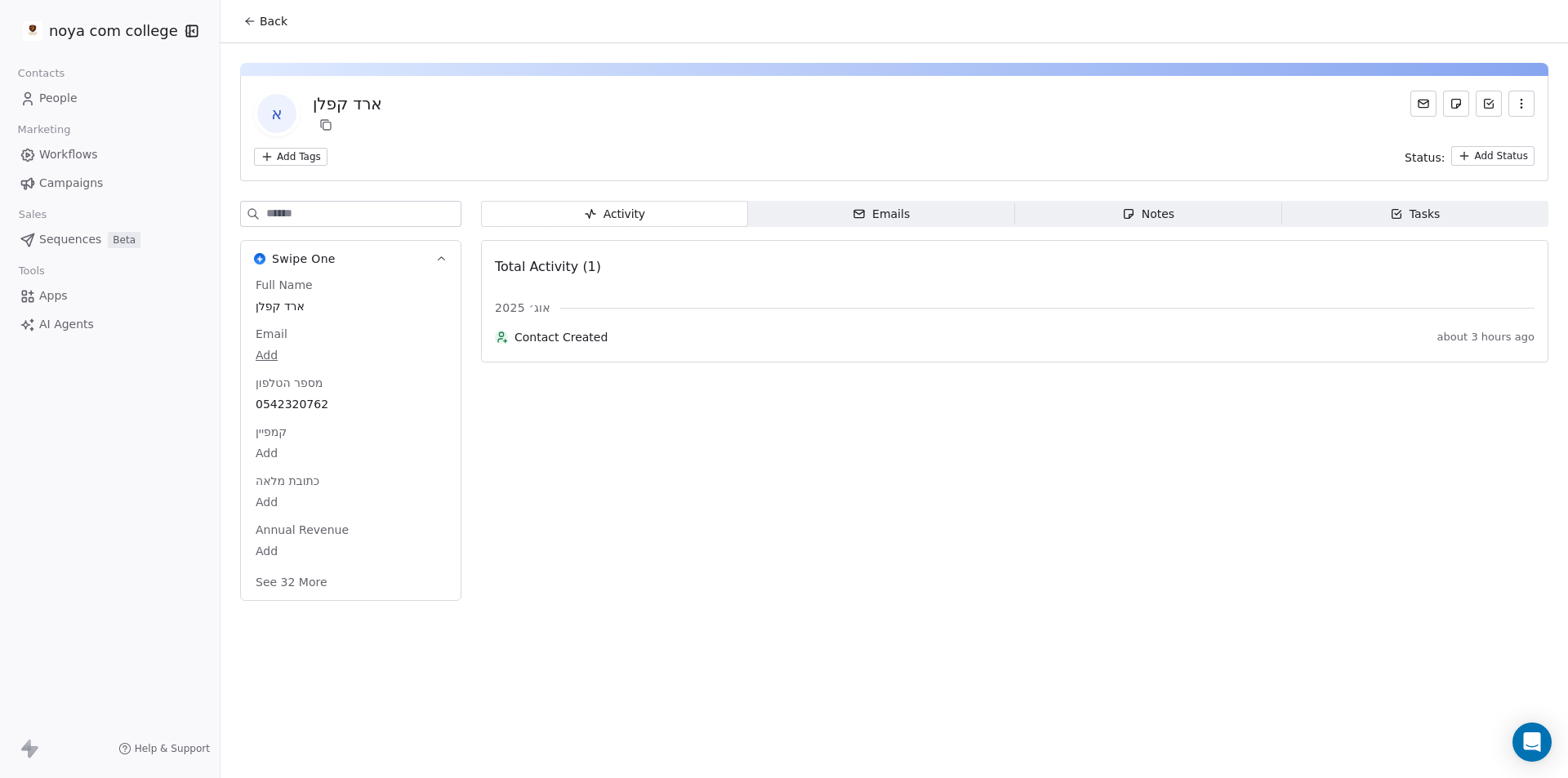
click at [1187, 219] on span "Notes Notes" at bounding box center [1148, 213] width 267 height 26
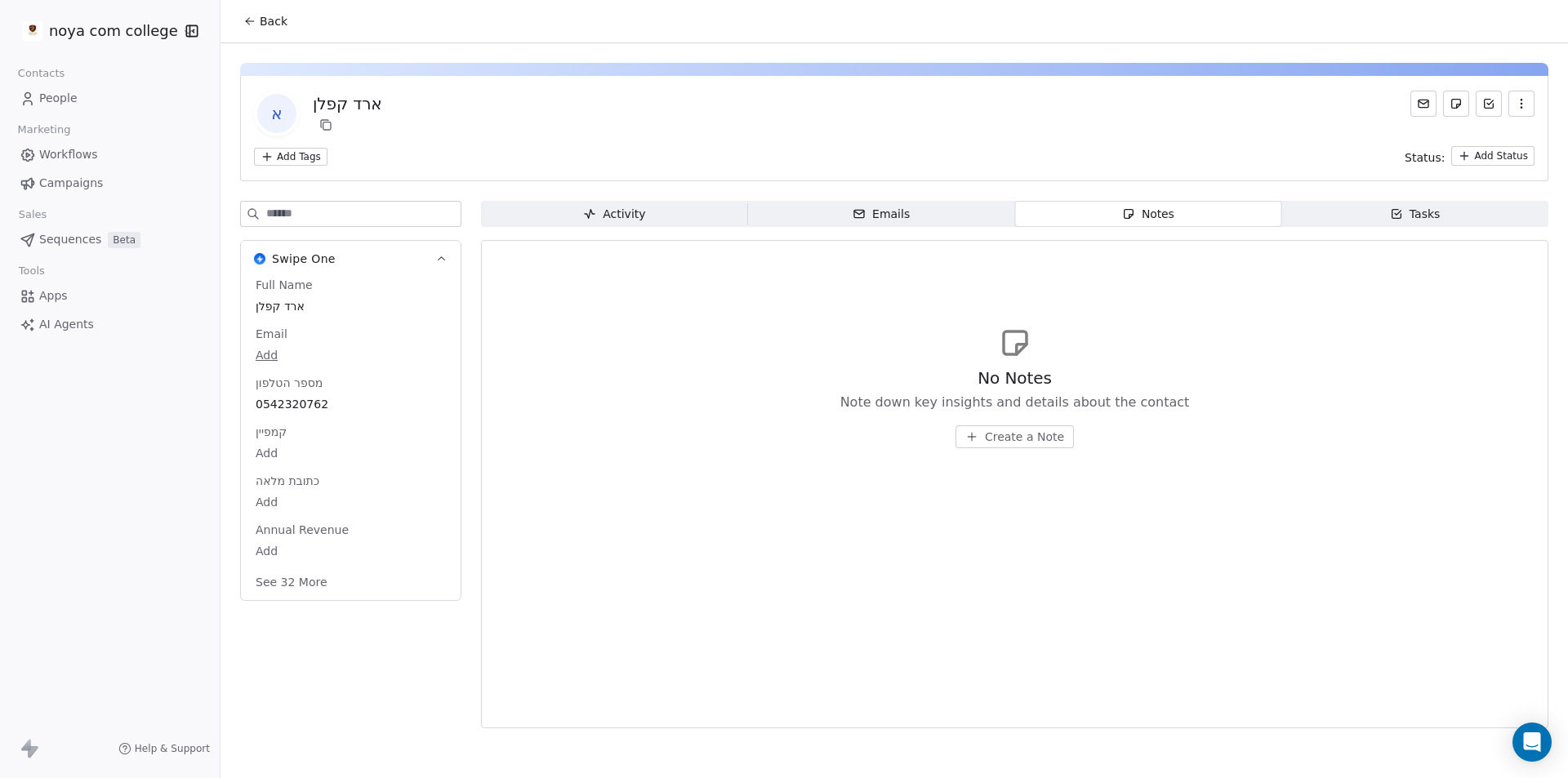
click at [1013, 430] on button "Create a Note" at bounding box center [1014, 438] width 118 height 23
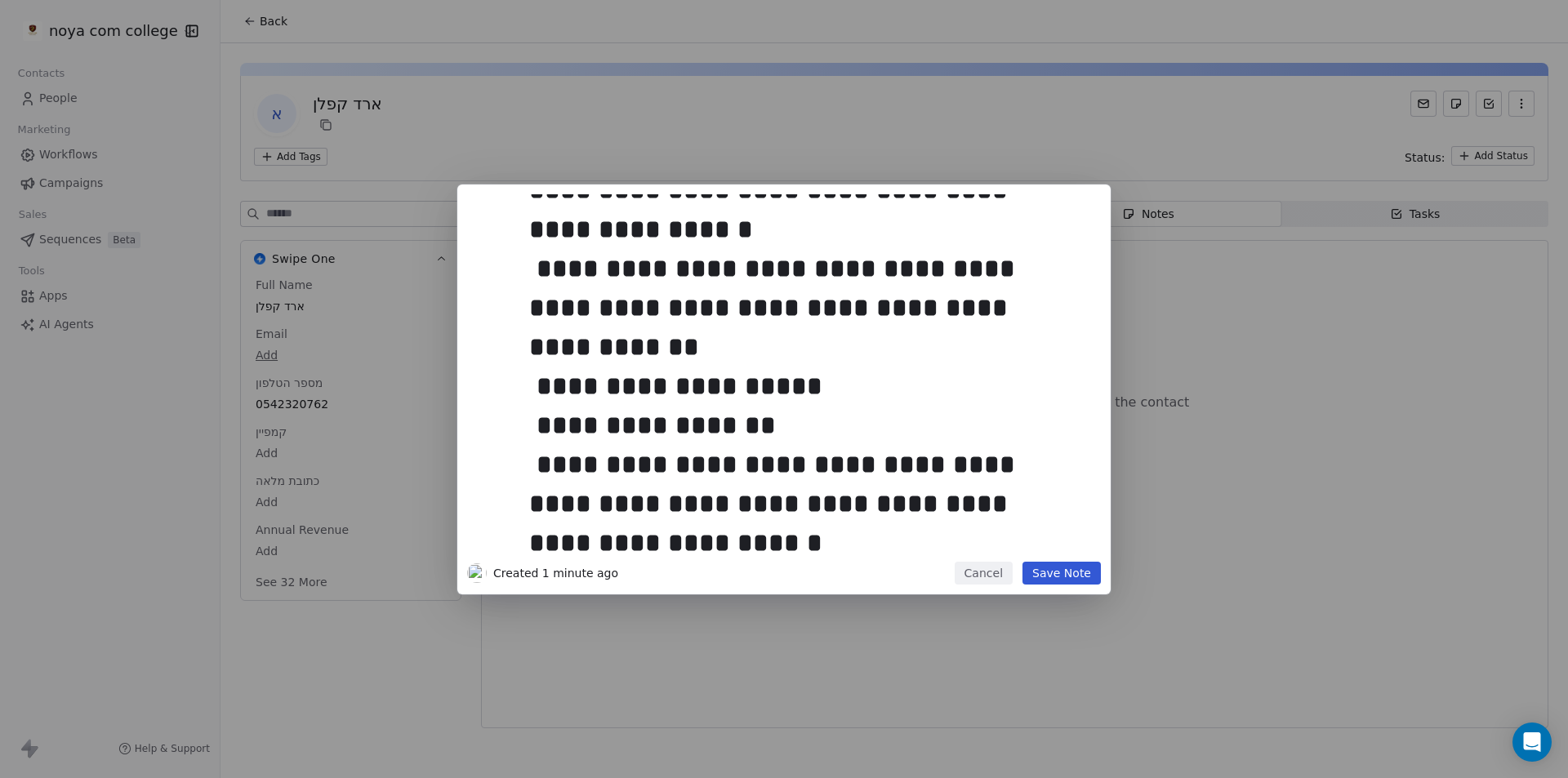
scroll to position [202, 0]
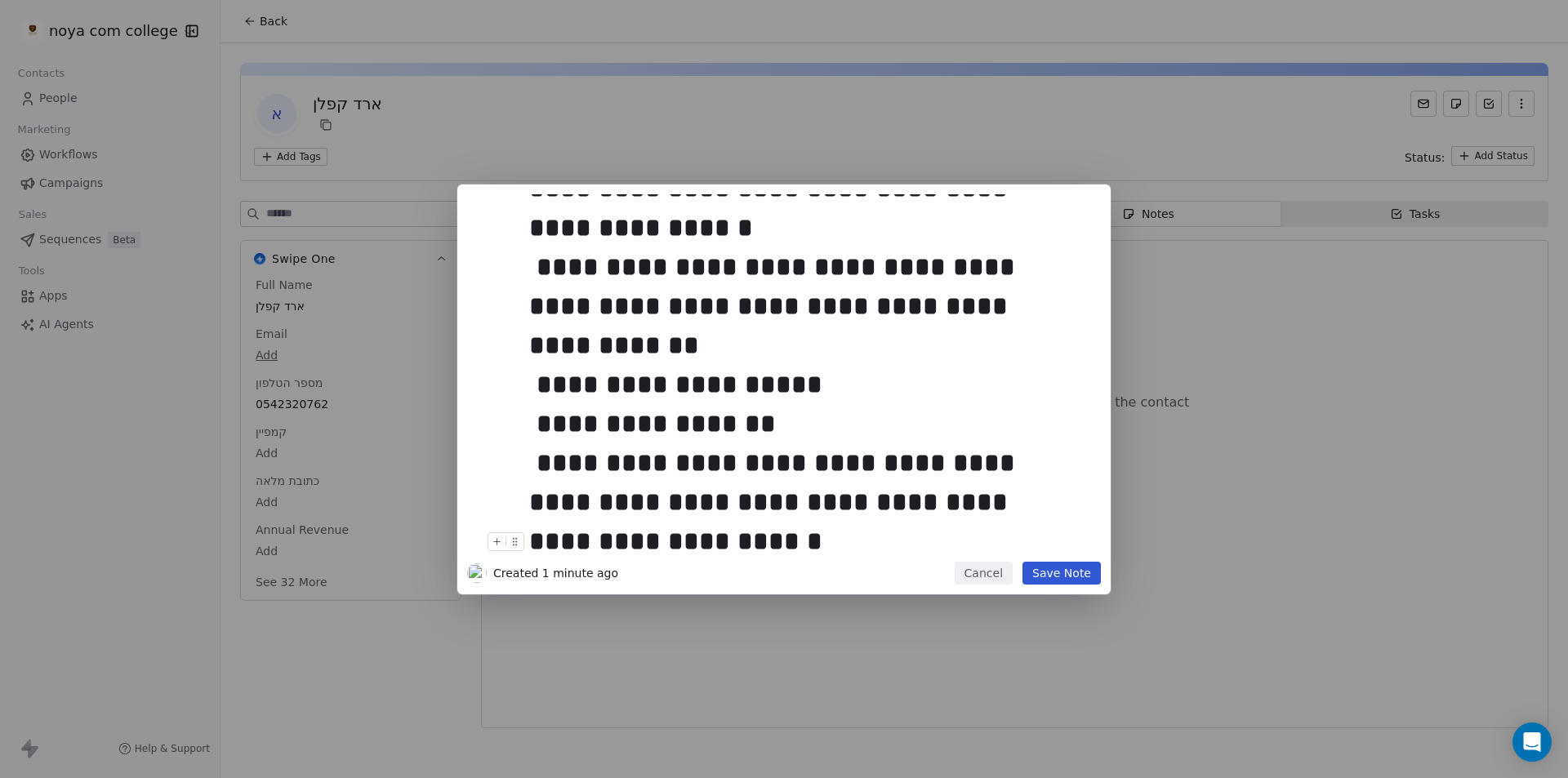
click at [1066, 569] on button "Save Note" at bounding box center [1062, 574] width 78 height 23
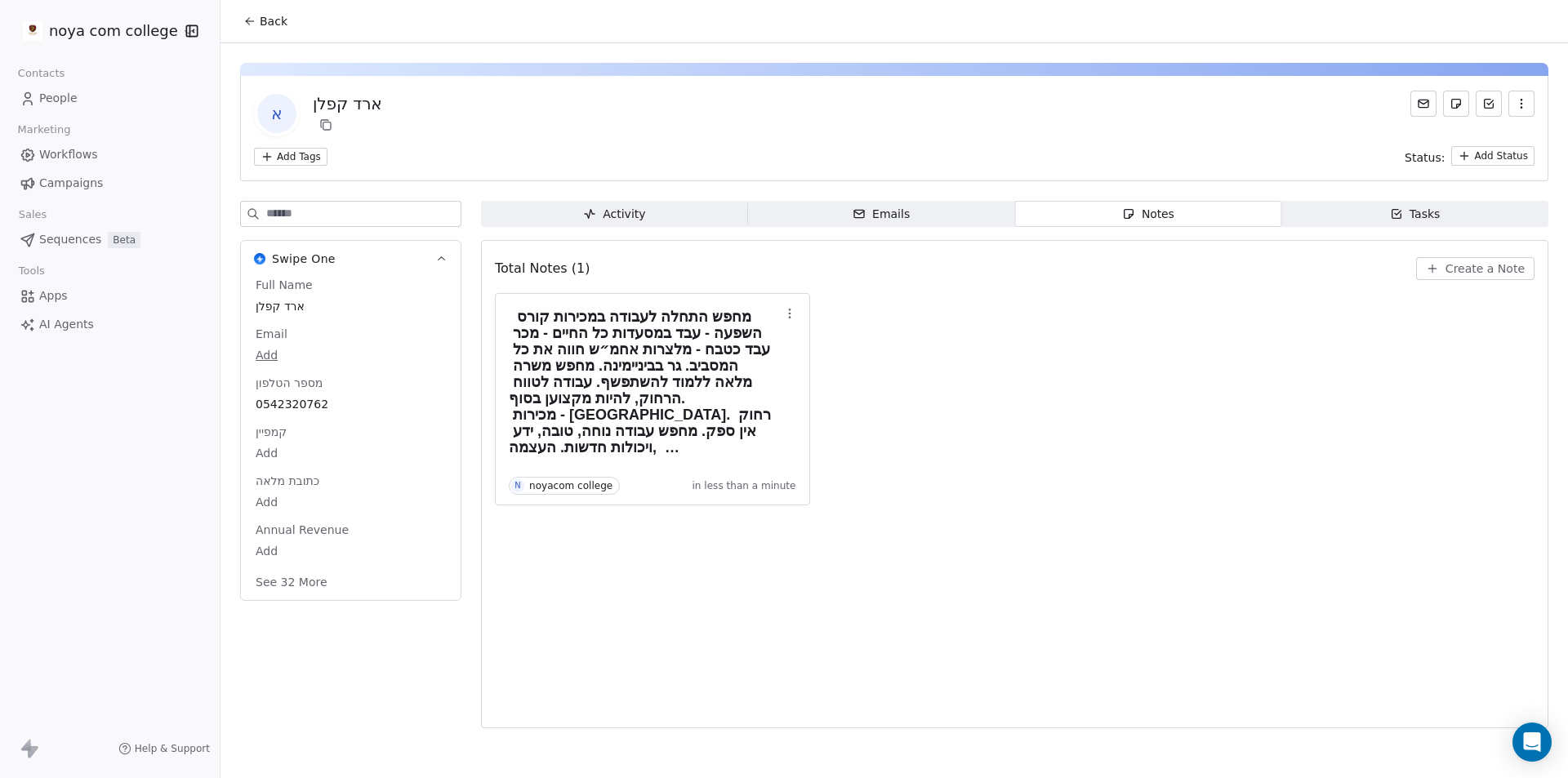
click at [257, 12] on button "Back" at bounding box center [265, 20] width 63 height 29
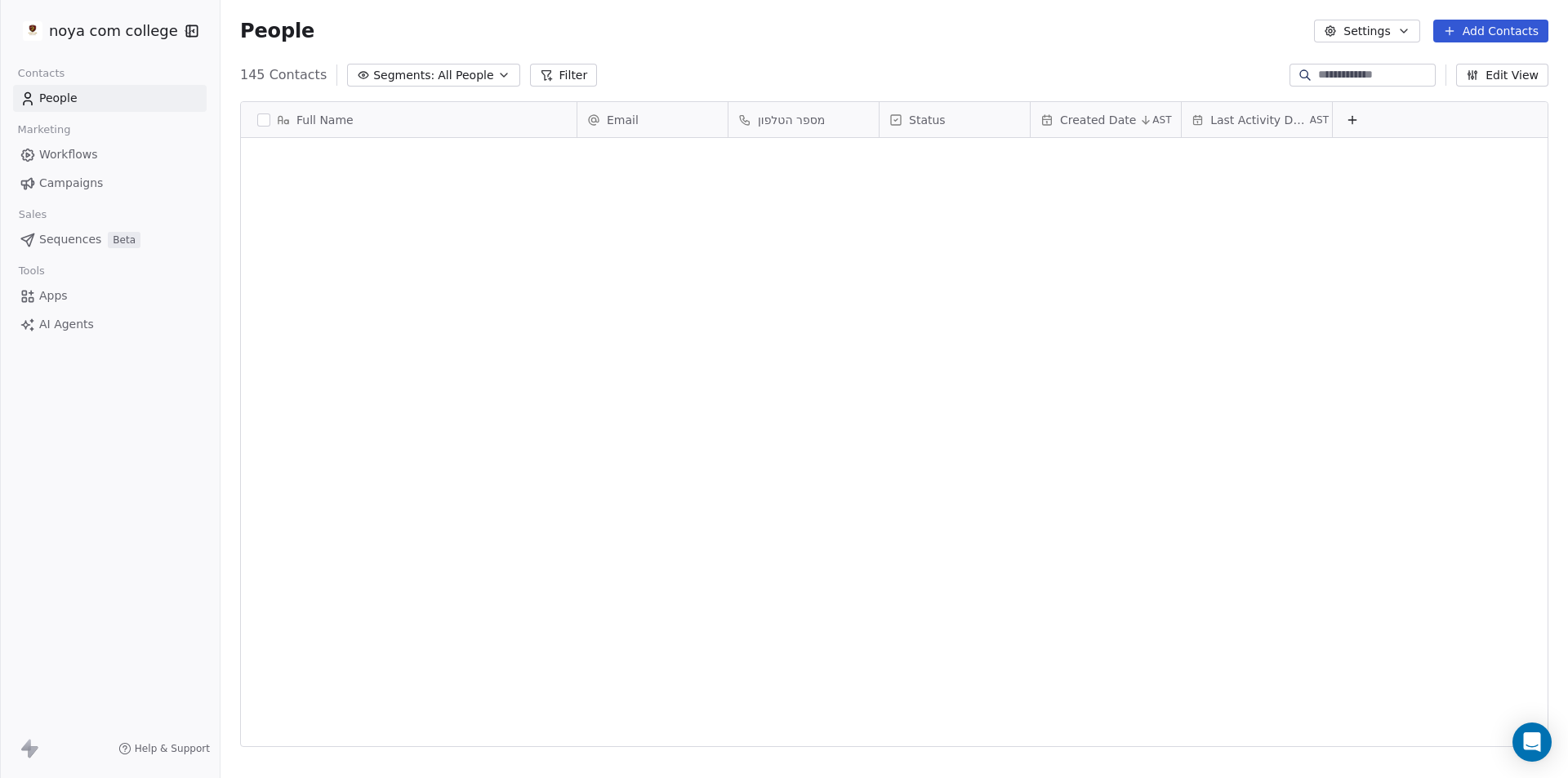
scroll to position [672, 1335]
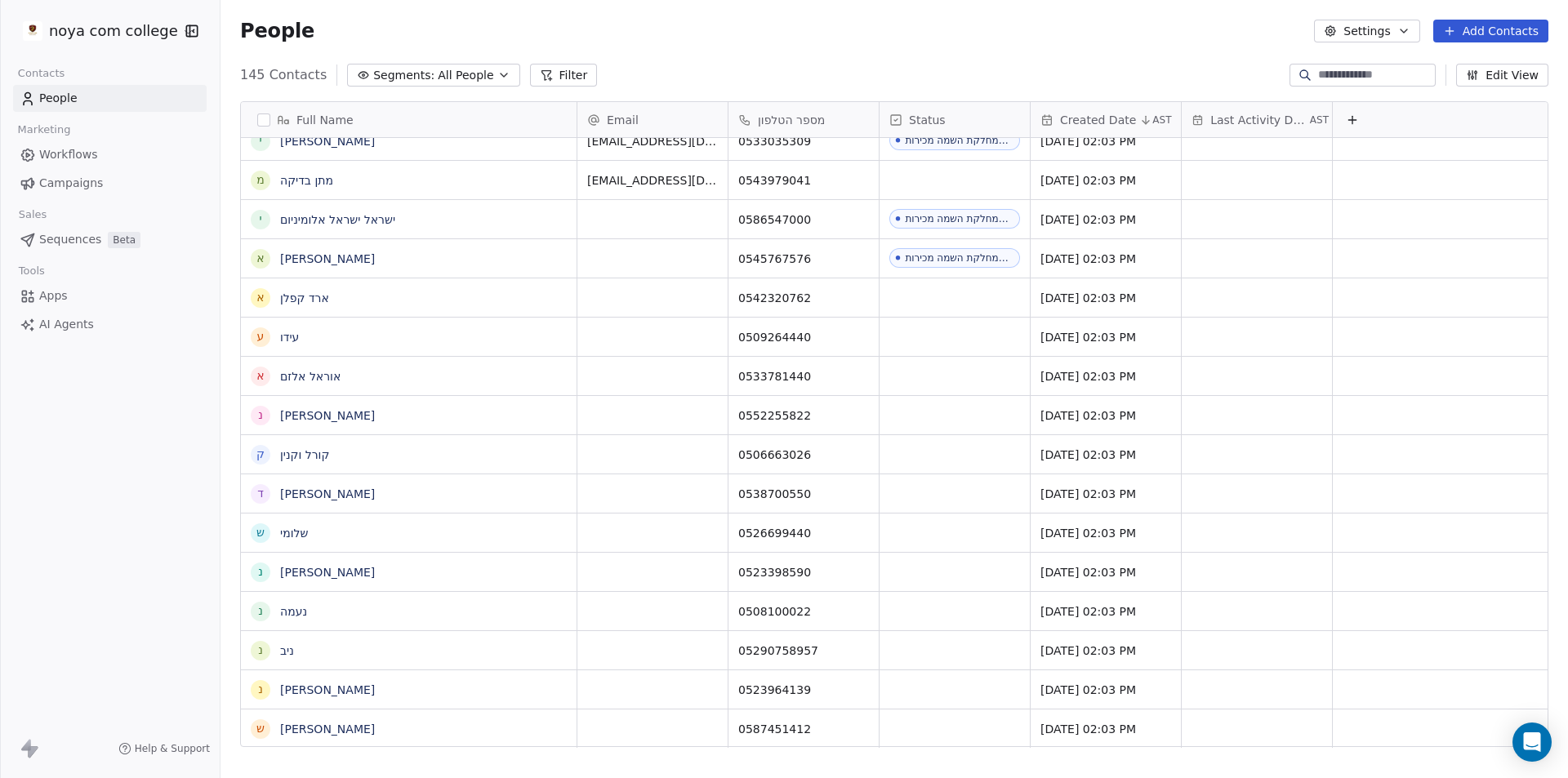
click at [1405, 29] on icon "button" at bounding box center [1403, 30] width 13 height 13
click at [1391, 94] on div "Tags" at bounding box center [1361, 92] width 64 height 26
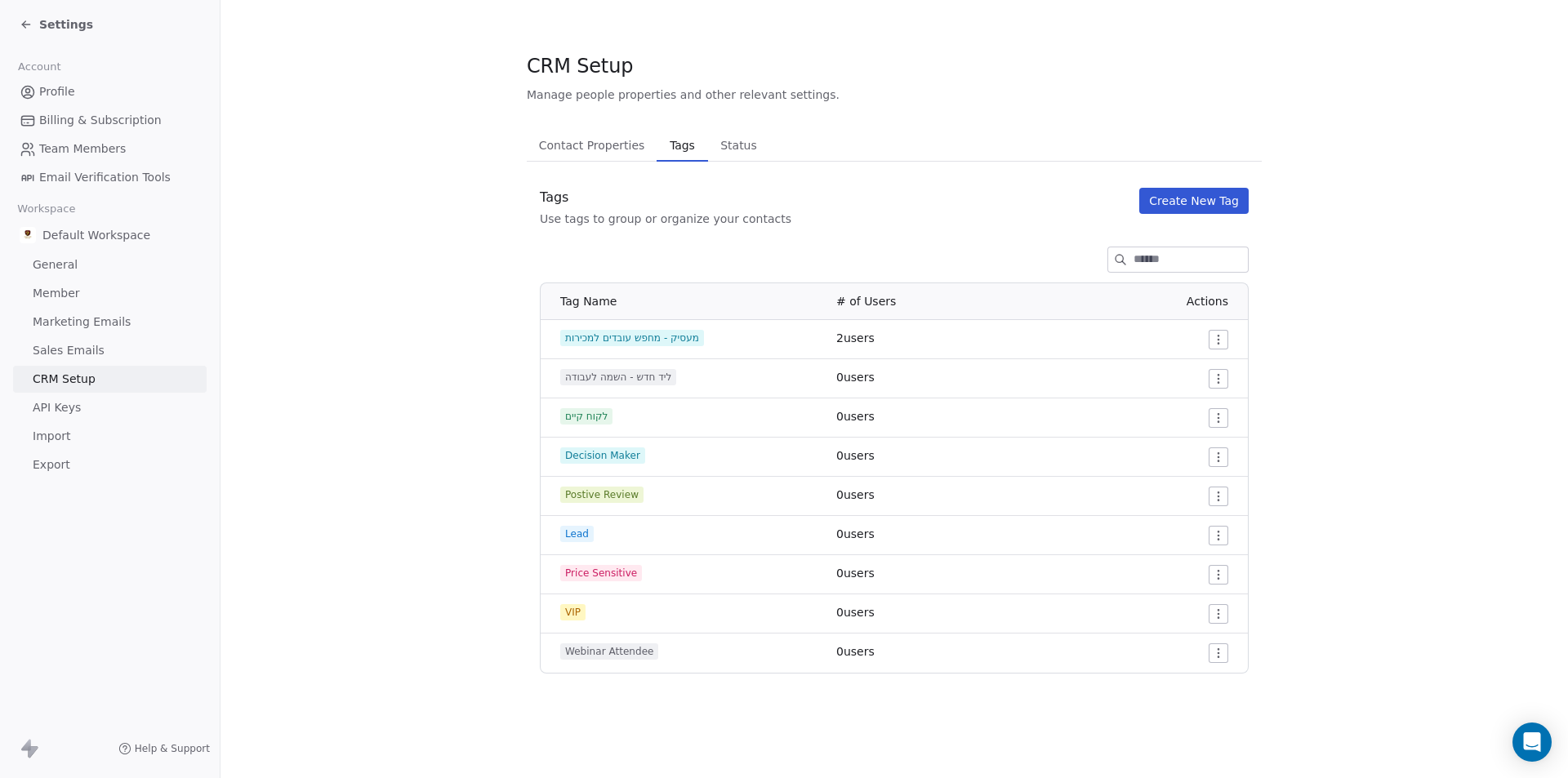
click at [722, 153] on span "Status" at bounding box center [739, 145] width 50 height 23
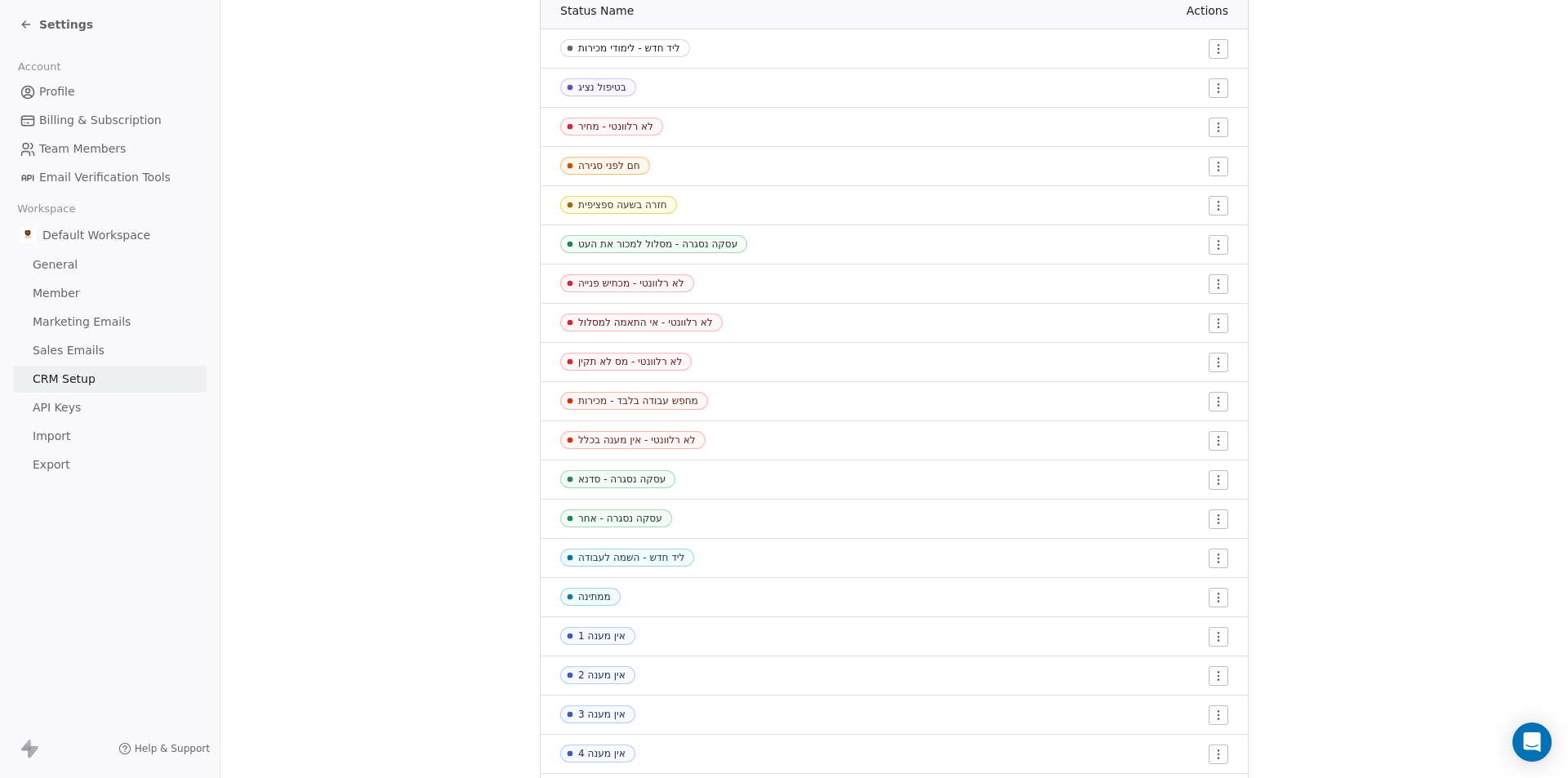
scroll to position [327, 0]
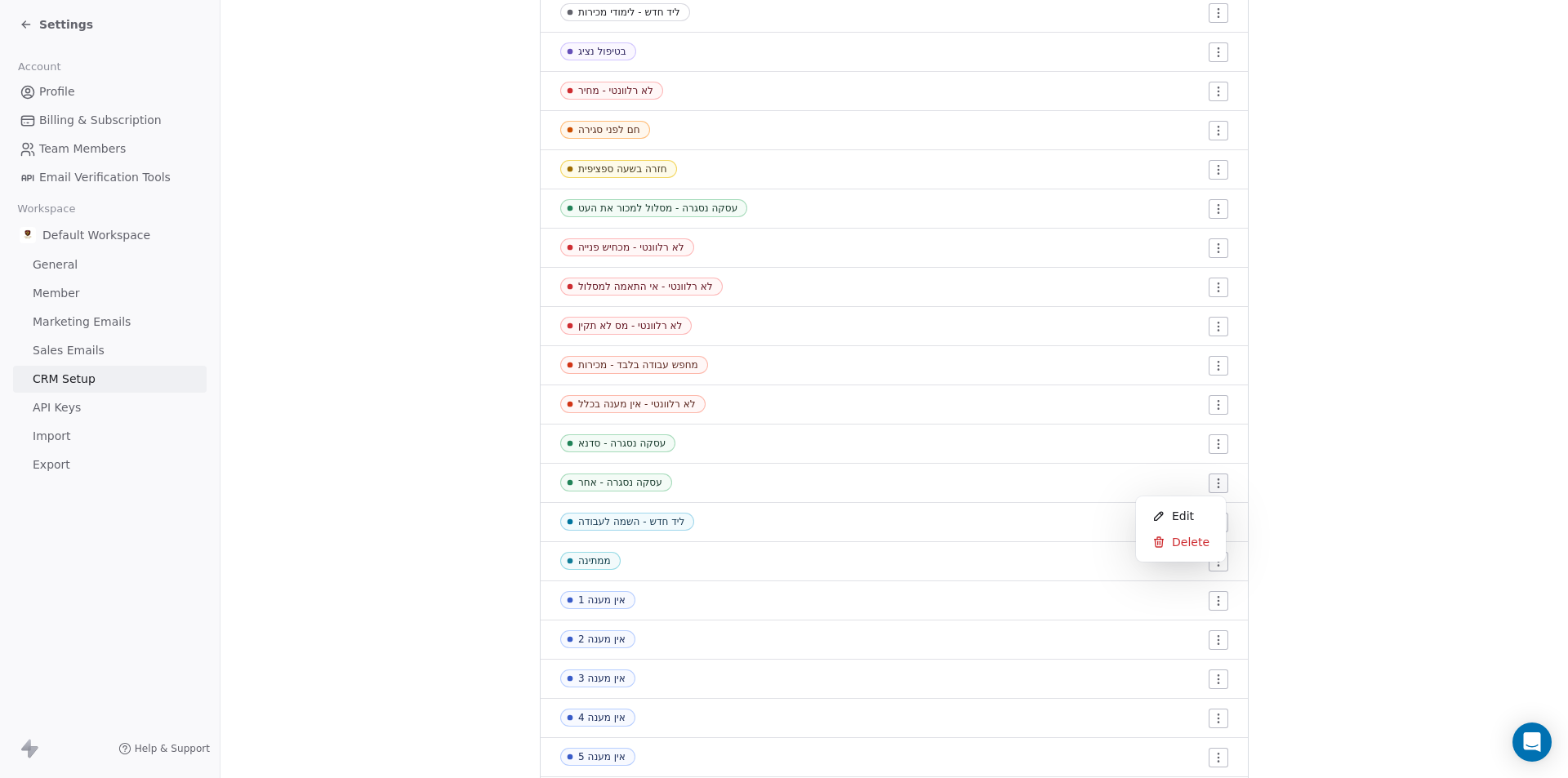
click at [1219, 482] on html "Settings Account Profile Billing & Subscription Team Members Email Verification…" at bounding box center [784, 389] width 1568 height 778
click at [1351, 577] on html "Settings Account Profile Billing & Subscription Team Members Email Verification…" at bounding box center [784, 389] width 1568 height 778
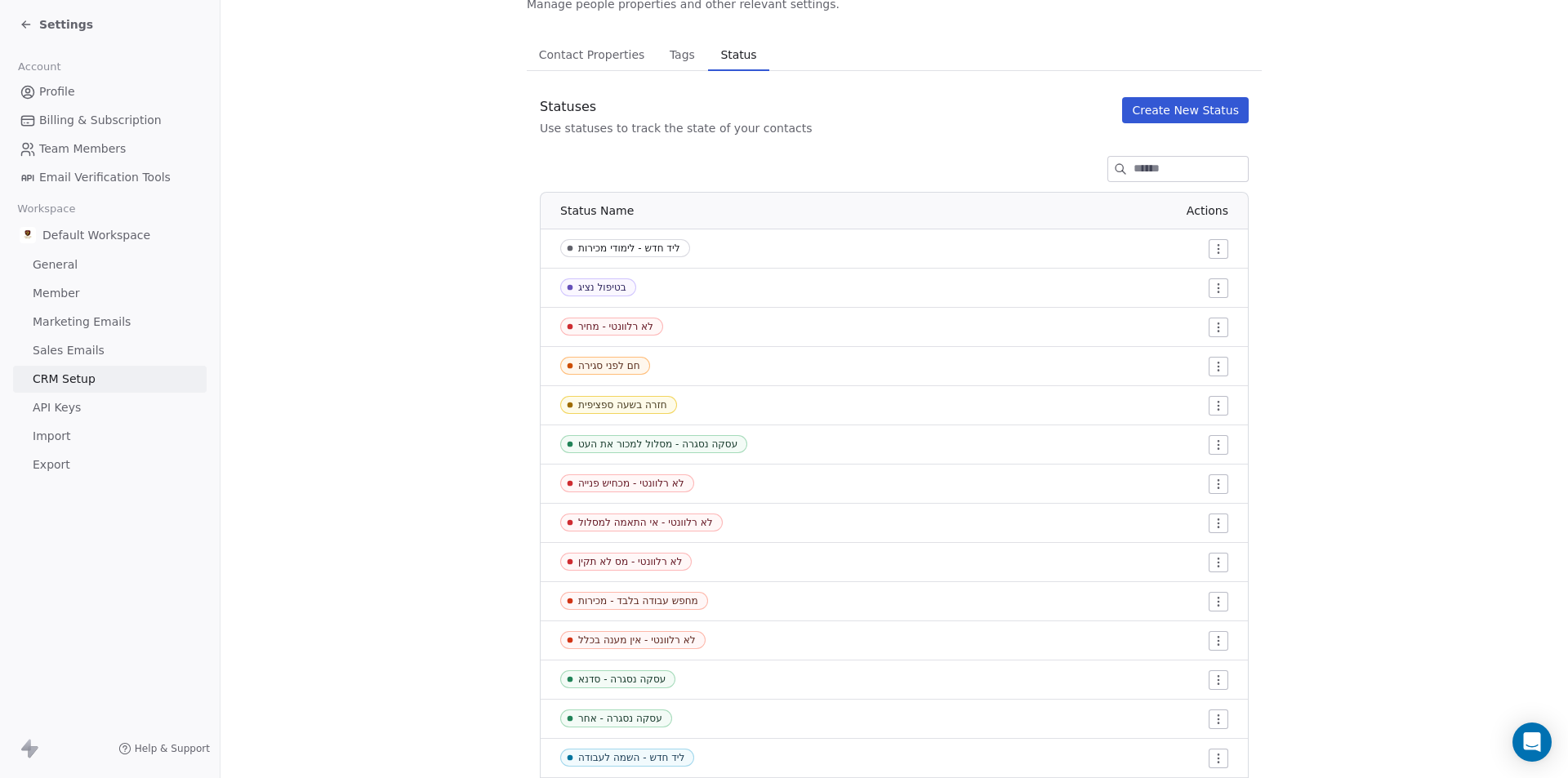
scroll to position [0, 0]
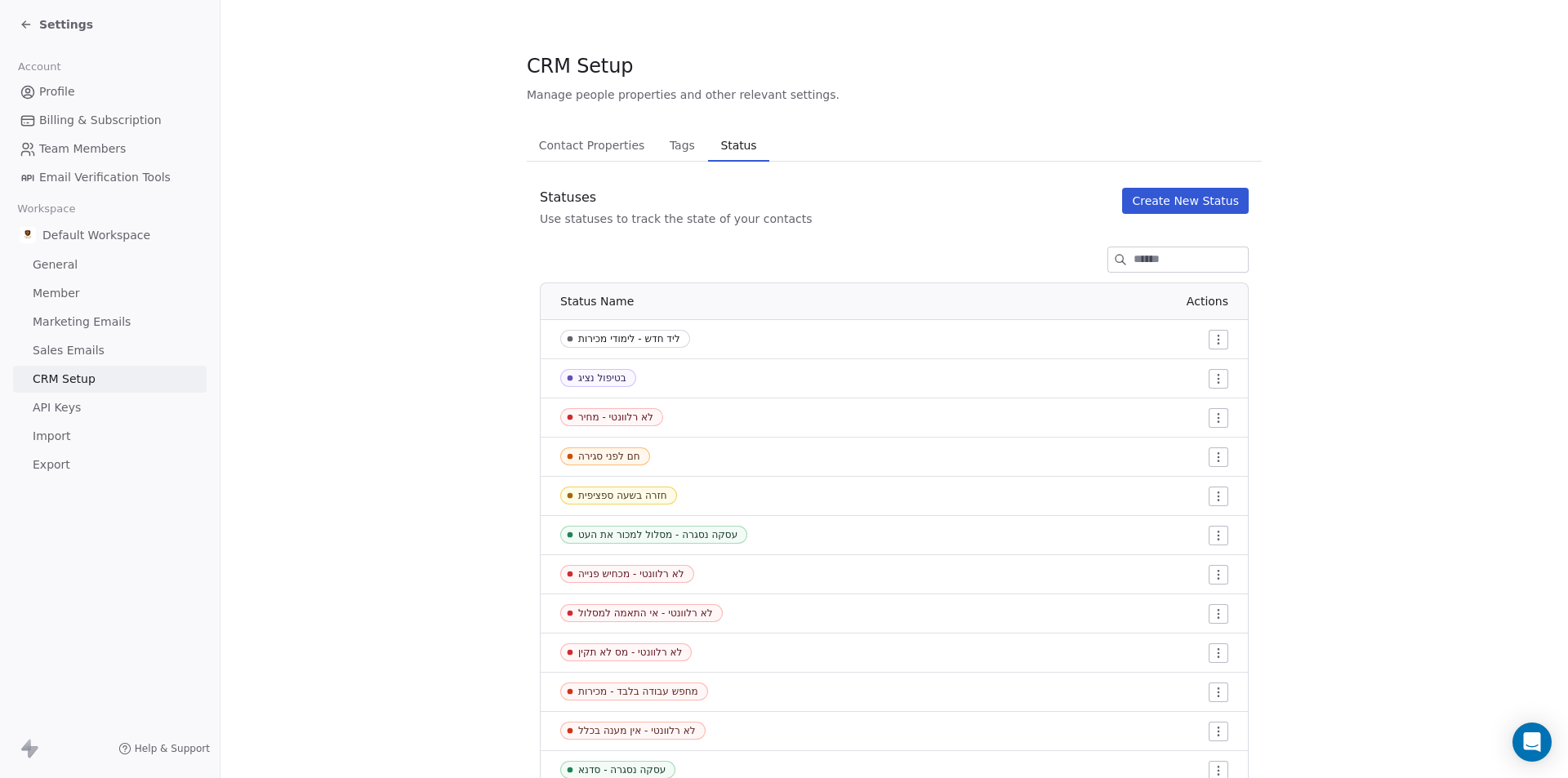
click at [1212, 194] on button "Create New Status" at bounding box center [1185, 201] width 127 height 26
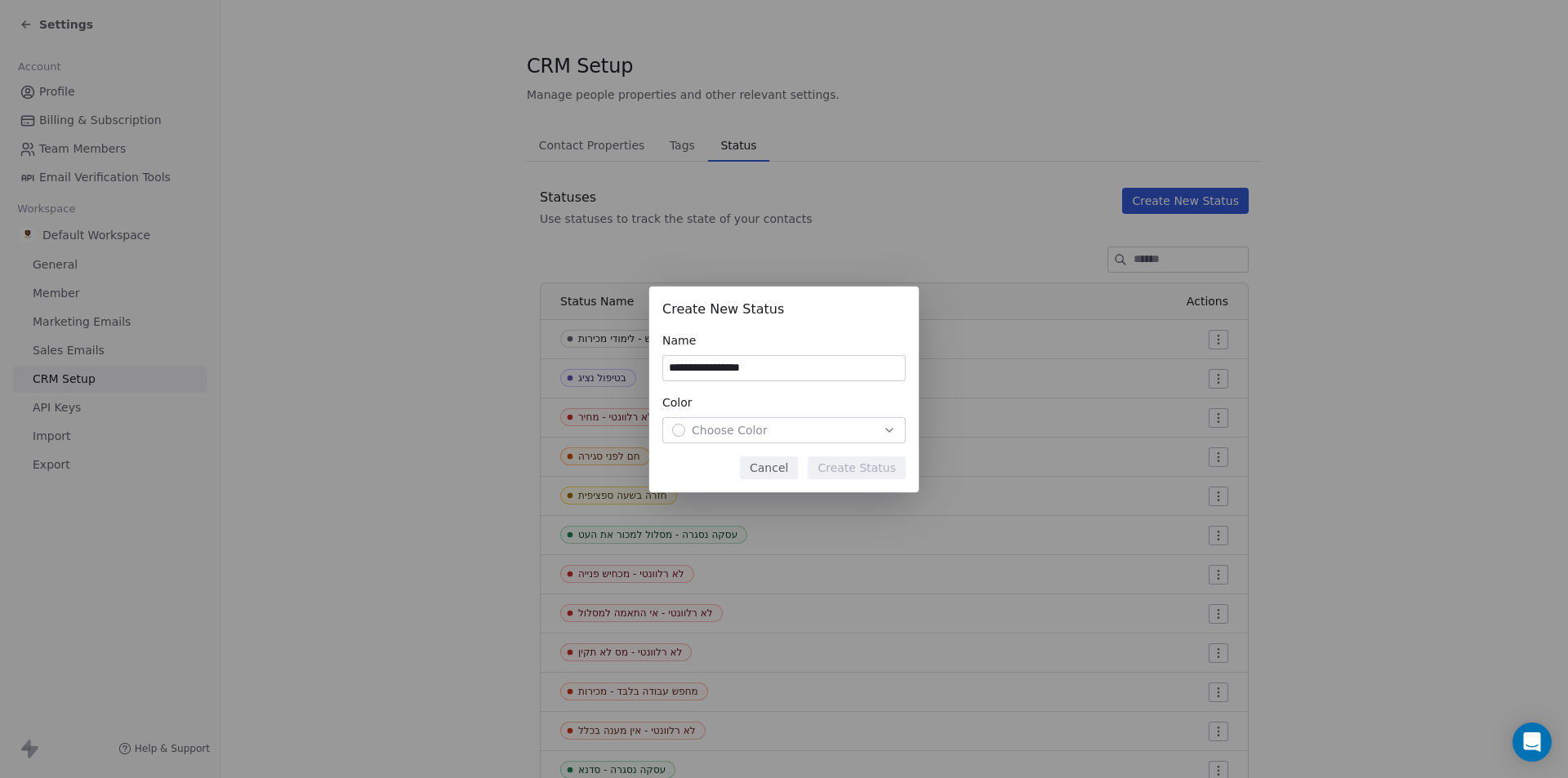
type input "**********"
click at [716, 426] on span "Choose Color" at bounding box center [729, 430] width 76 height 16
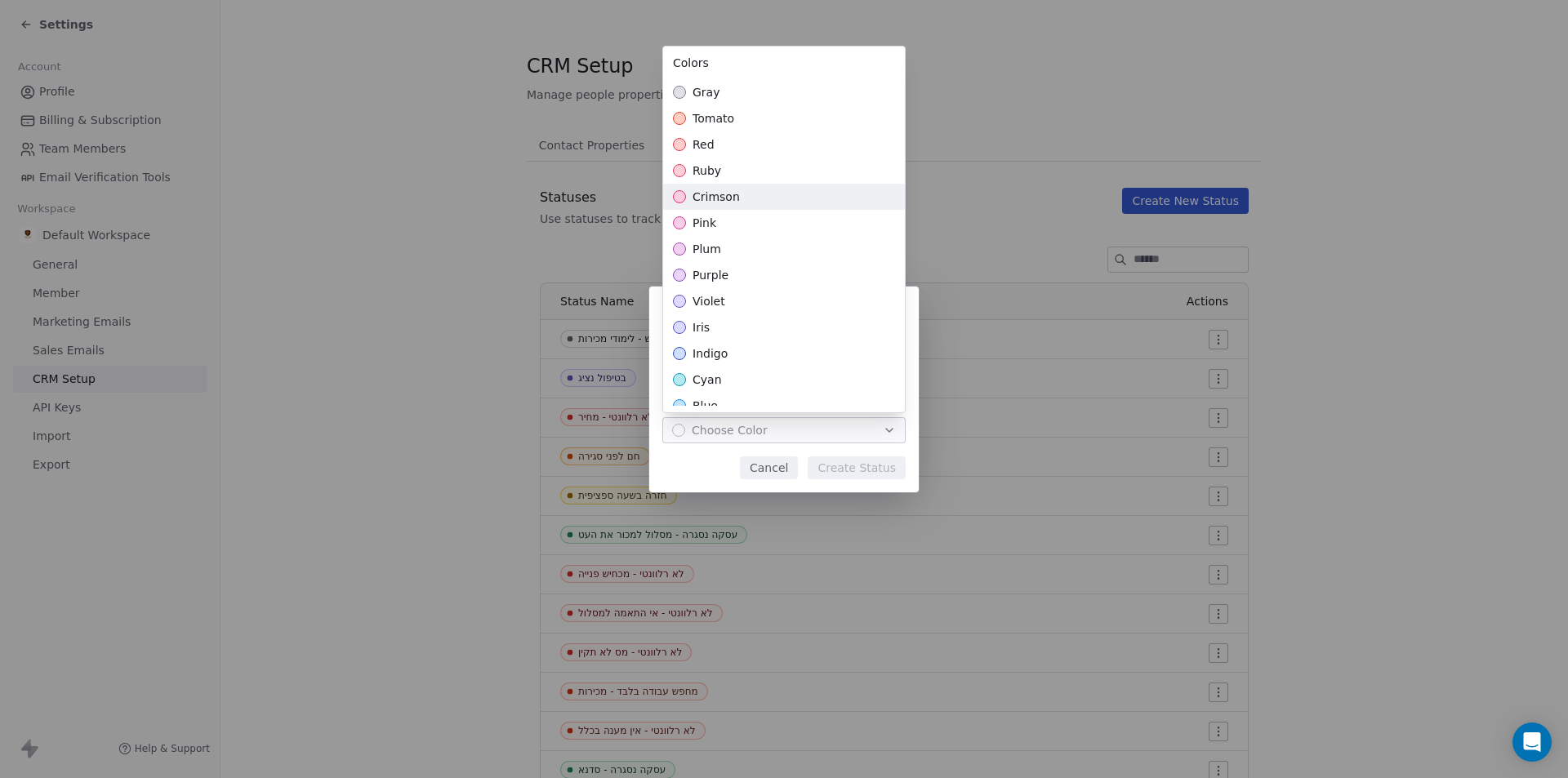
click at [729, 191] on span "crimson" at bounding box center [715, 197] width 47 height 16
click at [856, 471] on div "**********" at bounding box center [784, 389] width 1568 height 206
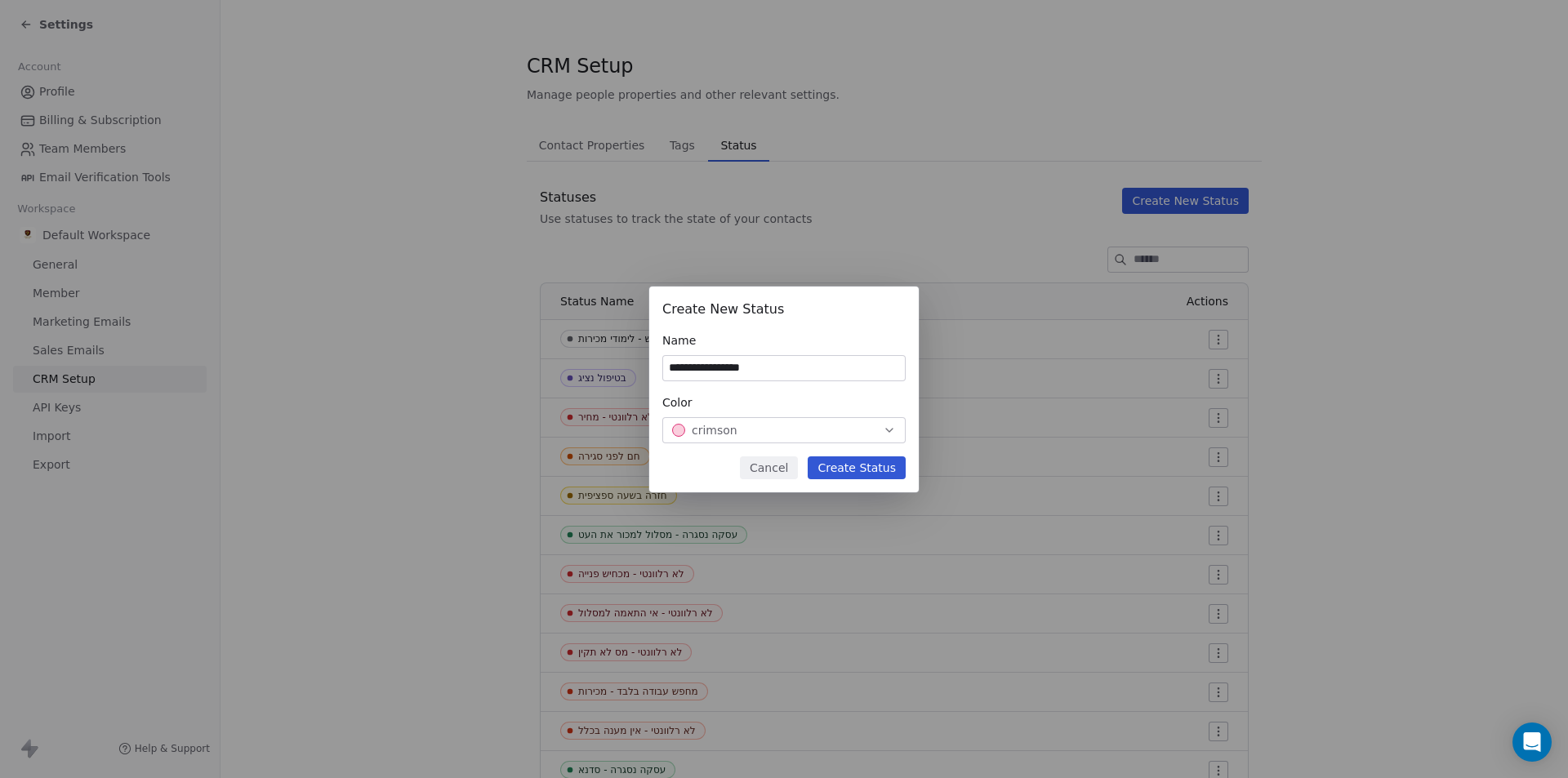
click at [856, 471] on button "Create Status" at bounding box center [856, 468] width 98 height 23
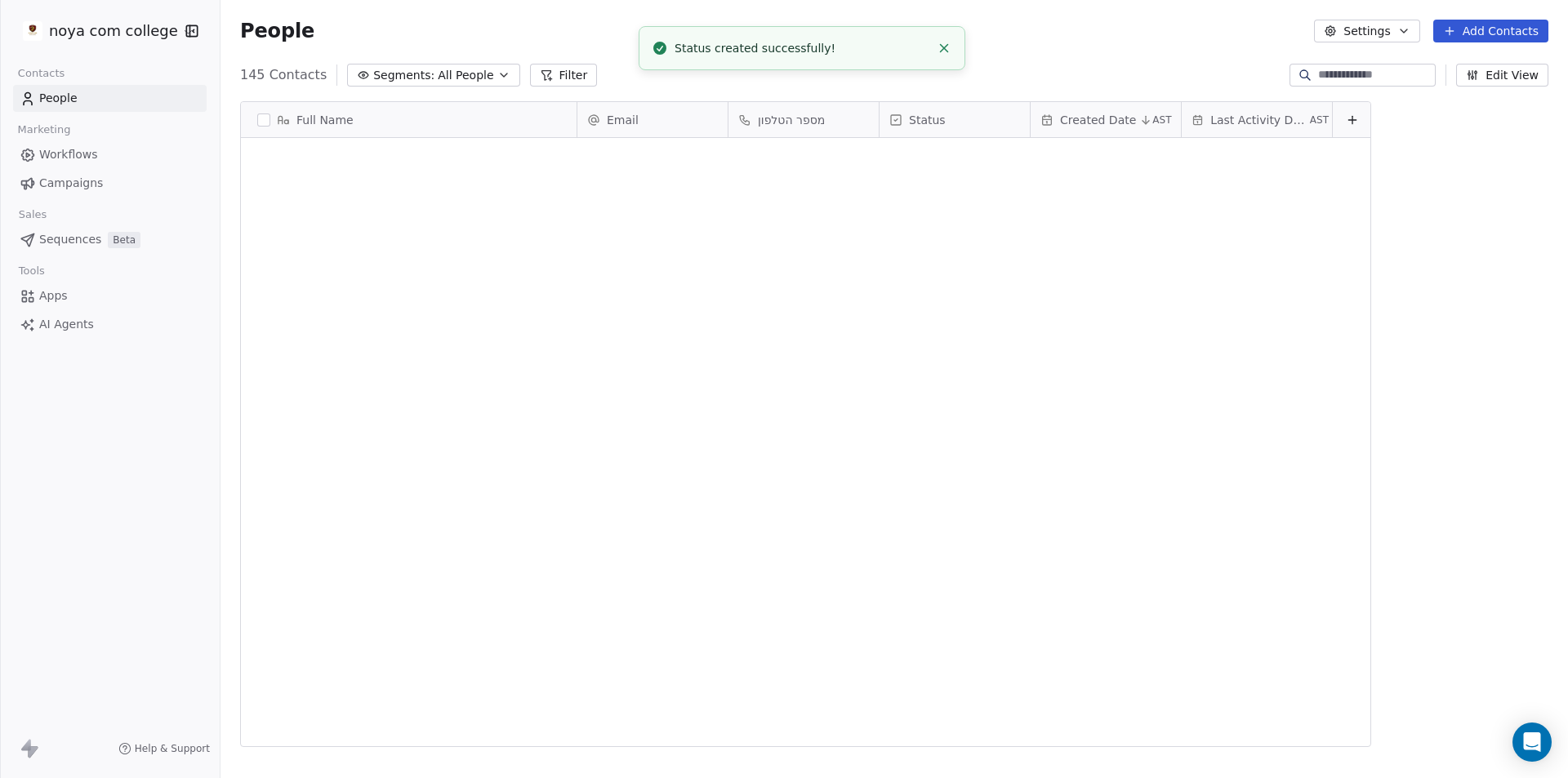
scroll to position [672, 1335]
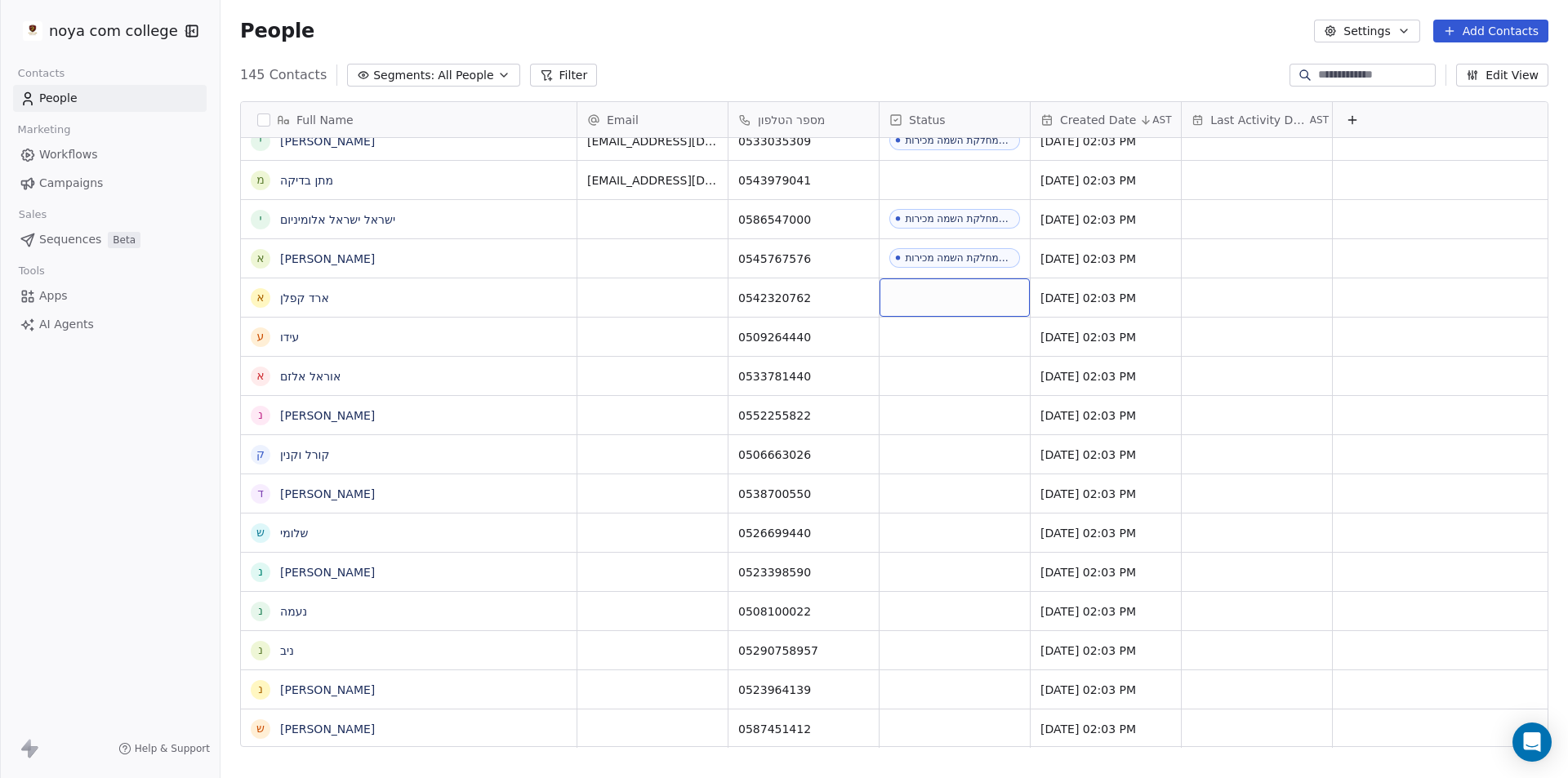
click at [954, 292] on div "grid" at bounding box center [954, 298] width 151 height 38
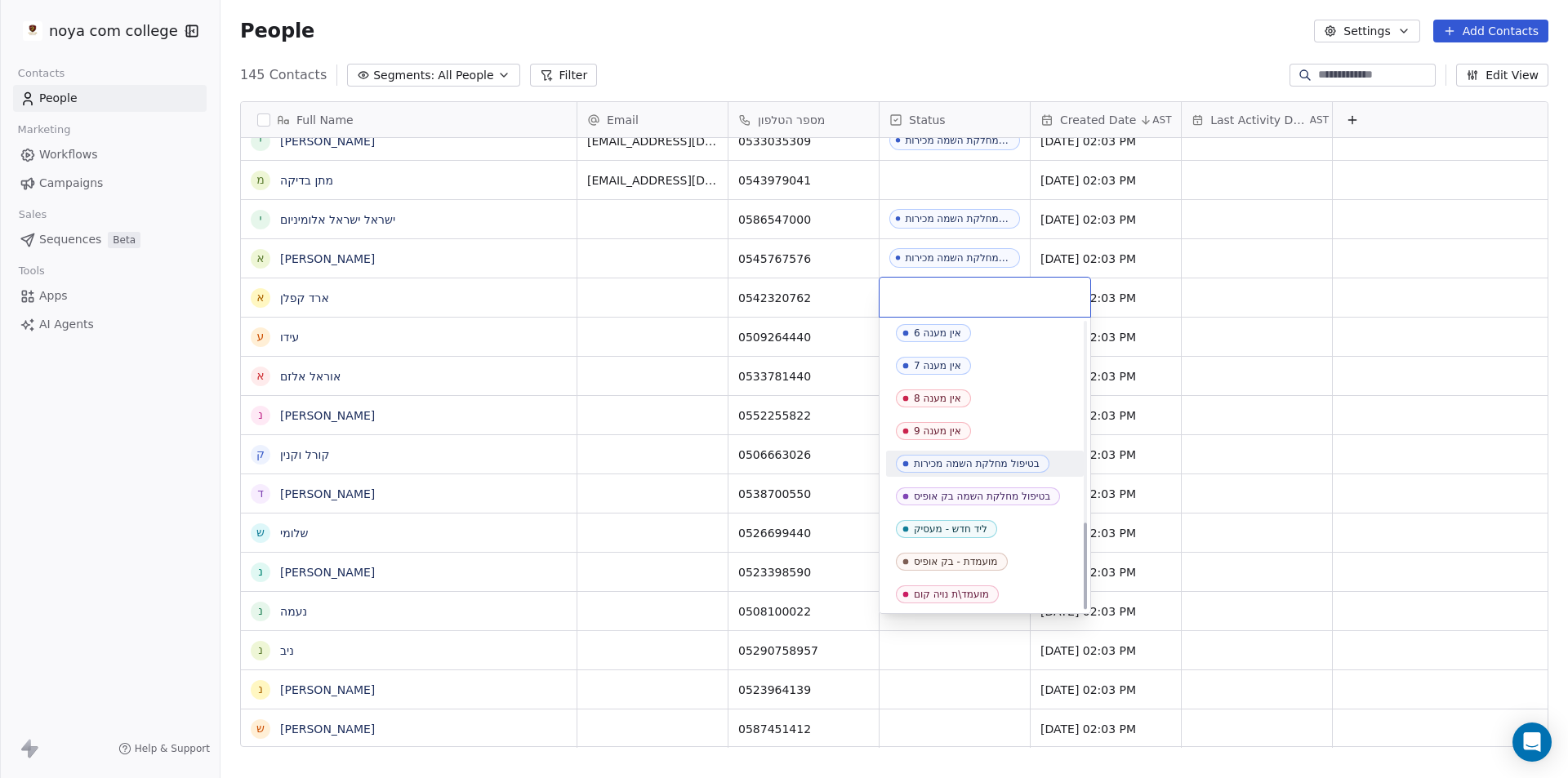
scroll to position [659, 0]
click at [967, 597] on div "מועמד\ת נויה קום" at bounding box center [951, 594] width 75 height 12
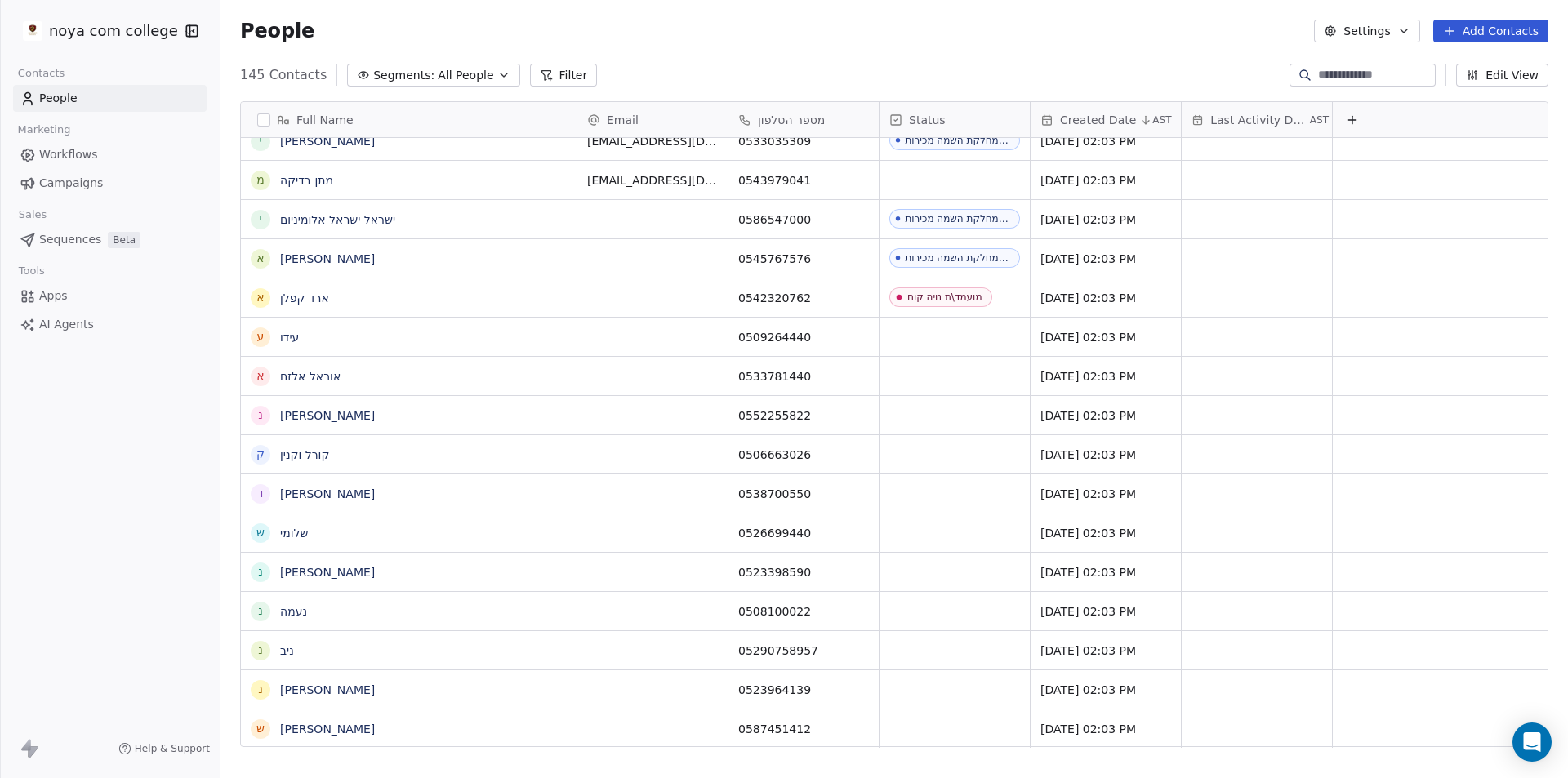
click at [55, 477] on div "noya com college Contacts People Marketing Workflows Campaigns Sales Sequences …" at bounding box center [110, 389] width 220 height 778
click at [938, 299] on div "grid" at bounding box center [954, 298] width 151 height 38
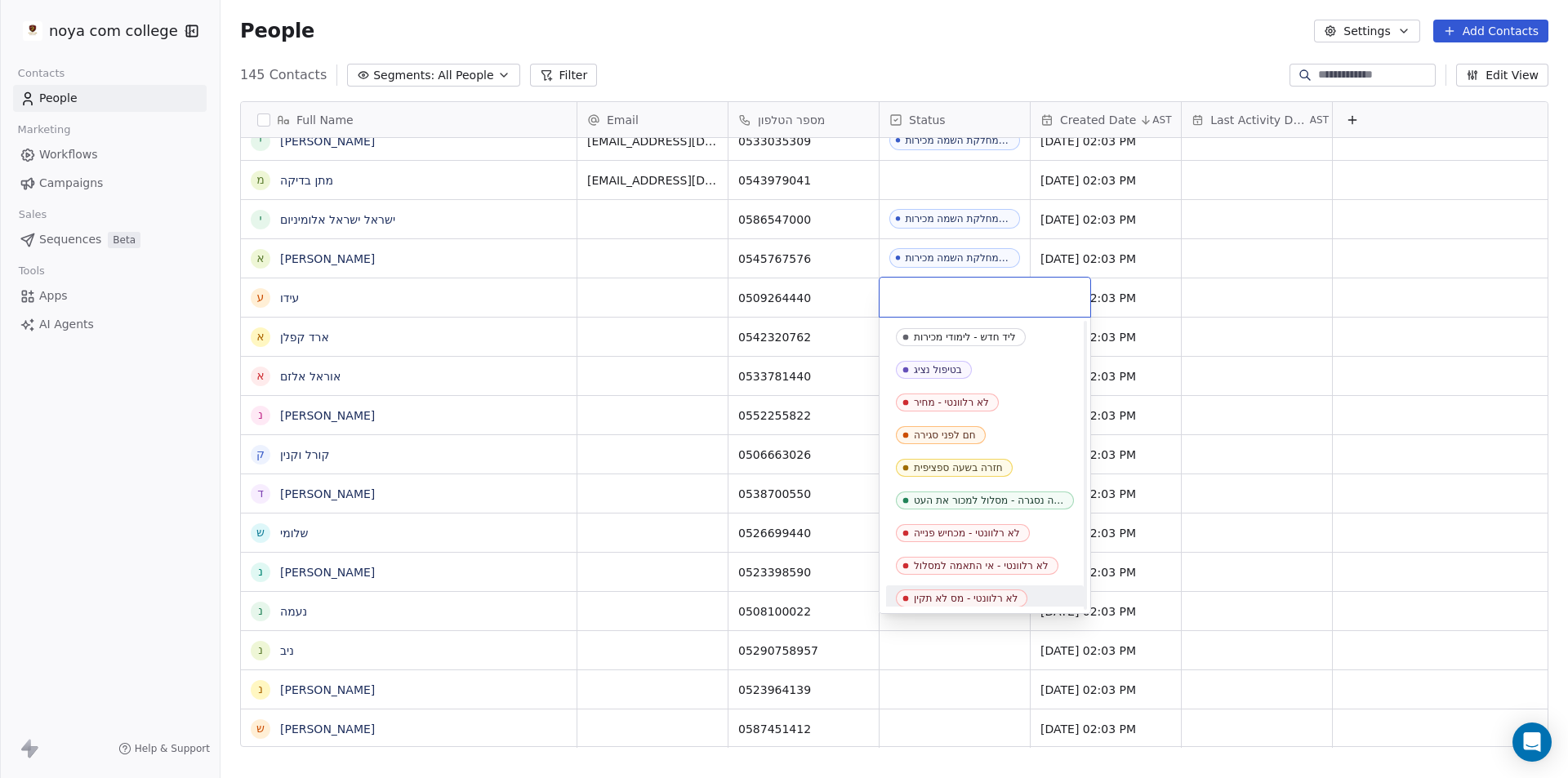
scroll to position [82, 0]
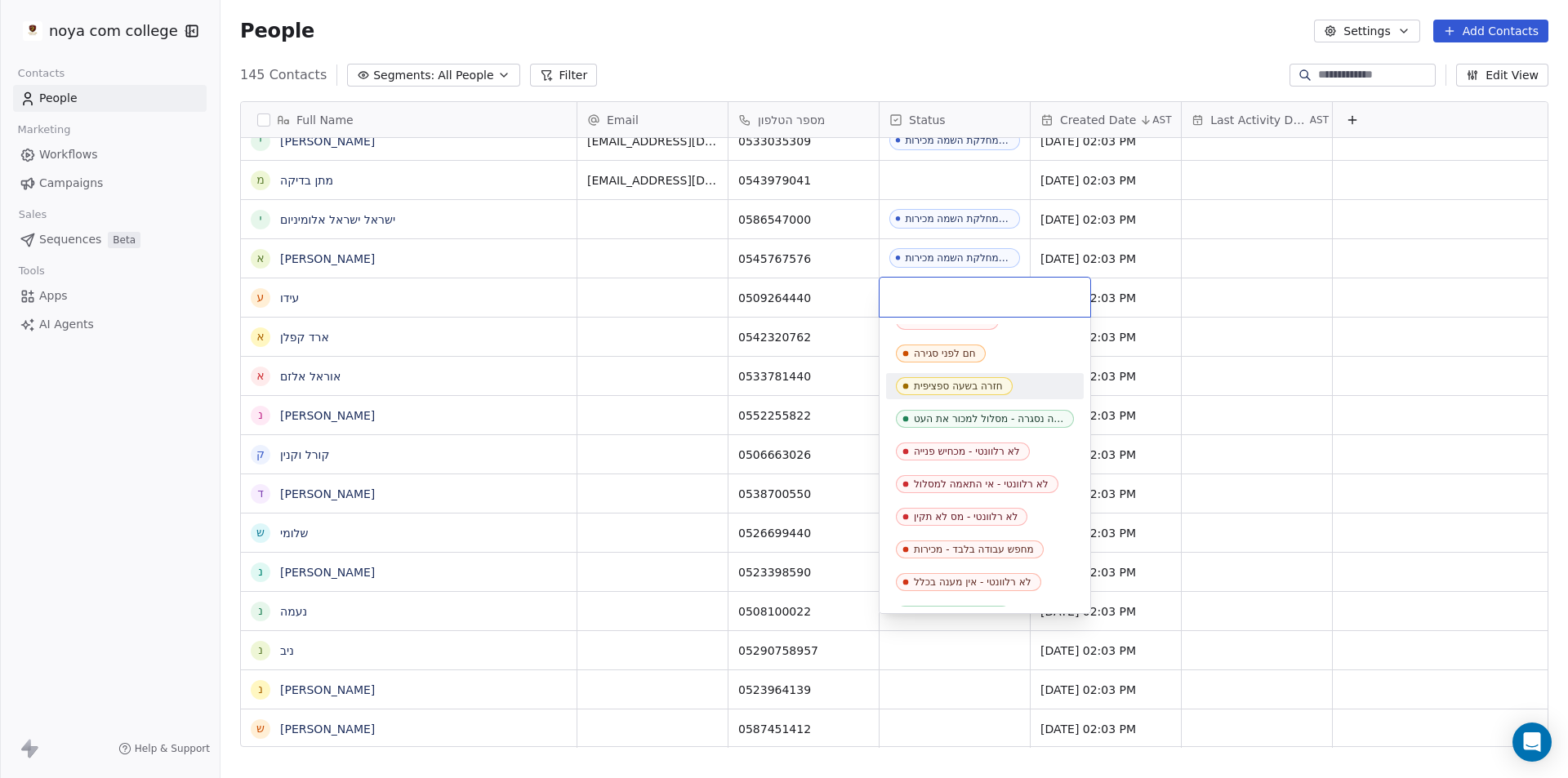
click at [989, 389] on div "חזרה בשעה ספציפית" at bounding box center [959, 386] width 89 height 12
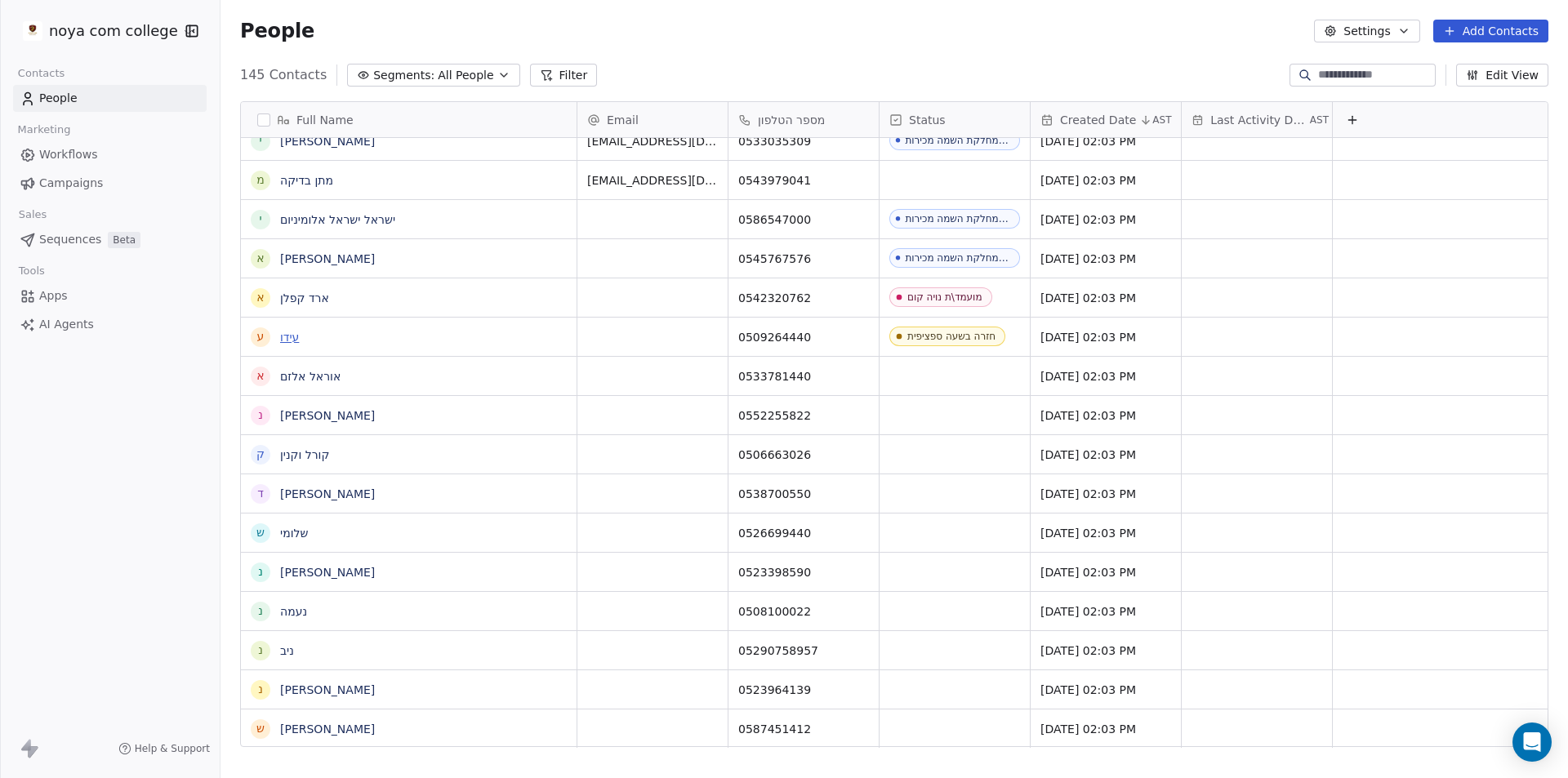
click at [280, 338] on link "עידו" at bounding box center [289, 337] width 19 height 13
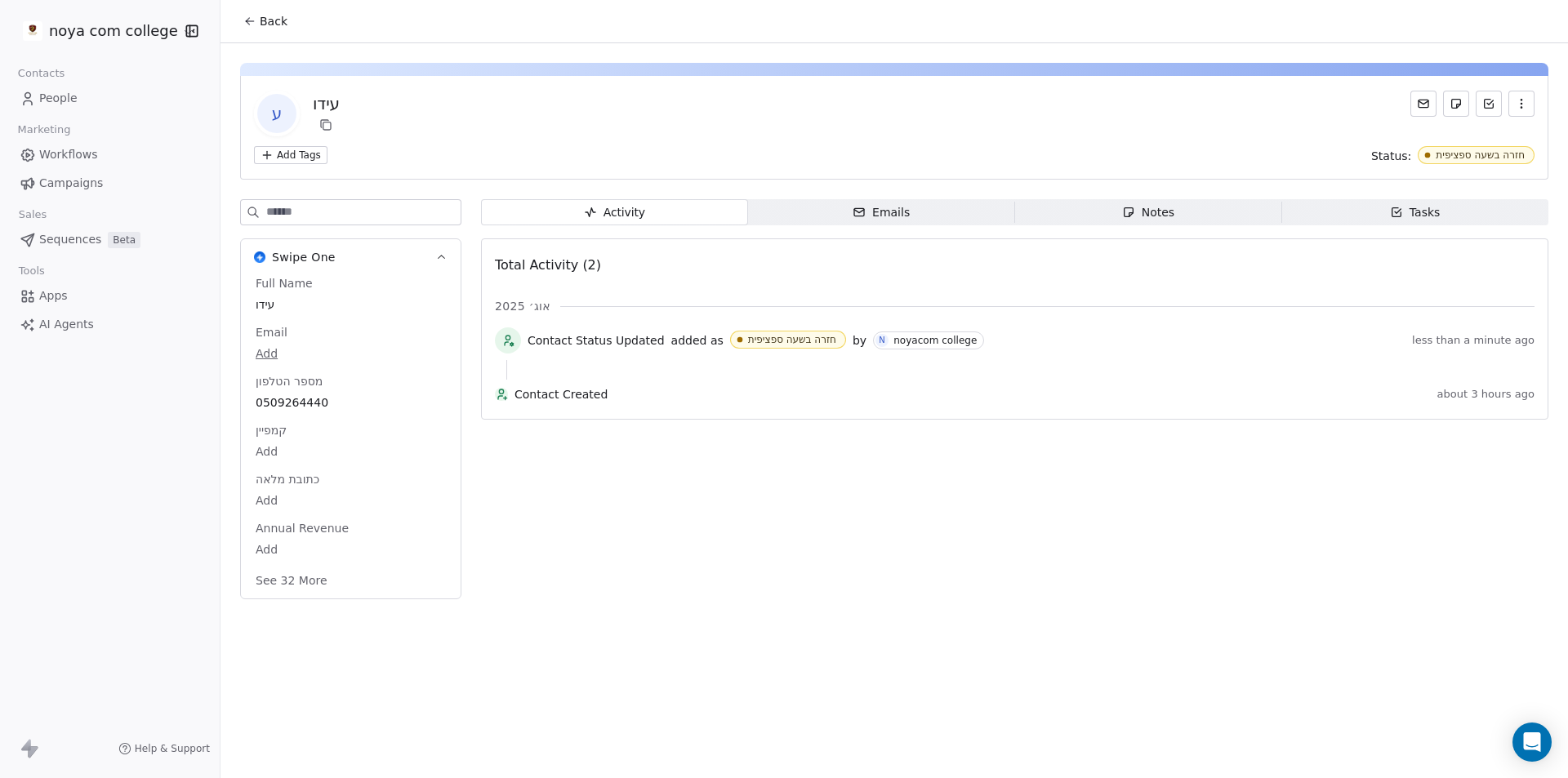
click at [1171, 212] on div "Notes" at bounding box center [1147, 212] width 53 height 17
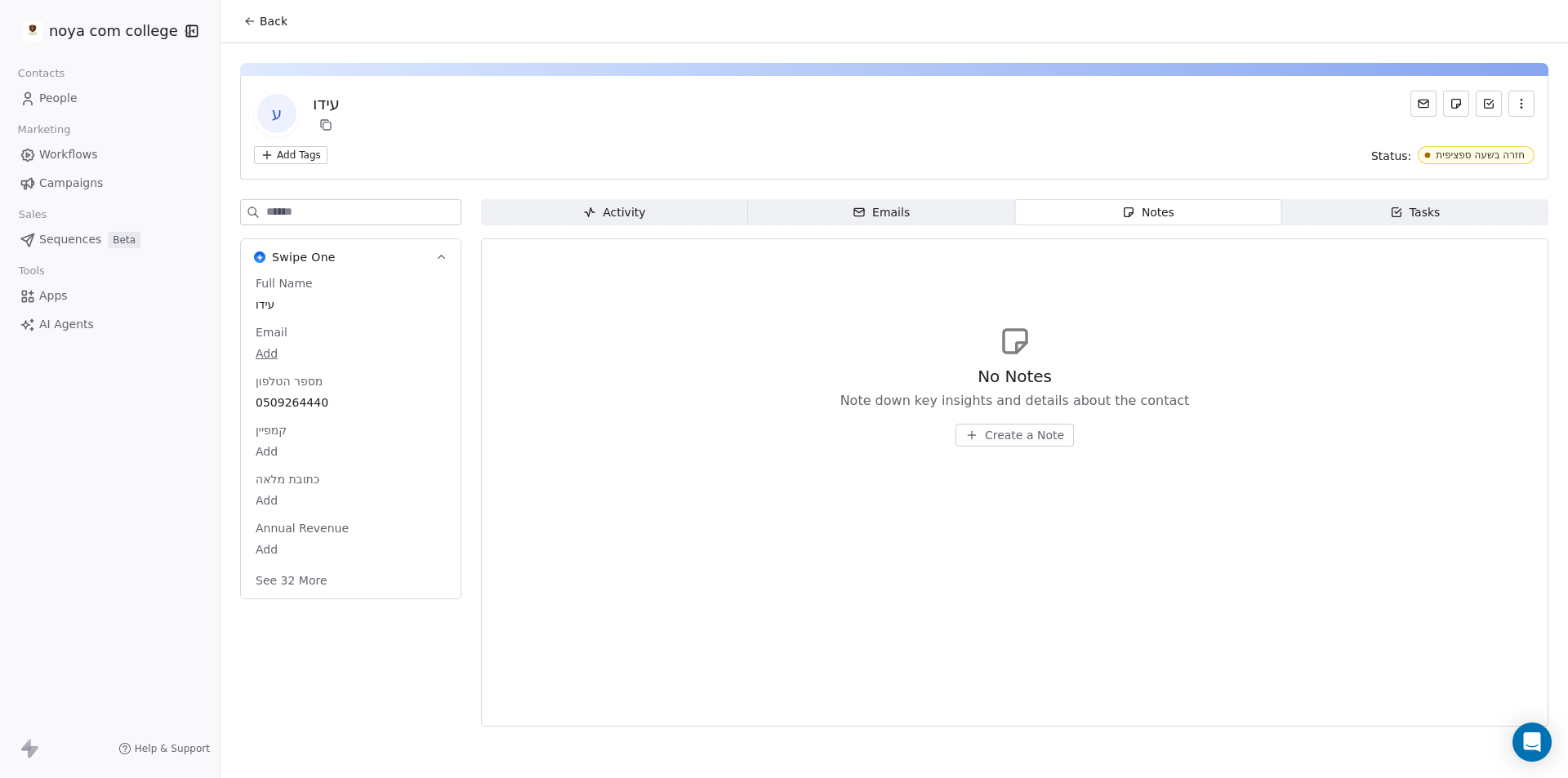
click at [997, 429] on span "Create a Note" at bounding box center [1024, 435] width 79 height 16
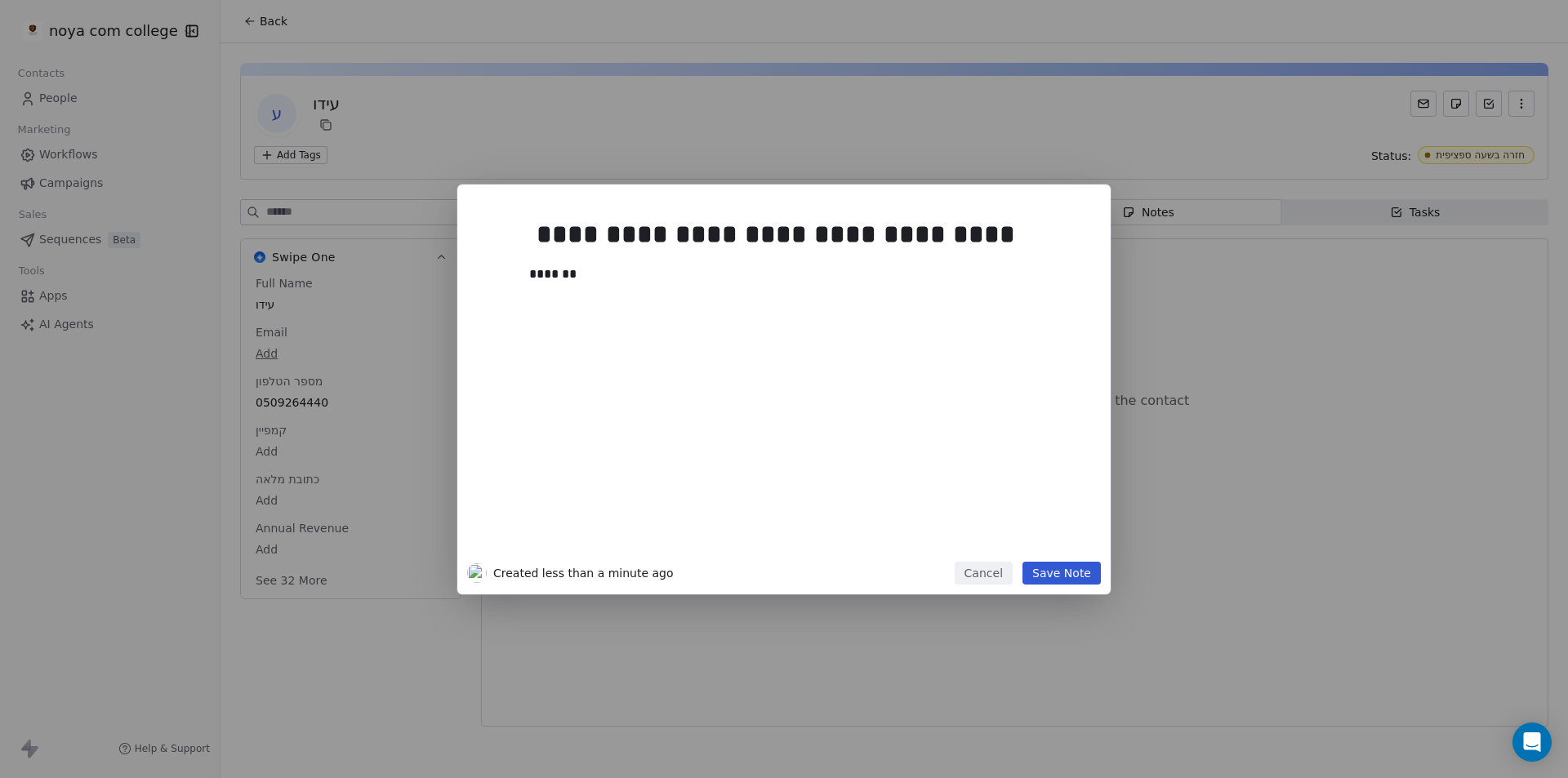
click at [1070, 576] on button "Save Note" at bounding box center [1062, 574] width 78 height 23
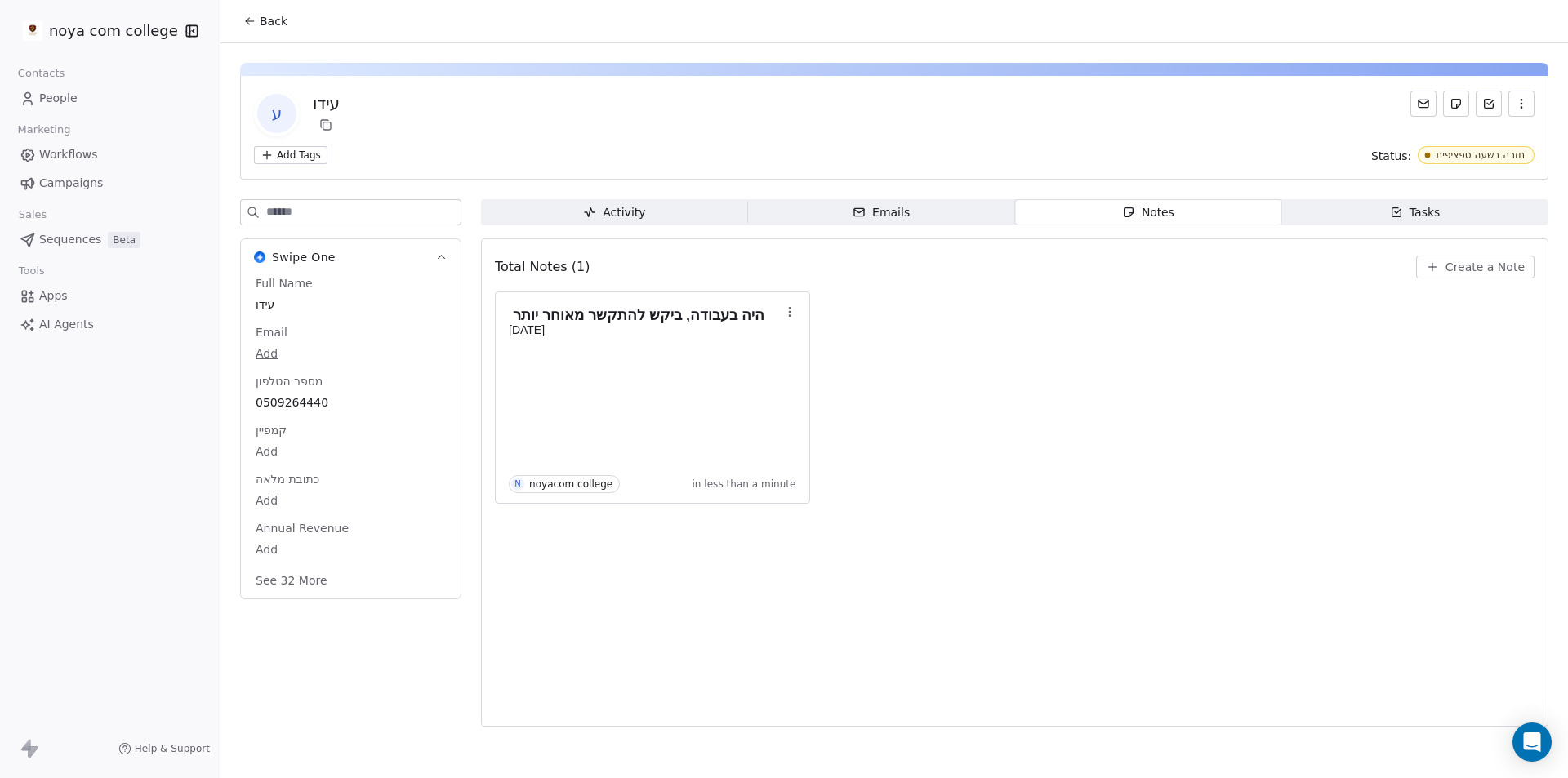
click at [258, 15] on button "Back" at bounding box center [265, 20] width 63 height 29
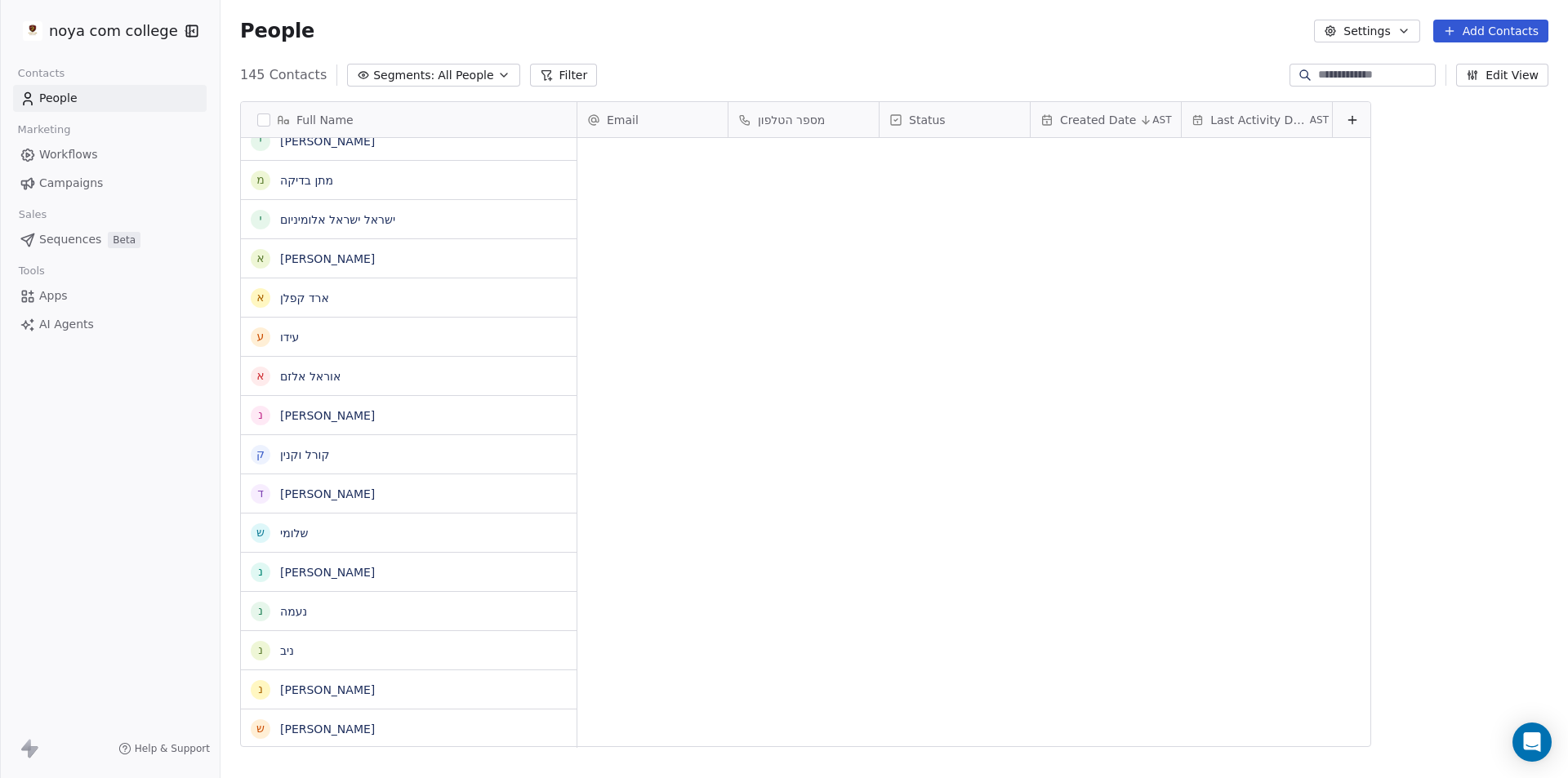
scroll to position [672, 1335]
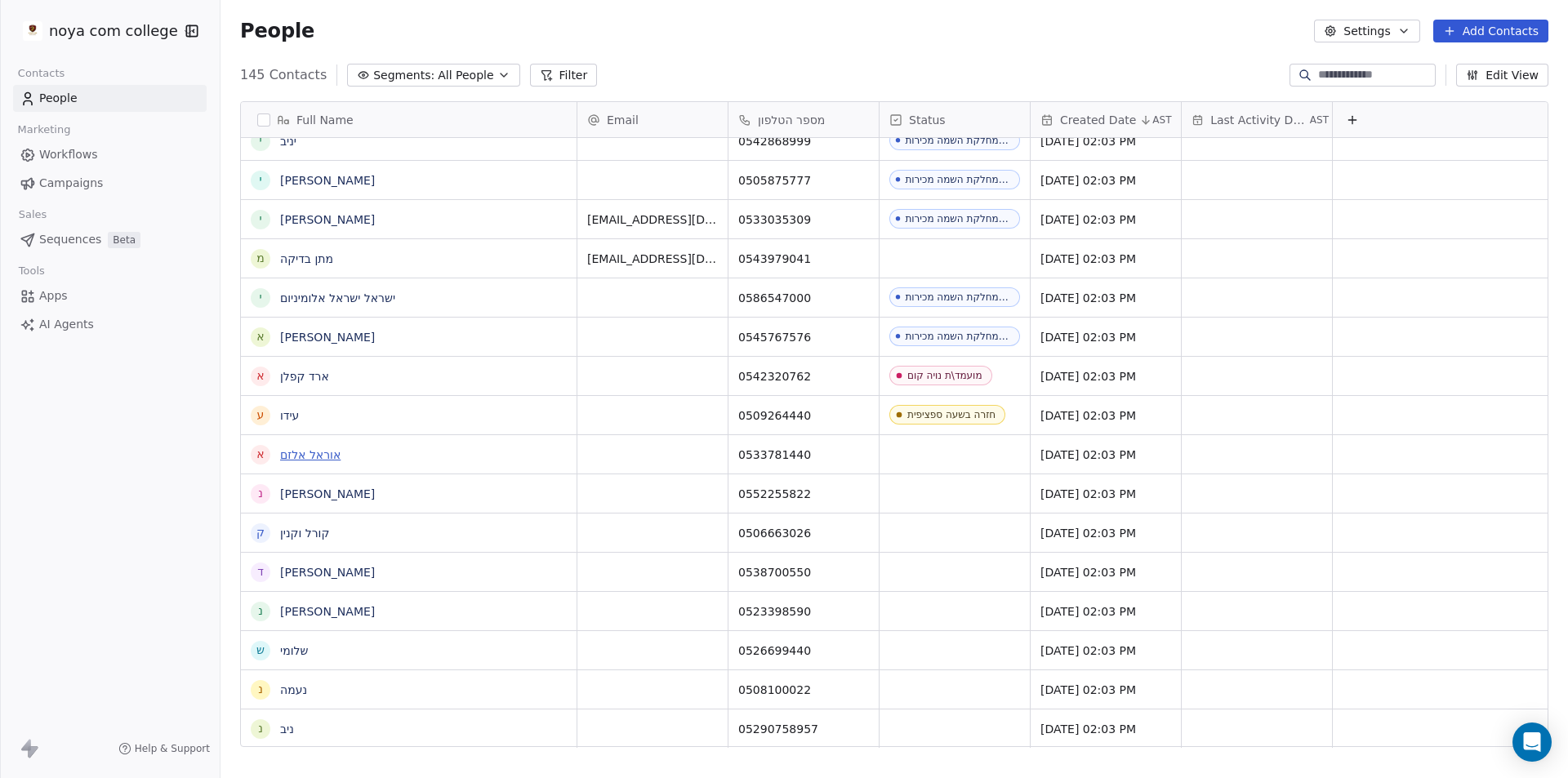
click at [307, 457] on link "אוראל אלזם" at bounding box center [310, 455] width 61 height 13
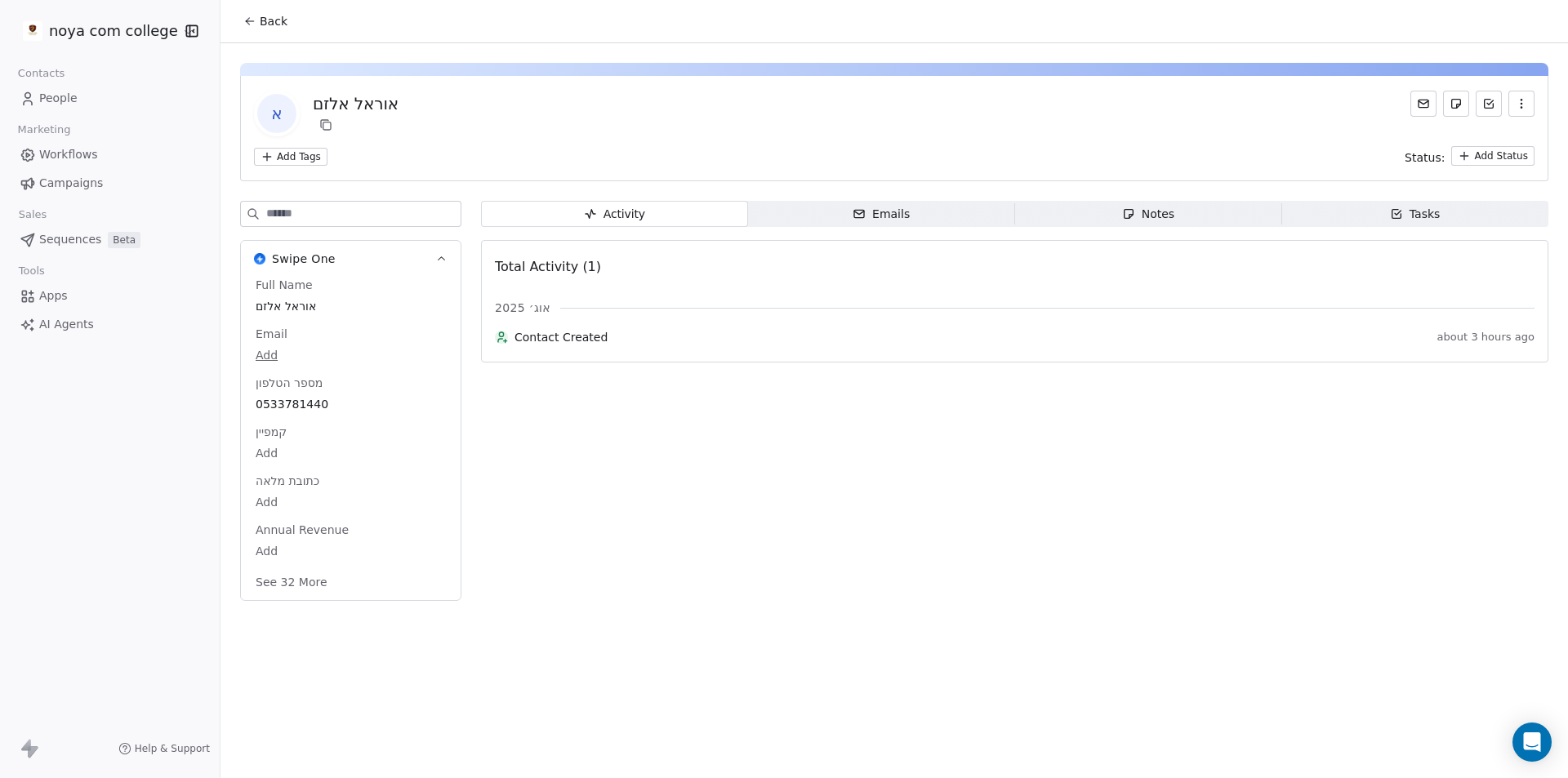
click at [1139, 226] on span "Notes Notes" at bounding box center [1148, 213] width 267 height 26
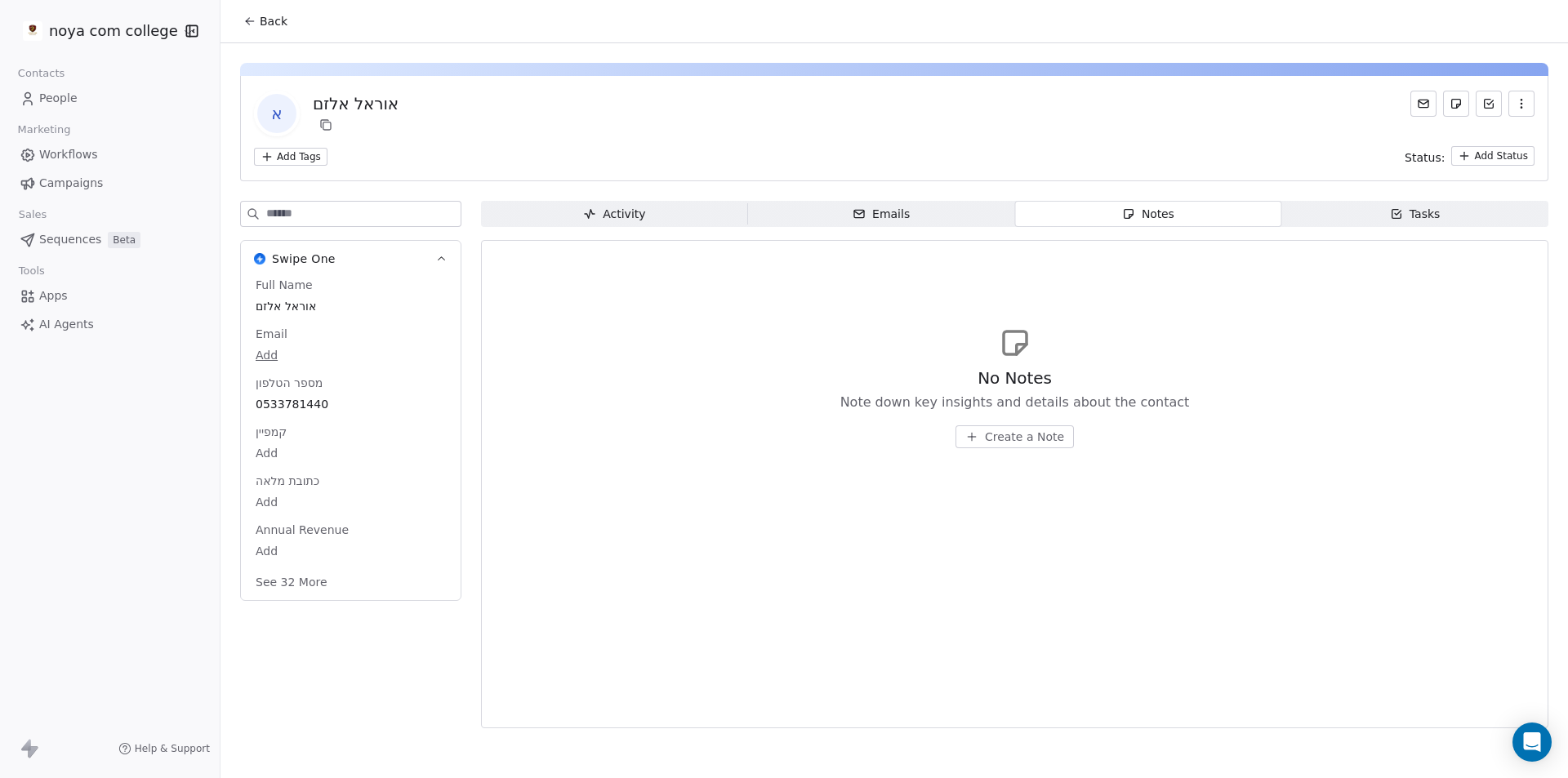
click at [1034, 435] on span "Create a Note" at bounding box center [1024, 437] width 79 height 16
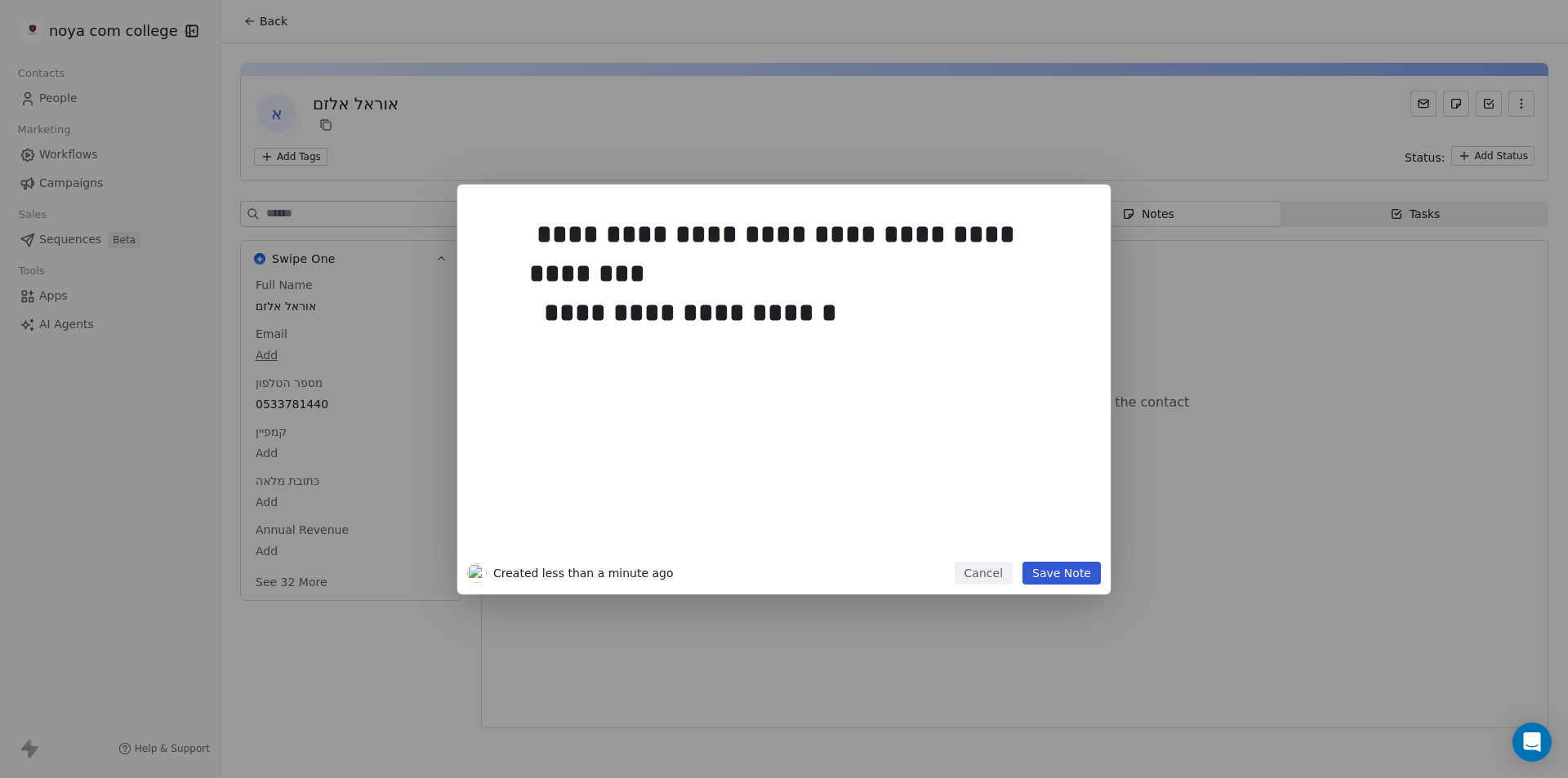
click at [1091, 564] on button "Save Note" at bounding box center [1062, 574] width 78 height 23
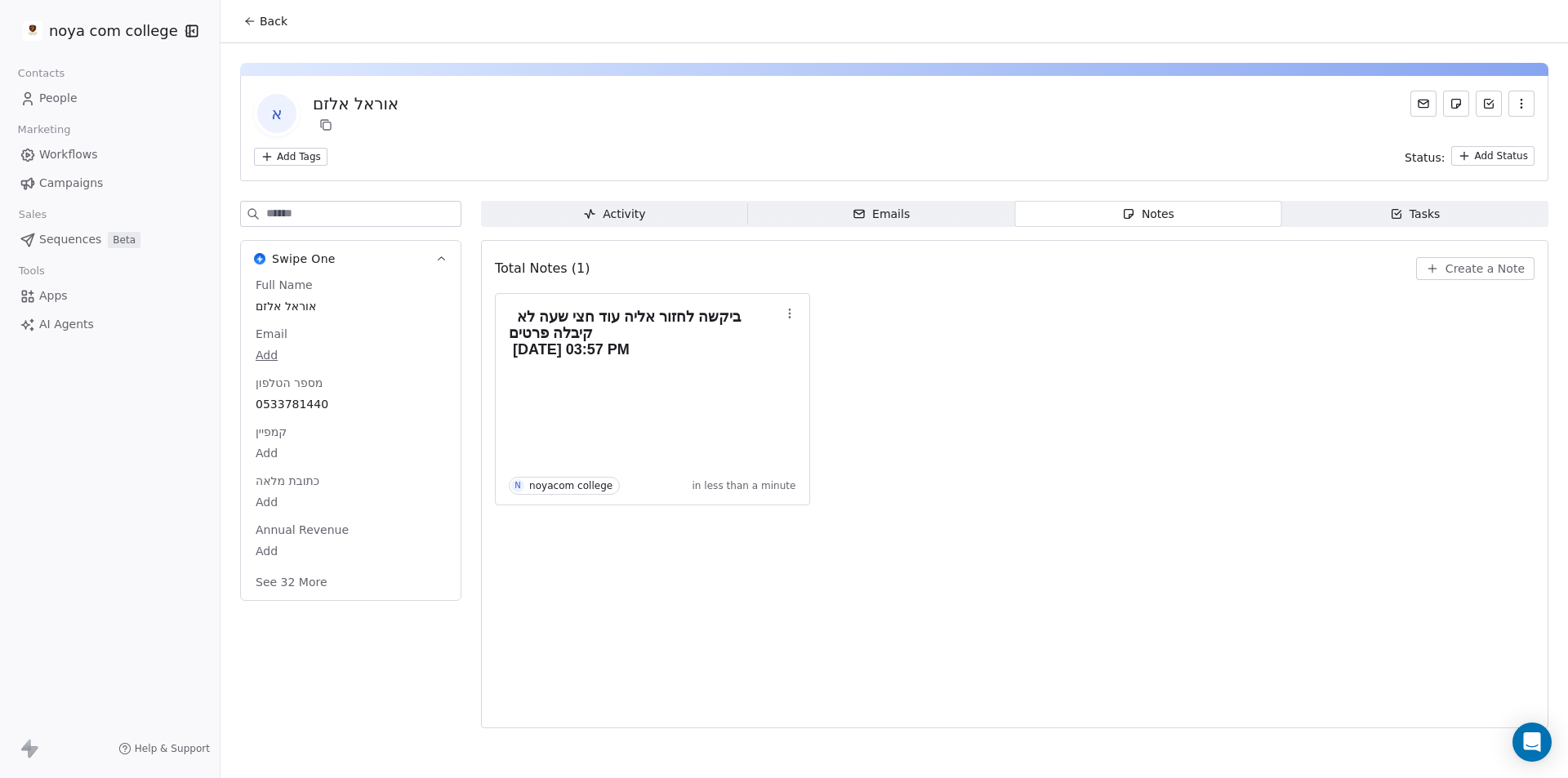
click at [272, 24] on span "Back" at bounding box center [273, 21] width 28 height 16
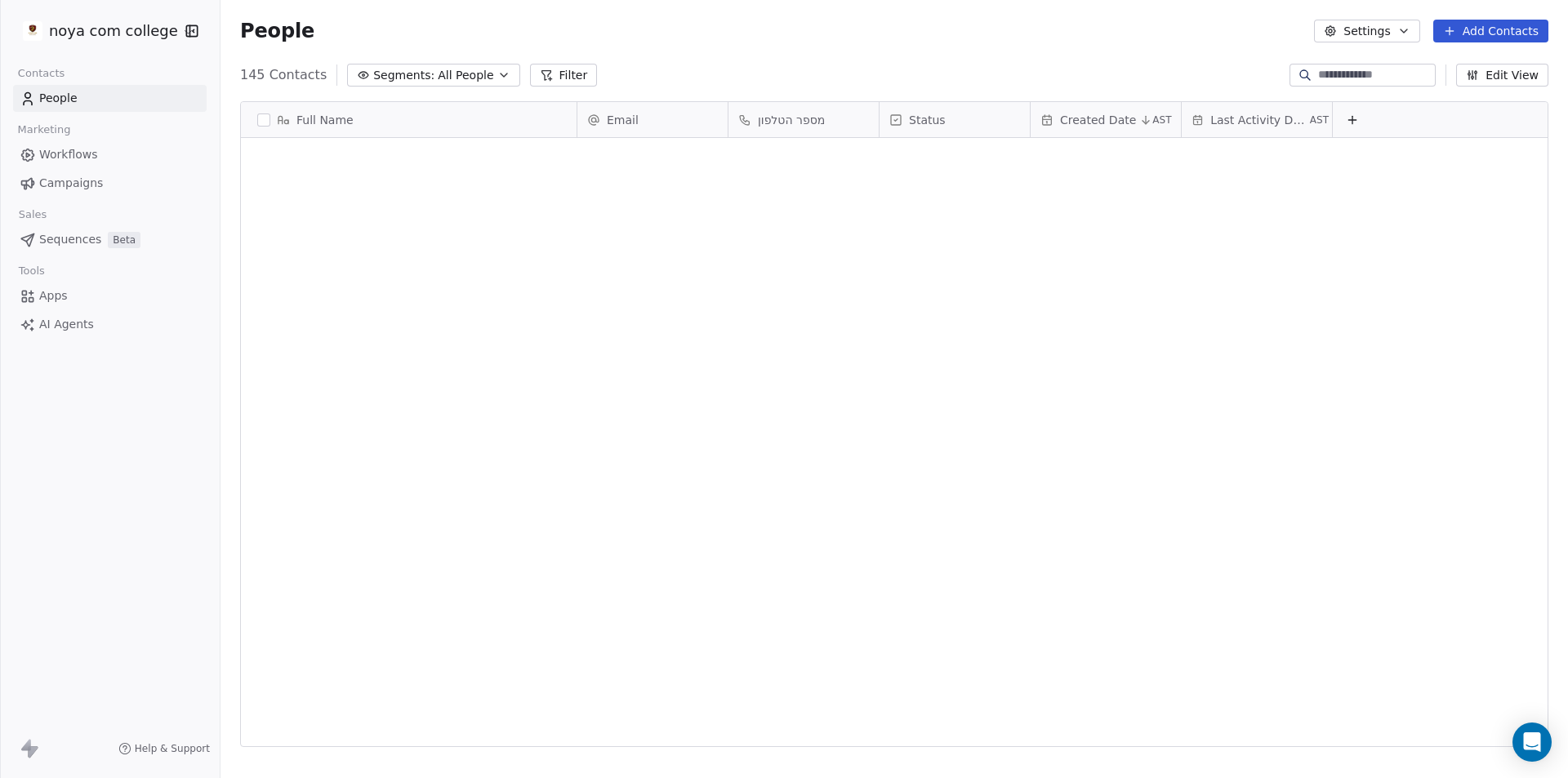
scroll to position [672, 1335]
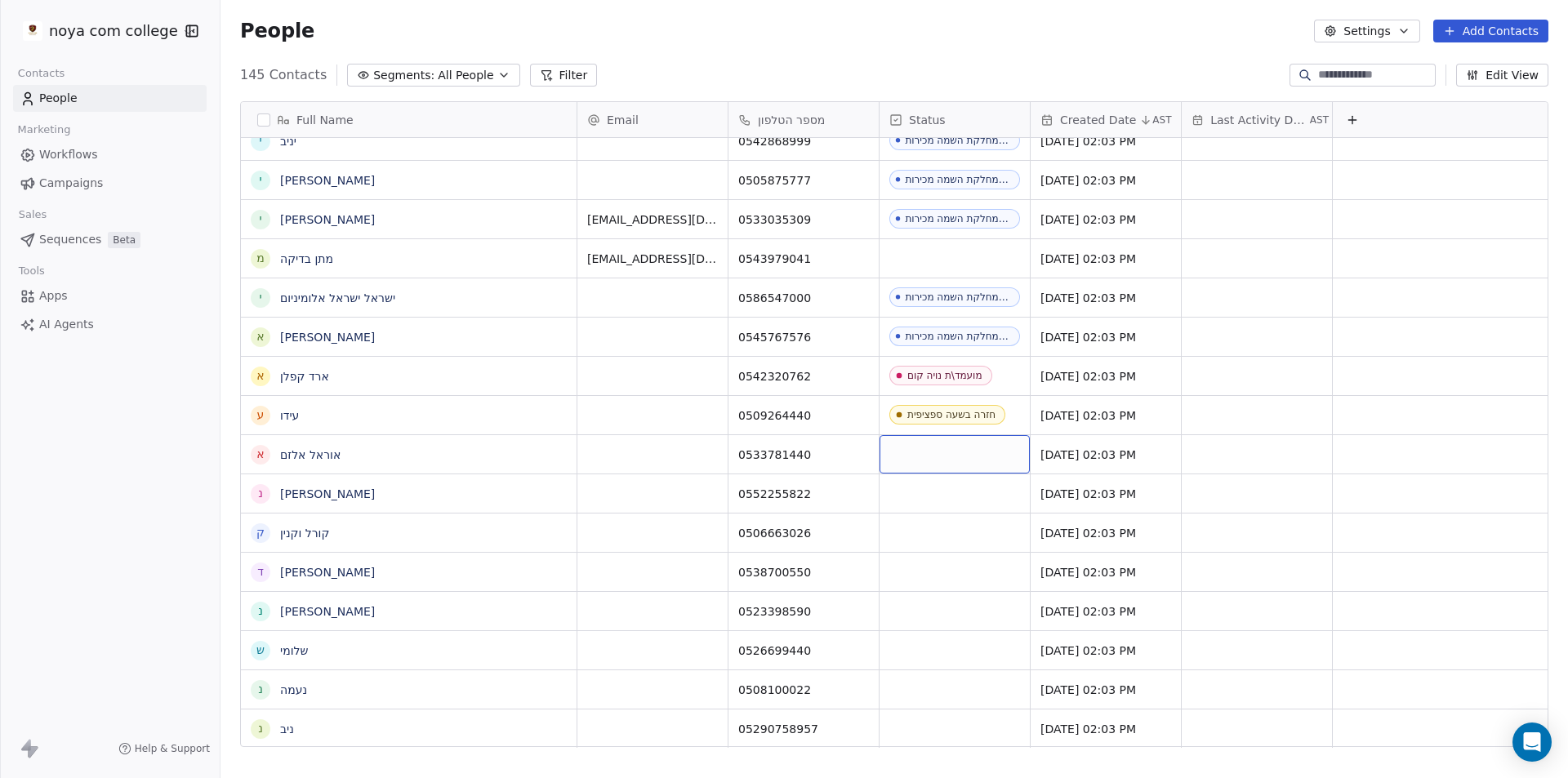
click at [948, 458] on div "grid" at bounding box center [954, 455] width 151 height 38
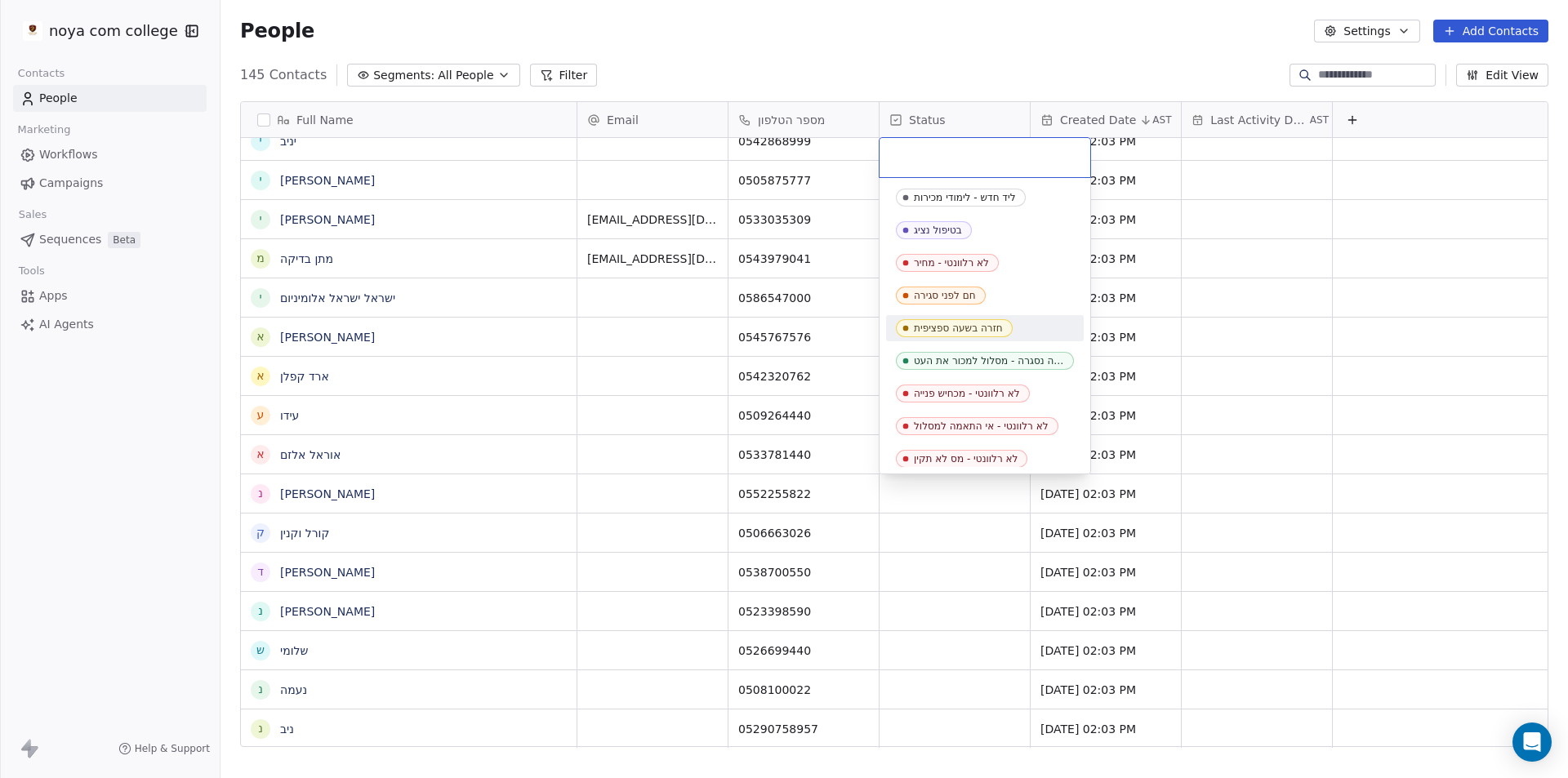
click at [984, 330] on div "חזרה בשעה ספציפית" at bounding box center [959, 328] width 89 height 12
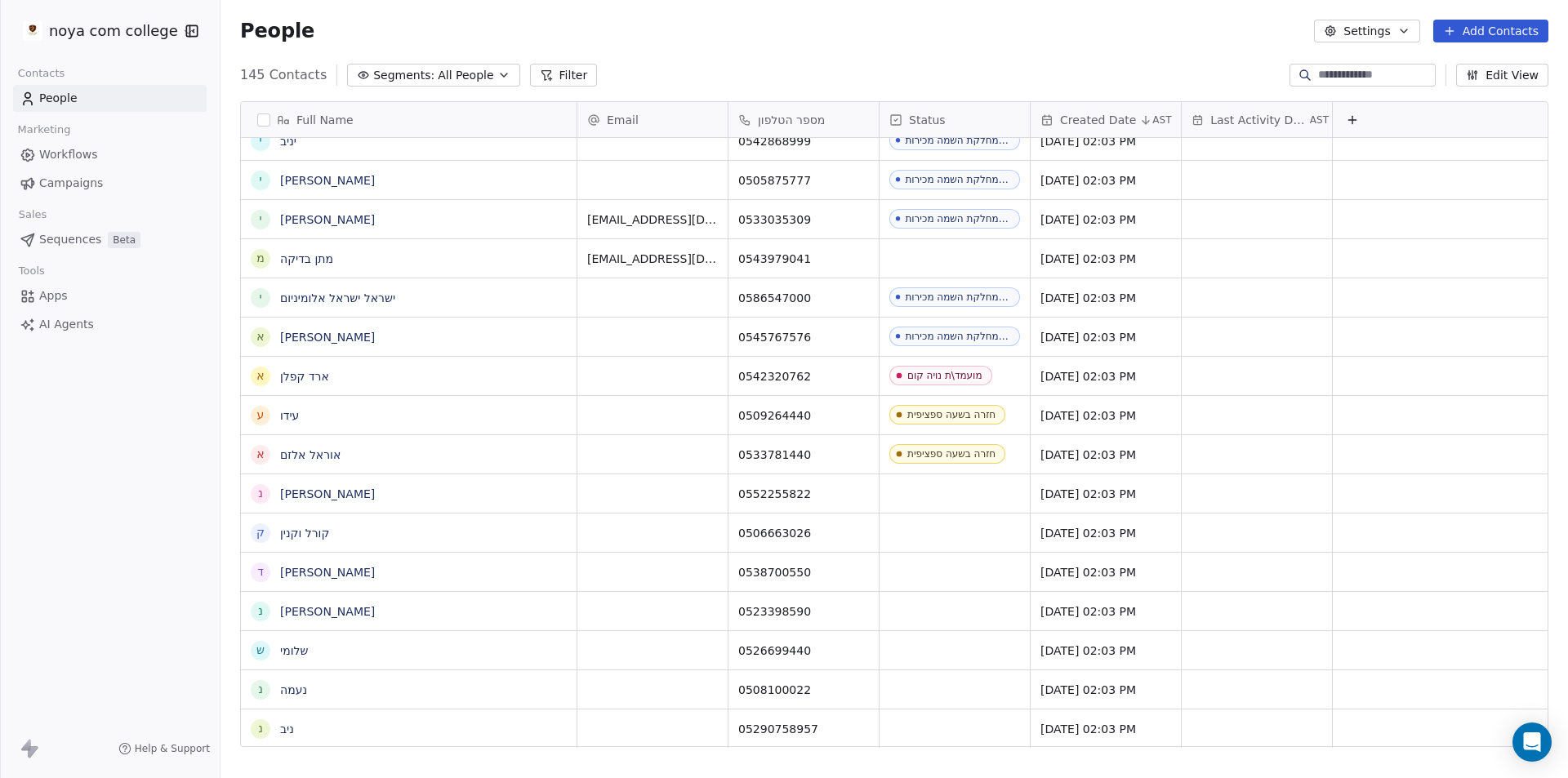
click at [34, 565] on div "noya com college Contacts People Marketing Workflows Campaigns Sales Sequences …" at bounding box center [110, 389] width 220 height 778
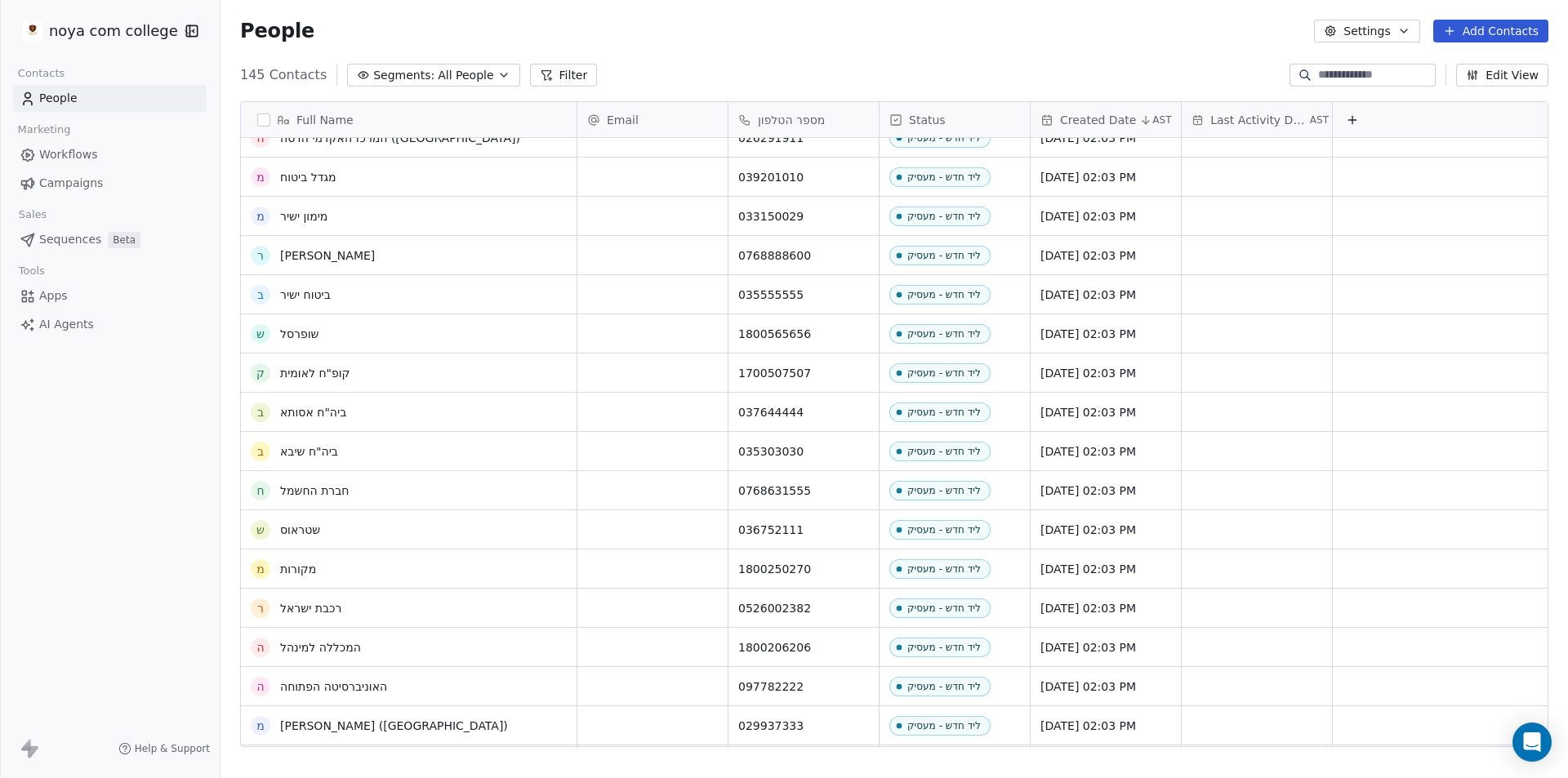
scroll to position [0, 0]
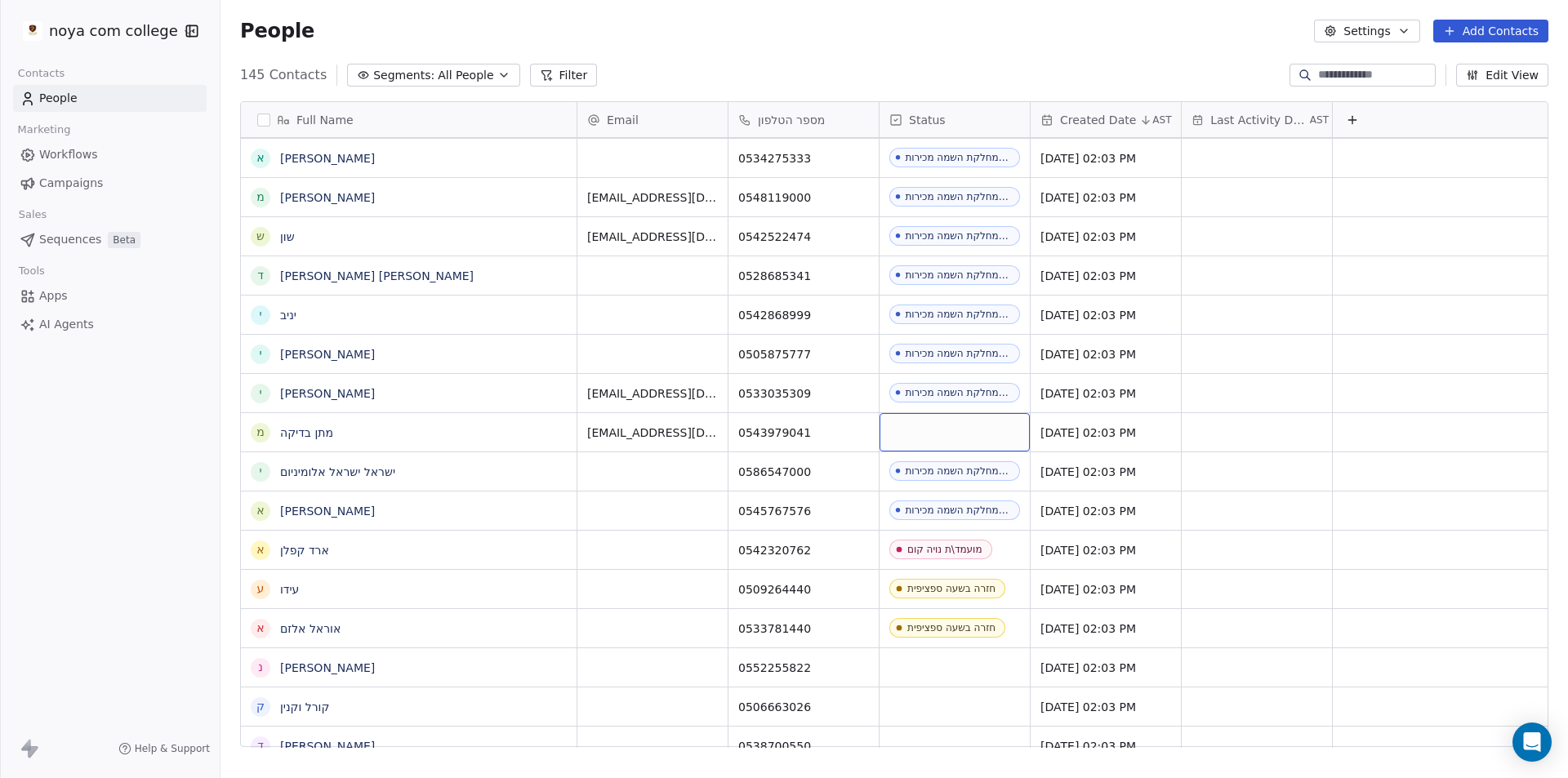
click at [941, 436] on div "grid" at bounding box center [954, 432] width 151 height 38
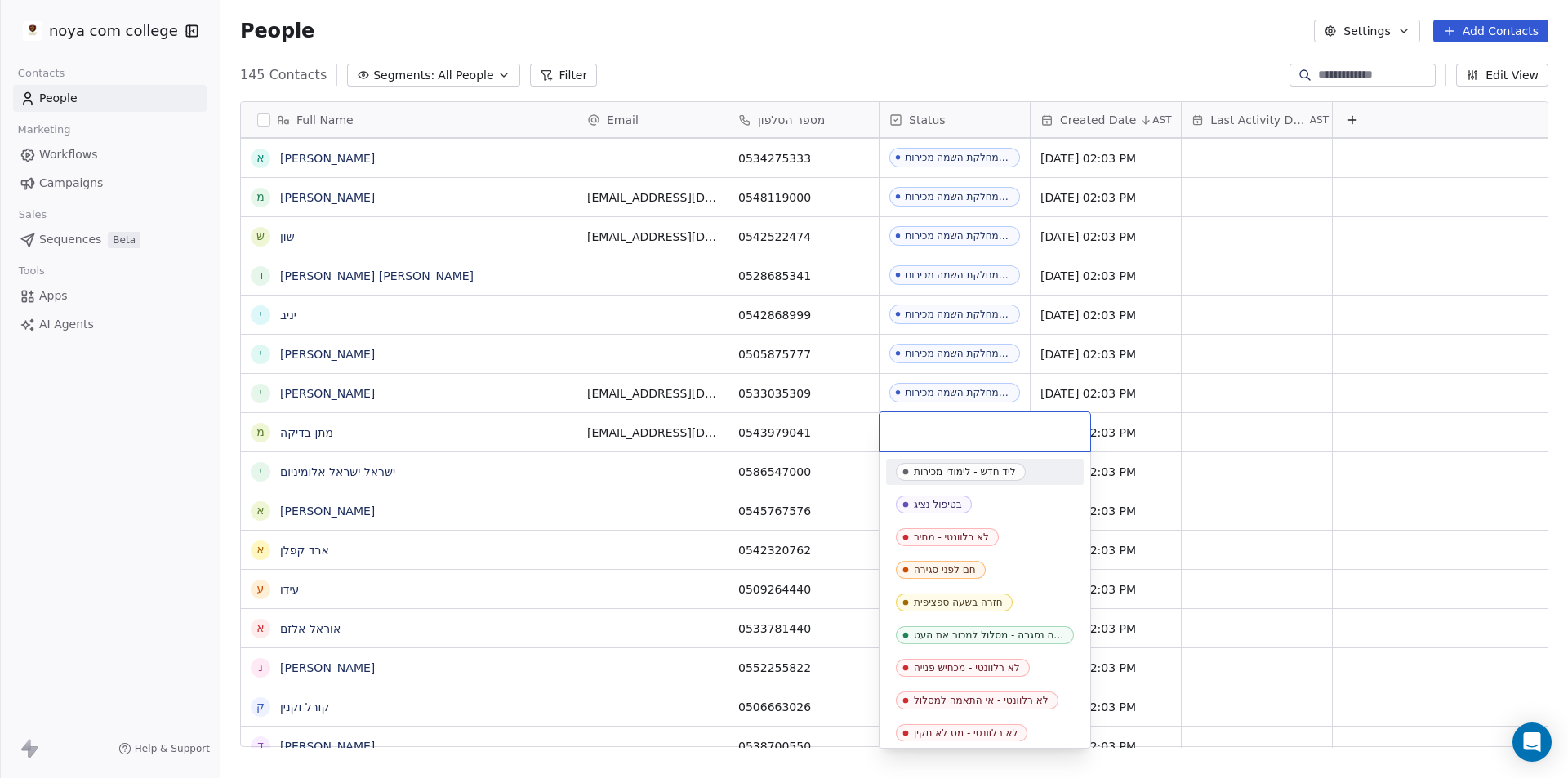
click at [128, 478] on html "noya com college Contacts People Marketing Workflows Campaigns Sales Sequences …" at bounding box center [784, 389] width 1568 height 778
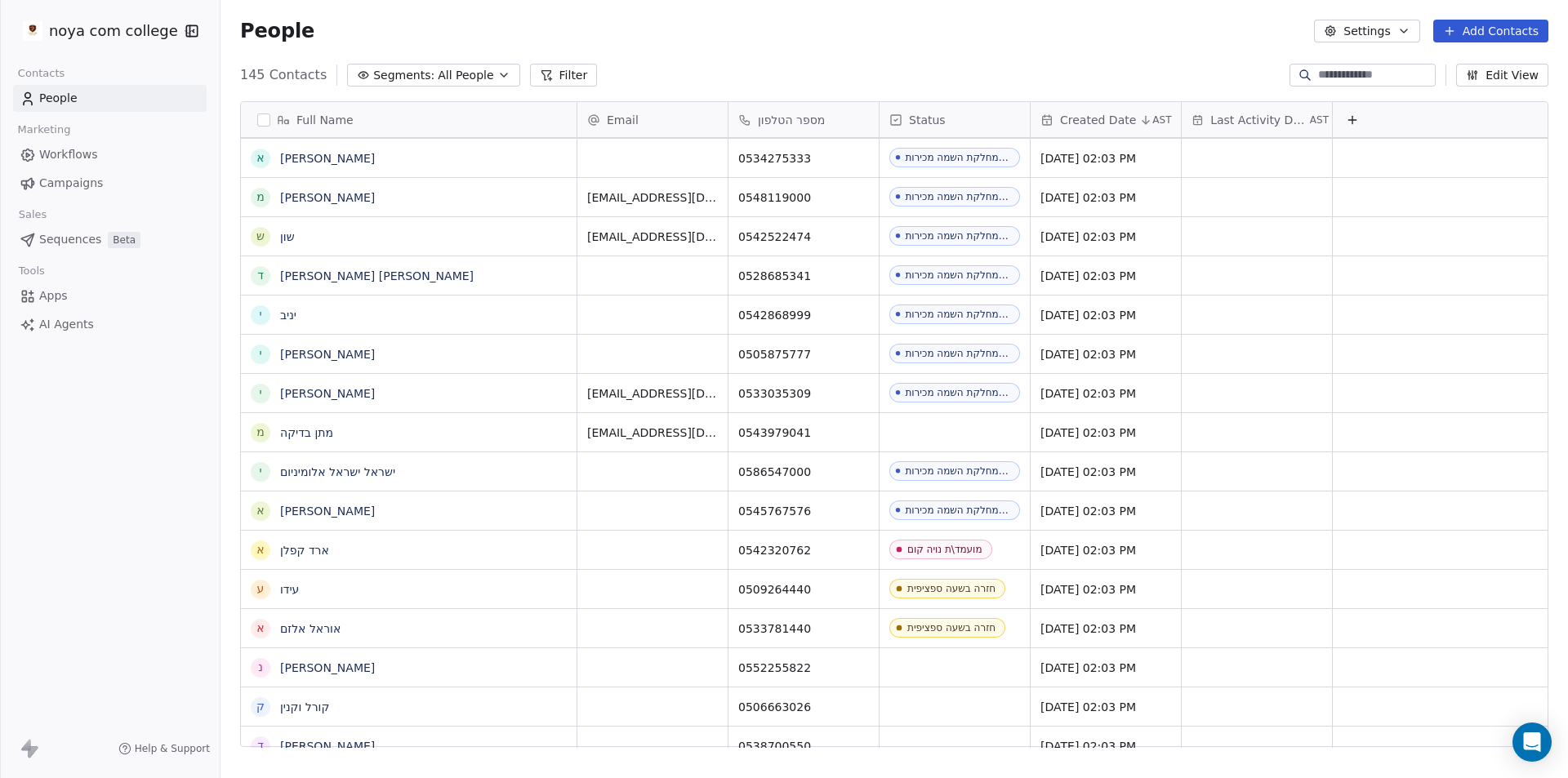
drag, startPoint x: 1511, startPoint y: 68, endPoint x: 1521, endPoint y: 66, distance: 10.2
click at [1512, 68] on button "Edit View" at bounding box center [1502, 75] width 93 height 23
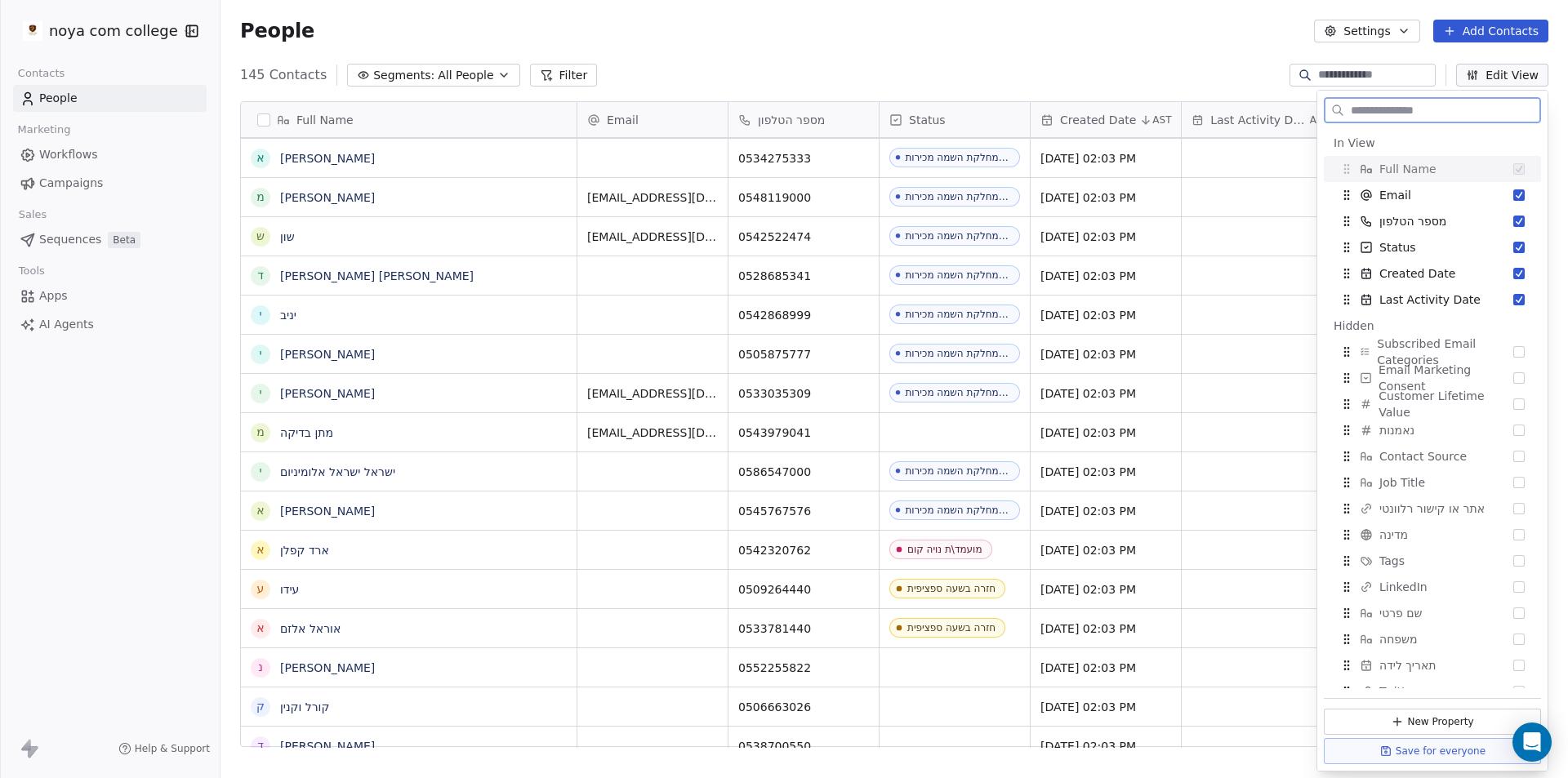
drag, startPoint x: 1520, startPoint y: 65, endPoint x: 1492, endPoint y: 71, distance: 28.6
click at [1519, 65] on button "Edit View" at bounding box center [1502, 75] width 93 height 23
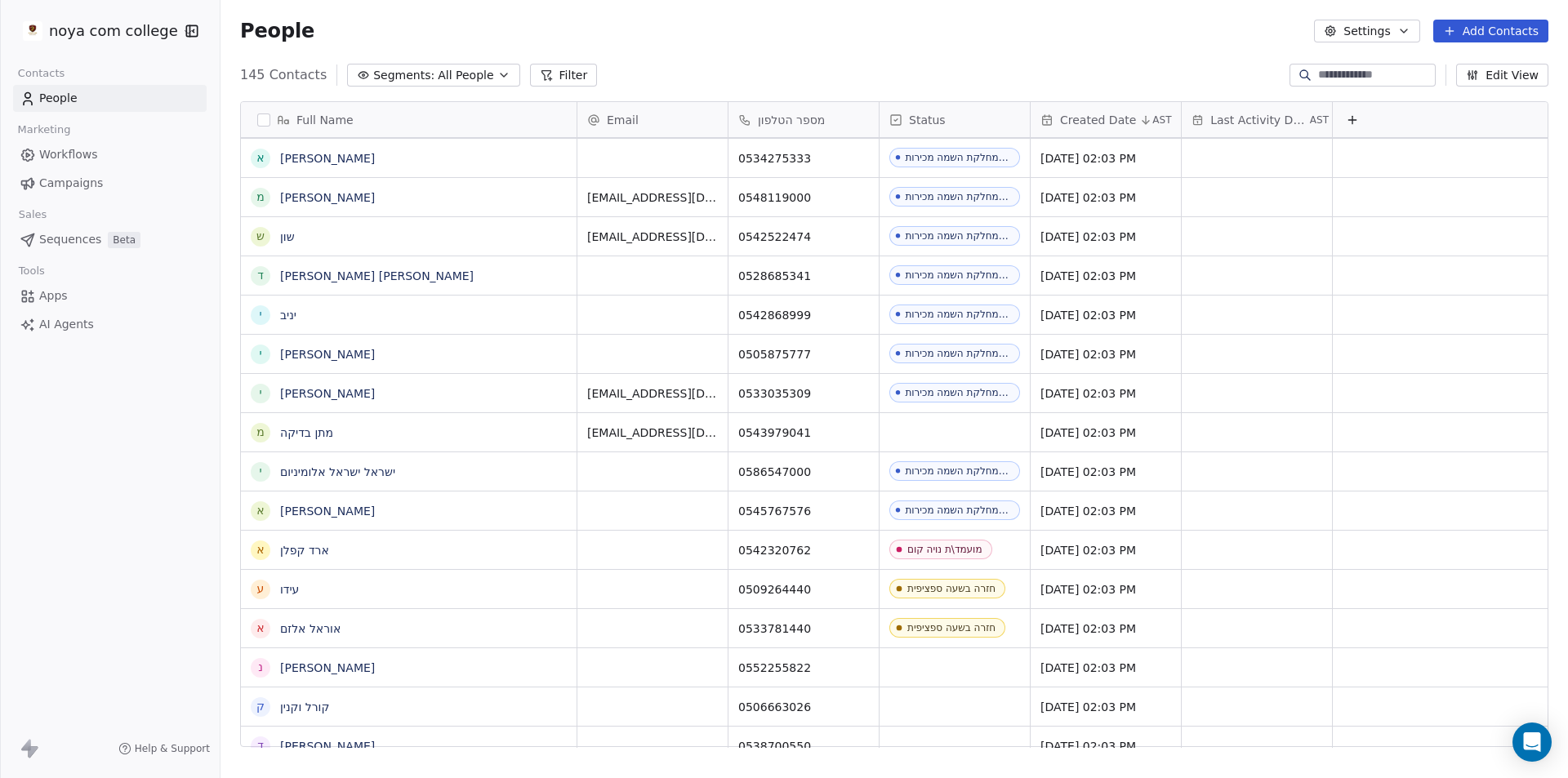
click at [58, 596] on div "noya com college Contacts People Marketing Workflows Campaigns Sales Sequences …" at bounding box center [110, 389] width 220 height 778
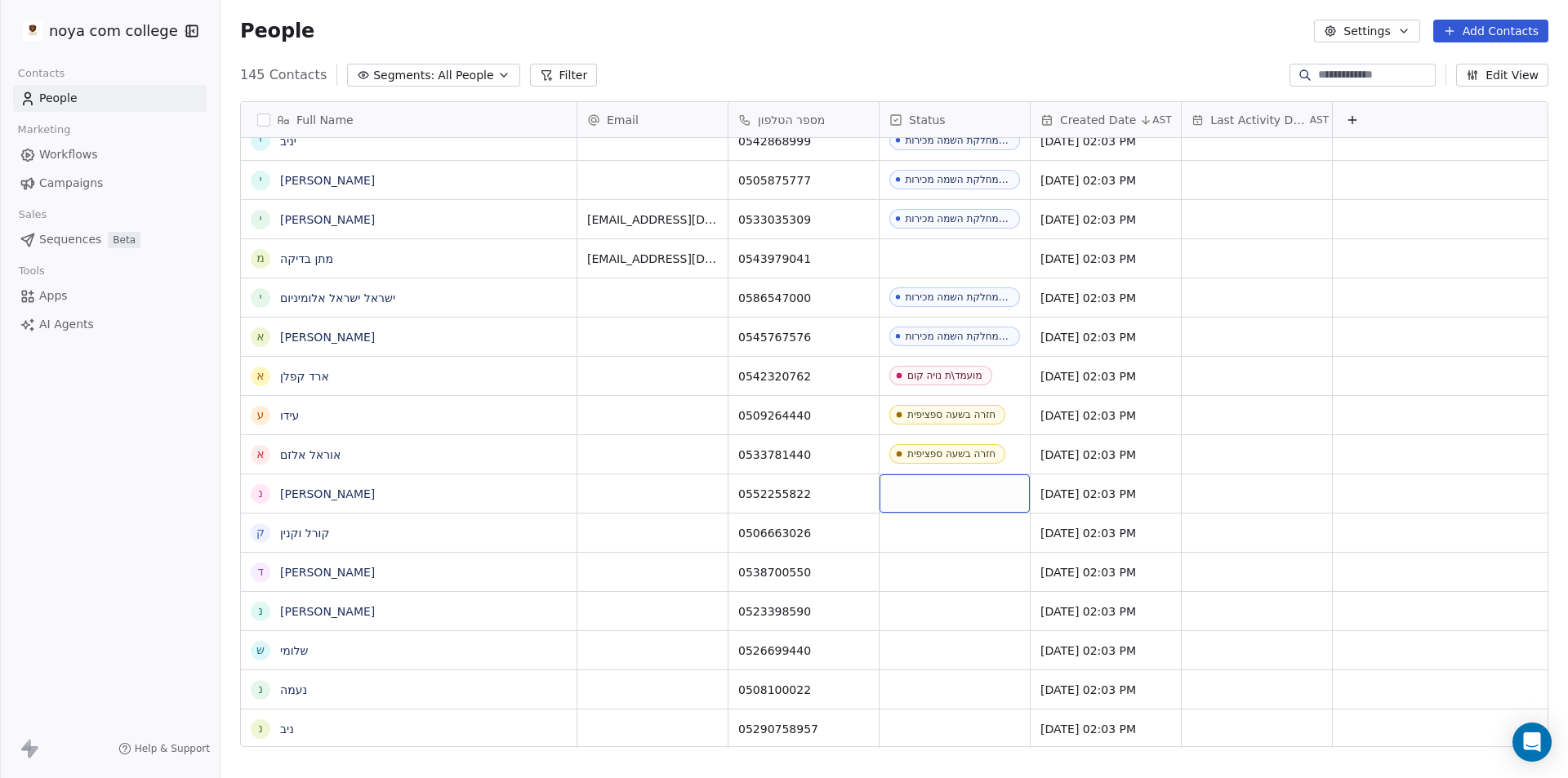
click at [976, 497] on div "grid" at bounding box center [954, 494] width 151 height 38
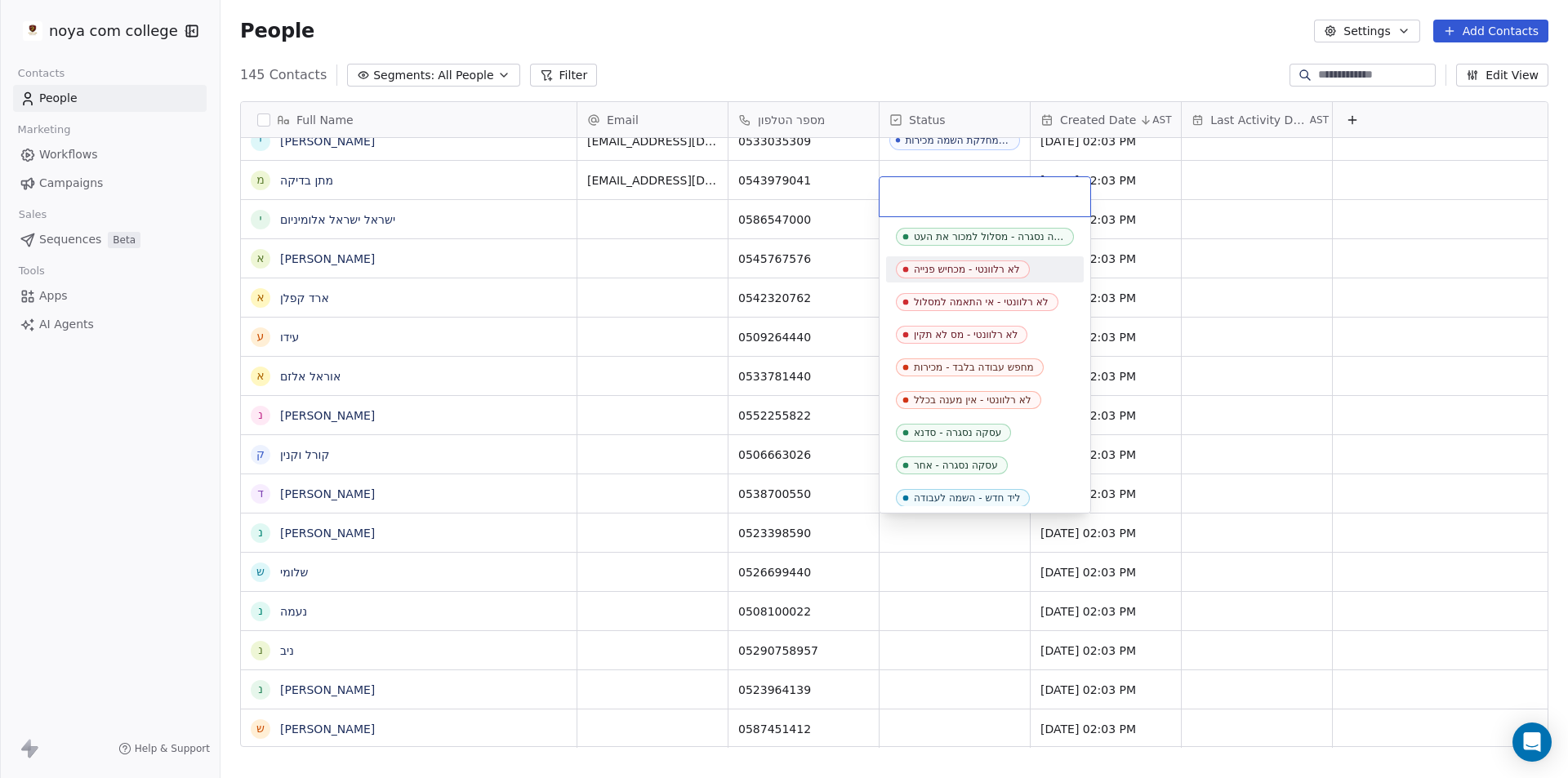
click at [990, 273] on div "לא רלוונטי - מכחיש פנייה" at bounding box center [967, 269] width 106 height 12
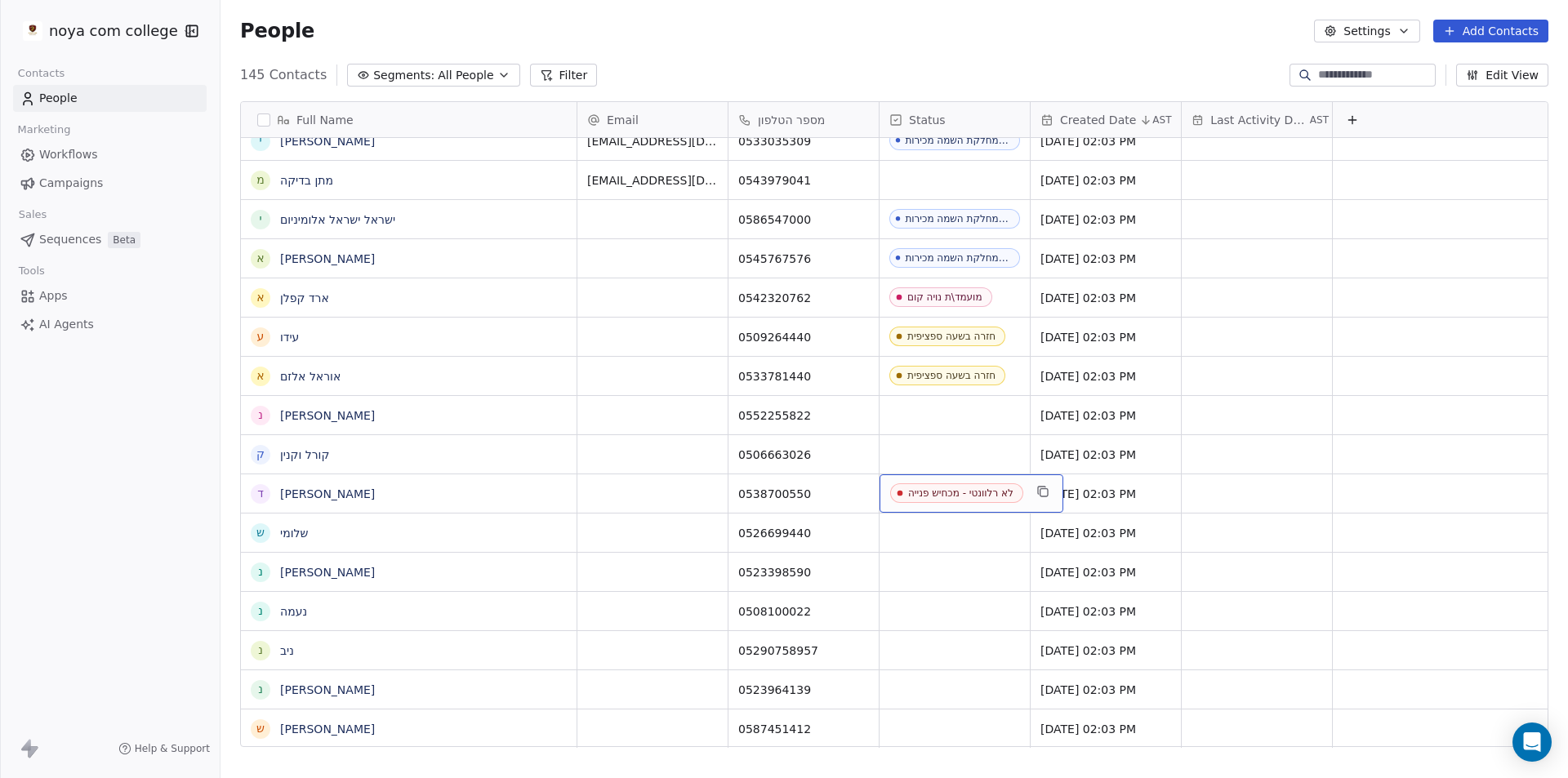
click at [951, 493] on div "לא רלוונטי - מכחיש פנייה" at bounding box center [960, 493] width 105 height 12
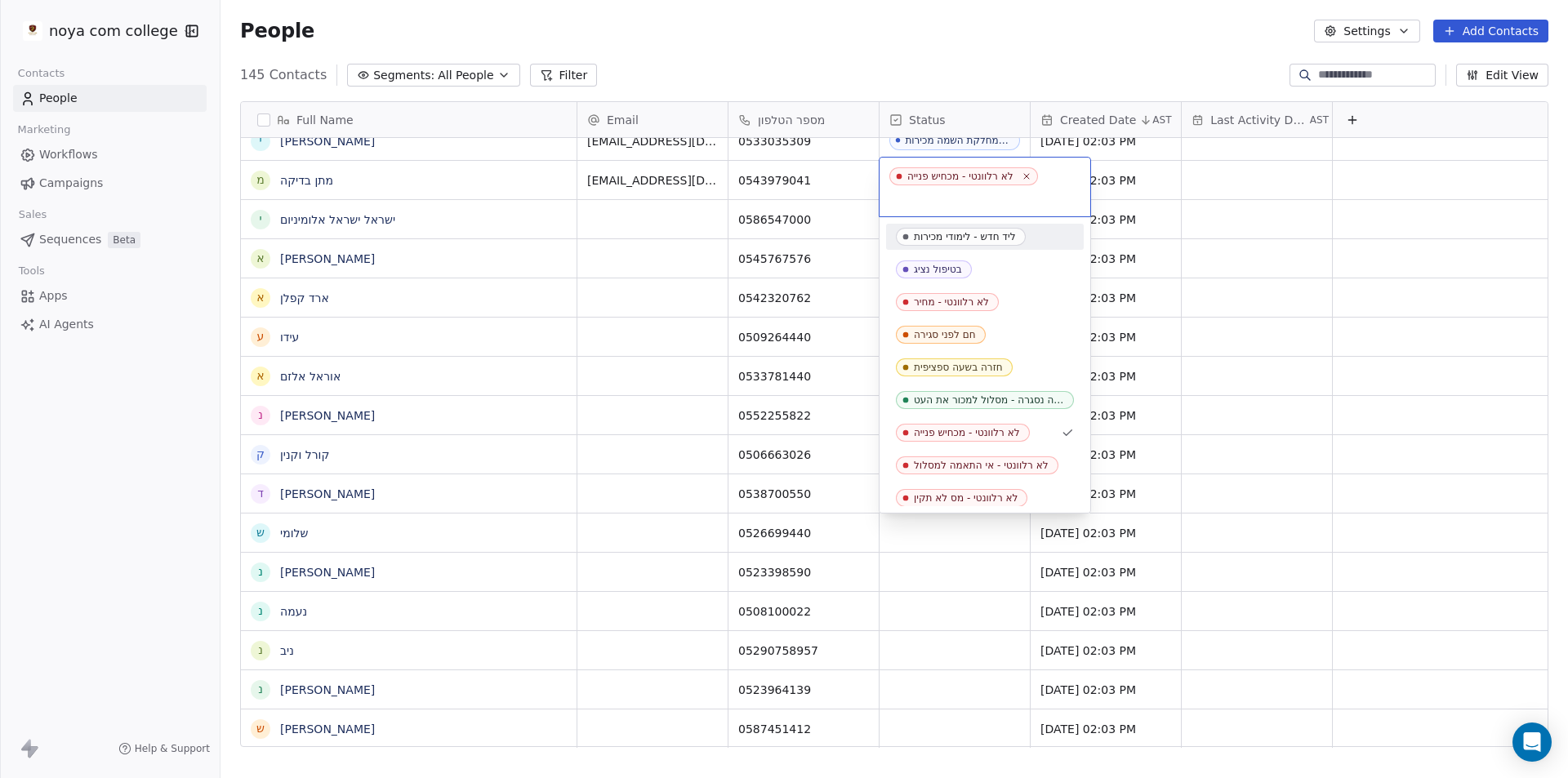
click at [1032, 177] on icon at bounding box center [1026, 176] width 10 height 10
click at [92, 518] on html "noya com college Contacts People Marketing Workflows Campaigns Sales Sequences …" at bounding box center [784, 389] width 1568 height 778
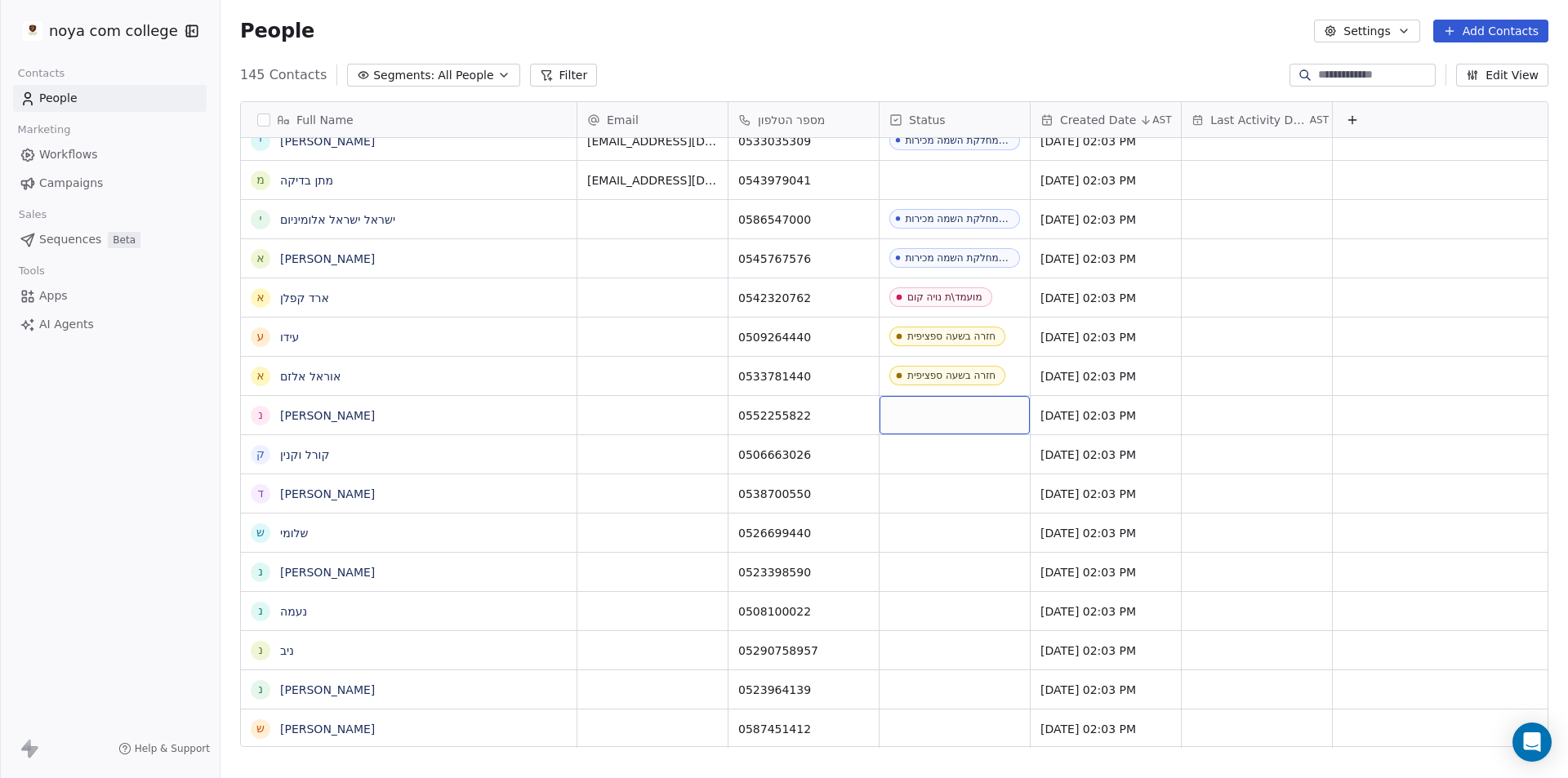
click at [935, 425] on div "grid" at bounding box center [954, 415] width 151 height 38
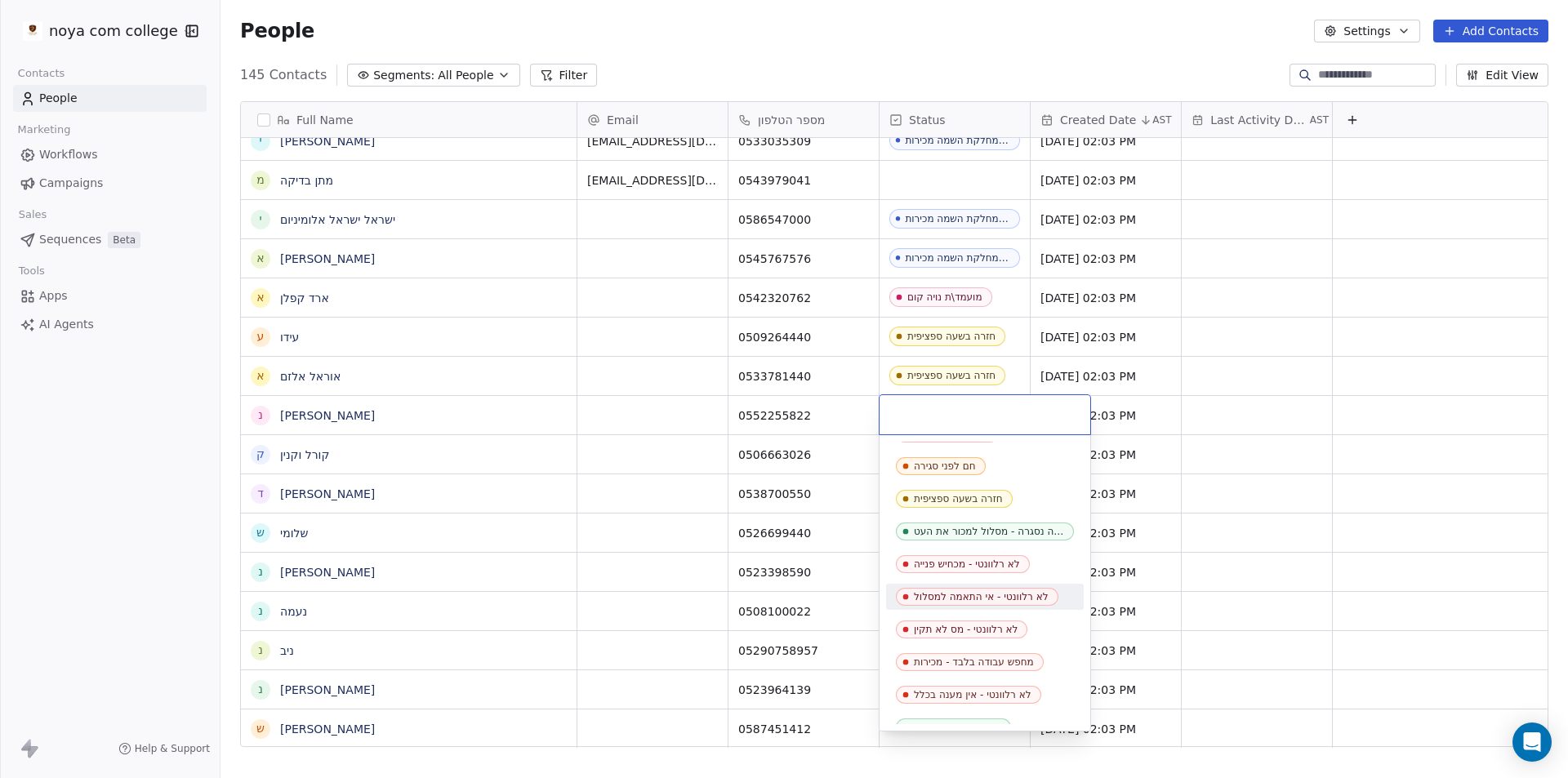
click at [967, 587] on div "לא רלוונטי - אי התאמה למסלול" at bounding box center [984, 596] width 198 height 26
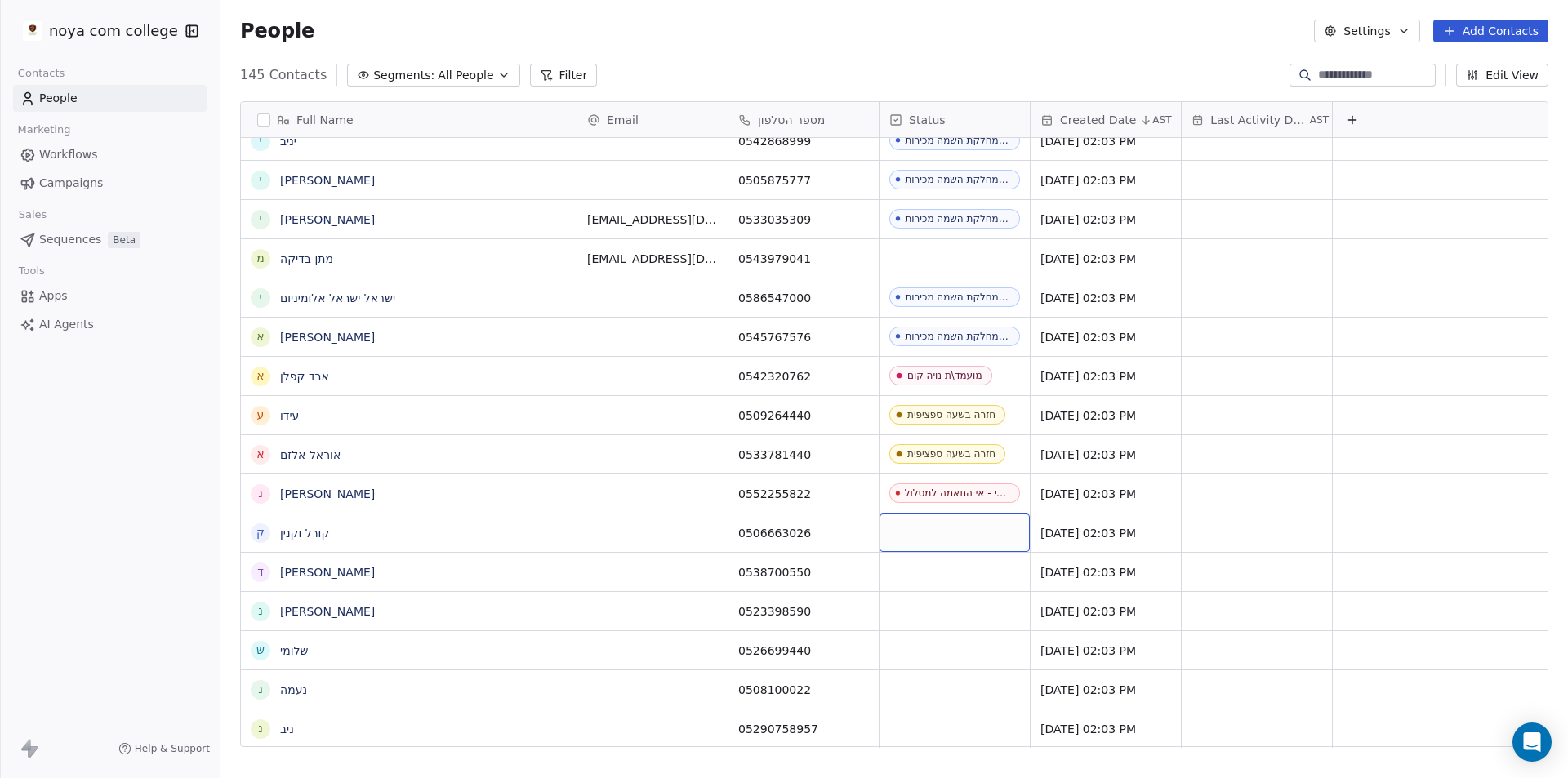
click at [932, 535] on div "grid" at bounding box center [954, 533] width 151 height 38
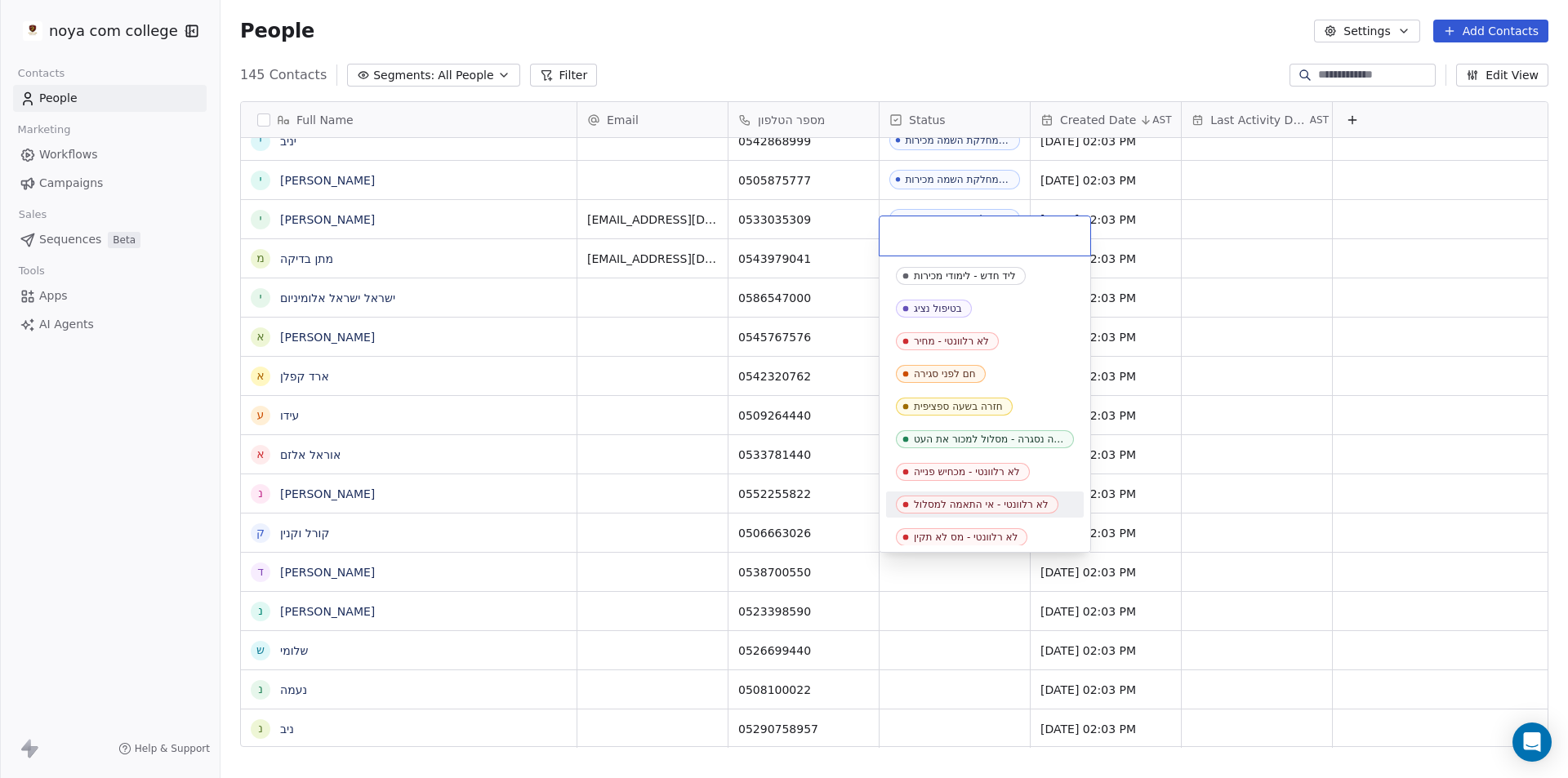
click at [974, 499] on div "לא רלוונטי - אי התאמה למסלול" at bounding box center [981, 504] width 135 height 12
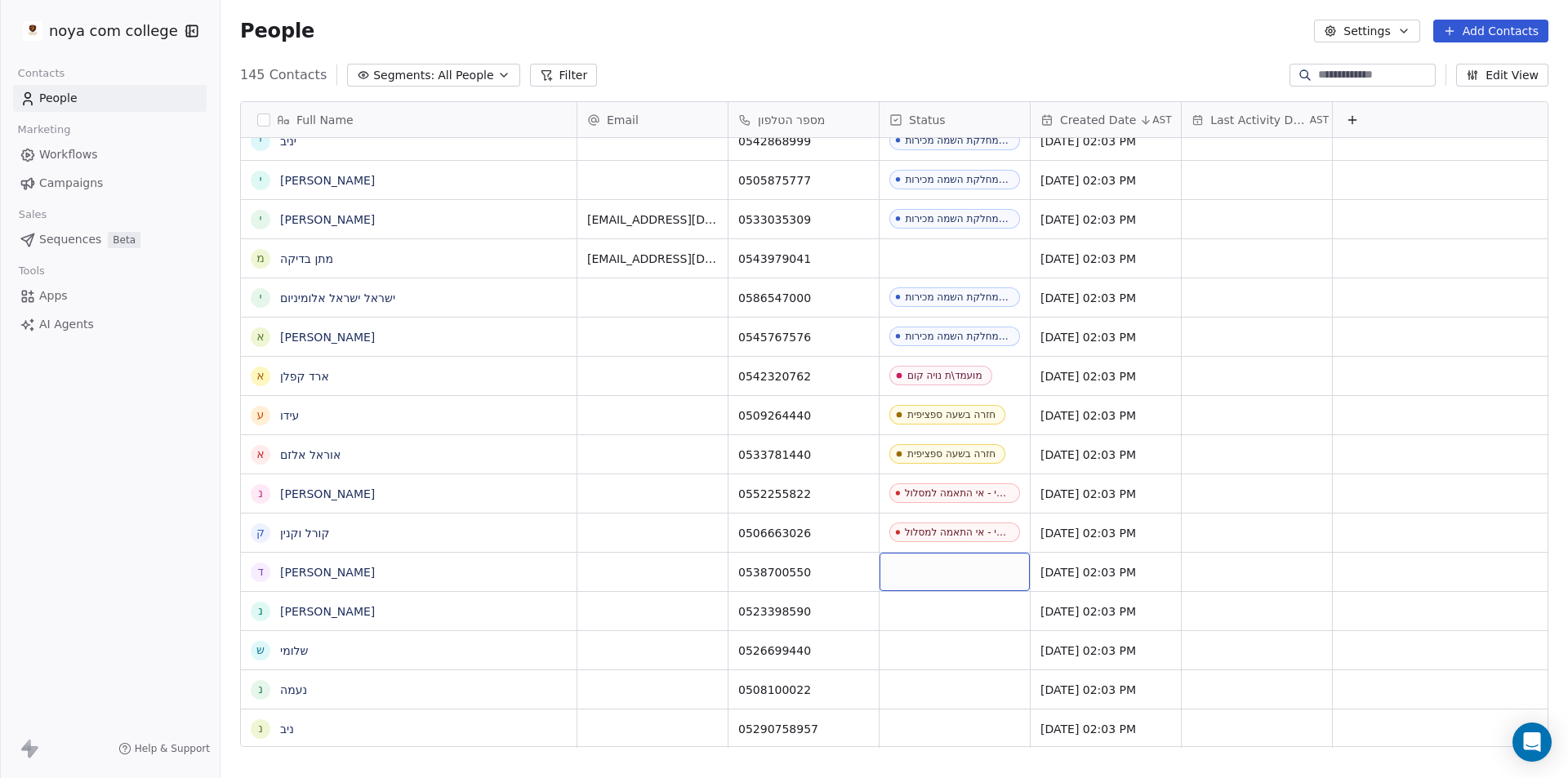
click at [958, 576] on div "grid" at bounding box center [954, 571] width 151 height 38
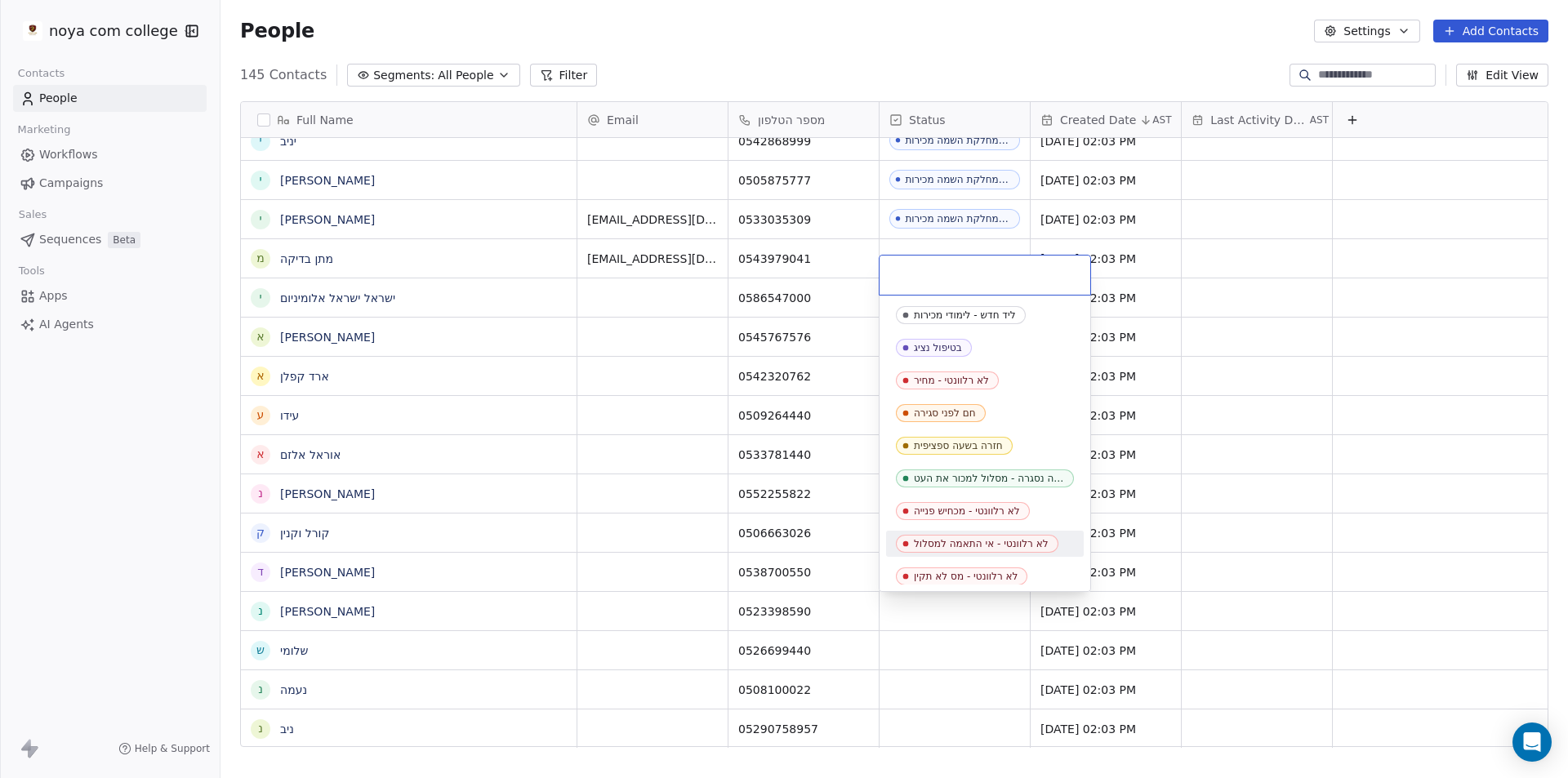
click at [944, 534] on div "לא רלוונטי - אי התאמה למסלול" at bounding box center [984, 544] width 198 height 26
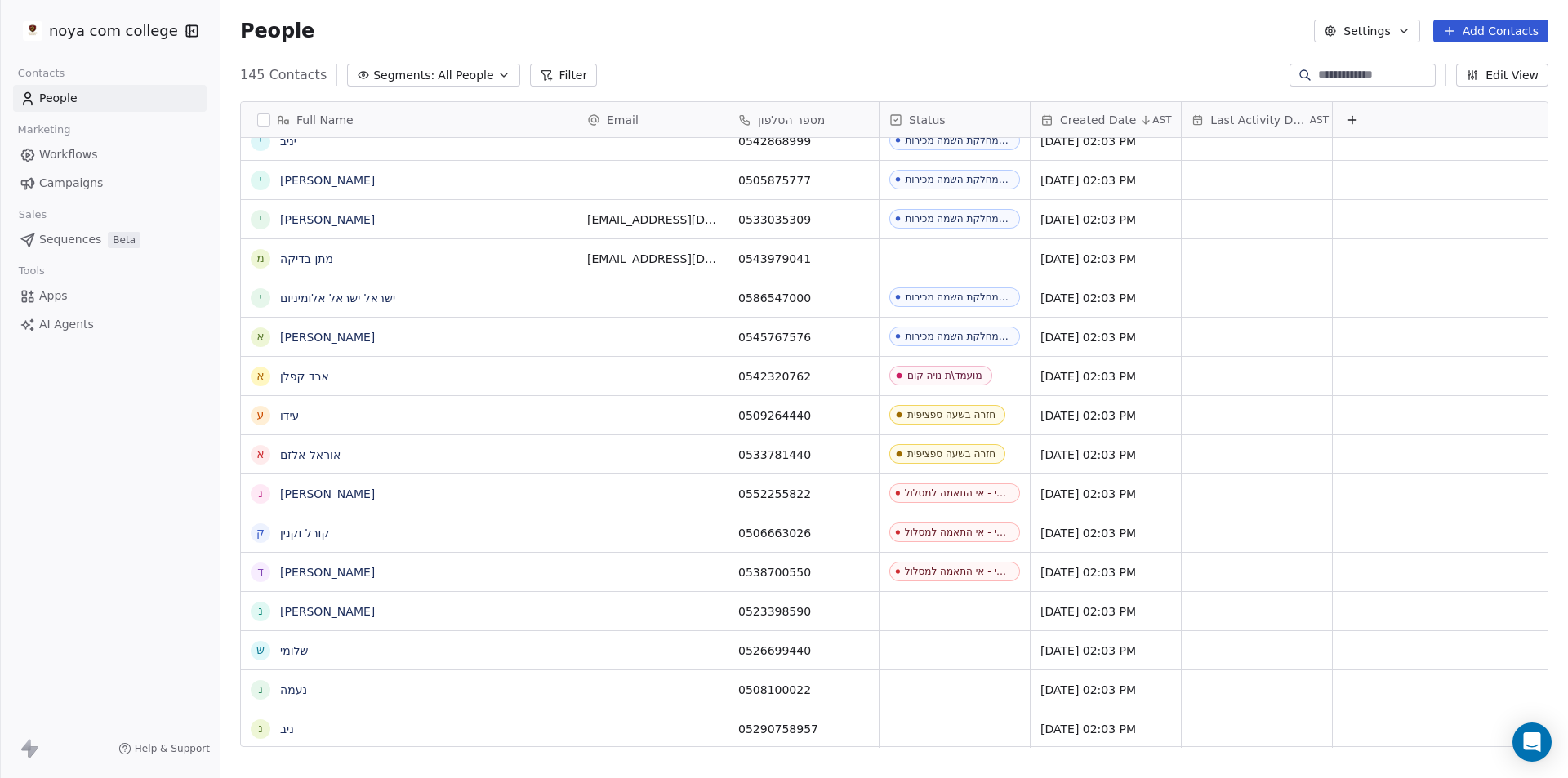
click at [103, 573] on div "noya com college Contacts People Marketing Workflows Campaigns Sales Sequences …" at bounding box center [110, 389] width 220 height 778
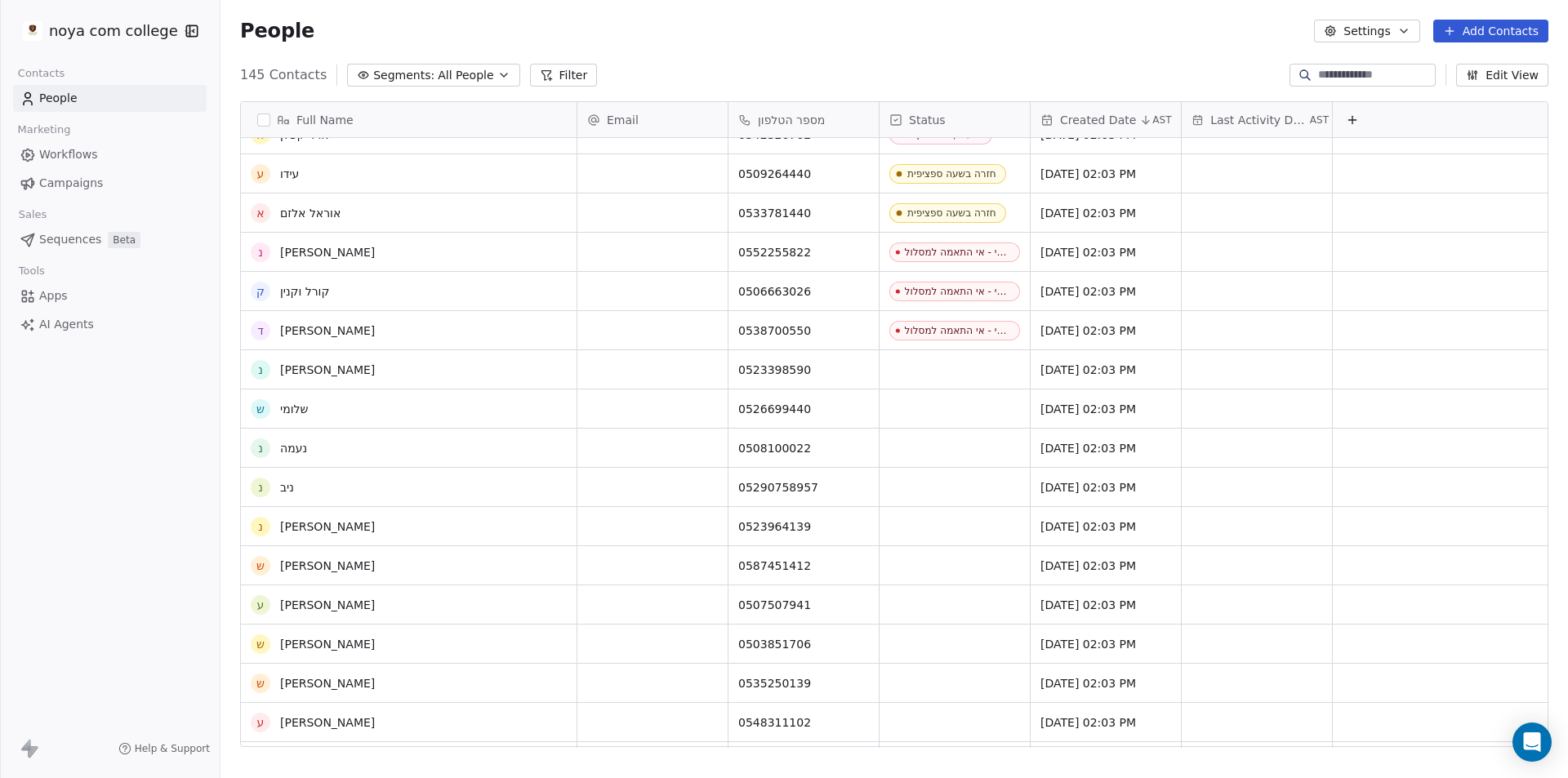
scroll to position [3360, 0]
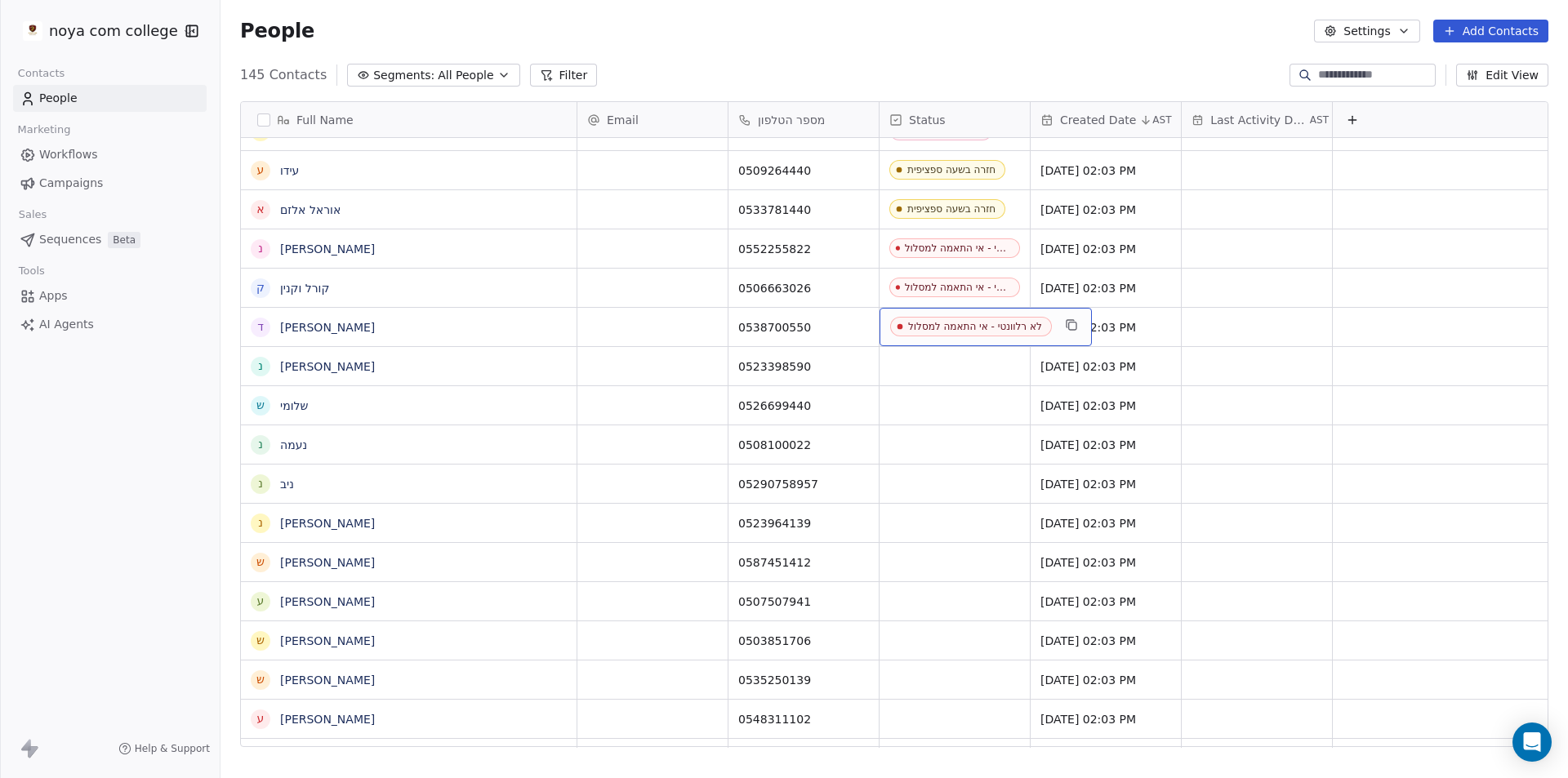
click at [909, 328] on div "לא רלוונטי - אי התאמה למסלול" at bounding box center [975, 326] width 134 height 12
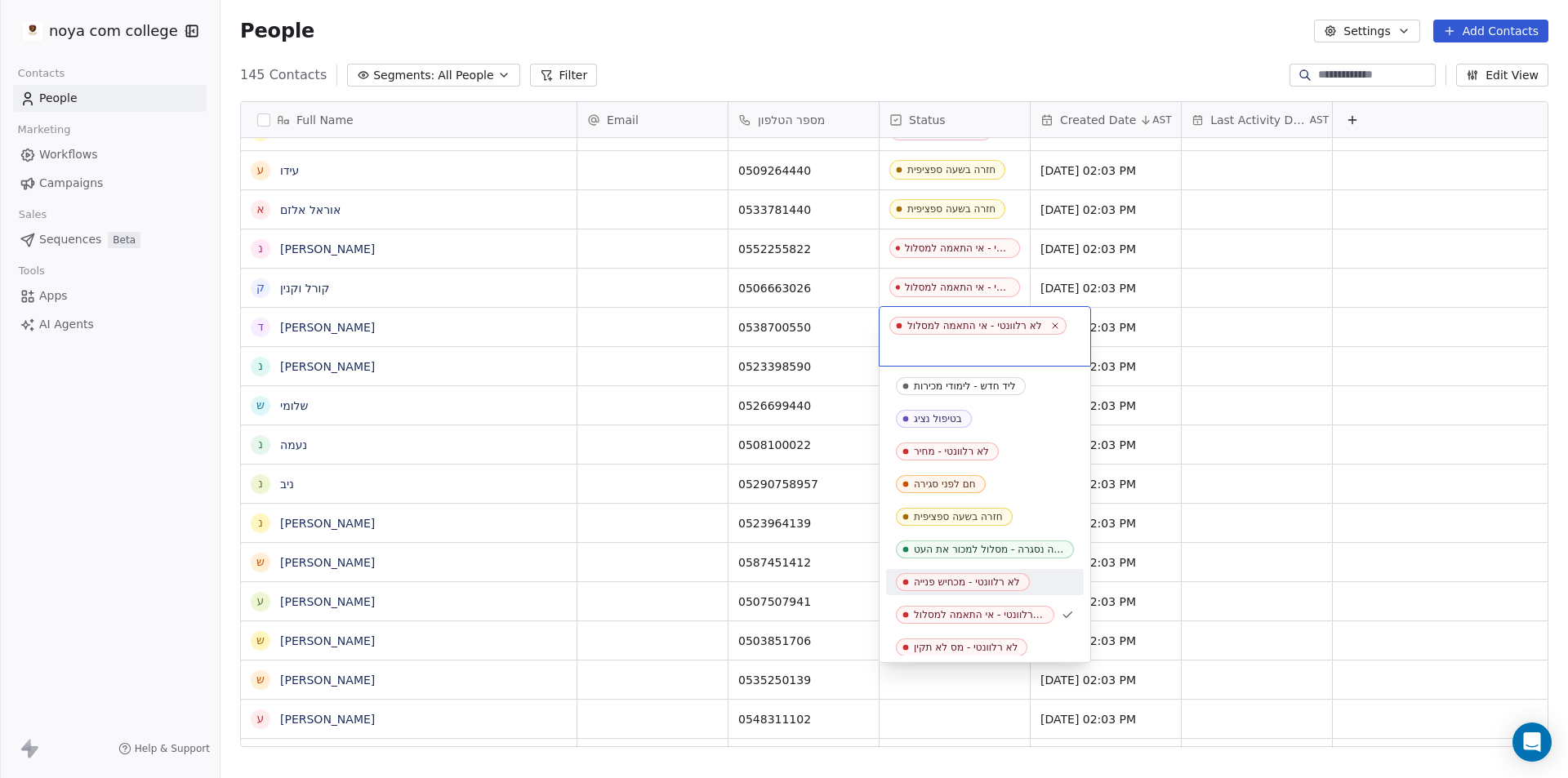
click at [993, 589] on span "לא רלוונטי - מכחיש פנייה" at bounding box center [962, 582] width 134 height 18
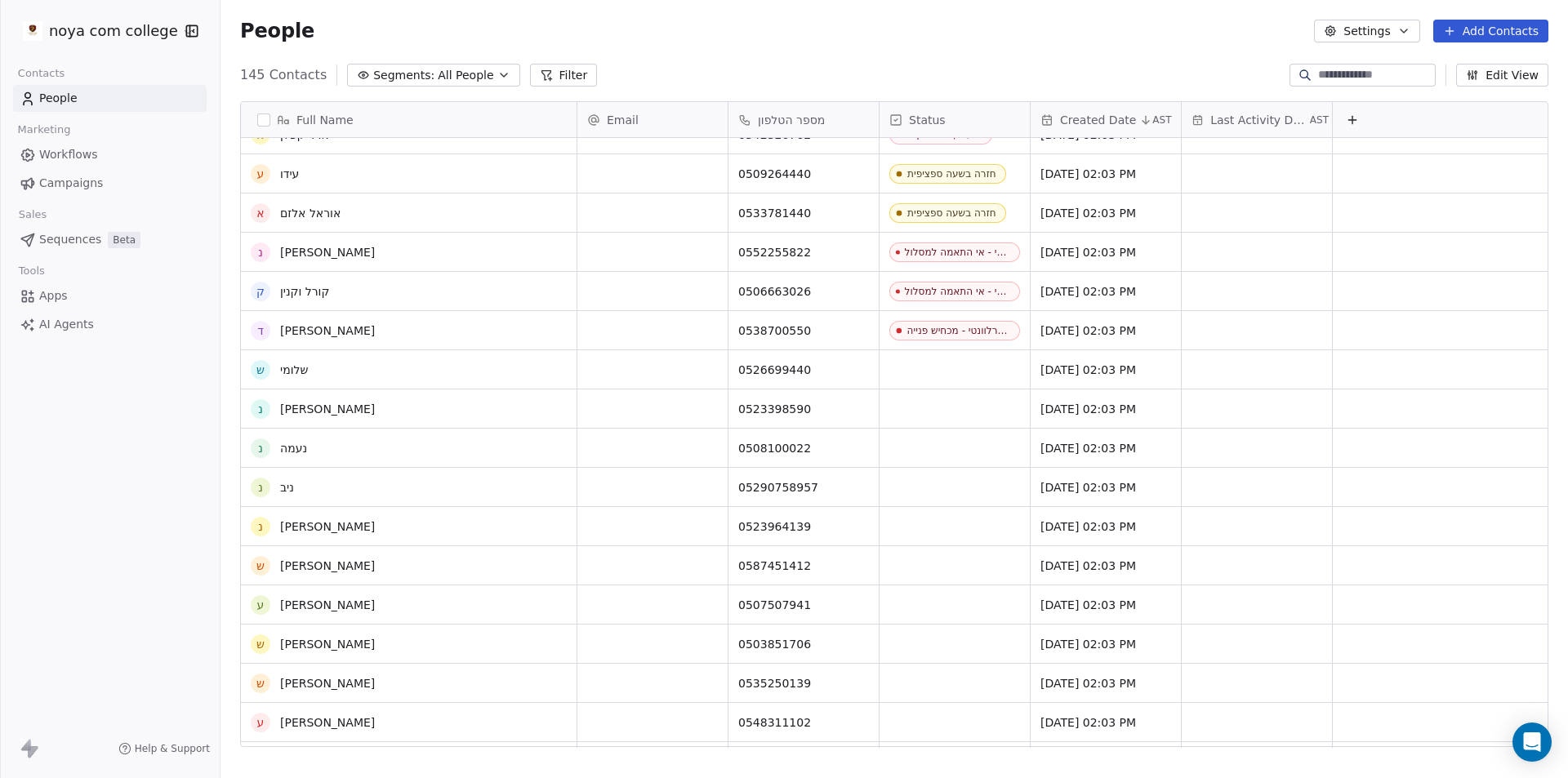
scroll to position [3278, 0]
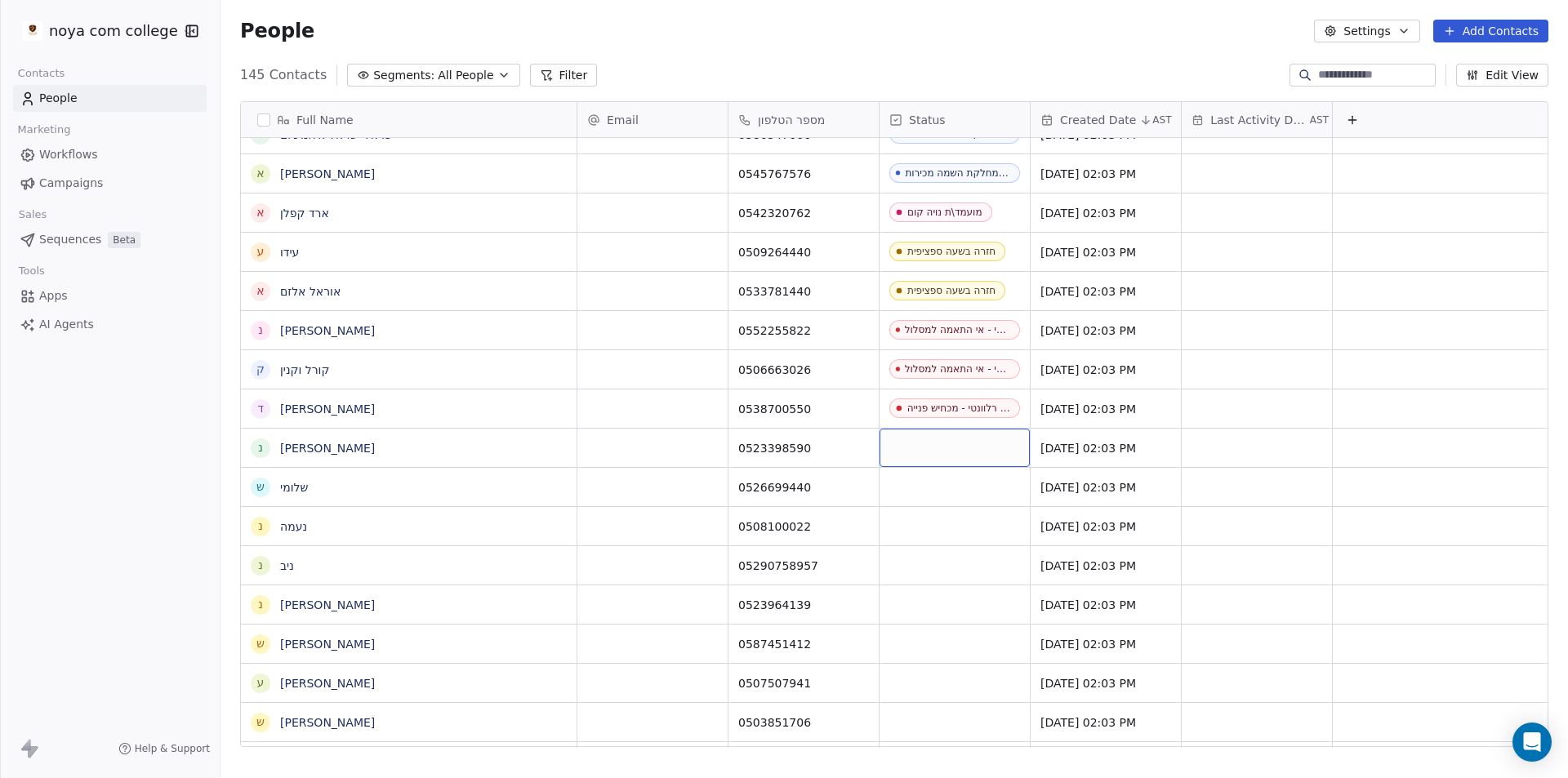
click at [960, 450] on div "grid" at bounding box center [954, 447] width 151 height 38
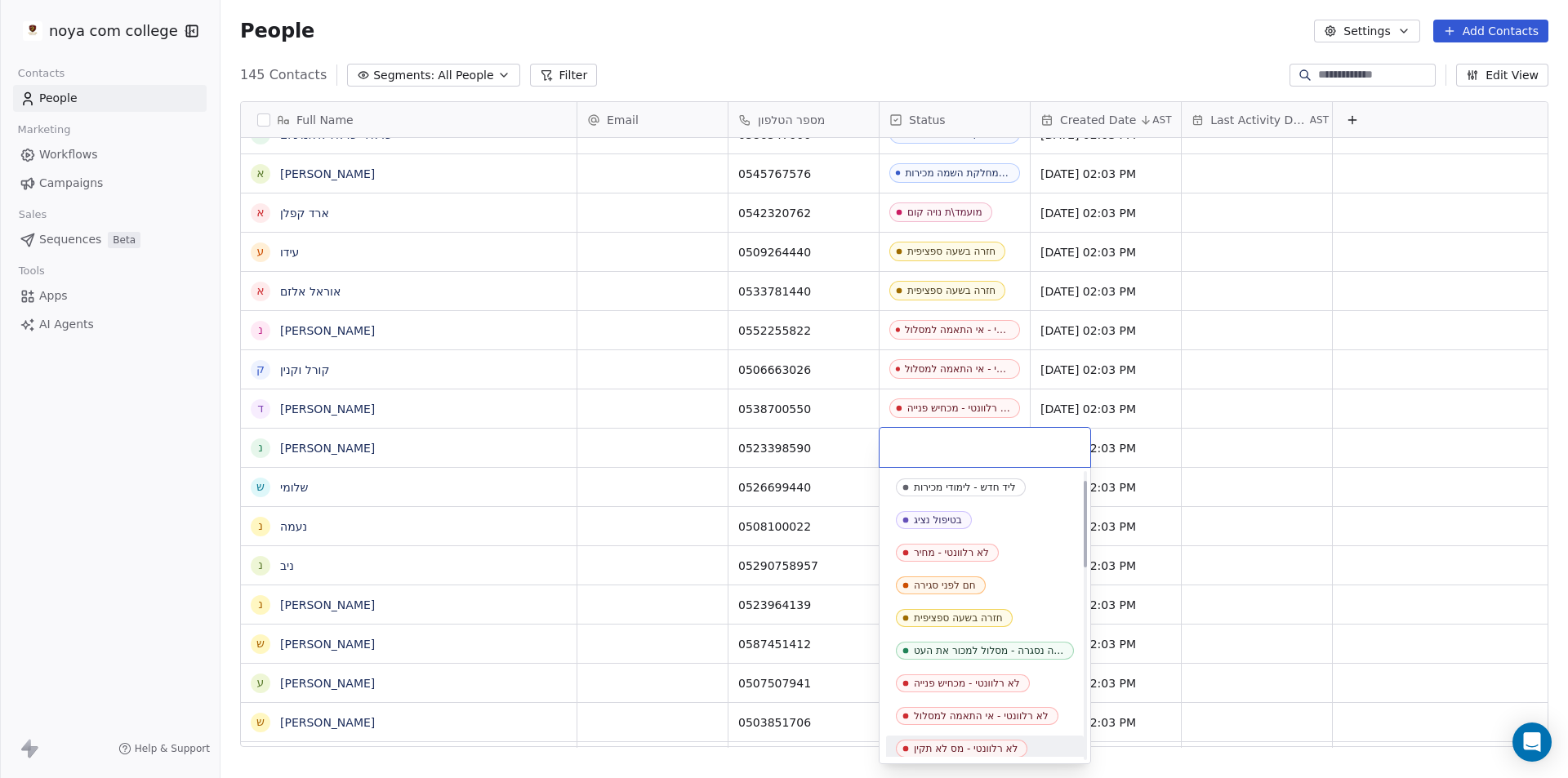
scroll to position [82, 0]
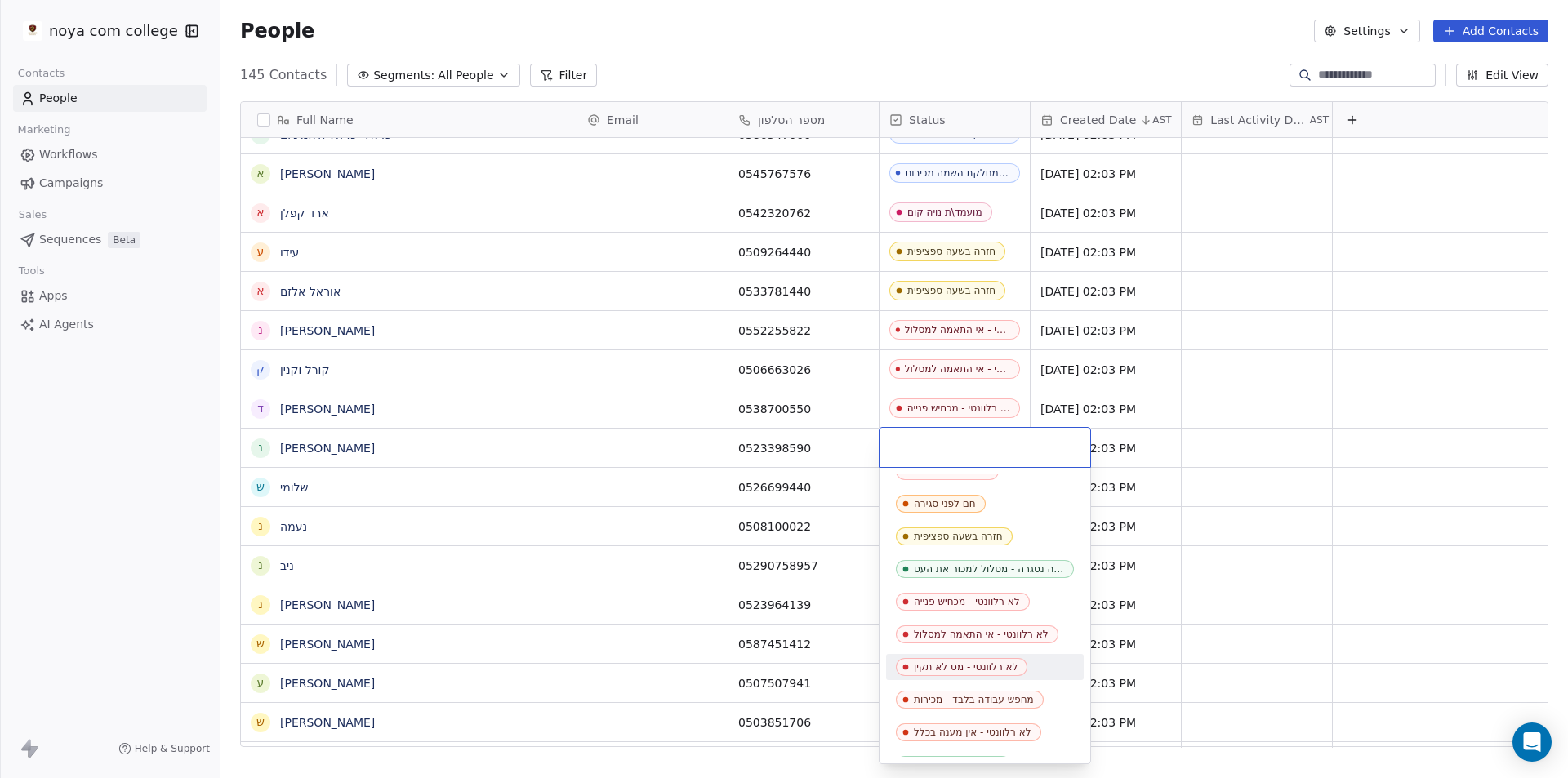
click at [991, 665] on div "לא רלוונטי - מס לא תקין" at bounding box center [966, 667] width 103 height 12
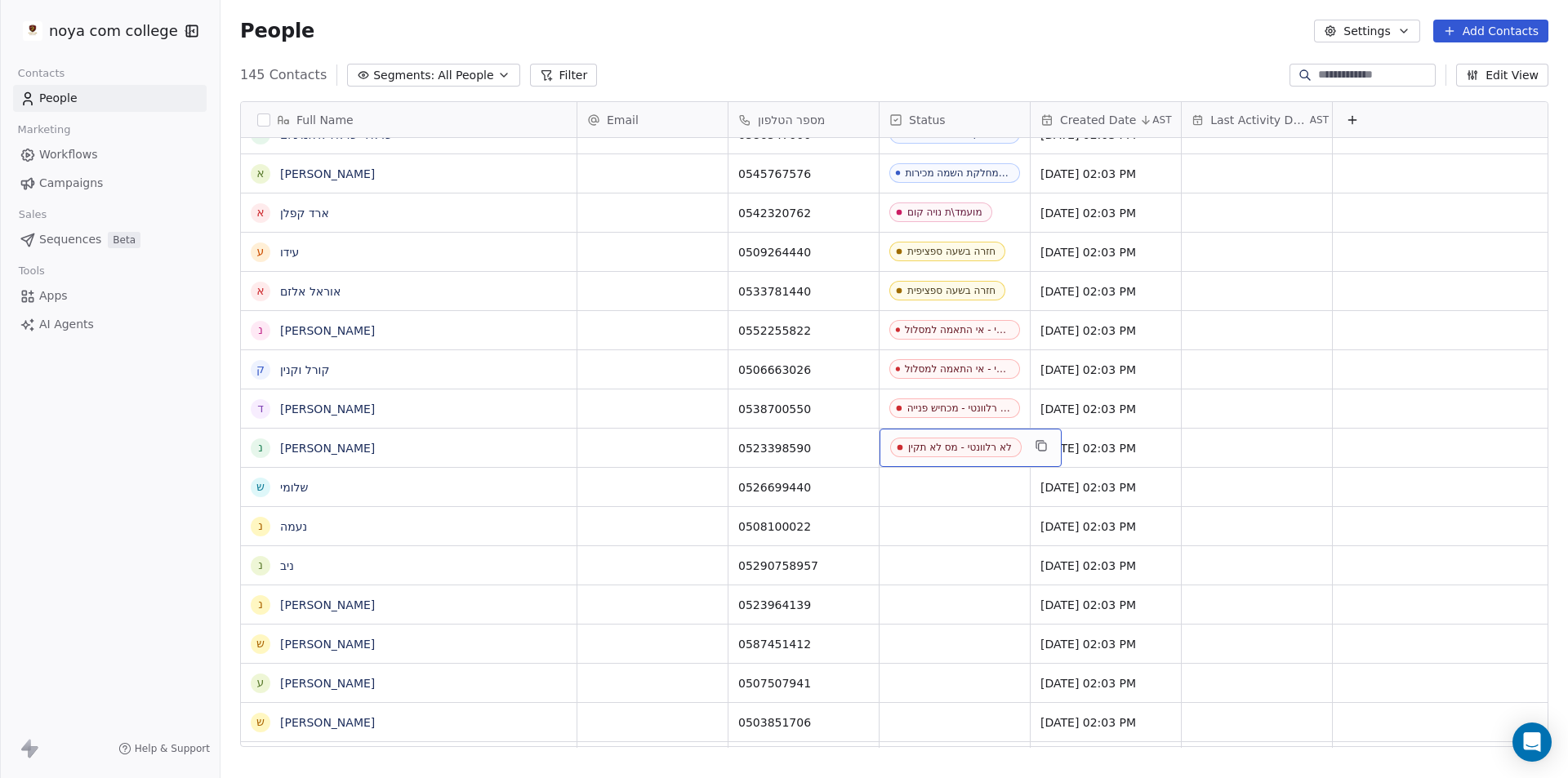
click at [1012, 446] on div "לא רלוונטי - מס לא תקין" at bounding box center [960, 447] width 103 height 12
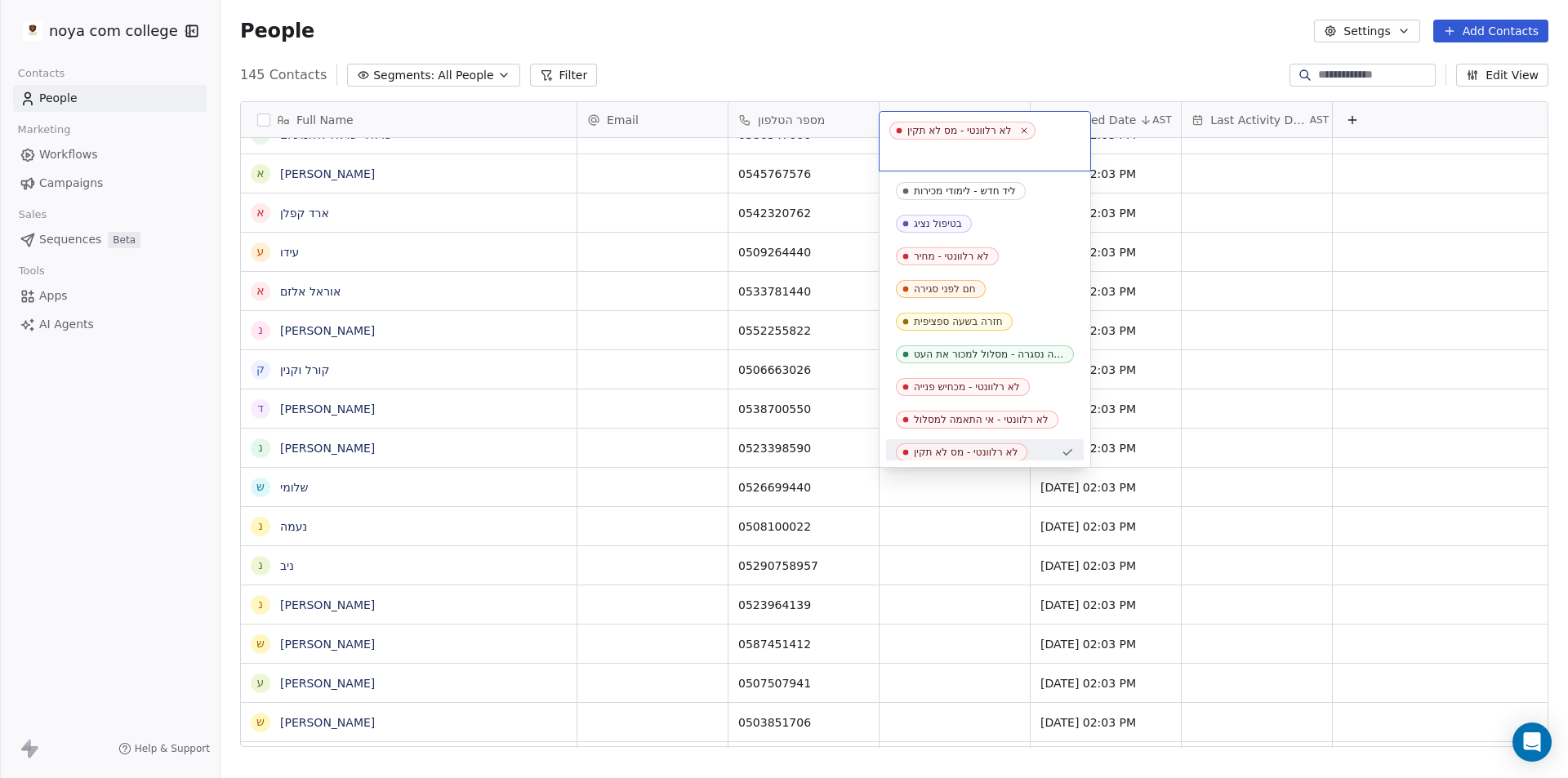
scroll to position [4, 0]
click at [1030, 127] on icon at bounding box center [1025, 130] width 11 height 11
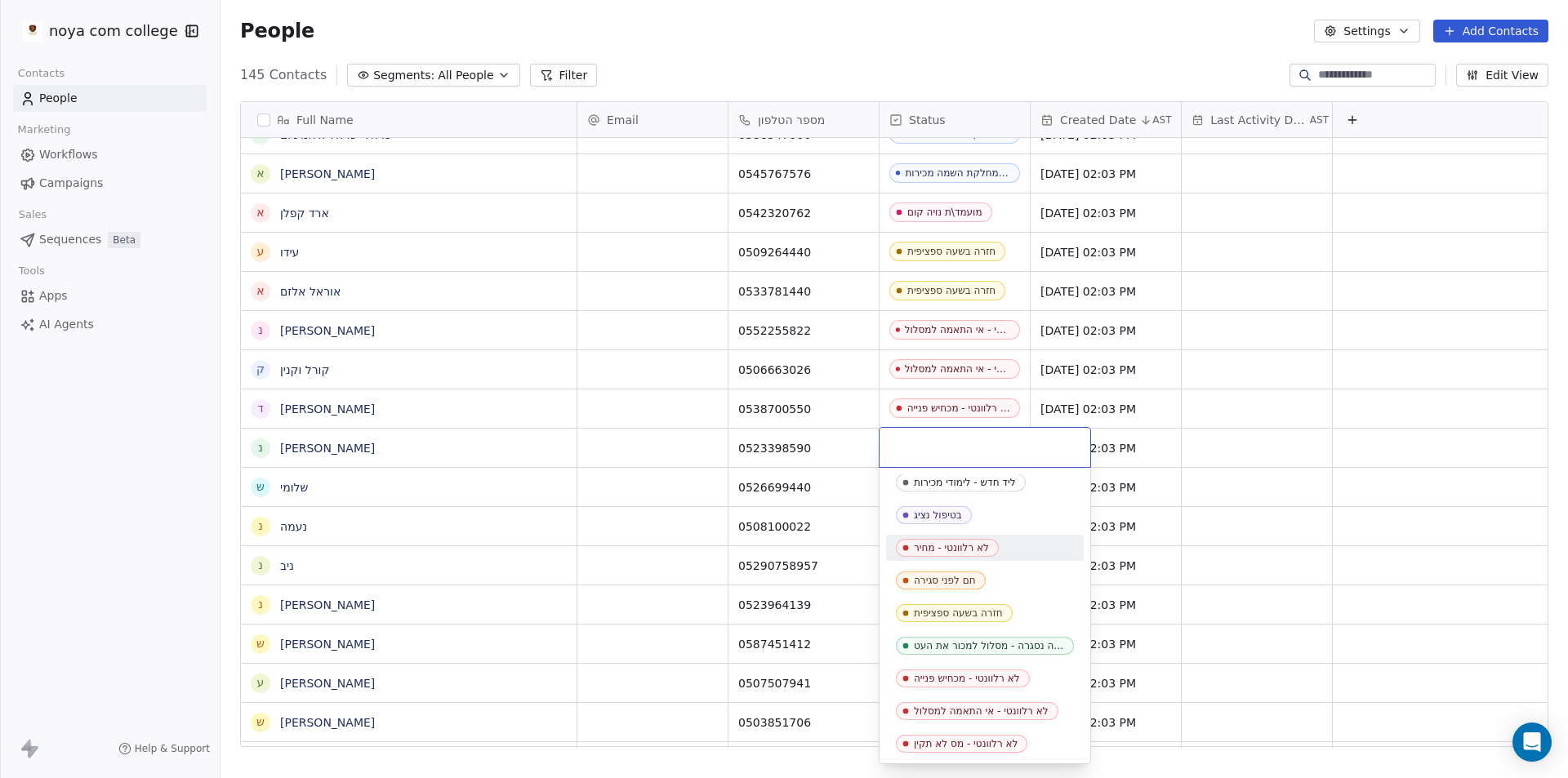
click at [9, 602] on html "noya com college Contacts People Marketing Workflows Campaigns Sales Sequences …" at bounding box center [784, 389] width 1568 height 778
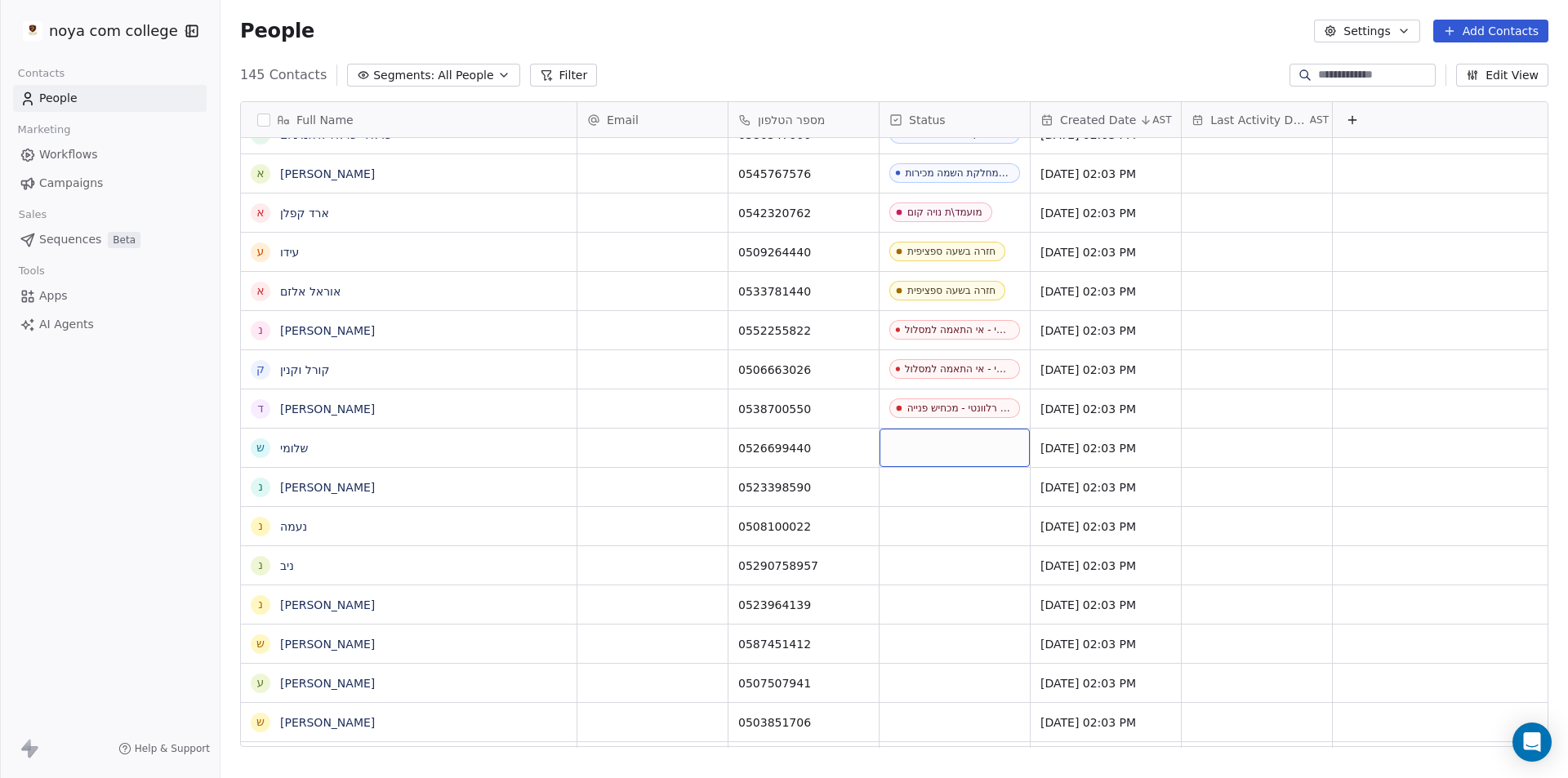
click at [943, 455] on div "grid" at bounding box center [954, 447] width 151 height 38
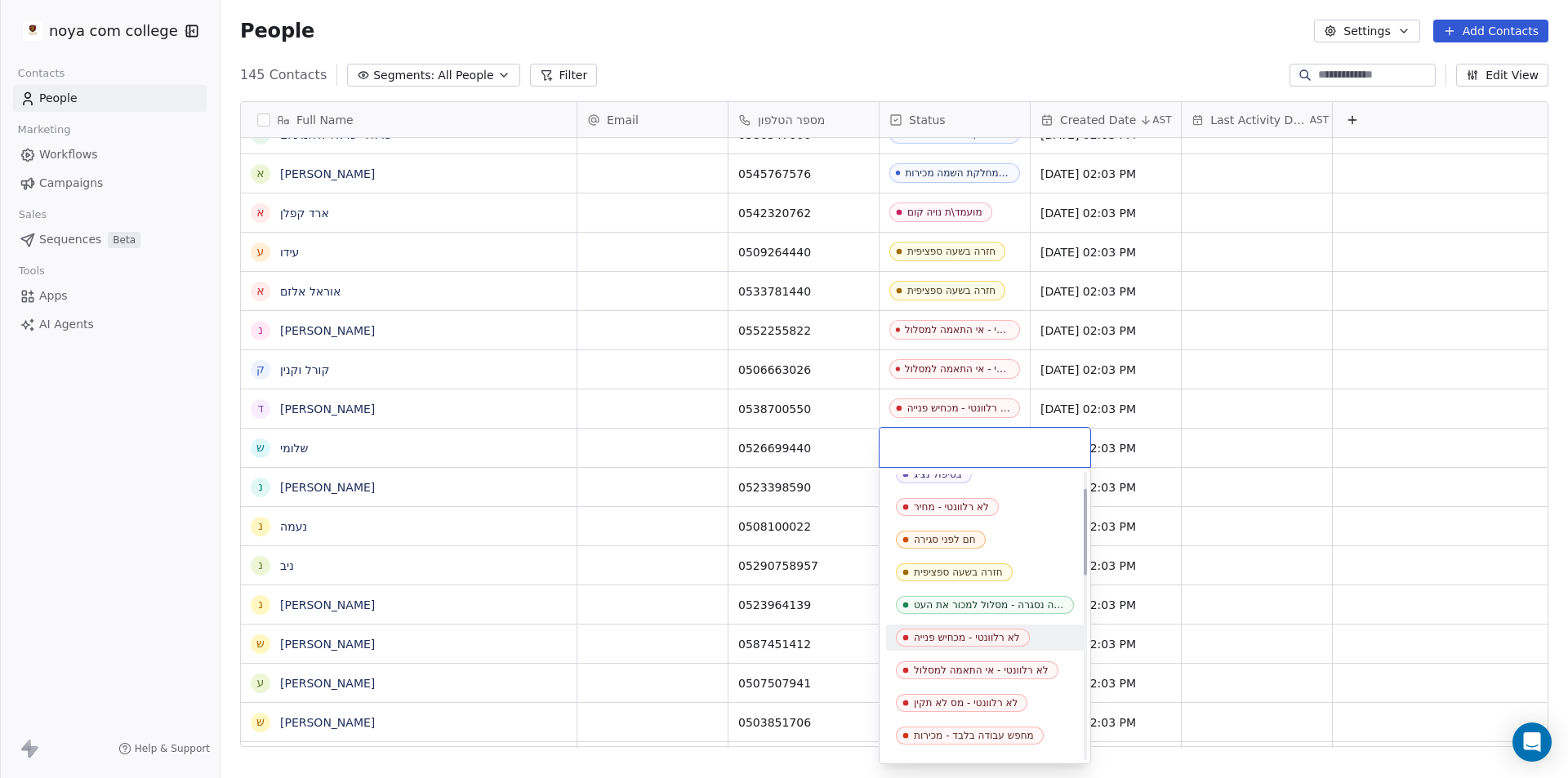
scroll to position [82, 0]
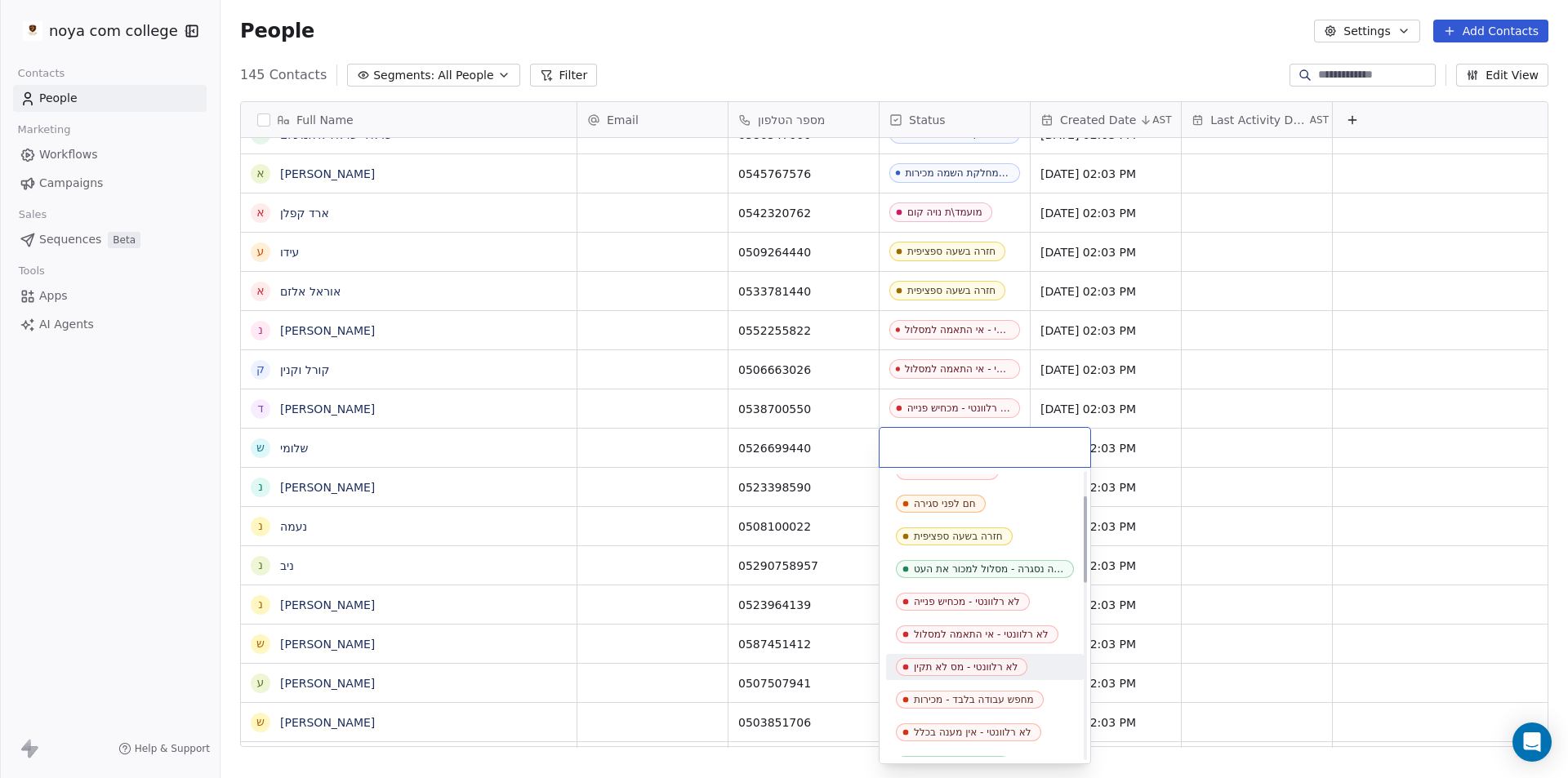
click at [958, 660] on div "לא רלוונטי - מס לא תקין" at bounding box center [984, 667] width 198 height 26
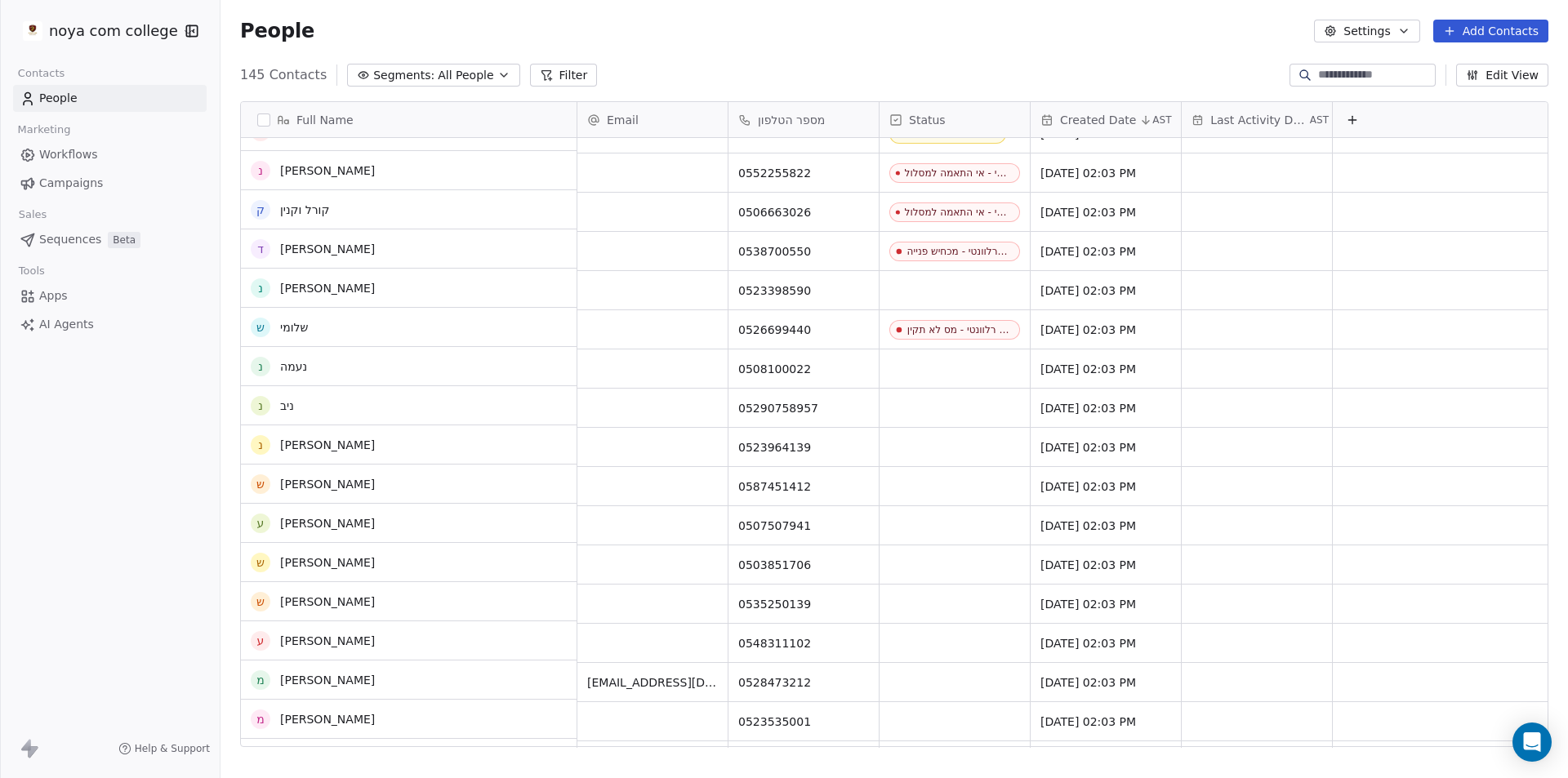
scroll to position [3360, 0]
click at [962, 281] on div "grid" at bounding box center [954, 288] width 151 height 38
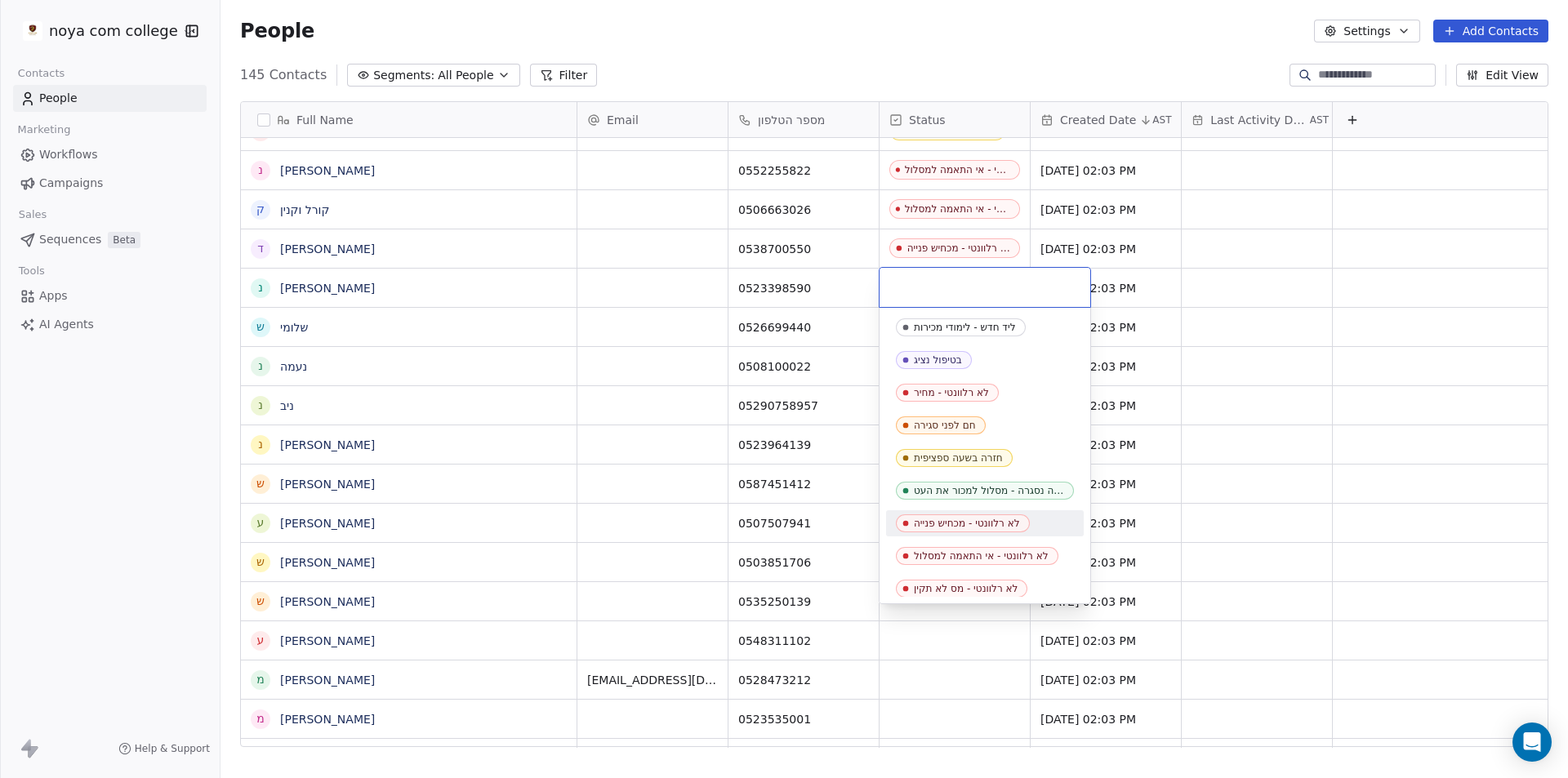
click at [1007, 523] on div "לא רלוונטי - מכחיש פנייה" at bounding box center [967, 523] width 106 height 12
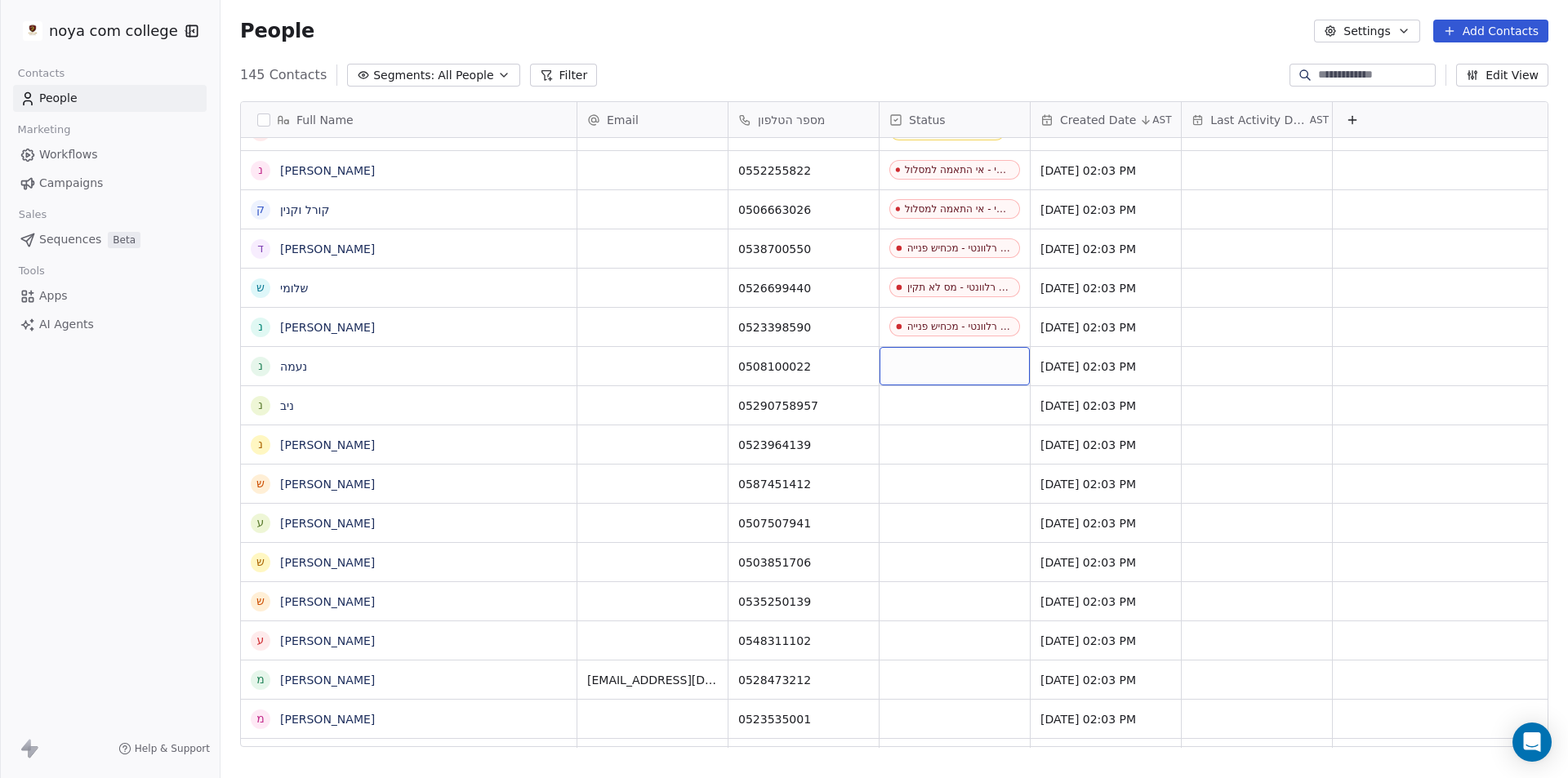
click at [956, 356] on div "grid" at bounding box center [954, 366] width 151 height 38
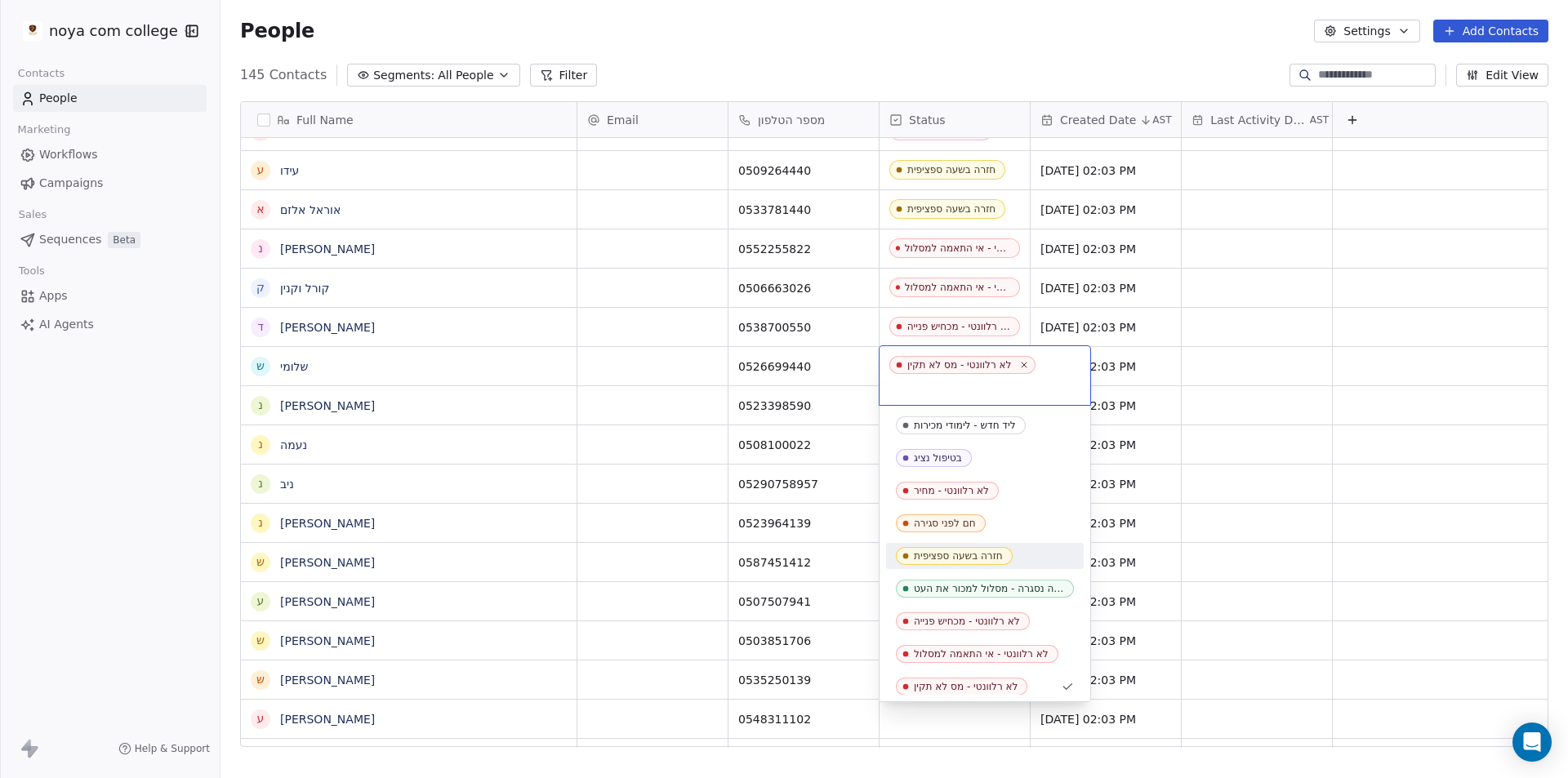
scroll to position [4, 0]
click at [1015, 650] on div "לא רלוונטי - אי התאמה למסלול" at bounding box center [981, 649] width 135 height 12
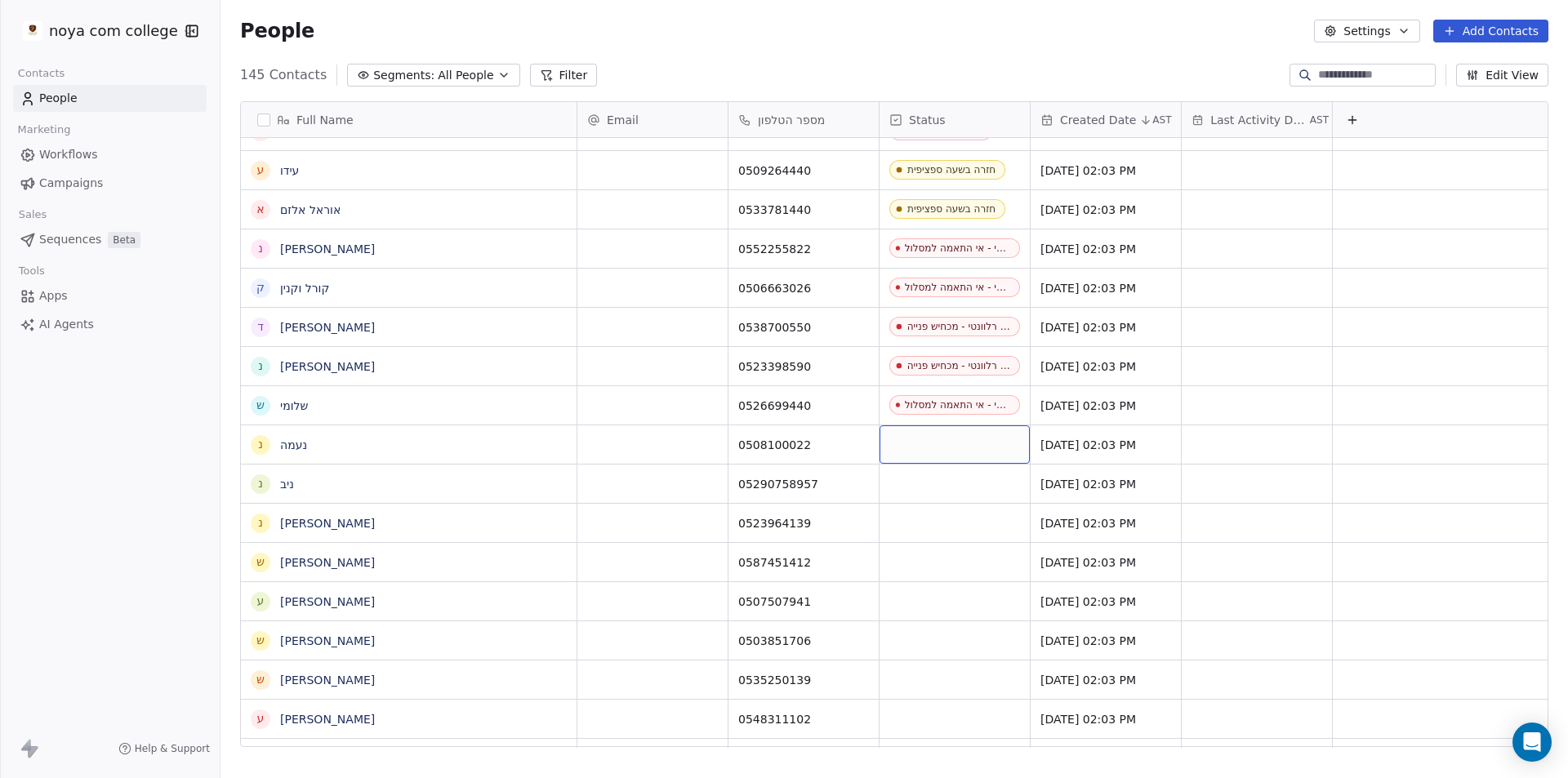
click at [938, 446] on div "grid" at bounding box center [954, 445] width 151 height 38
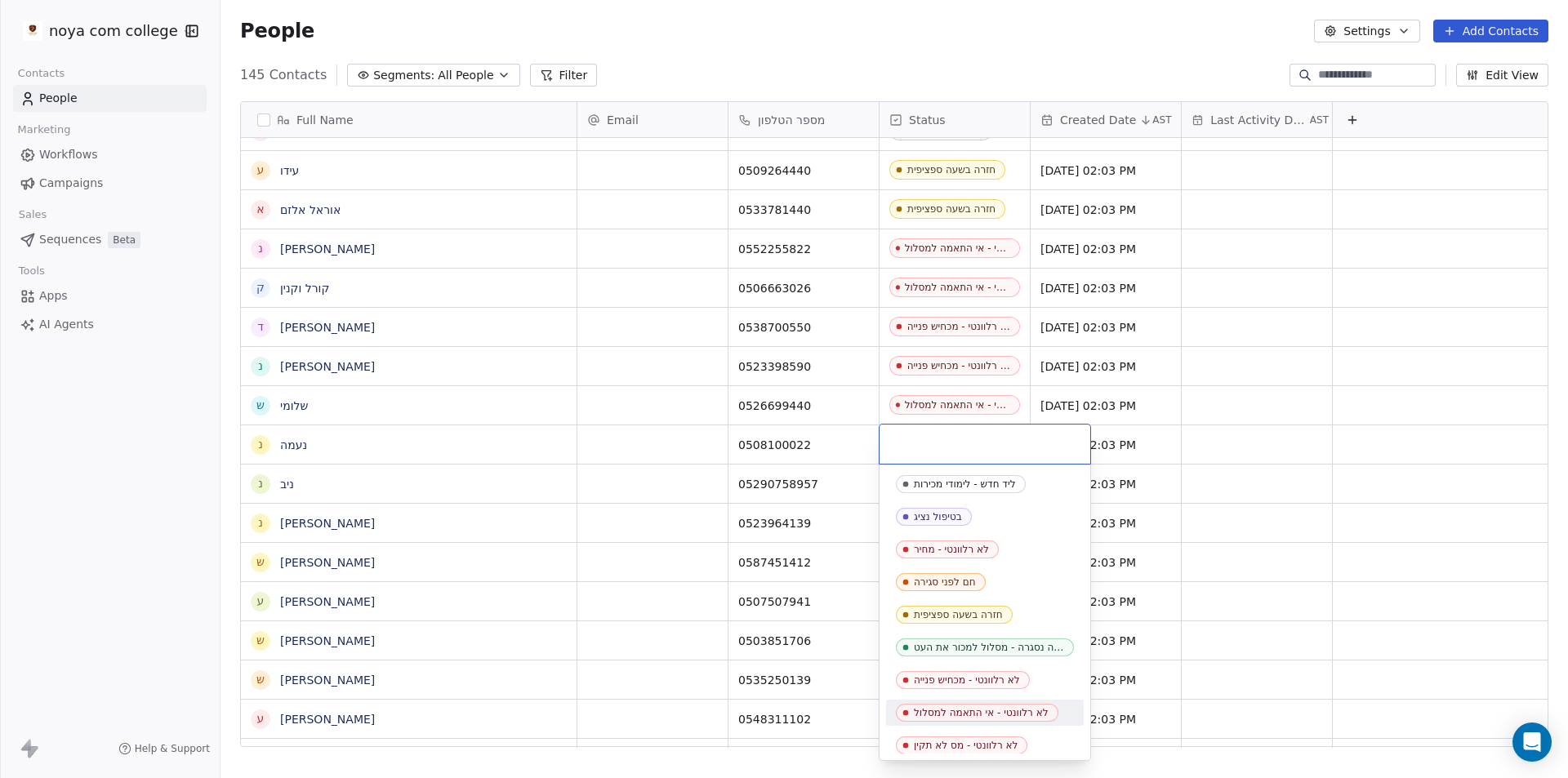
click at [992, 706] on span "לא רלוונטי - אי התאמה למסלול" at bounding box center [976, 713] width 162 height 18
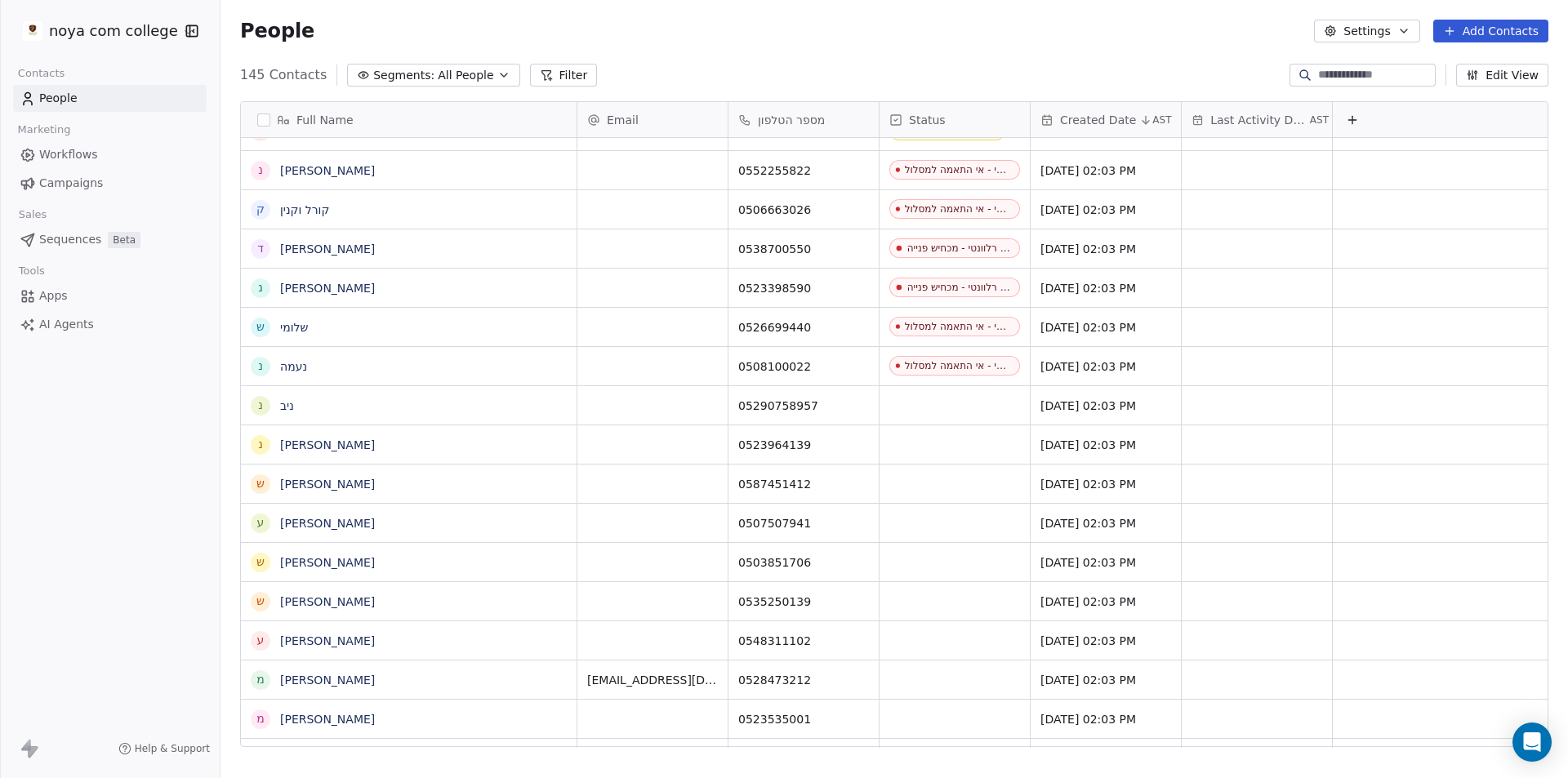
click at [0, 557] on div at bounding box center [0, 389] width 1 height 778
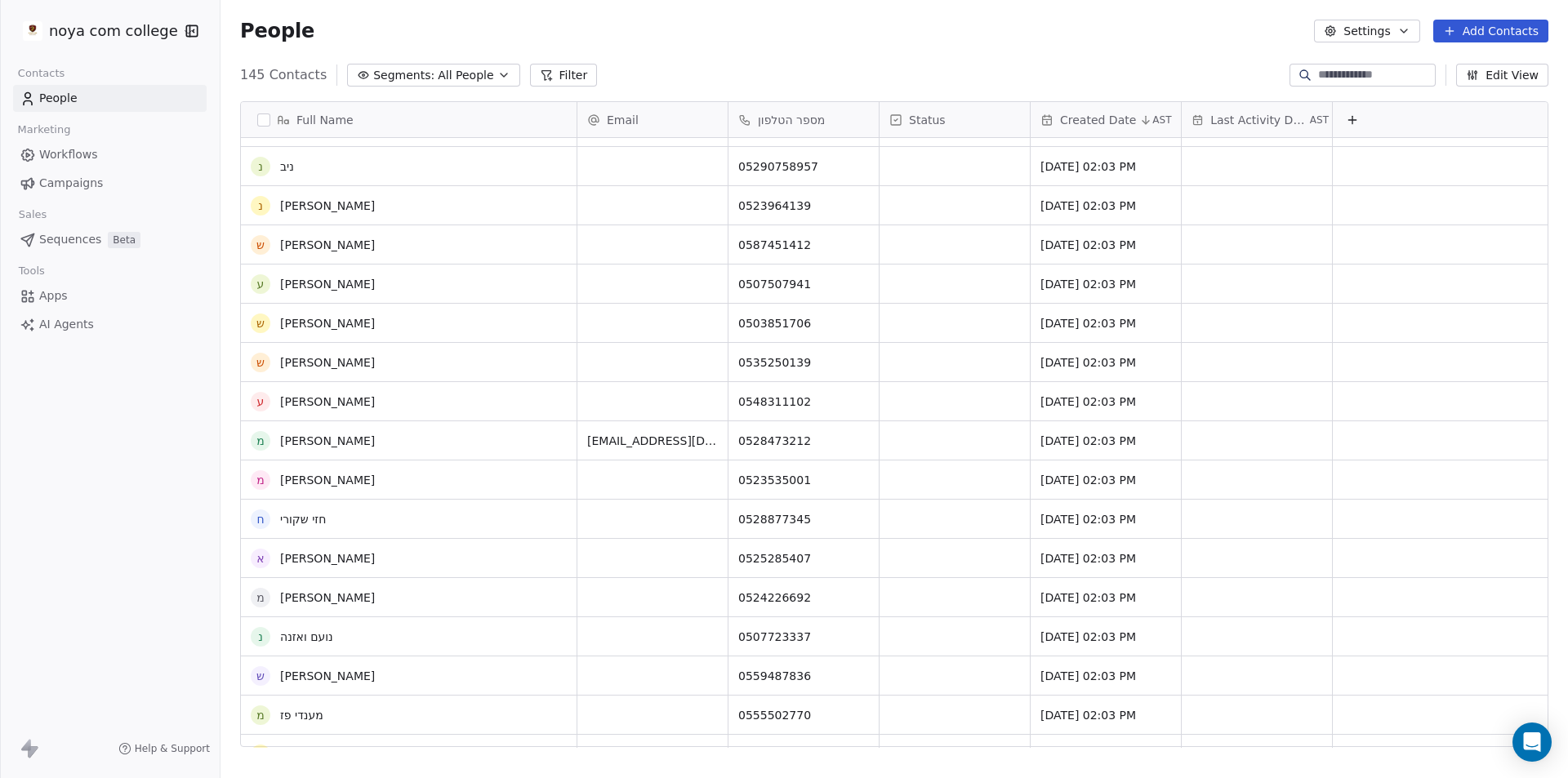
scroll to position [3605, 0]
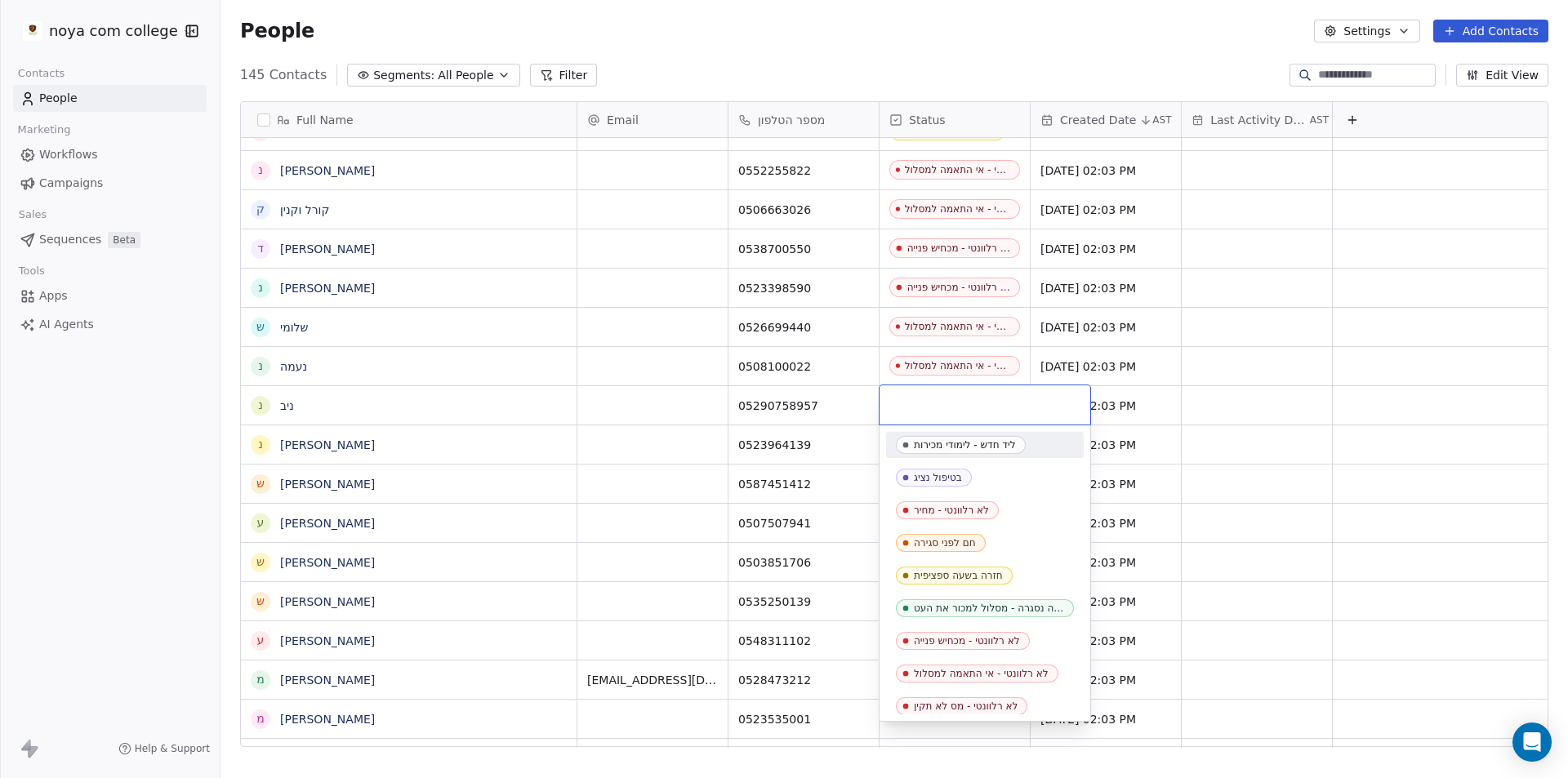
click at [885, 16] on html "noya com college Contacts People Marketing Workflows Campaigns Sales Sequences …" at bounding box center [784, 389] width 1568 height 778
